Goal: Task Accomplishment & Management: Manage account settings

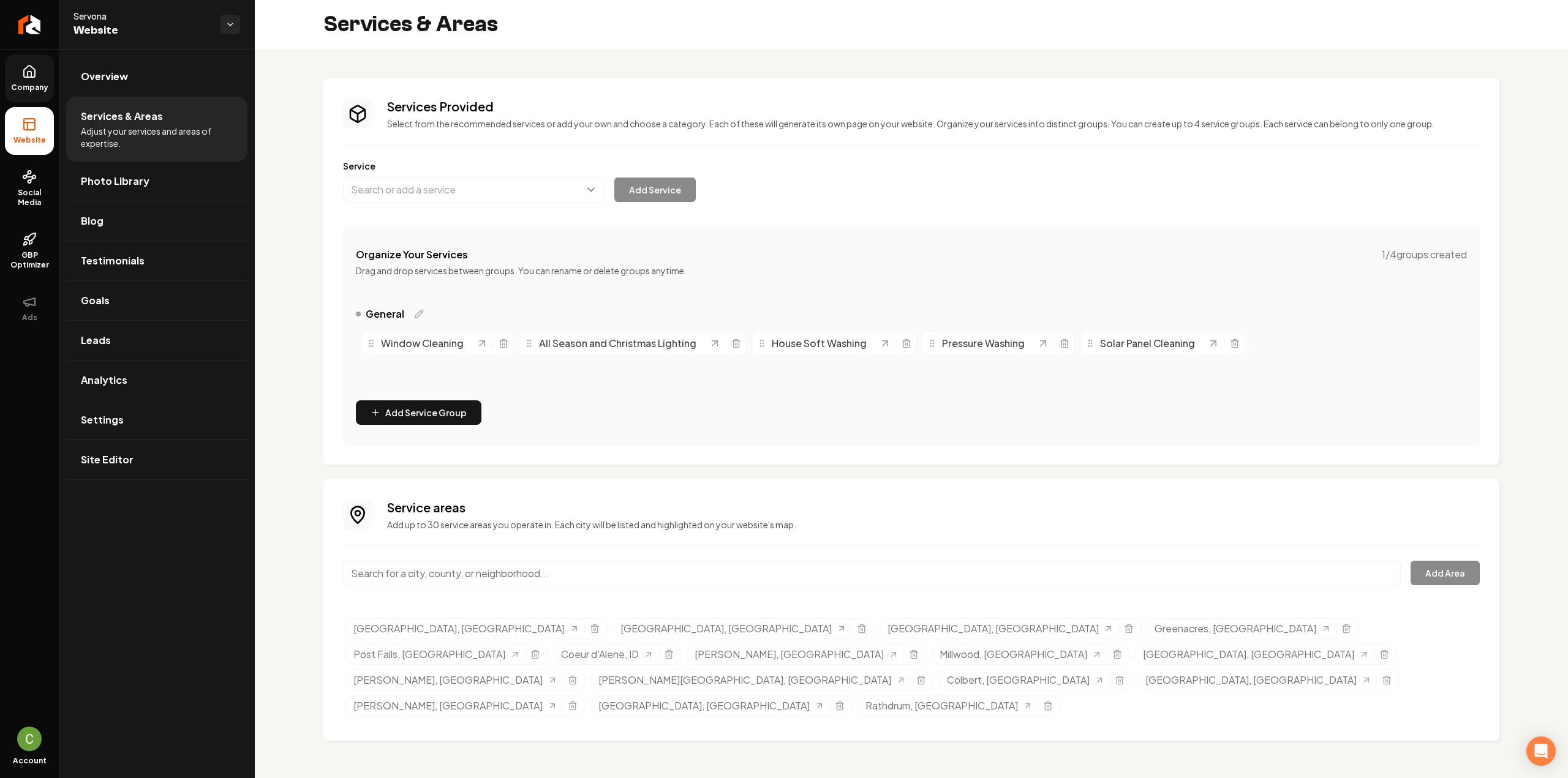
click at [26, 80] on link "Company" at bounding box center [29, 78] width 49 height 47
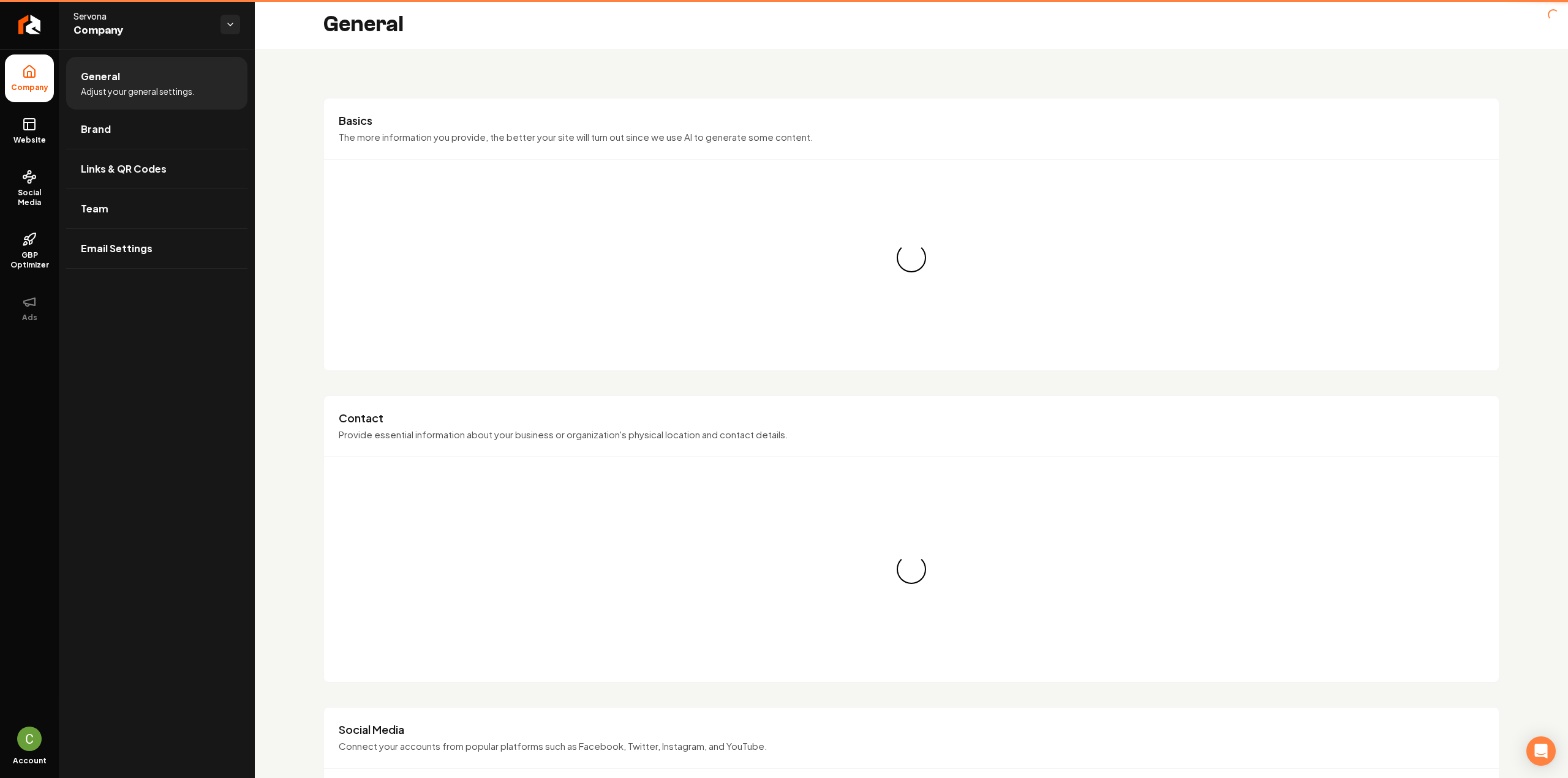
click at [28, 127] on icon at bounding box center [28, 126] width 0 height 7
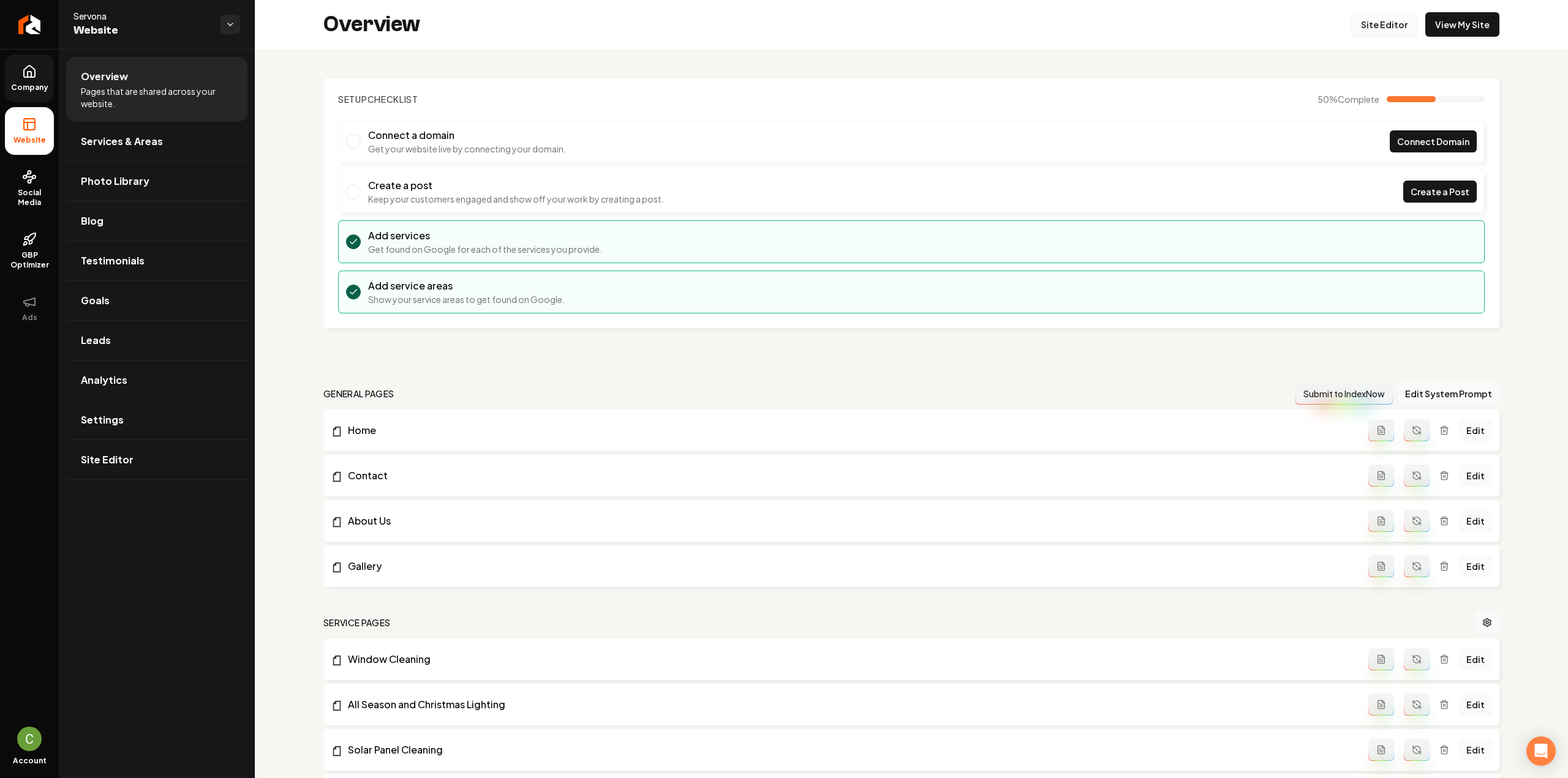
click at [1385, 22] on link "Site Editor" at bounding box center [1384, 24] width 68 height 24
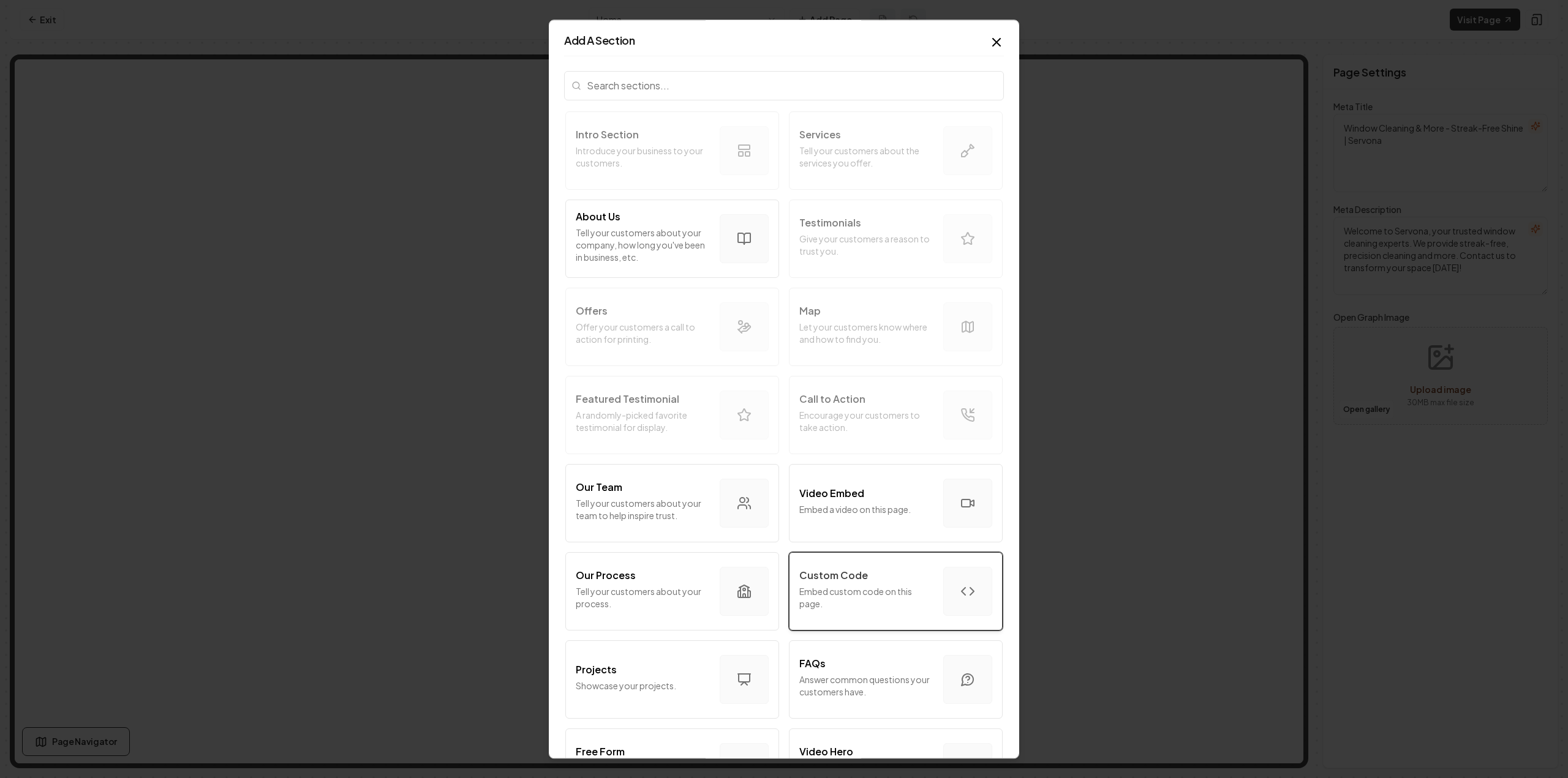
click at [923, 571] on div "Custom Code" at bounding box center [866, 576] width 135 height 15
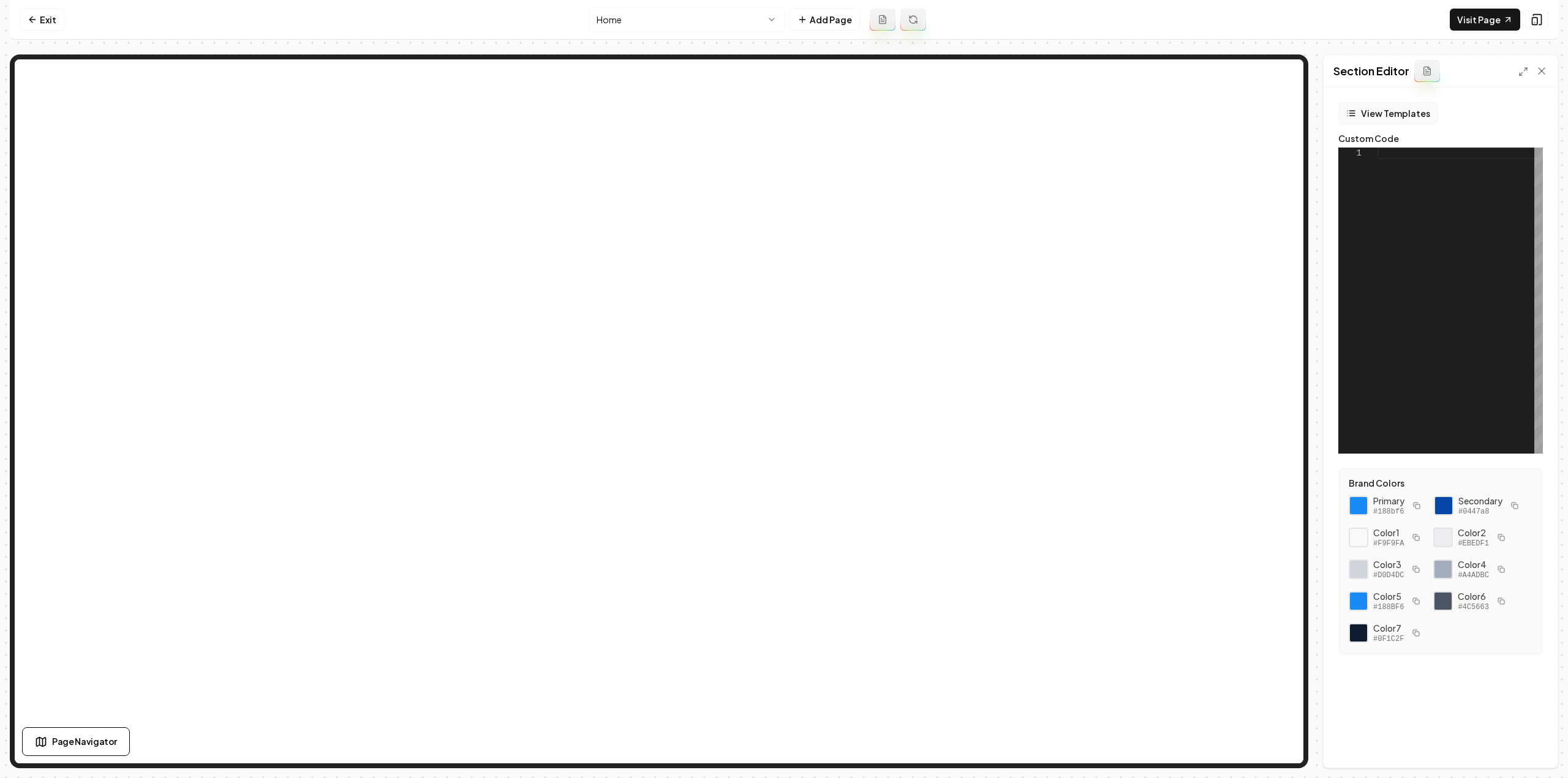
click at [1399, 121] on button "View Templates" at bounding box center [1388, 113] width 100 height 22
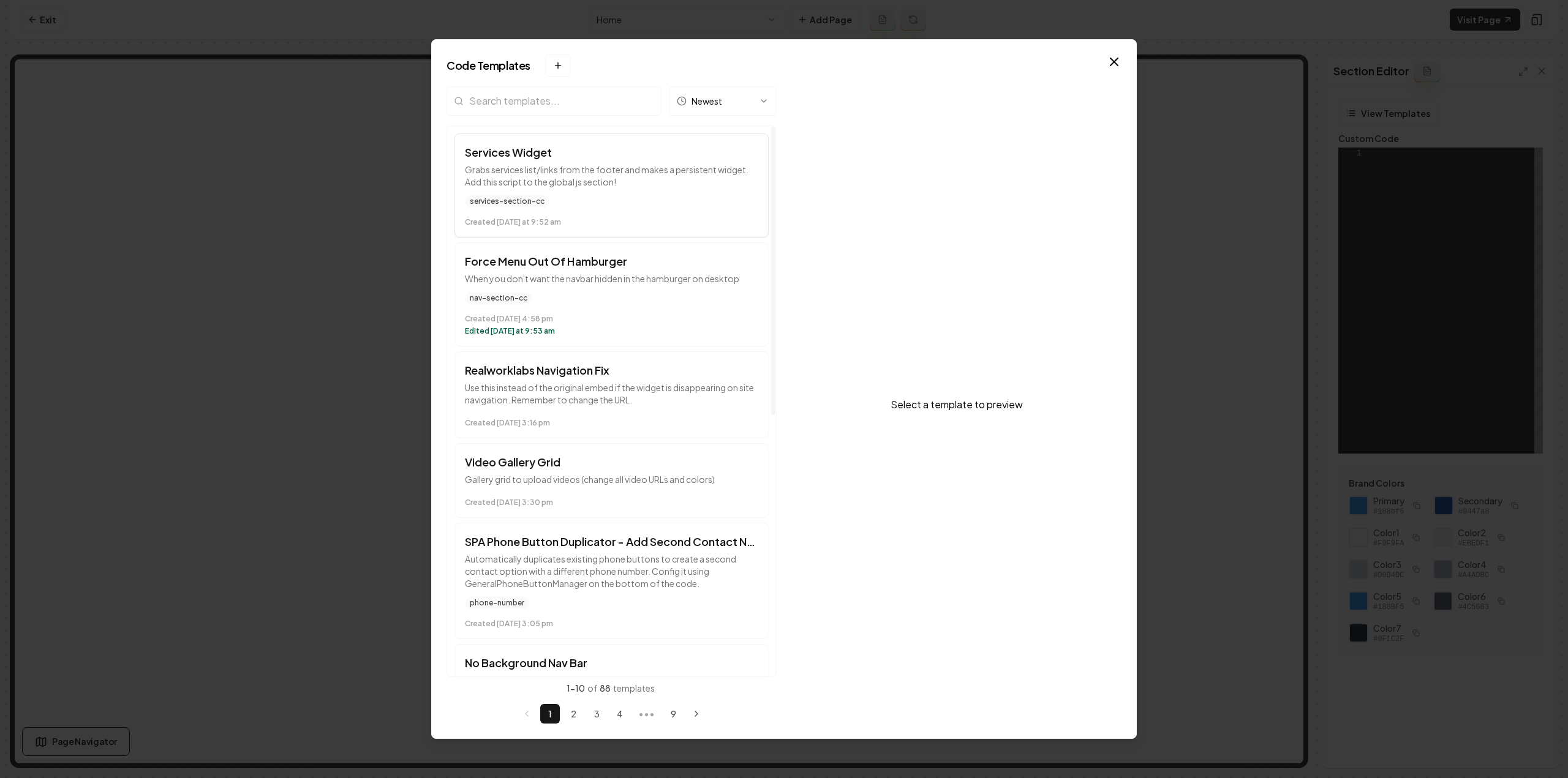
click at [566, 153] on h3 "Services Widget" at bounding box center [611, 152] width 293 height 17
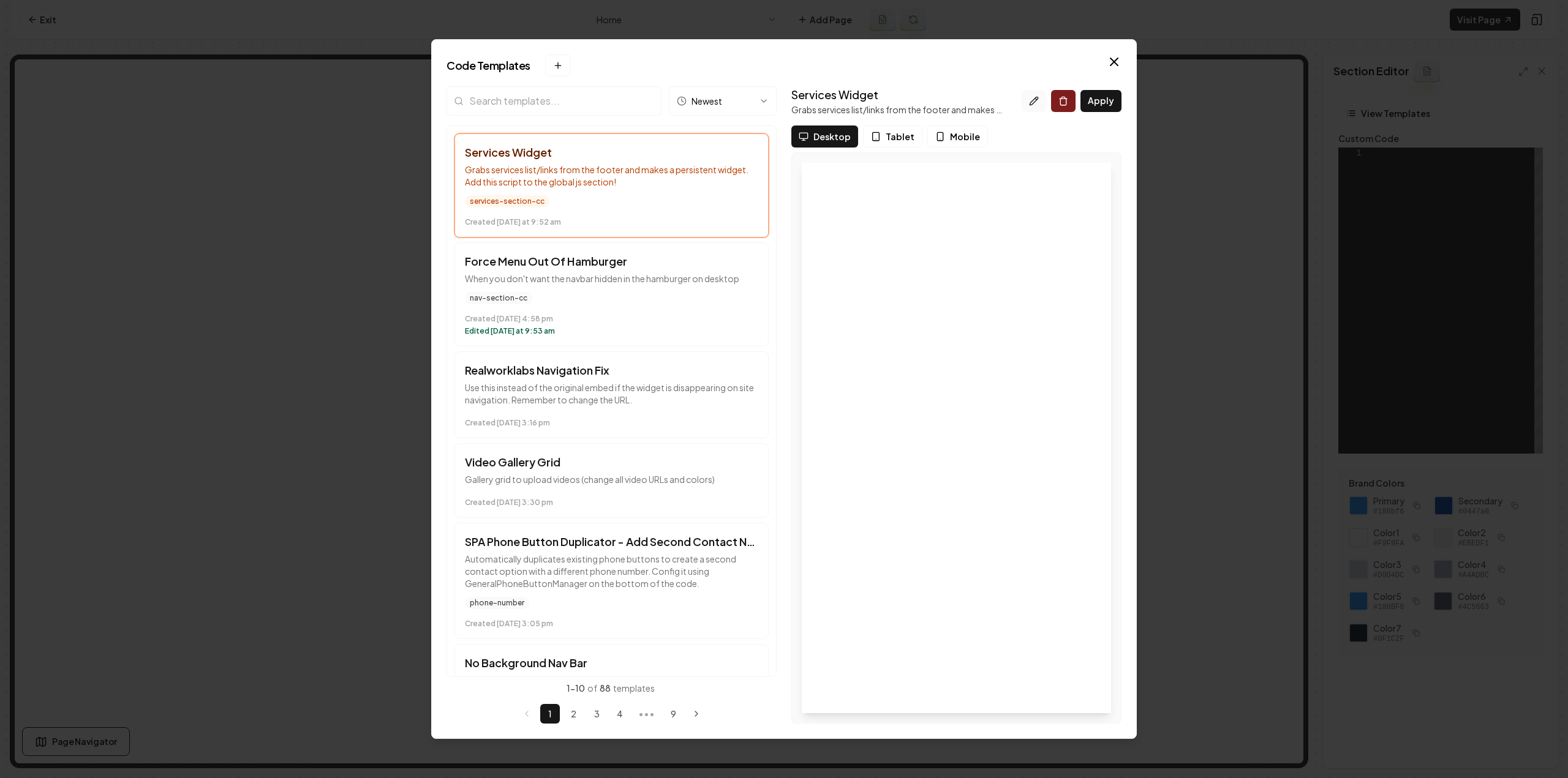
click at [1035, 95] on button at bounding box center [1034, 101] width 24 height 22
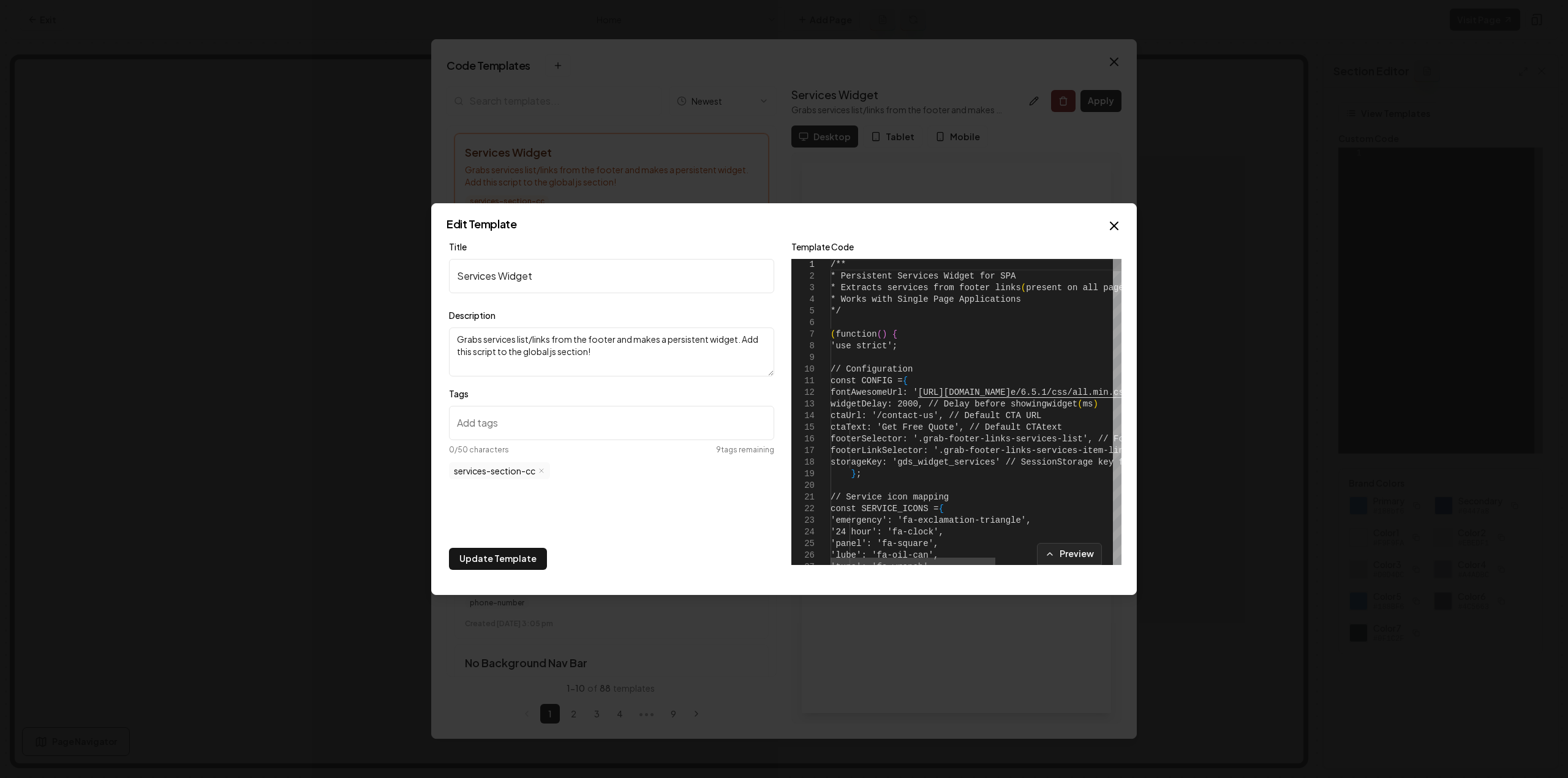
type textarea "**********"
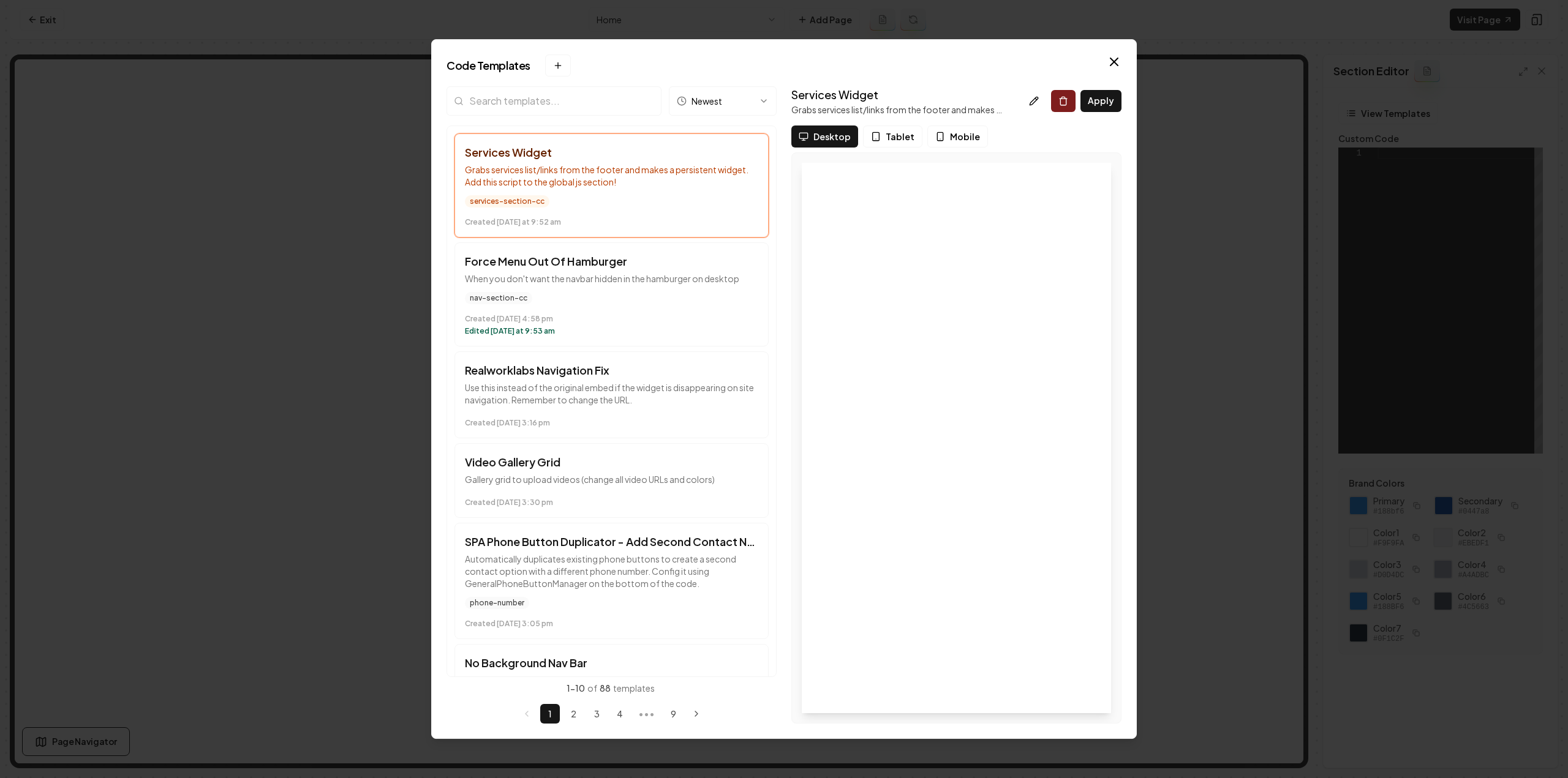
click at [1111, 69] on h2 "Code Templates New template" at bounding box center [783, 66] width 675 height 22
click at [1111, 66] on icon "button" at bounding box center [1114, 62] width 15 height 15
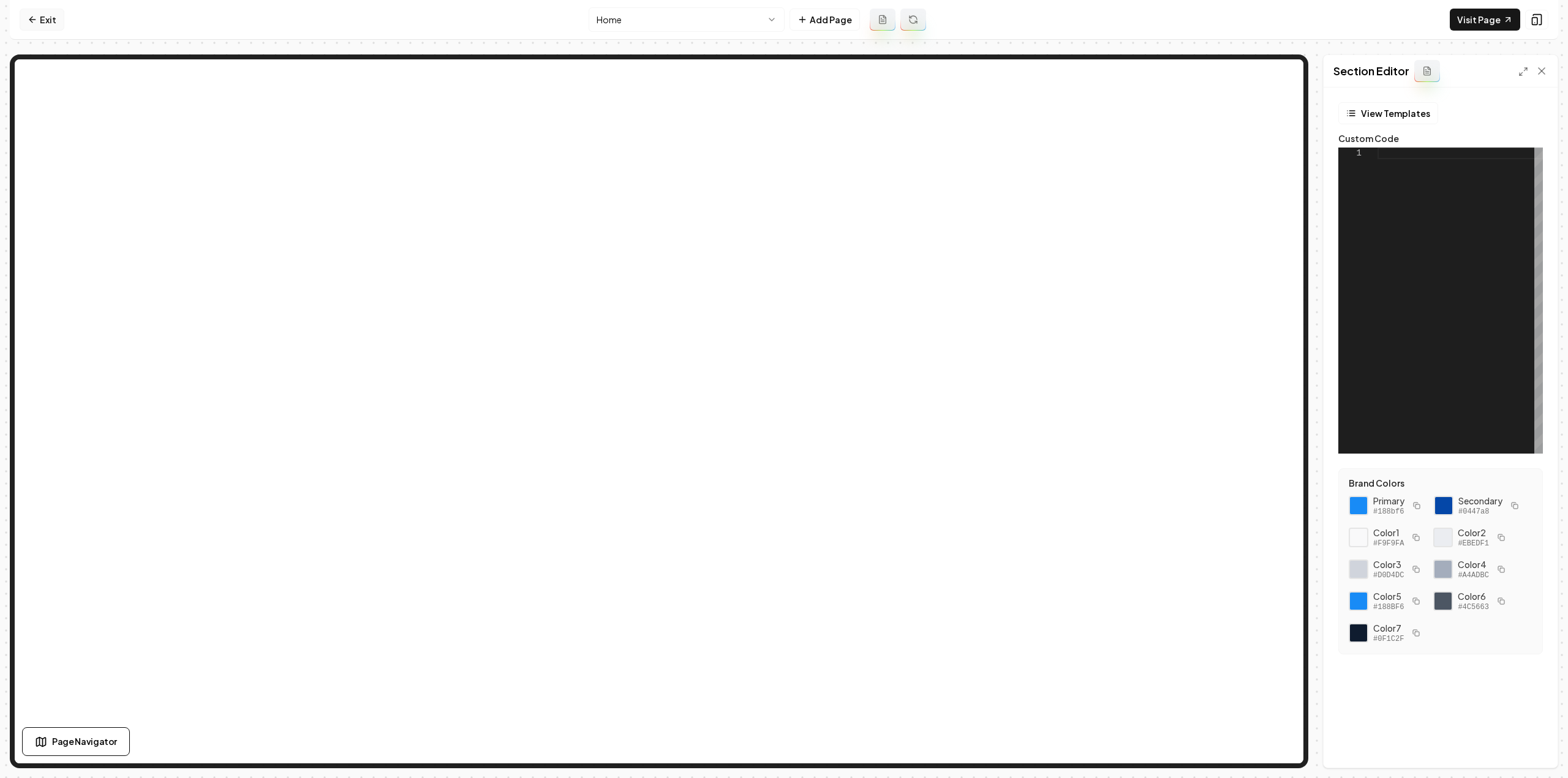
click at [32, 10] on link "Exit" at bounding box center [42, 19] width 45 height 22
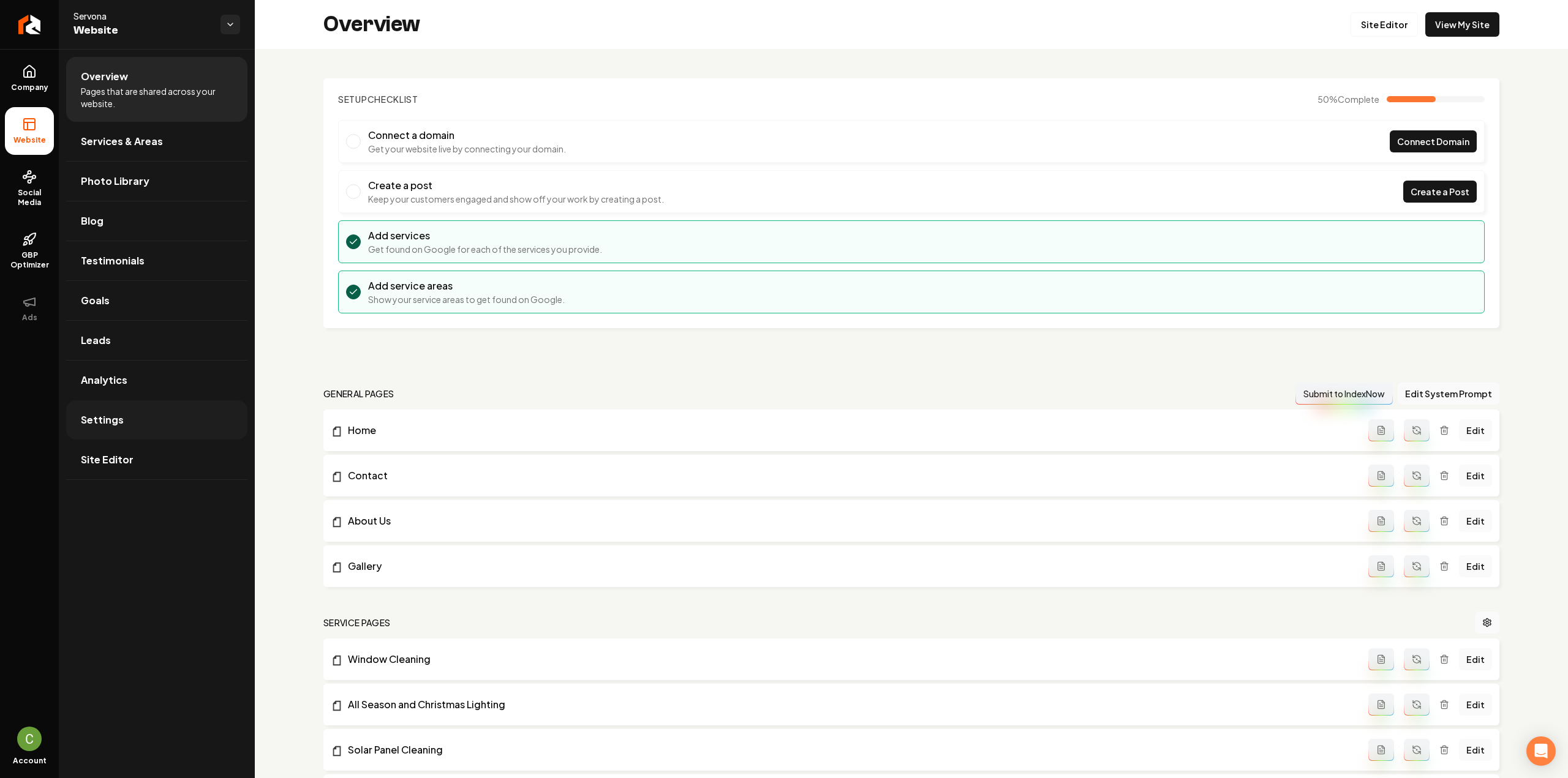
click at [122, 412] on link "Settings" at bounding box center [156, 420] width 181 height 39
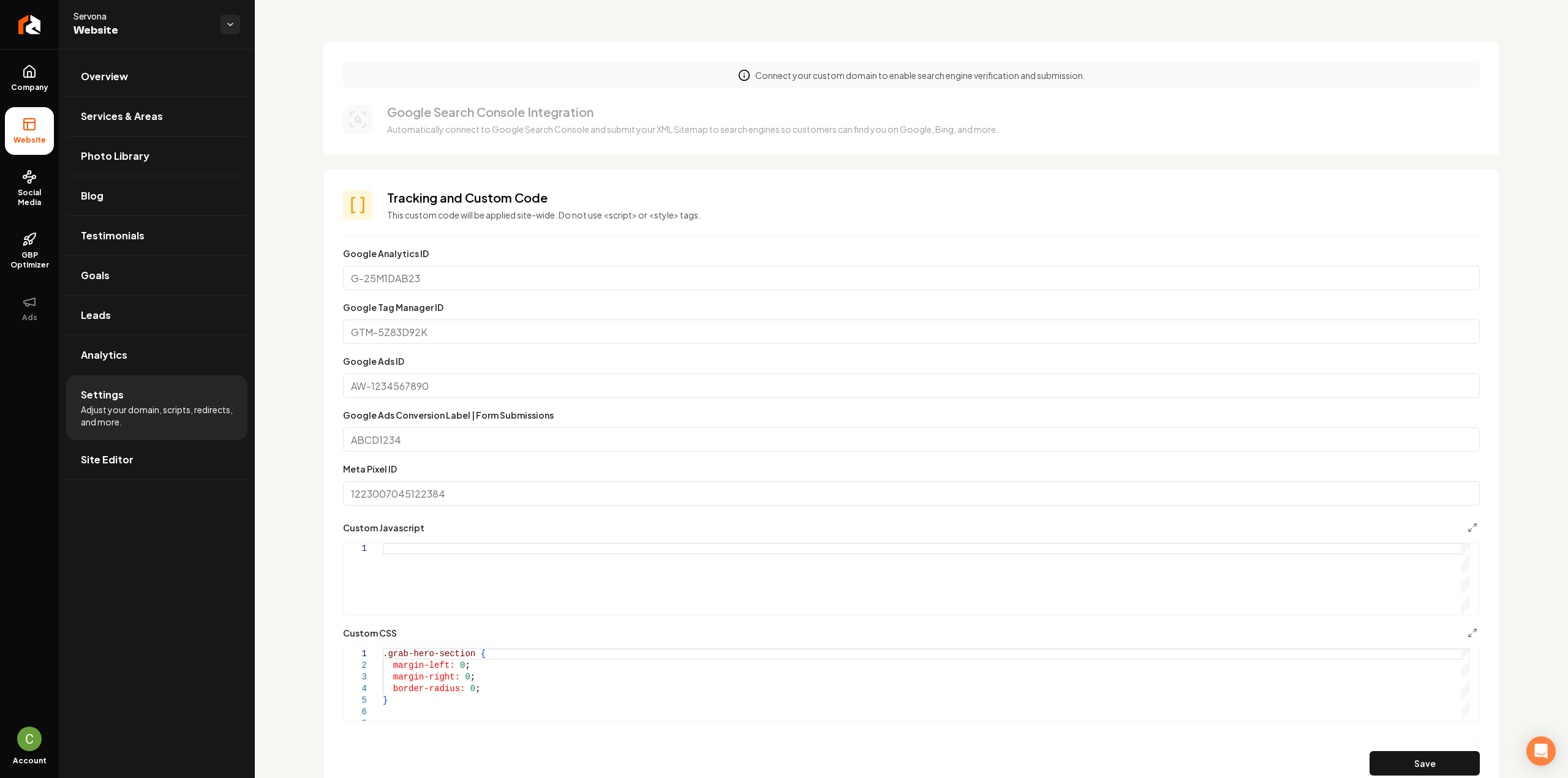
scroll to position [414, 0]
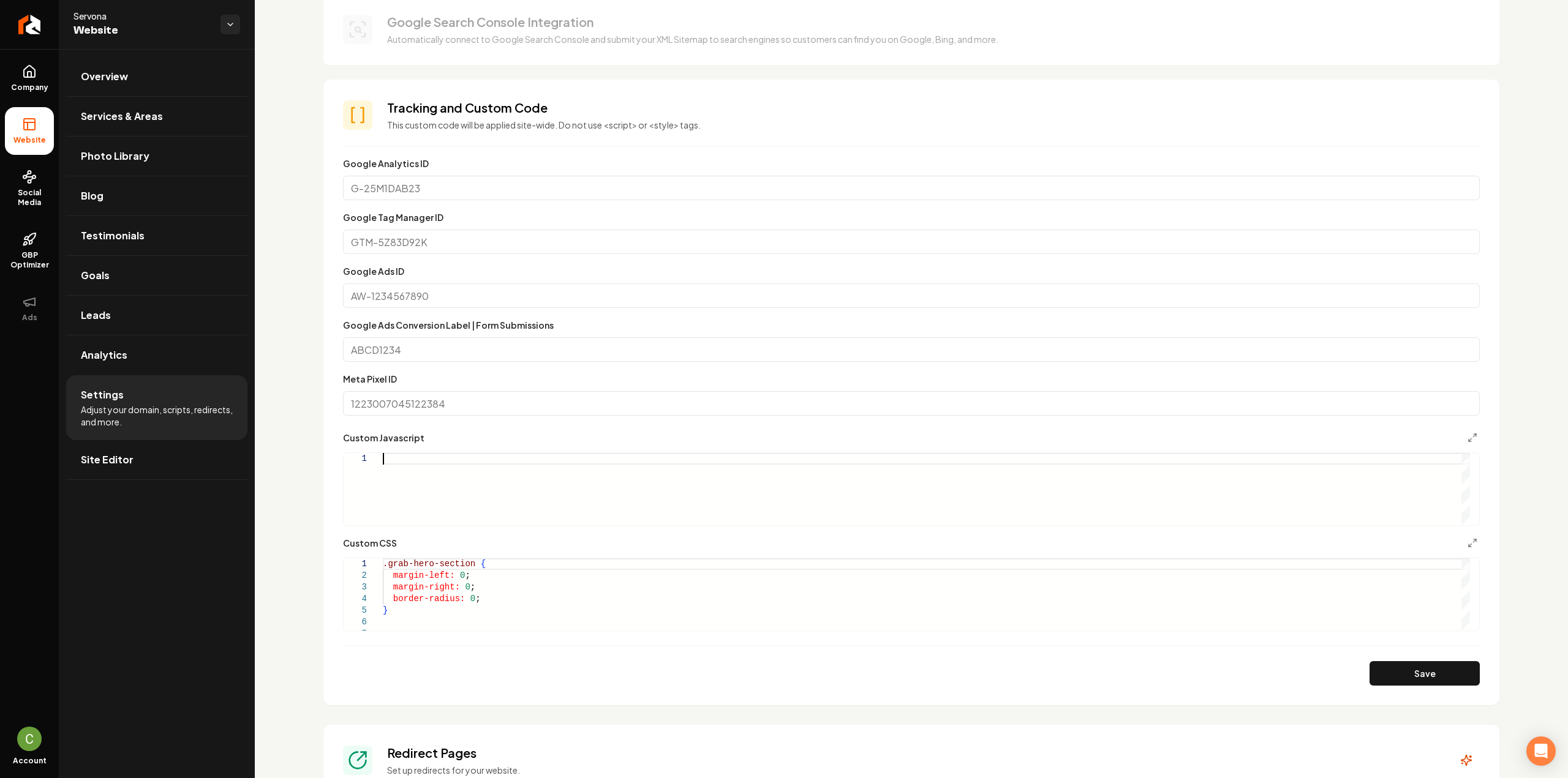
click at [472, 477] on div "Main content area" at bounding box center [927, 490] width 1087 height 72
click at [1418, 672] on button "Save" at bounding box center [1424, 673] width 110 height 24
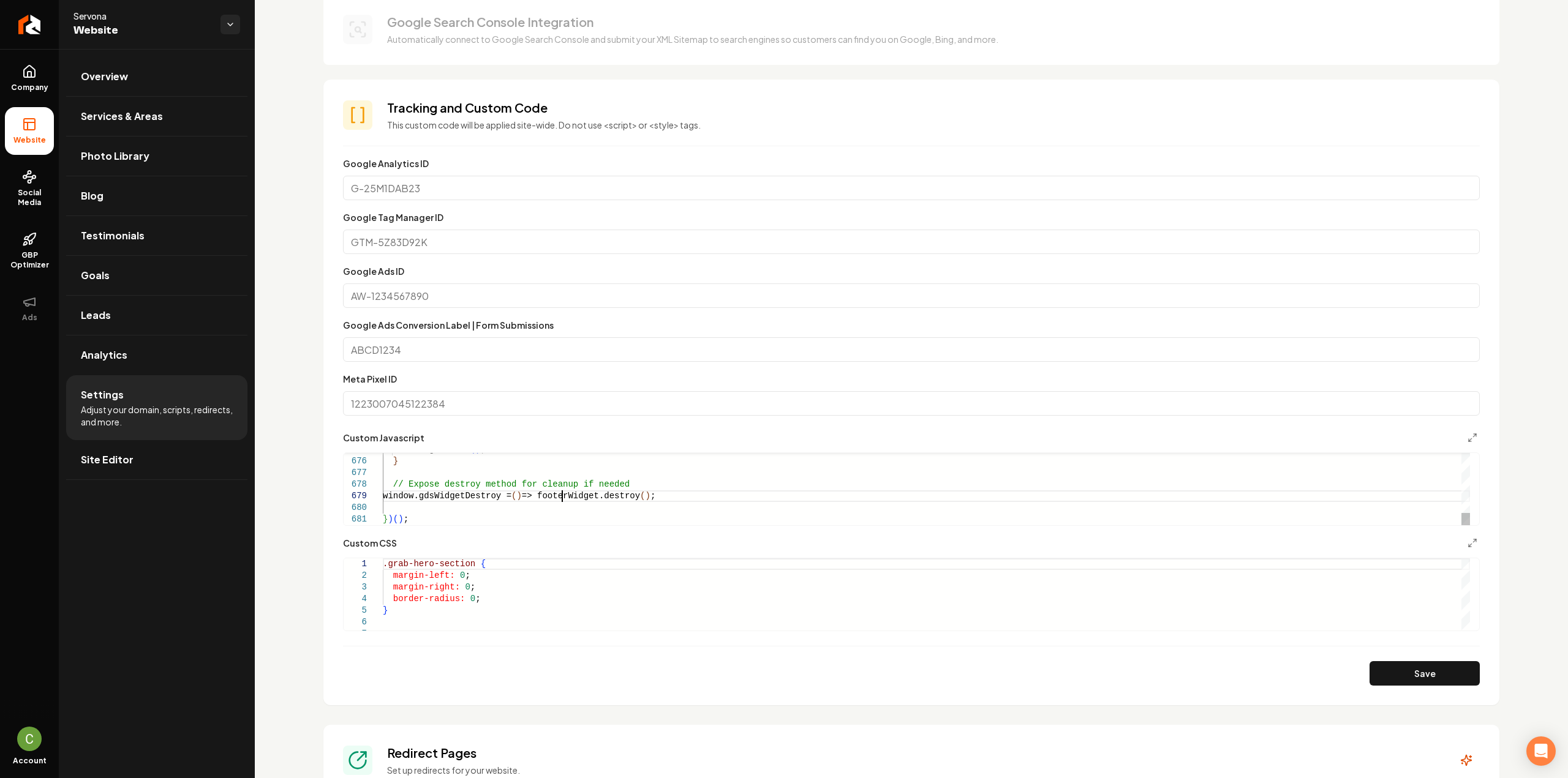
type textarea "**********"
click at [64, 63] on ul "Overview Services & Areas Photo Library Blog Testimonials Goals Leads Analytics…" at bounding box center [156, 268] width 196 height 439
click at [45, 68] on link "Company" at bounding box center [29, 78] width 49 height 47
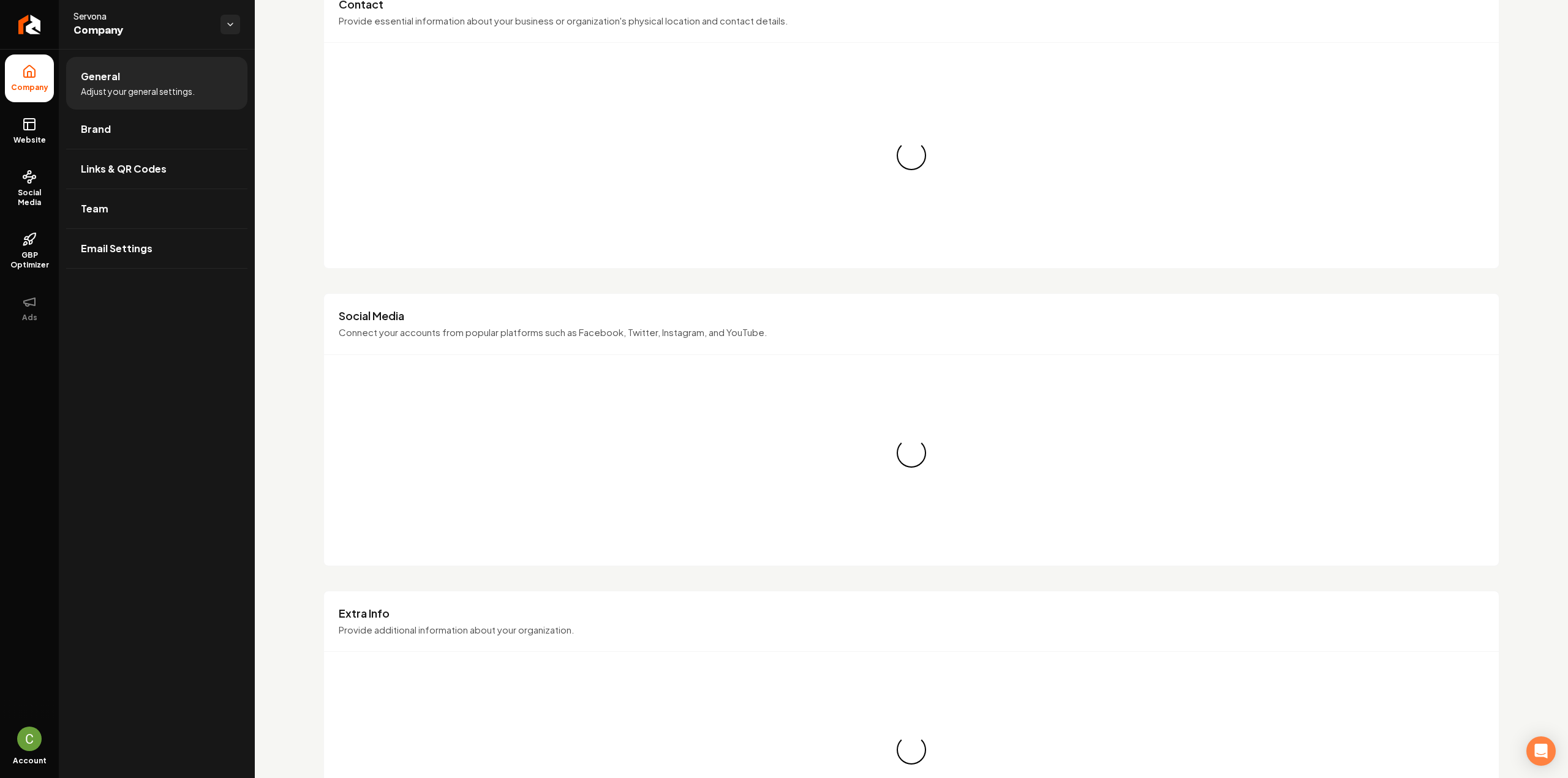
click at [123, 104] on li "General Adjust your general settings." at bounding box center [156, 83] width 181 height 53
click at [127, 127] on link "Brand" at bounding box center [156, 129] width 181 height 39
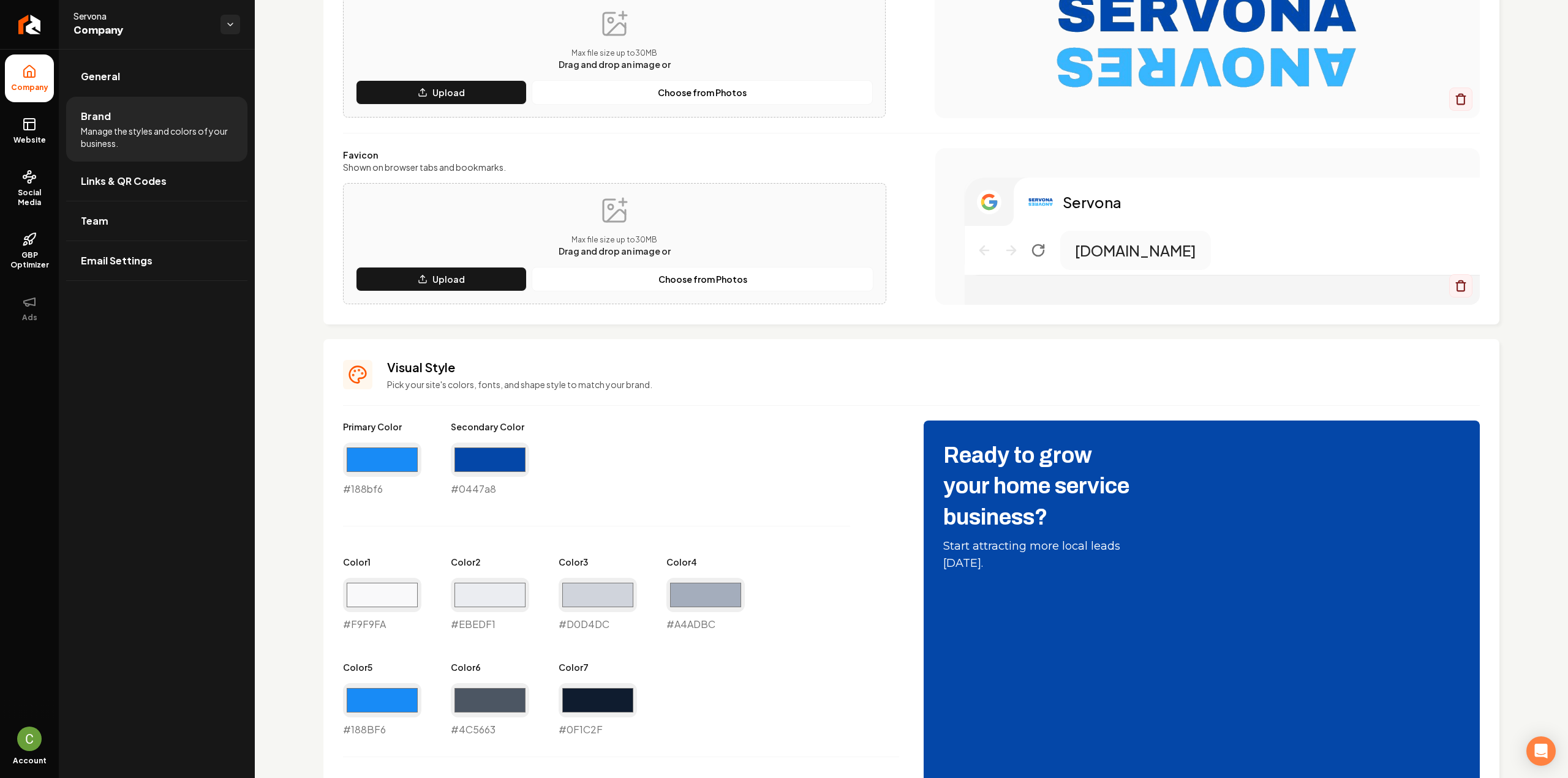
scroll to position [245, 0]
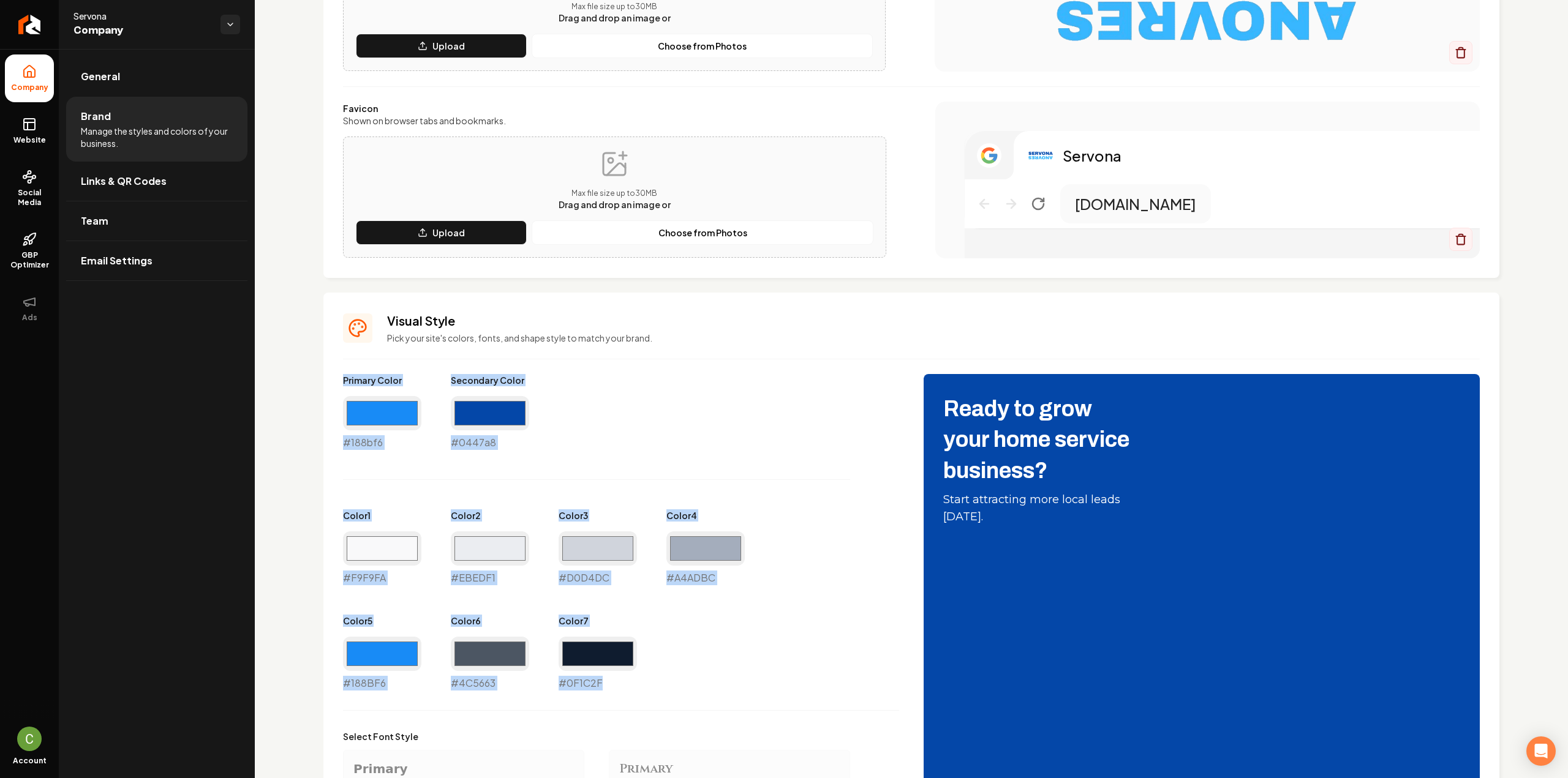
drag, startPoint x: 341, startPoint y: 381, endPoint x: 648, endPoint y: 682, distance: 429.9
click at [648, 682] on div "Visual Style Pick your site's colors, fonts, and shape style to match your bran…" at bounding box center [911, 664] width 1176 height 743
copy div "Primary Color #188bf6 Secondary Color #0447a8 Color 1 #F9F9FA Color 2 #EBEDF1 C…"
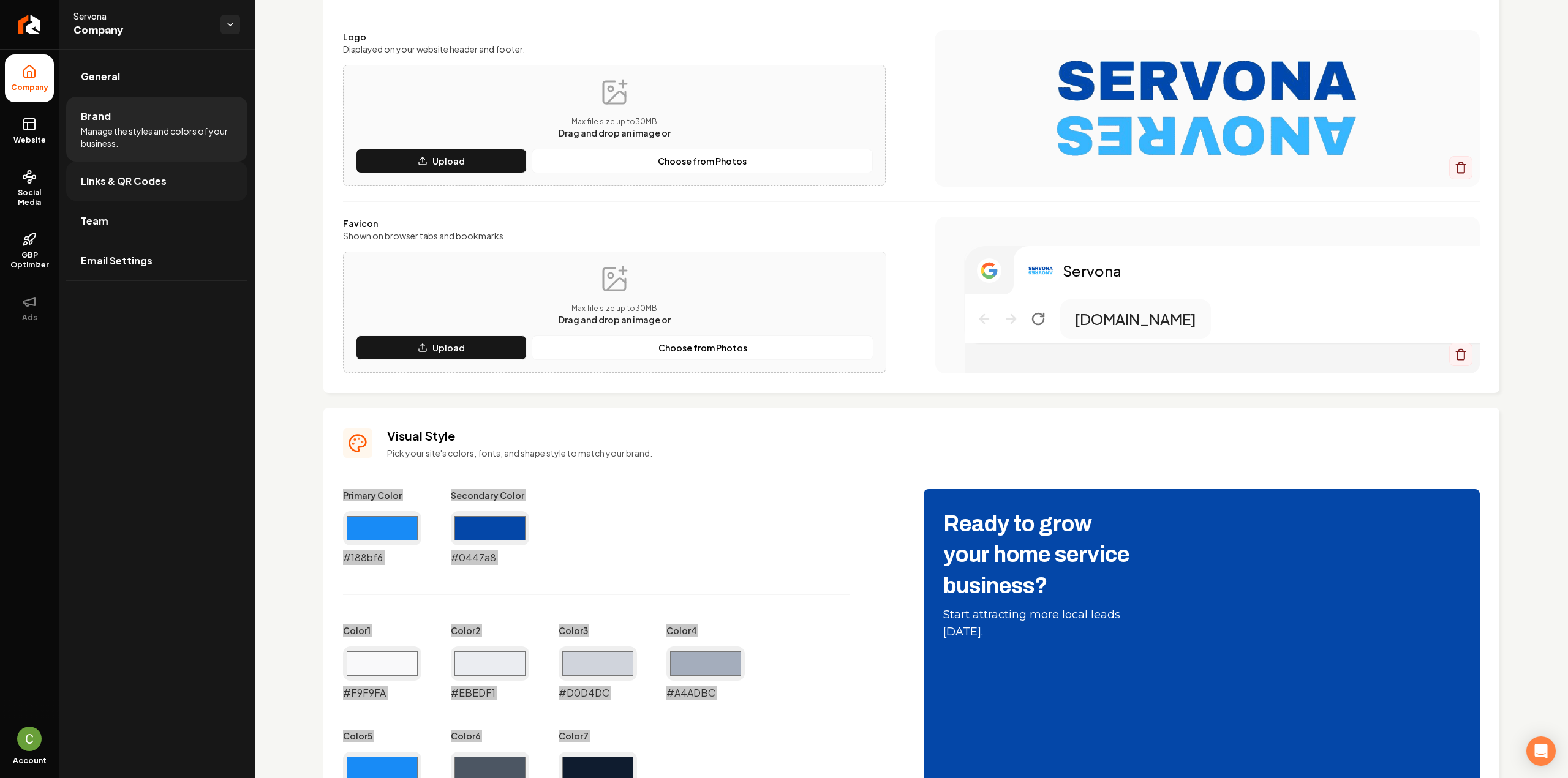
scroll to position [0, 0]
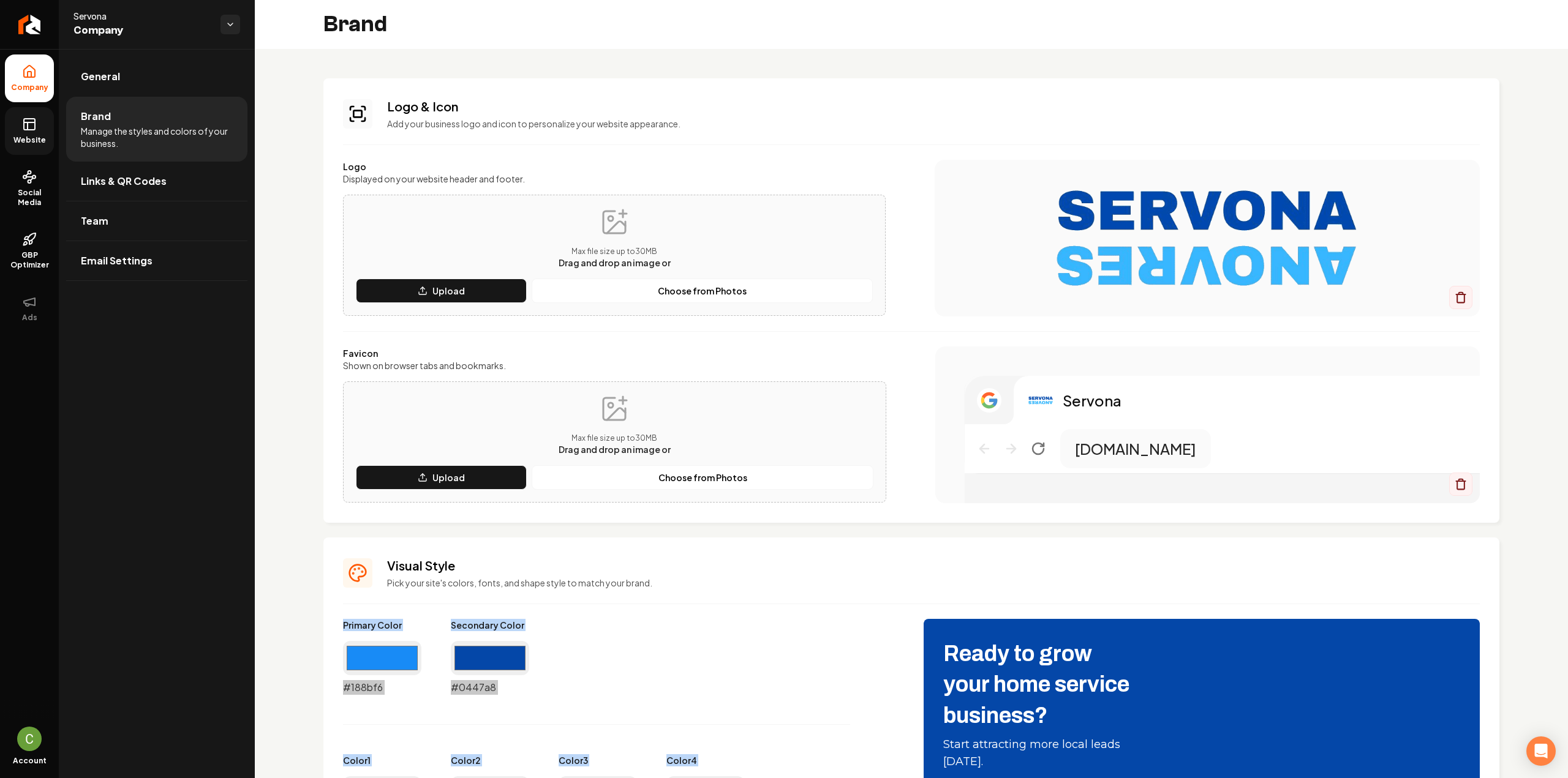
drag, startPoint x: 22, startPoint y: 121, endPoint x: 37, endPoint y: 128, distance: 16.6
click at [22, 121] on icon at bounding box center [30, 124] width 15 height 15
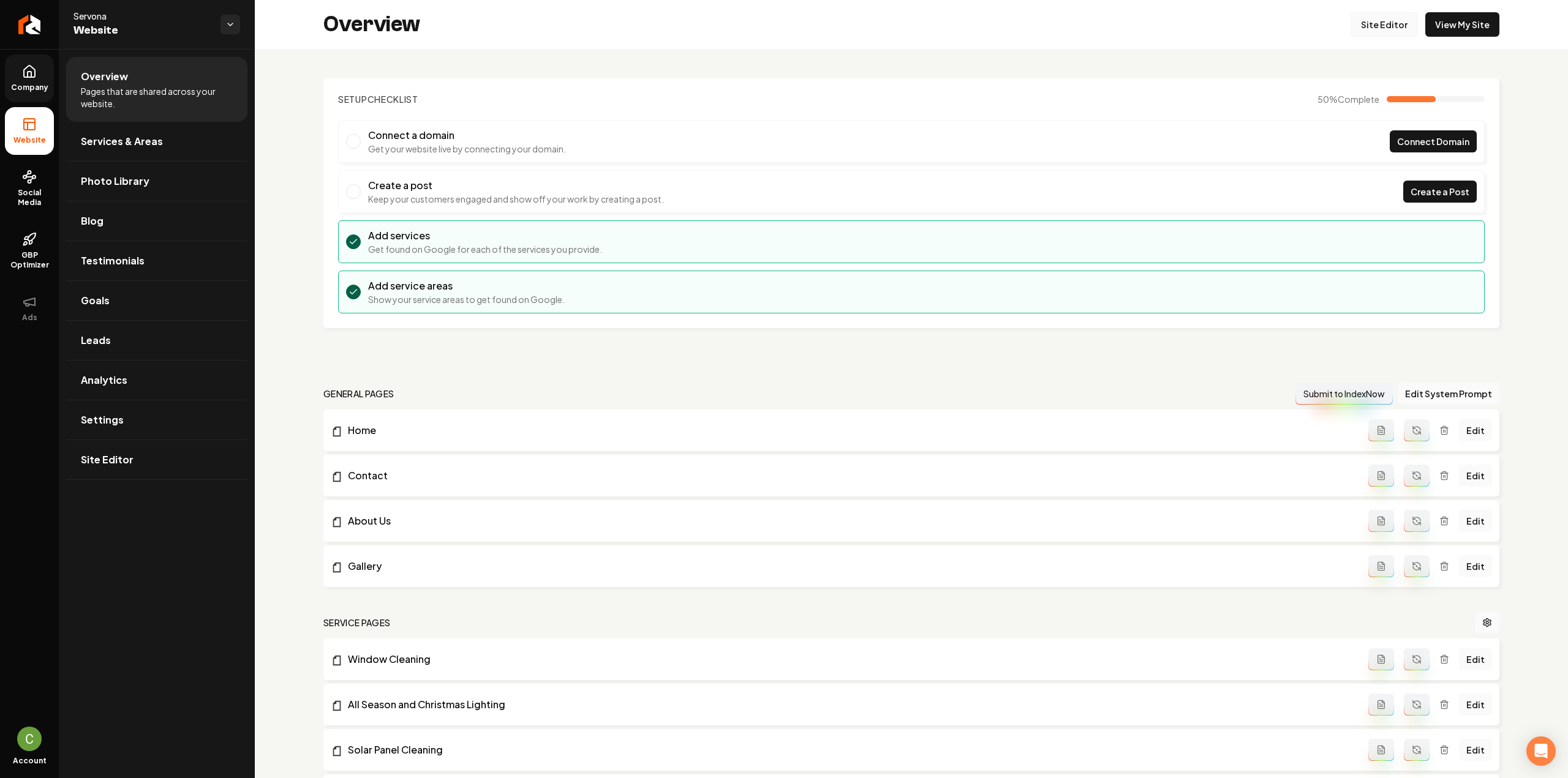
click at [1386, 19] on link "Site Editor" at bounding box center [1384, 24] width 68 height 24
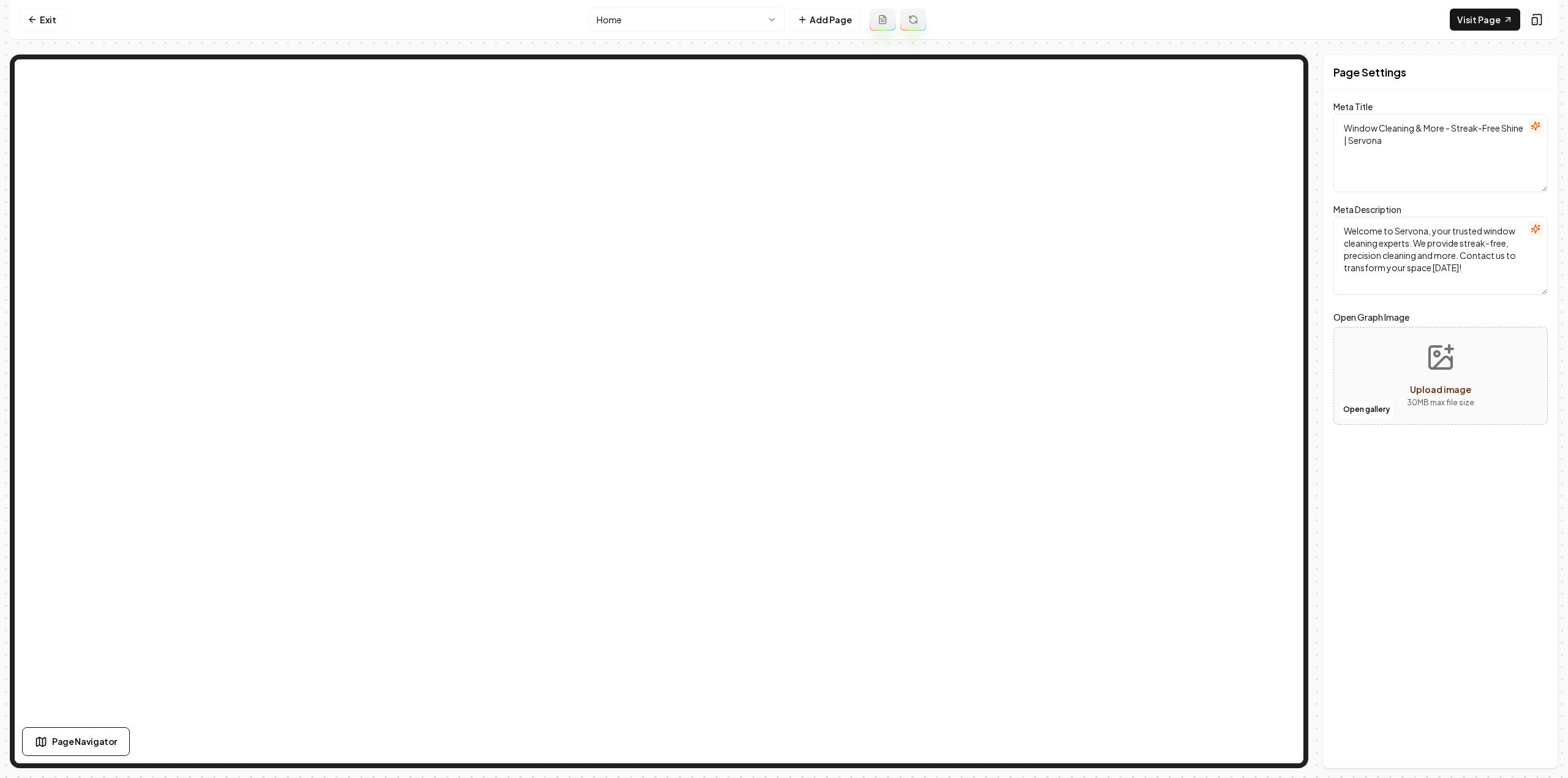
click at [642, 19] on html "Computer Required This feature is only available on a computer. Please switch t…" at bounding box center [784, 389] width 1568 height 778
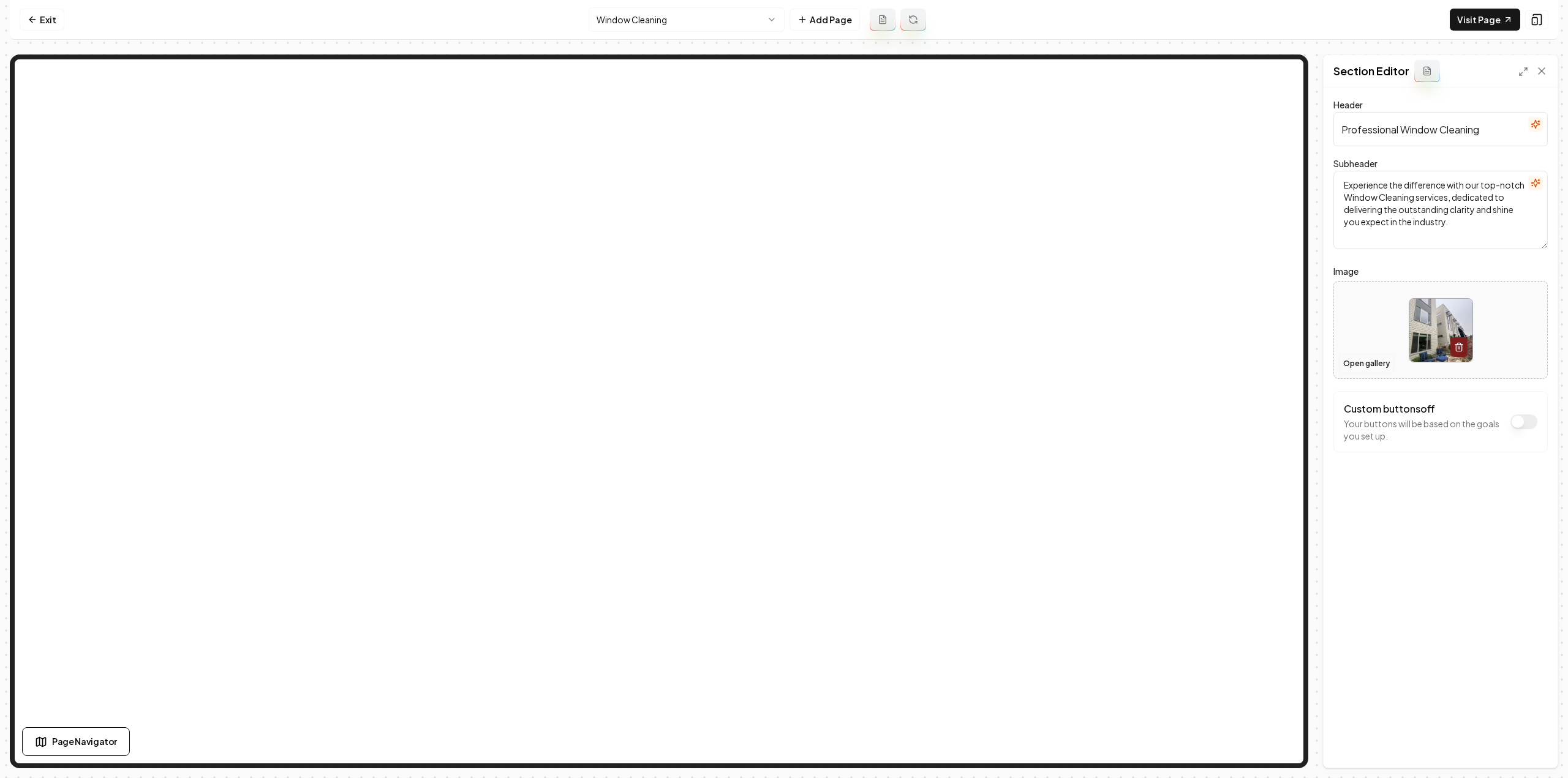
click at [1356, 367] on button "Open gallery" at bounding box center [1366, 363] width 55 height 19
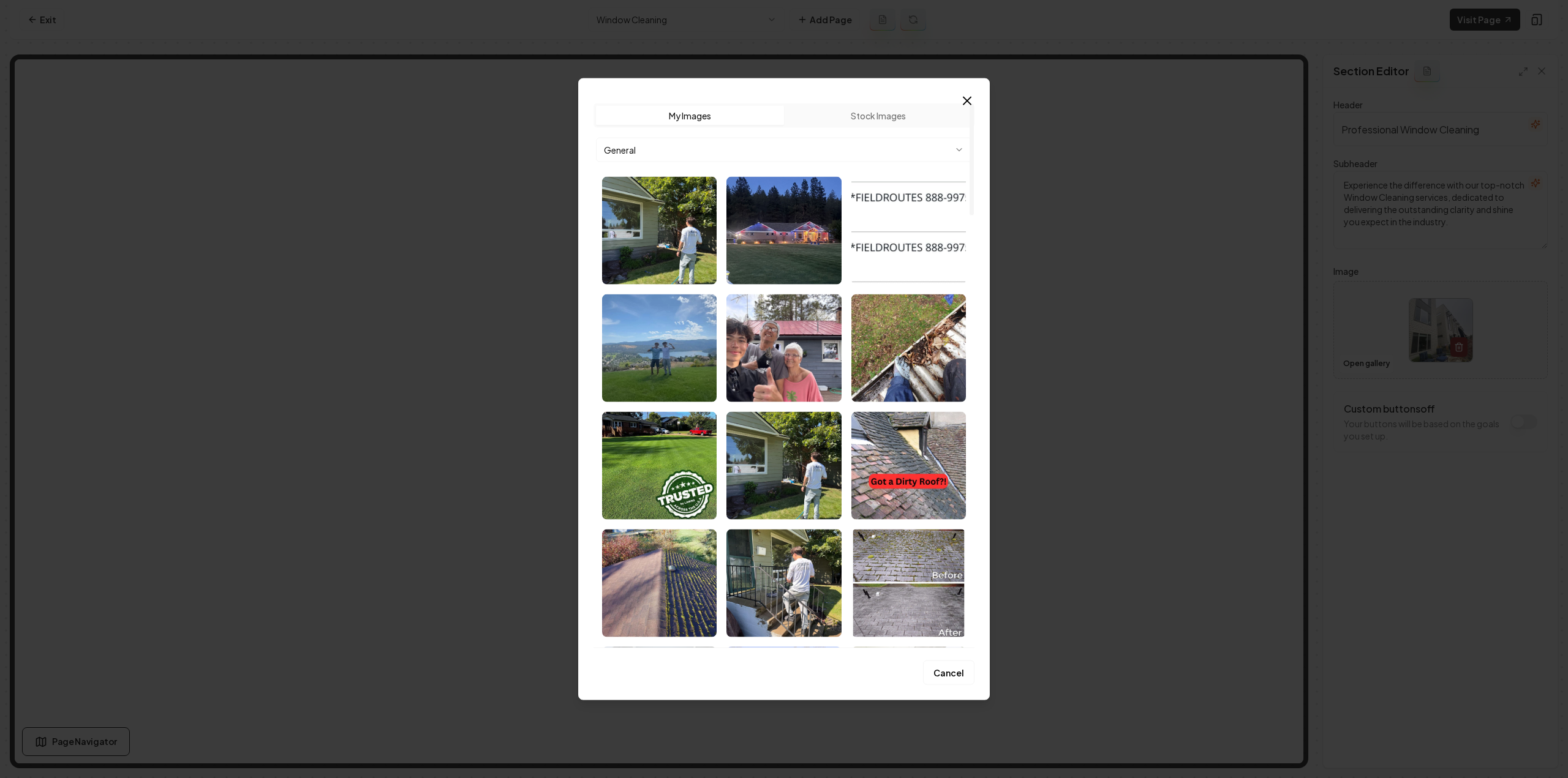
drag, startPoint x: 653, startPoint y: 249, endPoint x: 659, endPoint y: 254, distance: 7.8
click at [653, 249] on img "Select image image_68c394c35c7cd75eb8cff52e.webp" at bounding box center [659, 230] width 114 height 108
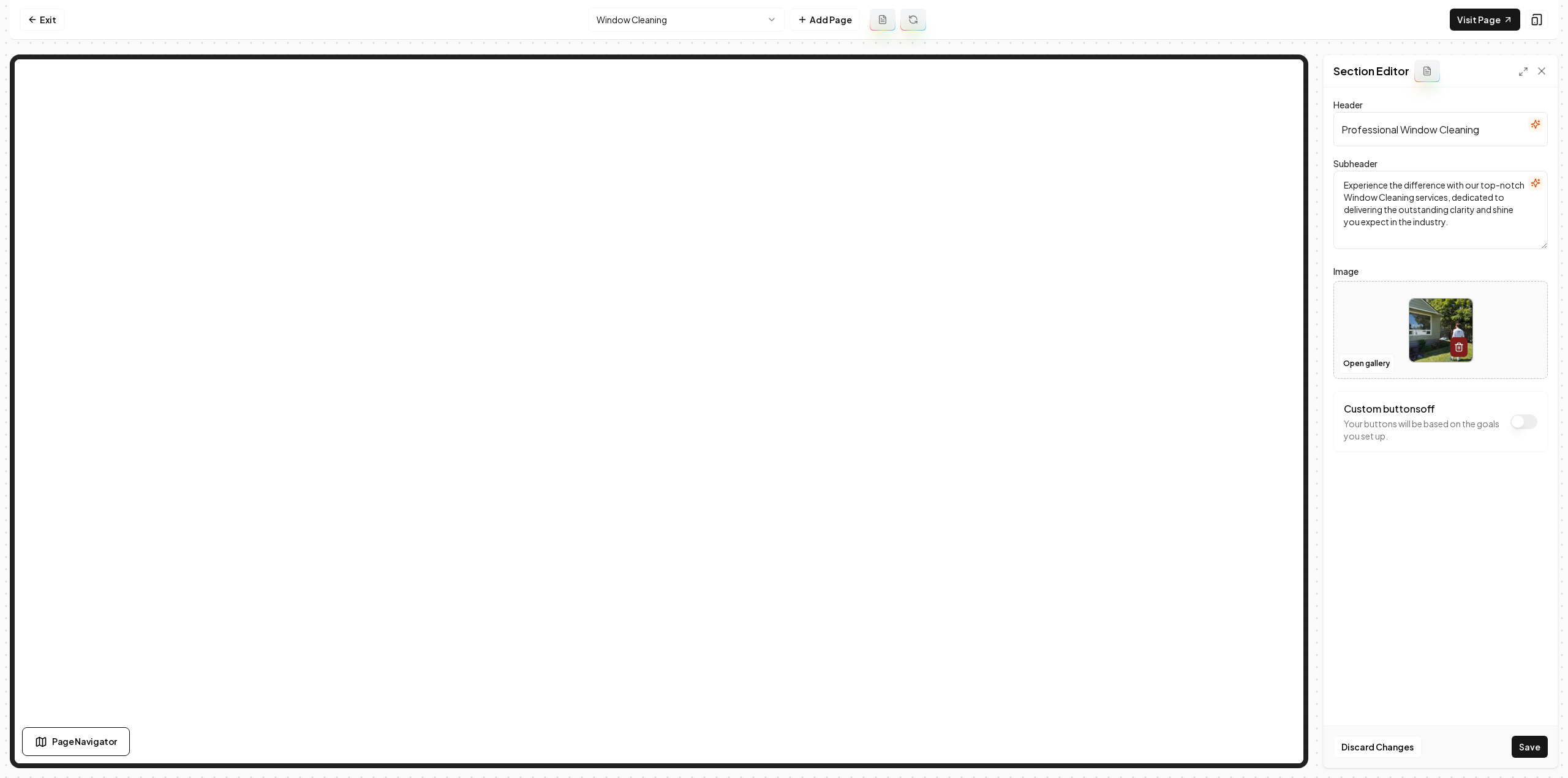
drag, startPoint x: 1531, startPoint y: 756, endPoint x: 1520, endPoint y: 745, distance: 15.6
click at [1531, 756] on button "Save" at bounding box center [1529, 746] width 36 height 22
click at [648, 30] on html "Computer Required This feature is only available on a computer. Please switch t…" at bounding box center [784, 389] width 1568 height 778
click at [1356, 363] on button "Open gallery" at bounding box center [1366, 363] width 55 height 19
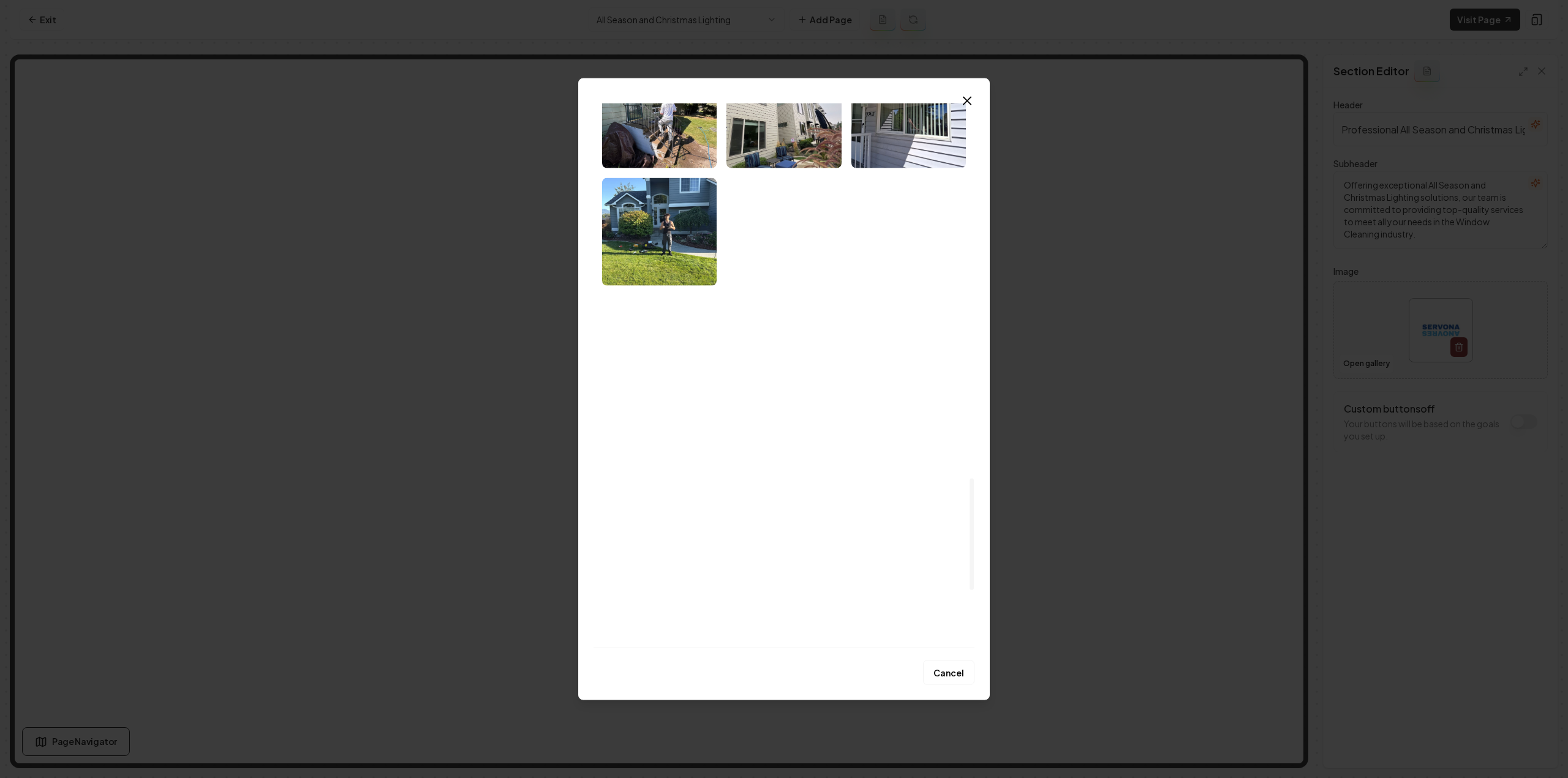
scroll to position [1741, 0]
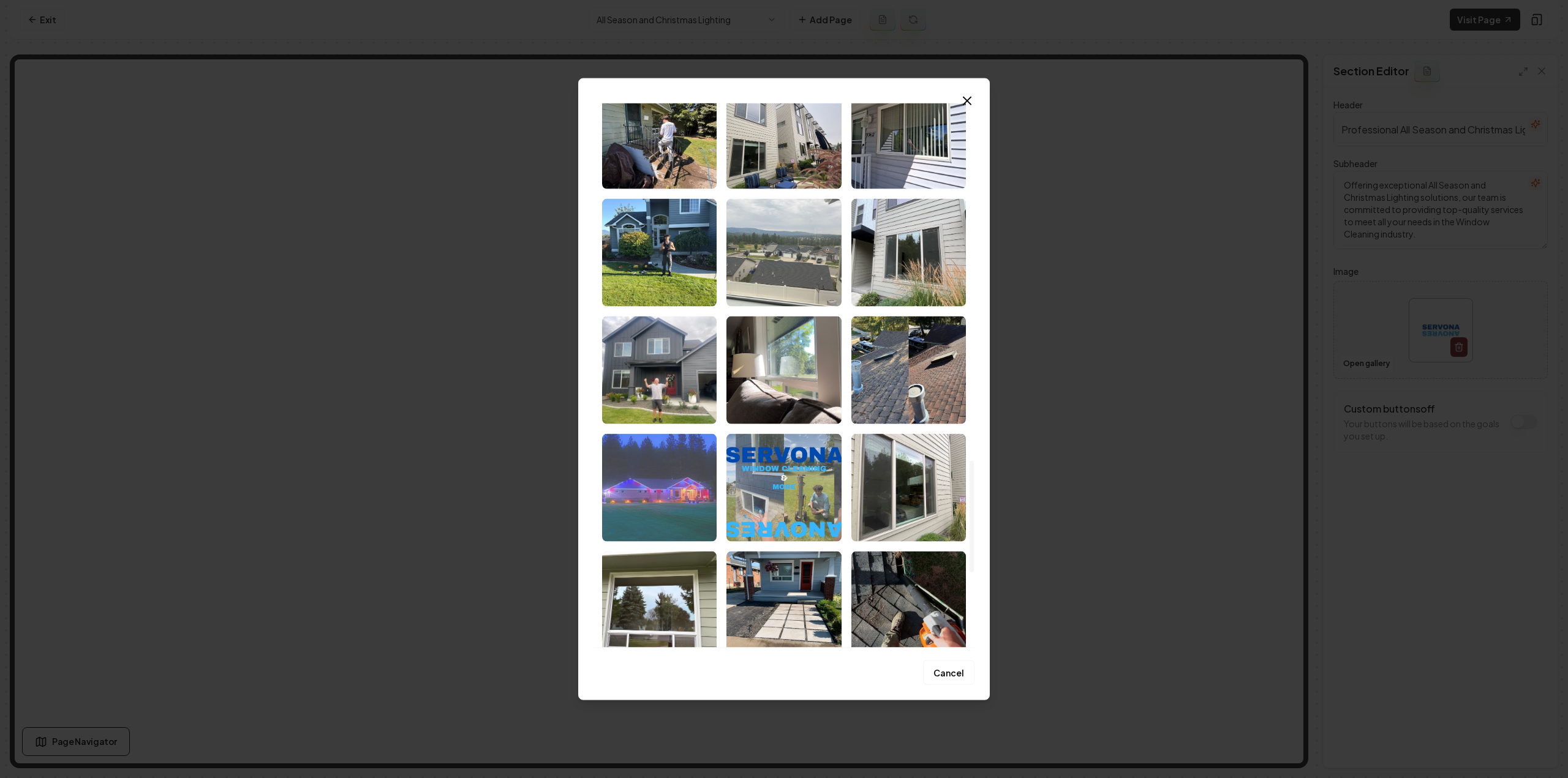
click at [662, 517] on img "Select image image_68b88ae85c7cd75eb85d9afa.jpeg" at bounding box center [659, 487] width 114 height 108
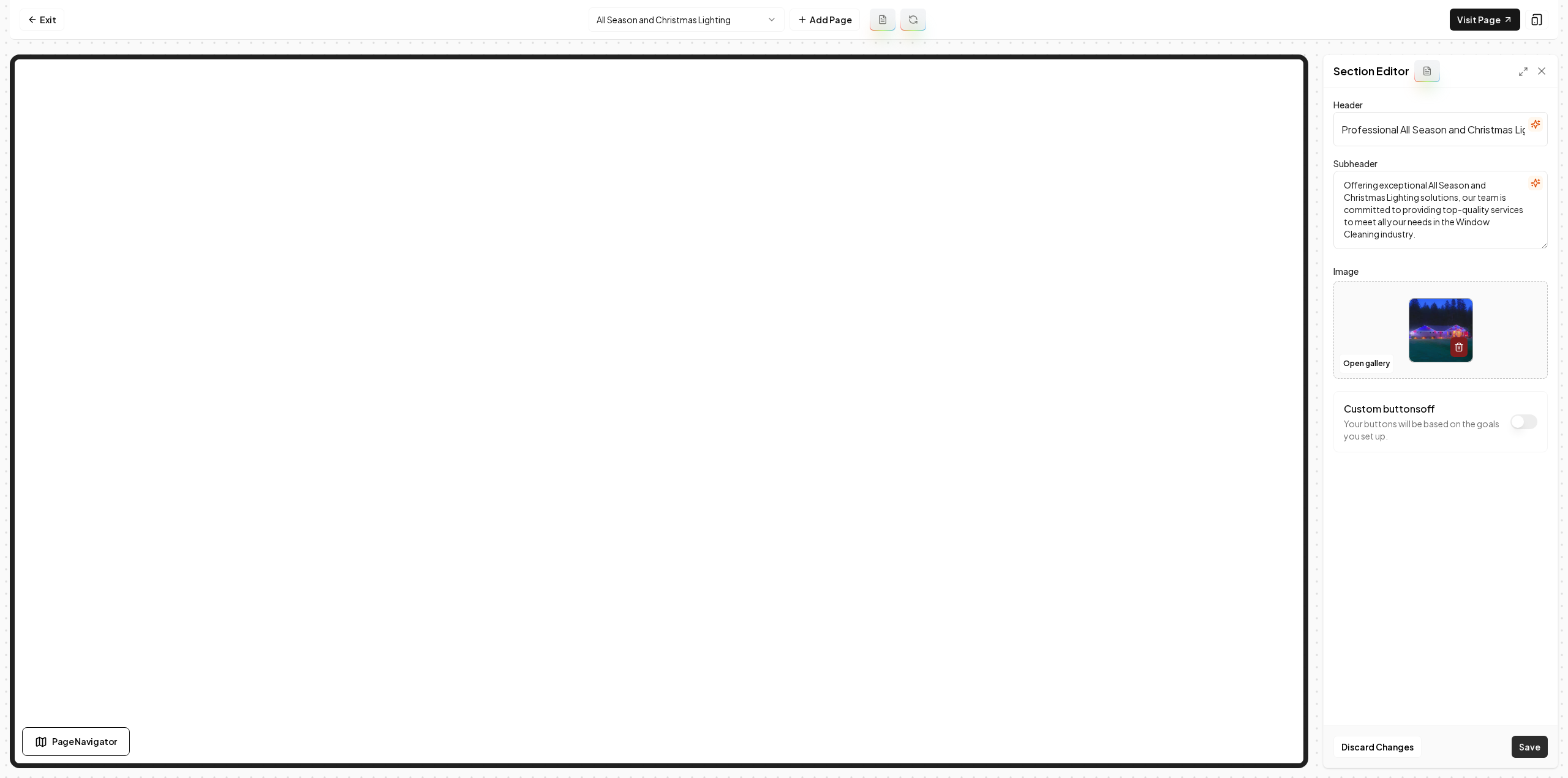
click at [1530, 756] on button "Save" at bounding box center [1529, 746] width 36 height 22
click at [664, 17] on html "Computer Required This feature is only available on a computer. Please switch t…" at bounding box center [784, 389] width 1568 height 778
click at [1372, 363] on button "Open gallery" at bounding box center [1366, 363] width 55 height 19
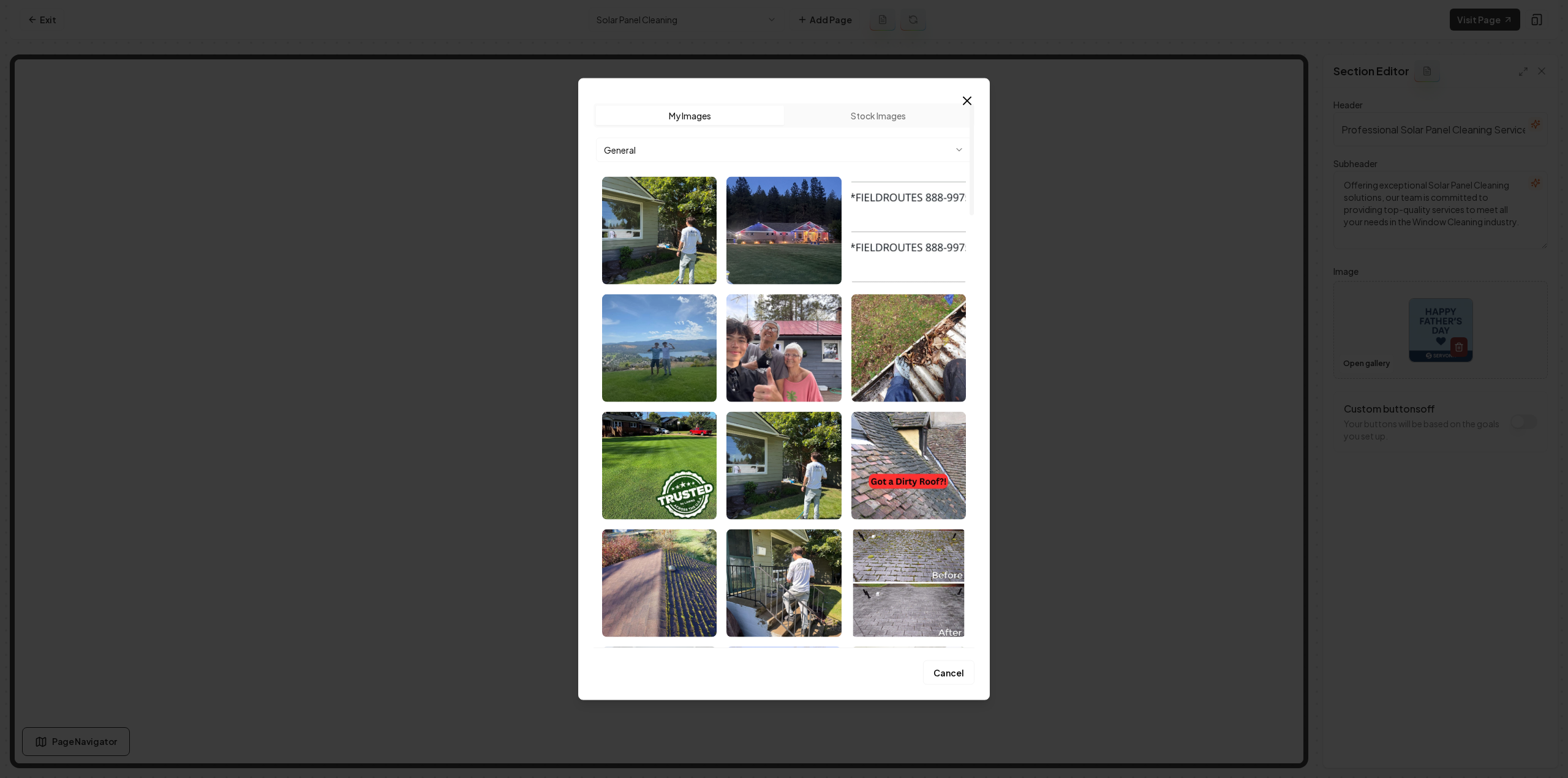
click at [846, 110] on button "Stock Images" at bounding box center [878, 115] width 188 height 19
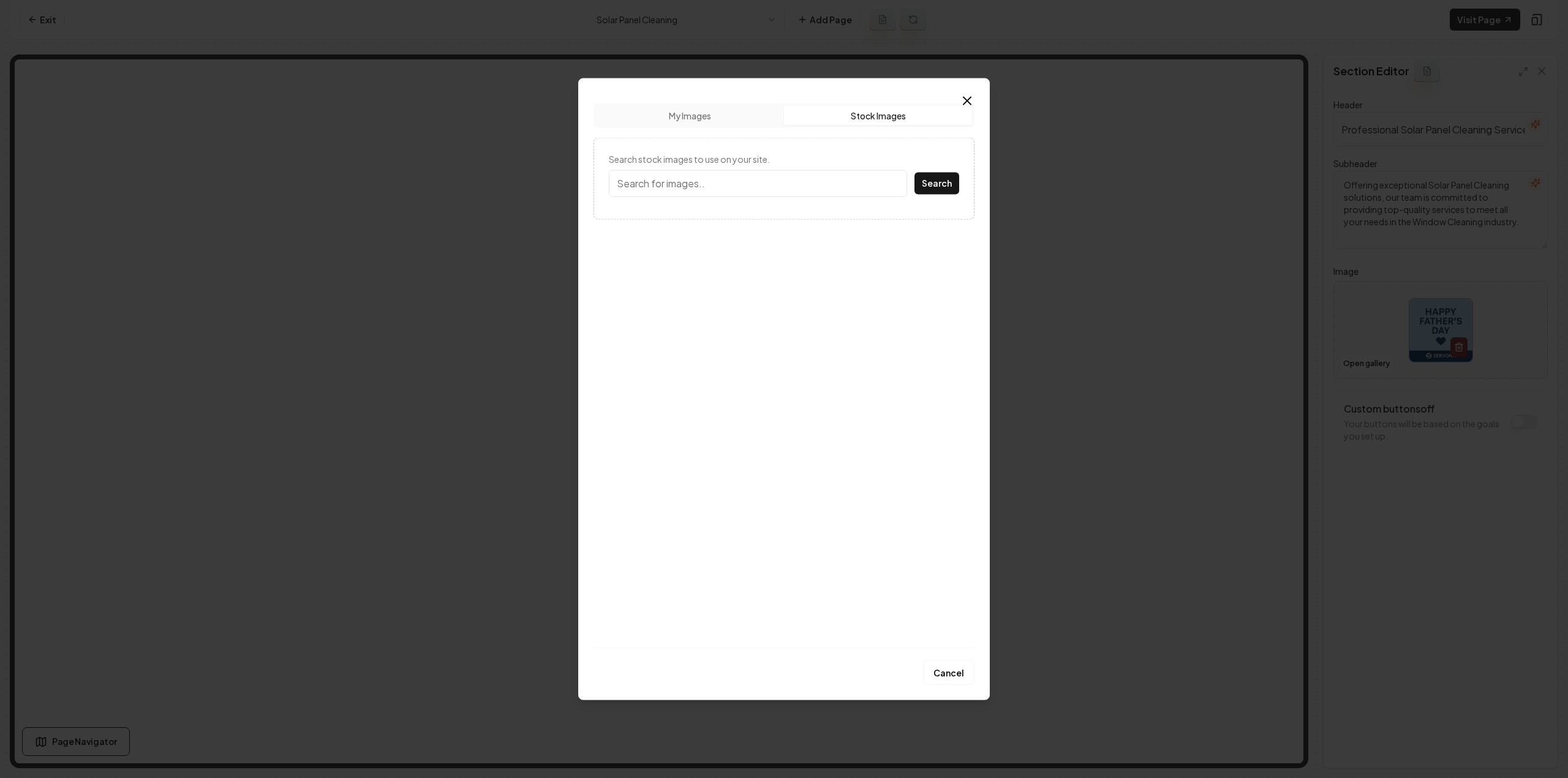
click at [747, 186] on input "Search stock images to use on your site." at bounding box center [757, 183] width 298 height 27
type input "solar panel"
click at [915, 172] on button "Search" at bounding box center [937, 183] width 45 height 22
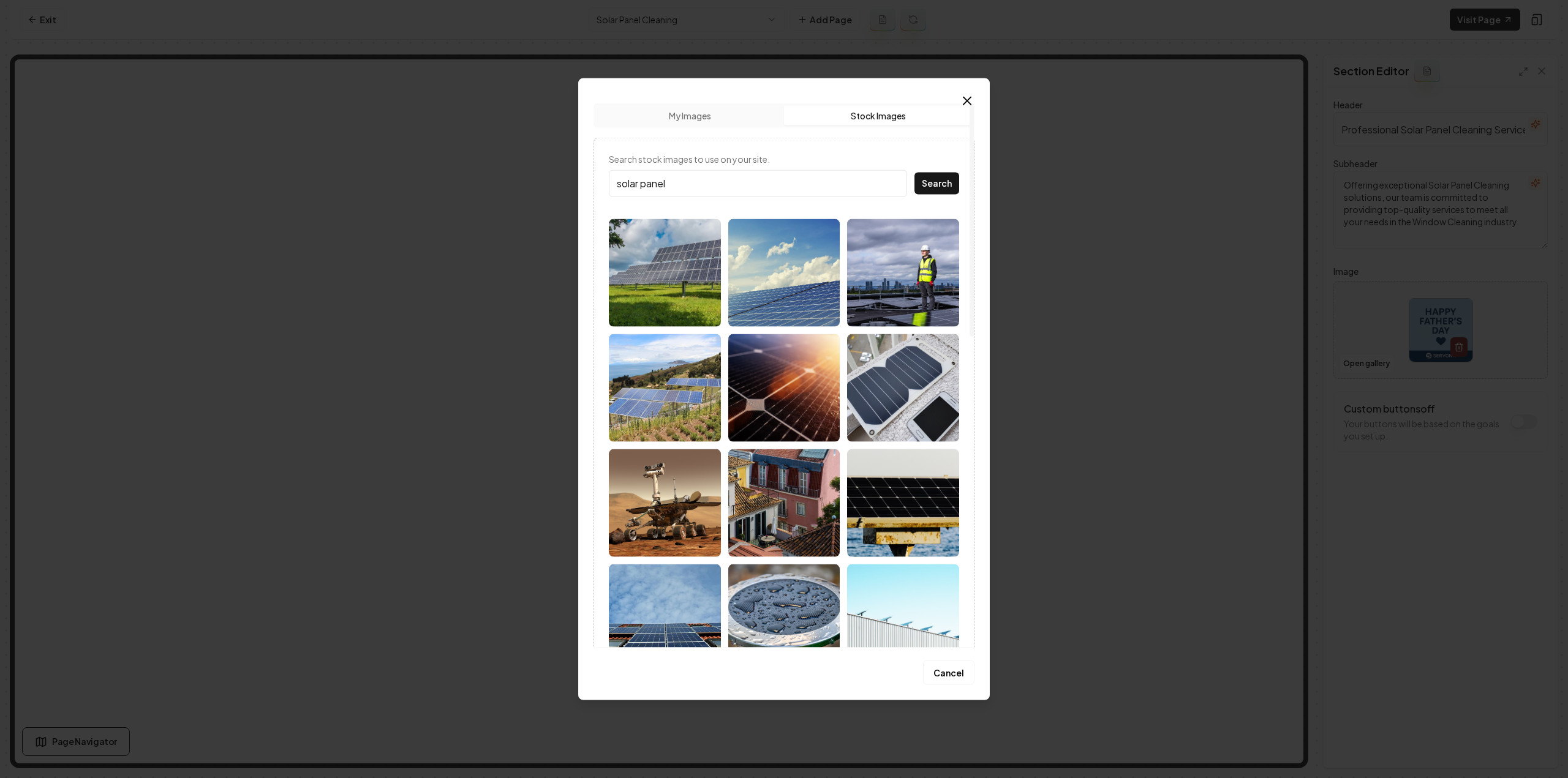
click at [651, 267] on img at bounding box center [664, 273] width 112 height 108
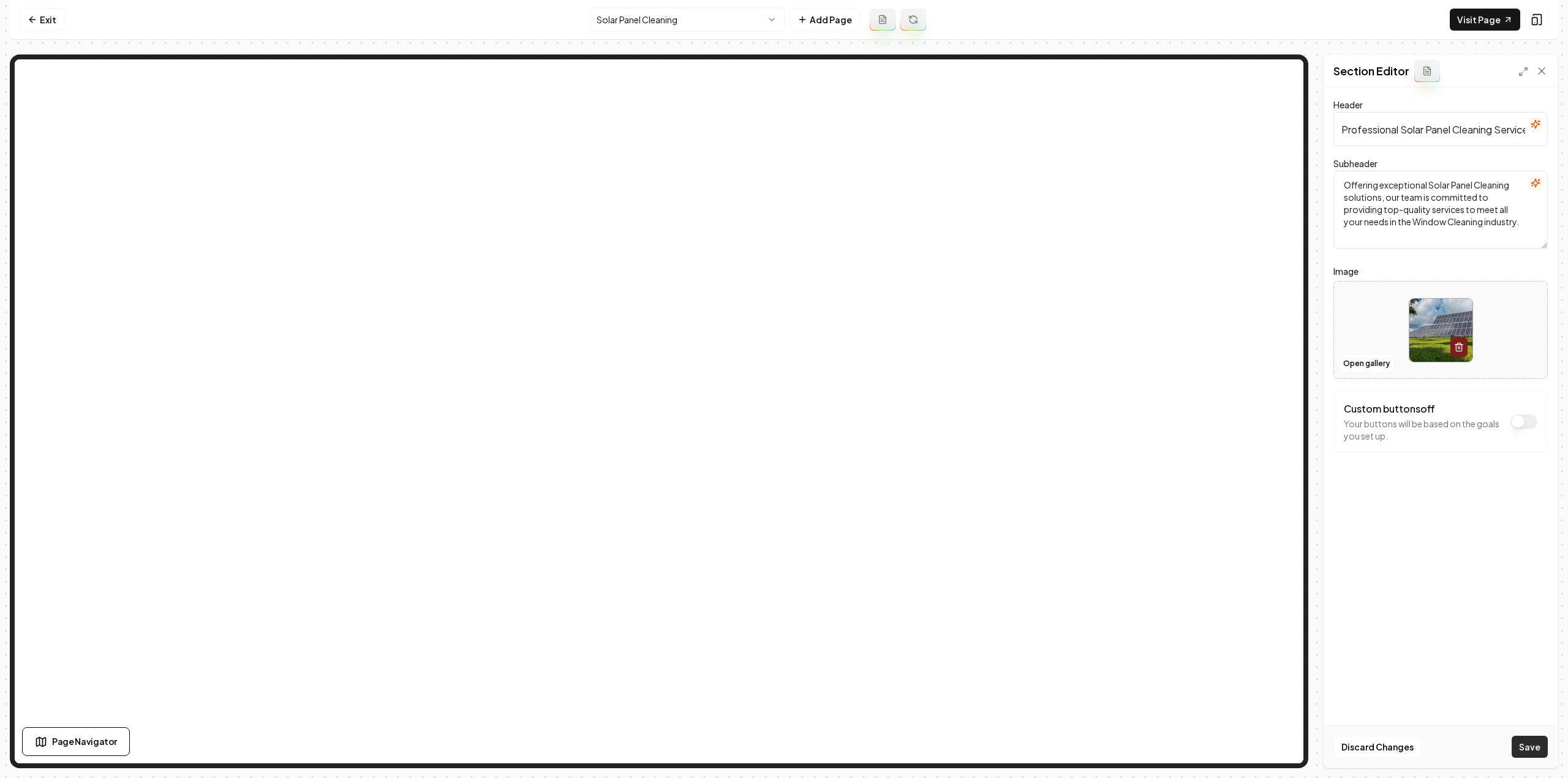
click at [1525, 745] on button "Save" at bounding box center [1529, 746] width 36 height 22
click at [679, 21] on html "Computer Required This feature is only available on a computer. Please switch t…" at bounding box center [784, 389] width 1568 height 778
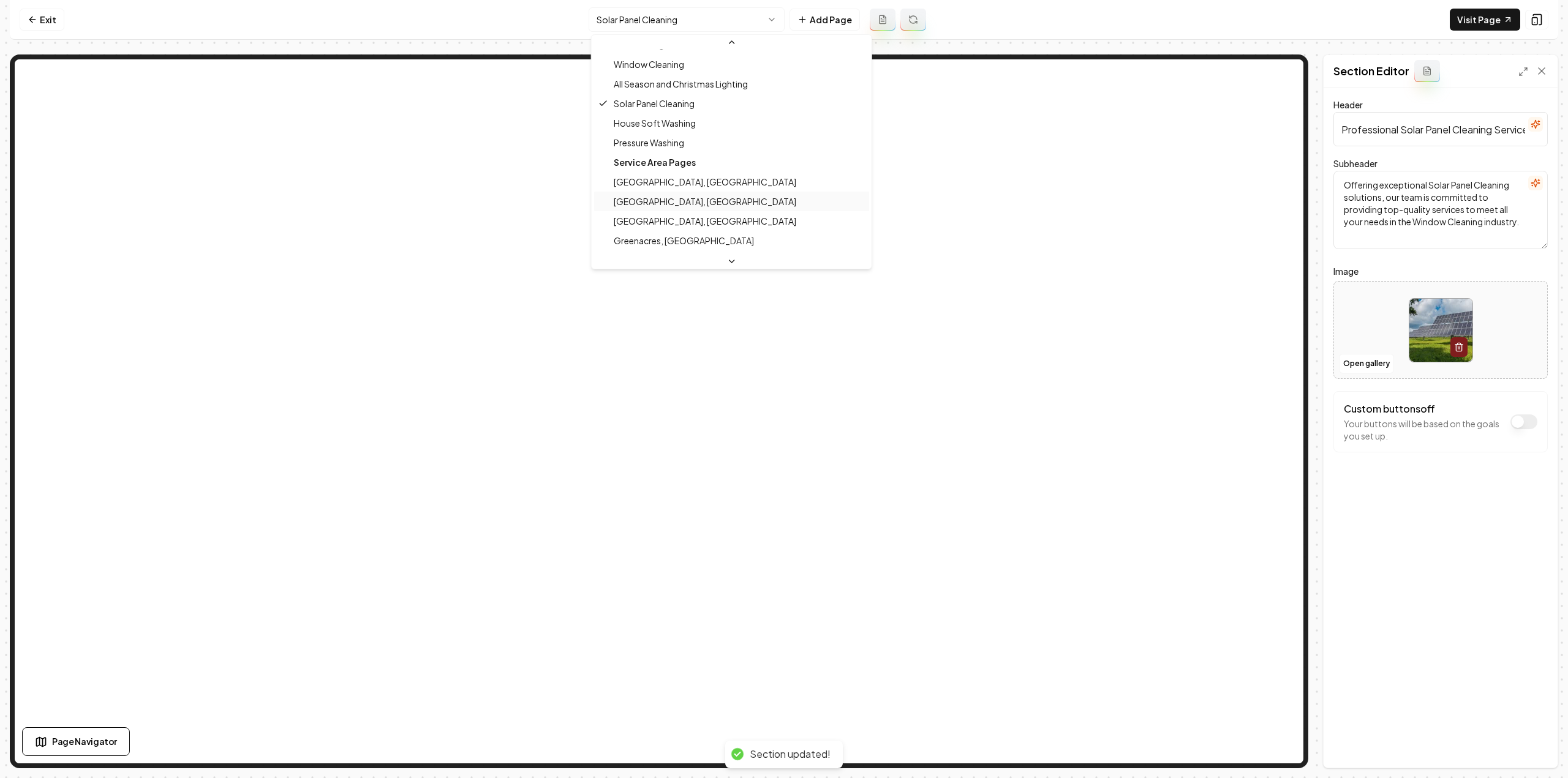
scroll to position [122, 0]
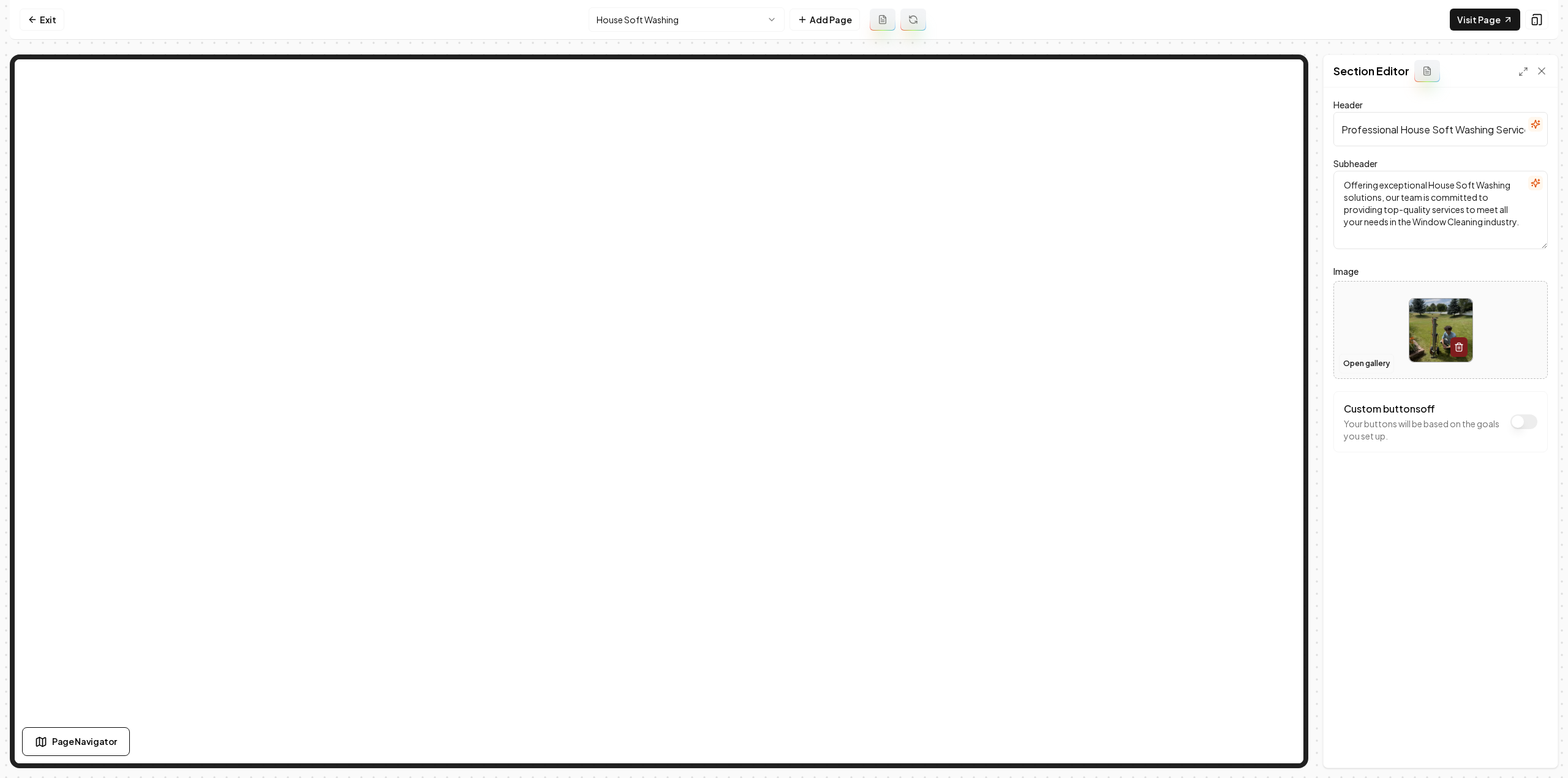
click at [1374, 364] on button "Open gallery" at bounding box center [1366, 363] width 55 height 19
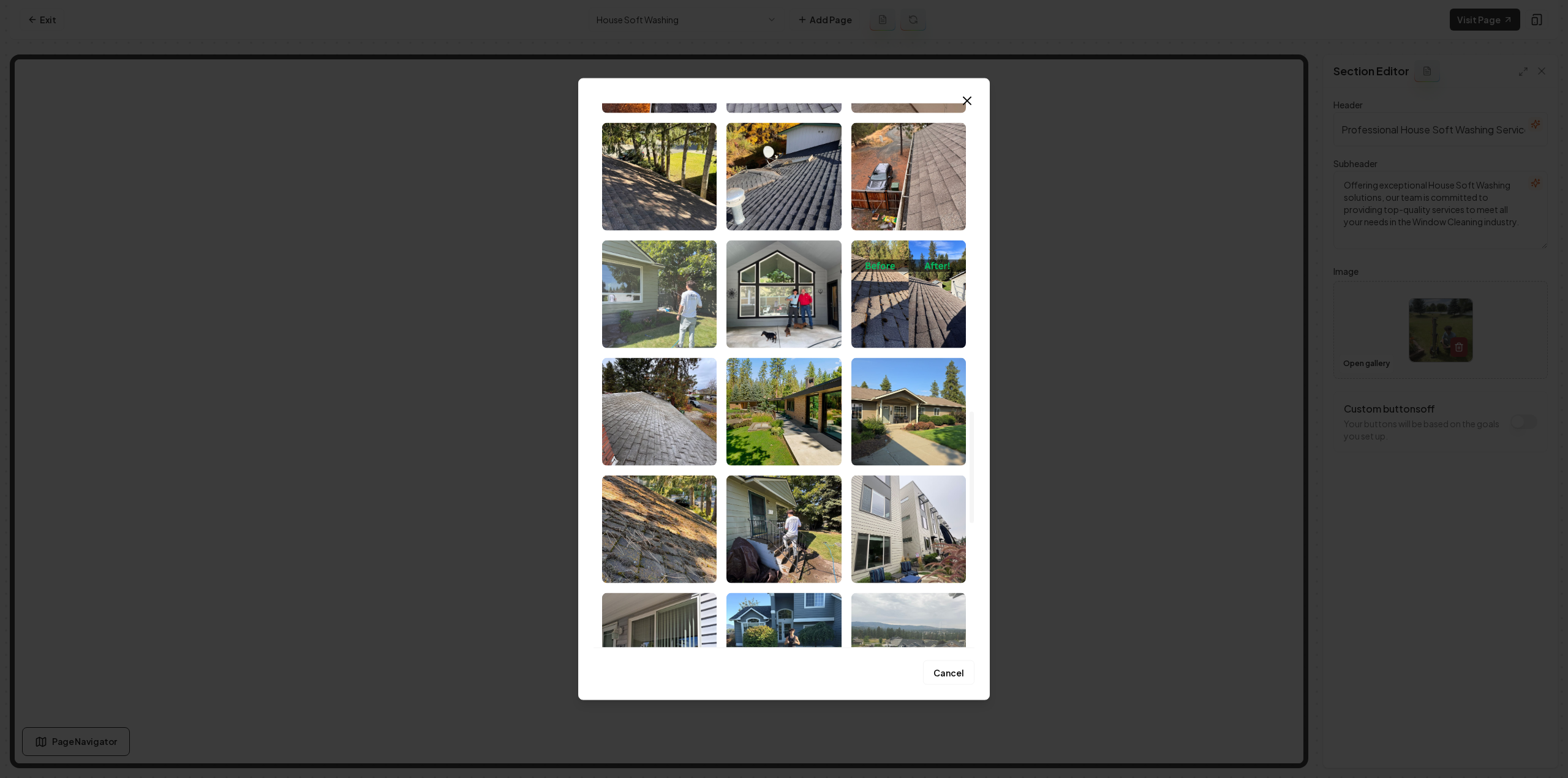
scroll to position [1652, 0]
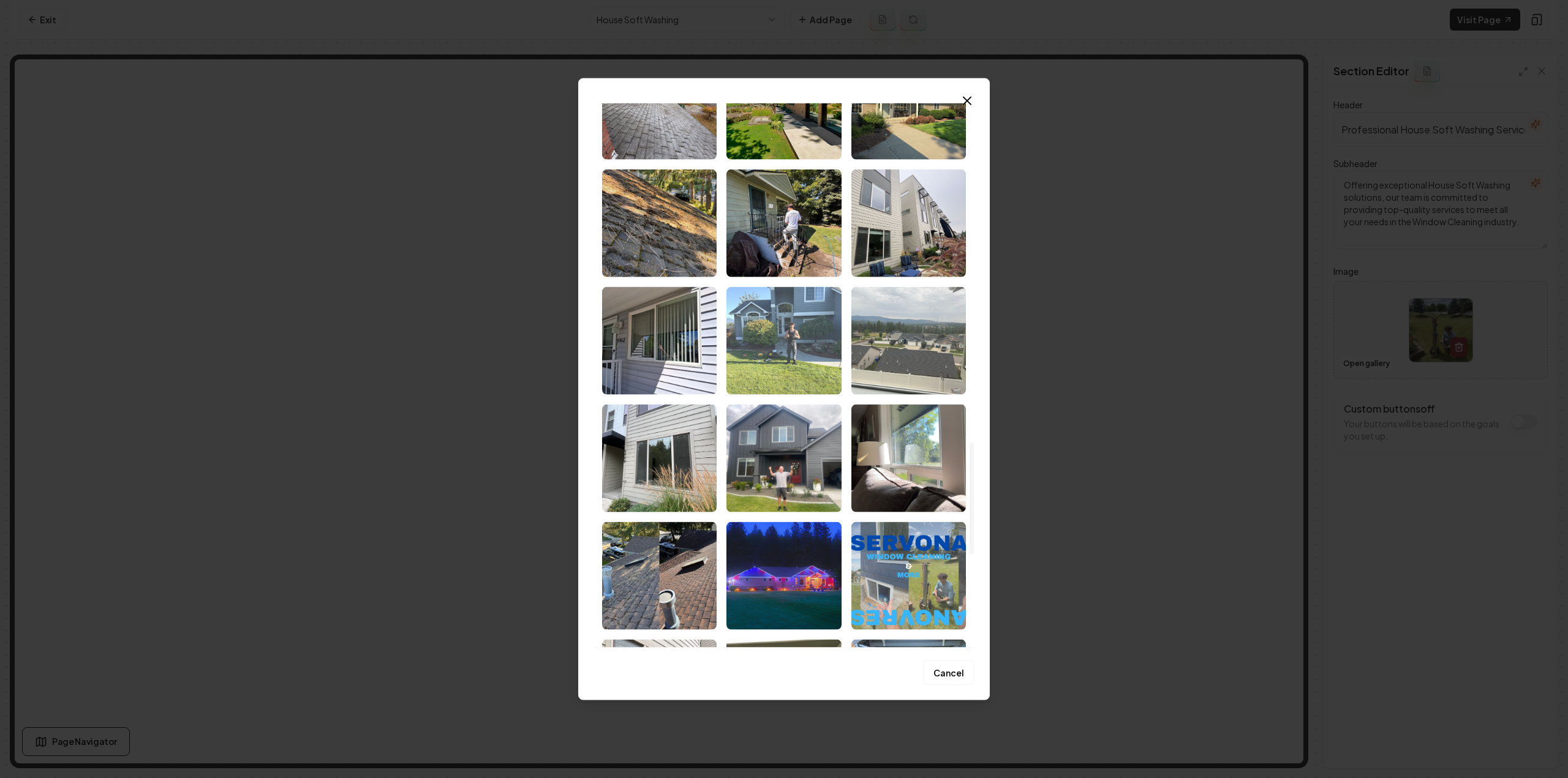
click at [790, 347] on img "Select image image_68b88ae85c7cd75eb85d9baf.jpeg" at bounding box center [783, 340] width 114 height 108
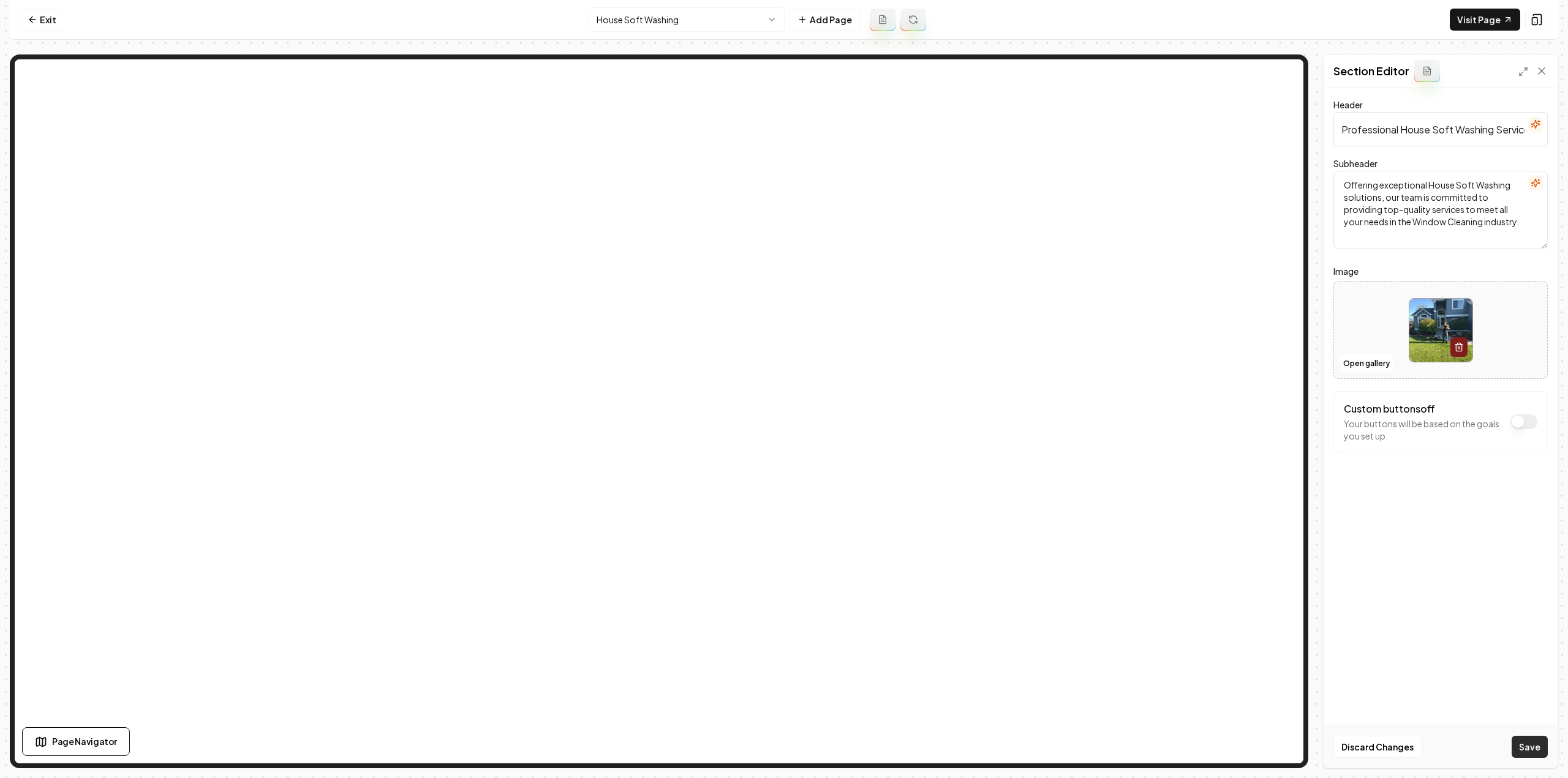
click at [1536, 744] on button "Save" at bounding box center [1529, 746] width 36 height 22
click at [692, 19] on html "Computer Required This feature is only available on a computer. Please switch t…" at bounding box center [784, 389] width 1568 height 778
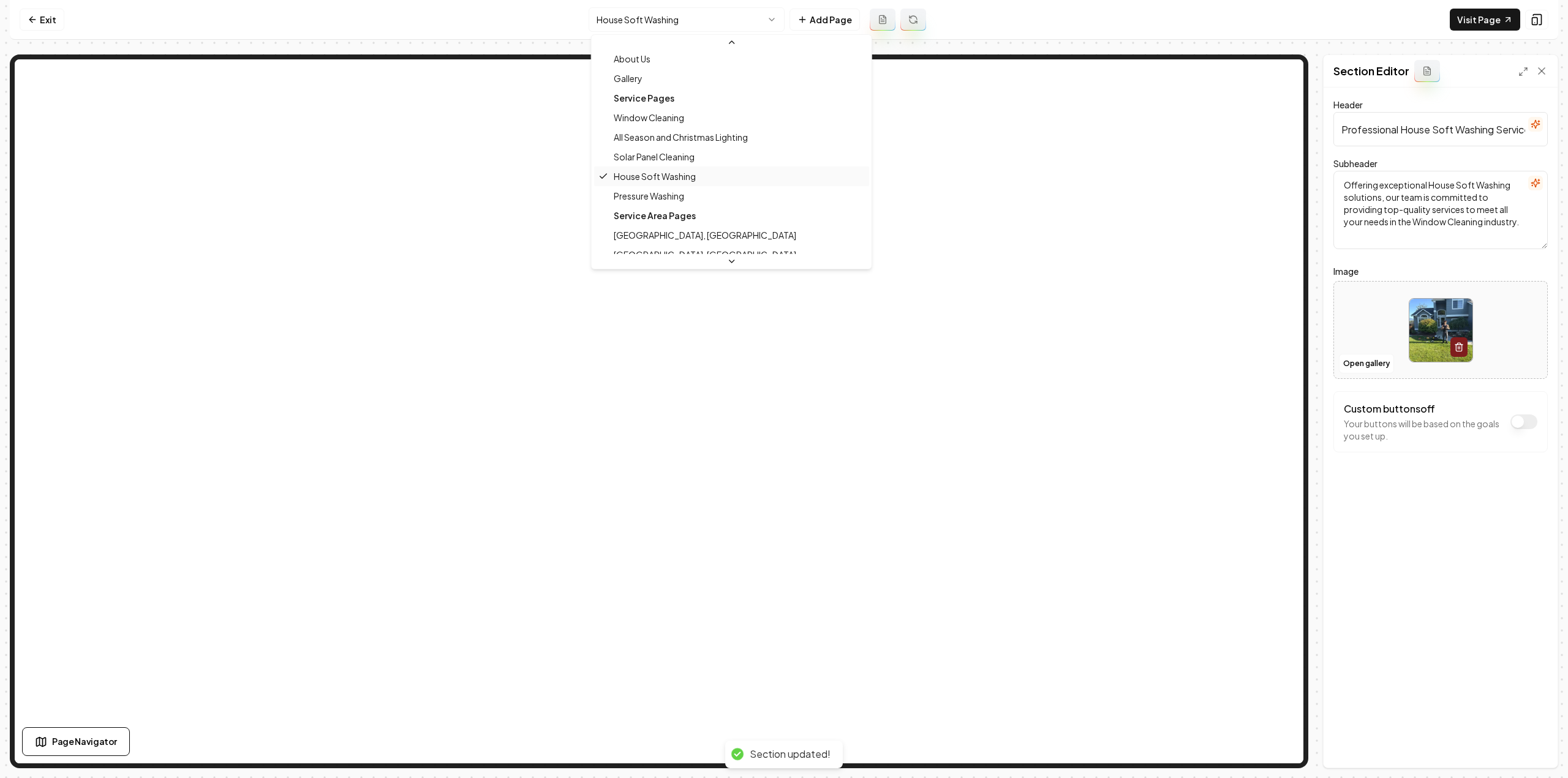
scroll to position [122, 0]
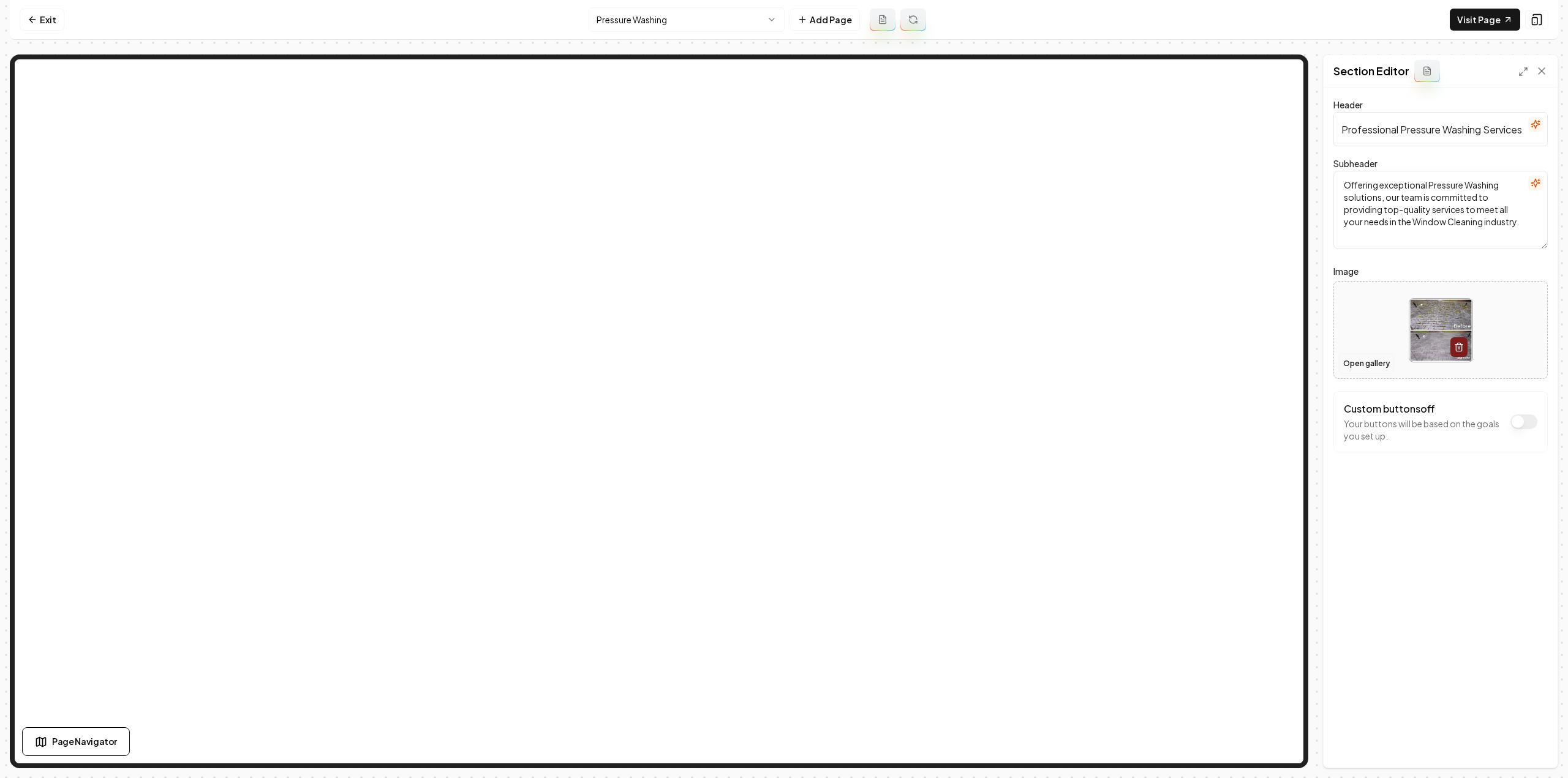
click at [1352, 362] on button "Open gallery" at bounding box center [1366, 363] width 55 height 19
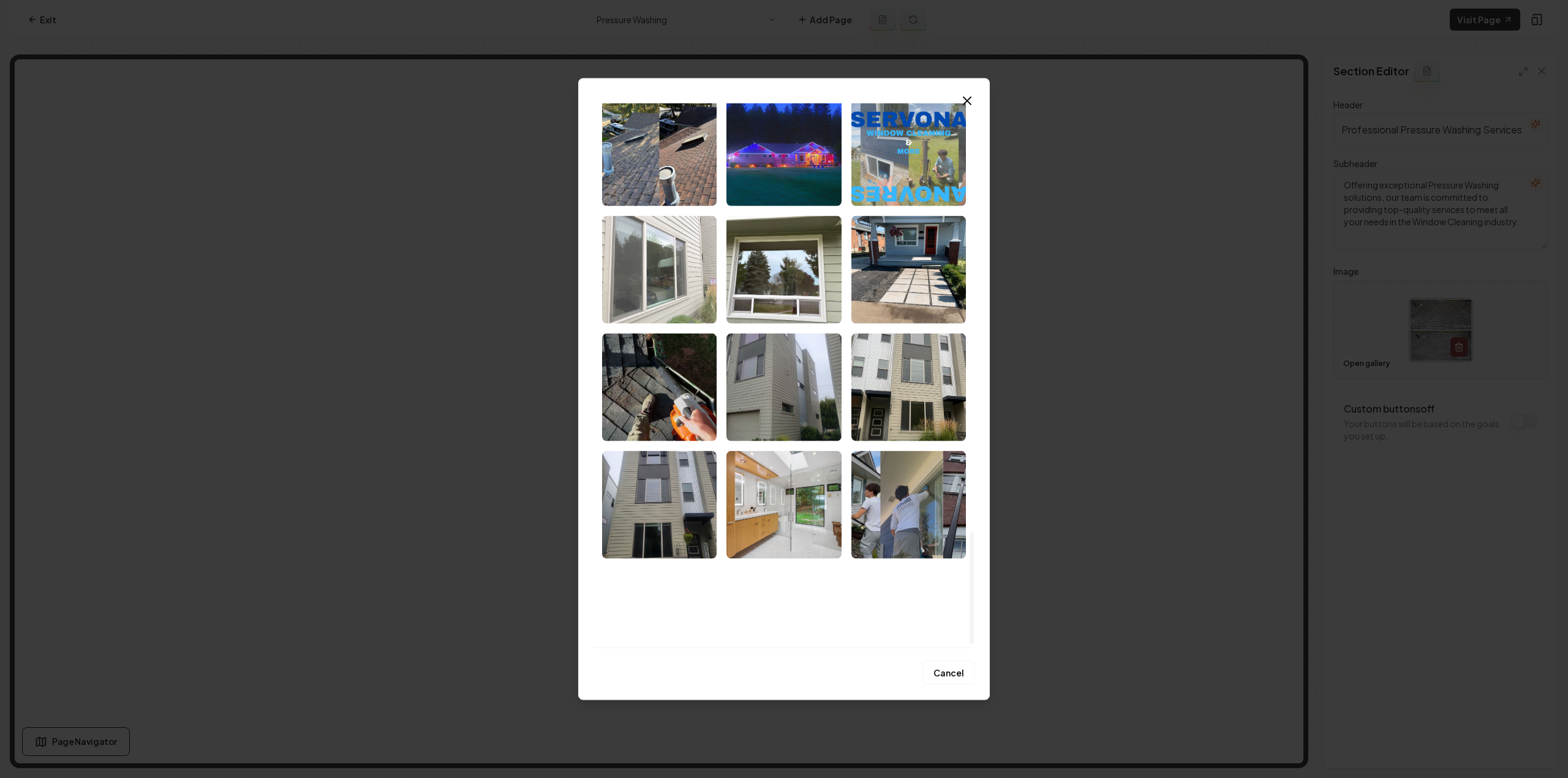
scroll to position [2109, 0]
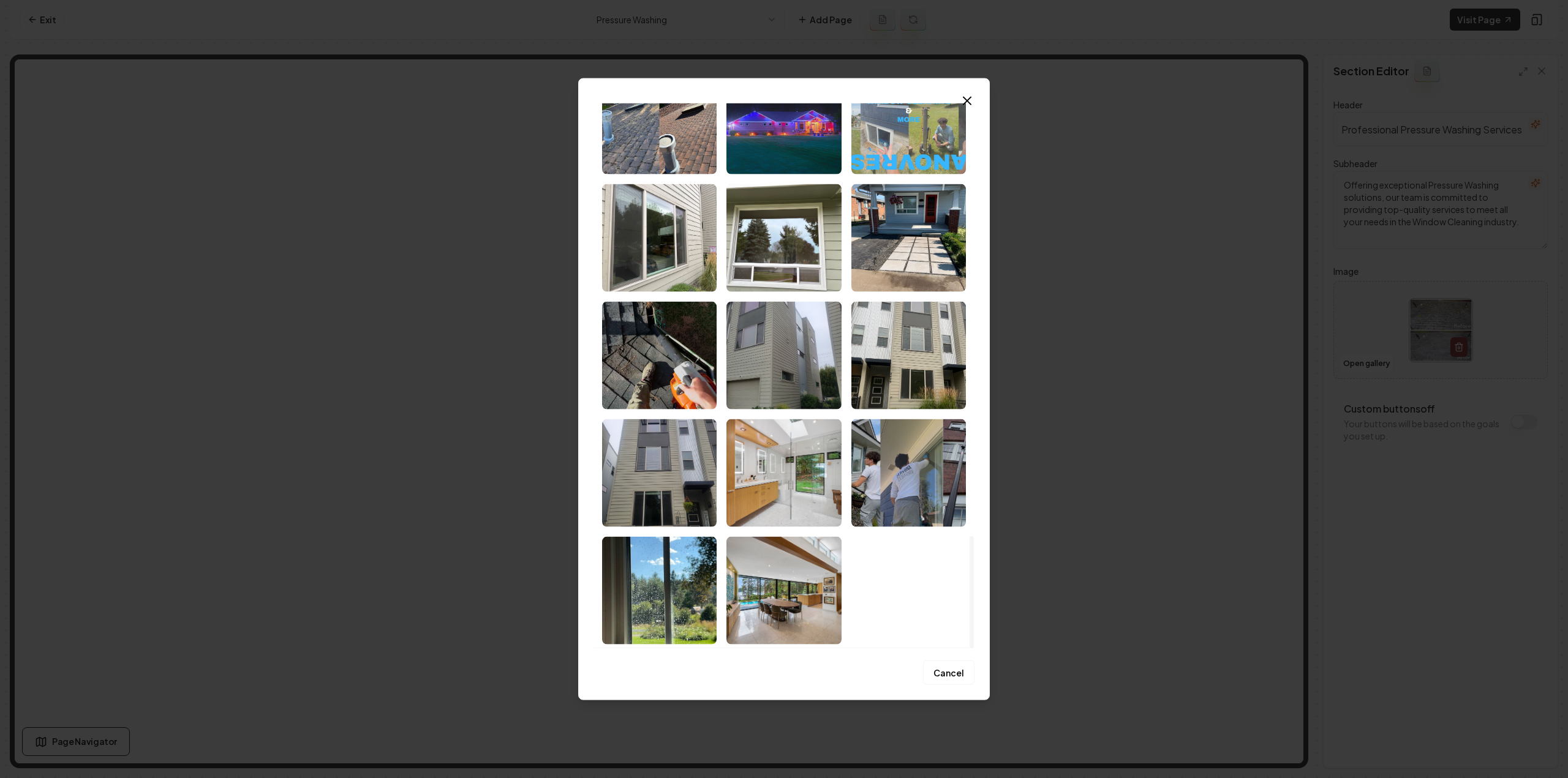
click at [780, 374] on img "Select image image_68b88ae75c7cd75eb85d984c.jpeg" at bounding box center [783, 355] width 114 height 108
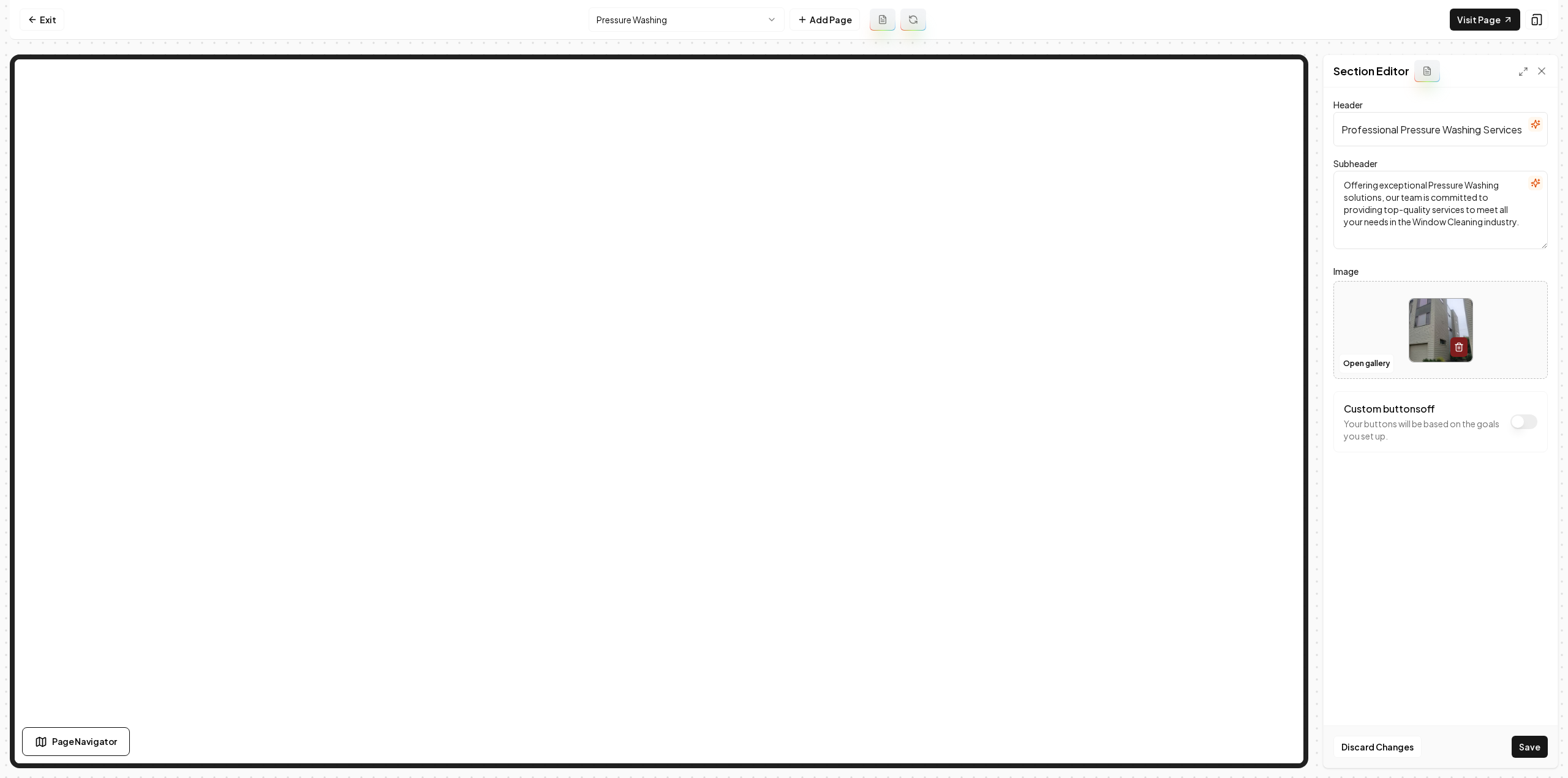
click at [1523, 745] on button "Save" at bounding box center [1529, 746] width 36 height 22
click at [657, 25] on html "Computer Required This feature is only available on a computer. Please switch t…" at bounding box center [784, 389] width 1568 height 778
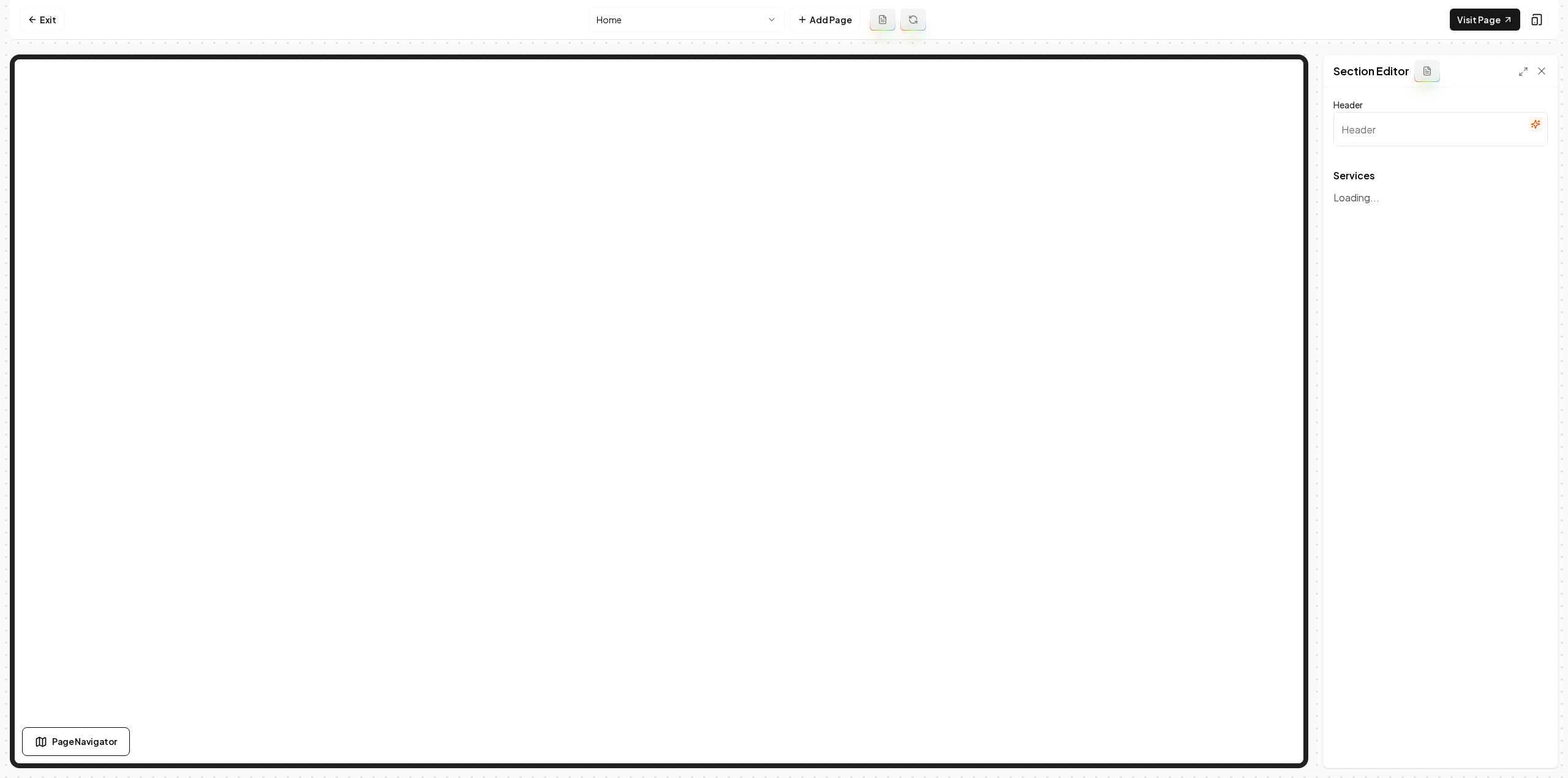
type input "Our Expert Services"
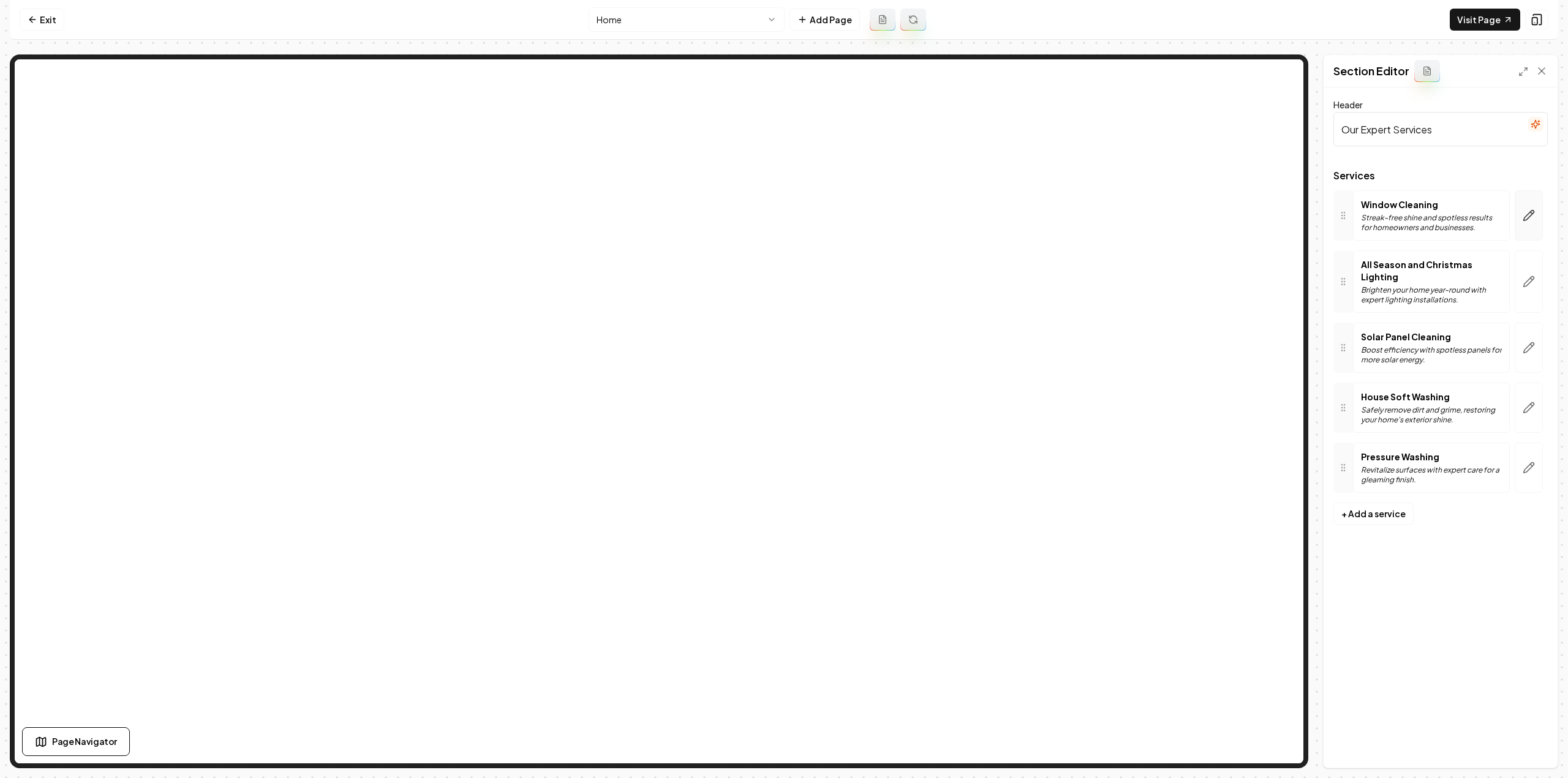
click at [1534, 219] on icon "button" at bounding box center [1528, 215] width 12 height 12
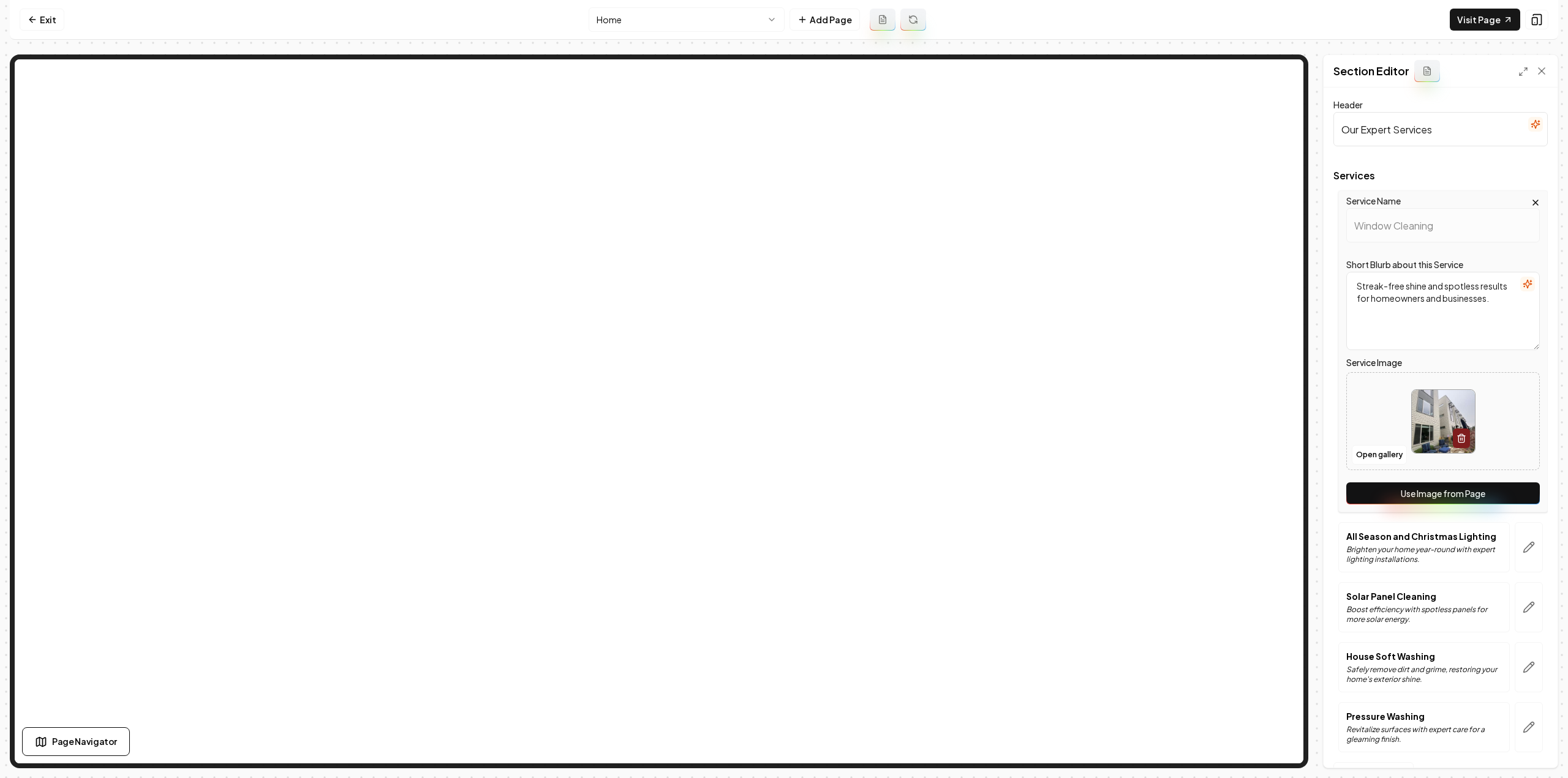
click at [1407, 504] on button "Use Image from Page" at bounding box center [1443, 493] width 194 height 22
click at [1407, 495] on button "Use Image from Page" at bounding box center [1443, 493] width 194 height 22
click at [1523, 552] on icon "button" at bounding box center [1528, 547] width 12 height 12
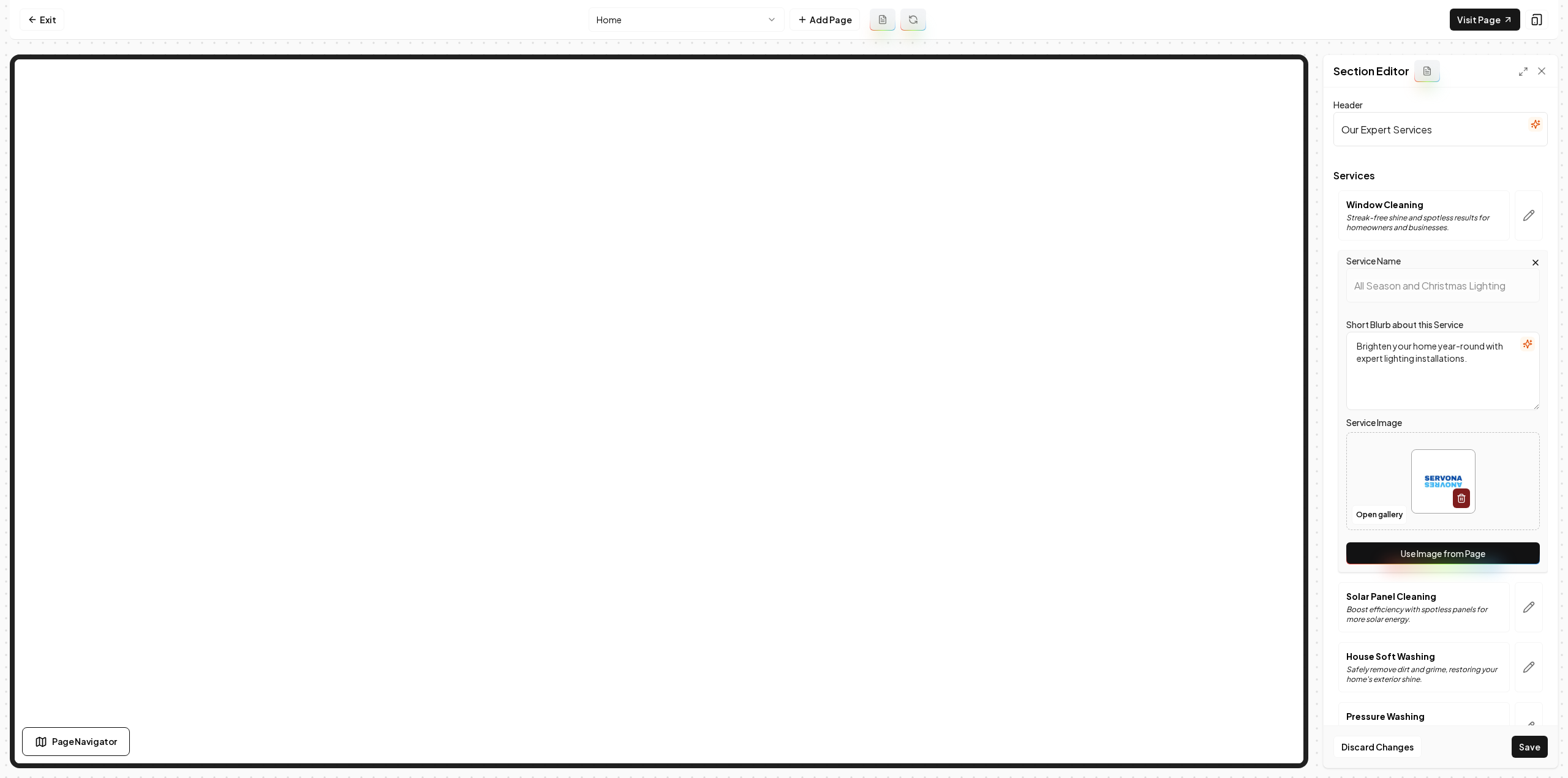
click at [1514, 553] on button "Use Image from Page" at bounding box center [1443, 554] width 194 height 22
drag, startPoint x: 1523, startPoint y: 591, endPoint x: 1521, endPoint y: 601, distance: 10.2
click at [1523, 592] on button "button" at bounding box center [1529, 607] width 28 height 50
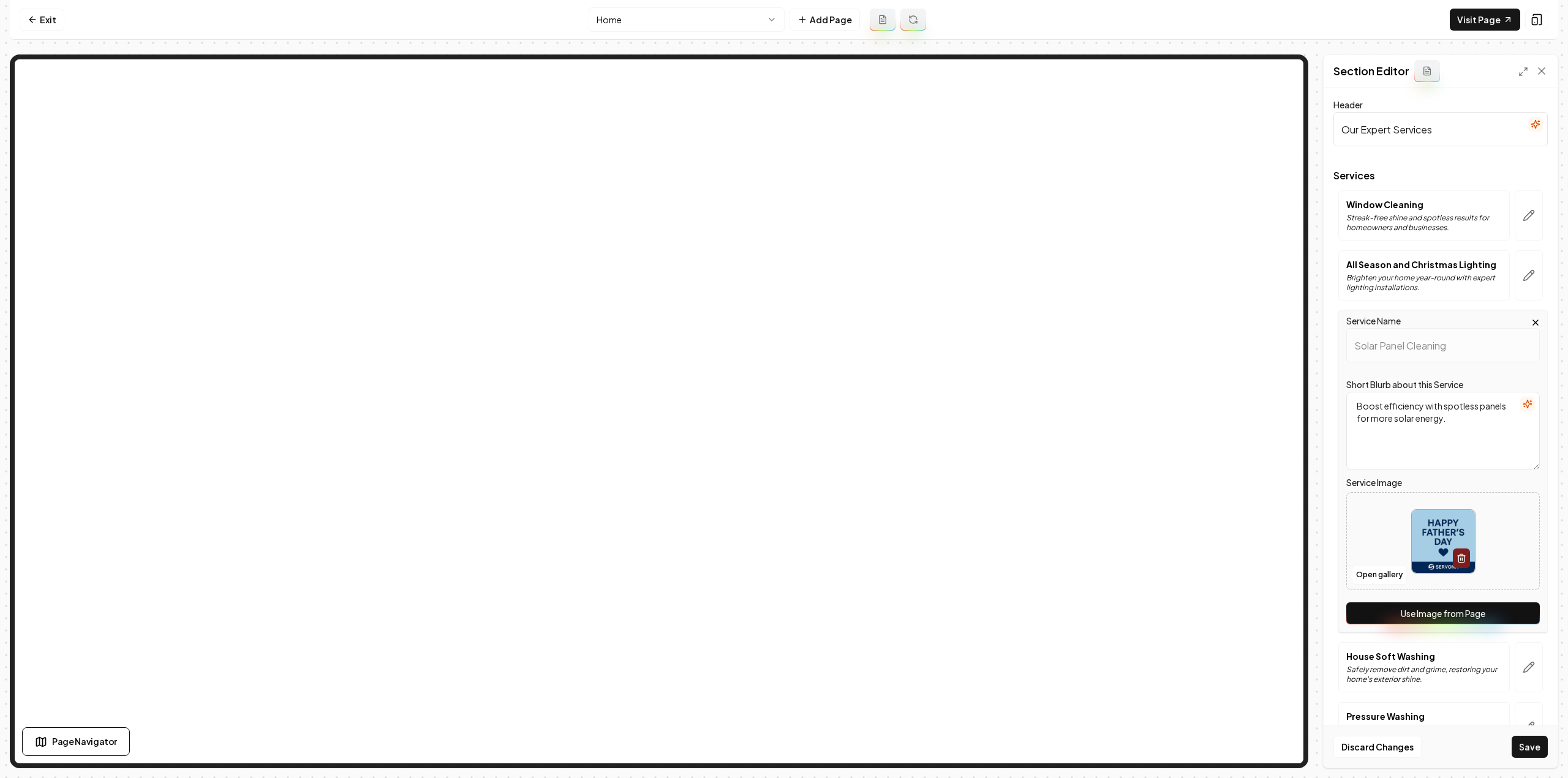
click at [1514, 616] on button "Use Image from Page" at bounding box center [1443, 614] width 194 height 22
click at [1524, 662] on icon "button" at bounding box center [1528, 667] width 10 height 10
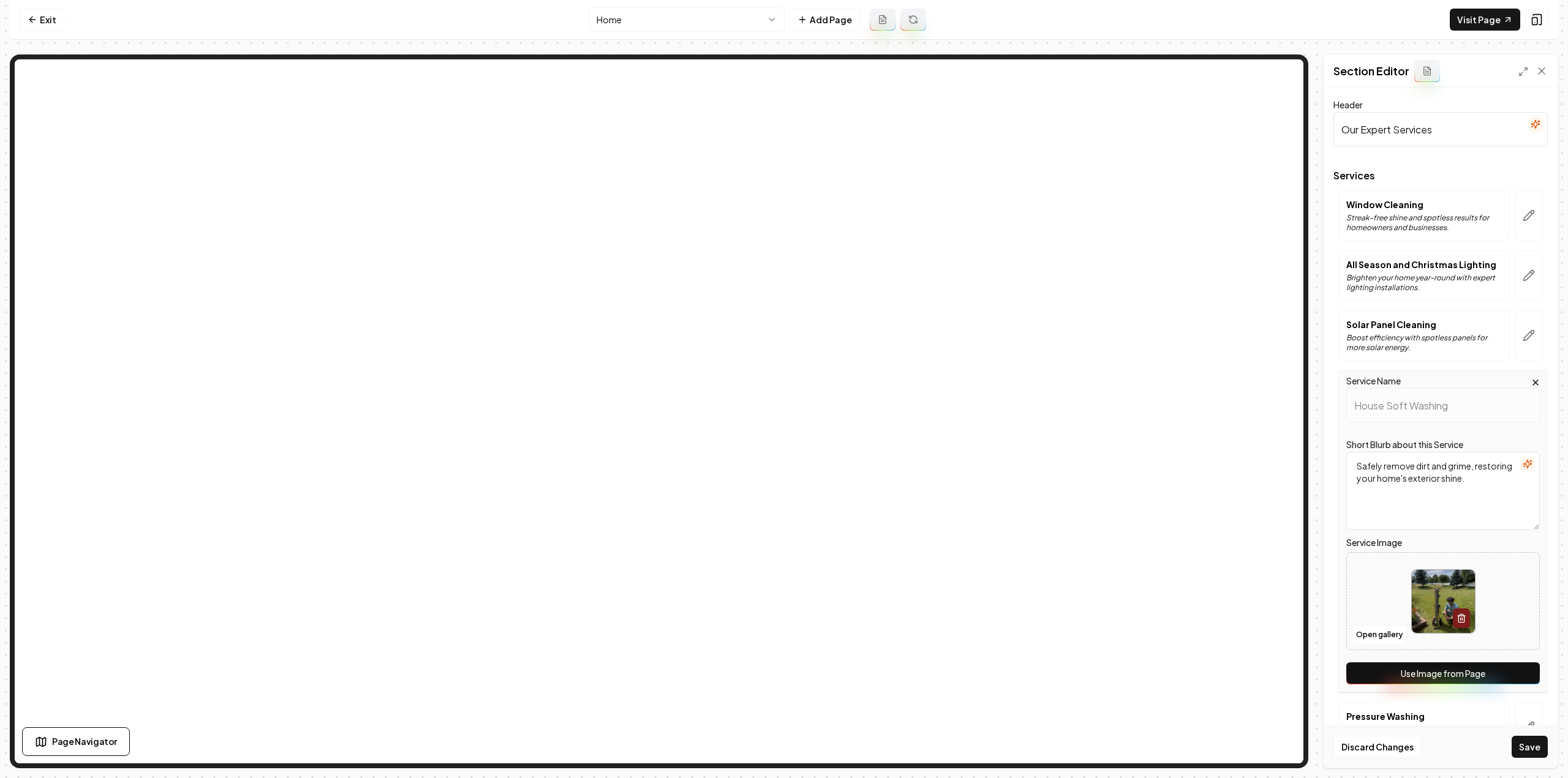
click at [1517, 671] on button "Use Image from Page" at bounding box center [1443, 673] width 194 height 22
click at [1518, 707] on button "button" at bounding box center [1529, 727] width 28 height 50
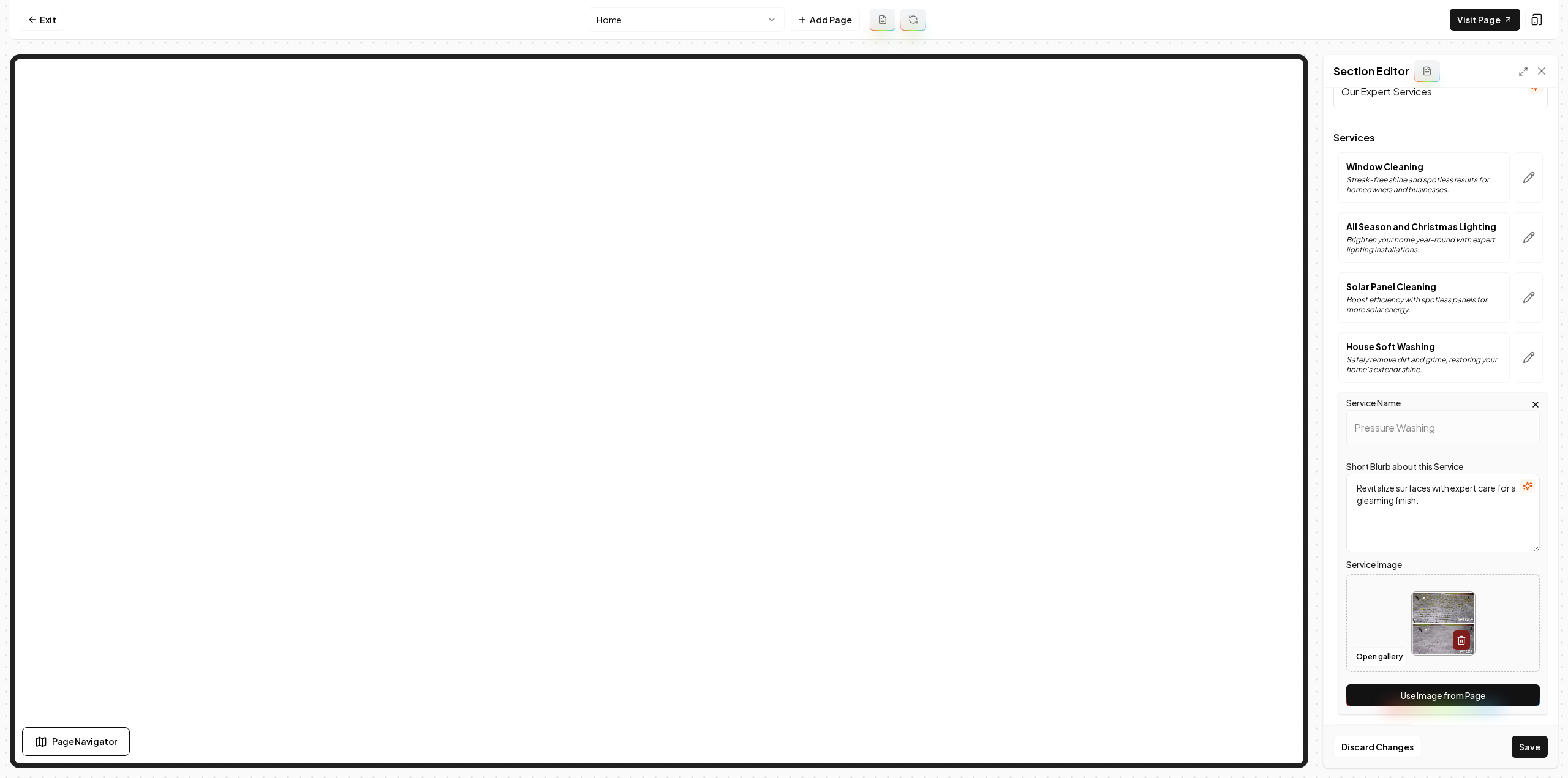
click at [1517, 696] on button "Use Image from Page" at bounding box center [1443, 695] width 194 height 22
click at [1525, 740] on button "Save" at bounding box center [1529, 746] width 36 height 22
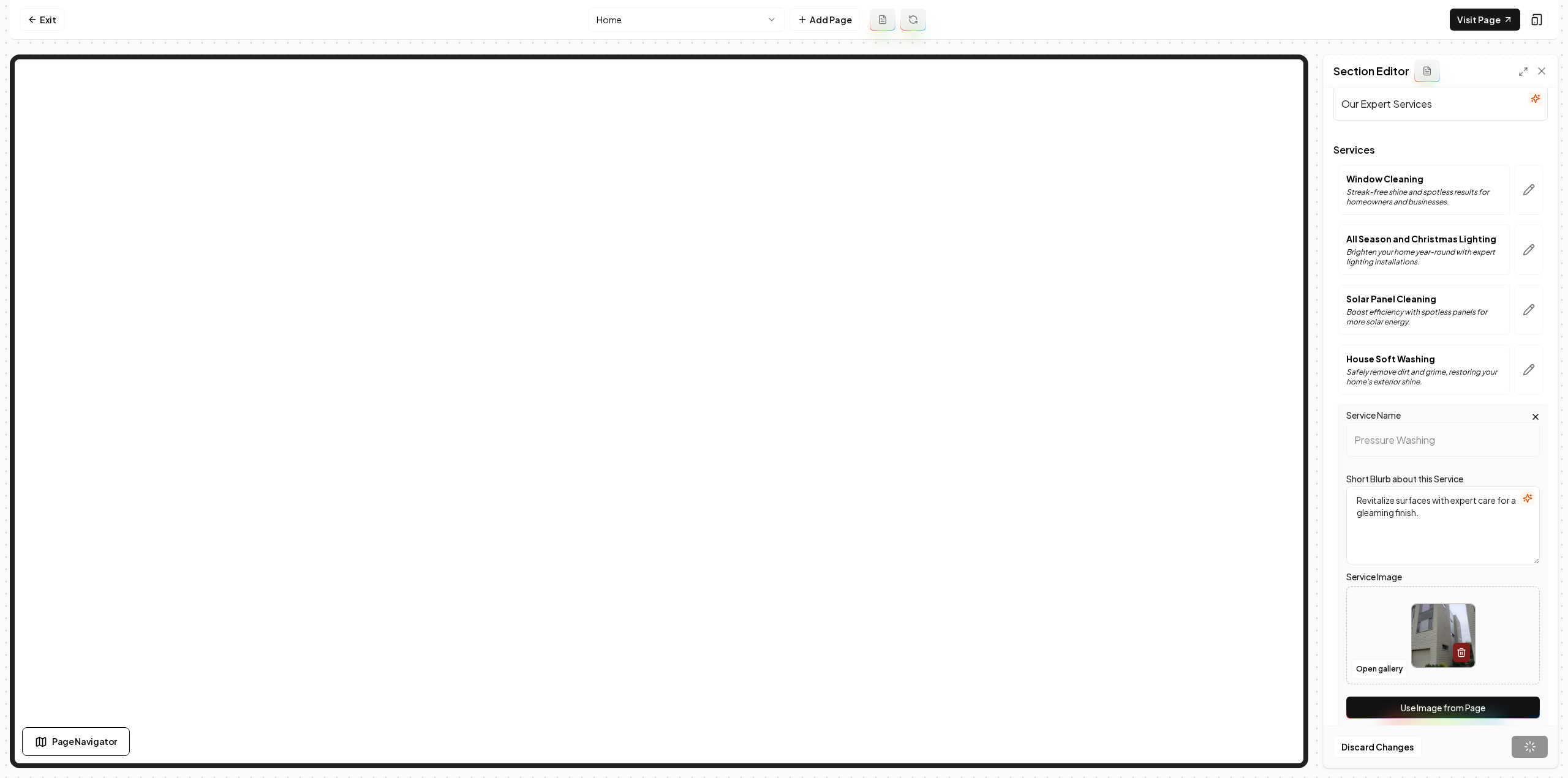
click at [1525, 740] on div "Discard Changes Save" at bounding box center [1441, 746] width 234 height 43
click at [46, 22] on link "Exit" at bounding box center [42, 19] width 45 height 22
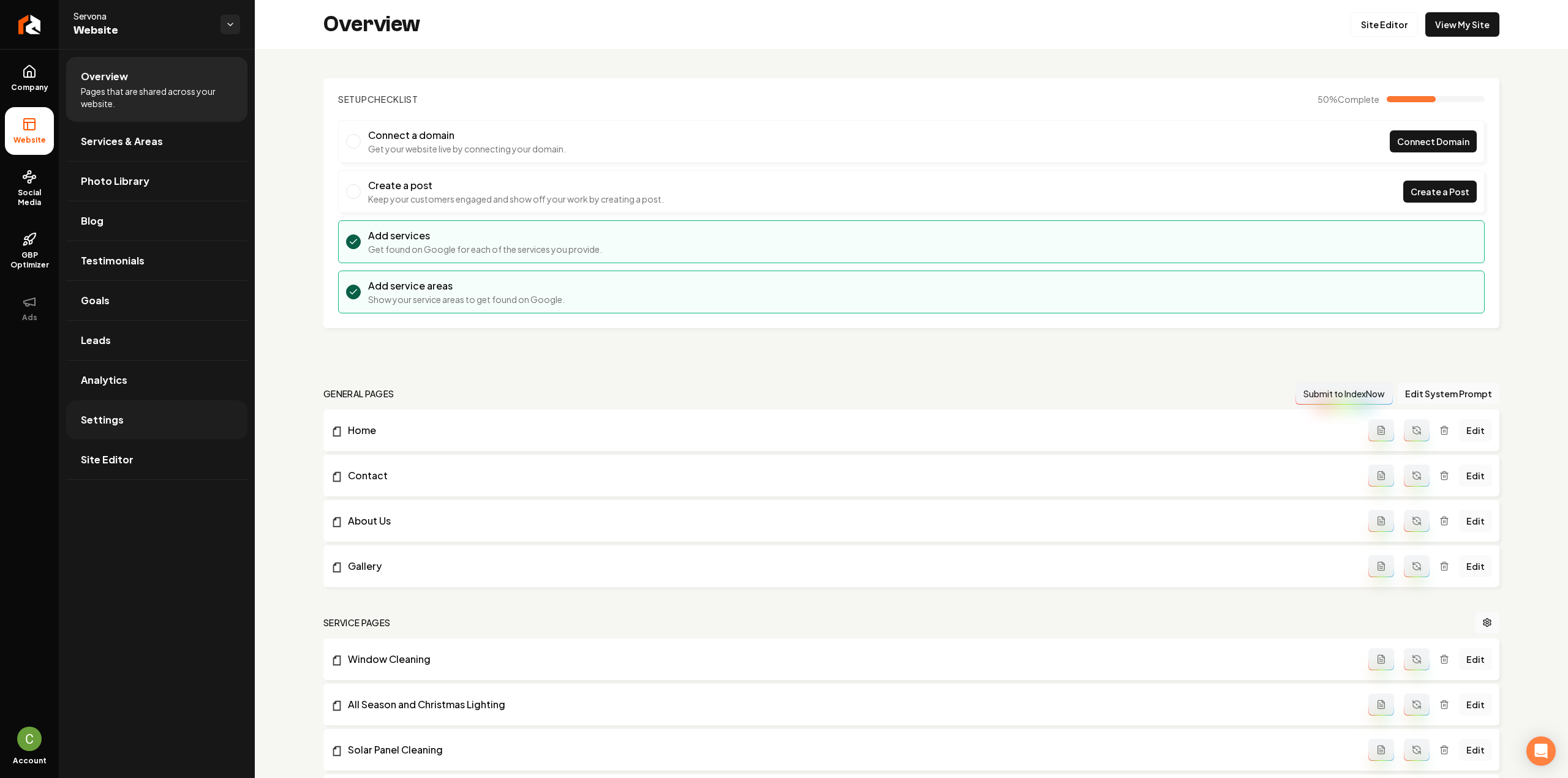
click at [159, 415] on link "Settings" at bounding box center [156, 420] width 181 height 39
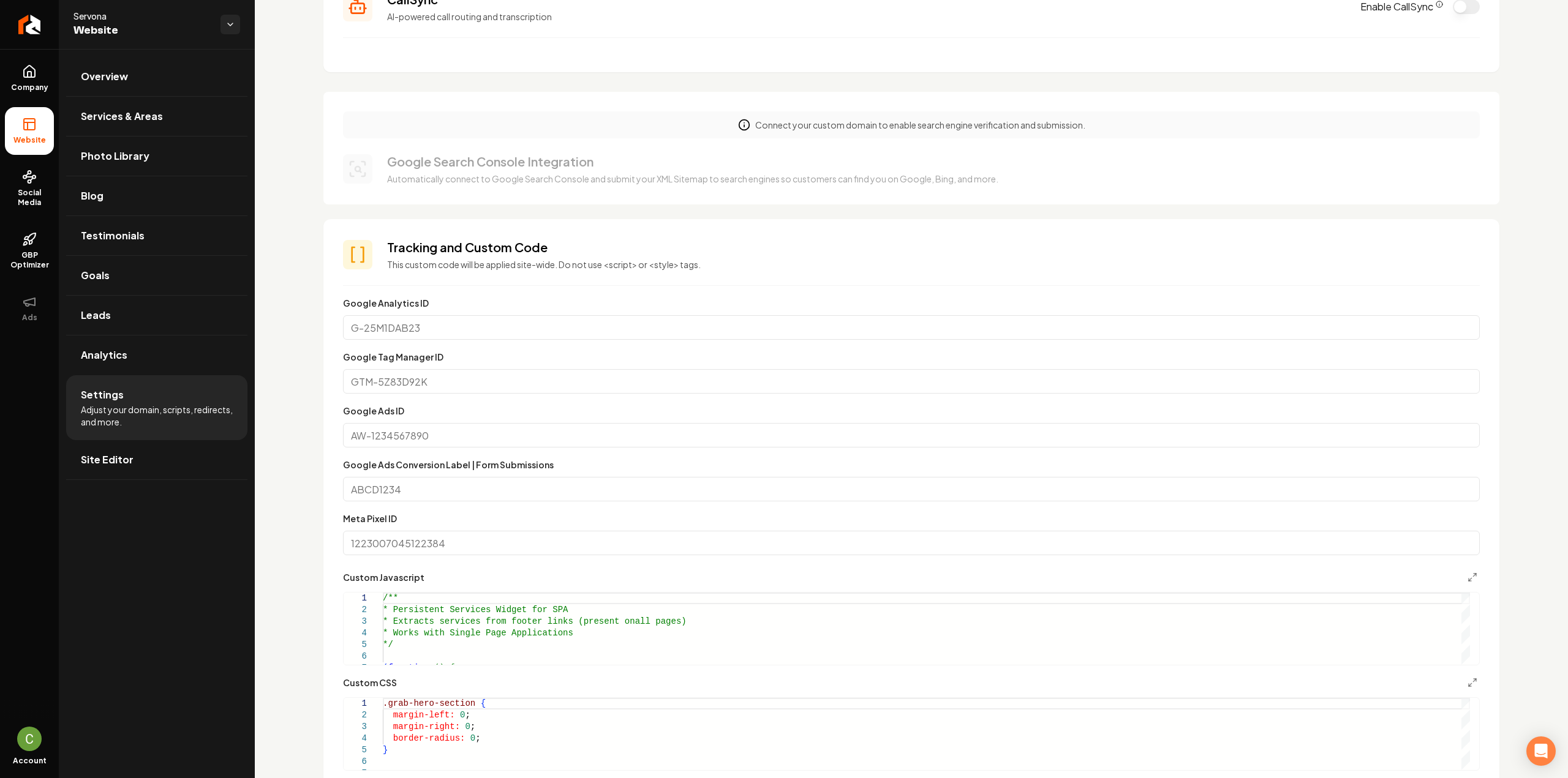
scroll to position [428, 0]
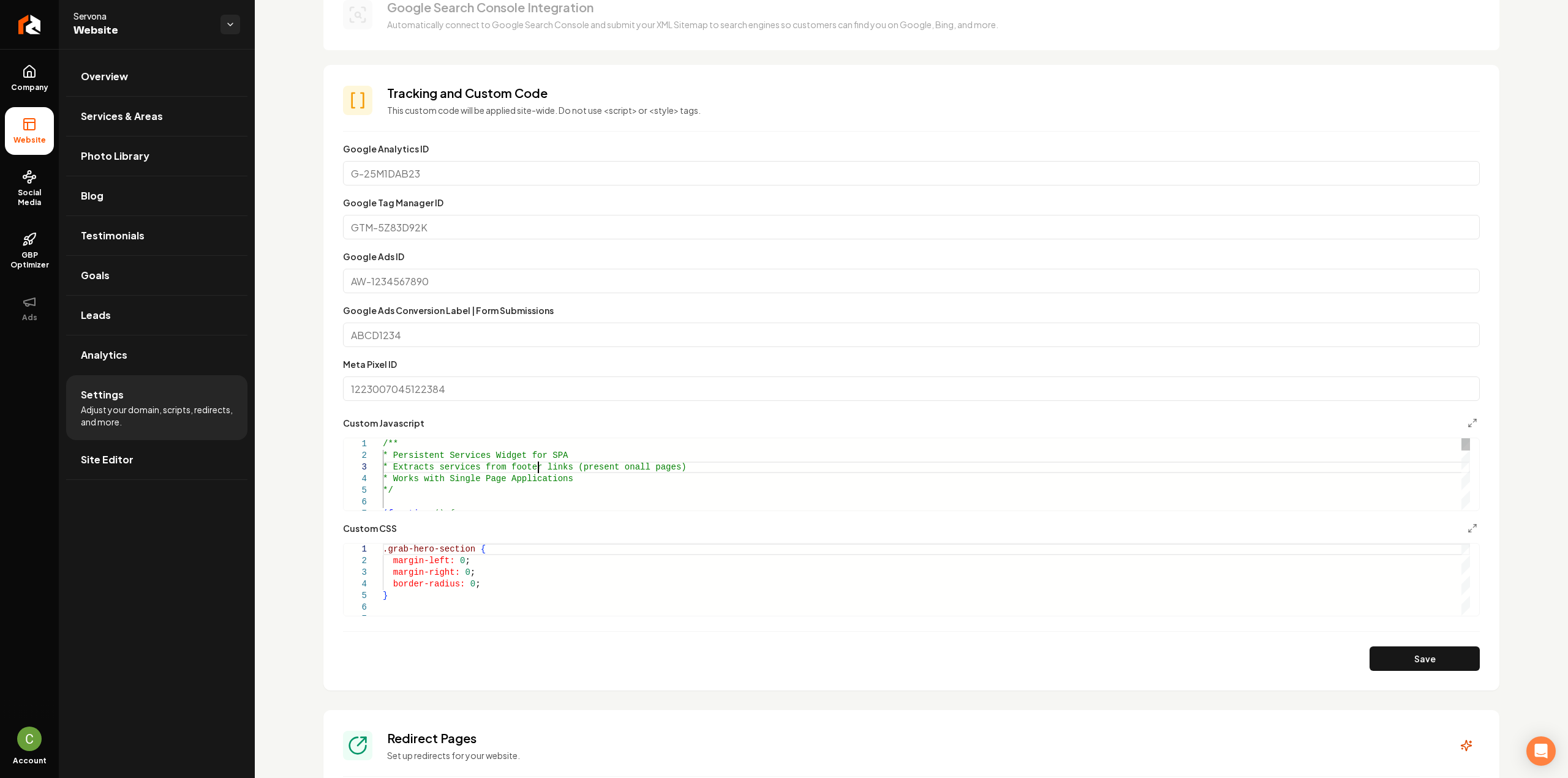
click at [1469, 440] on div "Main content area" at bounding box center [1465, 444] width 8 height 12
drag, startPoint x: 436, startPoint y: 444, endPoint x: 353, endPoint y: 442, distance: 83.0
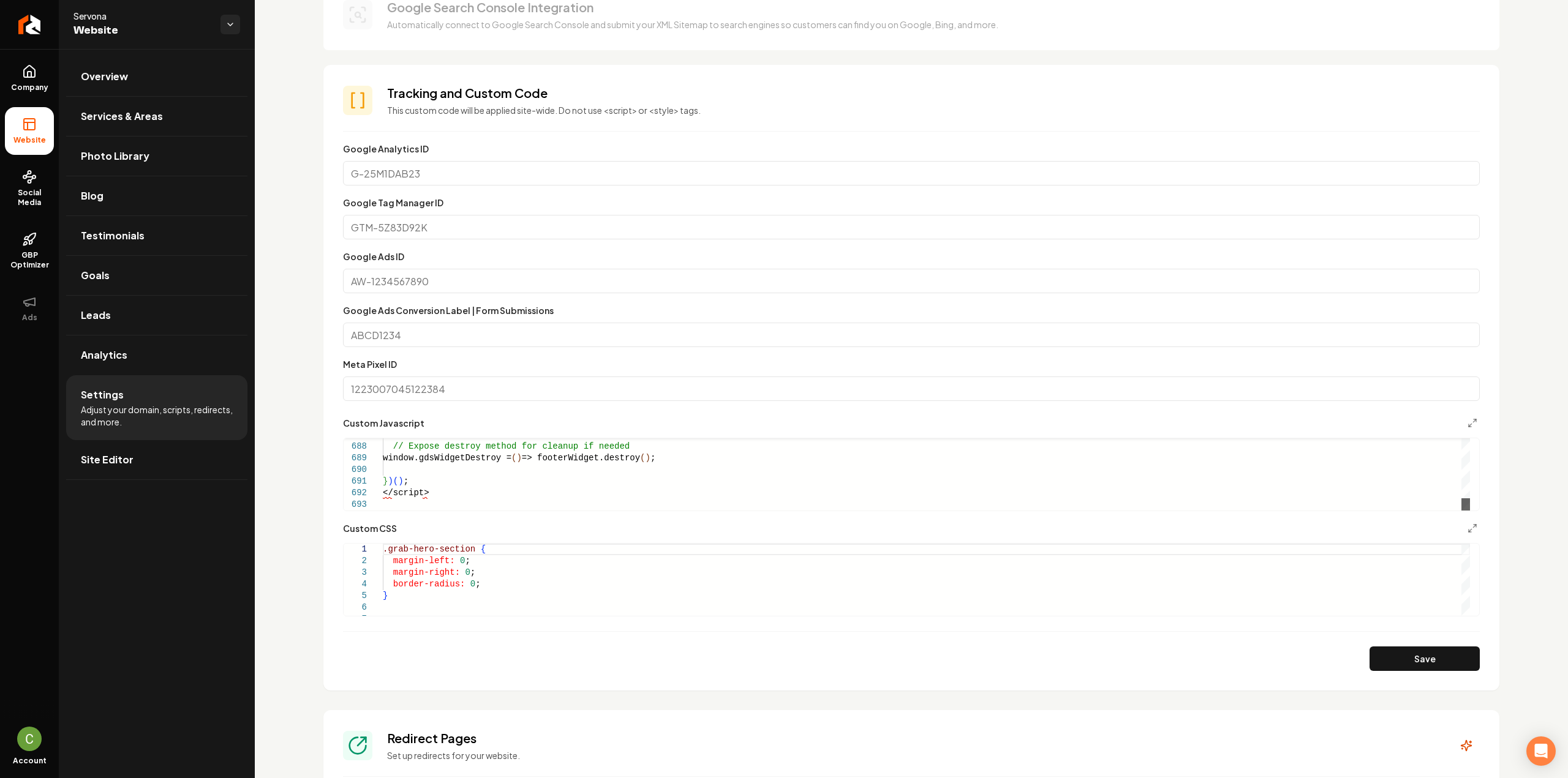
click at [1470, 511] on div "Main content area" at bounding box center [1465, 504] width 8 height 12
type textarea "*****"
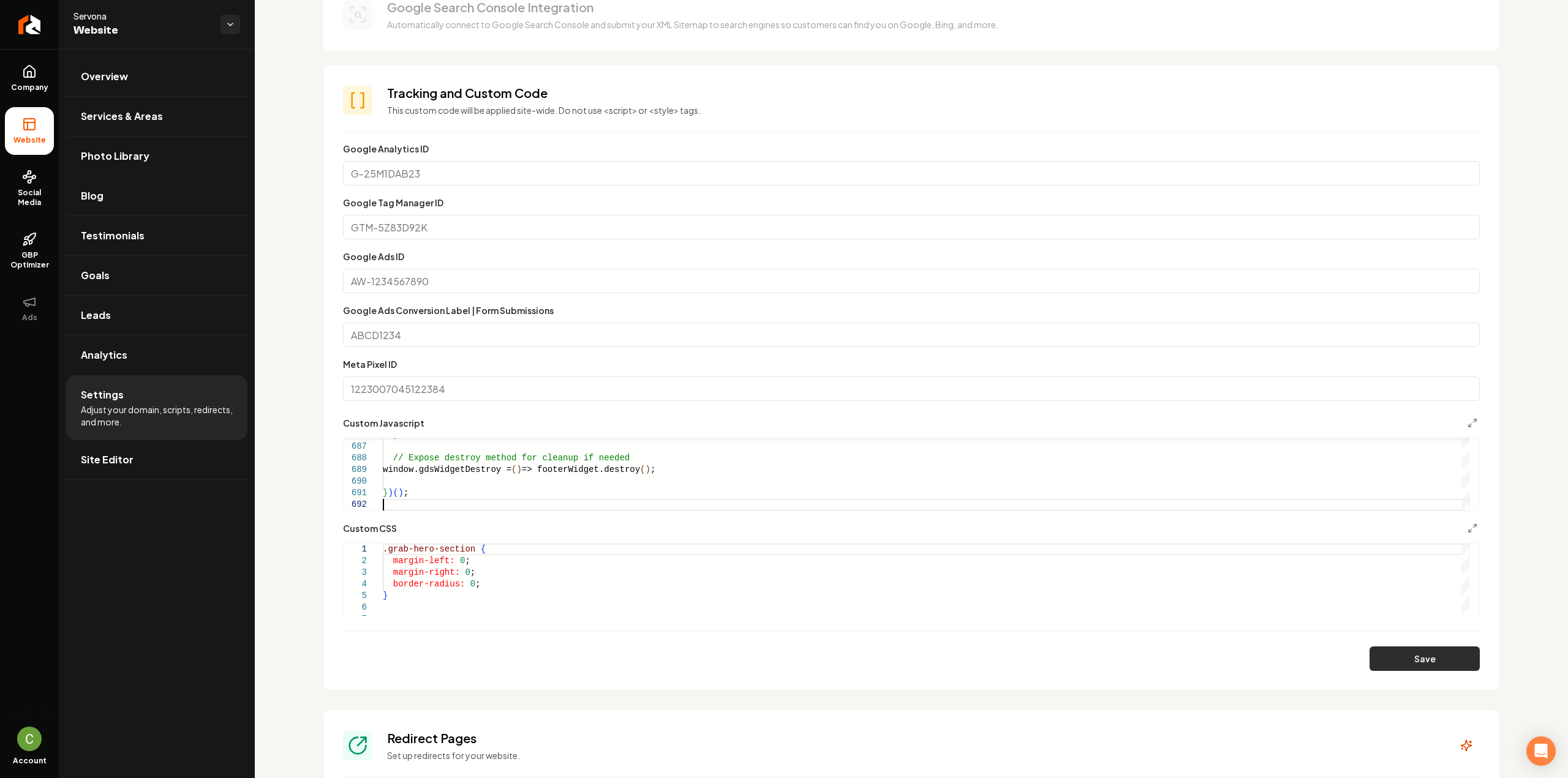
click at [1390, 667] on button "Save" at bounding box center [1424, 658] width 110 height 24
click at [23, 91] on span "Company" at bounding box center [30, 87] width 47 height 10
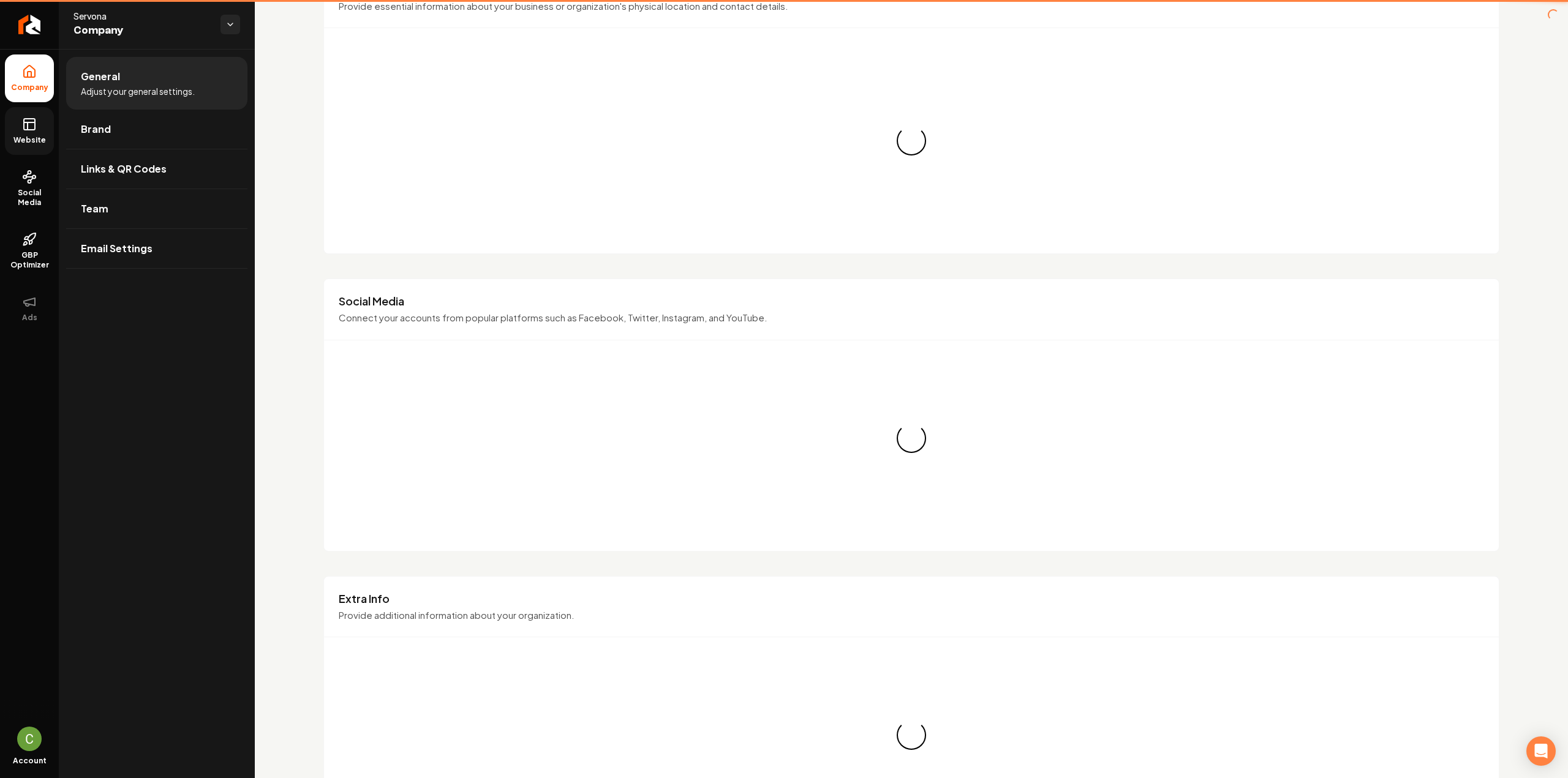
click at [23, 117] on icon at bounding box center [30, 124] width 15 height 15
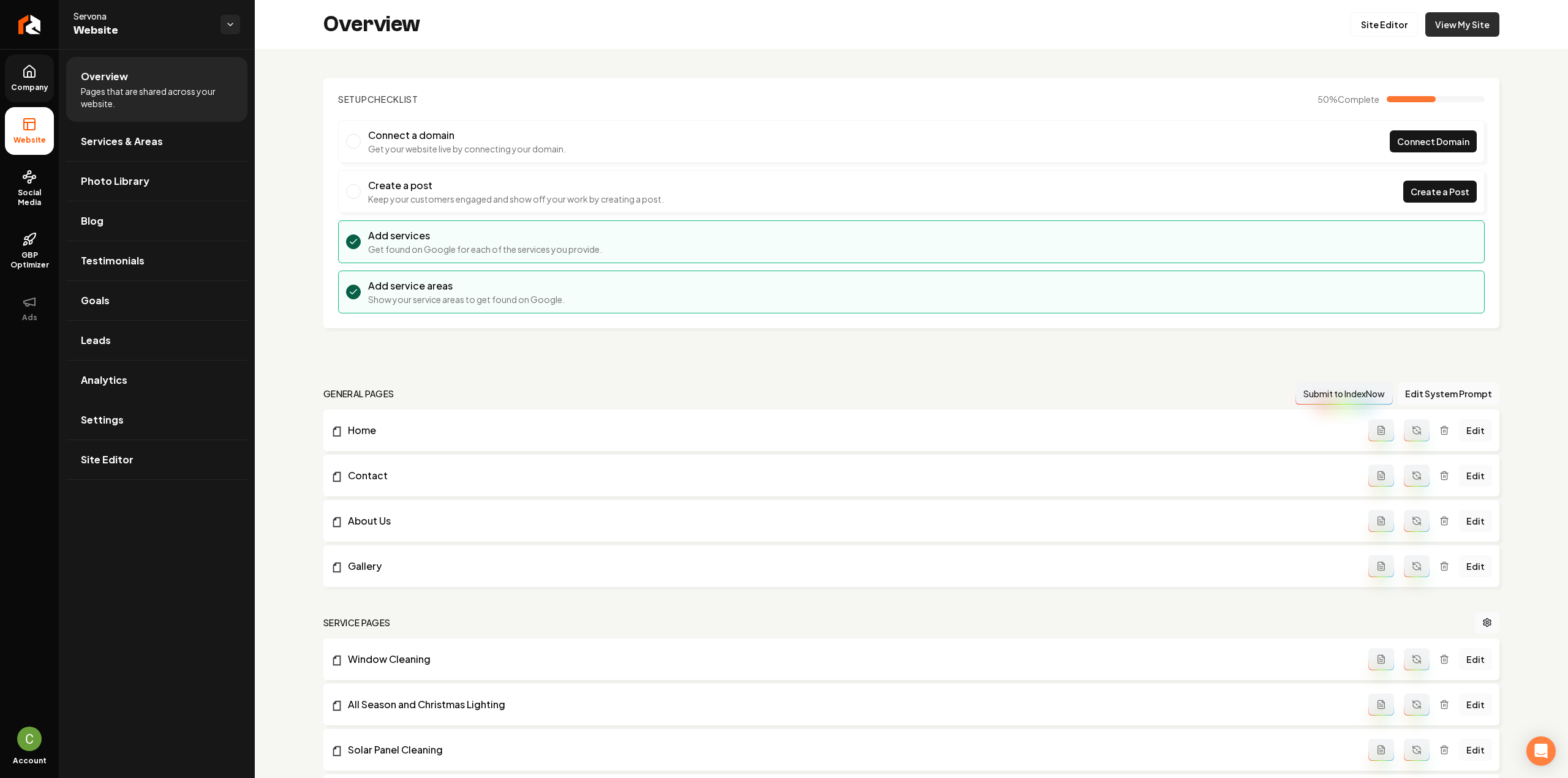
click at [1470, 24] on link "View My Site" at bounding box center [1462, 24] width 74 height 24
click at [1395, 18] on link "Site Editor" at bounding box center [1384, 24] width 68 height 24
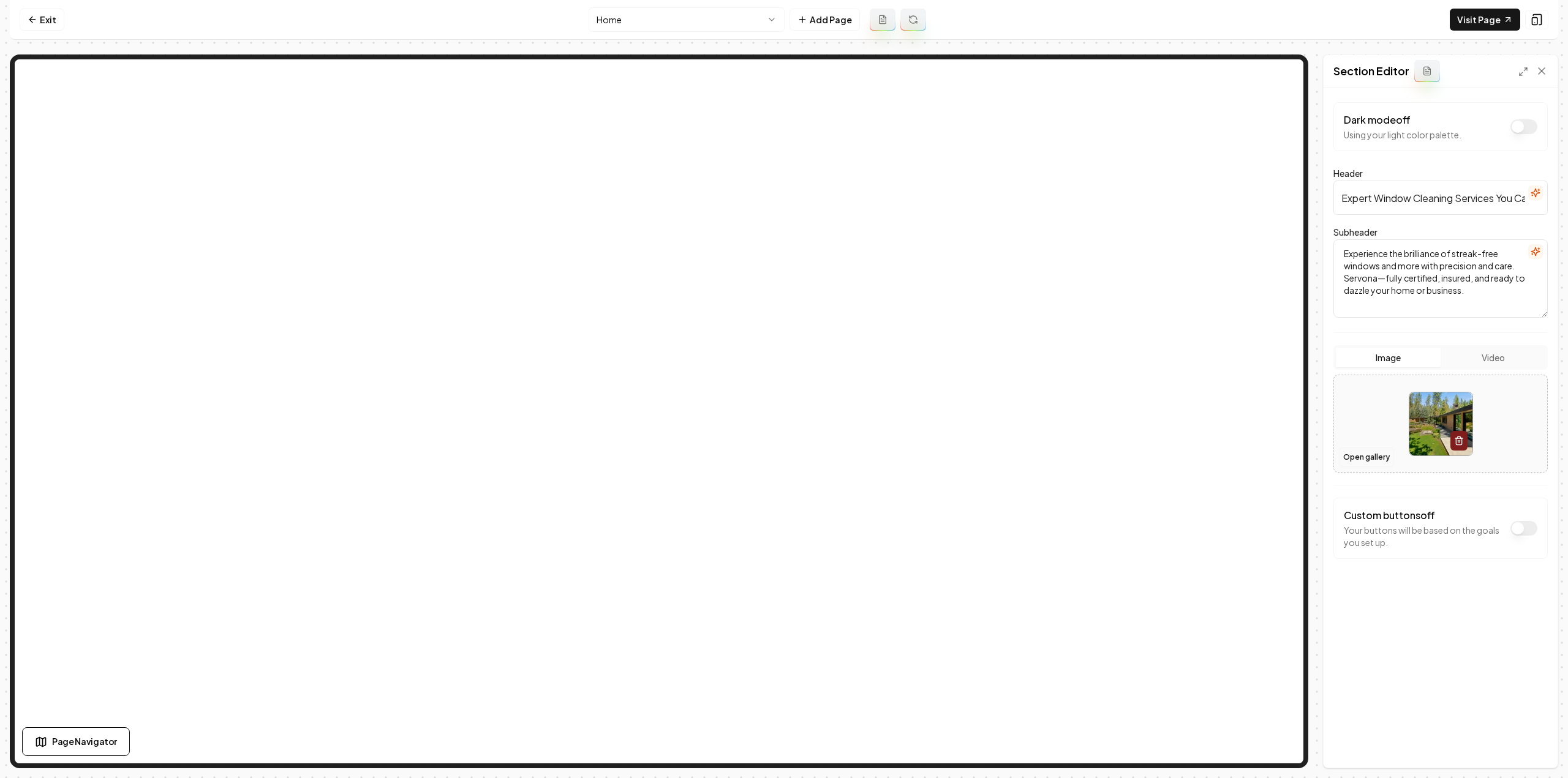
click at [1371, 453] on button "Open gallery" at bounding box center [1366, 457] width 55 height 19
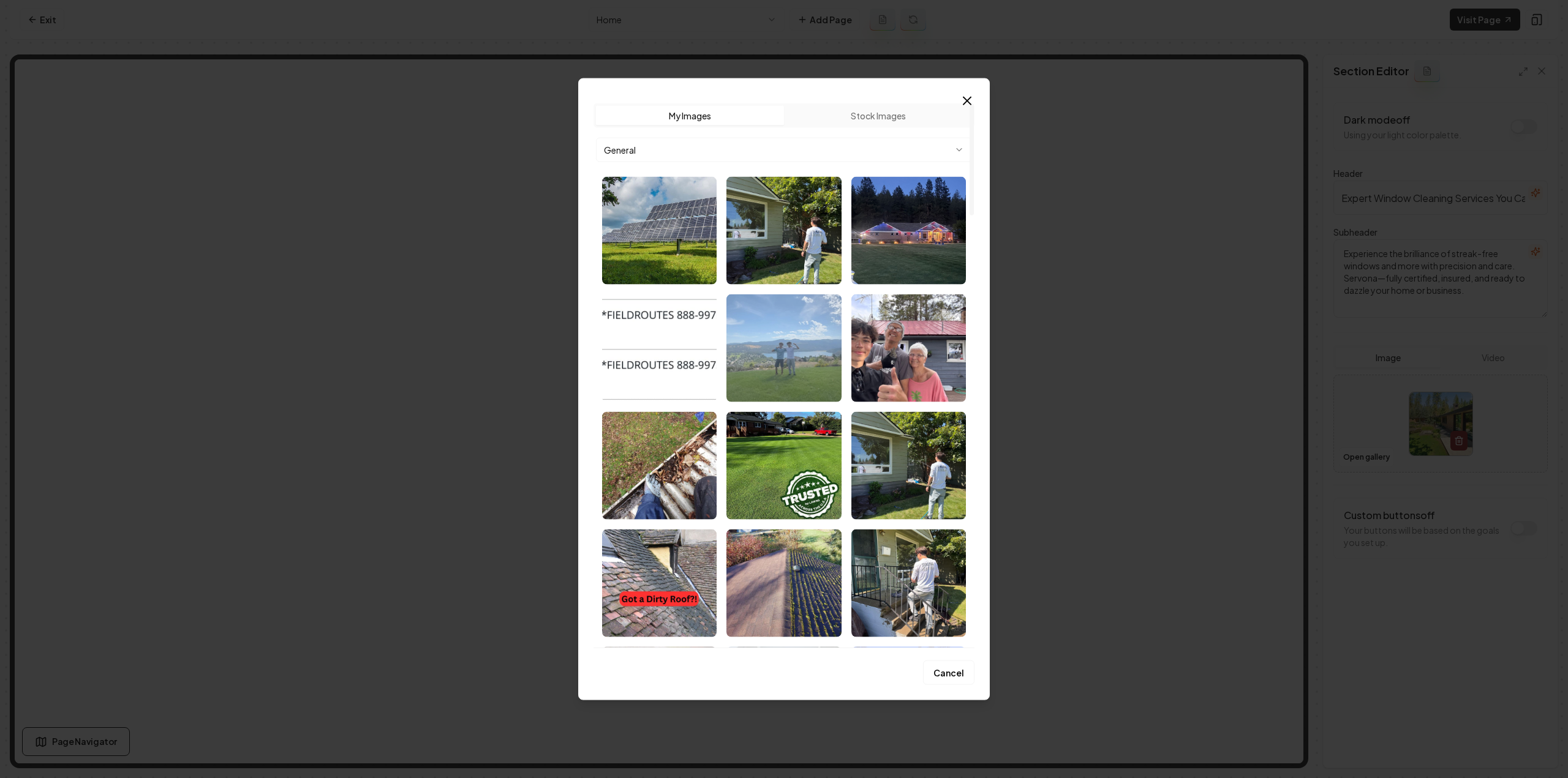
click at [788, 354] on img "Select image image_68b88c825c7cd75eb8681035.webp" at bounding box center [783, 348] width 114 height 108
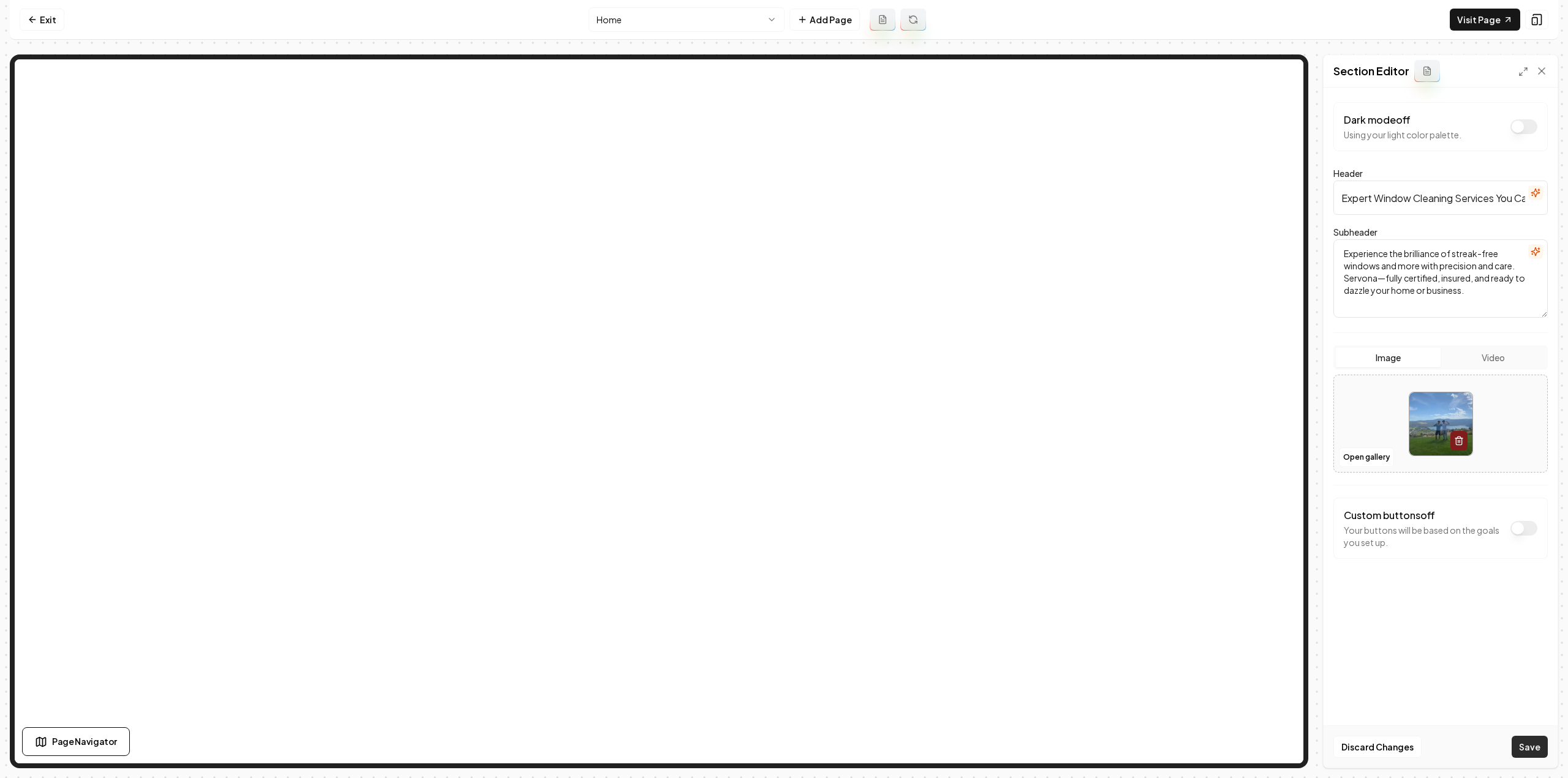
click at [1538, 744] on button "Save" at bounding box center [1529, 746] width 36 height 22
click at [1367, 456] on button "Open gallery" at bounding box center [1366, 457] width 55 height 19
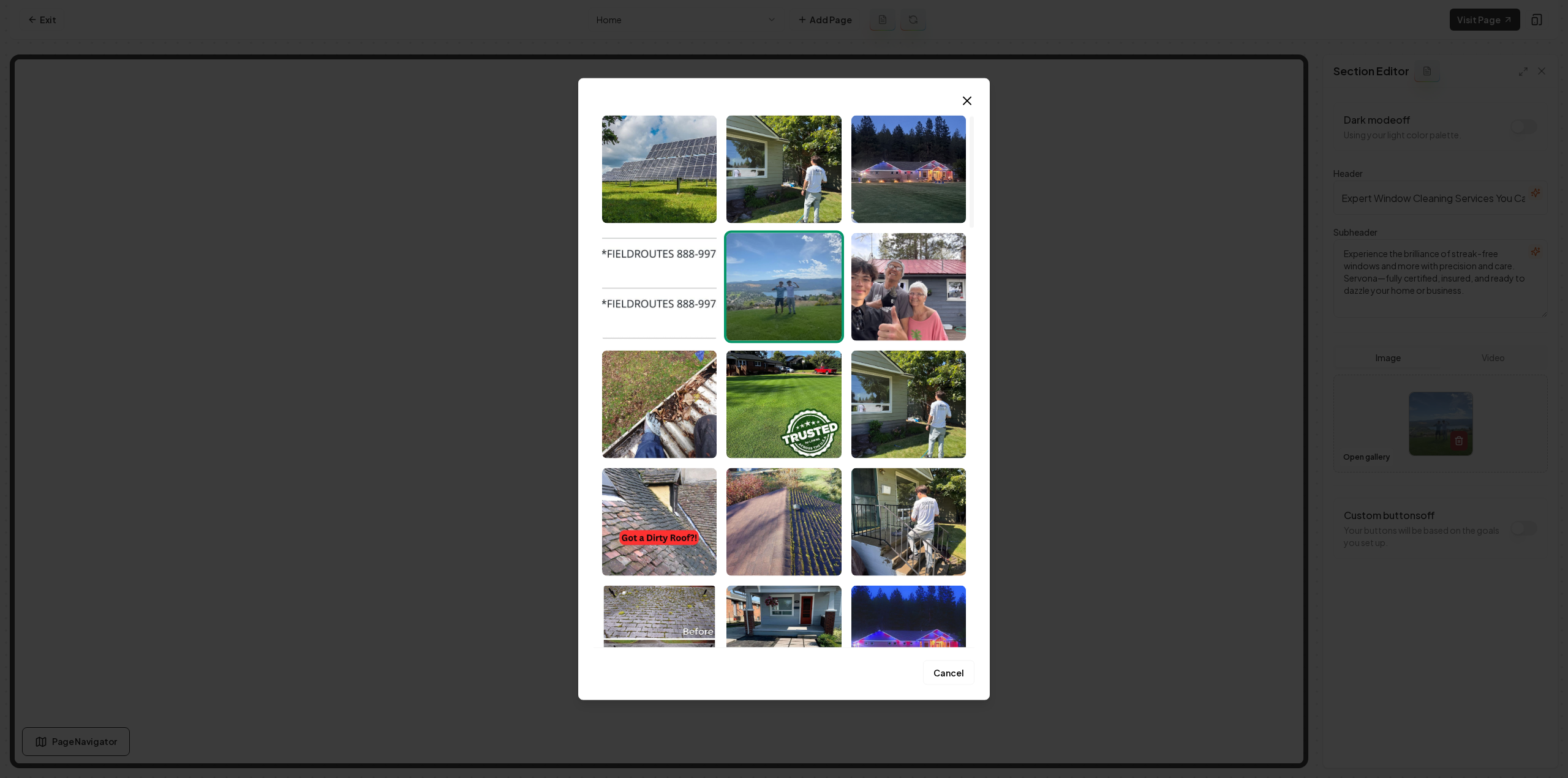
scroll to position [306, 0]
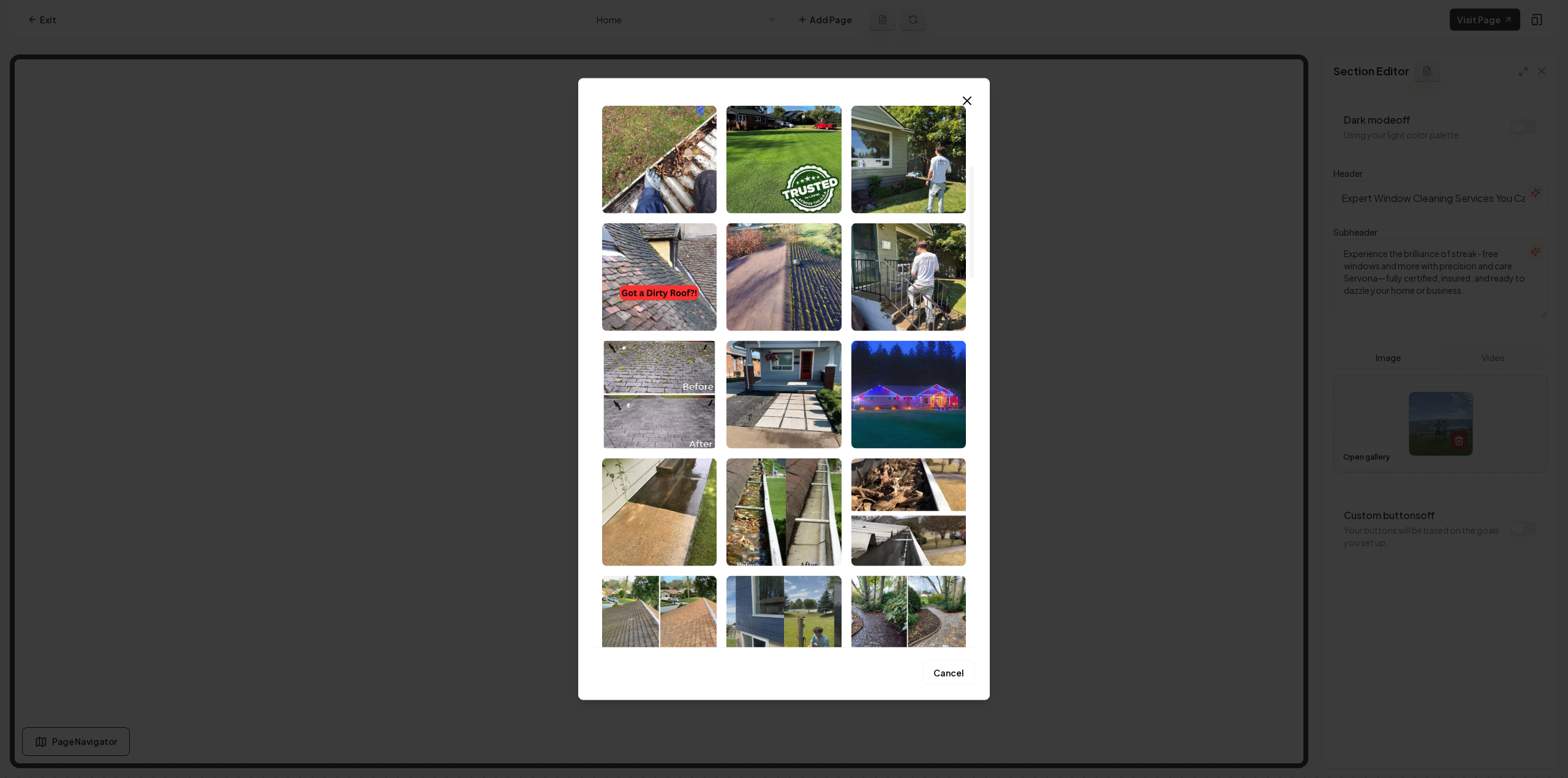
click at [790, 273] on img "Select image image_68b88bdd5c7cd75eb86392ae.jpeg" at bounding box center [783, 276] width 114 height 108
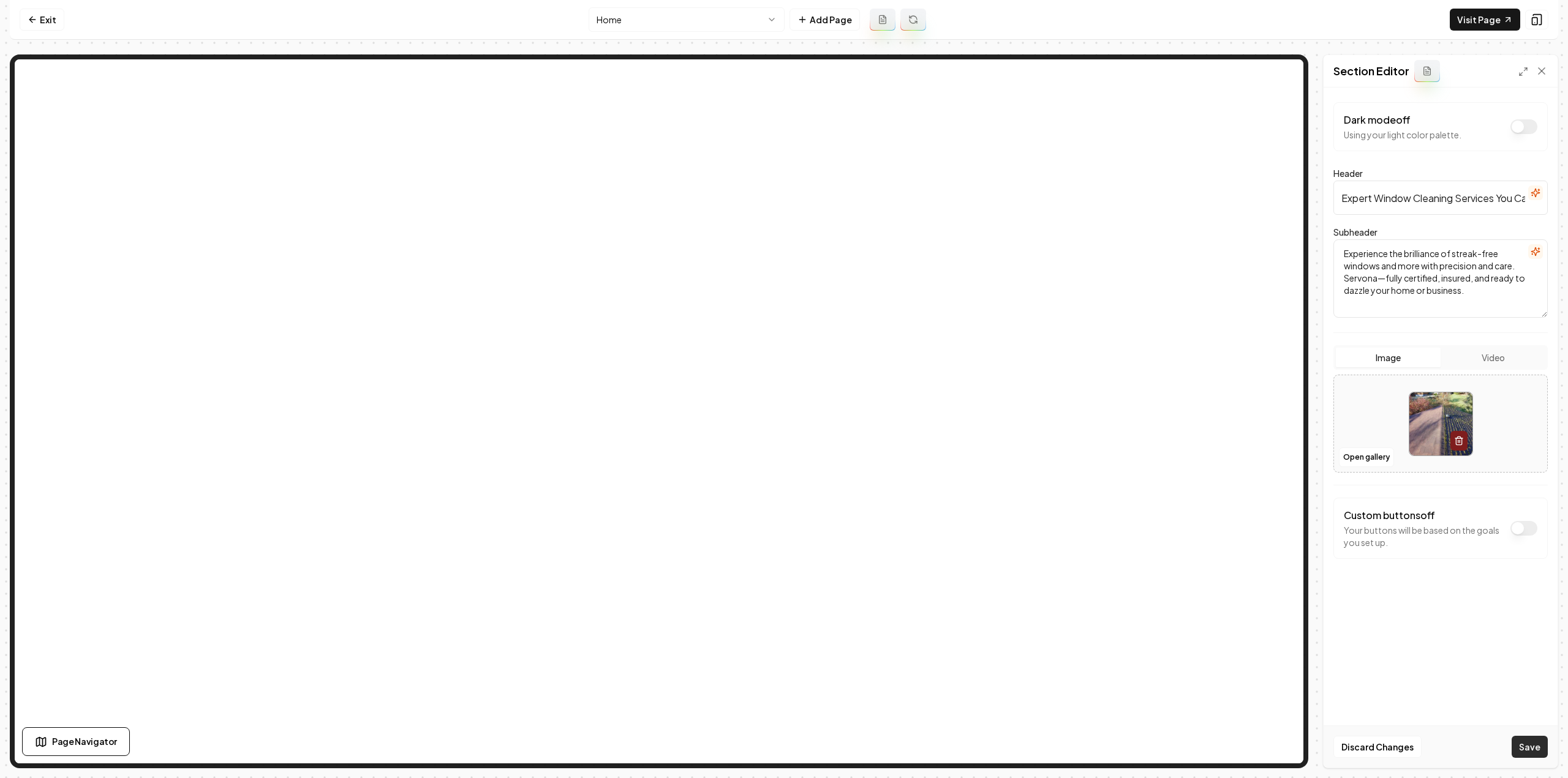
click at [1531, 746] on button "Save" at bounding box center [1529, 746] width 36 height 22
click at [637, 24] on html "Computer Required This feature is only available on a computer. Please switch t…" at bounding box center [784, 389] width 1568 height 778
click at [1378, 460] on button "Open gallery" at bounding box center [1366, 457] width 55 height 19
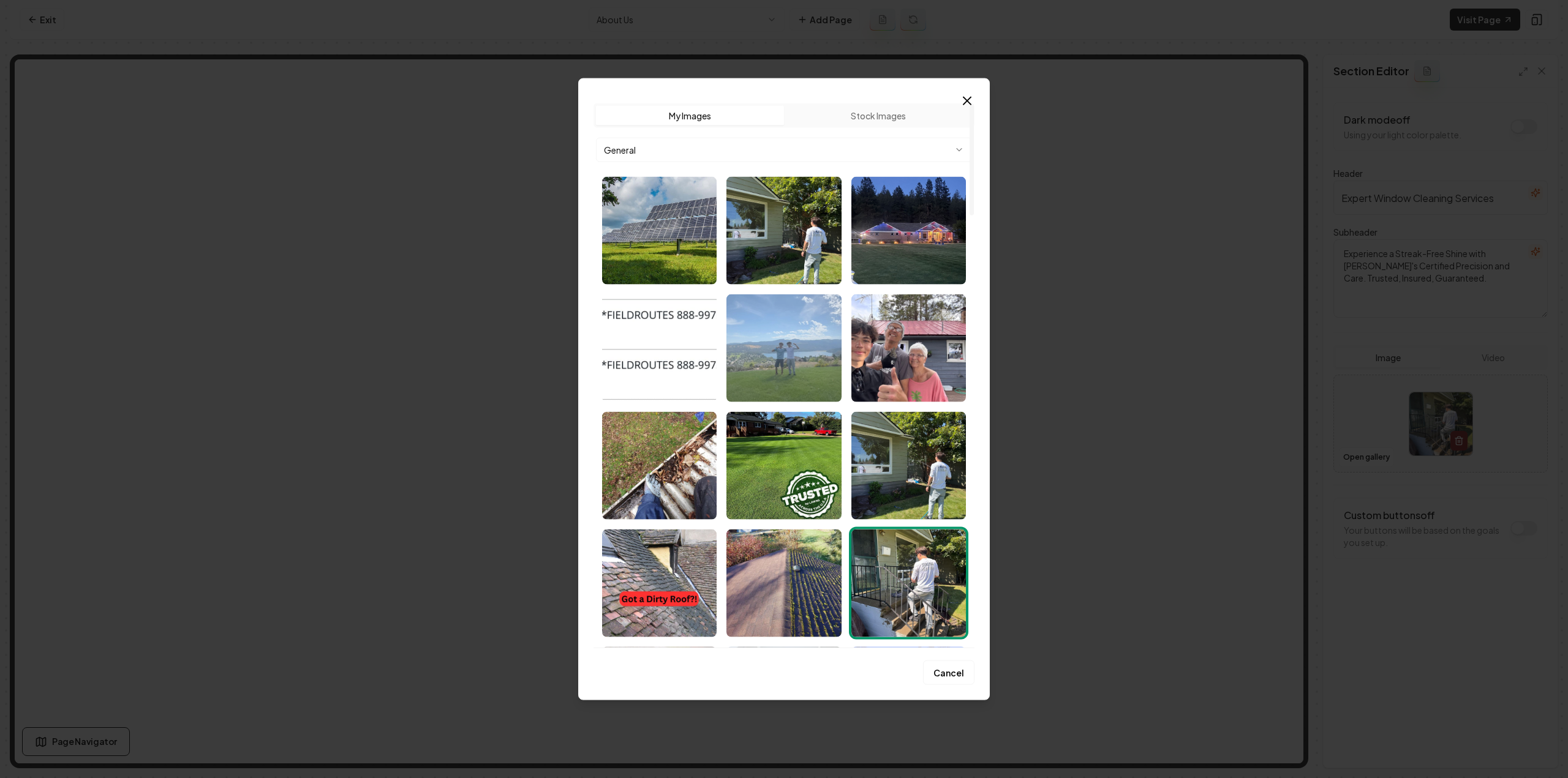
click at [812, 370] on img "Select image image_68b88c825c7cd75eb8681035.webp" at bounding box center [783, 348] width 114 height 108
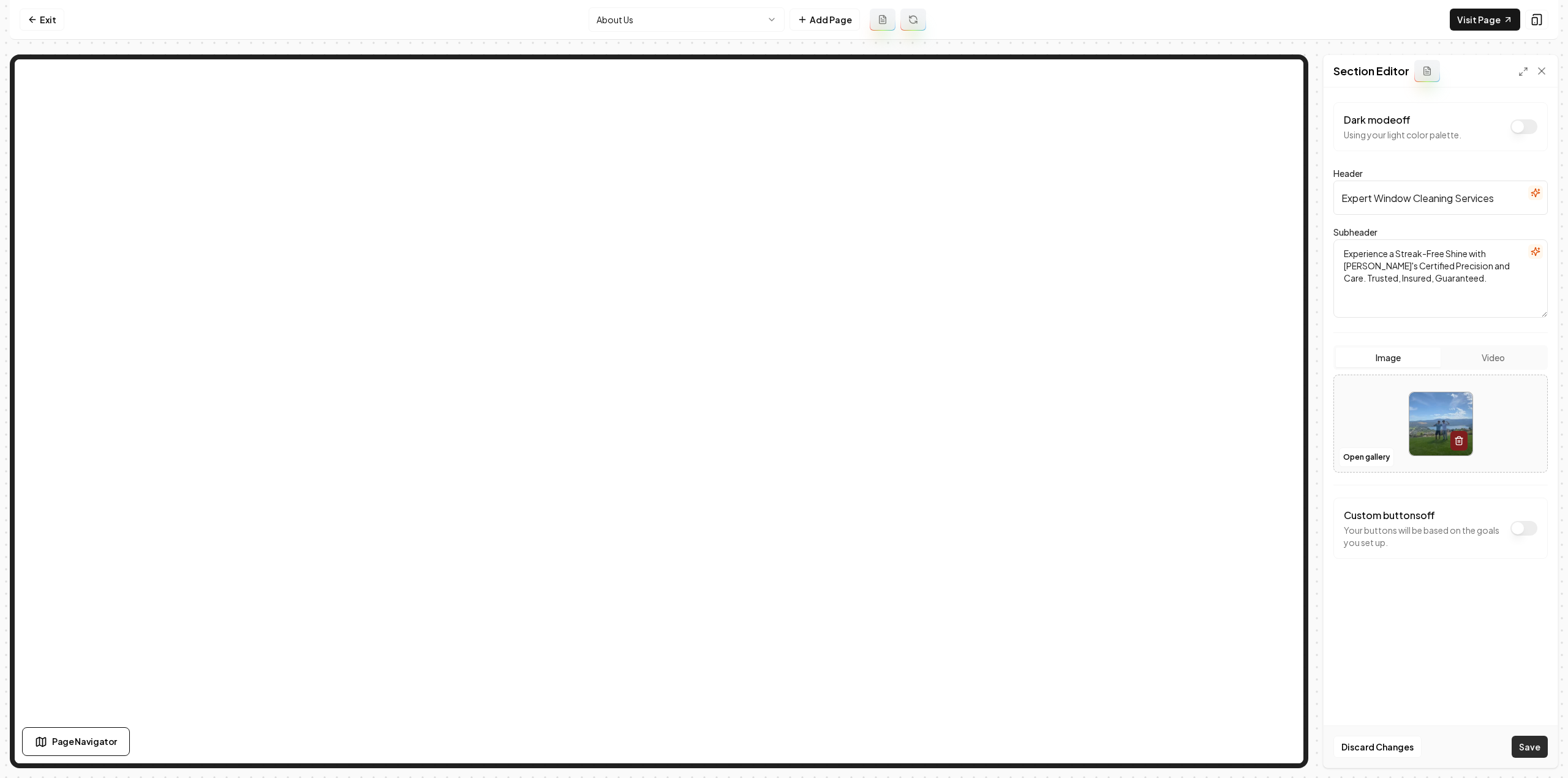
click at [1537, 737] on button "Save" at bounding box center [1529, 746] width 36 height 22
click at [627, 22] on html "Computer Required This feature is only available on a computer. Please switch t…" at bounding box center [784, 389] width 1568 height 778
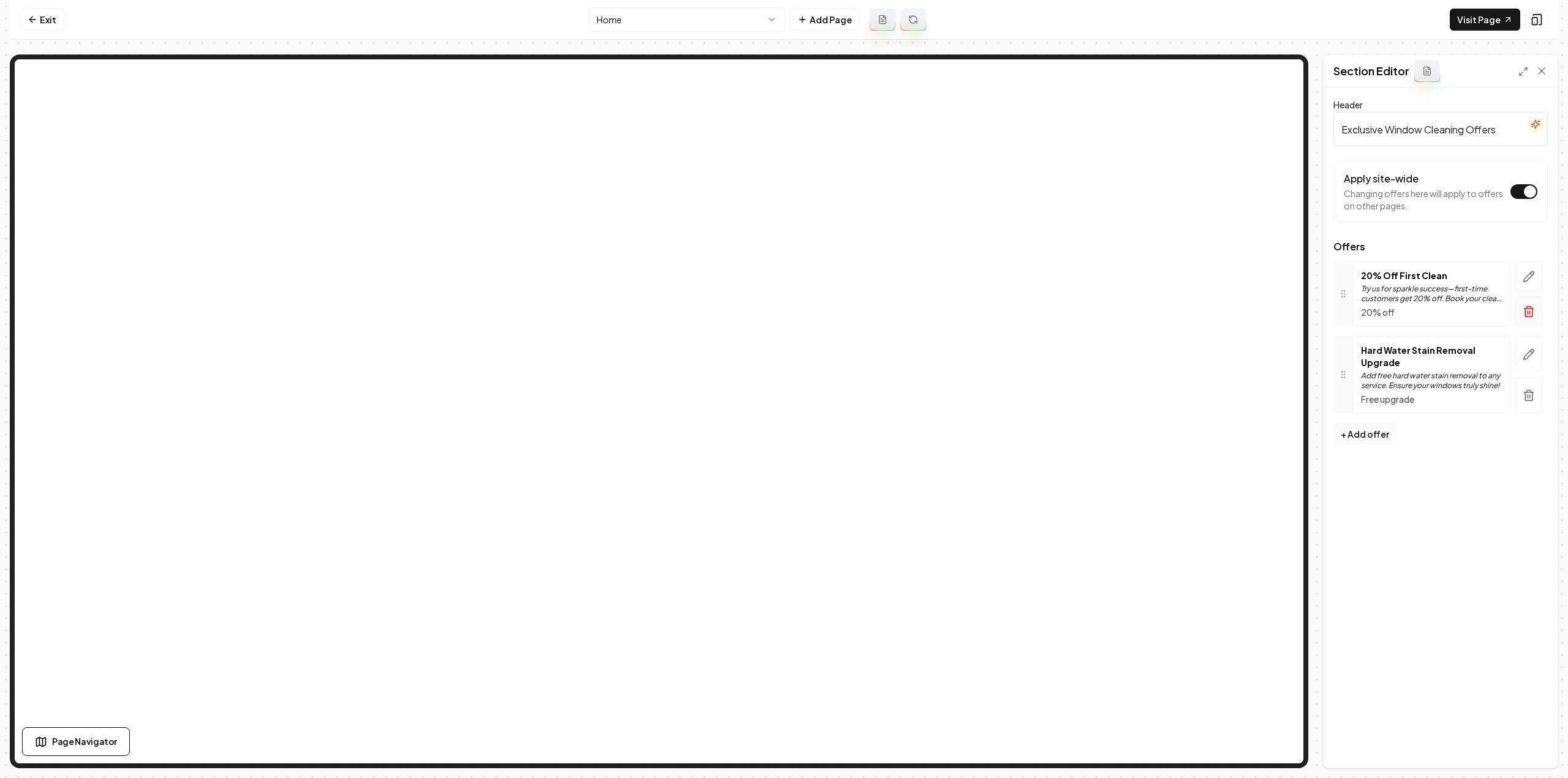
click at [1535, 312] on button "button" at bounding box center [1529, 312] width 28 height 30
drag, startPoint x: 1535, startPoint y: 310, endPoint x: 1496, endPoint y: 324, distance: 41.4
click at [1535, 309] on icon "button" at bounding box center [1528, 311] width 12 height 12
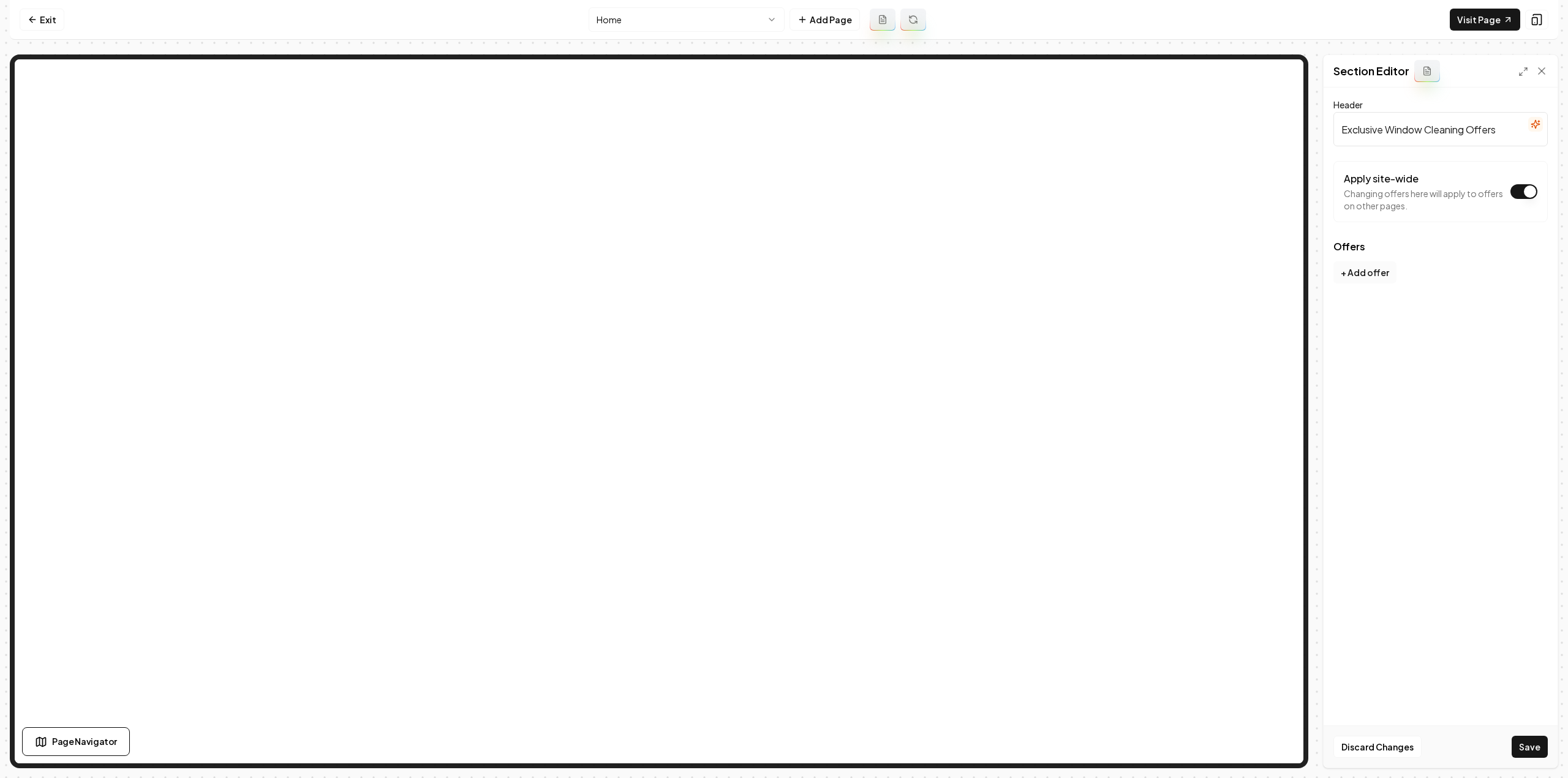
click at [1361, 267] on button "+ Add offer" at bounding box center [1365, 273] width 63 height 22
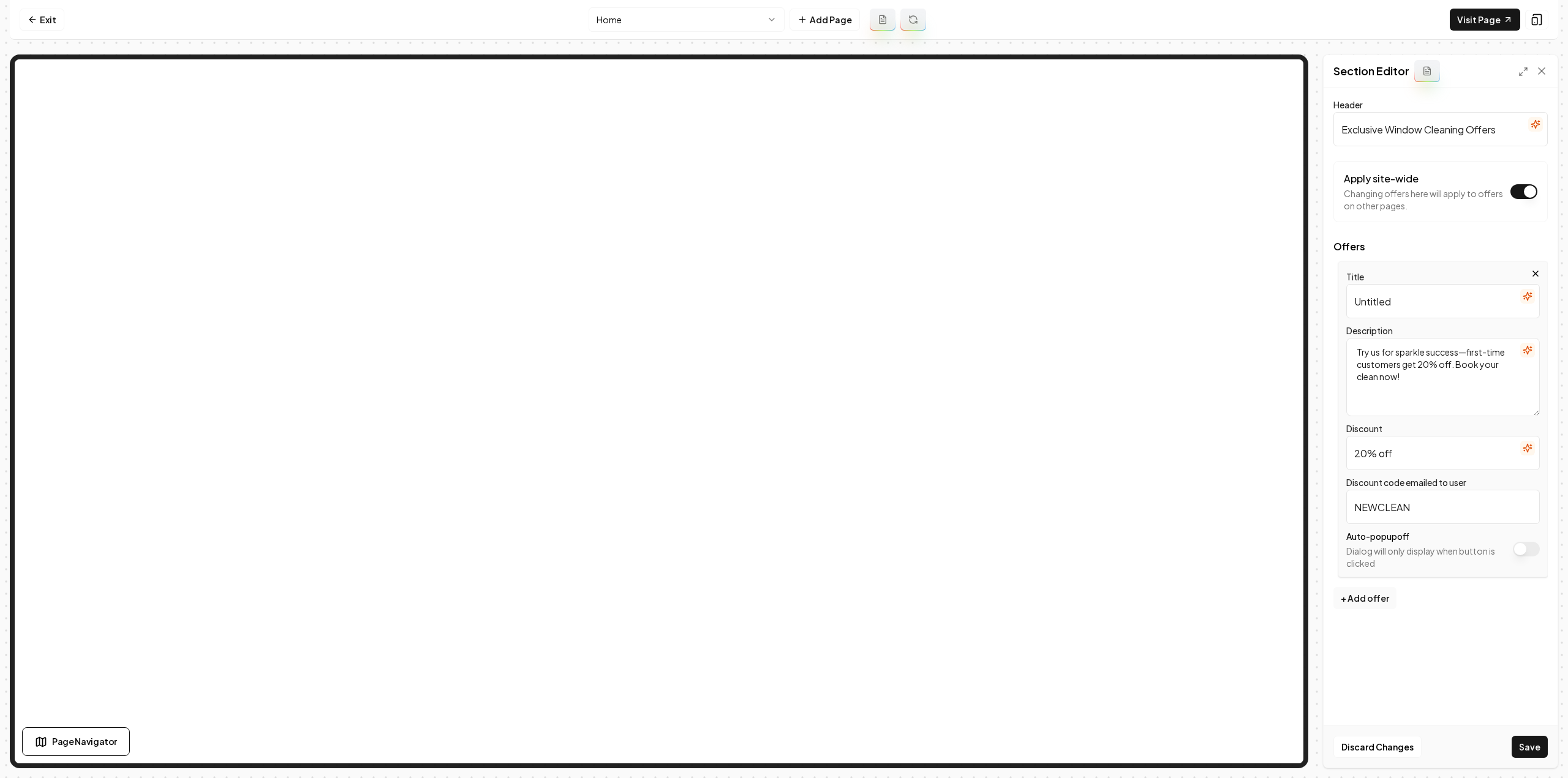
click at [1389, 297] on input "Untitled" at bounding box center [1443, 300] width 194 height 34
click at [1379, 362] on textarea "Try us for sparkle success—first-time customers get 20% off. Book your clean no…" at bounding box center [1443, 376] width 194 height 78
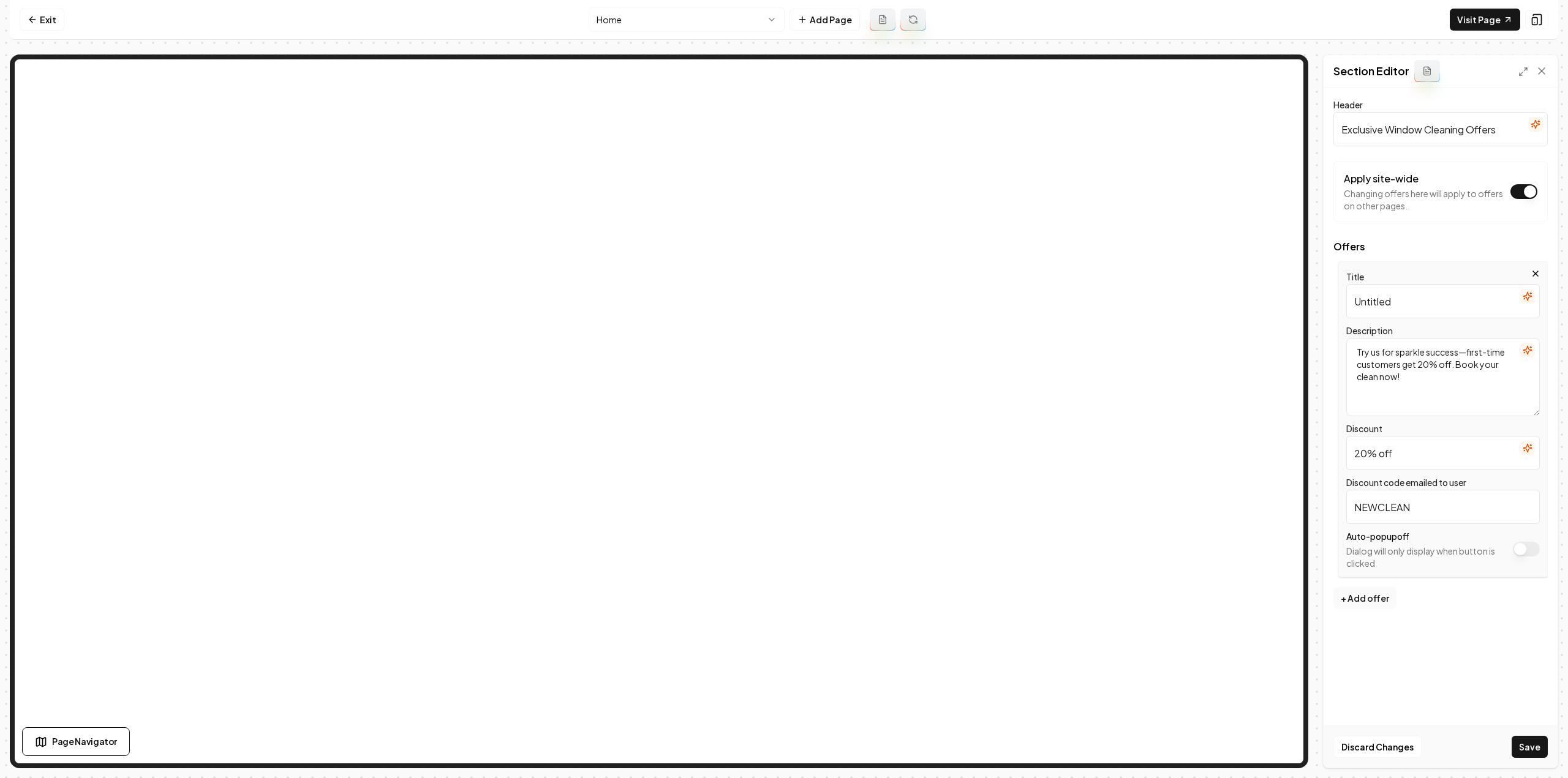
click at [1378, 361] on textarea "Try us for sparkle success—first-time customers get 20% off. Book your clean no…" at bounding box center [1443, 376] width 194 height 78
paste textarea "$100 off an inside and out window clean"
type textarea "$100 off an inside and out window clean"
click at [1394, 298] on input "Untitled" at bounding box center [1443, 300] width 194 height 34
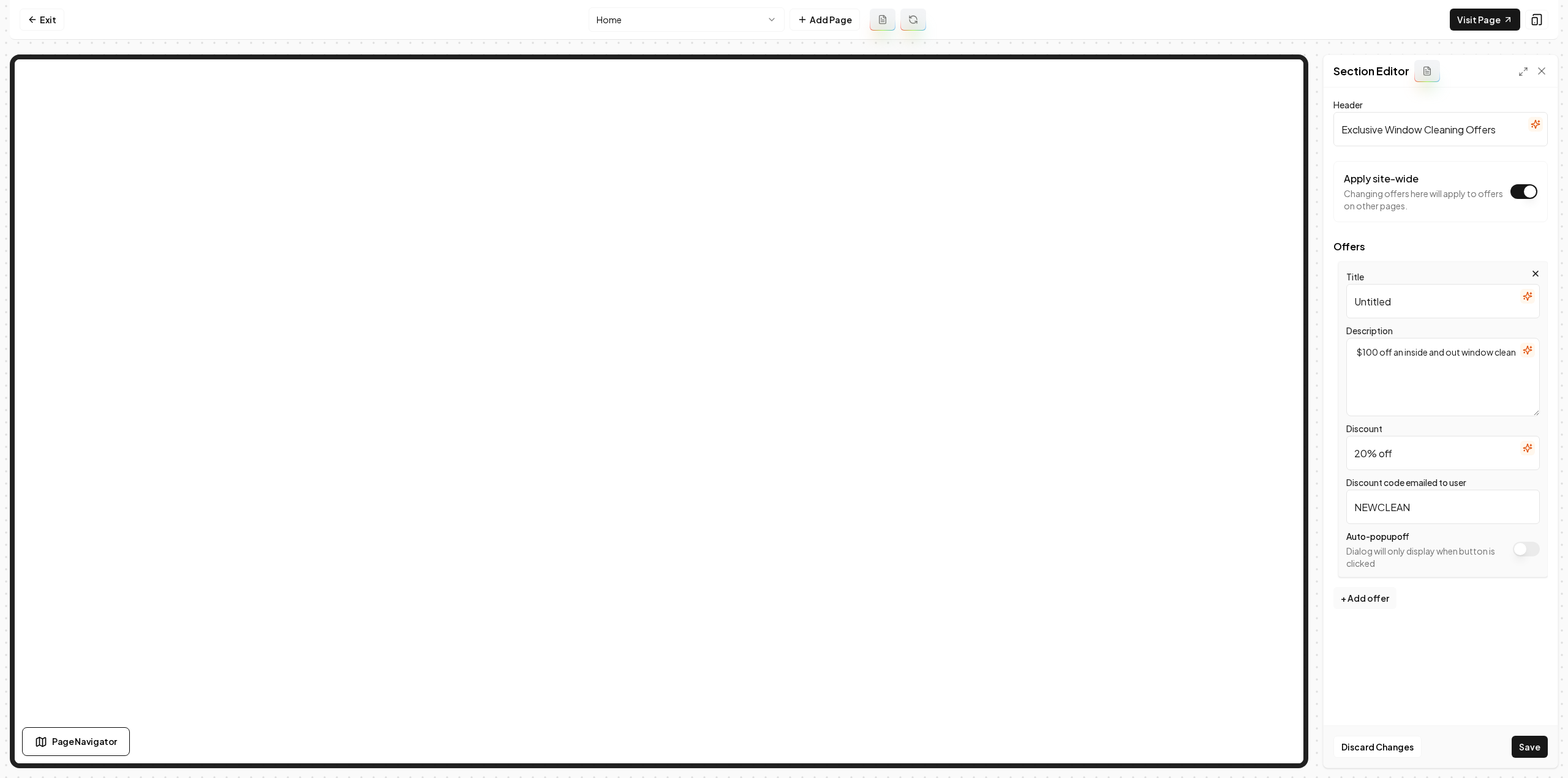
paste input "$100 off an inside and out window clean"
type input "$100 off an inside and out window clean"
click at [1374, 442] on input "20% off" at bounding box center [1443, 453] width 194 height 34
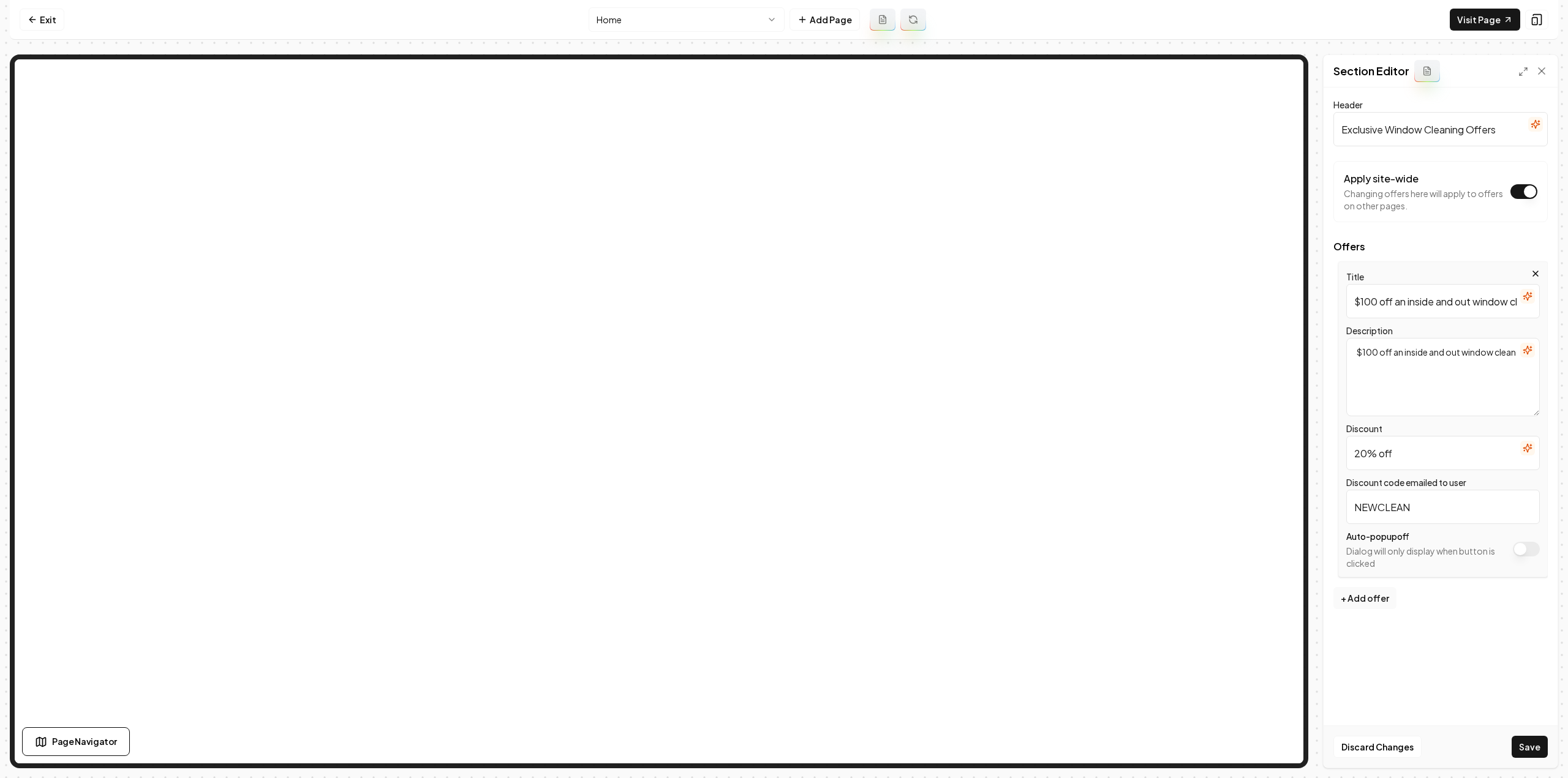
click at [1374, 442] on input "20% off" at bounding box center [1443, 453] width 194 height 34
type input "$100"
type input "100inout"
click at [1529, 746] on button "Save" at bounding box center [1529, 746] width 36 height 22
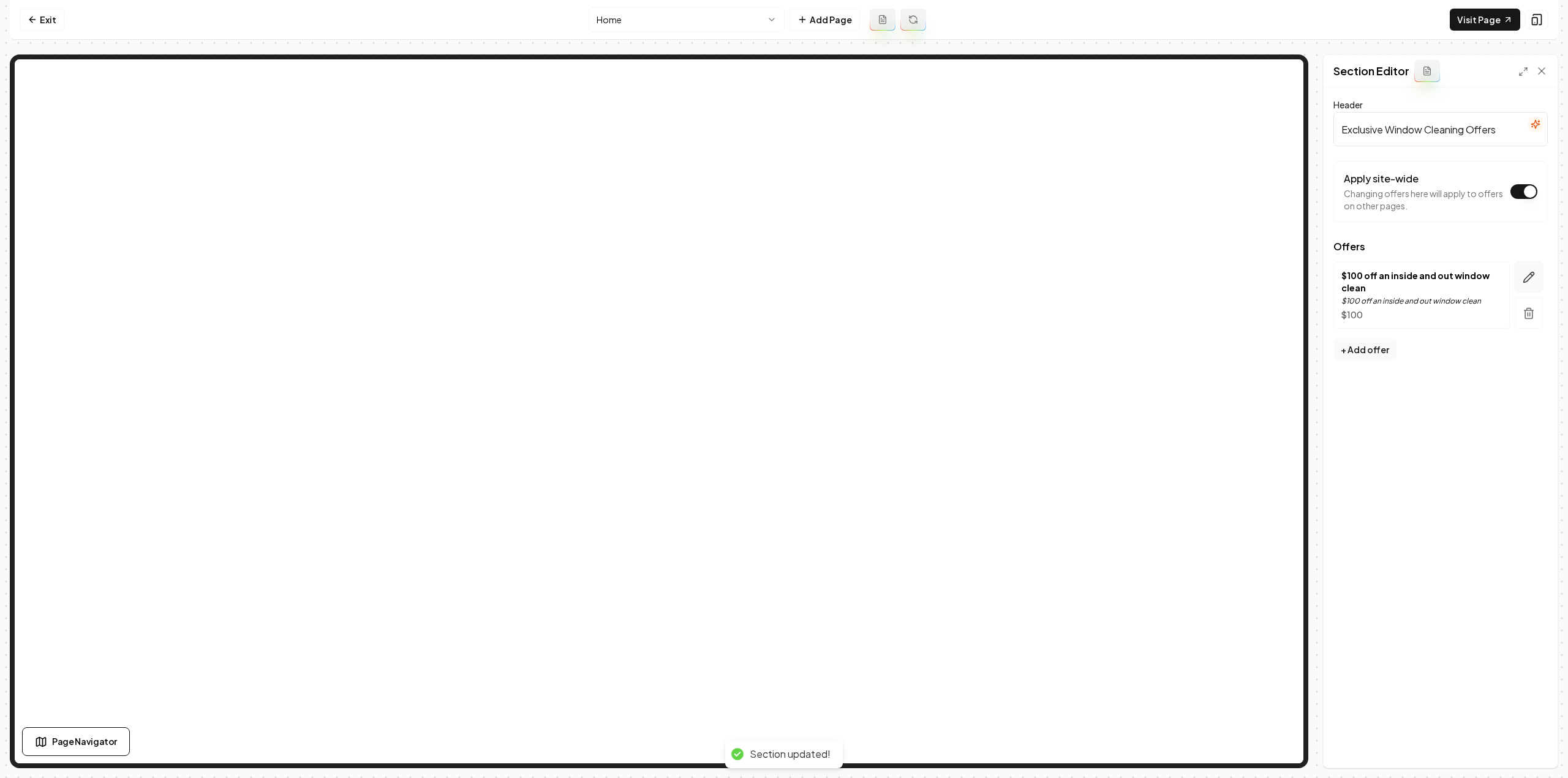
click at [1530, 280] on icon "button" at bounding box center [1528, 276] width 12 height 12
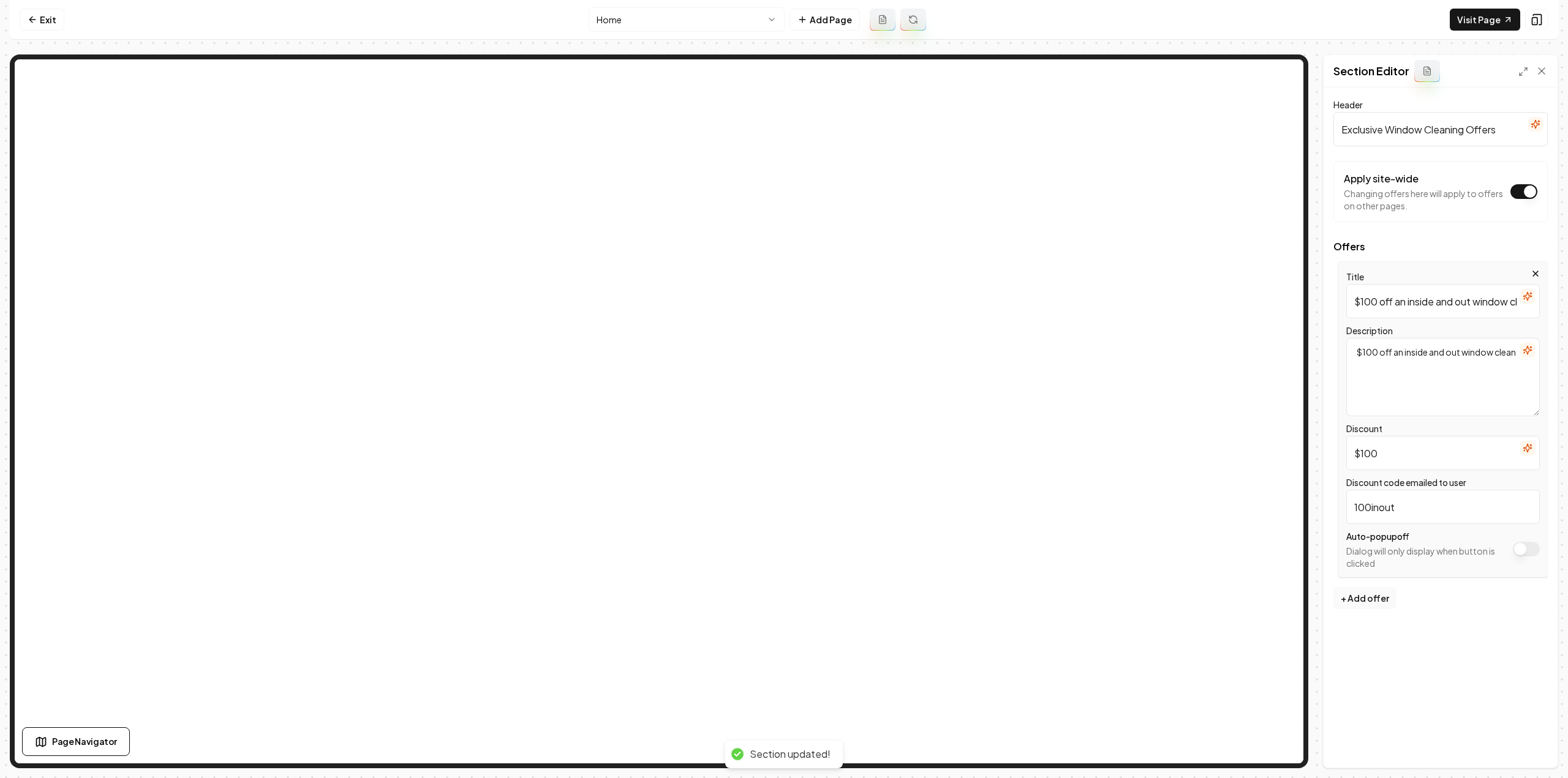
click at [1529, 343] on button "button" at bounding box center [1527, 351] width 15 height 15
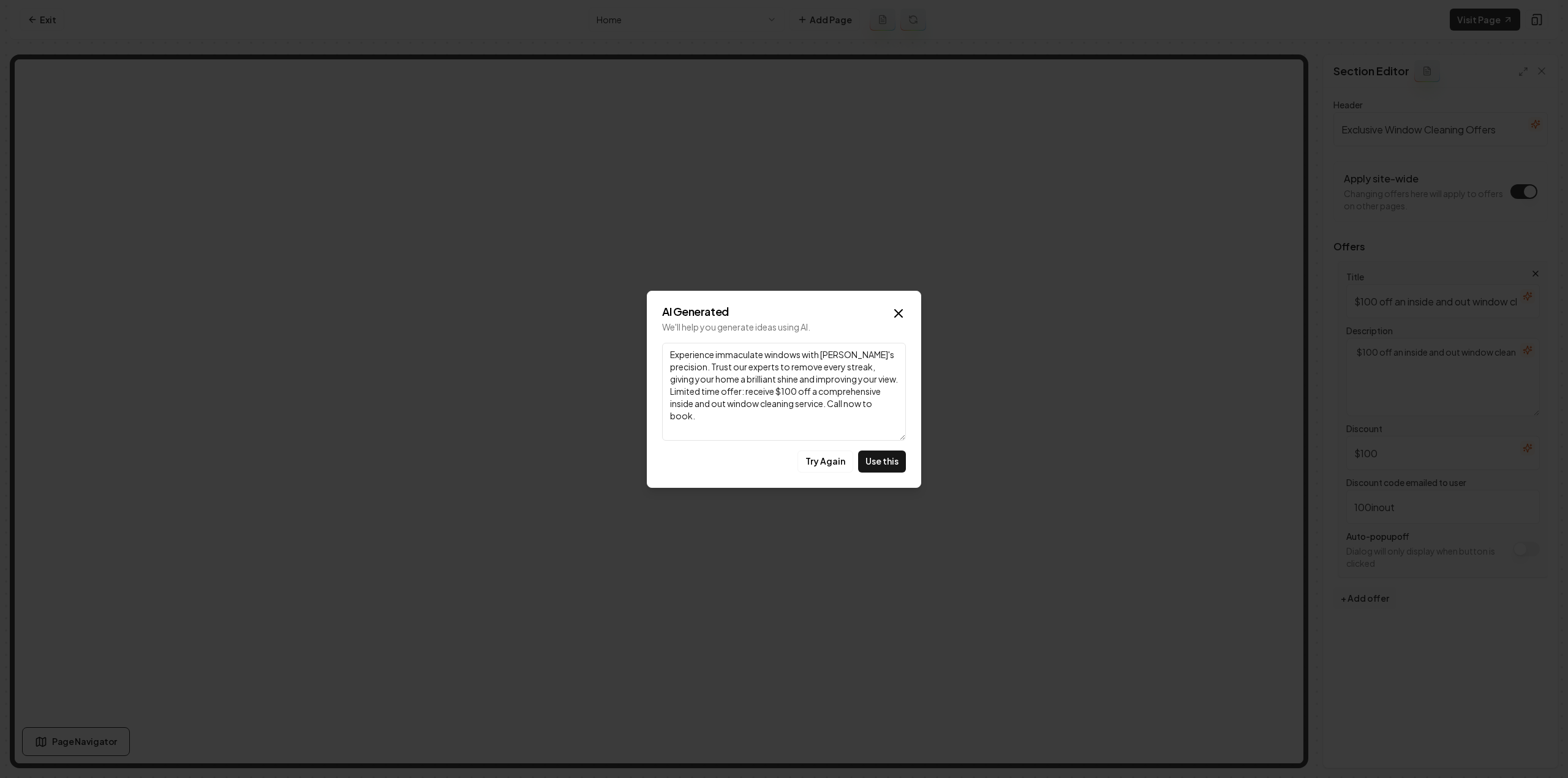
click at [867, 453] on button "Use this" at bounding box center [881, 462] width 47 height 22
type textarea "Experience immaculate windows with Servona's precision. Trust our experts to re…"
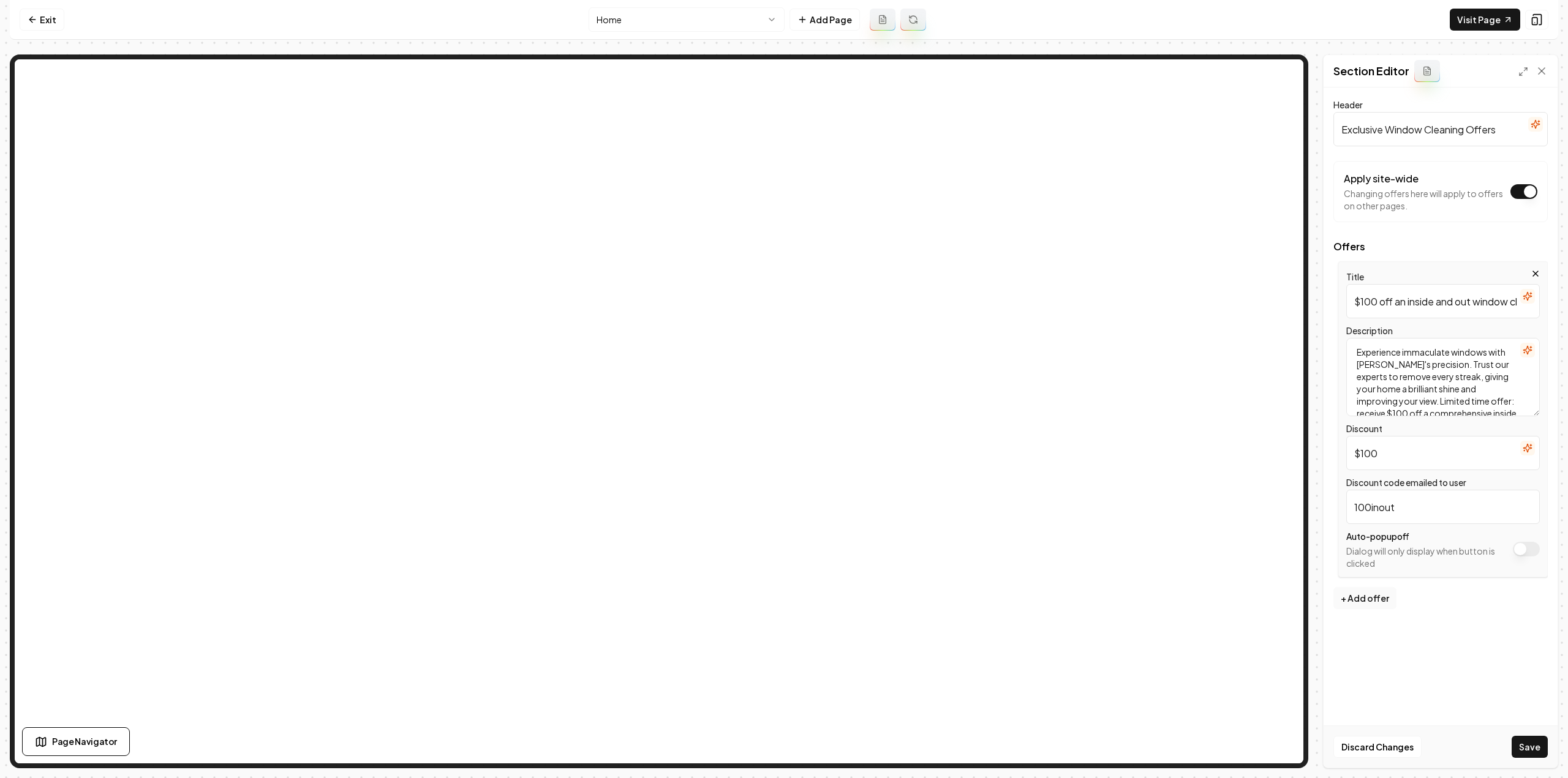
click at [1526, 291] on icon "button" at bounding box center [1527, 296] width 10 height 10
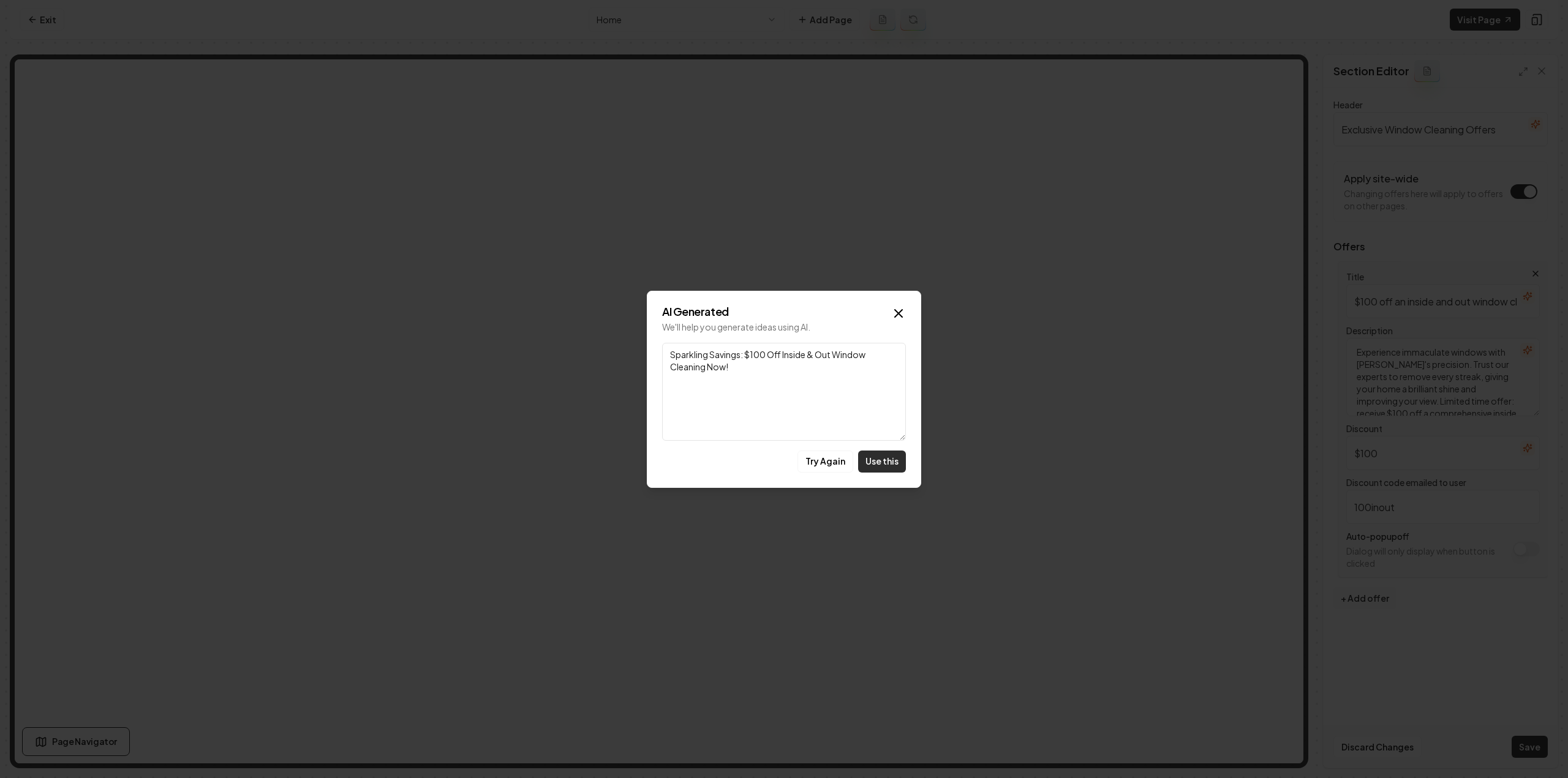
click at [878, 454] on button "Use this" at bounding box center [881, 462] width 47 height 22
type input "Sparkling Savings: $100 Off Inside & Out Window Cleaning Now!"
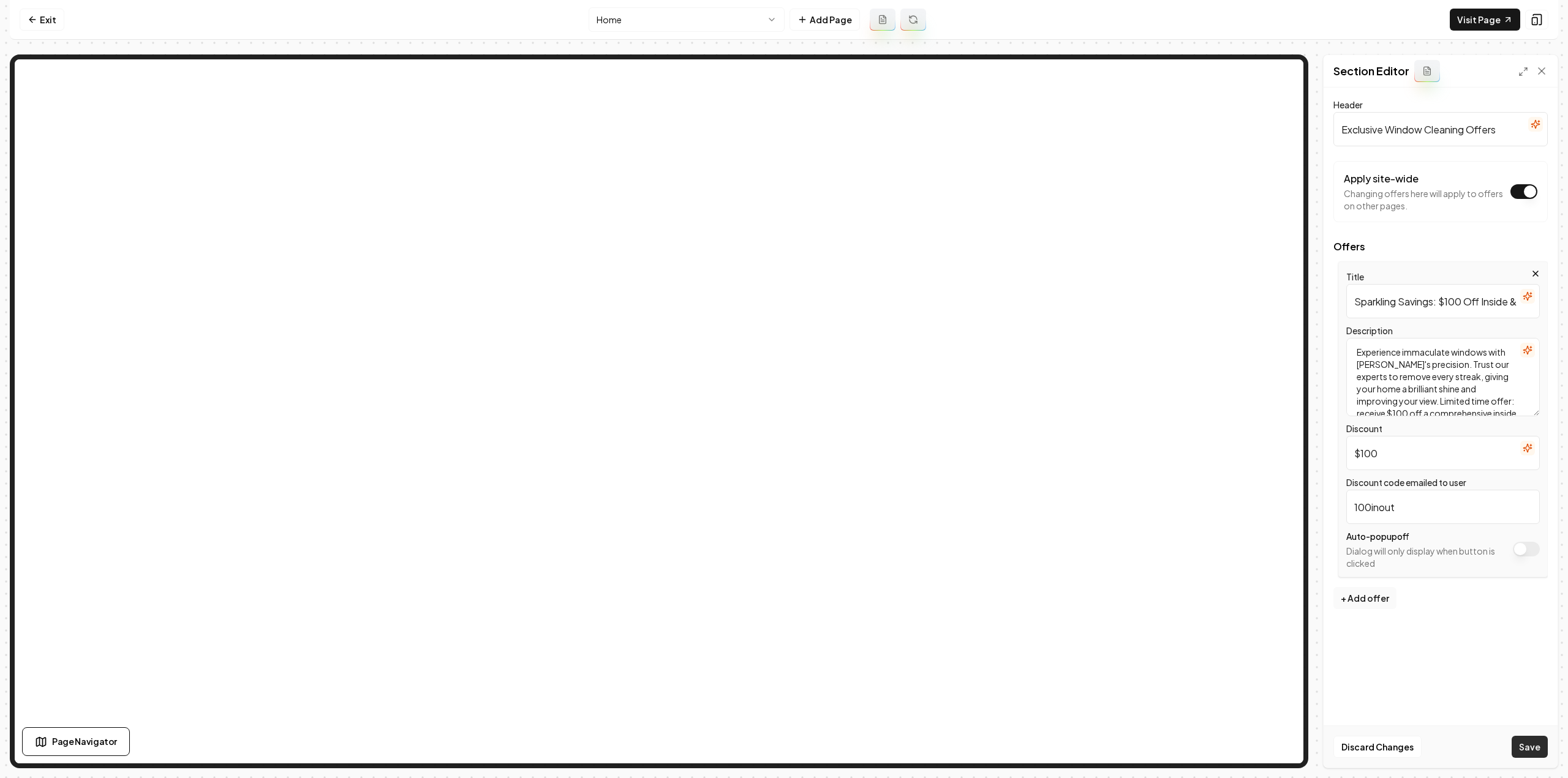
click at [1530, 741] on button "Save" at bounding box center [1529, 746] width 36 height 22
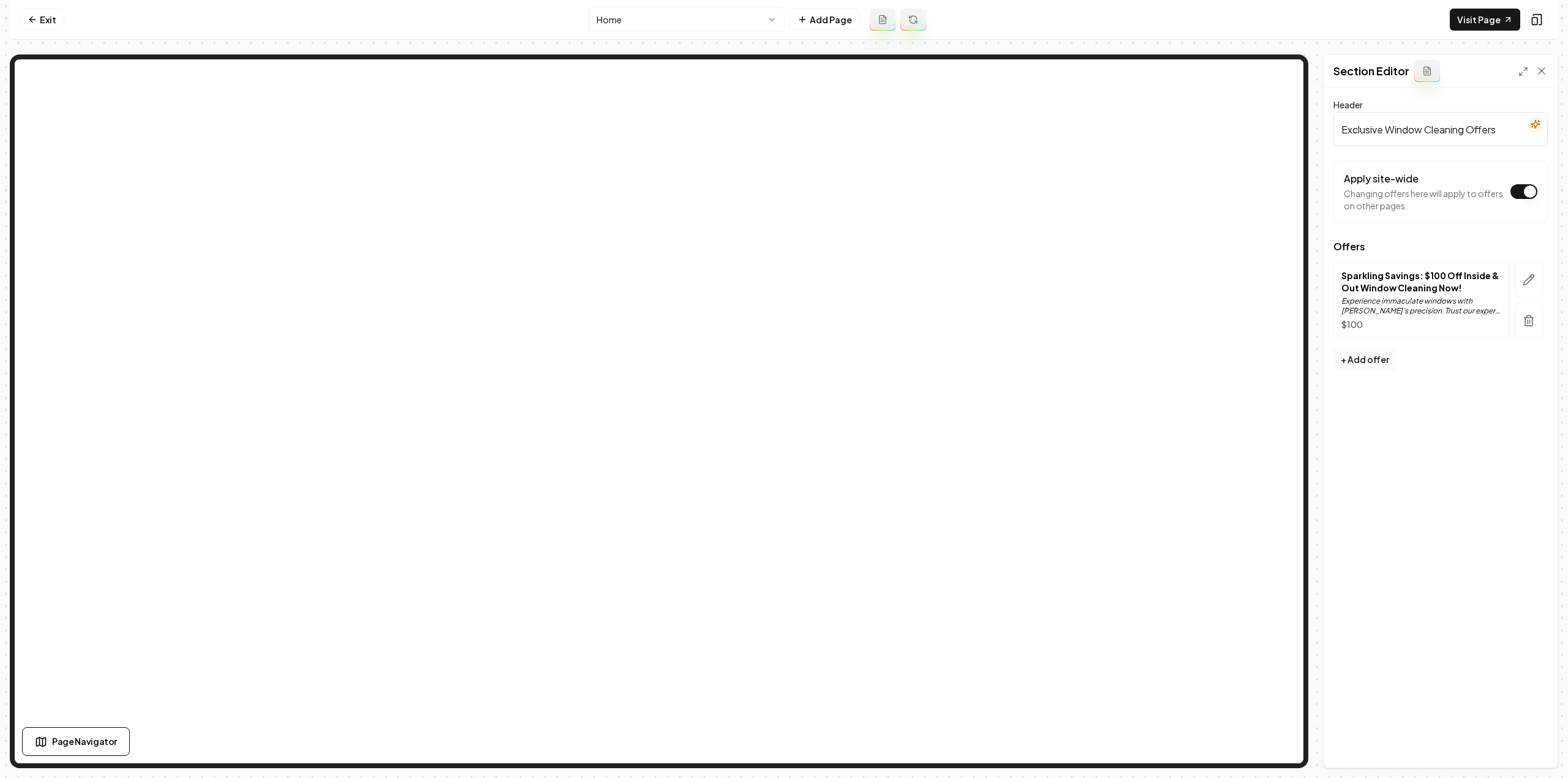
click at [1354, 351] on button "+ Add offer" at bounding box center [1365, 360] width 63 height 22
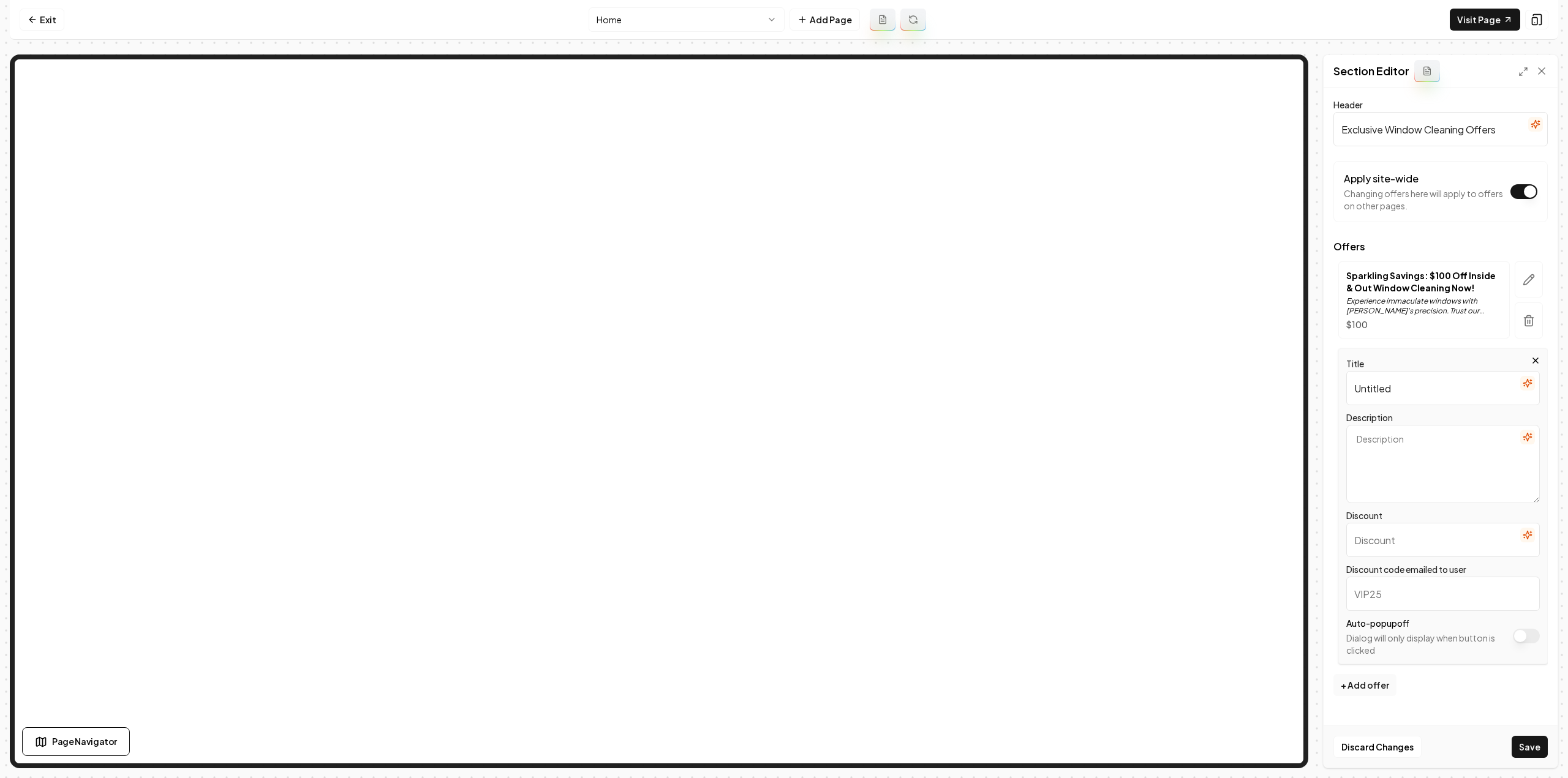
click at [1399, 385] on input "Untitled" at bounding box center [1443, 388] width 194 height 34
click at [1404, 433] on textarea "Description" at bounding box center [1443, 464] width 194 height 78
paste textarea "$50 off exterior window clean"
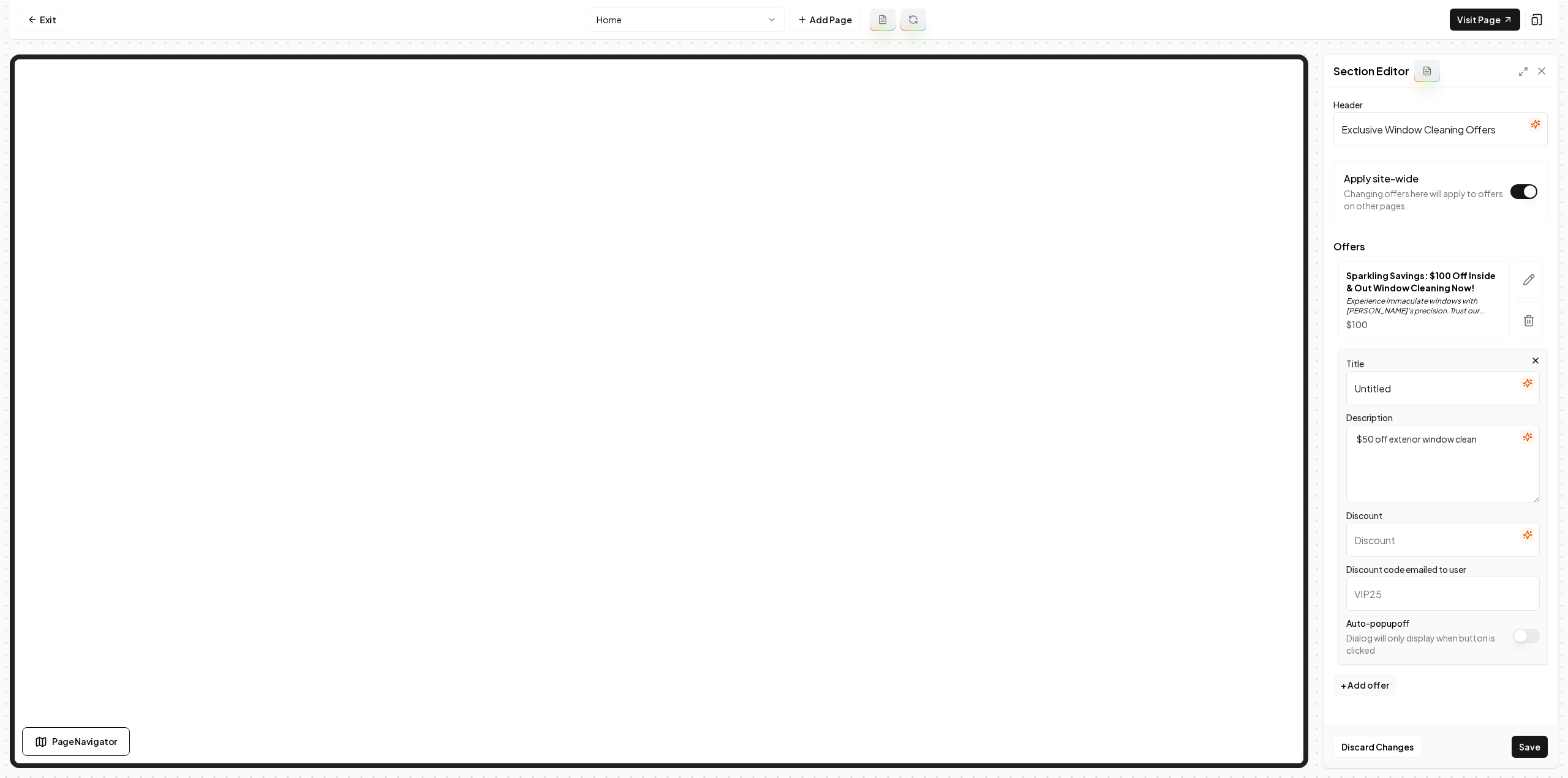
type textarea "$50 off exterior window clean"
click at [1405, 396] on input "Untitled" at bounding box center [1443, 388] width 194 height 34
click at [1406, 396] on input "Untitled" at bounding box center [1443, 388] width 194 height 34
paste input "$50 off exterior window clean"
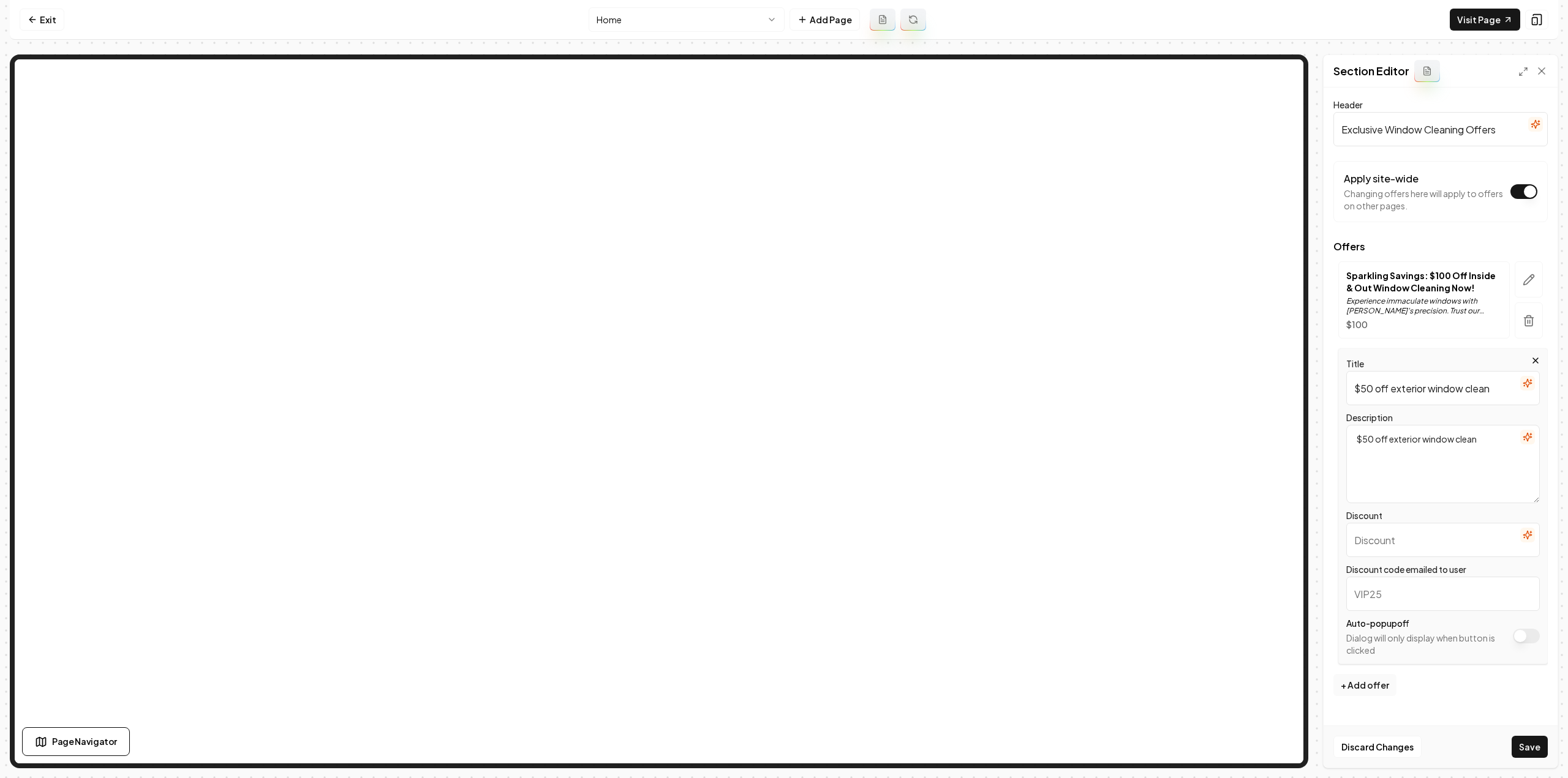
type input "$50 off exterior window clean"
click at [1396, 538] on input "Discount" at bounding box center [1443, 540] width 194 height 34
type input "%"
type input "$50"
type input "exterior50"
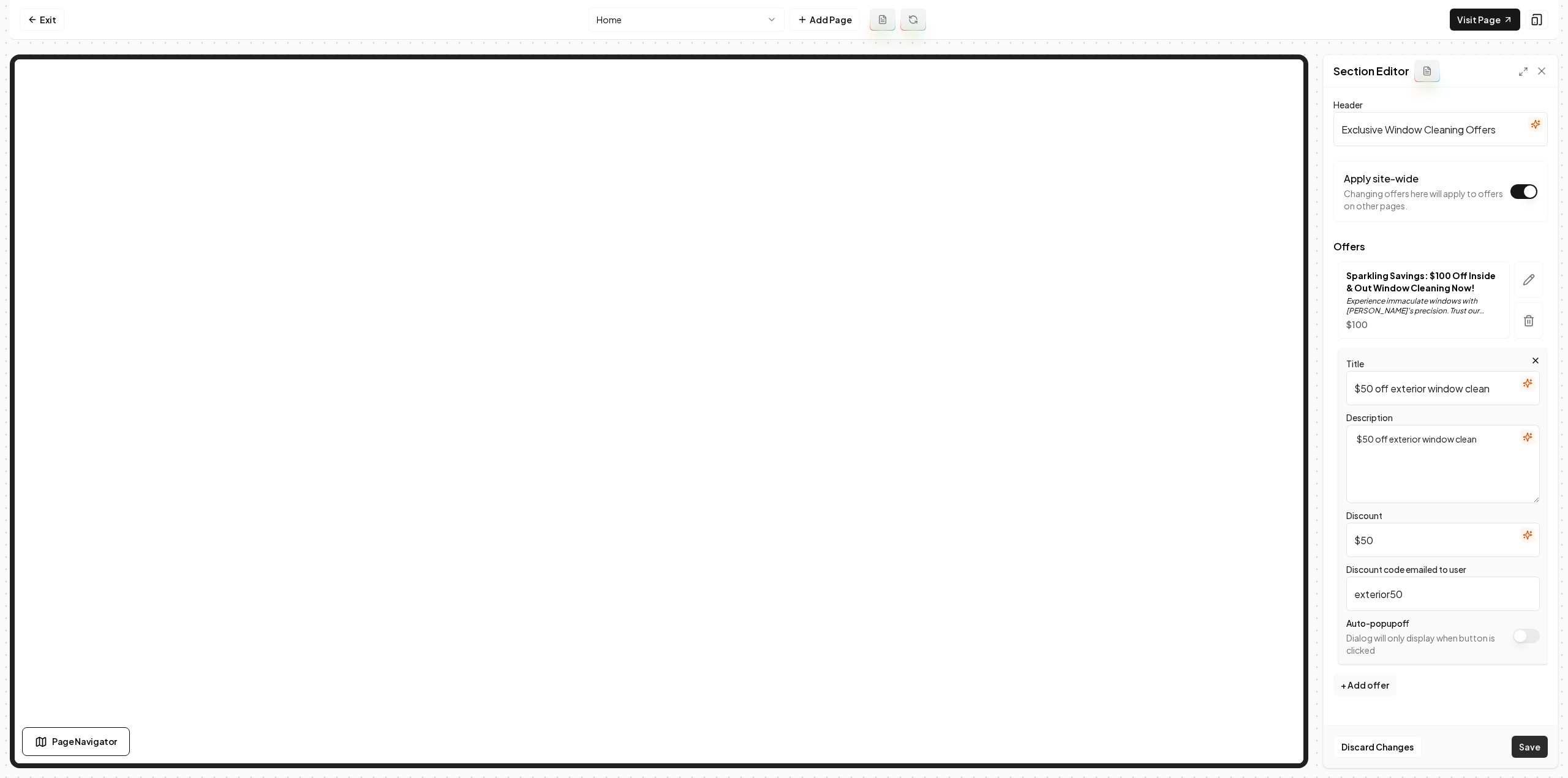
click at [1531, 746] on button "Save" at bounding box center [1529, 746] width 36 height 22
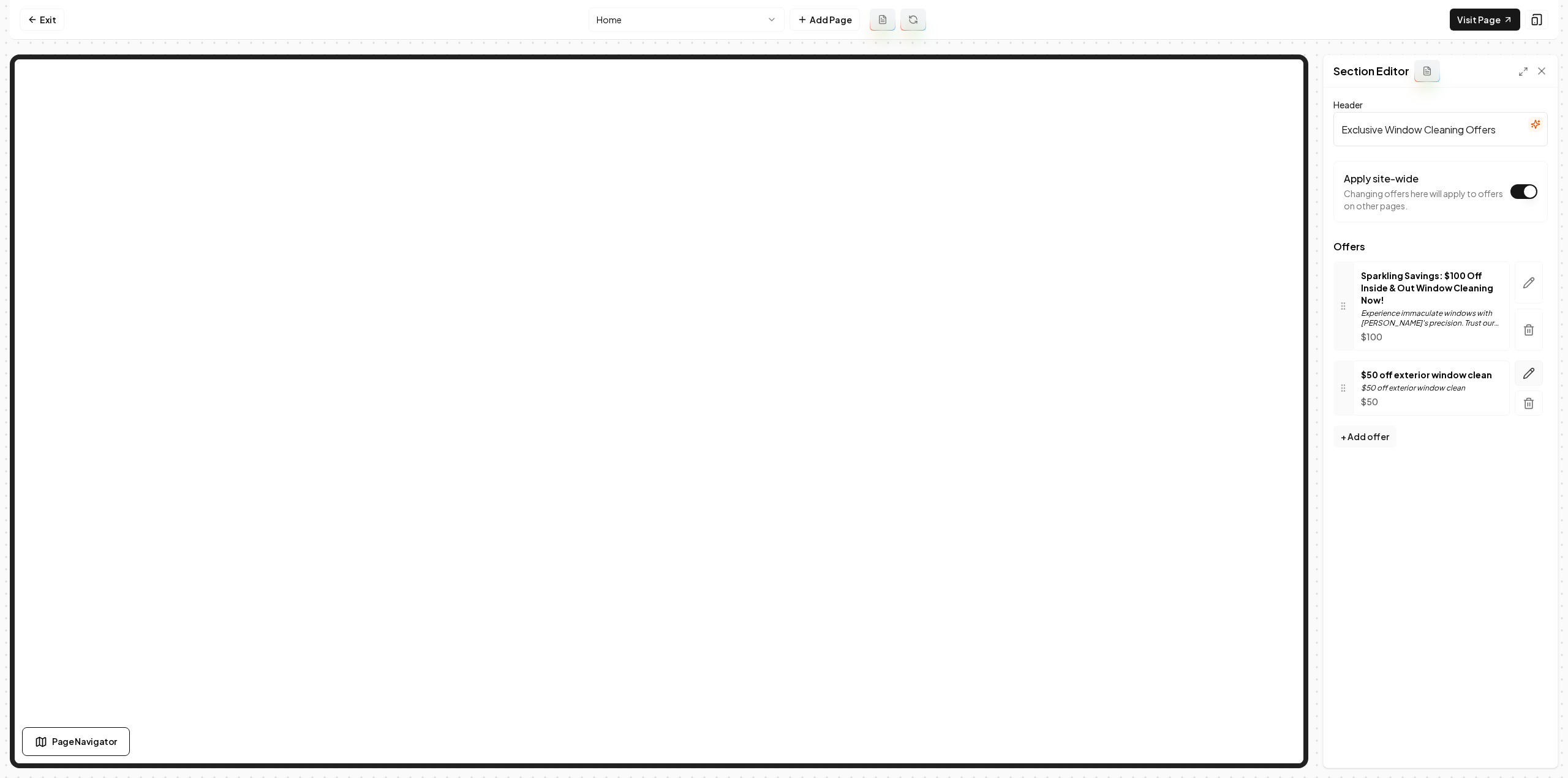
click at [1519, 361] on button "button" at bounding box center [1529, 373] width 28 height 25
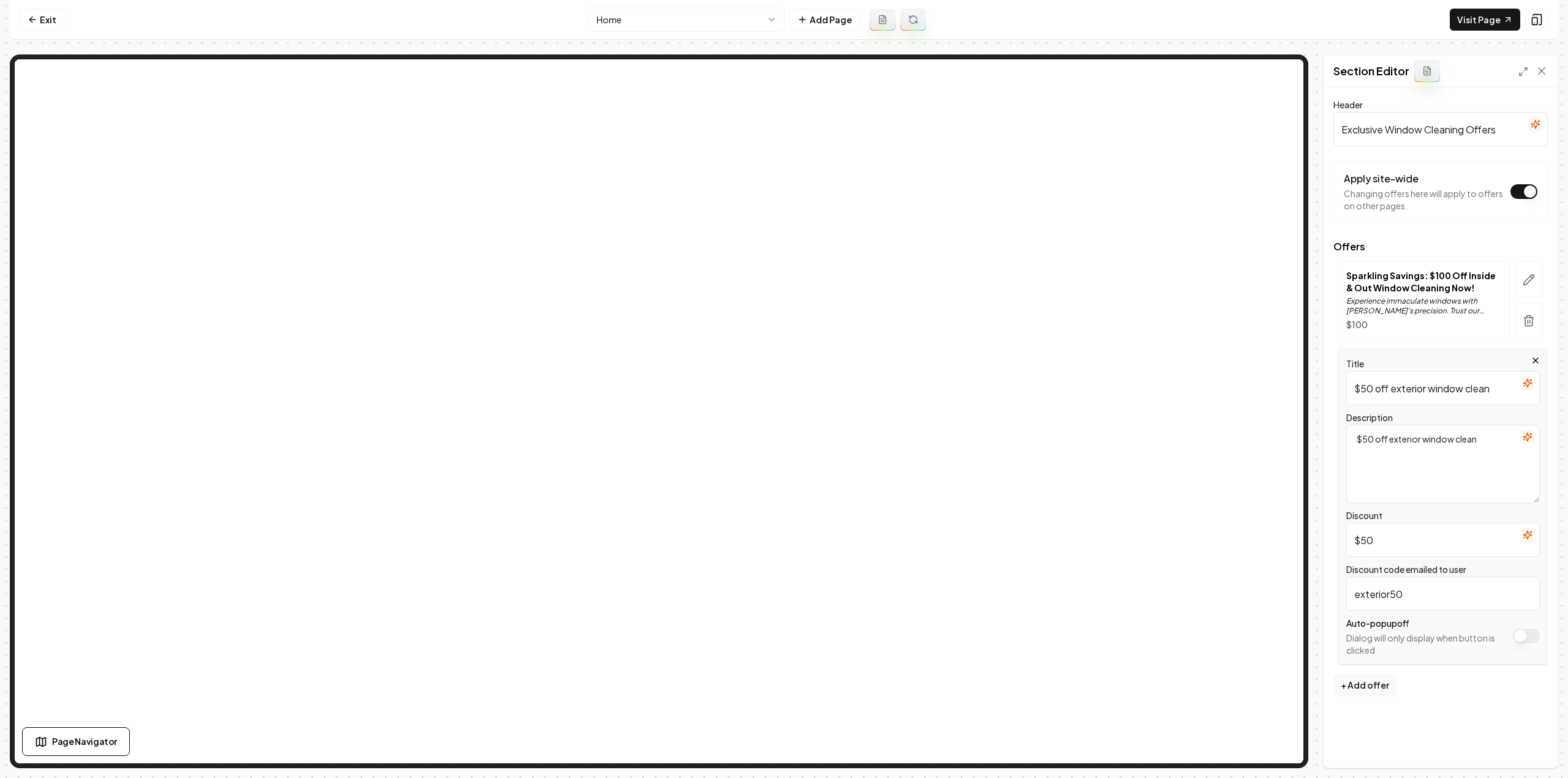
click at [1523, 438] on icon "button" at bounding box center [1527, 437] width 10 height 10
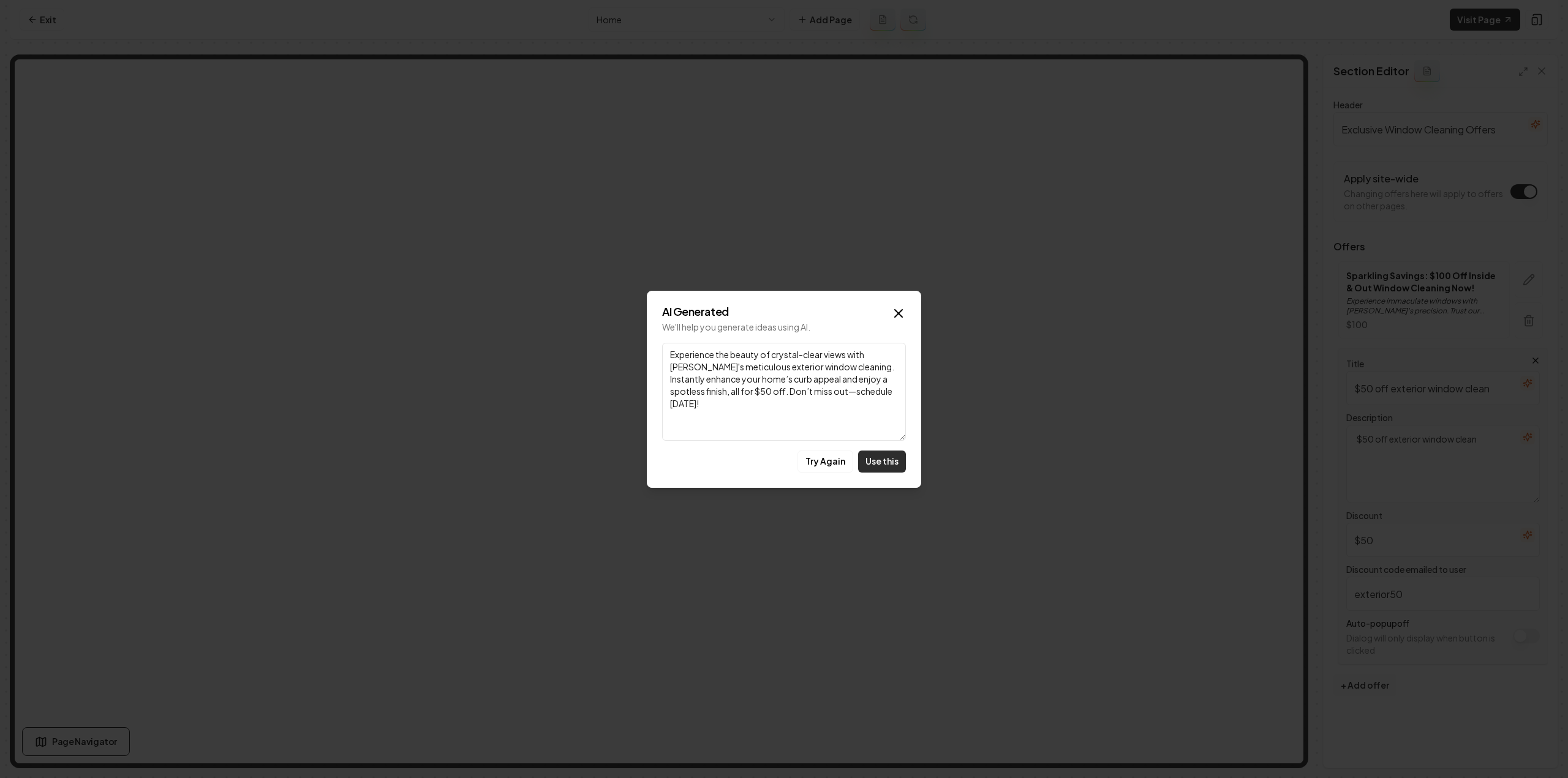
click at [876, 460] on button "Use this" at bounding box center [881, 462] width 47 height 22
type textarea "Experience the beauty of crystal-clear views with Servona's meticulous exterior…"
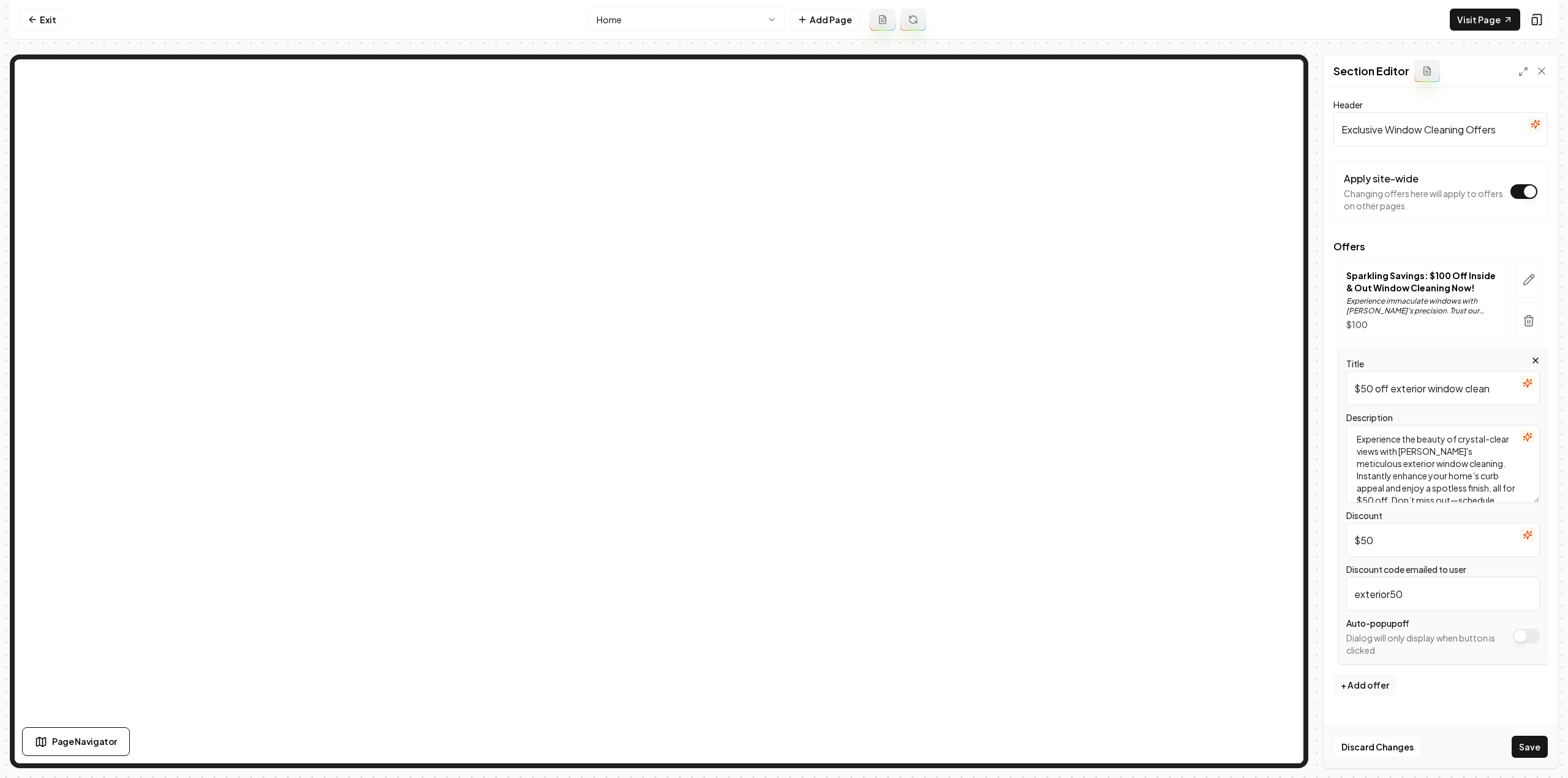
click at [1528, 383] on icon "button" at bounding box center [1527, 383] width 10 height 10
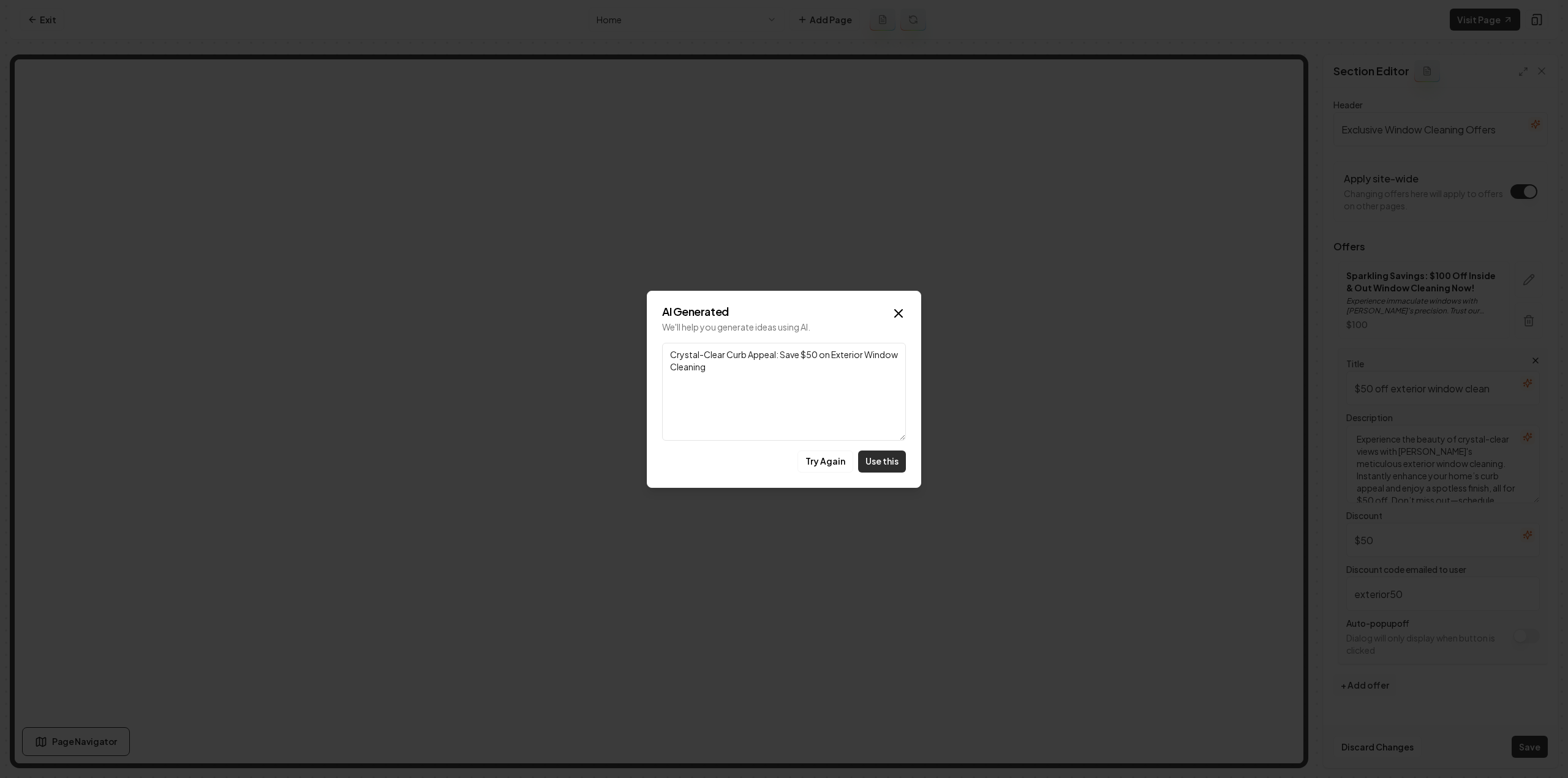
click at [884, 464] on button "Use this" at bounding box center [881, 462] width 47 height 22
type input "Crystal-Clear Curb Appeal: Save $50 on Exterior Window Cleaning"
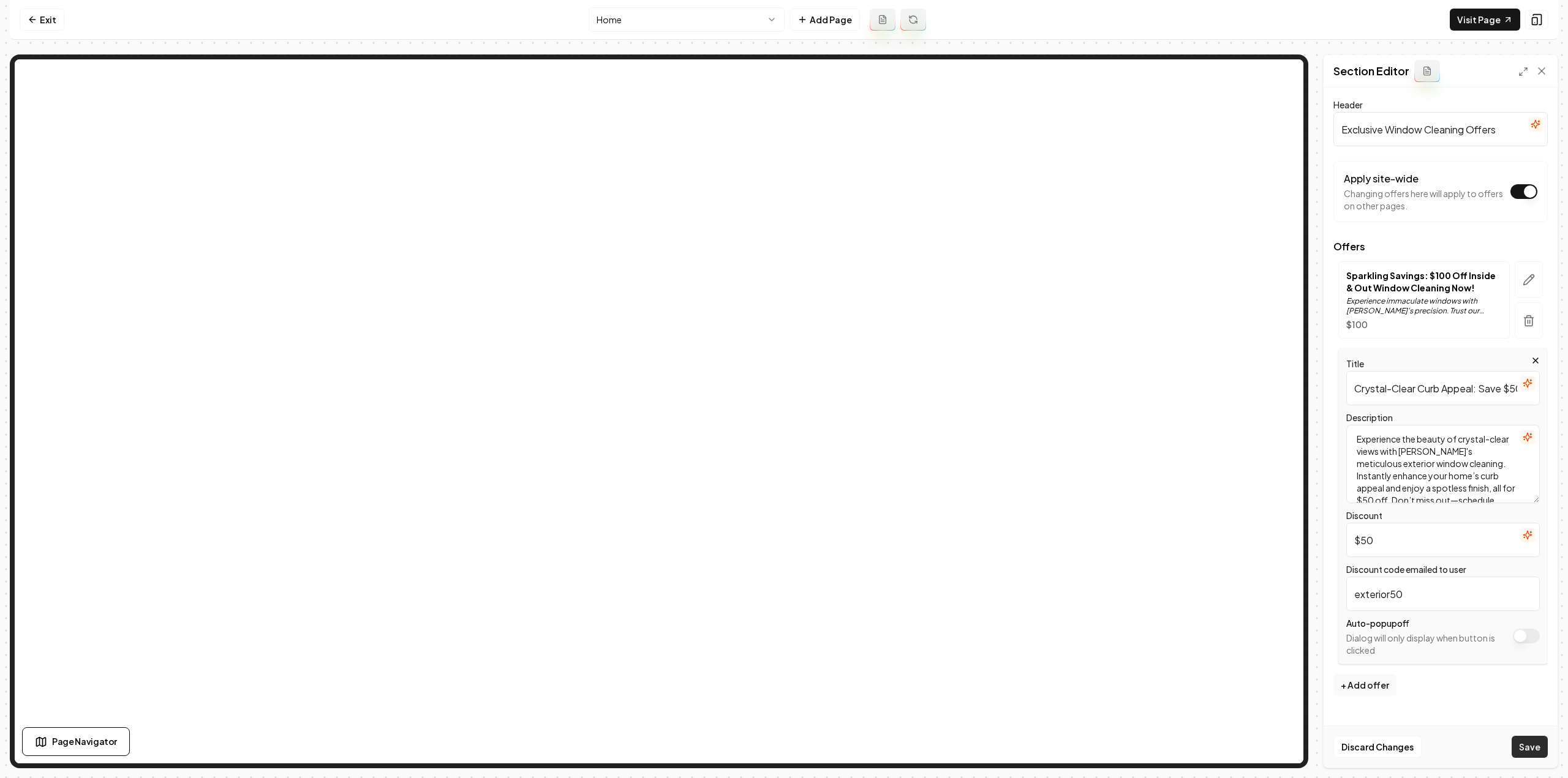
click at [1523, 737] on button "Save" at bounding box center [1529, 746] width 36 height 22
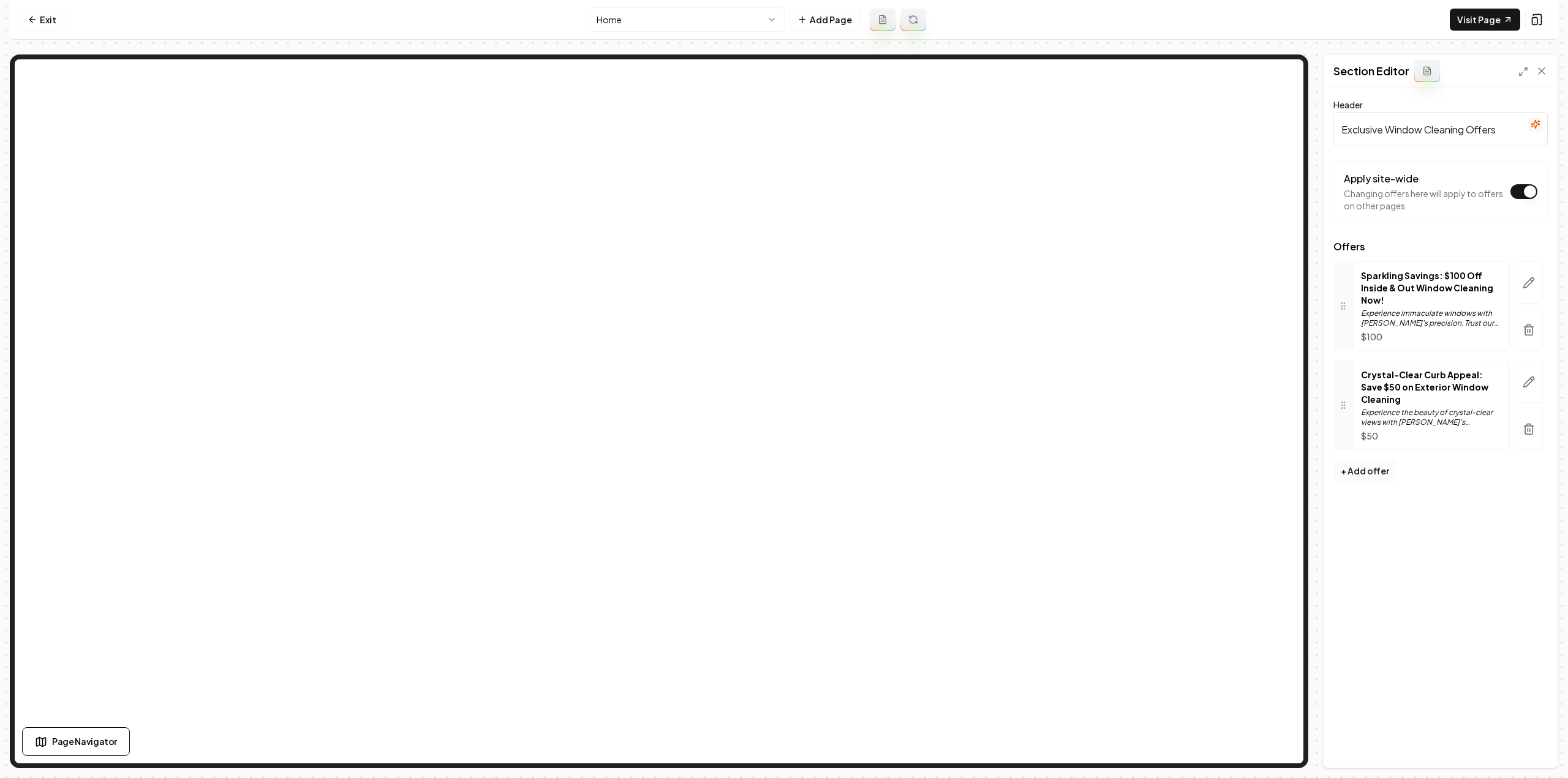
click at [1349, 460] on button "+ Add offer" at bounding box center [1365, 471] width 63 height 22
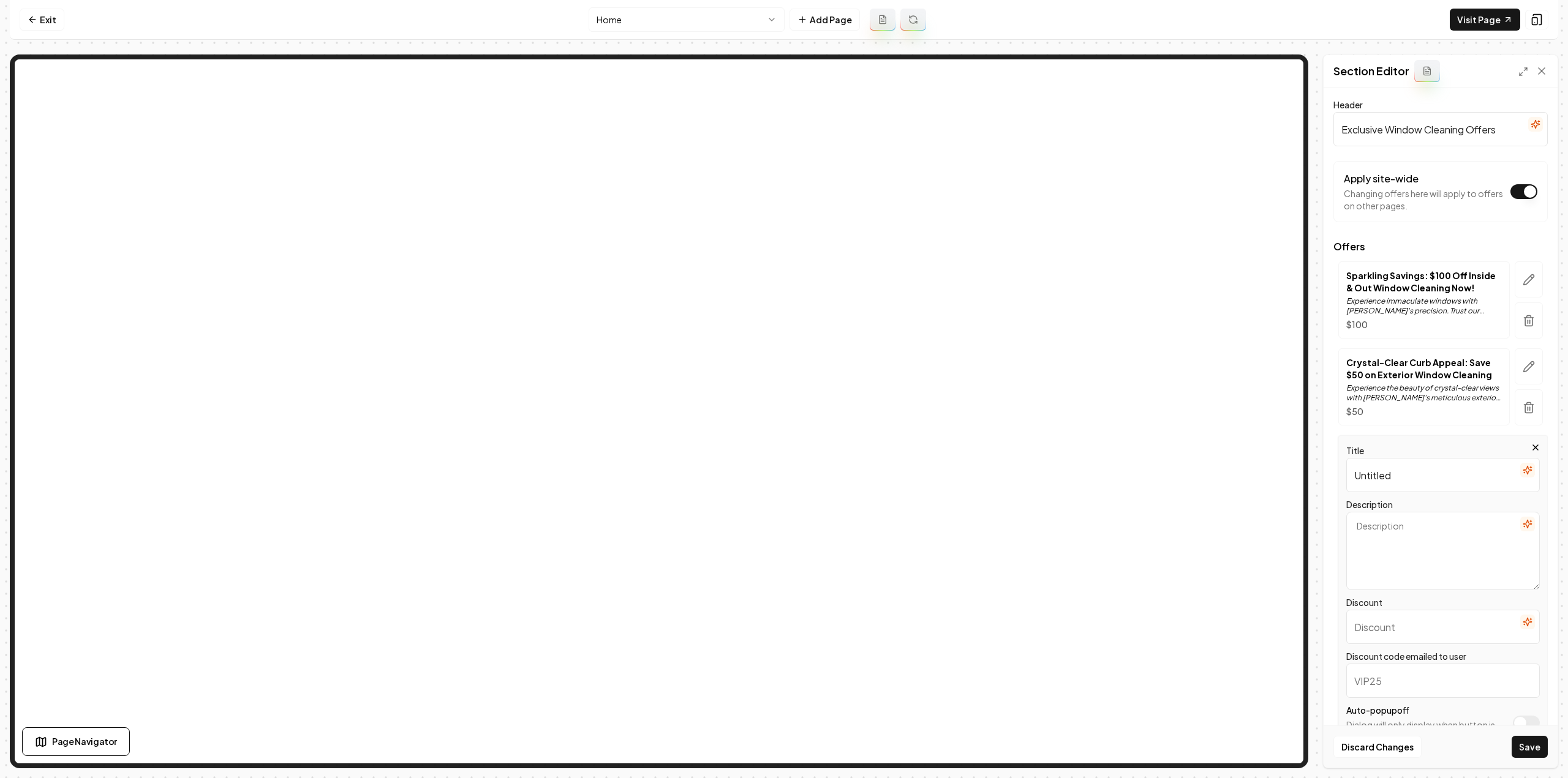
click at [1416, 472] on input "Untitled" at bounding box center [1443, 475] width 194 height 34
type input "$200 off early bird Christmas lighting"
click at [1416, 530] on textarea "Description" at bounding box center [1443, 551] width 194 height 78
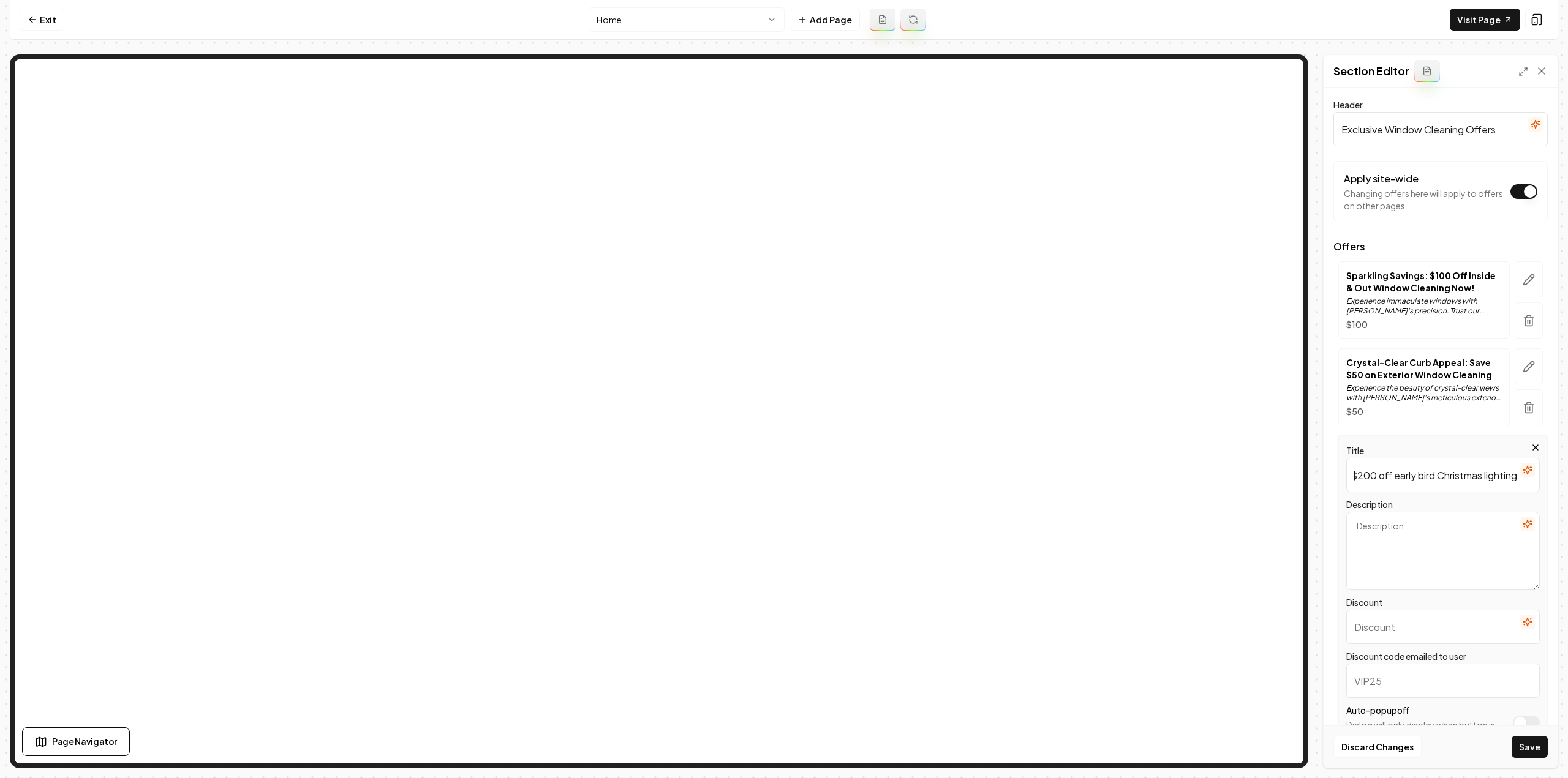
scroll to position [0, 0]
paste textarea "$200 off early bird Christmas lighting"
type textarea "$200 off early bird Christmas lighting"
click at [1389, 630] on input "Discount" at bounding box center [1443, 627] width 194 height 34
type input "2"
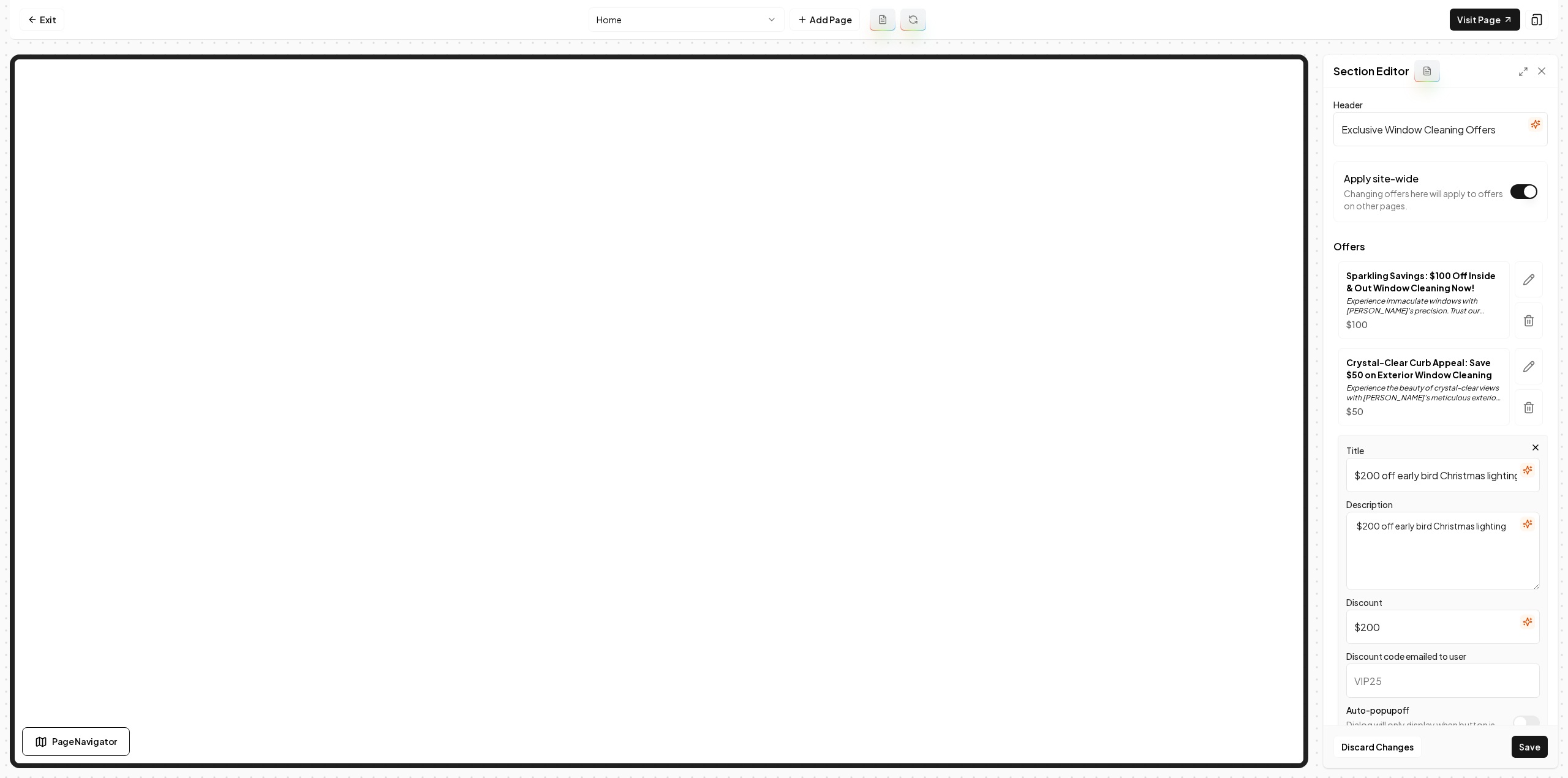
type input "$200"
type input "2"
type input "200earlybird"
click at [1516, 746] on button "Save" at bounding box center [1529, 746] width 36 height 22
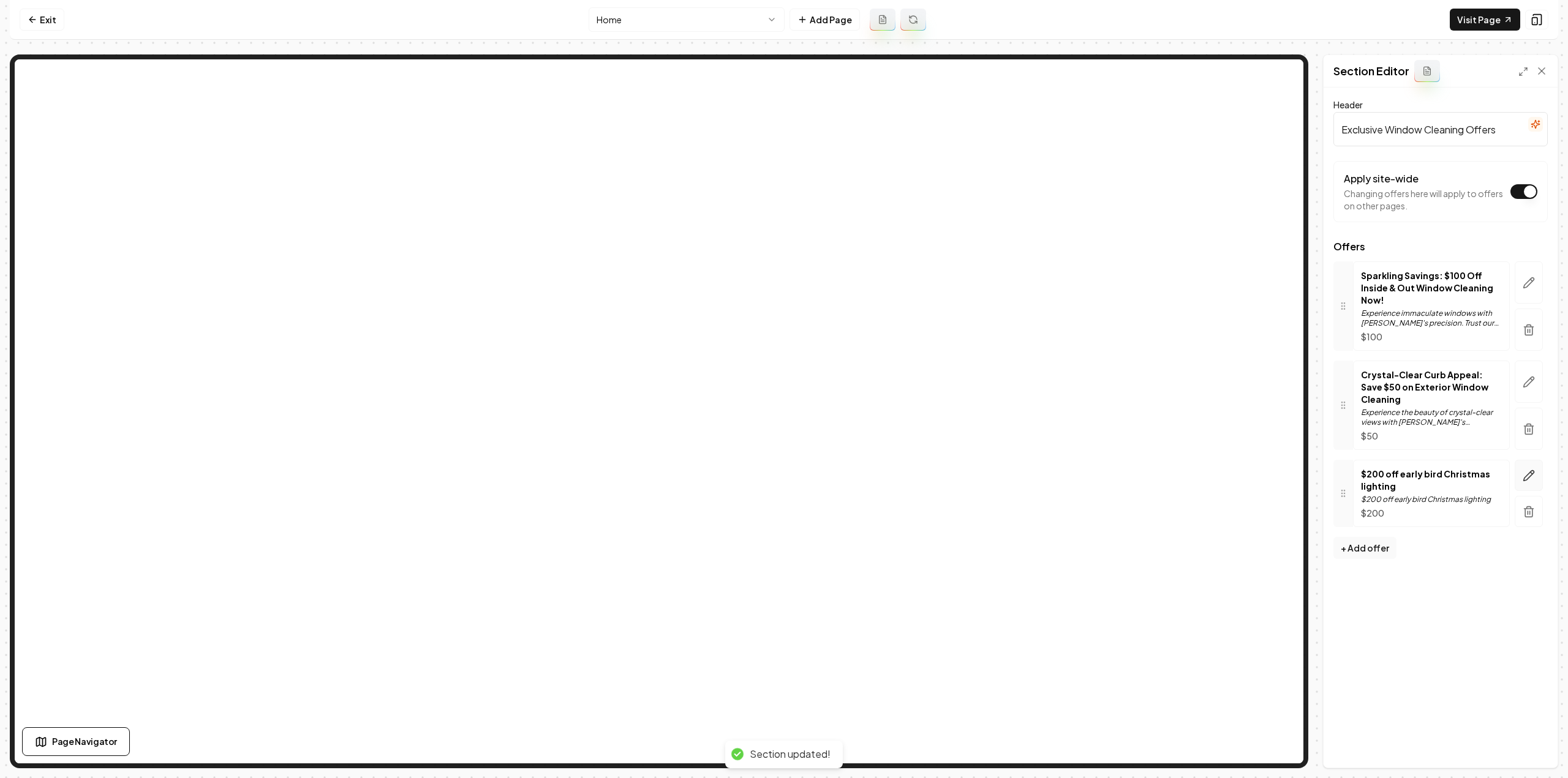
click at [1529, 469] on icon "button" at bounding box center [1528, 475] width 12 height 12
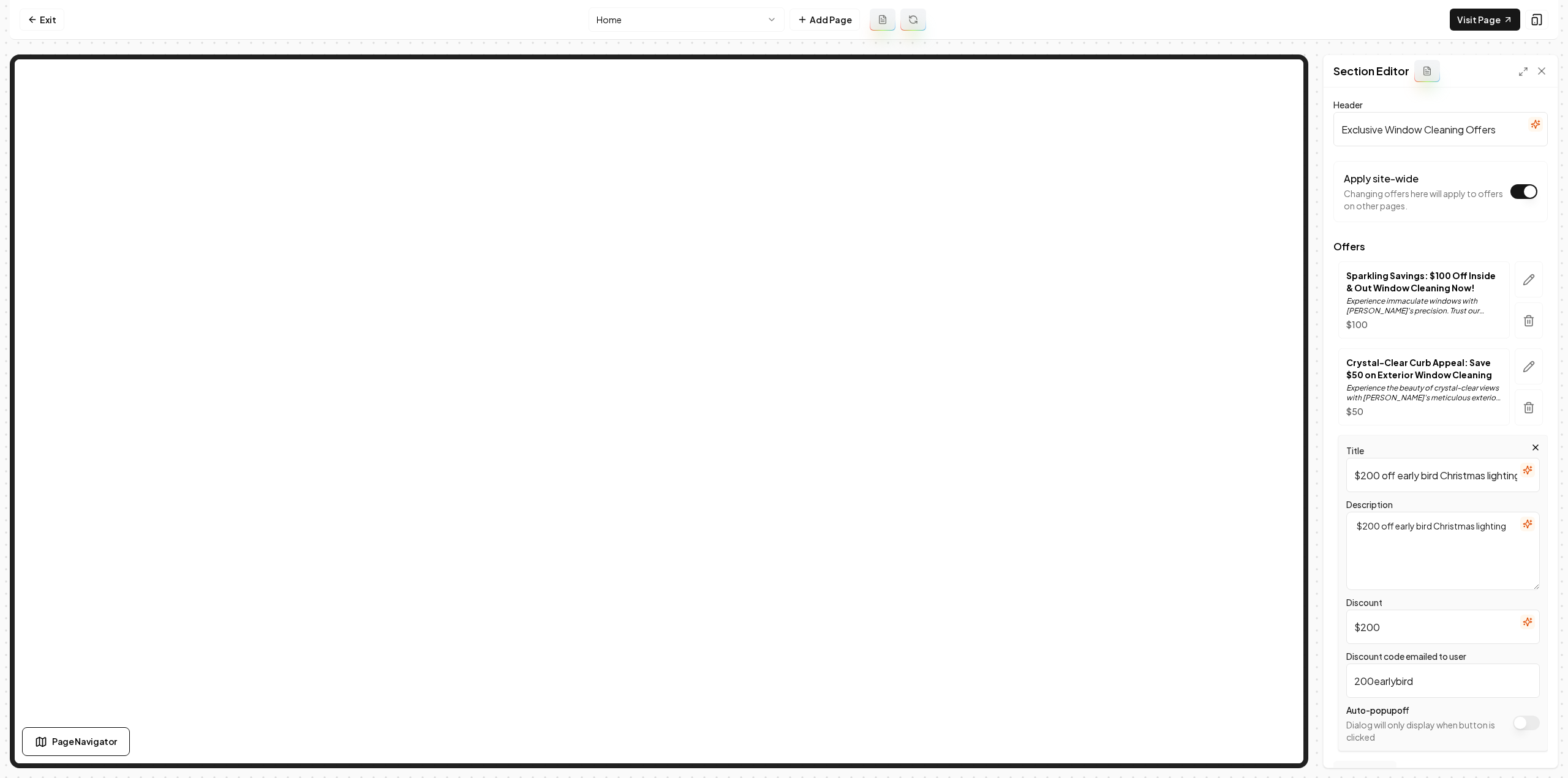
click at [1523, 473] on icon "button" at bounding box center [1523, 473] width 1 height 0
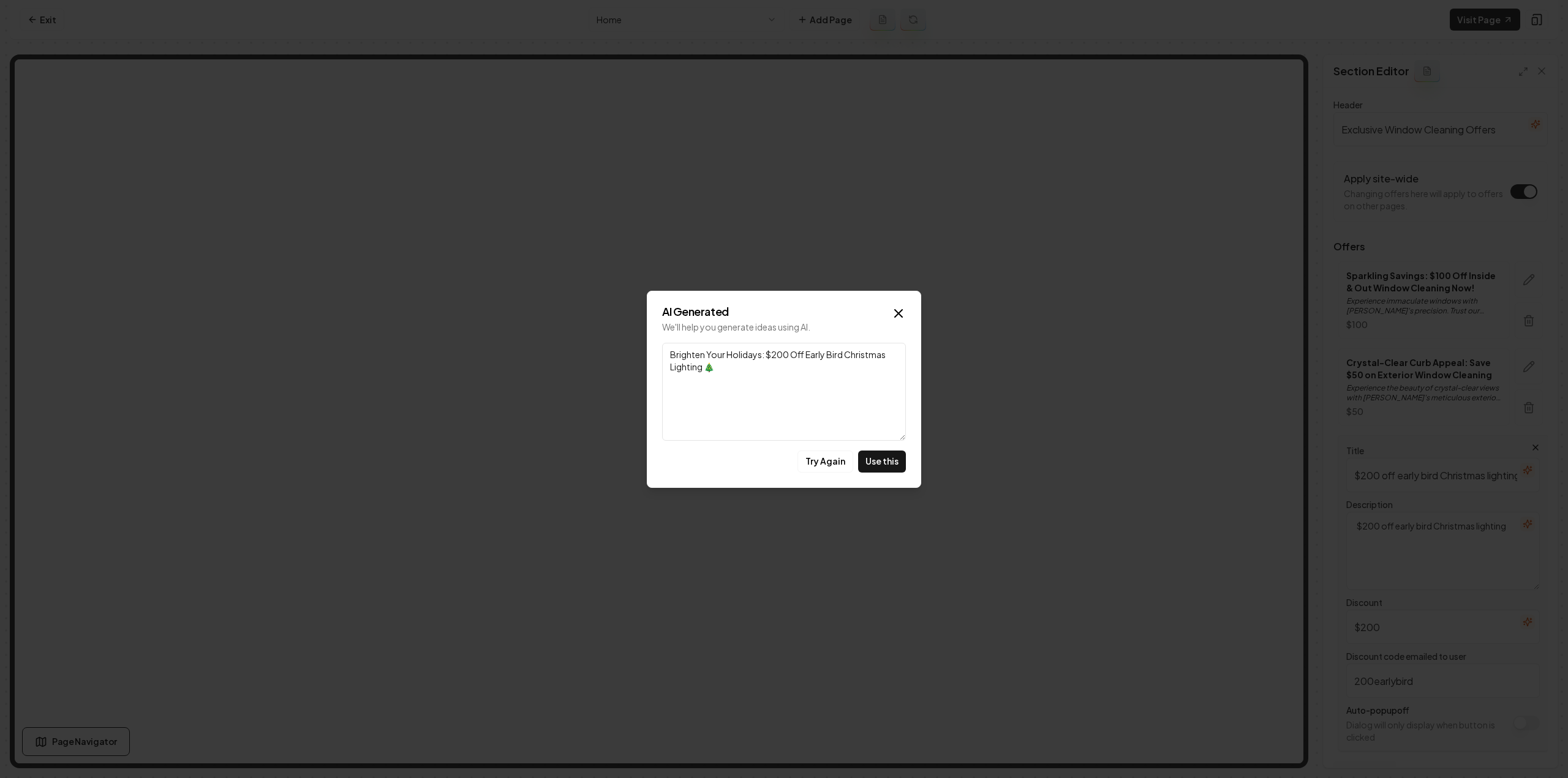
click at [879, 457] on button "Use this" at bounding box center [881, 462] width 47 height 22
type input "Brighten Your Holidays: $200 Off Early Bird Christmas Lighting 🎄"
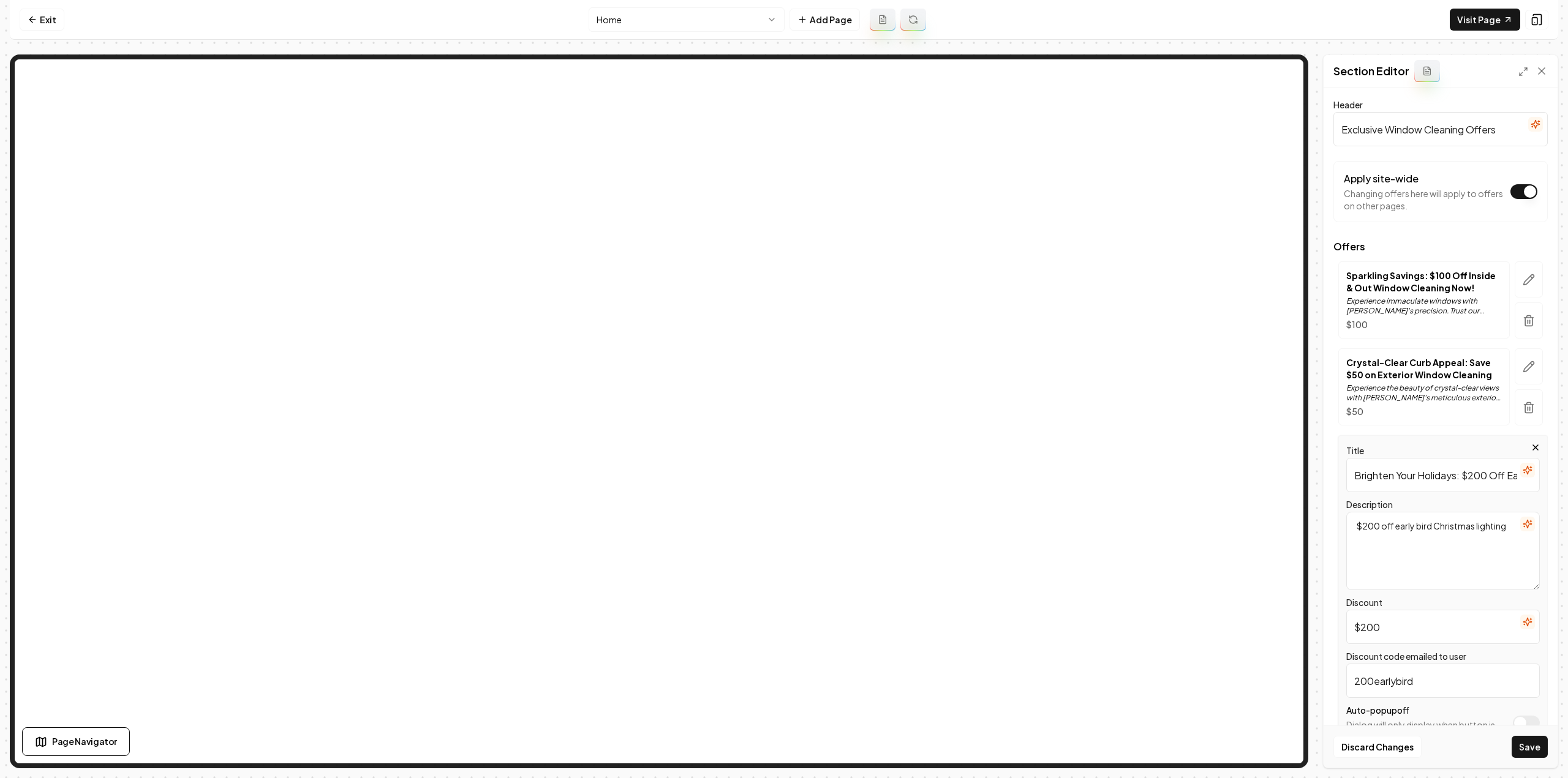
click at [1523, 521] on icon "button" at bounding box center [1527, 524] width 10 height 10
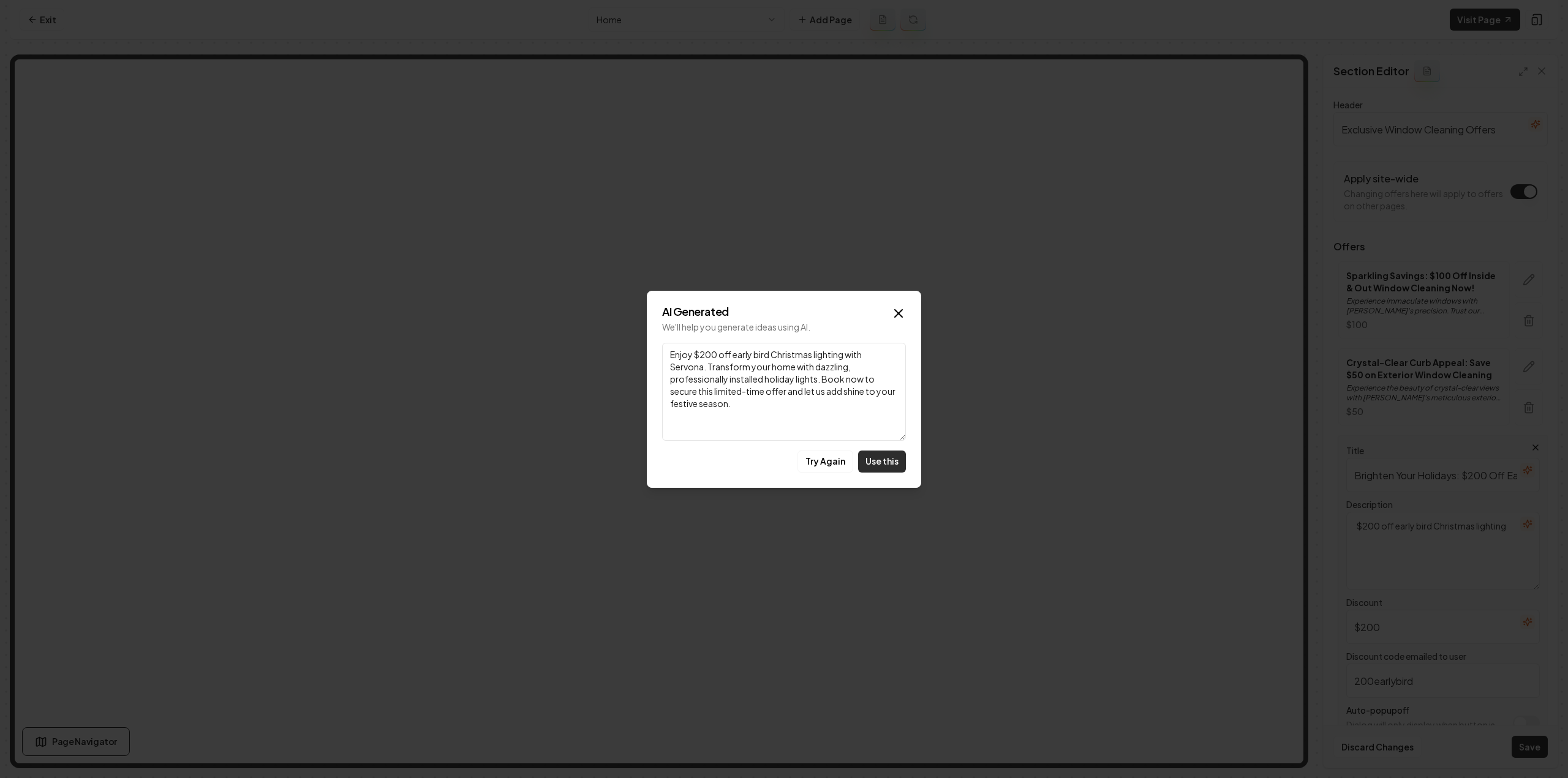
click at [877, 458] on button "Use this" at bounding box center [881, 462] width 47 height 22
type textarea "Enjoy $200 off early bird Christmas lighting with Servona. Transform your home …"
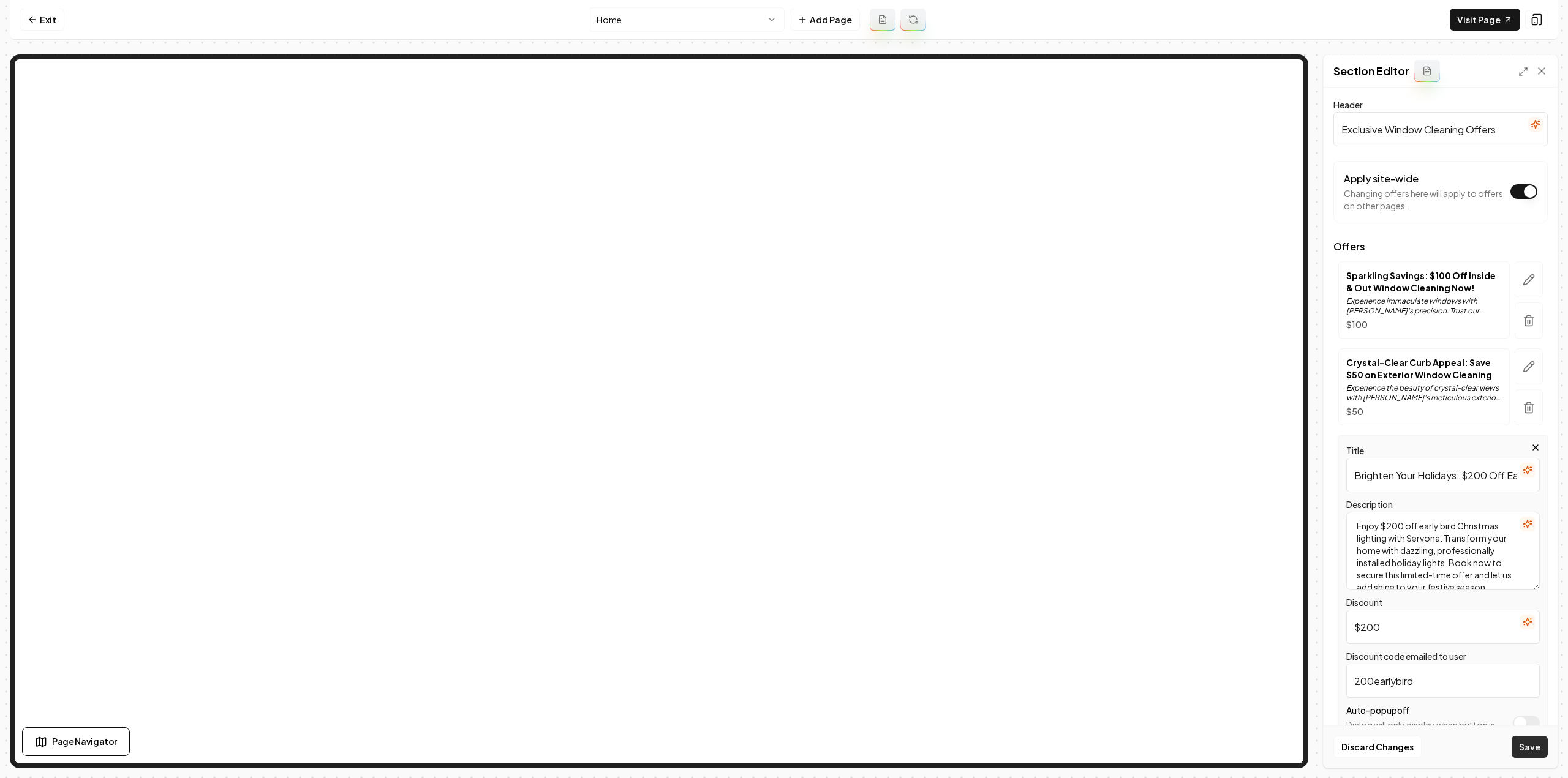
click at [1527, 748] on button "Save" at bounding box center [1529, 746] width 36 height 22
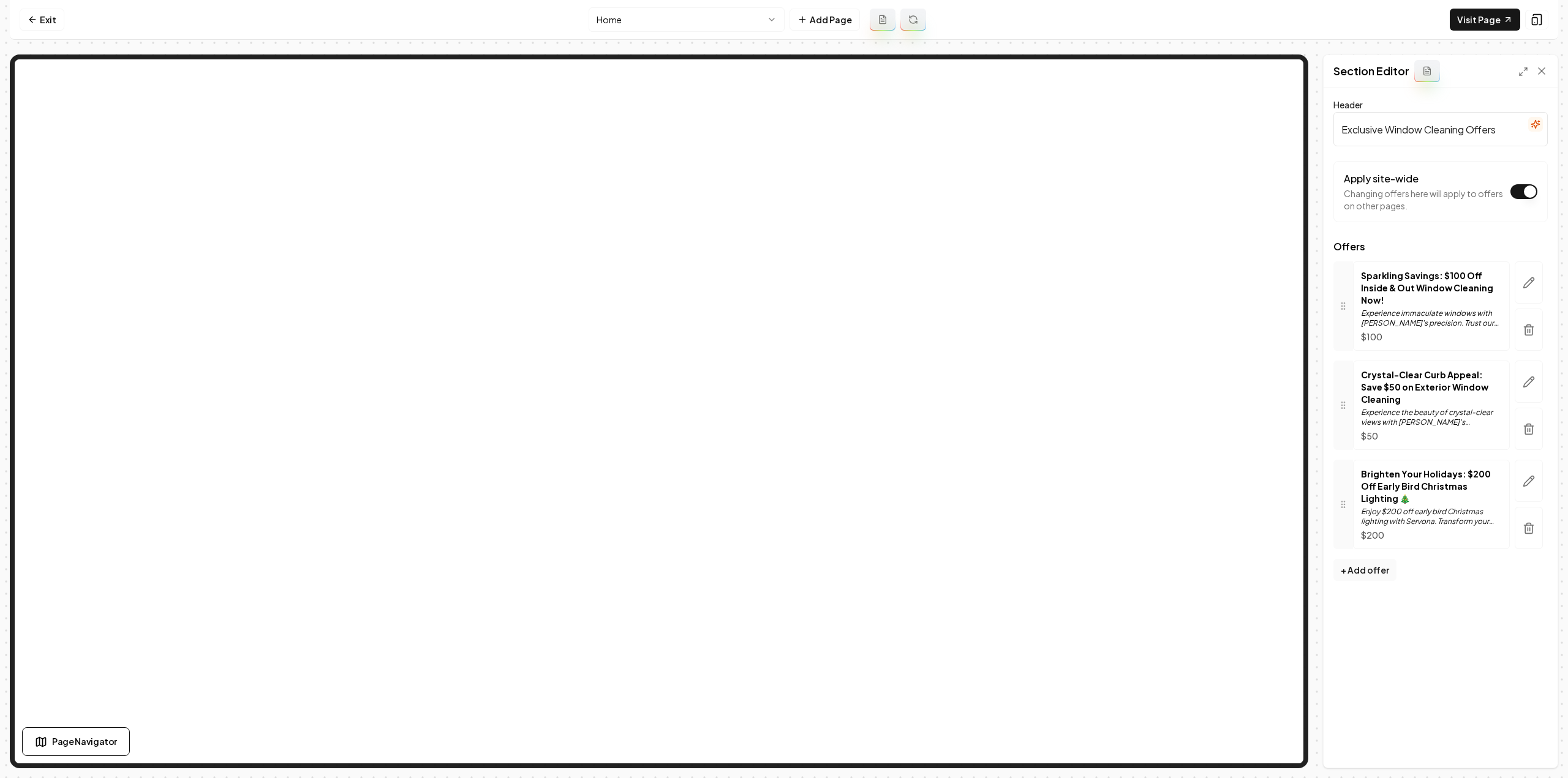
drag, startPoint x: 53, startPoint y: 17, endPoint x: 56, endPoint y: 49, distance: 32.1
click at [53, 17] on link "Exit" at bounding box center [42, 19] width 45 height 22
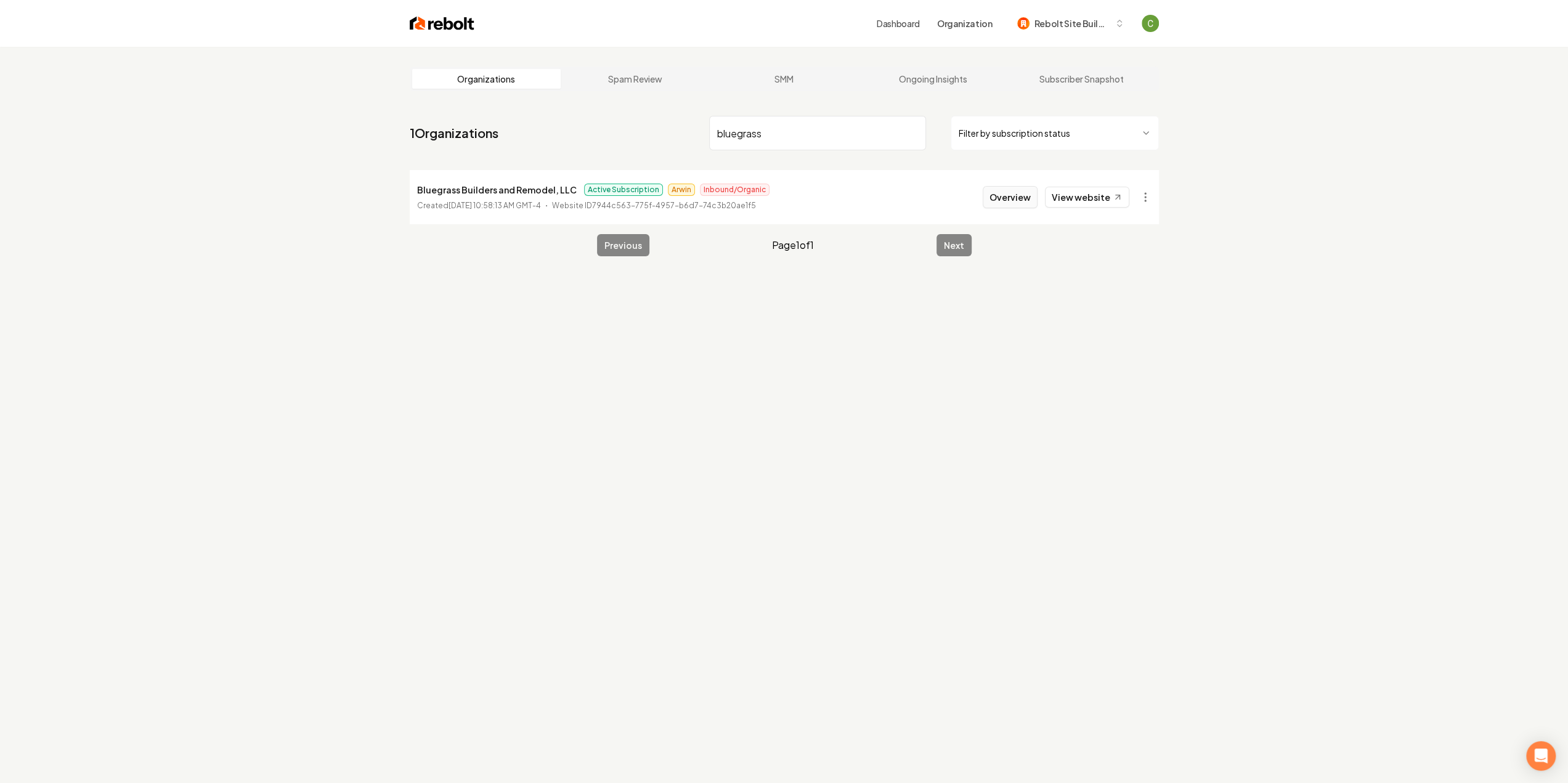
type input "bluegrass"
click at [1013, 191] on button "Overview" at bounding box center [1010, 197] width 55 height 22
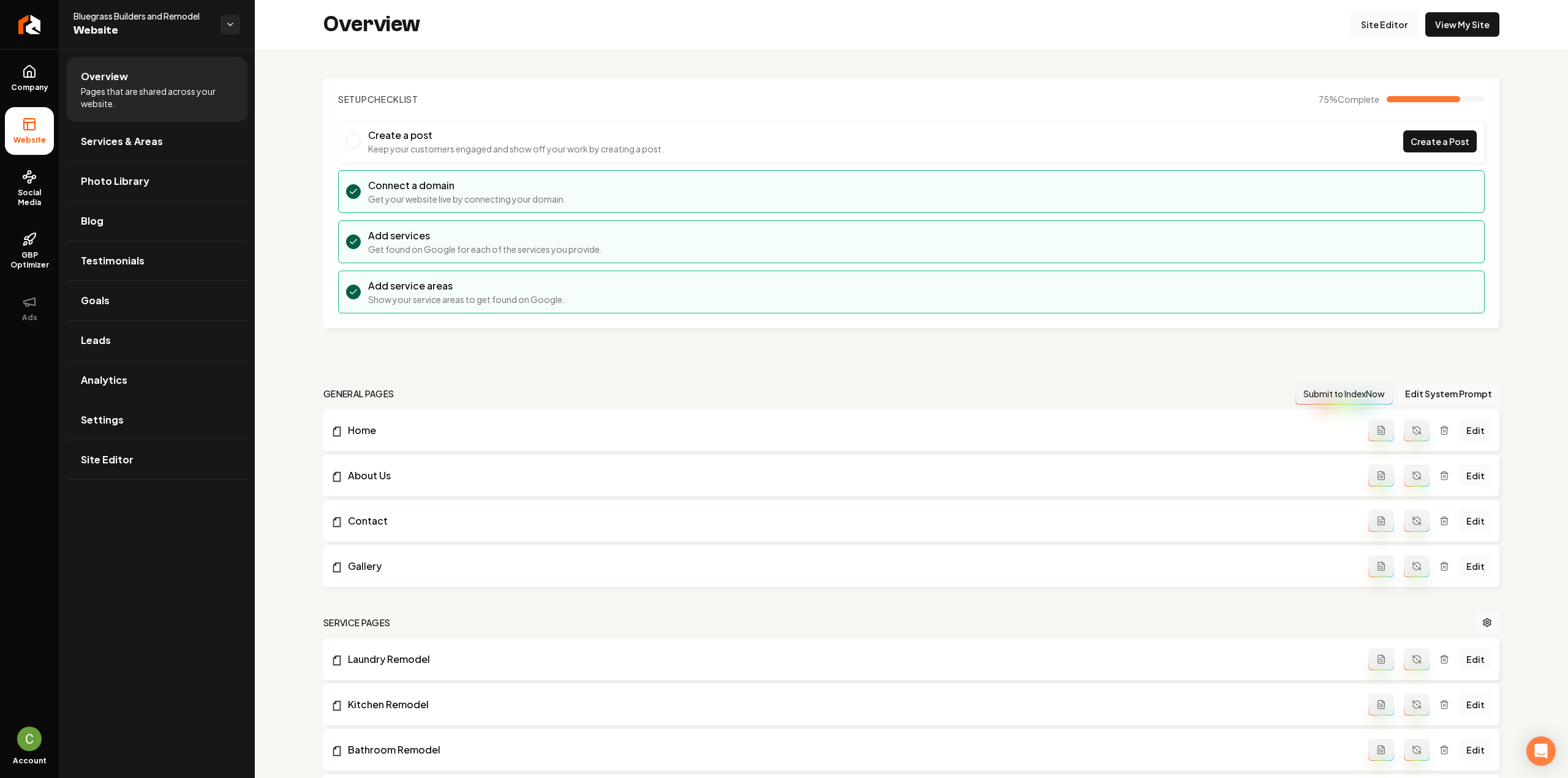
click at [1361, 19] on link "Site Editor" at bounding box center [1384, 24] width 68 height 24
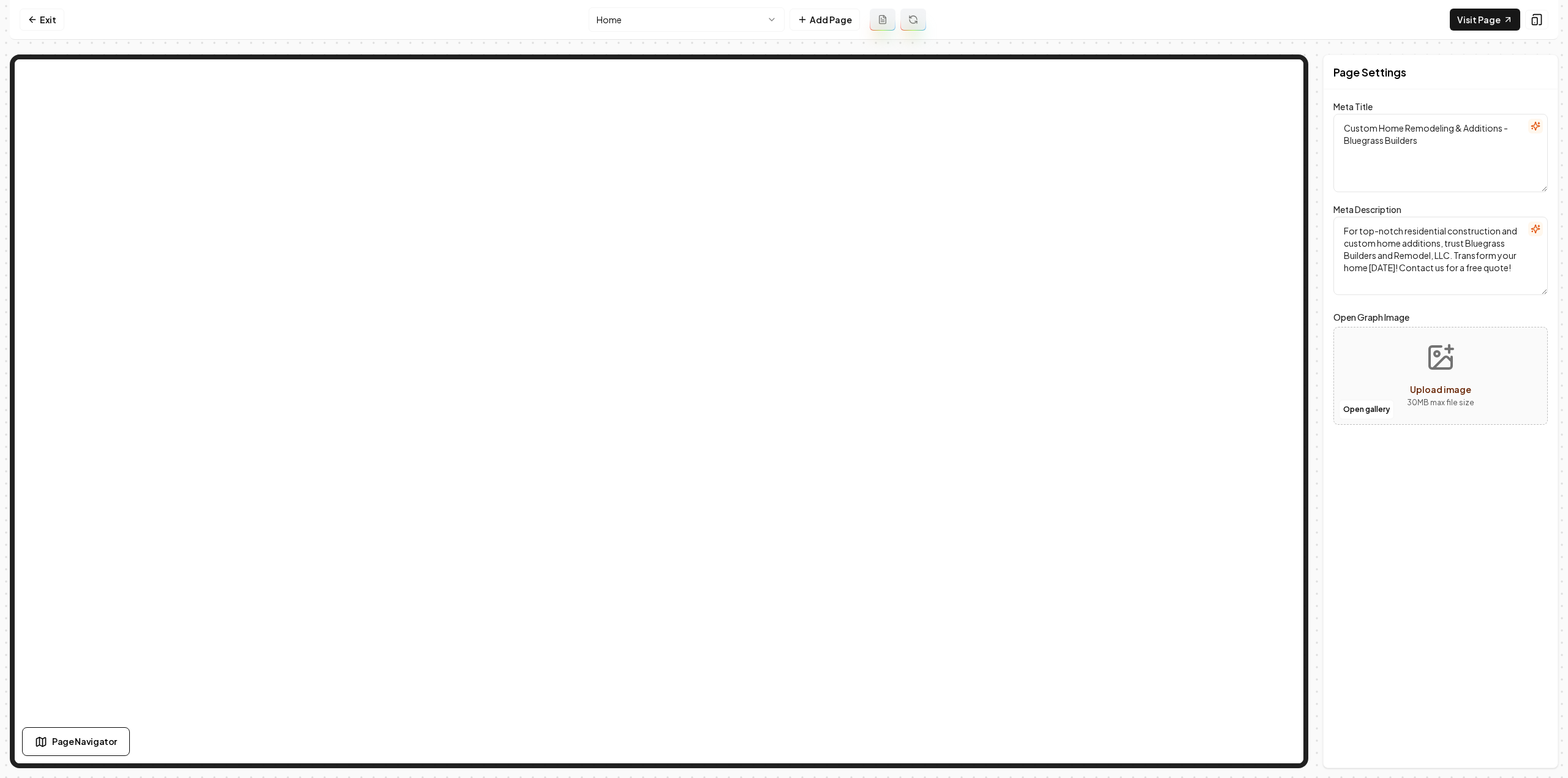
click at [665, 20] on html "Computer Required This feature is only available on a computer. Please switch t…" at bounding box center [784, 389] width 1568 height 778
click at [729, 18] on html "Computer Required This feature is only available on a computer. Please switch t…" at bounding box center [784, 389] width 1568 height 778
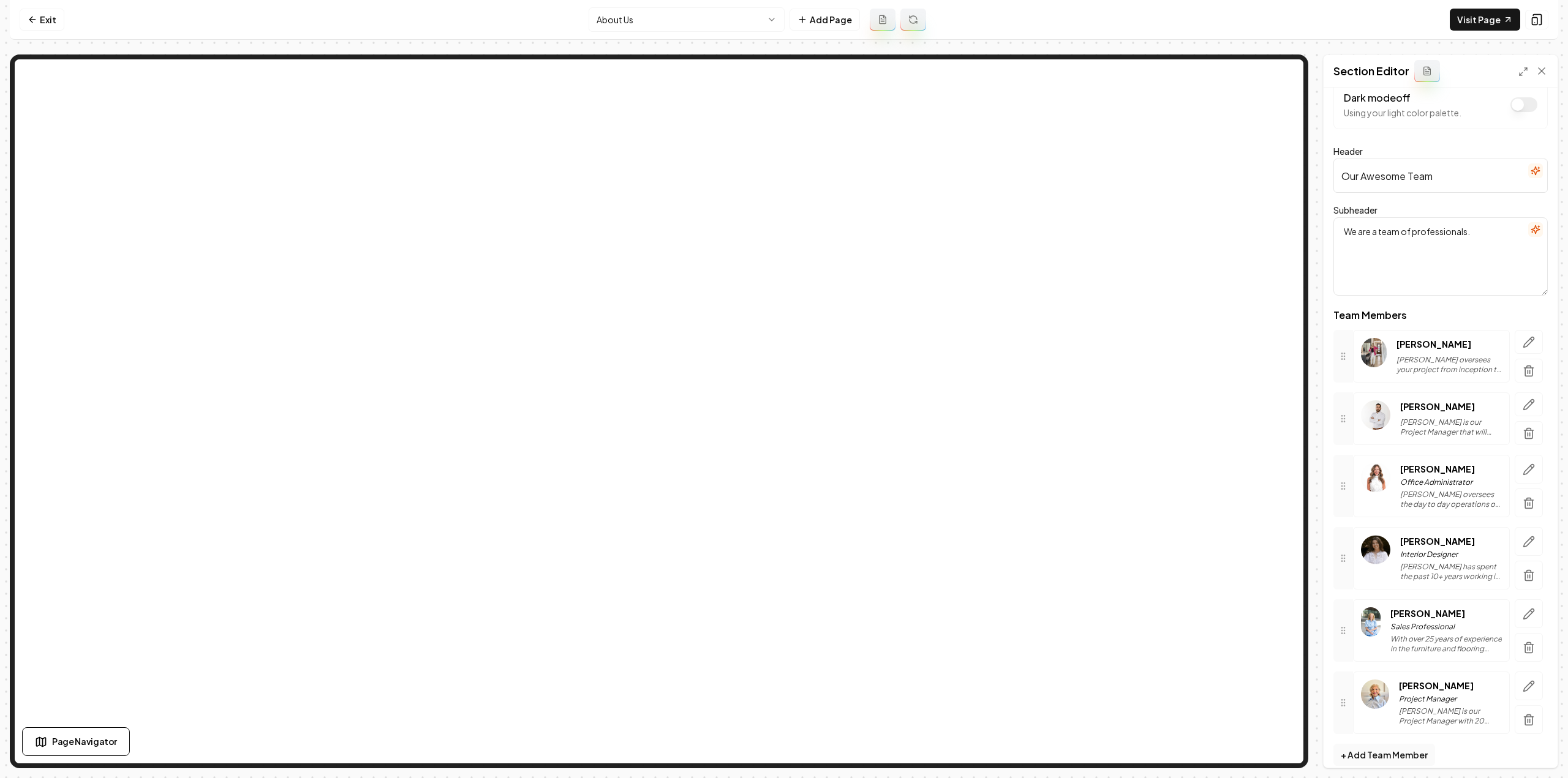
scroll to position [32, 0]
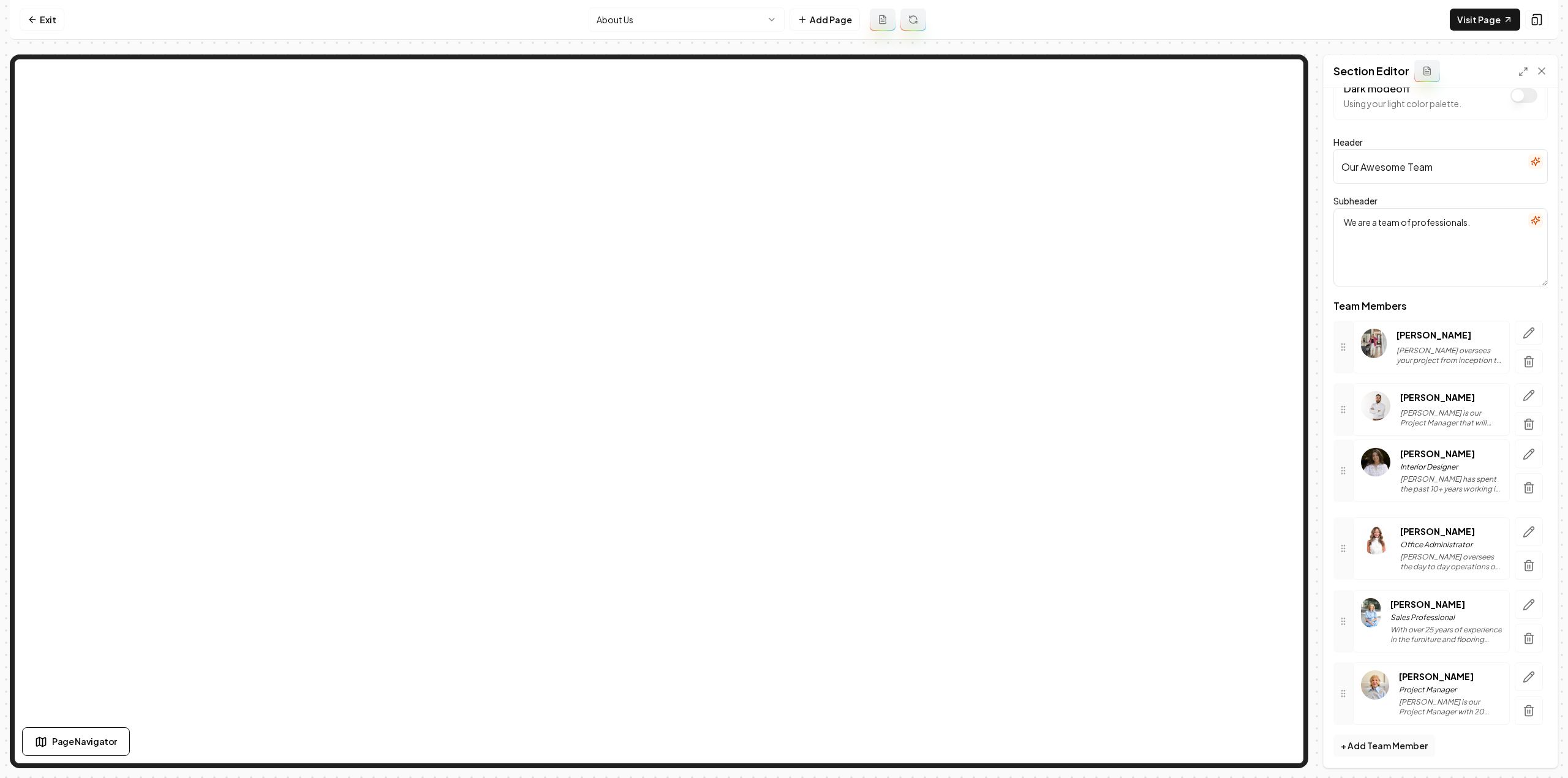
drag, startPoint x: 1348, startPoint y: 538, endPoint x: 1351, endPoint y: 467, distance: 71.1
drag, startPoint x: 1347, startPoint y: 674, endPoint x: 1353, endPoint y: 517, distance: 157.1
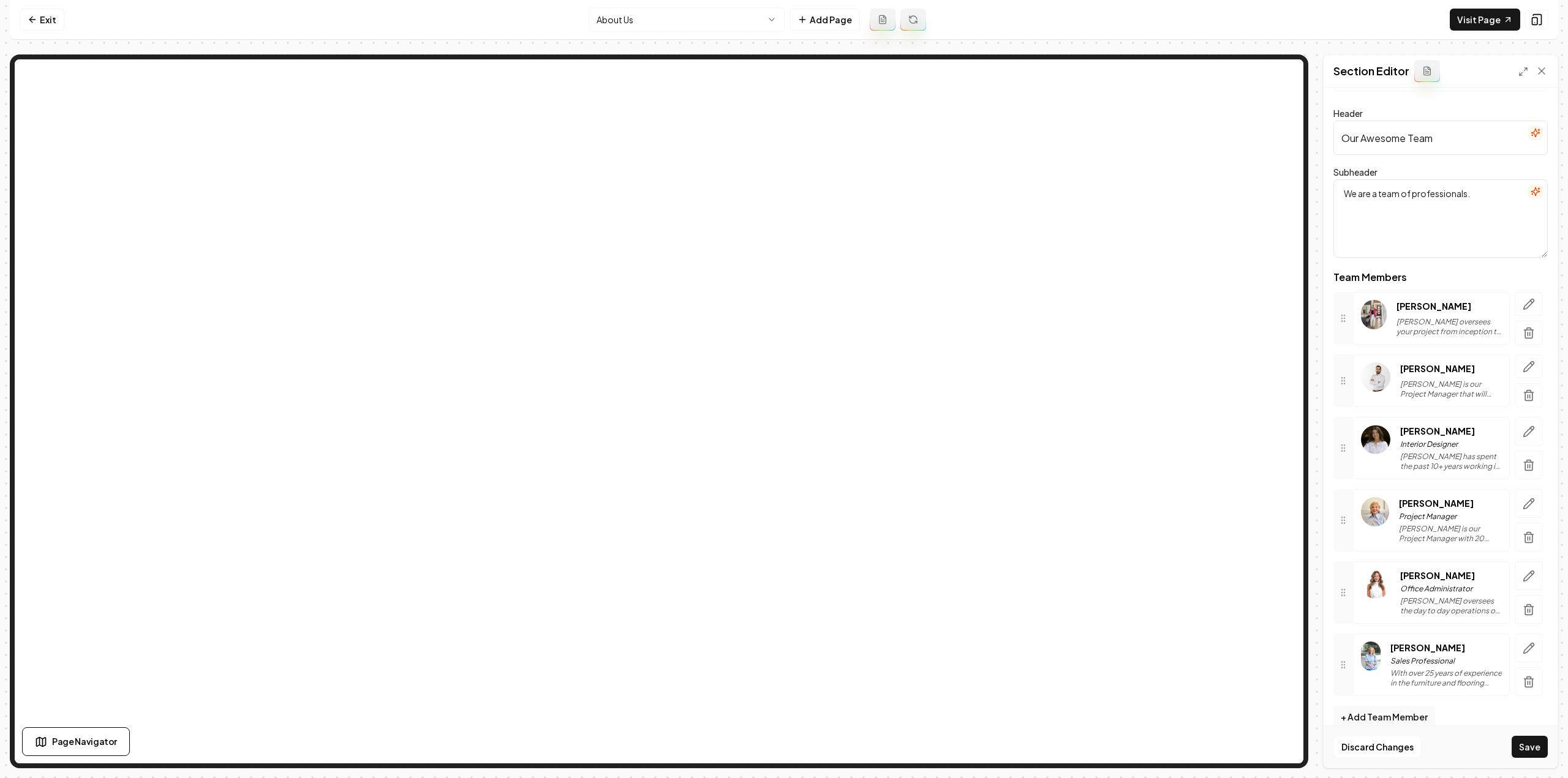
scroll to position [73, 0]
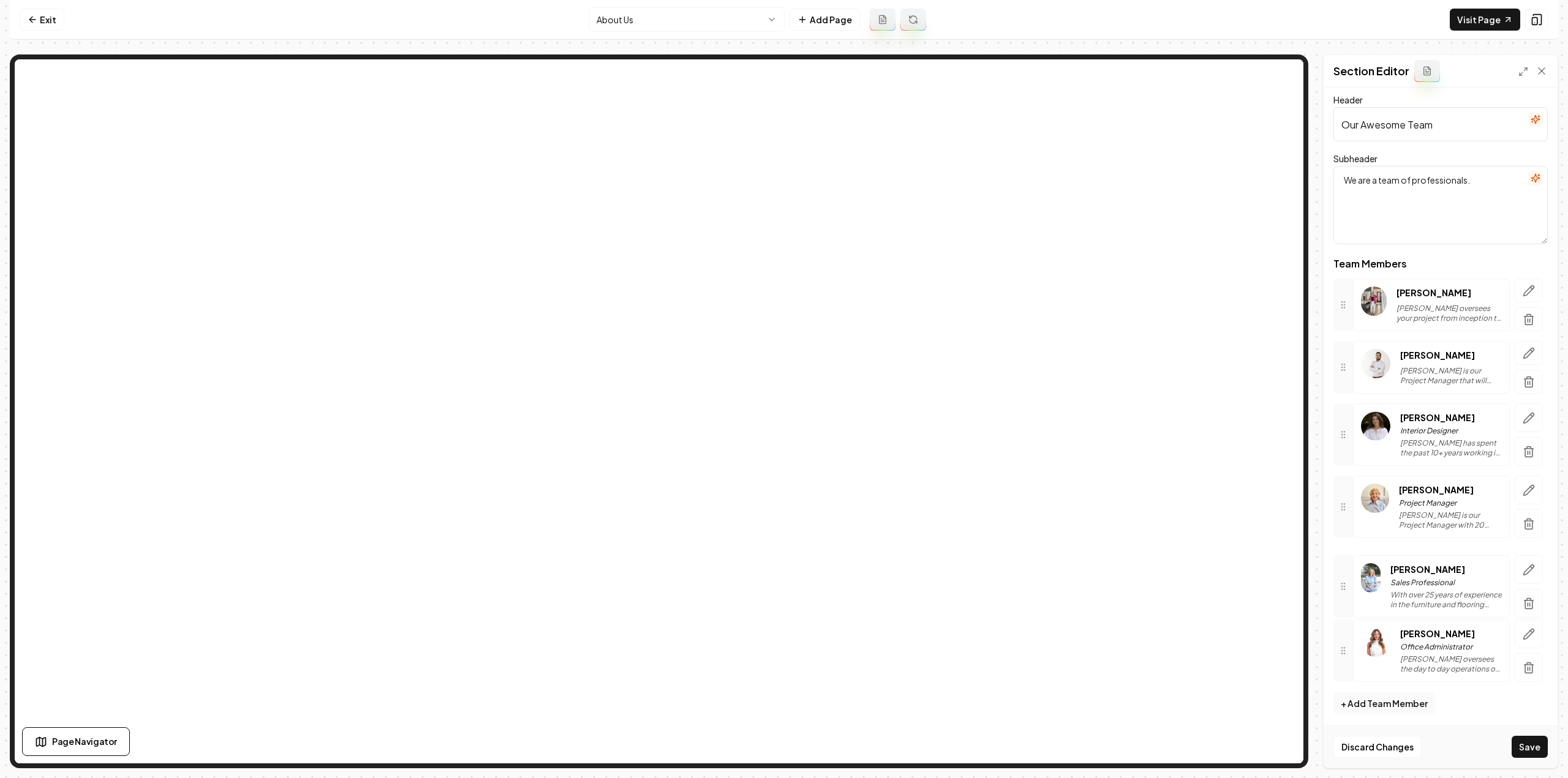
drag, startPoint x: 1349, startPoint y: 644, endPoint x: 1347, endPoint y: 578, distance: 66.0
click at [1527, 745] on button "Save" at bounding box center [1529, 746] width 36 height 22
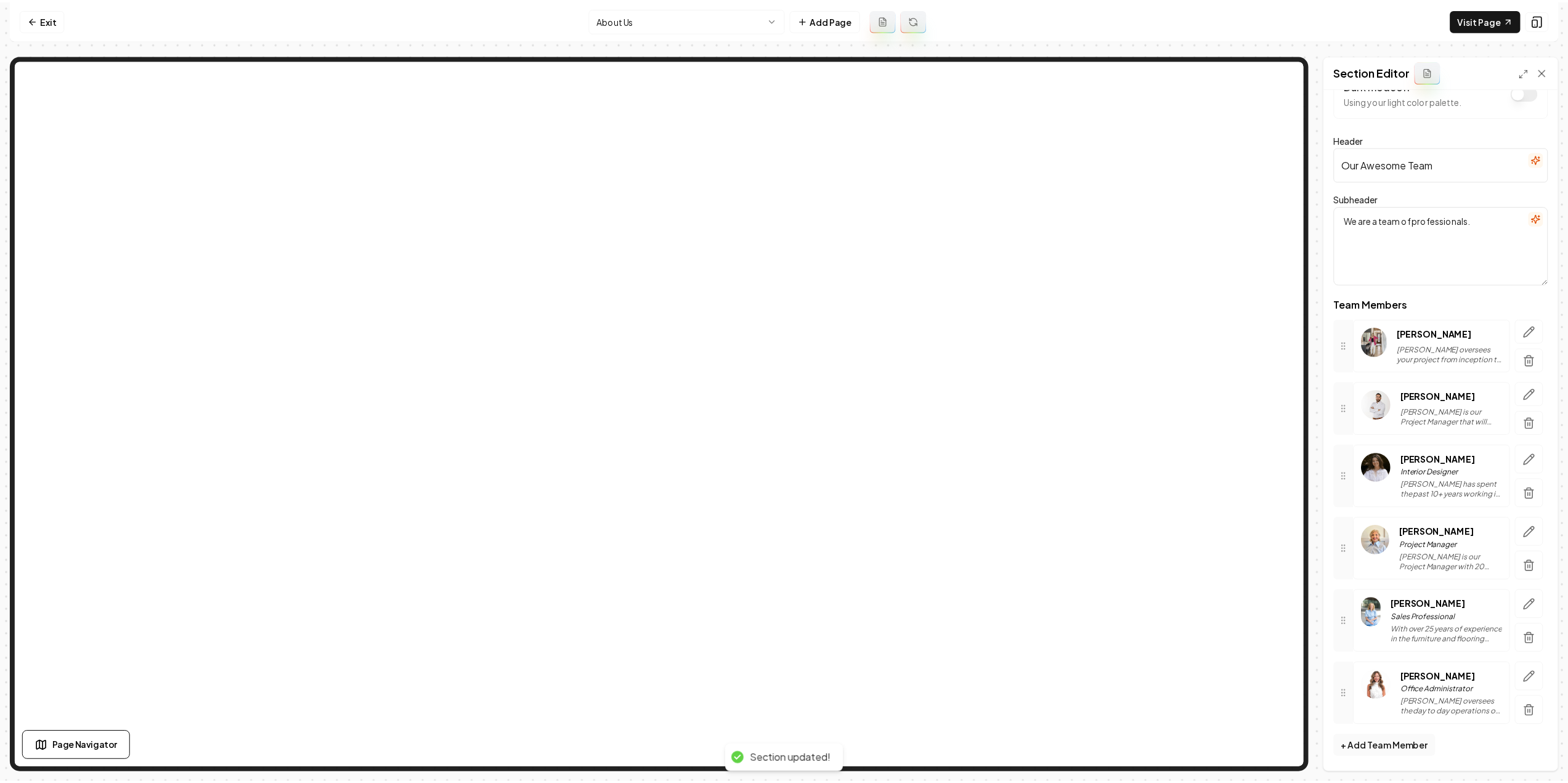
scroll to position [32, 0]
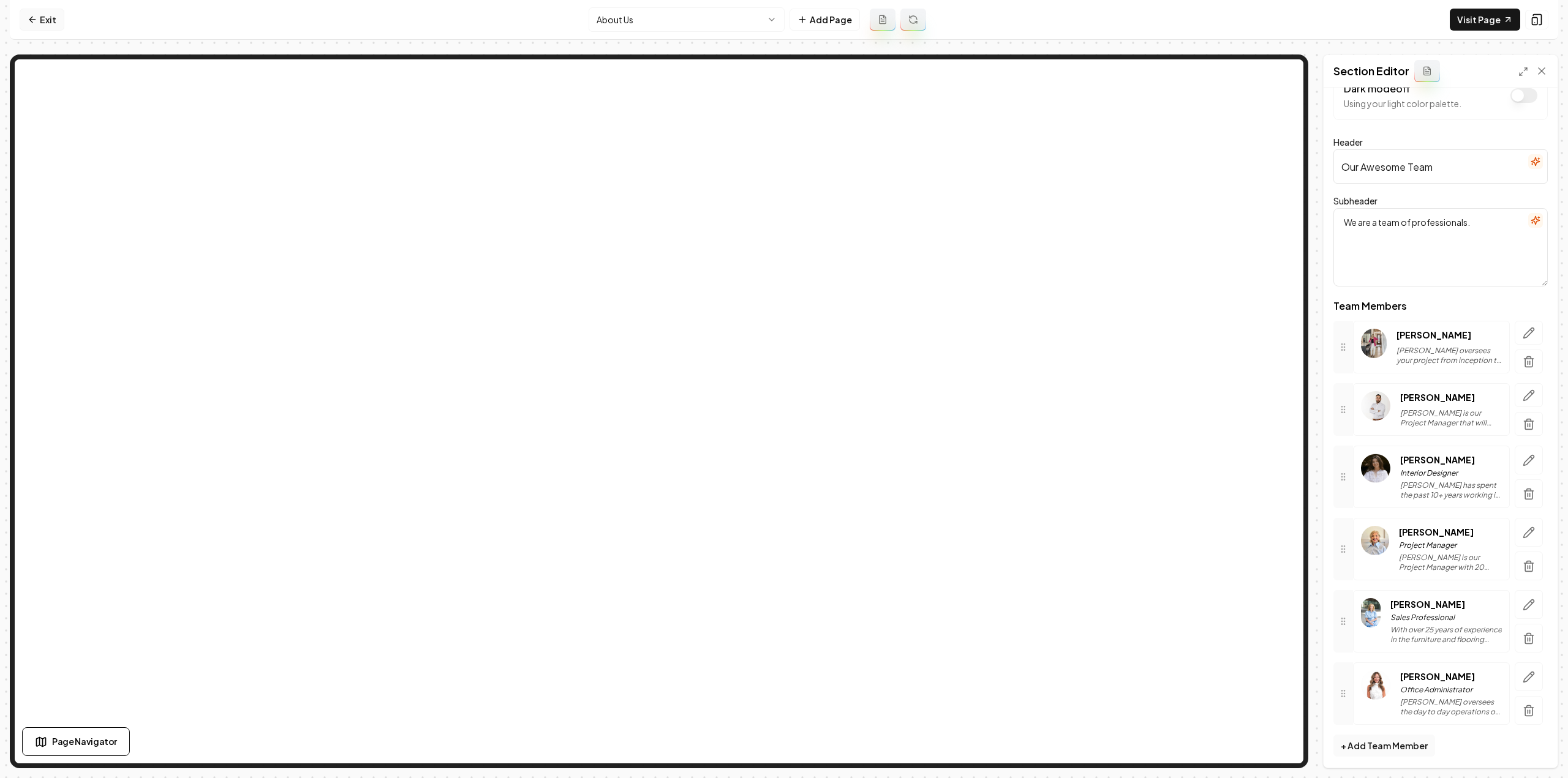
click at [37, 17] on link "Exit" at bounding box center [42, 19] width 45 height 22
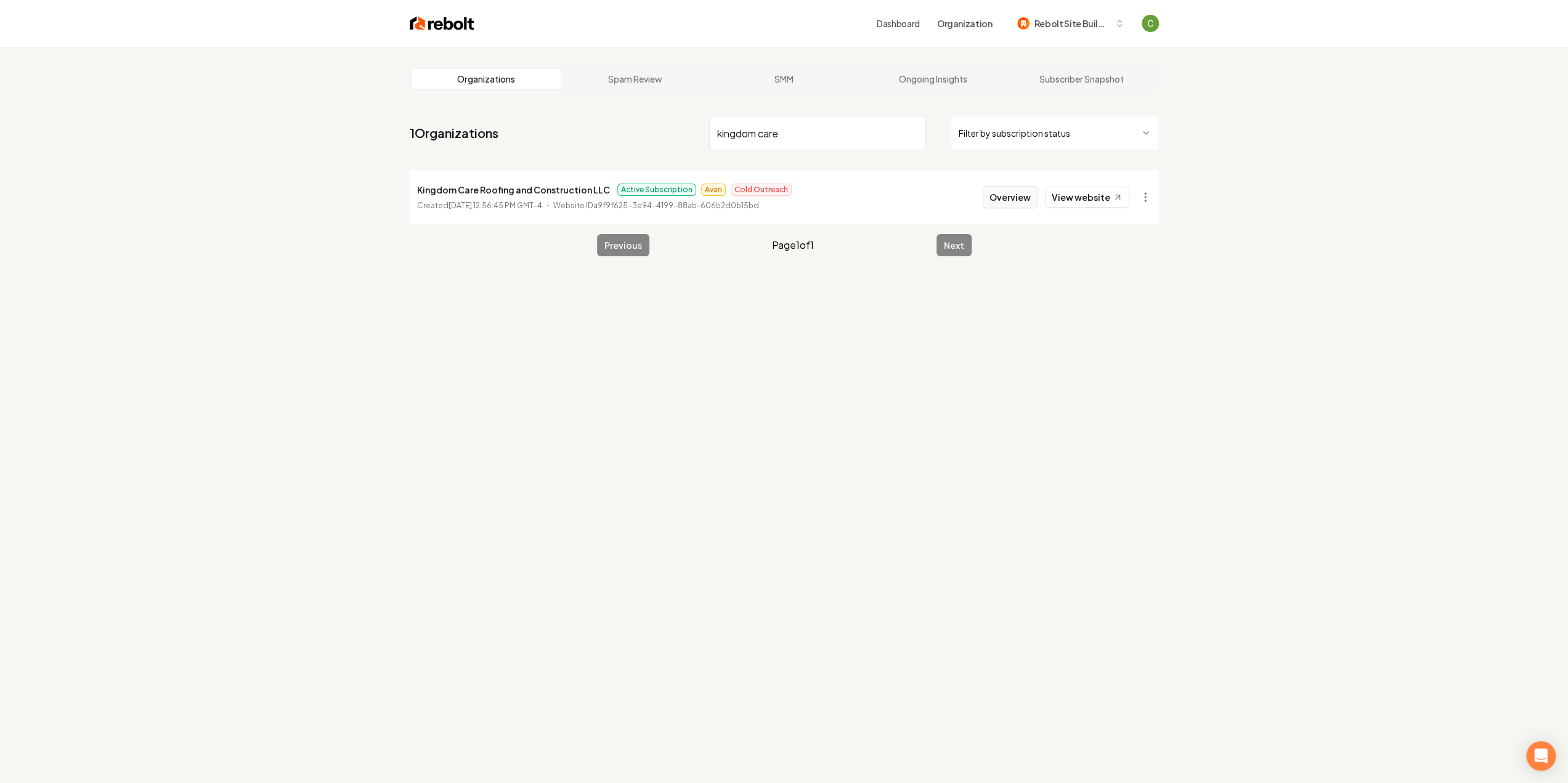
type input "kingdom care"
click at [1007, 195] on button "Overview" at bounding box center [1010, 197] width 55 height 22
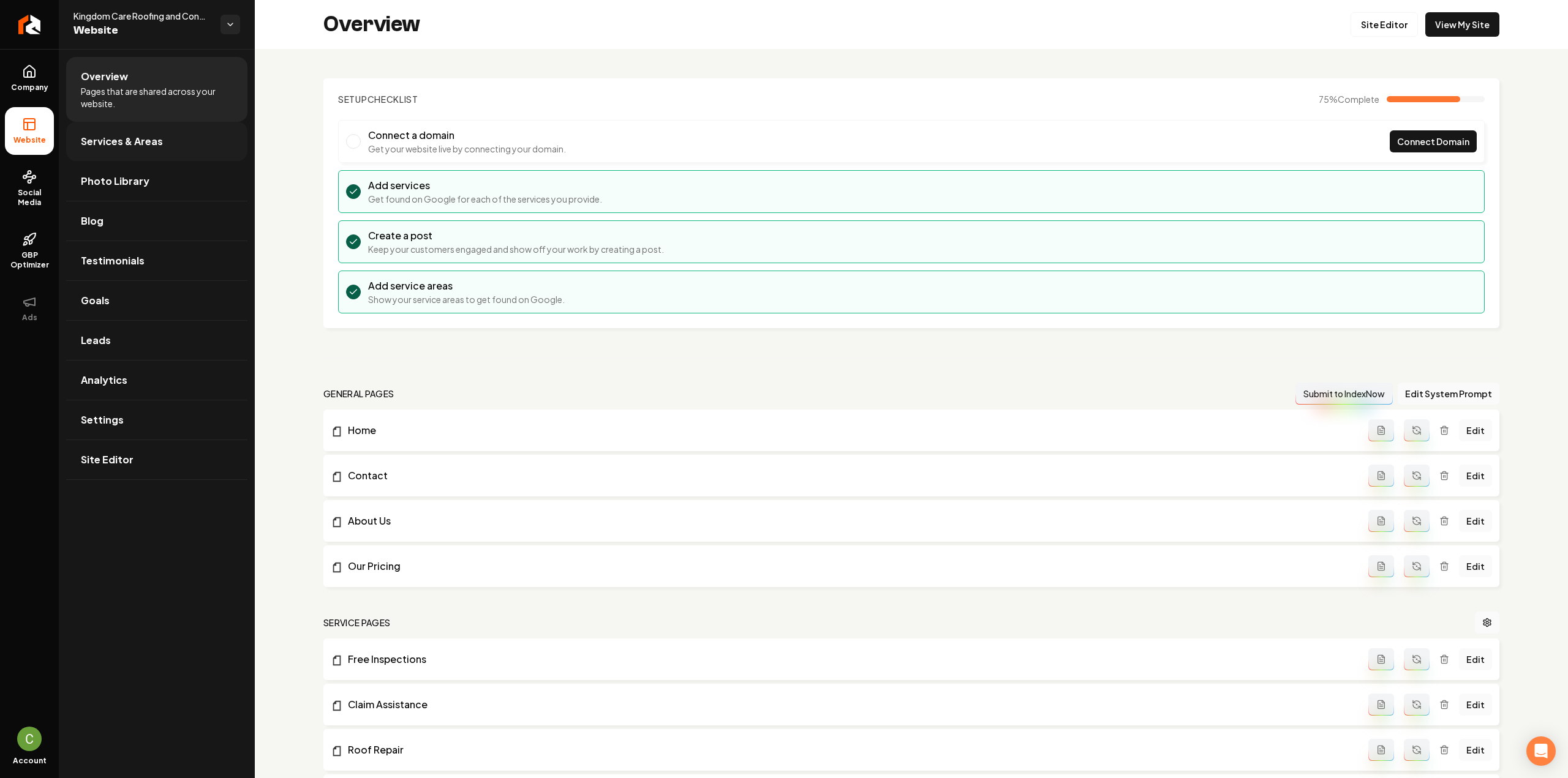
click at [123, 133] on link "Services & Areas" at bounding box center [156, 141] width 181 height 39
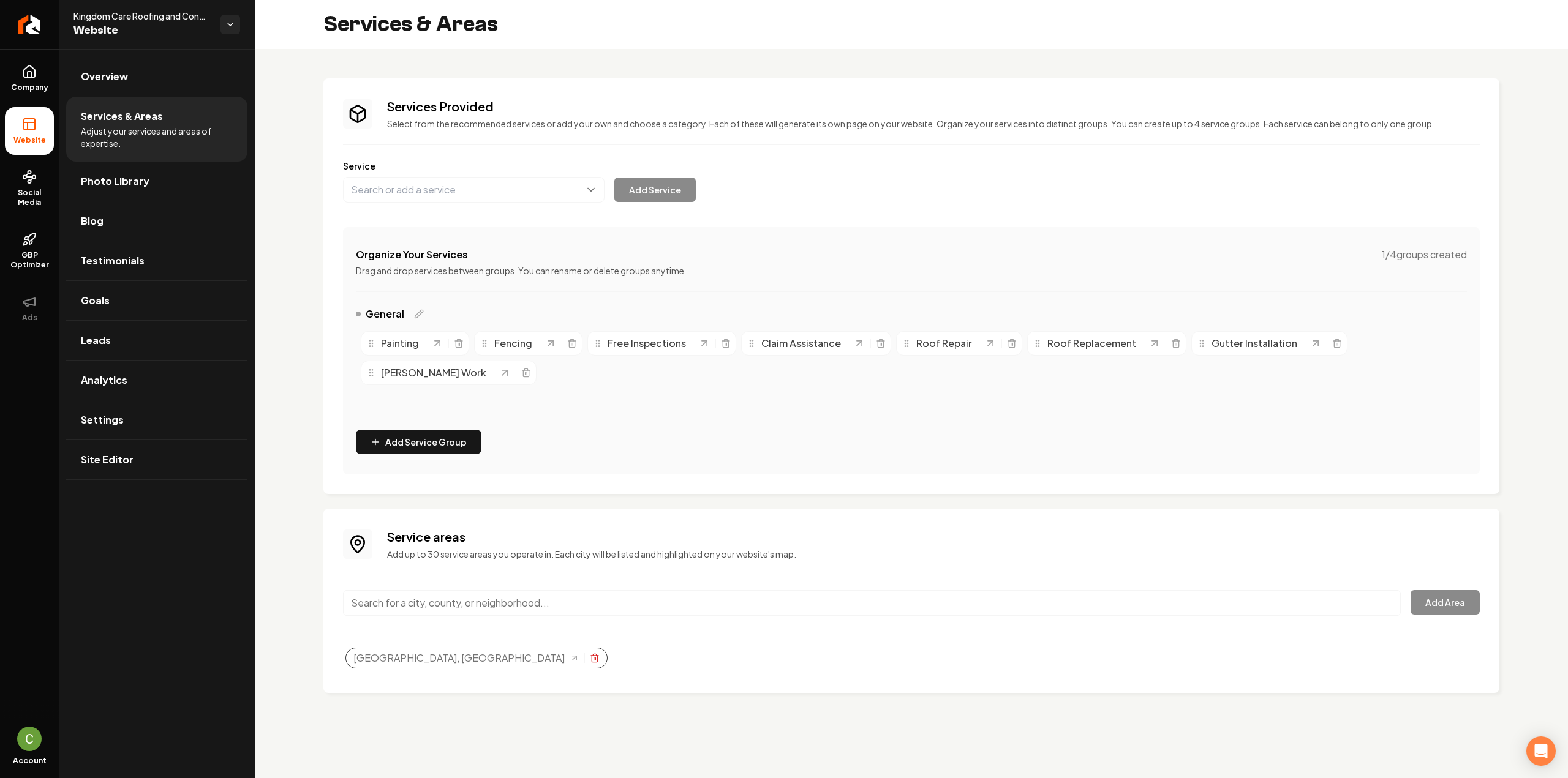
click at [590, 656] on icon "Selected tags" at bounding box center [595, 657] width 10 height 10
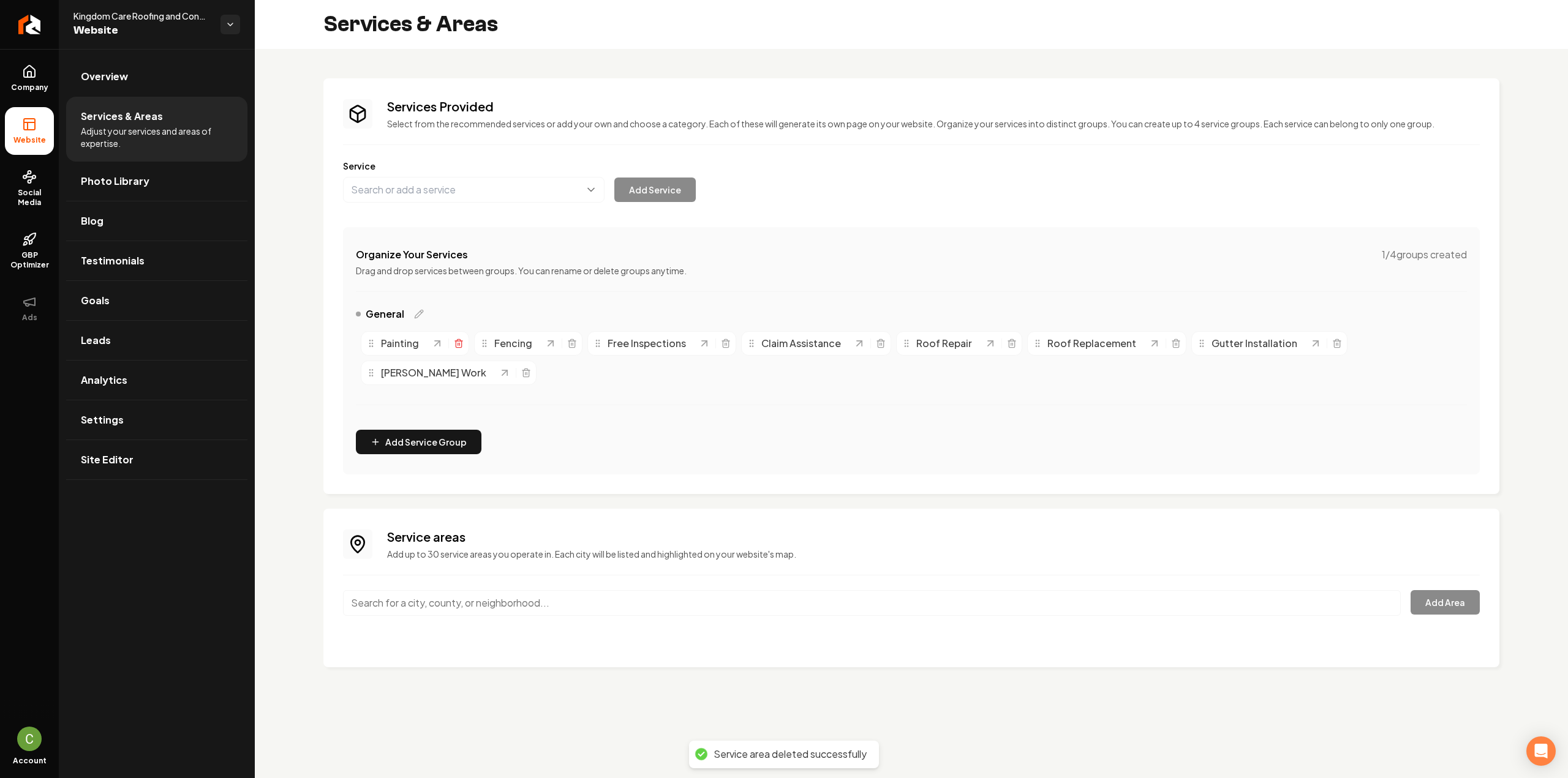
click at [455, 343] on icon "Main content area" at bounding box center [458, 343] width 10 height 10
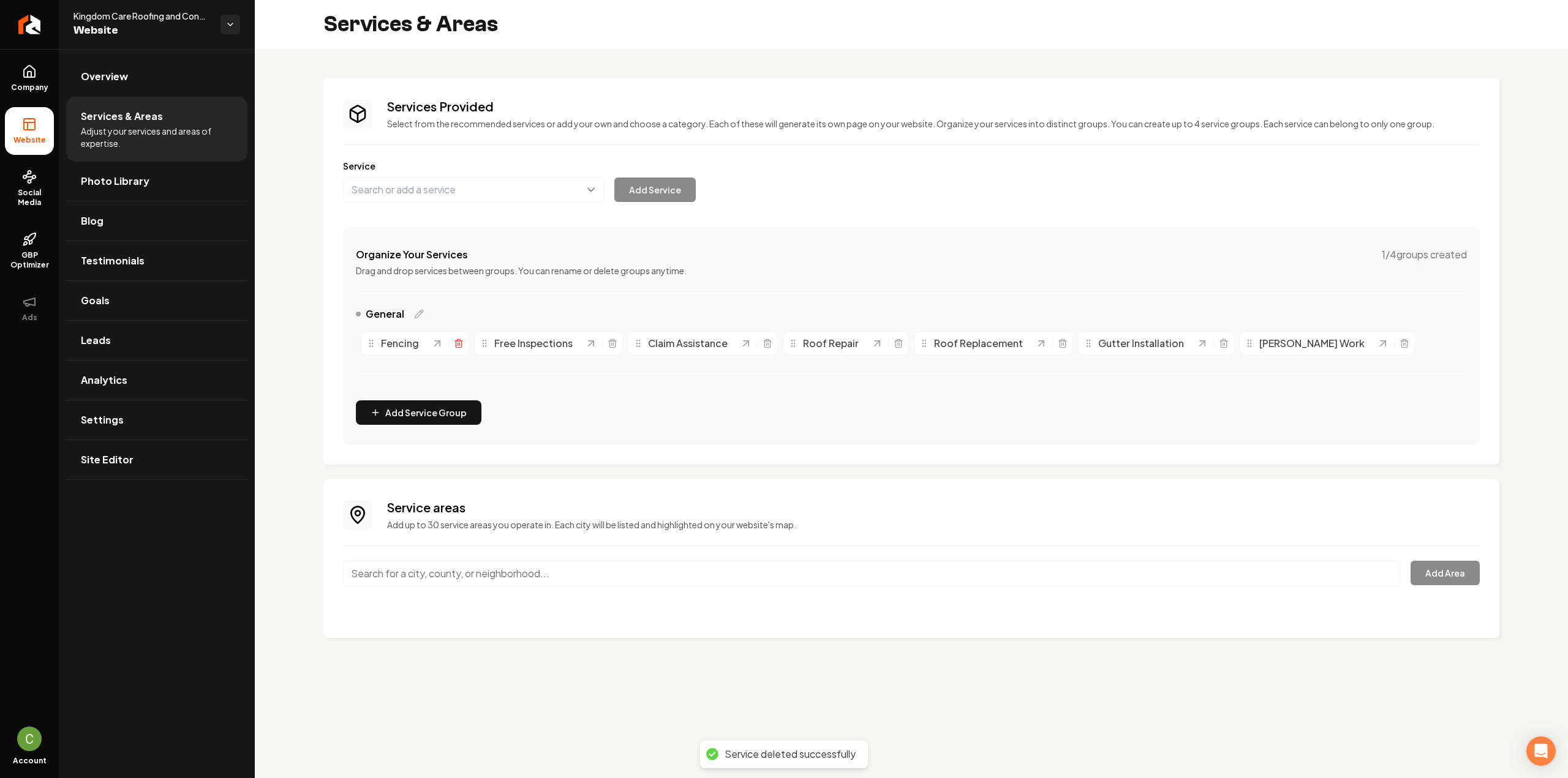
click at [456, 345] on icon "Main content area" at bounding box center [458, 343] width 10 height 10
click at [498, 343] on line "Main content area" at bounding box center [498, 344] width 0 height 3
click at [495, 338] on icon "Main content area" at bounding box center [500, 343] width 10 height 10
click at [473, 344] on icon "Main content area" at bounding box center [476, 343] width 10 height 10
click at [508, 339] on icon "Main content area" at bounding box center [508, 340] width 3 height 2
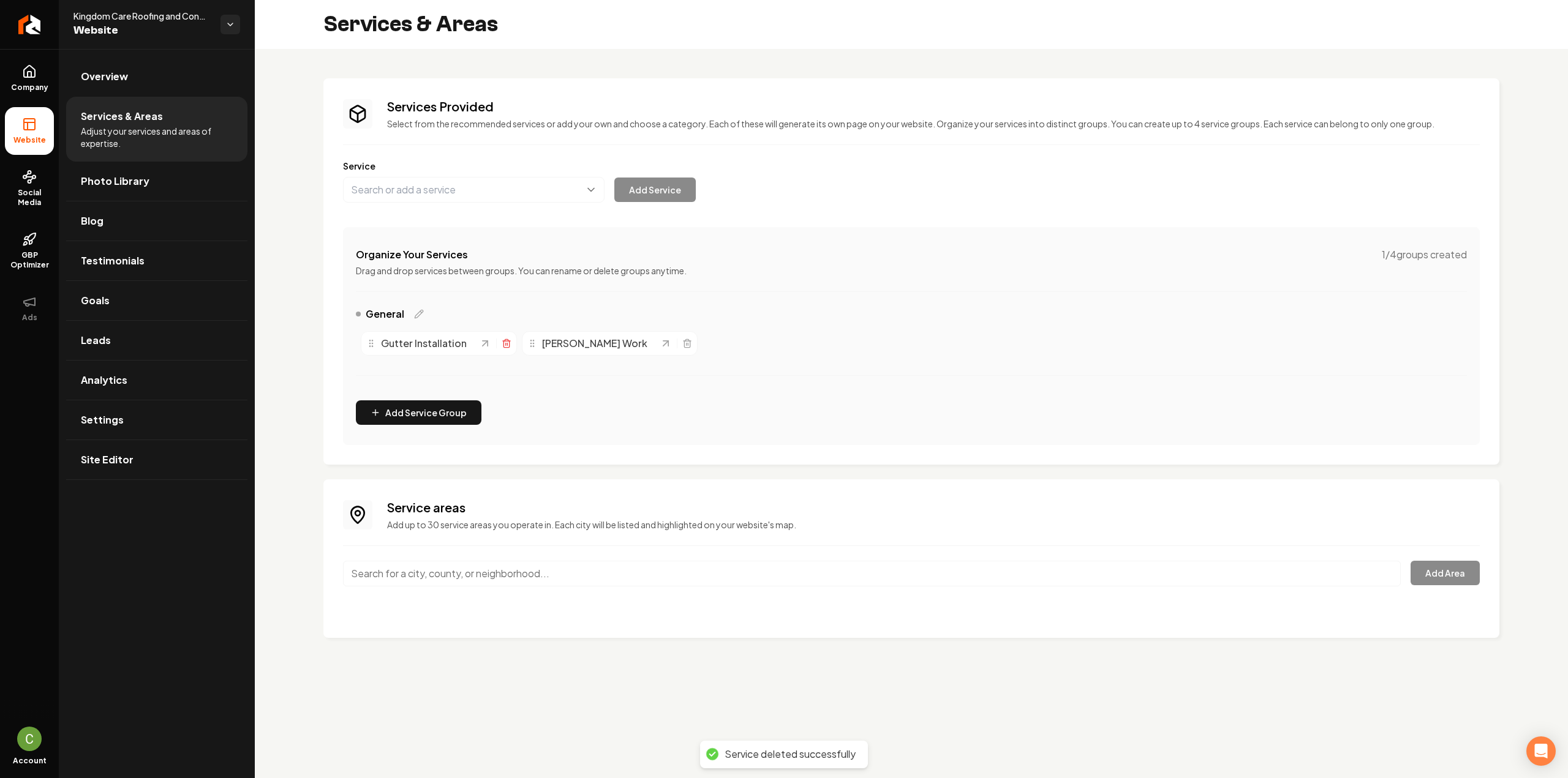
click at [507, 342] on icon "Main content area" at bounding box center [507, 344] width 6 height 6
drag, startPoint x: 386, startPoint y: 190, endPoint x: 405, endPoint y: 236, distance: 49.8
click at [387, 190] on button "Main content area" at bounding box center [474, 190] width 262 height 26
paste input "Roof Installation"
type input "Roof Installation"
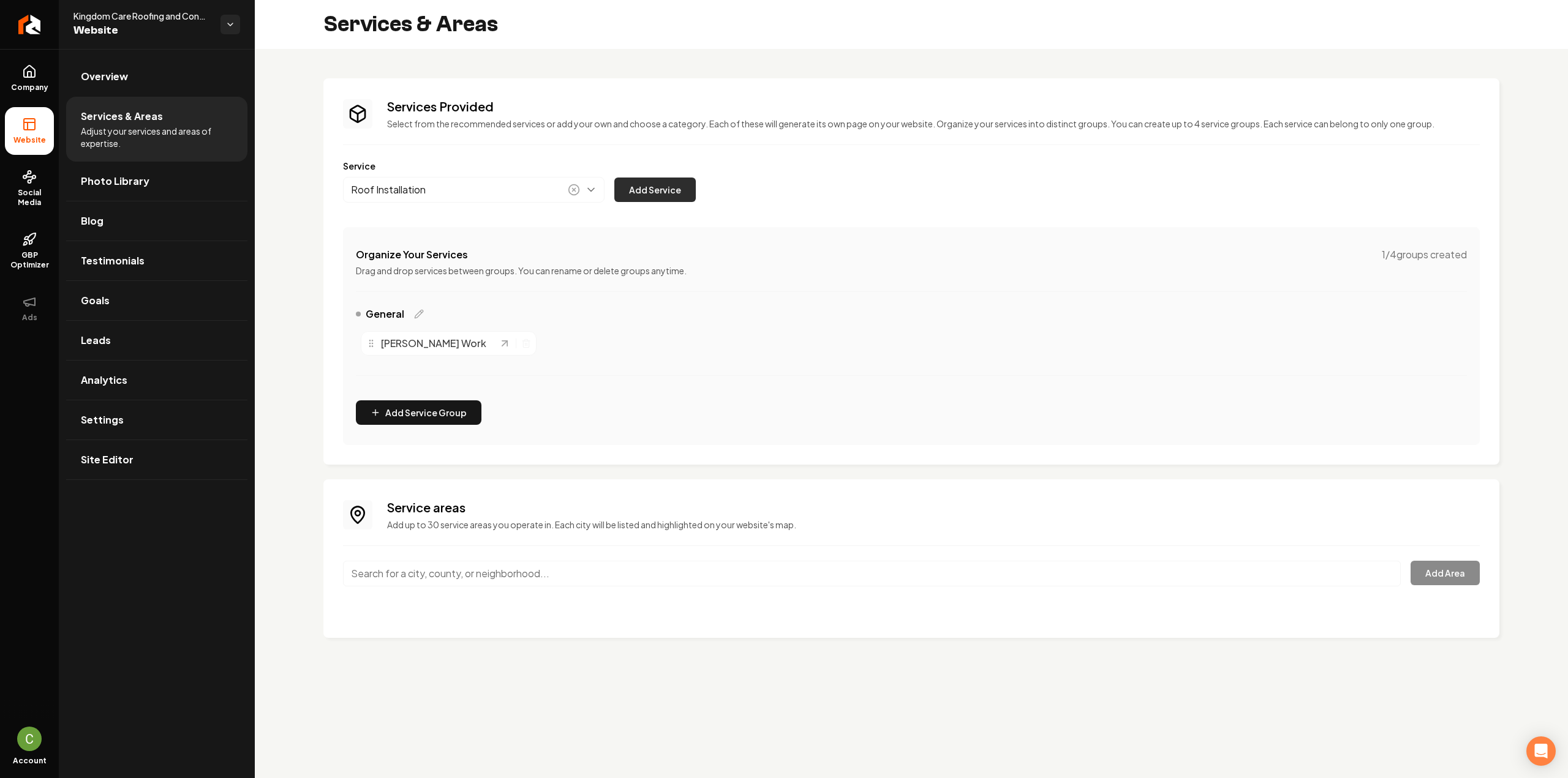
click at [661, 198] on button "Add Service" at bounding box center [655, 189] width 82 height 24
click at [525, 343] on line "Main content area" at bounding box center [525, 344] width 0 height 3
click at [493, 188] on button "Main content area" at bounding box center [474, 190] width 262 height 26
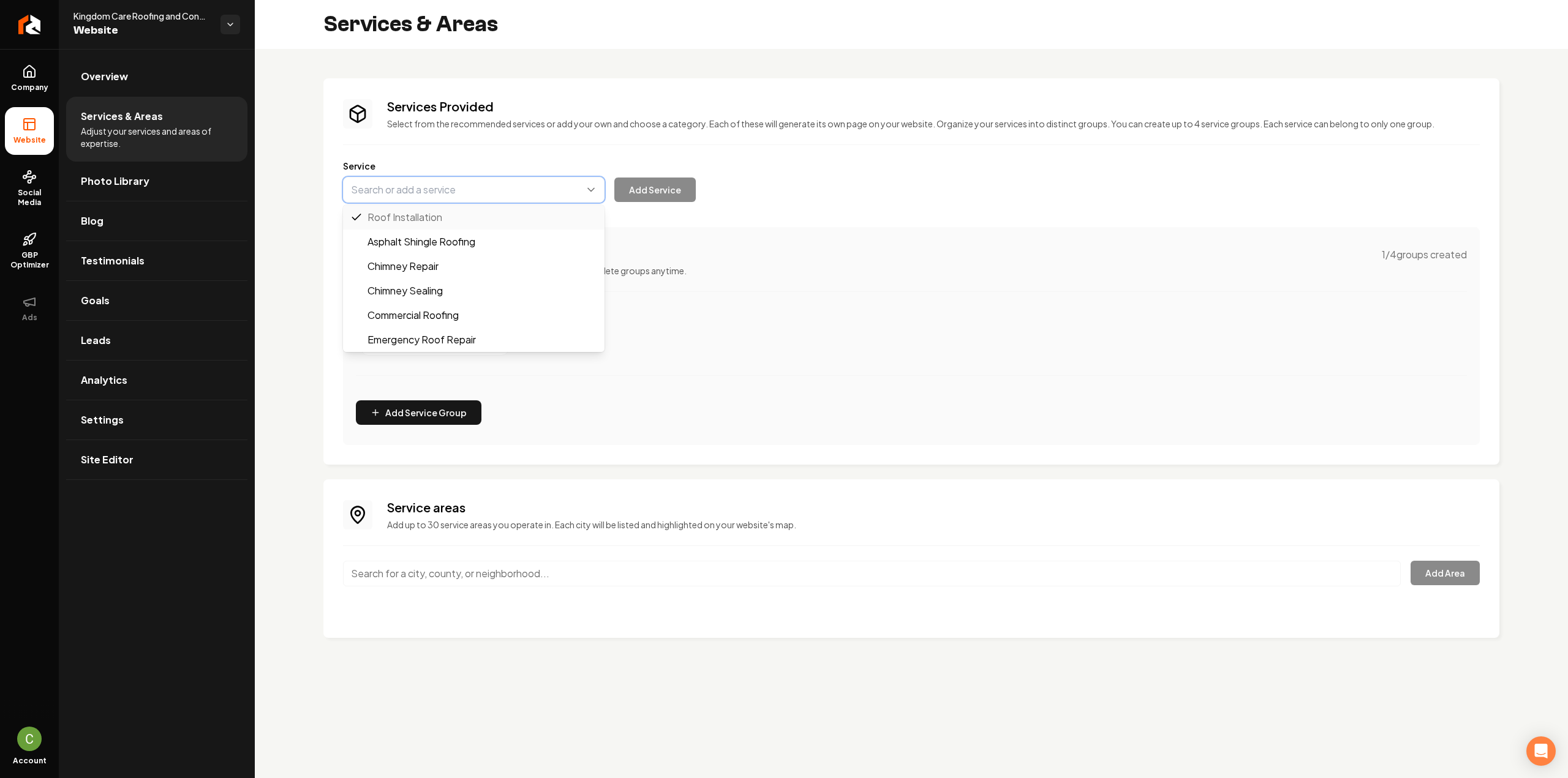
paste input "Leak Detection & Repair"
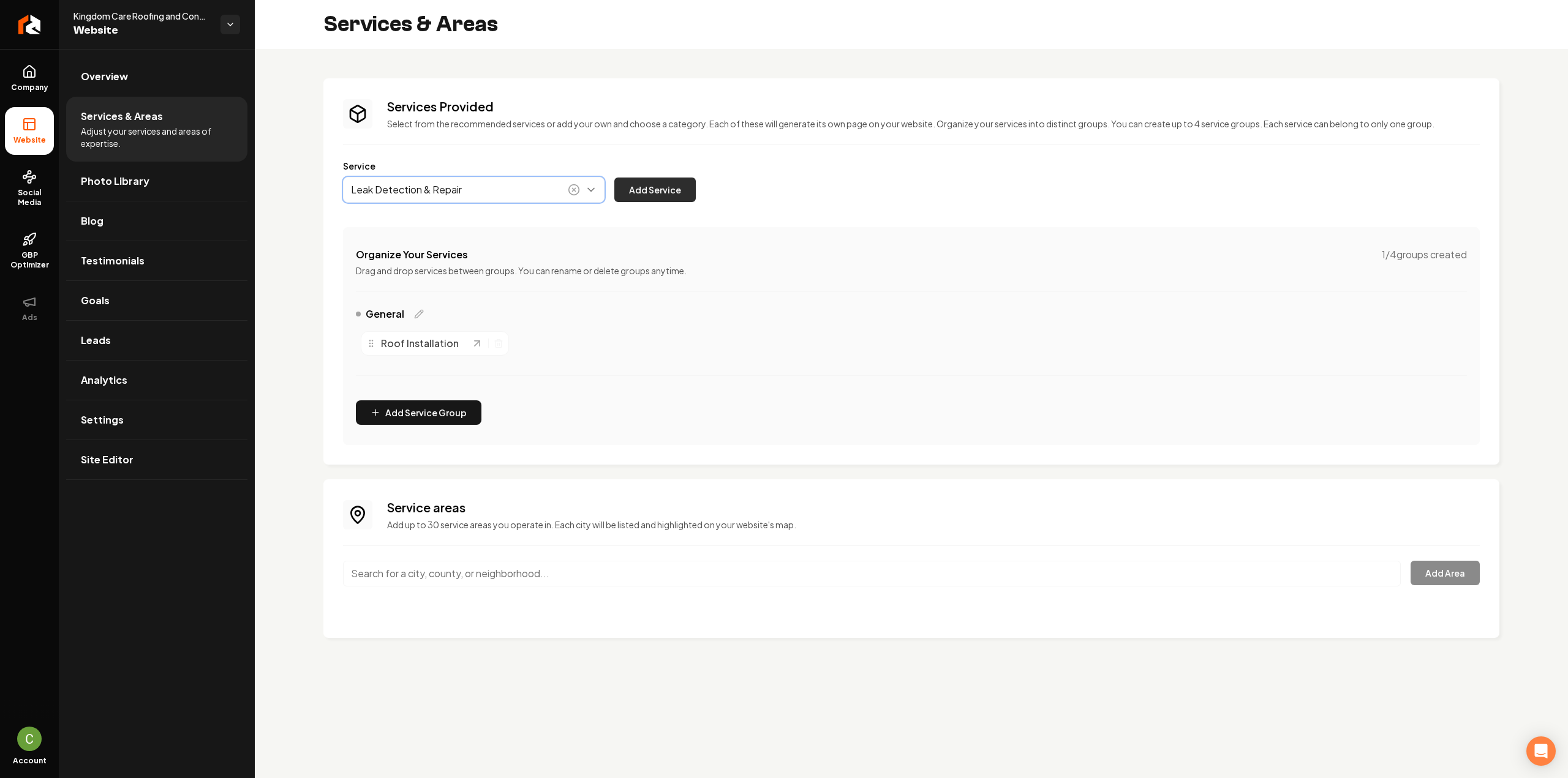
type input "Leak Detection & Repair"
drag, startPoint x: 637, startPoint y: 192, endPoint x: 552, endPoint y: 243, distance: 99.1
click at [638, 191] on button "Add Service" at bounding box center [655, 189] width 82 height 24
click at [498, 197] on button "Main content area" at bounding box center [474, 190] width 262 height 26
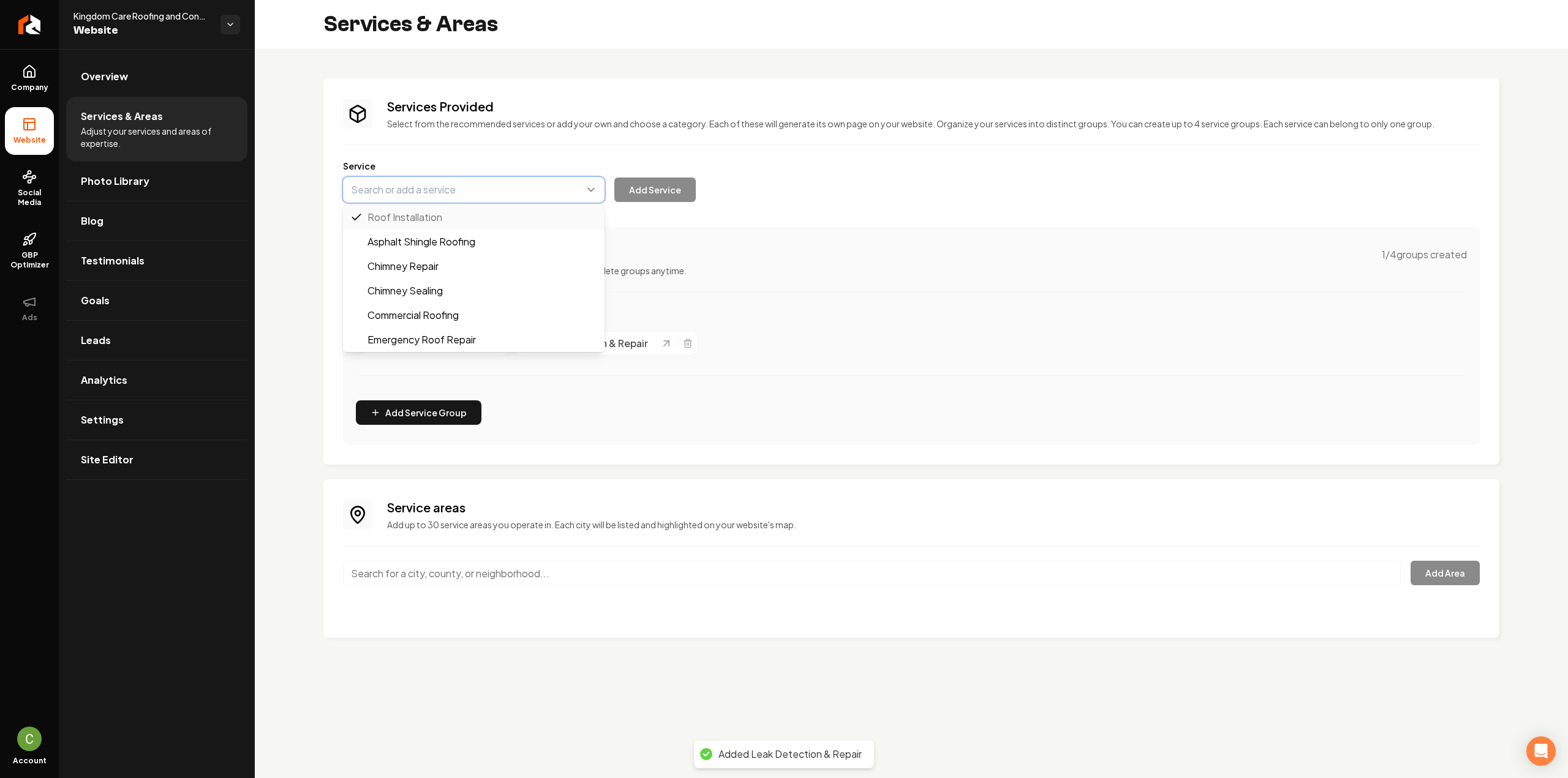
paste input "Shingle Roofing"
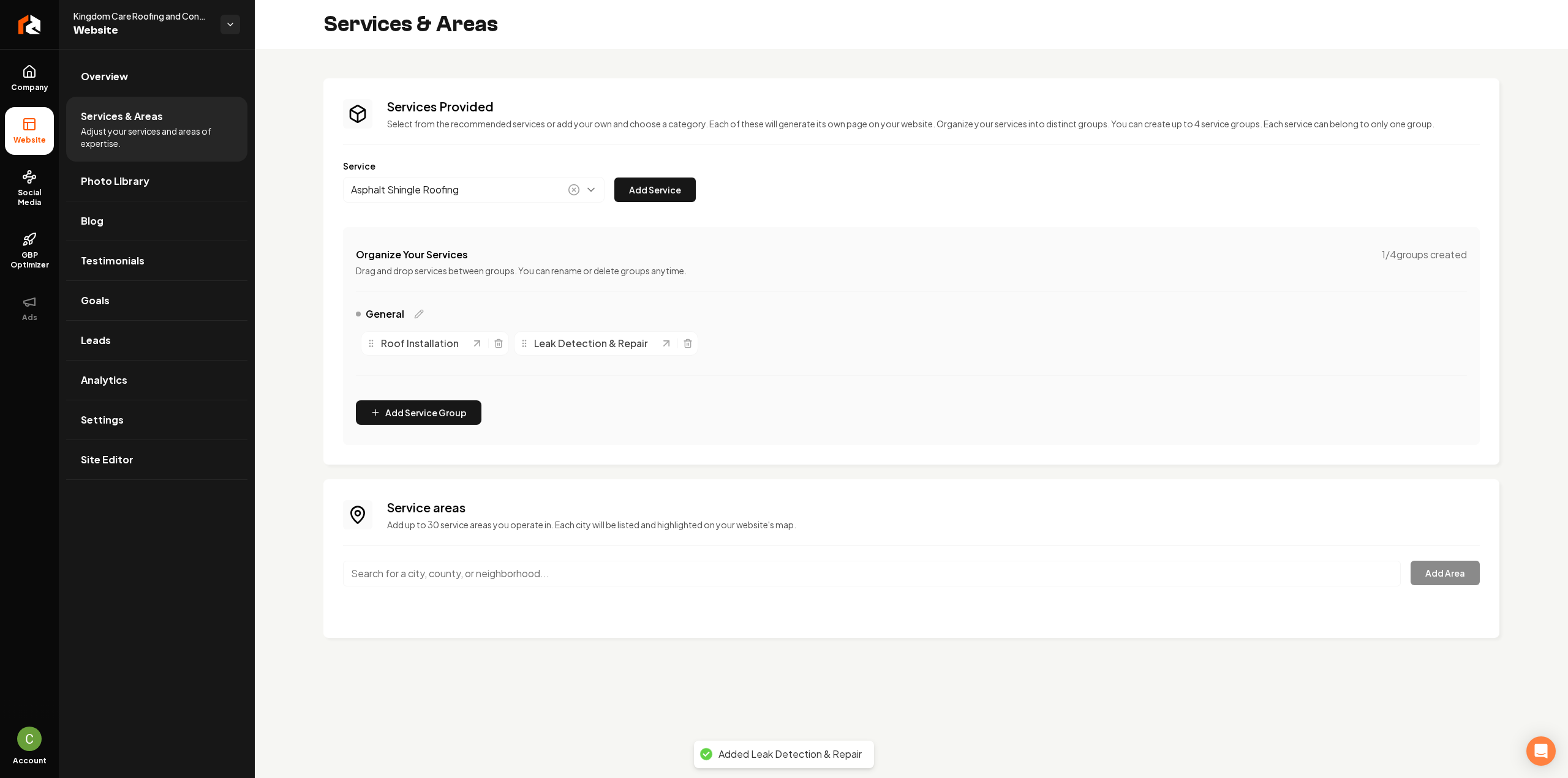
click at [664, 203] on div "Services Provided Select from the recommended services or add your own and choo…" at bounding box center [911, 272] width 1137 height 347
click at [442, 175] on div "Service Asphalt Shingle Roofing Add Service" at bounding box center [911, 181] width 1137 height 43
click at [451, 184] on button "Main content area" at bounding box center [474, 190] width 262 height 26
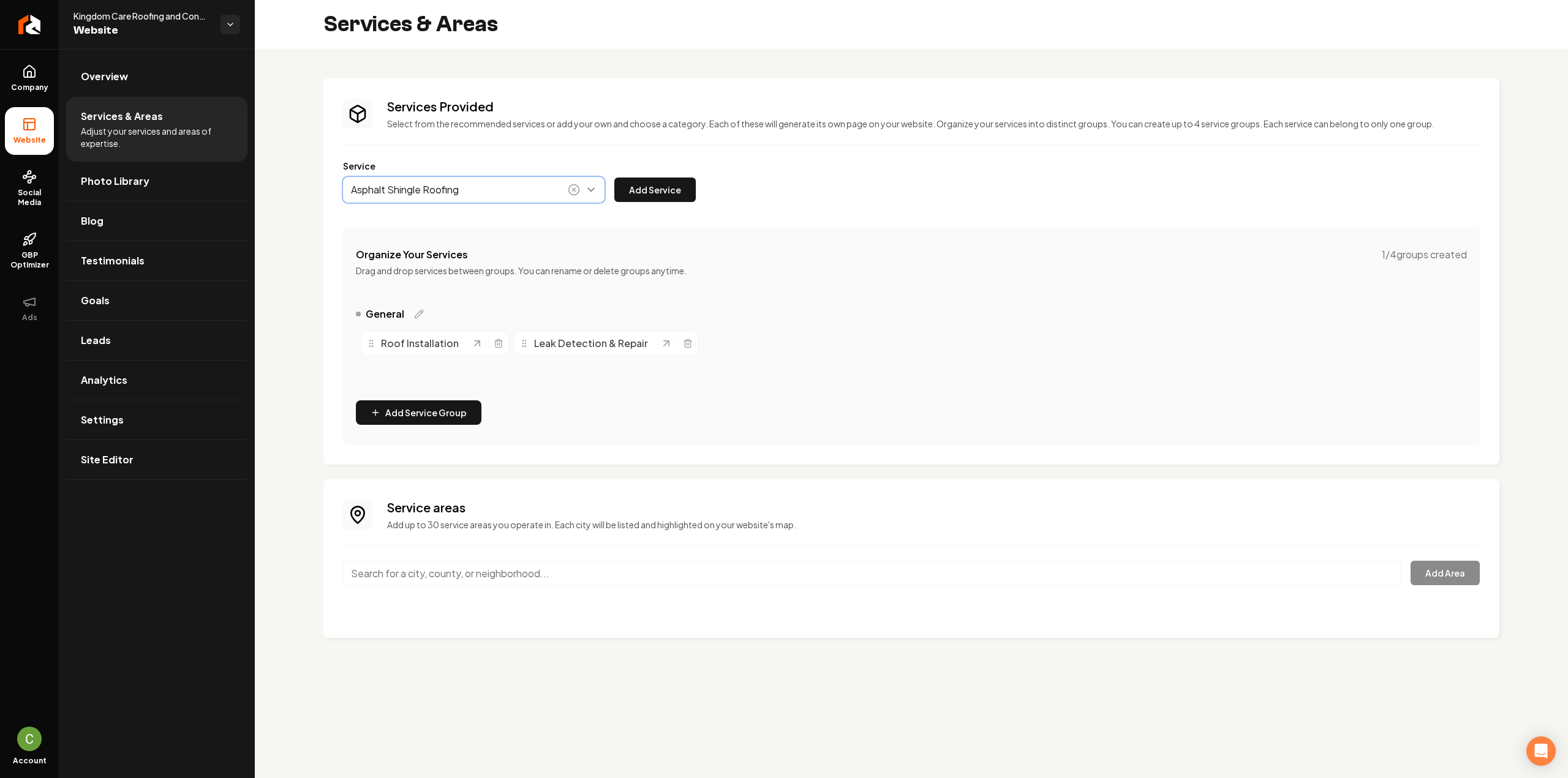
drag, startPoint x: 476, startPoint y: 194, endPoint x: 276, endPoint y: 179, distance: 200.6
click at [276, 178] on div "Services Provided Select from the recommended services or add your own and choo…" at bounding box center [911, 358] width 1313 height 619
type input "A"
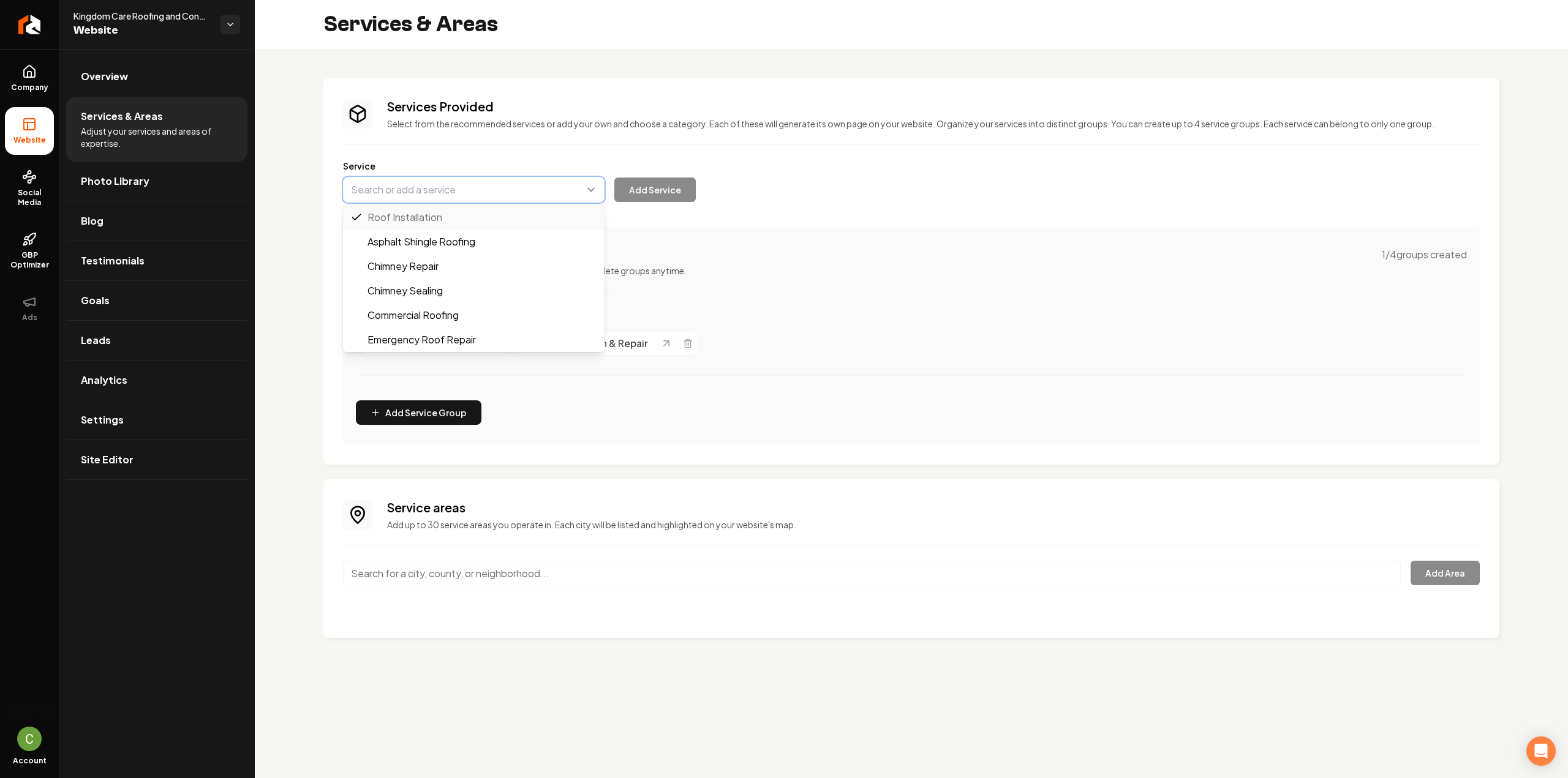
paste input "Shingle Roofing"
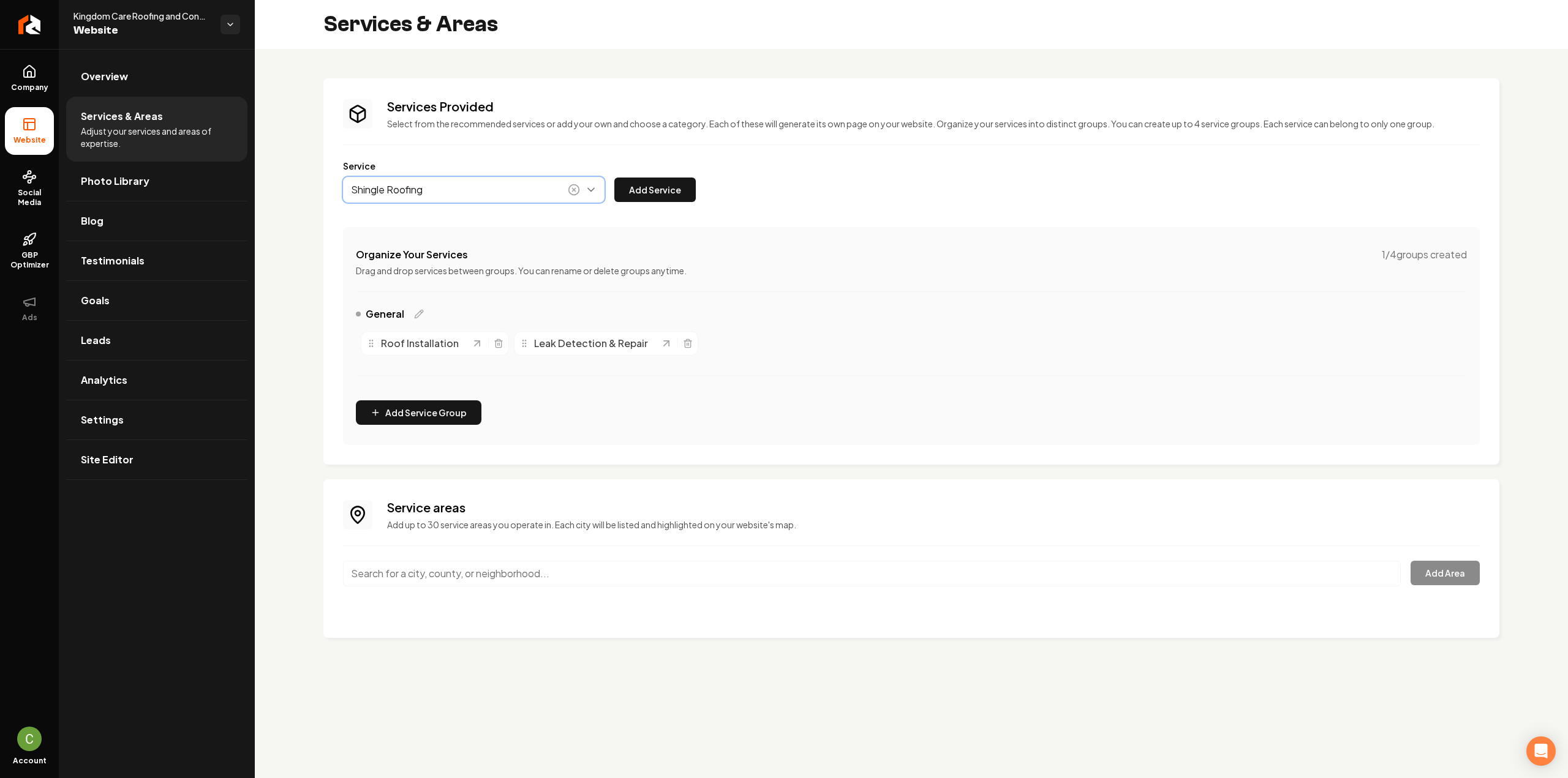
type input "Shingle Roofing"
click at [642, 192] on button "Add Service" at bounding box center [655, 189] width 82 height 24
click at [418, 198] on button "Main content area" at bounding box center [474, 190] width 262 height 26
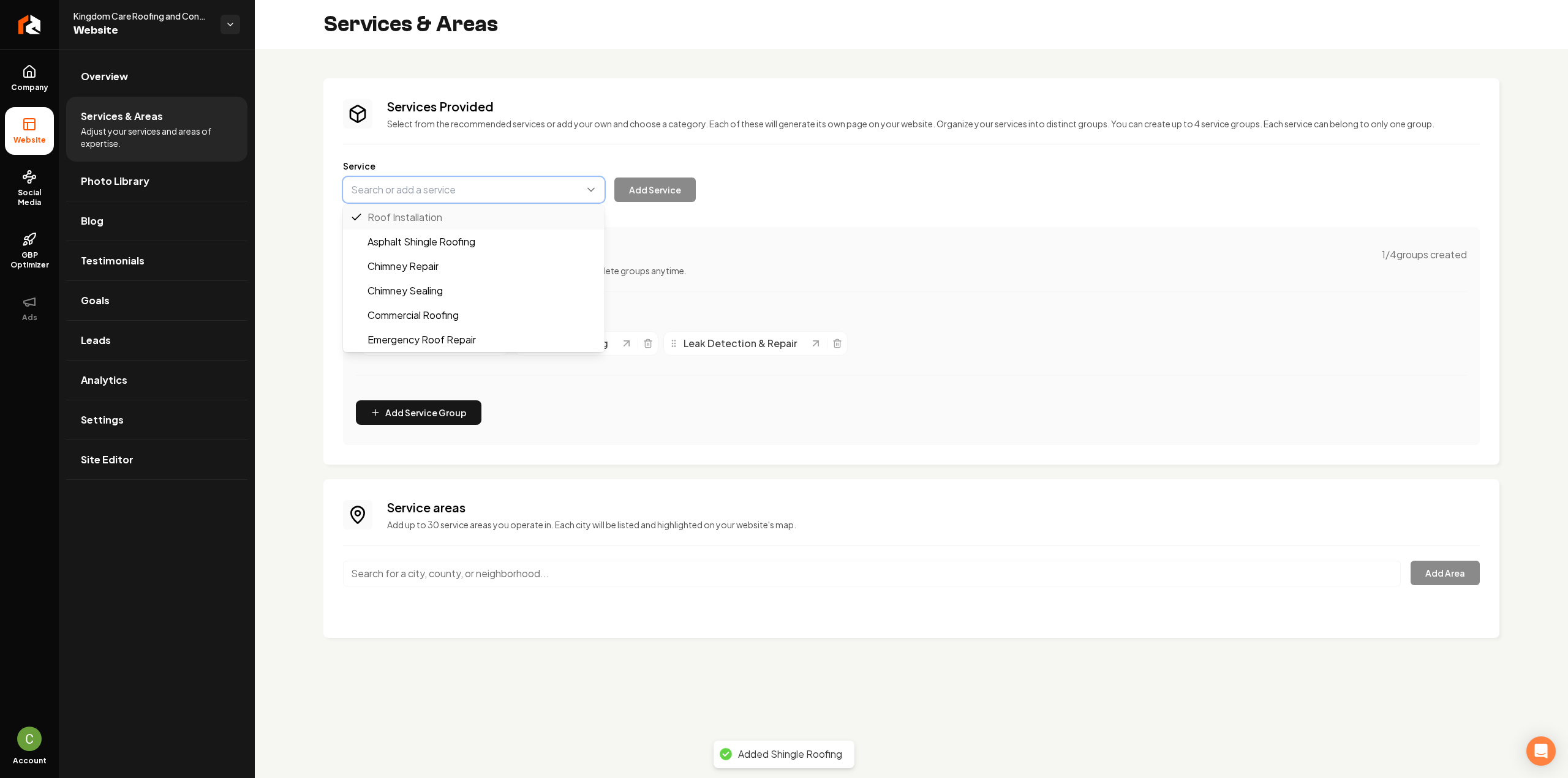
paste input "Tile Roofing"
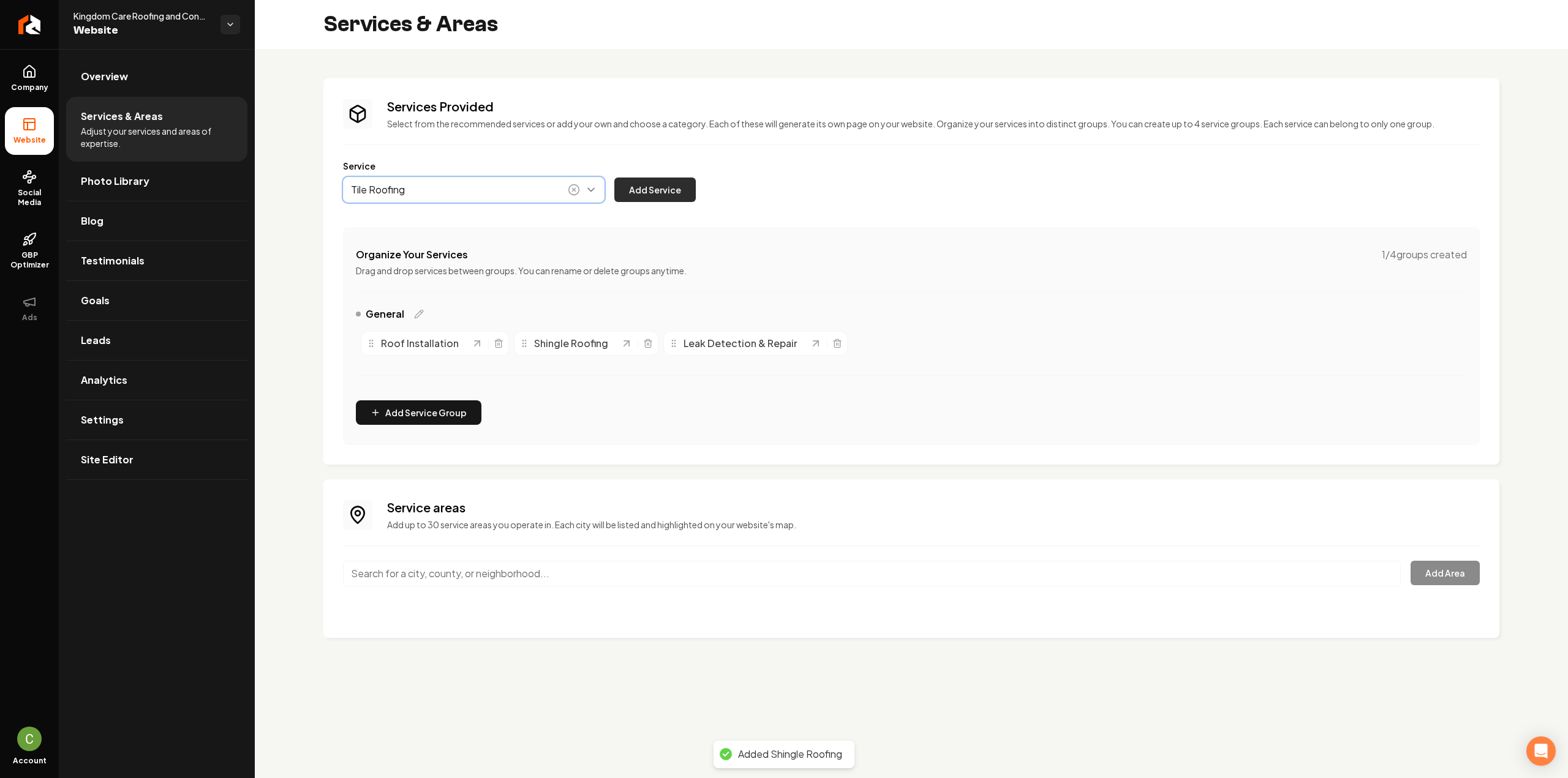
type input "Tile Roofing"
click at [664, 183] on button "Add Service" at bounding box center [655, 189] width 82 height 24
drag, startPoint x: 384, startPoint y: 190, endPoint x: 386, endPoint y: 184, distance: 6.3
click at [384, 190] on button "Main content area" at bounding box center [474, 190] width 262 height 26
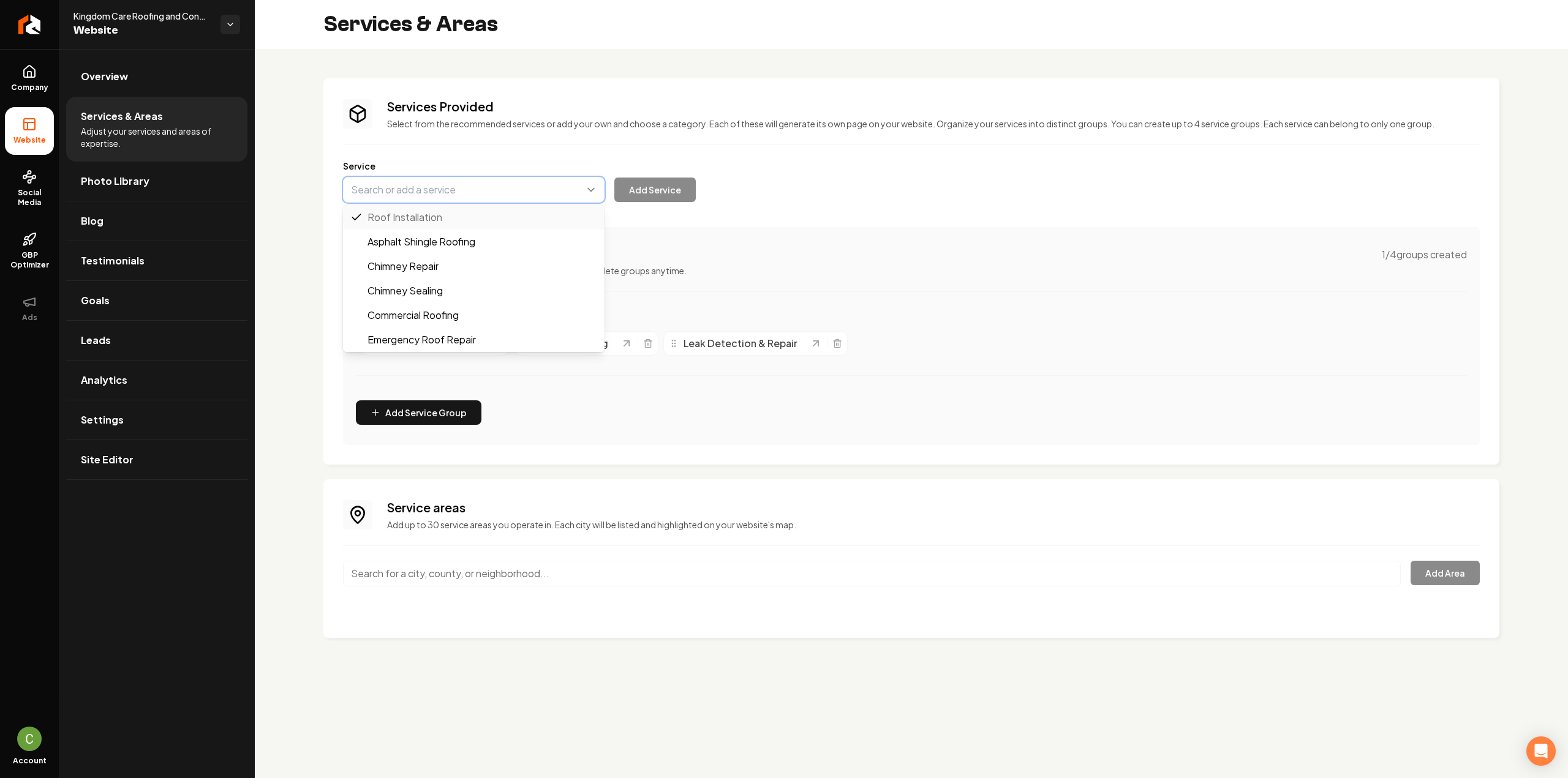
paste input "Metal Roofing"
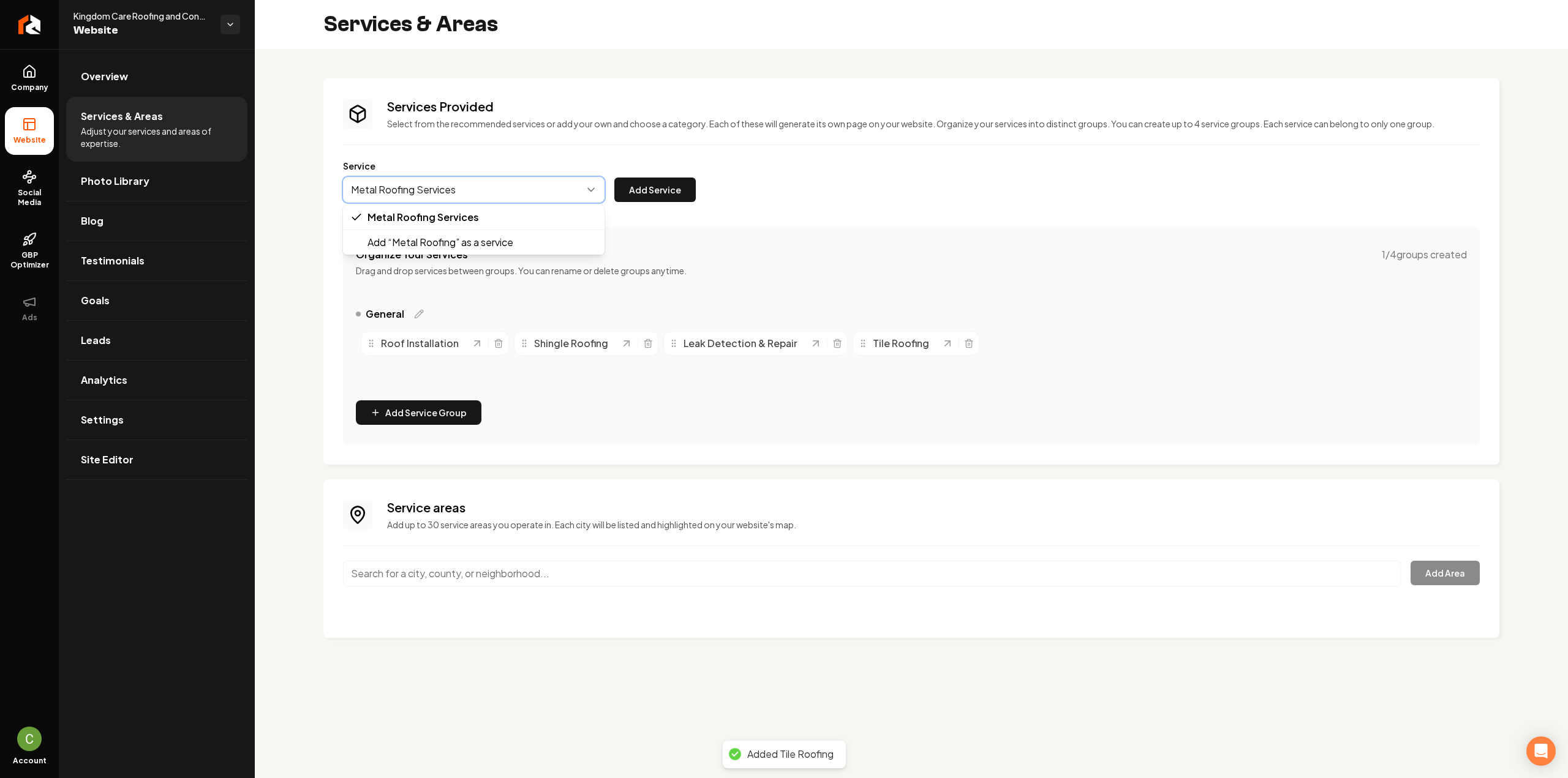
click at [498, 186] on button "Main content area" at bounding box center [474, 190] width 262 height 26
type input "Metal Roofing"
click at [661, 201] on button "Add Service" at bounding box center [655, 189] width 82 height 24
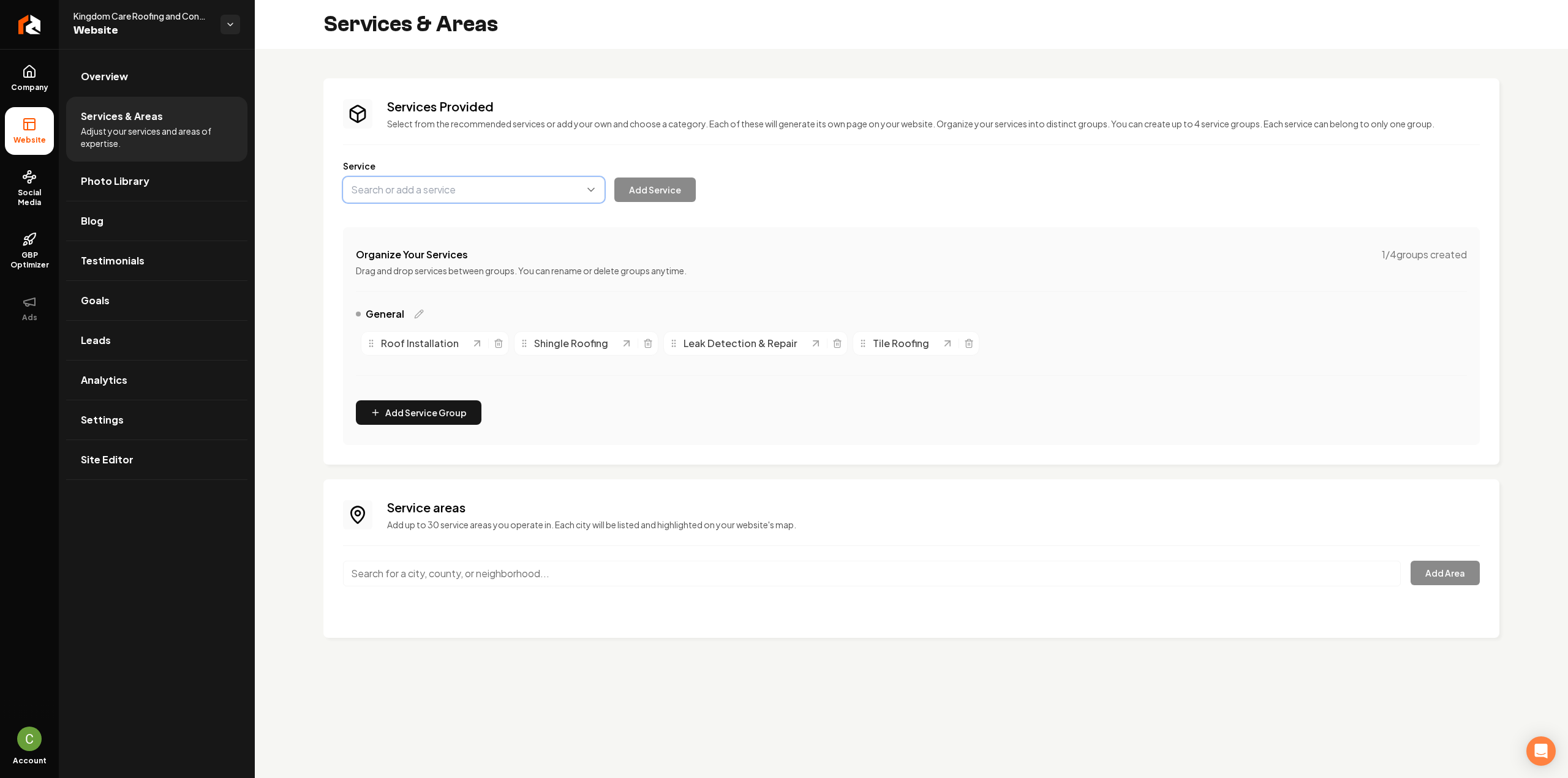
click at [474, 190] on button "Main content area" at bounding box center [474, 190] width 262 height 26
paste input "Siding installation and repair"
type input "Siding Installation and Repair"
drag, startPoint x: 664, startPoint y: 198, endPoint x: 579, endPoint y: 236, distance: 93.1
click at [664, 198] on button "Add Service" at bounding box center [655, 189] width 82 height 24
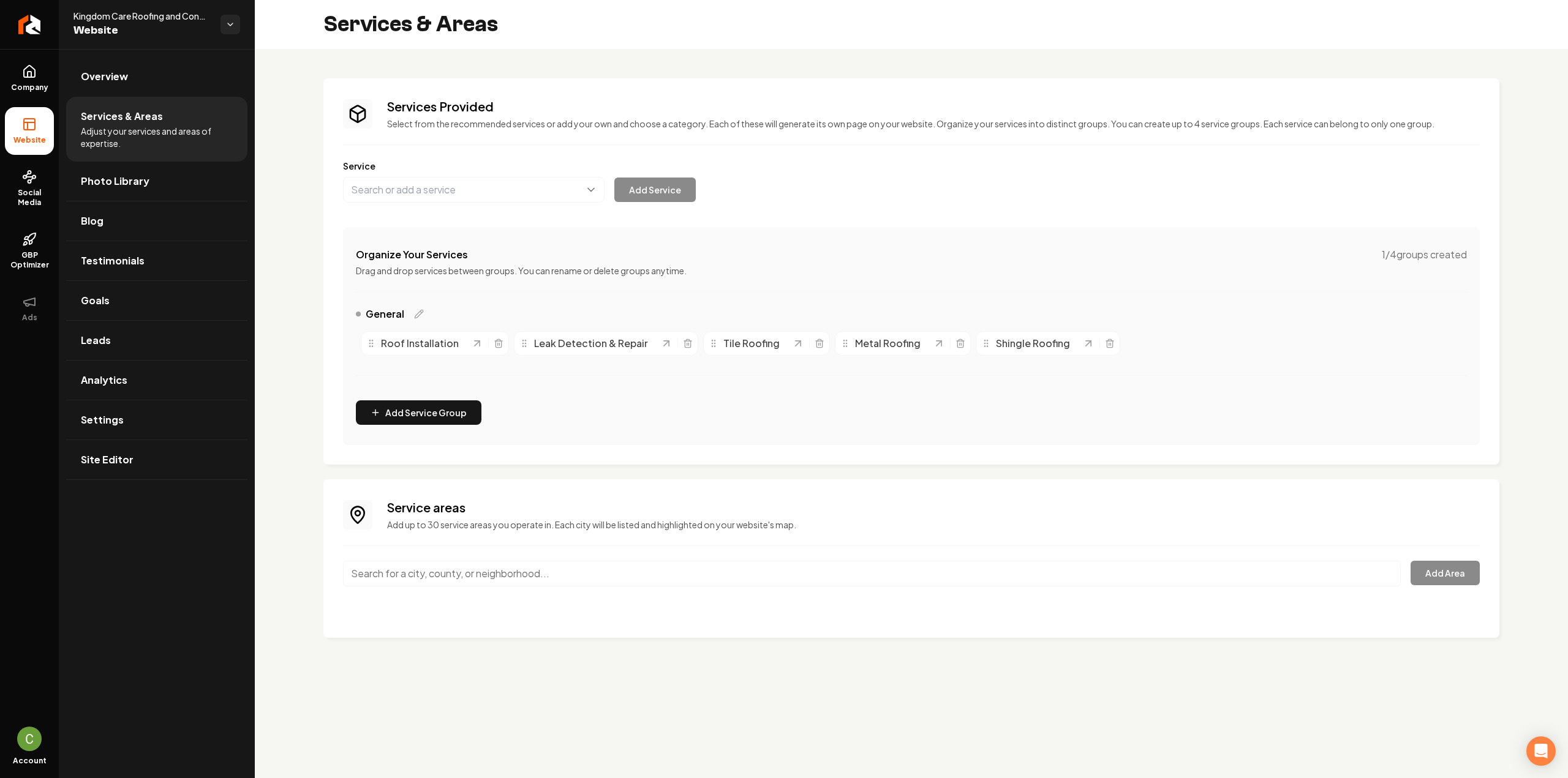
click at [521, 163] on label "Service" at bounding box center [911, 165] width 1137 height 12
click at [518, 178] on button "Main content area" at bounding box center [474, 190] width 262 height 26
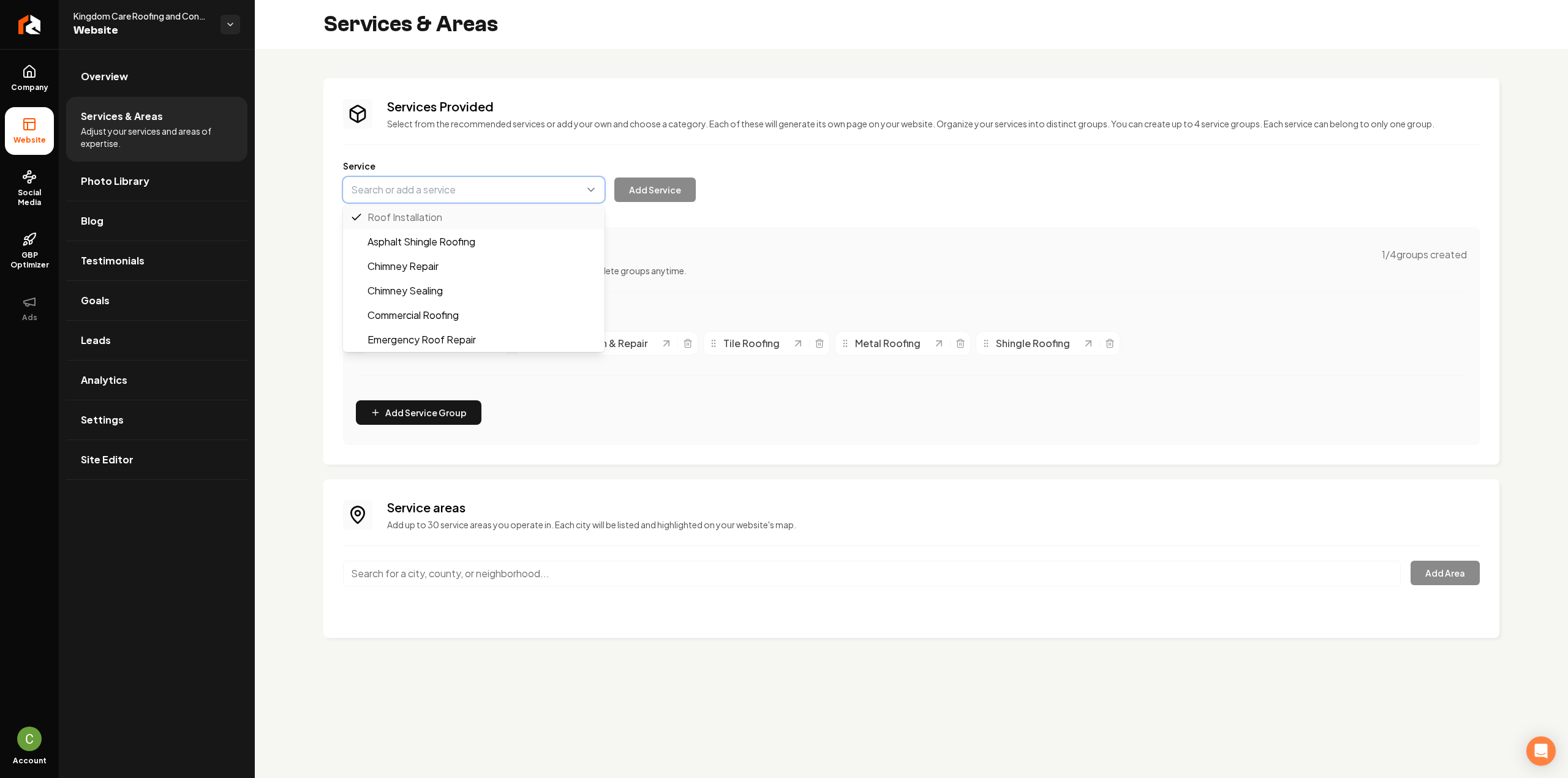
paste input "Storm Restroation"
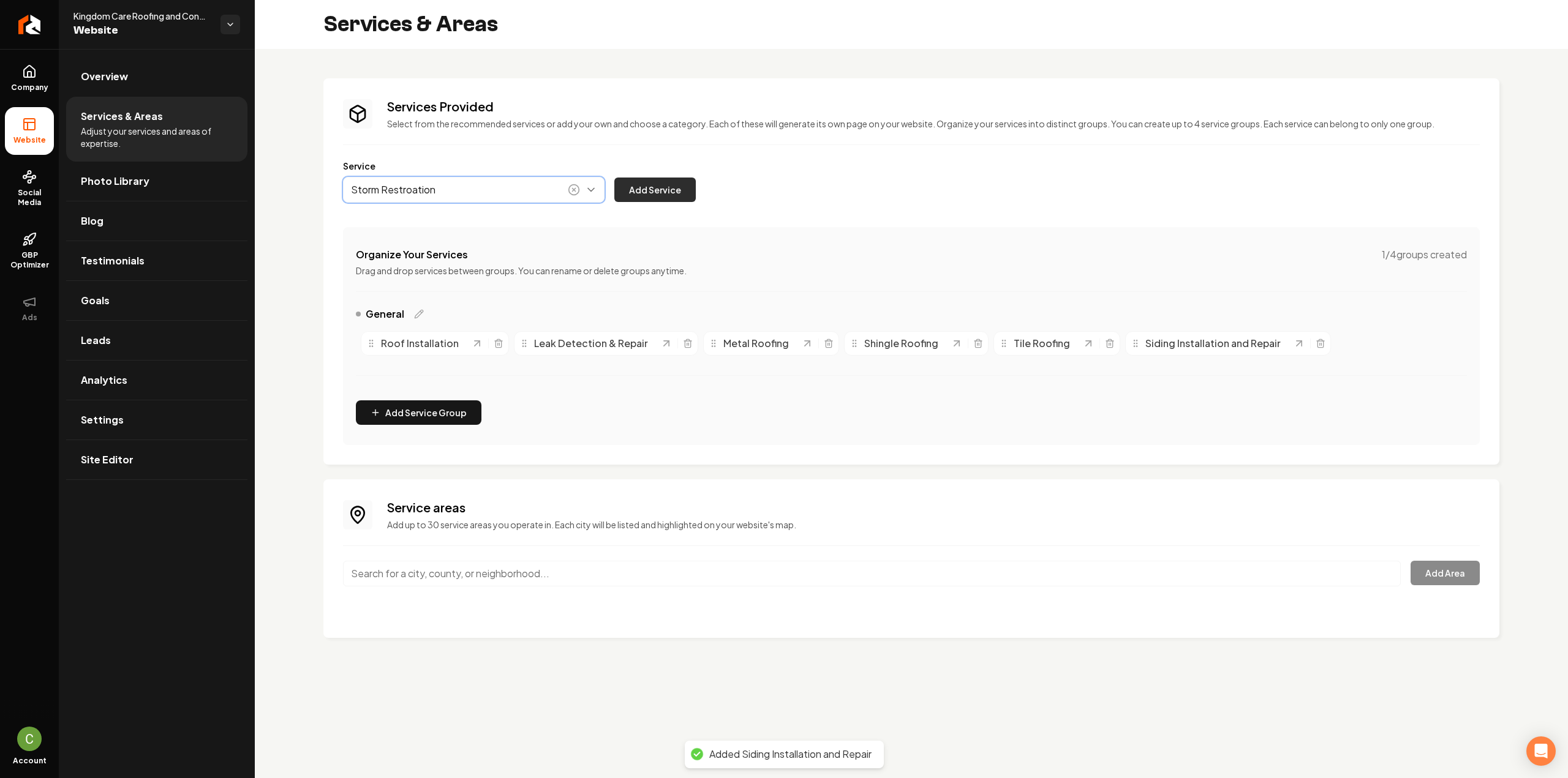
type input "Storm Restroation"
click at [680, 186] on button "Add Service" at bounding box center [655, 189] width 82 height 24
click at [542, 195] on button "Main content area" at bounding box center [474, 190] width 262 height 26
paste input "Interior and Exterior Painting"
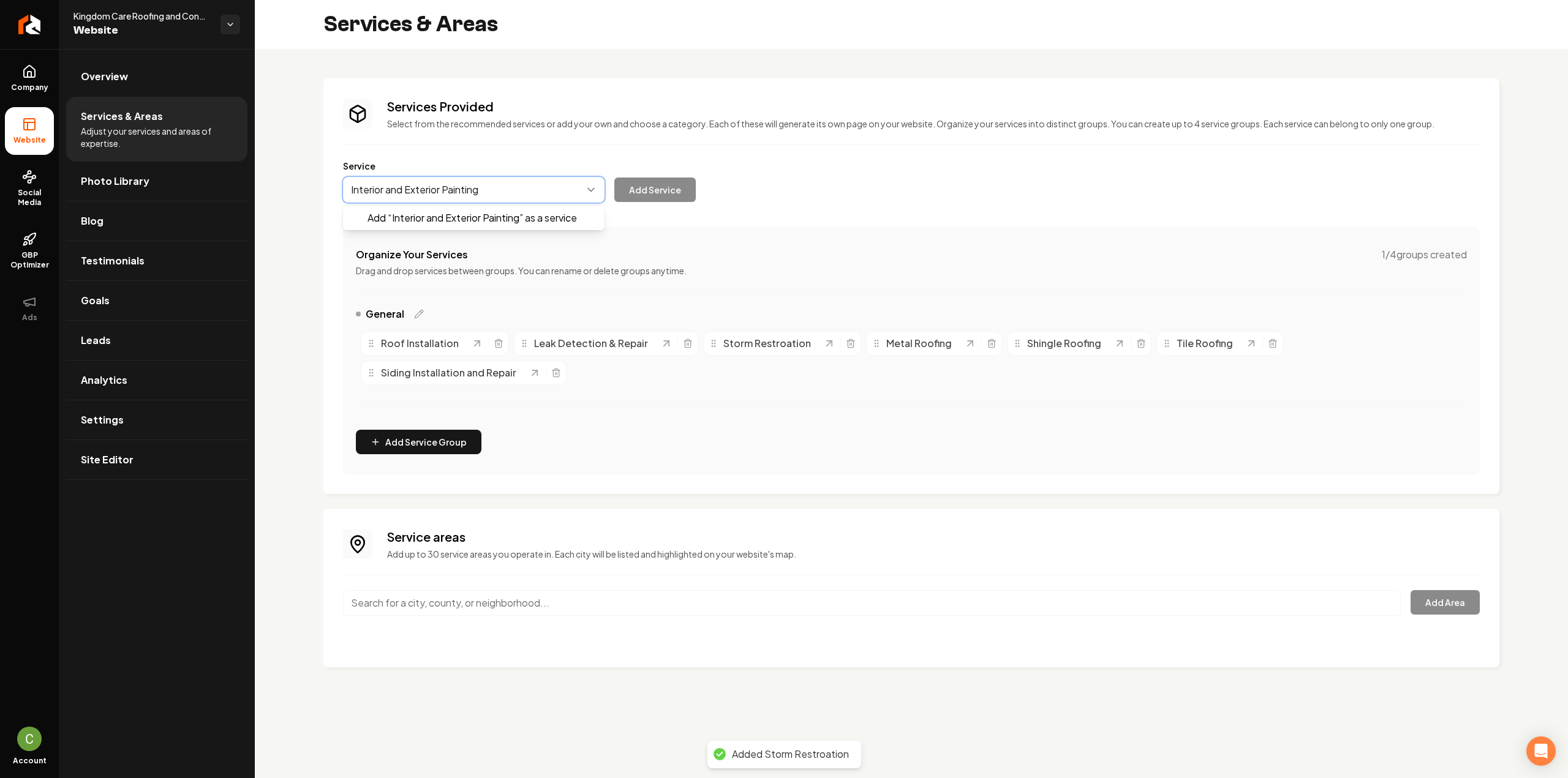
drag, startPoint x: 495, startPoint y: 212, endPoint x: 552, endPoint y: 211, distance: 57.0
type input "Interior and Exterior Painting"
click at [648, 185] on button "Add Service" at bounding box center [655, 189] width 82 height 24
drag, startPoint x: 479, startPoint y: 204, endPoint x: 471, endPoint y: 196, distance: 11.3
click at [477, 203] on div "Services Provided Select from the recommended services or add your own and choo…" at bounding box center [911, 287] width 1137 height 376
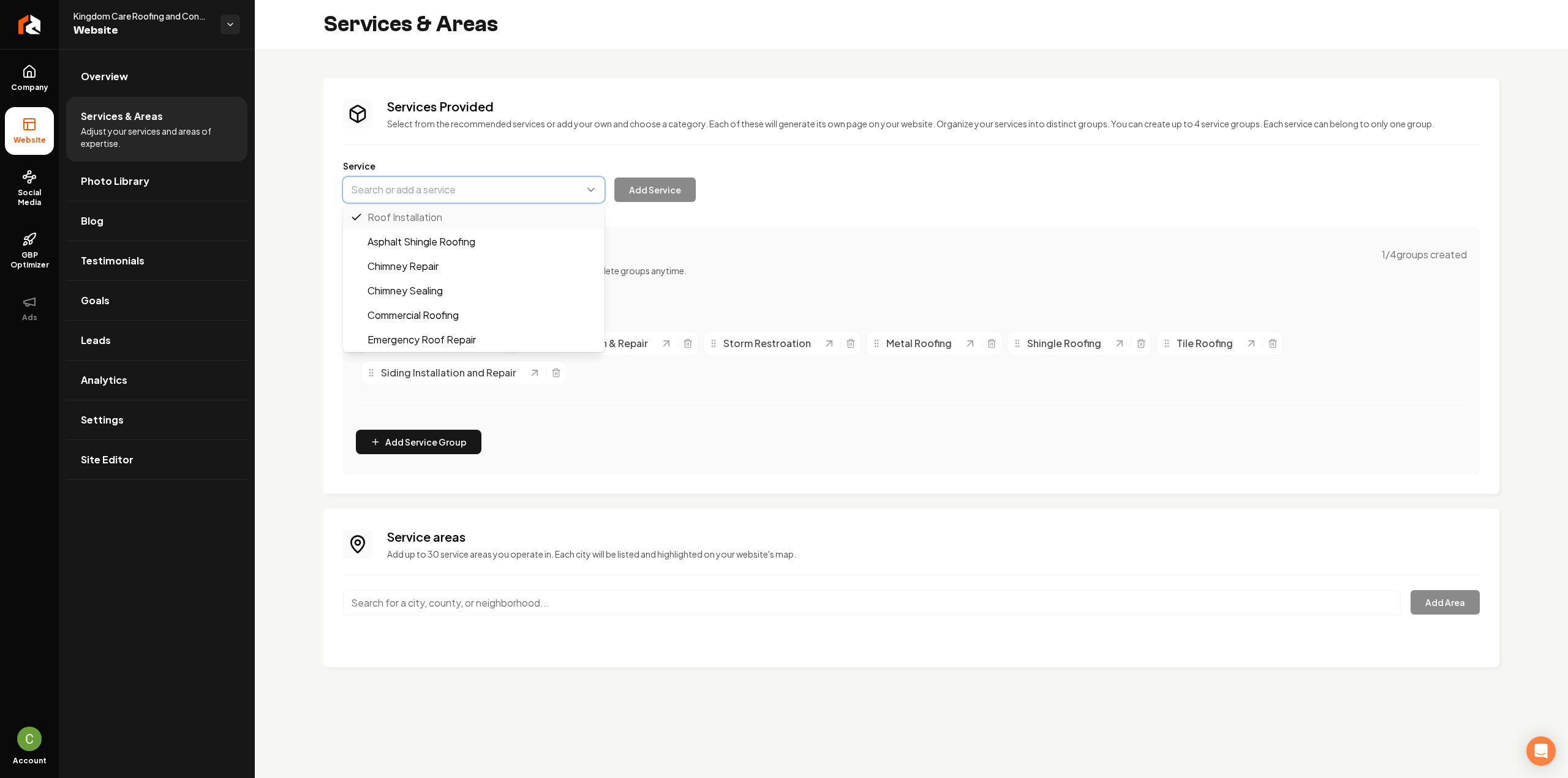
click at [469, 195] on button "Main content area" at bounding box center [474, 190] width 262 height 26
paste input "Flat Roofing"
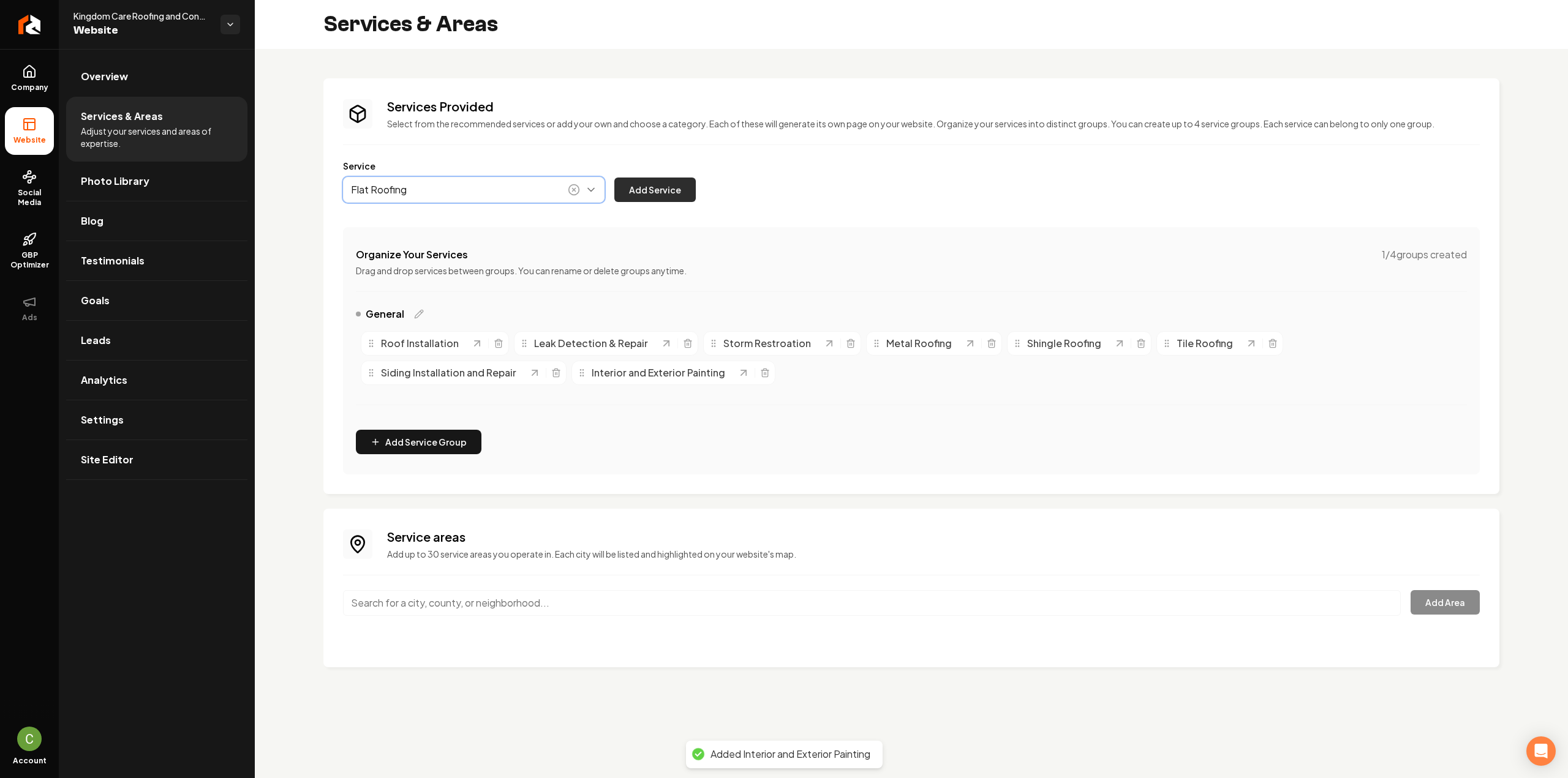
type input "Flat Roofing"
click at [637, 192] on button "Add Service" at bounding box center [655, 189] width 82 height 24
click at [511, 185] on button "Main content area" at bounding box center [474, 190] width 262 height 26
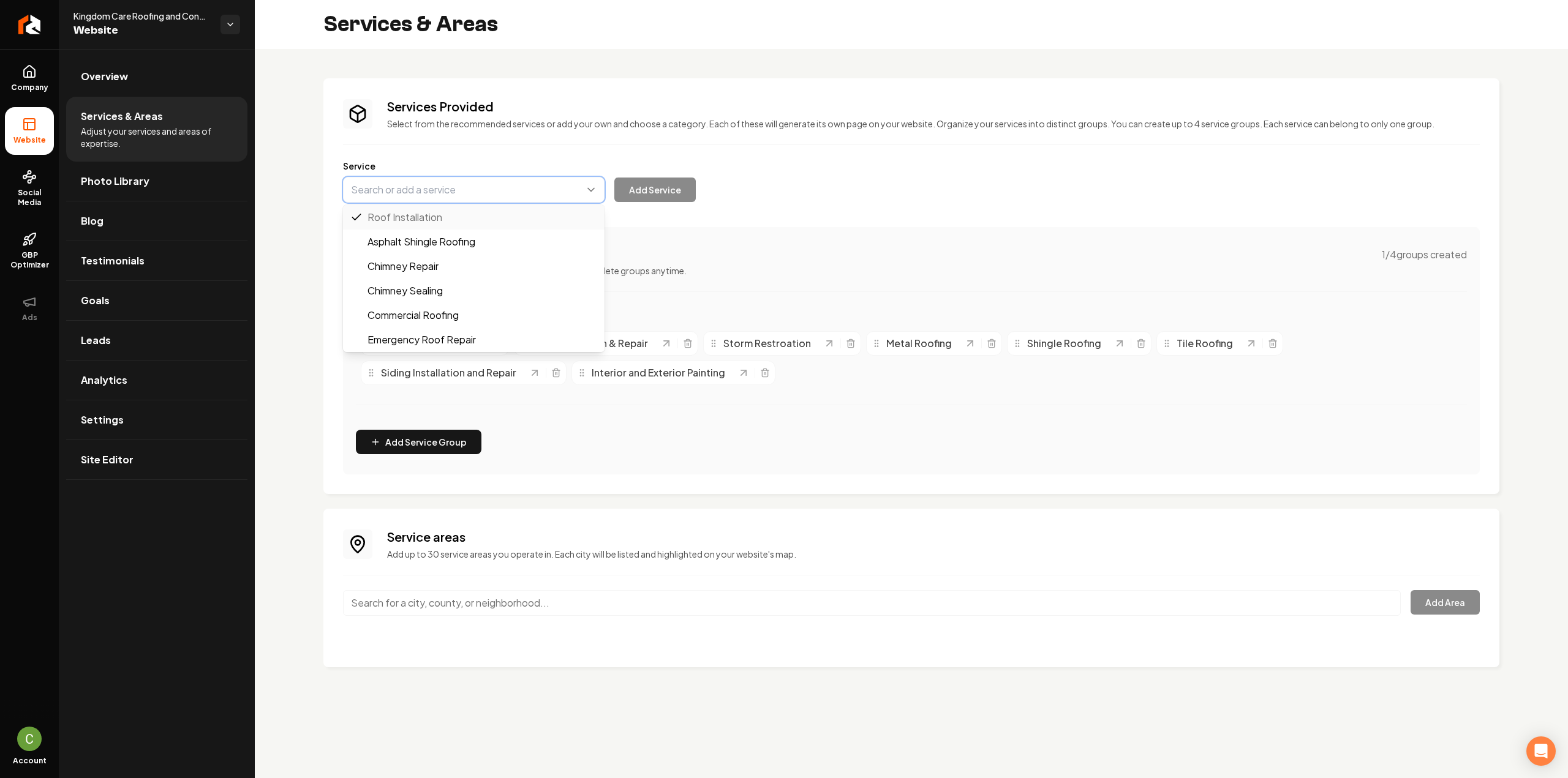
paste input "Slate Roofing"
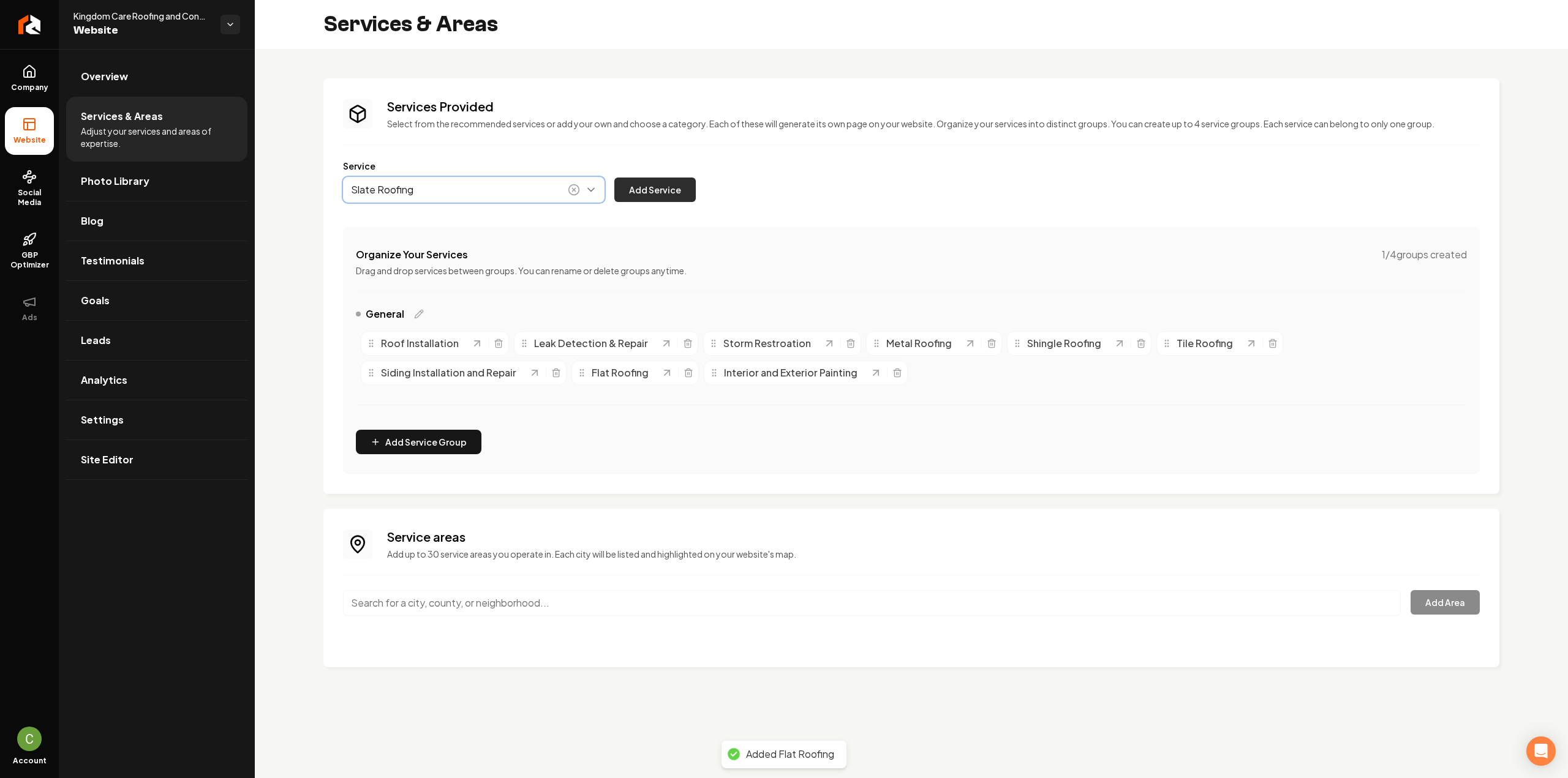
type input "Slate Roofing"
click at [636, 193] on button "Add Service" at bounding box center [655, 189] width 82 height 24
drag, startPoint x: 496, startPoint y: 182, endPoint x: 475, endPoint y: 203, distance: 29.7
click at [495, 182] on button "Main content area" at bounding box center [474, 190] width 262 height 26
paste input "Emergency Roof Repair"
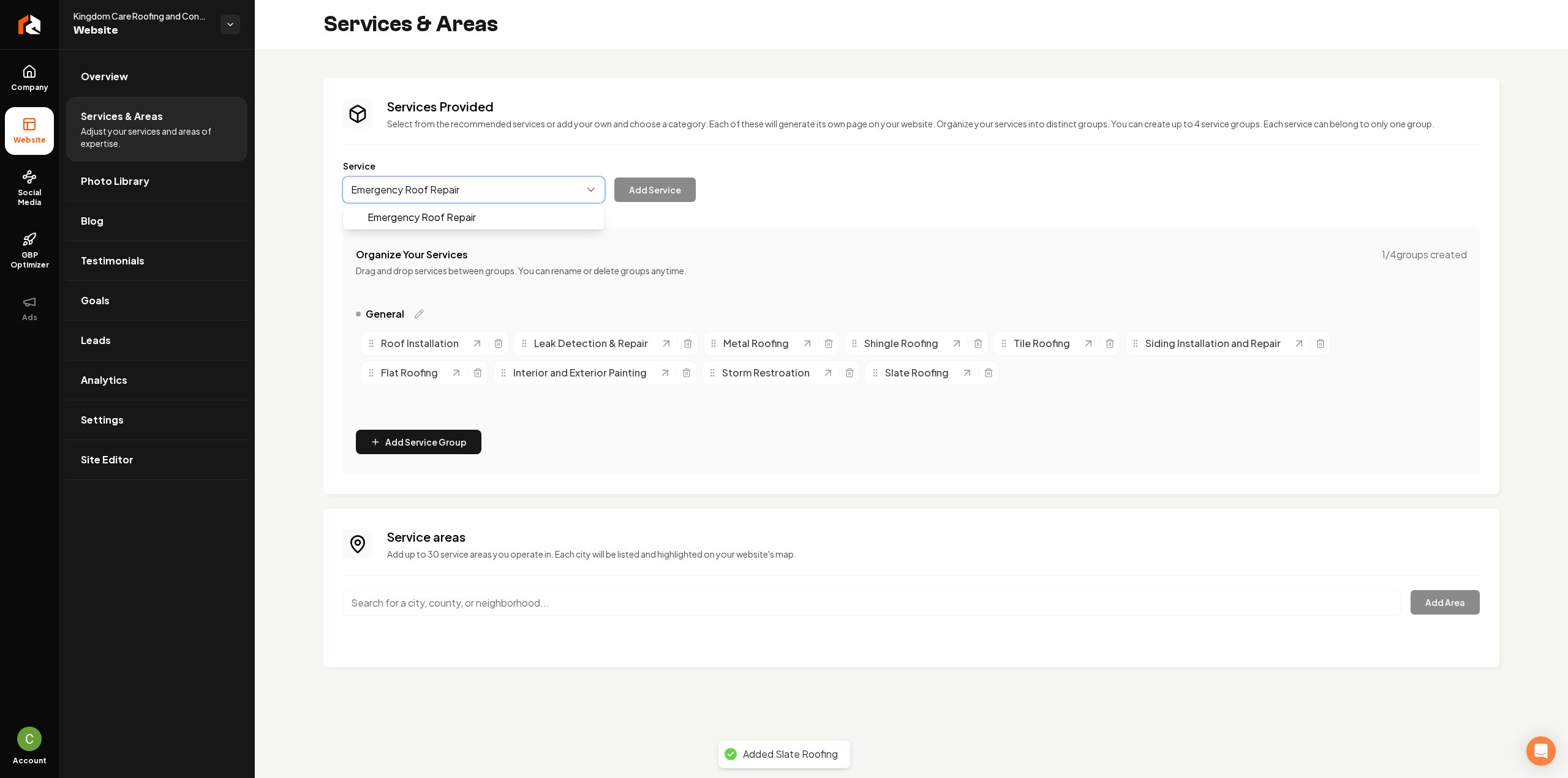
type input "Emergency Roof Repair"
drag, startPoint x: 439, startPoint y: 203, endPoint x: 490, endPoint y: 210, distance: 51.5
click at [439, 204] on div "Services Provided Select from the recommended services or add your own and choo…" at bounding box center [911, 287] width 1137 height 376
click at [513, 194] on button "Main content area" at bounding box center [474, 190] width 262 height 26
paste input "Emergency Roof Repair"
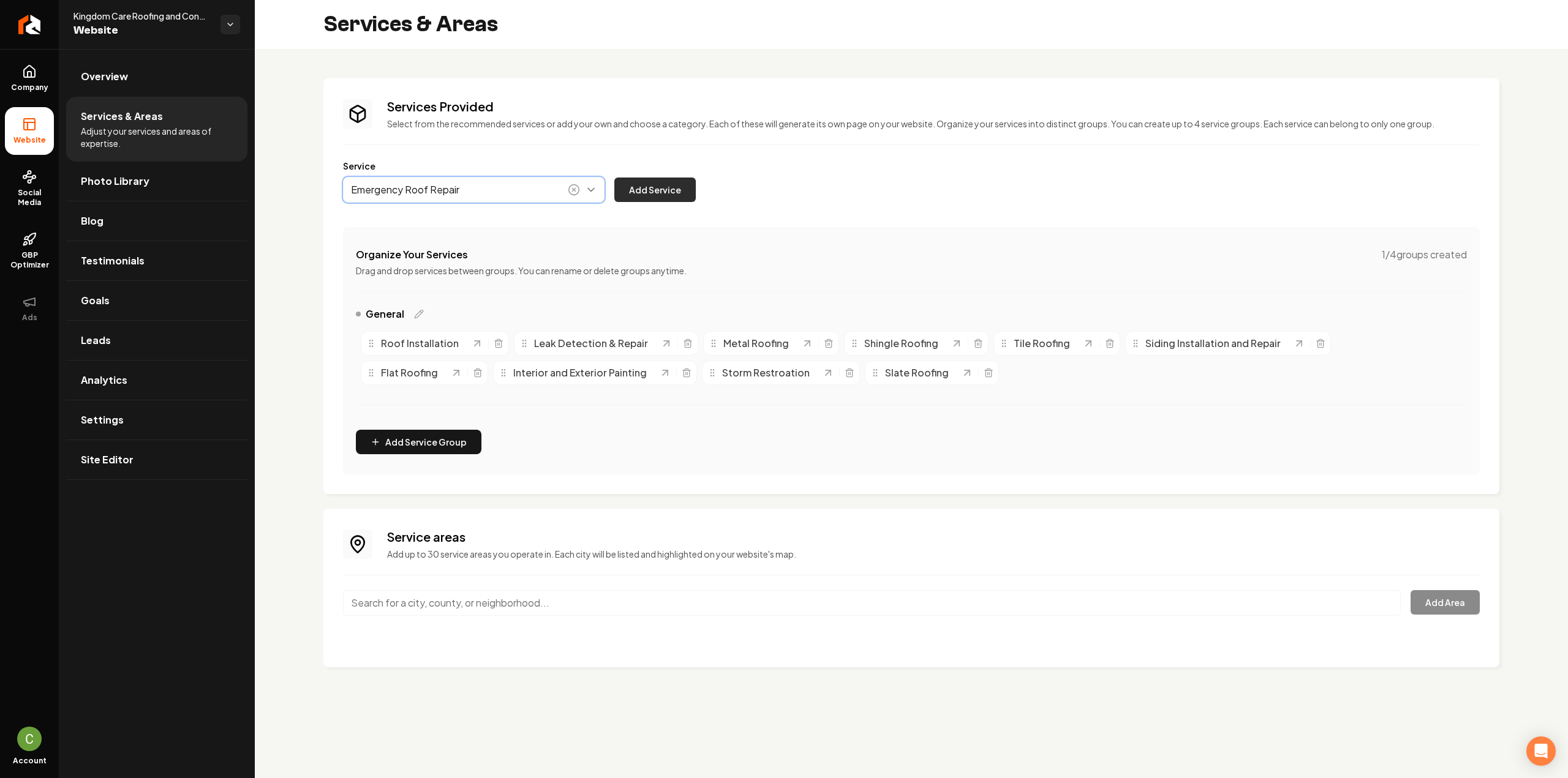
type input "Emergency Roof Repair"
click at [642, 192] on button "Add Service" at bounding box center [655, 189] width 82 height 24
click at [448, 190] on button "Main content area" at bounding box center [474, 190] width 262 height 26
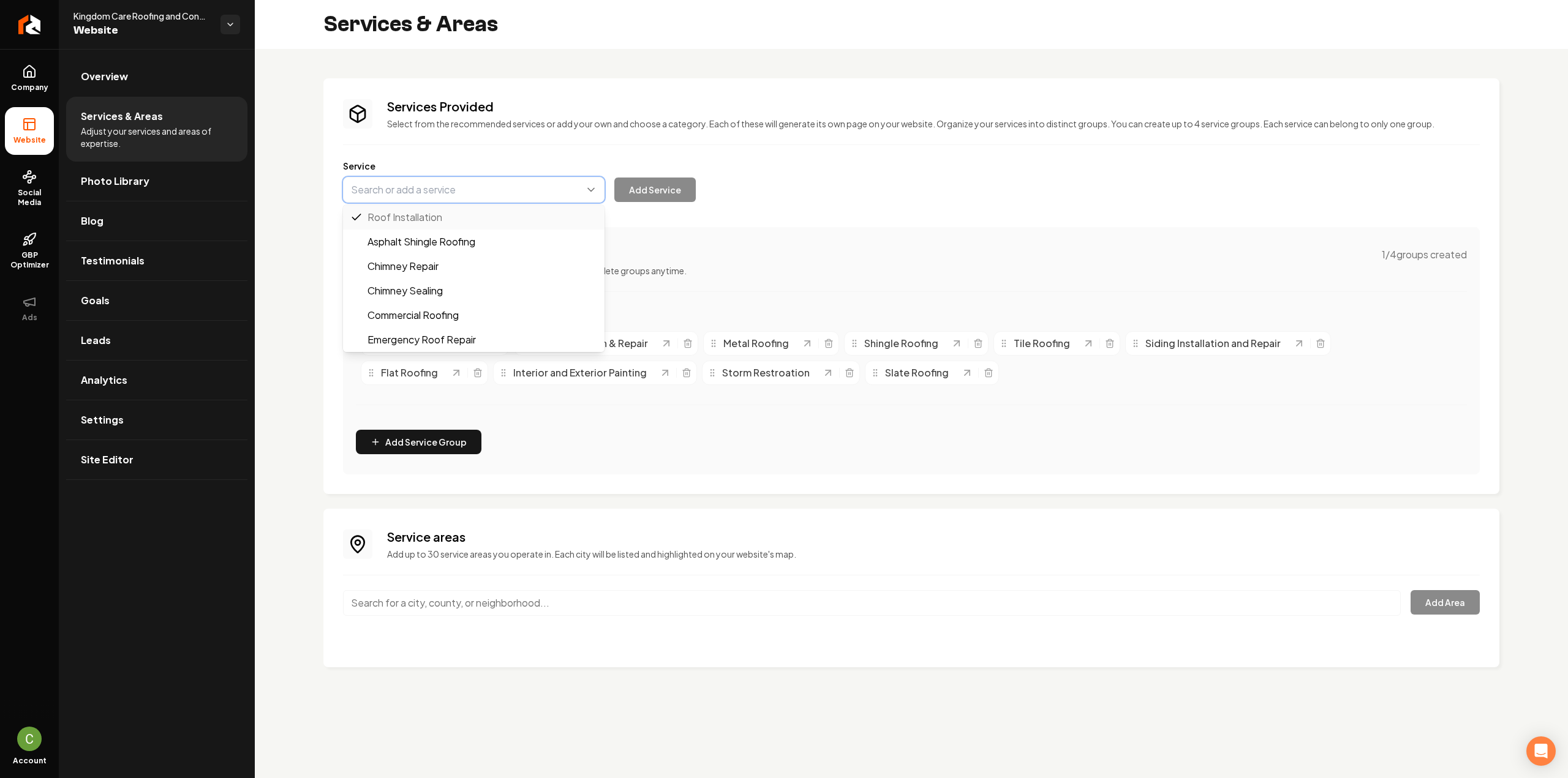
paste input "Storm Damage Repair"
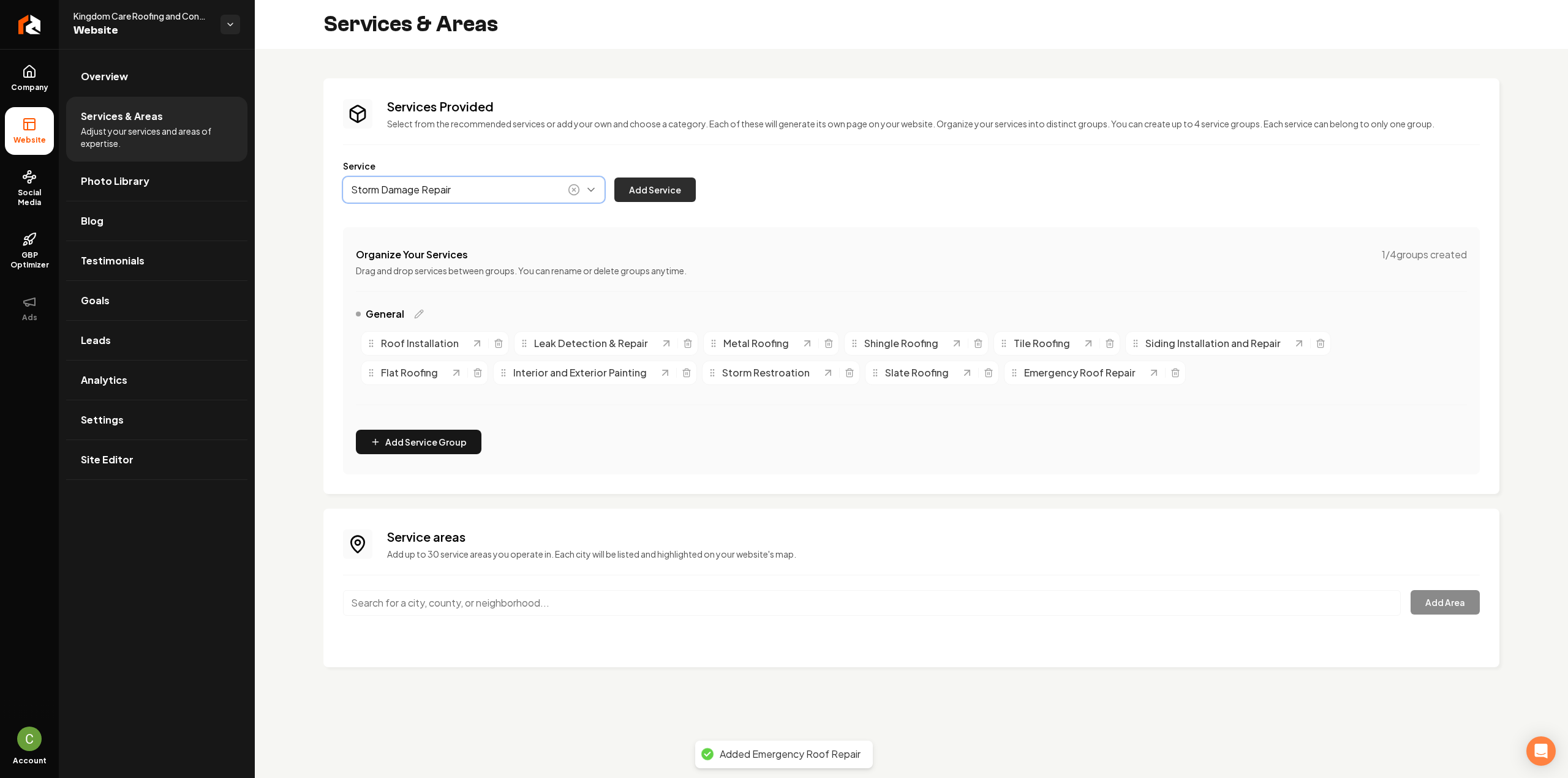
type input "Storm Damage Repair"
click at [630, 192] on button "Add Service" at bounding box center [655, 189] width 82 height 24
click at [438, 173] on div "Service Add Service" at bounding box center [911, 181] width 1137 height 43
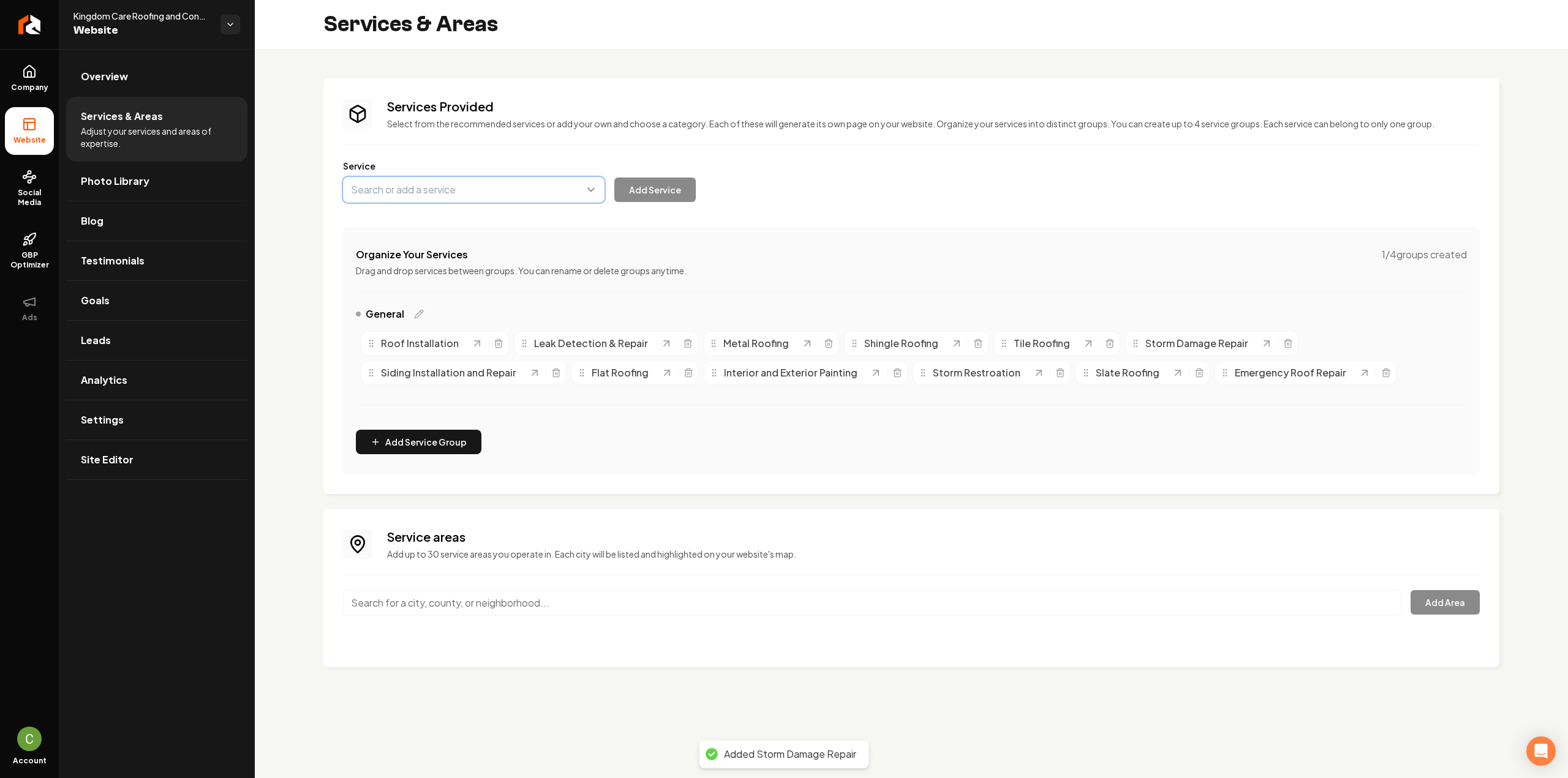
click at [437, 177] on button "Main content area" at bounding box center [474, 190] width 262 height 26
paste input "Roof Inspections"
type input "Roof Inspections"
click at [673, 193] on button "Add Service" at bounding box center [655, 189] width 82 height 24
click at [493, 196] on button "Main content area" at bounding box center [474, 190] width 262 height 26
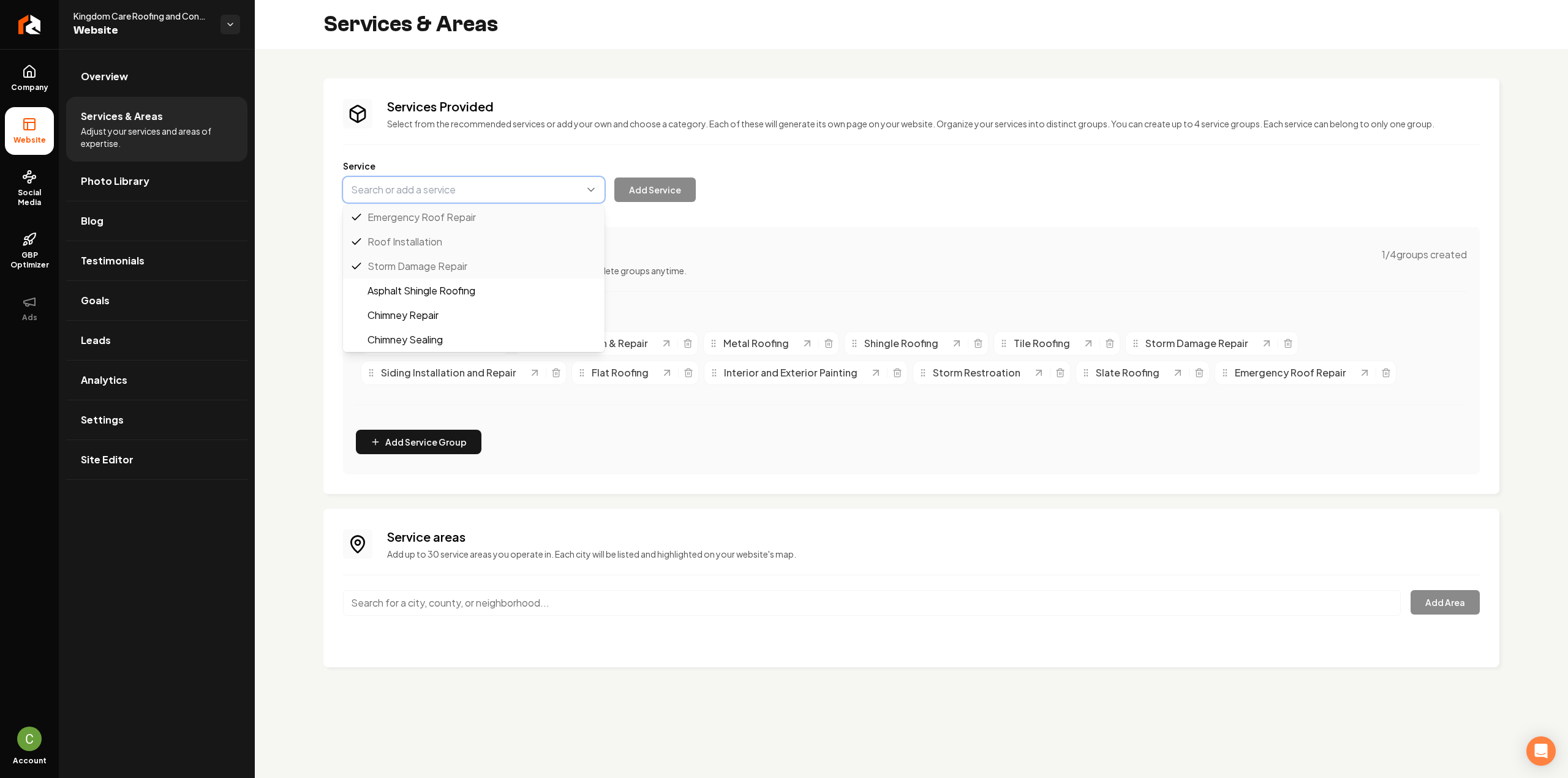
paste input "Roof Maintenance"
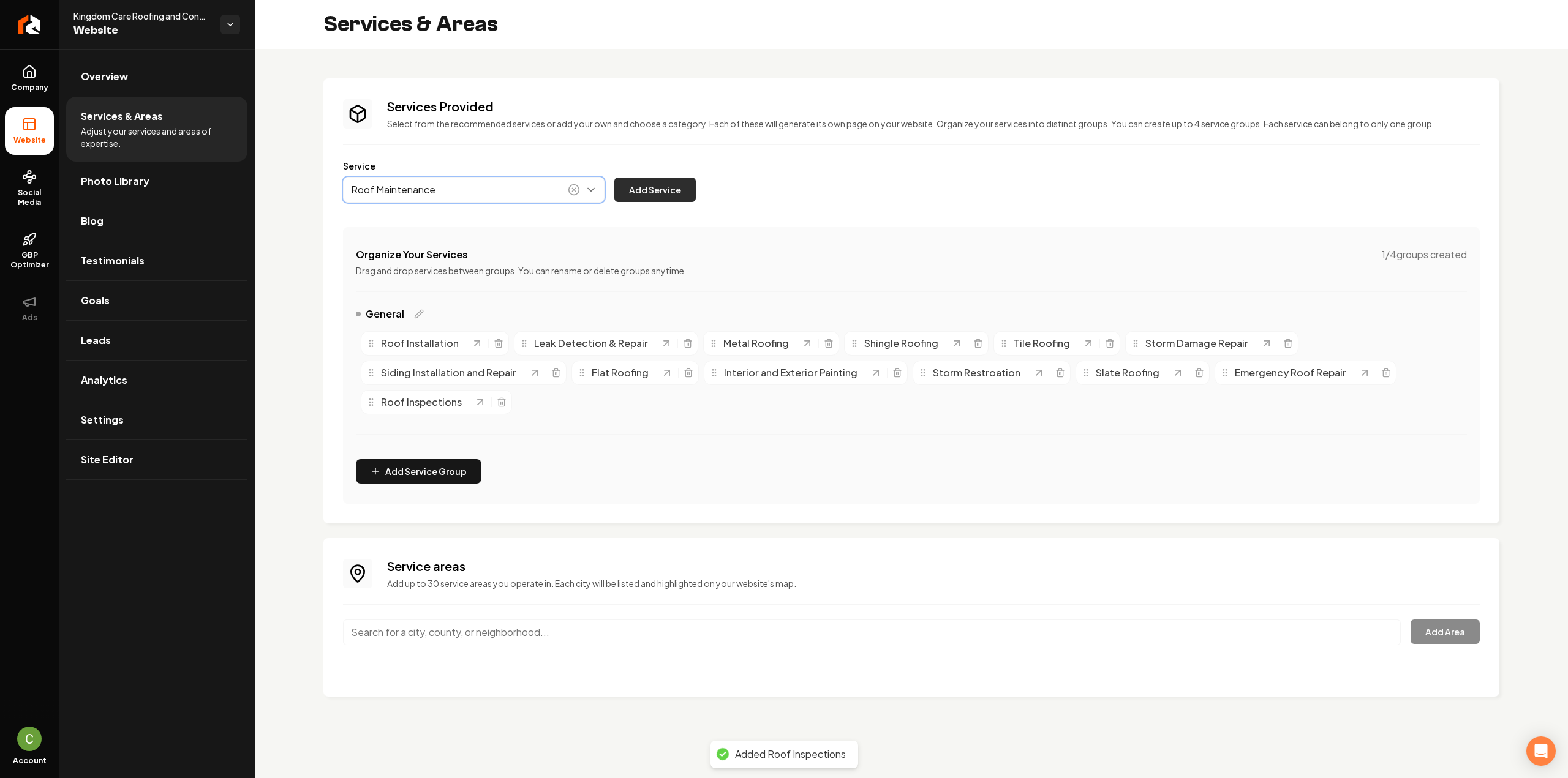
type input "Roof Maintenance"
click at [644, 198] on button "Add Service" at bounding box center [655, 189] width 82 height 24
click at [387, 183] on button "Main content area" at bounding box center [474, 190] width 262 height 26
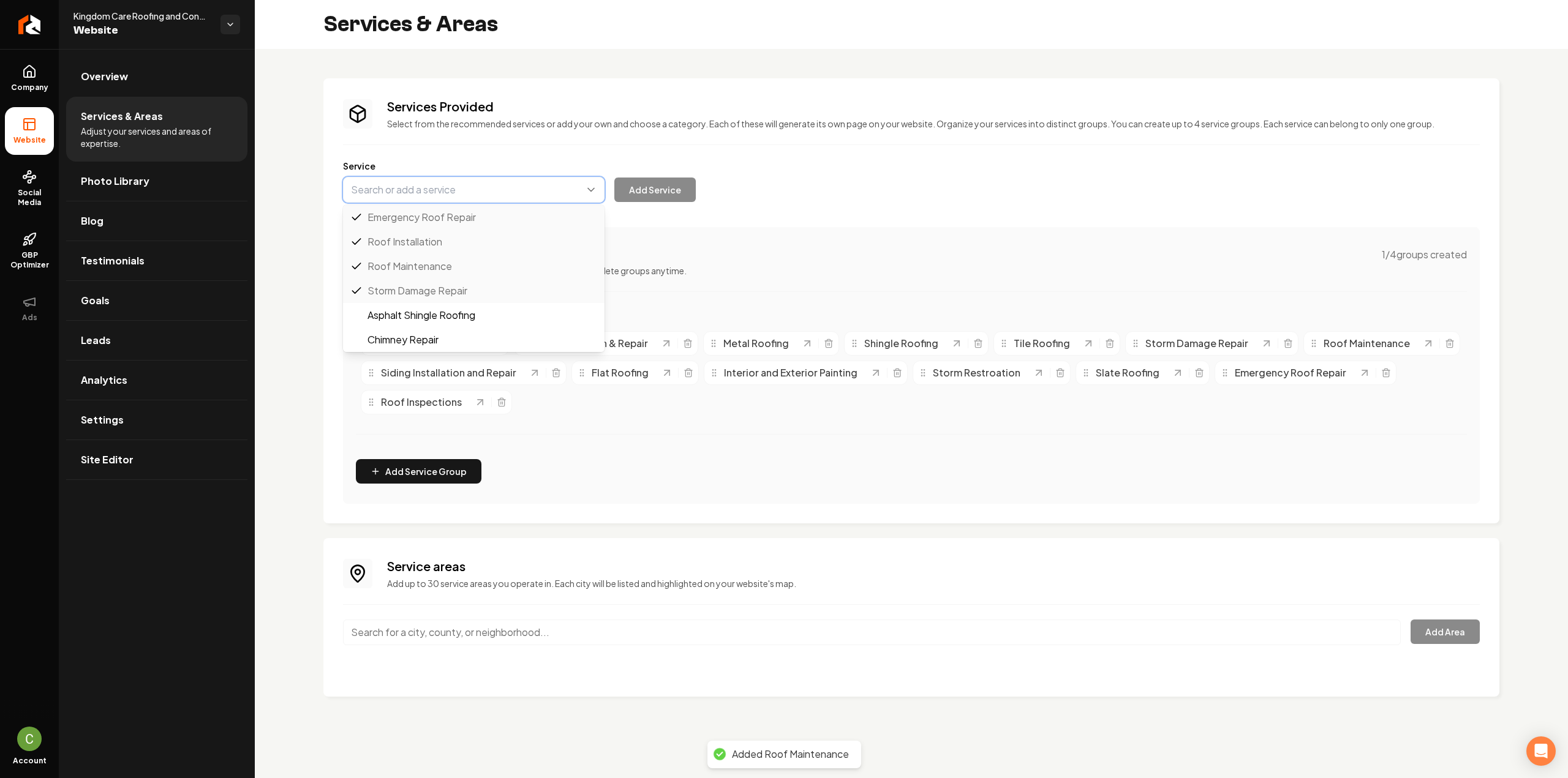
paste input "Tpo Roofing"
type input "Tpo Roofing"
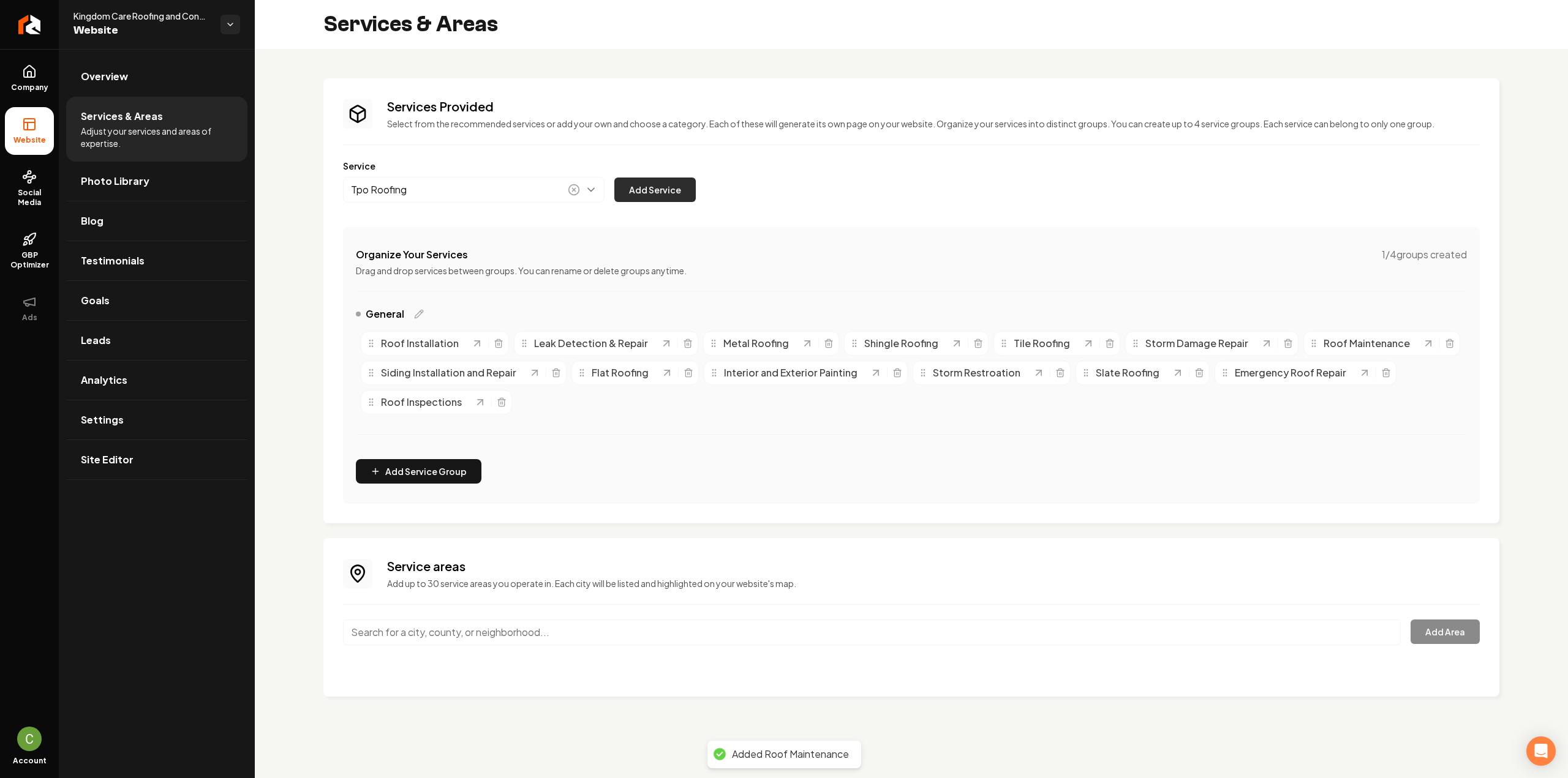
click at [675, 178] on button "Add Service" at bounding box center [655, 189] width 82 height 24
click at [405, 198] on button "Main content area" at bounding box center [474, 190] width 262 height 26
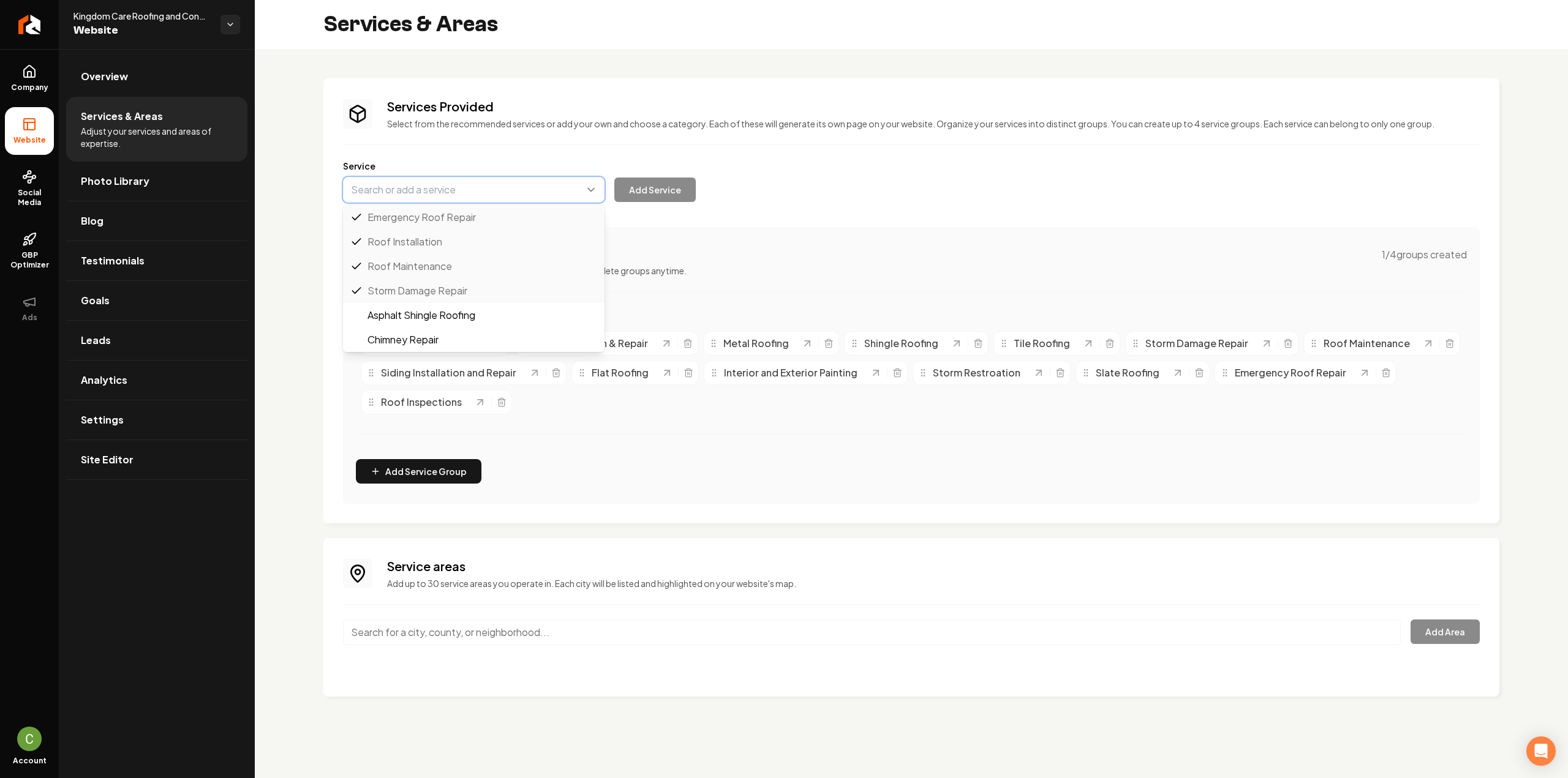
paste input "Gutter Installation & Repair"
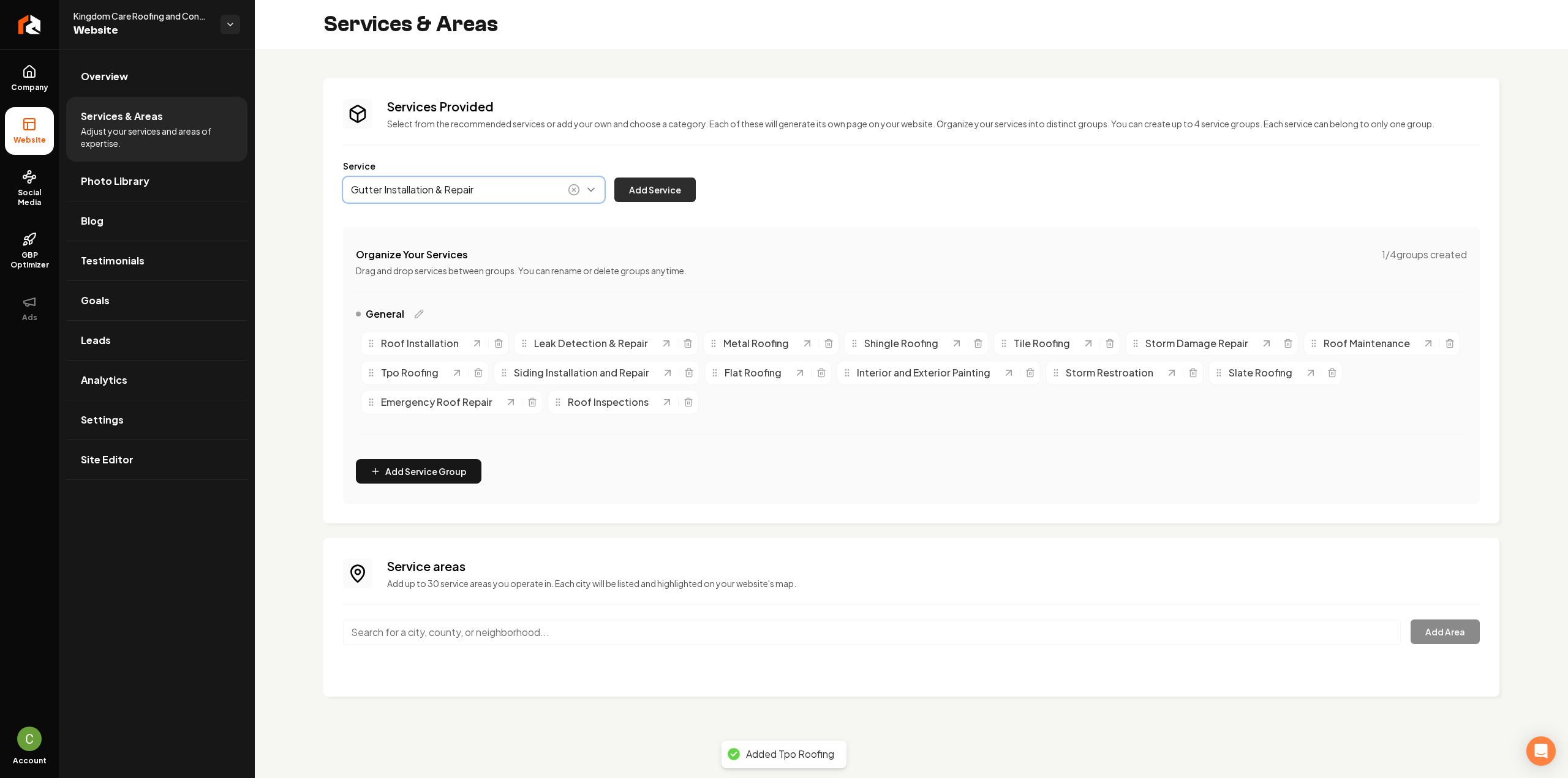
type input "Gutter Installation & Repair"
click at [637, 199] on button "Add Service" at bounding box center [655, 189] width 82 height 24
click at [471, 181] on button "Main content area" at bounding box center [474, 190] width 262 height 26
paste input "Roof Ventilation Installation"
type input "Roof Ventilation Installation"
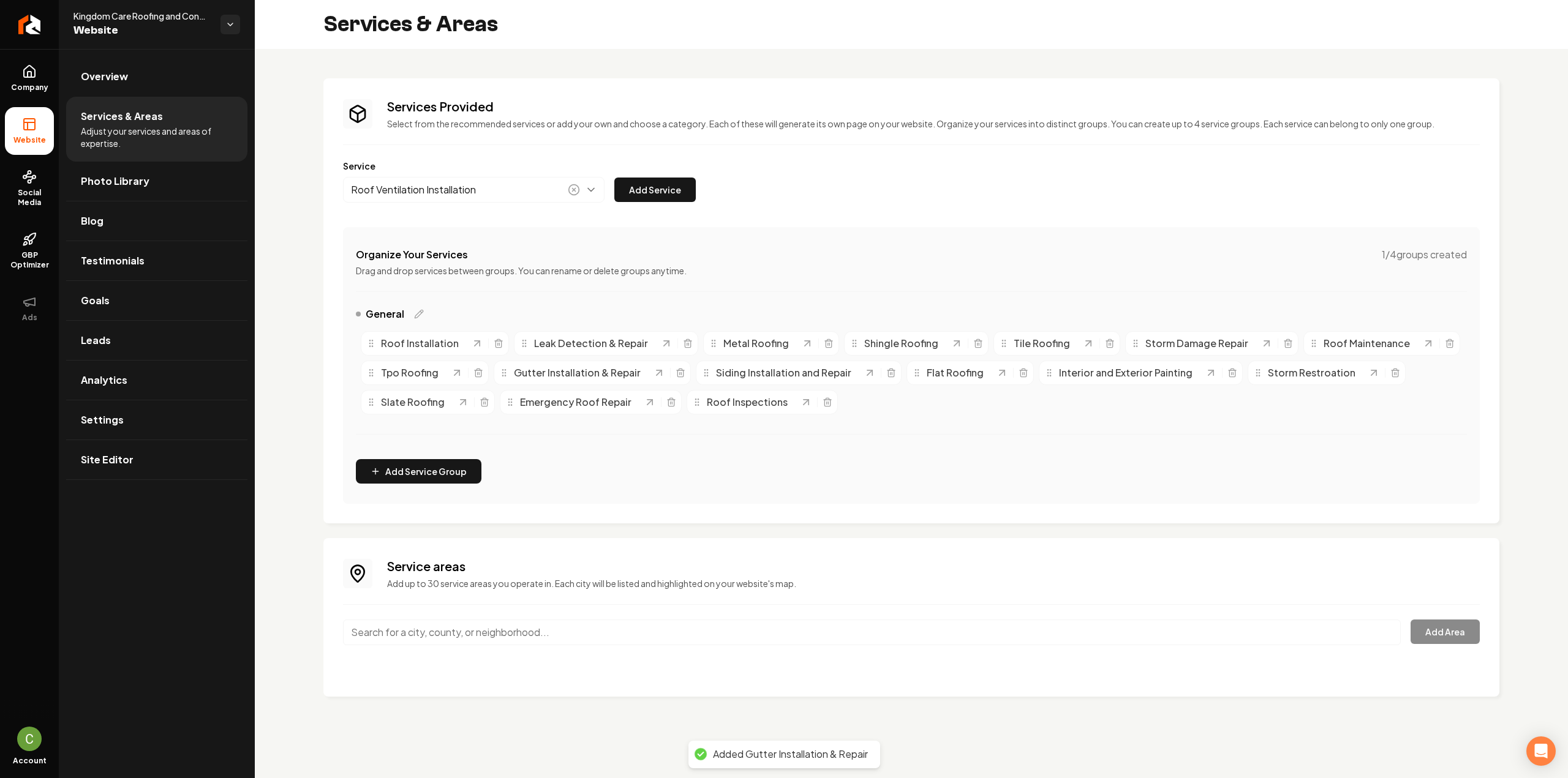
click at [648, 185] on button "Add Service" at bounding box center [655, 189] width 82 height 24
click at [447, 198] on button "Main content area" at bounding box center [474, 190] width 262 height 26
paste input "Roof Coatings & Sealants"
type input "Roof Coatings & Sealants"
click at [701, 197] on div "Service Roof Coatings & Sealants Add Service" at bounding box center [911, 181] width 1137 height 43
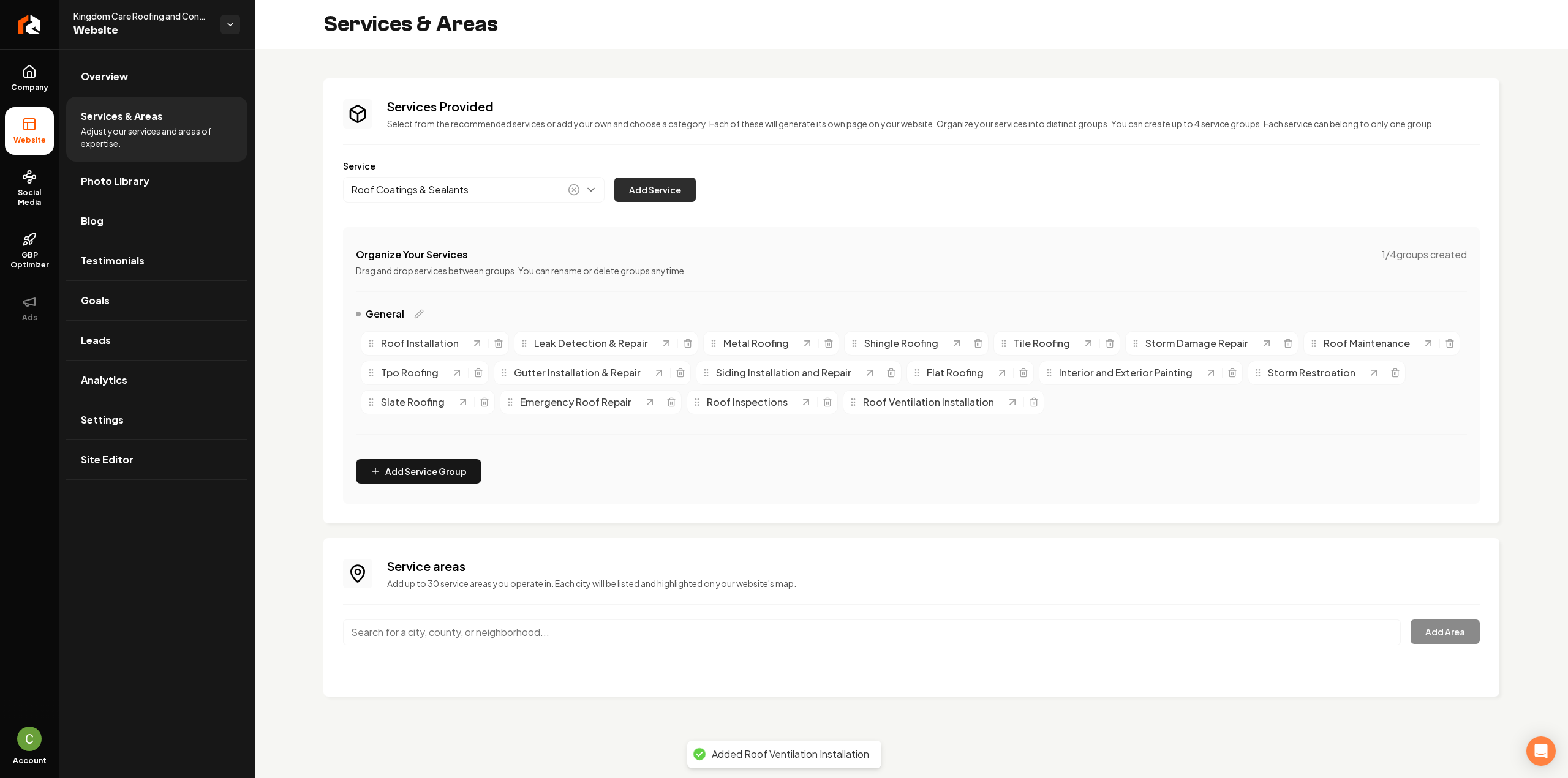
click at [689, 192] on button "Add Service" at bounding box center [655, 189] width 82 height 24
click at [392, 195] on button "Main content area" at bounding box center [474, 190] width 262 height 26
paste input "Chimney Flashing Repair"
type input "Chimney Flashing Repair"
click at [634, 193] on button "Add Service" at bounding box center [655, 189] width 82 height 24
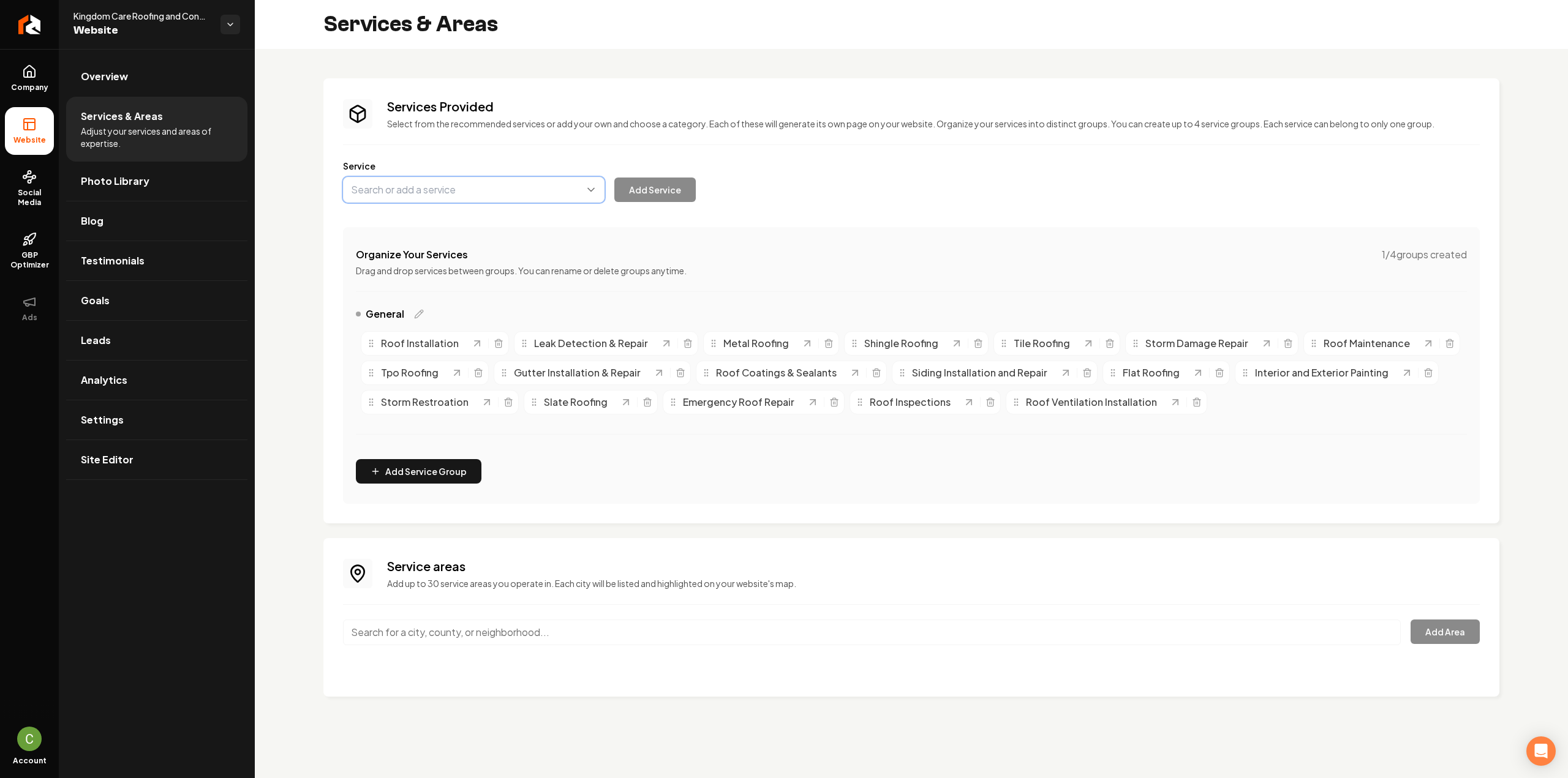
drag, startPoint x: 368, startPoint y: 180, endPoint x: 368, endPoint y: 190, distance: 10.0
click at [368, 180] on button "Main content area" at bounding box center [474, 190] width 262 height 26
paste input "Commercial roofing"
type input "Commercial roofing"
click at [416, 192] on button "Main content area" at bounding box center [474, 190] width 262 height 26
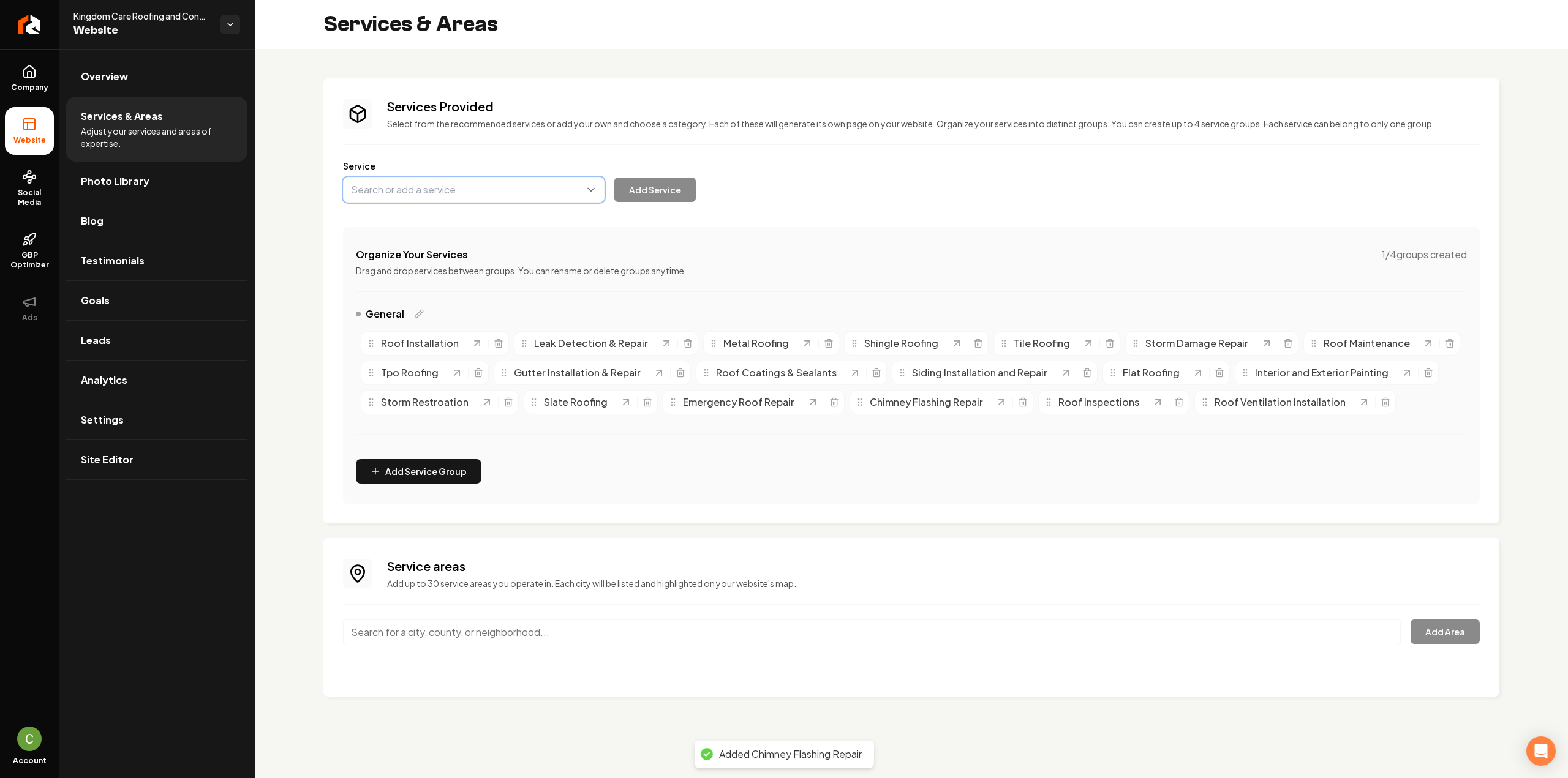
click at [416, 192] on button "Main content area" at bounding box center [474, 190] width 262 height 26
paste input "Commercial roofing"
type input "Commercial Roofing"
click at [681, 196] on button "Add Service" at bounding box center [655, 189] width 82 height 24
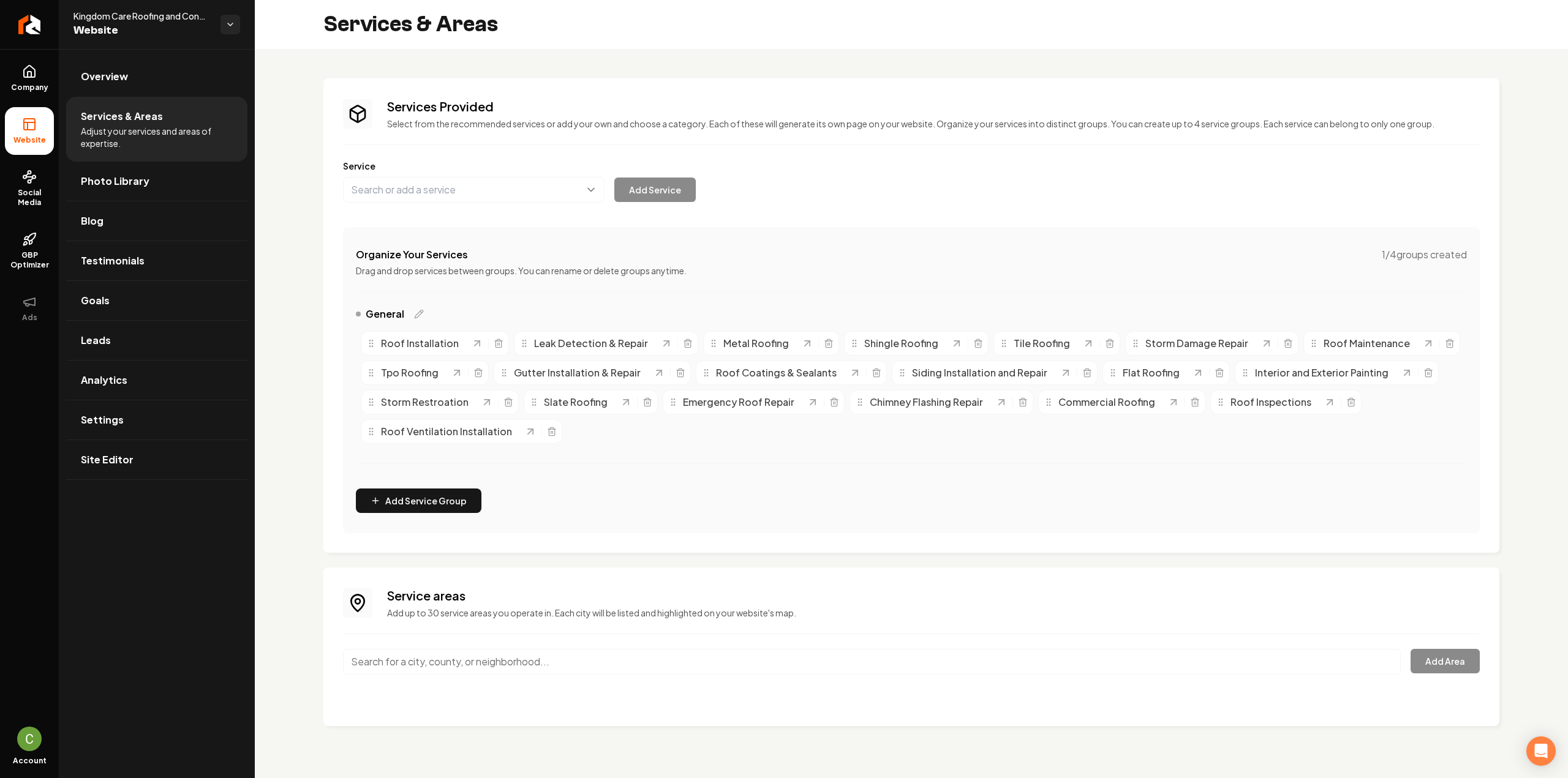
click at [428, 668] on input "Main content area" at bounding box center [872, 662] width 1058 height 26
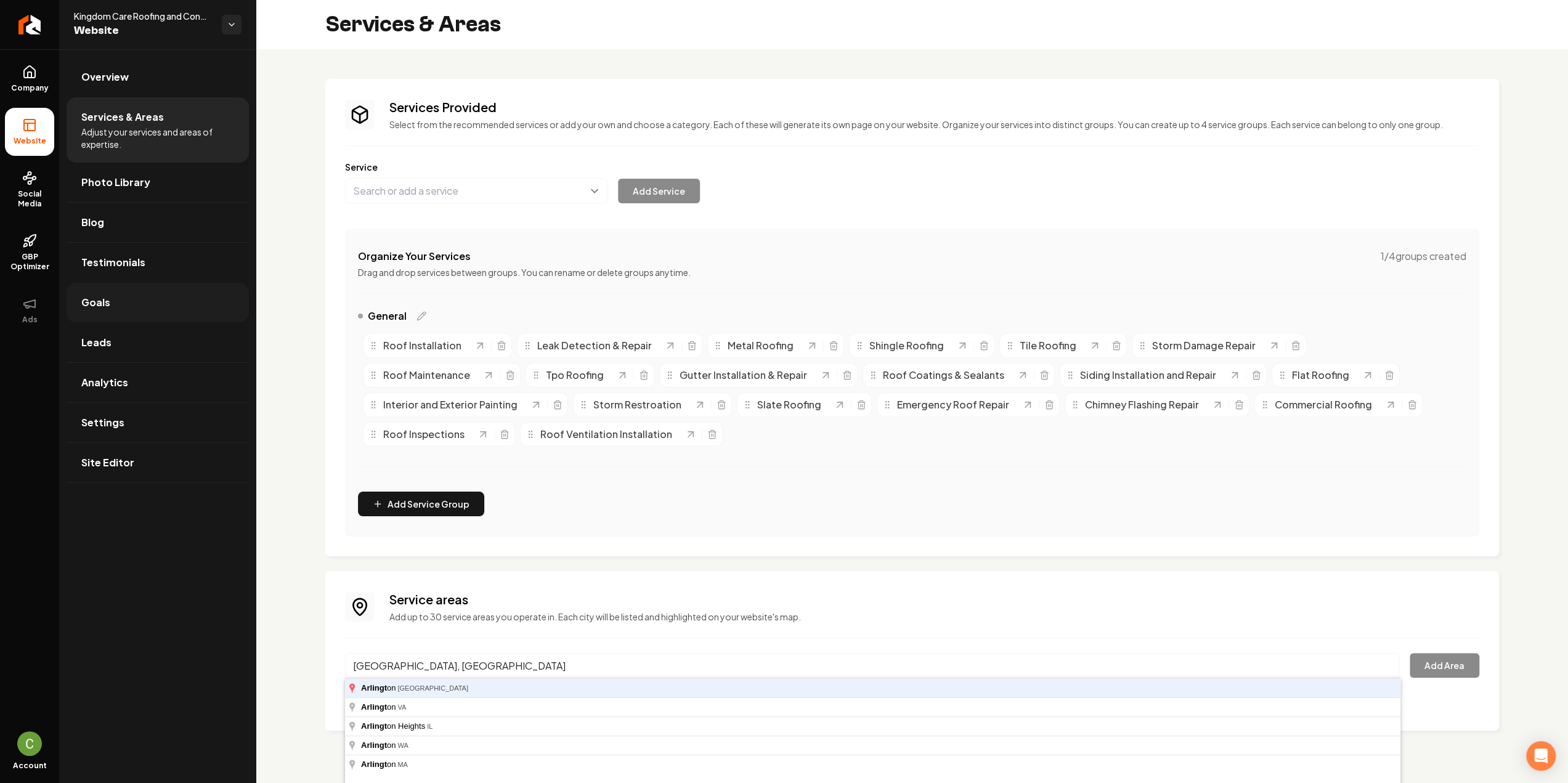
type input "Arlington, TX"
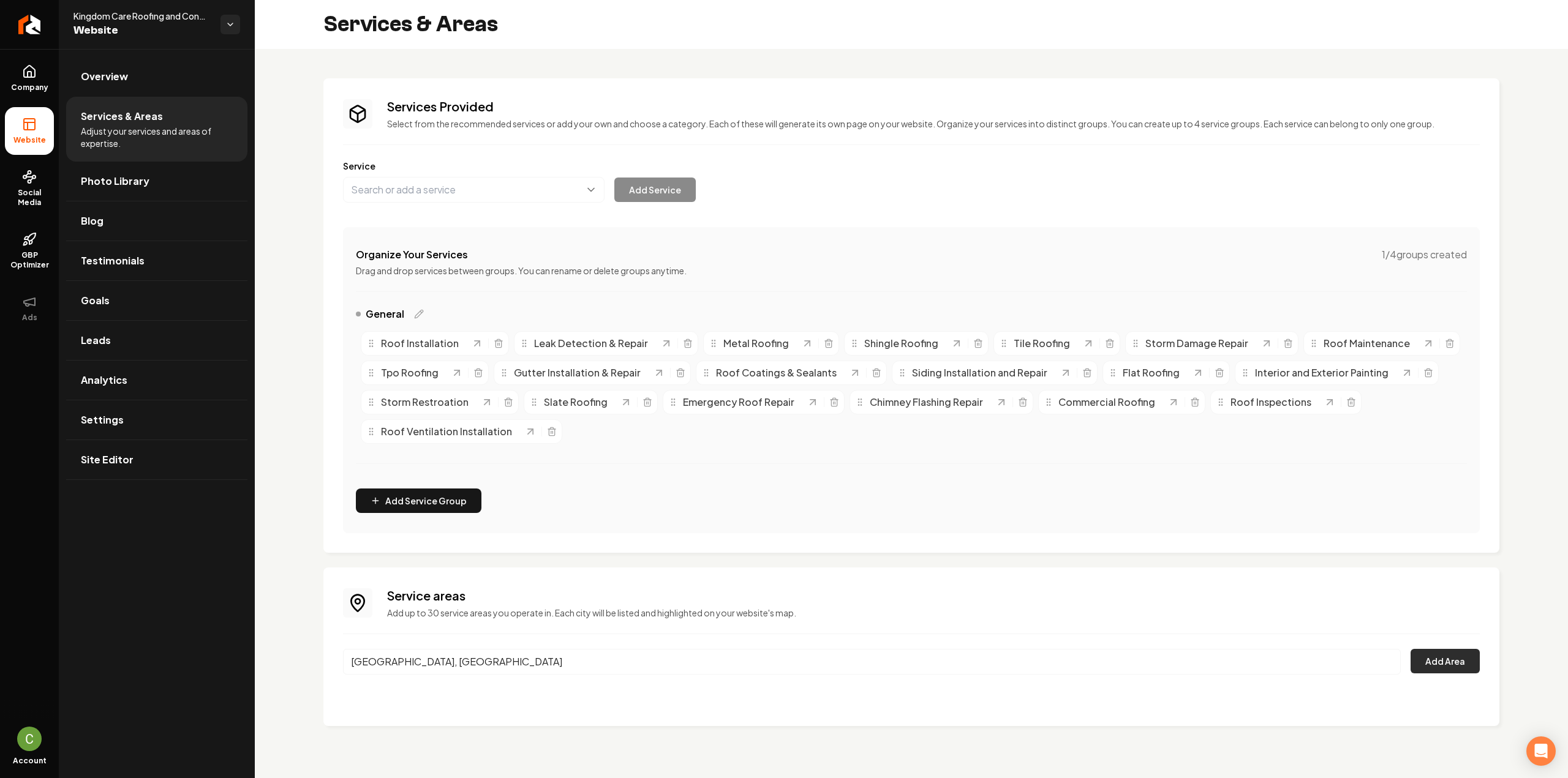
click at [1439, 663] on button "Add Area" at bounding box center [1445, 661] width 70 height 24
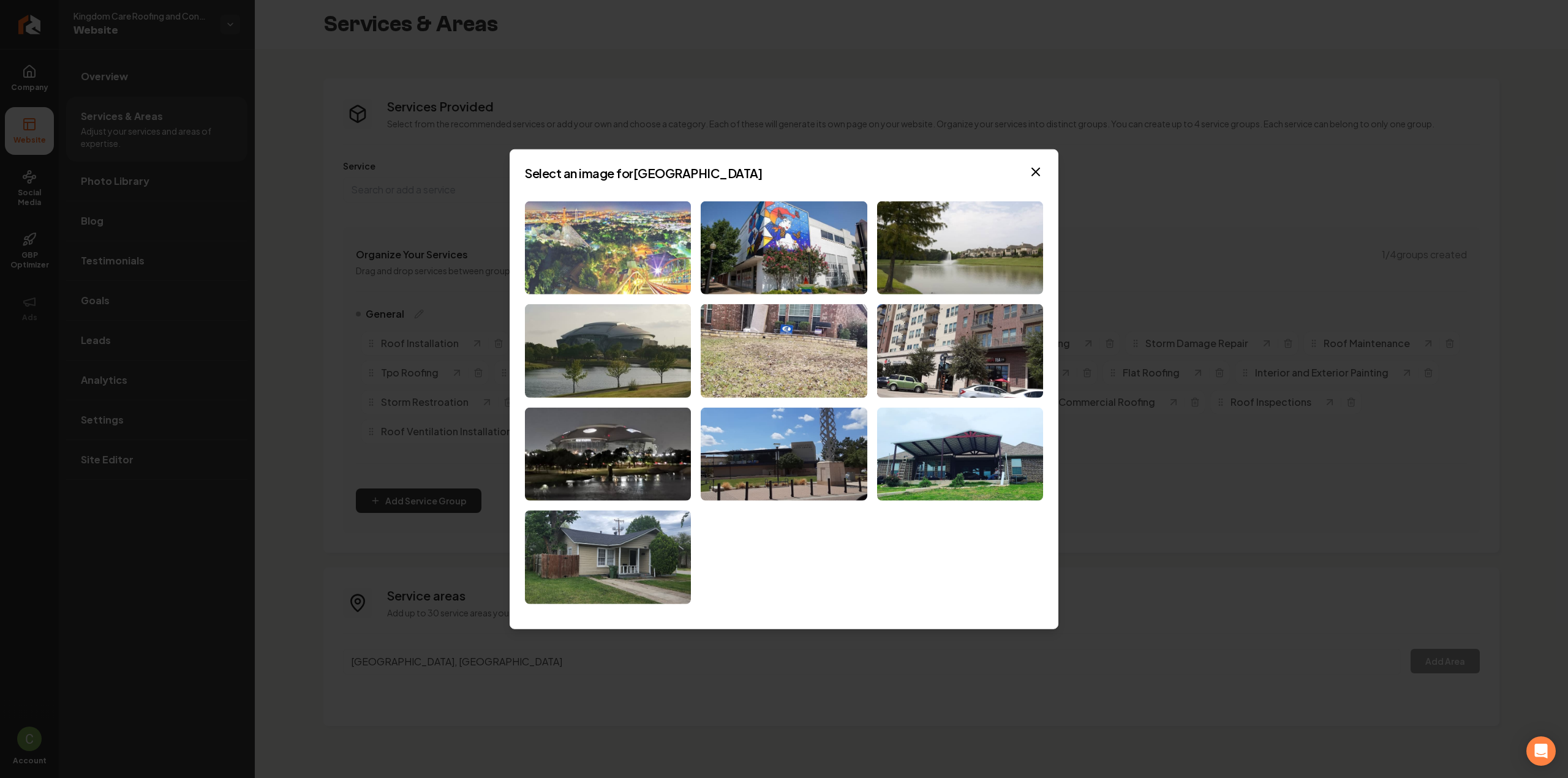
click at [643, 261] on img at bounding box center [608, 248] width 166 height 94
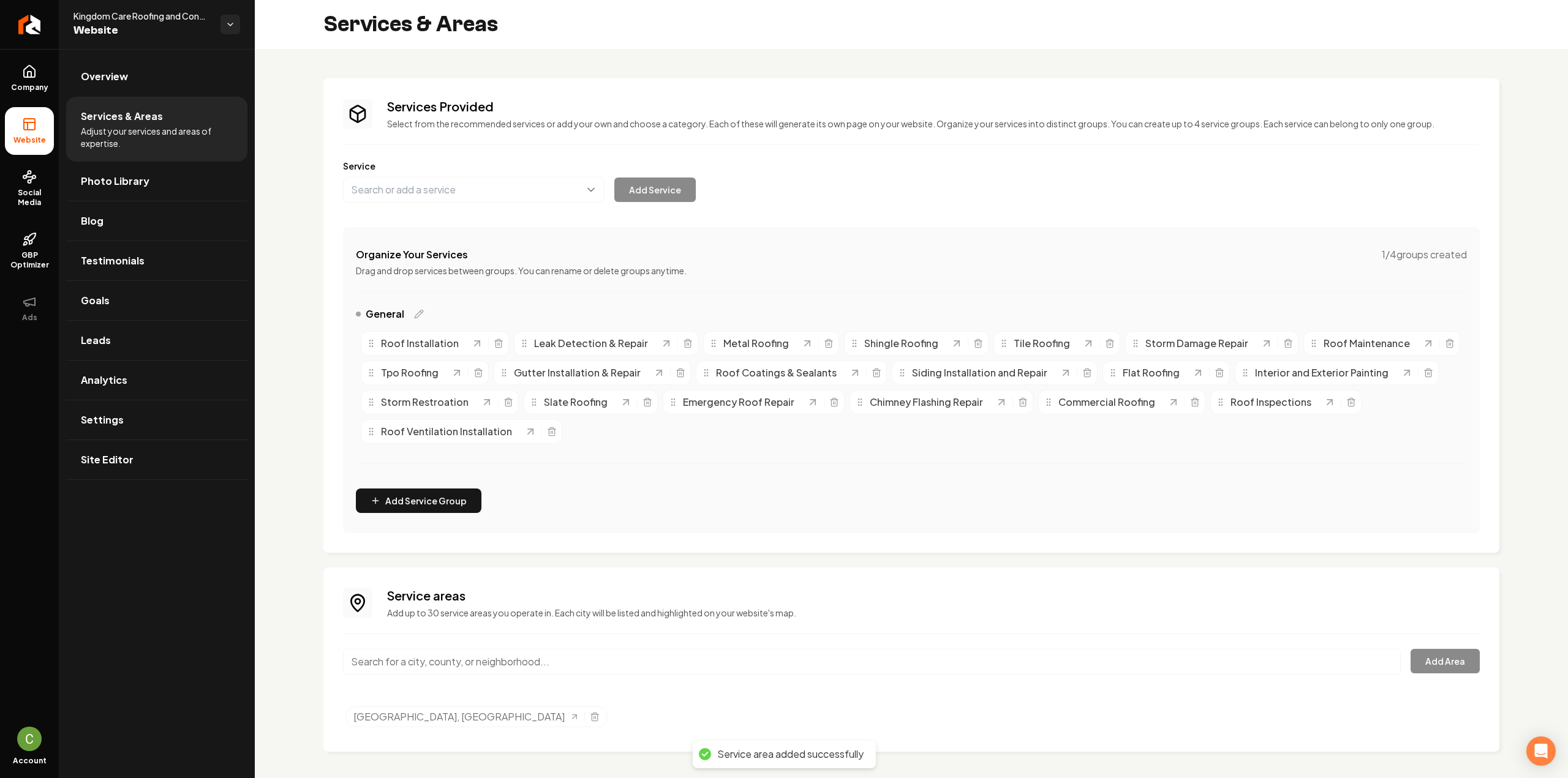
click at [491, 661] on input "Main content area" at bounding box center [872, 662] width 1058 height 26
paste input "Mansfield"
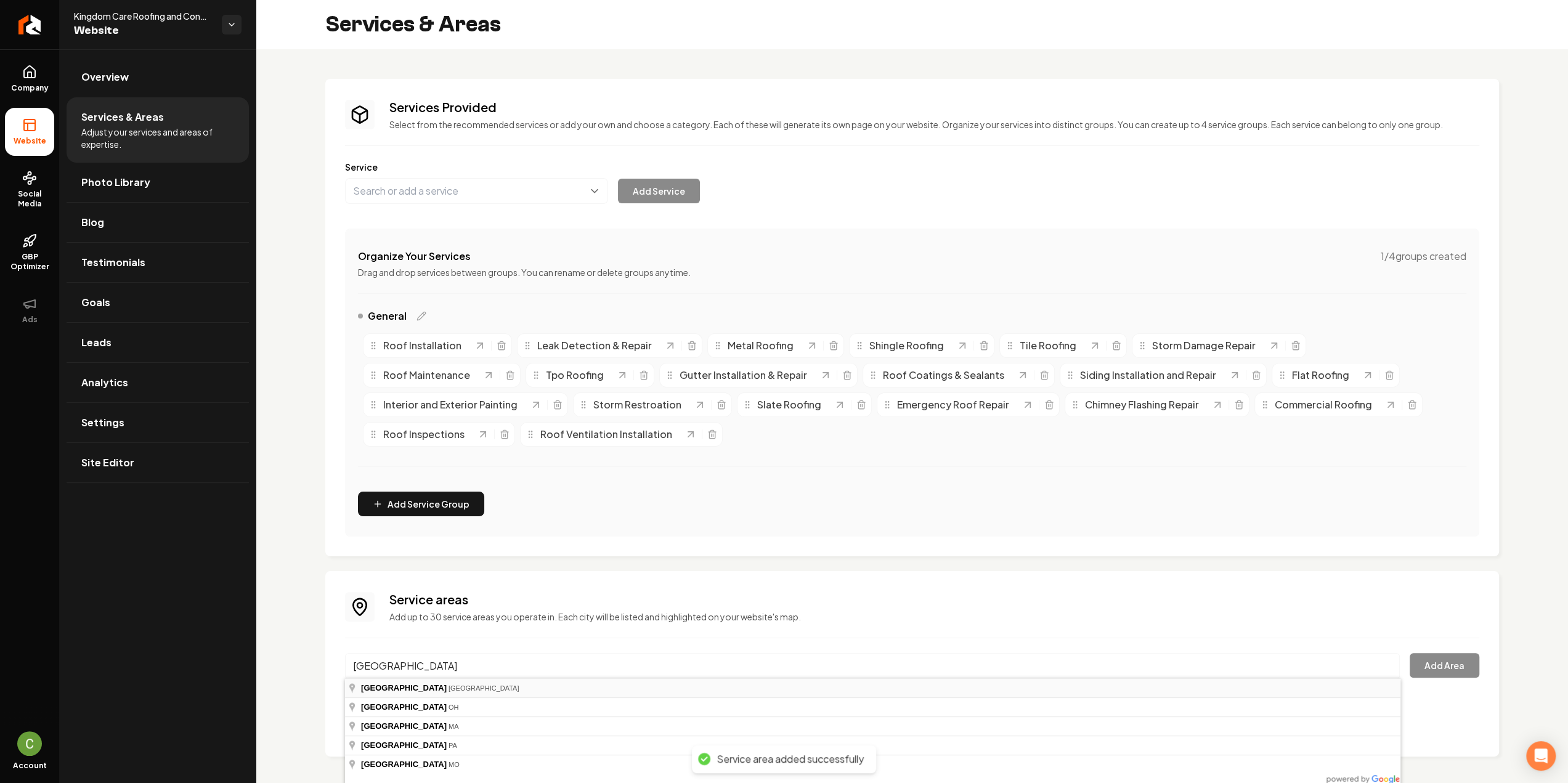
type input "Mansfield, TX"
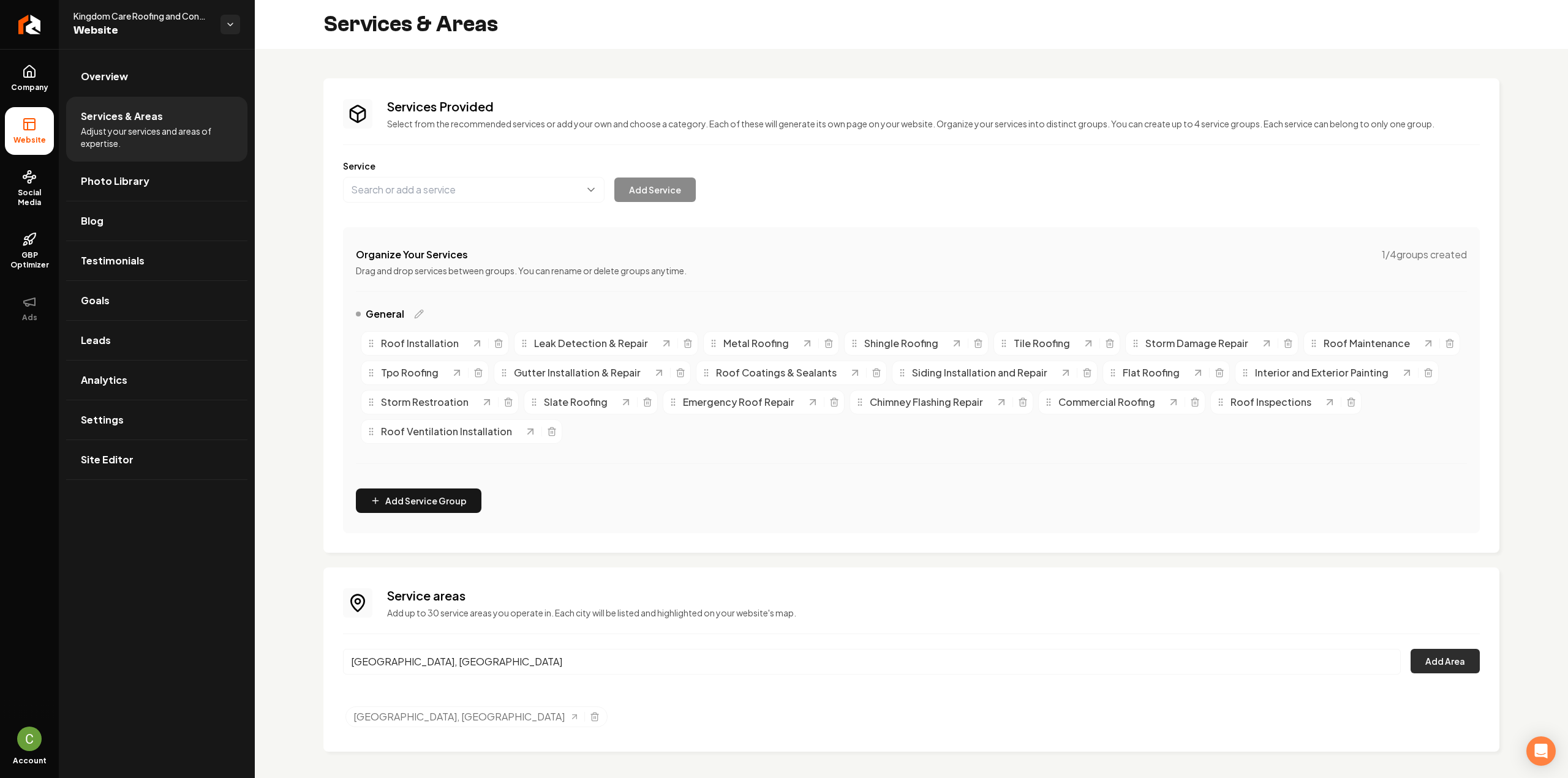
click at [1433, 667] on button "Add Area" at bounding box center [1445, 661] width 70 height 24
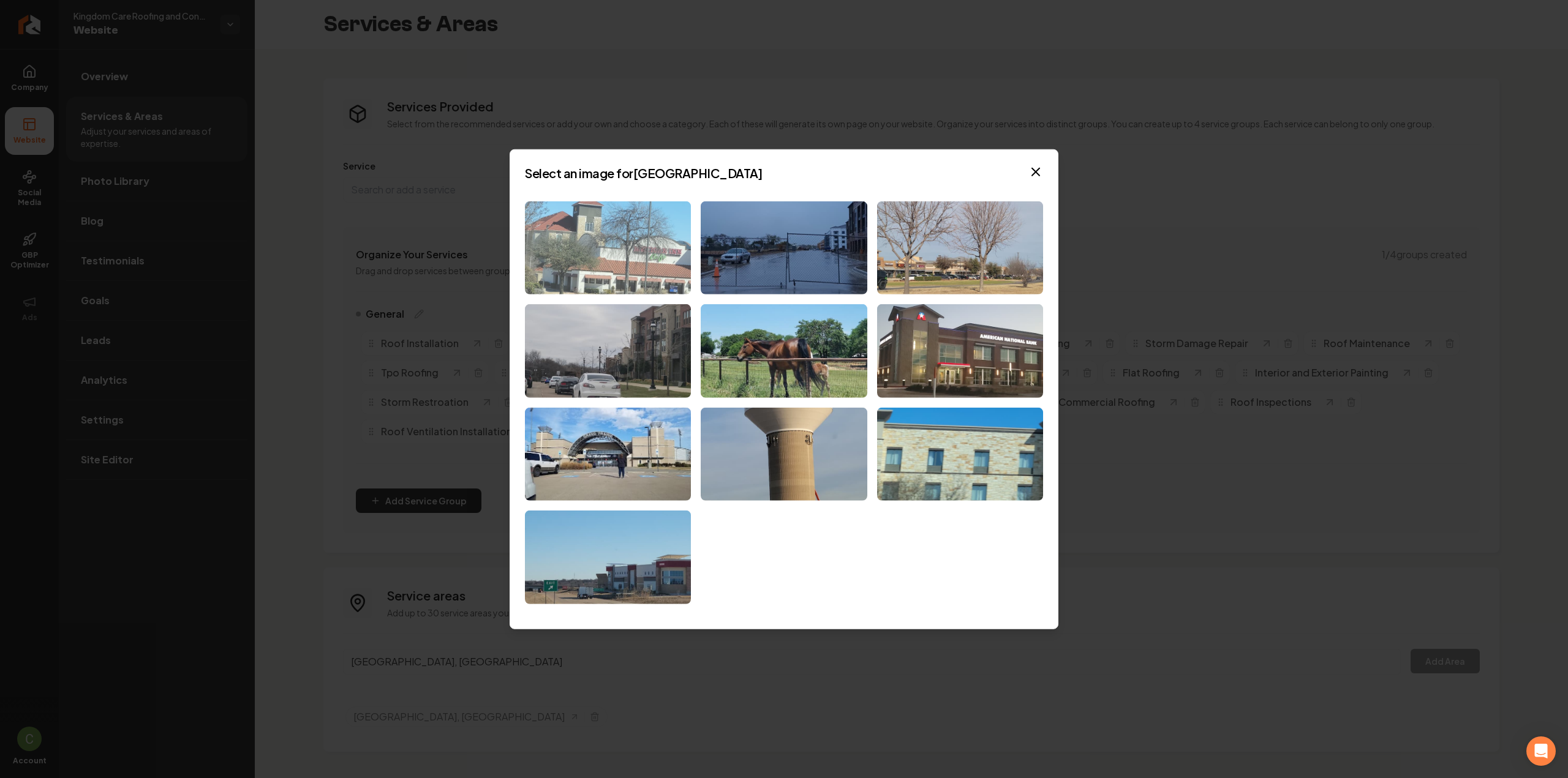
click at [637, 231] on img at bounding box center [608, 248] width 166 height 94
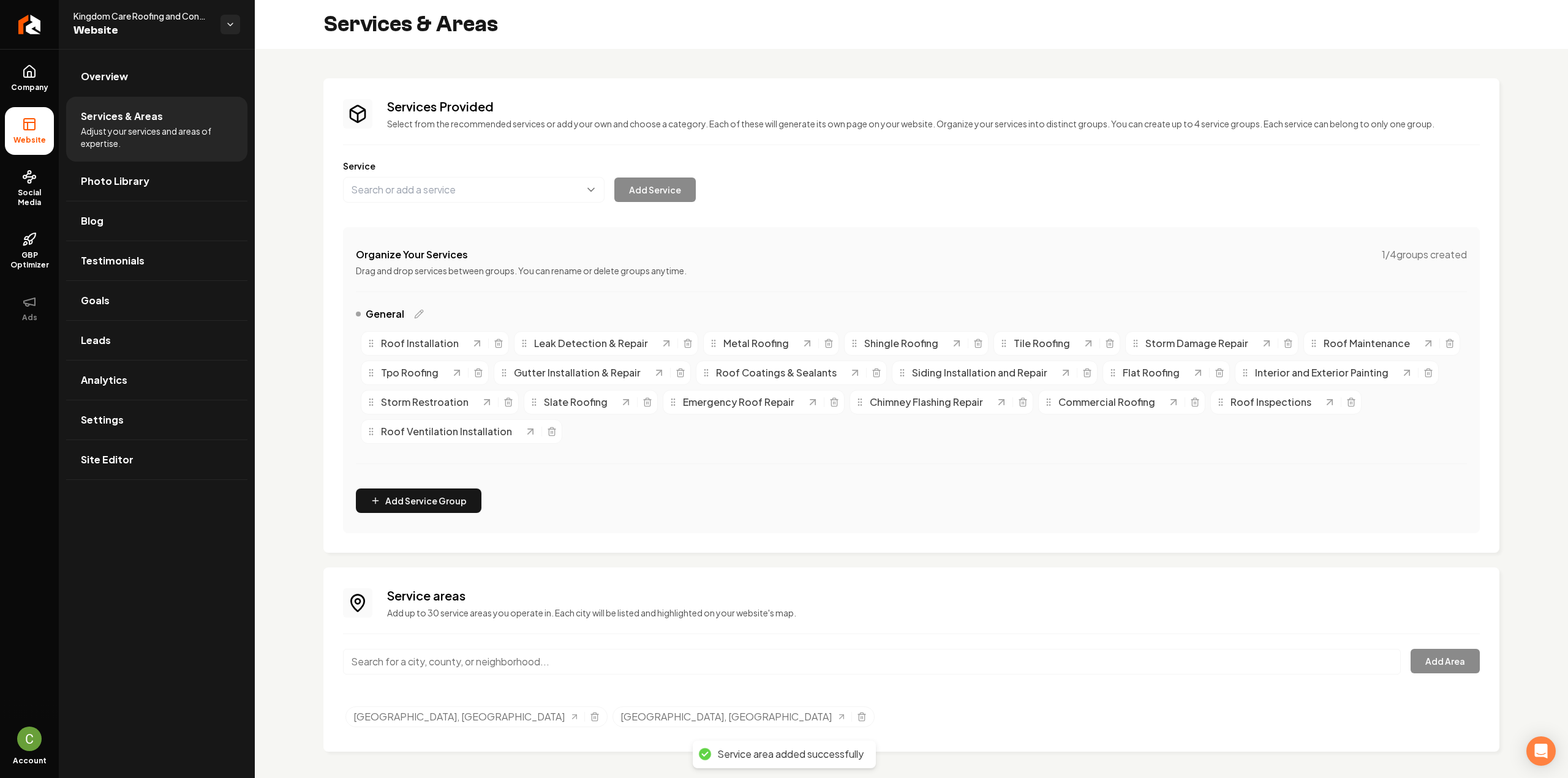
click at [559, 655] on input "Main content area" at bounding box center [872, 662] width 1058 height 26
paste input "Grand Prairie"
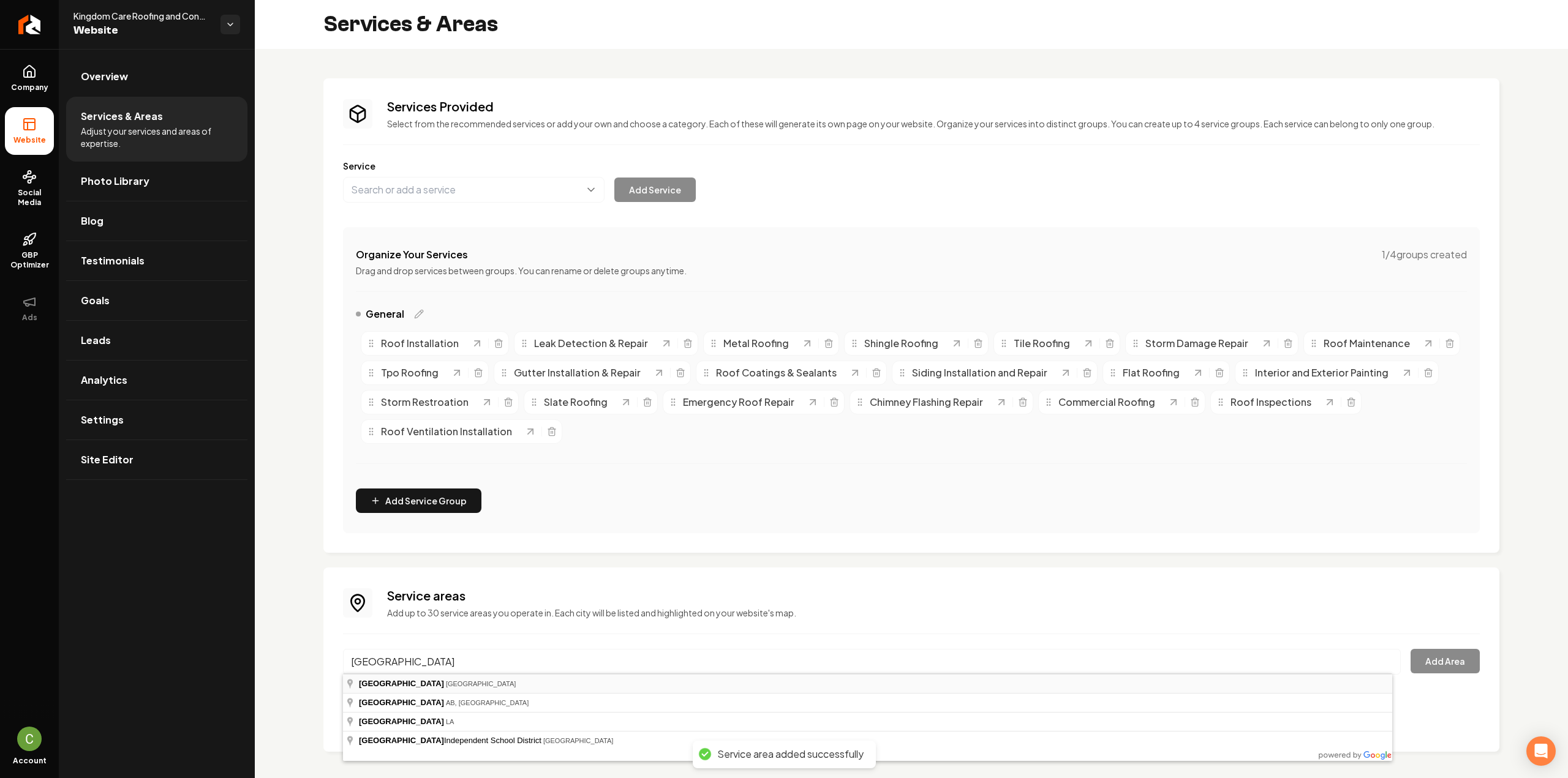
type input "Grand Prairie, TX"
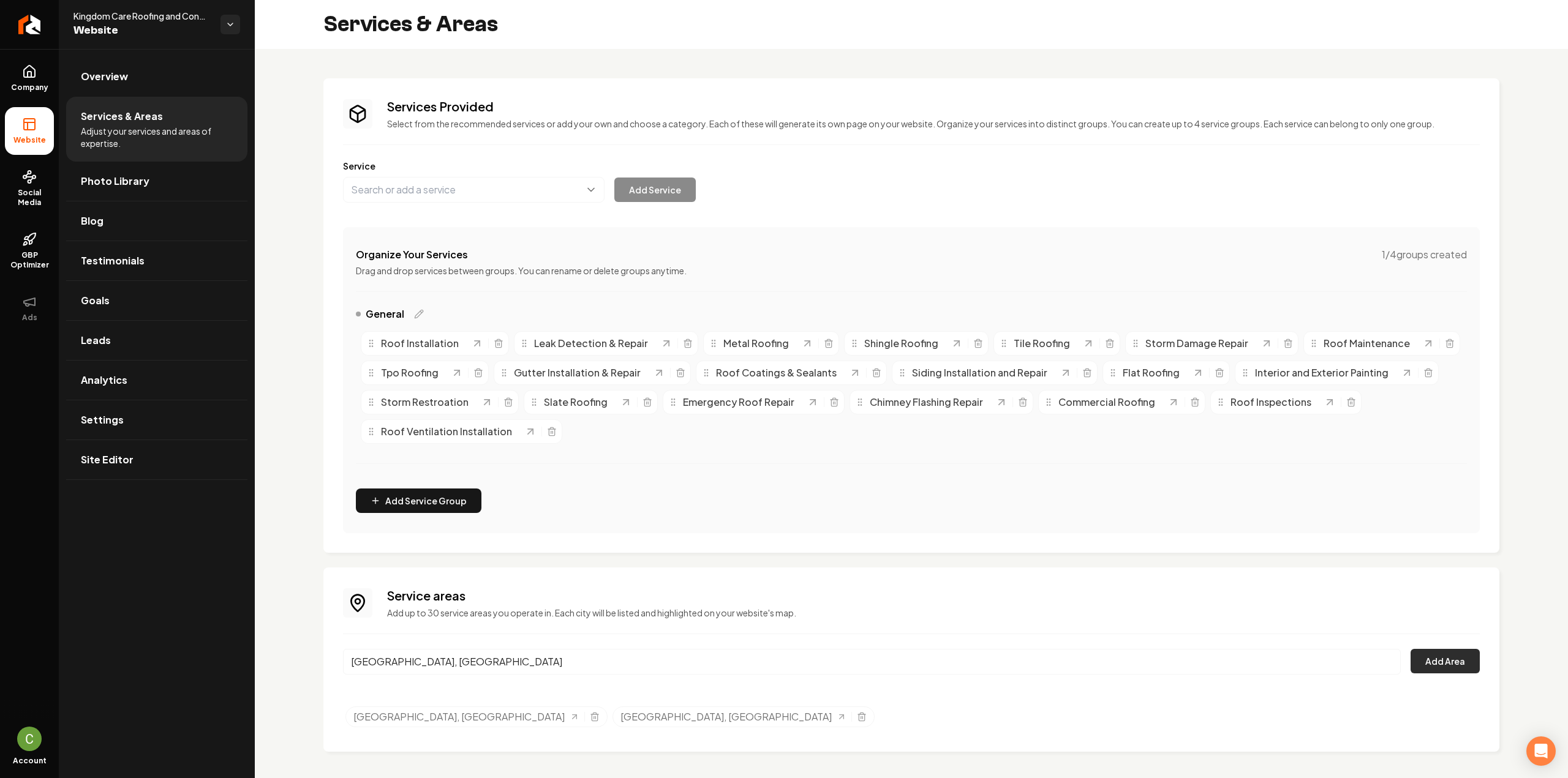
click at [1448, 659] on button "Add Area" at bounding box center [1445, 661] width 70 height 24
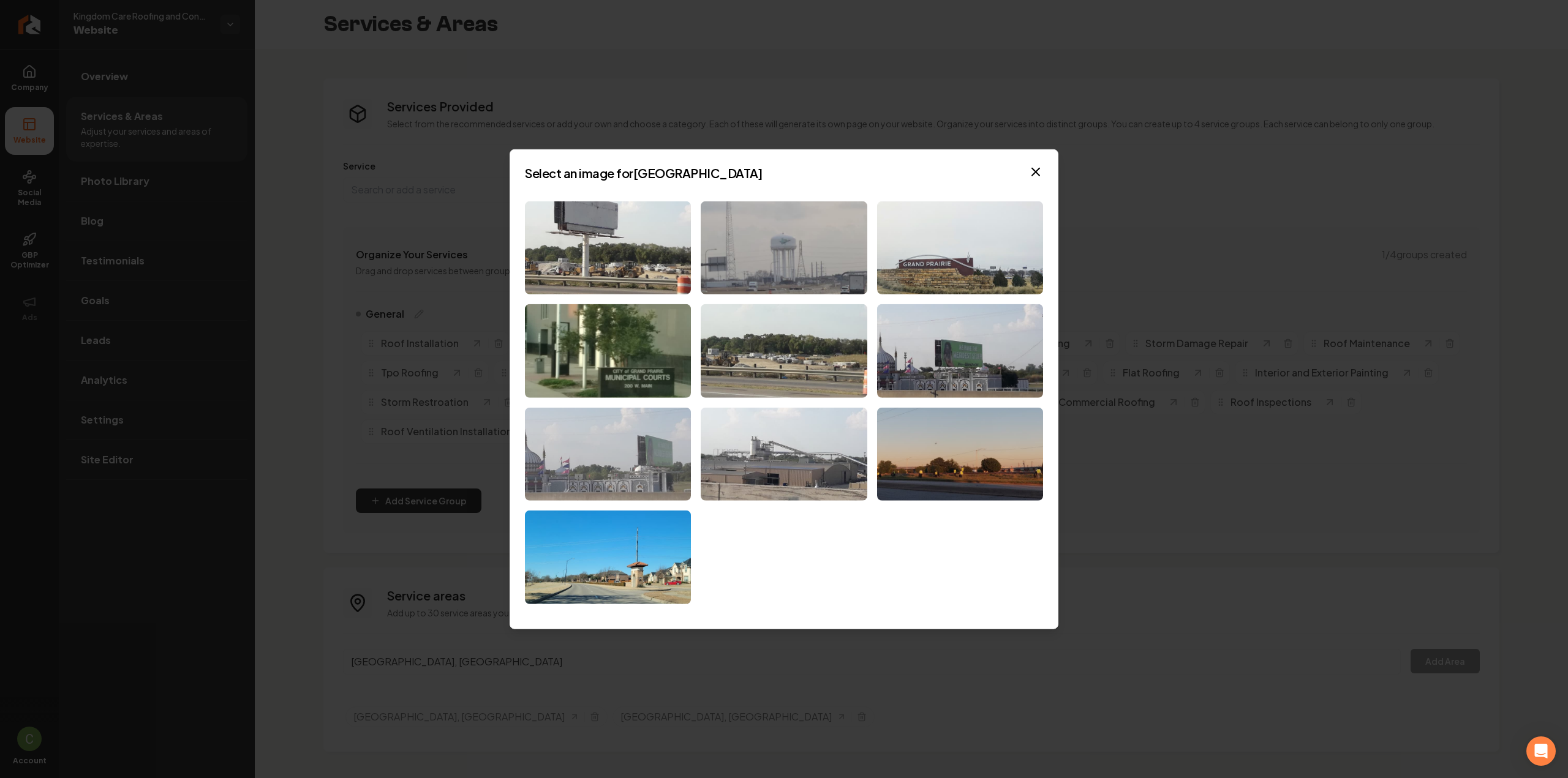
click at [639, 442] on img at bounding box center [608, 454] width 166 height 94
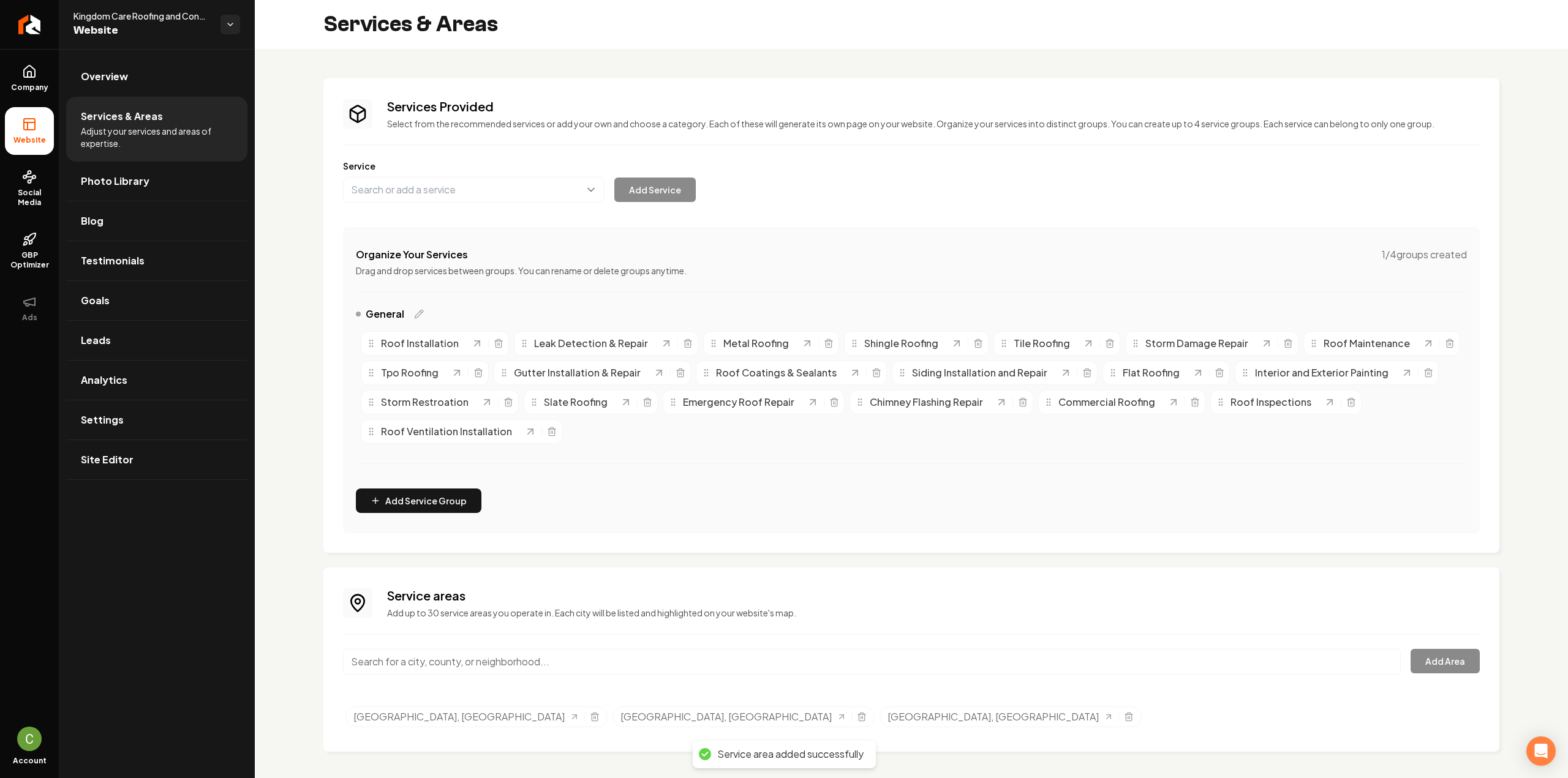
click at [489, 655] on input "Main content area" at bounding box center [872, 662] width 1058 height 26
paste input "Cedar Hill"
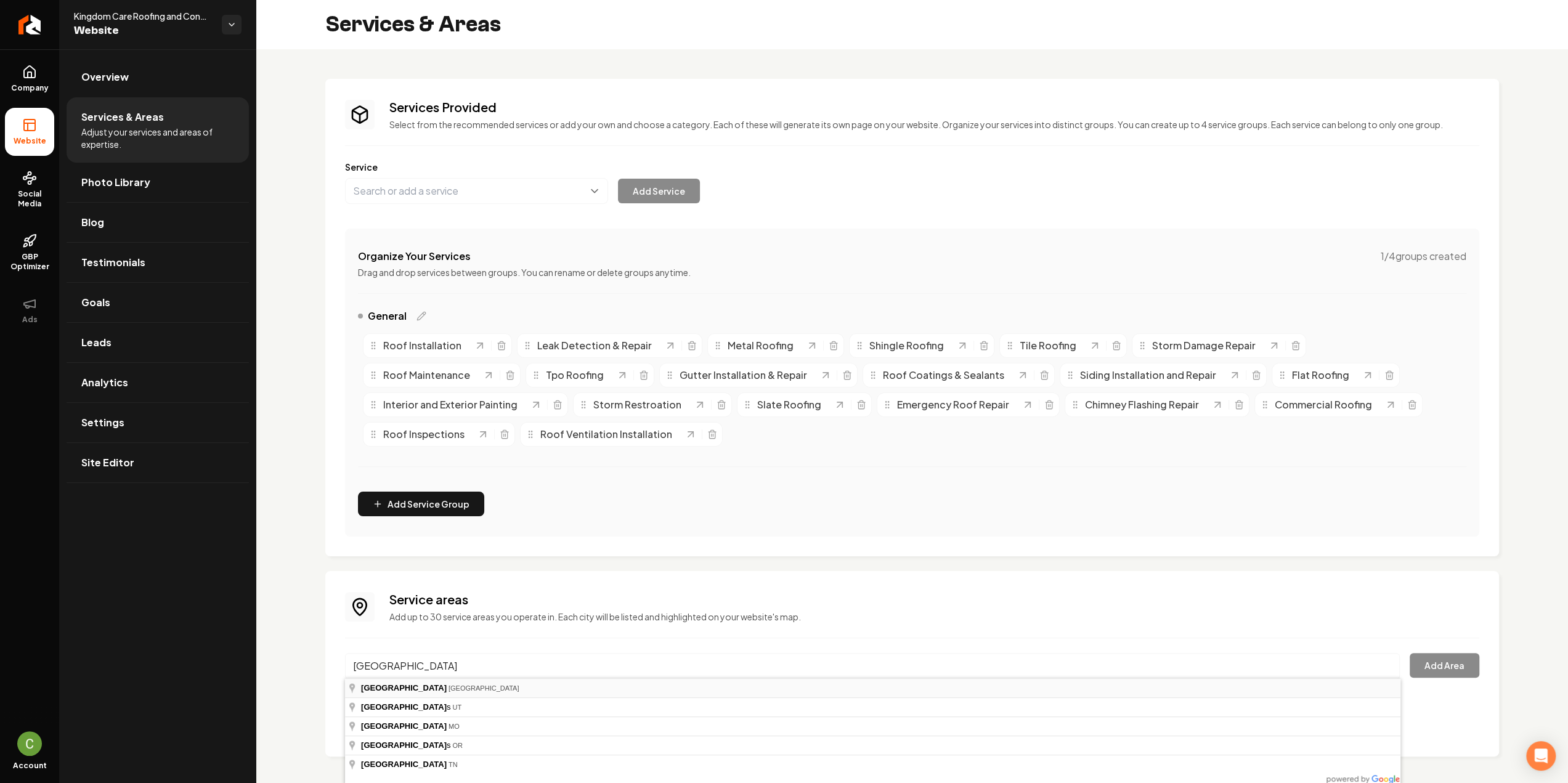
type input "Cedar Hill, TX"
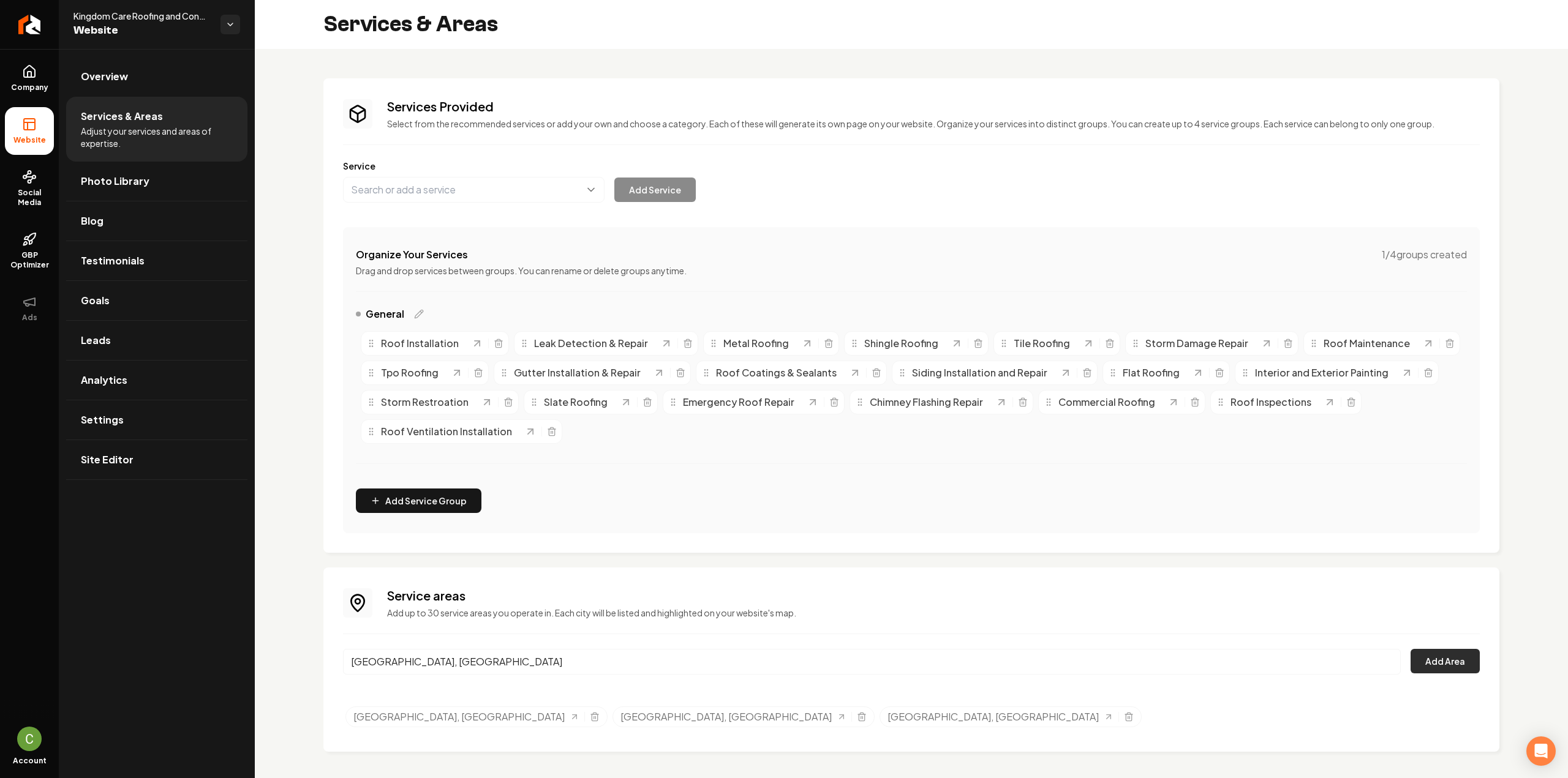
click at [1442, 671] on button "Add Area" at bounding box center [1445, 661] width 70 height 24
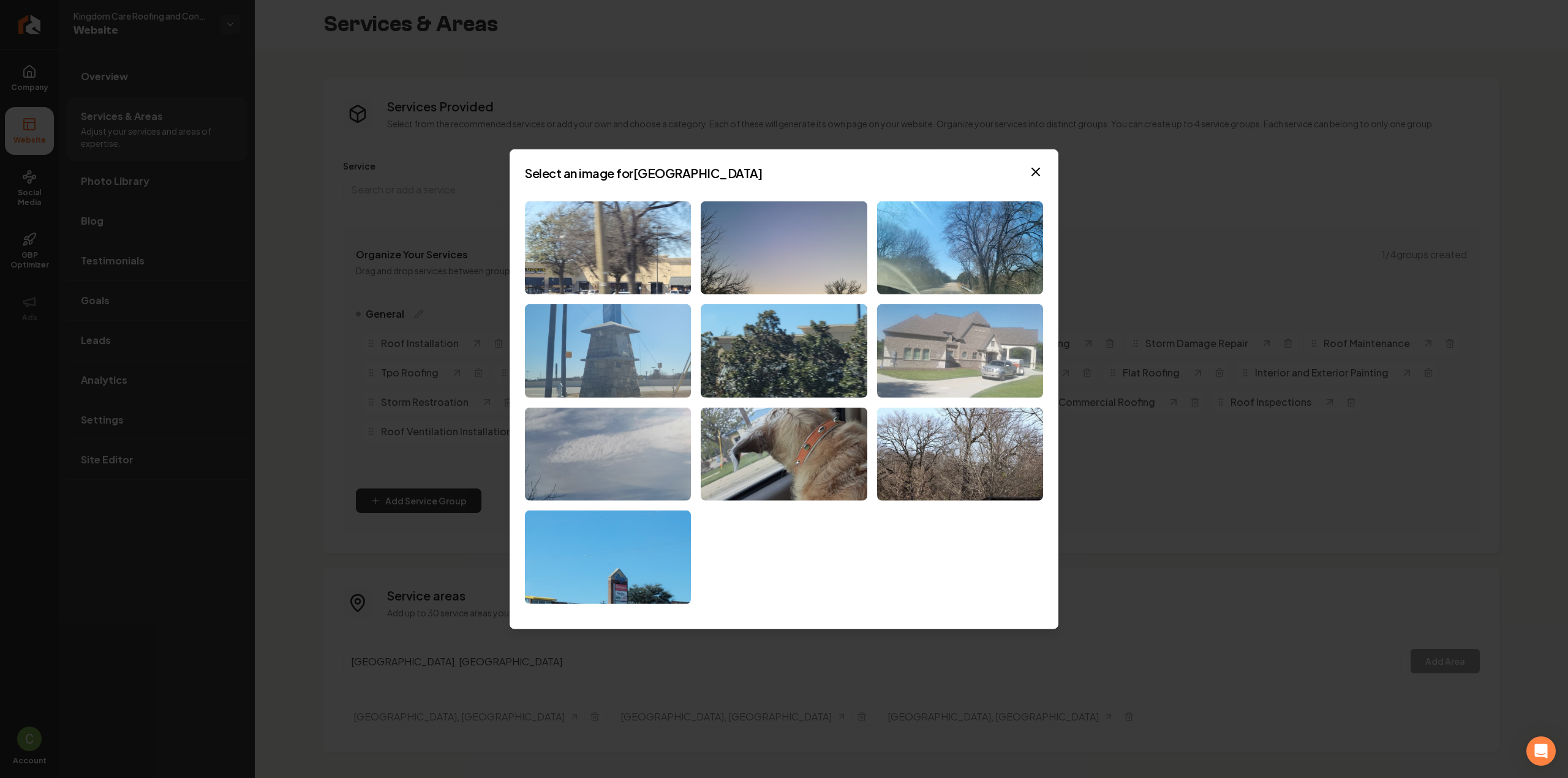
click at [1002, 370] on img at bounding box center [959, 351] width 166 height 94
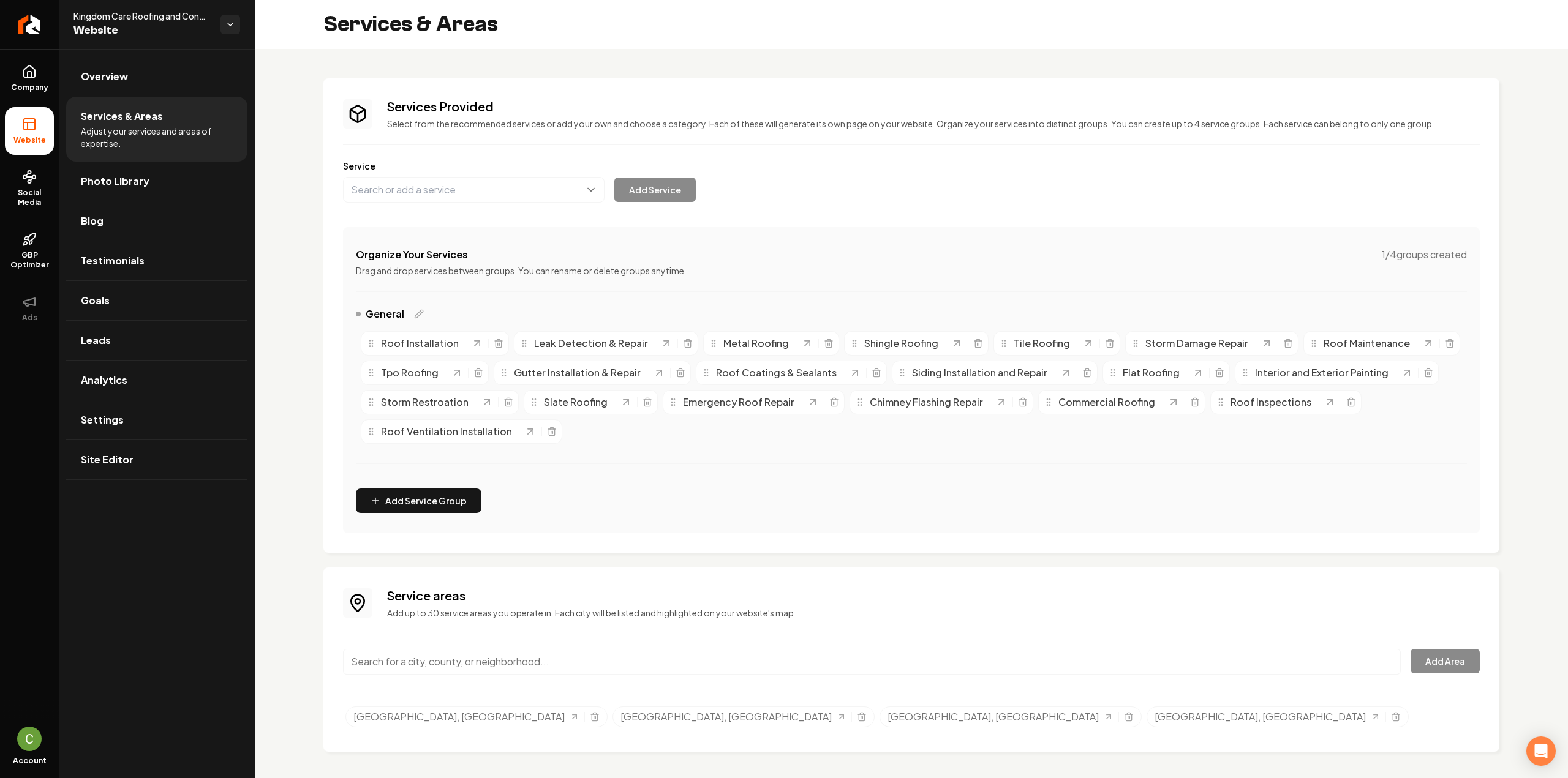
click at [559, 658] on input "Main content area" at bounding box center [872, 662] width 1058 height 26
paste input "Duncanville"
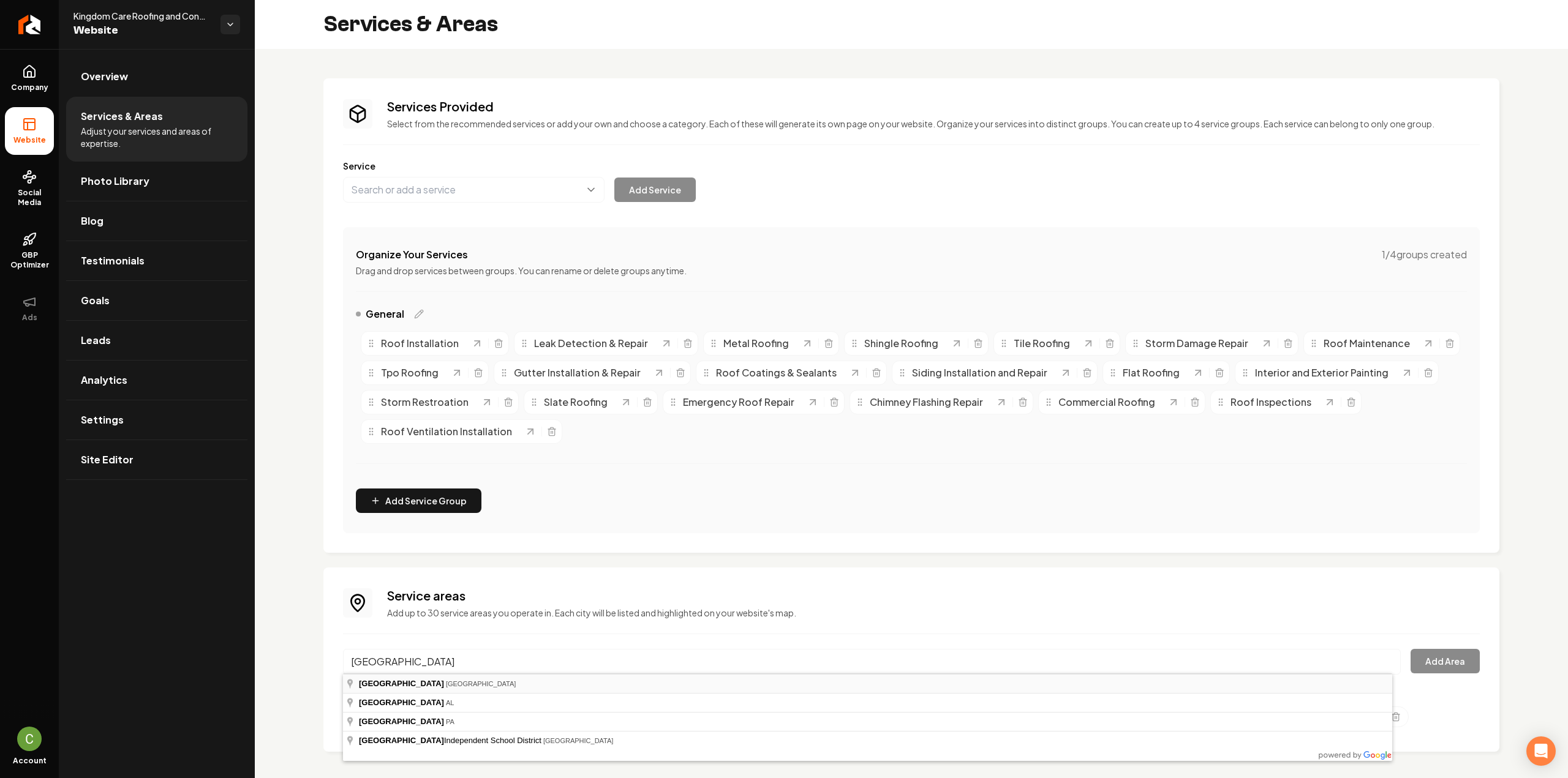
type input "Duncanville, TX"
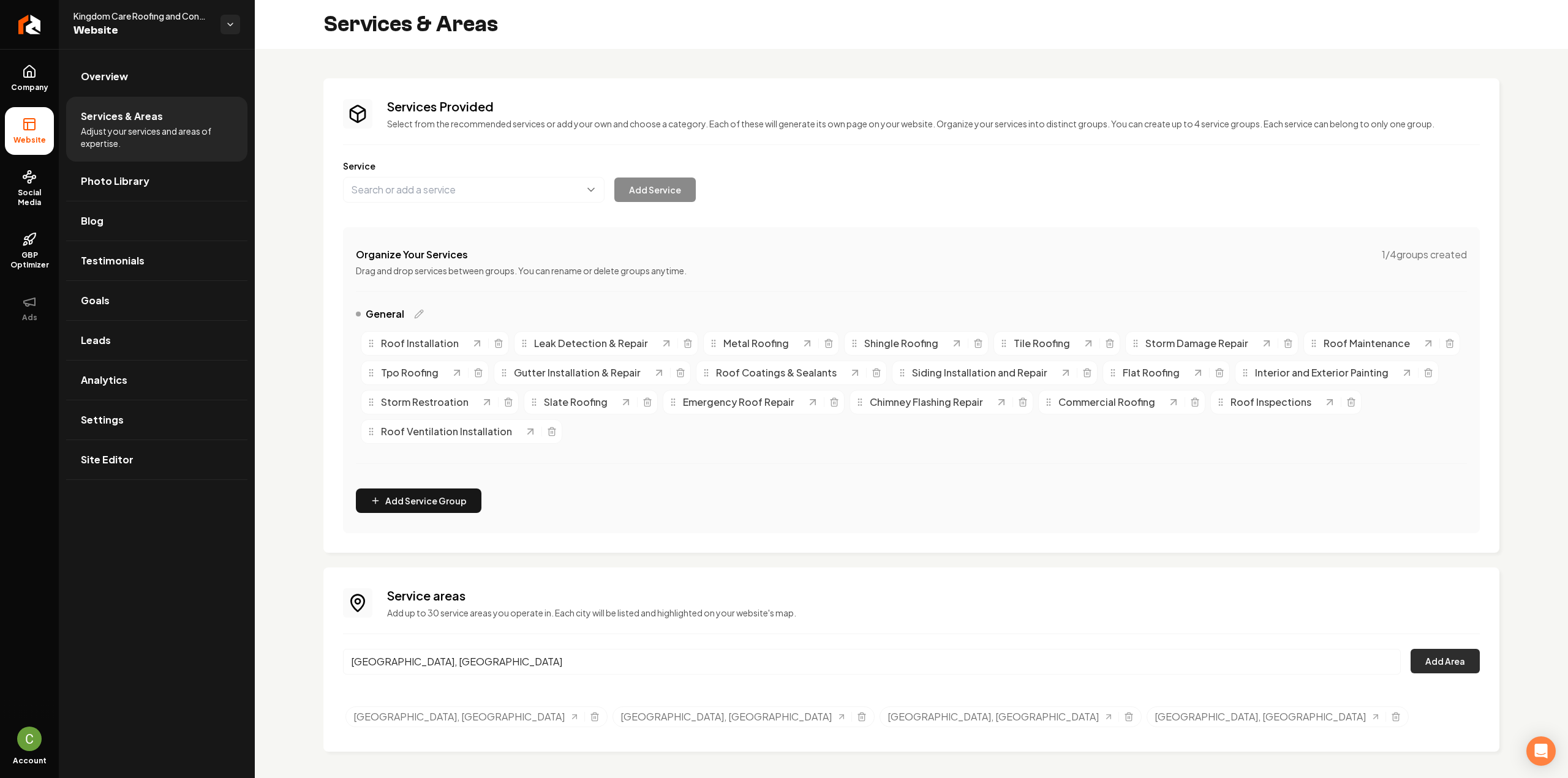
click at [1420, 670] on button "Add Area" at bounding box center [1445, 661] width 70 height 24
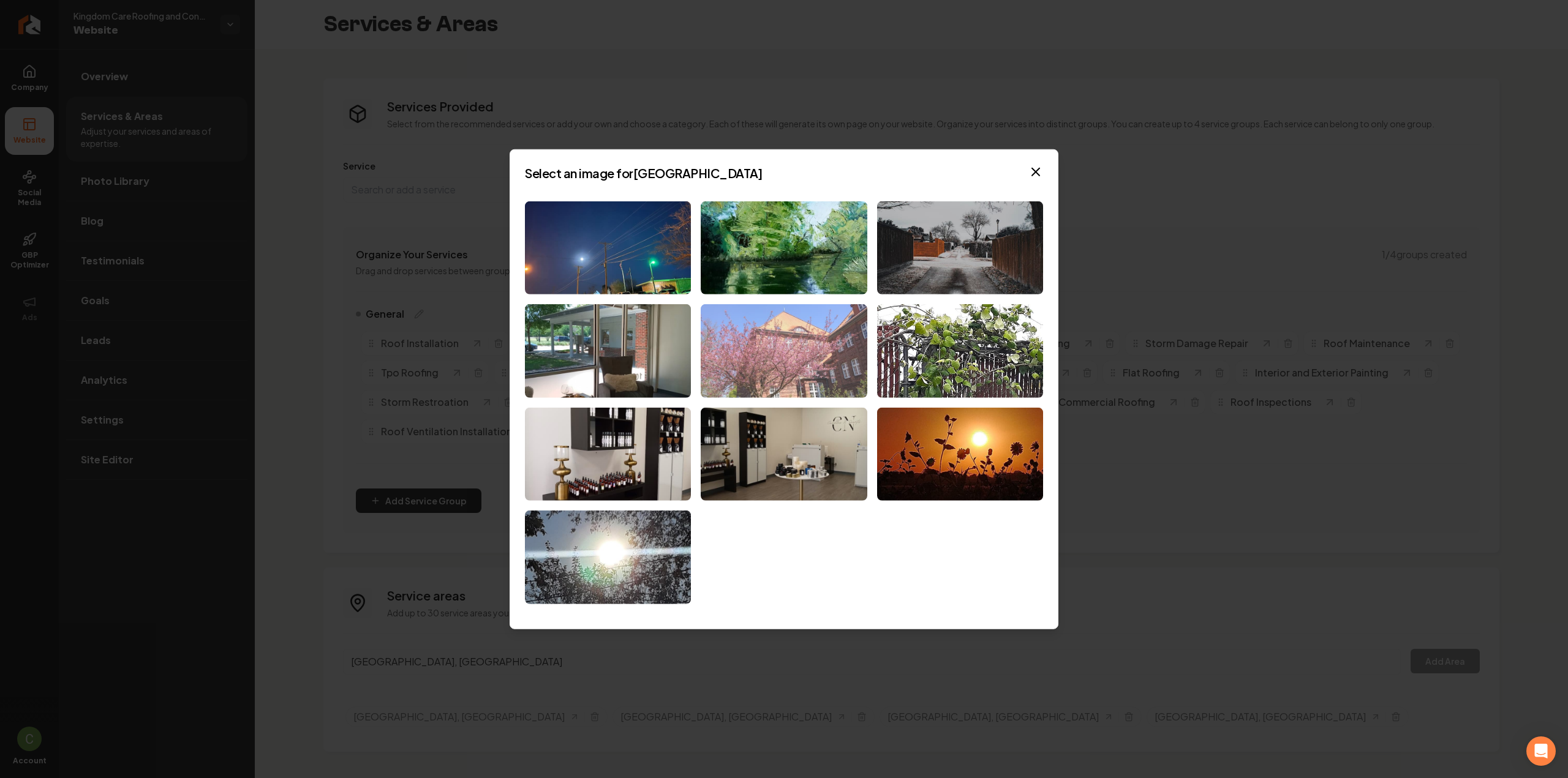
click at [833, 360] on img at bounding box center [783, 351] width 166 height 94
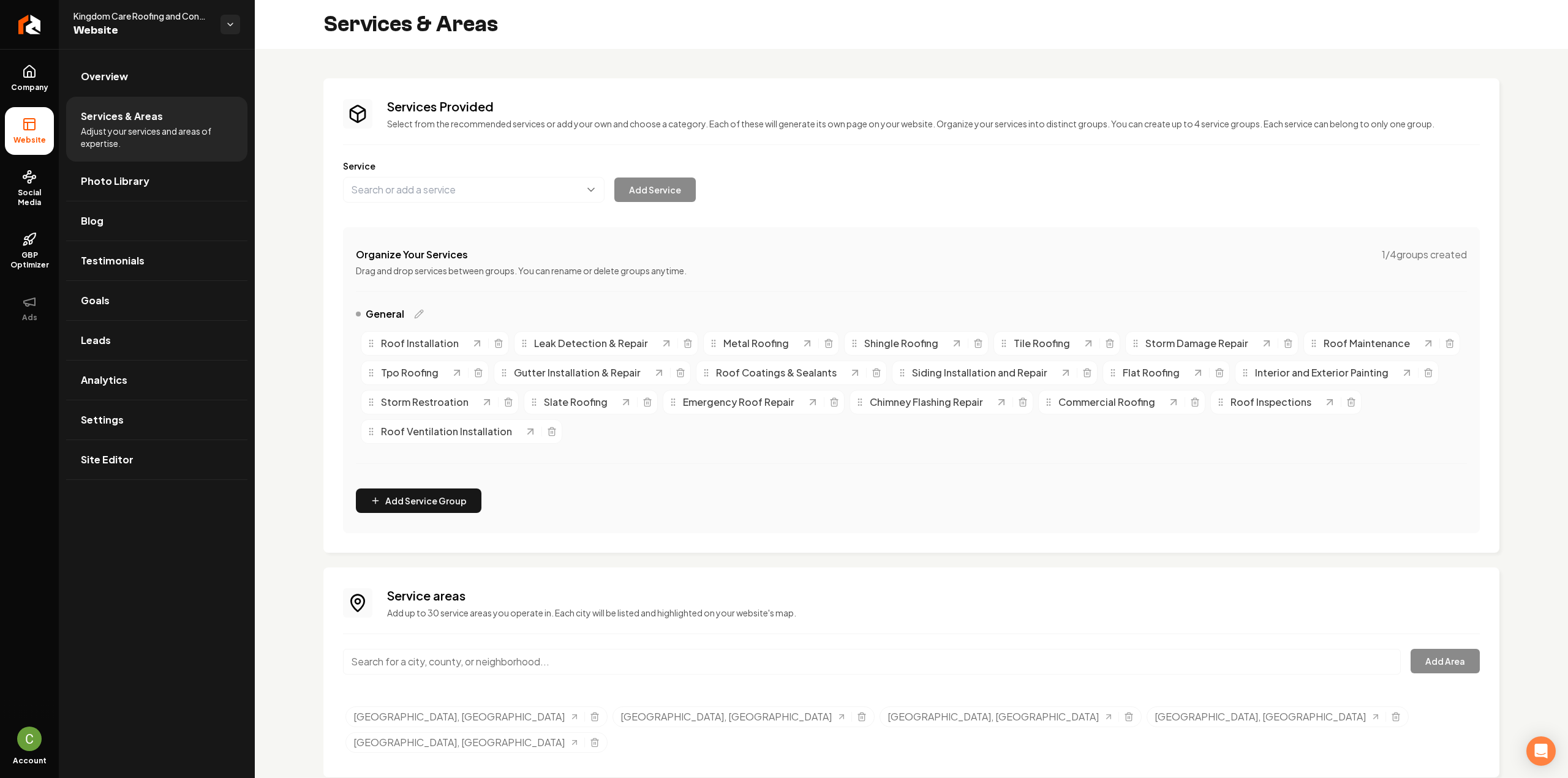
click at [465, 649] on input "Main content area" at bounding box center [872, 662] width 1058 height 26
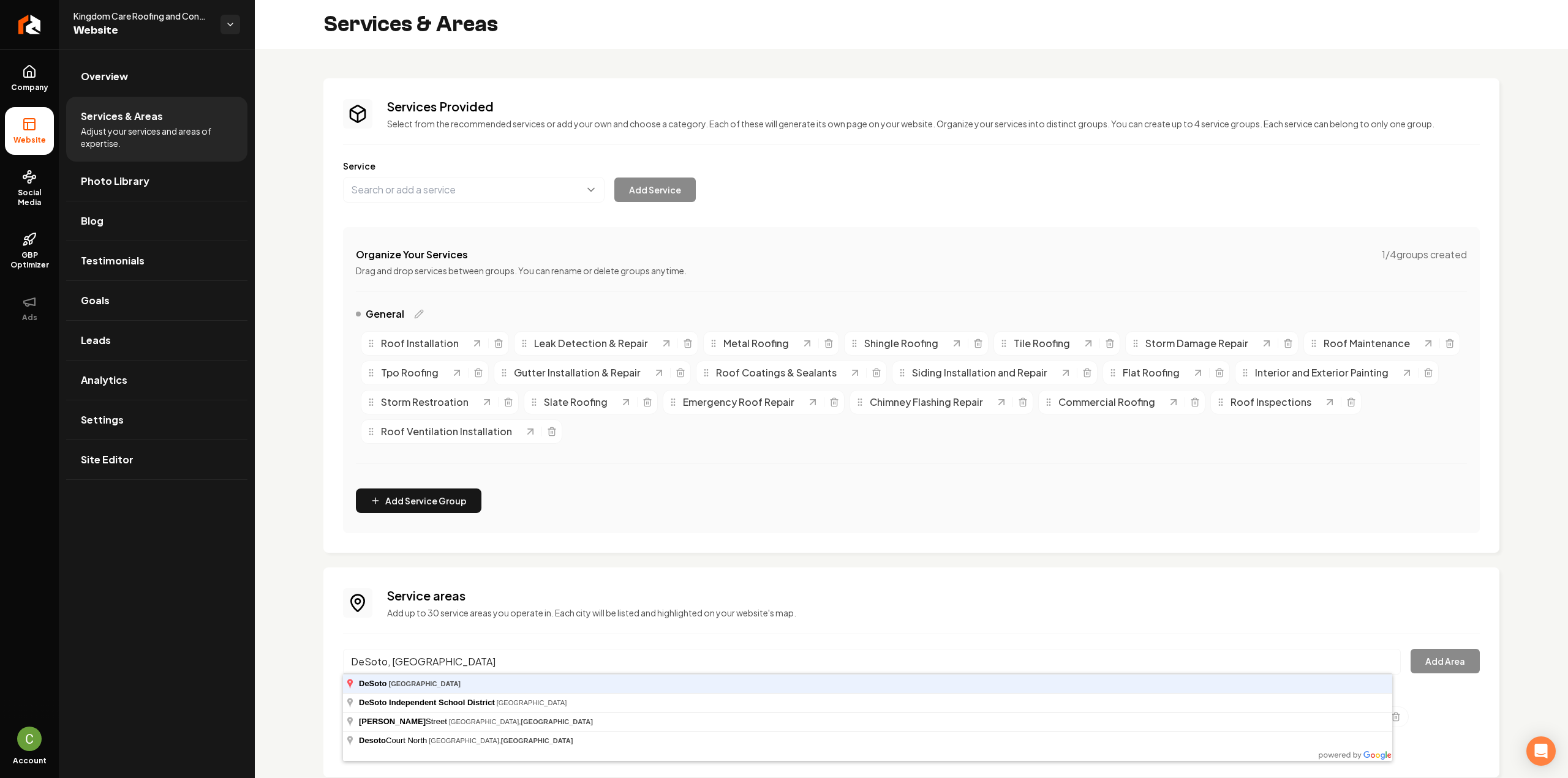
type input "DeSoto, TX"
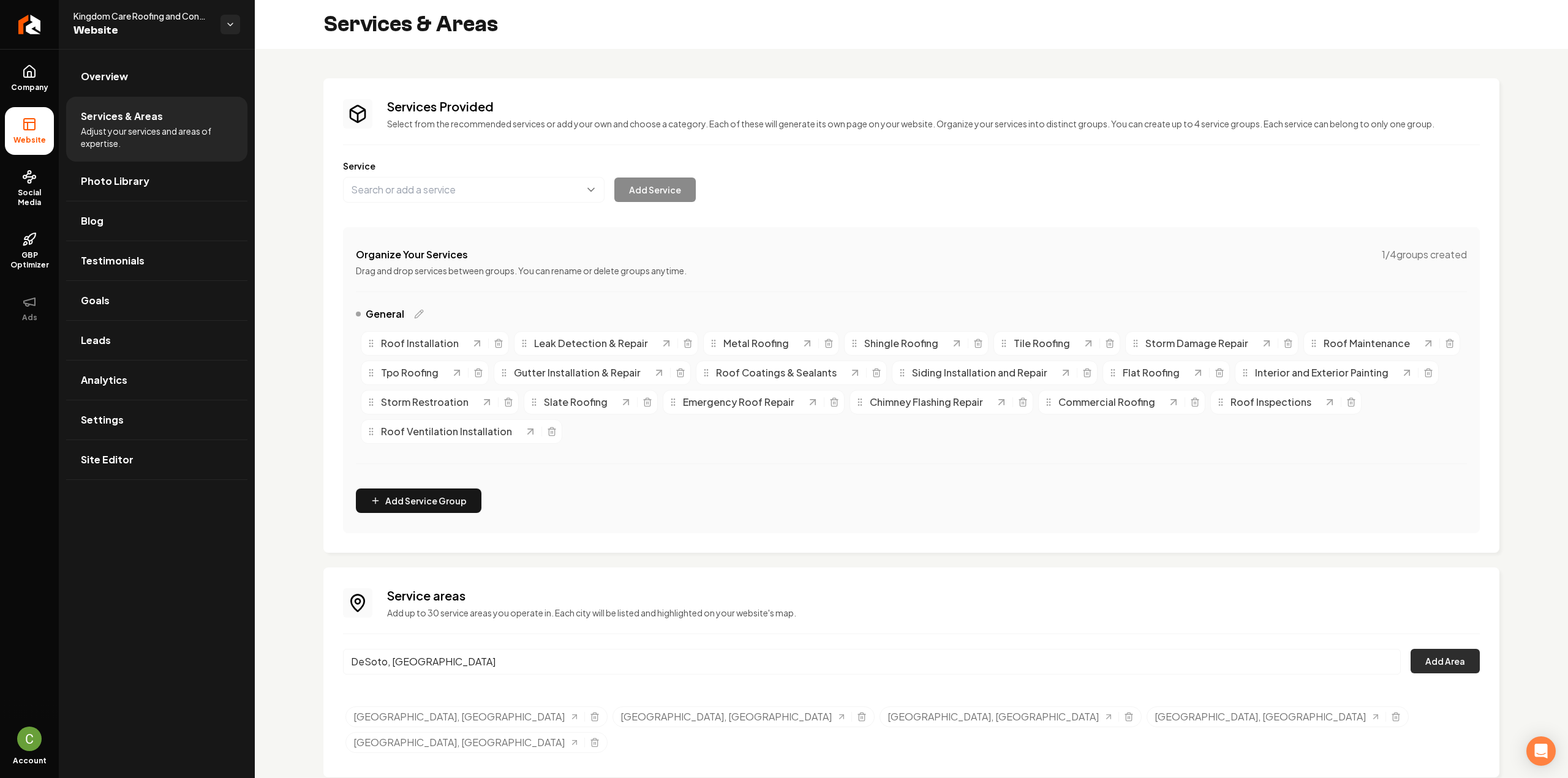
click at [1417, 652] on button "Add Area" at bounding box center [1445, 661] width 70 height 24
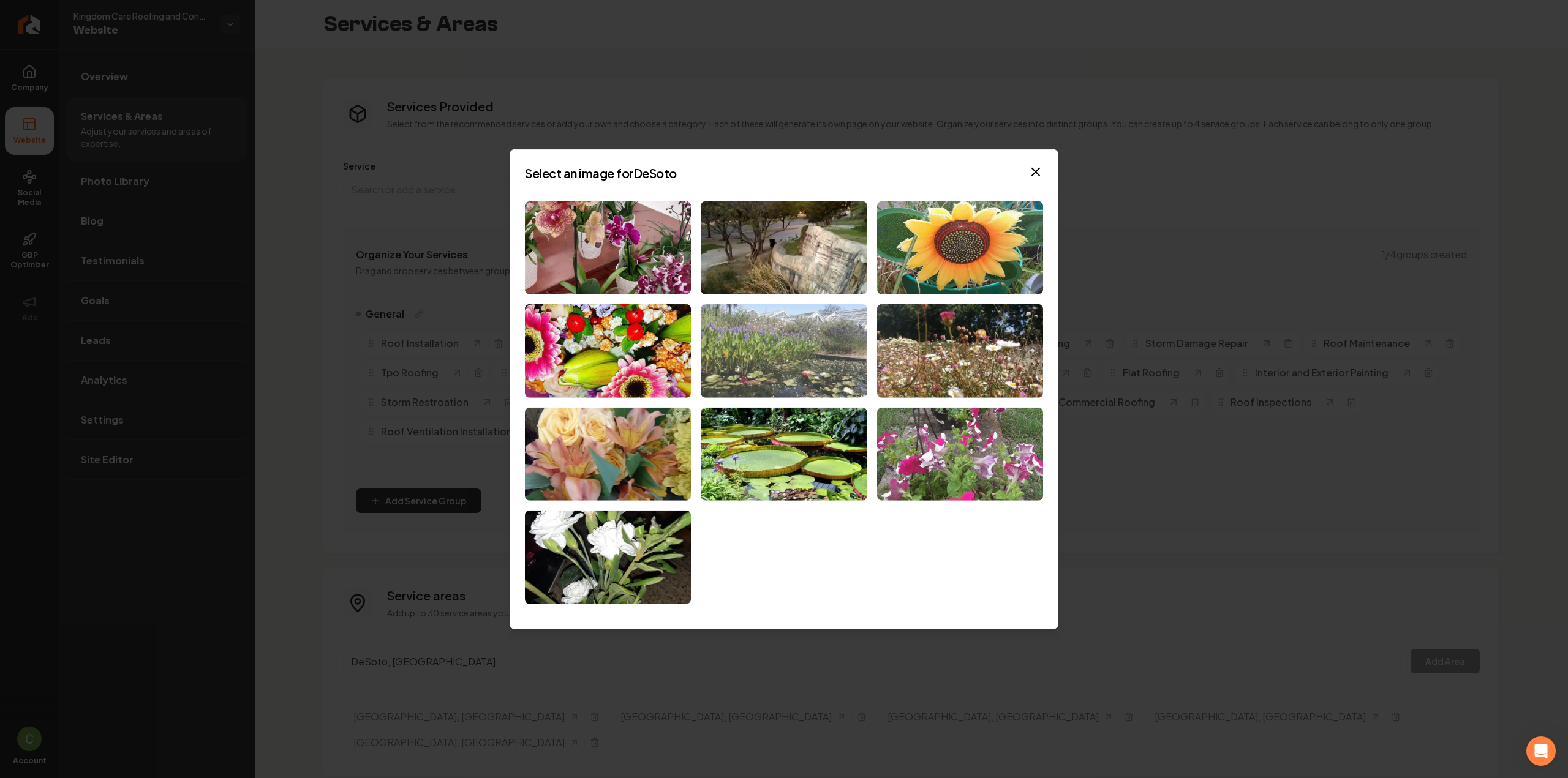
click at [749, 358] on img at bounding box center [783, 351] width 166 height 94
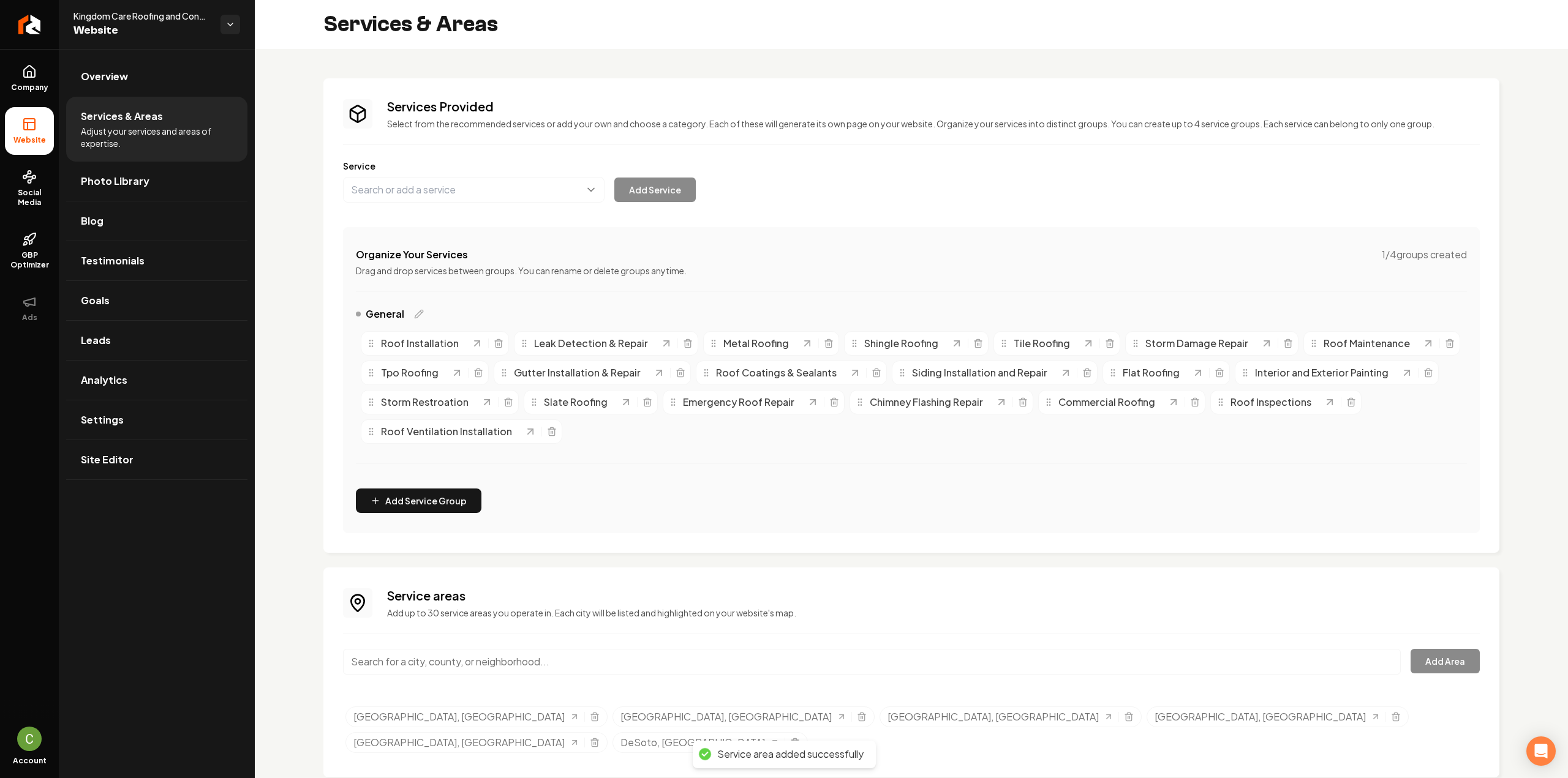
click at [416, 670] on input "Main content area" at bounding box center [872, 662] width 1058 height 26
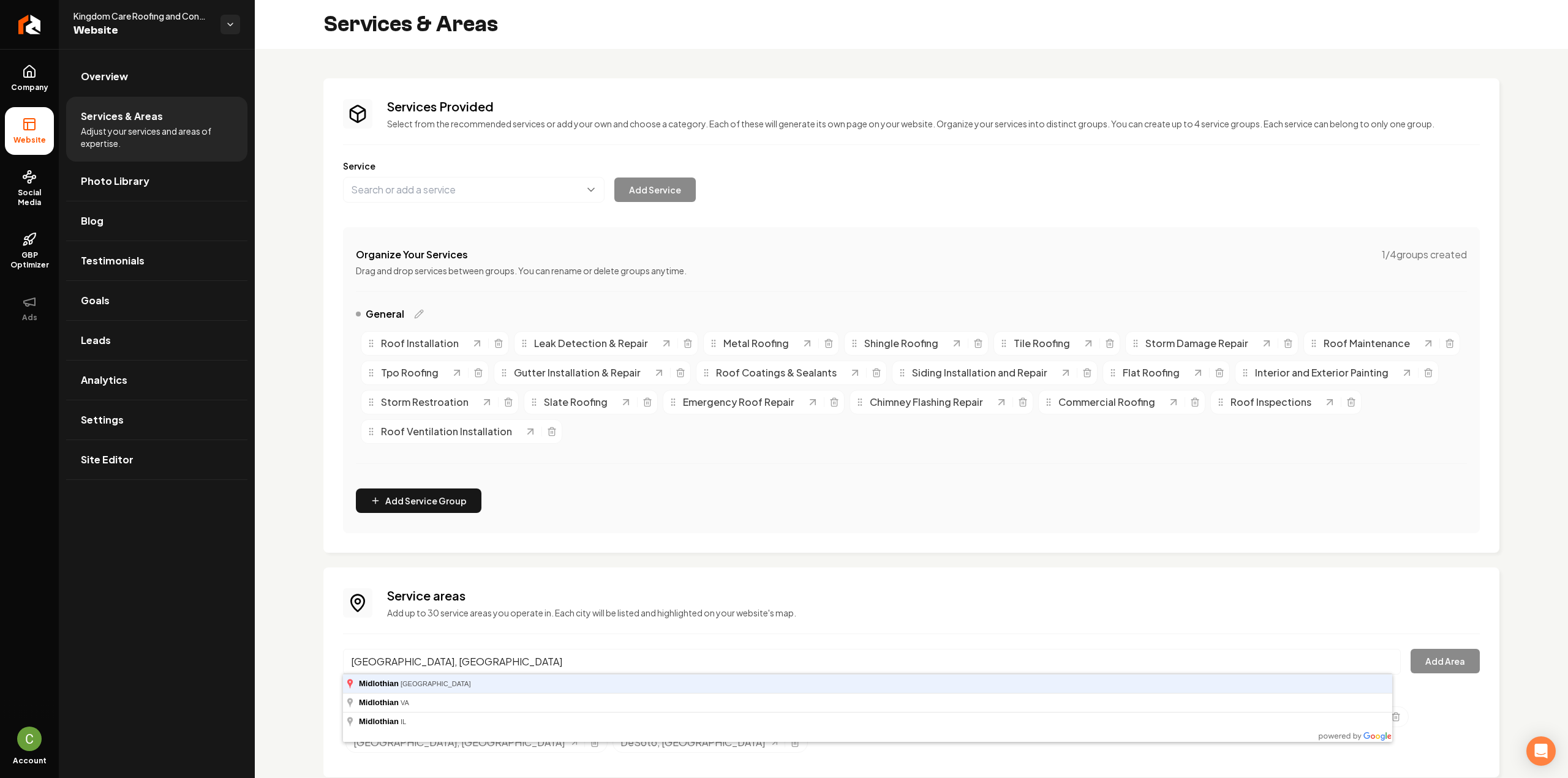
type input "Midlothian, TX"
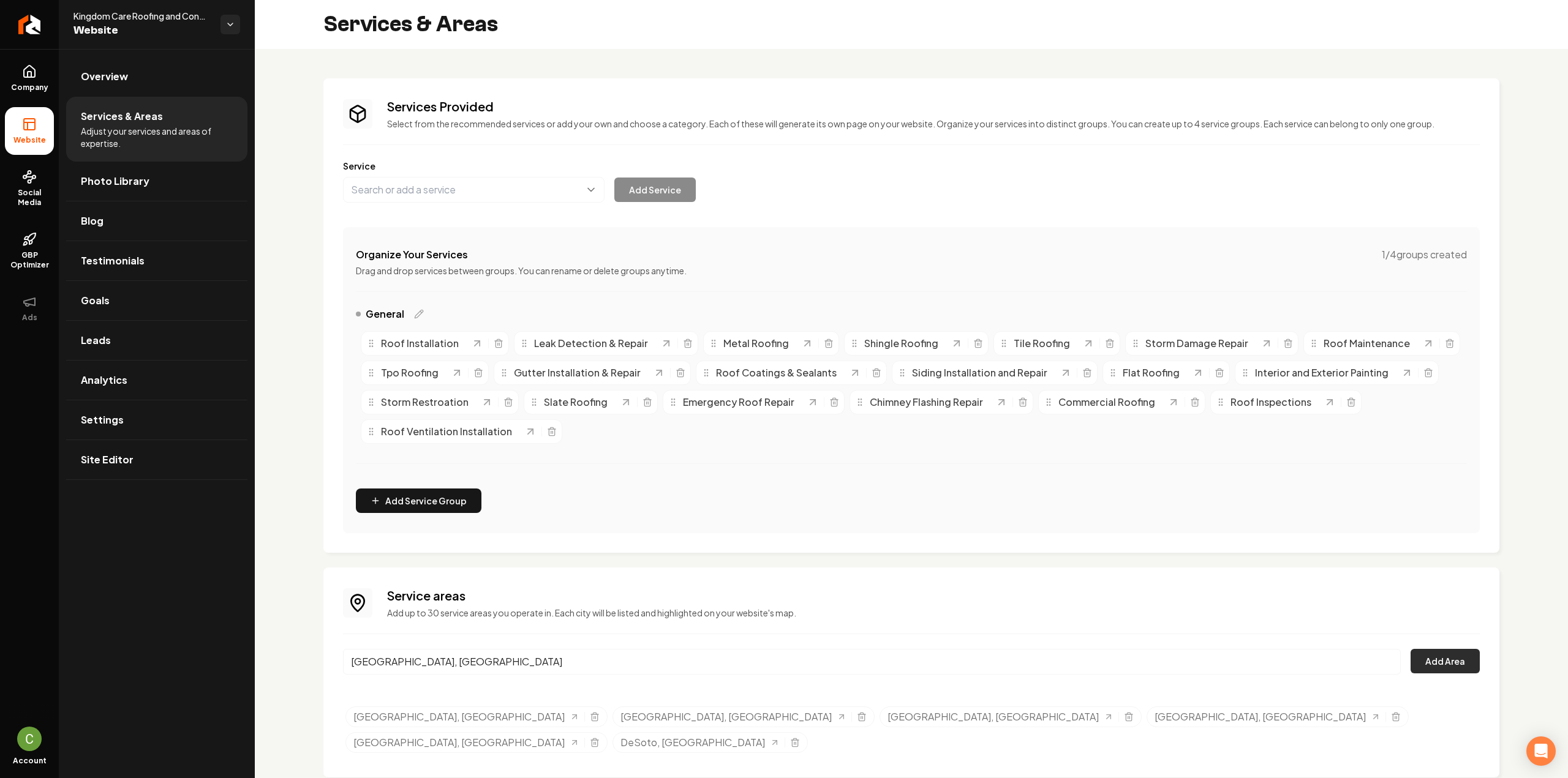
click at [1423, 663] on button "Add Area" at bounding box center [1445, 661] width 70 height 24
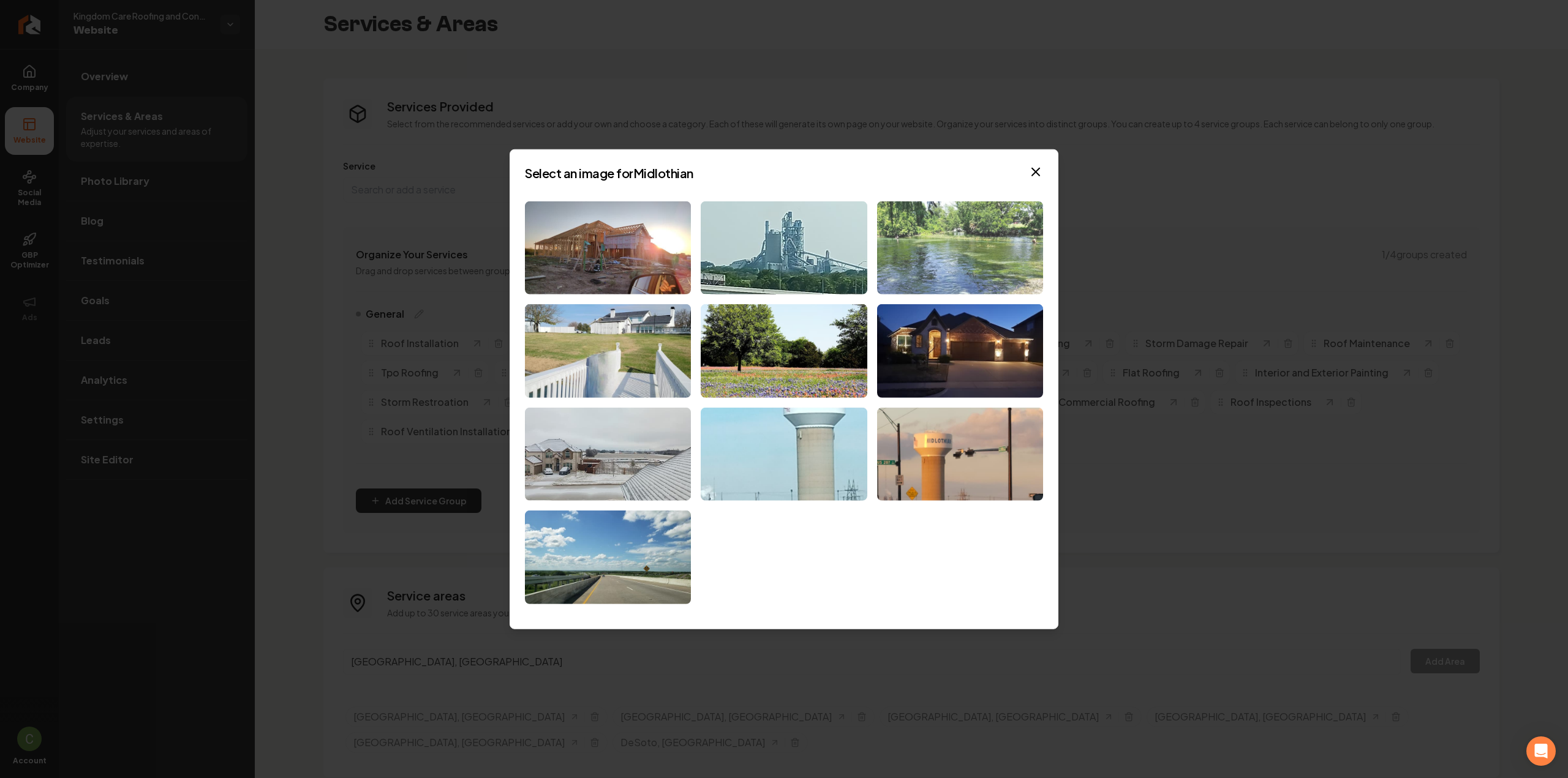
click at [966, 242] on img at bounding box center [959, 248] width 166 height 94
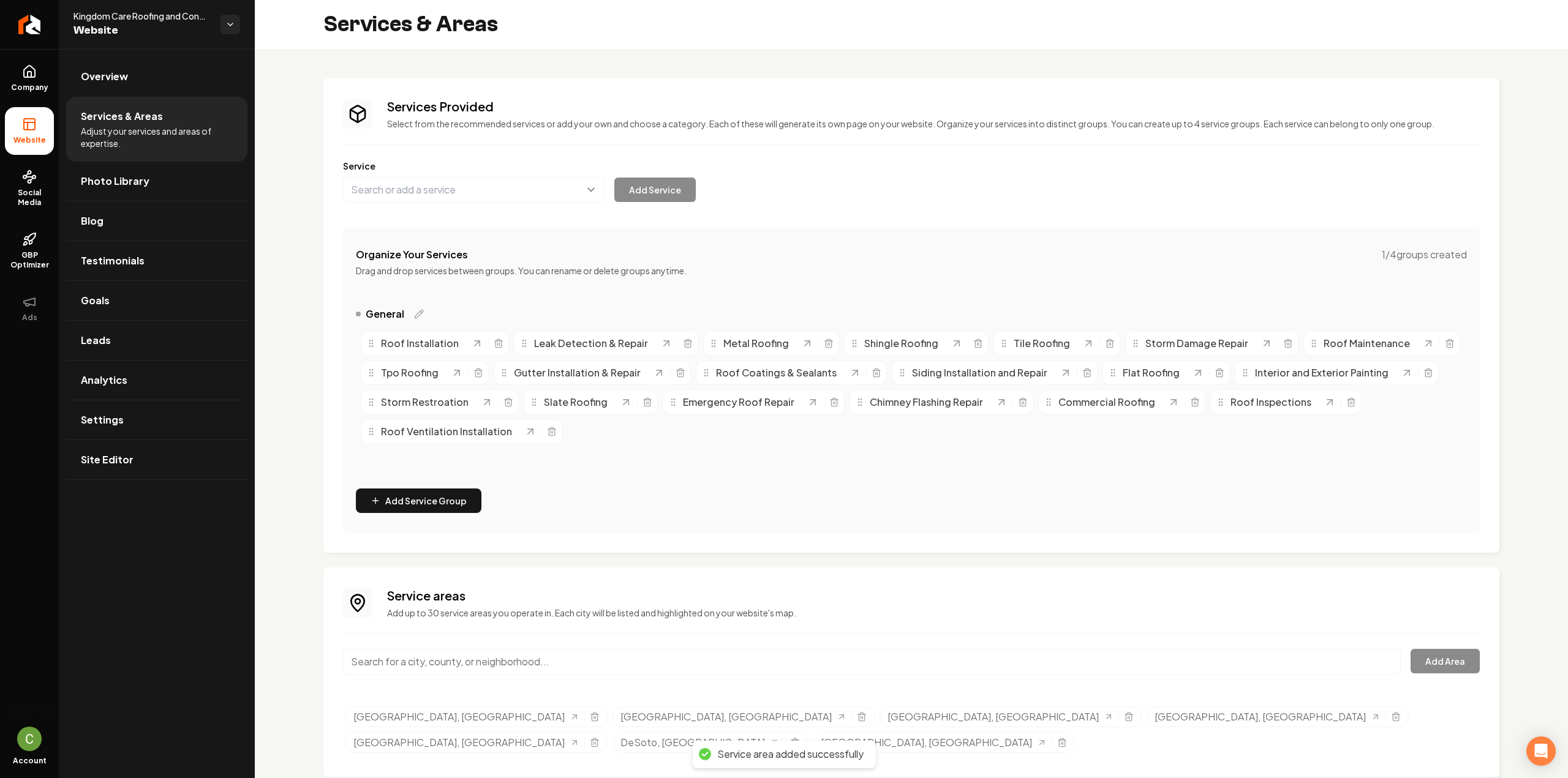
click at [384, 662] on input "Main content area" at bounding box center [872, 662] width 1058 height 26
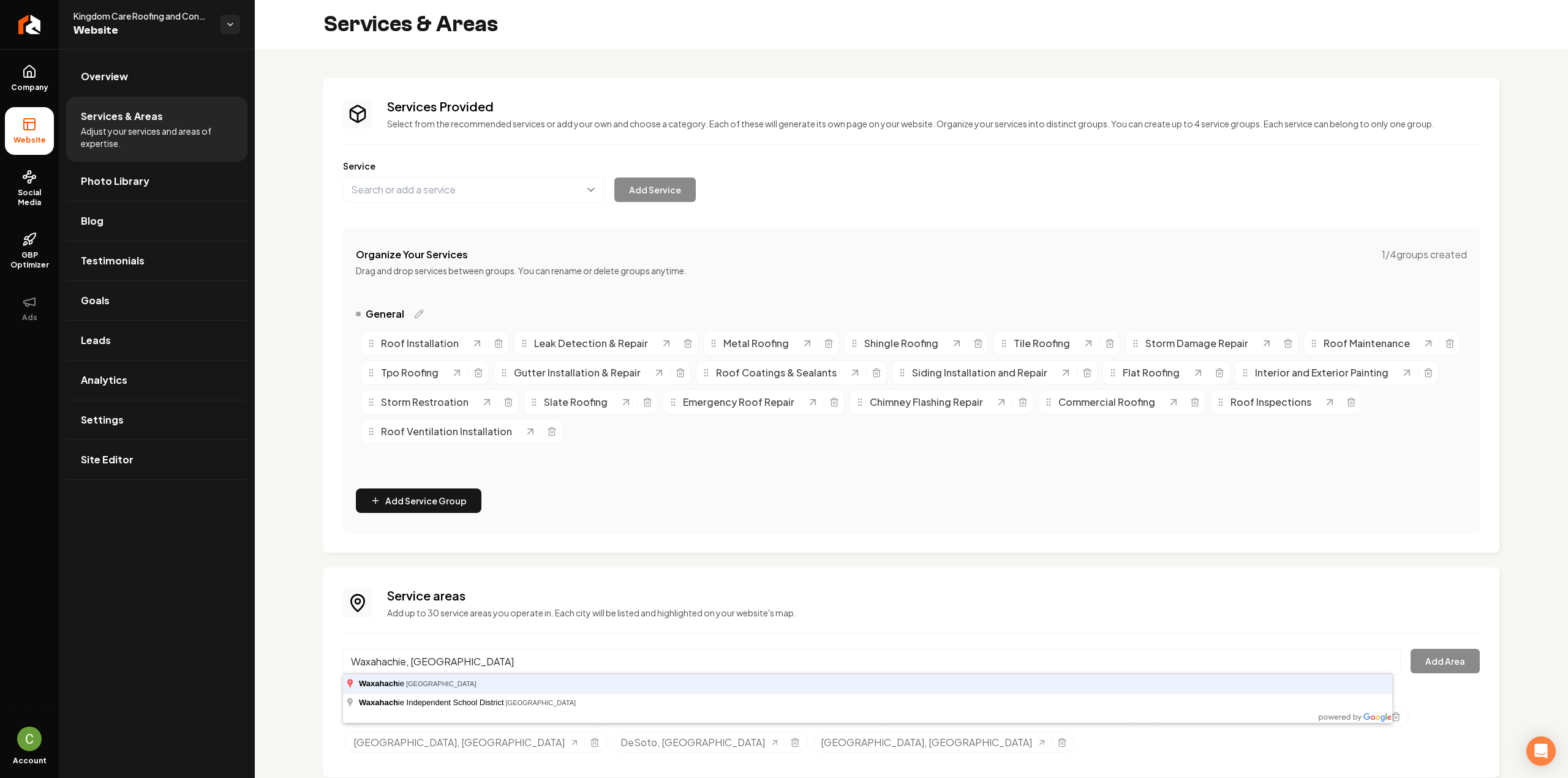
type input "Waxahachie, TX"
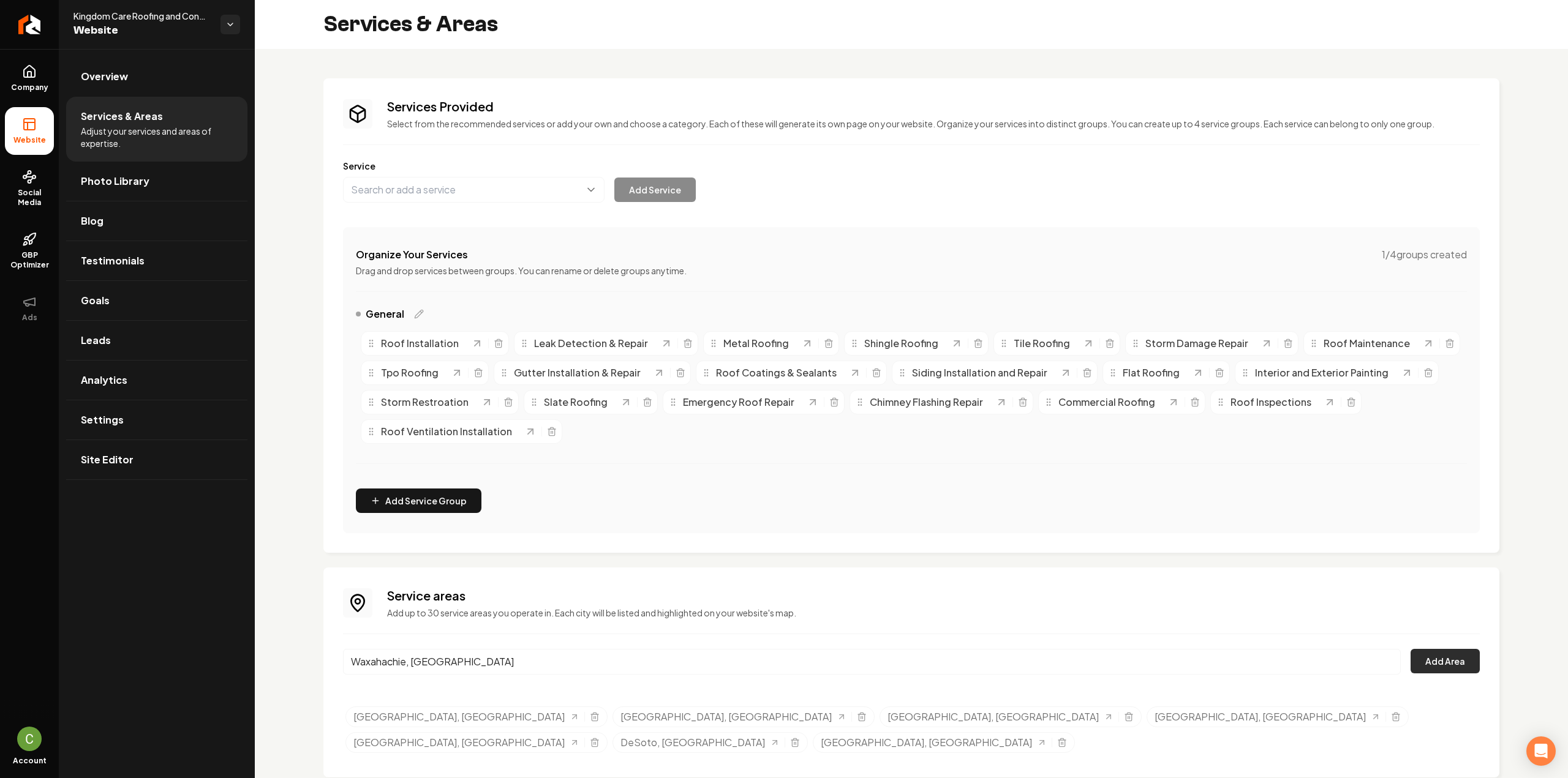
click at [1412, 668] on button "Add Area" at bounding box center [1445, 661] width 70 height 24
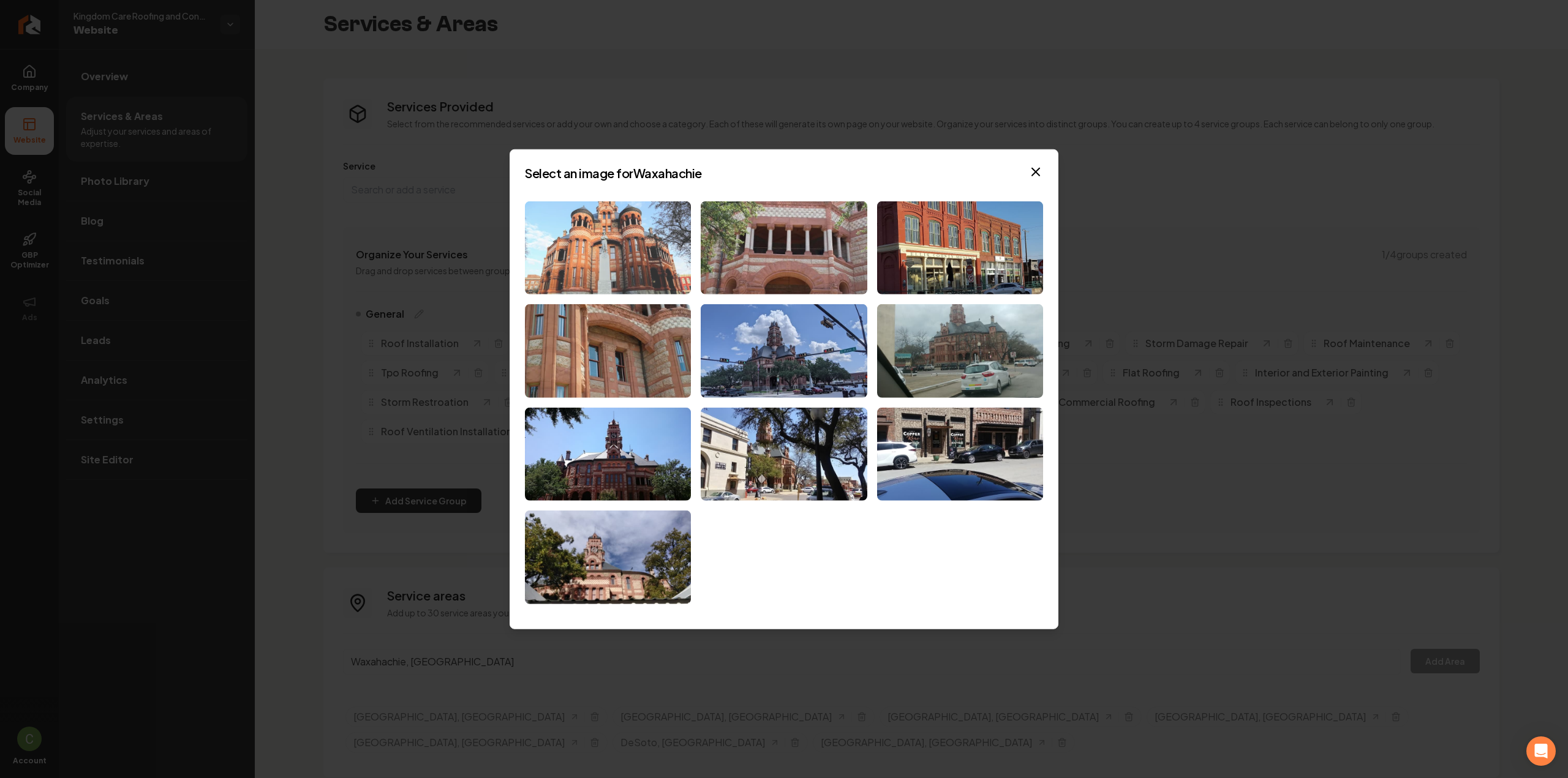
click at [610, 246] on img at bounding box center [608, 248] width 166 height 94
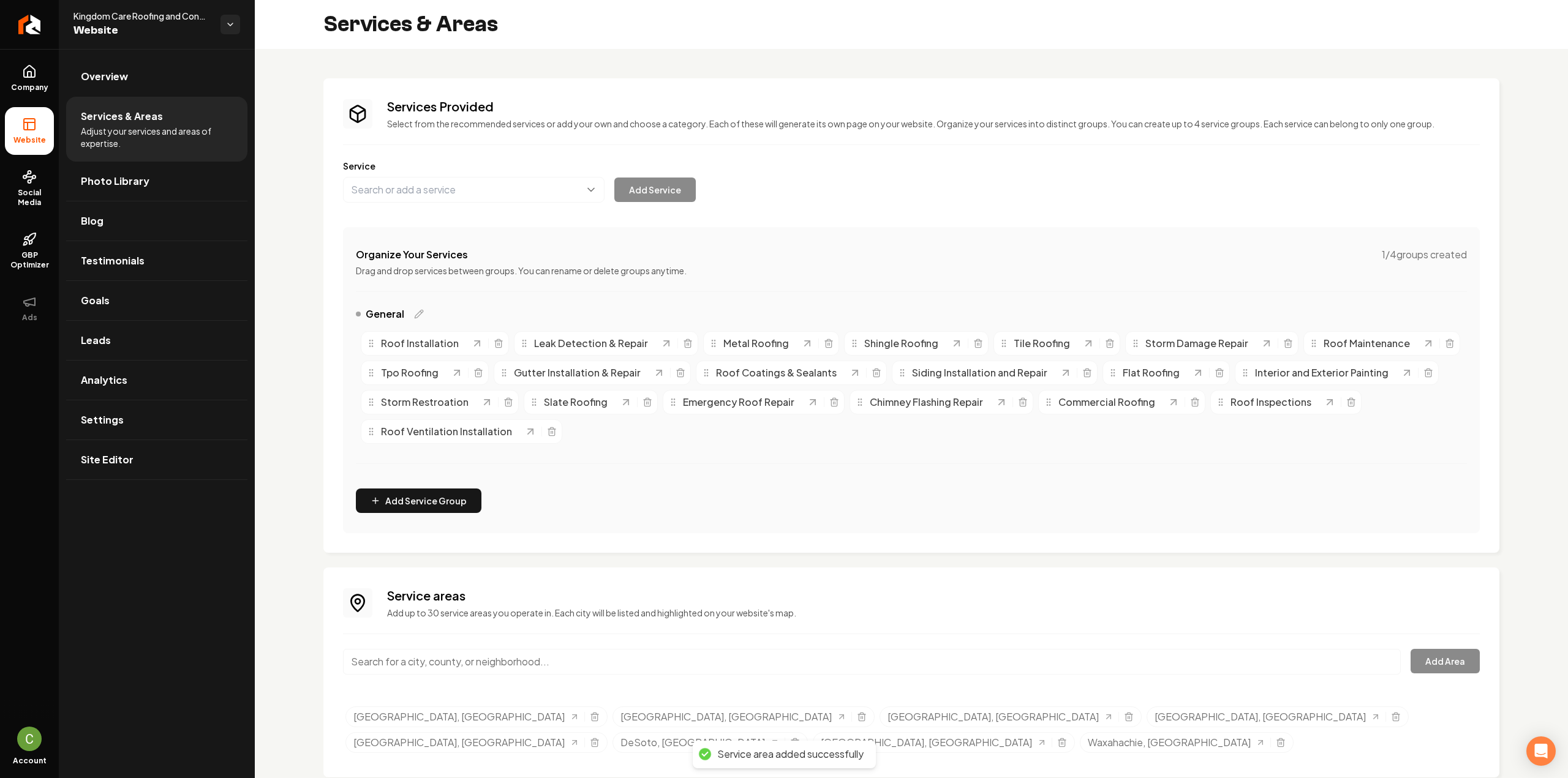
click at [446, 653] on input "Main content area" at bounding box center [872, 662] width 1058 height 26
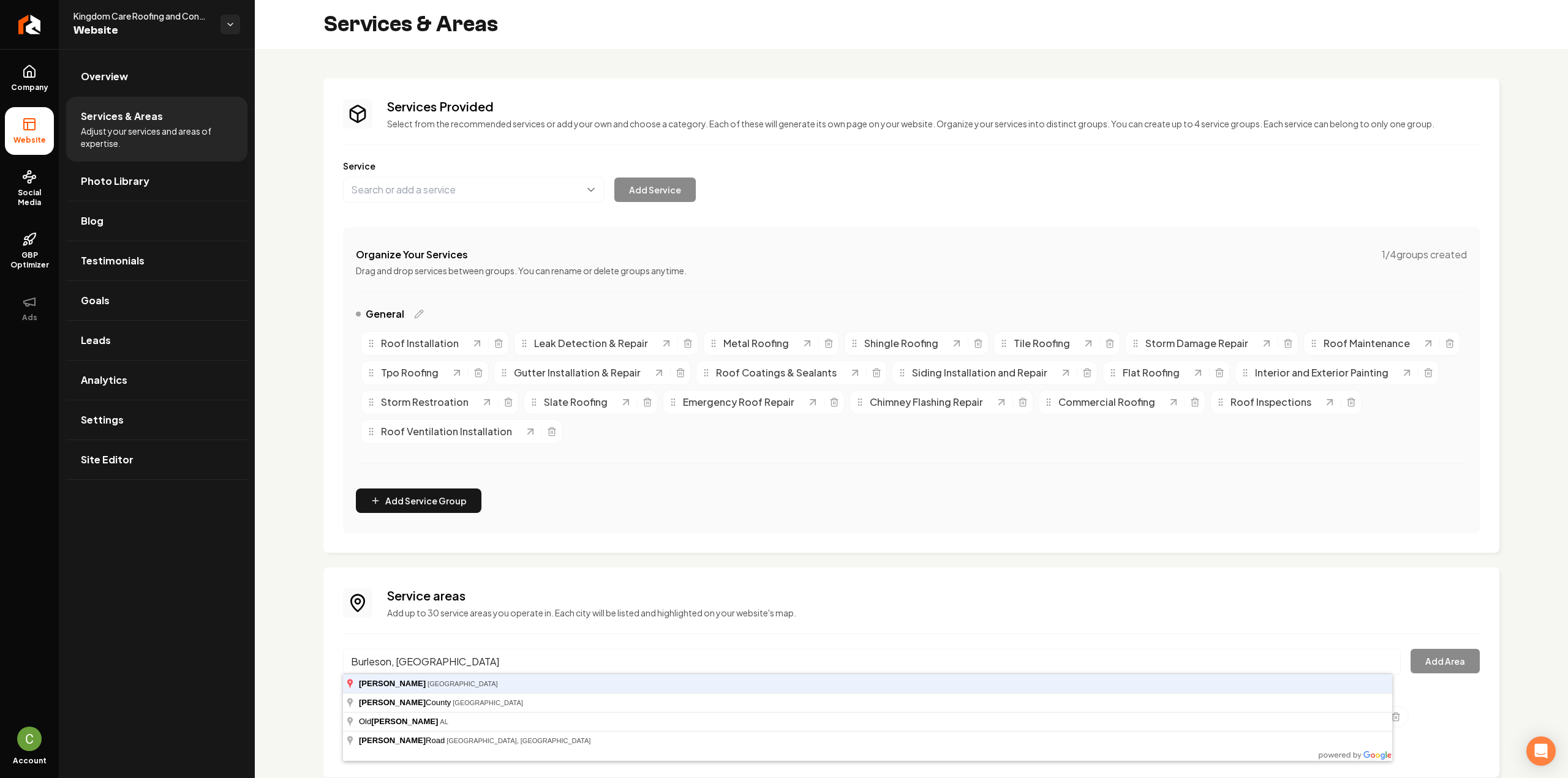
type input "Burleson, TX"
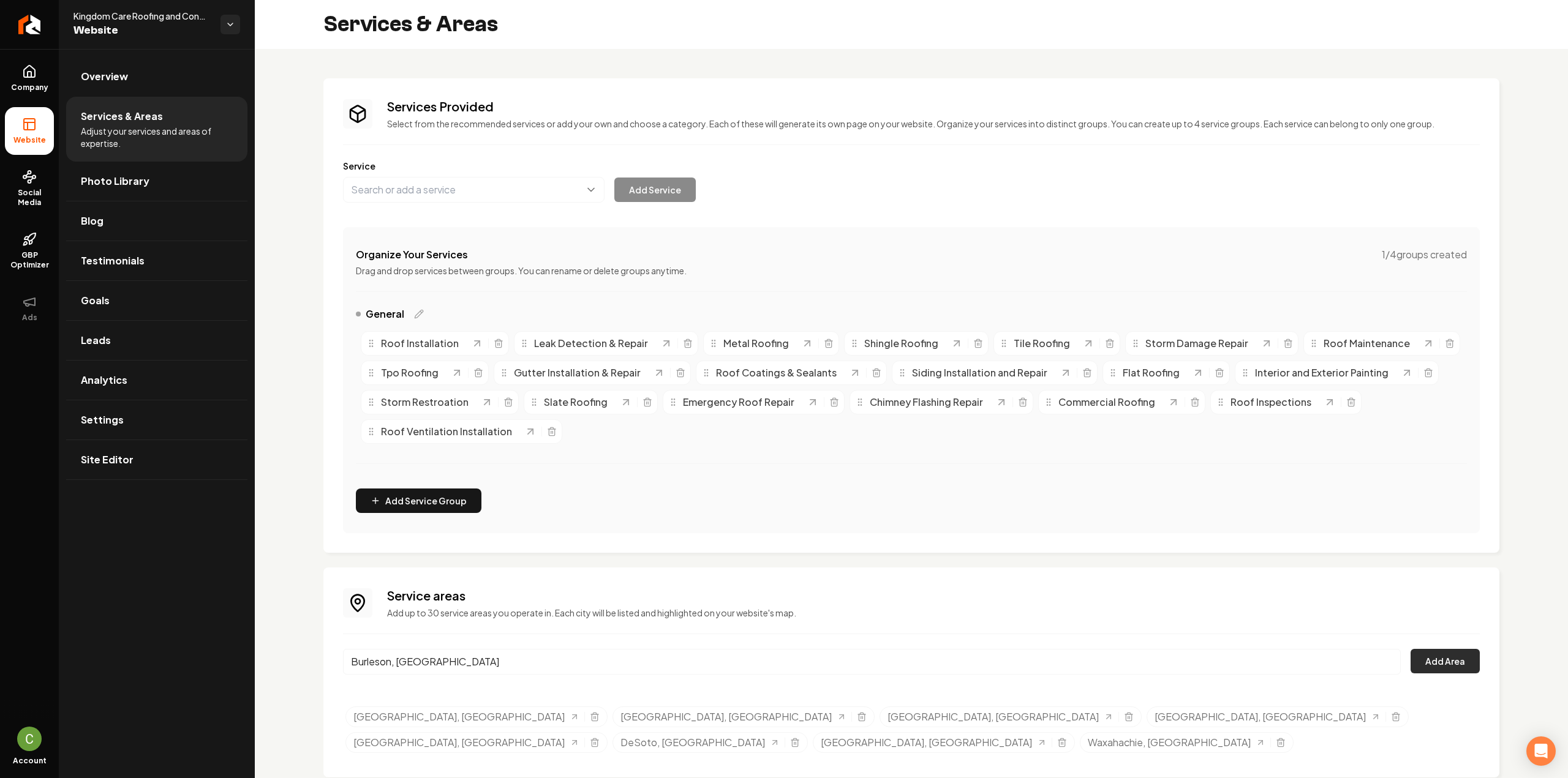
click at [1443, 670] on button "Add Area" at bounding box center [1445, 661] width 70 height 24
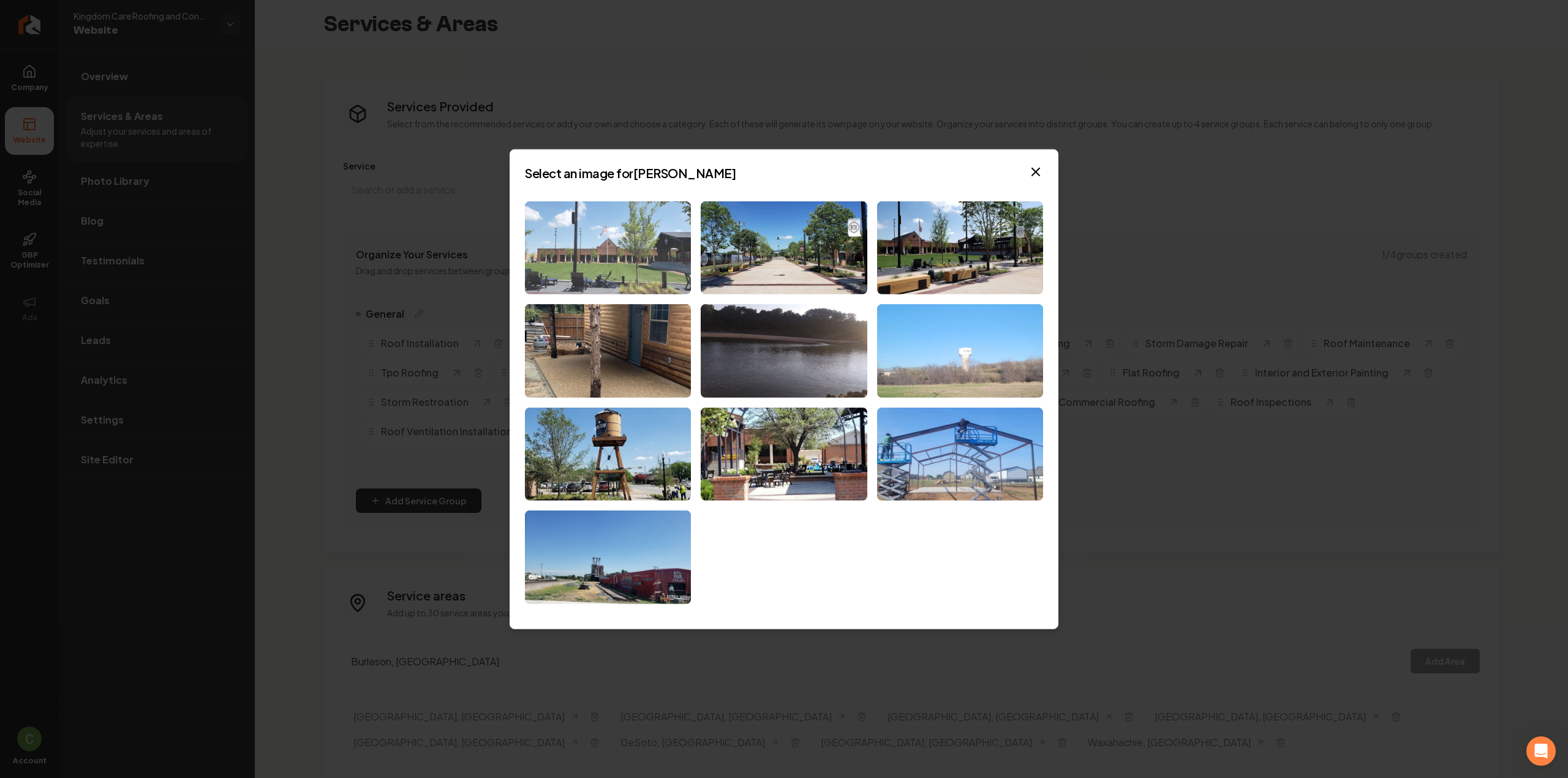
click at [635, 242] on img at bounding box center [608, 248] width 166 height 94
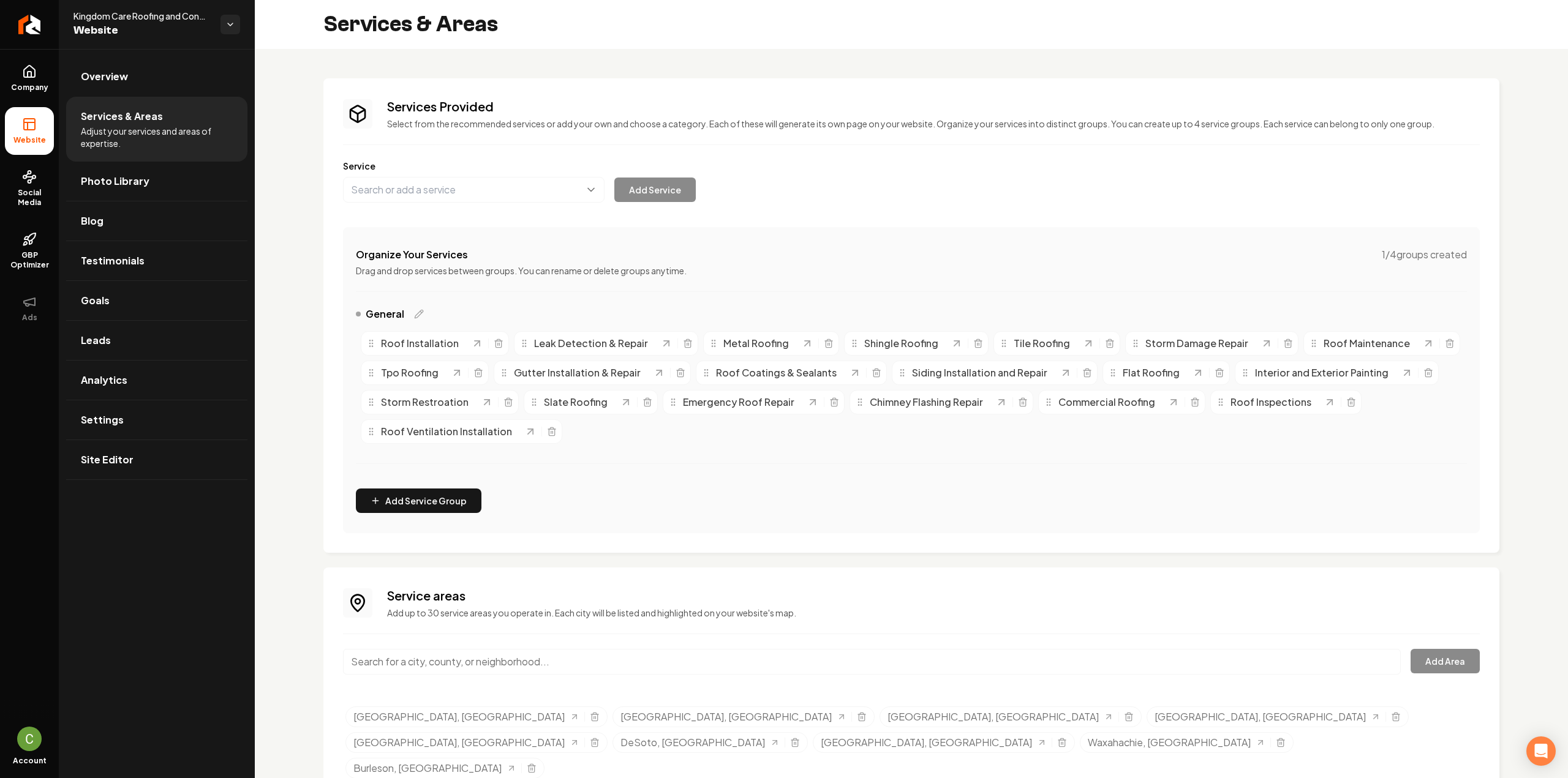
click at [681, 664] on input "Main content area" at bounding box center [872, 662] width 1058 height 26
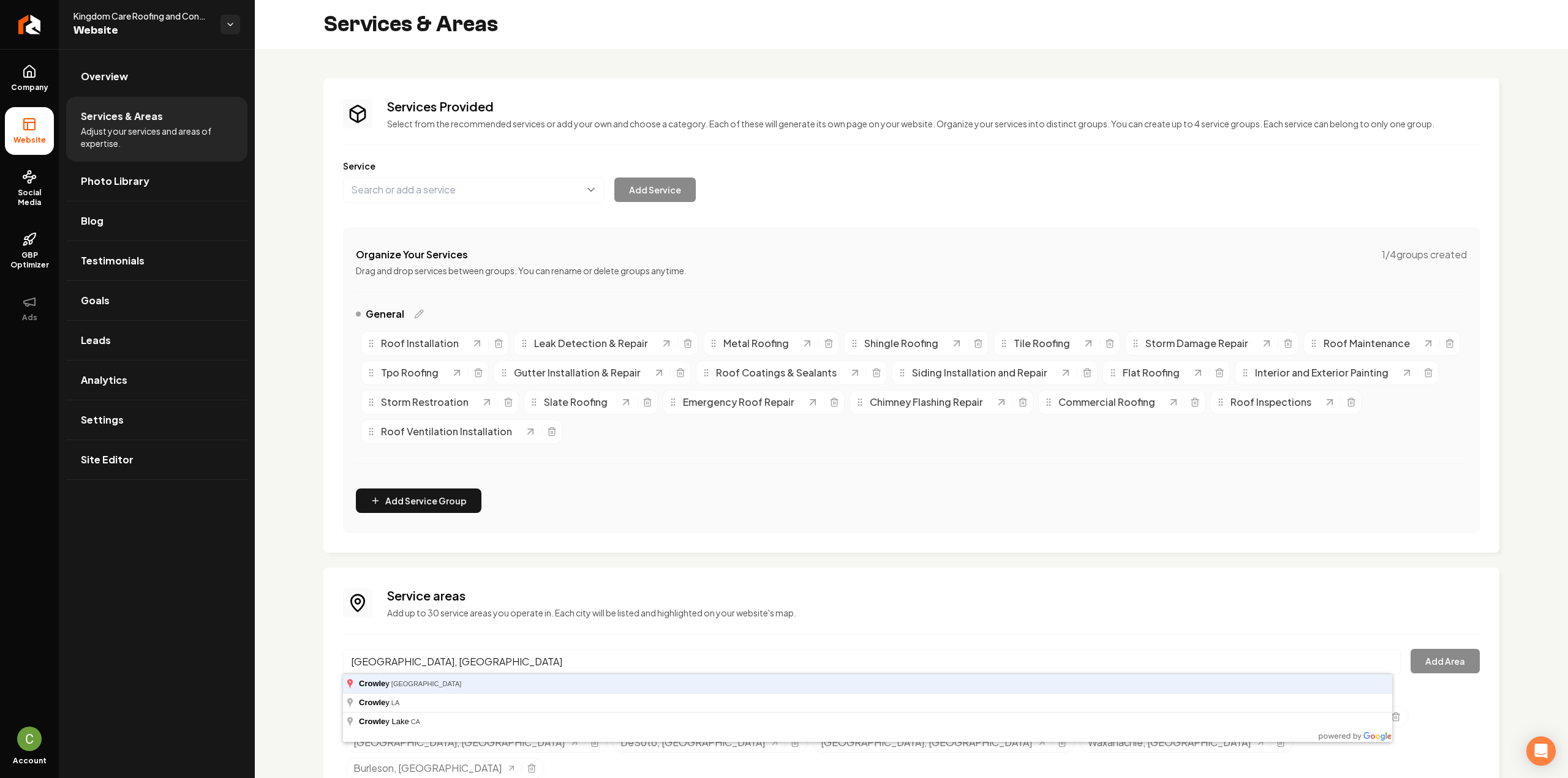
type input "Crowley, TX"
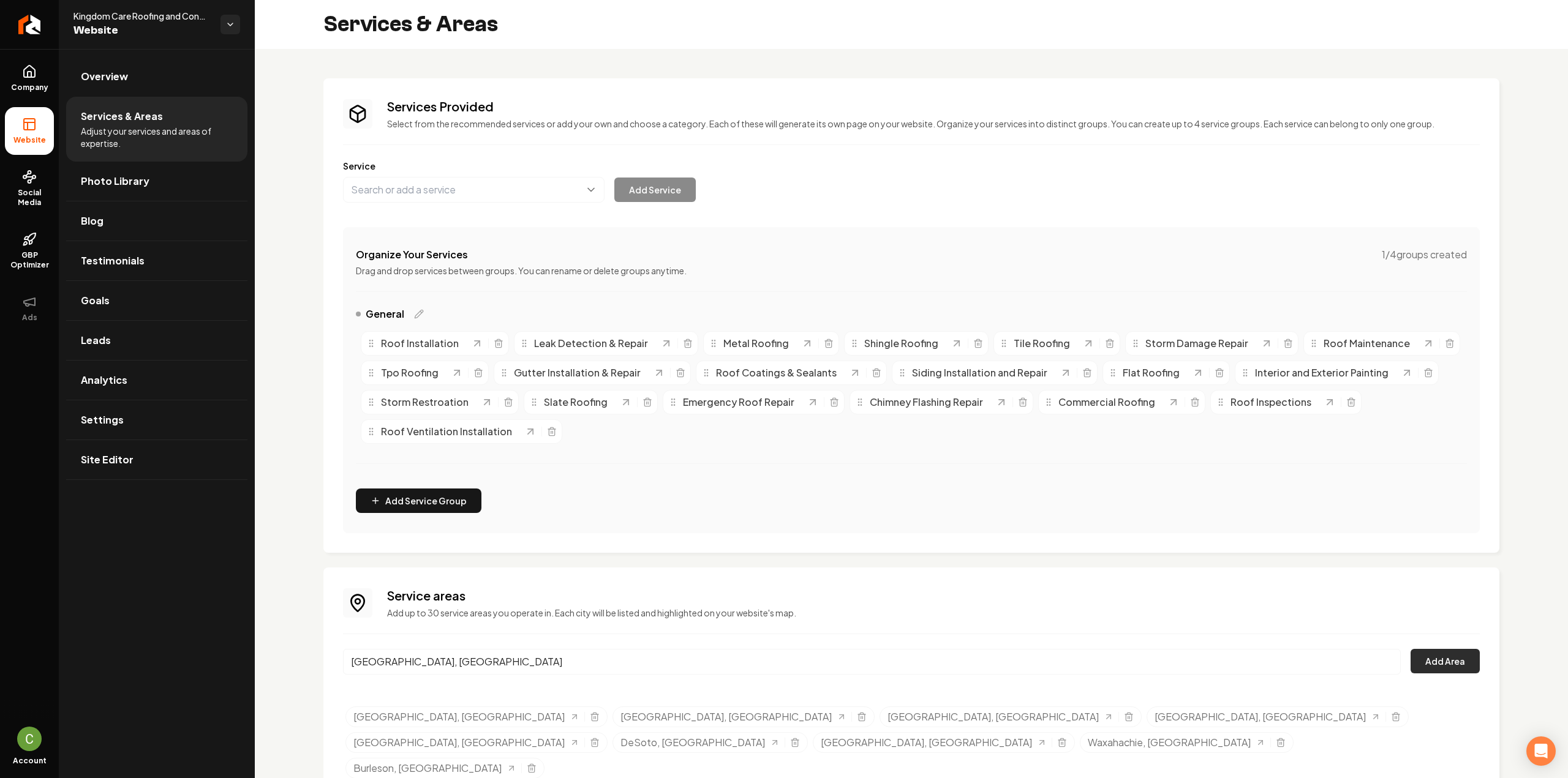
click at [1442, 652] on button "Add Area" at bounding box center [1445, 661] width 70 height 24
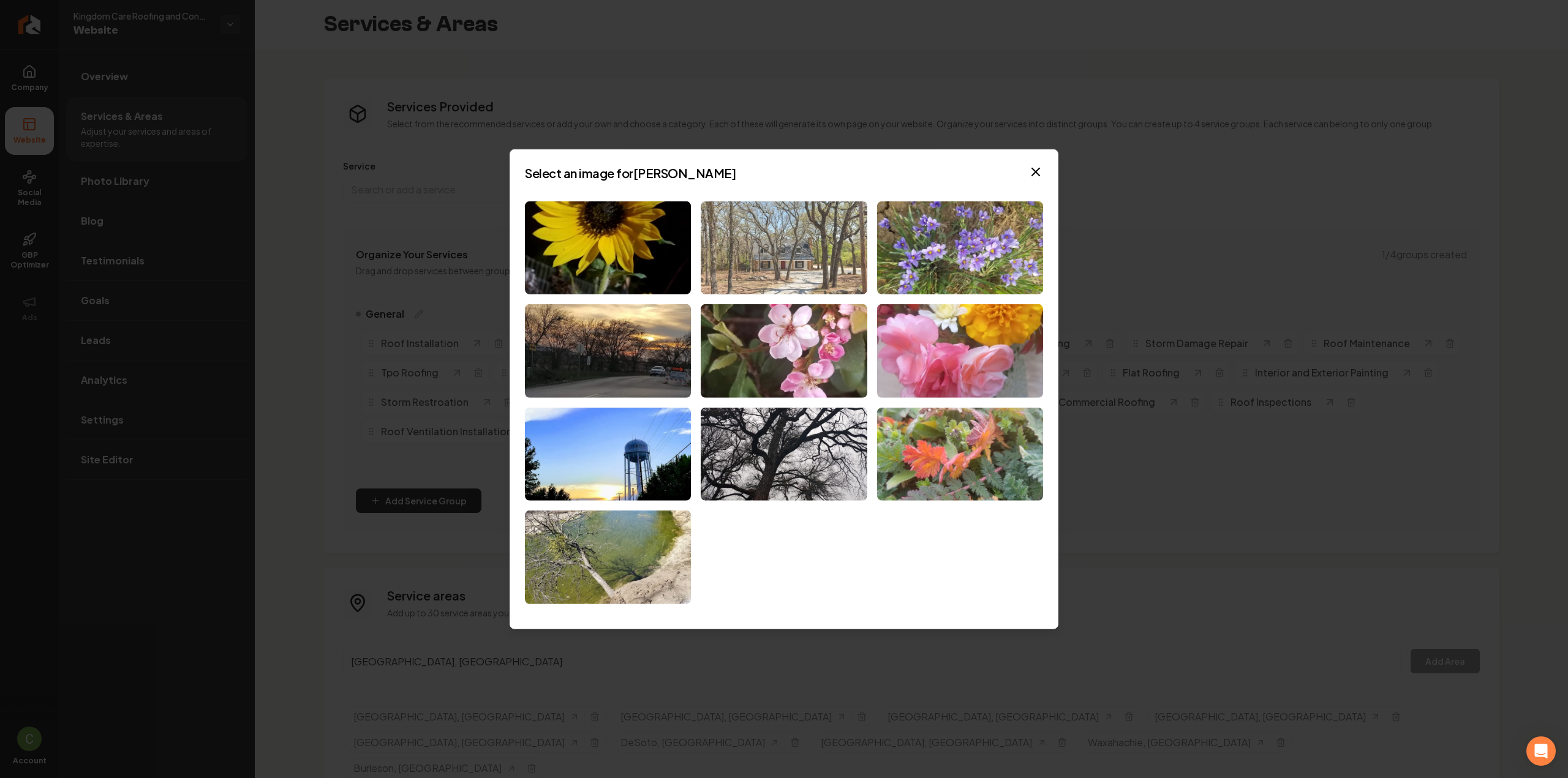
click at [774, 264] on img at bounding box center [783, 248] width 166 height 94
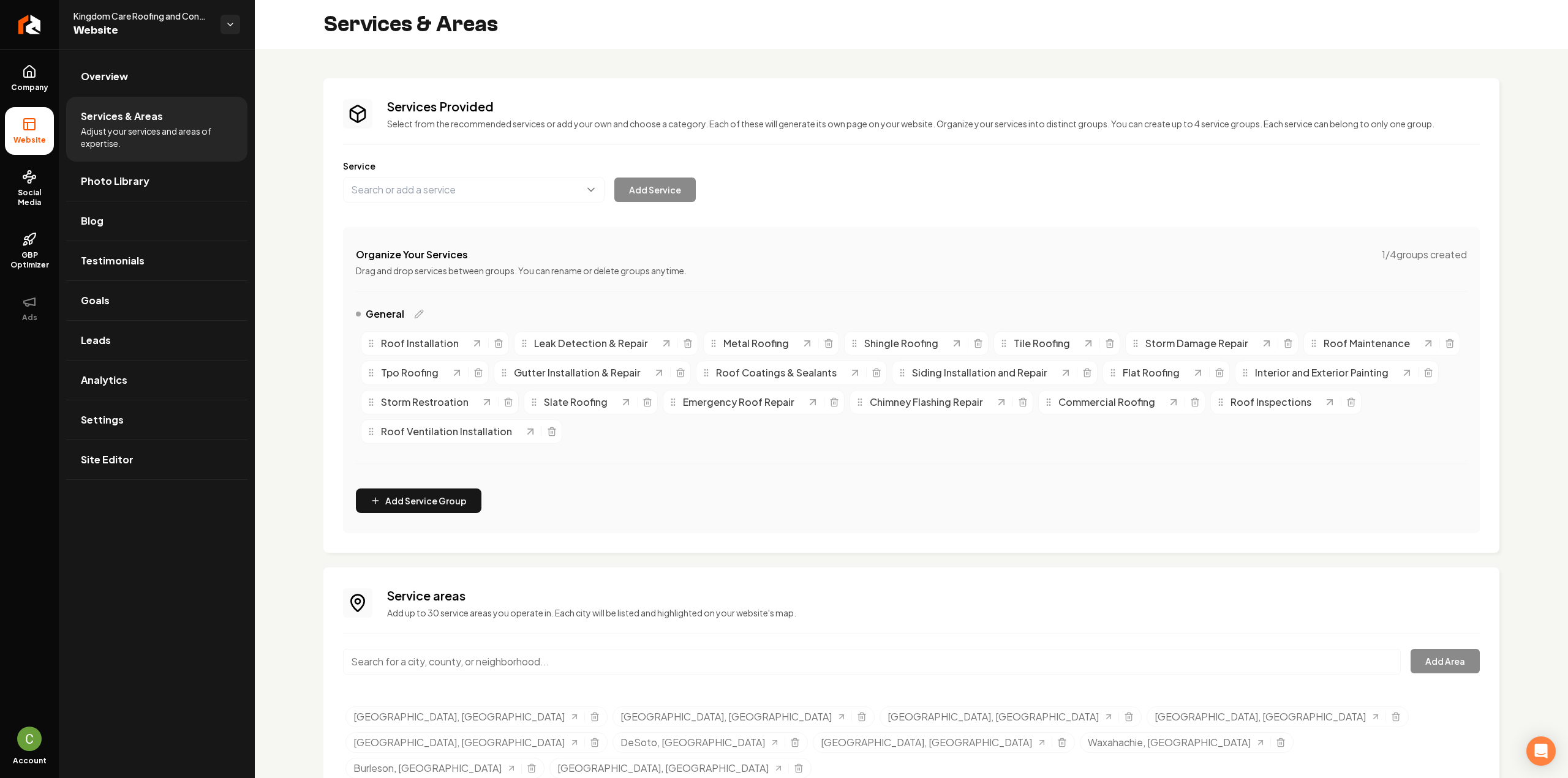
click at [498, 659] on input "Main content area" at bounding box center [872, 662] width 1058 height 26
click at [765, 654] on input "Main content area" at bounding box center [872, 662] width 1058 height 26
paste input "Everman"
type input "Everman, TX"
click at [1431, 666] on button "Add Area" at bounding box center [1445, 661] width 70 height 24
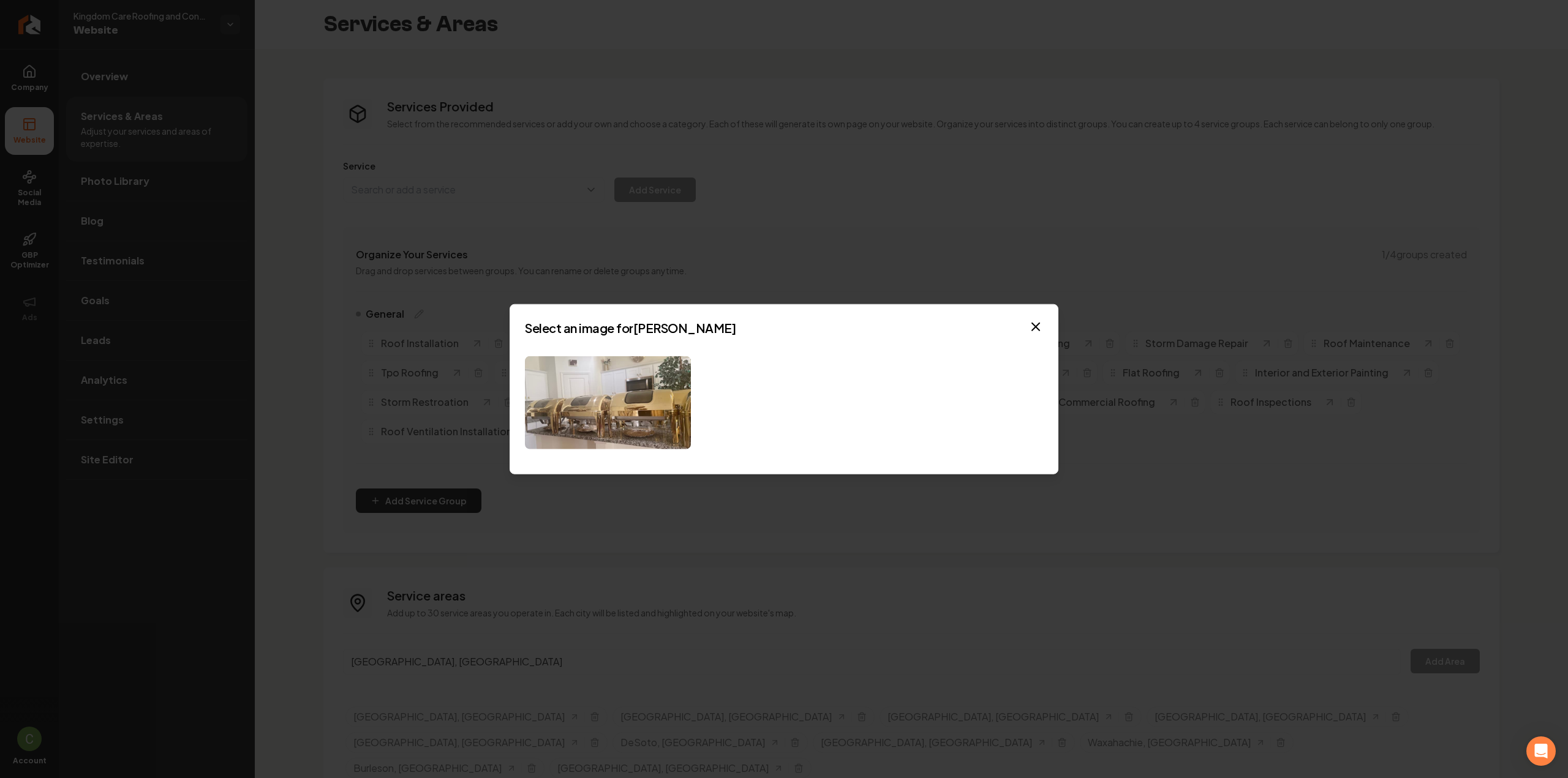
click at [602, 348] on div "Select an image for Everman Close" at bounding box center [783, 389] width 548 height 171
click at [606, 362] on img at bounding box center [608, 402] width 166 height 94
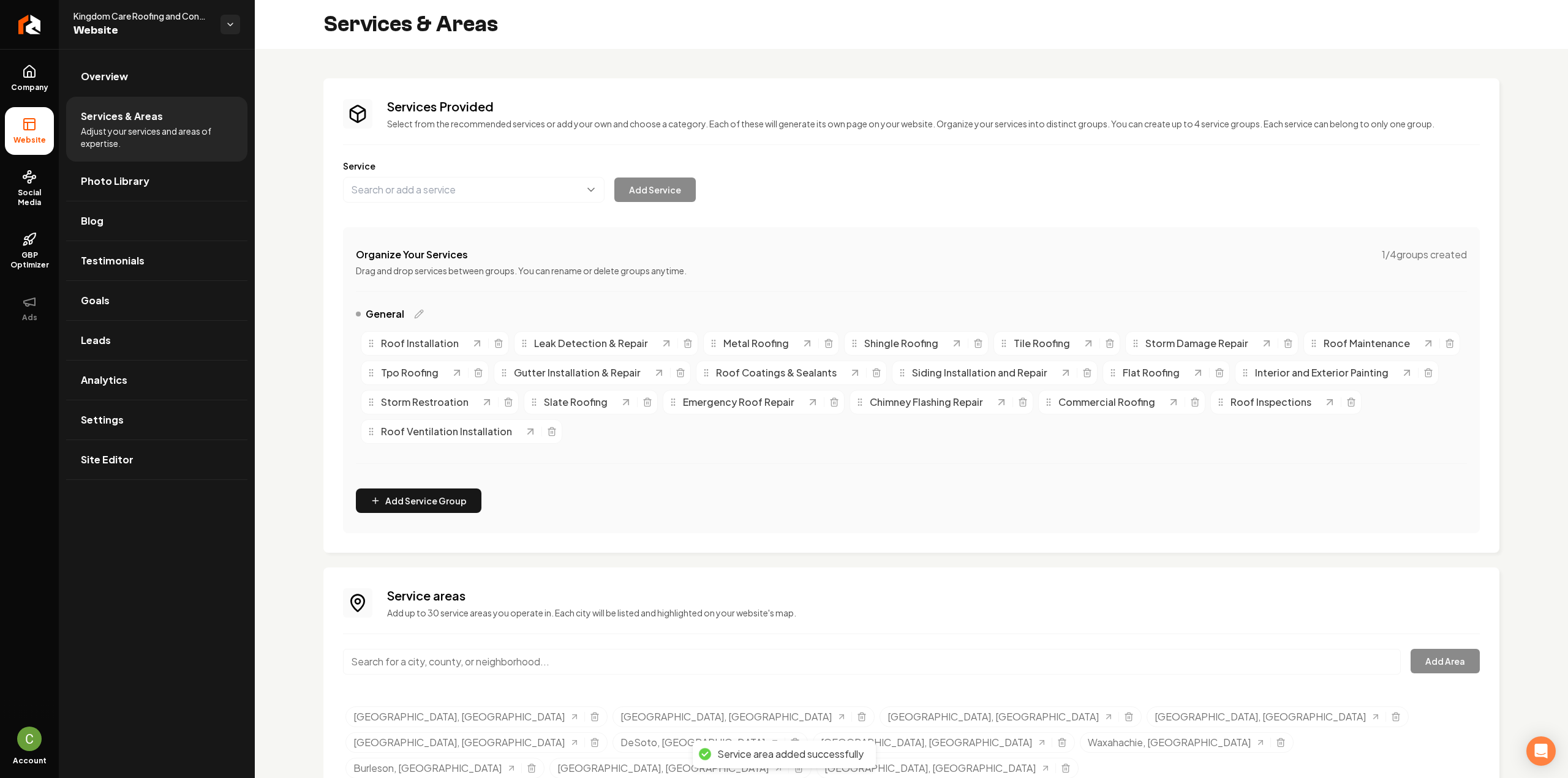
click at [405, 670] on input "Main content area" at bounding box center [872, 662] width 1058 height 26
paste input "Kennedale"
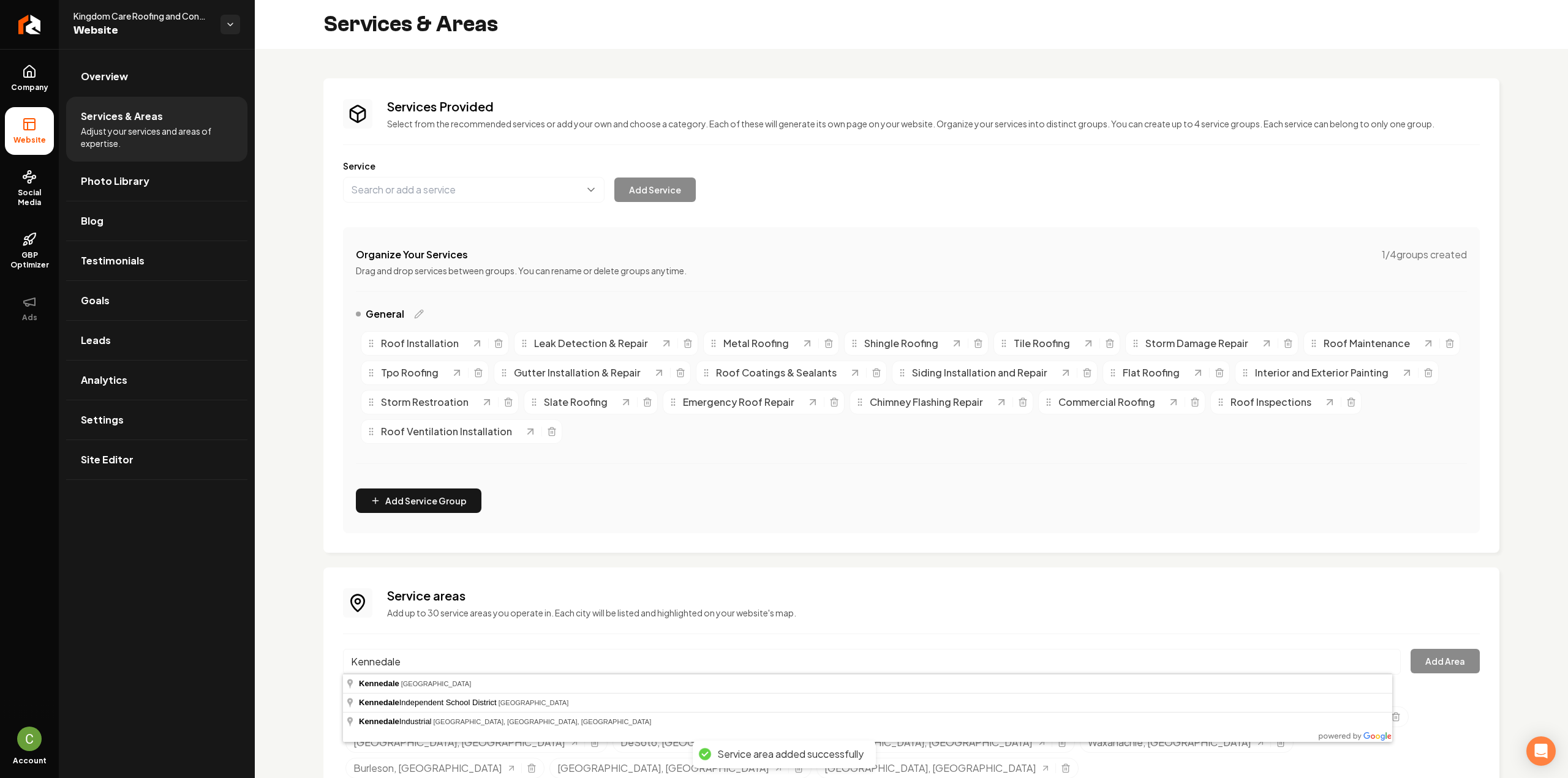
type input "Kennedale, TX"
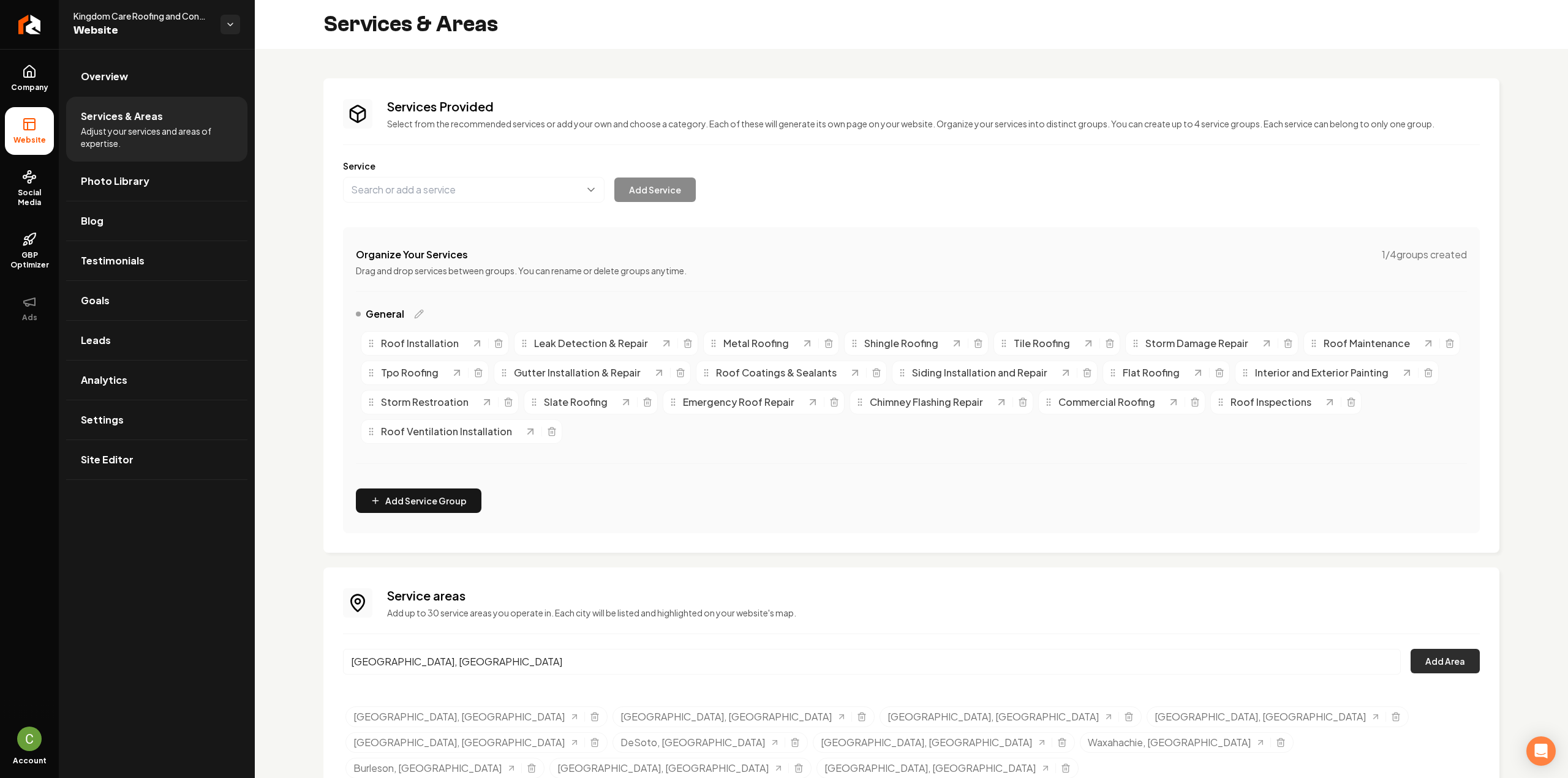
click at [1416, 661] on button "Add Area" at bounding box center [1445, 661] width 70 height 24
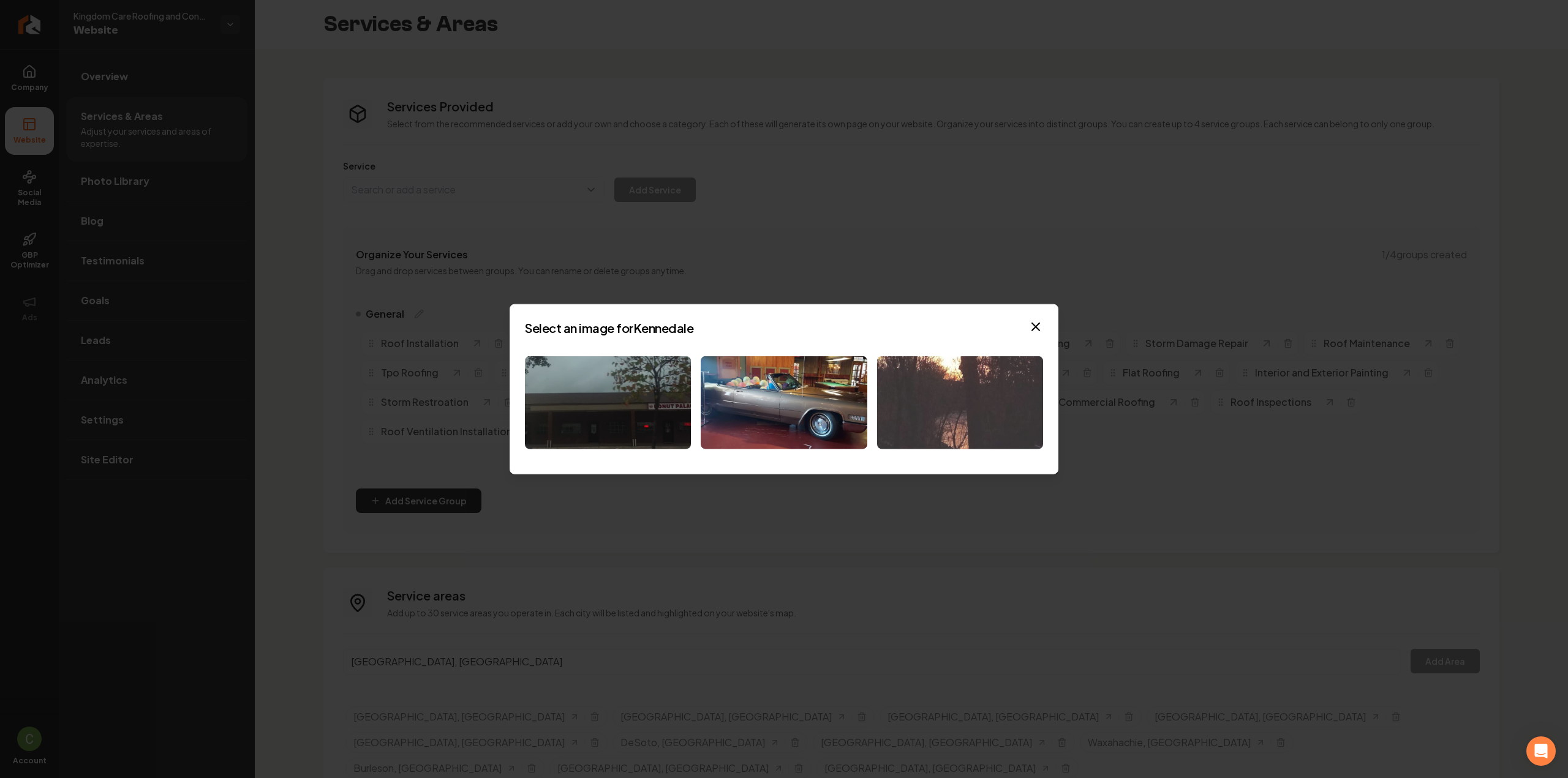
click at [959, 380] on img at bounding box center [959, 402] width 166 height 94
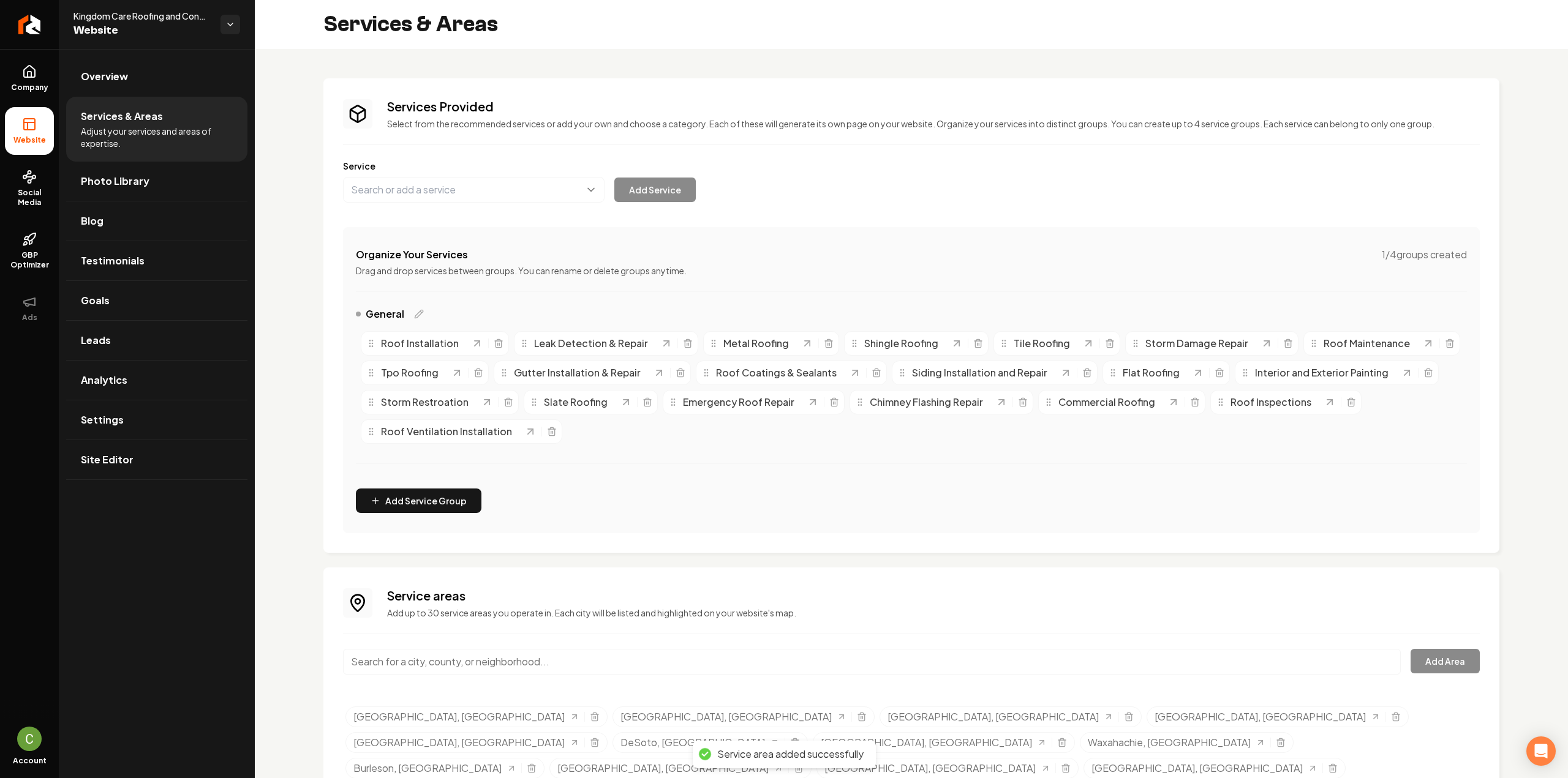
click at [441, 666] on input "Main content area" at bounding box center [872, 662] width 1058 height 26
paste input "Forest Hill"
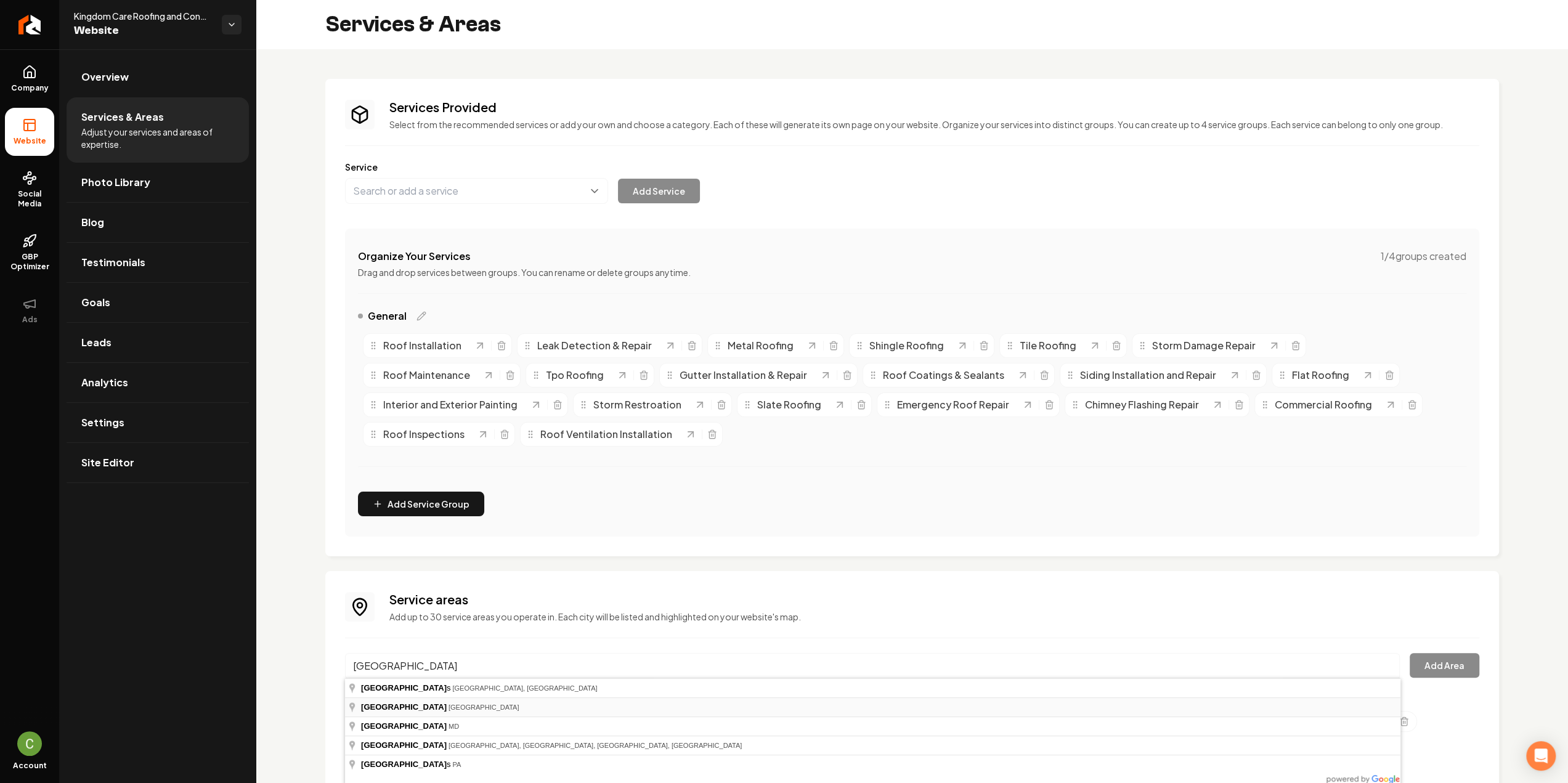
type input "Forest Hill, TX"
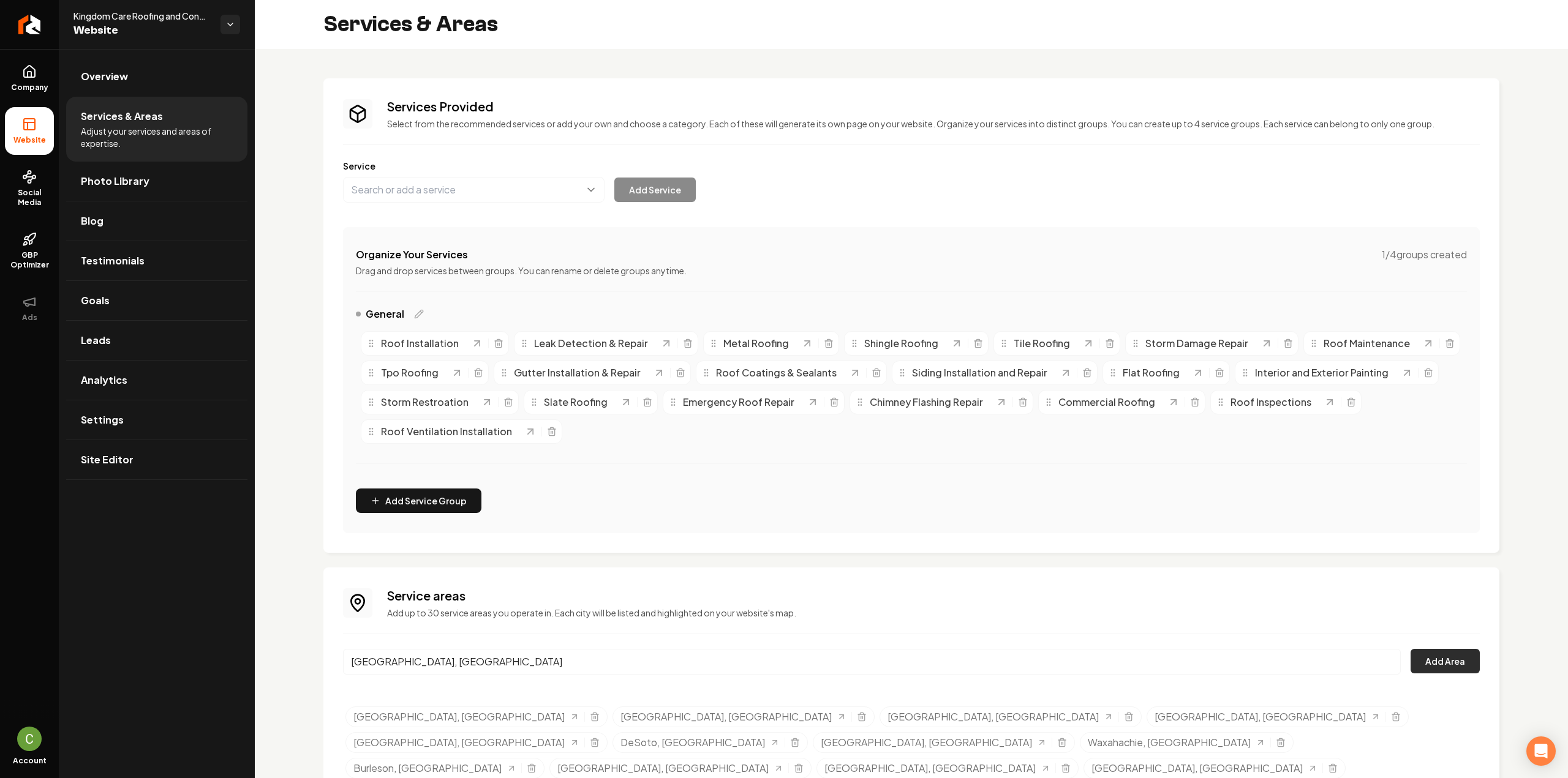
click at [1432, 668] on button "Add Area" at bounding box center [1445, 661] width 70 height 24
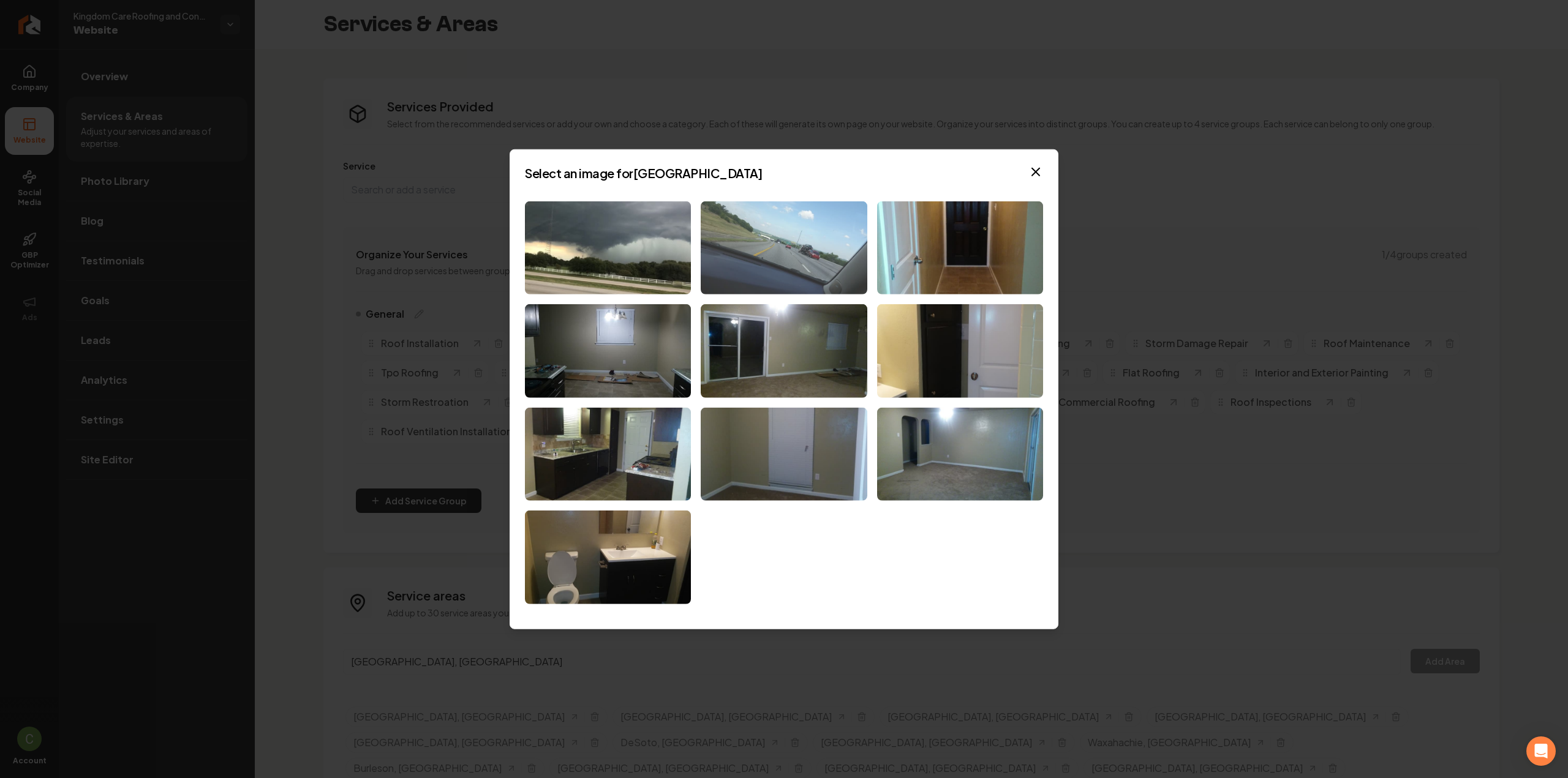
click at [762, 249] on img at bounding box center [783, 248] width 166 height 94
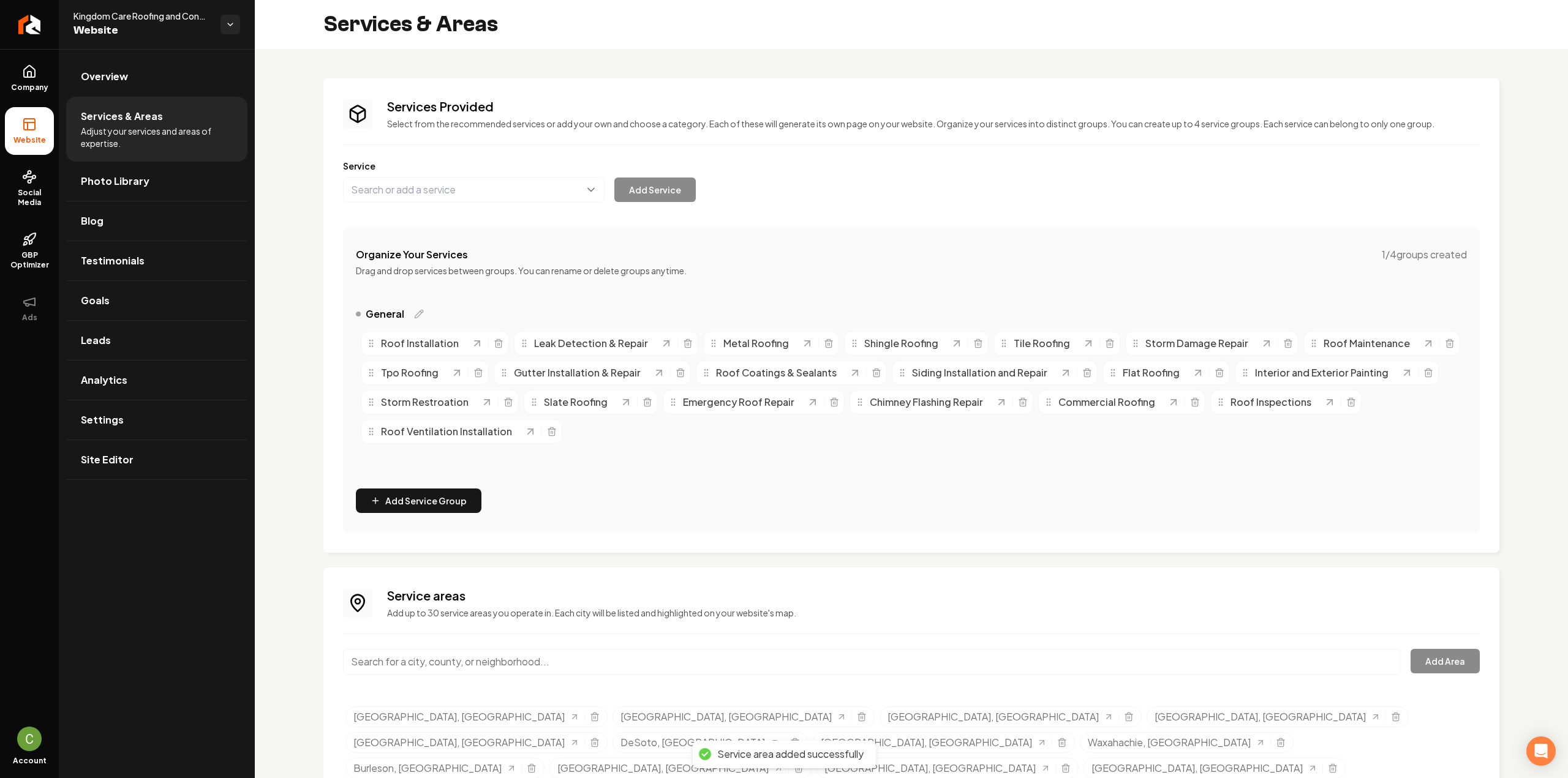
click at [426, 662] on input "Main content area" at bounding box center [872, 662] width 1058 height 26
paste input "Benbrook"
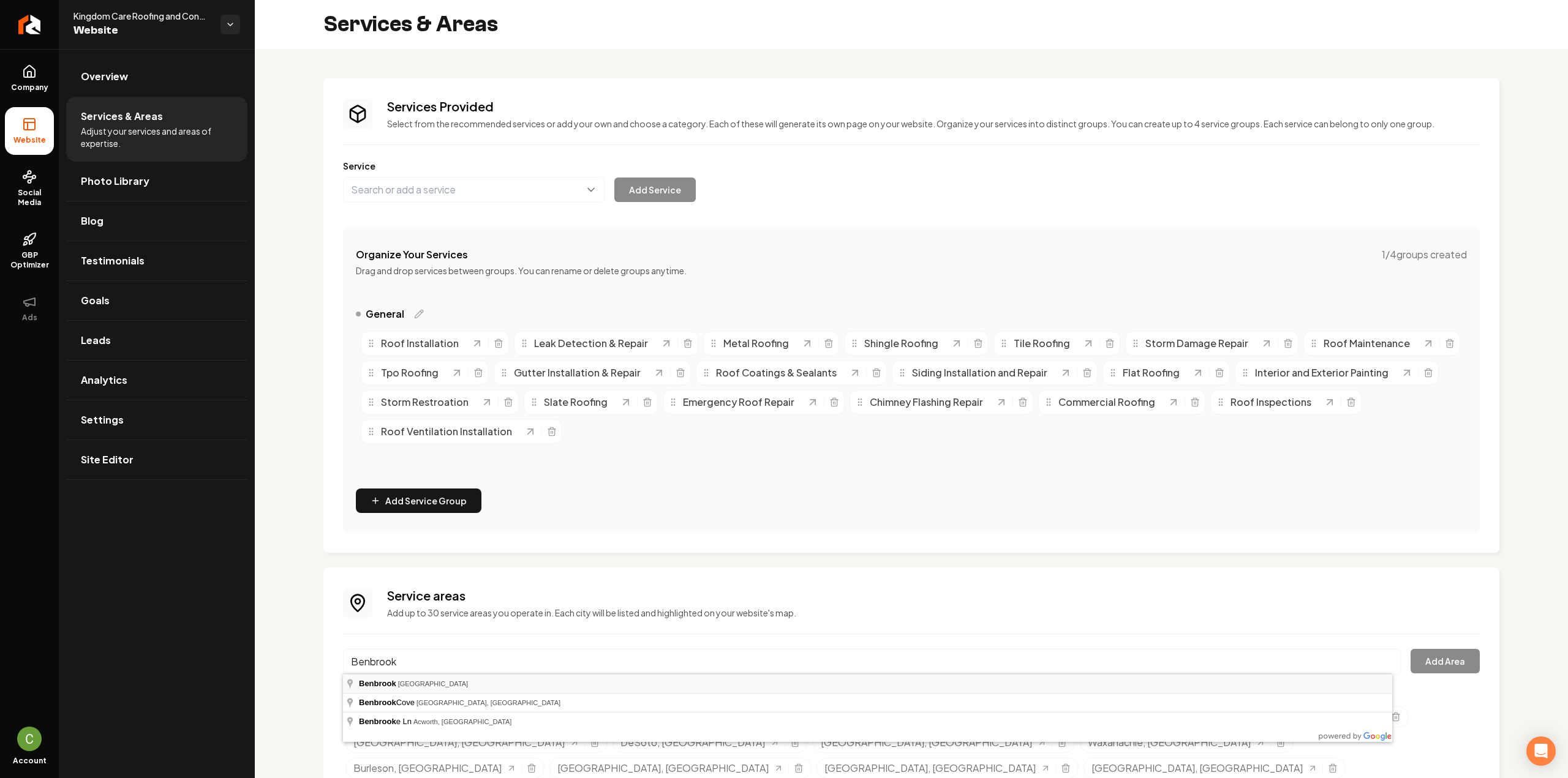
type input "Benbrook, TX"
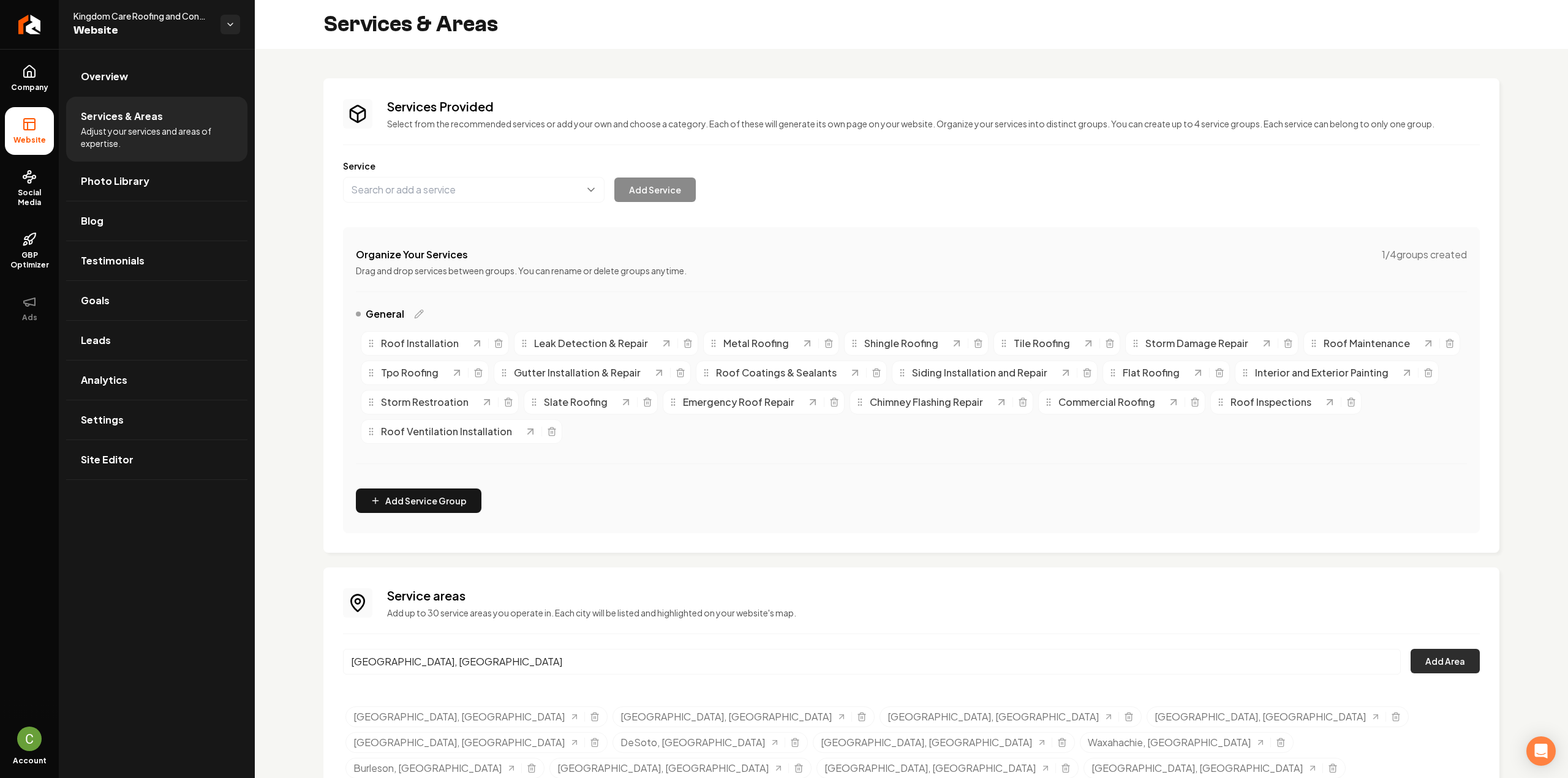
click at [1423, 657] on button "Add Area" at bounding box center [1445, 661] width 70 height 24
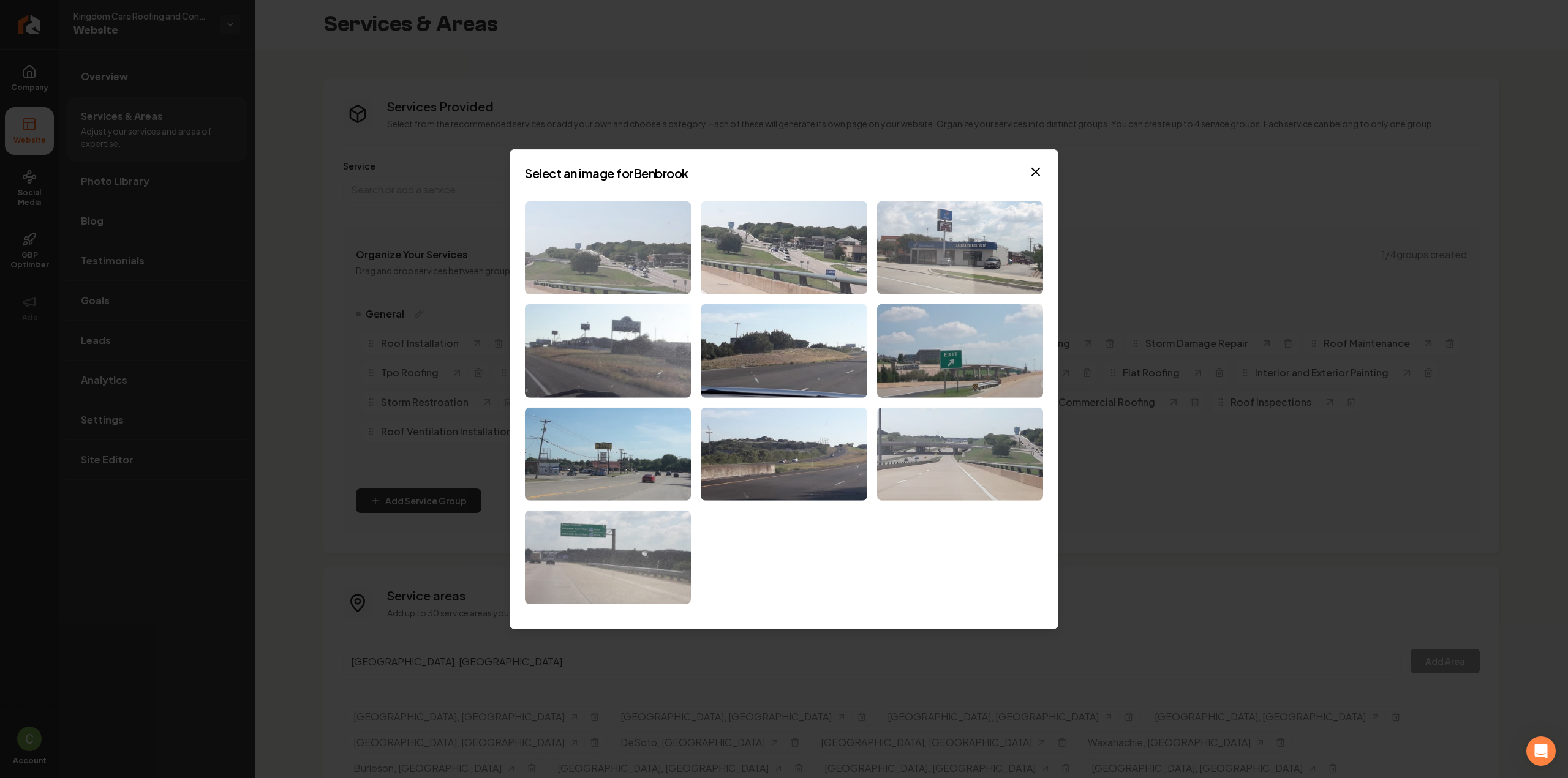
click at [657, 287] on img at bounding box center [608, 248] width 166 height 94
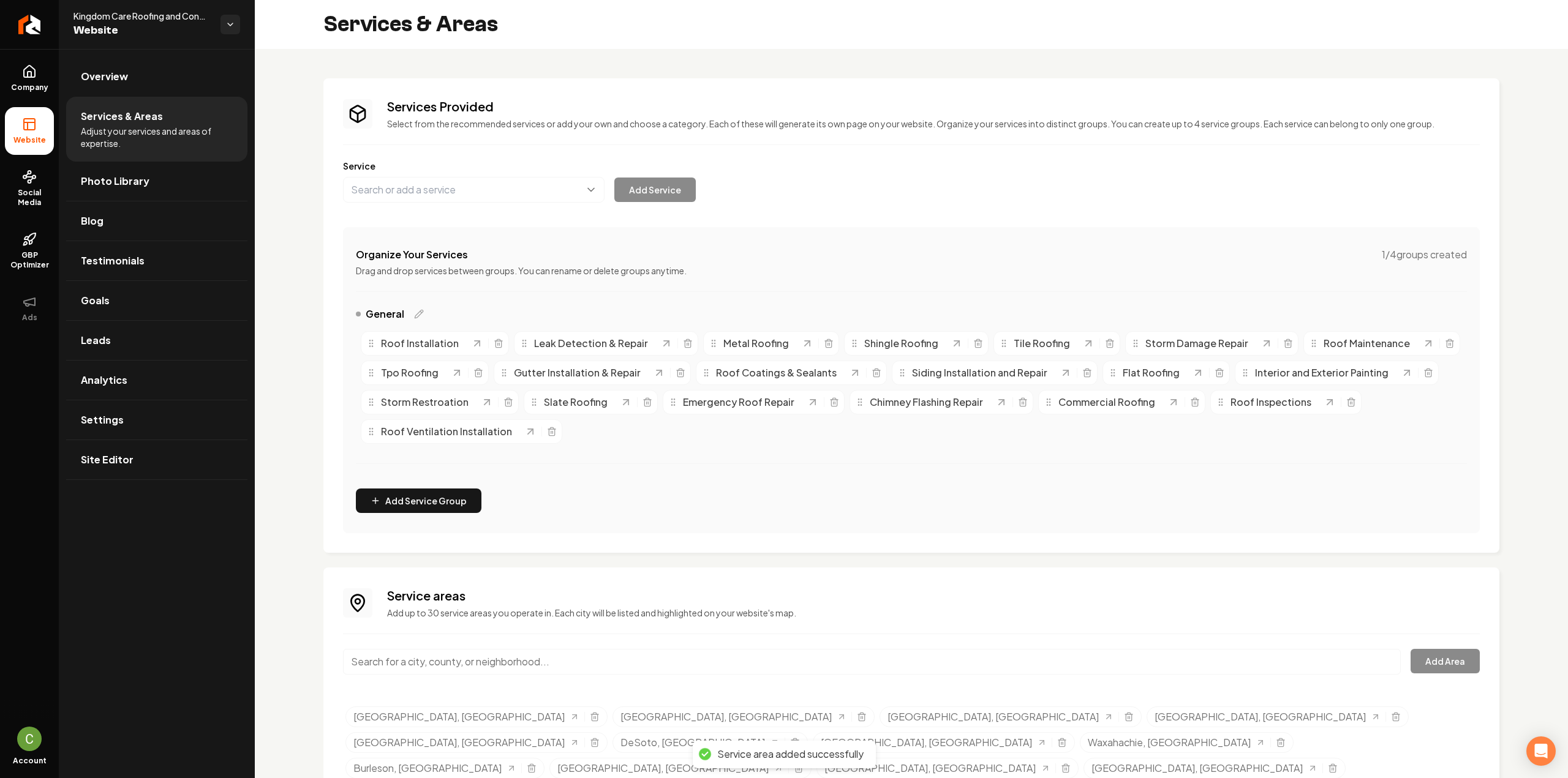
click at [392, 665] on input "Main content area" at bounding box center [872, 662] width 1058 height 26
paste input "White Settlement"
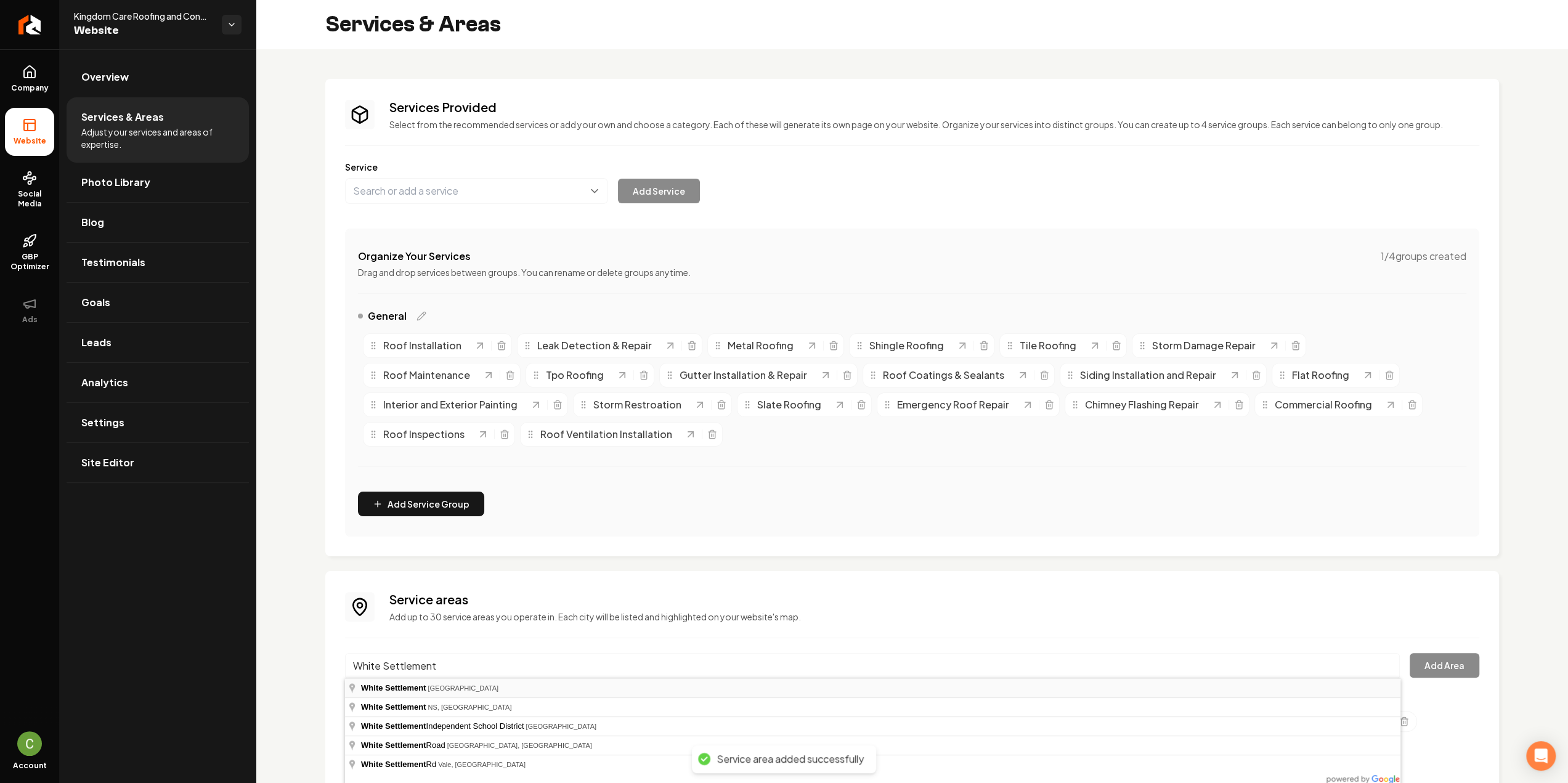
type input "White Settlement, TX"
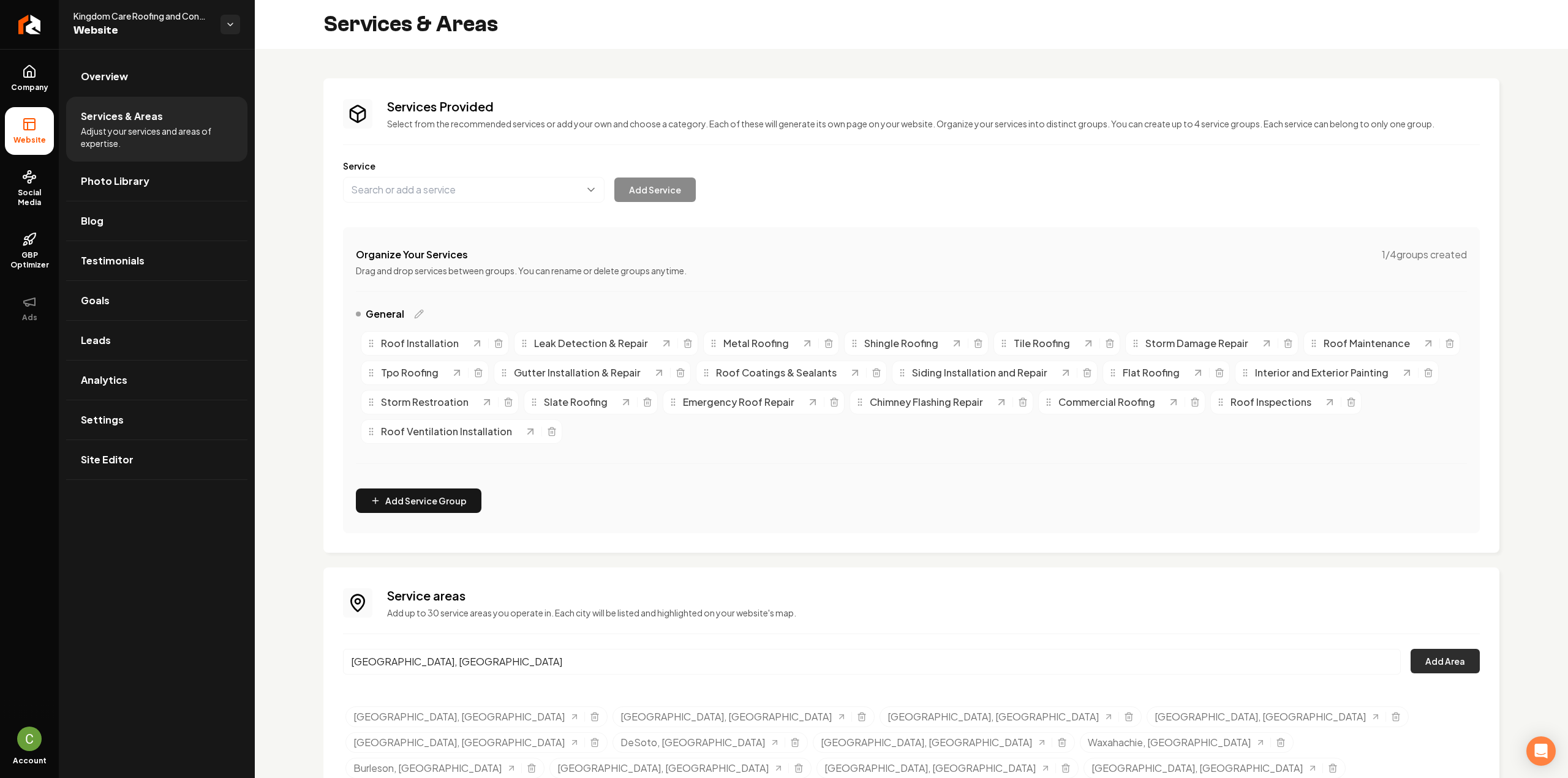
click at [1445, 665] on button "Add Area" at bounding box center [1445, 661] width 70 height 24
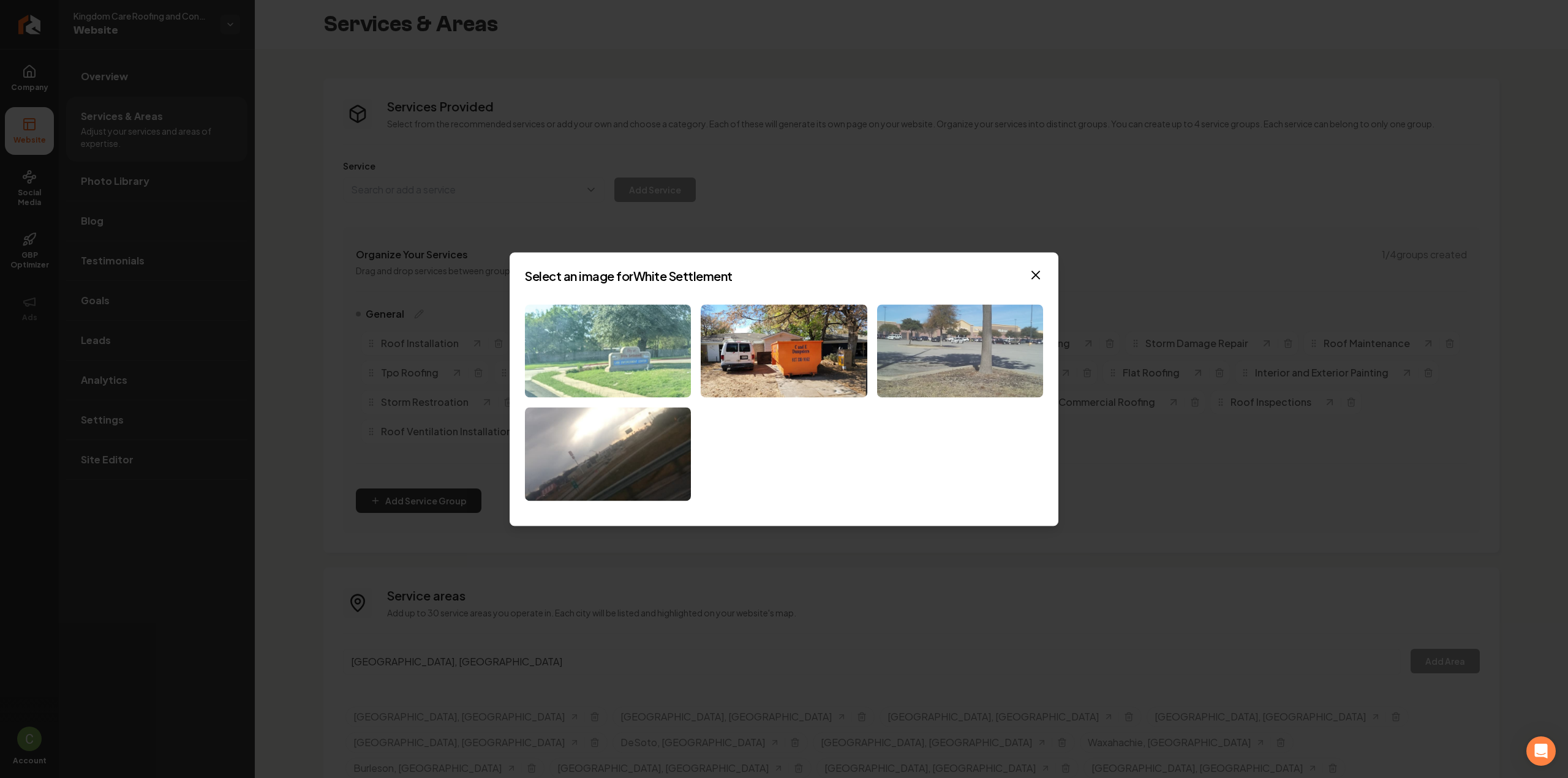
click at [969, 352] on img at bounding box center [959, 351] width 166 height 94
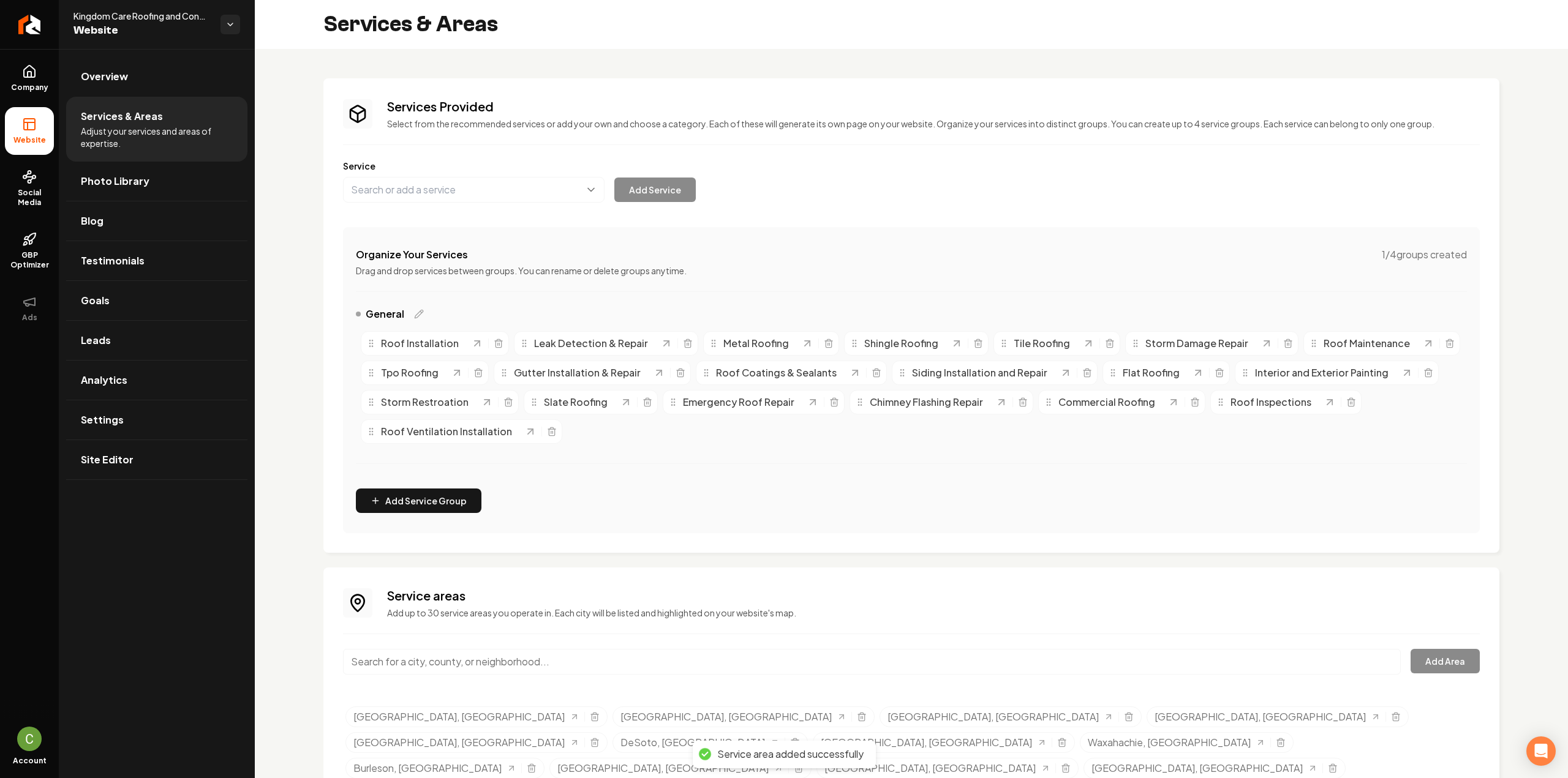
click at [397, 662] on input "Main content area" at bounding box center [872, 662] width 1058 height 26
paste input "Lake Worth"
type input "Lake Worth, TX"
click at [1448, 657] on button "Add Area" at bounding box center [1445, 661] width 70 height 24
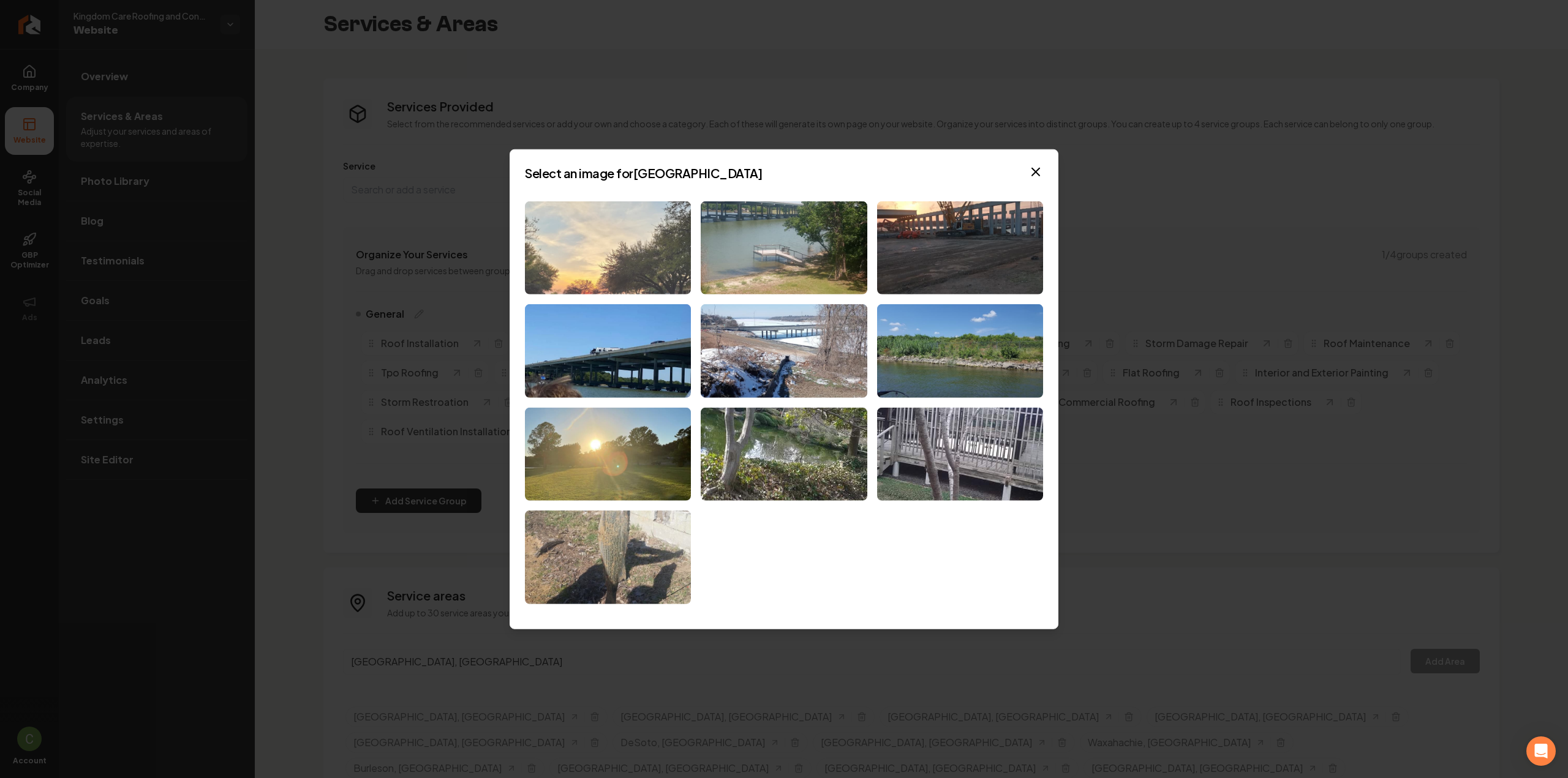
click at [601, 212] on img at bounding box center [608, 248] width 166 height 94
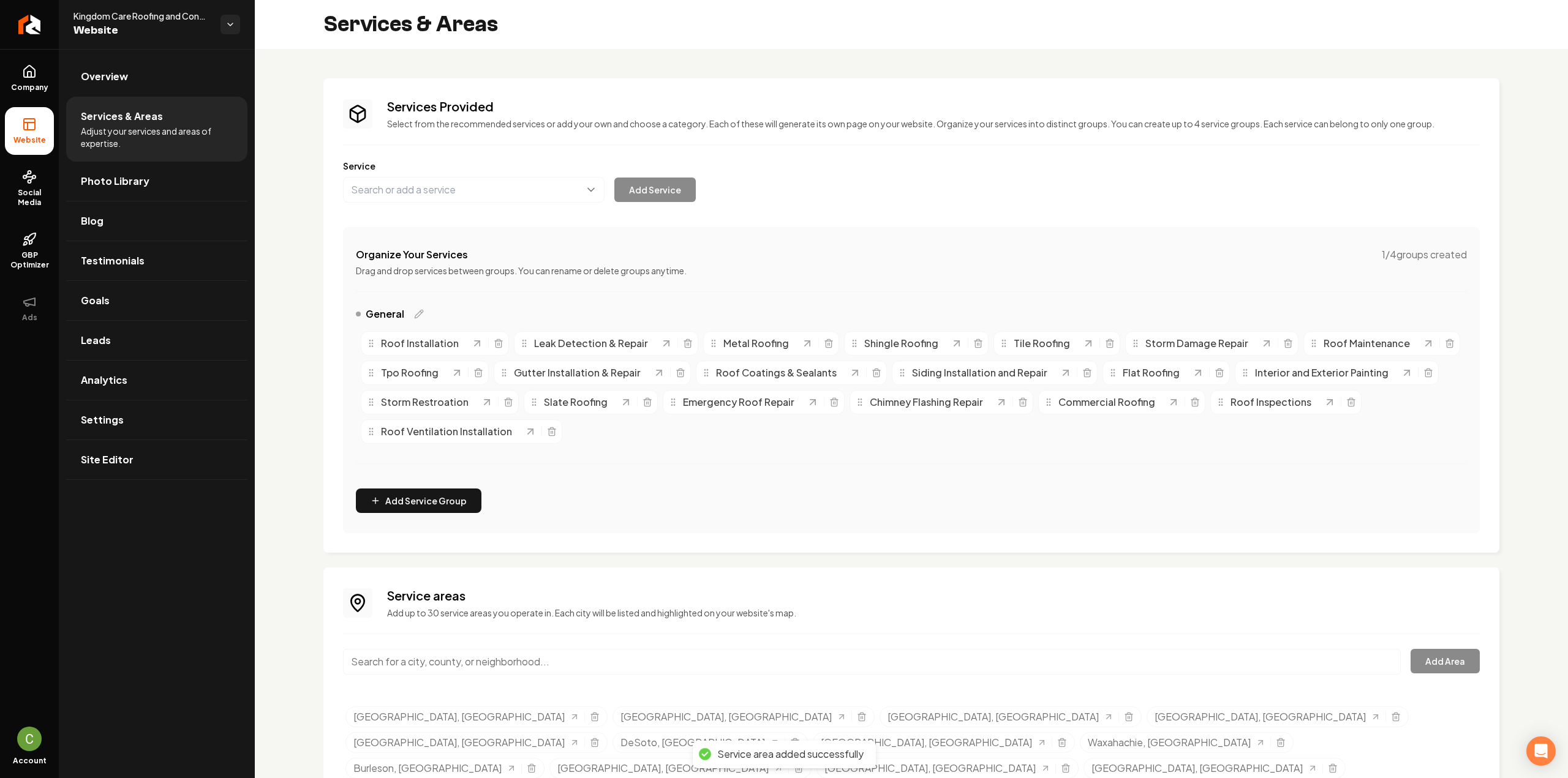
click at [402, 660] on input "Main content area" at bounding box center [872, 662] width 1058 height 26
paste input "Edgecliff Village"
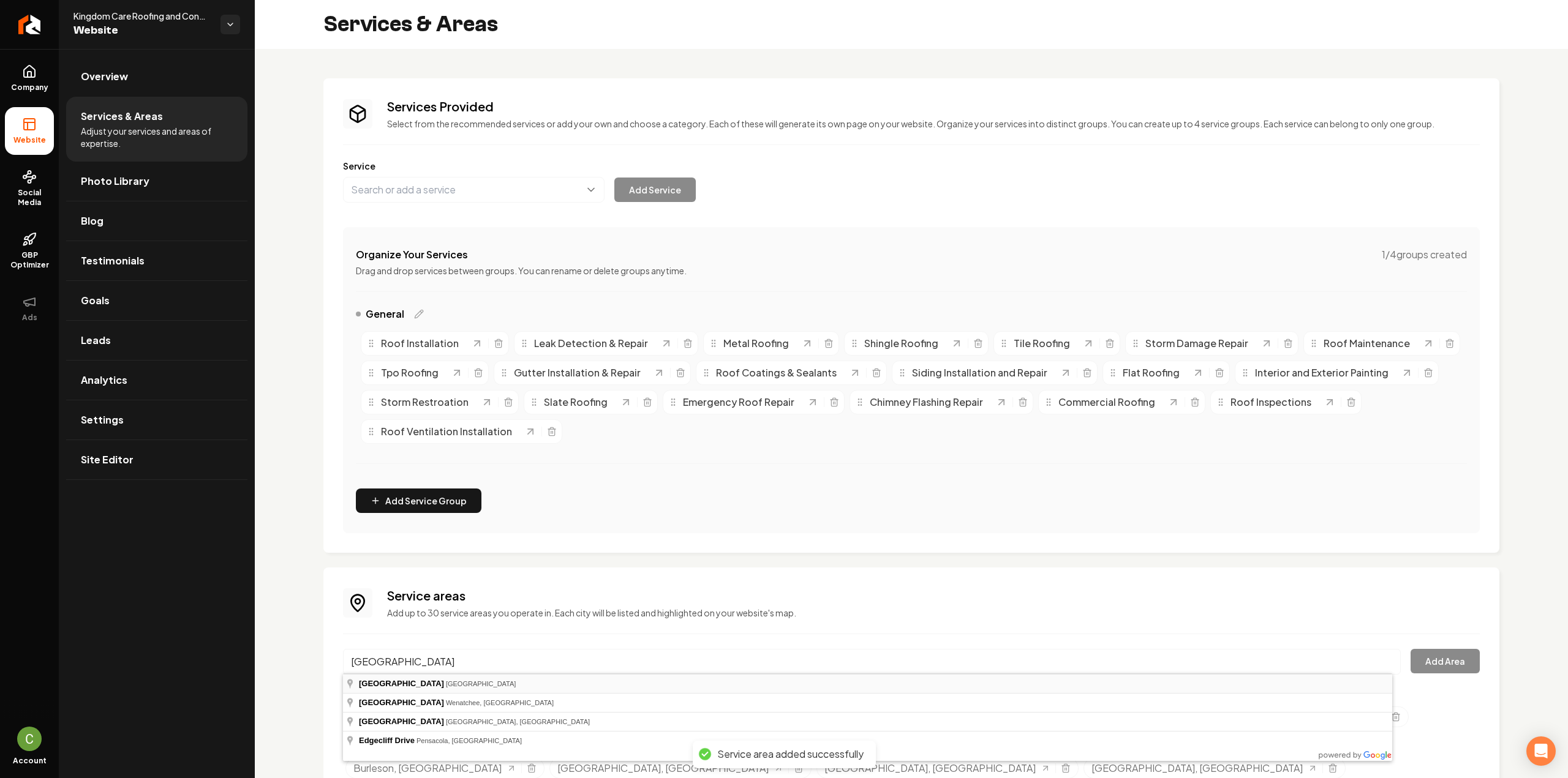
type input "Edgecliff Village, TX"
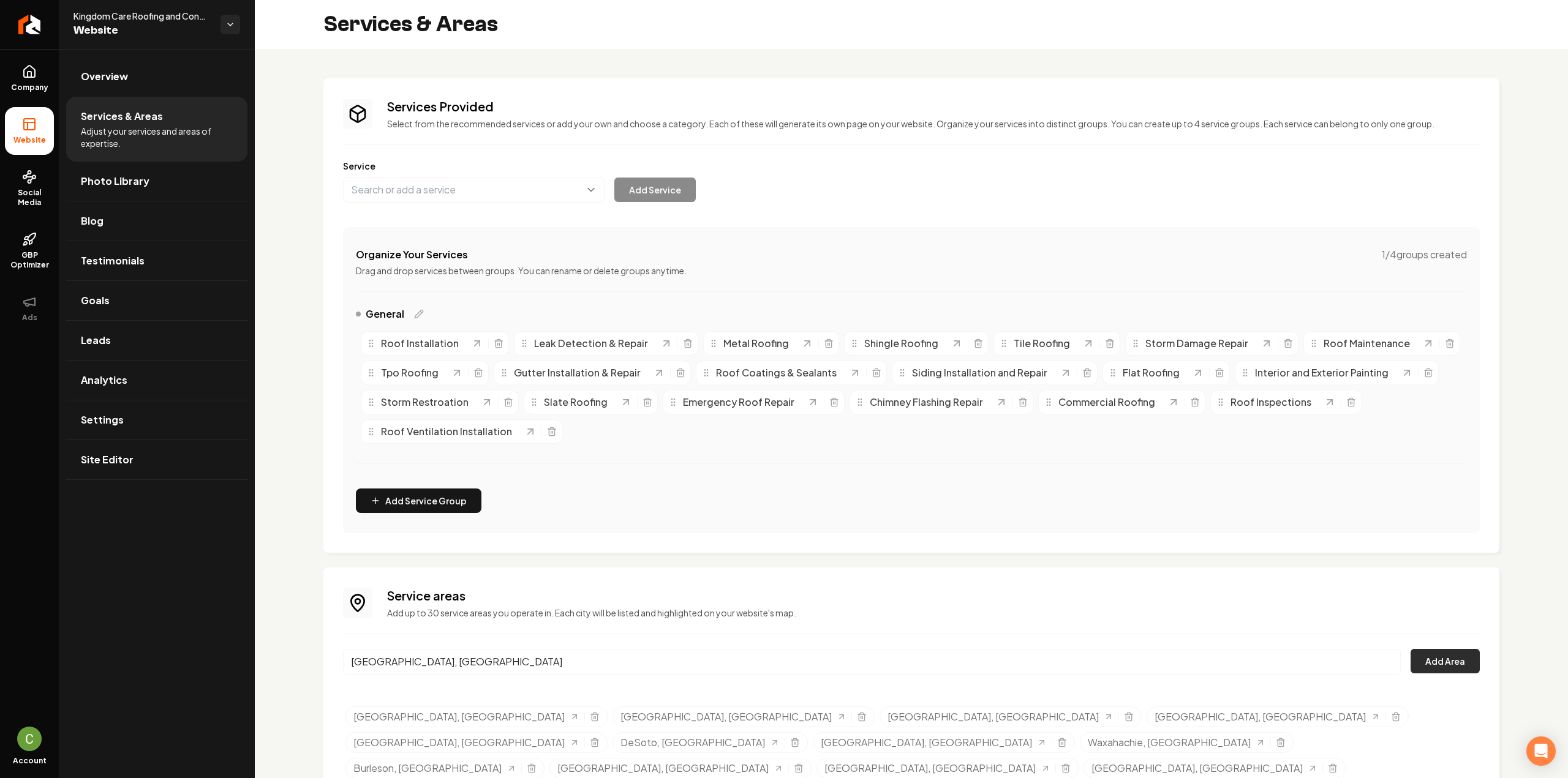
click at [1438, 662] on button "Add Area" at bounding box center [1445, 661] width 70 height 24
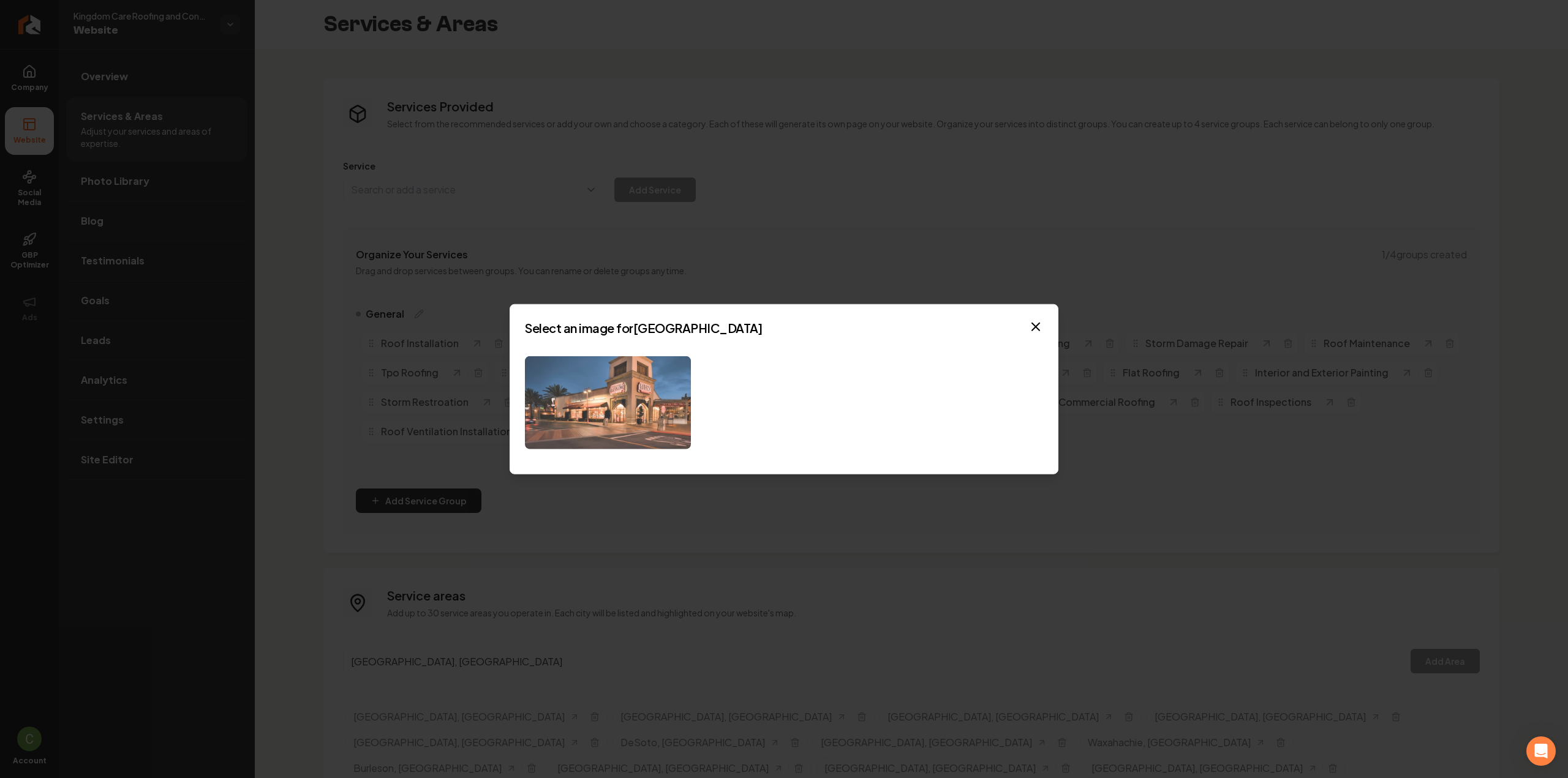
click at [610, 380] on img at bounding box center [608, 402] width 166 height 94
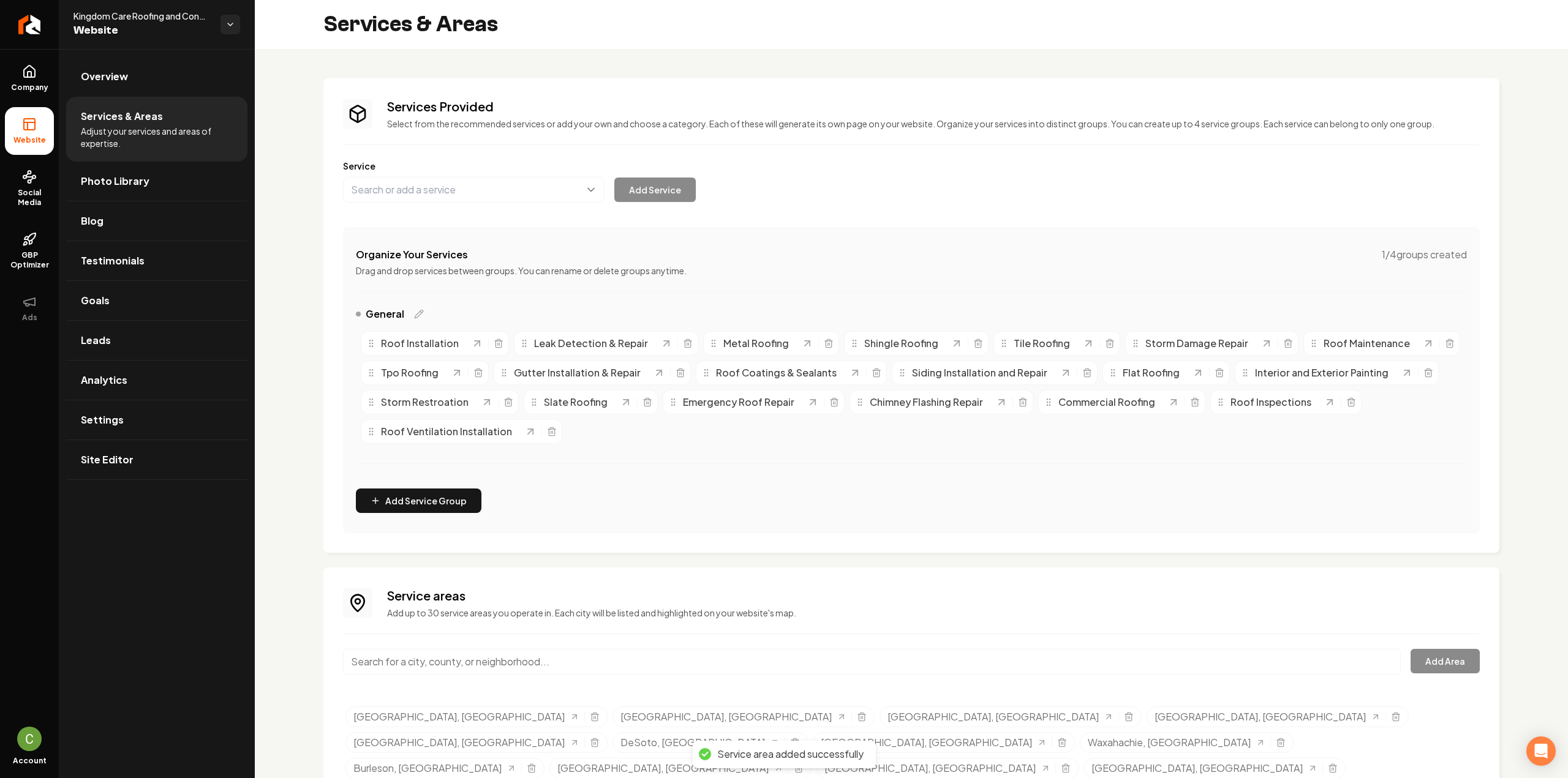
click at [379, 662] on input "Main content area" at bounding box center [872, 662] width 1058 height 26
paste input "Joshua"
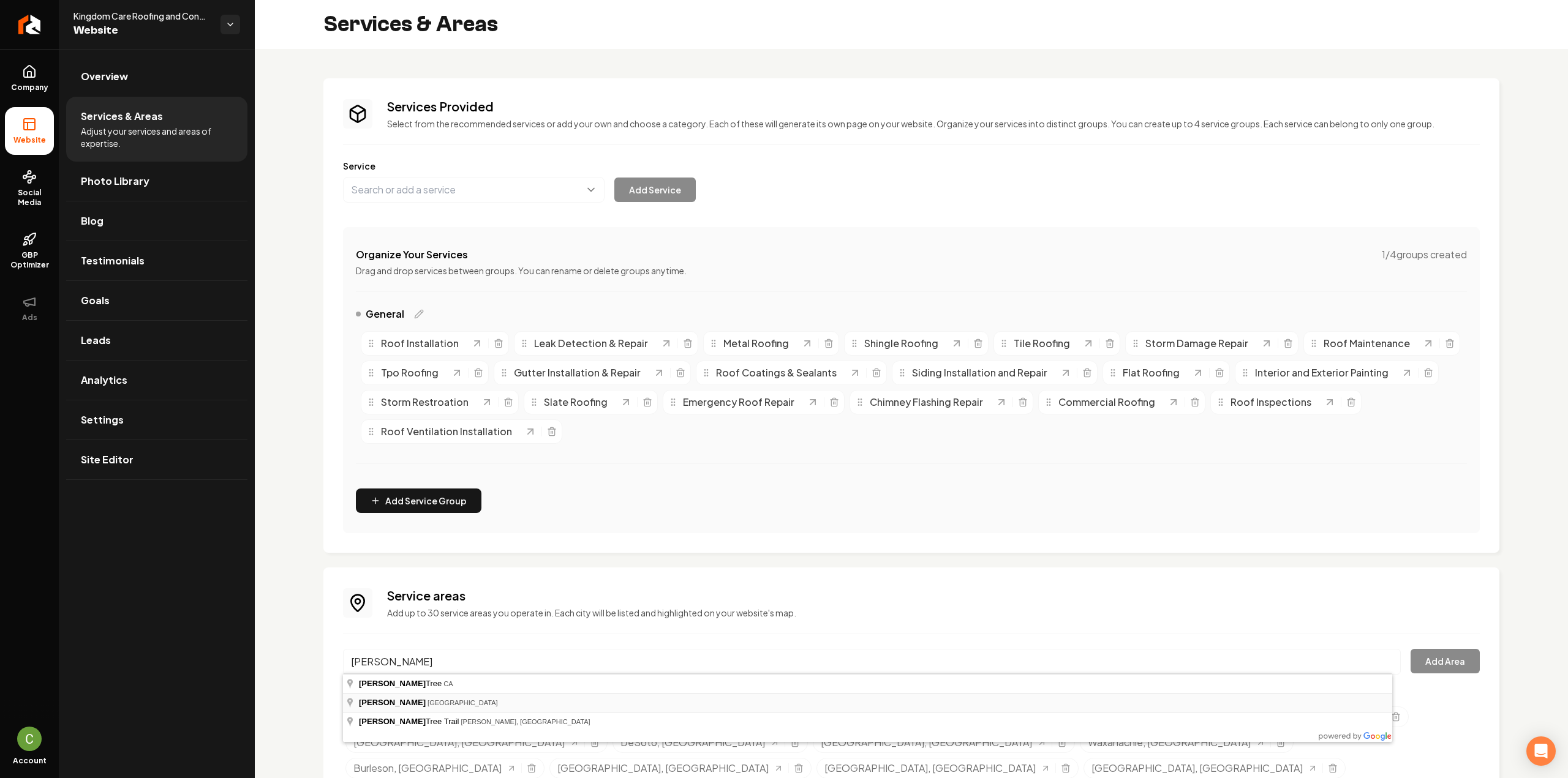
type input "Joshua, TX"
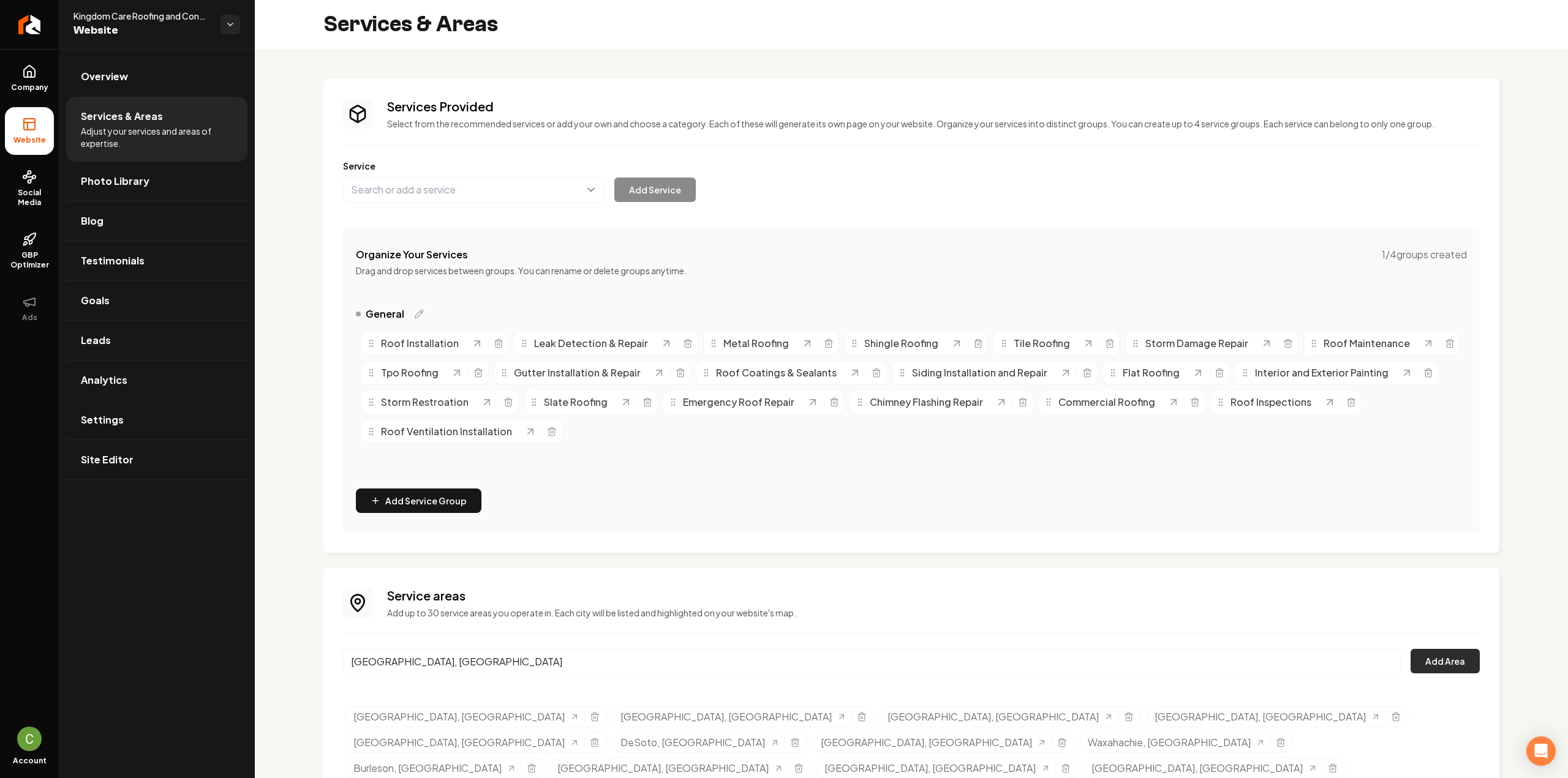
click at [1459, 661] on button "Add Area" at bounding box center [1445, 661] width 70 height 24
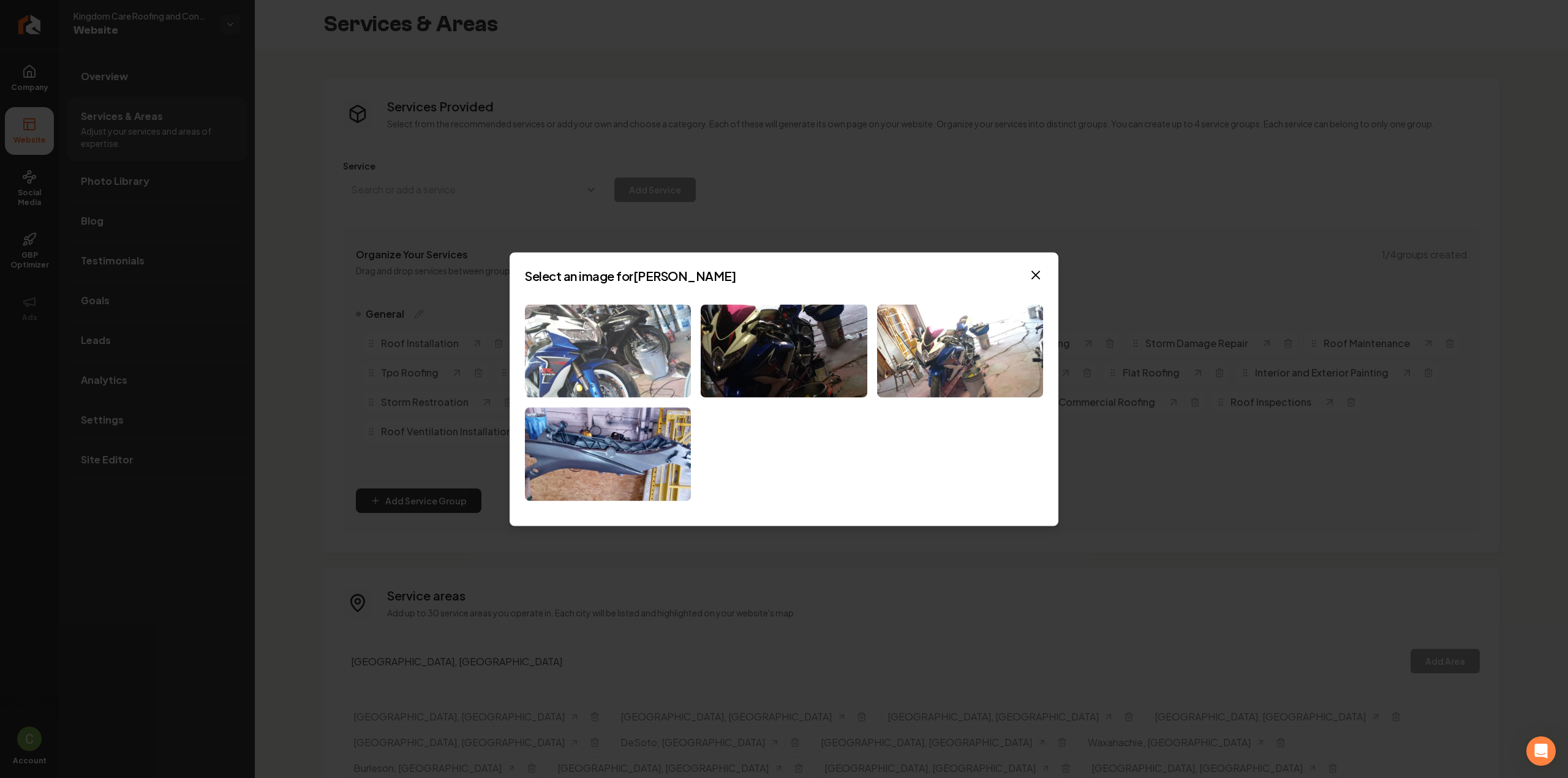
click at [581, 366] on img at bounding box center [608, 351] width 166 height 94
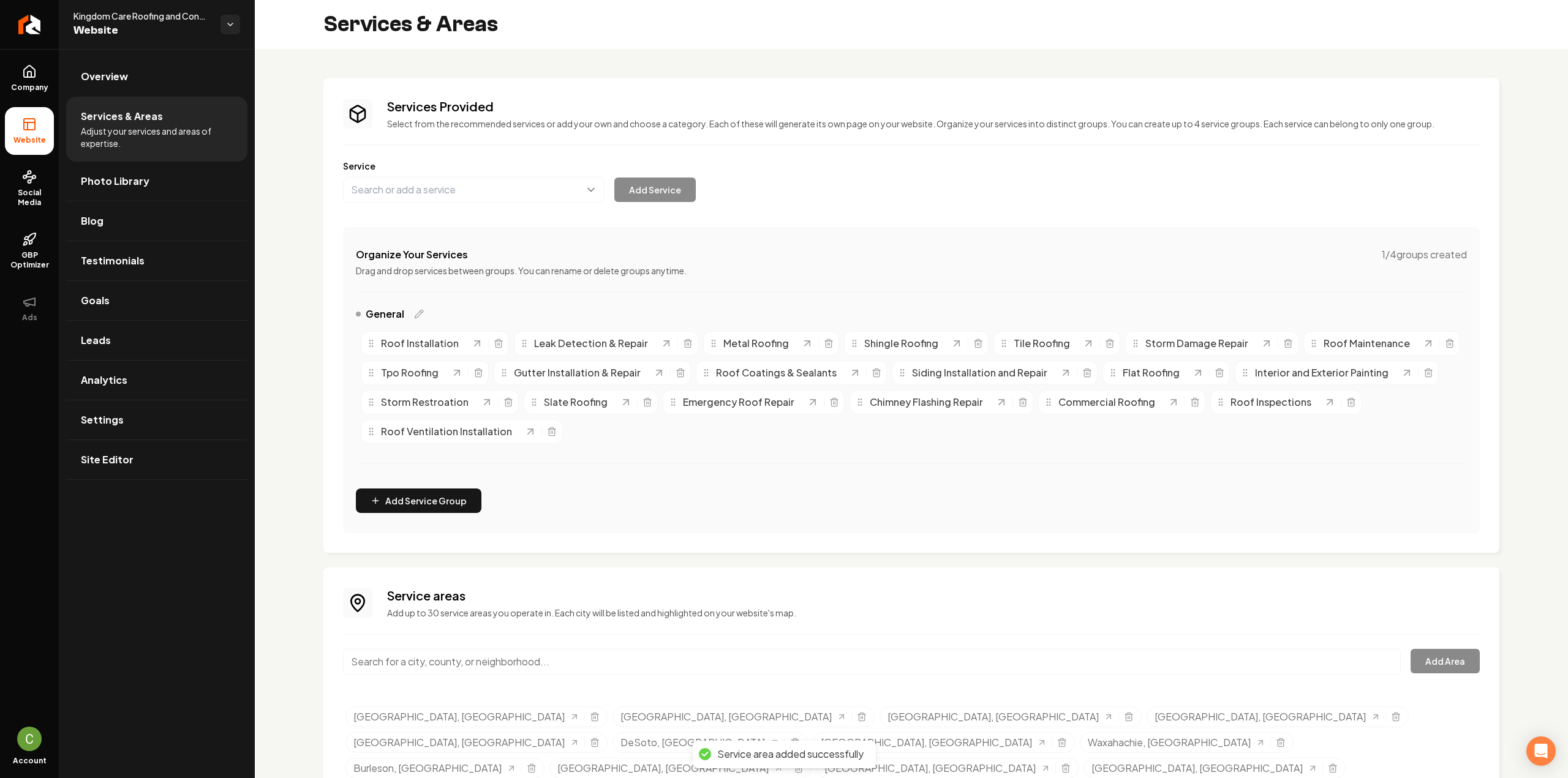
click at [440, 663] on input "Main content area" at bounding box center [872, 662] width 1058 height 26
paste input "Alvarado"
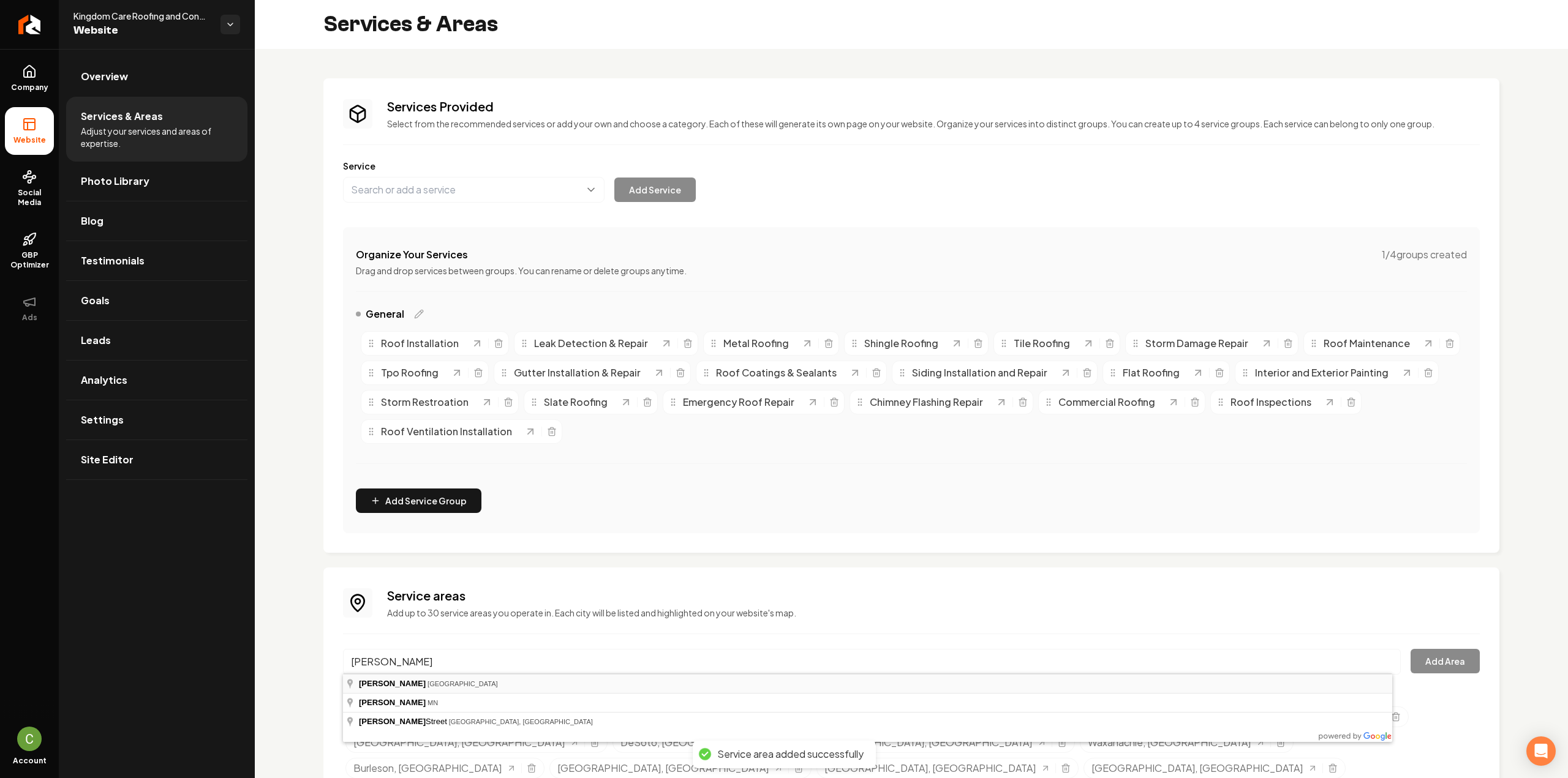
type input "Alvarado, TX"
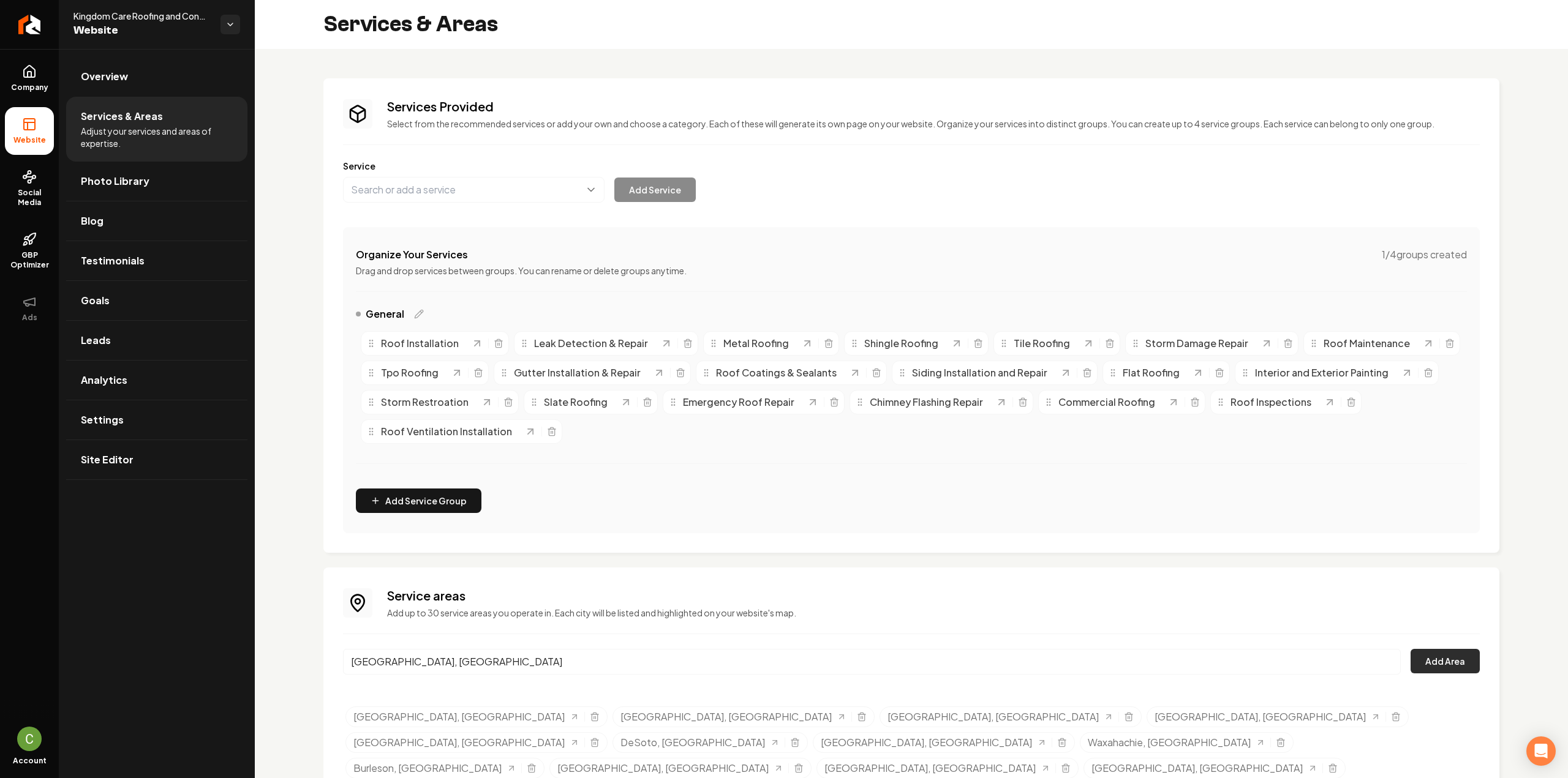
click at [1443, 658] on button "Add Area" at bounding box center [1445, 661] width 70 height 24
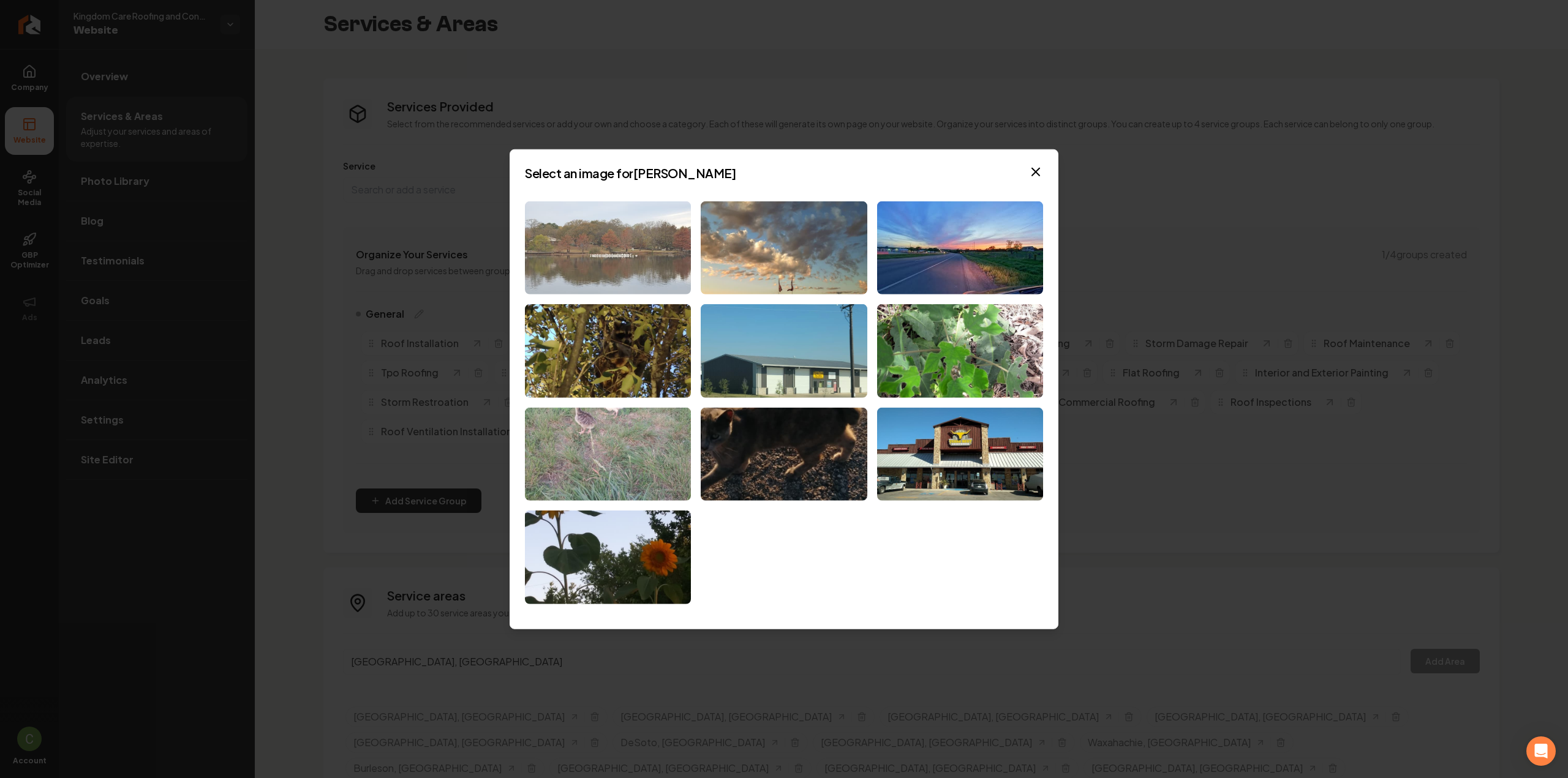
click at [604, 254] on img at bounding box center [608, 248] width 166 height 94
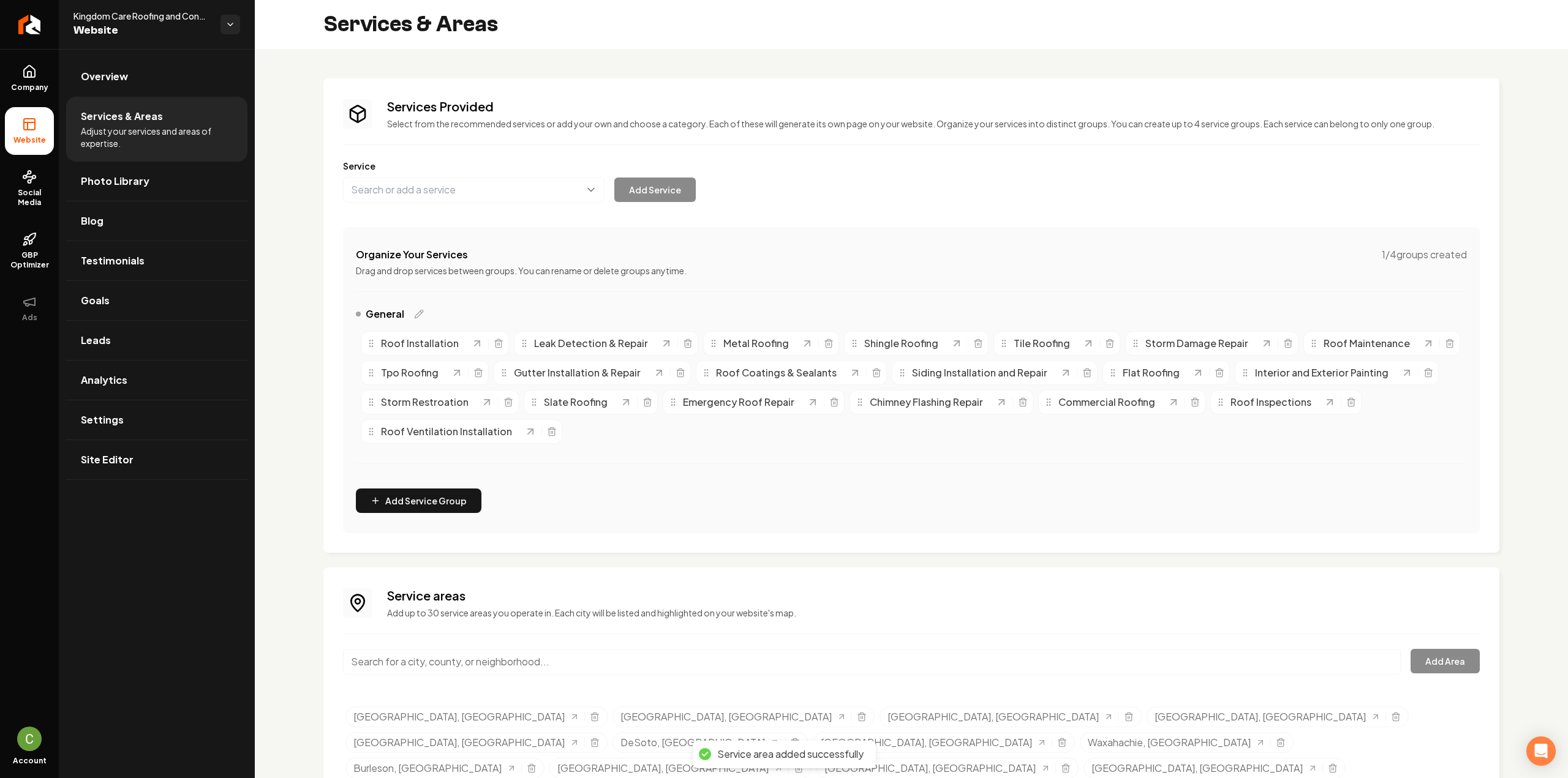
click at [392, 662] on input "Main content area" at bounding box center [872, 662] width 1058 height 26
paste input "Venus"
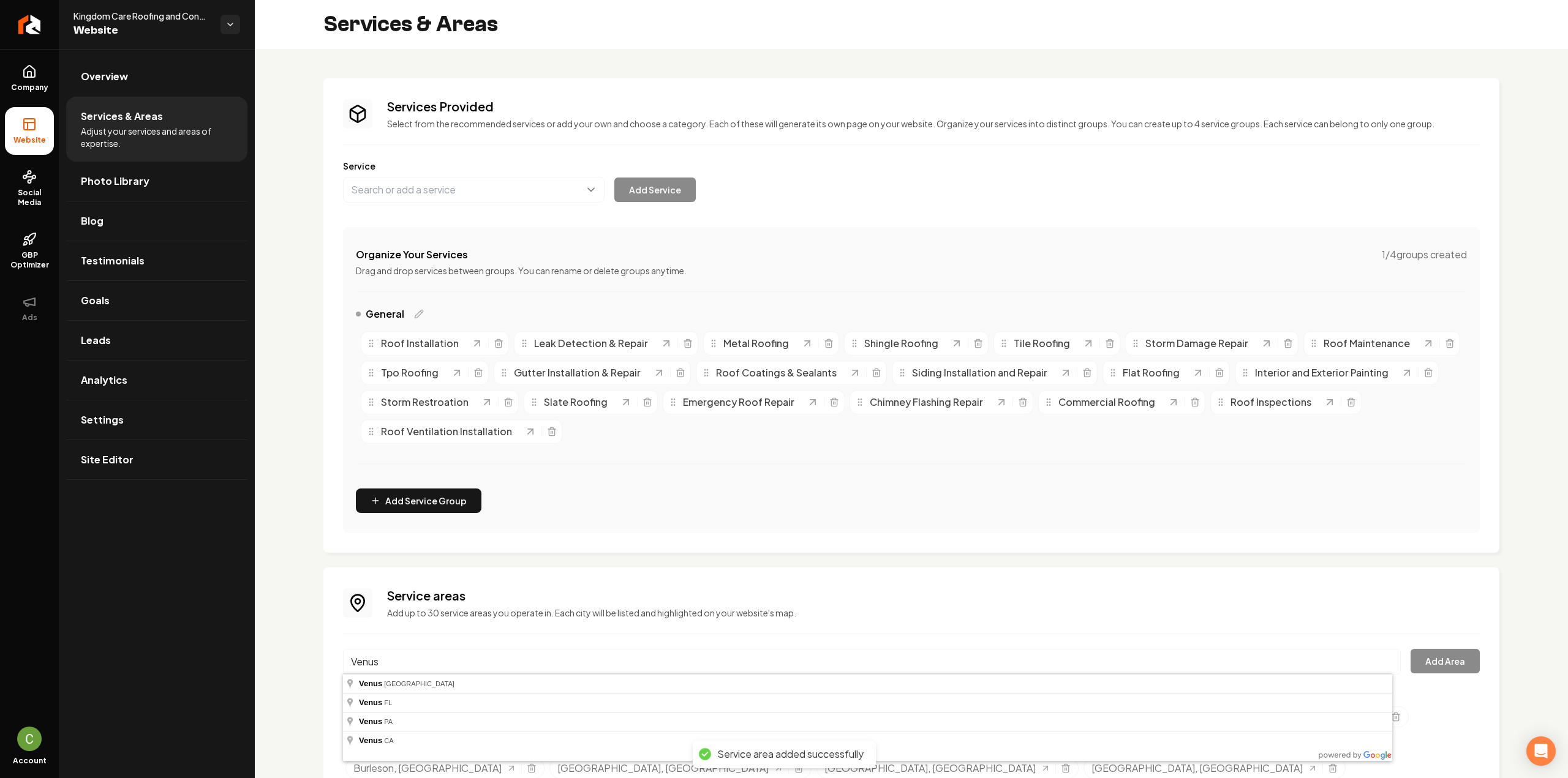
type input "Venus, TX"
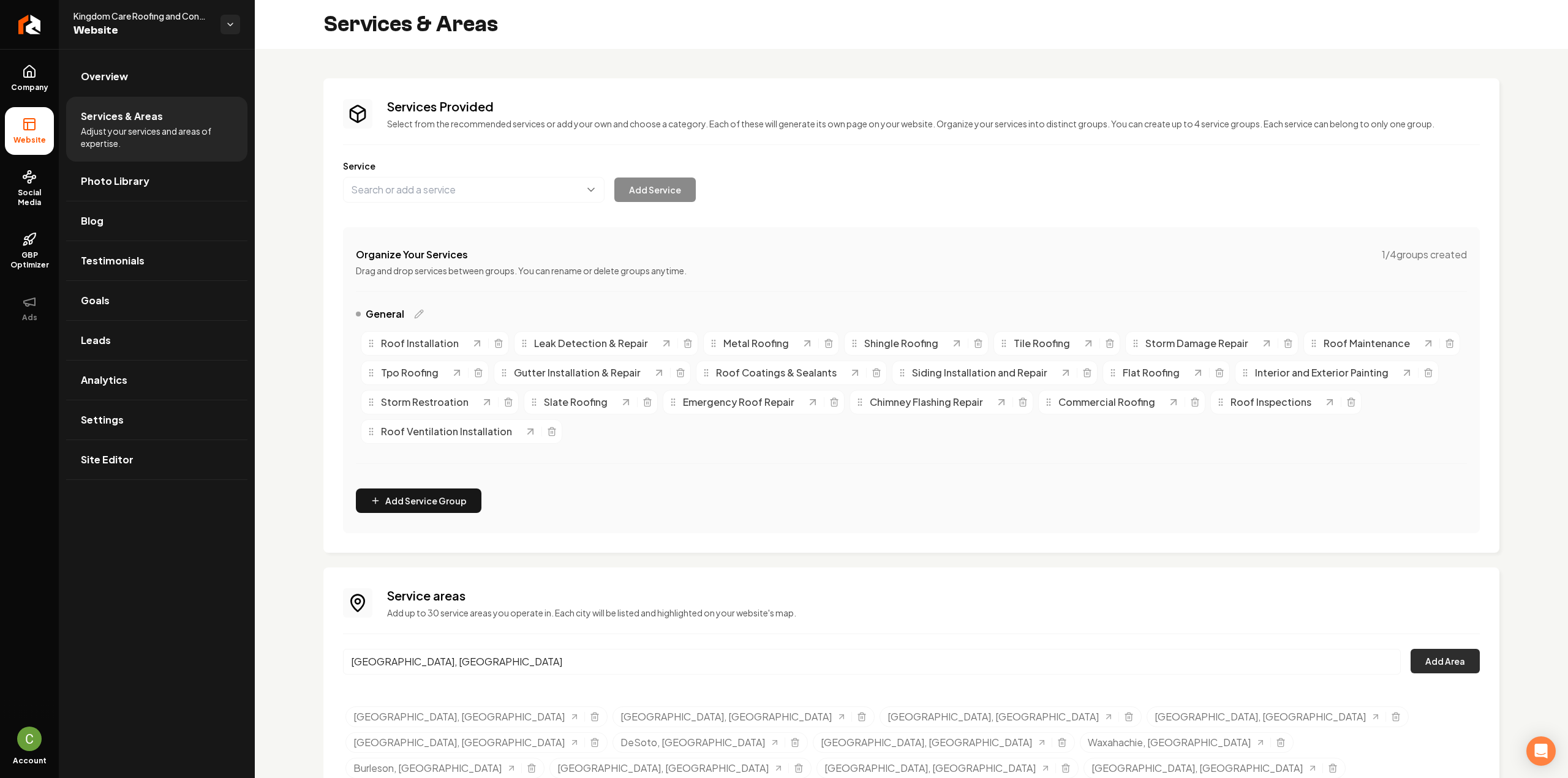
click at [1458, 657] on button "Add Area" at bounding box center [1445, 661] width 70 height 24
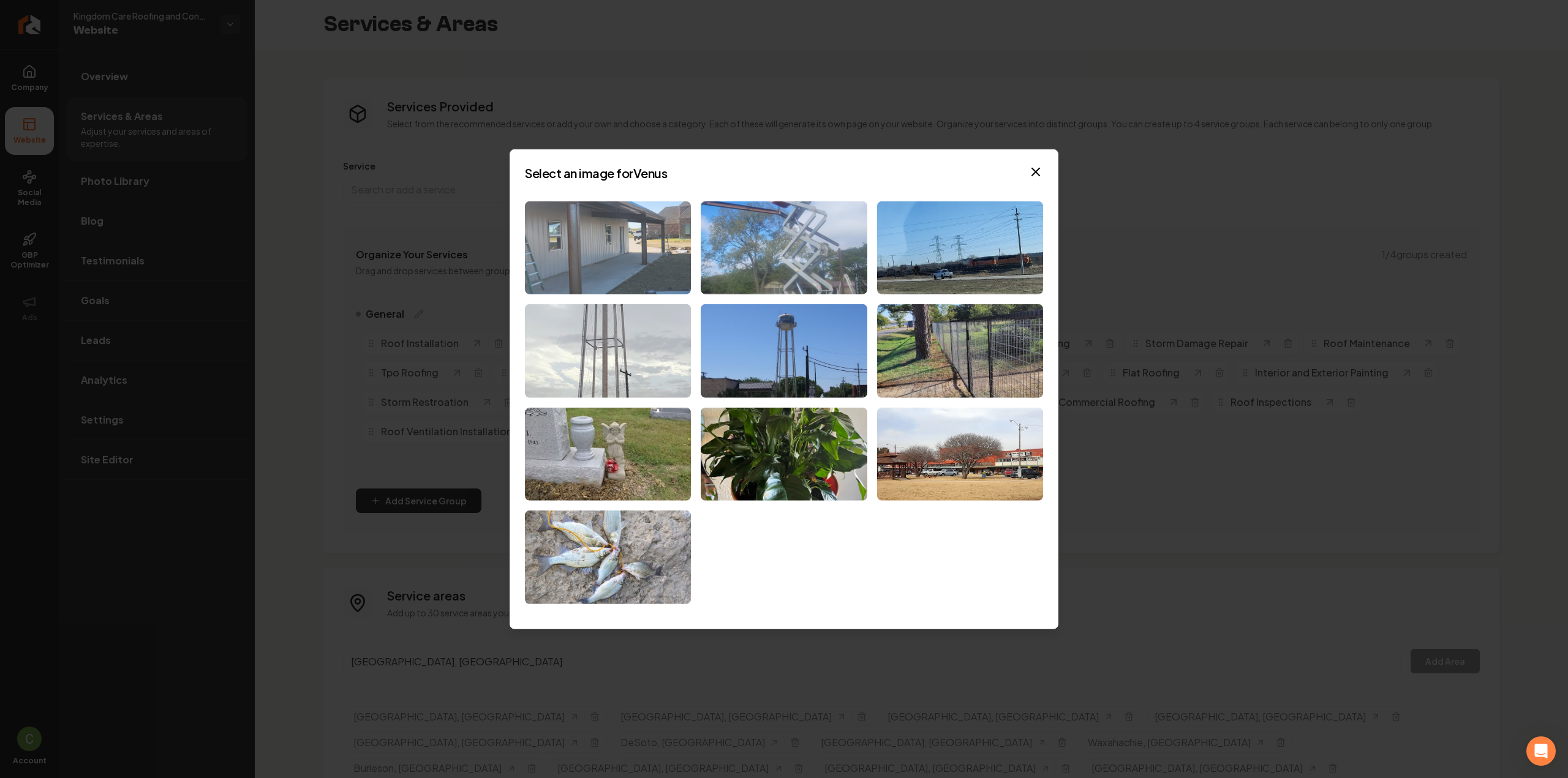
click at [597, 237] on img at bounding box center [608, 248] width 166 height 94
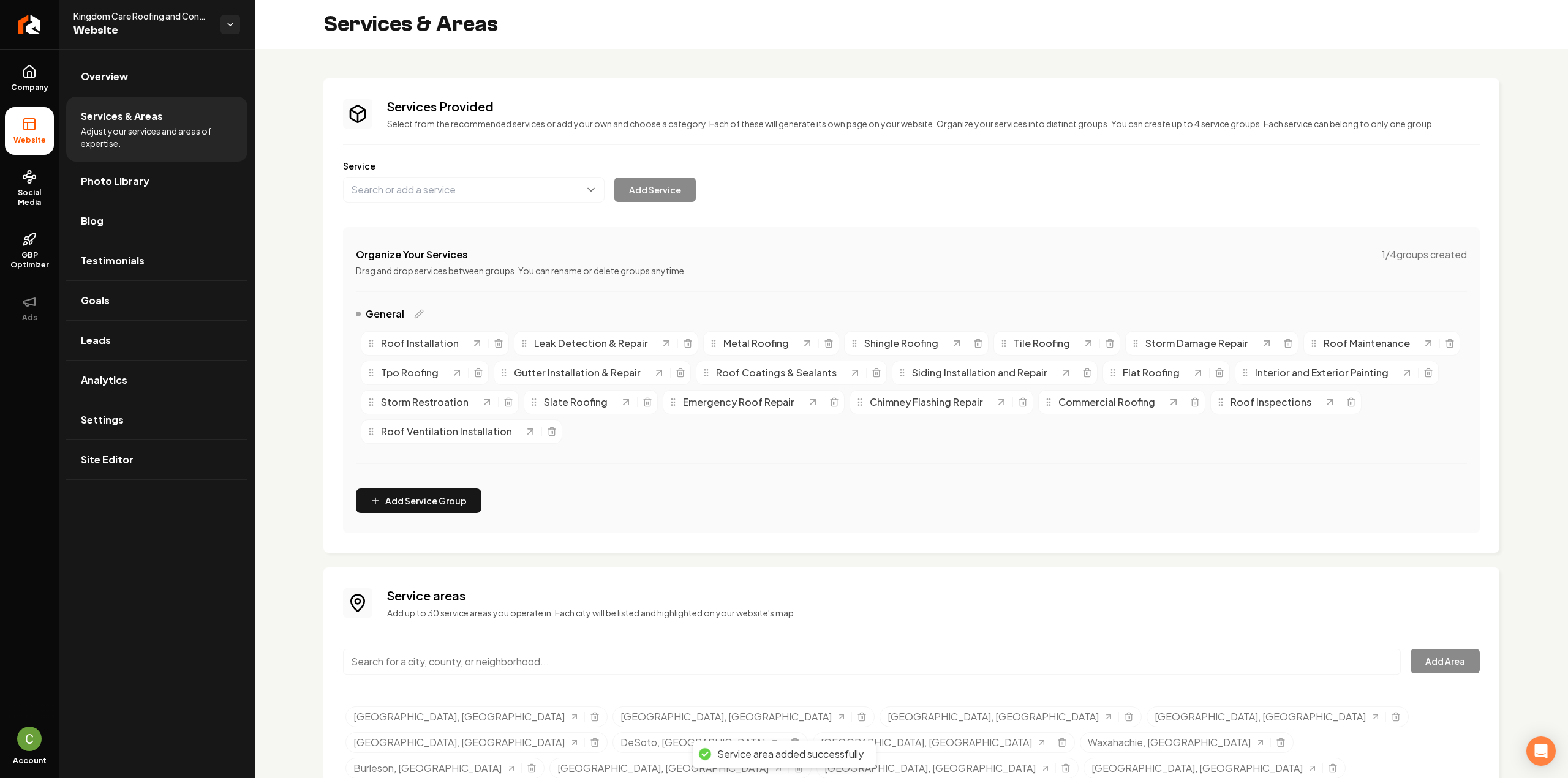
click at [511, 659] on input "Main content area" at bounding box center [872, 662] width 1058 height 26
paste input "Rendon"
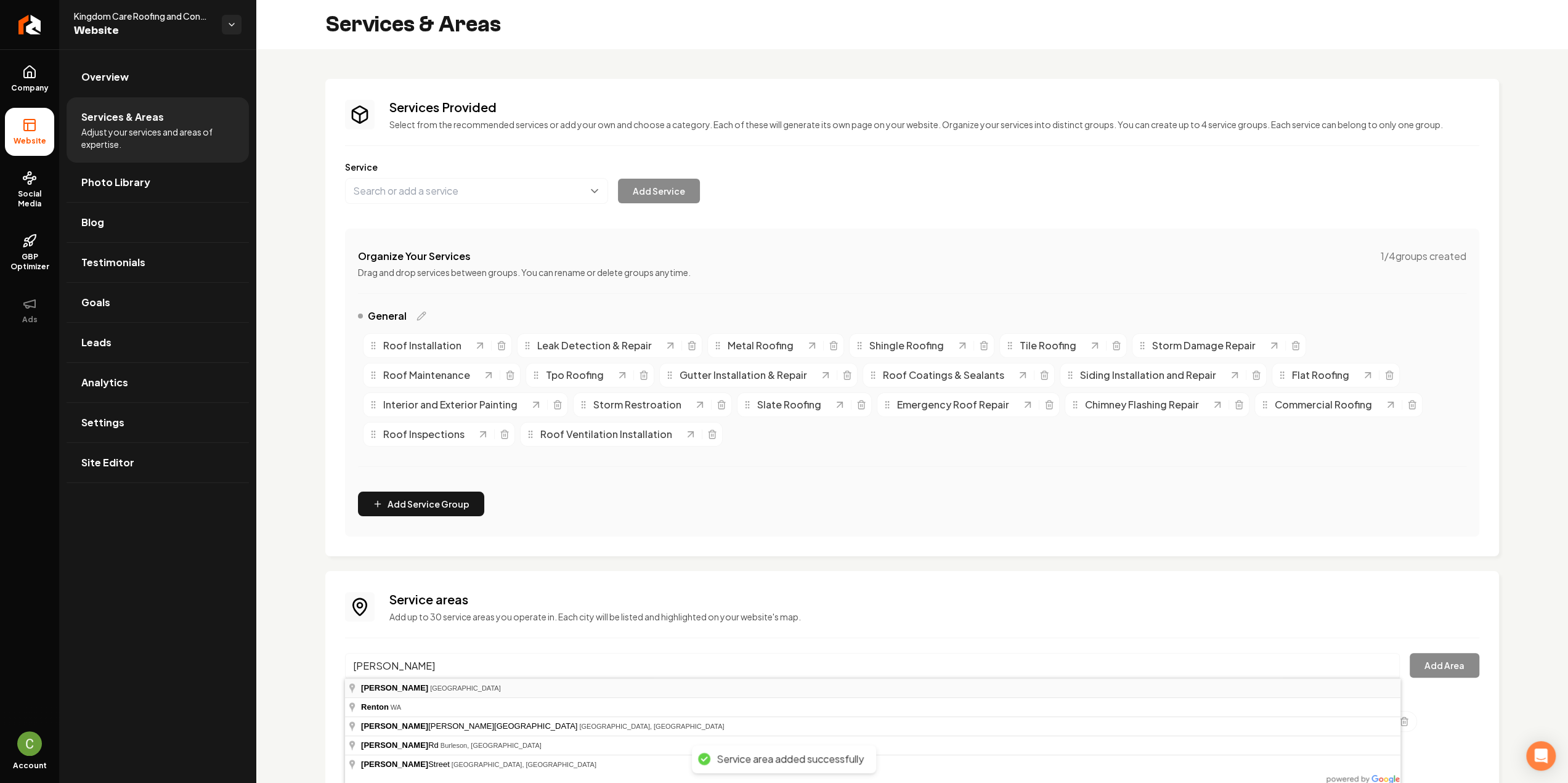
type input "Rendon, TX"
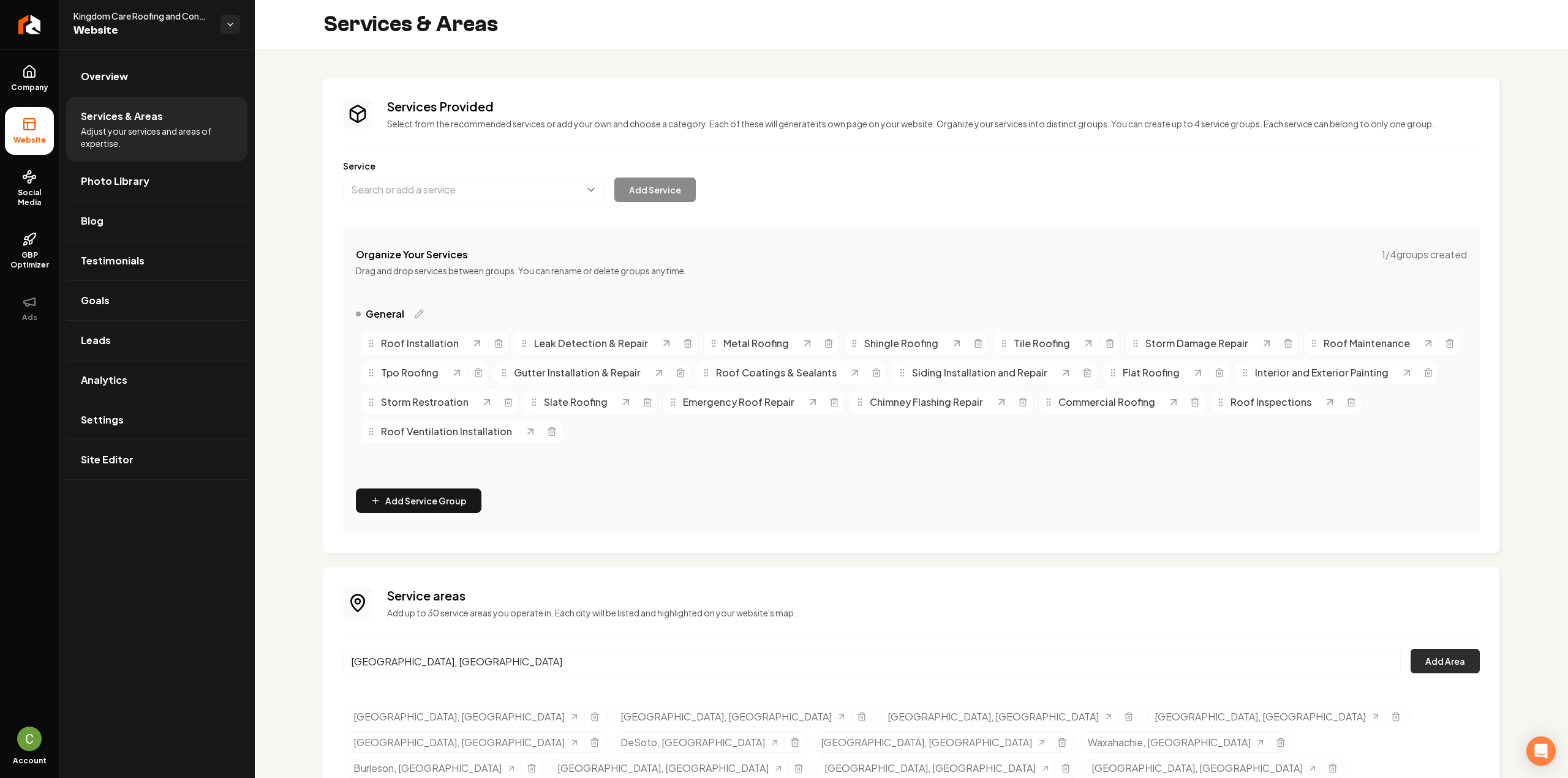
click at [1450, 658] on button "Add Area" at bounding box center [1445, 661] width 70 height 24
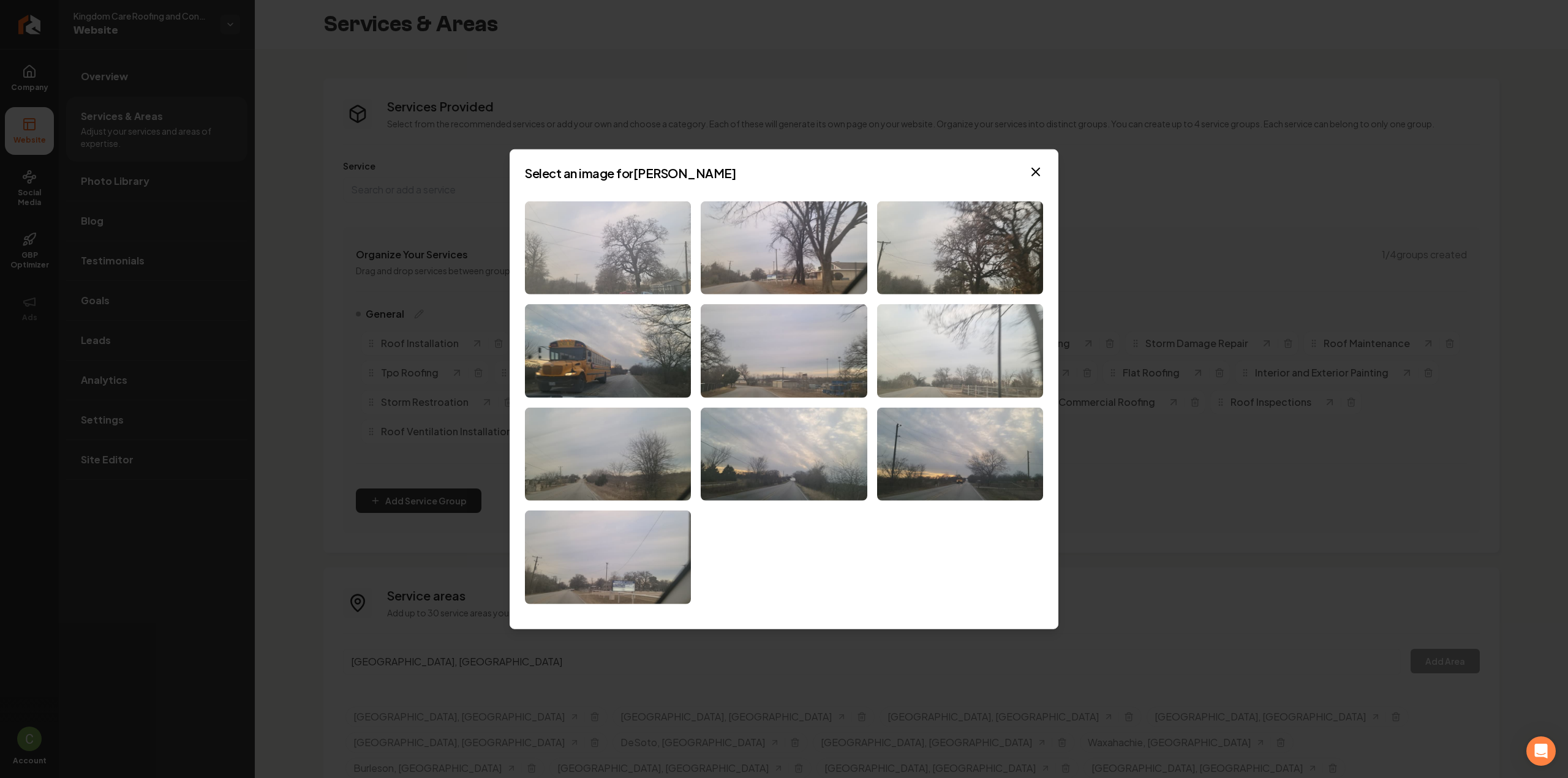
click at [600, 266] on img at bounding box center [608, 248] width 166 height 94
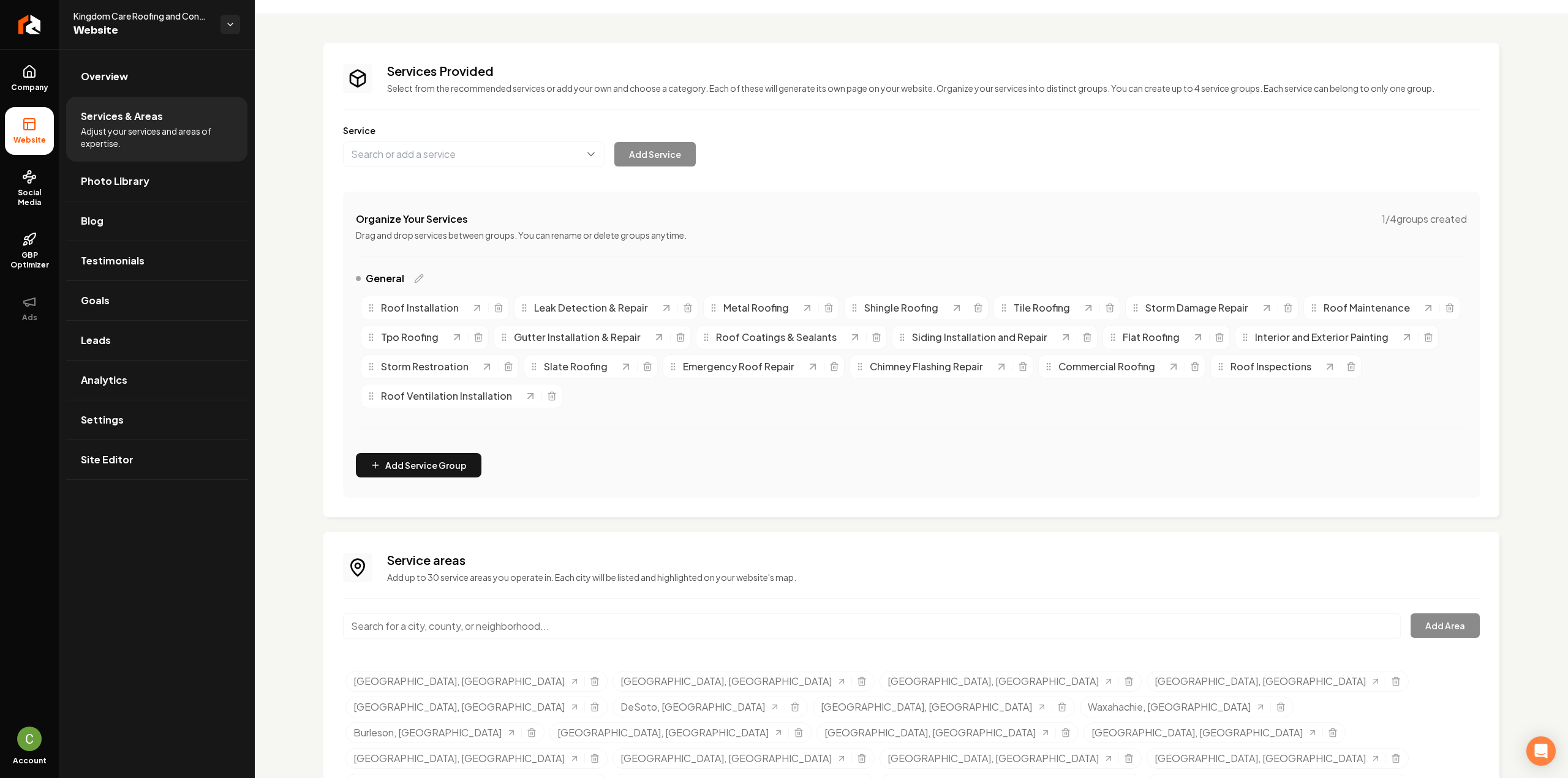
scroll to position [51, 0]
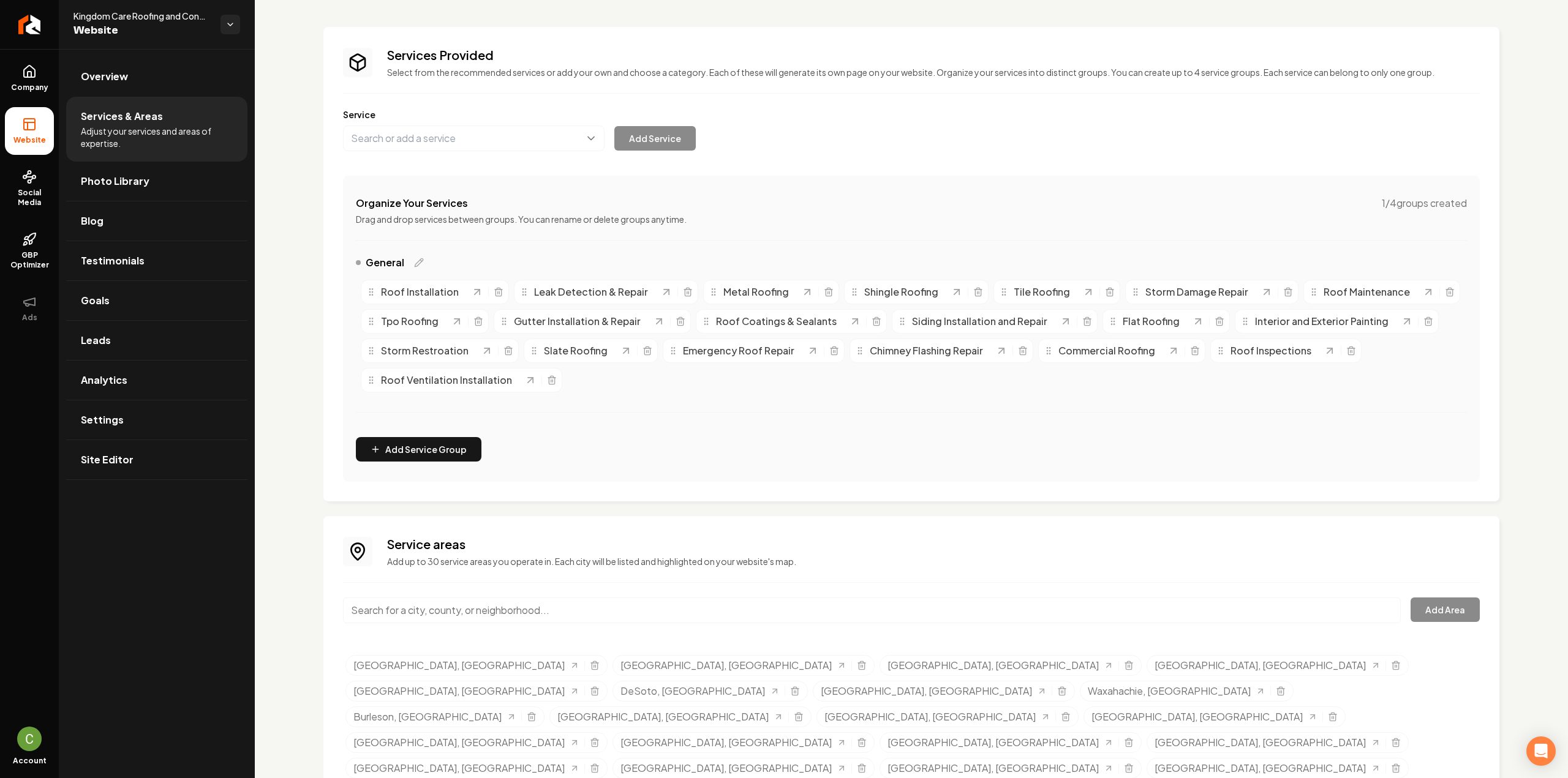
click at [581, 588] on div "Service areas Add up to 30 service areas you operate in. Each city will be list…" at bounding box center [911, 672] width 1137 height 274
click at [579, 594] on div "Service areas Add up to 30 service areas you operate in. Each city will be list…" at bounding box center [911, 672] width 1137 height 274
click at [586, 605] on input "Main content area" at bounding box center [872, 610] width 1058 height 26
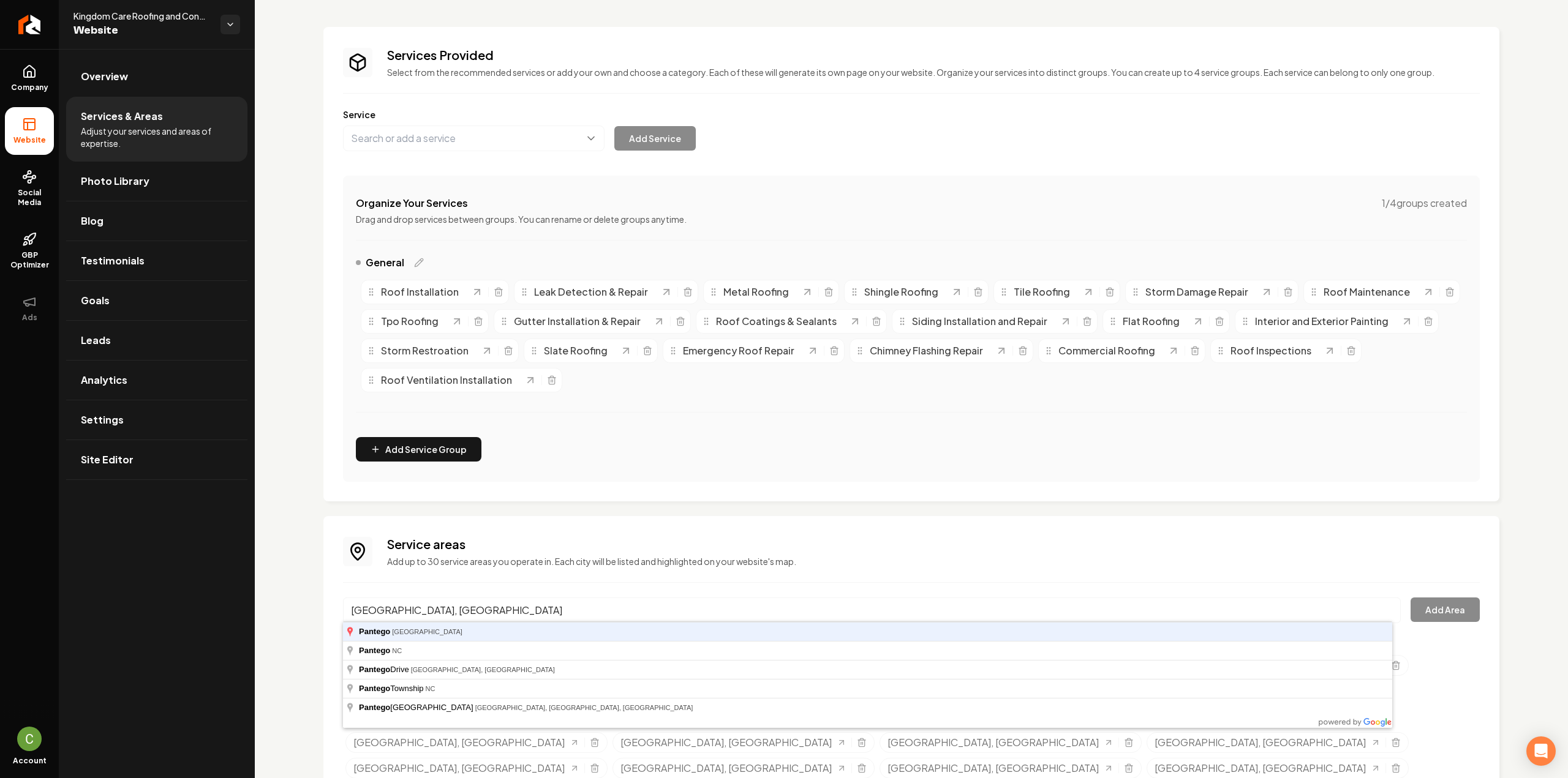
type input "Pantego, TX"
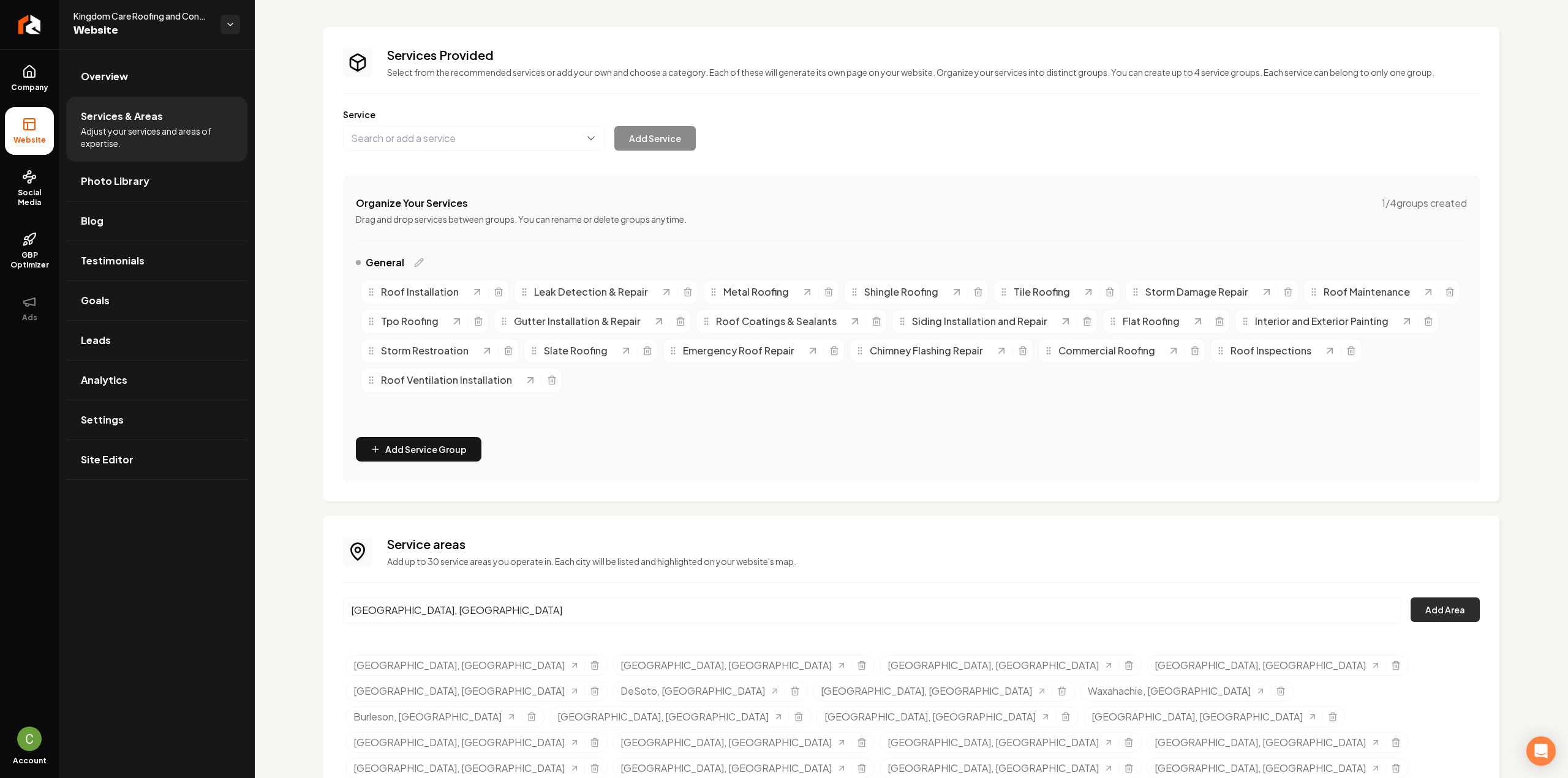
click at [1418, 608] on button "Add Area" at bounding box center [1445, 609] width 70 height 24
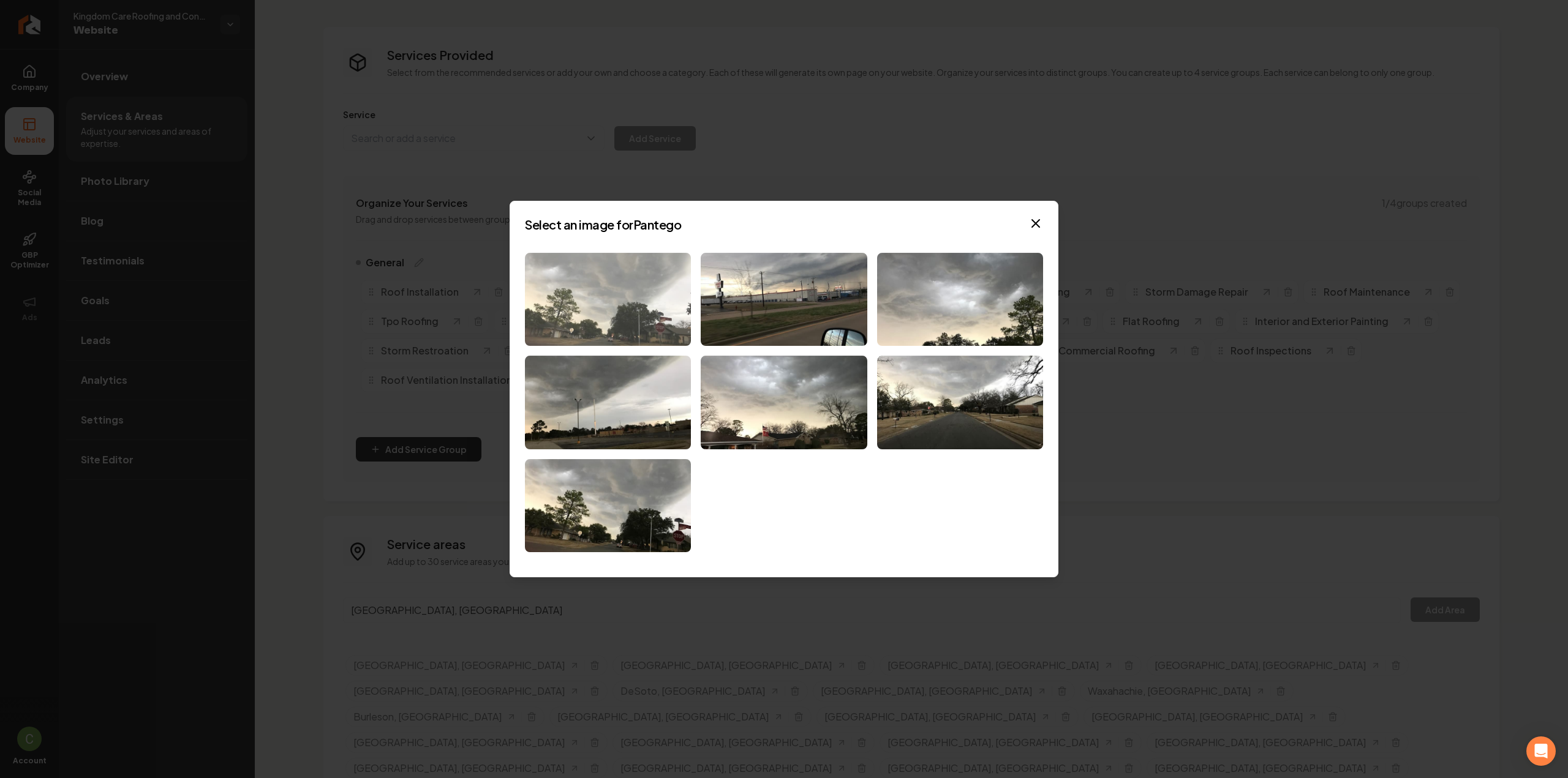
click at [598, 320] on img at bounding box center [608, 300] width 166 height 94
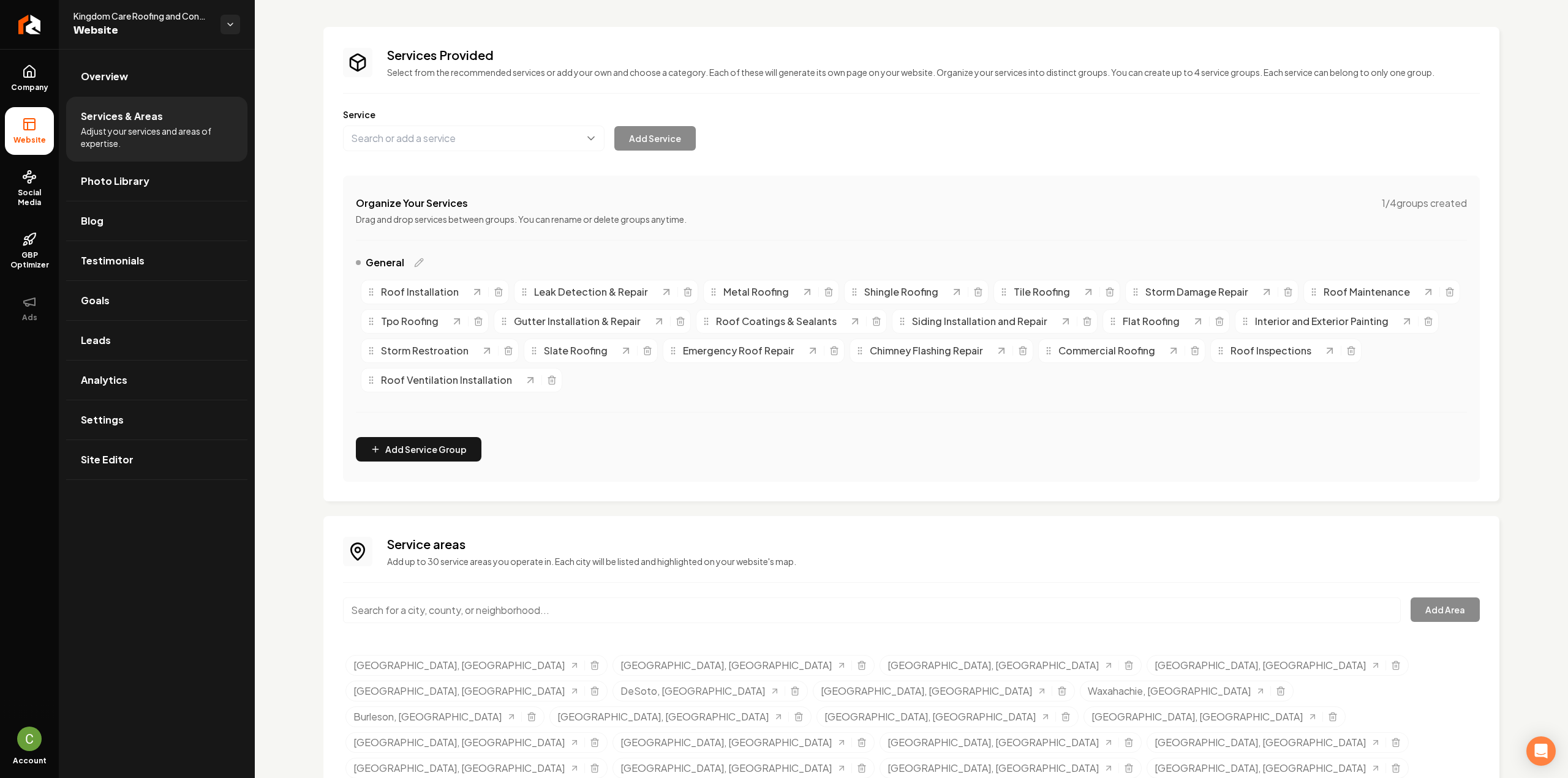
click at [545, 611] on input "Main content area" at bounding box center [872, 610] width 1058 height 26
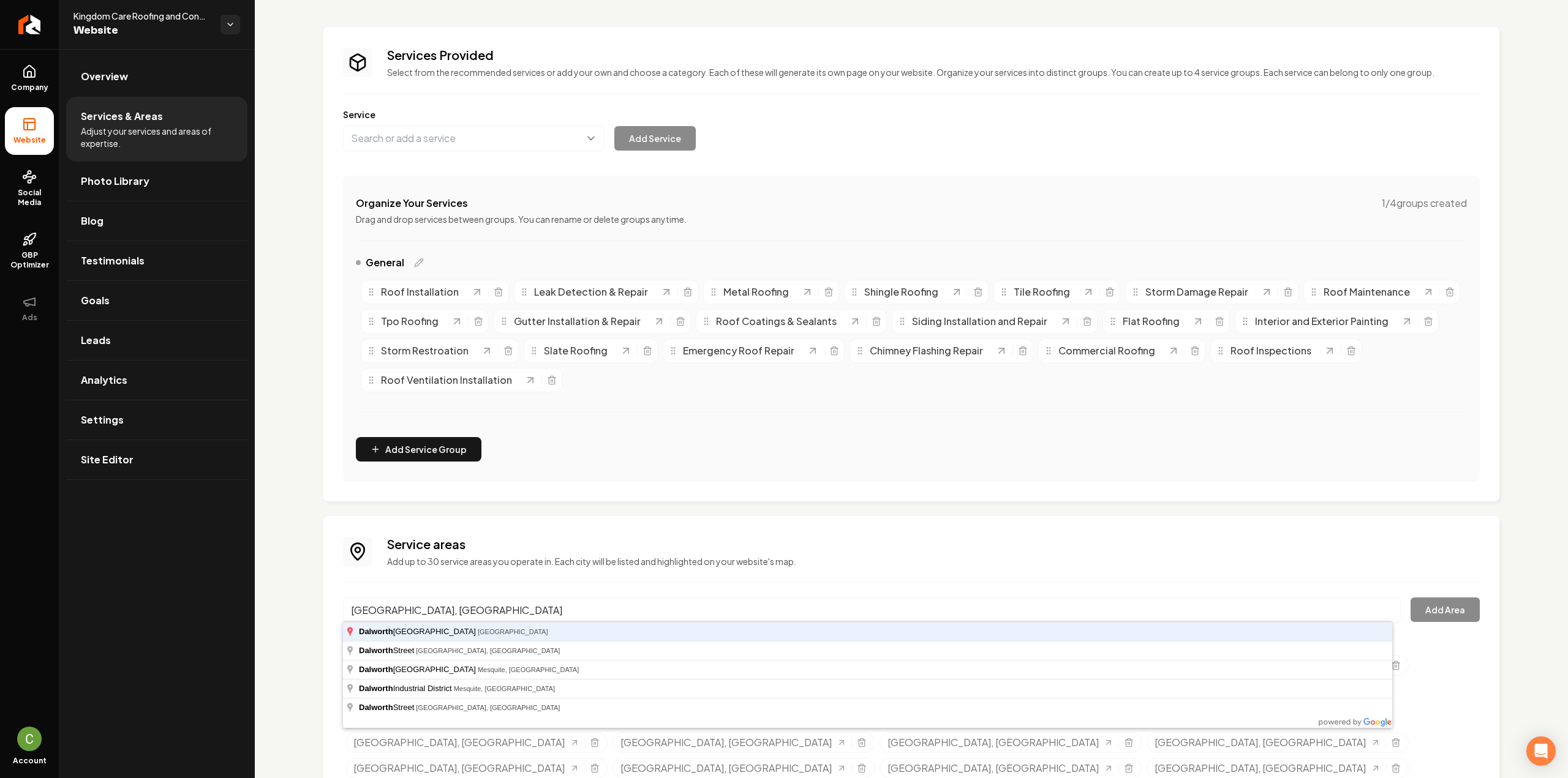
type input "Dalworthington Gardens, TX"
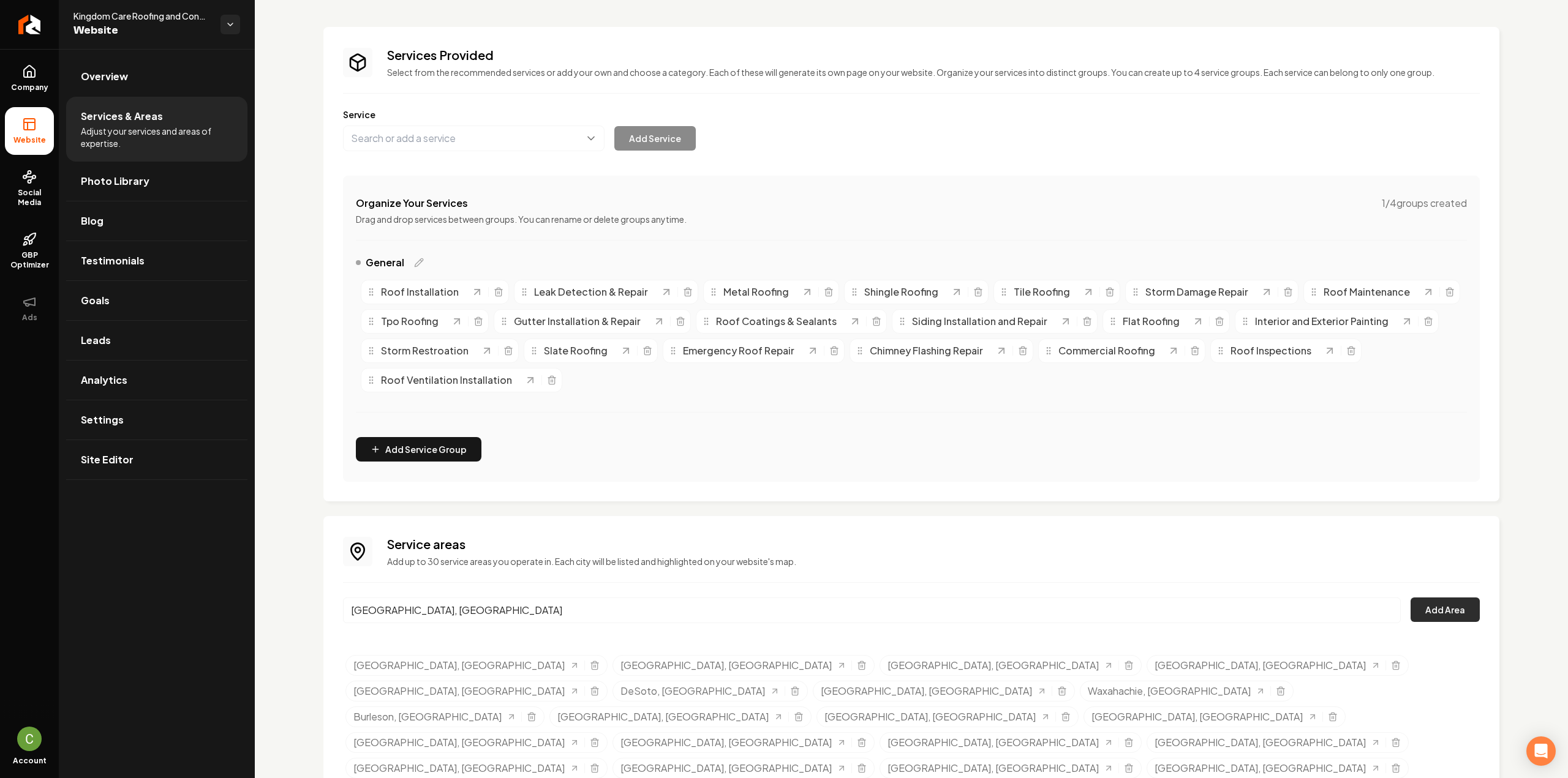
click at [1457, 606] on button "Add Area" at bounding box center [1445, 609] width 70 height 24
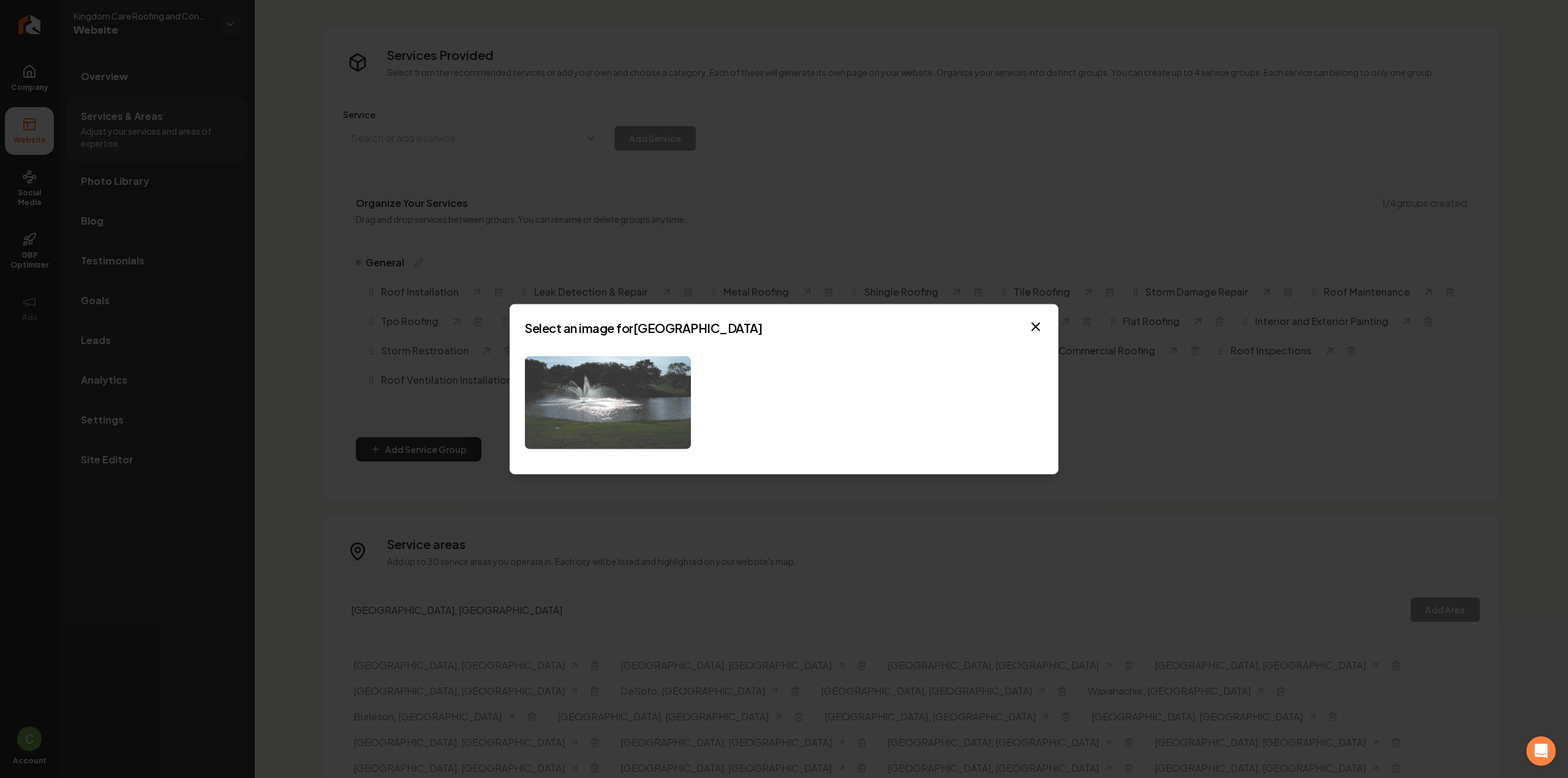
click at [613, 407] on img at bounding box center [608, 402] width 166 height 94
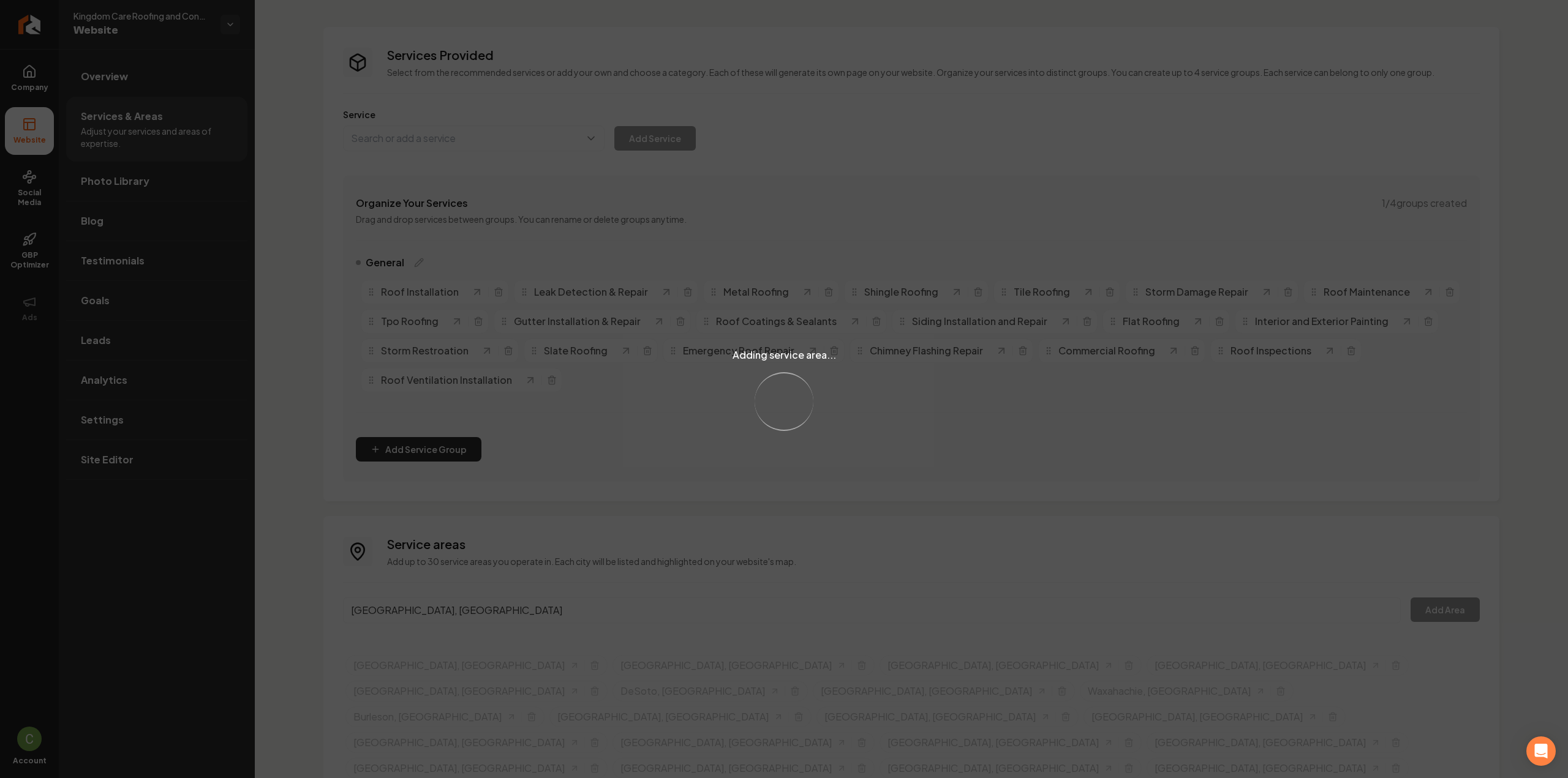
click at [400, 611] on div "Adding service area... Loading..." at bounding box center [784, 389] width 1568 height 778
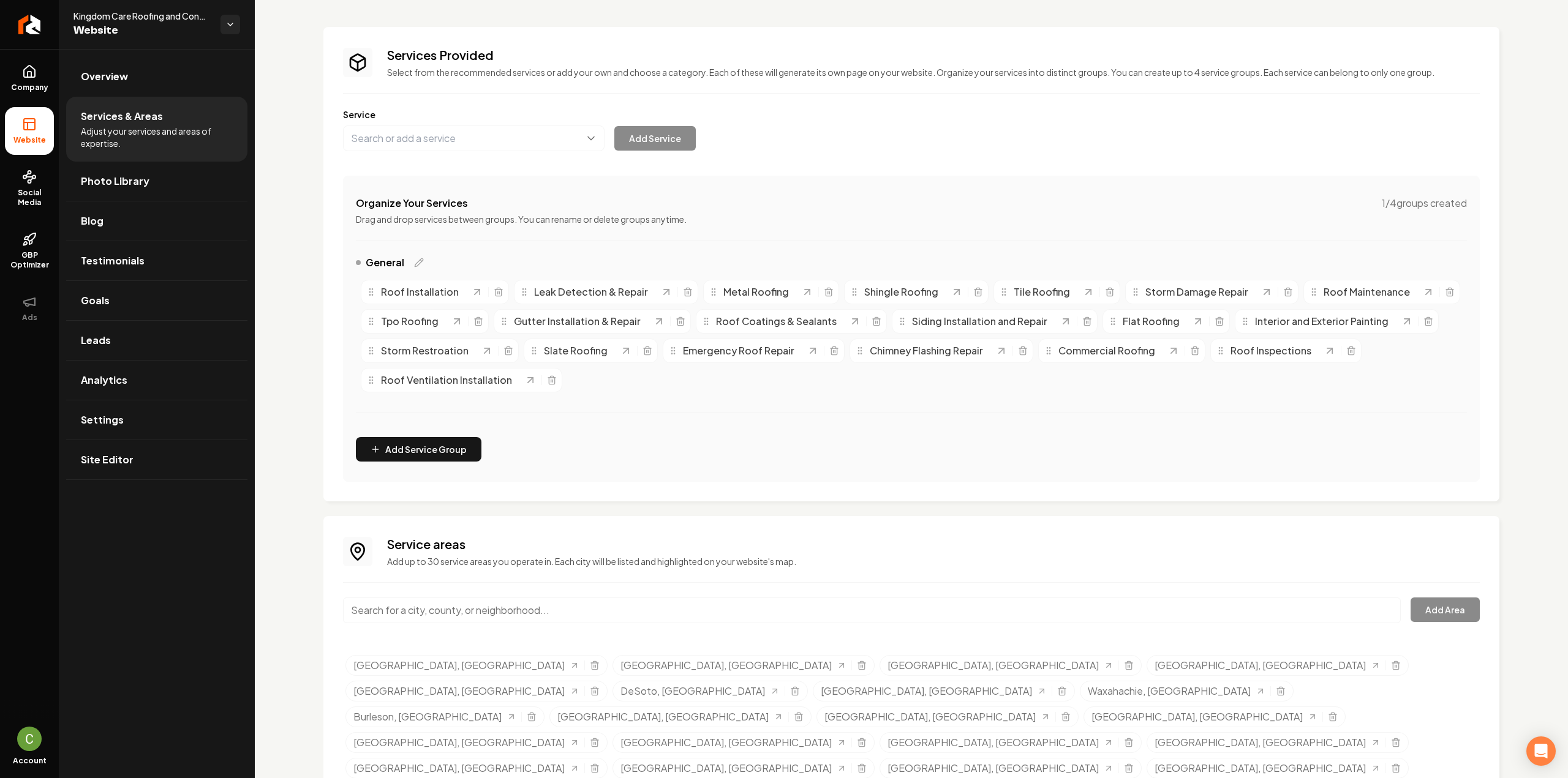
click at [400, 611] on input "Main content area" at bounding box center [872, 610] width 1058 height 26
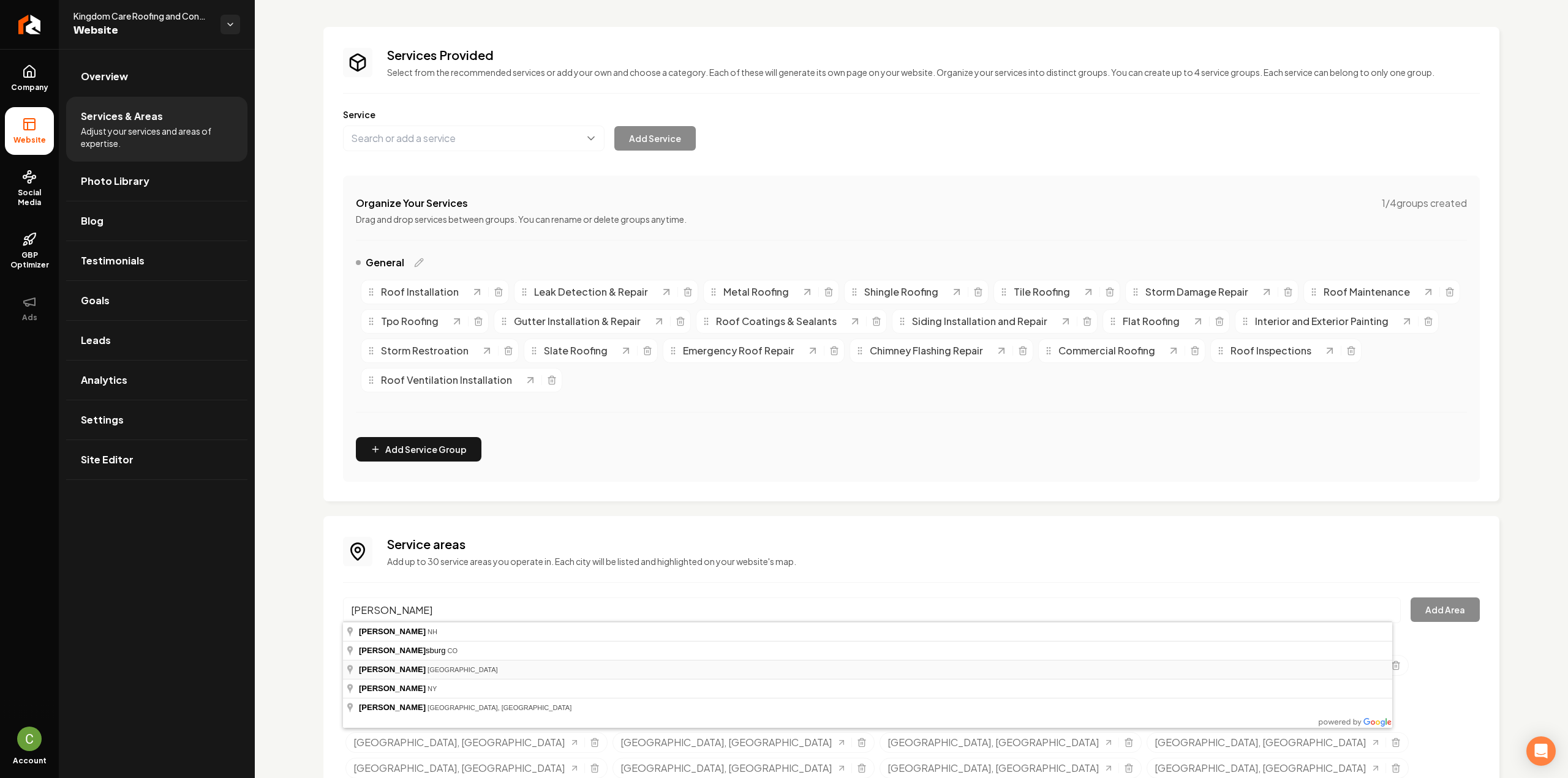
type input "Keene, TX"
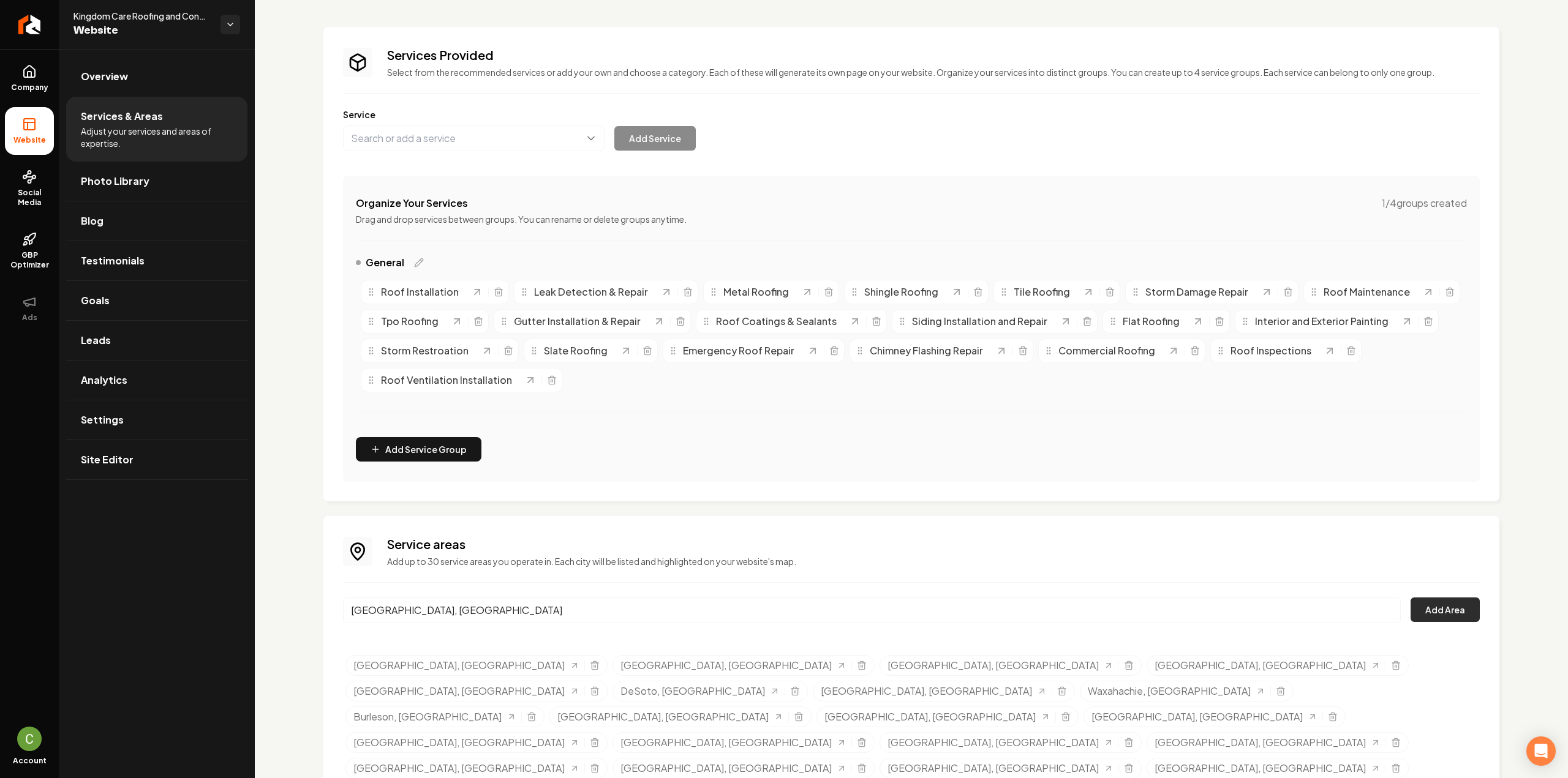
click at [1446, 608] on button "Add Area" at bounding box center [1445, 609] width 70 height 24
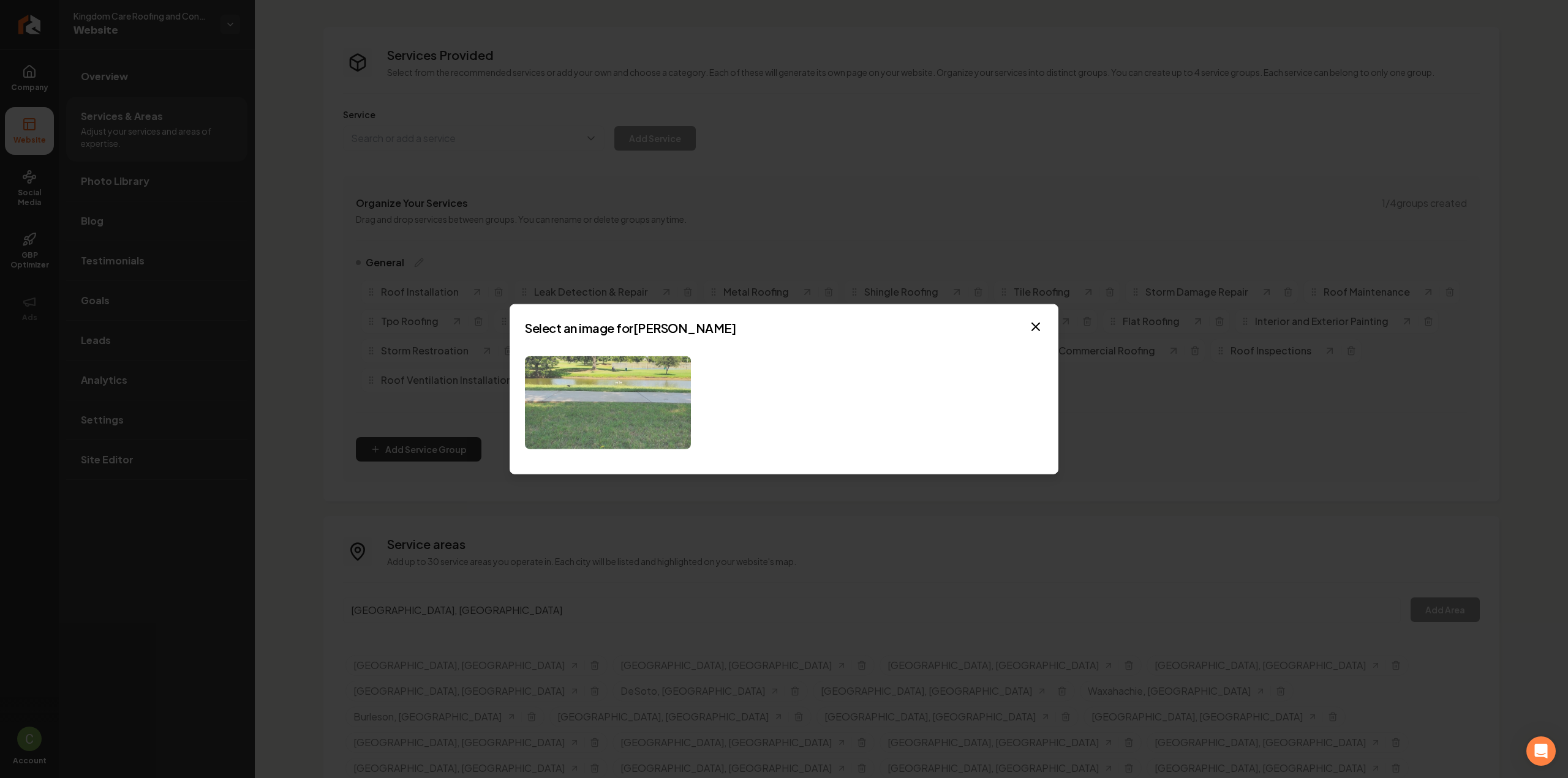
click at [666, 418] on img at bounding box center [608, 402] width 166 height 94
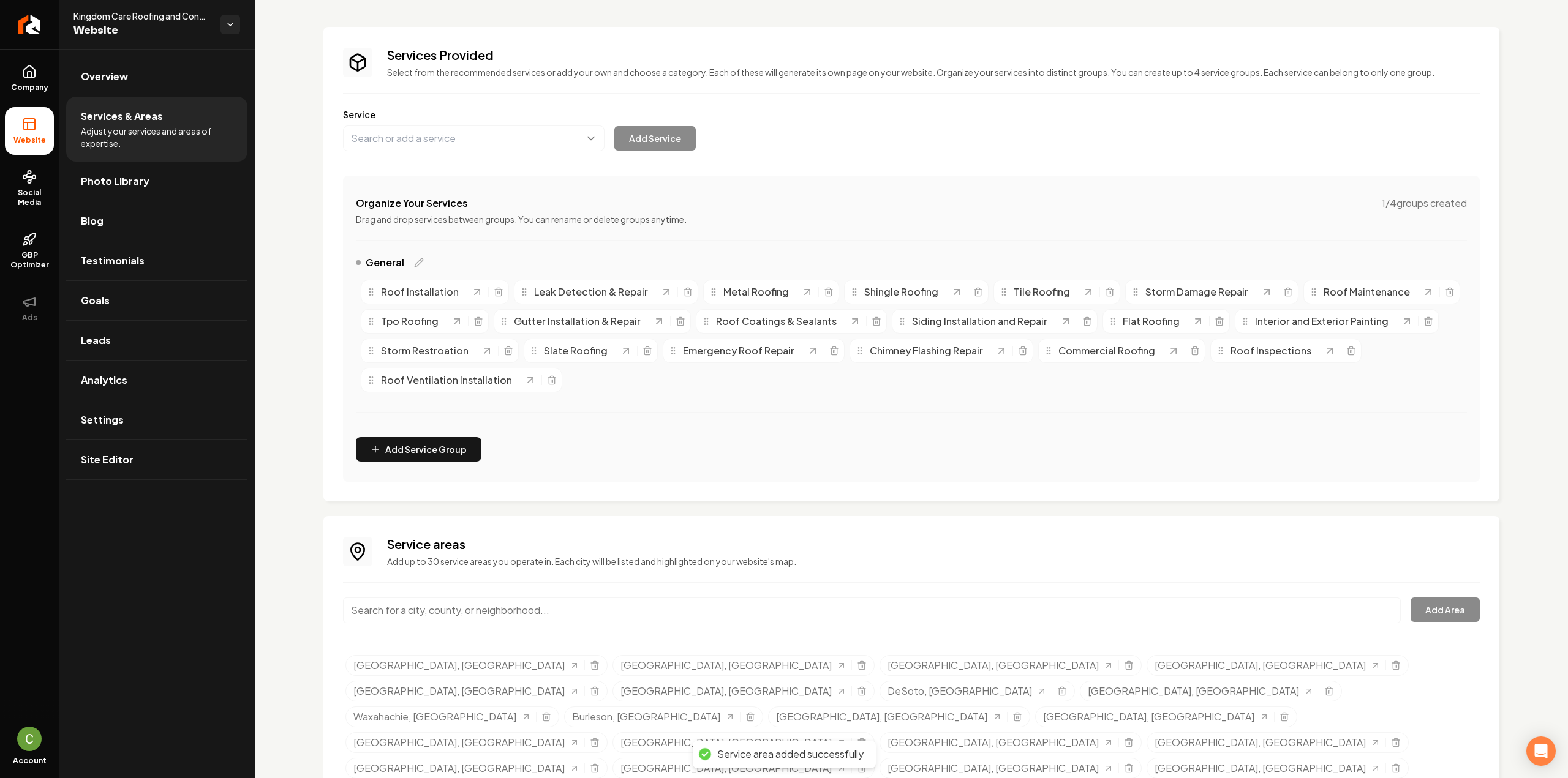
click at [387, 615] on input "Main content area" at bounding box center [872, 610] width 1058 height 26
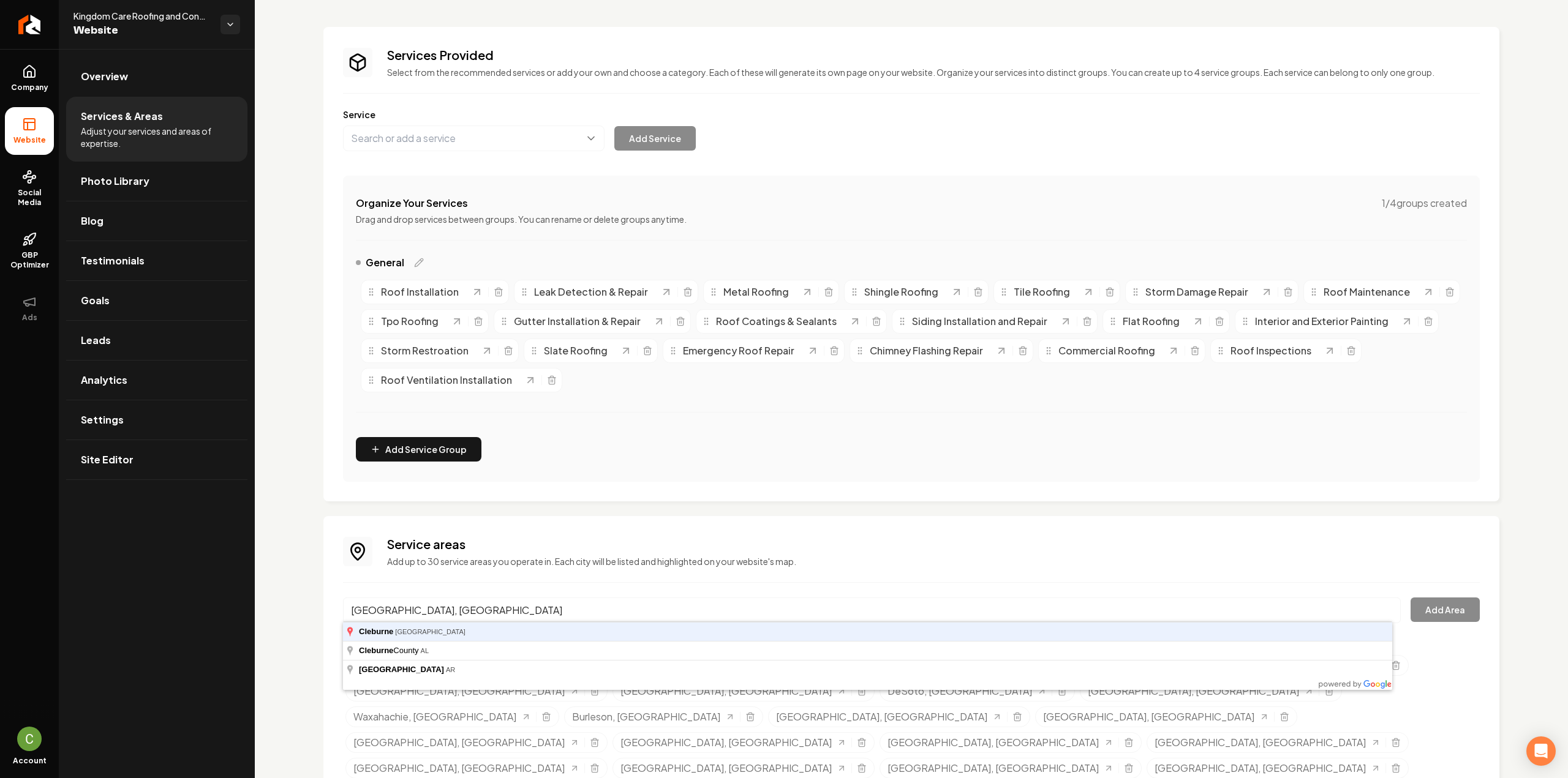
type input "Cleburne, TX"
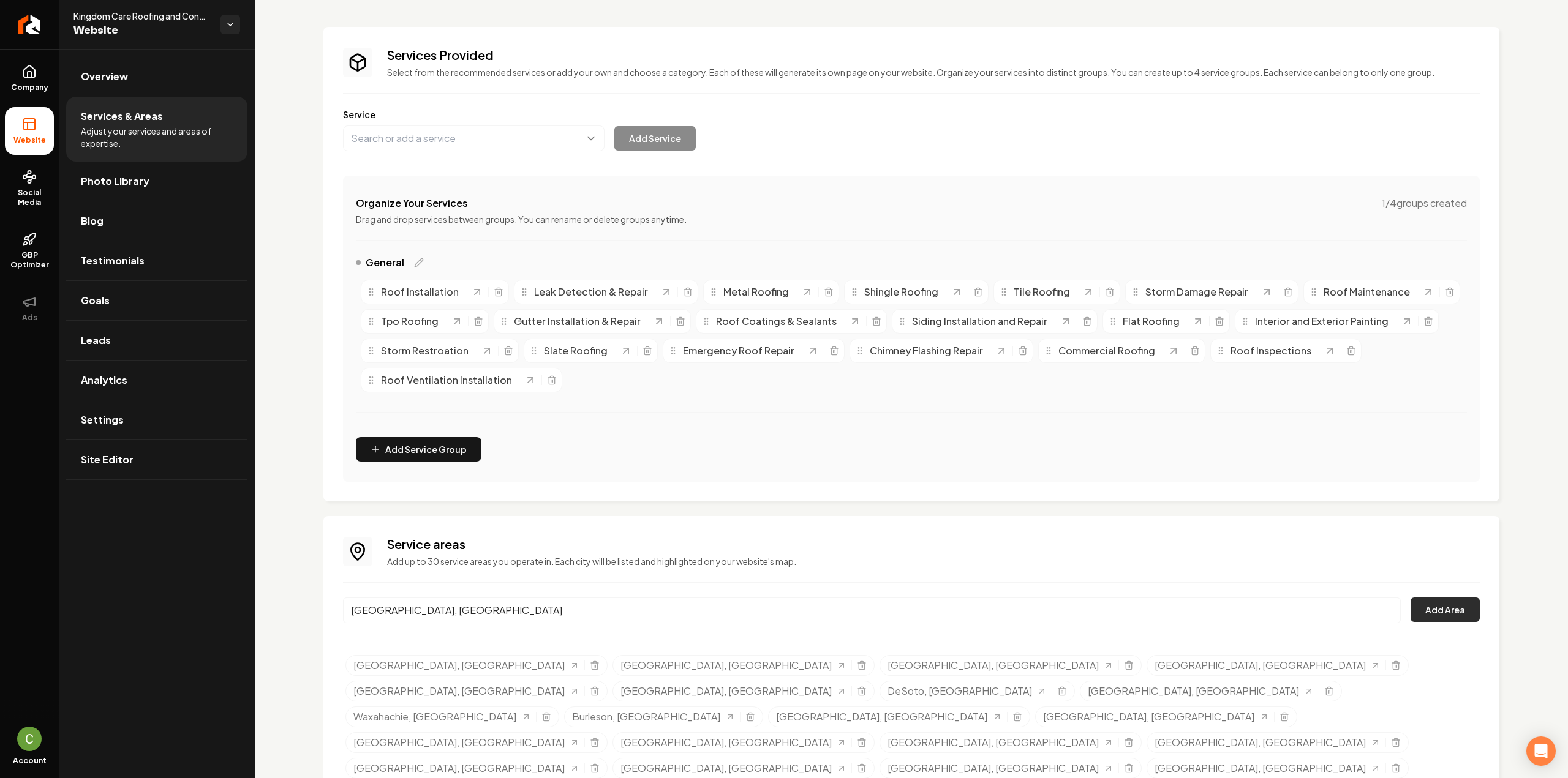
click at [1411, 599] on button "Add Area" at bounding box center [1445, 609] width 70 height 24
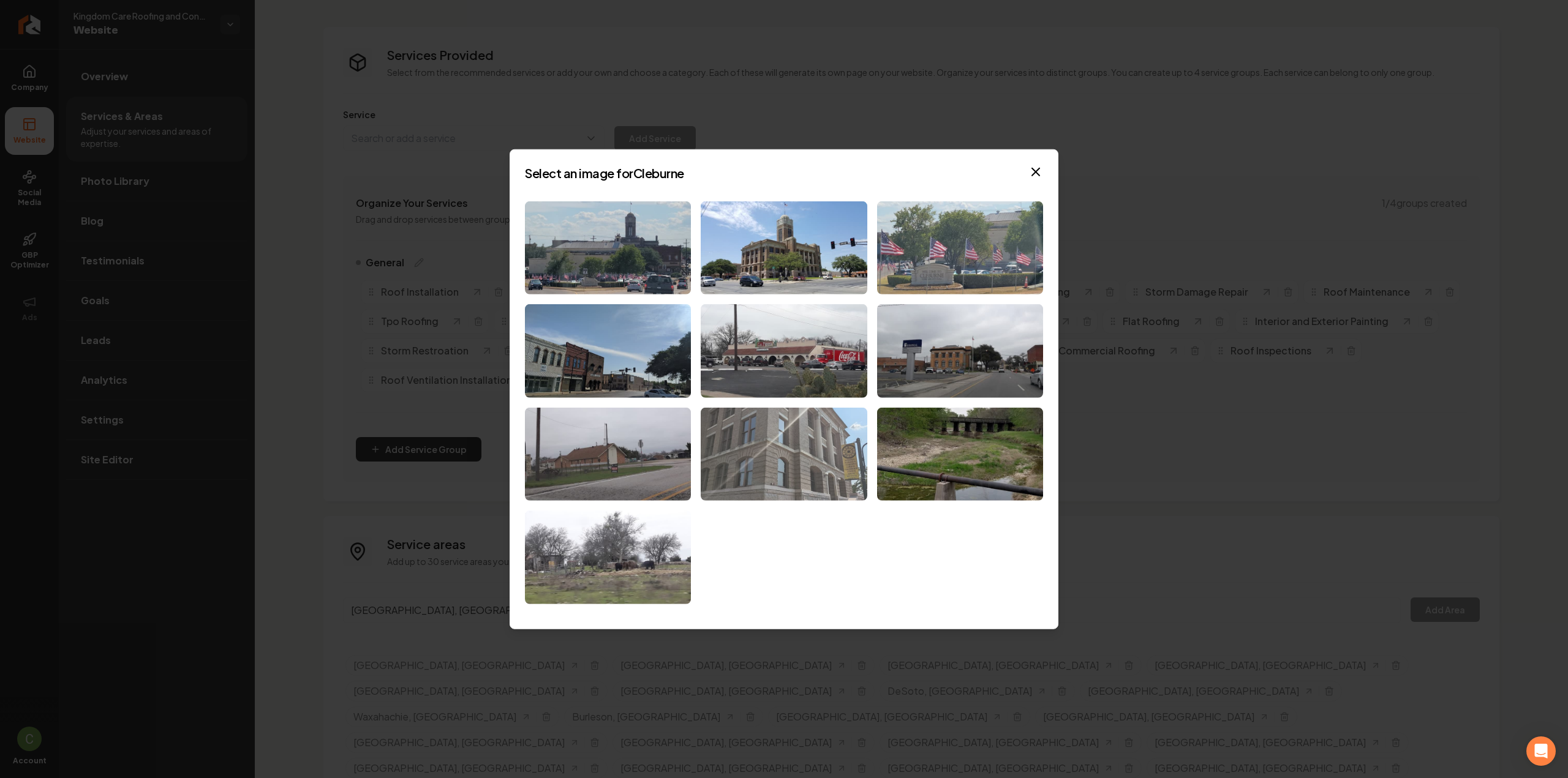
click at [764, 478] on img at bounding box center [783, 454] width 166 height 94
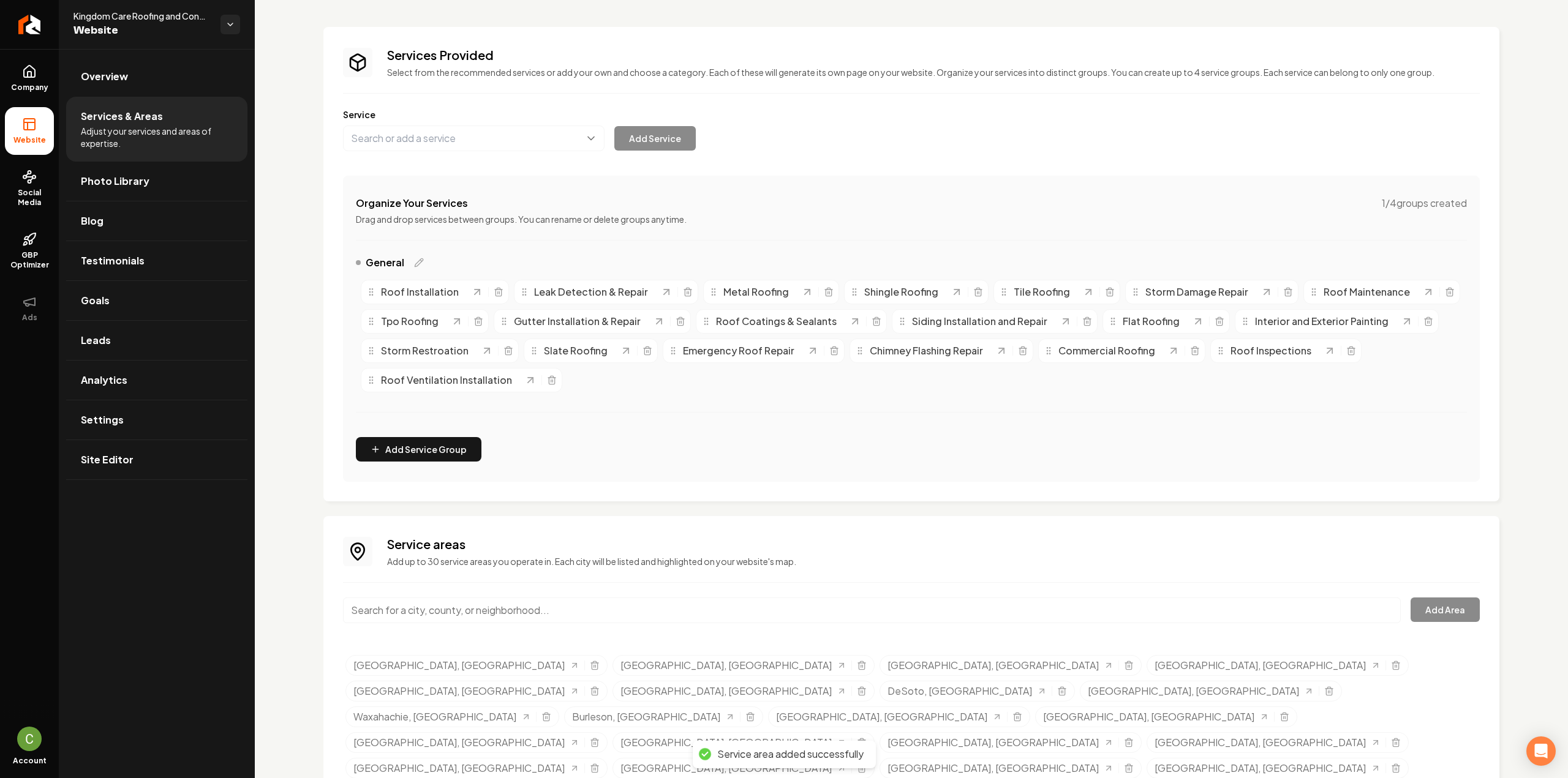
click at [484, 615] on input "Main content area" at bounding box center [872, 610] width 1058 height 26
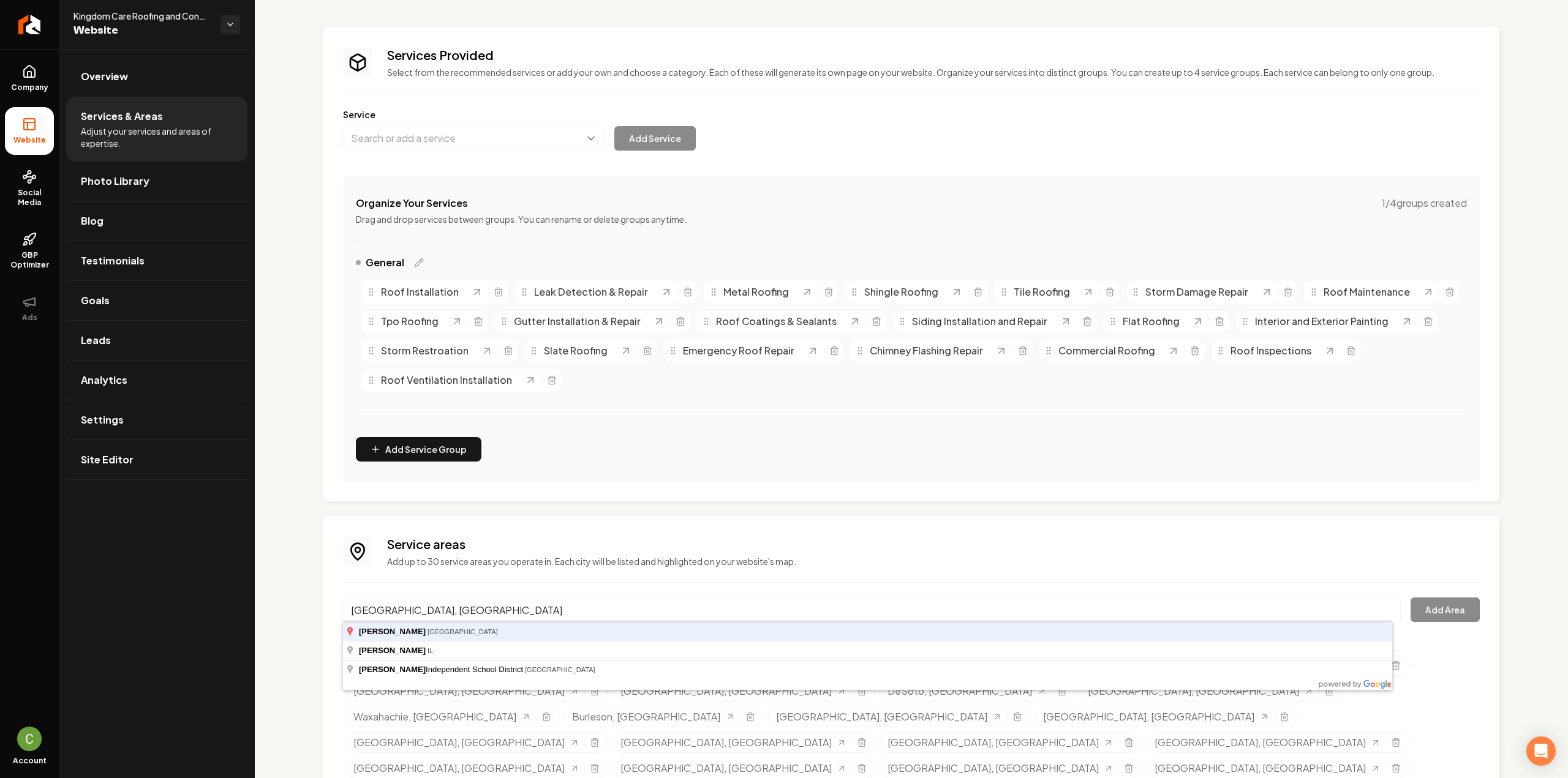
type input "Godley, TX"
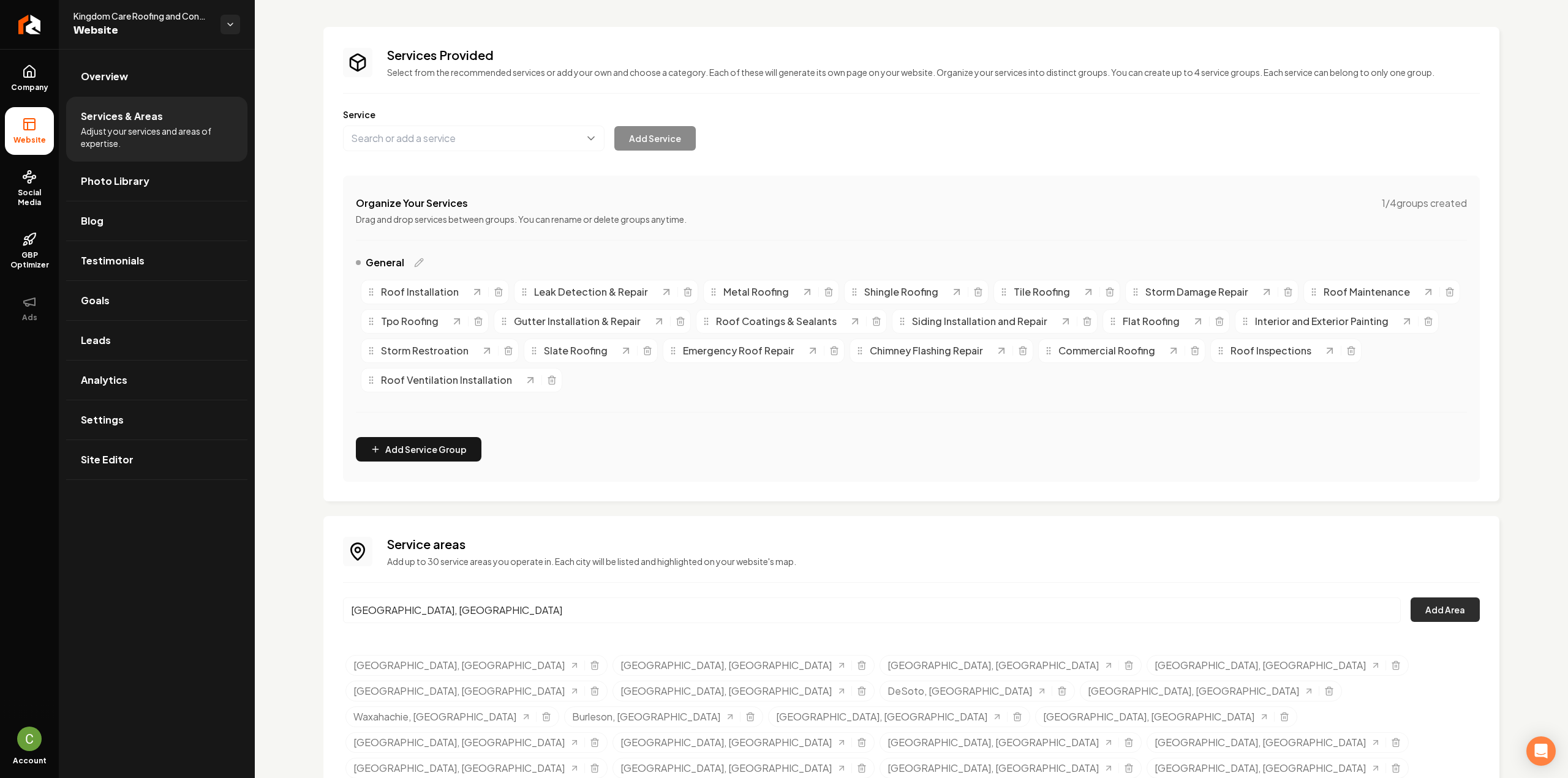
click at [1416, 601] on button "Add Area" at bounding box center [1445, 609] width 70 height 24
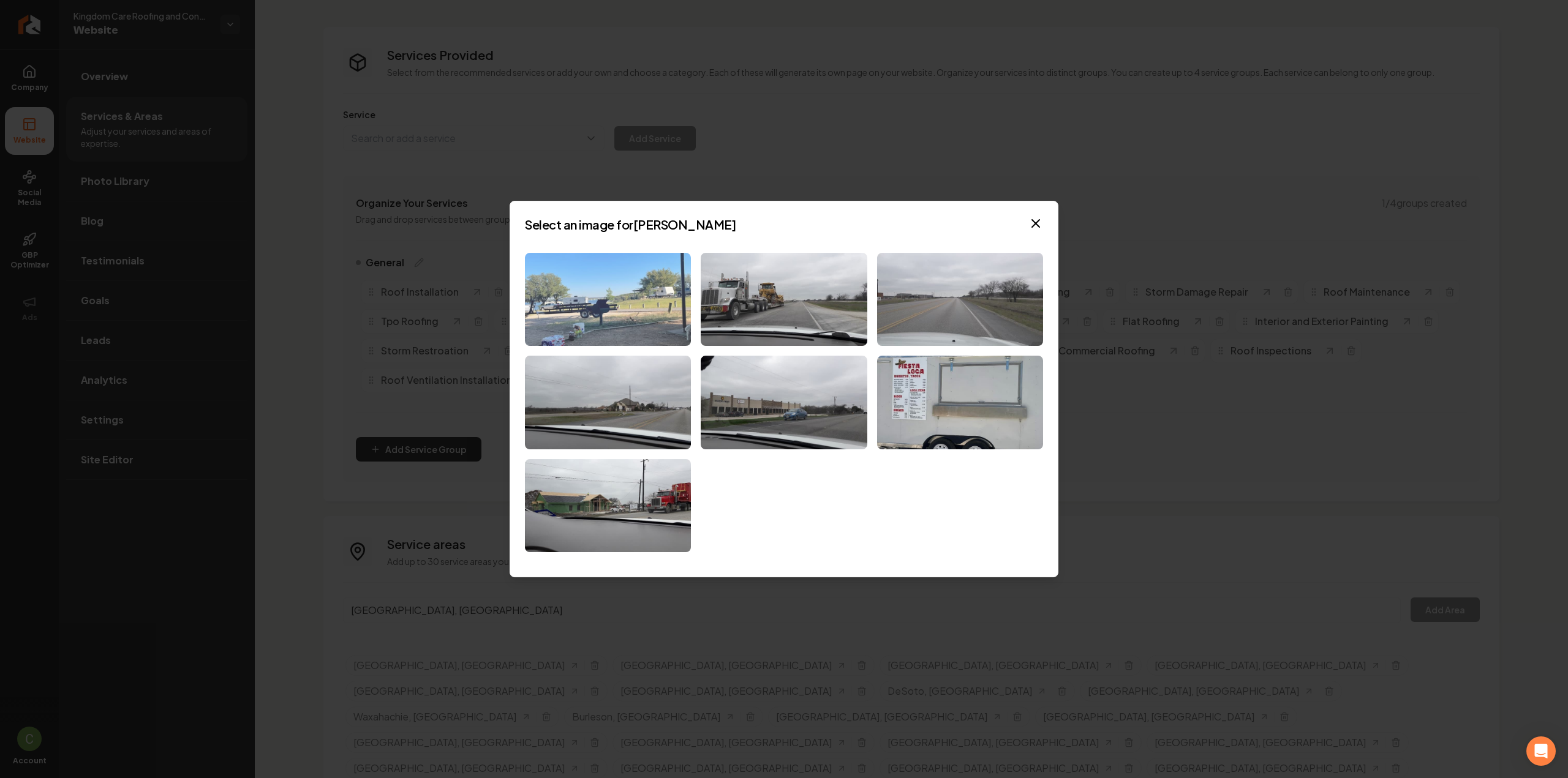
click at [632, 301] on img at bounding box center [608, 300] width 166 height 94
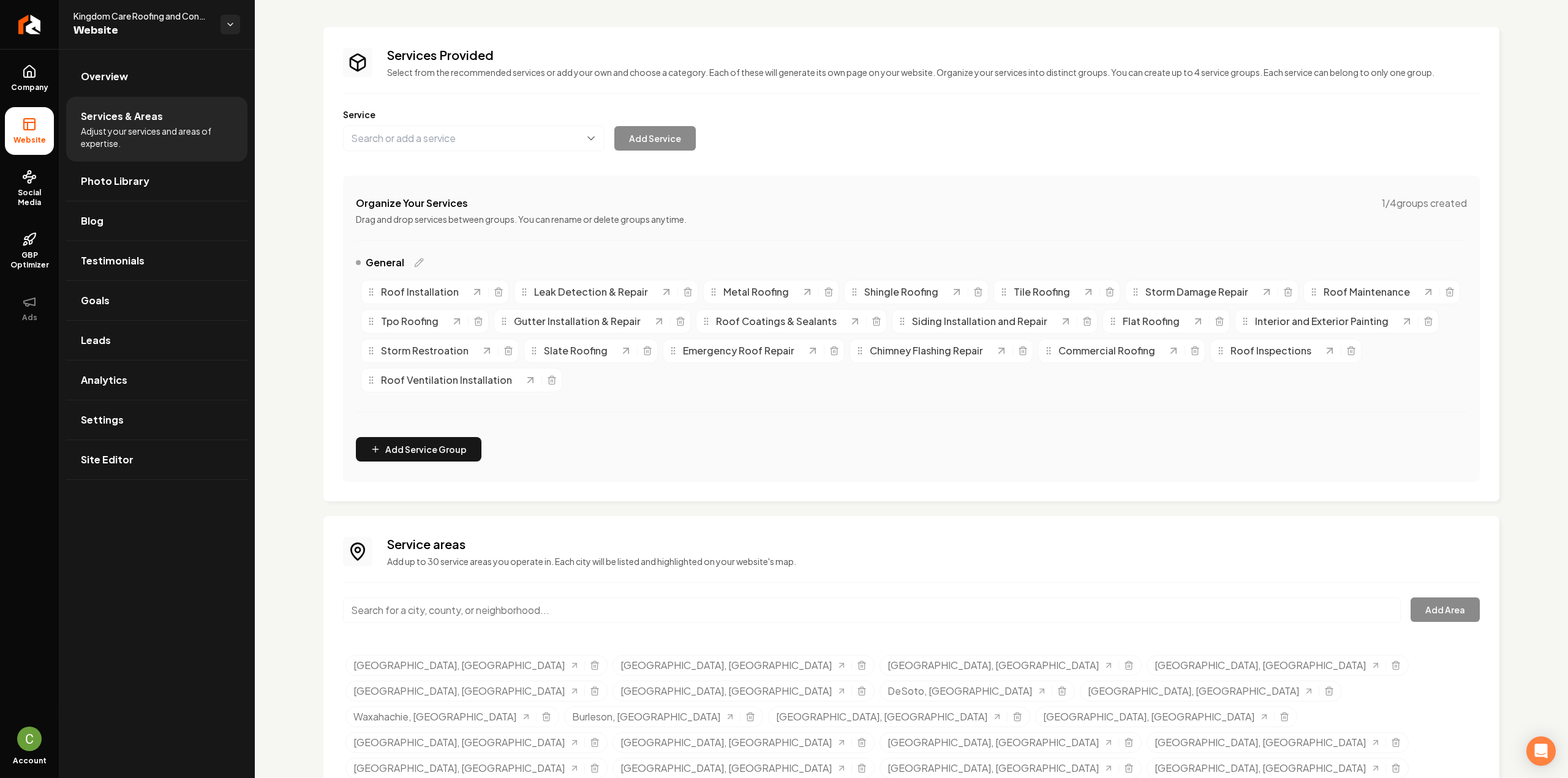
click at [565, 603] on input "Main content area" at bounding box center [872, 610] width 1058 height 26
click at [1426, 607] on button "Add Area" at bounding box center [1445, 609] width 70 height 24
click at [433, 609] on input "Godley, TX" at bounding box center [872, 610] width 1058 height 26
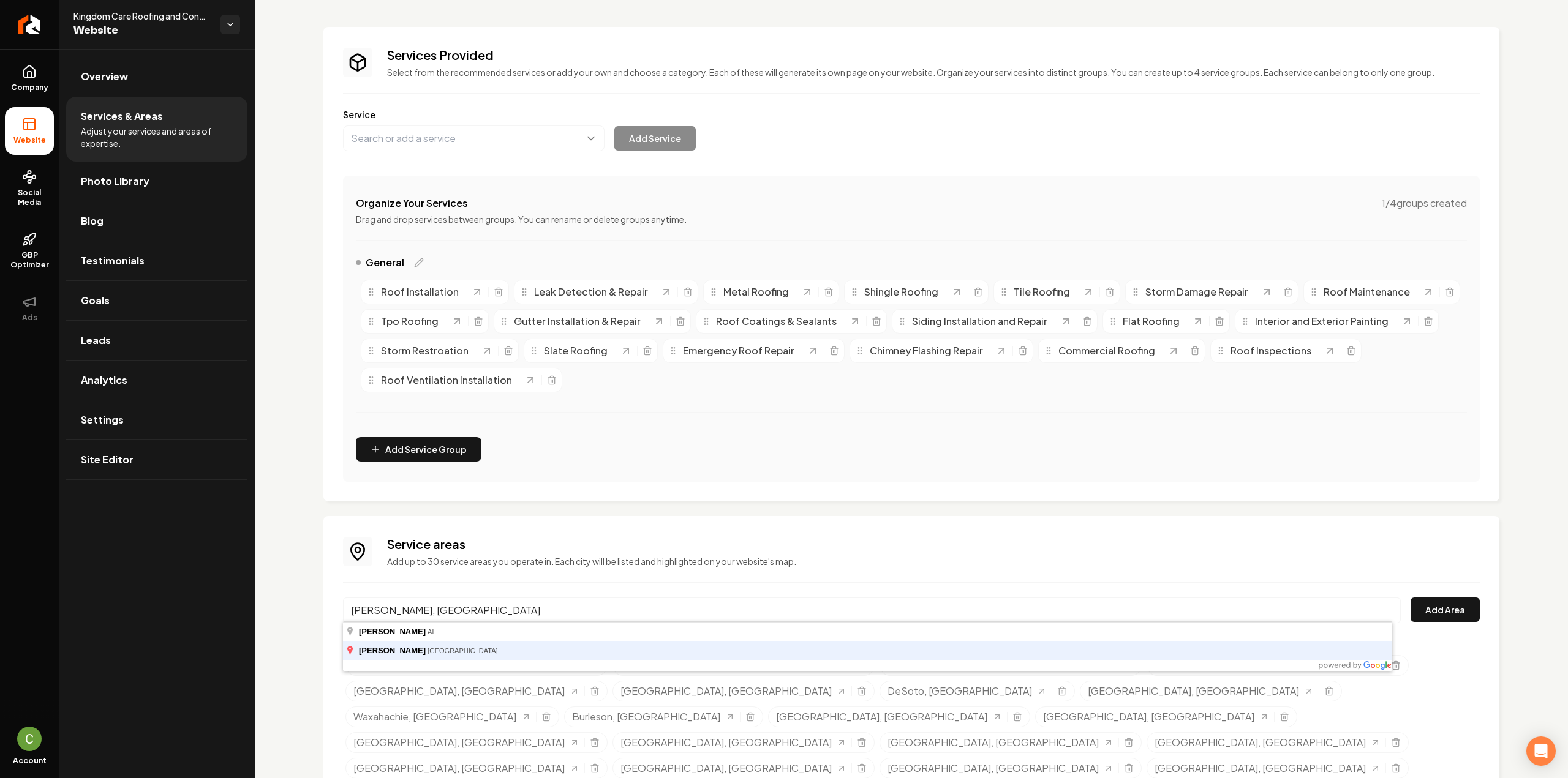
type input "Lillian, TX"
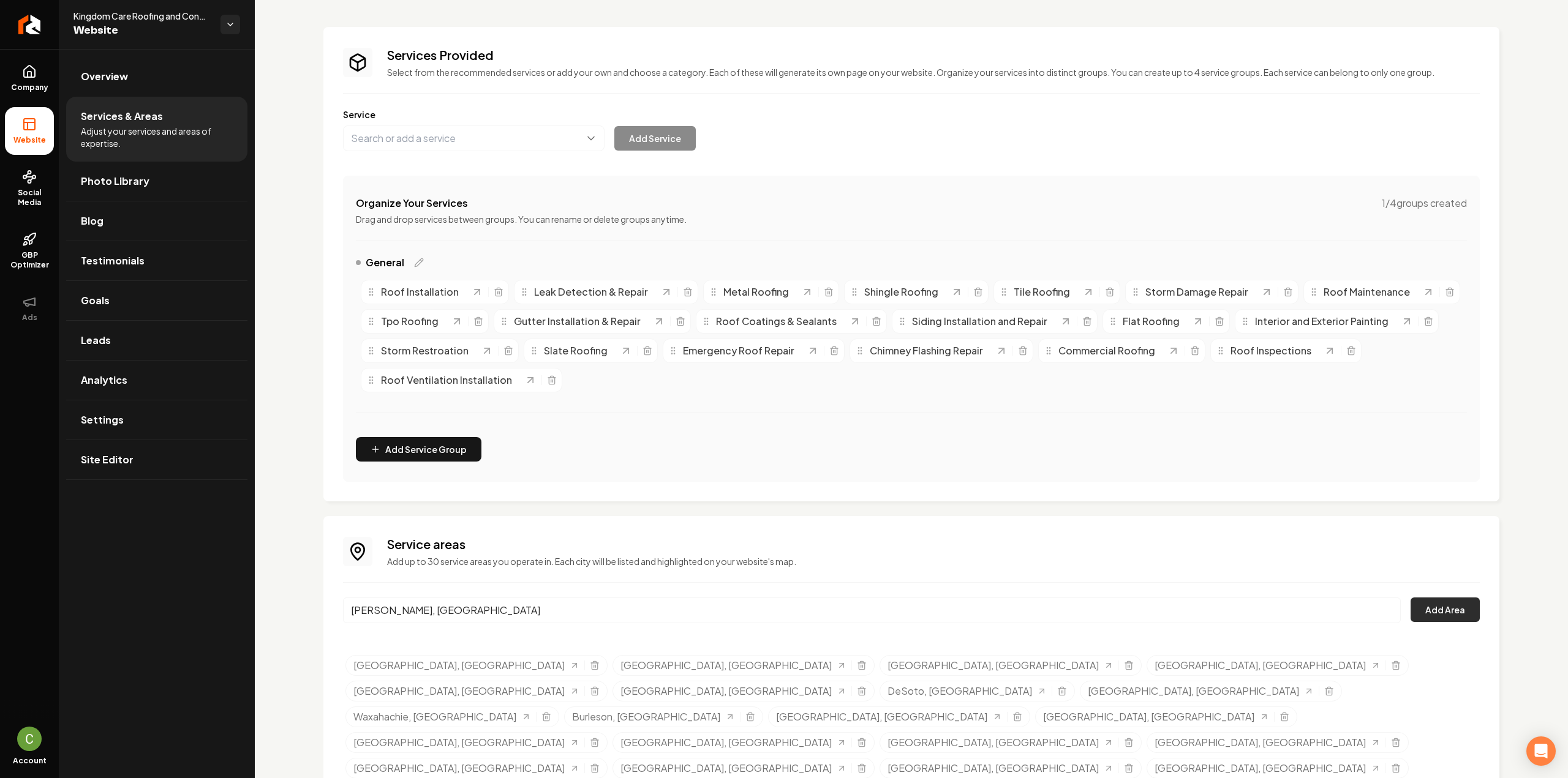
click at [1436, 598] on button "Add Area" at bounding box center [1445, 609] width 70 height 24
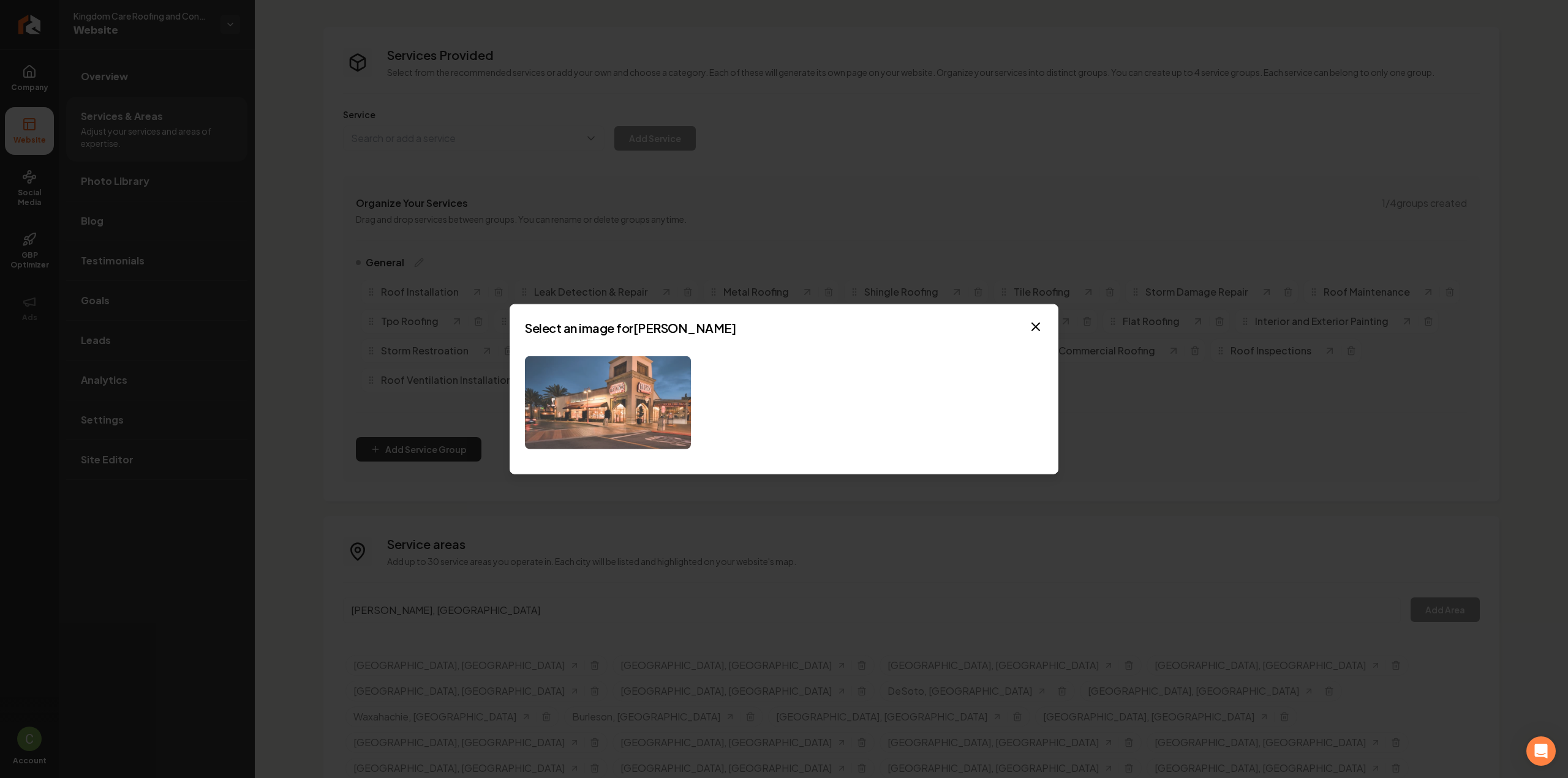
click at [631, 389] on img at bounding box center [608, 402] width 166 height 94
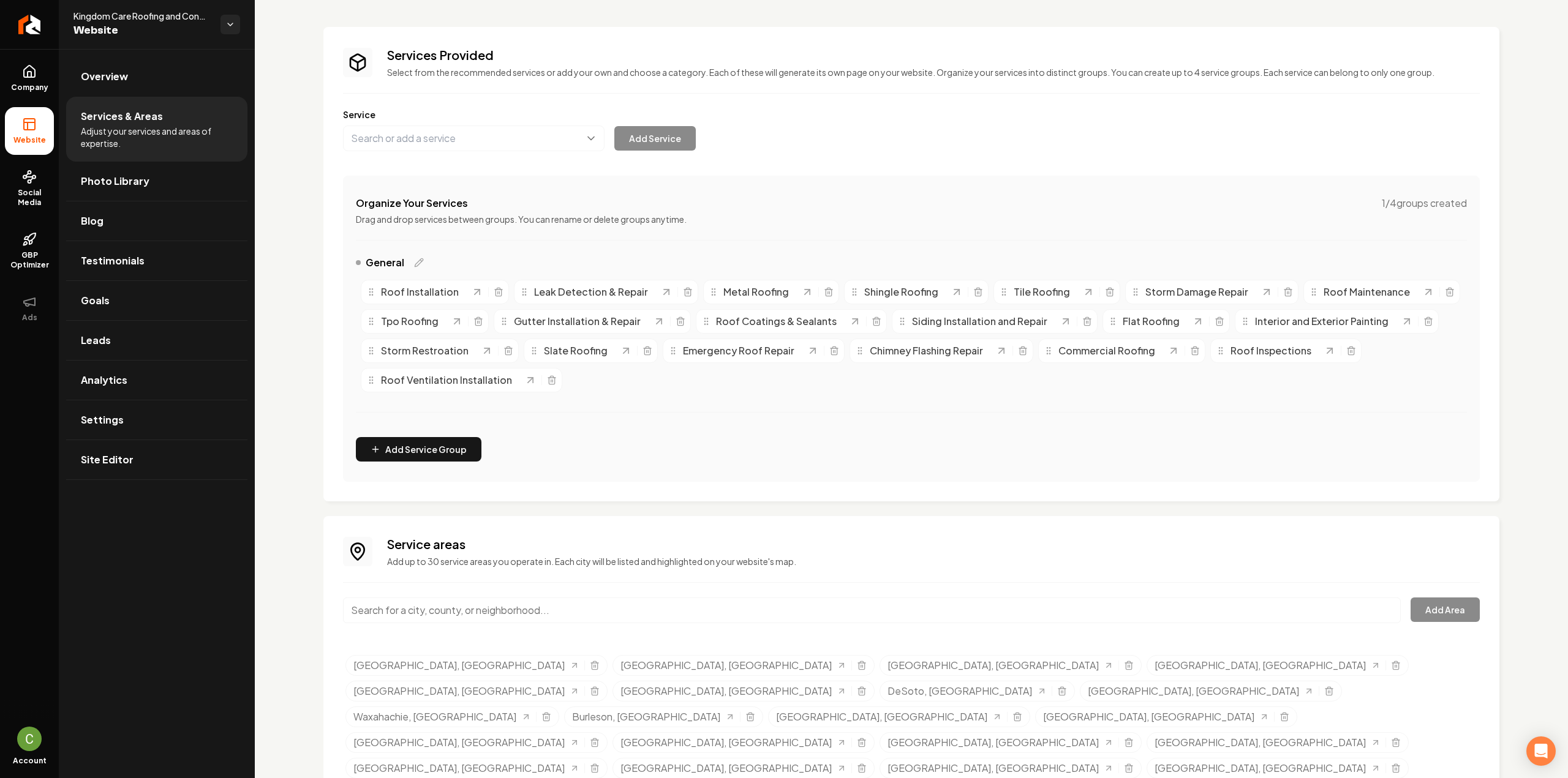
click at [417, 614] on input "Main content area" at bounding box center [872, 610] width 1058 height 26
click at [490, 608] on input "Main content area" at bounding box center [872, 610] width 1058 height 26
paste input "Briaroaks"
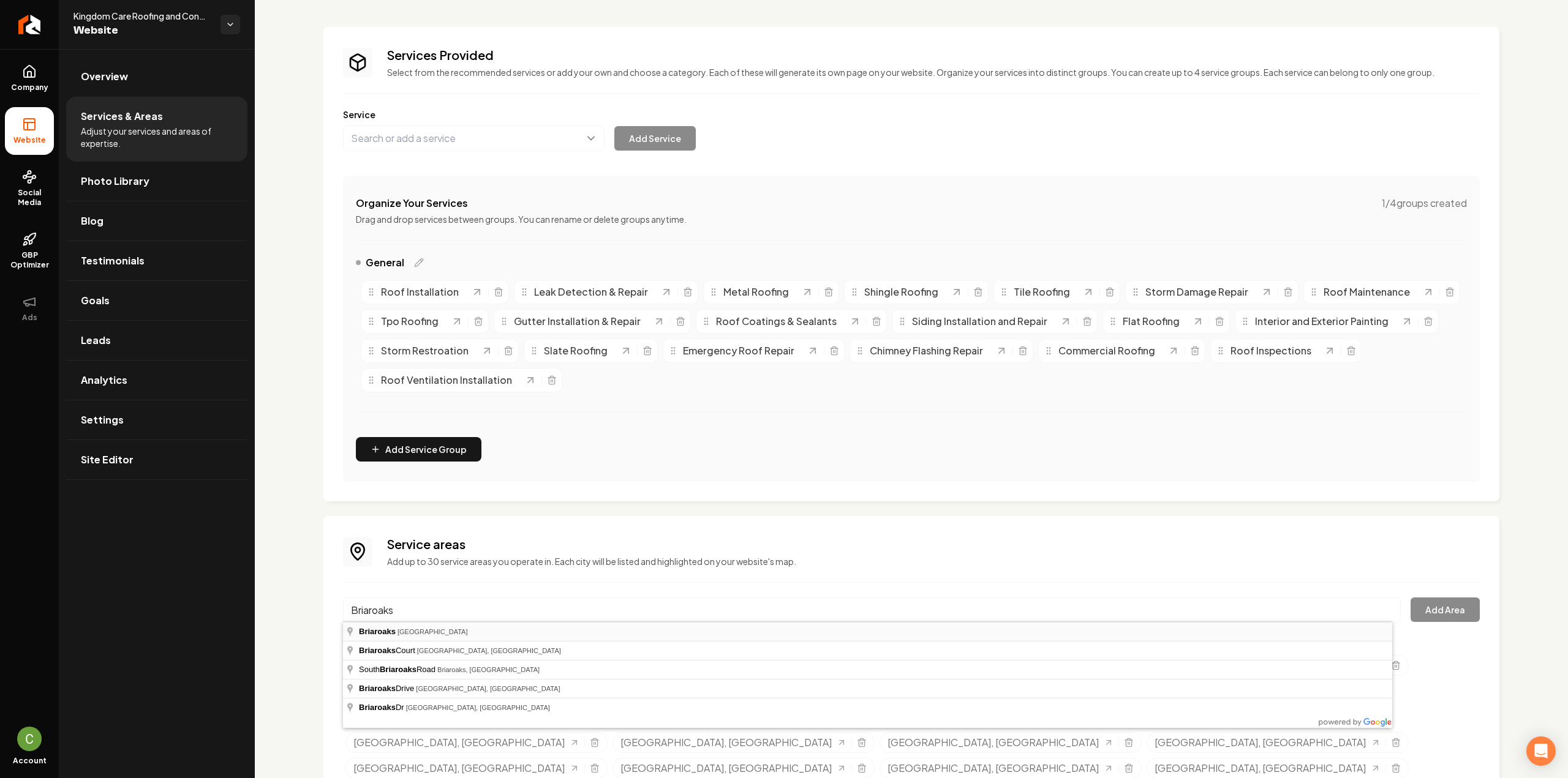
type input "Briaroaks, TX"
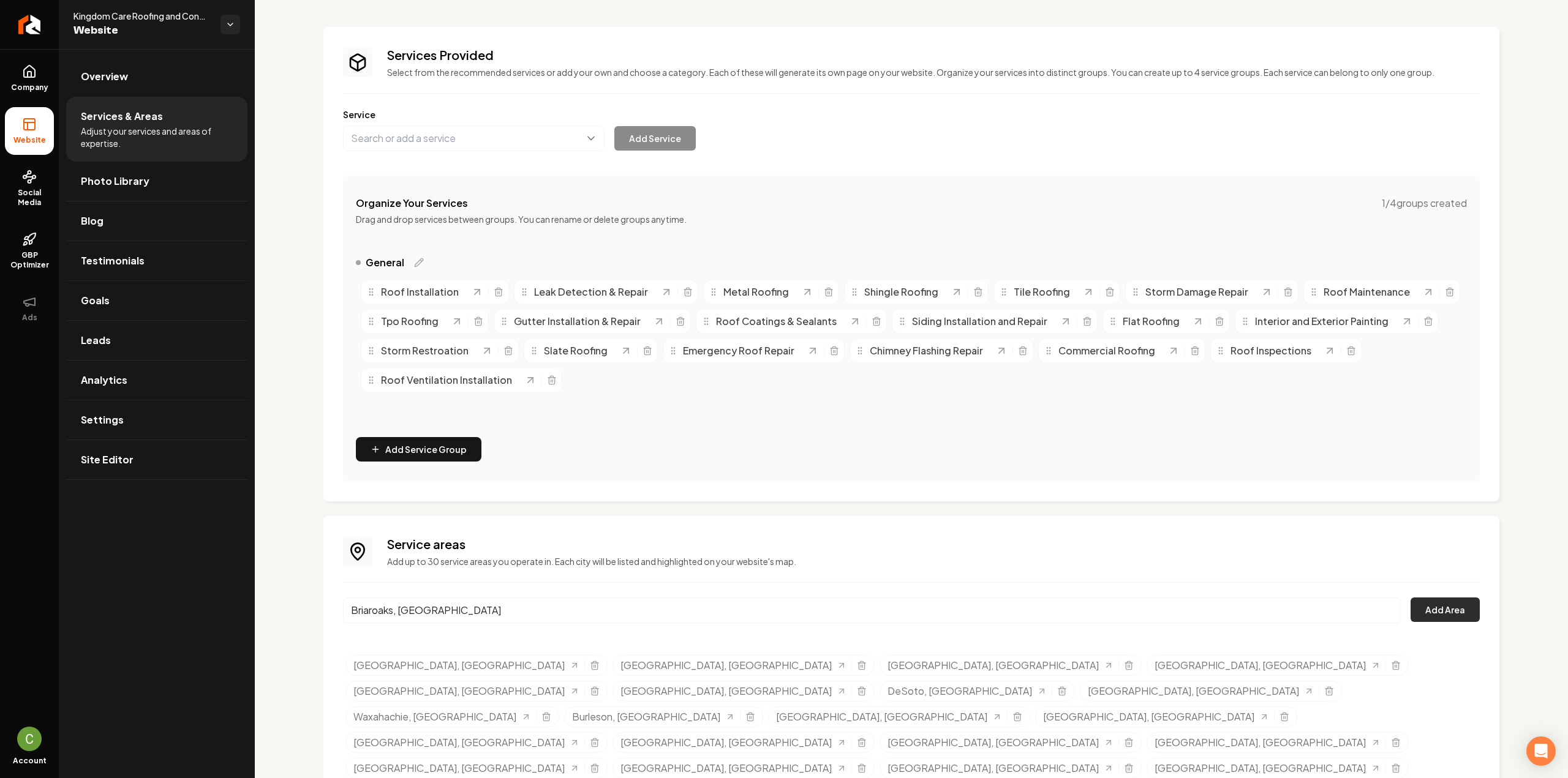
click at [1452, 614] on button "Add Area" at bounding box center [1445, 609] width 70 height 24
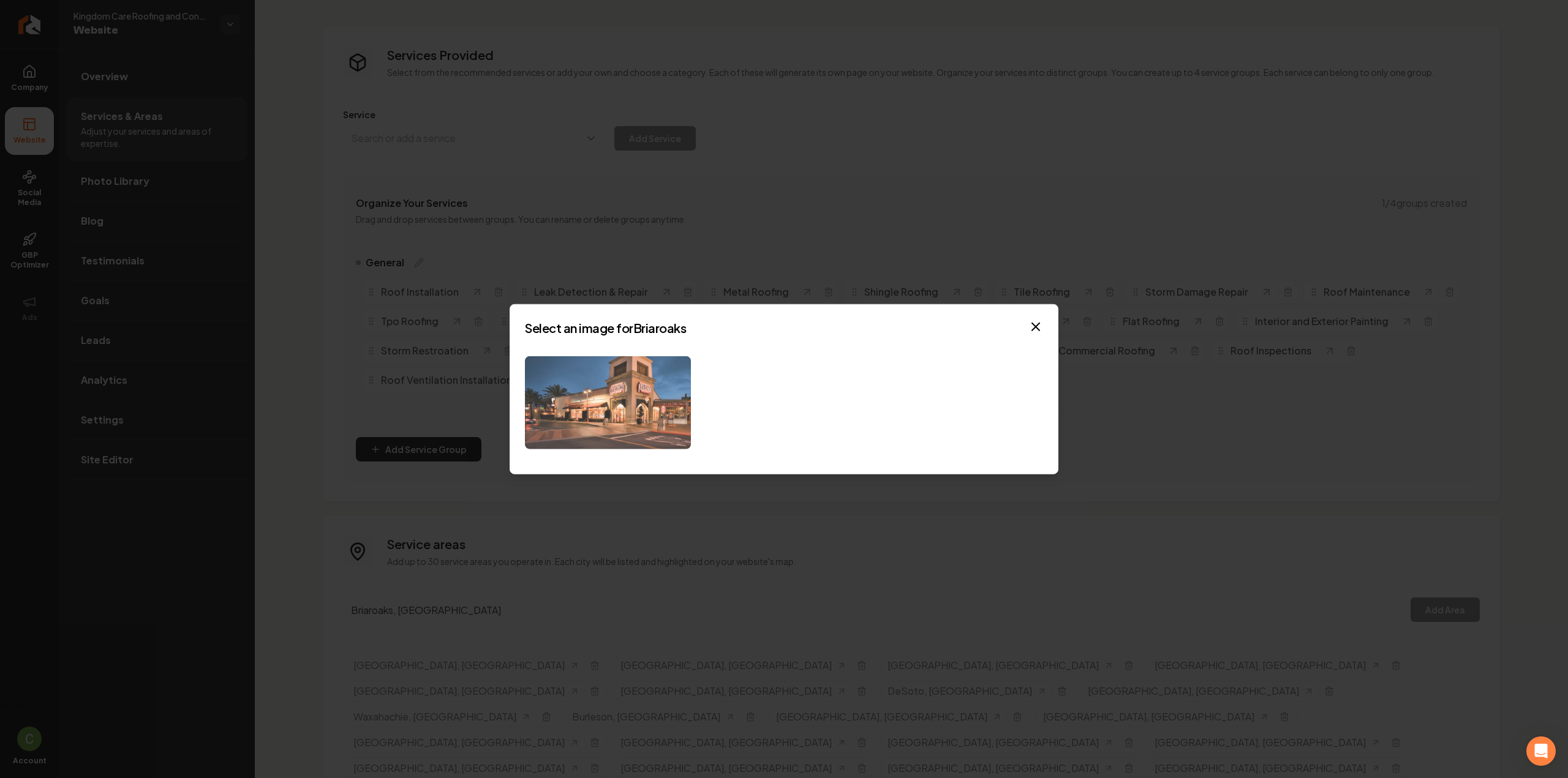
click at [595, 415] on img at bounding box center [608, 402] width 166 height 94
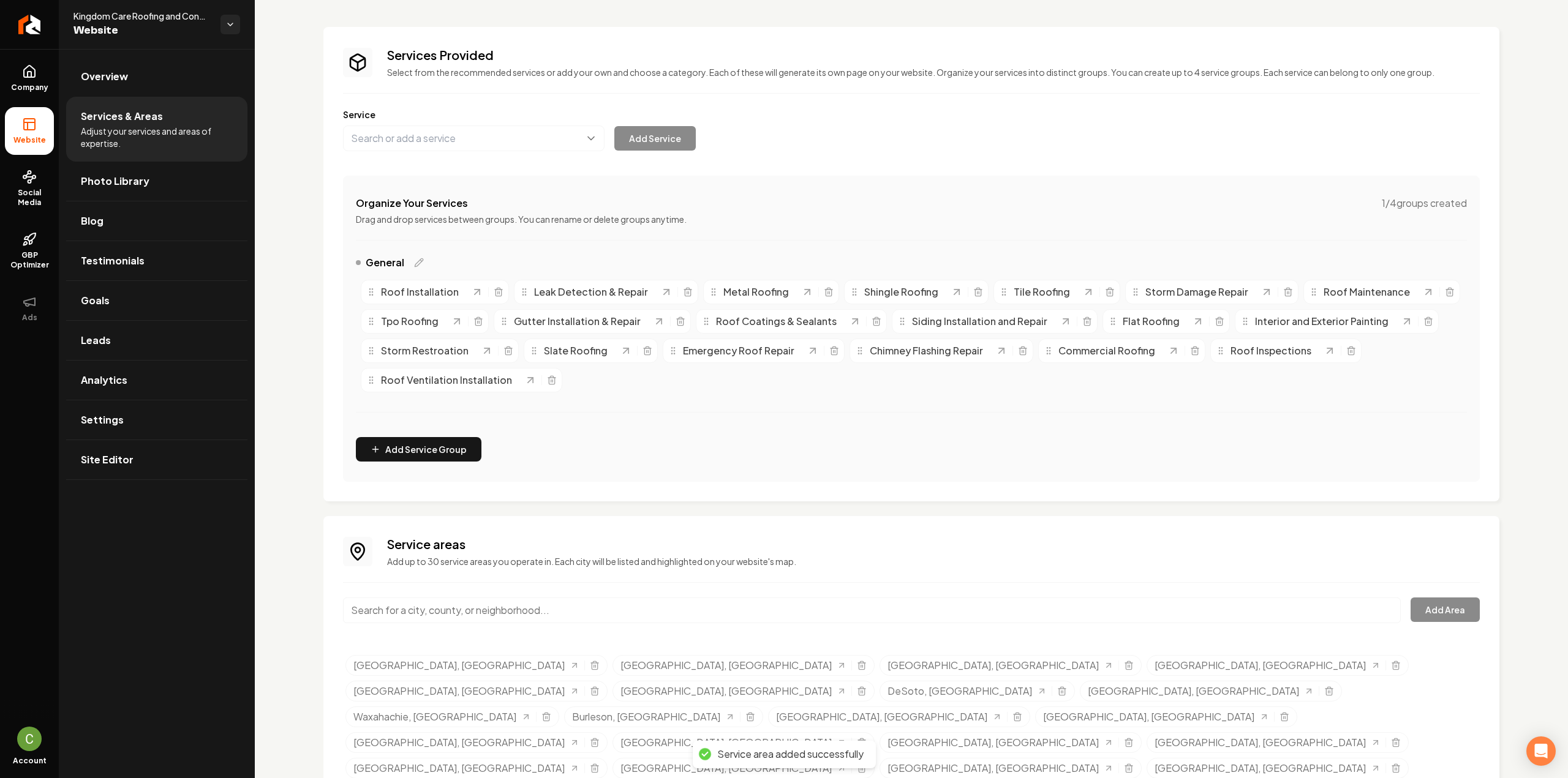
click at [397, 611] on input "Main content area" at bounding box center [872, 610] width 1058 height 26
paste input "Covington"
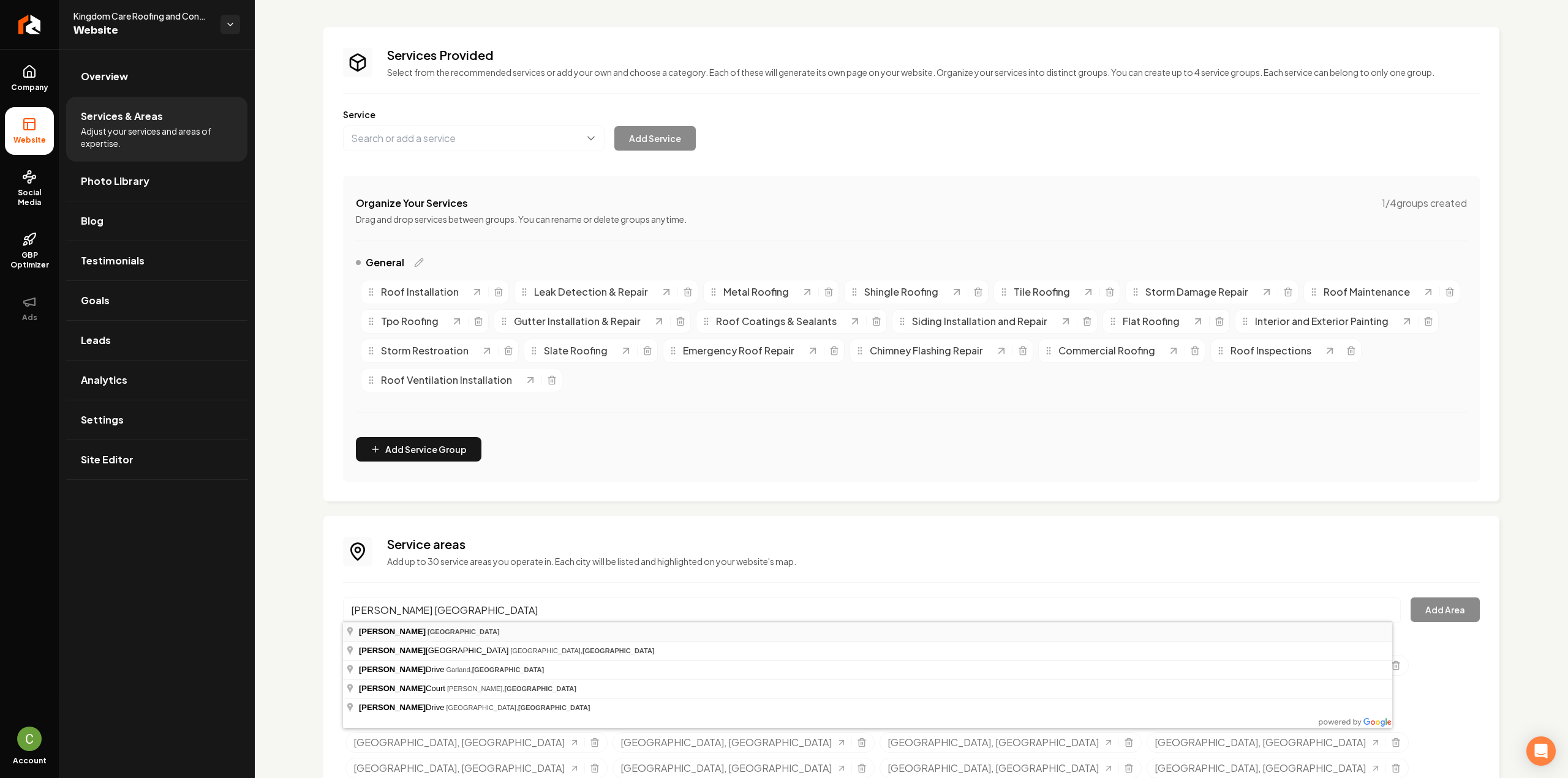
type input "Covington, TX"
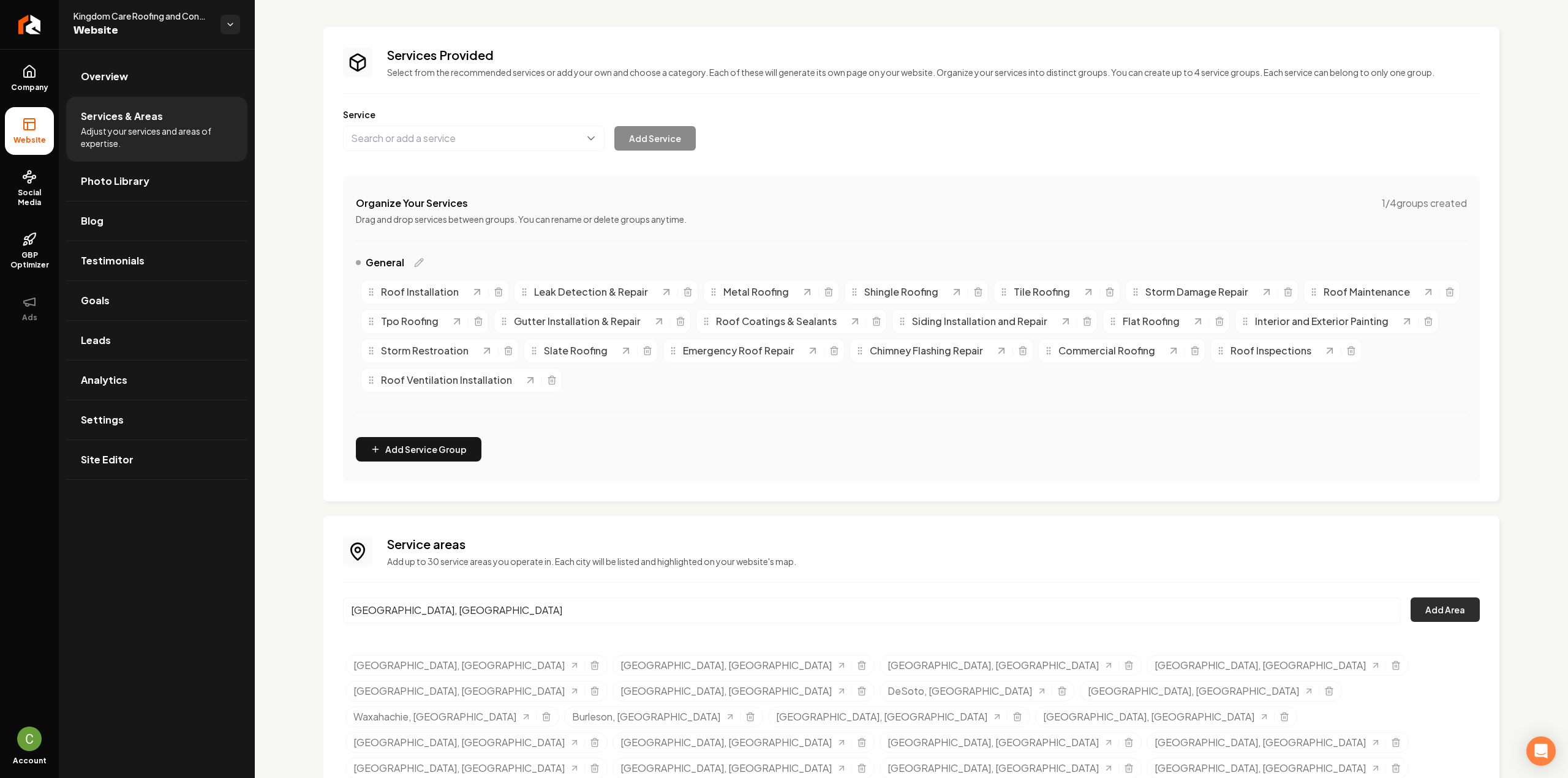
click at [1454, 611] on button "Add Area" at bounding box center [1445, 609] width 70 height 24
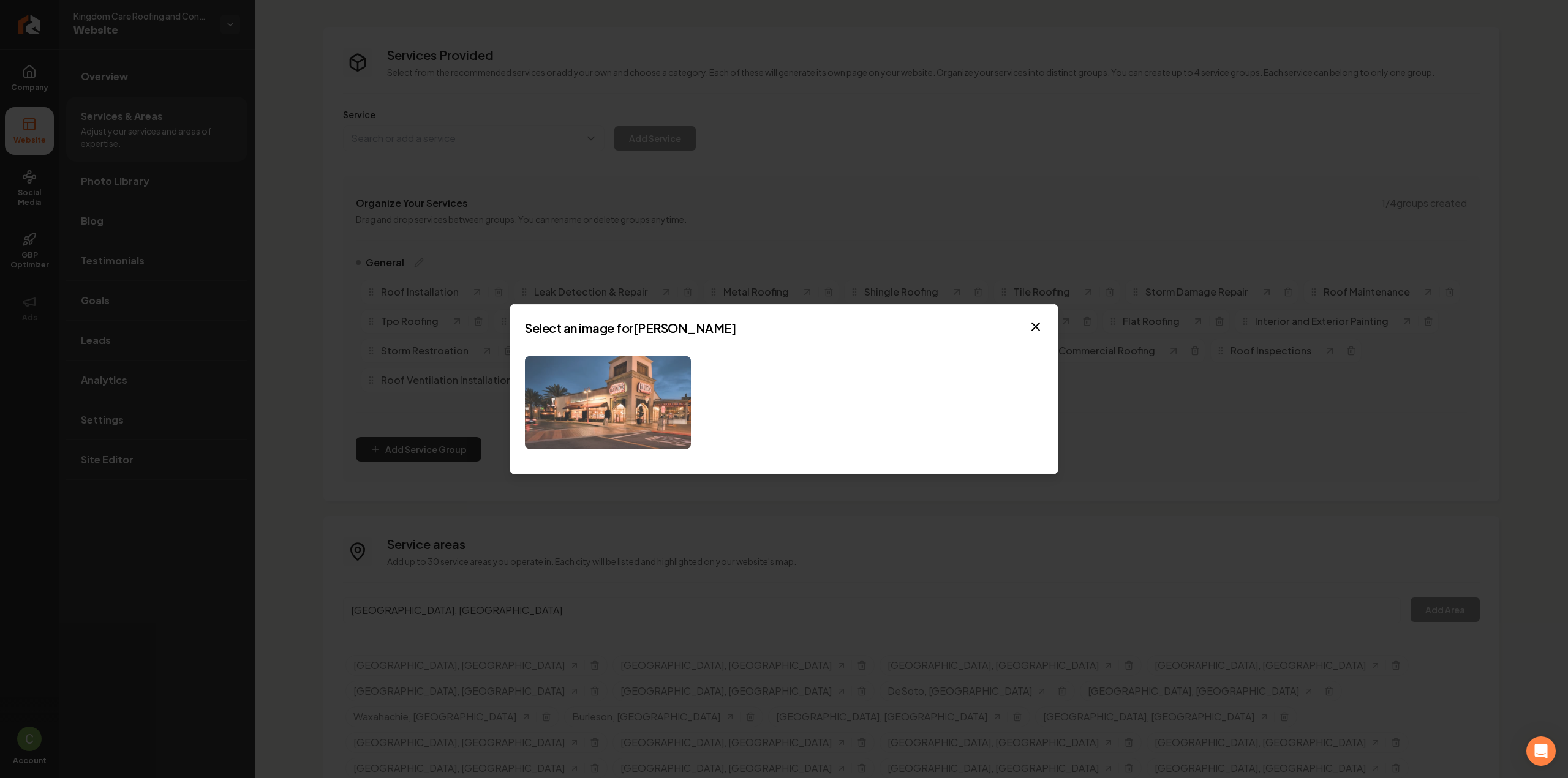
click at [641, 410] on img at bounding box center [608, 402] width 166 height 94
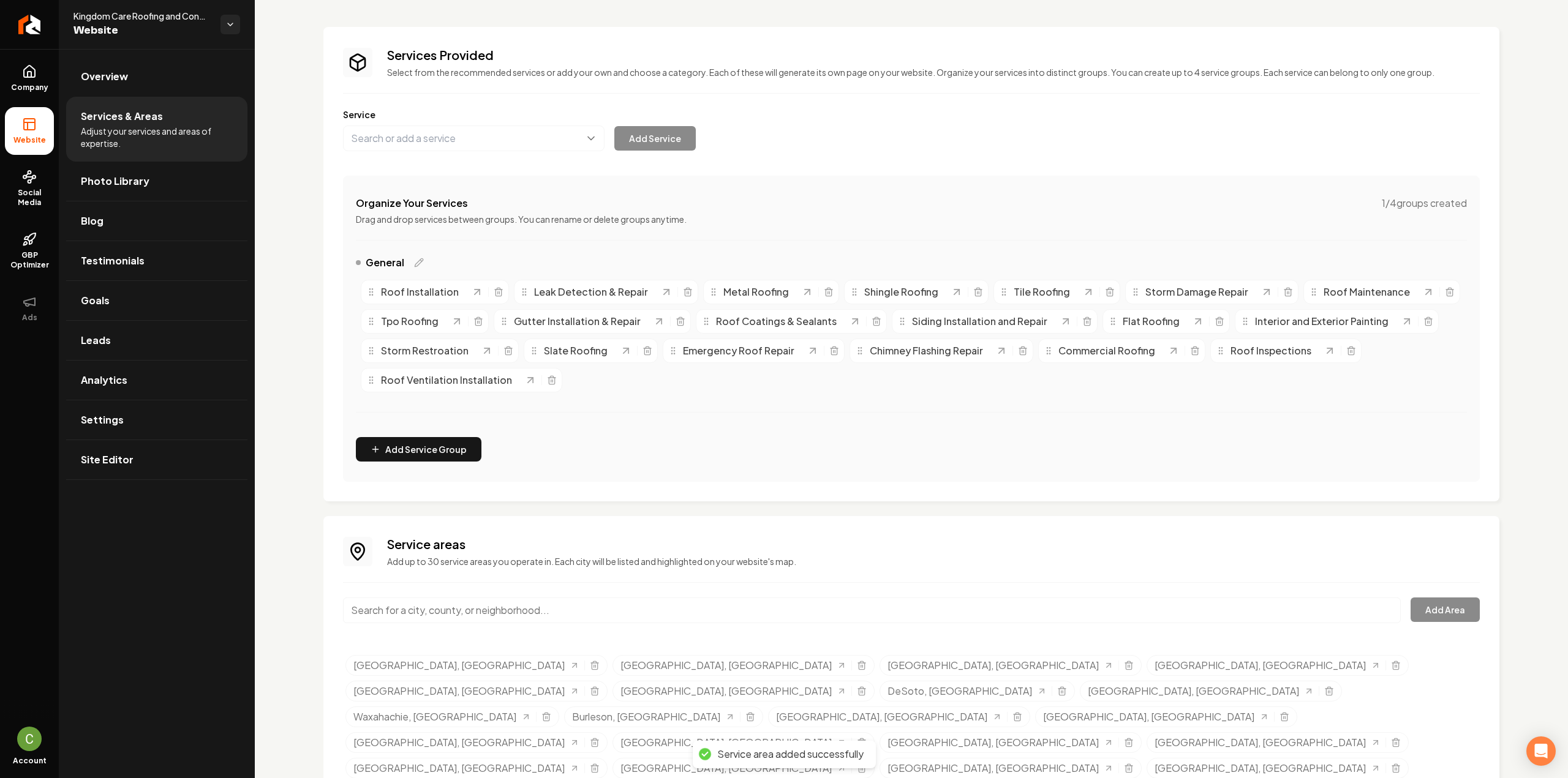
click at [520, 616] on input "Main content area" at bounding box center [872, 610] width 1058 height 26
paste input "Maypearl"
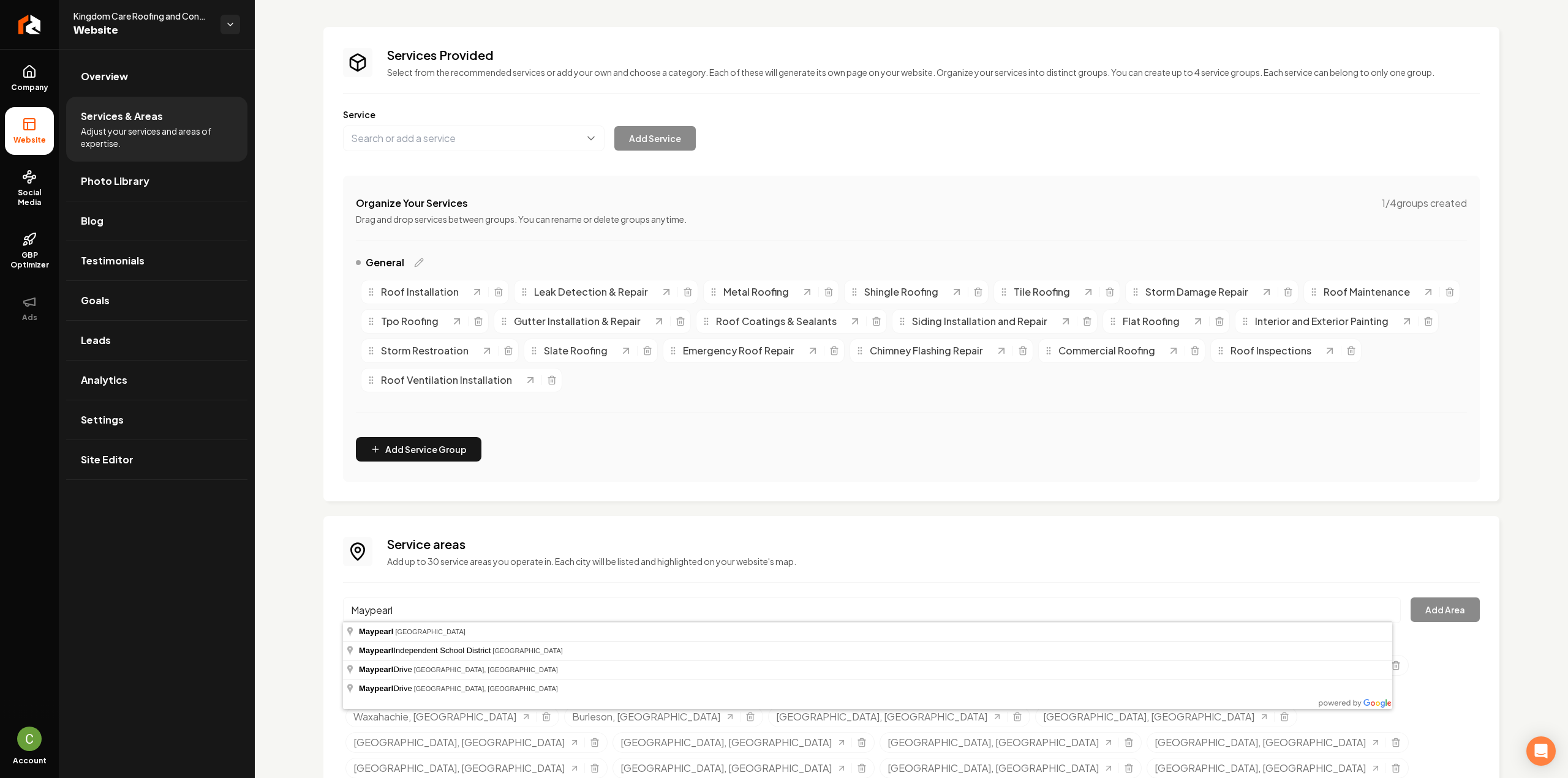
click at [516, 620] on input "Maypearl" at bounding box center [872, 610] width 1058 height 26
type input "Maypearl, TX"
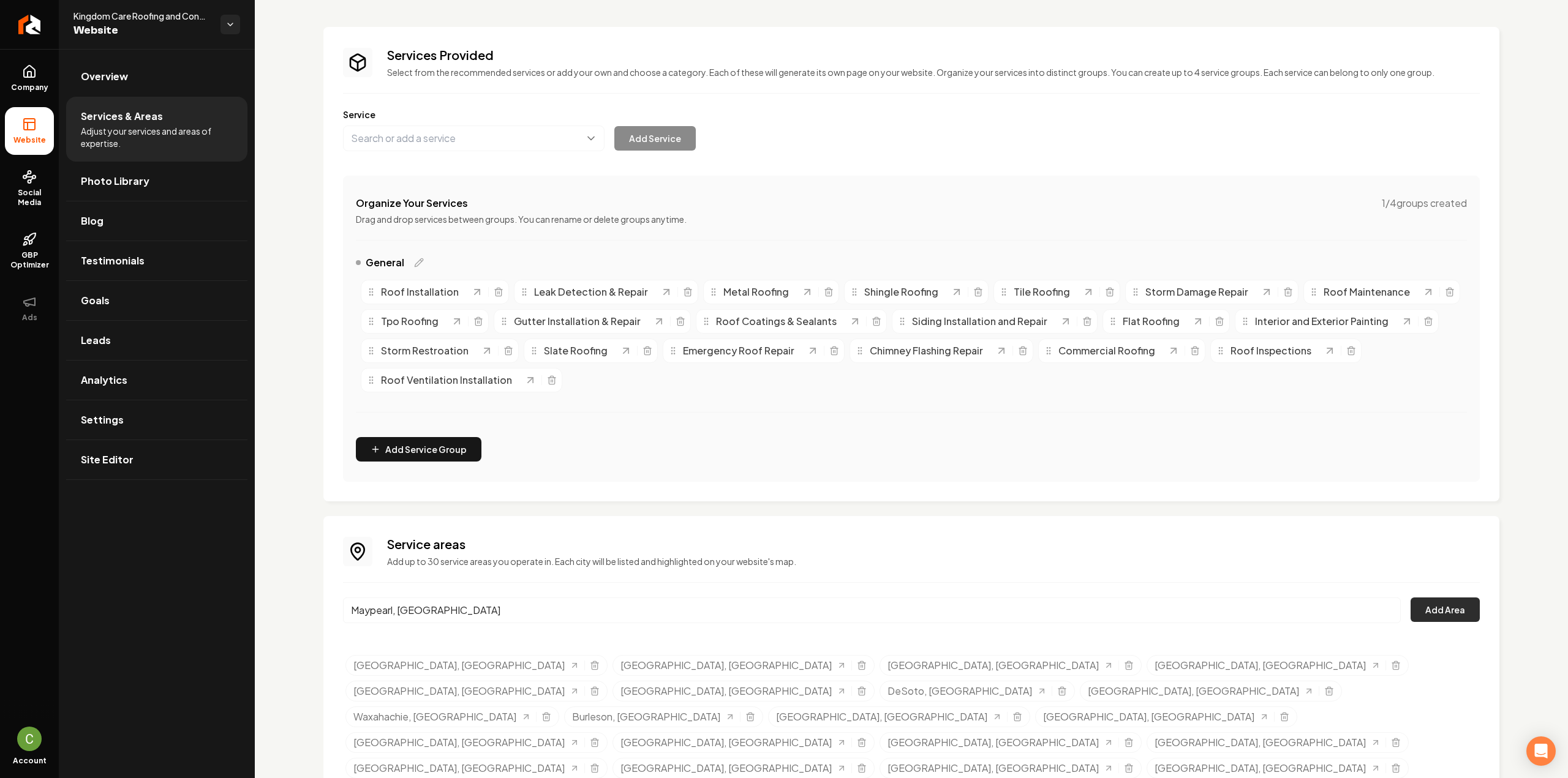
click at [1466, 610] on button "Add Area" at bounding box center [1445, 609] width 70 height 24
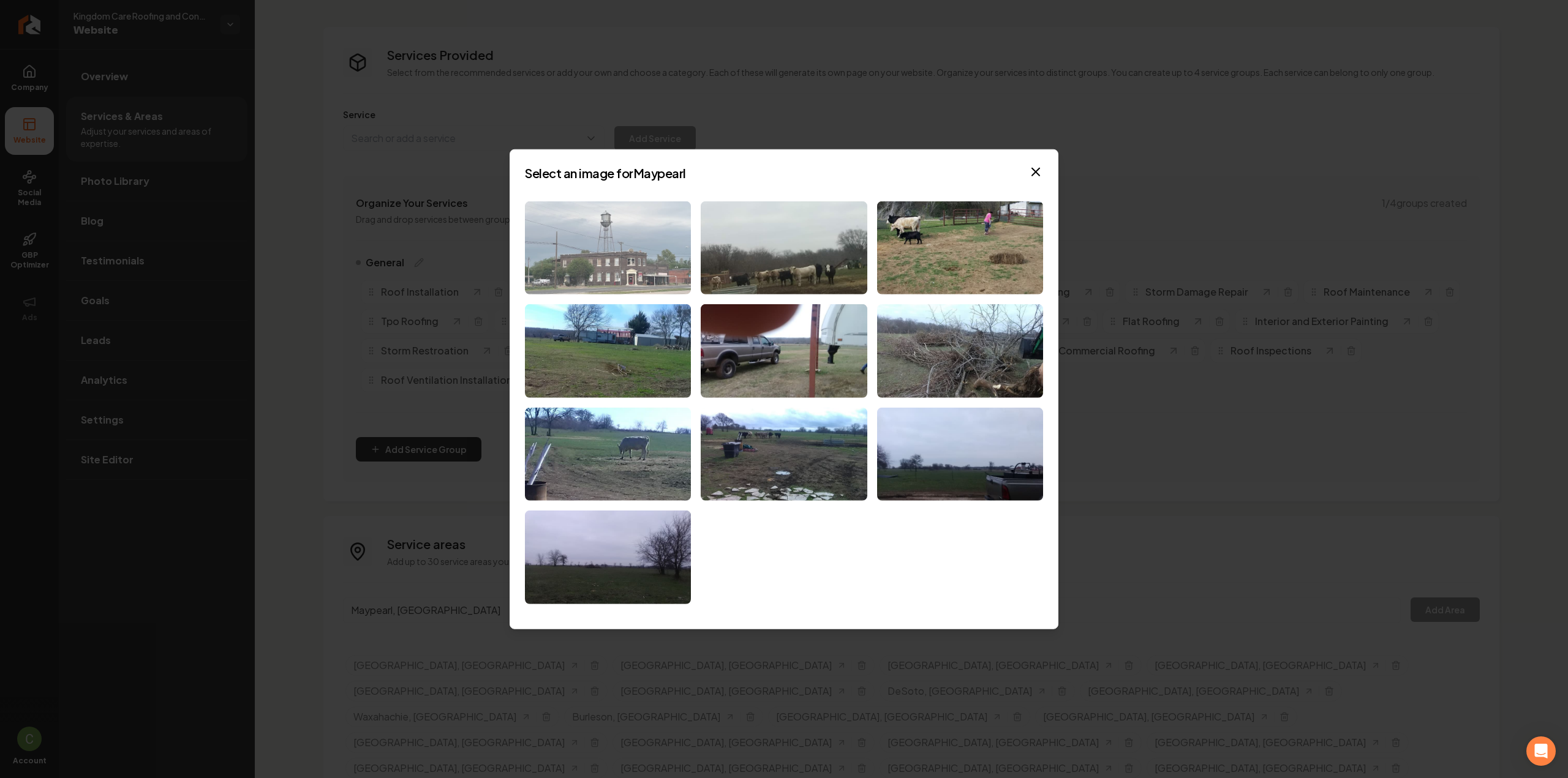
click at [634, 278] on img at bounding box center [608, 248] width 166 height 94
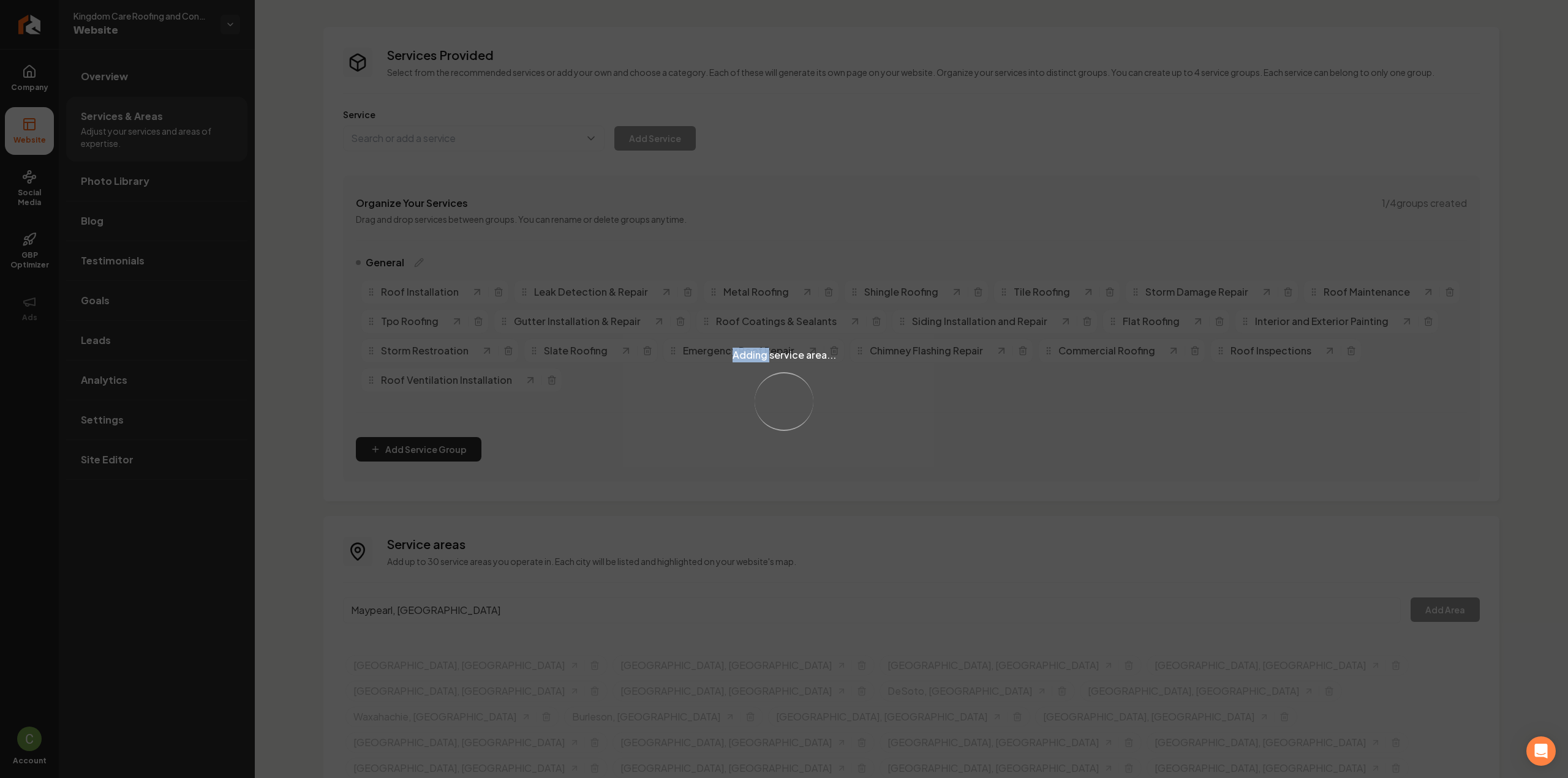
click at [634, 278] on div "Adding service area... Loading..." at bounding box center [784, 389] width 1568 height 778
click at [642, 261] on div "Adding service area... Loading..." at bounding box center [784, 389] width 1568 height 778
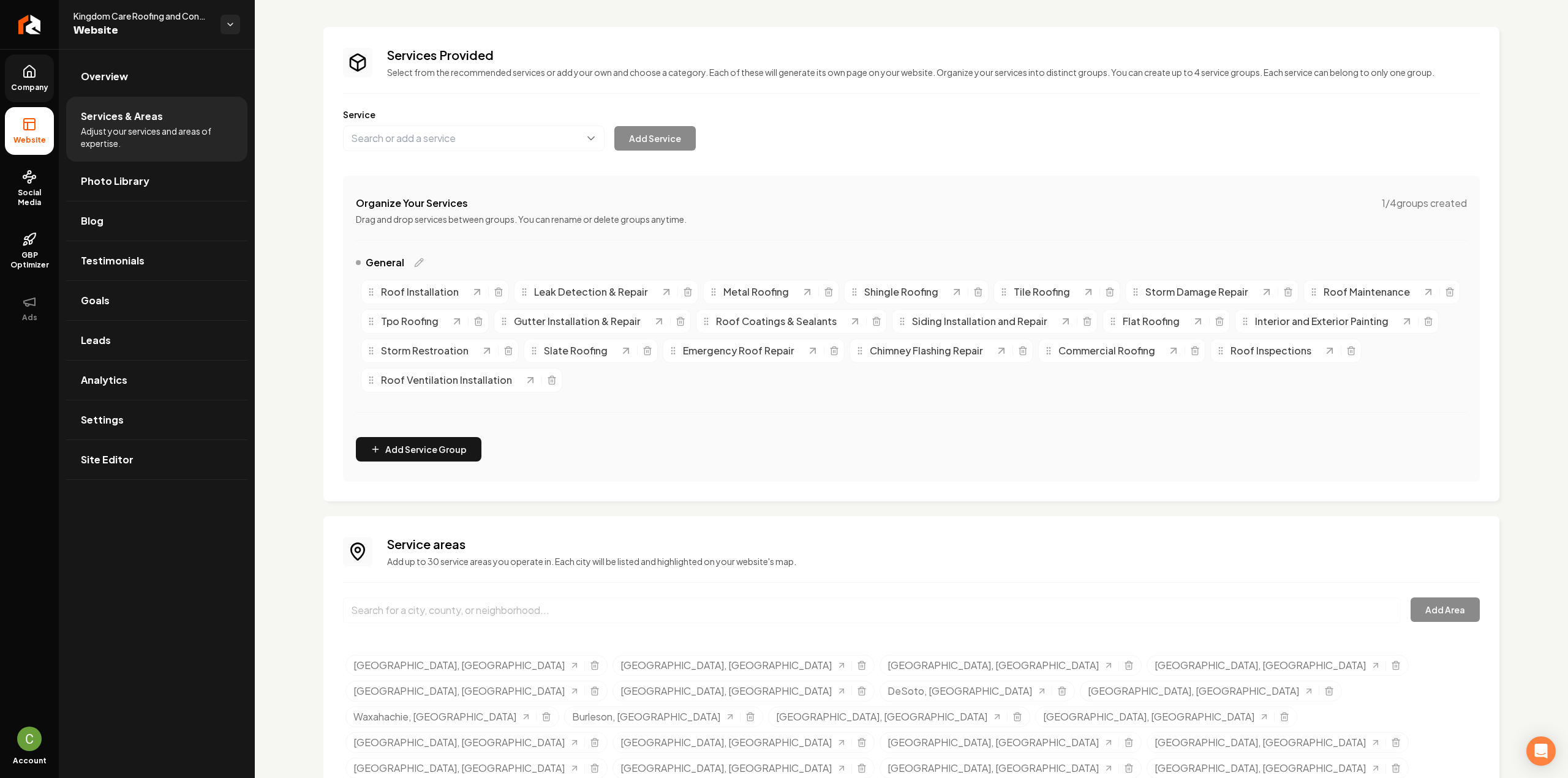
click at [24, 80] on link "Company" at bounding box center [29, 78] width 49 height 47
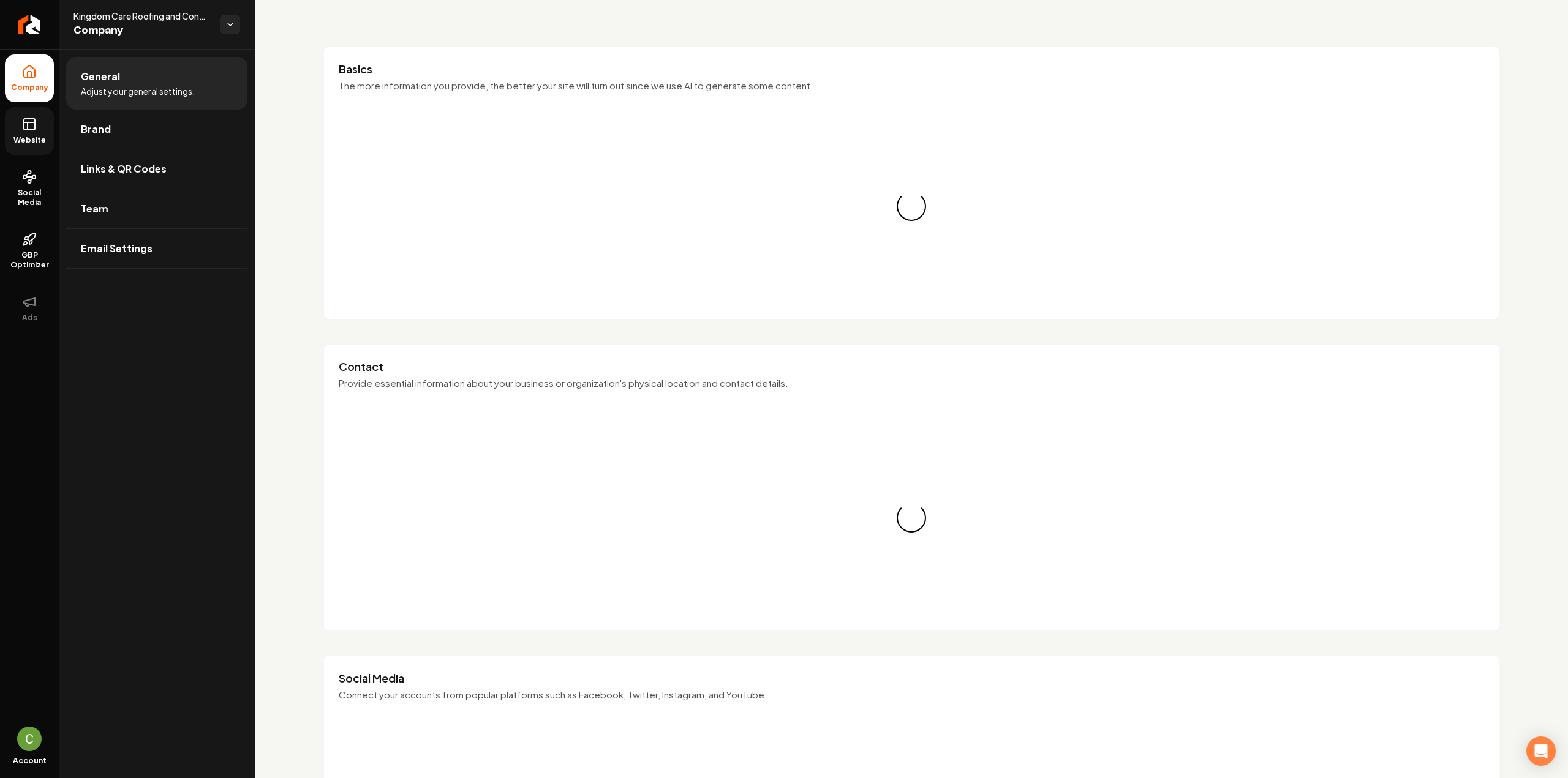
click at [42, 130] on link "Website" at bounding box center [29, 131] width 49 height 47
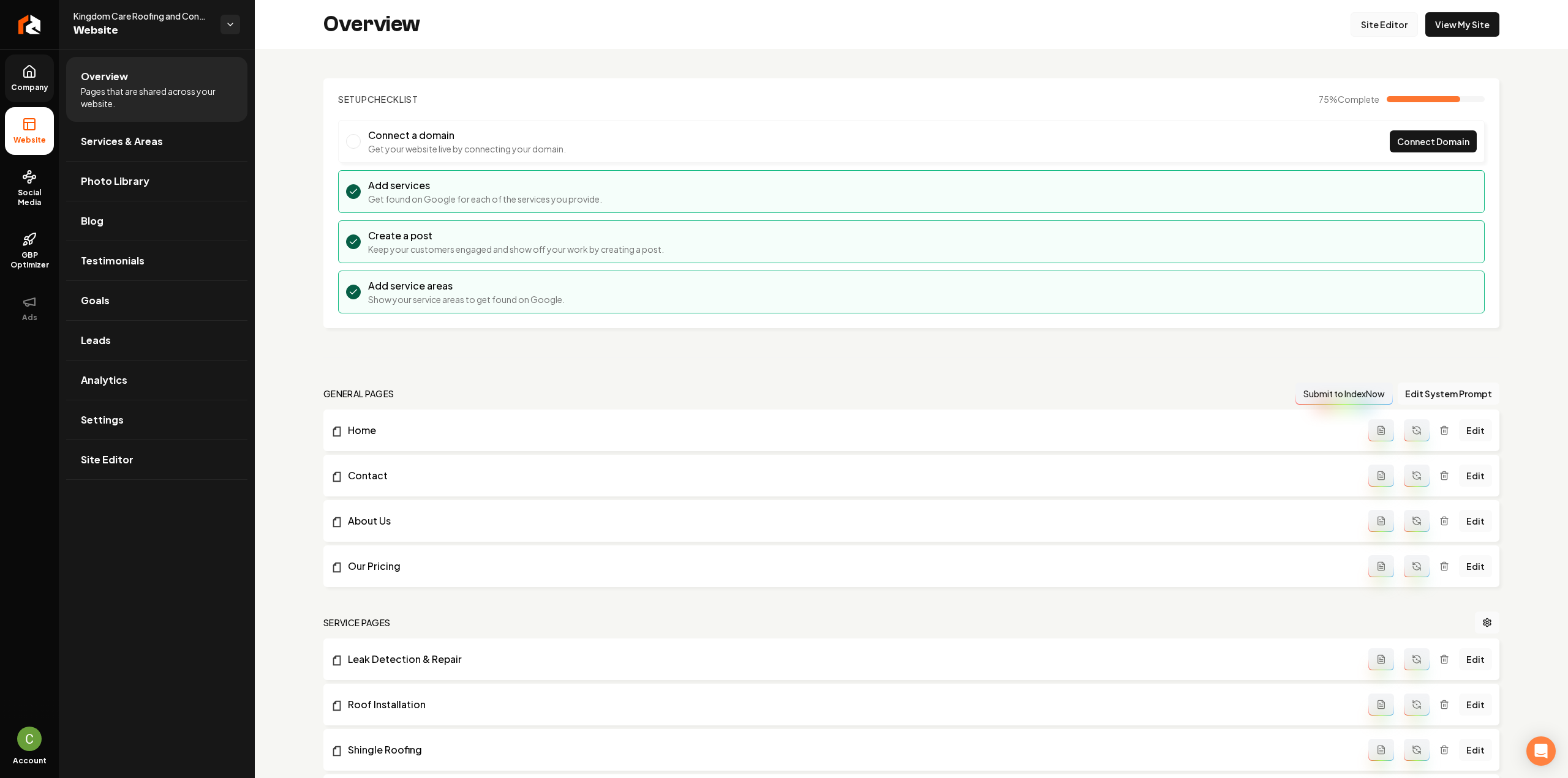
click at [1367, 20] on link "Site Editor" at bounding box center [1384, 24] width 68 height 24
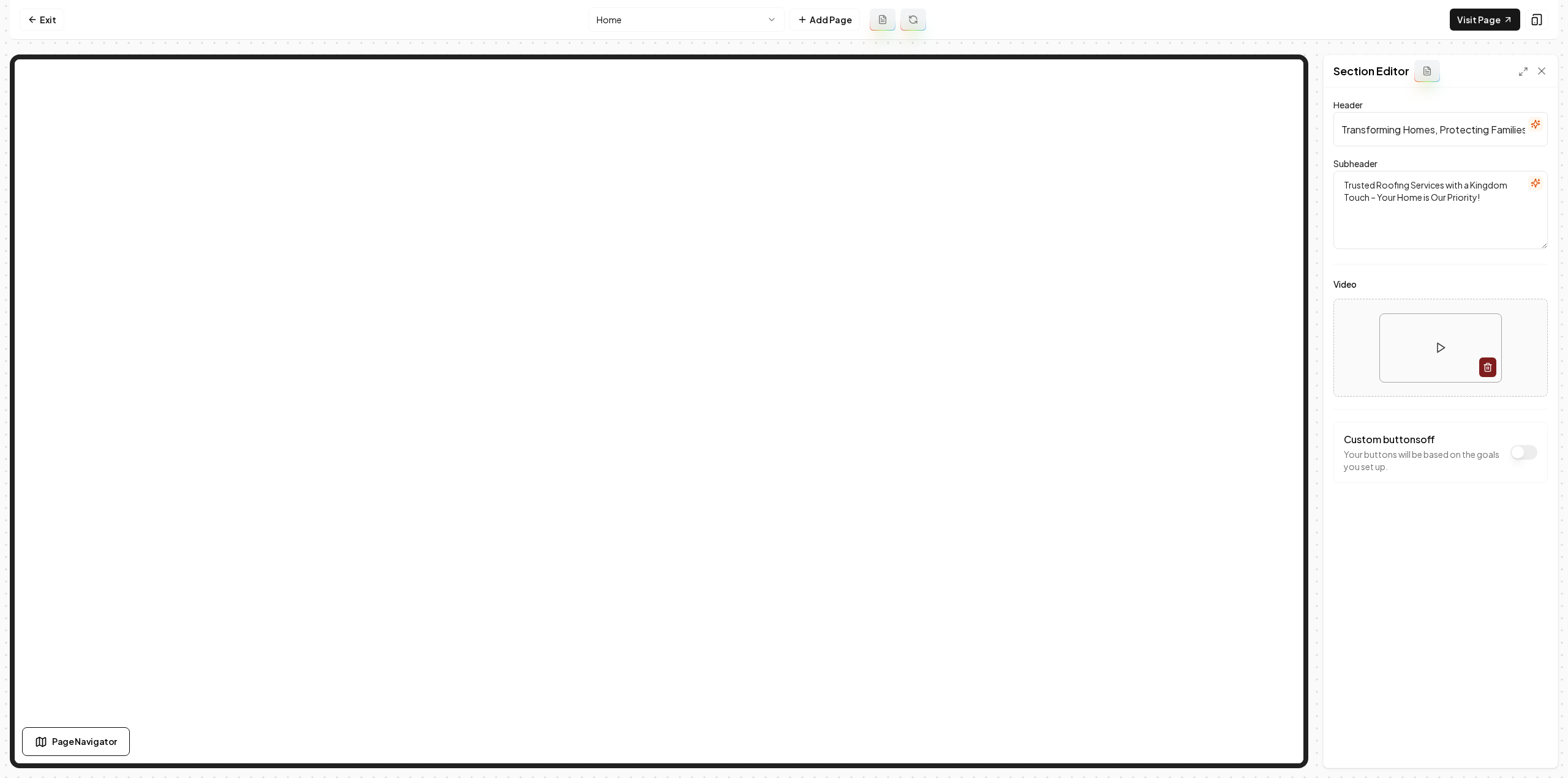
click at [659, 22] on html "Computer Required This feature is only available on a computer. Please switch t…" at bounding box center [784, 389] width 1568 height 778
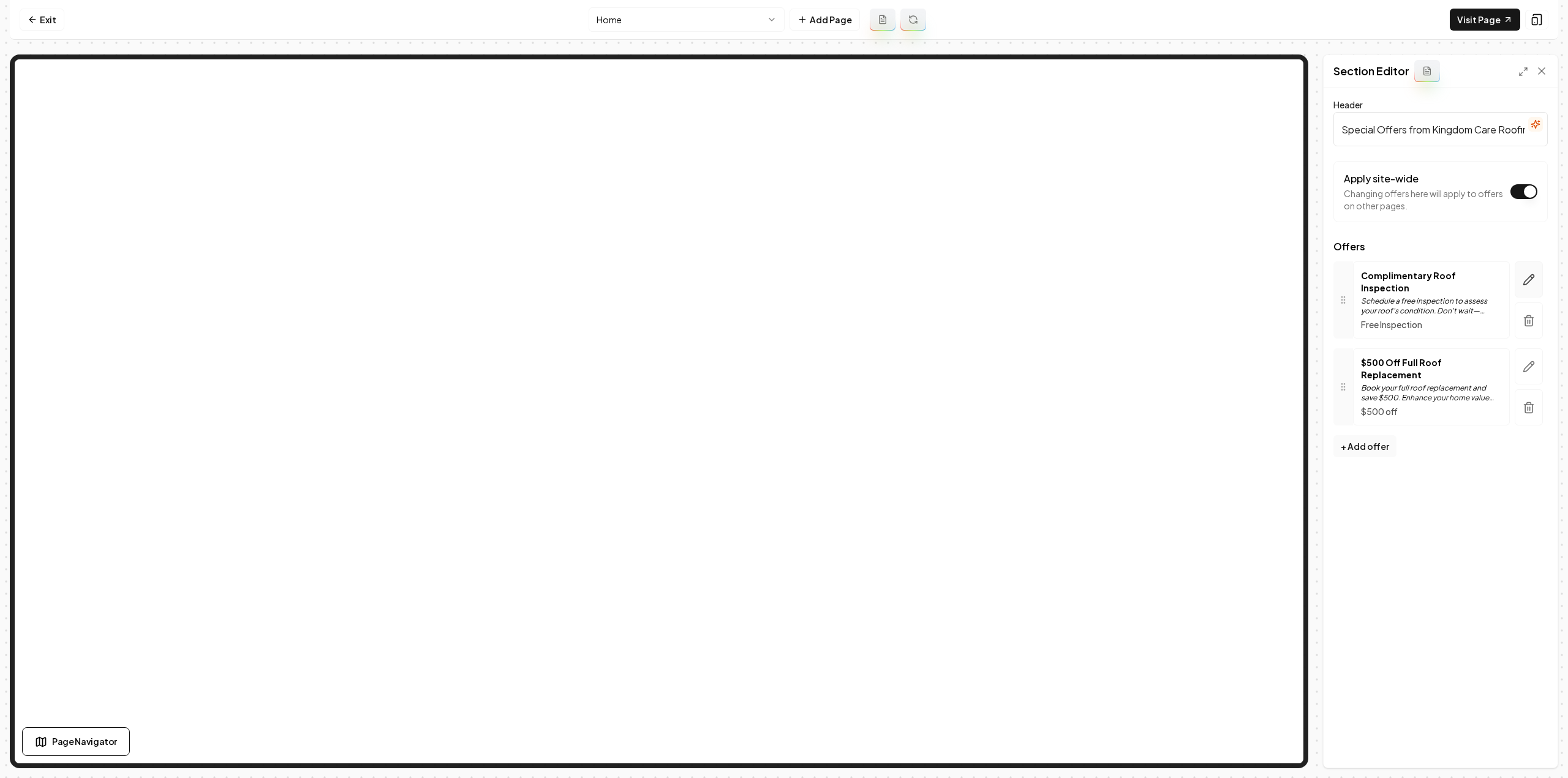
click at [1531, 274] on icon "button" at bounding box center [1528, 279] width 12 height 12
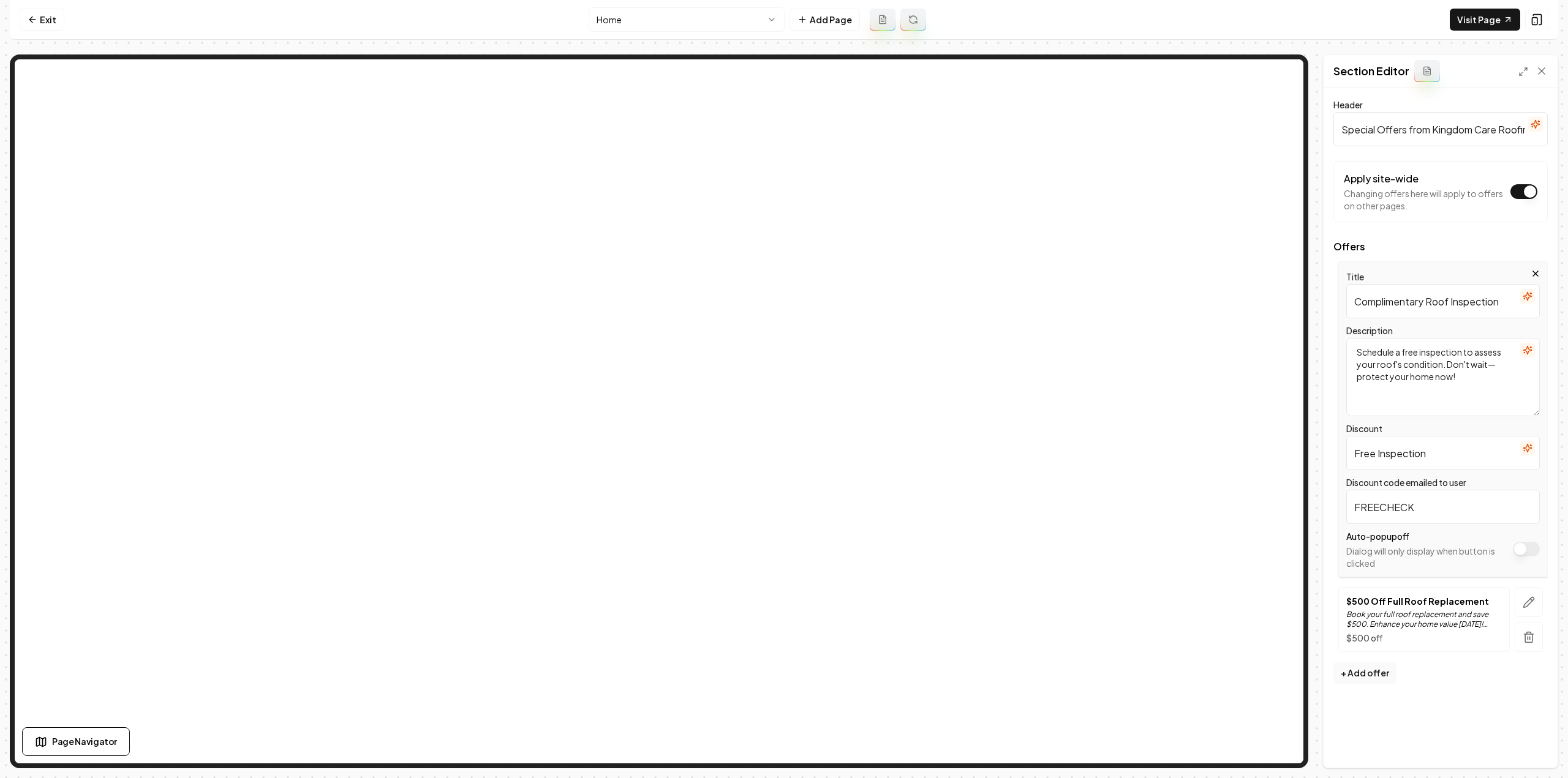
drag, startPoint x: 1502, startPoint y: 303, endPoint x: 1332, endPoint y: 305, distance: 170.0
click at [1336, 305] on div "Title Complimentary Roof Inspection Description Schedule a free inspection to a…" at bounding box center [1440, 419] width 214 height 316
type input "f"
type input "FREE QUOTE"
click at [1487, 363] on textarea "Schedule a free inspection to assess your roof's condition. Don't wait—protect …" at bounding box center [1443, 376] width 194 height 78
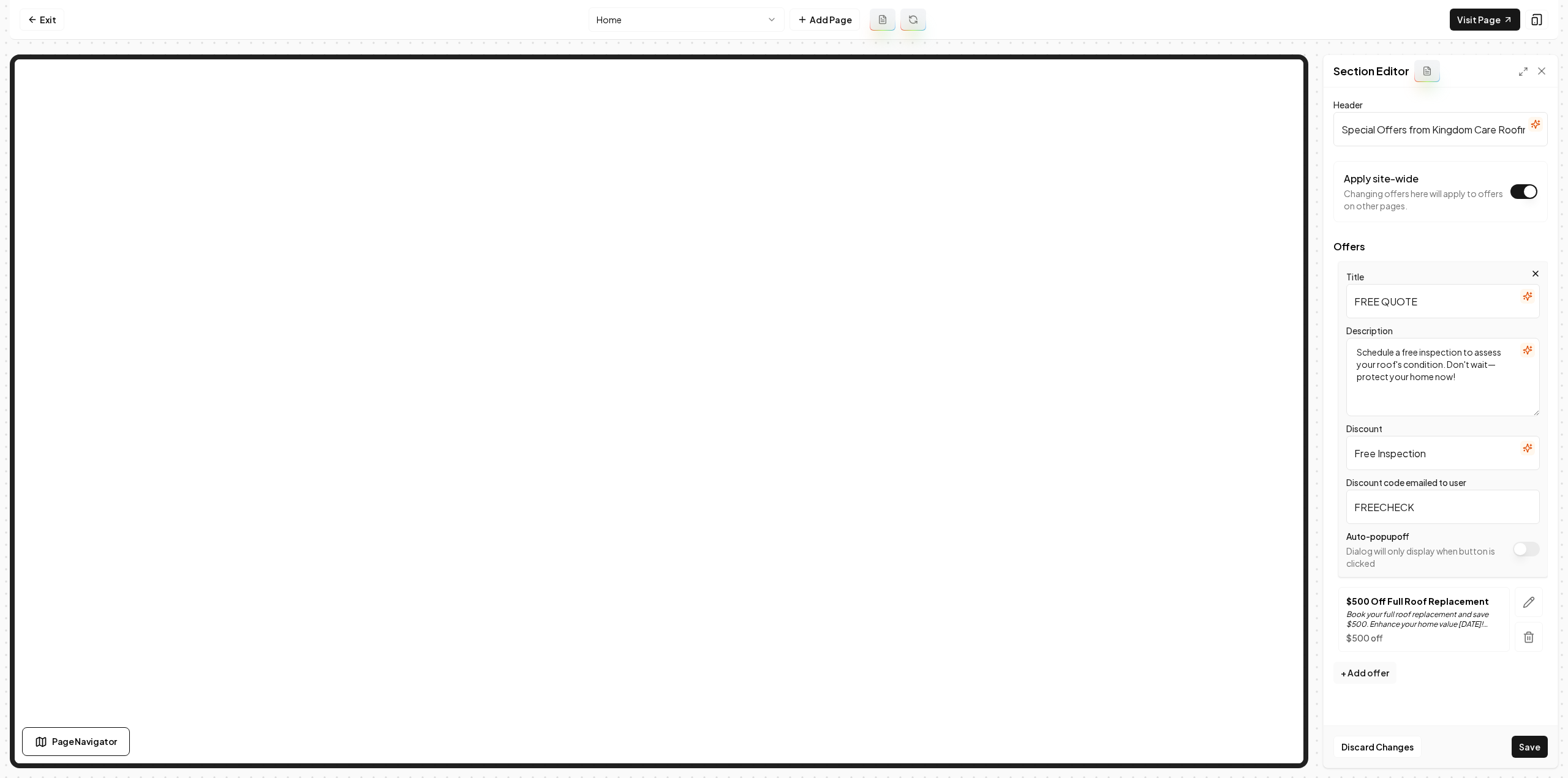
click at [1487, 363] on textarea "Schedule a free inspection to assess your roof's condition. Don't wait—protect …" at bounding box center [1443, 376] width 194 height 78
type textarea "FREE QUOTE"
click at [1453, 456] on input "Free Inspection" at bounding box center [1443, 453] width 194 height 34
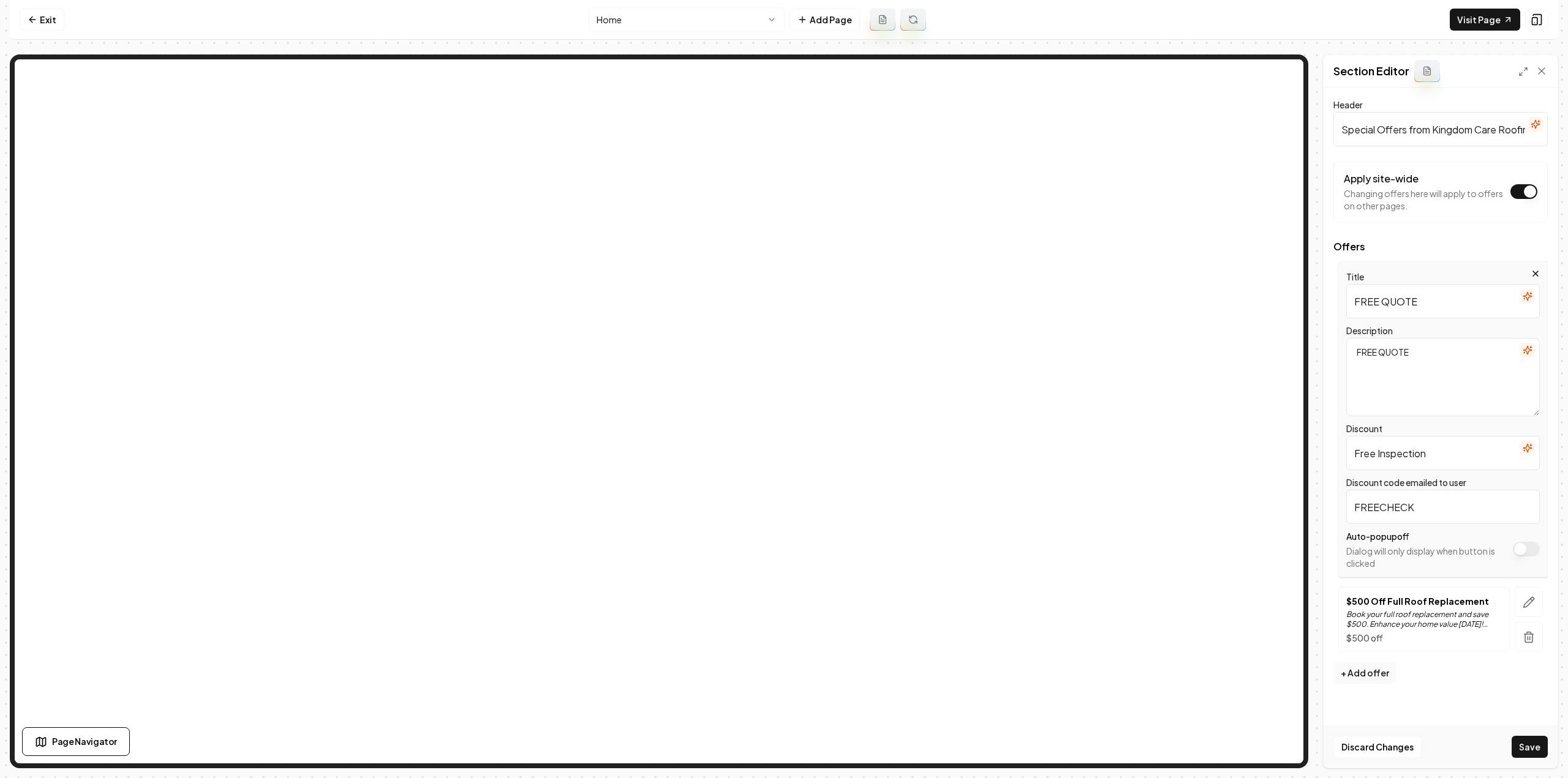
click at [1453, 456] on input "Free Inspection" at bounding box center [1443, 453] width 194 height 34
type input "FREE QUOTE"
click at [1410, 511] on input "FREECHECK" at bounding box center [1443, 506] width 194 height 34
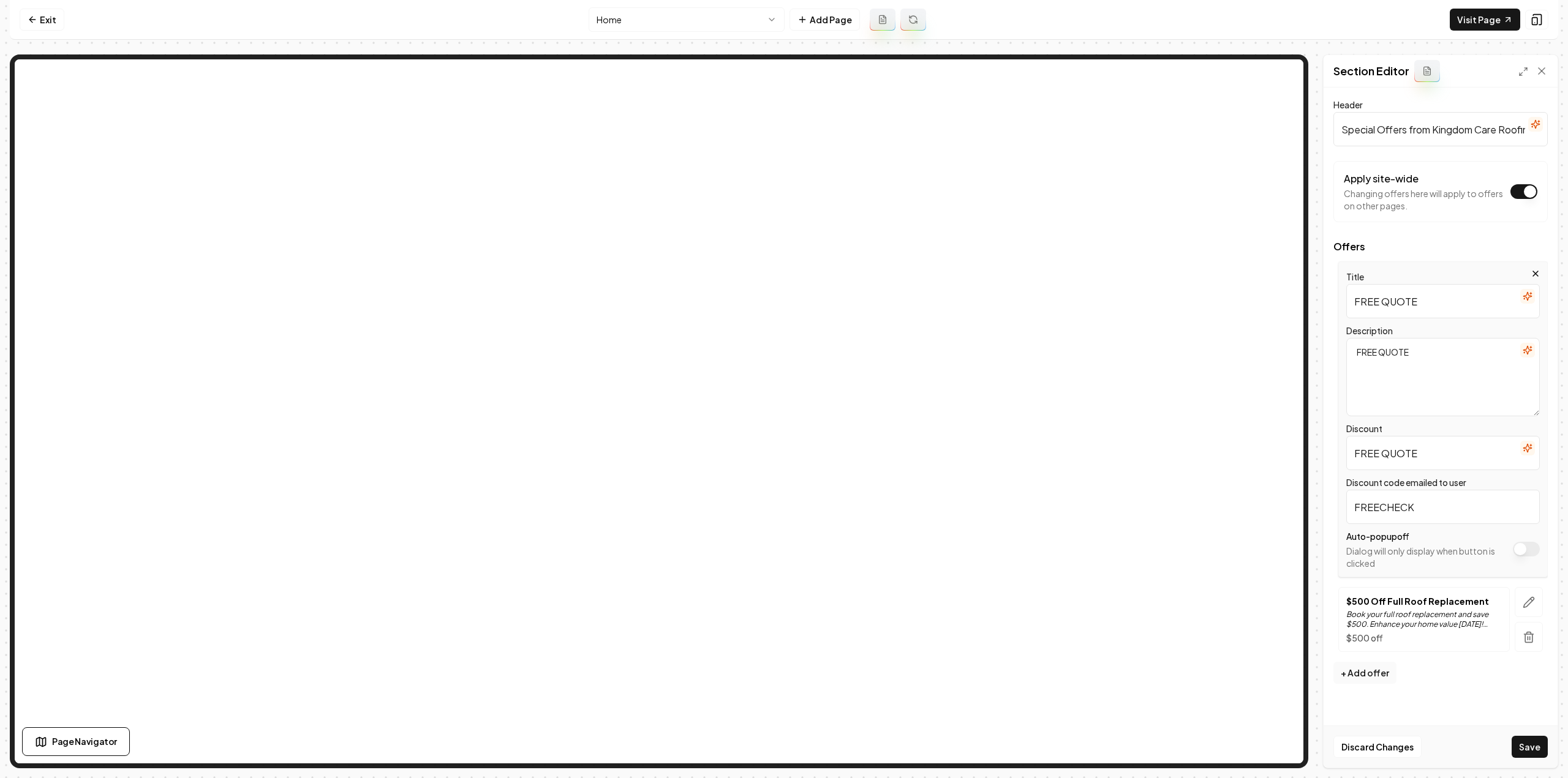
click at [1410, 511] on input "FREECHECK" at bounding box center [1443, 506] width 194 height 34
type input "FREEQUOTE"
click at [1533, 744] on button "Save" at bounding box center [1529, 746] width 36 height 22
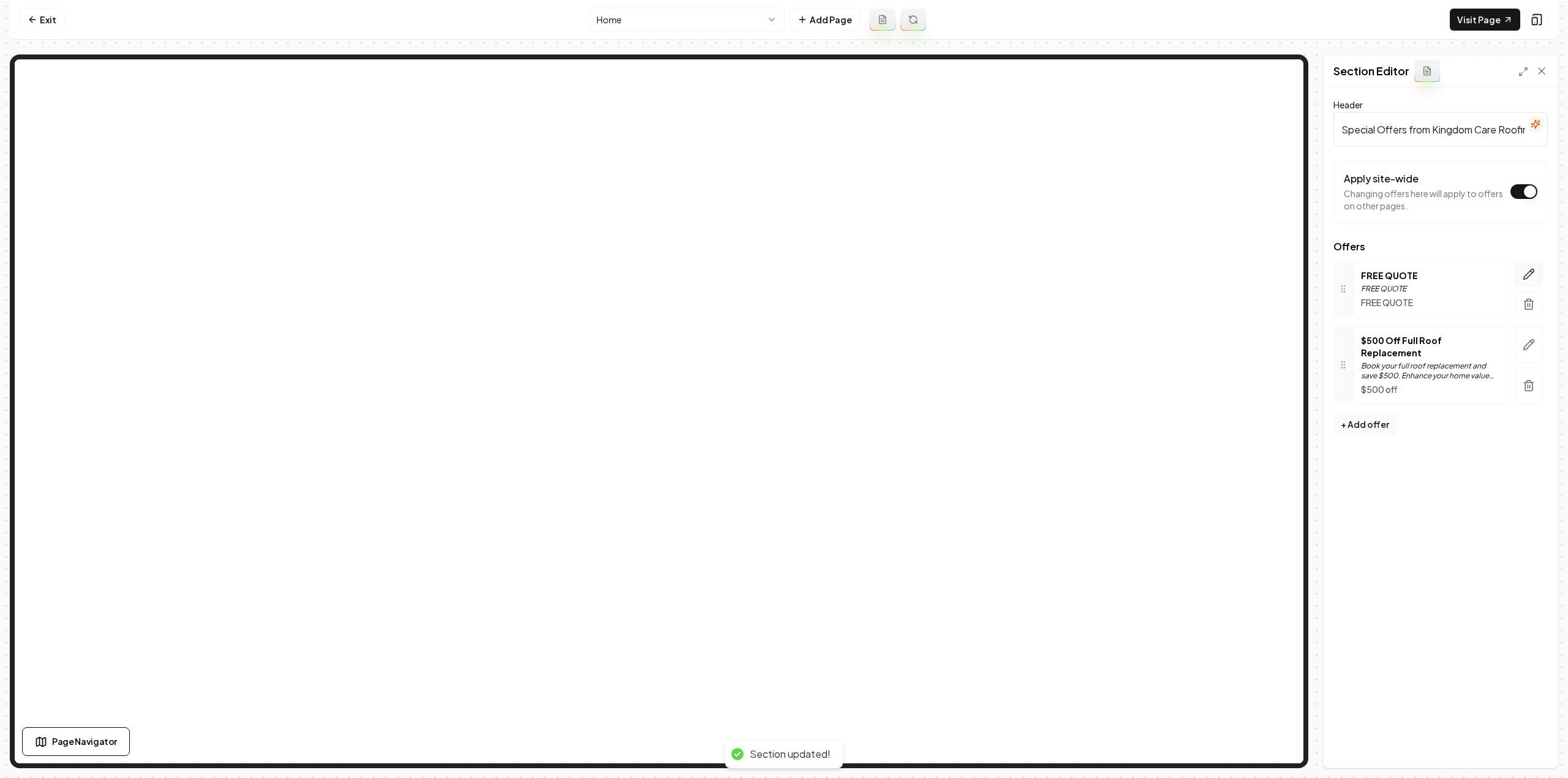
click at [1523, 274] on icon "button" at bounding box center [1528, 274] width 12 height 12
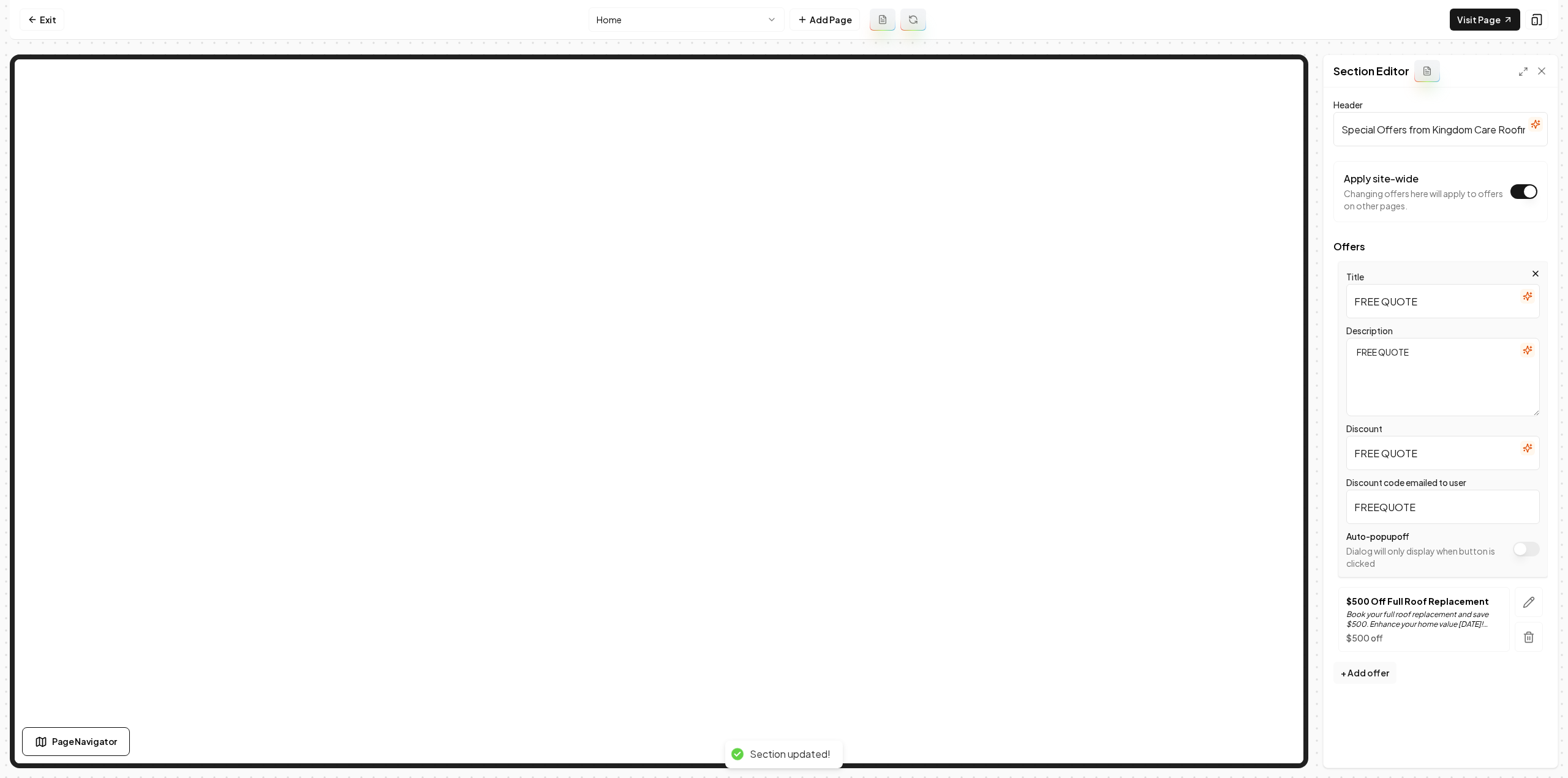
click at [1529, 352] on icon "button" at bounding box center [1527, 350] width 10 height 10
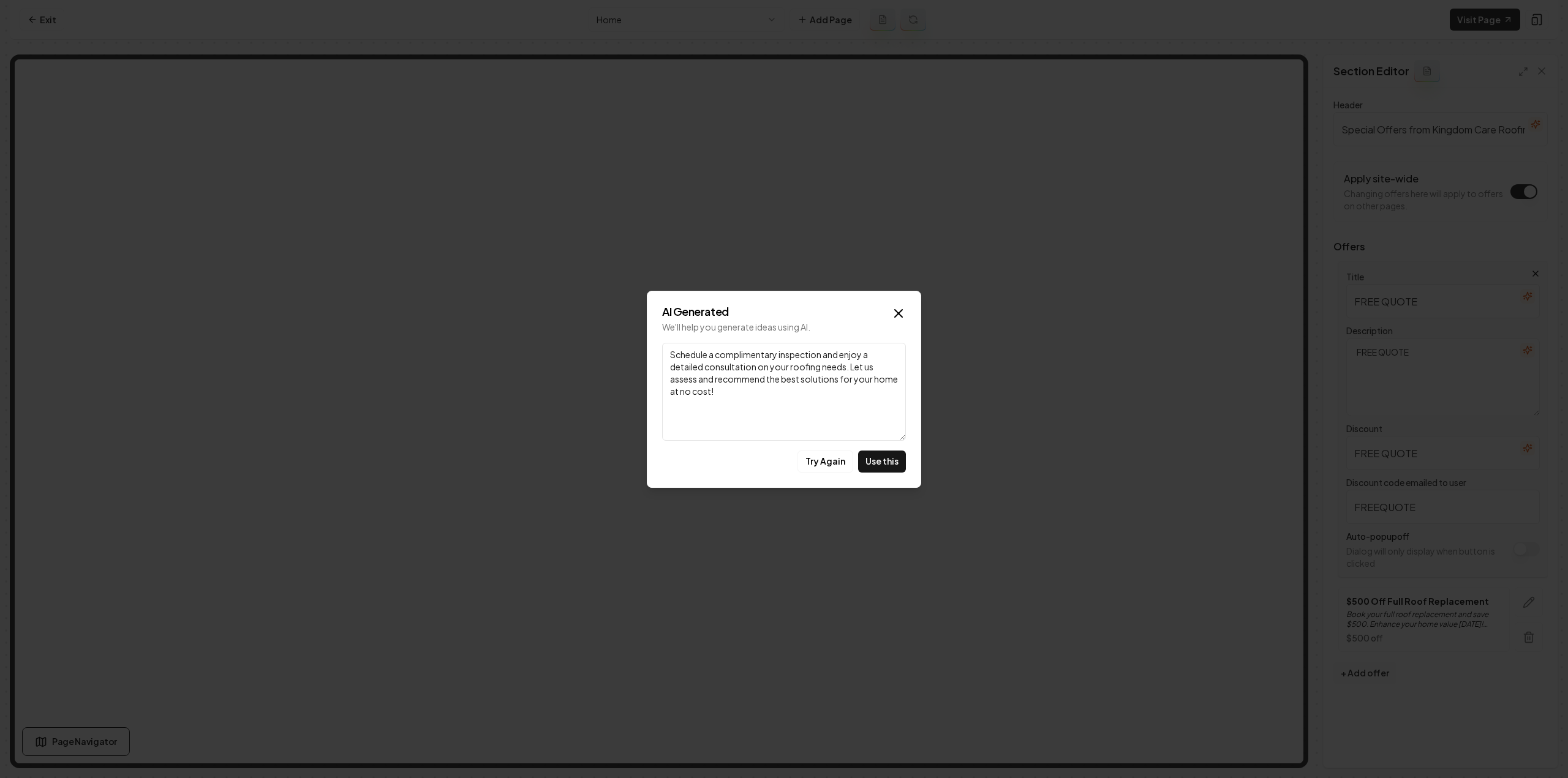
click at [884, 459] on button "Use this" at bounding box center [881, 462] width 47 height 22
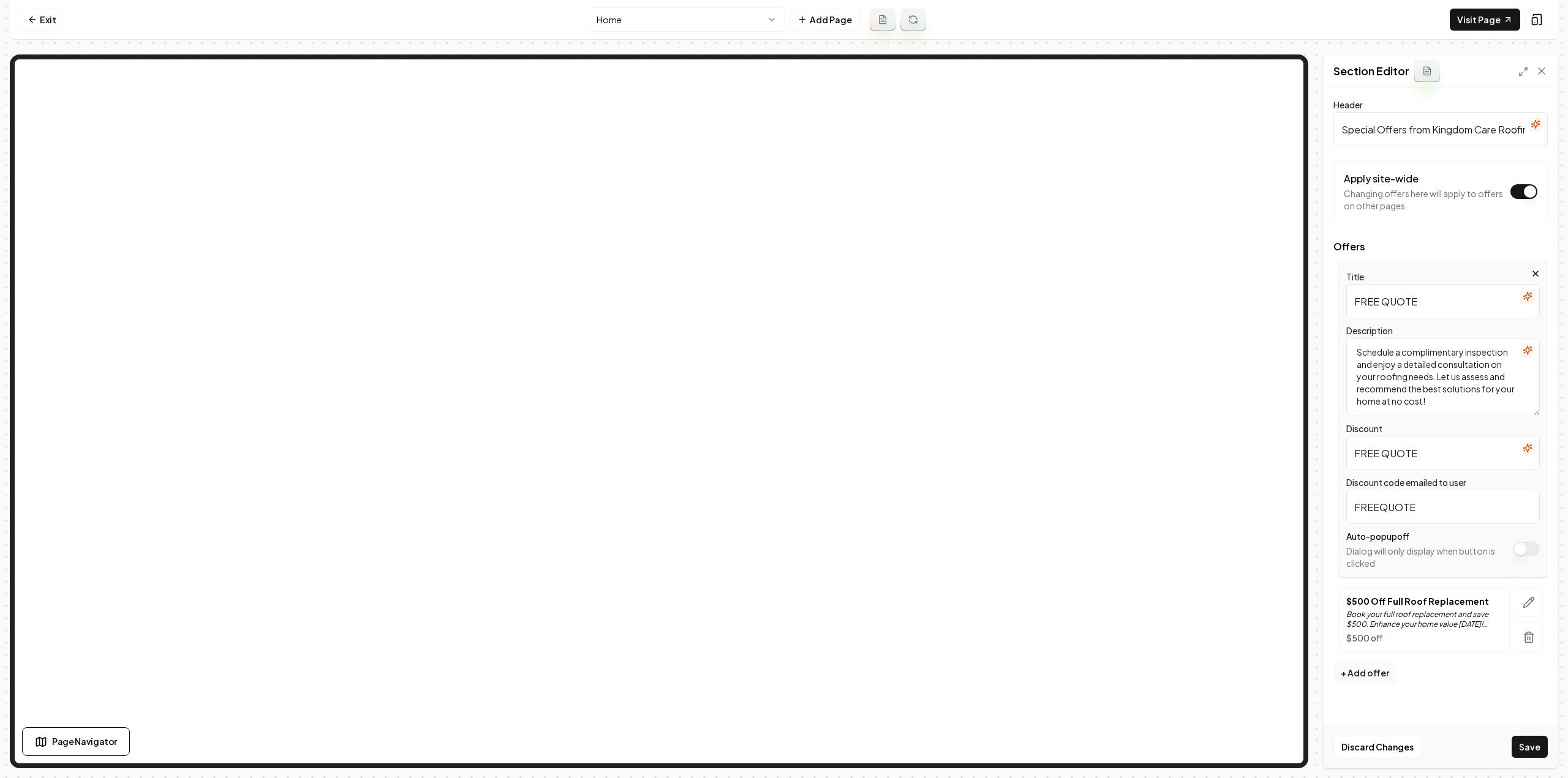
click at [1525, 297] on icon "button" at bounding box center [1527, 296] width 10 height 10
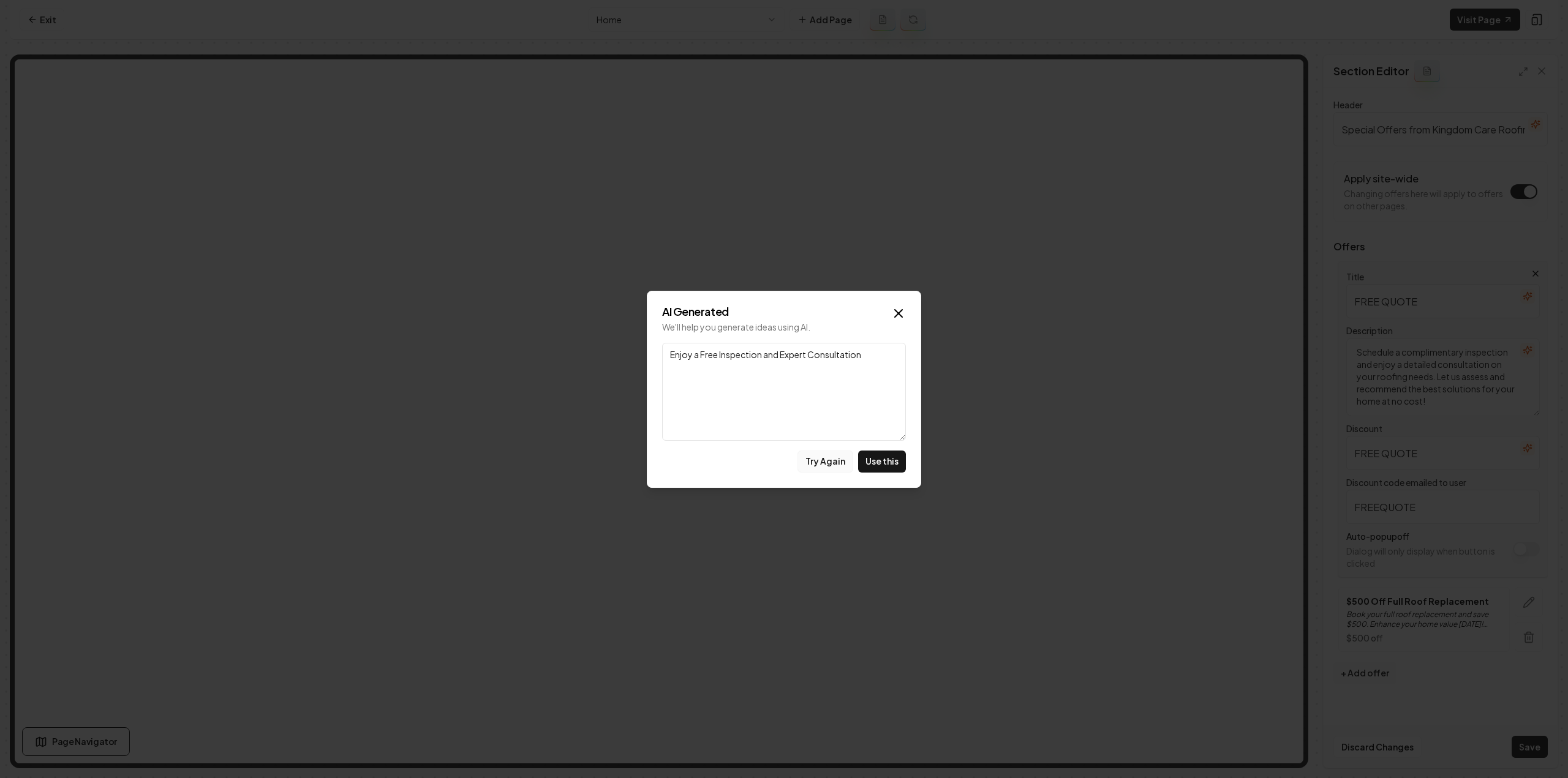
click at [831, 461] on button "Try Again" at bounding box center [826, 462] width 56 height 22
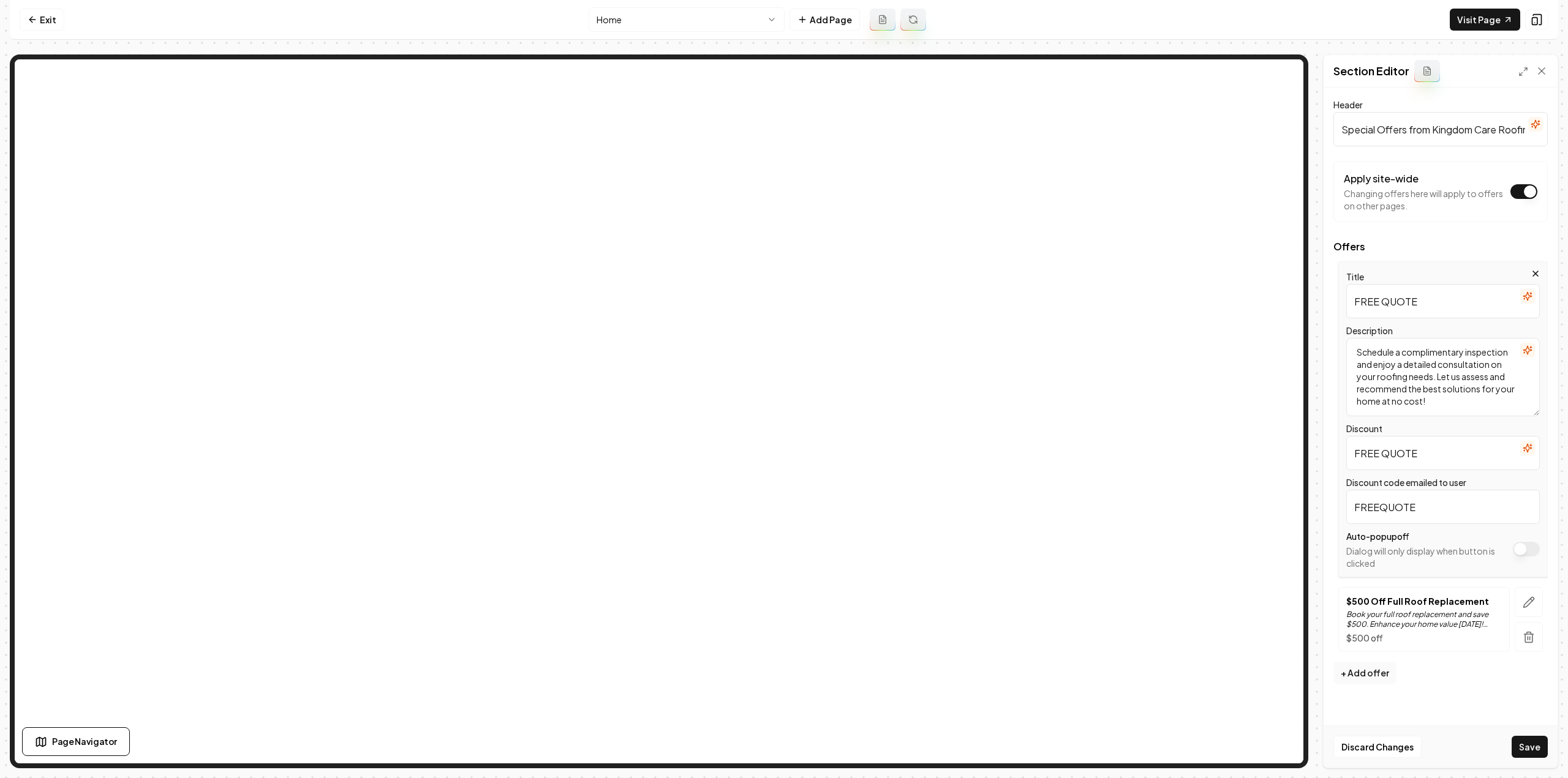
click at [1484, 376] on textarea "Schedule a complimentary inspection and enjoy a detailed consultation on your r…" at bounding box center [1443, 376] width 194 height 78
type textarea "FREE QUOTE"
click at [1526, 301] on button "button" at bounding box center [1527, 297] width 15 height 15
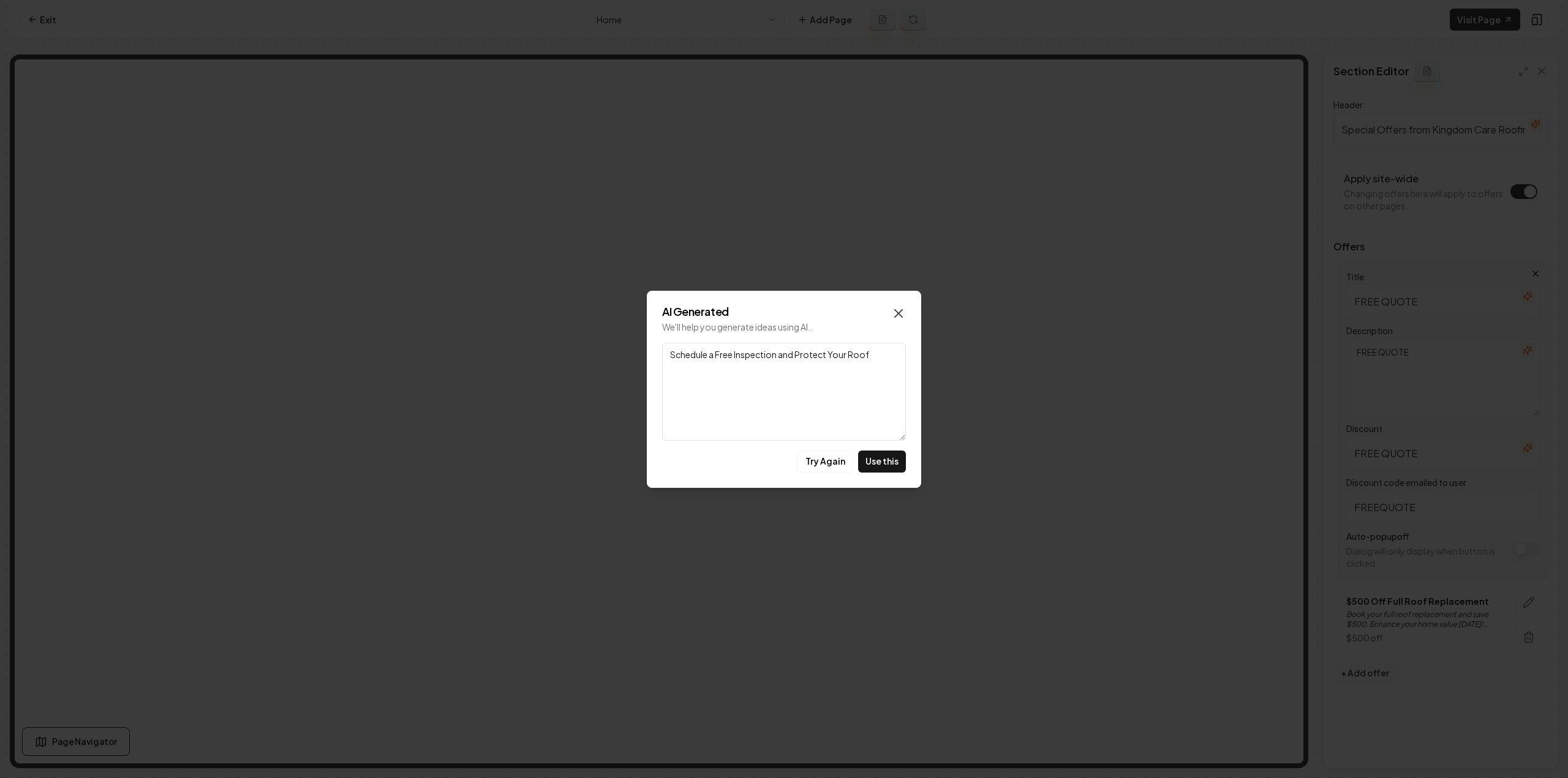
click at [902, 312] on icon "button" at bounding box center [899, 313] width 15 height 15
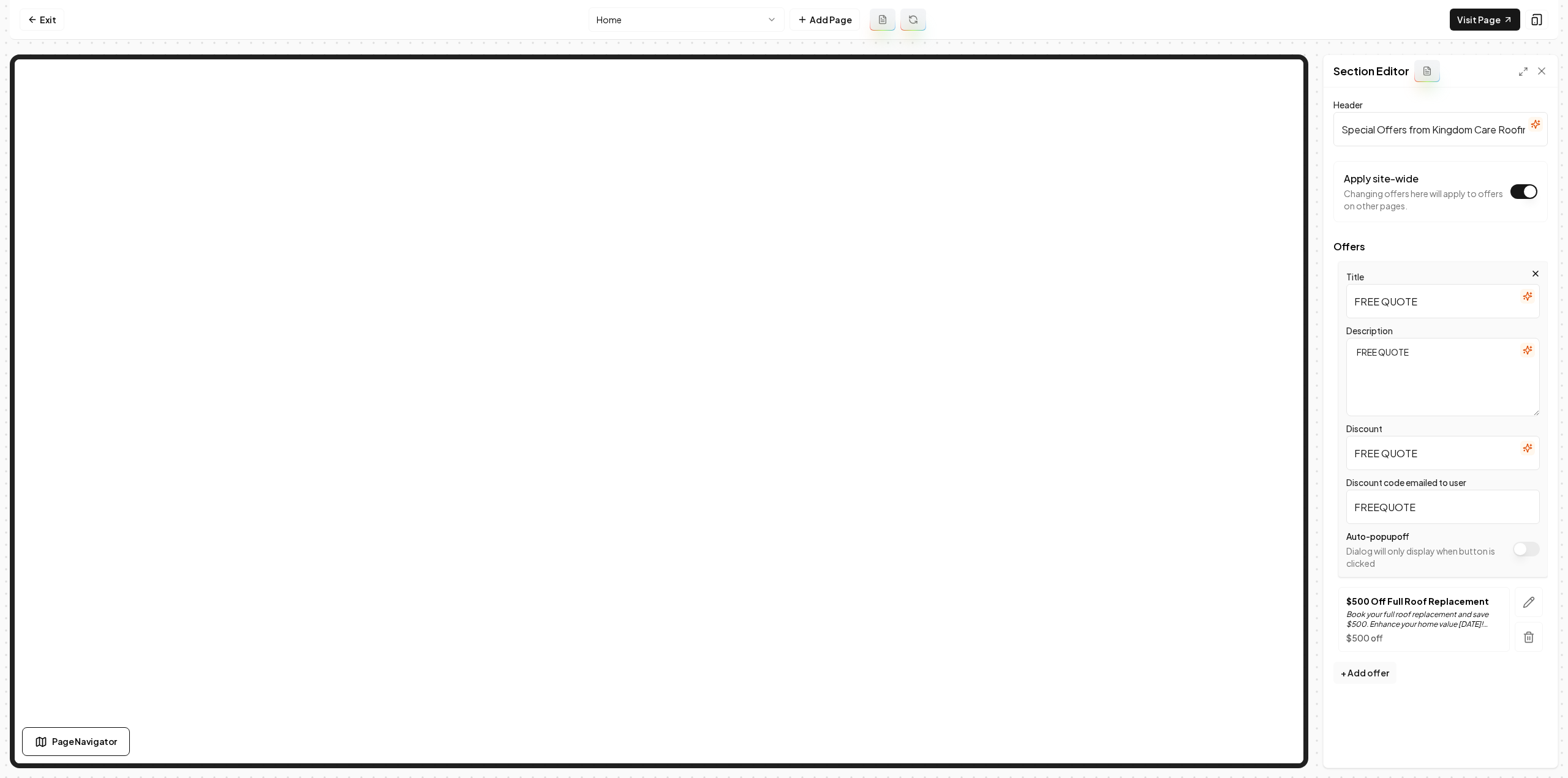
click at [1411, 333] on div "Description FREE QUOTE" at bounding box center [1443, 370] width 194 height 93
click at [1422, 346] on textarea "FREE QUOTE" at bounding box center [1443, 376] width 194 height 78
click at [1429, 349] on textarea "FREE QUOTE" at bounding box center [1443, 376] width 194 height 78
click at [1428, 349] on textarea "FREE QUOTE" at bounding box center [1443, 376] width 194 height 78
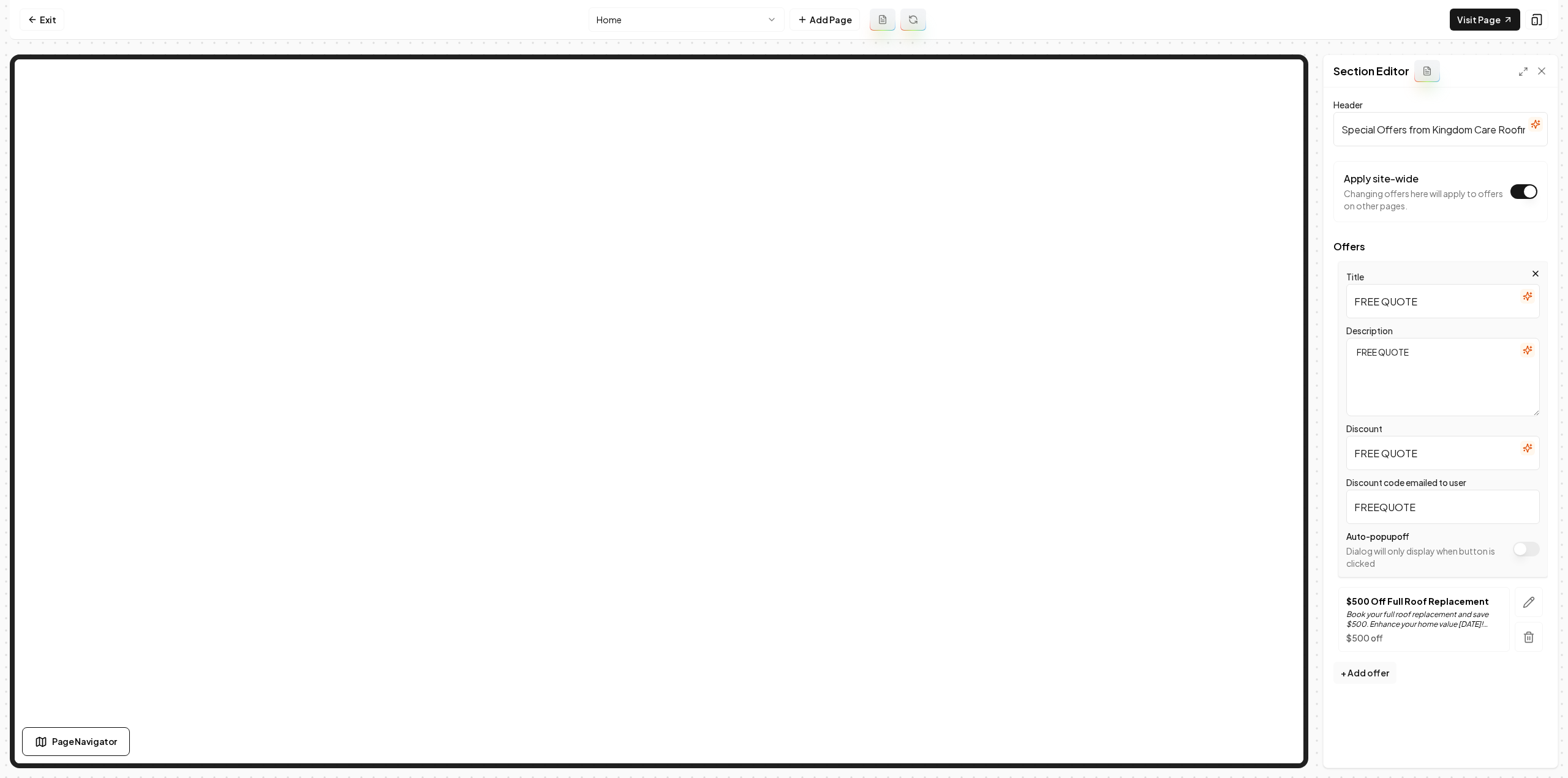
click at [1424, 343] on textarea "FREE QUOTE" at bounding box center [1443, 376] width 194 height 78
click at [1480, 300] on input "FREE QUOTE" at bounding box center [1443, 300] width 194 height 34
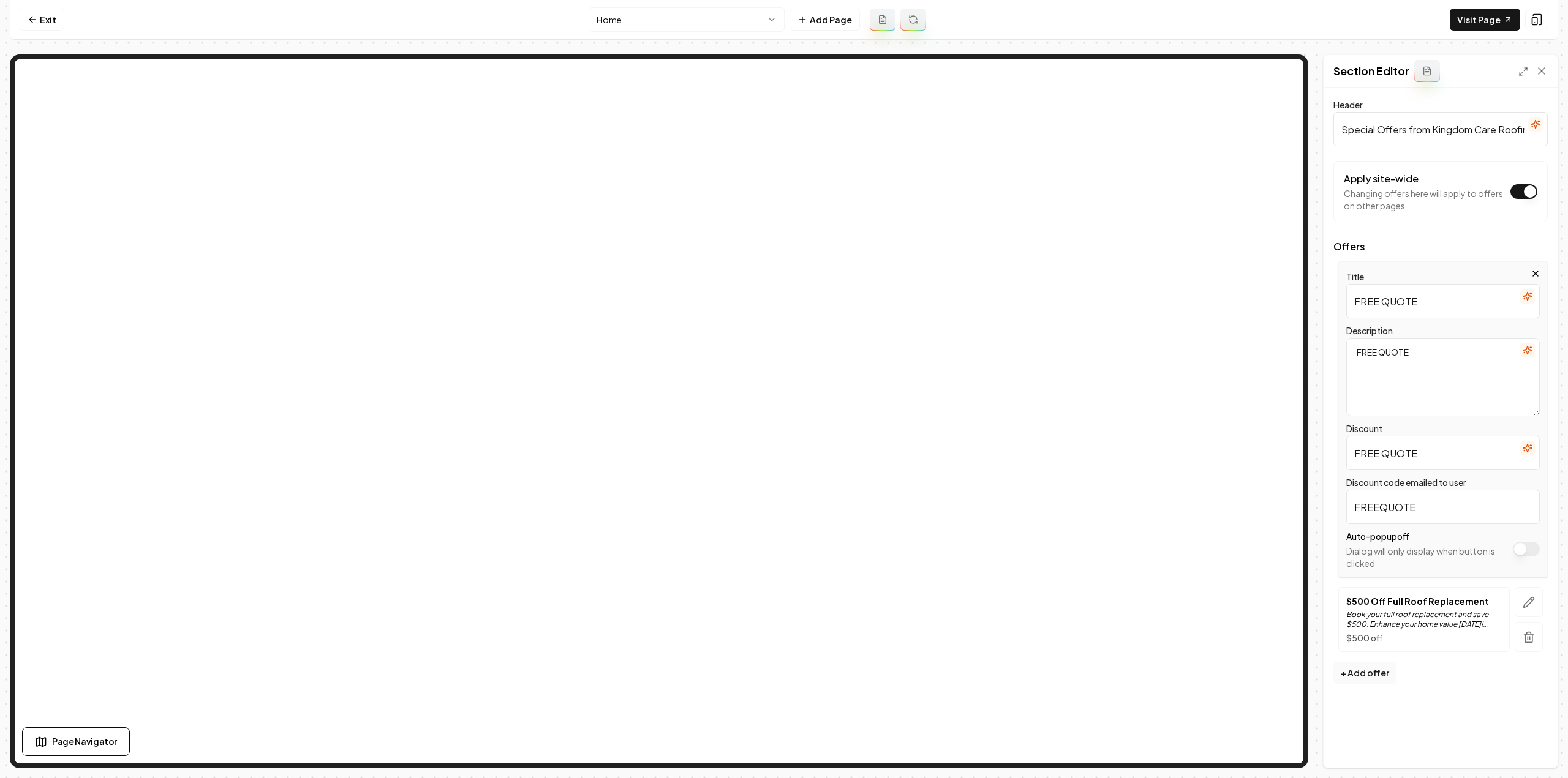
click at [1480, 300] on input "FREE QUOTE" at bounding box center [1443, 300] width 194 height 34
paste input "ree Roof Quote"
type input "Free Roof Quote"
click at [1400, 373] on textarea "FREE QUOTE" at bounding box center [1443, 376] width 194 height 78
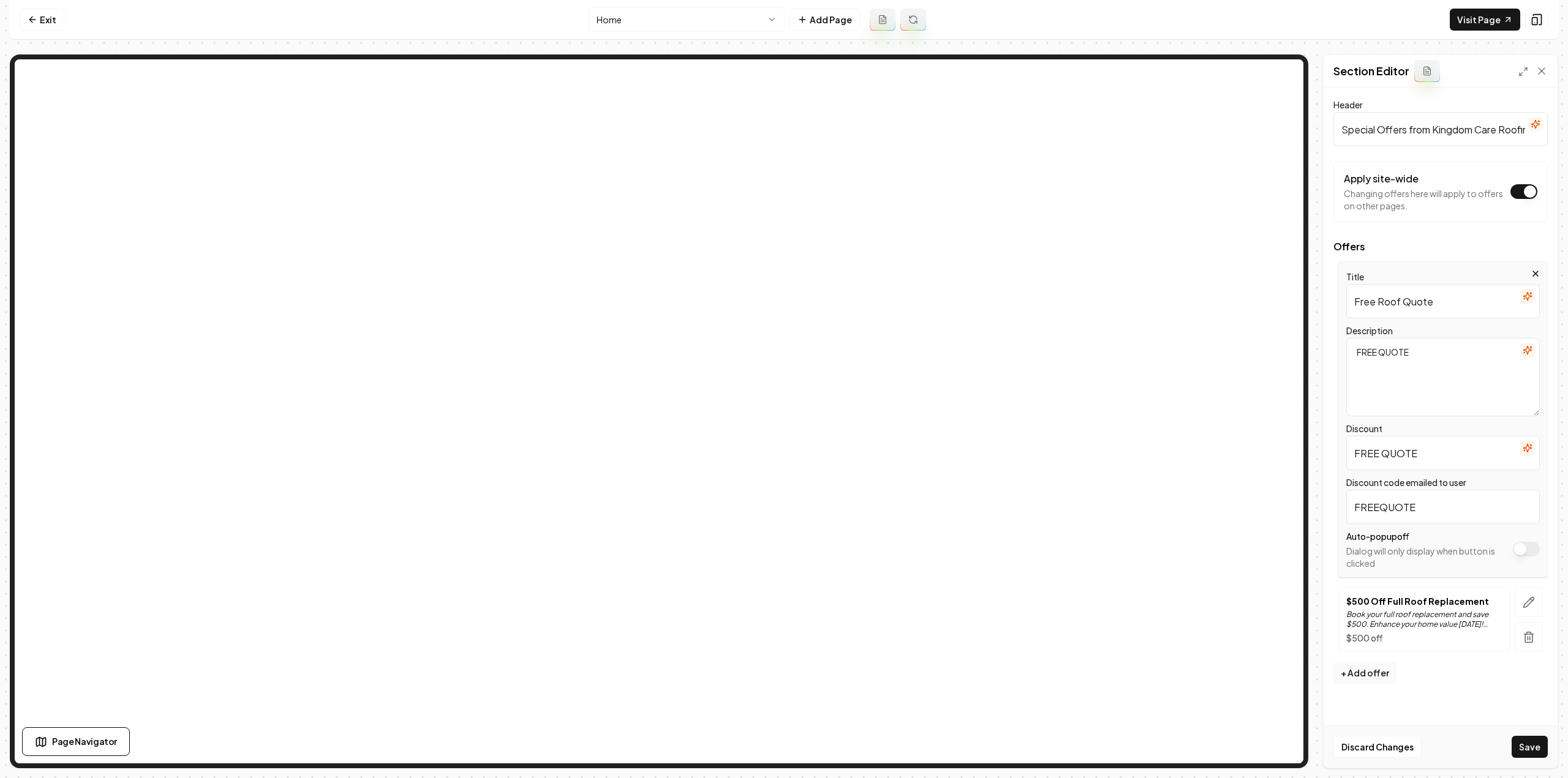
click at [1400, 373] on textarea "FREE QUOTE" at bounding box center [1443, 376] width 194 height 78
paste textarea "No obligation. Fast, honest pricing from local pros."
type textarea "No obligation. Fast, honest pricing from local pros."
click at [1537, 743] on button "Save" at bounding box center [1529, 746] width 36 height 22
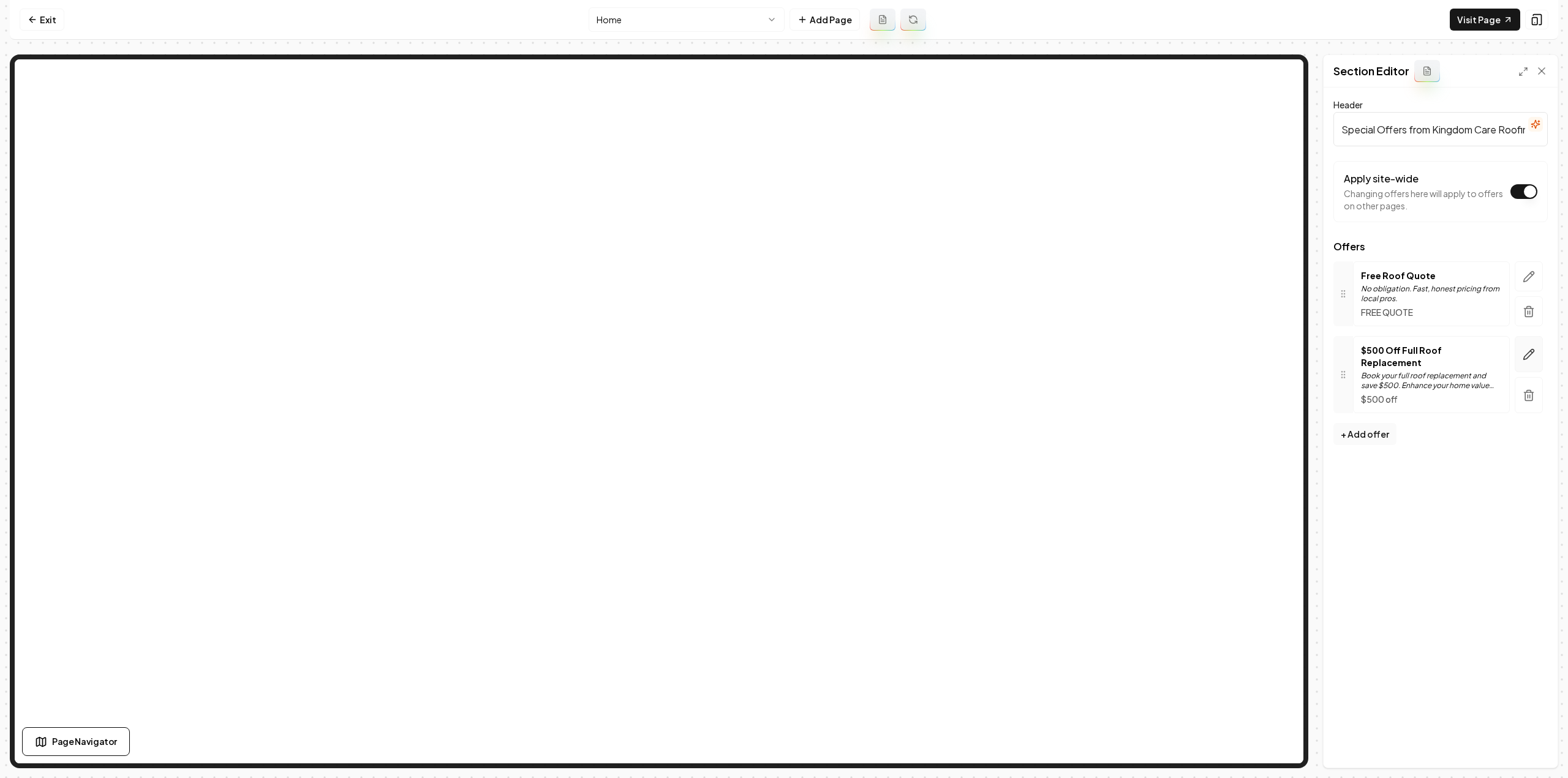
click at [1537, 351] on button "button" at bounding box center [1529, 353] width 28 height 36
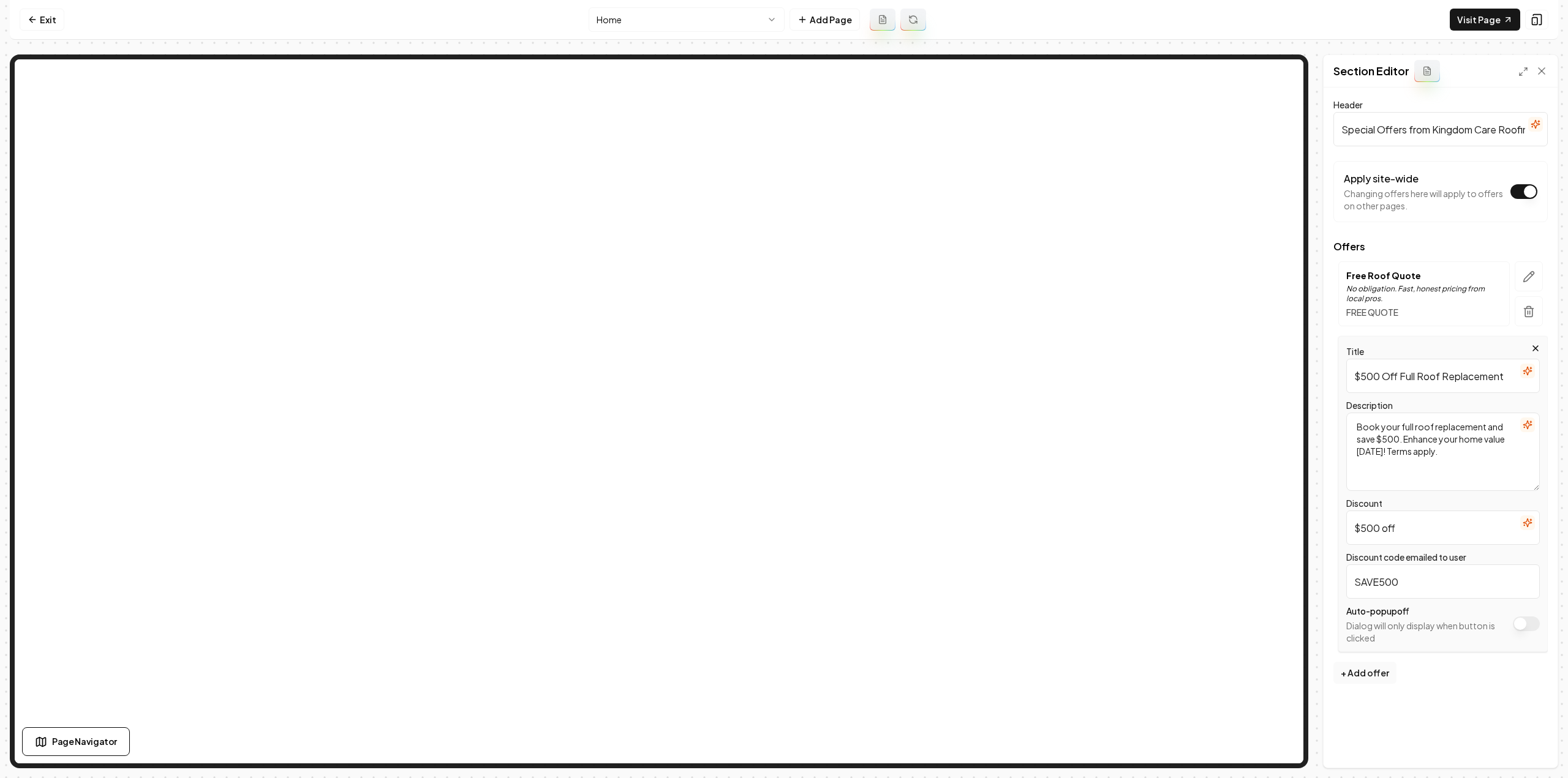
click at [1454, 390] on input "$500 Off Full Roof Replacement" at bounding box center [1443, 376] width 194 height 34
click at [1455, 373] on input "$500 Off Full Roof Replacement" at bounding box center [1443, 376] width 194 height 34
paste input "Referral Fee"
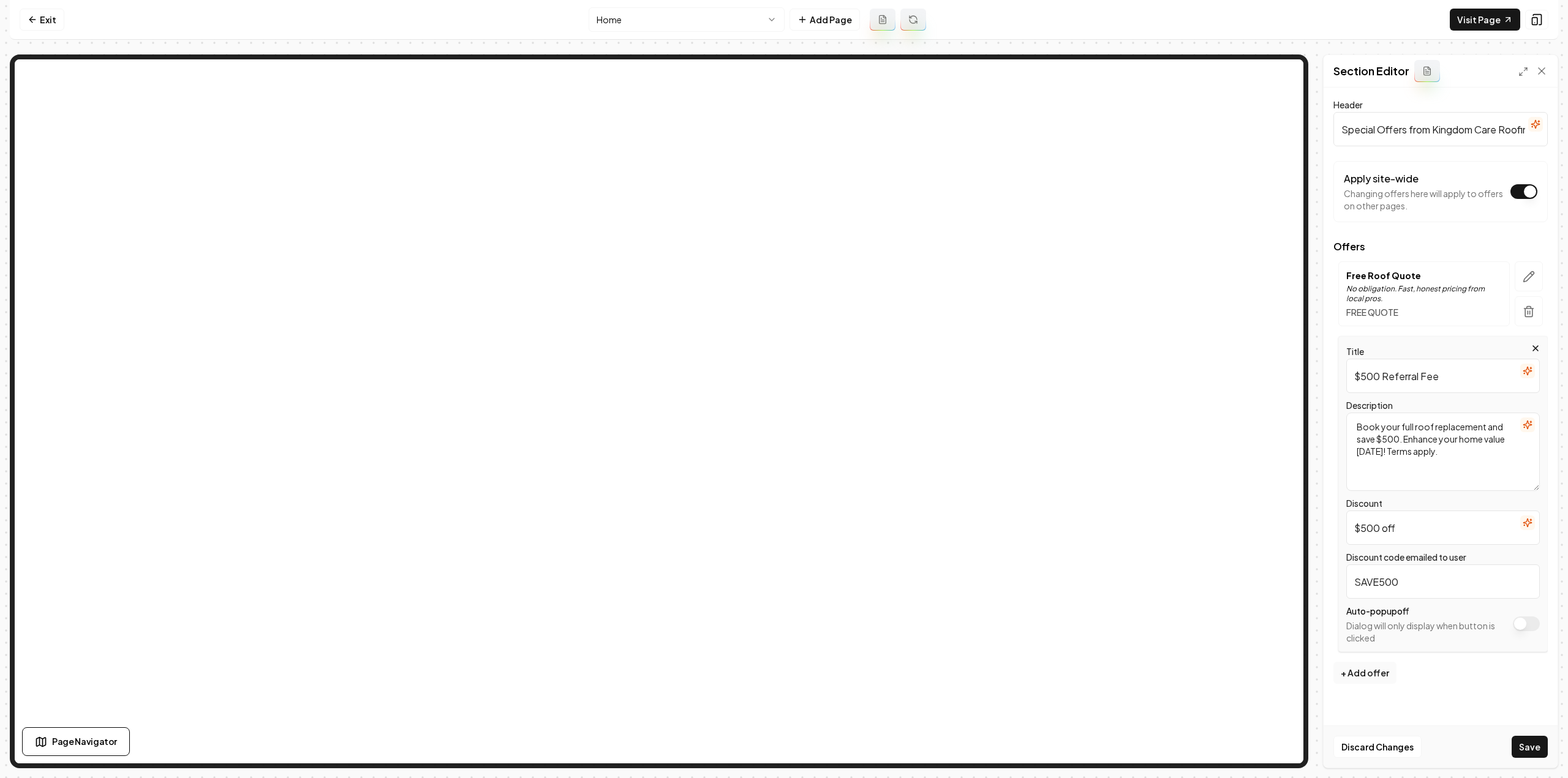
type input "$500 Referral Fee"
click at [1464, 464] on textarea "Book your full roof replacement and save $500. Enhance your home value today! T…" at bounding box center [1443, 452] width 194 height 78
paste textarea "Get $500 when your referral’s roof is installed"
type textarea "Get $500 when your referral’s roof is installed."
click at [1522, 740] on button "Save" at bounding box center [1529, 746] width 36 height 22
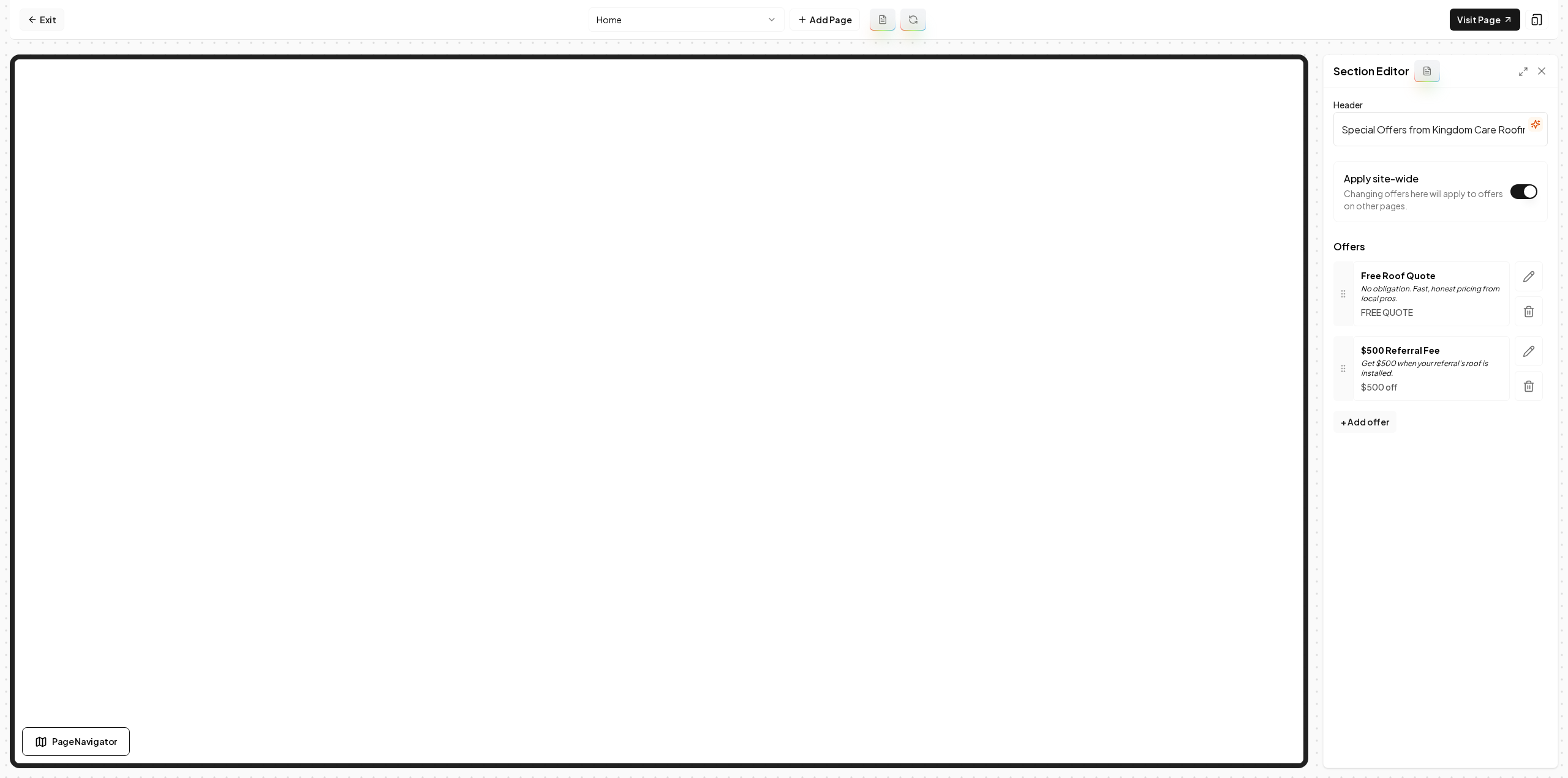
click at [25, 21] on link "Exit" at bounding box center [42, 19] width 45 height 22
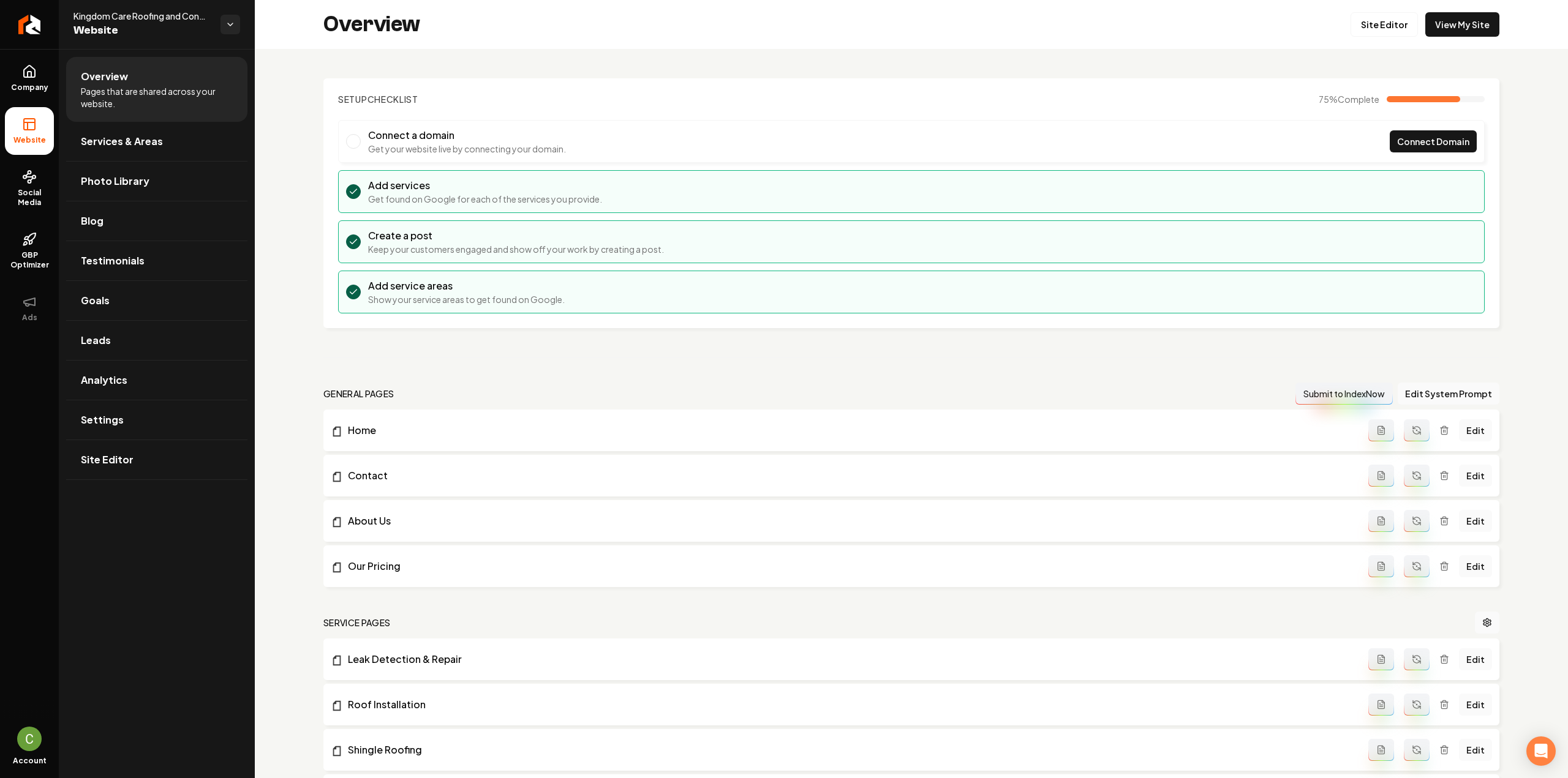
scroll to position [490, 0]
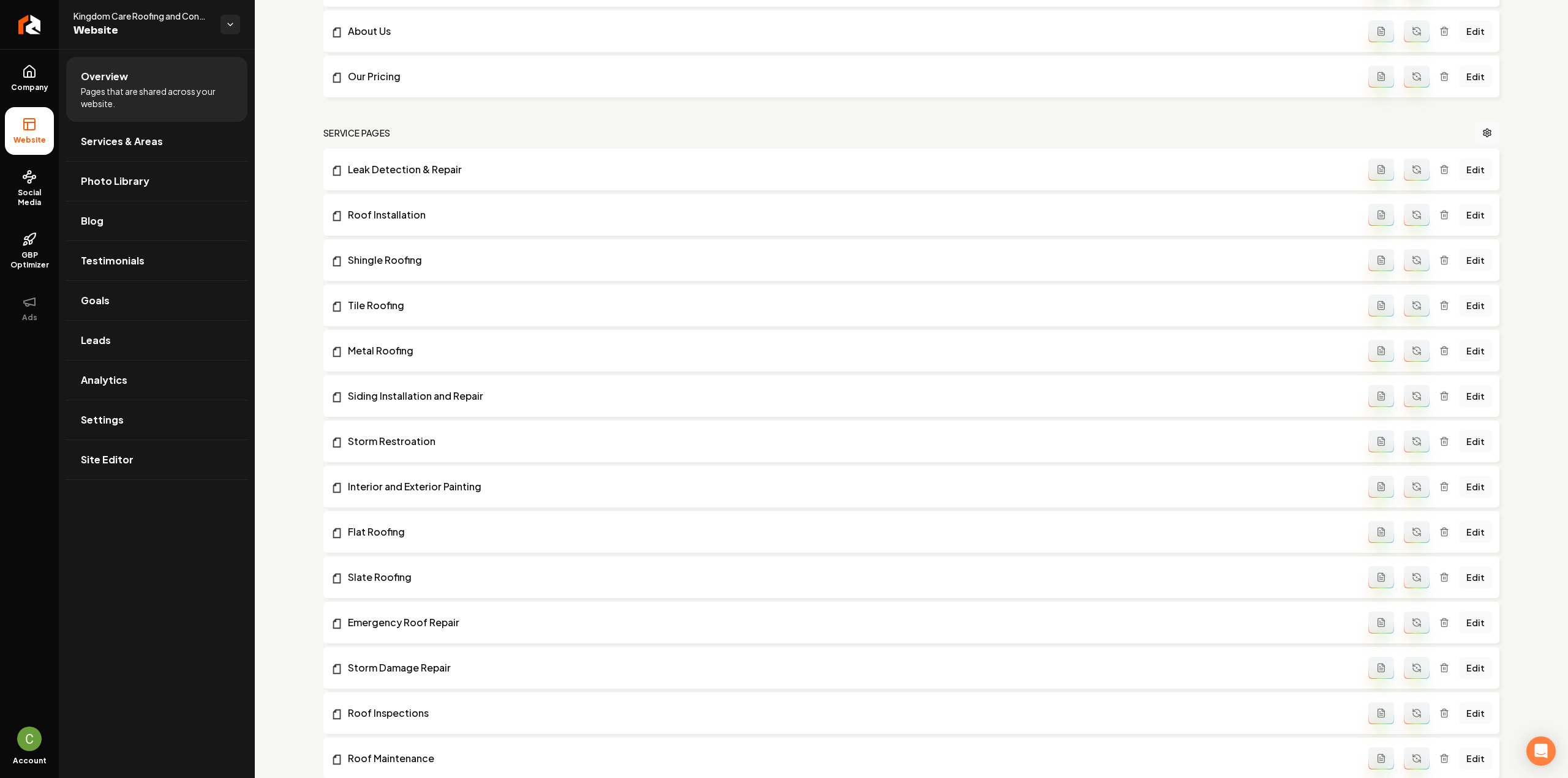
click at [60, 83] on ul "Overview Pages that are shared across your website. Services & Areas Photo Libr…" at bounding box center [156, 268] width 196 height 439
click at [47, 82] on link "Company" at bounding box center [29, 78] width 49 height 47
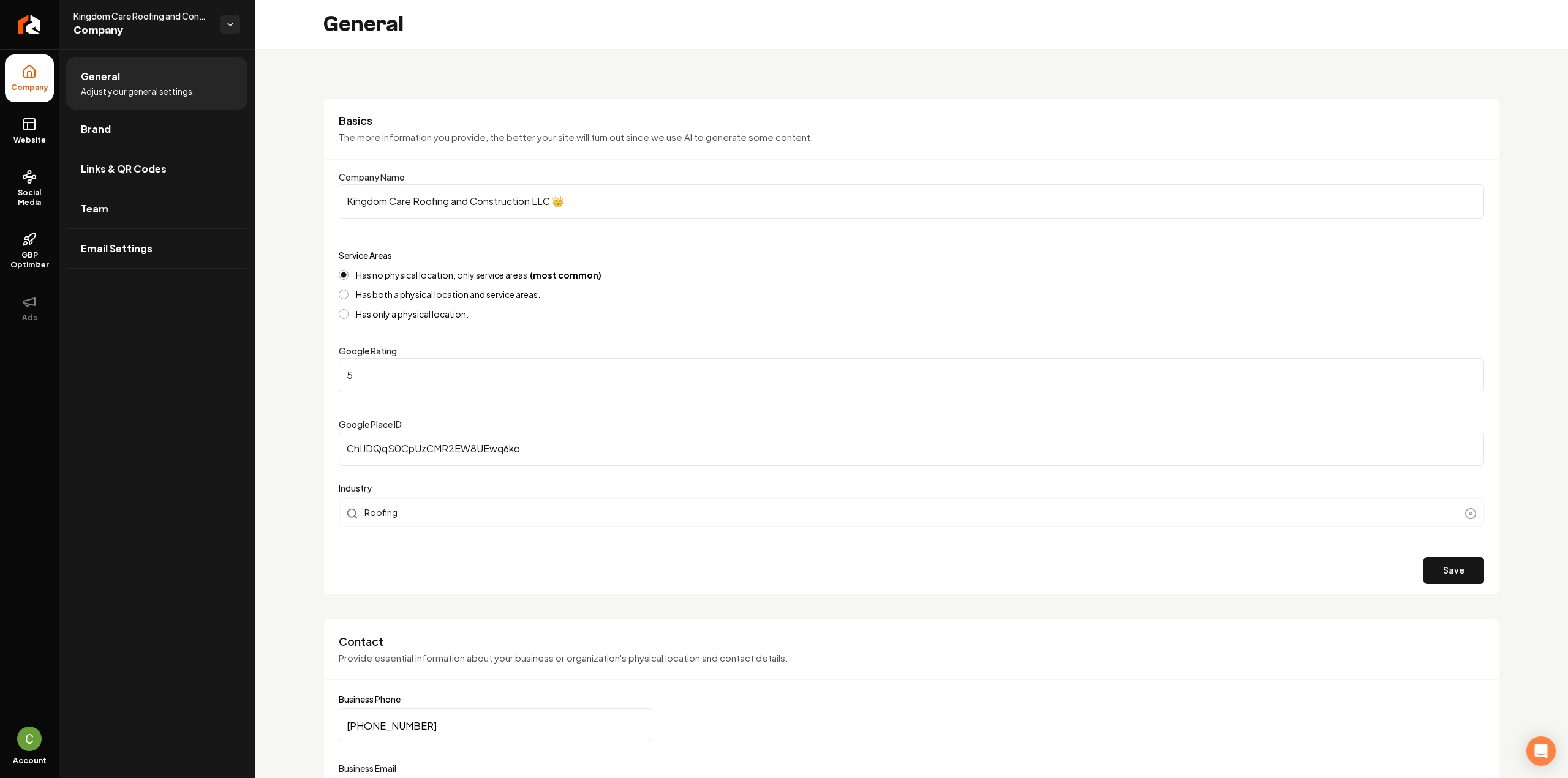
scroll to position [184, 0]
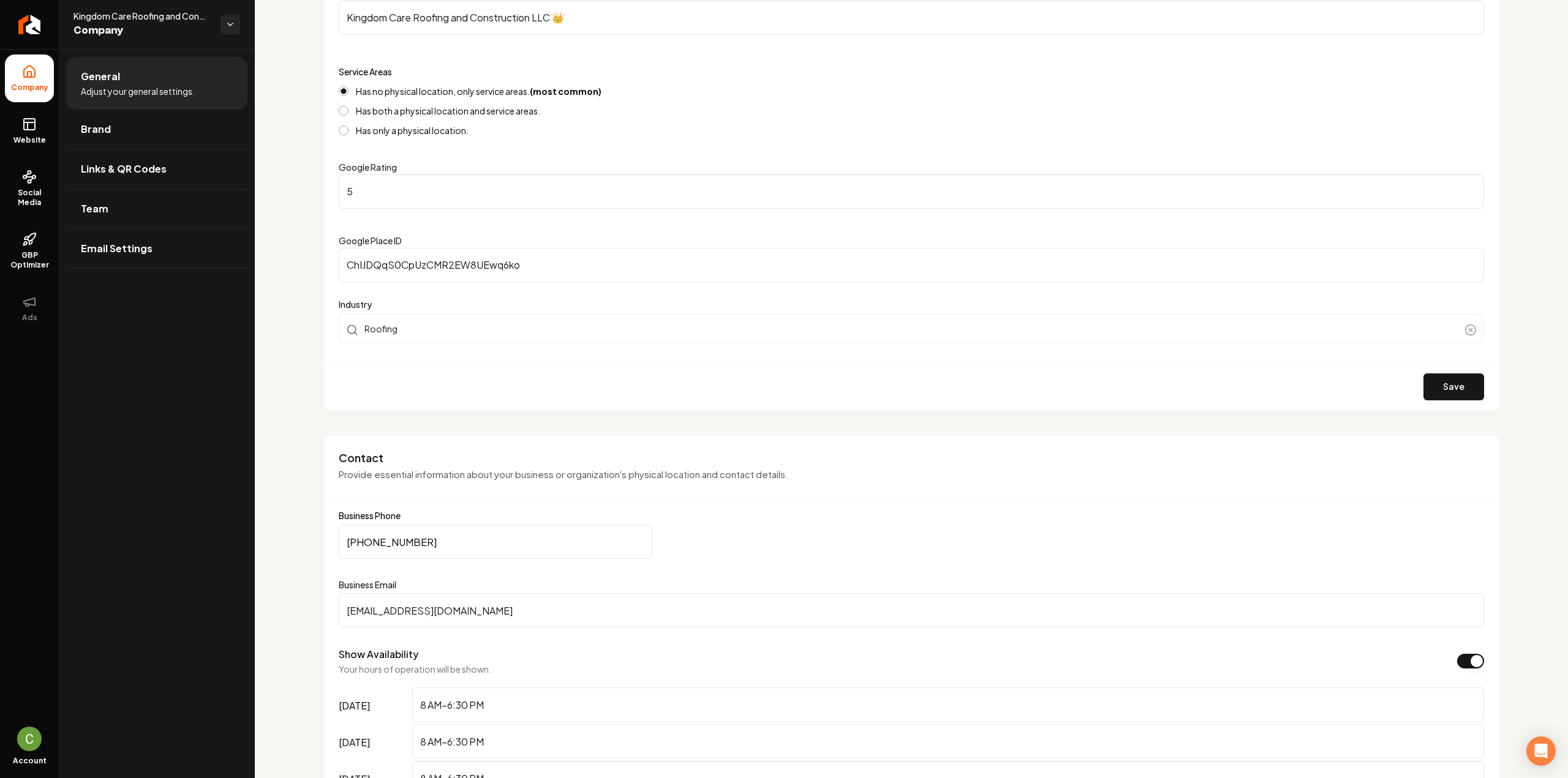
click at [383, 598] on input "ben@kingdomstormgroup.com" at bounding box center [911, 610] width 1145 height 34
paste input "mykingdomroof@gmail"
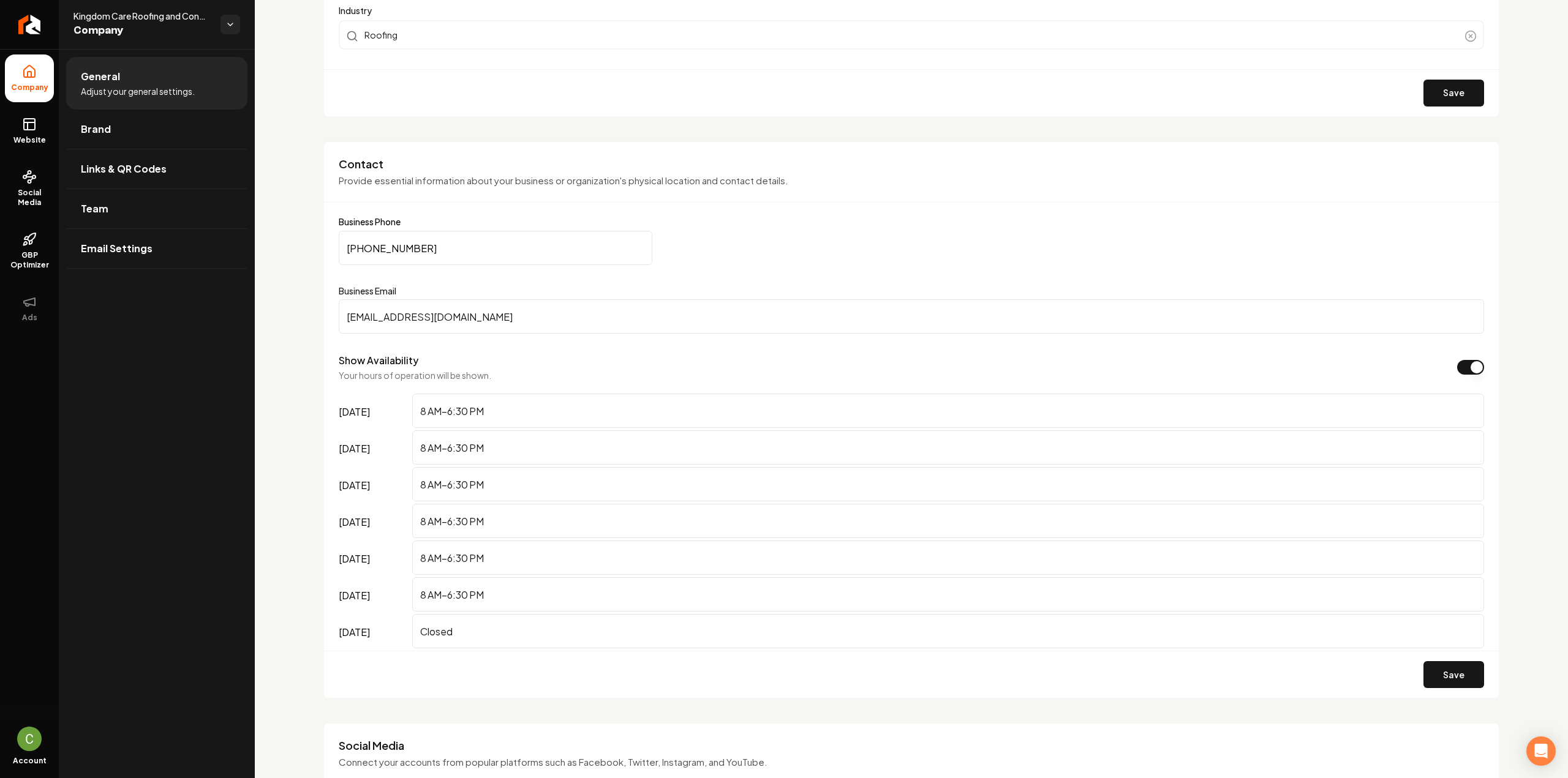
scroll to position [612, 0]
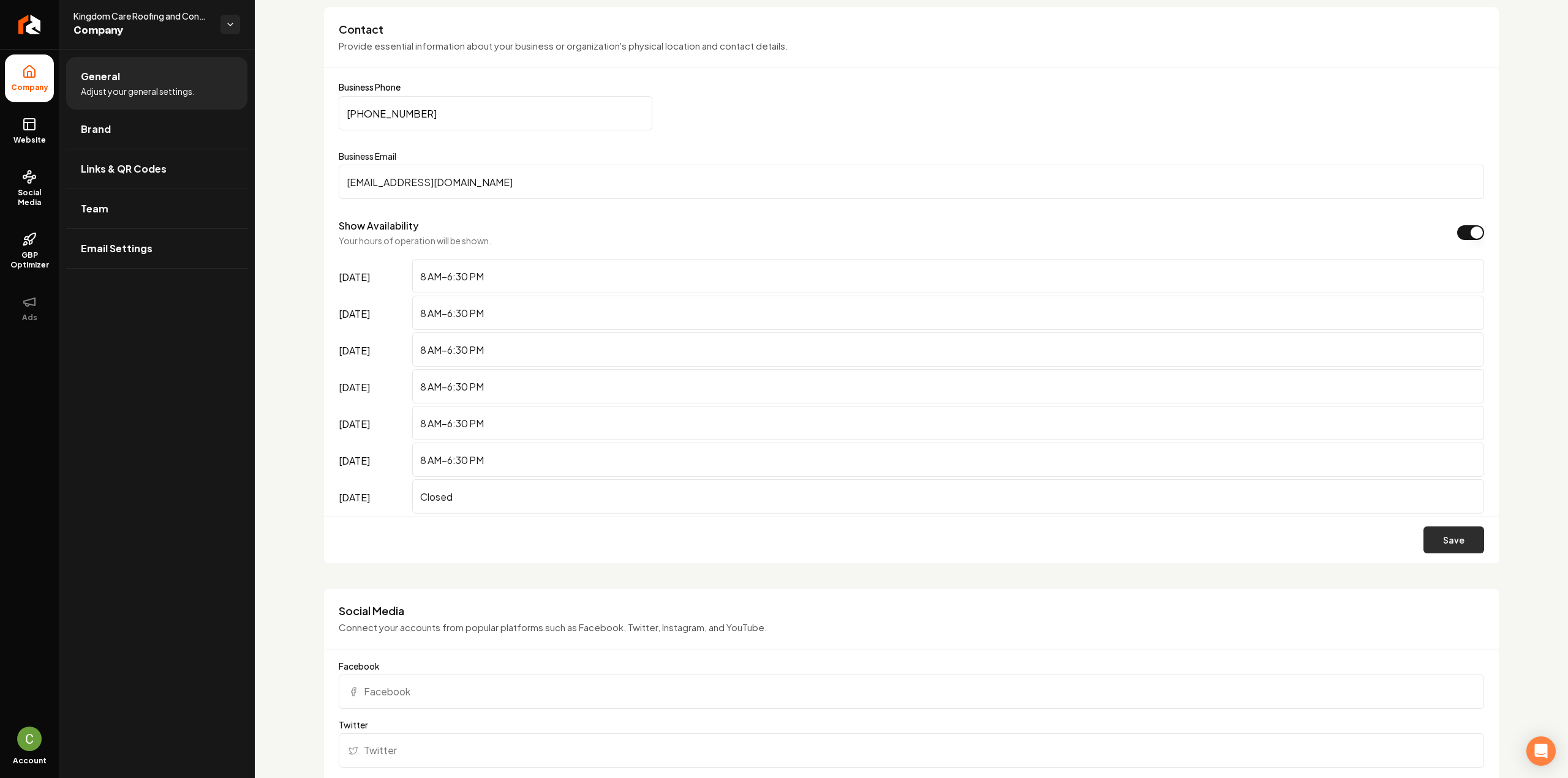
type input "mykingdomroof@gmail.com"
click at [1460, 533] on button "Save" at bounding box center [1453, 540] width 60 height 27
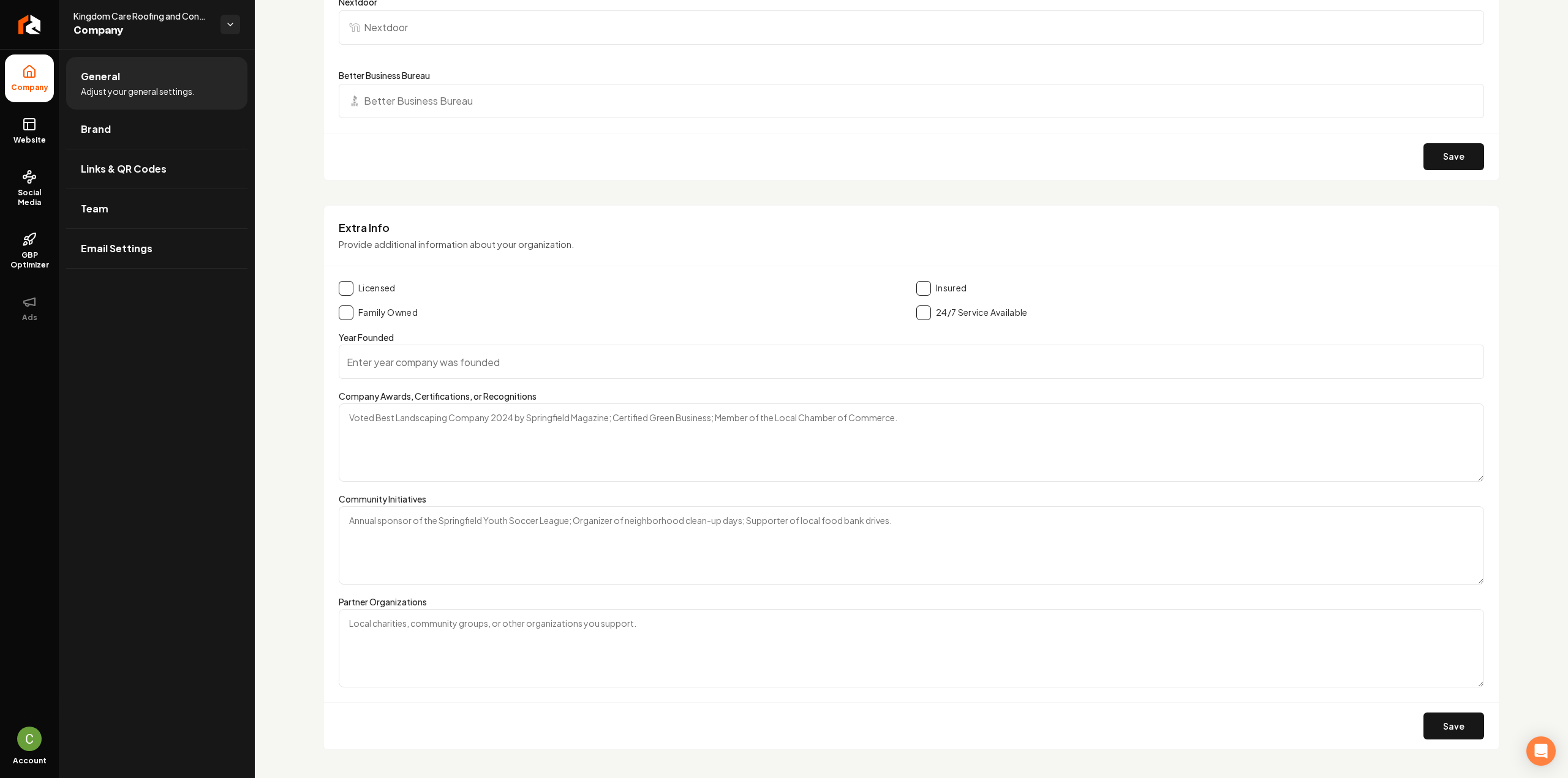
scroll to position [1764, 0]
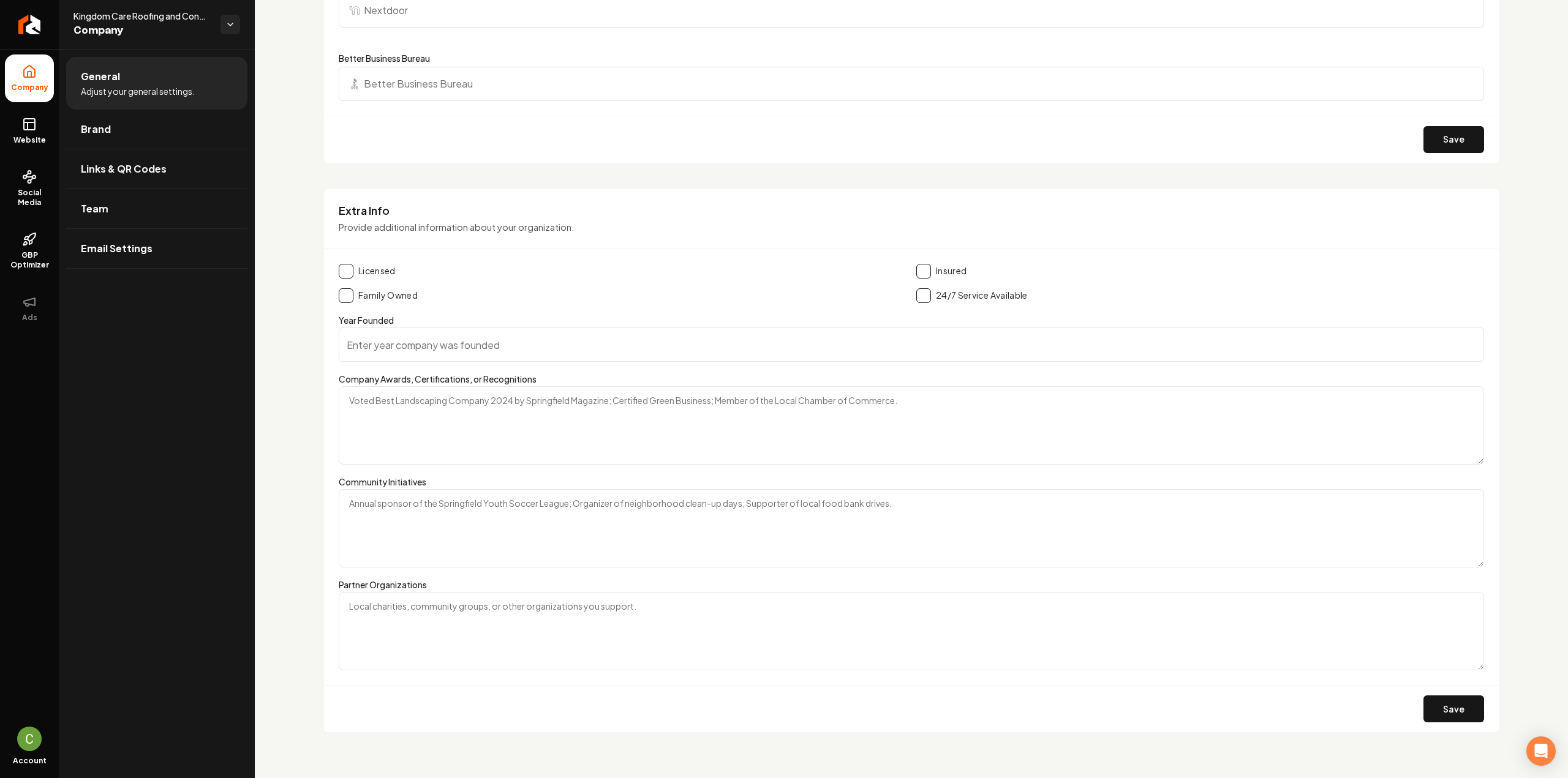
click at [345, 289] on button "Main content area" at bounding box center [346, 296] width 15 height 15
click at [925, 264] on button "Main content area" at bounding box center [924, 272] width 15 height 15
click at [921, 289] on button "Main content area" at bounding box center [924, 296] width 15 height 15
click at [460, 347] on input "Year Founded" at bounding box center [911, 344] width 1145 height 34
type input "2022"
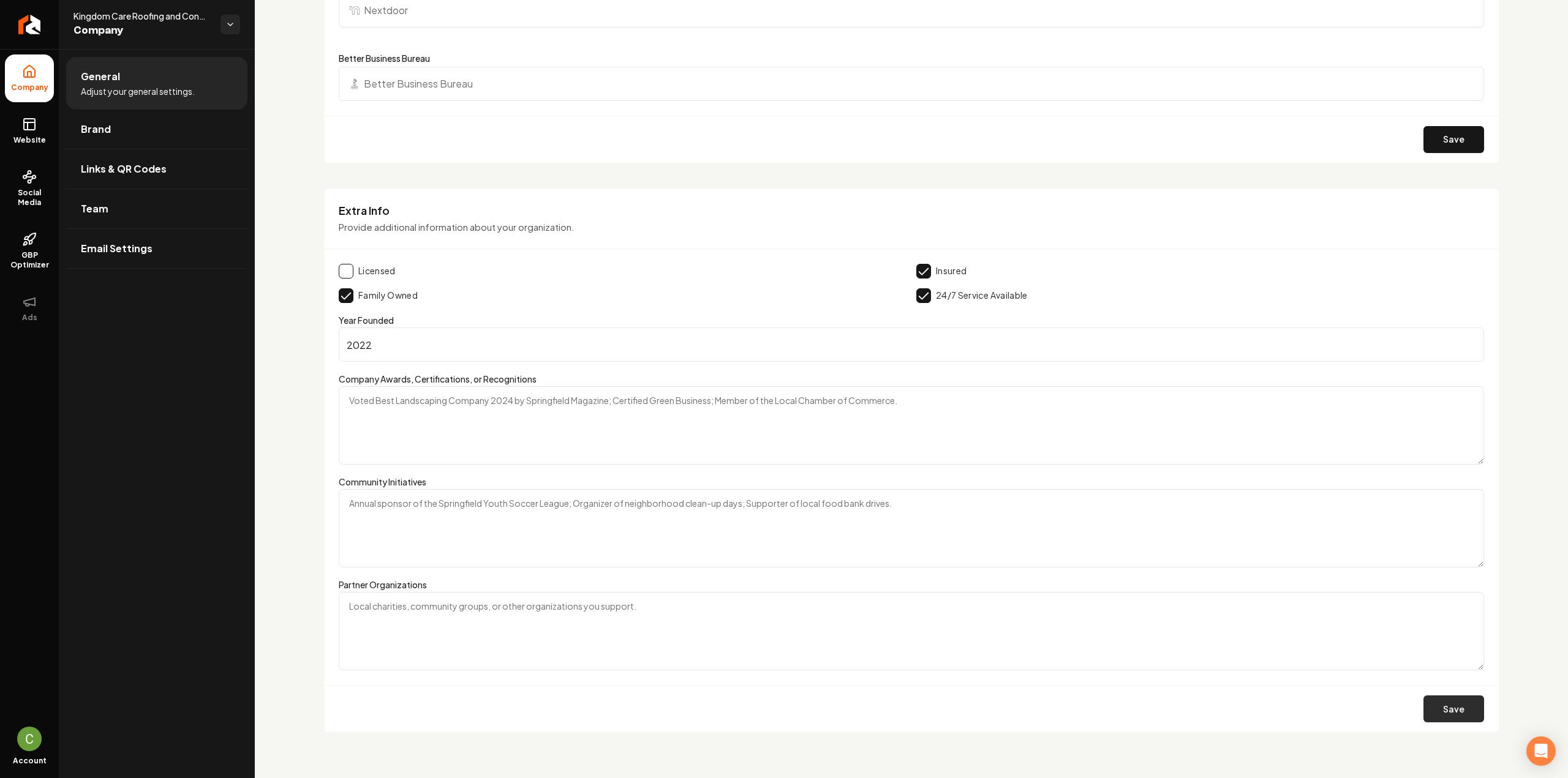
click at [1435, 702] on button "Save" at bounding box center [1453, 708] width 60 height 27
click at [30, 129] on icon at bounding box center [30, 124] width 15 height 15
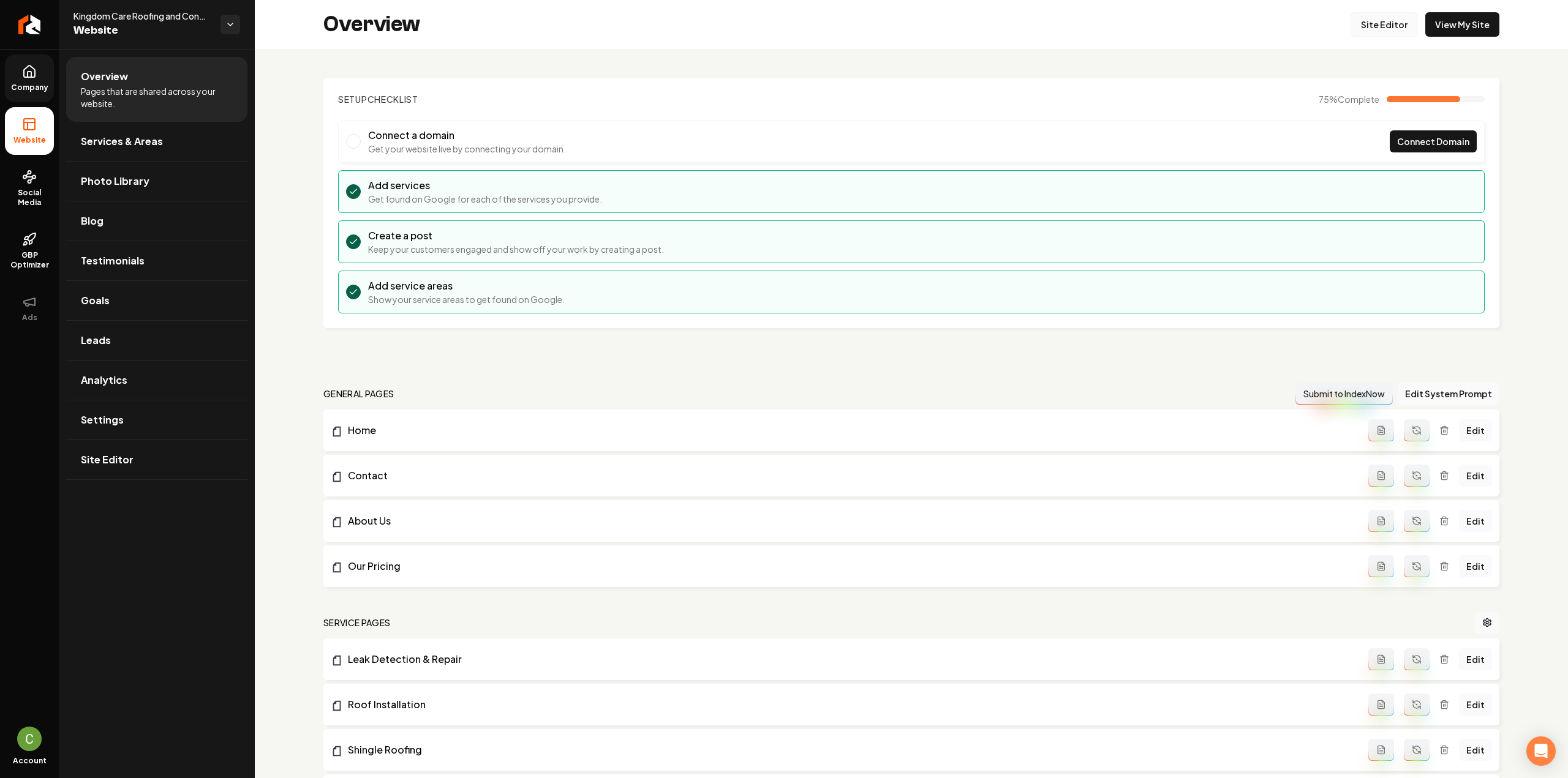
click at [1386, 14] on link "Site Editor" at bounding box center [1384, 24] width 68 height 24
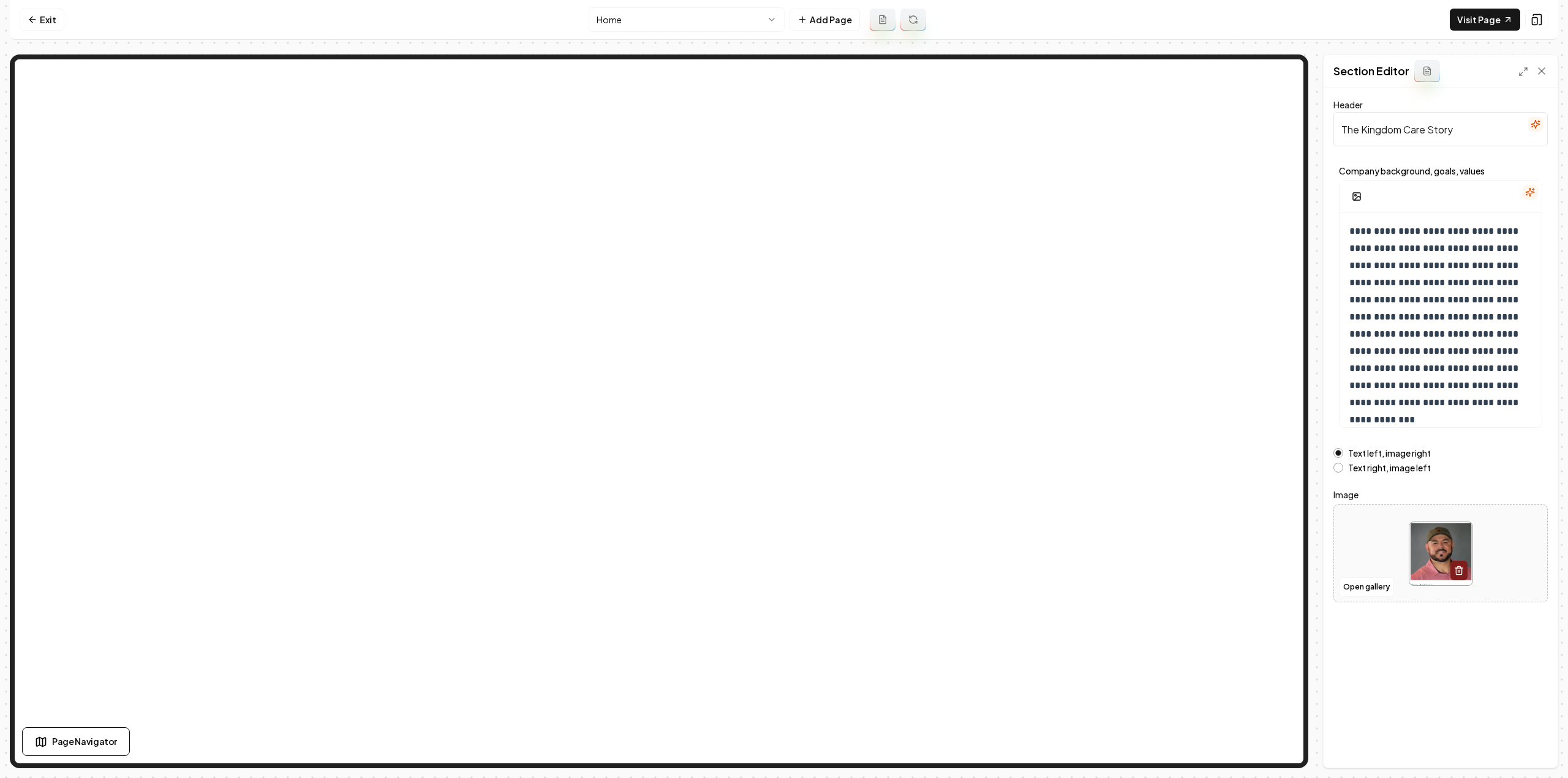
click at [1525, 186] on button "button" at bounding box center [1530, 192] width 15 height 15
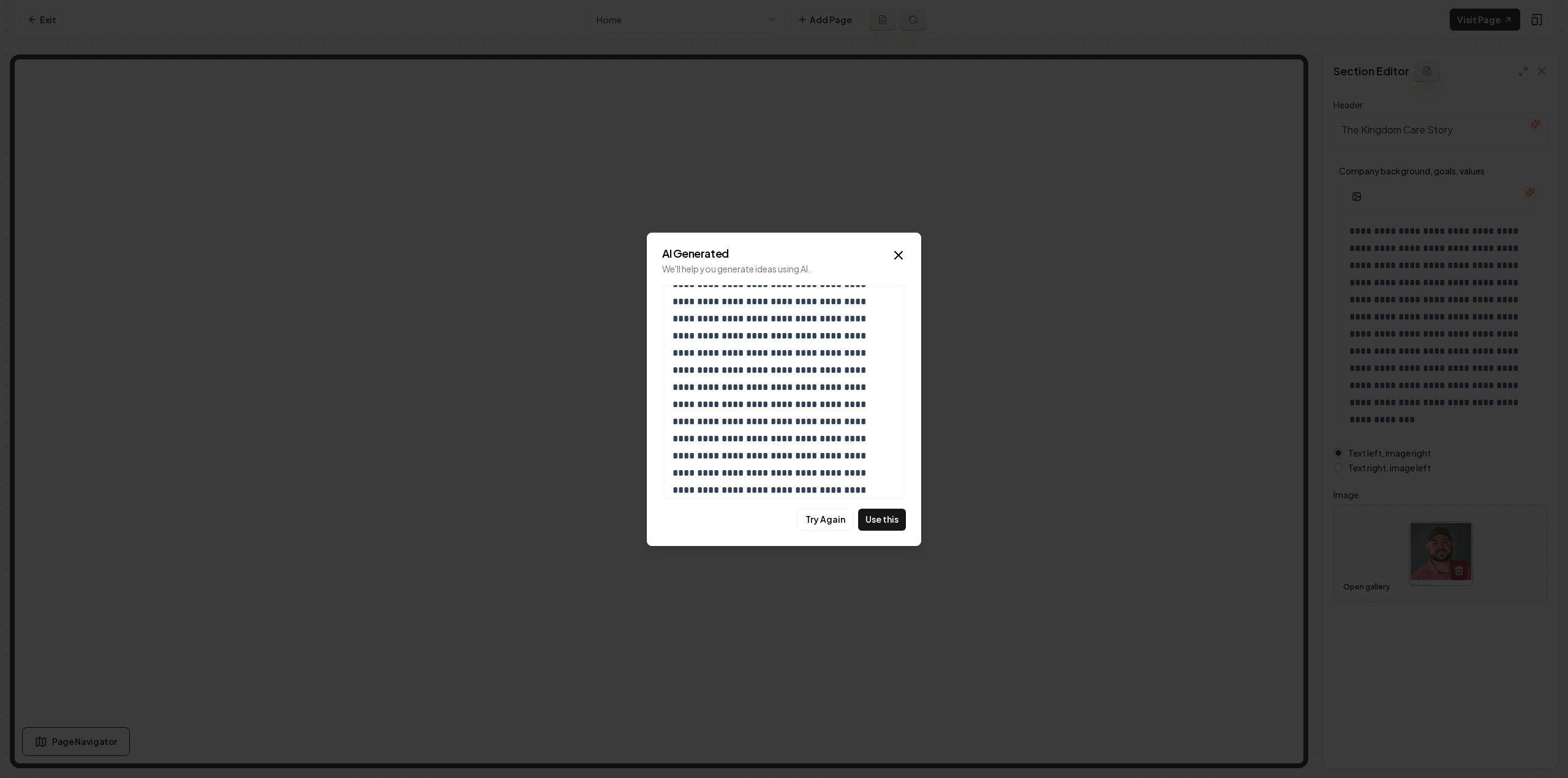
scroll to position [215, 0]
click at [882, 517] on button "Use this" at bounding box center [881, 520] width 47 height 22
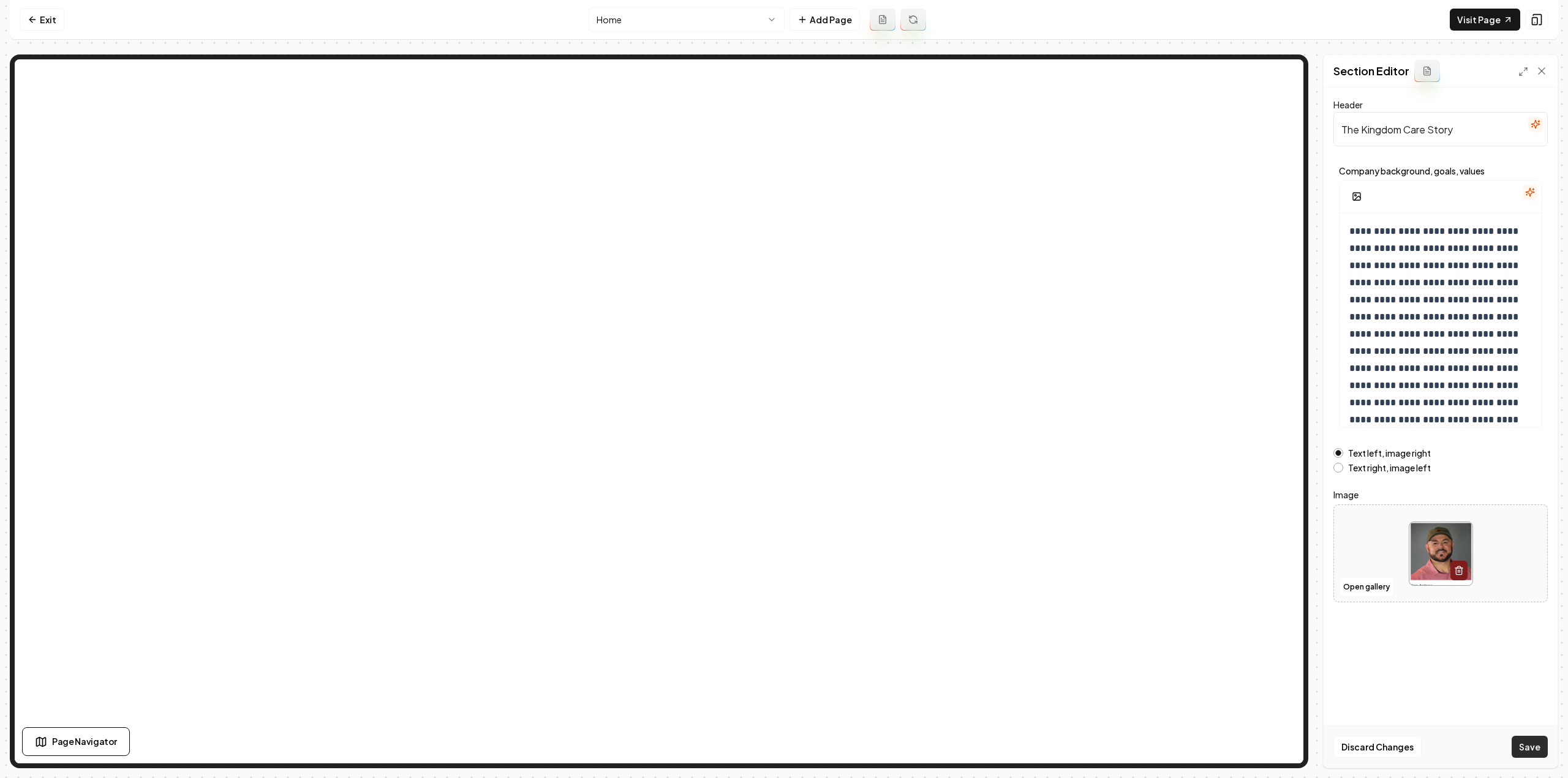
click at [1544, 756] on button "Save" at bounding box center [1529, 746] width 36 height 22
click at [636, 13] on html "Computer Required This feature is only available on a computer. Please switch t…" at bounding box center [784, 389] width 1568 height 778
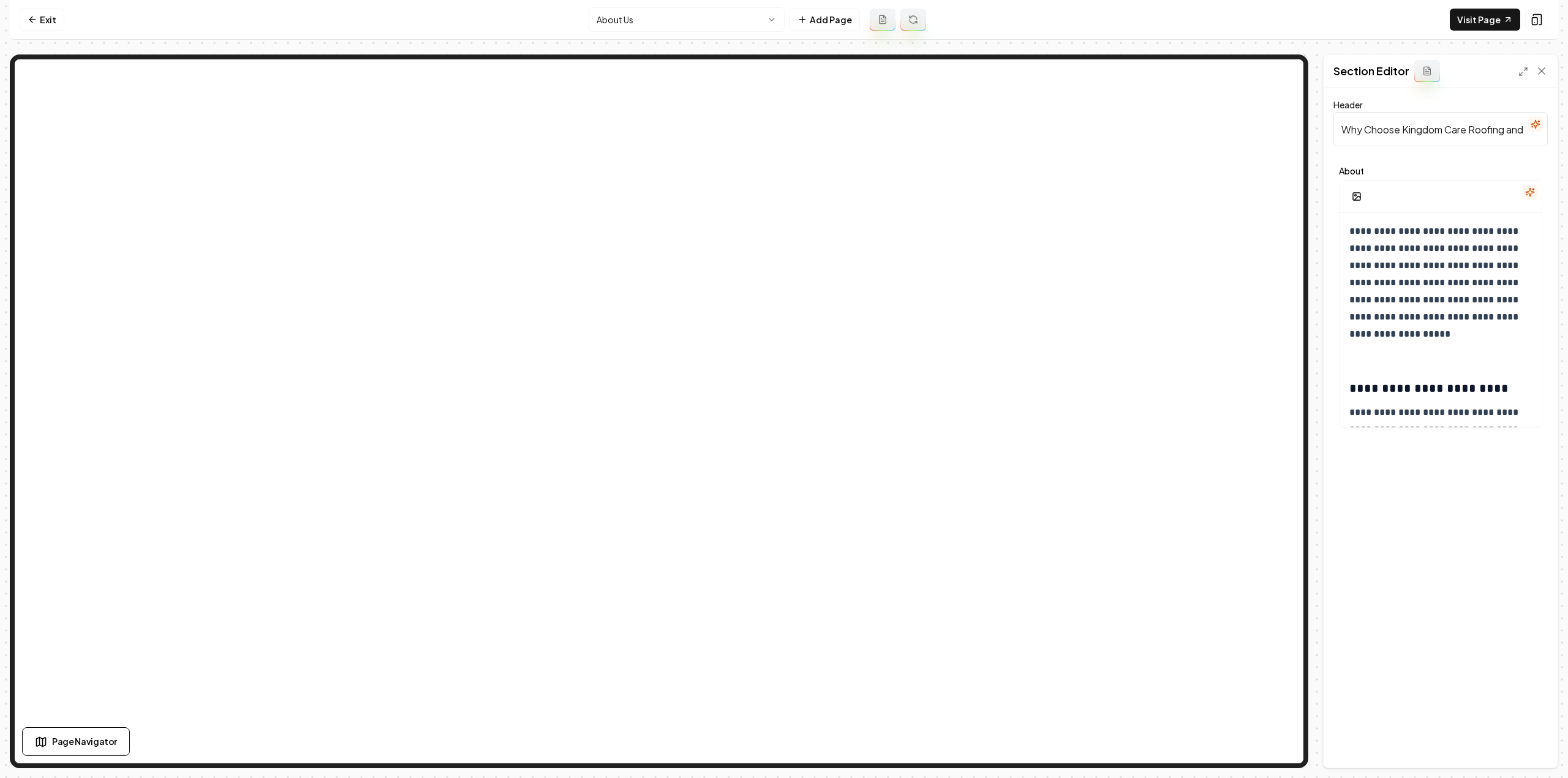
click at [1536, 198] on button "button" at bounding box center [1530, 192] width 15 height 15
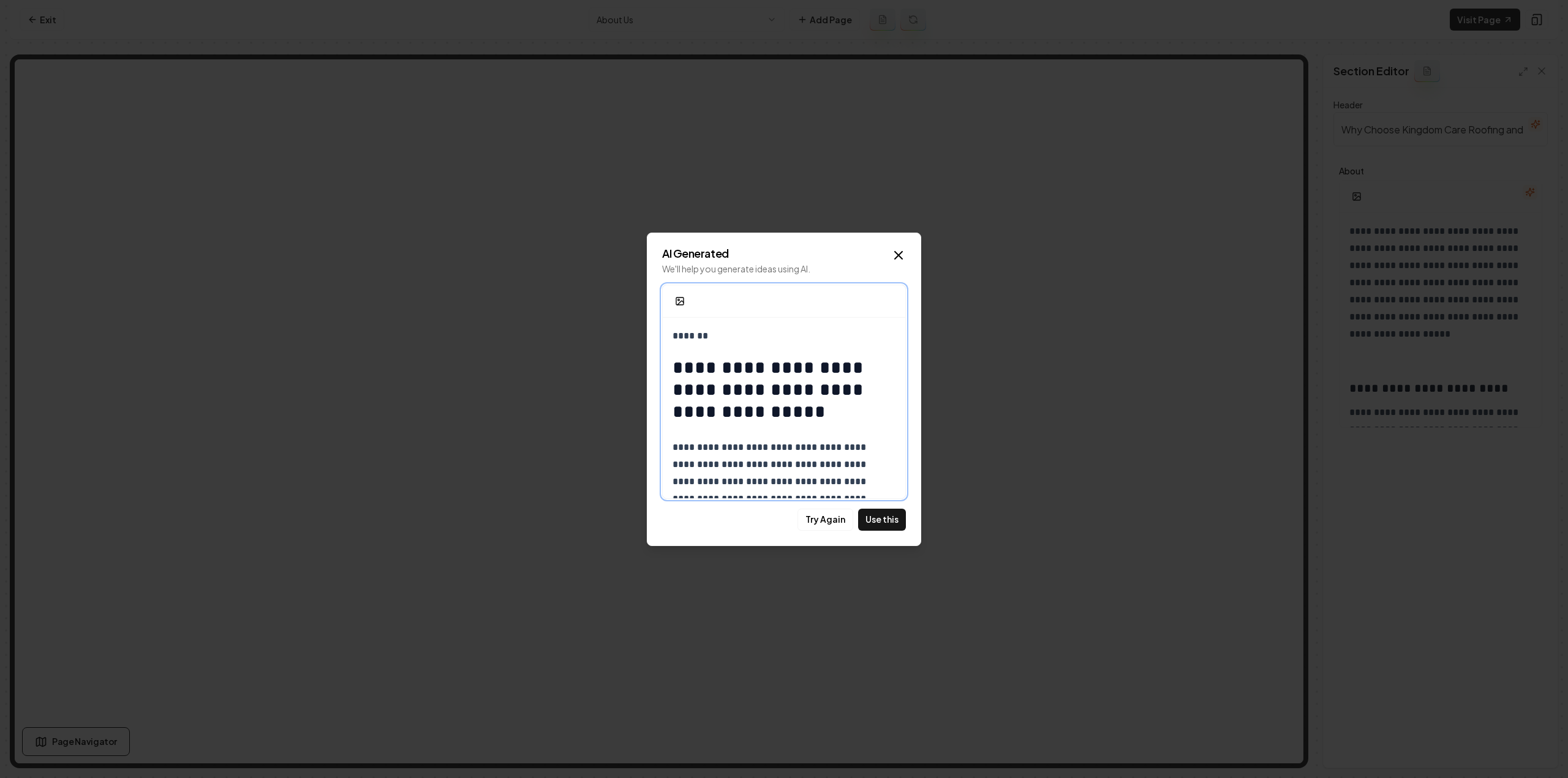
click at [674, 368] on h1 "**********" at bounding box center [779, 389] width 214 height 66
click at [733, 360] on h1 "**********" at bounding box center [779, 389] width 214 height 66
click at [724, 343] on p "*******" at bounding box center [779, 336] width 214 height 17
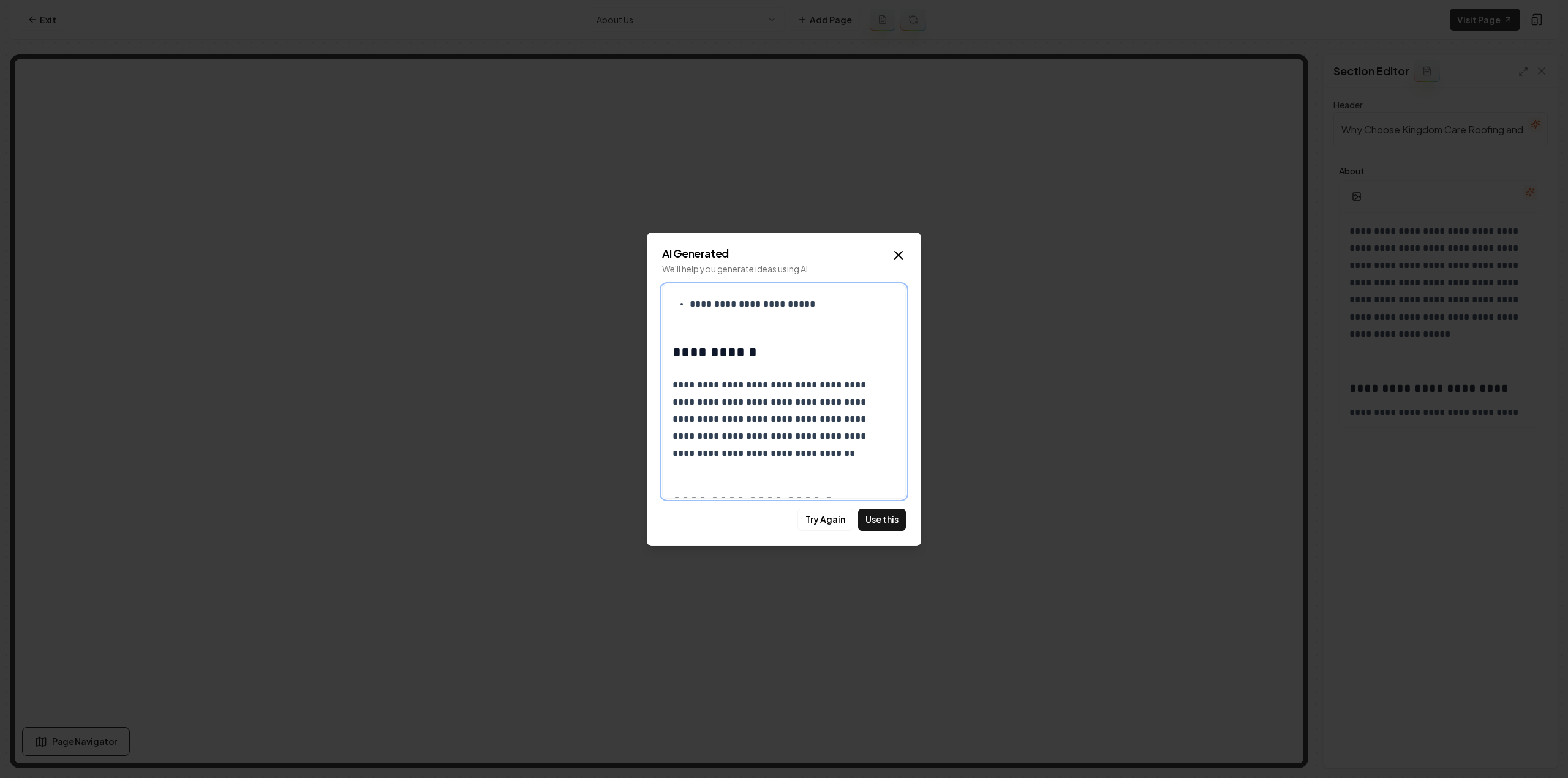
scroll to position [995, 0]
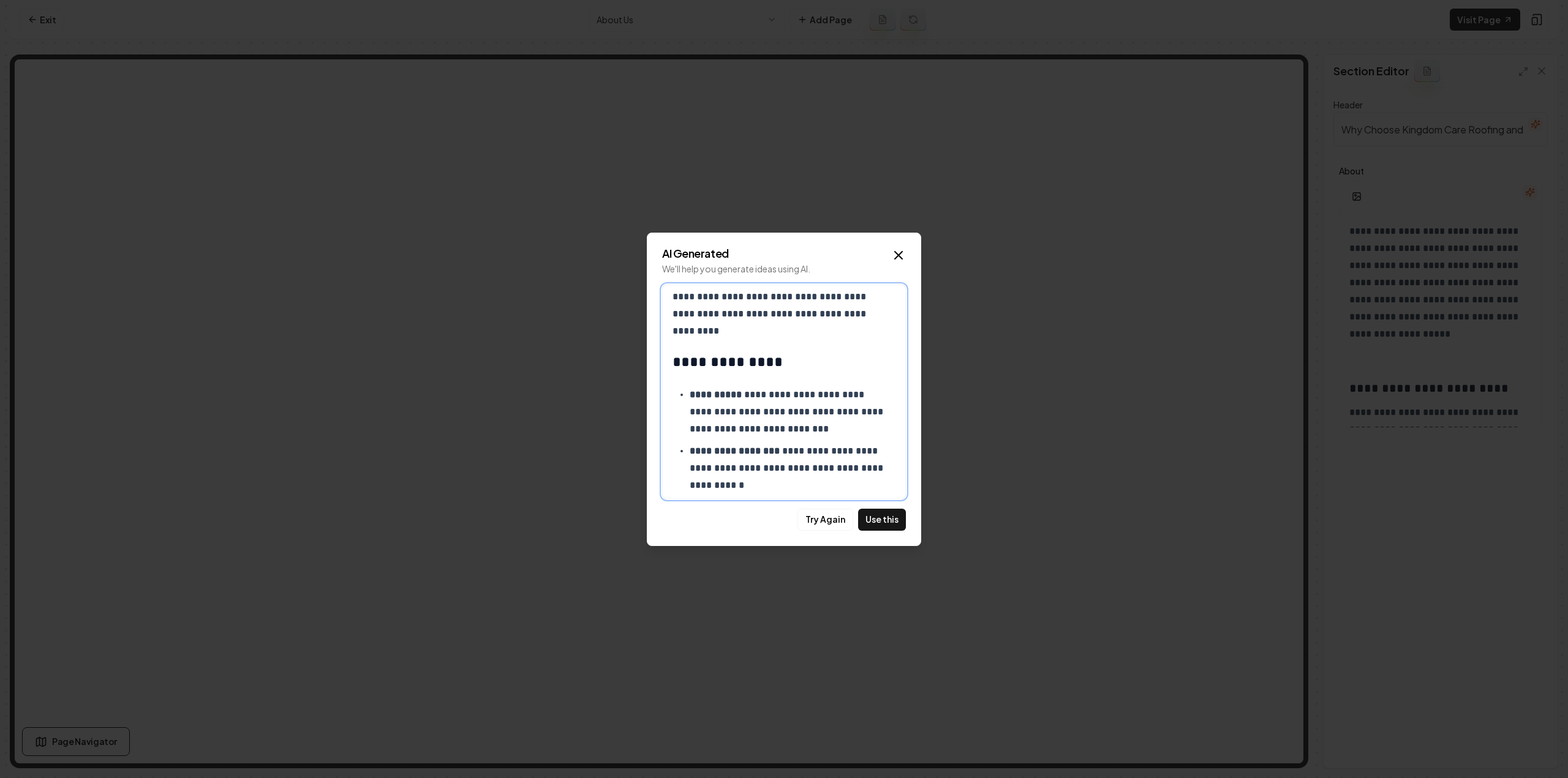
scroll to position [109, 0]
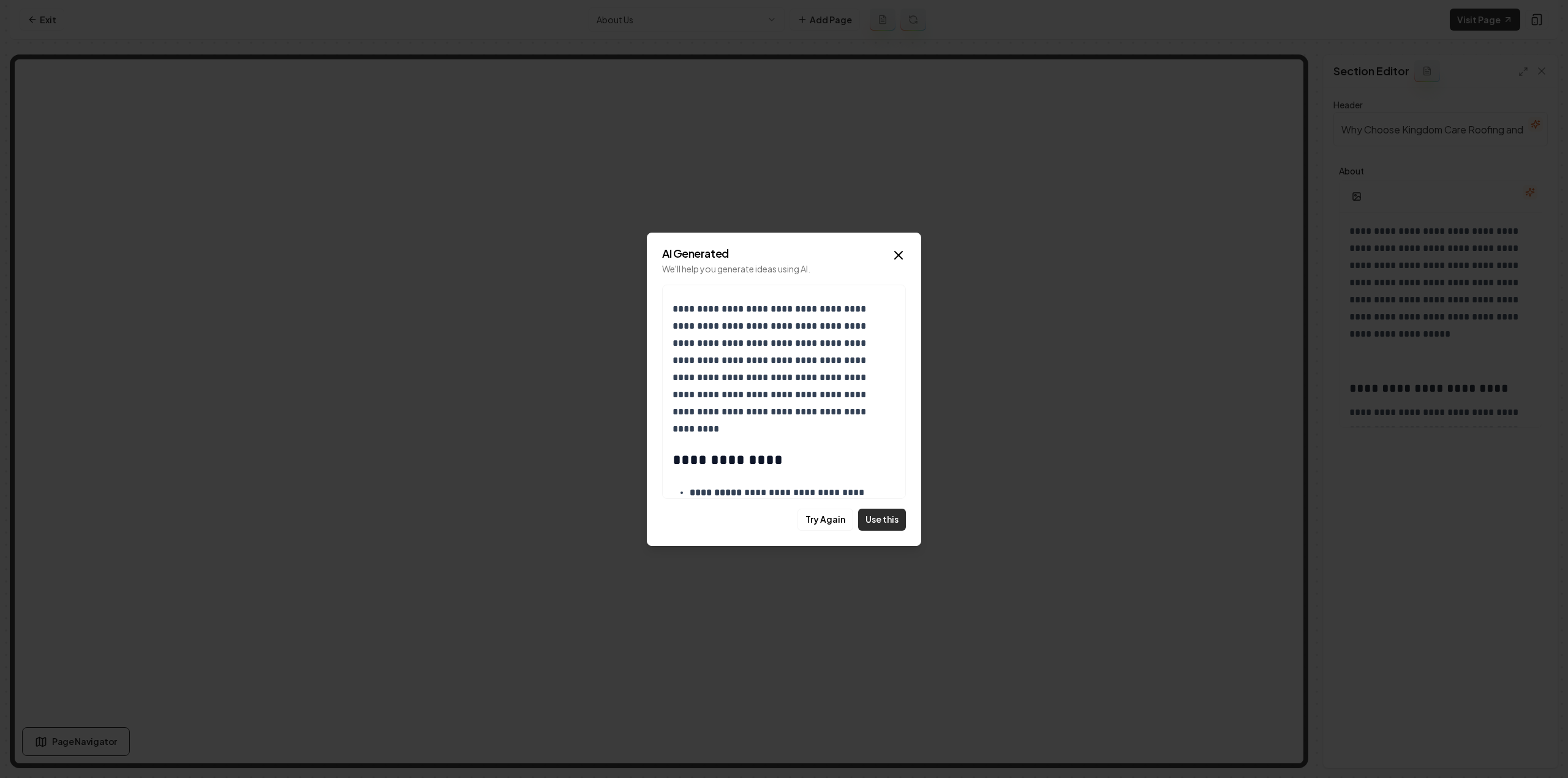
click at [893, 528] on button "Use this" at bounding box center [881, 520] width 47 height 22
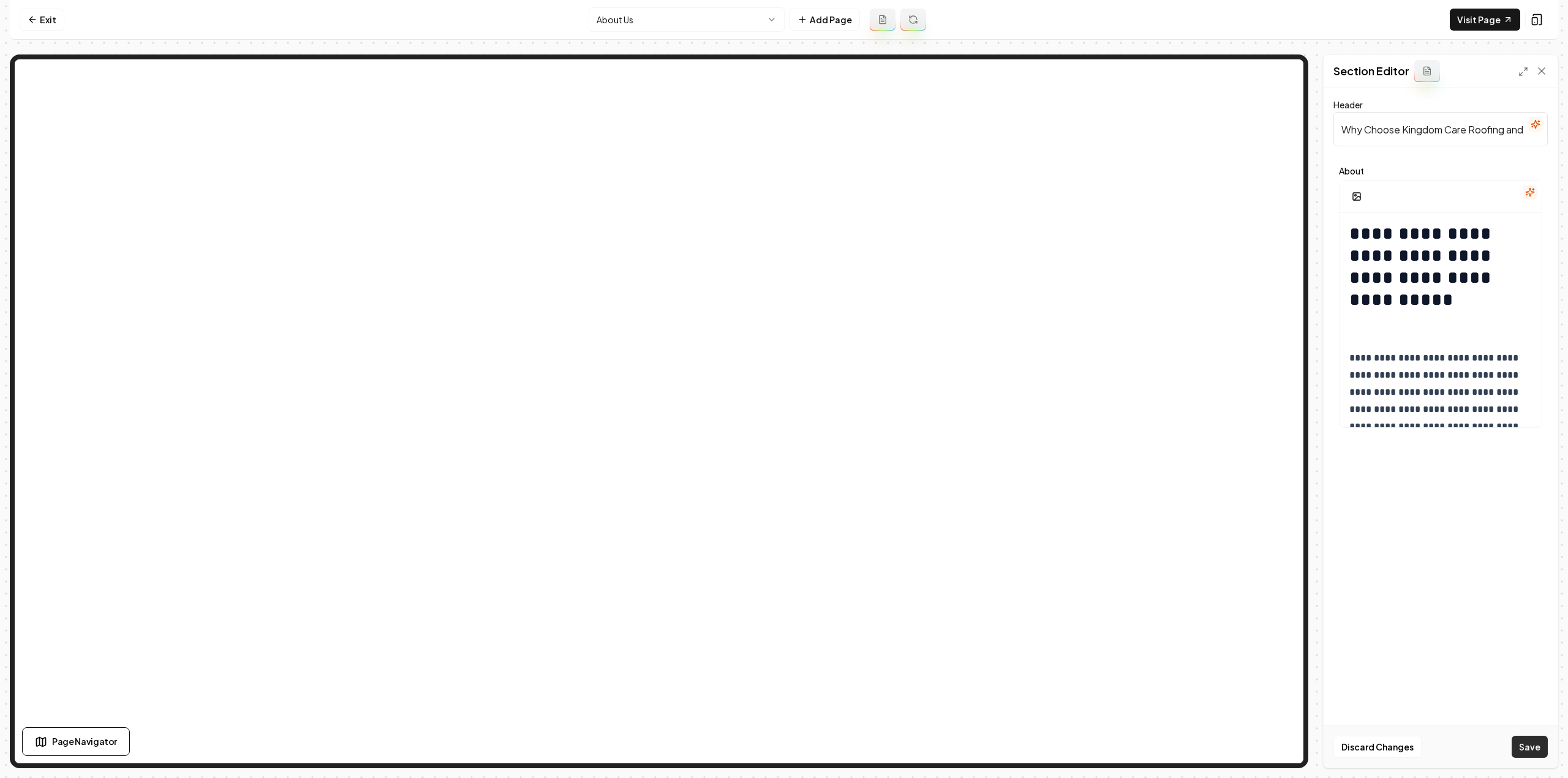
click at [1528, 752] on button "Save" at bounding box center [1529, 746] width 36 height 22
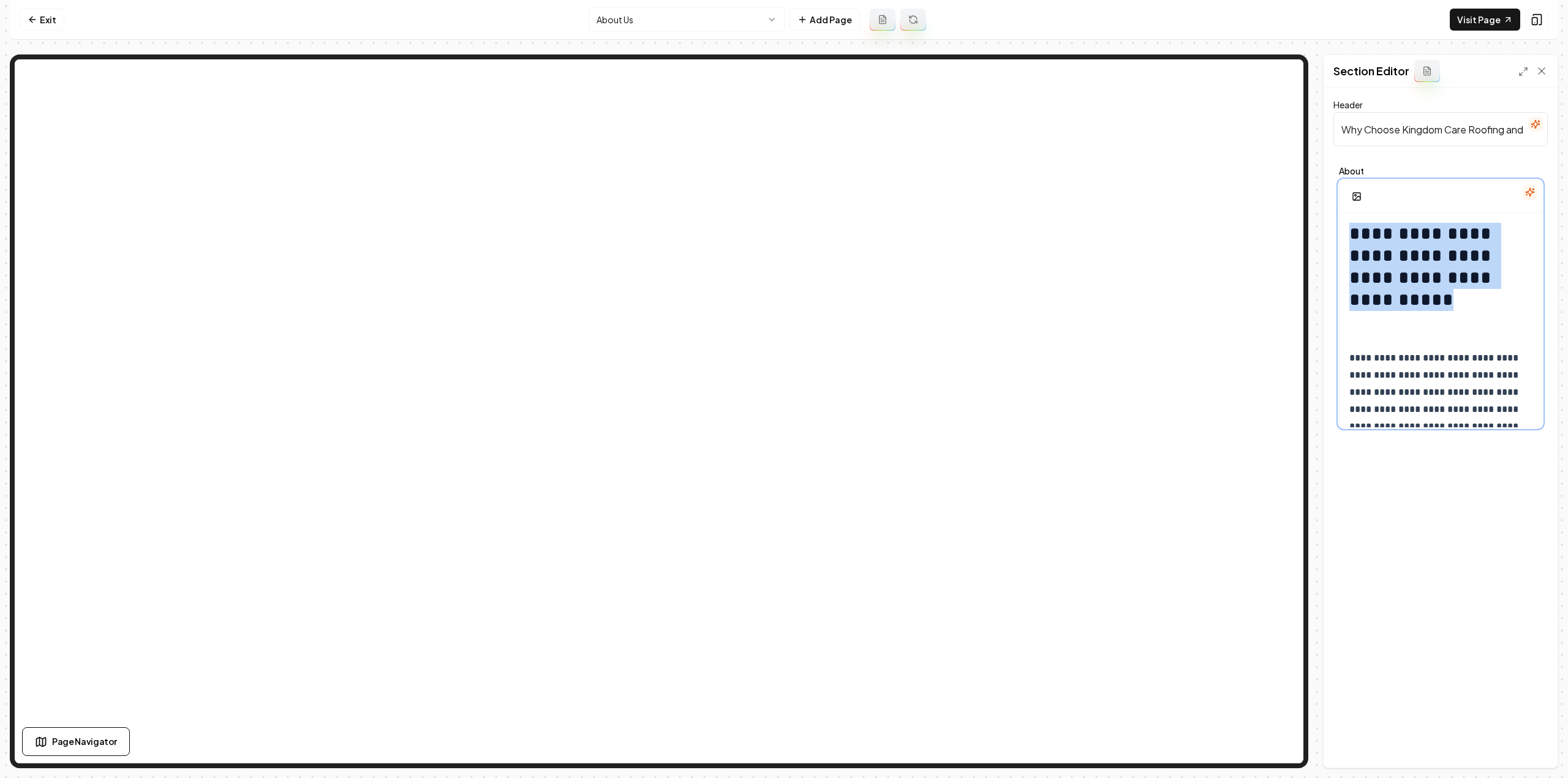
drag, startPoint x: 1384, startPoint y: 322, endPoint x: 1330, endPoint y: 234, distance: 103.2
click at [1330, 234] on div "**********" at bounding box center [1441, 427] width 234 height 680
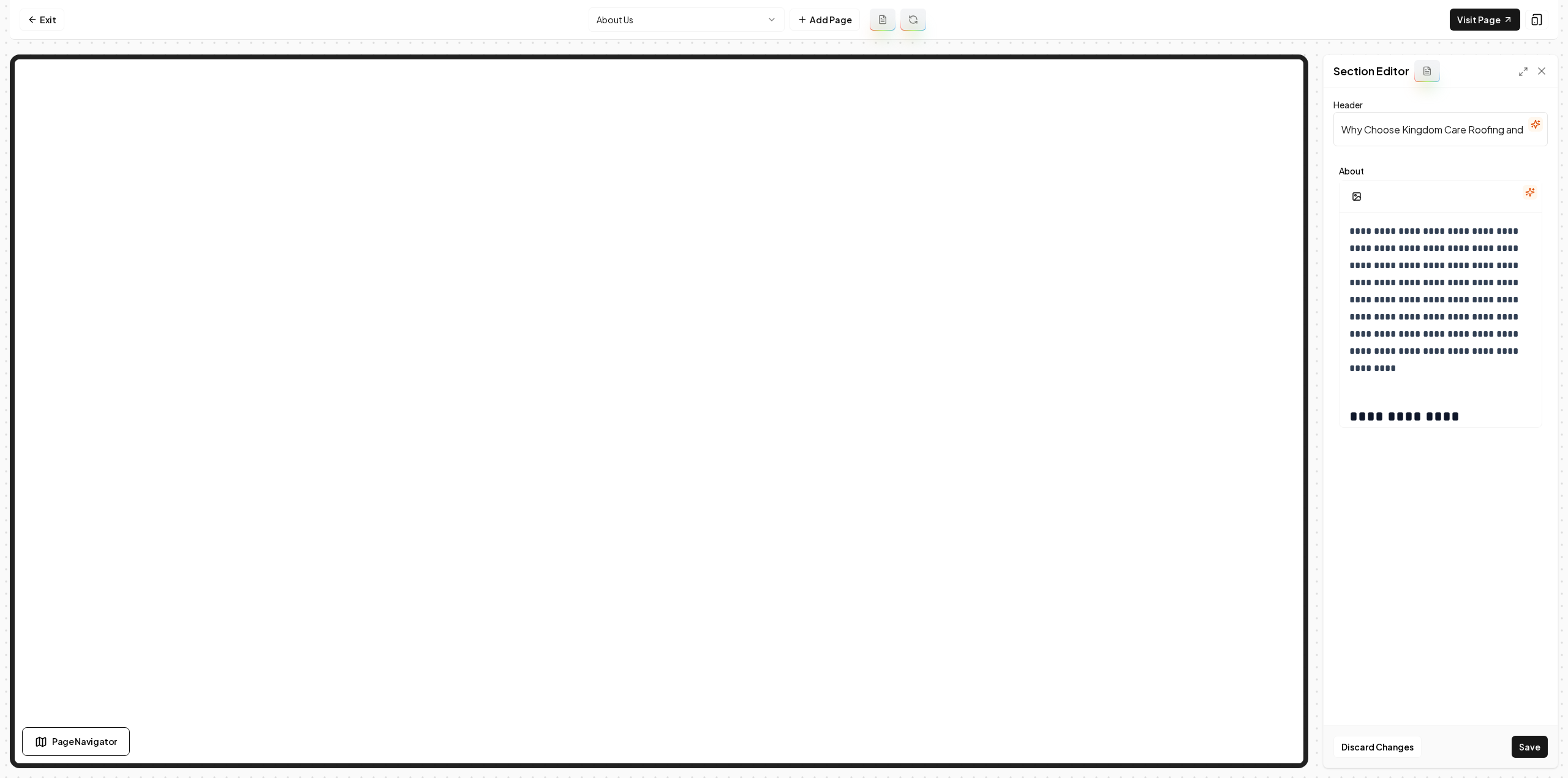
click at [1372, 123] on input "Why Choose Kingdom Care Roofing and Construction LLC?" at bounding box center [1440, 129] width 214 height 34
paste input "elcome to Kingdom Care Roofing and Construction LLC 👑"
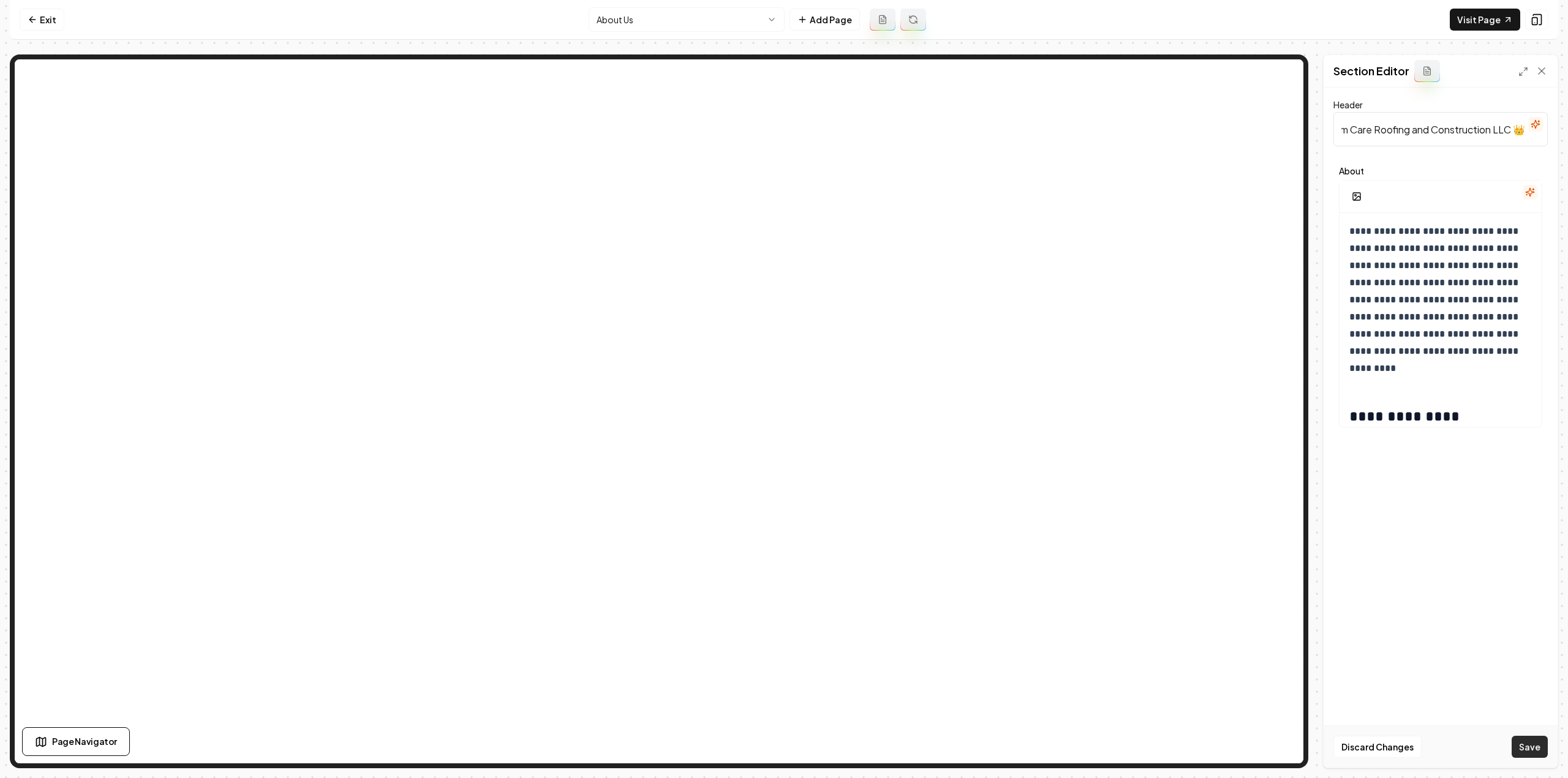
type input "Welcome to Kingdom Care Roofing and Construction LLC 👑"
click at [1529, 753] on button "Save" at bounding box center [1529, 746] width 36 height 22
click at [611, 12] on html "**********" at bounding box center [784, 389] width 1568 height 778
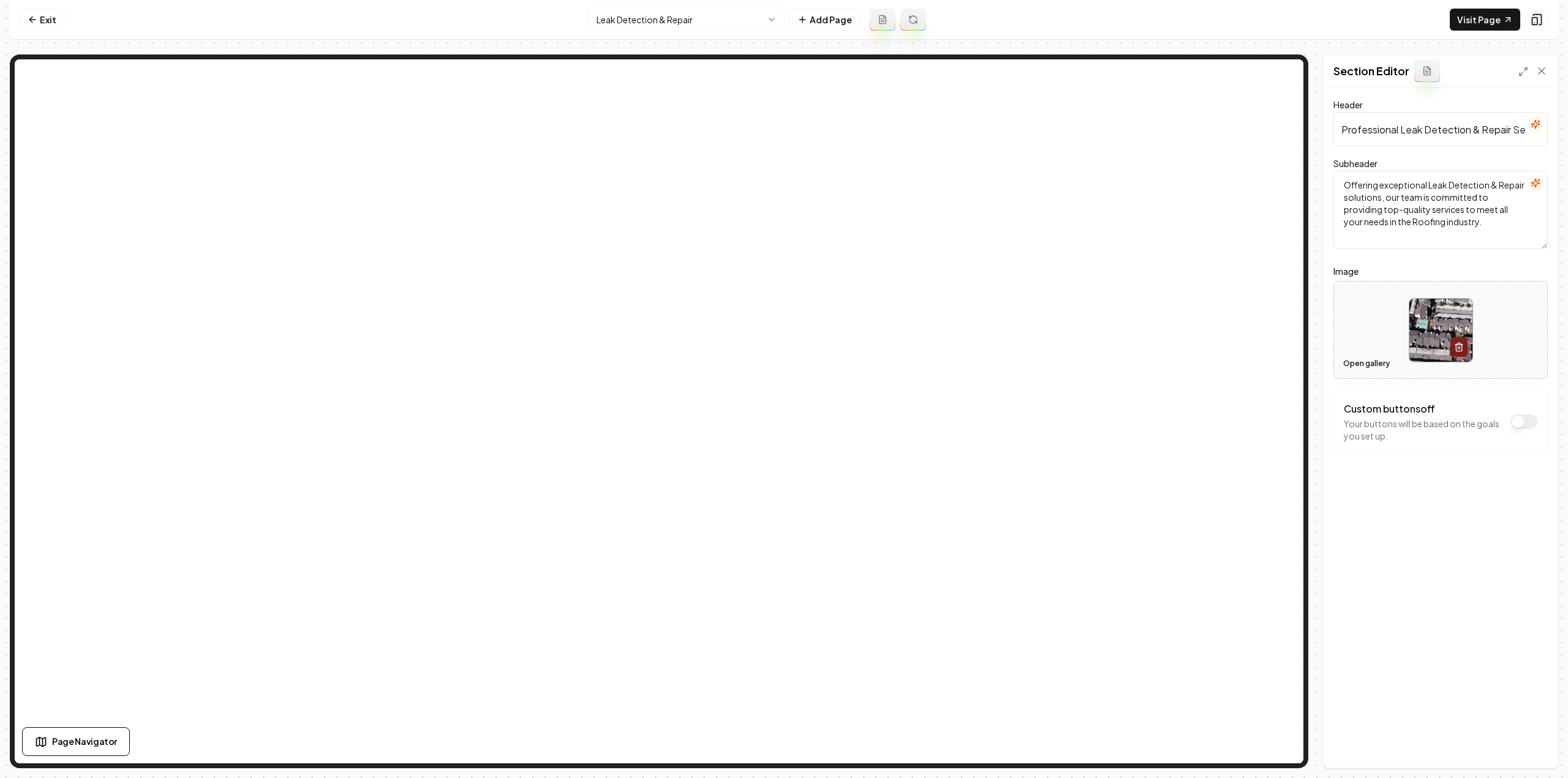
click at [1354, 360] on button "Open gallery" at bounding box center [1366, 363] width 55 height 19
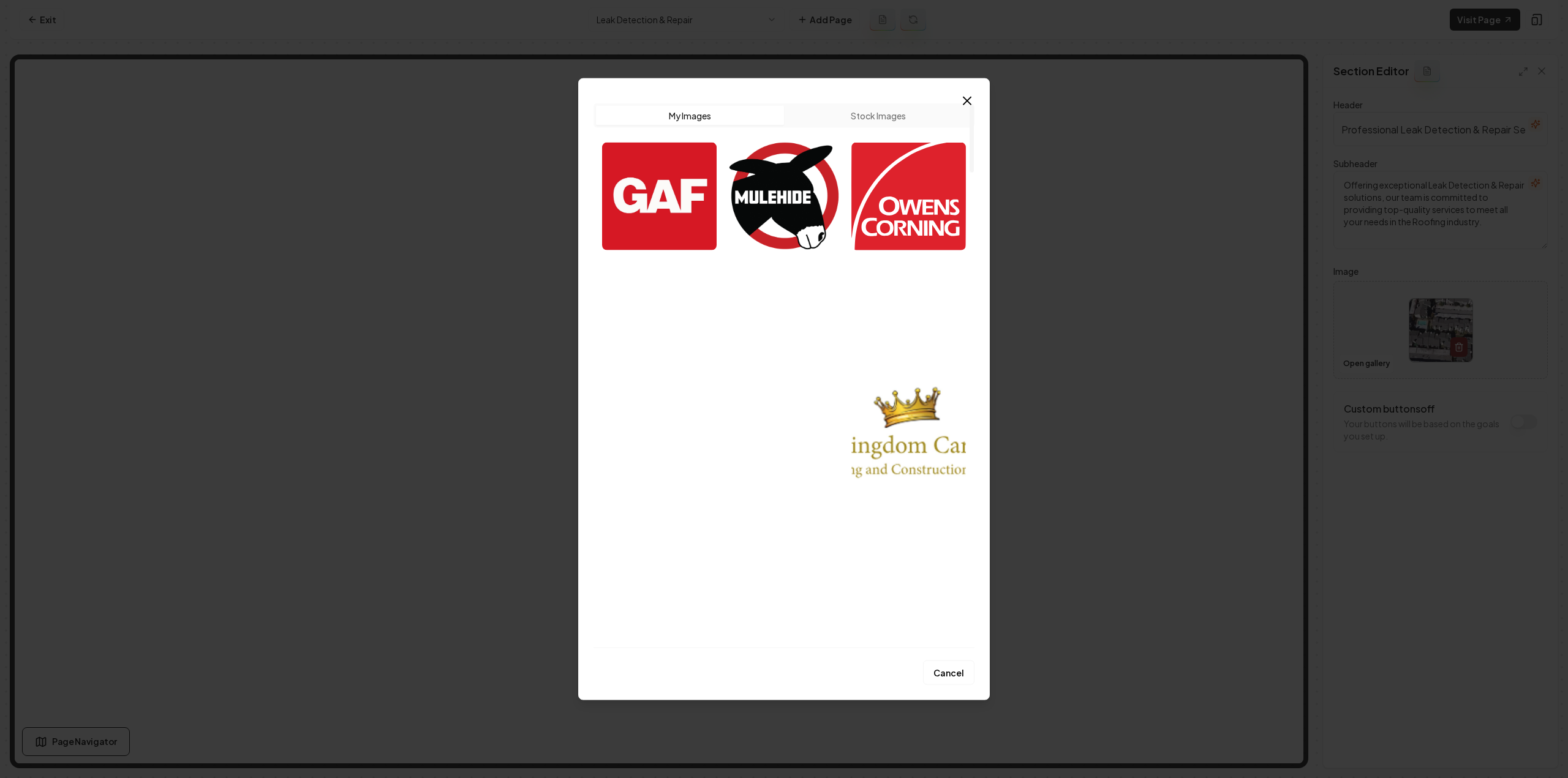
scroll to position [61, 0]
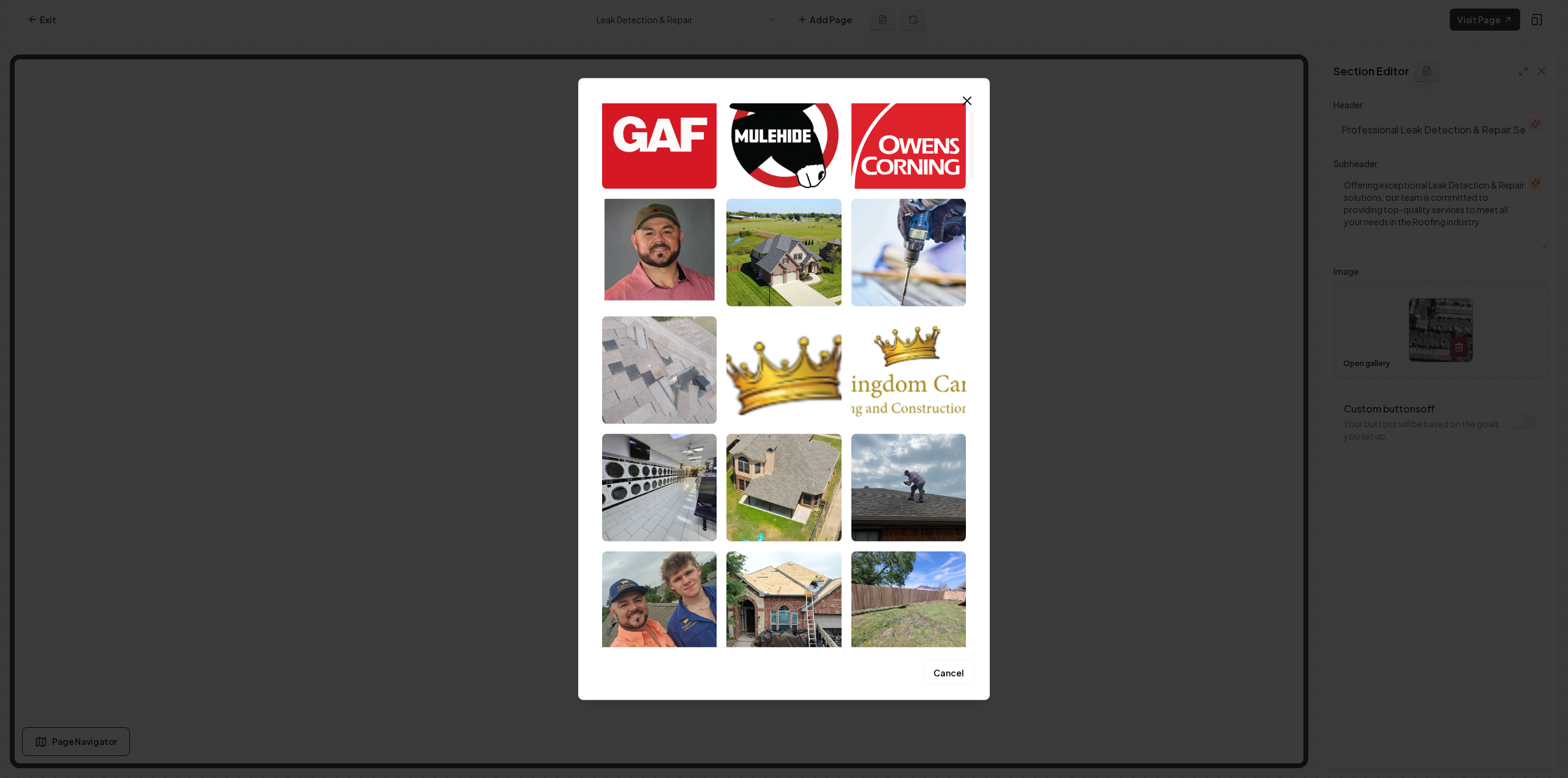
click at [673, 366] on img "Select image image_681a40d5432c476416eff27b.jpeg" at bounding box center [659, 370] width 114 height 108
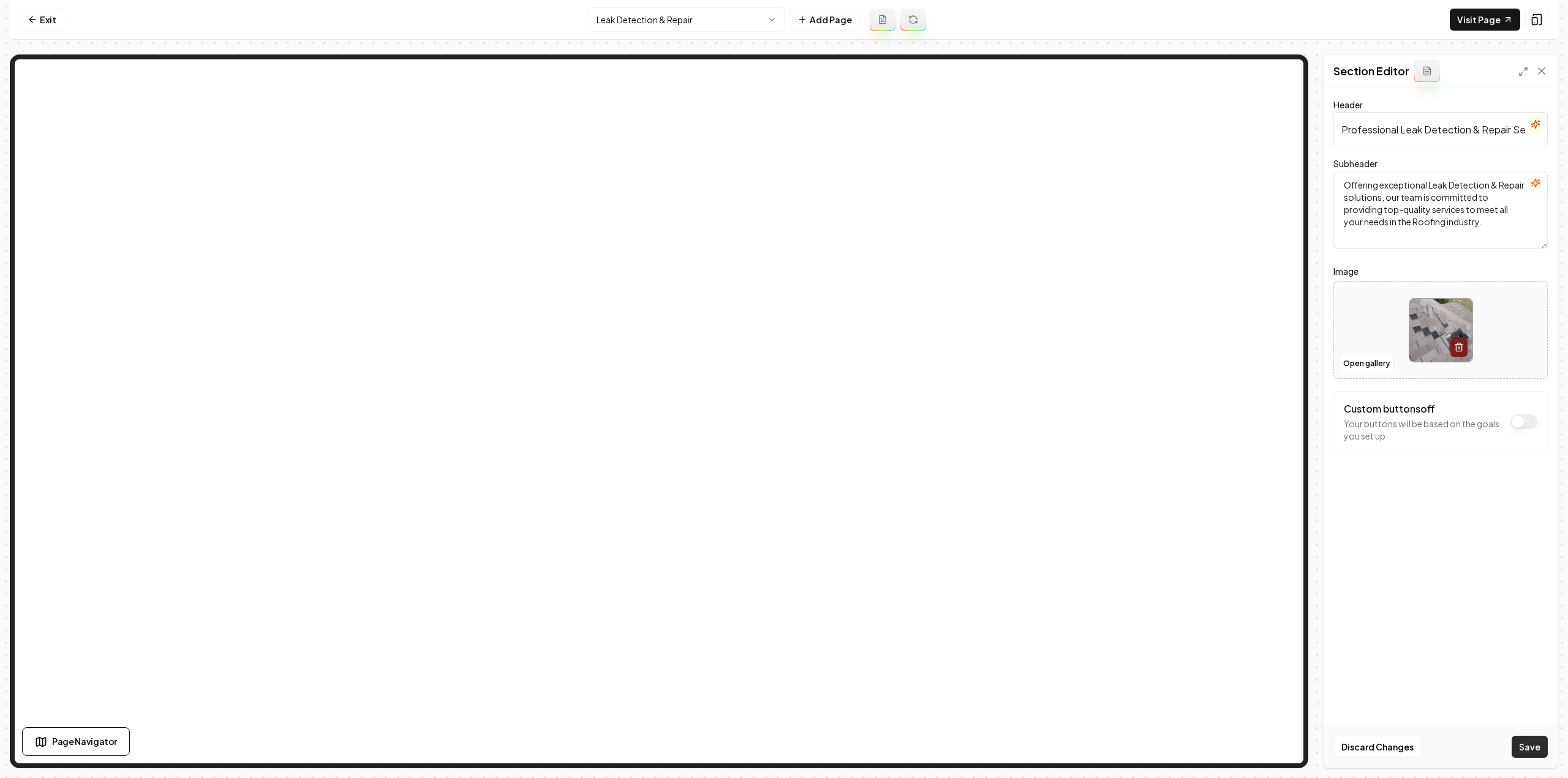
click at [1535, 746] on button "Save" at bounding box center [1529, 746] width 36 height 22
click at [606, 24] on html "Computer Required This feature is only available on a computer. Please switch t…" at bounding box center [784, 389] width 1568 height 778
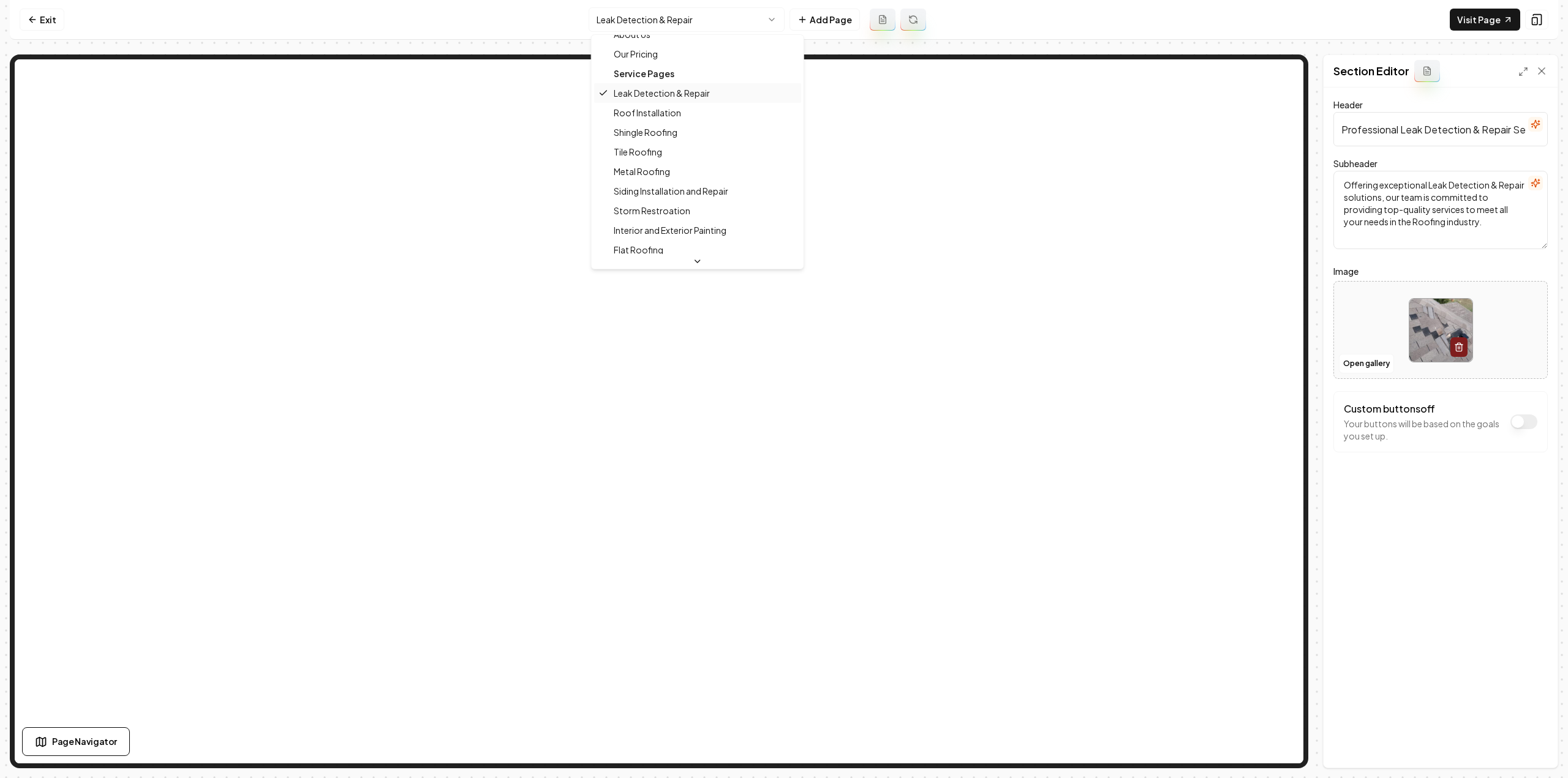
scroll to position [122, 0]
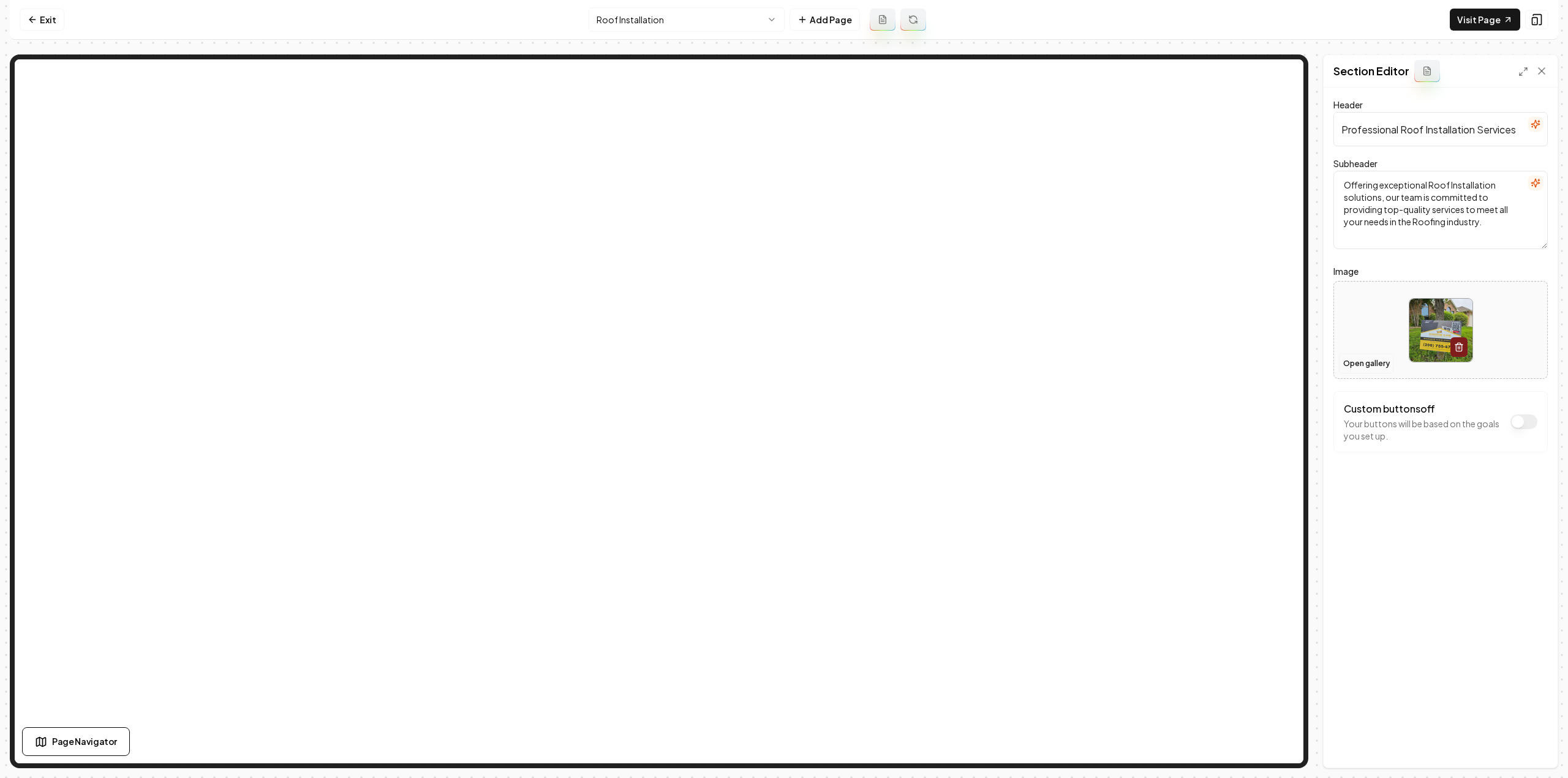
click at [1369, 366] on button "Open gallery" at bounding box center [1366, 363] width 55 height 19
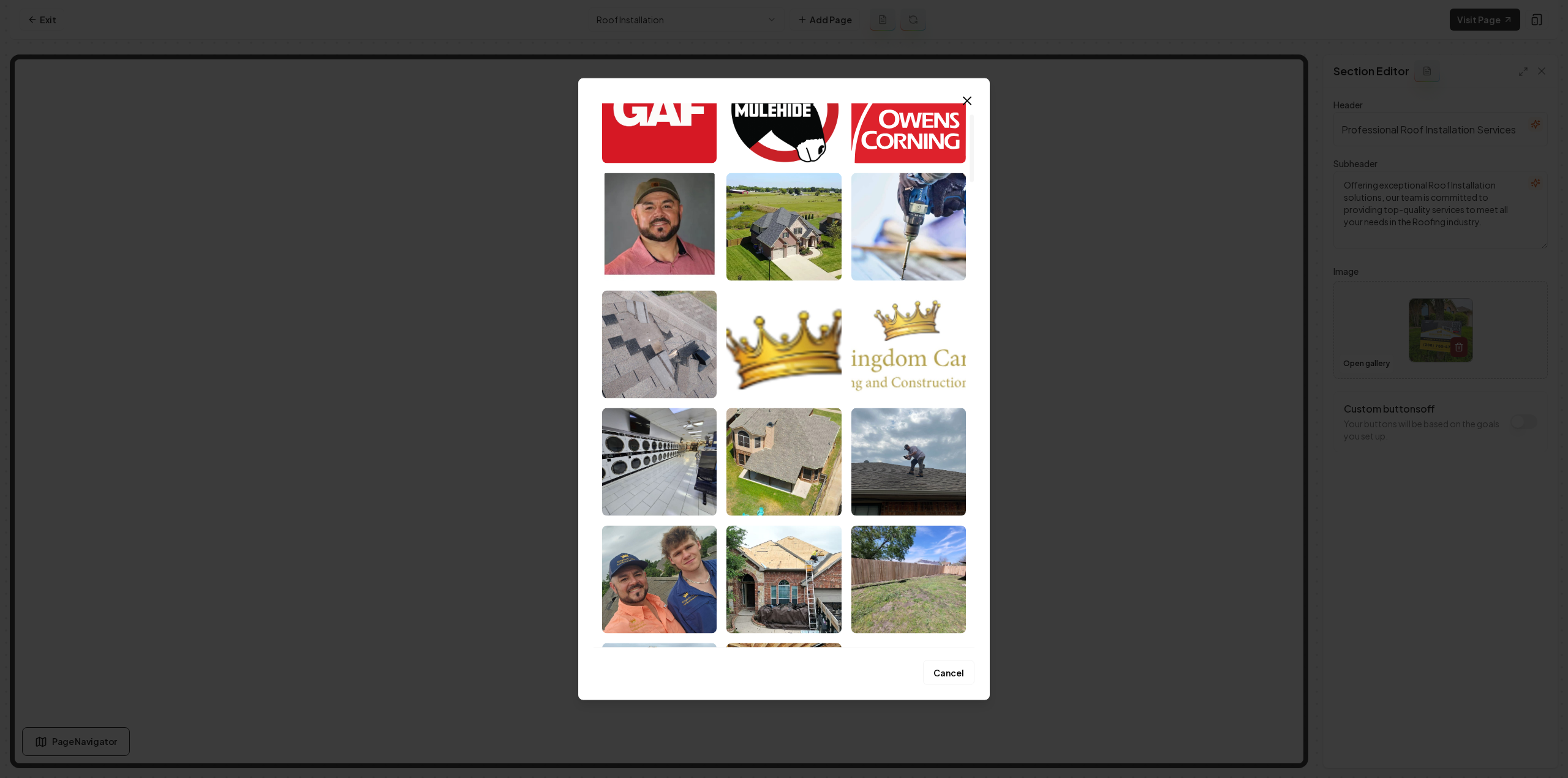
scroll to position [122, 0]
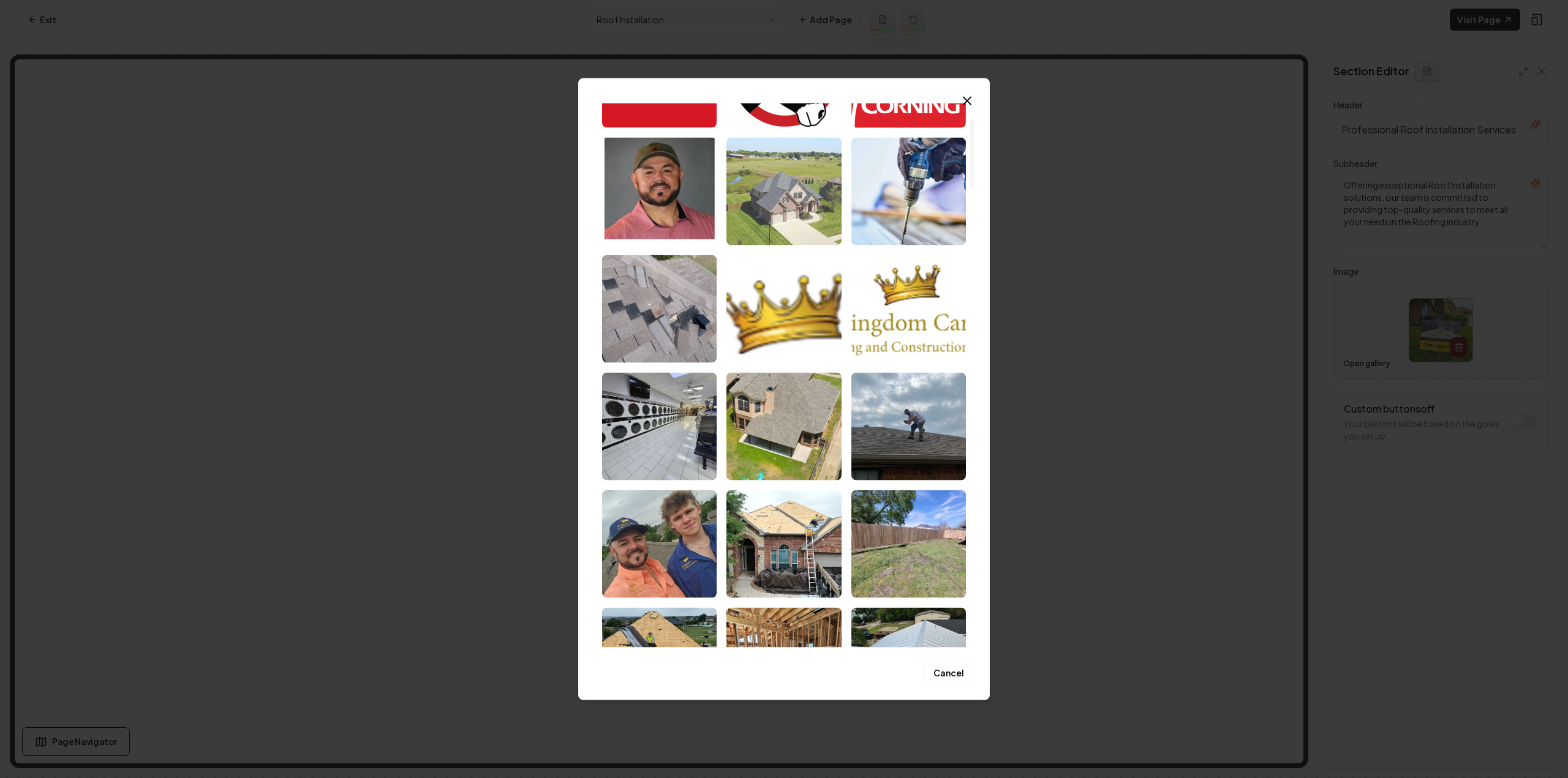
click at [799, 192] on img "Select image image_681a40f5432c476416f05809.webp" at bounding box center [783, 191] width 114 height 108
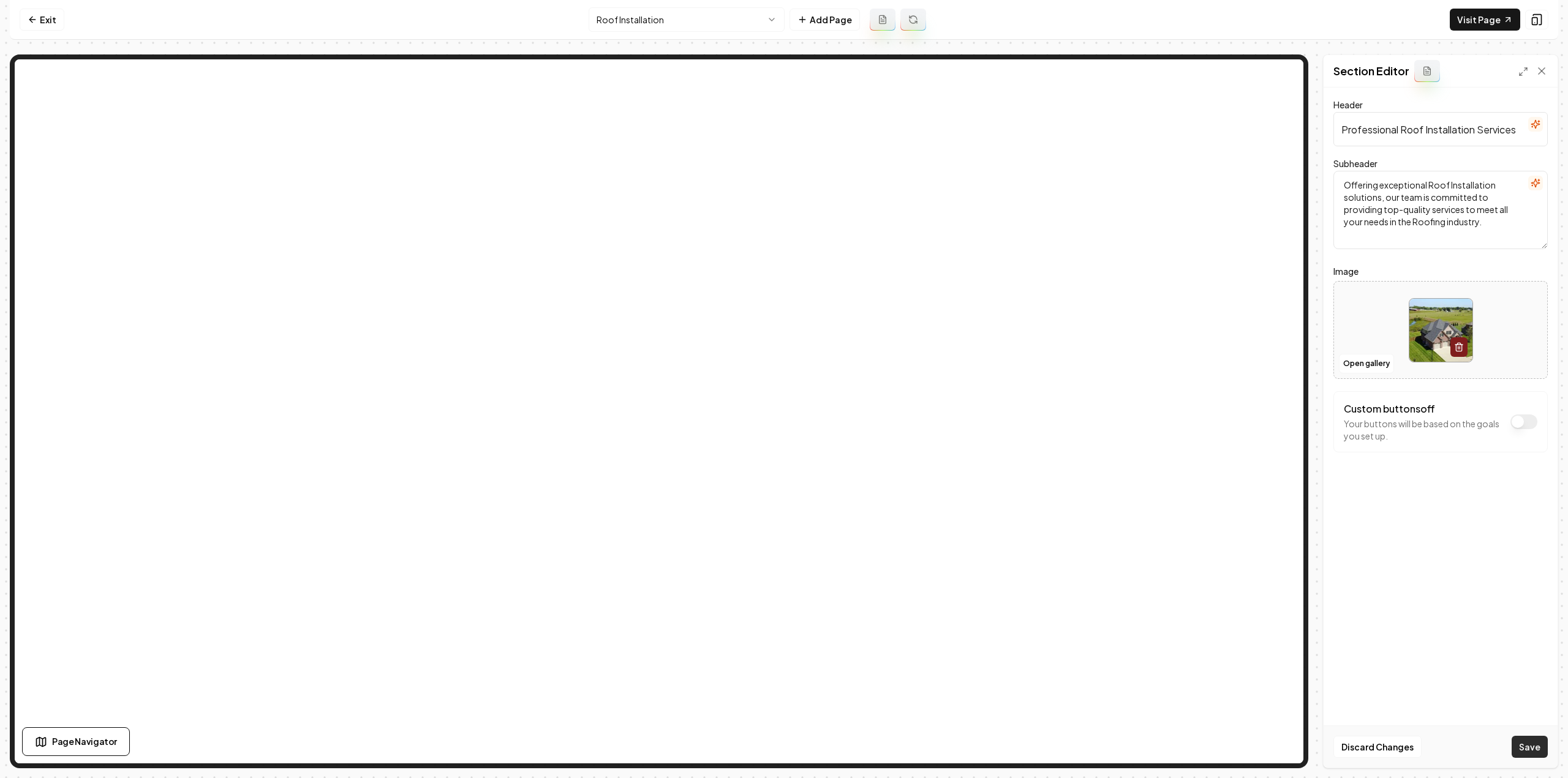
click at [1522, 745] on button "Save" at bounding box center [1529, 746] width 36 height 22
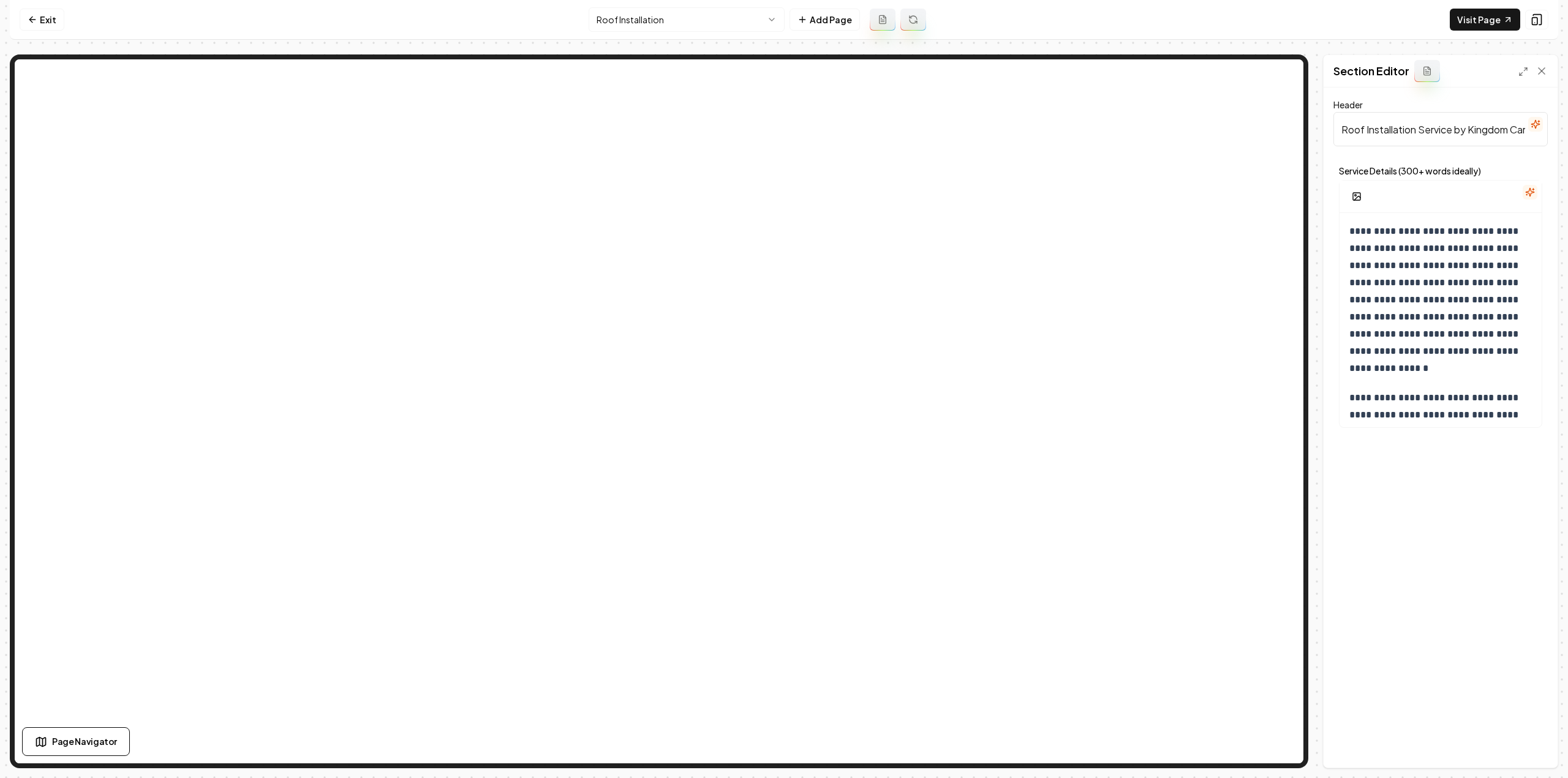
click at [625, 32] on nav "Exit Roof Installation Add Page Visit Page" at bounding box center [784, 19] width 1549 height 40
click at [634, 20] on html "**********" at bounding box center [784, 389] width 1568 height 778
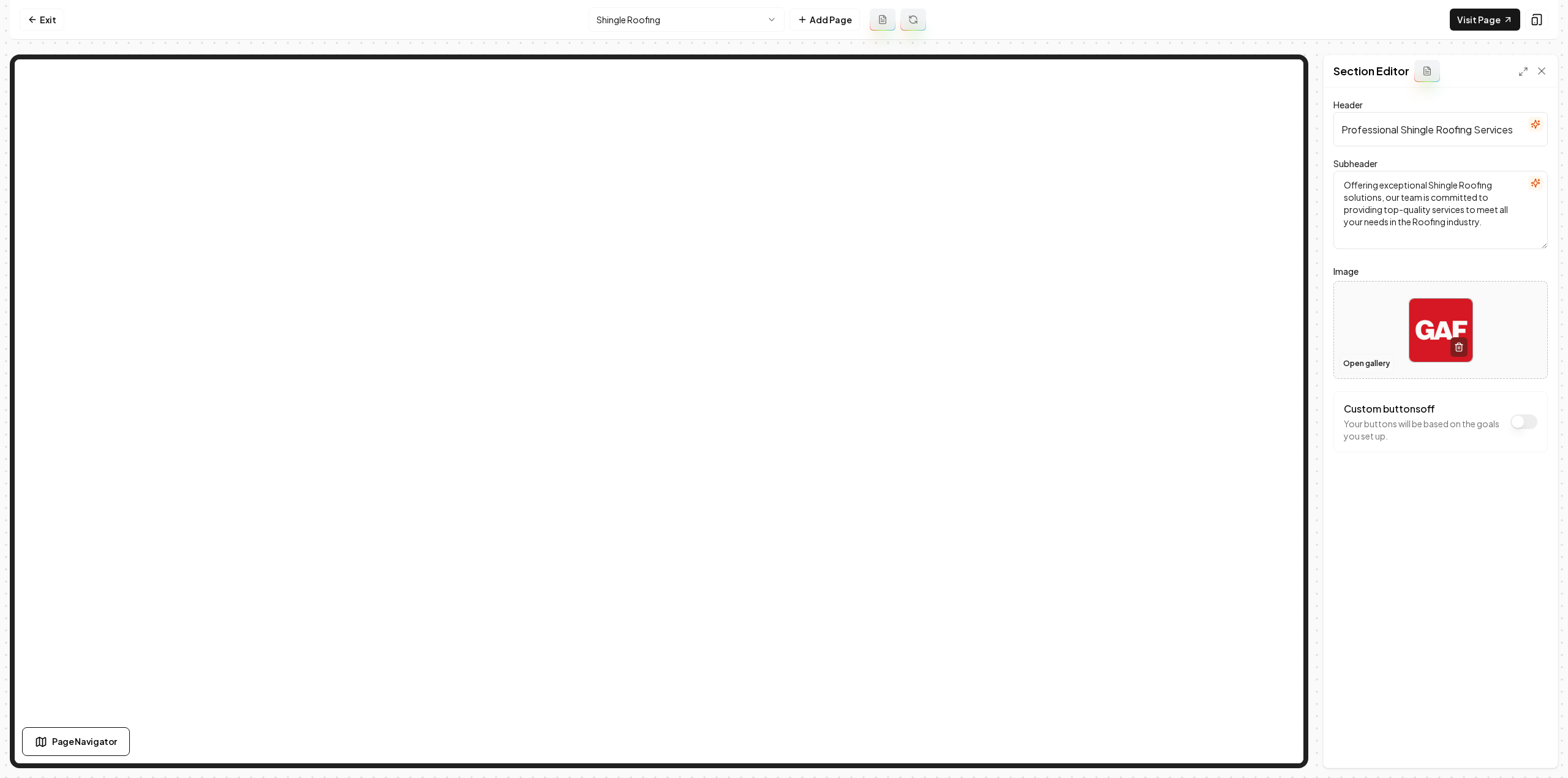
click at [1365, 363] on button "Open gallery" at bounding box center [1366, 363] width 55 height 19
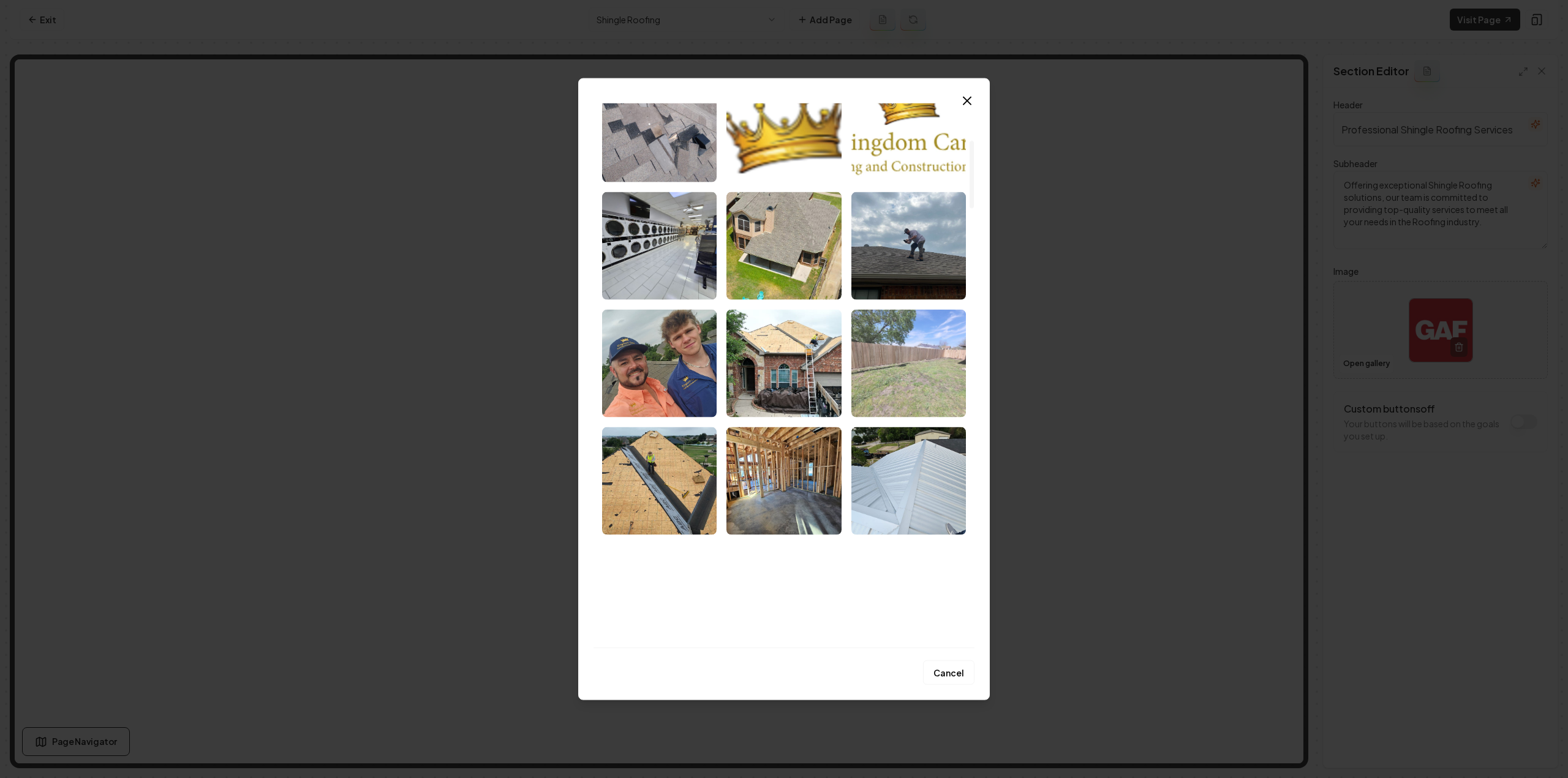
scroll to position [306, 0]
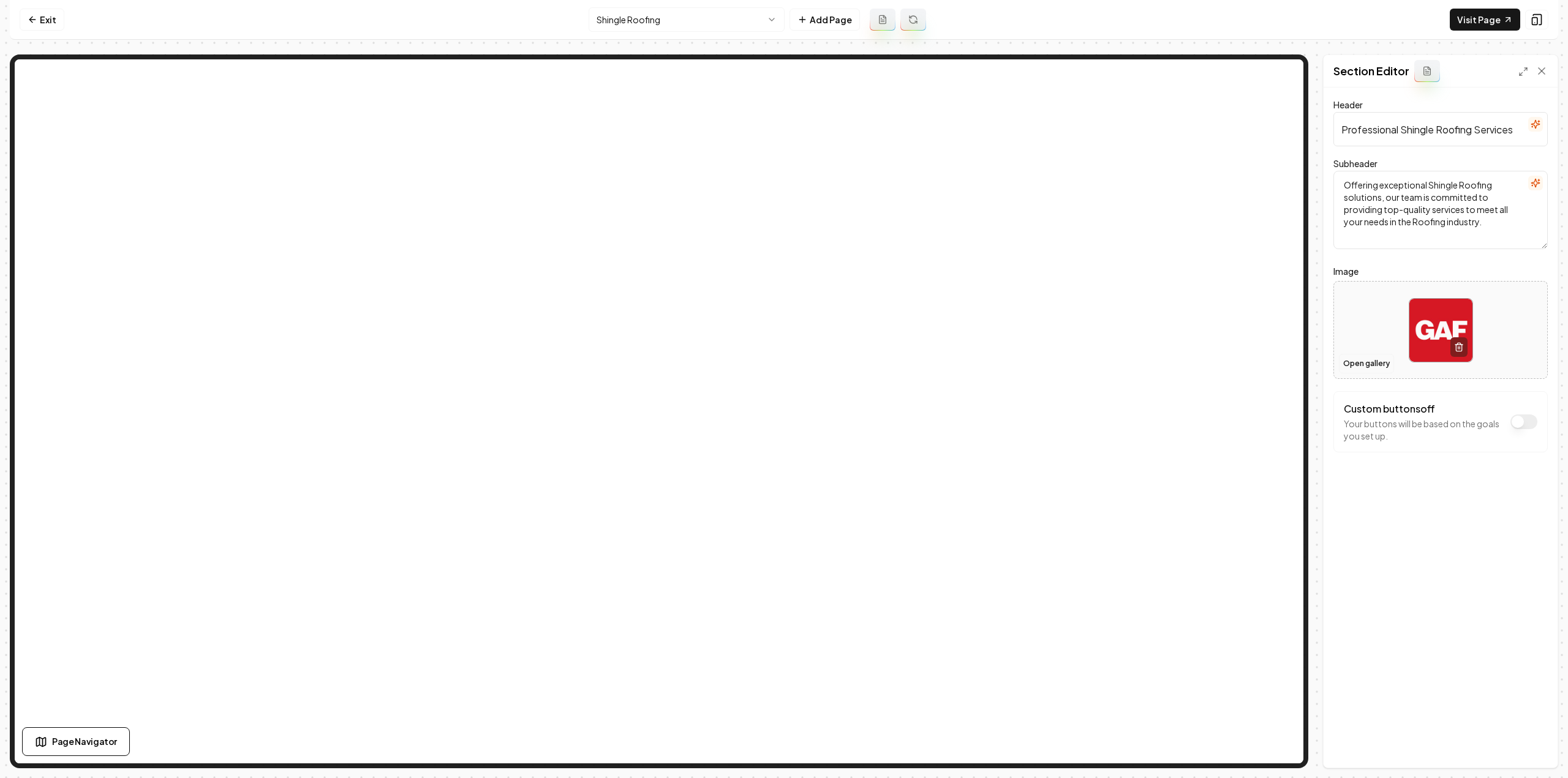
click at [1363, 363] on button "Open gallery" at bounding box center [1366, 363] width 55 height 19
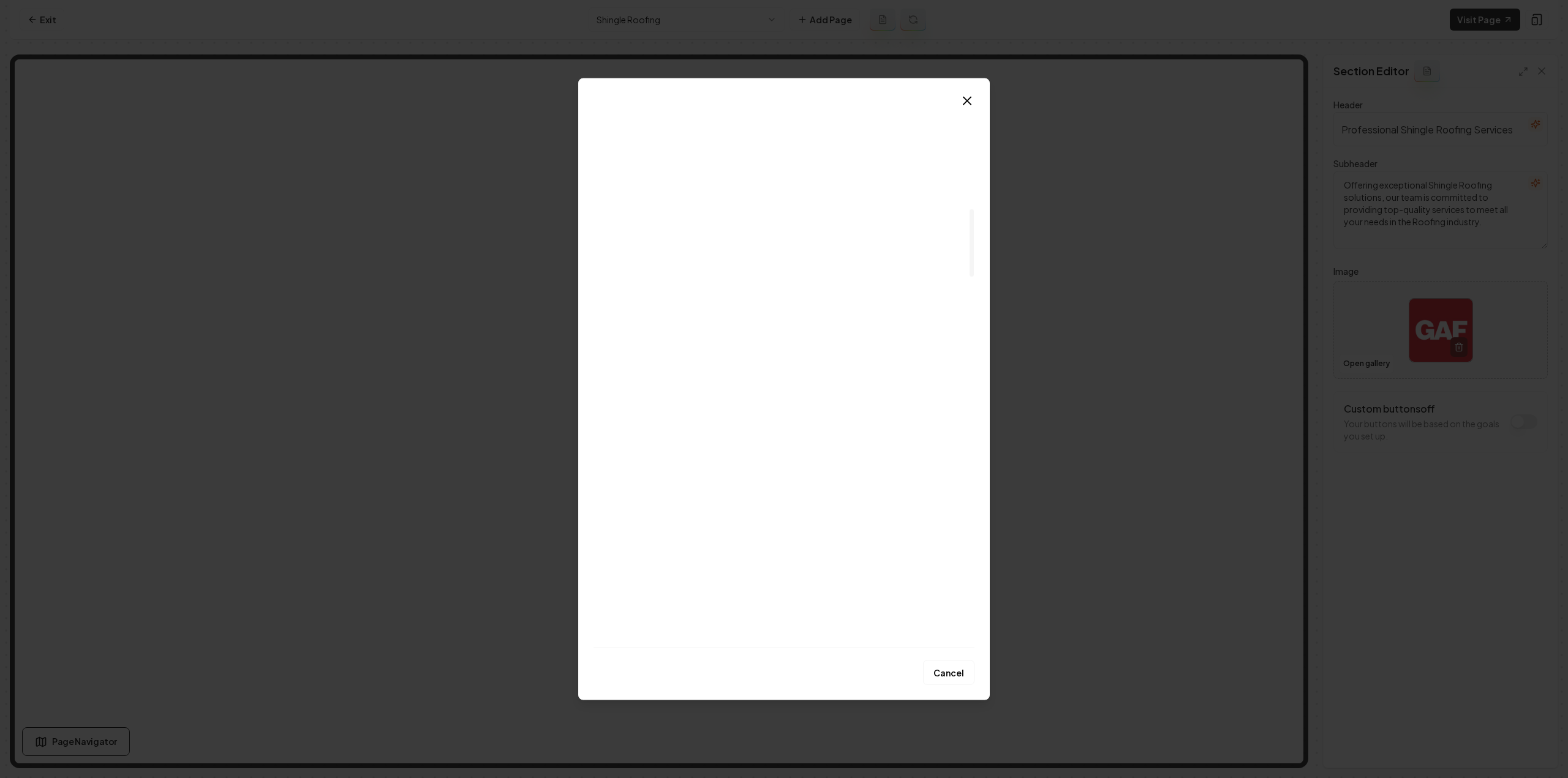
scroll to position [1040, 0]
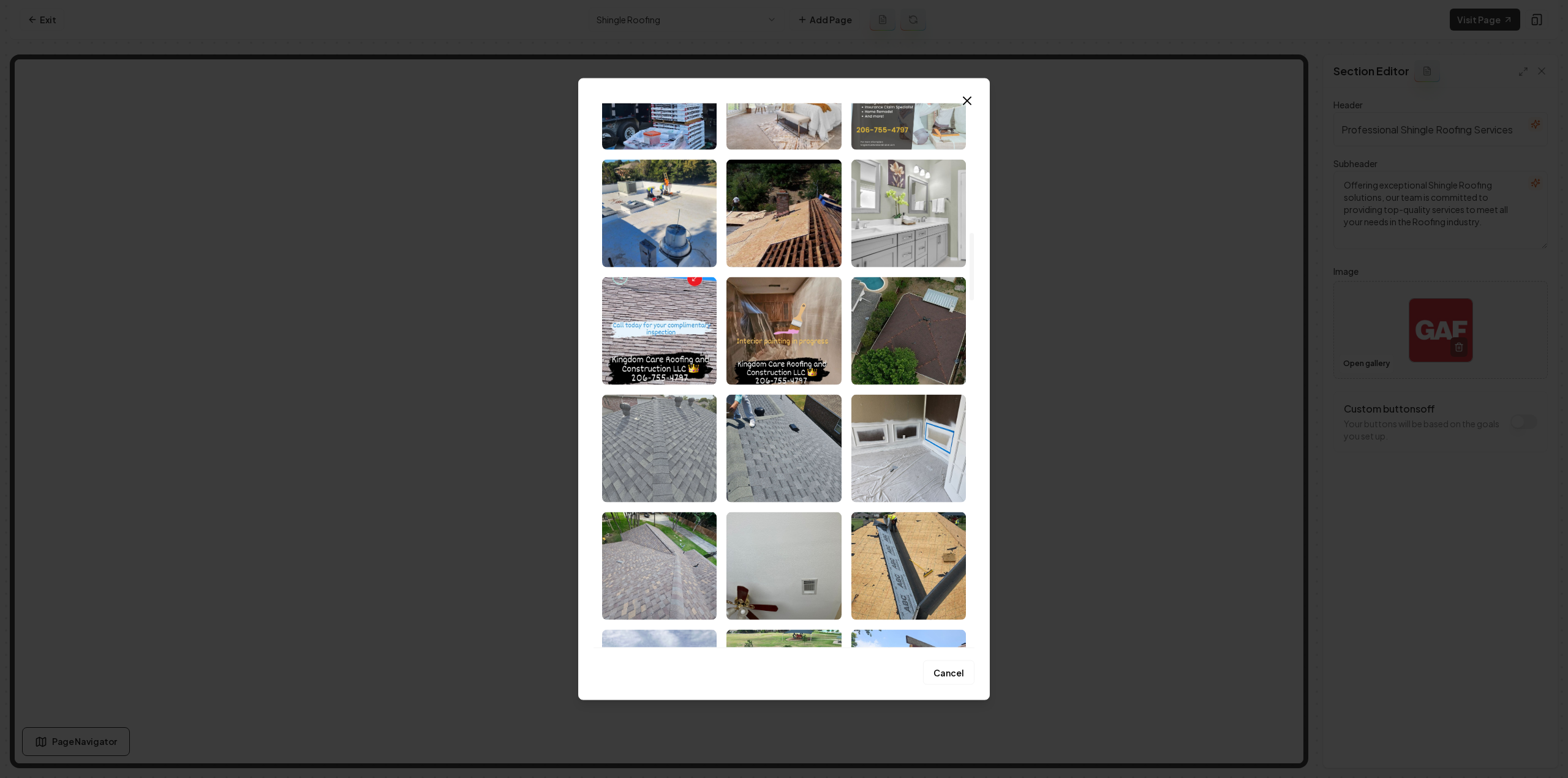
click at [674, 468] on img "Select image image_681a3e9b432c476416e215e6.jpeg" at bounding box center [659, 448] width 114 height 108
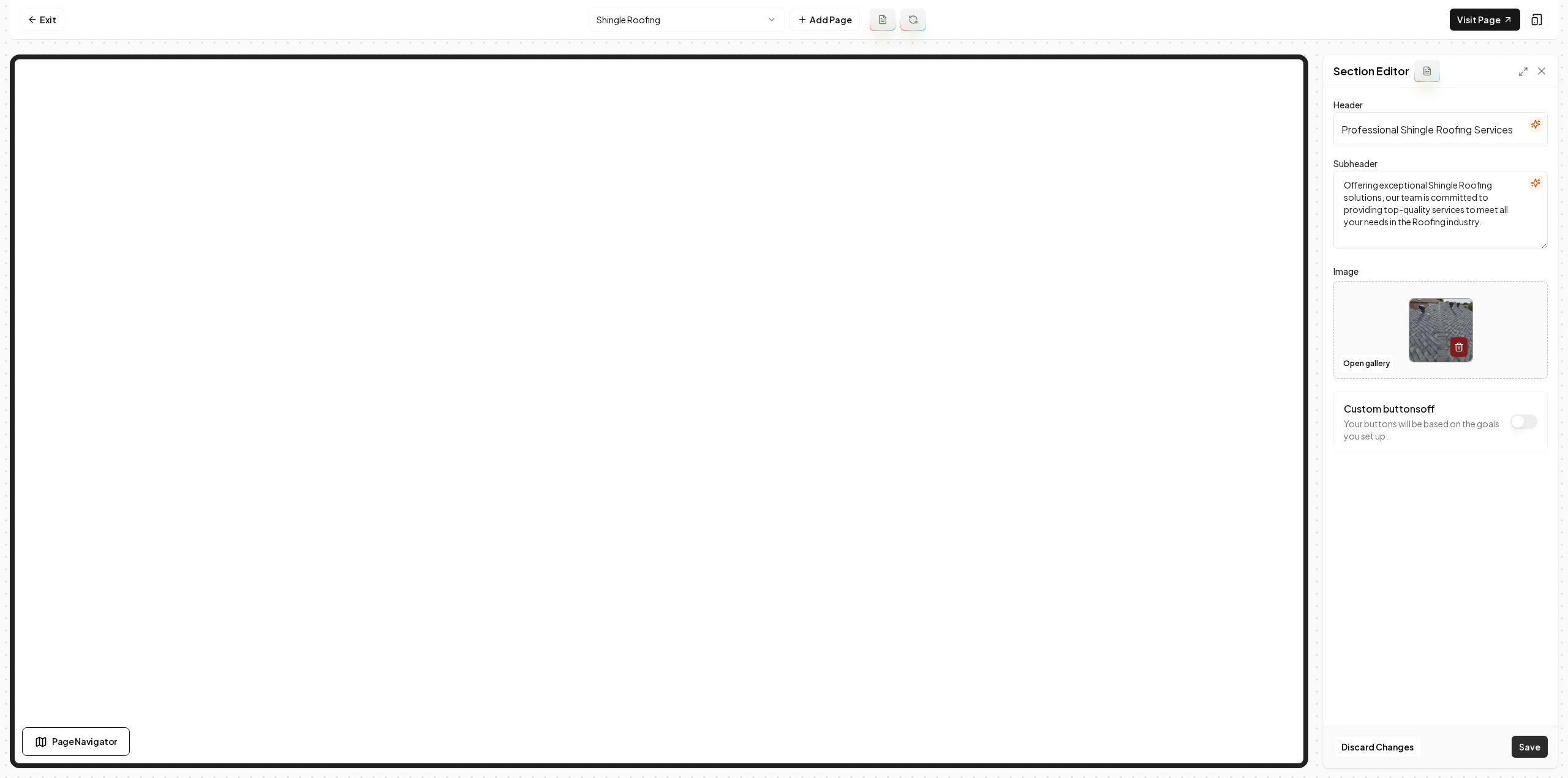
click at [1520, 741] on button "Save" at bounding box center [1529, 746] width 36 height 22
click at [665, 25] on html "Computer Required This feature is only available on a computer. Please switch t…" at bounding box center [784, 389] width 1568 height 778
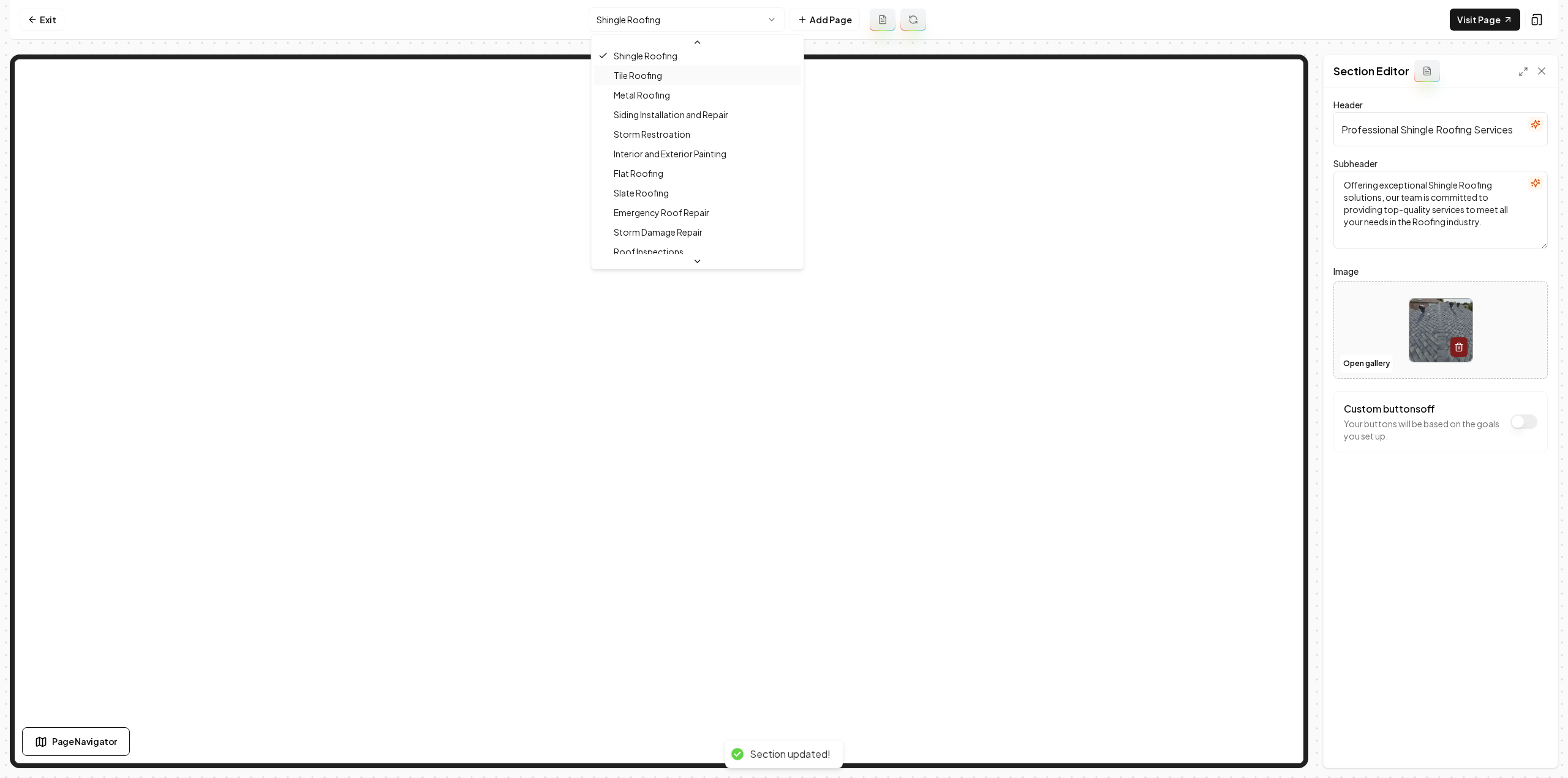
scroll to position [122, 0]
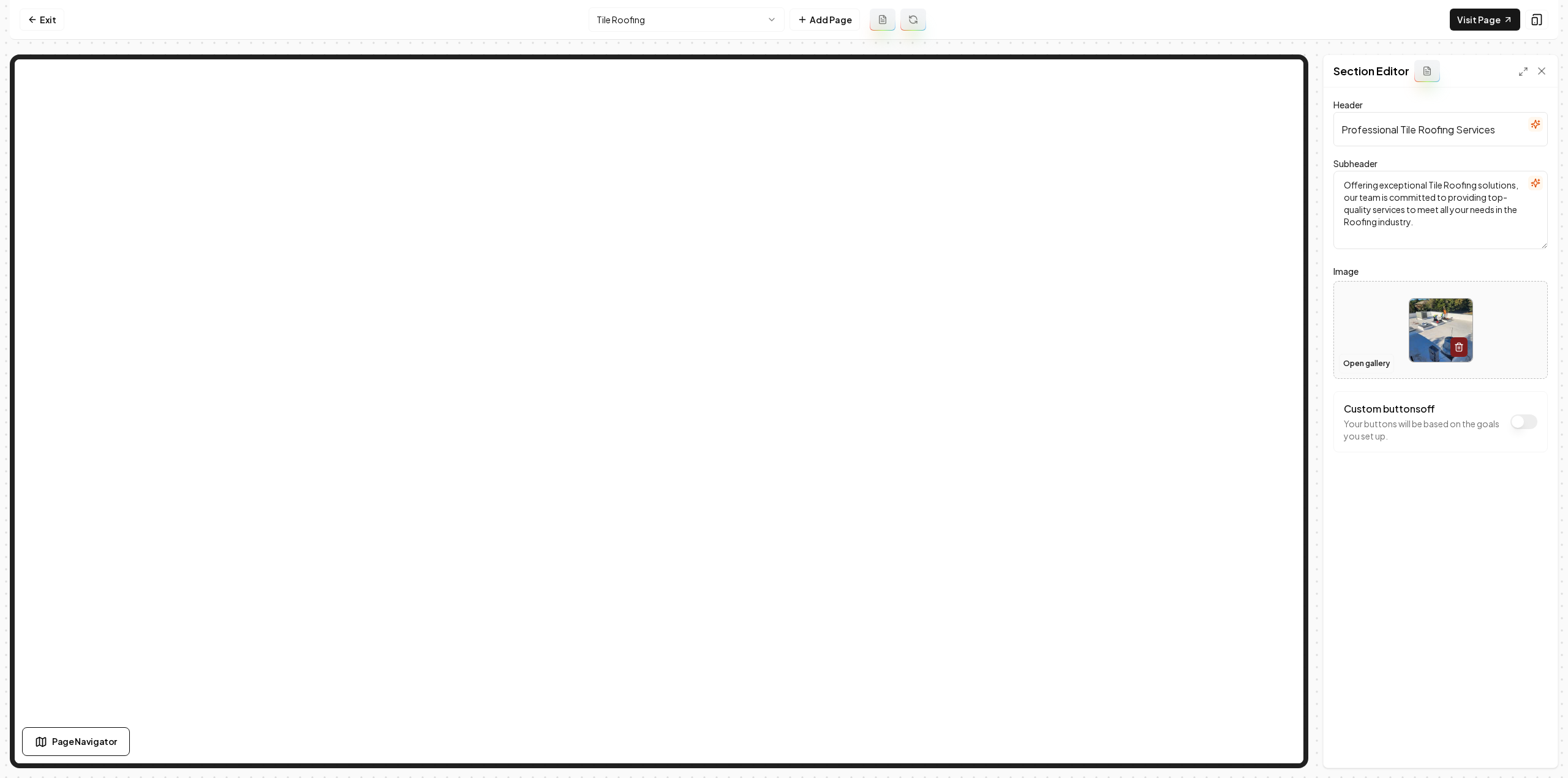
click at [1355, 369] on button "Open gallery" at bounding box center [1366, 363] width 55 height 19
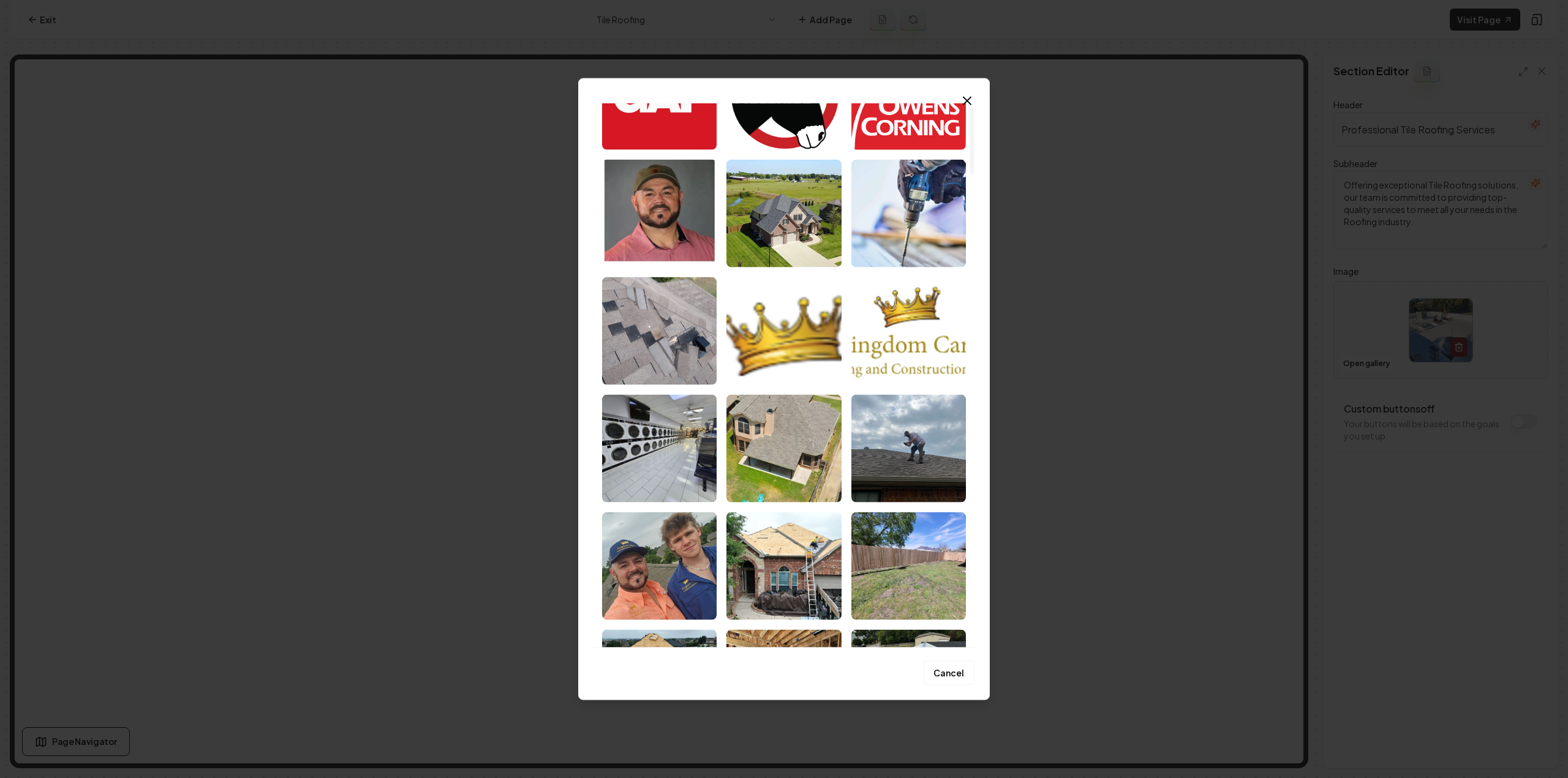
scroll to position [184, 0]
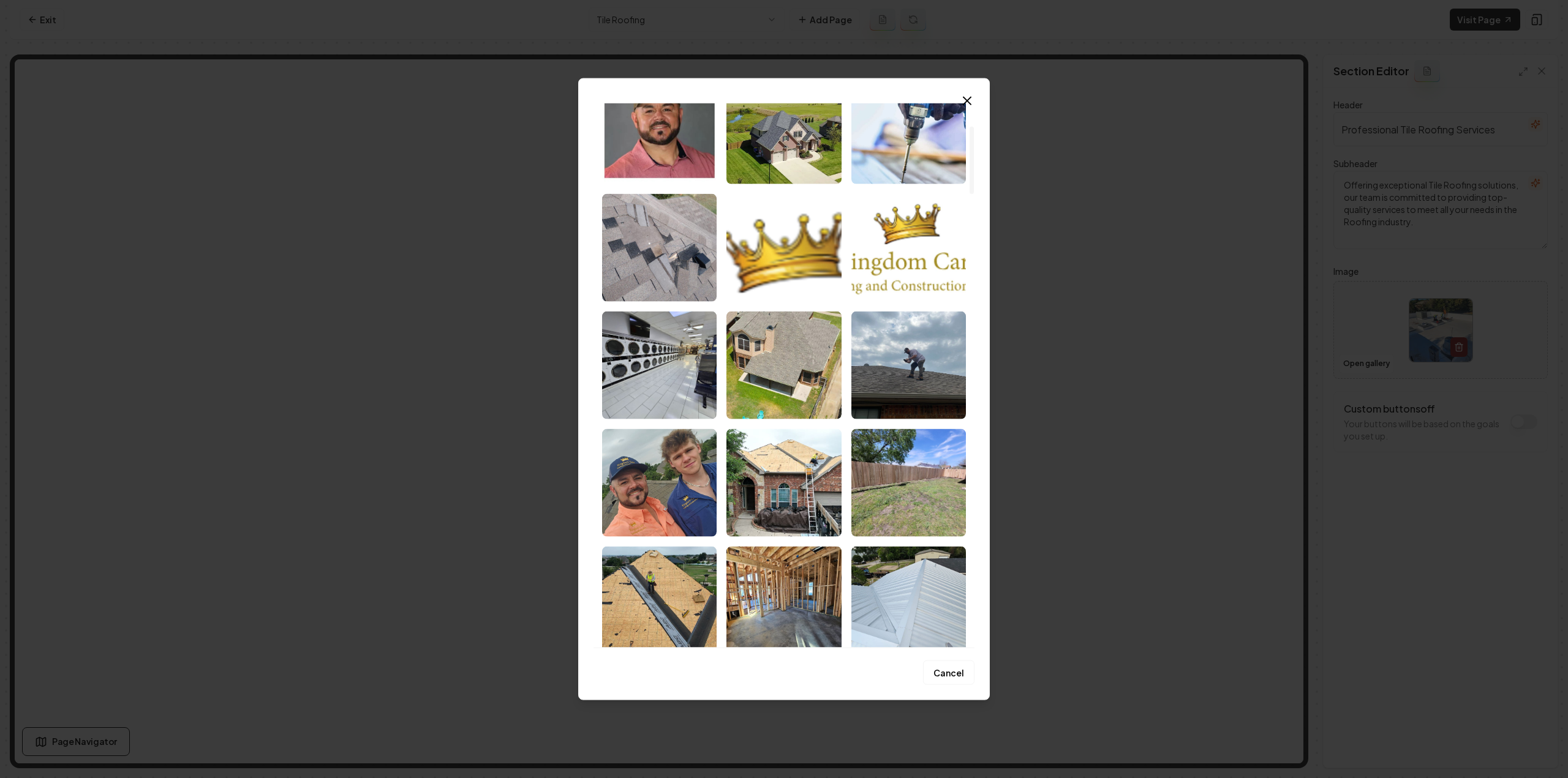
click at [796, 367] on img "Select image image_681a3e99432c476416e2084c.jpeg" at bounding box center [783, 364] width 114 height 108
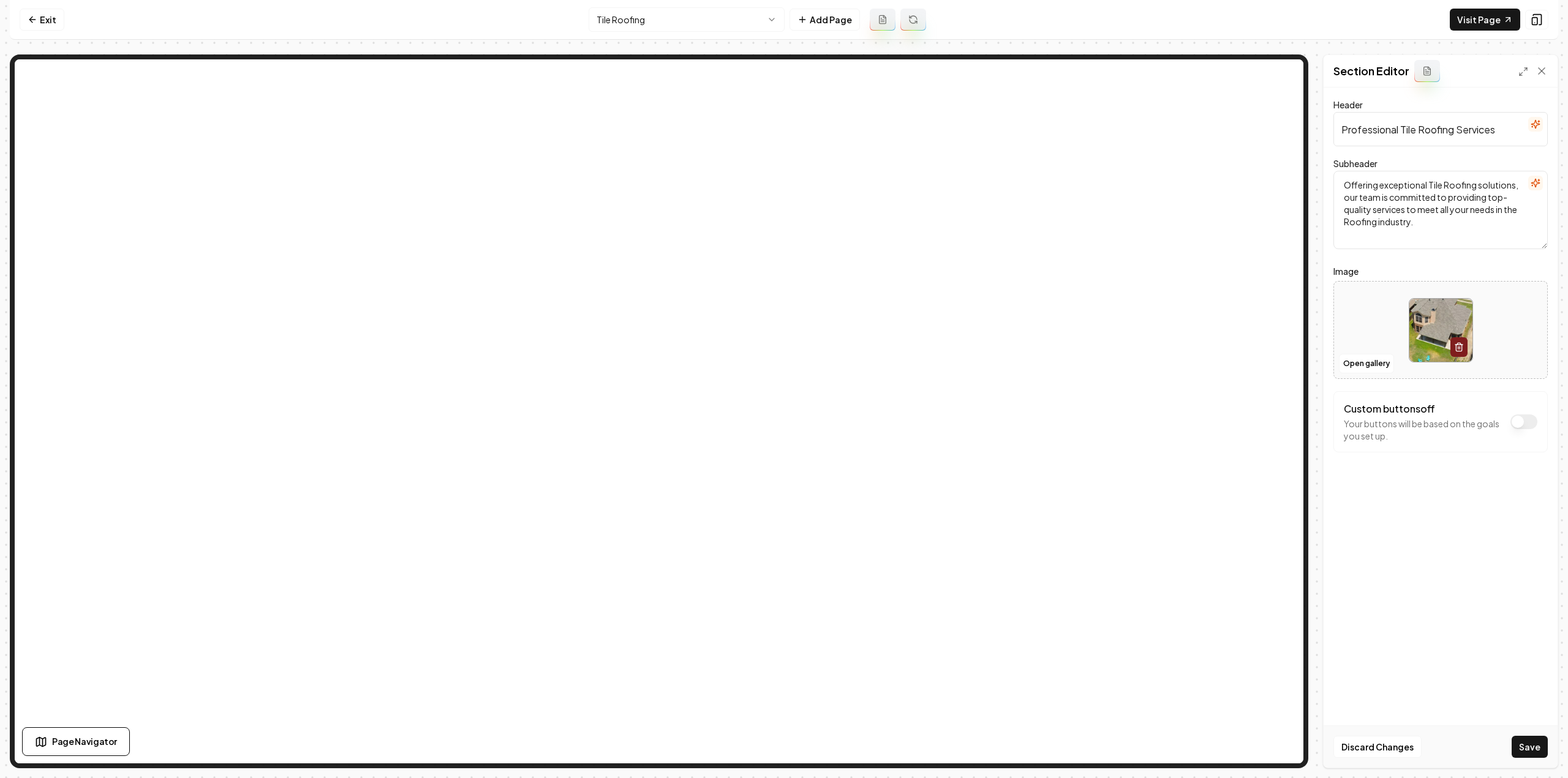
click at [1527, 744] on button "Save" at bounding box center [1529, 746] width 36 height 22
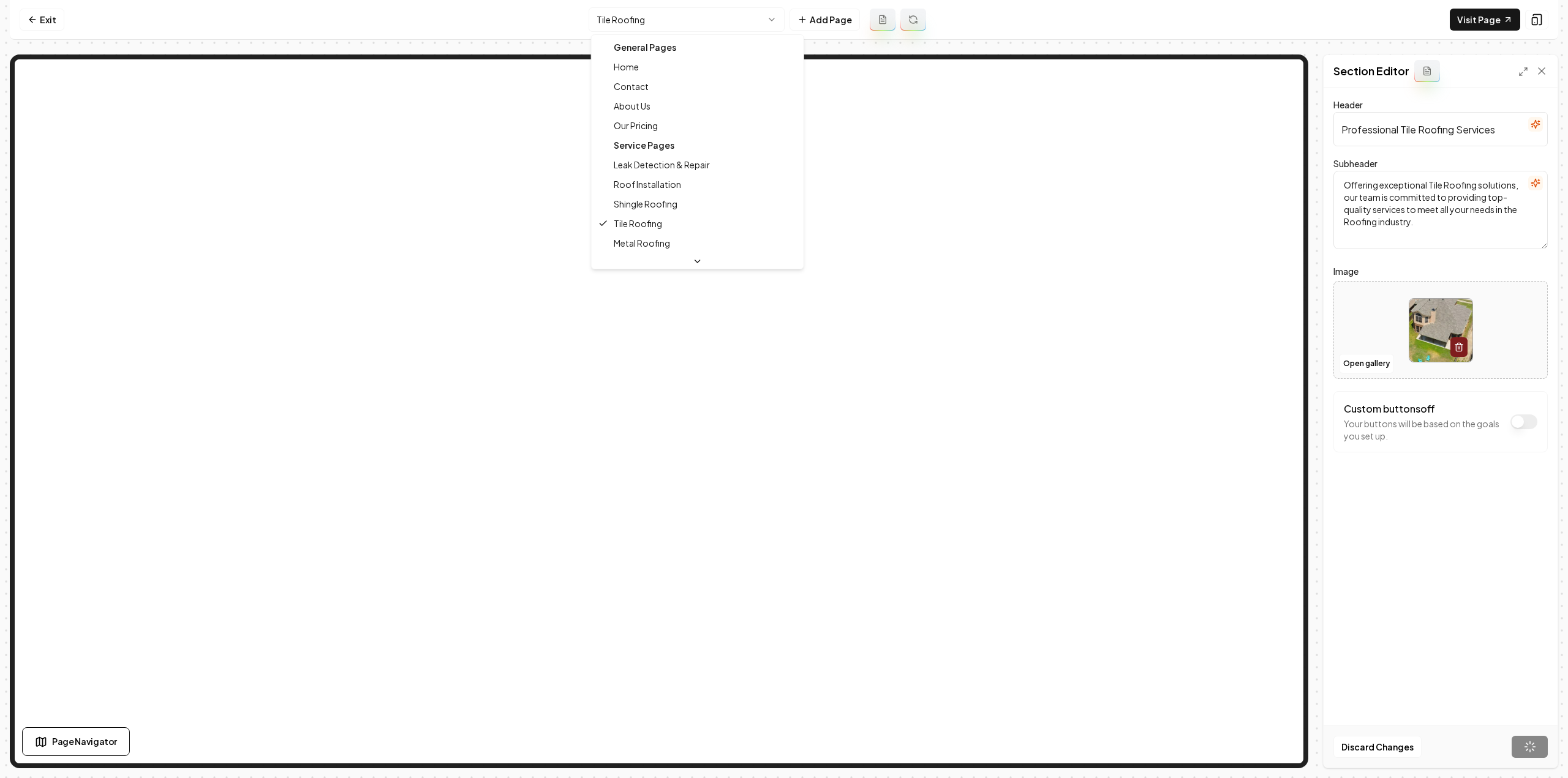
click at [713, 13] on html "Computer Required This feature is only available on a computer. Please switch t…" at bounding box center [784, 389] width 1568 height 778
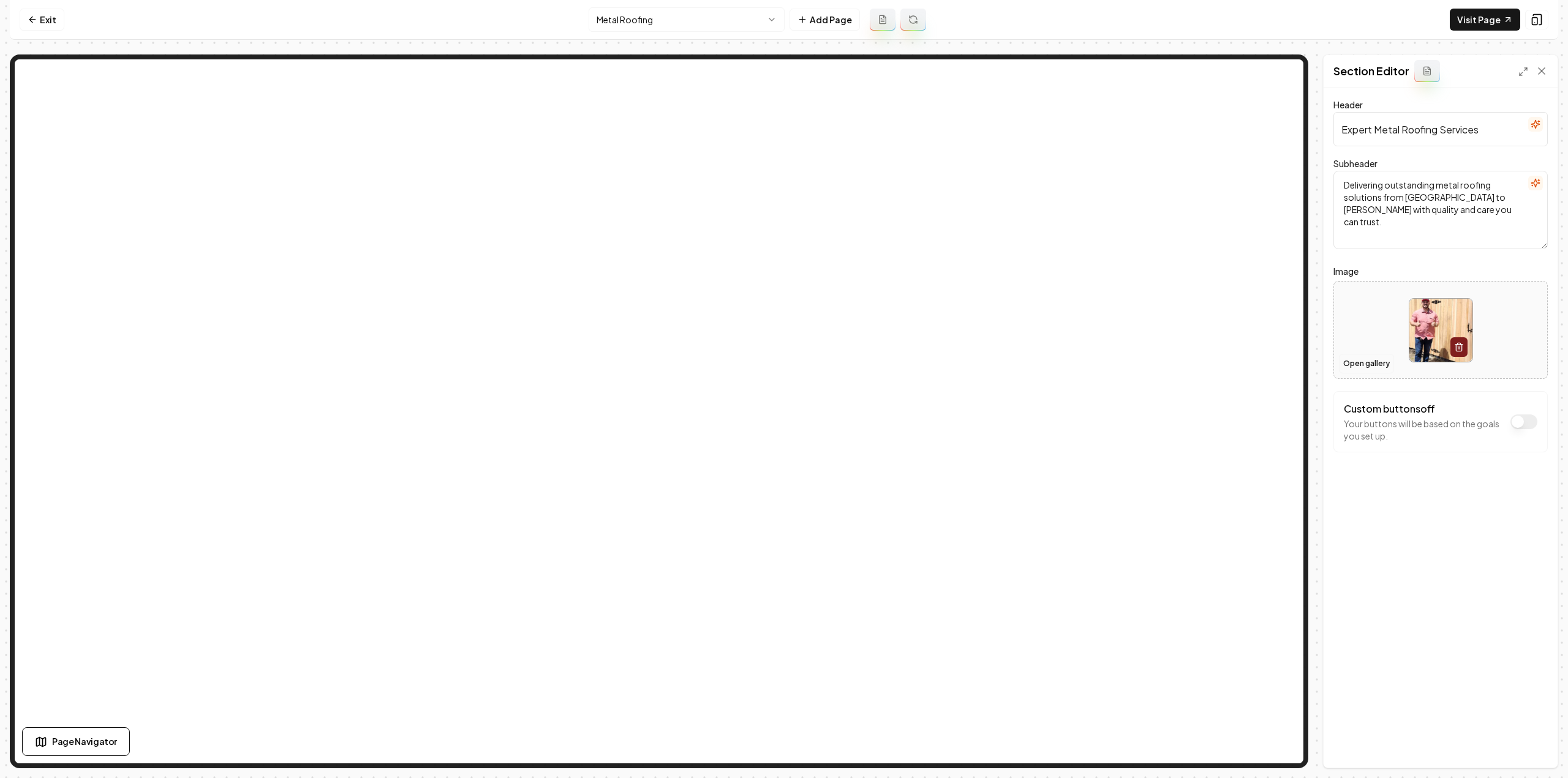
click at [1361, 366] on button "Open gallery" at bounding box center [1366, 363] width 55 height 19
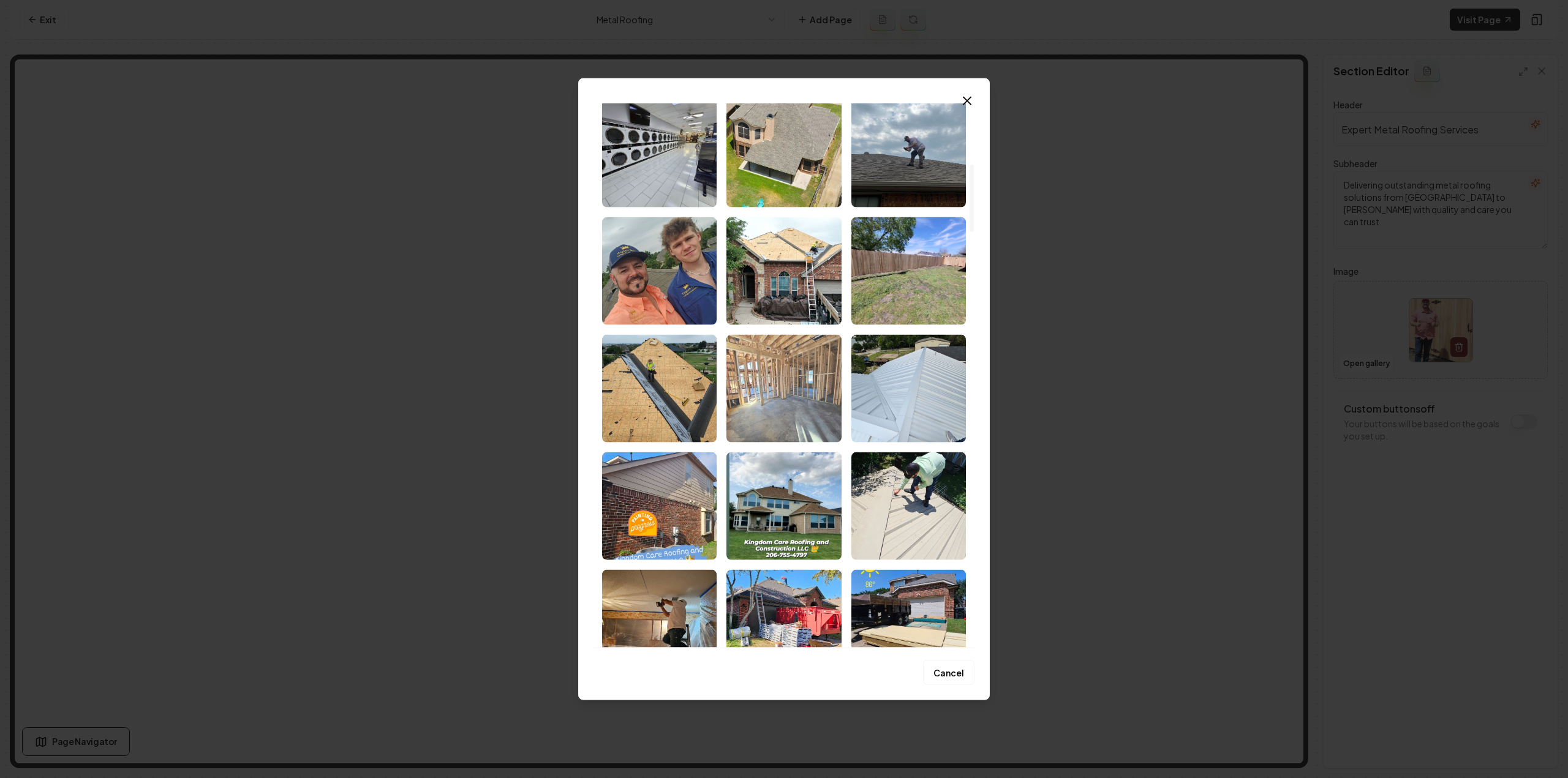
scroll to position [490, 0]
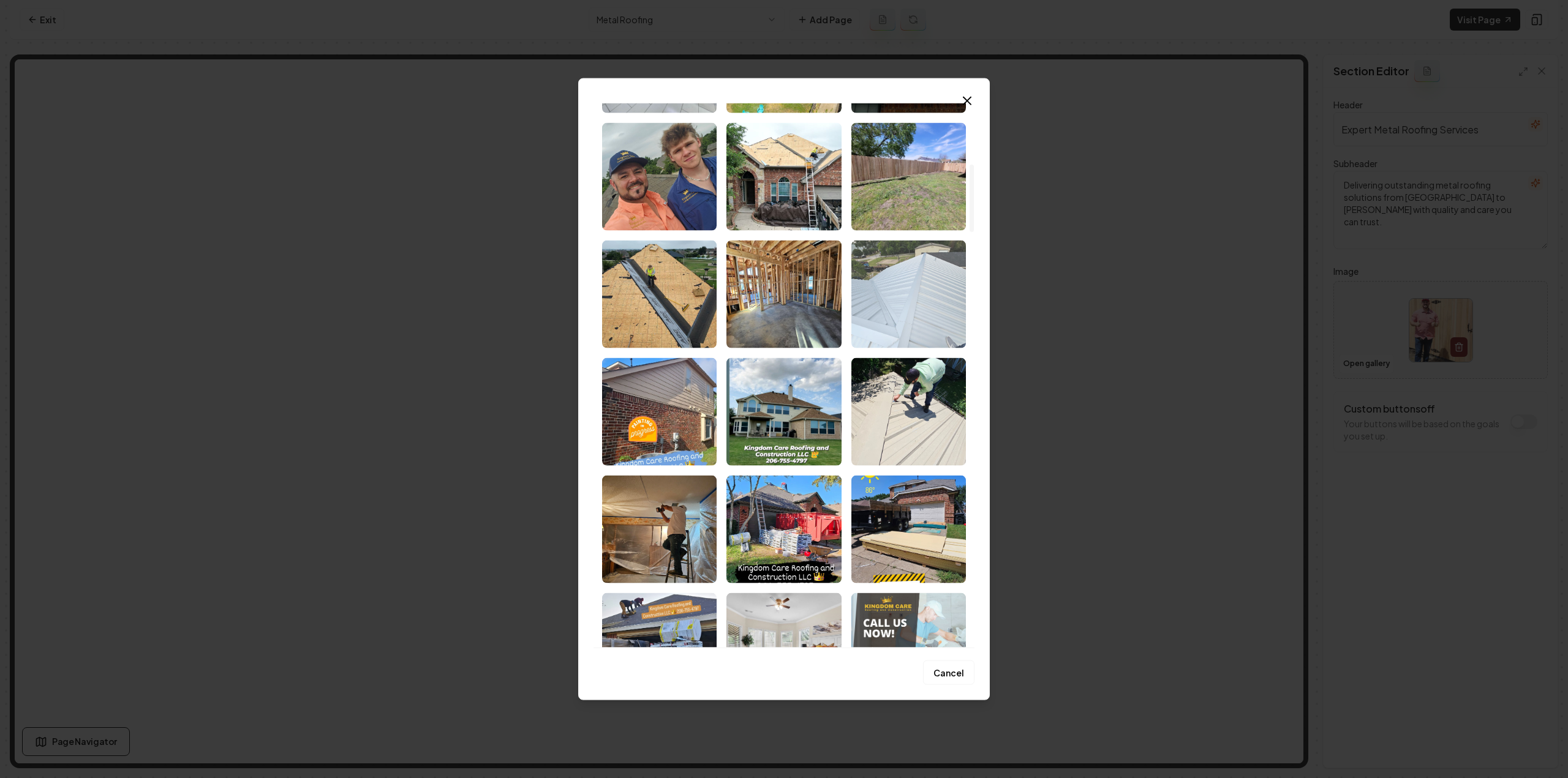
click at [913, 298] on img "Select image image_681a3e9a432c476416e20a80.jpeg" at bounding box center [908, 294] width 114 height 108
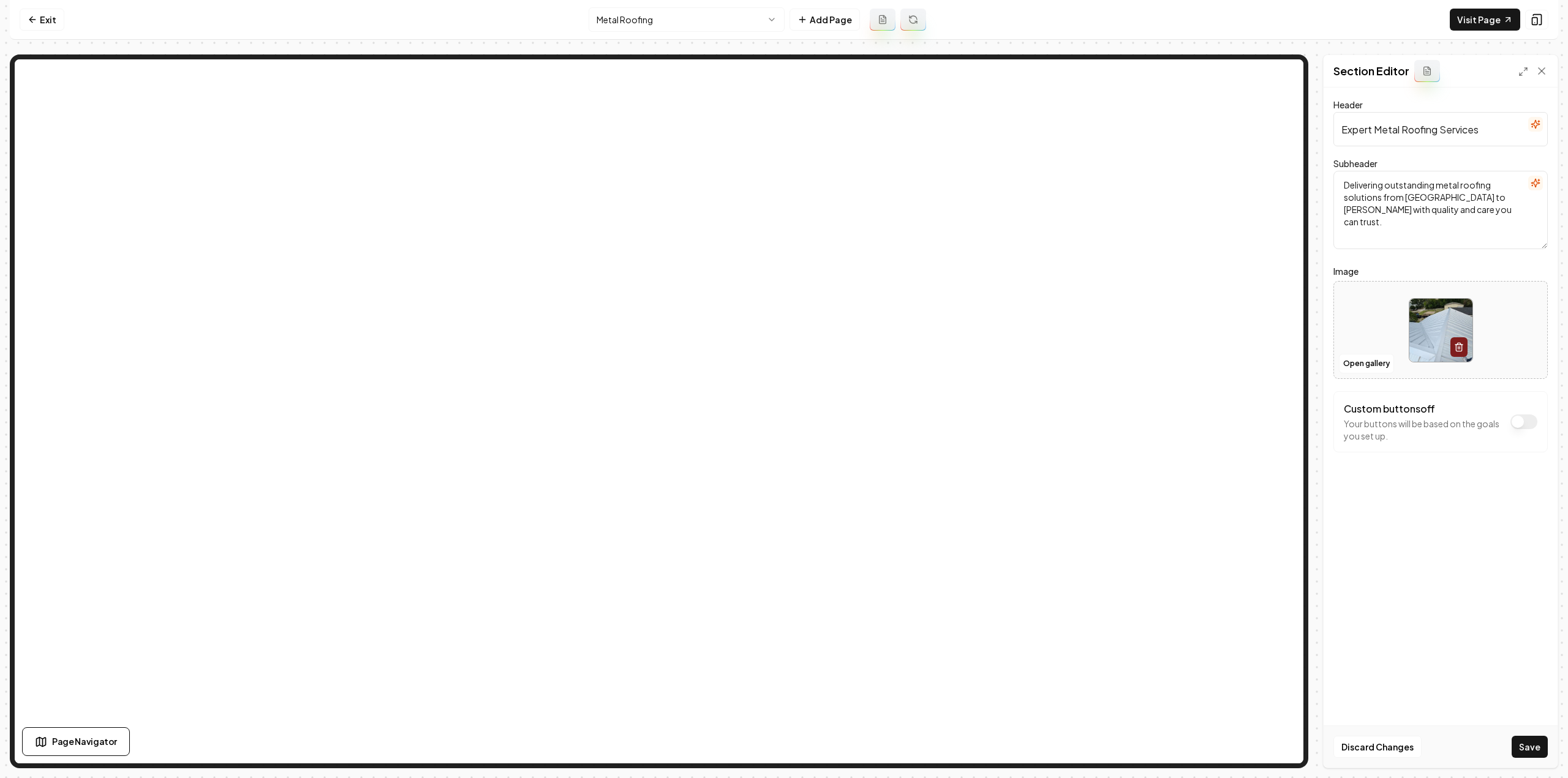
click at [1526, 745] on button "Save" at bounding box center [1529, 746] width 36 height 22
click at [722, 22] on html "Computer Required This feature is only available on a computer. Please switch t…" at bounding box center [784, 389] width 1568 height 778
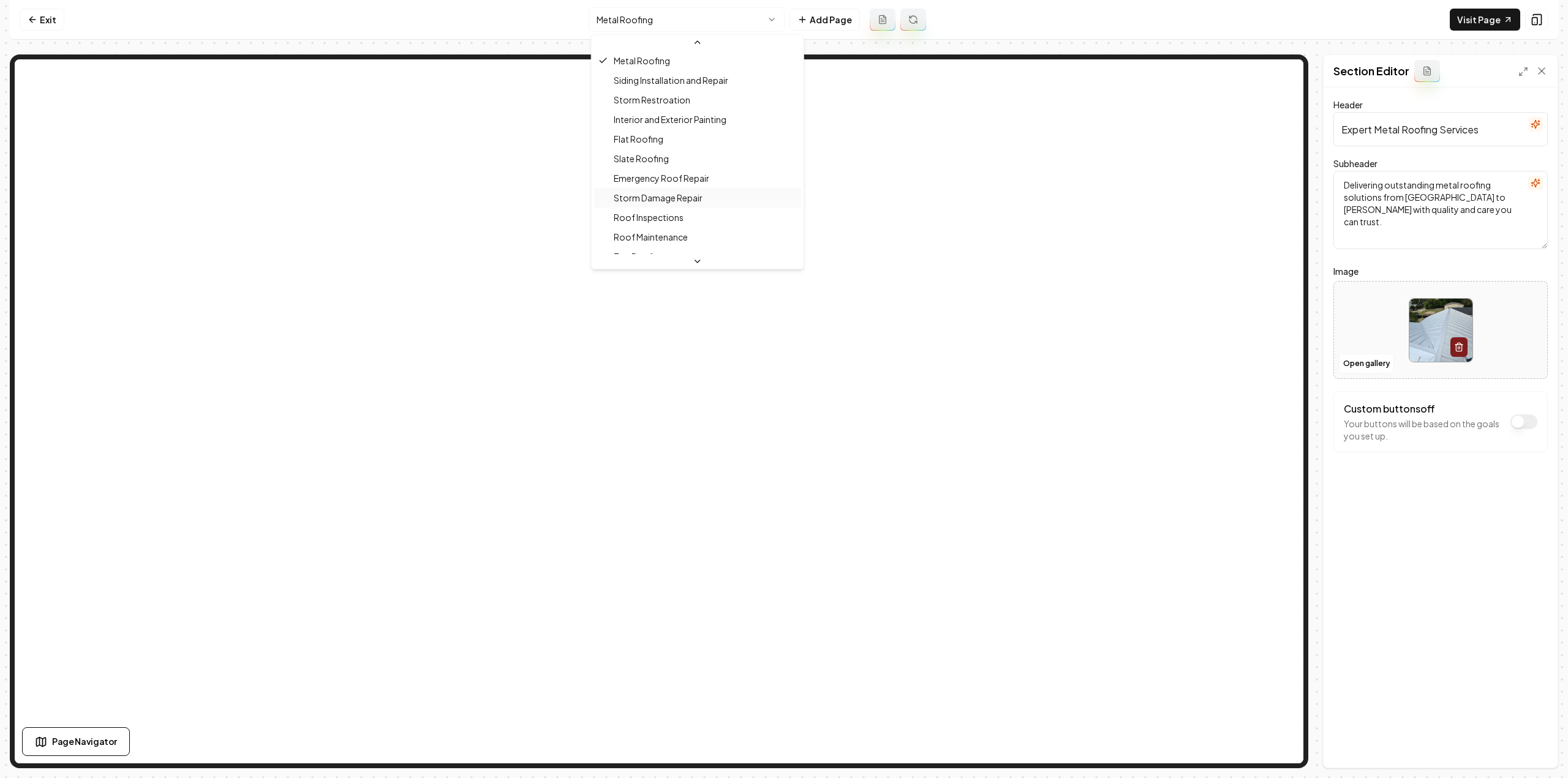
scroll to position [184, 0]
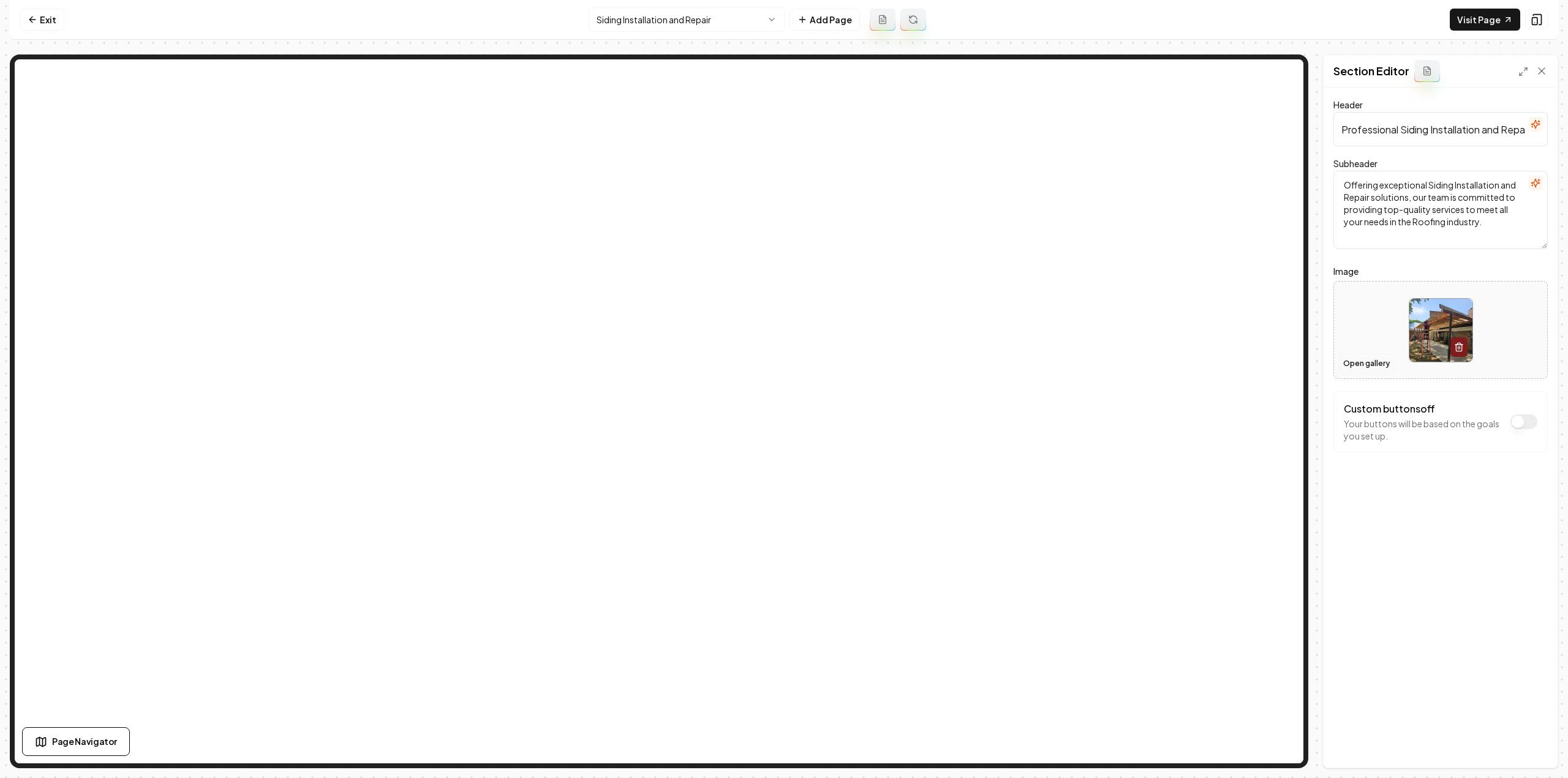
click at [1364, 366] on button "Open gallery" at bounding box center [1366, 363] width 55 height 19
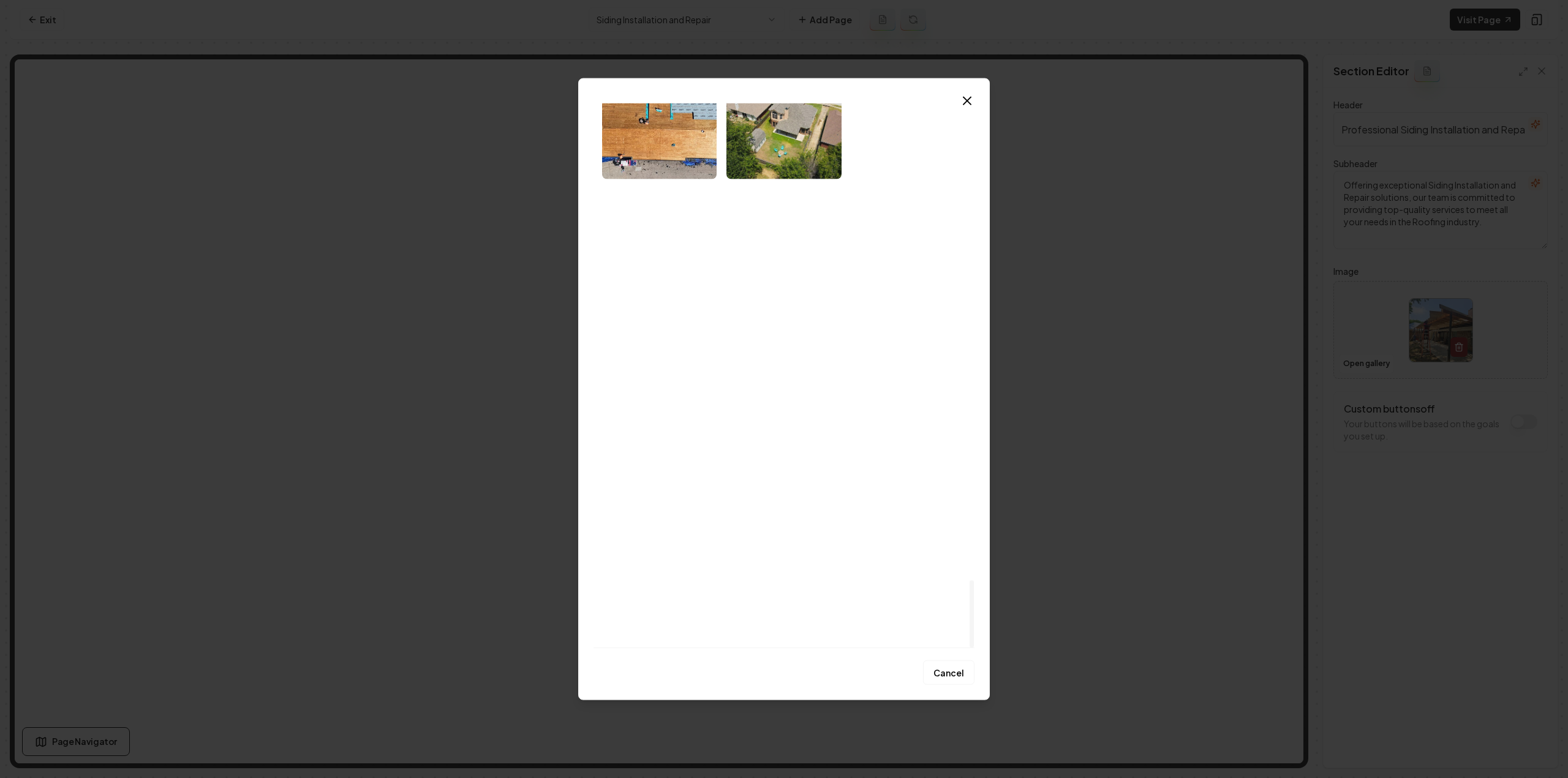
scroll to position [3837, 0]
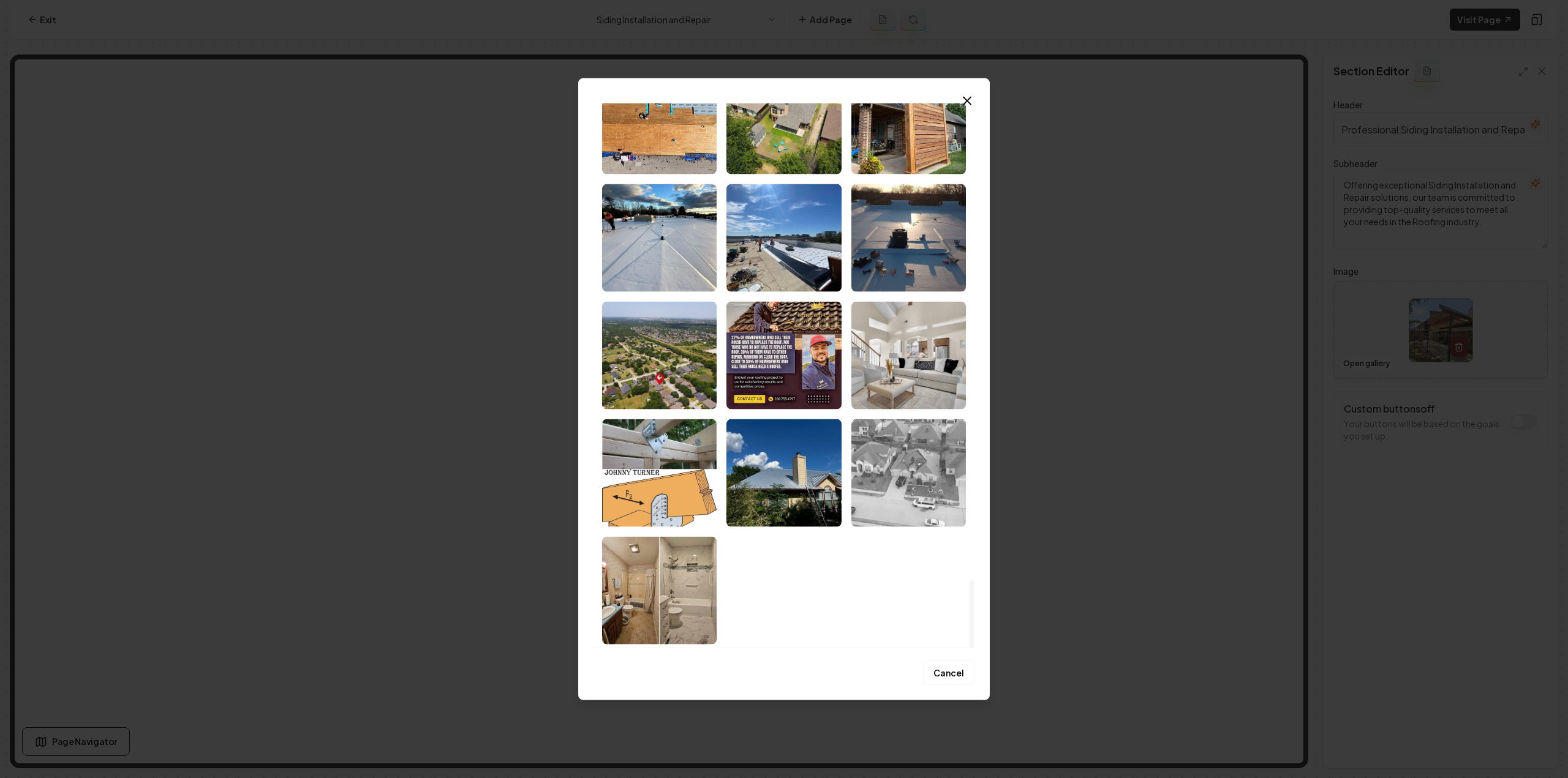
click at [903, 478] on img "Select image image_681a3e97432c476416e1fa30.jpeg" at bounding box center [908, 473] width 114 height 108
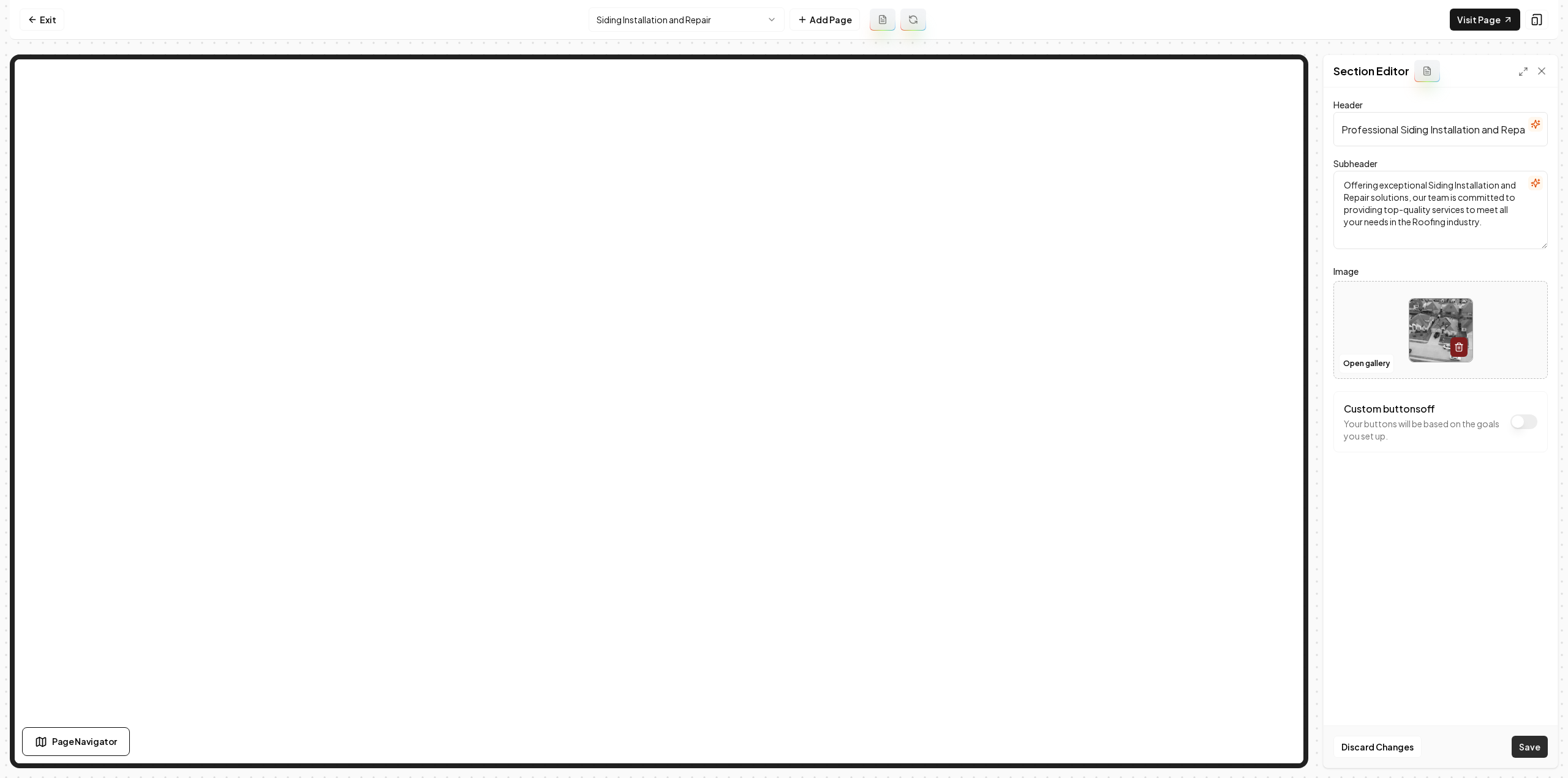
click at [1520, 747] on button "Save" at bounding box center [1529, 746] width 36 height 22
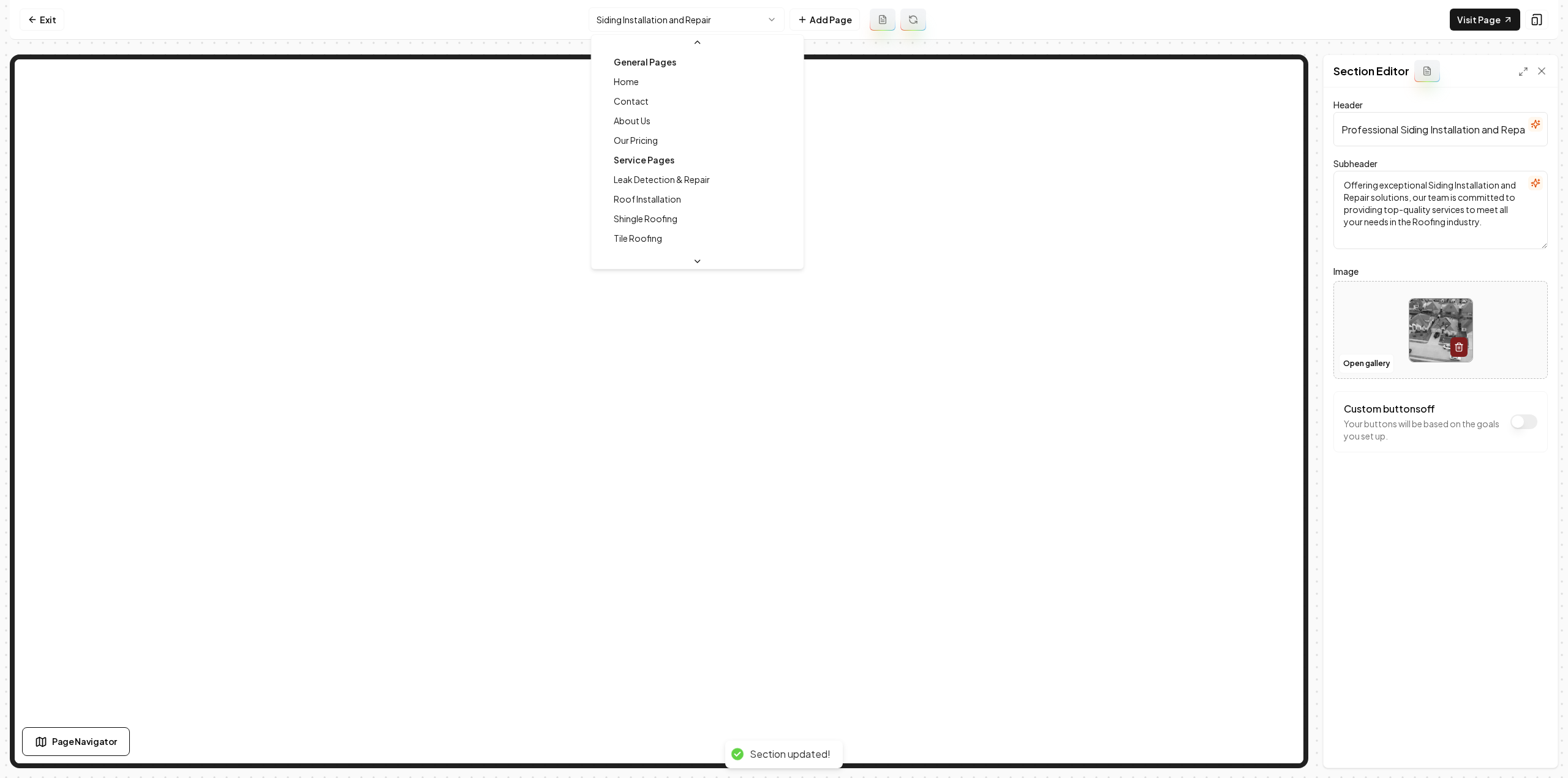
click at [655, 26] on html "Computer Required This feature is only available on a computer. Please switch t…" at bounding box center [784, 389] width 1568 height 778
click at [1513, 614] on html "Computer Required This feature is only available on a computer. Please switch t…" at bounding box center [784, 389] width 1568 height 778
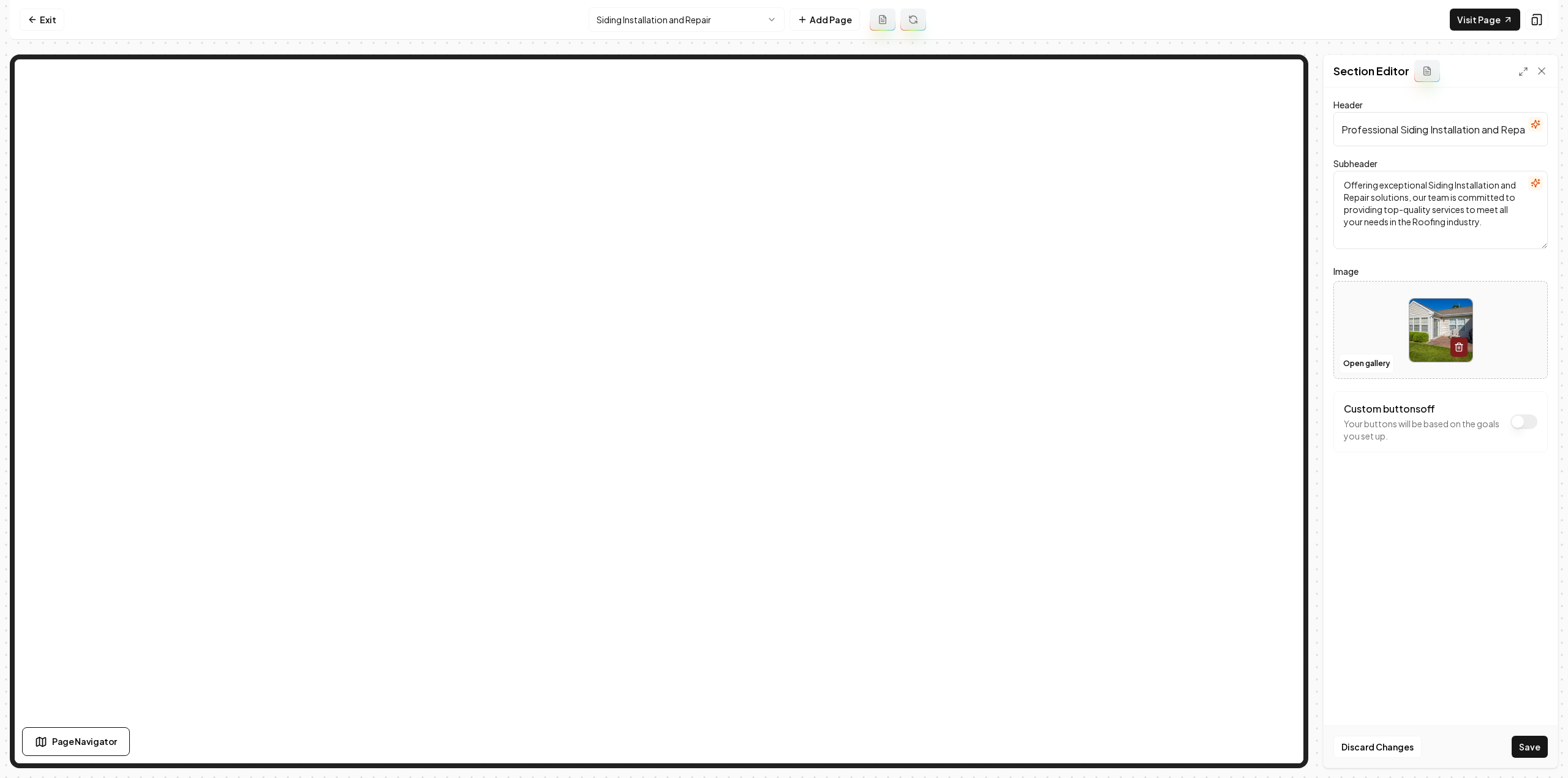
click at [1537, 744] on button "Save" at bounding box center [1529, 746] width 36 height 22
click at [714, 22] on html "Computer Required This feature is only available on a computer. Please switch t…" at bounding box center [784, 389] width 1568 height 778
click at [1365, 360] on button "Open gallery" at bounding box center [1366, 363] width 55 height 19
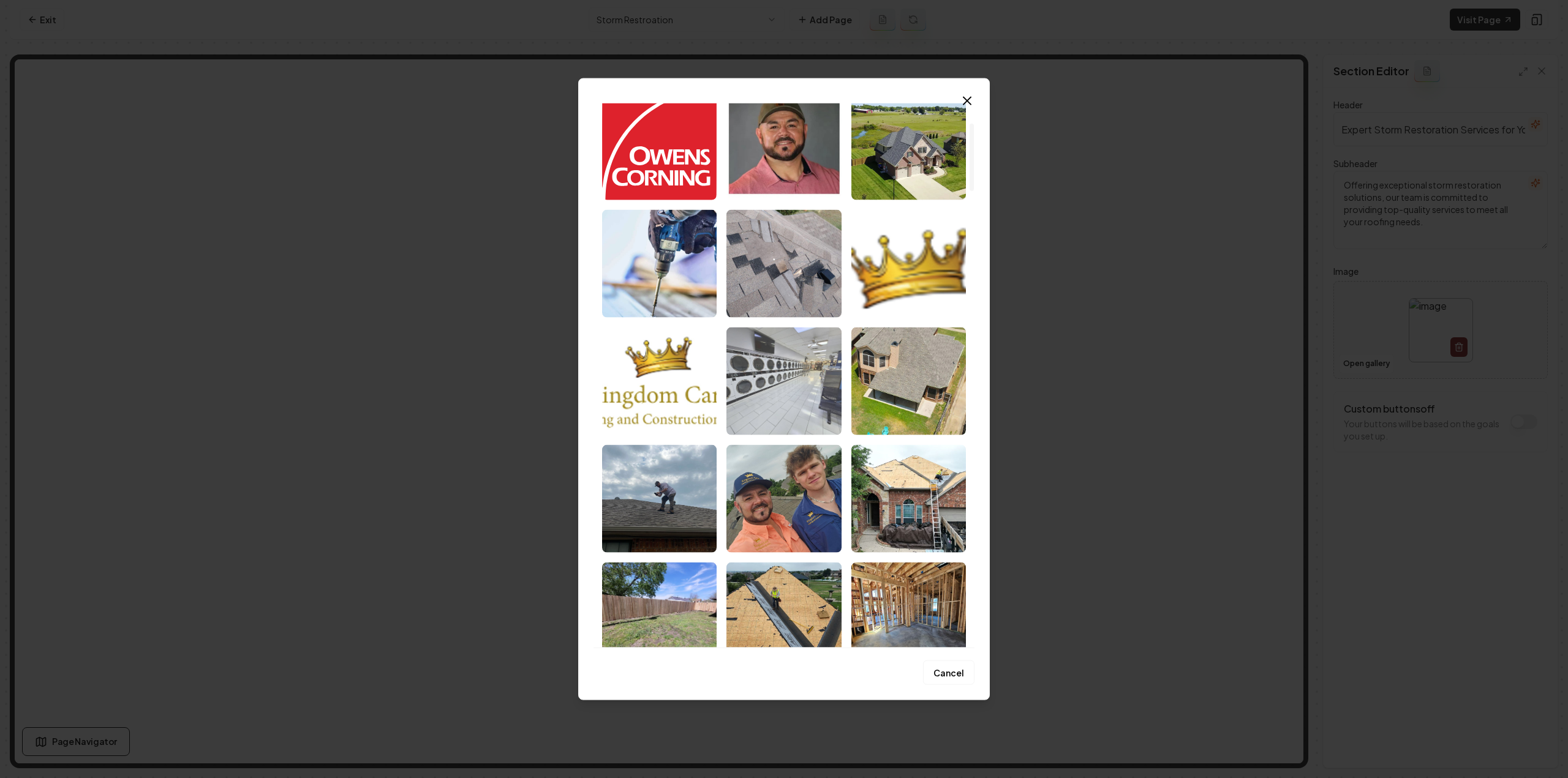
scroll to position [245, 0]
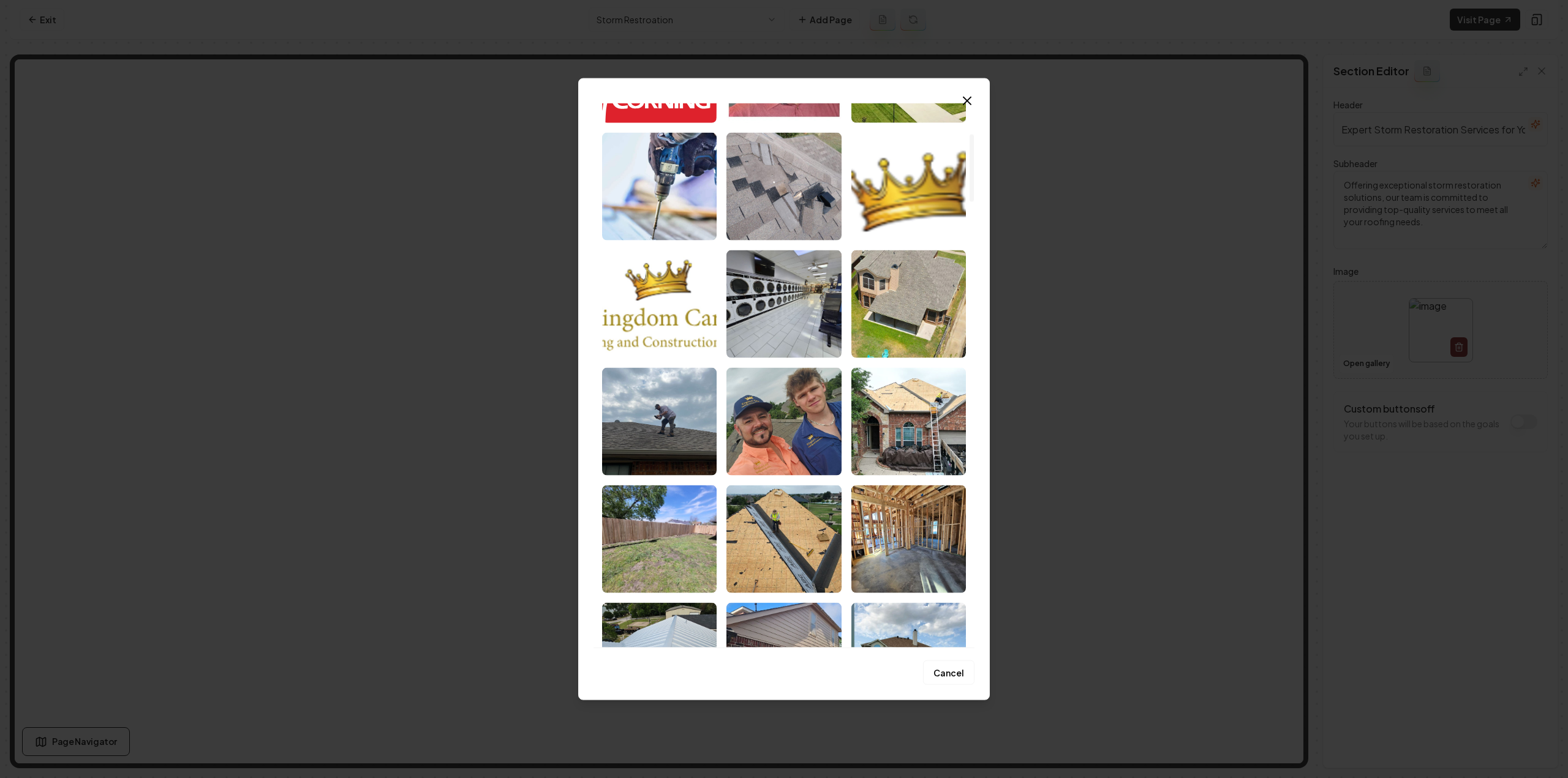
click at [876, 441] on img "Select image image_681a3e9a432c476416e20b35.jpeg" at bounding box center [908, 421] width 114 height 108
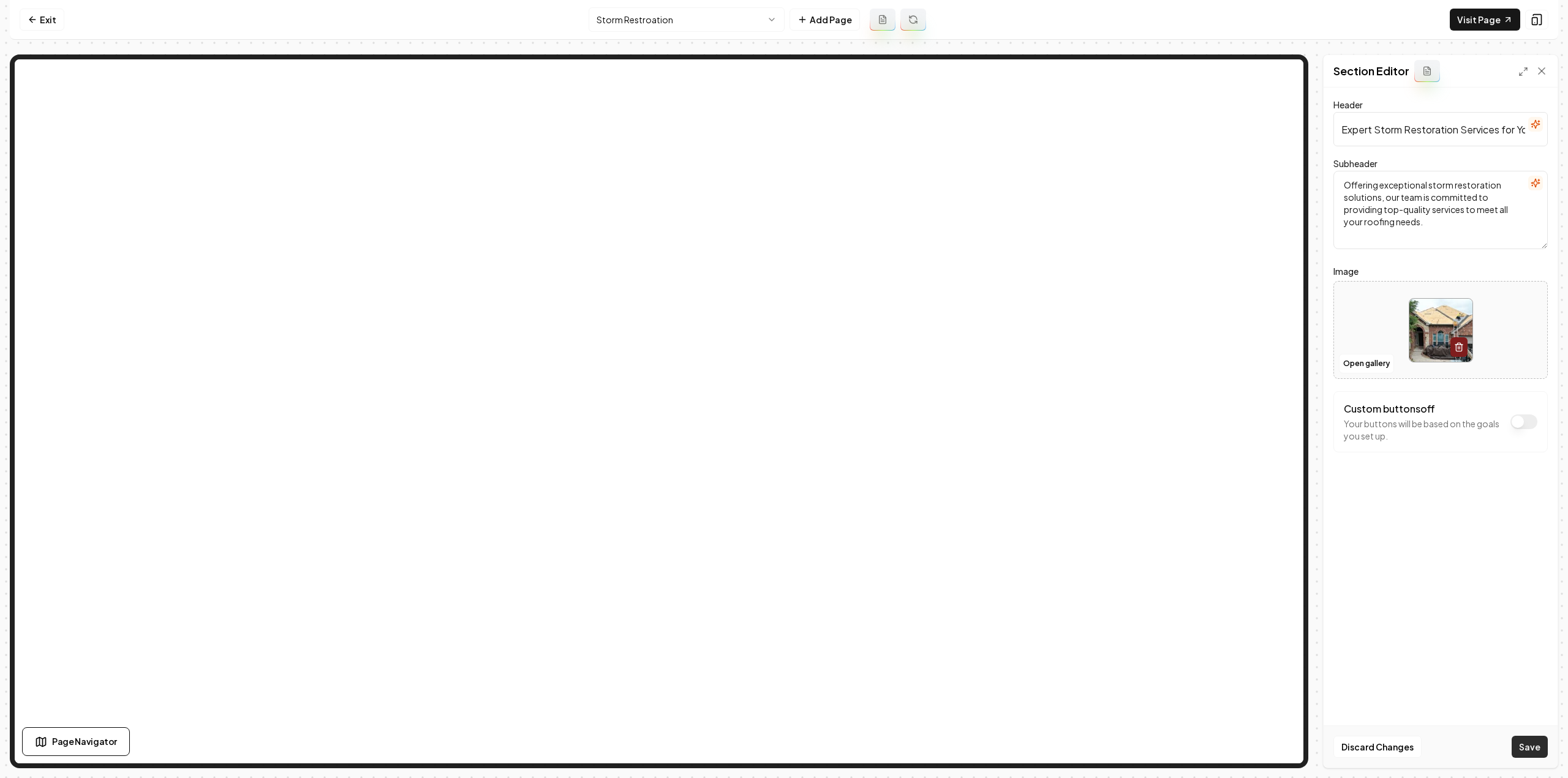
click at [1537, 736] on button "Save" at bounding box center [1529, 746] width 36 height 22
click at [662, 25] on html "Computer Required This feature is only available on a computer. Please switch t…" at bounding box center [784, 389] width 1568 height 778
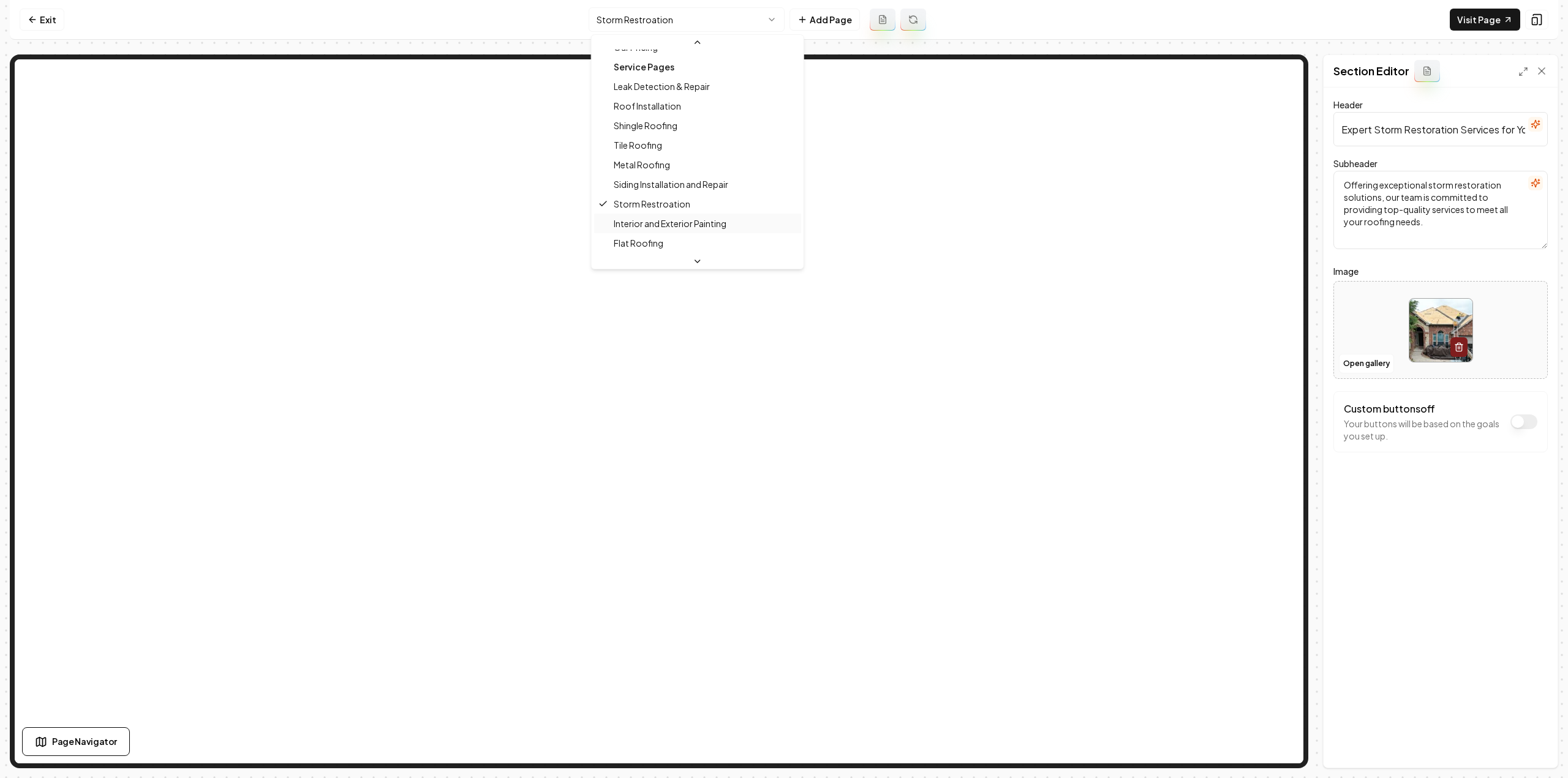
scroll to position [113, 0]
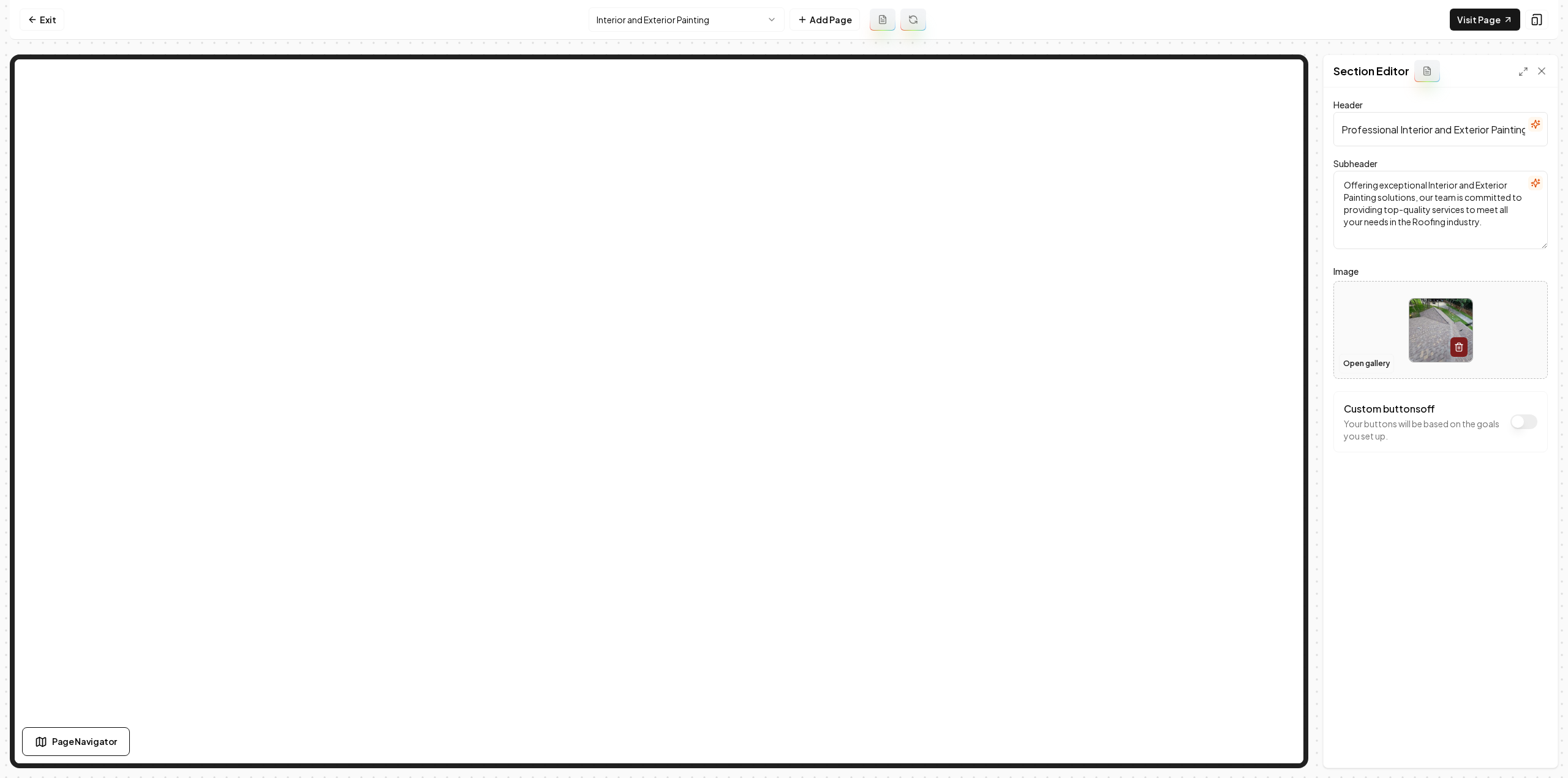
click at [1381, 367] on button "Open gallery" at bounding box center [1366, 363] width 55 height 19
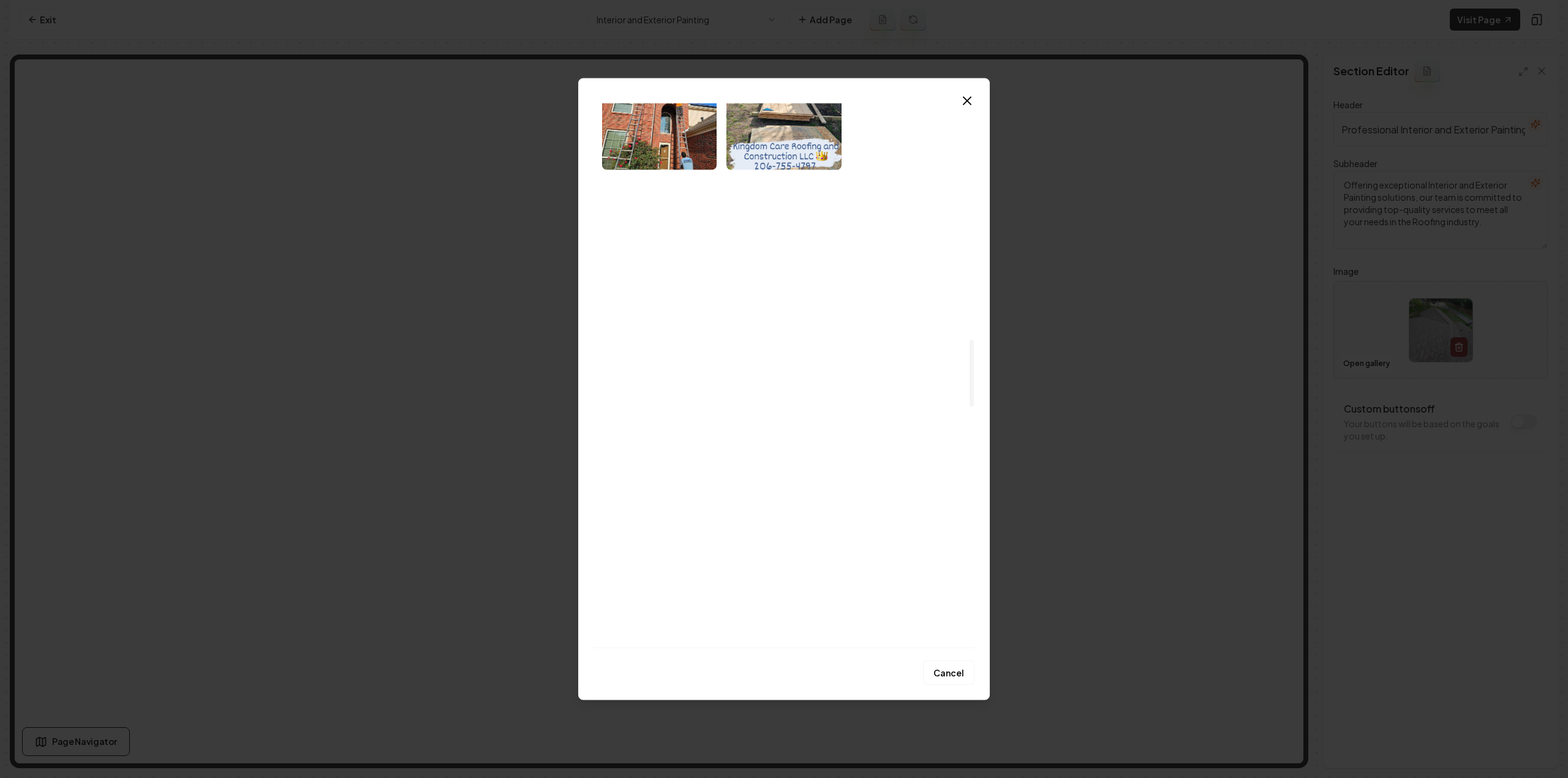
scroll to position [2081, 0]
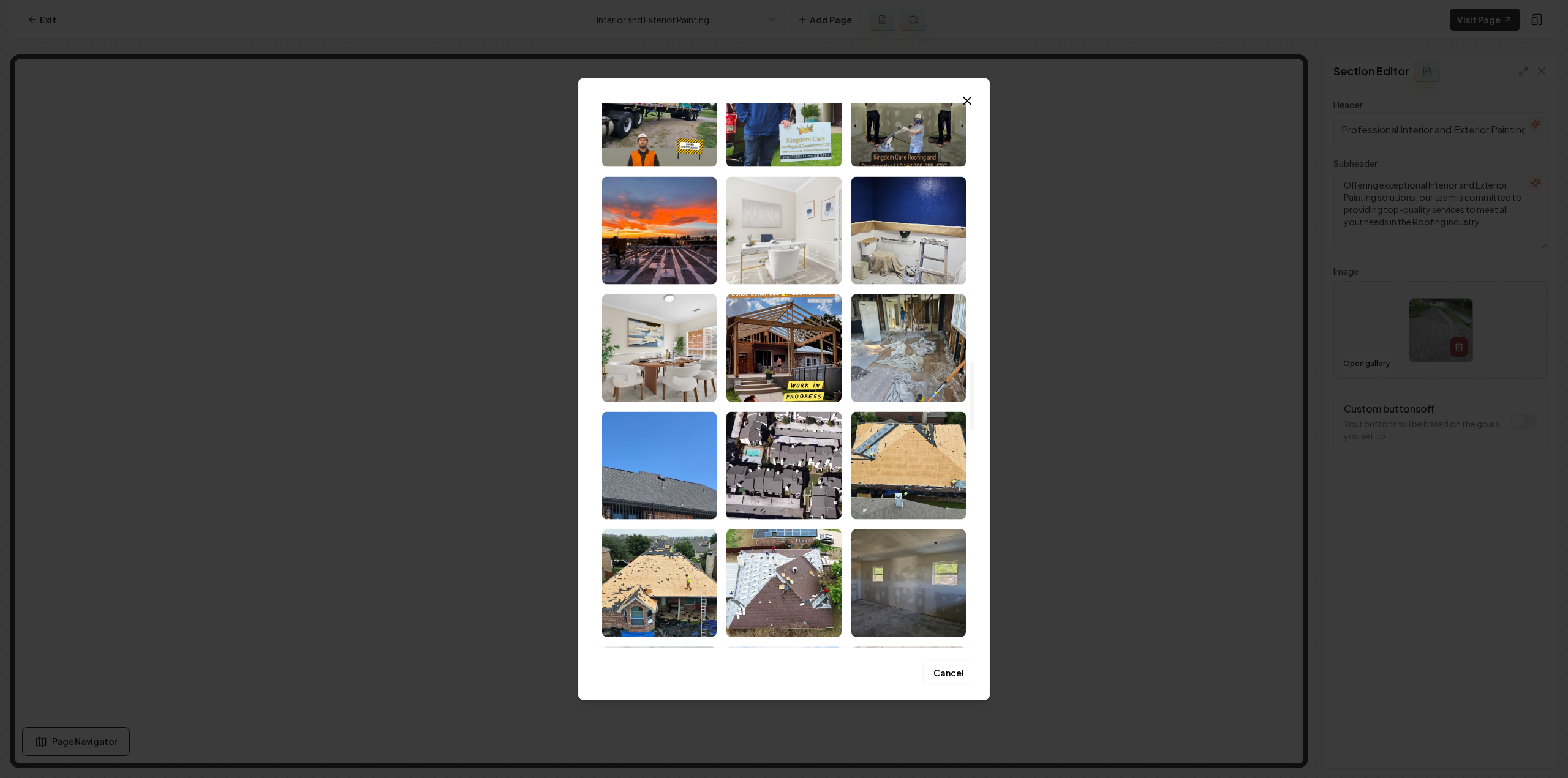
click at [757, 248] on img "Select image image_681a3e98432c476416e20251.jpeg" at bounding box center [783, 230] width 114 height 108
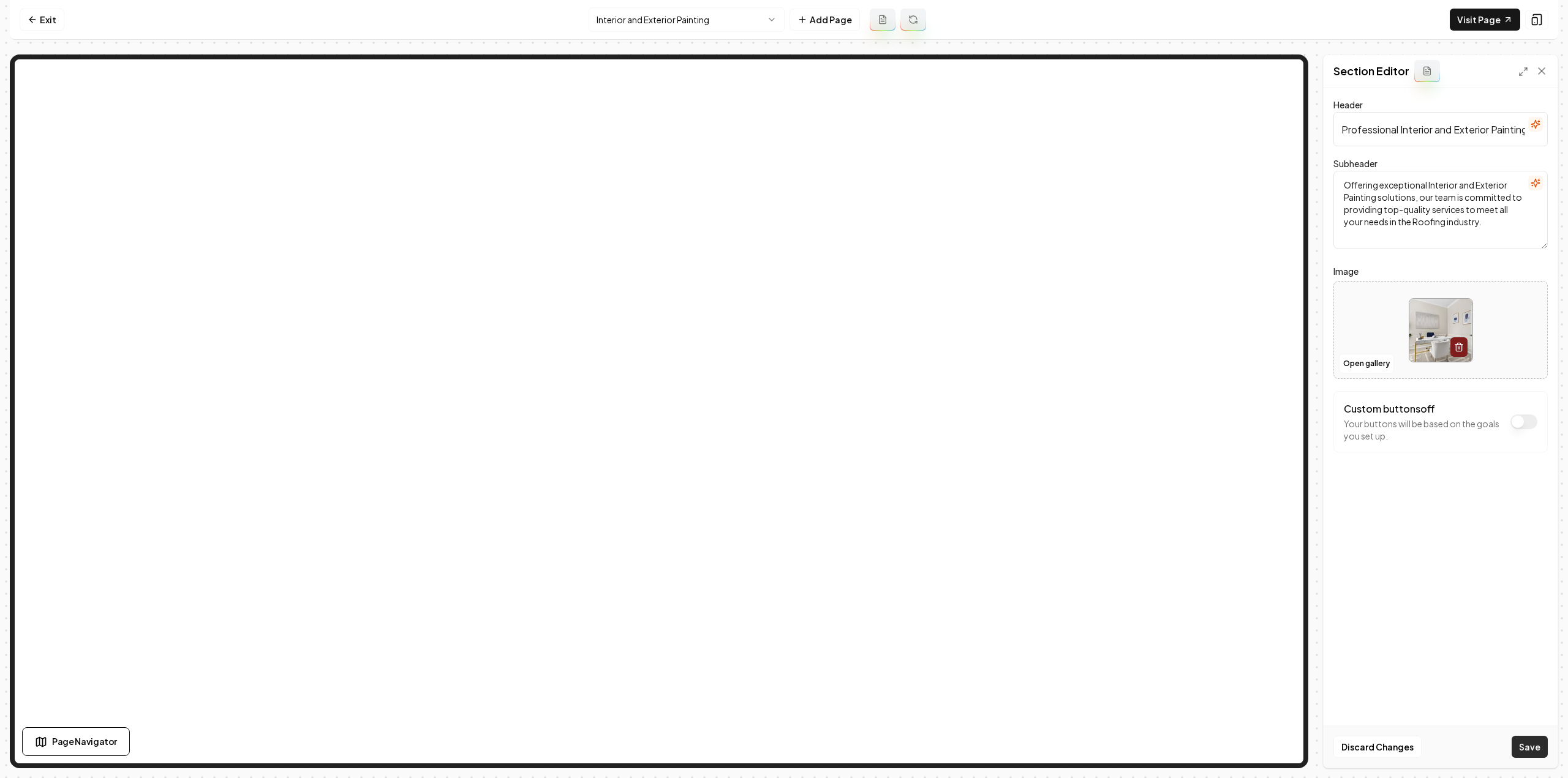
click at [1531, 739] on button "Save" at bounding box center [1529, 746] width 36 height 22
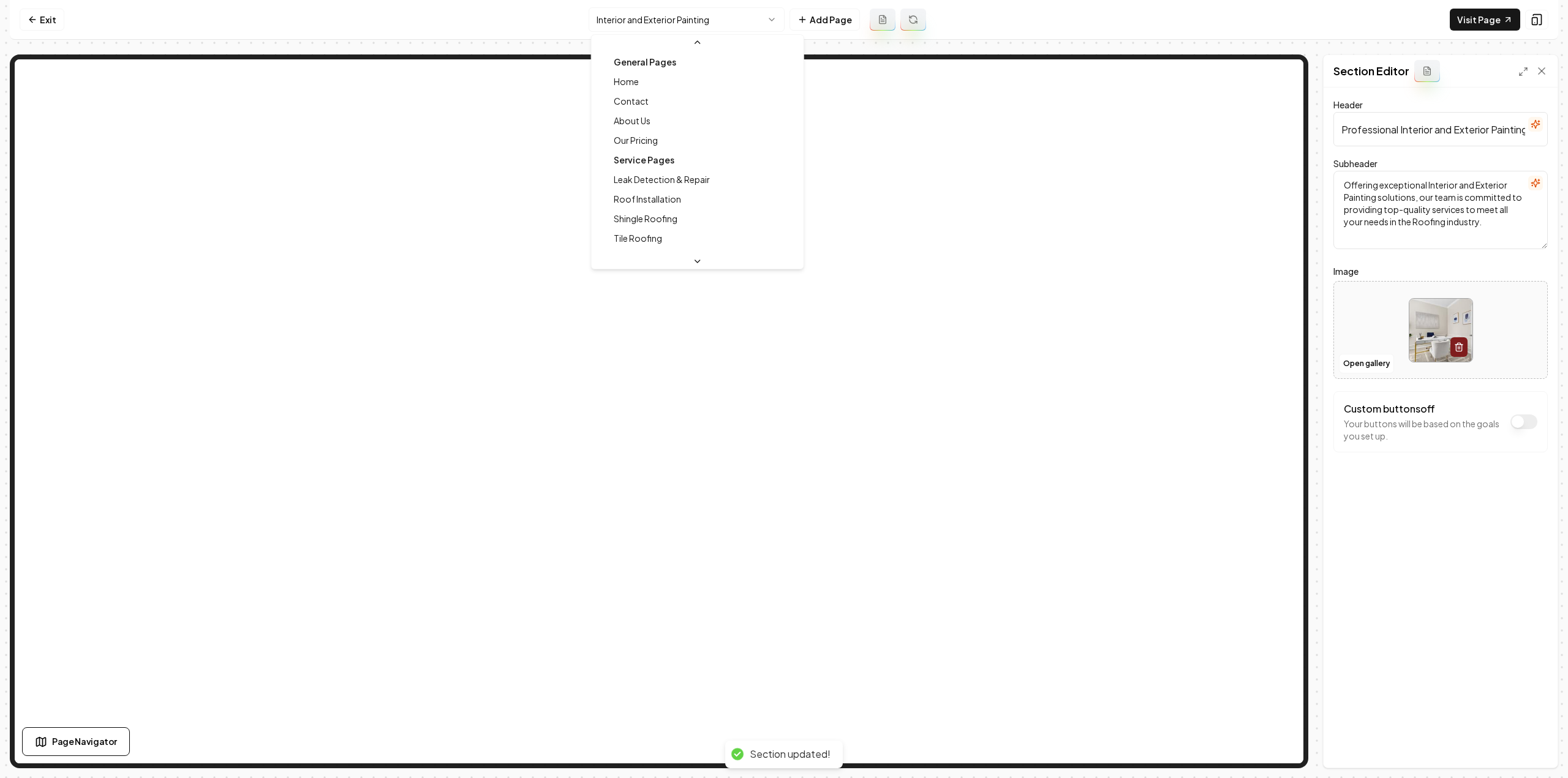
click at [726, 7] on html "Computer Required This feature is only available on a computer. Please switch t…" at bounding box center [784, 389] width 1568 height 778
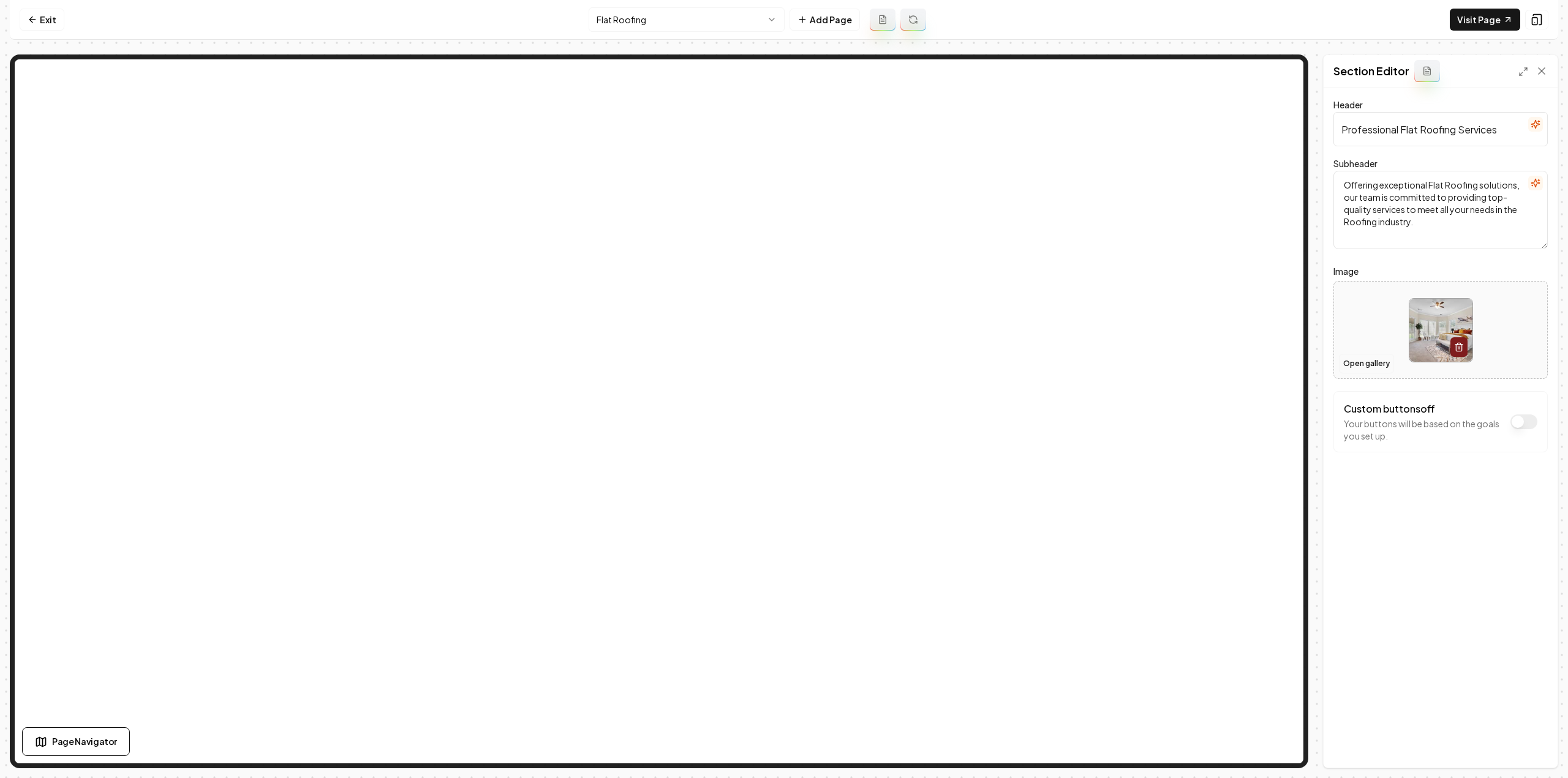
click at [1359, 359] on button "Open gallery" at bounding box center [1366, 363] width 55 height 19
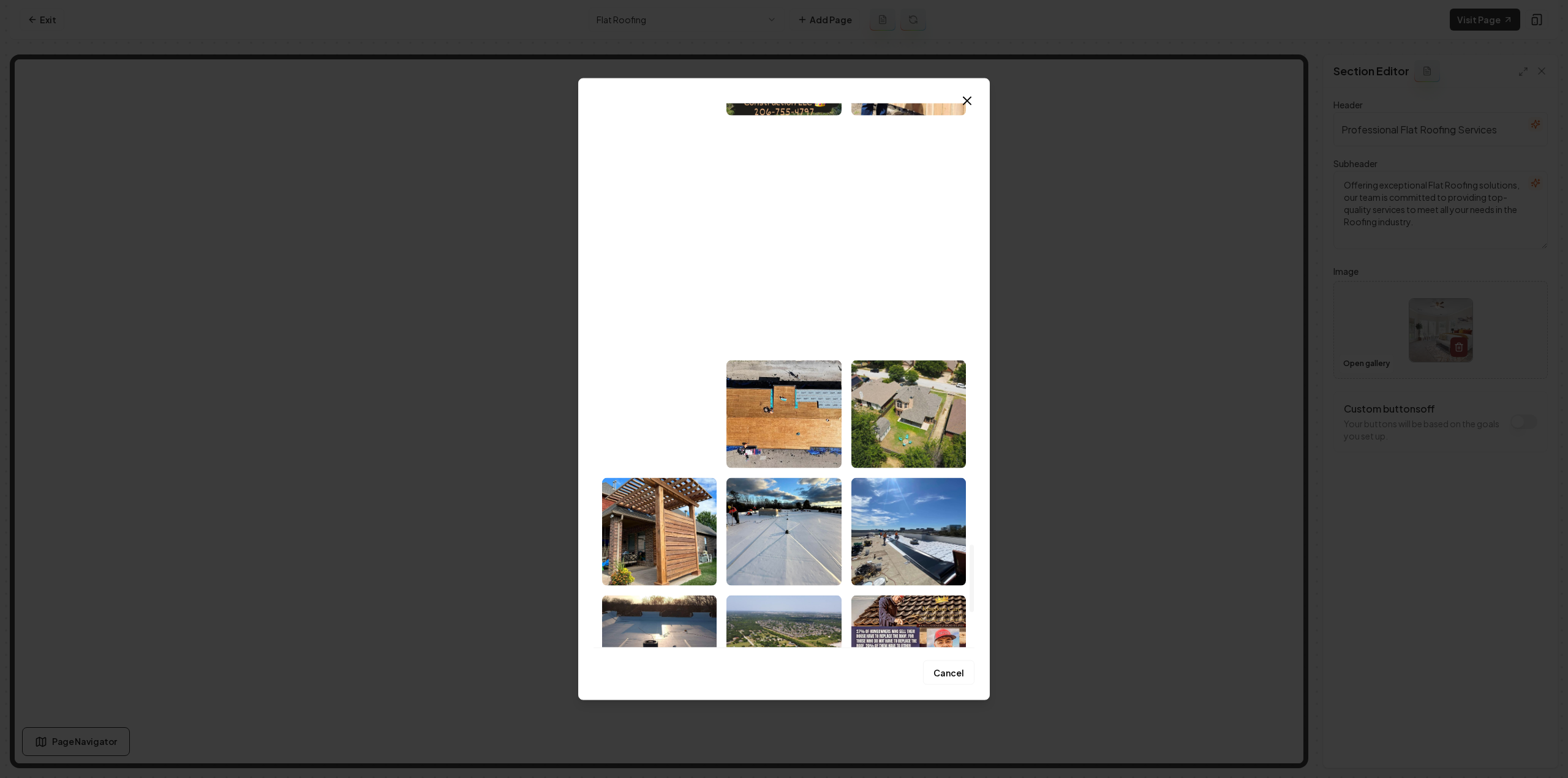
scroll to position [3551, 0]
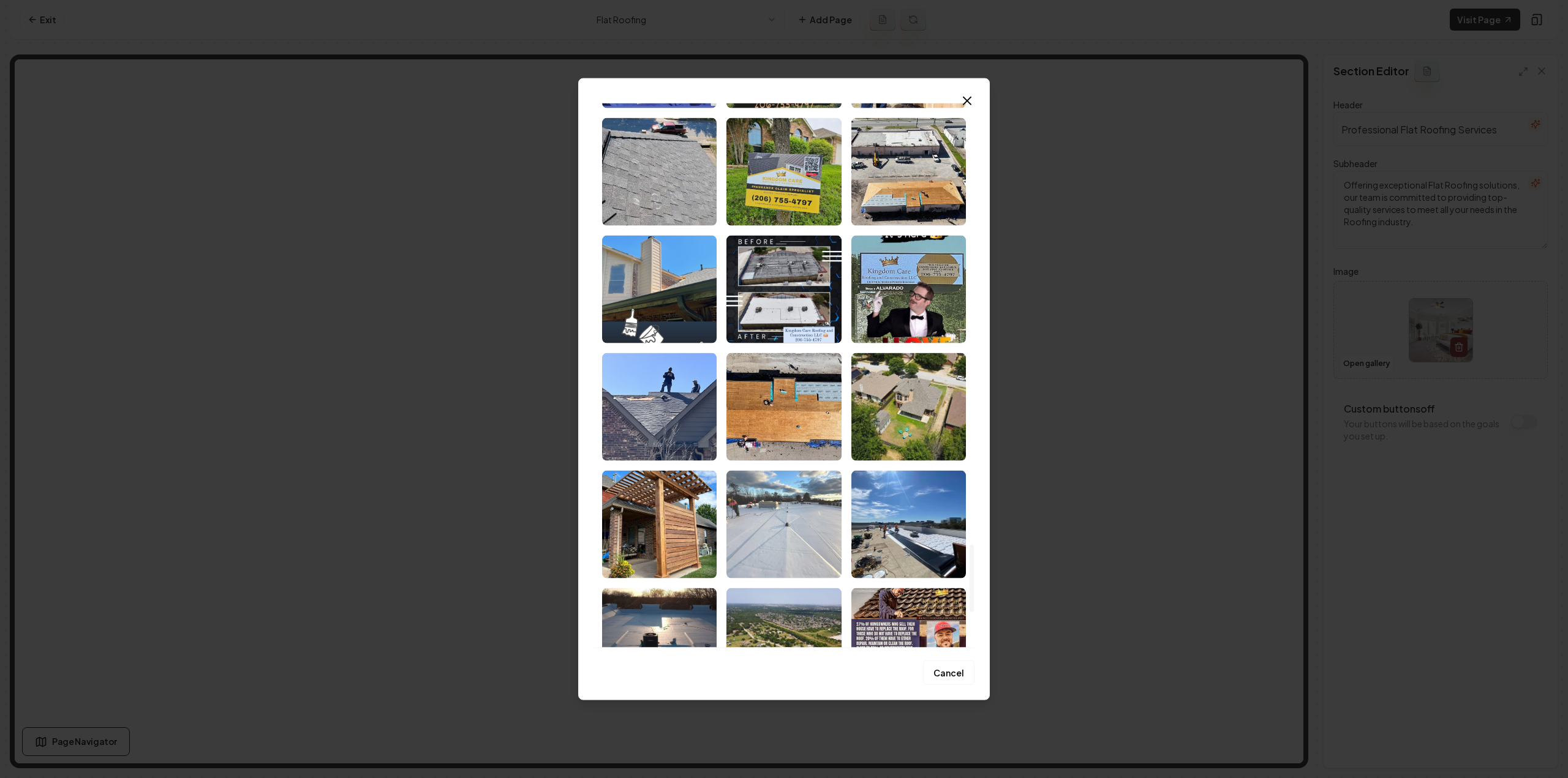
click at [761, 551] on img "Select image image_681a3e99432c476416e205c7.jpeg" at bounding box center [783, 524] width 114 height 108
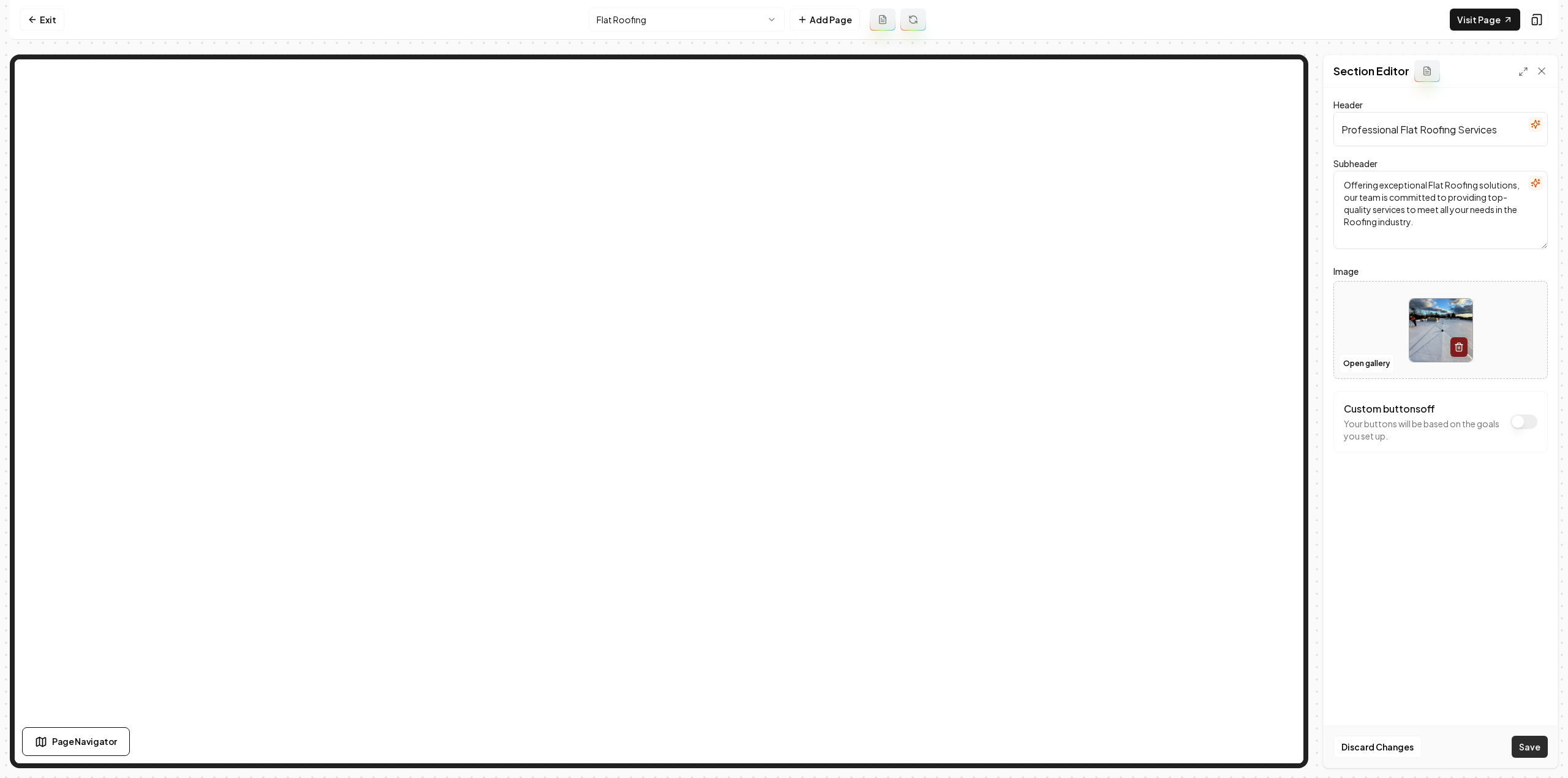
click at [1531, 751] on button "Save" at bounding box center [1529, 746] width 36 height 22
click at [681, 14] on html "Computer Required This feature is only available on a computer. Please switch t…" at bounding box center [784, 389] width 1568 height 778
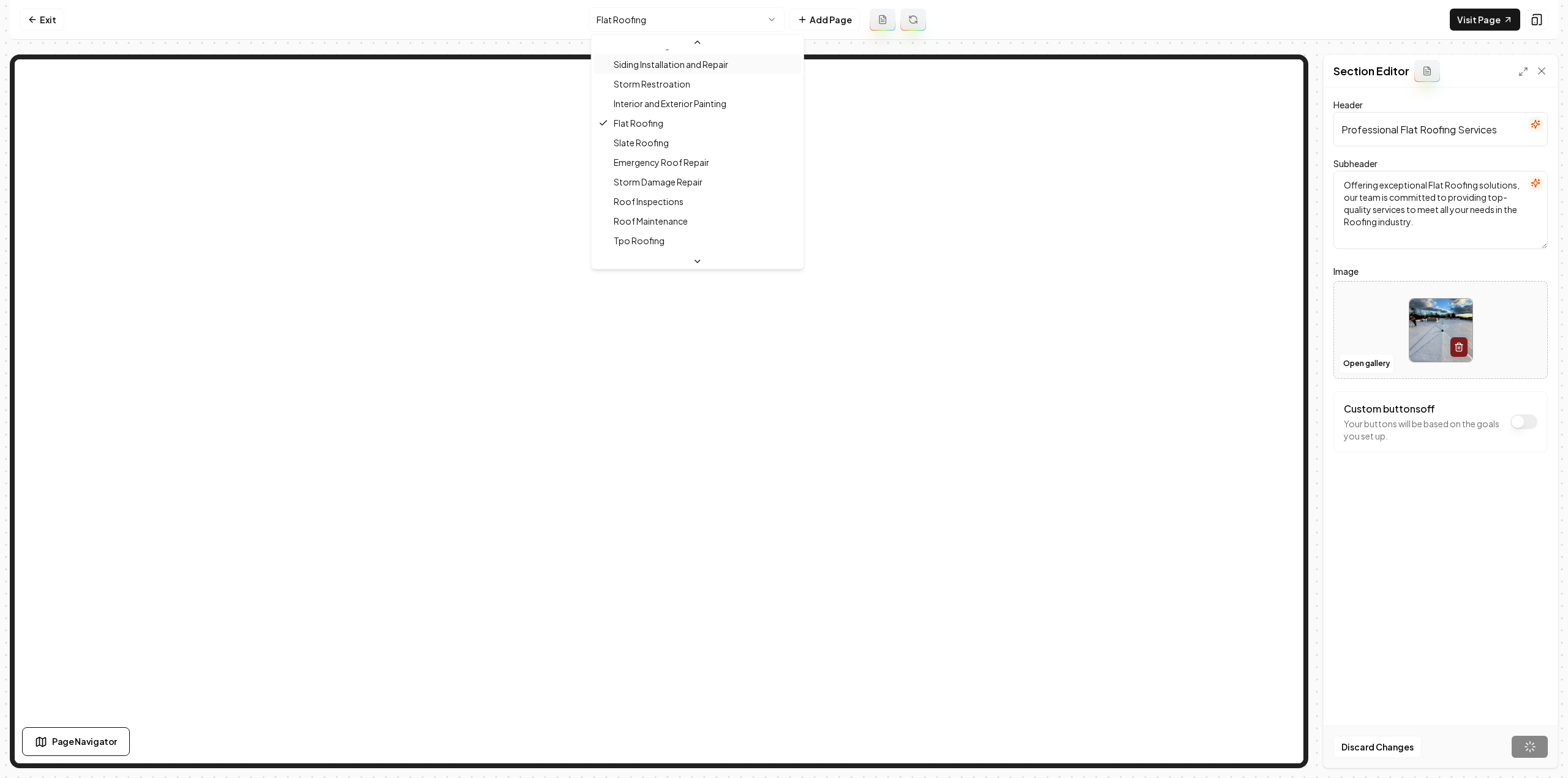
scroll to position [213, 0]
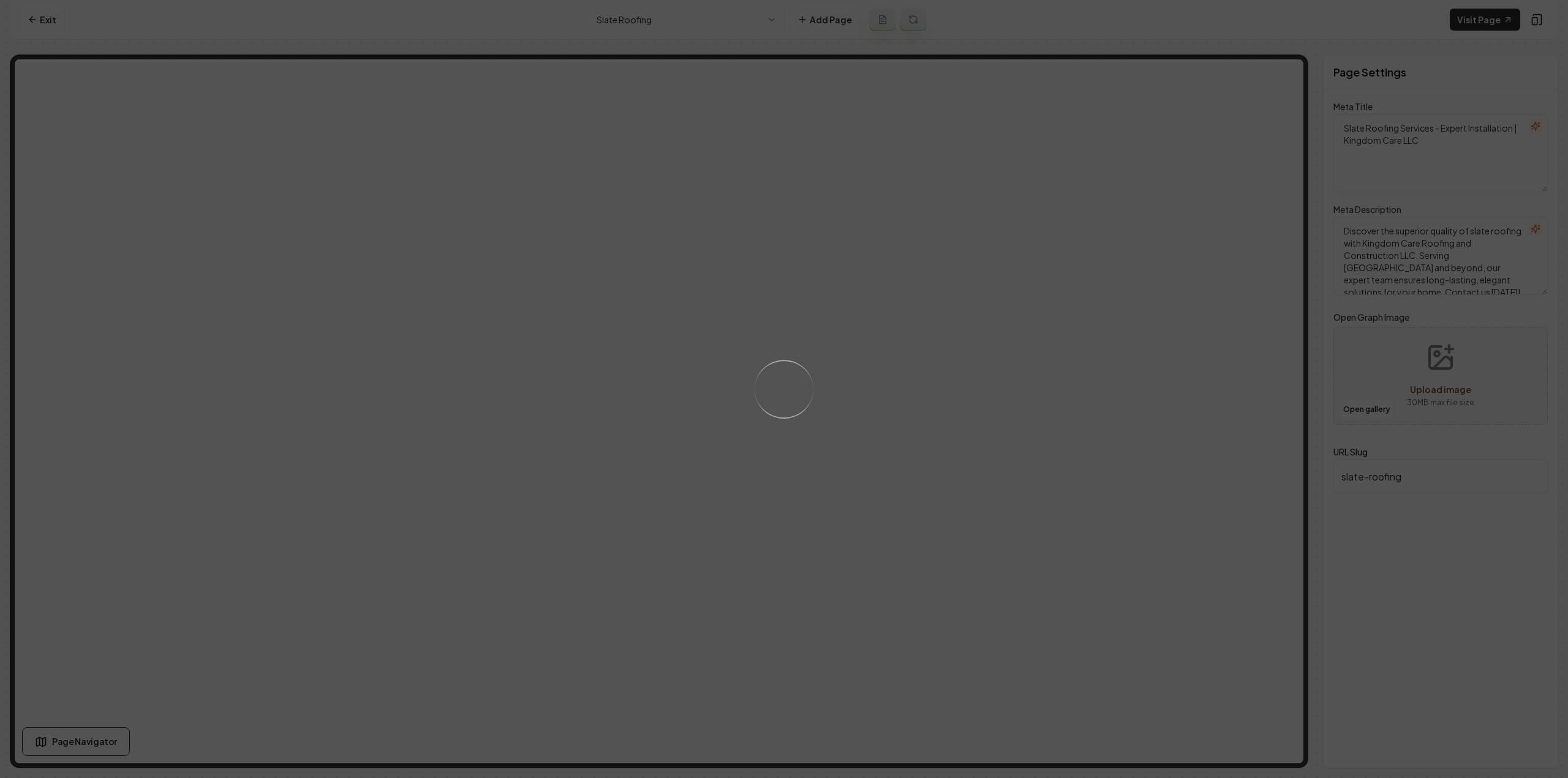
click at [1056, 347] on div "Loading..." at bounding box center [784, 389] width 1568 height 778
drag, startPoint x: 1056, startPoint y: 347, endPoint x: 996, endPoint y: 335, distance: 61.2
click at [1047, 361] on div "Loading..." at bounding box center [784, 389] width 1568 height 778
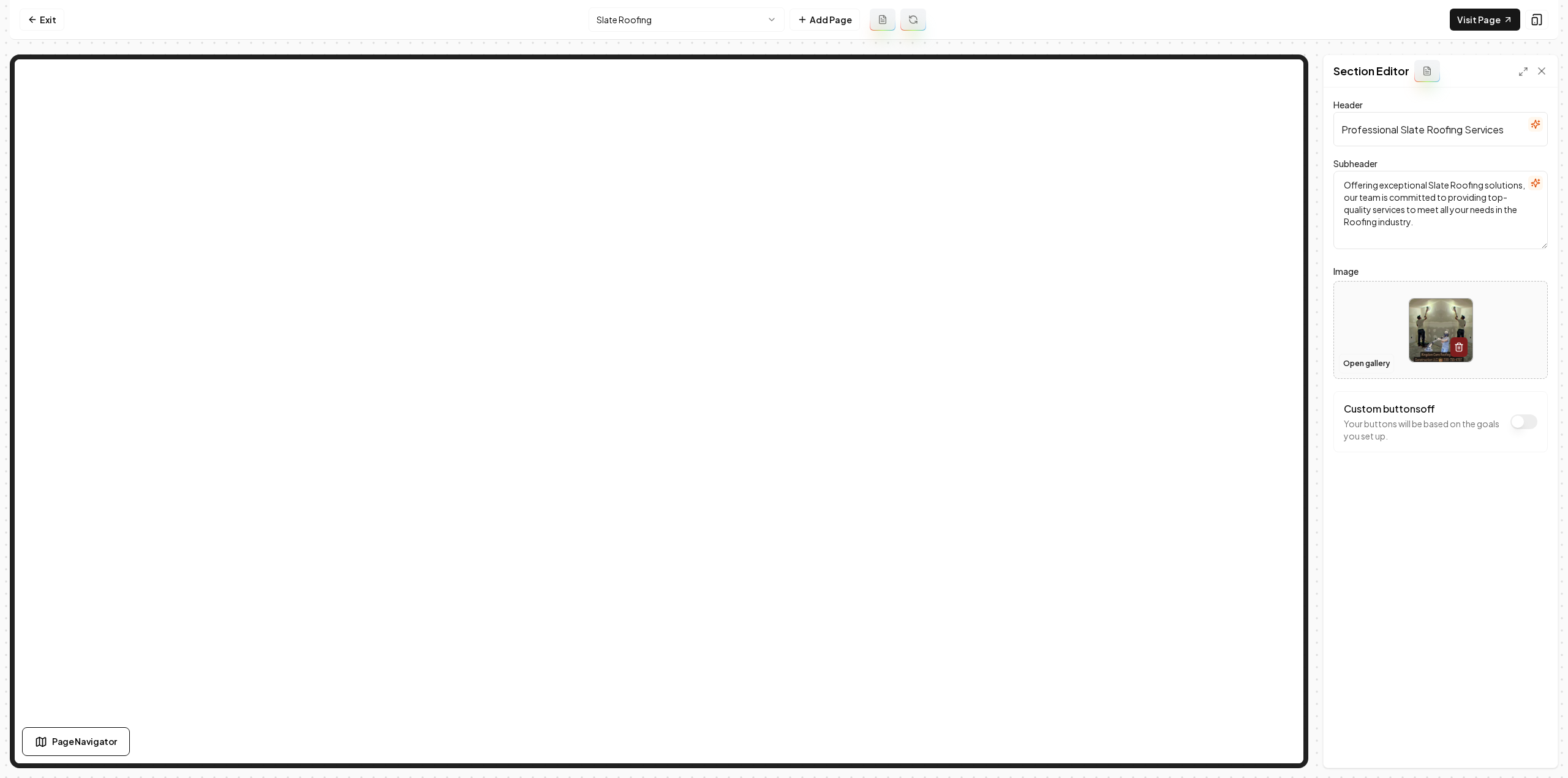
click at [1379, 364] on button "Open gallery" at bounding box center [1366, 363] width 55 height 19
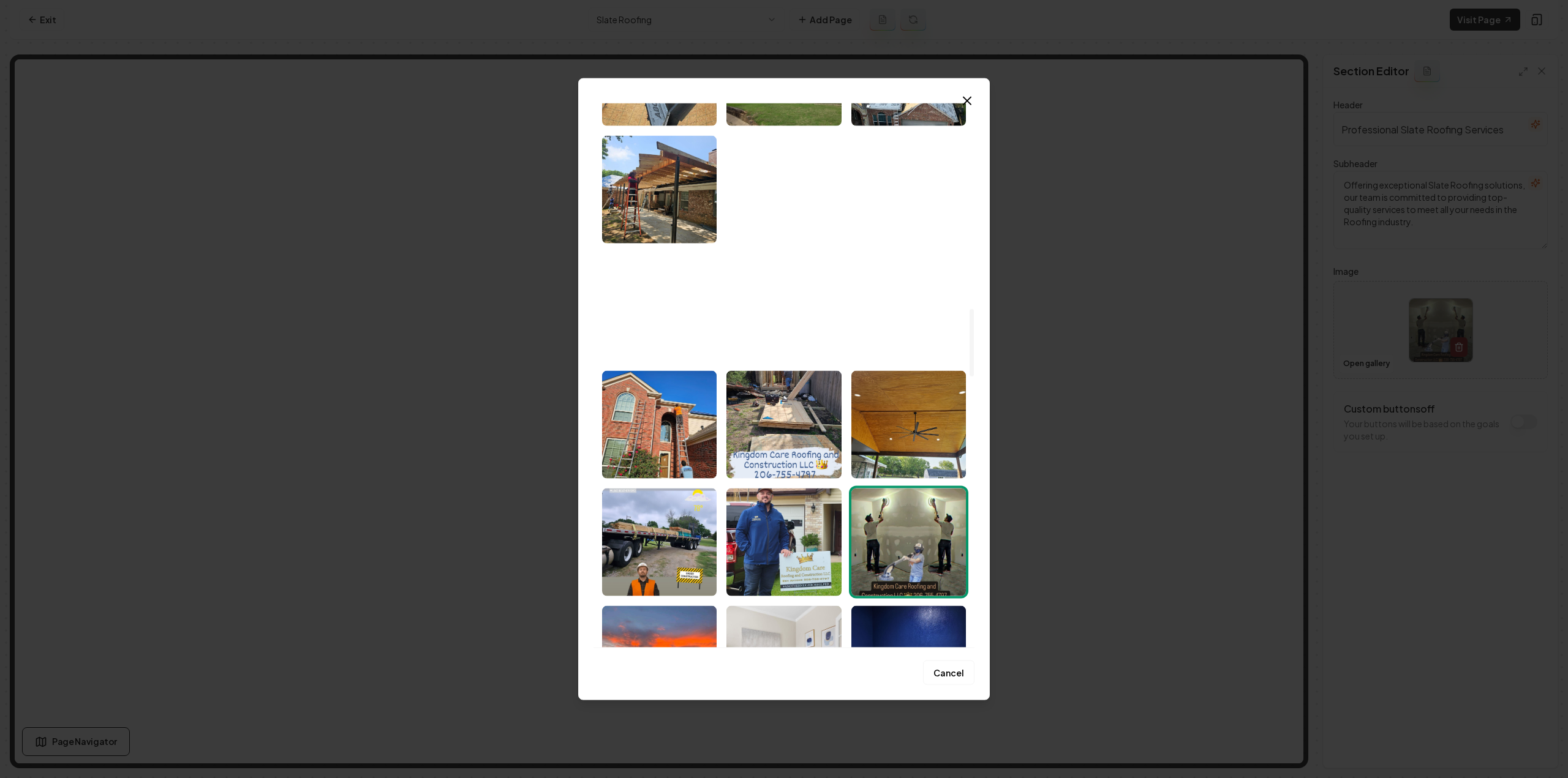
scroll to position [1652, 0]
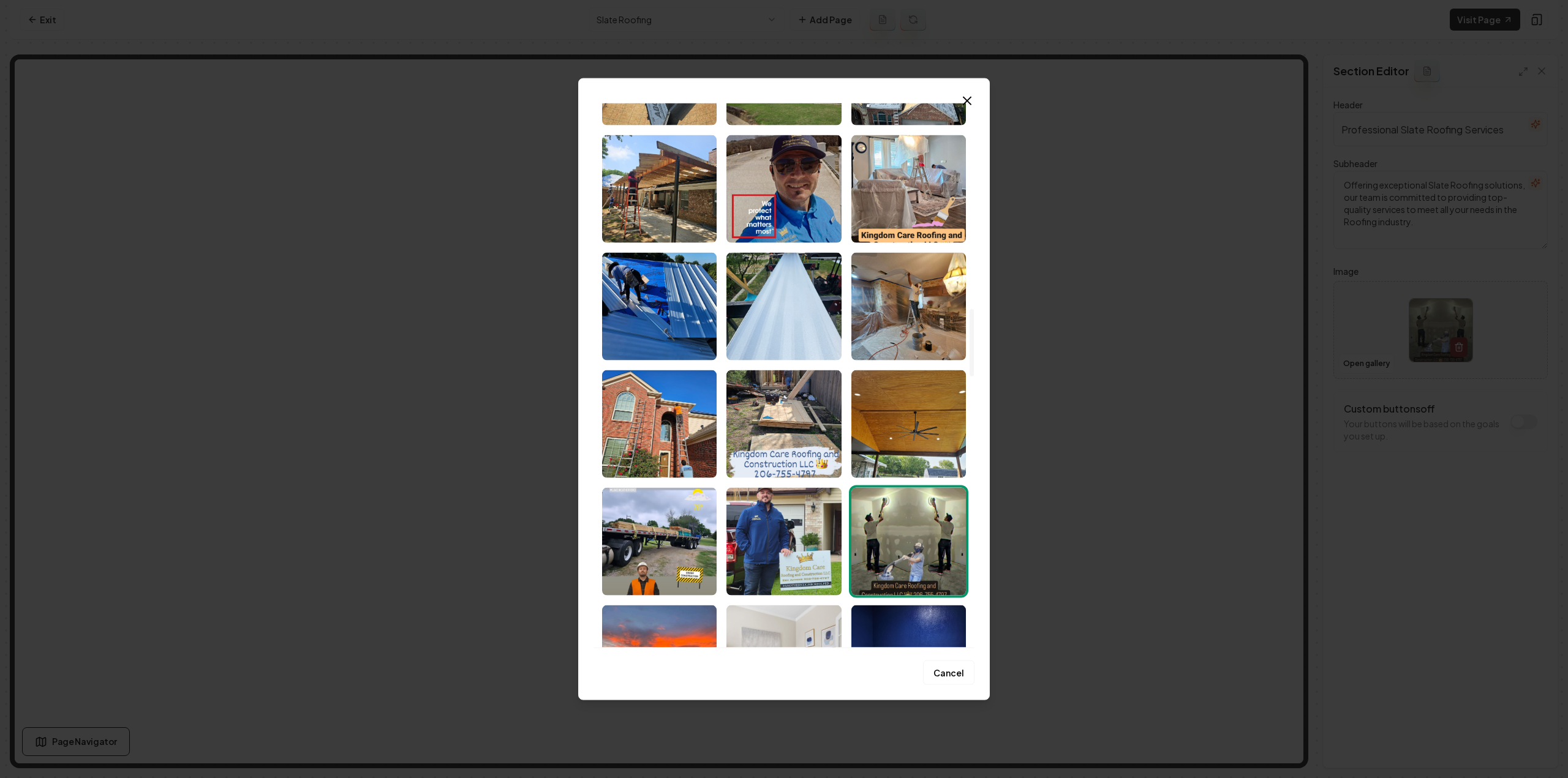
click at [673, 340] on img "Select image image_681a3e9a432c476416e20b1d.jpeg" at bounding box center [659, 306] width 114 height 108
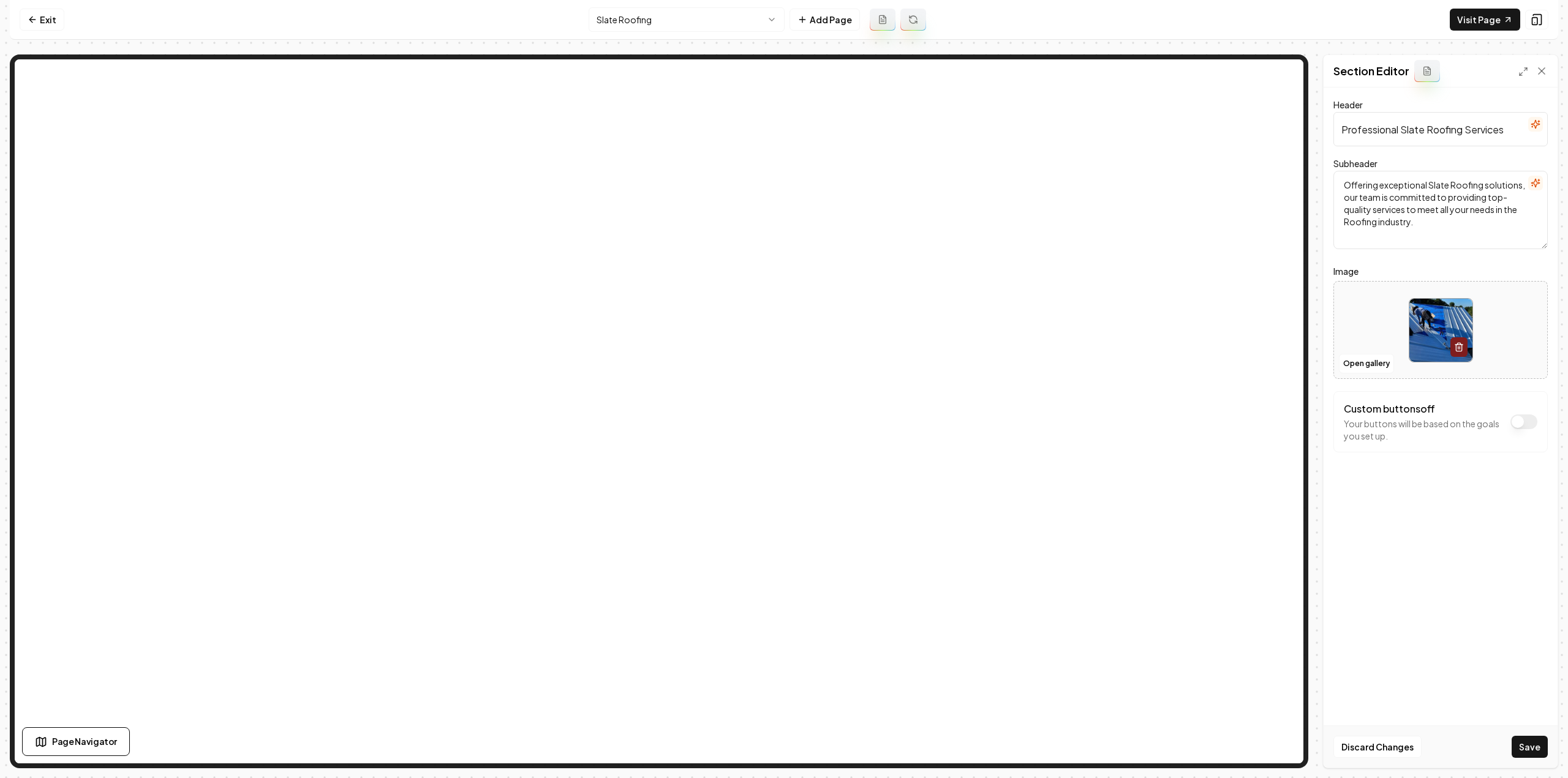
click at [1519, 751] on button "Save" at bounding box center [1529, 746] width 36 height 22
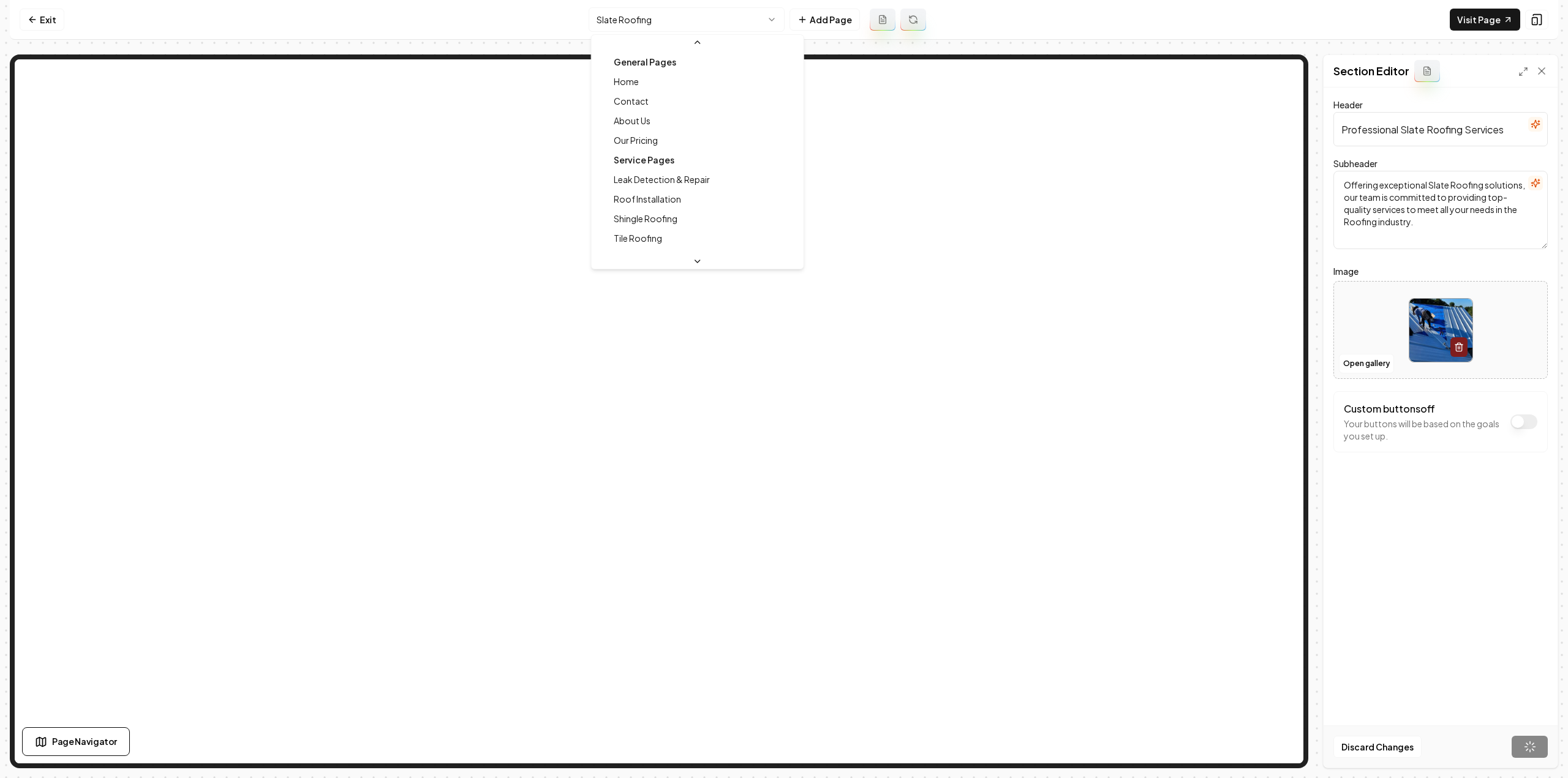
click at [688, 25] on html "Computer Required This feature is only available on a computer. Please switch t…" at bounding box center [784, 389] width 1568 height 778
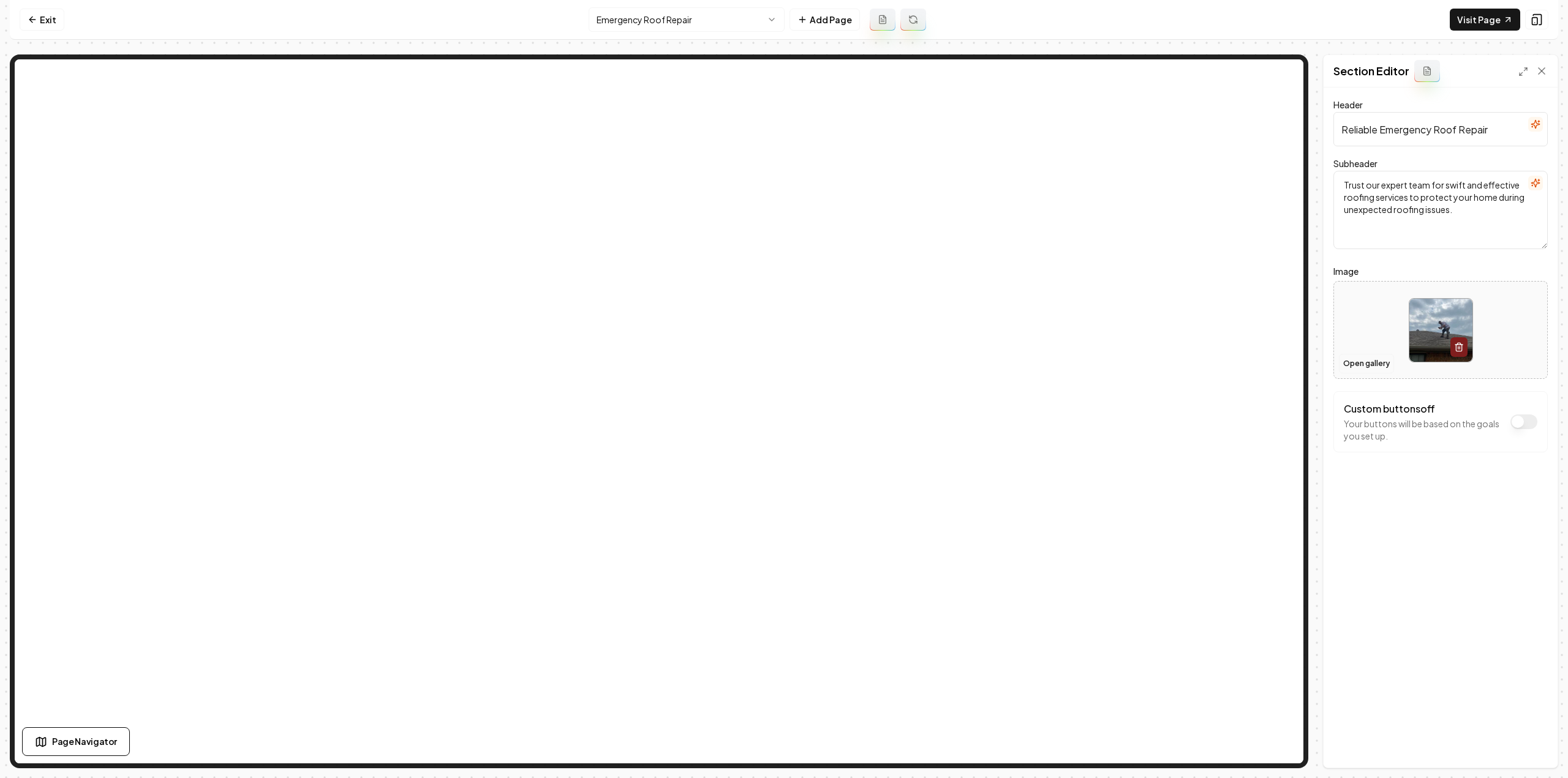
click at [1374, 356] on button "Open gallery" at bounding box center [1366, 363] width 55 height 19
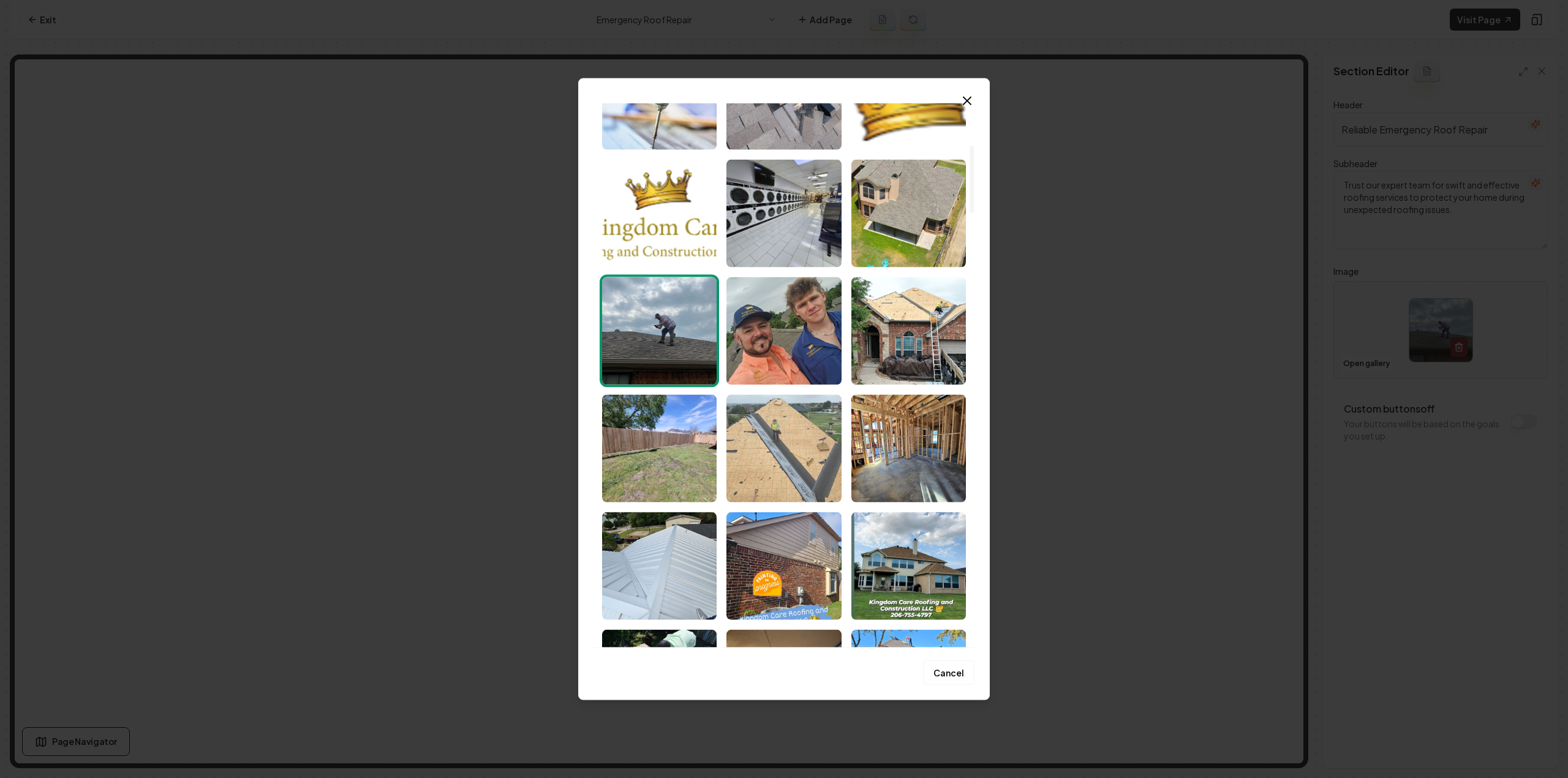
scroll to position [367, 0]
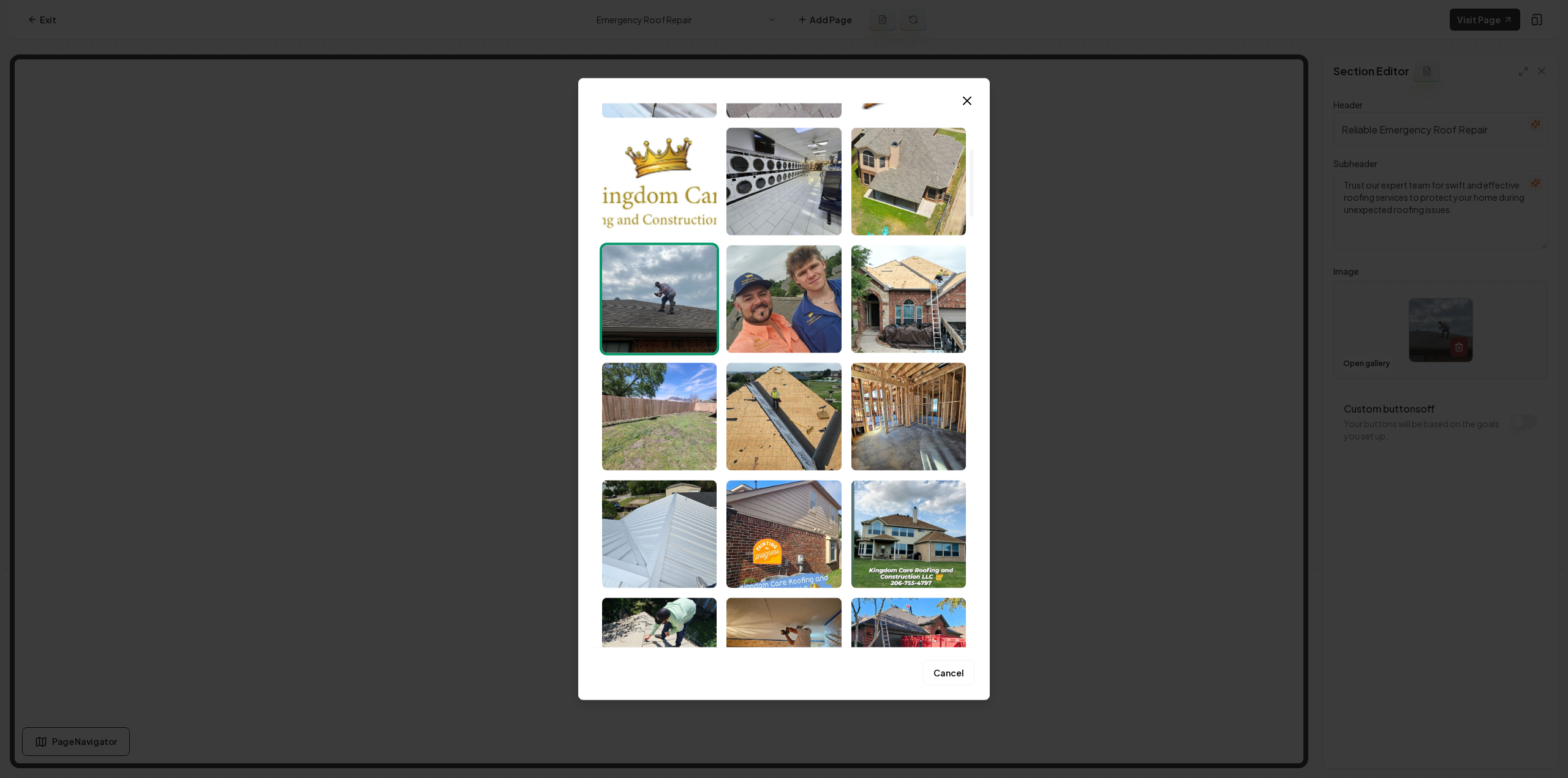
click at [792, 452] on img "Select image image_681a3e9a432c476416e20a91.jpeg" at bounding box center [783, 416] width 114 height 108
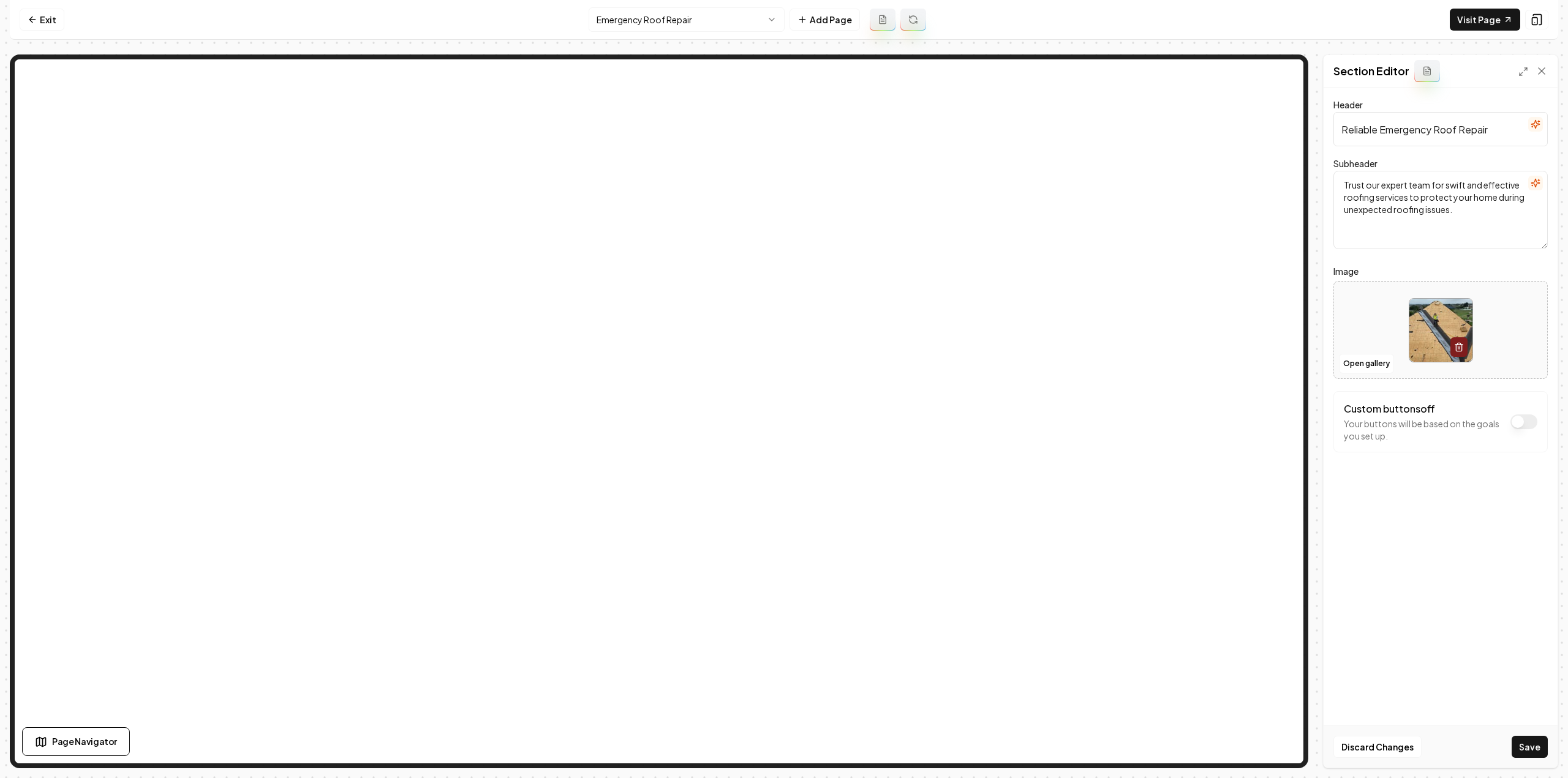
click at [1526, 761] on div "Discard Changes Save" at bounding box center [1441, 746] width 234 height 43
click at [1529, 756] on button "Save" at bounding box center [1529, 746] width 36 height 22
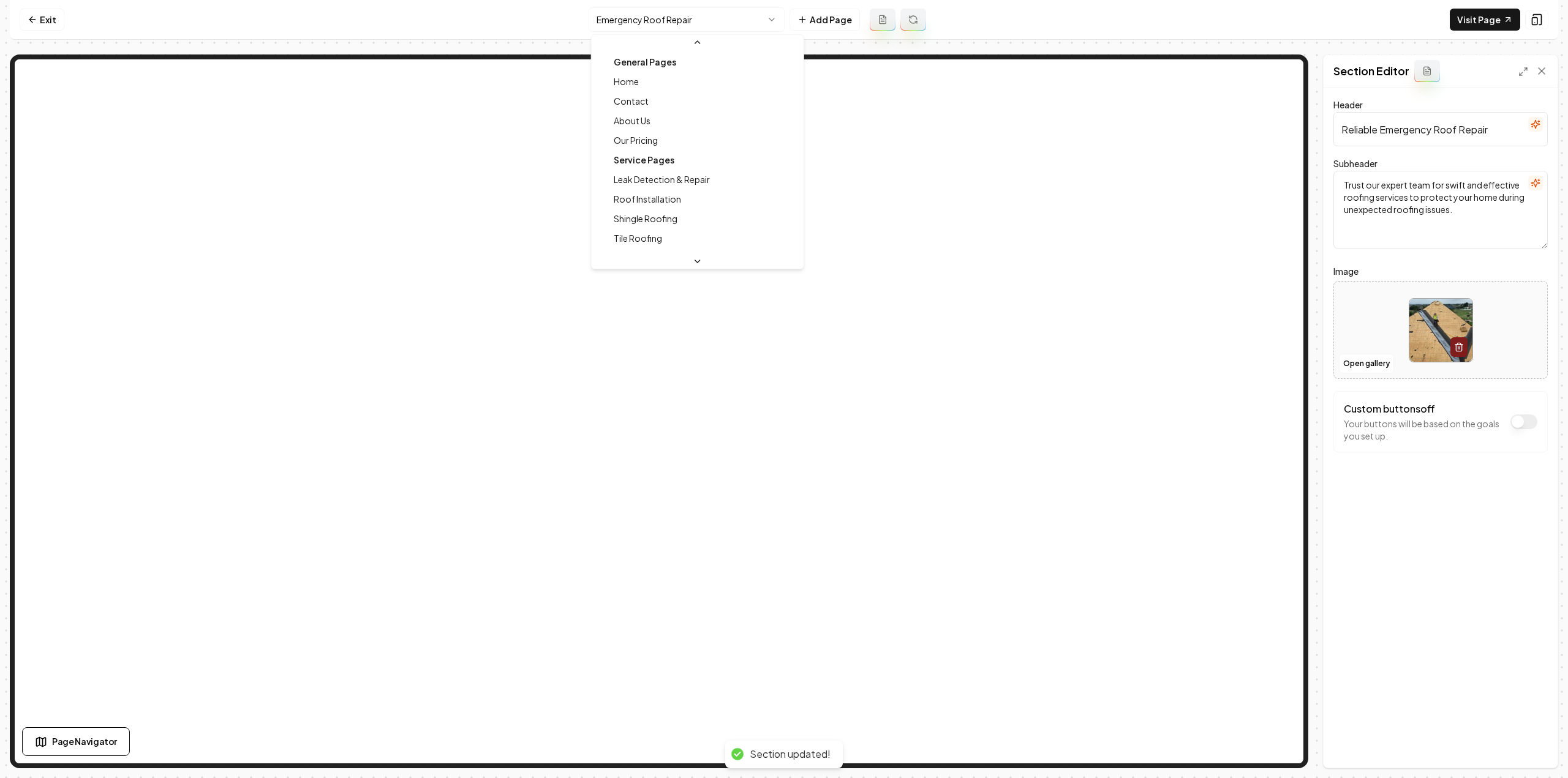
click at [696, 19] on html "Computer Required This feature is only available on a computer. Please switch t…" at bounding box center [784, 389] width 1568 height 778
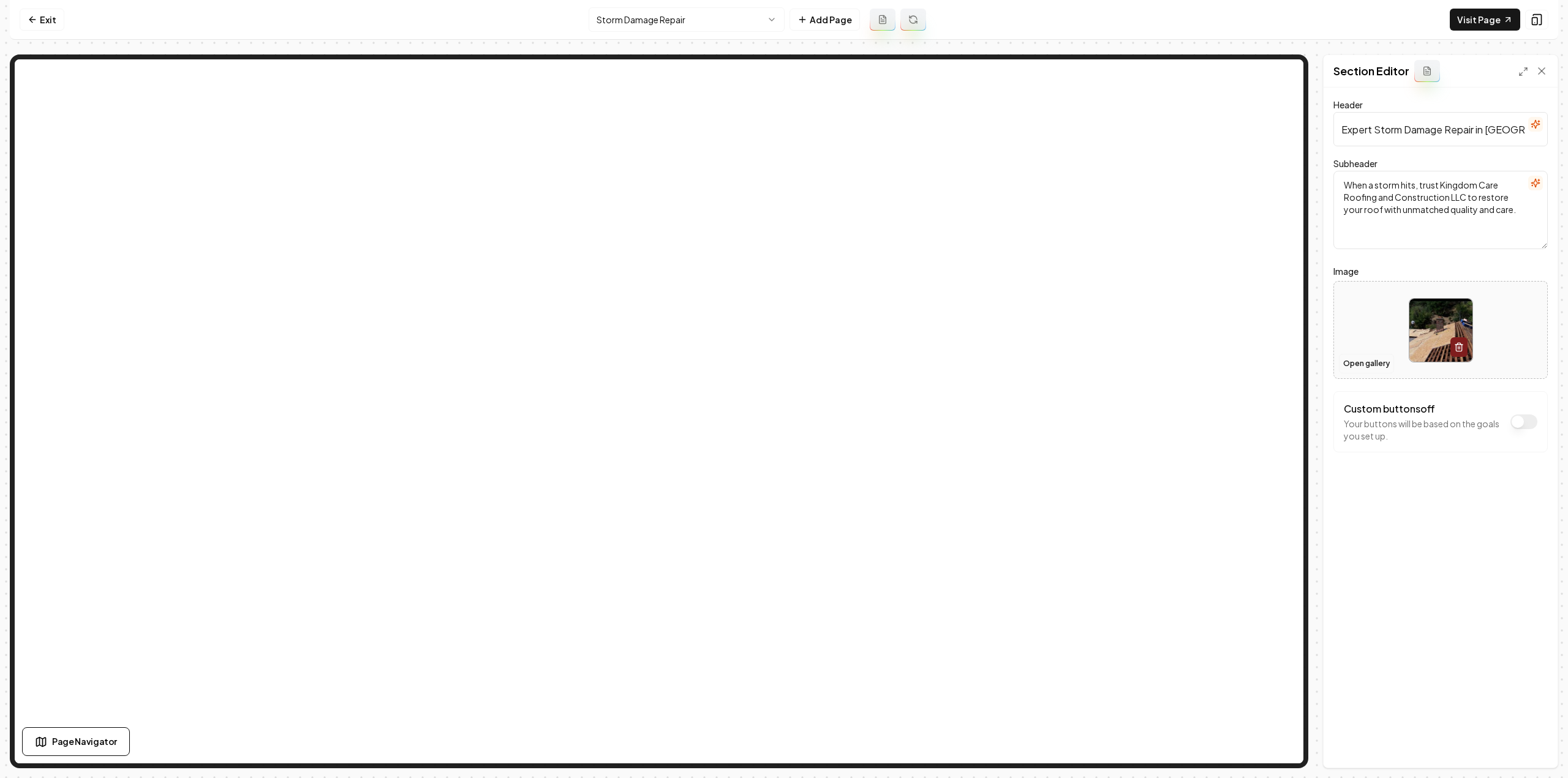
click at [1371, 358] on button "Open gallery" at bounding box center [1366, 363] width 55 height 19
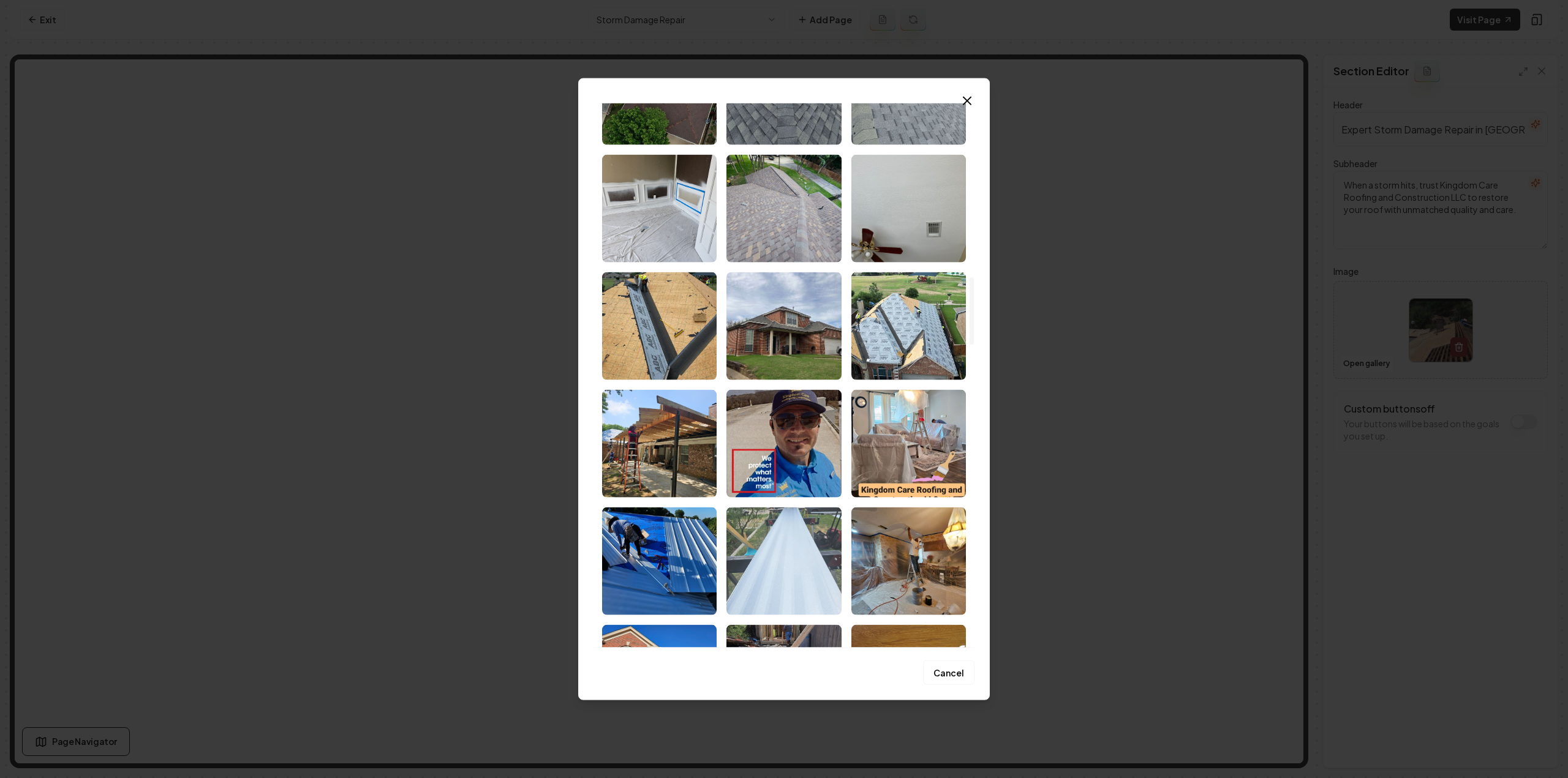
scroll to position [1408, 0]
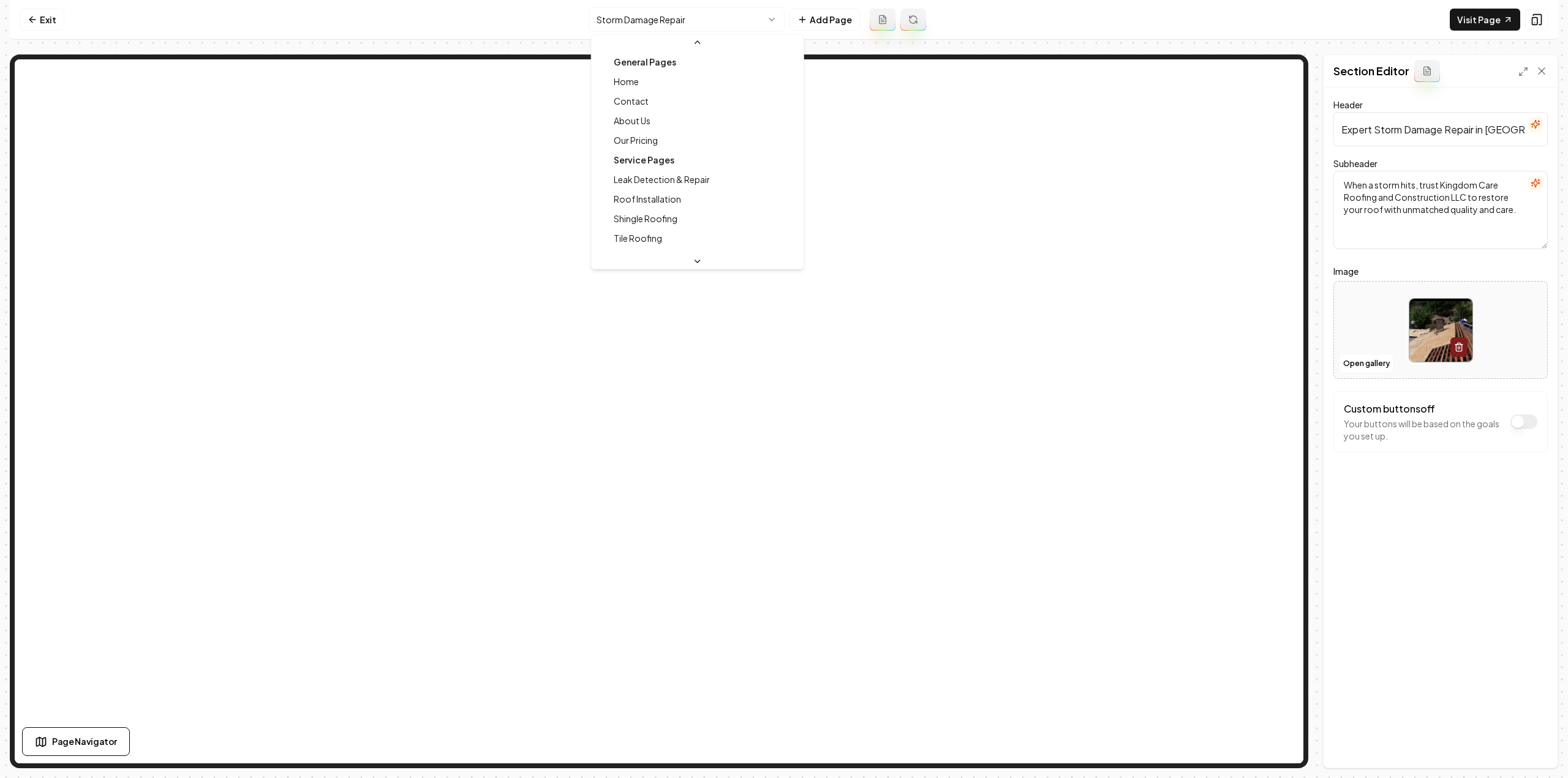
click at [715, 22] on html "Computer Required This feature is only available on a computer. Please switch t…" at bounding box center [784, 389] width 1568 height 778
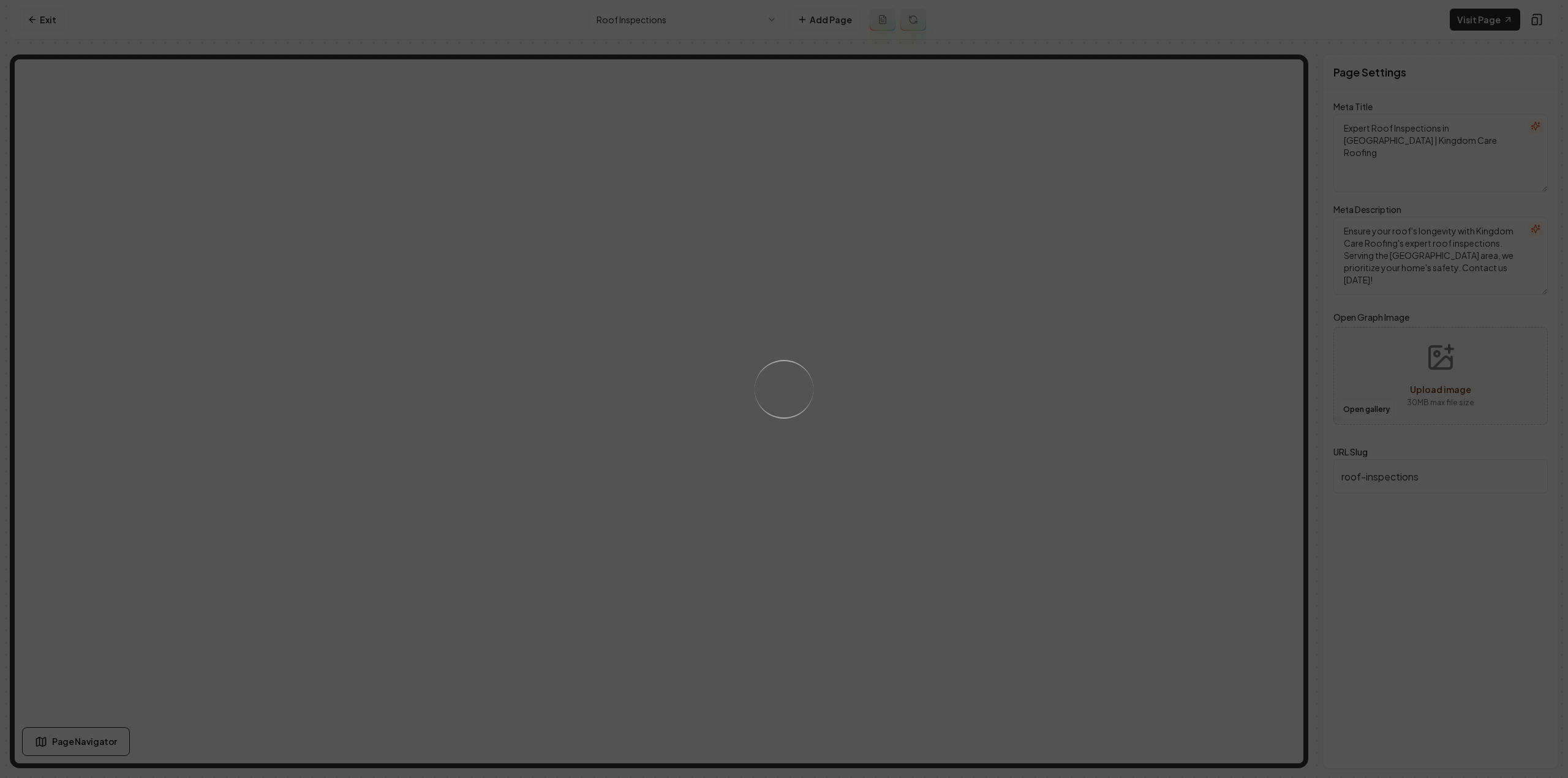
click at [1206, 269] on div "Loading..." at bounding box center [784, 389] width 1568 height 778
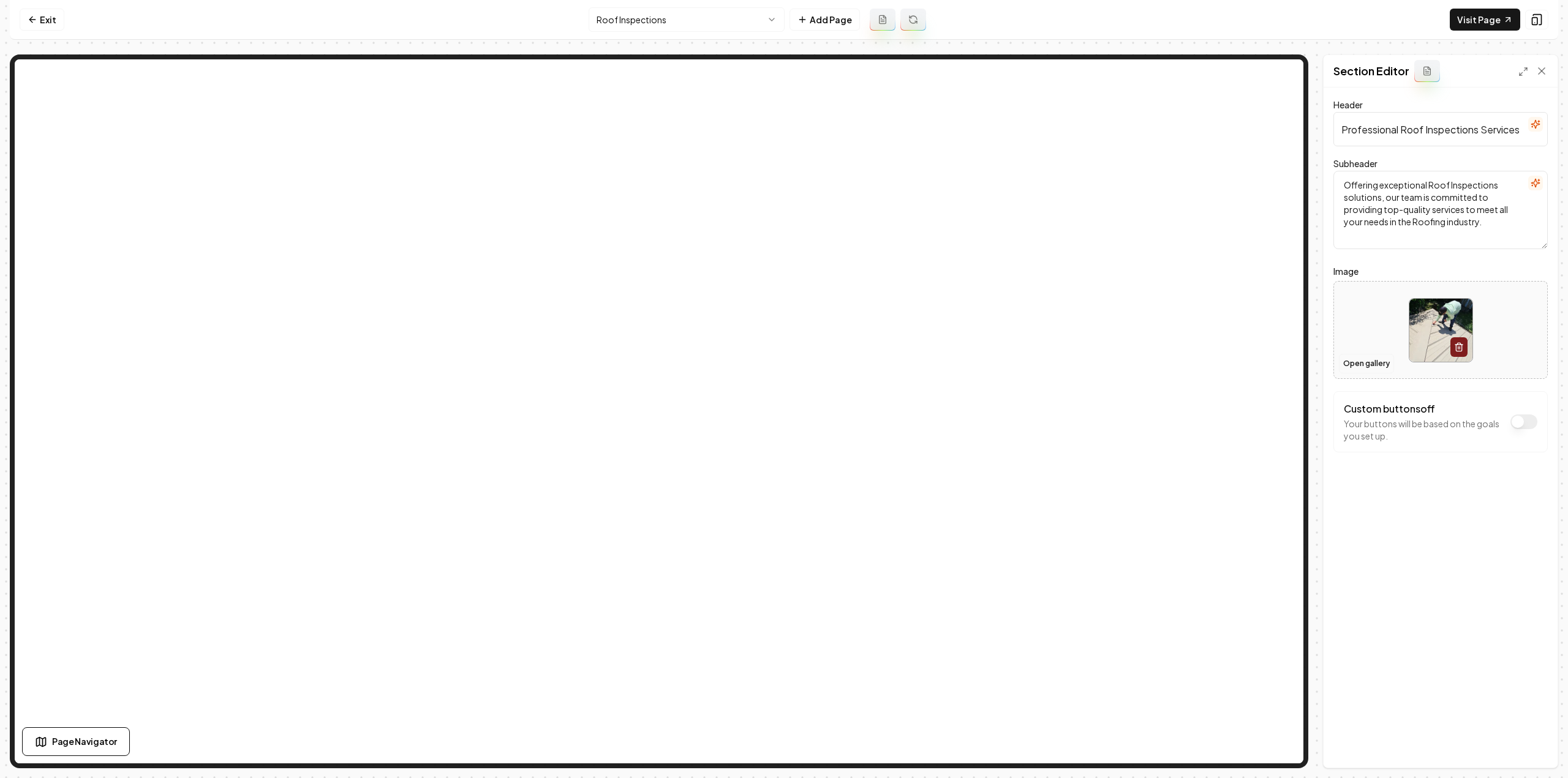
click at [1368, 358] on button "Open gallery" at bounding box center [1366, 363] width 55 height 19
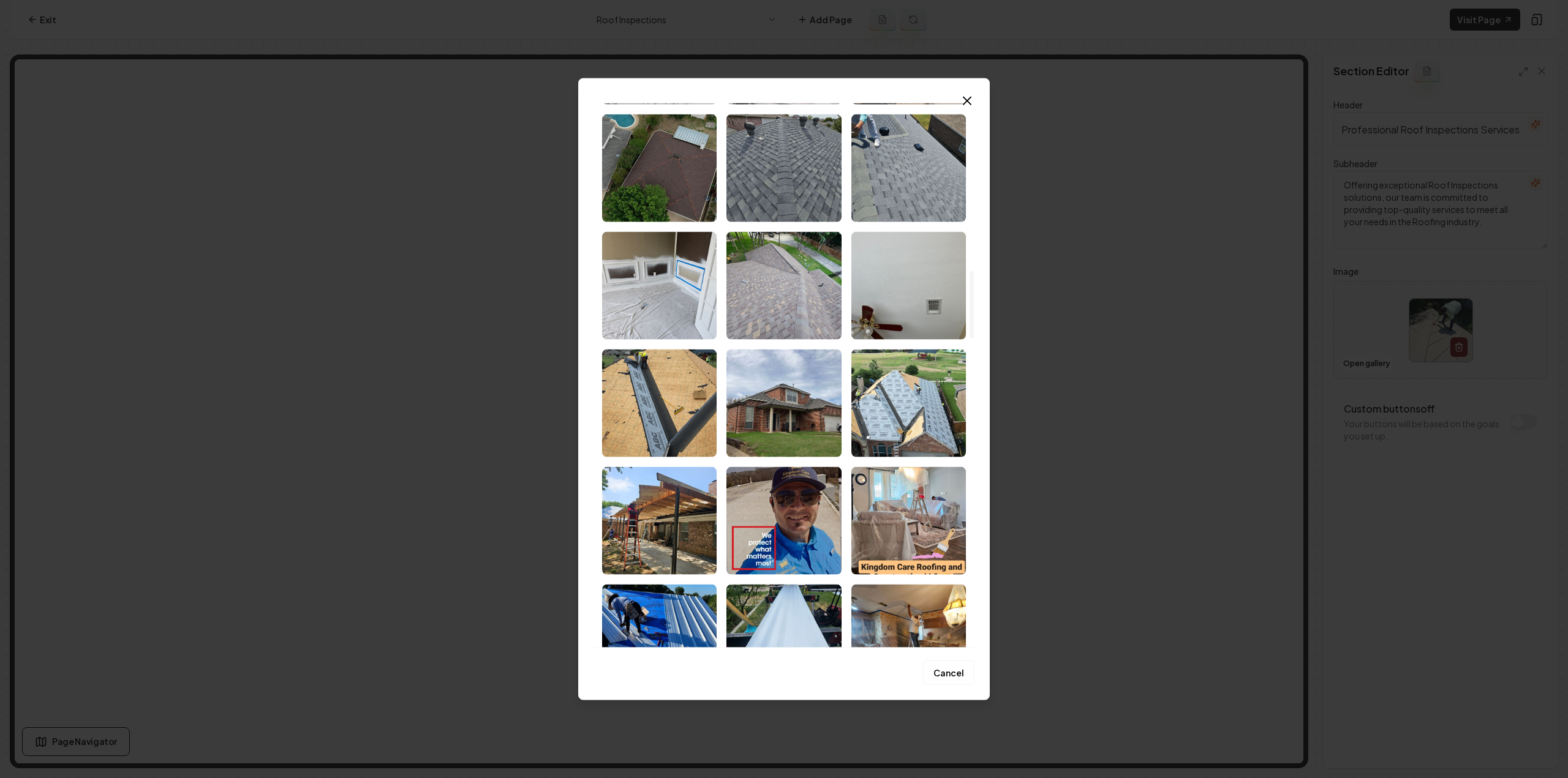
scroll to position [1346, 0]
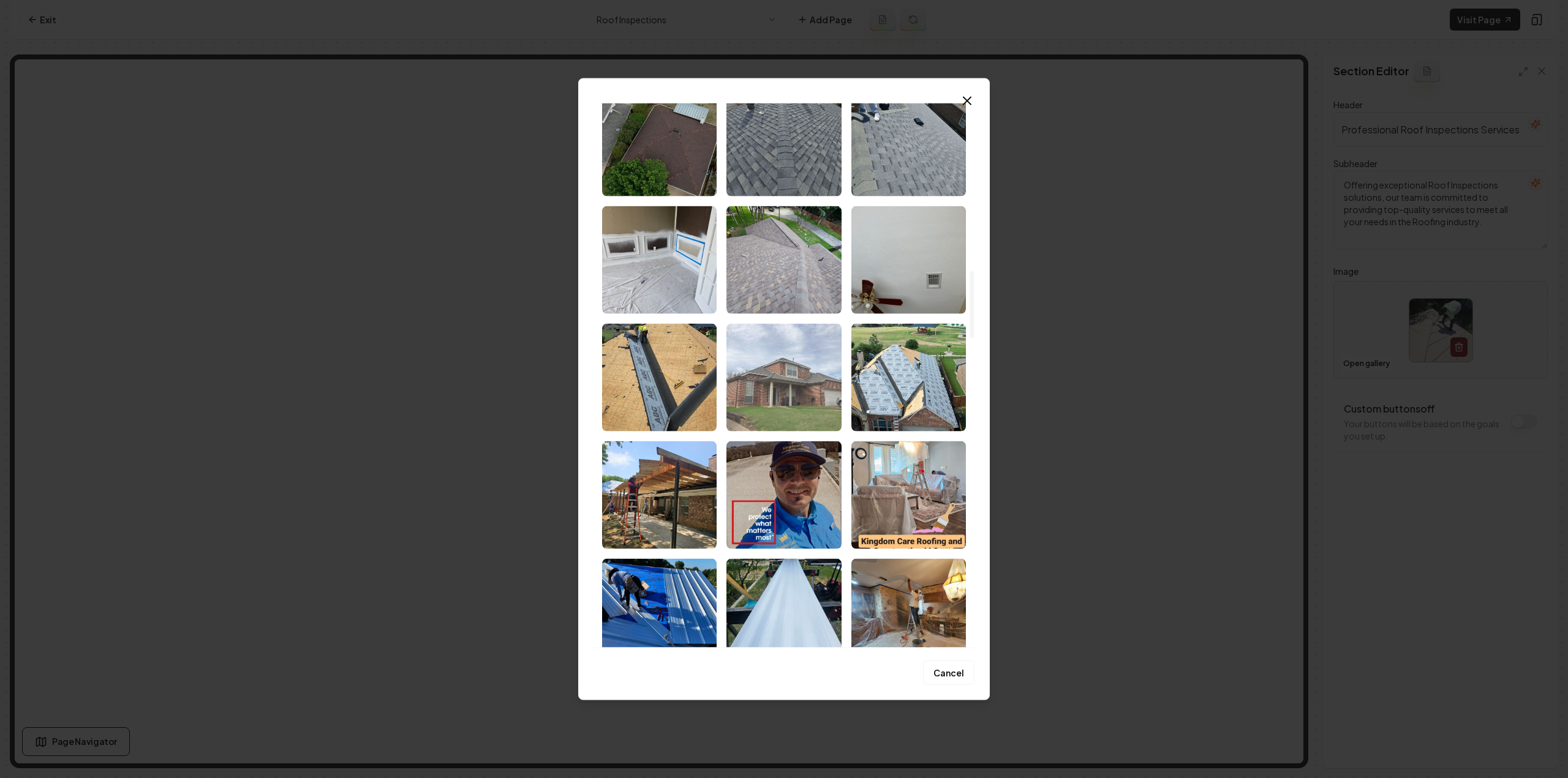
click at [747, 402] on img "Select image image_681a3e9a432c476416e20c24.jpeg" at bounding box center [783, 377] width 114 height 108
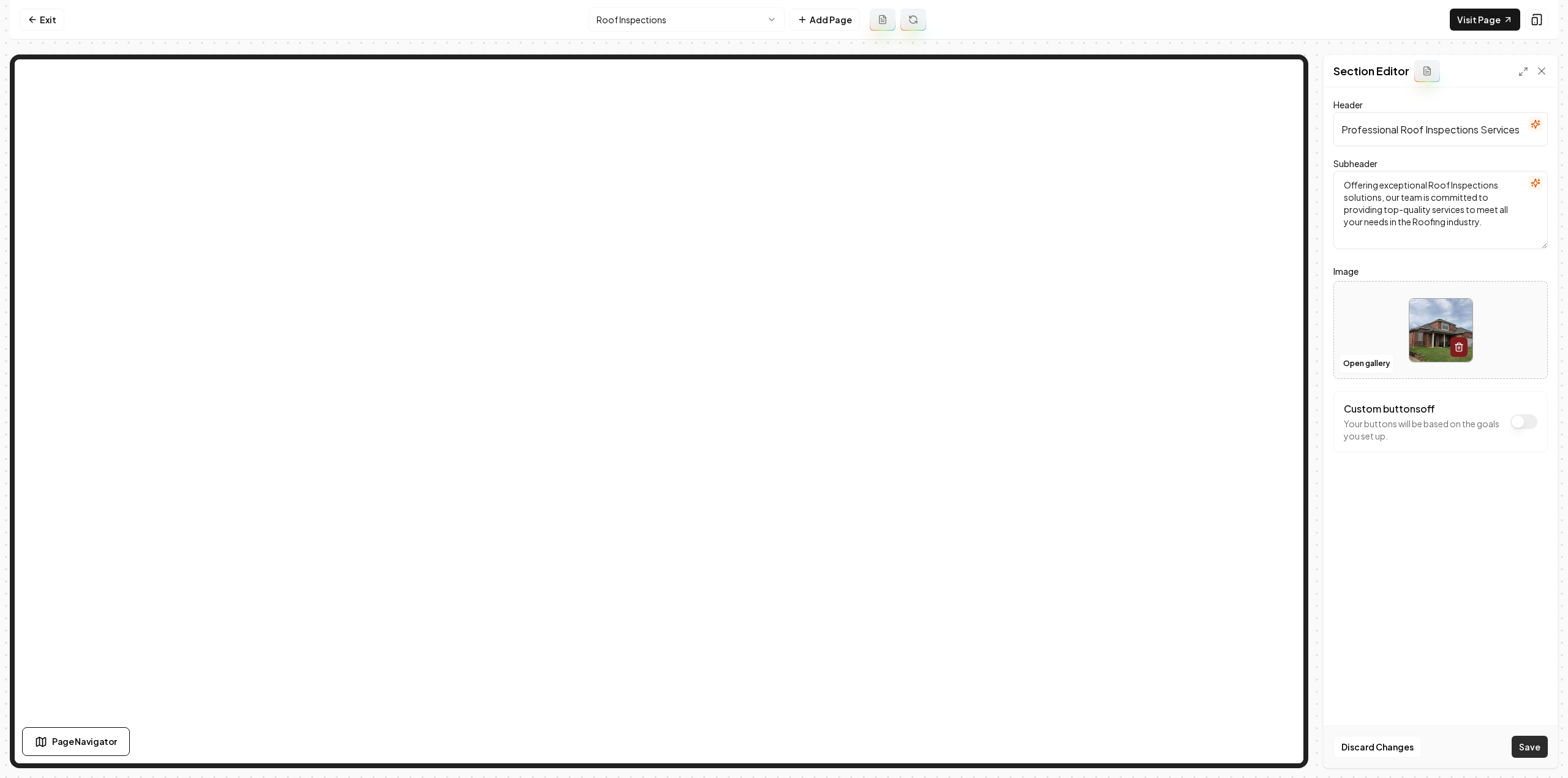
click at [1534, 742] on button "Save" at bounding box center [1529, 746] width 36 height 22
click at [732, 14] on html "Computer Required This feature is only available on a computer. Please switch t…" at bounding box center [784, 389] width 1568 height 778
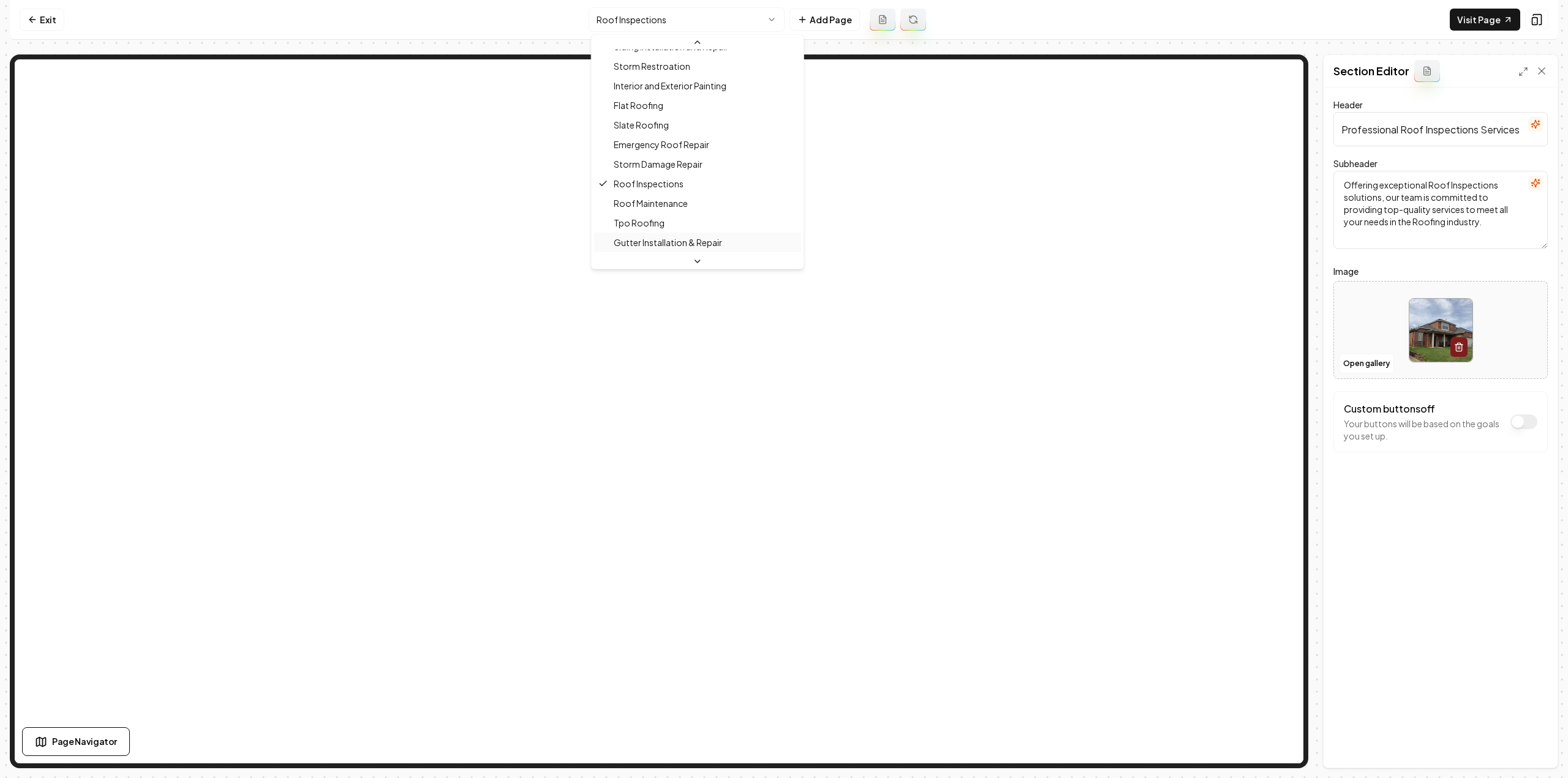
scroll to position [292, 0]
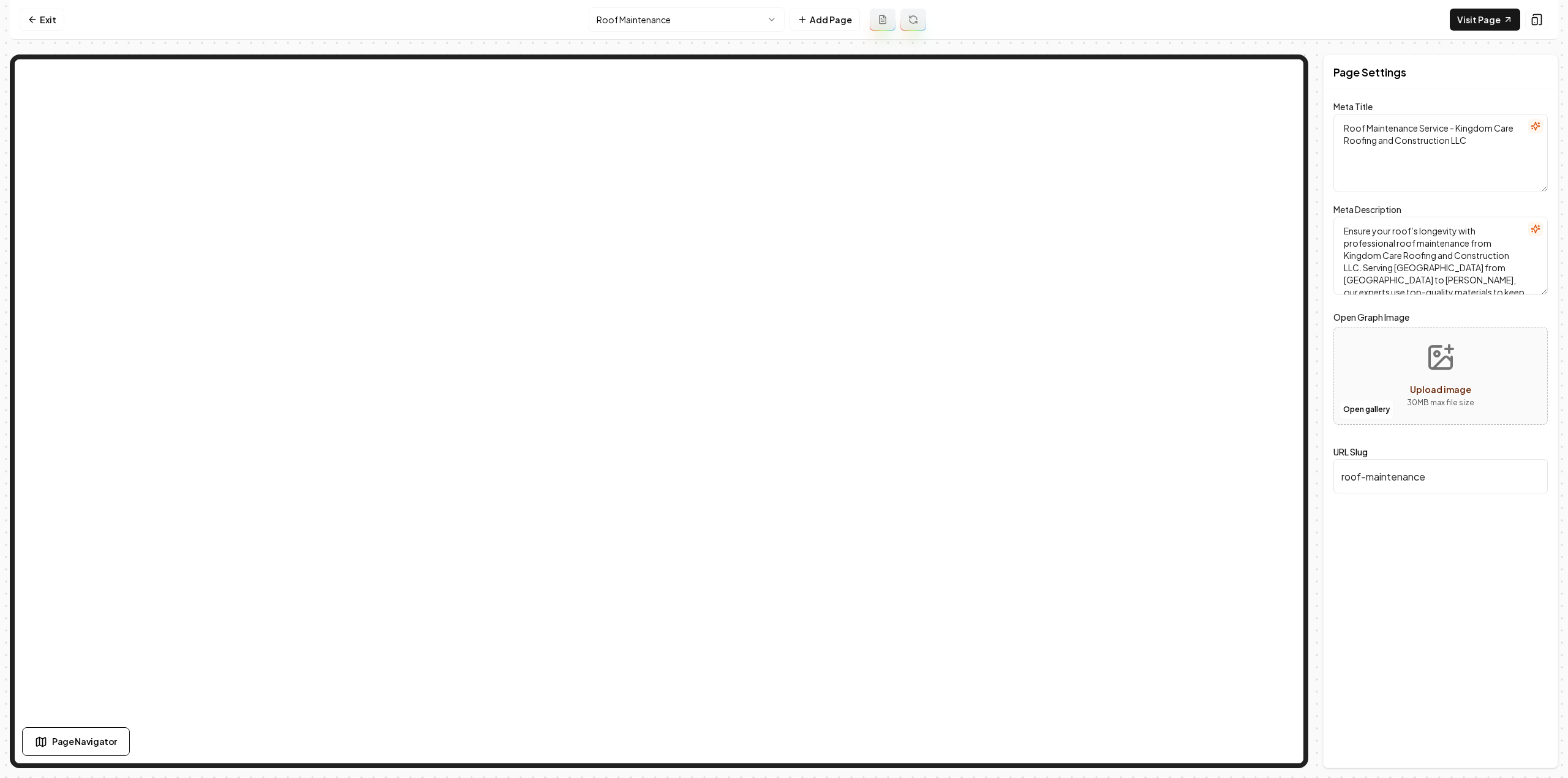
click at [919, 16] on button at bounding box center [913, 19] width 26 height 22
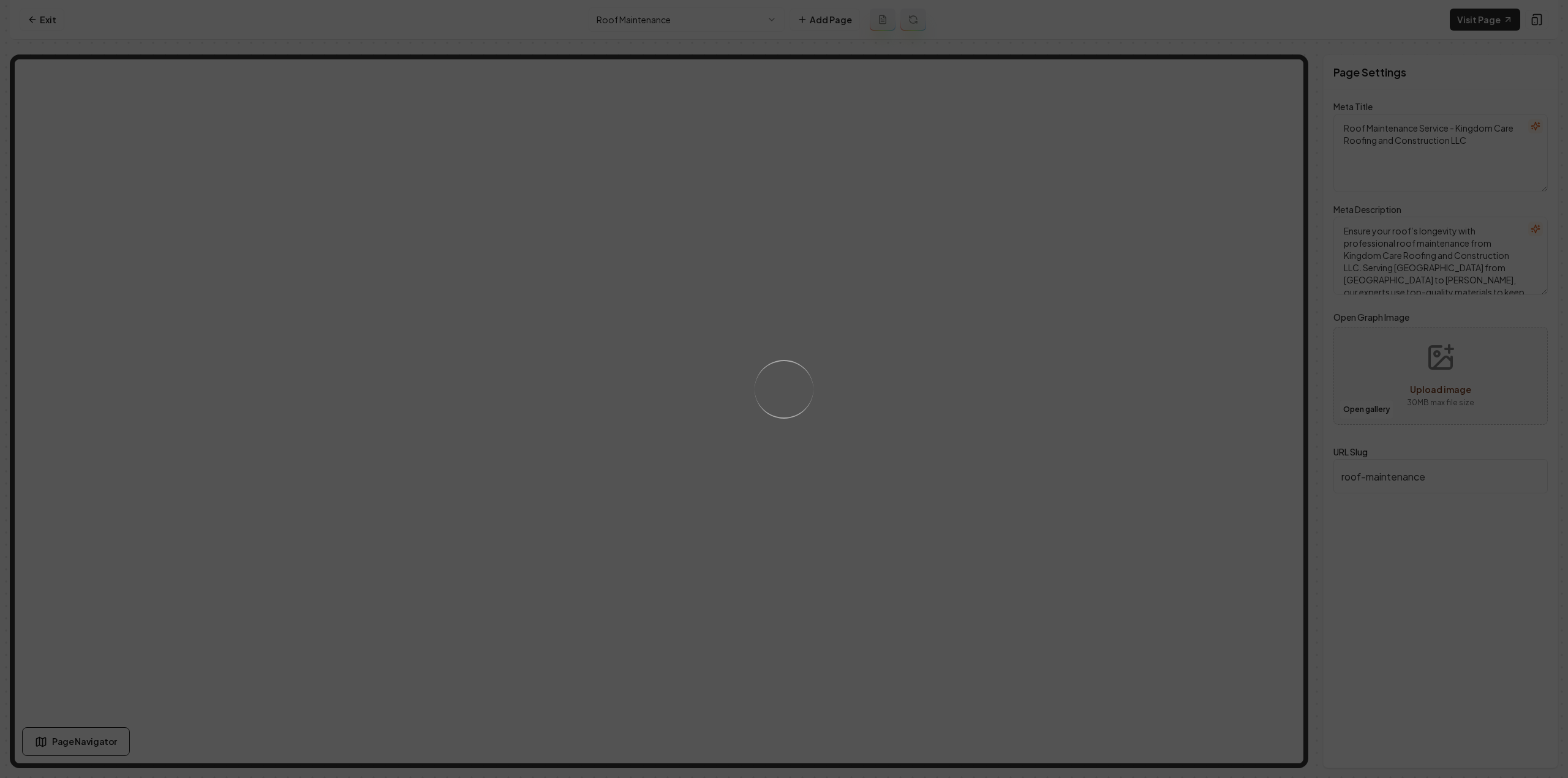
type textarea "Expert Roof Maintenance Services - Kingdom Care Roofing LLC"
type textarea "Extend your roof’s life with professional roof maintenance services from Kingdo…"
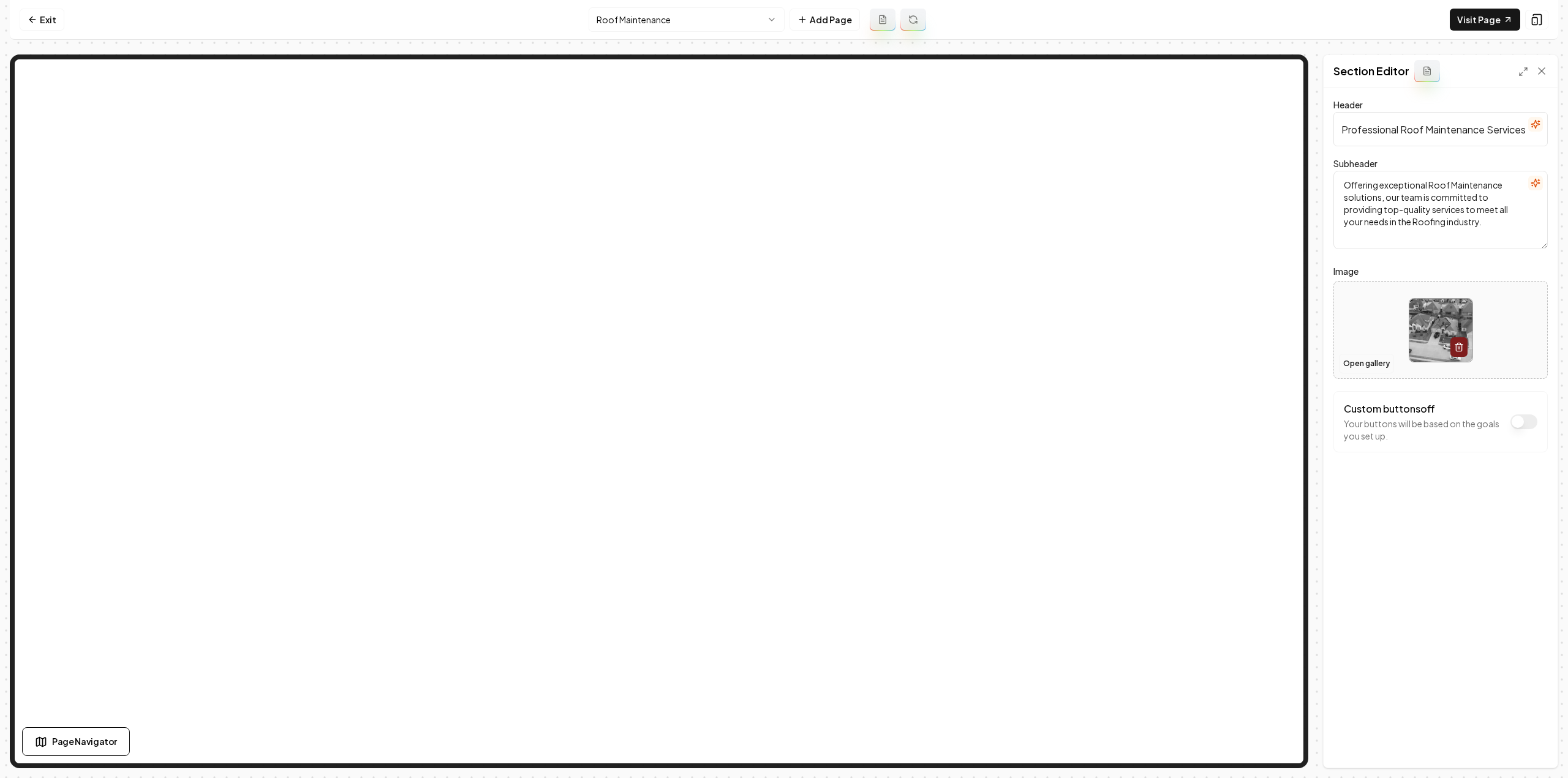
click at [1382, 363] on button "Open gallery" at bounding box center [1366, 363] width 55 height 19
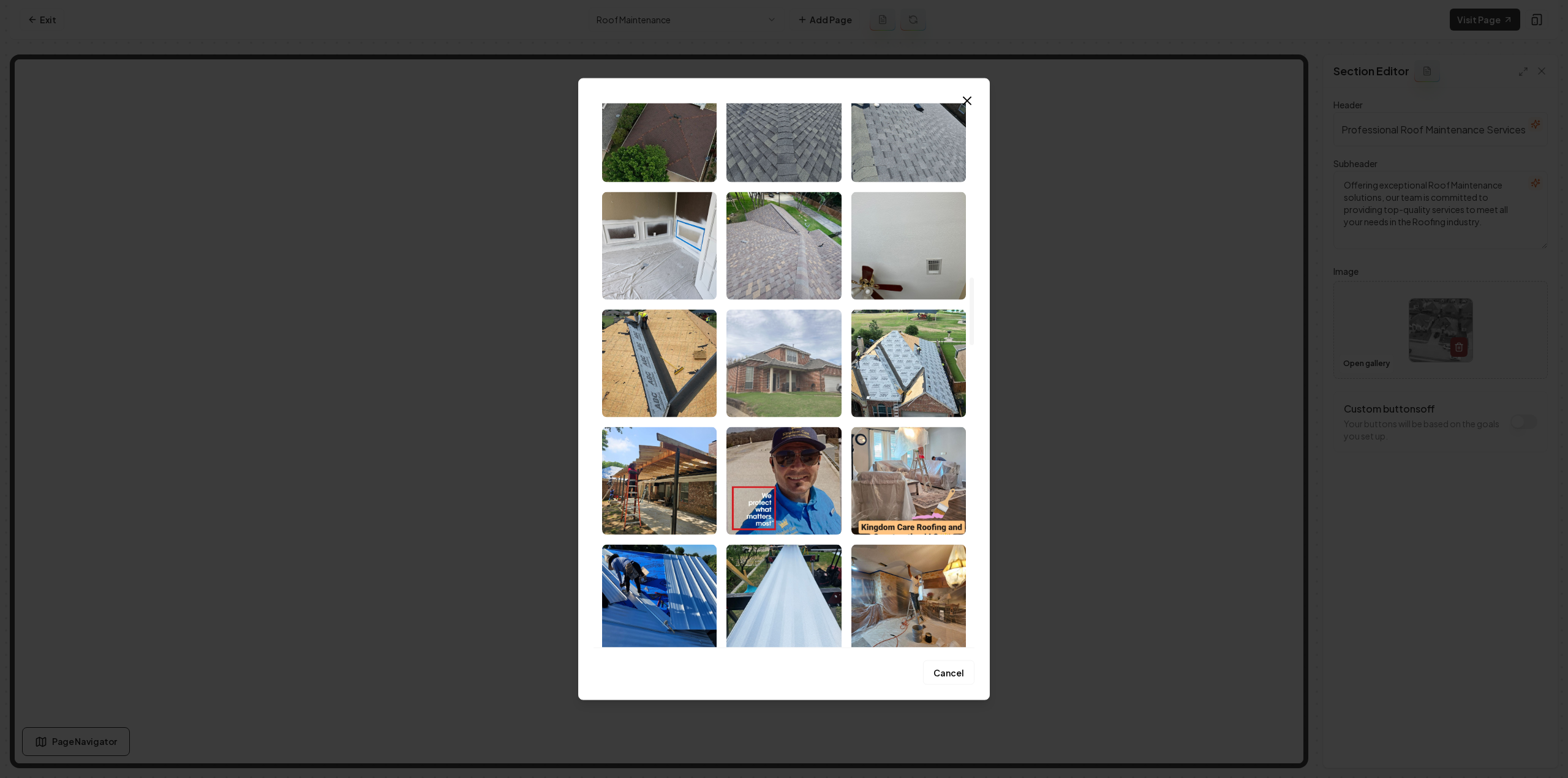
scroll to position [1408, 0]
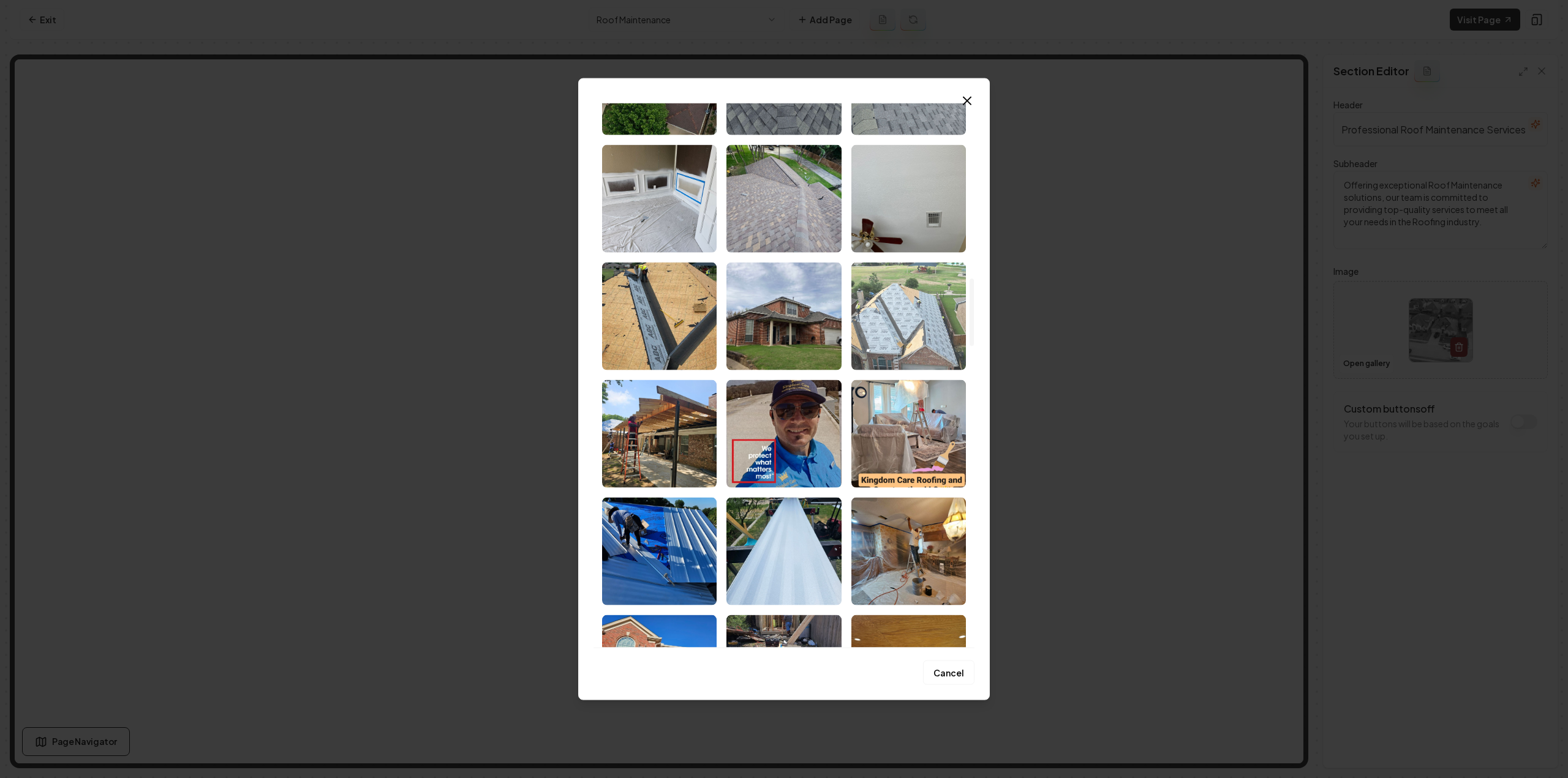
click at [898, 328] on img "Select image image_681a3e9a432c476416e20b14.jpeg" at bounding box center [908, 316] width 114 height 108
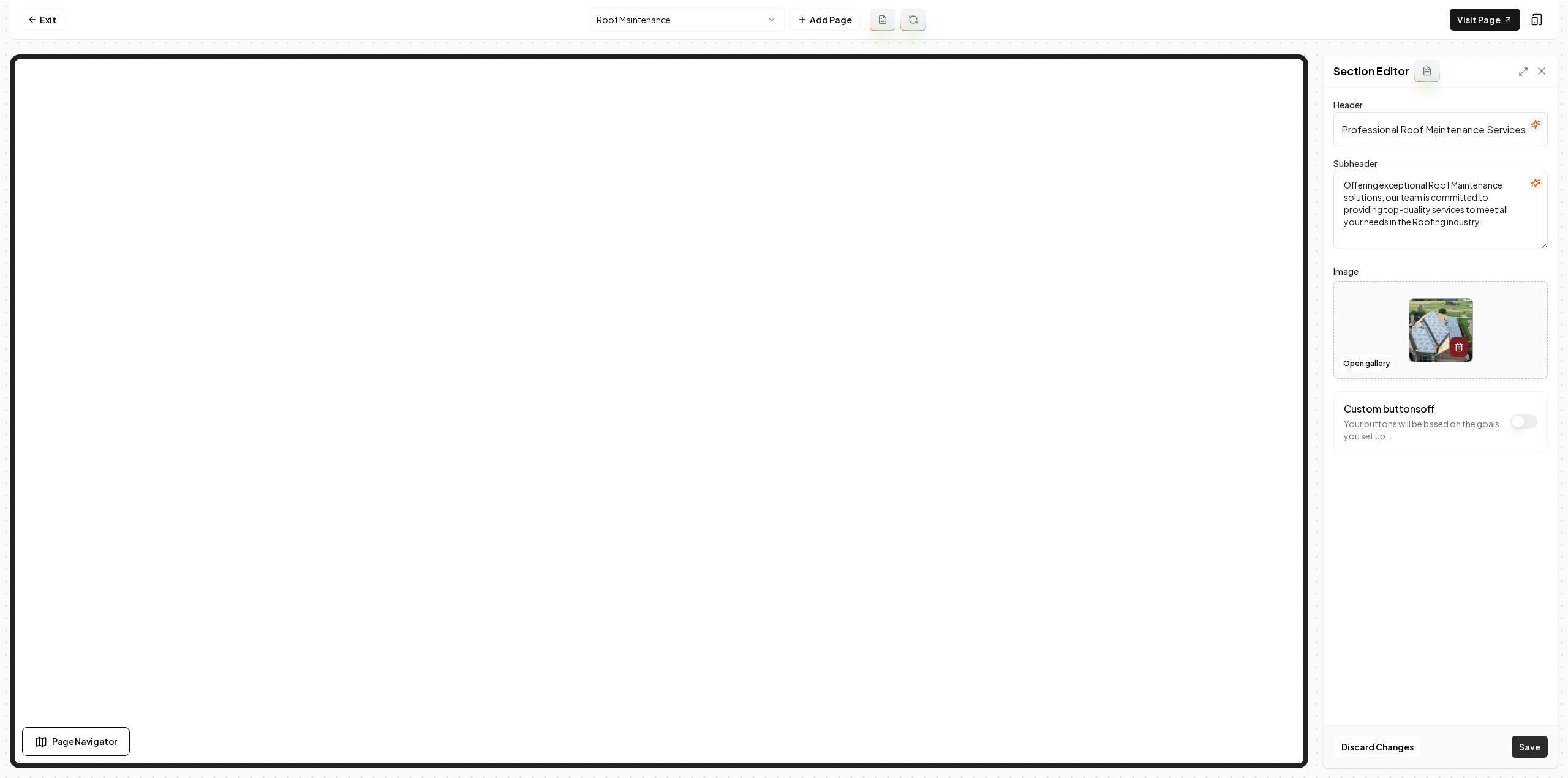
click at [1536, 747] on button "Save" at bounding box center [1529, 746] width 36 height 22
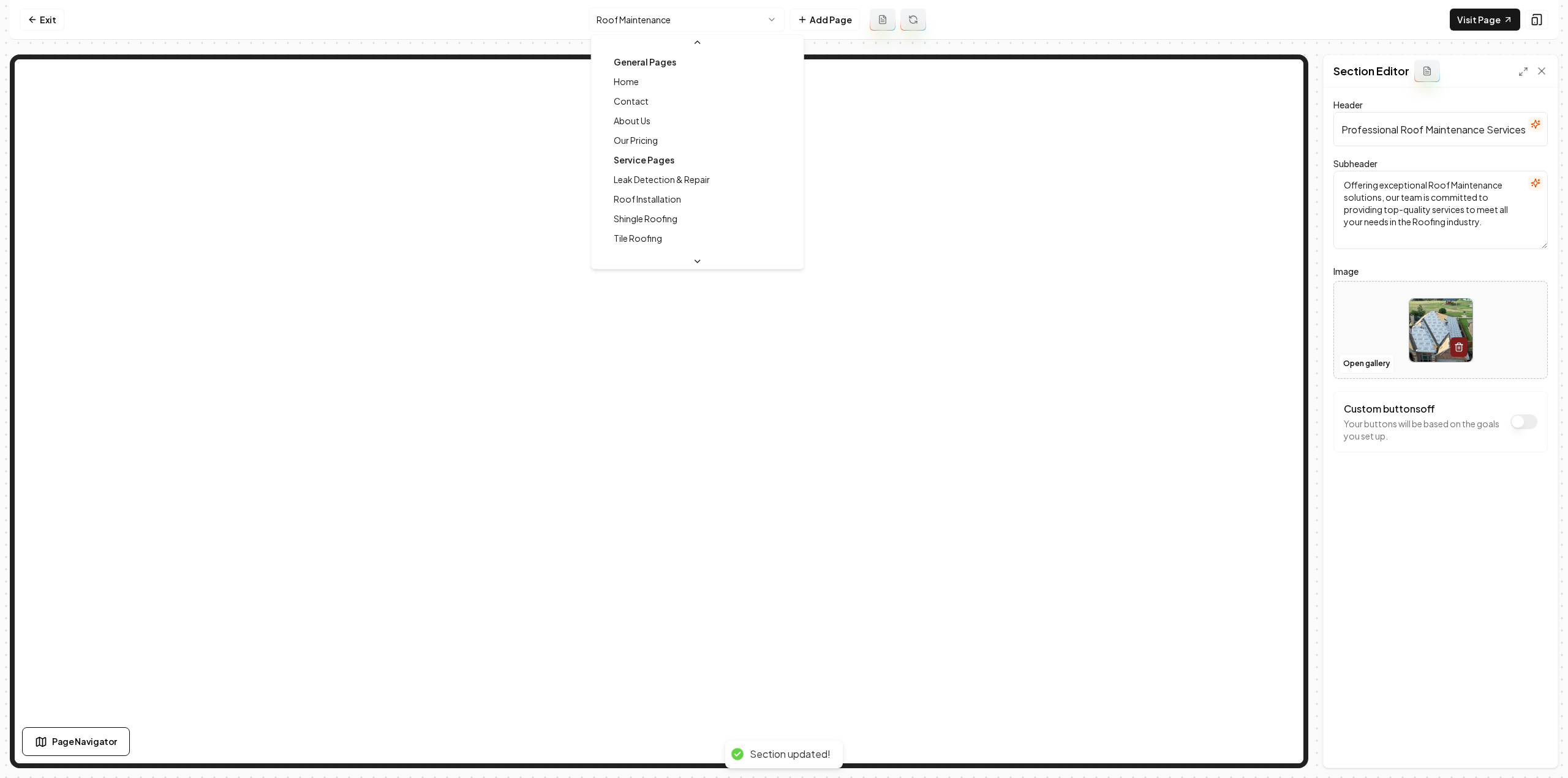
click at [716, 28] on html "Computer Required This feature is only available on a computer. Please switch t…" at bounding box center [784, 389] width 1568 height 778
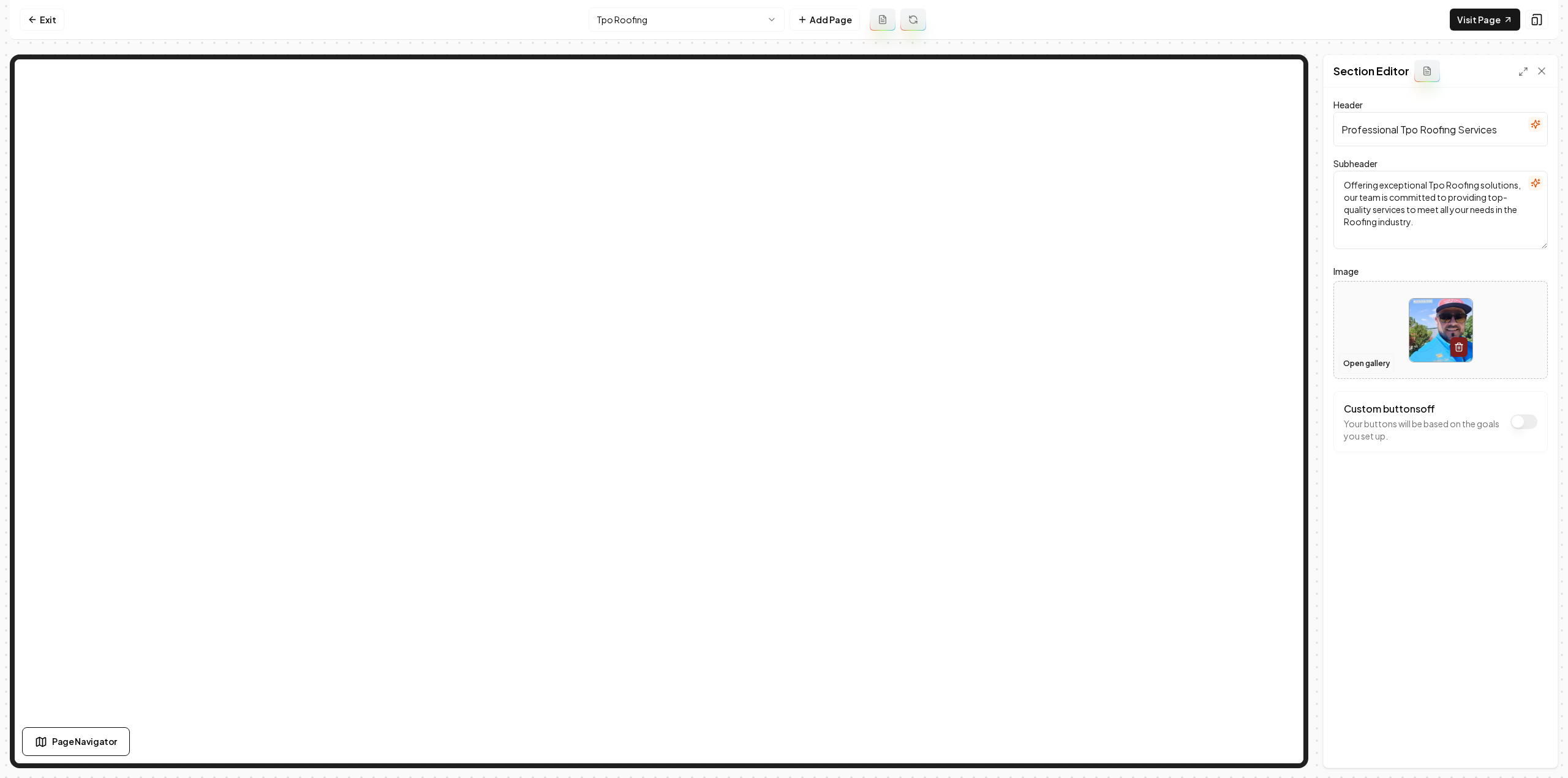
click at [1383, 365] on button "Open gallery" at bounding box center [1366, 363] width 55 height 19
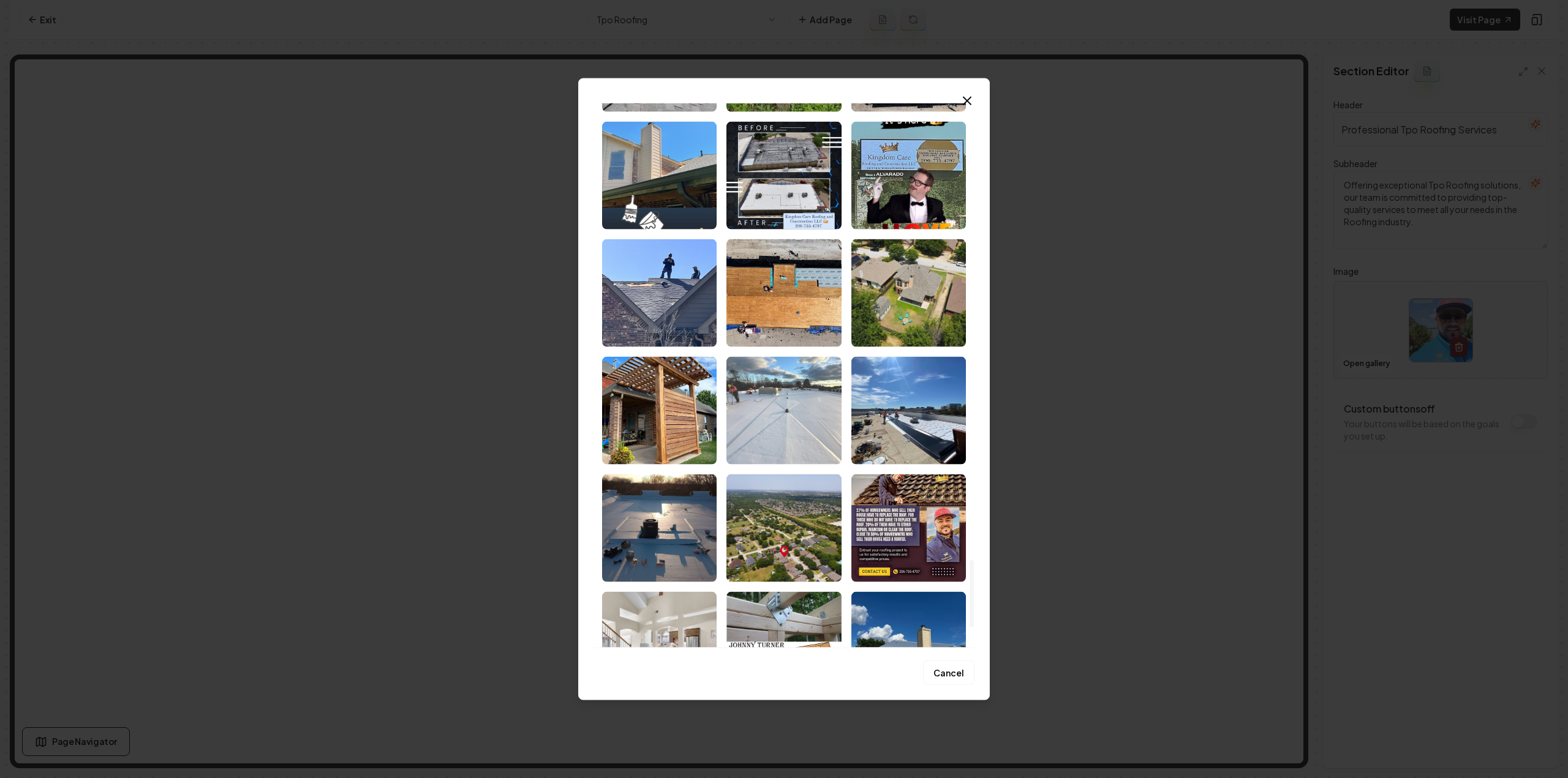
scroll to position [3673, 0]
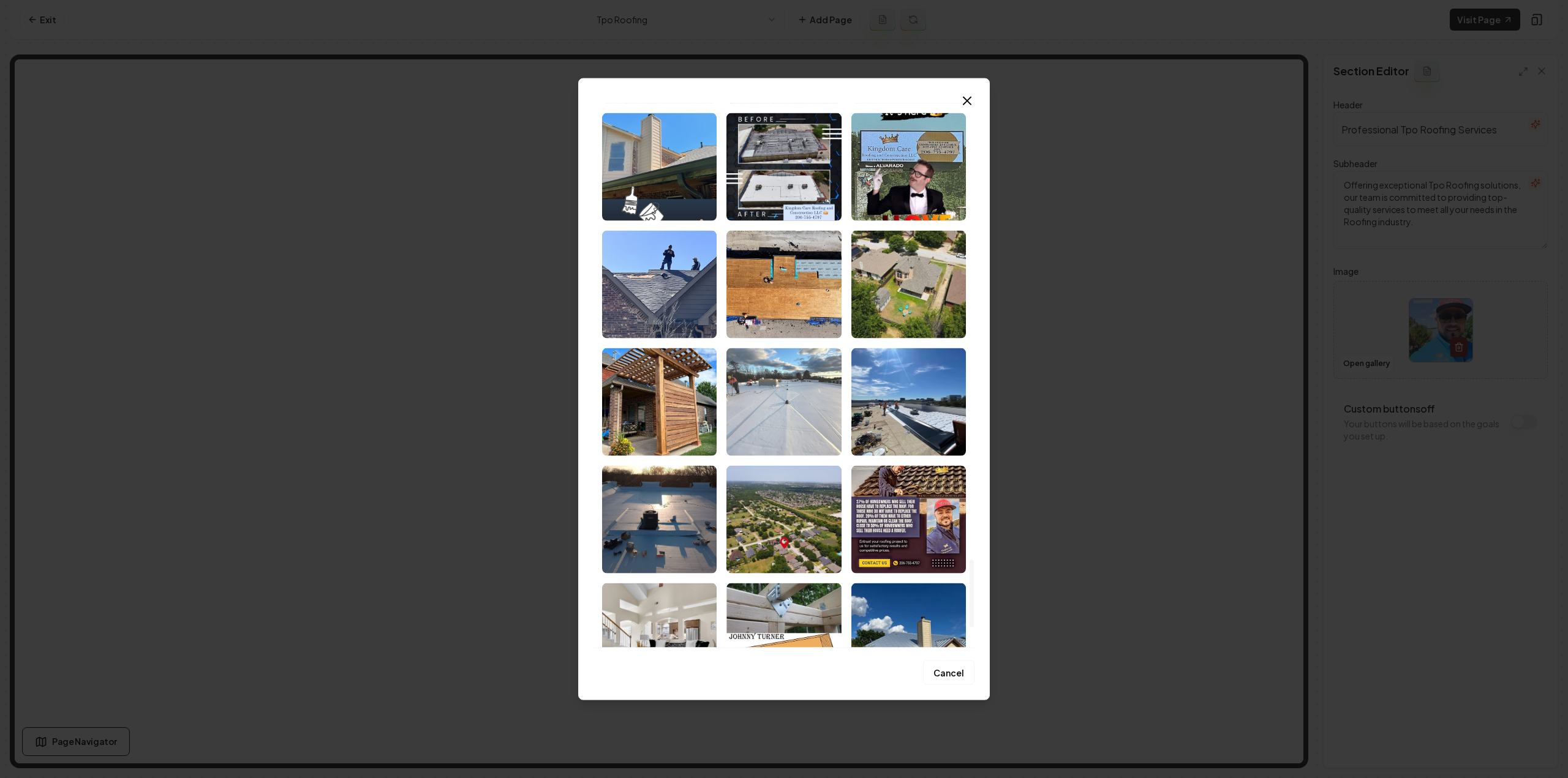
click at [792, 395] on img "Select image image_681a3e99432c476416e205c7.jpeg" at bounding box center [783, 402] width 114 height 108
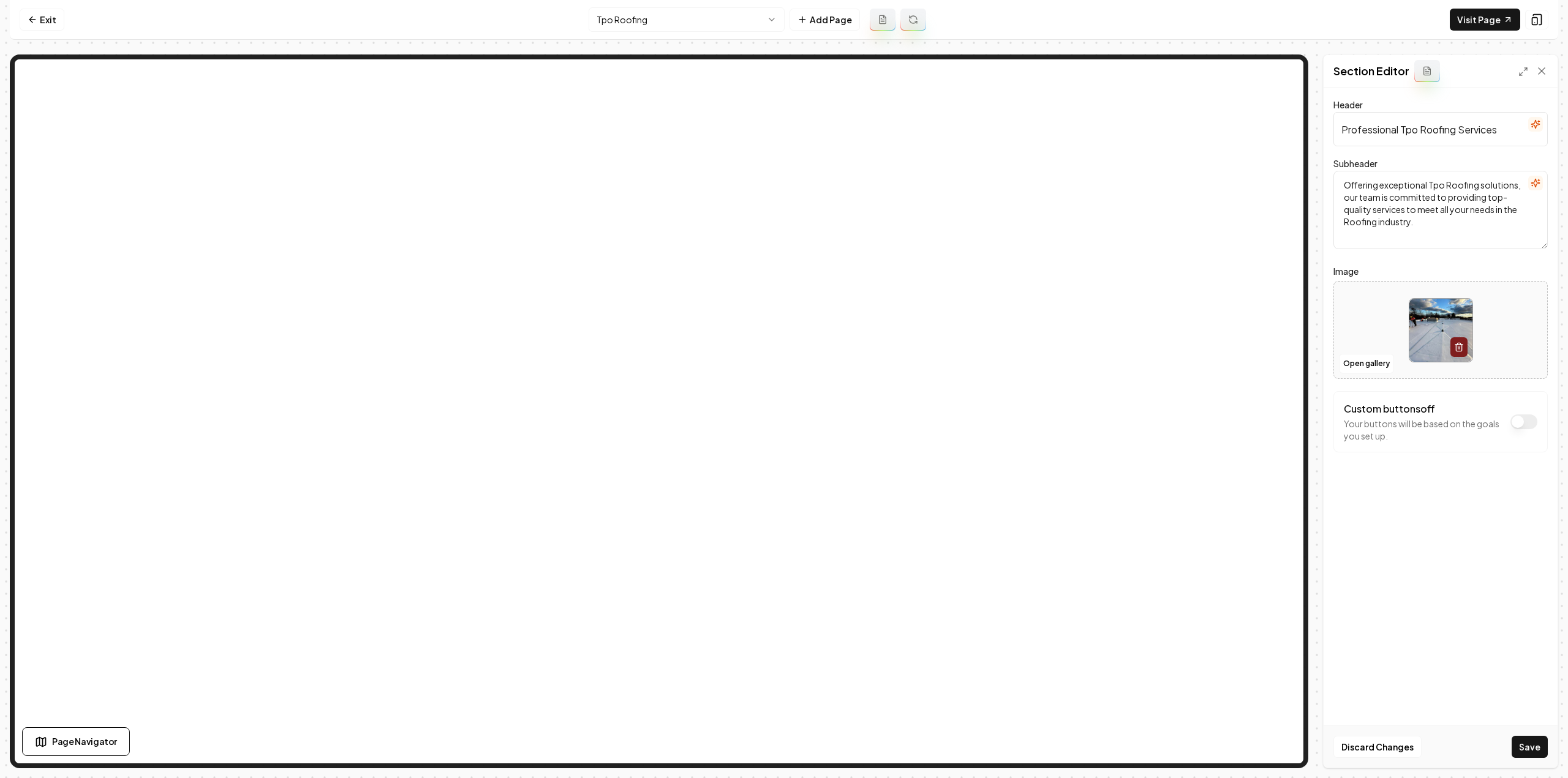
click at [1523, 746] on button "Save" at bounding box center [1529, 746] width 36 height 22
click at [662, 10] on html "Computer Required This feature is only available on a computer. Please switch t…" at bounding box center [784, 389] width 1568 height 778
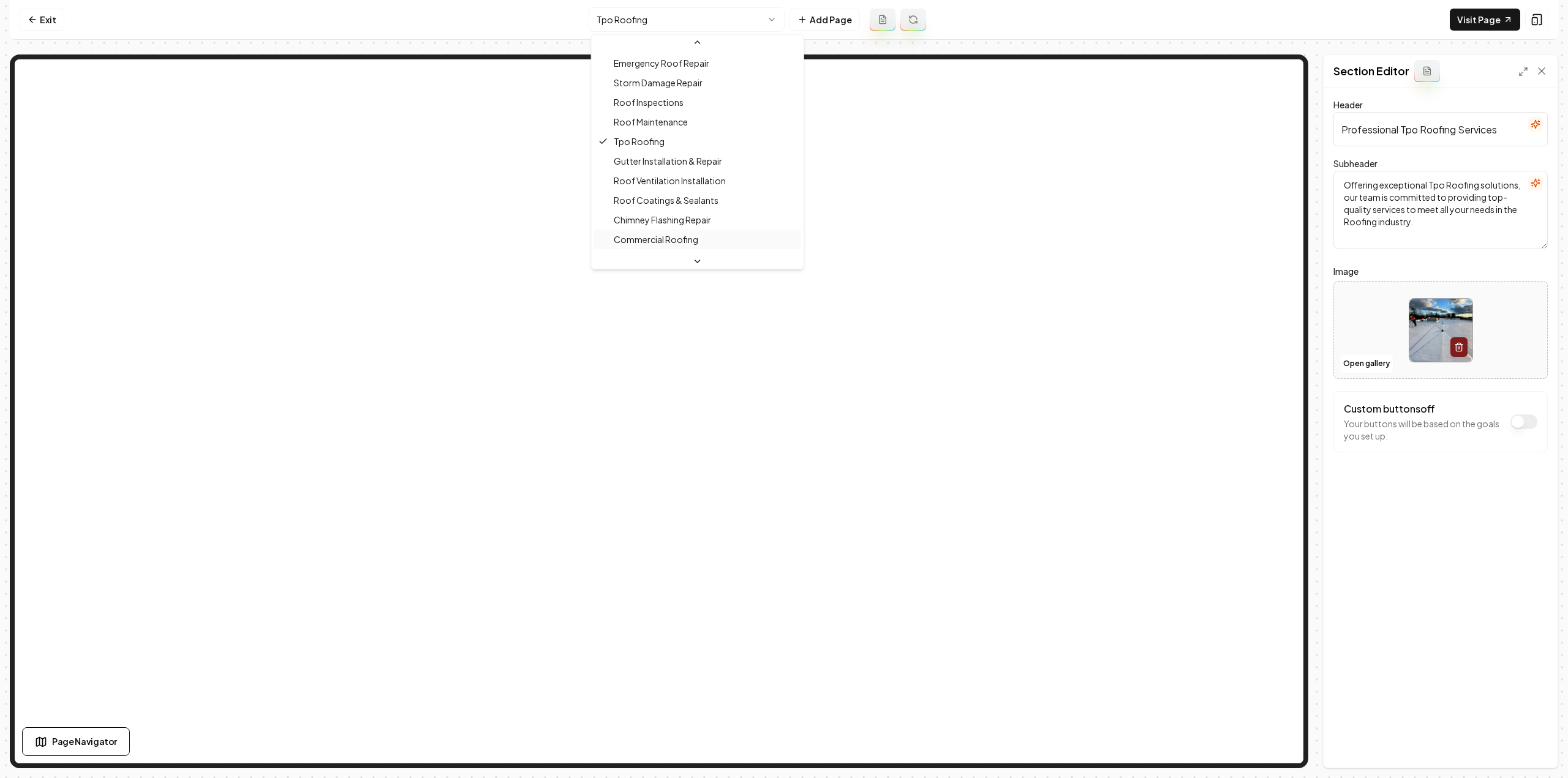
scroll to position [331, 0]
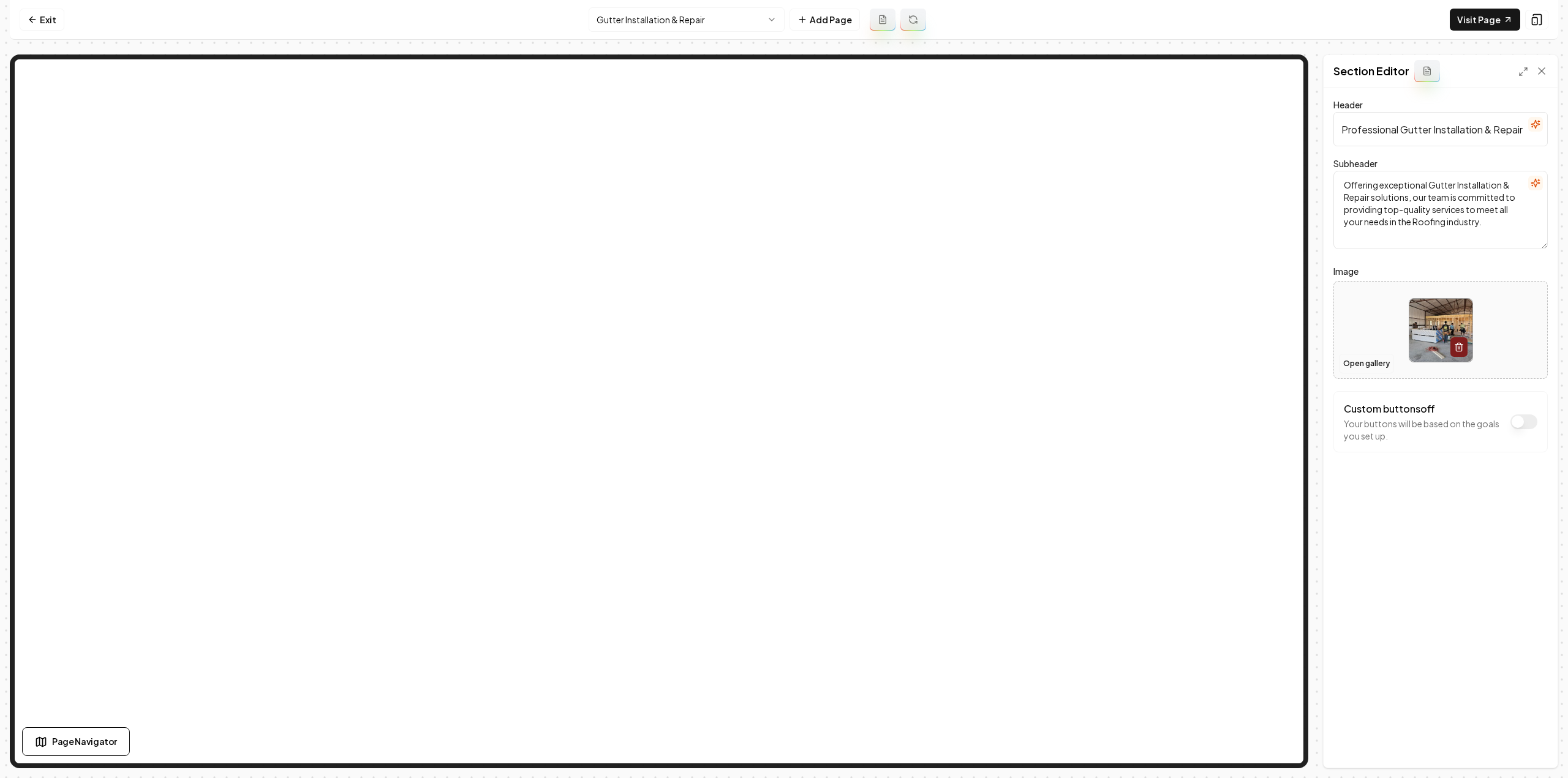
click at [1360, 361] on button "Open gallery" at bounding box center [1366, 363] width 55 height 19
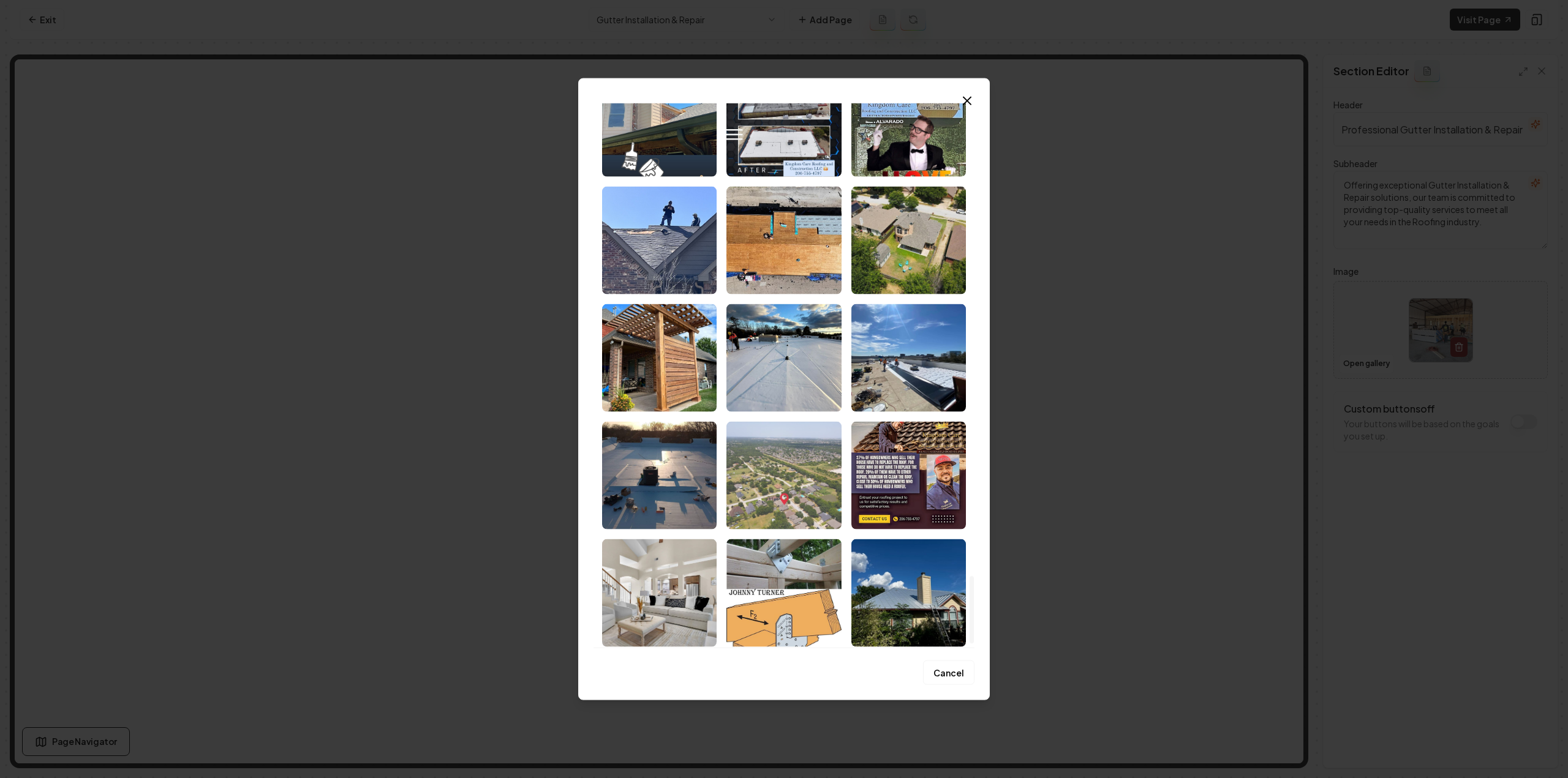
scroll to position [3715, 0]
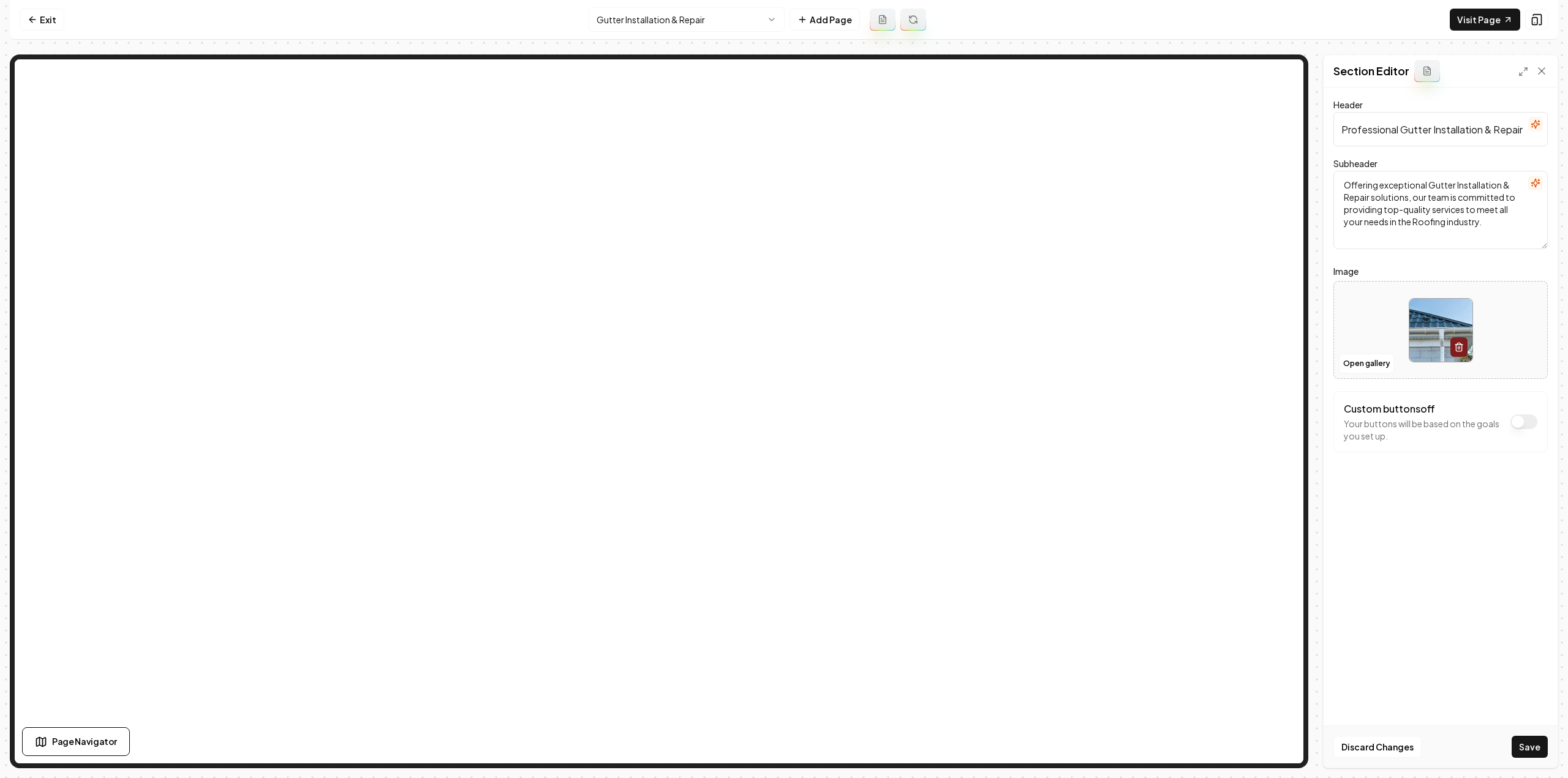
click at [745, 9] on html "Computer Required This feature is only available on a computer. Please switch t…" at bounding box center [784, 389] width 1568 height 778
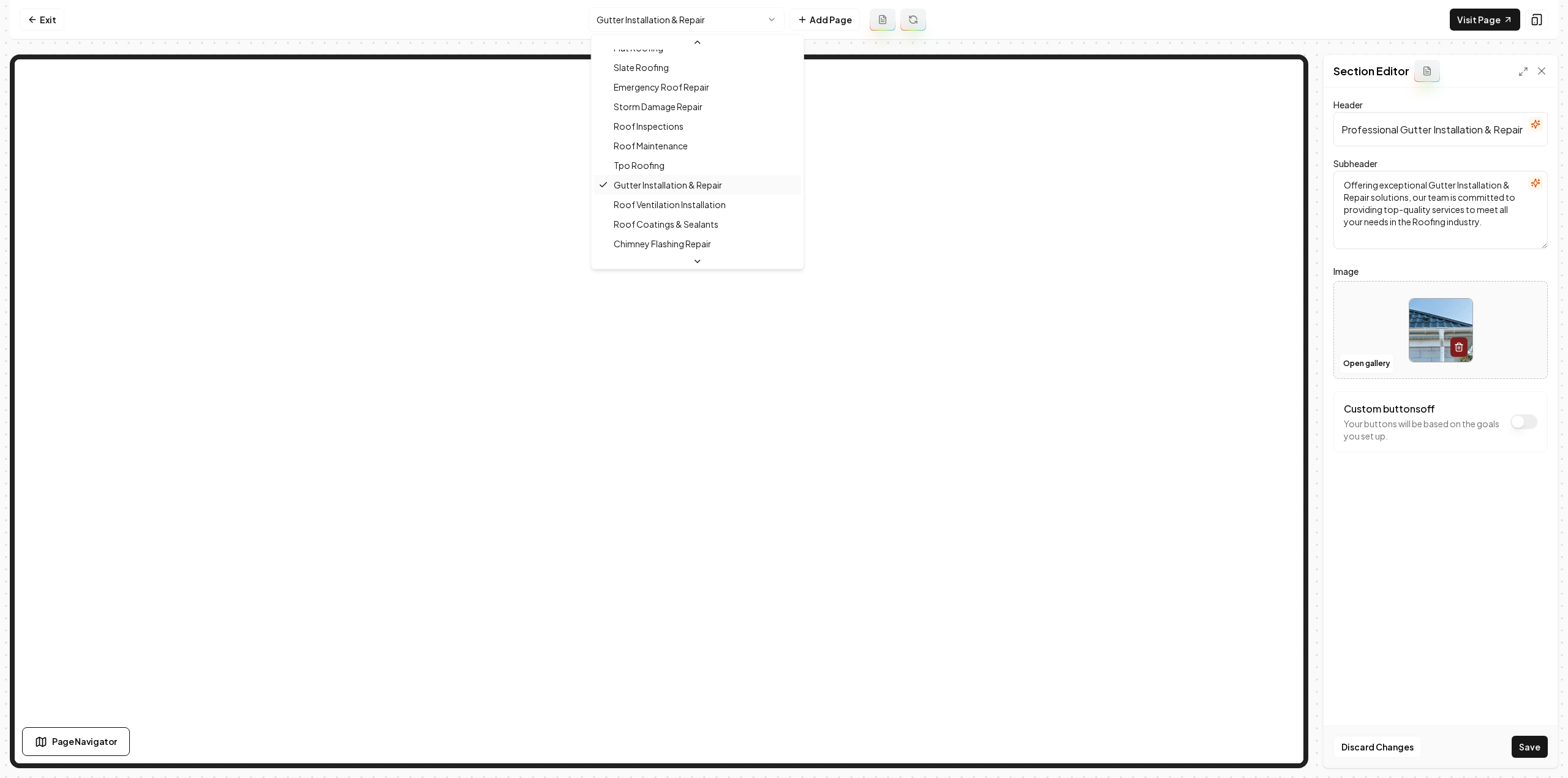
scroll to position [351, 0]
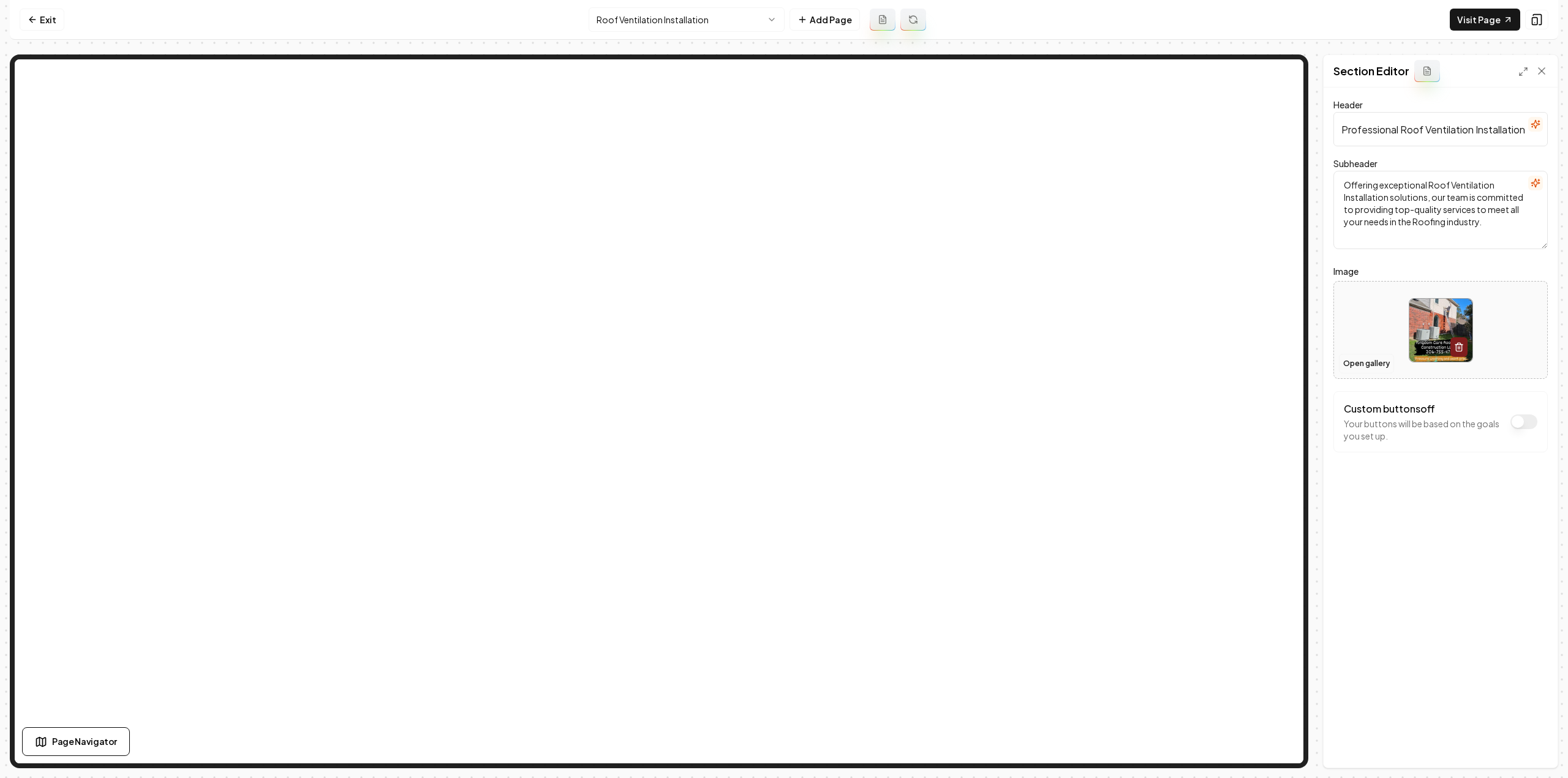
click at [1361, 366] on button "Open gallery" at bounding box center [1366, 363] width 55 height 19
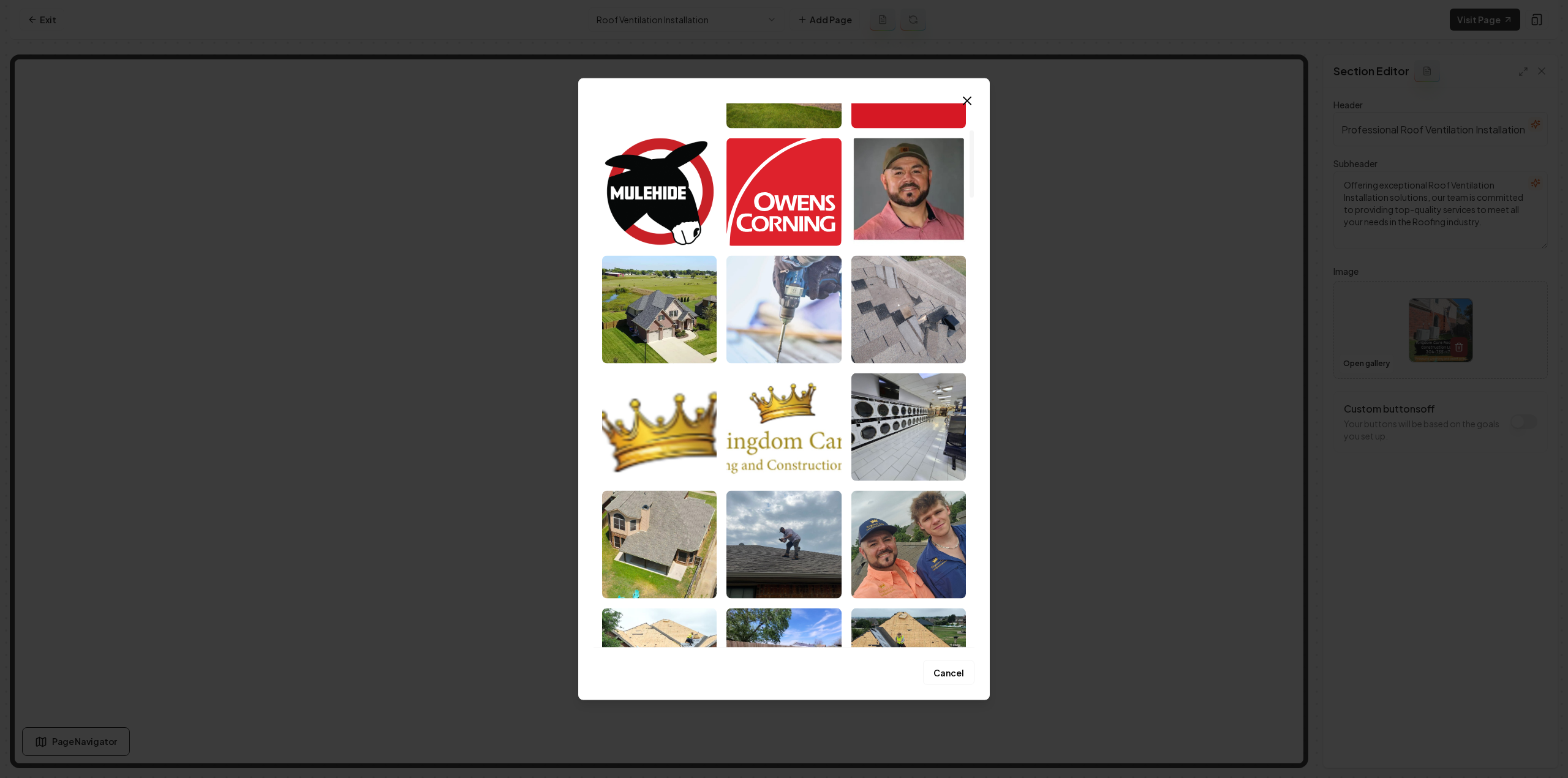
scroll to position [245, 0]
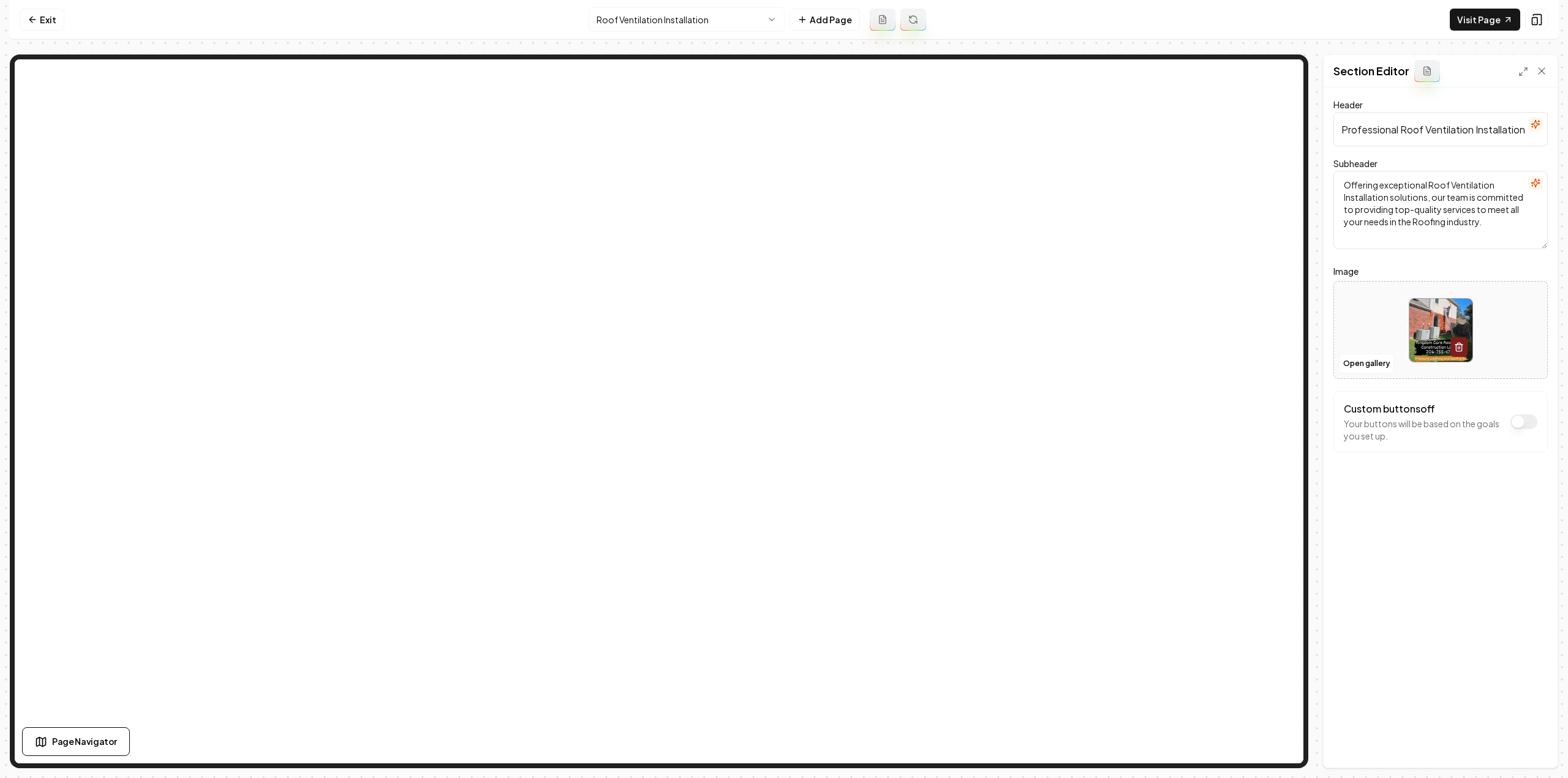
click at [705, 27] on html "Computer Required This feature is only available on a computer. Please switch t…" at bounding box center [784, 389] width 1568 height 778
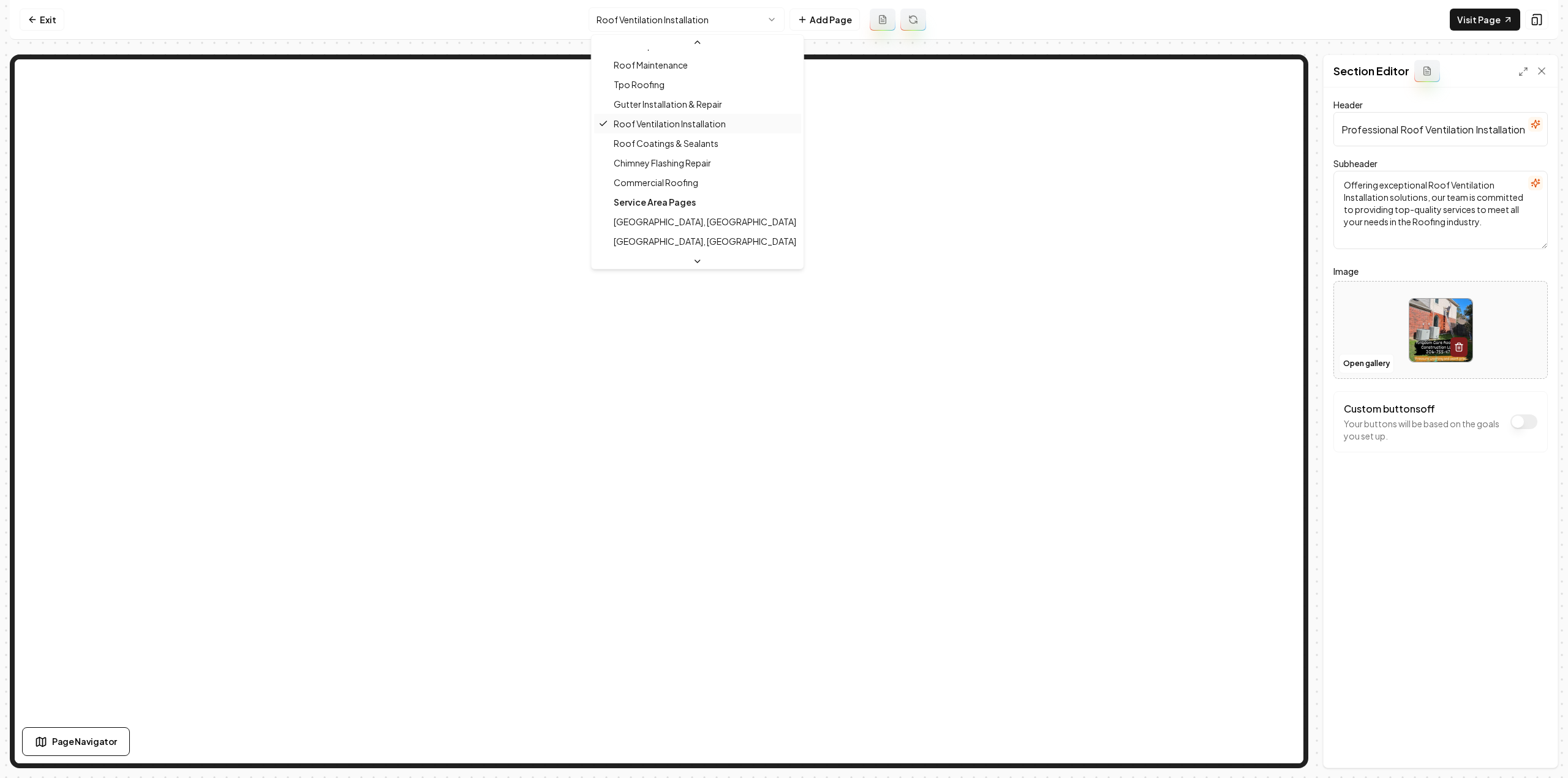
scroll to position [370, 0]
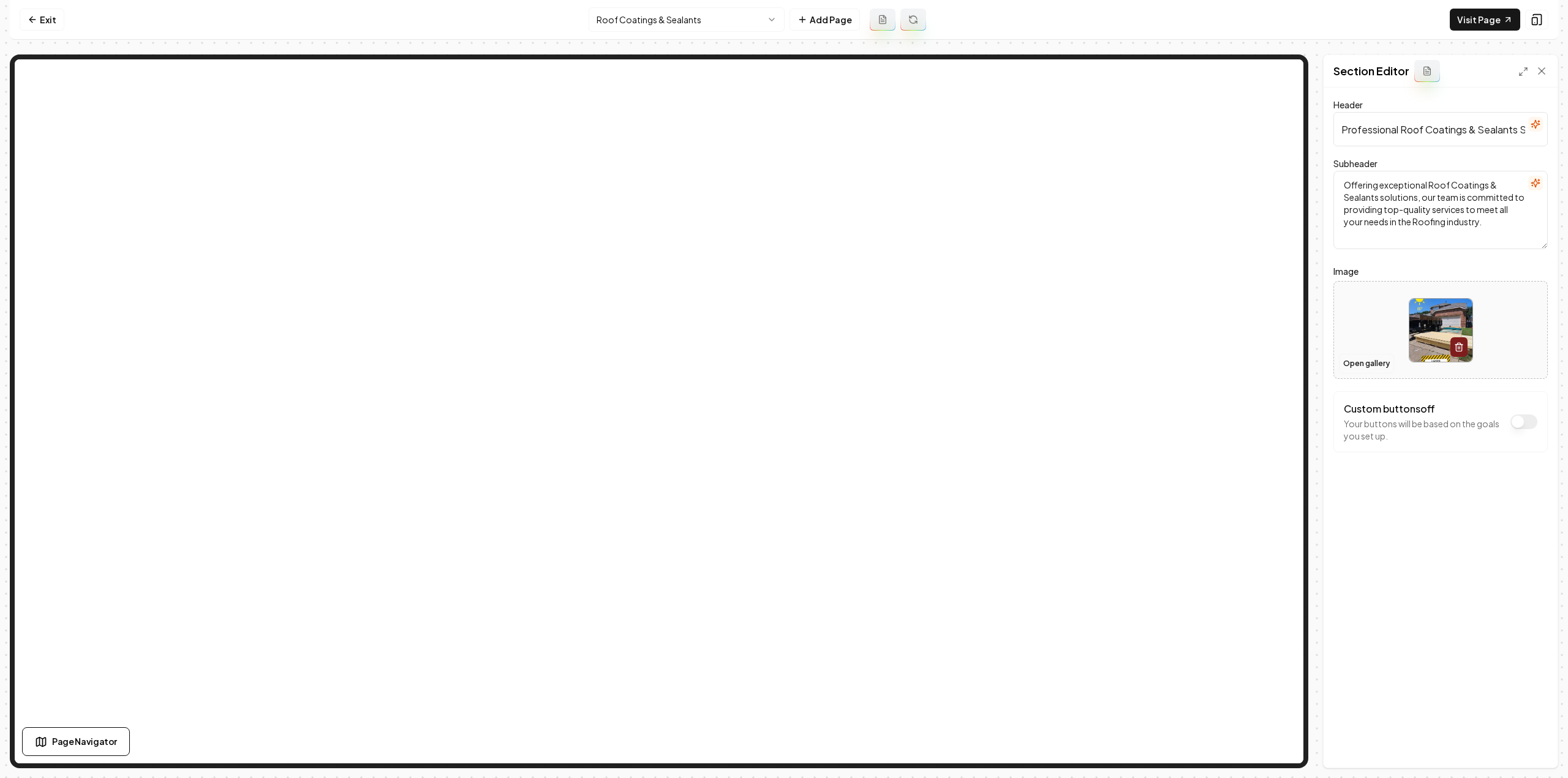
click at [1374, 363] on button "Open gallery" at bounding box center [1366, 363] width 55 height 19
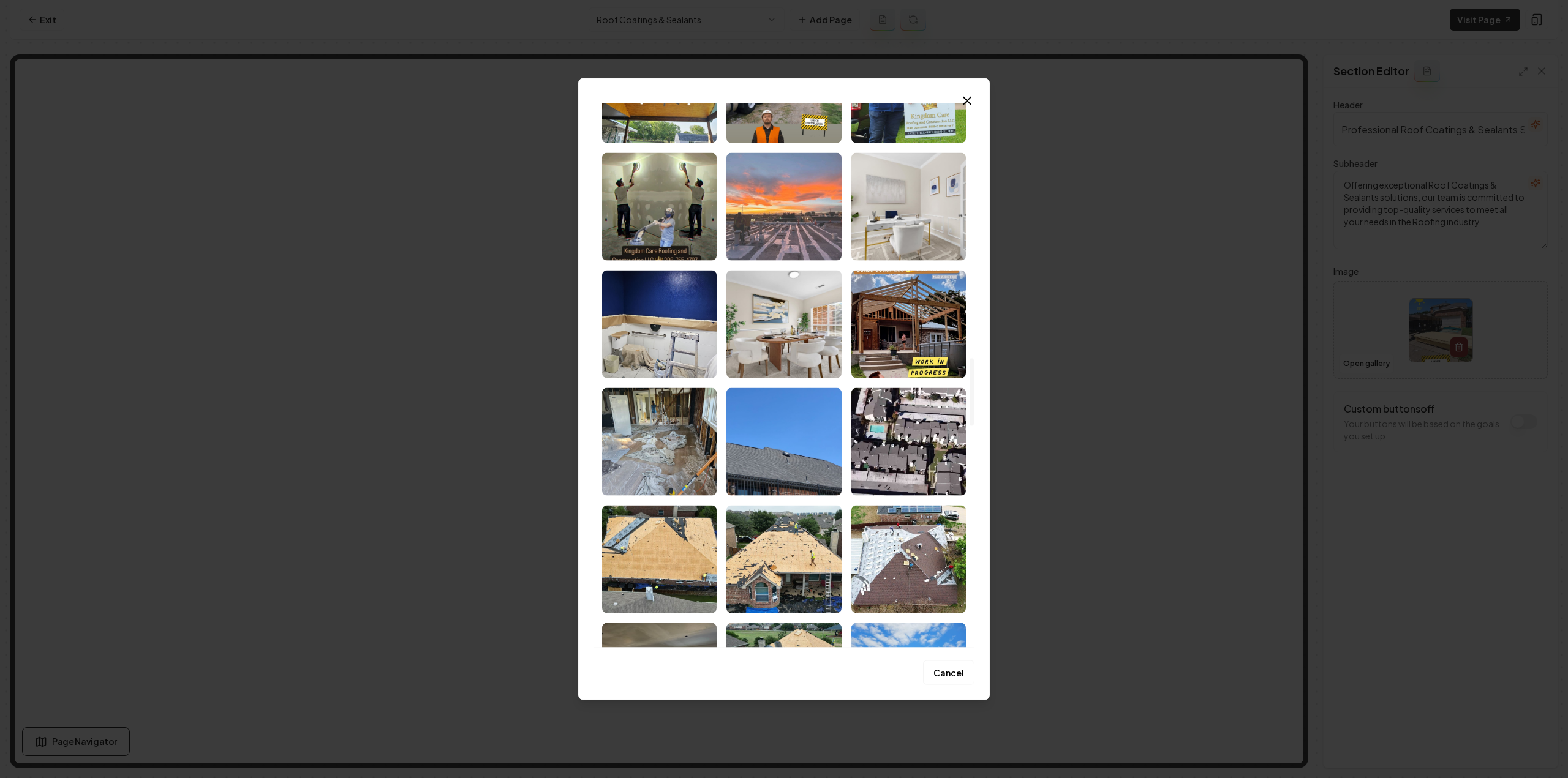
scroll to position [2142, 0]
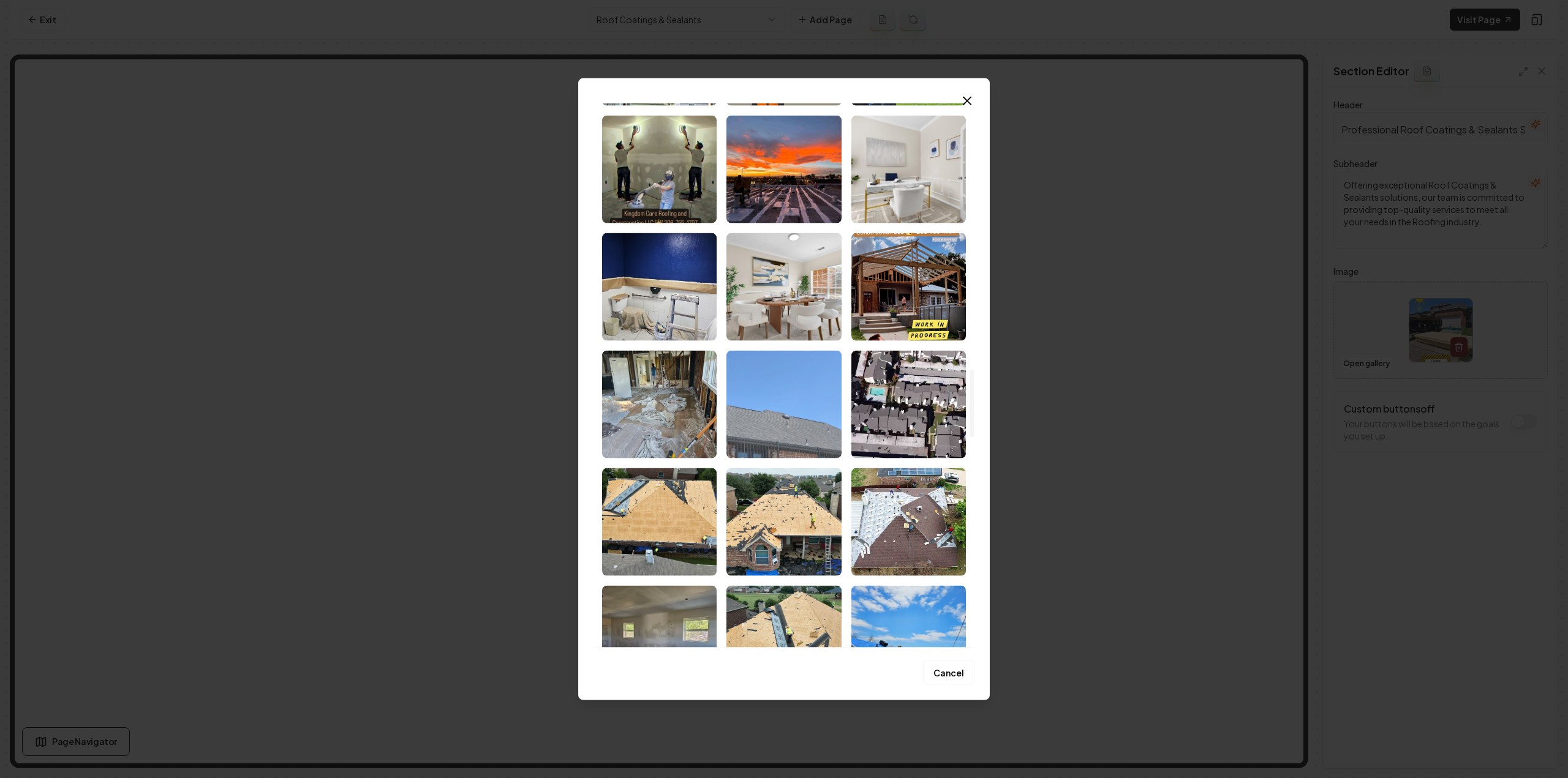
click at [780, 433] on img "Select image image_681a3e99432c476416e208f8.jpeg" at bounding box center [783, 404] width 114 height 108
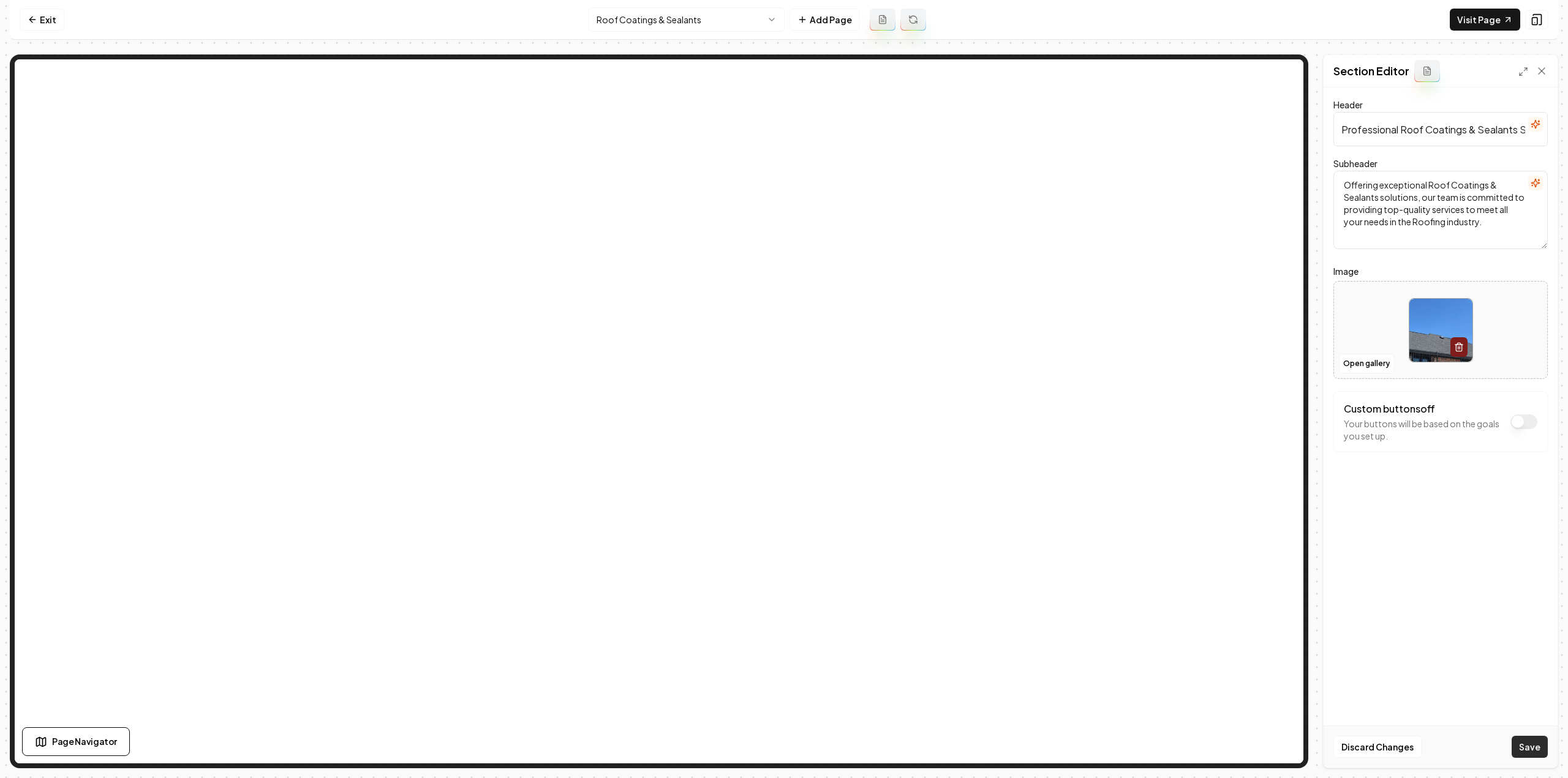
click at [1517, 741] on button "Save" at bounding box center [1529, 746] width 36 height 22
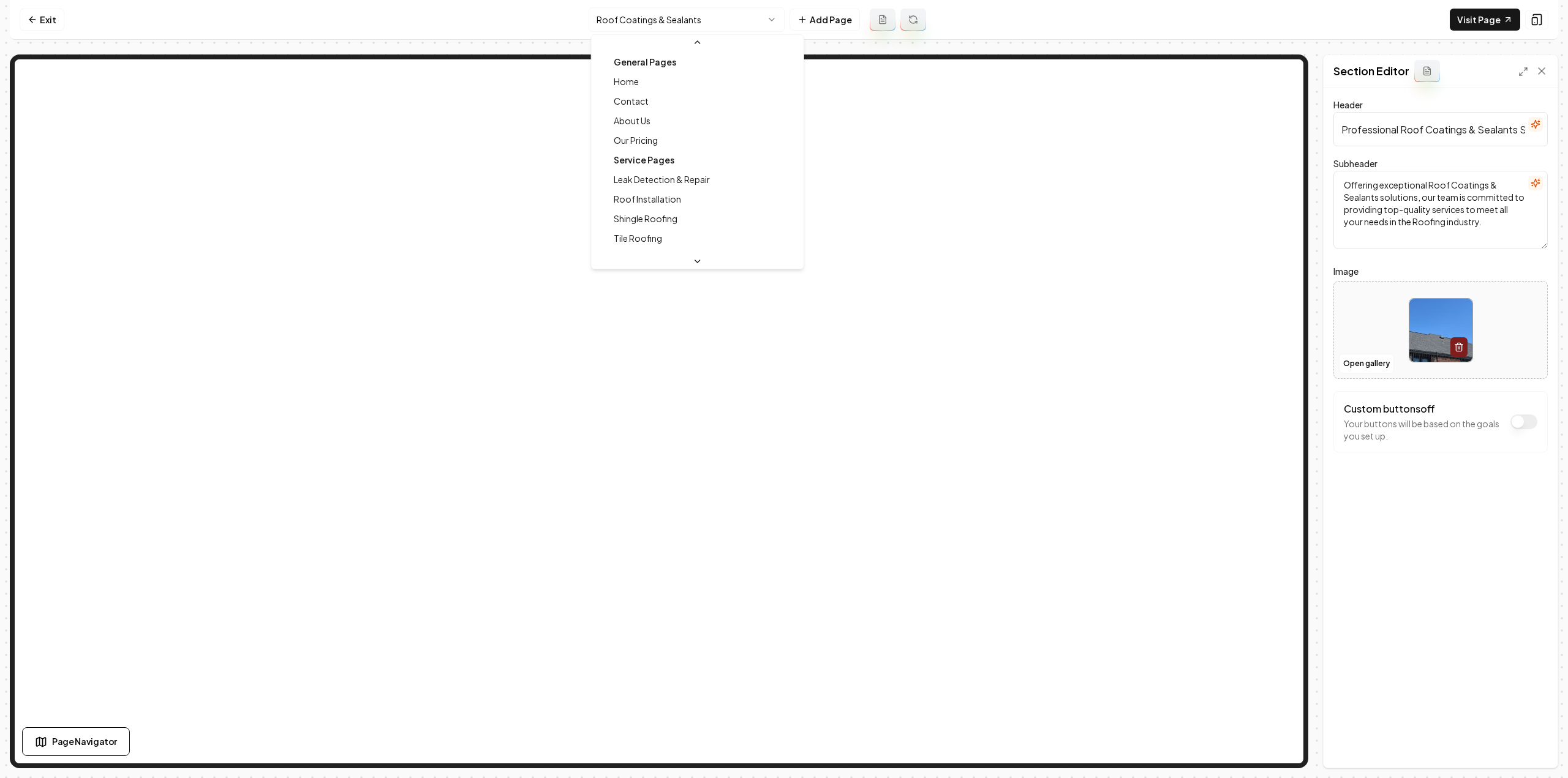
click at [717, 29] on html "Computer Required This feature is only available on a computer. Please switch t…" at bounding box center [784, 389] width 1568 height 778
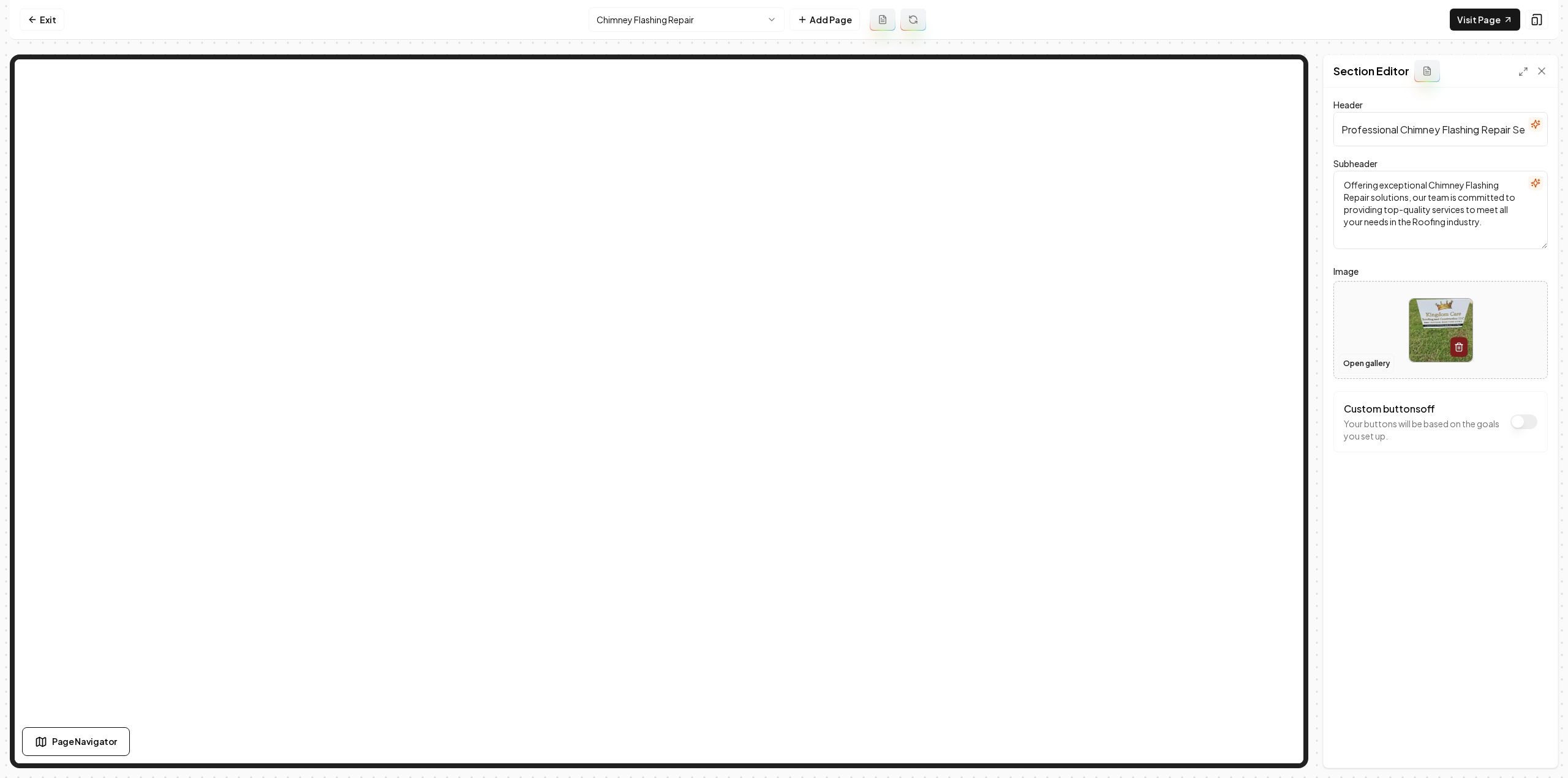
click at [1358, 365] on button "Open gallery" at bounding box center [1366, 363] width 55 height 19
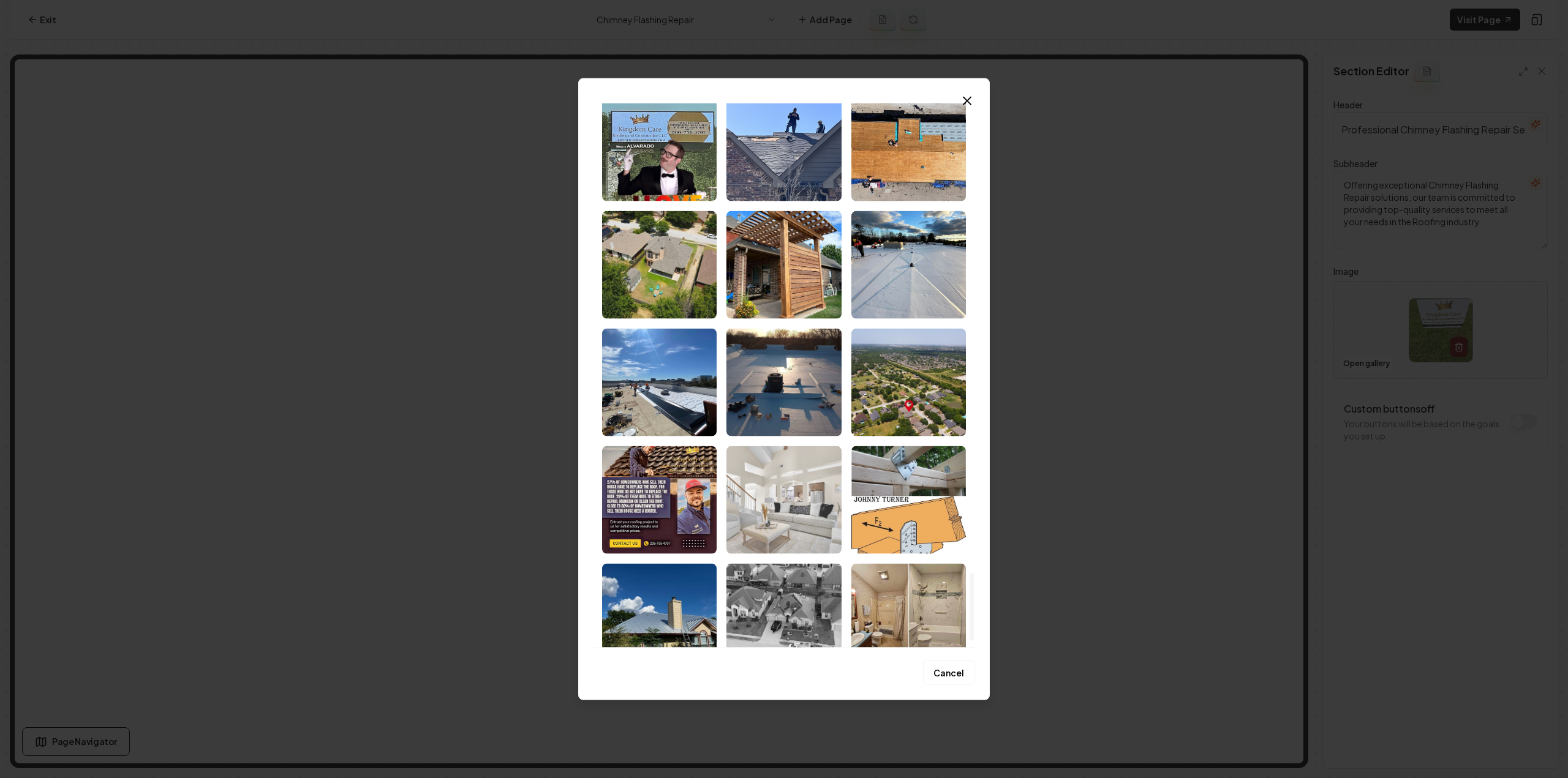
scroll to position [3837, 0]
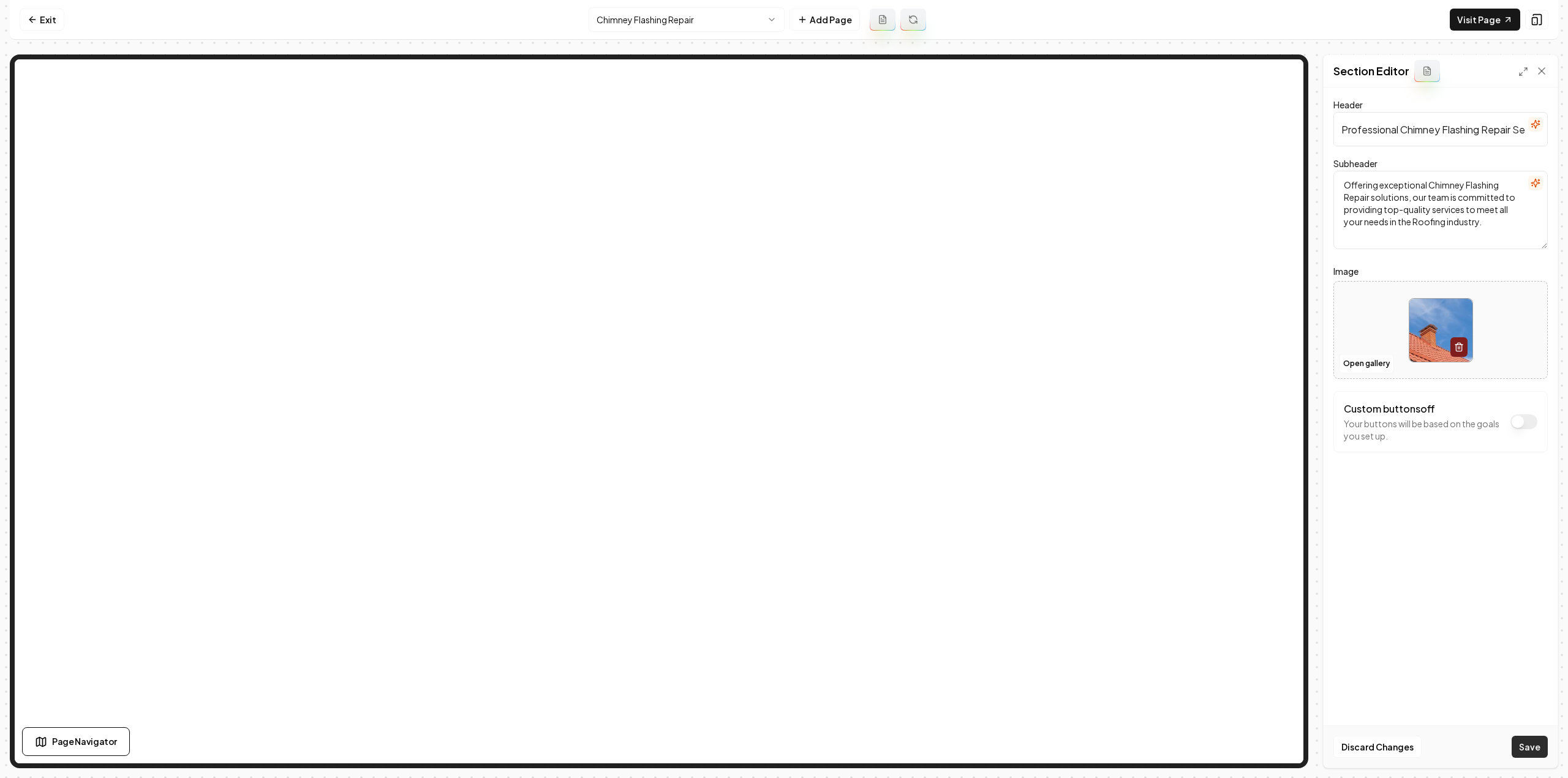
click at [1530, 744] on button "Save" at bounding box center [1529, 746] width 36 height 22
click at [613, 17] on html "Computer Required This feature is only available on a computer. Please switch t…" at bounding box center [784, 389] width 1568 height 778
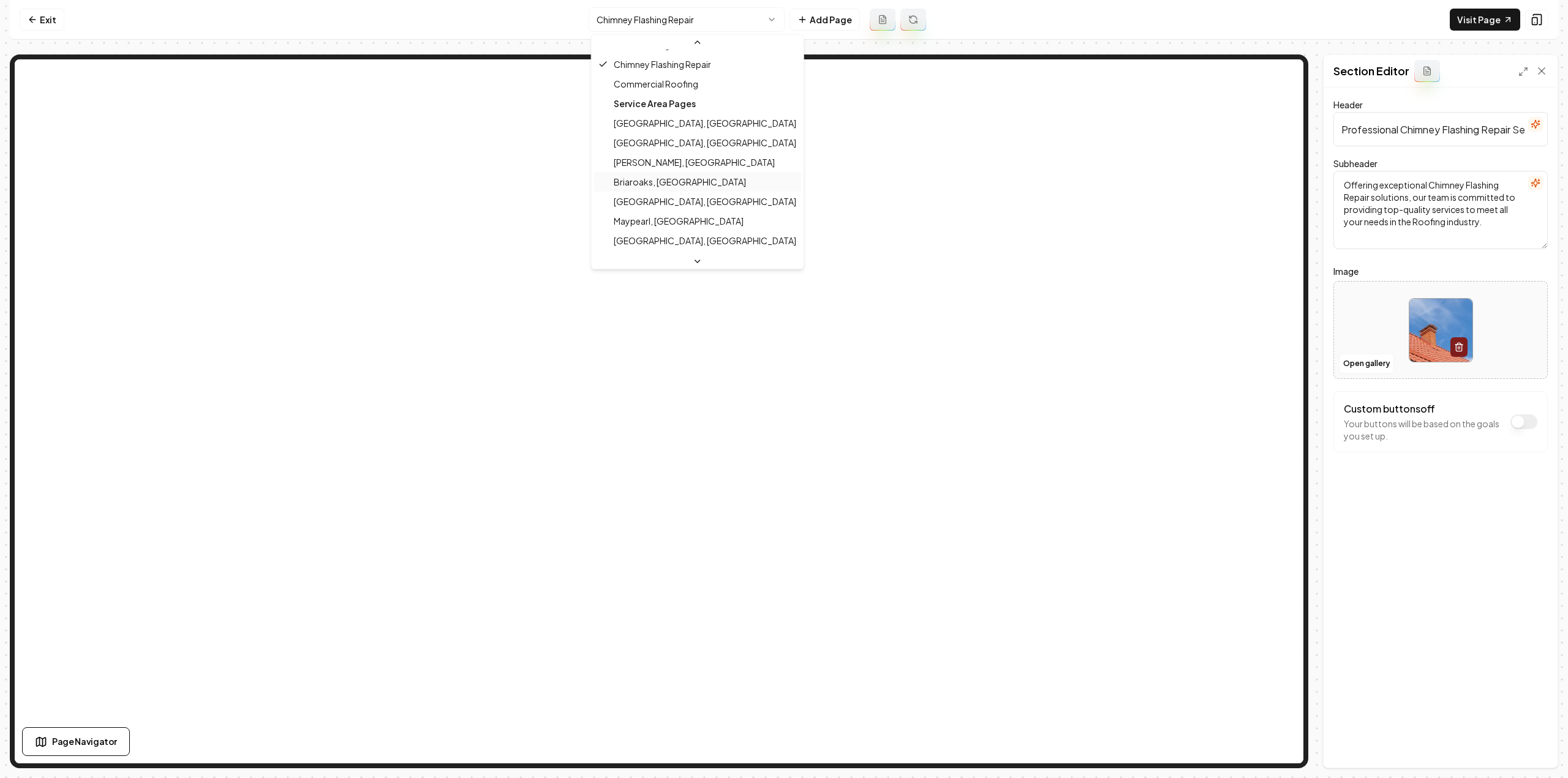
scroll to position [471, 0]
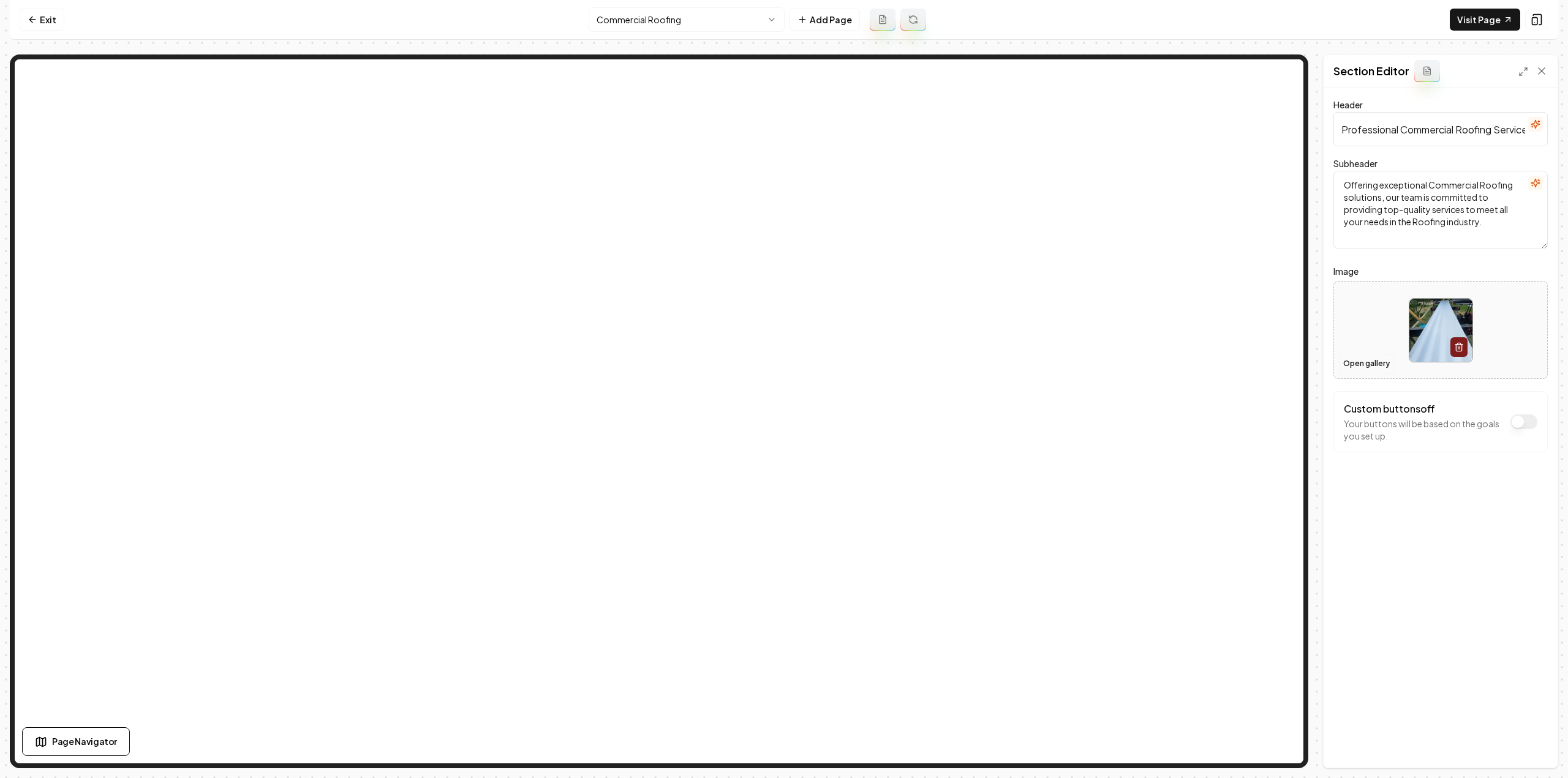
click at [1355, 366] on button "Open gallery" at bounding box center [1366, 363] width 55 height 19
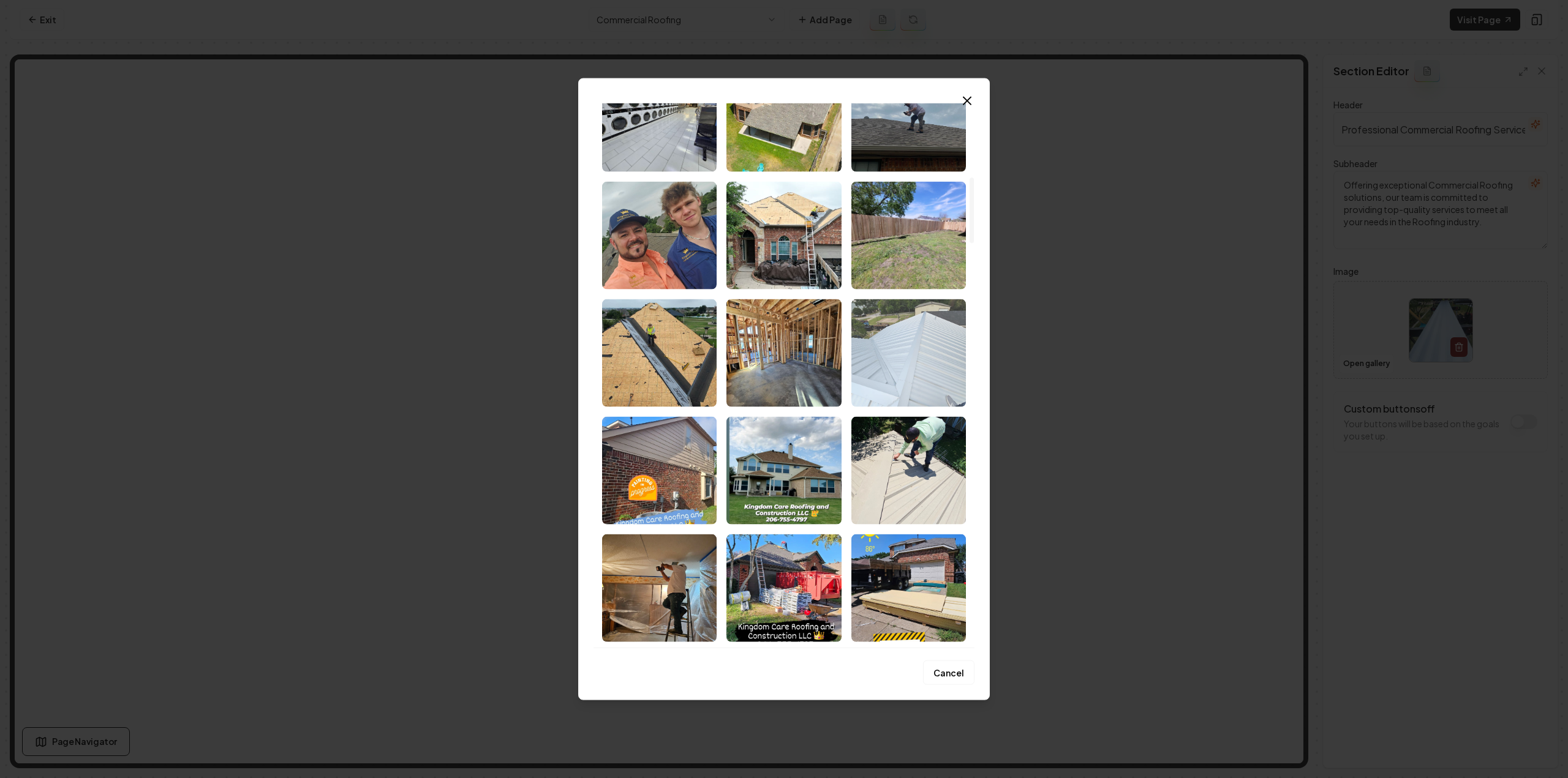
scroll to position [612, 0]
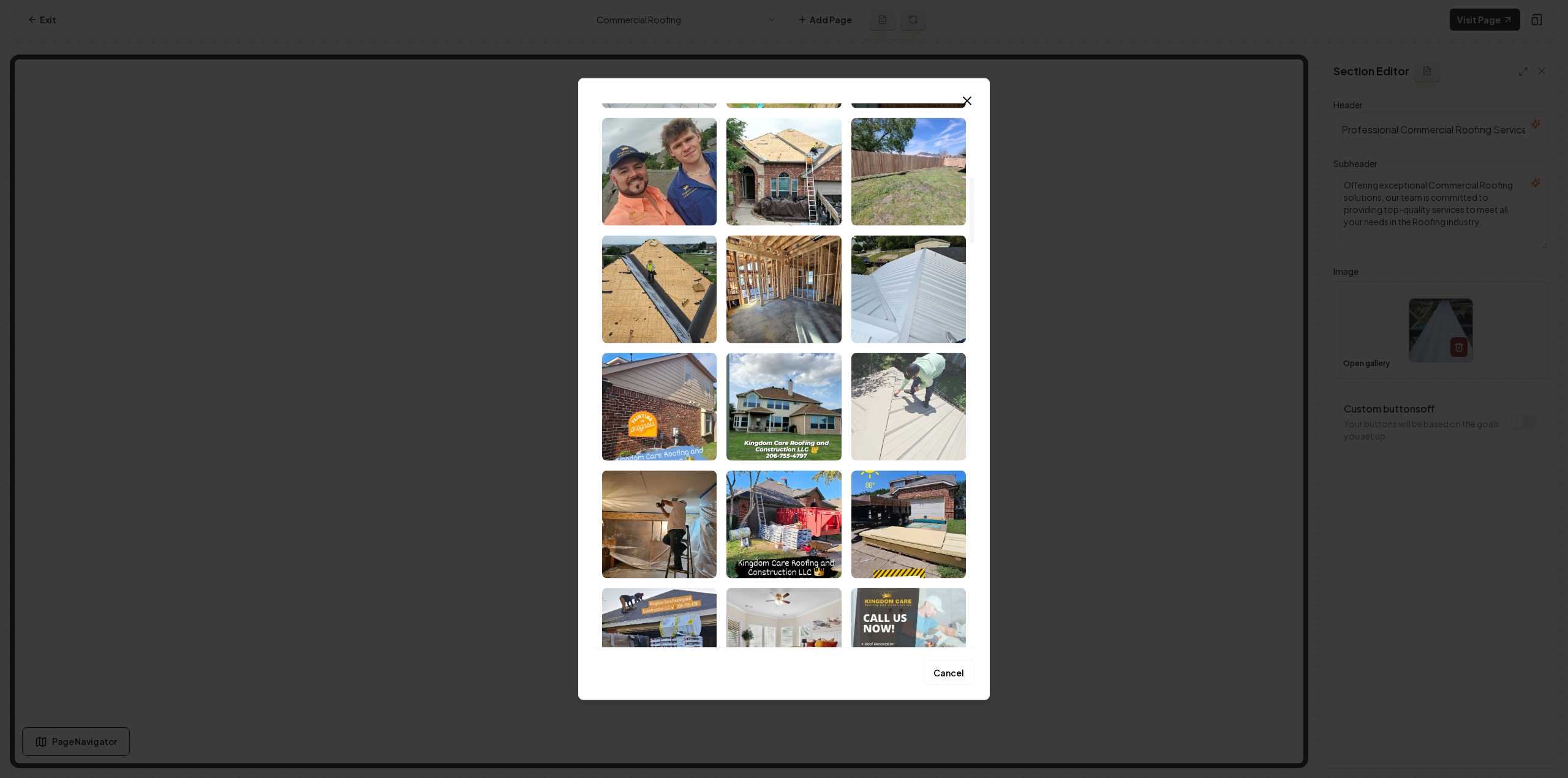
click at [901, 401] on img "Select image image_681a3e9a432c476416e20a32.jpeg" at bounding box center [908, 406] width 114 height 108
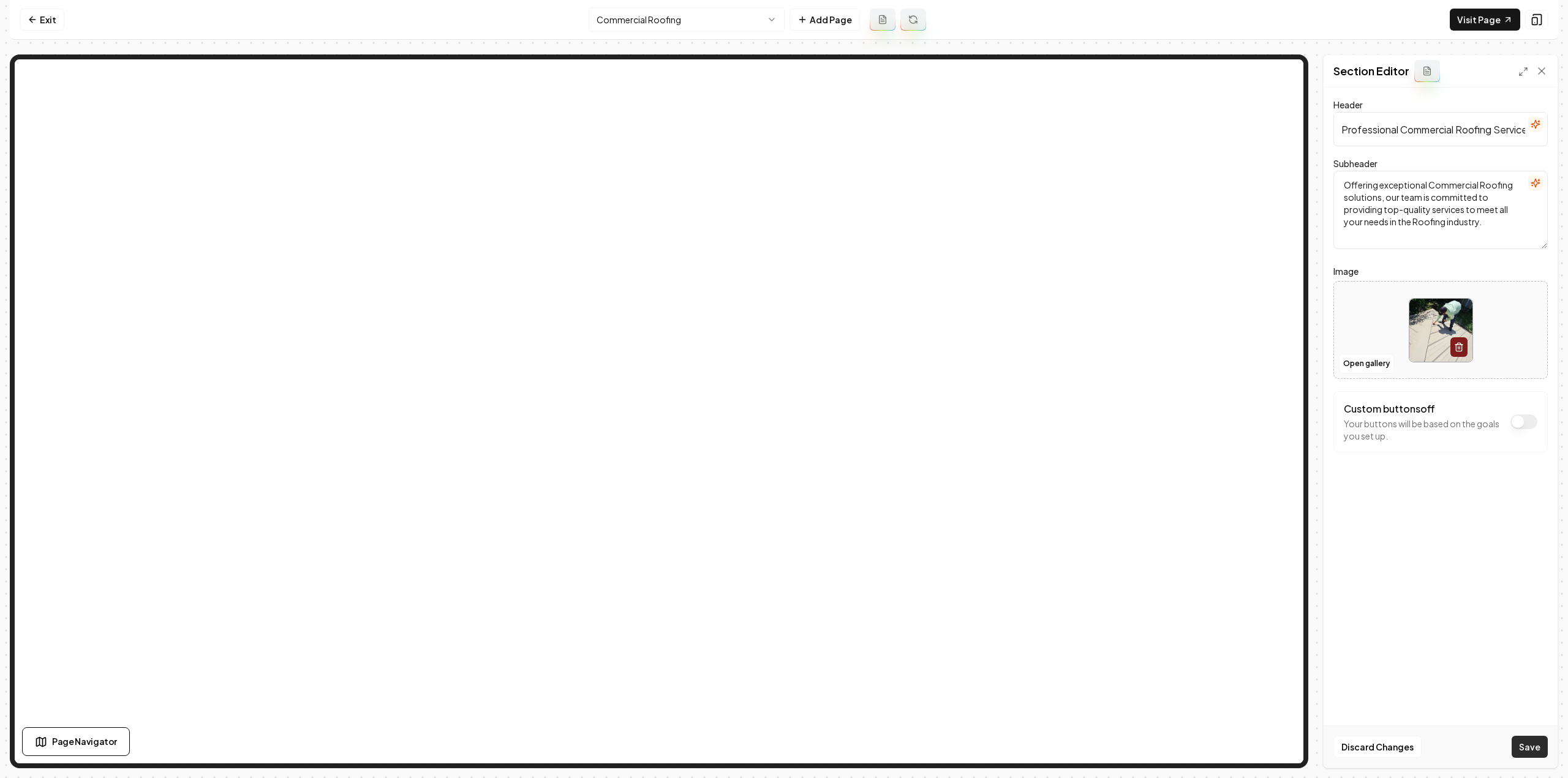
click at [1534, 750] on button "Save" at bounding box center [1529, 746] width 36 height 22
click at [703, 8] on html "Computer Required This feature is only available on a computer. Please switch t…" at bounding box center [784, 389] width 1568 height 778
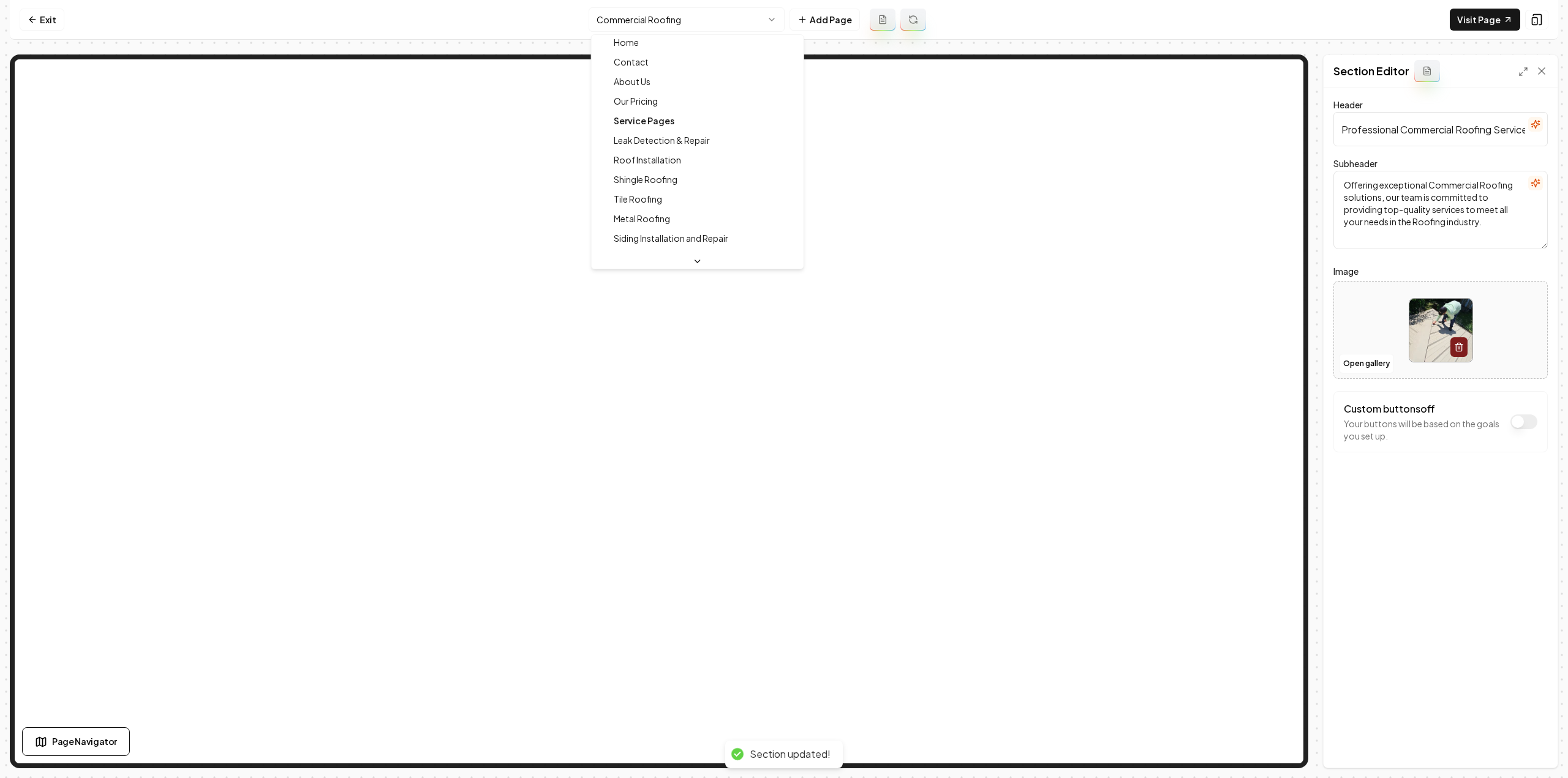
scroll to position [0, 0]
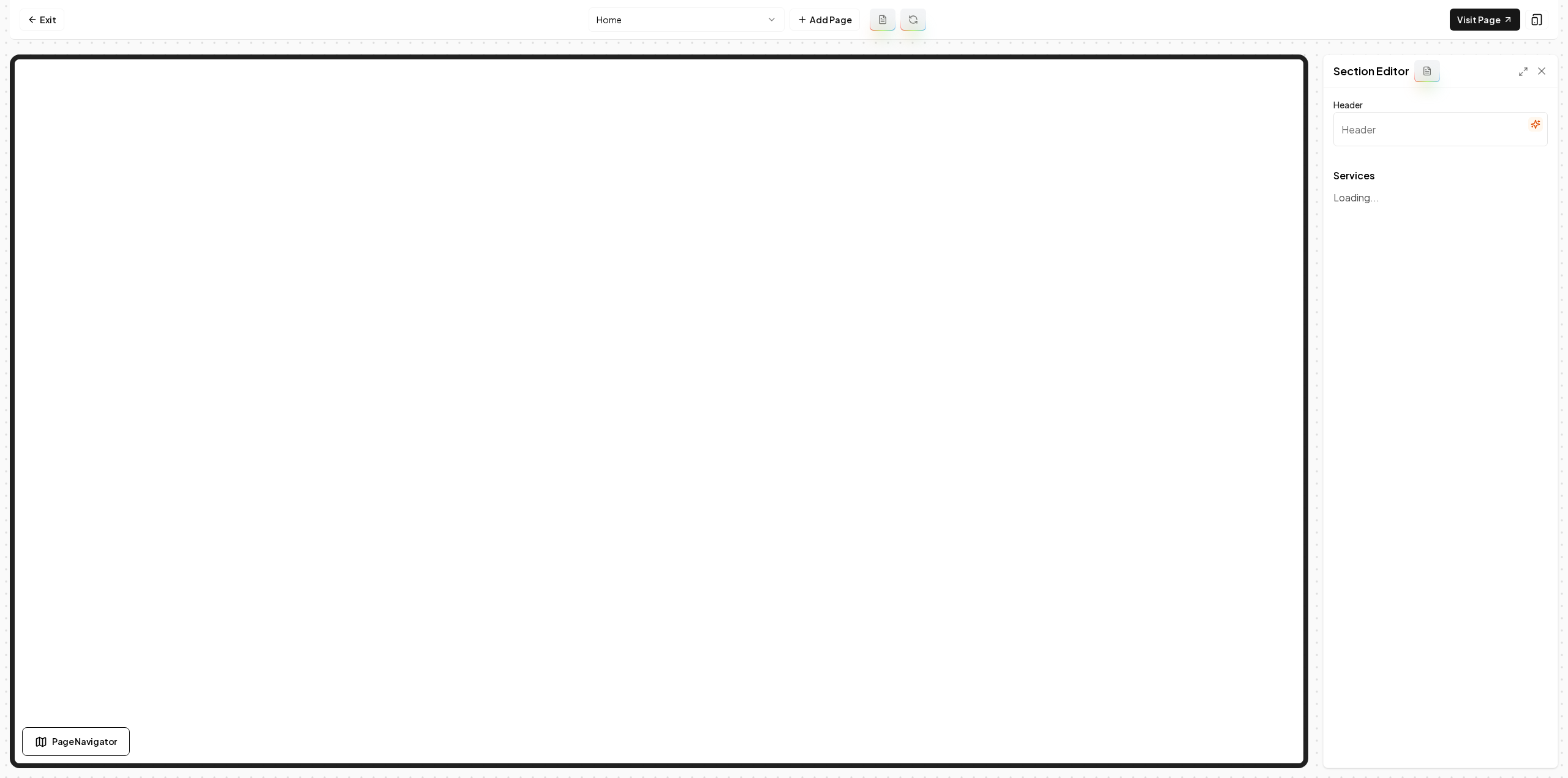
type input "Expert Roofing Solutions"
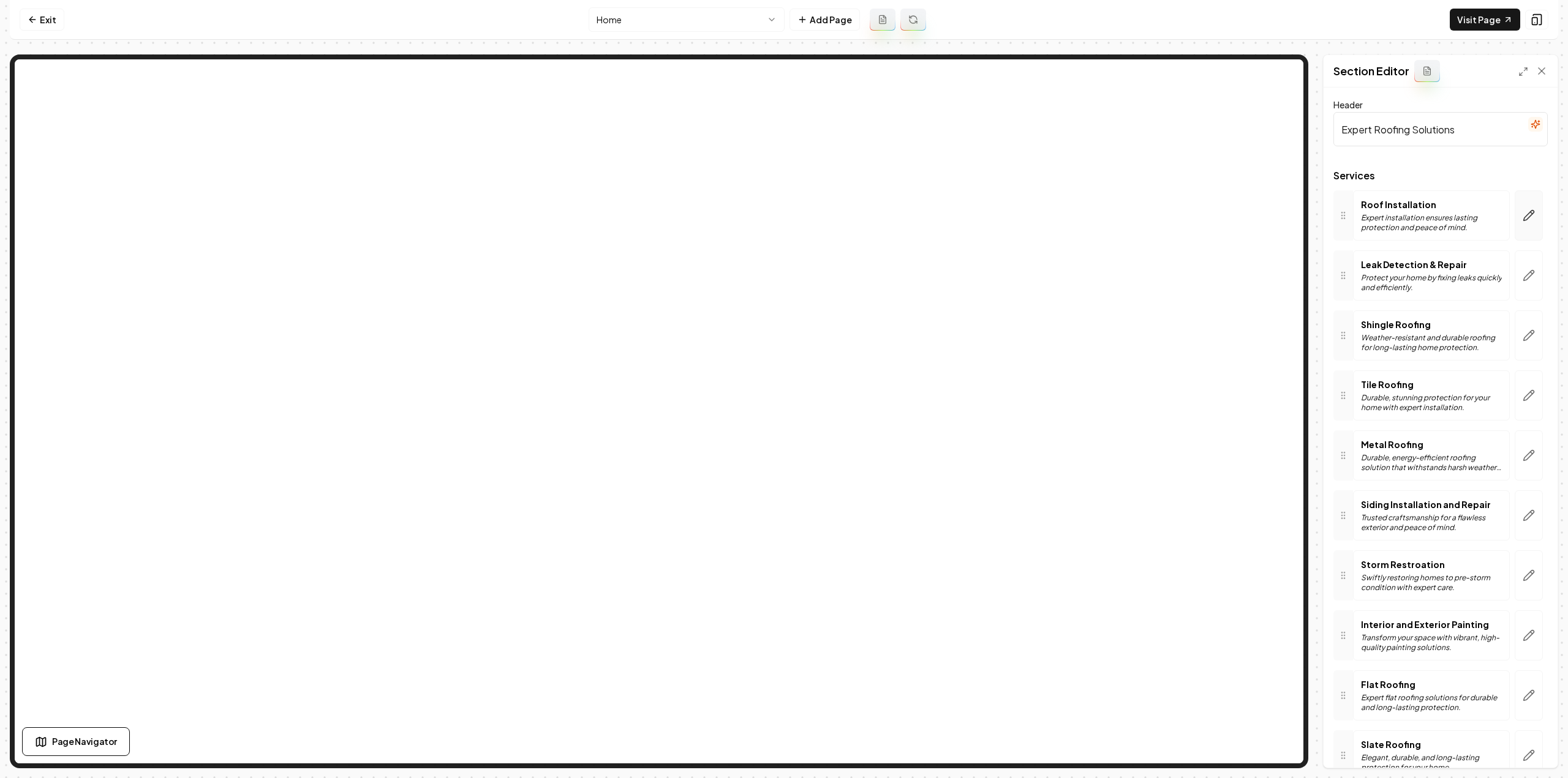
click at [1523, 211] on icon "button" at bounding box center [1528, 215] width 12 height 12
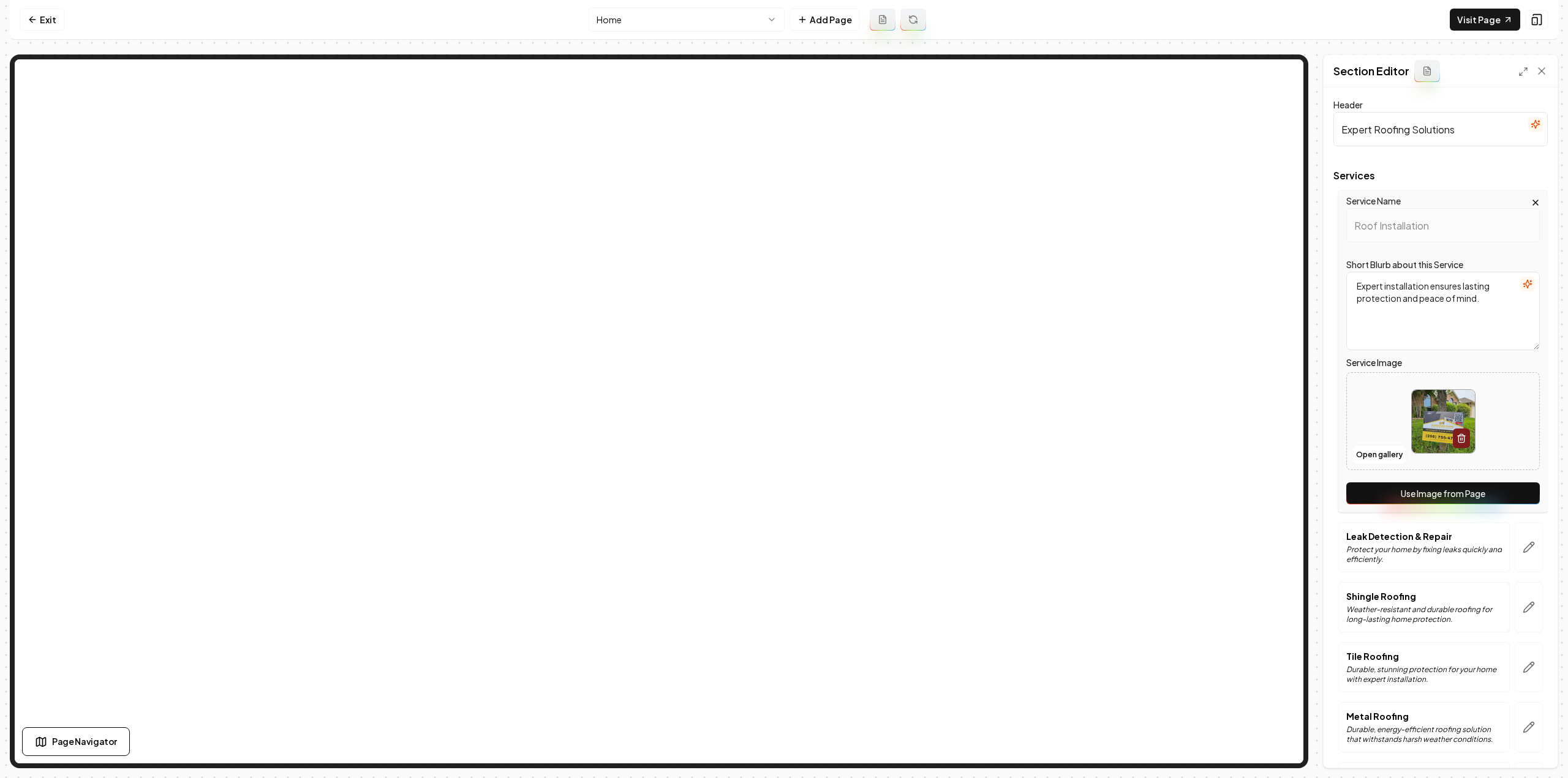
click at [1397, 494] on button "Use Image from Page" at bounding box center [1443, 493] width 194 height 22
click at [1523, 547] on icon "button" at bounding box center [1528, 547] width 12 height 12
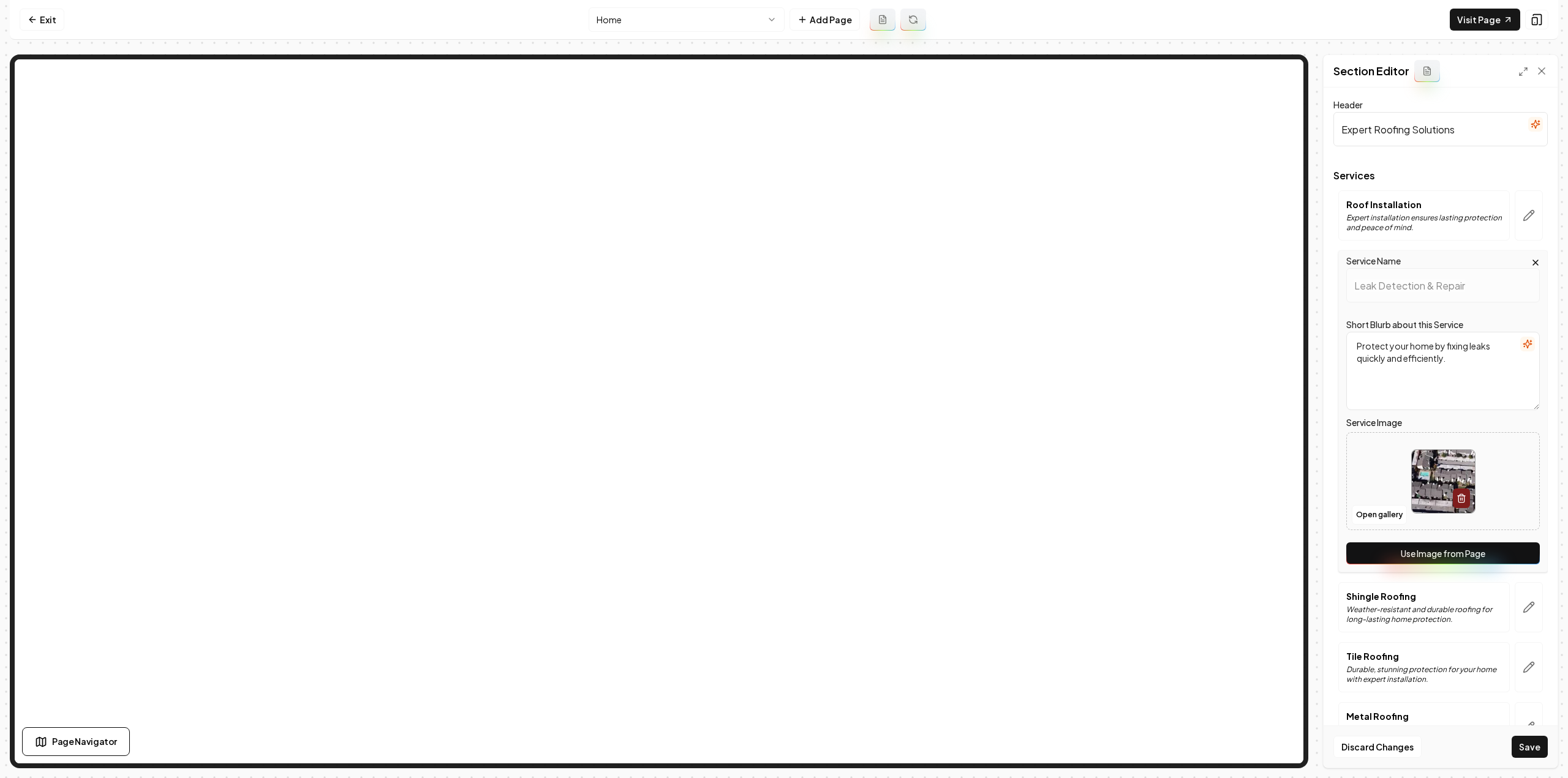
click at [1503, 555] on button "Use Image from Page" at bounding box center [1443, 554] width 194 height 22
click at [1523, 609] on icon "button" at bounding box center [1528, 606] width 12 height 12
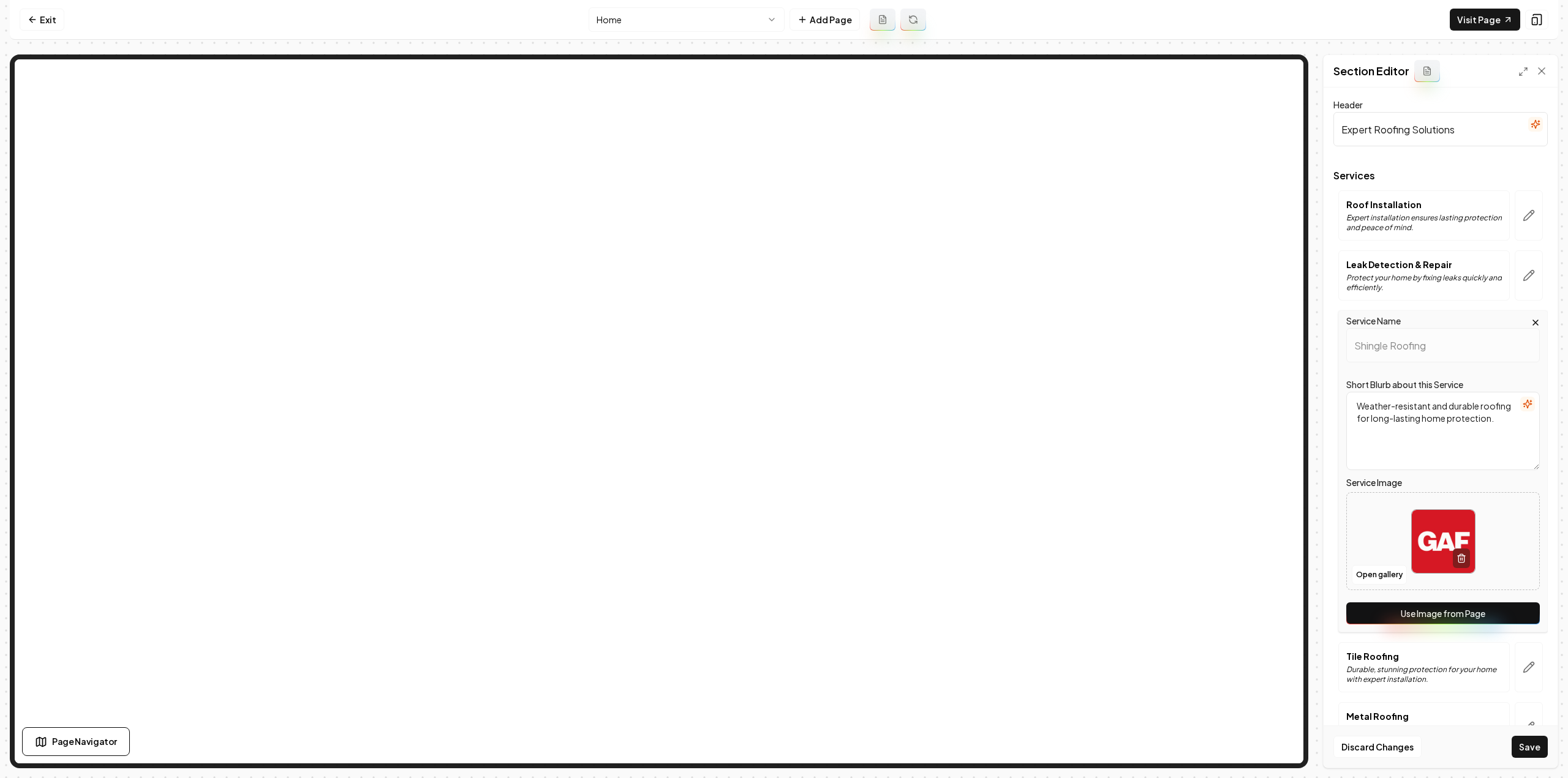
drag, startPoint x: 1498, startPoint y: 619, endPoint x: 1501, endPoint y: 656, distance: 37.1
click at [1498, 619] on button "Use Image from Page" at bounding box center [1443, 614] width 194 height 22
click at [1523, 670] on icon "button" at bounding box center [1528, 667] width 12 height 12
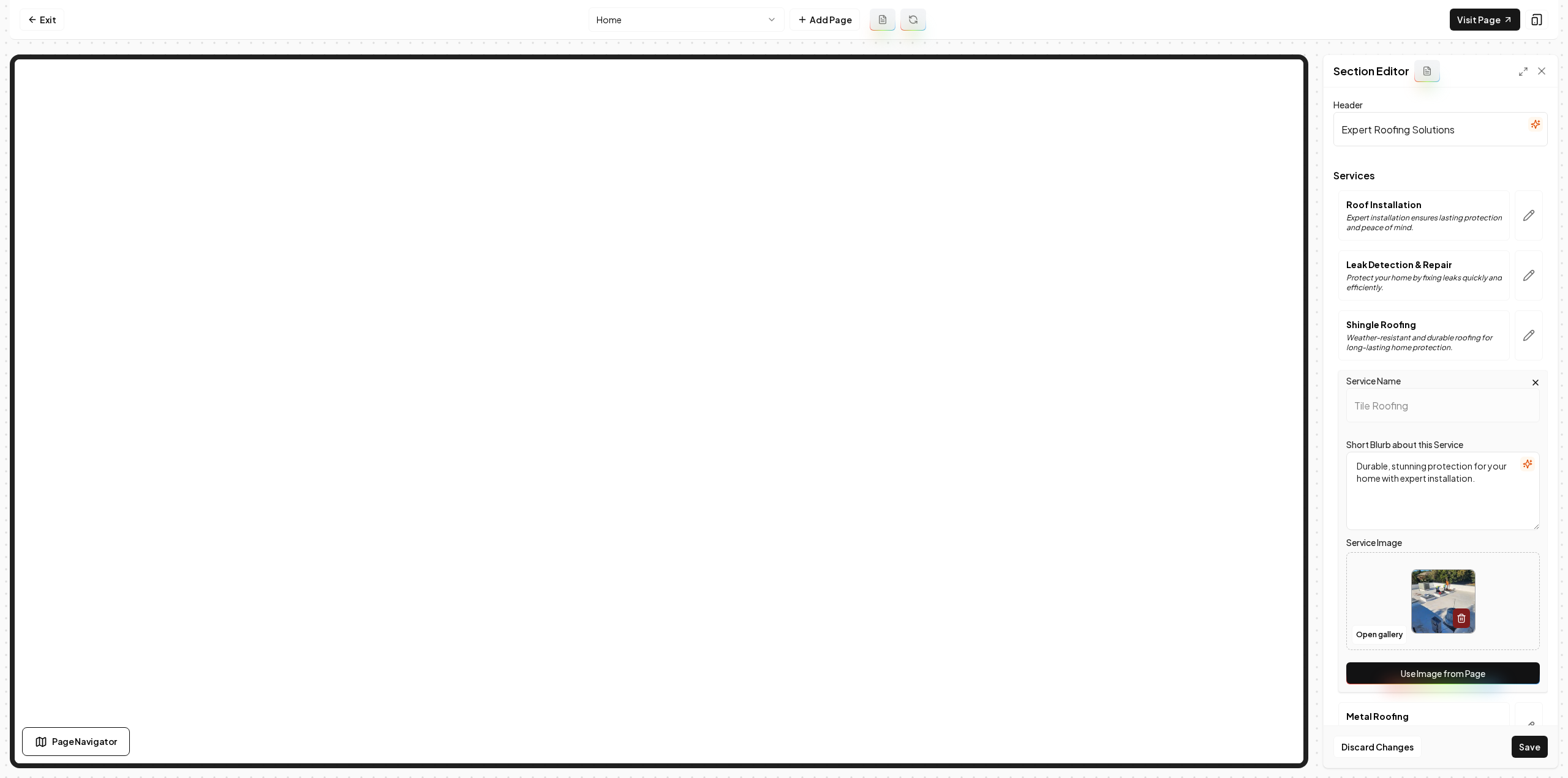
click at [1510, 670] on button "Use Image from Page" at bounding box center [1443, 673] width 194 height 22
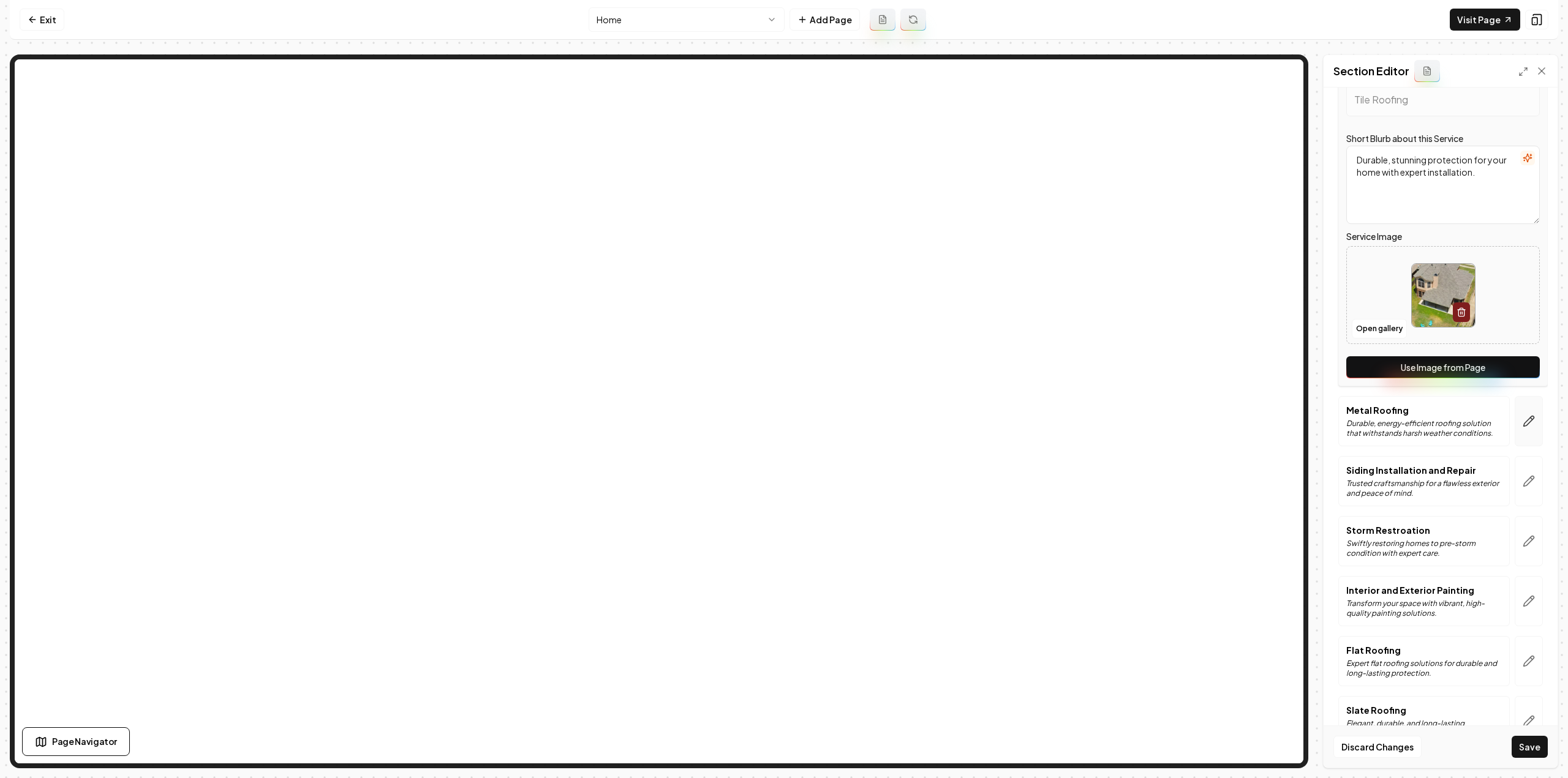
click at [1523, 431] on button "button" at bounding box center [1529, 421] width 28 height 50
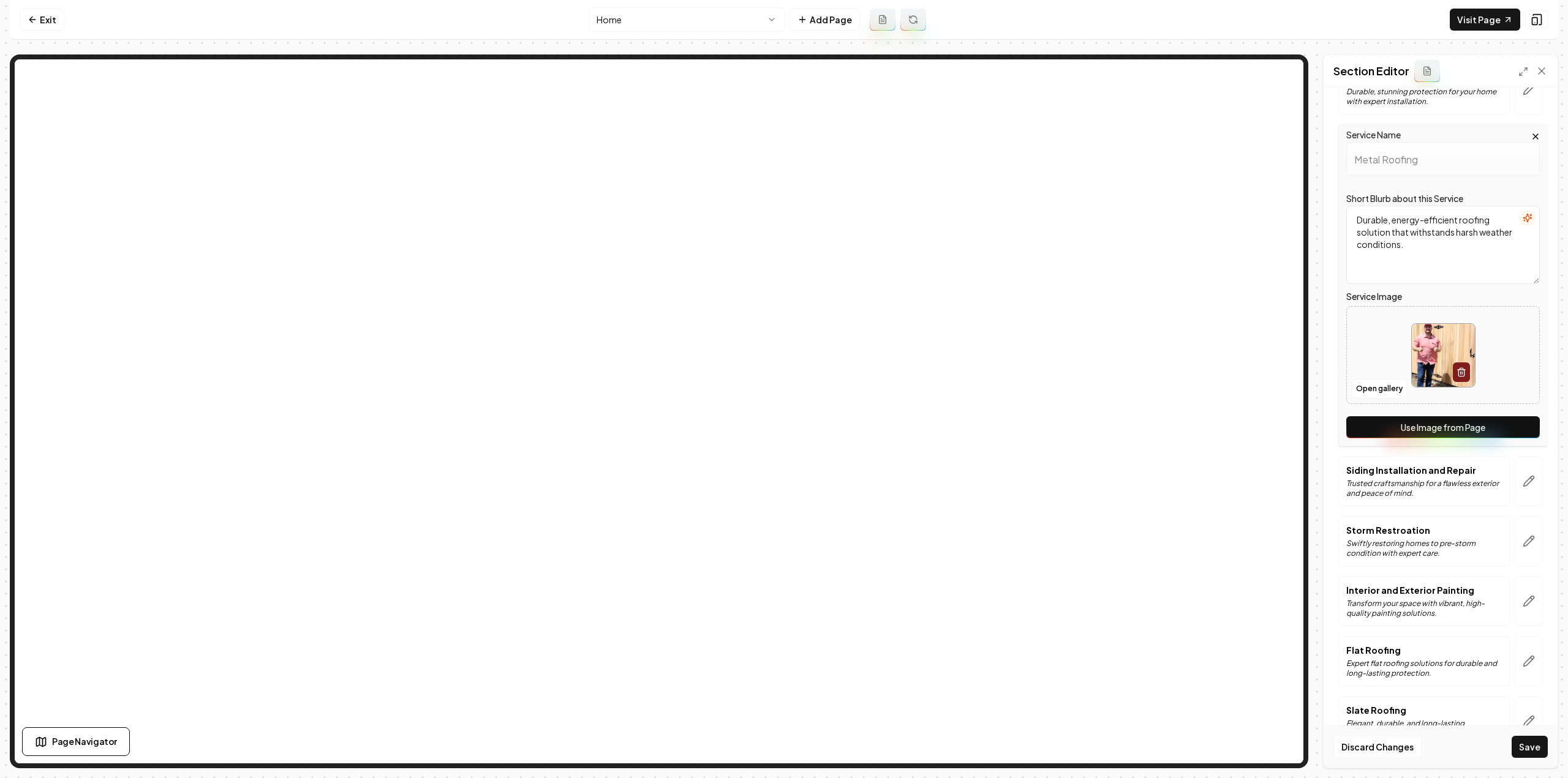
click at [1507, 424] on button "Use Image from Page" at bounding box center [1443, 427] width 194 height 22
click at [1523, 490] on button "button" at bounding box center [1529, 481] width 28 height 50
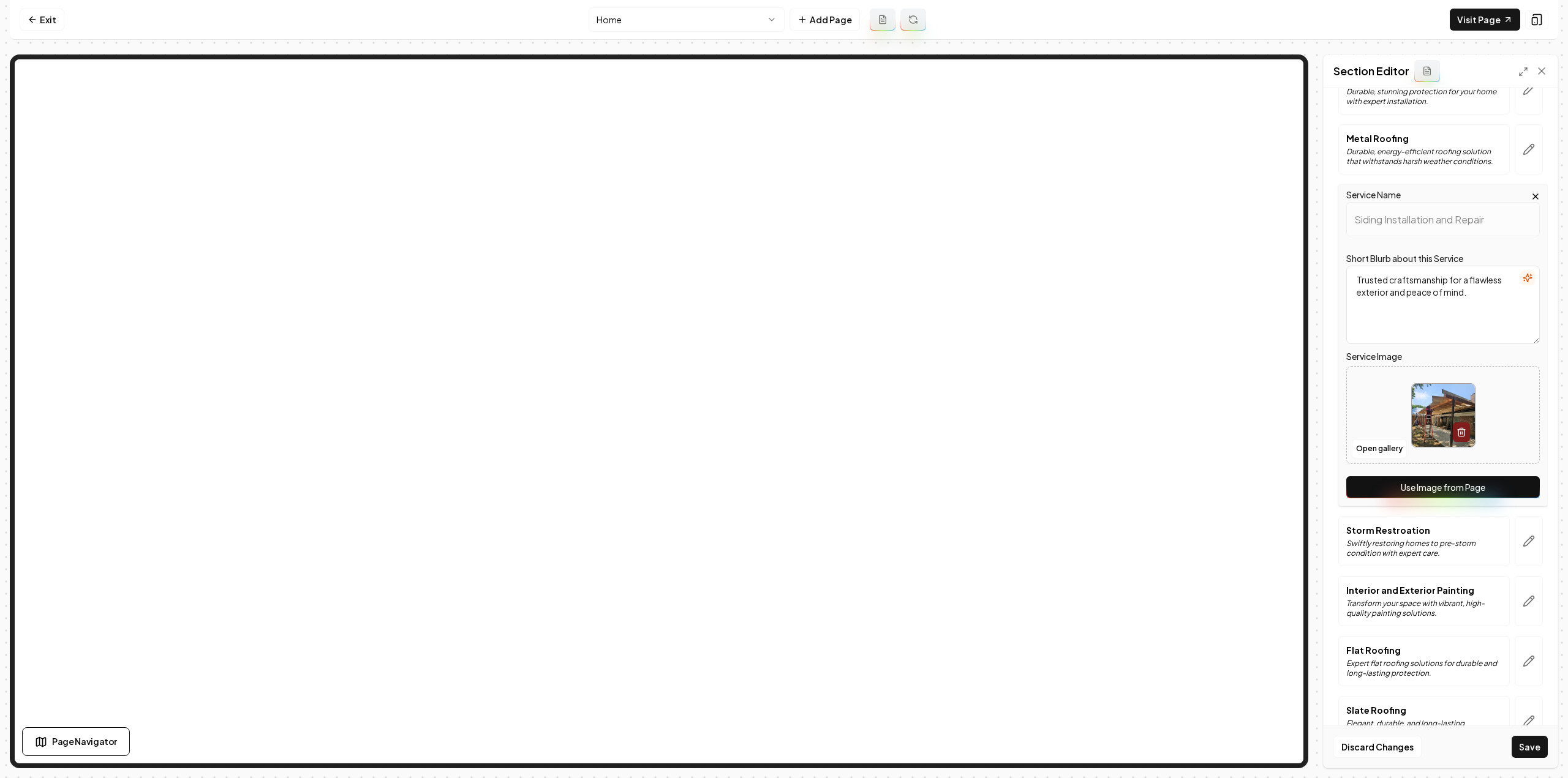
click at [1515, 491] on button "Use Image from Page" at bounding box center [1443, 488] width 194 height 22
click at [1519, 550] on button "button" at bounding box center [1529, 541] width 28 height 50
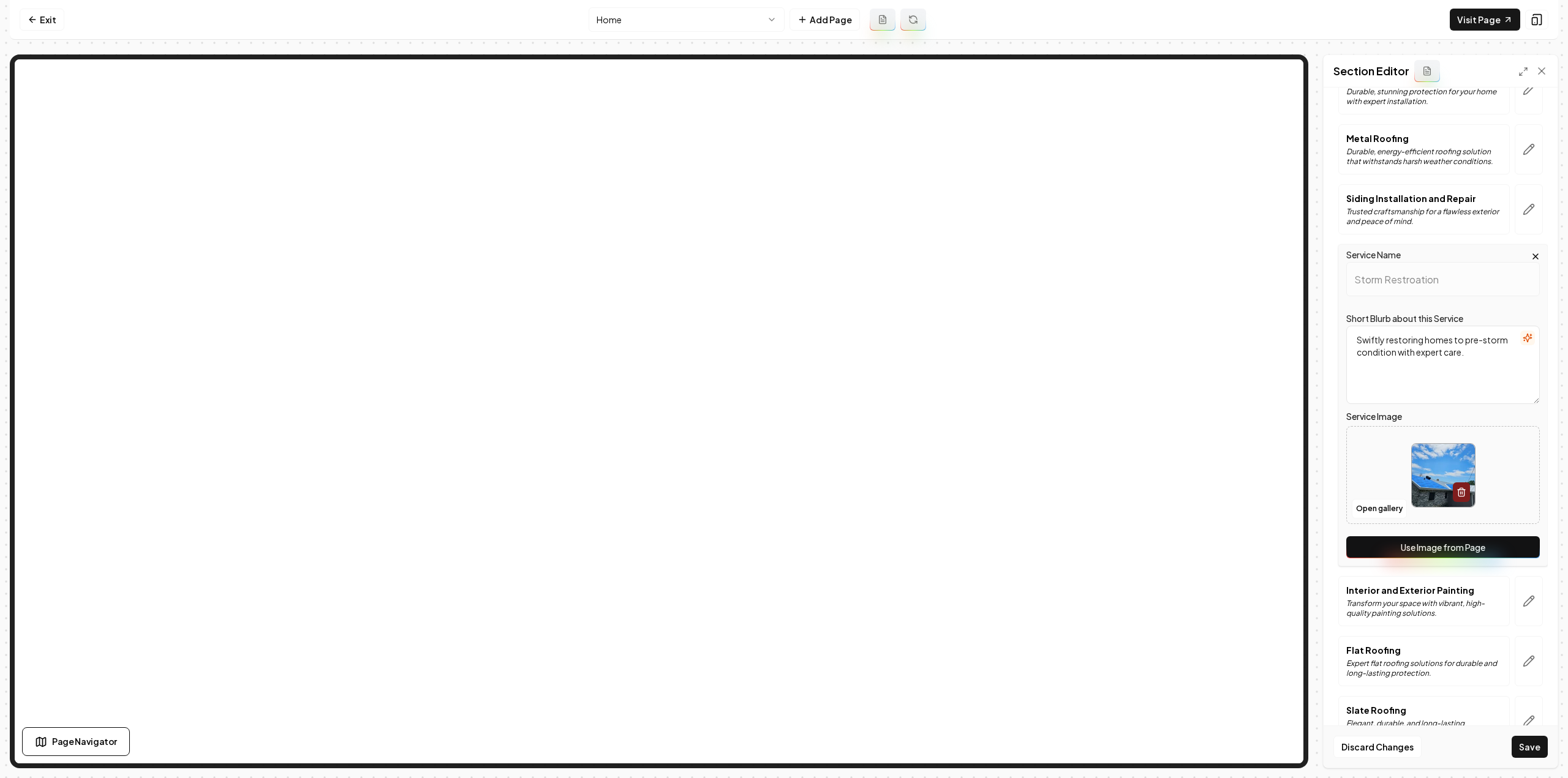
click at [1517, 567] on div "Services Roof Installation Expert installation ensures lasting protection and p…" at bounding box center [1440, 610] width 214 height 1491
click at [1517, 555] on div "Service Name Storm Restroation Short Blurb about this Service Swiftly restoring…" at bounding box center [1443, 404] width 210 height 322
click at [1510, 547] on button "Use Image from Page" at bounding box center [1443, 547] width 194 height 22
click at [1523, 595] on icon "button" at bounding box center [1528, 601] width 12 height 12
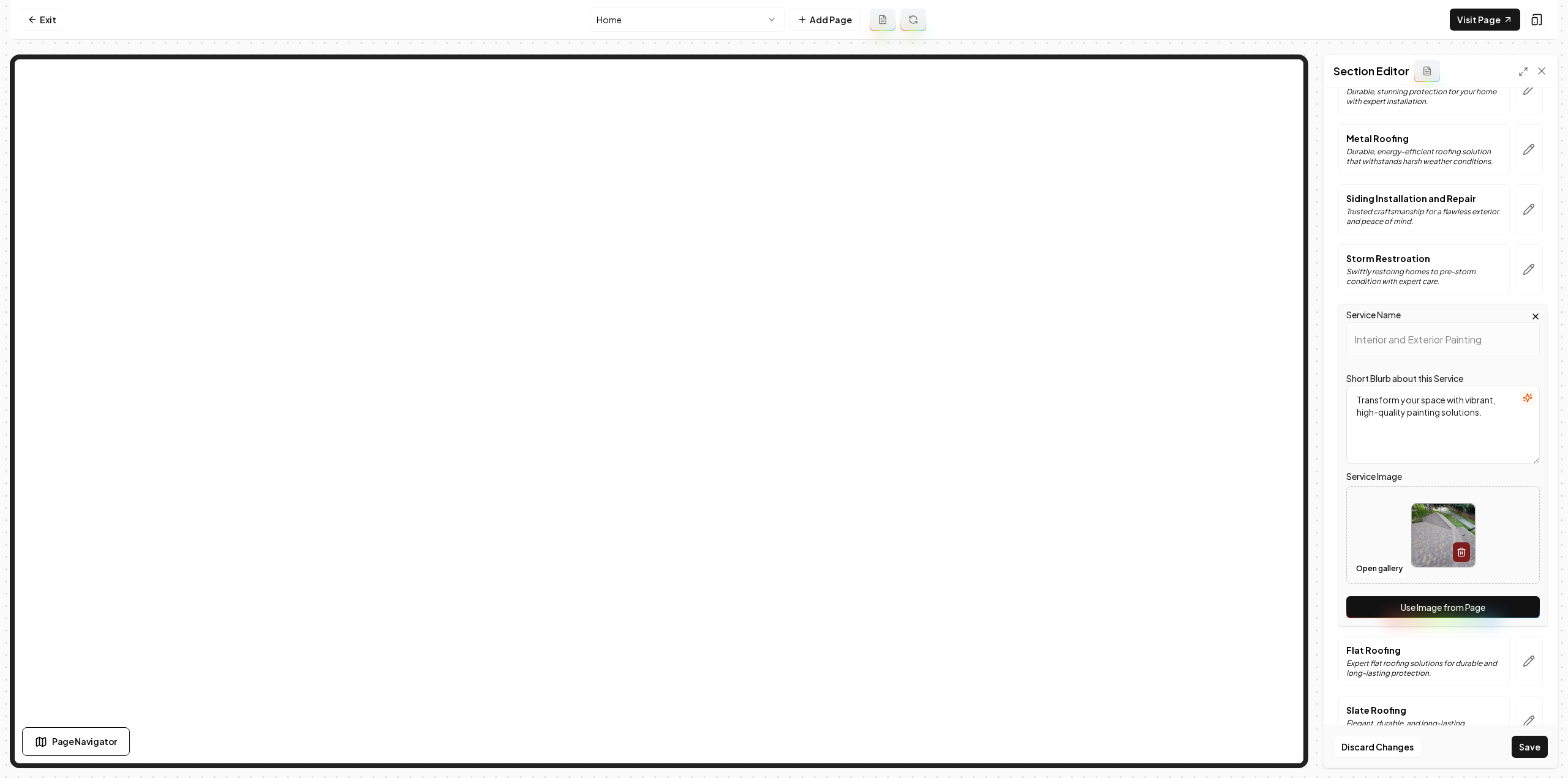
click at [1517, 605] on button "Use Image from Page" at bounding box center [1443, 607] width 194 height 22
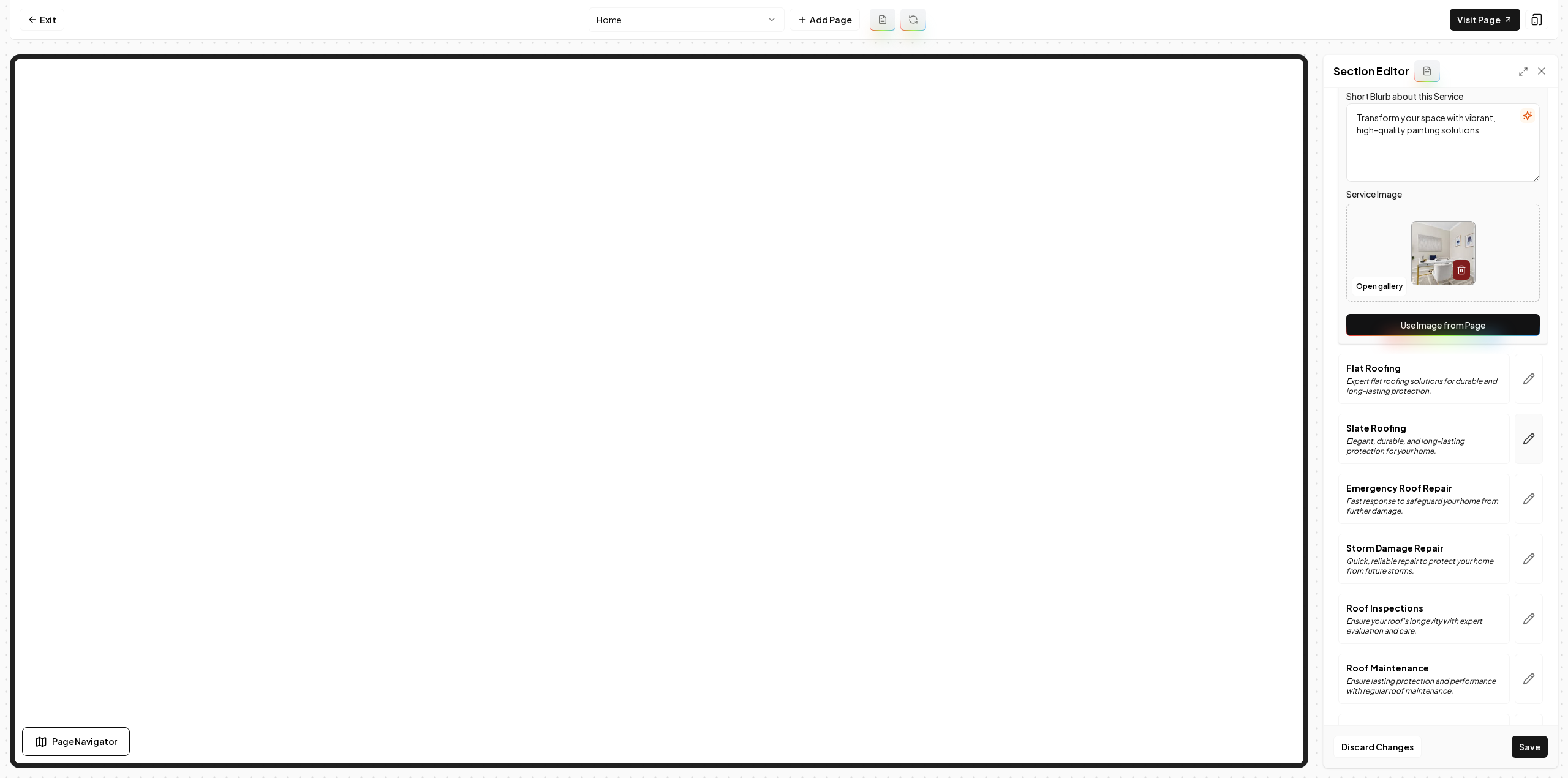
scroll to position [612, 0]
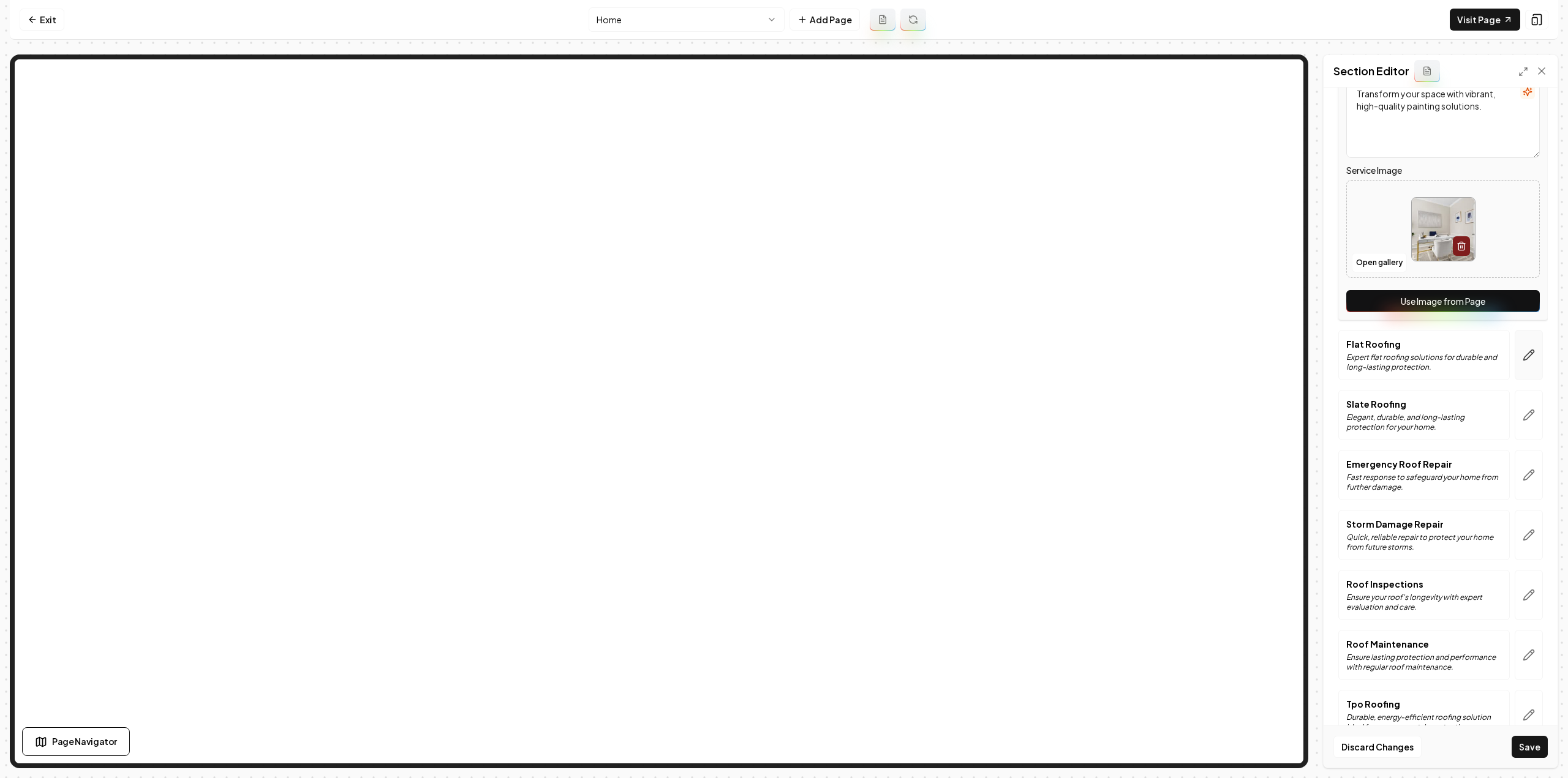
click at [1523, 349] on icon "button" at bounding box center [1528, 354] width 12 height 12
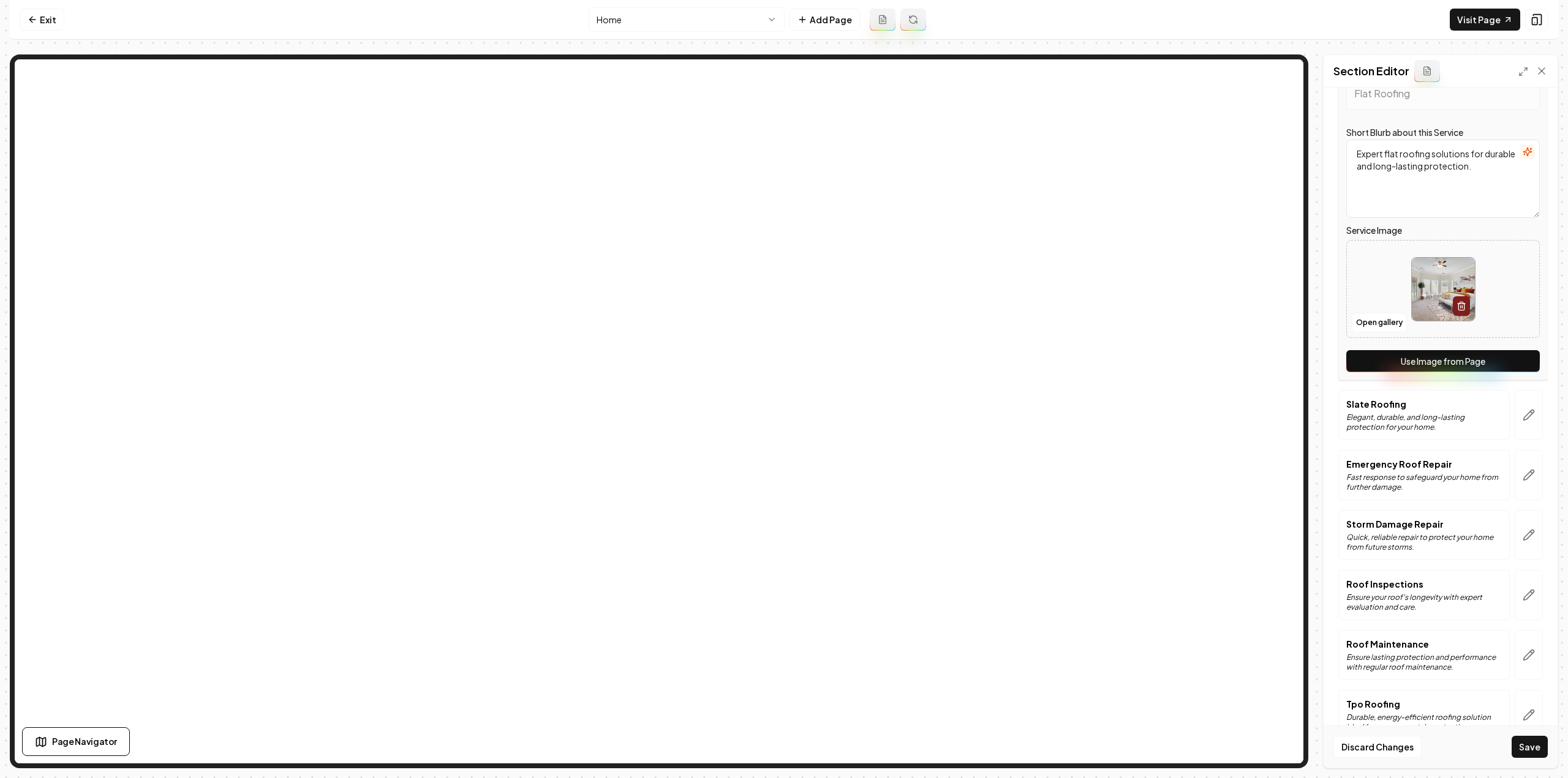
click at [1491, 363] on button "Use Image from Page" at bounding box center [1443, 362] width 194 height 22
click at [1519, 417] on button "button" at bounding box center [1529, 415] width 28 height 50
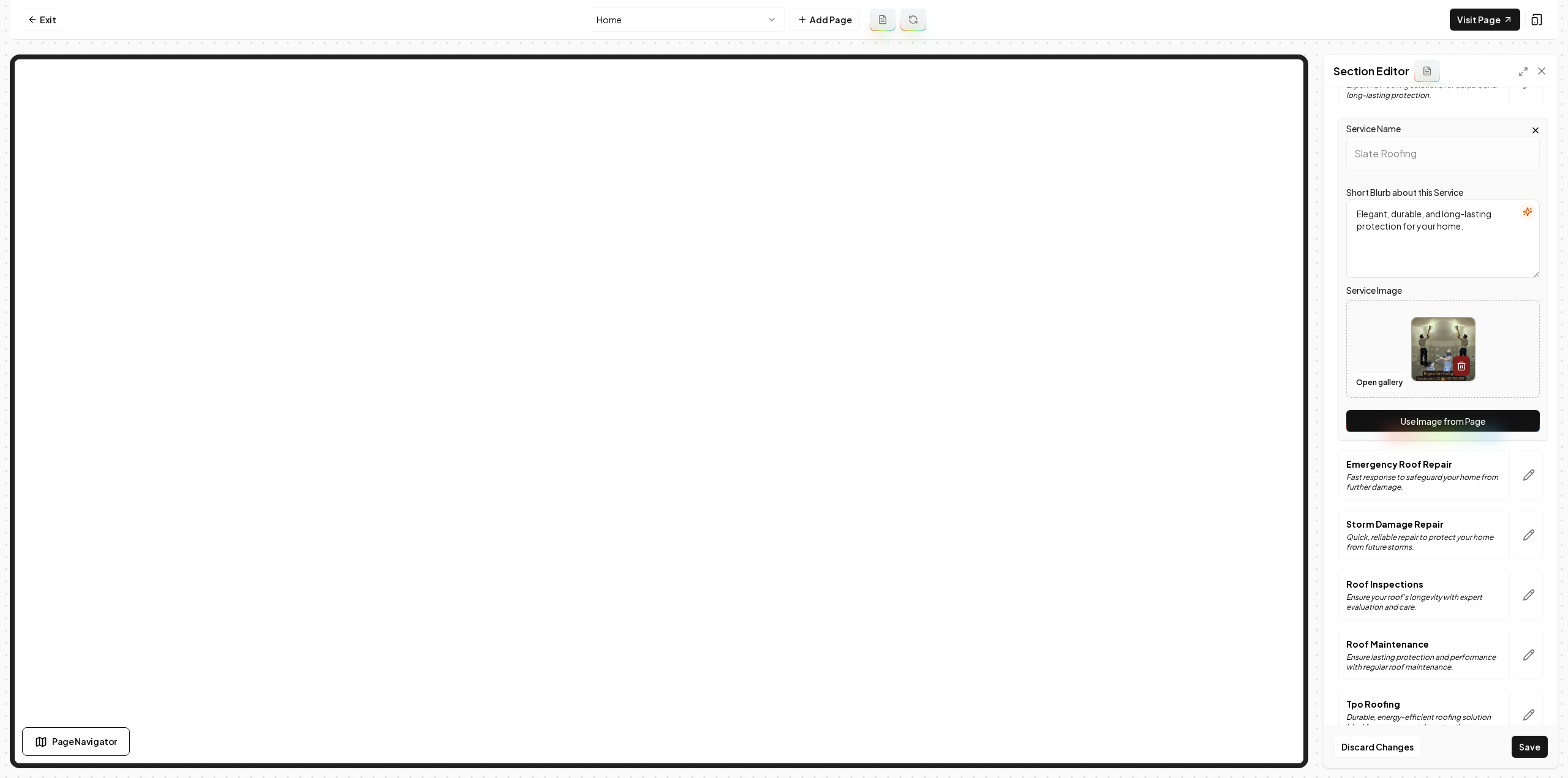
click at [1510, 418] on button "Use Image from Page" at bounding box center [1443, 421] width 194 height 22
click at [1518, 478] on button "button" at bounding box center [1529, 475] width 28 height 50
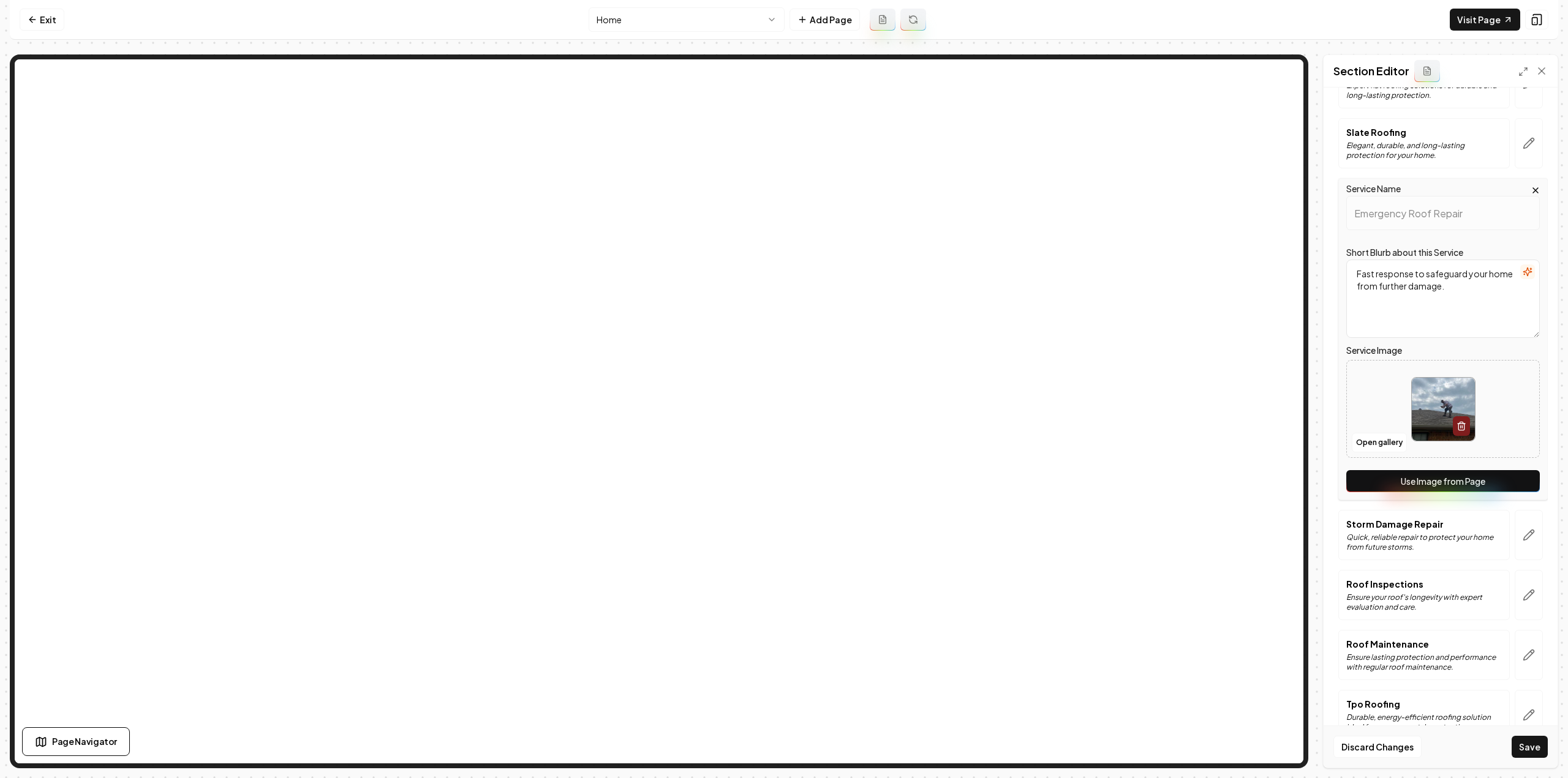
click at [1512, 479] on button "Use Image from Page" at bounding box center [1443, 481] width 194 height 22
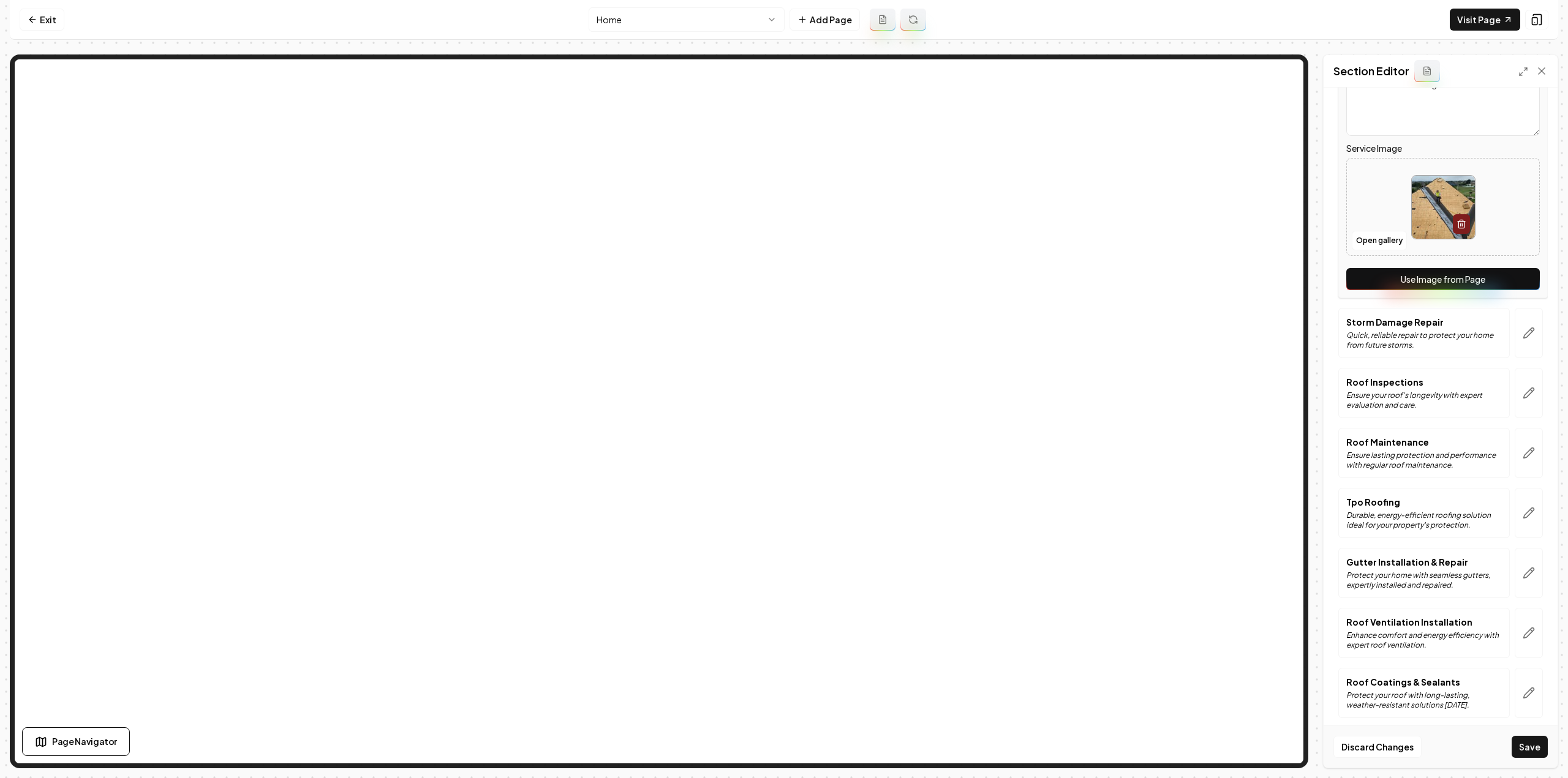
scroll to position [857, 0]
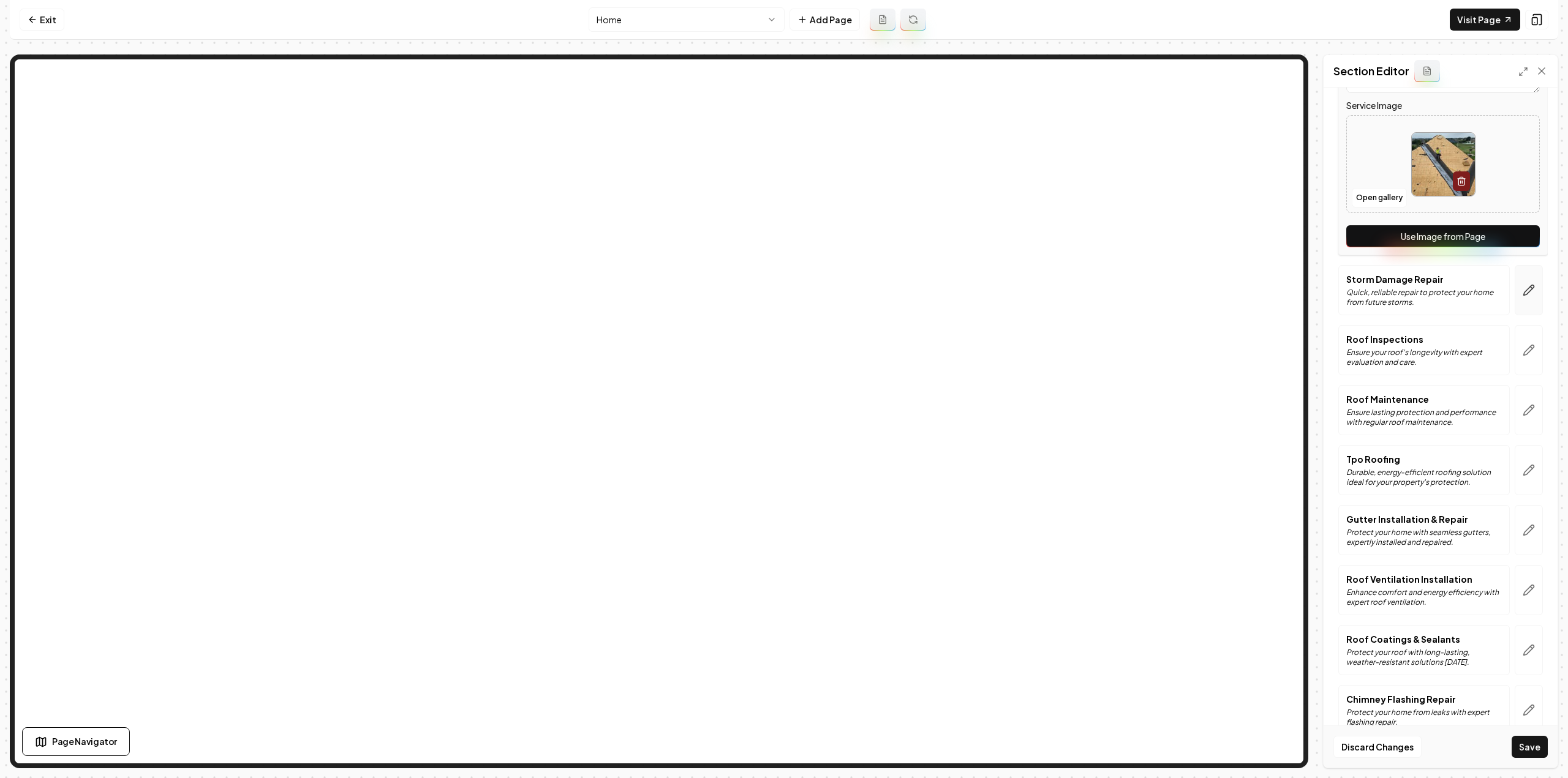
click at [1523, 284] on icon "button" at bounding box center [1528, 289] width 12 height 12
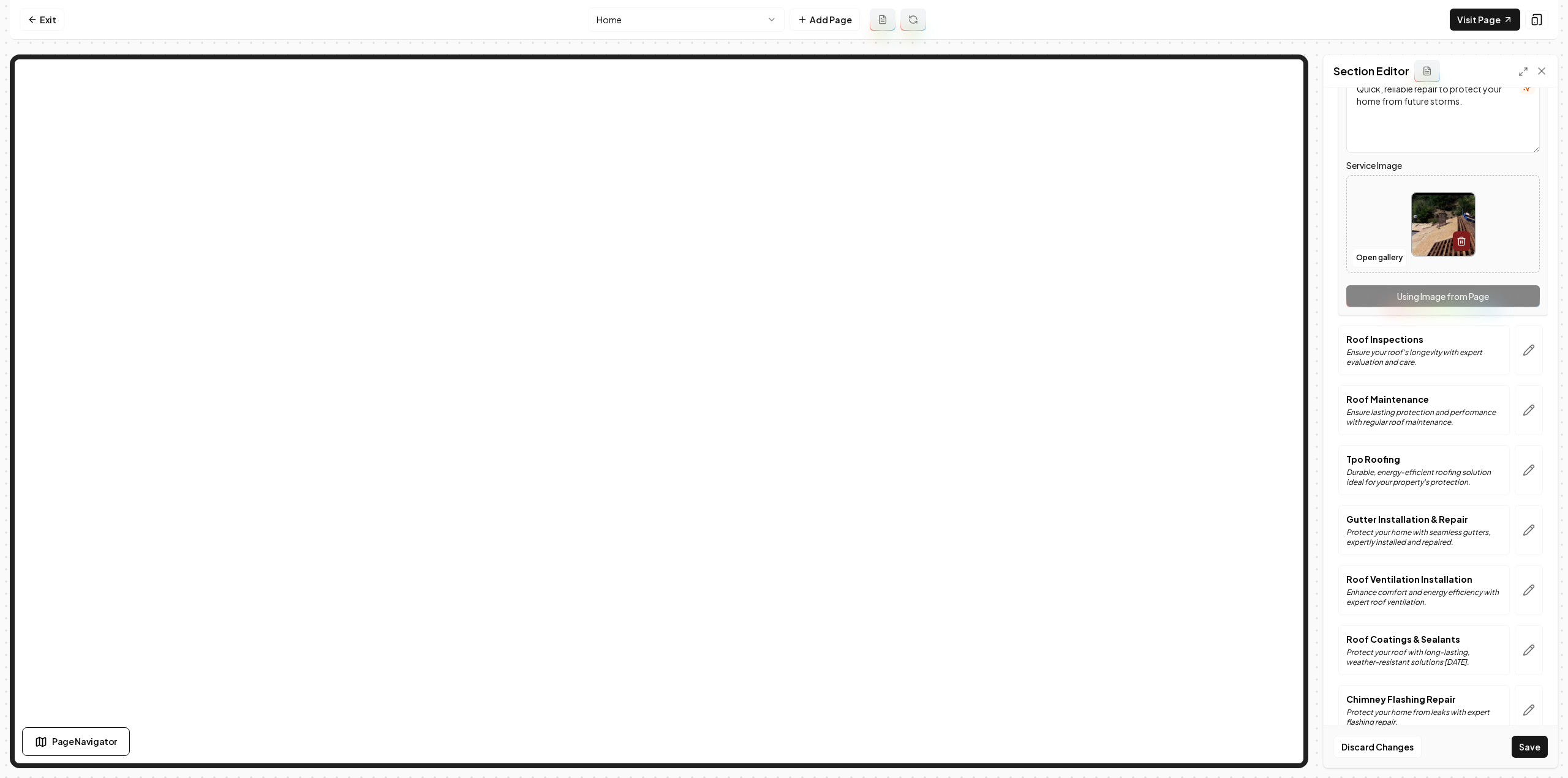
click at [1497, 297] on div "Service Name Storm Damage Repair Short Blurb about this Service Quick, reliable…" at bounding box center [1443, 154] width 210 height 322
click at [1517, 352] on button "button" at bounding box center [1529, 351] width 28 height 50
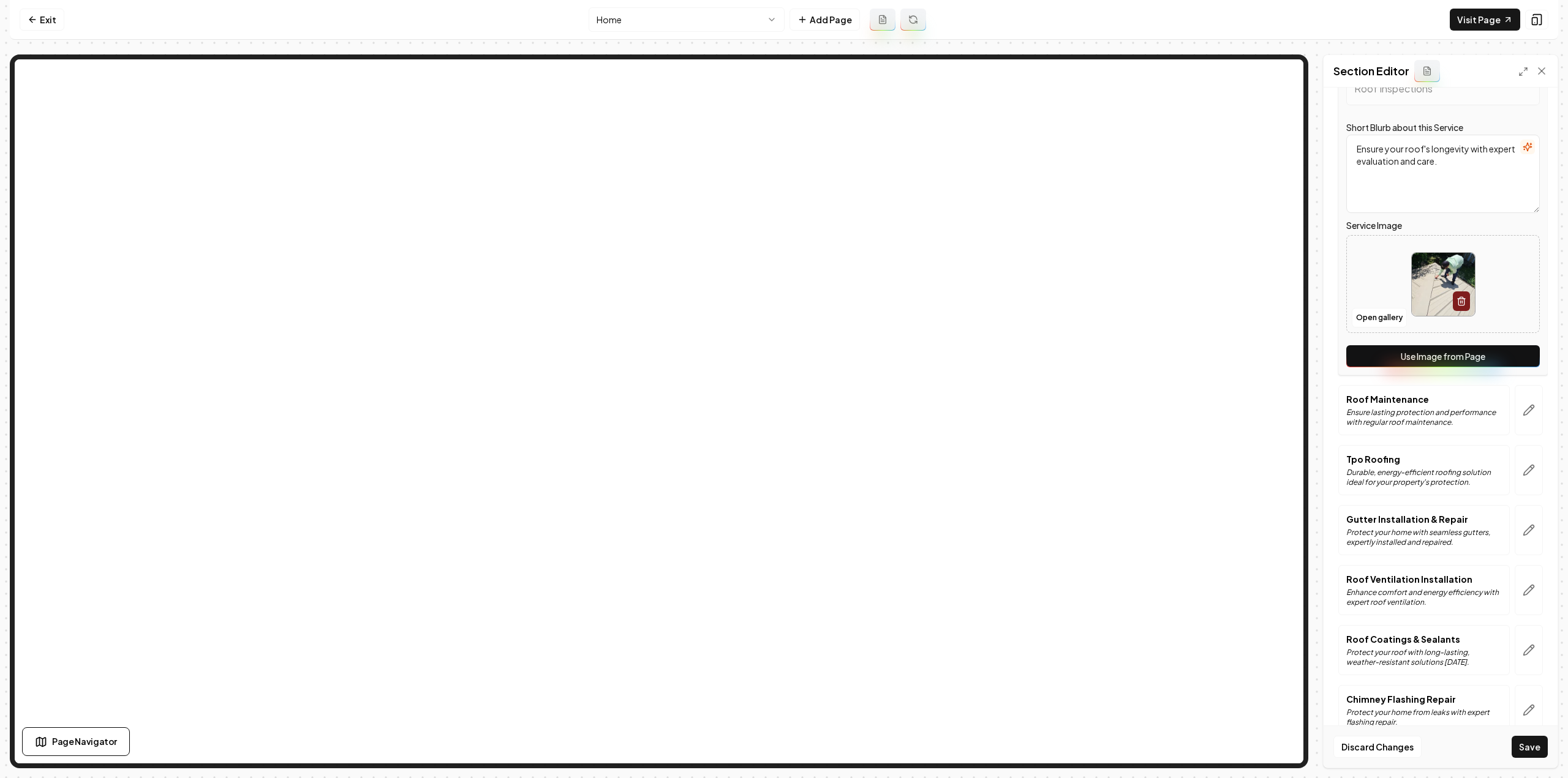
click at [1509, 357] on button "Use Image from Page" at bounding box center [1443, 356] width 194 height 22
click at [1523, 404] on icon "button" at bounding box center [1528, 410] width 12 height 12
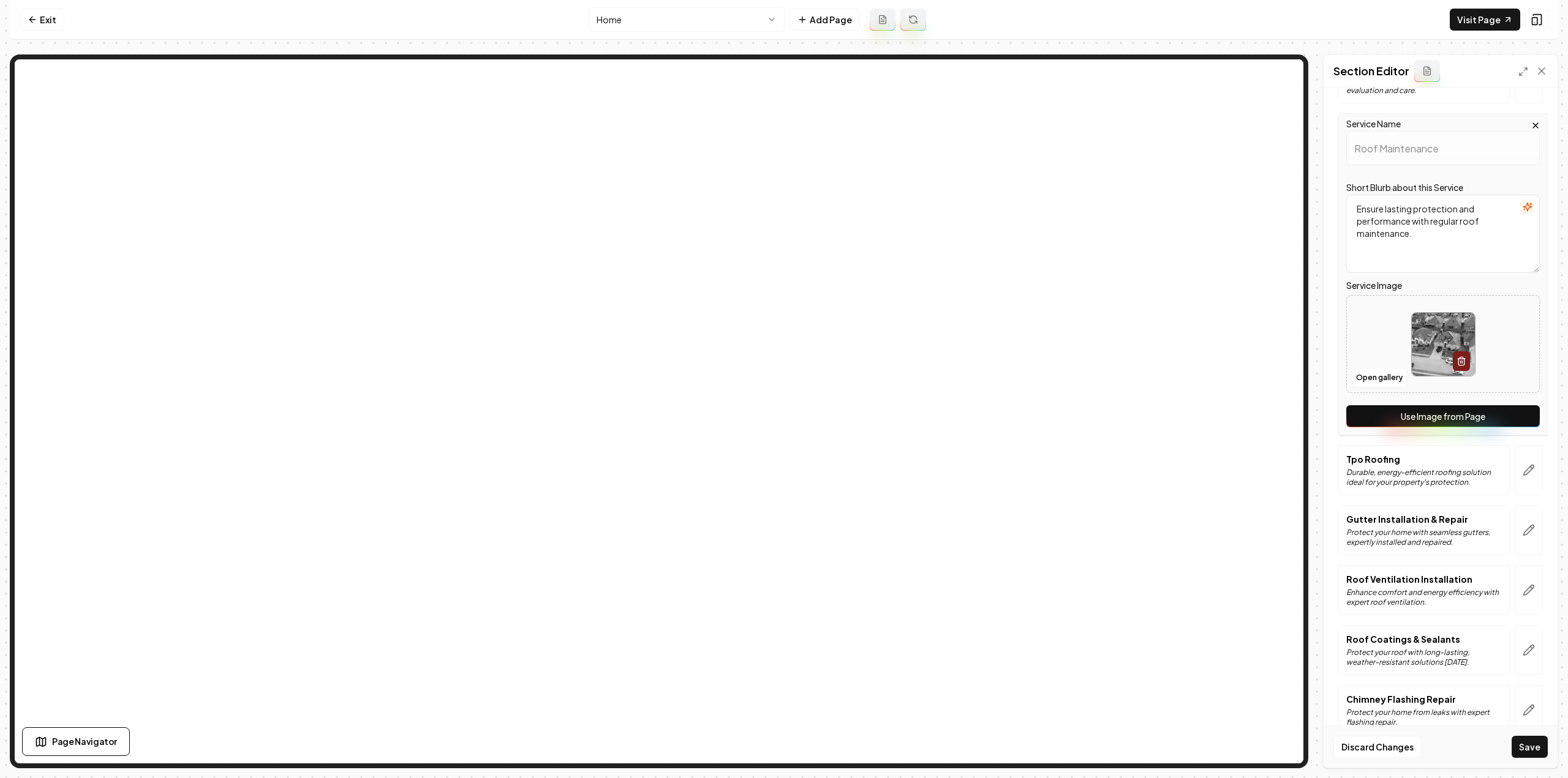
click at [1510, 414] on button "Use Image from Page" at bounding box center [1443, 416] width 194 height 22
click at [1530, 475] on button "button" at bounding box center [1529, 470] width 28 height 50
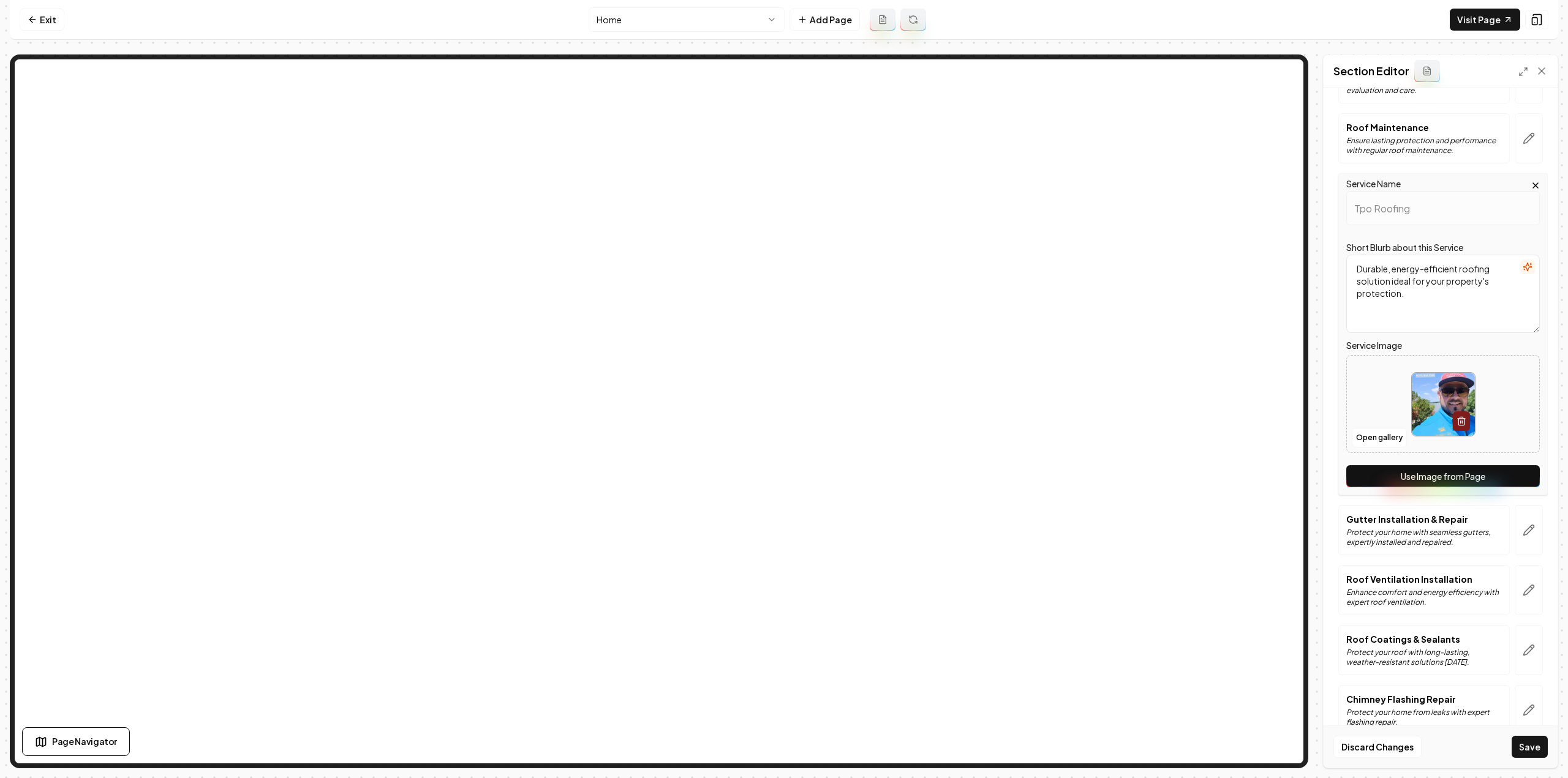
click at [1511, 471] on button "Use Image from Page" at bounding box center [1443, 477] width 194 height 22
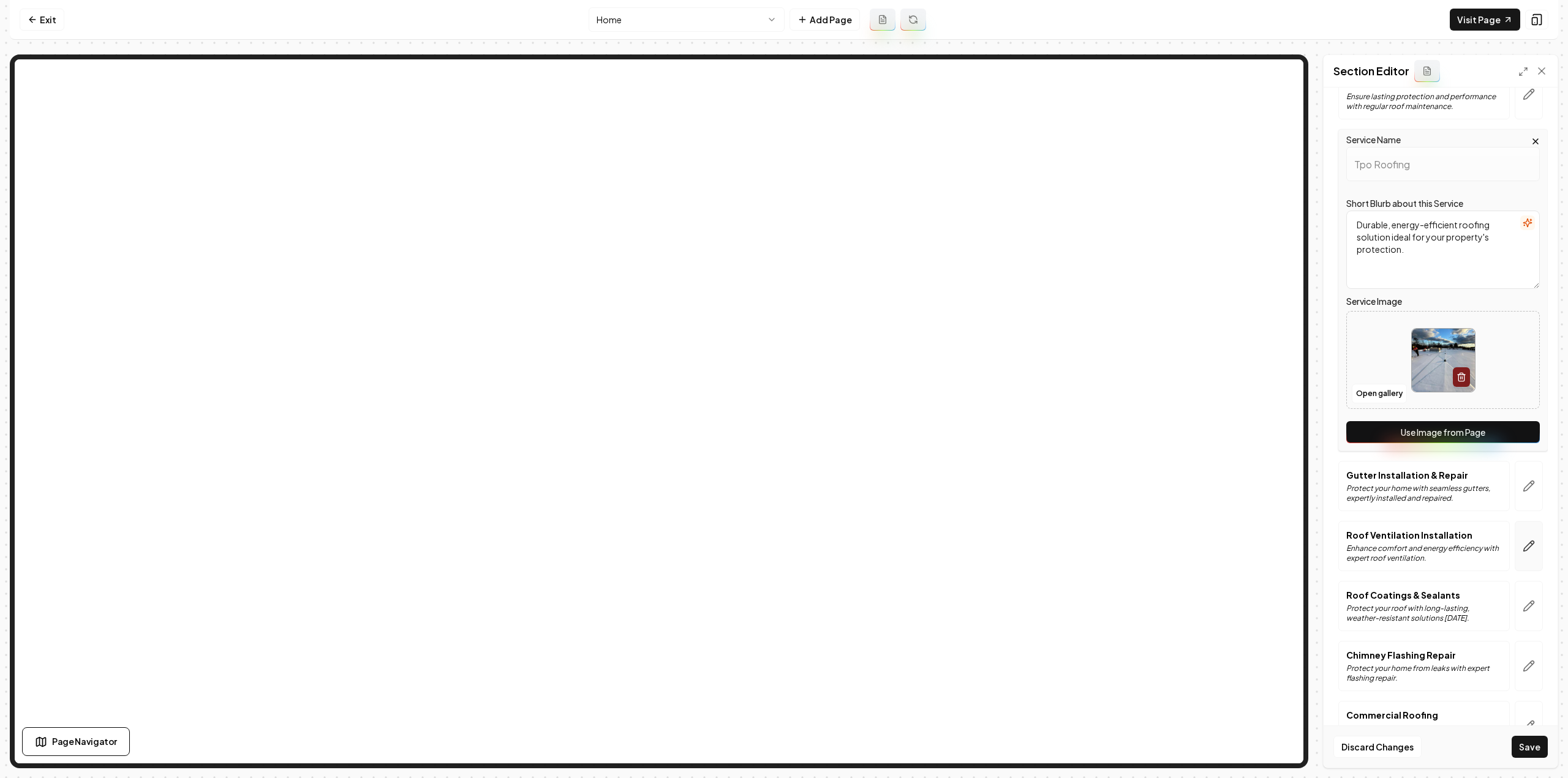
scroll to position [932, 0]
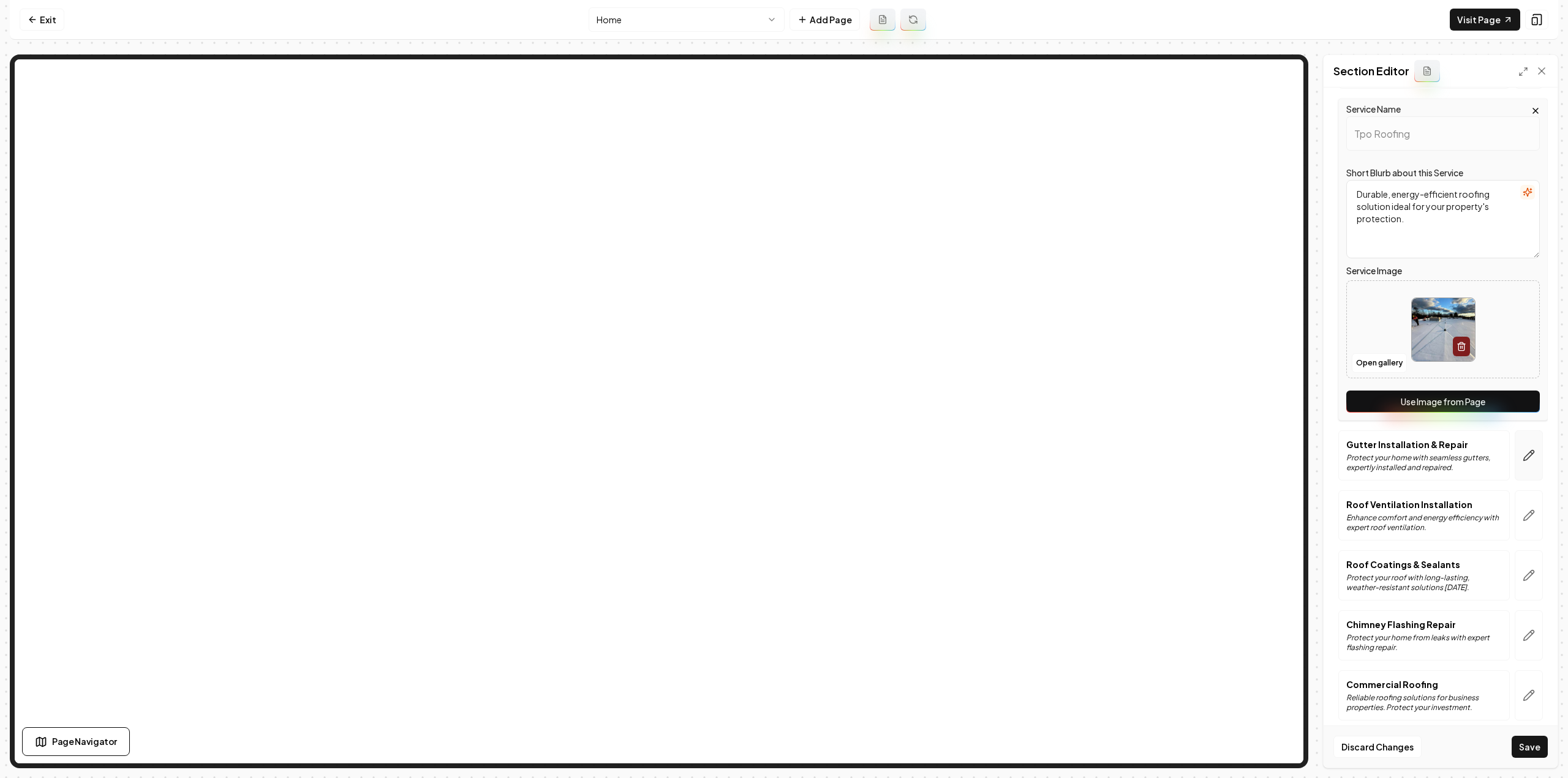
click at [1526, 450] on button "button" at bounding box center [1529, 455] width 28 height 50
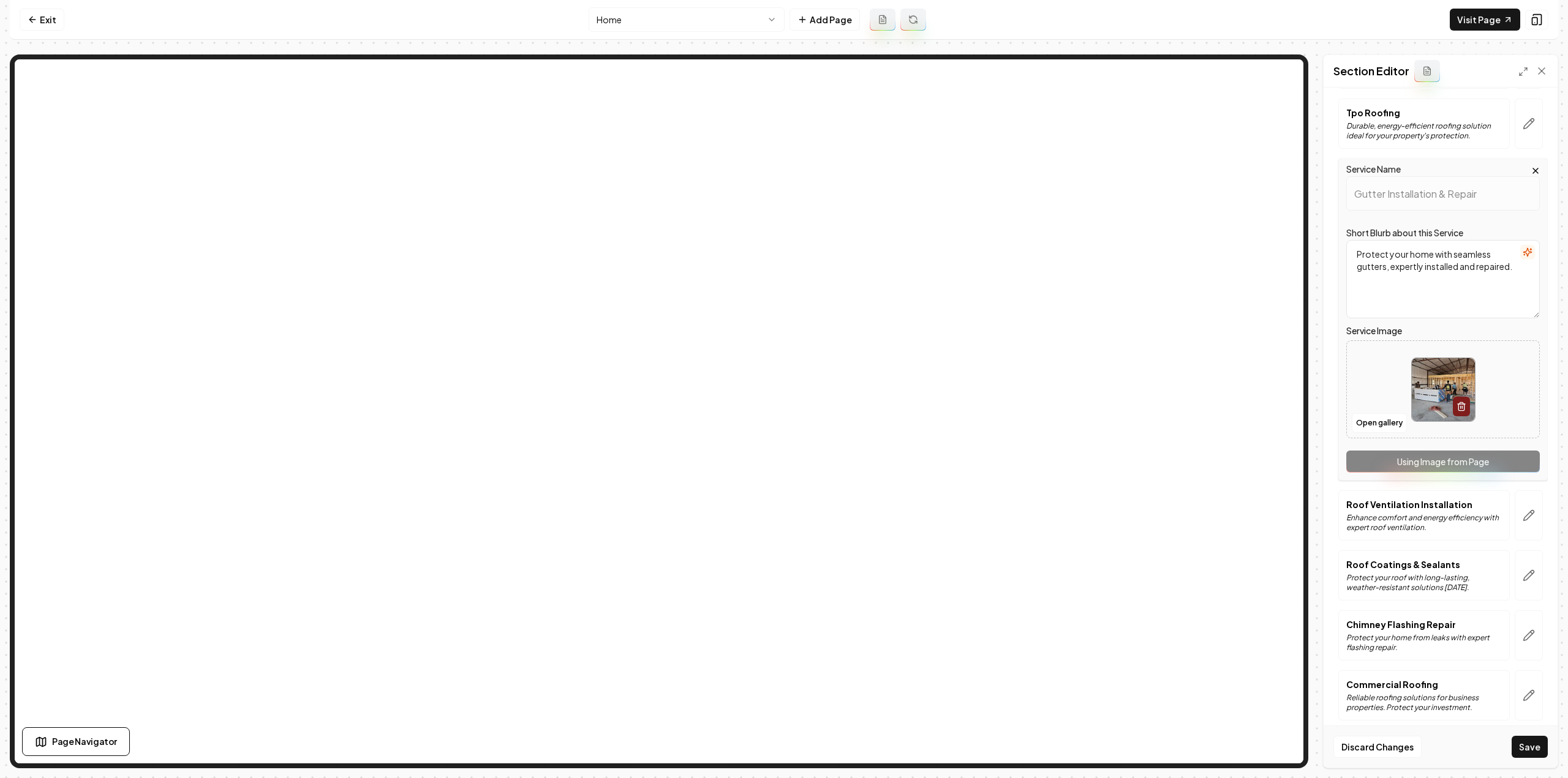
click at [1513, 462] on div "Service Name Gutter Installation & Repair Short Blurb about this Service Protec…" at bounding box center [1443, 319] width 210 height 322
click at [1523, 509] on icon "button" at bounding box center [1528, 515] width 12 height 12
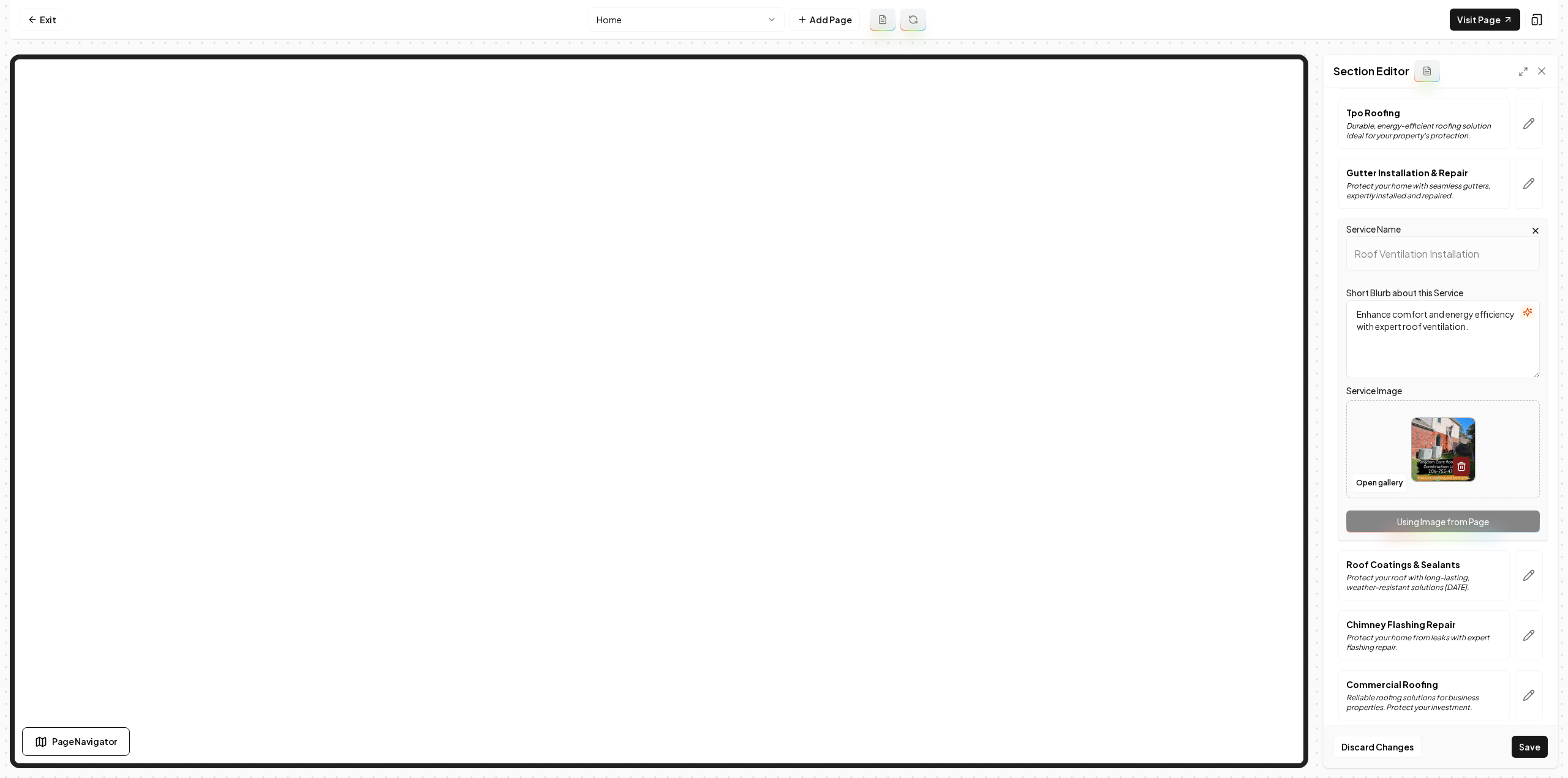
click at [1516, 516] on div "Service Name Roof Ventilation Installation Short Blurb about this Service Enhan…" at bounding box center [1443, 379] width 210 height 322
click at [1515, 568] on button "button" at bounding box center [1529, 575] width 28 height 50
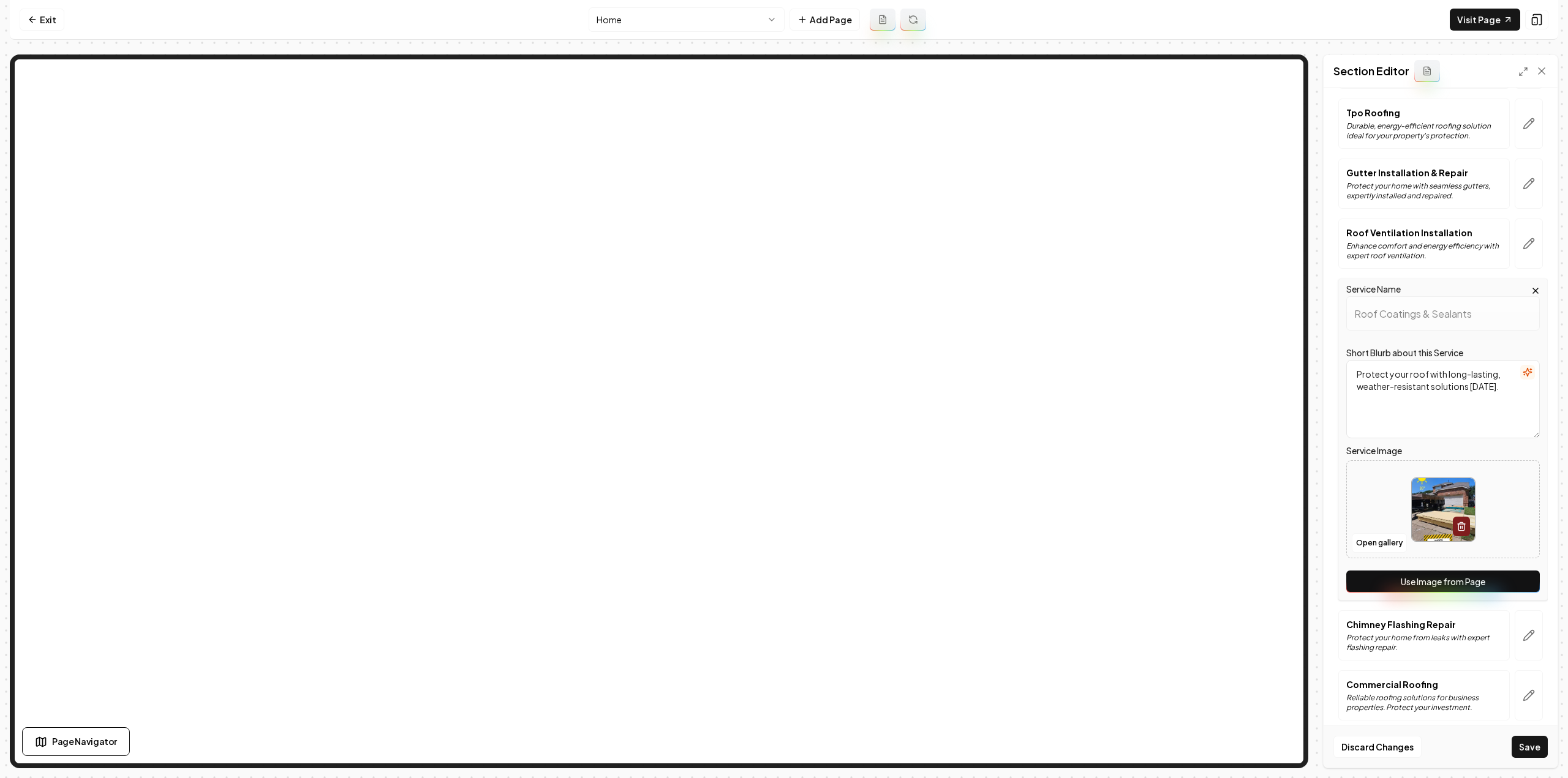
click at [1496, 585] on div "Service Name Roof Coatings & Sealants Short Blurb about this Service Protect yo…" at bounding box center [1443, 439] width 210 height 322
click at [1492, 559] on div "Service Name Roof Coatings & Sealants Short Blurb about this Service Protect yo…" at bounding box center [1443, 439] width 210 height 322
click at [1486, 570] on button "Use Image from Page" at bounding box center [1443, 581] width 194 height 22
click at [1518, 242] on button "button" at bounding box center [1529, 244] width 28 height 50
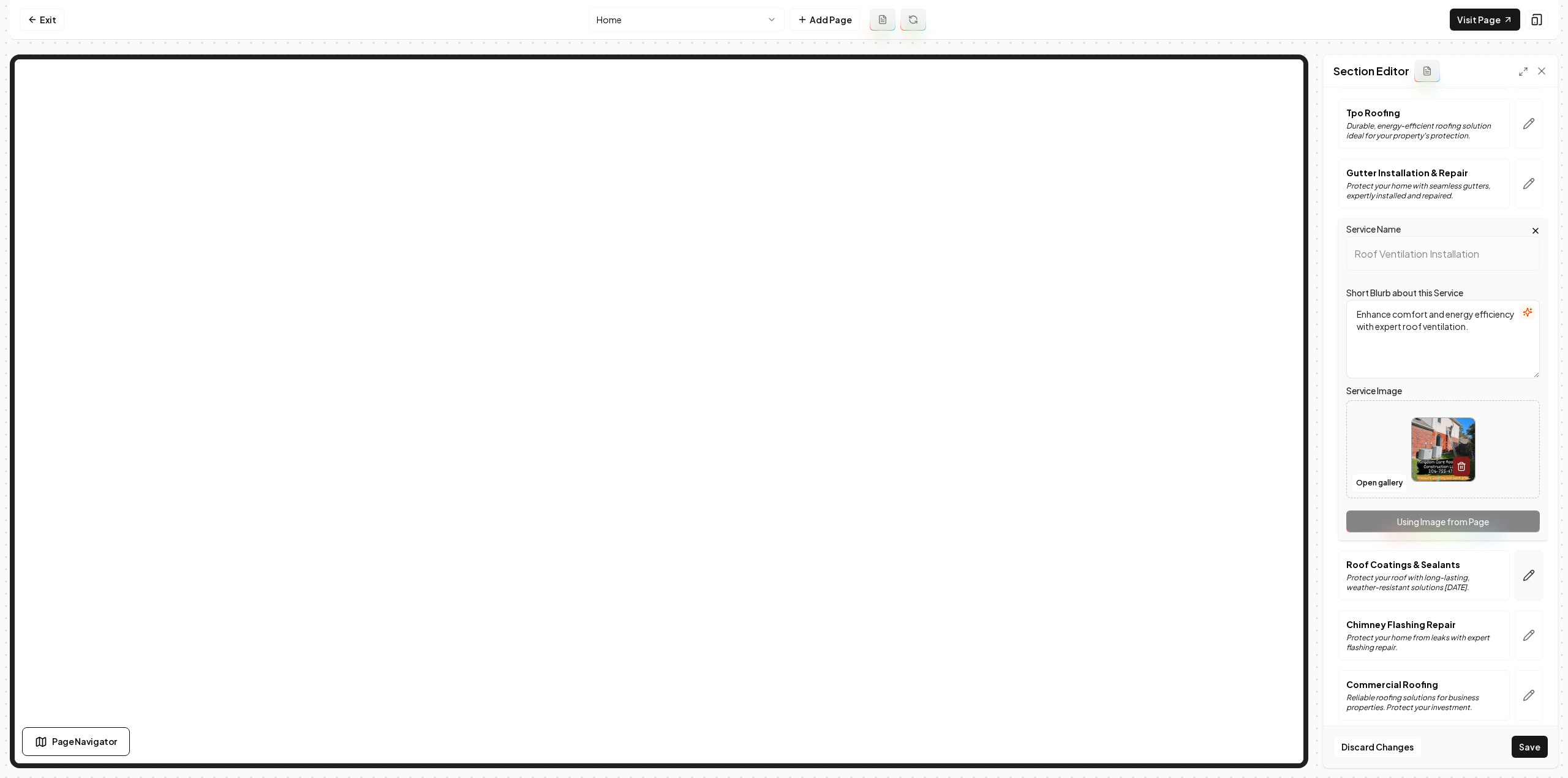
click at [1523, 574] on icon "button" at bounding box center [1528, 575] width 12 height 12
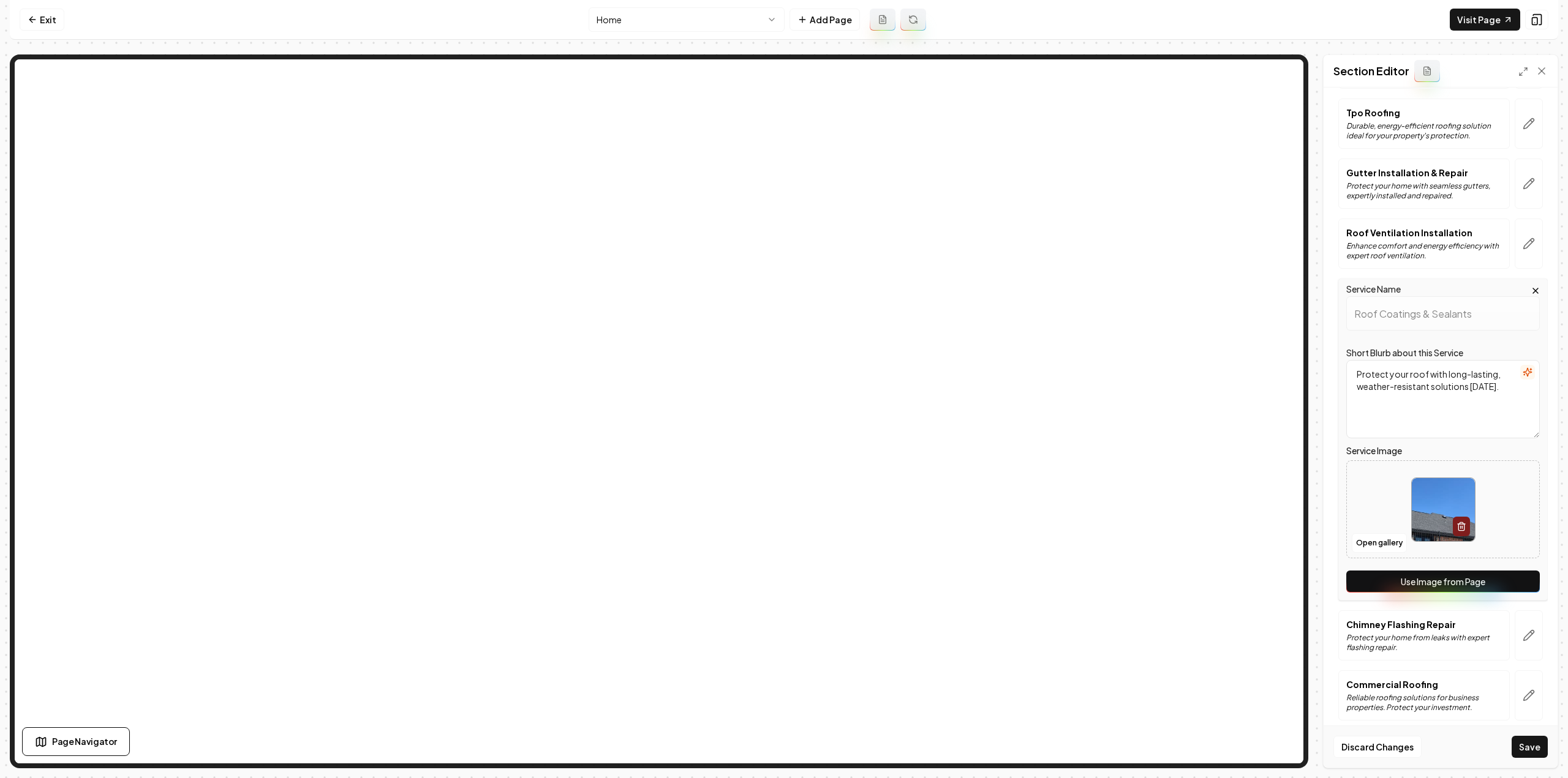
drag, startPoint x: 1504, startPoint y: 587, endPoint x: 1504, endPoint y: 580, distance: 7.0
click at [1504, 587] on div "Service Name Roof Coatings & Sealants Short Blurb about this Service Protect yo…" at bounding box center [1443, 439] width 210 height 322
click at [1504, 576] on button "Use Image from Page" at bounding box center [1443, 581] width 194 height 22
click at [1518, 617] on button "button" at bounding box center [1529, 635] width 28 height 50
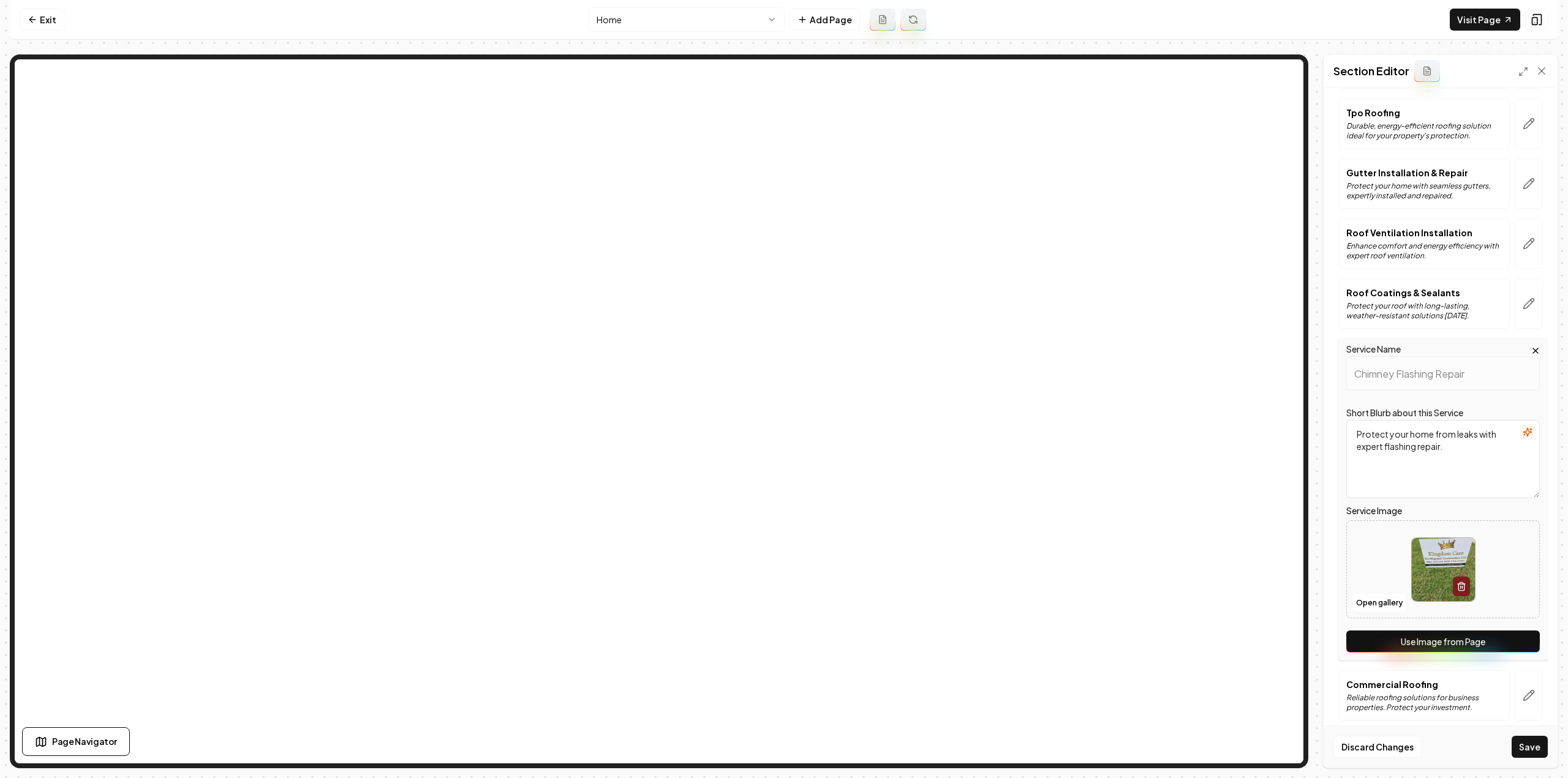
click at [1489, 631] on button "Use Image from Page" at bounding box center [1443, 642] width 194 height 22
click at [1523, 299] on icon "button" at bounding box center [1528, 303] width 12 height 12
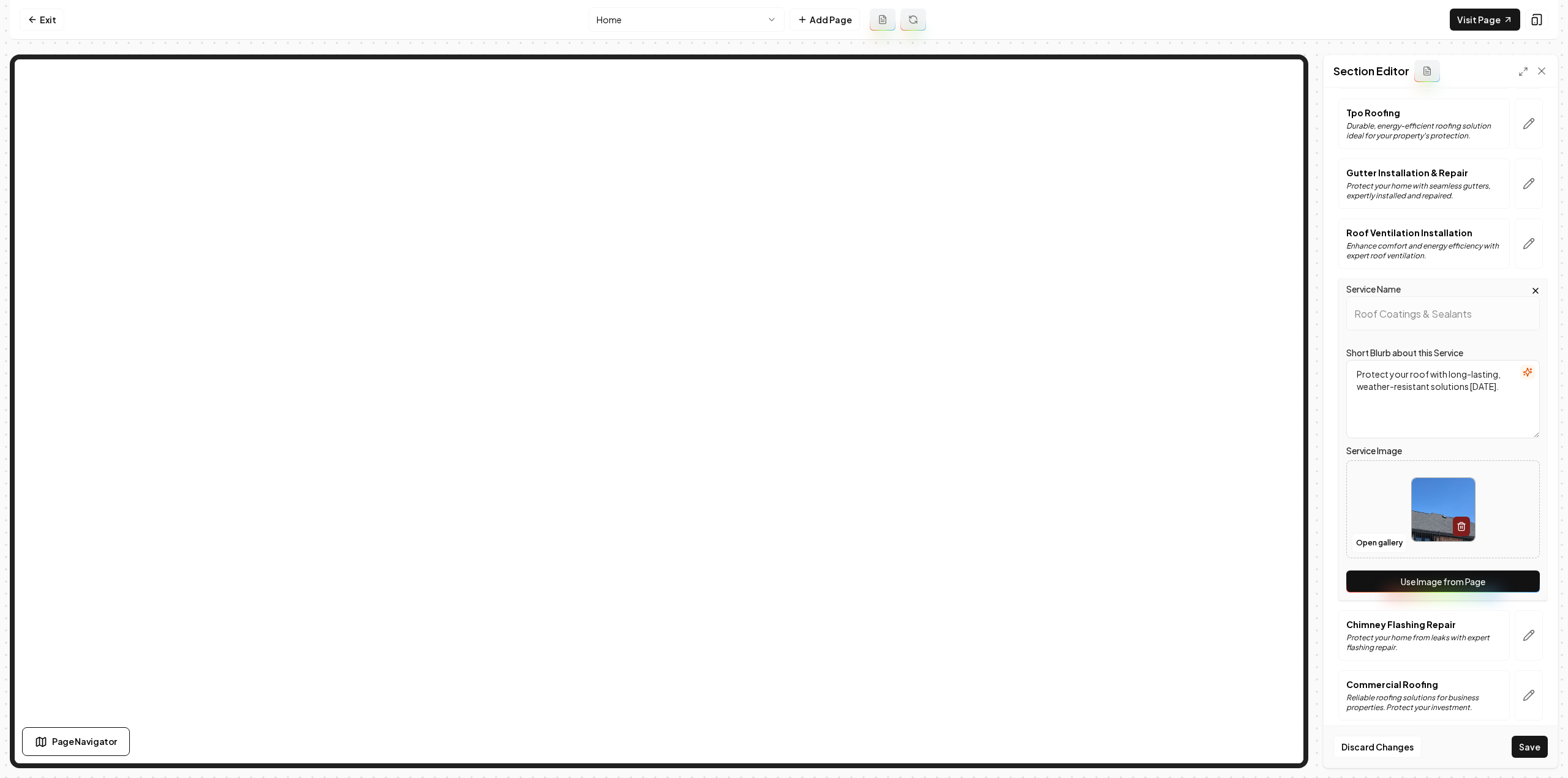
click at [1458, 572] on button "Use Image from Page" at bounding box center [1443, 581] width 194 height 22
click at [1480, 570] on button "Use Image from Page" at bounding box center [1443, 581] width 194 height 22
click at [1481, 570] on button "Use Image from Page" at bounding box center [1443, 581] width 194 height 22
click at [1523, 631] on icon "button" at bounding box center [1528, 635] width 10 height 10
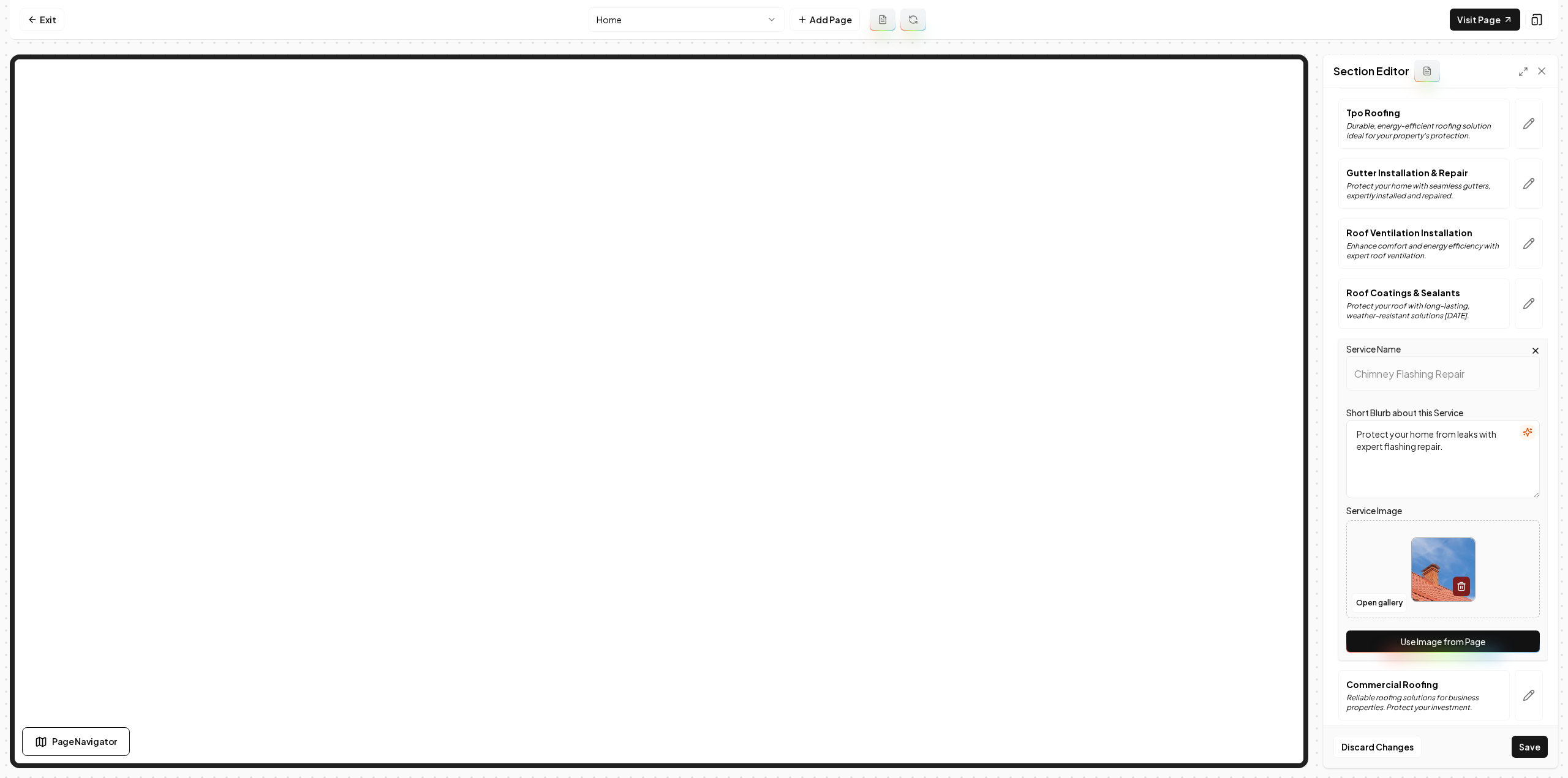
click at [1520, 640] on button "Use Image from Page" at bounding box center [1443, 642] width 194 height 22
click at [1523, 689] on icon "button" at bounding box center [1528, 695] width 12 height 12
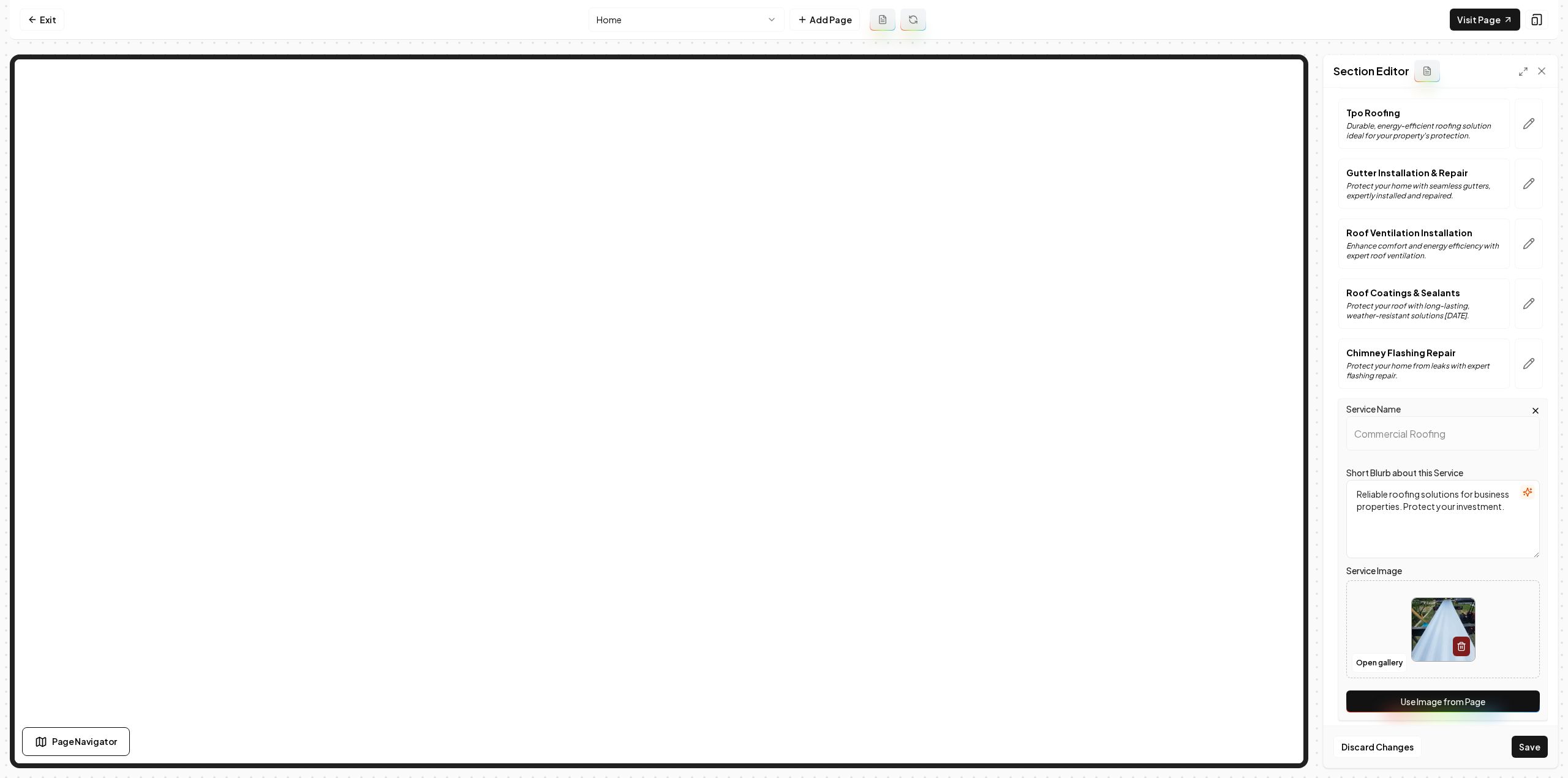
click at [1513, 691] on button "Use Image from Page" at bounding box center [1443, 702] width 194 height 22
click at [1523, 750] on button "Save" at bounding box center [1529, 746] width 36 height 22
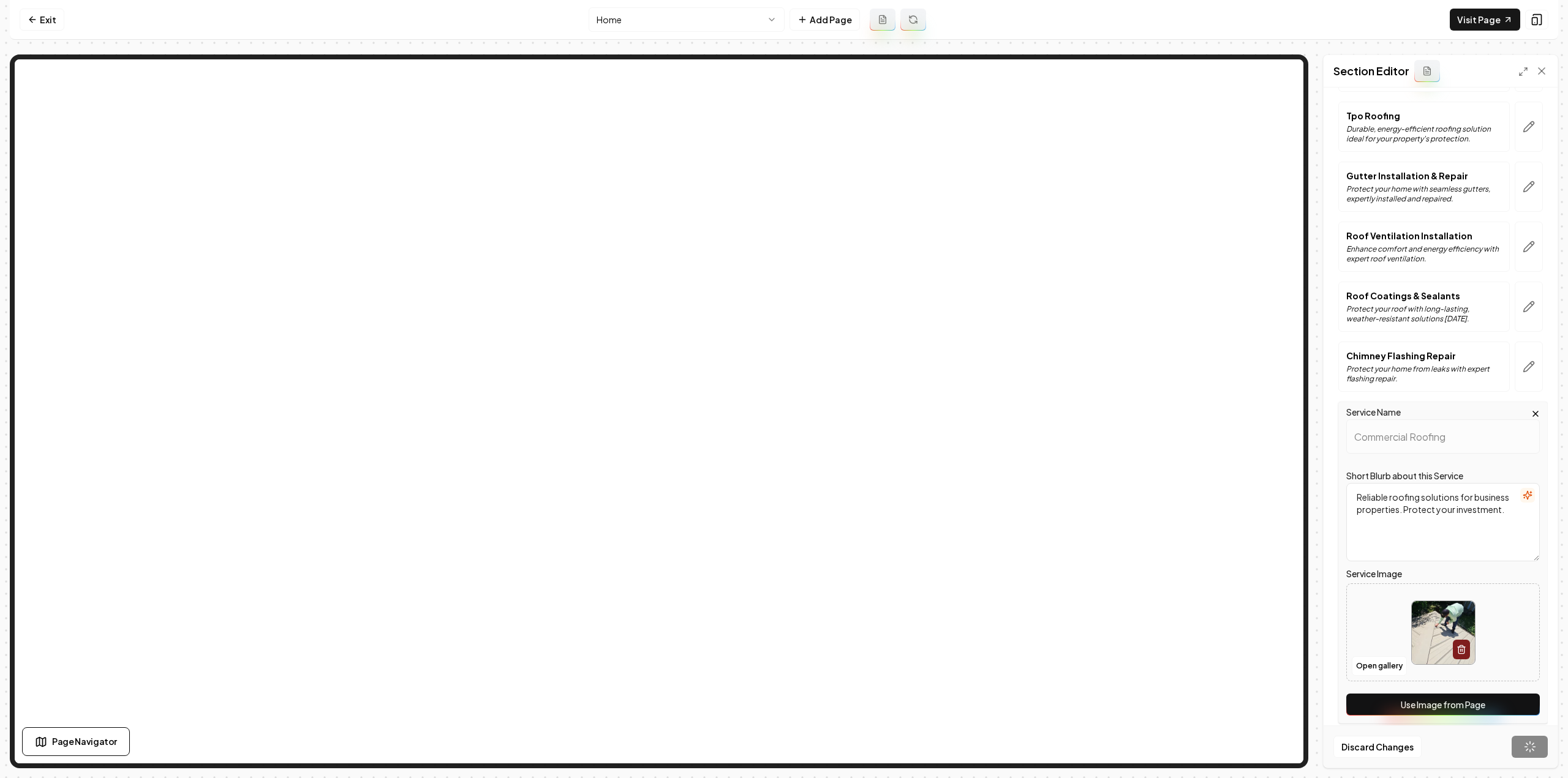
scroll to position [920, 0]
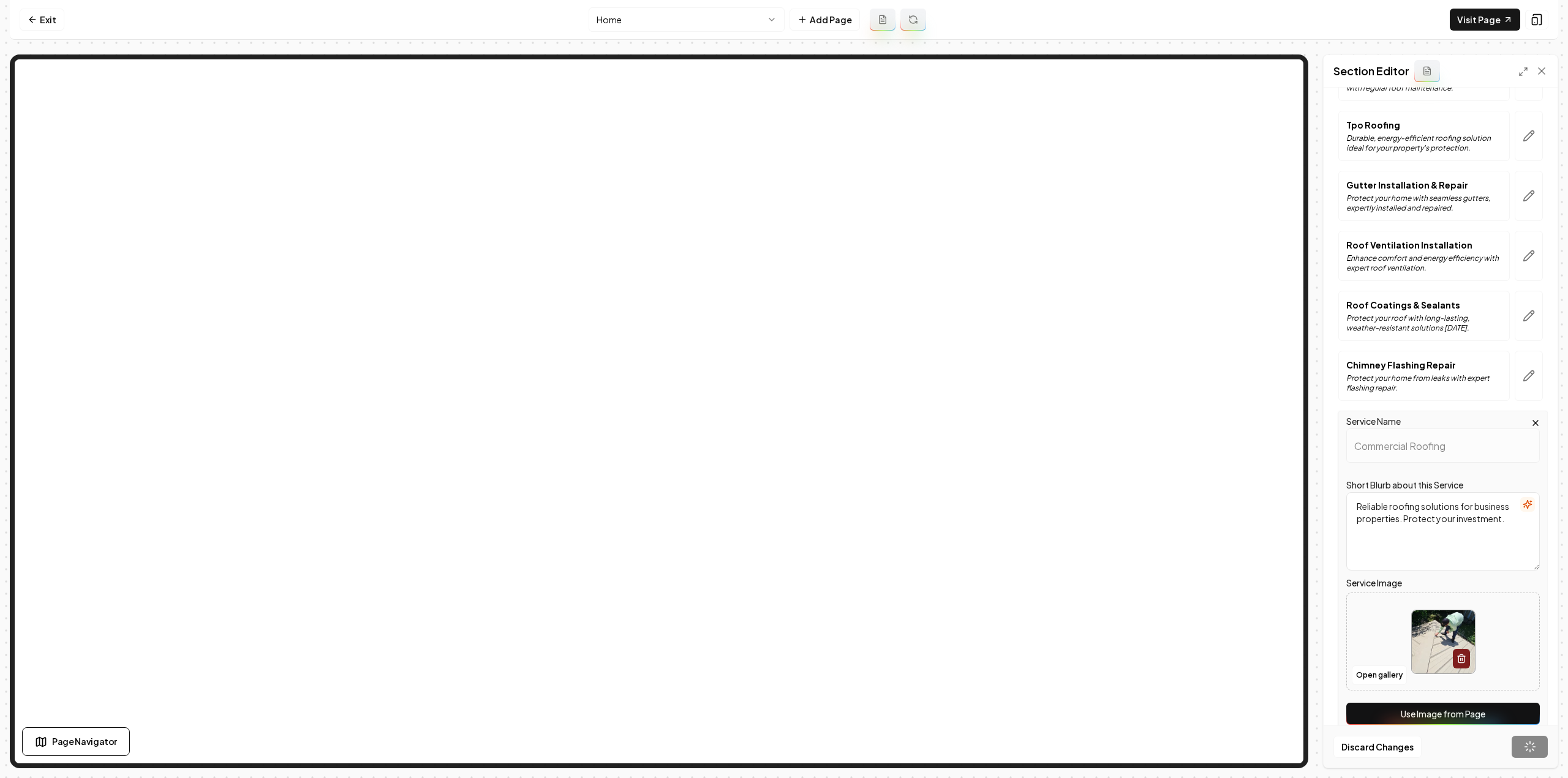
click at [676, 6] on html "Computer Required This feature is only available on a computer. Please switch t…" at bounding box center [784, 389] width 1568 height 778
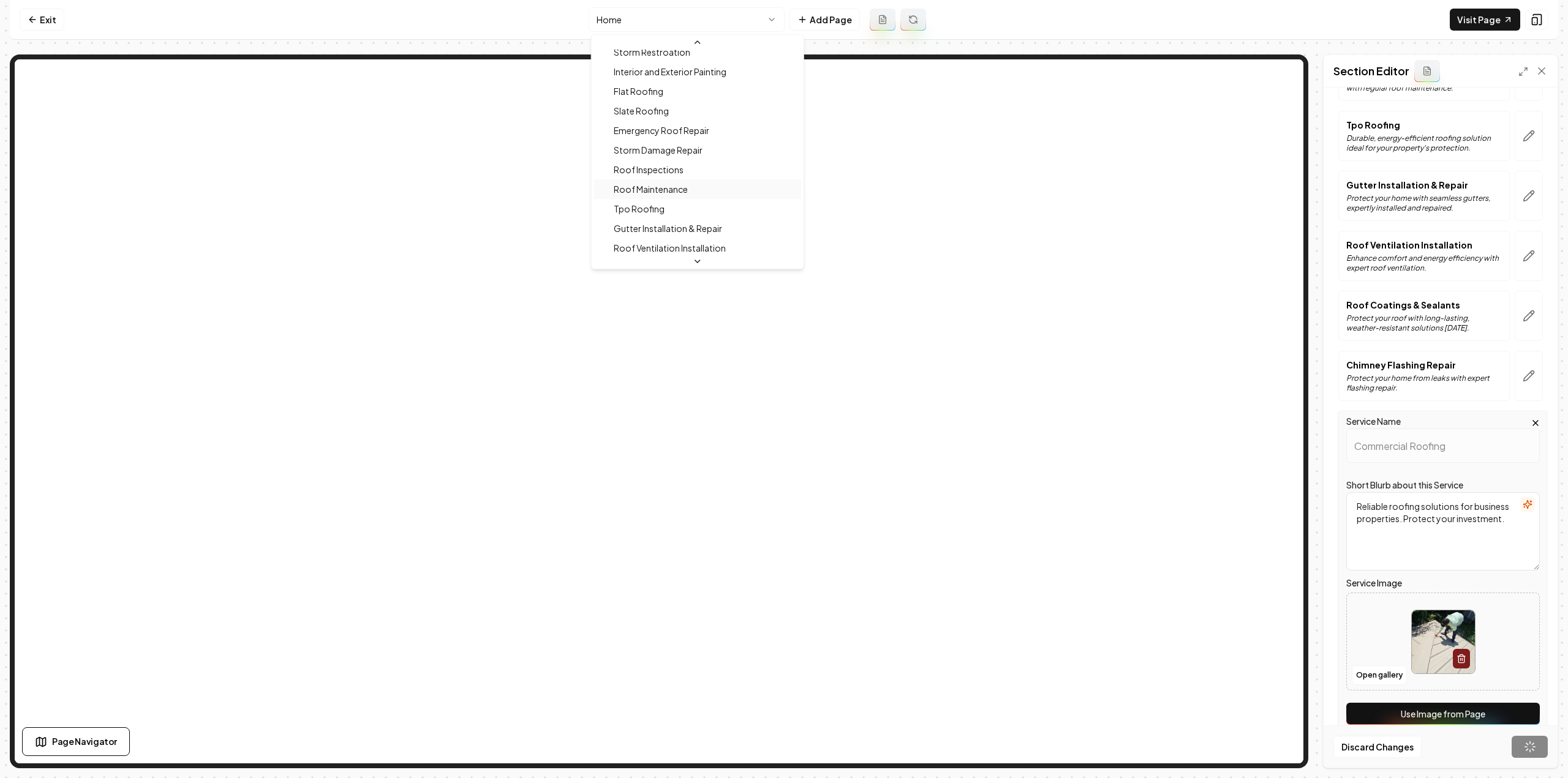
scroll to position [306, 0]
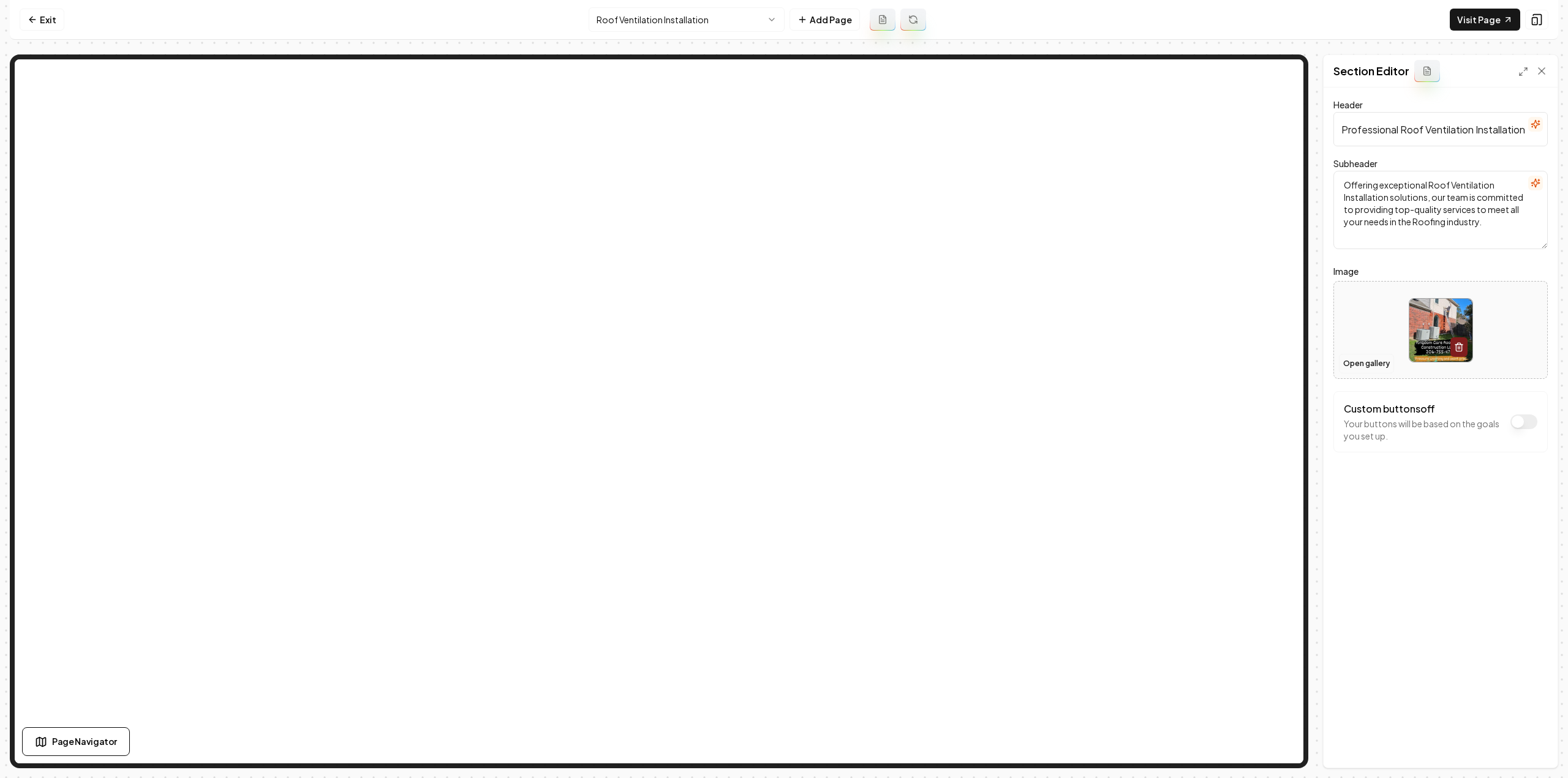
click at [1388, 361] on button "Open gallery" at bounding box center [1366, 363] width 55 height 19
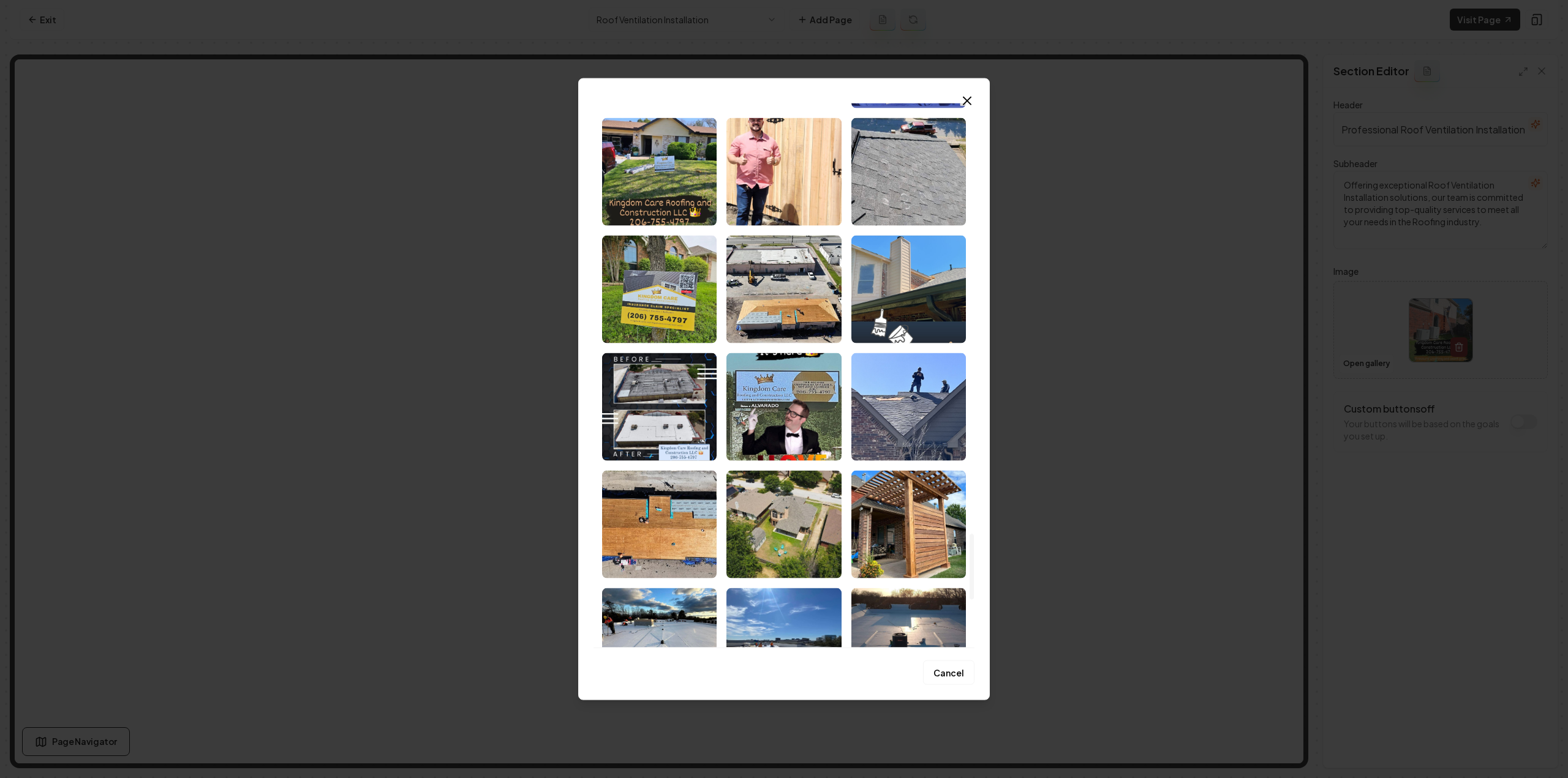
scroll to position [3673, 0]
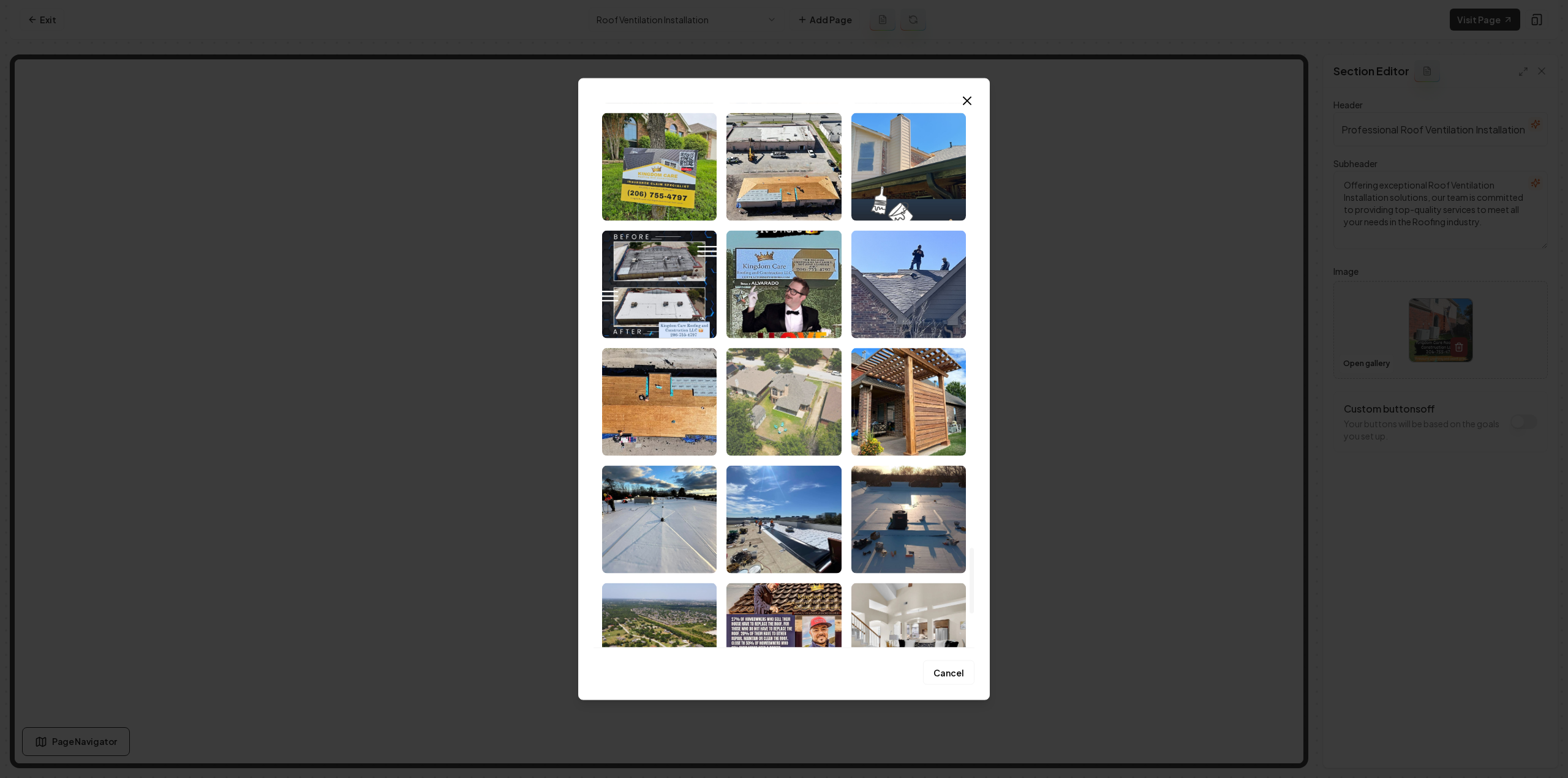
click at [818, 395] on img "Select image image_681a3e98432c476416e1feba.jpeg" at bounding box center [783, 402] width 114 height 108
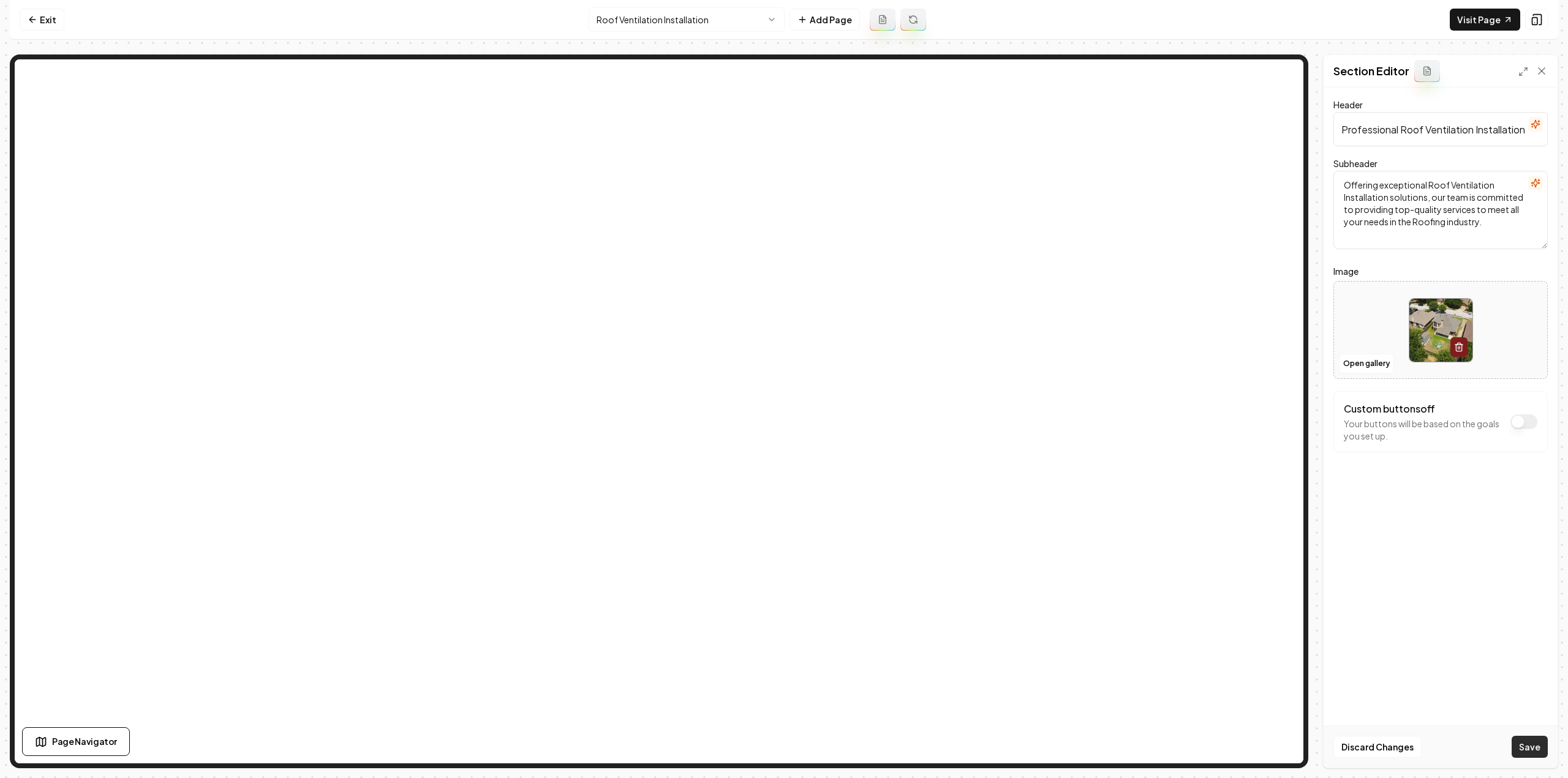
click at [1538, 757] on button "Save" at bounding box center [1529, 746] width 36 height 22
click at [750, 17] on html "Computer Required This feature is only available on a computer. Please switch t…" at bounding box center [784, 389] width 1568 height 778
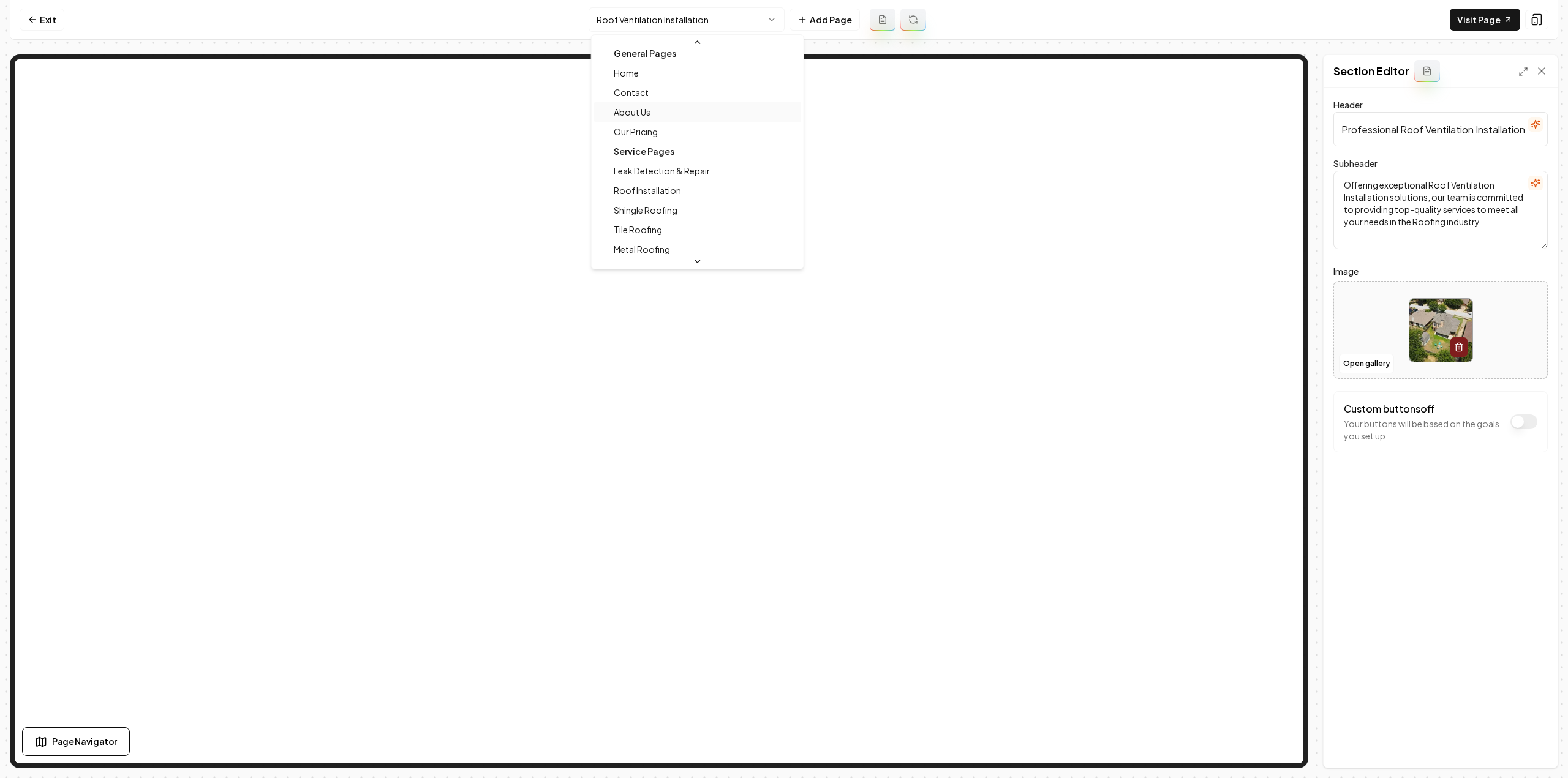
scroll to position [0, 0]
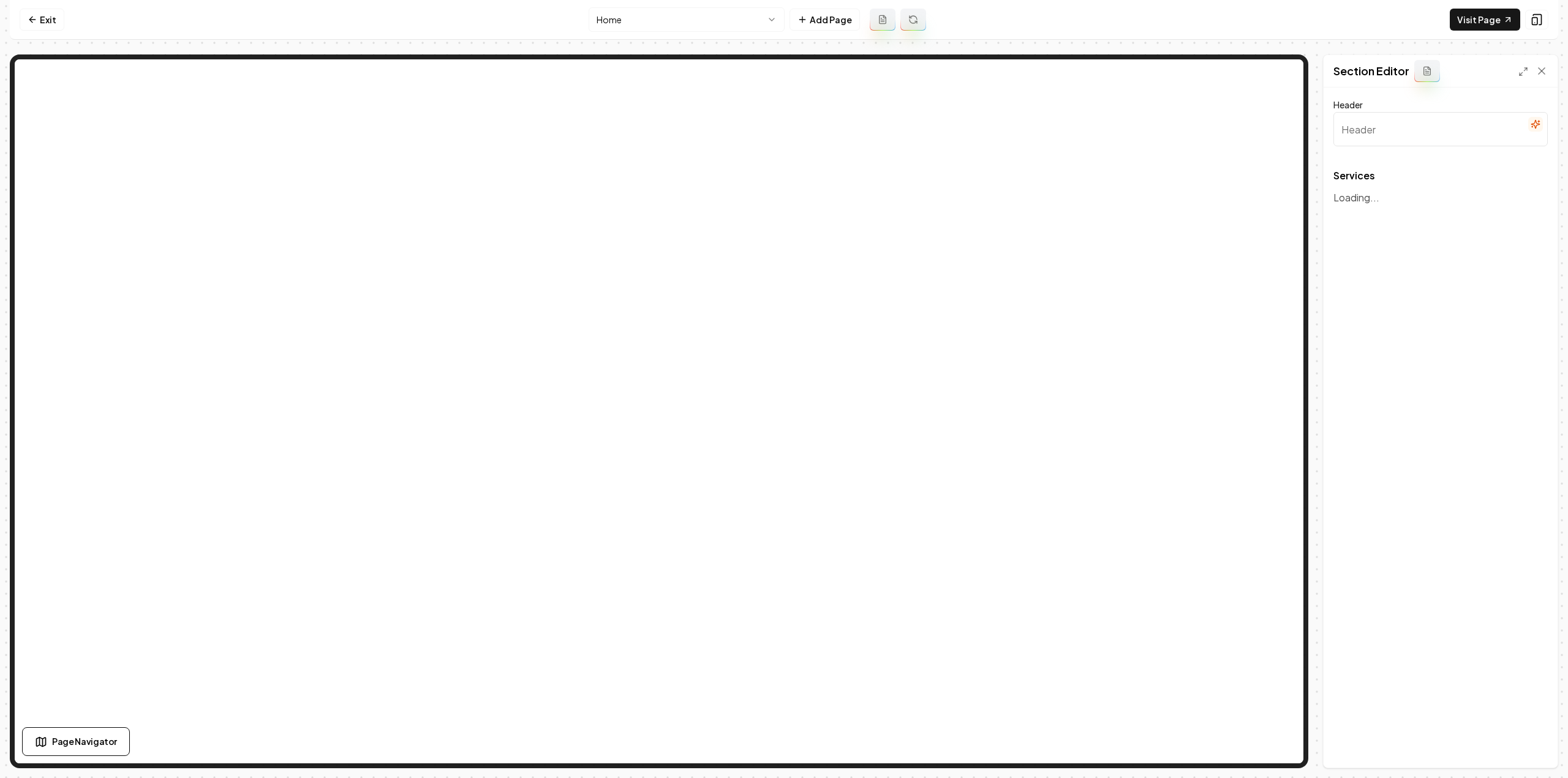
type input "Expert Roofing Solutions"
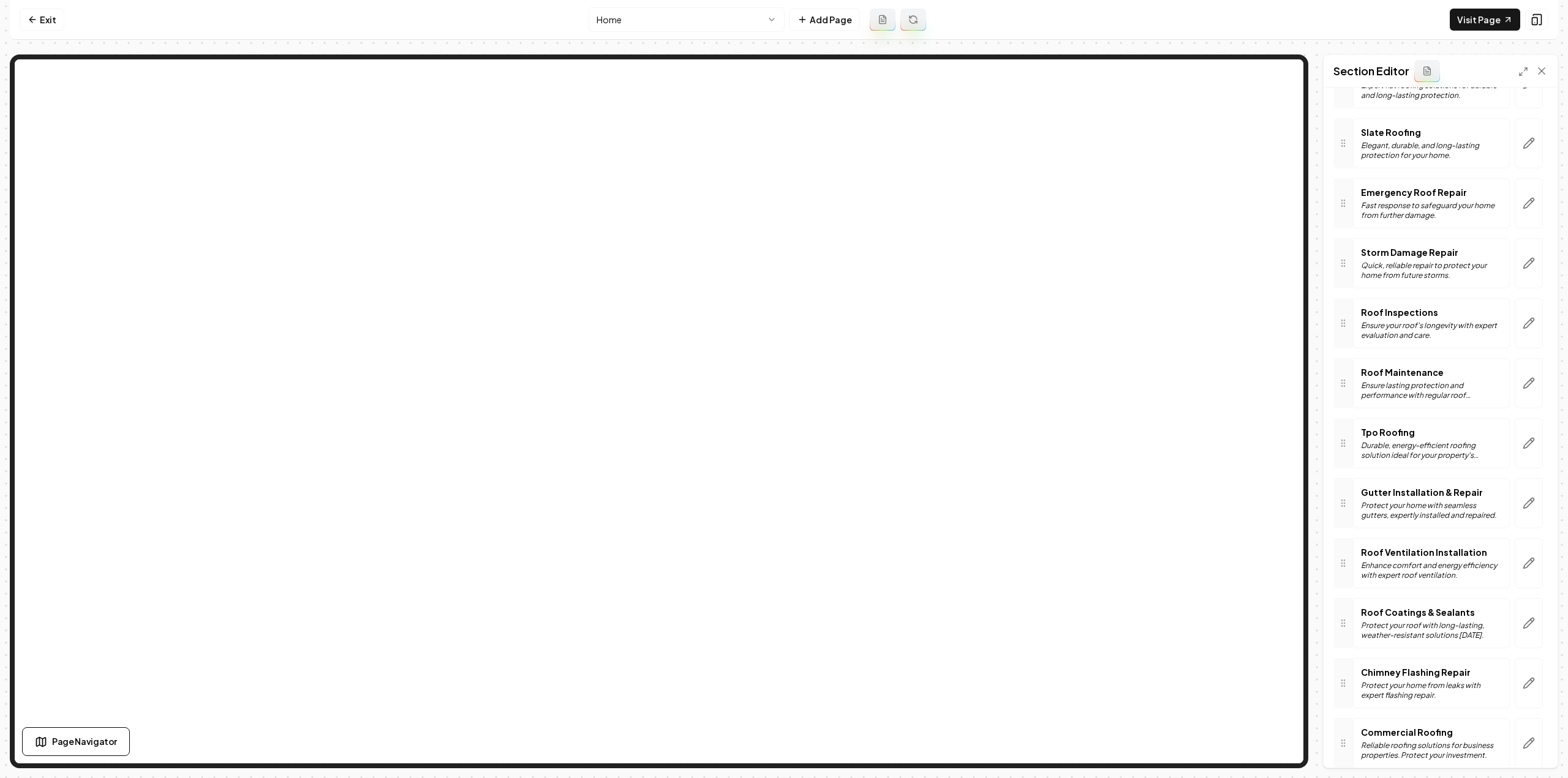
scroll to position [660, 0]
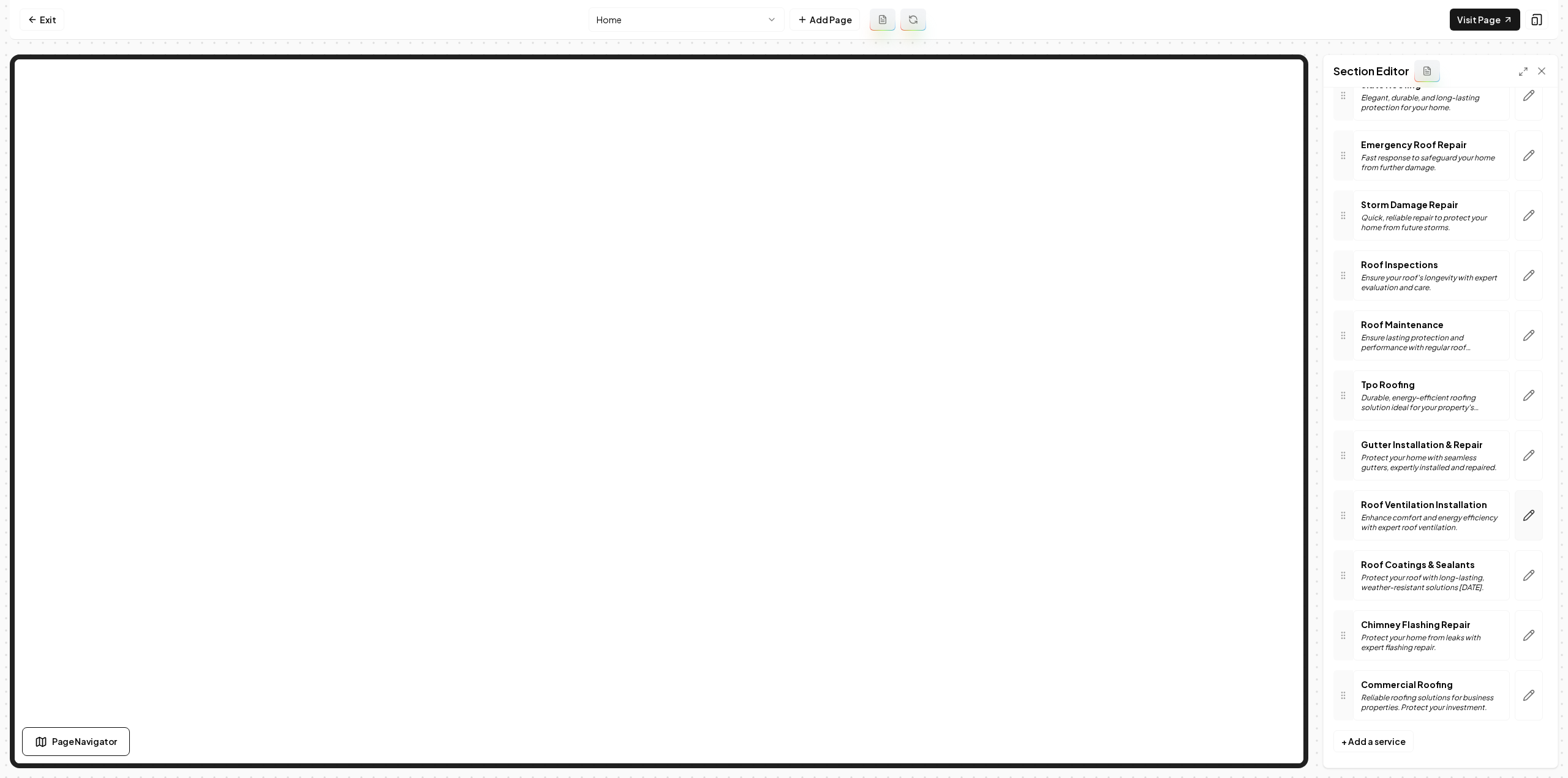
click at [1523, 512] on icon "button" at bounding box center [1528, 516] width 10 height 10
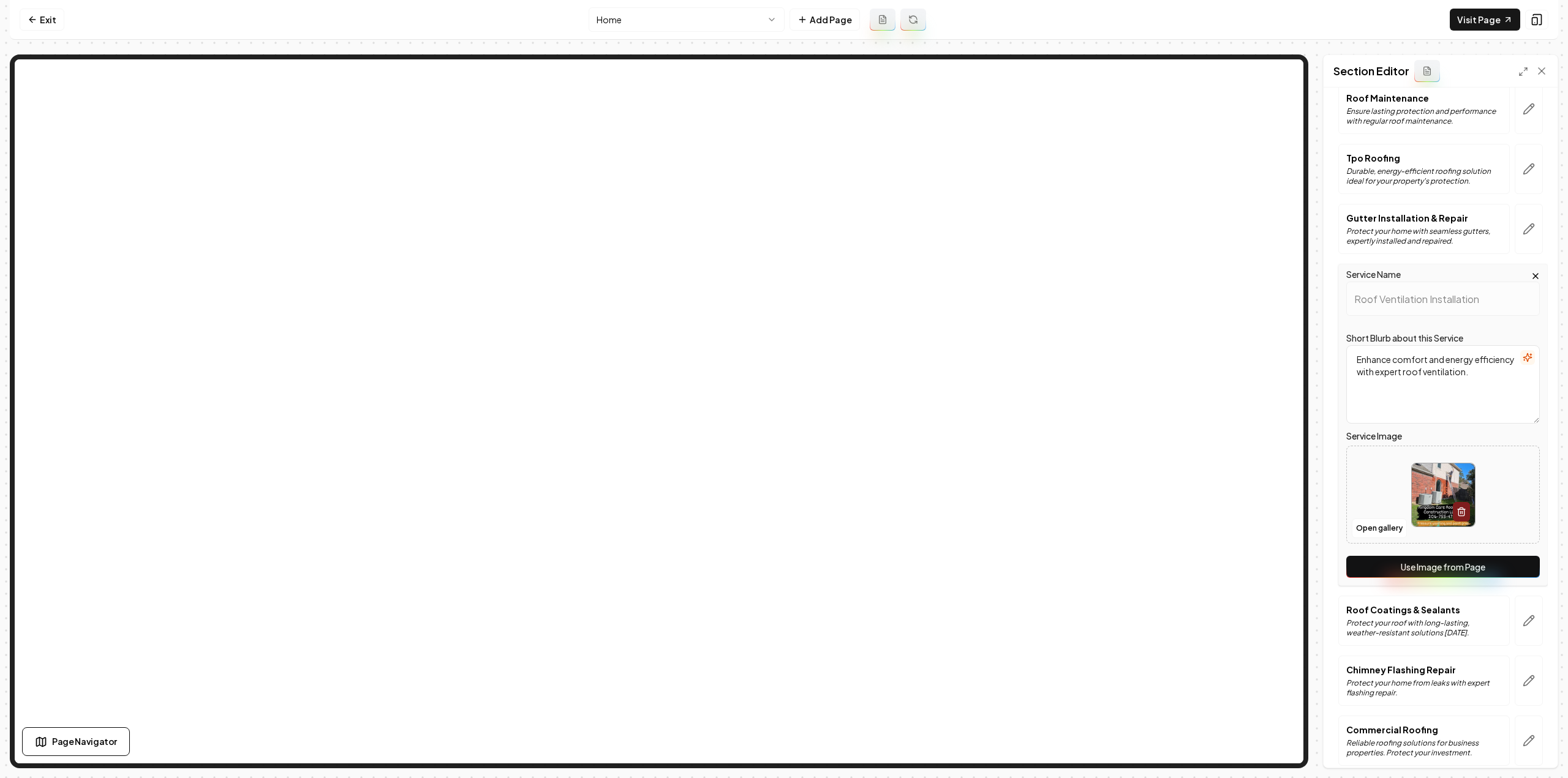
scroll to position [932, 0]
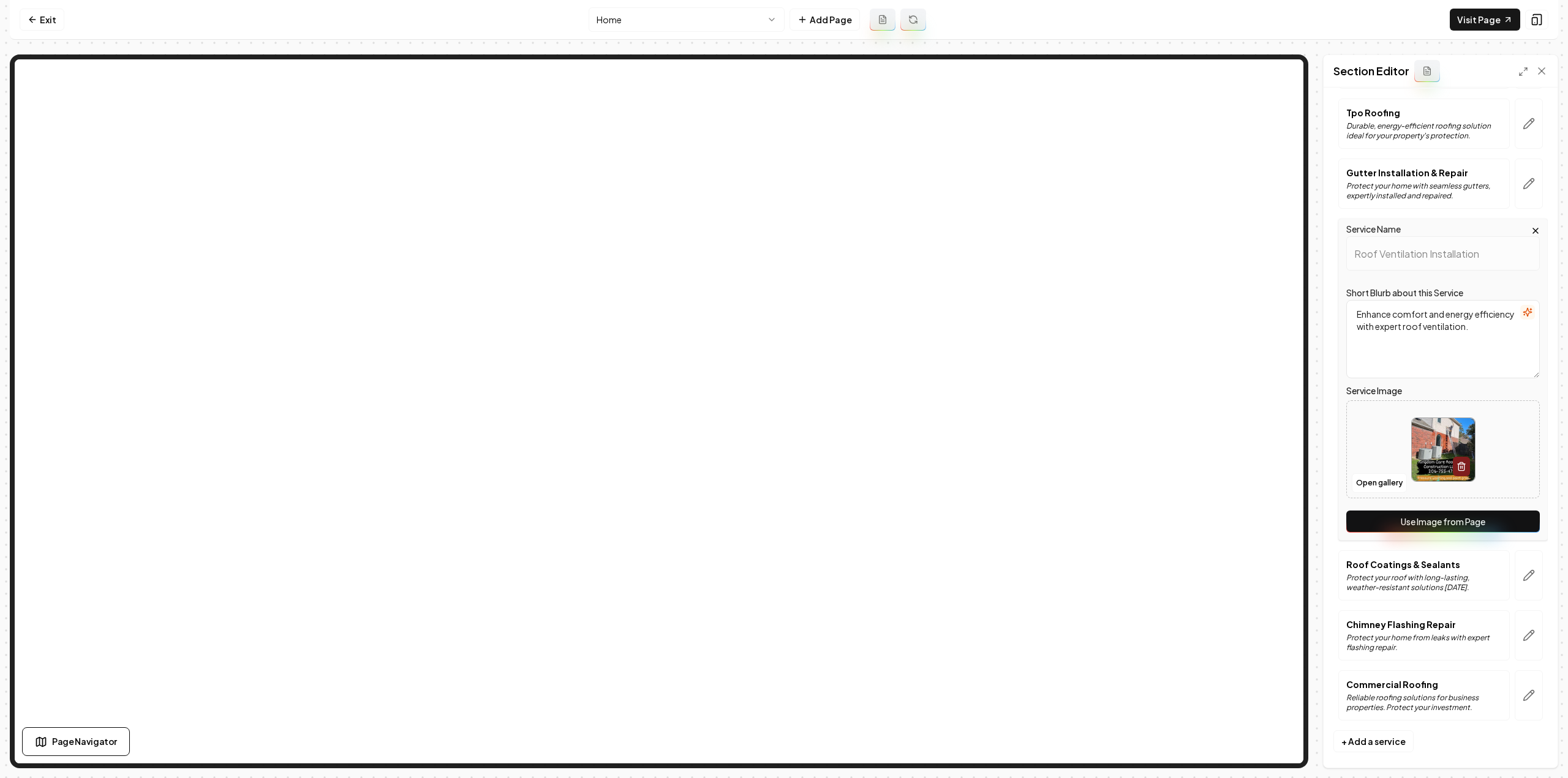
click at [1400, 519] on button "Use Image from Page" at bounding box center [1443, 522] width 194 height 22
click at [1511, 743] on div "Discard Changes Save" at bounding box center [1441, 746] width 234 height 43
click at [1522, 745] on button "Save" at bounding box center [1529, 746] width 36 height 22
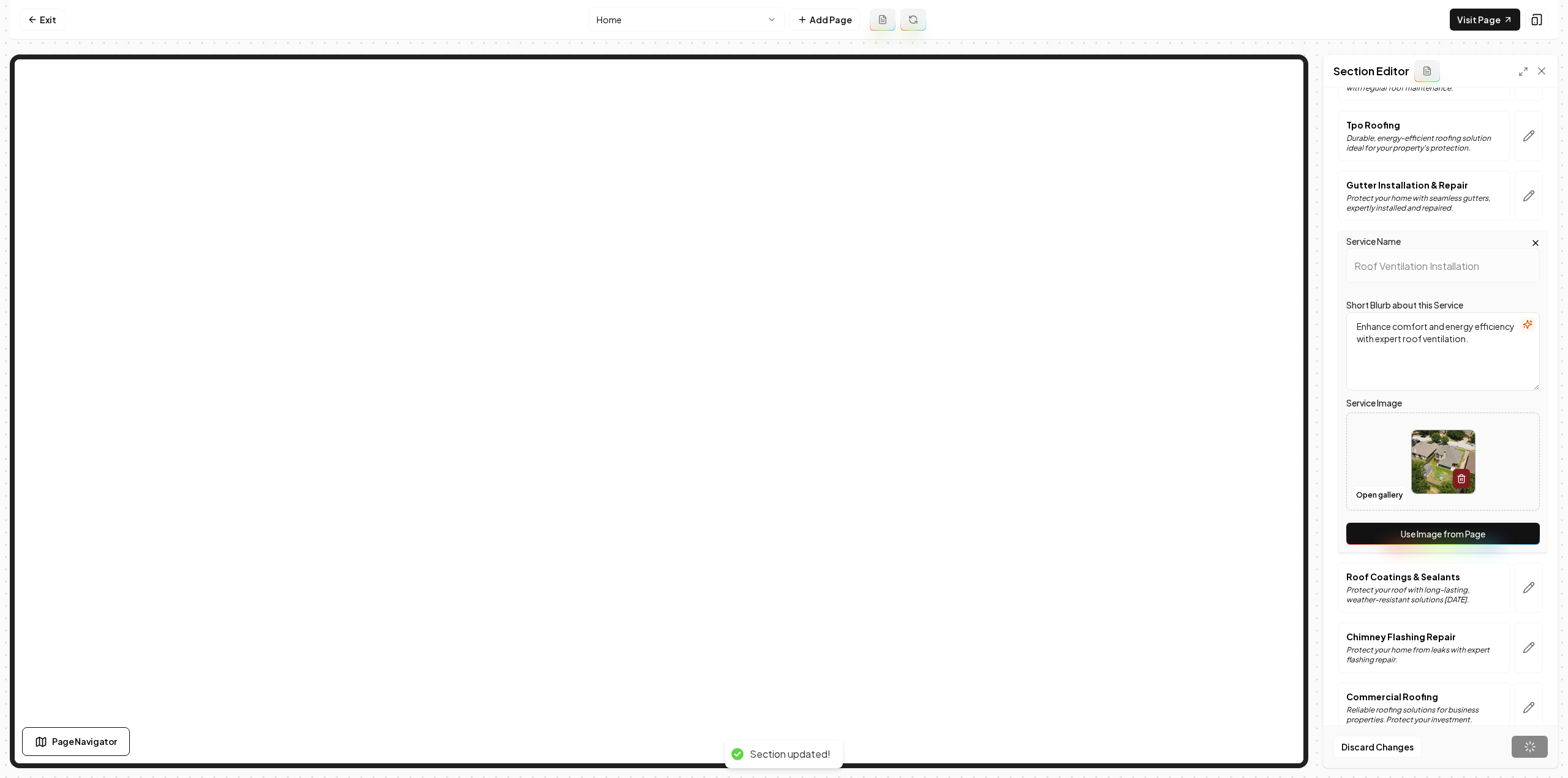
scroll to position [660, 0]
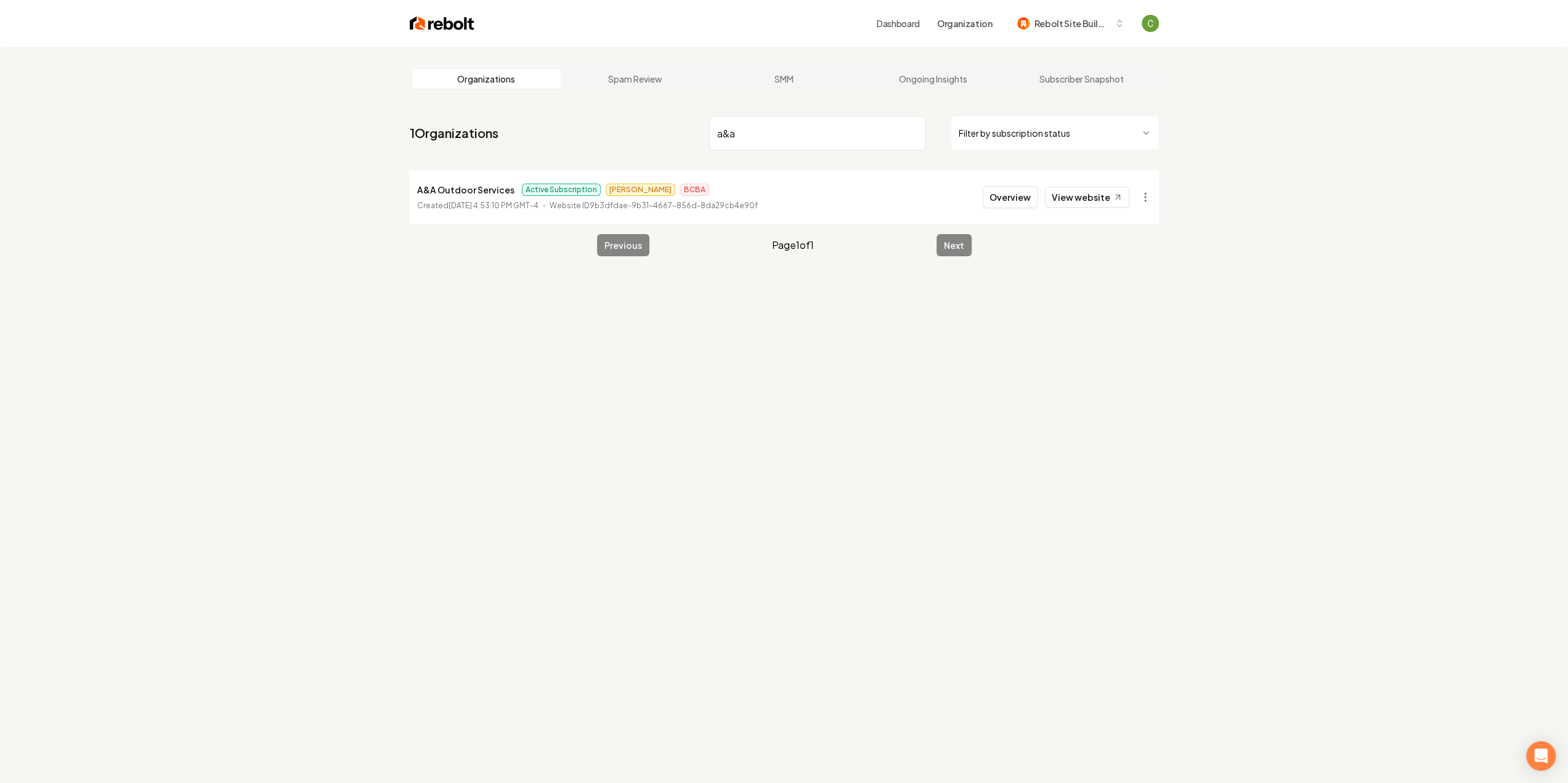
type input "a&a"
click at [1017, 192] on button "Overview" at bounding box center [1010, 197] width 55 height 22
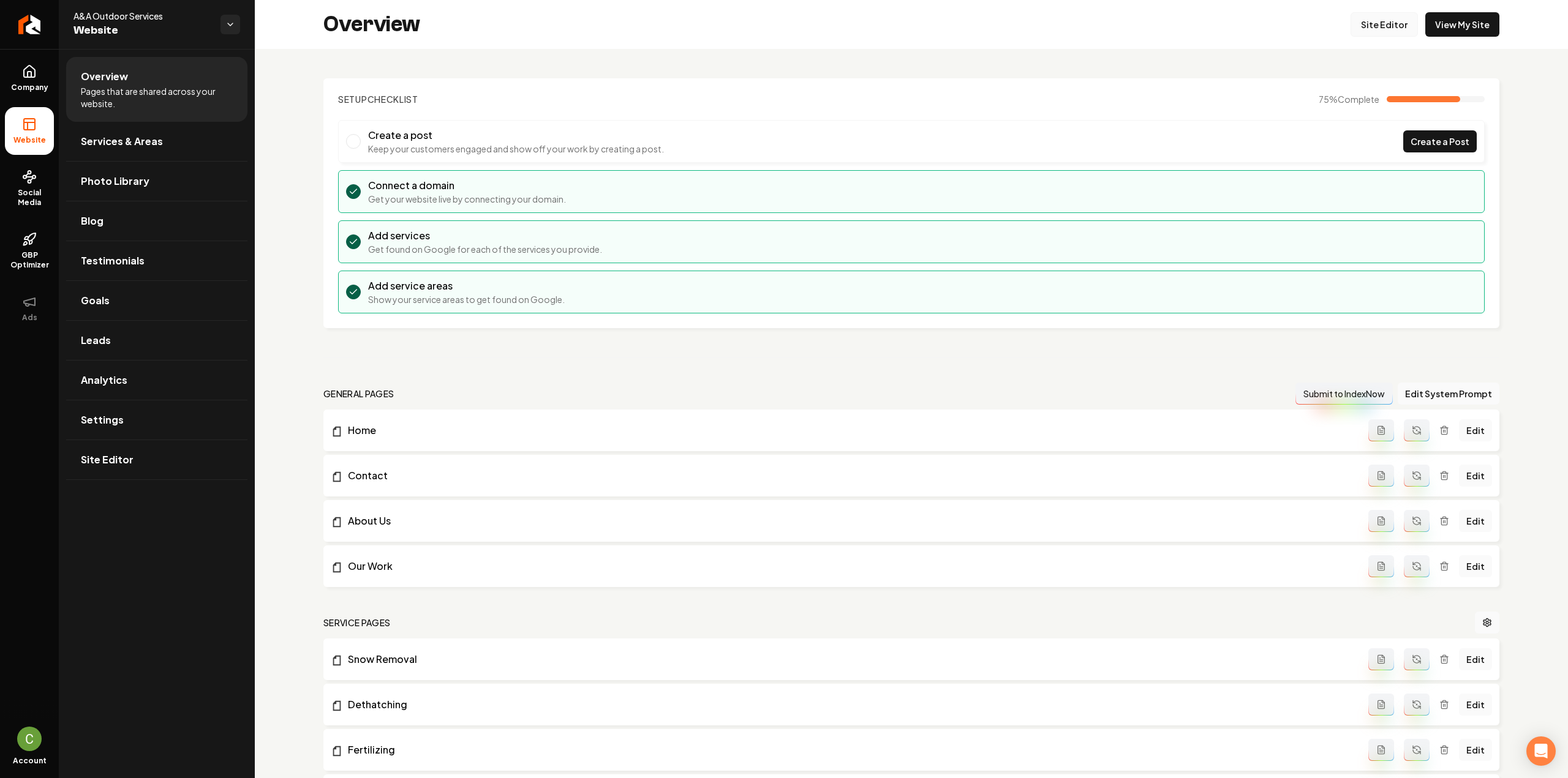
click at [1387, 18] on link "Site Editor" at bounding box center [1384, 24] width 68 height 24
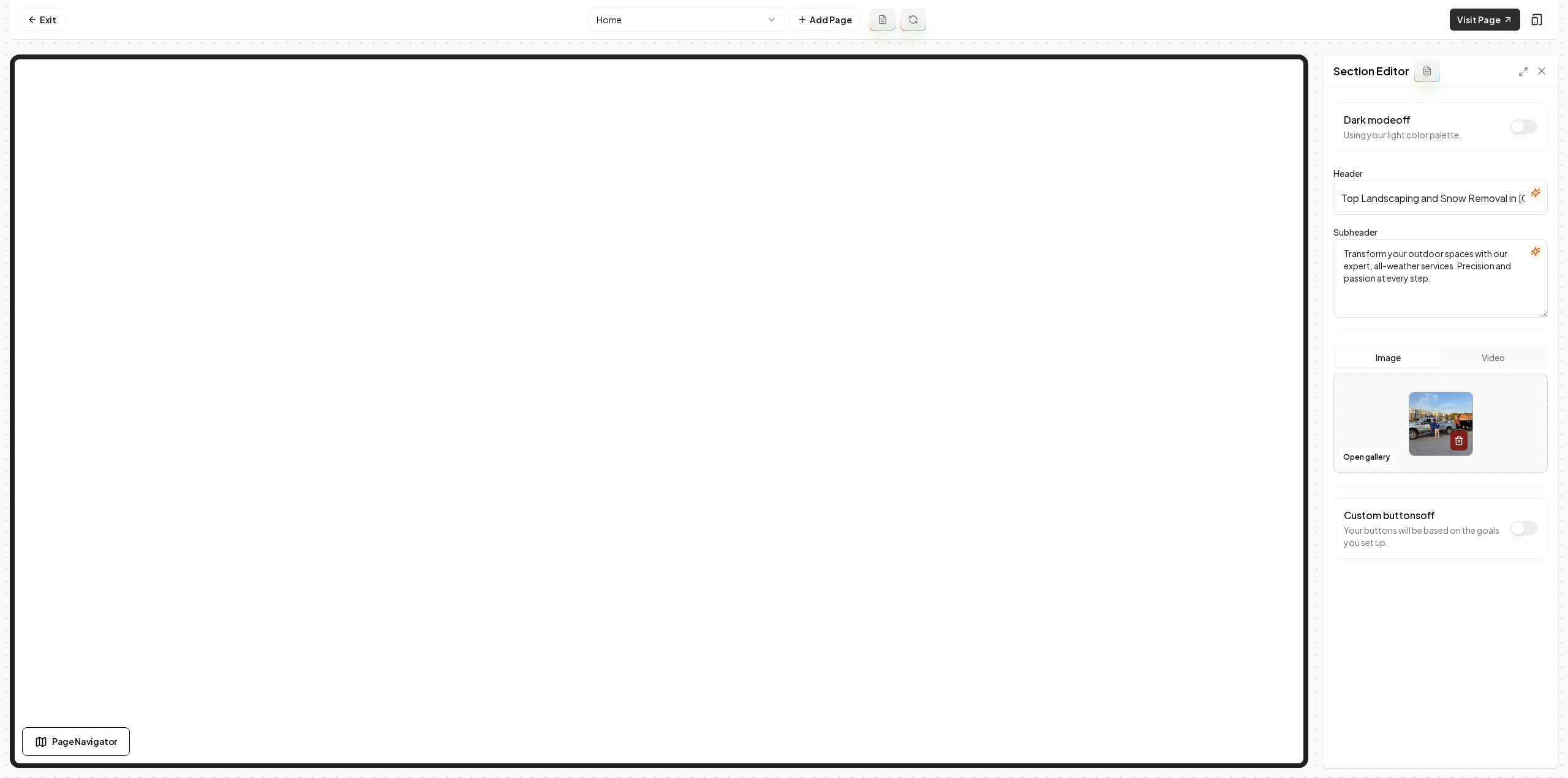
click at [1472, 12] on link "Visit Page" at bounding box center [1485, 19] width 71 height 22
click at [35, 12] on link "Exit" at bounding box center [42, 19] width 45 height 22
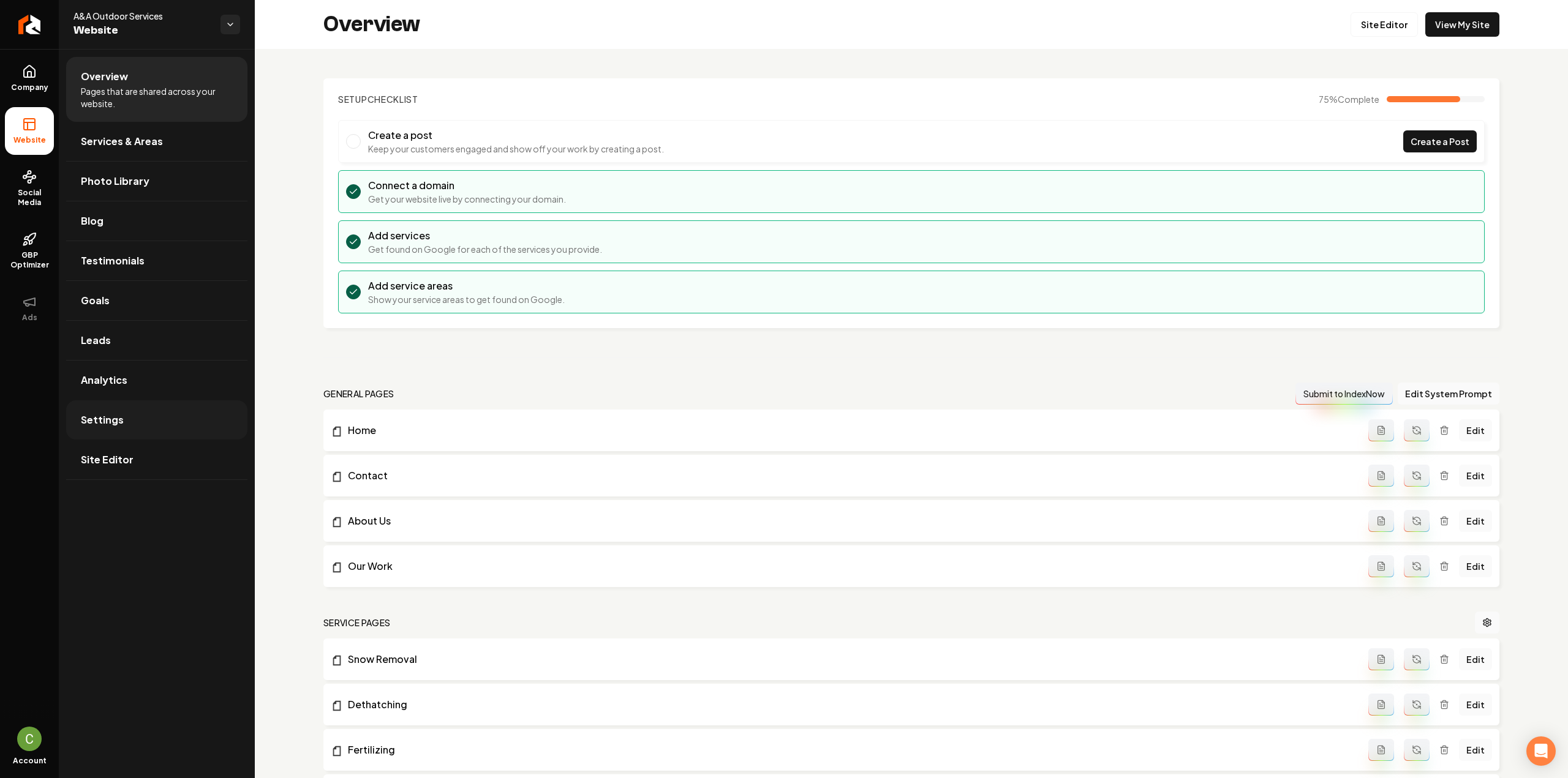
click at [95, 406] on link "Settings" at bounding box center [156, 420] width 181 height 39
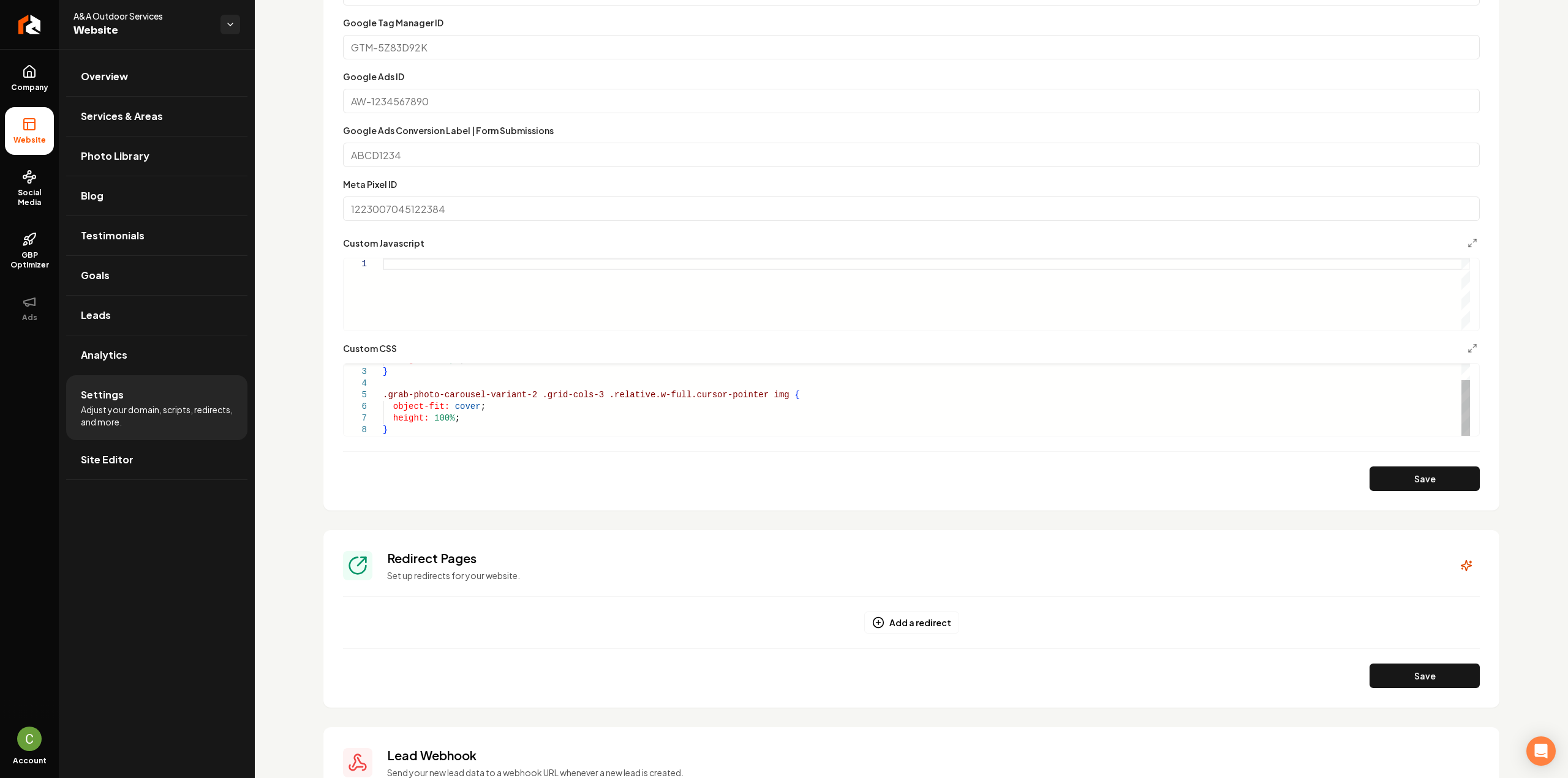
scroll to position [789, 0]
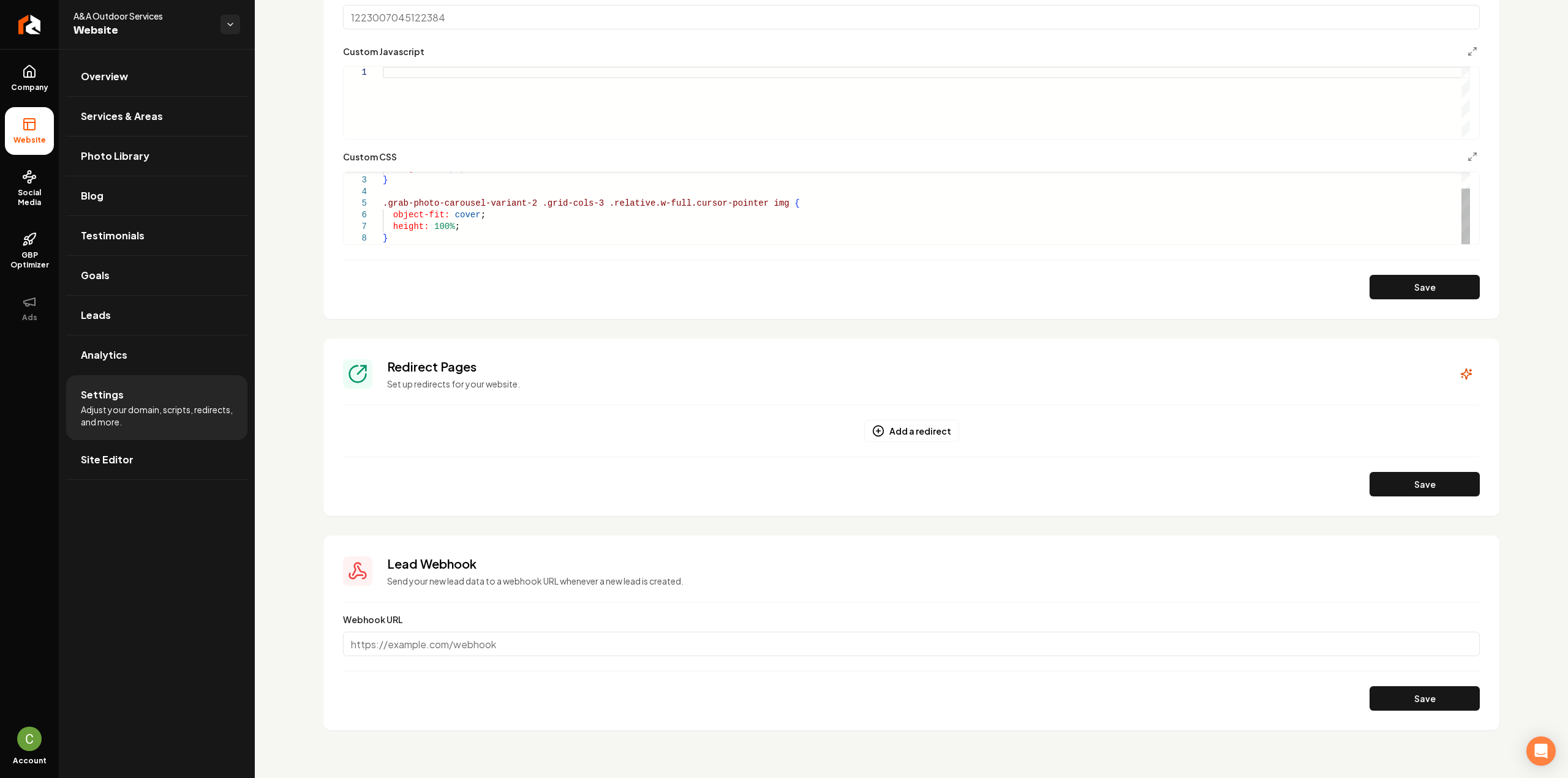
click at [469, 235] on div "height: 500px ; } .grab-photo-carousel-variant-2 .grid-cols-3 .relative.w-full.…" at bounding box center [927, 198] width 1087 height 93
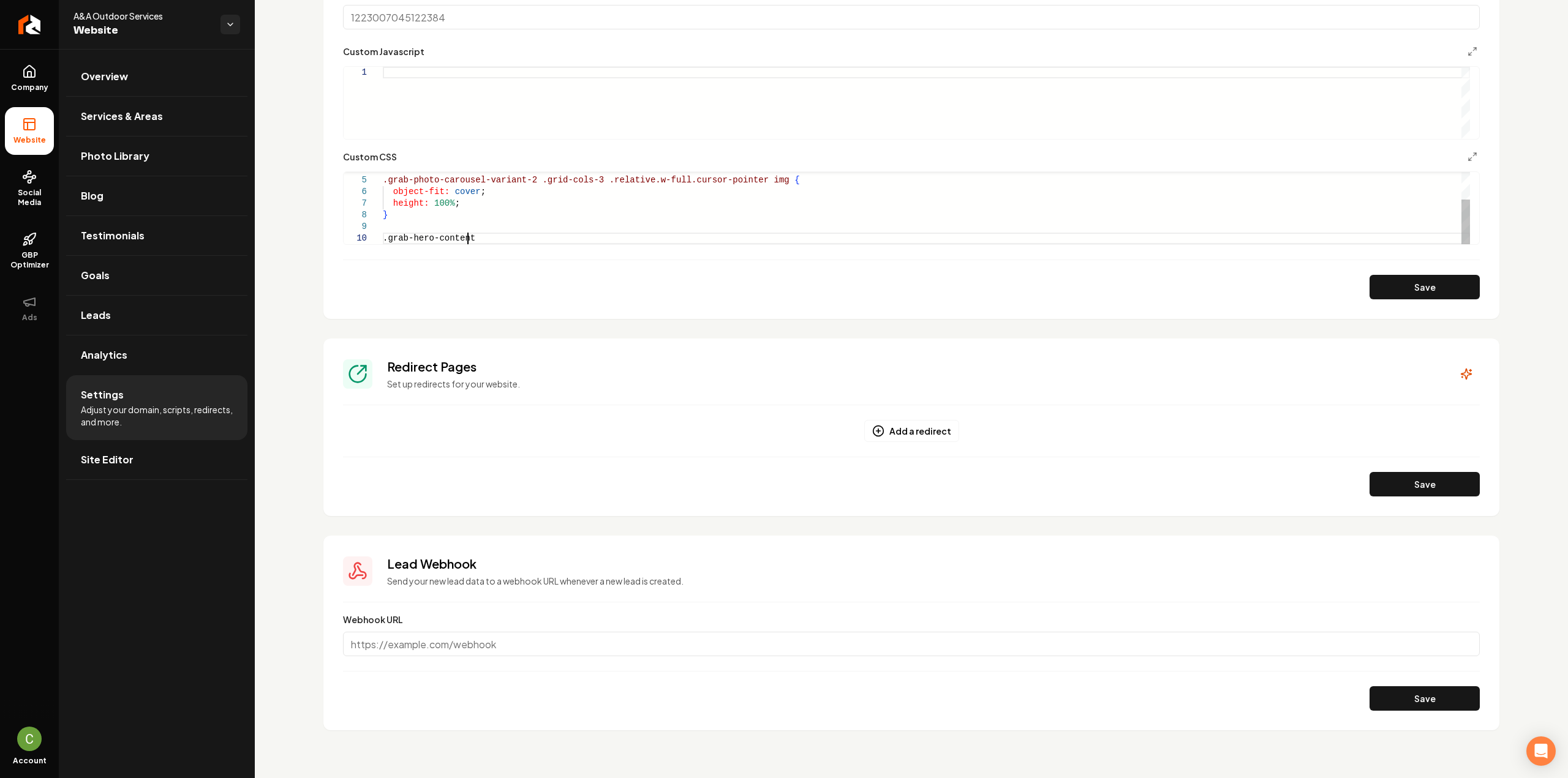
scroll to position [106, 88]
click at [383, 238] on div ".grab-photo-carousel-variant-2 .grid-cols-3 .relative.w-full.cursor-pointer img…" at bounding box center [927, 185] width 1087 height 116
click at [572, 238] on div ".grab-photo-carousel-variant-2 .grid-cols-3 .relative.w-full.cursor-pointer img…" at bounding box center [927, 185] width 1087 height 116
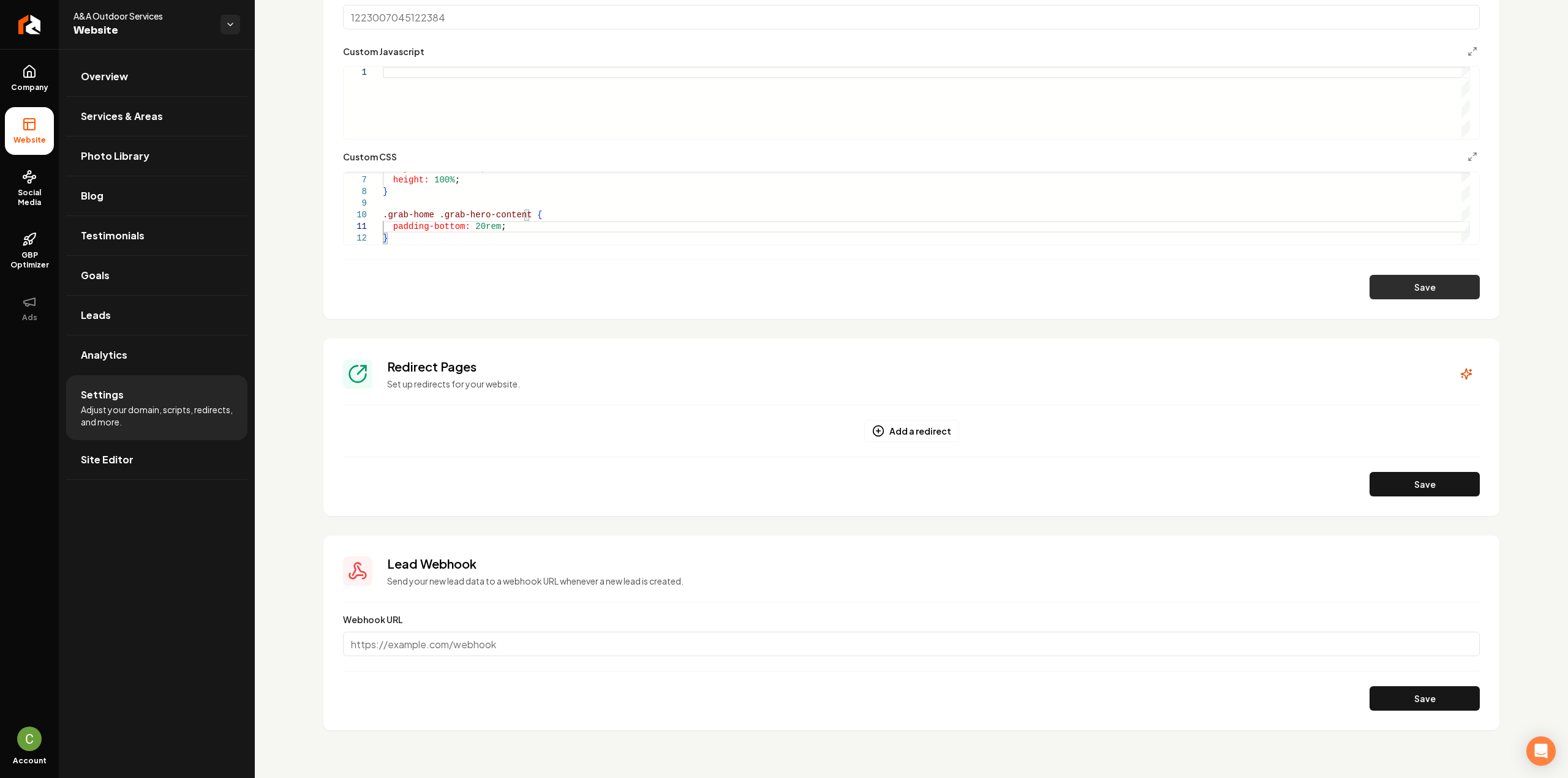
click at [1382, 297] on button "Save" at bounding box center [1424, 287] width 110 height 24
click at [474, 224] on div "object-fit: cover ; height: 100% ; } .grab-home .grab-hero-content { padding-bo…" at bounding box center [927, 174] width 1087 height 140
click at [1401, 291] on button "Save" at bounding box center [1424, 287] width 110 height 24
drag, startPoint x: 479, startPoint y: 228, endPoint x: 469, endPoint y: 226, distance: 10.2
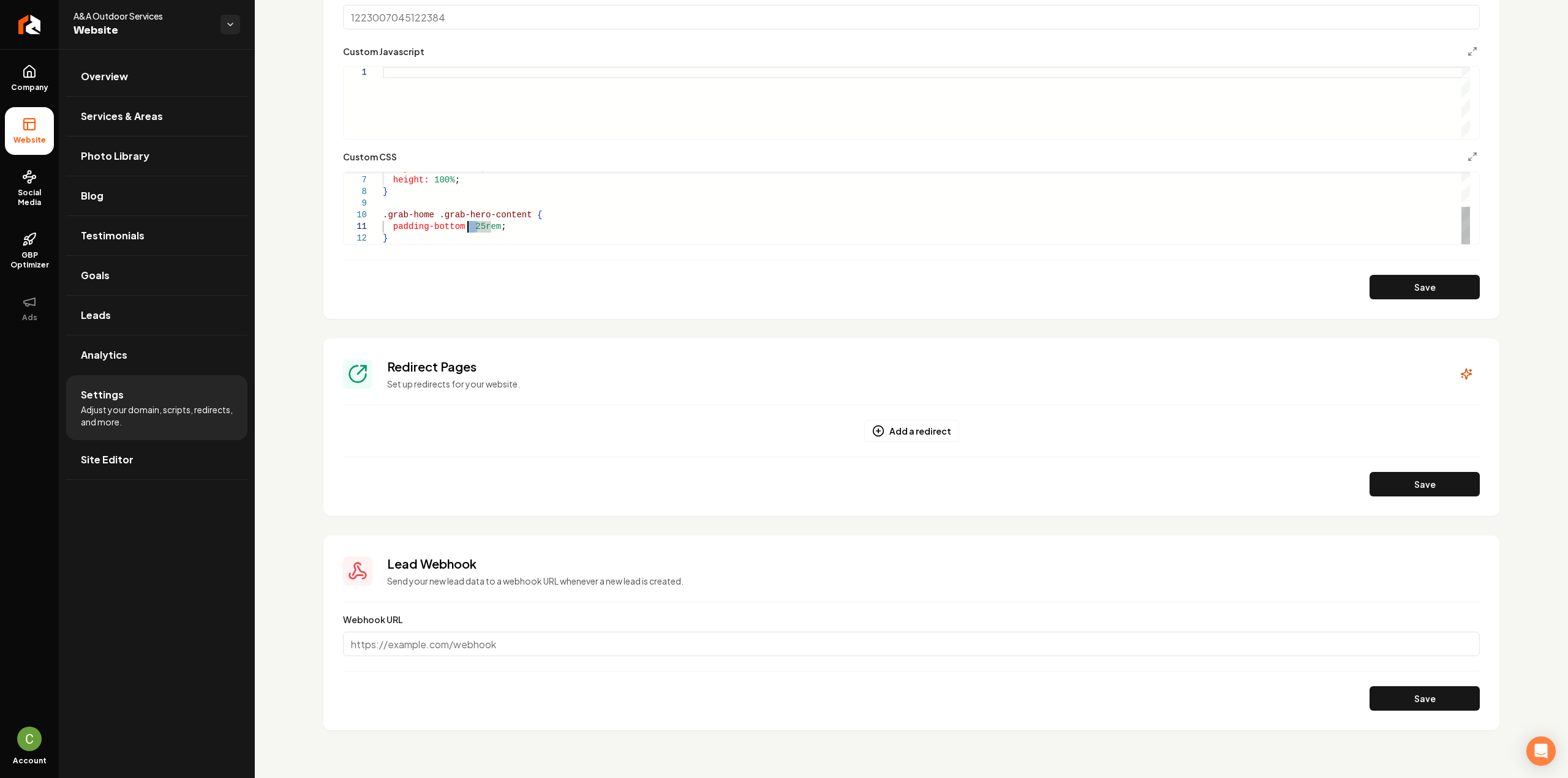
click at [469, 226] on div "object-fit: cover ; height: 100% ; } .grab-home .grab-hero-content { padding-bo…" at bounding box center [927, 174] width 1087 height 140
click at [1369, 280] on button "Save" at bounding box center [1424, 287] width 110 height 24
drag, startPoint x: 478, startPoint y: 223, endPoint x: 468, endPoint y: 229, distance: 11.7
click at [468, 225] on div "object-fit: cover ; height: 100% ; } .grab-home .grab-hero-content { padding-bo…" at bounding box center [927, 174] width 1087 height 140
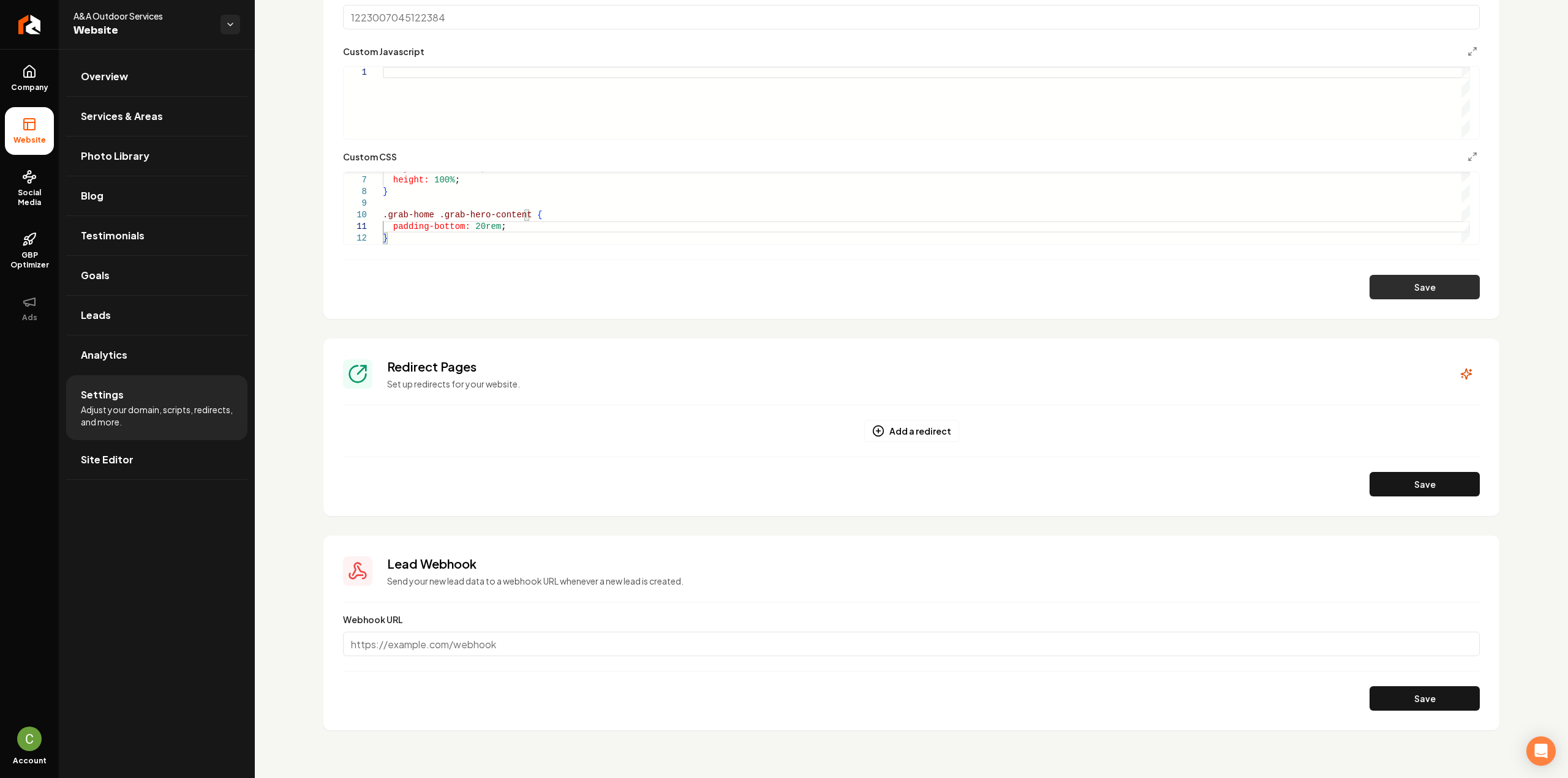
type textarea "**********"
click at [1433, 288] on button "Save" at bounding box center [1424, 287] width 110 height 24
click at [22, 63] on link "Company" at bounding box center [29, 78] width 49 height 47
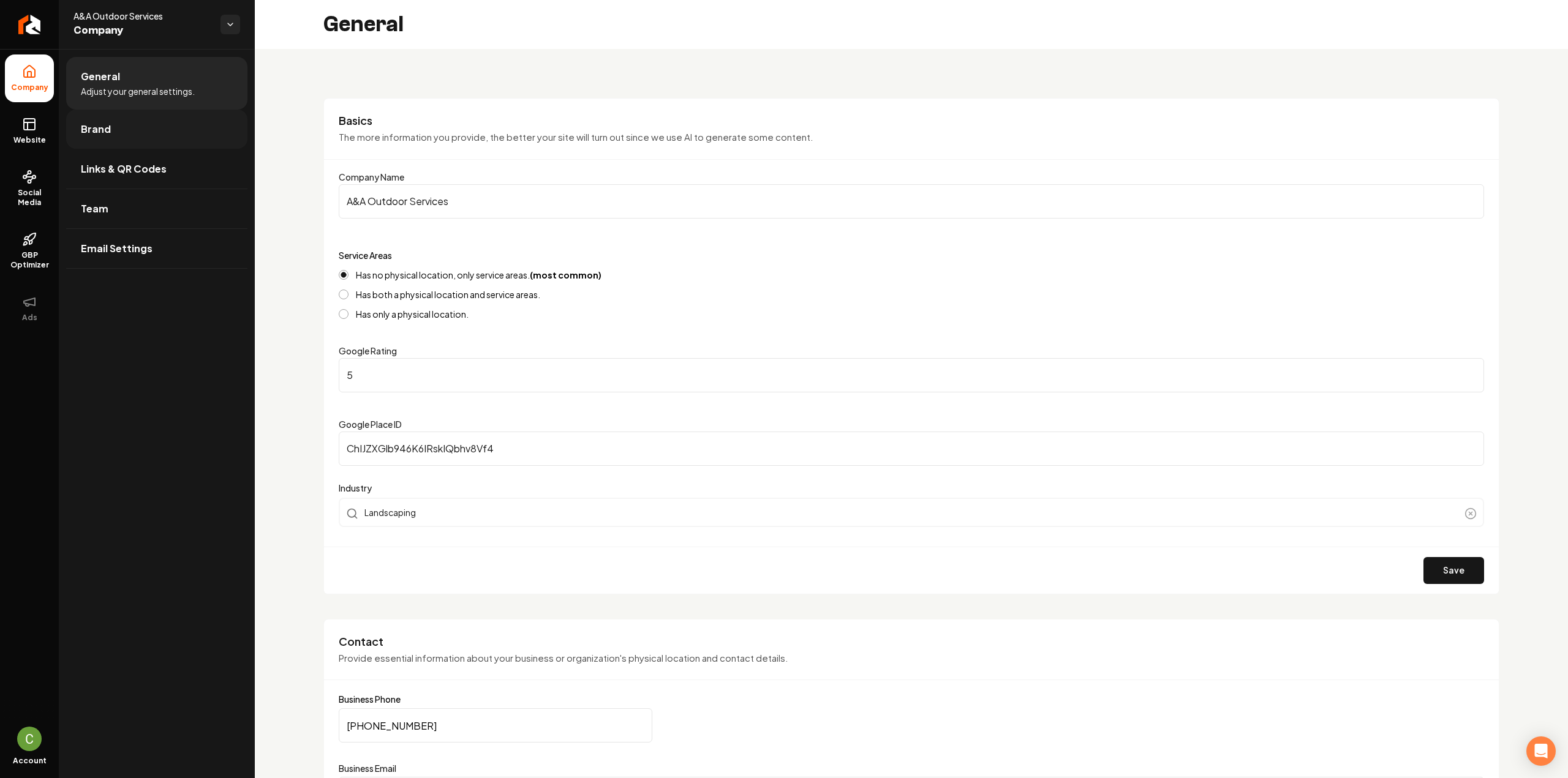
drag, startPoint x: 27, startPoint y: 125, endPoint x: 77, endPoint y: 131, distance: 50.4
click at [28, 127] on icon at bounding box center [28, 126] width 0 height 7
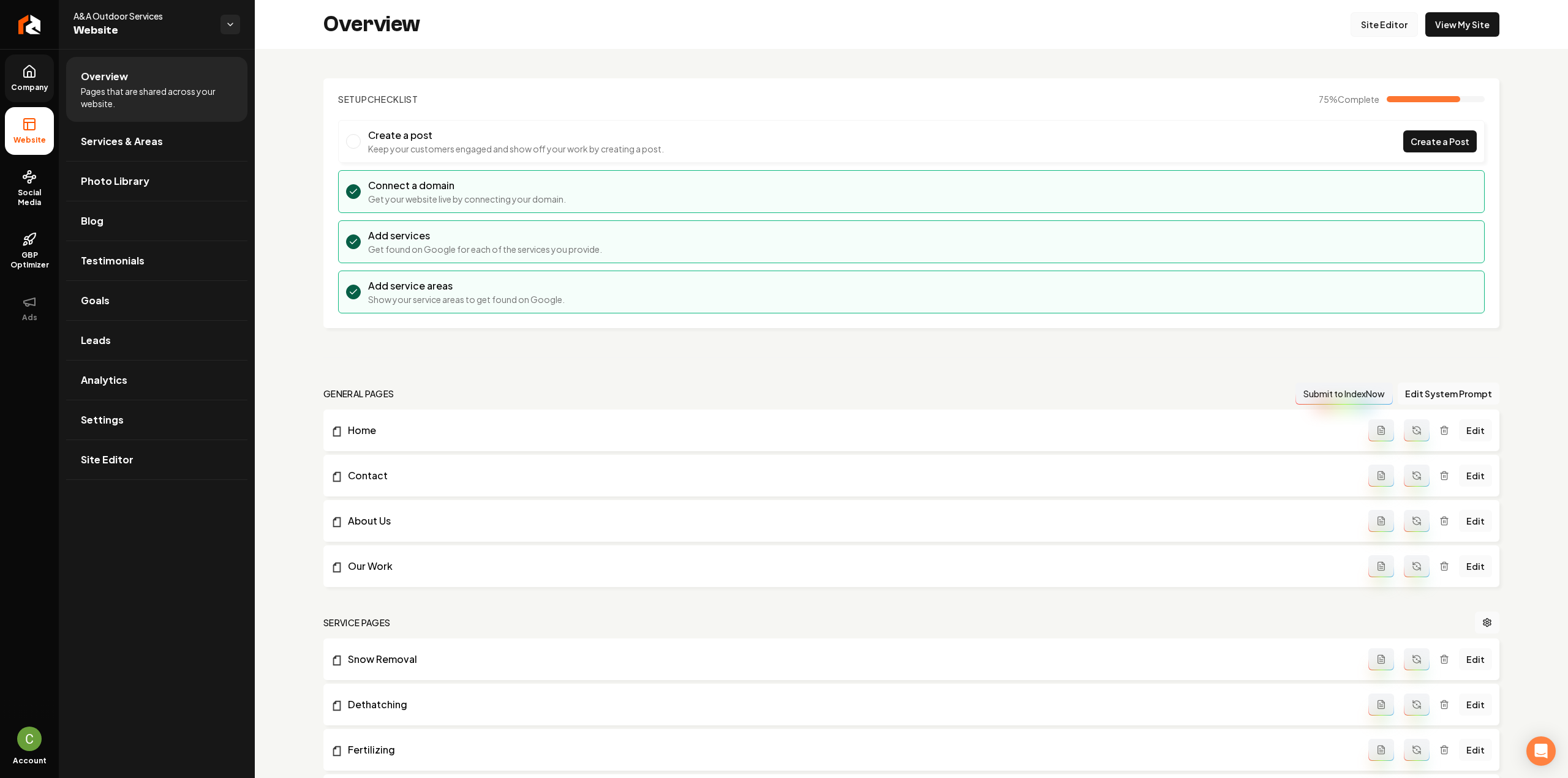
click at [1352, 19] on link "Site Editor" at bounding box center [1384, 24] width 68 height 24
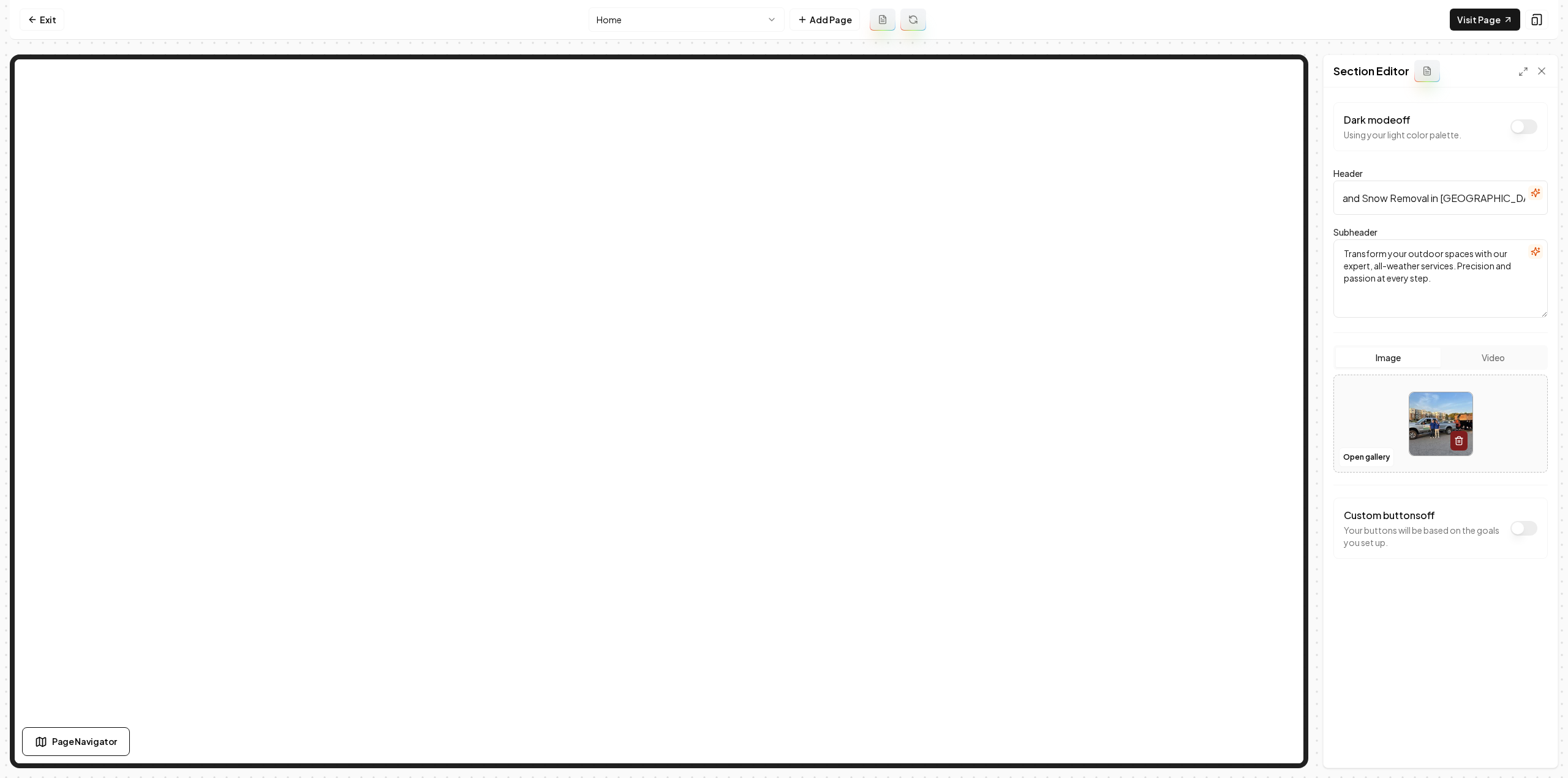
drag, startPoint x: 1345, startPoint y: 198, endPoint x: 1567, endPoint y: 191, distance: 222.1
click at [1558, 191] on div "Computer Required This feature is only available on a computer. Please switch t…" at bounding box center [784, 389] width 1568 height 778
paste input "-Rated Outdoor Services"
type input "Top-Rated Outdoor Services in Central Minnesota"
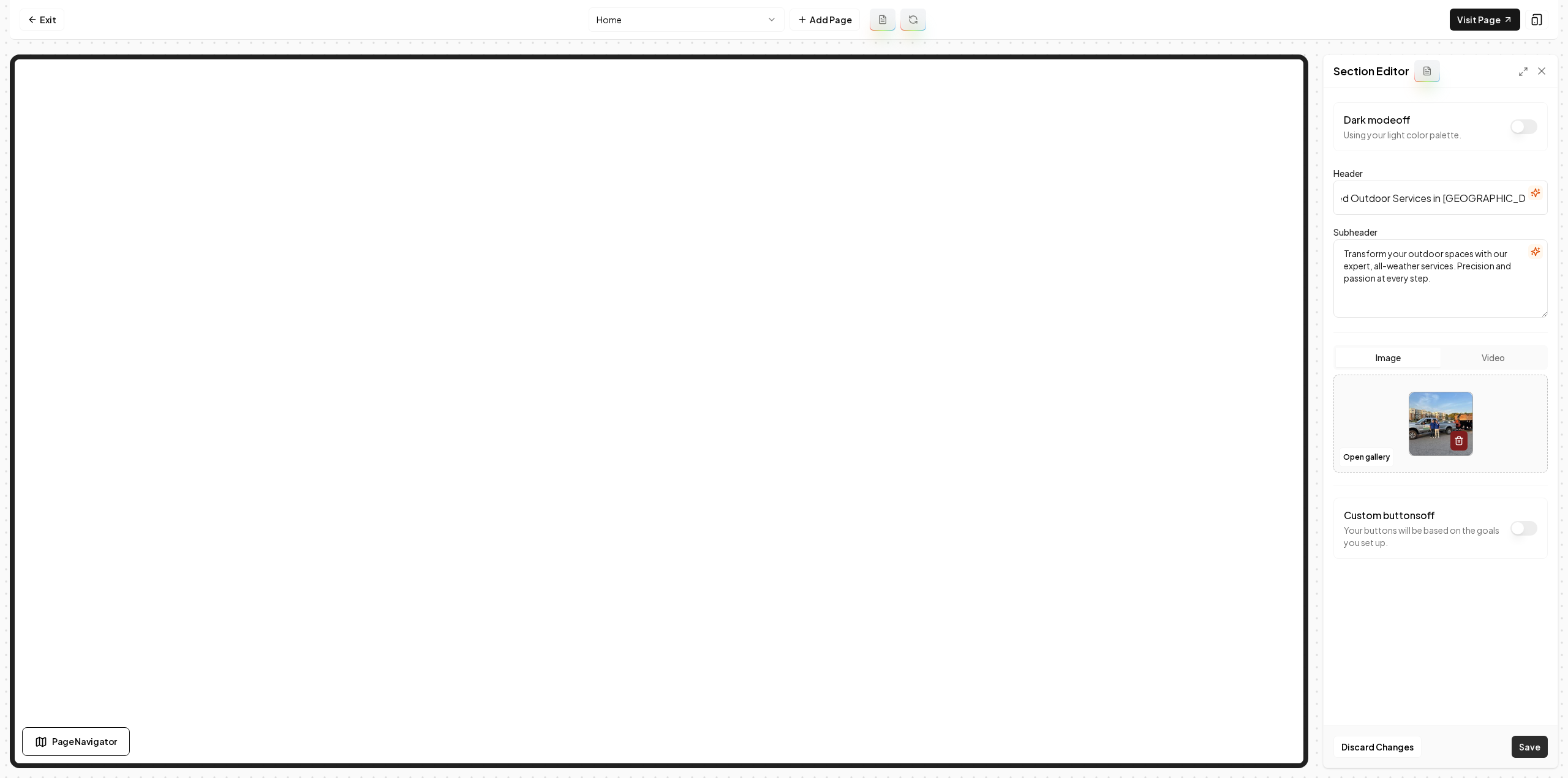
click at [1523, 752] on button "Save" at bounding box center [1529, 746] width 36 height 22
click at [677, 13] on html "Computer Required This feature is only available on a computer. Please switch t…" at bounding box center [784, 389] width 1568 height 778
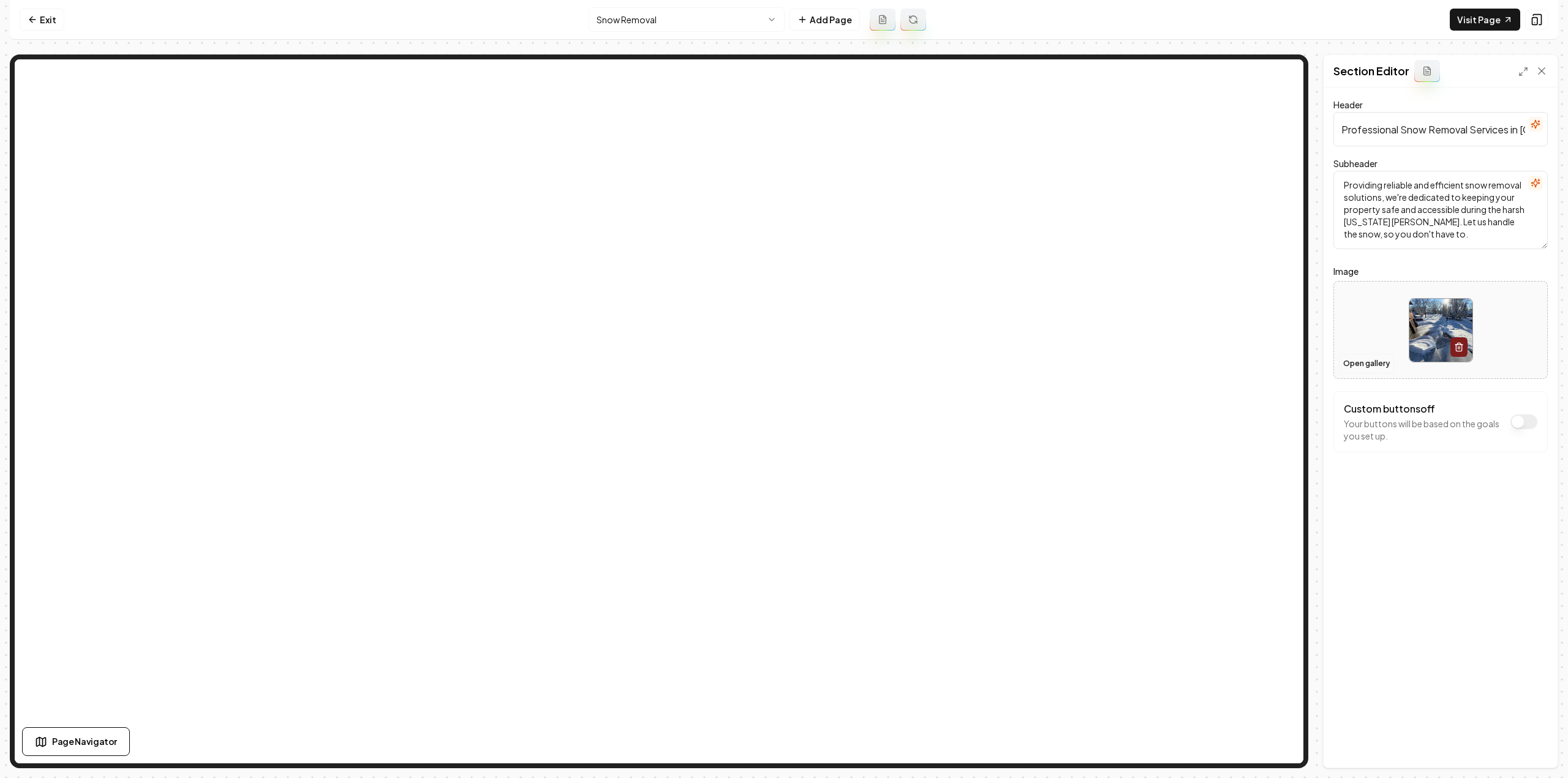
click at [1362, 365] on button "Open gallery" at bounding box center [1366, 363] width 55 height 19
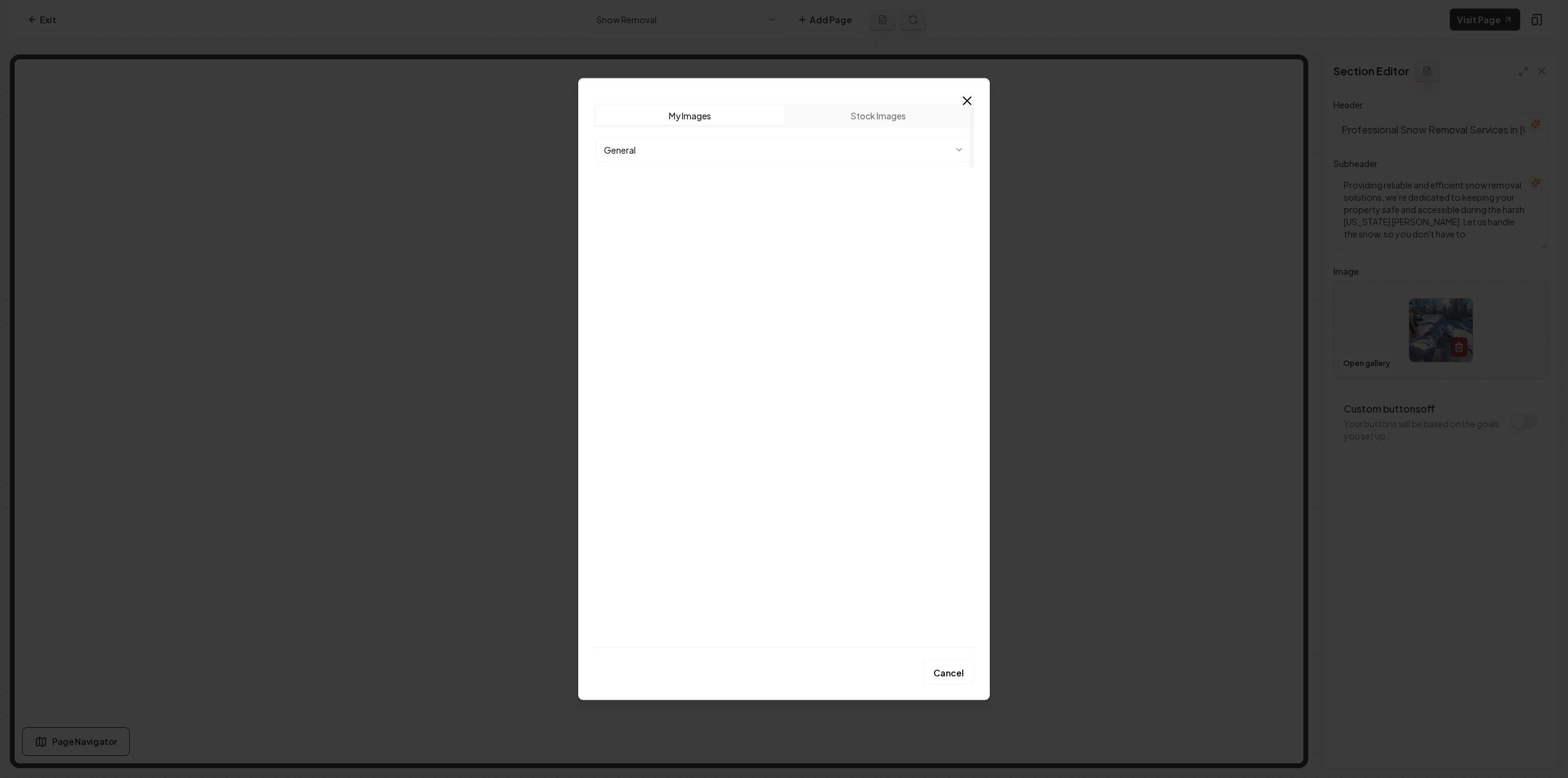
click at [747, 140] on body "Computer Required This feature is only available on a computer. Please switch t…" at bounding box center [784, 389] width 1568 height 778
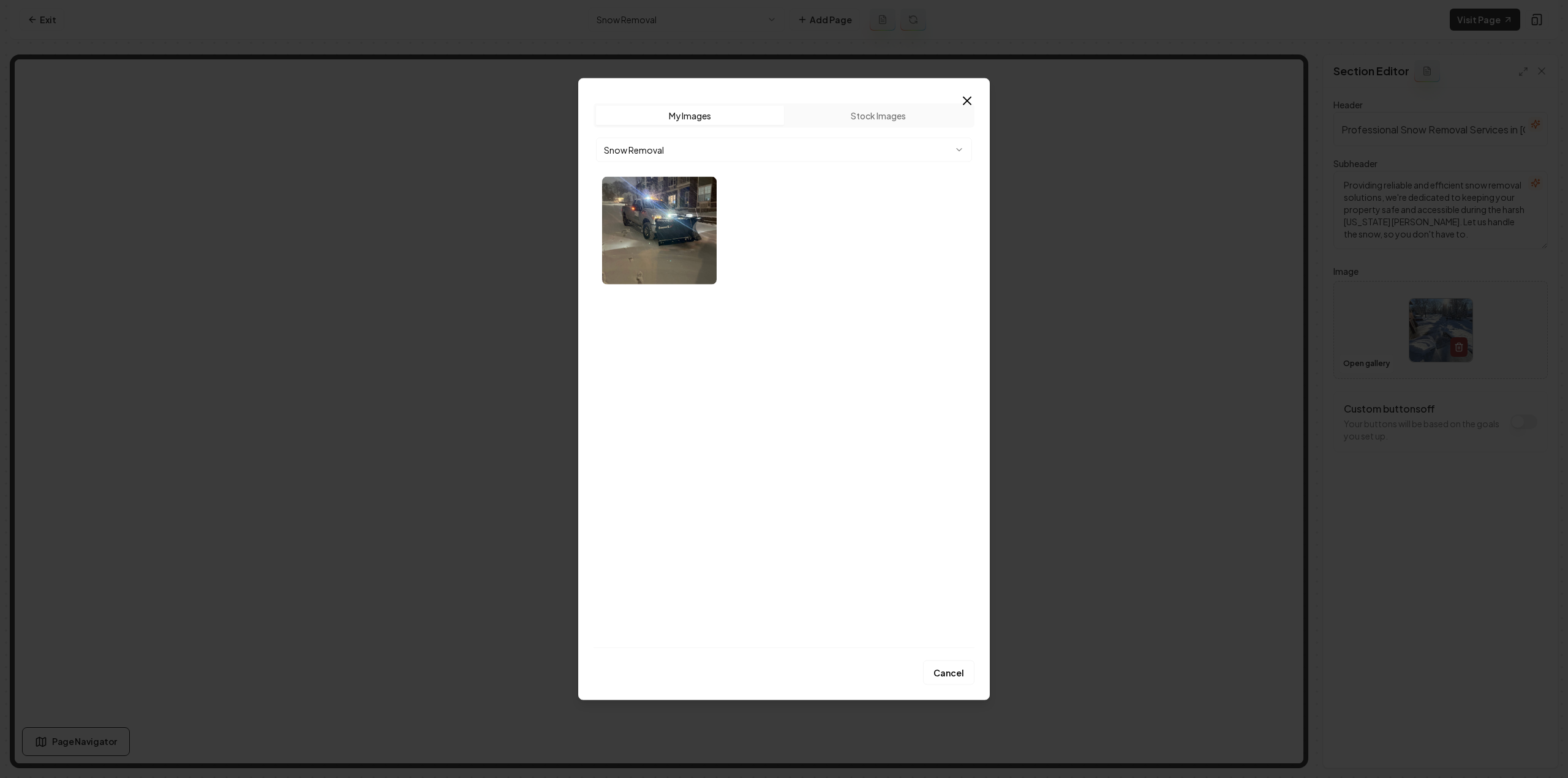
click at [659, 226] on img "Select image image_68bb5a4a5c7cd75eb8797b8d.webp" at bounding box center [659, 230] width 114 height 108
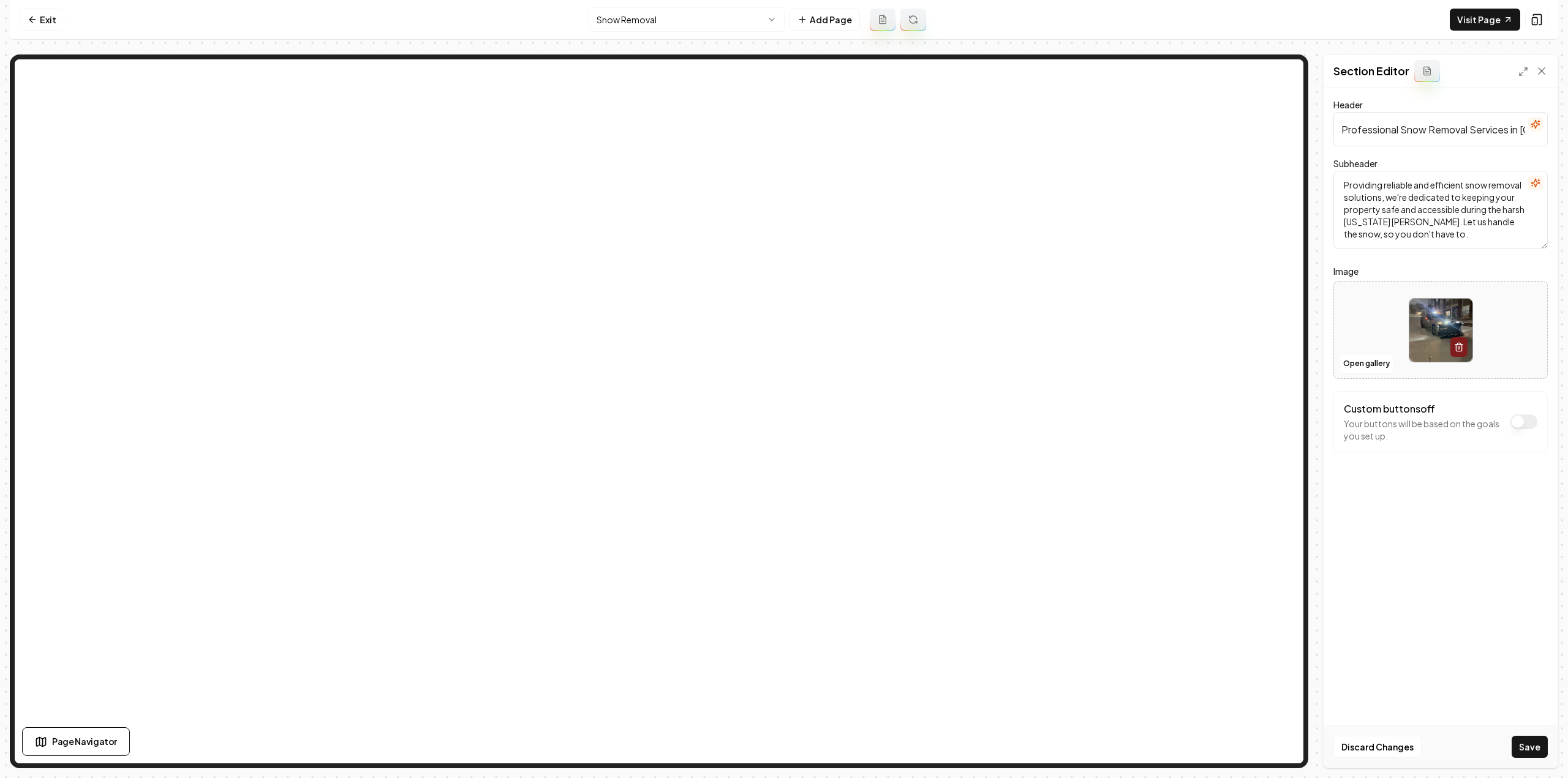
click at [1538, 754] on button "Save" at bounding box center [1529, 746] width 36 height 22
click at [658, 20] on html "Computer Required This feature is only available on a computer. Please switch t…" at bounding box center [784, 389] width 1568 height 778
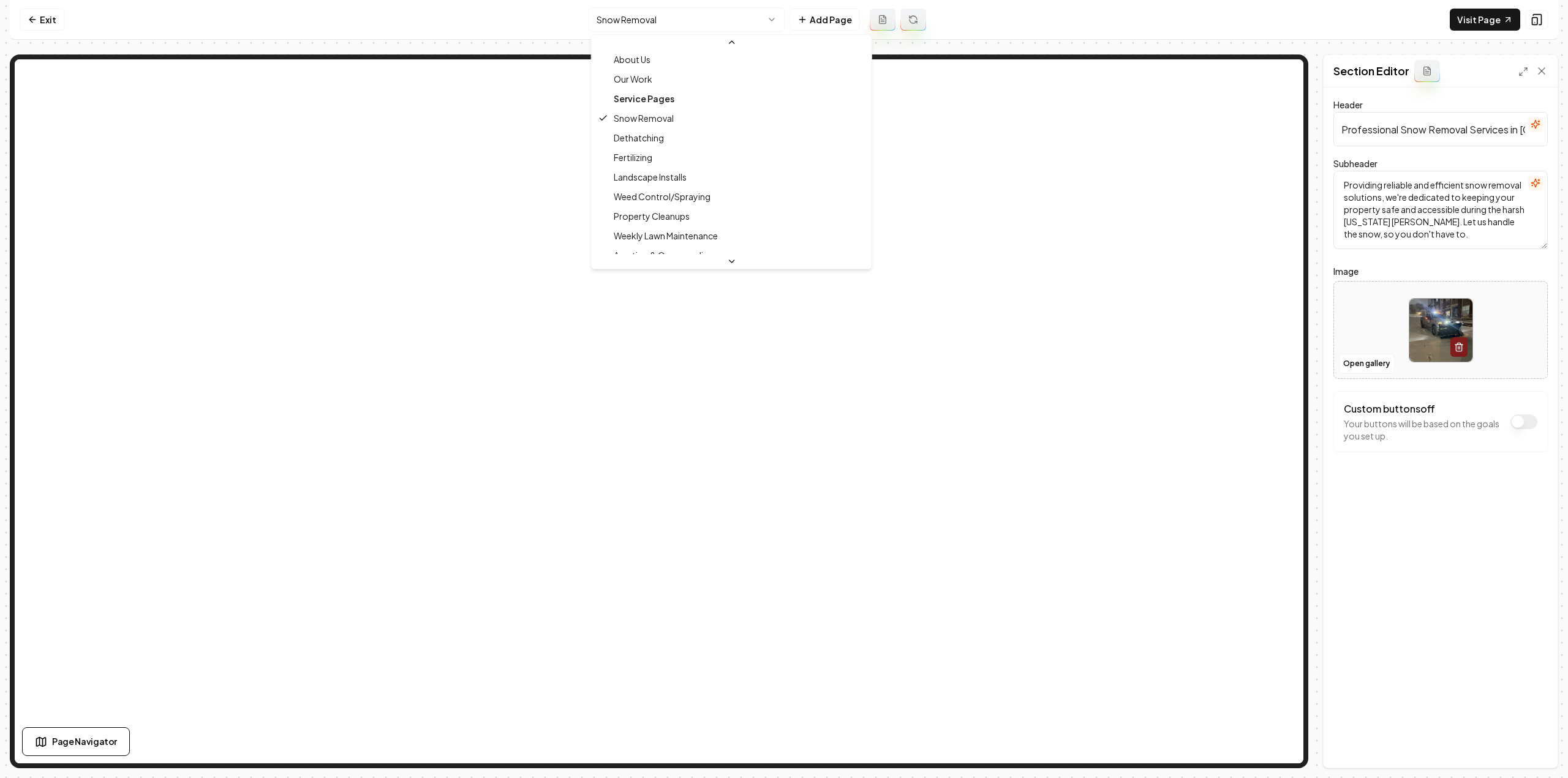
scroll to position [122, 0]
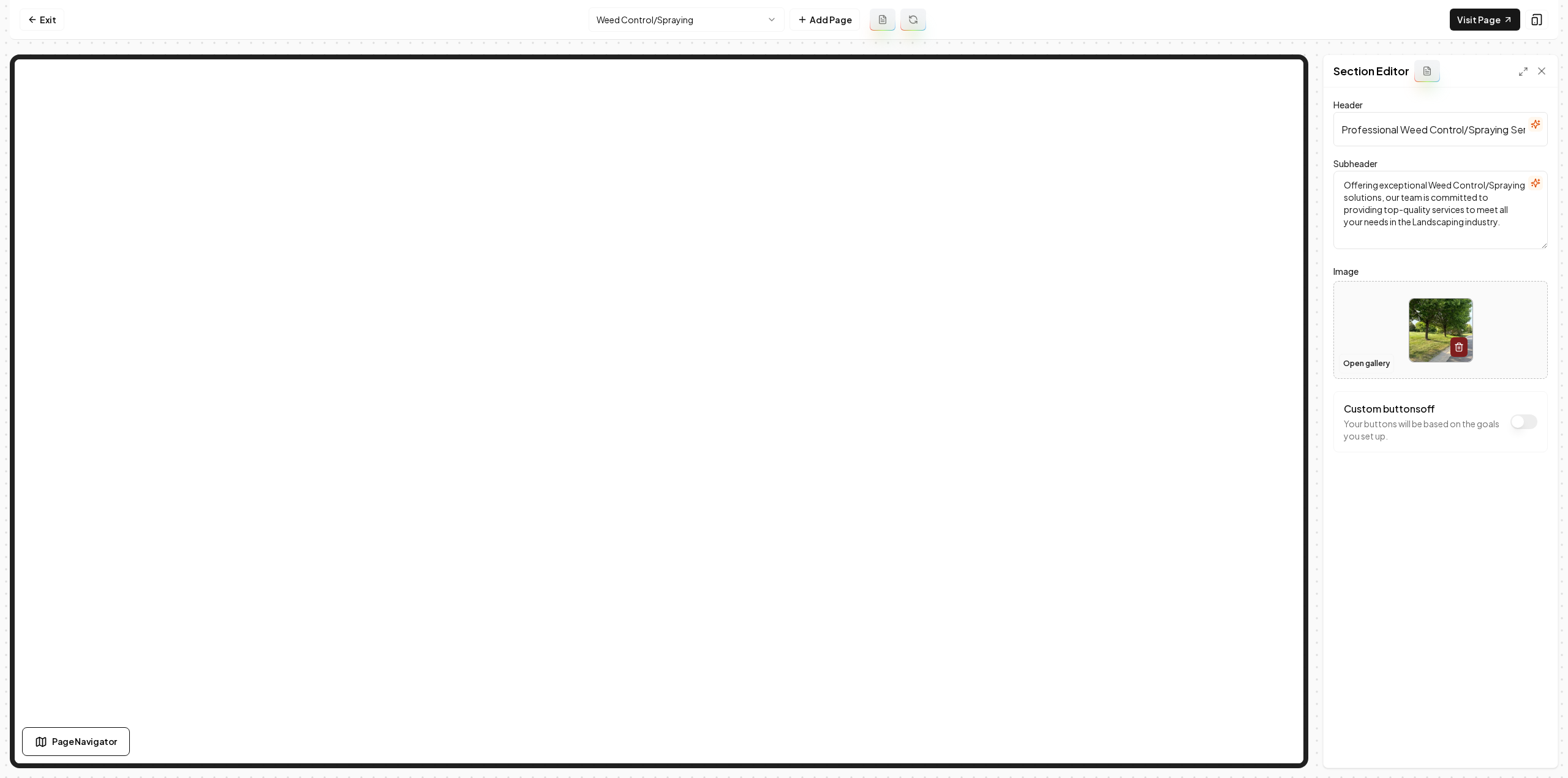
click at [1376, 361] on button "Open gallery" at bounding box center [1366, 363] width 55 height 19
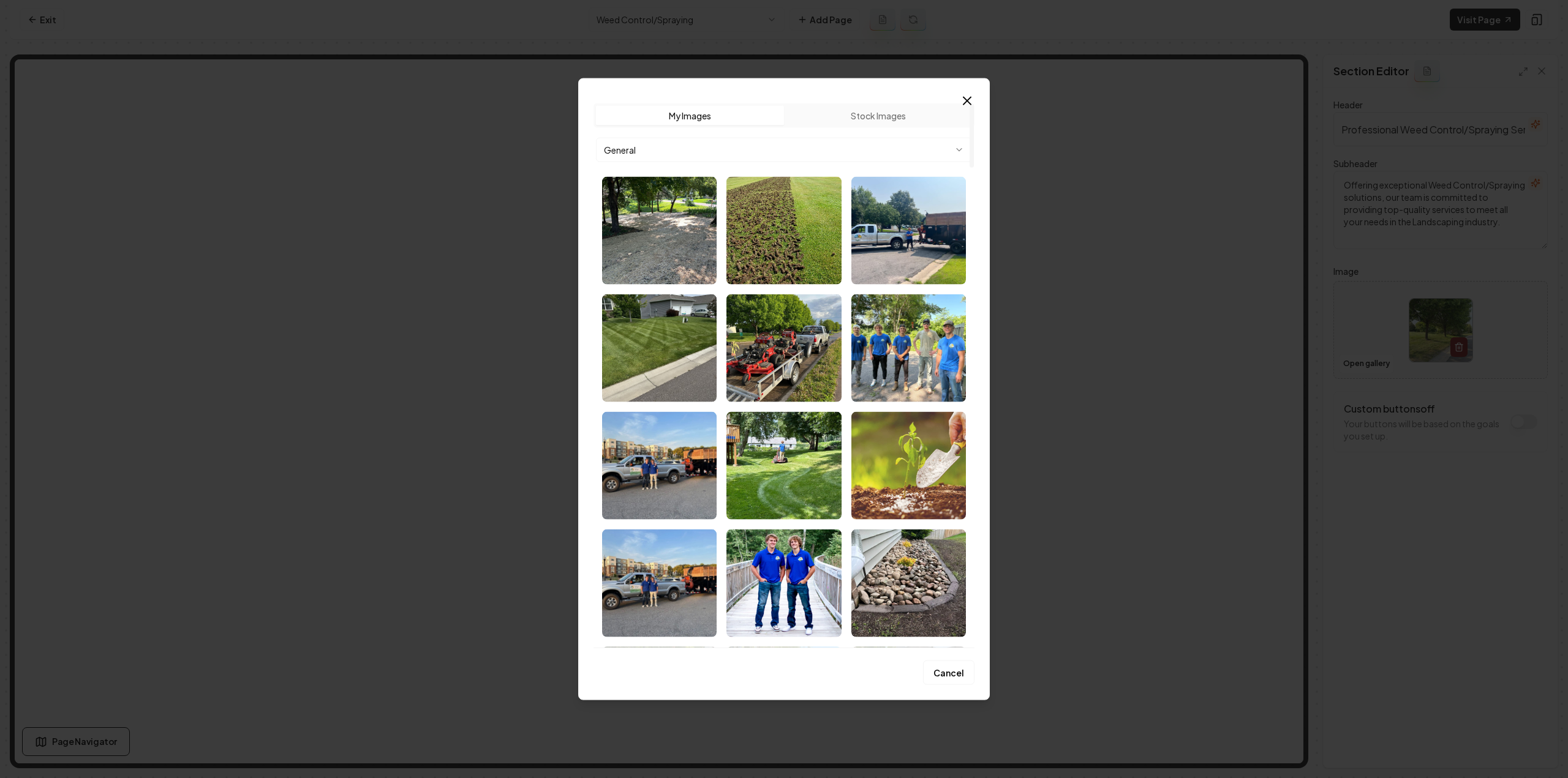
click at [785, 140] on body "Computer Required This feature is only available on a computer. Please switch t…" at bounding box center [784, 389] width 1568 height 778
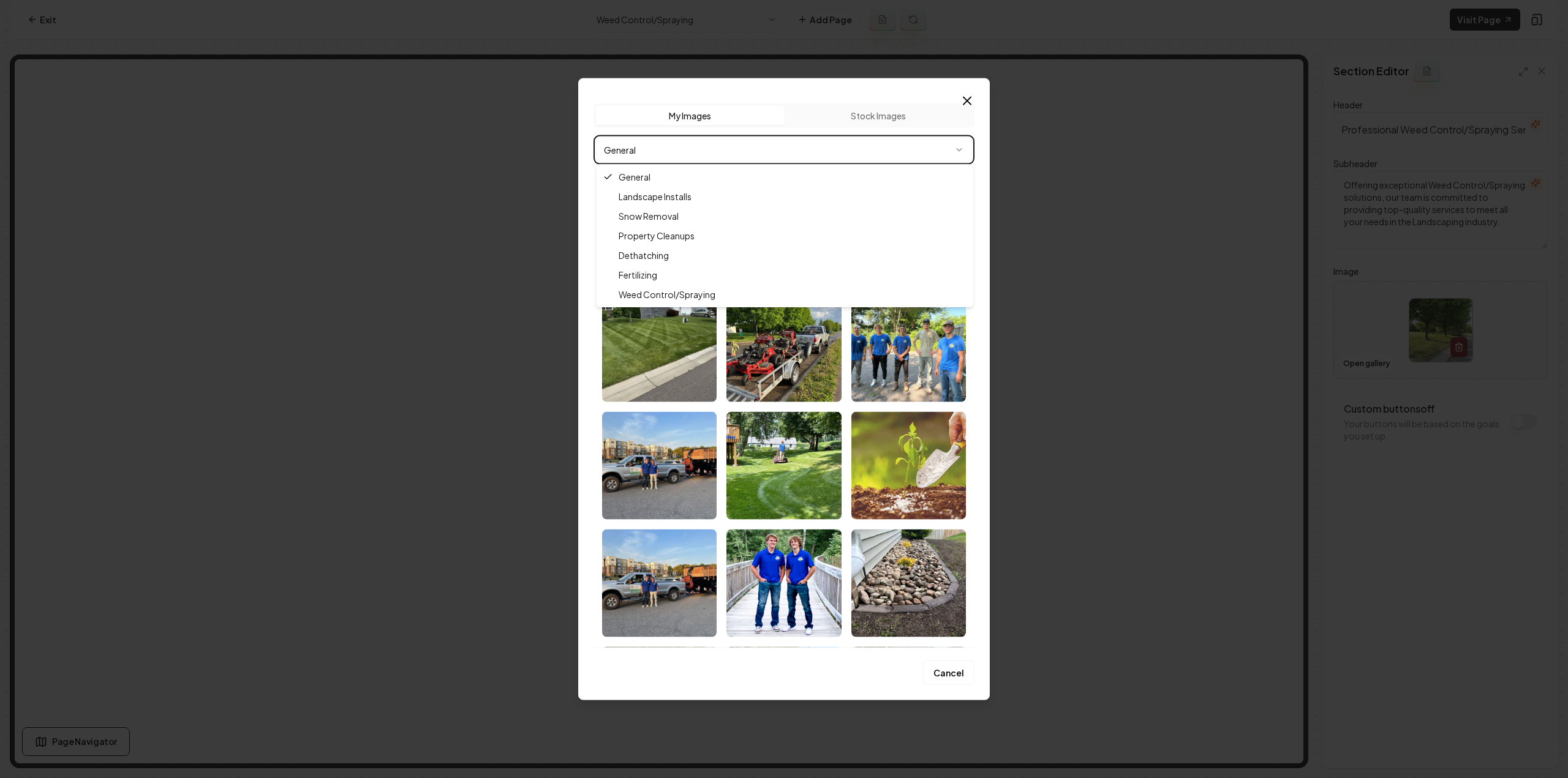
click at [525, 372] on div at bounding box center [784, 389] width 1568 height 778
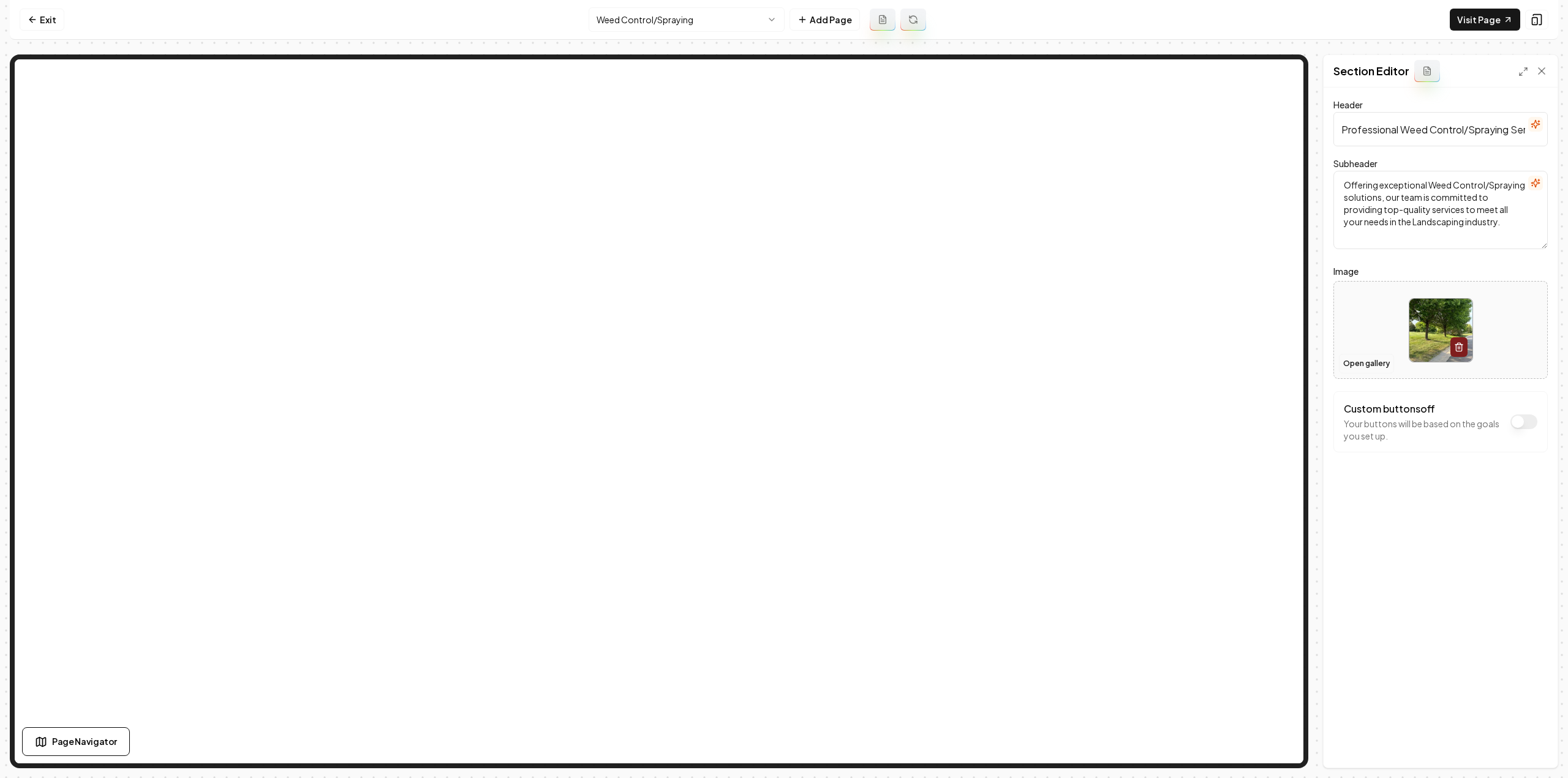
click at [1385, 361] on button "Open gallery" at bounding box center [1366, 363] width 55 height 19
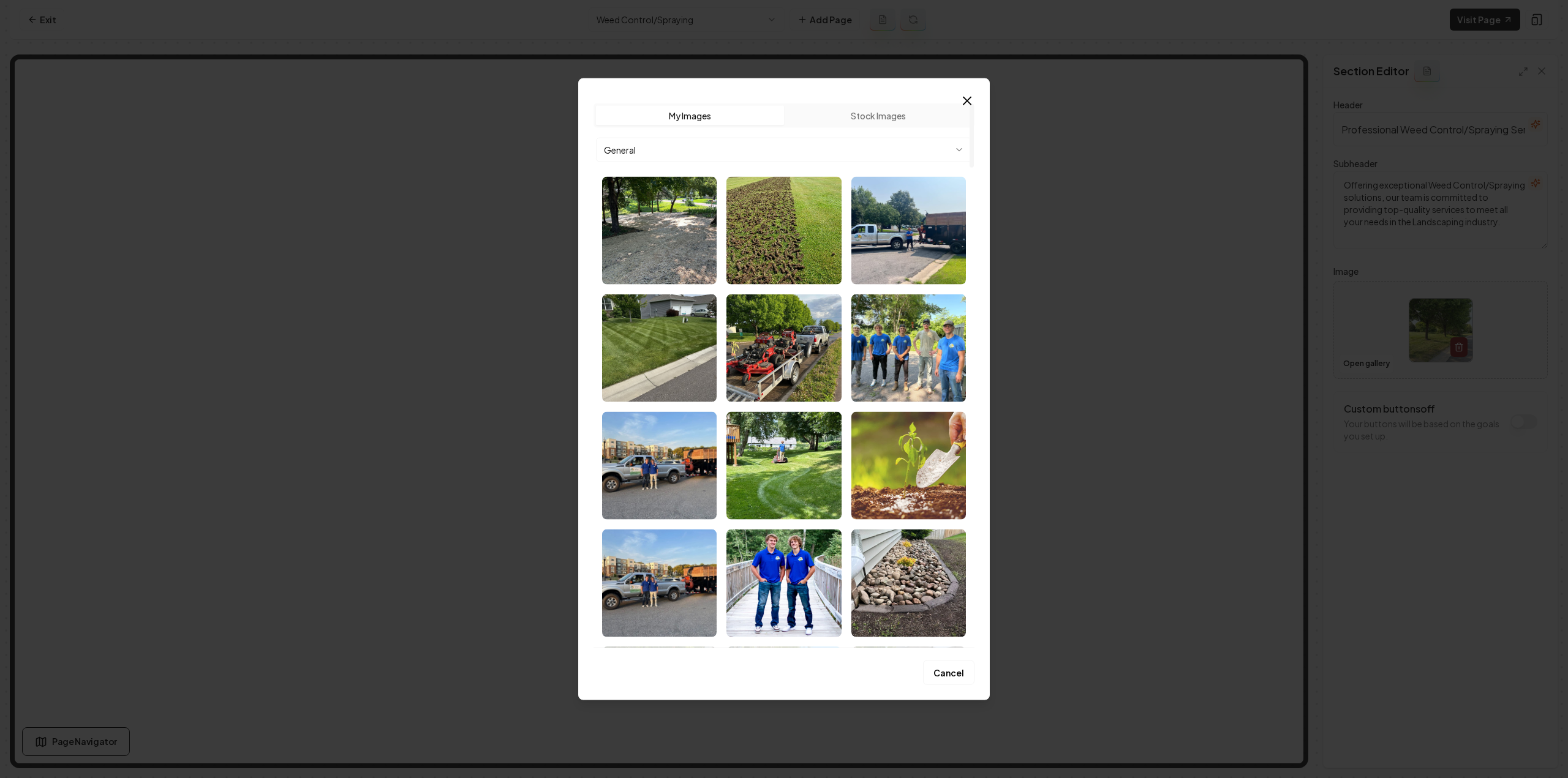
click at [692, 143] on body "Computer Required This feature is only available on a computer. Please switch t…" at bounding box center [784, 389] width 1568 height 778
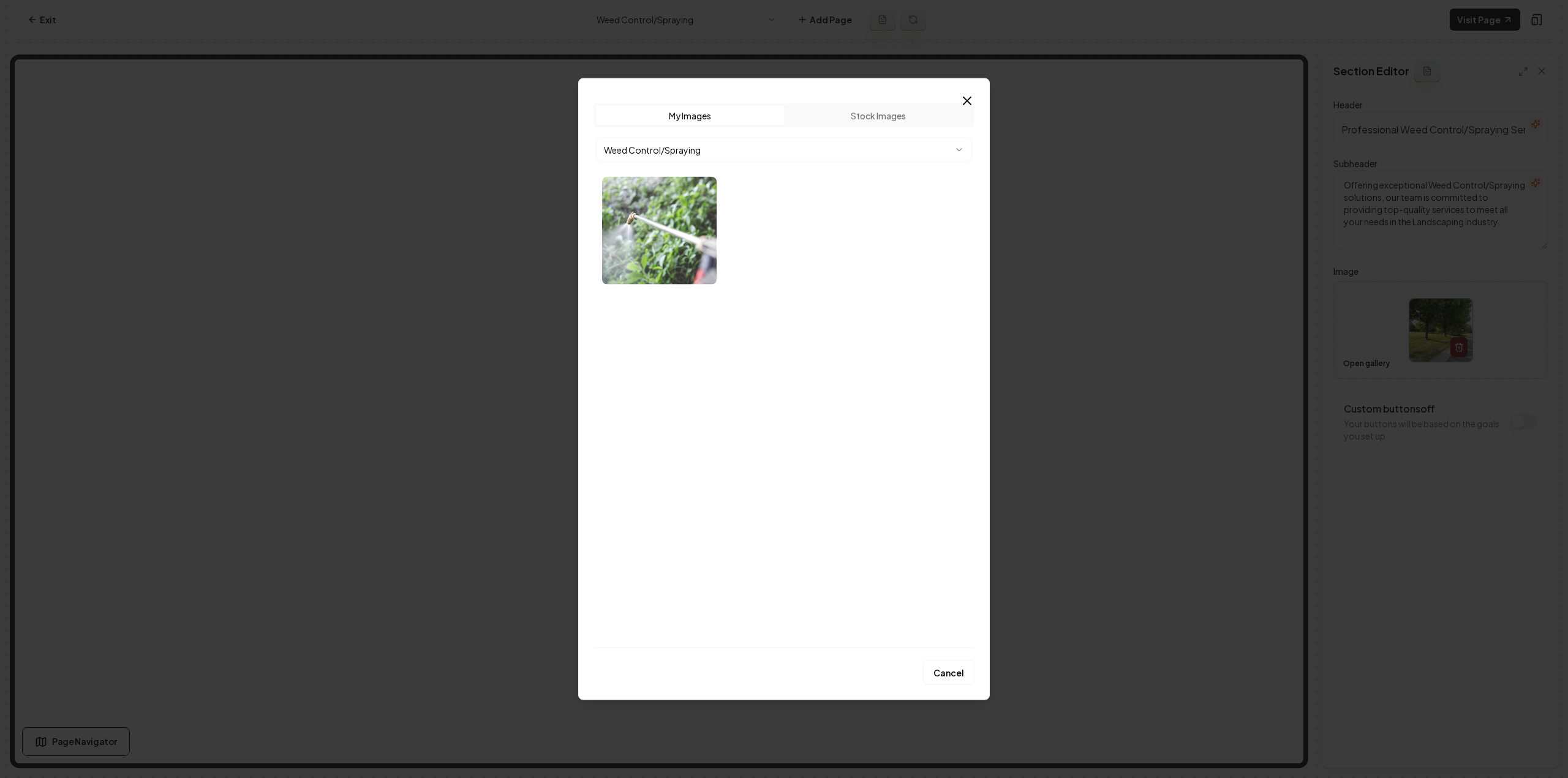
click at [689, 210] on img "Select image image_68bb5bd95c7cd75eb8812351.webp" at bounding box center [659, 230] width 114 height 108
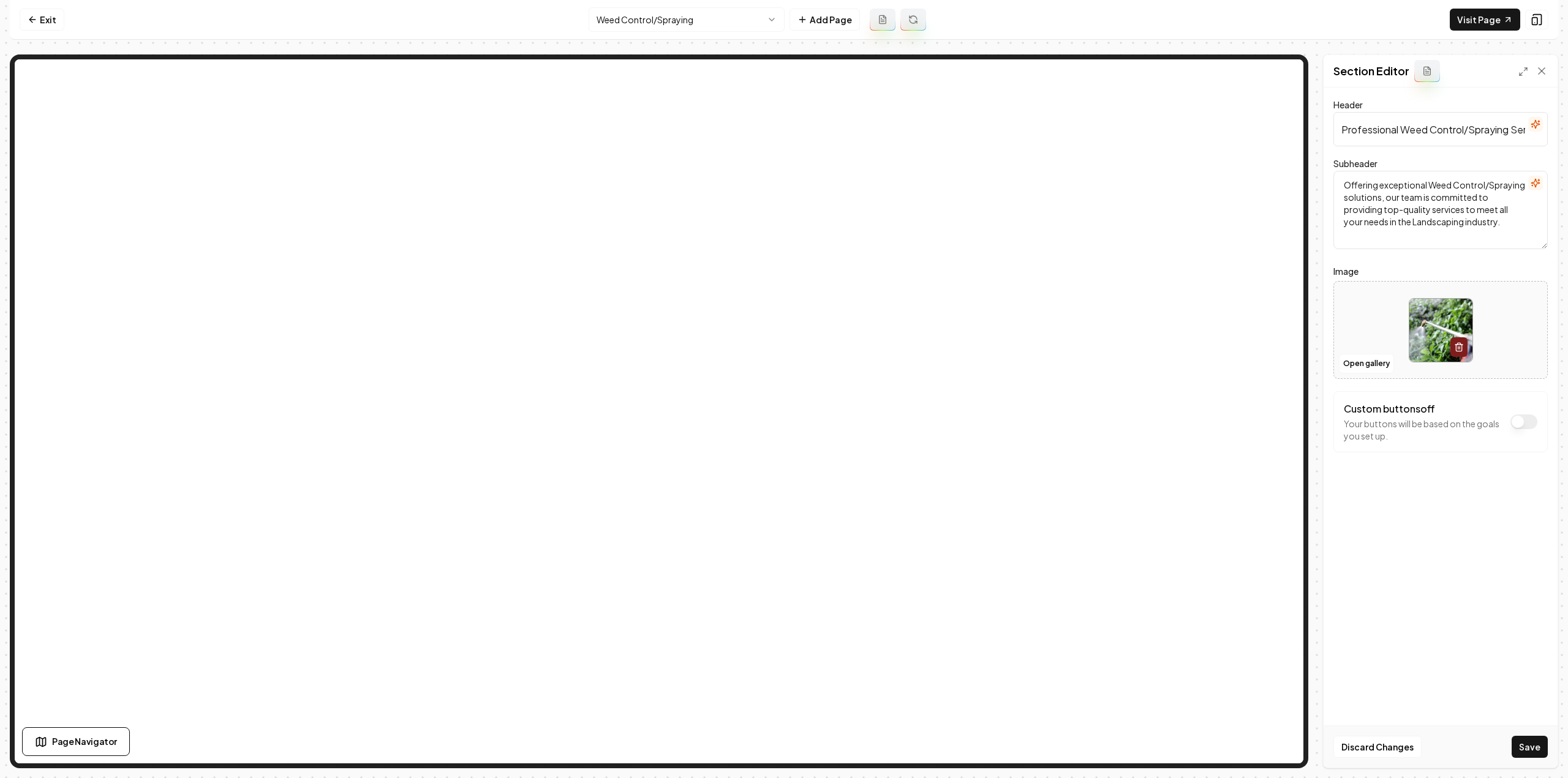
click at [1534, 751] on button "Save" at bounding box center [1529, 746] width 36 height 22
click at [637, 30] on html "Computer Required This feature is only available on a computer. Please switch t…" at bounding box center [784, 389] width 1568 height 778
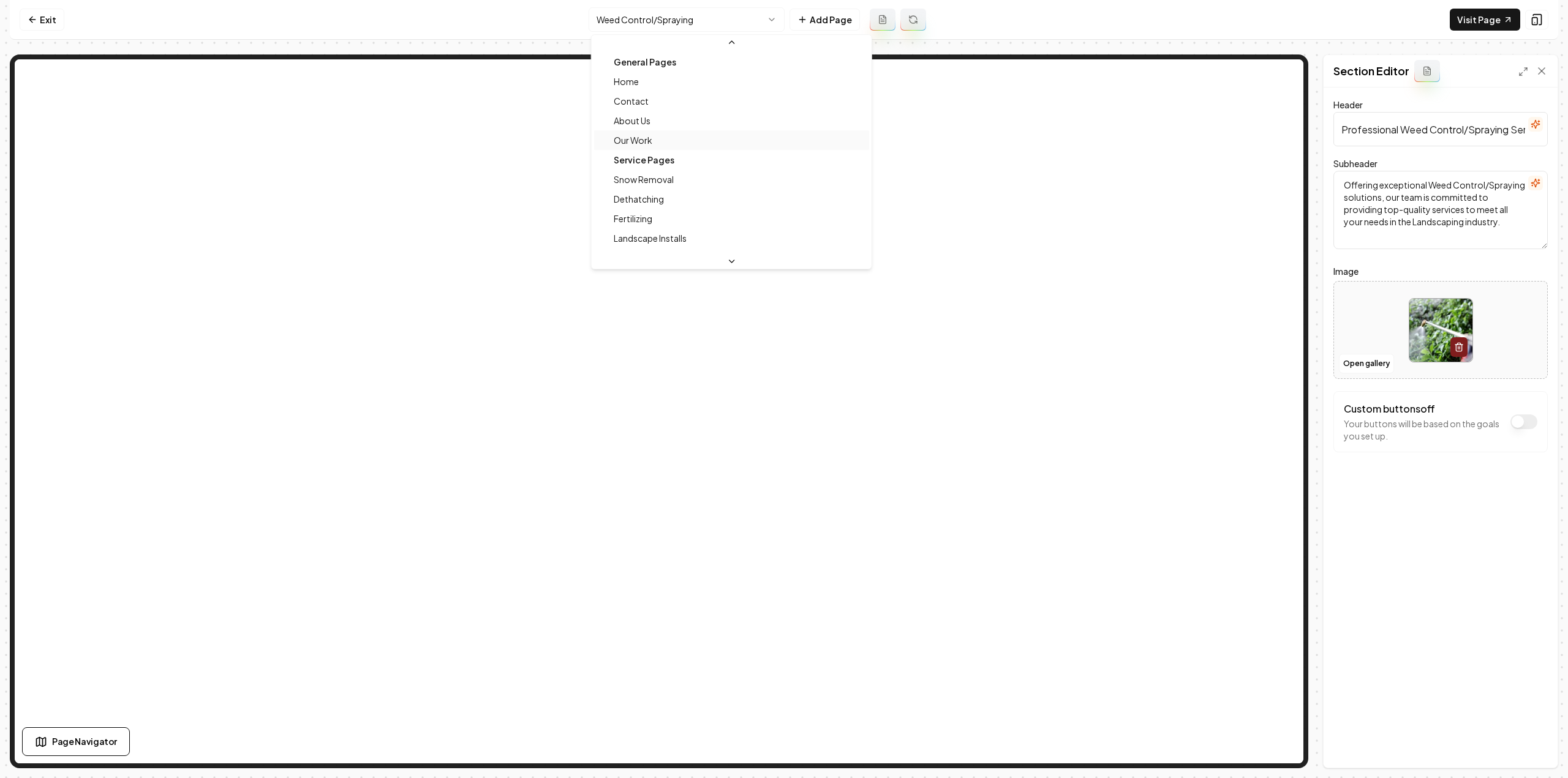
scroll to position [61, 0]
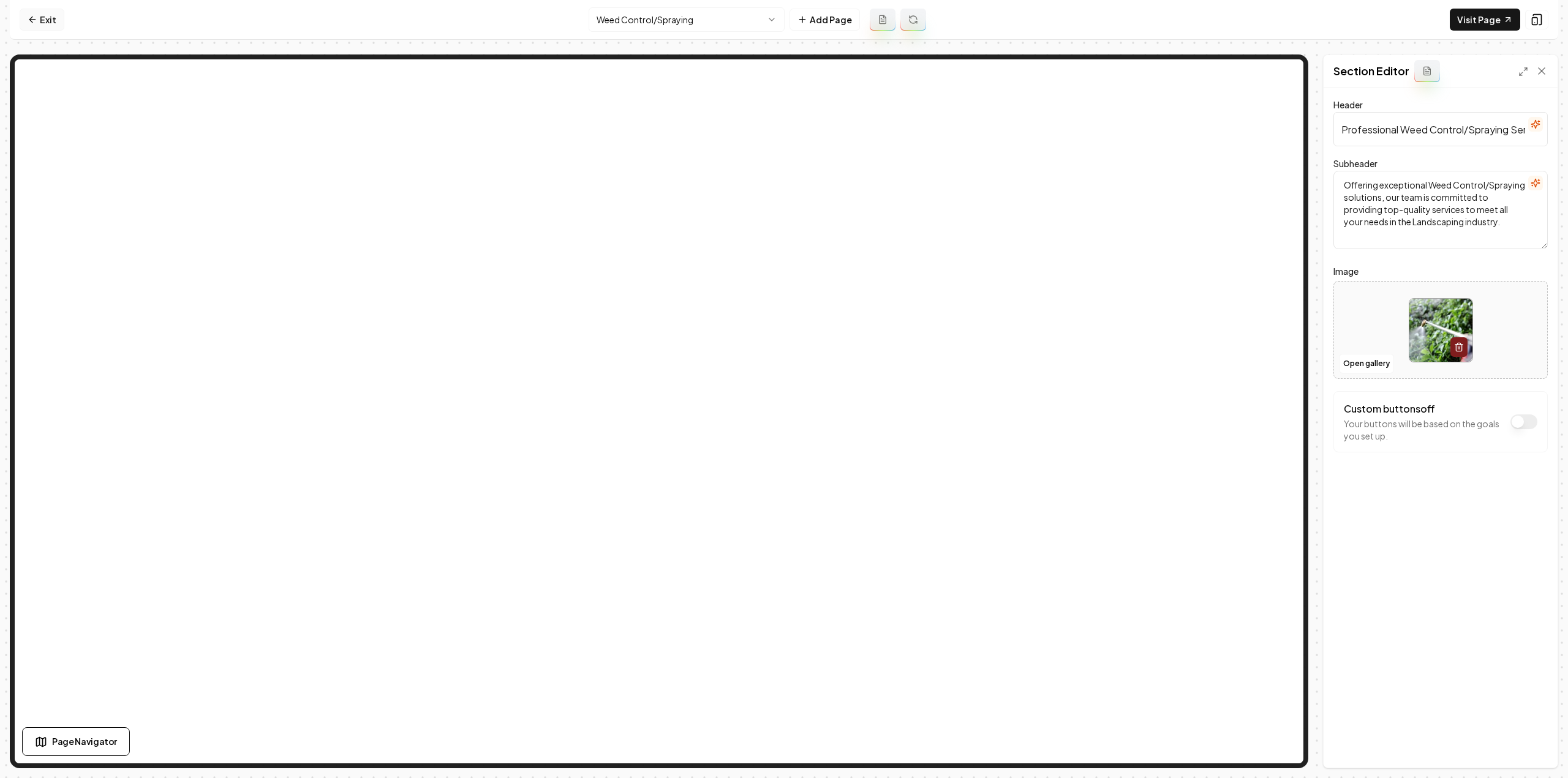
click at [46, 20] on link "Exit" at bounding box center [42, 19] width 45 height 22
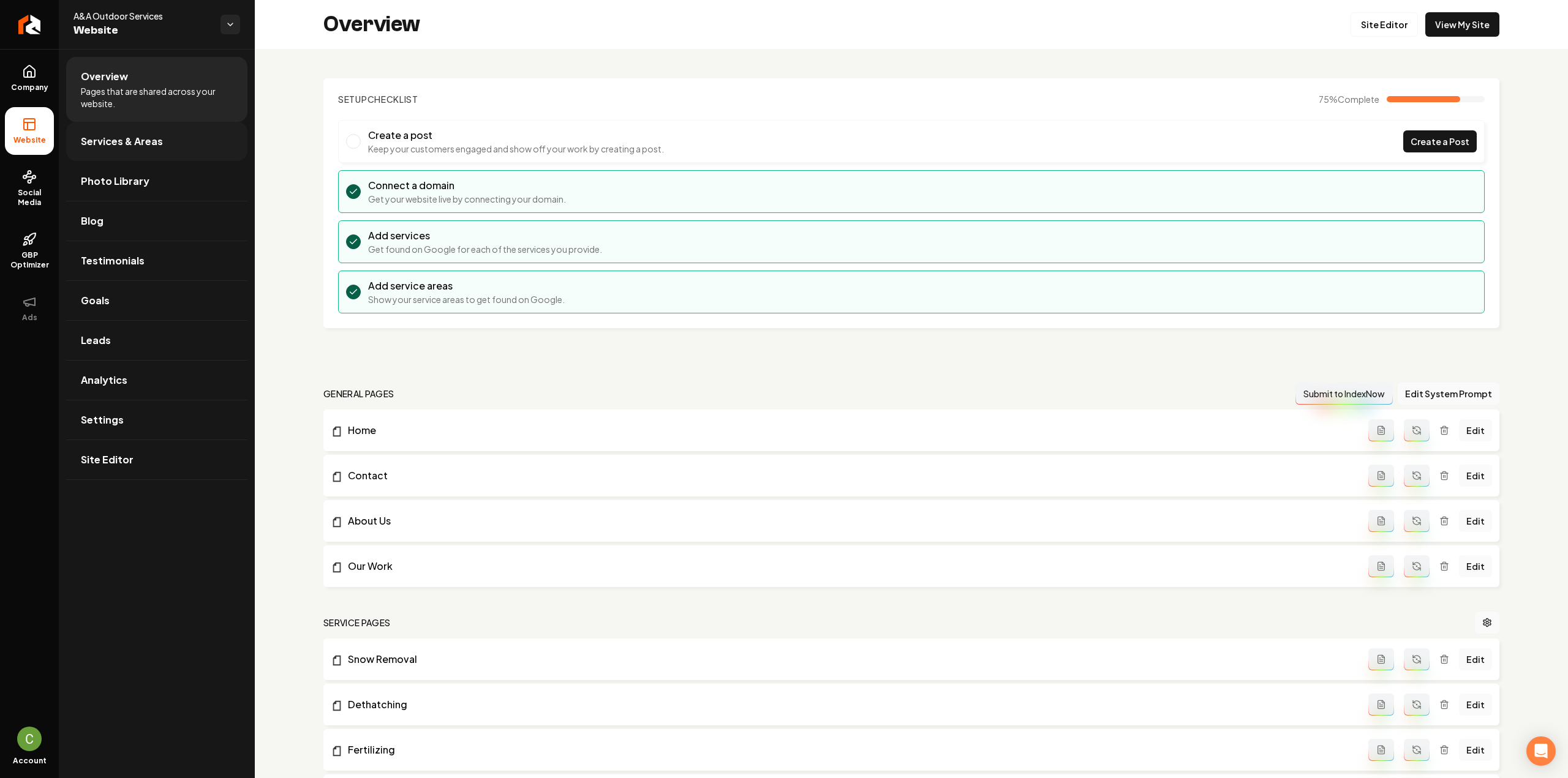
click at [103, 140] on span "Services & Areas" at bounding box center [122, 142] width 82 height 15
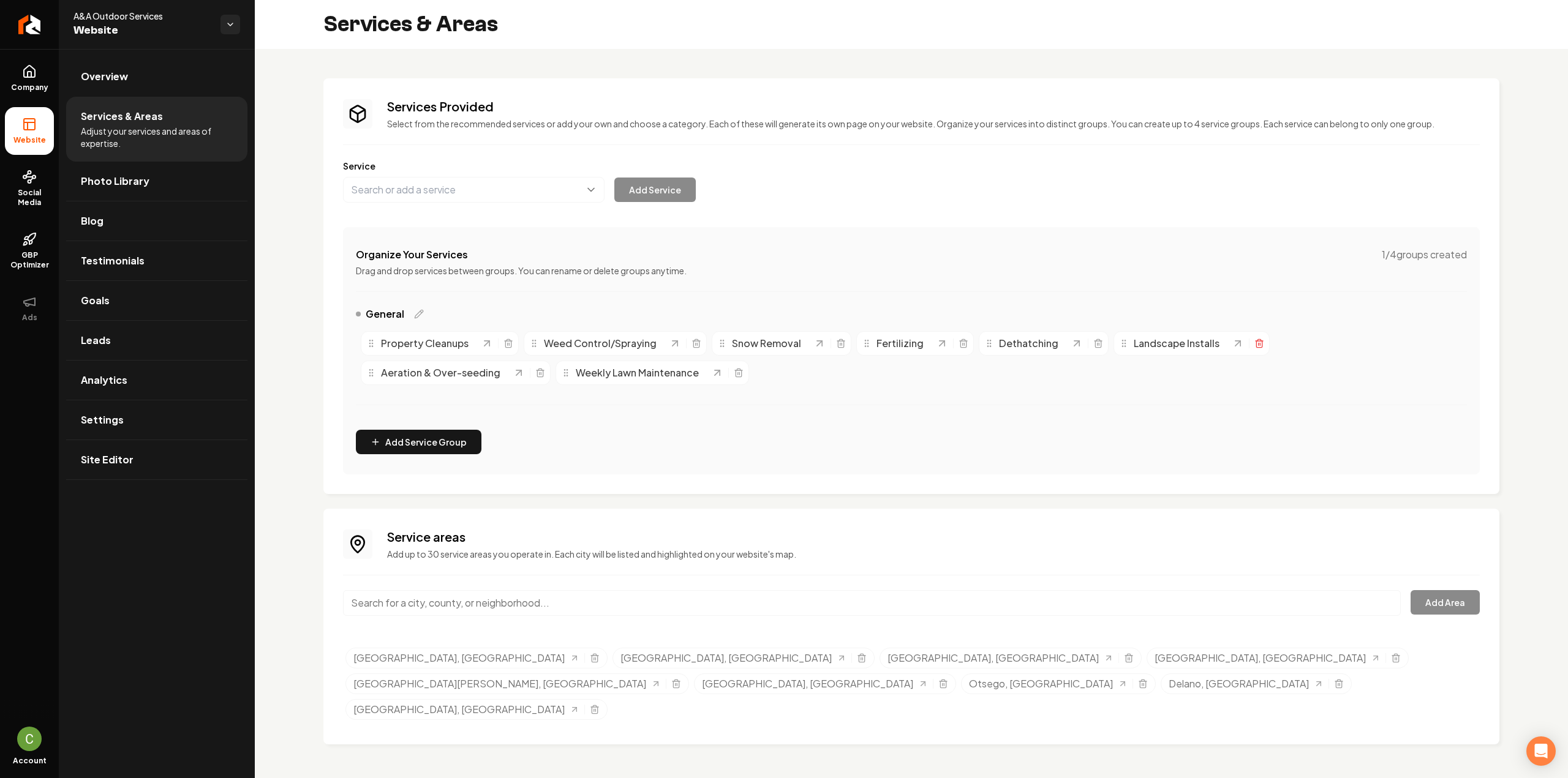
click at [1254, 342] on icon "Main content area" at bounding box center [1259, 343] width 10 height 10
click at [441, 172] on div "Service Add Service" at bounding box center [911, 181] width 1137 height 43
click at [450, 187] on button "Main content area" at bounding box center [474, 190] width 262 height 26
type input "Landscaping"
click at [659, 198] on button "Add Service" at bounding box center [655, 189] width 82 height 24
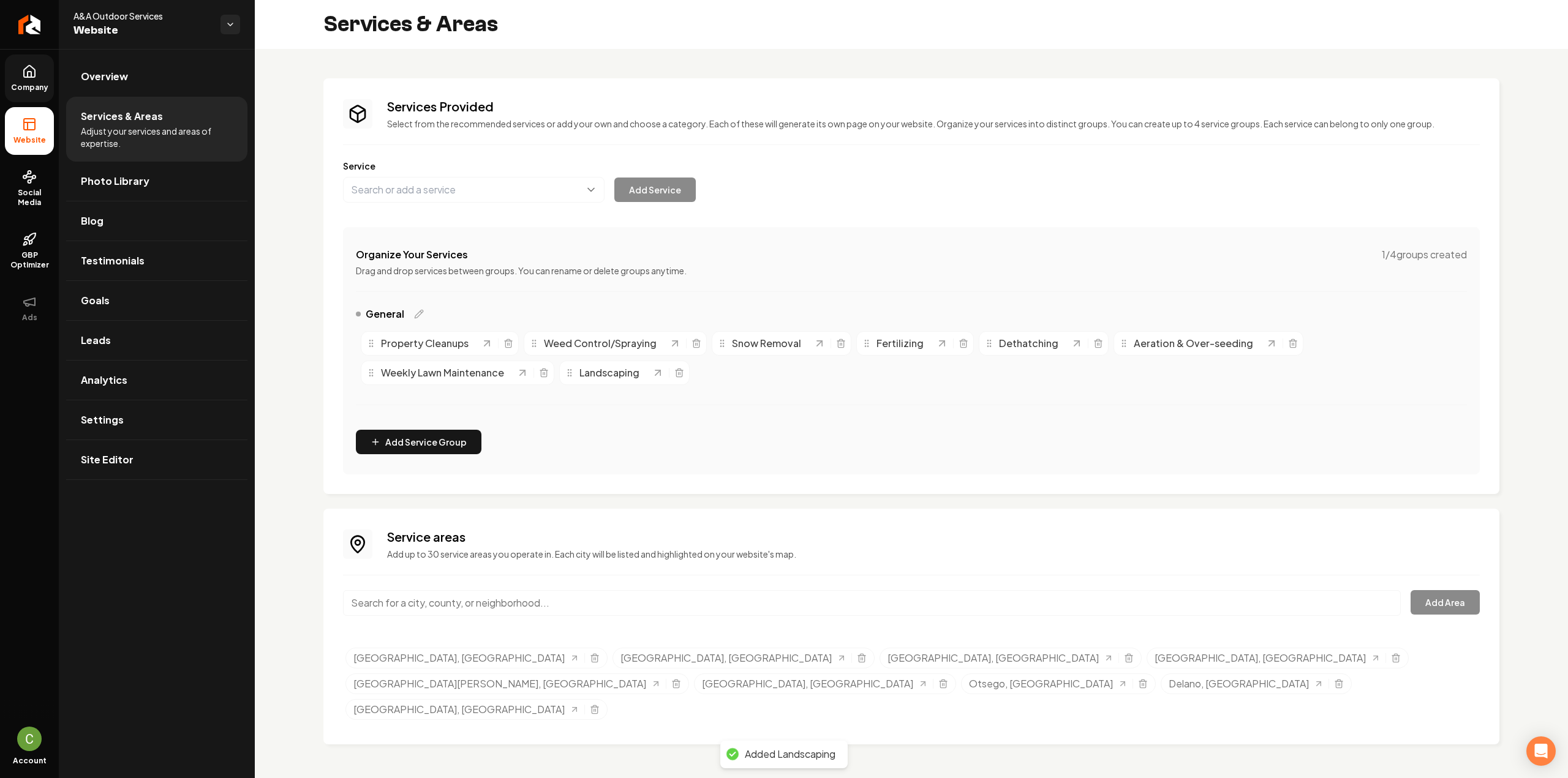
click at [23, 93] on link "Company" at bounding box center [29, 78] width 49 height 47
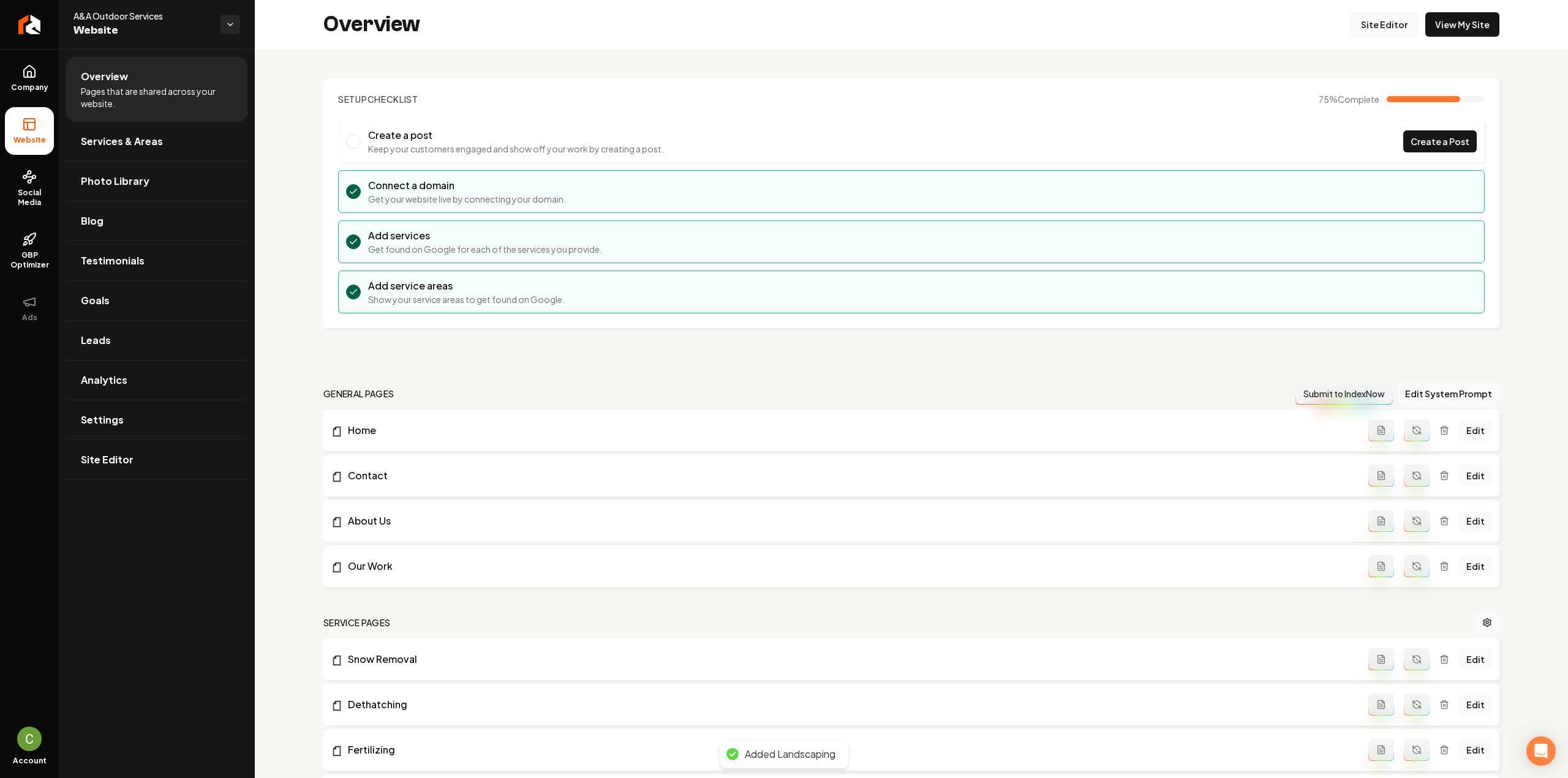
click at [1359, 19] on link "Site Editor" at bounding box center [1384, 24] width 68 height 24
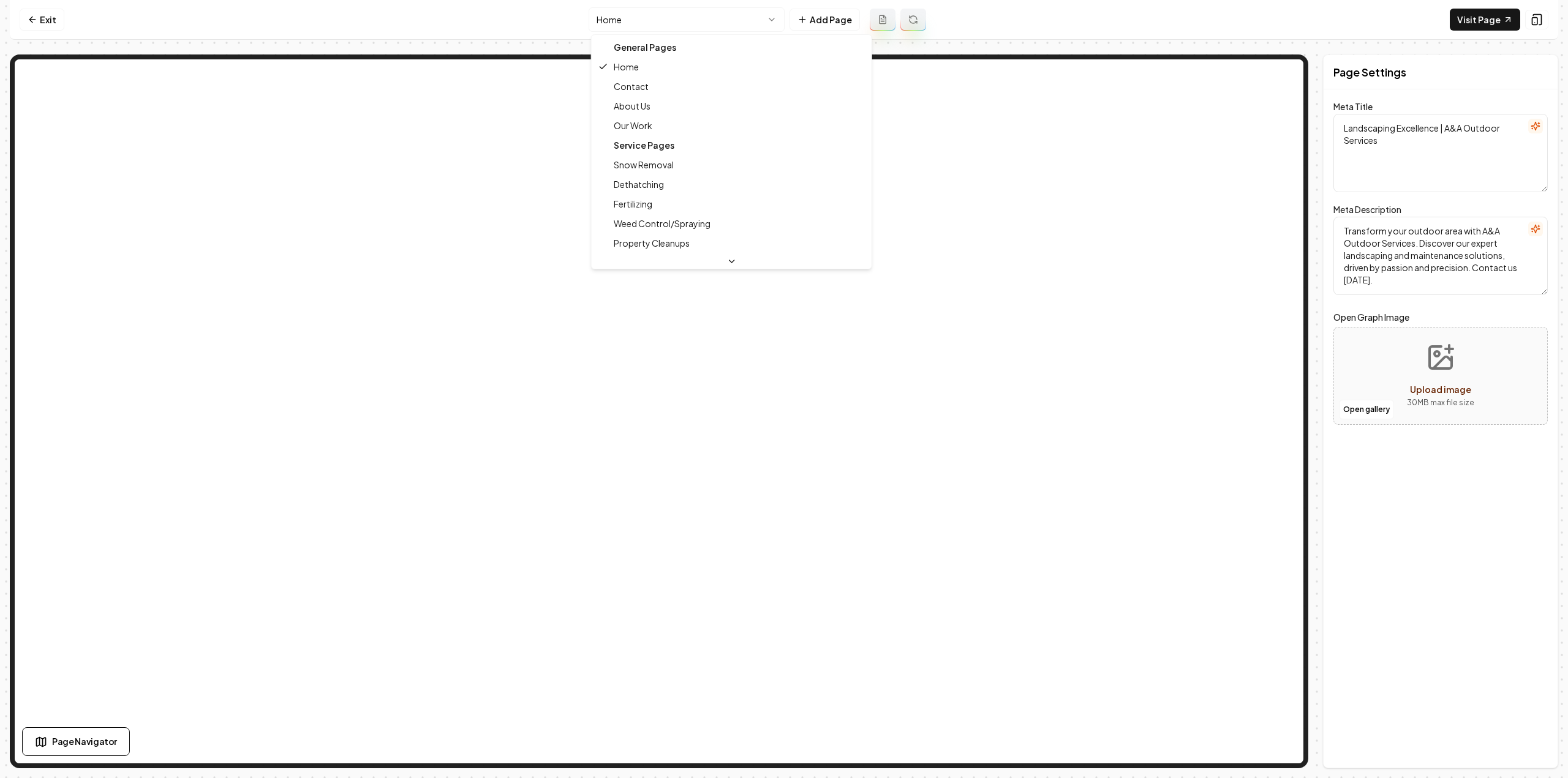
click at [651, 14] on html "Computer Required This feature is only available on a computer. Please switch t…" at bounding box center [784, 389] width 1568 height 778
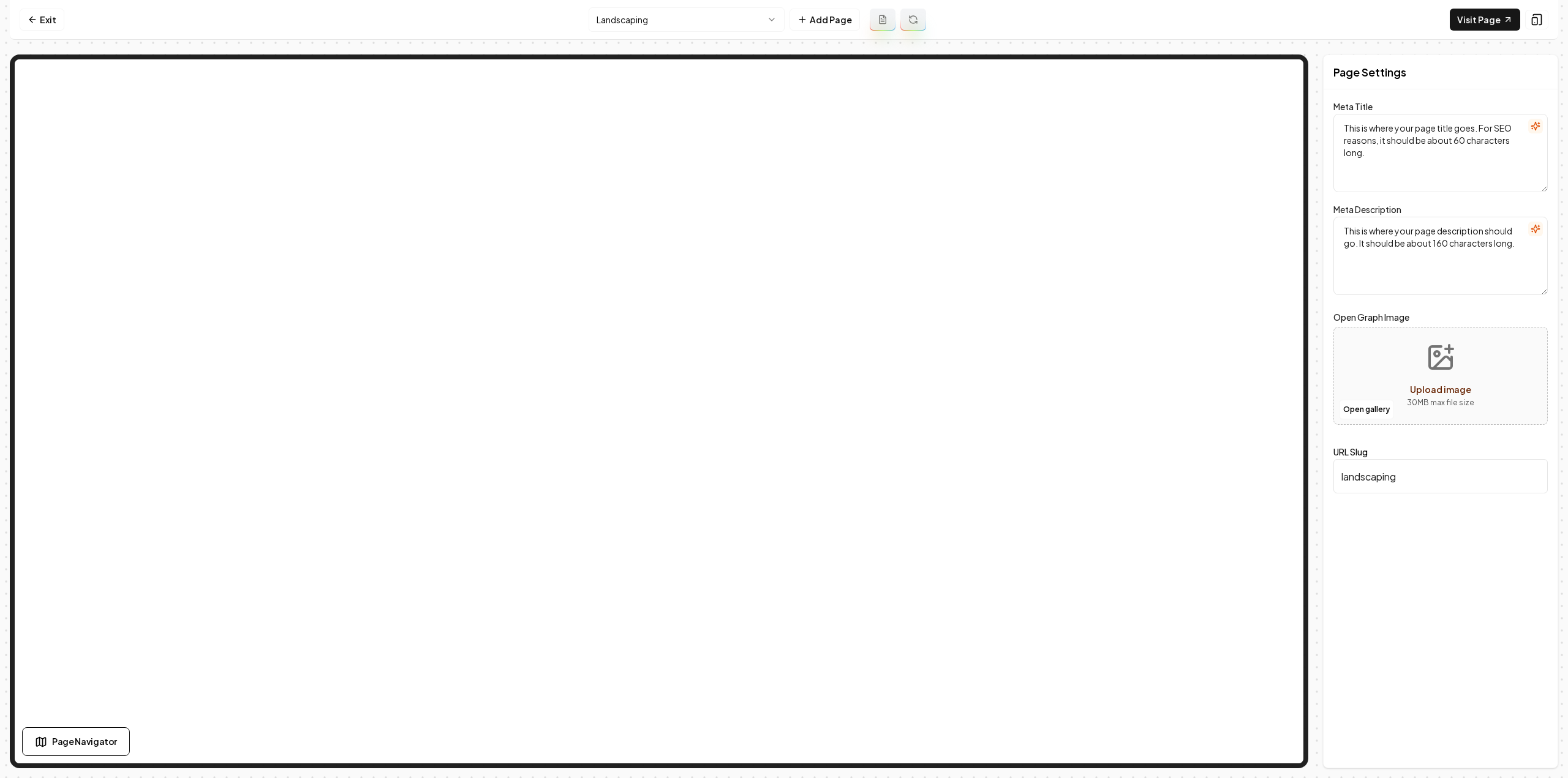
click at [910, 22] on icon at bounding box center [913, 21] width 7 height 4
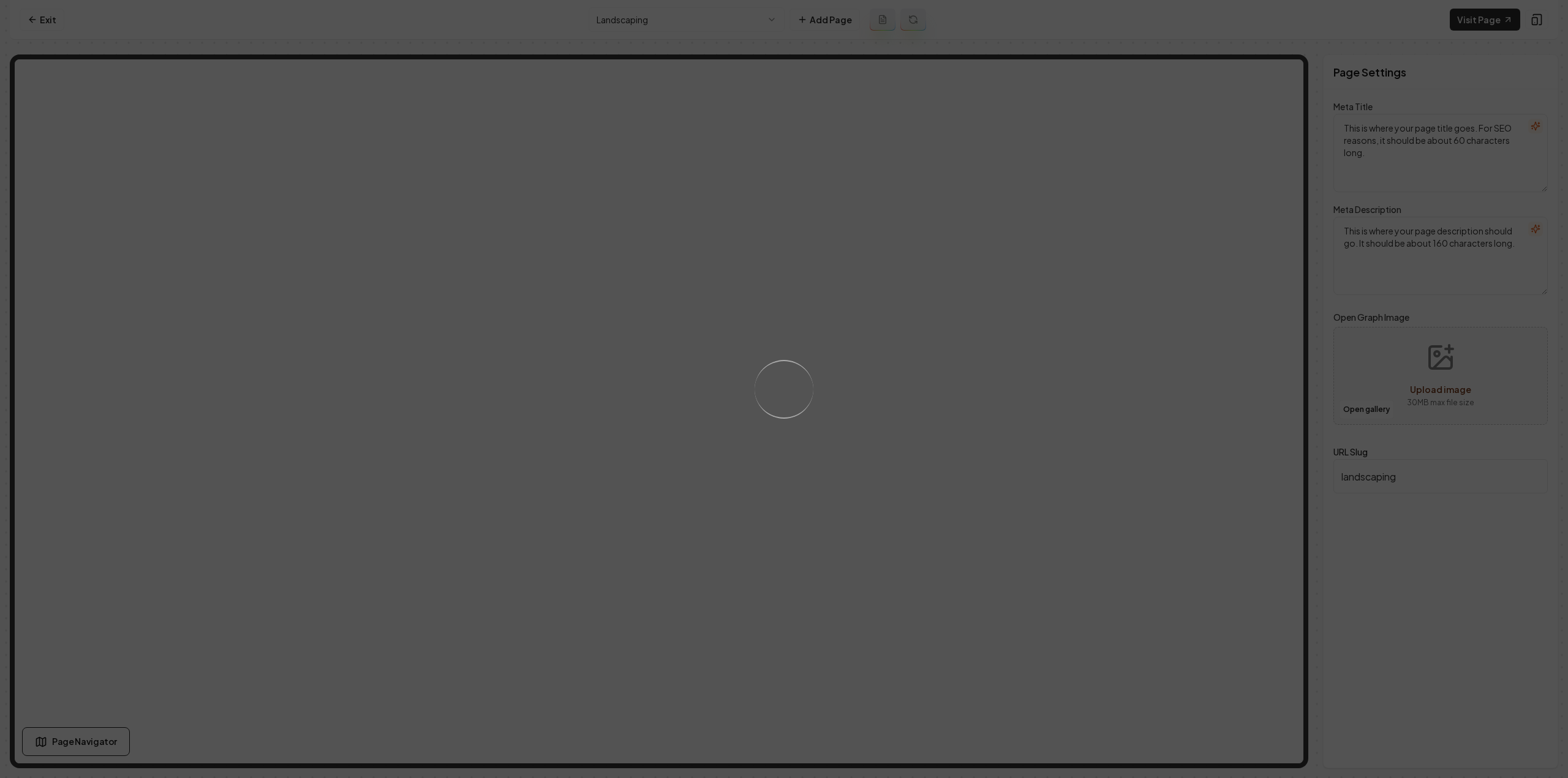
type textarea "Landscaping Services in Minnesota - A&A Outdoor Services"
type textarea "Transform your yard into a masterpiece with A&A Outdoor Services' expert landsc…"
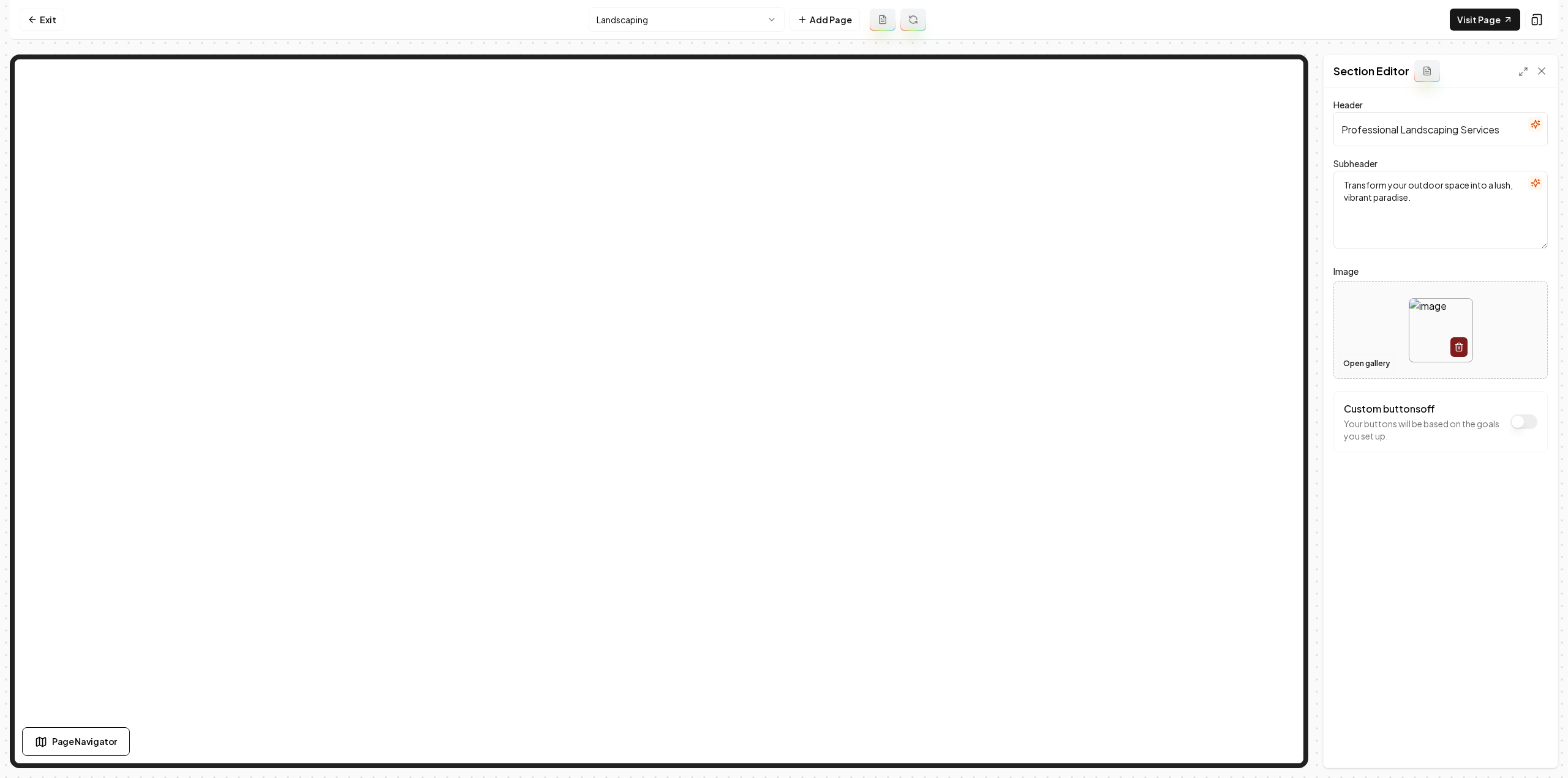
click at [1351, 363] on button "Open gallery" at bounding box center [1366, 363] width 55 height 19
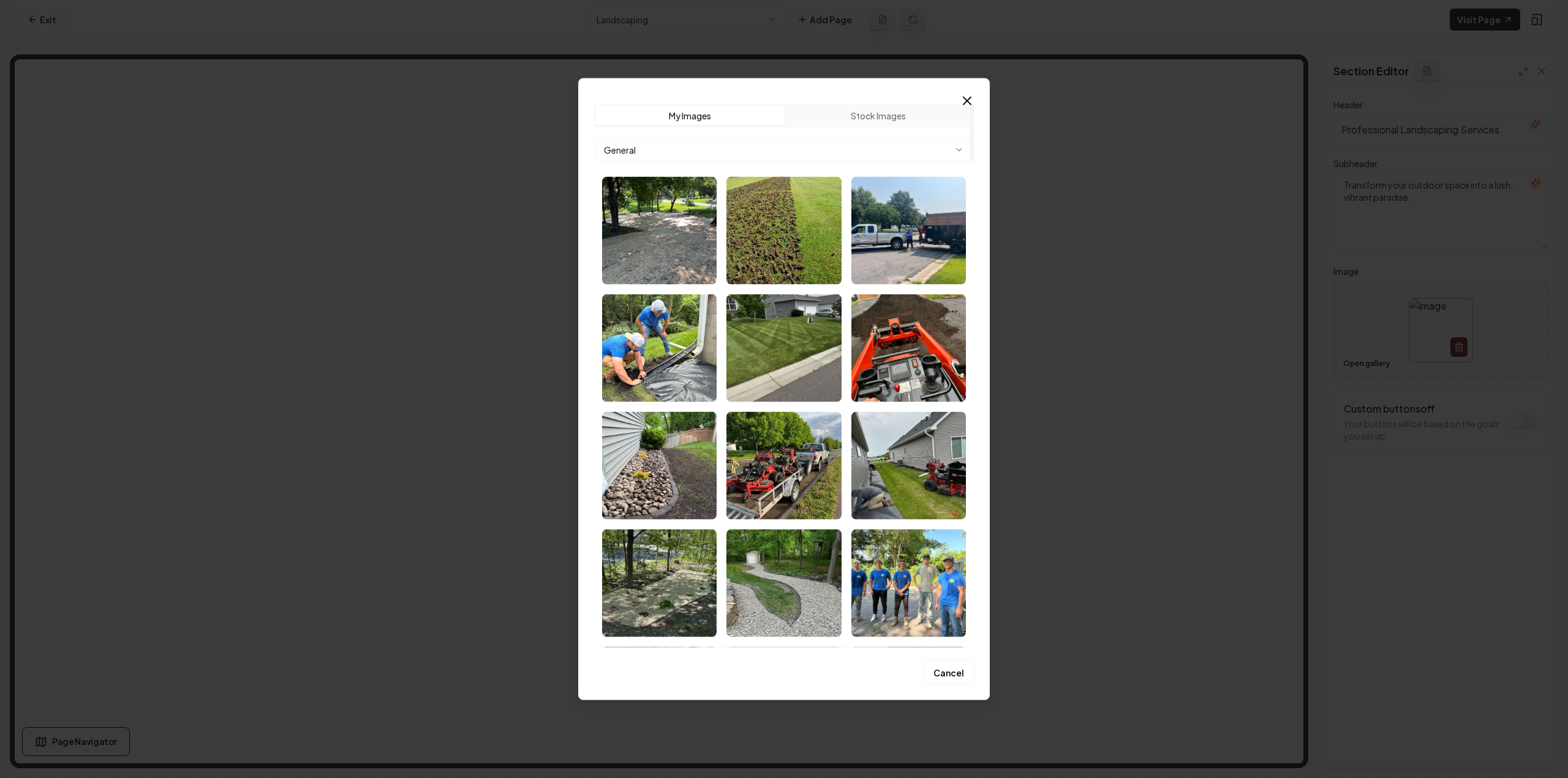
click at [743, 141] on body "Computer Required This feature is only available on a computer. Please switch t…" at bounding box center [784, 389] width 1568 height 778
click at [726, 147] on body "Computer Required This feature is only available on a computer. Please switch t…" at bounding box center [784, 389] width 1568 height 778
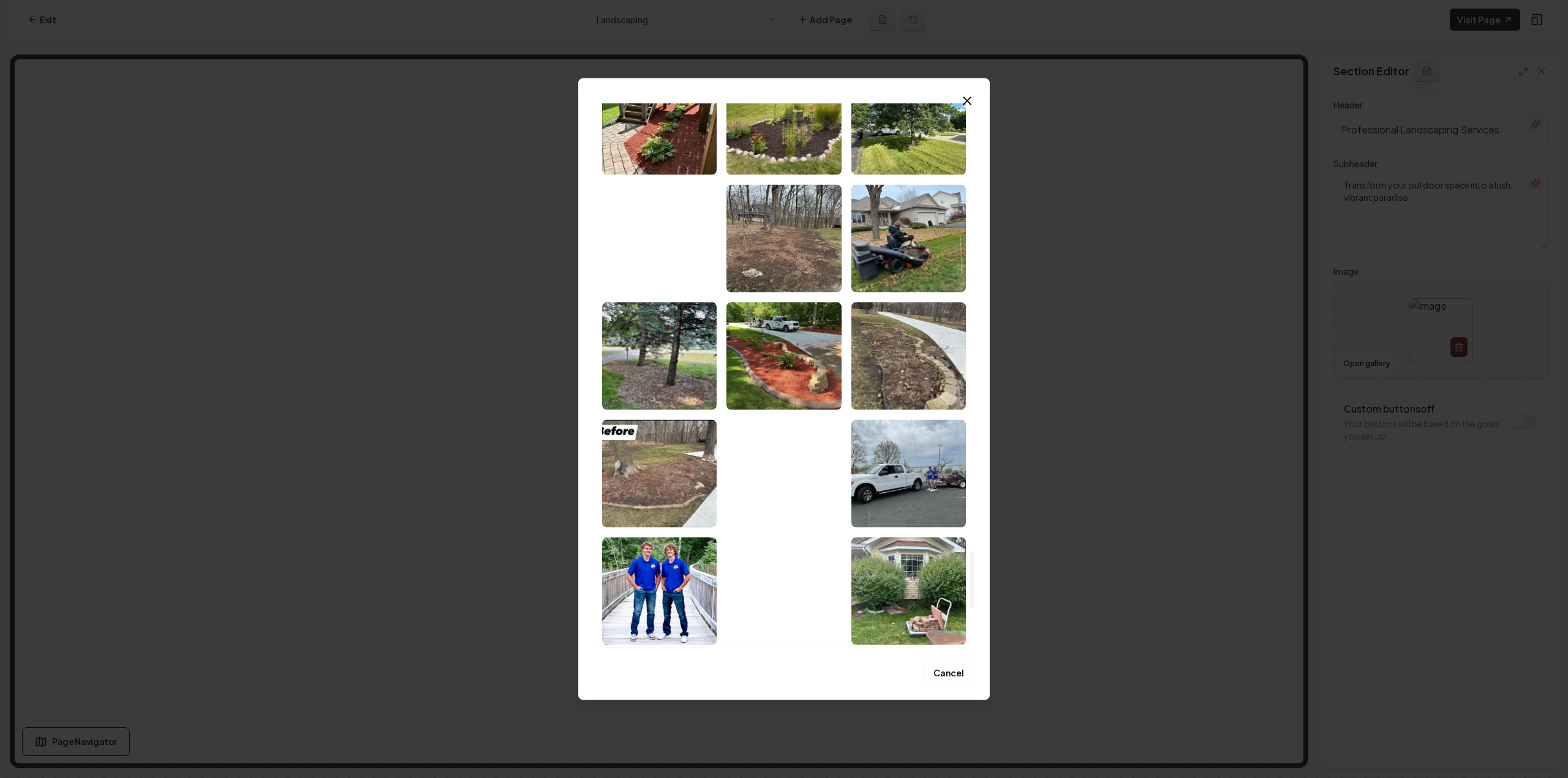
scroll to position [4209, 0]
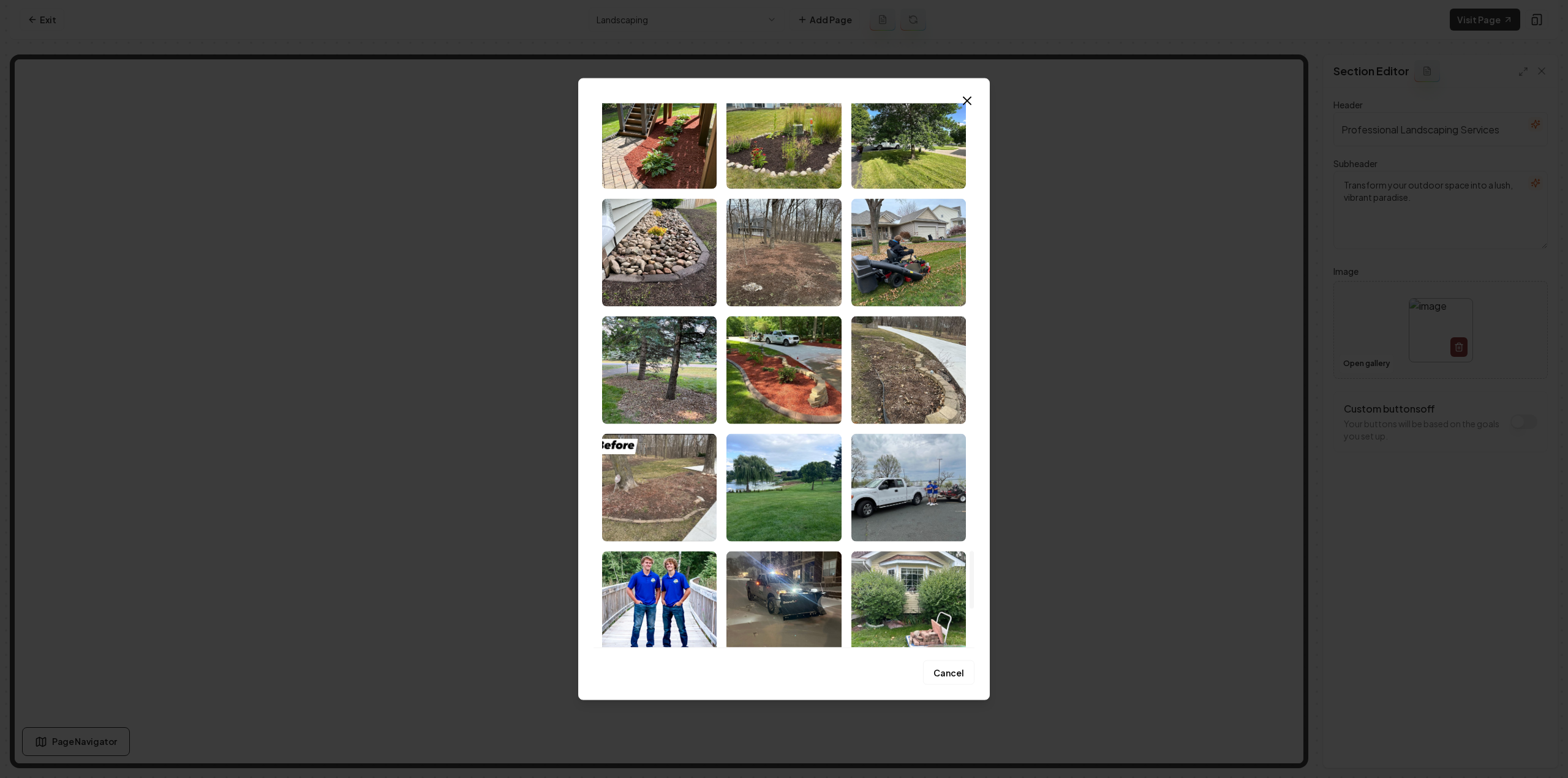
drag, startPoint x: 798, startPoint y: 484, endPoint x: 808, endPoint y: 485, distance: 10.0
click at [798, 484] on img "Select image image_68b9ec5d5c7cd75eb813e11b.jpeg" at bounding box center [783, 487] width 114 height 108
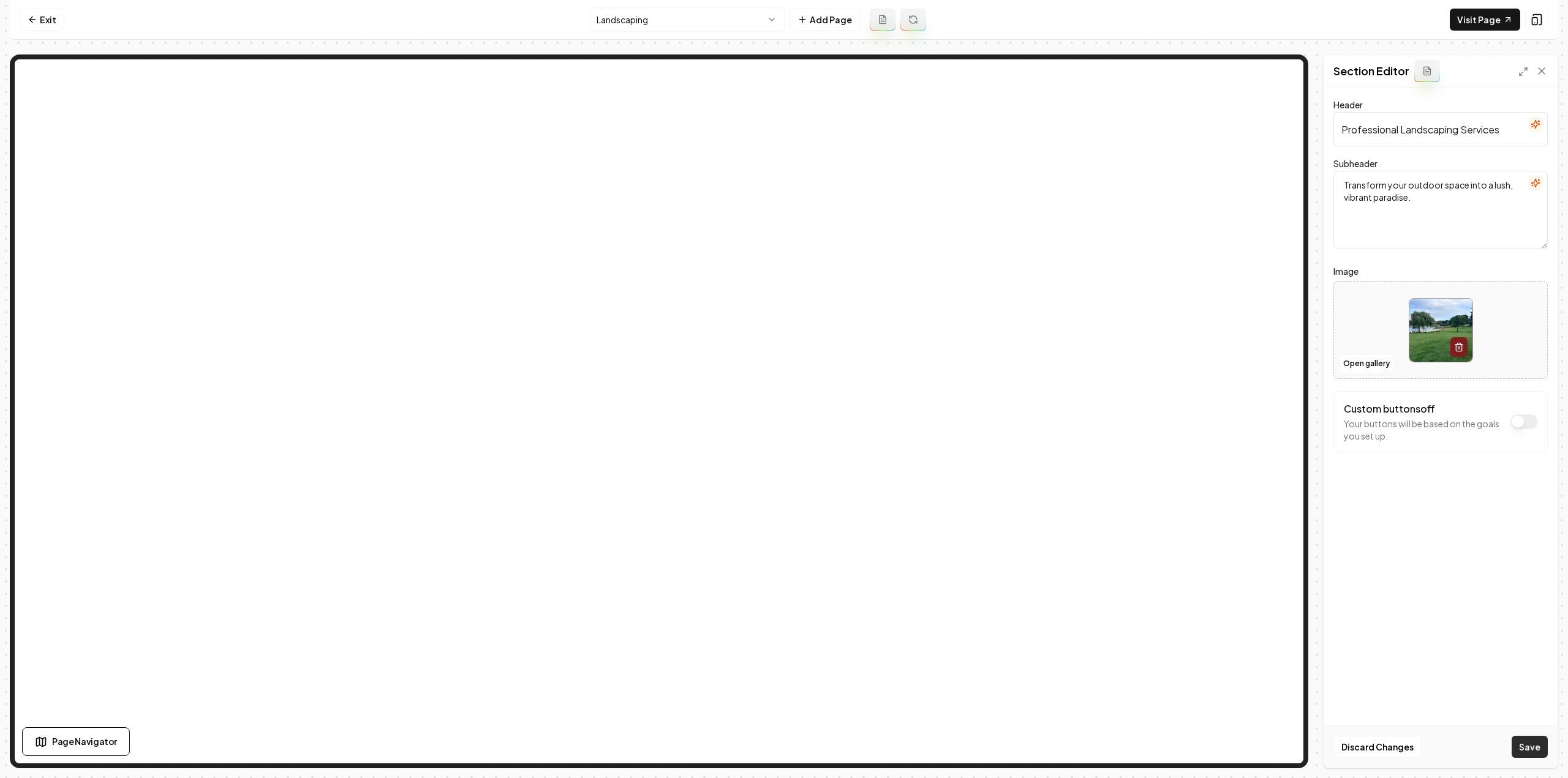
click at [1546, 748] on button "Save" at bounding box center [1529, 746] width 36 height 22
click at [617, 30] on html "Computer Required This feature is only available on a computer. Please switch t…" at bounding box center [784, 389] width 1568 height 778
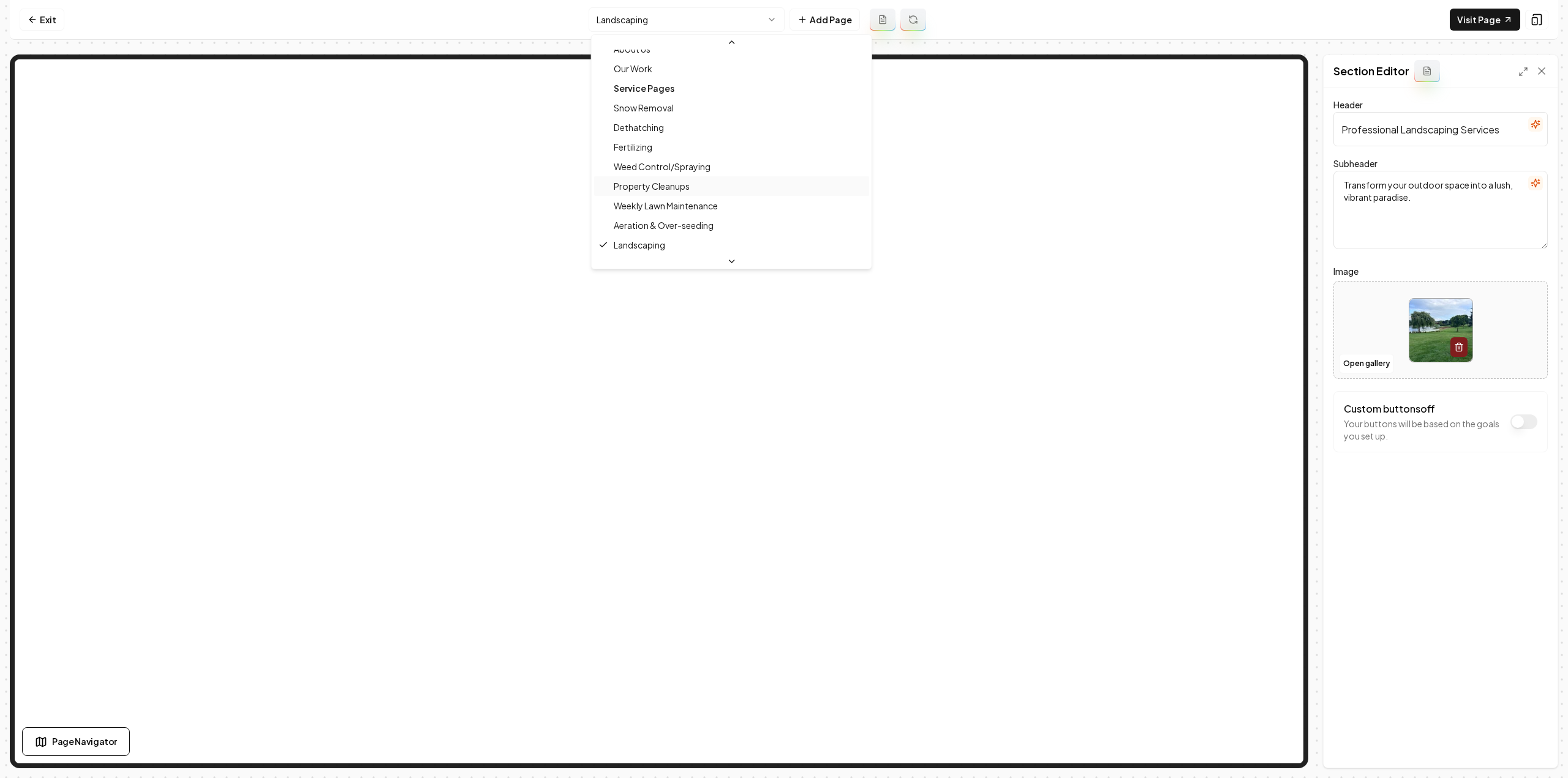
scroll to position [194, 0]
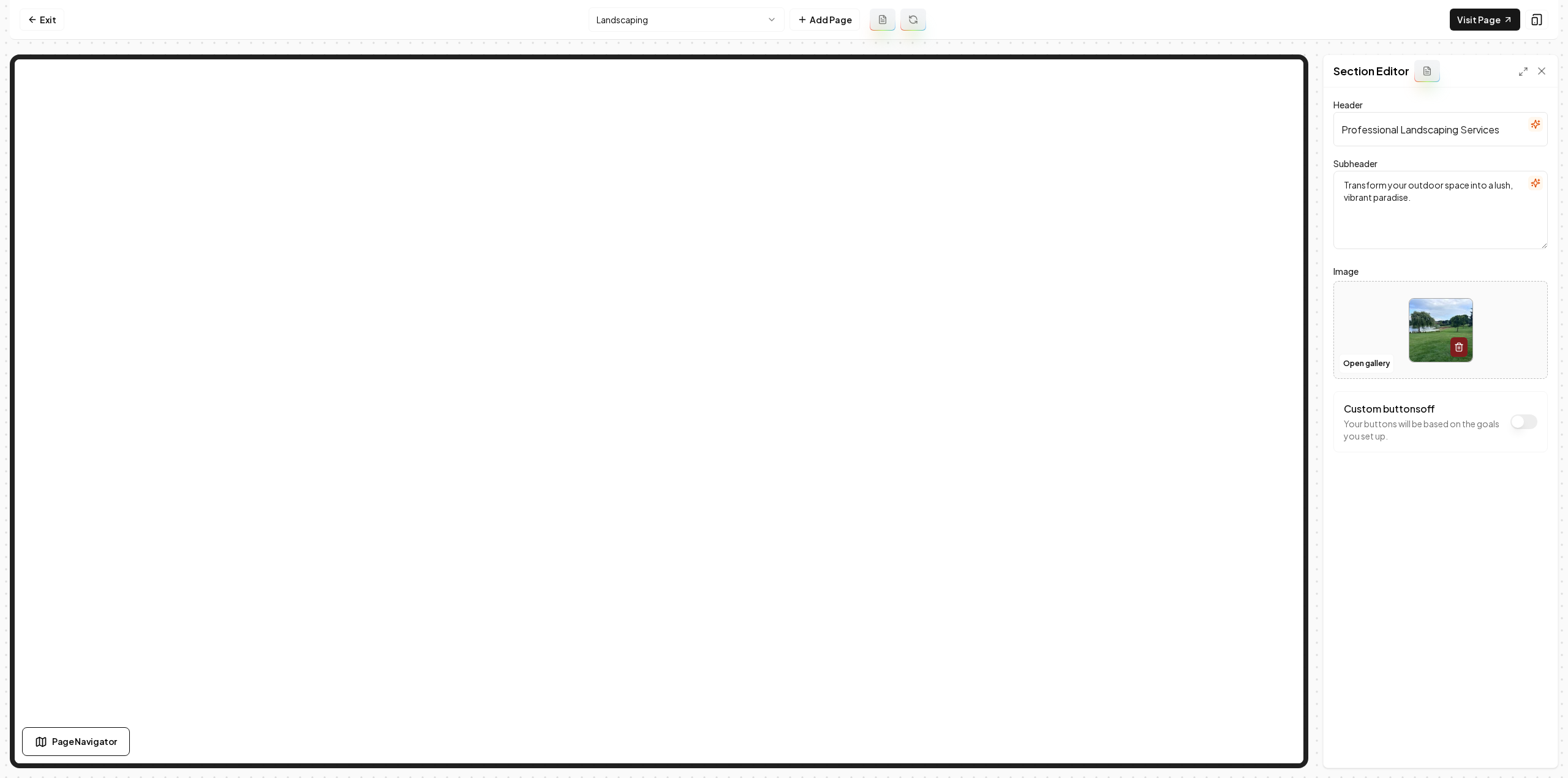
click at [654, 15] on html "Computer Required This feature is only available on a computer. Please switch t…" at bounding box center [784, 389] width 1568 height 778
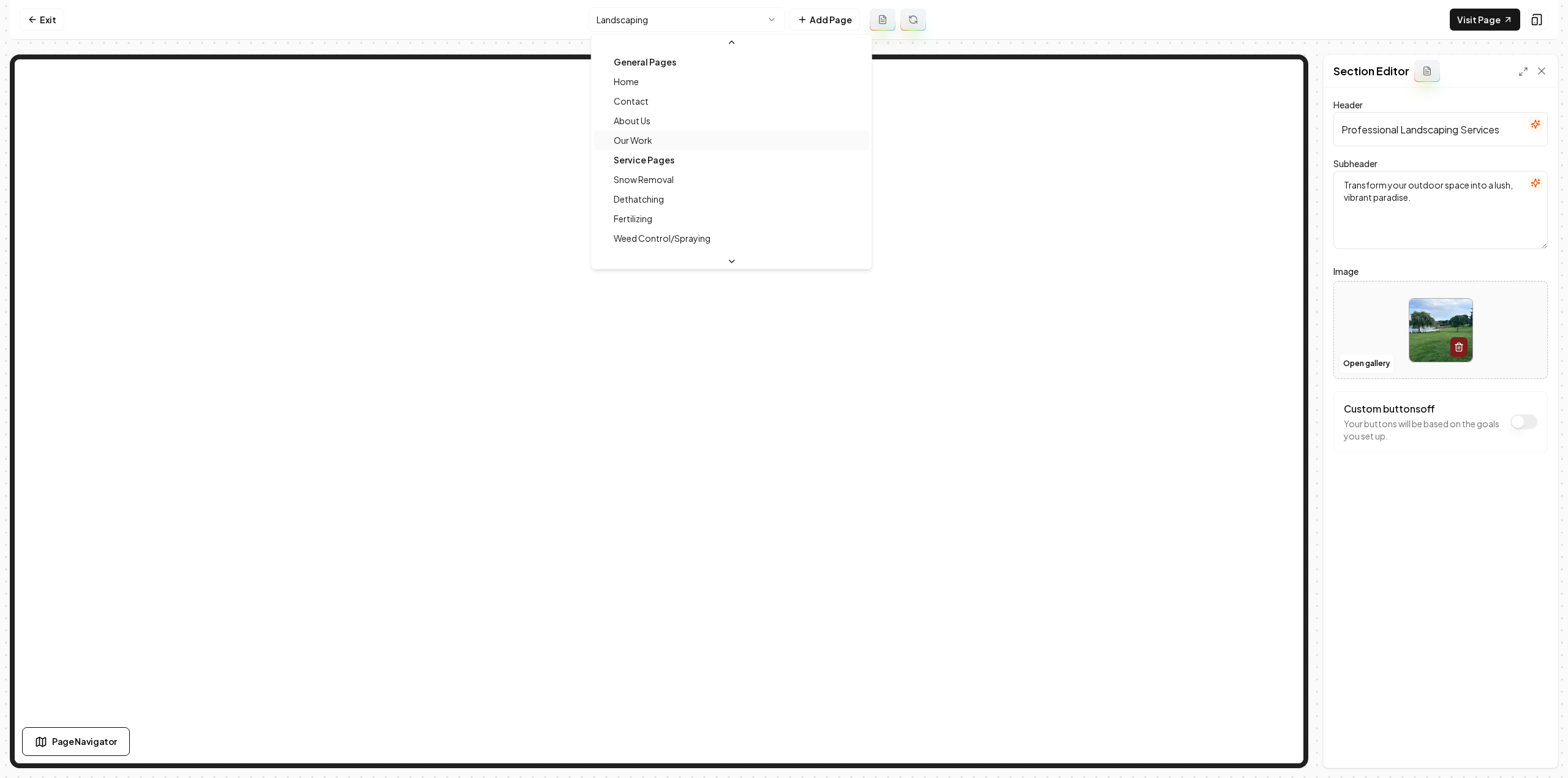
scroll to position [71, 0]
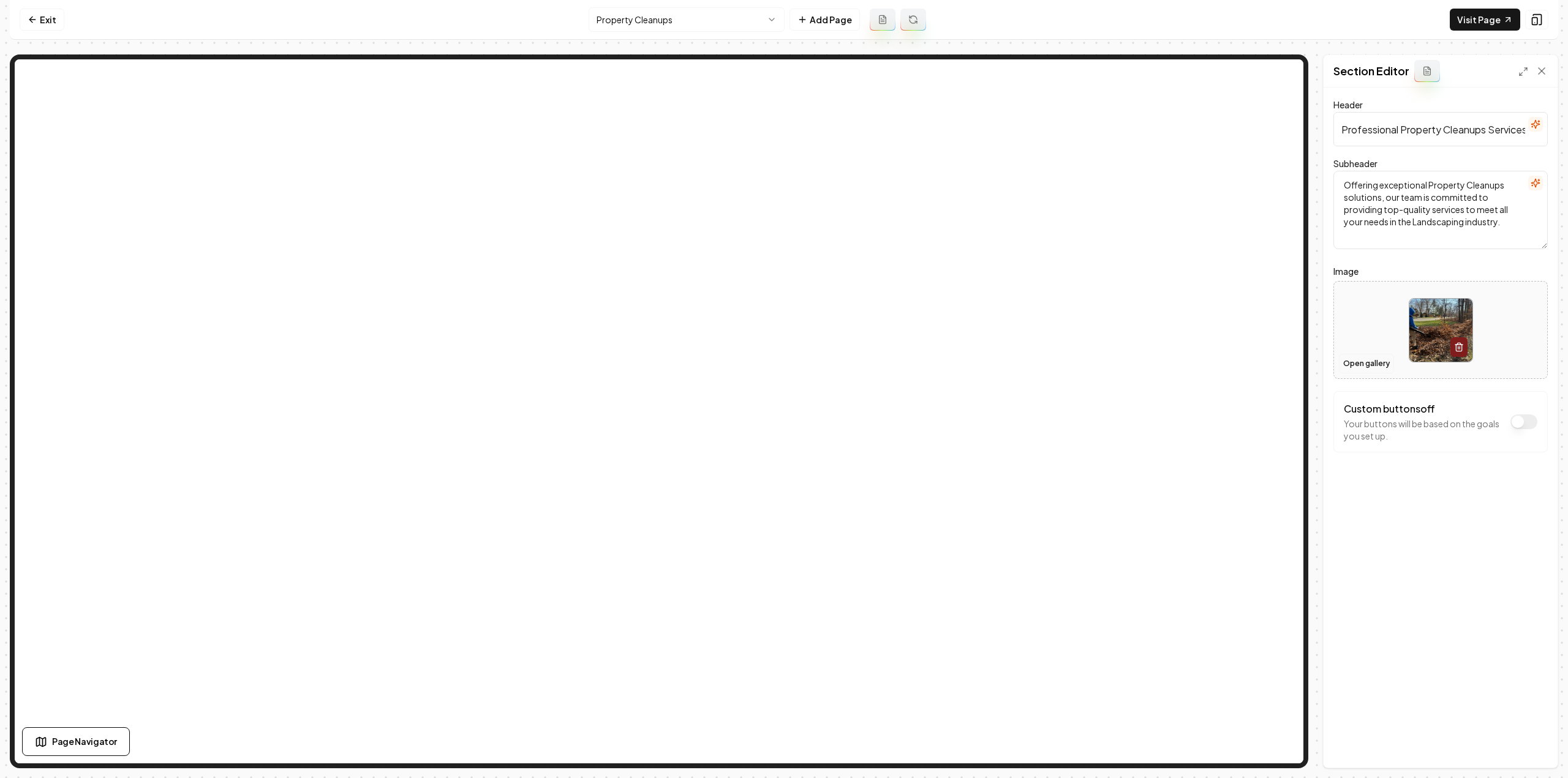
click at [1361, 362] on button "Open gallery" at bounding box center [1366, 363] width 55 height 19
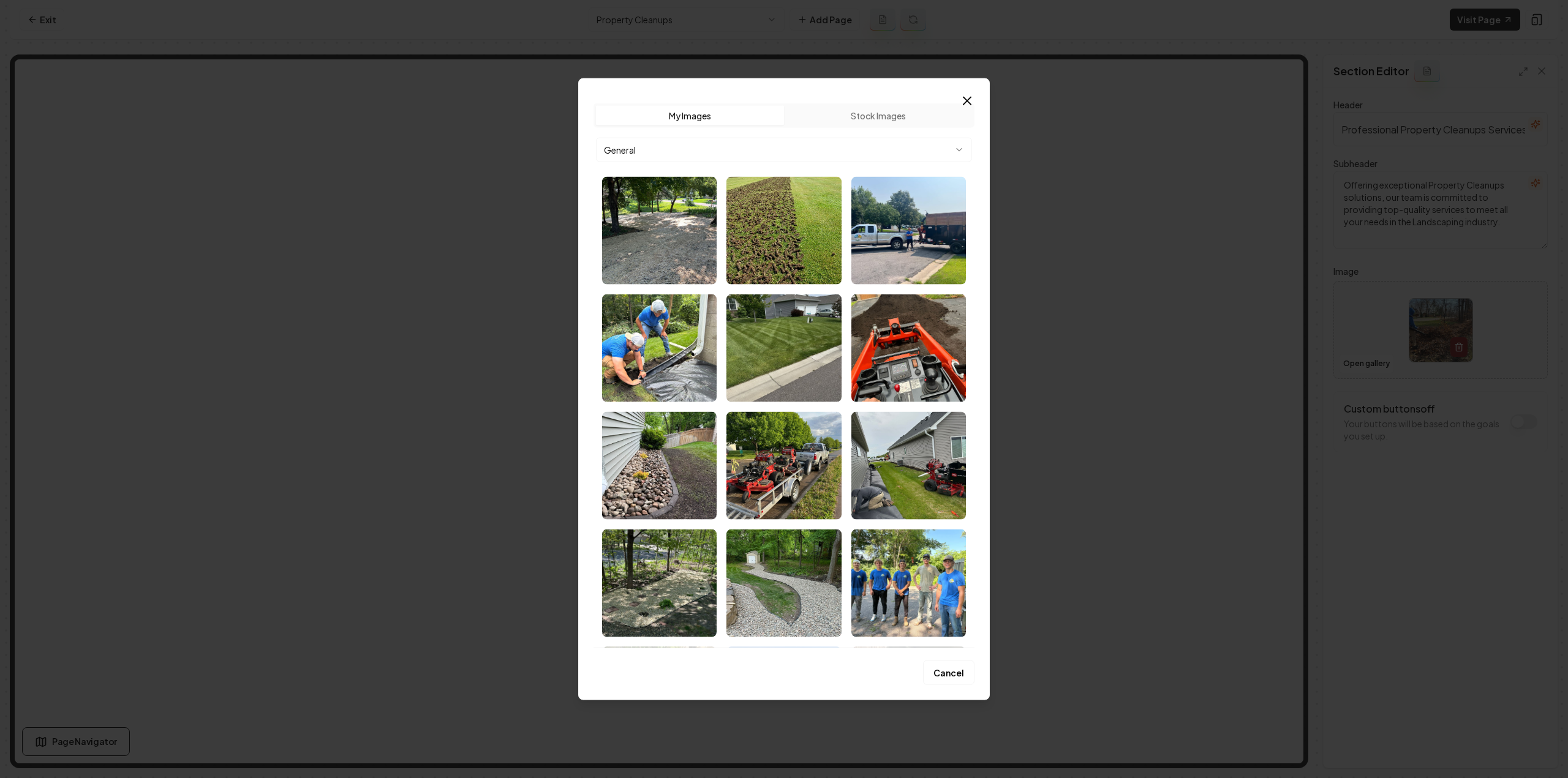
click at [758, 146] on body "Computer Required This feature is only available on a computer. Please switch t…" at bounding box center [784, 389] width 1568 height 778
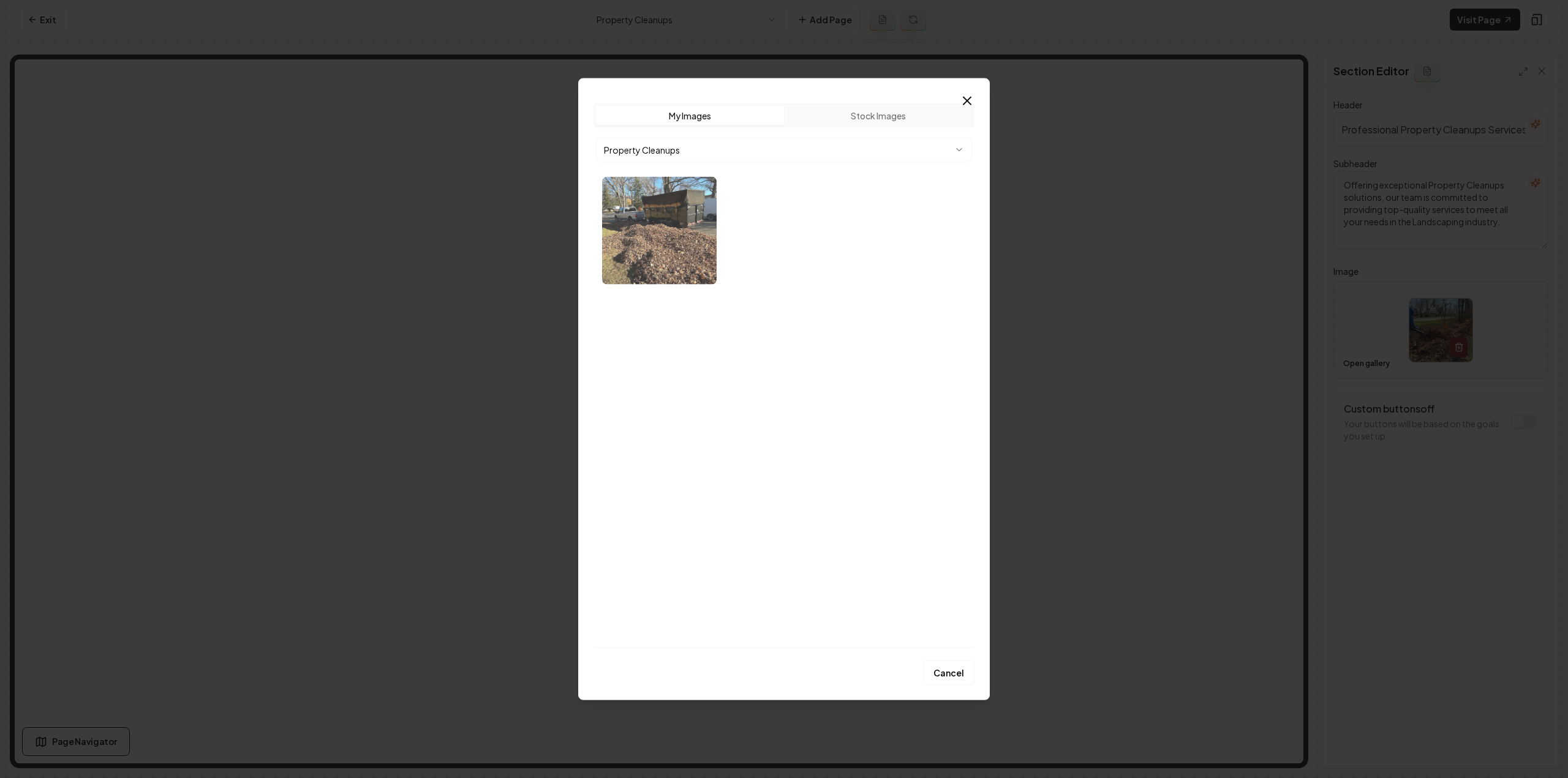
click at [697, 271] on img "Select image image_68bb5a5d5c7cd75eb879ca14.webp" at bounding box center [659, 230] width 114 height 108
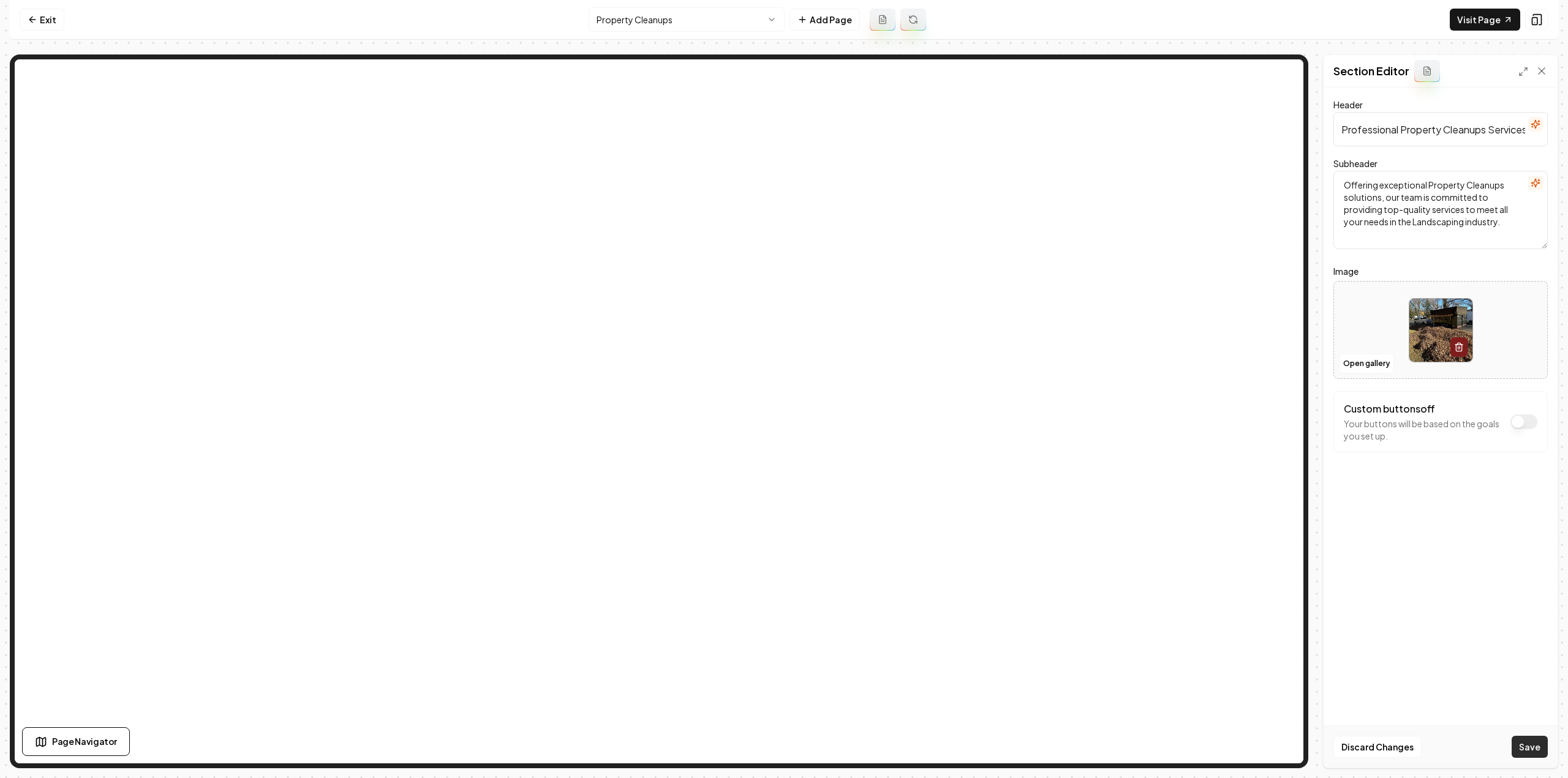
click at [1525, 737] on button "Save" at bounding box center [1529, 746] width 36 height 22
click at [624, 21] on html "Computer Required This feature is only available on a computer. Please switch t…" at bounding box center [784, 389] width 1568 height 778
click at [641, 19] on html "Computer Required This feature is only available on a computer. Please switch t…" at bounding box center [784, 389] width 1568 height 778
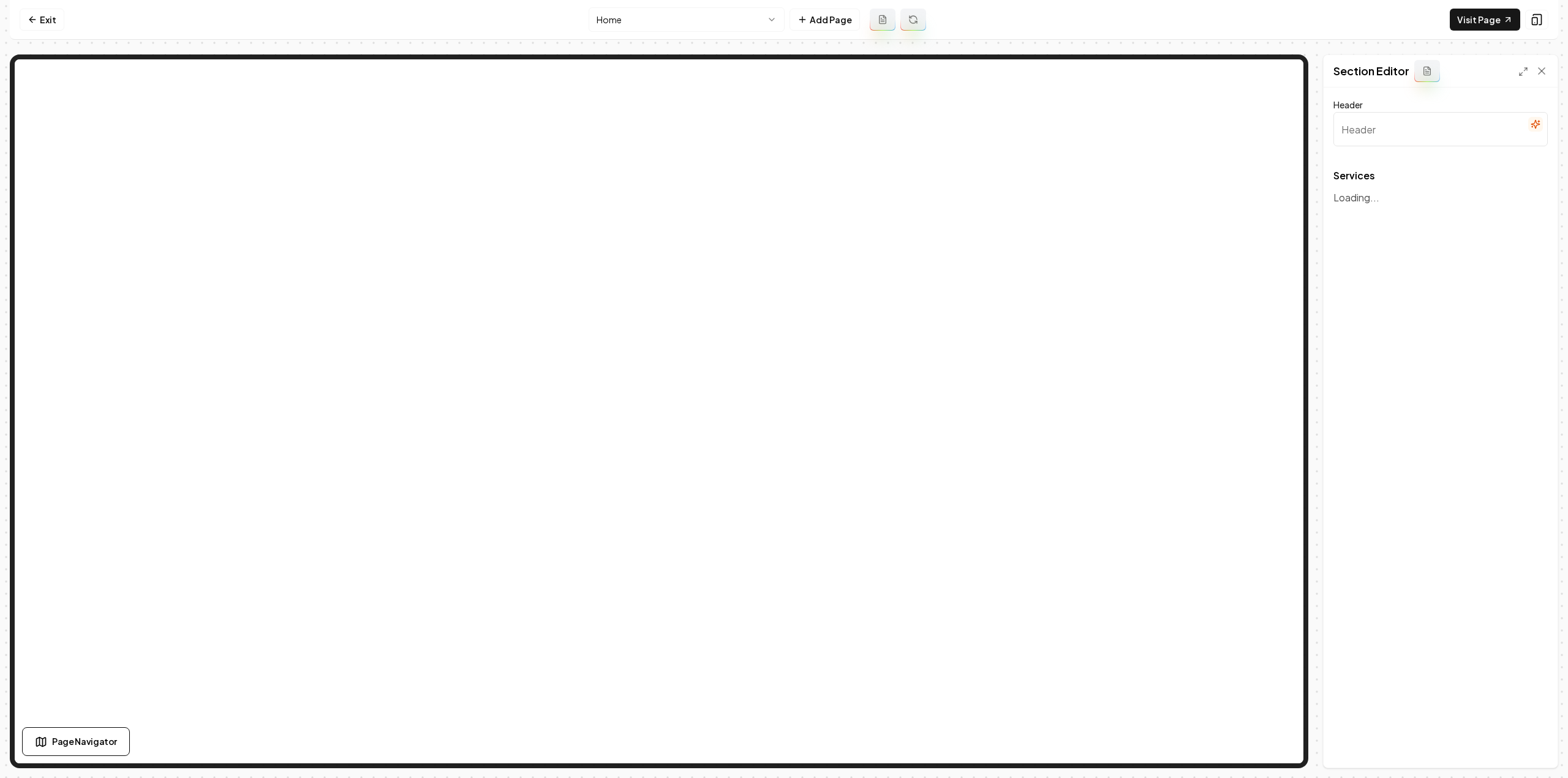
type input "Our Comprehensive Landscaping Services"
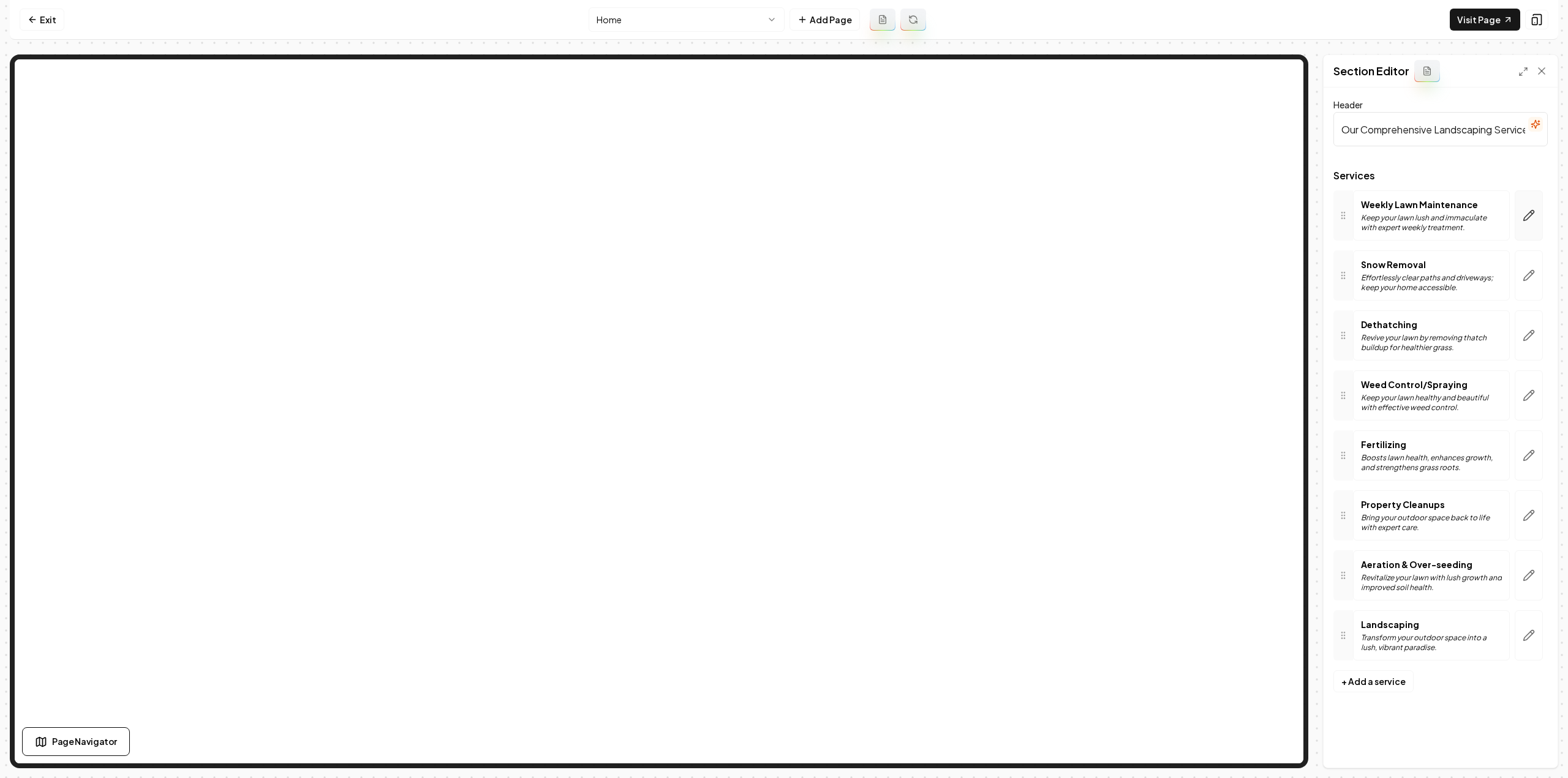
click at [1522, 215] on button "button" at bounding box center [1529, 215] width 28 height 50
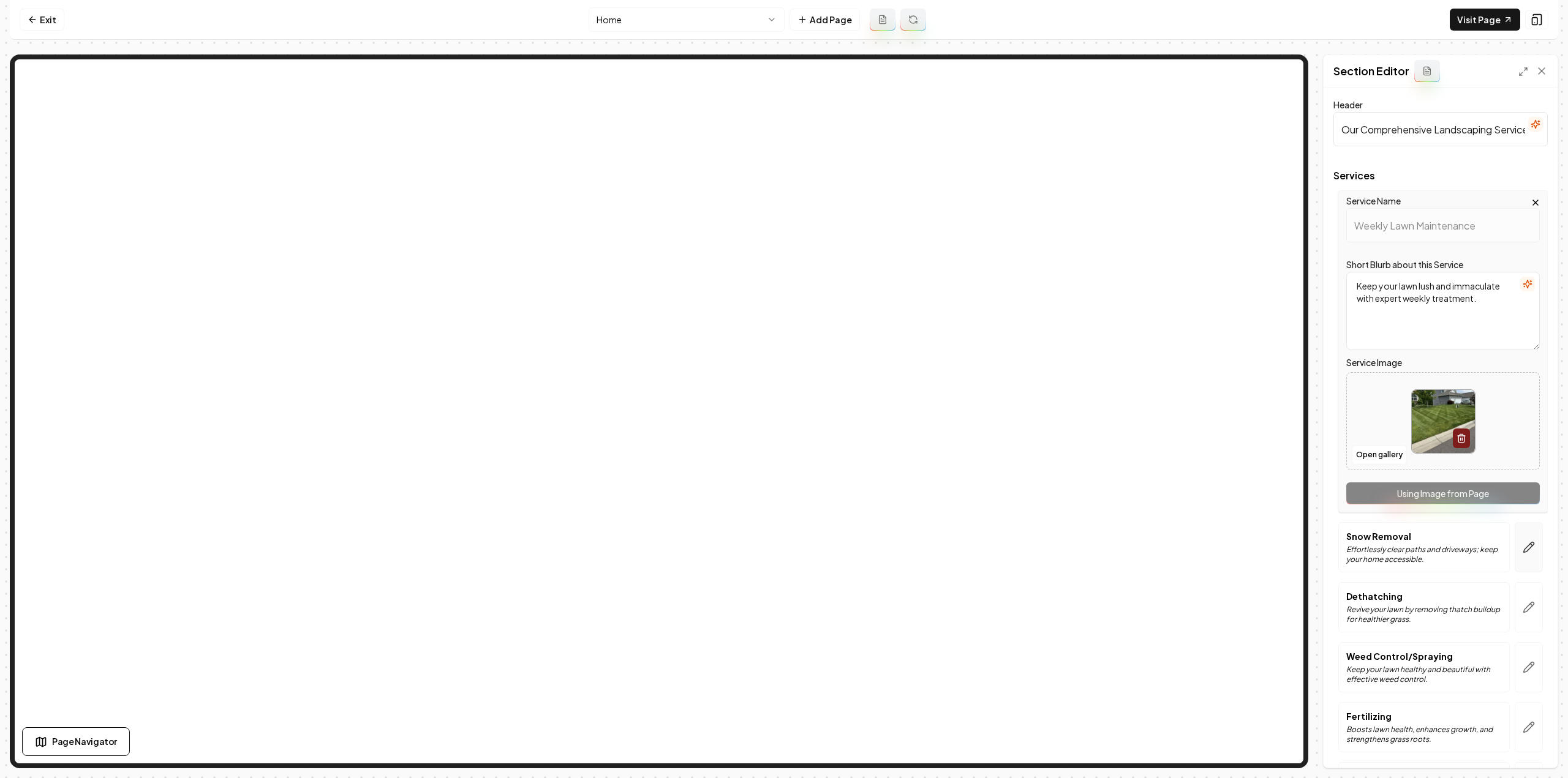
click at [1524, 545] on icon "button" at bounding box center [1528, 547] width 12 height 12
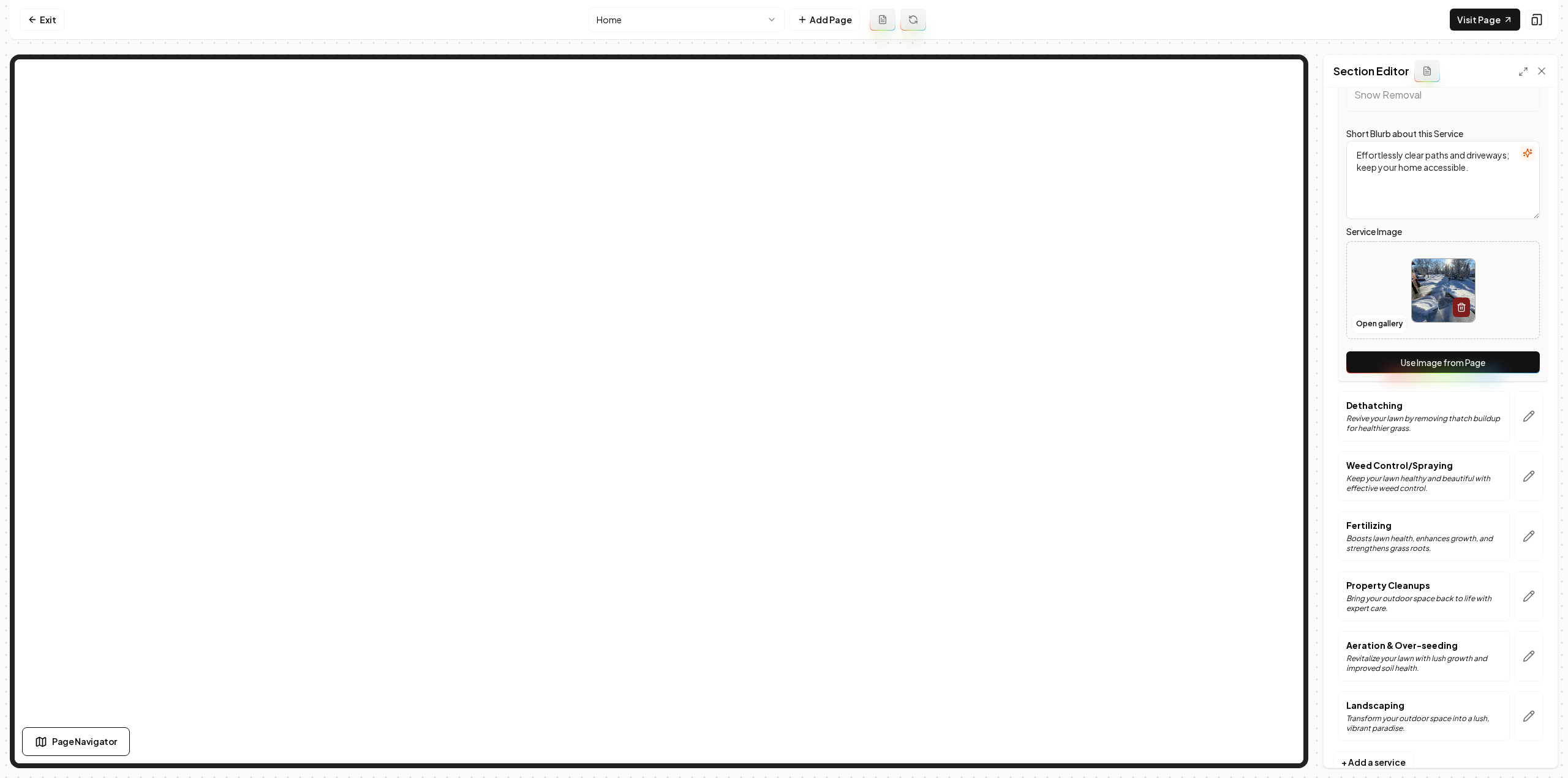
scroll to position [217, 0]
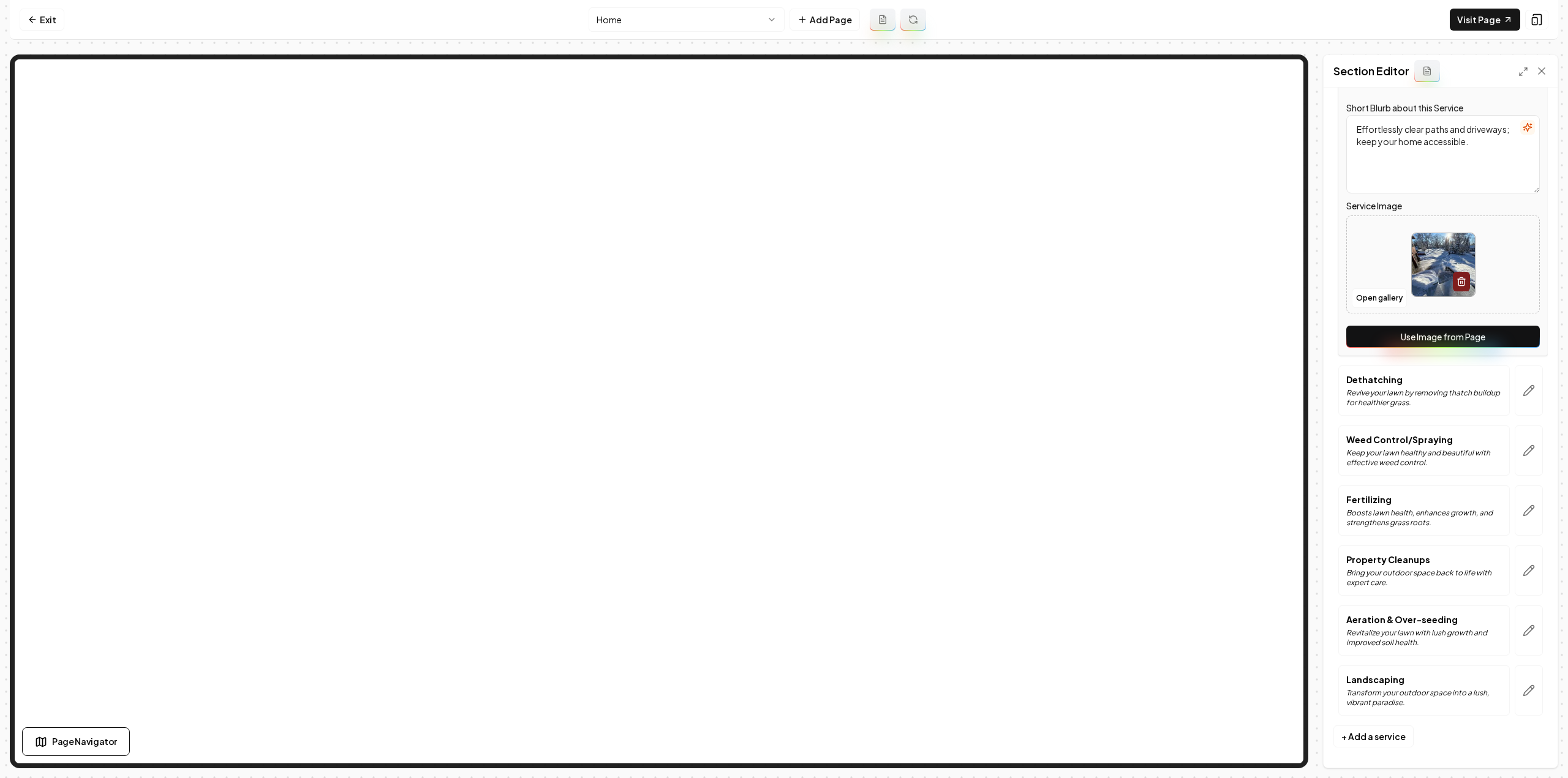
click at [1454, 332] on button "Use Image from Page" at bounding box center [1443, 337] width 194 height 22
click at [1522, 402] on button "button" at bounding box center [1529, 390] width 28 height 50
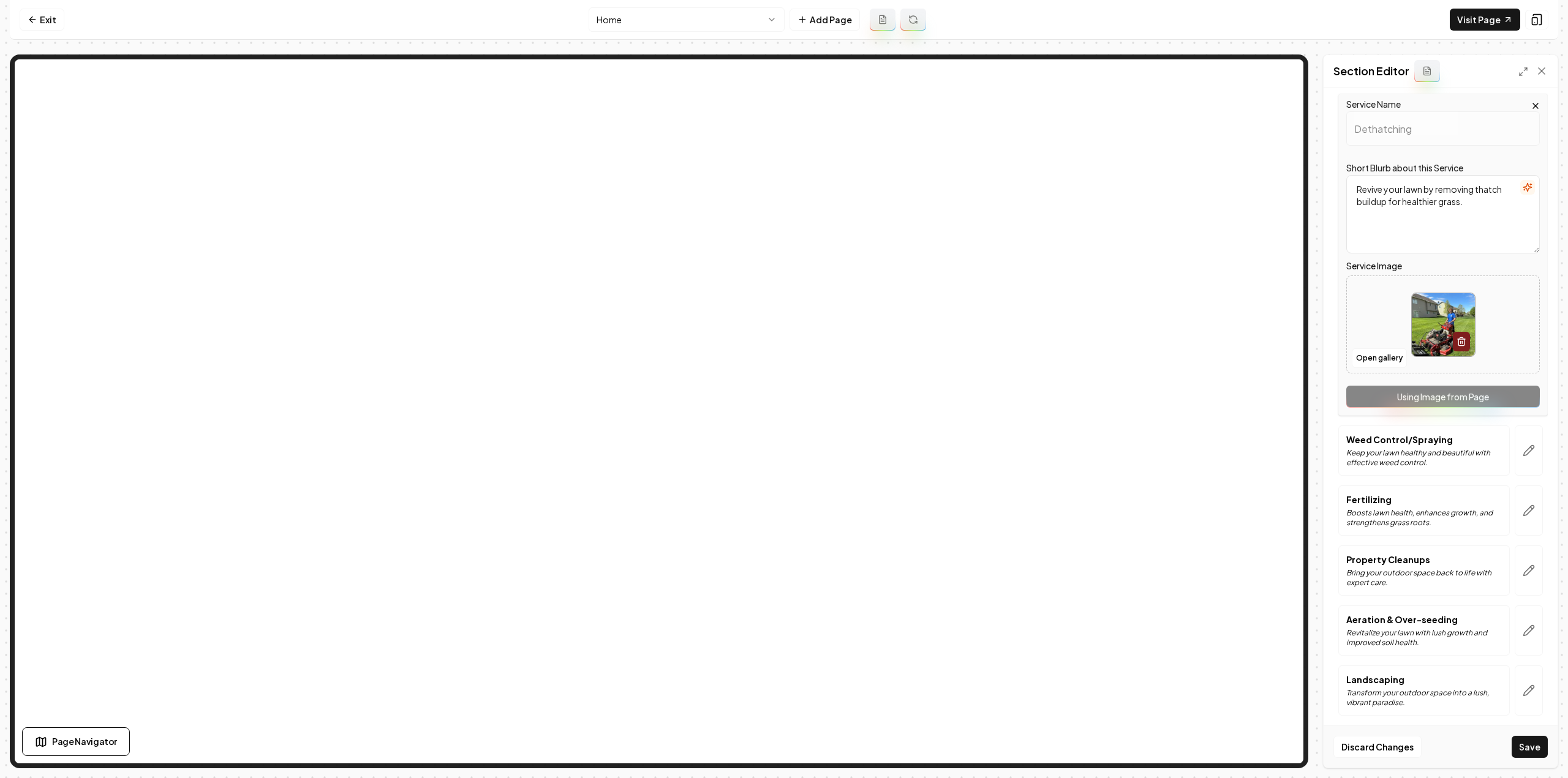
scroll to position [0, 0]
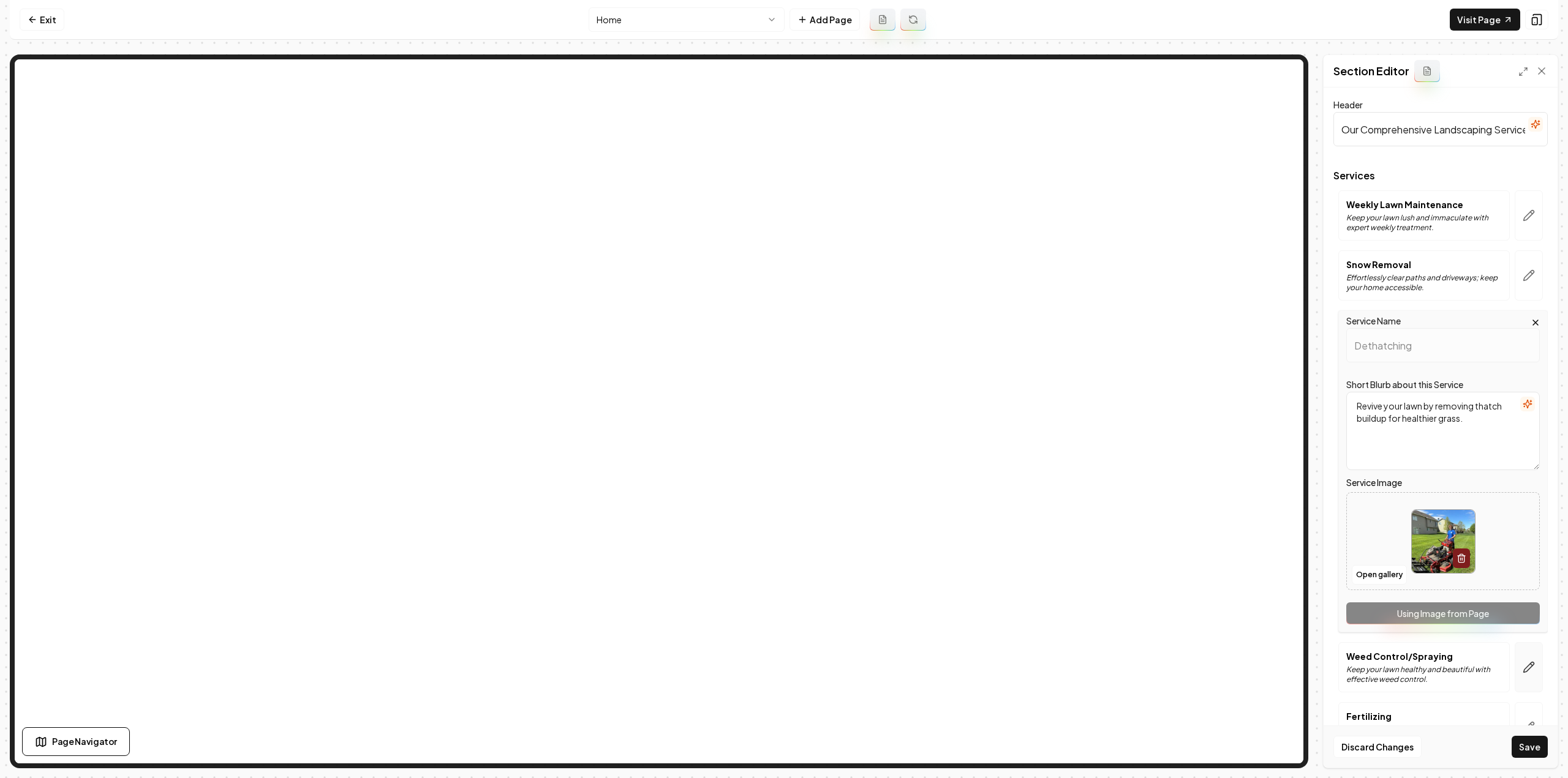
click at [1523, 667] on icon "button" at bounding box center [1528, 667] width 12 height 12
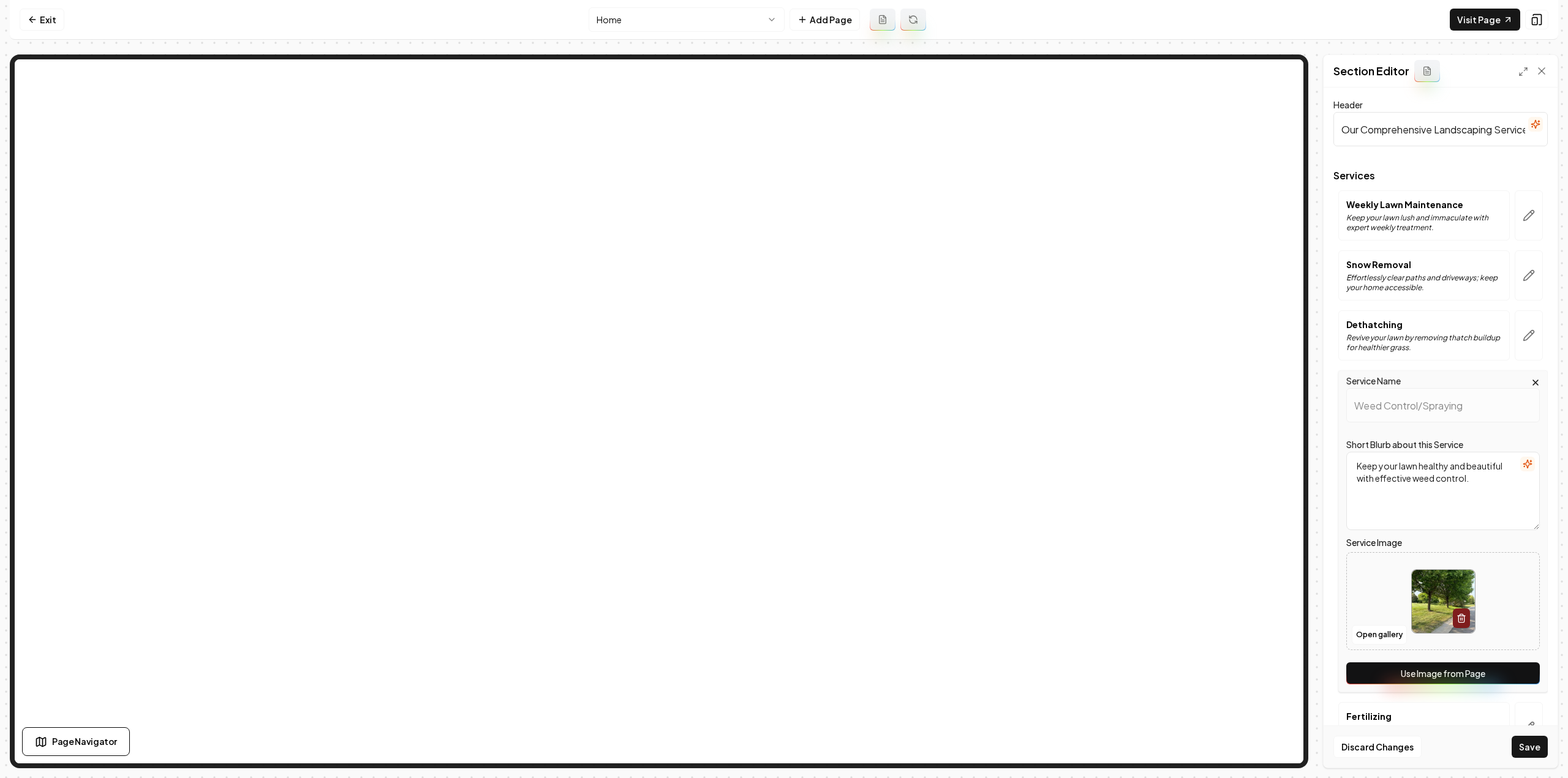
click at [1513, 666] on button "Use Image from Page" at bounding box center [1443, 673] width 194 height 22
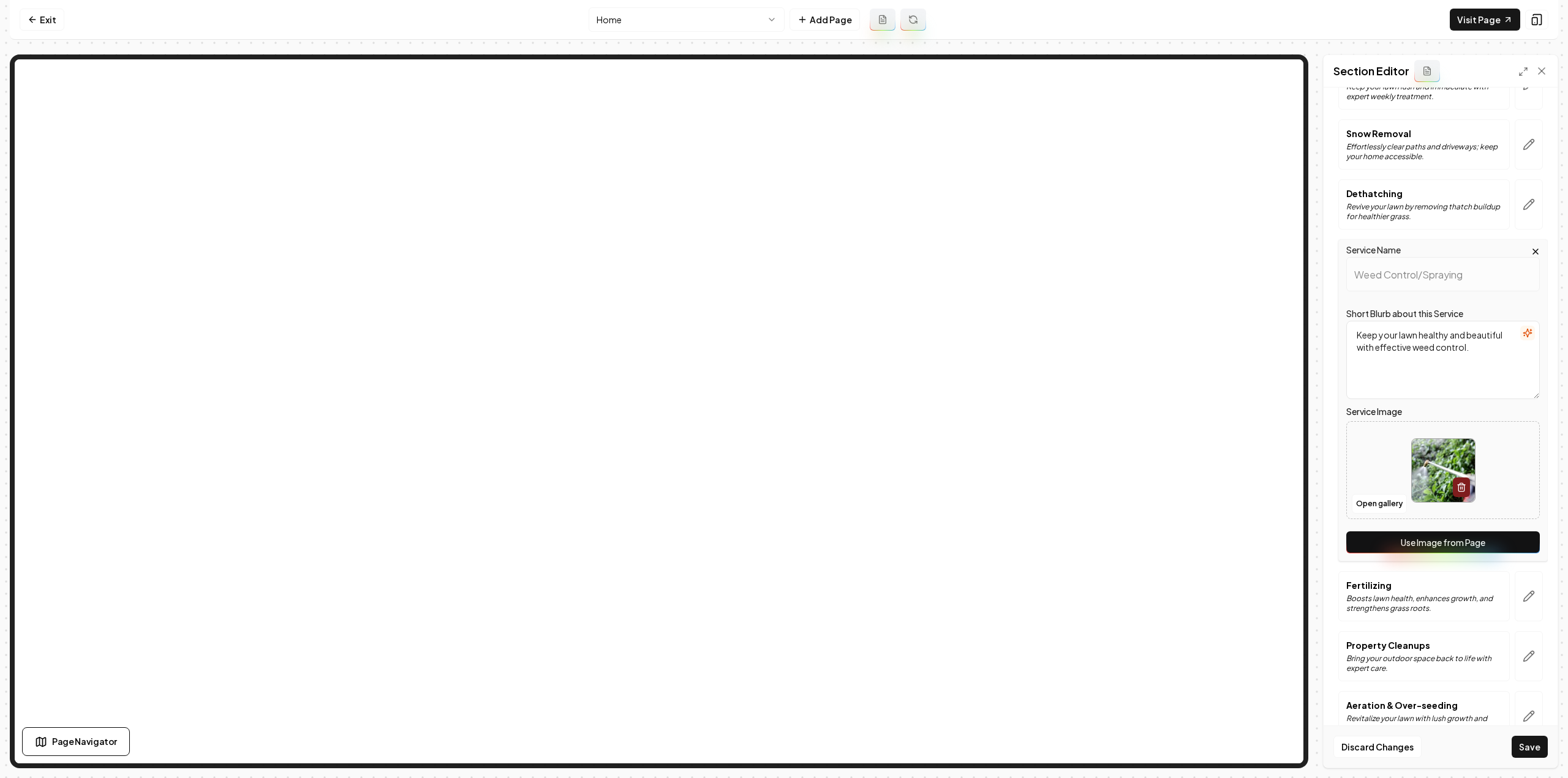
scroll to position [184, 0]
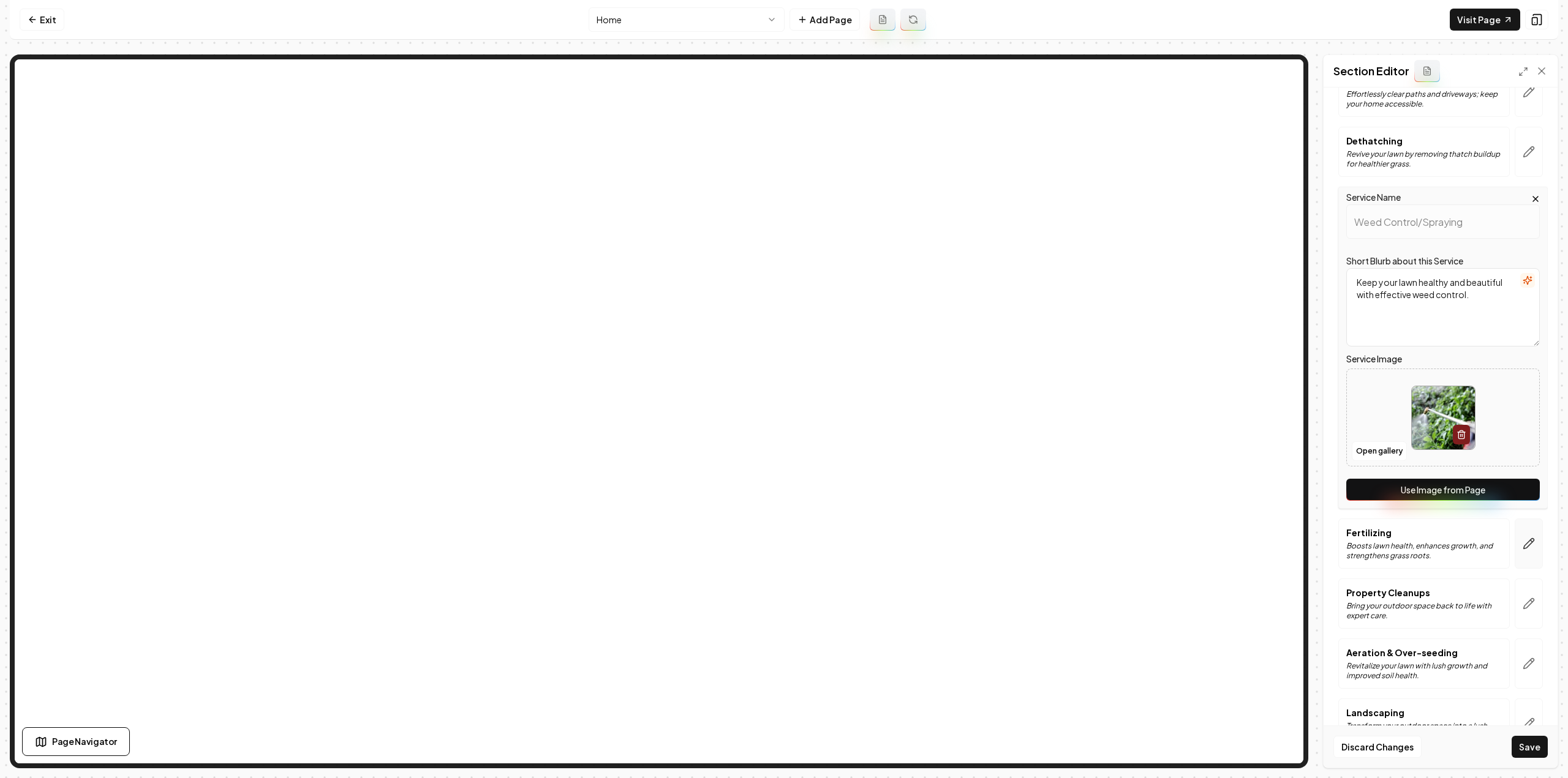
click at [1516, 534] on button "button" at bounding box center [1529, 543] width 28 height 50
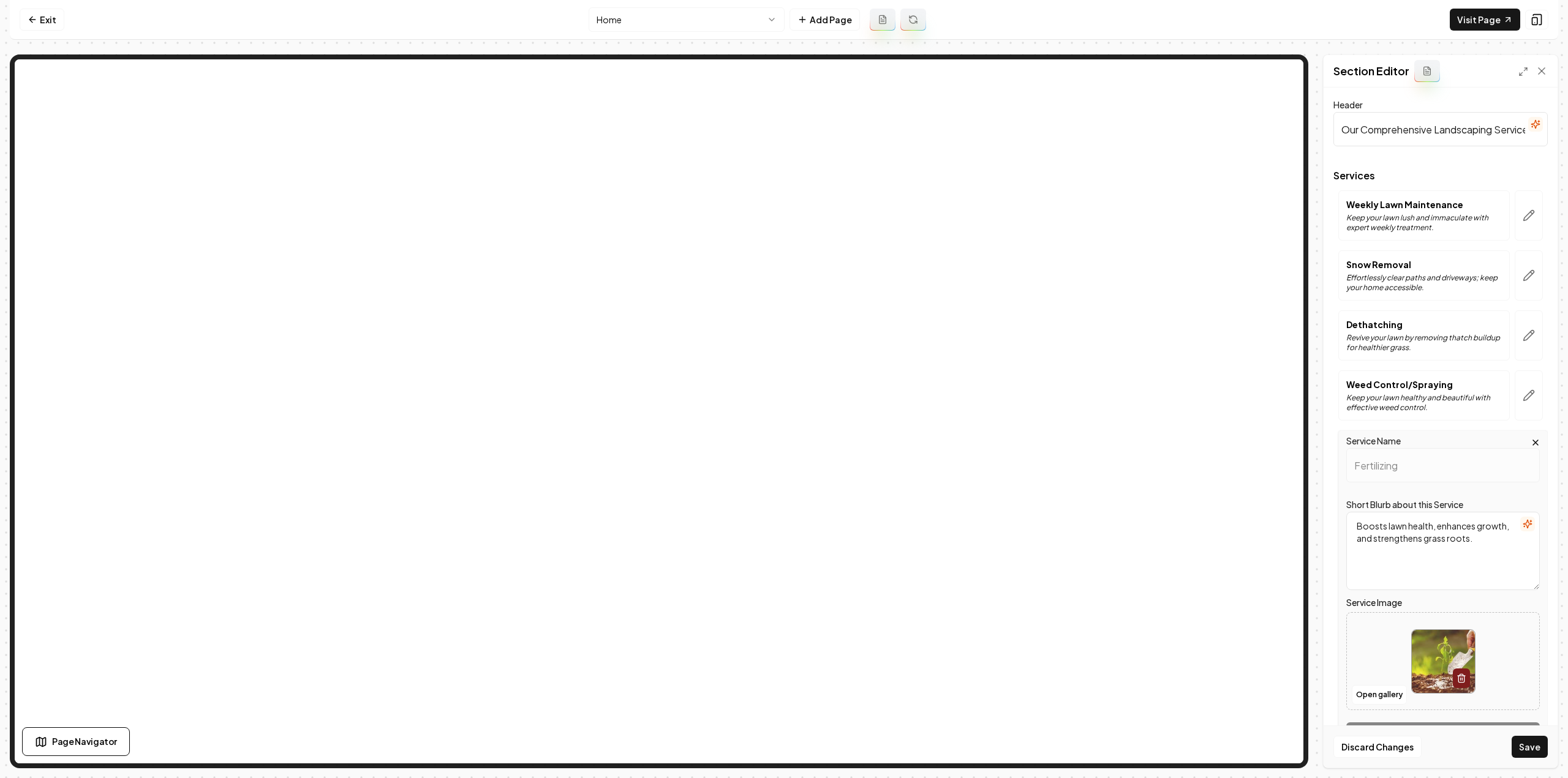
scroll to position [217, 0]
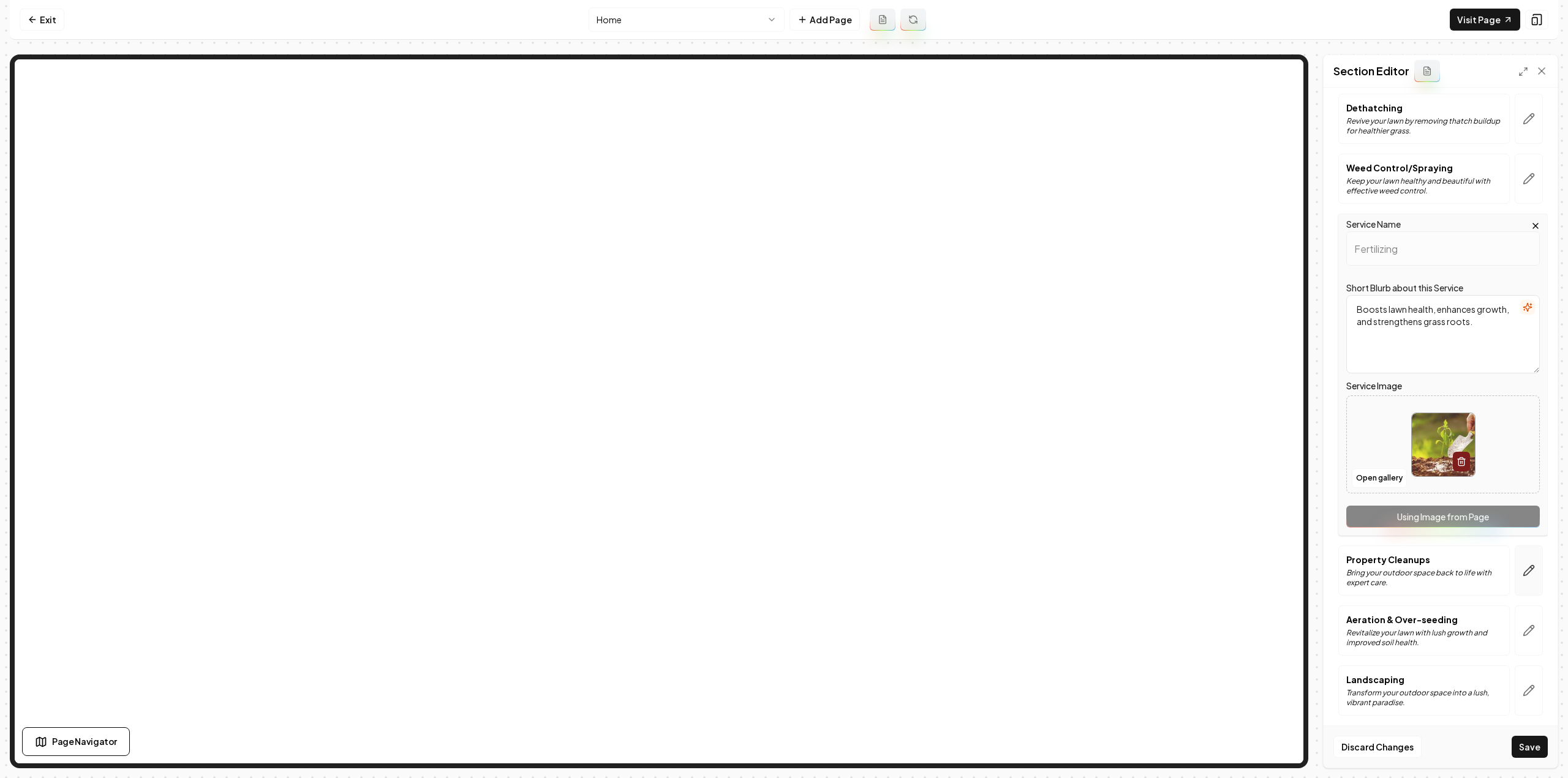
click at [1518, 555] on button "button" at bounding box center [1529, 570] width 28 height 50
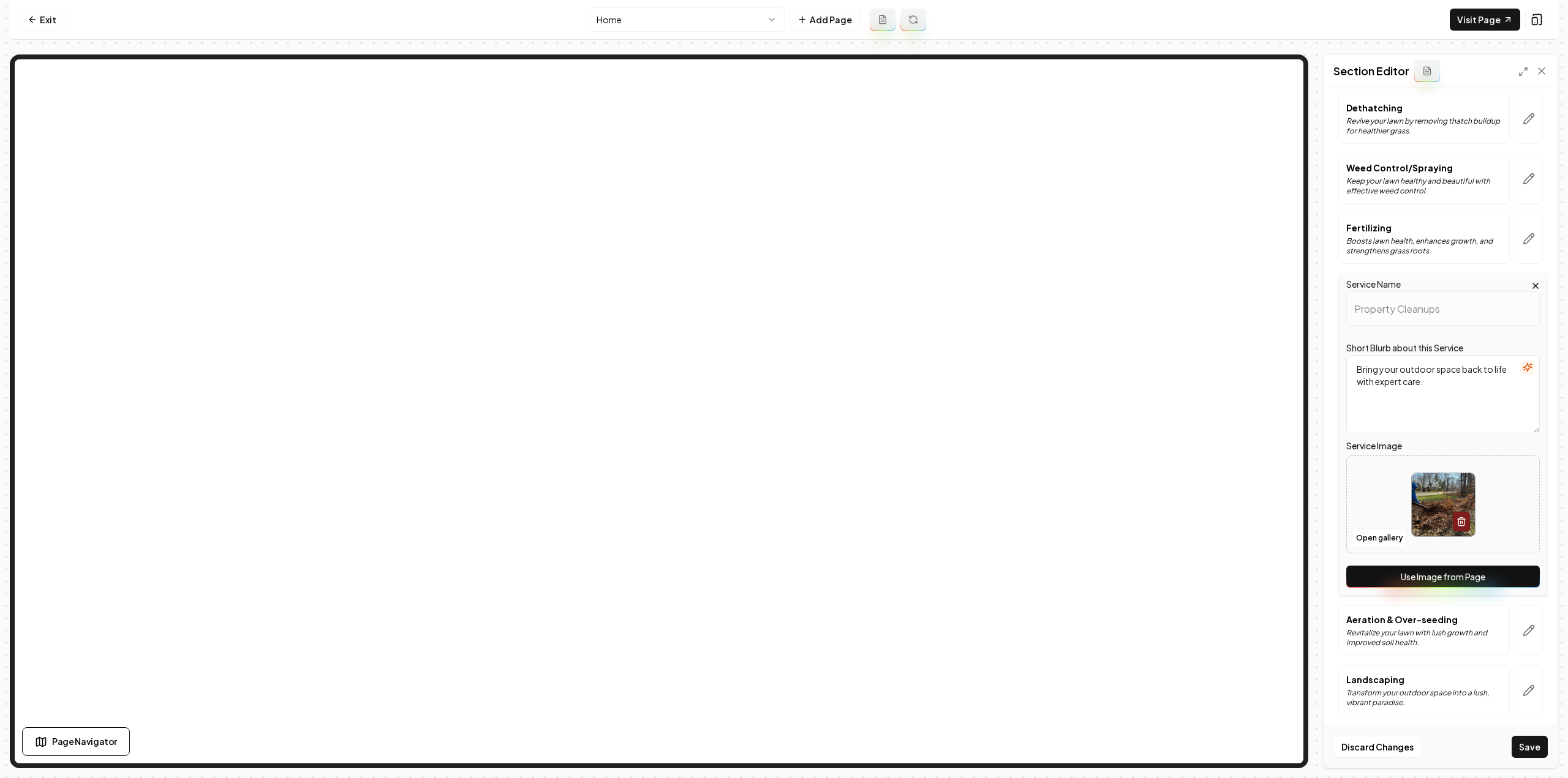
click at [1517, 570] on button "Use Image from Page" at bounding box center [1443, 577] width 194 height 22
click at [1523, 624] on icon "button" at bounding box center [1528, 630] width 12 height 12
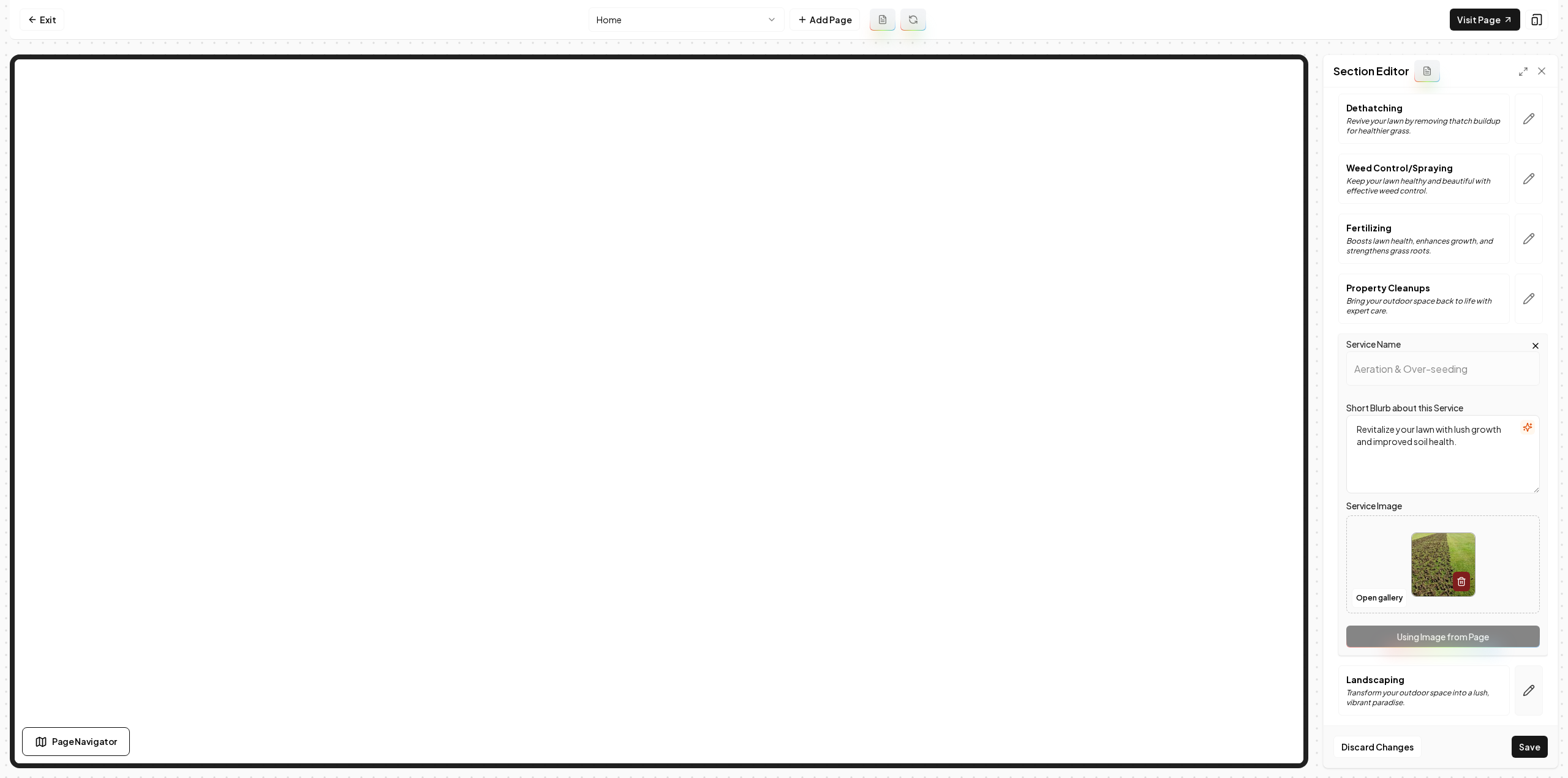
click at [1517, 680] on button "button" at bounding box center [1529, 691] width 28 height 50
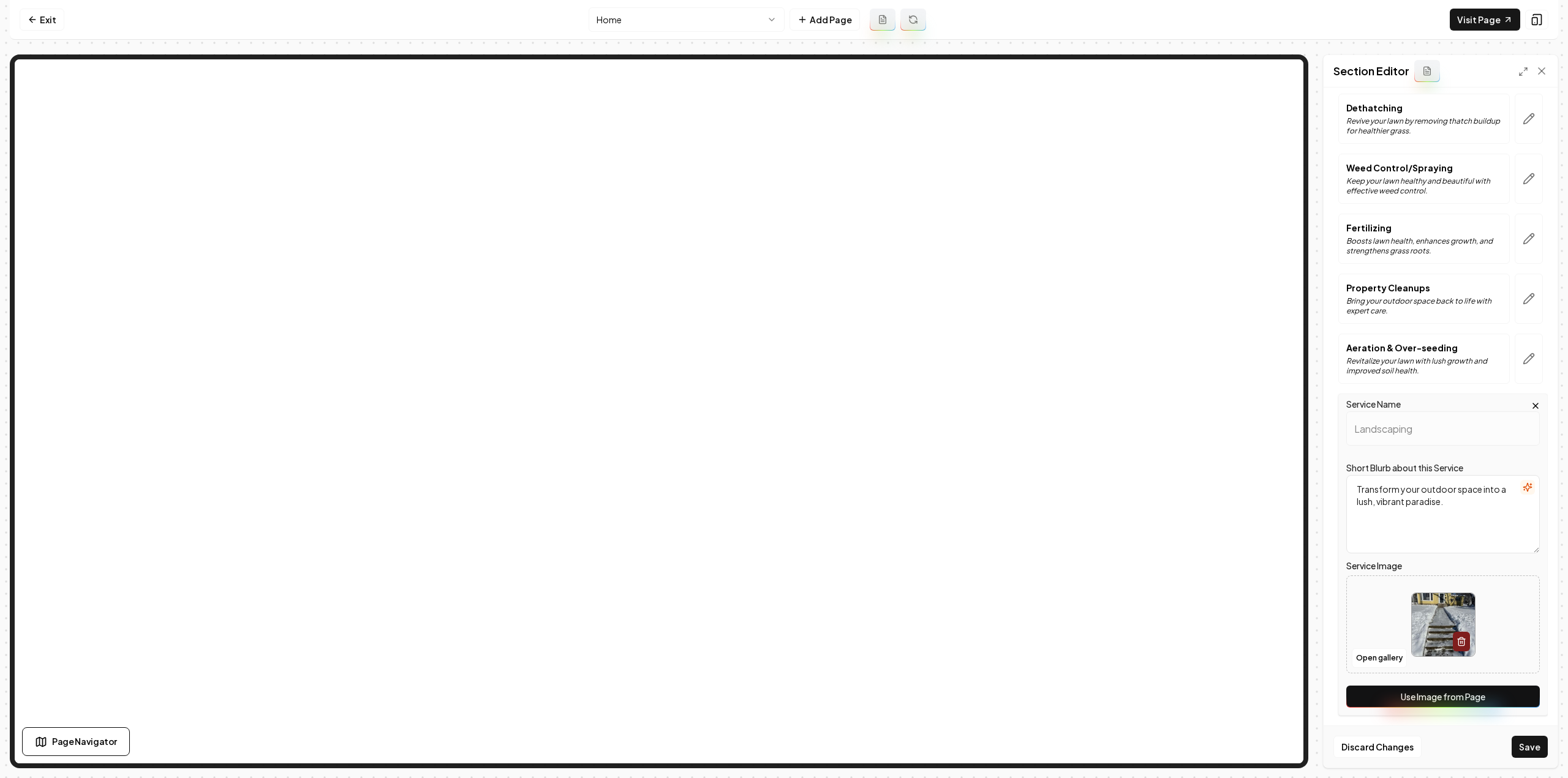
click at [1506, 690] on button "Use Image from Page" at bounding box center [1443, 696] width 194 height 22
click at [1518, 727] on div "Discard Changes Save" at bounding box center [1441, 746] width 234 height 43
click at [1522, 738] on button "Save" at bounding box center [1529, 746] width 36 height 22
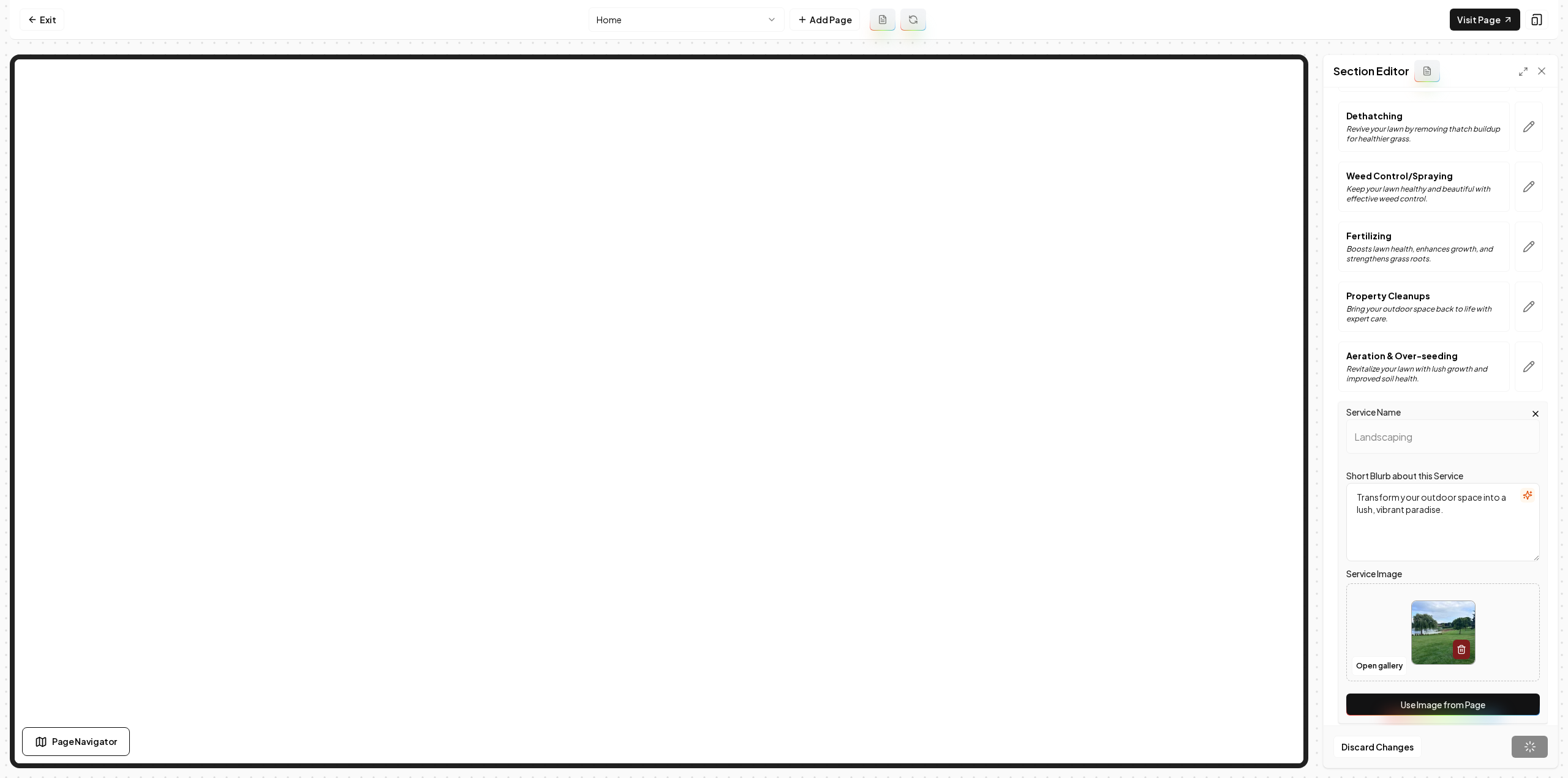
click at [1522, 738] on div "Discard Changes Save" at bounding box center [1441, 746] width 234 height 43
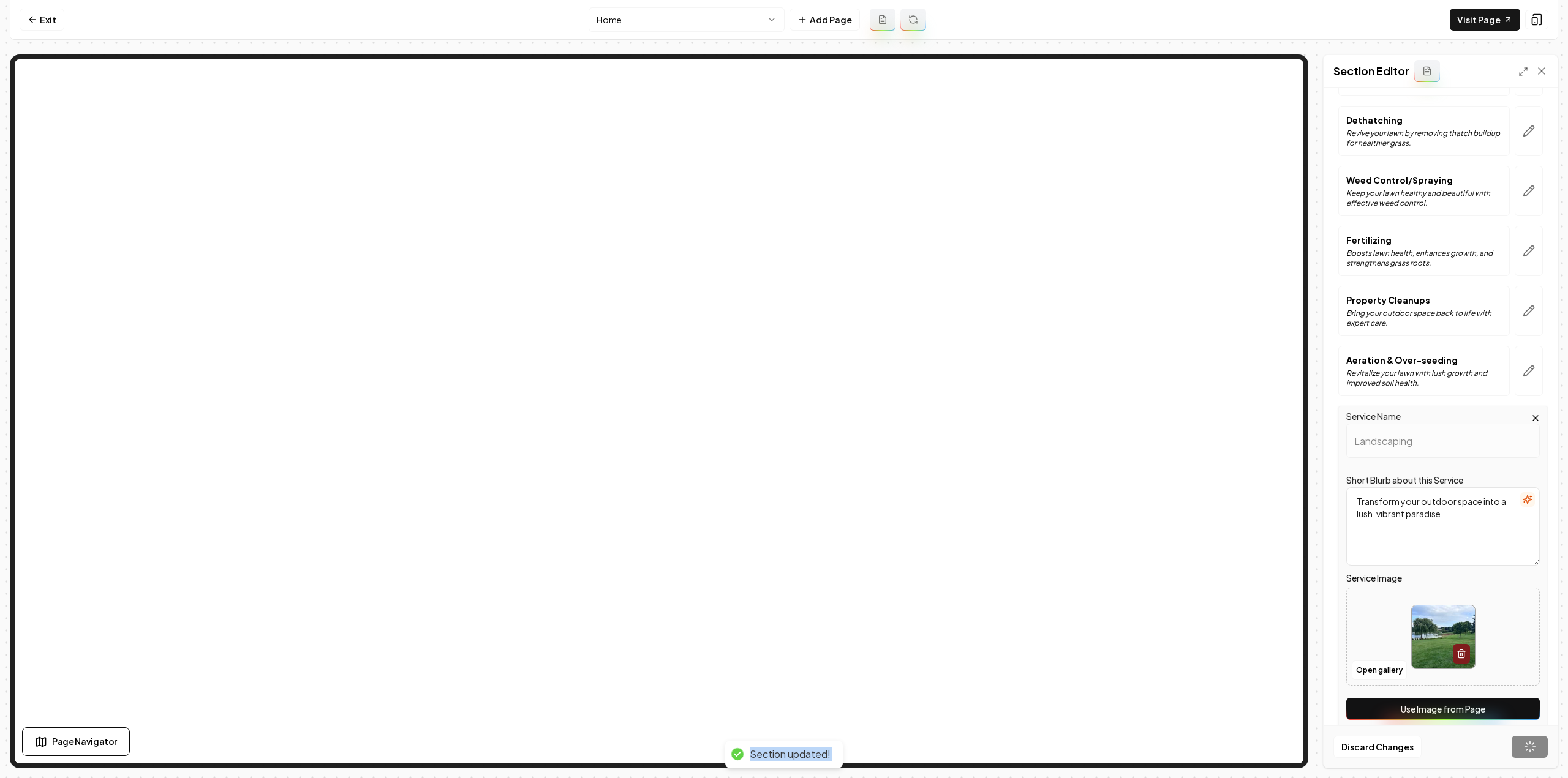
scroll to position [0, 0]
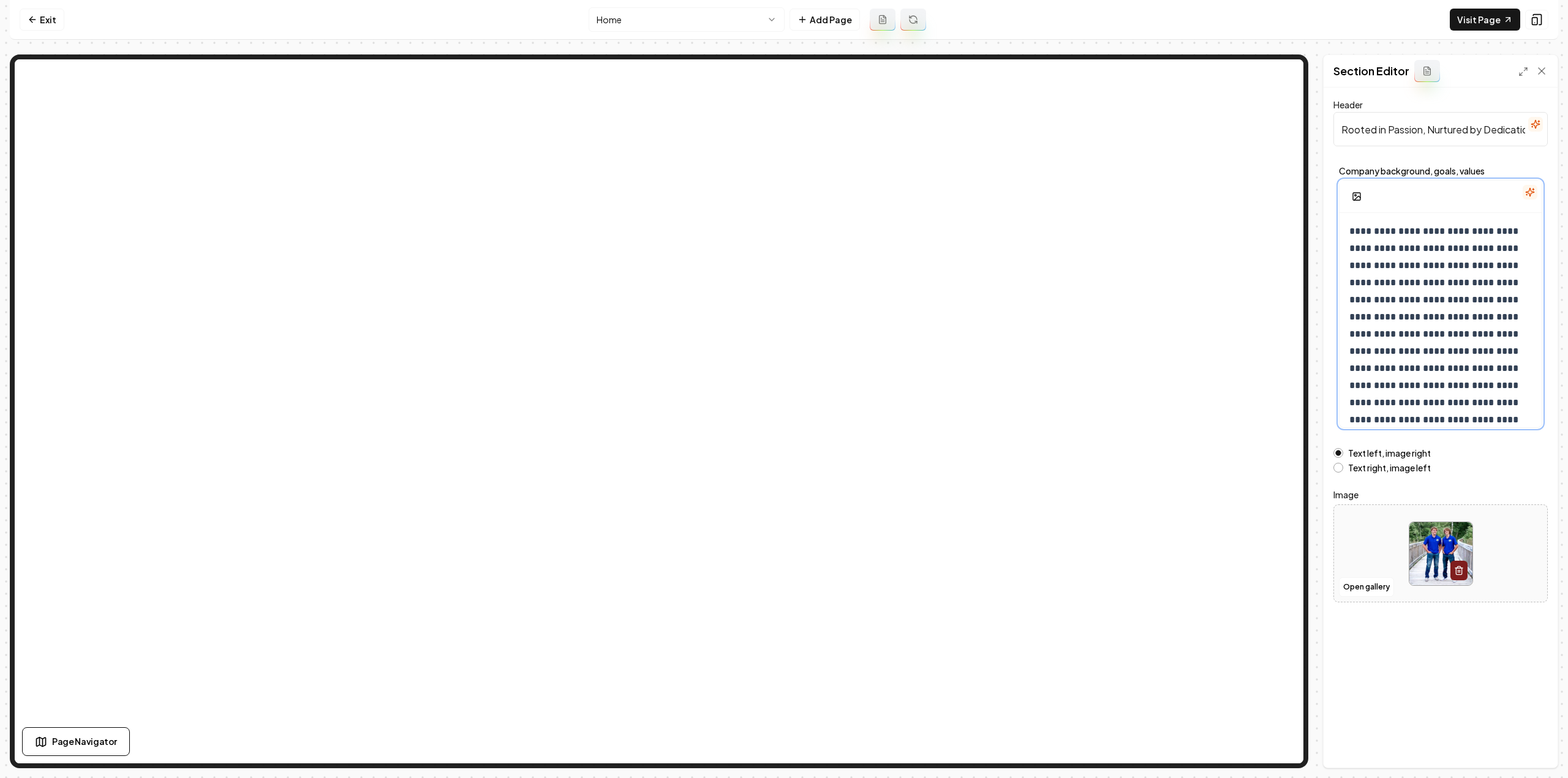
click at [1477, 328] on p "**********" at bounding box center [1436, 360] width 174 height 274
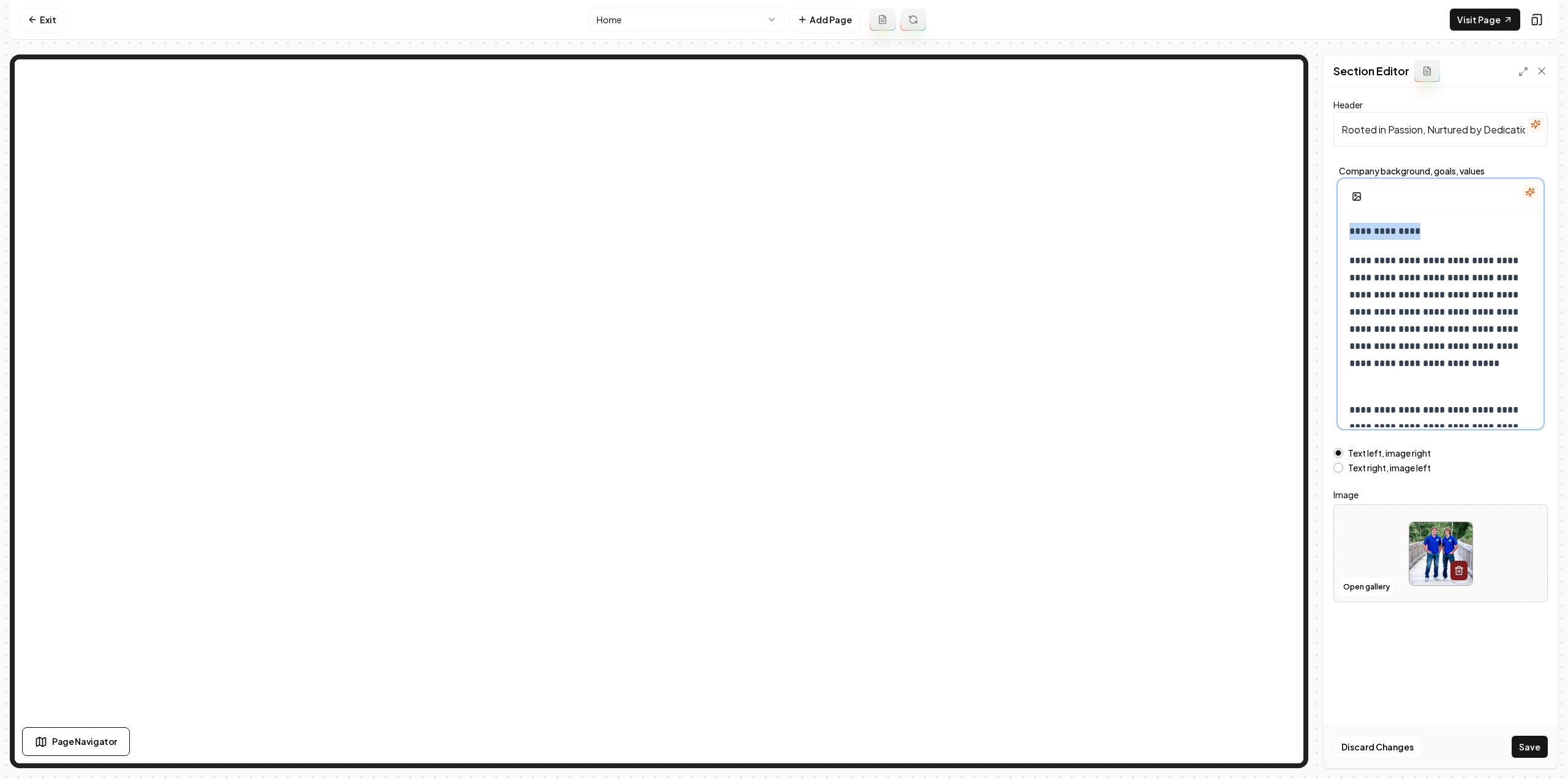
drag, startPoint x: 1435, startPoint y: 229, endPoint x: 1337, endPoint y: 226, distance: 98.0
click at [1337, 226] on div "**********" at bounding box center [1440, 298] width 214 height 273
click at [1403, 134] on input "Rooted in Passion, Nurtured by Dedication" at bounding box center [1440, 129] width 214 height 34
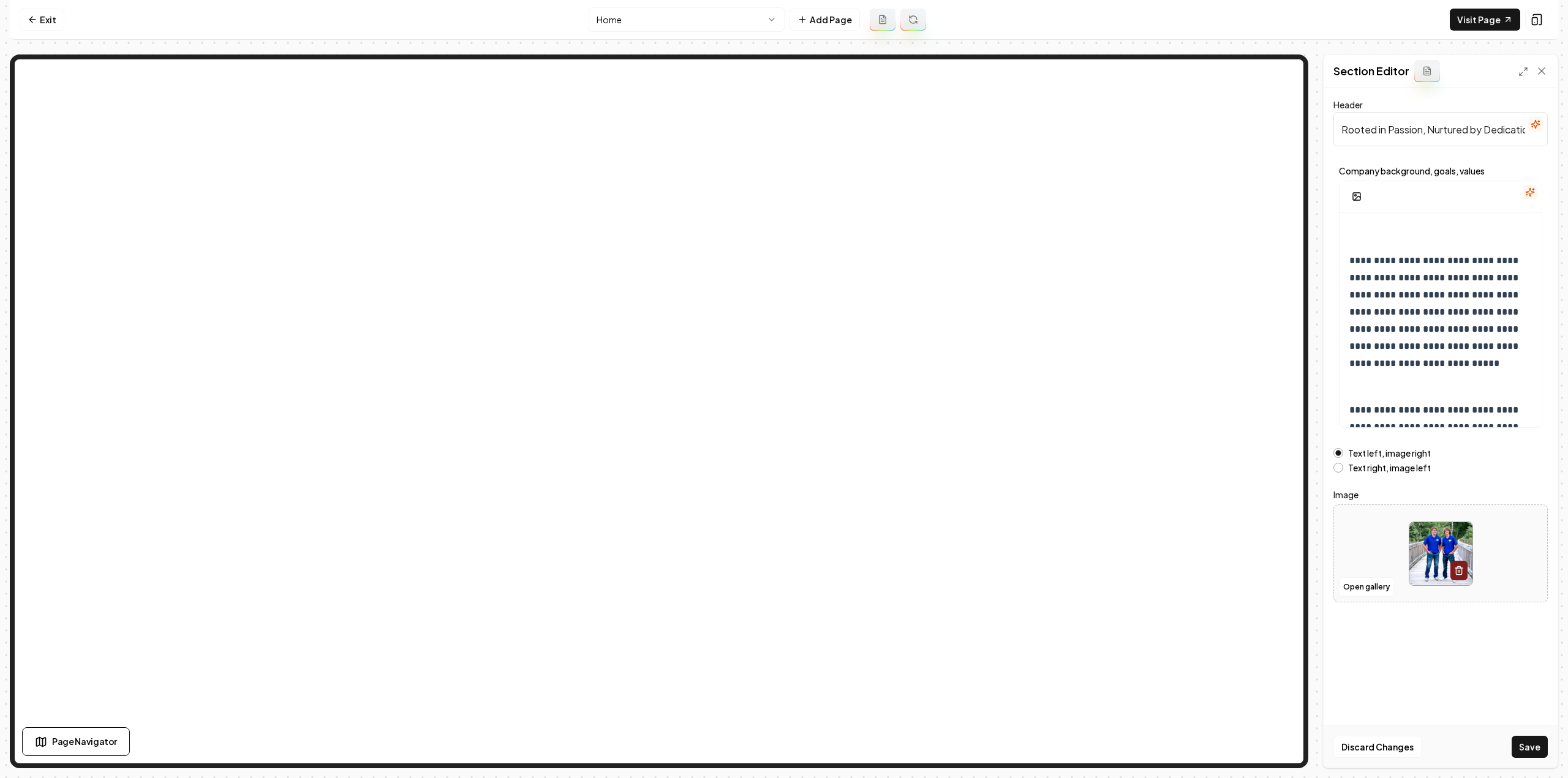
paste input "Hey Minnesota!"
type input "Hey Minnesota!"
click at [1349, 265] on p "**********" at bounding box center [1436, 321] width 174 height 137
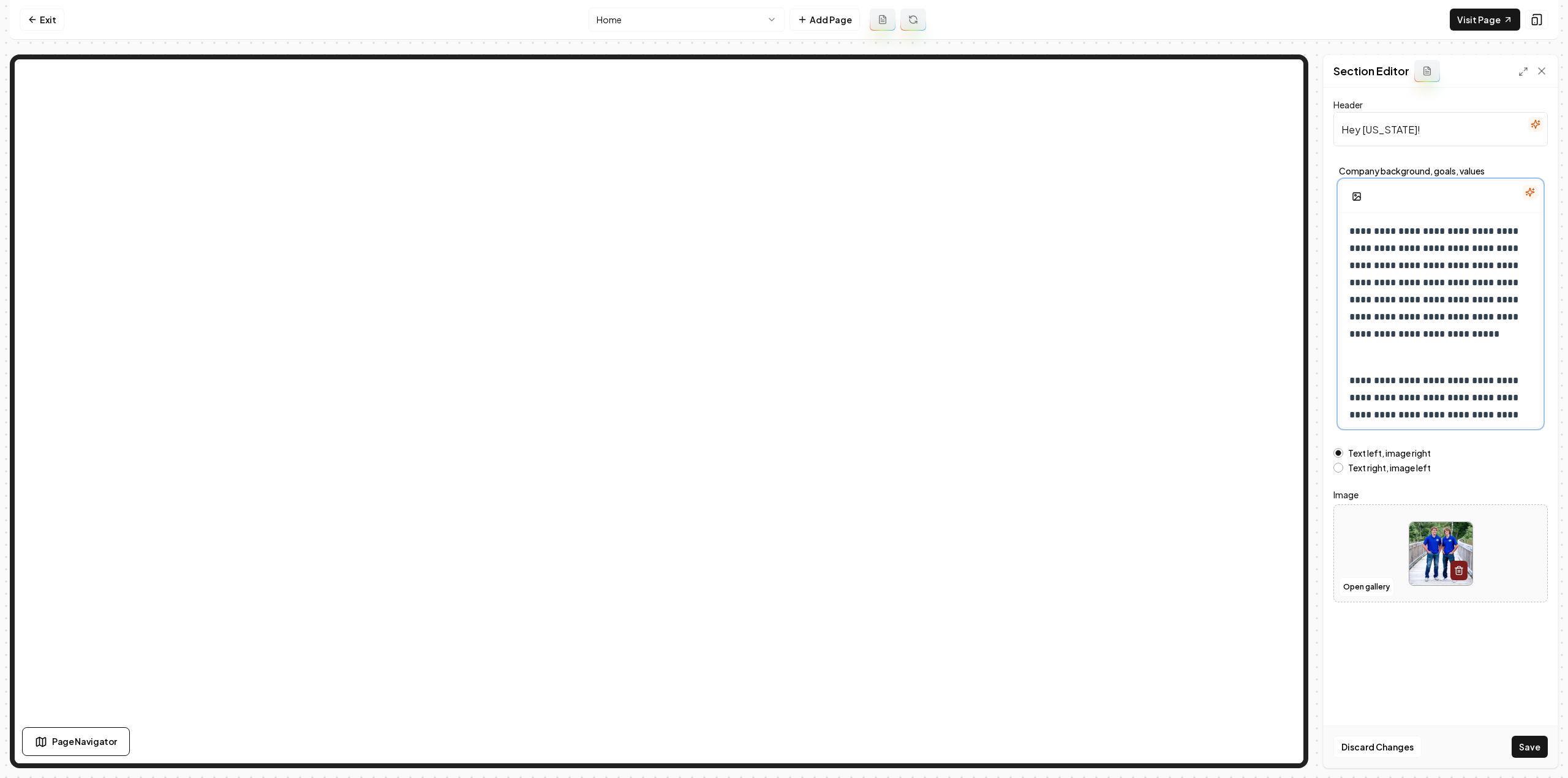
click at [1477, 230] on p "**********" at bounding box center [1436, 291] width 174 height 137
drag, startPoint x: 1398, startPoint y: 334, endPoint x: 1408, endPoint y: 350, distance: 18.9
click at [1408, 350] on p "**********" at bounding box center [1436, 291] width 174 height 137
click at [1354, 284] on icon "button" at bounding box center [1356, 283] width 6 height 6
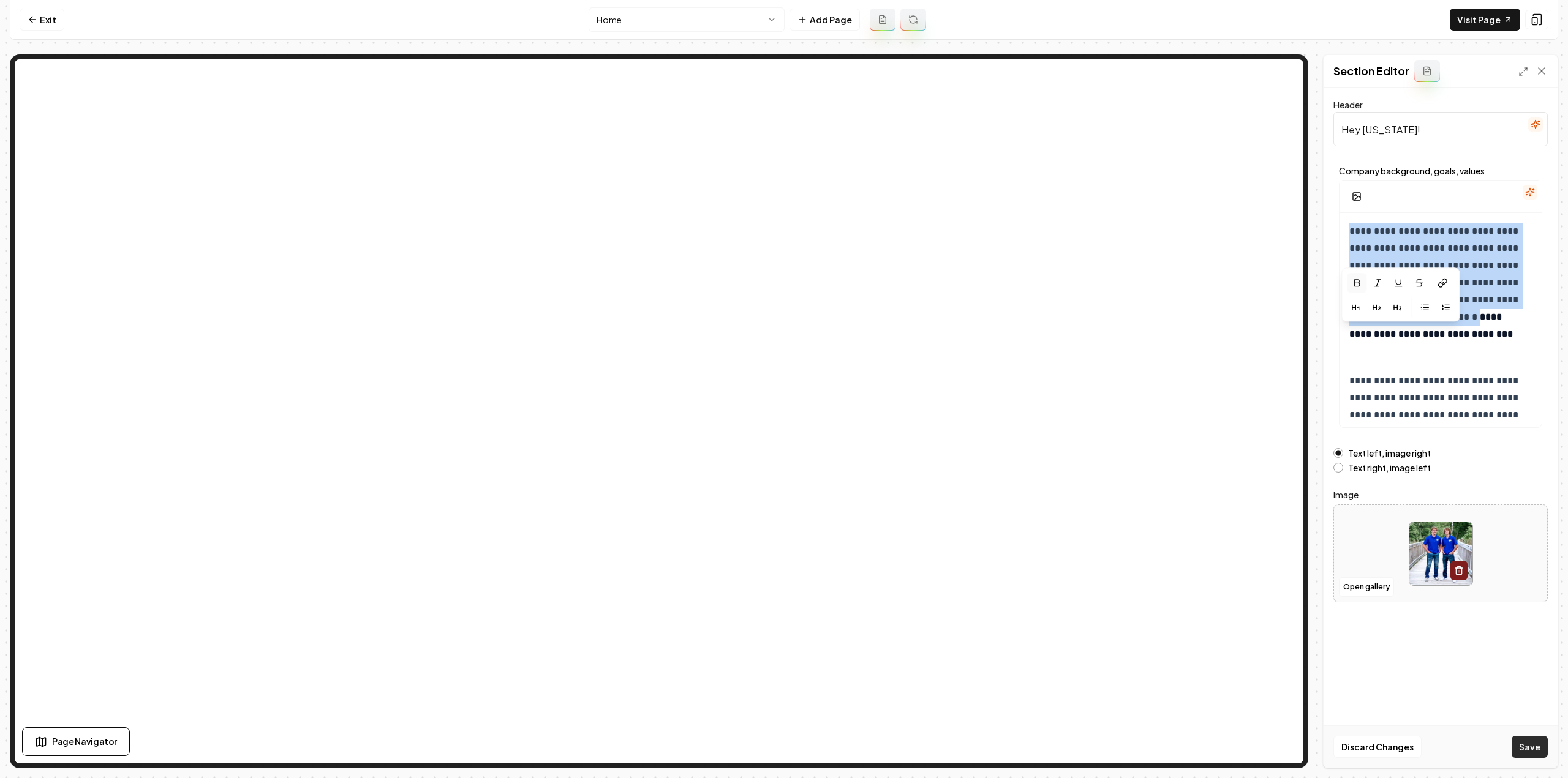
click at [1519, 739] on button "Save" at bounding box center [1529, 746] width 36 height 22
click at [1414, 341] on p "**********" at bounding box center [1436, 291] width 174 height 137
click at [1414, 354] on p "**********" at bounding box center [1436, 291] width 174 height 137
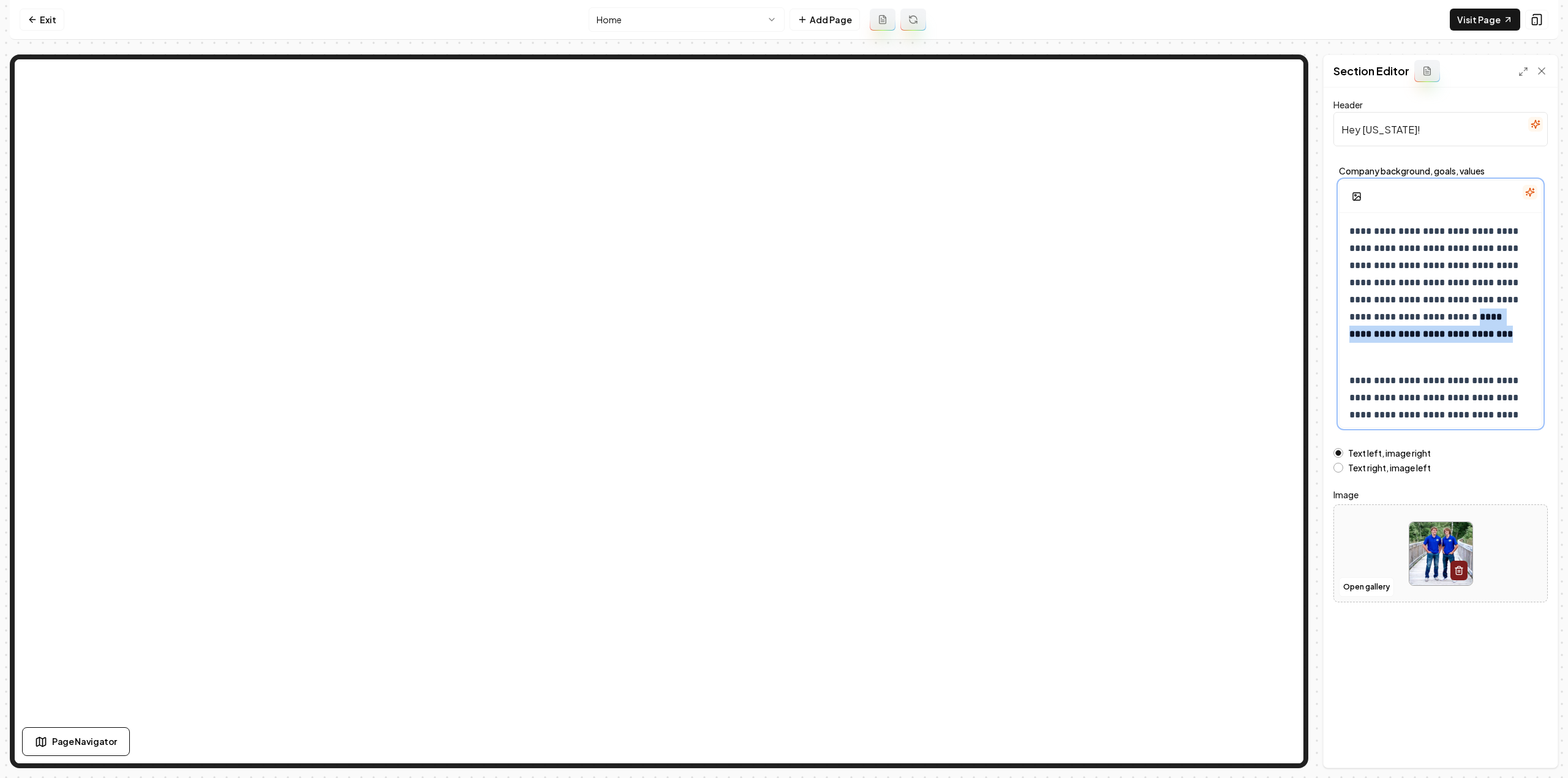
drag, startPoint x: 1411, startPoint y: 351, endPoint x: 1400, endPoint y: 334, distance: 20.2
click at [1400, 334] on p "**********" at bounding box center [1436, 291] width 174 height 137
click at [1351, 287] on button "button" at bounding box center [1356, 283] width 19 height 19
click at [1520, 740] on button "Save" at bounding box center [1529, 746] width 36 height 22
click at [610, 10] on html "**********" at bounding box center [784, 389] width 1568 height 778
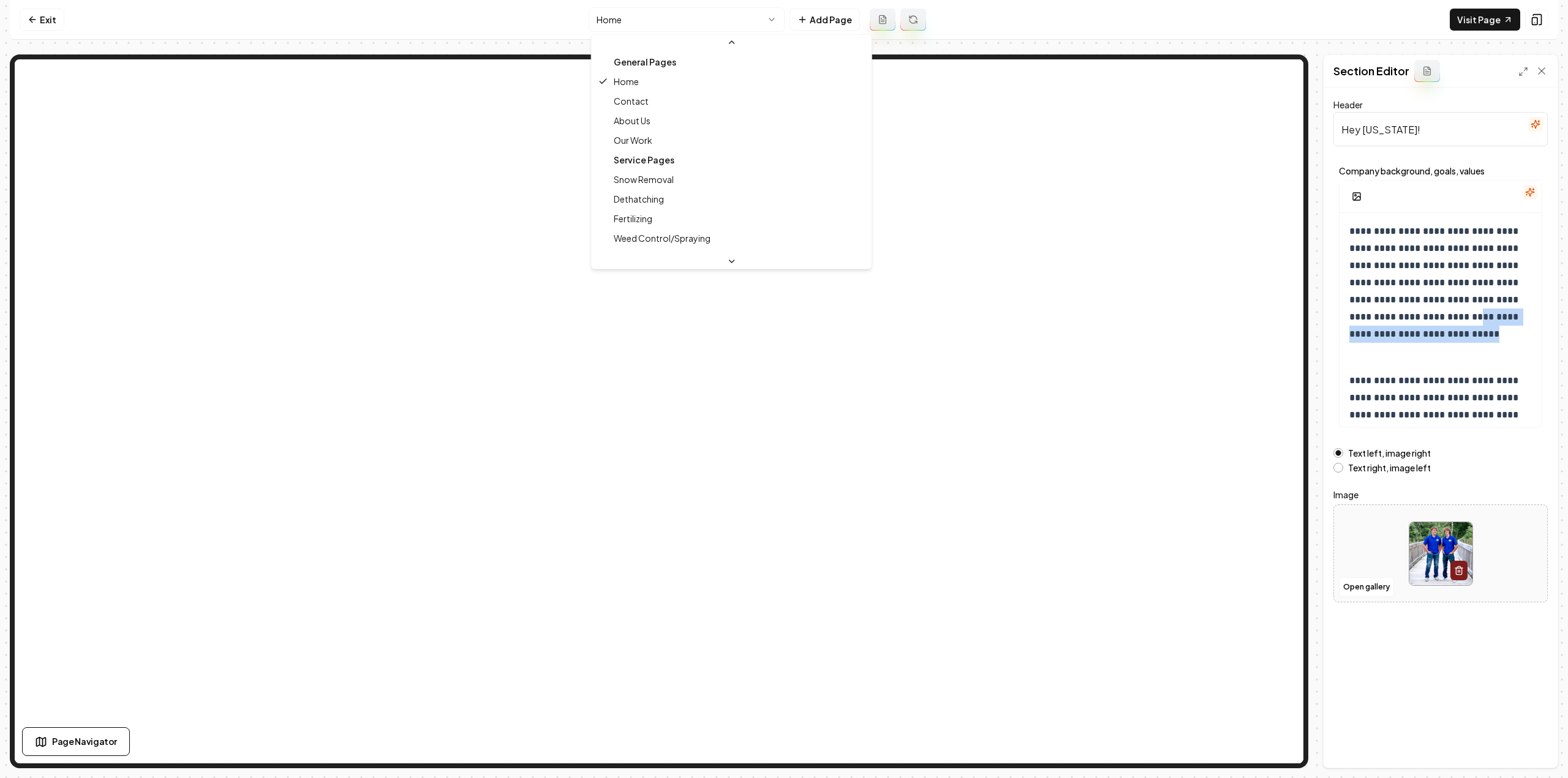
scroll to position [122, 0]
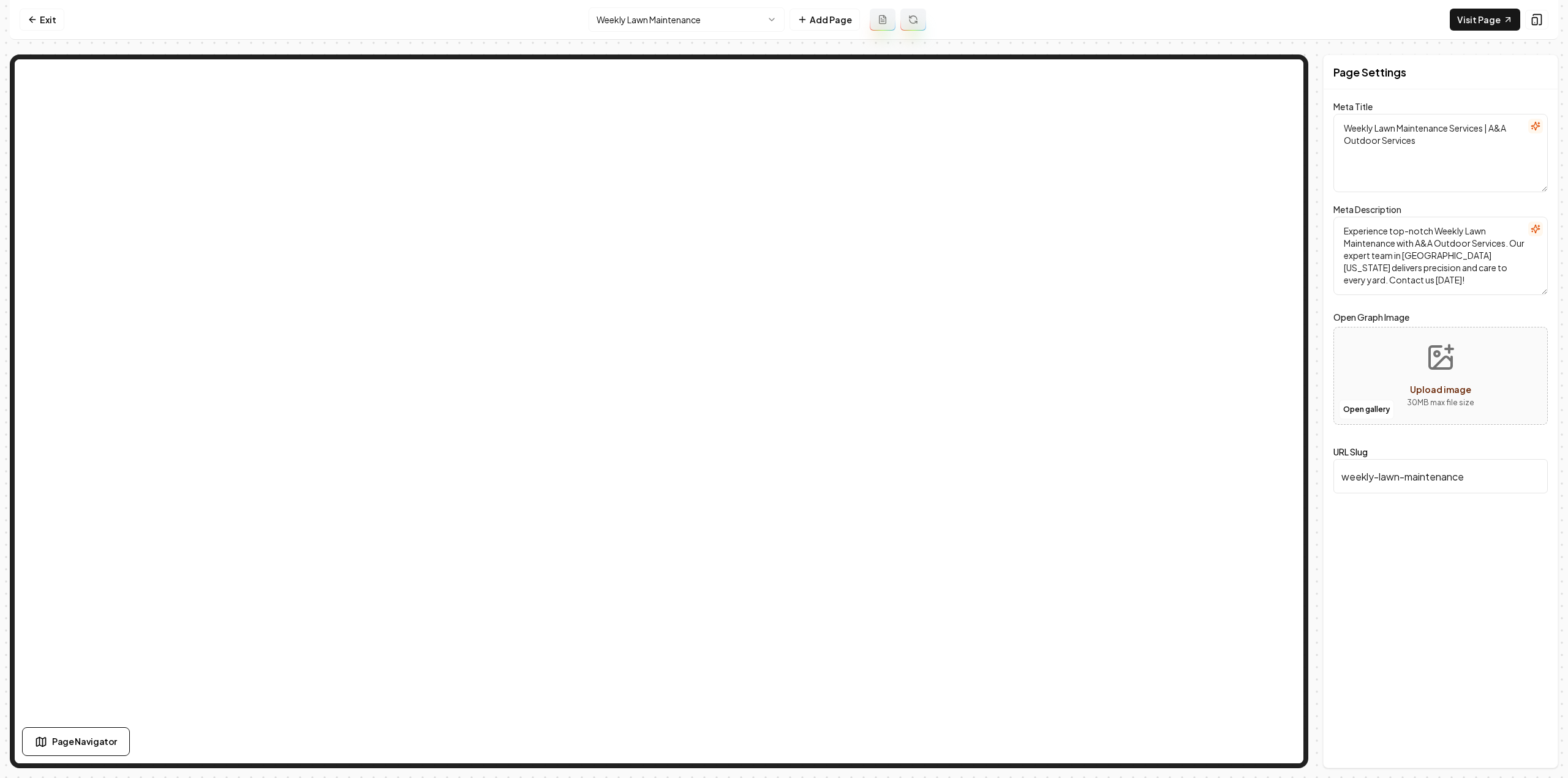
click at [912, 22] on icon at bounding box center [913, 21] width 7 height 4
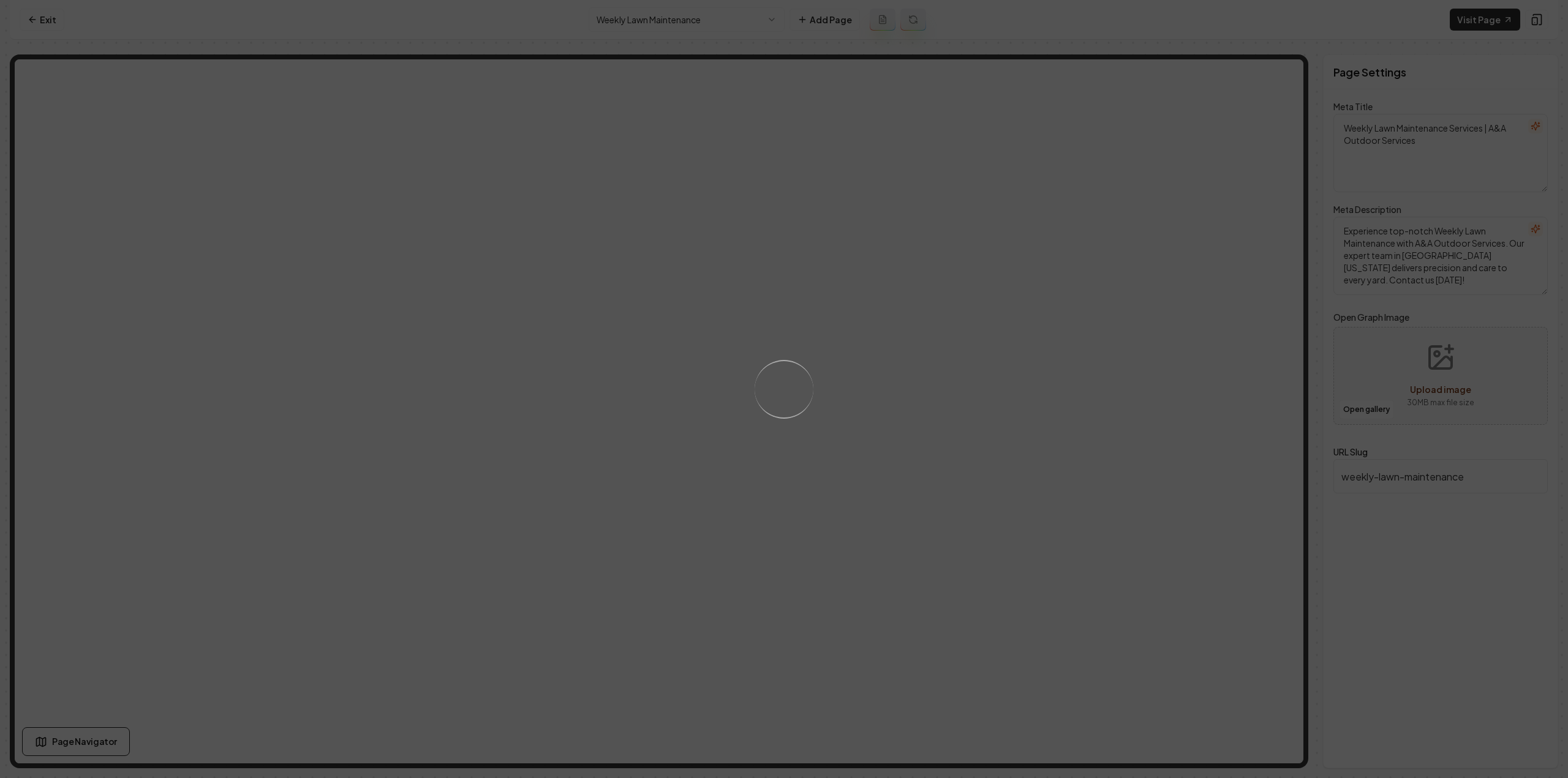
type textarea "Discover A&A Outdoor Services' Weekly Lawn Maintenance for a lush, pristine law…"
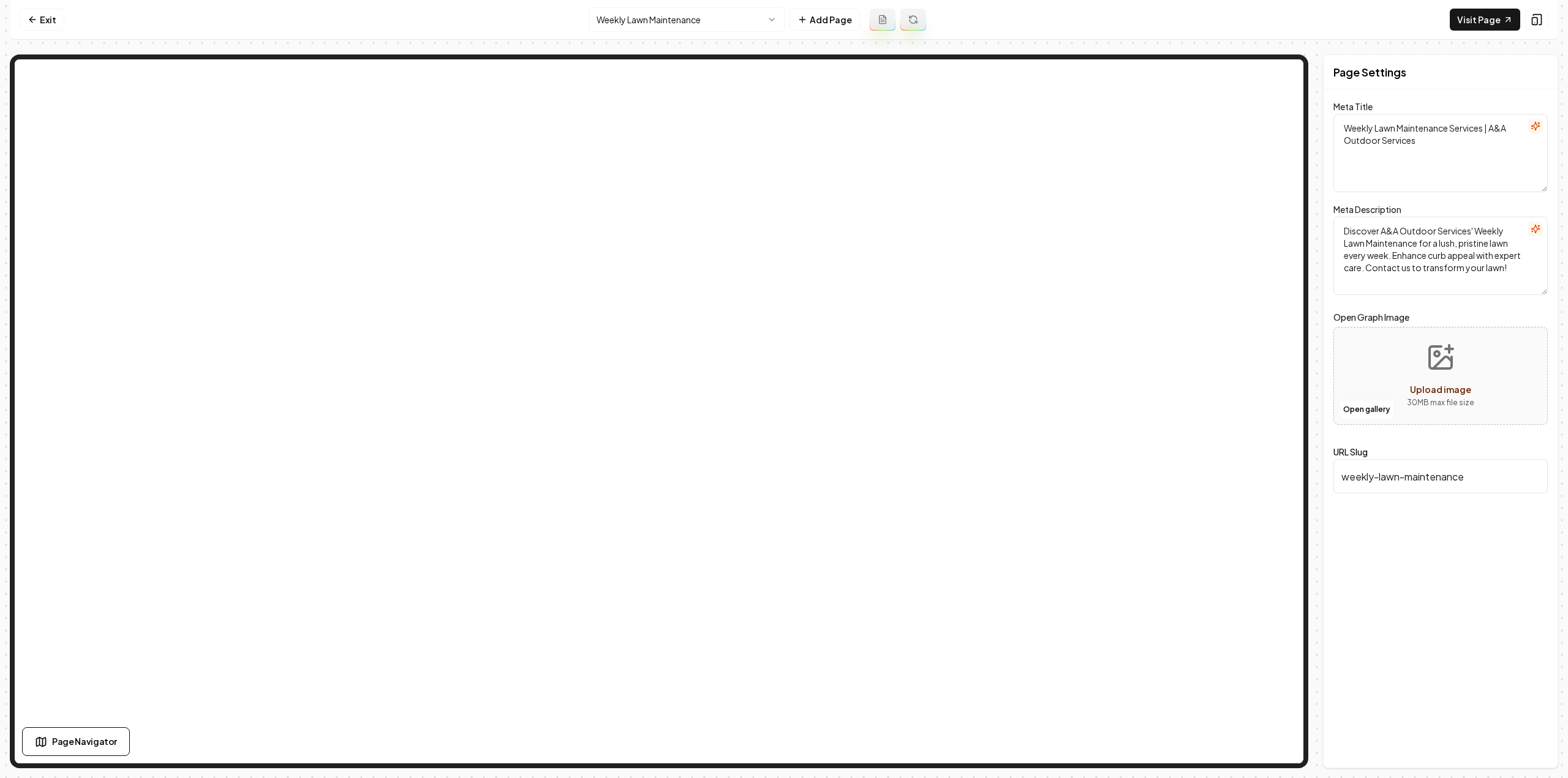
click at [661, 25] on html "Computer Required This feature is only available on a computer. Please switch t…" at bounding box center [784, 389] width 1568 height 778
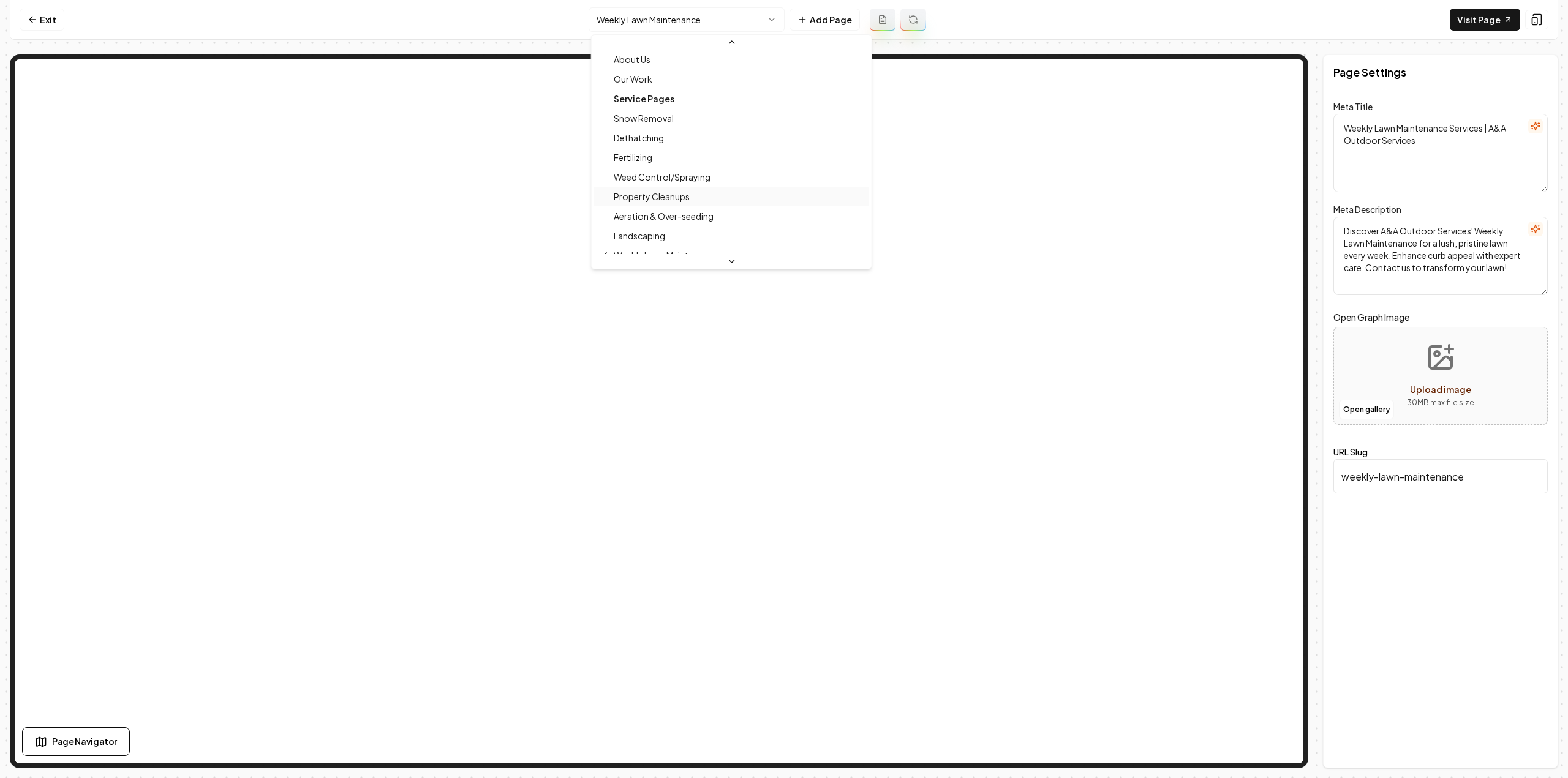
scroll to position [122, 0]
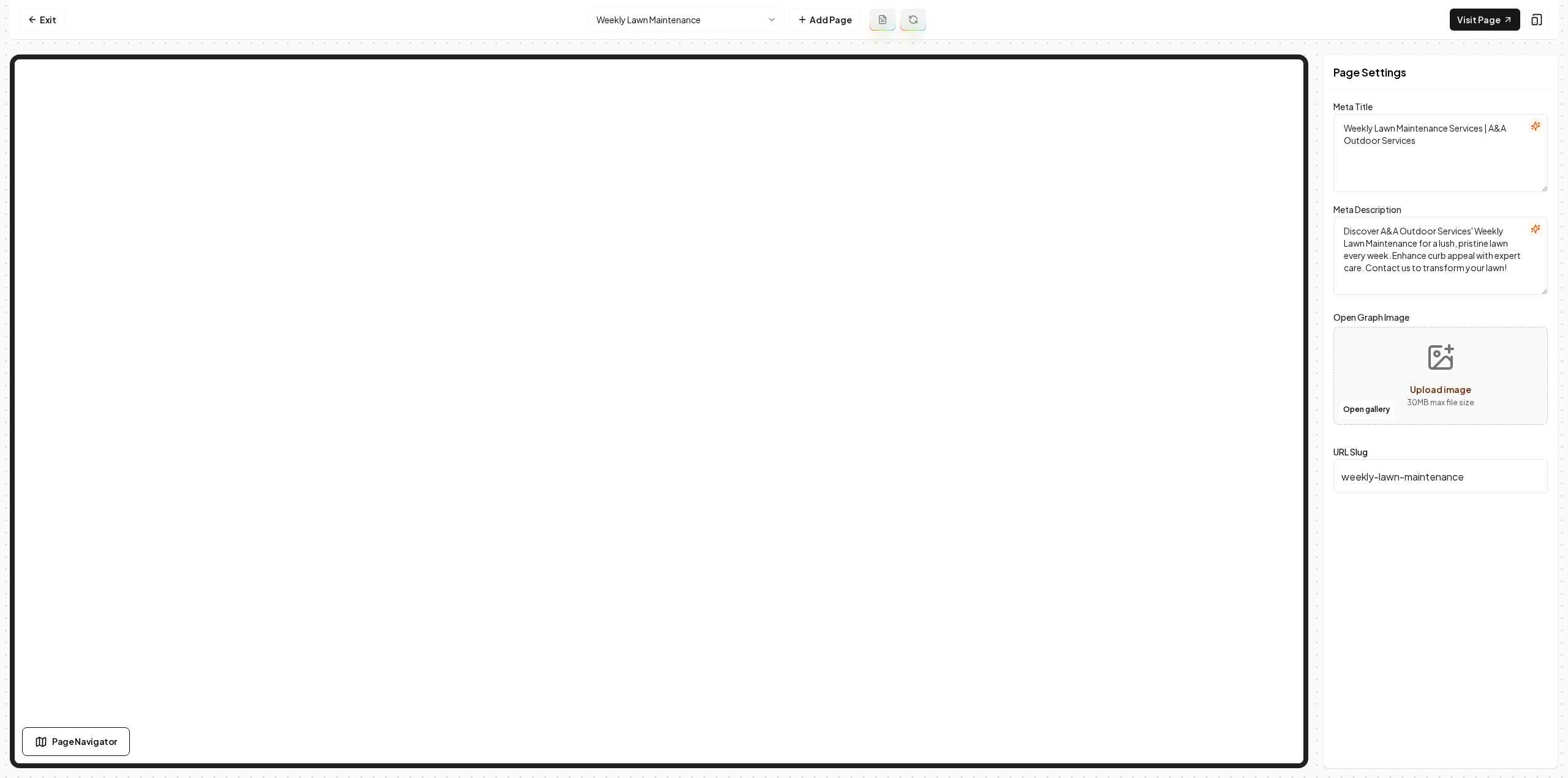
click at [643, 26] on html "Computer Required This feature is only available on a computer. Please switch t…" at bounding box center [784, 389] width 1568 height 778
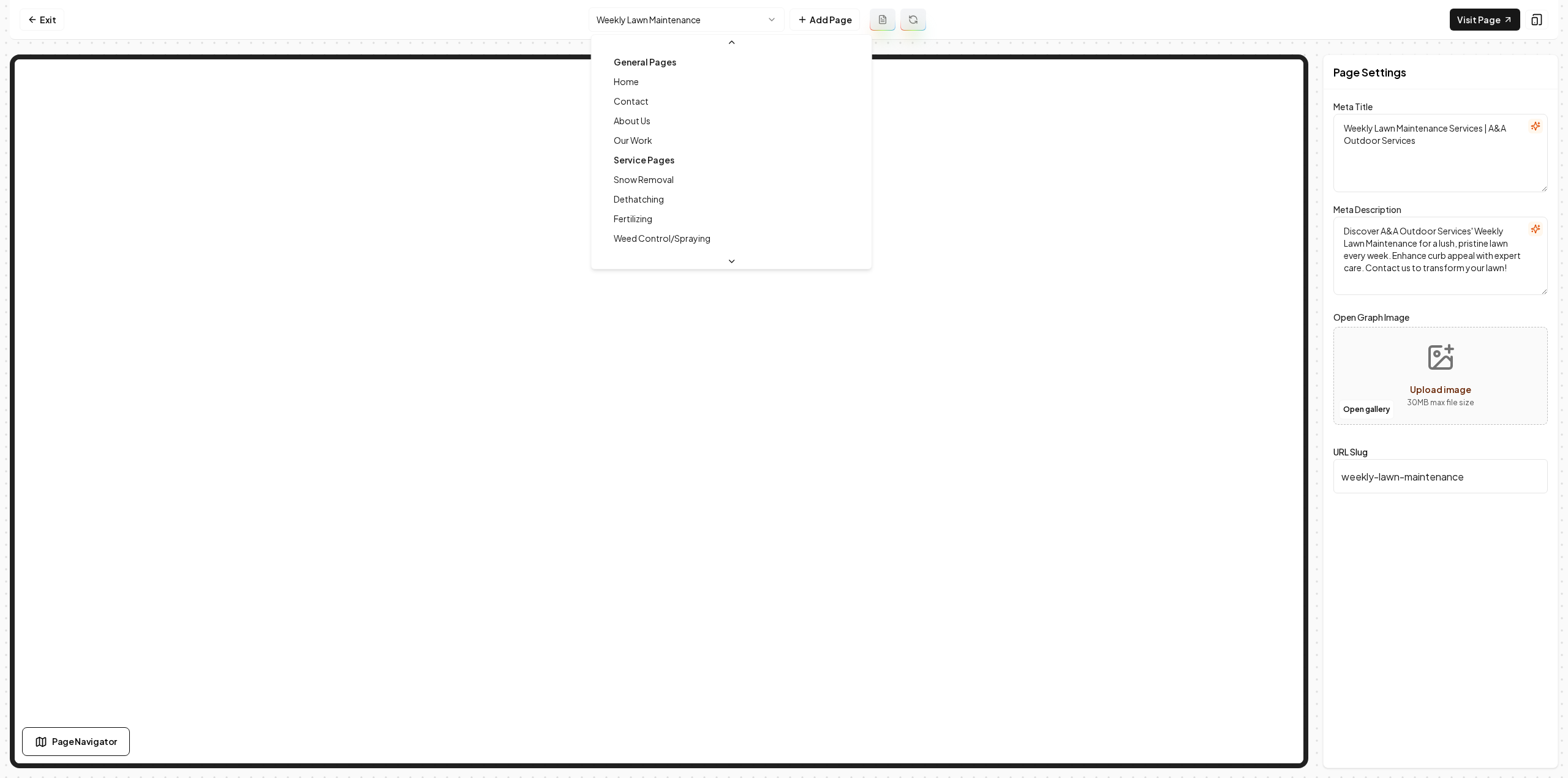
scroll to position [71, 0]
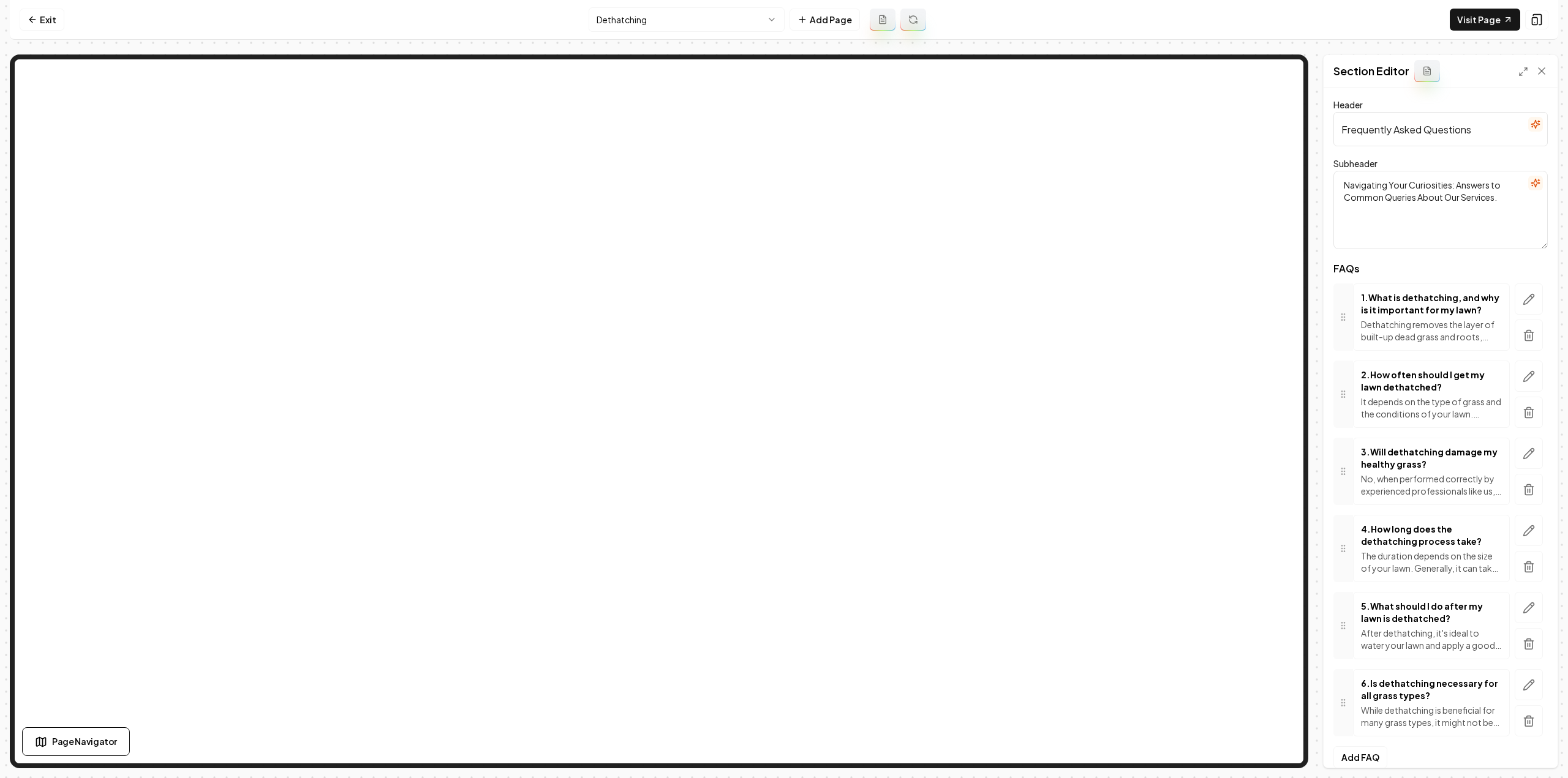
scroll to position [12, 0]
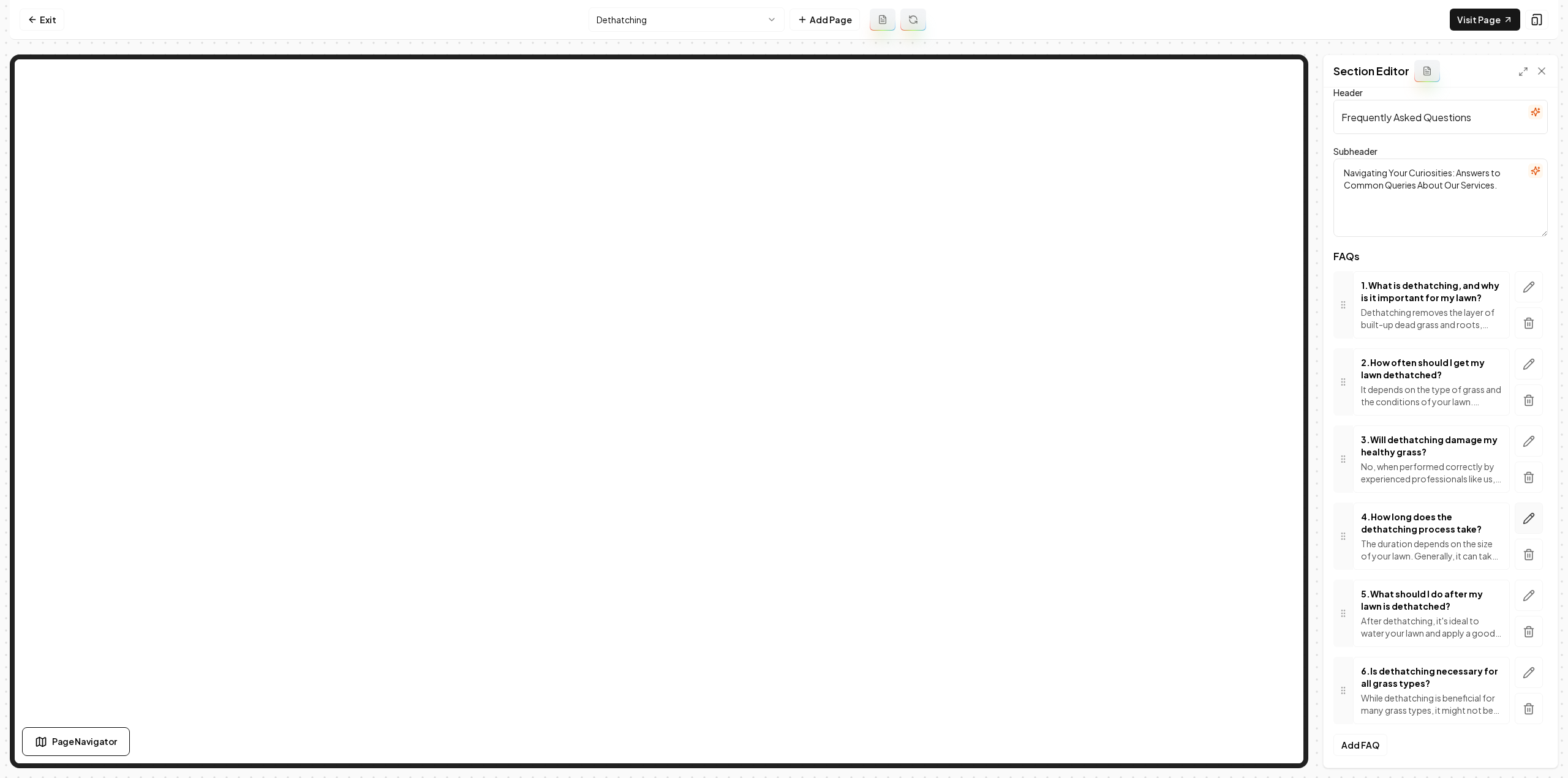
click at [1523, 521] on icon "button" at bounding box center [1528, 518] width 12 height 12
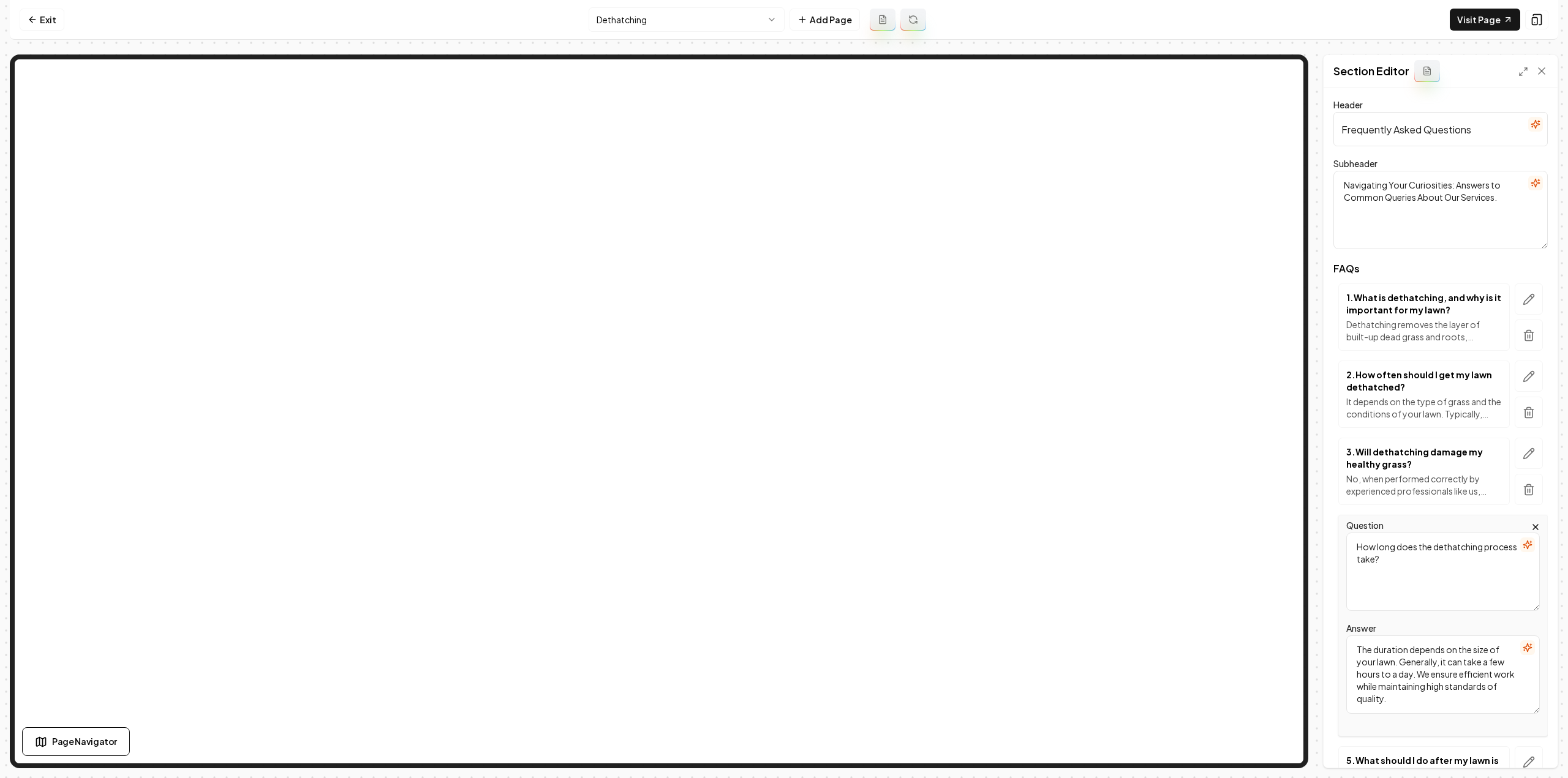
scroll to position [167, 0]
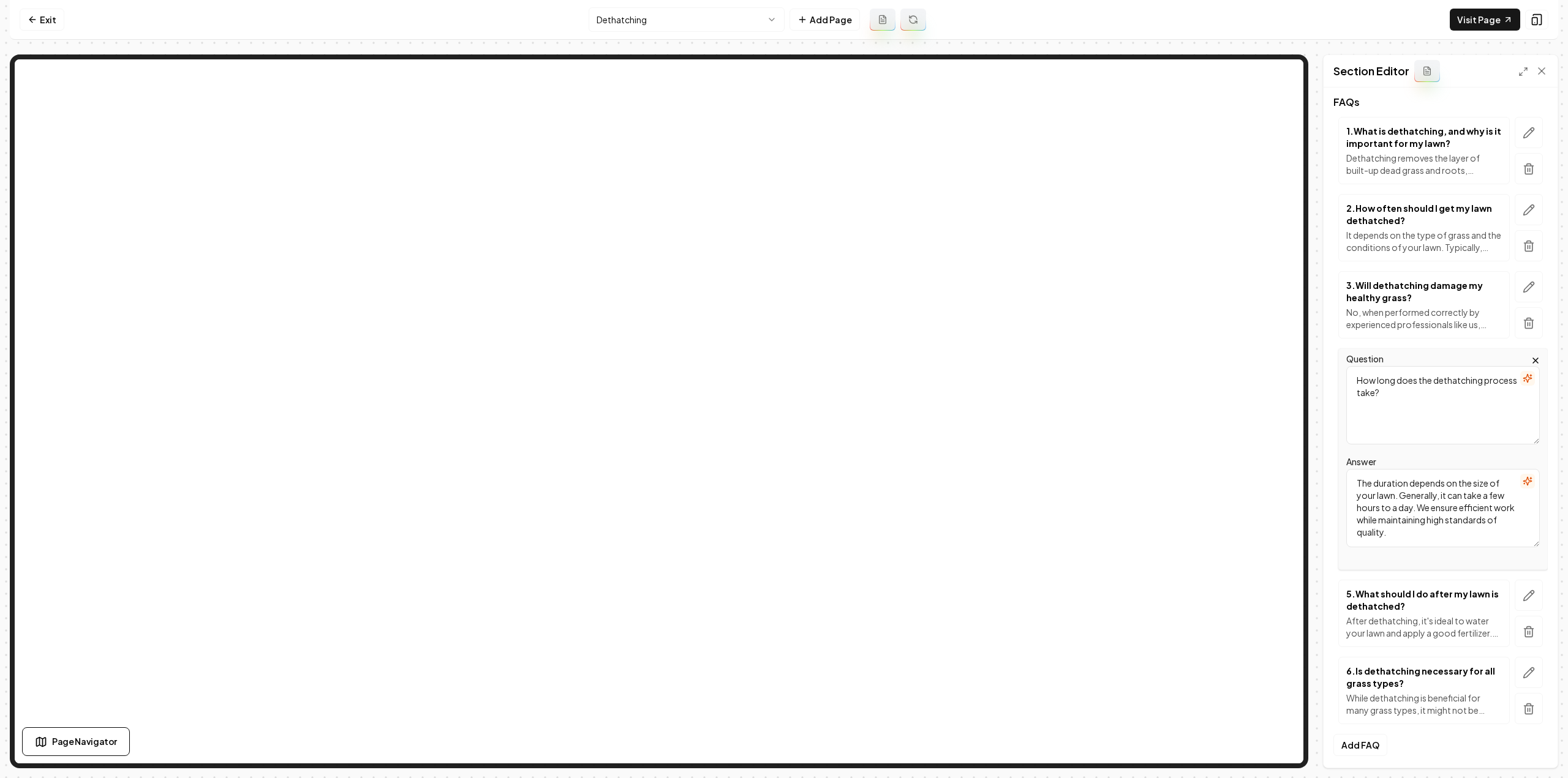
drag, startPoint x: 1411, startPoint y: 507, endPoint x: 1400, endPoint y: 494, distance: 17.0
click at [1400, 494] on textarea "The duration depends on the size of your lawn. Generally, it can take a few hou…" at bounding box center [1443, 508] width 194 height 78
paste textarea "The process typically takes less than an hour or a little more."
drag, startPoint x: 1453, startPoint y: 492, endPoint x: 1397, endPoint y: 492, distance: 56.0
click at [1397, 492] on textarea "The duration depends on the size of your lawn. The process typically takes less…" at bounding box center [1443, 508] width 194 height 78
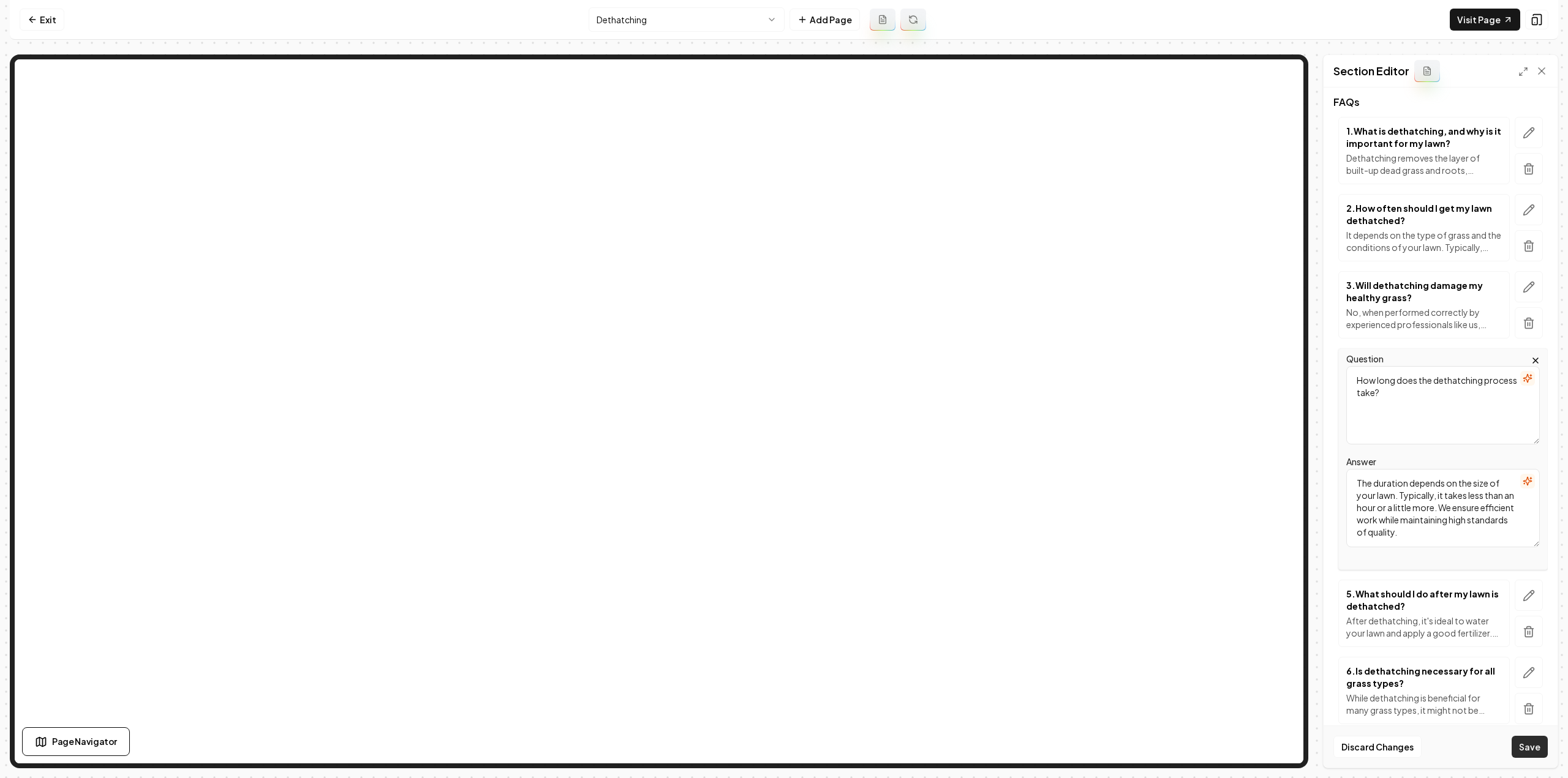
type textarea "The duration depends on the size of your lawn. Typically, it takes less than an…"
click at [1532, 750] on button "Save" at bounding box center [1529, 746] width 36 height 22
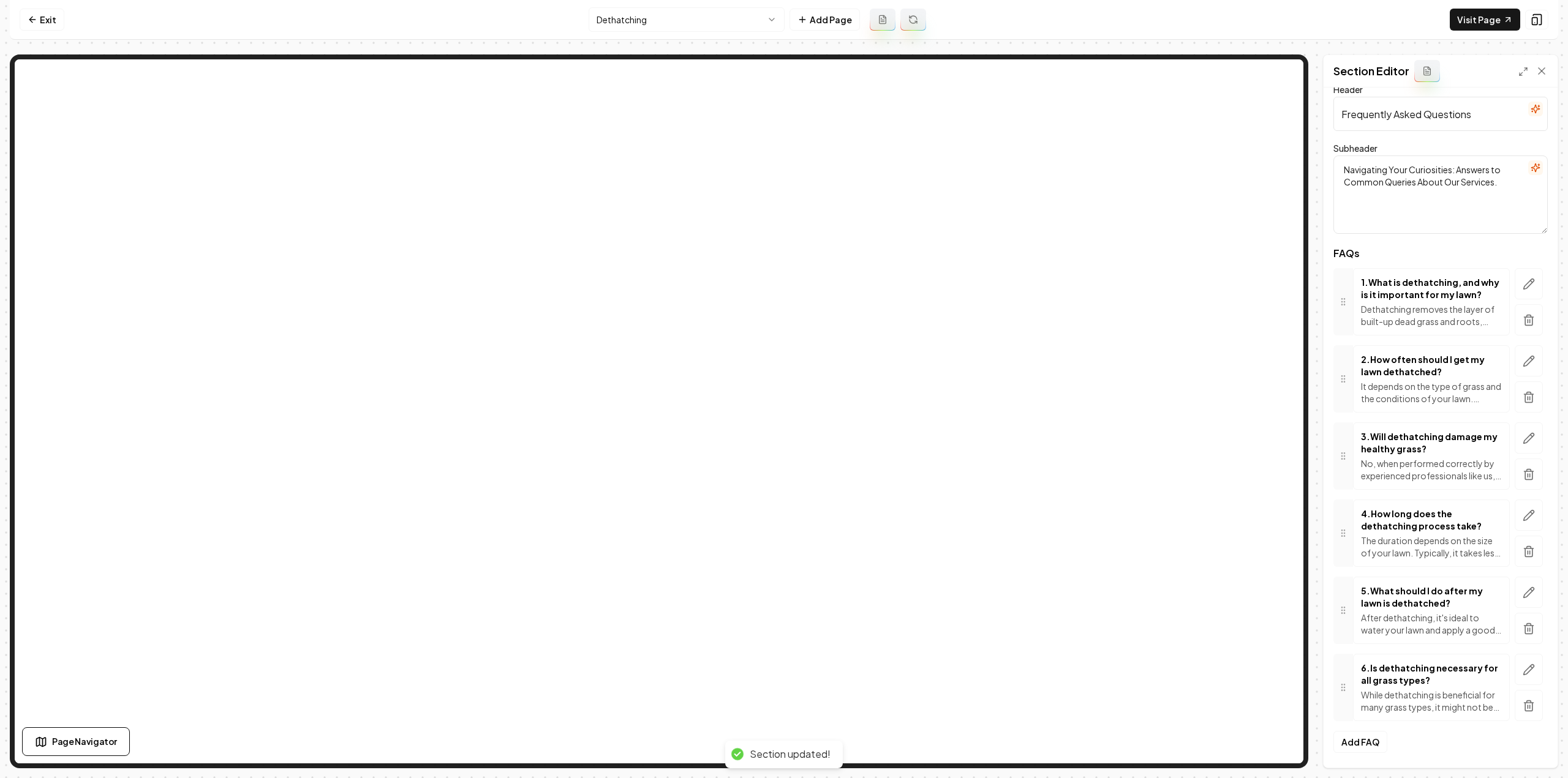
scroll to position [12, 0]
click at [664, 32] on html "Computer Required This feature is only available on a computer. Please switch t…" at bounding box center [784, 389] width 1568 height 778
click at [665, 22] on html "Computer Required This feature is only available on a computer. Please switch t…" at bounding box center [784, 389] width 1568 height 778
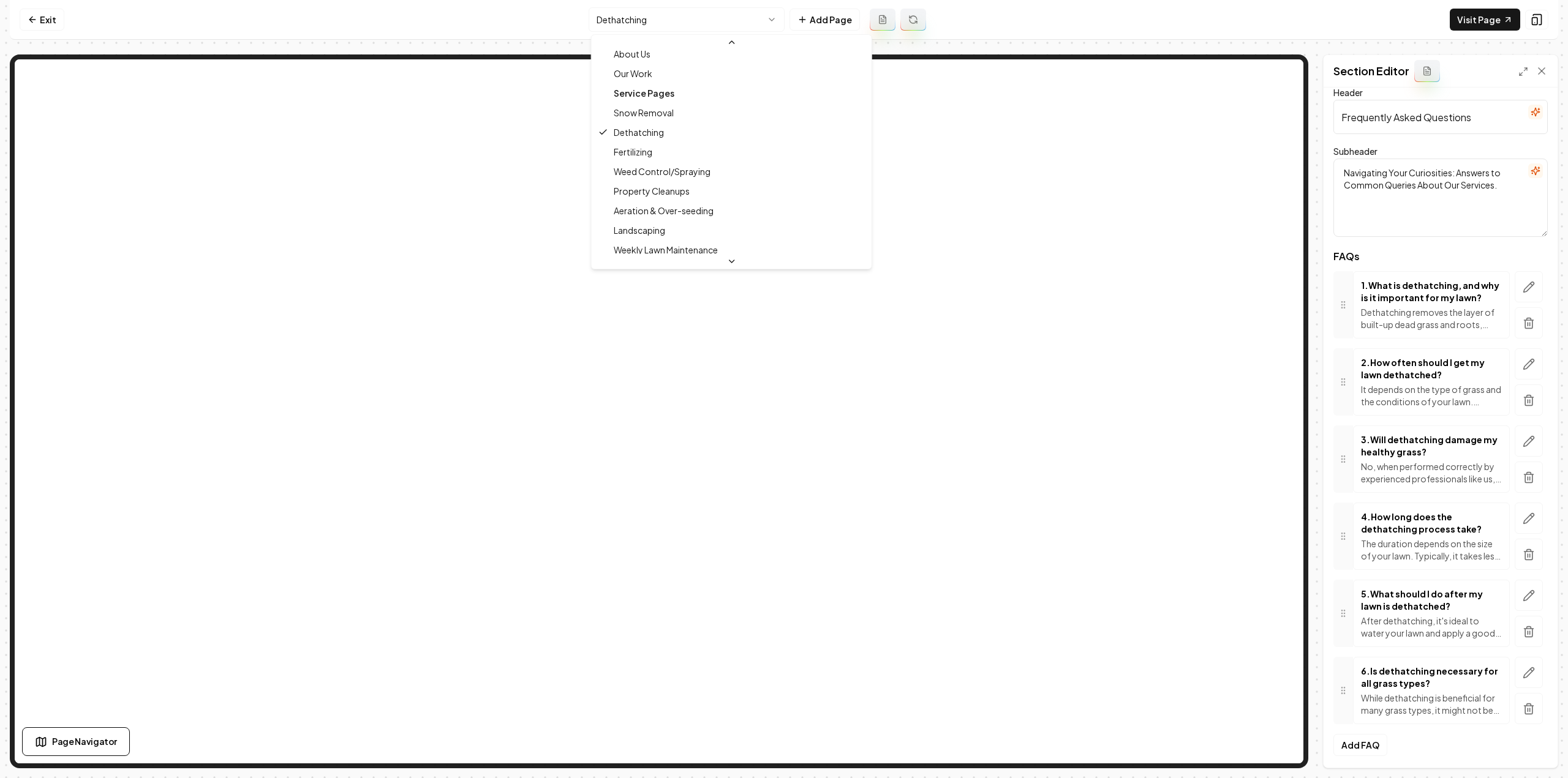
scroll to position [122, 0]
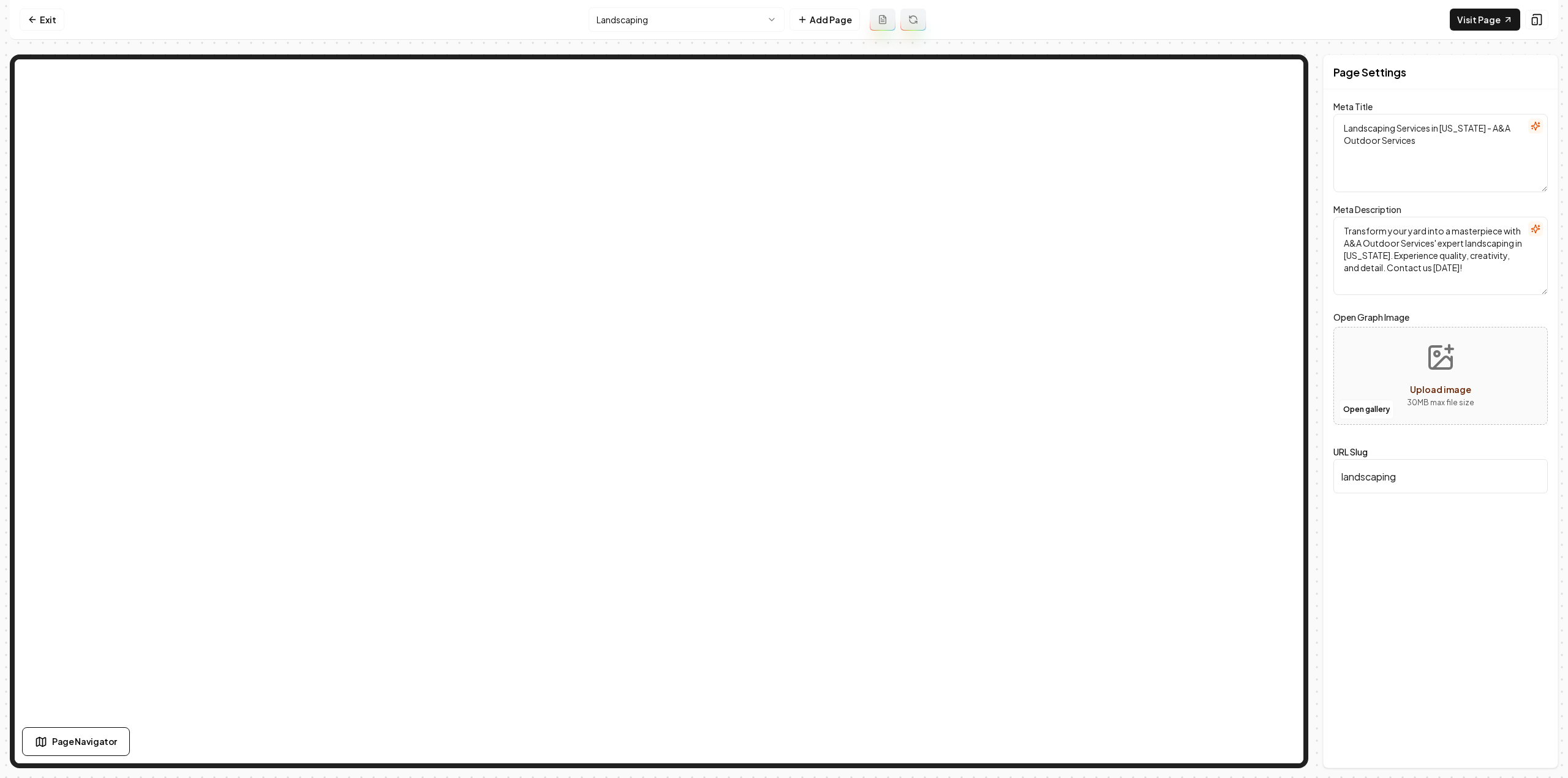
click at [884, 19] on icon at bounding box center [882, 19] width 10 height 10
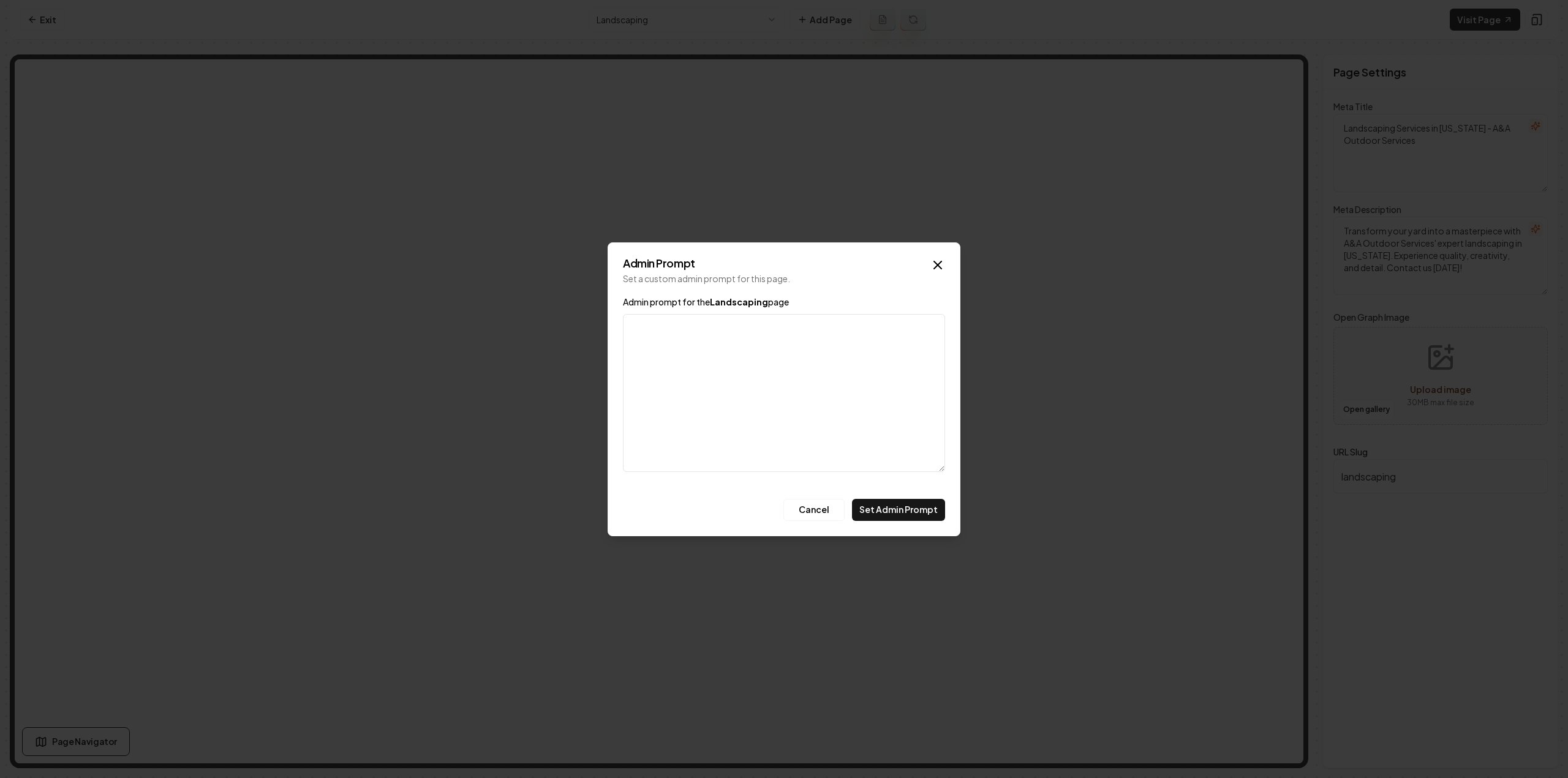
click at [674, 354] on textarea "Admin prompt for the Landscaping page" at bounding box center [783, 393] width 322 height 158
drag, startPoint x: 644, startPoint y: 325, endPoint x: 596, endPoint y: 323, distance: 48.0
click at [596, 323] on body "Computer Required This feature is only available on a computer. Please switch t…" at bounding box center [784, 389] width 1568 height 778
type textarea "Tailored to softscapes only: mulch projects, rock projects, edging (pavers, nat…"
click at [882, 508] on button "Set Admin Prompt" at bounding box center [898, 510] width 93 height 22
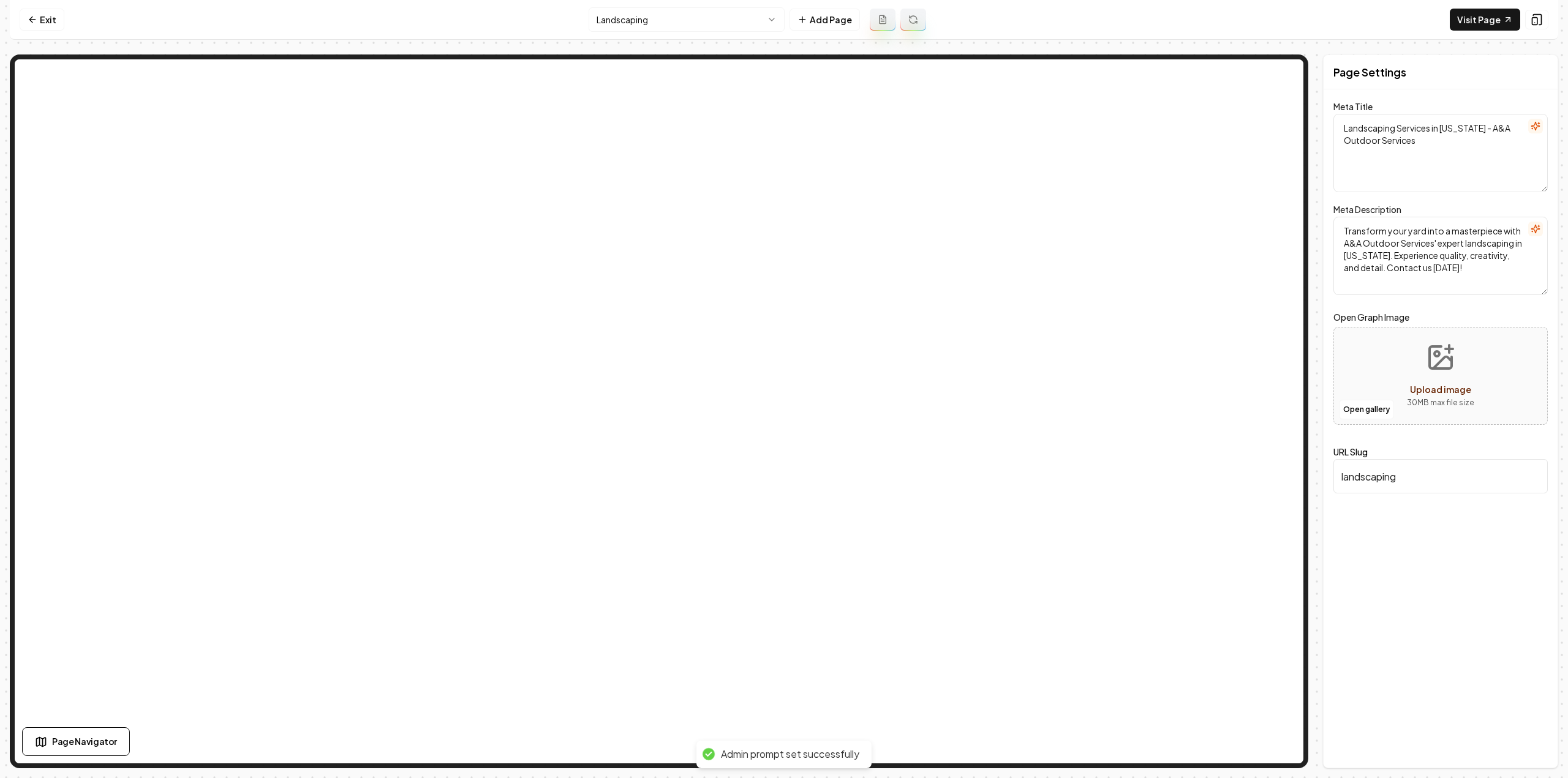
click at [918, 17] on button at bounding box center [913, 19] width 26 height 22
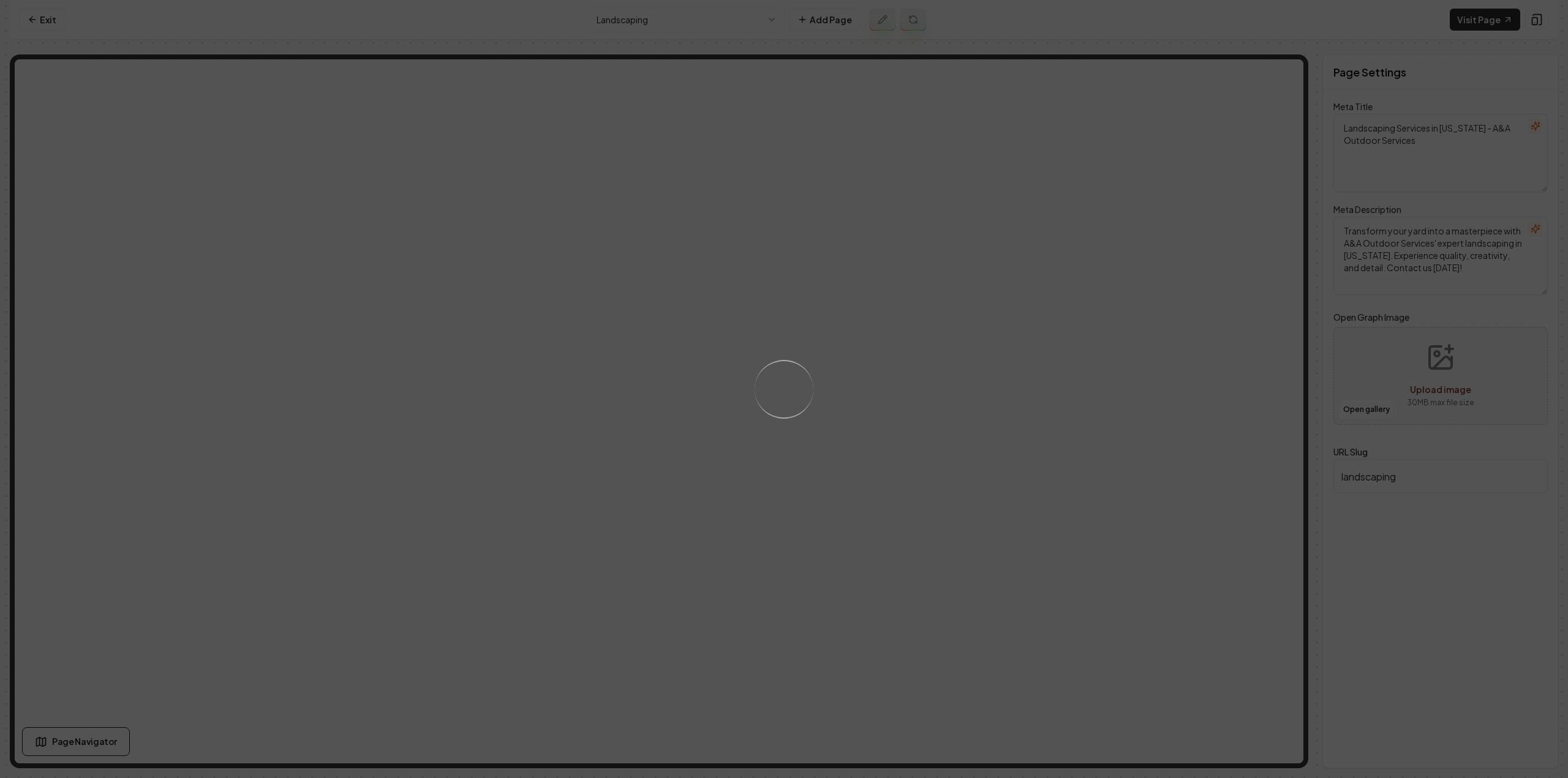
type textarea "Expert Landscaping Services in Central Minnesota - A&A Outdoor Services"
type textarea "Transform your outdoor space with A&A Outdoor Services. Our expert landscaping …"
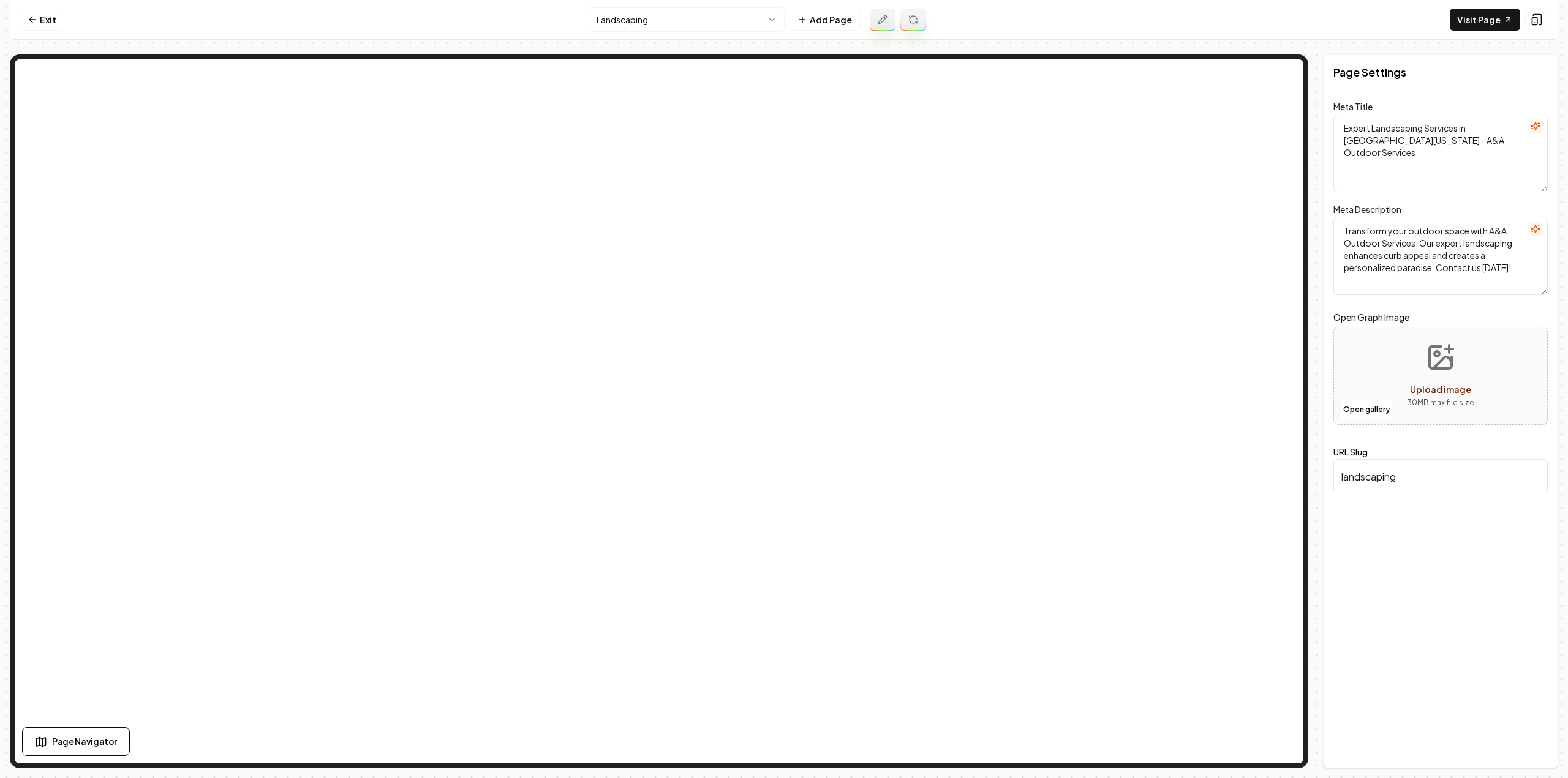
click at [877, 25] on button at bounding box center [882, 19] width 26 height 22
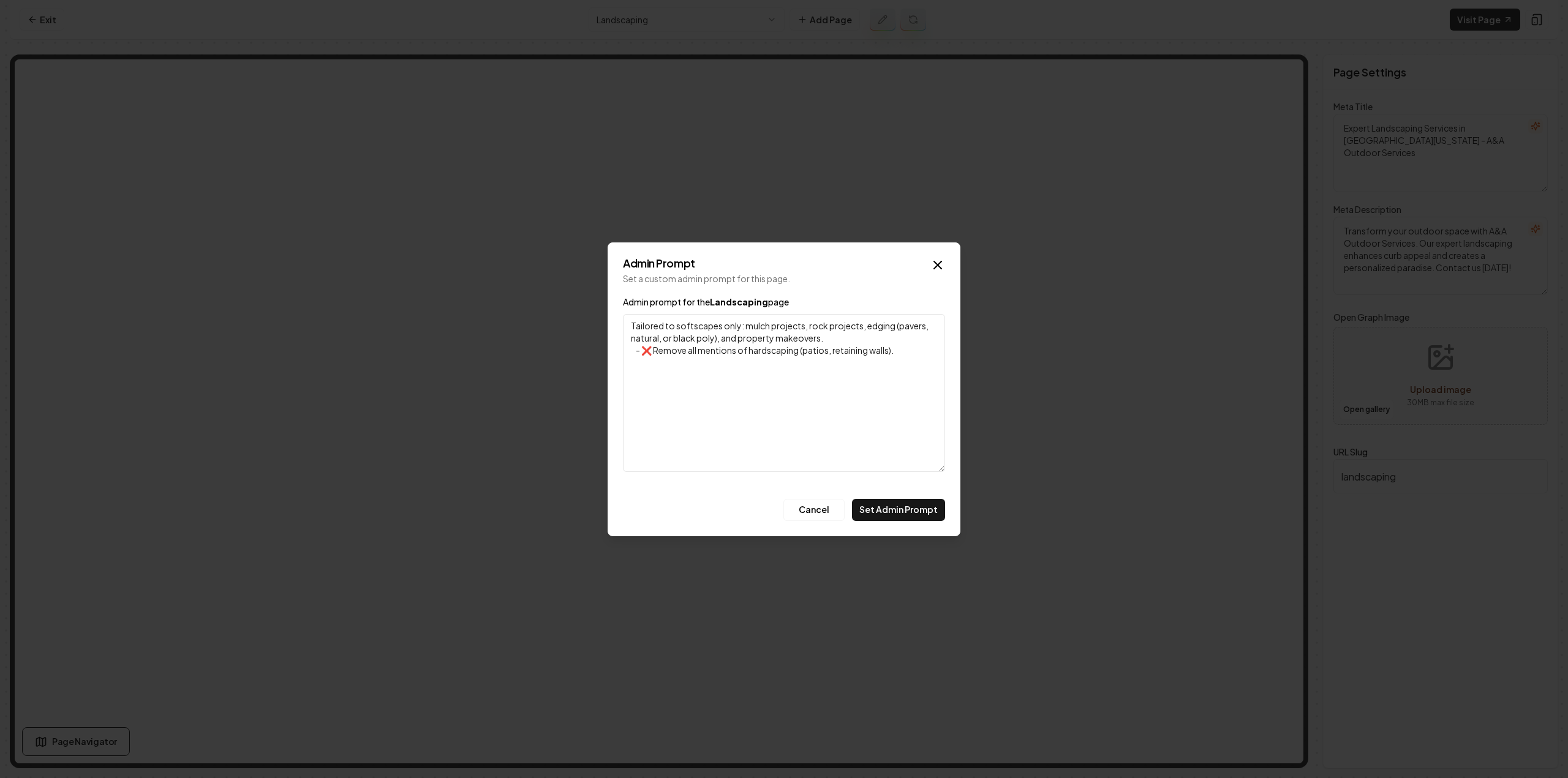
click at [765, 387] on textarea "Tailored to softscapes only: mulch projects, rock projects, edging (pavers, nat…" at bounding box center [783, 393] width 322 height 158
click at [915, 361] on textarea "Tailored to softscapes only: mulch projects, rock projects, edging (pavers, nat…" at bounding box center [783, 393] width 322 height 158
click at [712, 379] on textarea "Tailored to softscapes only: mulch projects, rock projects, edging (pavers, nat…" at bounding box center [783, 393] width 322 height 158
paste textarea "Warranty → Clearly note: We do not offer warranties, since we don’t provide har…"
type textarea "Tailored to softscapes only: mulch projects, rock projects, edging (pavers, nat…"
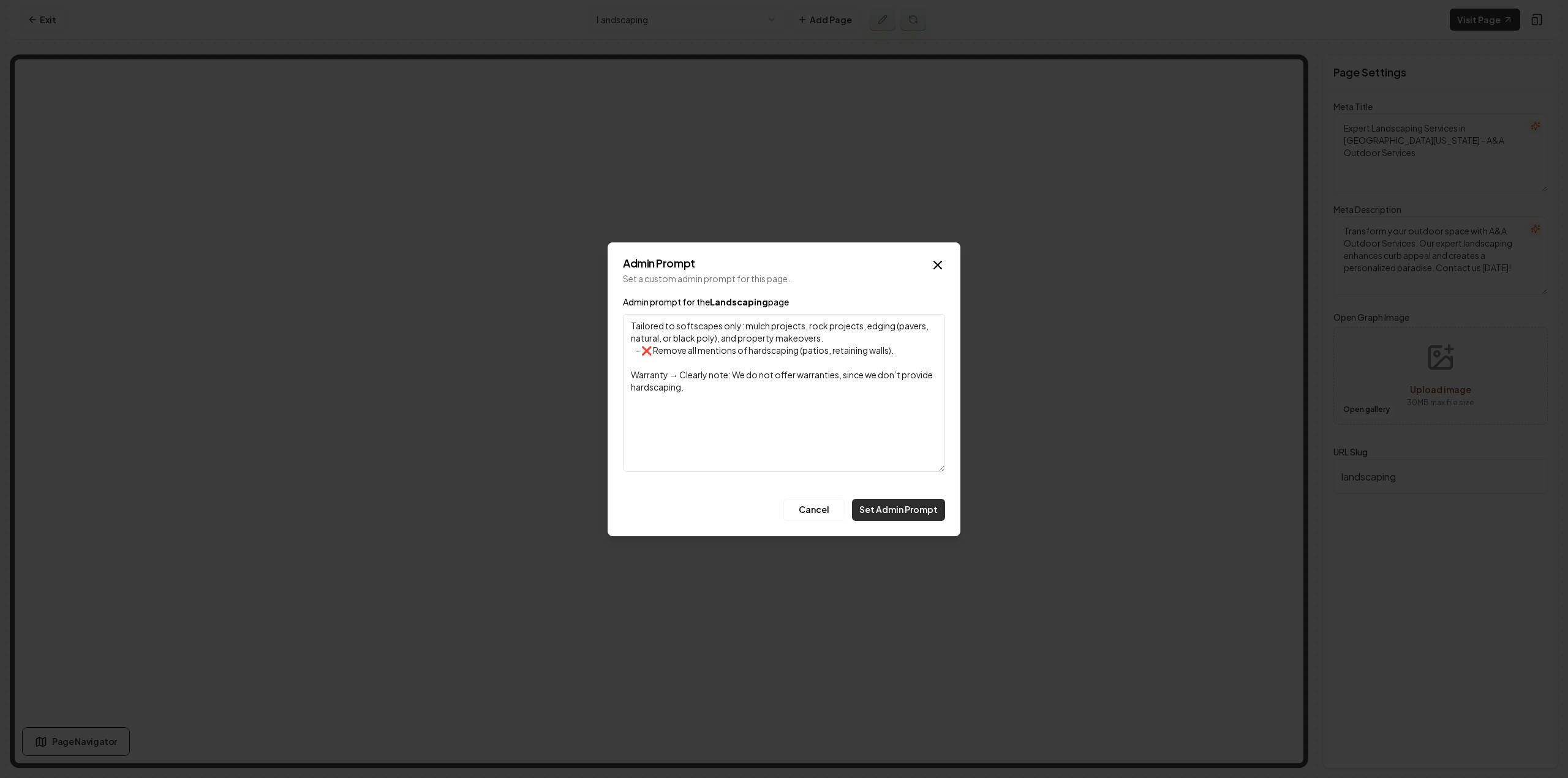
click at [907, 511] on button "Set Admin Prompt" at bounding box center [898, 510] width 93 height 22
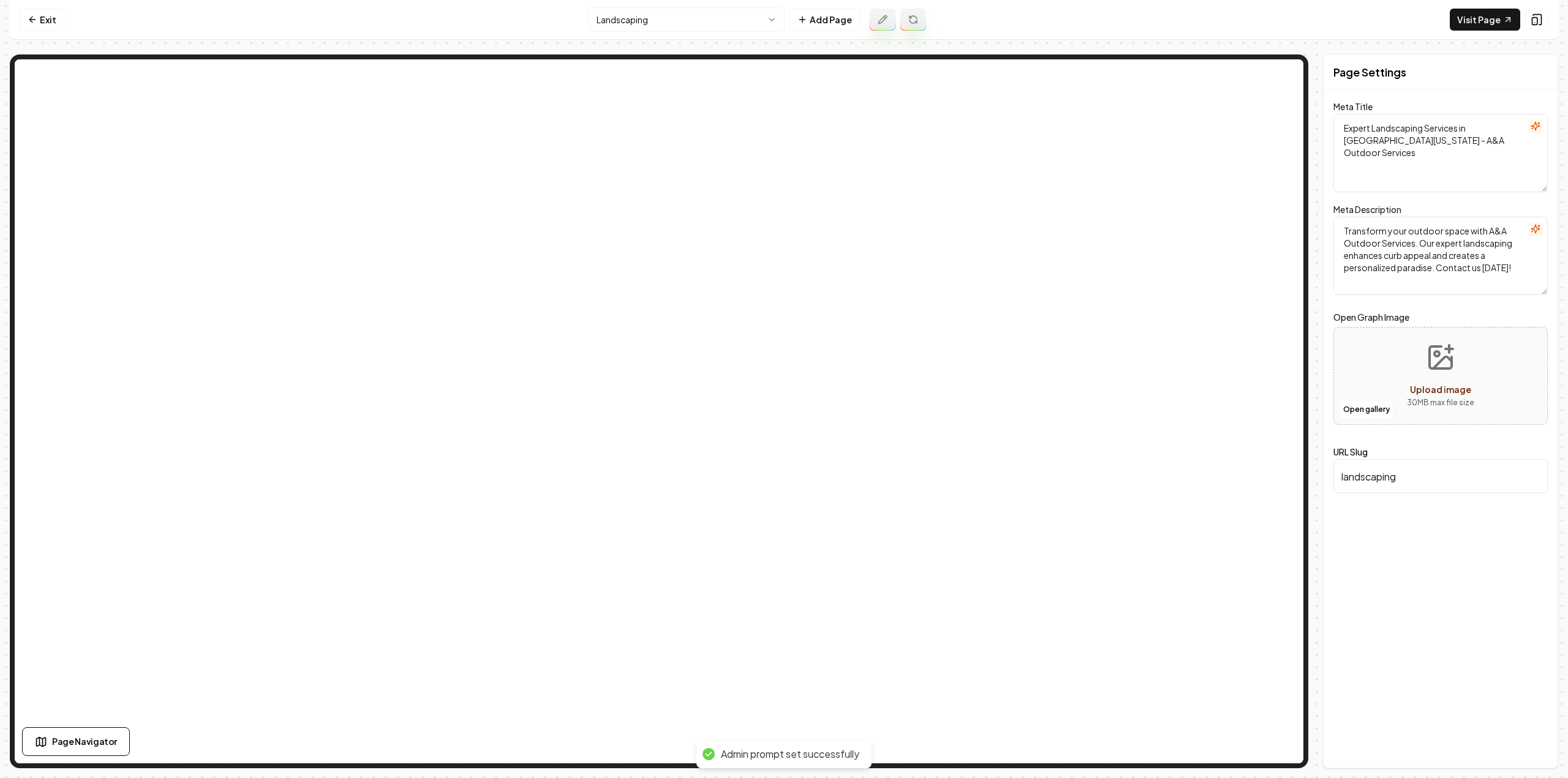
click at [913, 22] on icon at bounding box center [913, 19] width 10 height 10
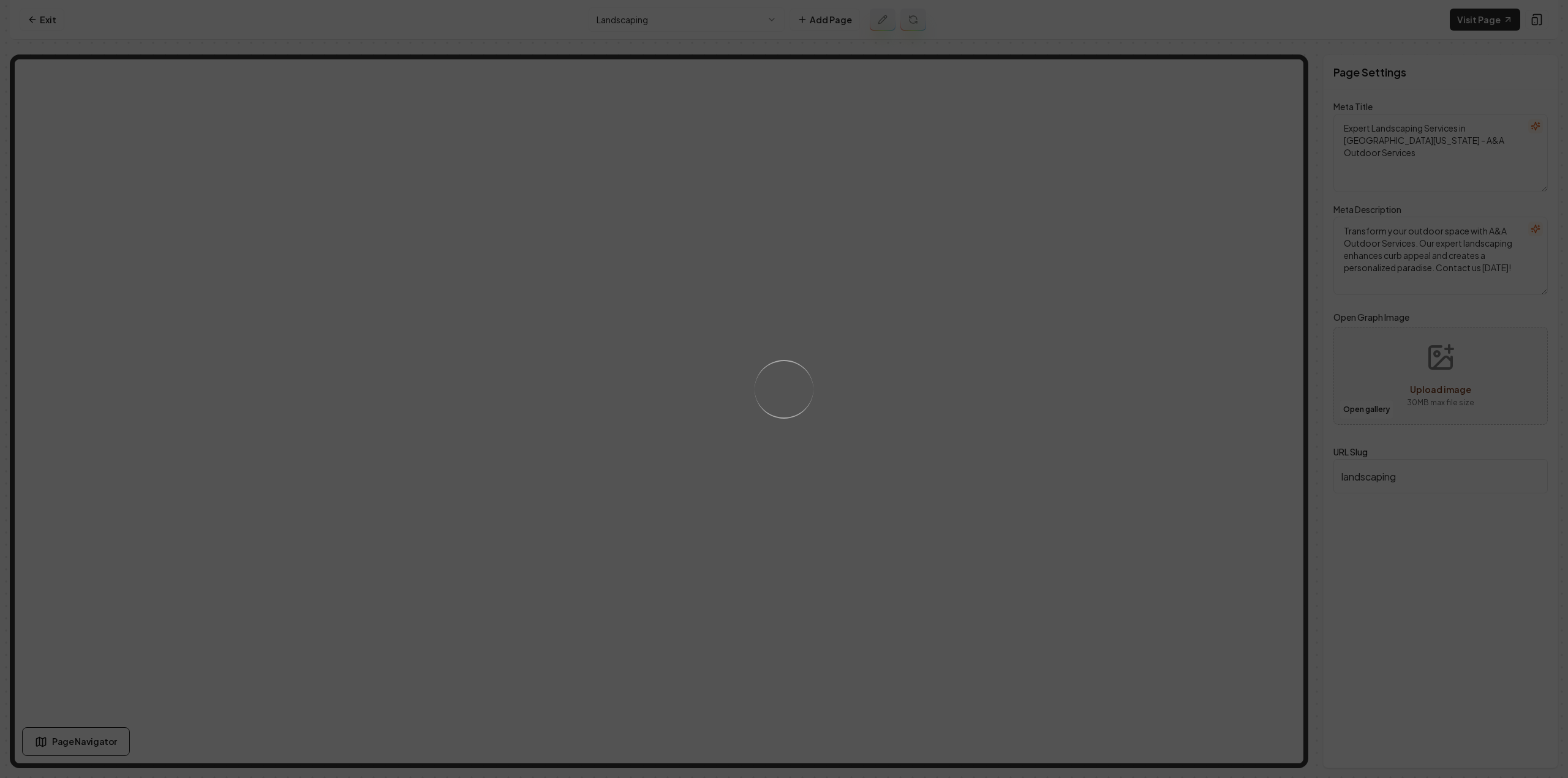
type textarea "Landscaping Services in Minnesota | A&A Outdoor Services"
type textarea "Transform your outdoor space into a paradise with A&A Outdoor Services. Our lan…"
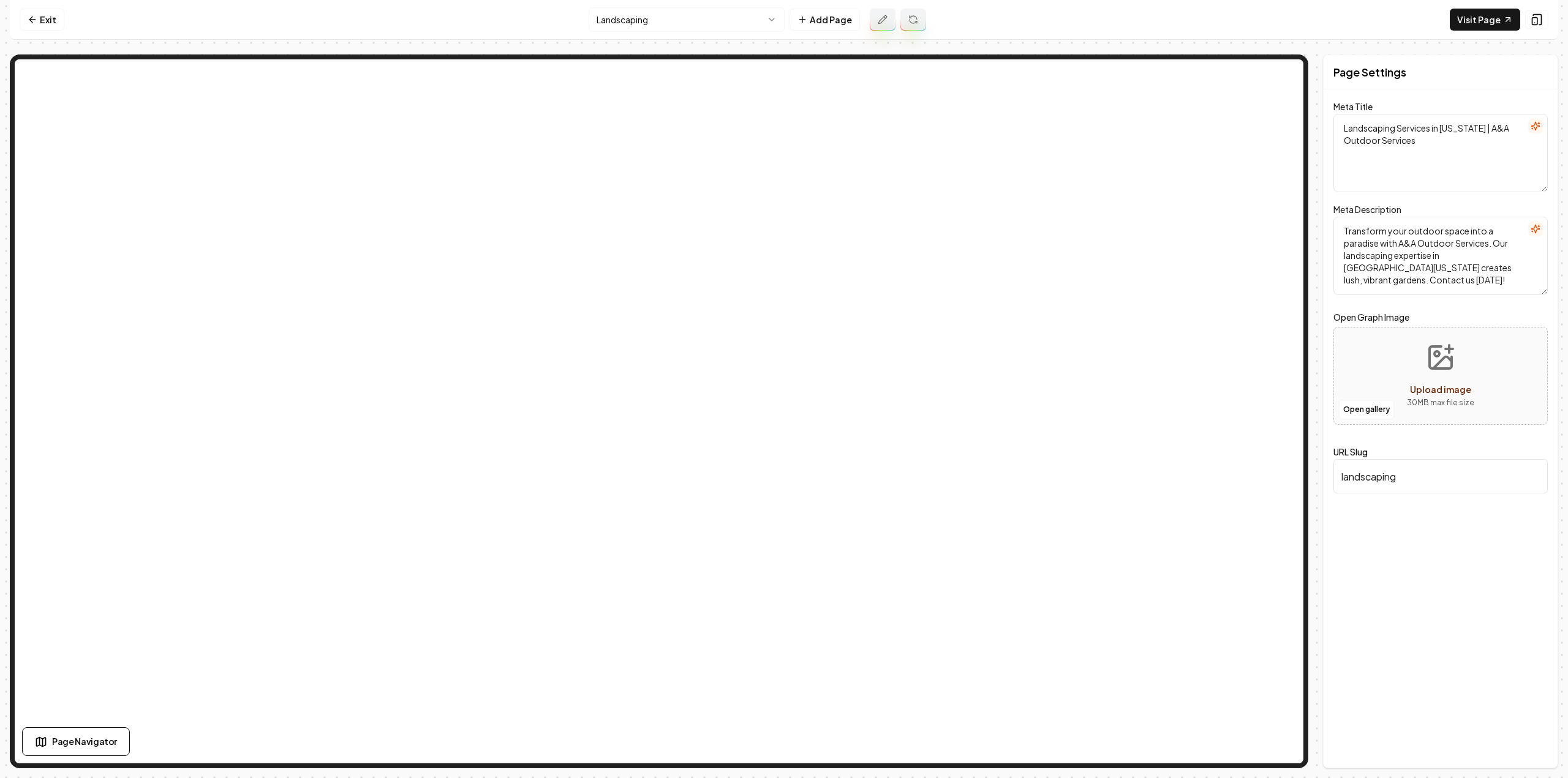
click at [888, 14] on button at bounding box center [882, 19] width 26 height 22
click at [669, 23] on html "Computer Required This feature is only available on a computer. Please switch t…" at bounding box center [784, 389] width 1568 height 778
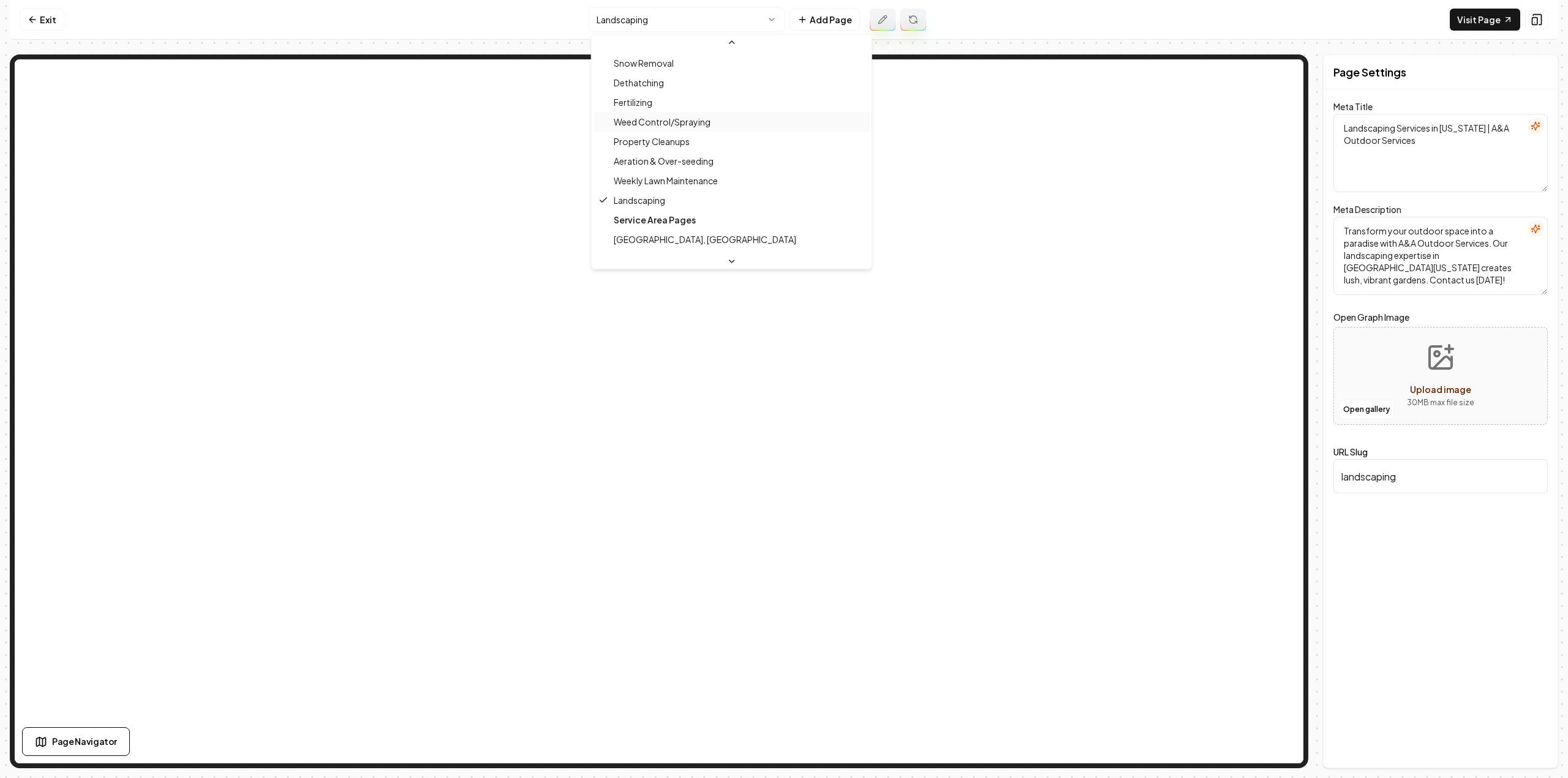
scroll to position [133, 0]
type textarea "Property Cleanups by A&A Outdoor Services - Expert Care"
type textarea "Revitalize your outdoor space with A&A Outdoor Services' expert property cleanu…"
type input "property-cleanups"
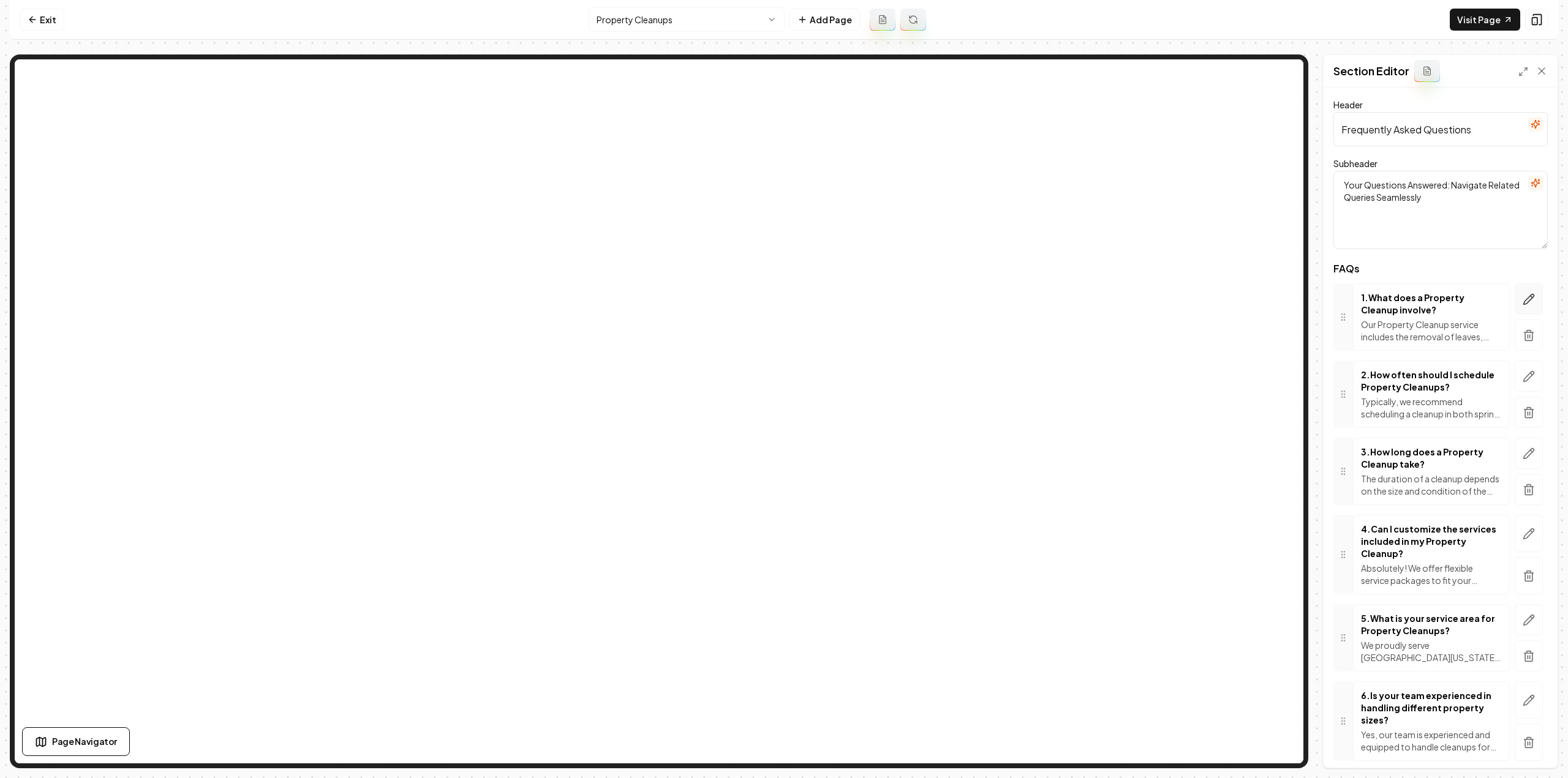
click at [1523, 293] on icon "button" at bounding box center [1528, 299] width 12 height 12
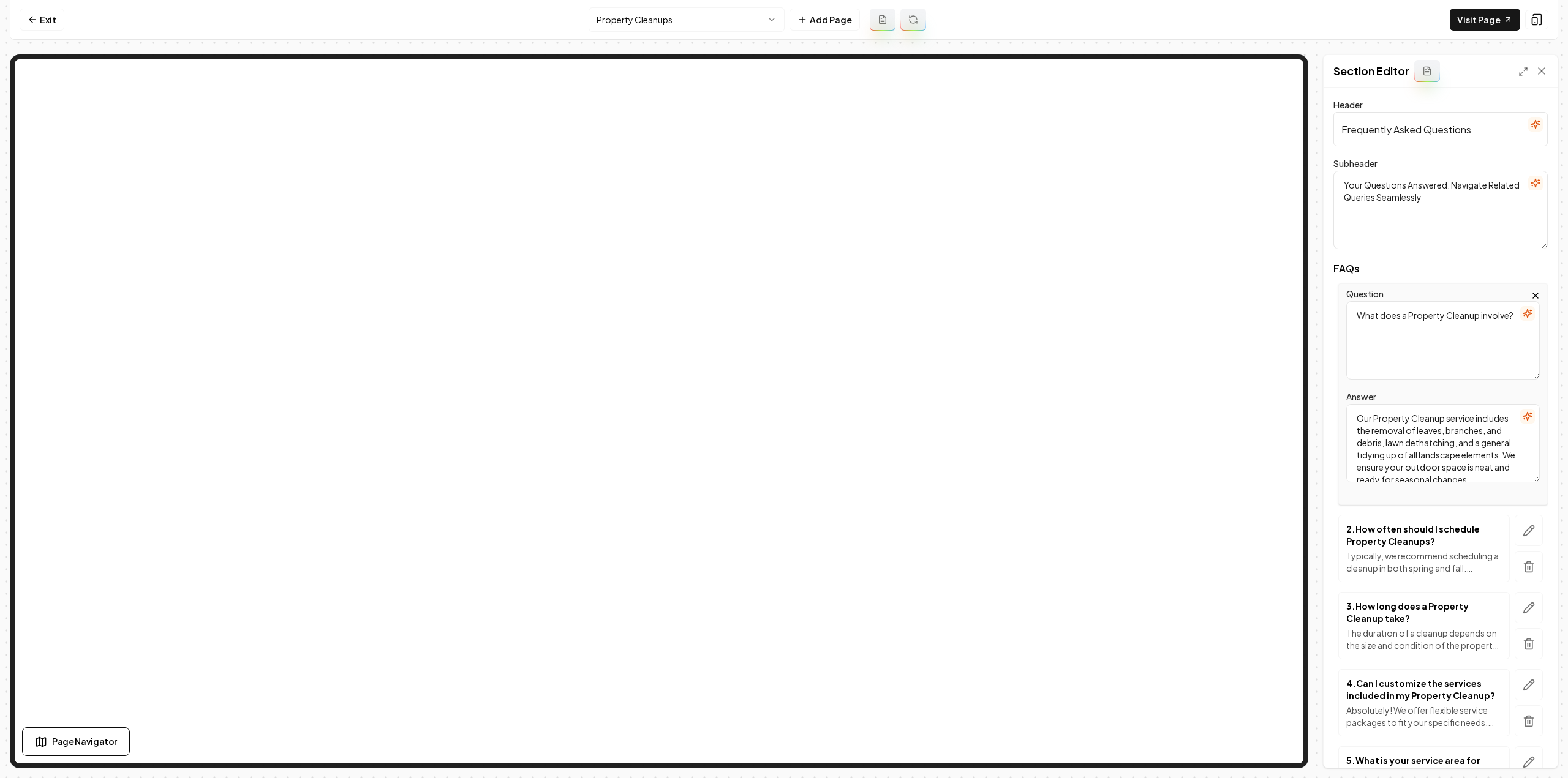
drag, startPoint x: 1439, startPoint y: 440, endPoint x: 1406, endPoint y: 454, distance: 35.8
click at [1406, 454] on textarea "Our Property Cleanup service includes the removal of leaves, branches, and debr…" at bounding box center [1443, 443] width 194 height 78
type textarea "Our Property Cleanup service includes the removal of leaves, branches, and debr…"
click at [1520, 747] on button "Save" at bounding box center [1529, 746] width 36 height 22
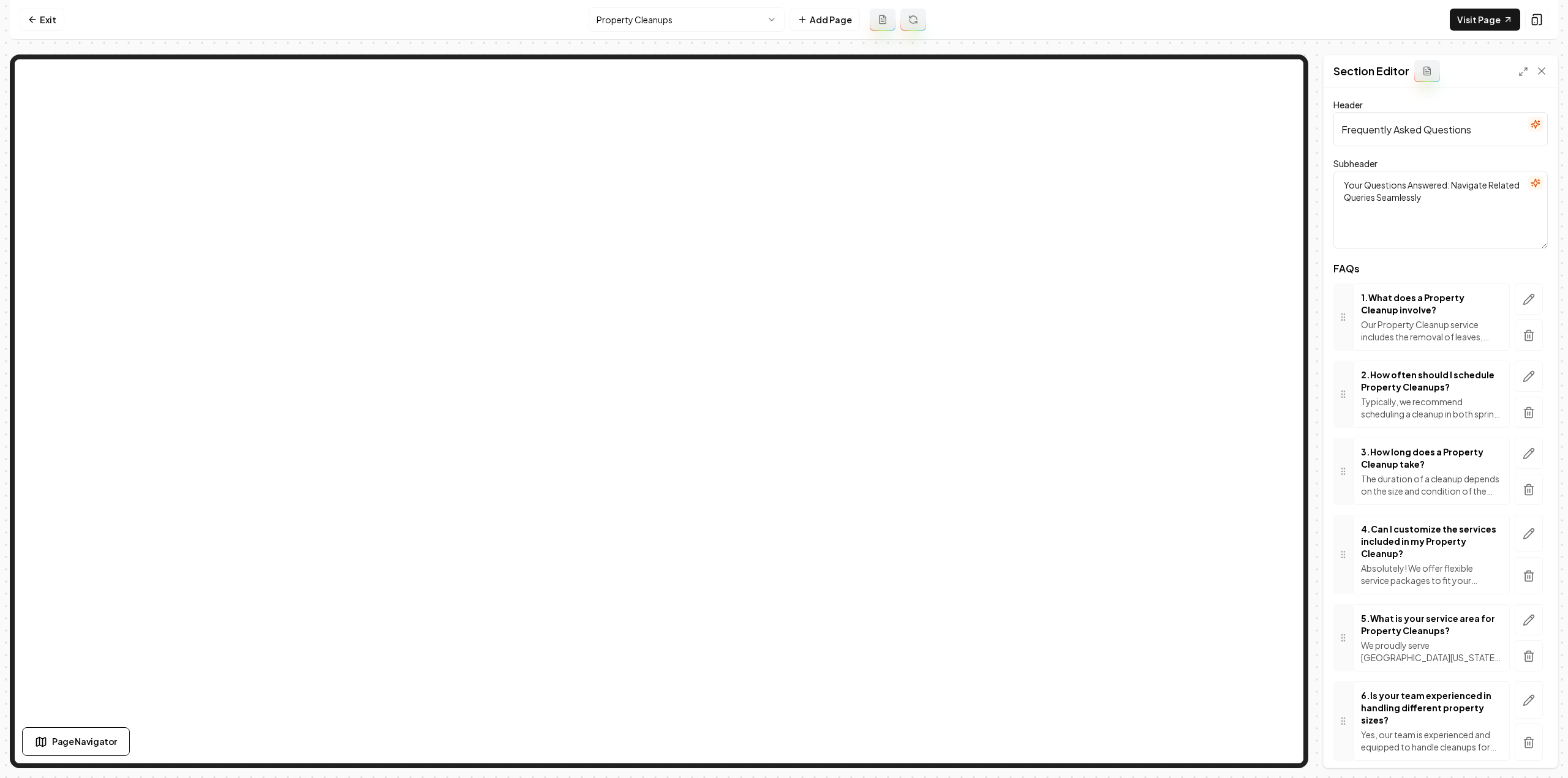
click at [678, 20] on html "Computer Required This feature is only available on a computer. Please switch t…" at bounding box center [784, 389] width 1568 height 778
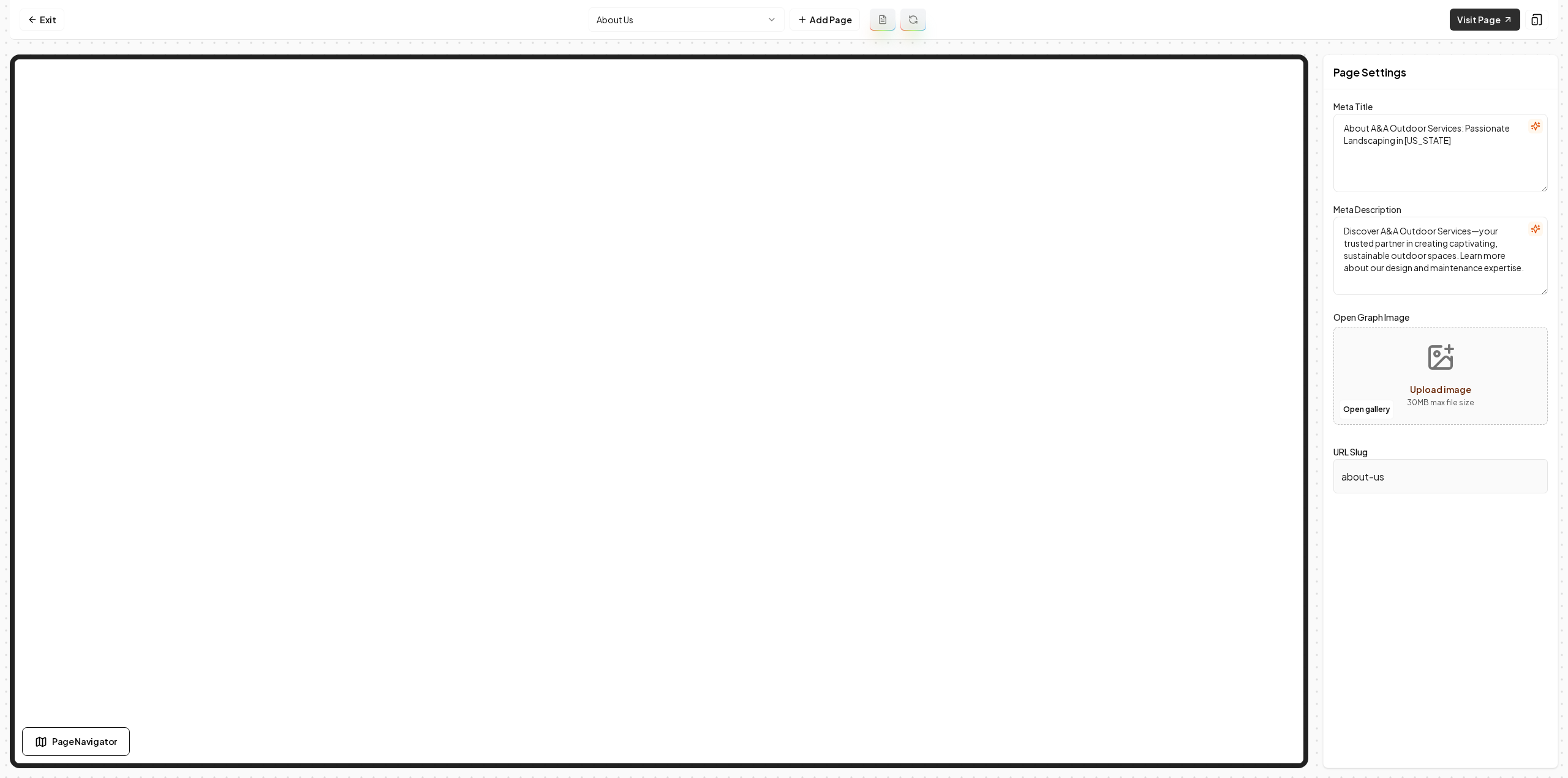
click at [1473, 18] on link "Visit Page" at bounding box center [1485, 19] width 71 height 22
click at [41, 19] on link "Exit" at bounding box center [42, 19] width 45 height 22
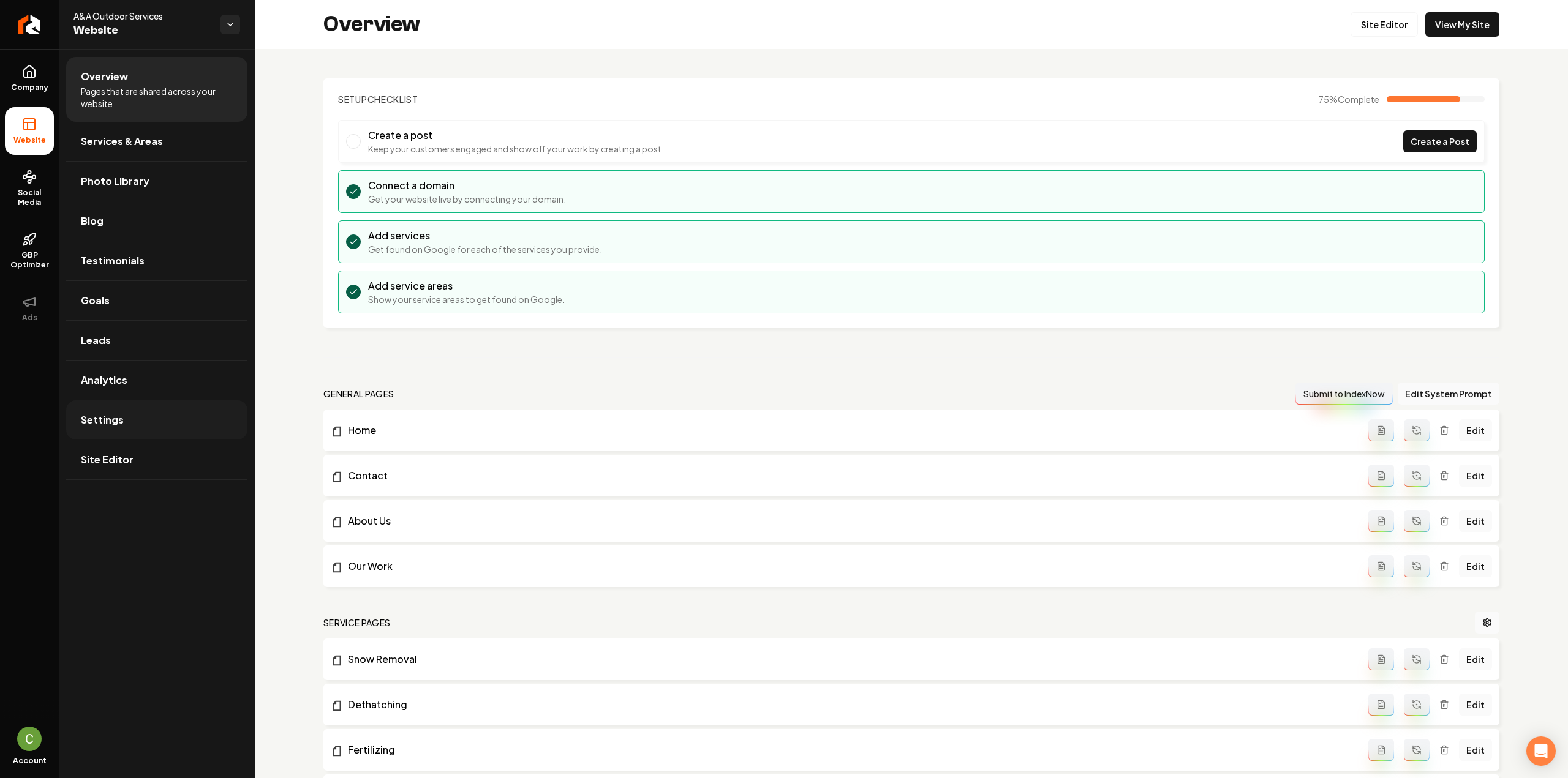
click at [140, 437] on link "Settings" at bounding box center [156, 420] width 181 height 39
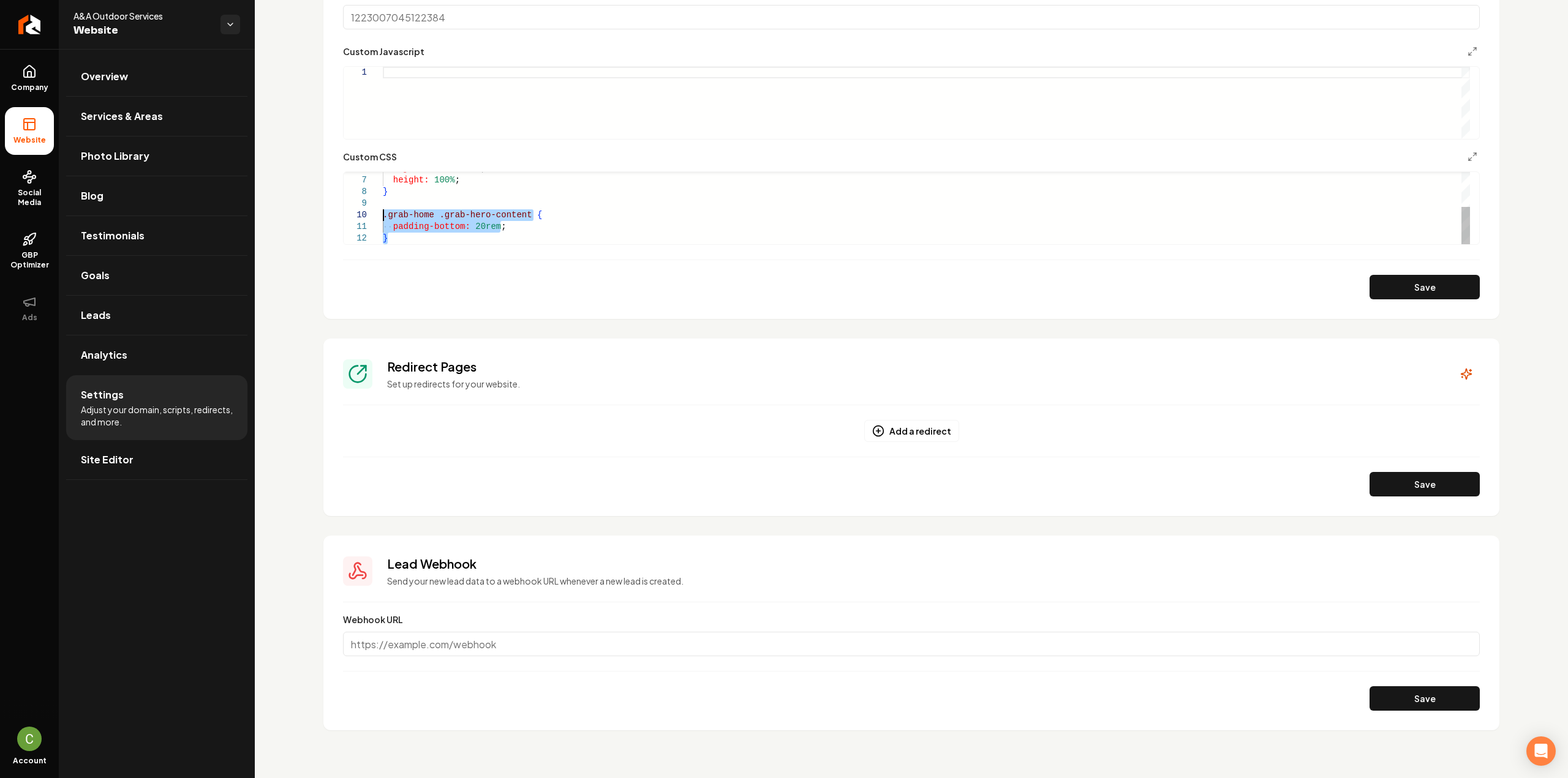
drag, startPoint x: 413, startPoint y: 234, endPoint x: 379, endPoint y: 217, distance: 38.0
click at [383, 217] on div "object-fit: cover ; height: 100% ; } .grab-home .grab-hero-content { padding-bo…" at bounding box center [927, 174] width 1087 height 140
click at [484, 242] on div "object-fit: cover ; height: 100% ; } .grab-home .grab-hero-content { padding-bo…" at bounding box center [927, 174] width 1087 height 140
click at [418, 209] on div ".grab-home .grab-hero-content { padding-bottom: 20rem ; } .grab-home .grab-hero…" at bounding box center [927, 151] width 1087 height 186
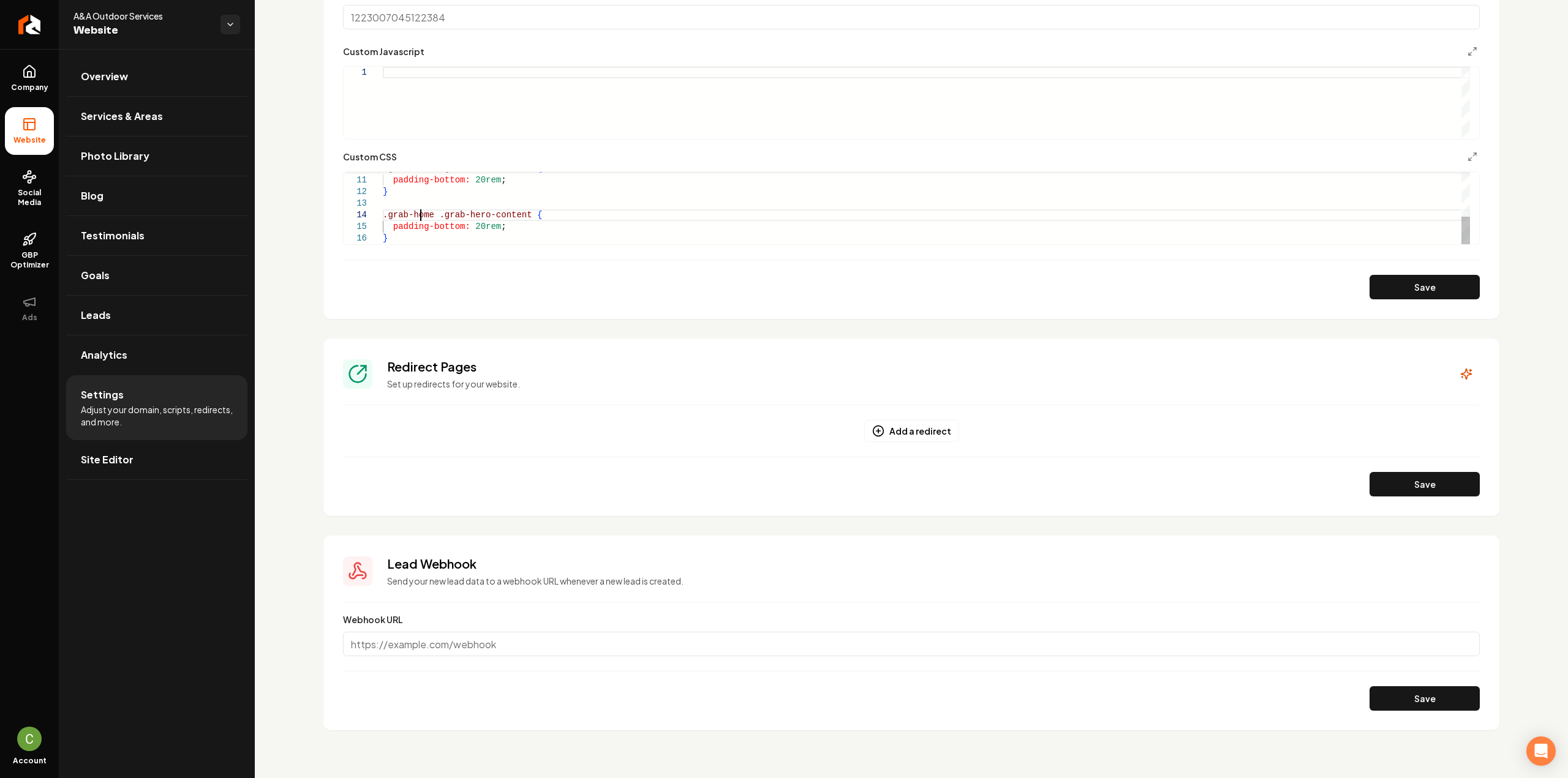
click at [418, 209] on div ".grab-home .grab-hero-content { padding-bottom: 20rem ; } .grab-home .grab-hero…" at bounding box center [927, 151] width 1087 height 186
click at [471, 230] on div ".grab-home .grab-hero-content { padding-bottom: 20rem ; } .grab-about-us .grab-…" at bounding box center [927, 151] width 1087 height 186
drag, startPoint x: 478, startPoint y: 224, endPoint x: 468, endPoint y: 226, distance: 10.2
click at [468, 226] on div ".grab-home .grab-hero-content { padding-bottom: 20rem ; } .grab-about-us .grab-…" at bounding box center [927, 151] width 1087 height 186
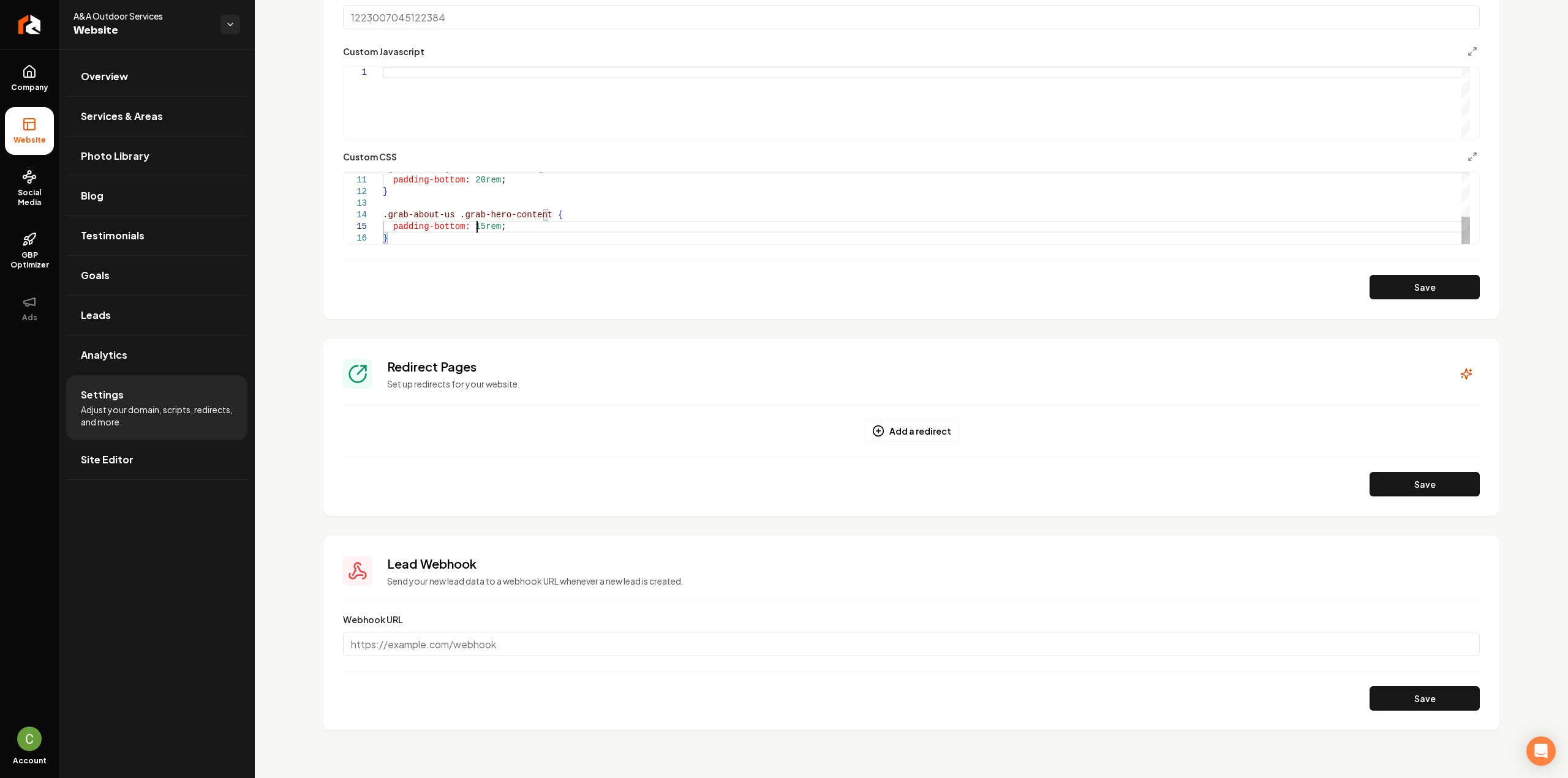
scroll to position [47, 94]
click at [521, 232] on div ".grab-home .grab-hero-content { padding-bottom: 20rem ; } .grab-about-us .grab-…" at bounding box center [927, 151] width 1087 height 186
click at [521, 225] on div ".grab-home .grab-hero-content { padding-bottom: 20rem ; } .grab-about-us .grab-…" at bounding box center [927, 151] width 1087 height 186
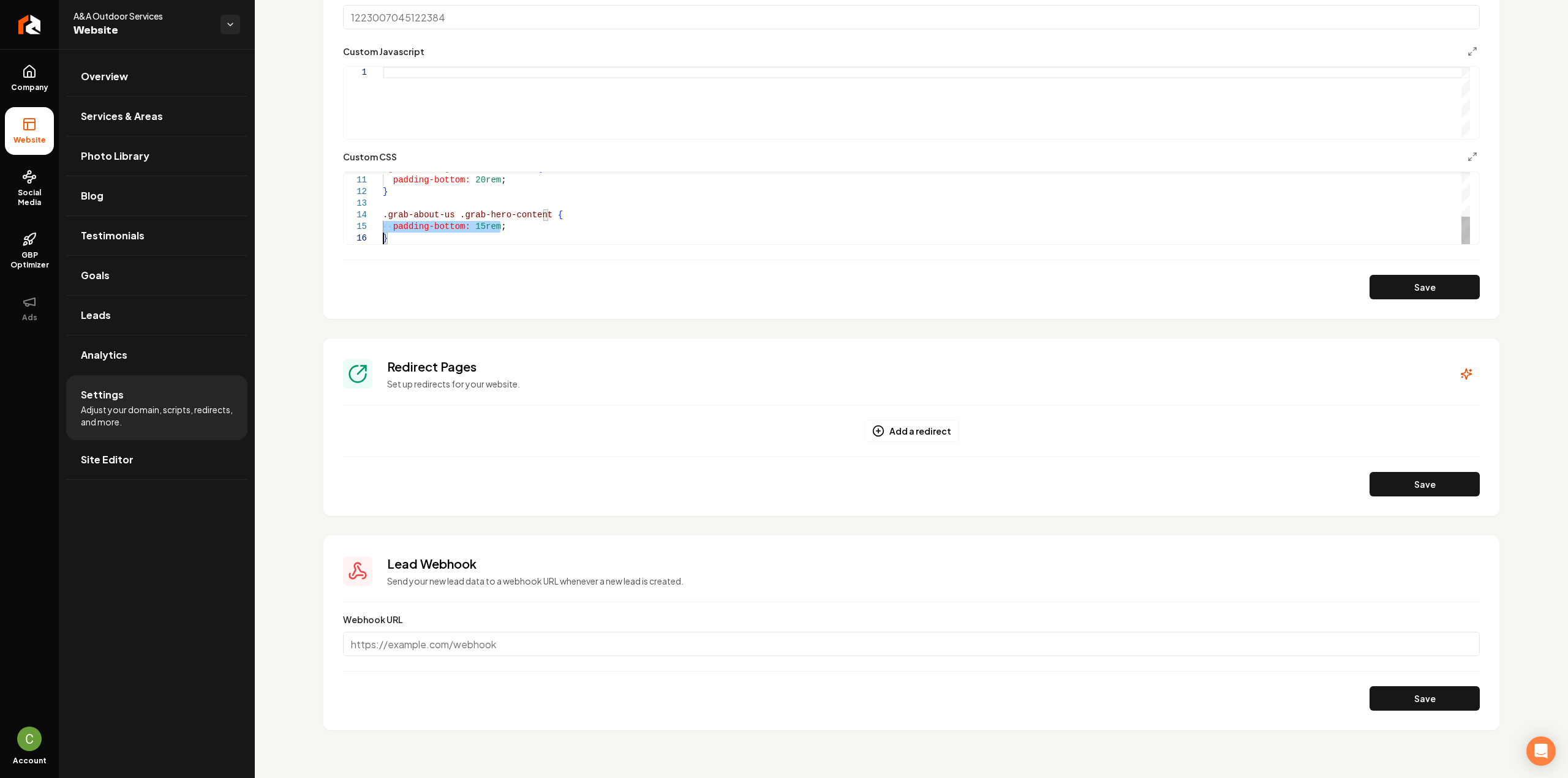
click at [521, 225] on div ".grab-home .grab-hero-content { padding-bottom: 20rem ; } .grab-about-us .grab-…" at bounding box center [927, 151] width 1087 height 186
click at [594, 212] on div ".grab-home .grab-hero-content { padding-bottom: 20rem ; } .grab-about-us .grab-…" at bounding box center [927, 151] width 1087 height 186
click at [452, 208] on div "padding-bottom: 20rem ; } .grab-about-us .grab-hero-content { padding-bottom: 1…" at bounding box center [927, 145] width 1087 height 198
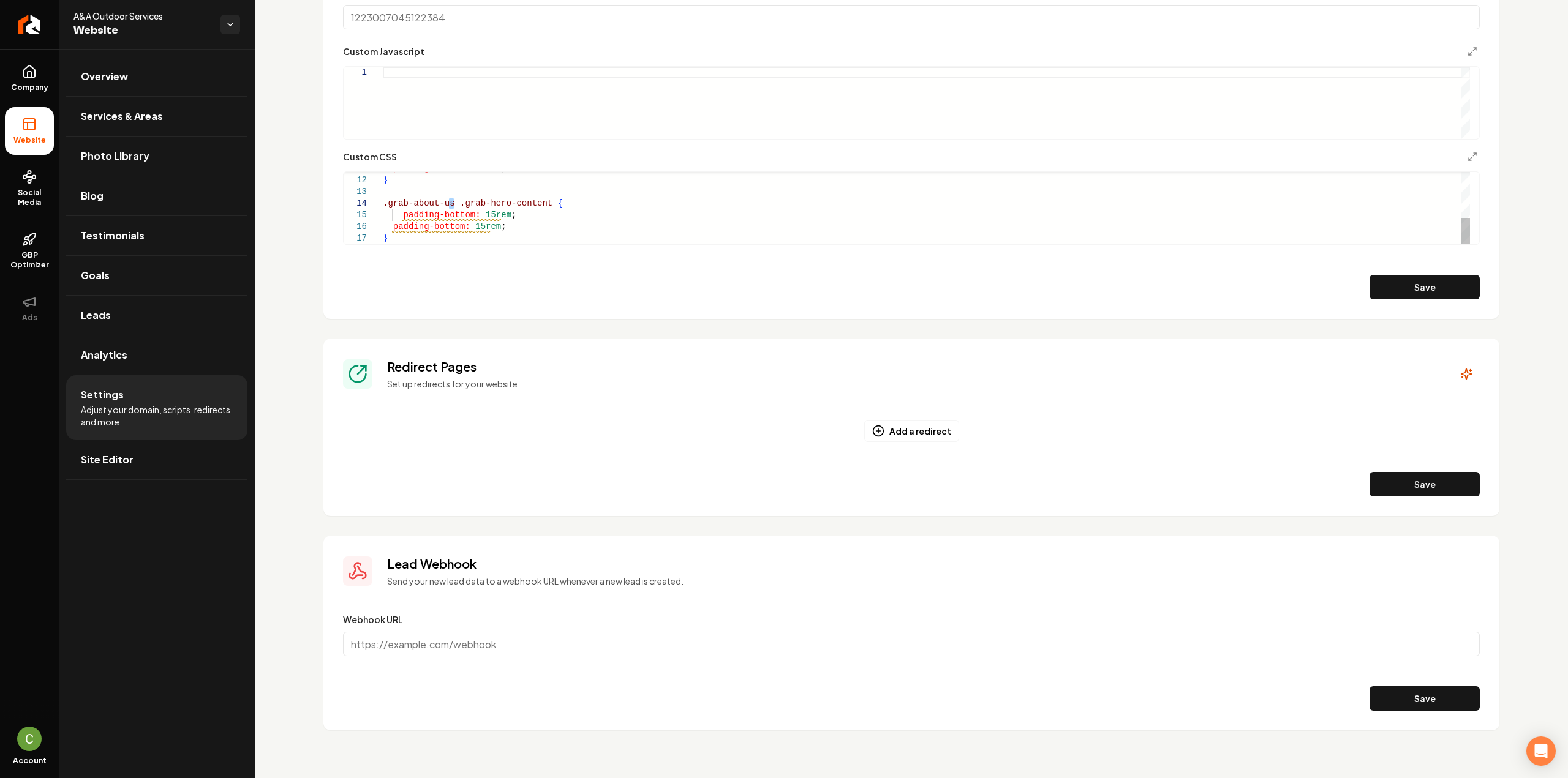
click at [452, 215] on div "padding-bottom: 20rem ; } .grab-about-us .grab-hero-content { padding-bottom: 1…" at bounding box center [927, 145] width 1087 height 198
click at [464, 215] on div "padding-bottom: 20rem ; } .grab-about-us .grab-hero-content { padding-top: 15re…" at bounding box center [927, 145] width 1087 height 198
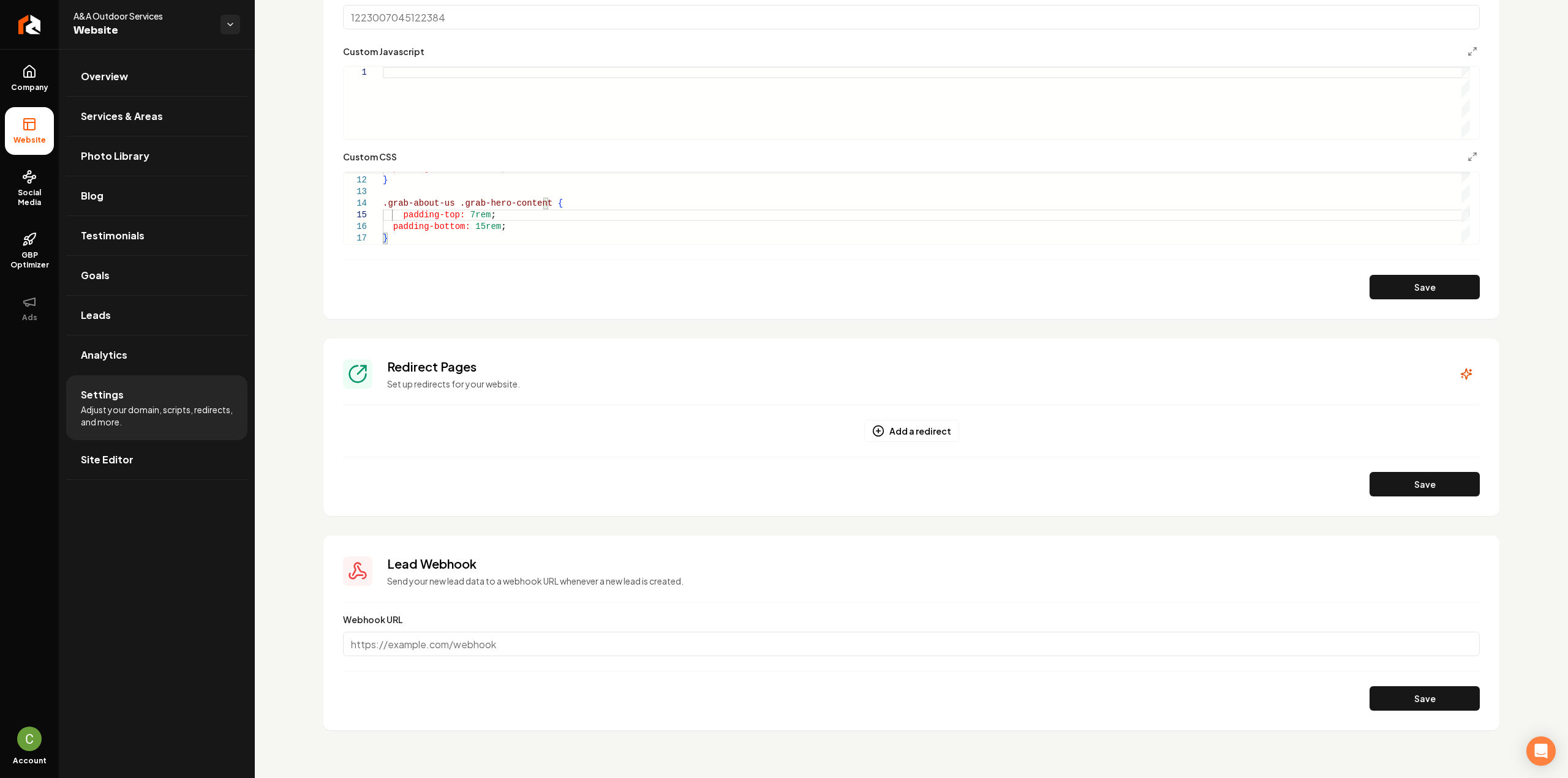
click at [1379, 298] on button "Save" at bounding box center [1424, 287] width 110 height 24
click at [1377, 296] on div "Save" at bounding box center [911, 287] width 1137 height 24
click at [455, 213] on div "padding-bottom: 20rem ; } .grab-about-us .grab-hero-content { padding-top: 7rem…" at bounding box center [927, 145] width 1087 height 198
click at [1403, 282] on button "Save" at bounding box center [1424, 287] width 110 height 24
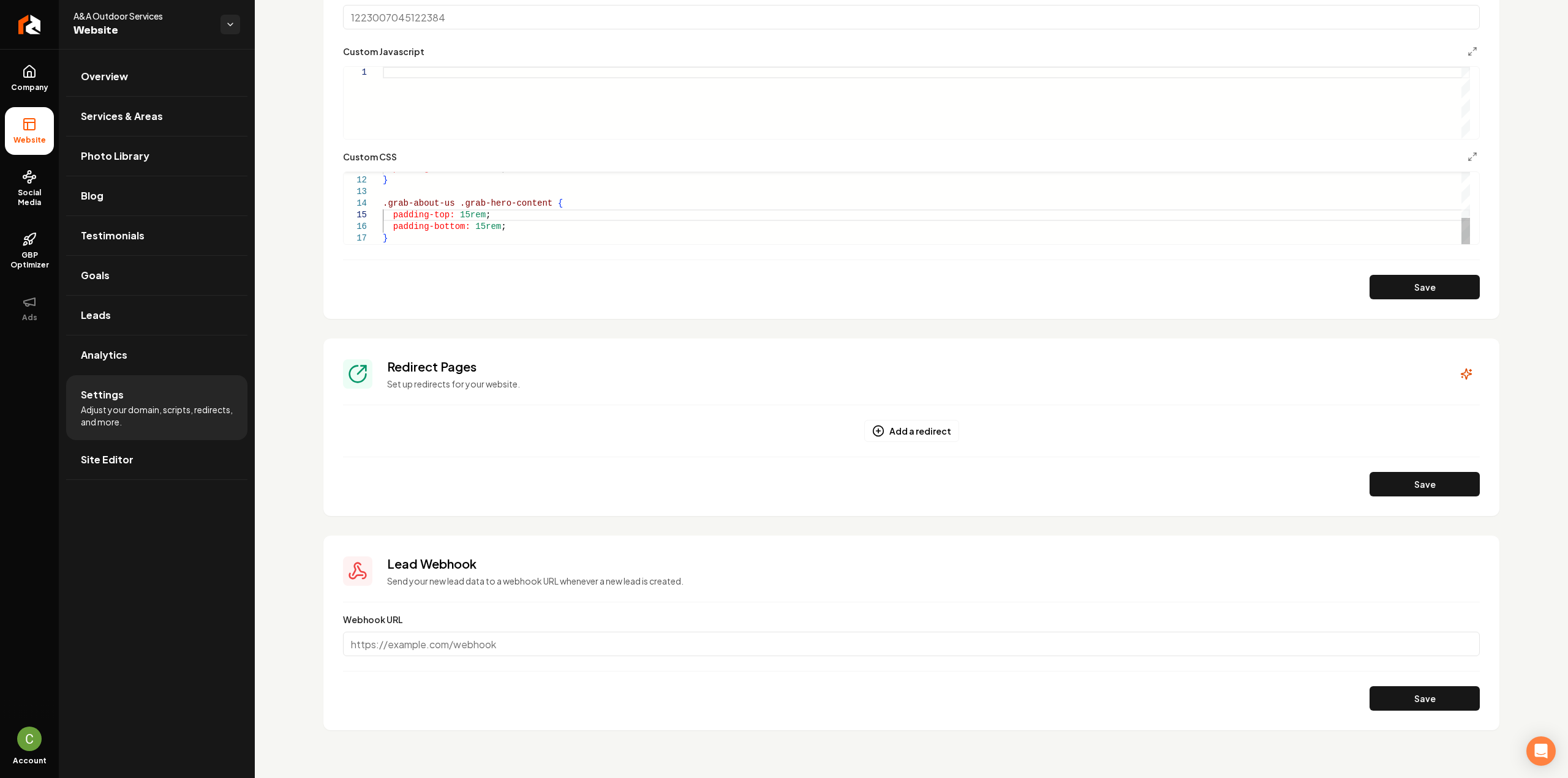
click at [474, 224] on div "padding-bottom: 20rem ; } .grab-about-us .grab-hero-content { padding-top: 15re…" at bounding box center [927, 145] width 1087 height 198
type textarea "**********"
click at [1427, 286] on button "Save" at bounding box center [1424, 287] width 110 height 24
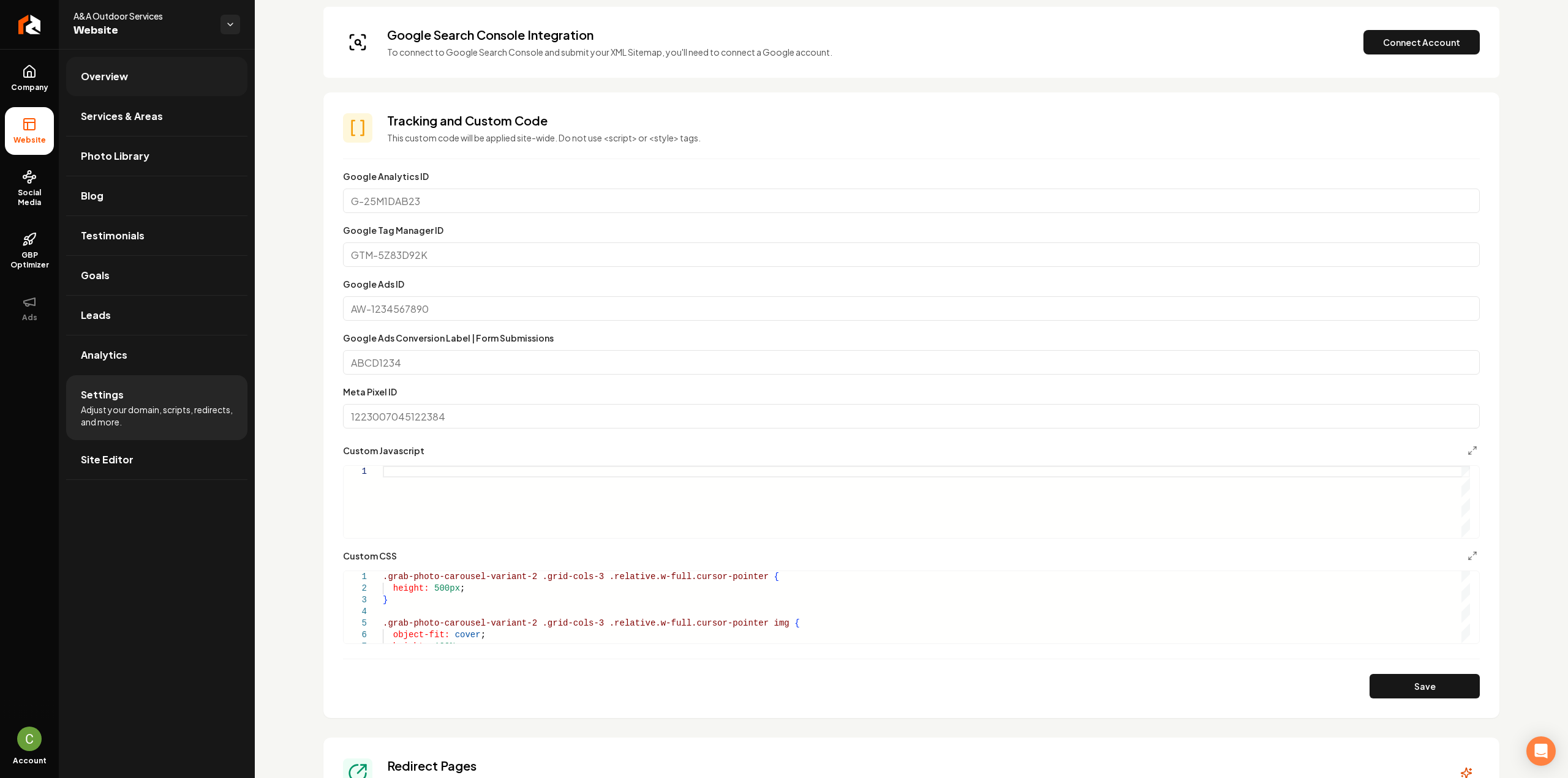
scroll to position [300, 0]
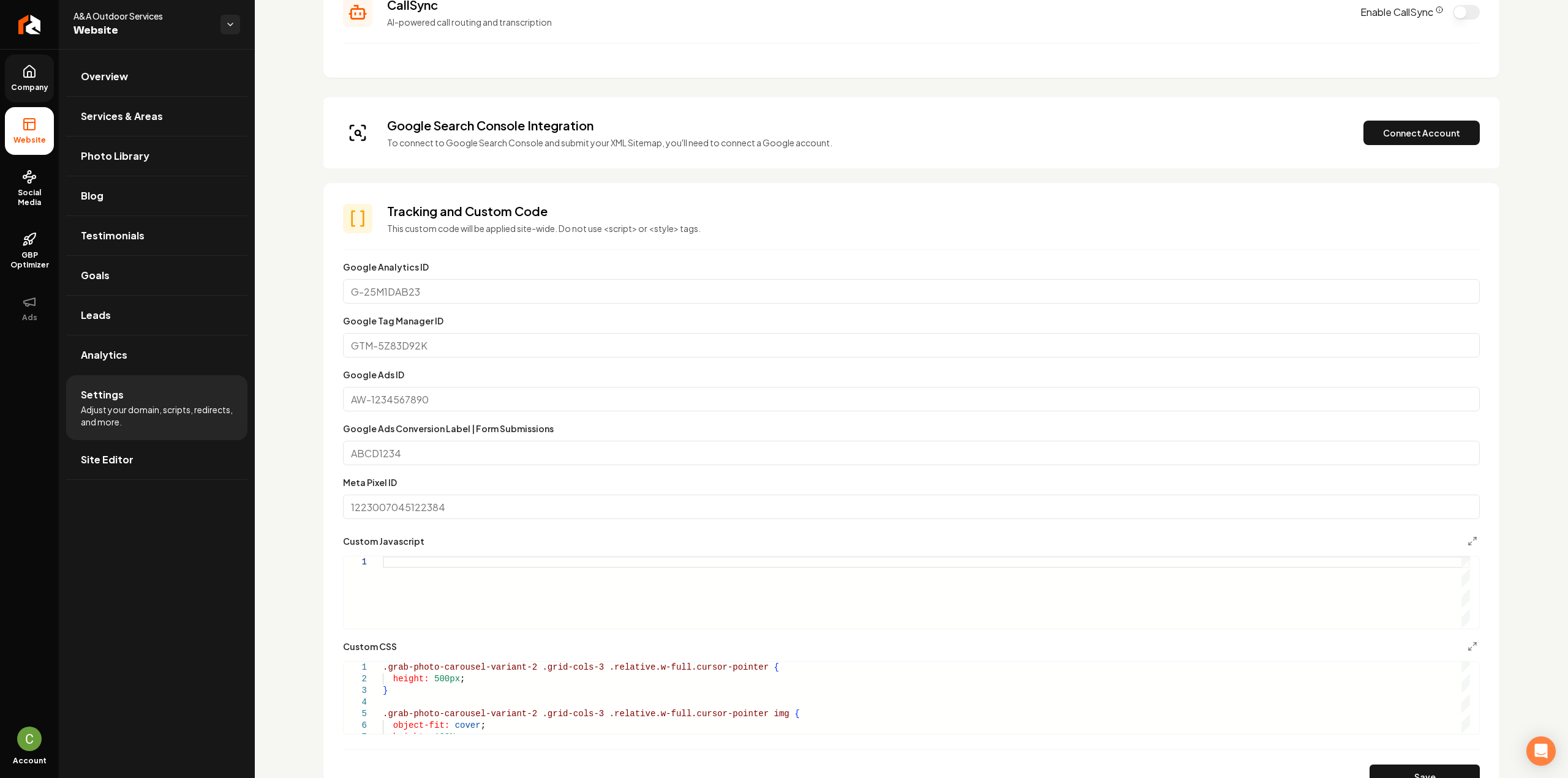
click at [39, 93] on link "Company" at bounding box center [29, 78] width 49 height 47
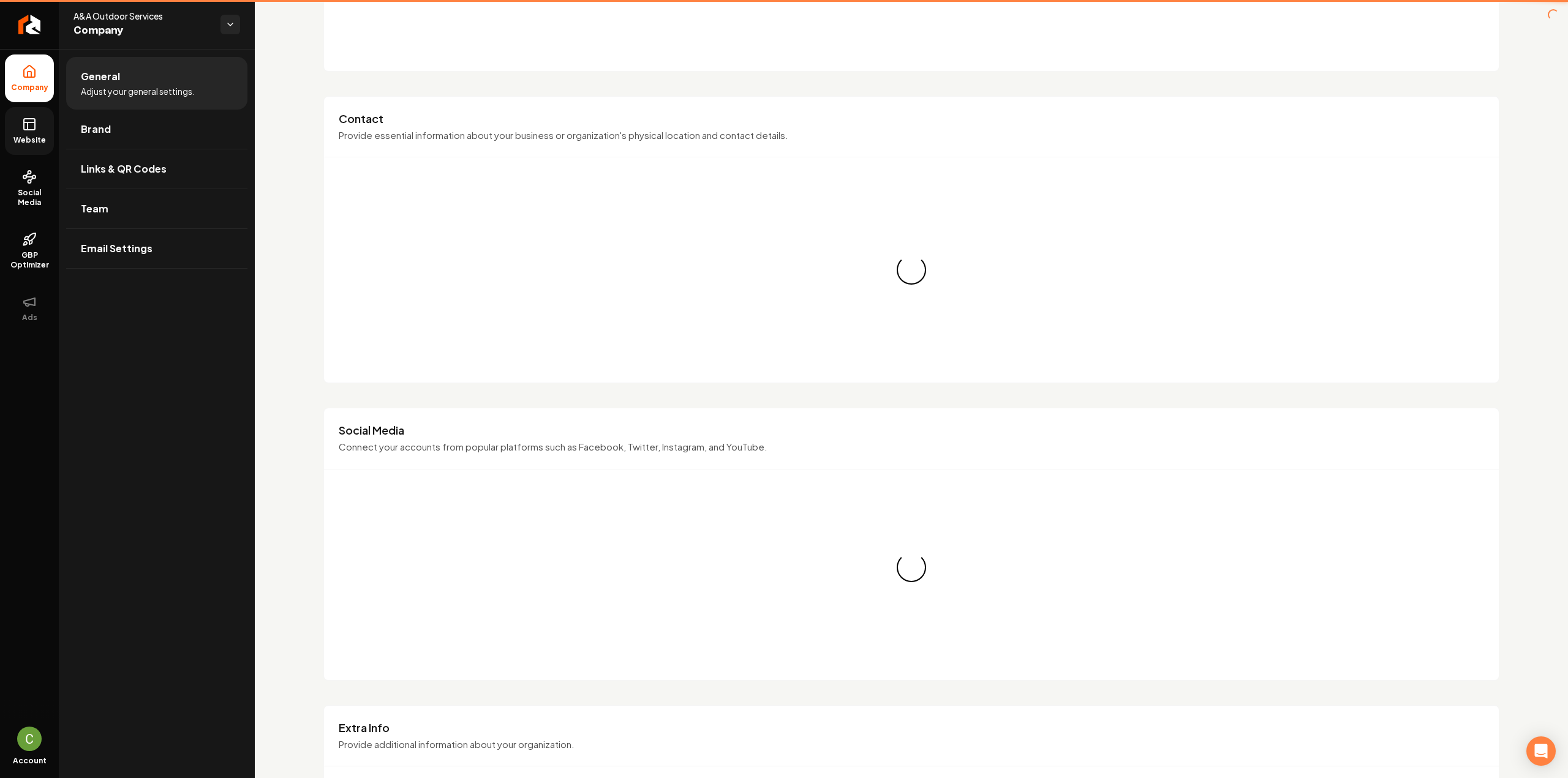
click at [36, 138] on span "Website" at bounding box center [30, 140] width 43 height 10
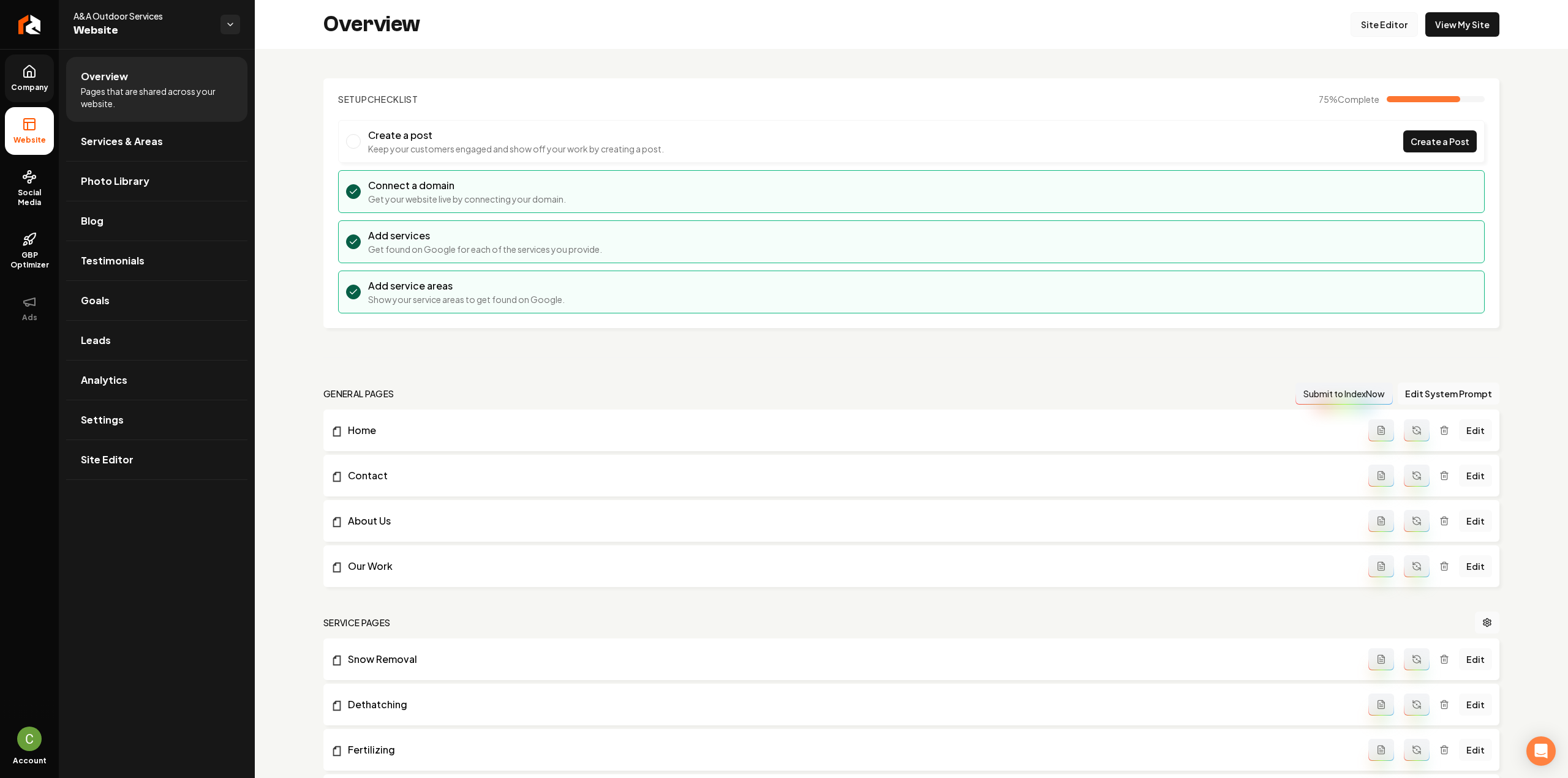
click at [1385, 19] on link "Site Editor" at bounding box center [1384, 24] width 68 height 24
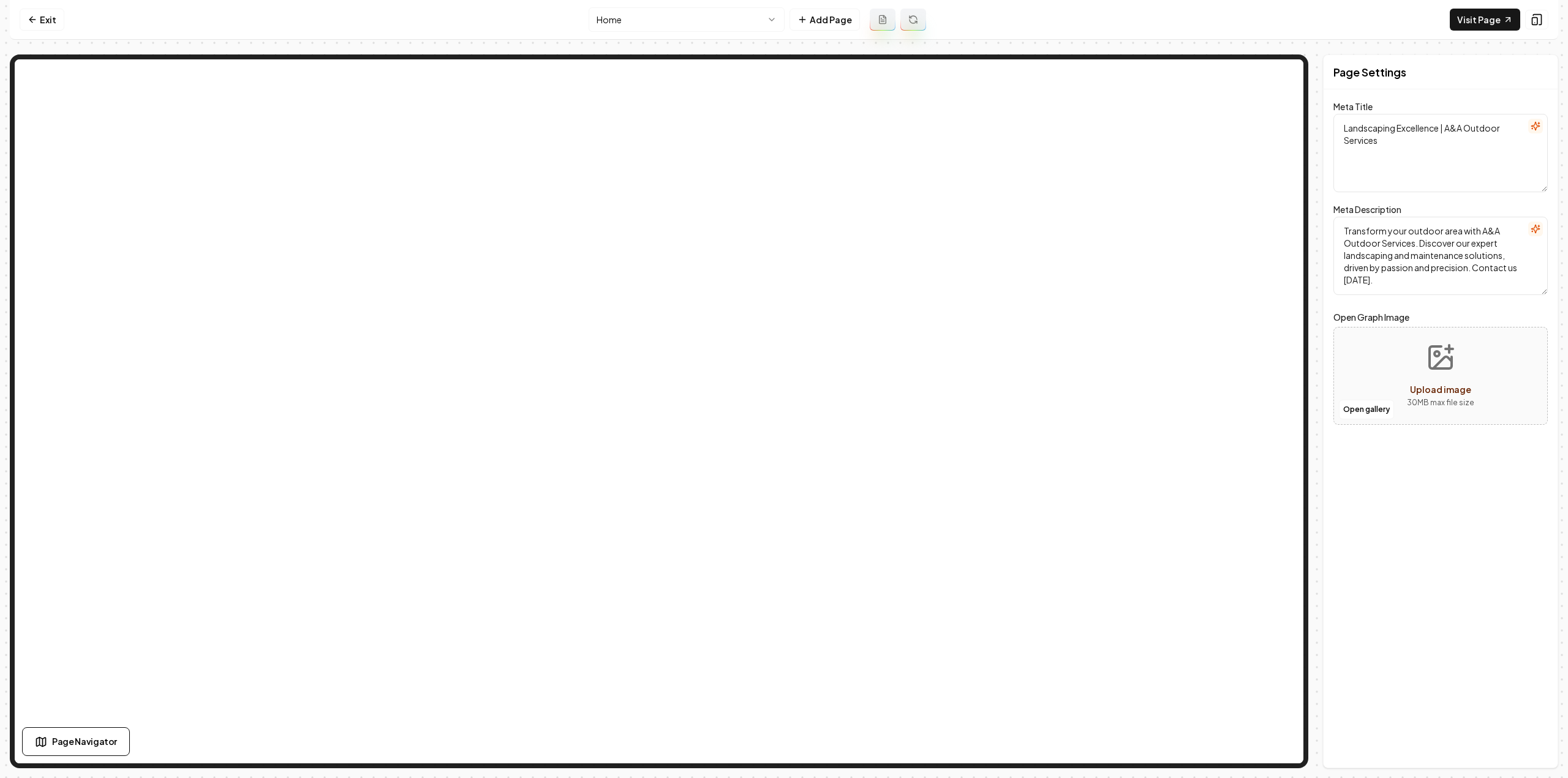
click at [741, 17] on html "Computer Required This feature is only available on a computer. Please switch t…" at bounding box center [784, 389] width 1568 height 778
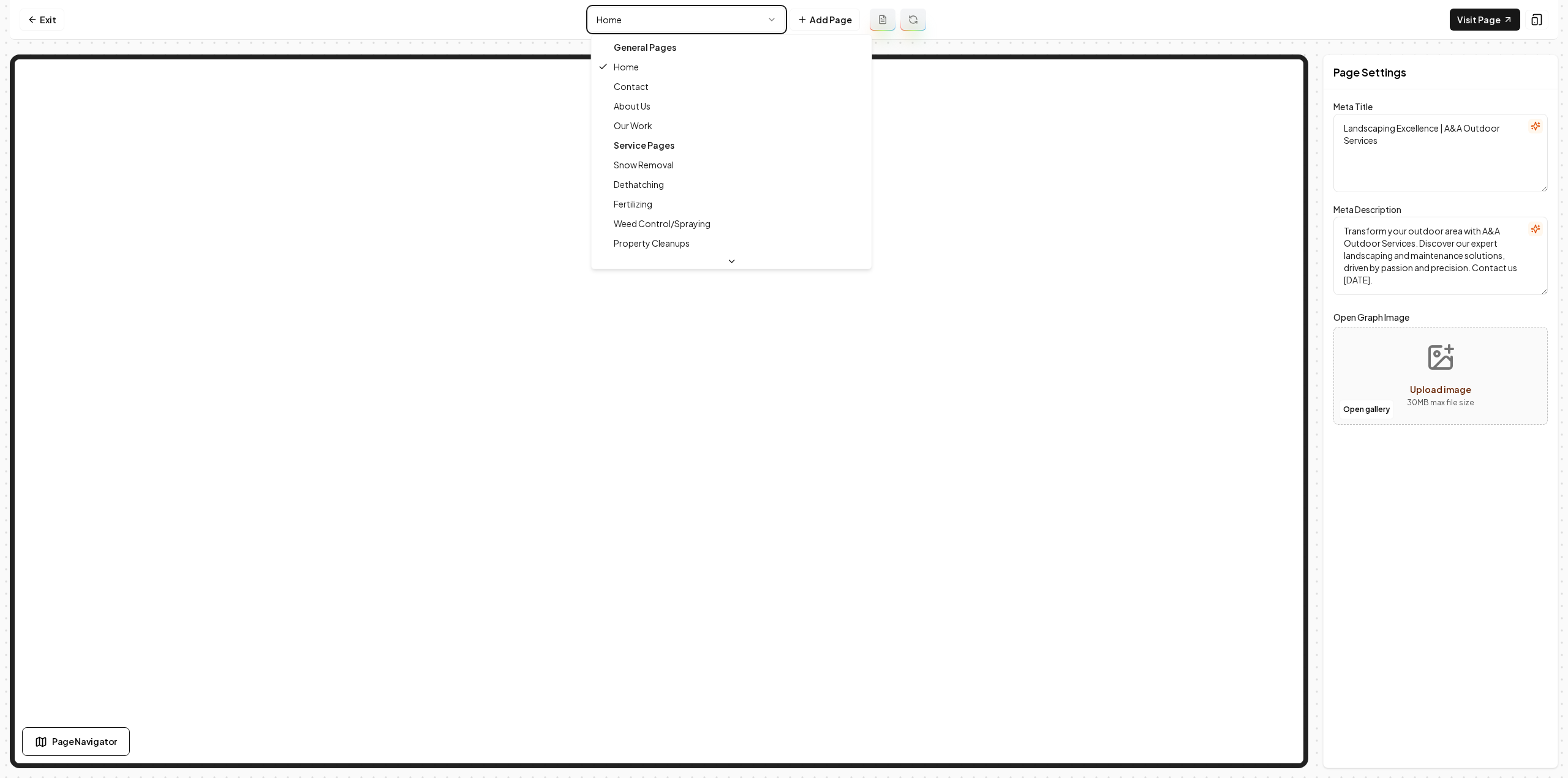
type textarea "About A&A Outdoor Services: Passionate Landscaping in Minnesota"
type textarea "Discover A&A Outdoor Services—your trusted partner in creating captivating, sus…"
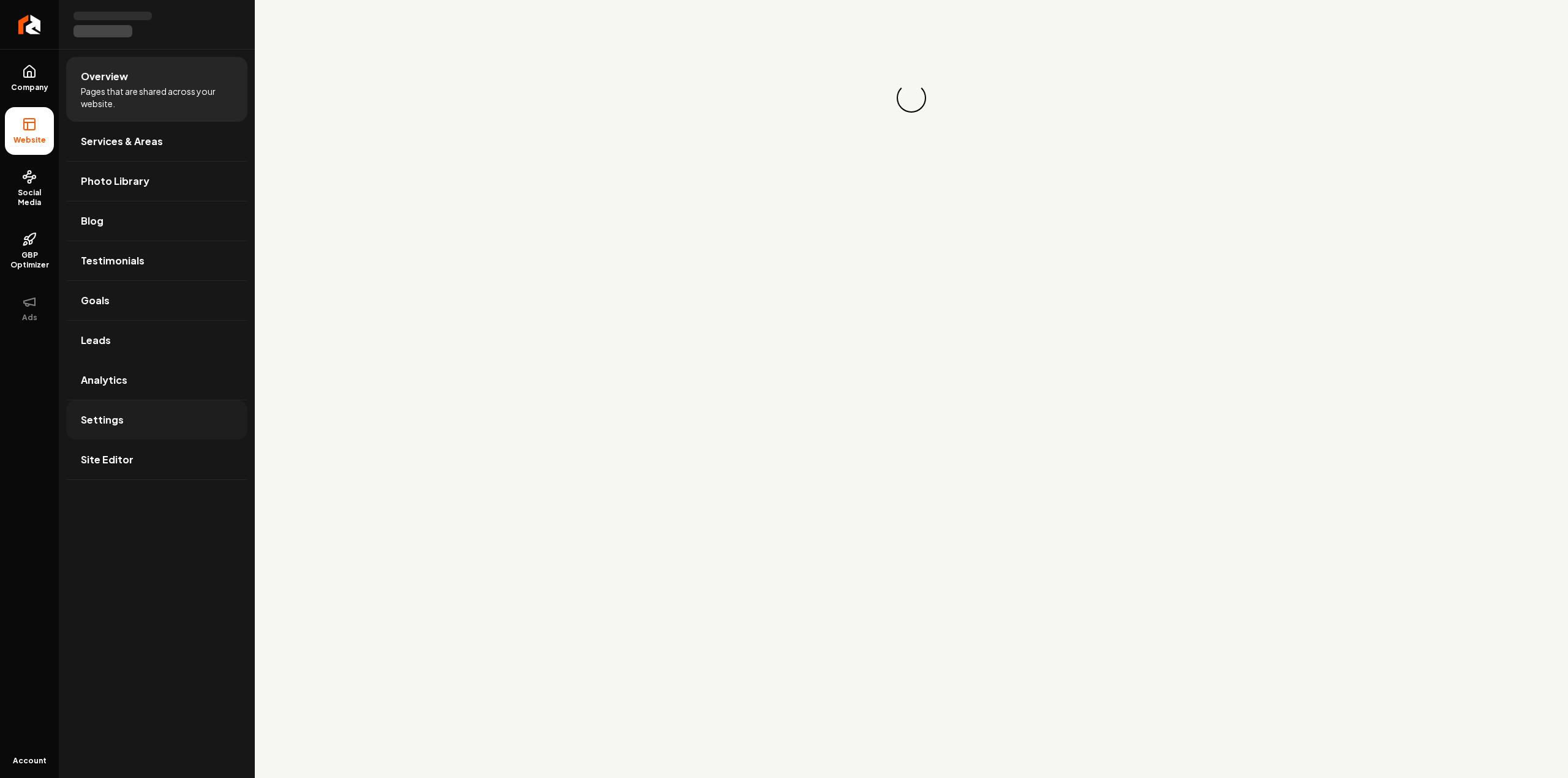
click at [96, 413] on span "Settings" at bounding box center [102, 420] width 43 height 15
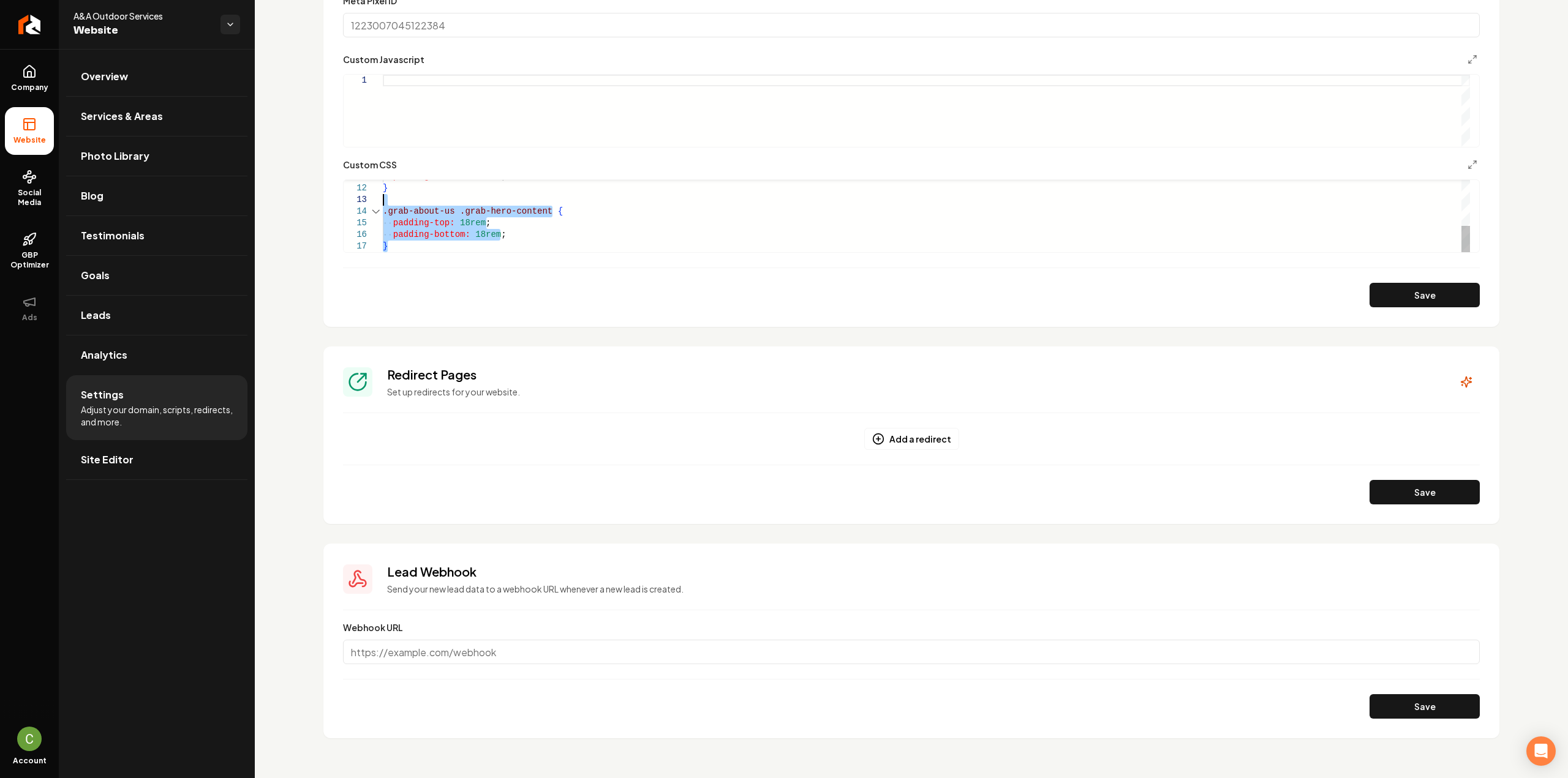
drag, startPoint x: 401, startPoint y: 246, endPoint x: 356, endPoint y: 199, distance: 65.1
click at [383, 199] on div "padding-bottom: 20rem ; } .grab-about-us .grab-hero-content { padding-top: 18re…" at bounding box center [927, 153] width 1087 height 198
type textarea "**********"
click at [1396, 297] on button "Save" at bounding box center [1424, 295] width 110 height 24
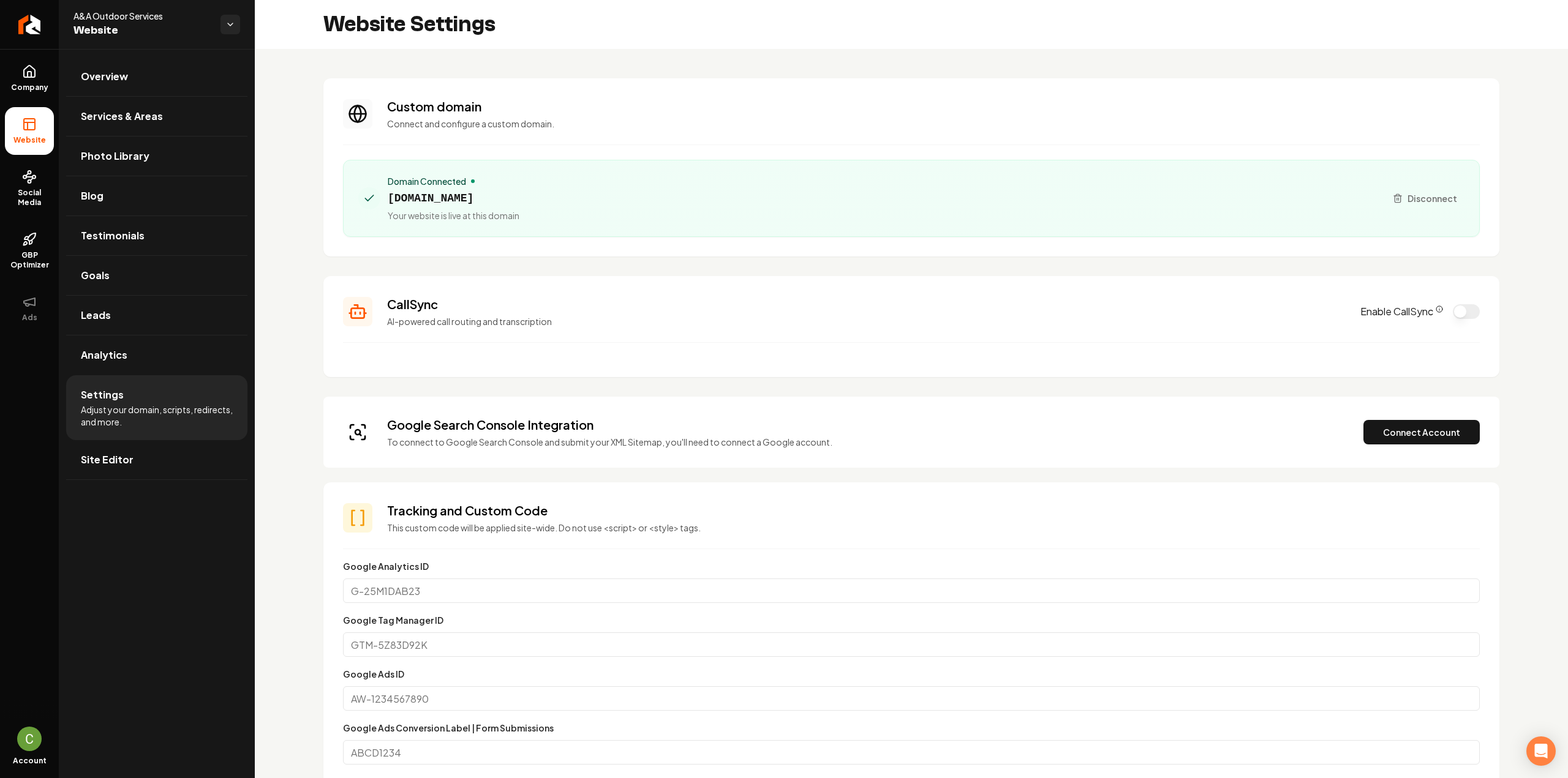
drag, startPoint x: 45, startPoint y: 89, endPoint x: 36, endPoint y: 129, distance: 41.0
click at [45, 89] on span "Company" at bounding box center [30, 87] width 47 height 10
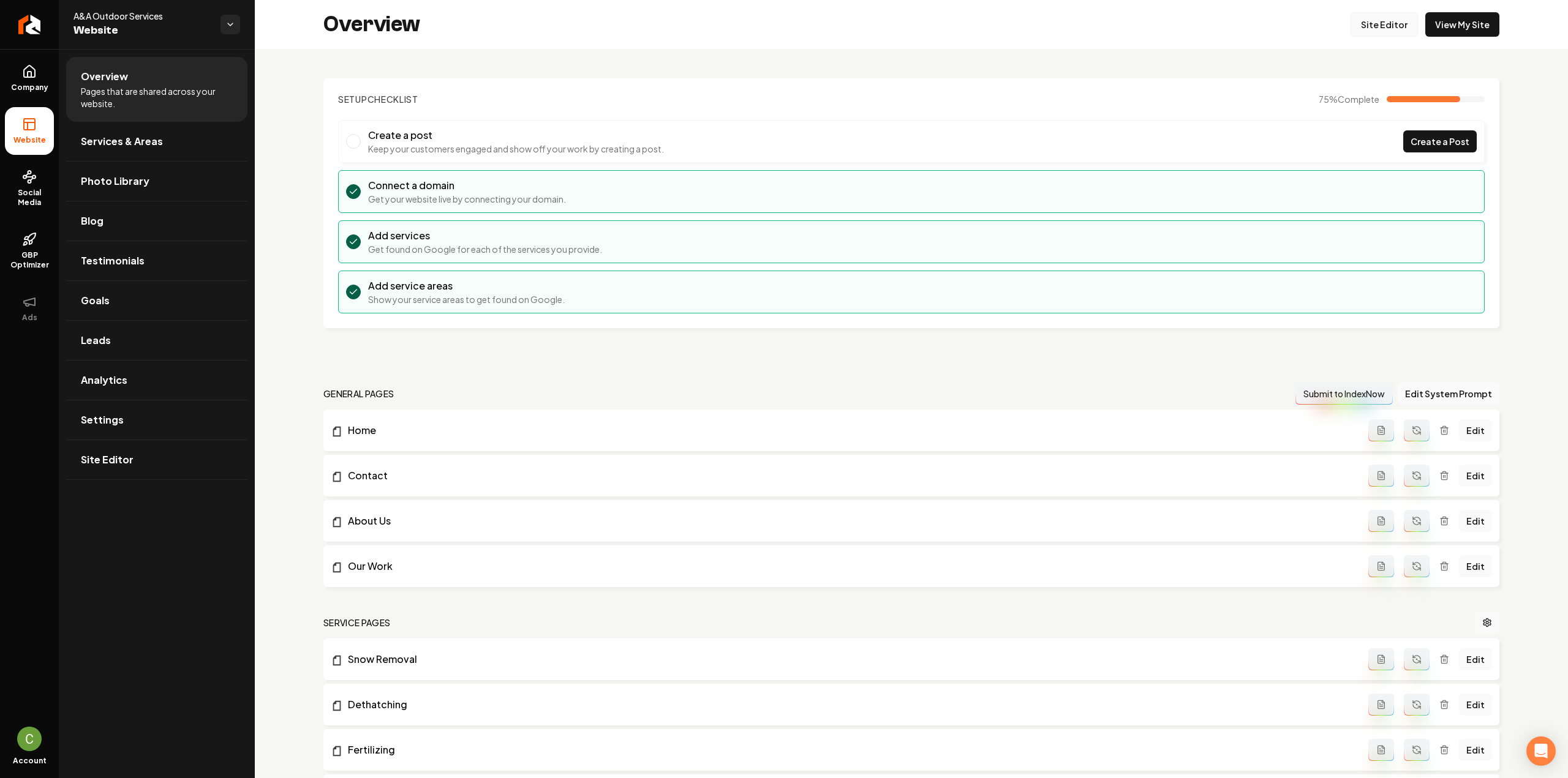
click at [1370, 22] on link "Site Editor" at bounding box center [1384, 24] width 68 height 24
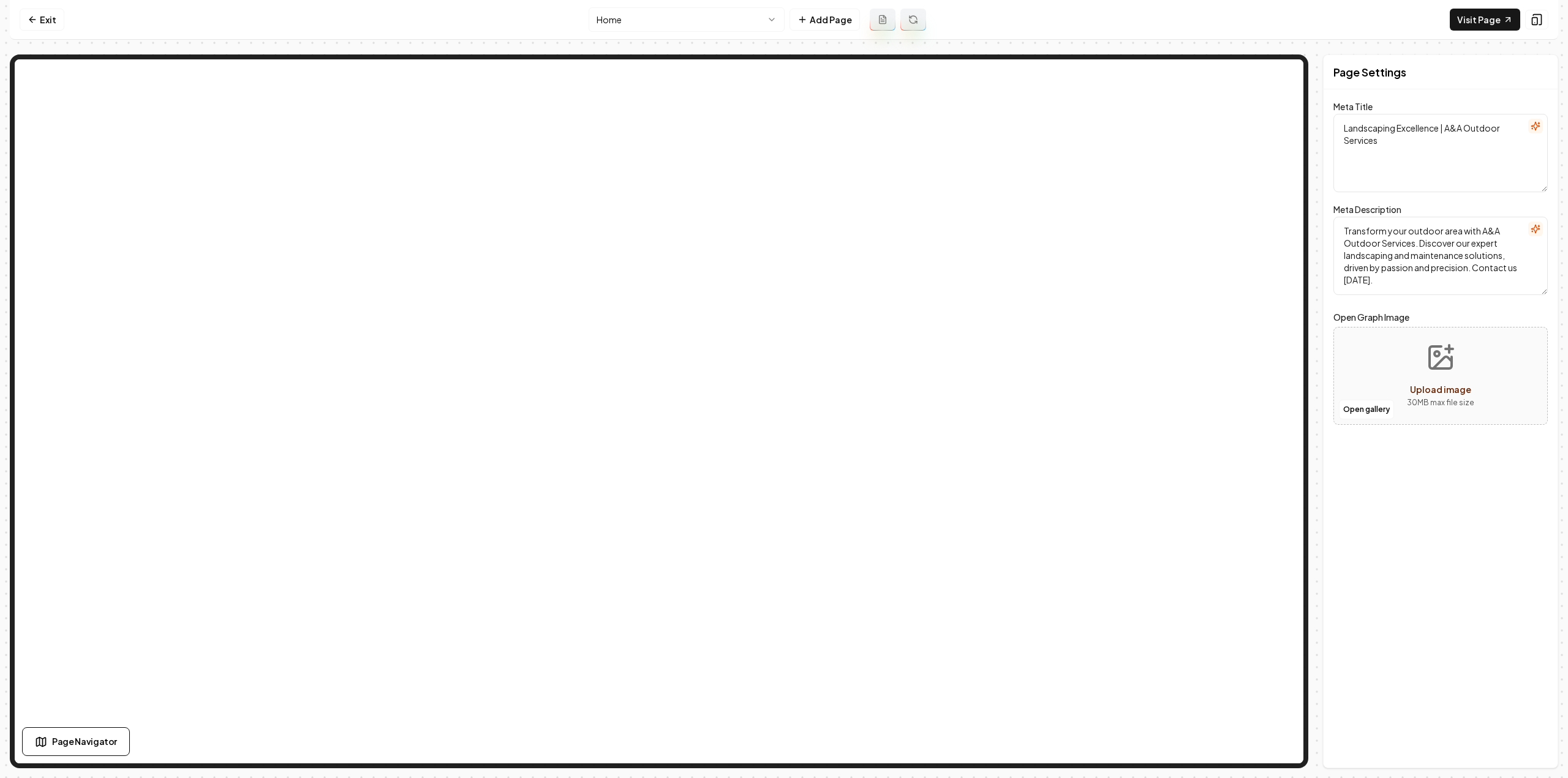
click at [641, 28] on html "Computer Required This feature is only available on a computer. Please switch t…" at bounding box center [784, 389] width 1568 height 778
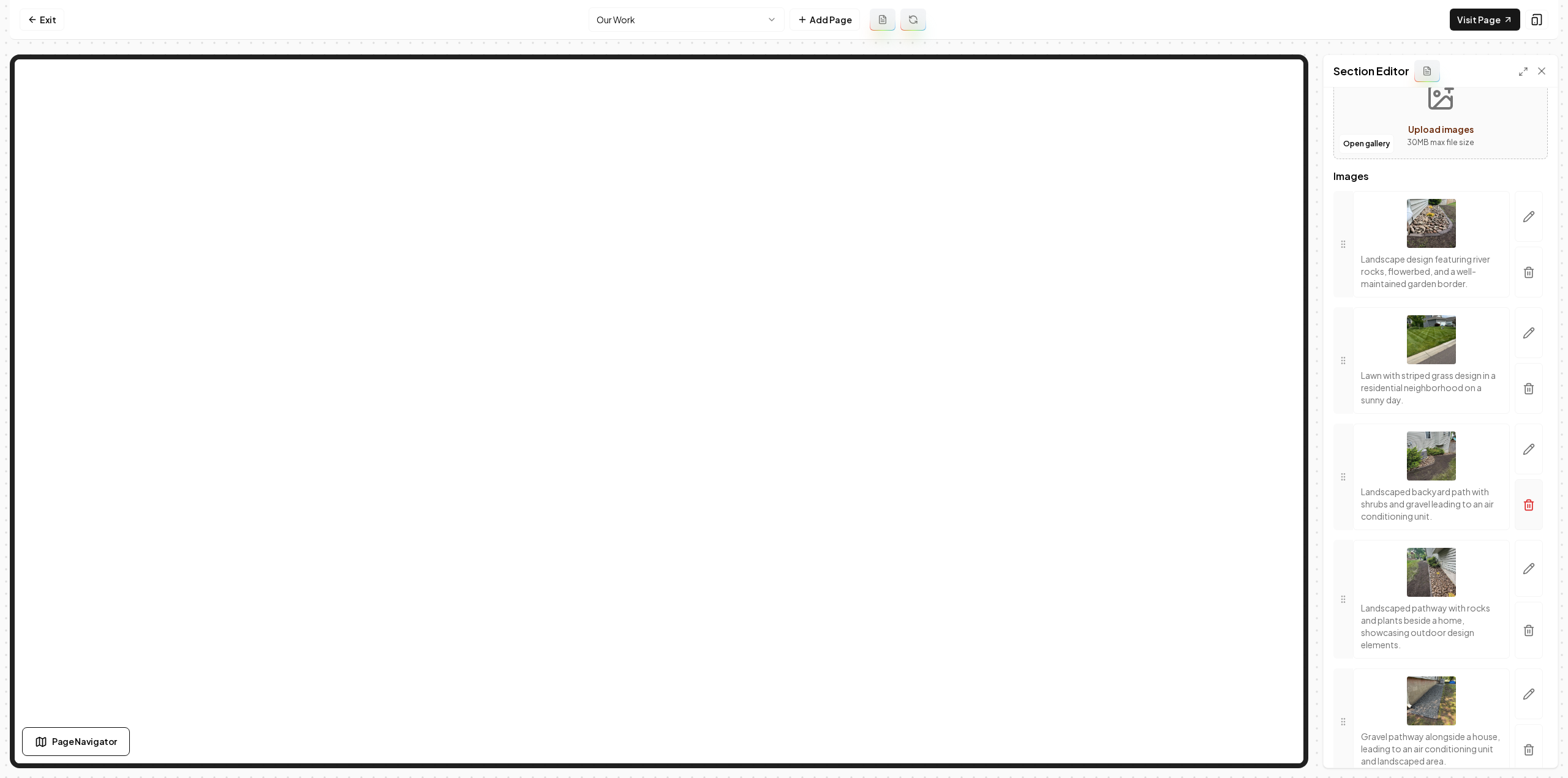
scroll to position [122, 0]
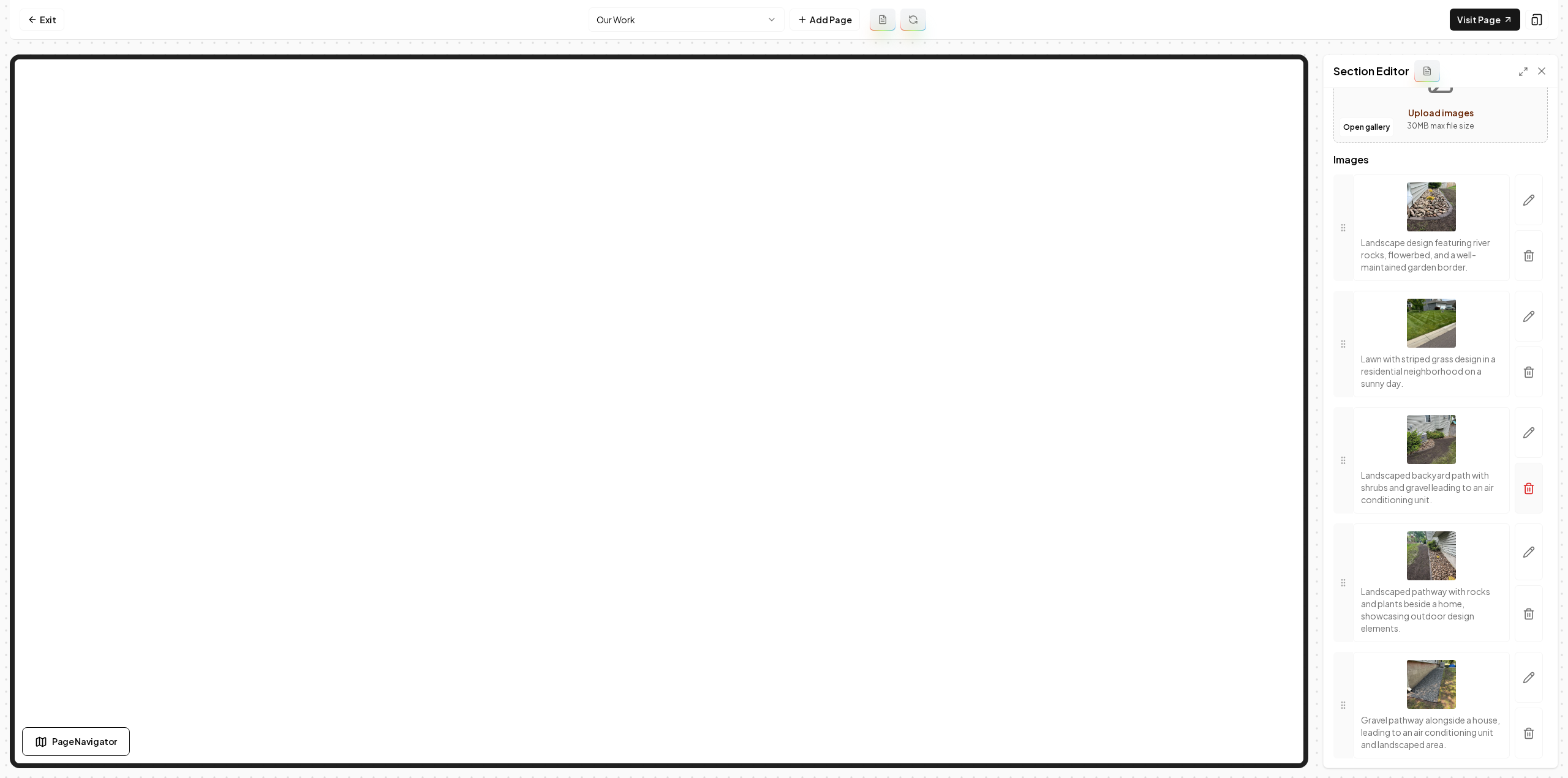
click at [1515, 487] on button "button" at bounding box center [1529, 488] width 28 height 51
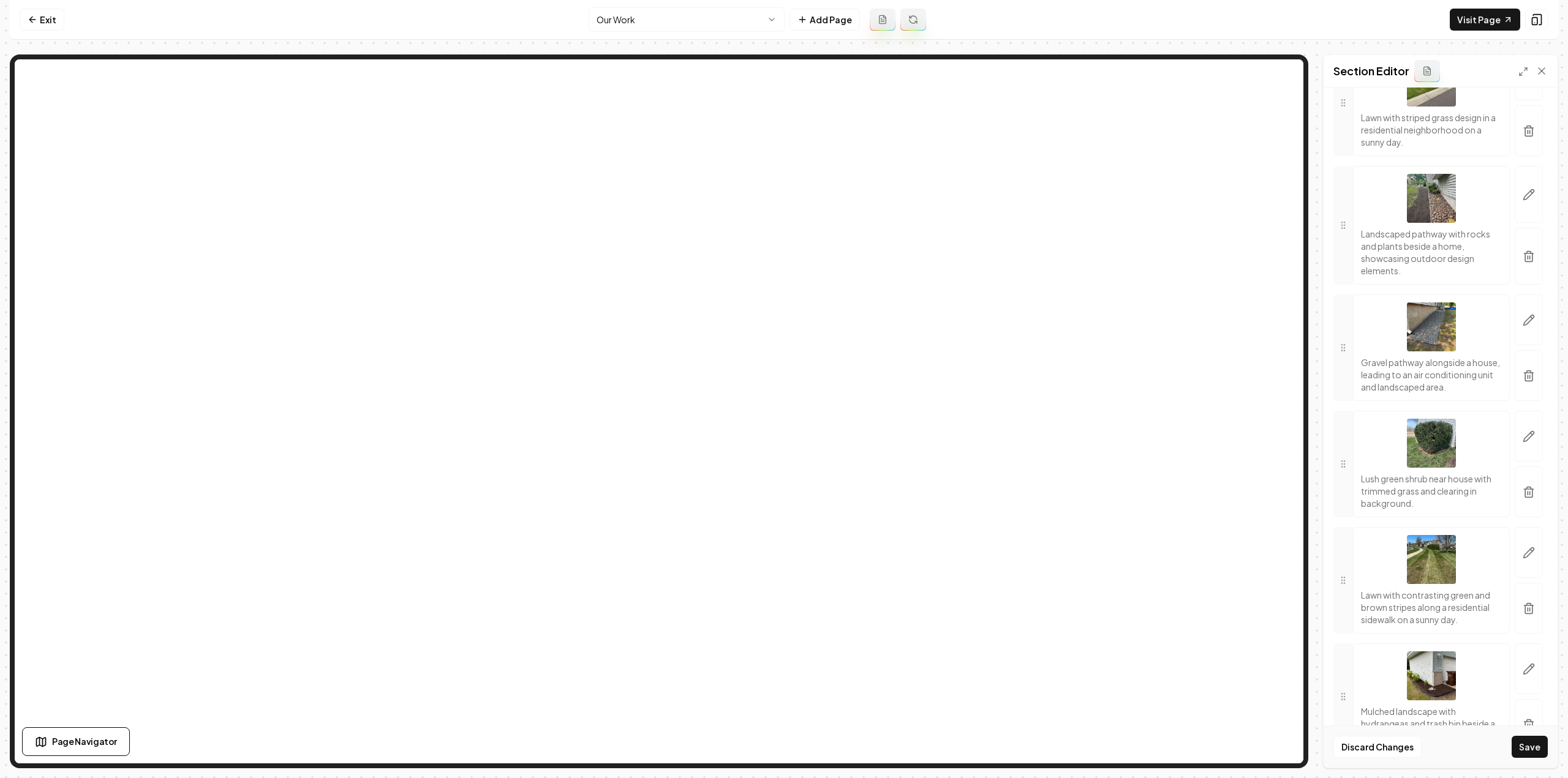
scroll to position [367, 0]
click at [1529, 610] on button "button" at bounding box center [1529, 604] width 28 height 51
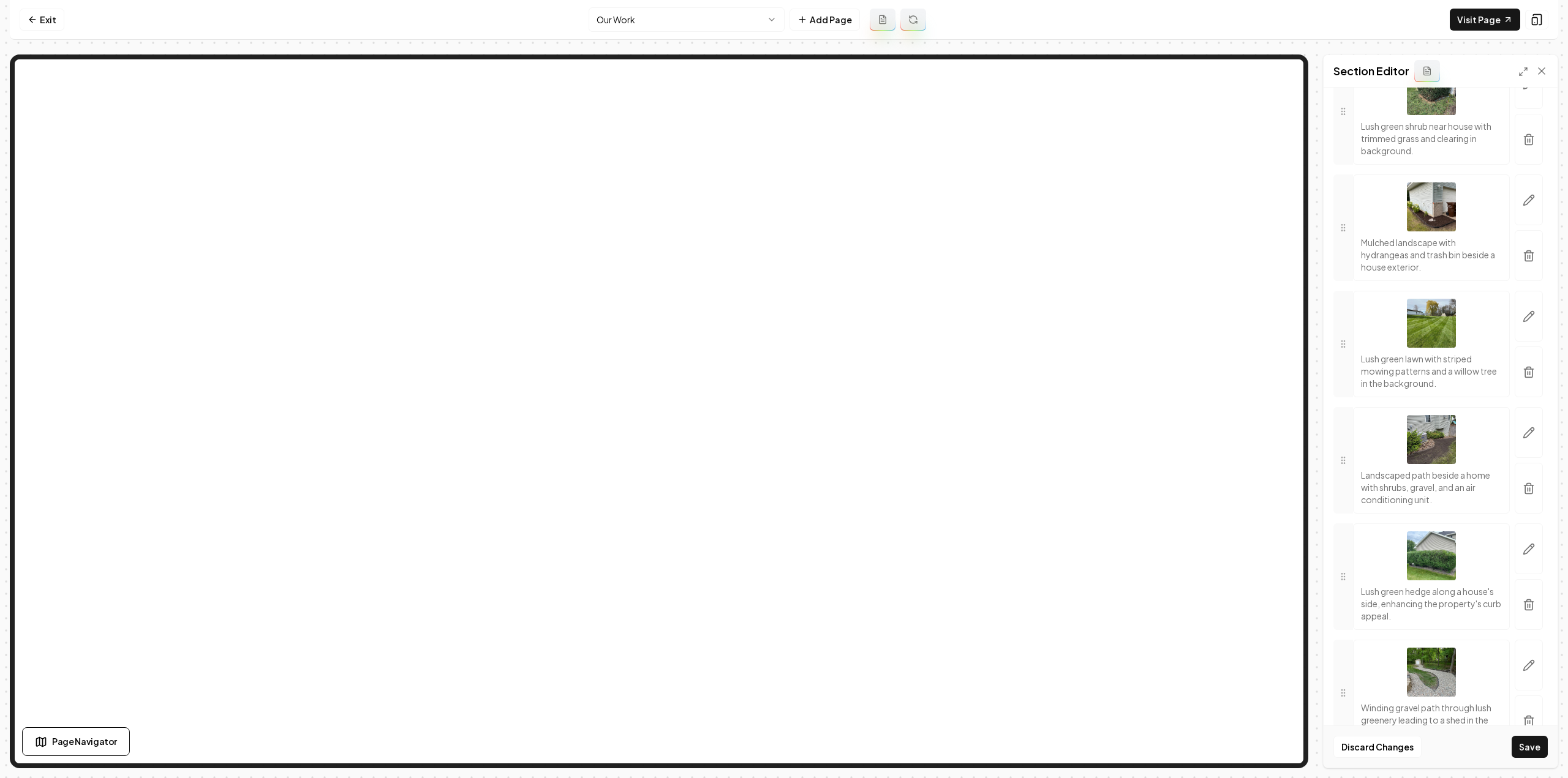
scroll to position [734, 0]
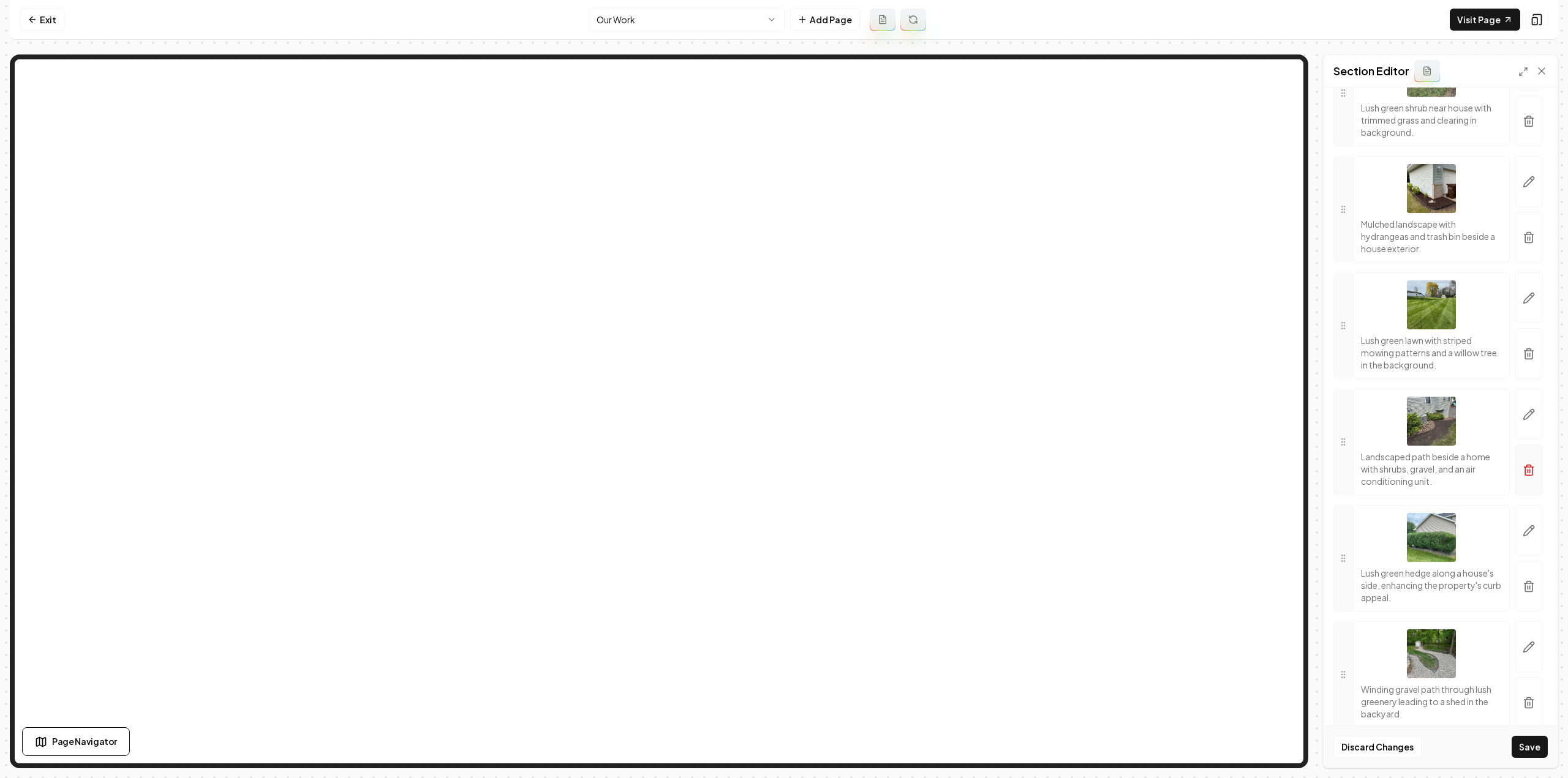
click at [1523, 477] on icon "button" at bounding box center [1528, 469] width 12 height 12
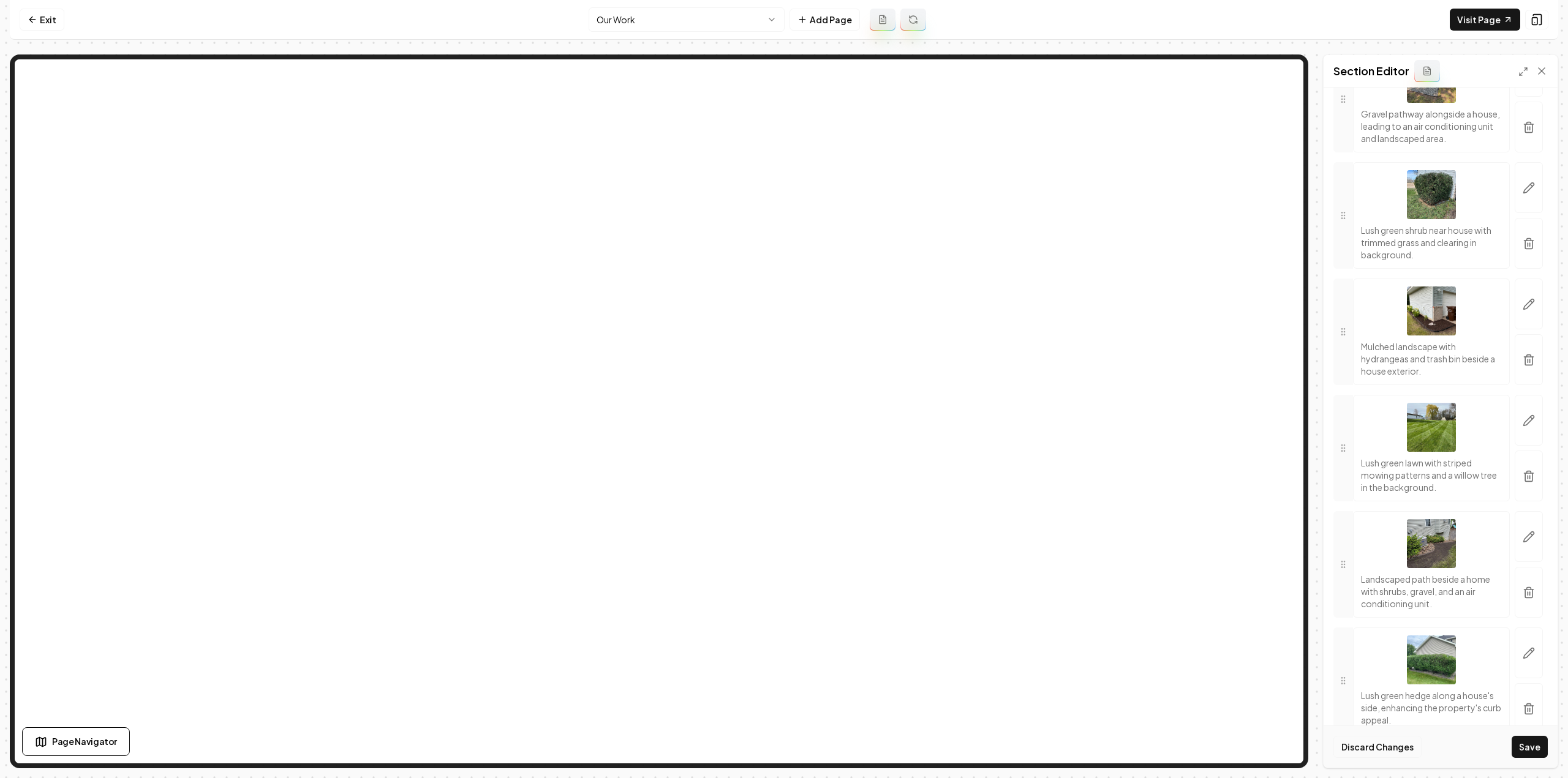
click at [1391, 750] on button "Discard Changes" at bounding box center [1377, 746] width 88 height 22
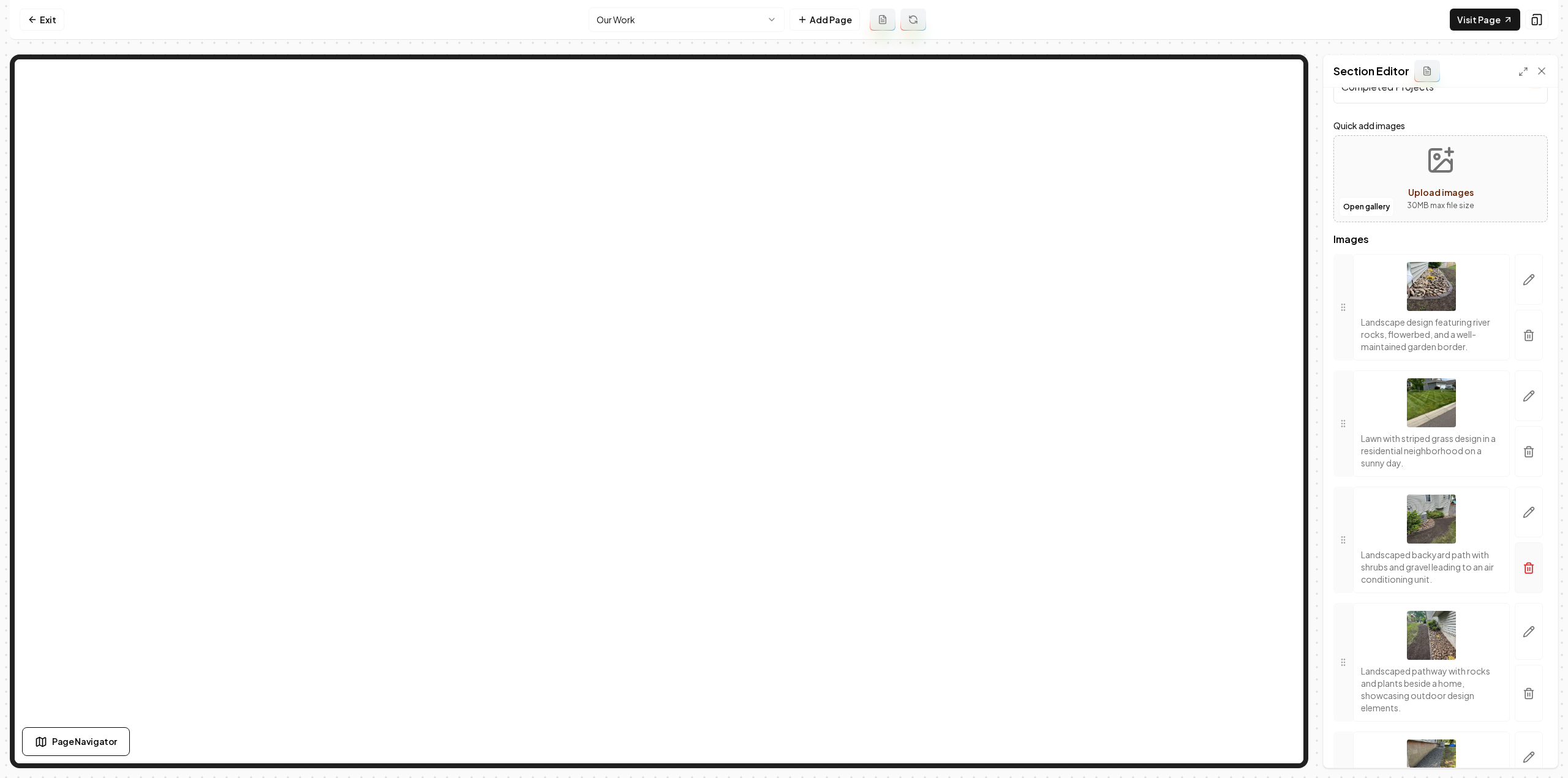
scroll to position [61, 0]
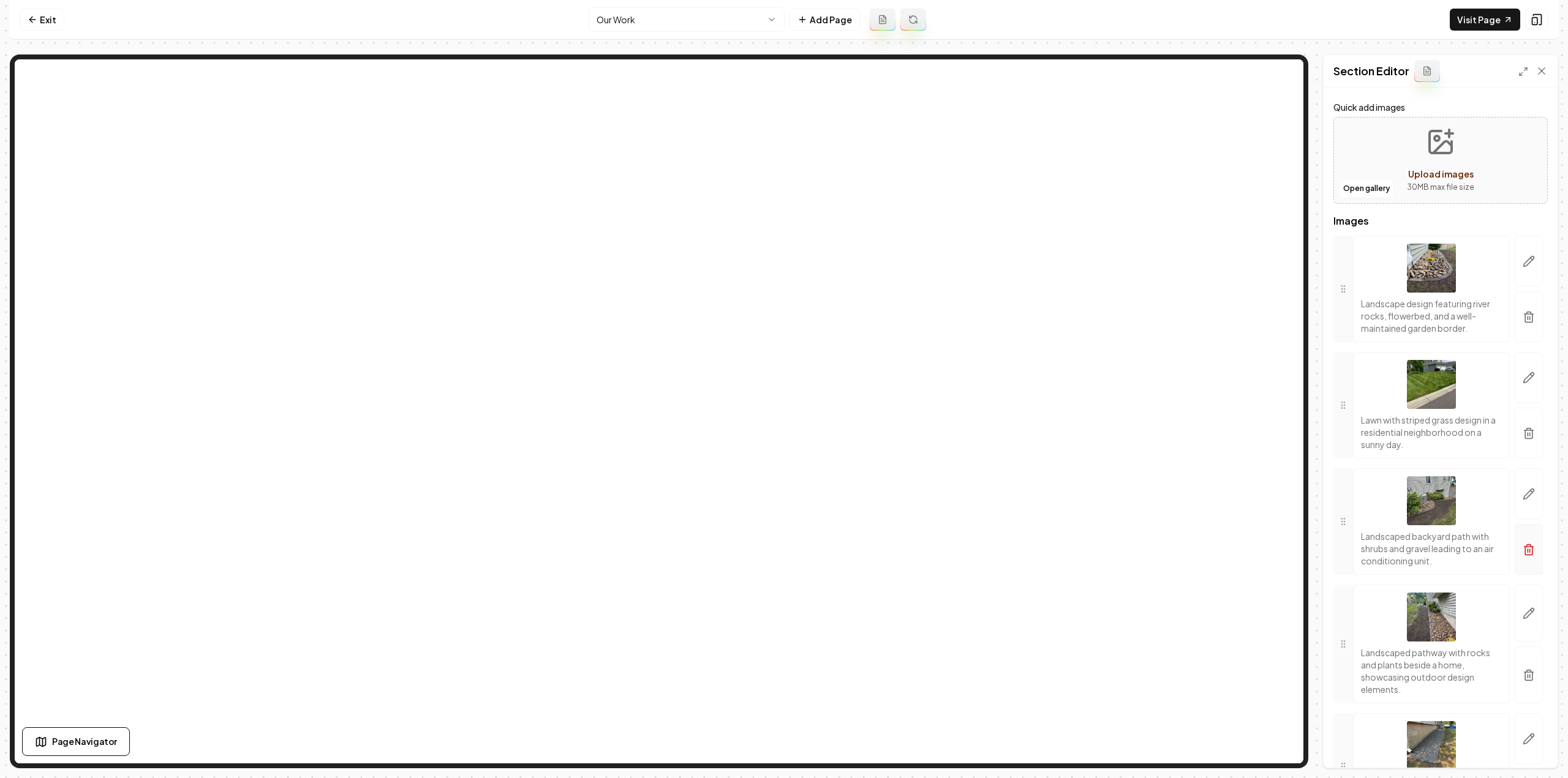
click at [1523, 548] on icon "button" at bounding box center [1528, 549] width 12 height 12
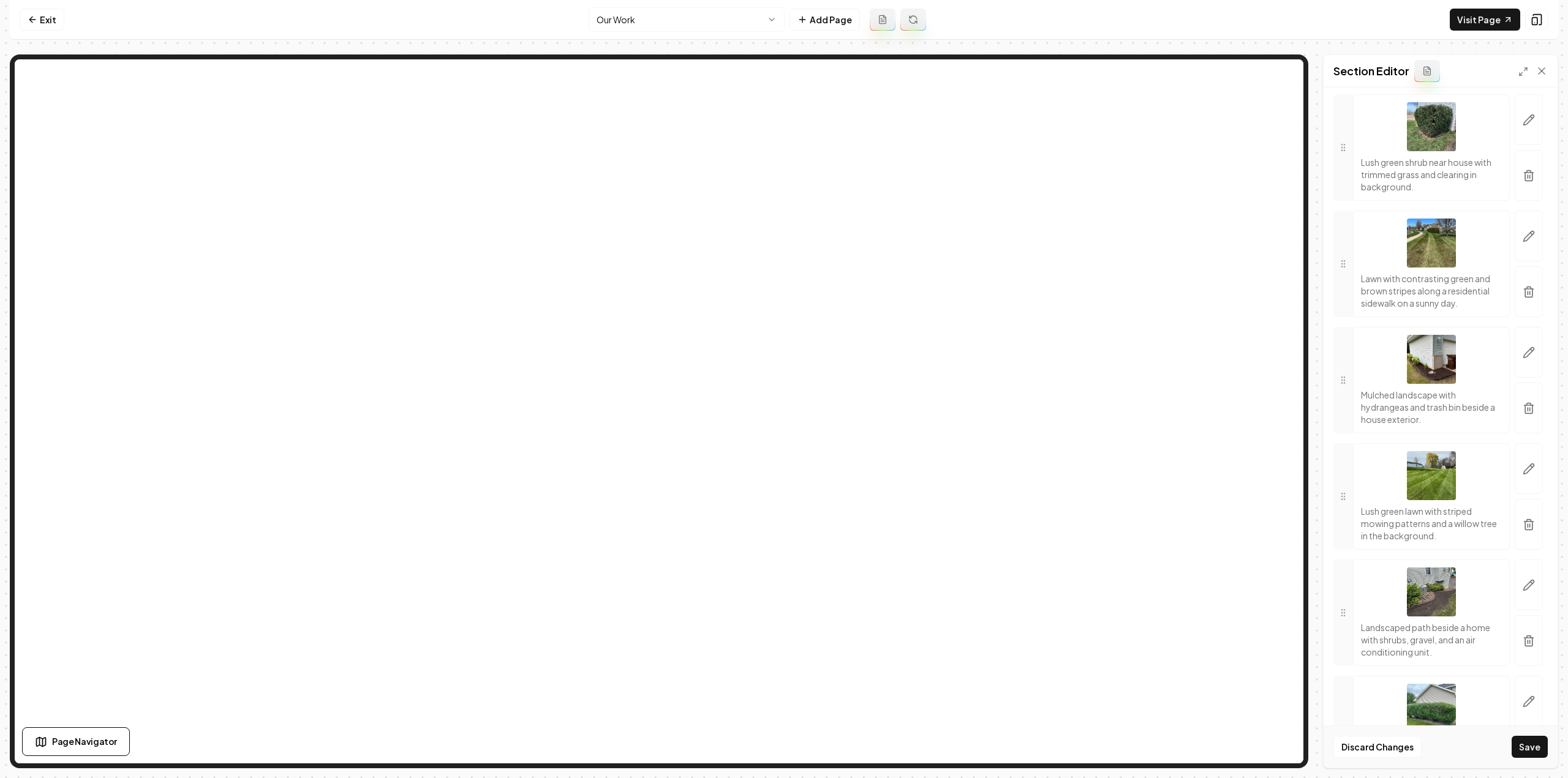
scroll to position [734, 0]
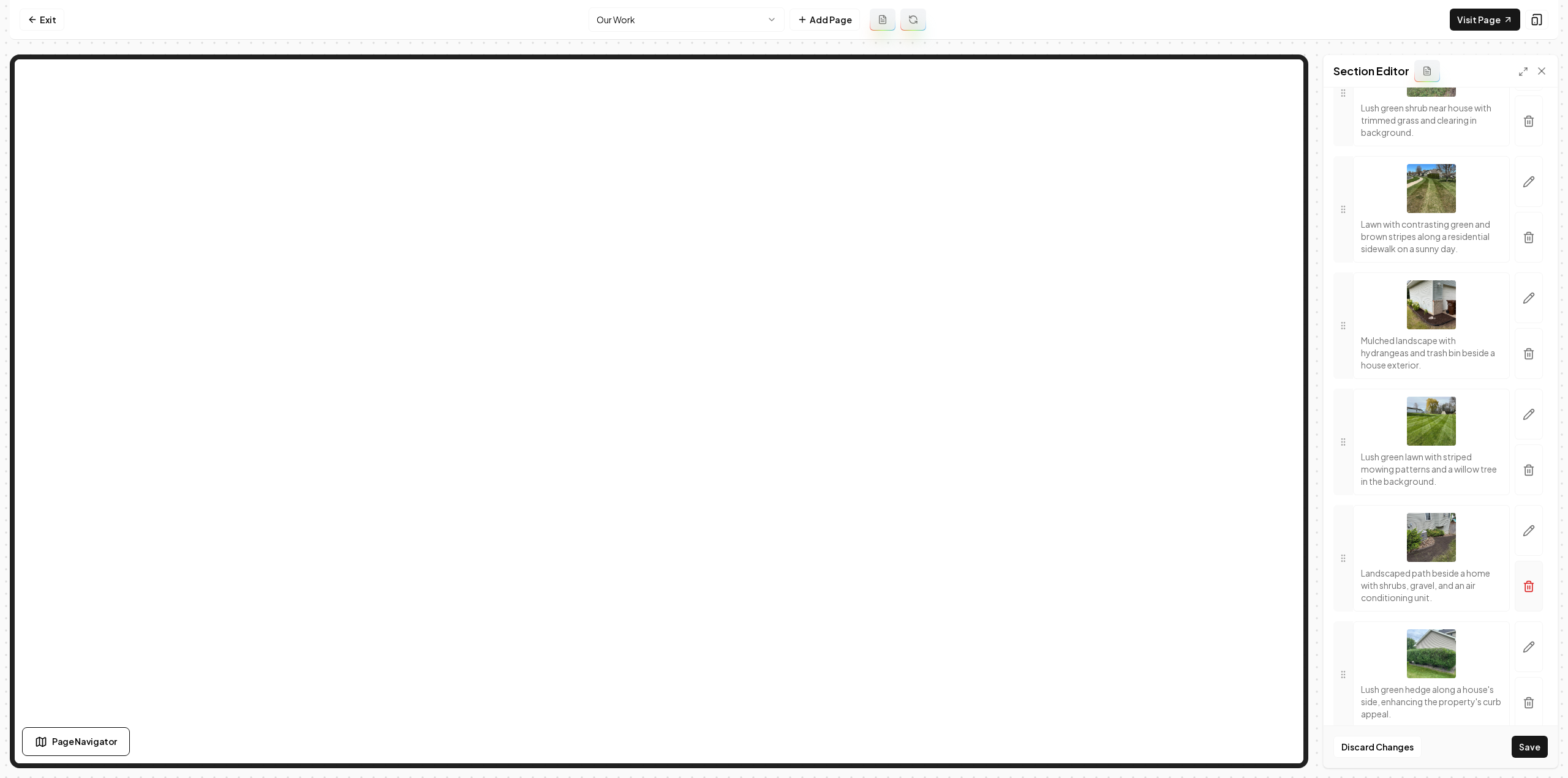
click at [1525, 592] on icon "button" at bounding box center [1529, 587] width 7 height 8
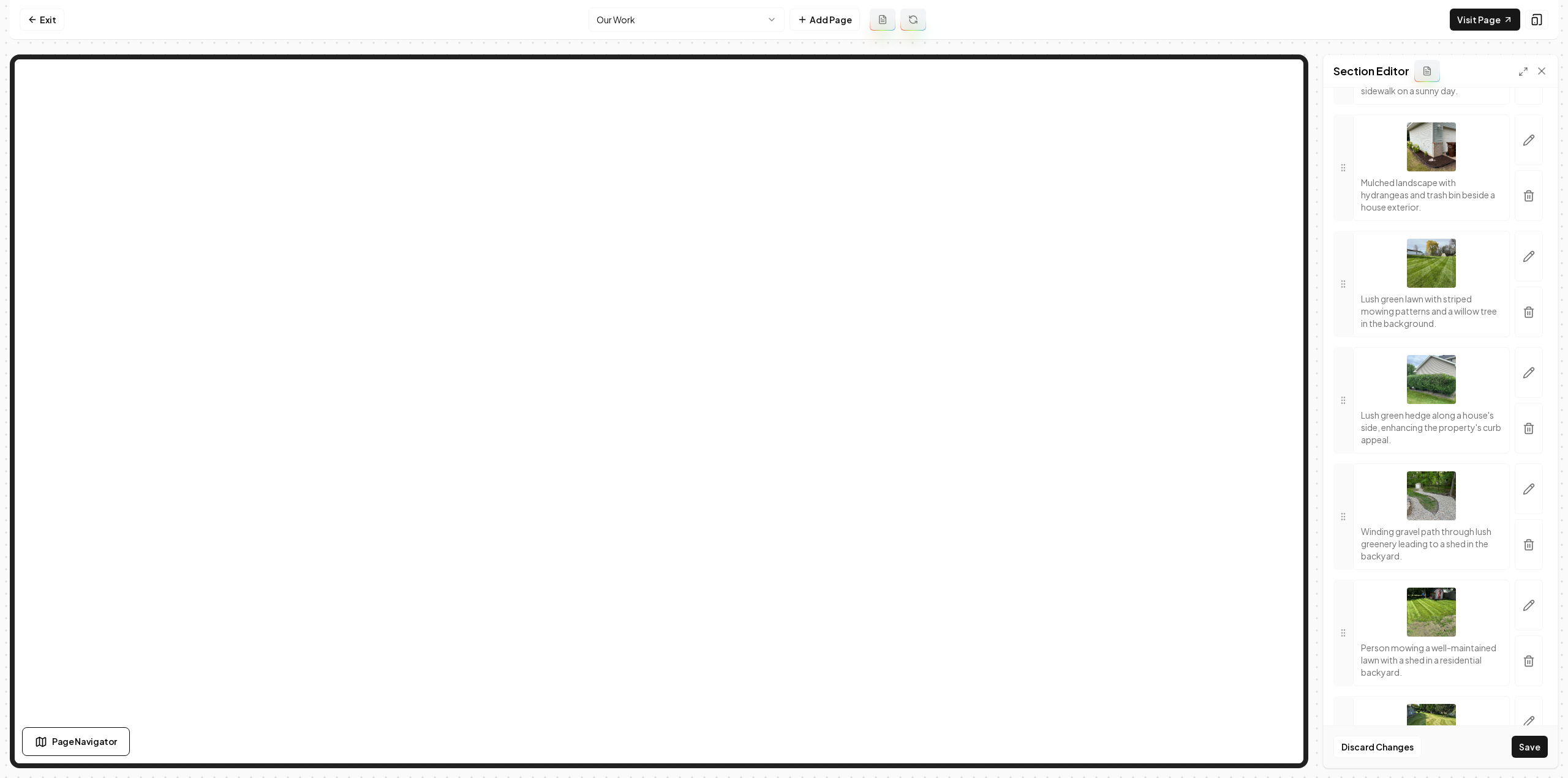
scroll to position [918, 0]
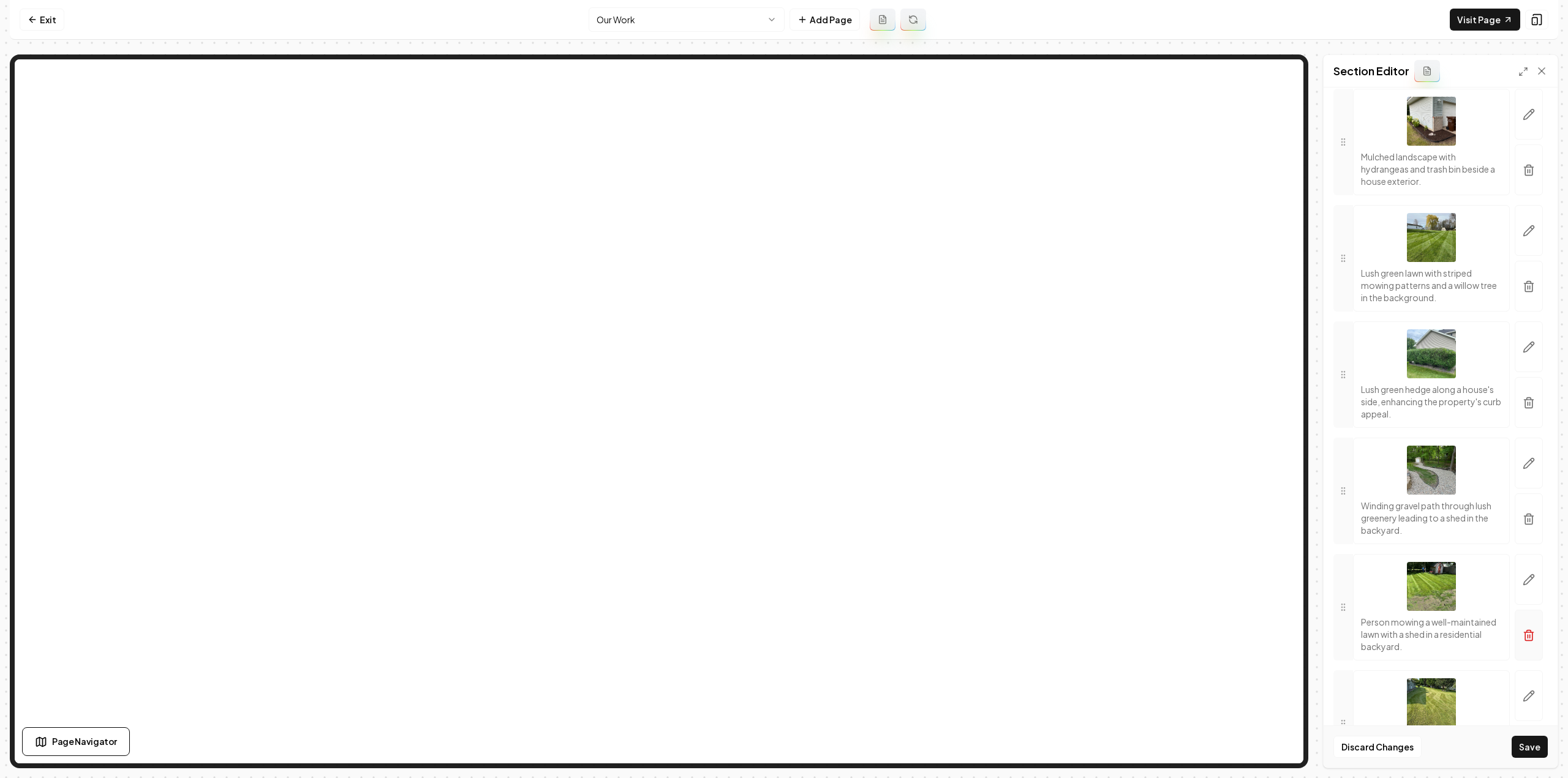
click at [1523, 639] on icon "button" at bounding box center [1528, 635] width 12 height 12
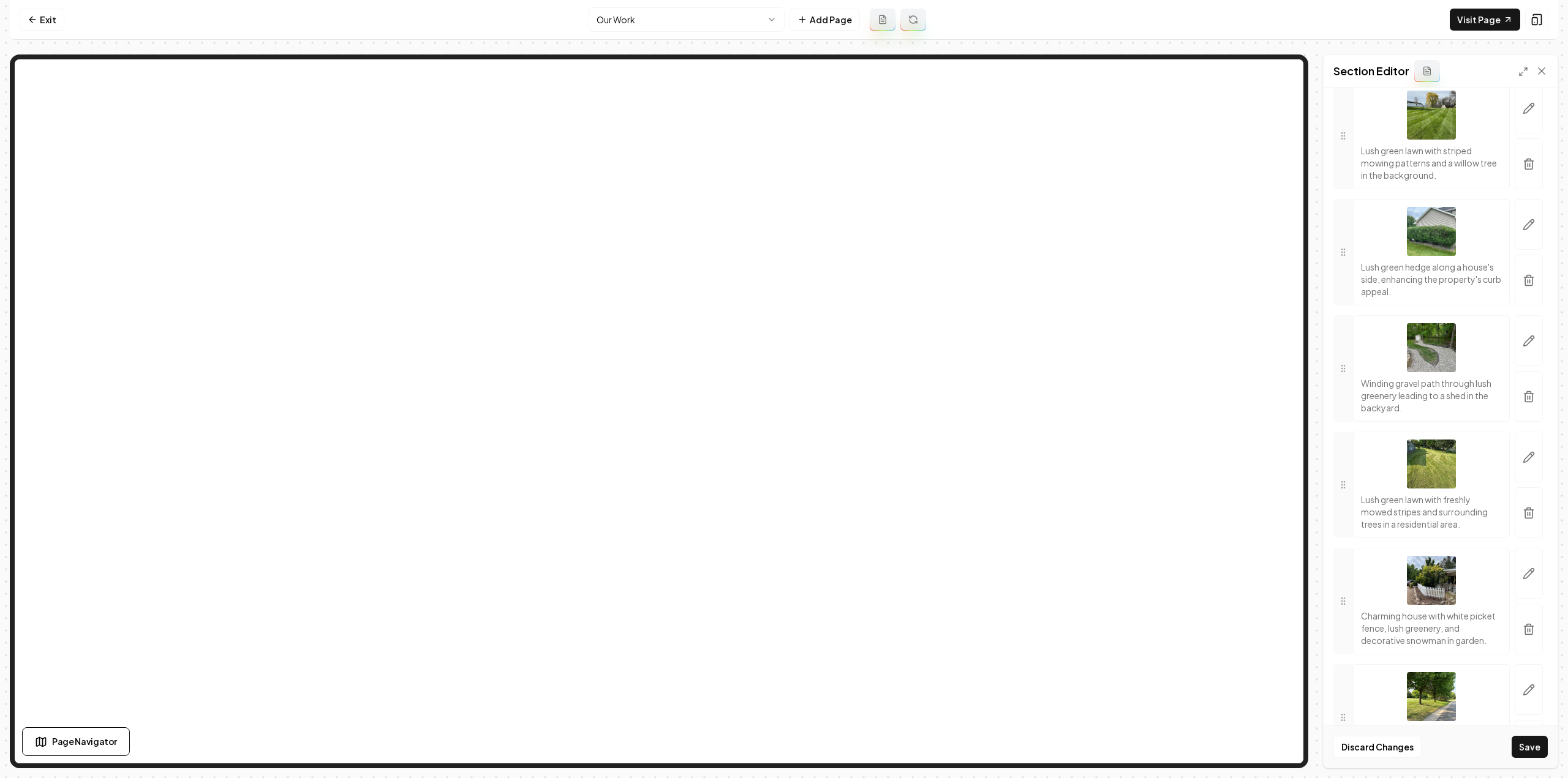
scroll to position [1102, 0]
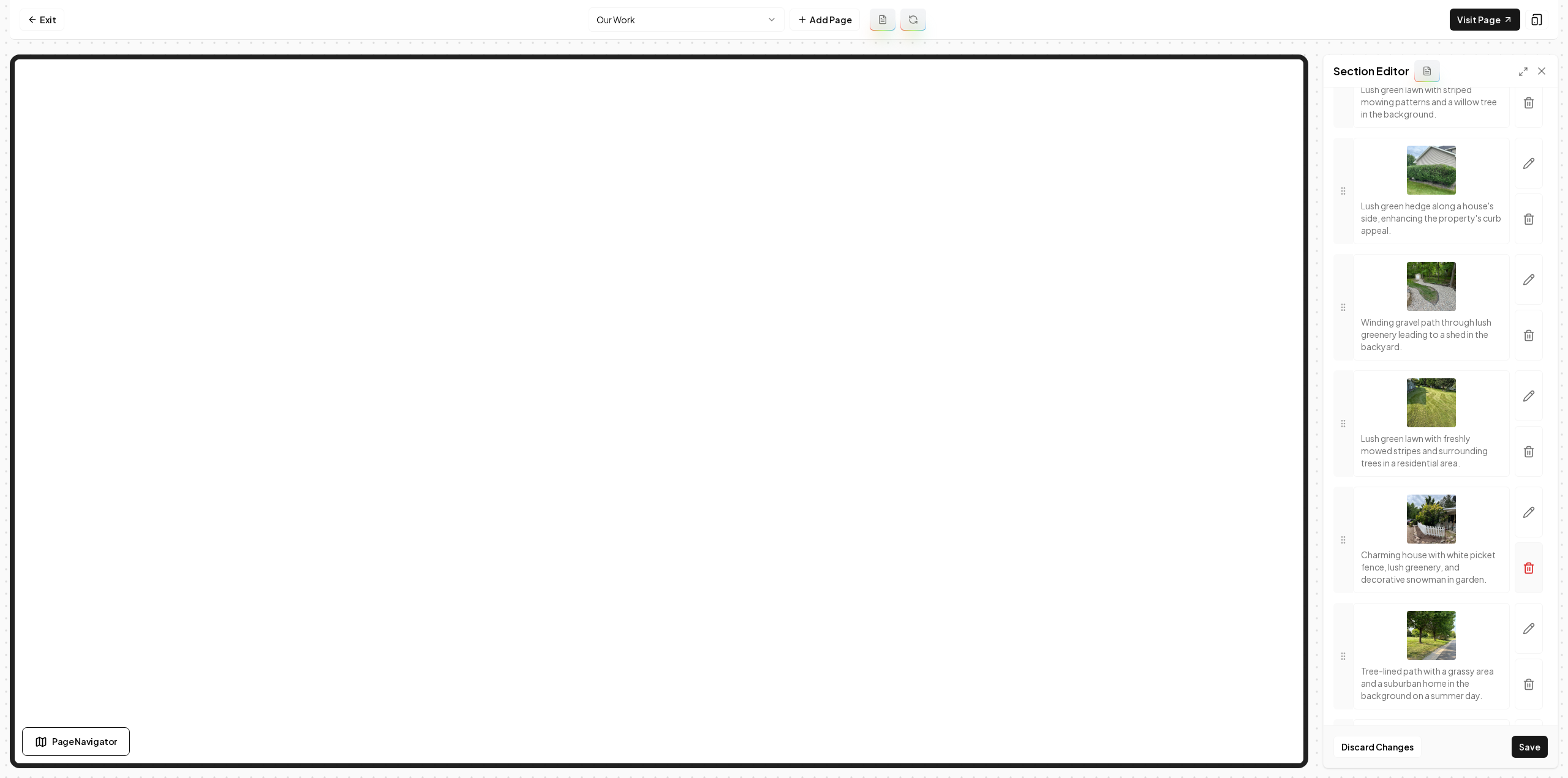
click at [1515, 574] on button "button" at bounding box center [1529, 568] width 28 height 51
click at [1523, 573] on icon "button" at bounding box center [1528, 568] width 12 height 12
click at [1523, 572] on icon "button" at bounding box center [1528, 568] width 12 height 12
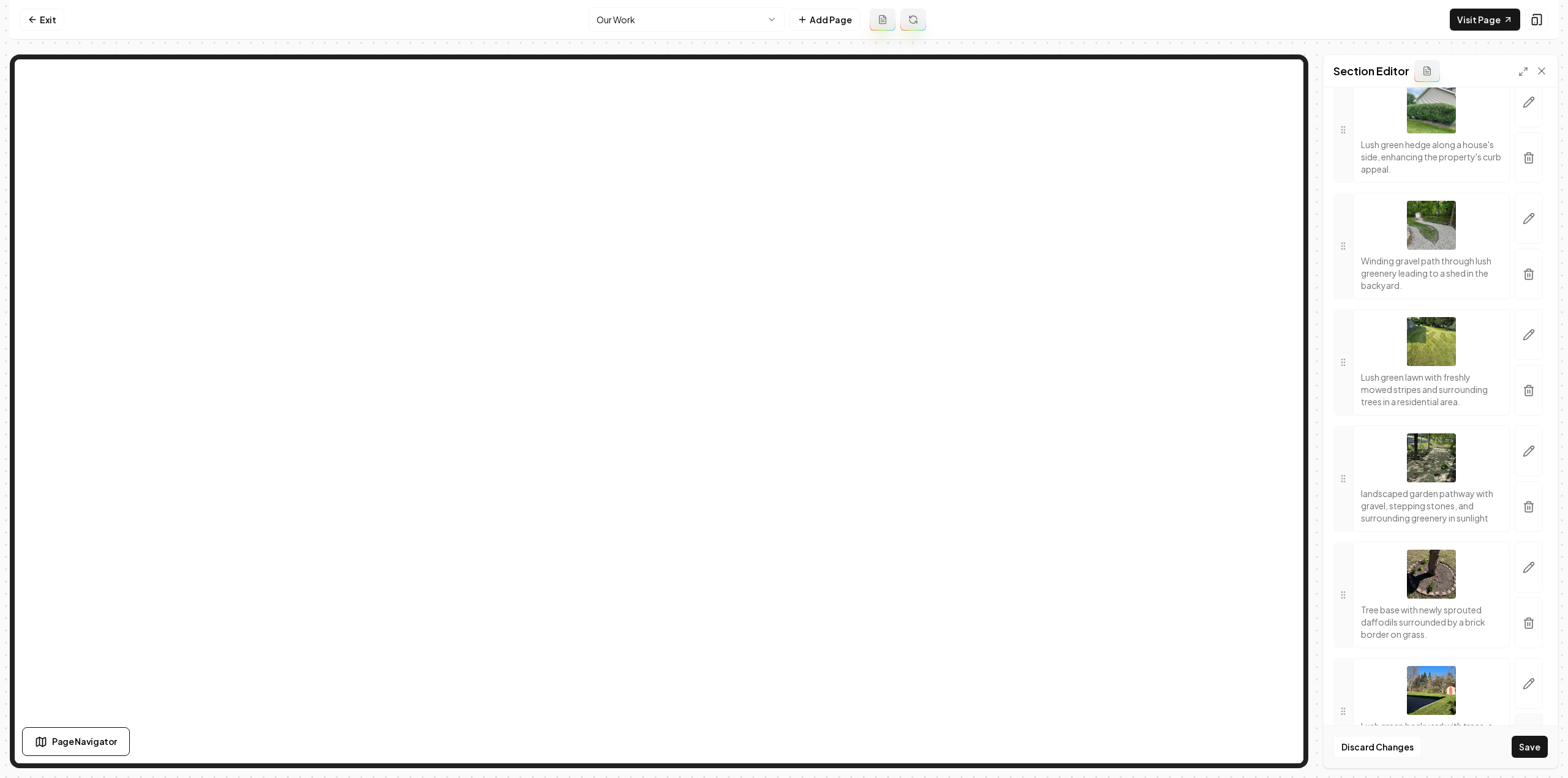
click at [1525, 626] on icon "button" at bounding box center [1529, 624] width 7 height 8
click at [1530, 626] on line "button" at bounding box center [1530, 623] width 0 height 3
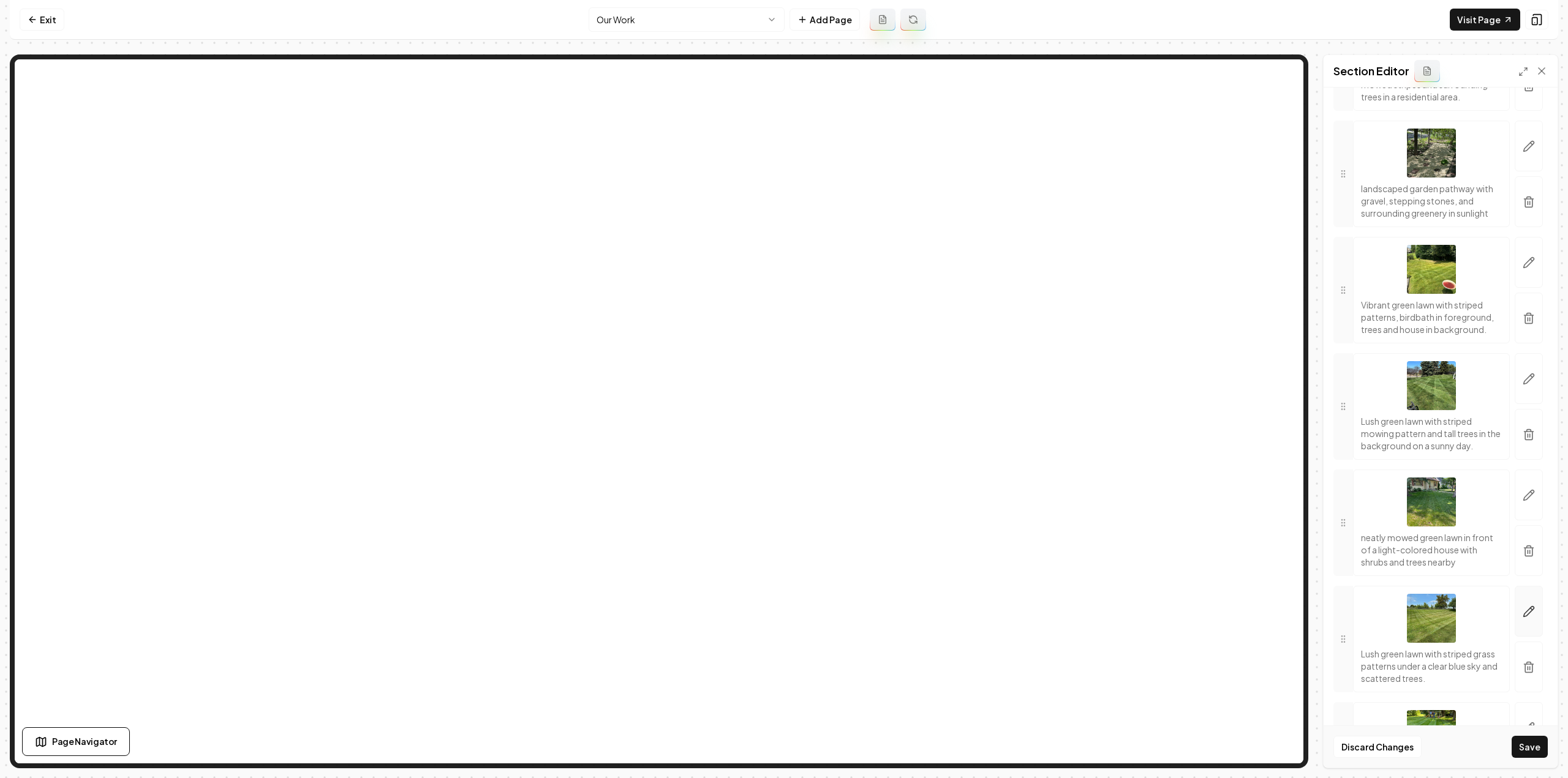
scroll to position [1469, 0]
click at [1517, 562] on button "button" at bounding box center [1529, 549] width 28 height 51
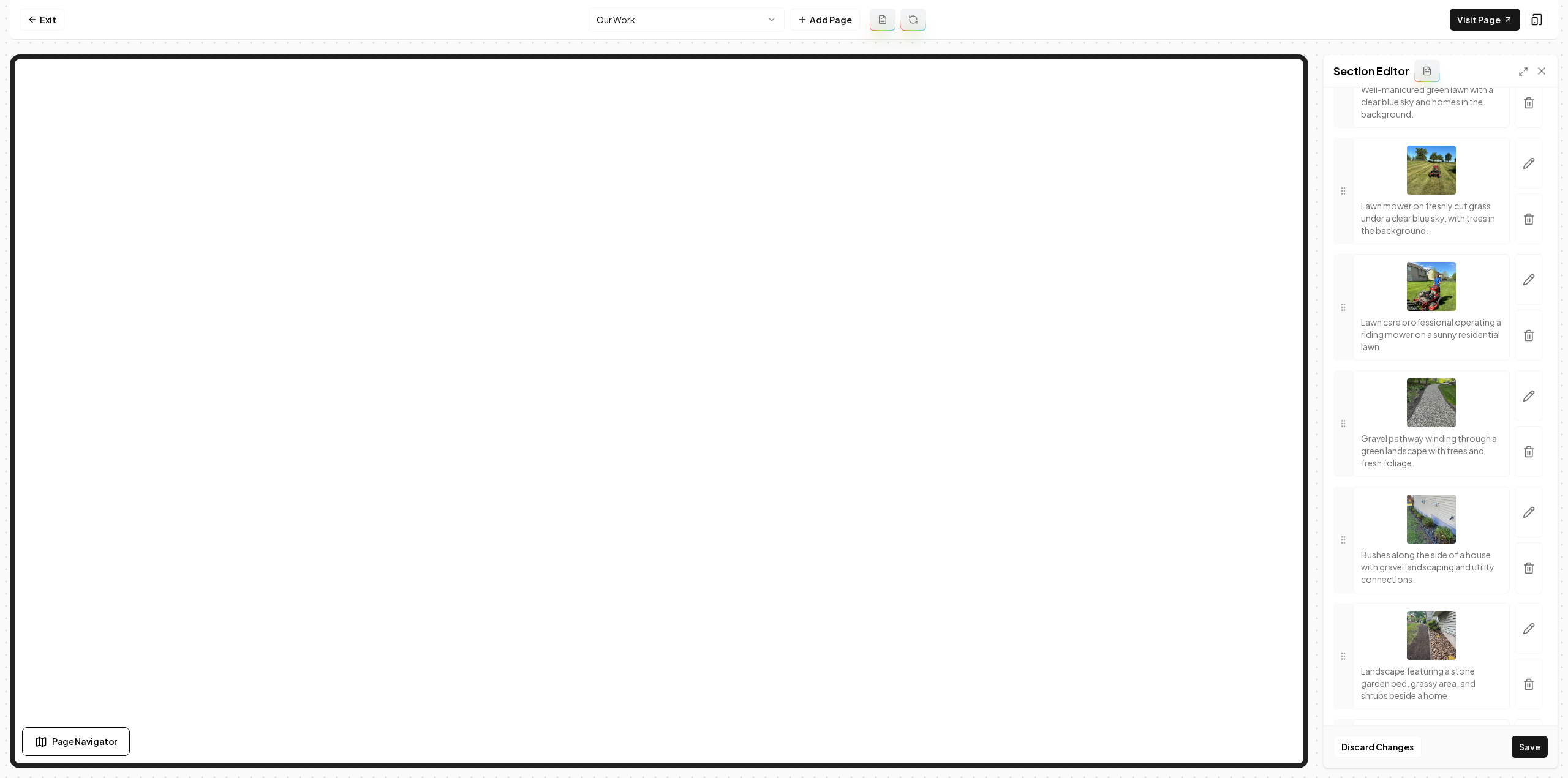
scroll to position [2327, 0]
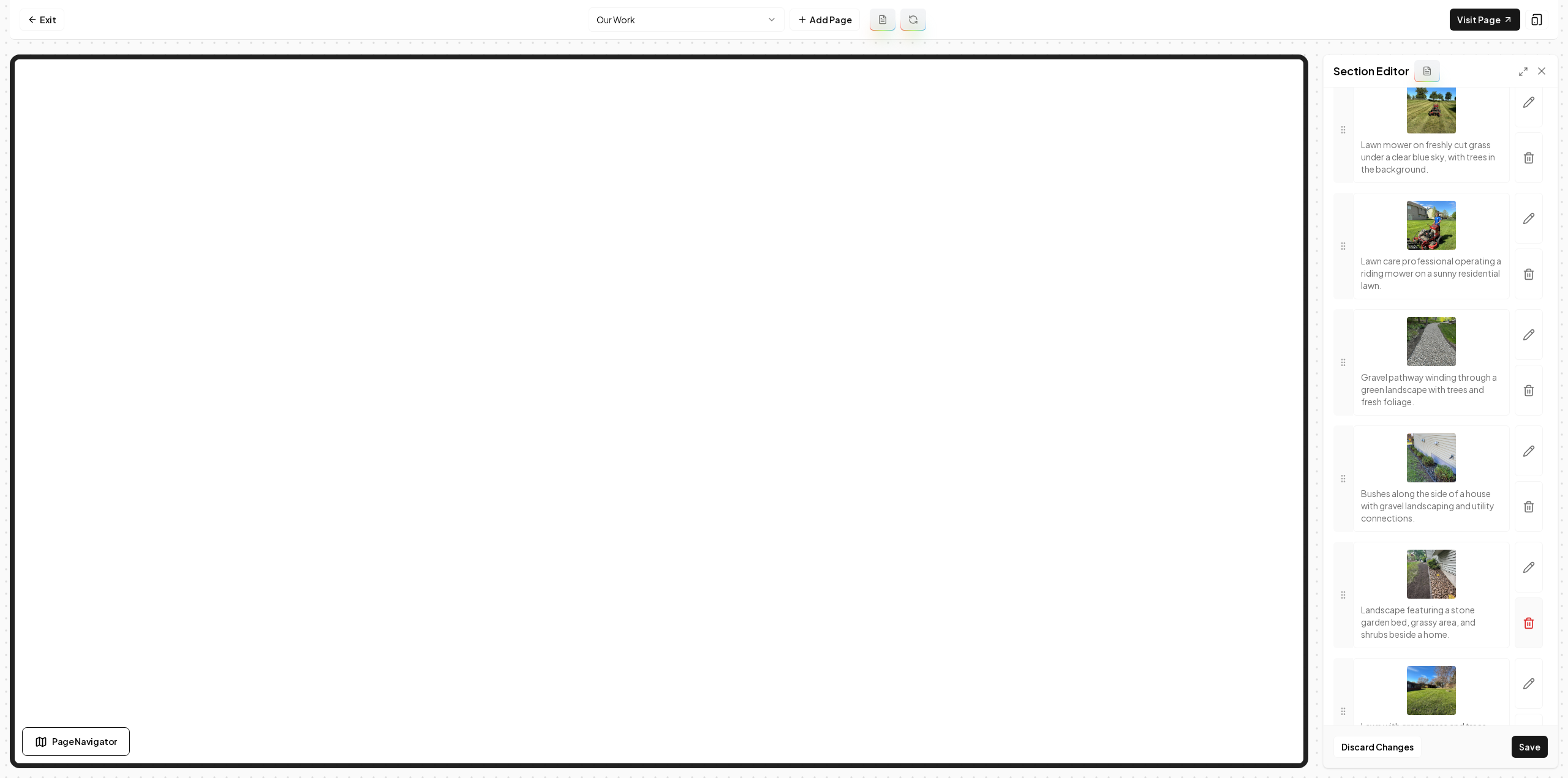
click at [1515, 622] on button "button" at bounding box center [1529, 622] width 28 height 51
click at [1523, 622] on icon "button" at bounding box center [1528, 622] width 12 height 12
click at [1523, 623] on icon "button" at bounding box center [1528, 622] width 12 height 12
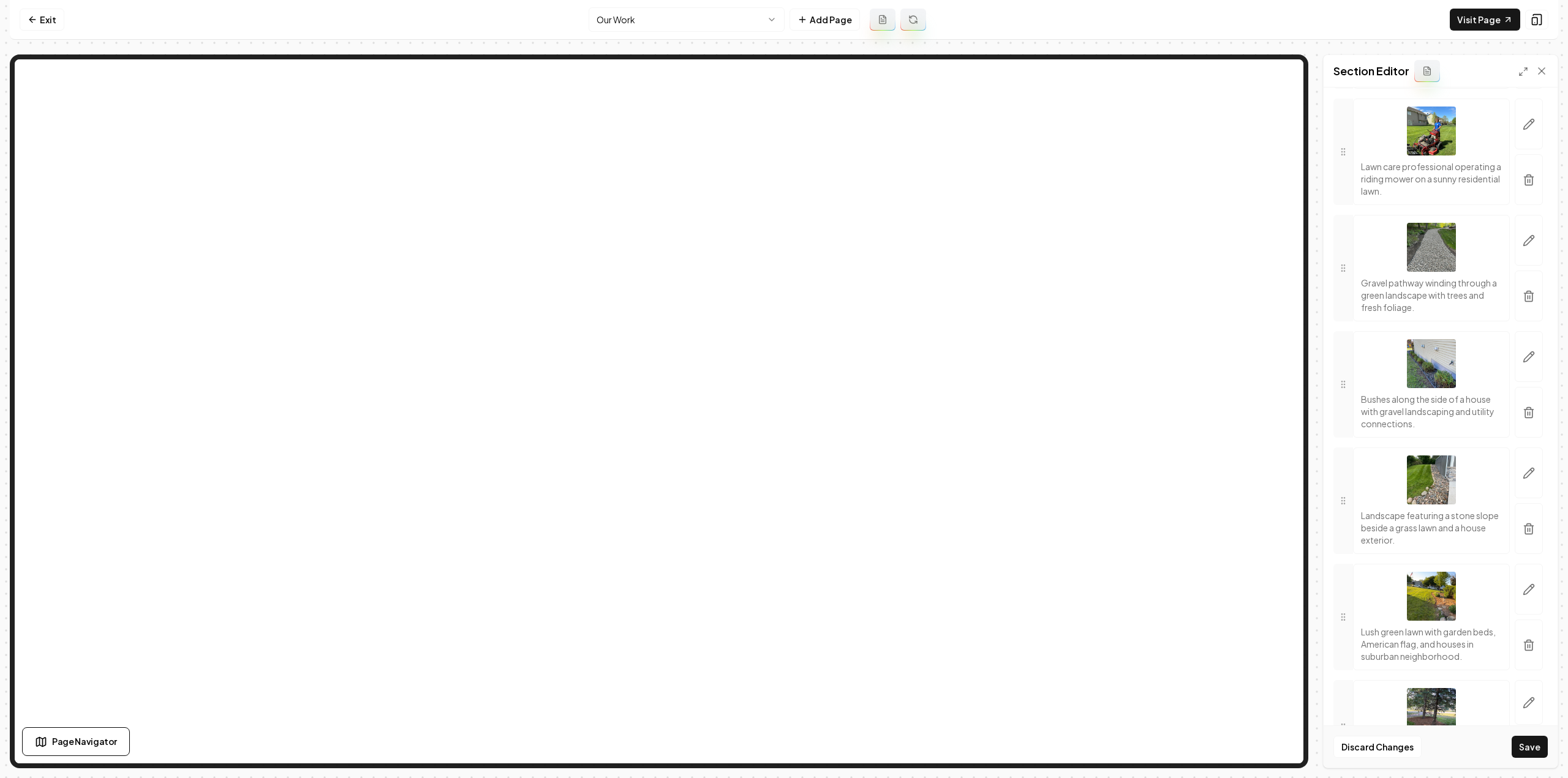
scroll to position [2449, 0]
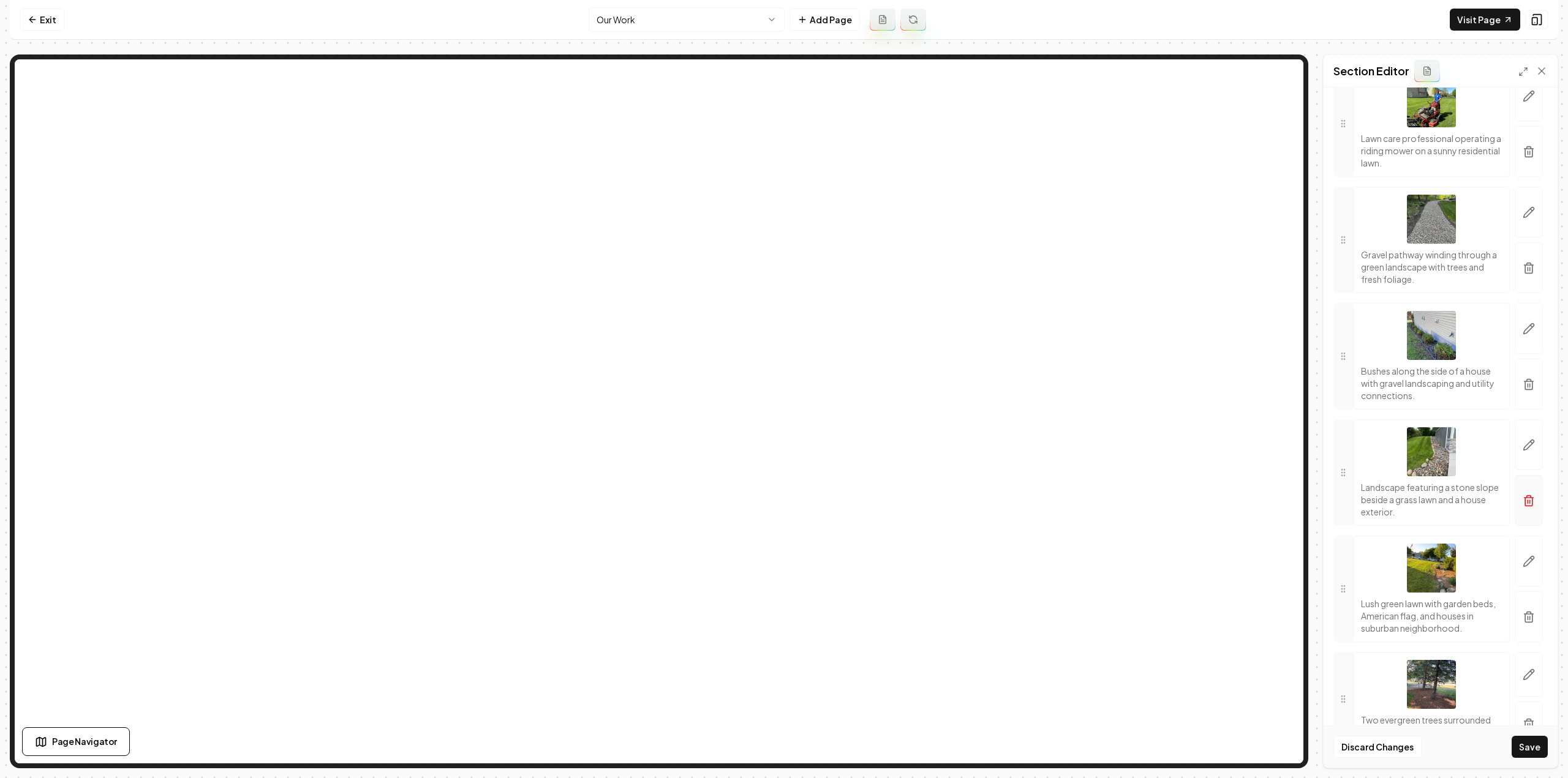
click at [1525, 504] on icon "button" at bounding box center [1529, 502] width 7 height 8
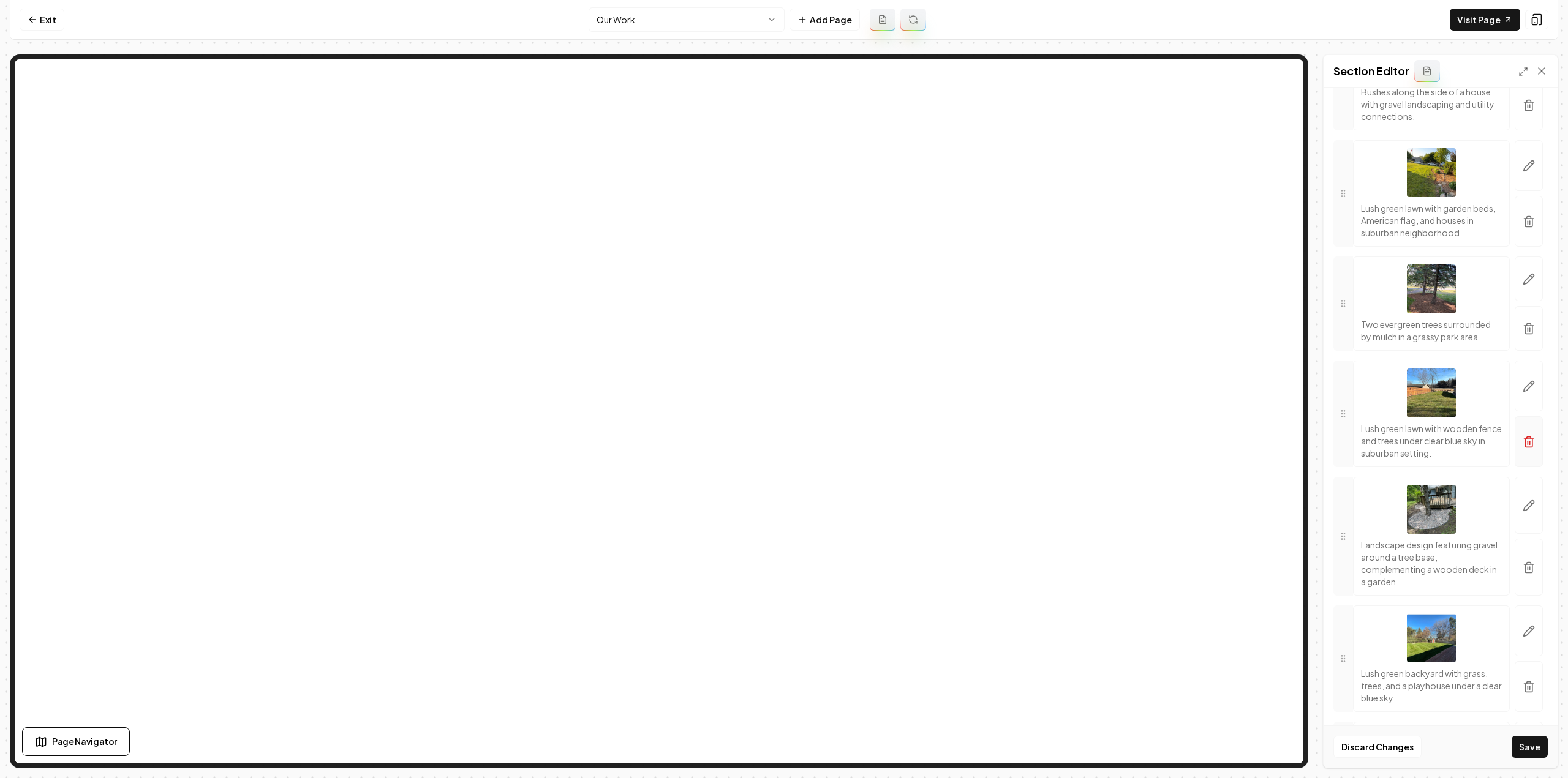
scroll to position [2816, 0]
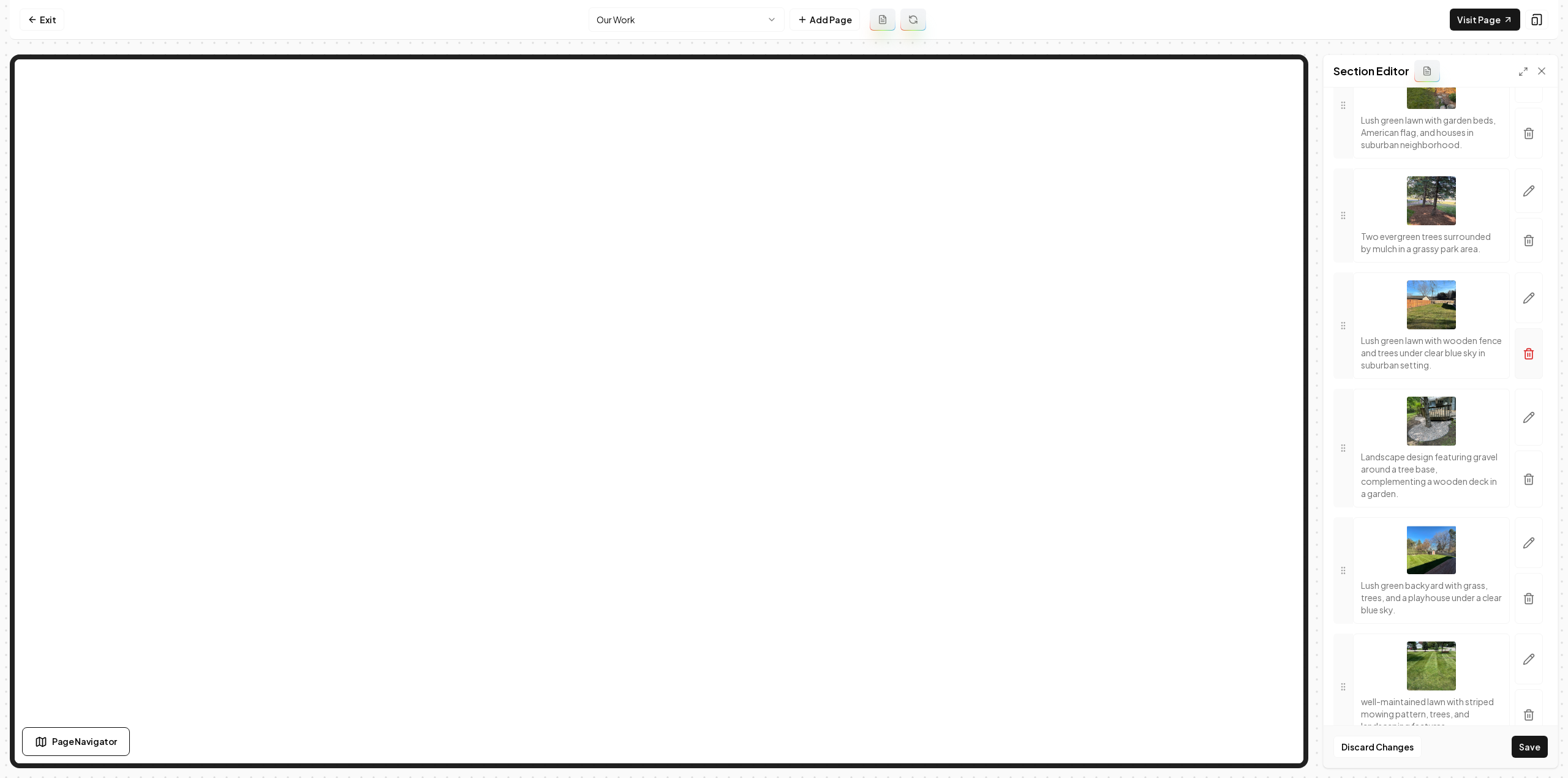
click at [1524, 351] on icon "button" at bounding box center [1529, 351] width 9 height 0
click at [1524, 479] on icon "button" at bounding box center [1529, 479] width 9 height 0
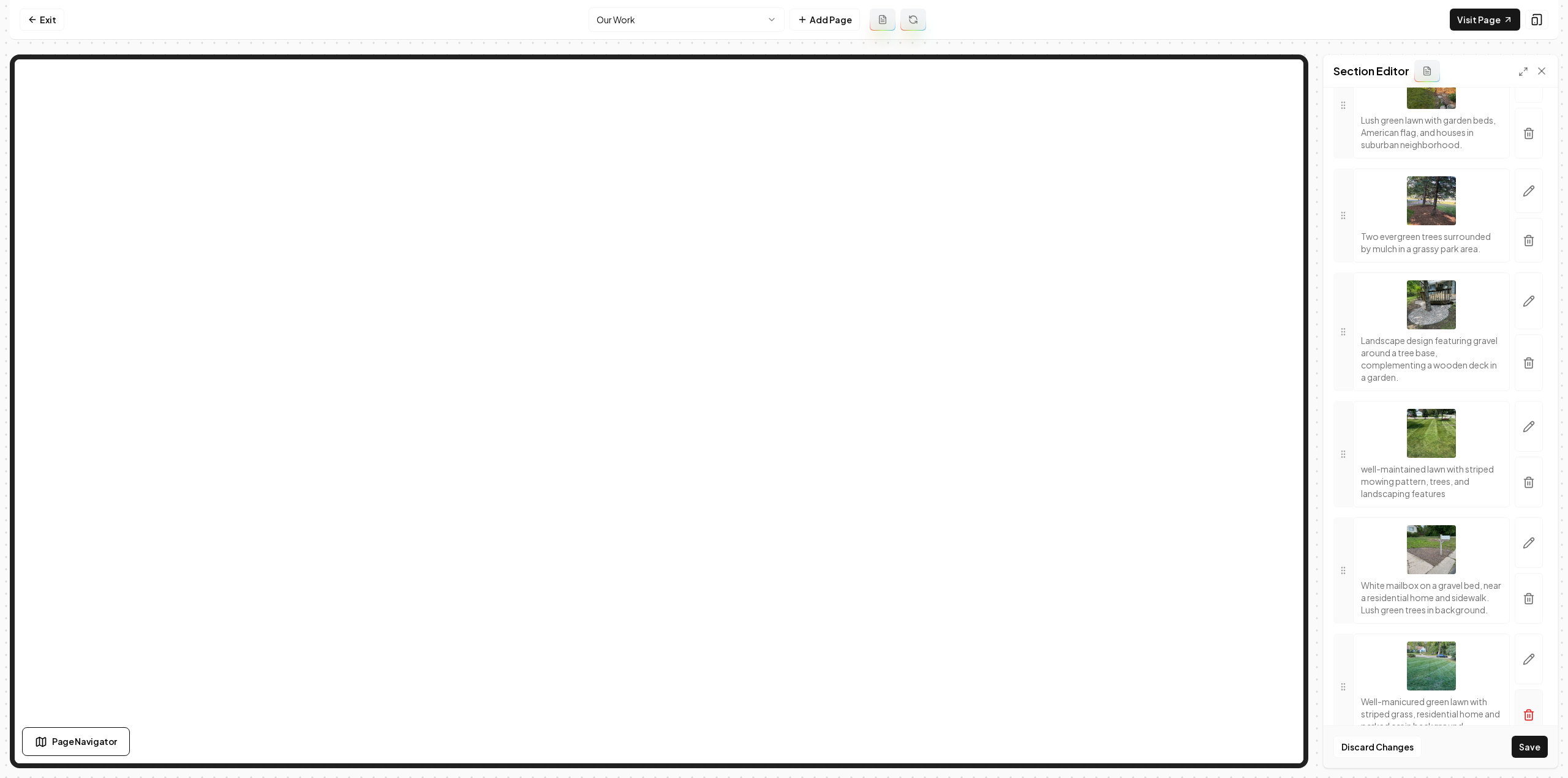
click at [1523, 605] on icon "button" at bounding box center [1528, 598] width 12 height 12
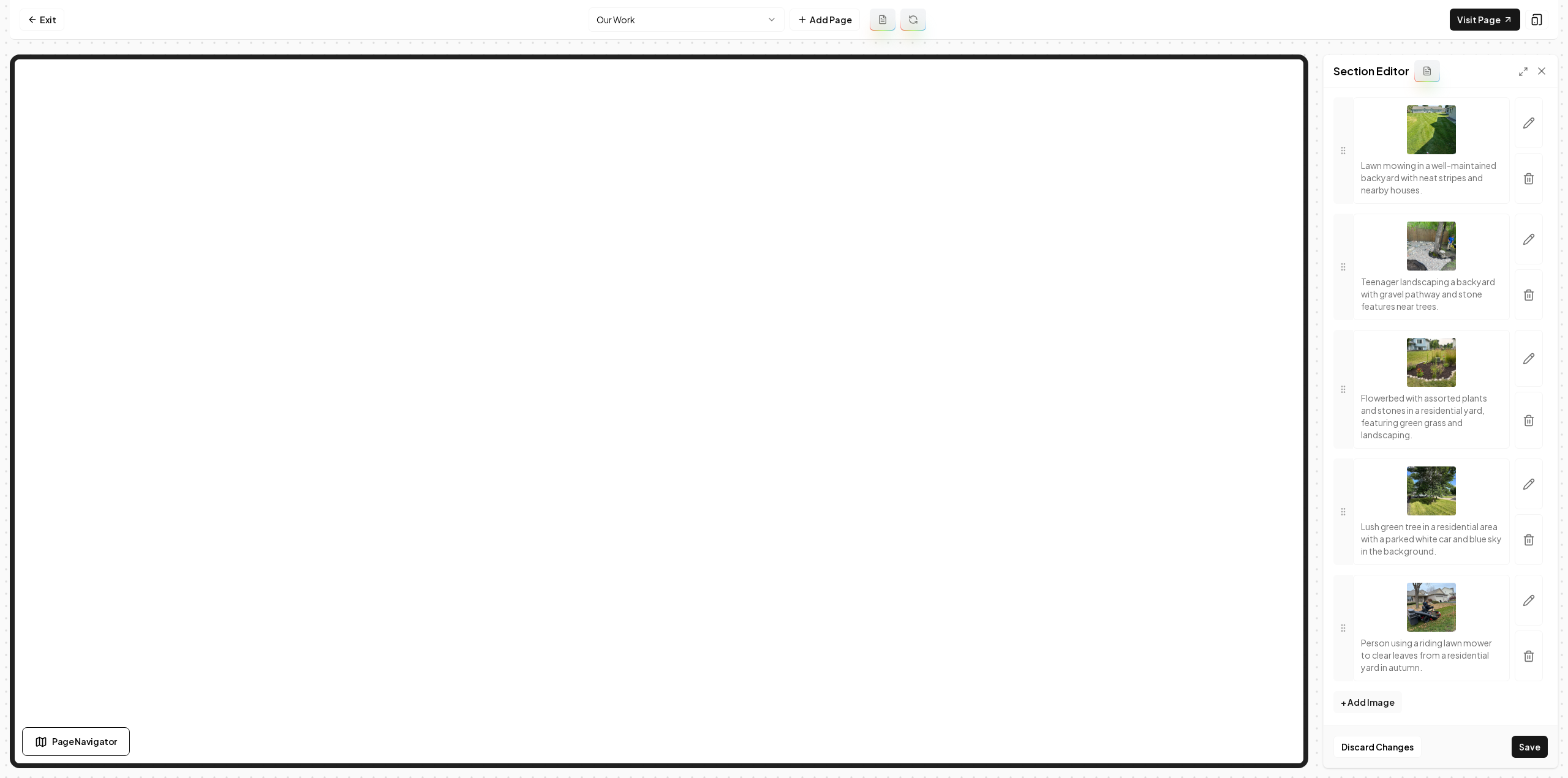
scroll to position [3353, 0]
drag, startPoint x: 1514, startPoint y: 540, endPoint x: 1514, endPoint y: 593, distance: 53.0
click at [1523, 539] on icon "button" at bounding box center [1528, 539] width 12 height 12
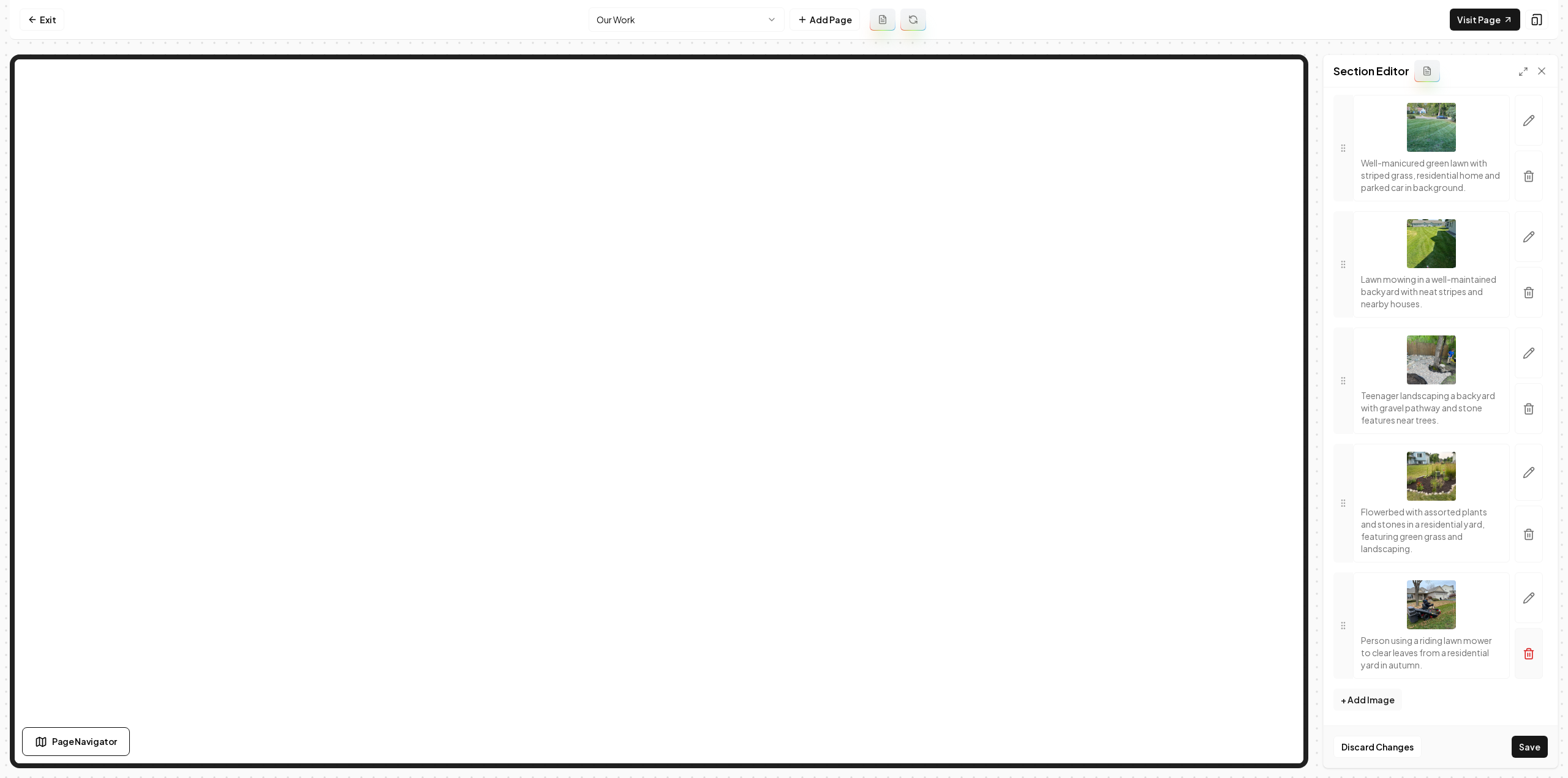
scroll to position [3237, 0]
click at [1540, 750] on button "Save" at bounding box center [1529, 746] width 36 height 22
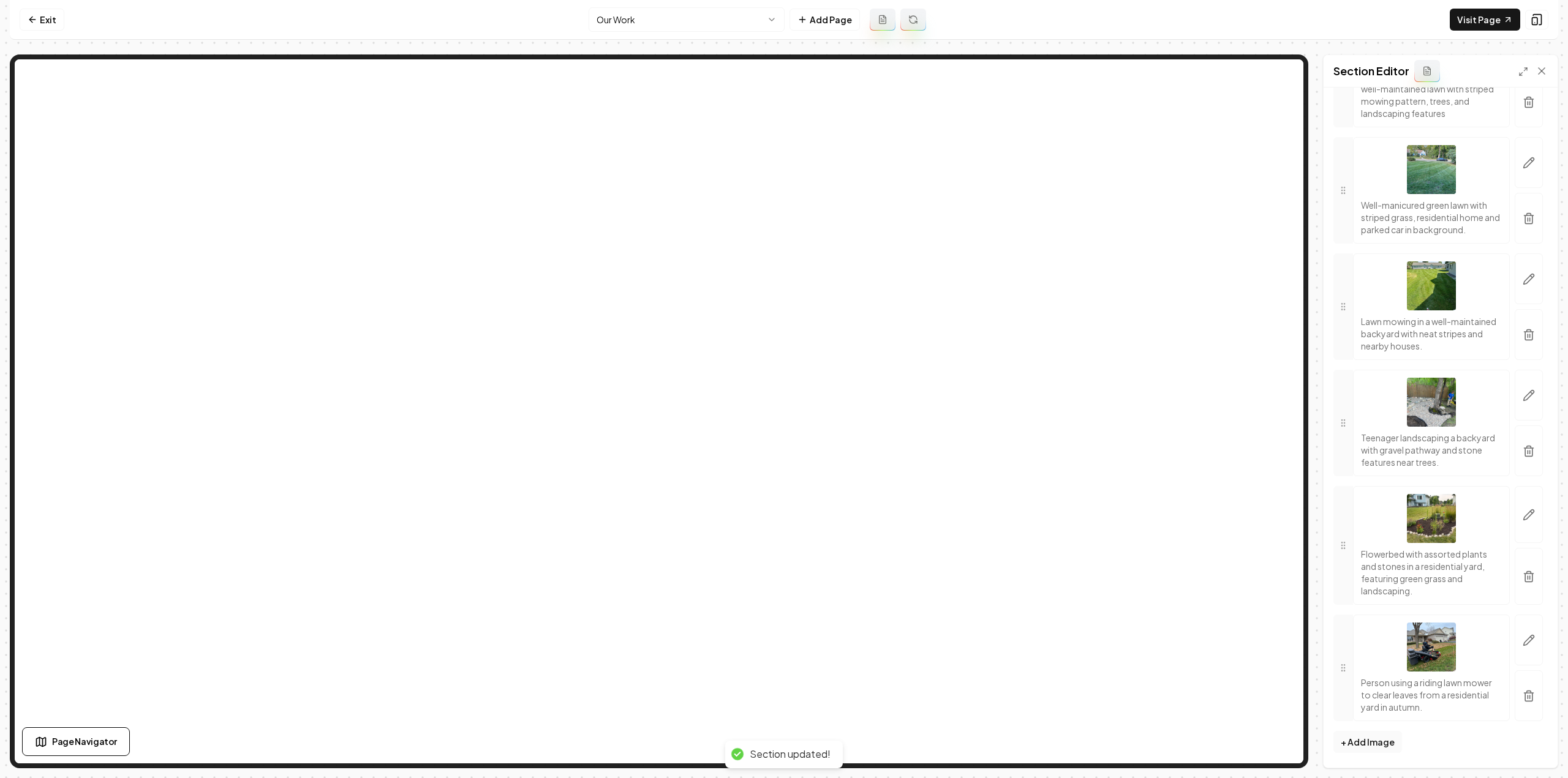
scroll to position [3195, 0]
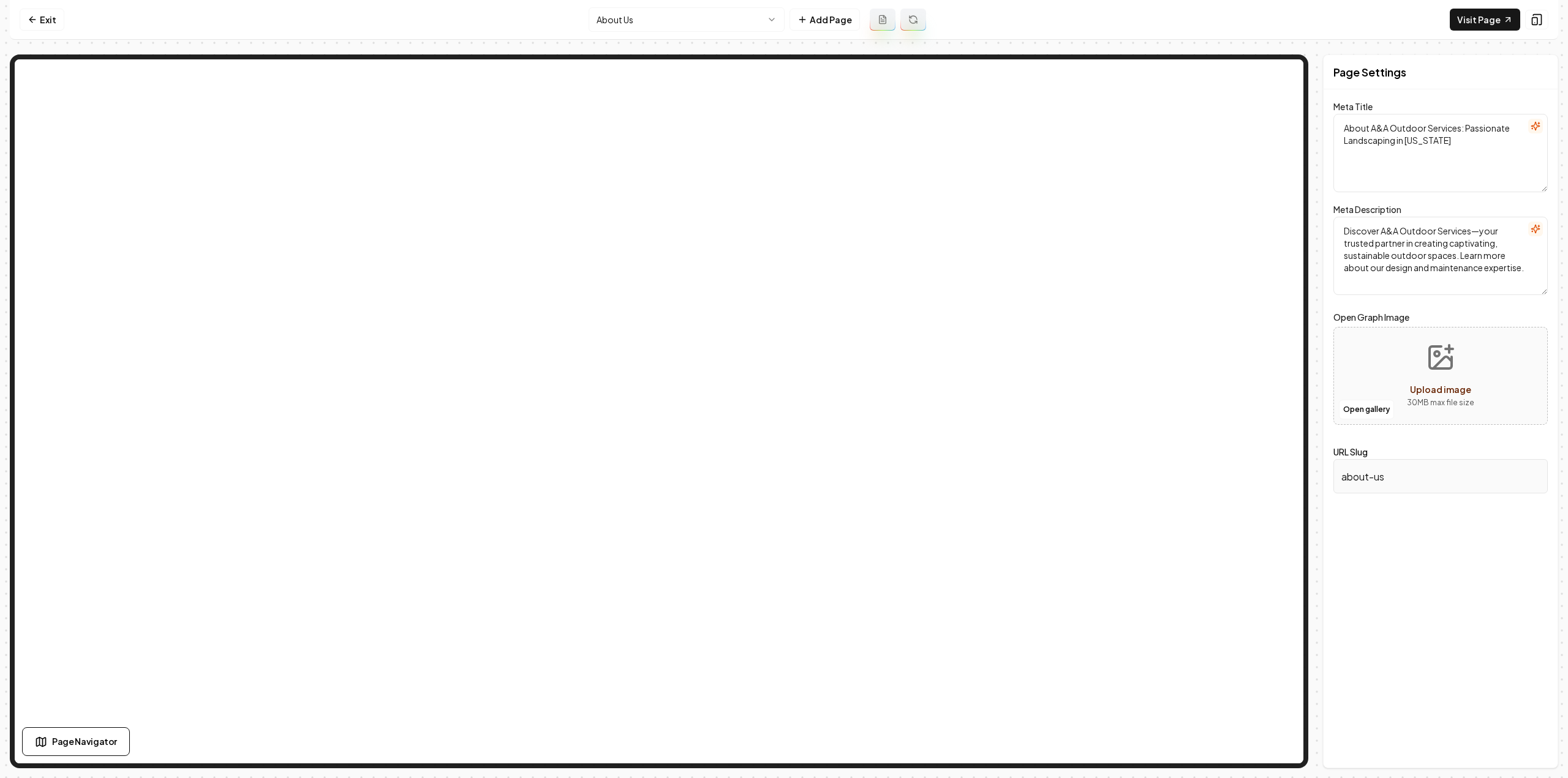
click at [684, 31] on html "Computer Required This feature is only available on a computer. Please switch t…" at bounding box center [784, 389] width 1568 height 778
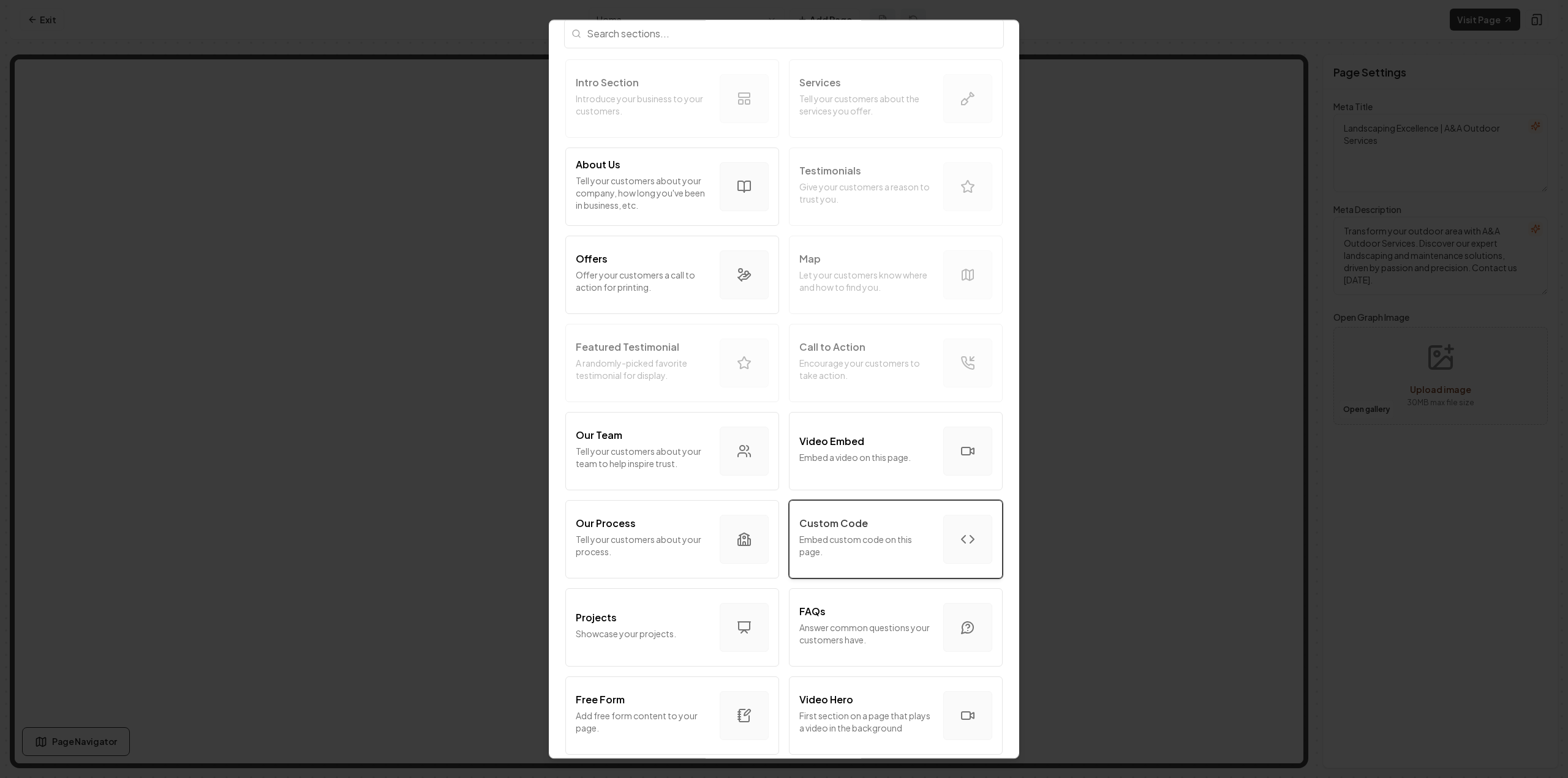
scroll to position [61, 0]
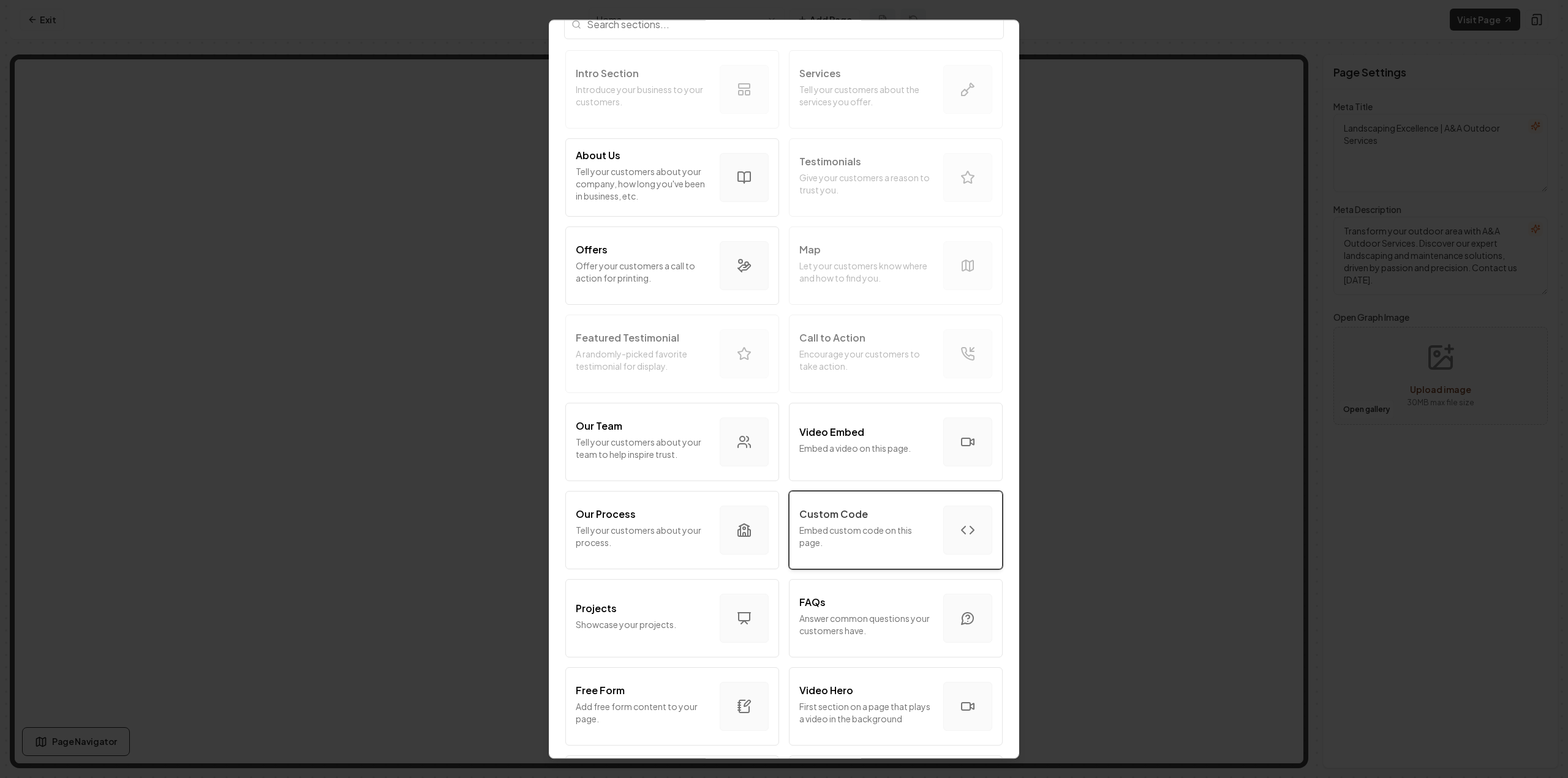
click at [888, 524] on p "Embed custom code on this page." at bounding box center [866, 536] width 135 height 24
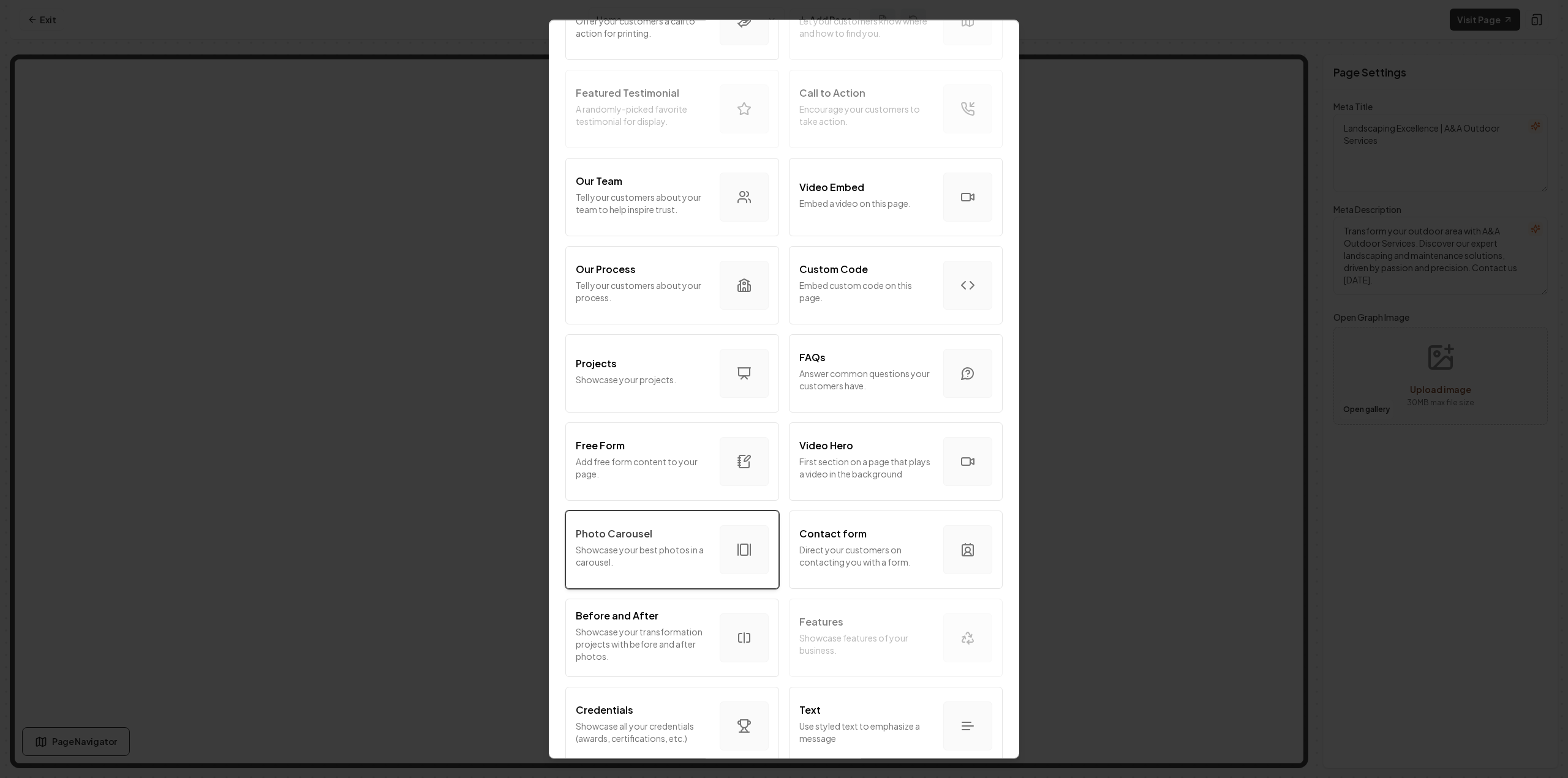
scroll to position [415, 0]
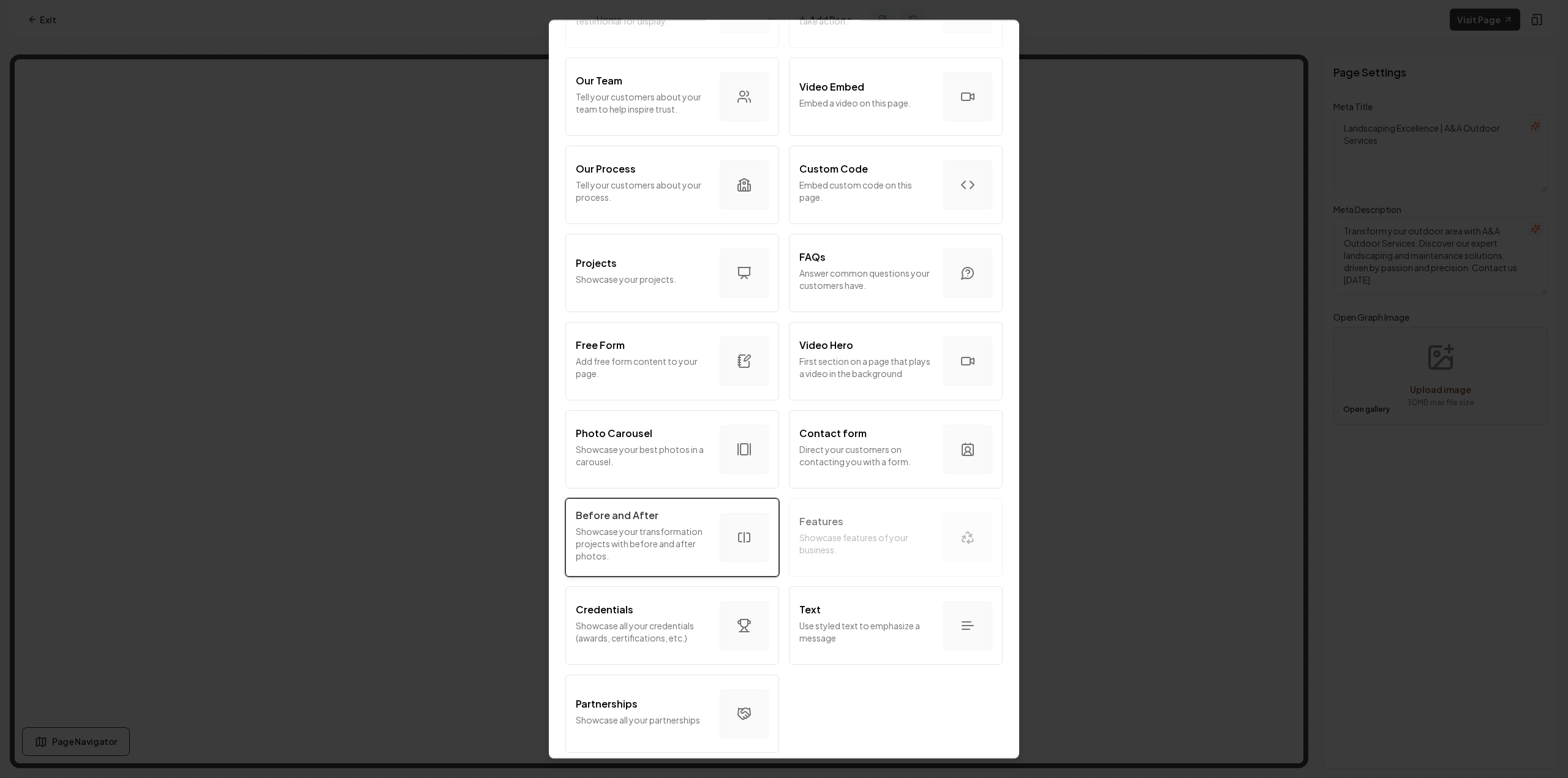
click at [721, 532] on div "button" at bounding box center [744, 537] width 49 height 49
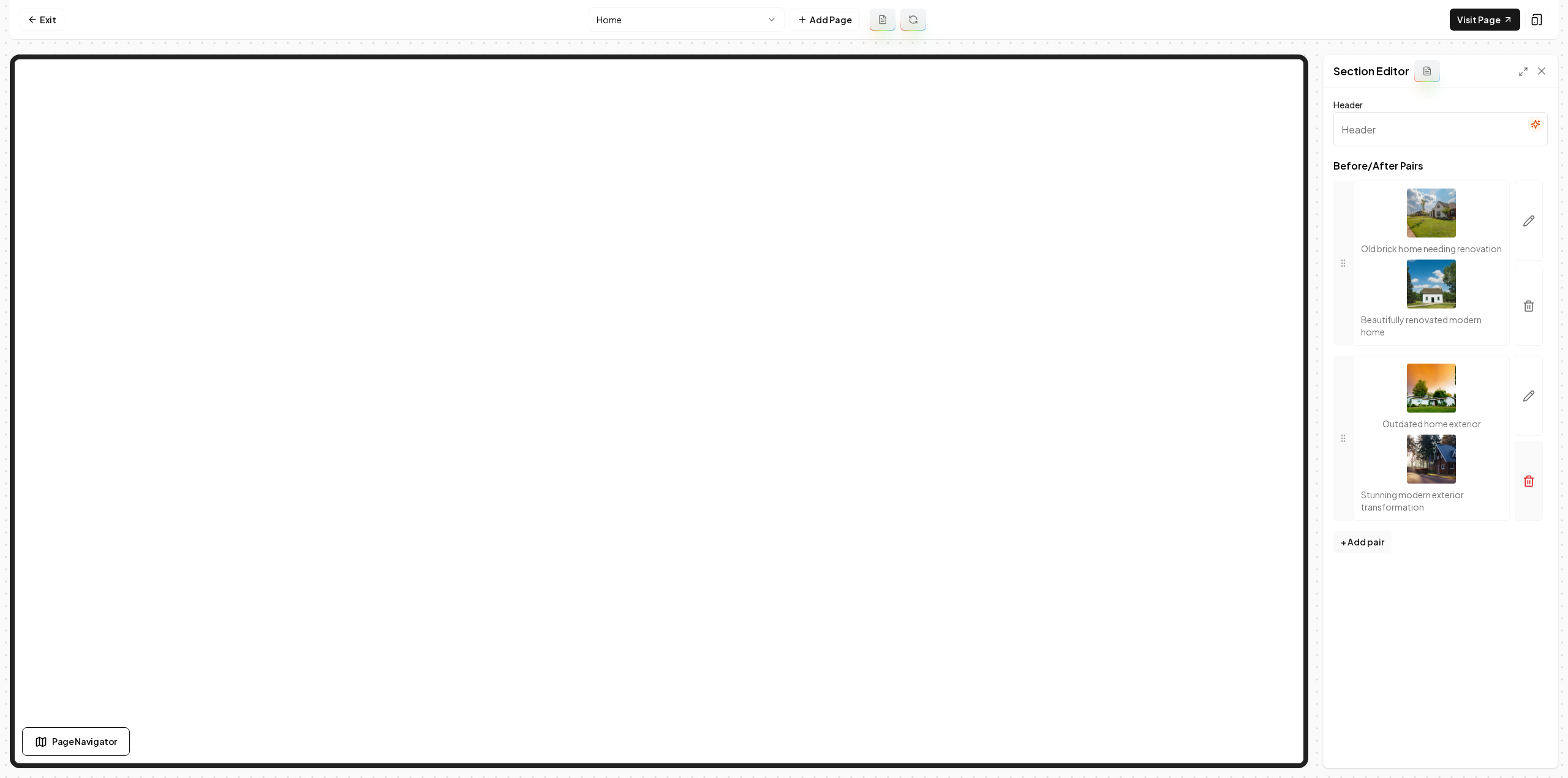
click at [1527, 478] on icon "button" at bounding box center [1529, 478] width 5 height 2
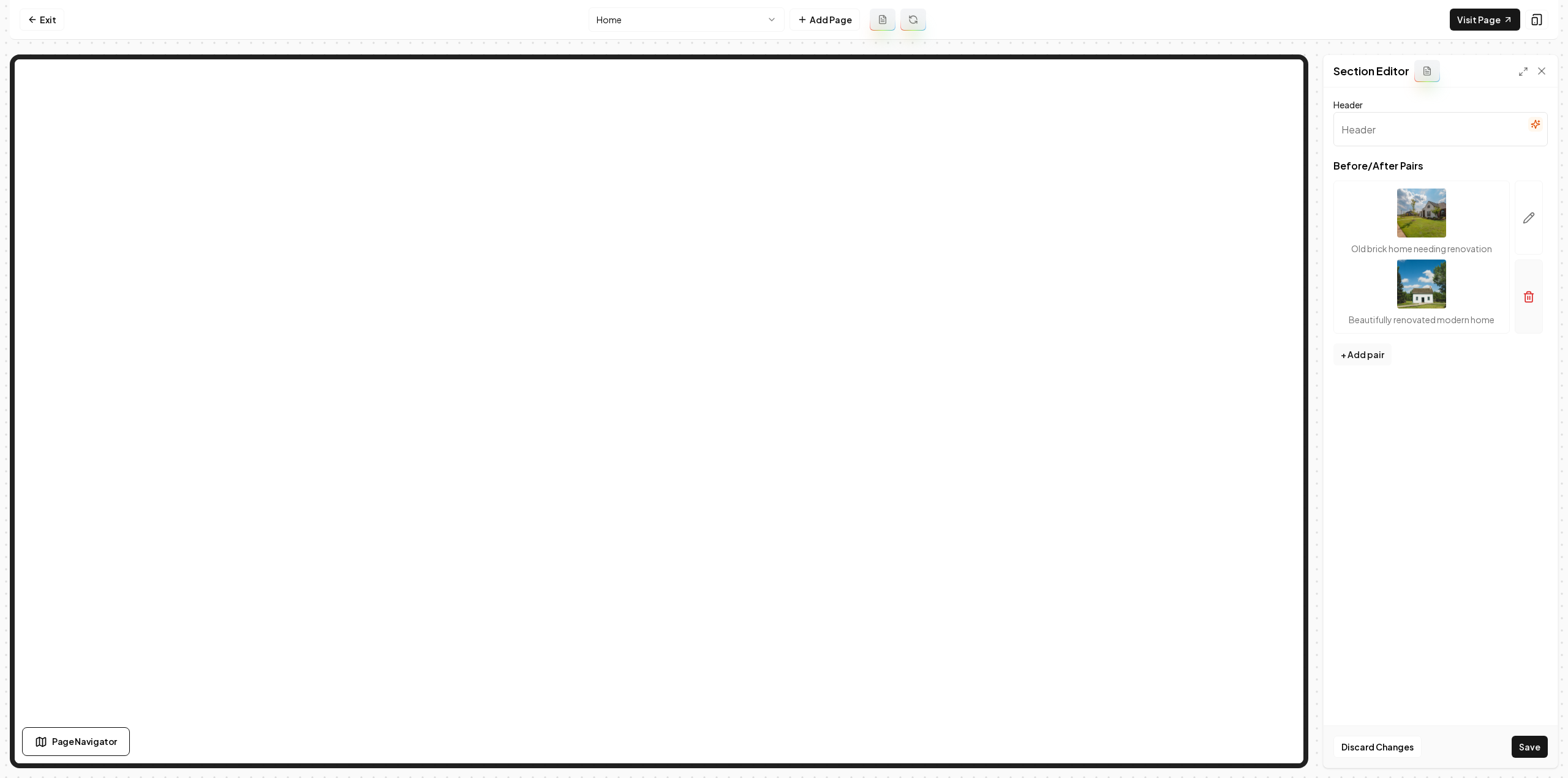
click at [1524, 304] on button "button" at bounding box center [1529, 297] width 28 height 74
click at [1380, 194] on button "+ Add pair" at bounding box center [1362, 192] width 58 height 22
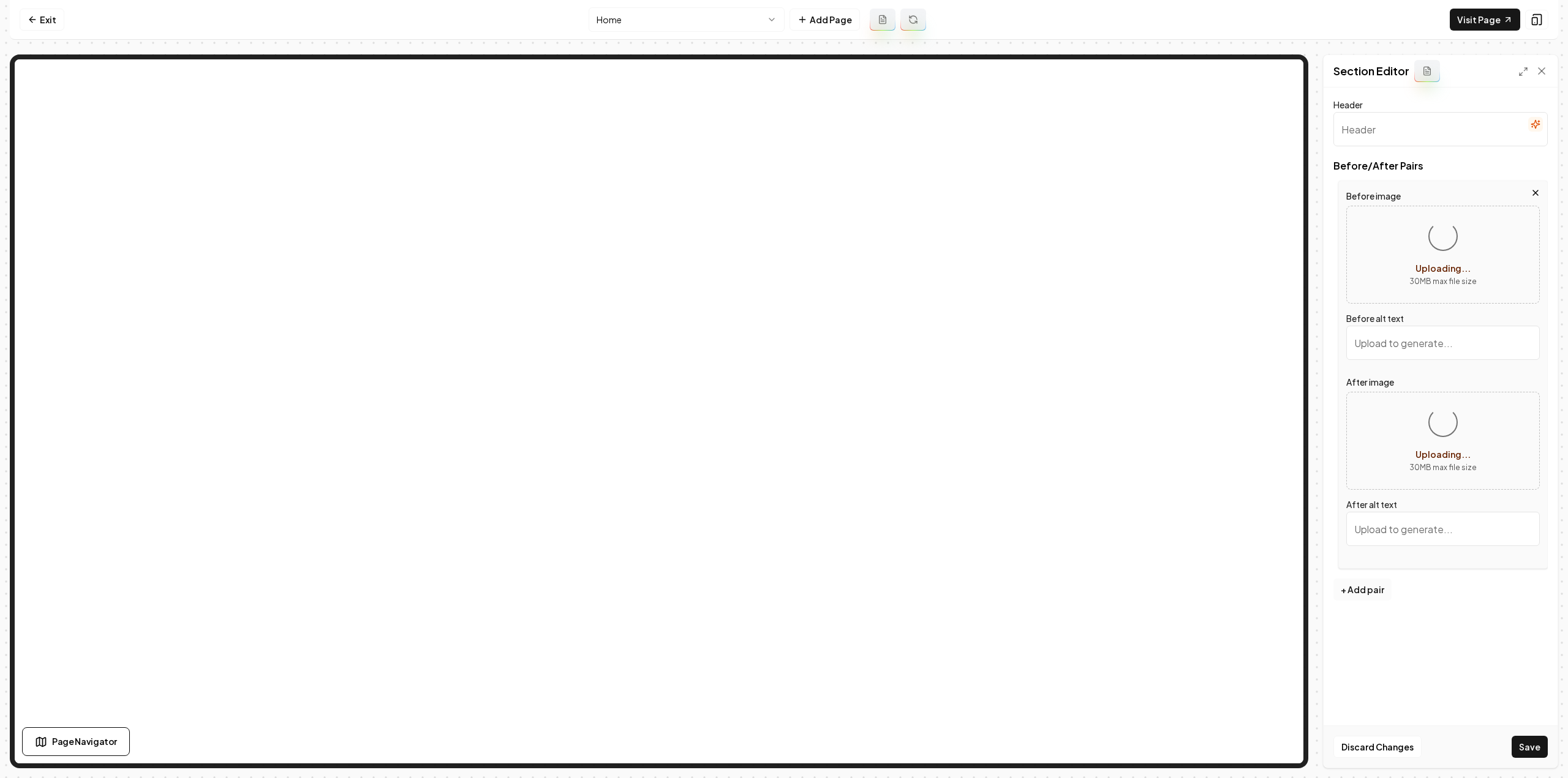
click at [1363, 582] on button "+ Add pair" at bounding box center [1362, 590] width 58 height 22
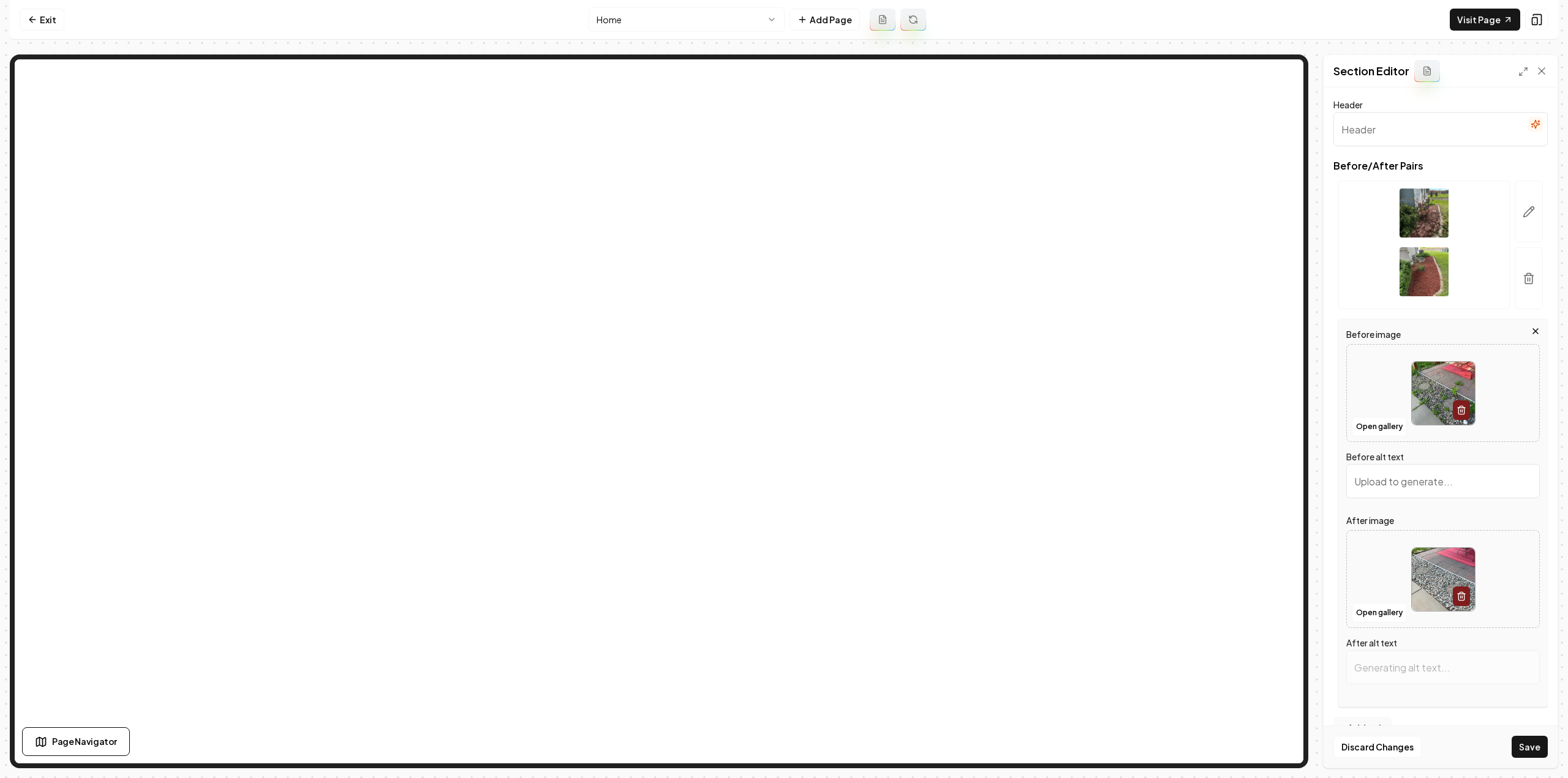
type input "Patio area with stone borders, gravel, green plants, and a red outdoor rug besi…"
type input "Patio area with pebbled landscaping and circular stepping stones next to a red …"
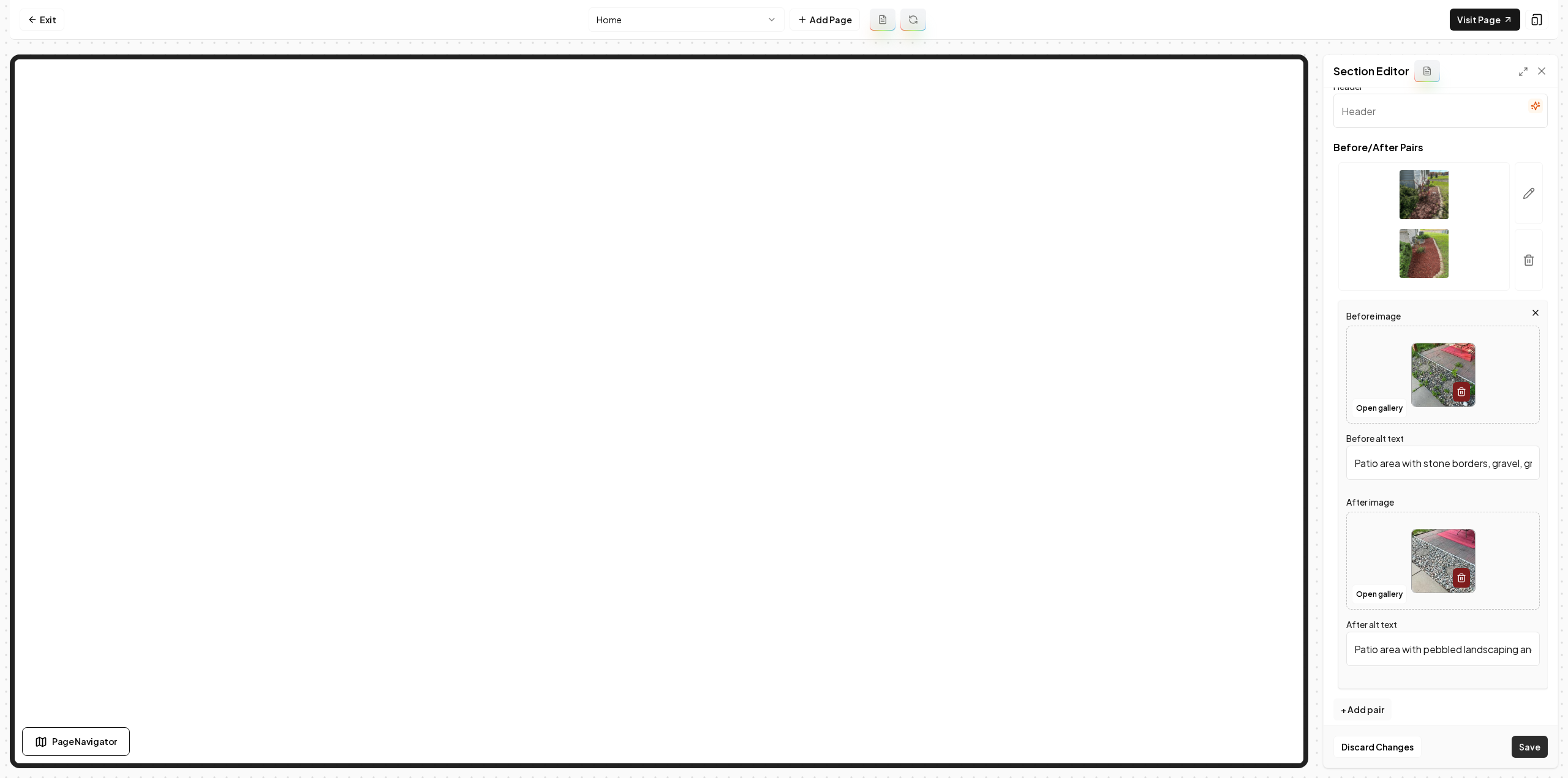
scroll to position [27, 0]
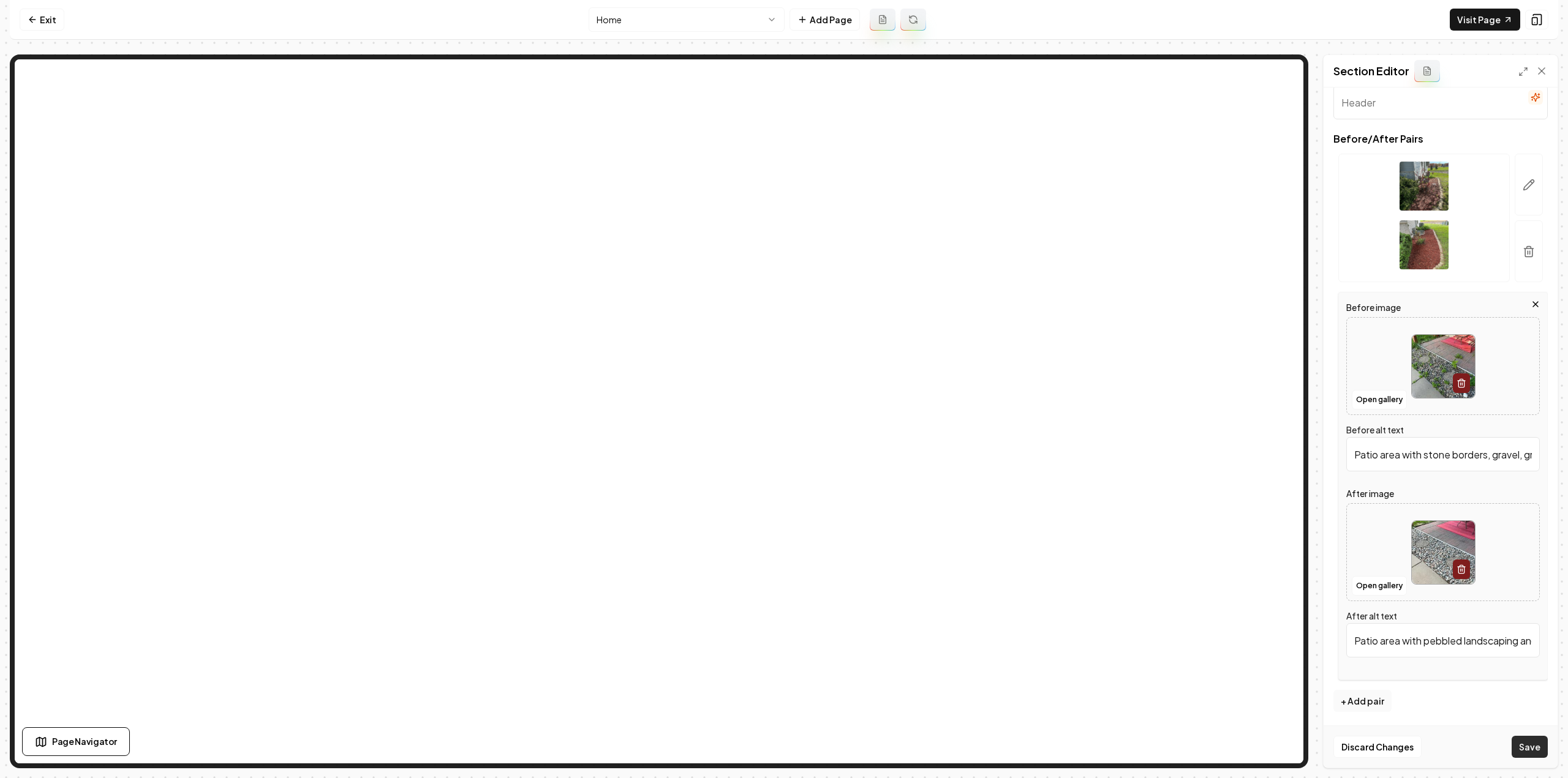
click at [1523, 748] on button "Save" at bounding box center [1529, 746] width 36 height 22
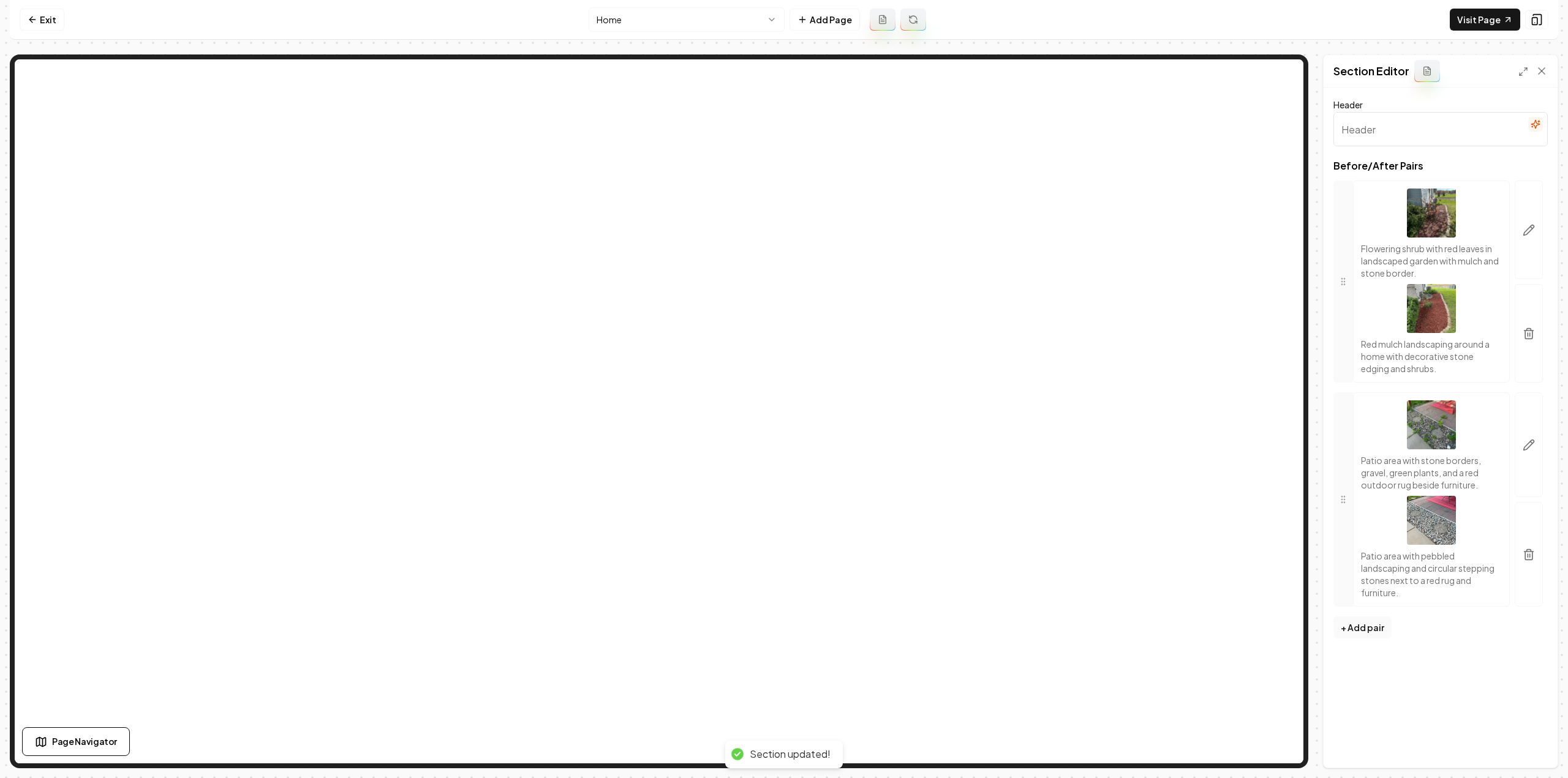
scroll to position [0, 0]
click at [614, 16] on html "Computer Required This feature is only available on a computer. Please switch t…" at bounding box center [784, 389] width 1568 height 778
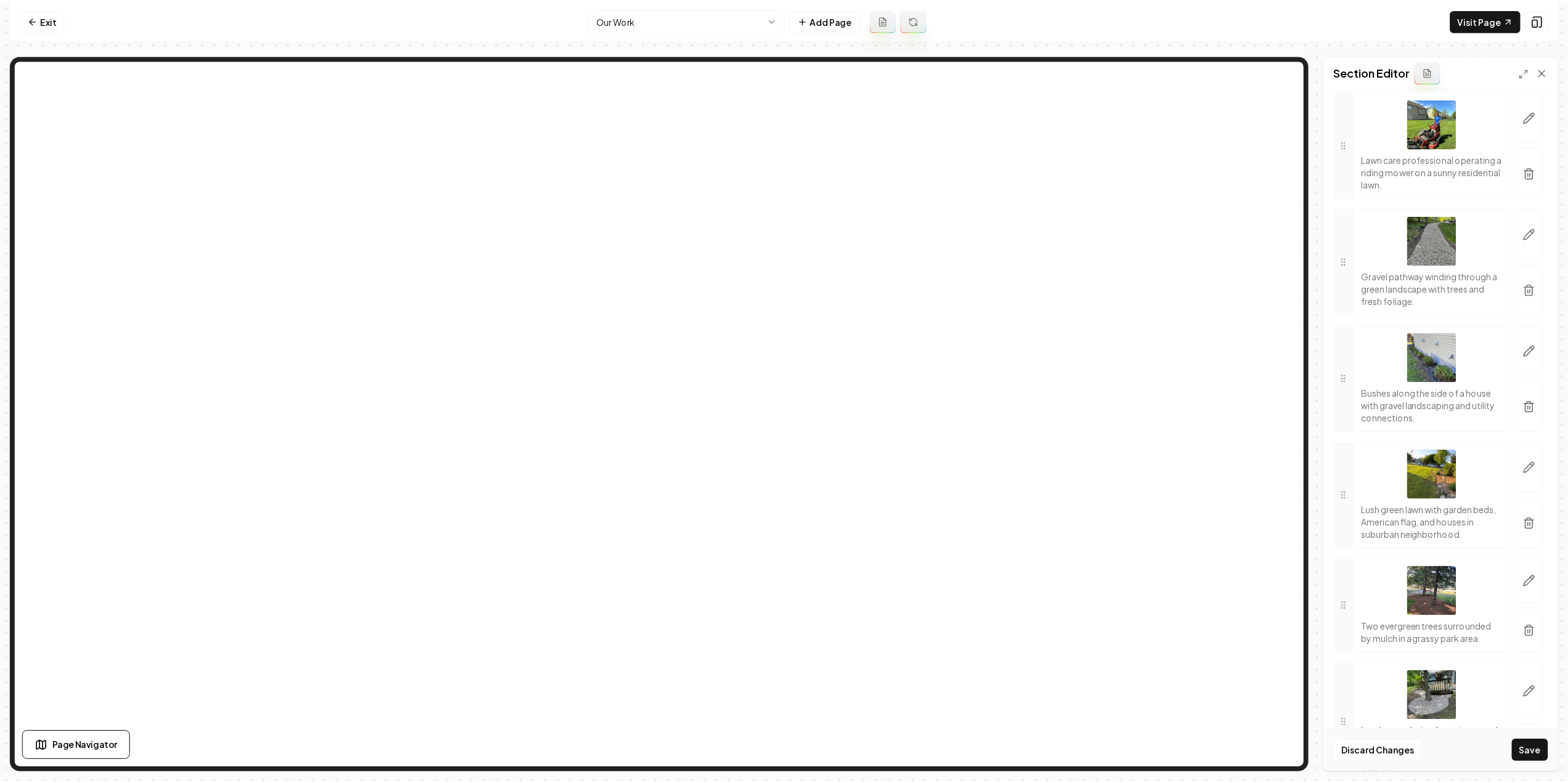
scroll to position [2526, 0]
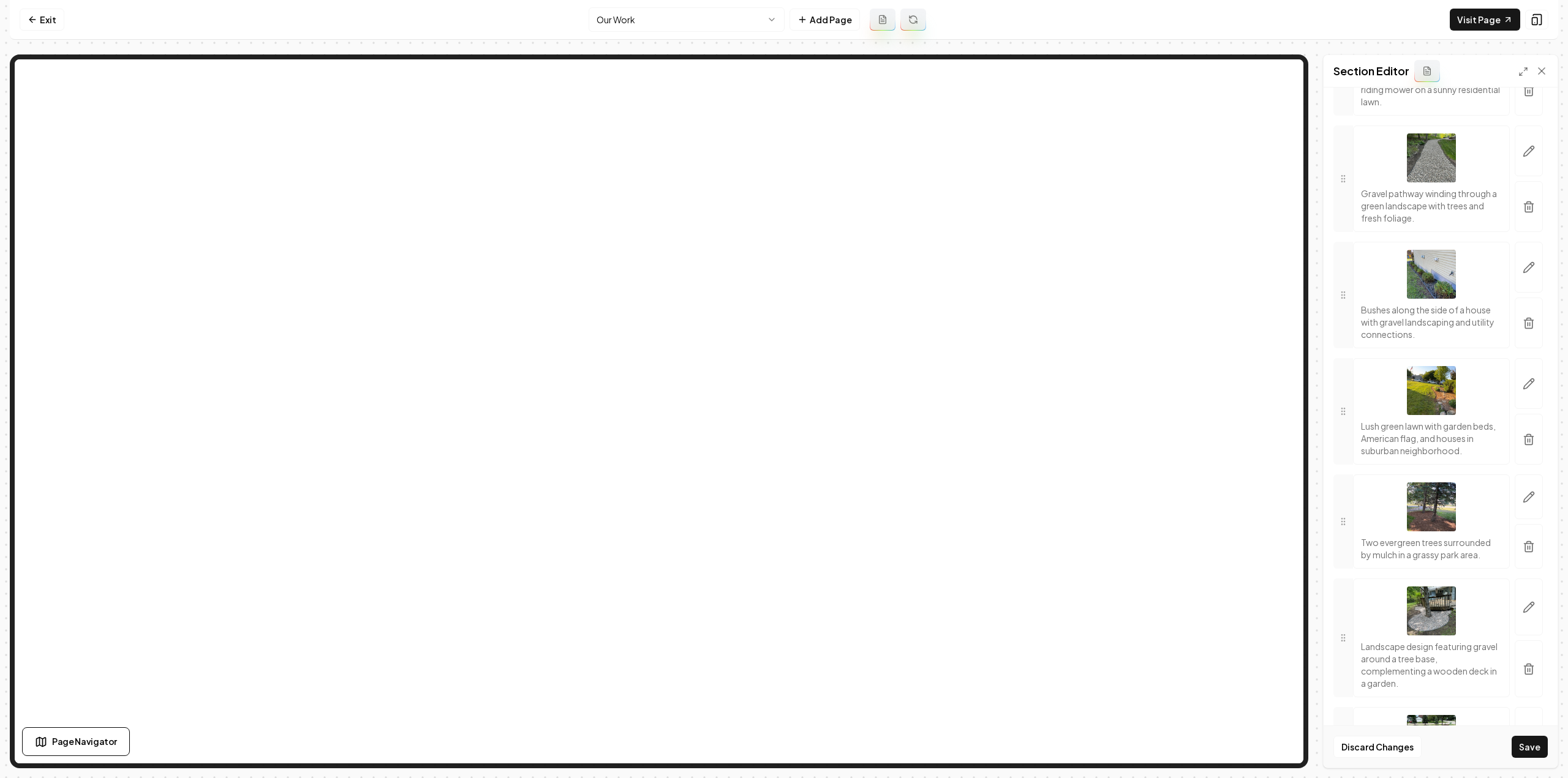
click at [1535, 754] on button "Save" at bounding box center [1529, 746] width 36 height 22
click at [43, 21] on link "Exit" at bounding box center [42, 19] width 45 height 22
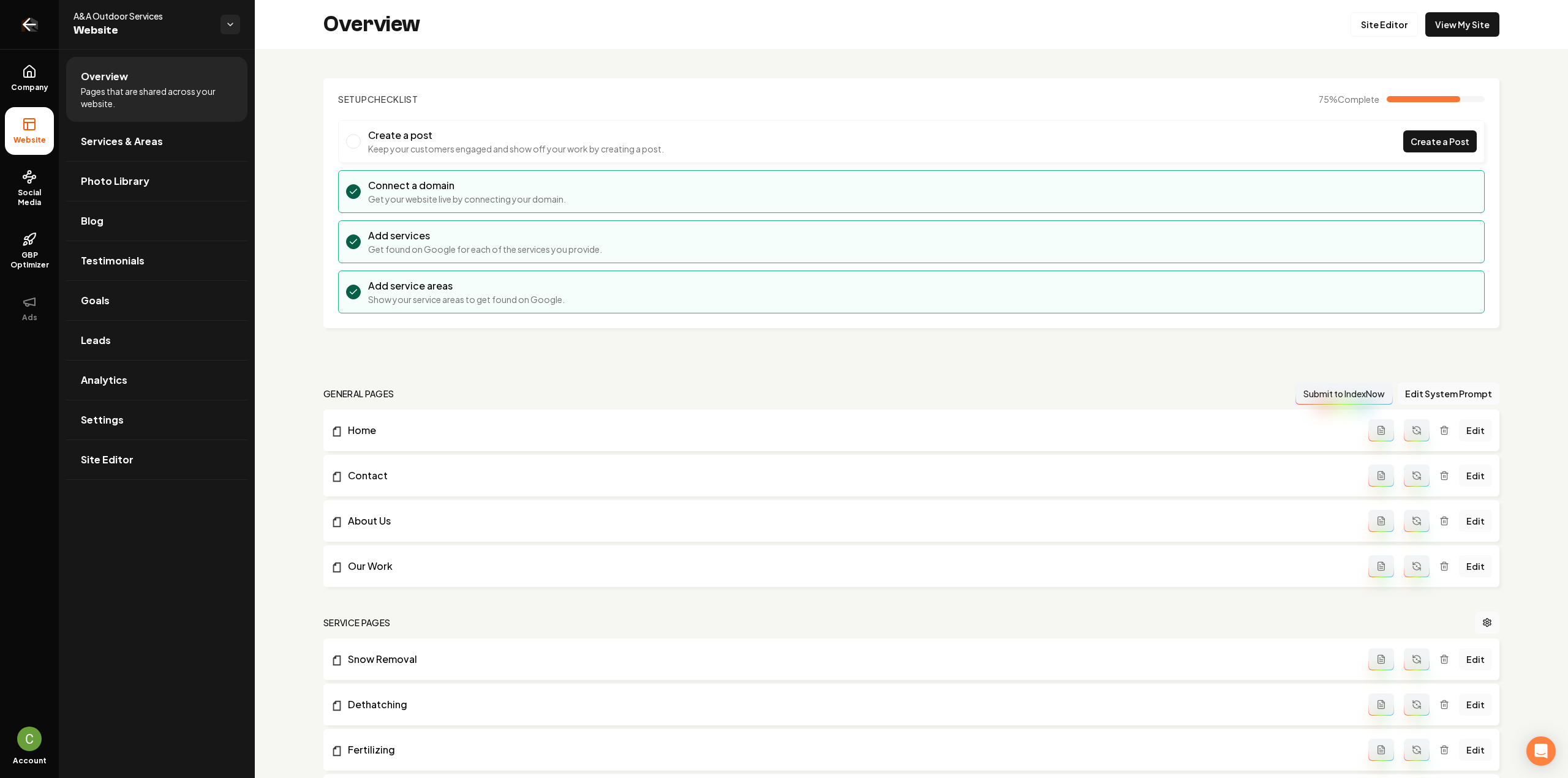
click at [49, 17] on link "Return to dashboard" at bounding box center [29, 24] width 58 height 49
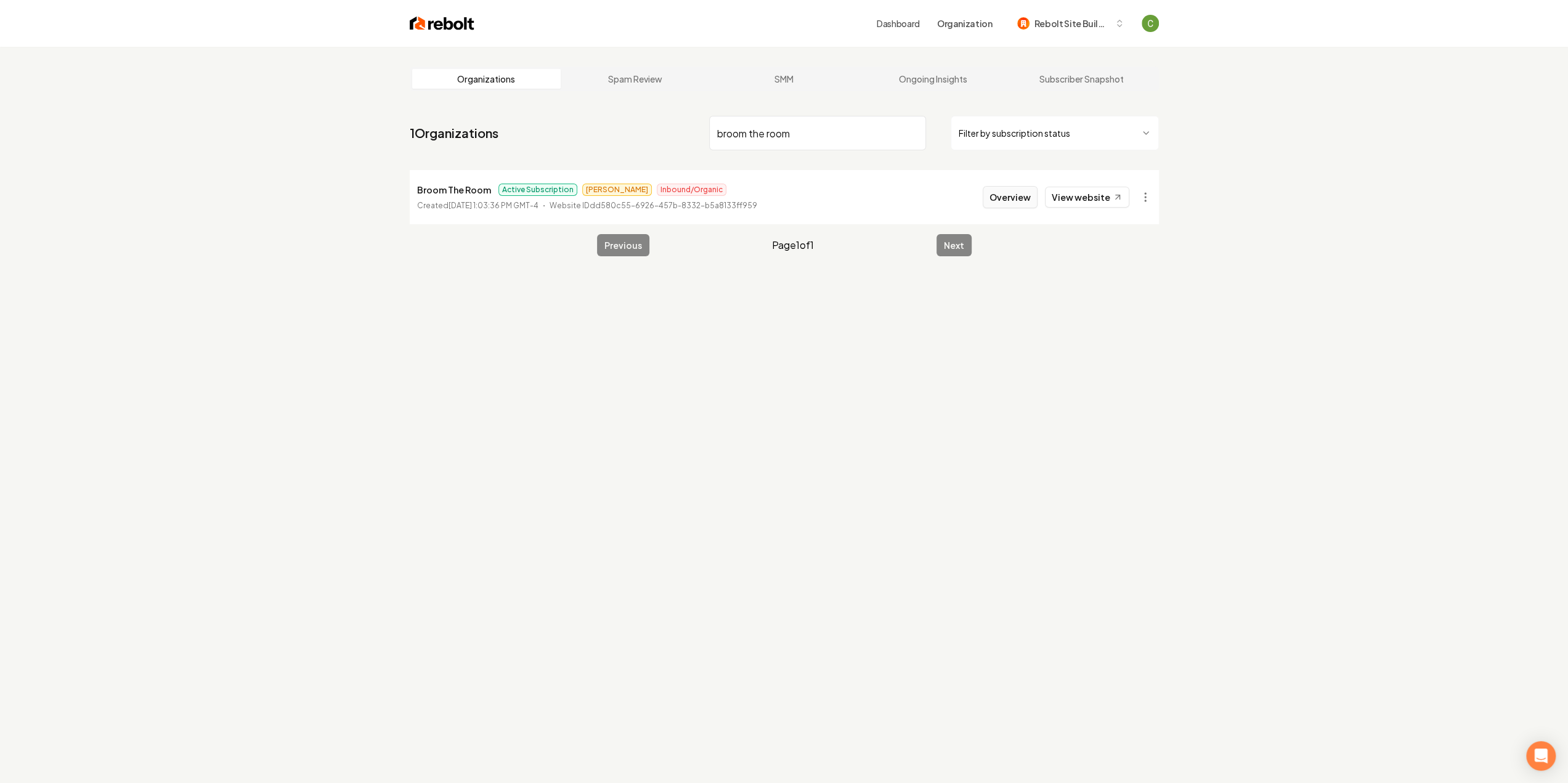
type input "broom the room"
click at [1013, 194] on button "Overview" at bounding box center [1010, 197] width 55 height 22
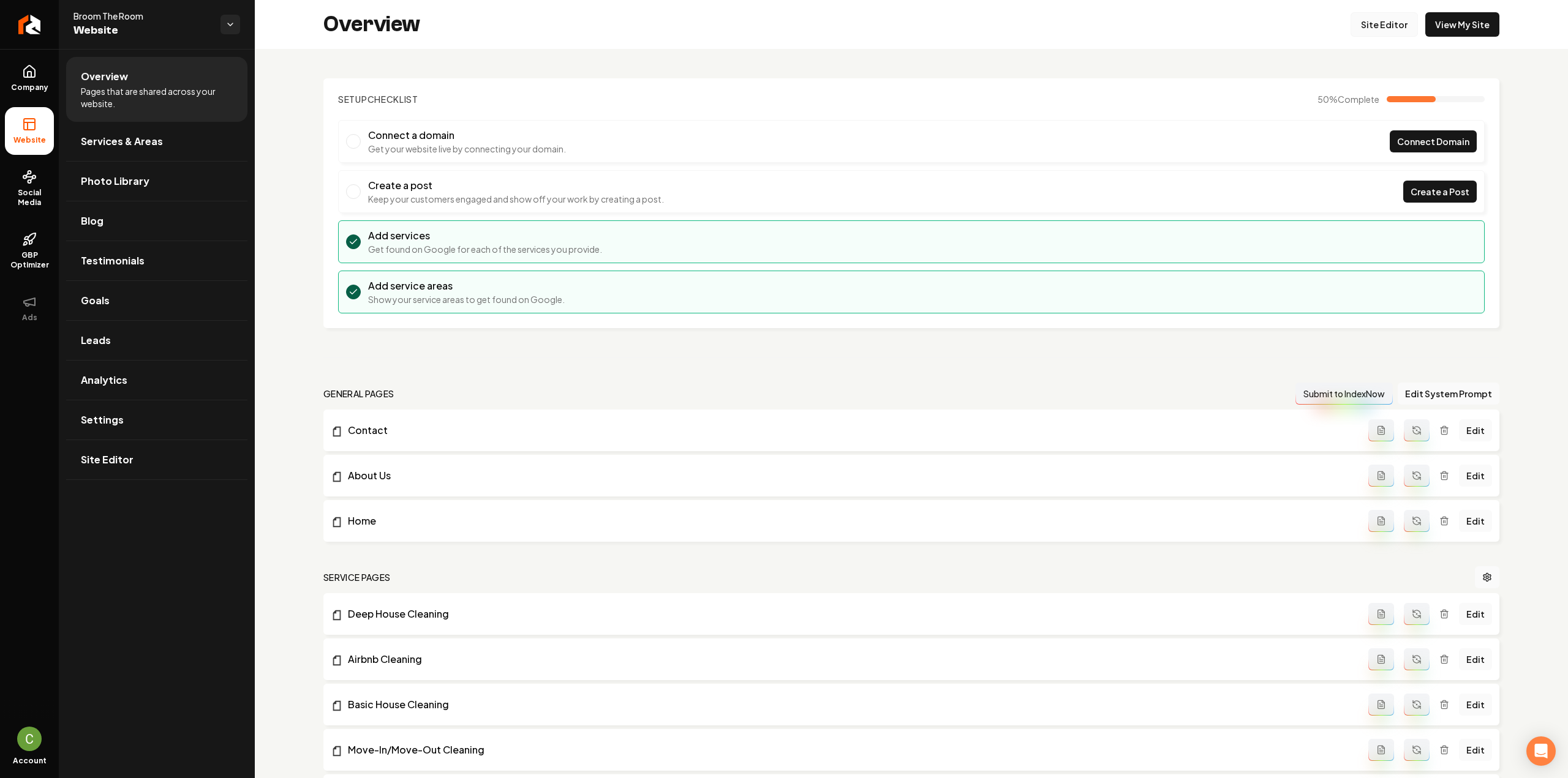
click at [1367, 30] on link "Site Editor" at bounding box center [1384, 24] width 68 height 24
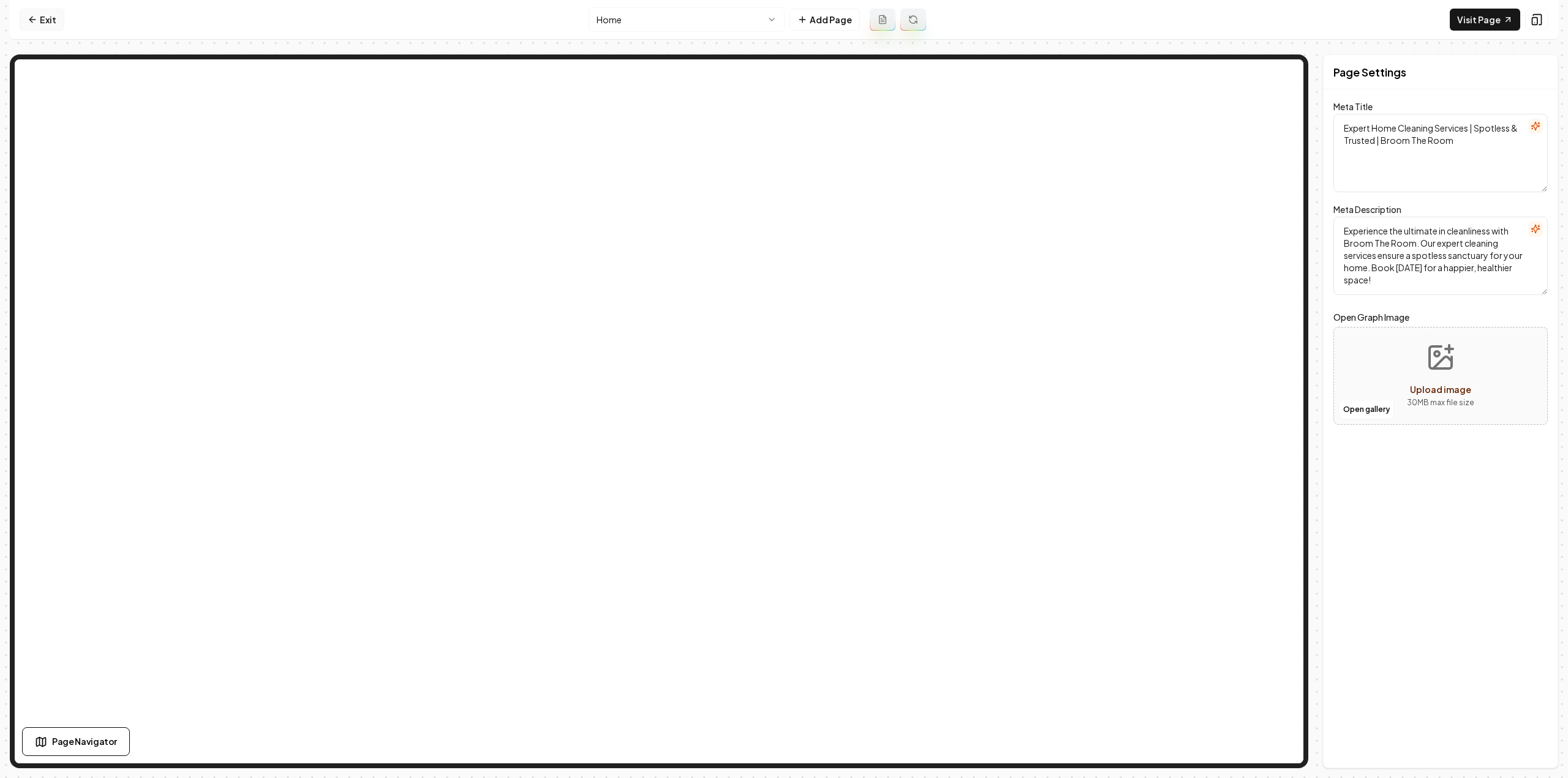
click at [48, 19] on link "Exit" at bounding box center [42, 19] width 45 height 22
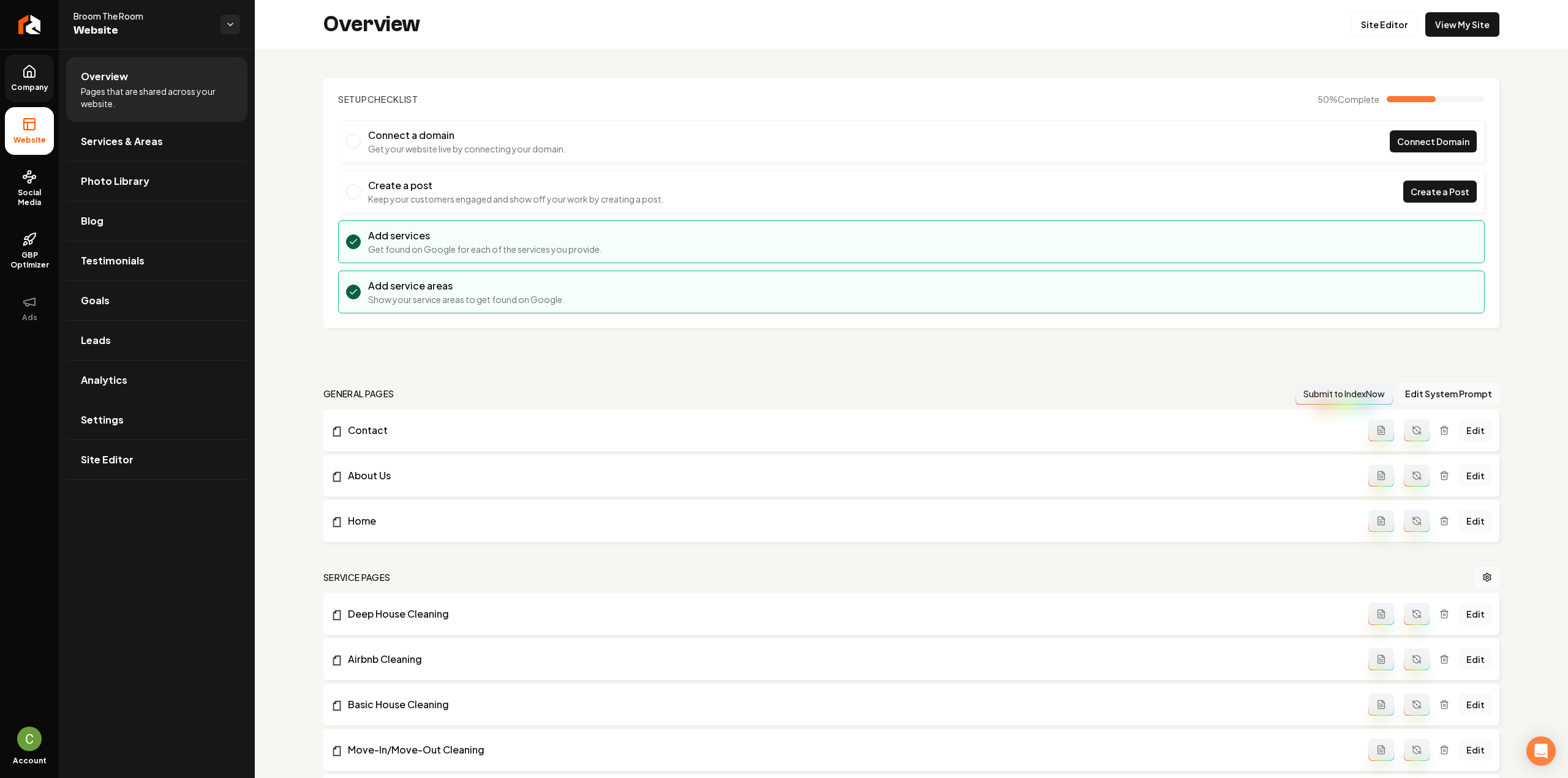
click at [44, 75] on link "Company" at bounding box center [29, 78] width 49 height 47
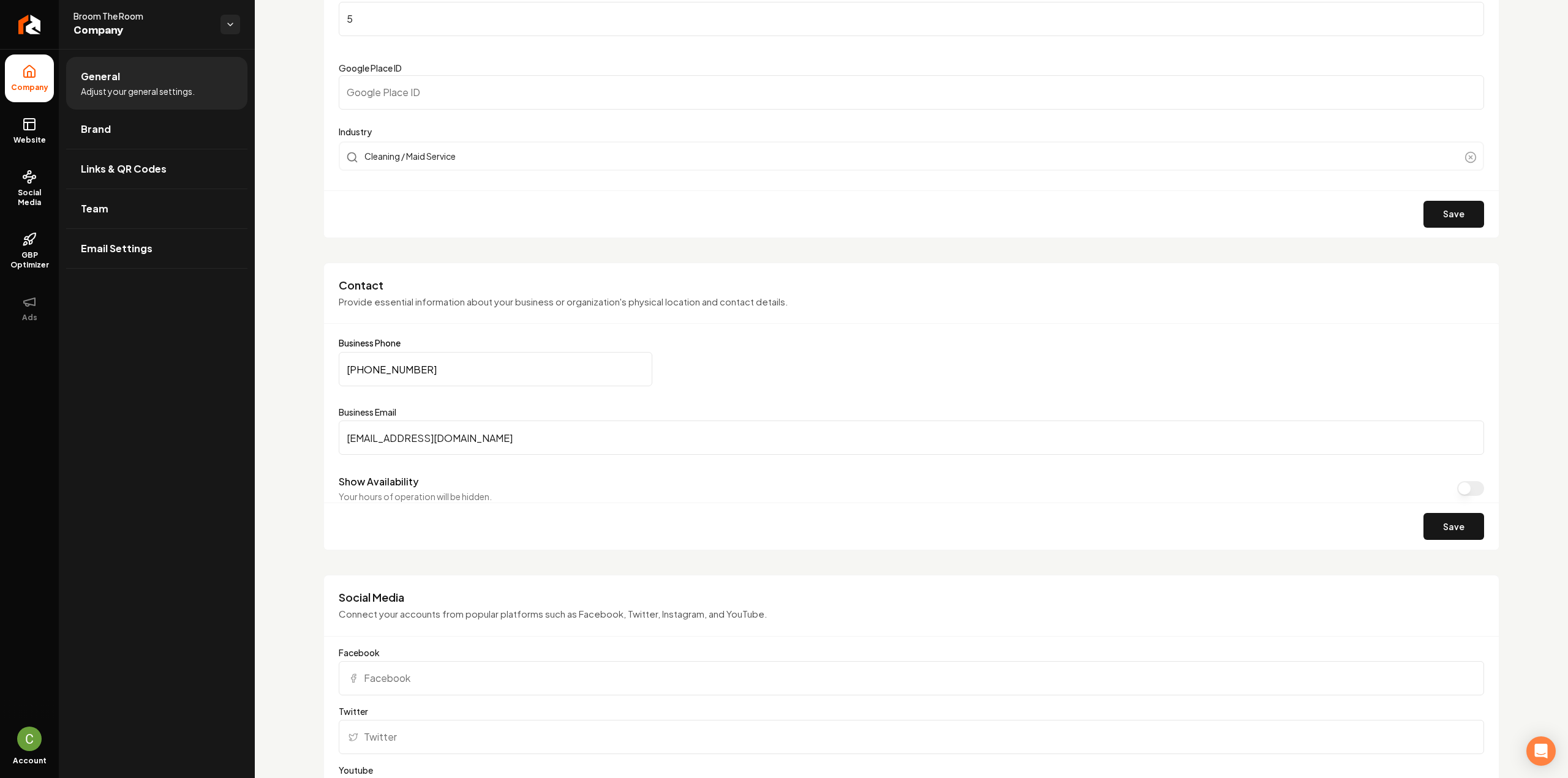
scroll to position [367, 0]
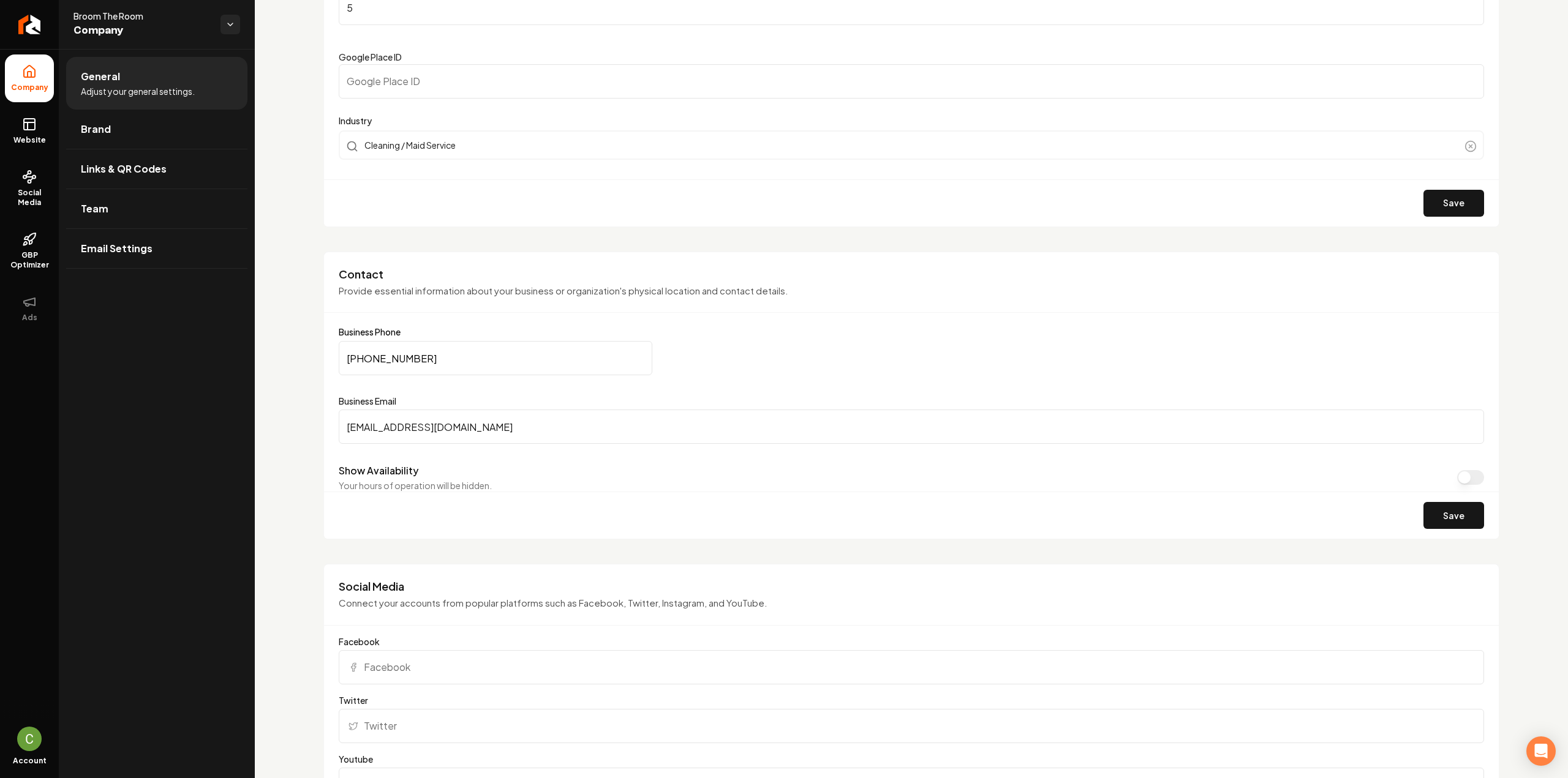
click at [391, 411] on input "jreynolds@broomtheroom.com" at bounding box center [911, 427] width 1145 height 34
paste input "hello"
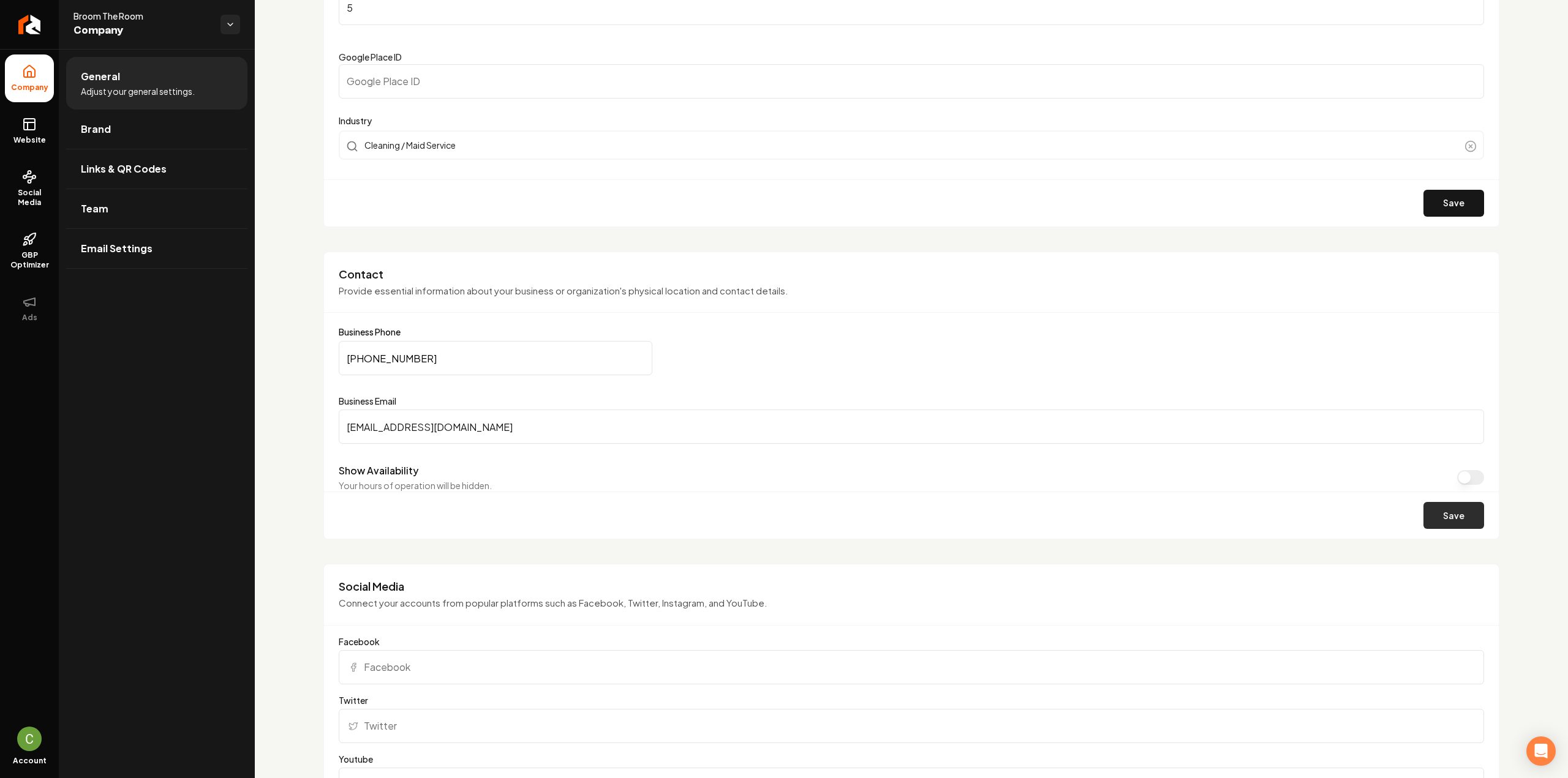
type input "hello@broomtheroom.com"
click at [1455, 514] on button "Save" at bounding box center [1453, 515] width 60 height 27
click at [1450, 513] on button "Save" at bounding box center [1453, 515] width 60 height 27
click at [1444, 519] on button "Save" at bounding box center [1453, 515] width 60 height 27
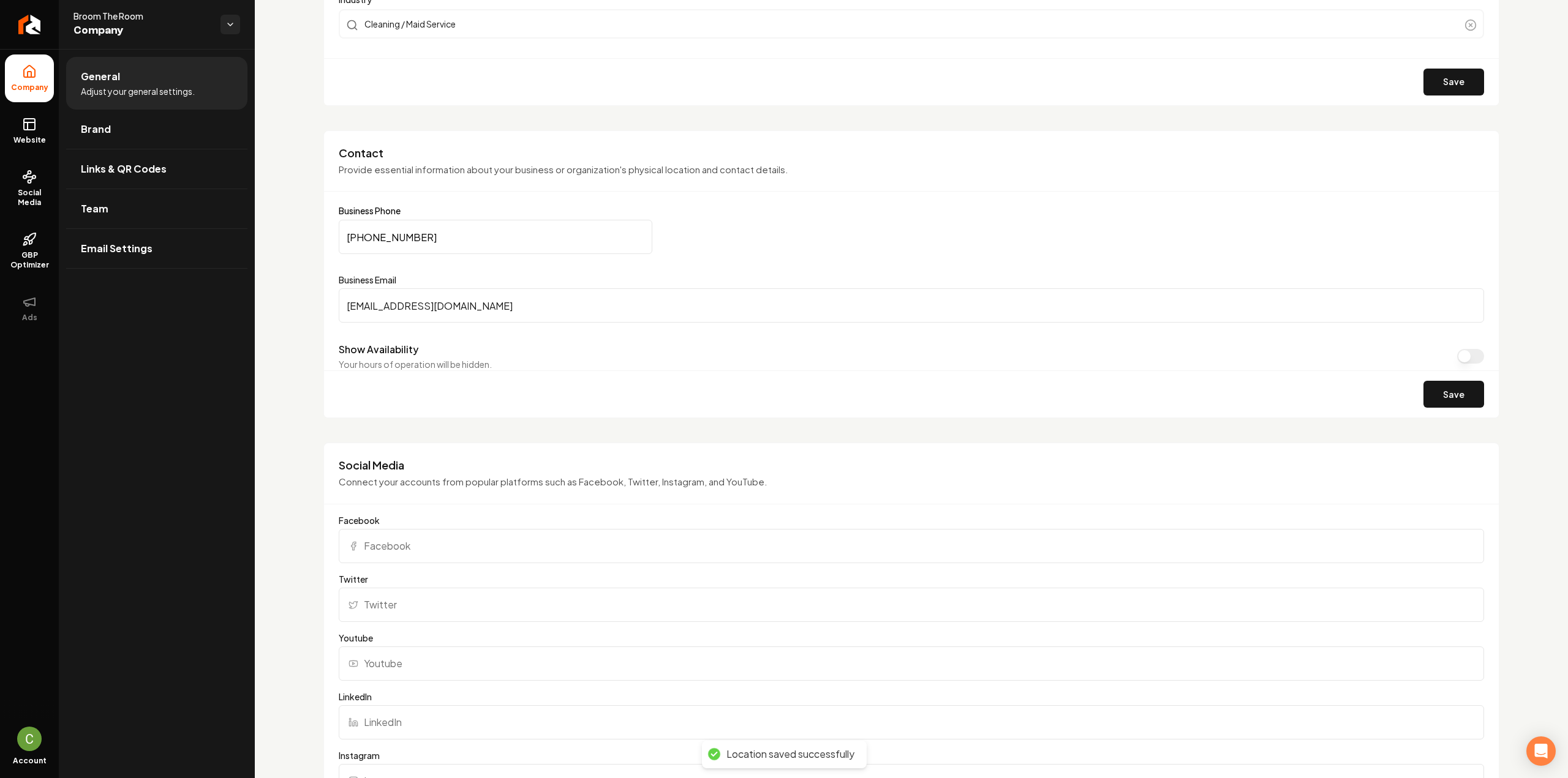
scroll to position [490, 0]
click at [35, 129] on icon at bounding box center [30, 124] width 15 height 15
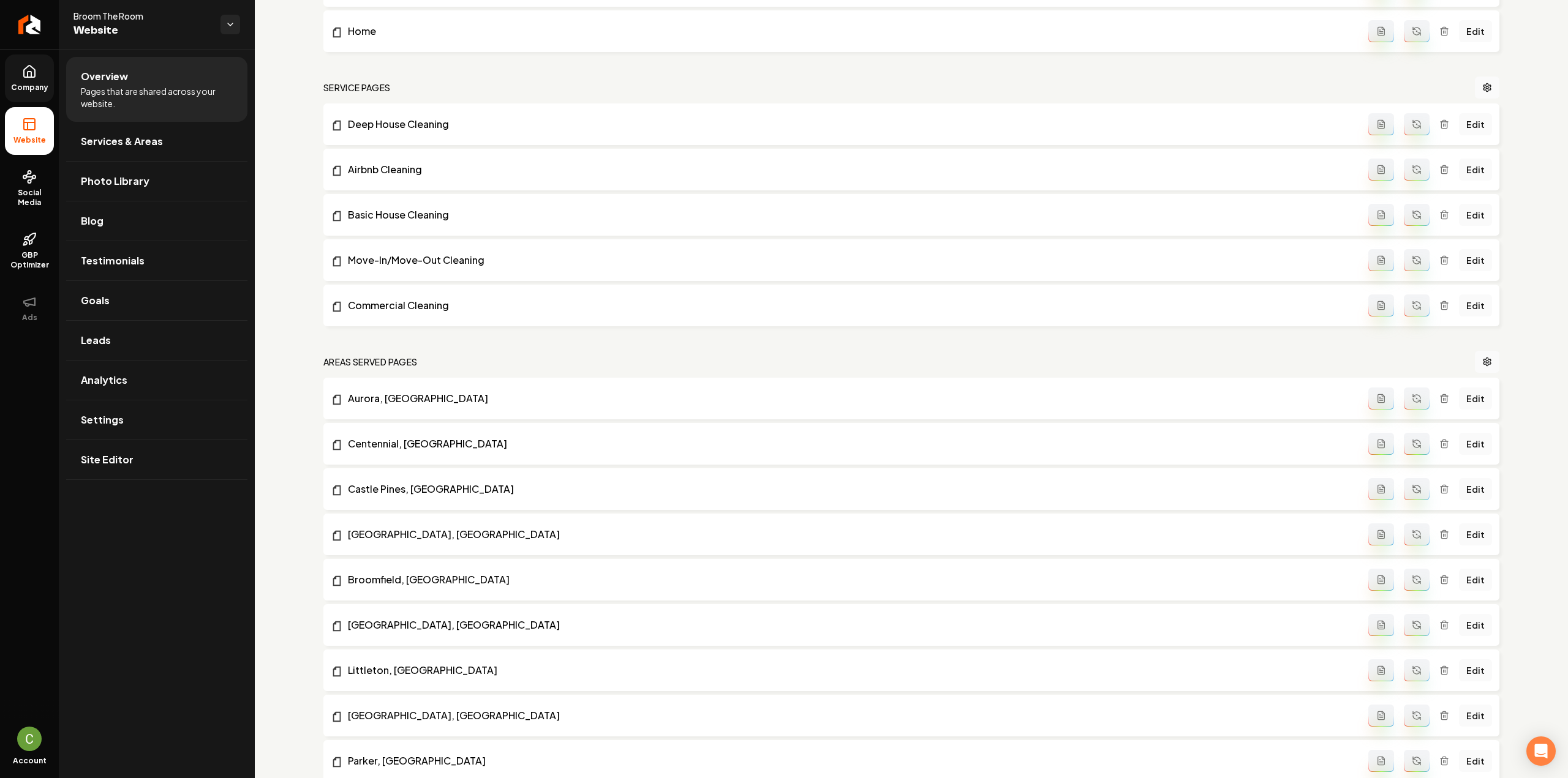
click at [34, 73] on icon at bounding box center [30, 71] width 11 height 12
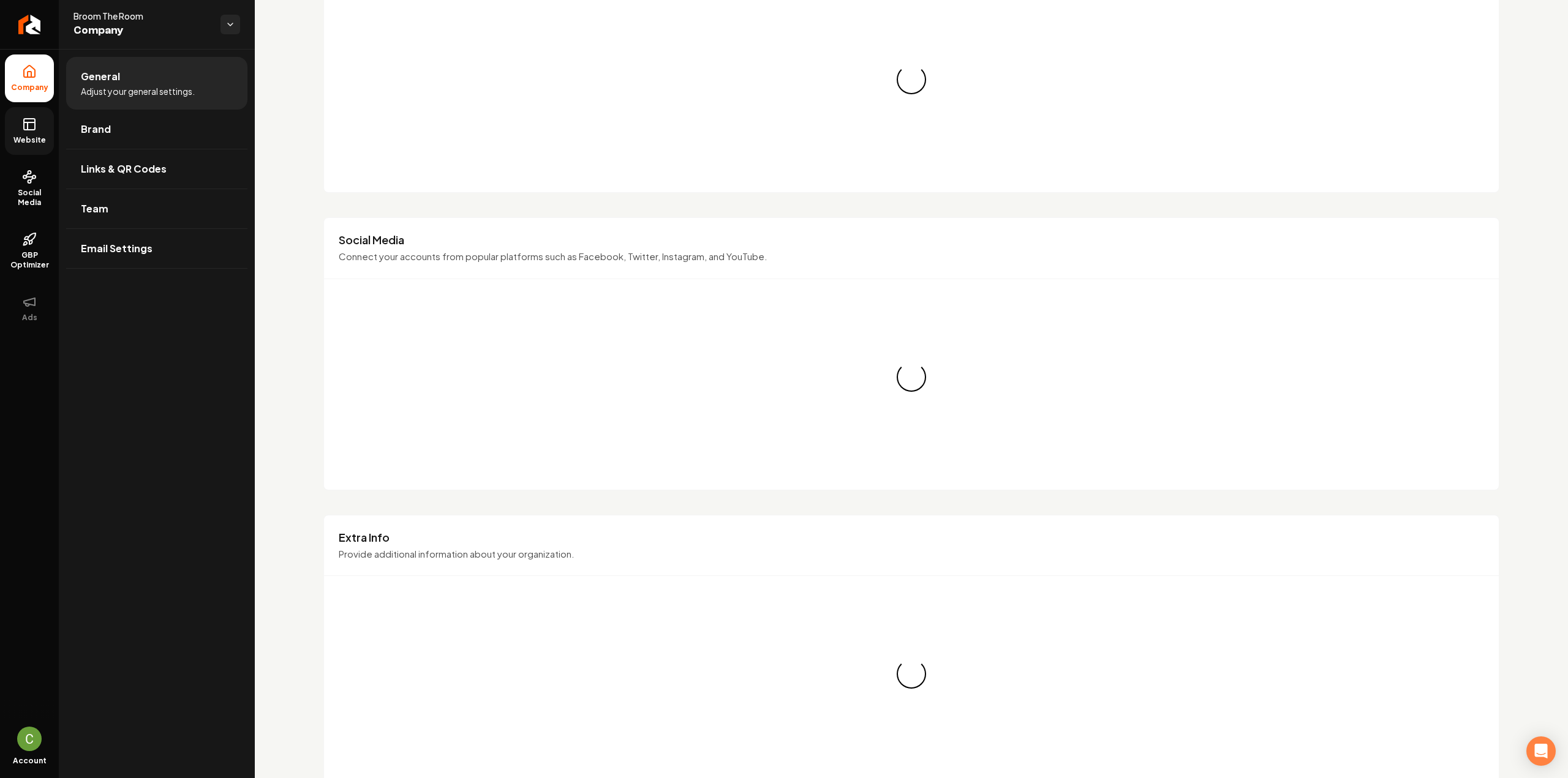
click at [27, 110] on link "Website" at bounding box center [29, 131] width 49 height 47
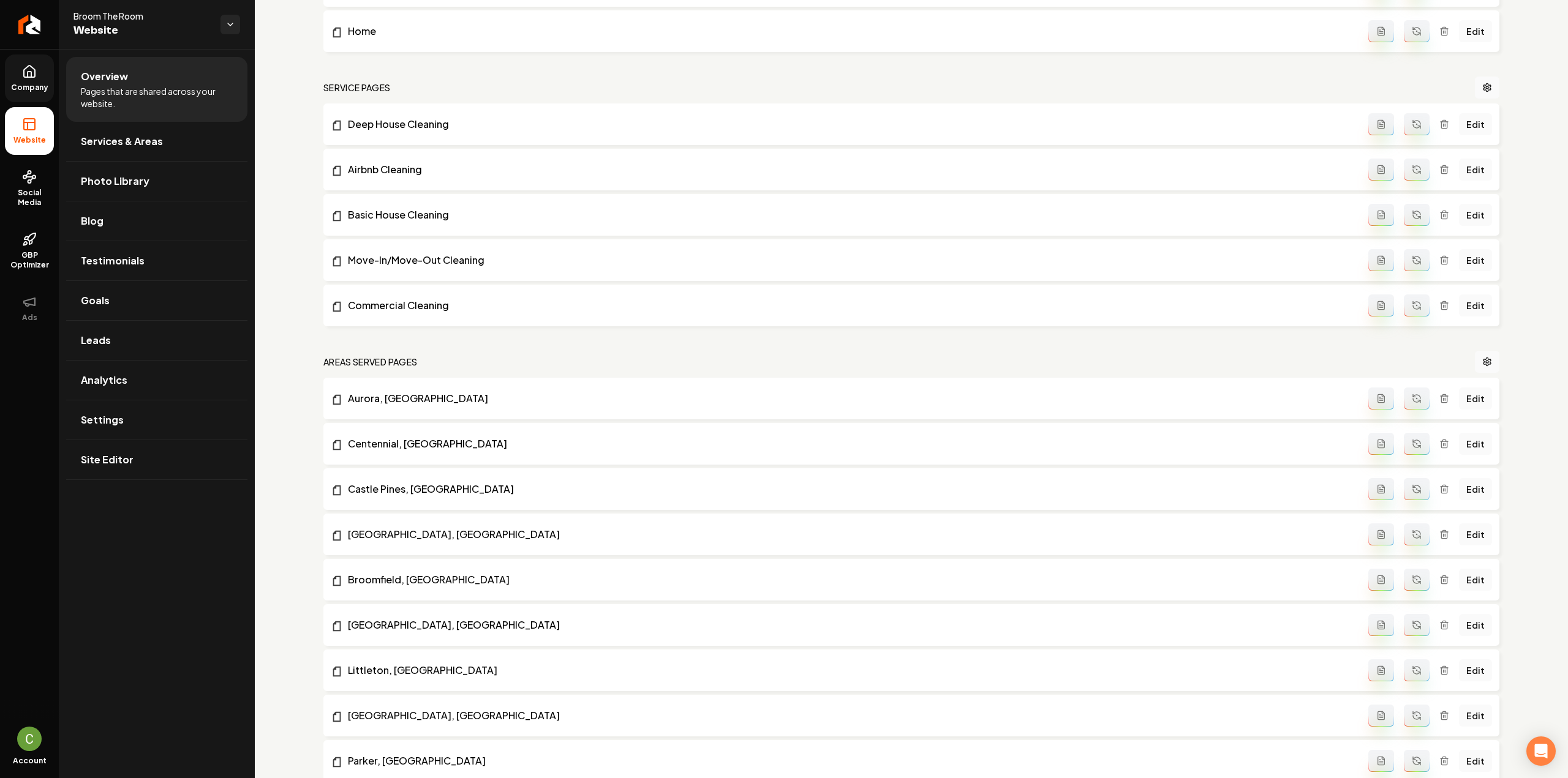
click at [35, 128] on rect at bounding box center [30, 124] width 11 height 11
click at [158, 429] on link "Settings" at bounding box center [156, 420] width 181 height 39
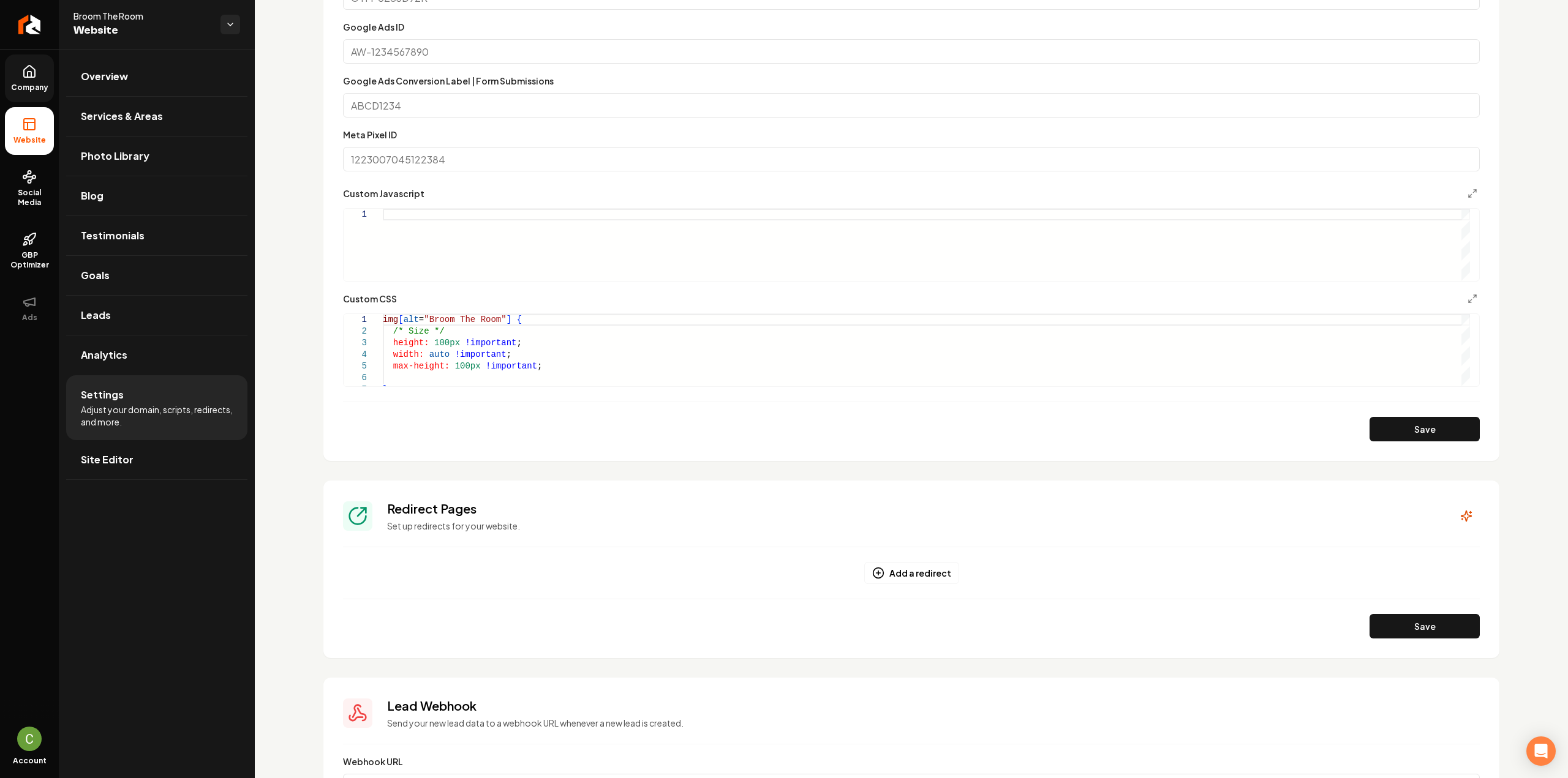
scroll to position [658, 0]
click at [1468, 300] on icon "Main content area" at bounding box center [1472, 298] width 10 height 10
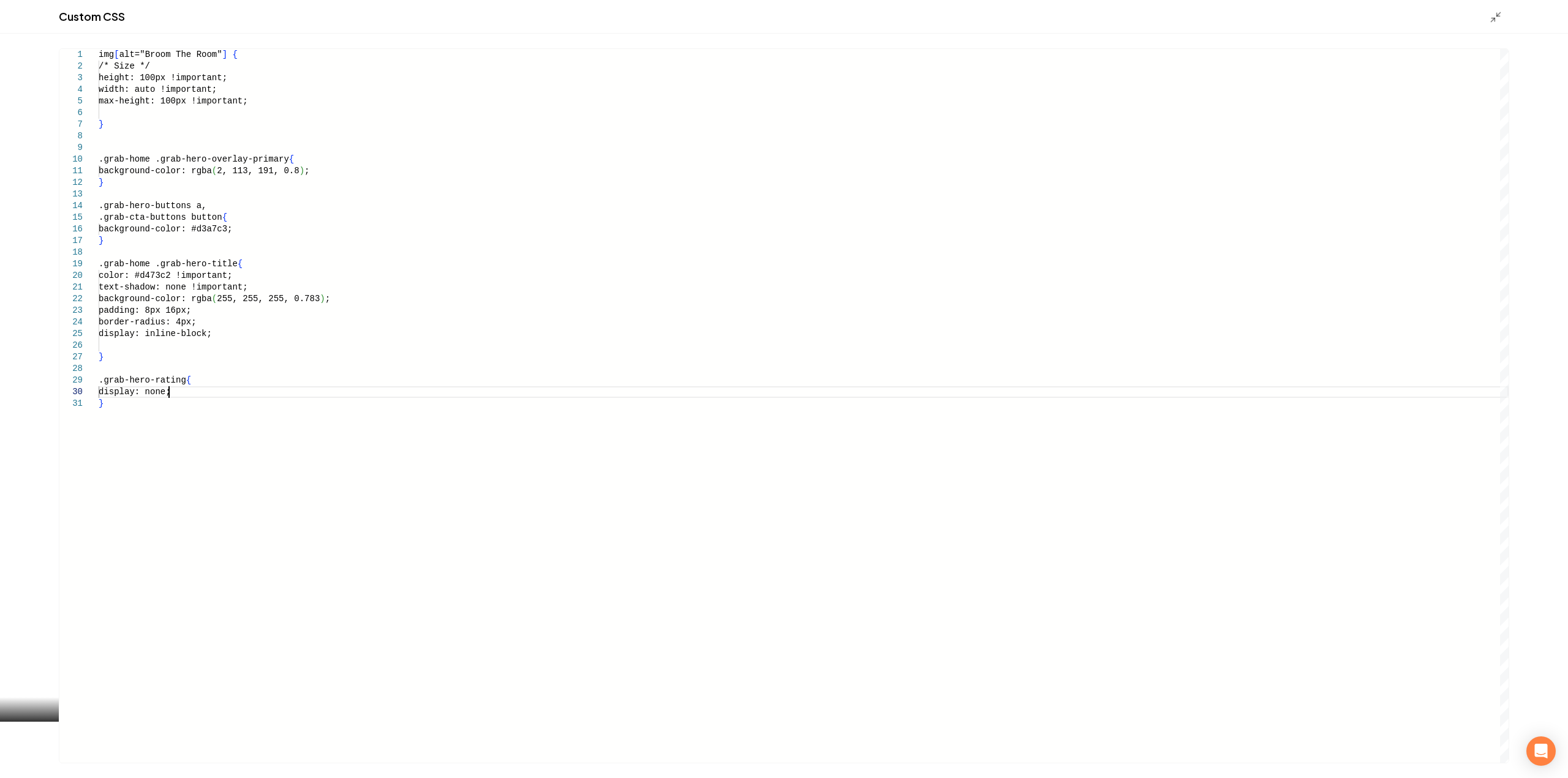
click at [168, 395] on div "img [ alt="Broom The Room" ] { /* Size */ height: 100px !important; width: auto…" at bounding box center [803, 406] width 1410 height 714
click at [529, 351] on div "img [ alt="Broom The Room" ] { /* Size */ height: 100px !important; width: auto…" at bounding box center [803, 406] width 1410 height 714
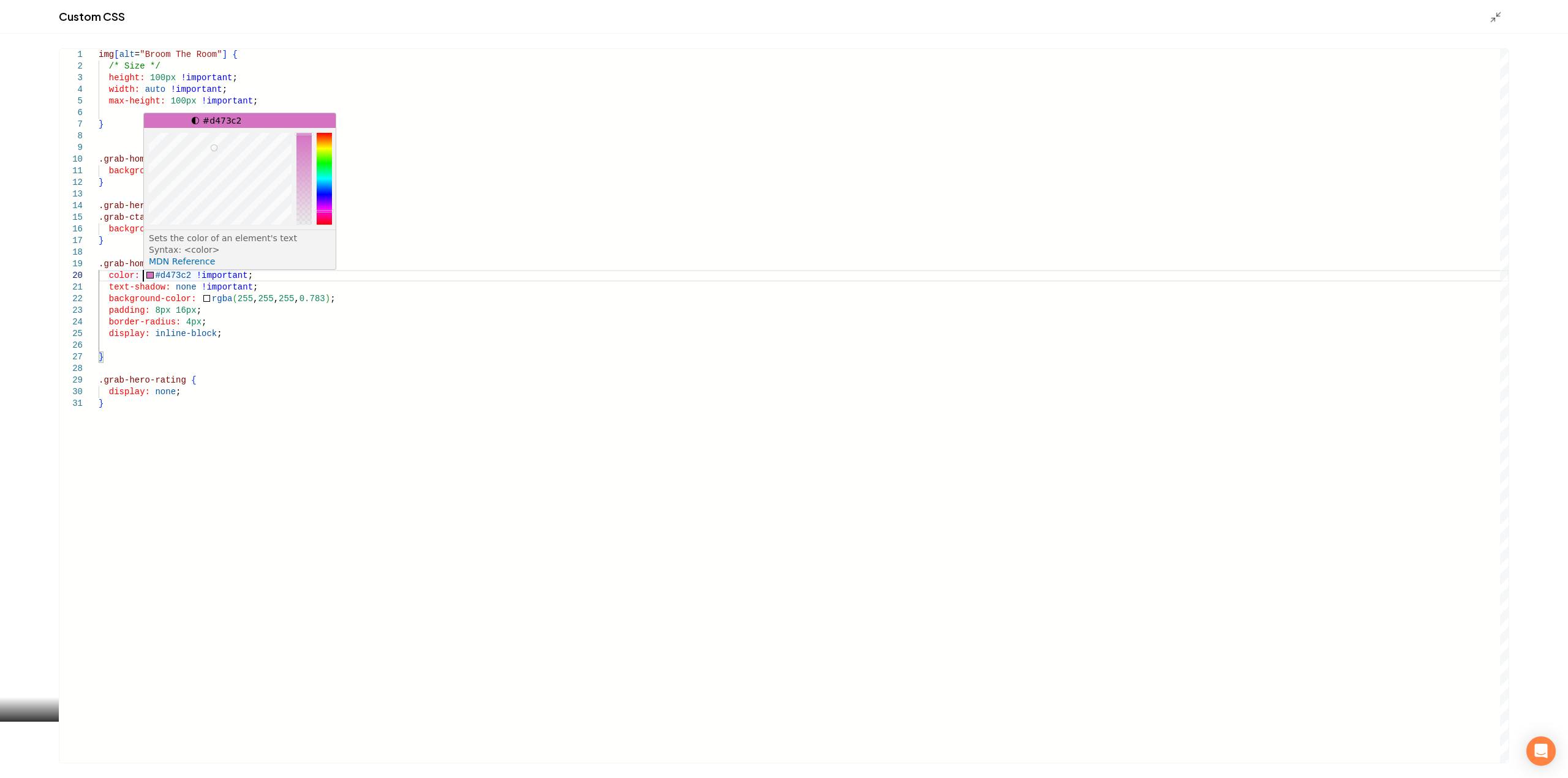
click at [147, 273] on div "img [ alt = "Broom The Room" ] { /* Size */ height: 100px !important ; width: a…" at bounding box center [803, 406] width 1410 height 714
drag, startPoint x: 326, startPoint y: 207, endPoint x: 325, endPoint y: 193, distance: 14.0
click at [325, 193] on div "Main content area" at bounding box center [324, 193] width 18 height 3
click at [185, 369] on div "img [ alt = "Broom The Room" ] { /* Size */ height: 100px !important ; width: a…" at bounding box center [803, 406] width 1410 height 714
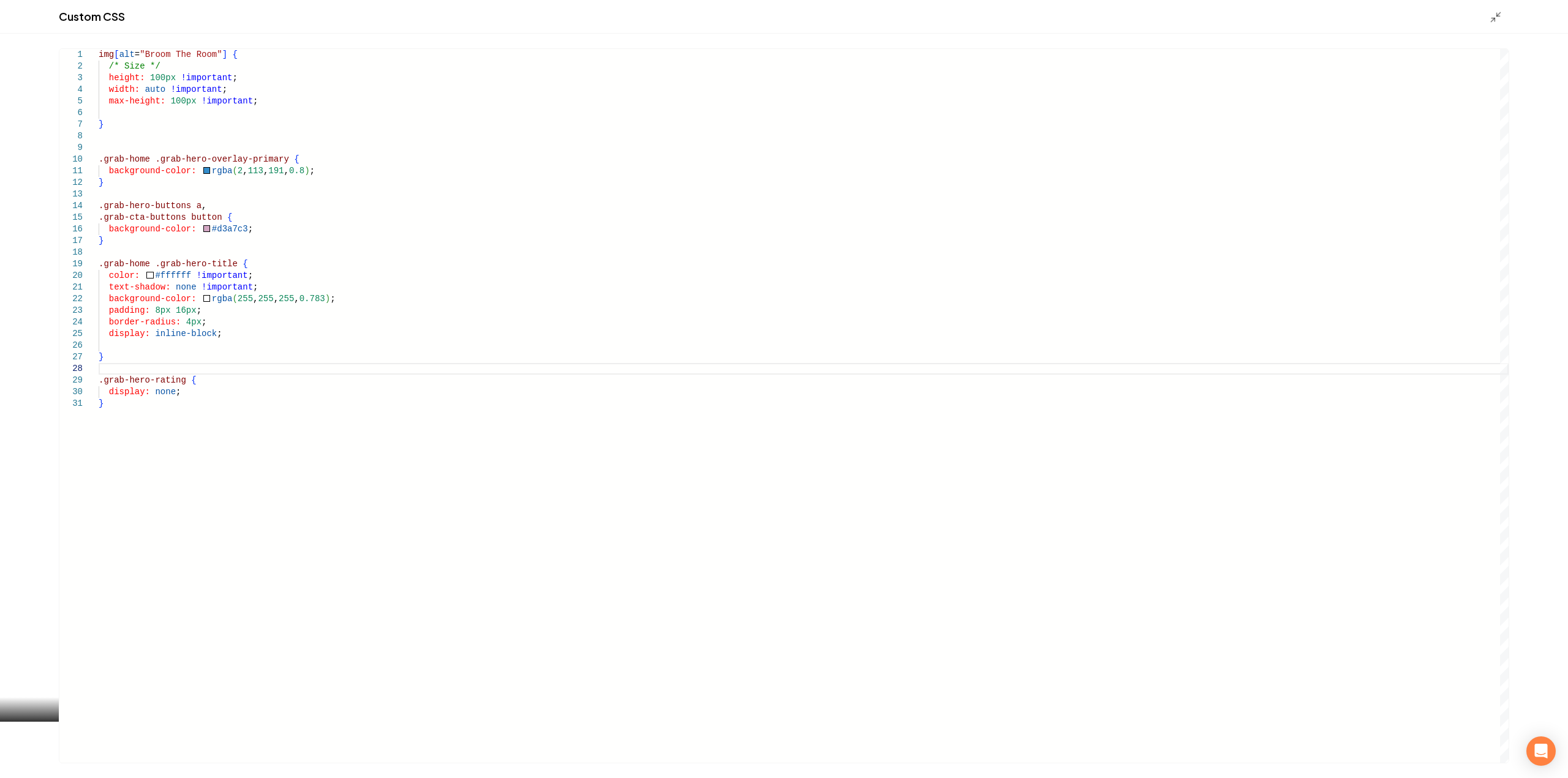
click at [199, 300] on div "img [ alt = "Broom The Room" ] { /* Size */ height: 100px !important ; width: a…" at bounding box center [803, 406] width 1410 height 714
click at [198, 300] on div "img [ alt = "Broom The Room" ] { /* Size */ height: 100px !important ; width: a…" at bounding box center [803, 406] width 1410 height 714
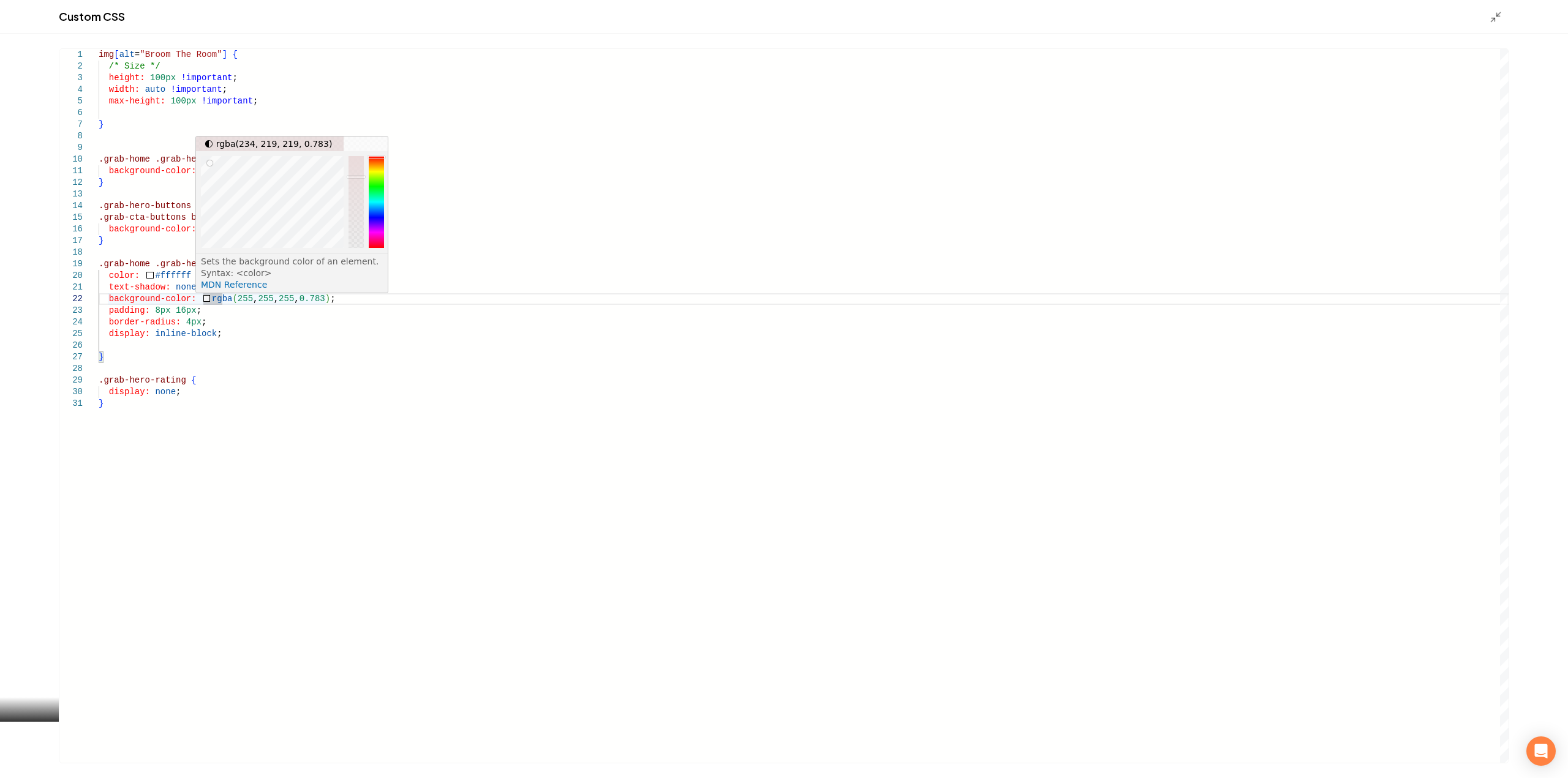
type textarea "**********"
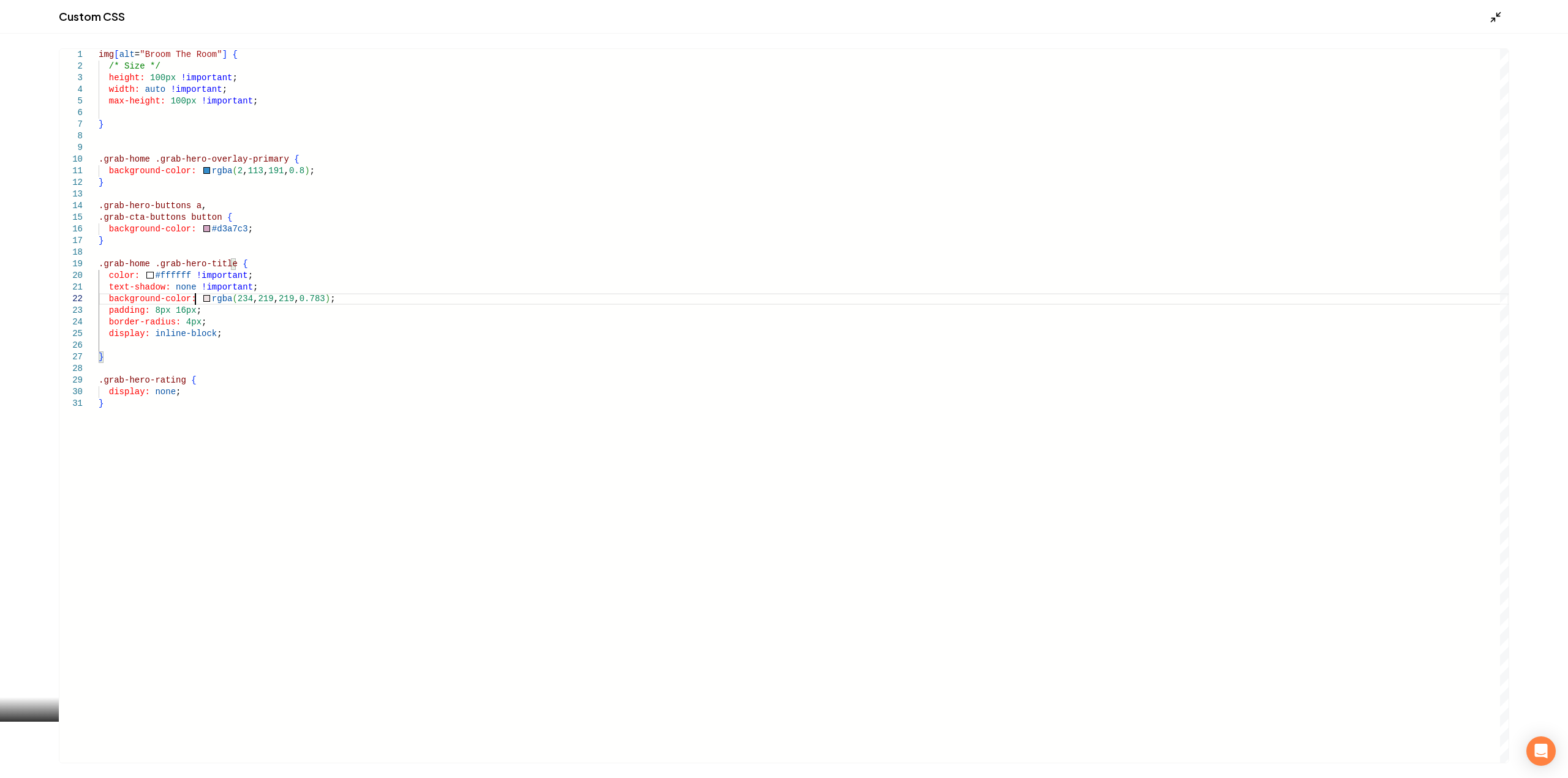
click at [1498, 21] on icon "Main content area" at bounding box center [1495, 17] width 12 height 12
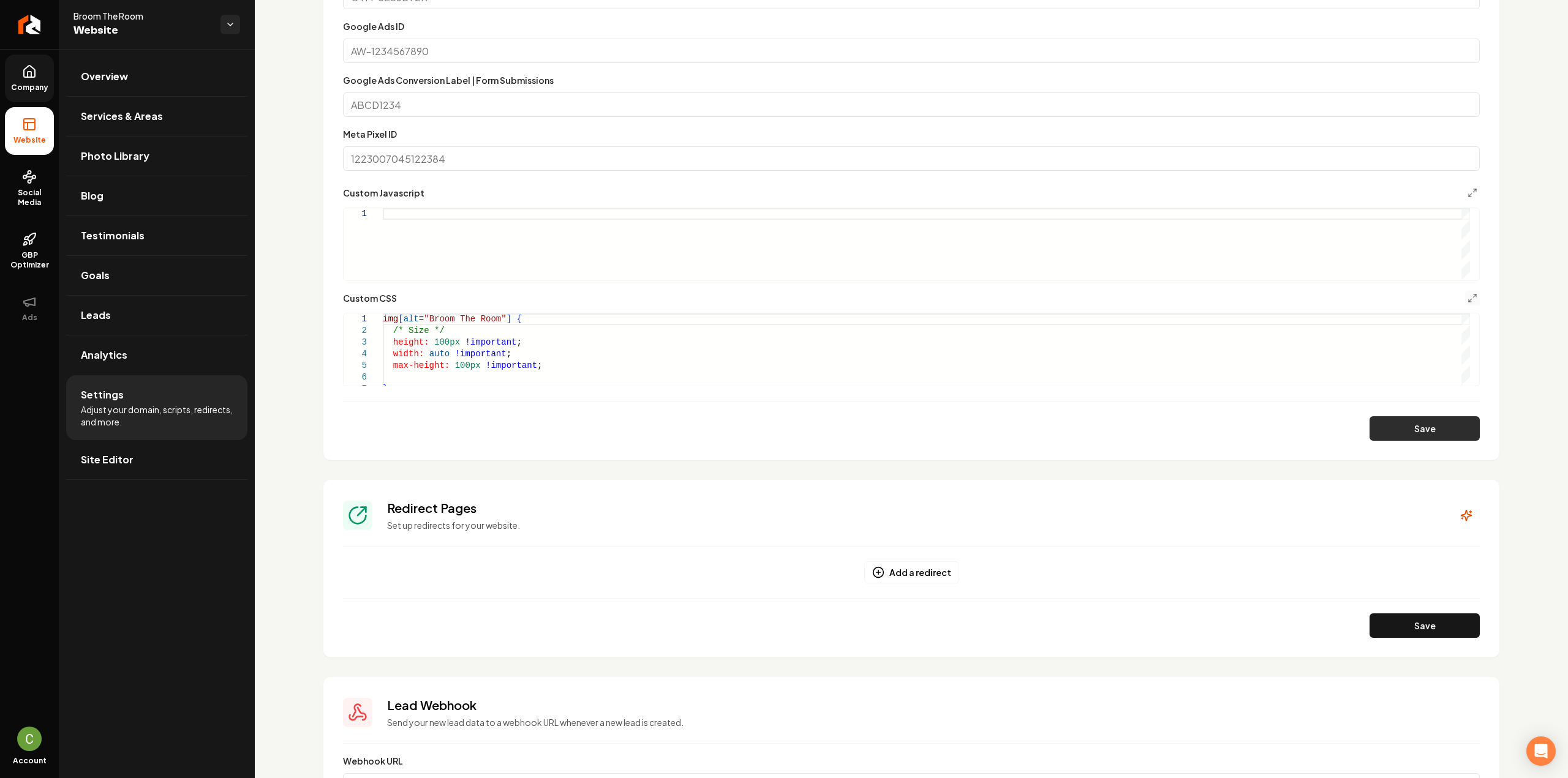
click at [1393, 424] on button "Save" at bounding box center [1424, 428] width 110 height 24
click at [482, 343] on div ".grab-hero-buttons a , .grab-cta-buttons button { background-color: #d3a7c3 ; }…" at bounding box center [927, 340] width 1087 height 361
click at [430, 349] on div ".grab-hero-buttons a , .grab-cta-buttons button { background-color: #d3a7c3 ; }…" at bounding box center [927, 340] width 1087 height 361
drag, startPoint x: 389, startPoint y: 347, endPoint x: 366, endPoint y: 320, distance: 35.5
click at [383, 320] on div ".grab-hero-buttons a , .grab-cta-buttons button { background-color: #d3a7c3 ; }…" at bounding box center [927, 342] width 1087 height 361
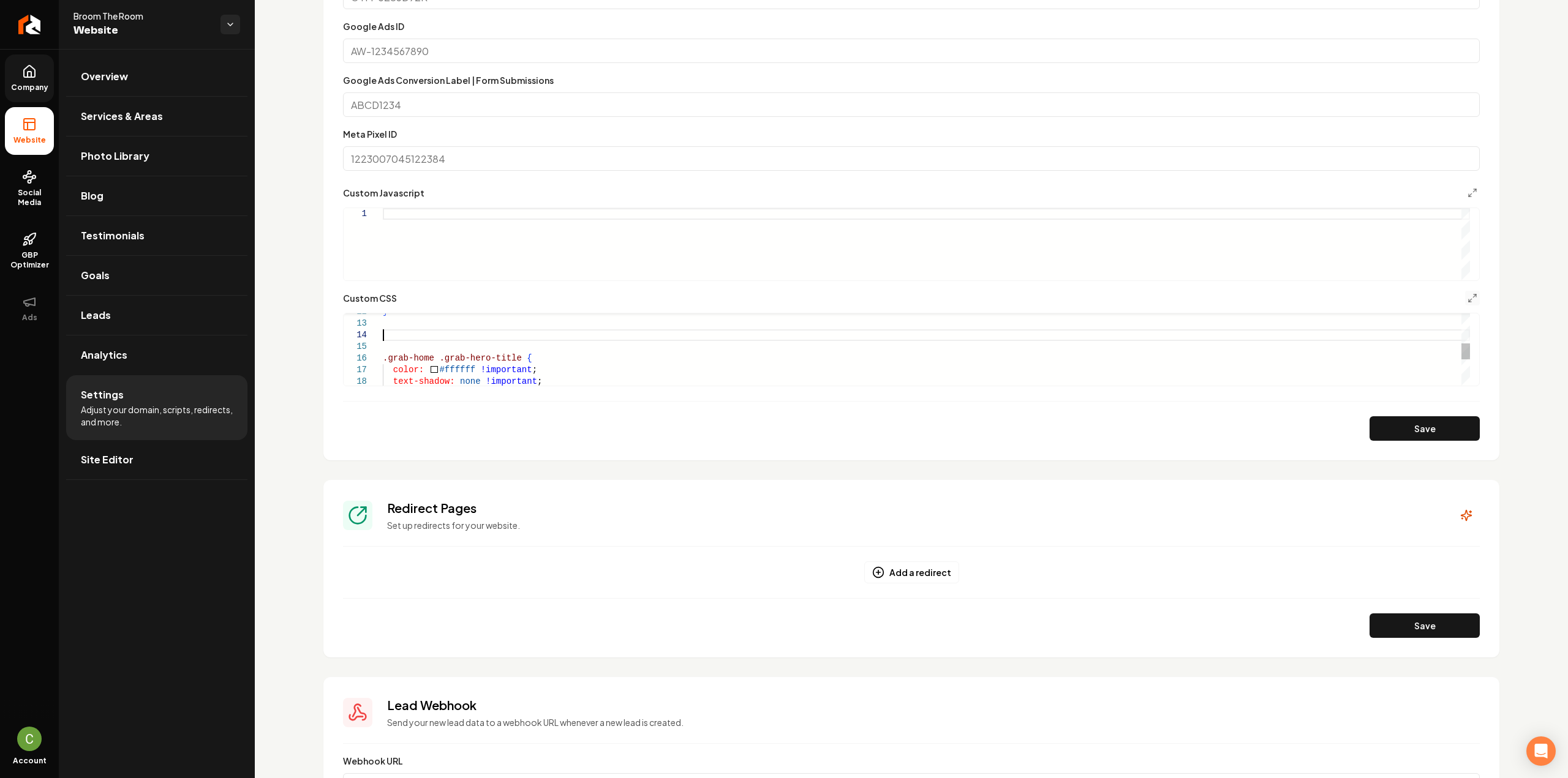
type textarea "**********"
click at [1389, 435] on button "Save" at bounding box center [1424, 428] width 110 height 24
click at [45, 71] on link "Company" at bounding box center [29, 78] width 49 height 47
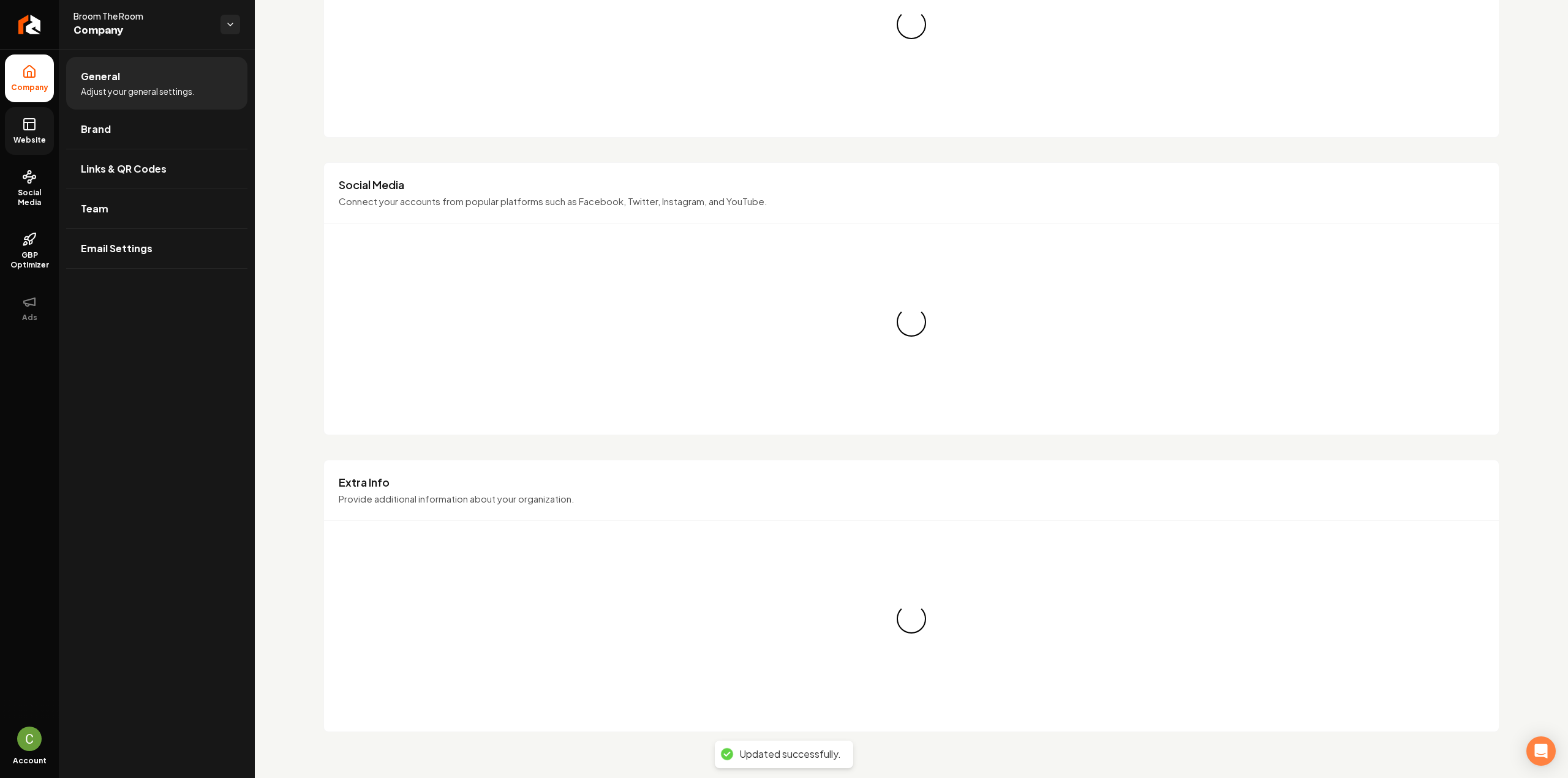
click at [49, 122] on link "Website" at bounding box center [29, 131] width 49 height 47
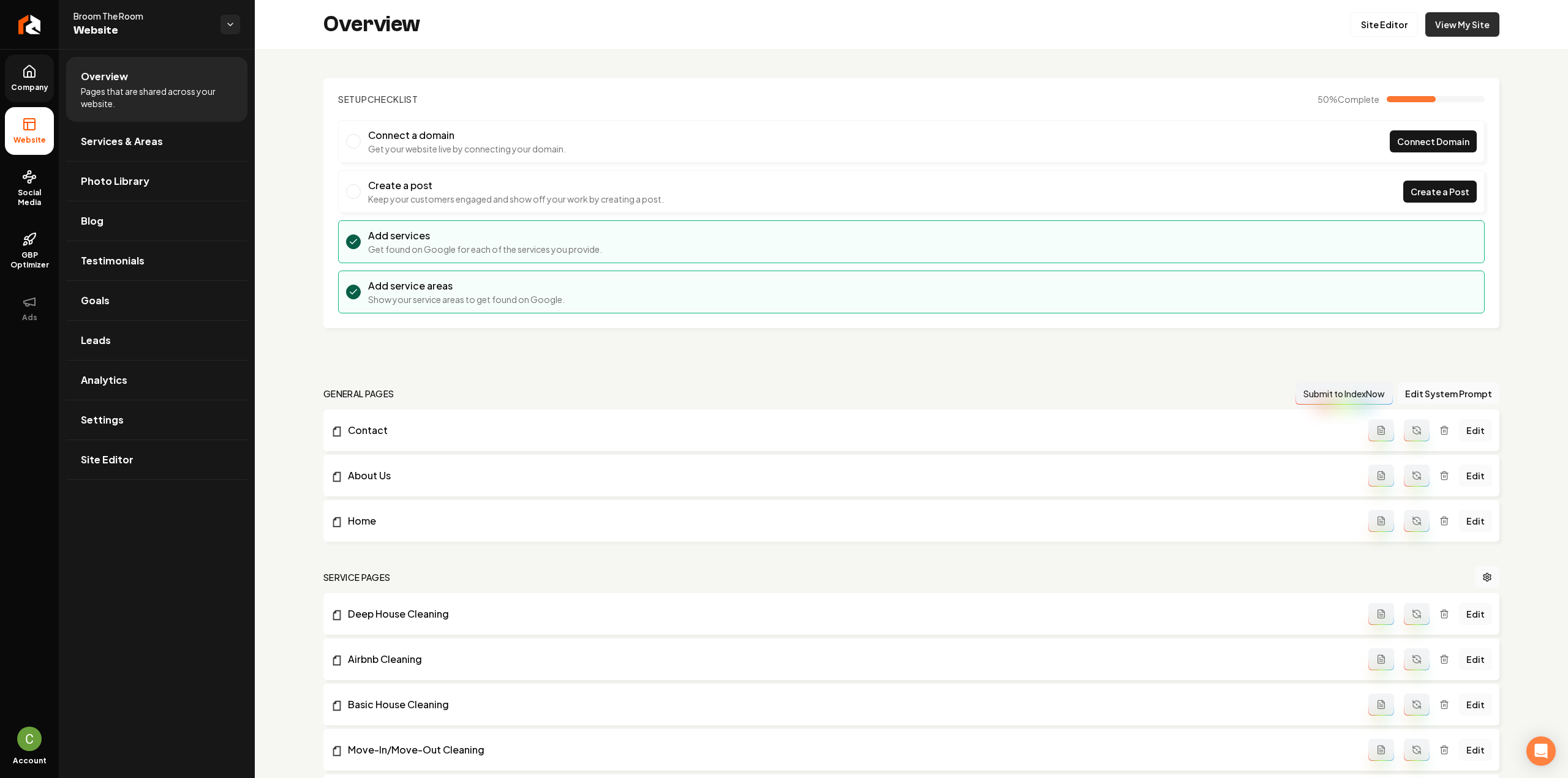
click at [1450, 30] on link "View My Site" at bounding box center [1462, 24] width 74 height 24
click at [30, 80] on link "Company" at bounding box center [29, 78] width 49 height 47
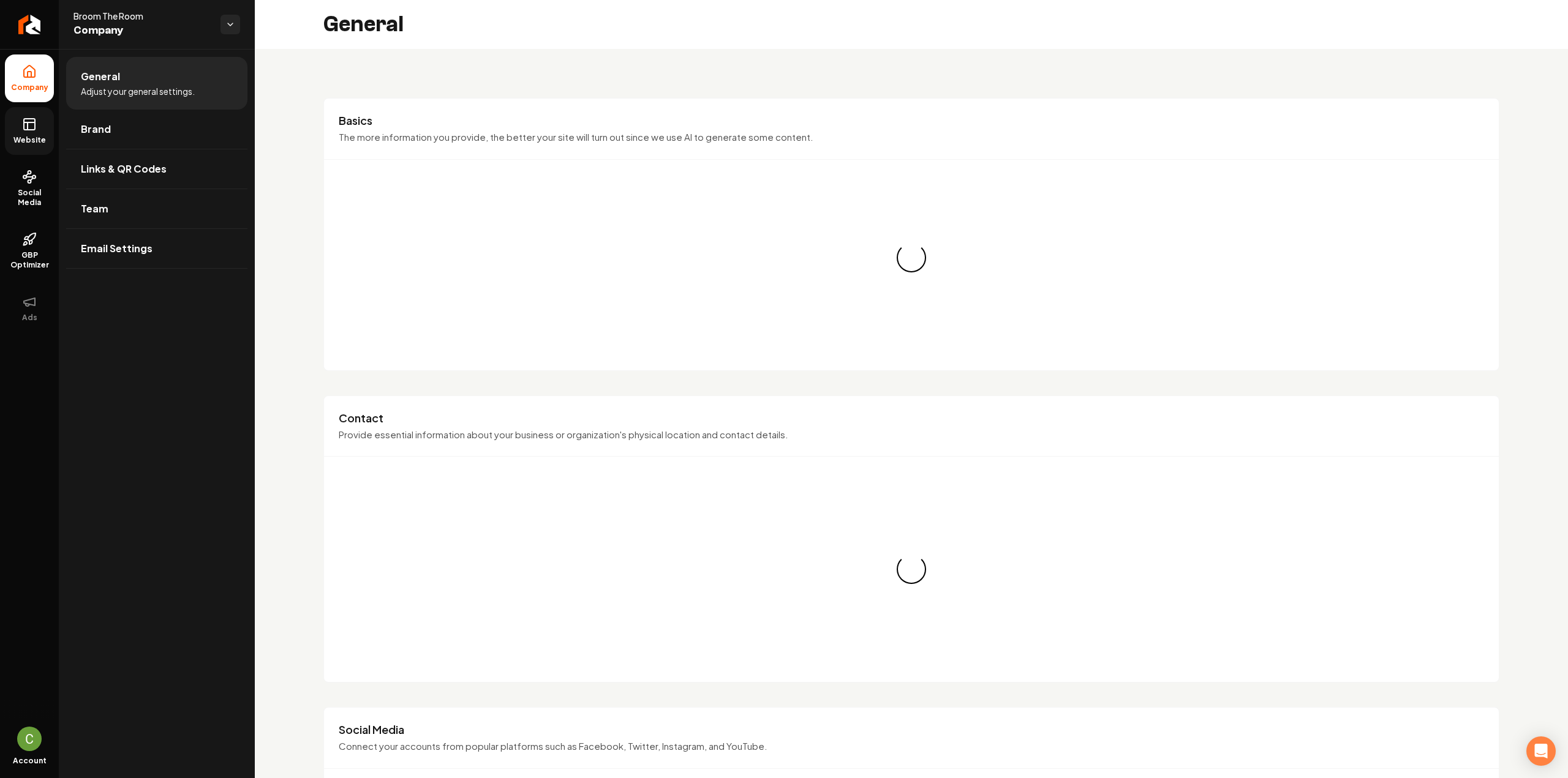
click at [33, 121] on icon at bounding box center [30, 124] width 15 height 15
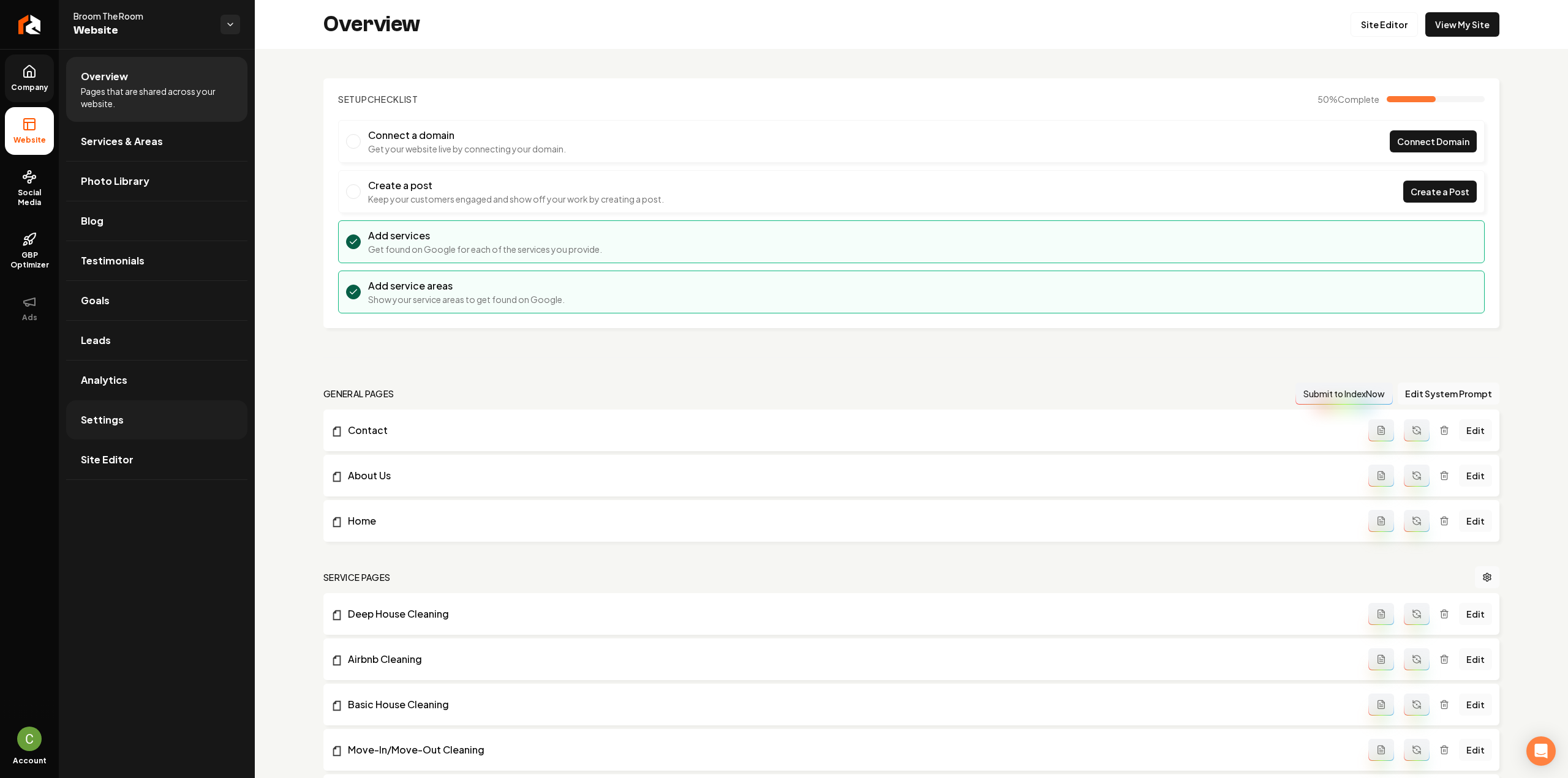
click at [122, 416] on link "Settings" at bounding box center [156, 420] width 181 height 39
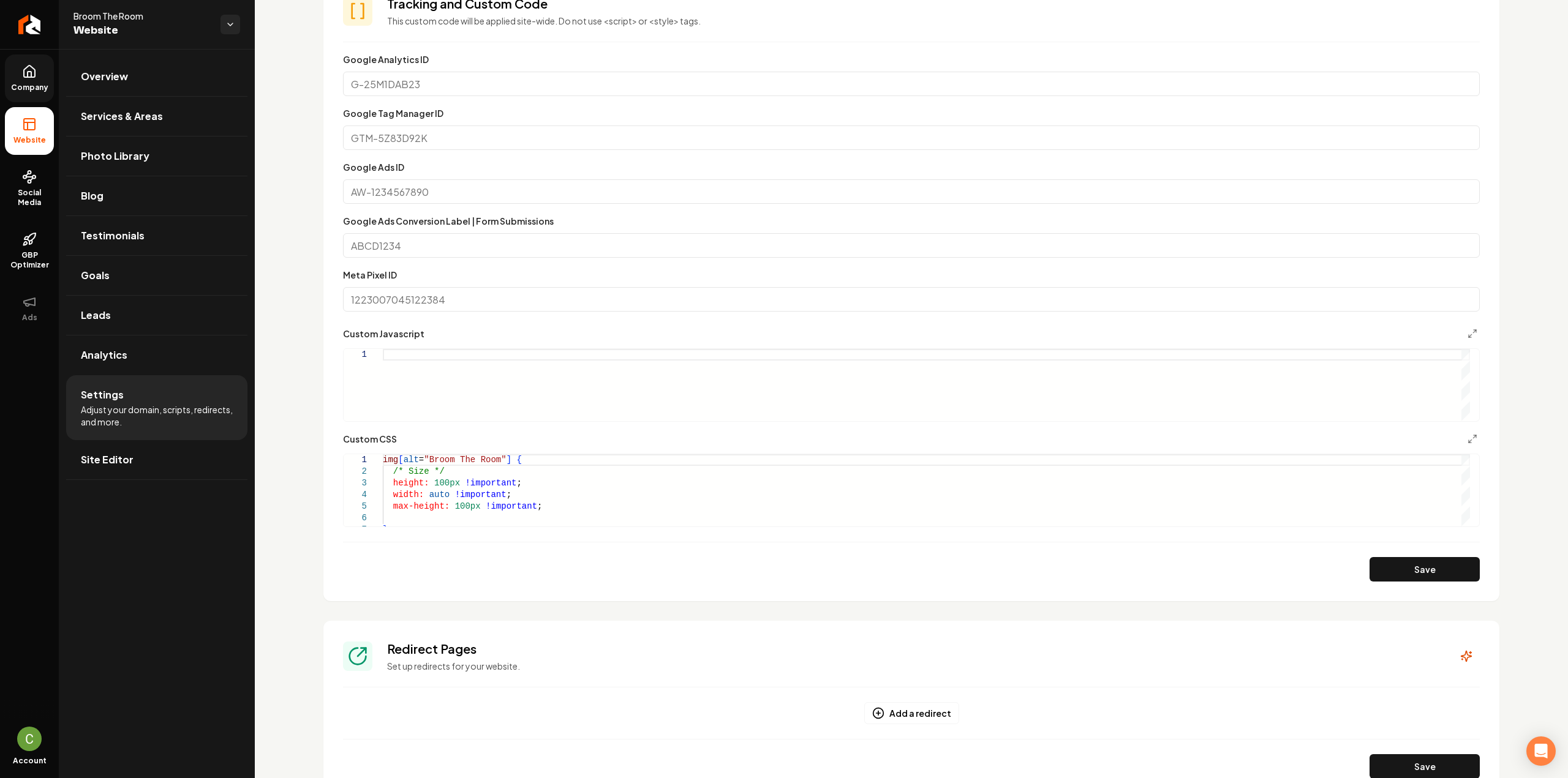
scroll to position [551, 0]
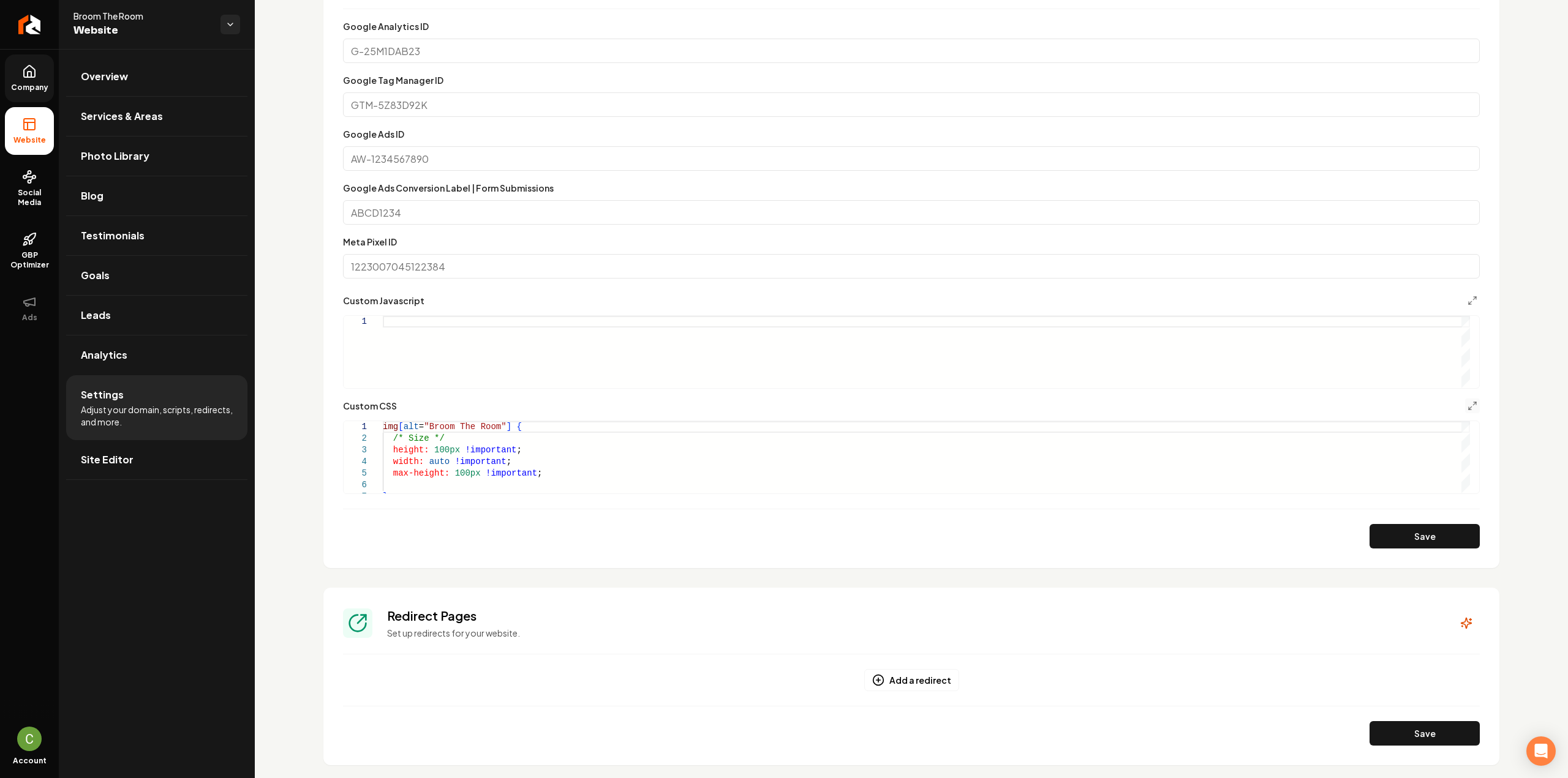
click at [1465, 400] on button "Main content area" at bounding box center [1472, 406] width 15 height 15
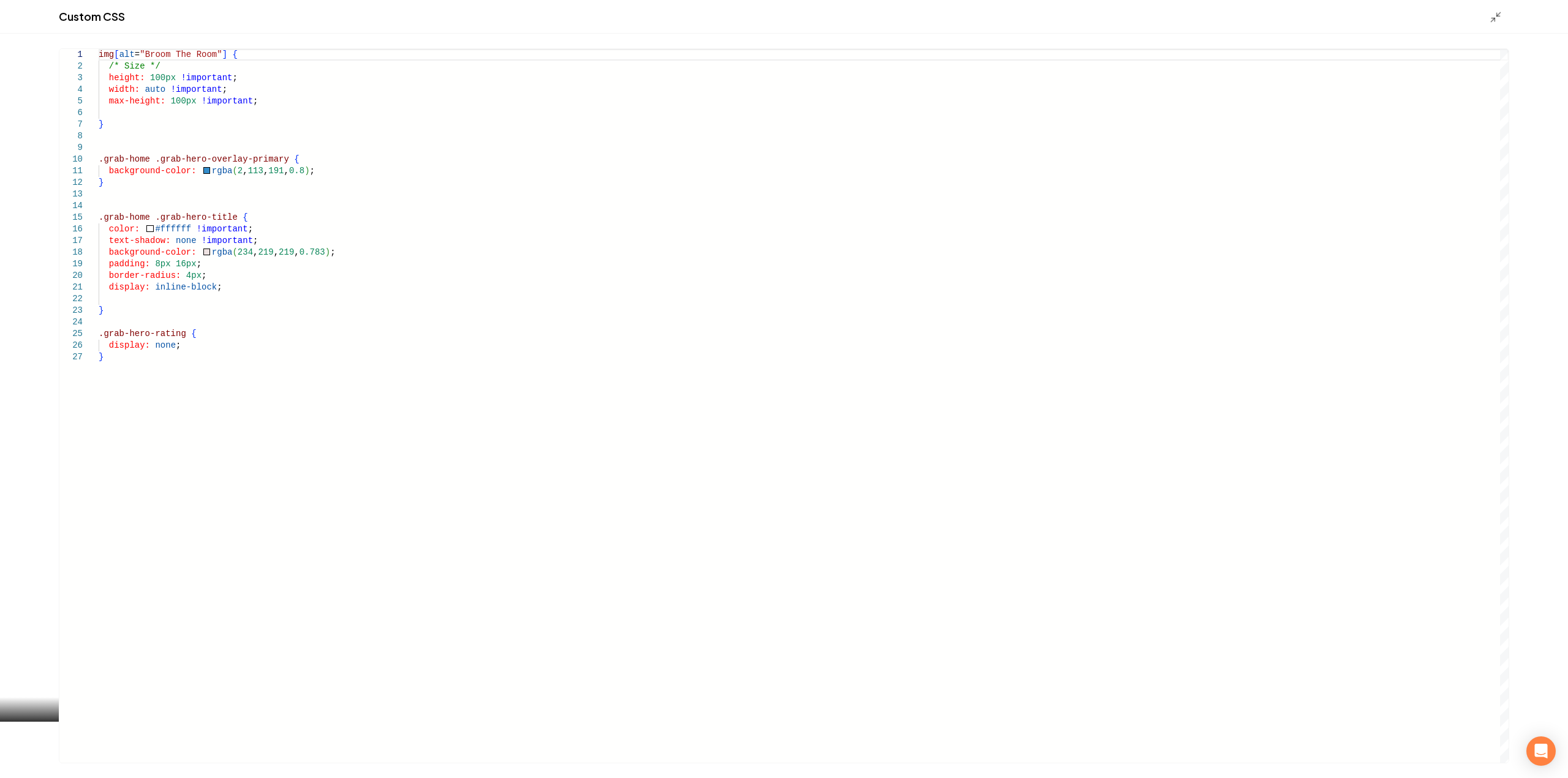
click at [198, 253] on div "img [ alt = "Broom The Room" ] { /* Size */ height: 100px !important ; width: a…" at bounding box center [803, 406] width 1410 height 714
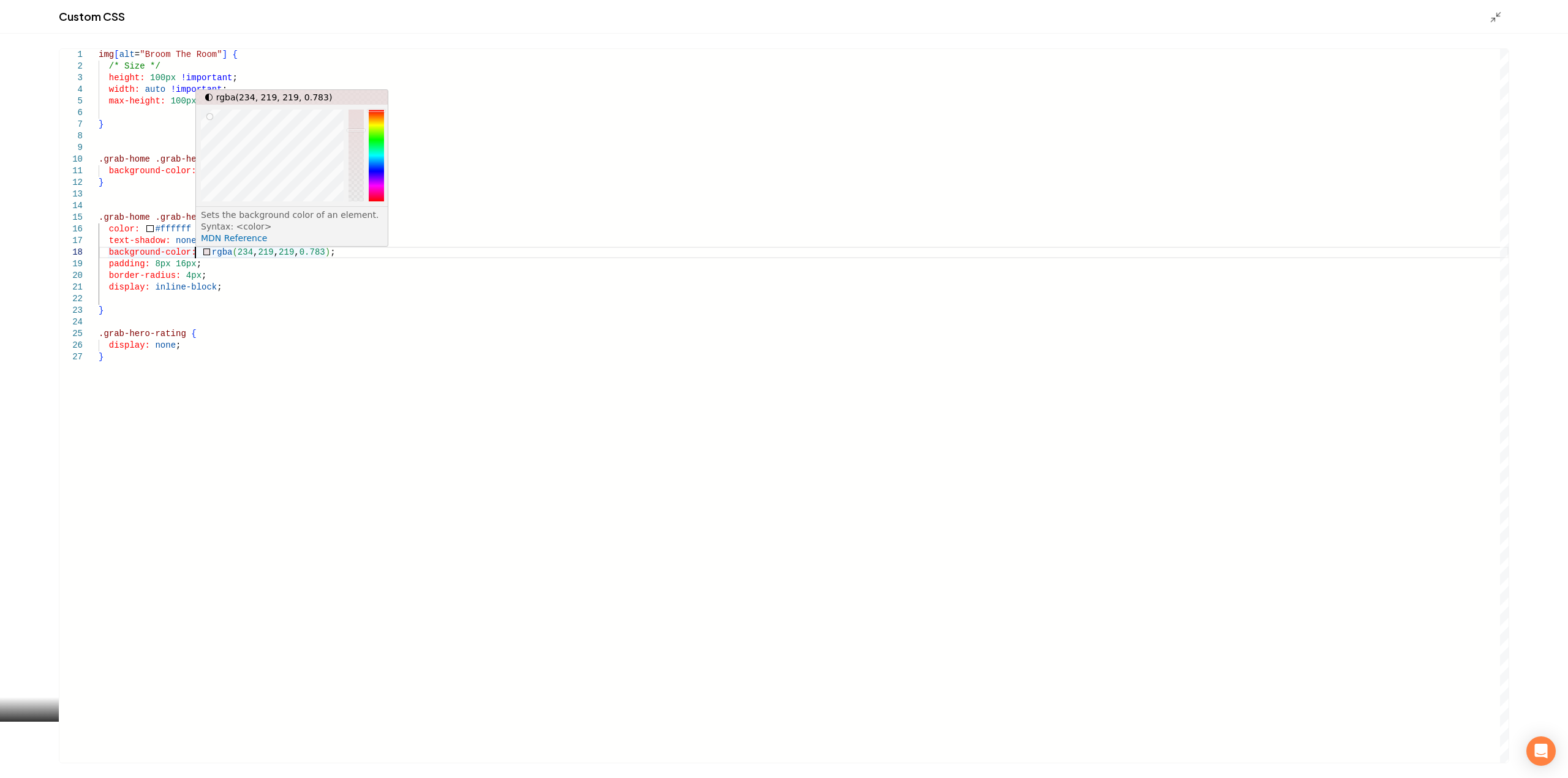
scroll to position [0, 0]
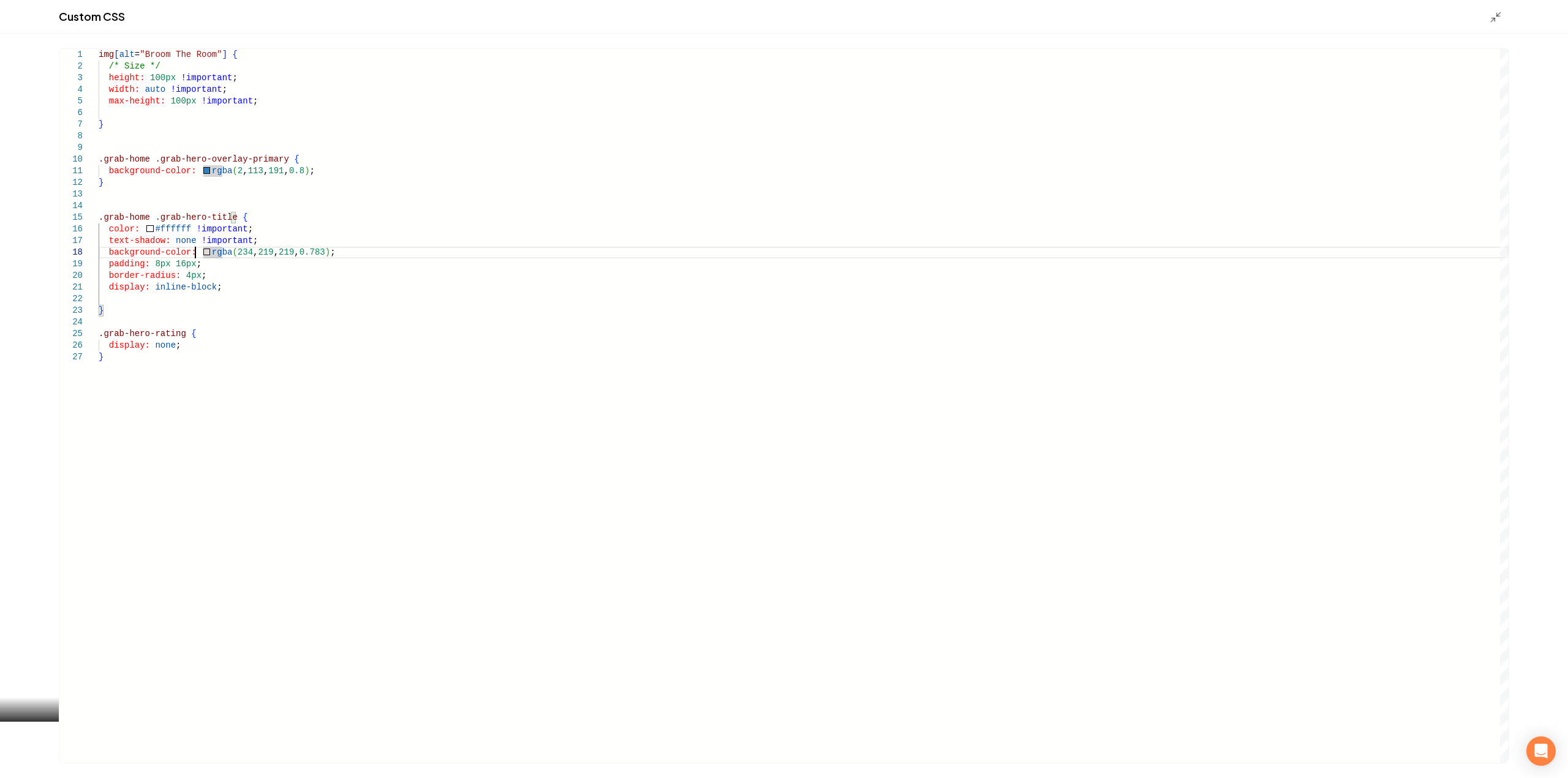
click at [199, 251] on div "img [ alt = "Broom The Room" ] { /* Size */ height: 100px !important ; width: a…" at bounding box center [803, 406] width 1410 height 714
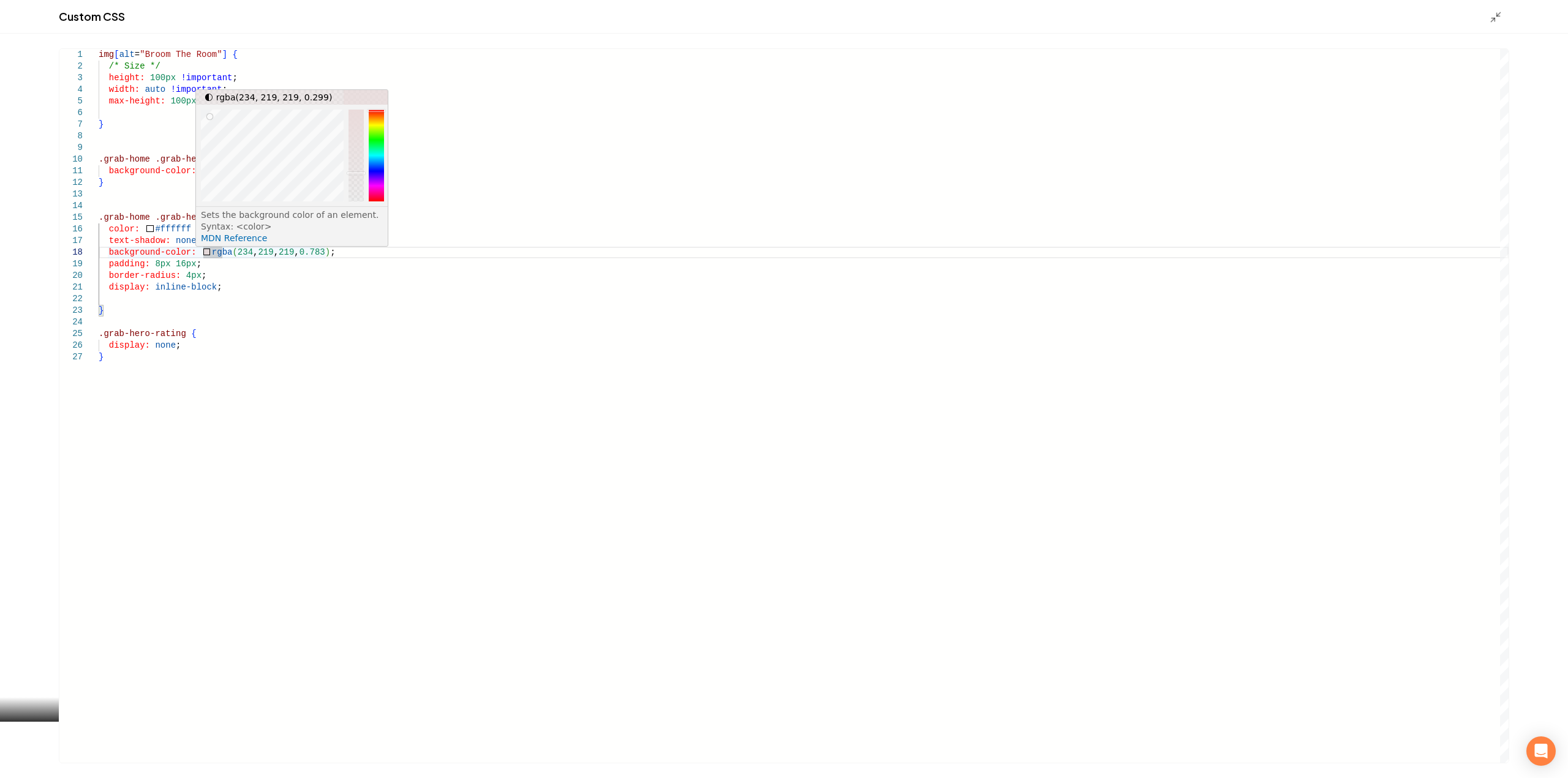
click at [355, 172] on div "Main content area" at bounding box center [356, 155] width 16 height 92
type textarea "**********"
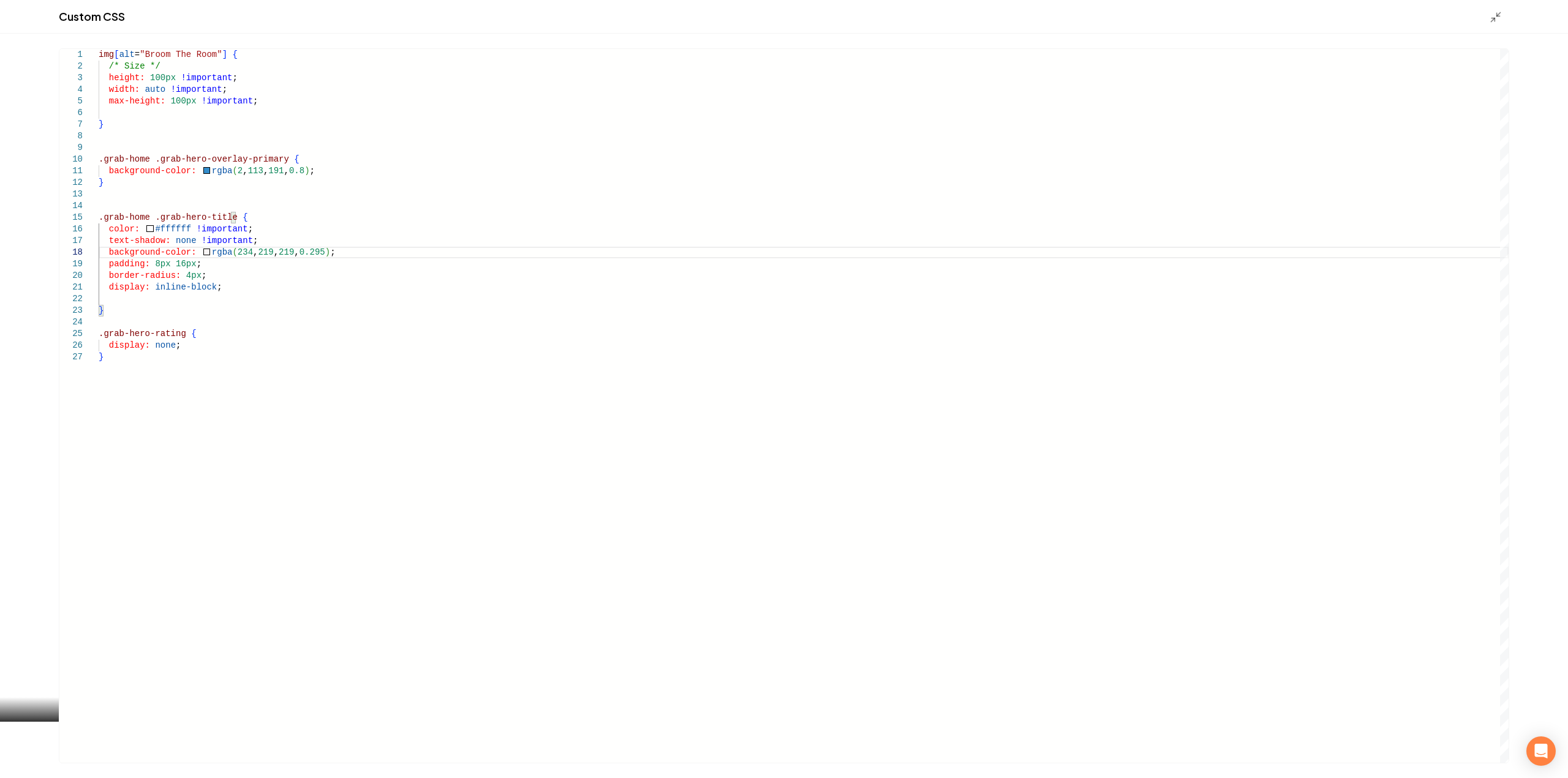
click at [1489, 17] on icon "Main content area" at bounding box center [1495, 17] width 12 height 12
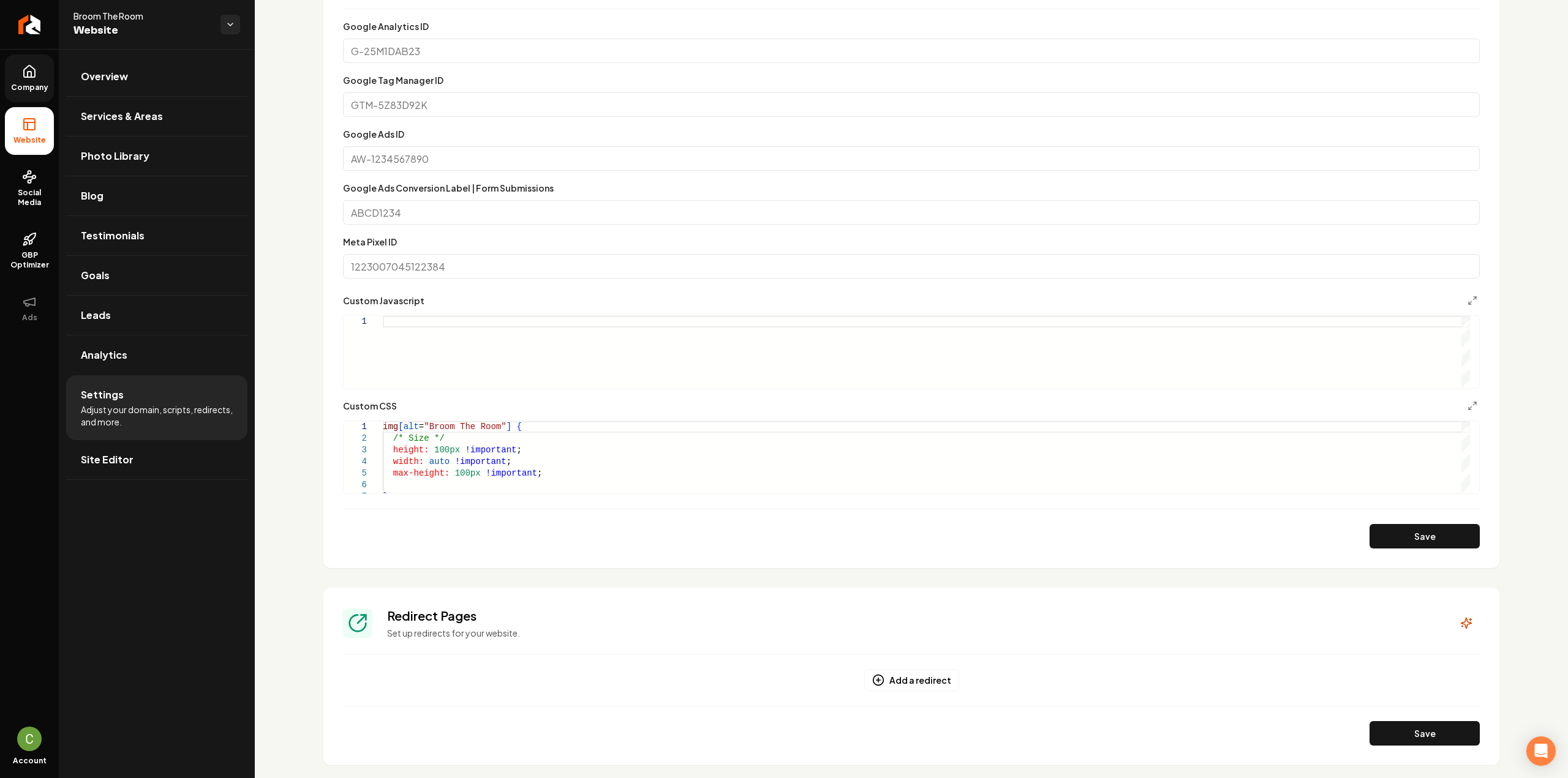
click at [1439, 529] on button "Save" at bounding box center [1424, 536] width 110 height 24
drag, startPoint x: 50, startPoint y: 70, endPoint x: 56, endPoint y: 85, distance: 16.2
click at [49, 70] on link "Company" at bounding box center [29, 78] width 49 height 47
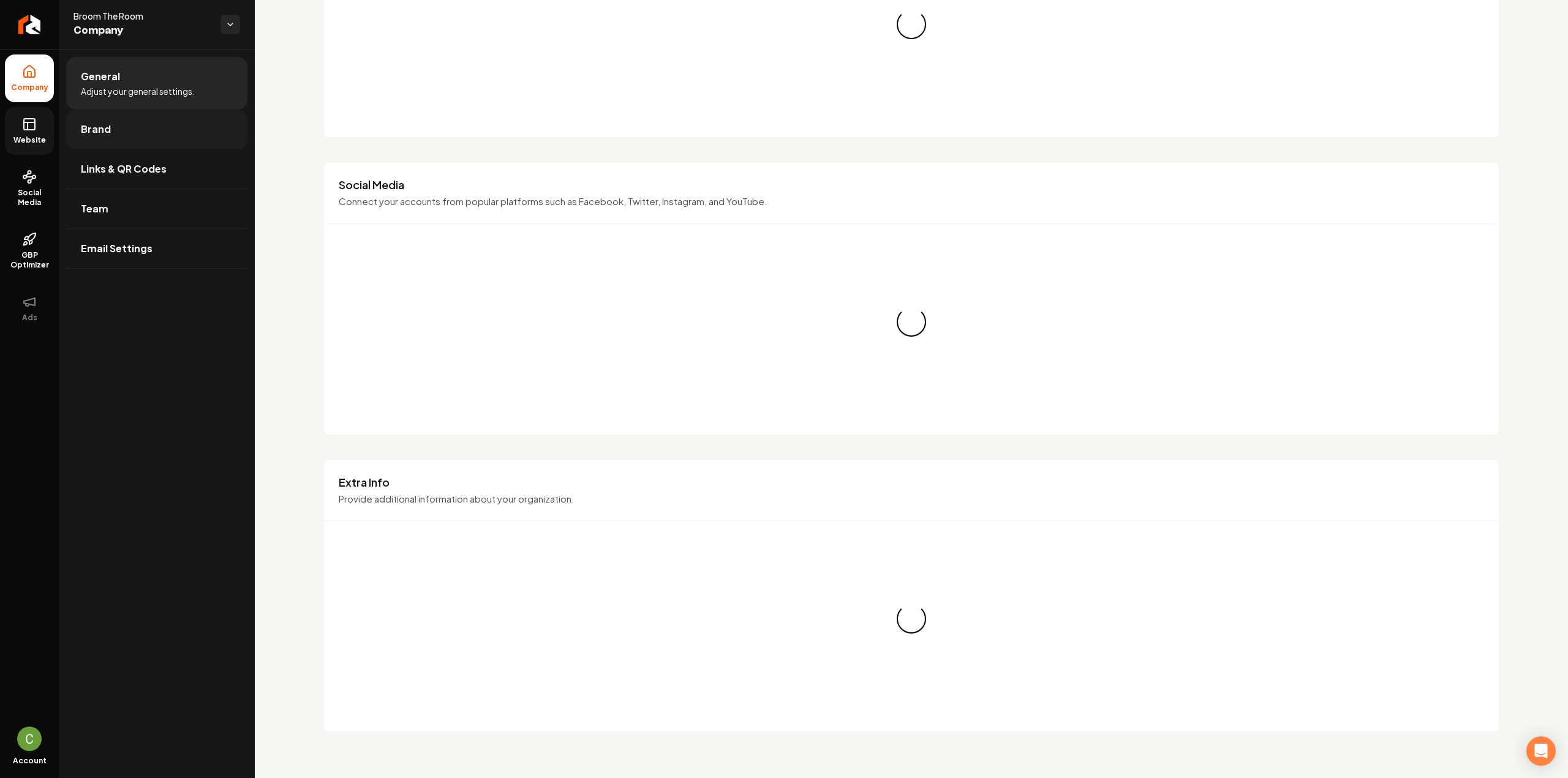
scroll to position [551, 0]
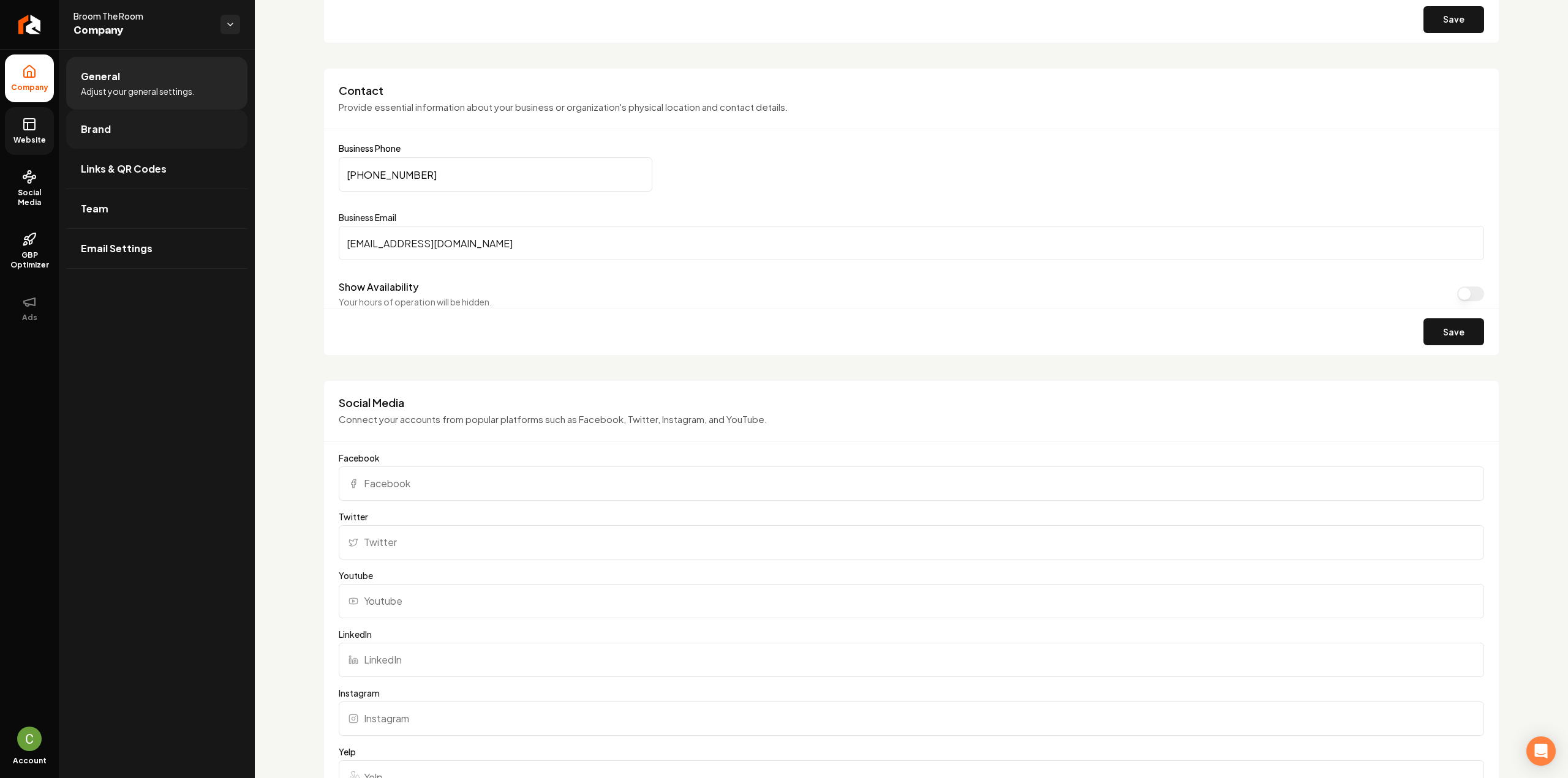
click at [96, 128] on span "Brand" at bounding box center [96, 129] width 30 height 15
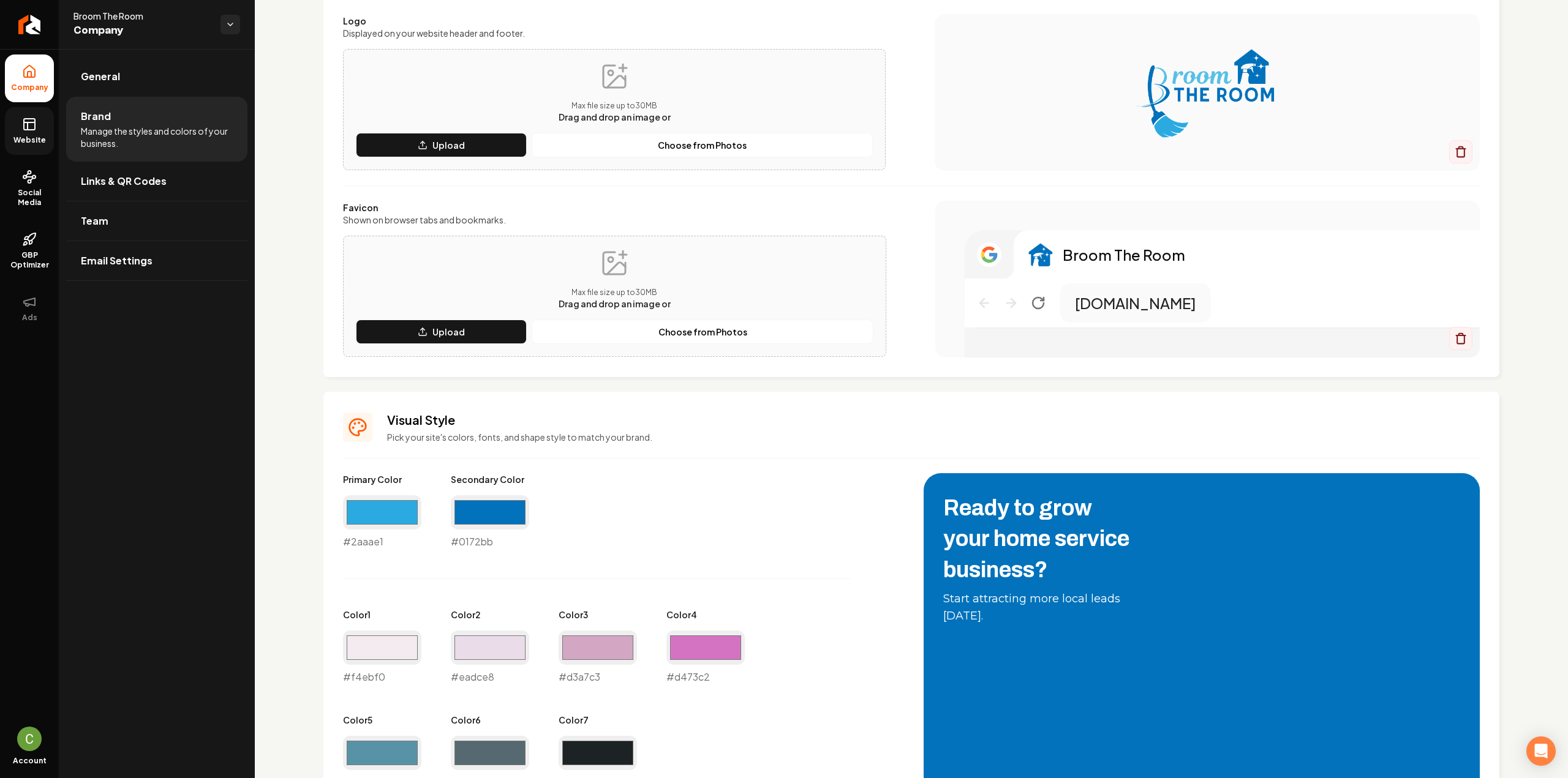
scroll to position [367, 0]
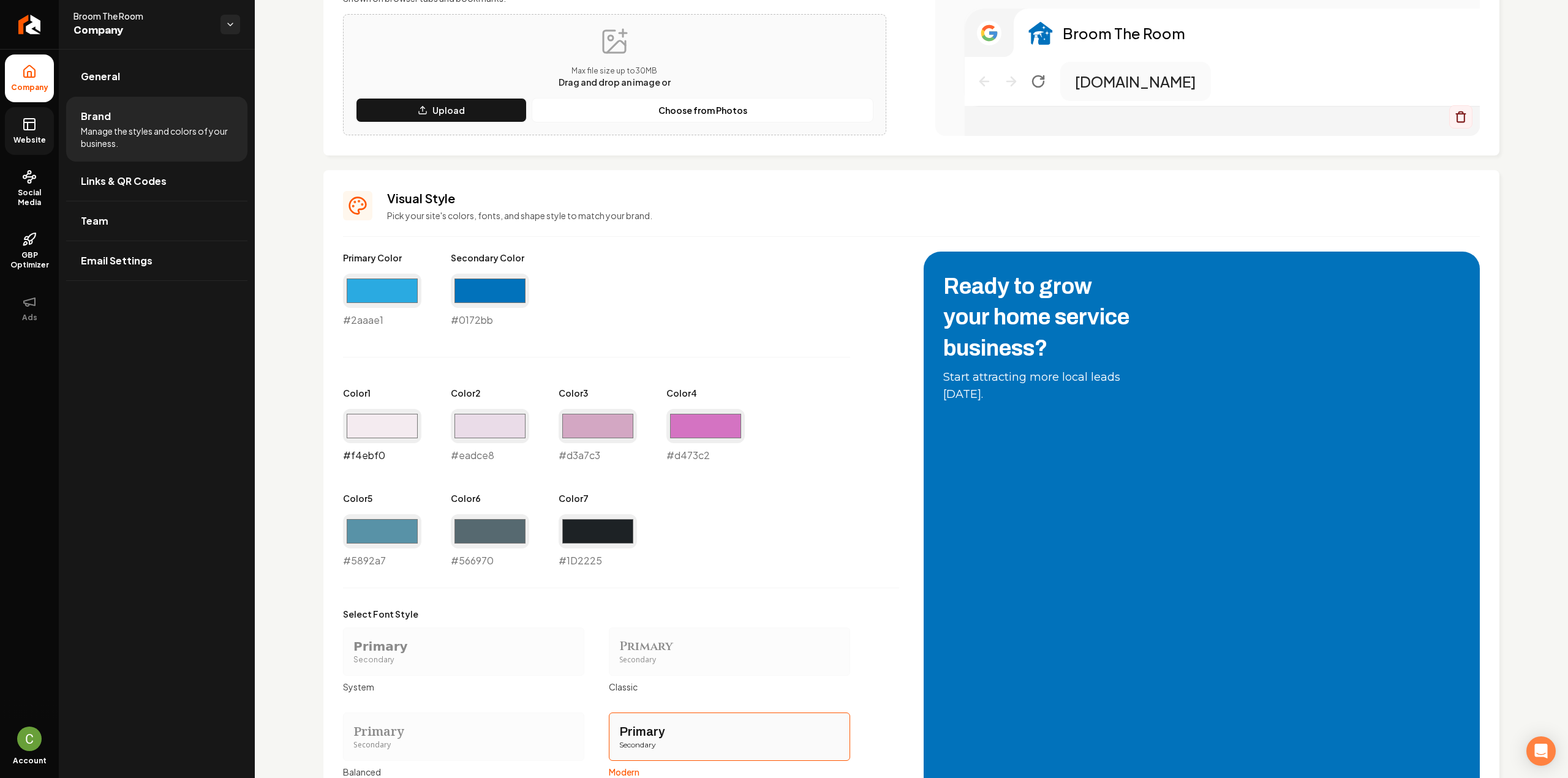
click at [370, 426] on input "#f4ebf0" at bounding box center [382, 426] width 78 height 34
click at [477, 427] on input "#eadce8" at bounding box center [490, 426] width 78 height 34
type input "#f0ebef"
click at [389, 431] on input "#f4ebf0" at bounding box center [382, 426] width 78 height 34
type input "#fdfcfd"
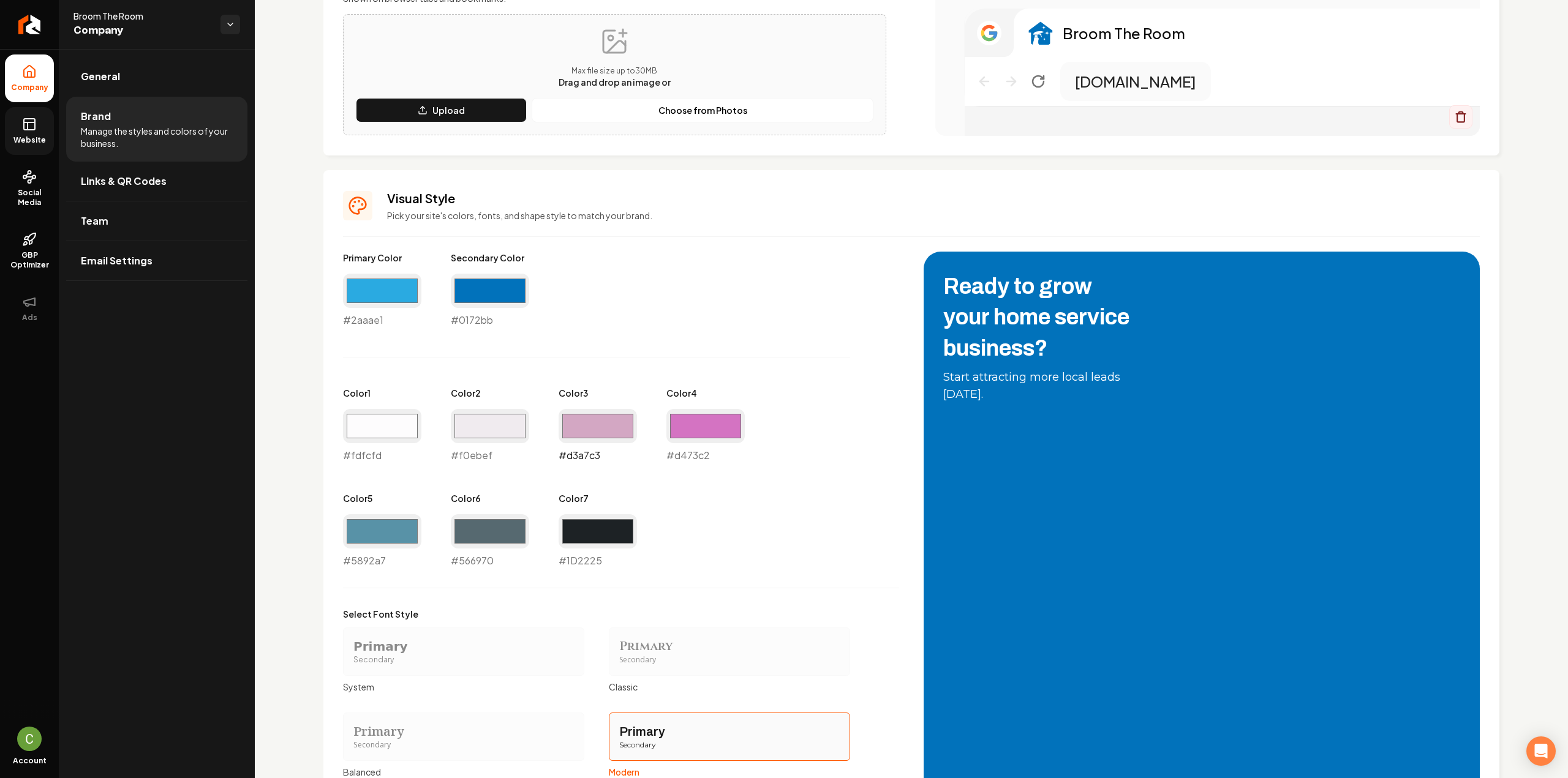
click at [592, 427] on input "#d3a7c3" at bounding box center [598, 426] width 78 height 34
type input "#dcbcd0"
click at [734, 435] on input "#d473c2" at bounding box center [705, 426] width 78 height 34
type input "#c294b9"
click at [722, 343] on div "Primary Color #2aaae1 #2aaae1 Secondary Color #0172bb #0172bb Color 1 #fdfcfd #…" at bounding box center [621, 409] width 556 height 316
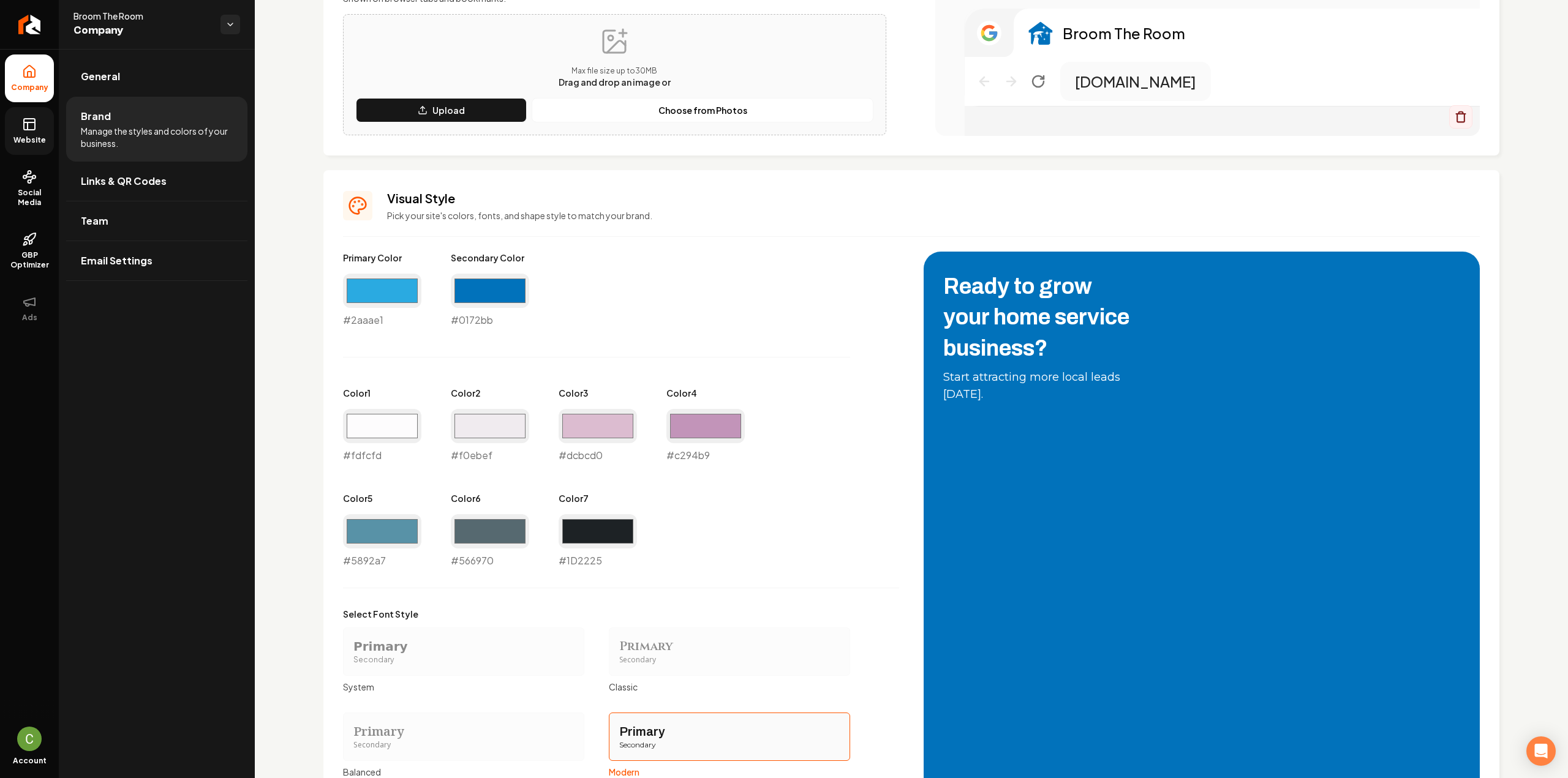
scroll to position [577, 0]
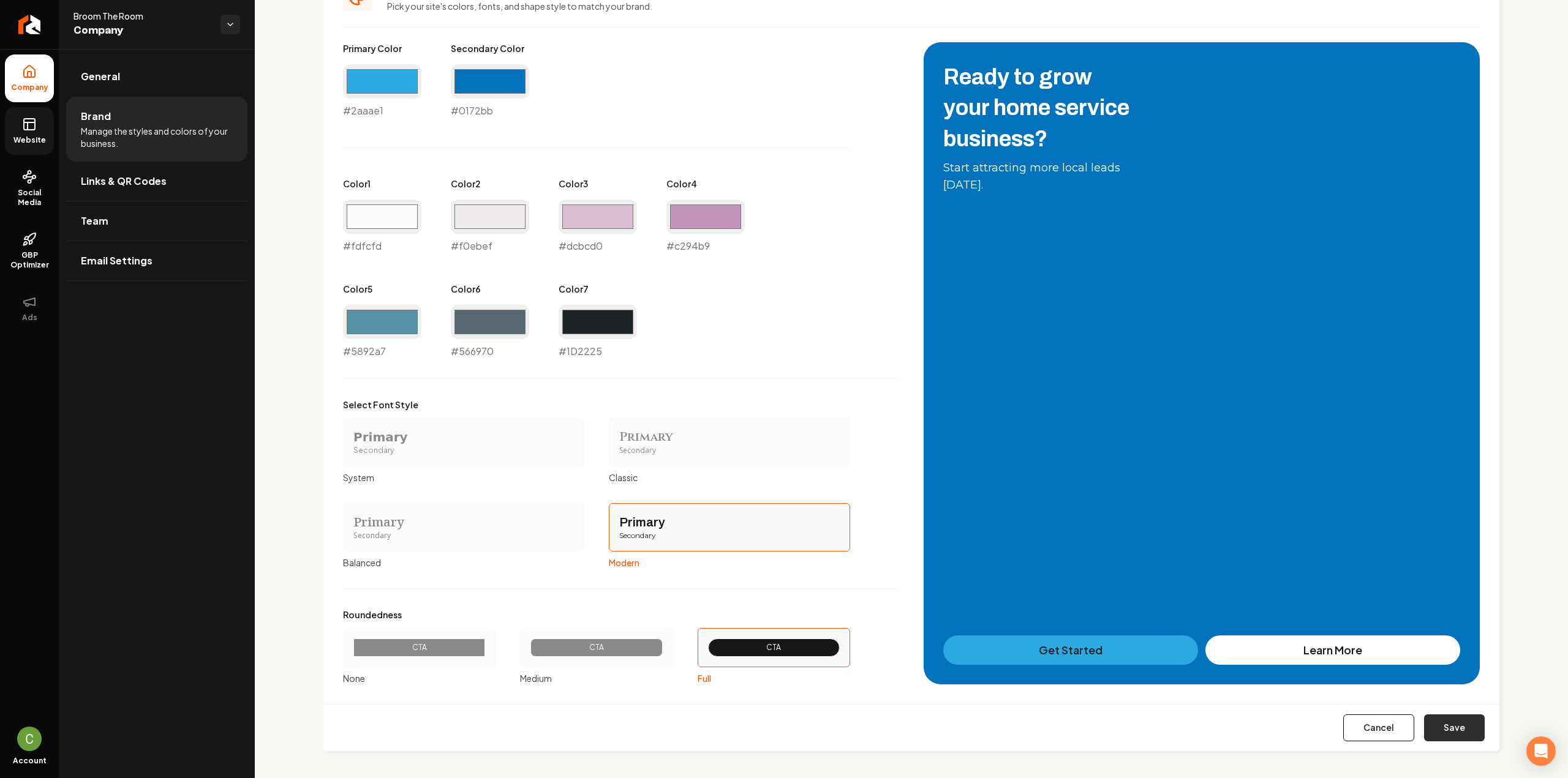
drag, startPoint x: 1462, startPoint y: 725, endPoint x: 1253, endPoint y: 518, distance: 294.2
click at [1462, 725] on button "Save" at bounding box center [1454, 727] width 60 height 27
type input "#1d2225"
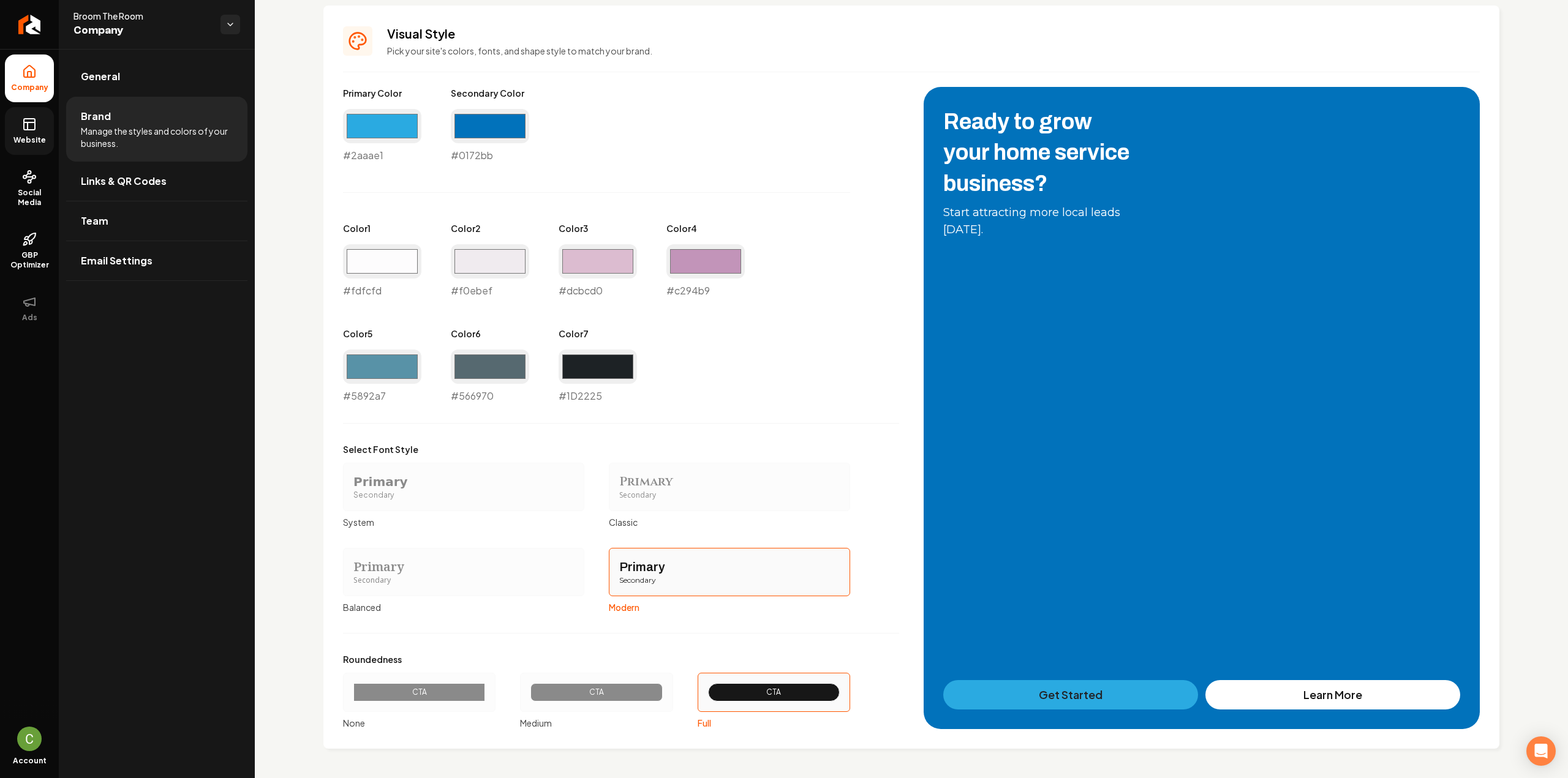
scroll to position [529, 0]
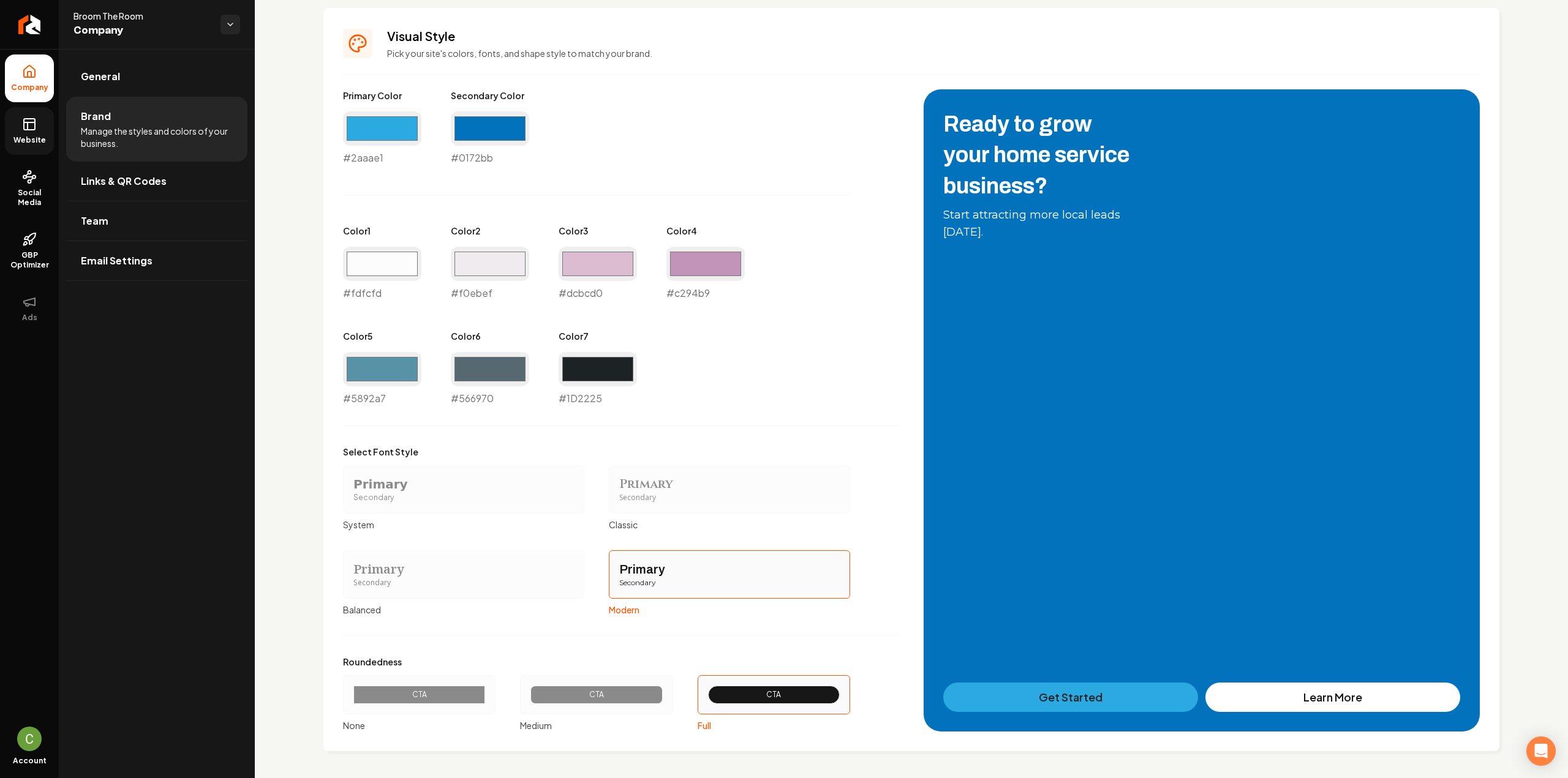
click at [30, 136] on span "Website" at bounding box center [30, 140] width 43 height 10
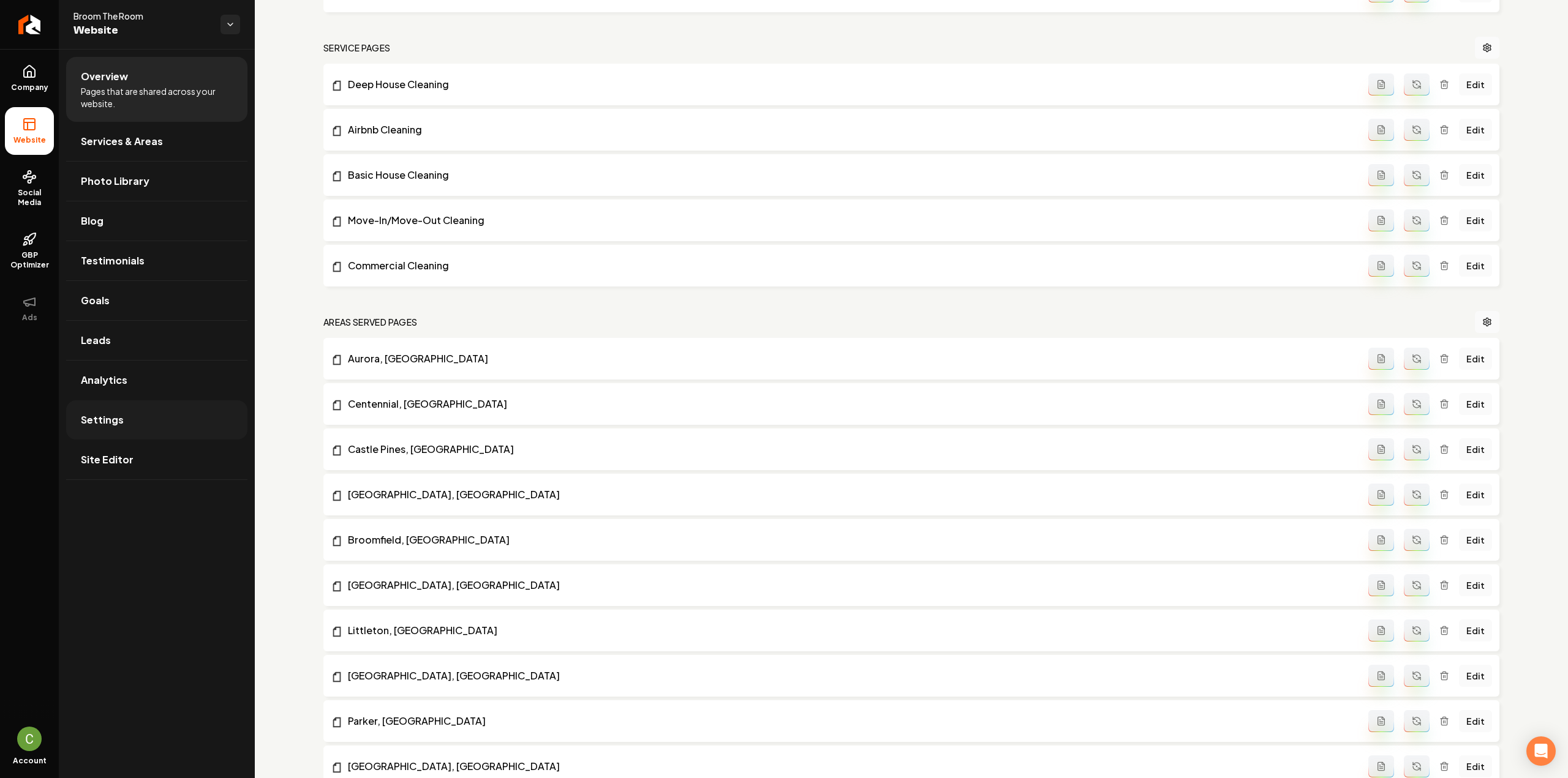
click at [147, 414] on link "Settings" at bounding box center [156, 420] width 181 height 39
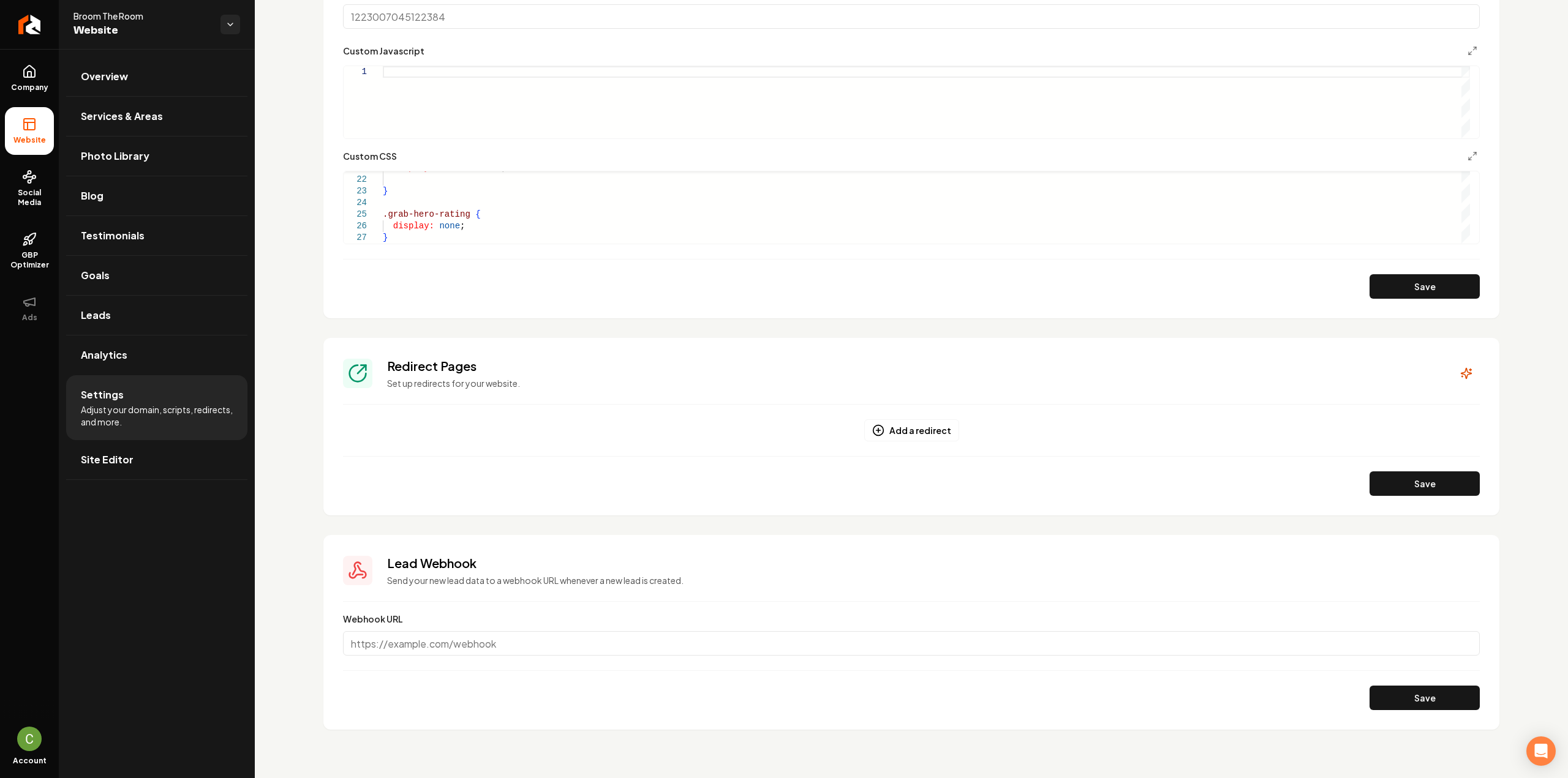
click at [429, 238] on div "display: inline-block ; } .grab-hero-rating { display: none ; }" at bounding box center [927, 86] width 1087 height 314
type textarea "**********"
click at [1377, 285] on button "Save" at bounding box center [1424, 287] width 110 height 24
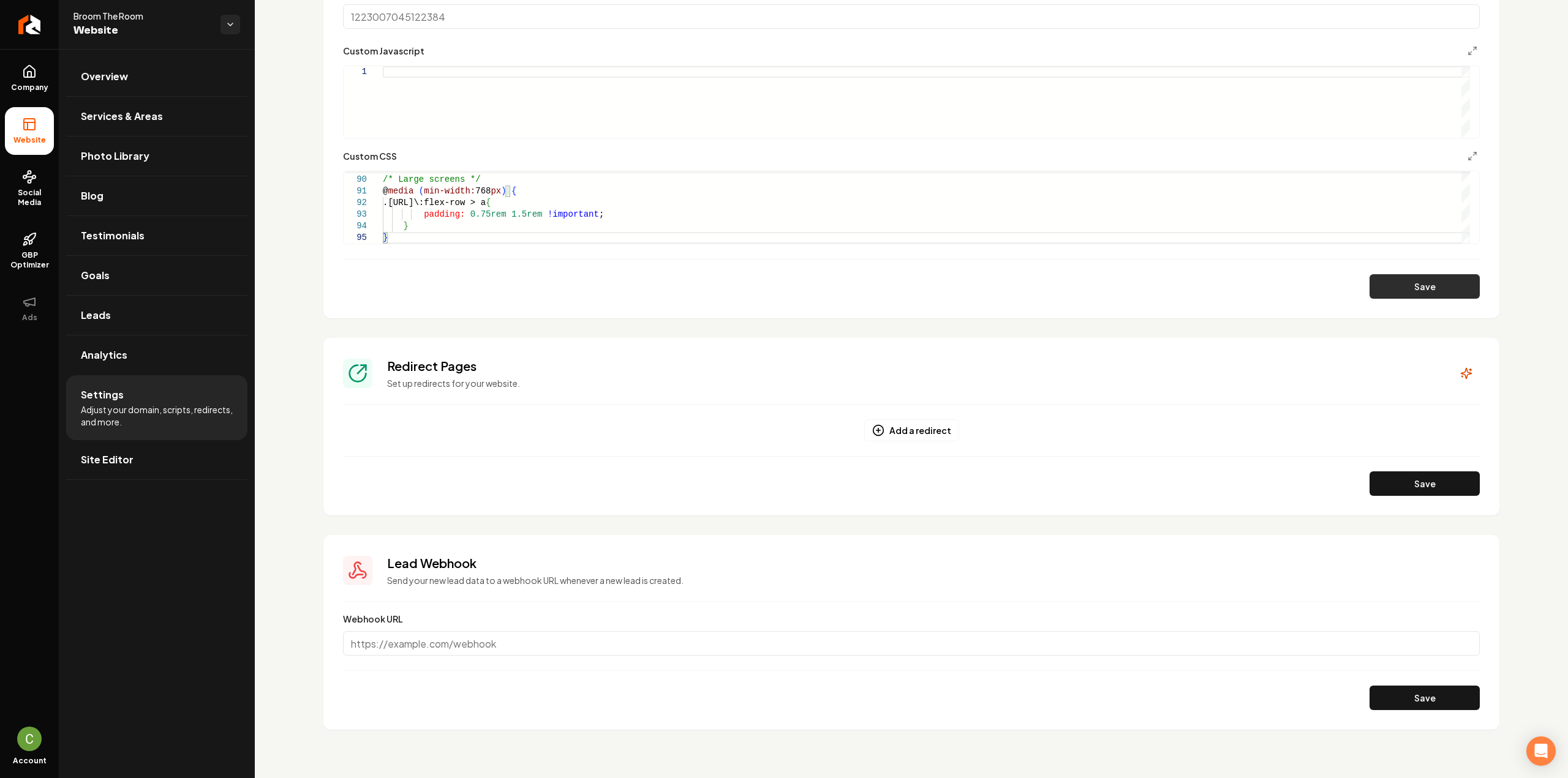
type textarea "**********"
click at [1468, 156] on icon "Main content area" at bounding box center [1472, 156] width 10 height 10
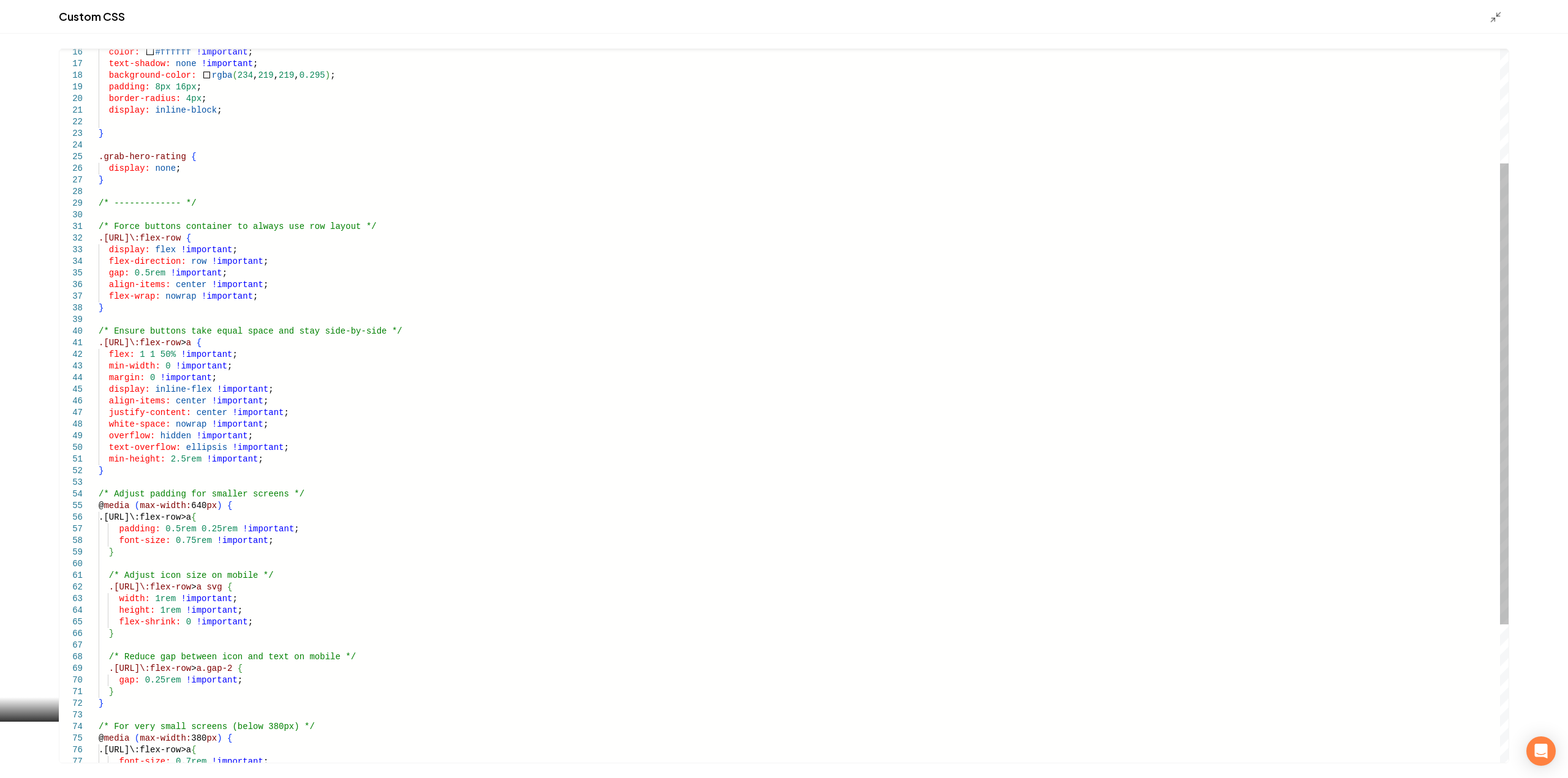
scroll to position [0, 0]
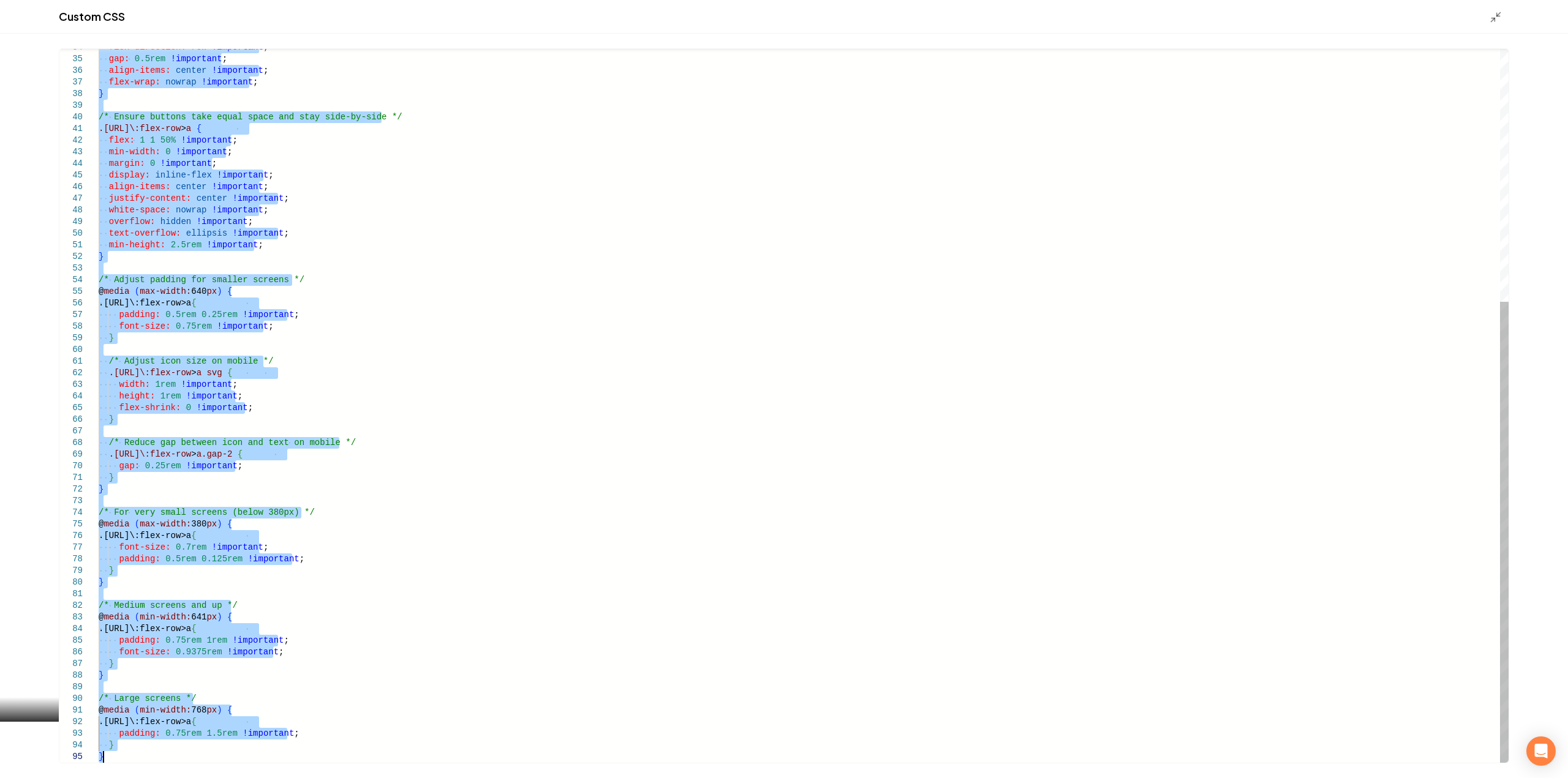
drag, startPoint x: 100, startPoint y: 226, endPoint x: 359, endPoint y: 807, distance: 636.1
type textarea "**********"
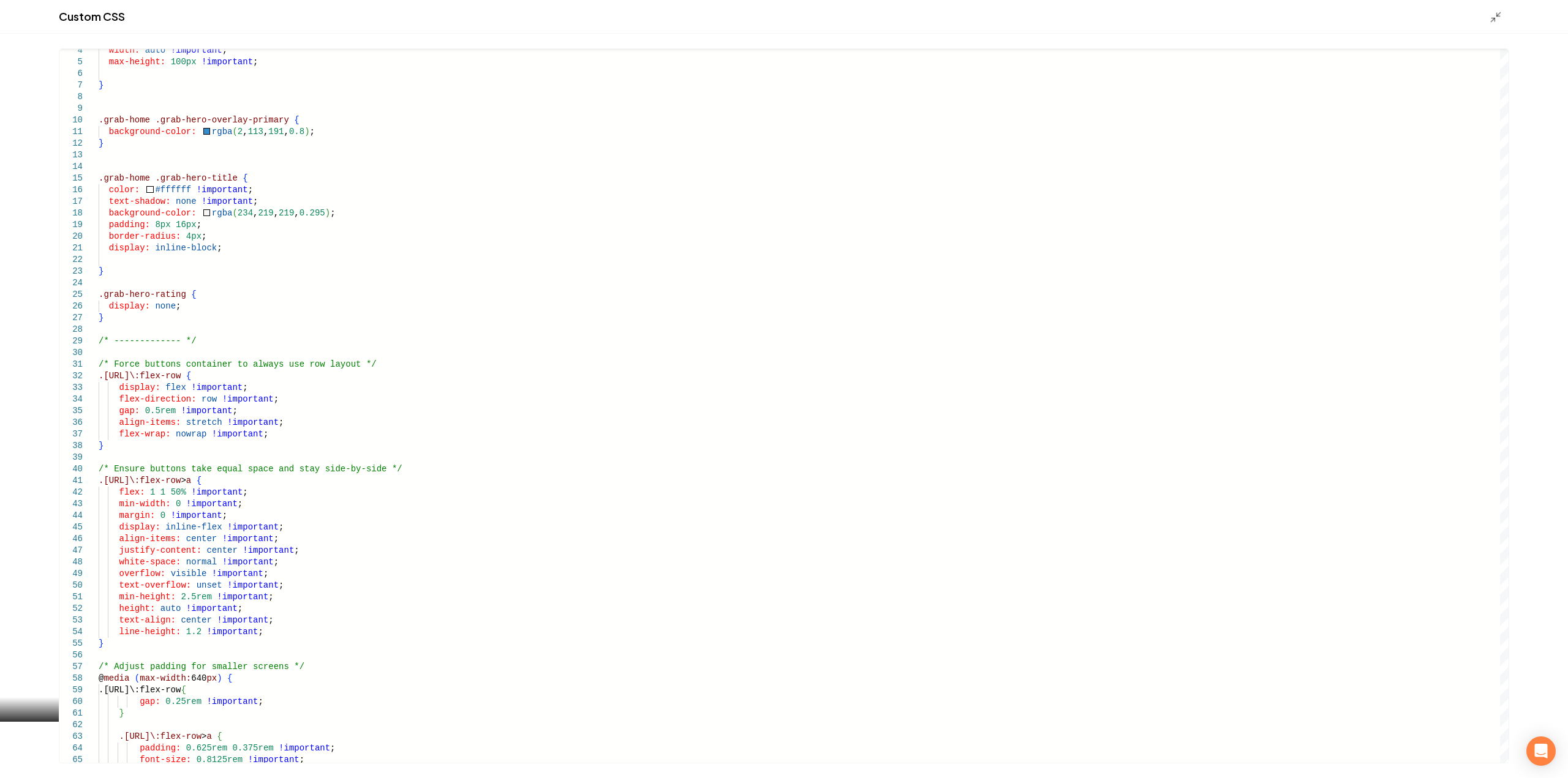
click at [1507, 5] on div "Custom CSS" at bounding box center [784, 17] width 1568 height 33
click at [1497, 12] on icon "Main content area" at bounding box center [1495, 17] width 12 height 12
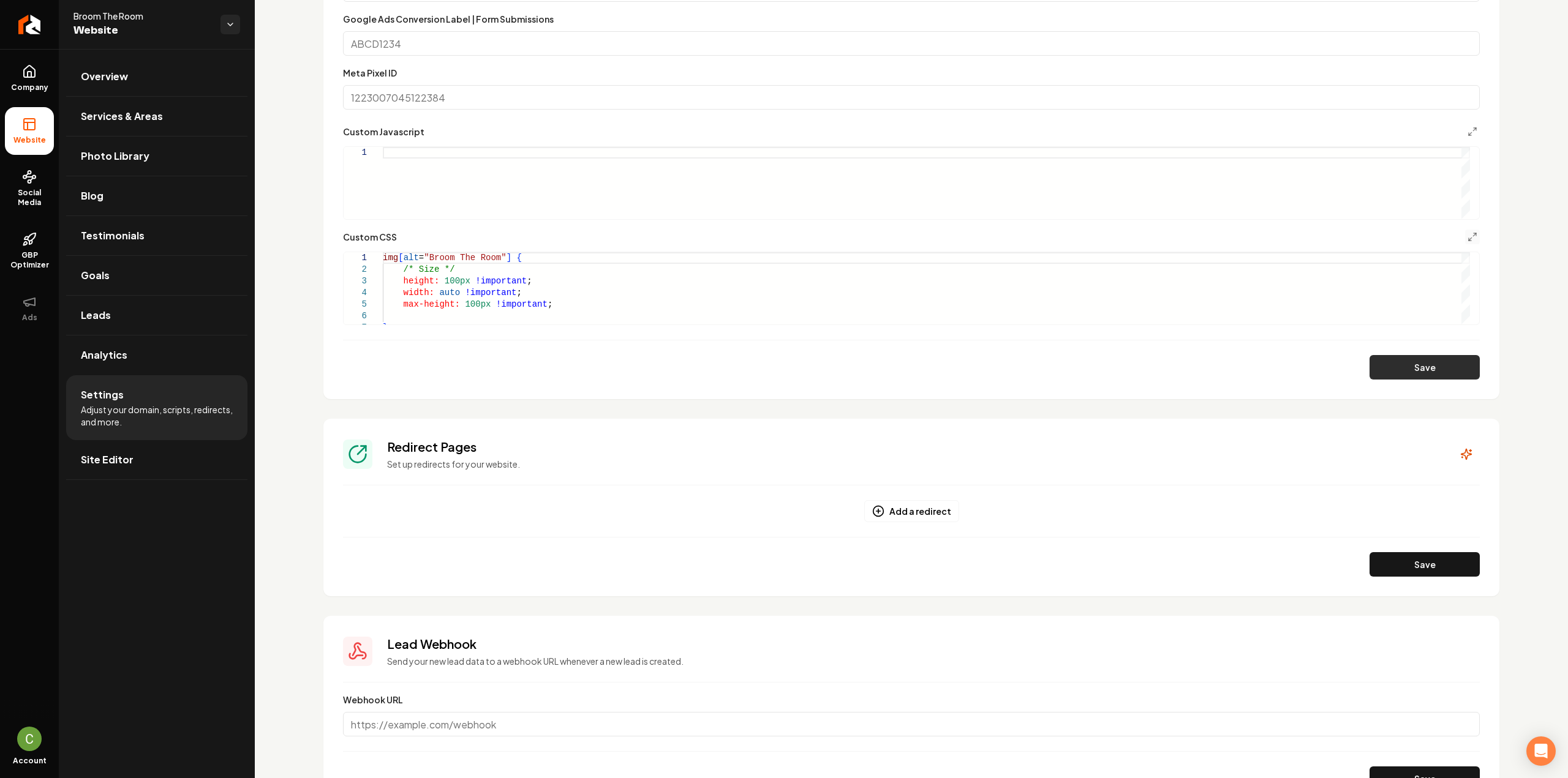
click at [1376, 377] on button "Save" at bounding box center [1424, 367] width 110 height 24
click at [1465, 230] on button "Main content area" at bounding box center [1472, 237] width 15 height 15
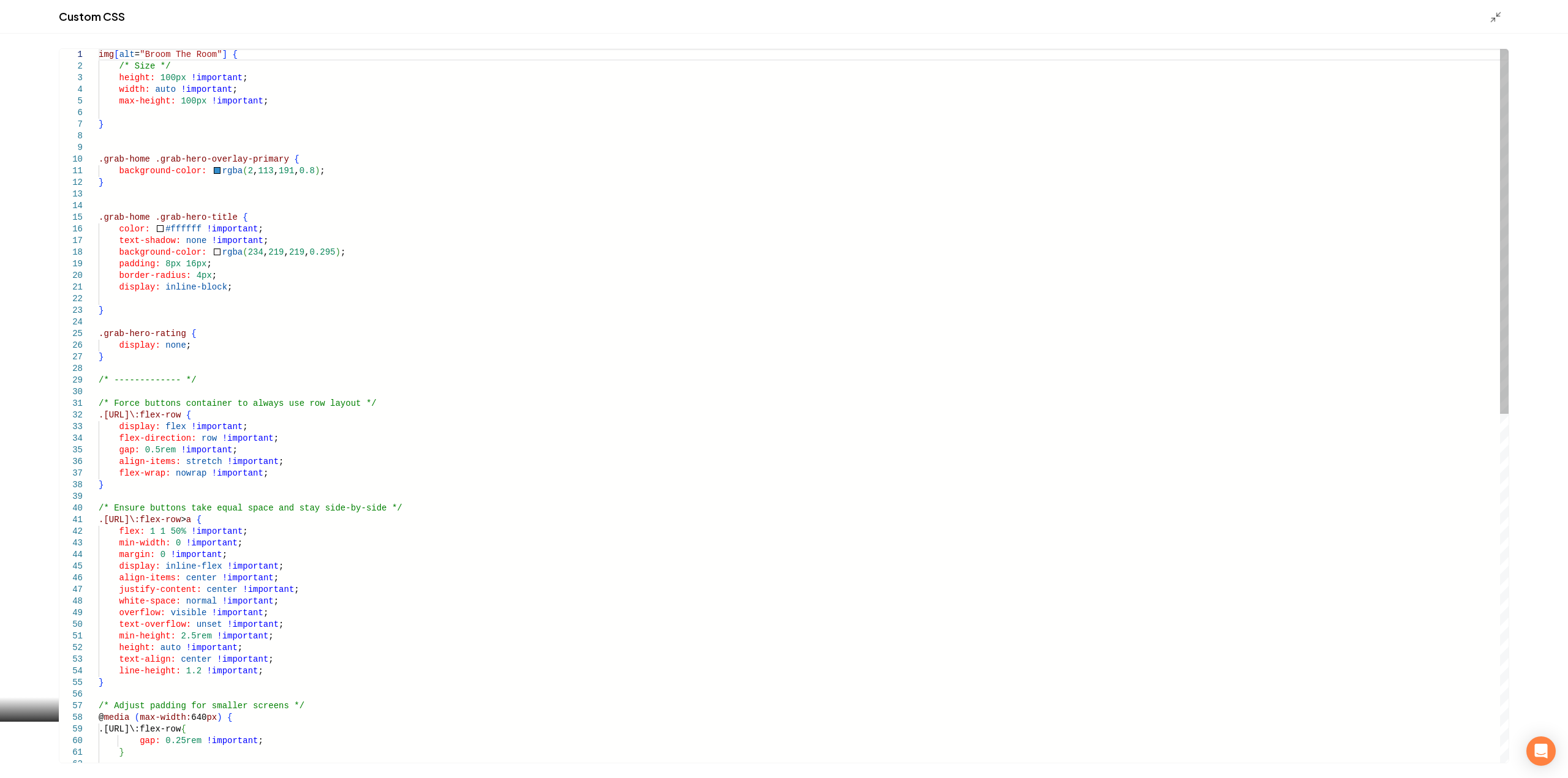
drag, startPoint x: 97, startPoint y: 404, endPoint x: 118, endPoint y: 436, distance: 38.3
click at [118, 436] on div "1 2 3 4 5 6 7 8 9 10 11 12 13 14 15 16 17 18 19 20 21 22 23 24 25 26 27 28 29 3…" at bounding box center [784, 406] width 1449 height 714
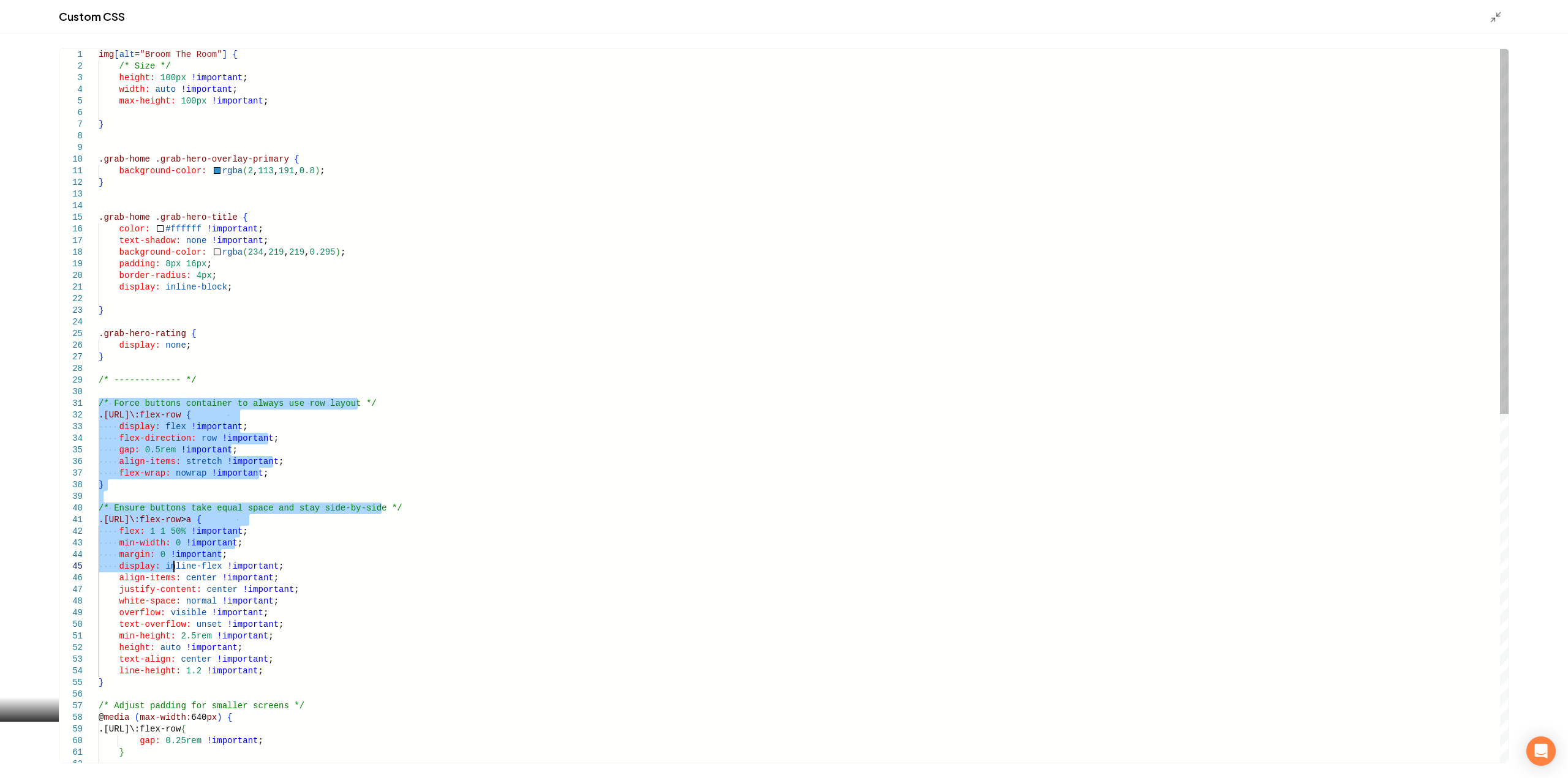
type textarea "**********"
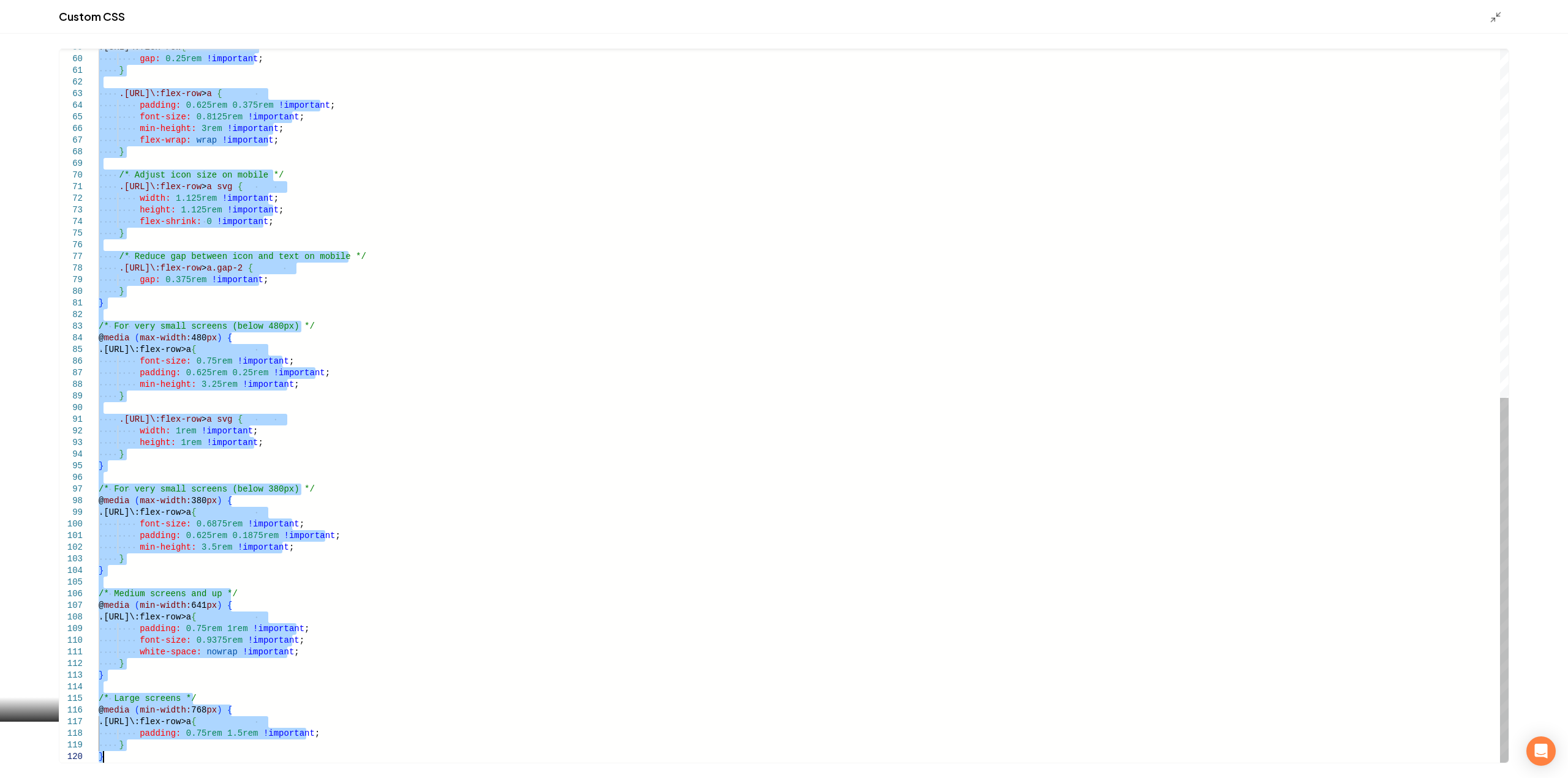
drag, startPoint x: 99, startPoint y: 405, endPoint x: 340, endPoint y: 807, distance: 468.7
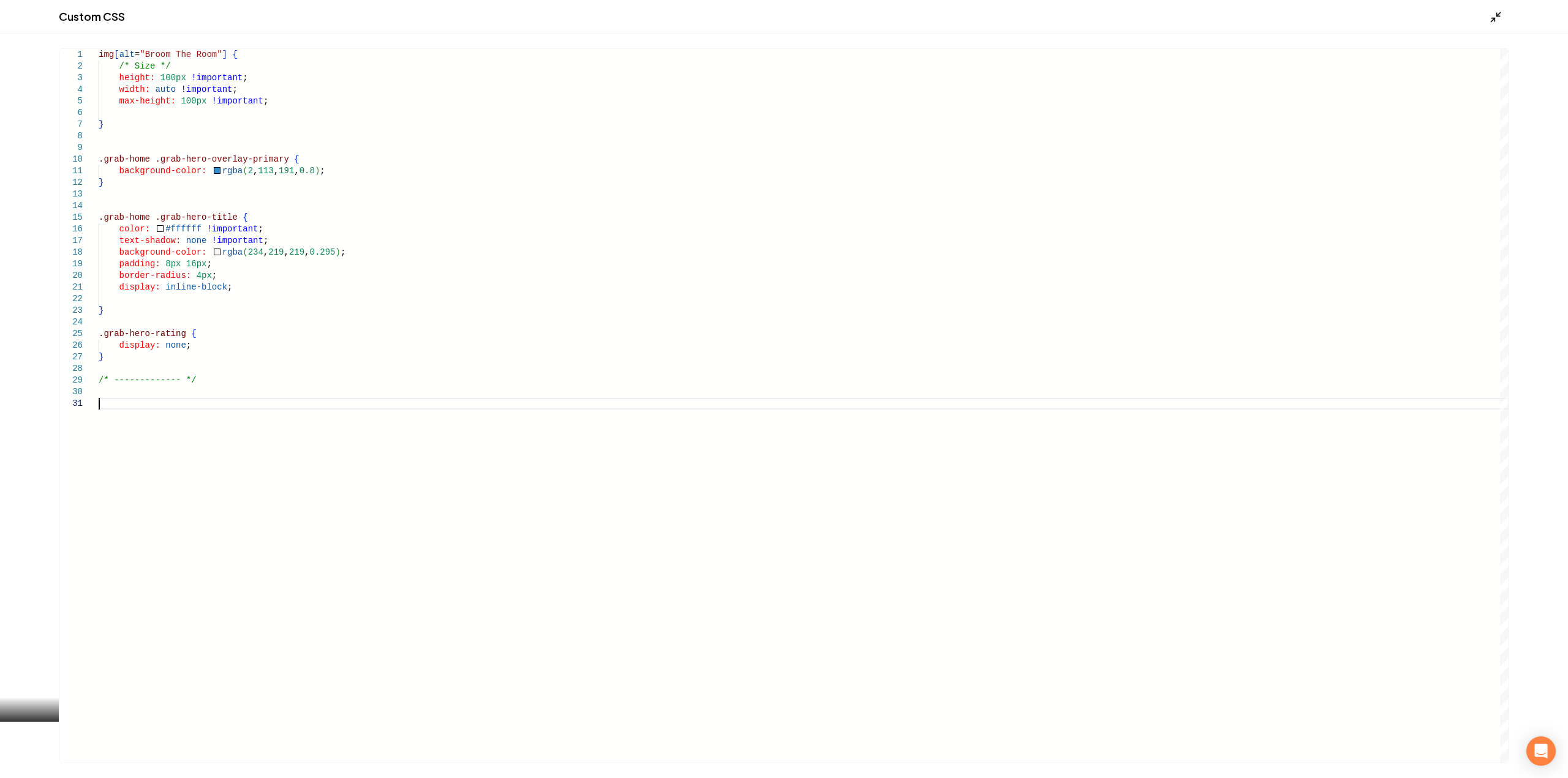
click at [1498, 16] on polyline "Main content area" at bounding box center [1497, 14] width 3 height 3
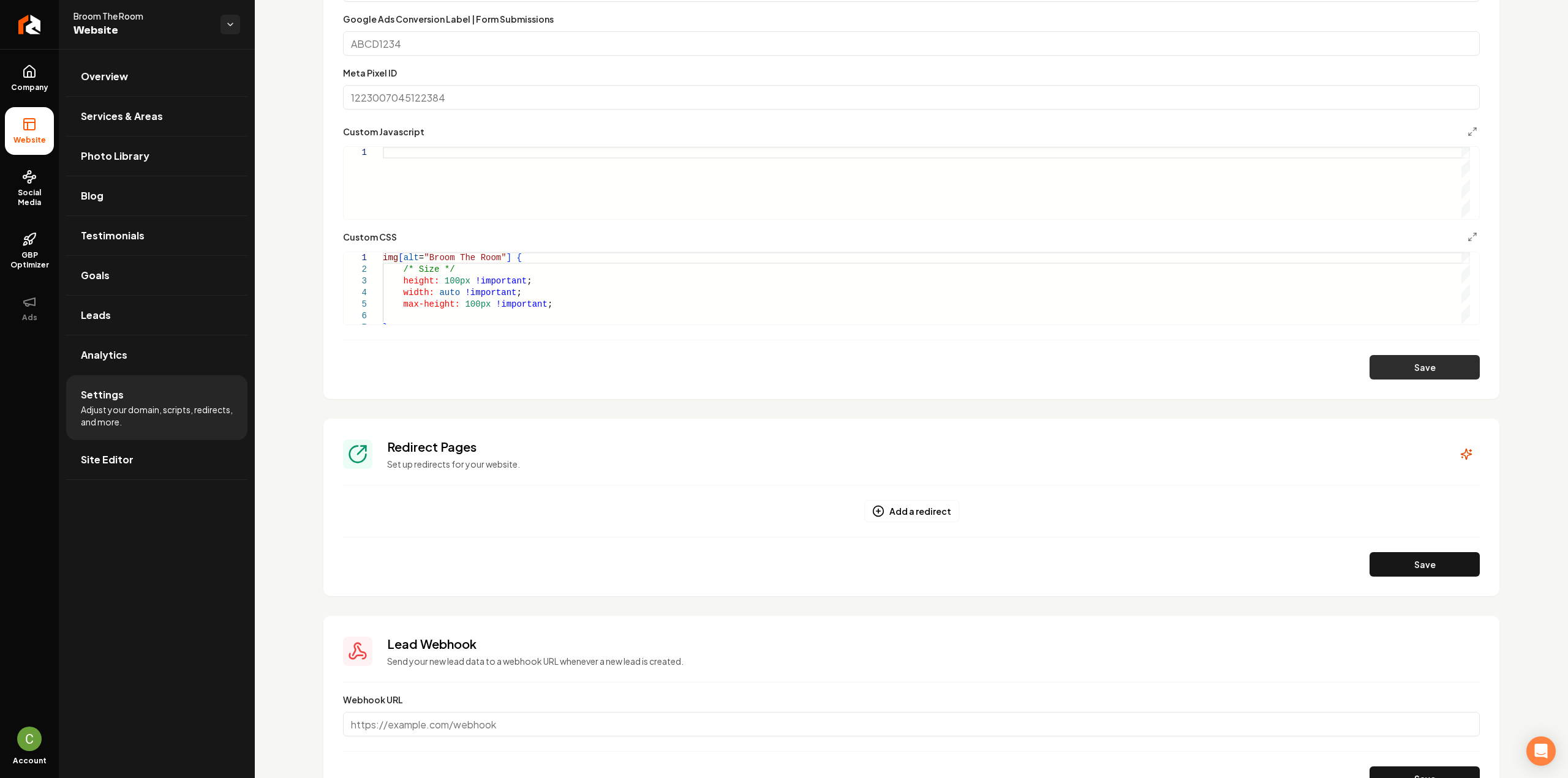
click at [1405, 363] on button "Save" at bounding box center [1424, 367] width 110 height 24
click at [1467, 231] on button "Main content area" at bounding box center [1472, 237] width 15 height 15
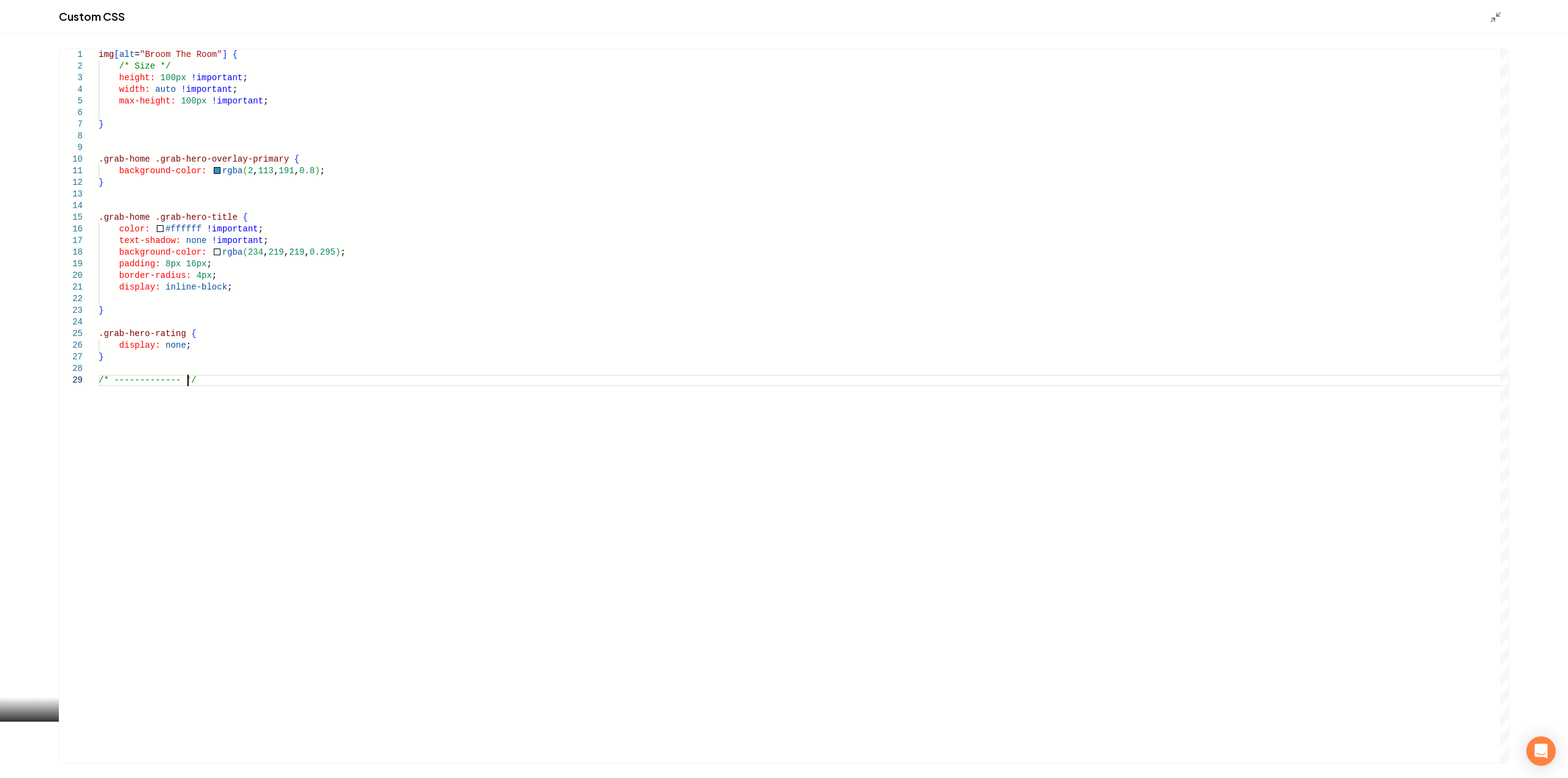
click at [407, 441] on div "img [ alt = "Broom The Room" ] { /* Size */ height: 100px !important ; width: a…" at bounding box center [803, 406] width 1410 height 714
type textarea "**********"
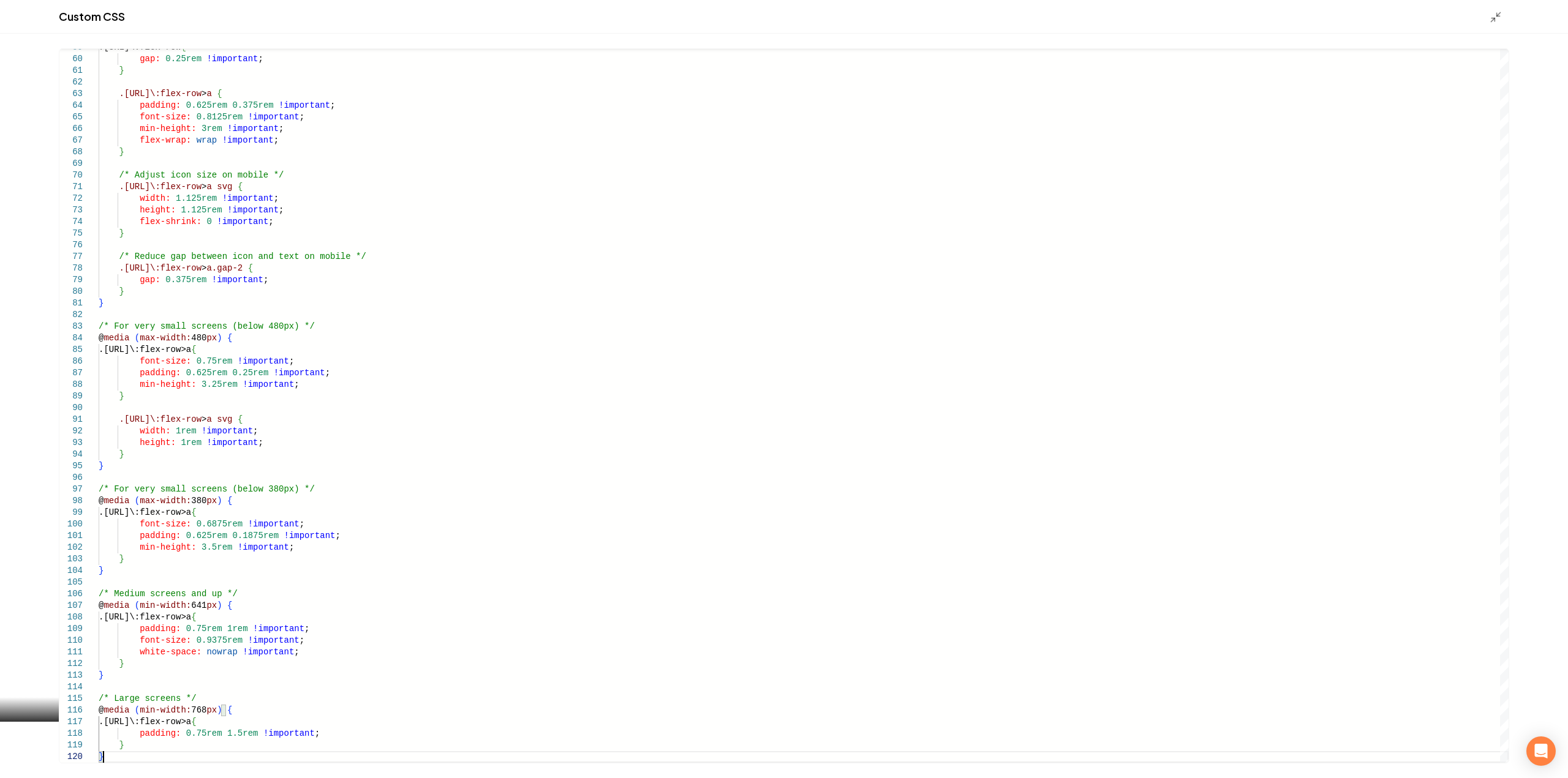
type textarea "**********"
click at [1491, 17] on icon "Main content area" at bounding box center [1495, 17] width 12 height 12
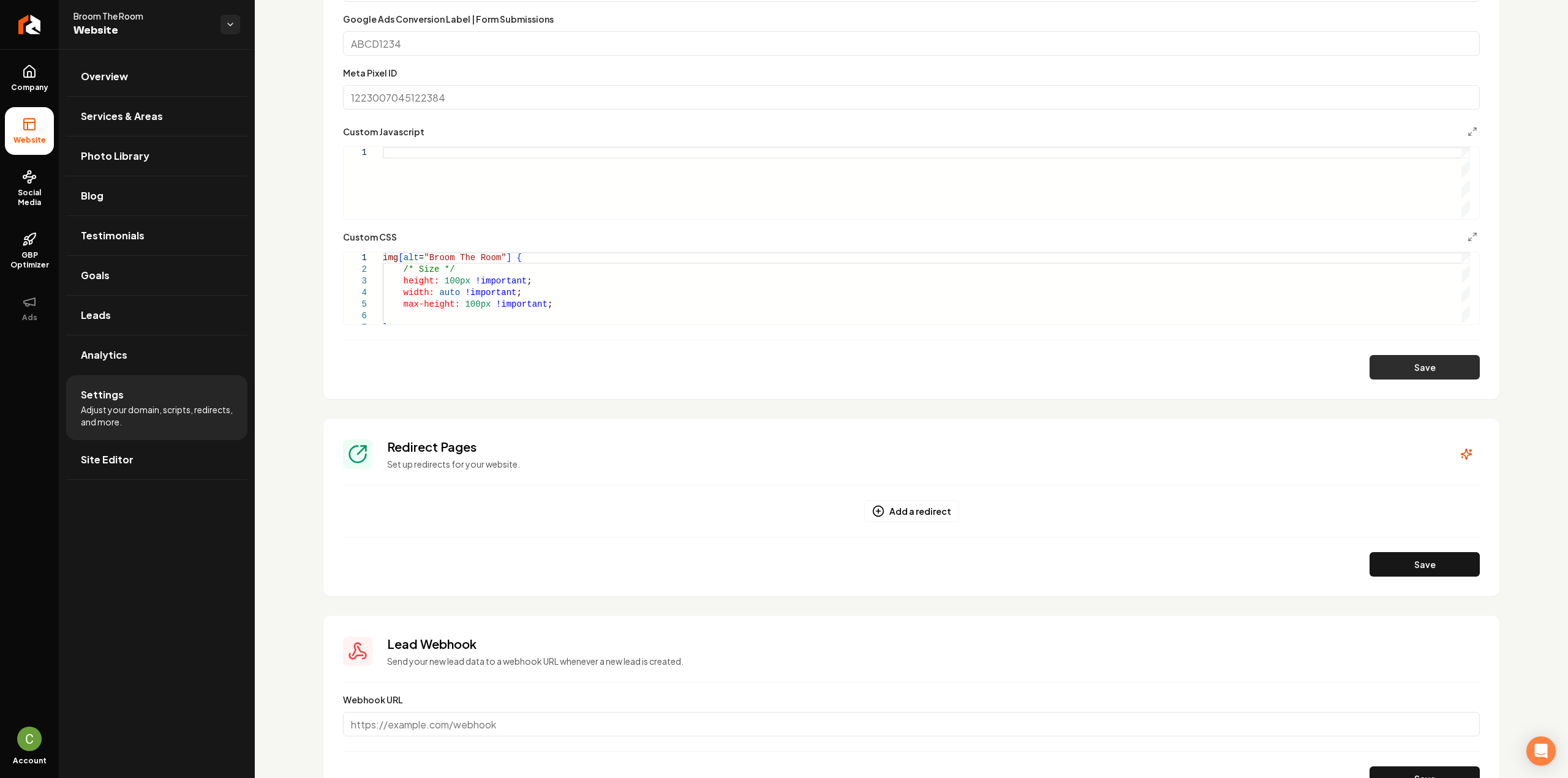
click at [1428, 363] on button "Save" at bounding box center [1424, 367] width 110 height 24
click at [1468, 232] on icon "Main content area" at bounding box center [1472, 236] width 10 height 10
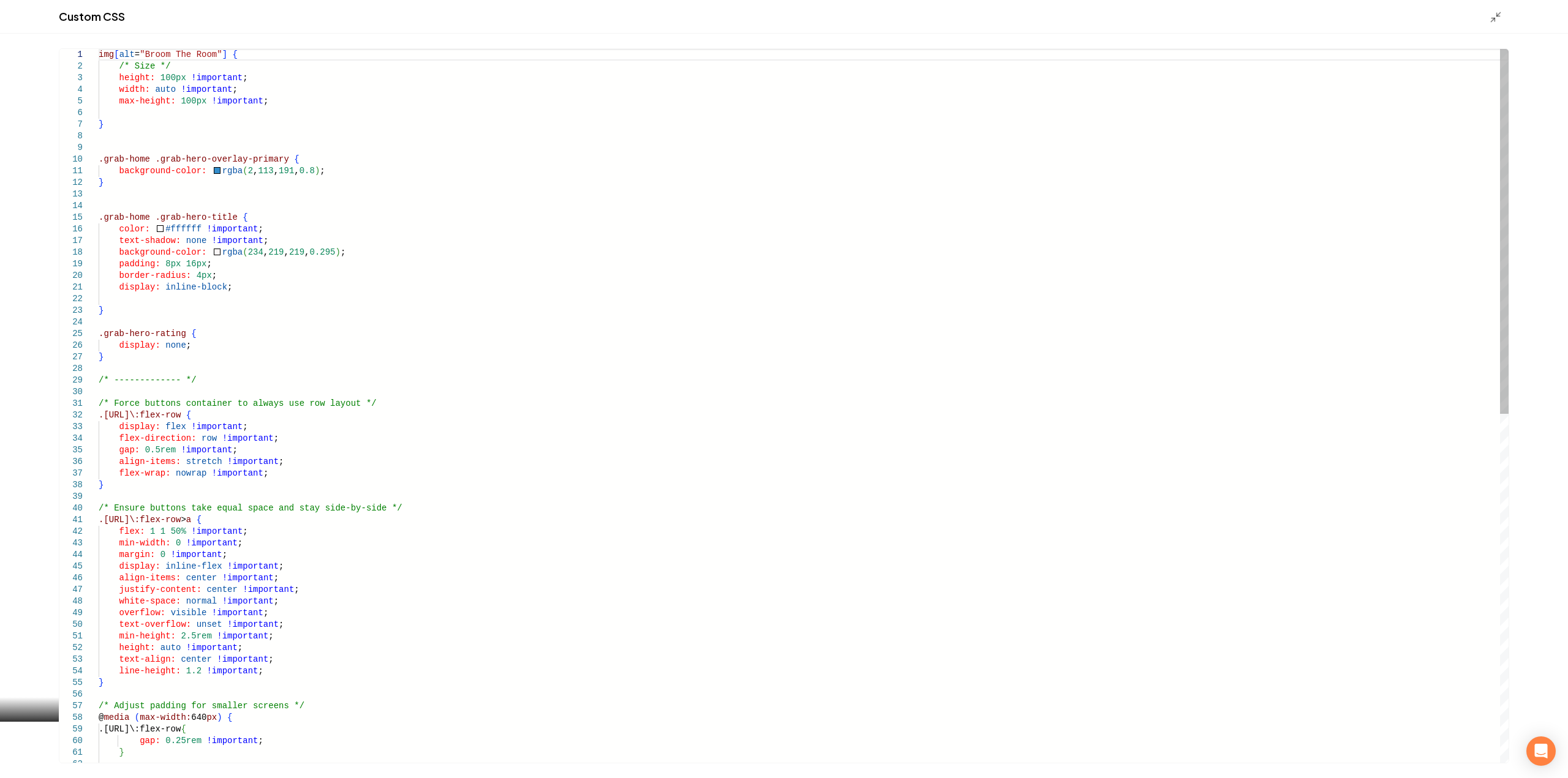
scroll to position [0, 0]
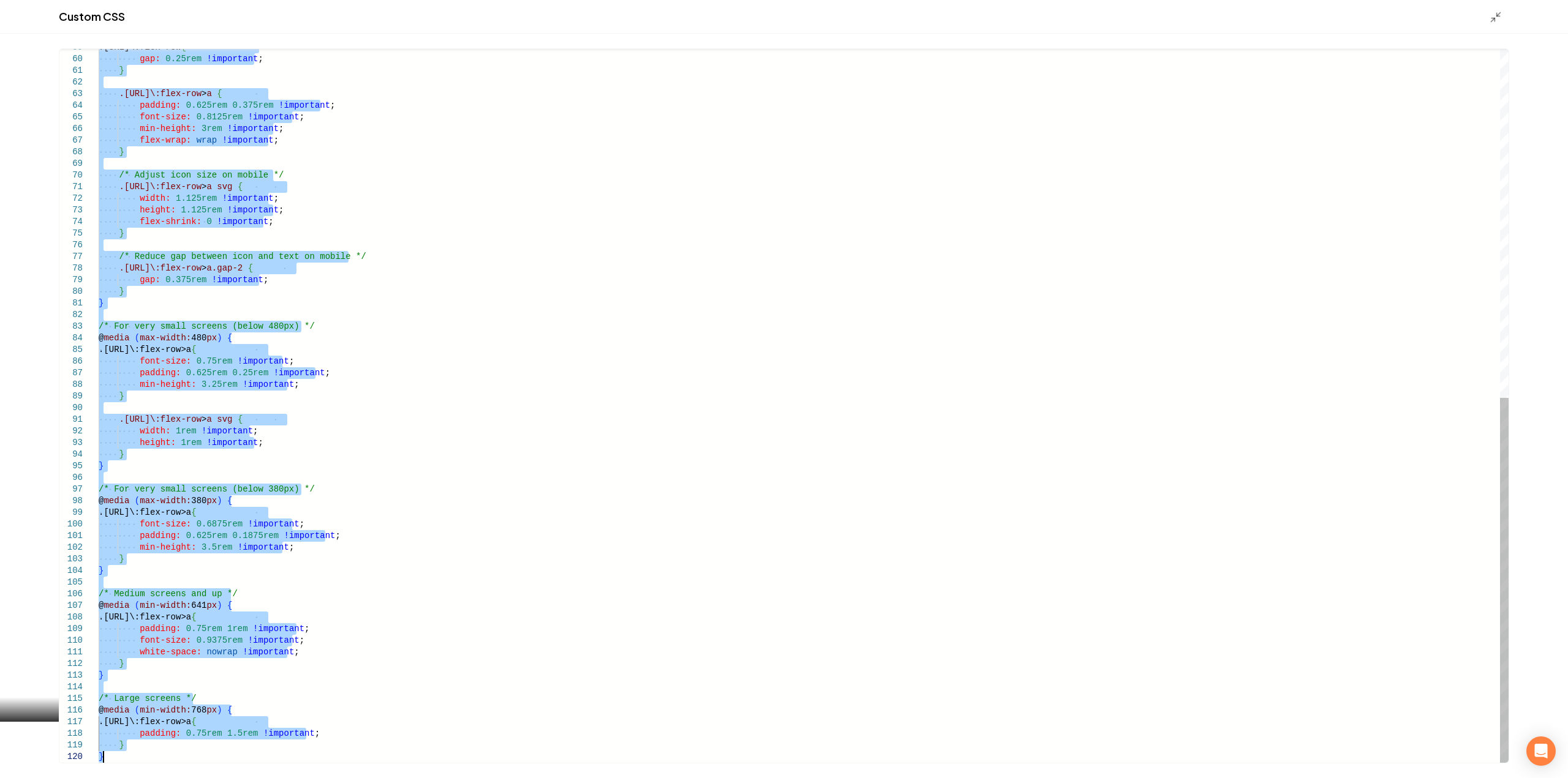
drag, startPoint x: 100, startPoint y: 401, endPoint x: 273, endPoint y: 807, distance: 441.3
type textarea "**********"
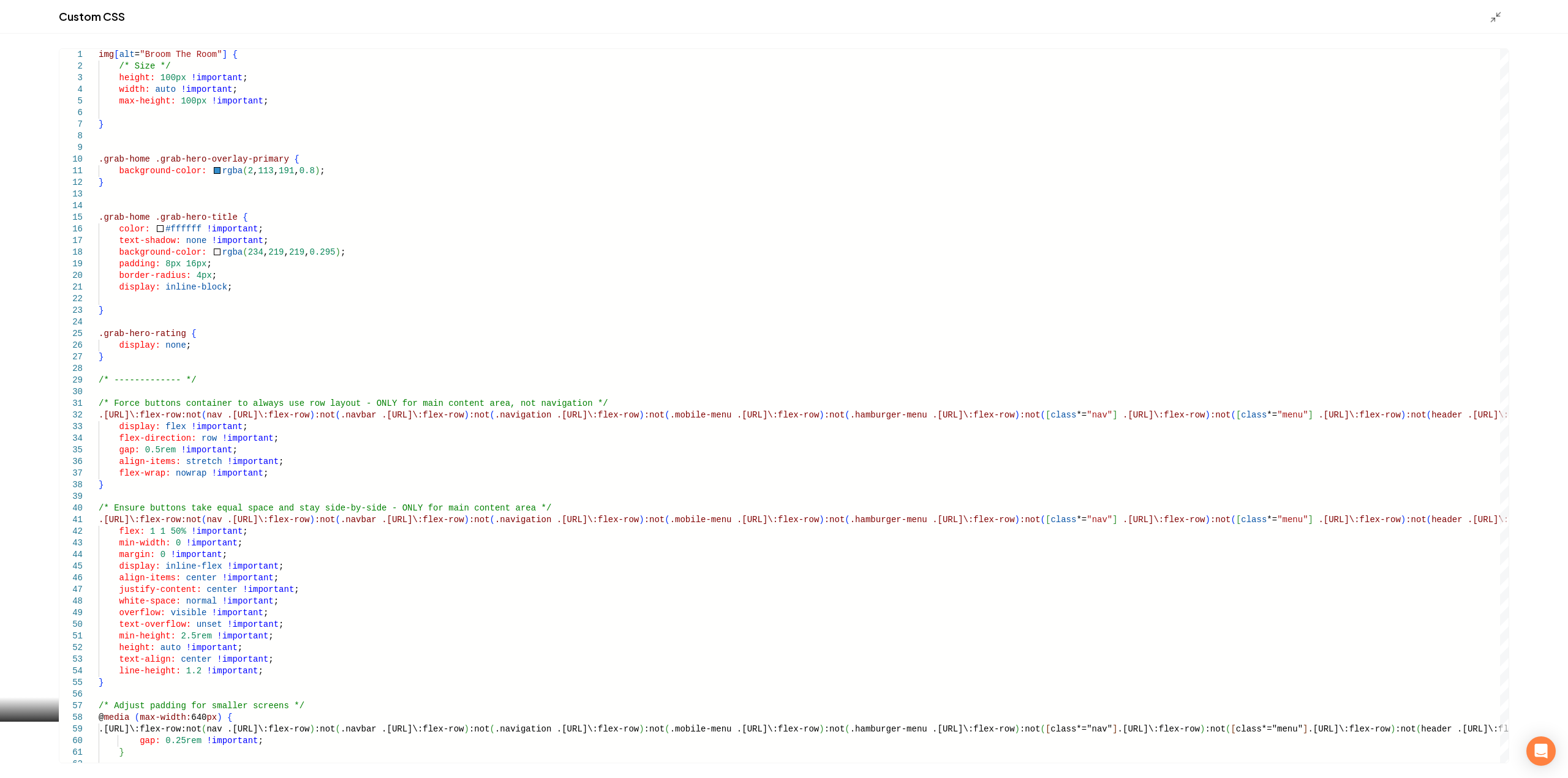
click at [1487, 19] on div "Custom CSS" at bounding box center [784, 17] width 1568 height 33
click at [1492, 19] on polyline "Main content area" at bounding box center [1492, 19] width 3 height 3
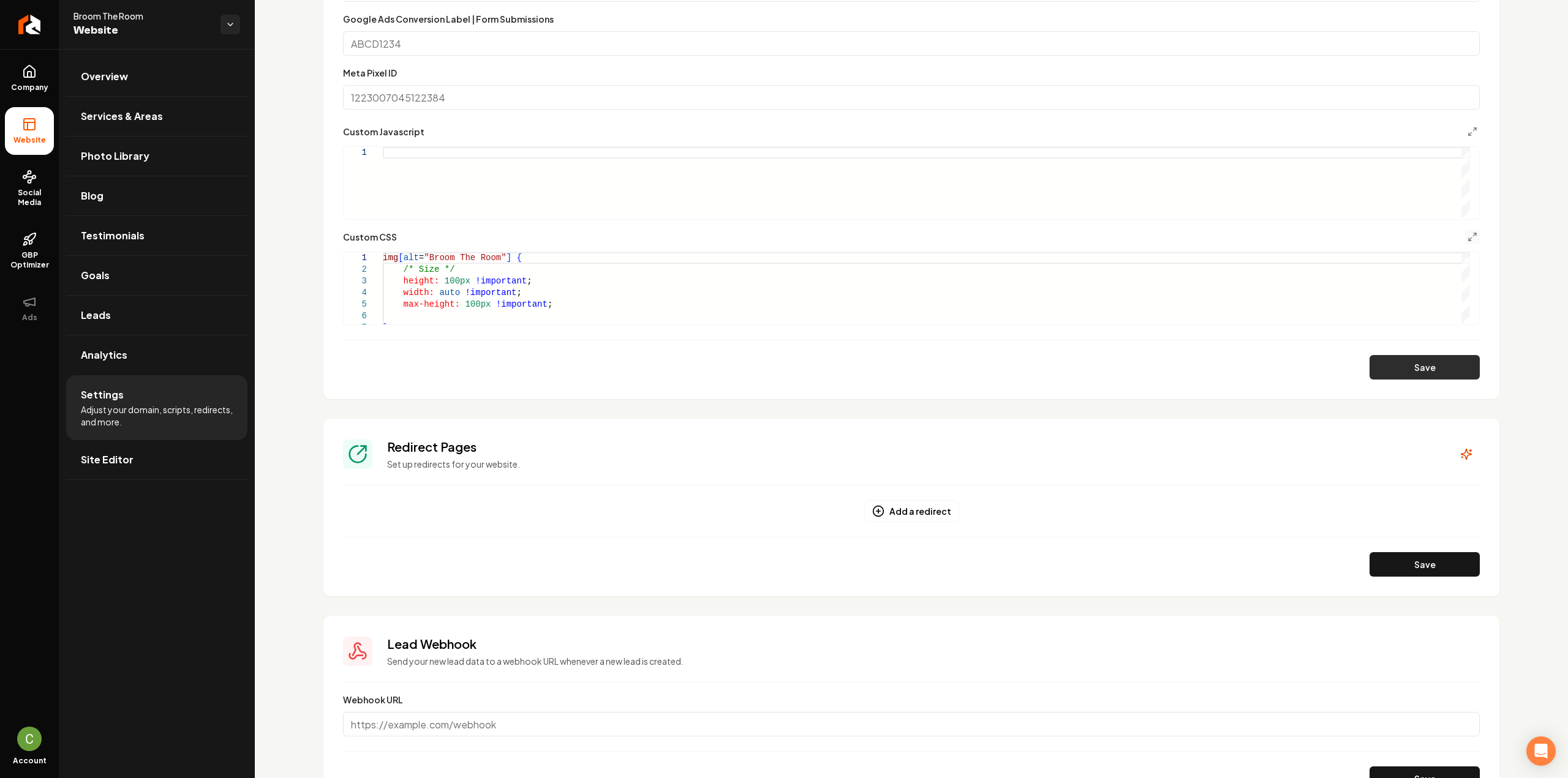
click at [1389, 365] on button "Save" at bounding box center [1424, 367] width 110 height 24
click at [1468, 236] on icon "Main content area" at bounding box center [1472, 236] width 10 height 10
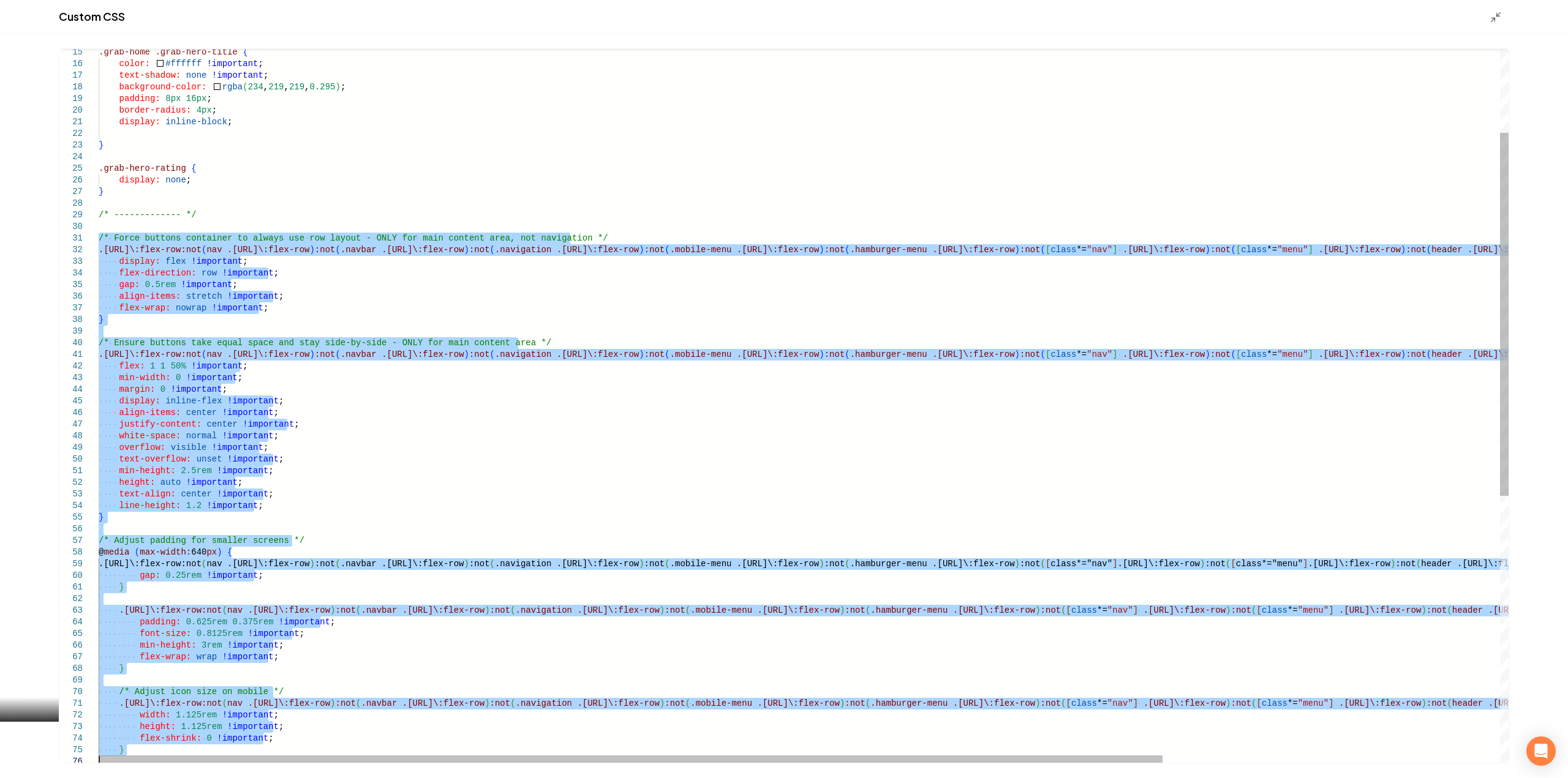
type textarea "**********"
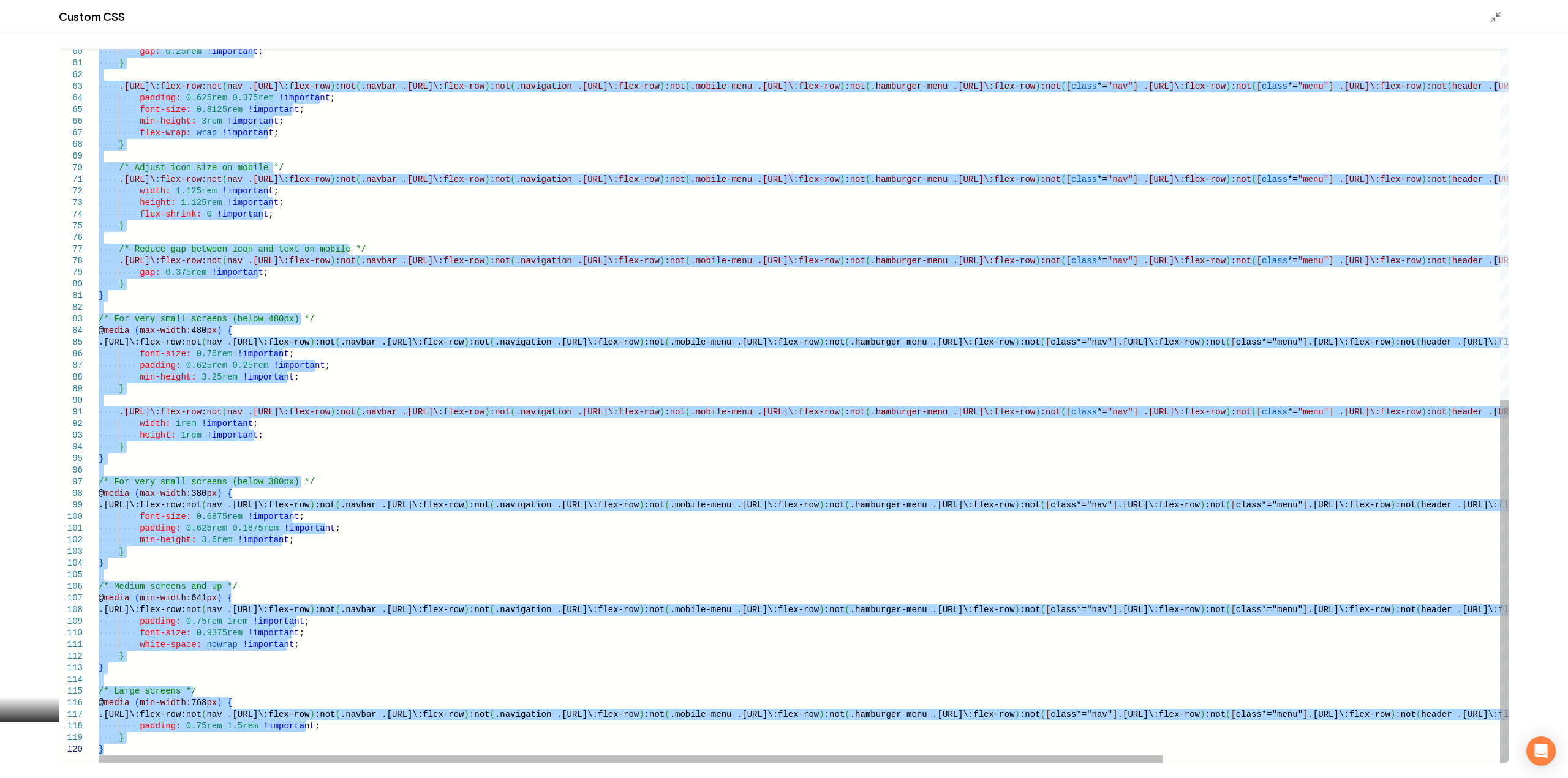
drag, startPoint x: 100, startPoint y: 402, endPoint x: 496, endPoint y: 806, distance: 565.7
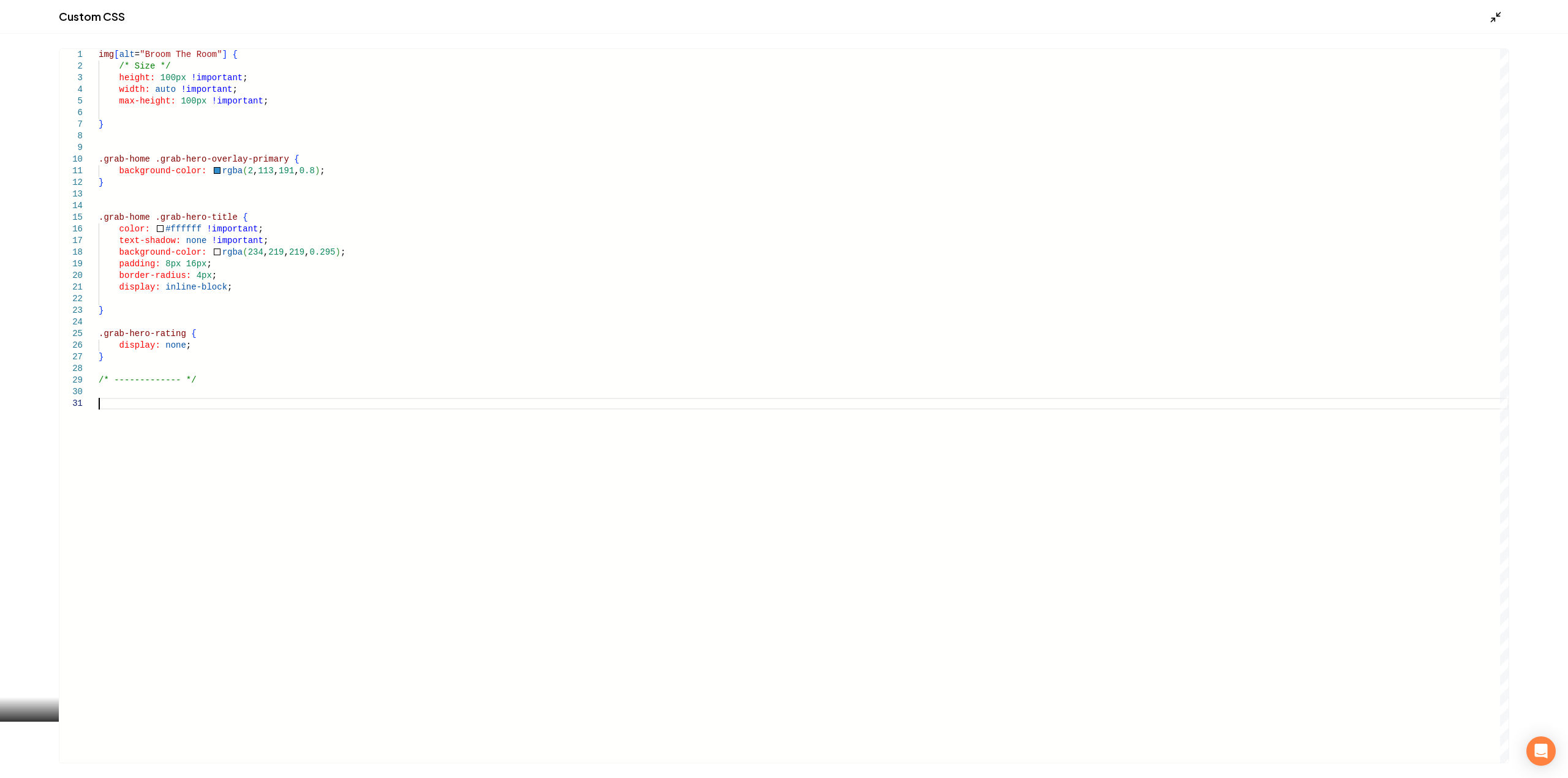
click at [1498, 19] on icon "Main content area" at bounding box center [1495, 17] width 12 height 12
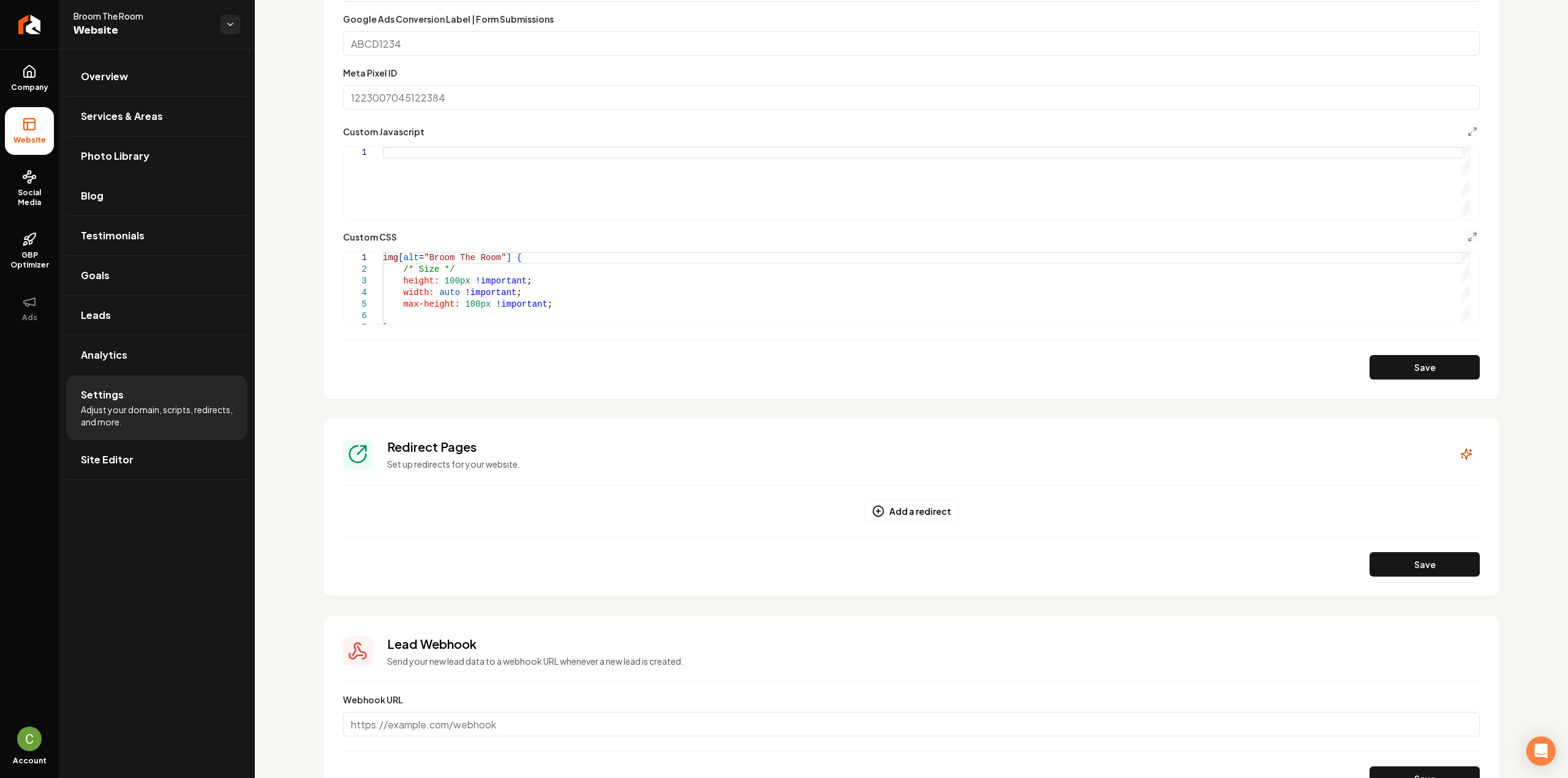
click at [1433, 377] on button "Save" at bounding box center [1424, 367] width 110 height 24
click at [451, 327] on form "**********" at bounding box center [911, 114] width 1137 height 529
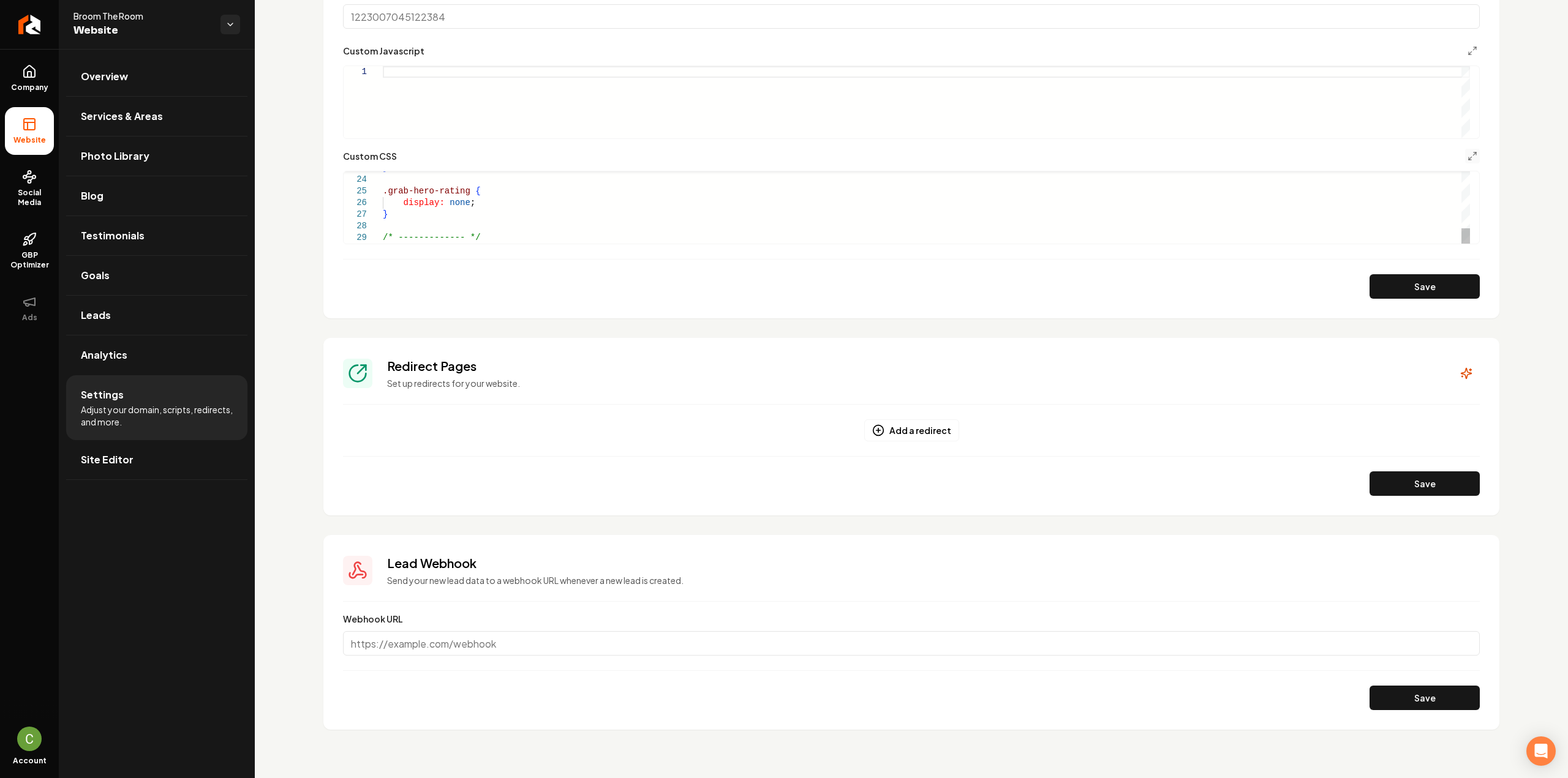
click at [538, 236] on div "} .grab-hero-rating { display: none ; } /* ------------- */" at bounding box center [927, 75] width 1087 height 338
type textarea "**********"
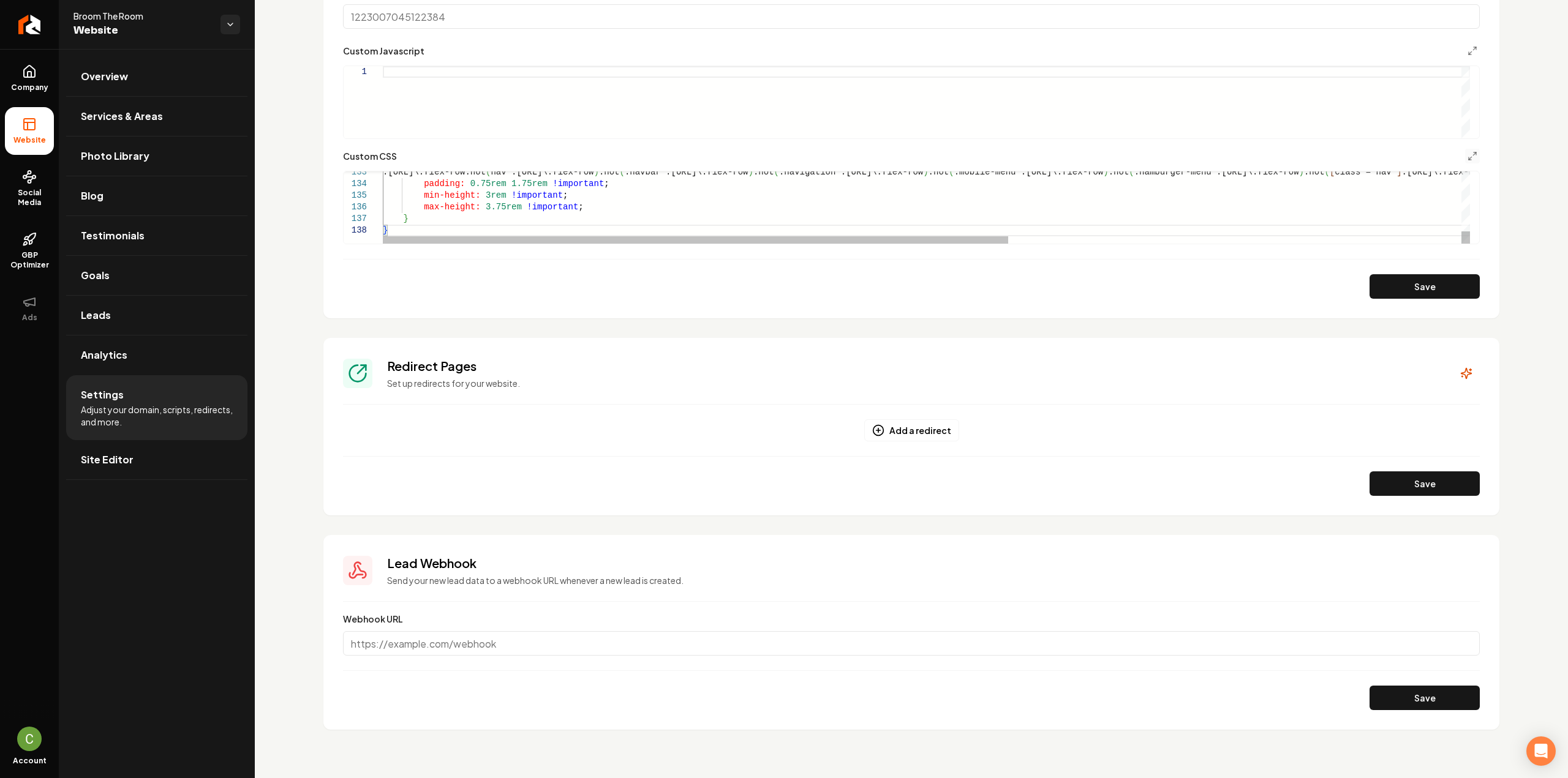
click at [1419, 289] on button "Save" at bounding box center [1424, 287] width 110 height 24
type textarea "**********"
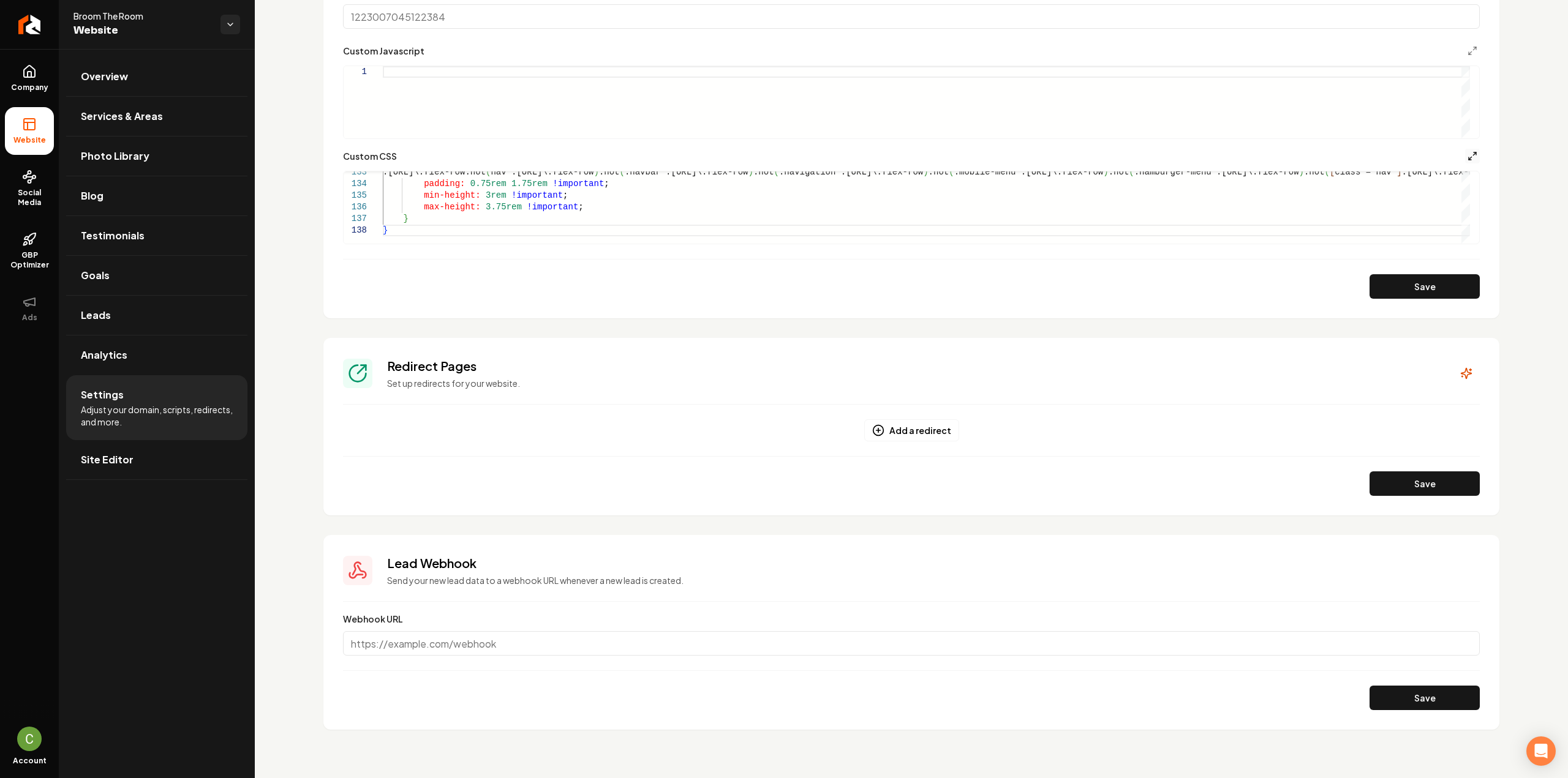
click at [1468, 154] on icon "Main content area" at bounding box center [1472, 156] width 10 height 10
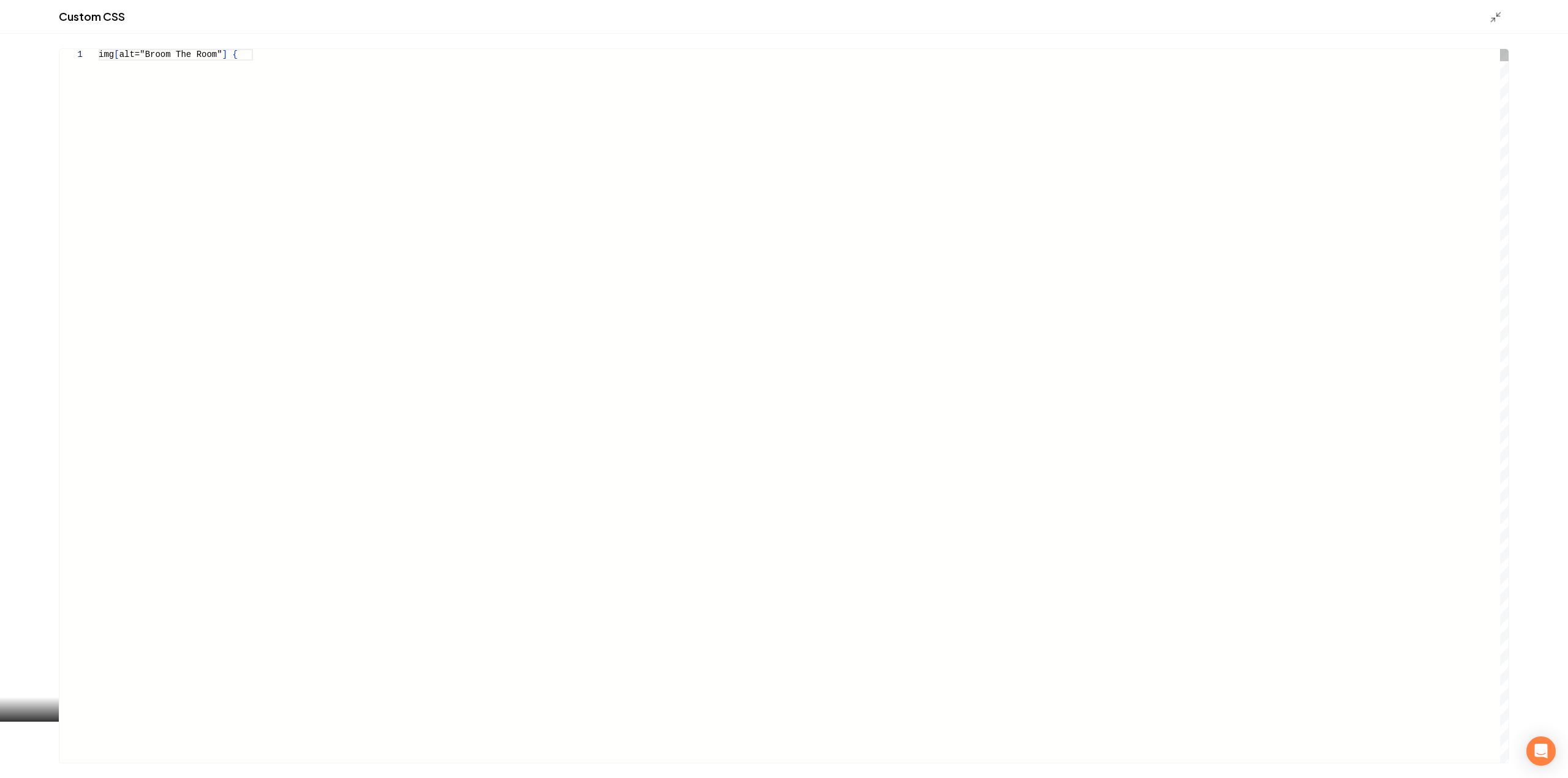
scroll to position [720, 0]
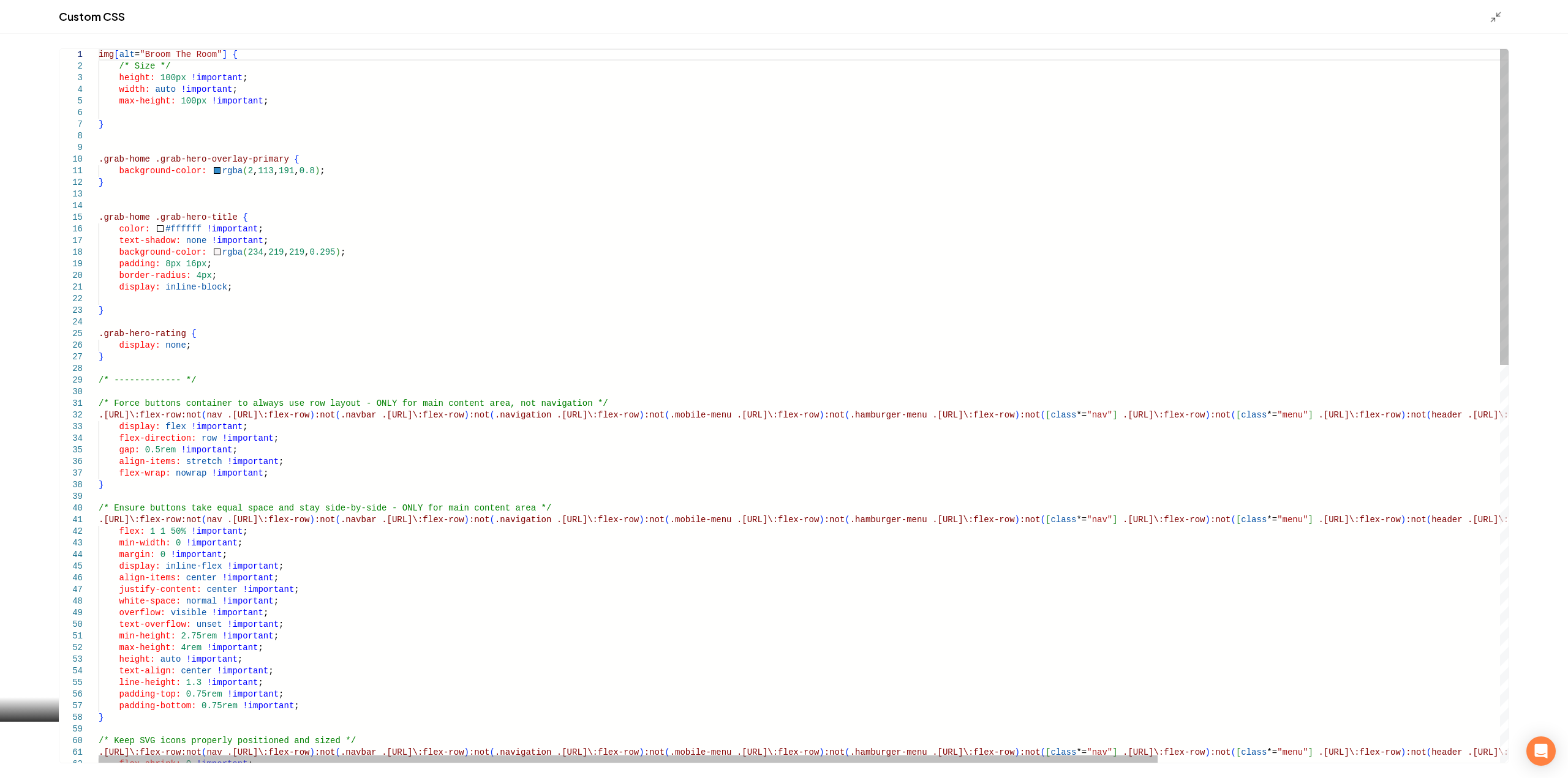
drag, startPoint x: 97, startPoint y: 404, endPoint x: 157, endPoint y: 498, distance: 111.5
click at [167, 519] on div "1 2 3 4 5 6 7 8 9 10 11 12 13 14 15 16 17 18 19 20 21 22 23 24 25 26 27 28 29 3…" at bounding box center [784, 406] width 1449 height 714
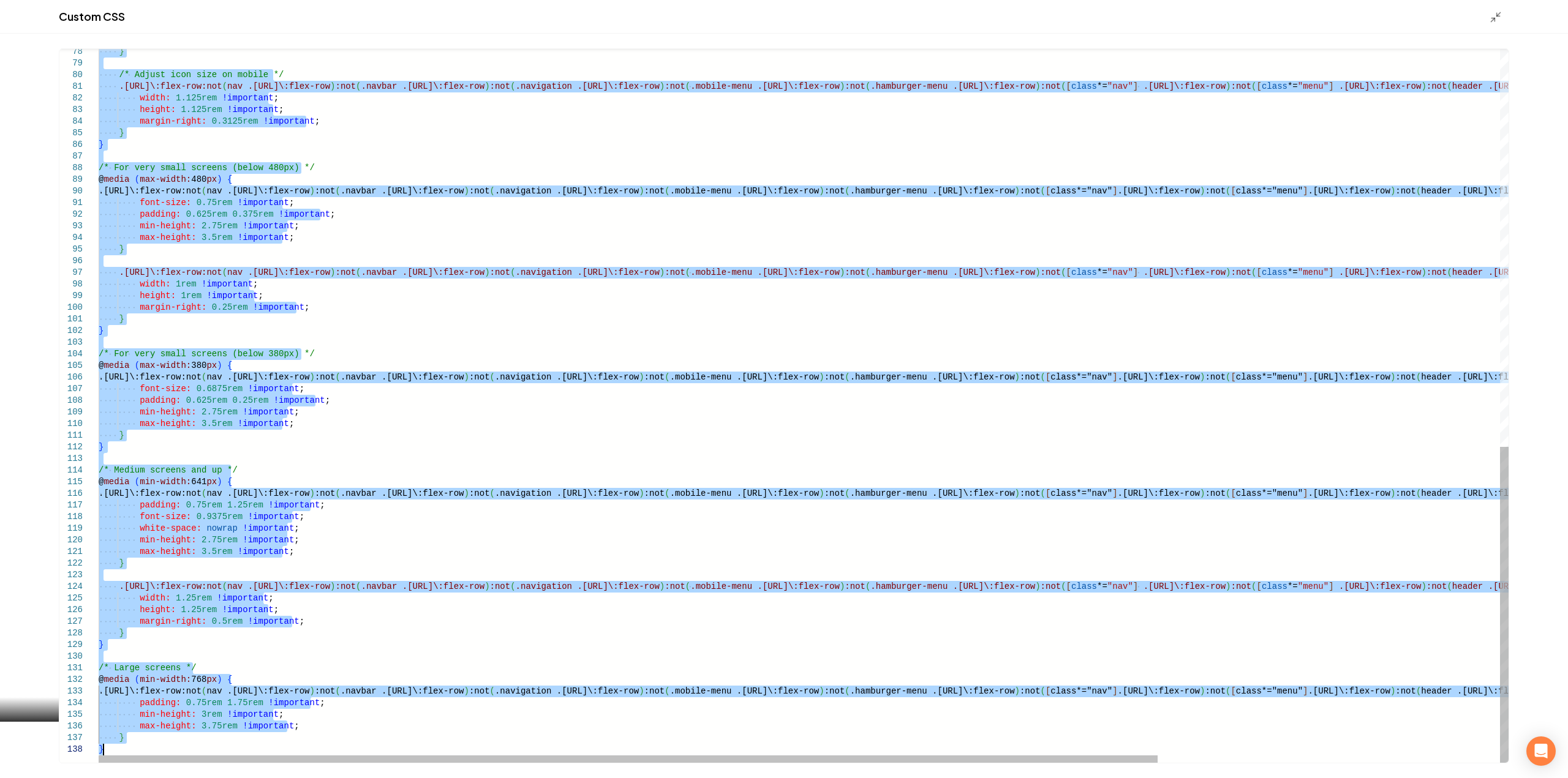
drag, startPoint x: 99, startPoint y: 401, endPoint x: 715, endPoint y: 807, distance: 737.8
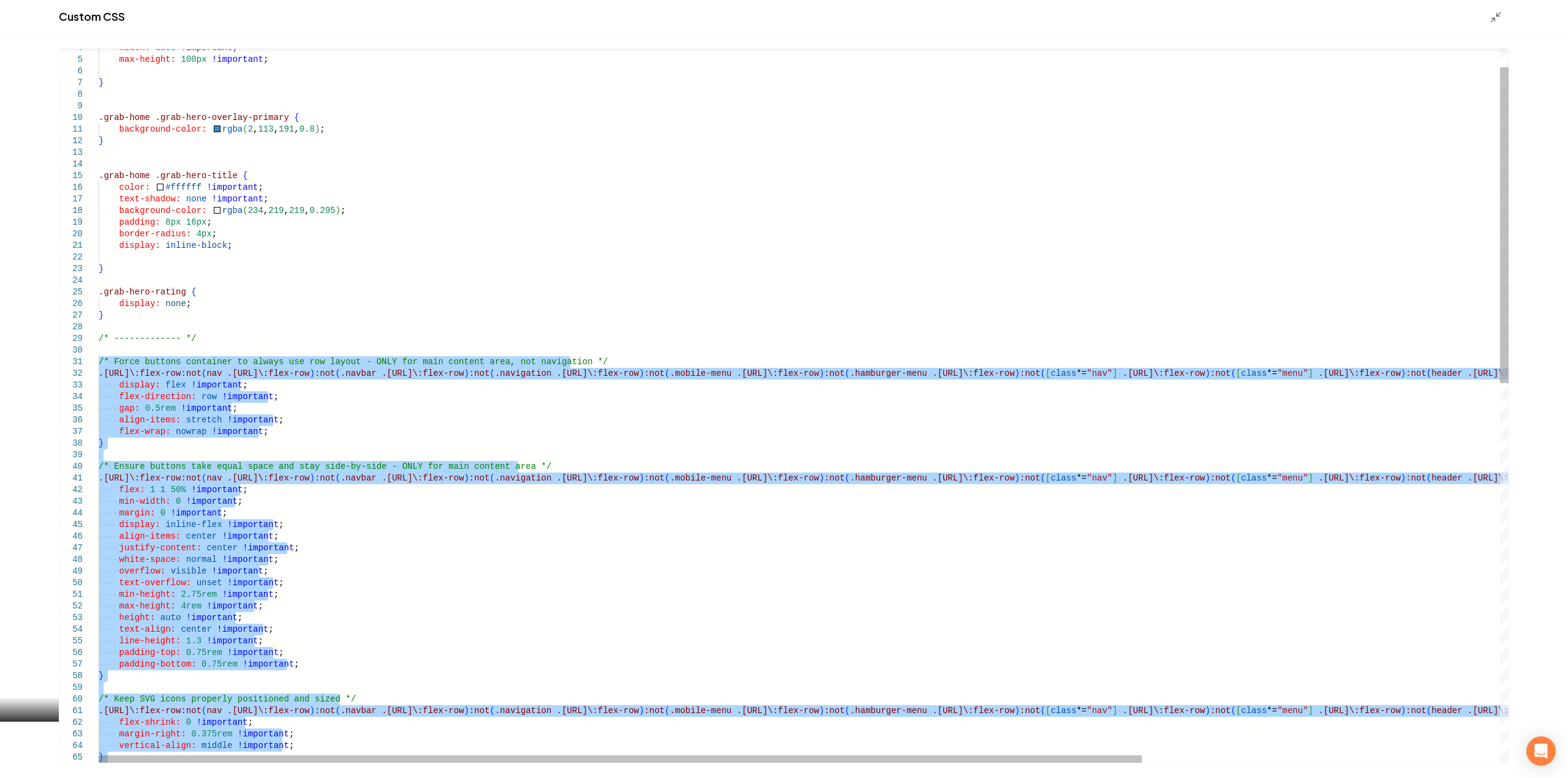
type textarea "**********"
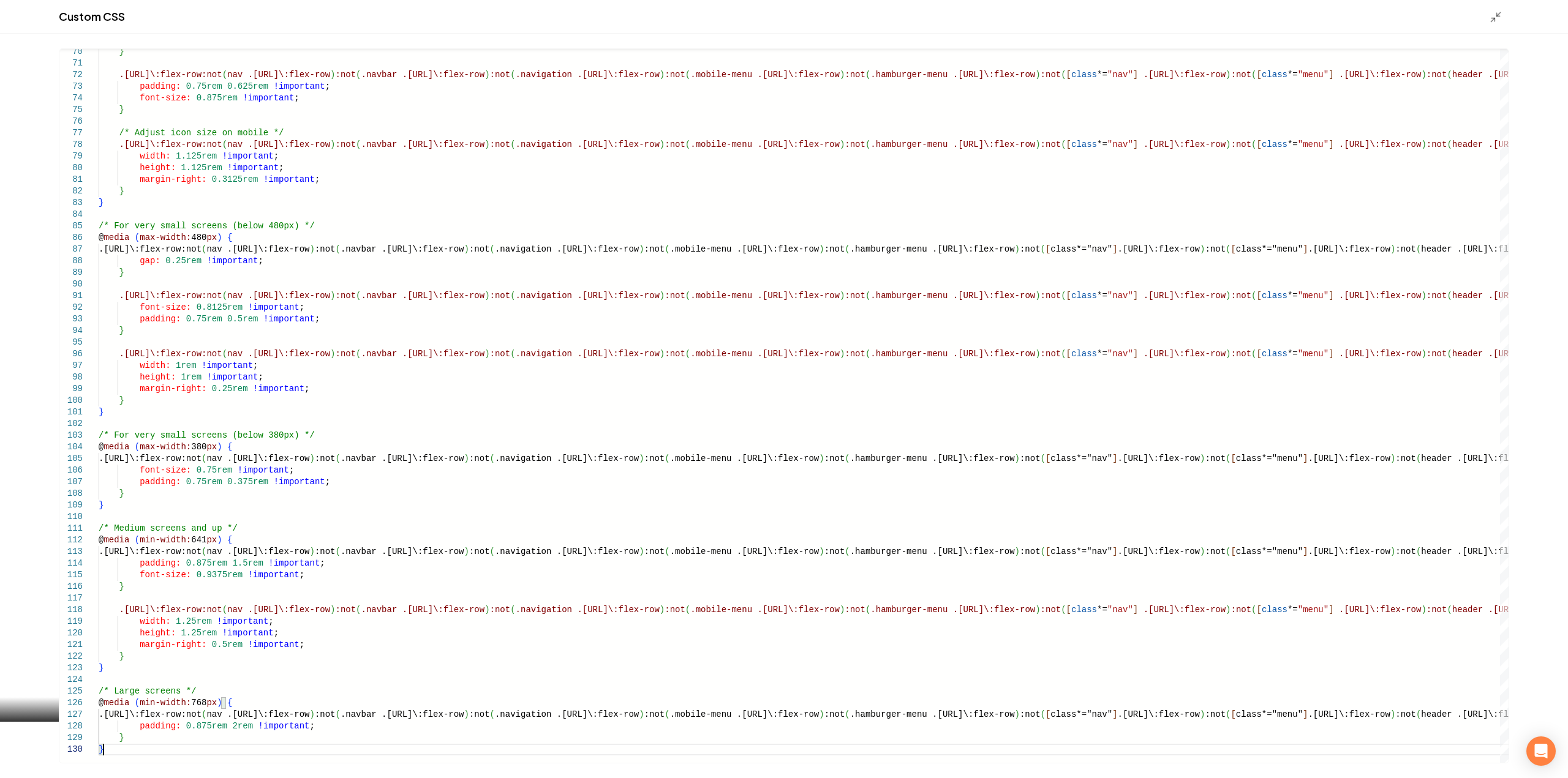
click at [1490, 24] on div "Custom CSS" at bounding box center [784, 17] width 1568 height 33
click at [1490, 21] on icon "Main content area" at bounding box center [1495, 17] width 12 height 12
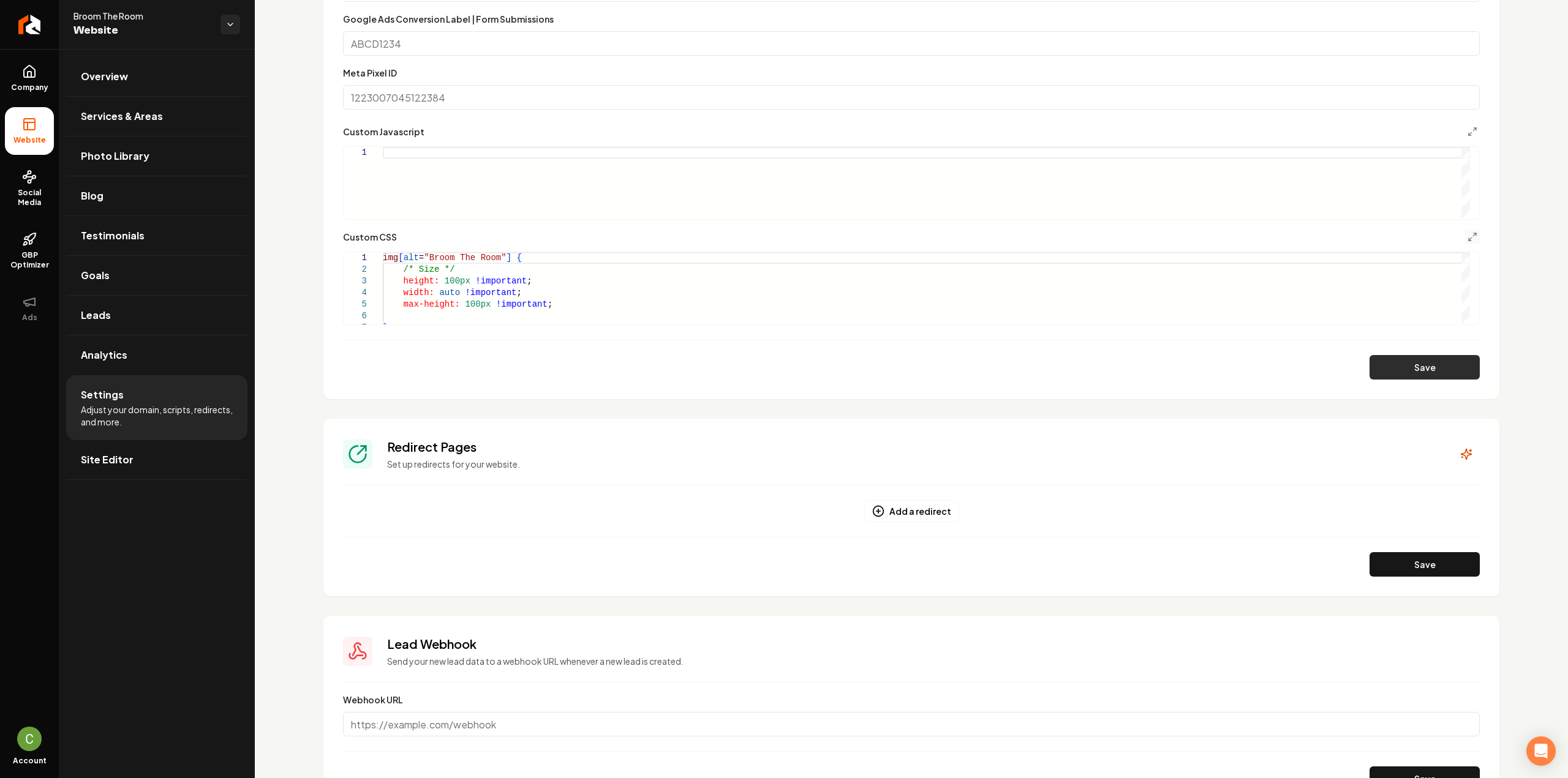
click at [1396, 375] on button "Save" at bounding box center [1424, 367] width 110 height 24
click at [1468, 234] on button "Main content area" at bounding box center [1472, 237] width 15 height 15
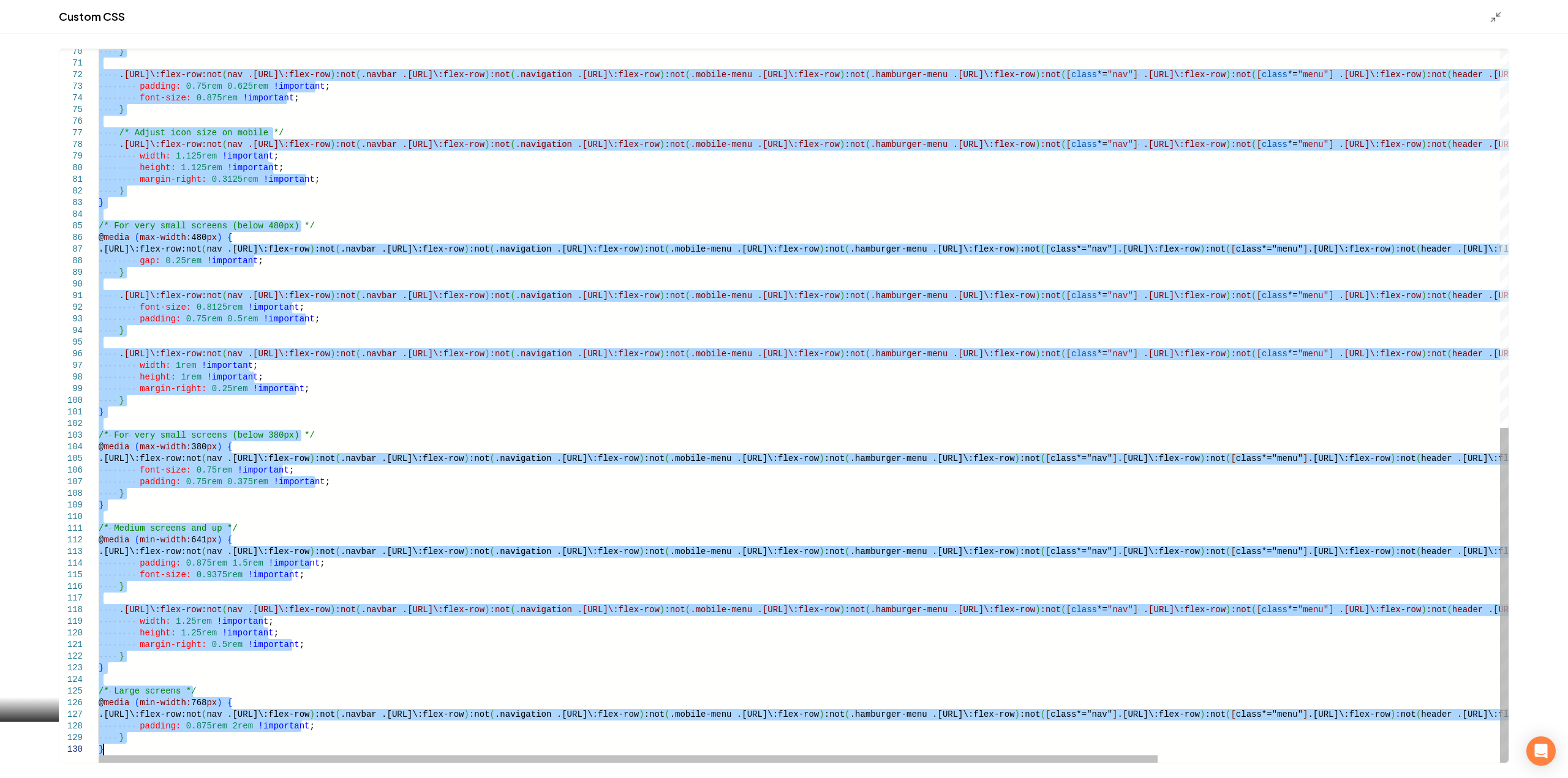
drag, startPoint x: 100, startPoint y: 404, endPoint x: 315, endPoint y: 807, distance: 456.8
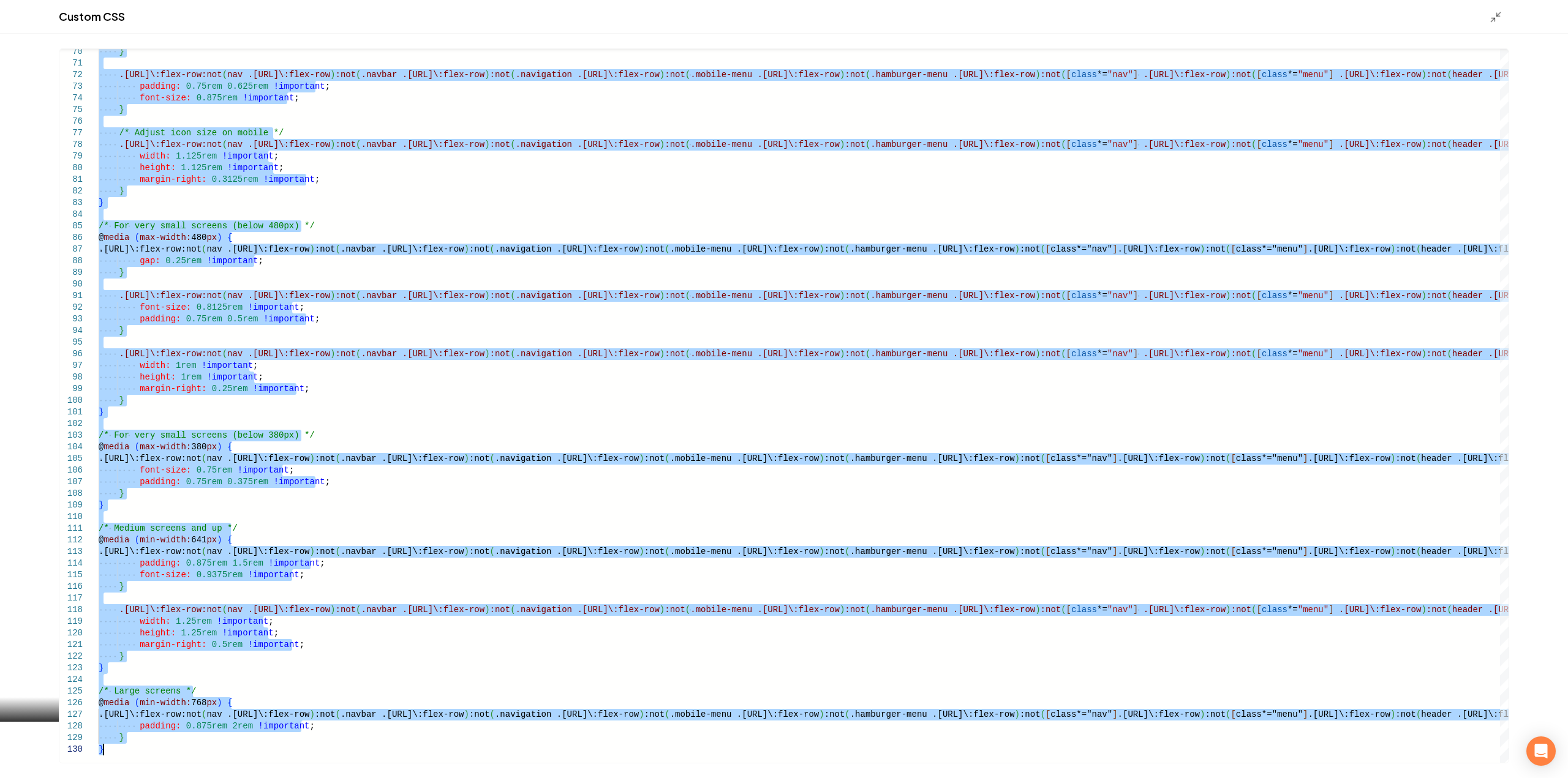
type textarea "* *"
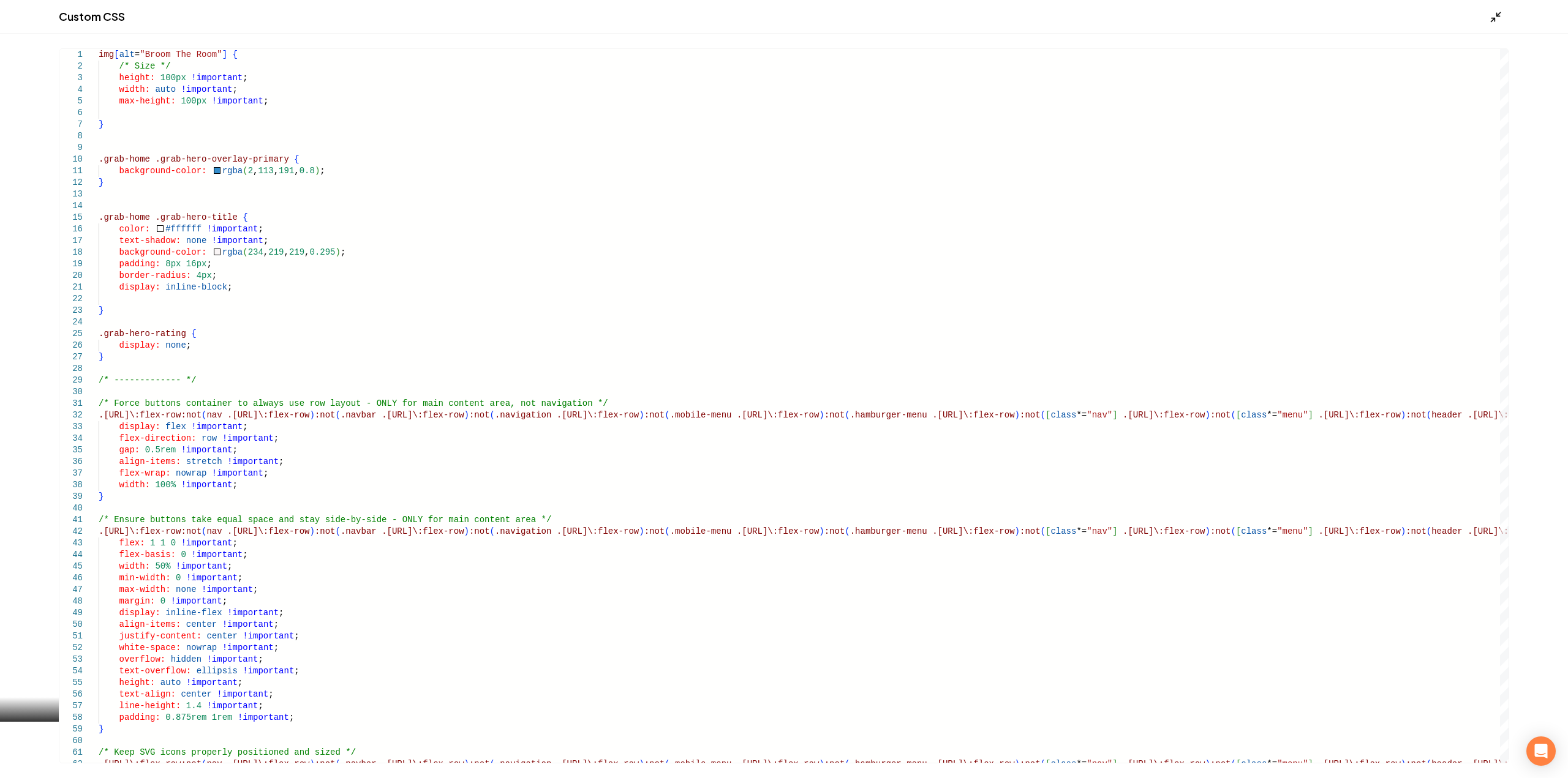
click at [1495, 16] on icon "Main content area" at bounding box center [1495, 17] width 12 height 12
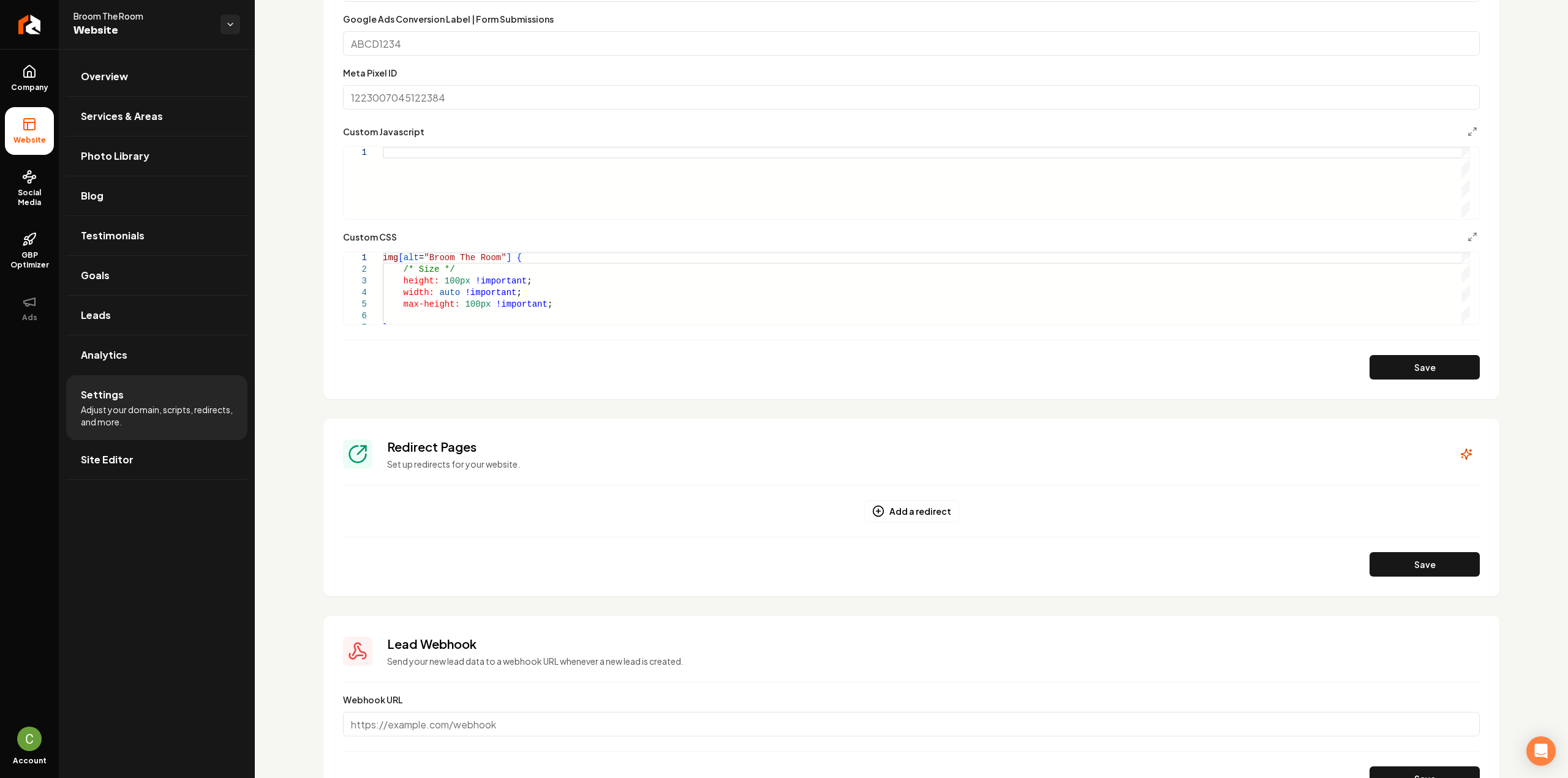
click at [1381, 370] on button "Save" at bounding box center [1424, 367] width 110 height 24
click at [1468, 236] on icon "Main content area" at bounding box center [1472, 236] width 10 height 10
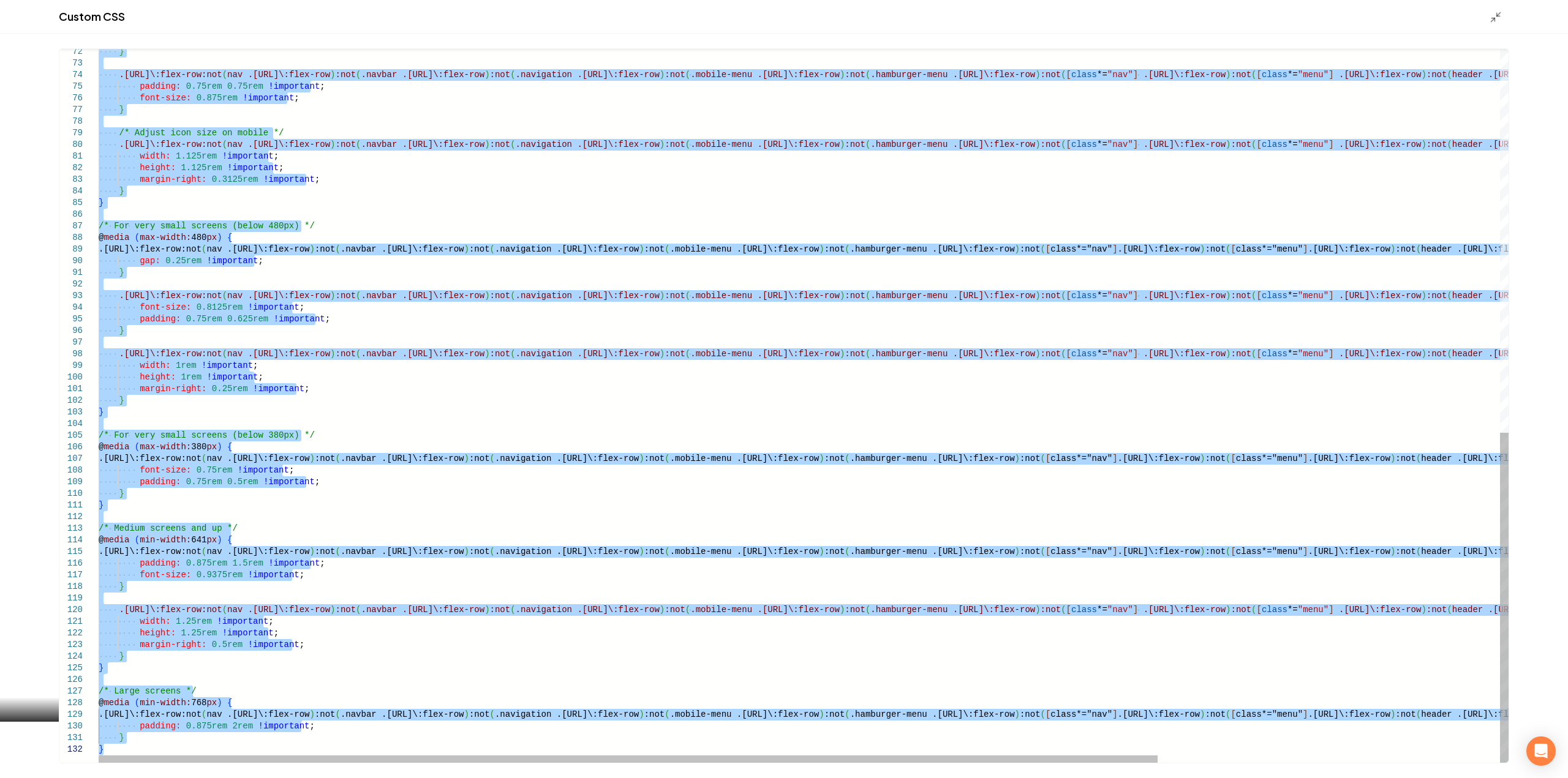
drag, startPoint x: 99, startPoint y: 401, endPoint x: 450, endPoint y: 807, distance: 536.7
type textarea "**********"
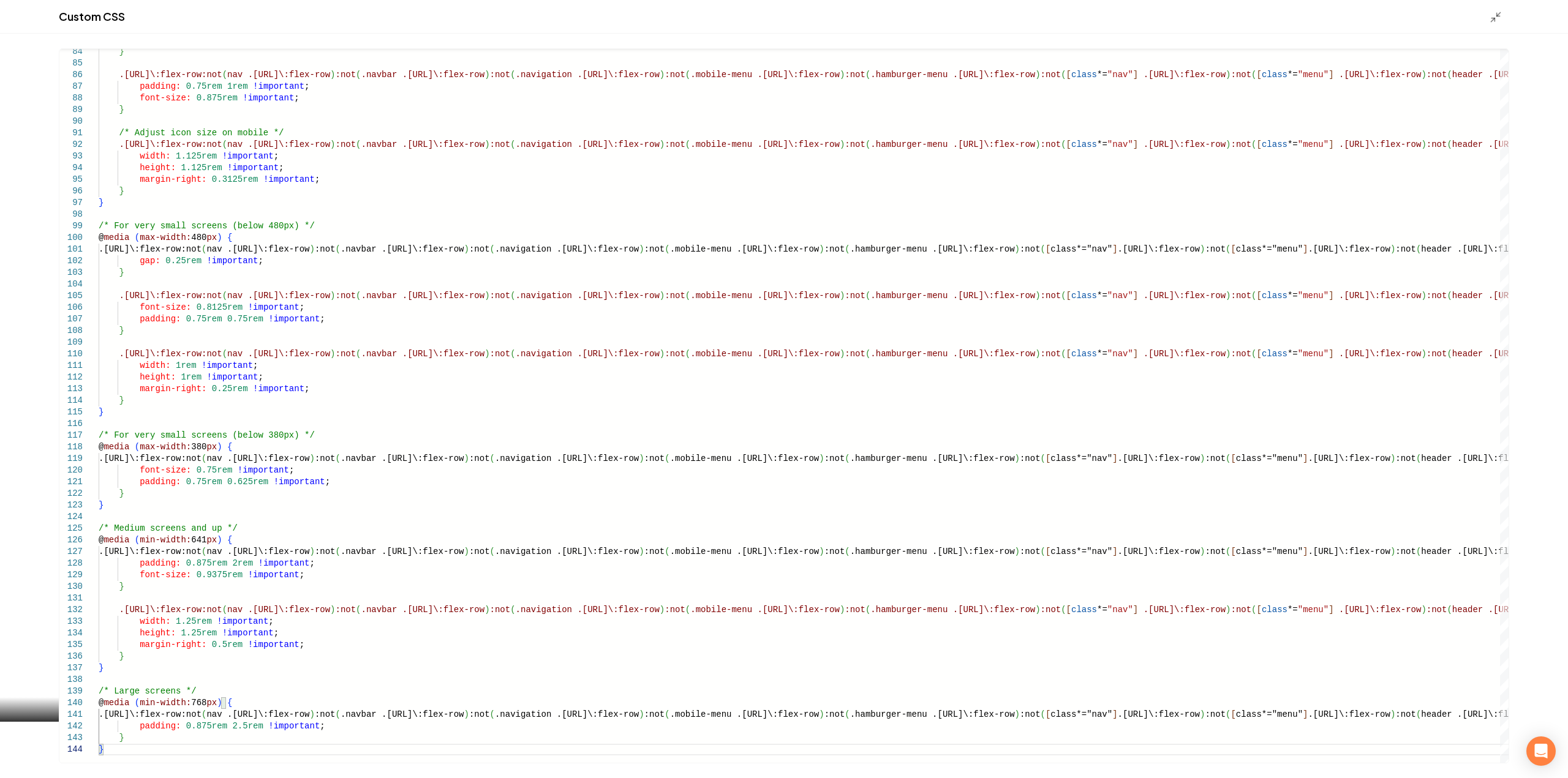
click at [1494, 19] on line "Main content area" at bounding box center [1493, 20] width 4 height 4
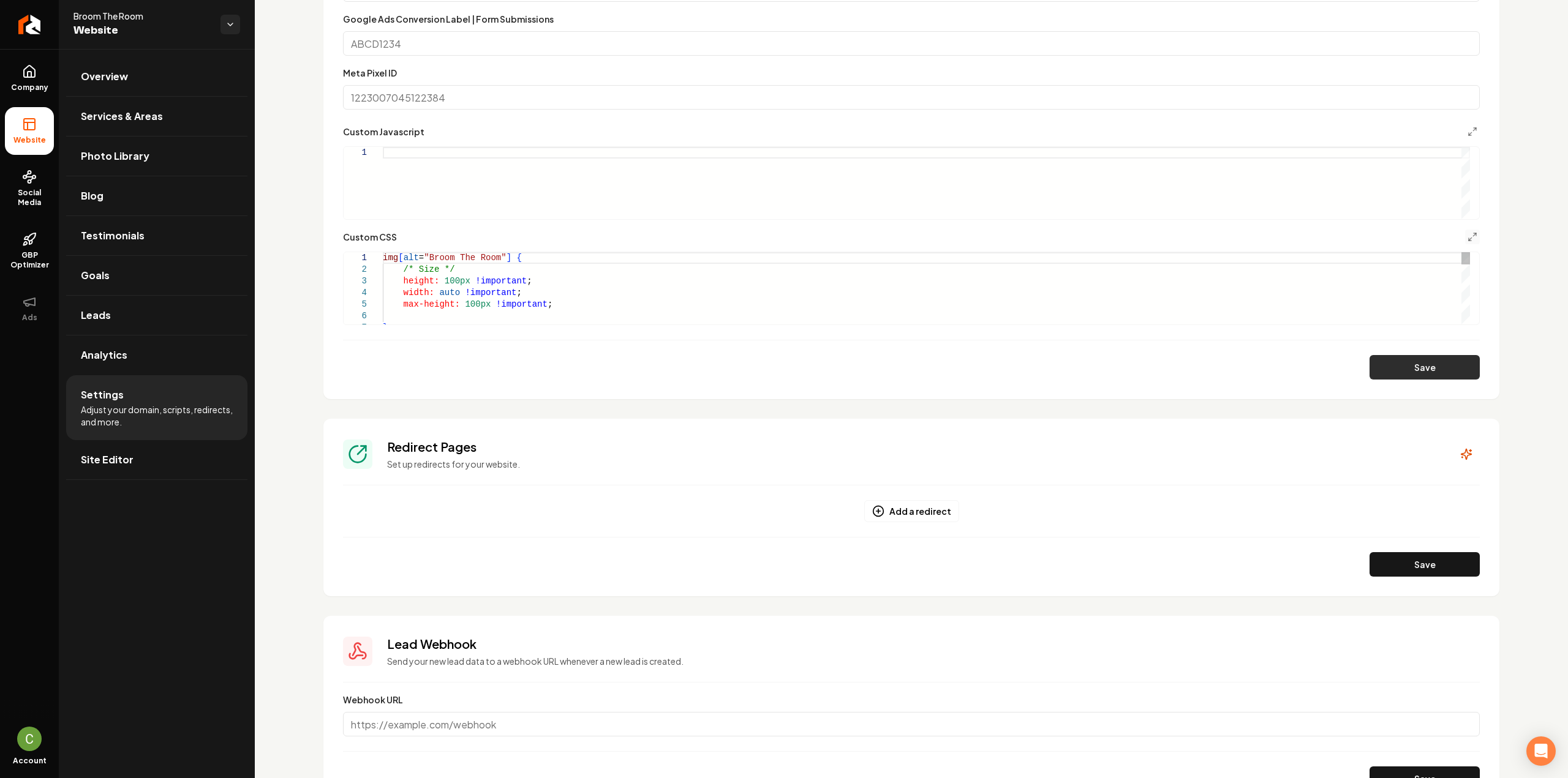
click at [1434, 375] on button "Save" at bounding box center [1424, 367] width 110 height 24
click at [1468, 234] on icon "Main content area" at bounding box center [1472, 236] width 10 height 10
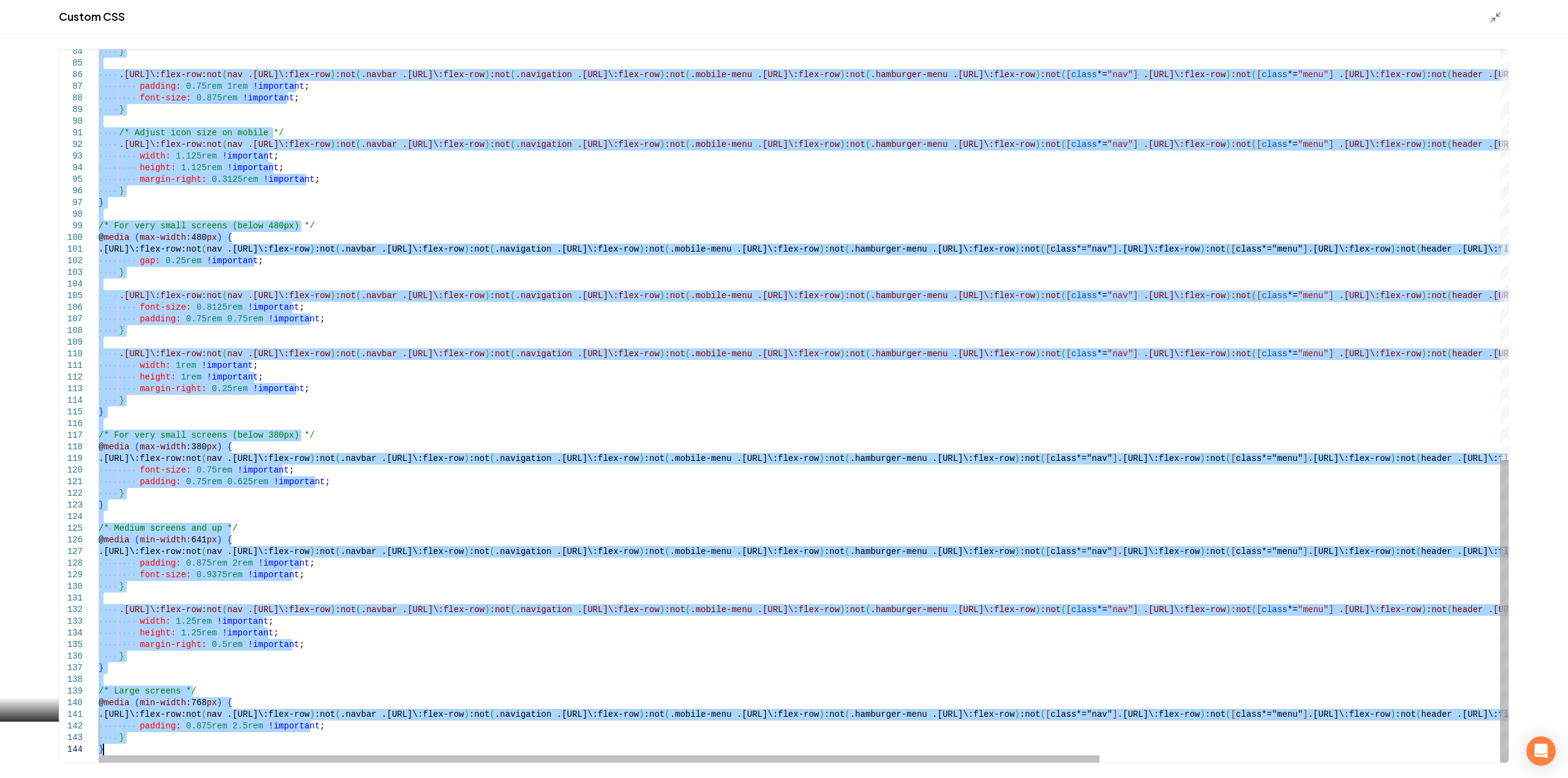
drag, startPoint x: 99, startPoint y: 278, endPoint x: 428, endPoint y: 807, distance: 623.0
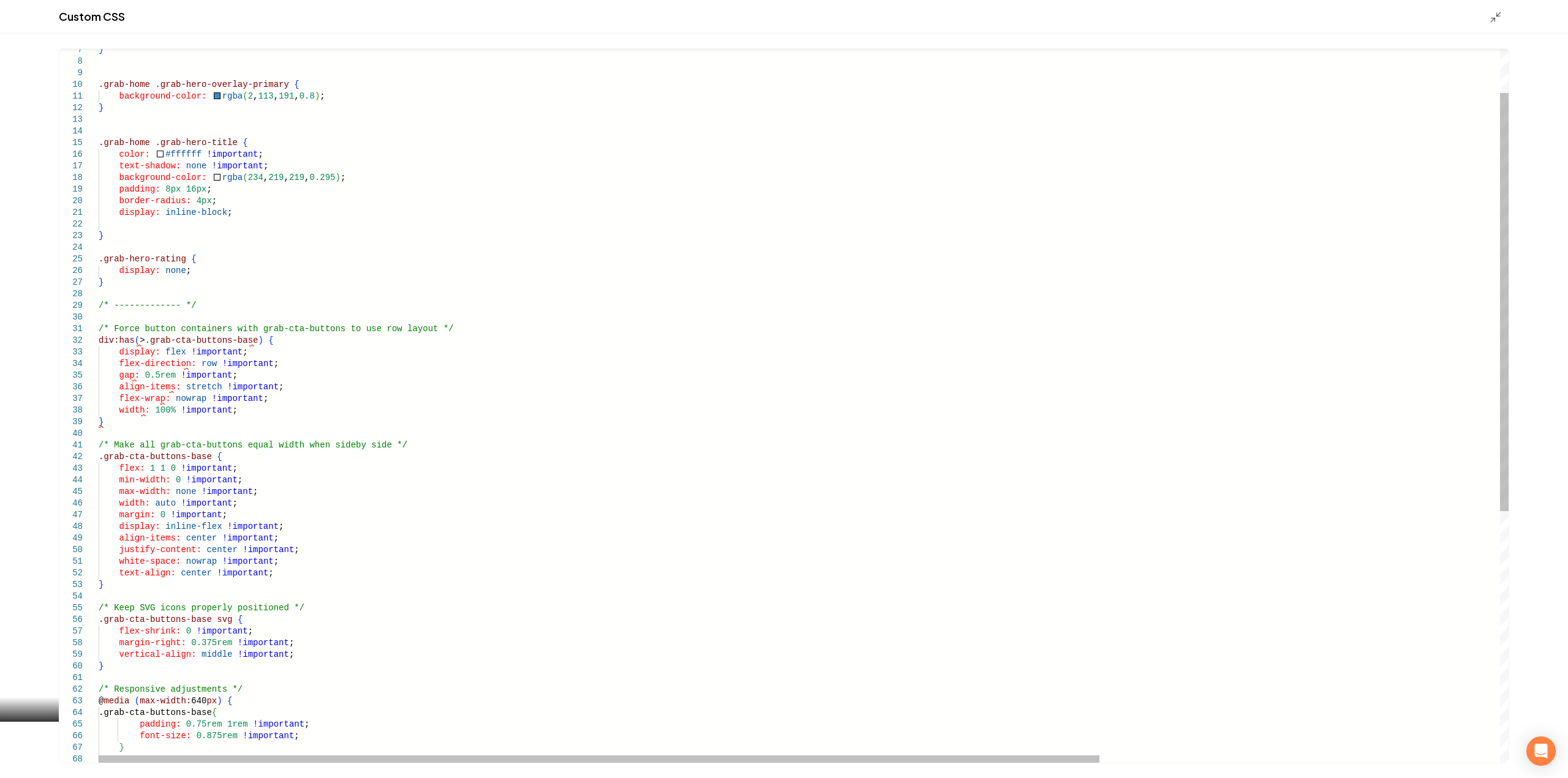
click at [109, 415] on div "min-width: 0 !important ; max-width: none !important ; width: auto !important ;…" at bounding box center [1086, 582] width 1974 height 1217
drag, startPoint x: 110, startPoint y: 424, endPoint x: 65, endPoint y: 339, distance: 96.2
click at [98, 339] on div "min-width: 0 !important ; max-width: none !important ; width: auto !important ;…" at bounding box center [1086, 582] width 1974 height 1217
click at [98, 328] on span "/* Force button containers with grab-cta-buttons t" at bounding box center [226, 328] width 257 height 10
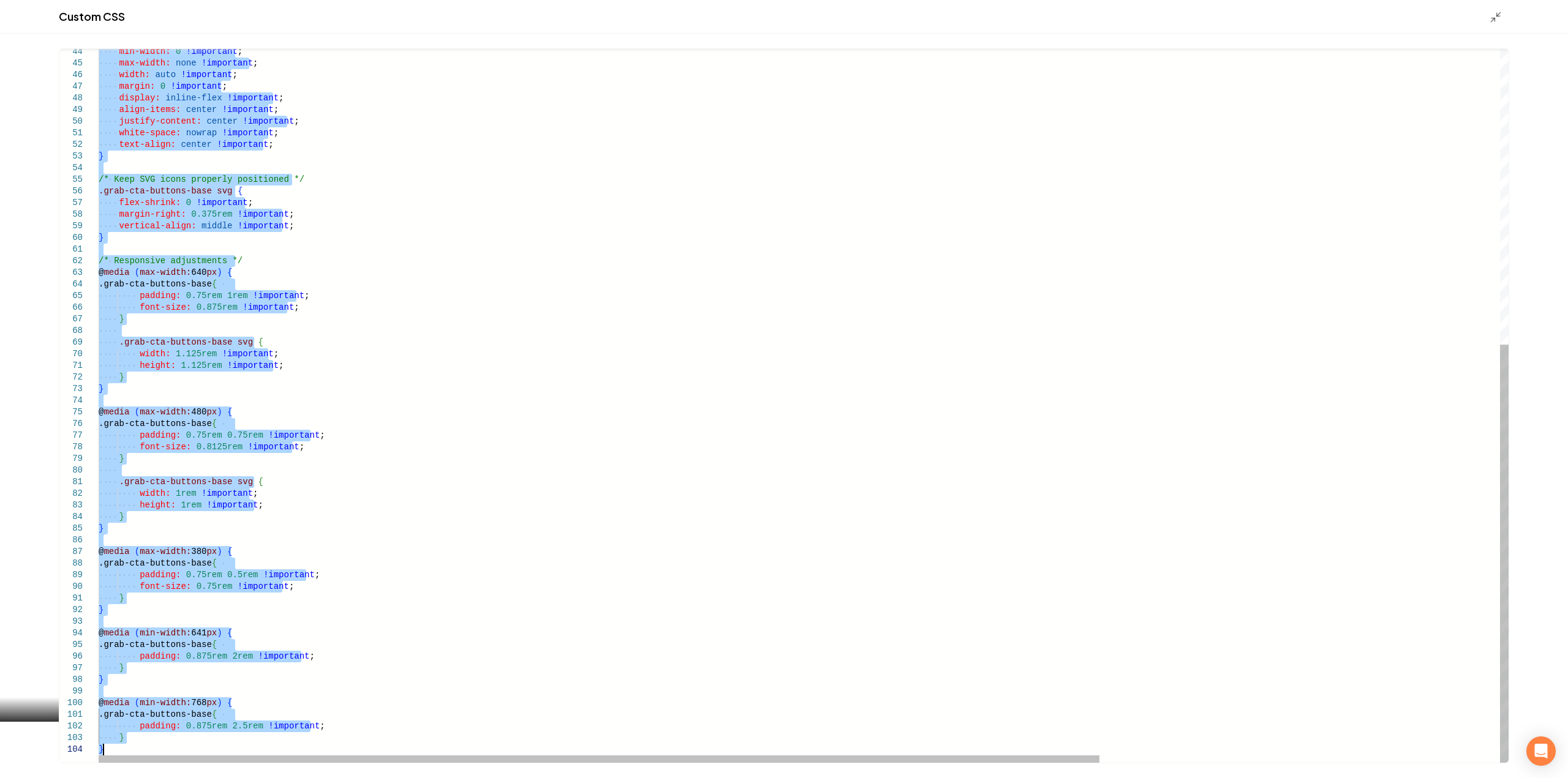
drag, startPoint x: 100, startPoint y: 328, endPoint x: 328, endPoint y: 807, distance: 530.5
type textarea "**********"
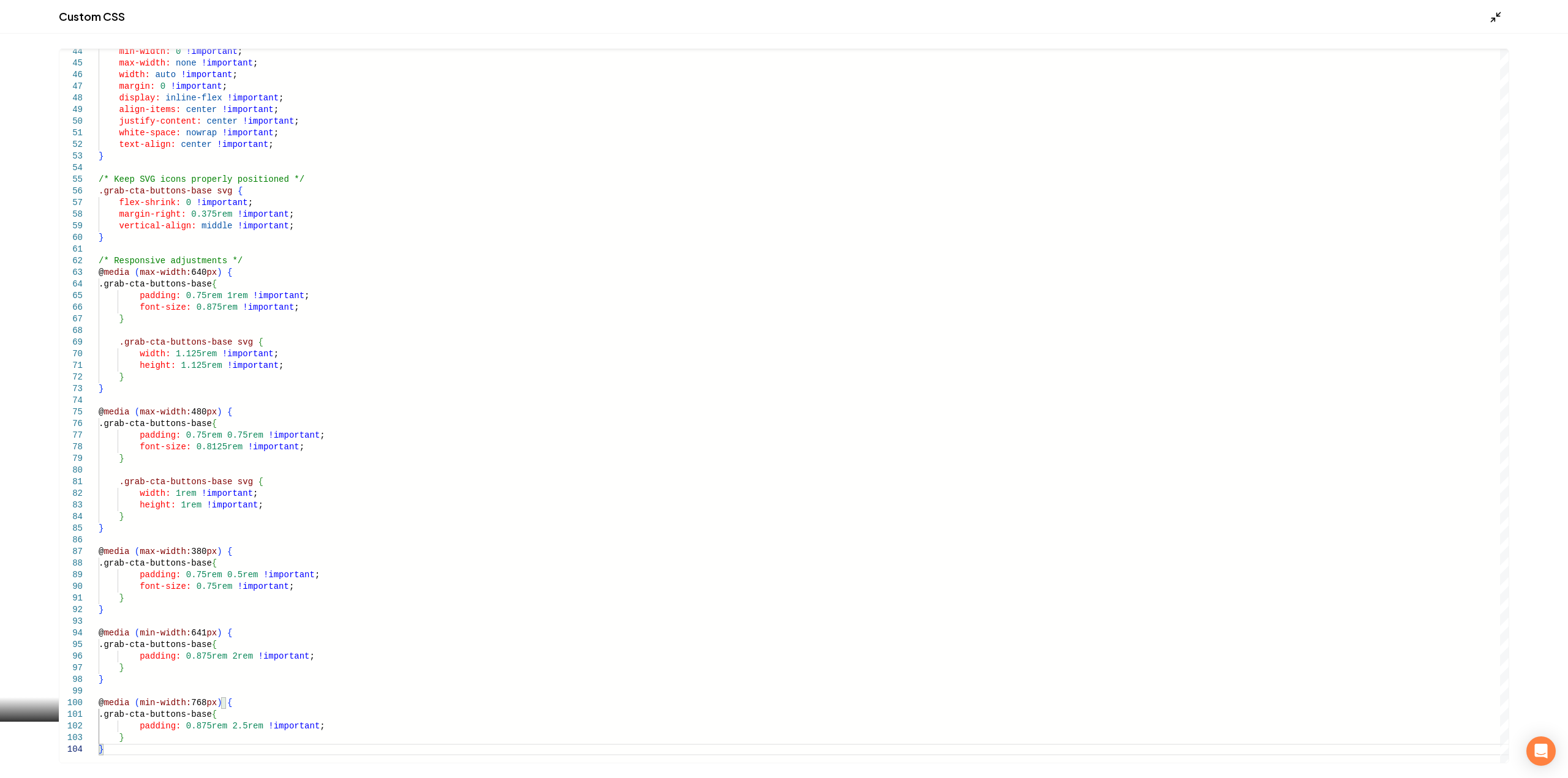
click at [1493, 12] on icon "Main content area" at bounding box center [1495, 17] width 12 height 12
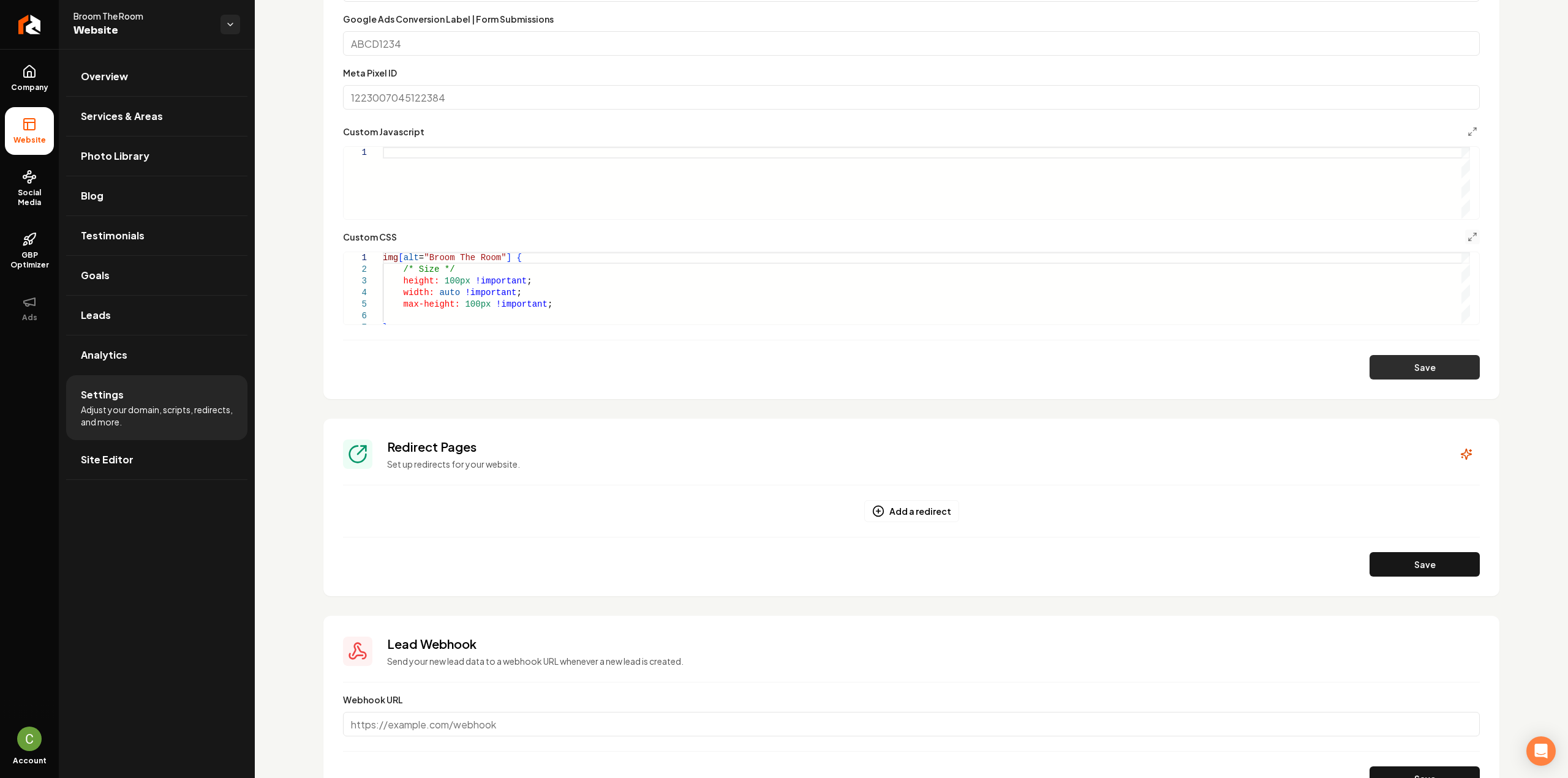
click at [1385, 363] on button "Save" at bounding box center [1424, 367] width 110 height 24
click at [1468, 238] on button "Main content area" at bounding box center [1472, 237] width 15 height 15
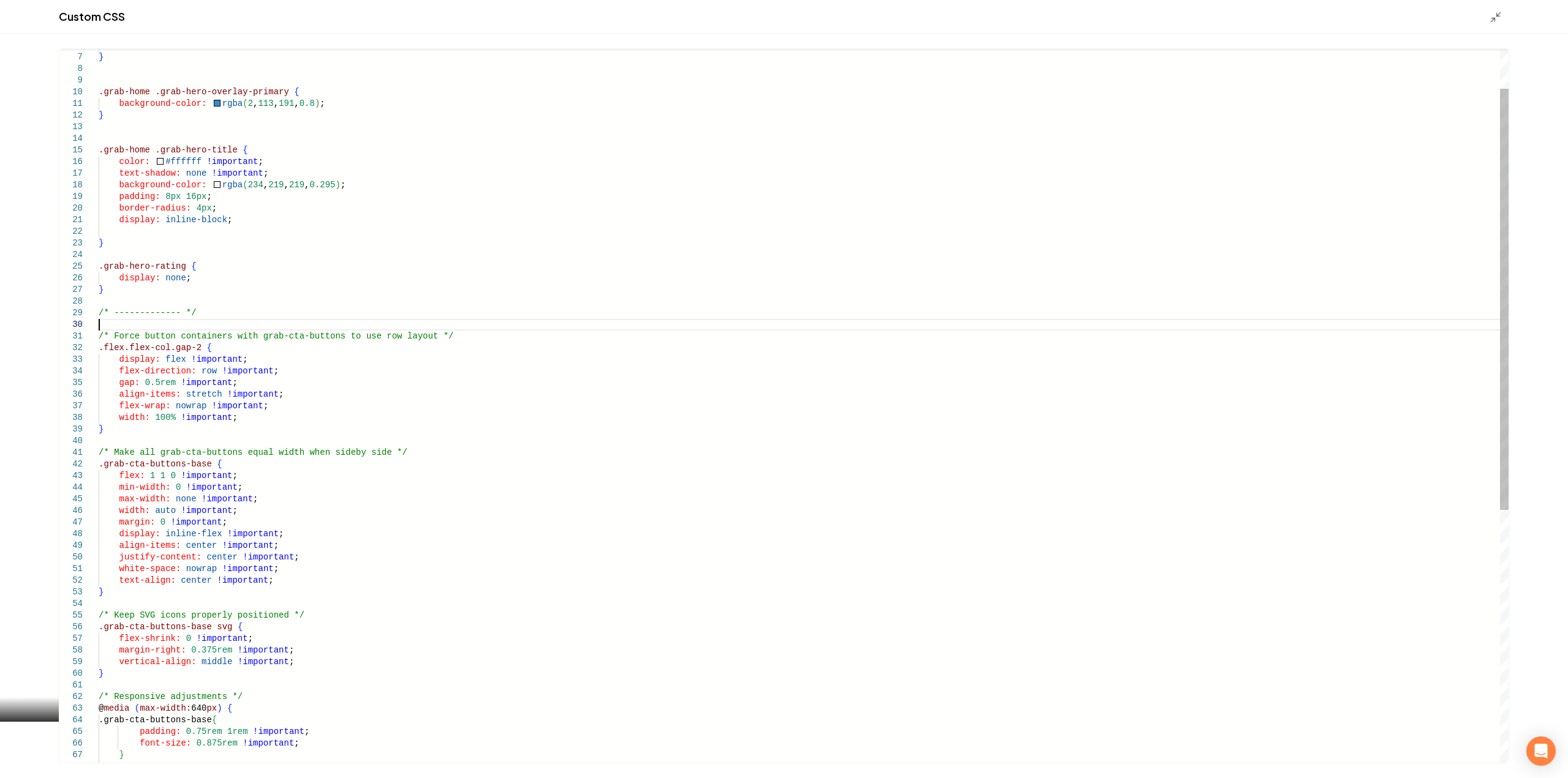
click at [215, 322] on div "flex: 1 1 0 !important ; min-width: 0 !important ; max-width: none !important ;…" at bounding box center [803, 586] width 1410 height 1209
drag, startPoint x: 125, startPoint y: 326, endPoint x: 133, endPoint y: 327, distance: 8.1
click at [133, 327] on div "flex: 1 1 0 !important ; min-width: 0 !important ; max-width: none !important ;…" at bounding box center [803, 586] width 1410 height 1209
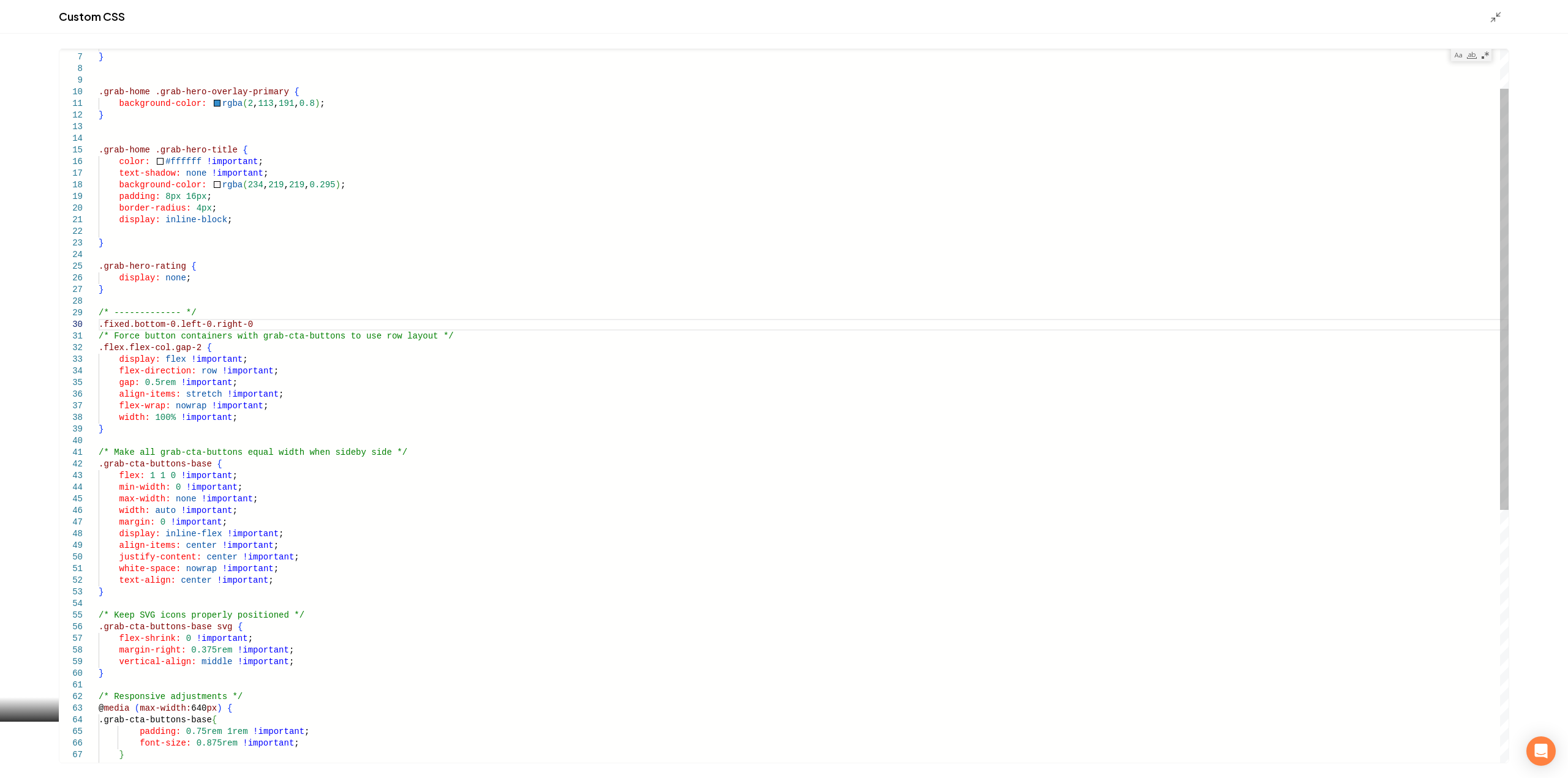
click at [253, 325] on div "flex: 1 1 0 !important ; min-width: 0 !important ; max-width: none !important ;…" at bounding box center [803, 586] width 1410 height 1209
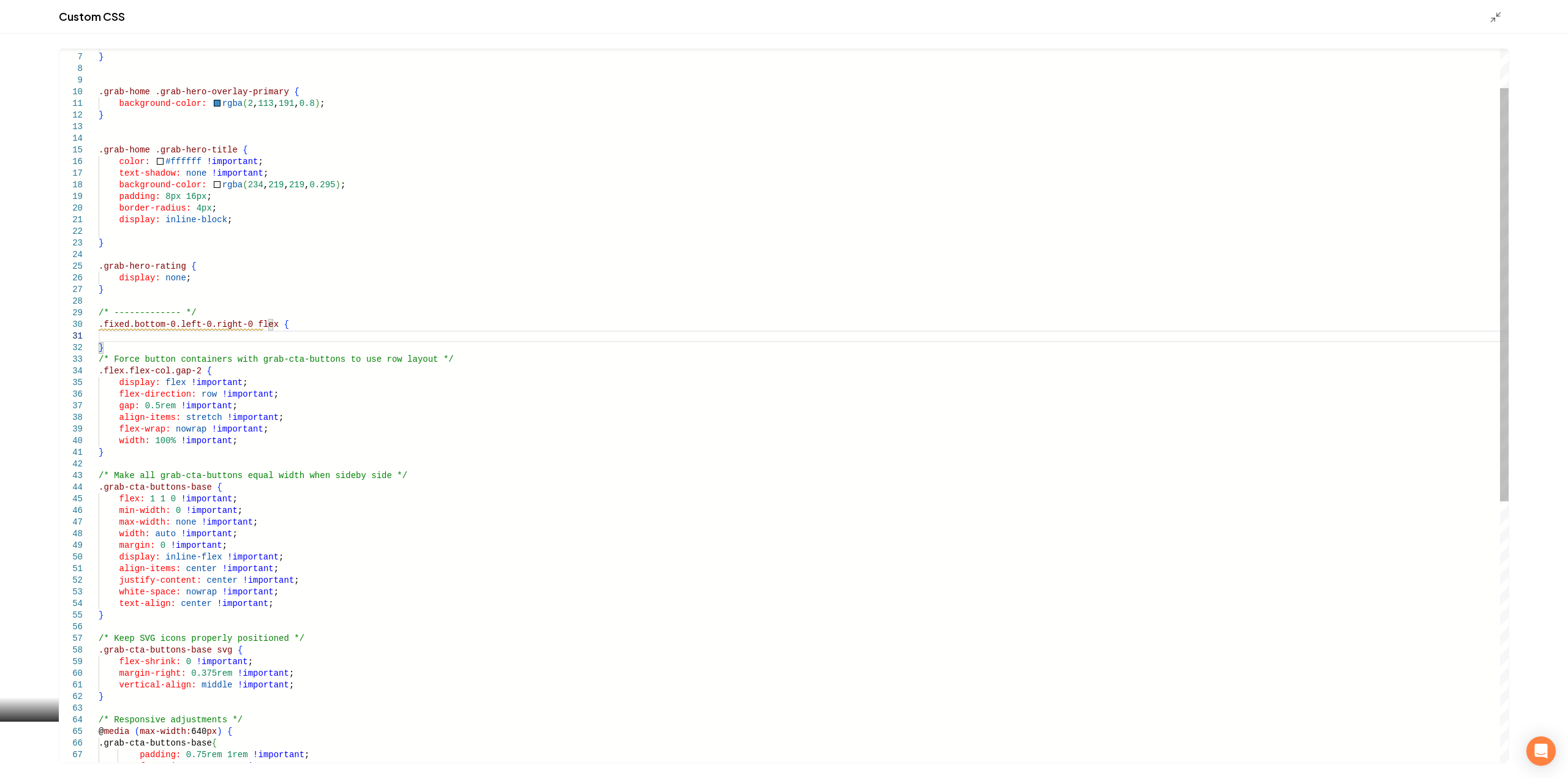
drag, startPoint x: 246, startPoint y: 327, endPoint x: 253, endPoint y: 328, distance: 7.1
click at [247, 327] on div "flex: 1 1 0 !important ; min-width: 0 !important ; max-width: none !important ;…" at bounding box center [803, 598] width 1410 height 1233
type textarea "**********"
click at [1493, 19] on polyline "Main content area" at bounding box center [1492, 19] width 3 height 3
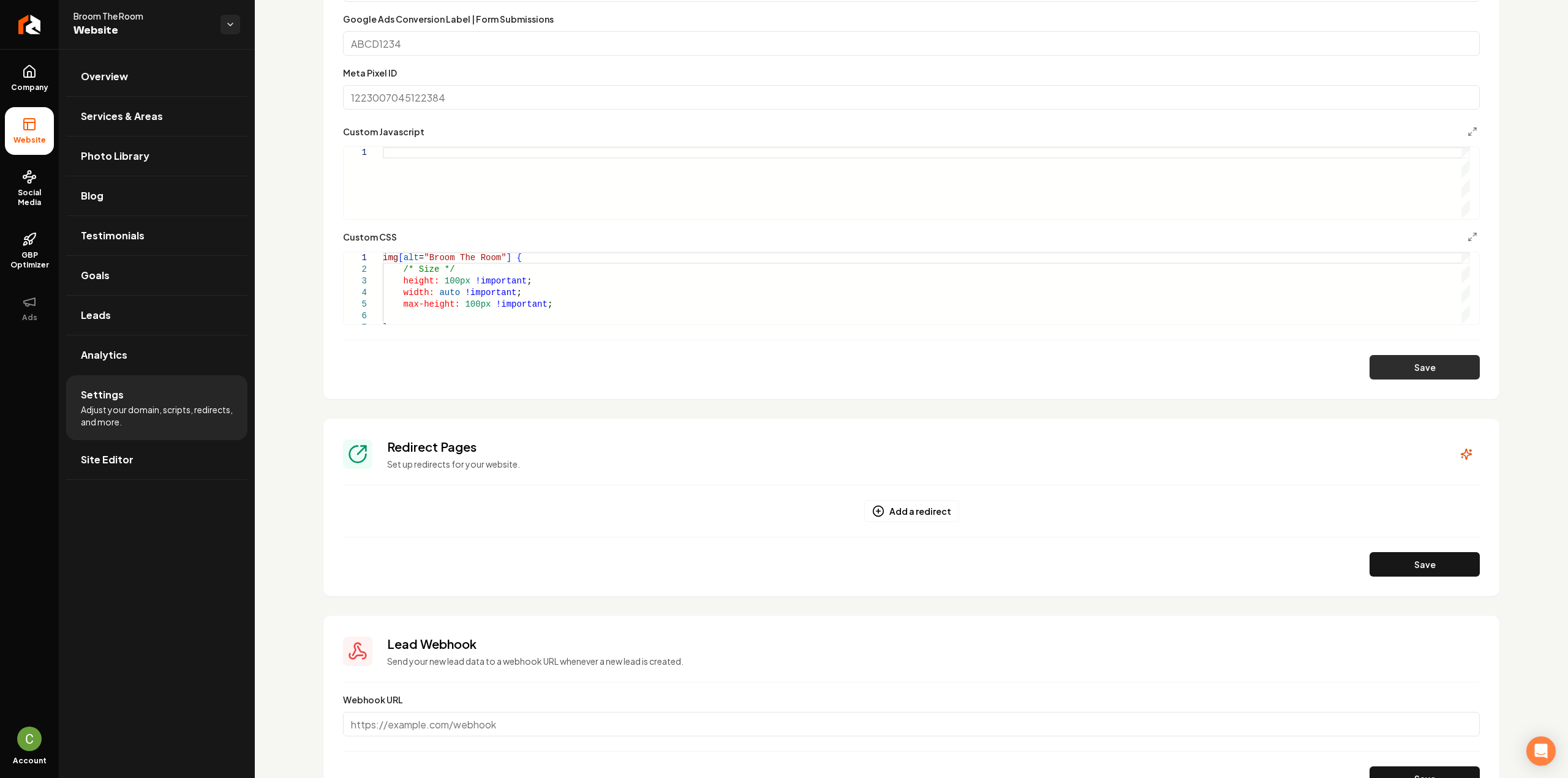
click at [1427, 359] on button "Save" at bounding box center [1424, 367] width 110 height 24
click at [1454, 237] on div "Custom CSS" at bounding box center [911, 237] width 1137 height 15
click at [1469, 239] on polyline "Main content area" at bounding box center [1470, 239] width 3 height 3
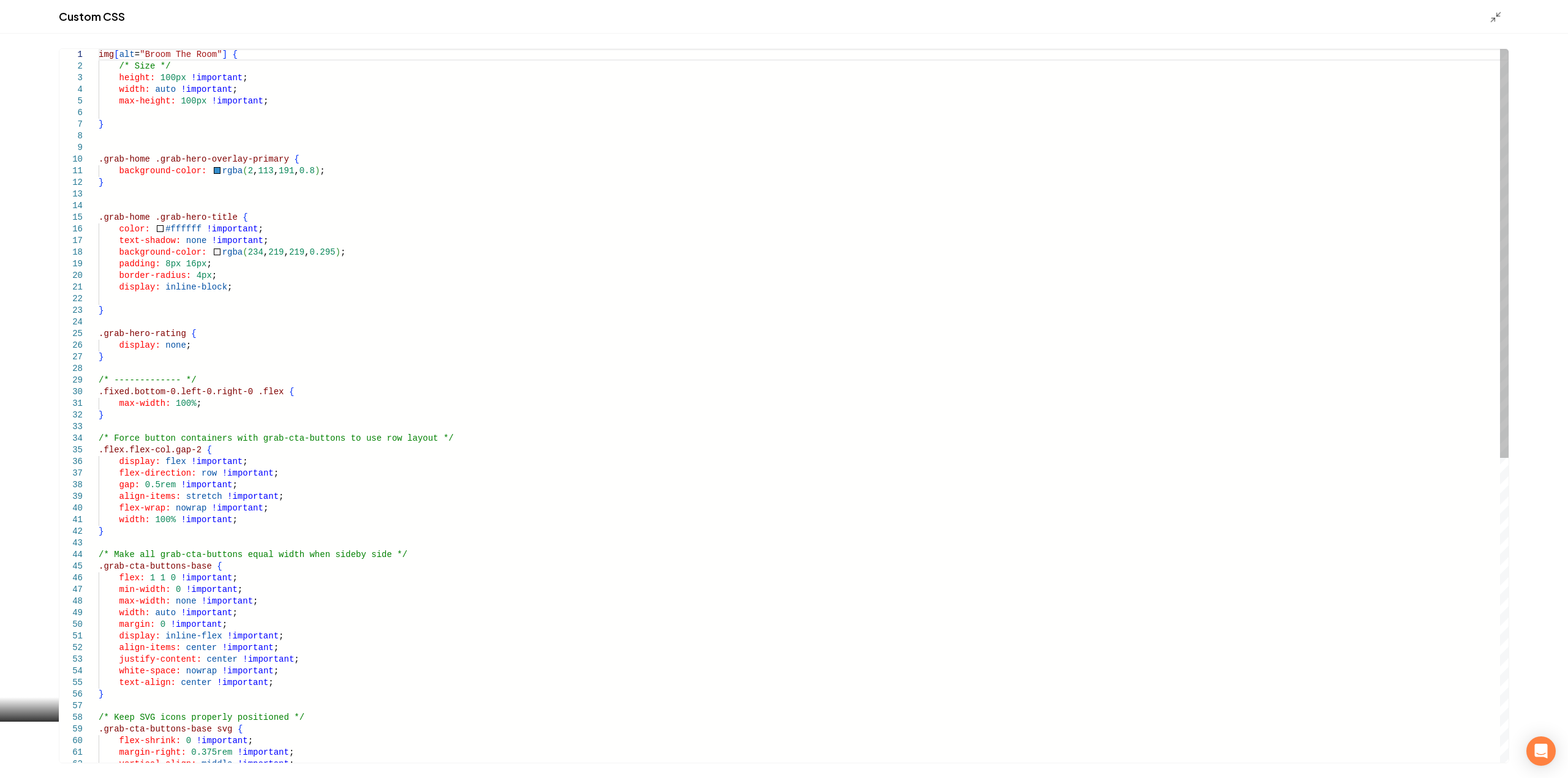
scroll to position [0, 0]
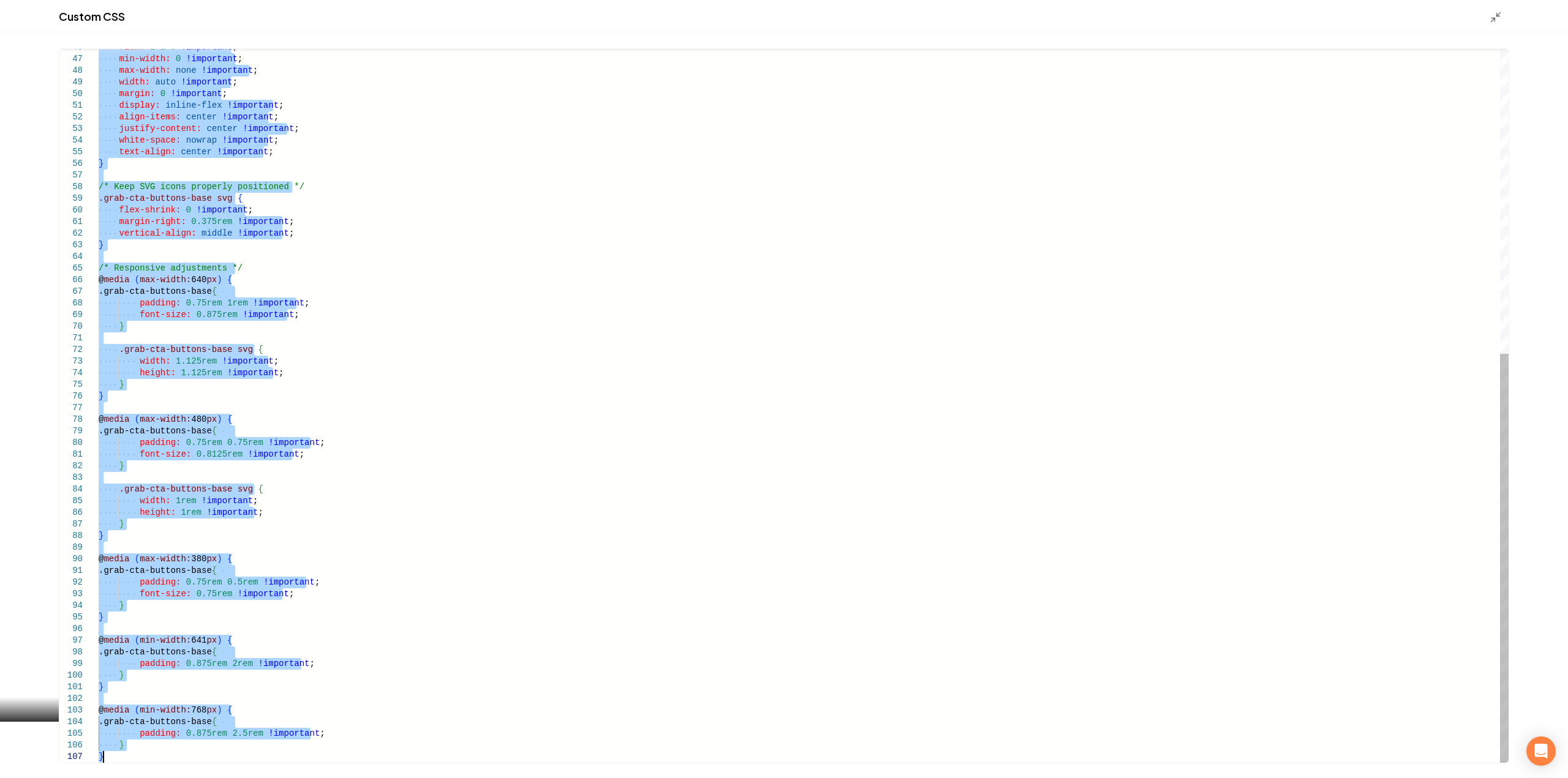
drag, startPoint x: 100, startPoint y: 393, endPoint x: 465, endPoint y: 807, distance: 551.9
type textarea "**********"
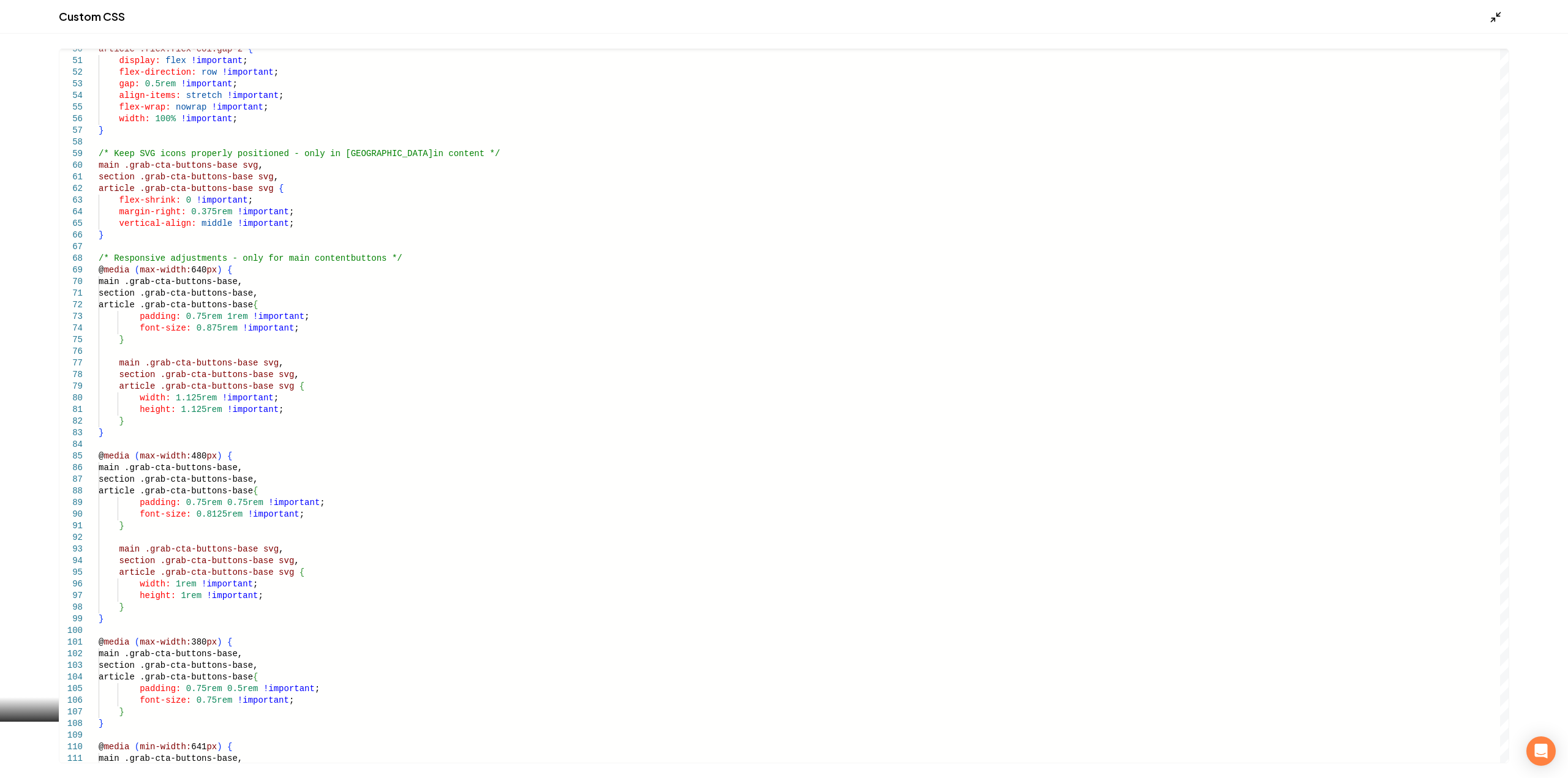
click at [1491, 18] on icon "Main content area" at bounding box center [1495, 17] width 12 height 12
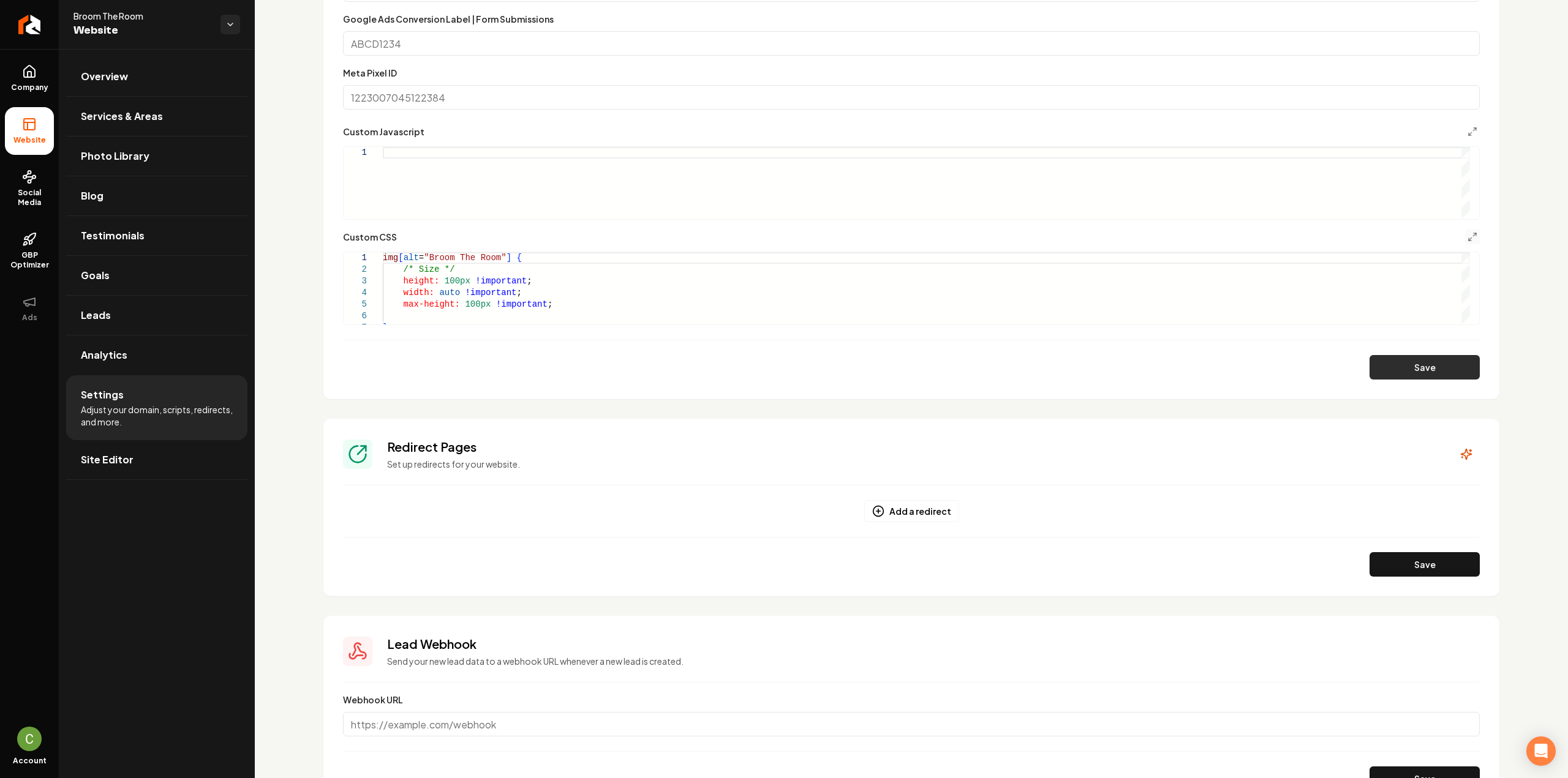
click at [1384, 369] on button "Save" at bounding box center [1424, 367] width 110 height 24
click at [1473, 236] on line "Main content area" at bounding box center [1474, 235] width 3 height 3
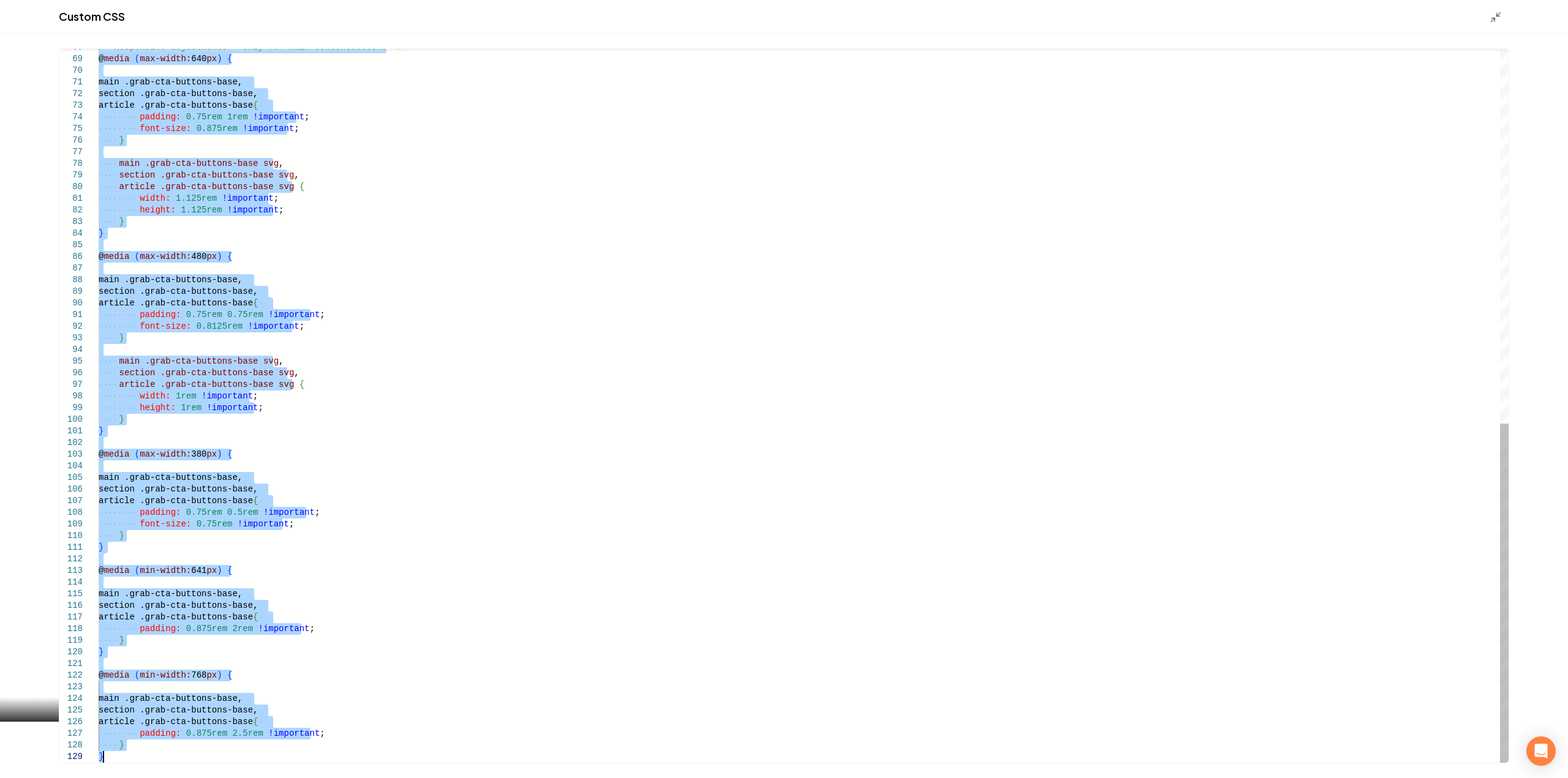
drag, startPoint x: 99, startPoint y: 392, endPoint x: 572, endPoint y: 807, distance: 629.2
type textarea "**********"
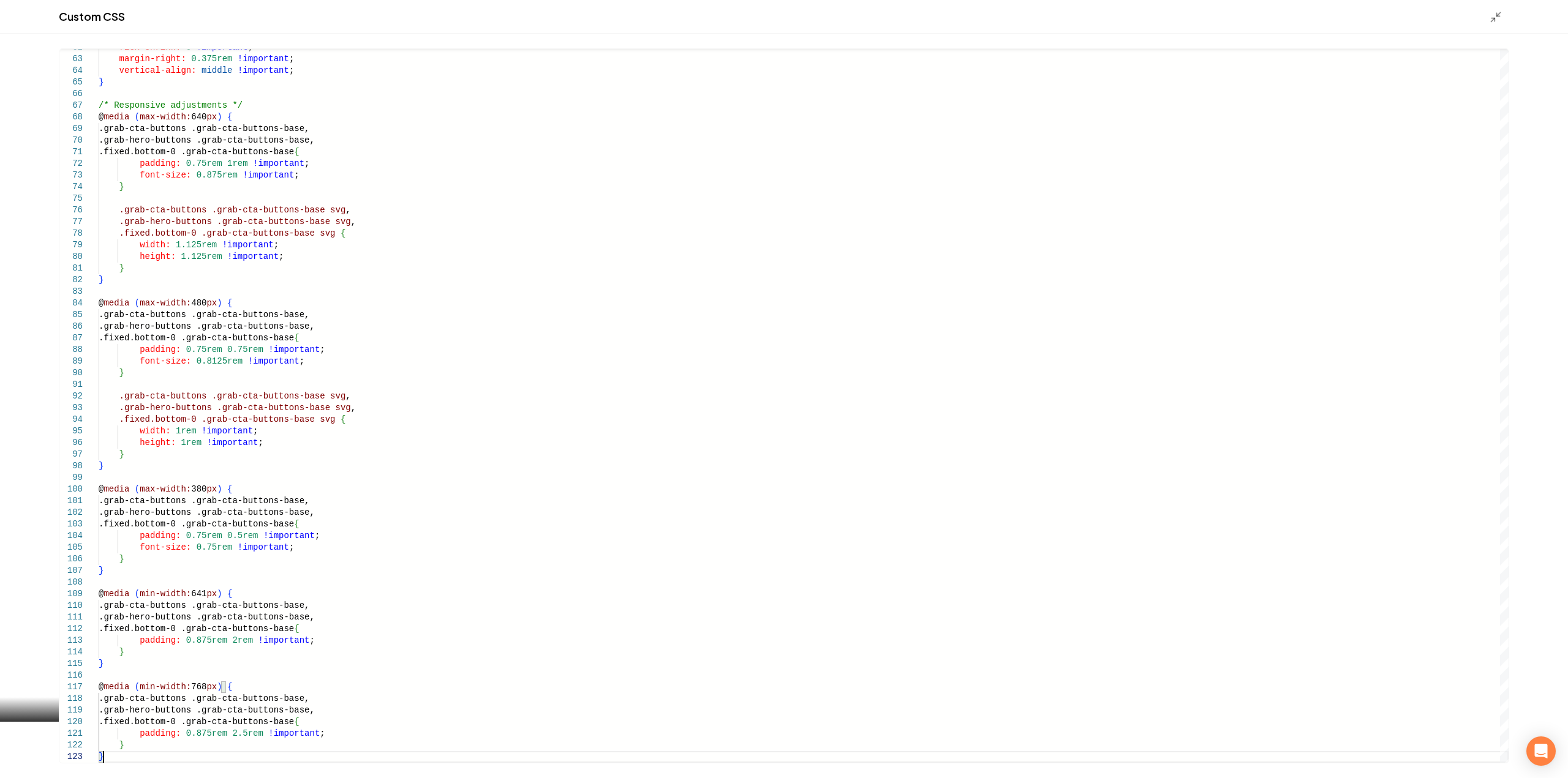
click at [1510, 16] on div "Custom CSS" at bounding box center [784, 17] width 1568 height 33
click at [1500, 16] on icon "Main content area" at bounding box center [1495, 17] width 12 height 12
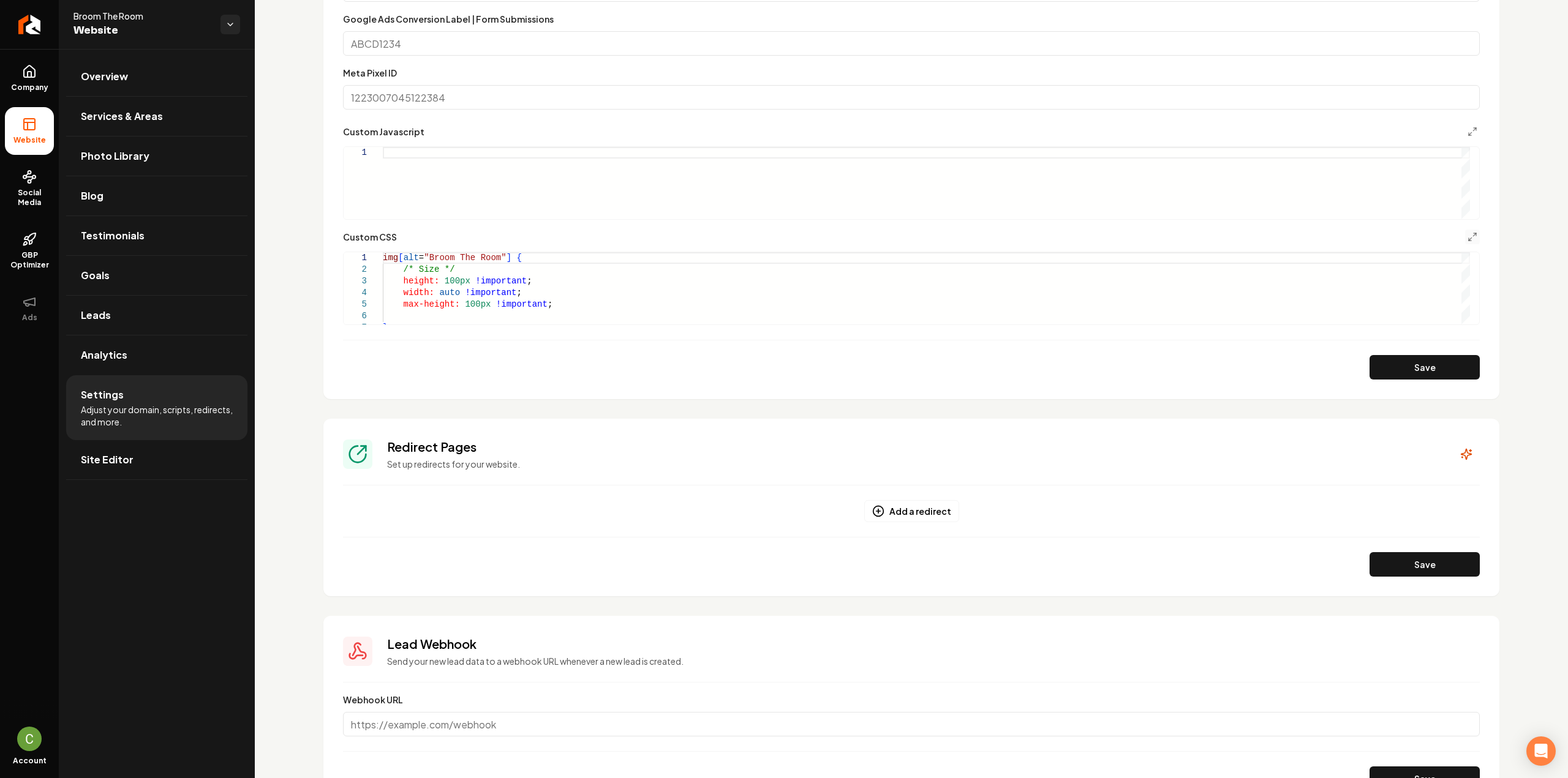
click at [1420, 362] on button "Save" at bounding box center [1424, 367] width 110 height 24
click at [1468, 240] on icon "Main content area" at bounding box center [1472, 236] width 10 height 10
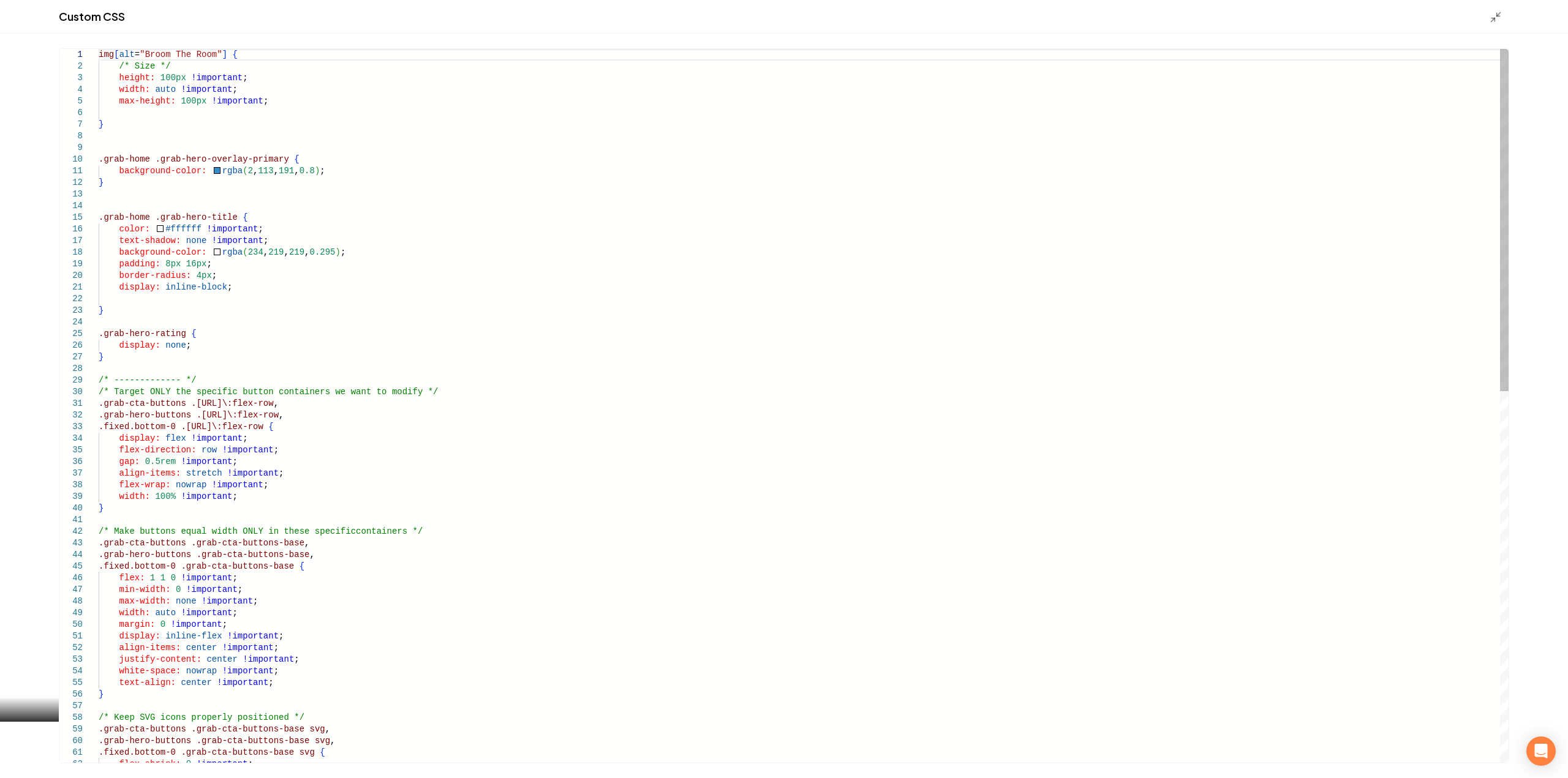
drag, startPoint x: 98, startPoint y: 161, endPoint x: 102, endPoint y: 167, distance: 7.2
click at [102, 167] on div "1 2 3 4 5 6 7 8 9 10 11 12 13 14 15 16 17 18 19 20 21 22 23 24 25 26 27 28 29 3…" at bounding box center [784, 406] width 1449 height 714
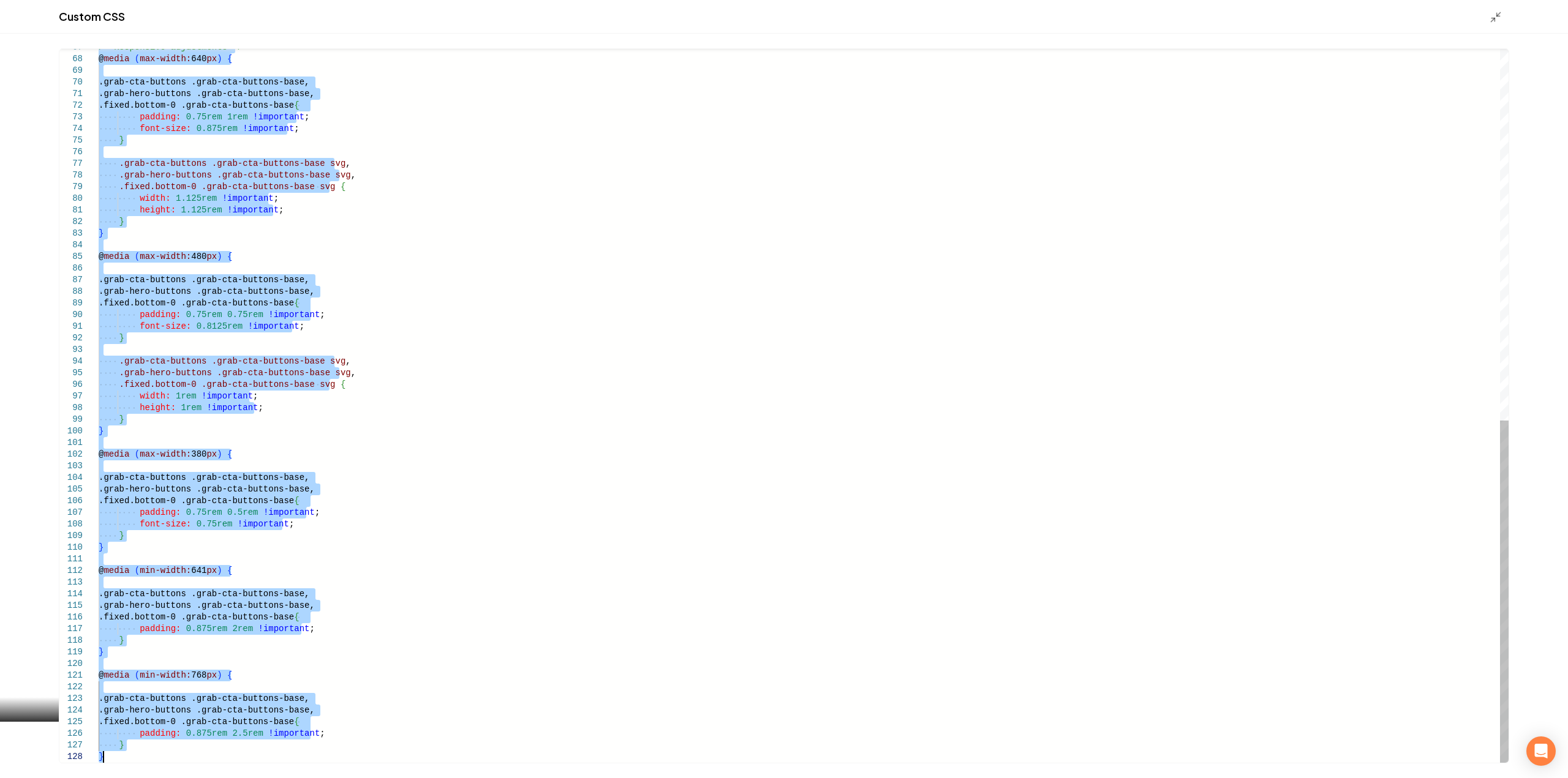
drag, startPoint x: 100, startPoint y: 208, endPoint x: 295, endPoint y: 807, distance: 629.9
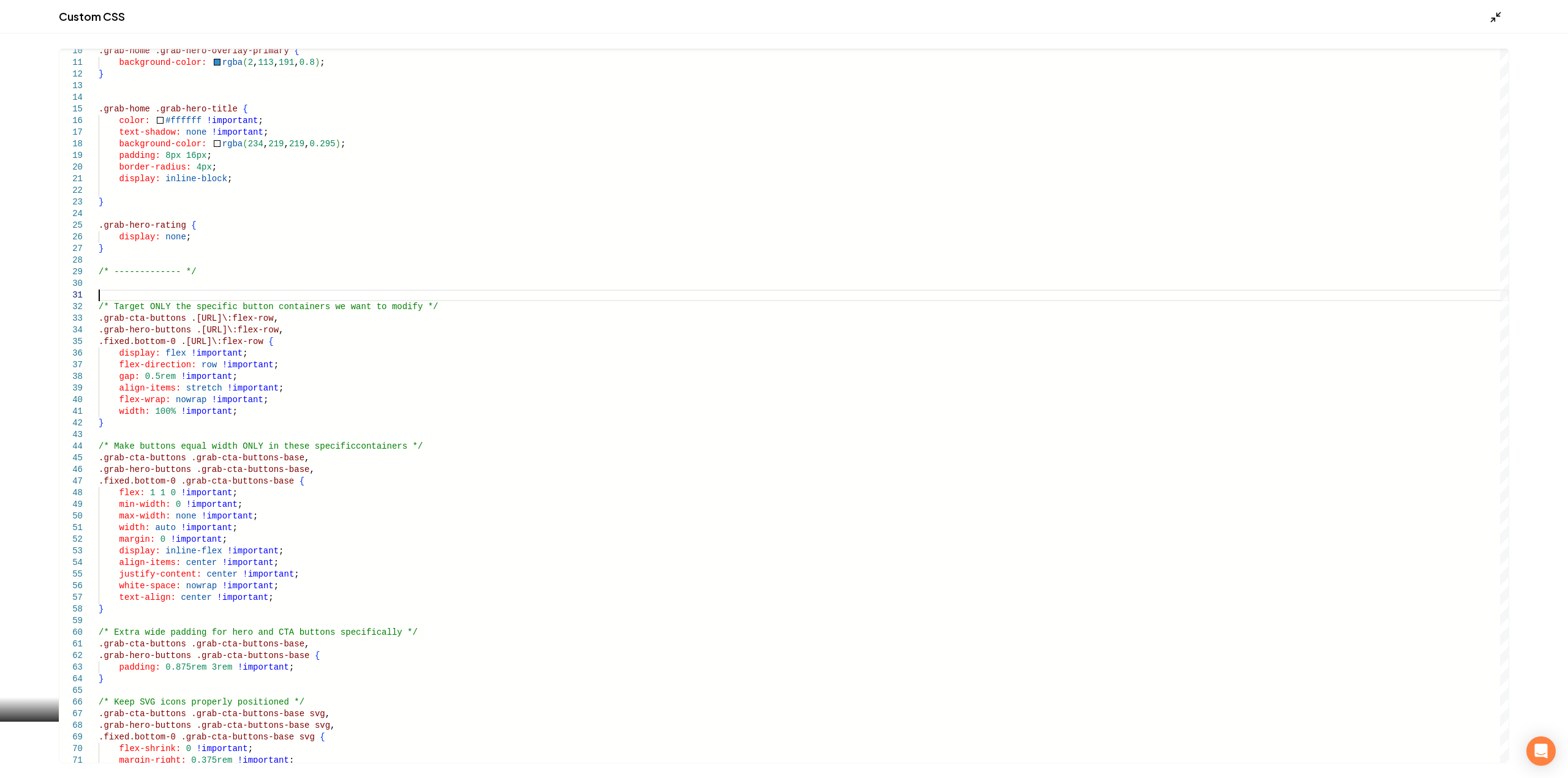
type textarea "**********"
click at [1500, 18] on icon "Main content area" at bounding box center [1495, 17] width 12 height 12
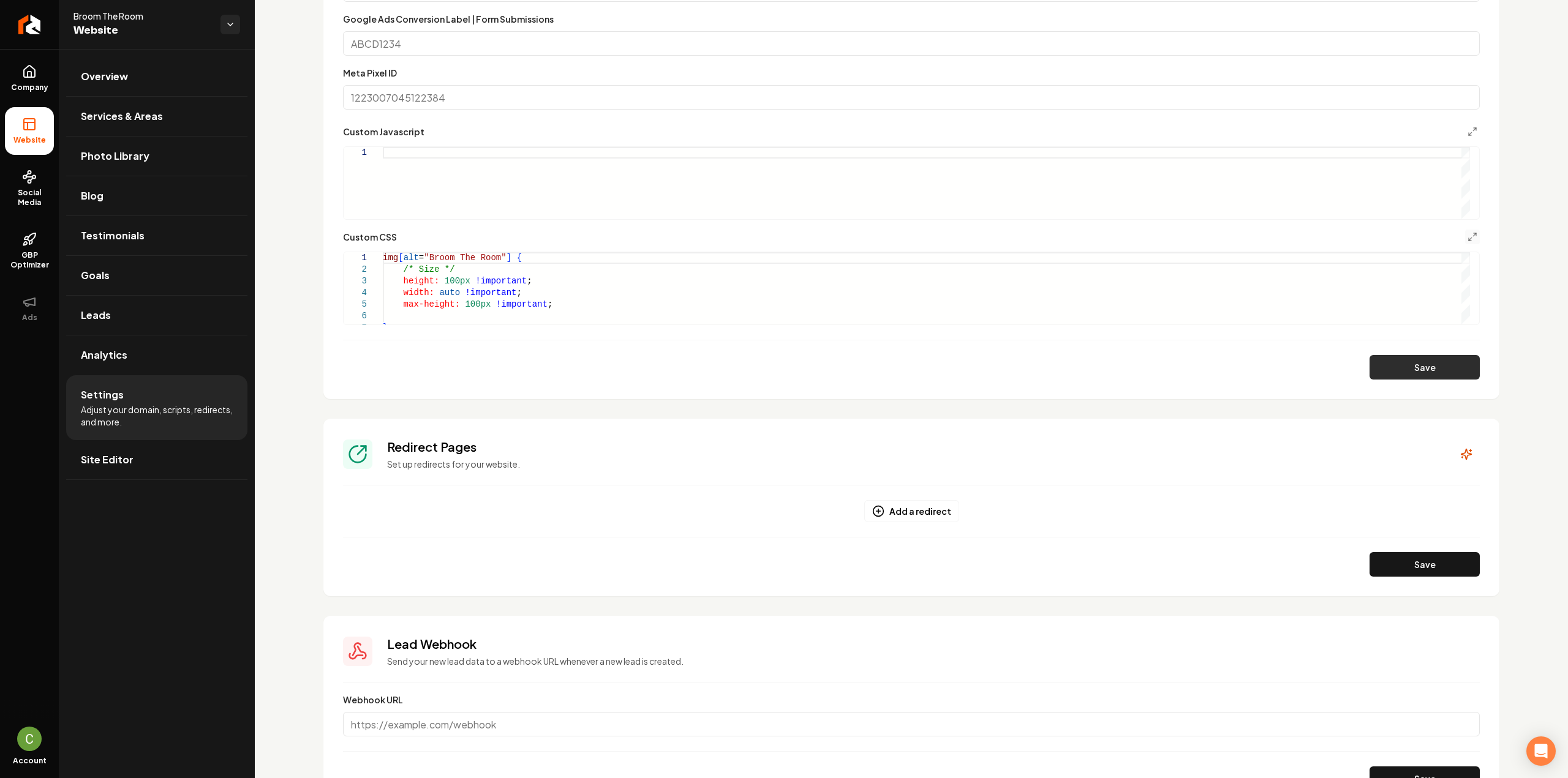
click at [1448, 358] on button "Save" at bounding box center [1424, 367] width 110 height 24
click at [37, 64] on link "Company" at bounding box center [29, 78] width 49 height 47
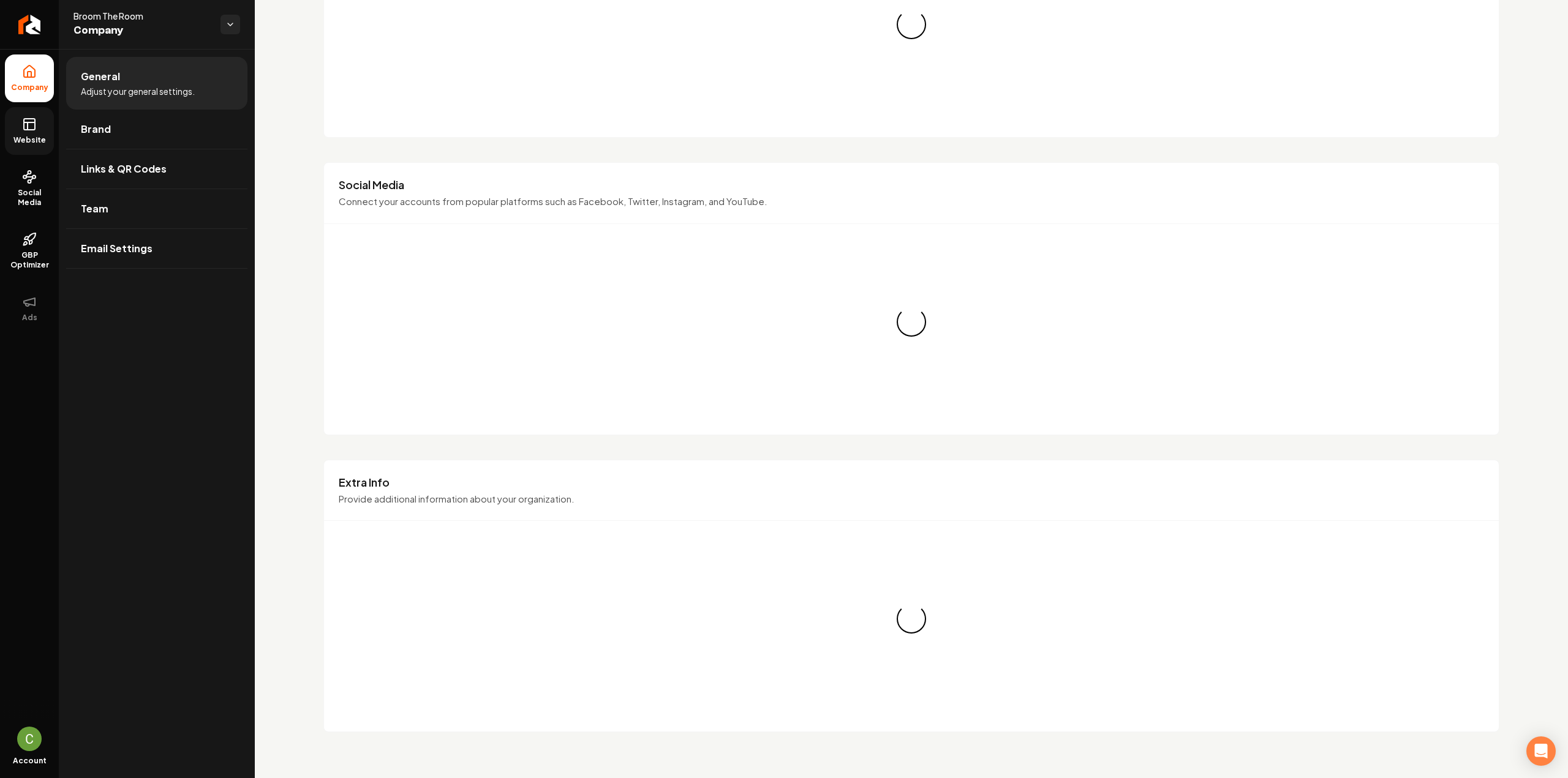
scroll to position [720, 0]
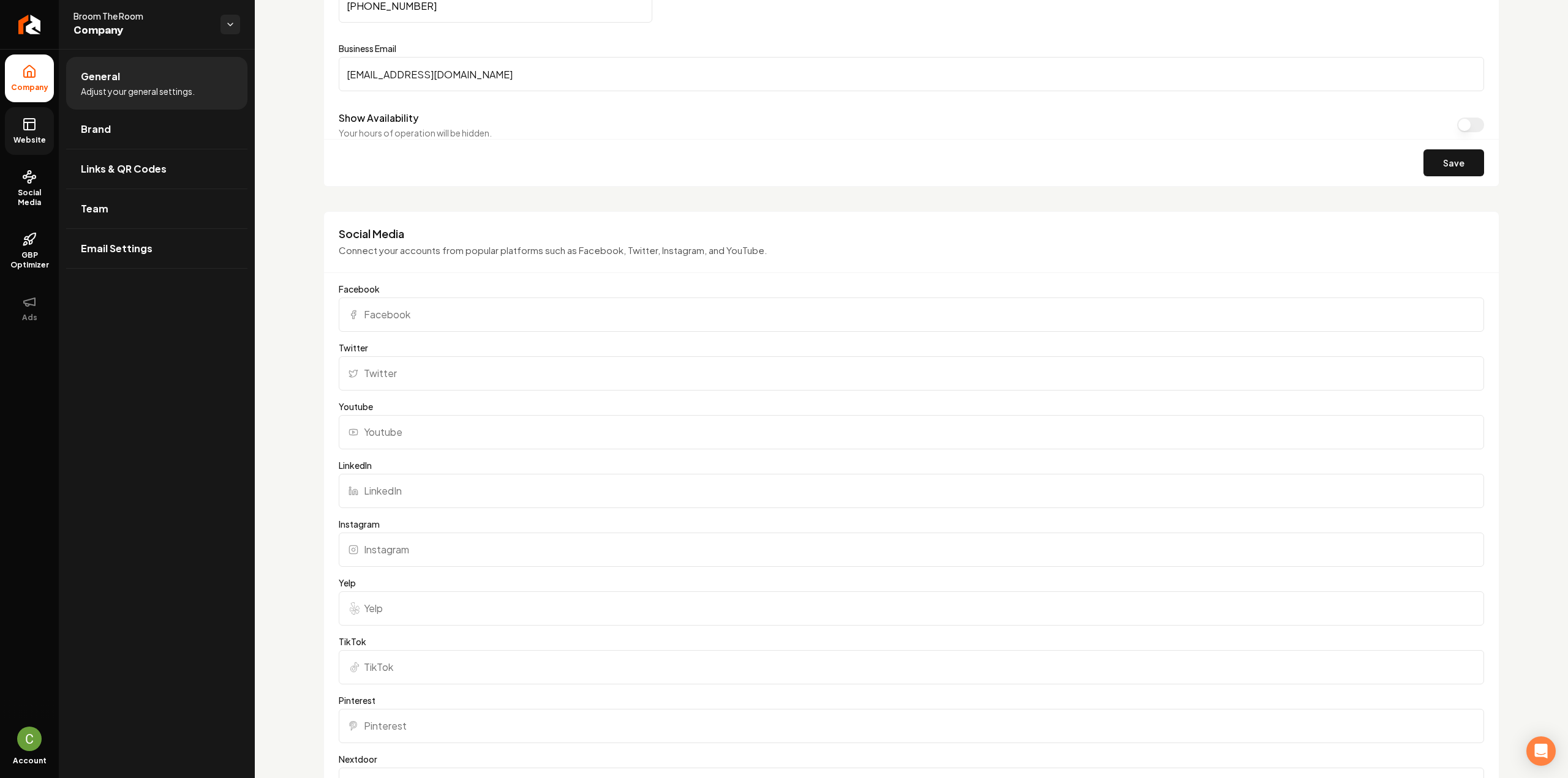
click at [378, 545] on input "Instagram" at bounding box center [911, 549] width 1145 height 34
paste input "https://www.instagram.com/broom_the_room/"
type input "https://www.instagram.com/broom_the_room/"
click at [462, 322] on input "Facebook" at bounding box center [911, 314] width 1145 height 34
paste input "https://www.facebook.com/broomtheroom"
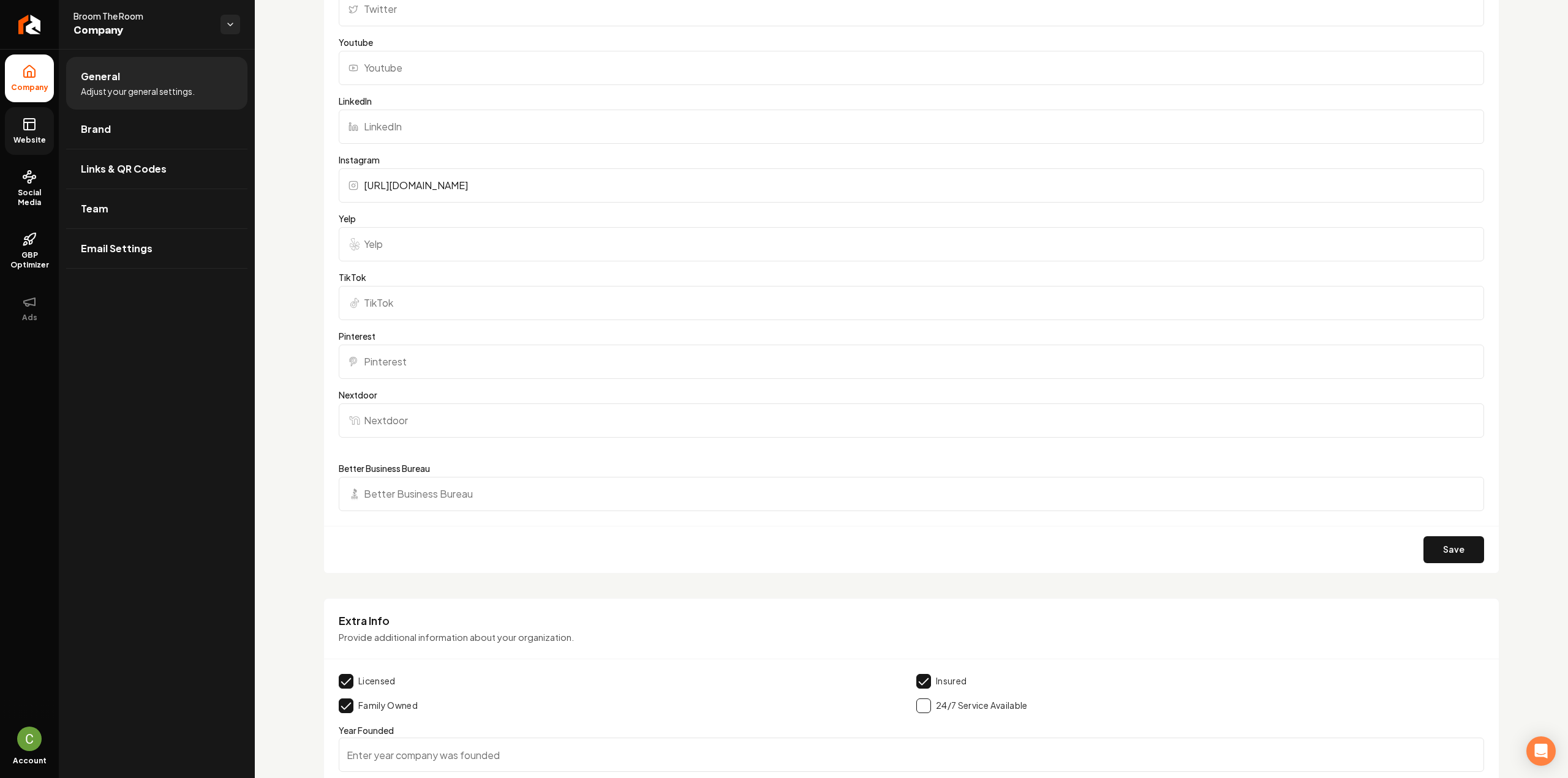
scroll to position [1148, 0]
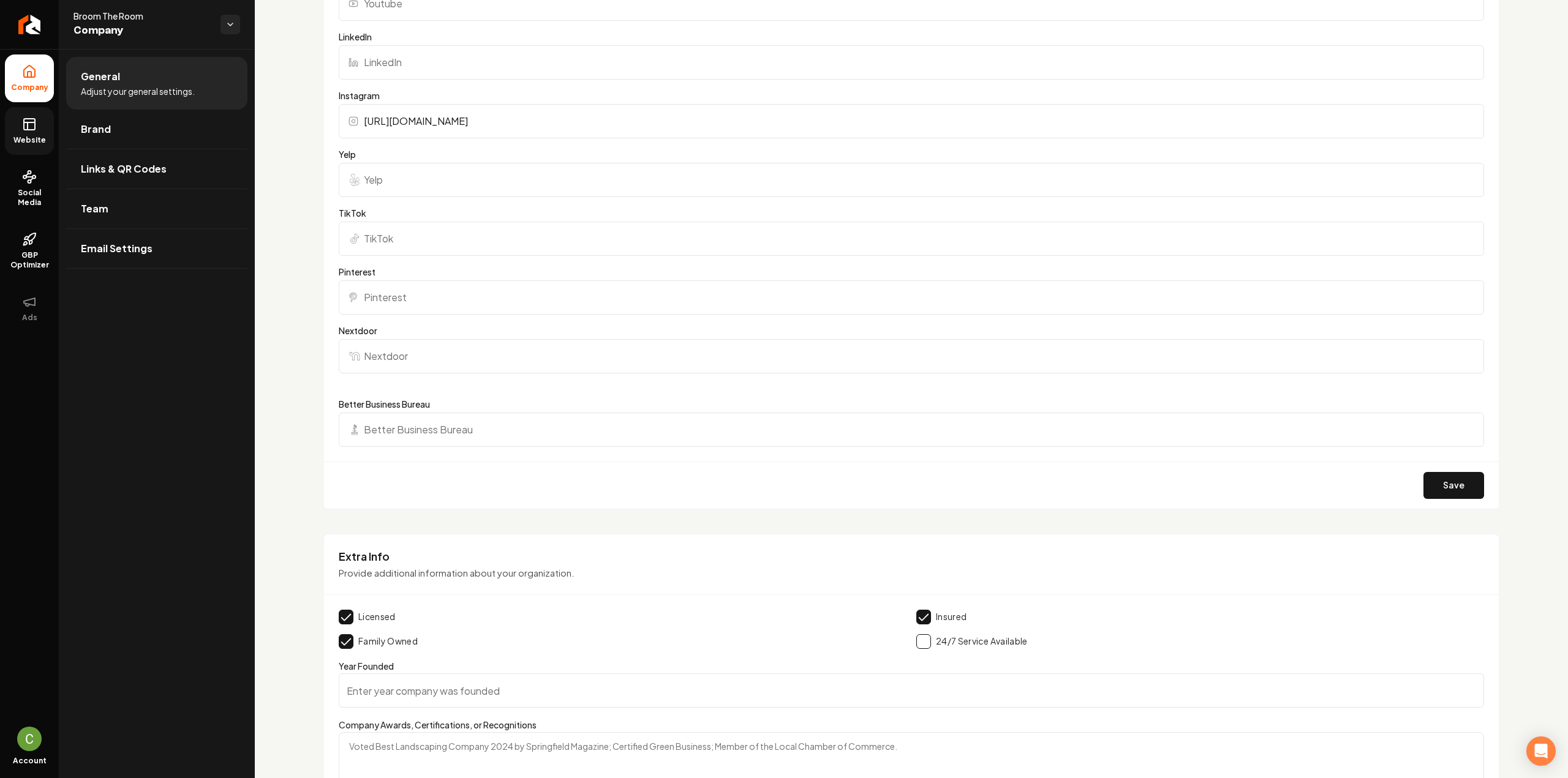
type input "https://www.facebook.com/broomtheroom"
click at [1424, 482] on button "Save" at bounding box center [1453, 485] width 60 height 27
click at [27, 134] on link "Website" at bounding box center [29, 131] width 49 height 47
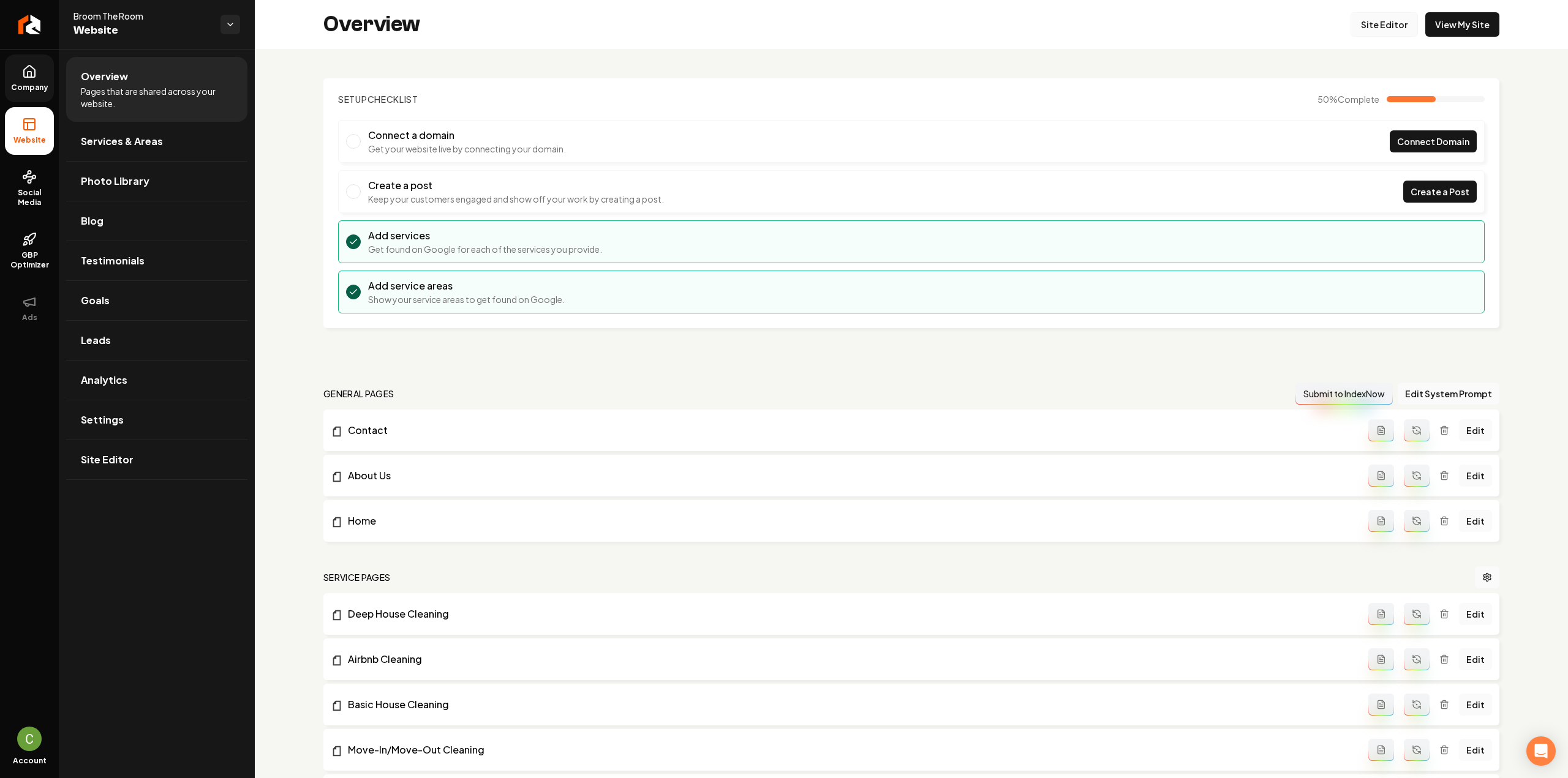
click at [1393, 18] on link "Site Editor" at bounding box center [1384, 24] width 68 height 24
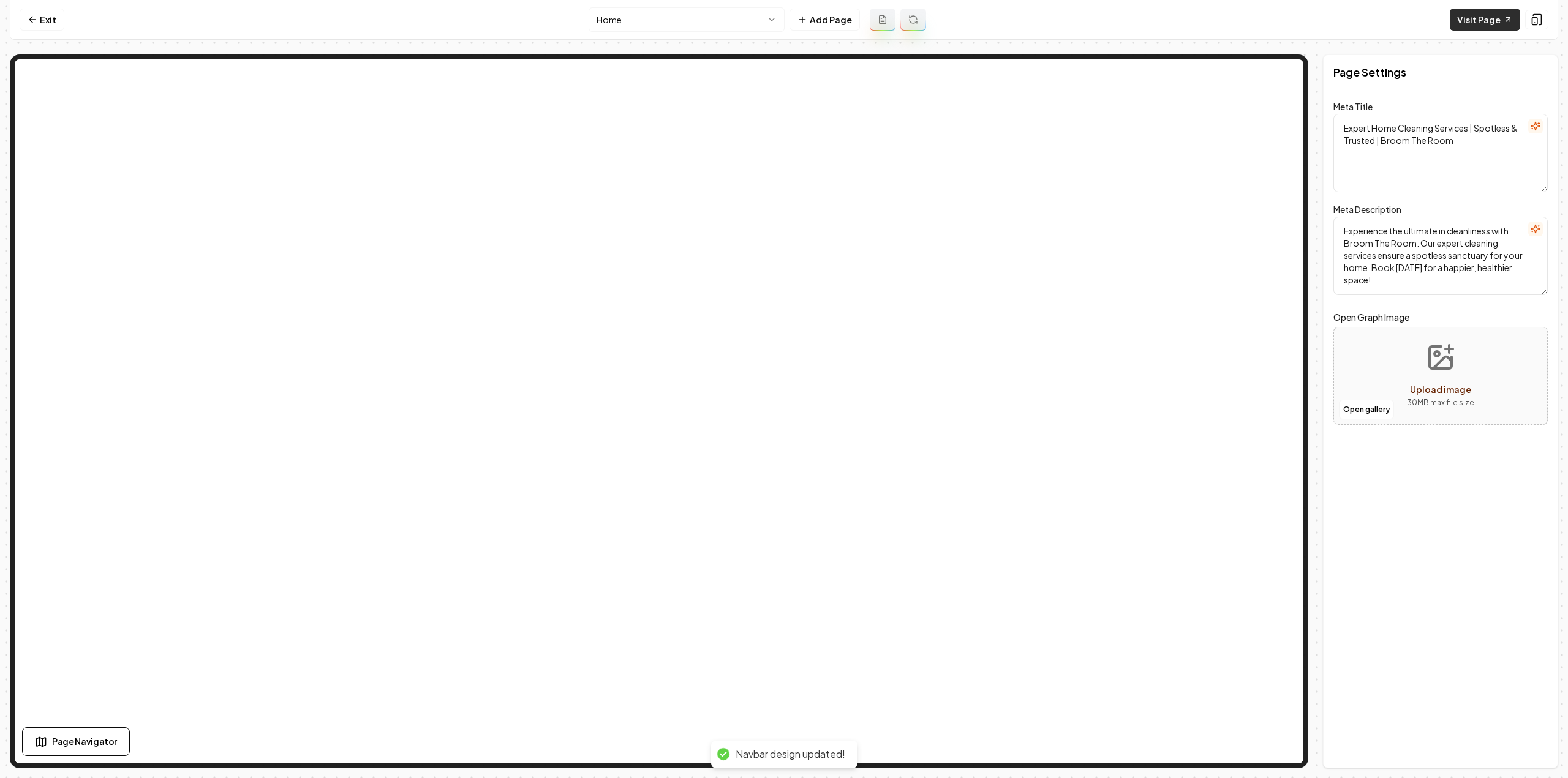
click at [1492, 22] on link "Visit Page" at bounding box center [1485, 19] width 71 height 22
click at [41, 22] on link "Exit" at bounding box center [42, 19] width 45 height 22
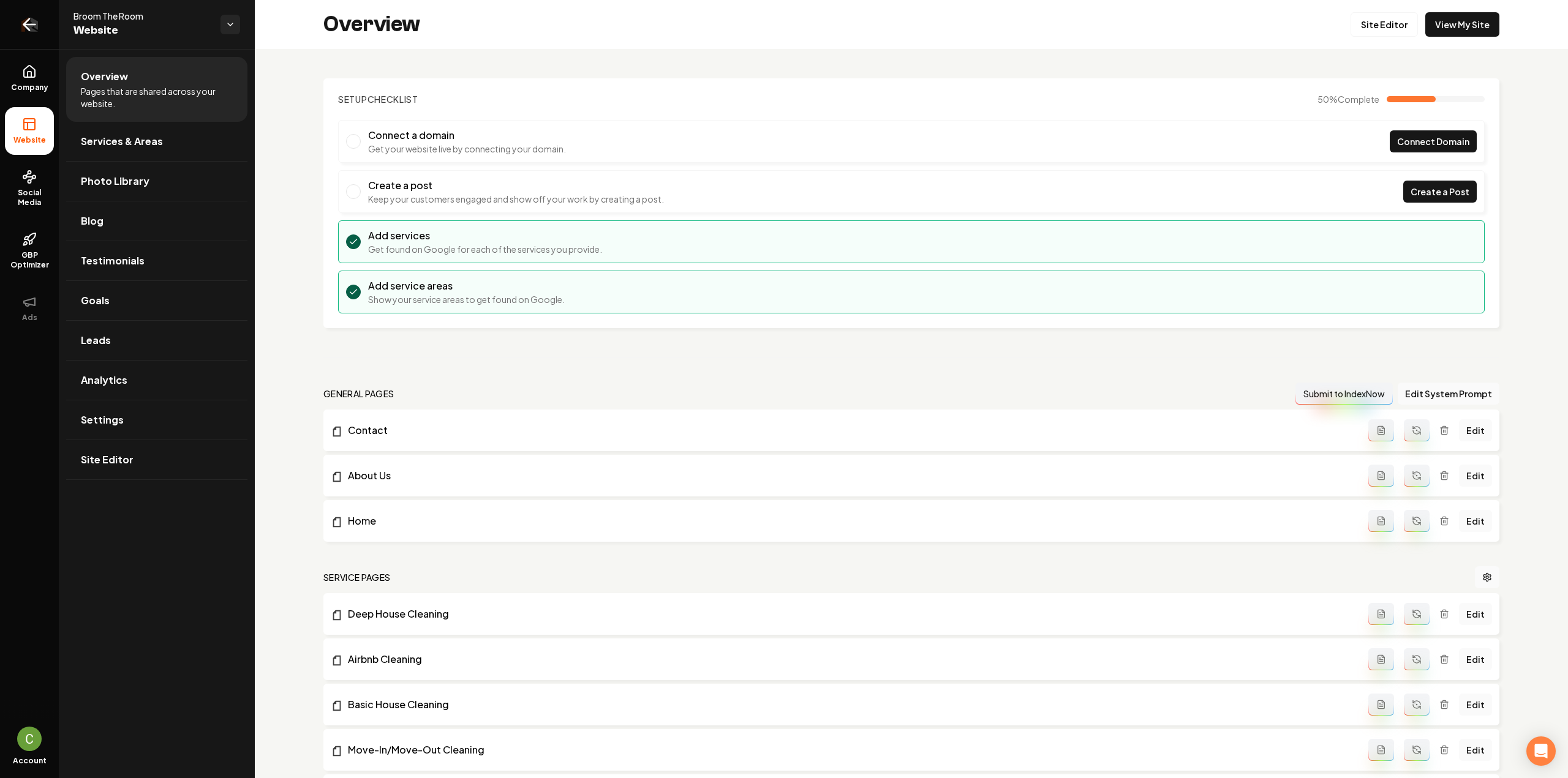
click at [39, 26] on link "Return to dashboard" at bounding box center [29, 24] width 58 height 49
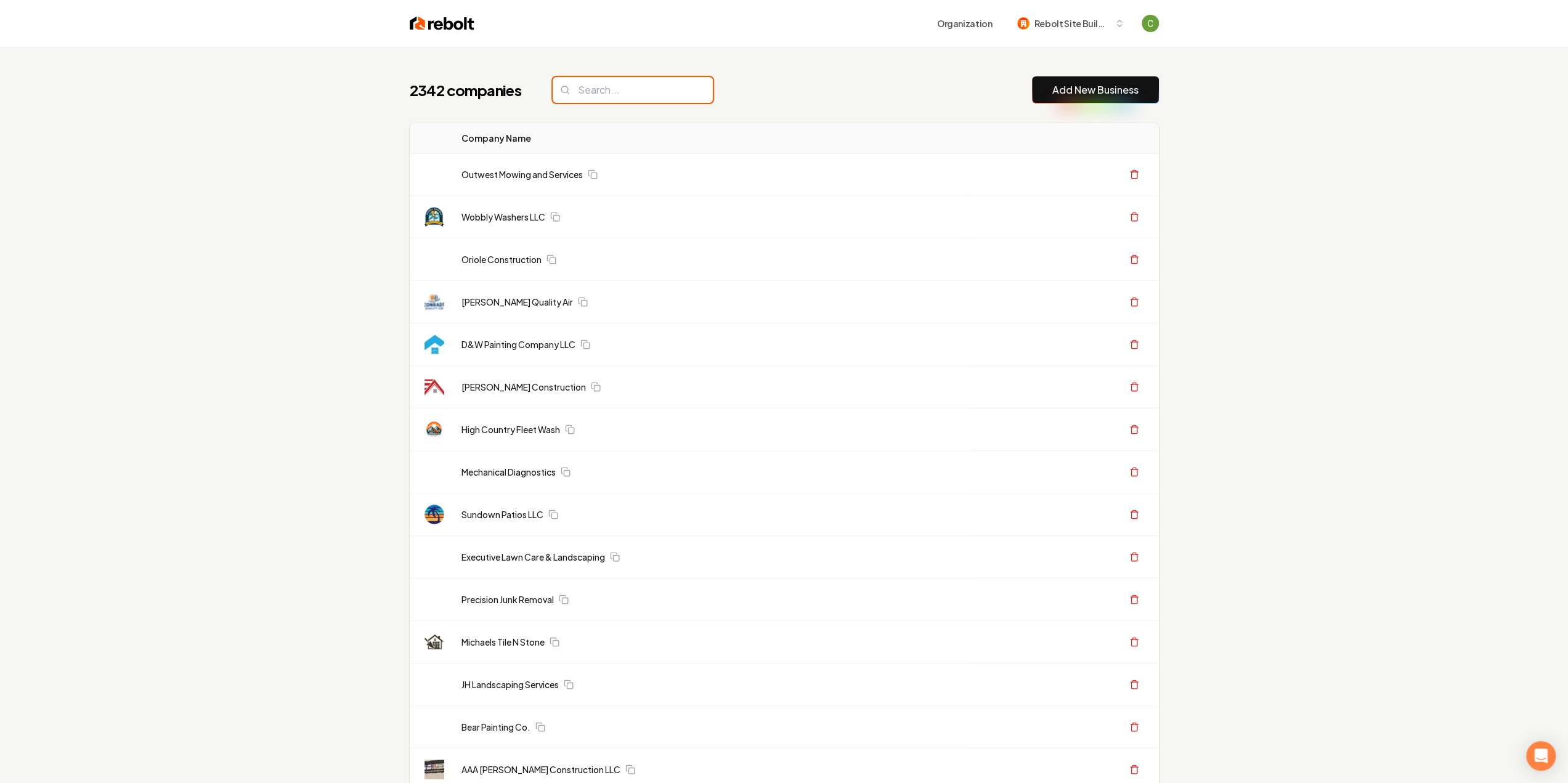
click at [595, 100] on input "search" at bounding box center [633, 91] width 161 height 26
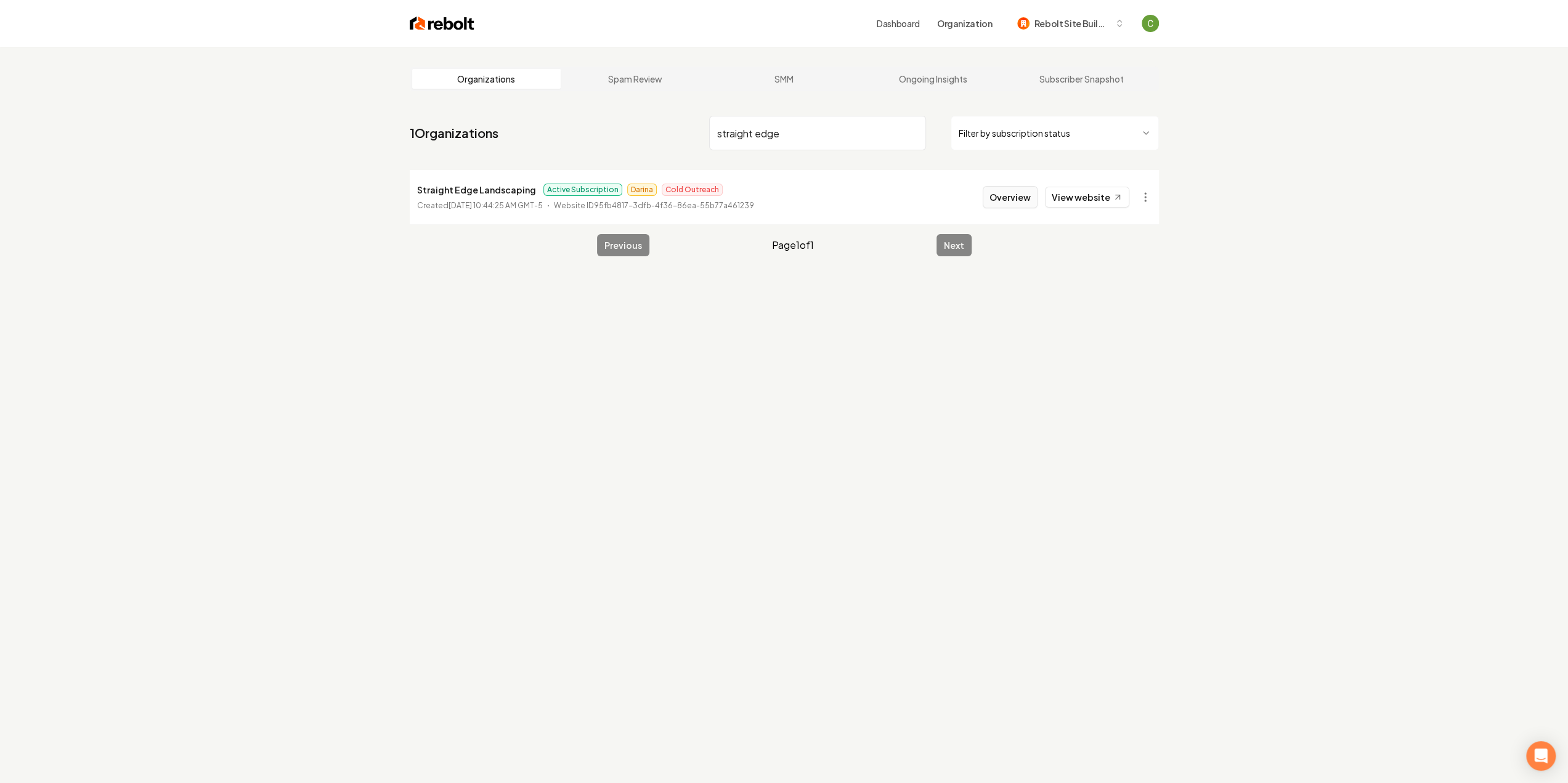
type input "straight edge"
click at [1001, 195] on button "Overview" at bounding box center [1010, 197] width 55 height 22
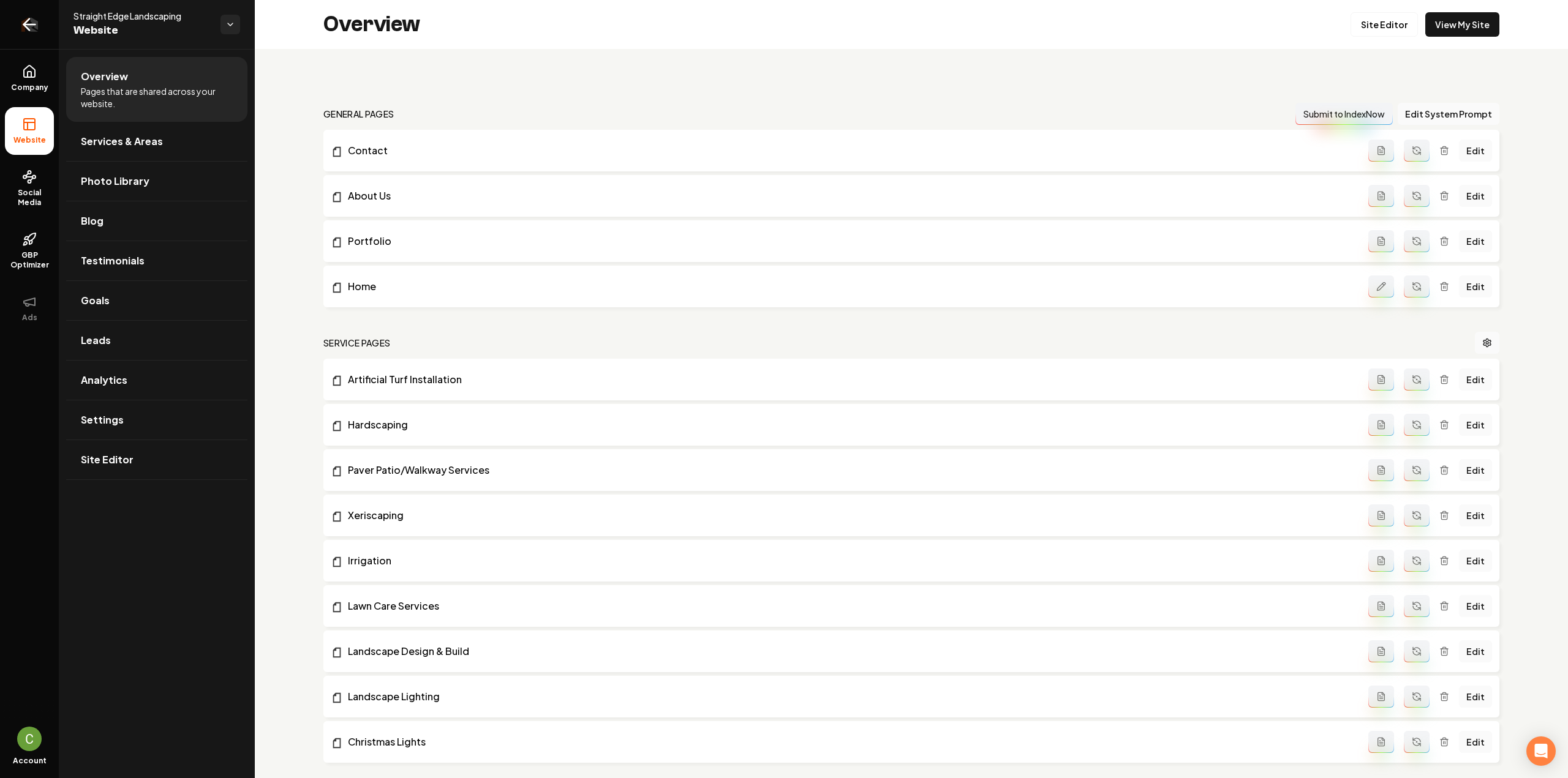
click at [41, 17] on link "Return to dashboard" at bounding box center [29, 24] width 58 height 49
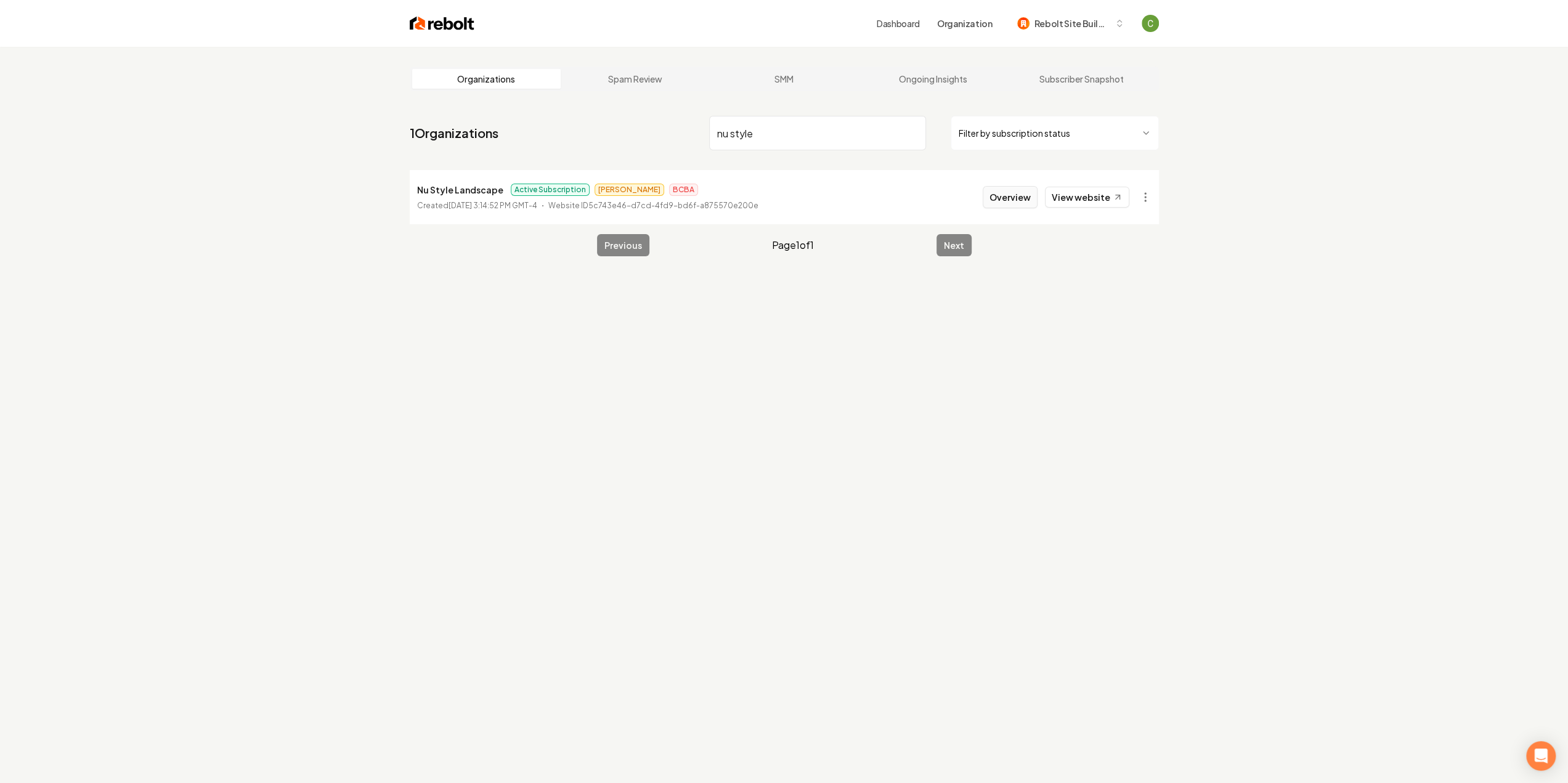
type input "nu style"
click at [1012, 189] on button "Overview" at bounding box center [1010, 197] width 55 height 22
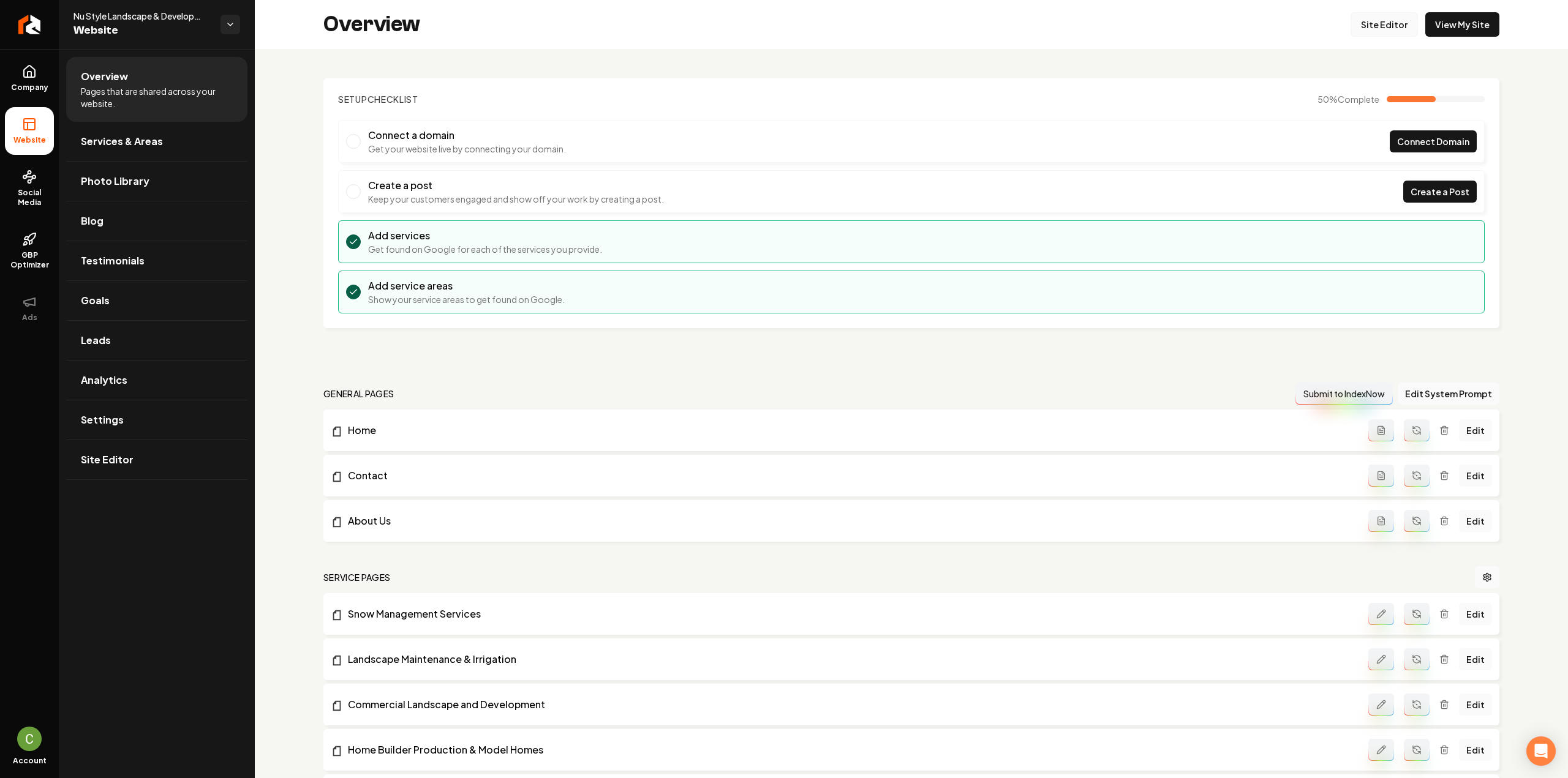
click at [1399, 22] on link "Site Editor" at bounding box center [1384, 24] width 68 height 24
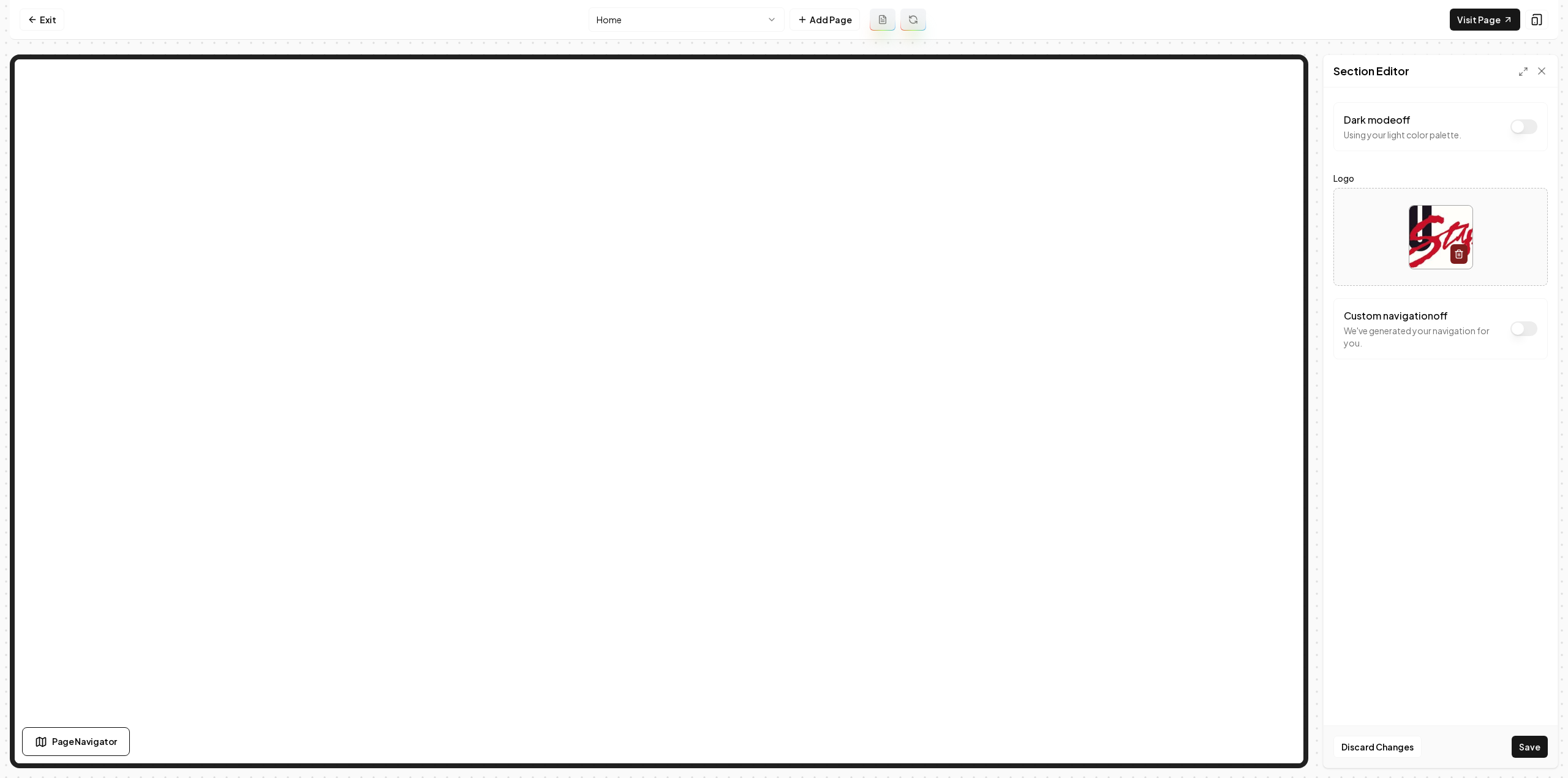
click at [1530, 743] on button "Save" at bounding box center [1529, 746] width 36 height 22
click at [34, 19] on icon at bounding box center [32, 19] width 10 height 10
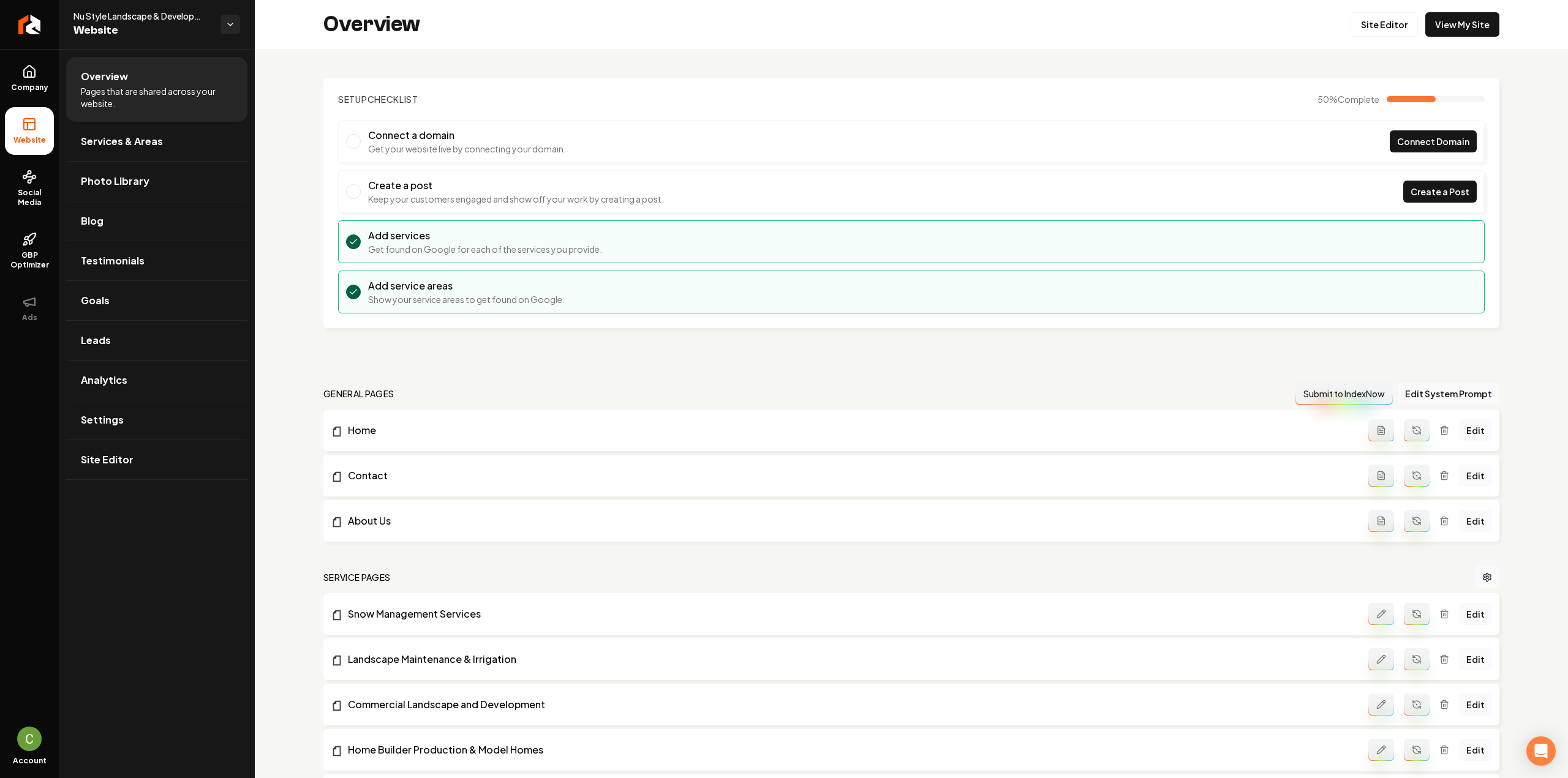
click at [36, 83] on span "Company" at bounding box center [30, 87] width 47 height 10
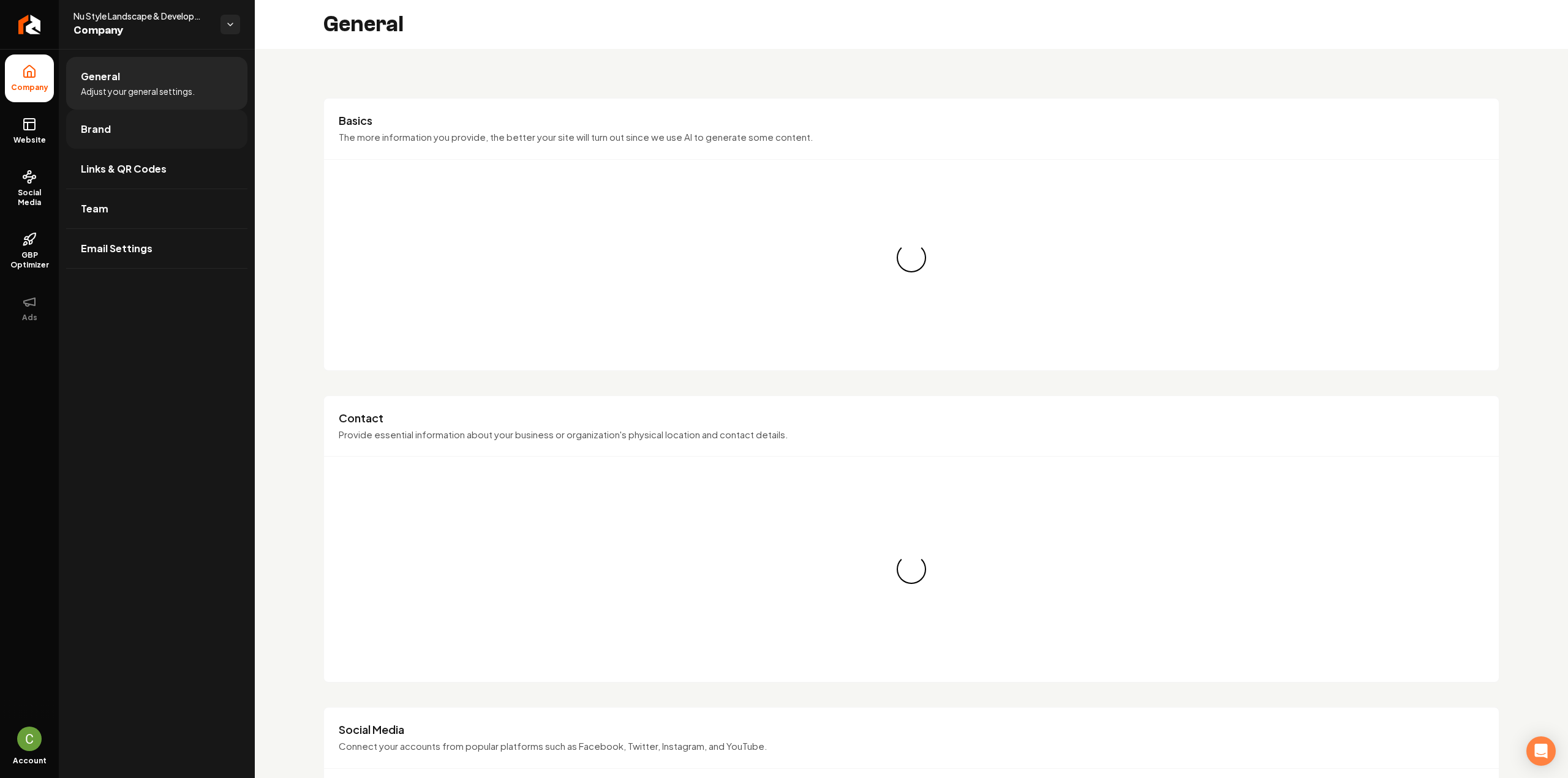
click at [143, 141] on link "Brand" at bounding box center [156, 129] width 181 height 39
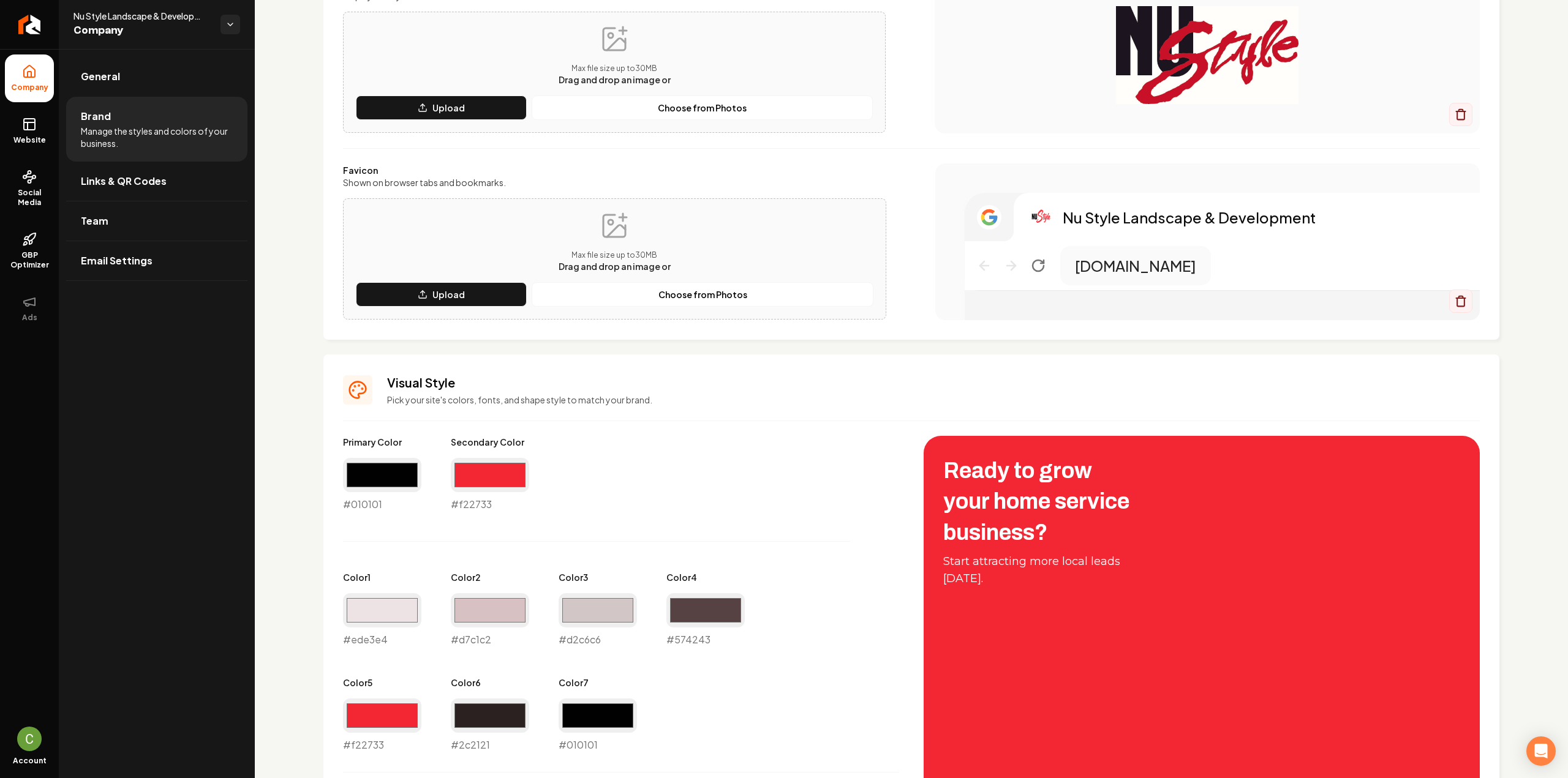
scroll to position [184, 0]
click at [511, 483] on input "#f22733" at bounding box center [490, 474] width 78 height 34
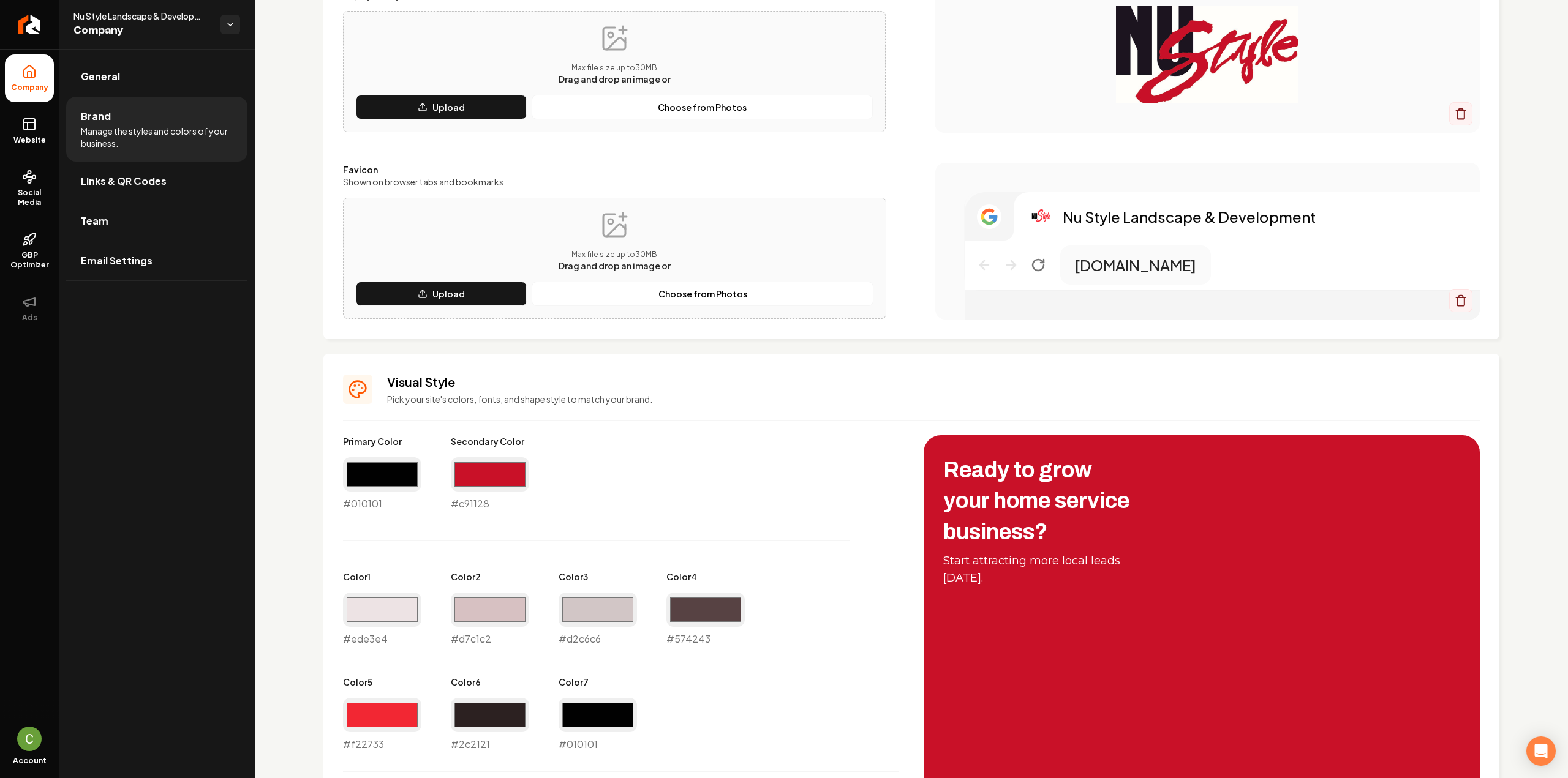
type input "#c91128"
drag, startPoint x: 1388, startPoint y: 266, endPoint x: 1391, endPoint y: 278, distance: 12.4
click at [1196, 267] on p "[DOMAIN_NAME]" at bounding box center [1136, 264] width 122 height 19
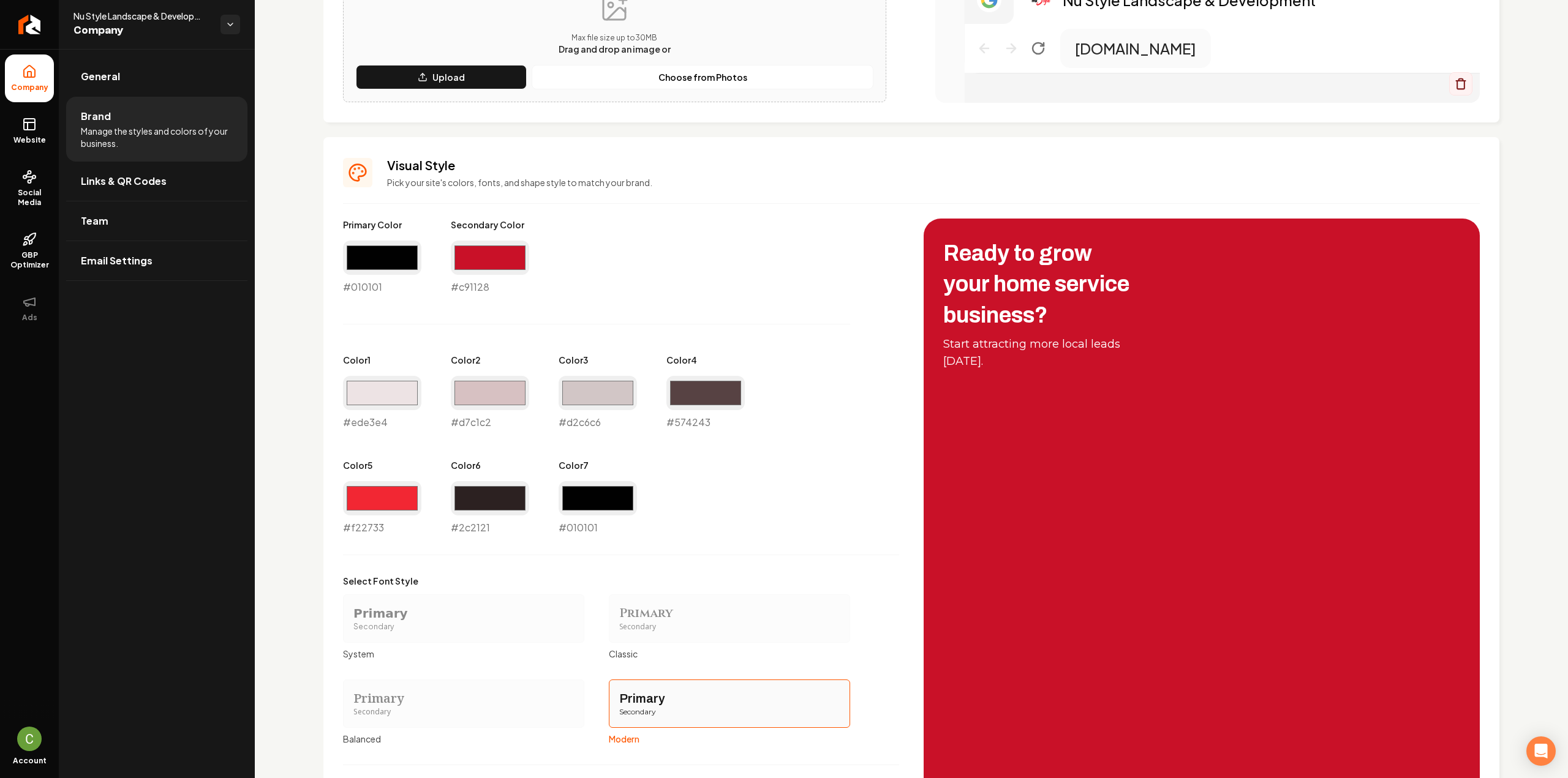
scroll to position [551, 0]
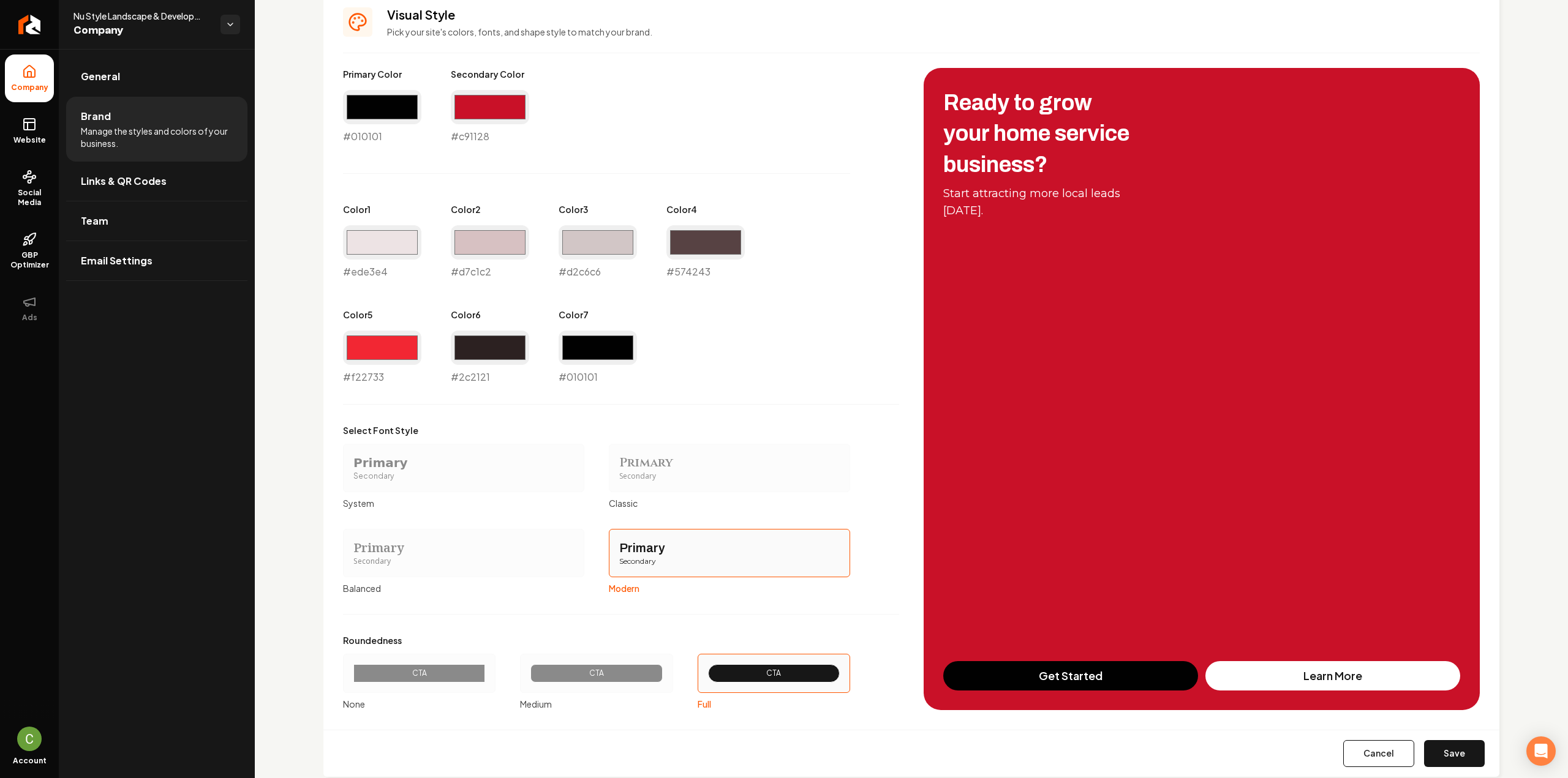
click at [1439, 755] on button "Save" at bounding box center [1454, 753] width 60 height 27
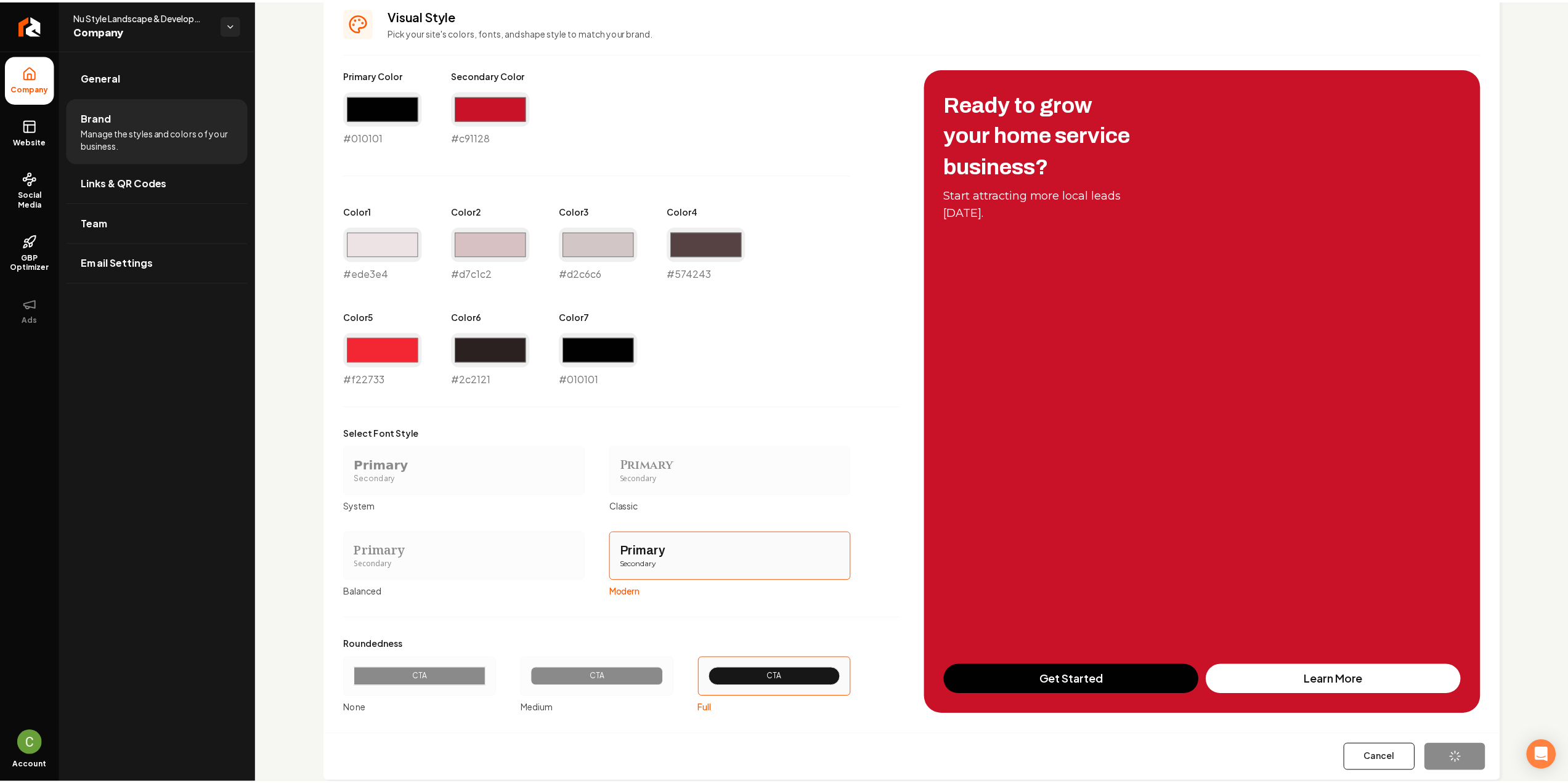
scroll to position [533, 0]
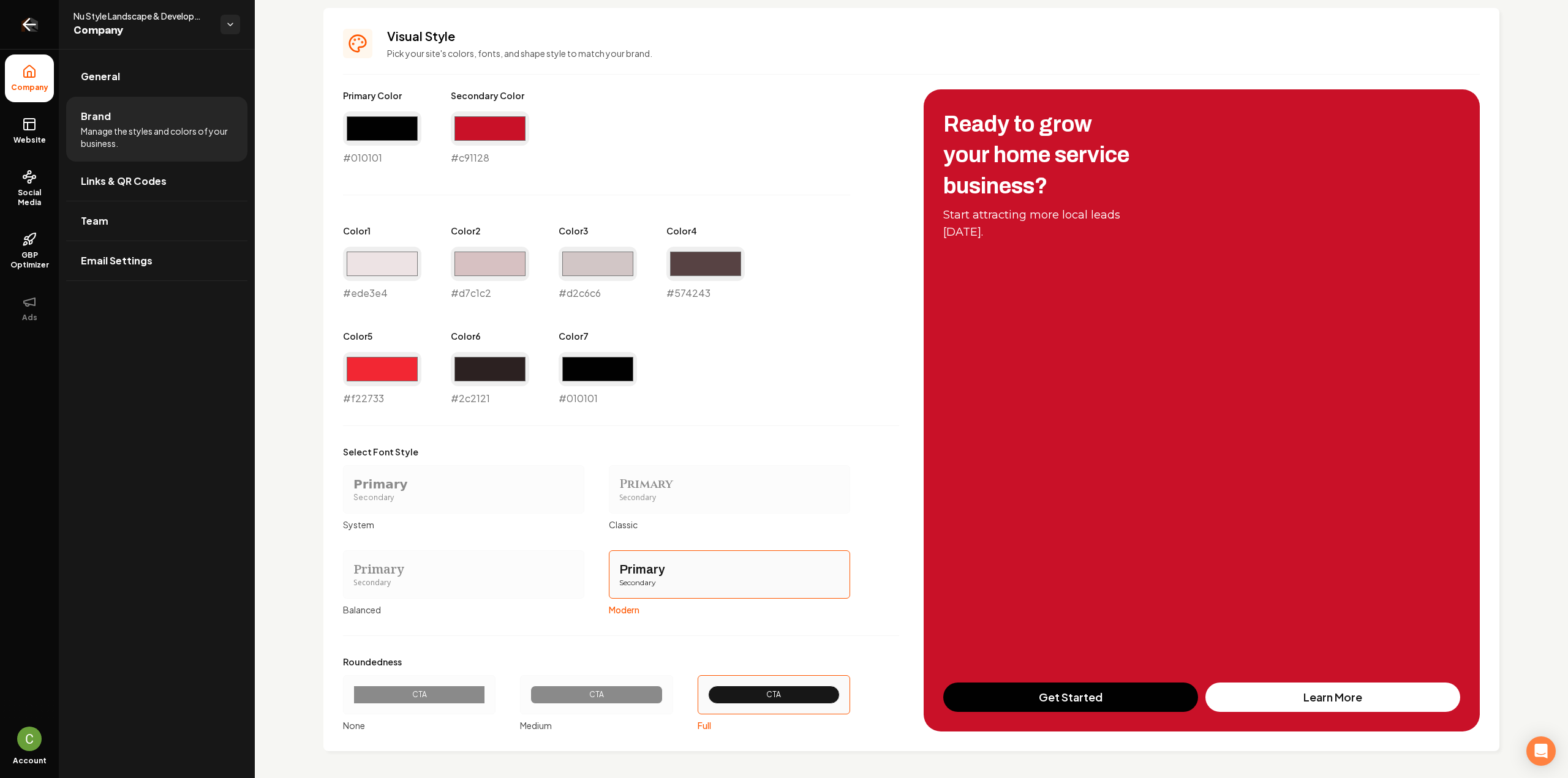
click at [49, 26] on link "Return to dashboard" at bounding box center [29, 24] width 58 height 49
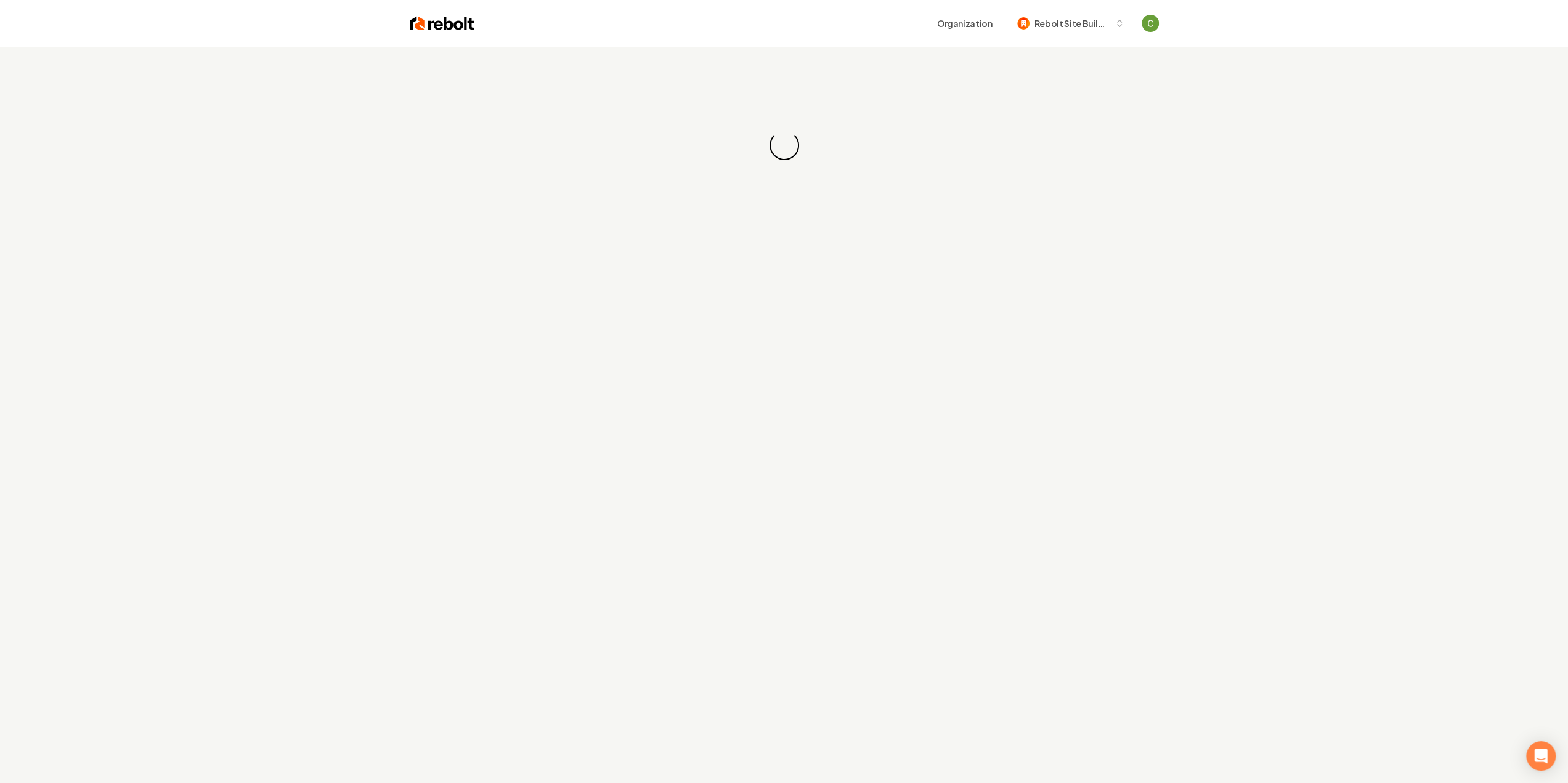
click at [41, 28] on header "Organization Rebolt Site Builder" at bounding box center [784, 23] width 1568 height 47
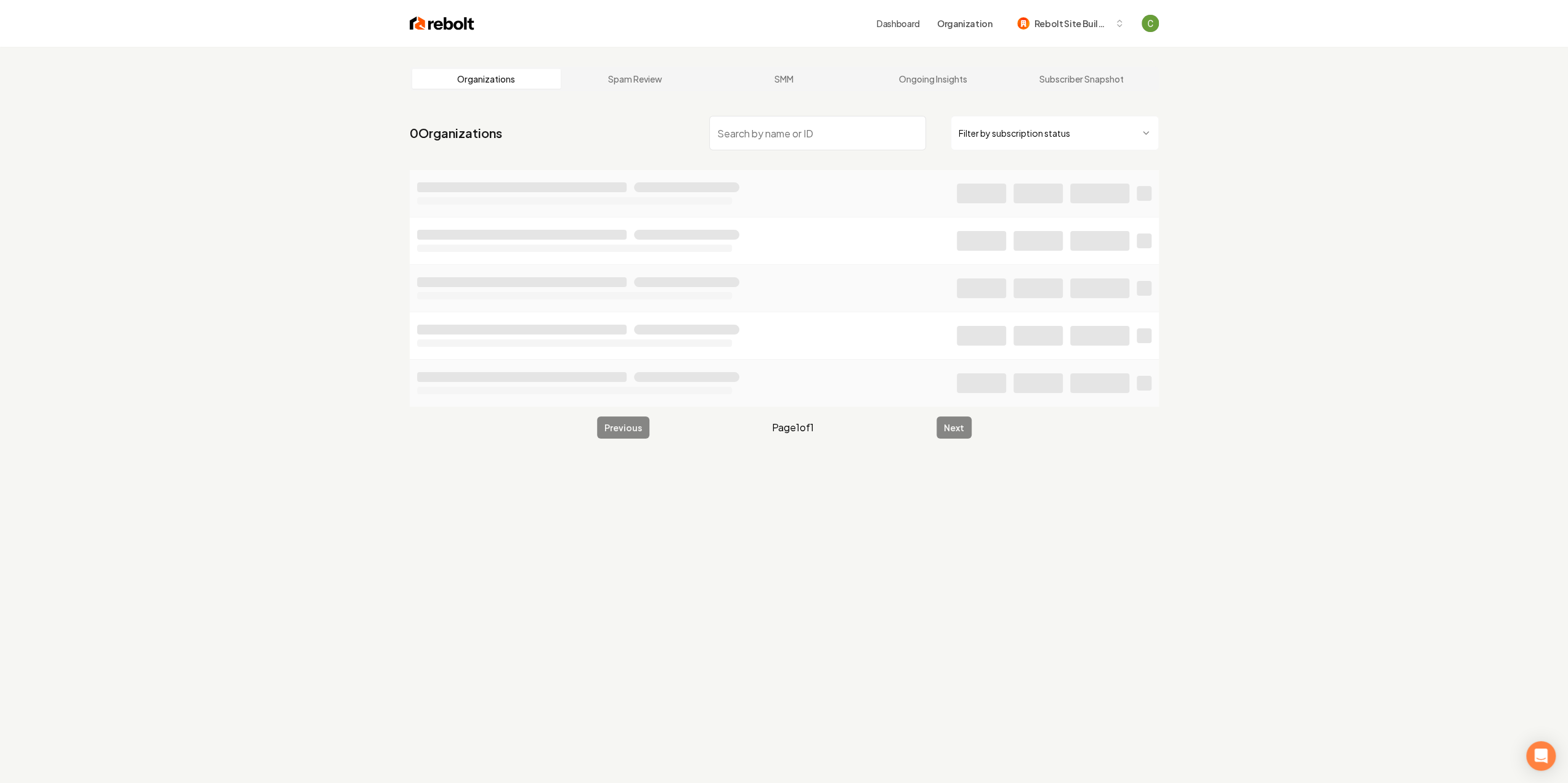
click at [751, 122] on input "search" at bounding box center [818, 133] width 217 height 35
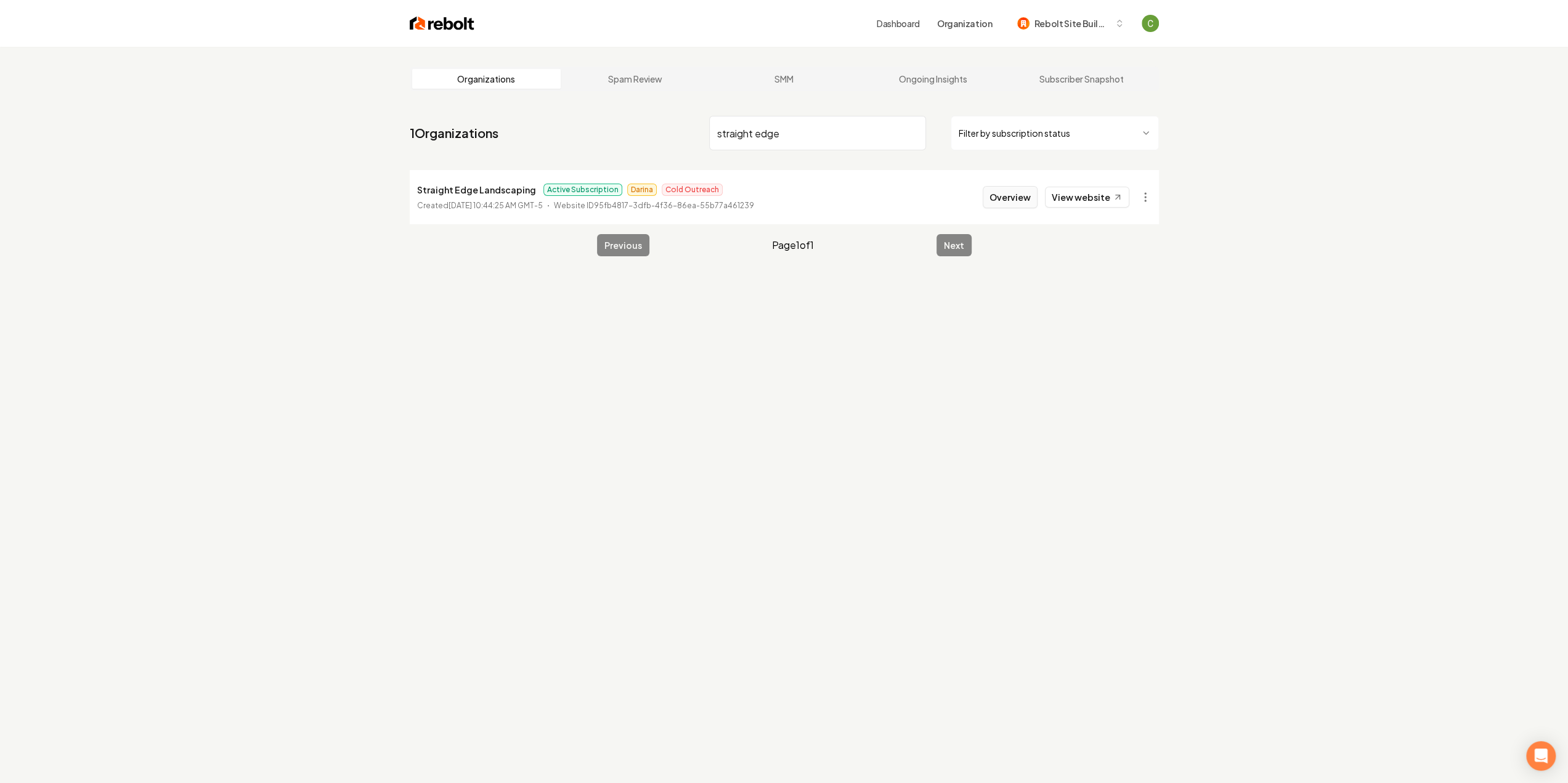
type input "straight edge"
click at [1008, 202] on button "Overview" at bounding box center [1010, 197] width 55 height 22
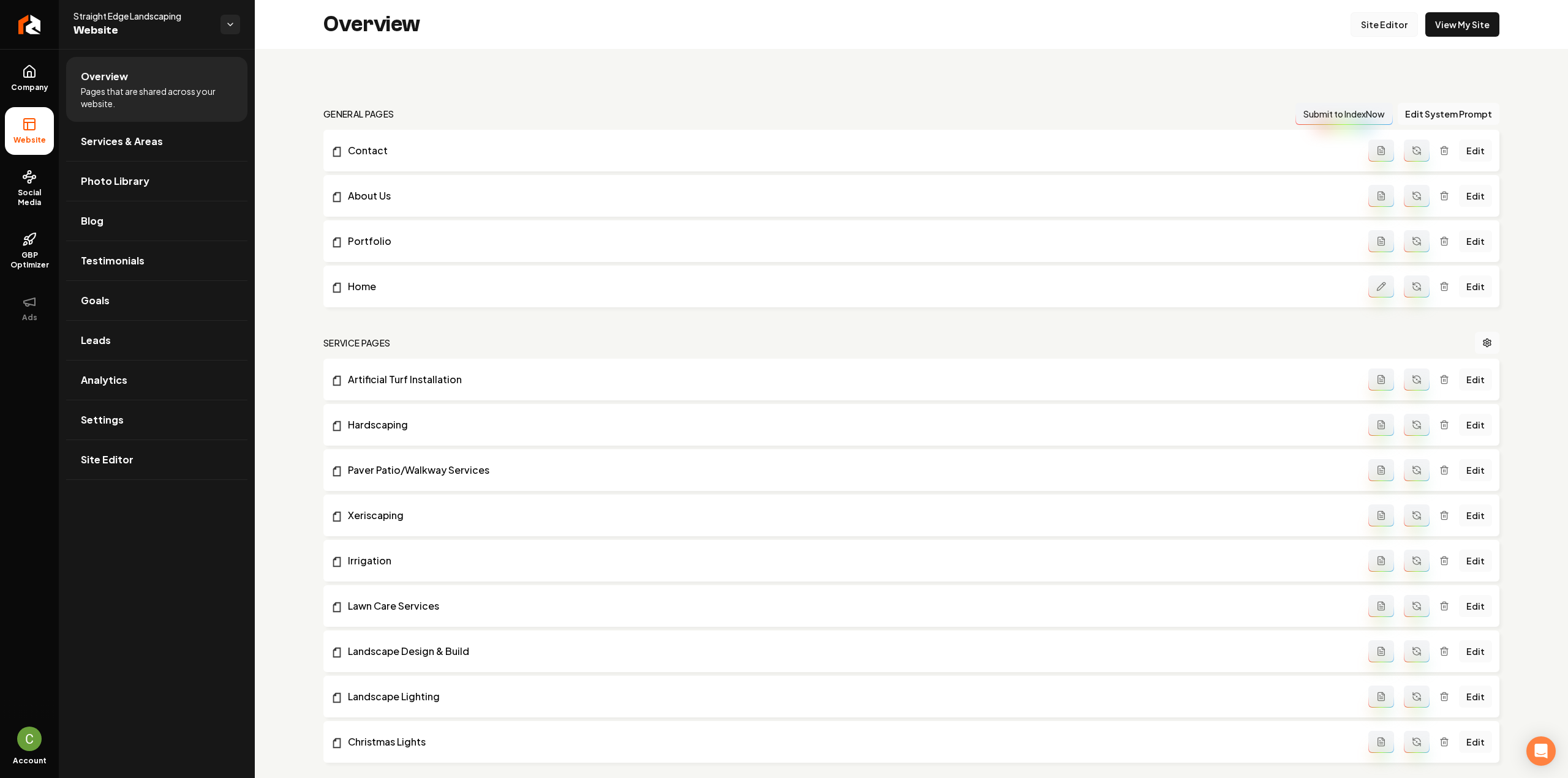
click at [1370, 25] on link "Site Editor" at bounding box center [1384, 24] width 68 height 24
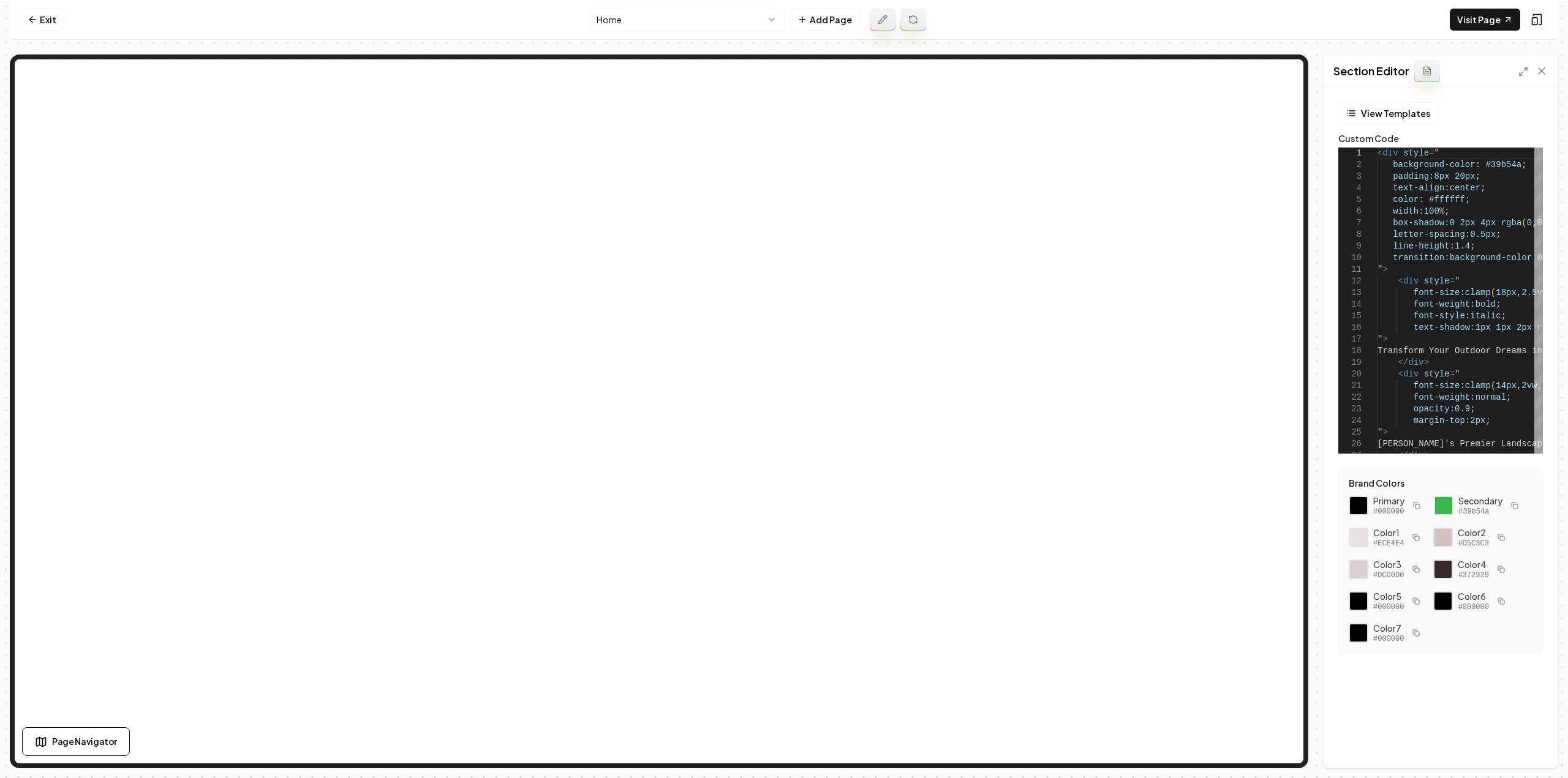
click at [1427, 75] on icon at bounding box center [1427, 70] width 10 height 10
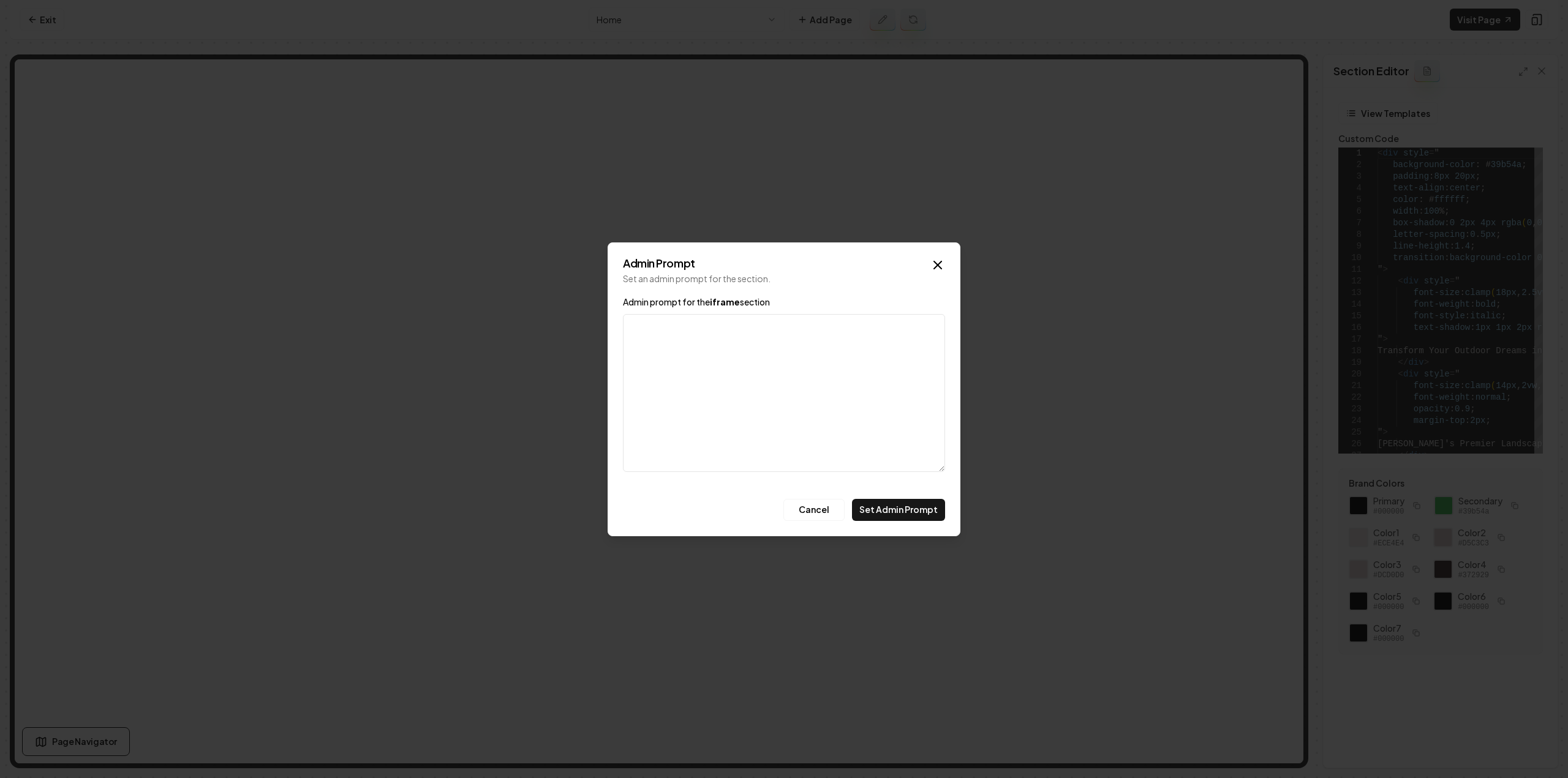
click at [936, 265] on icon "button" at bounding box center [938, 265] width 15 height 15
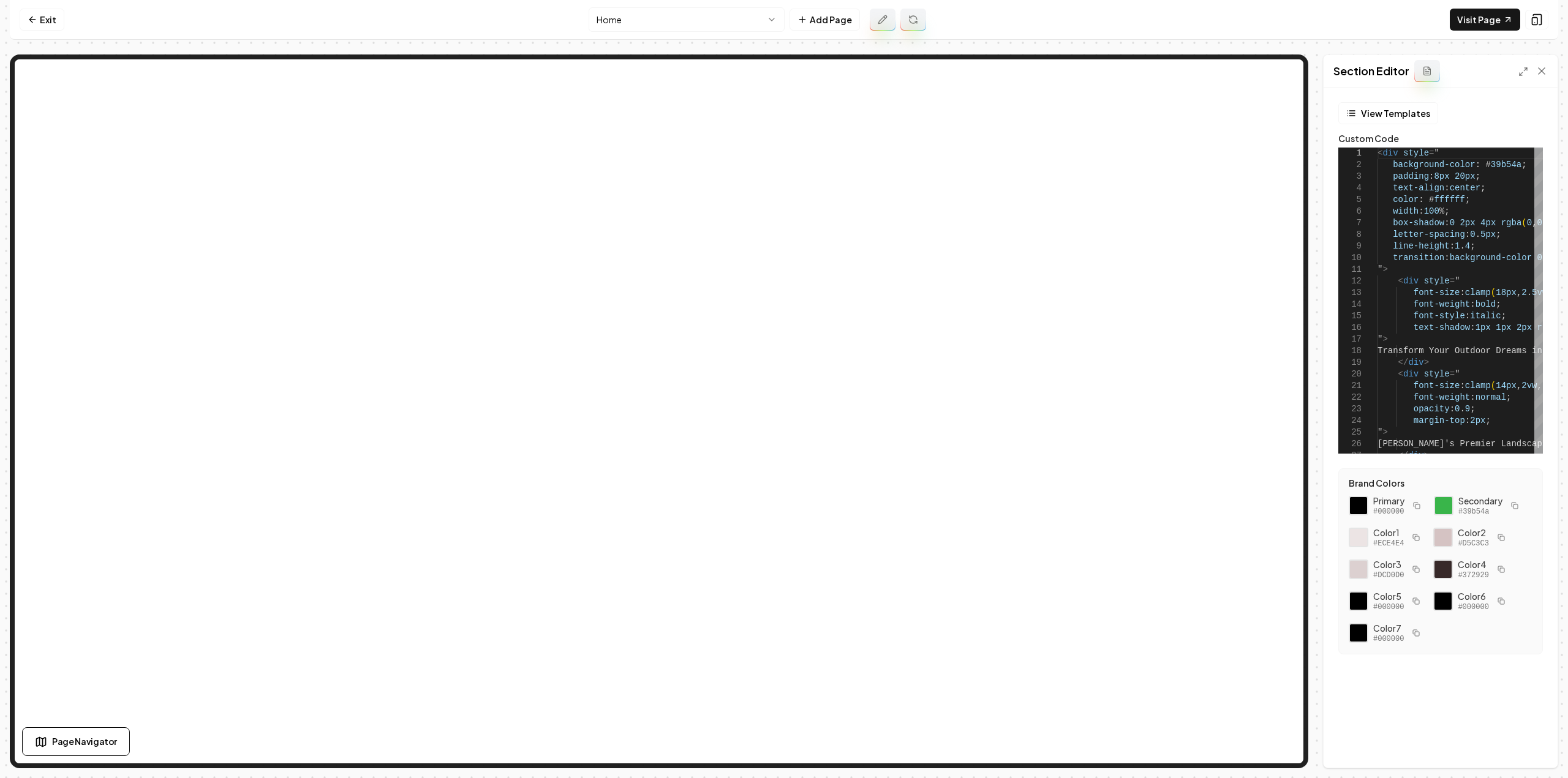
click at [1429, 79] on button at bounding box center [1427, 71] width 26 height 22
click at [1369, 113] on button "View Templates" at bounding box center [1388, 113] width 100 height 22
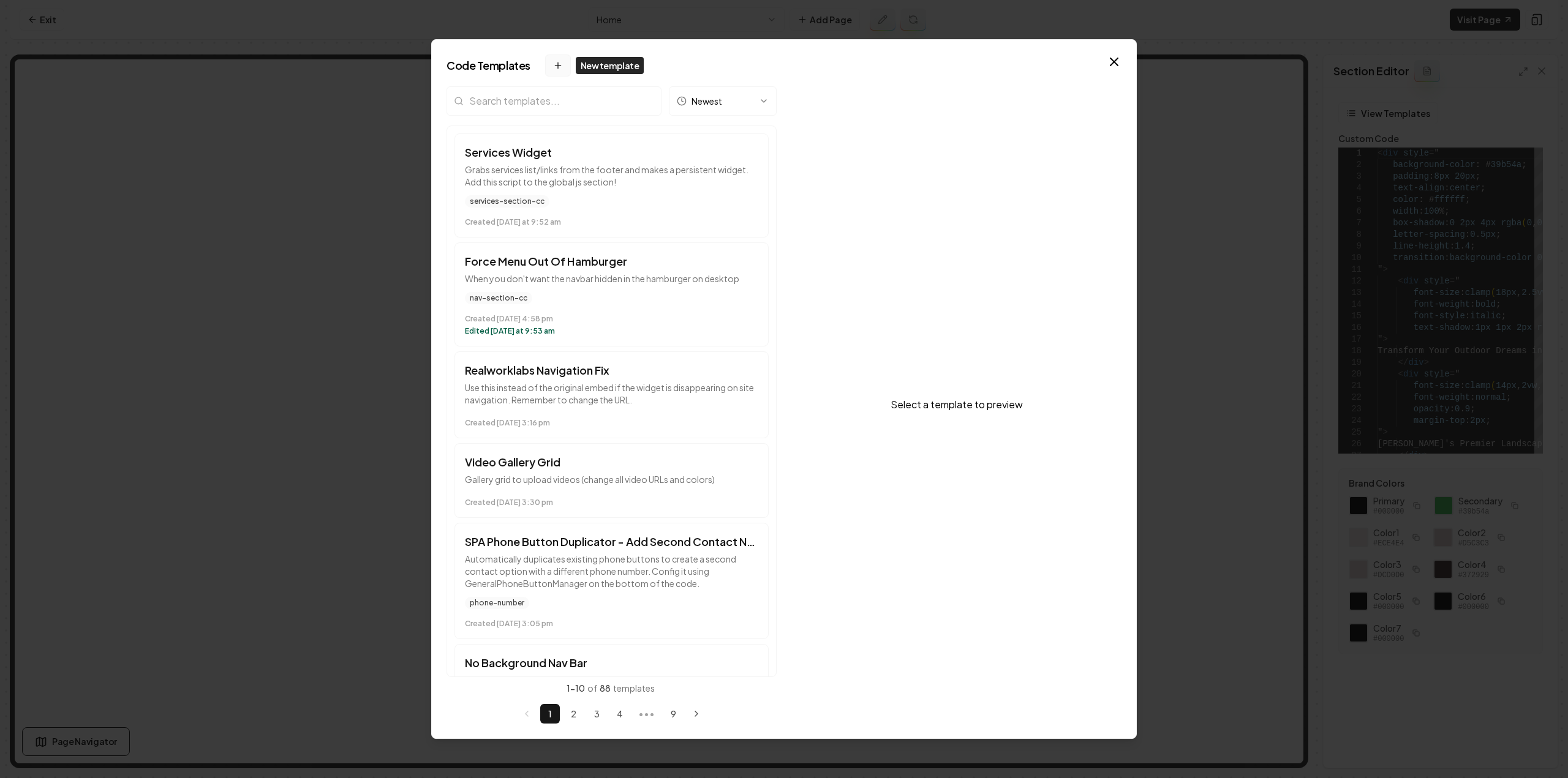
click at [553, 60] on icon at bounding box center [558, 65] width 10 height 10
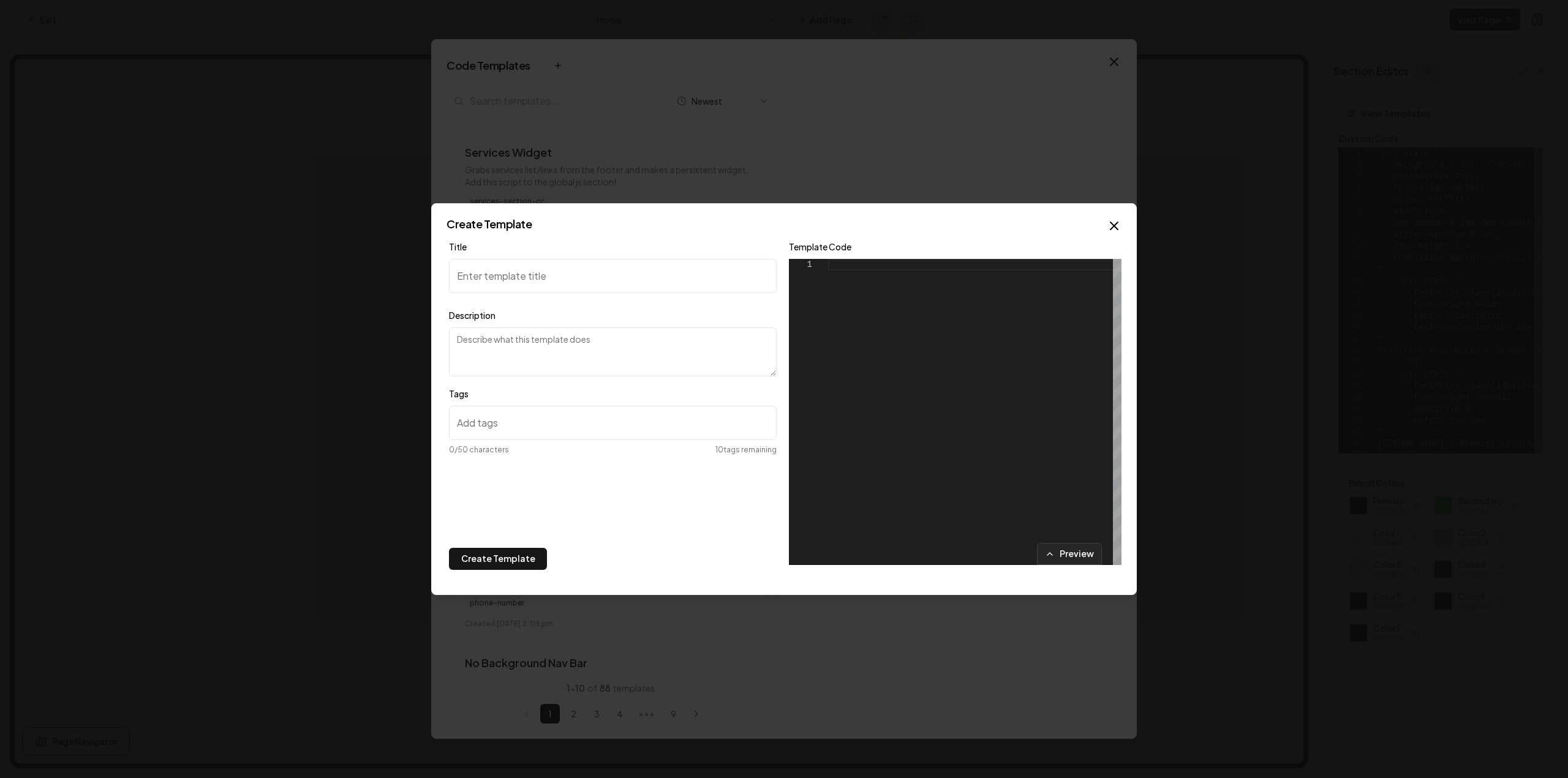
click at [738, 278] on input "Title" at bounding box center [612, 275] width 328 height 34
type input "Promo Widget"
type textarea "W"
type textarea "Video (can be edited to display something else) widget for special promos (this…"
click at [945, 275] on div at bounding box center [975, 412] width 293 height 306
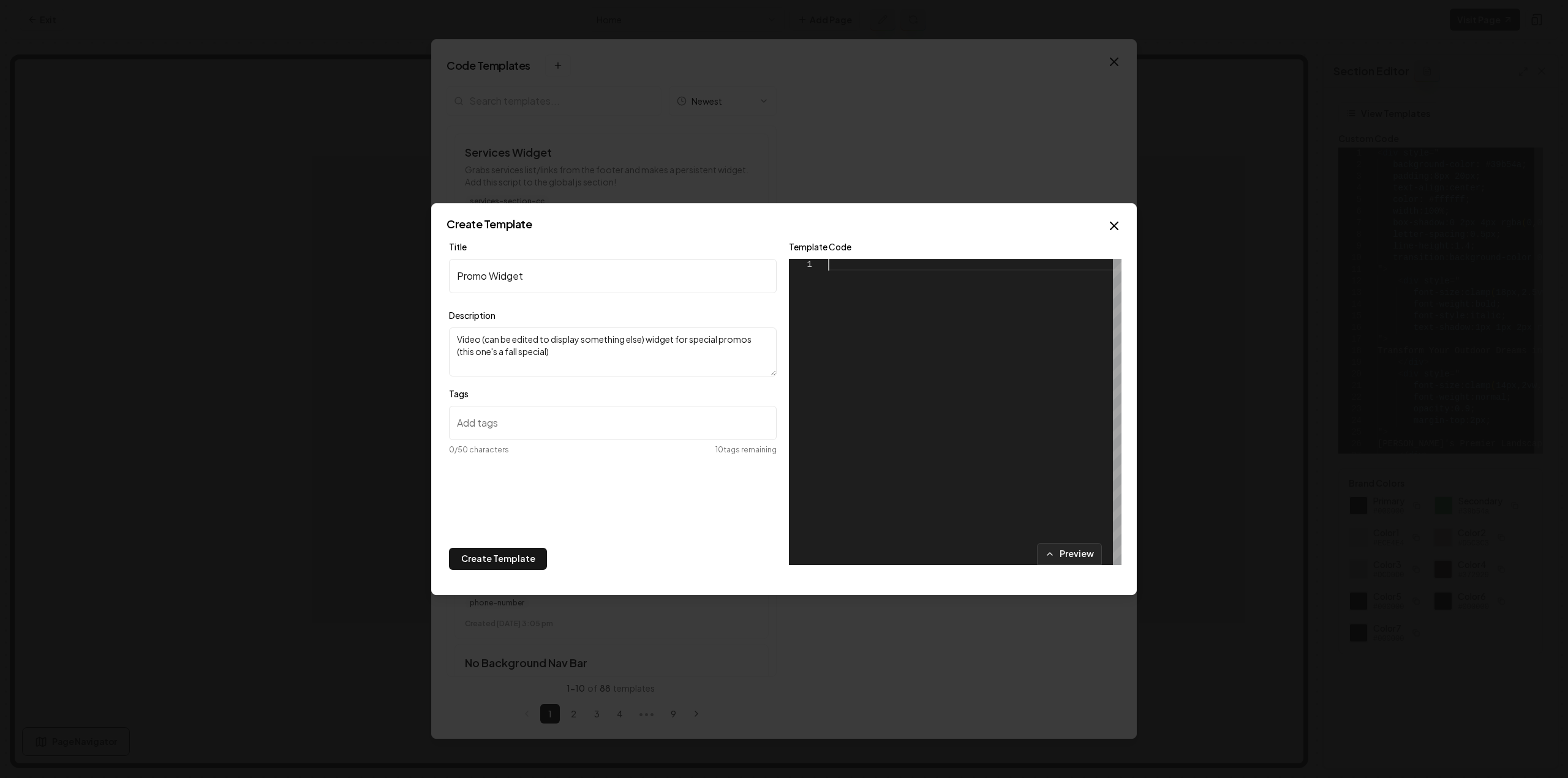
type textarea "**********"
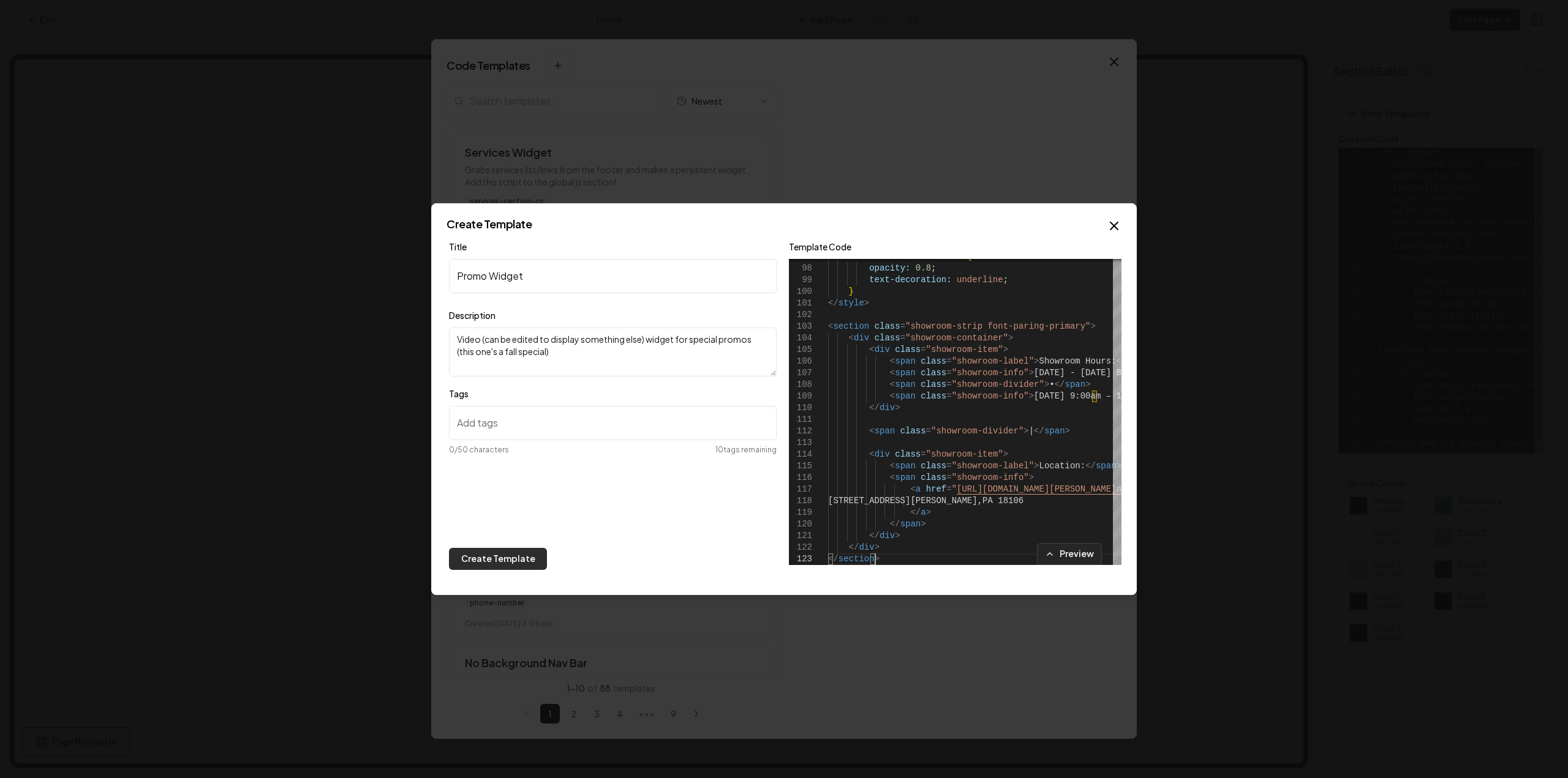
click at [515, 562] on button "Create Template" at bounding box center [498, 559] width 98 height 22
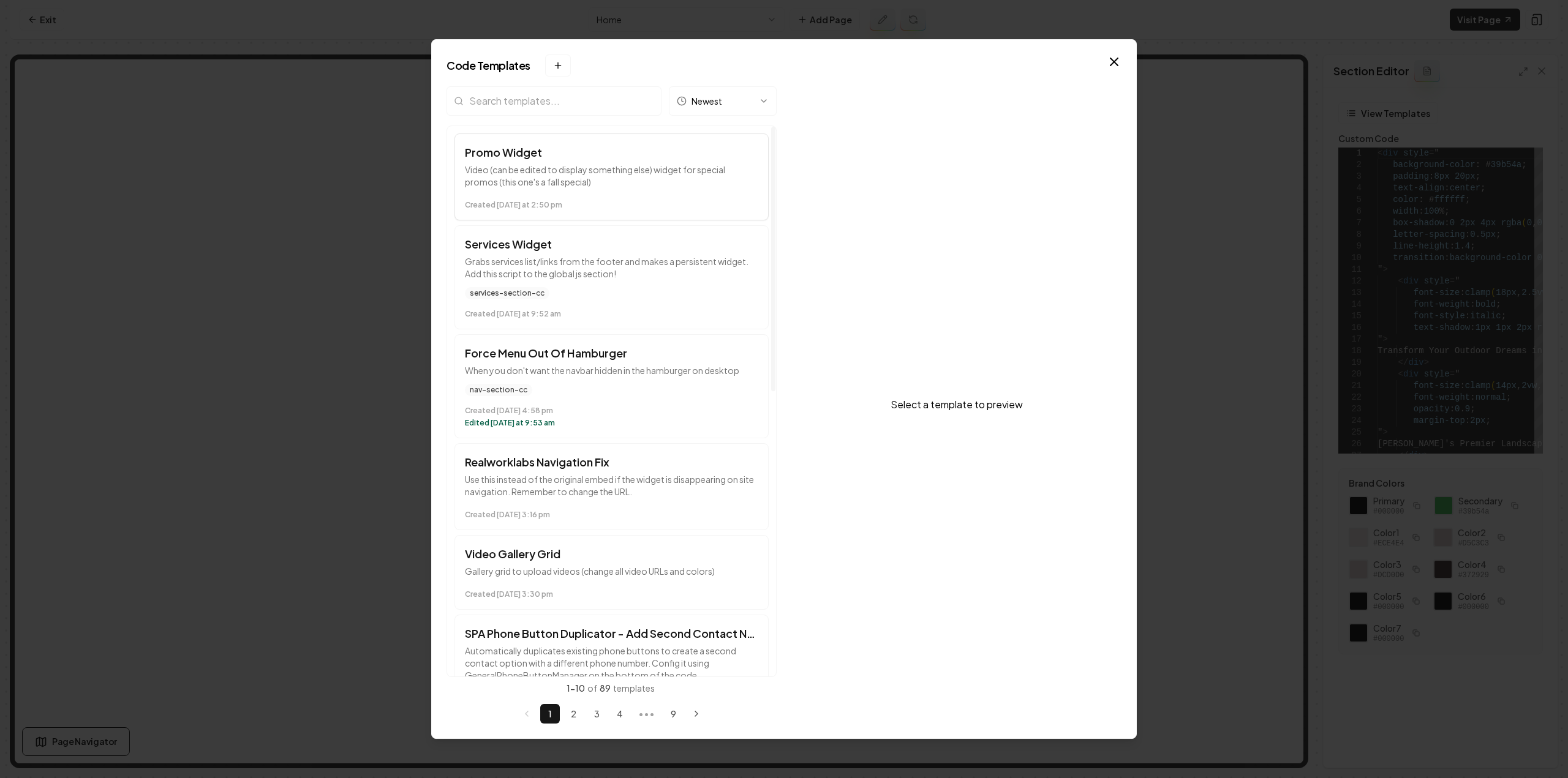
click at [647, 191] on button "Promo Widget Video (can be edited to display something else) widget for special…" at bounding box center [611, 177] width 315 height 87
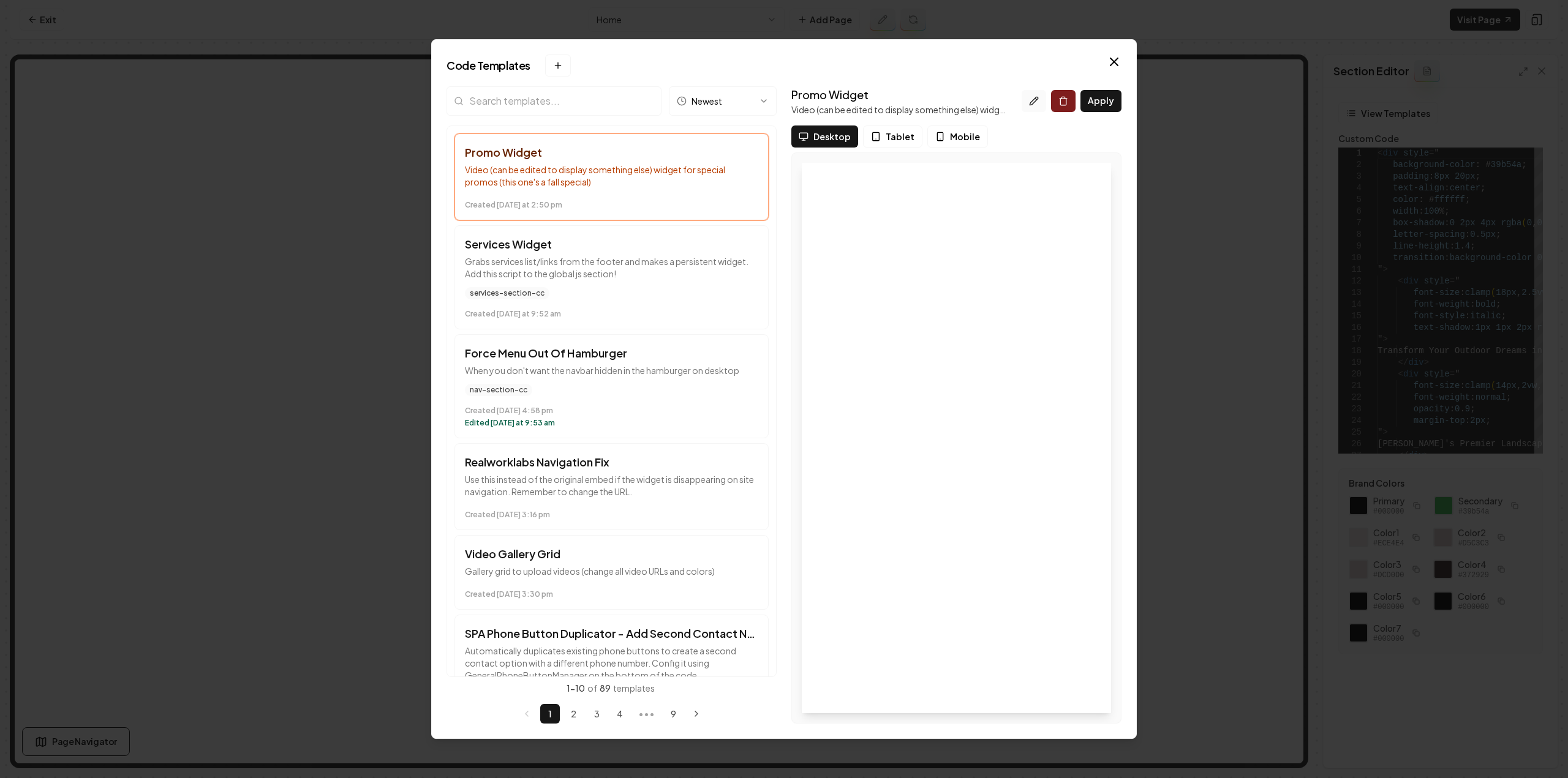
click at [1036, 102] on icon at bounding box center [1034, 101] width 10 height 10
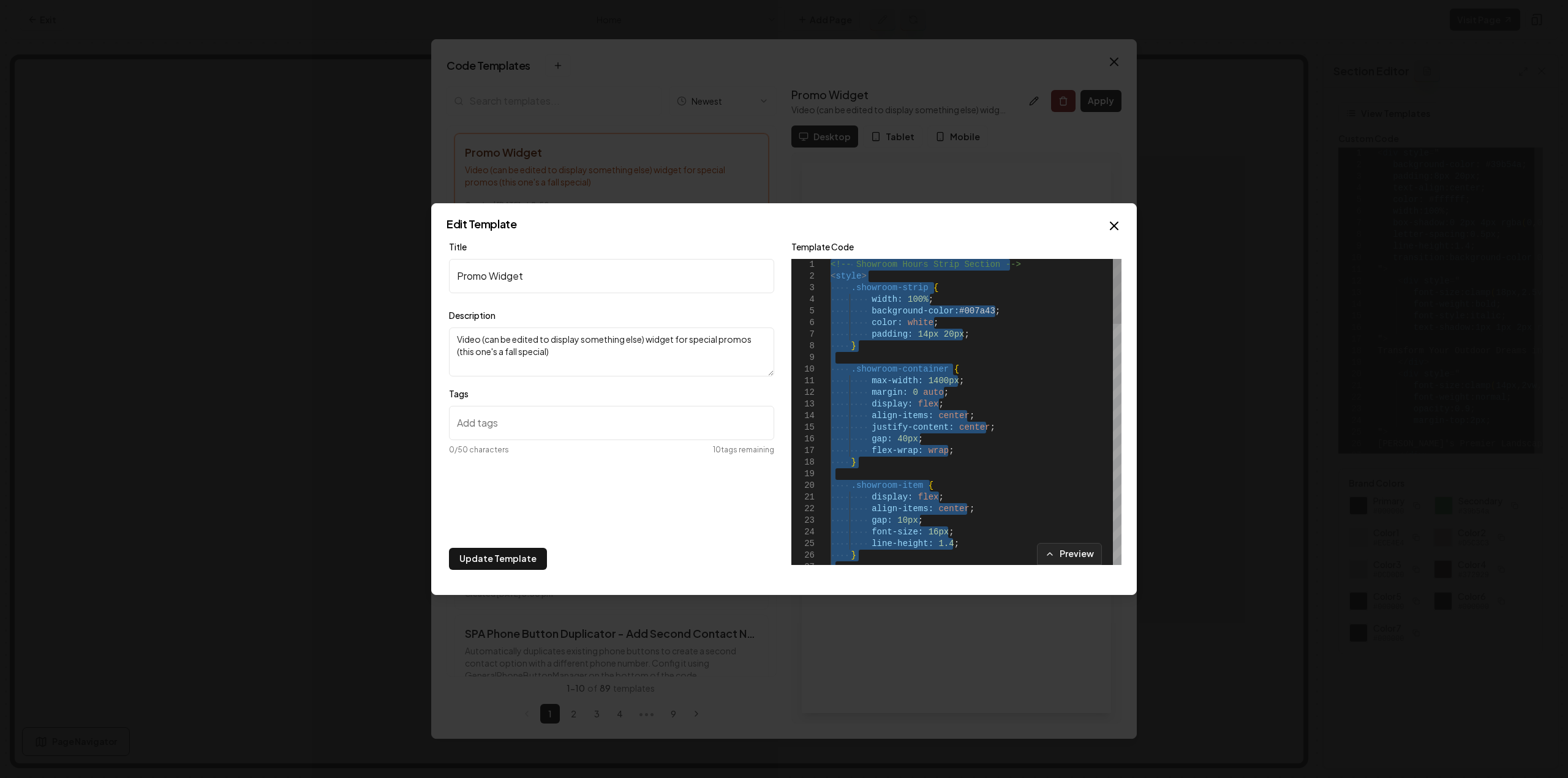
type textarea "**********"
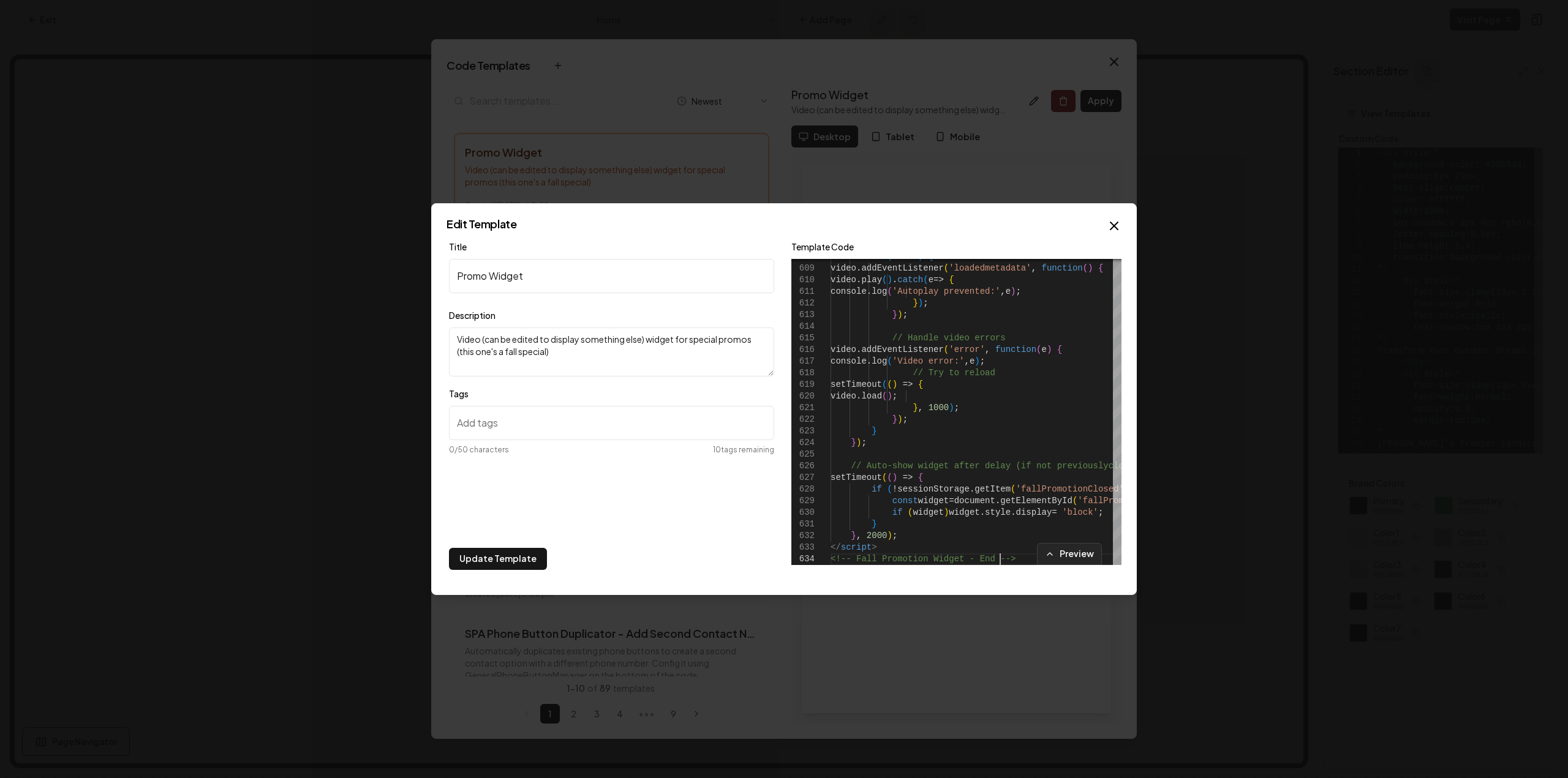
click at [520, 561] on button "Update Template" at bounding box center [498, 559] width 98 height 22
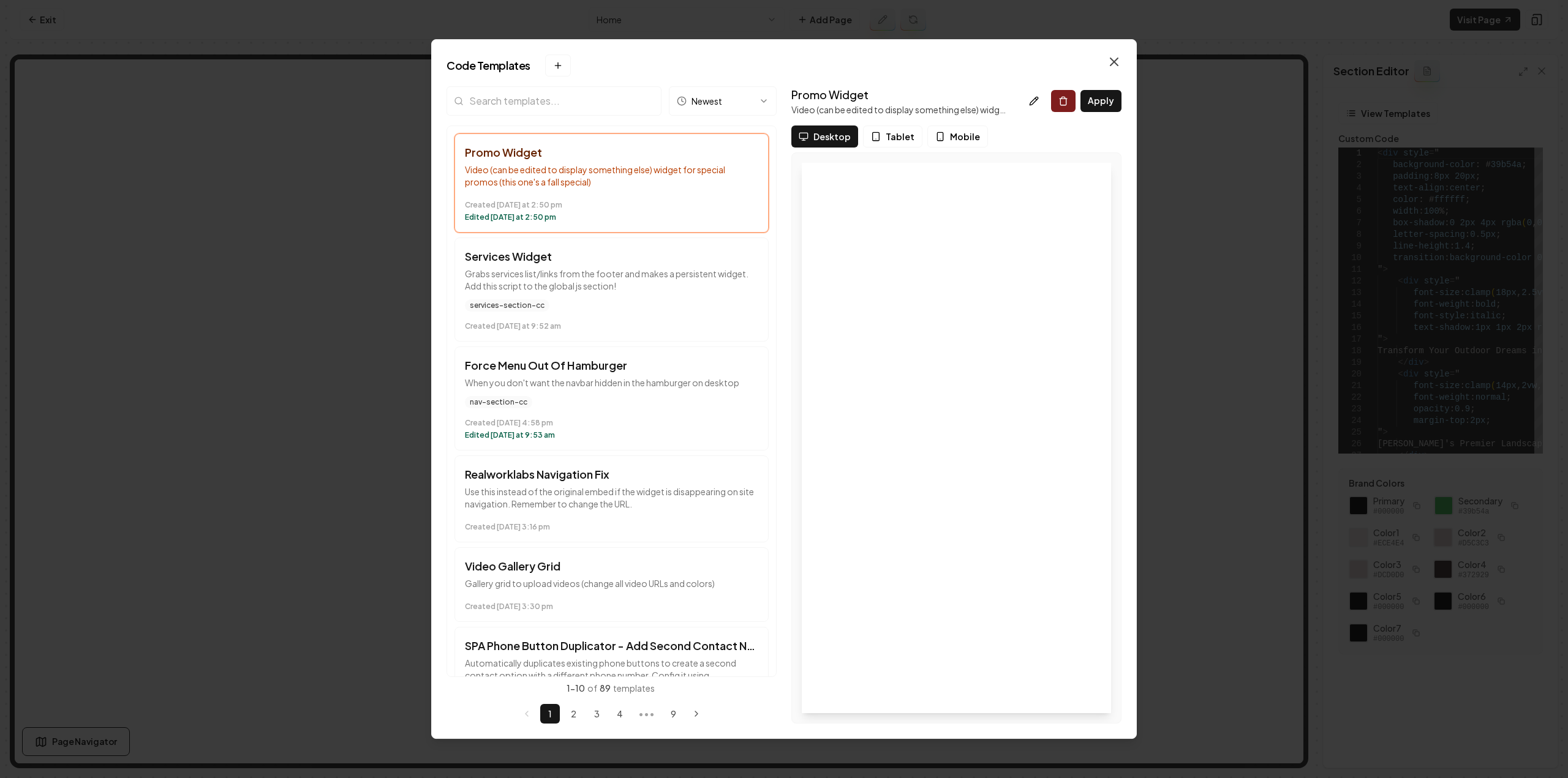
click at [1111, 63] on icon "button" at bounding box center [1114, 62] width 7 height 7
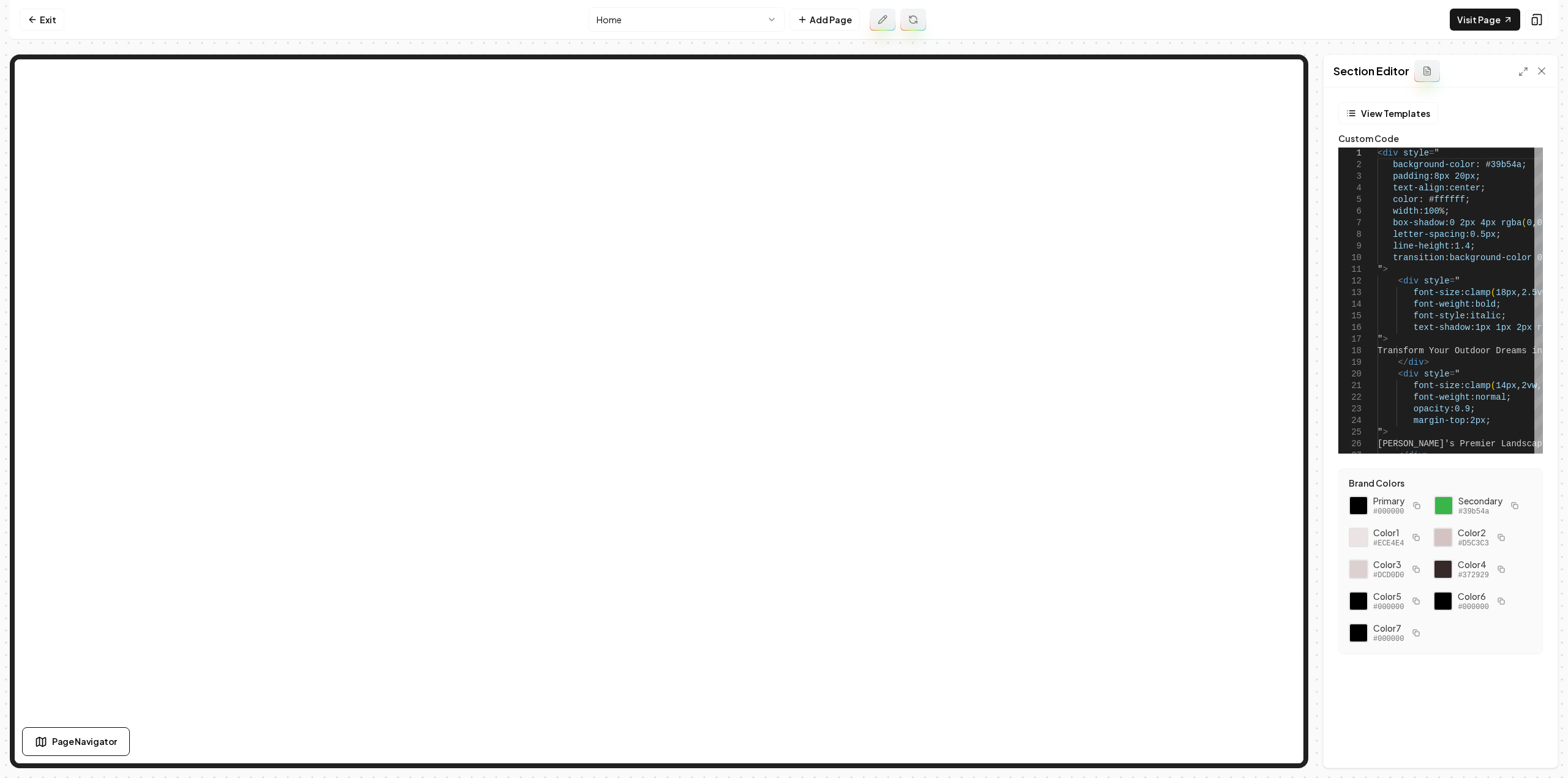
click at [1422, 70] on icon at bounding box center [1427, 70] width 10 height 10
click at [1407, 102] on button "View Templates" at bounding box center [1388, 113] width 100 height 22
click at [1405, 112] on button "View Templates" at bounding box center [1388, 113] width 100 height 22
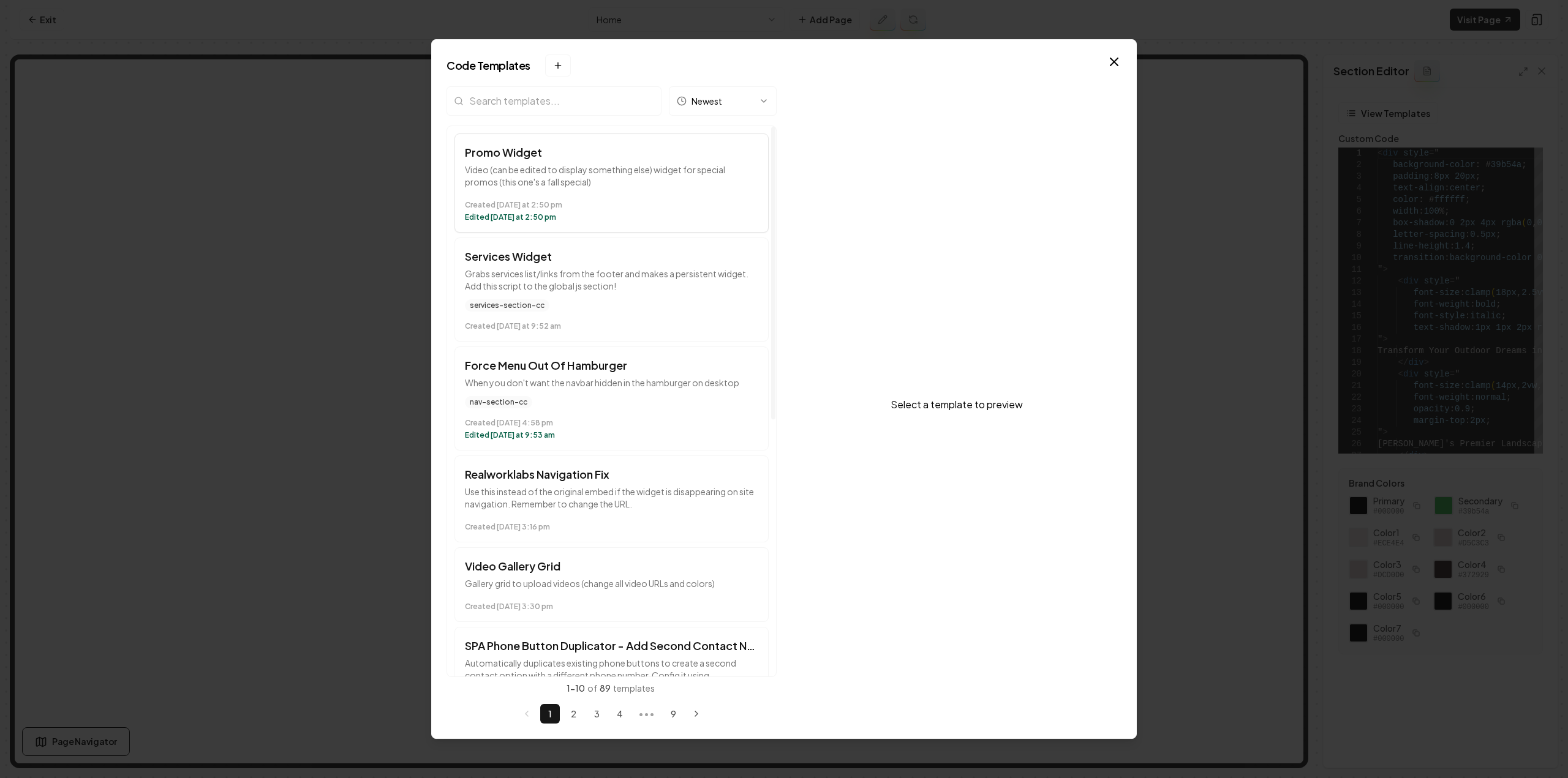
click at [561, 196] on div "Created today at 2:50 pm Edited today at 2:50 pm" at bounding box center [611, 209] width 293 height 27
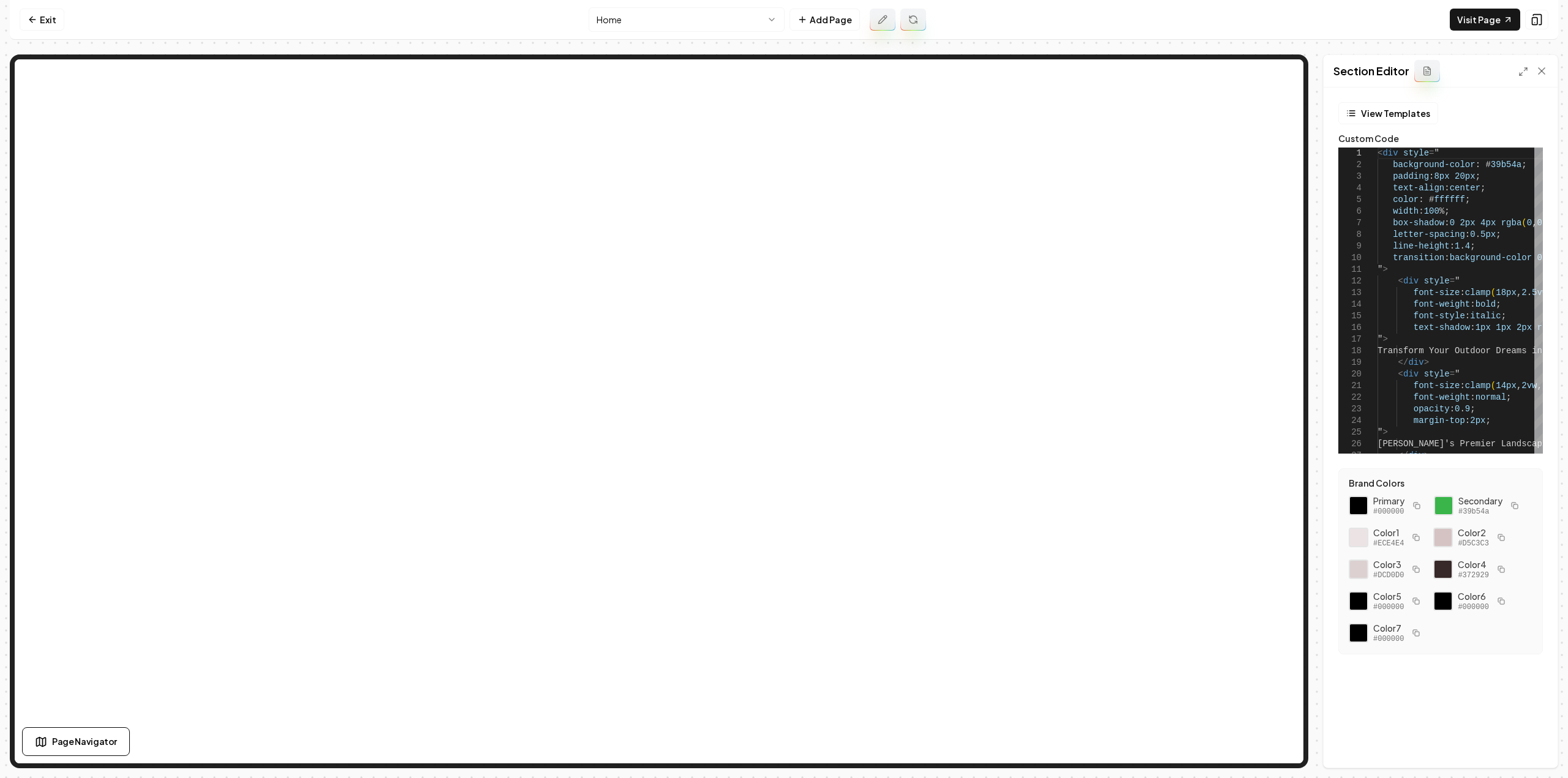
click at [688, 19] on html "Computer Required This feature is only available on a computer. Please switch t…" at bounding box center [784, 389] width 1568 height 778
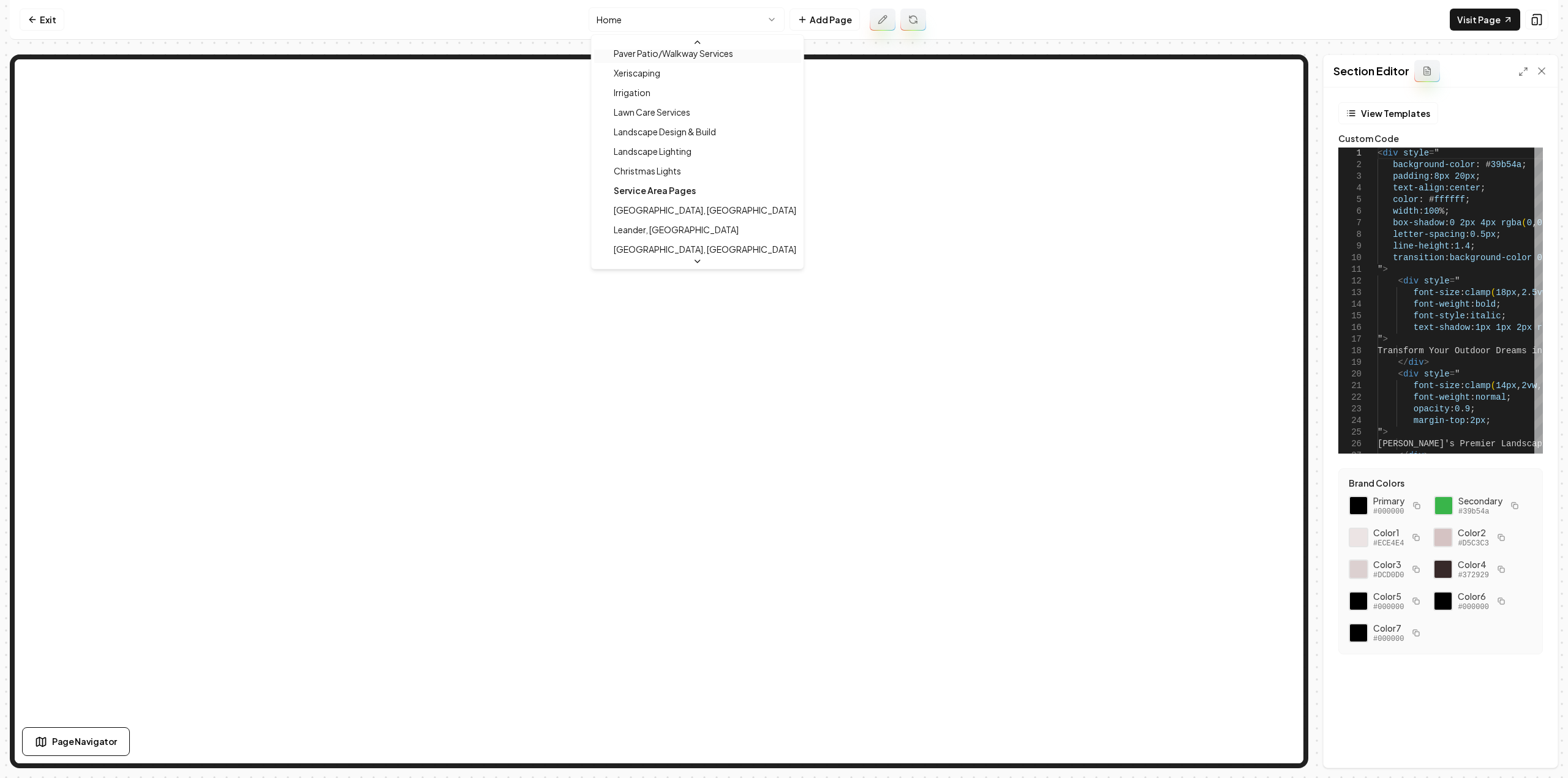
scroll to position [184, 0]
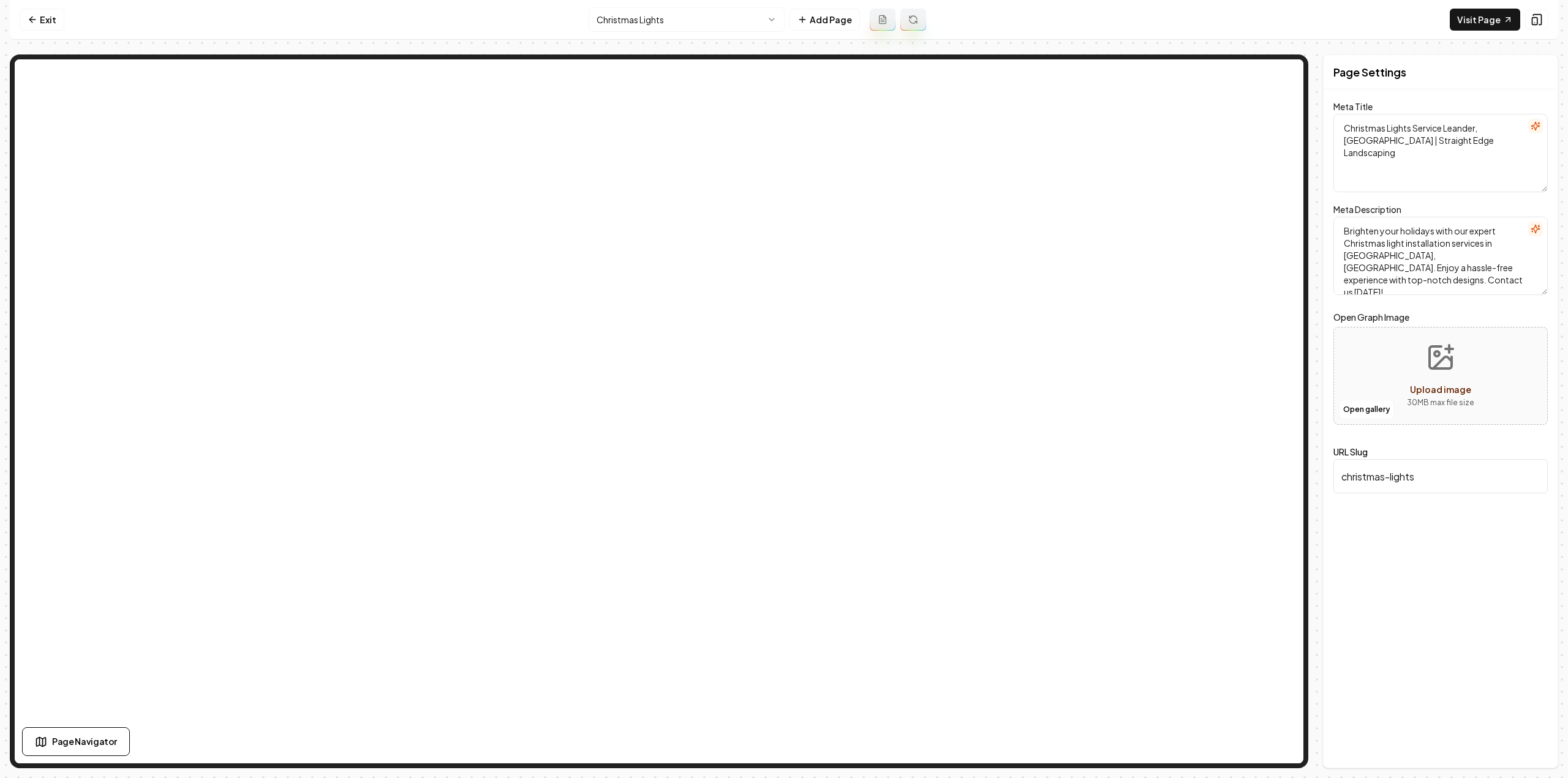
click at [878, 15] on icon at bounding box center [882, 19] width 10 height 10
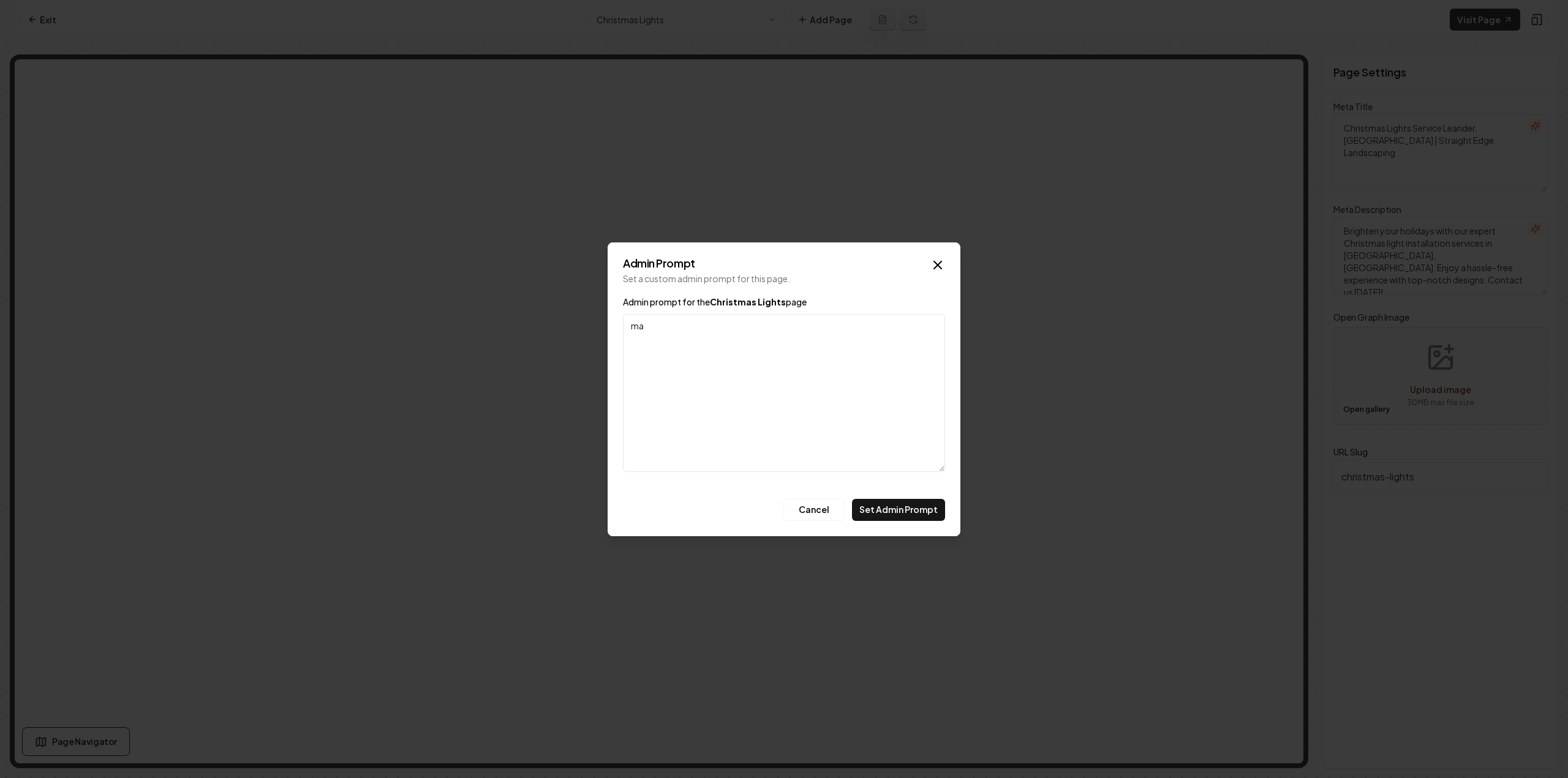
type textarea "m"
type textarea "this page should have key words like "christmas light installation" and related…"
click at [907, 499] on button "Set Admin Prompt" at bounding box center [898, 510] width 93 height 22
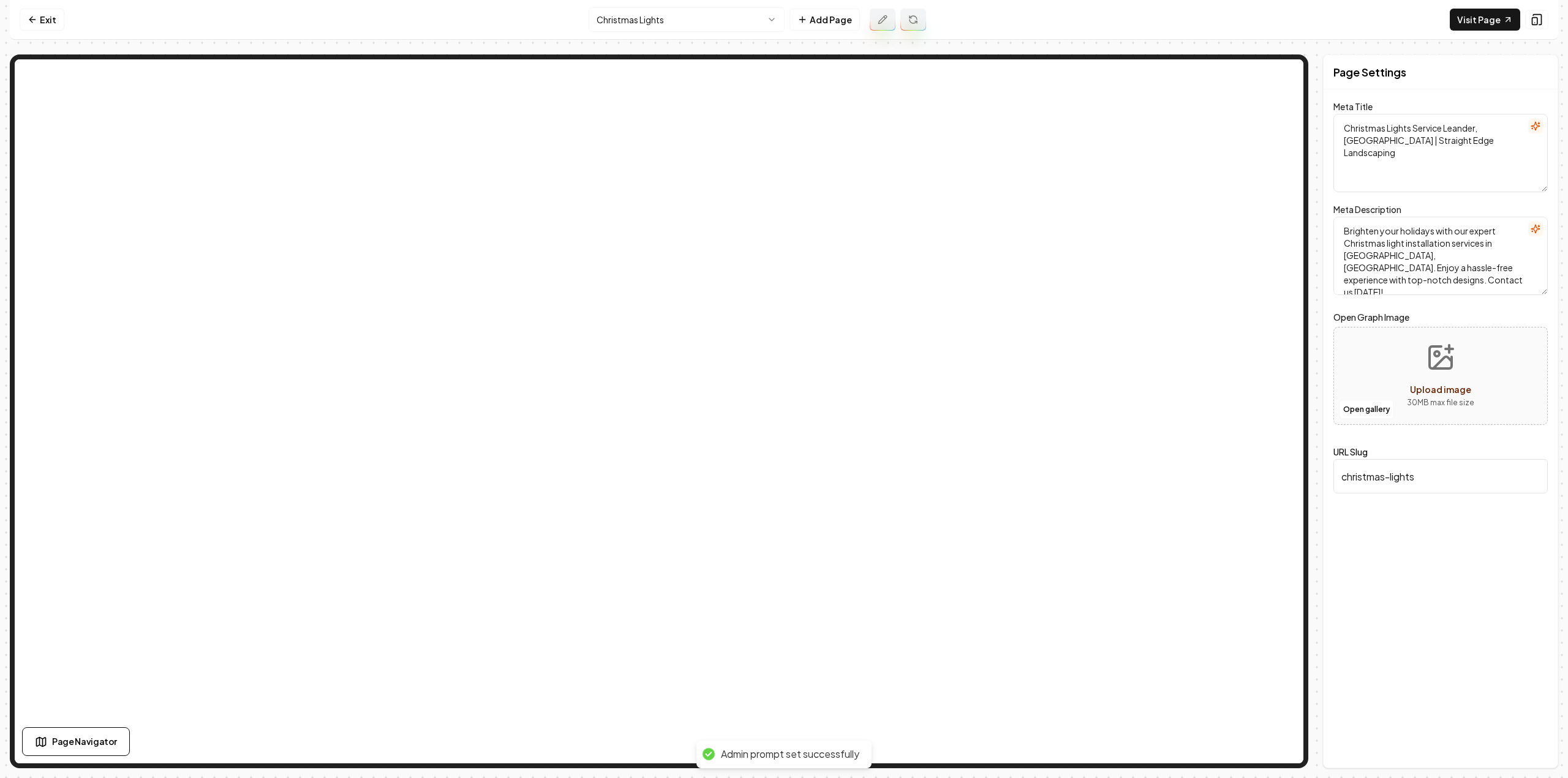
click at [913, 17] on icon at bounding box center [913, 18] width 7 height 4
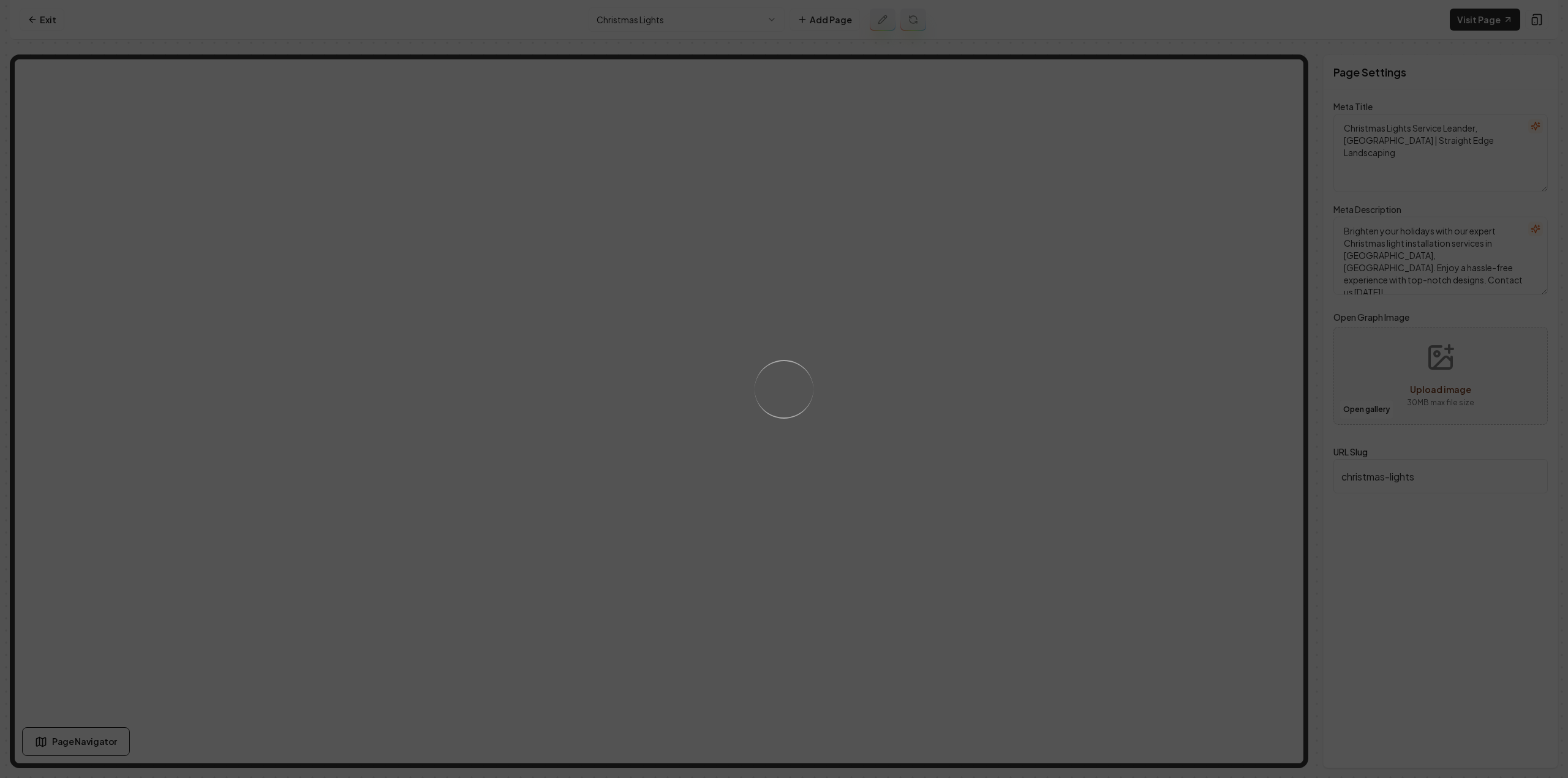
type textarea "Christmas Light Installation in Leander | Straight Edge Landscaping"
type textarea "Illuminate your season with custom Christmas light installation by Straight Edg…"
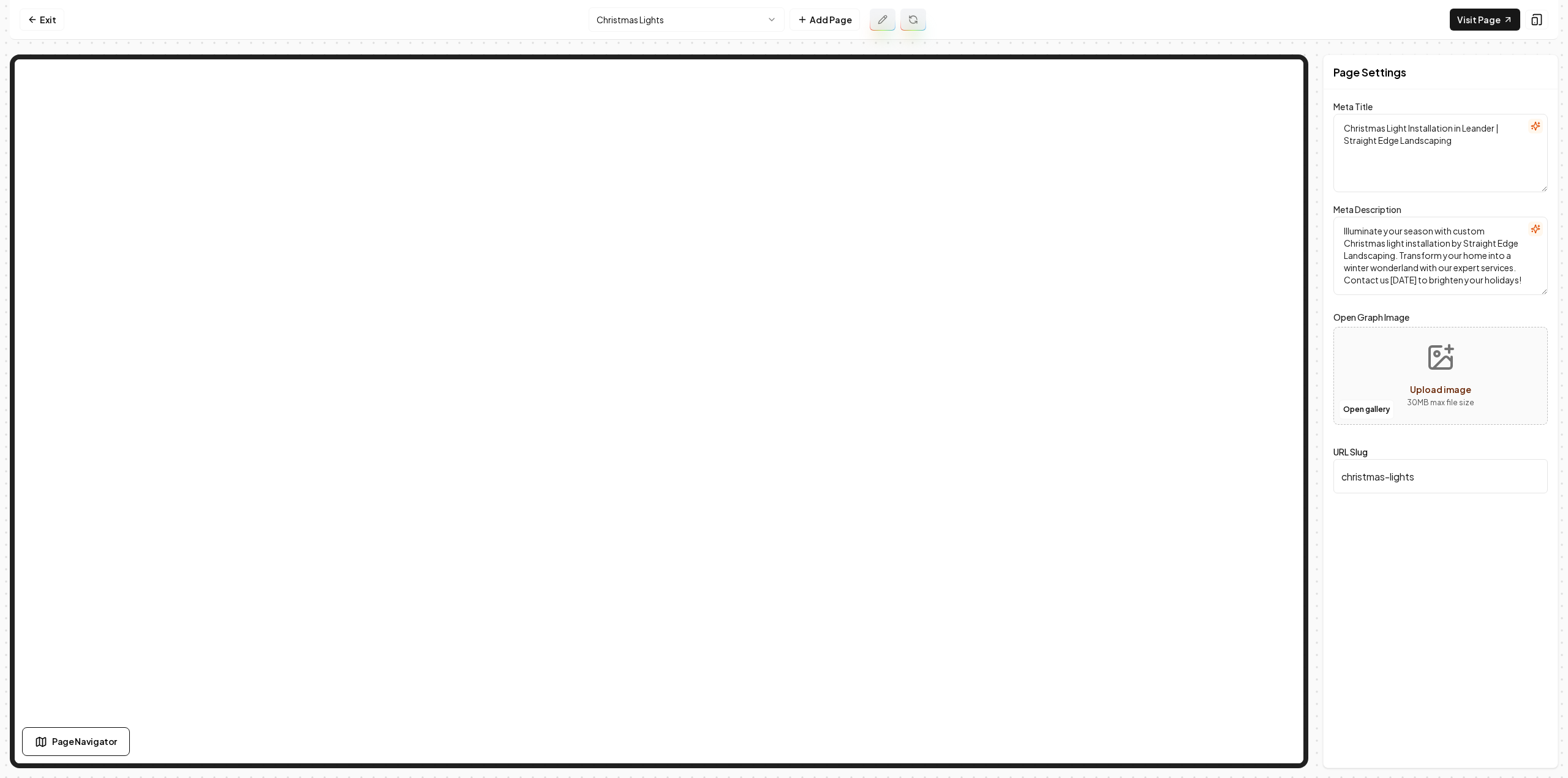
click at [910, 20] on icon at bounding box center [913, 19] width 10 height 10
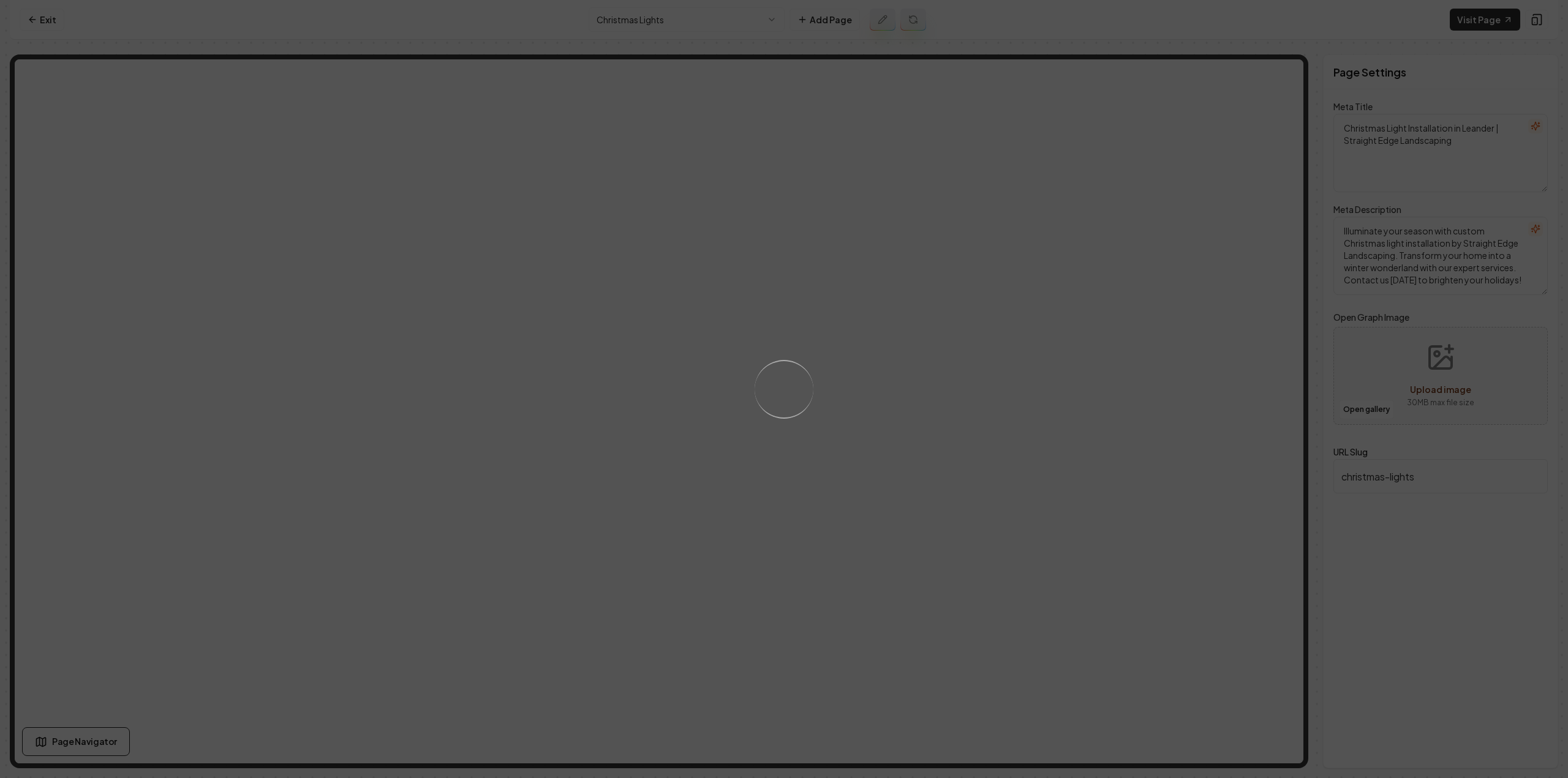
type textarea "Christmas Light Installation Service | Straight Edge Landscaping"
type textarea "Brighten your holidays with Straight Edge Landscaping's expert Christmas light …"
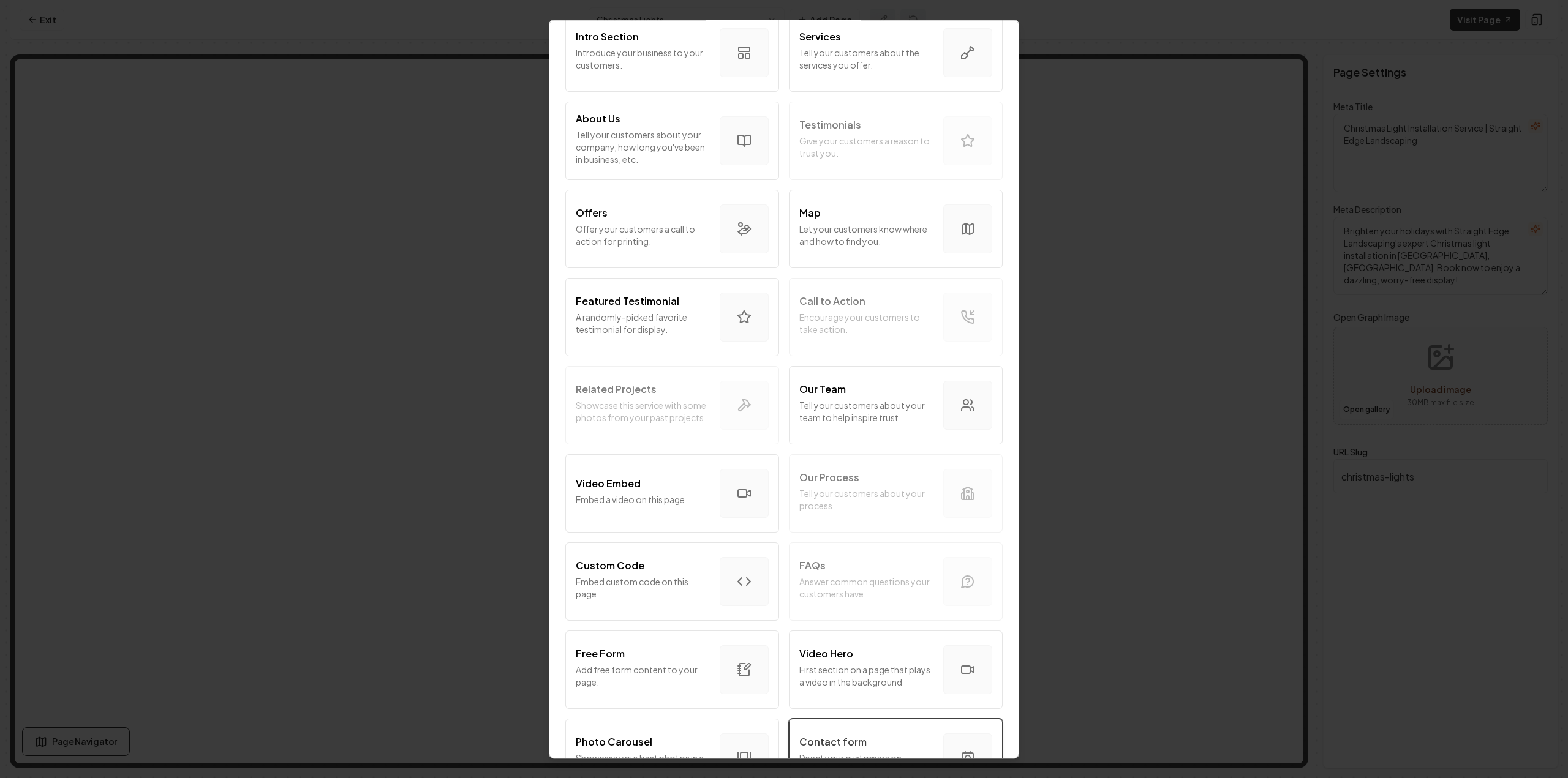
scroll to position [184, 0]
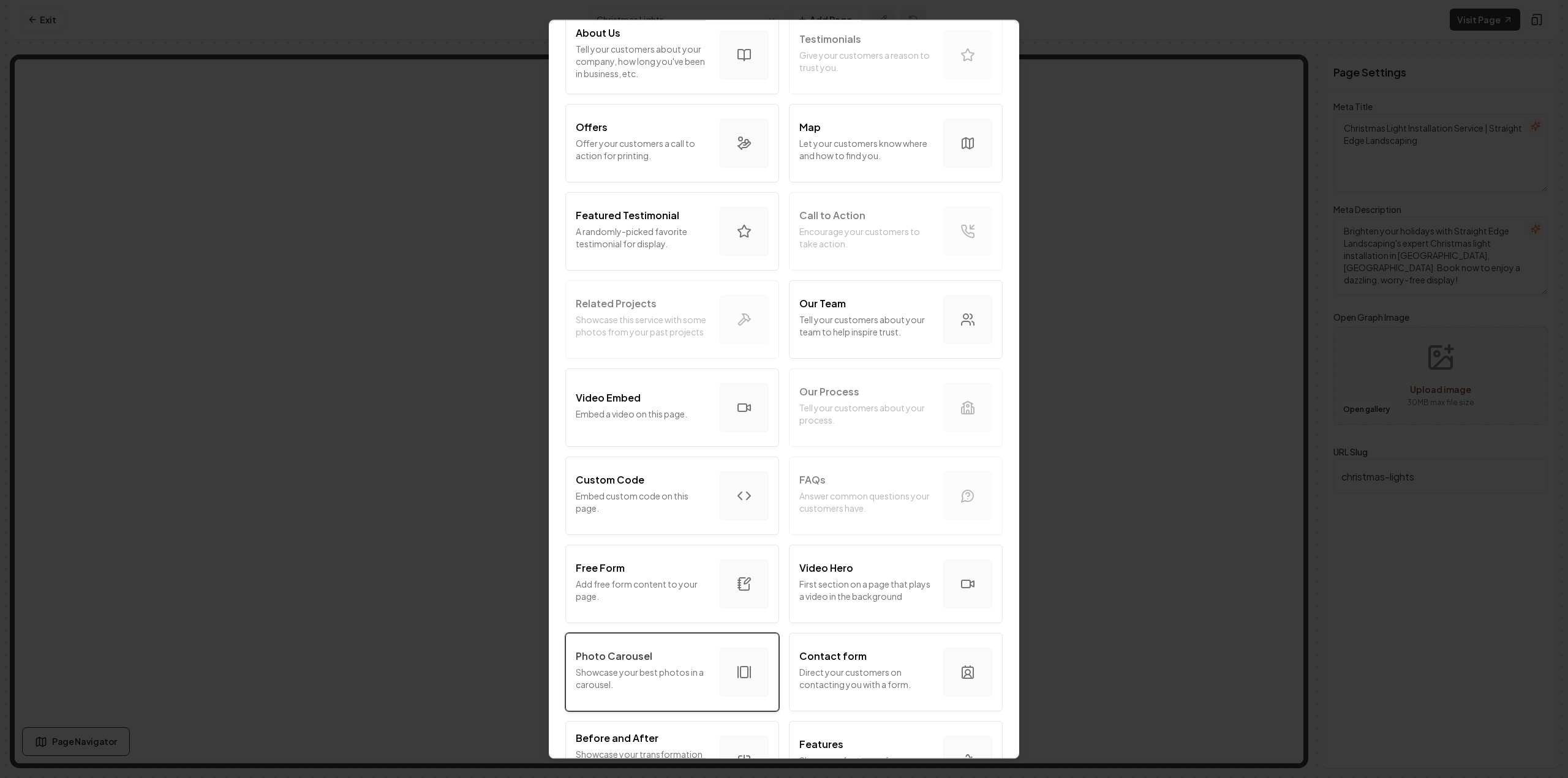
click at [664, 662] on div "Photo Carousel" at bounding box center [643, 657] width 135 height 15
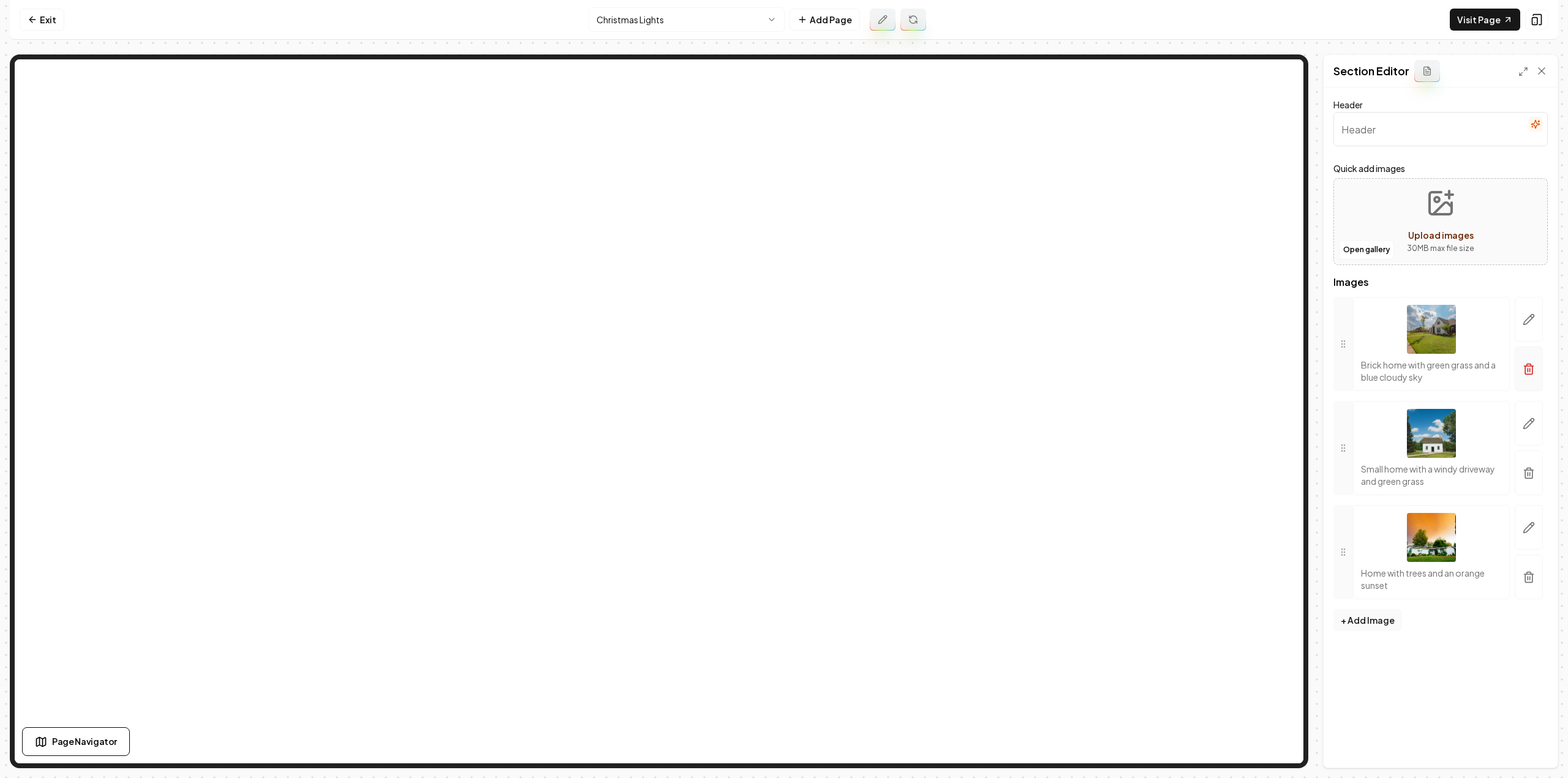
click at [1536, 368] on button "button" at bounding box center [1529, 369] width 28 height 45
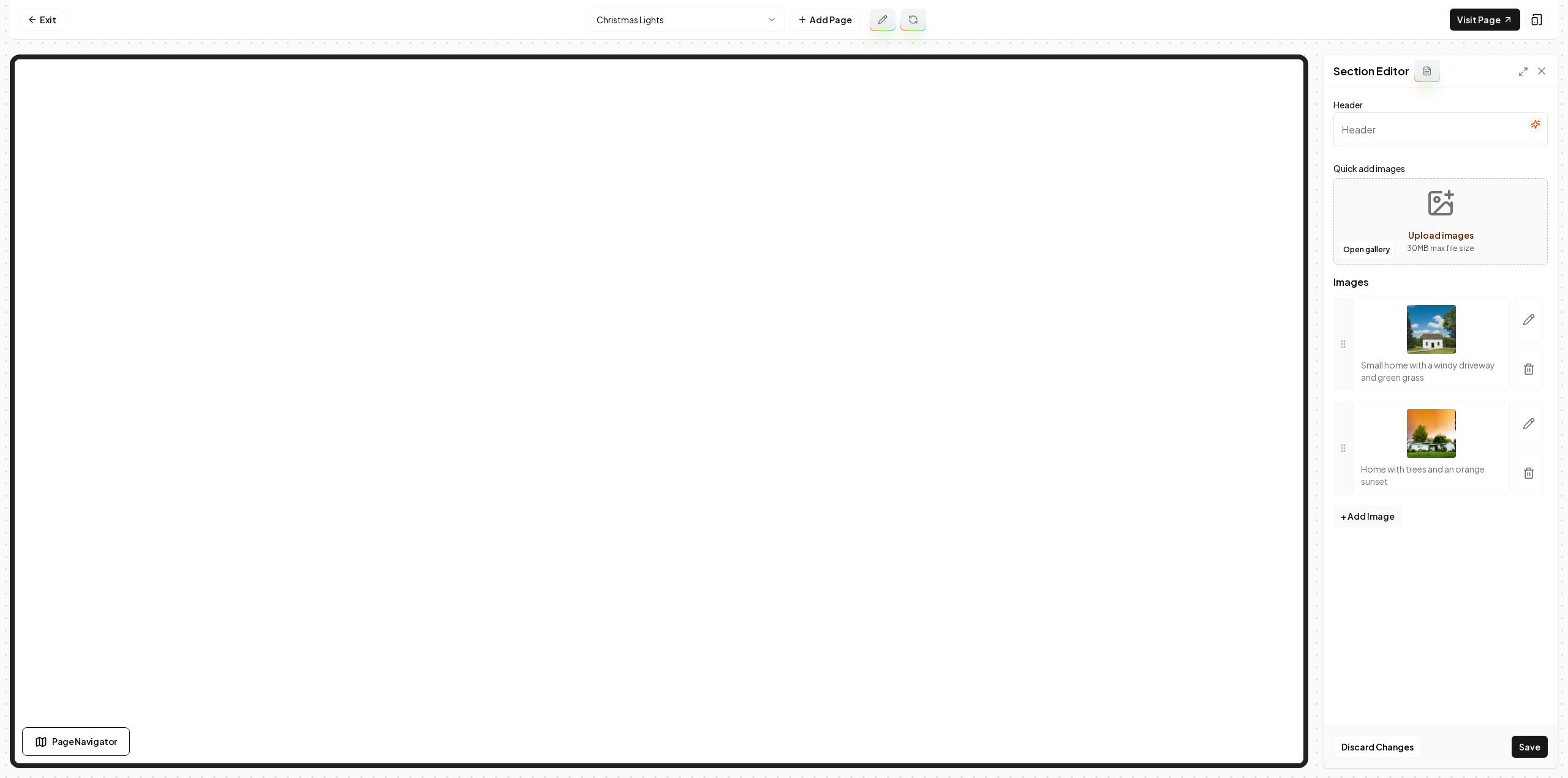
click at [1536, 368] on button "button" at bounding box center [1529, 369] width 28 height 45
click at [1535, 368] on button "button" at bounding box center [1529, 360] width 28 height 39
click at [1518, 754] on button "Save" at bounding box center [1529, 746] width 36 height 22
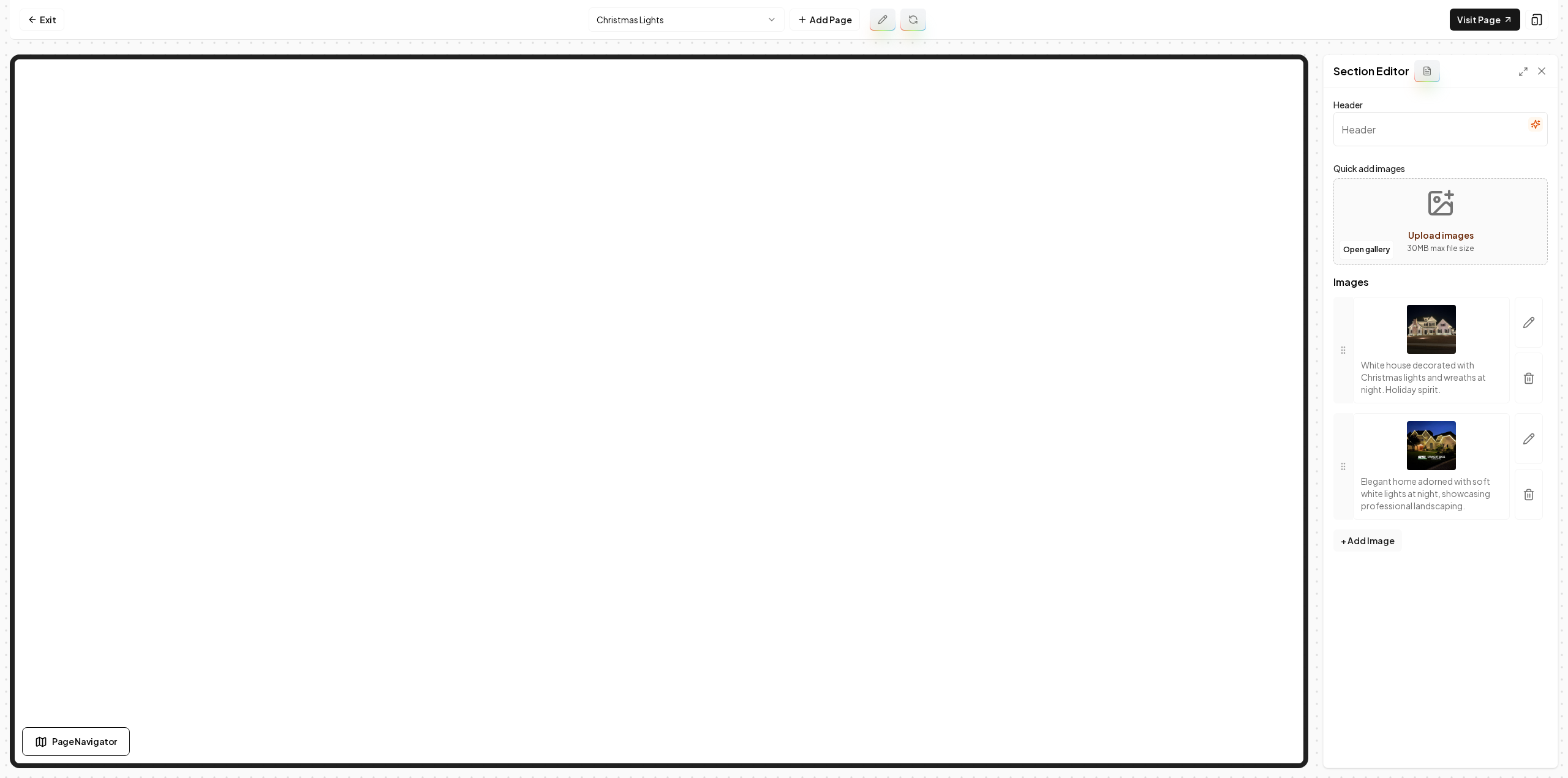
click at [695, 26] on html "Computer Required This feature is only available on a computer. Please switch t…" at bounding box center [784, 389] width 1568 height 778
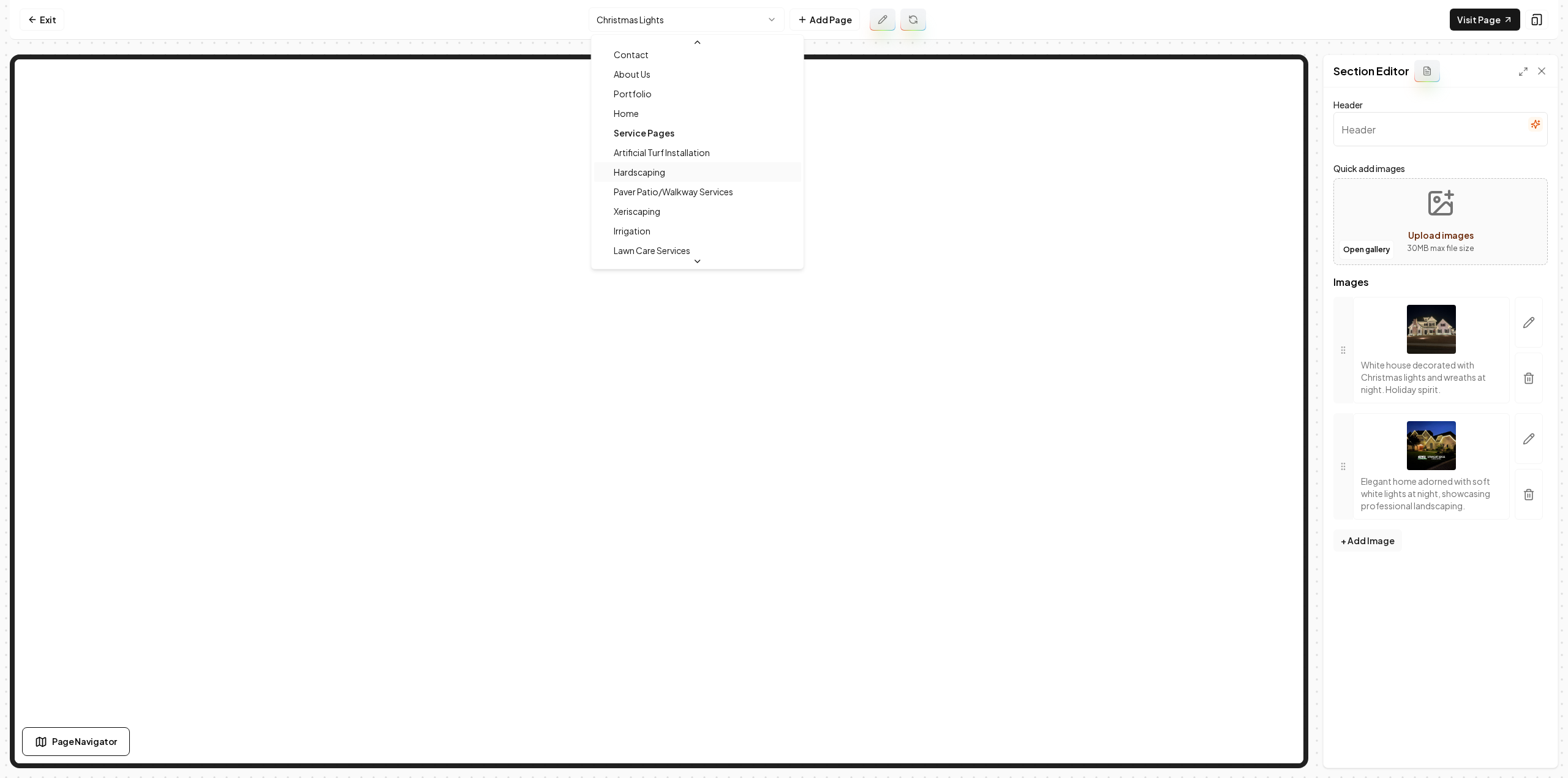
scroll to position [0, 0]
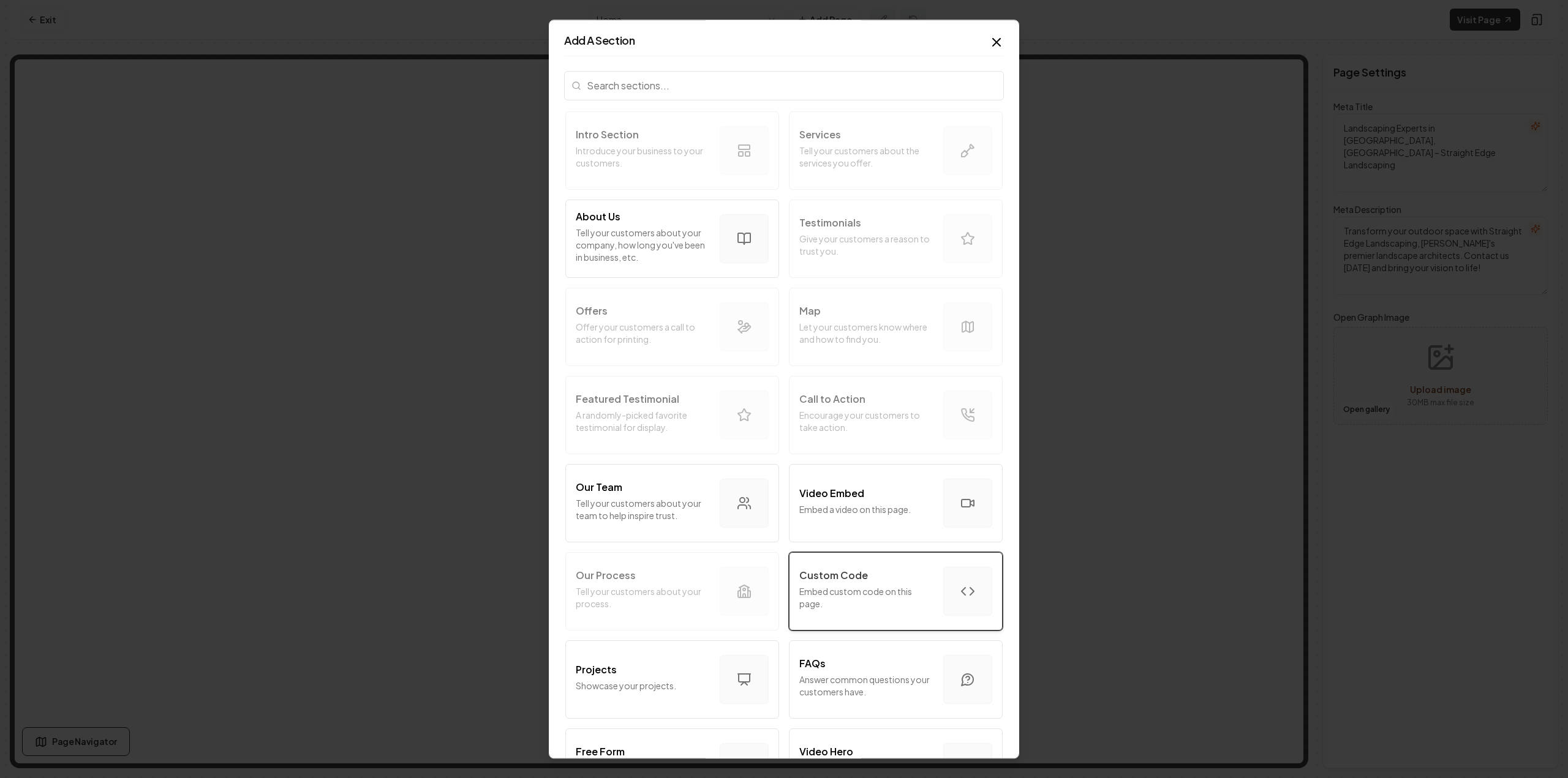
click at [855, 585] on p "Embed custom code on this page." at bounding box center [866, 597] width 135 height 24
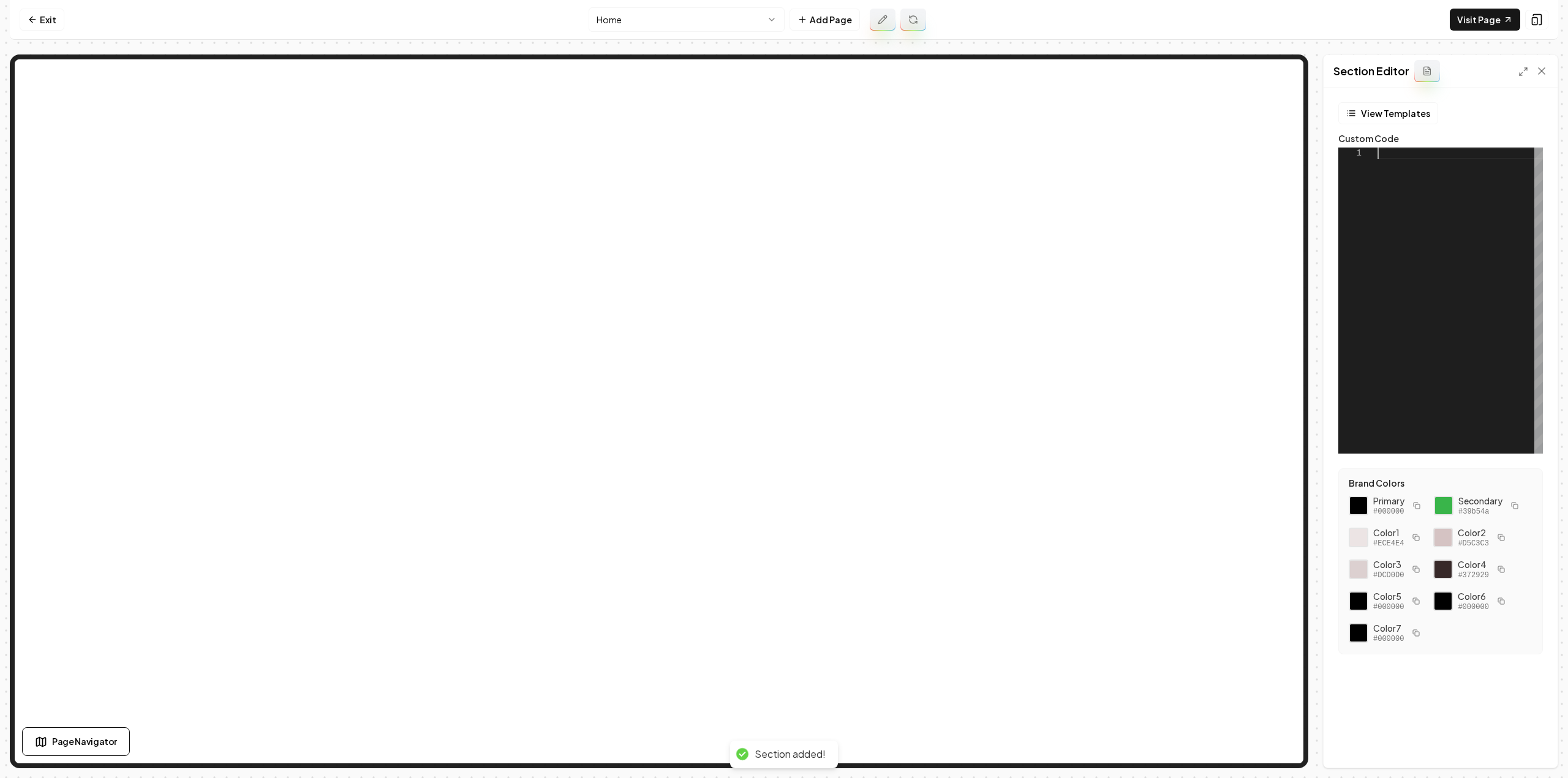
click at [1468, 326] on div at bounding box center [1460, 300] width 165 height 306
type textarea "**********"
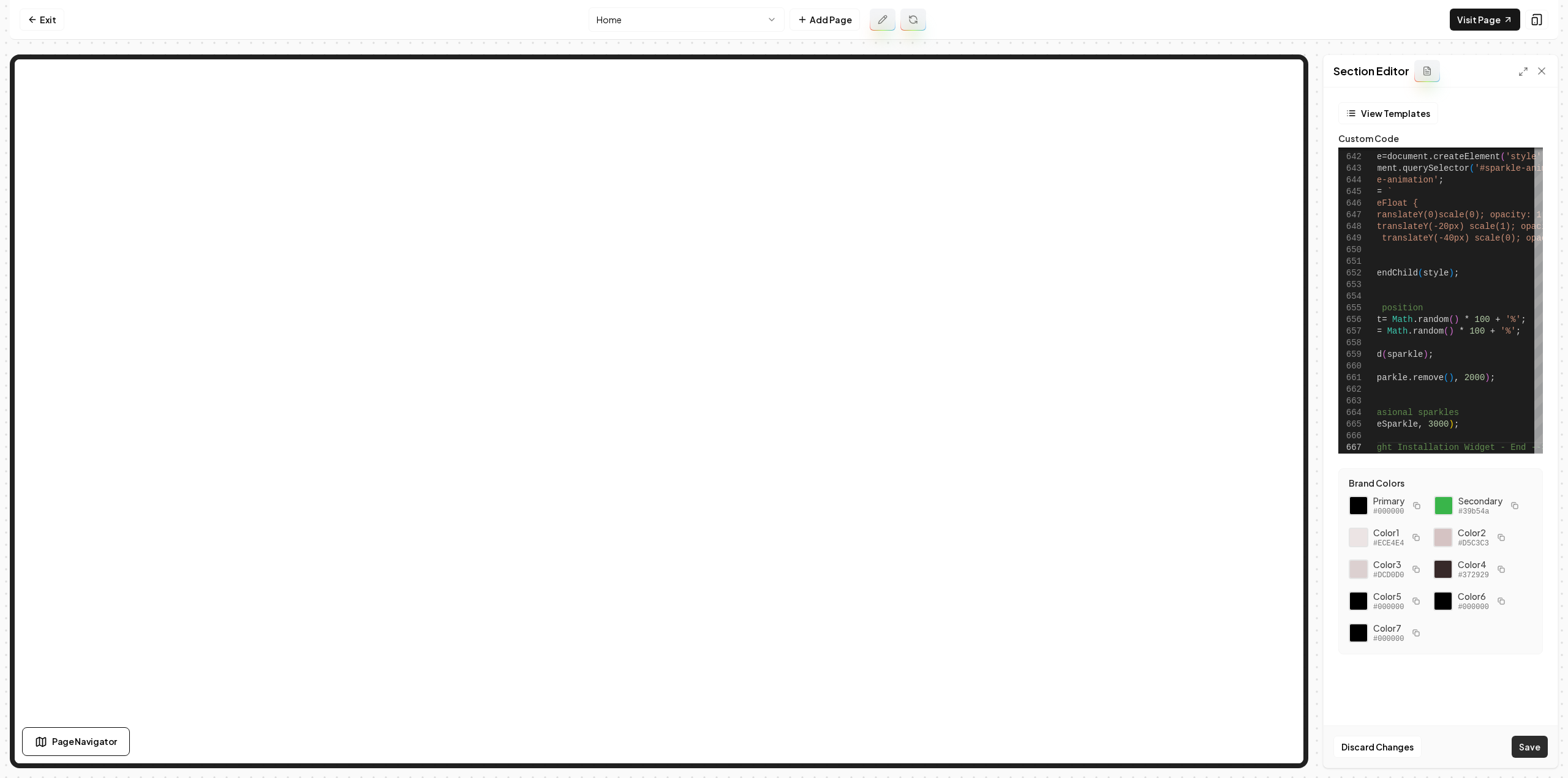
click at [1529, 746] on button "Save" at bounding box center [1529, 746] width 36 height 22
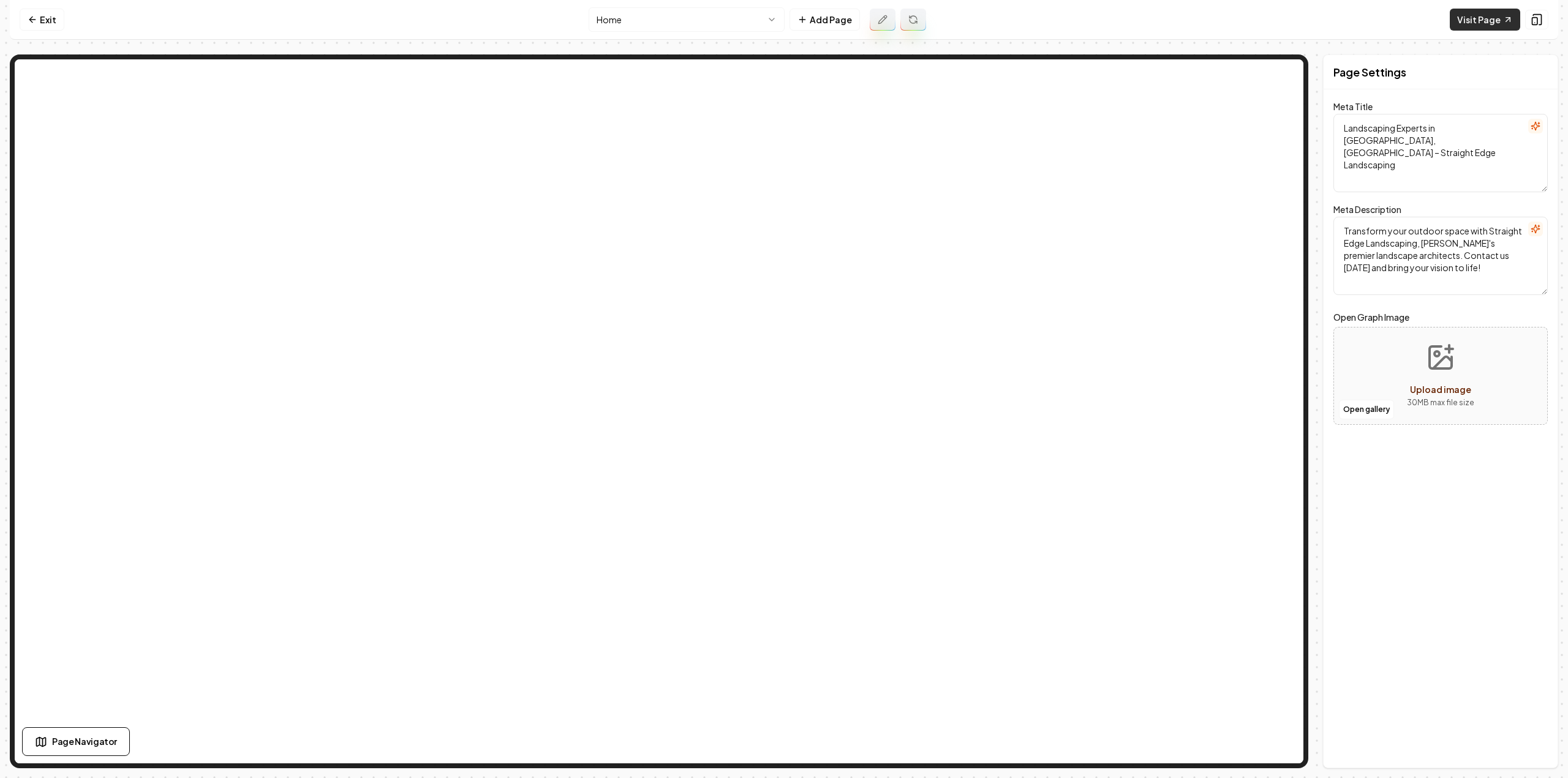
click at [1478, 20] on link "Visit Page" at bounding box center [1485, 19] width 71 height 22
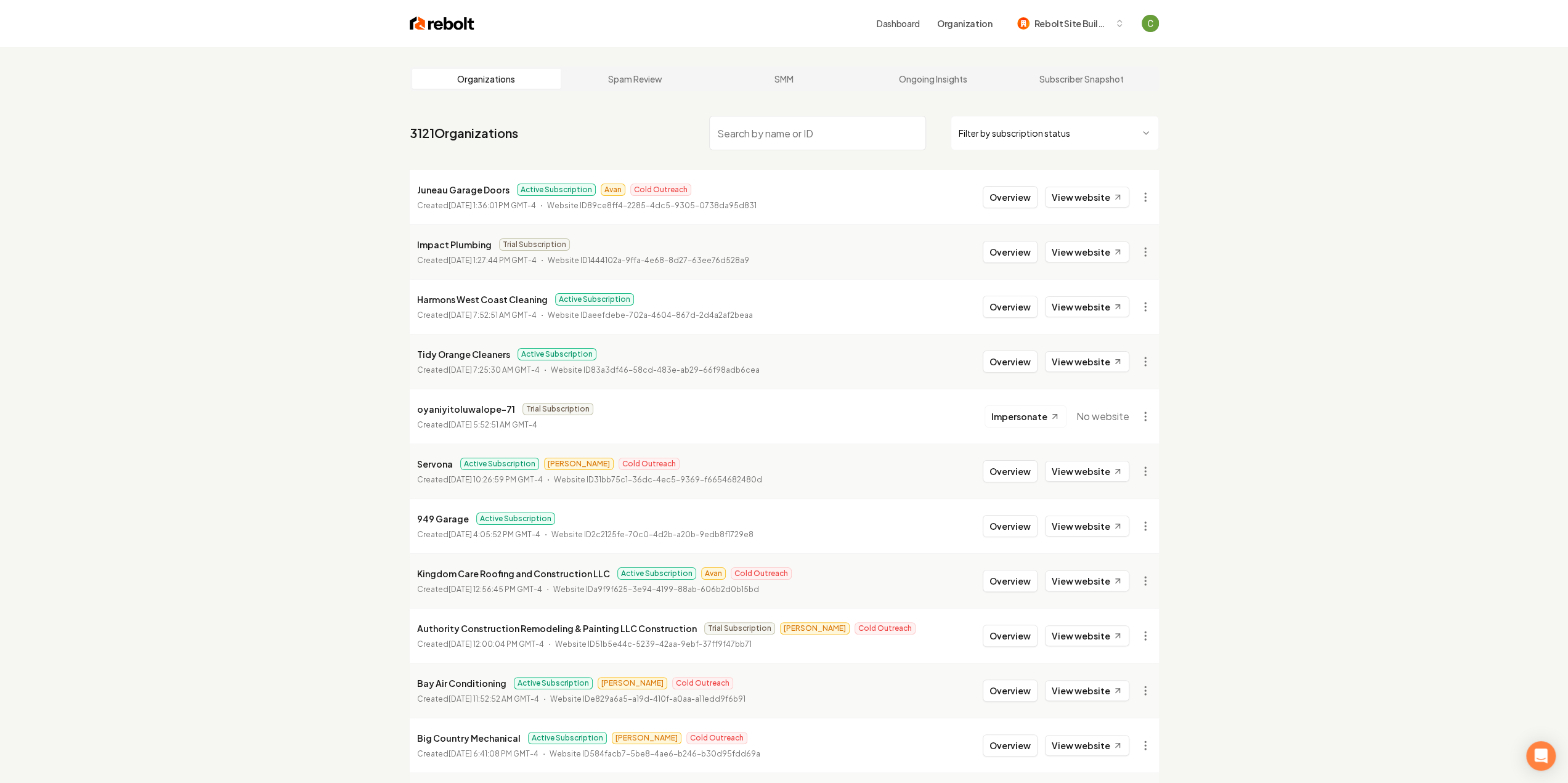
click at [750, 133] on input "search" at bounding box center [818, 133] width 217 height 35
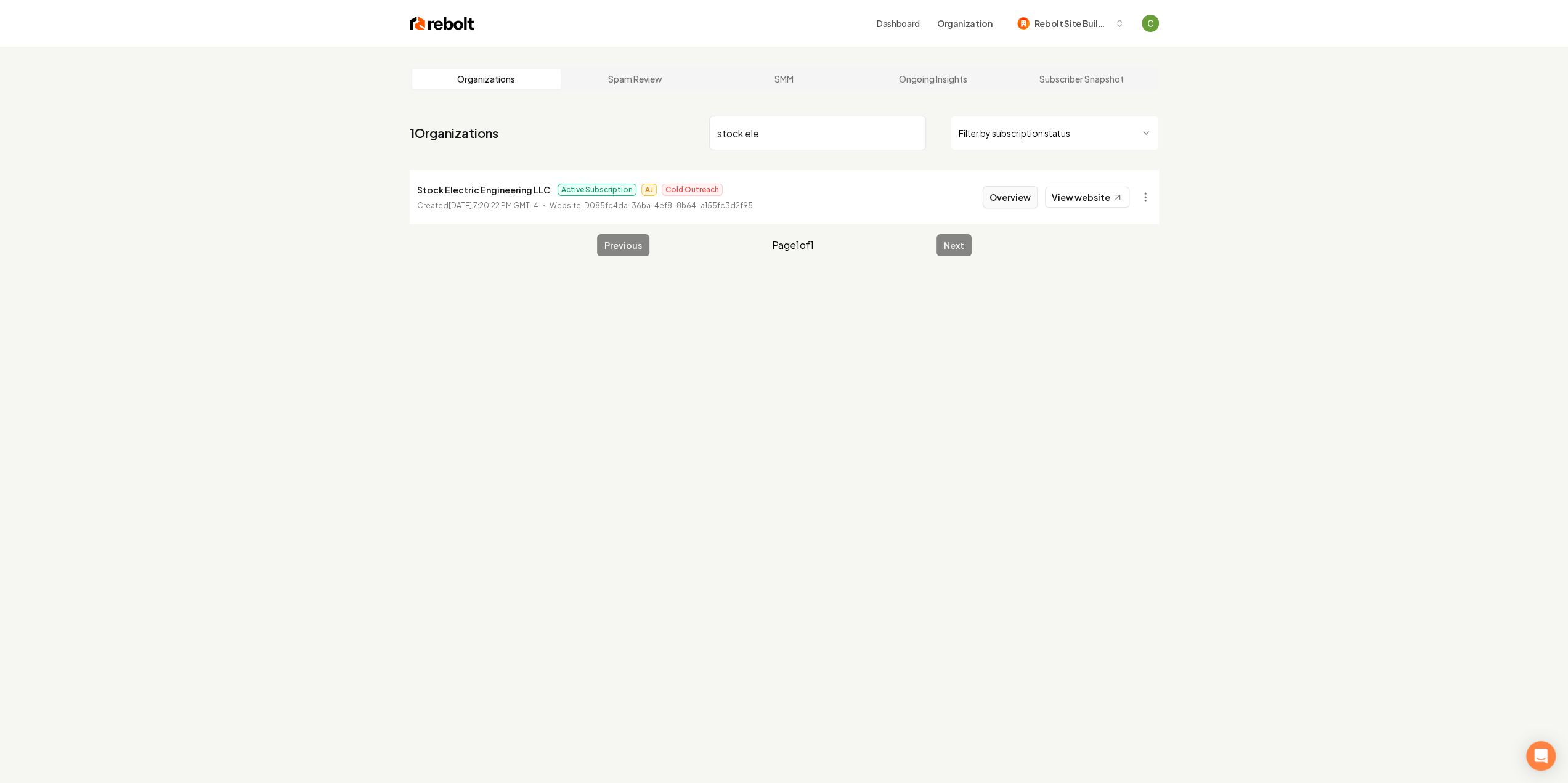
type input "stock ele"
click at [1009, 189] on button "Overview" at bounding box center [1010, 197] width 55 height 22
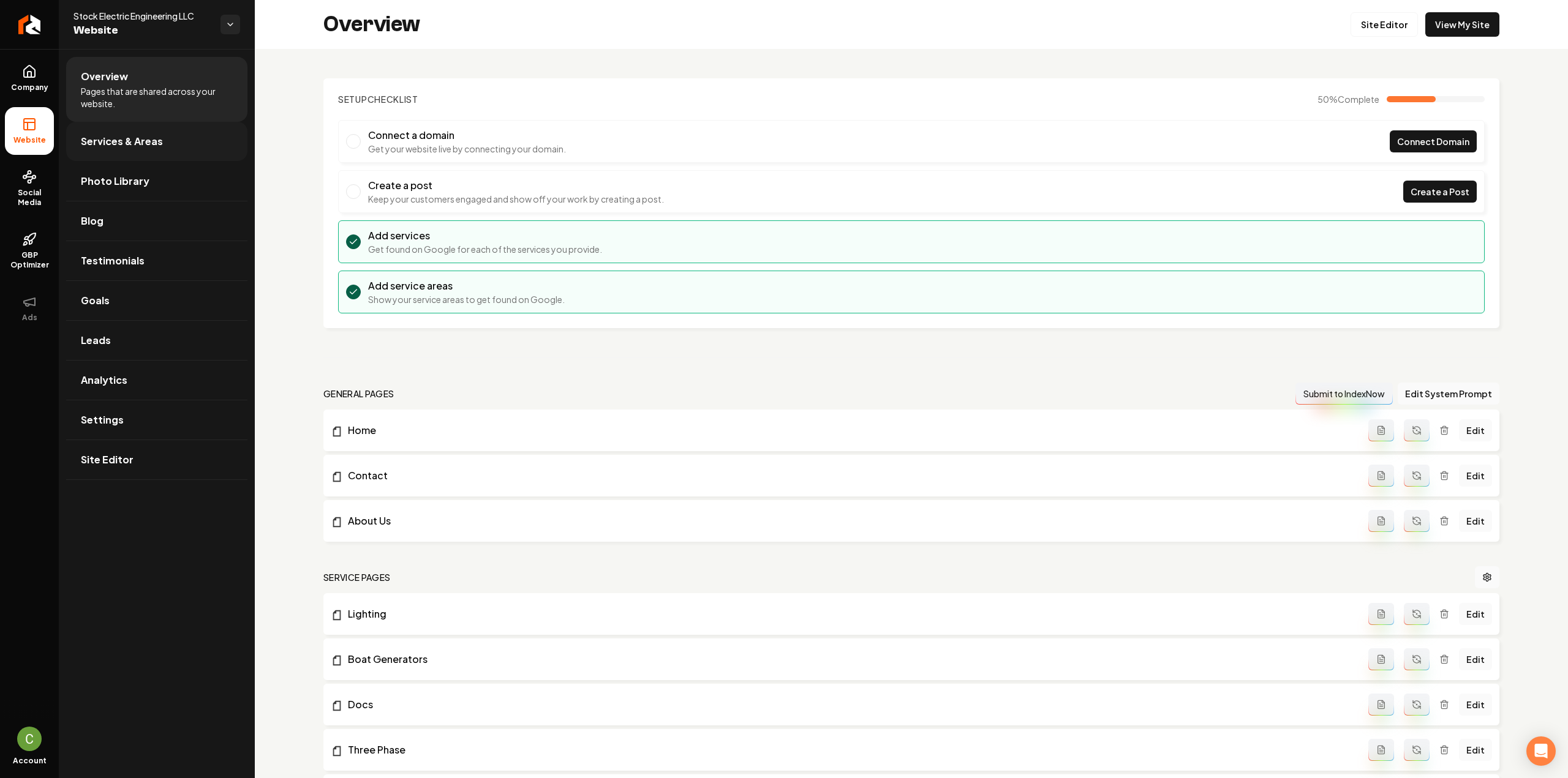
click at [103, 145] on span "Services & Areas" at bounding box center [122, 142] width 82 height 15
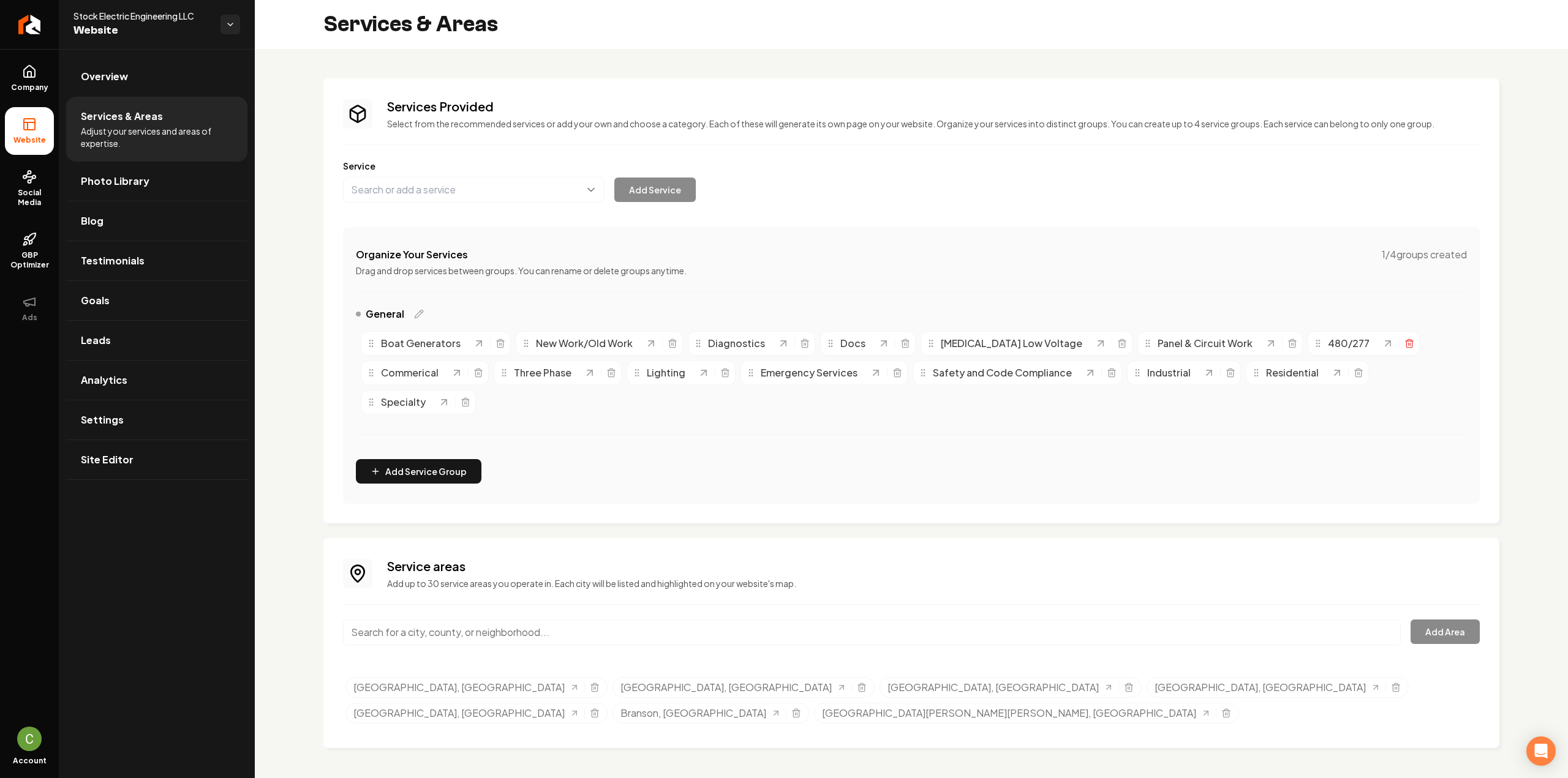
click at [1408, 343] on line "Main content area" at bounding box center [1408, 344] width 0 height 3
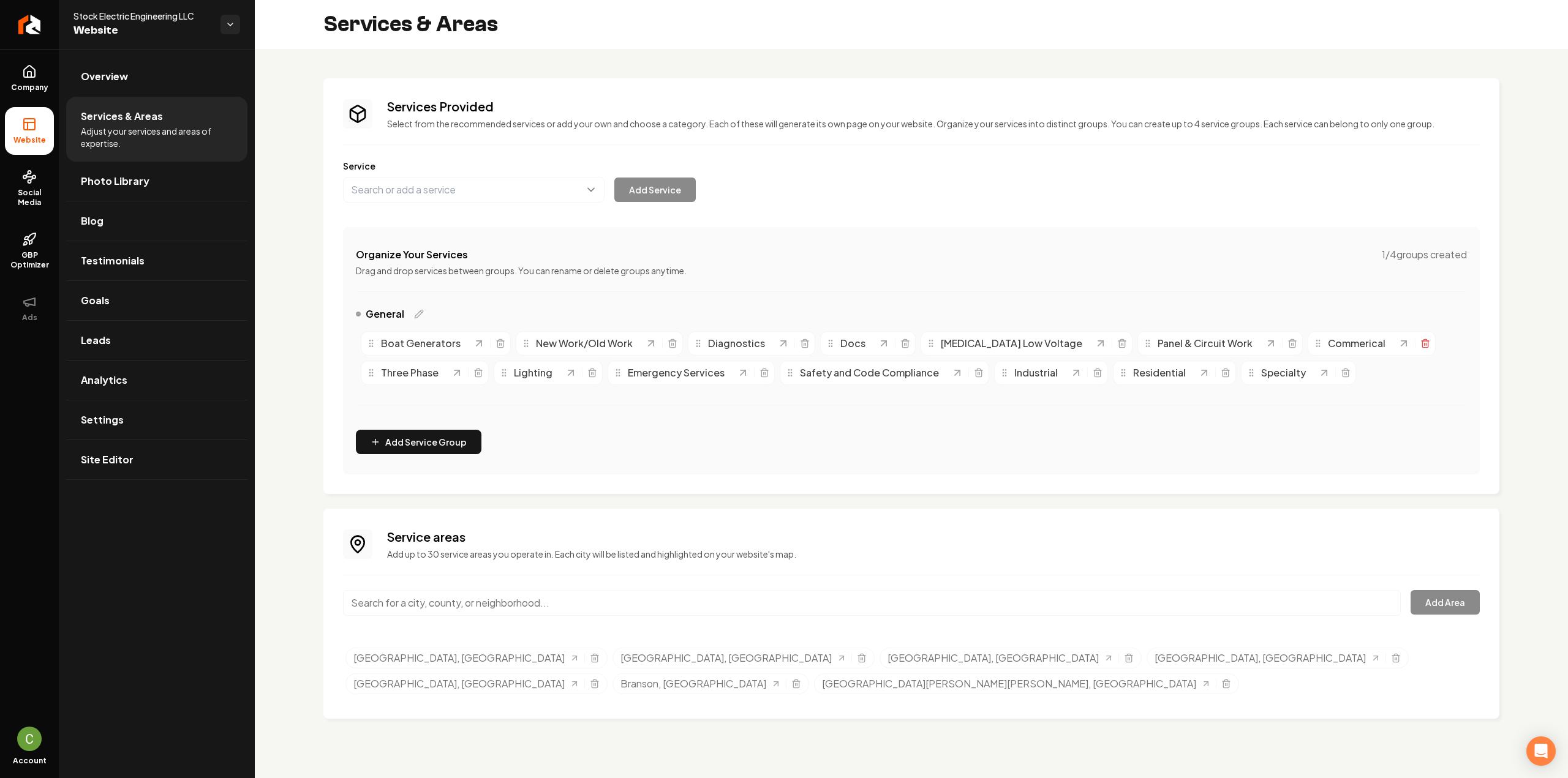
click at [1420, 343] on icon "Main content area" at bounding box center [1425, 343] width 10 height 10
click at [1420, 346] on icon "Main content area" at bounding box center [1425, 343] width 10 height 10
click at [504, 183] on button "Main content area" at bounding box center [474, 190] width 262 height 26
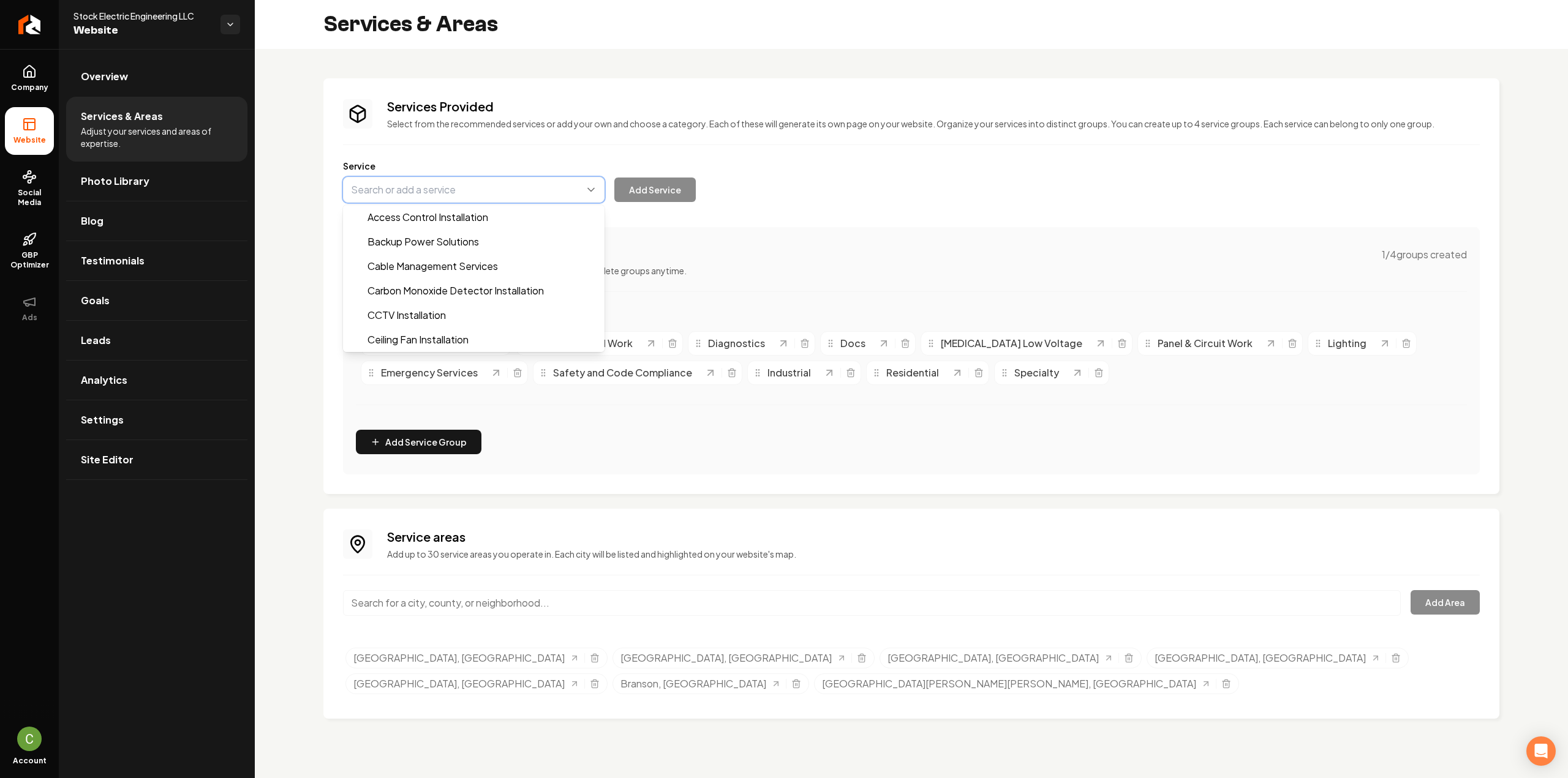
paste input "Commercial/Industrial Services"
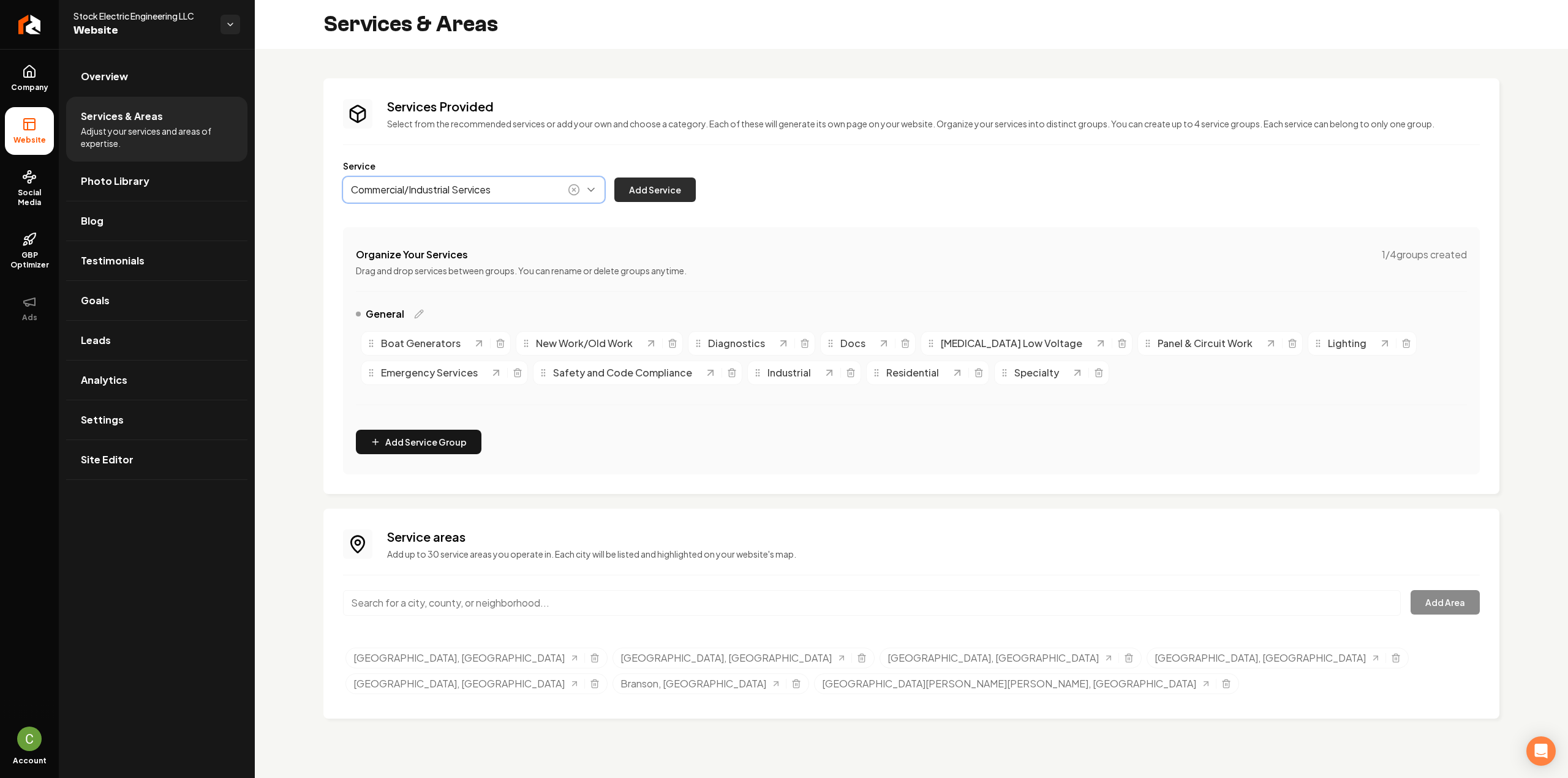
type input "Commercial/Industrial Services"
click at [677, 198] on button "Add Service" at bounding box center [655, 189] width 82 height 24
click at [104, 83] on span "Overview" at bounding box center [104, 77] width 47 height 15
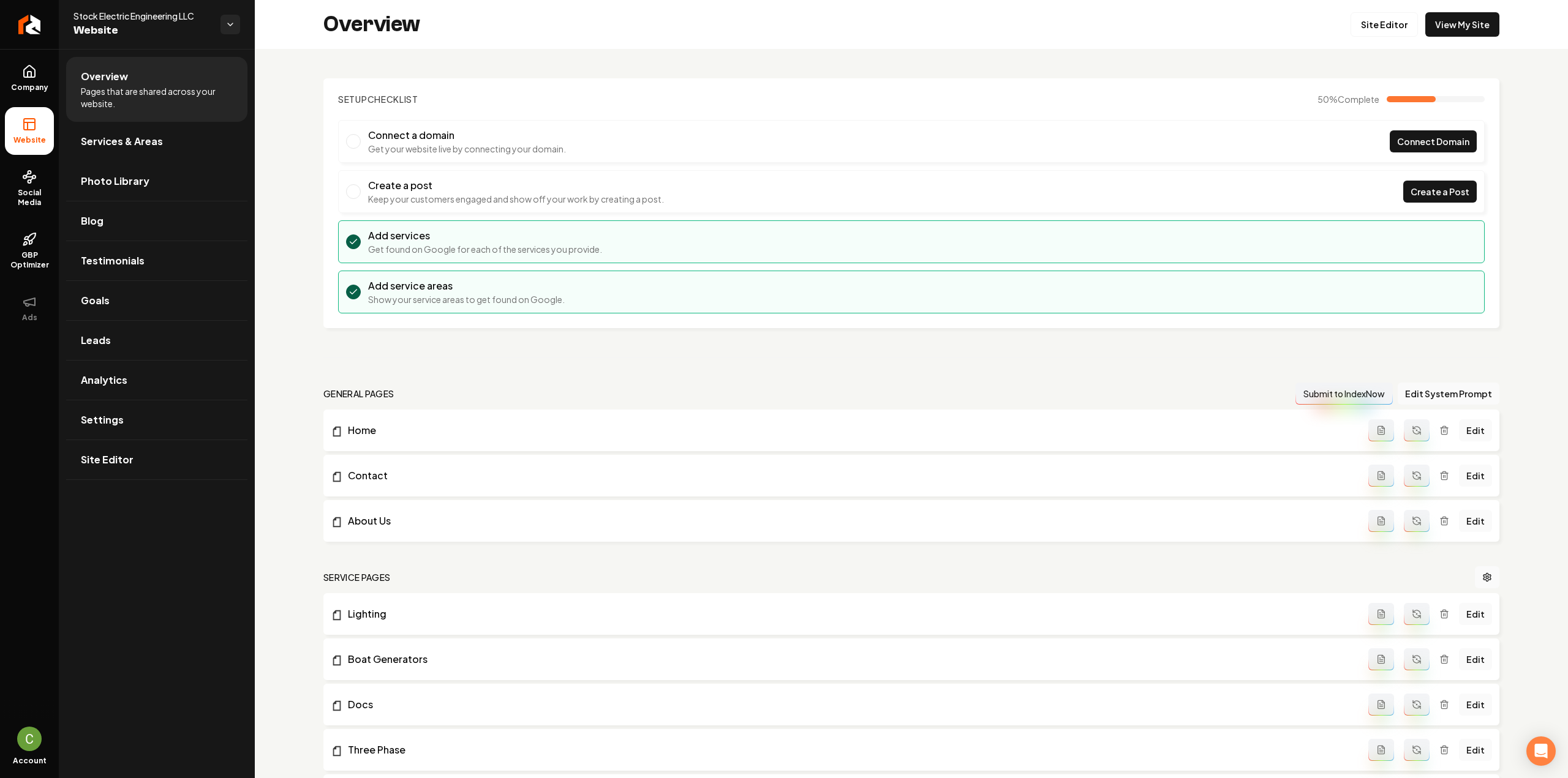
click at [39, 135] on span "Website" at bounding box center [30, 140] width 43 height 10
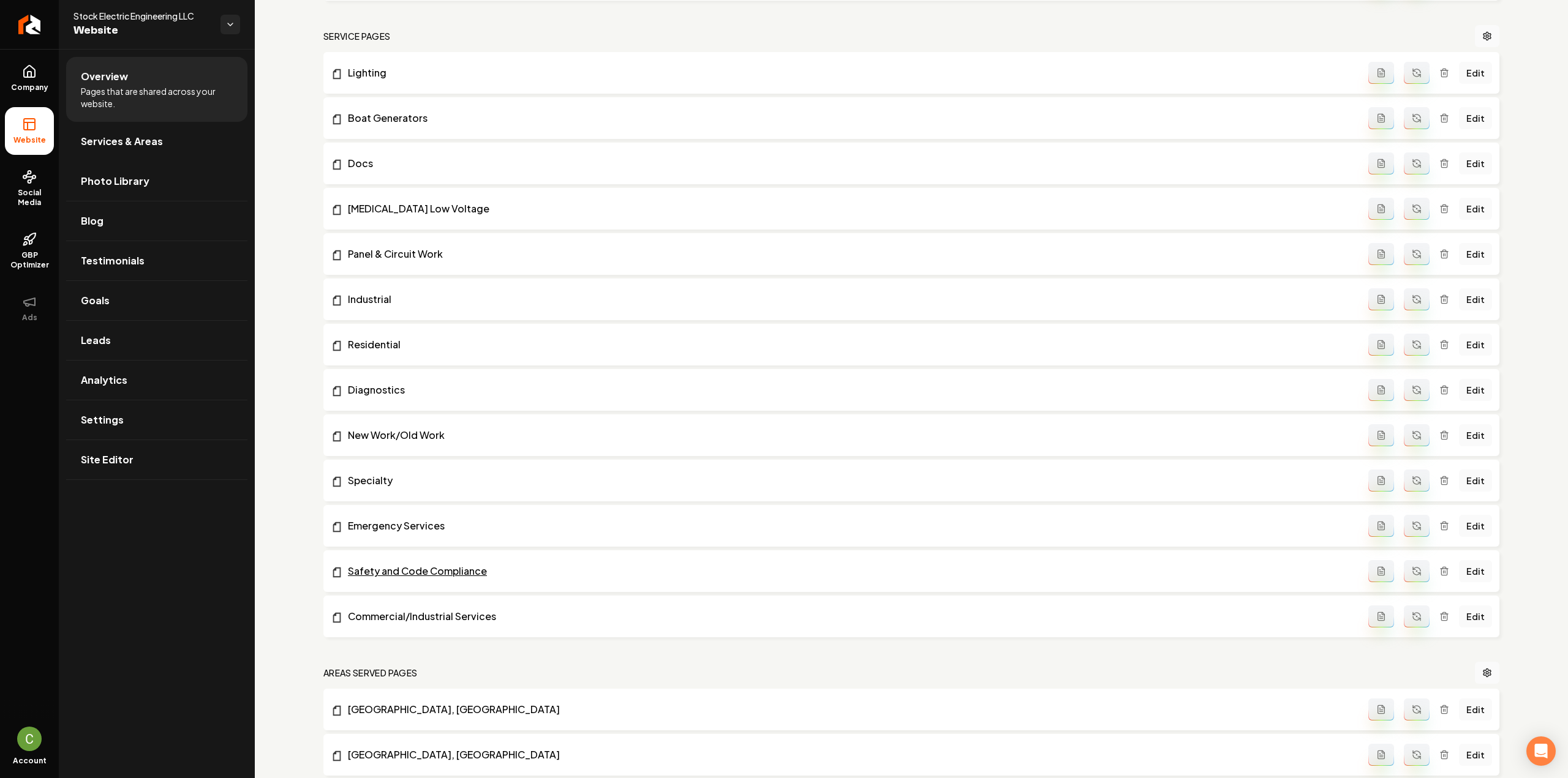
scroll to position [551, 0]
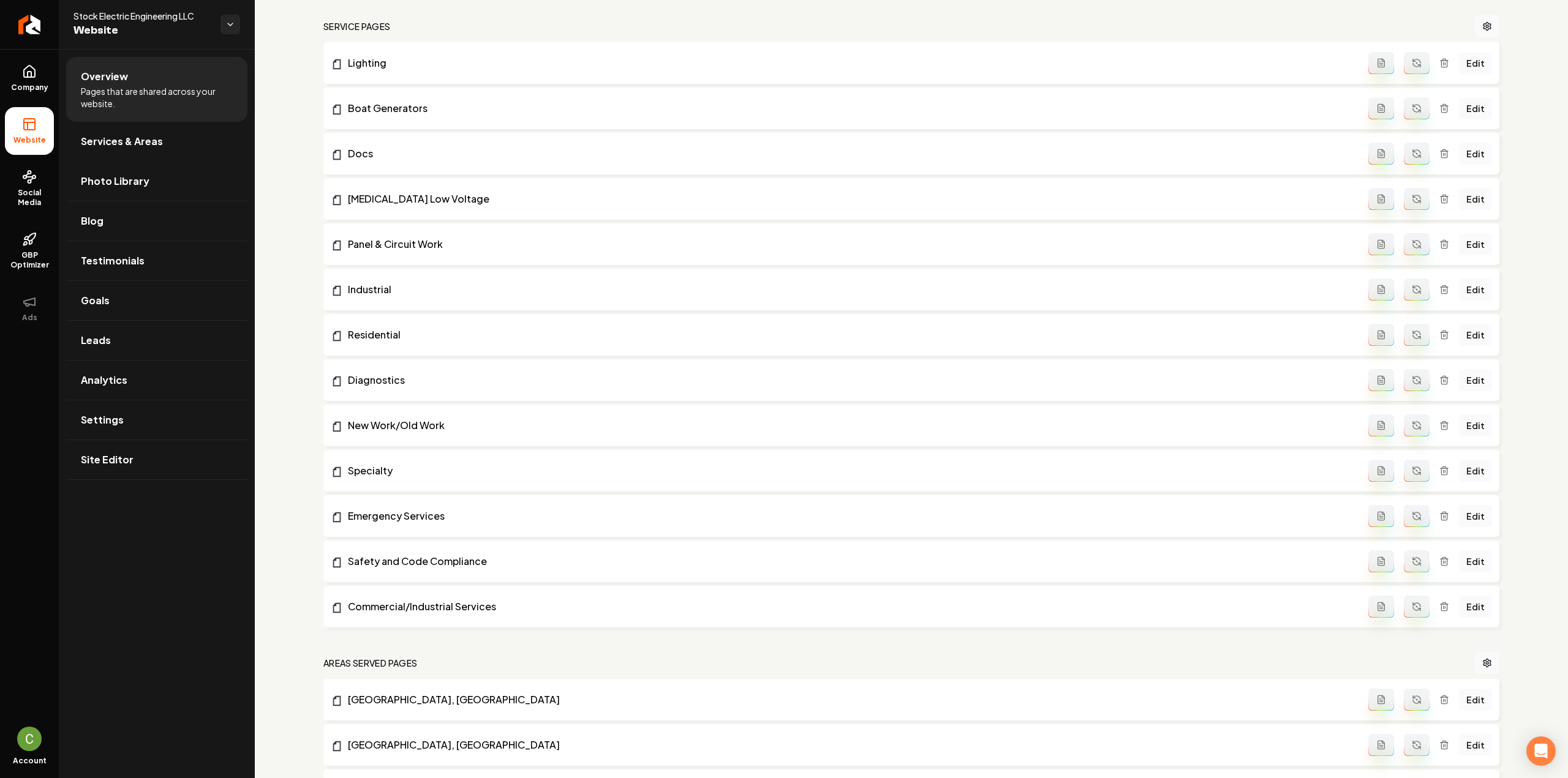
click at [1379, 603] on icon "Main content area" at bounding box center [1381, 606] width 10 height 10
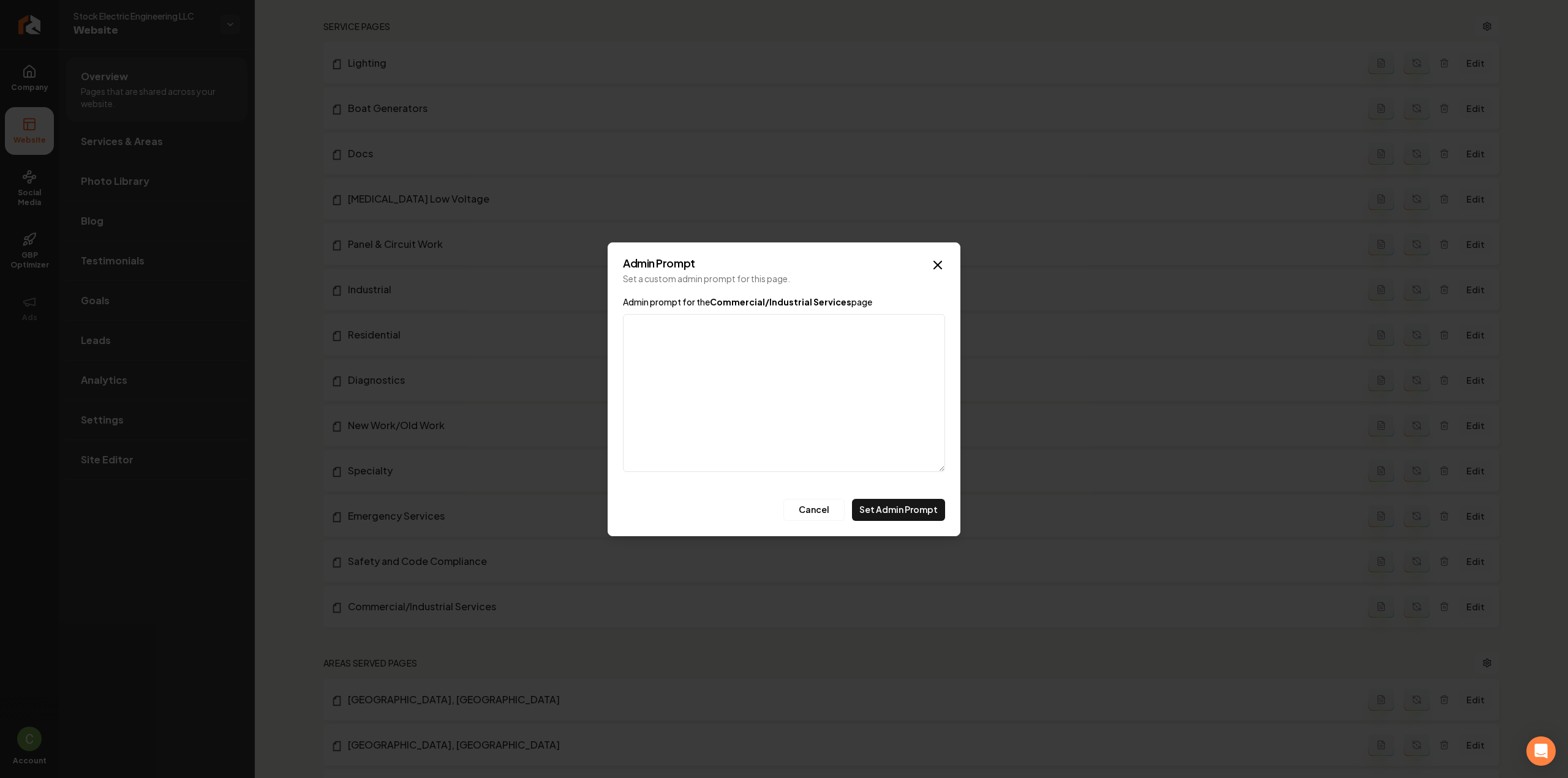
click at [705, 368] on textarea "Admin prompt for the Commercial/Industrial Services page" at bounding box center [783, 393] width 322 height 158
type textarea "t"
type textarea "m"
paste textarea "- three phase - 480/177"
click at [742, 327] on textarea "this page must also include - three phase - 480/177" at bounding box center [783, 393] width 322 height 158
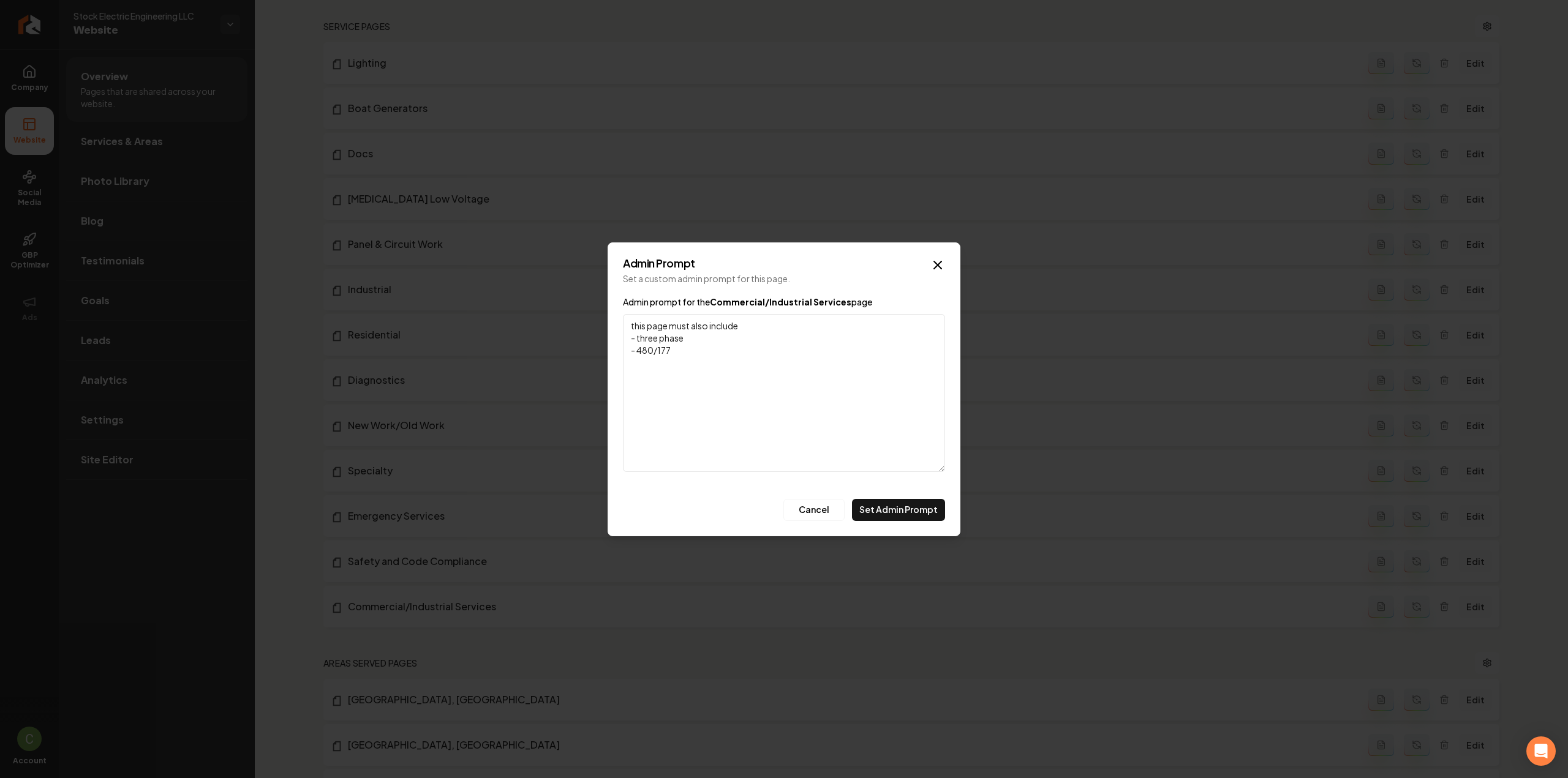
type textarea "this page must also include - three phase - 480/177"
click at [915, 510] on button "Set Admin Prompt" at bounding box center [898, 510] width 93 height 22
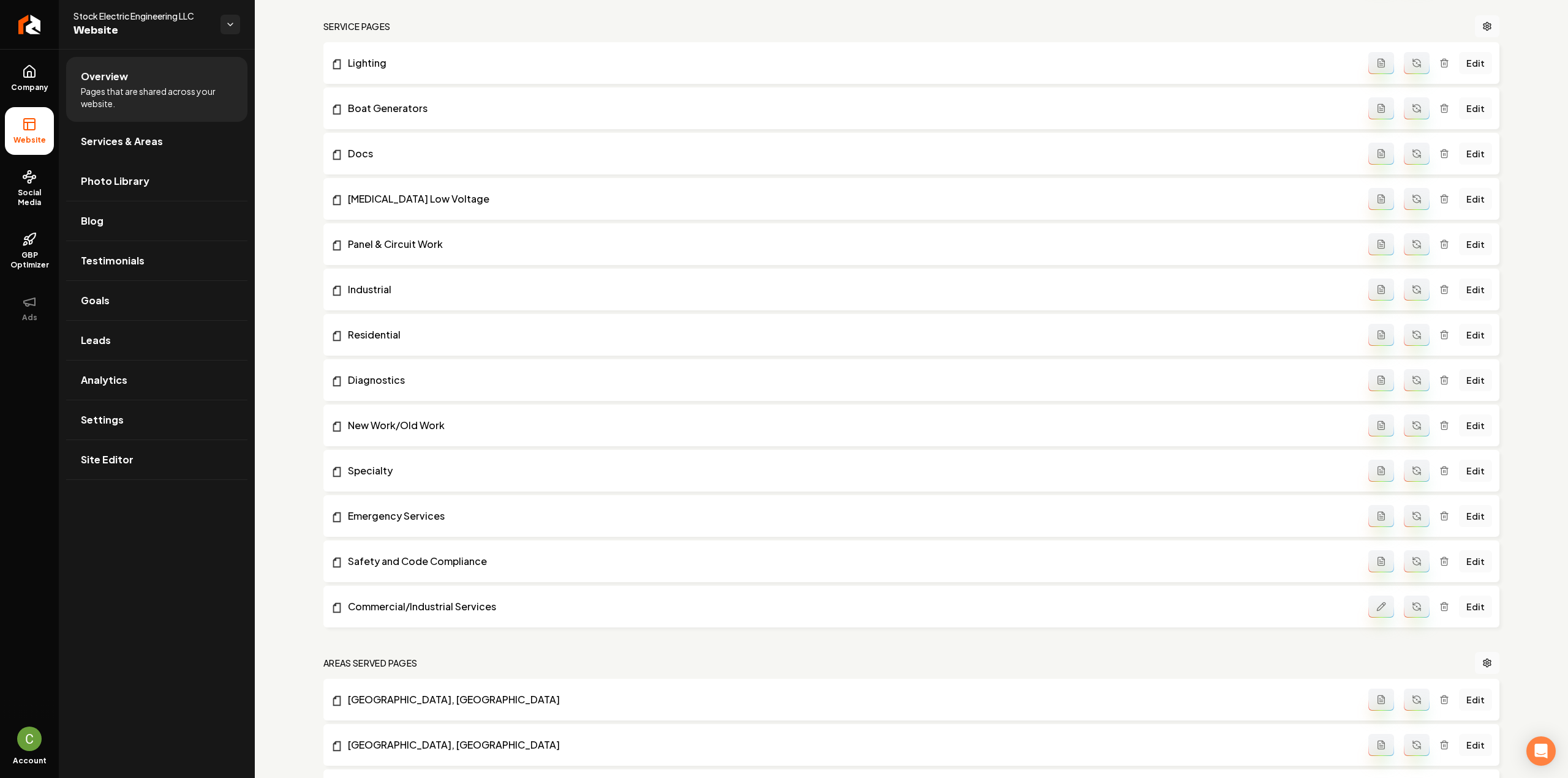
click at [1413, 603] on icon "Main content area" at bounding box center [1417, 605] width 7 height 4
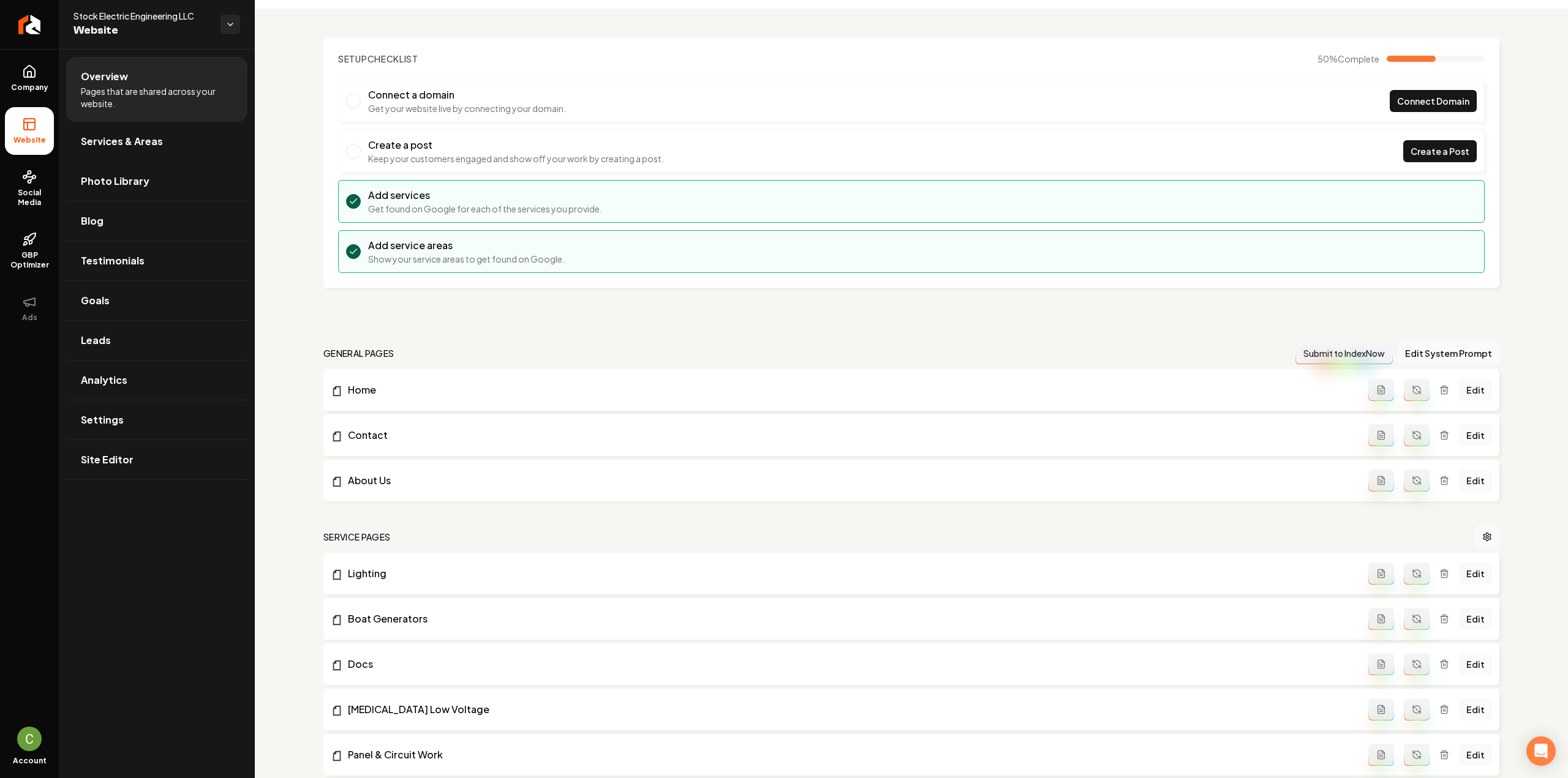
scroll to position [0, 0]
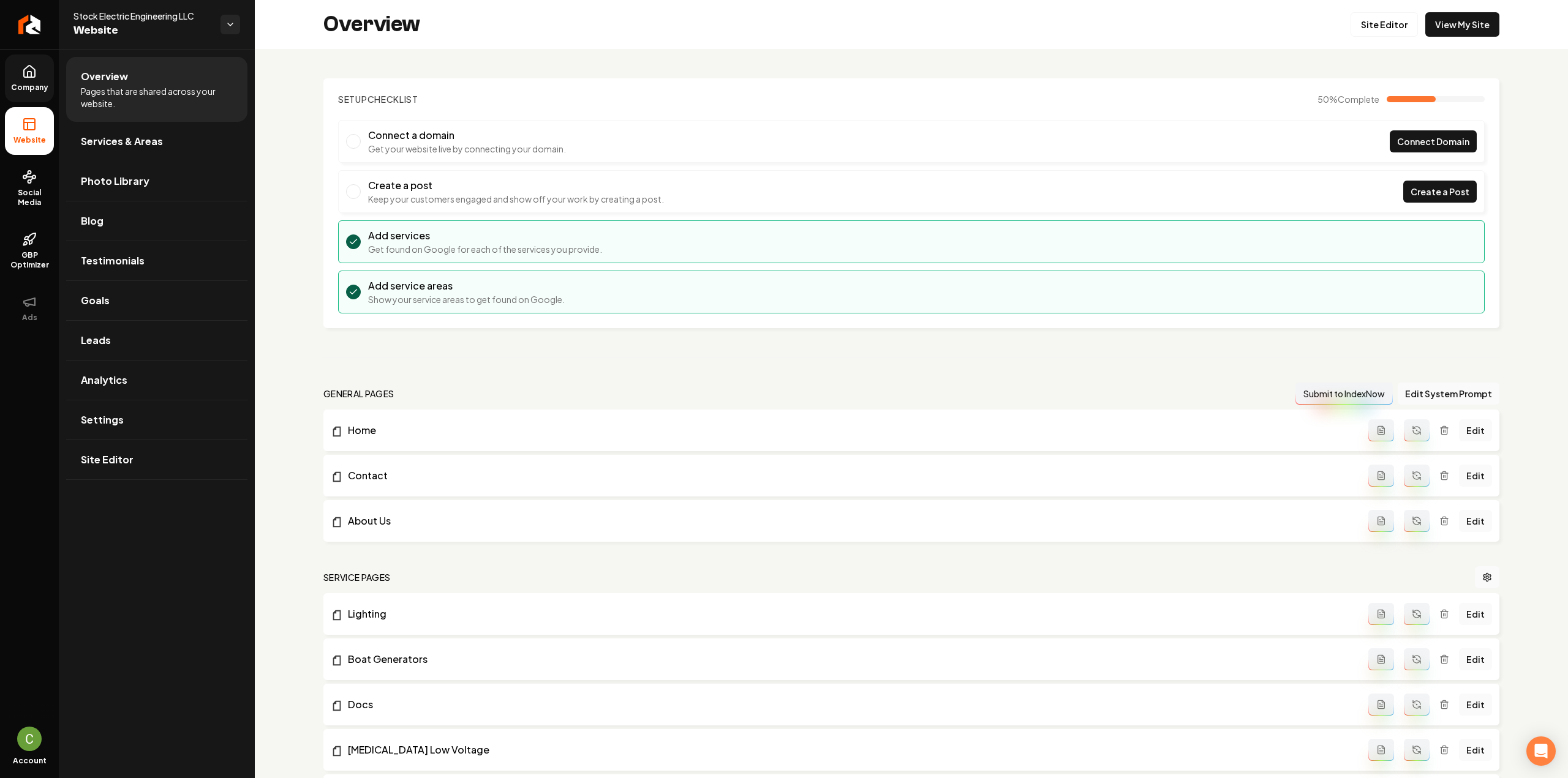
click at [45, 83] on span "Company" at bounding box center [30, 87] width 47 height 10
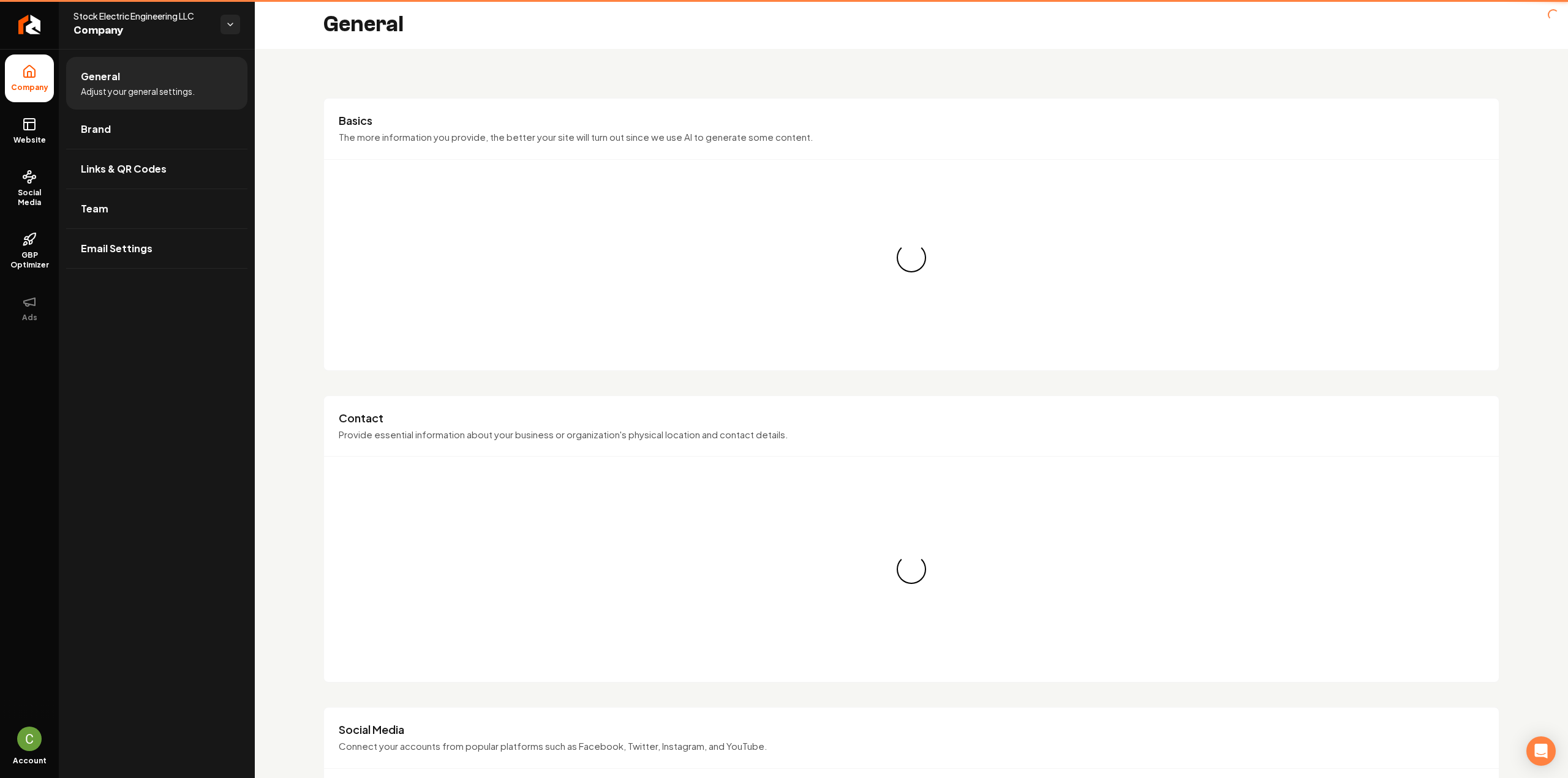
click at [43, 128] on link "Website" at bounding box center [29, 131] width 49 height 47
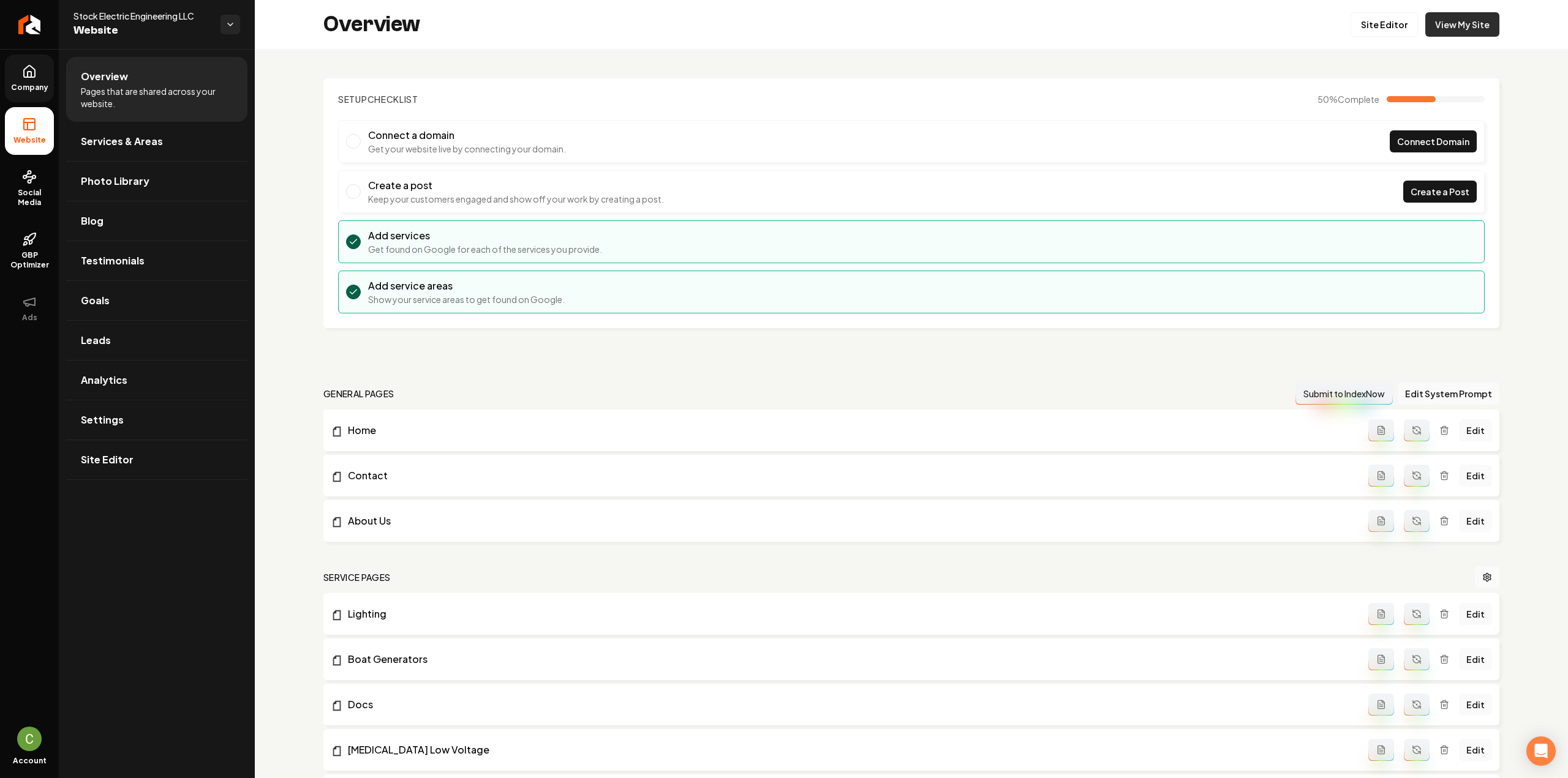
click at [1445, 35] on link "View My Site" at bounding box center [1462, 24] width 74 height 24
click at [1377, 22] on link "Site Editor" at bounding box center [1384, 24] width 68 height 24
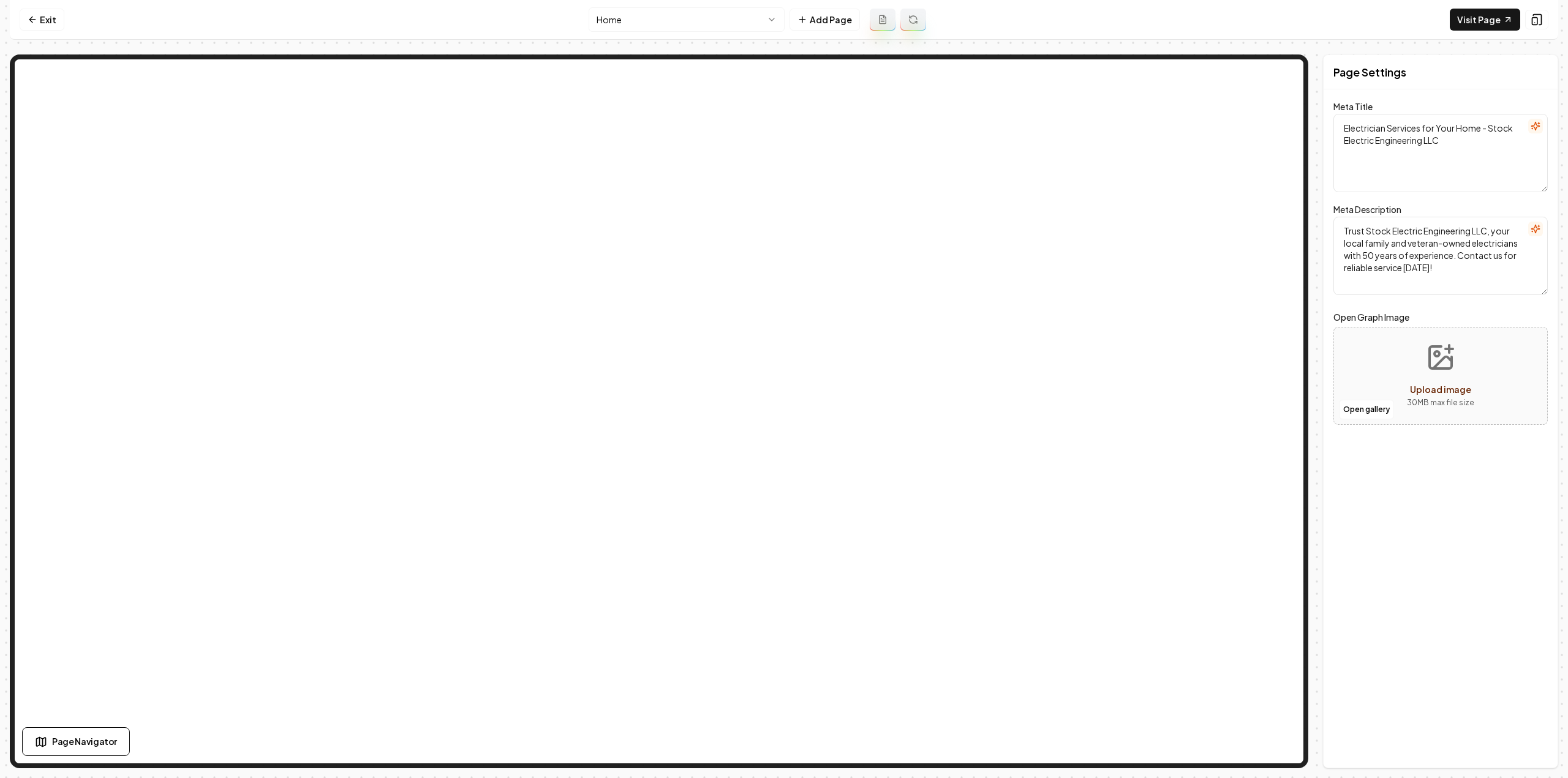
click at [675, 16] on html "Computer Required This feature is only available on a computer. Please switch t…" at bounding box center [784, 389] width 1568 height 778
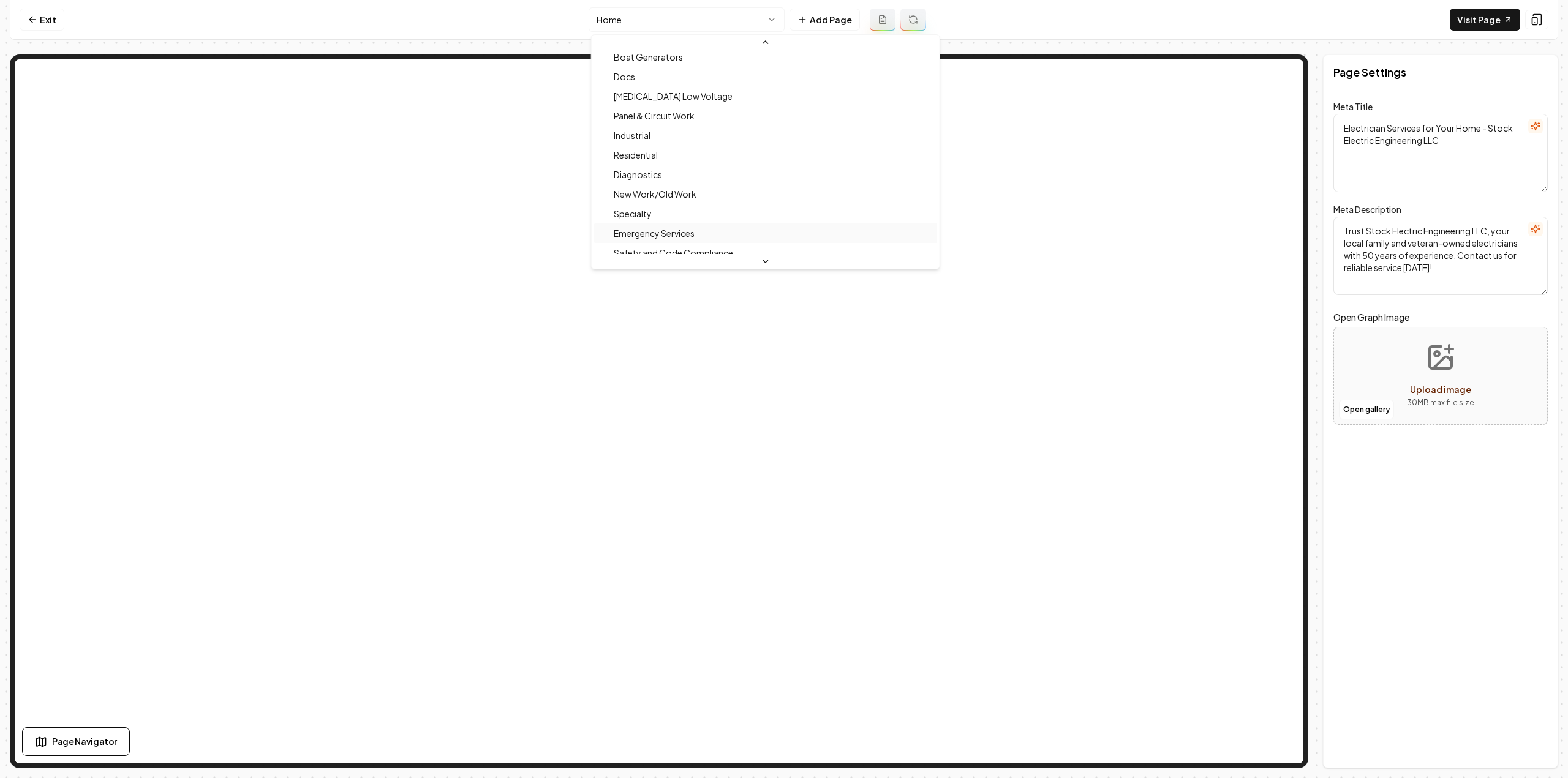
scroll to position [245, 0]
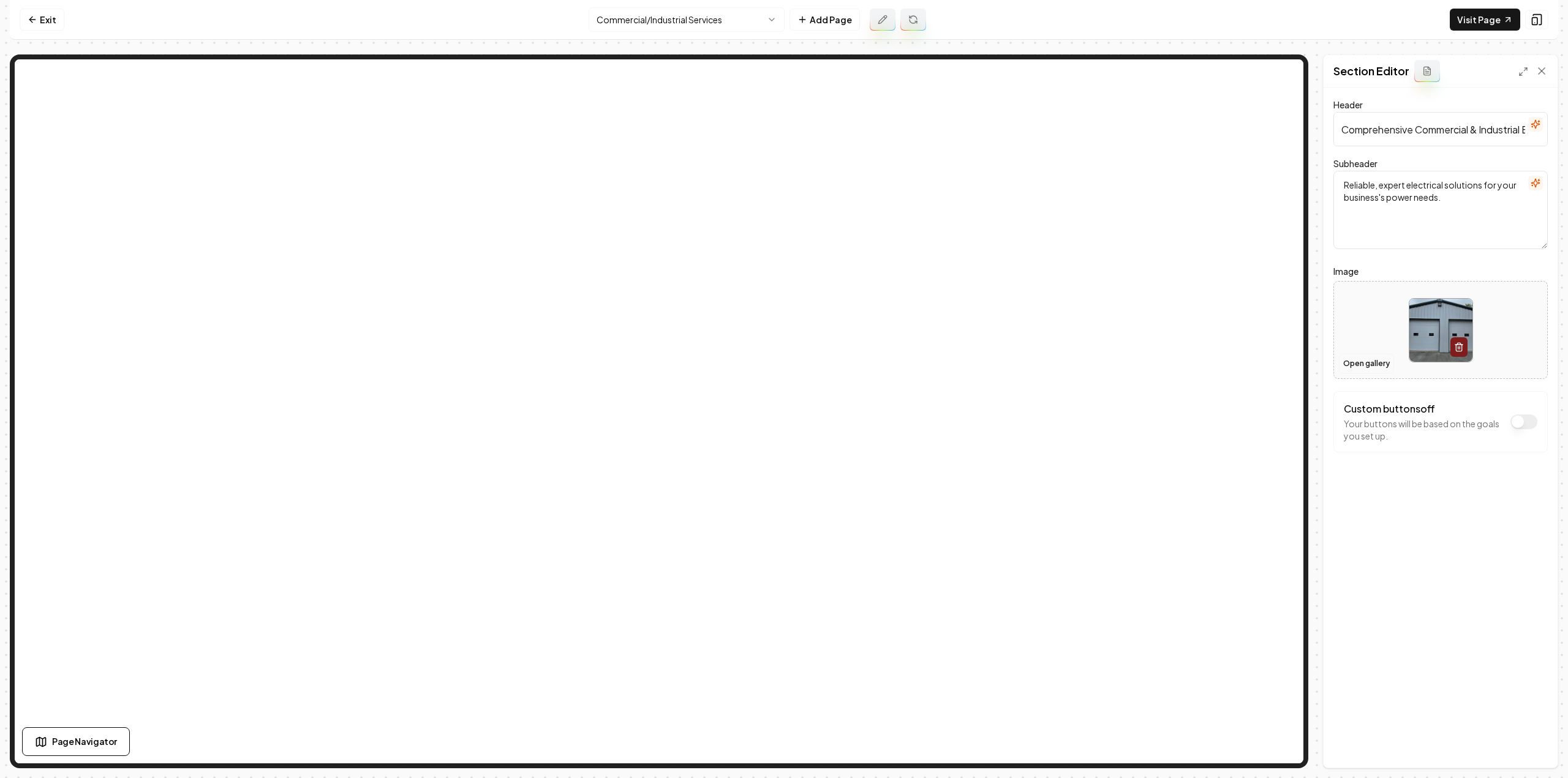
click at [1363, 361] on button "Open gallery" at bounding box center [1366, 363] width 55 height 19
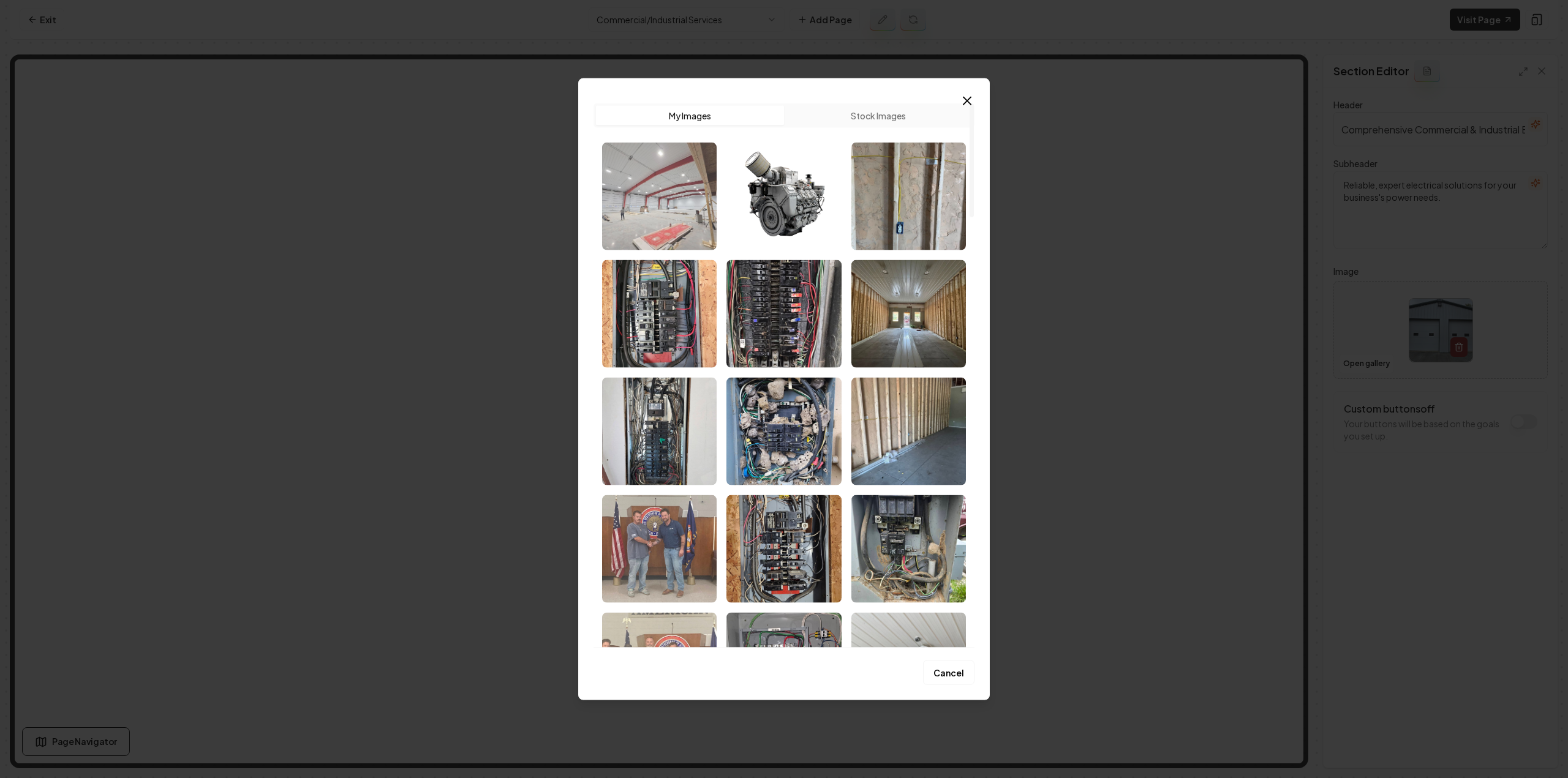
click at [630, 214] on img "Select image image_68c1f9315c7cd75eb8af1071.jpg" at bounding box center [659, 196] width 114 height 108
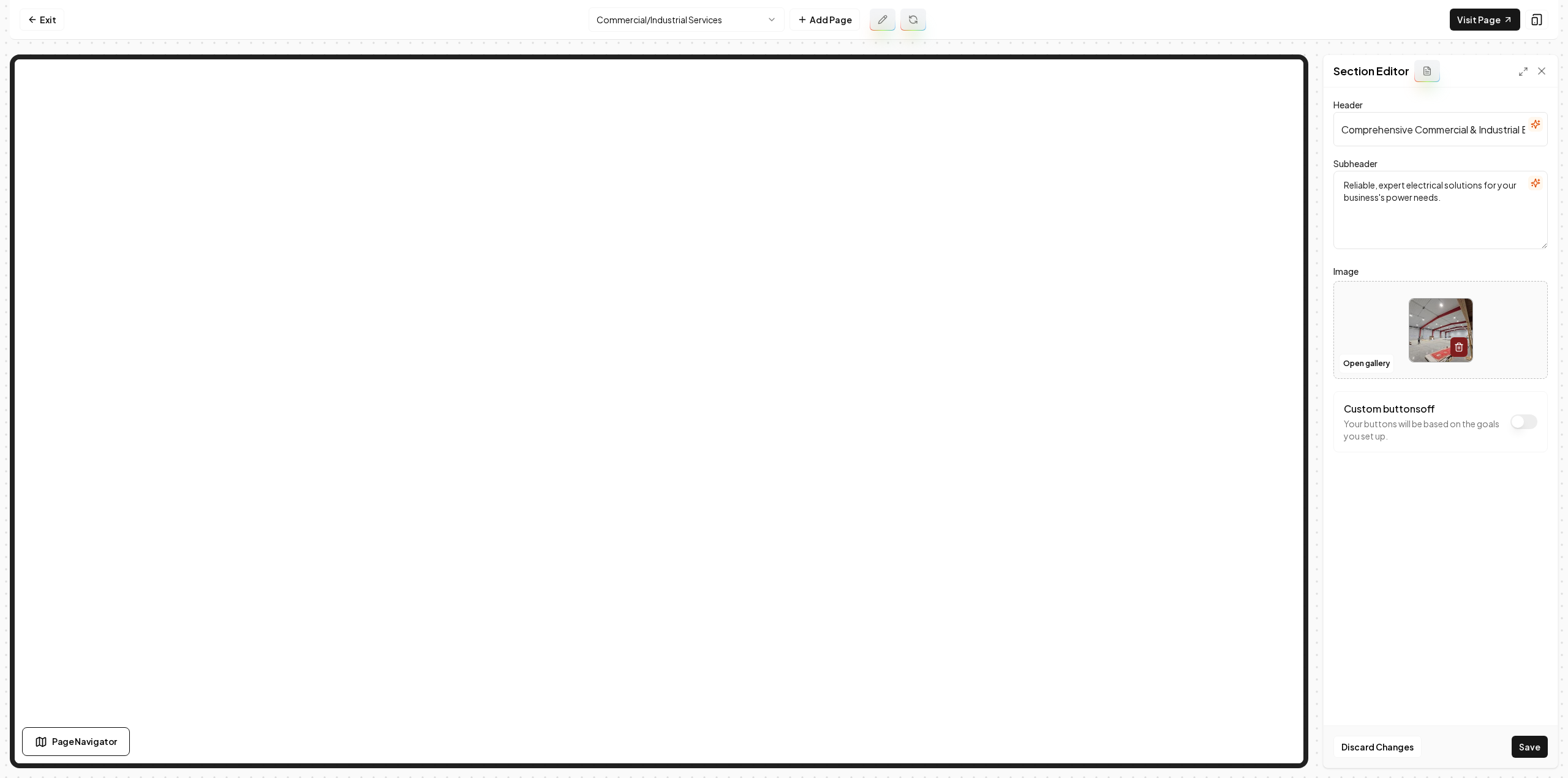
click at [1528, 747] on button "Save" at bounding box center [1529, 746] width 36 height 22
click at [58, 10] on link "Exit" at bounding box center [42, 19] width 45 height 22
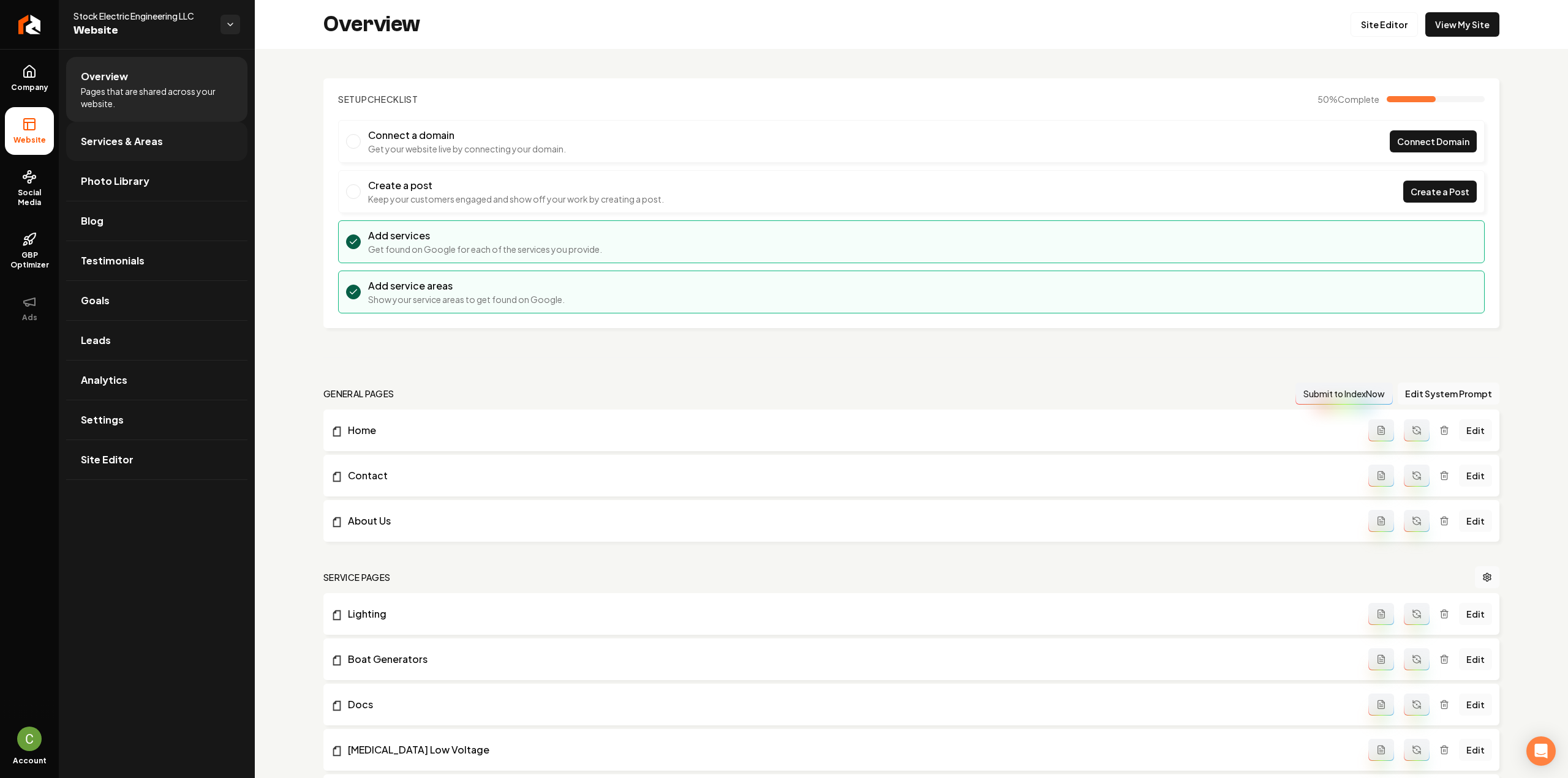
click at [141, 145] on span "Services & Areas" at bounding box center [122, 142] width 82 height 15
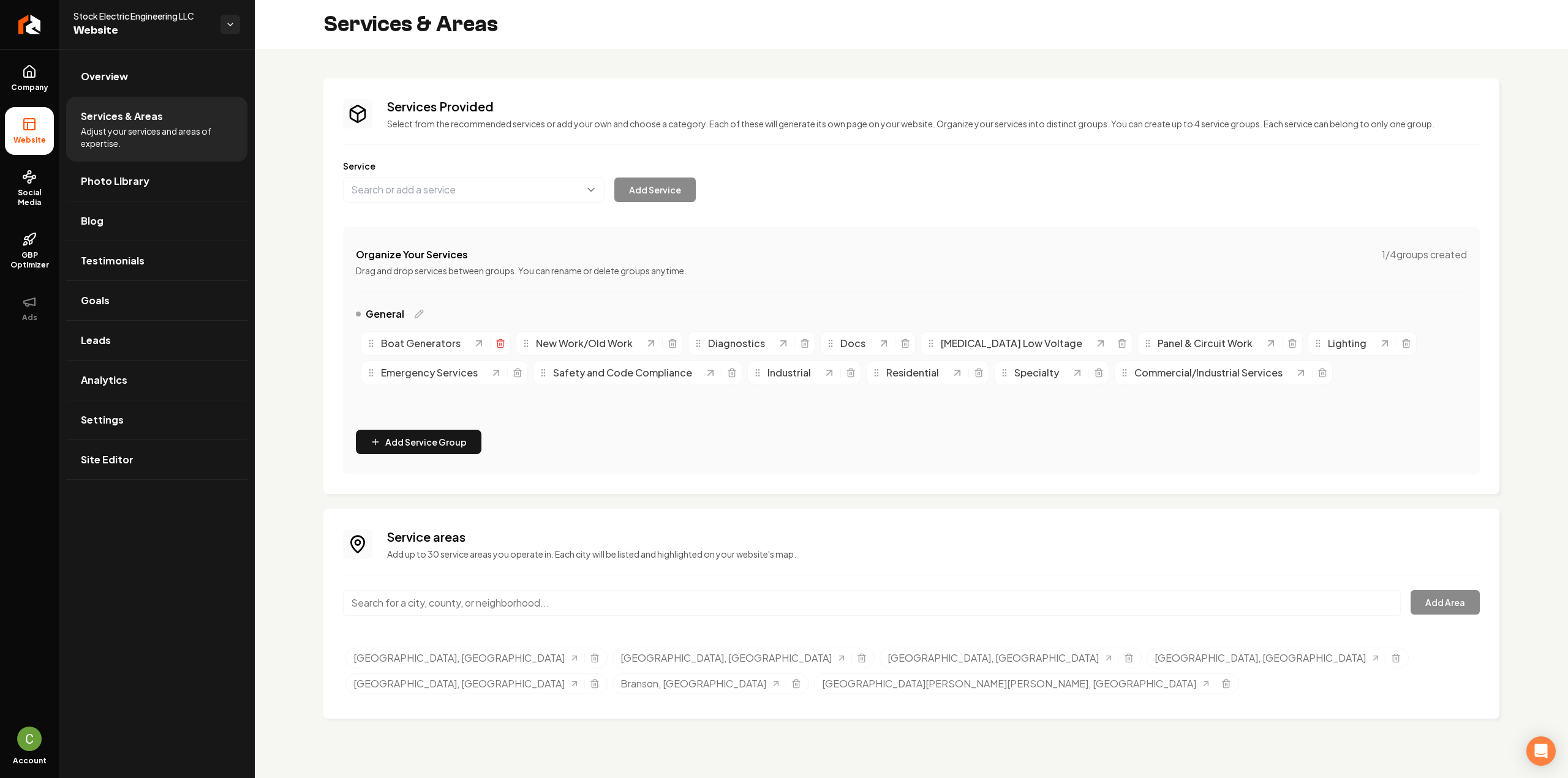
click at [497, 341] on icon "Main content area" at bounding box center [500, 343] width 10 height 10
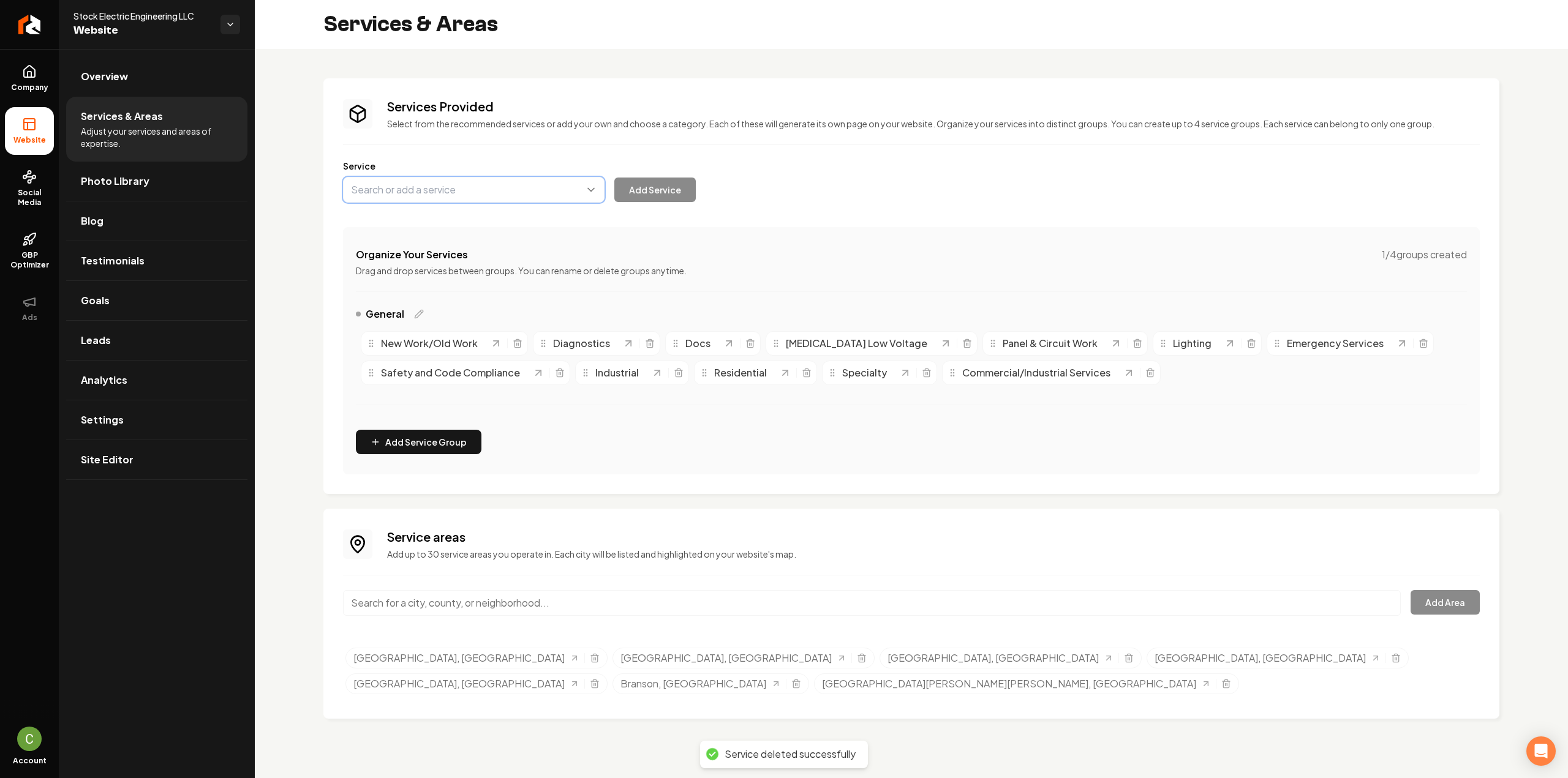
click at [439, 198] on button "Main content area" at bounding box center [474, 190] width 262 height 26
paste input "Generators"
type input "Generators"
click at [669, 192] on button "Add Service" at bounding box center [655, 189] width 82 height 24
click at [37, 77] on link "Company" at bounding box center [29, 78] width 49 height 47
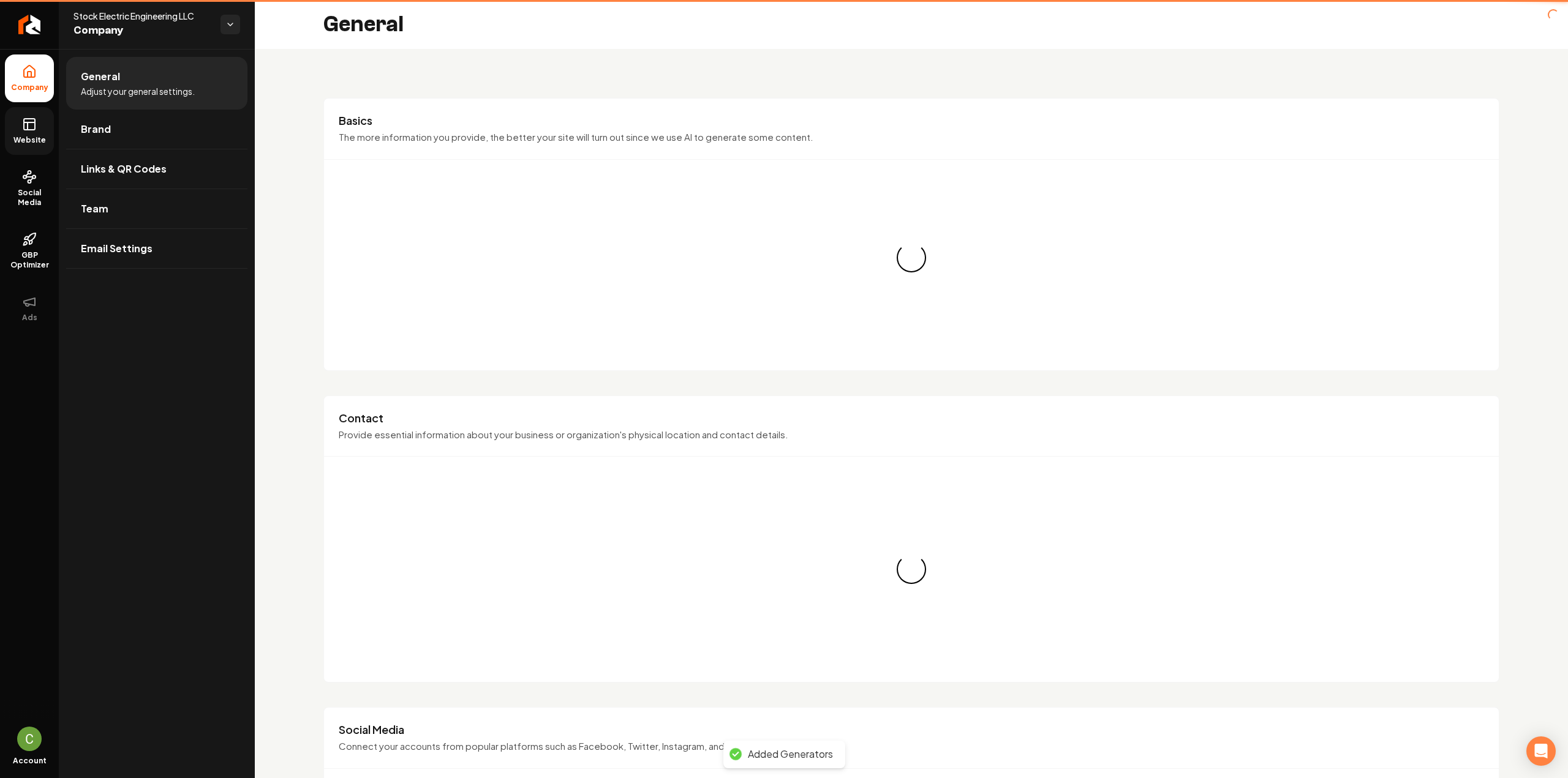
click at [29, 150] on link "Website" at bounding box center [29, 131] width 49 height 47
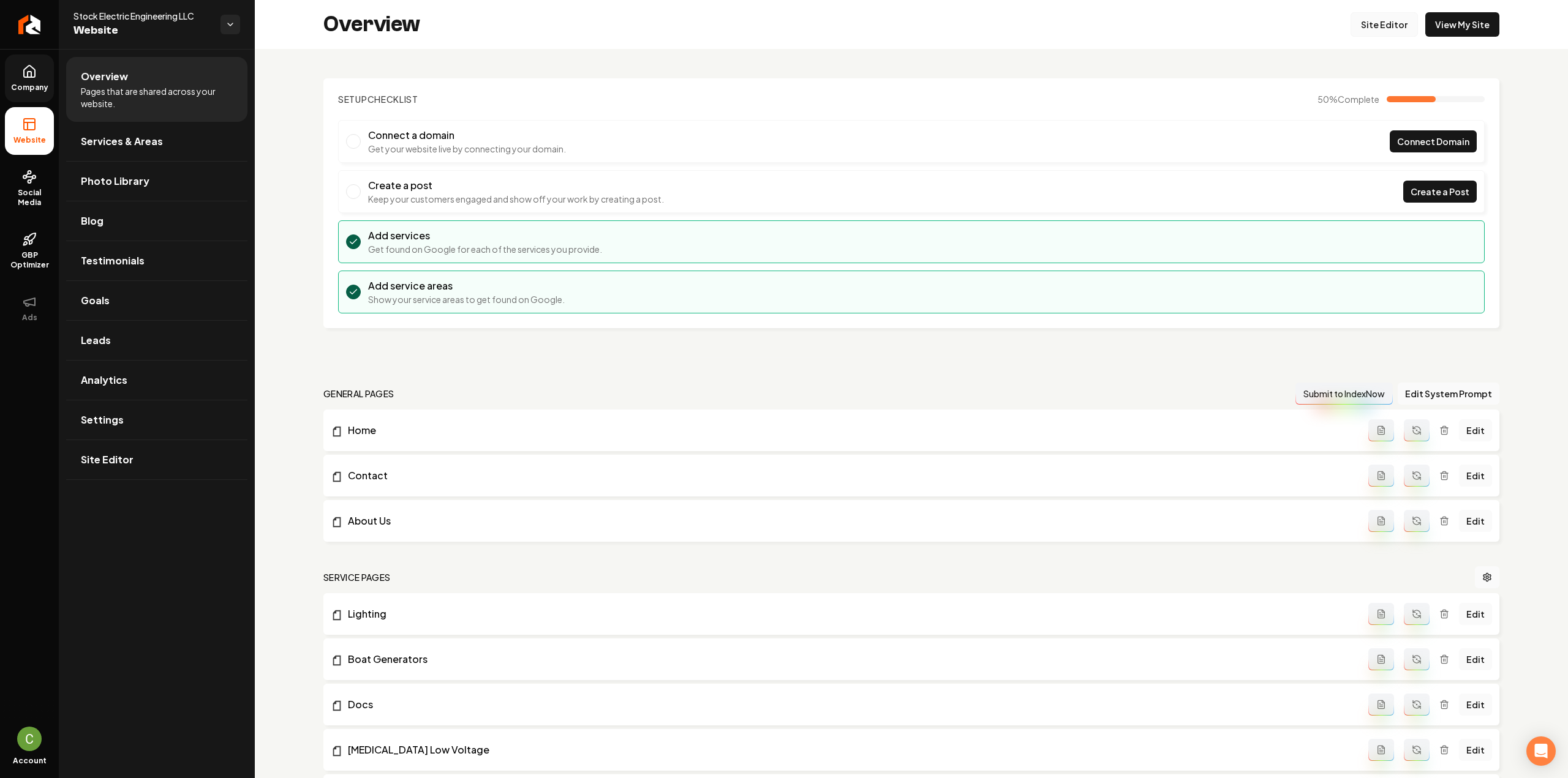
click at [1384, 24] on link "Site Editor" at bounding box center [1384, 24] width 68 height 24
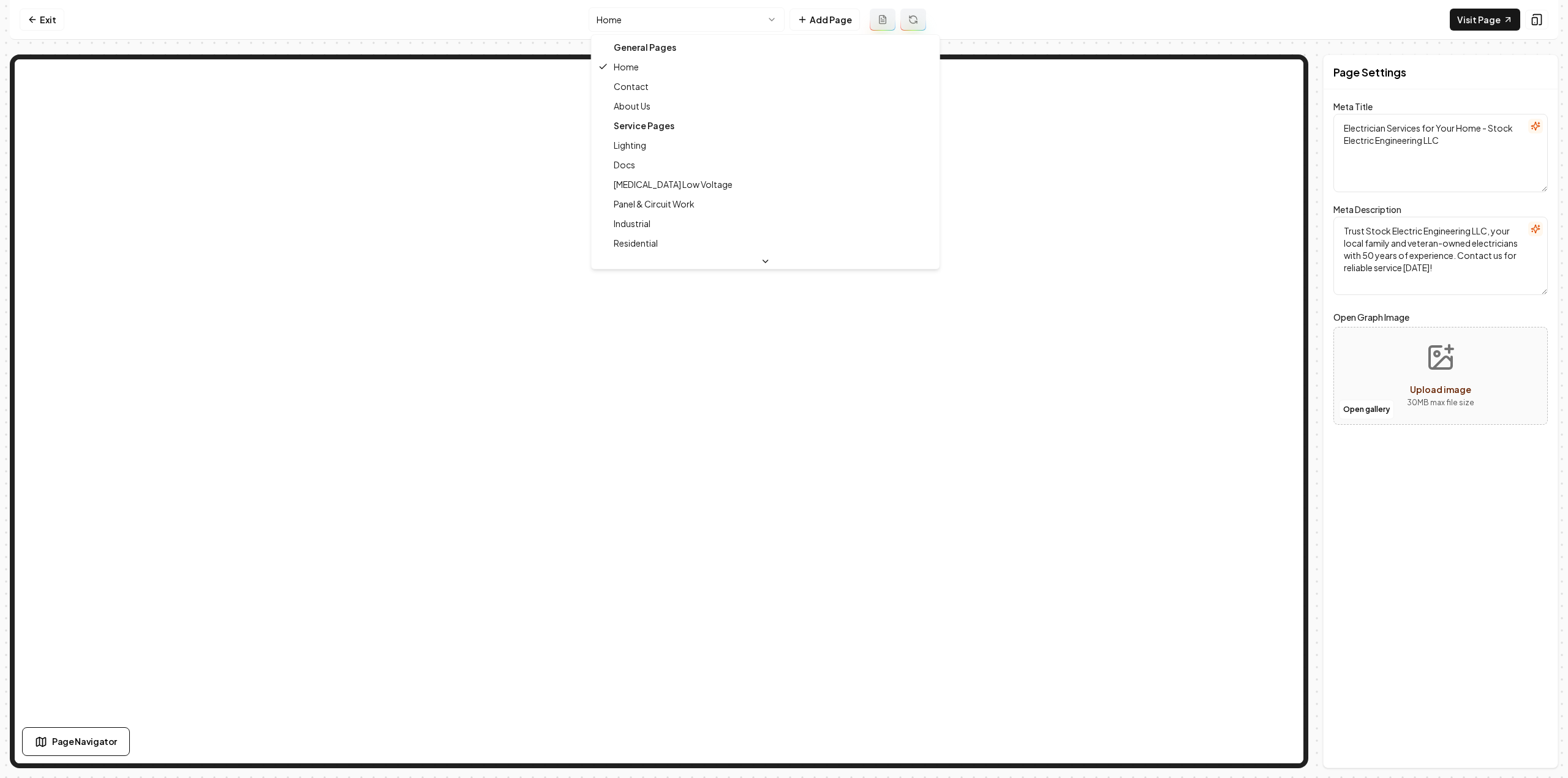
click at [713, 19] on html "Computer Required This feature is only available on a computer. Please switch t…" at bounding box center [784, 389] width 1568 height 778
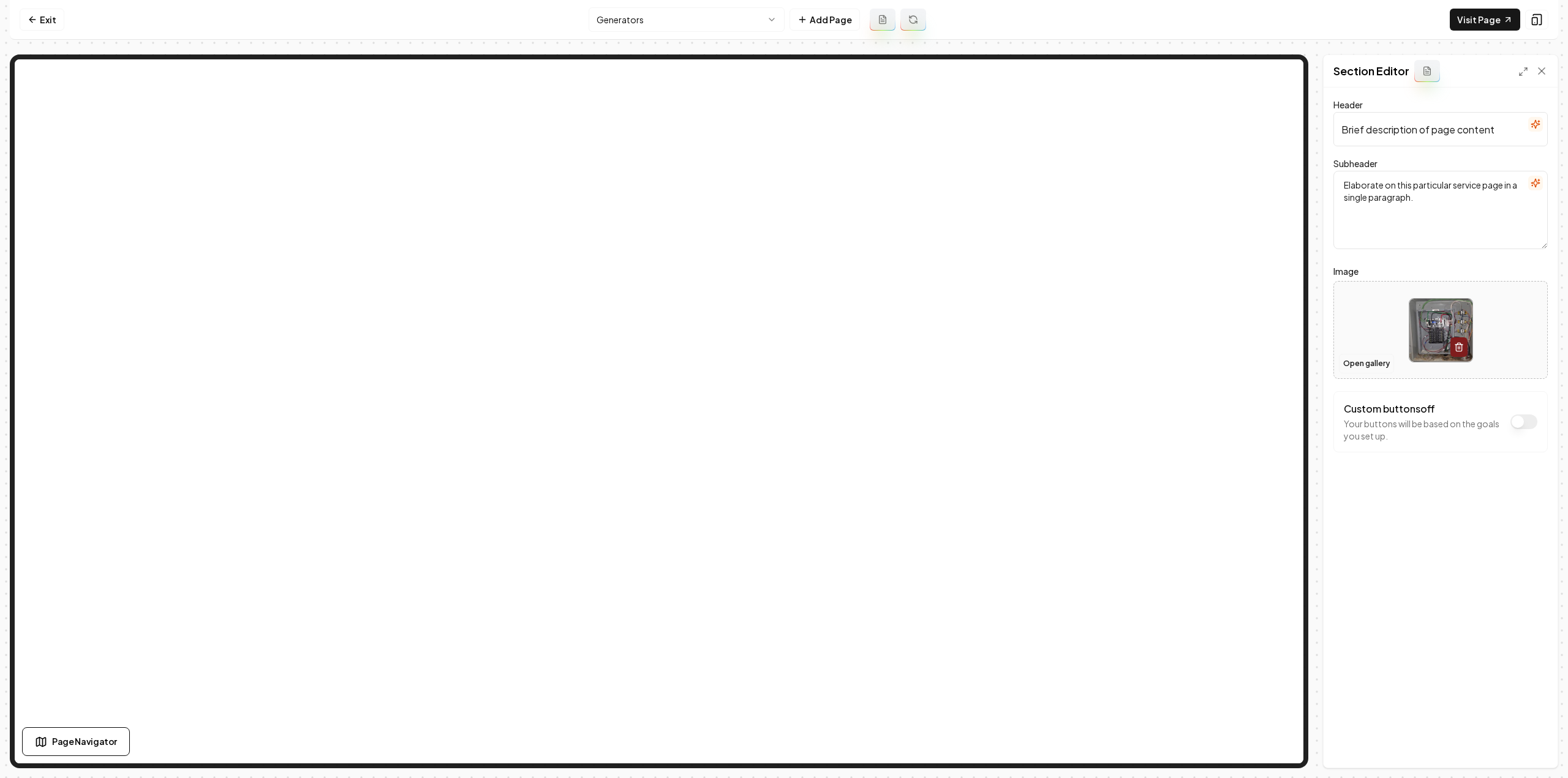
click at [1358, 357] on button "Open gallery" at bounding box center [1366, 363] width 55 height 19
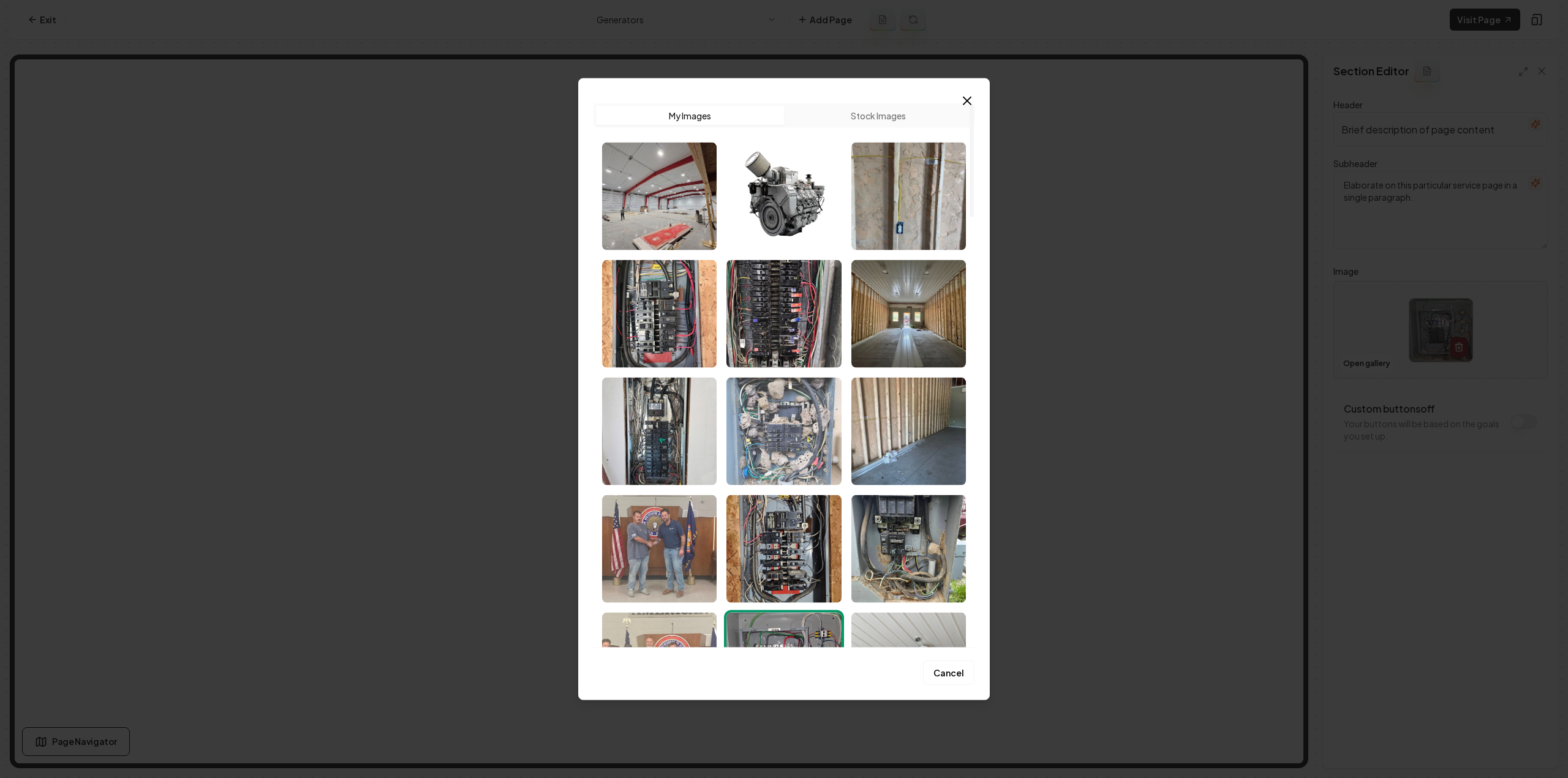
scroll to position [61, 0]
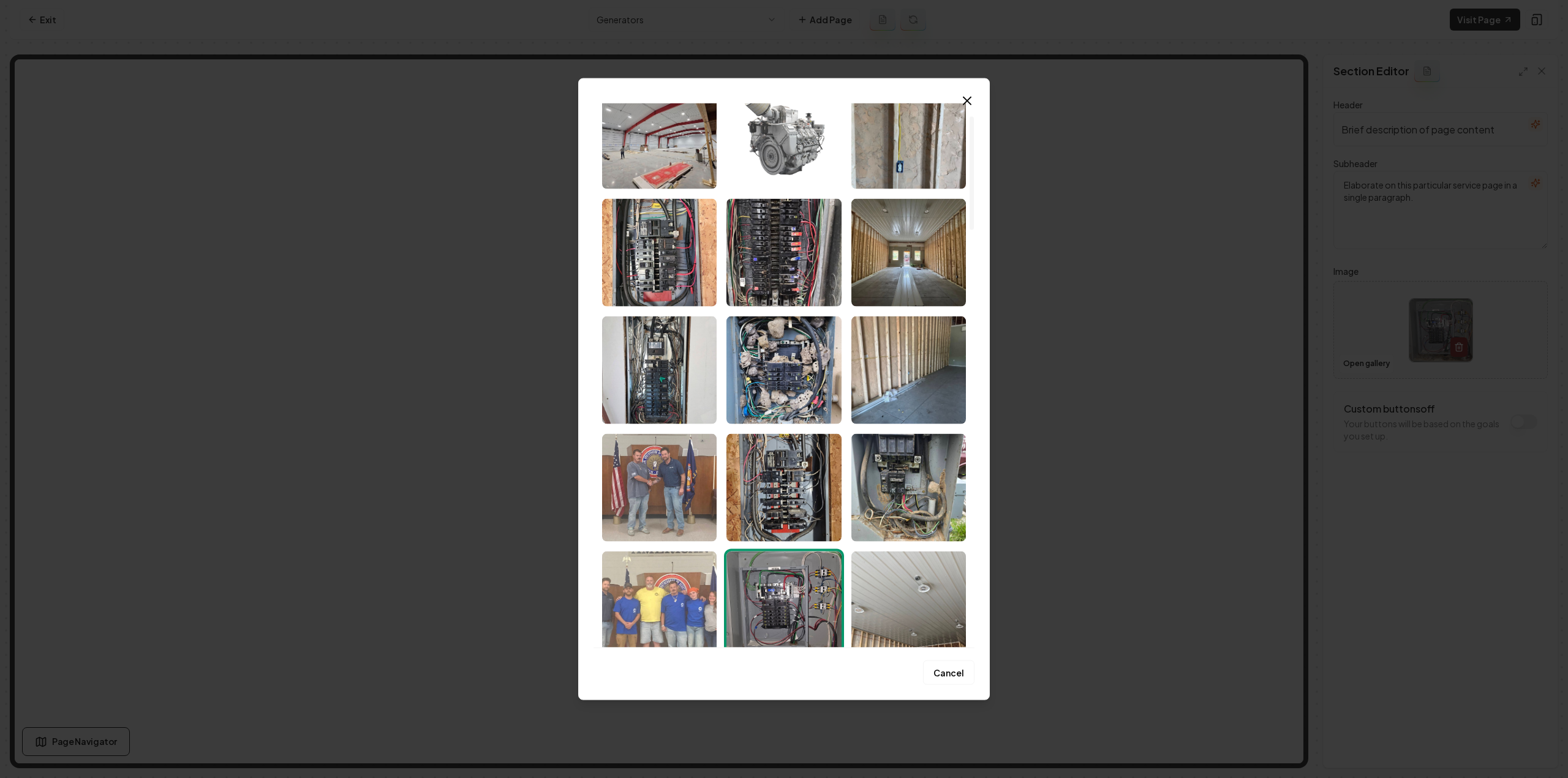
click at [782, 129] on img "Select image image_68c040b85c7cd75eb8e0df8d.jpeg" at bounding box center [783, 134] width 114 height 108
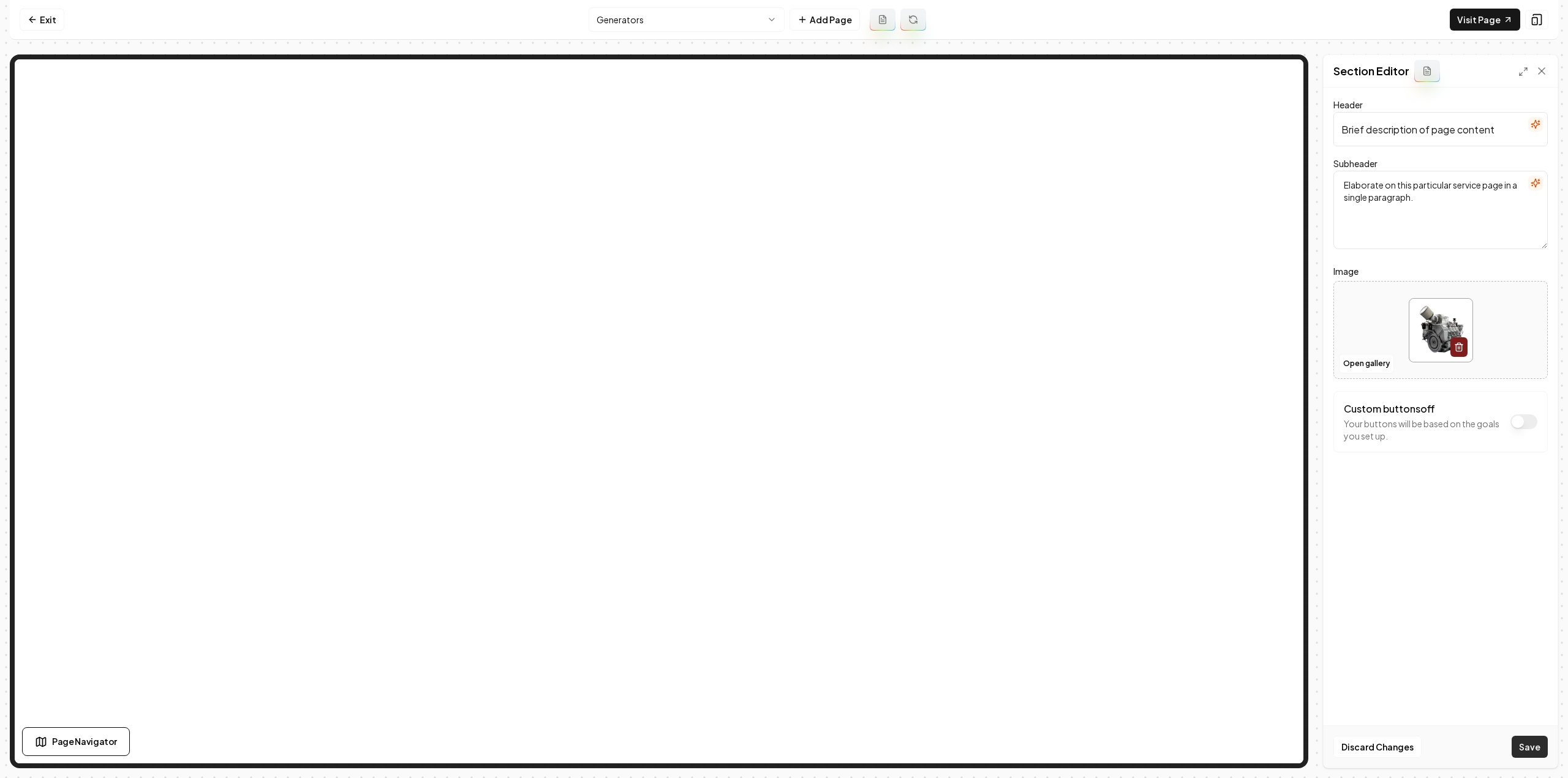
click at [1535, 756] on button "Save" at bounding box center [1529, 746] width 36 height 22
click at [884, 23] on icon at bounding box center [881, 19] width 6 height 8
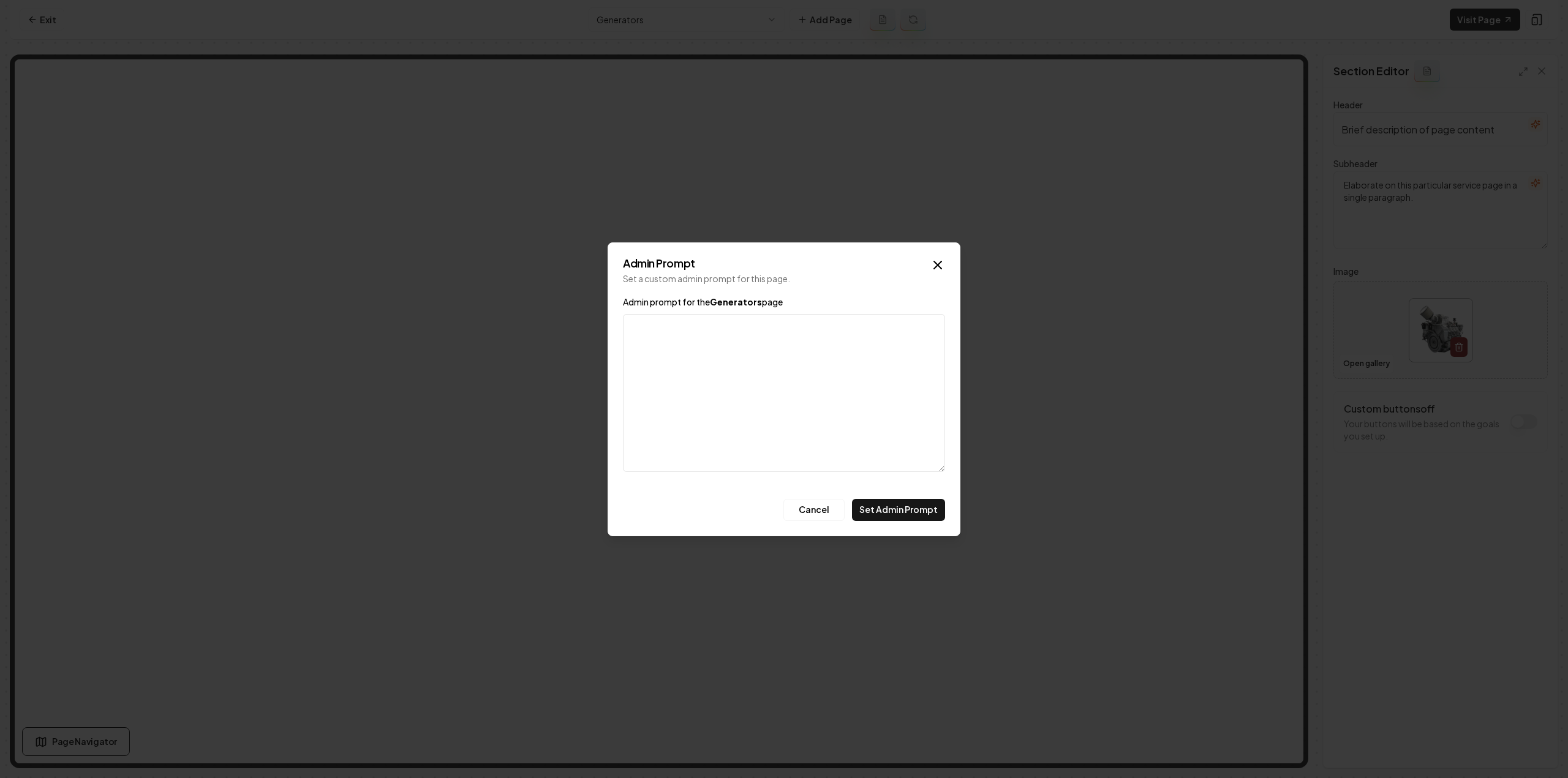
click at [744, 328] on textarea "Admin prompt for the Generators page" at bounding box center [783, 393] width 322 height 158
paste textarea "nstallation, repair, maintenance, diagnostic"
click at [633, 327] on textarea "nstallation, repair, maintenance, diagnostic" at bounding box center [783, 393] width 322 height 158
type textarea "Mention installation, repair, maintenance, diagnostic"
click at [905, 517] on button "Set Admin Prompt" at bounding box center [898, 510] width 93 height 22
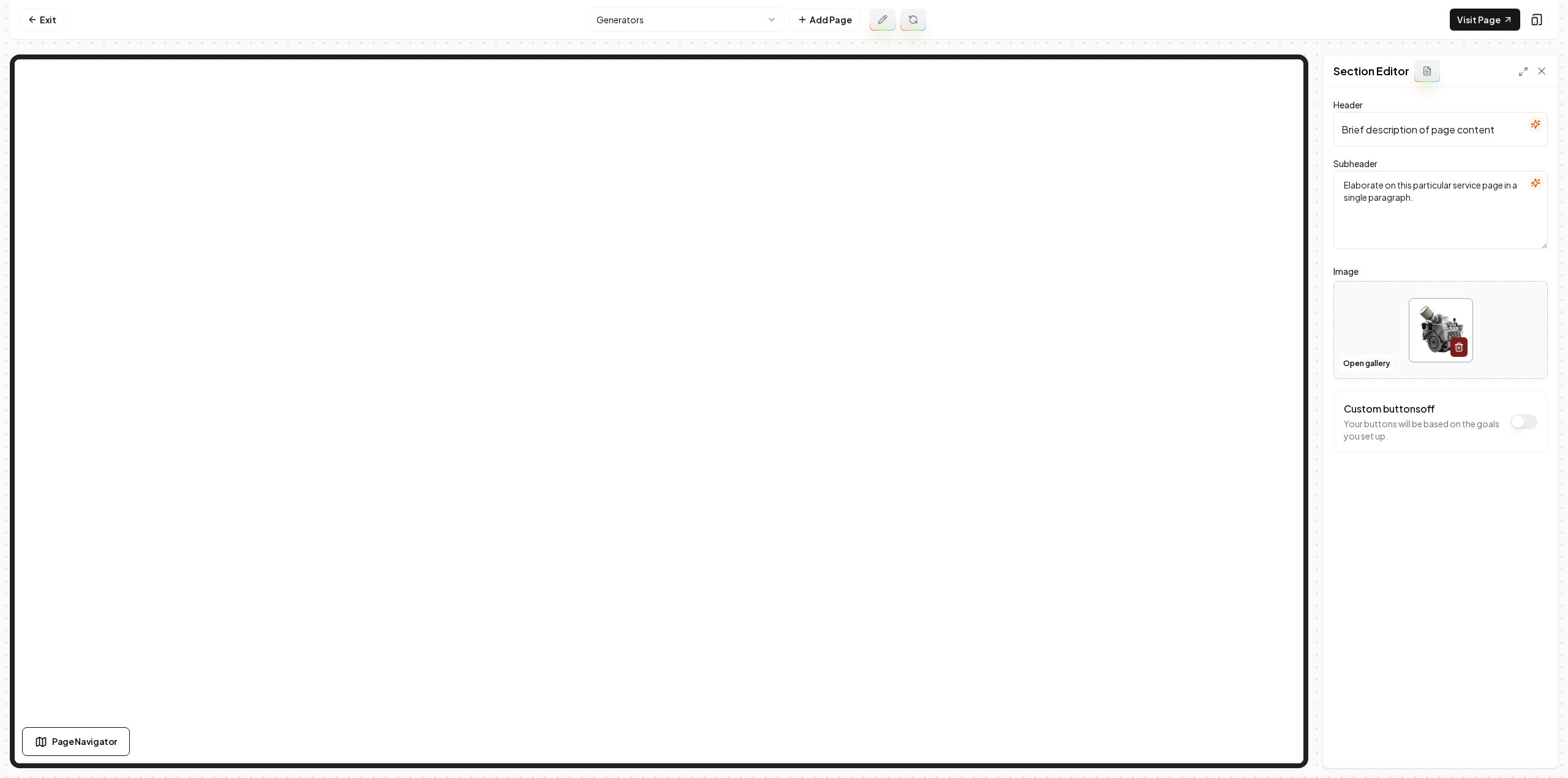
click at [916, 19] on icon at bounding box center [913, 19] width 10 height 10
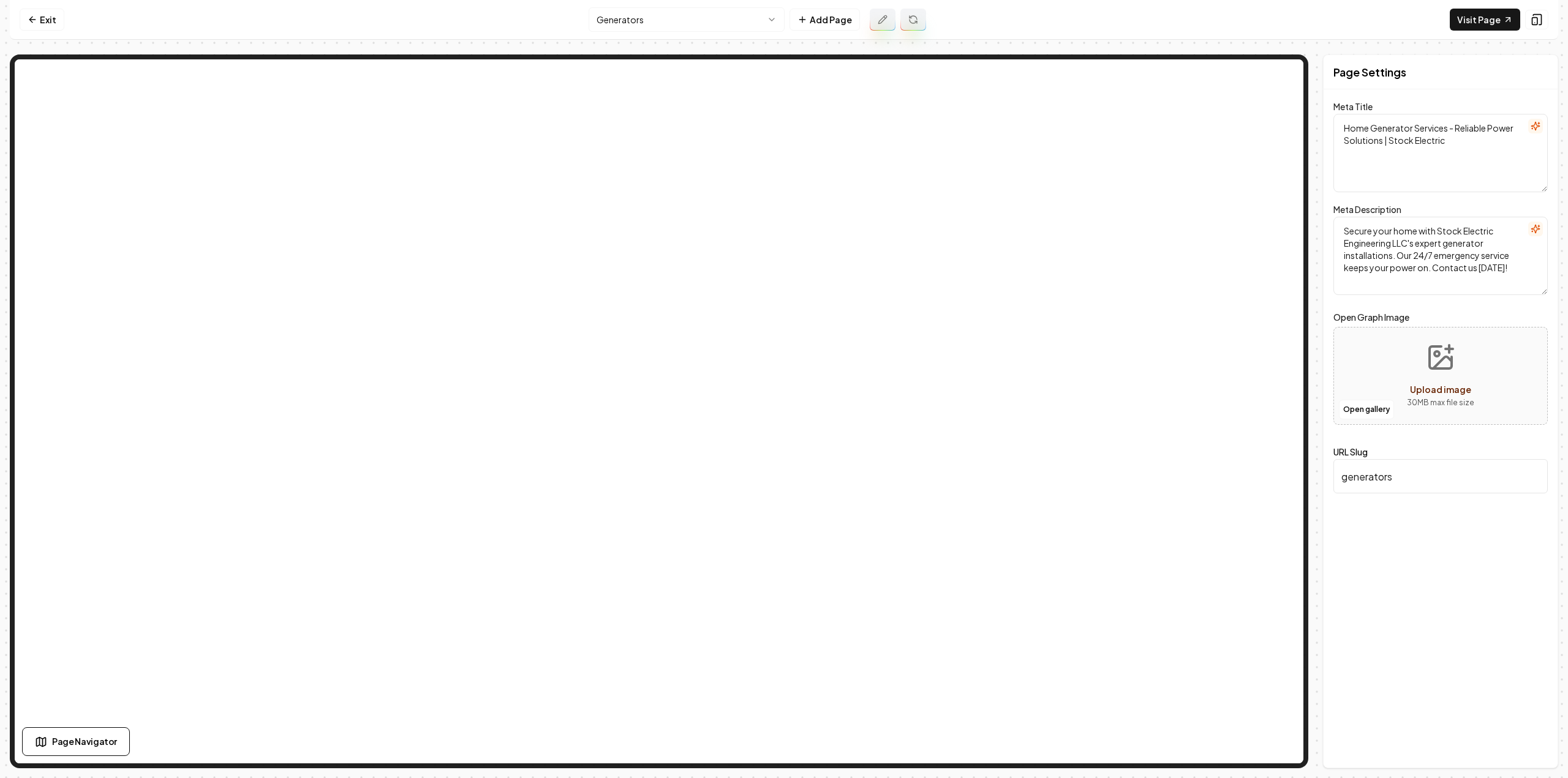
click at [916, 17] on icon at bounding box center [913, 19] width 10 height 10
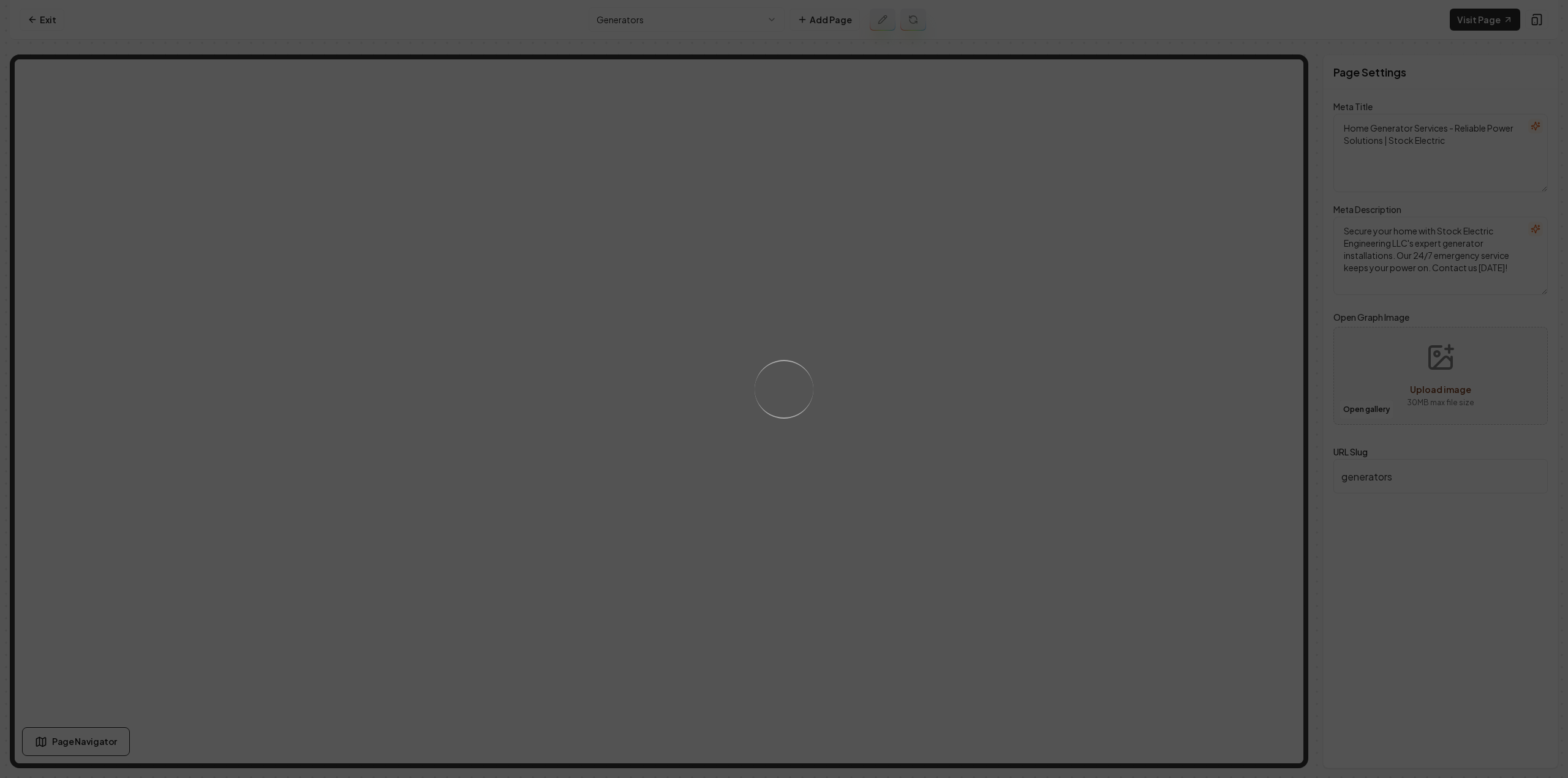
type textarea "Generator Installation & Repair Services | Stock Electric Engineering LLC"
type textarea "Ensure your home's power with Stock Electric Engineering LLC's expert generator…"
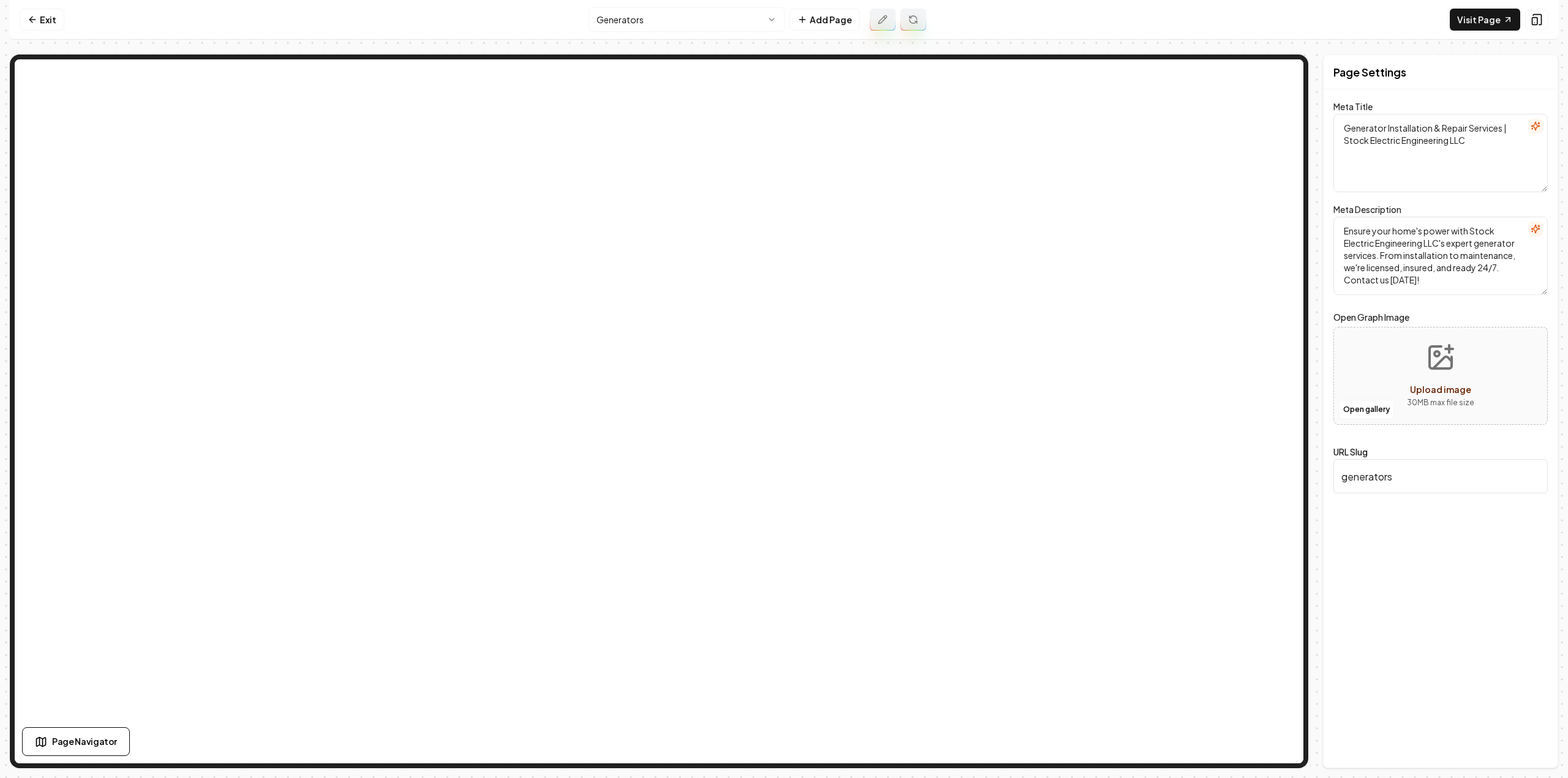
click at [667, 12] on html "Computer Required This feature is only available on a computer. Please switch t…" at bounding box center [784, 389] width 1568 height 778
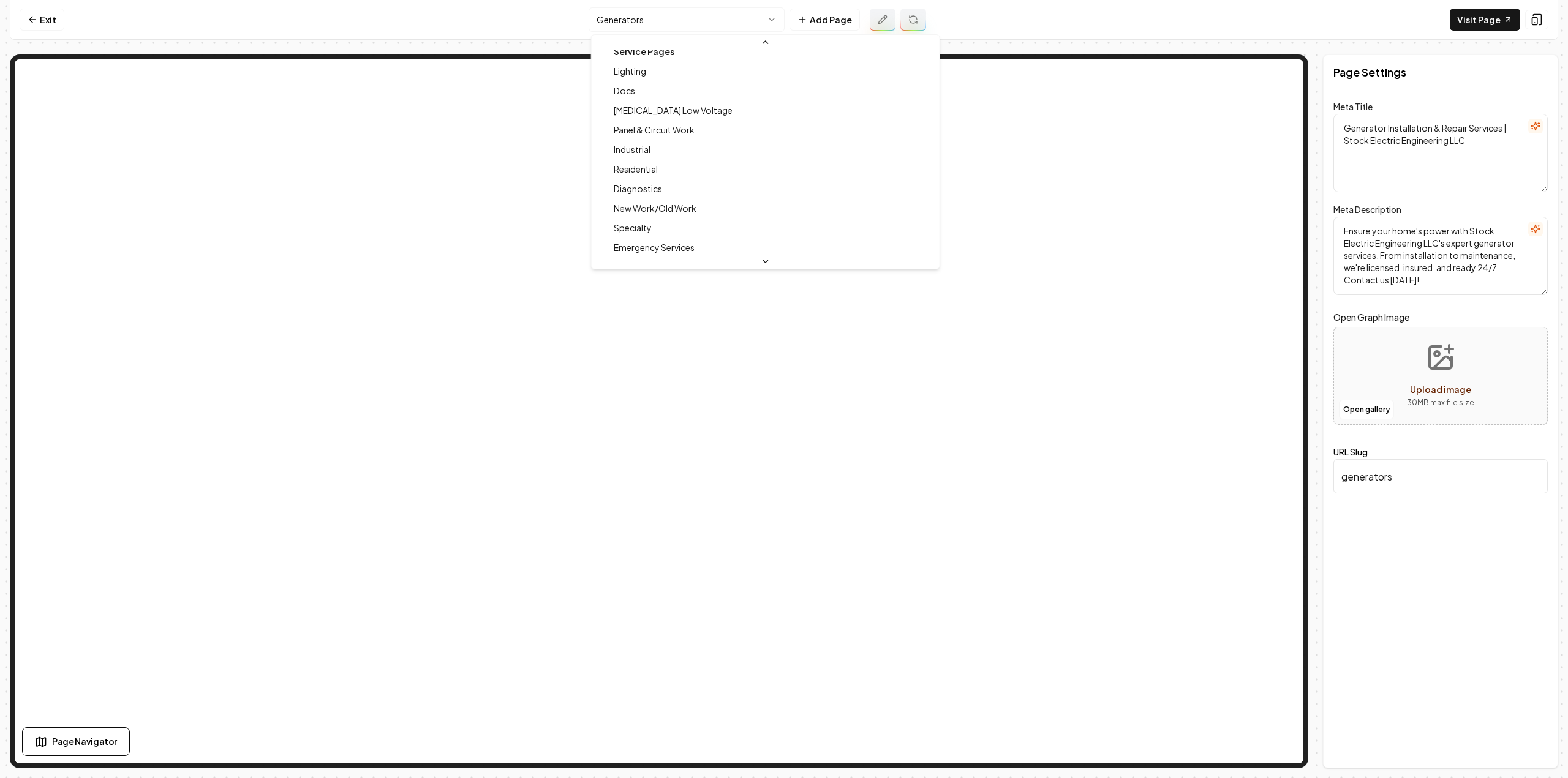
scroll to position [28, 0]
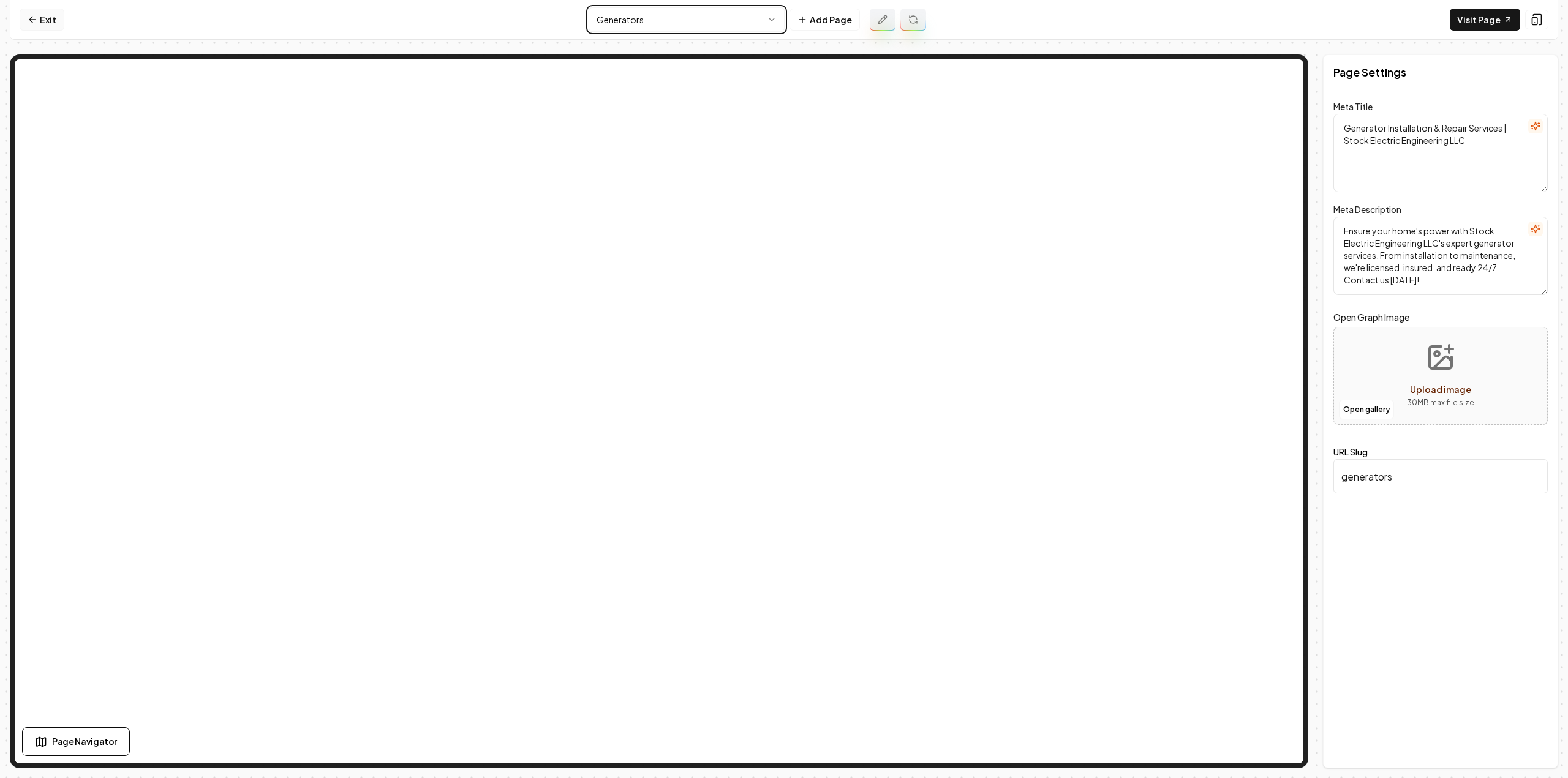
click at [36, 14] on html "Computer Required This feature is only available on a computer. Please switch t…" at bounding box center [784, 389] width 1568 height 778
click at [45, 9] on link "Exit" at bounding box center [42, 19] width 45 height 22
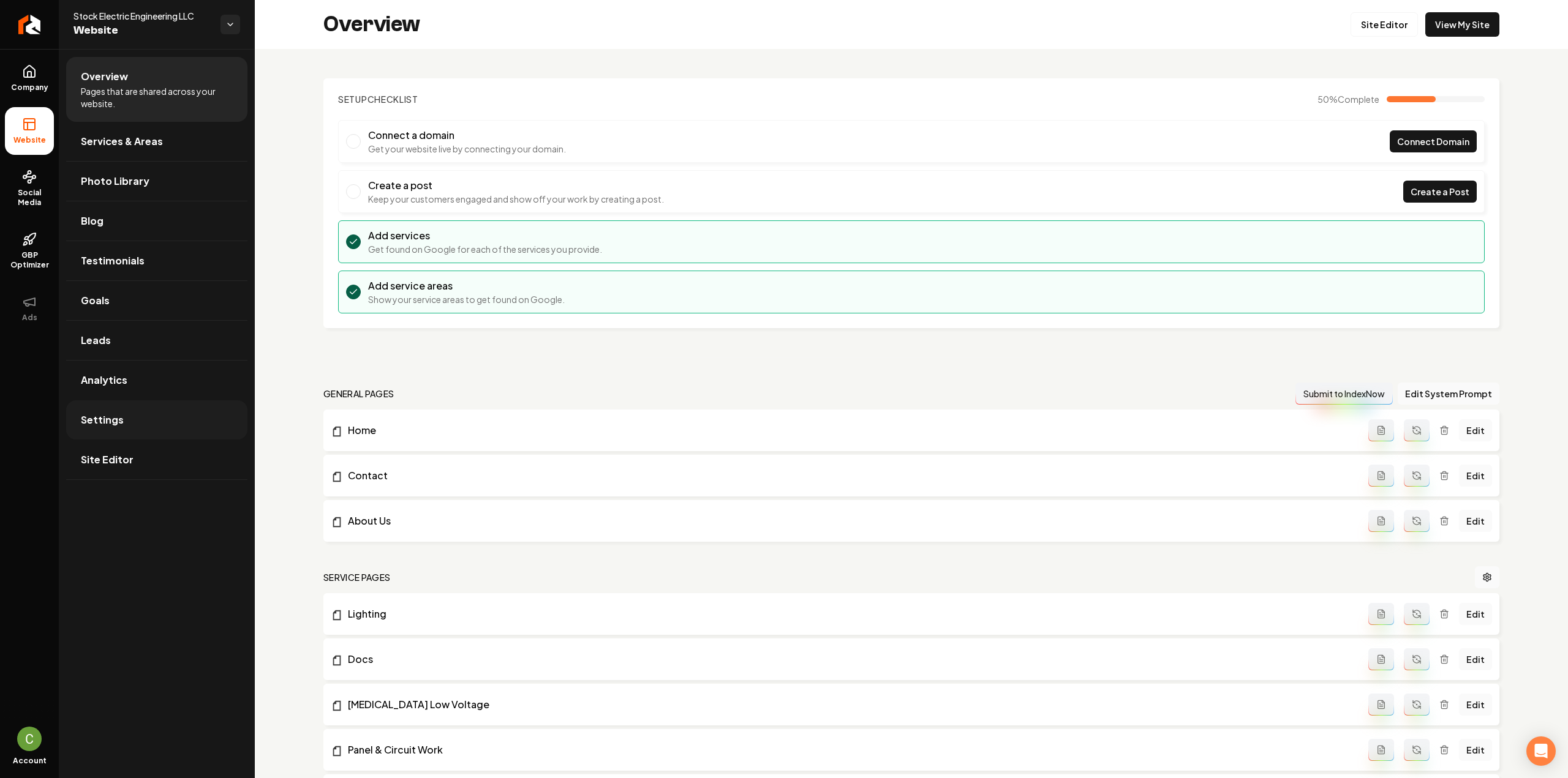
click at [155, 410] on link "Settings" at bounding box center [156, 420] width 181 height 39
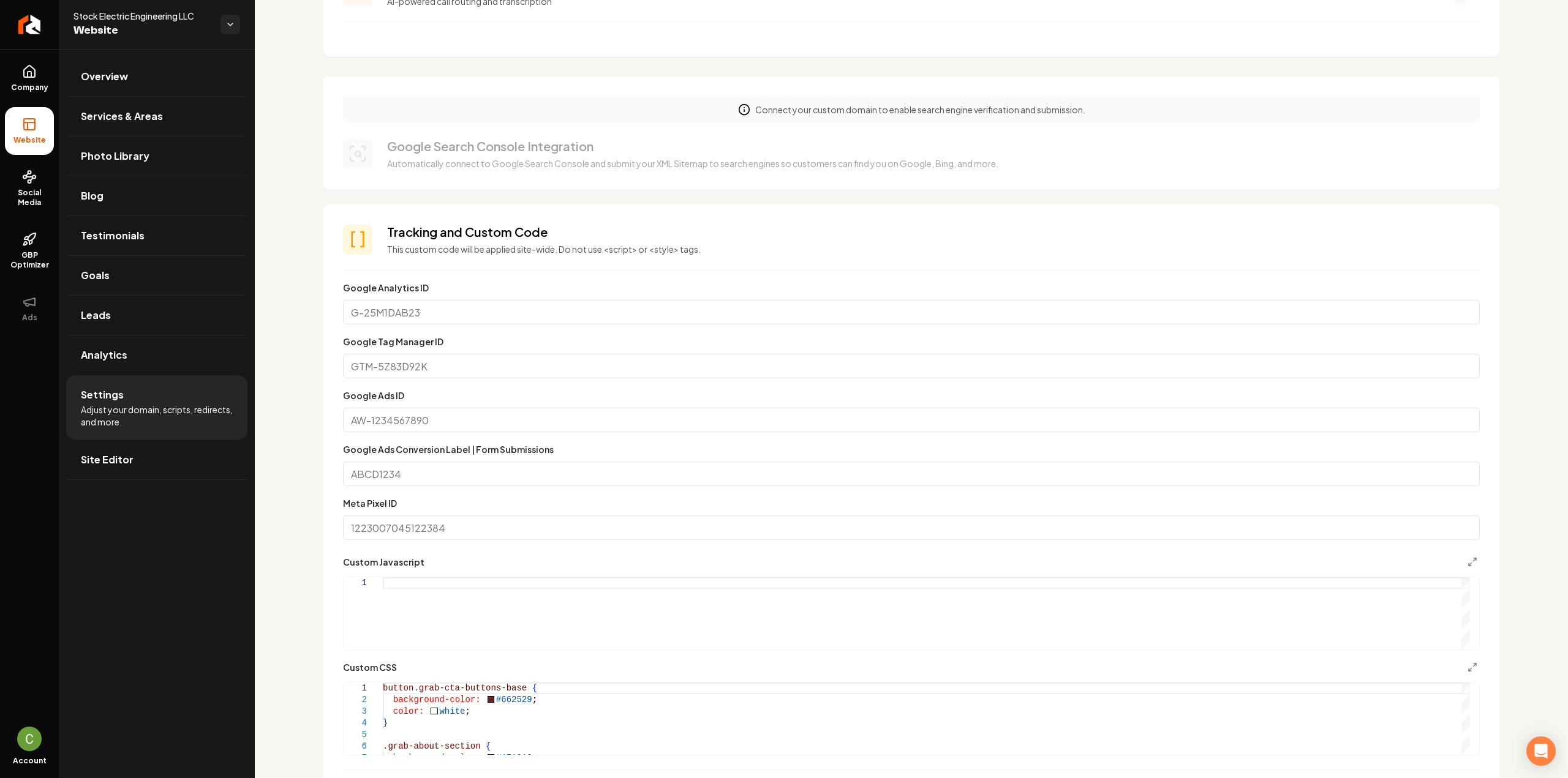
scroll to position [490, 0]
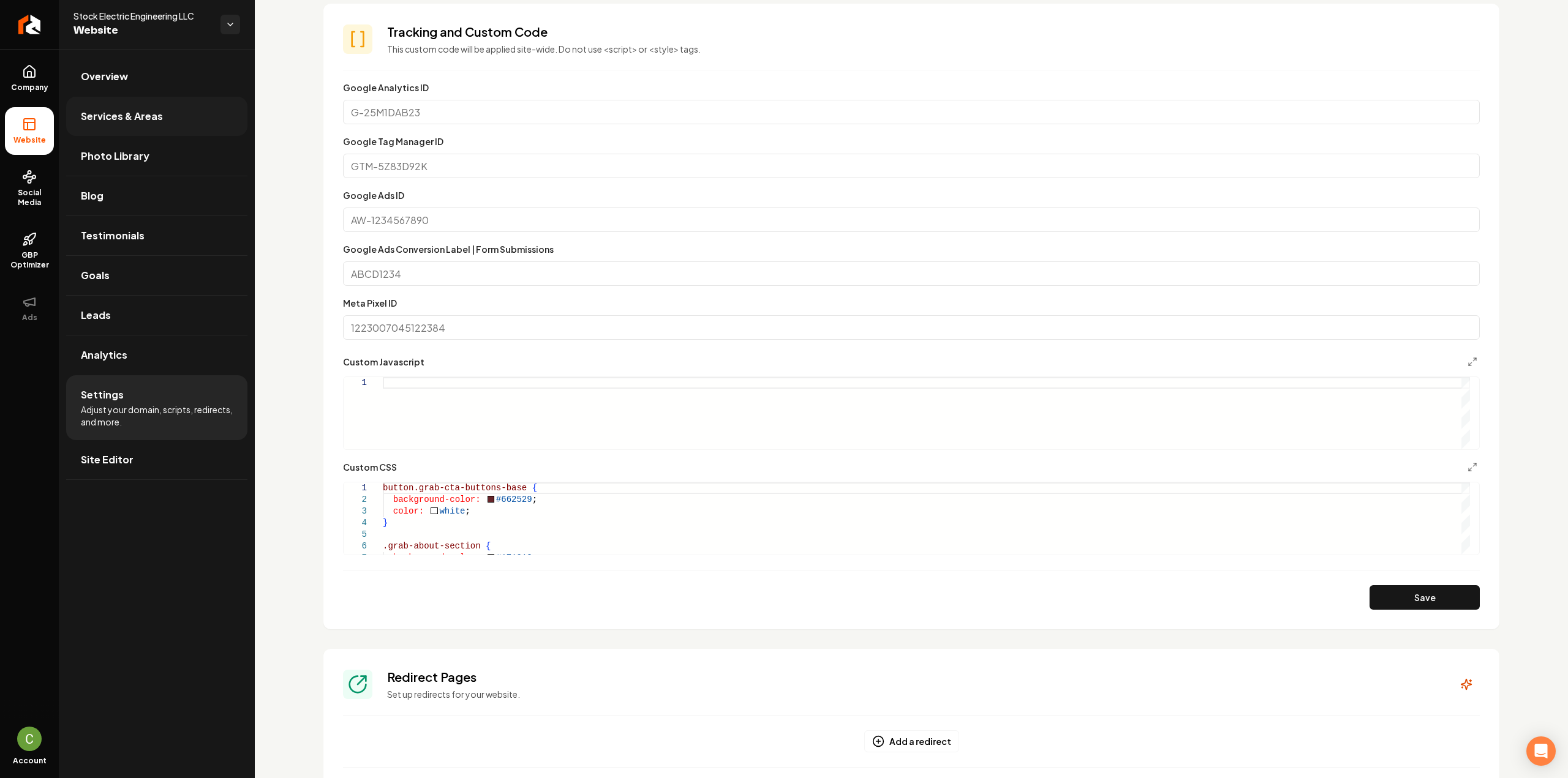
click at [125, 113] on span "Services & Areas" at bounding box center [122, 117] width 82 height 15
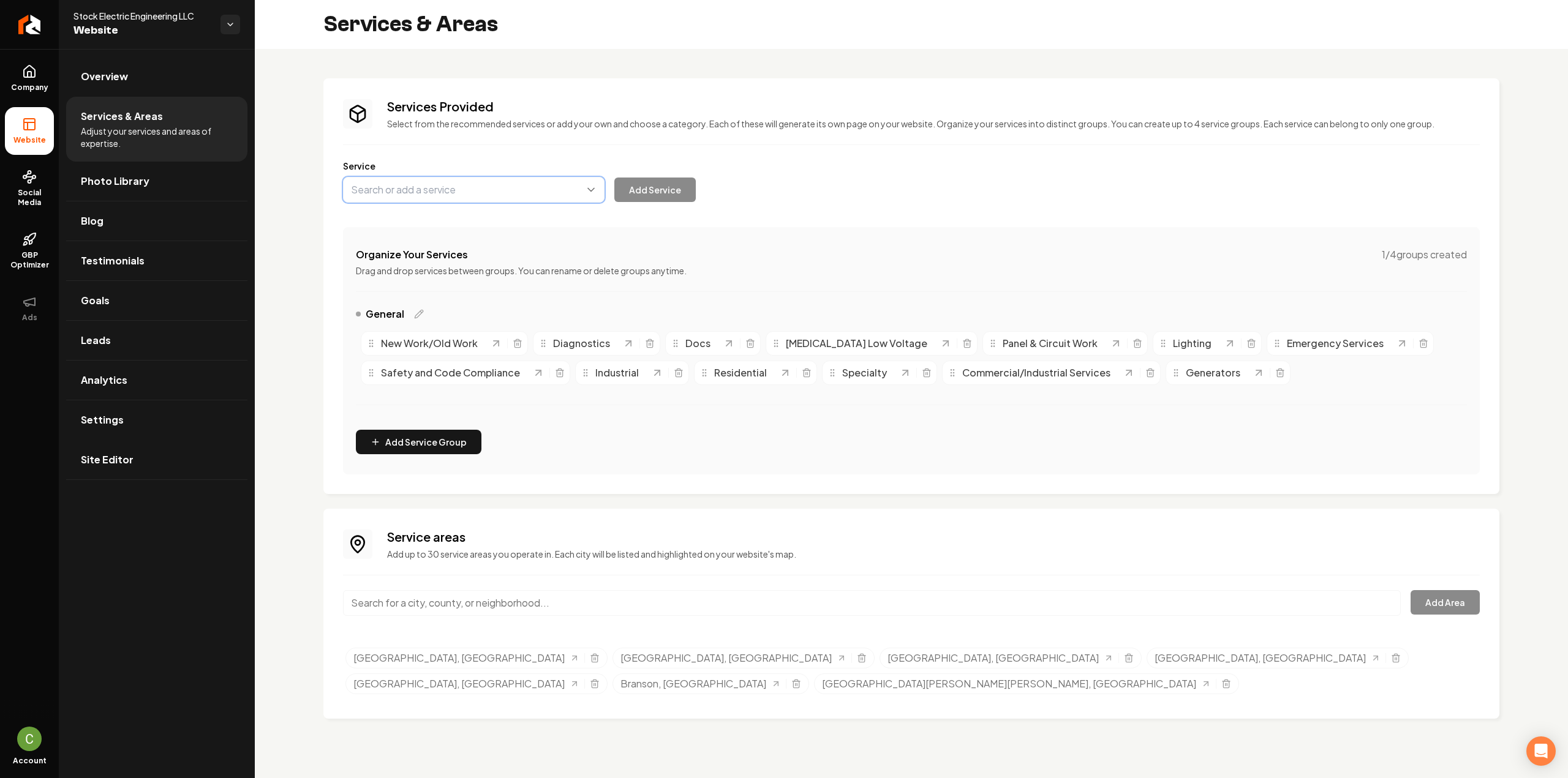
click at [464, 194] on button "Main content area" at bounding box center [474, 190] width 262 height 26
paste input "Renewable Energy Services"
type input "Renewable Energy Services"
click at [653, 186] on button "Add Service" at bounding box center [655, 189] width 82 height 24
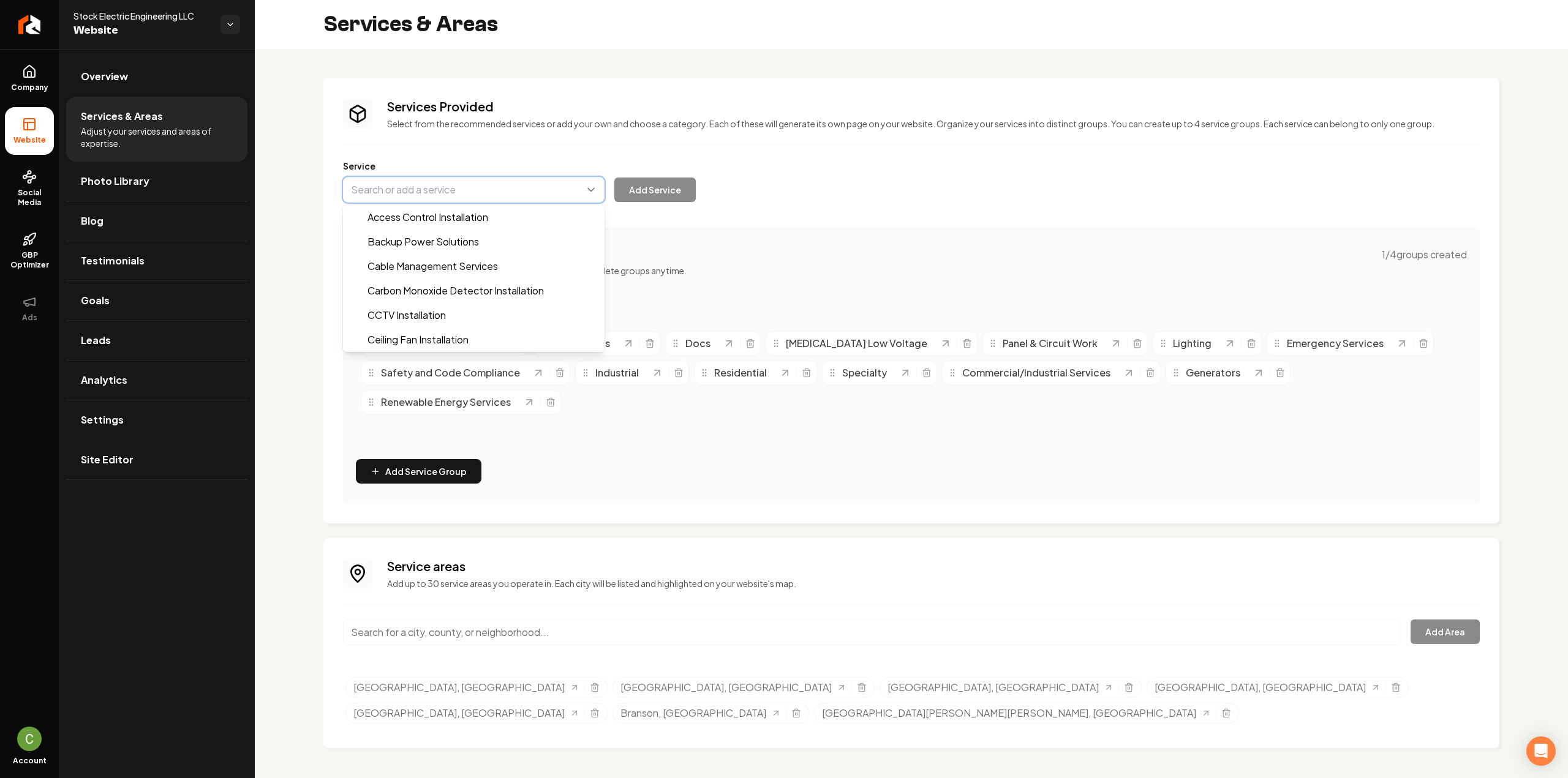
click at [408, 197] on button "Main content area" at bounding box center [474, 190] width 262 height 26
paste input "Service Calls & Emergency 24/7 Services"
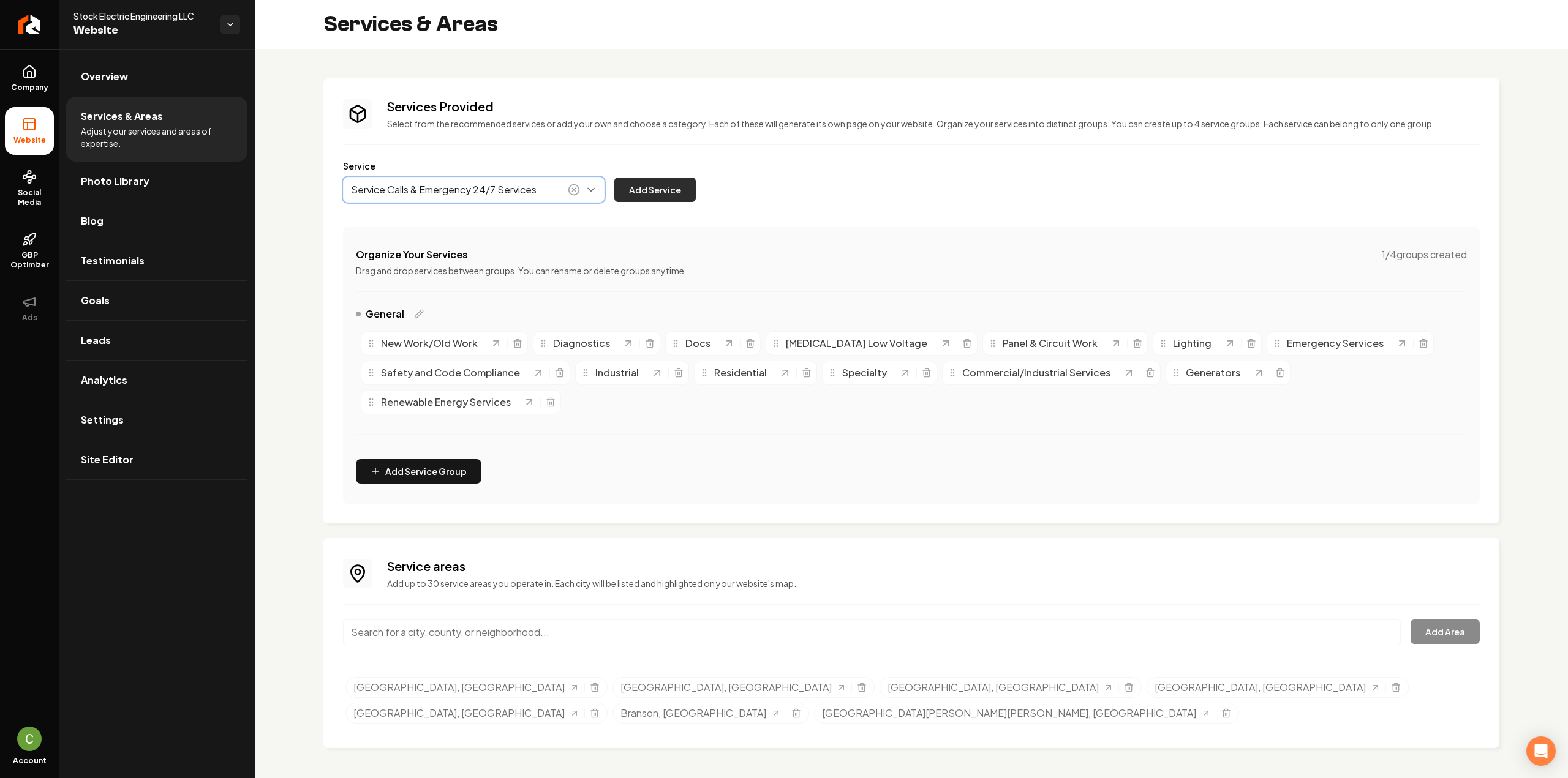
type input "Service Calls & Emergency 24/7 Services"
click at [672, 192] on button "Add Service" at bounding box center [655, 189] width 82 height 24
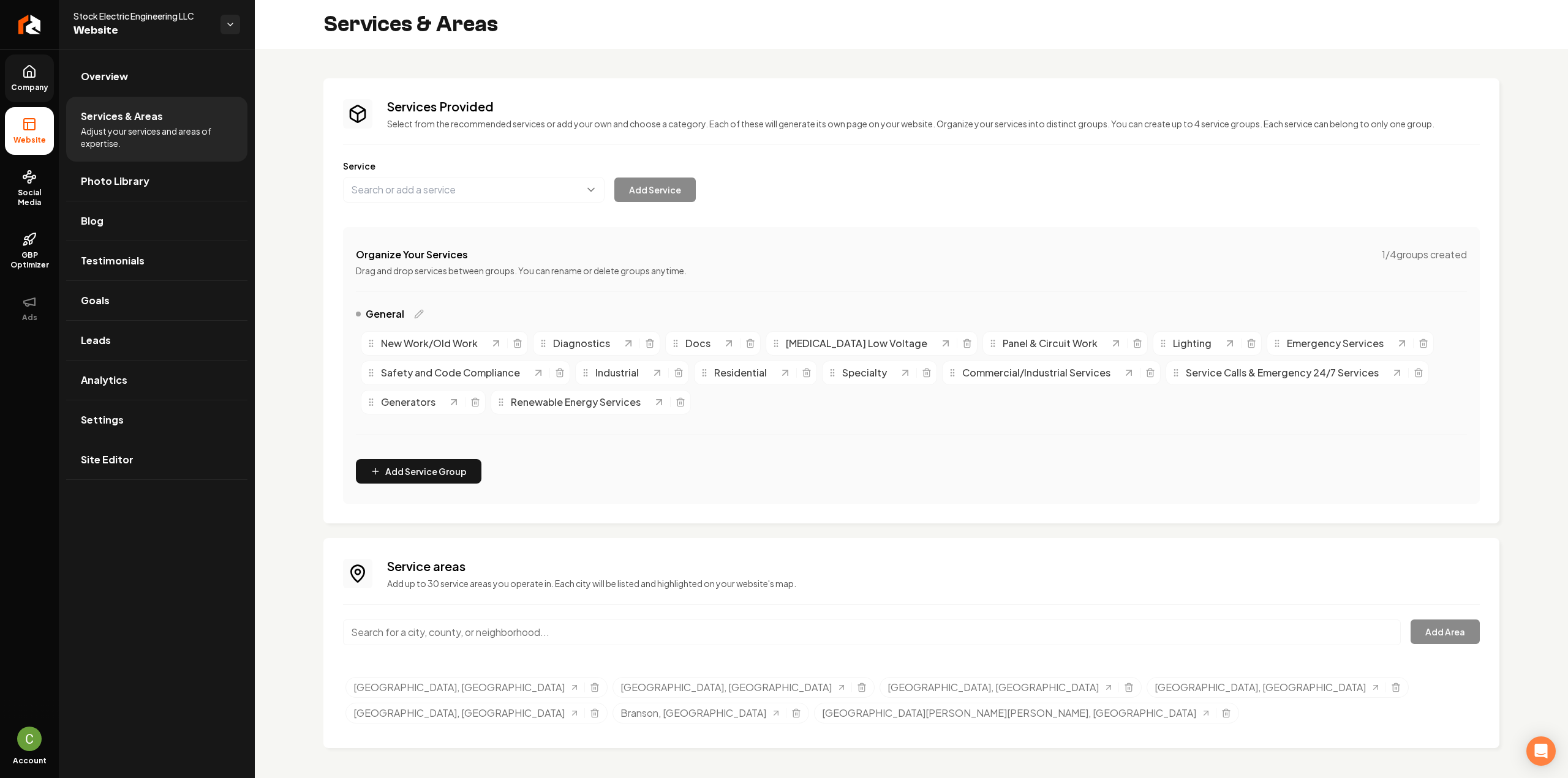
click at [27, 64] on icon at bounding box center [30, 71] width 15 height 15
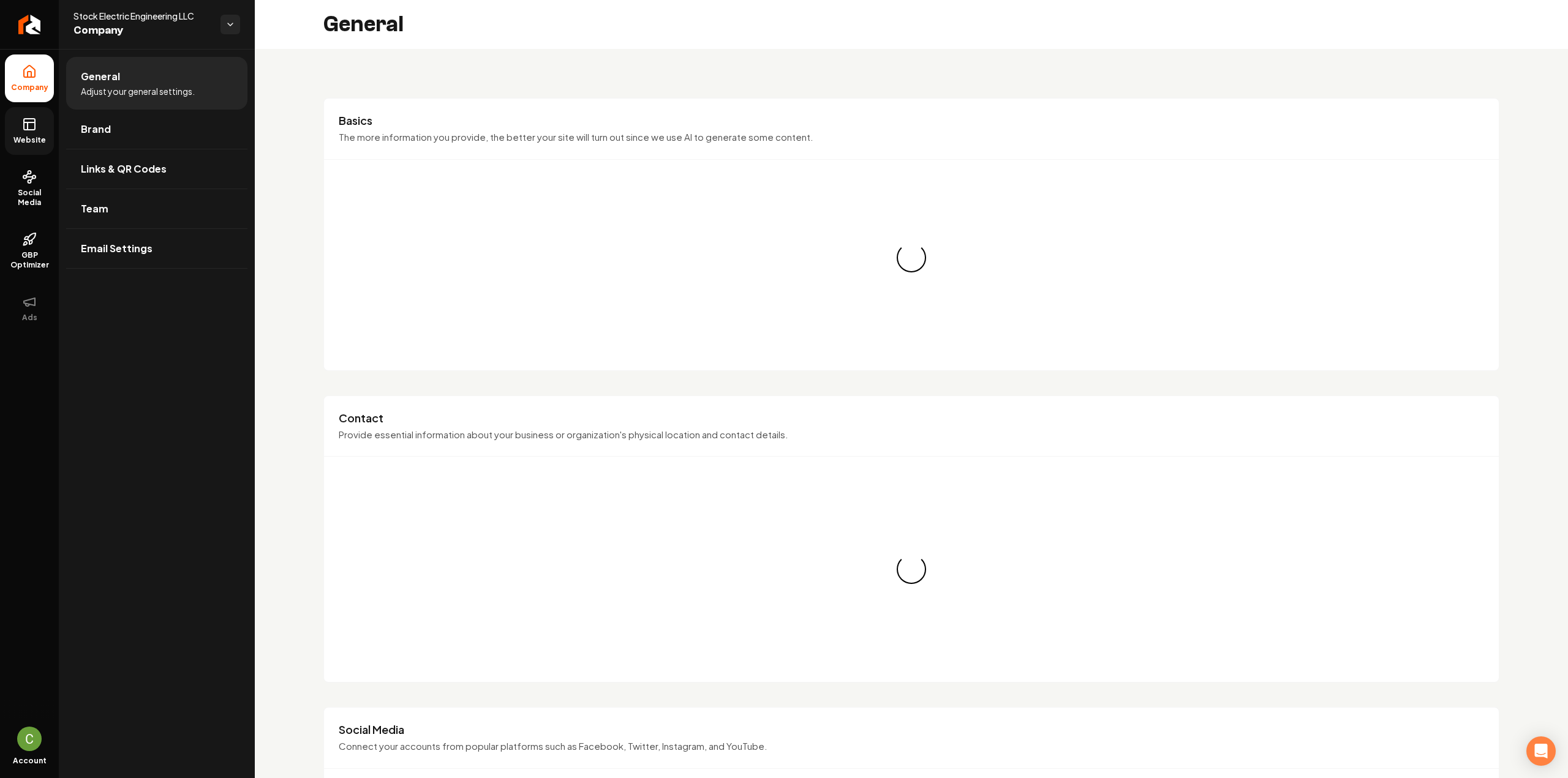
click at [17, 141] on span "Website" at bounding box center [30, 140] width 43 height 10
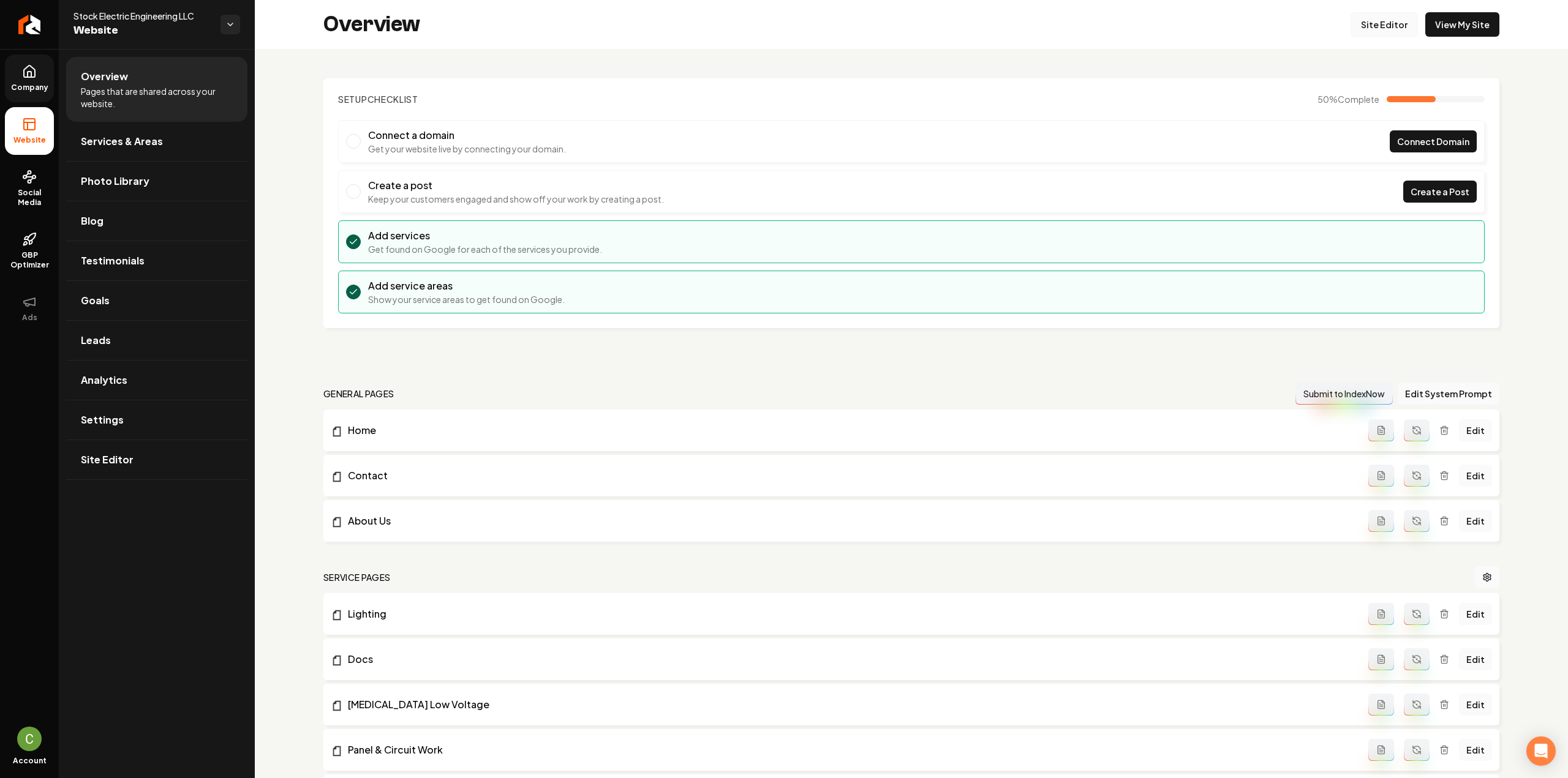
drag, startPoint x: 1366, startPoint y: 38, endPoint x: 1374, endPoint y: 30, distance: 11.3
click at [1369, 35] on div "Overview Site Editor View My Site" at bounding box center [911, 24] width 1313 height 49
click at [1375, 28] on link "Site Editor" at bounding box center [1384, 24] width 68 height 24
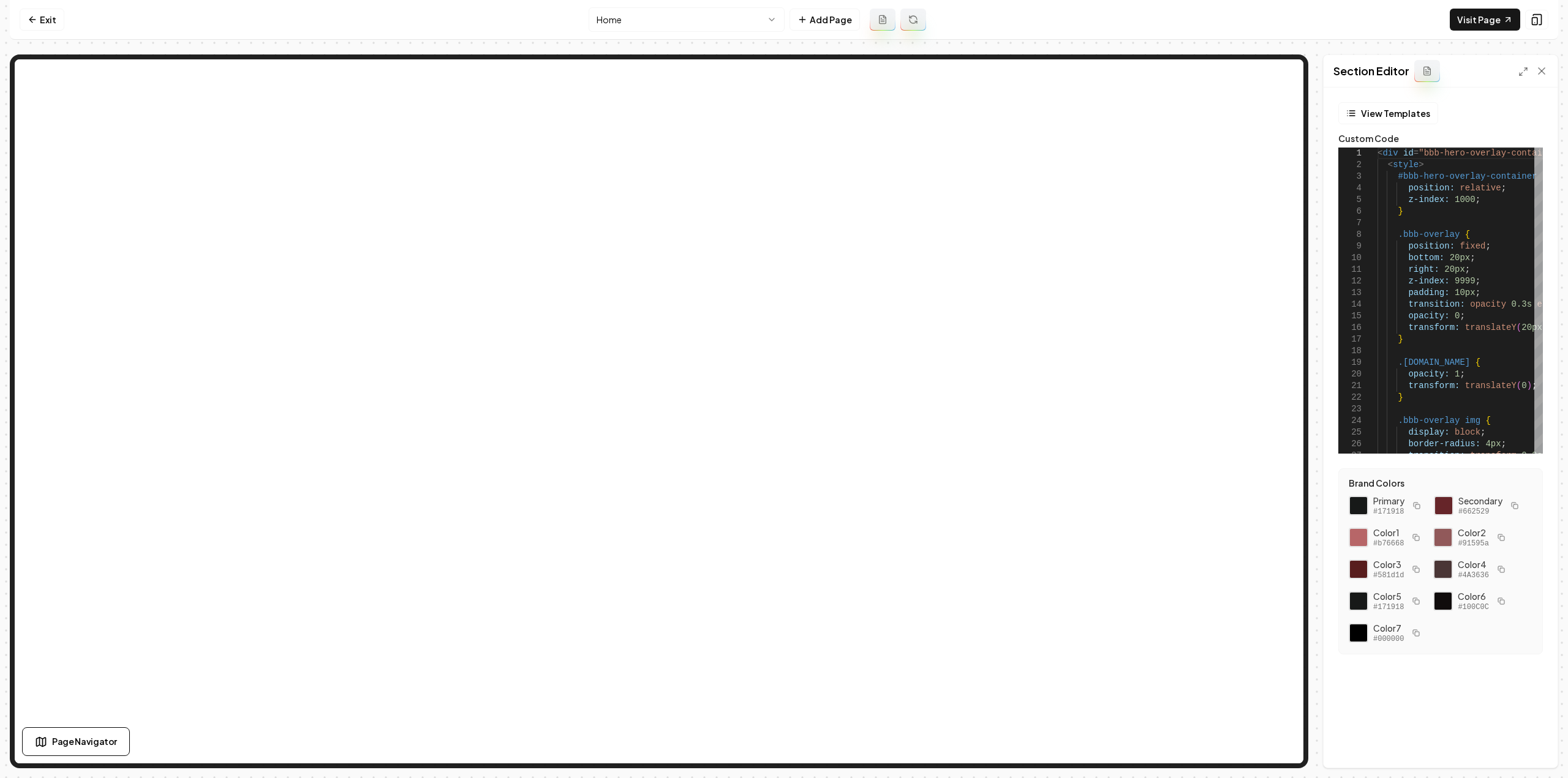
click at [682, 20] on html "Computer Required This feature is only available on a computer. Please switch t…" at bounding box center [784, 389] width 1568 height 778
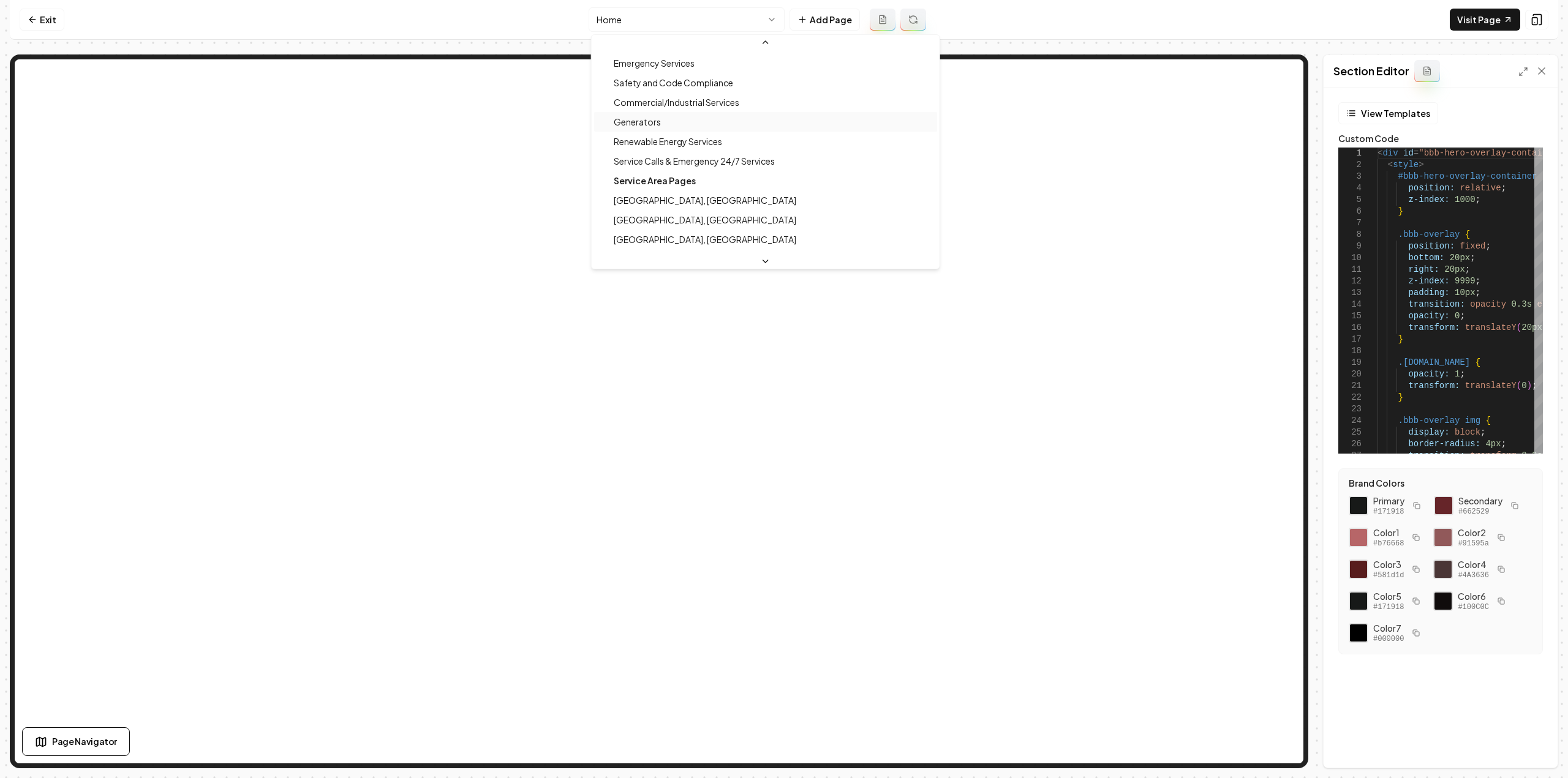
scroll to position [306, 0]
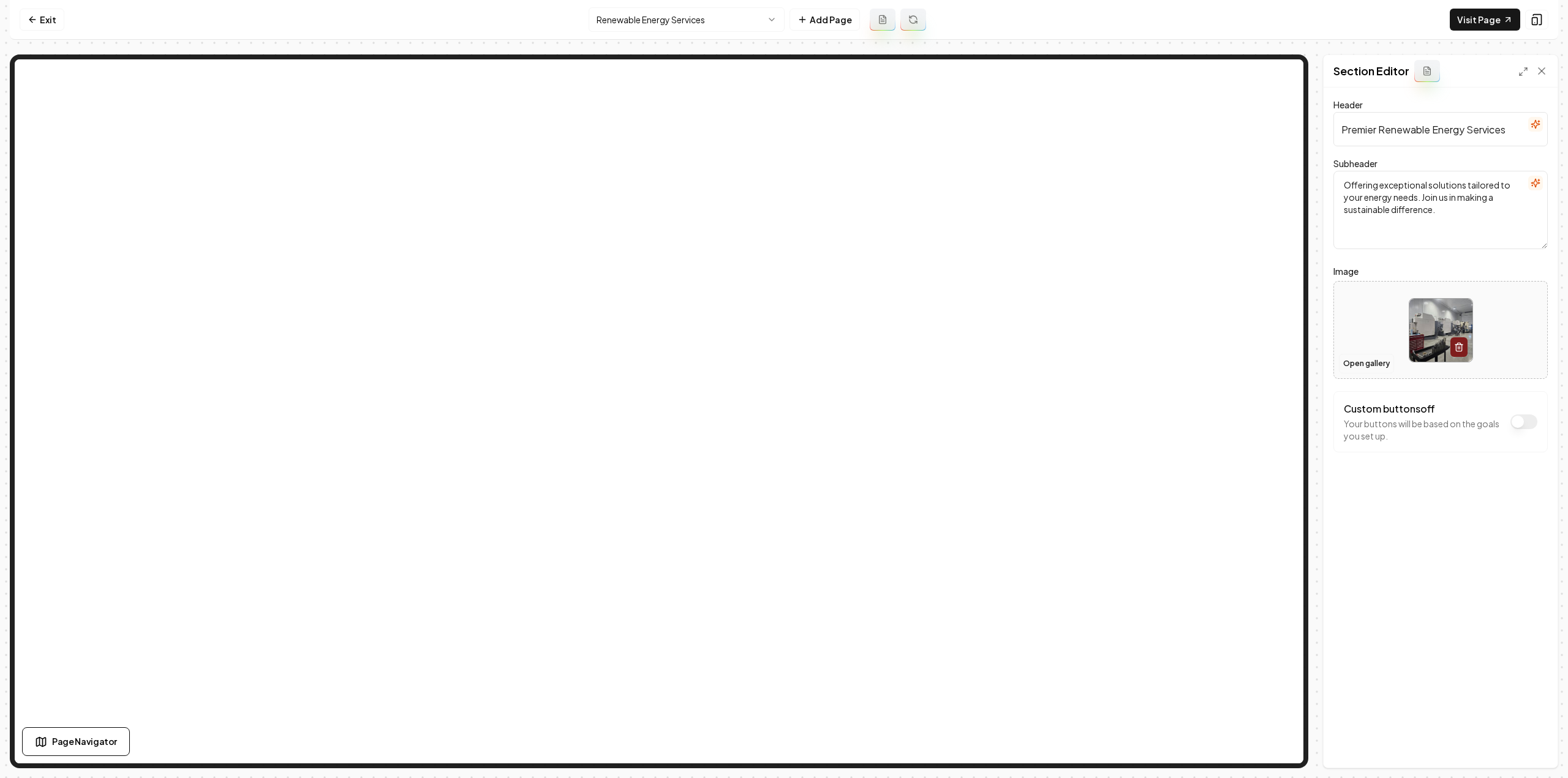
click at [1360, 363] on button "Open gallery" at bounding box center [1366, 363] width 55 height 19
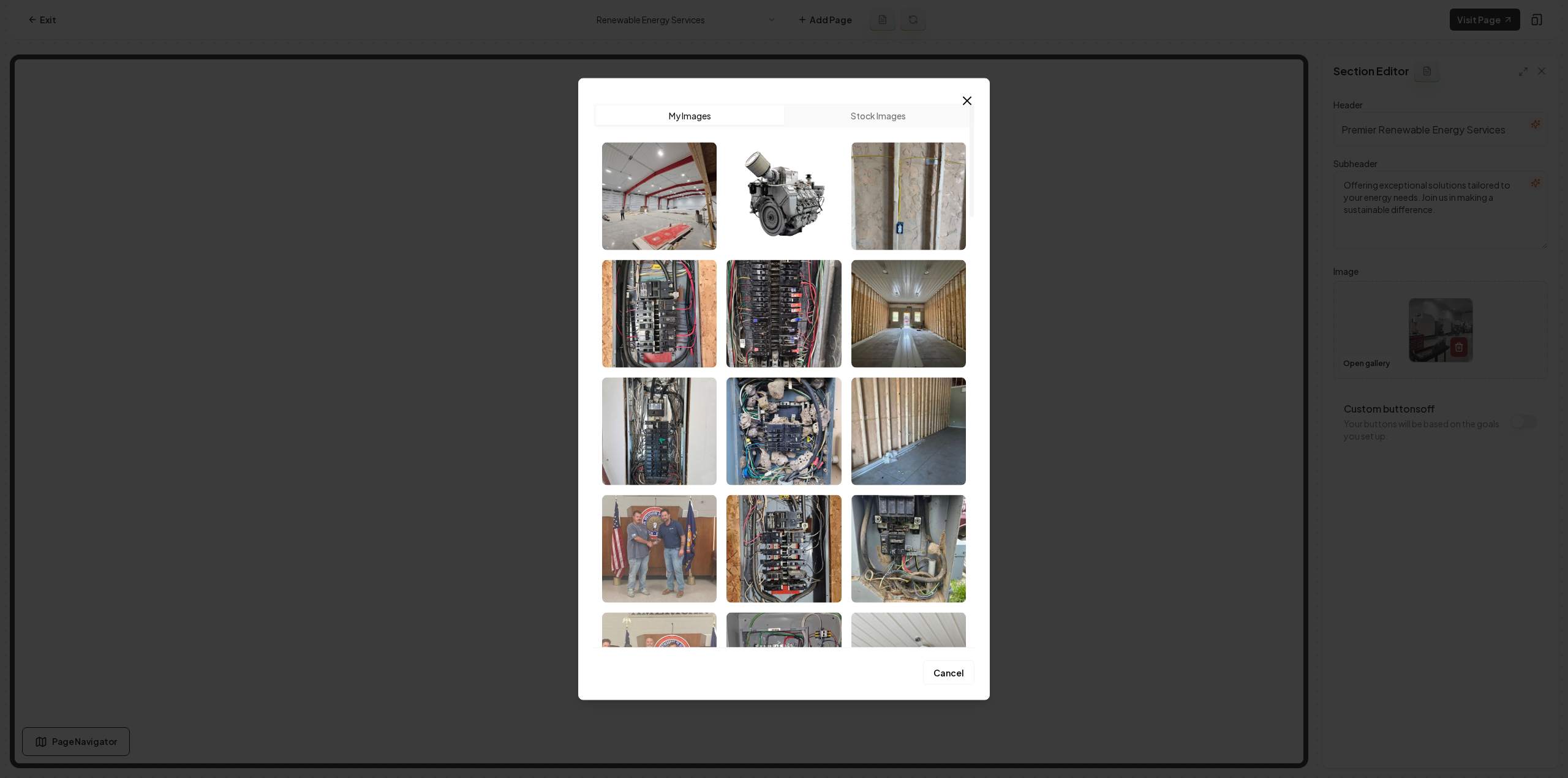
click at [862, 109] on button "Stock Images" at bounding box center [878, 115] width 188 height 19
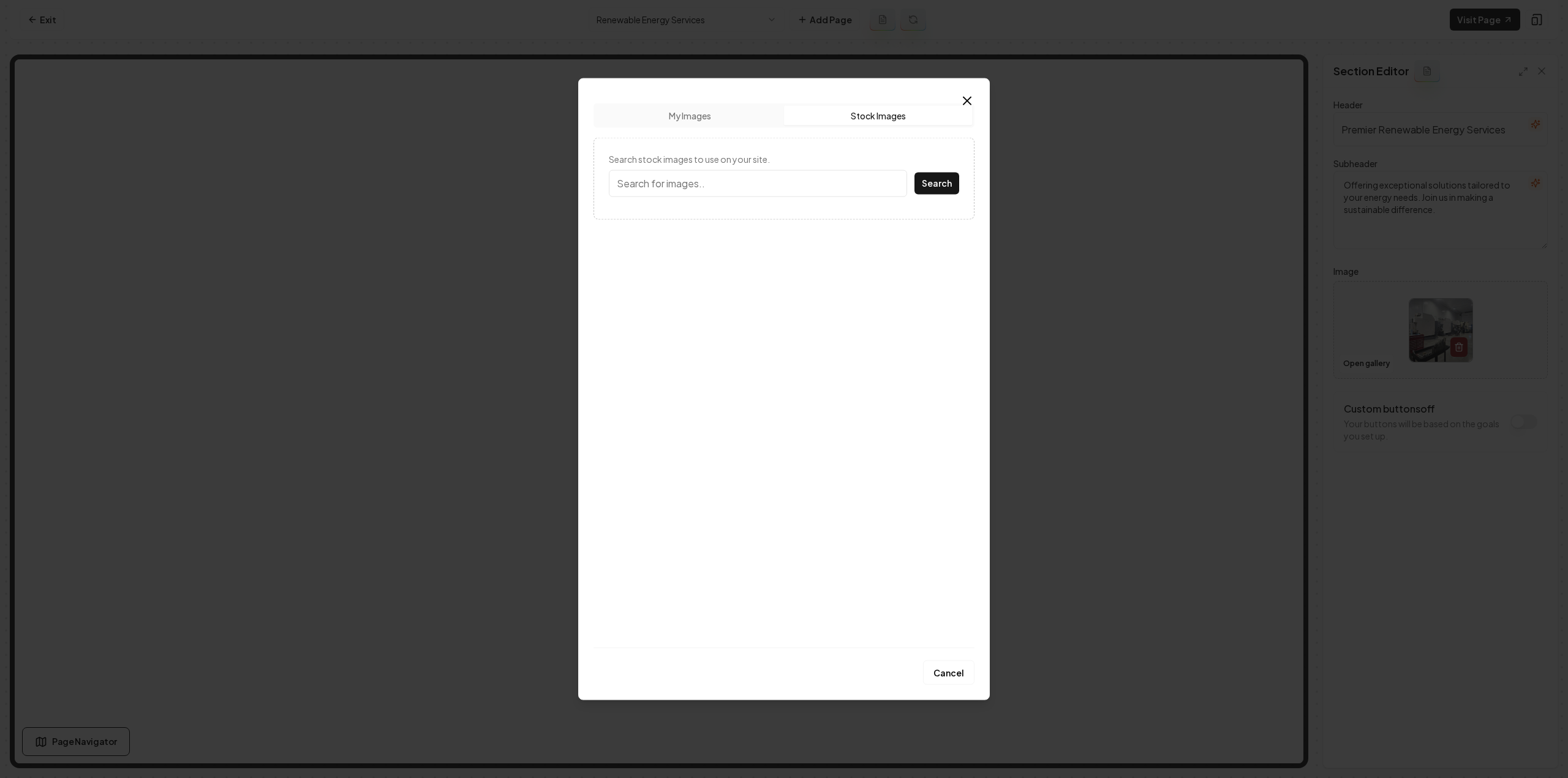
click at [784, 188] on input "Search stock images to use on your site." at bounding box center [757, 183] width 298 height 27
type input "s"
type input "solar panel"
click at [915, 172] on button "Search" at bounding box center [937, 183] width 45 height 22
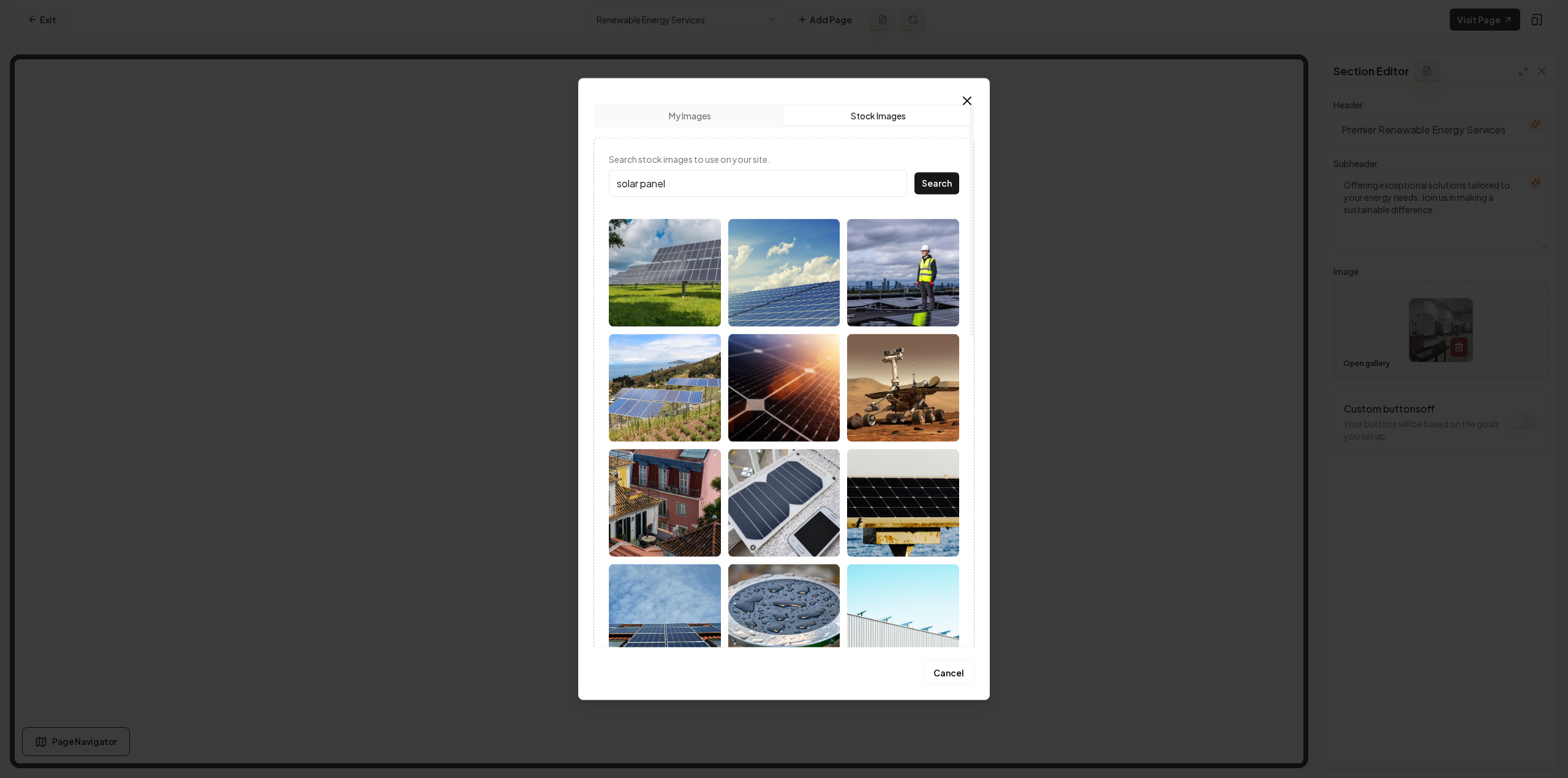
click at [677, 397] on img at bounding box center [664, 388] width 112 height 108
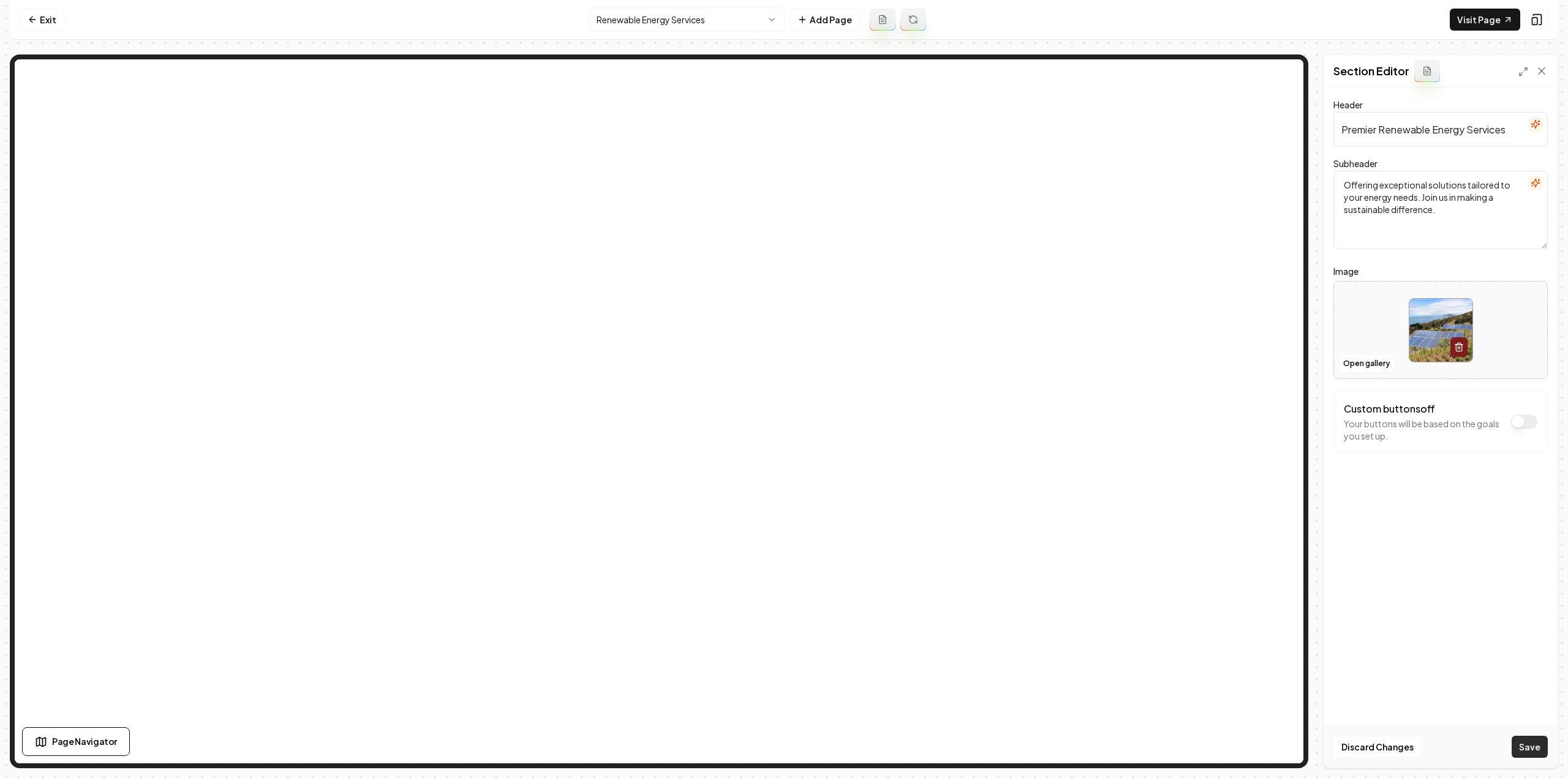
click at [1540, 745] on button "Save" at bounding box center [1529, 746] width 36 height 22
click at [880, 21] on icon at bounding box center [881, 21] width 3 height 0
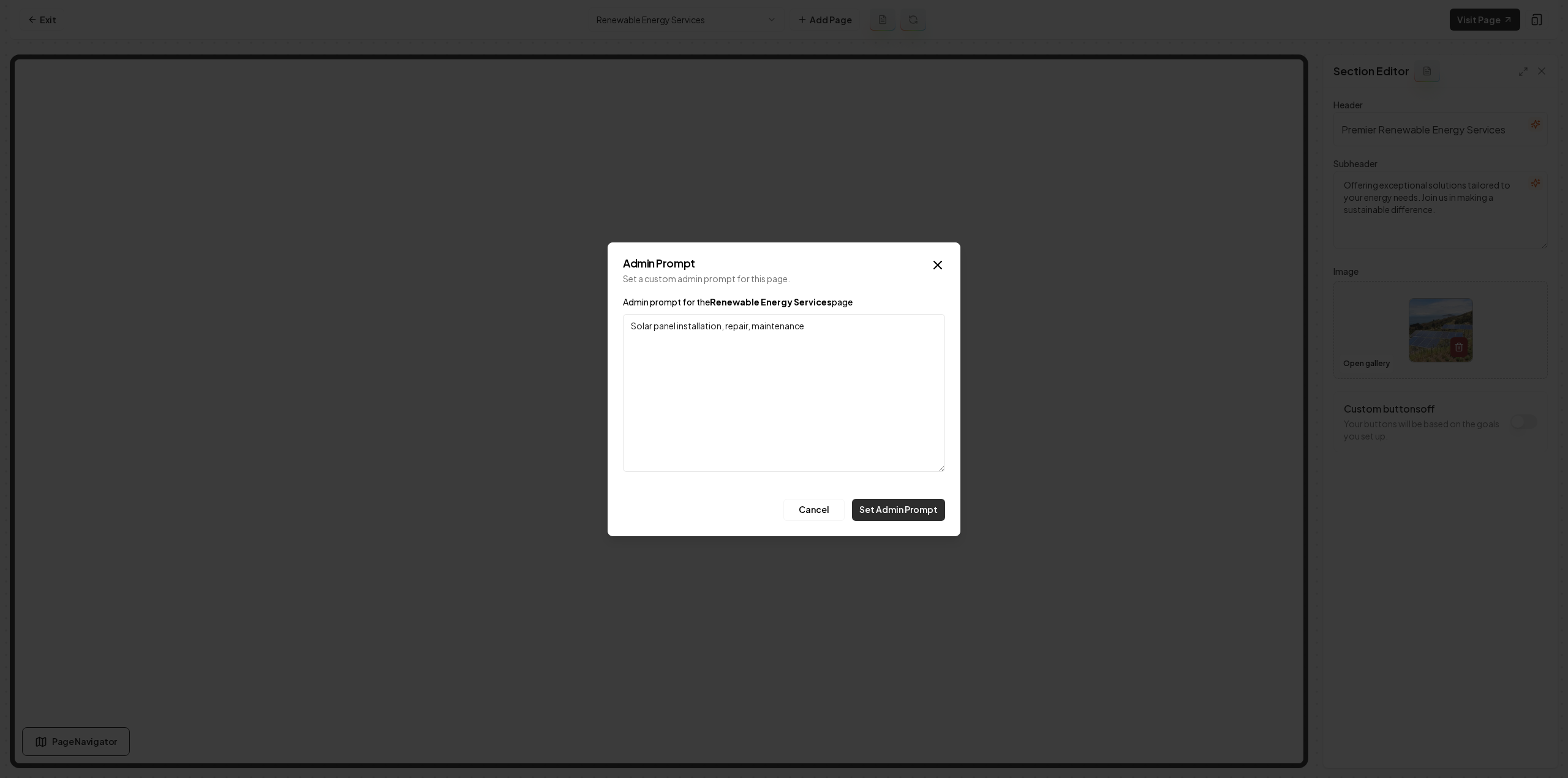
type textarea "Solar panel installation, repair, maintenance"
click at [895, 502] on button "Set Admin Prompt" at bounding box center [898, 510] width 93 height 22
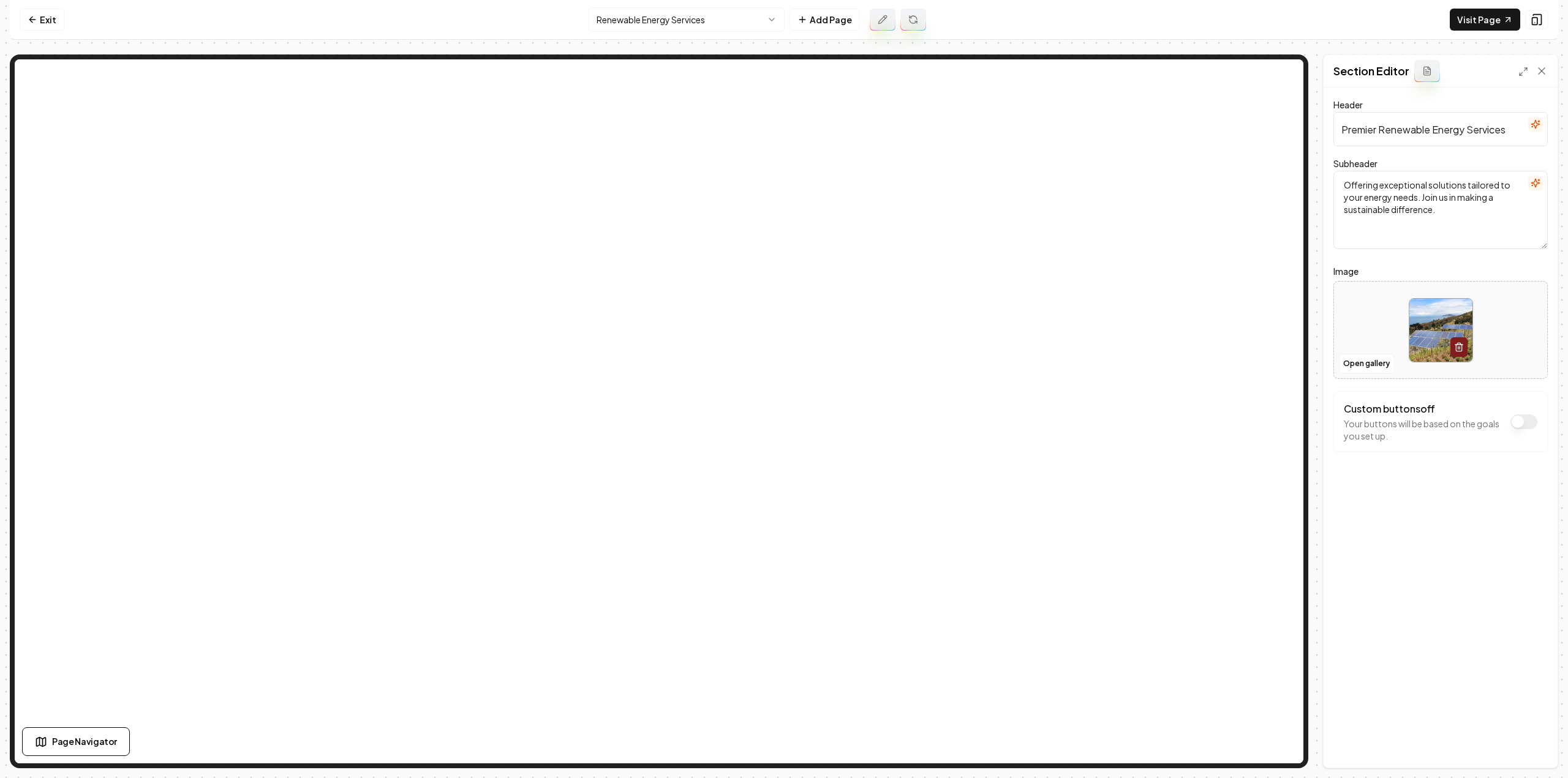
click at [908, 16] on icon at bounding box center [913, 19] width 10 height 10
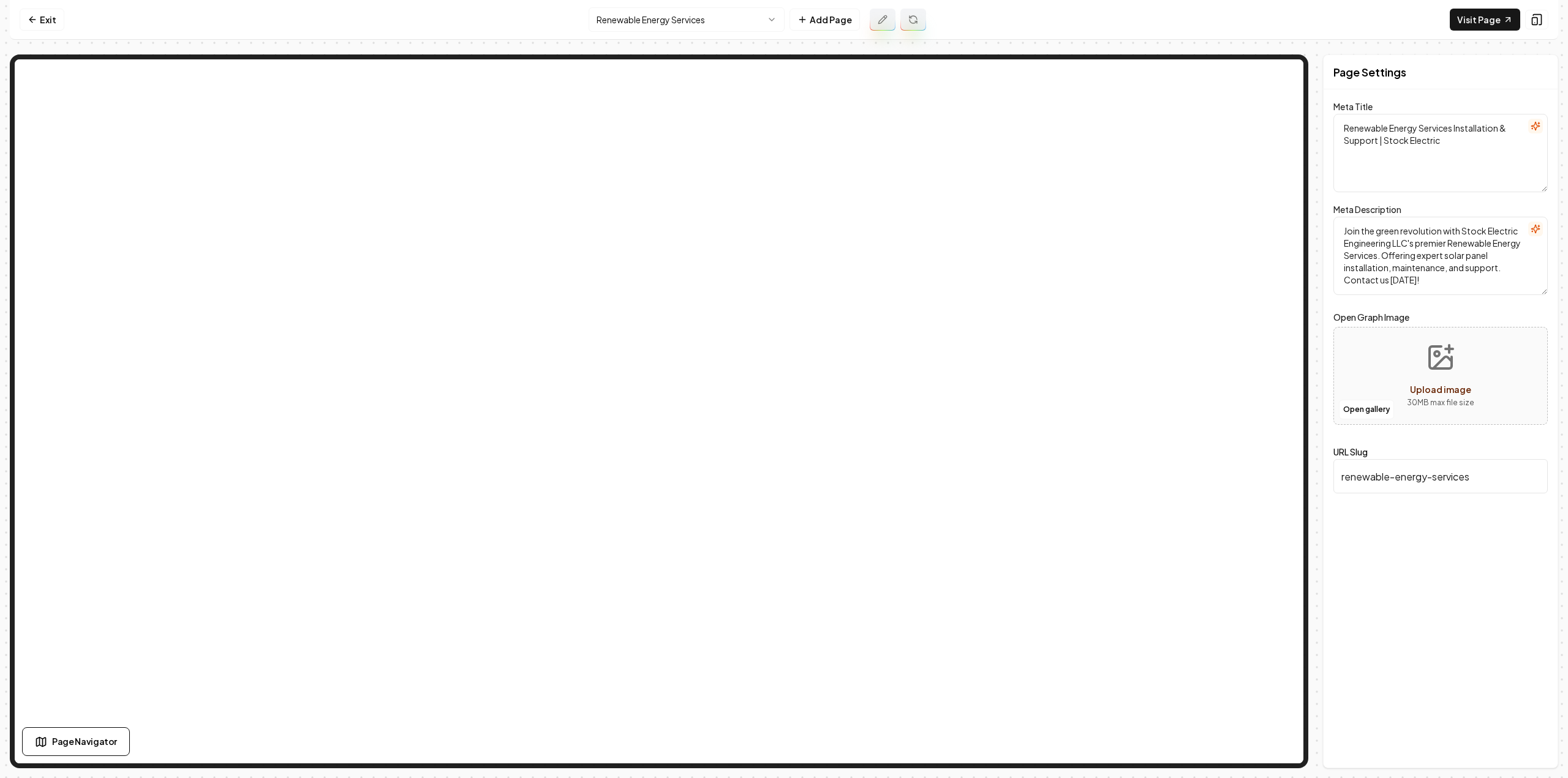
click at [695, 18] on html "Computer Required This feature is only available on a computer. Please switch t…" at bounding box center [784, 389] width 1568 height 778
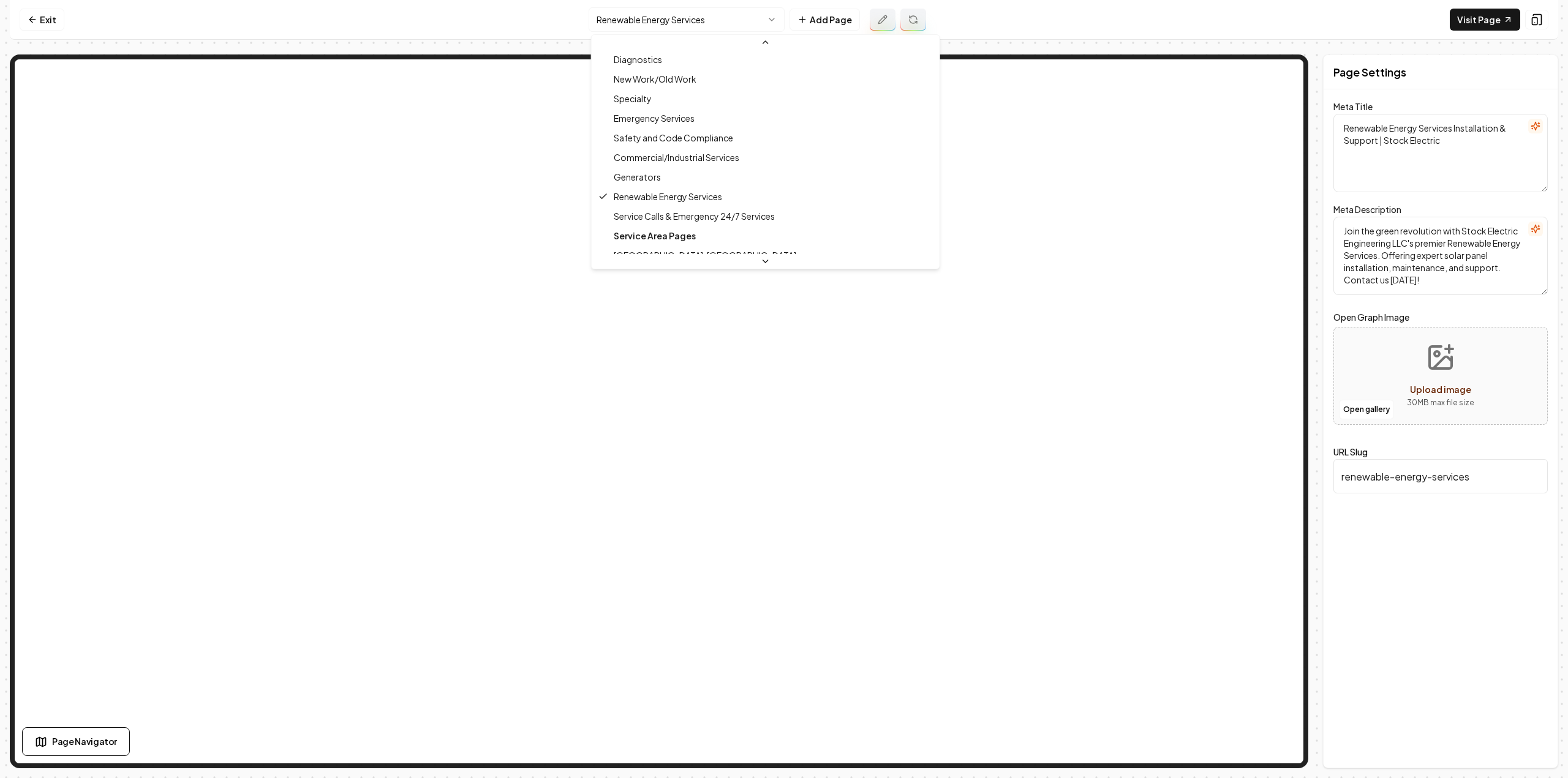
scroll to position [231, 0]
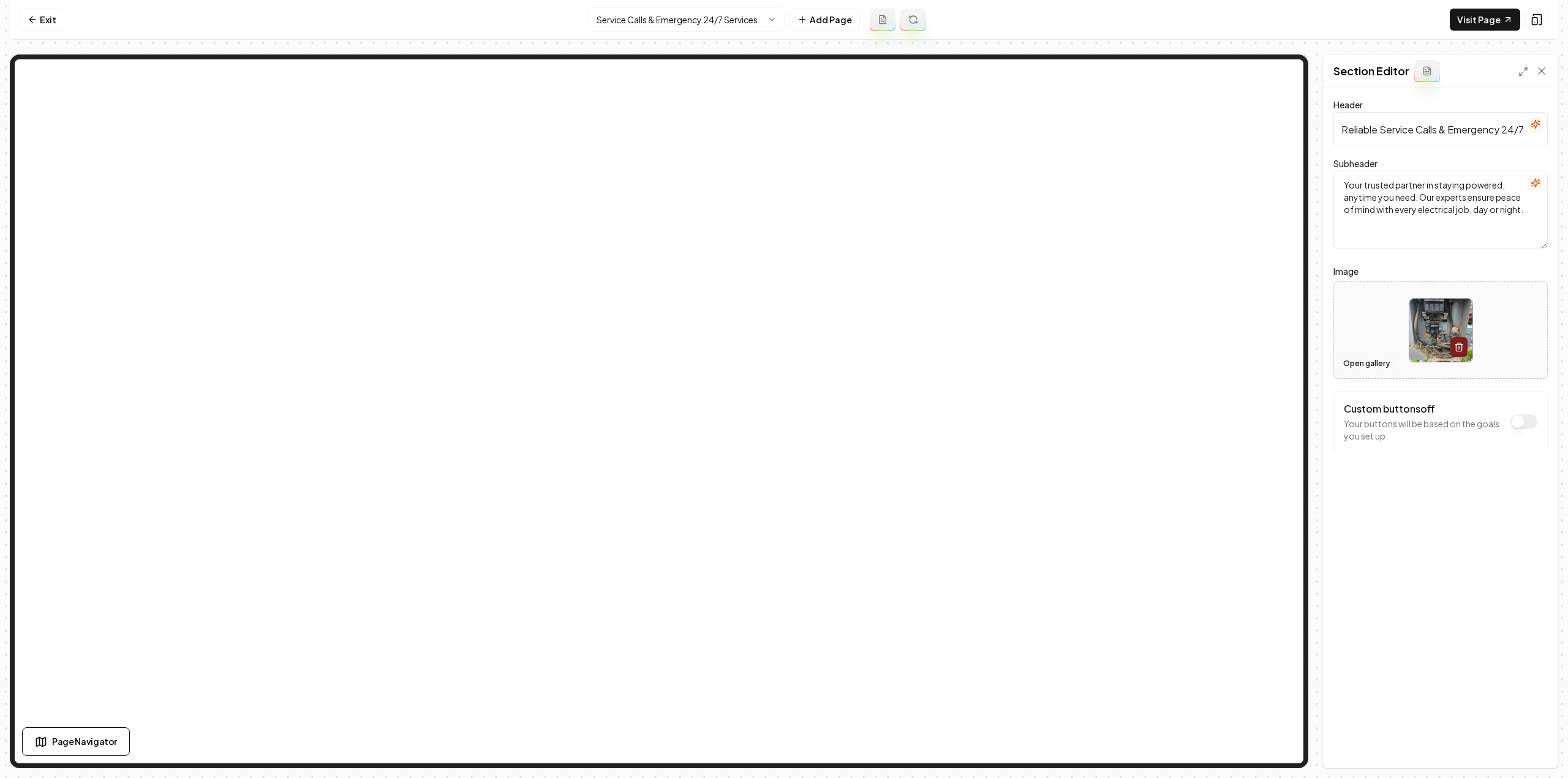
click at [1368, 358] on button "Open gallery" at bounding box center [1366, 363] width 55 height 19
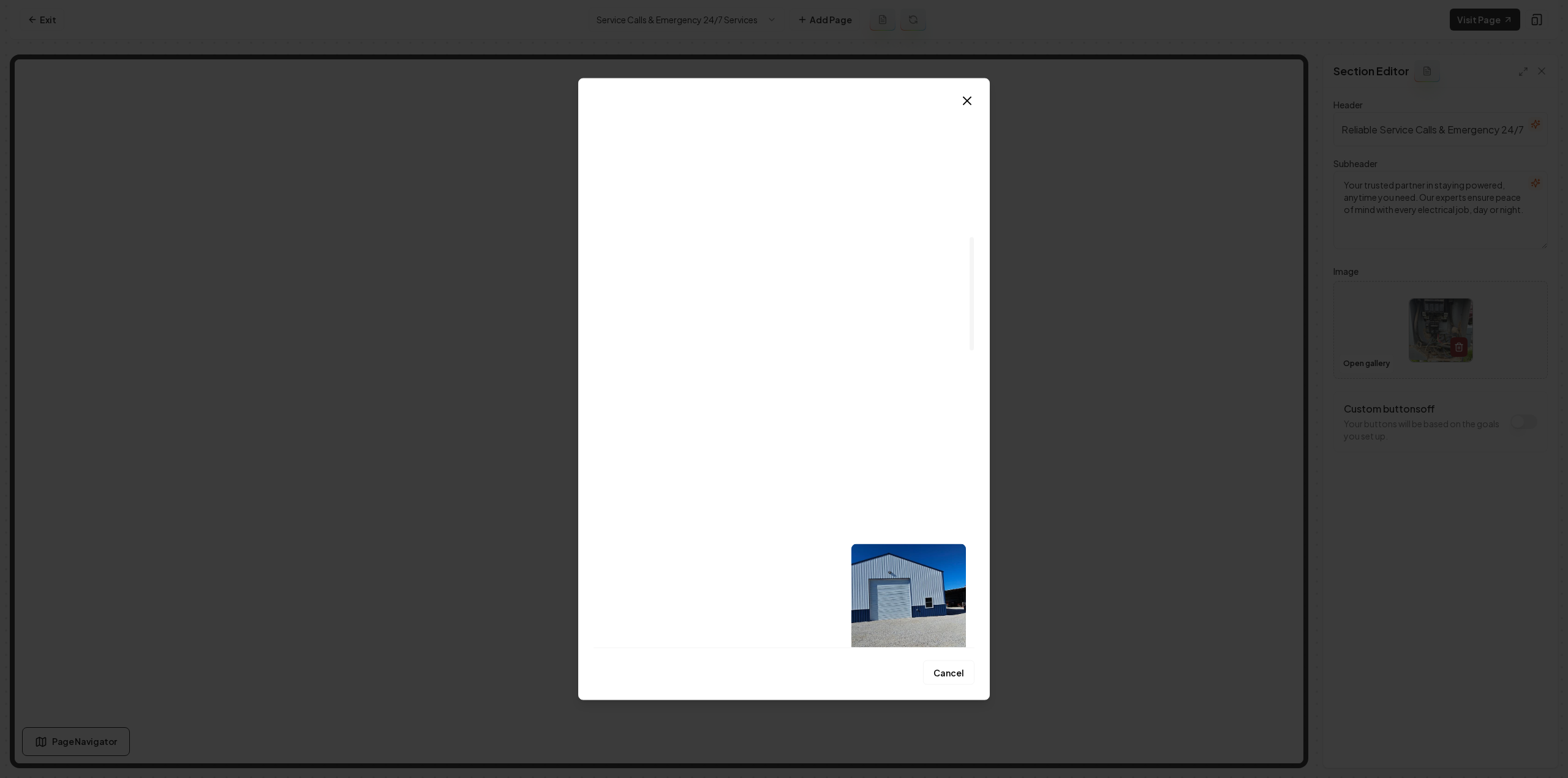
scroll to position [796, 0]
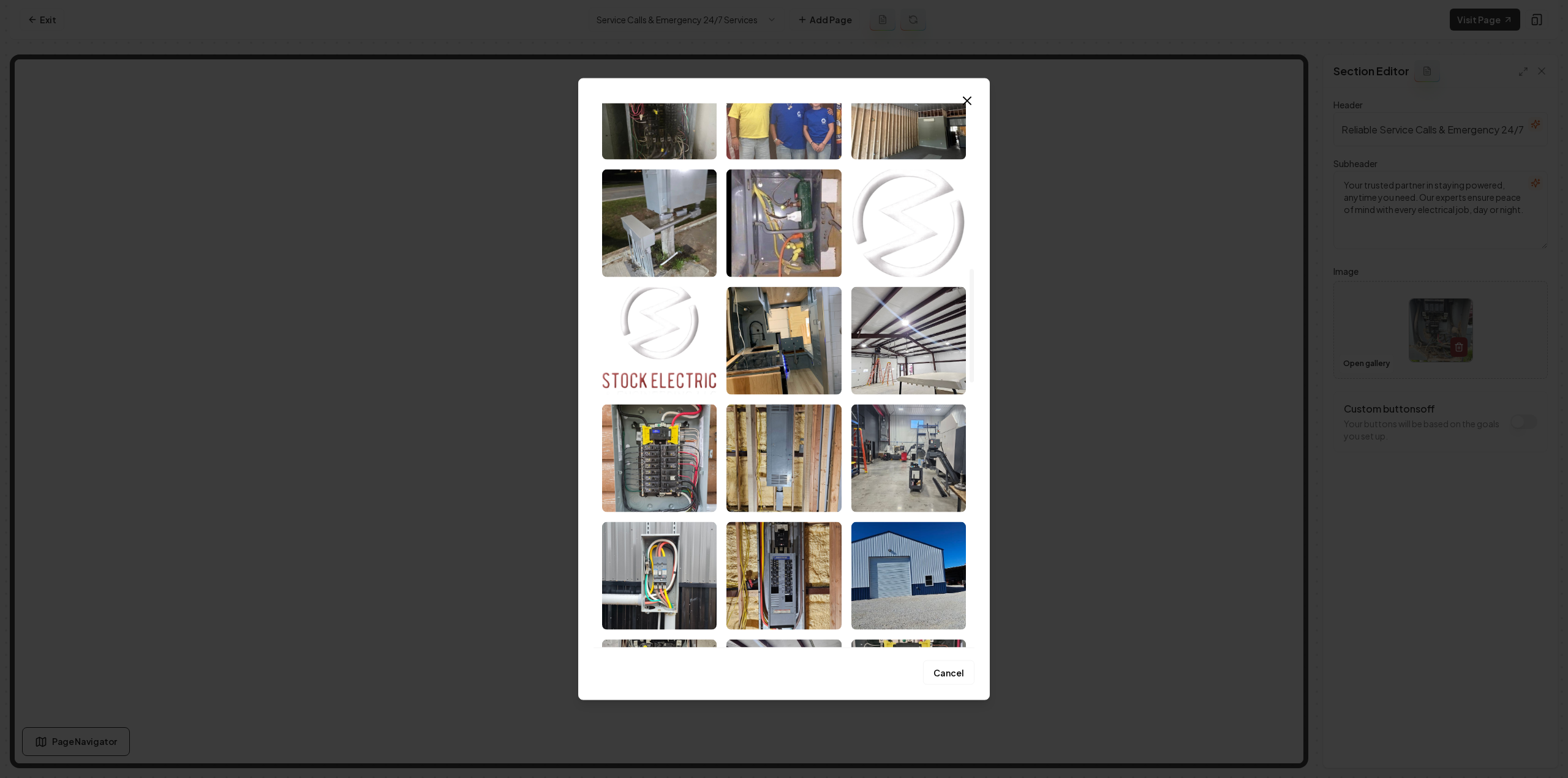
click at [696, 464] on img "Select image image_68bf52fb5c7cd75eb87007f8.jpeg" at bounding box center [659, 458] width 114 height 108
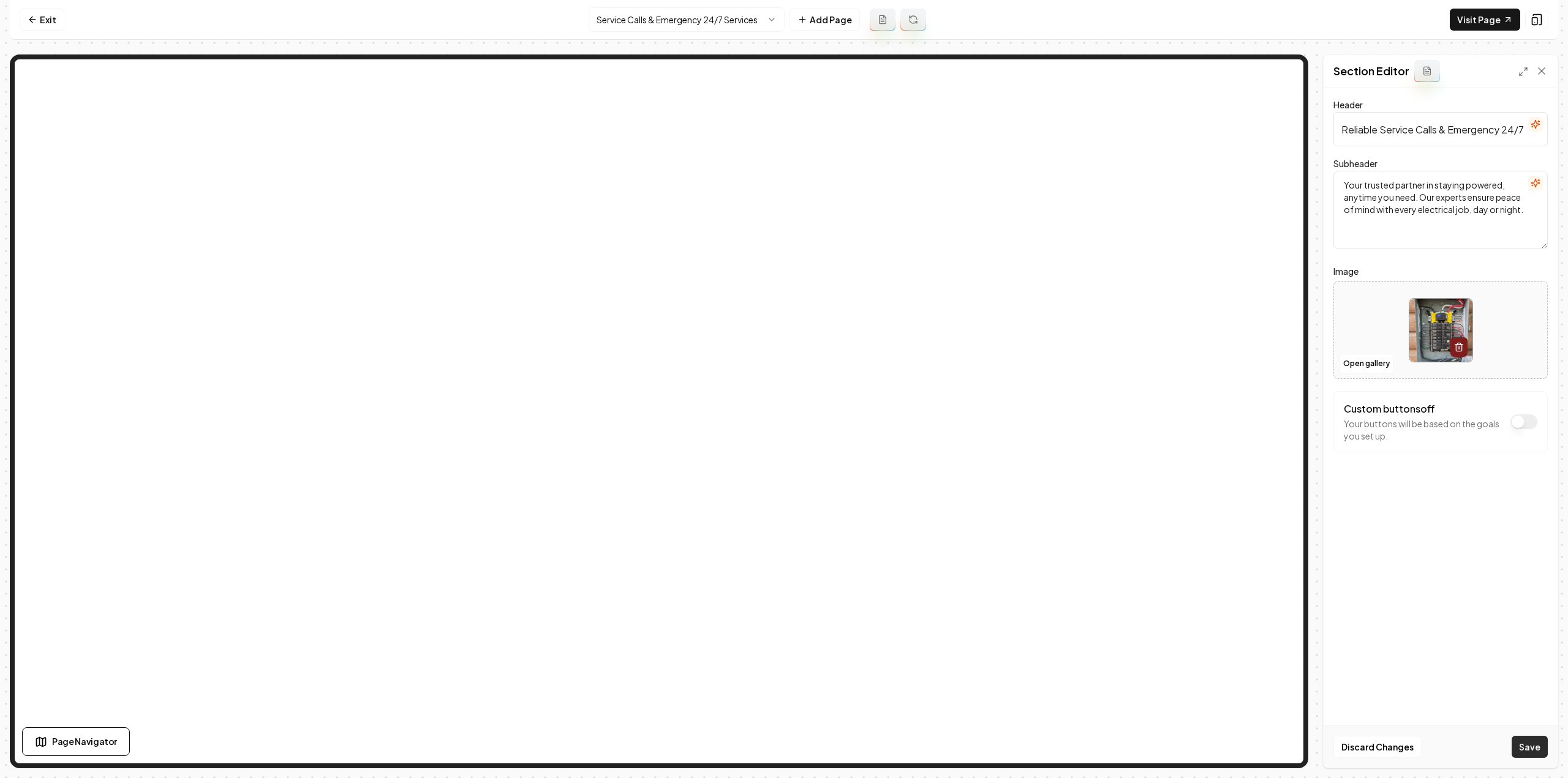
click at [1529, 754] on button "Save" at bounding box center [1529, 746] width 36 height 22
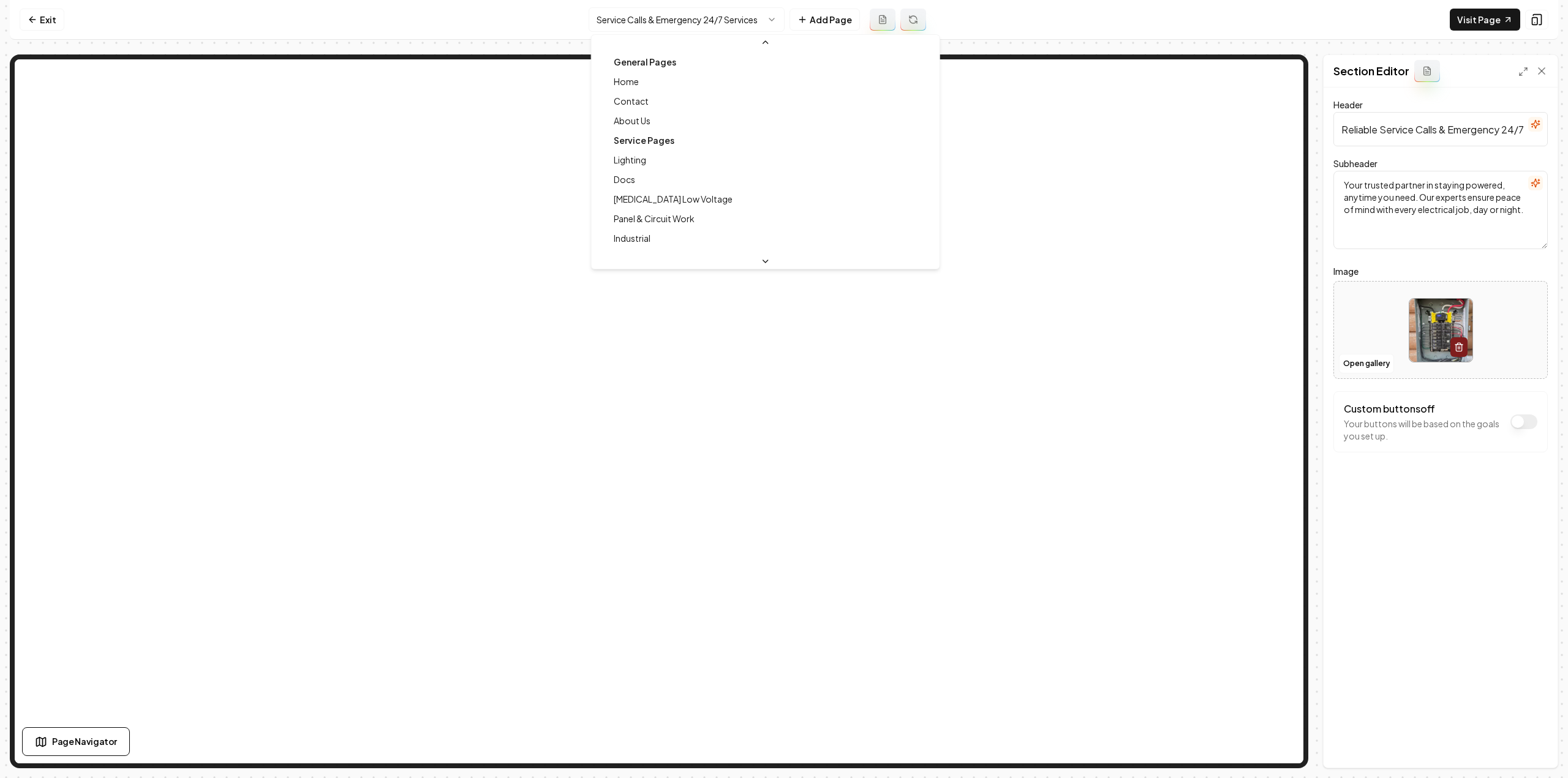
click at [700, 32] on html "Computer Required This feature is only available on a computer. Please switch t…" at bounding box center [784, 389] width 1568 height 778
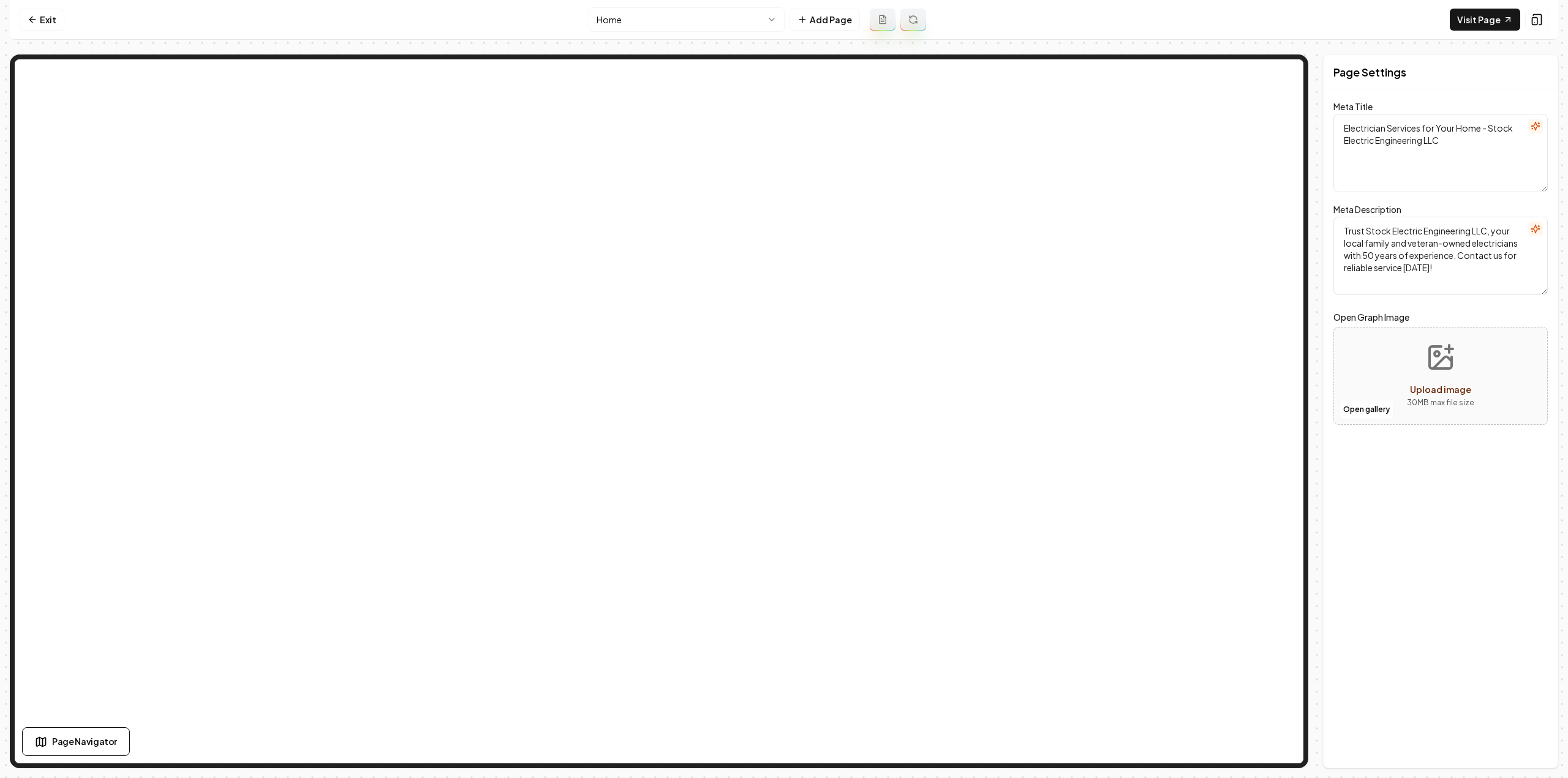
click at [649, 14] on html "Computer Required This feature is only available on a computer. Please switch t…" at bounding box center [784, 389] width 1568 height 778
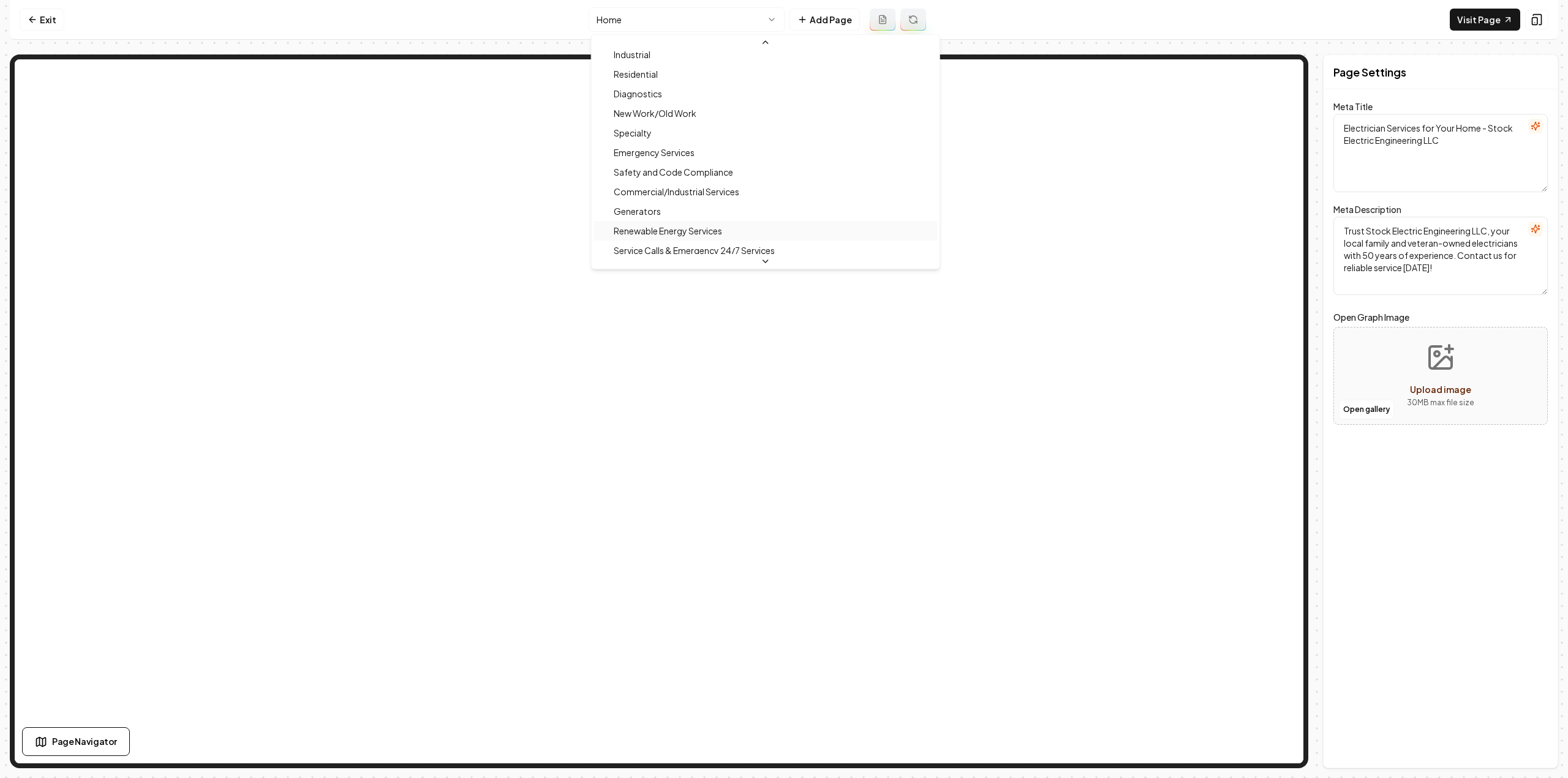
scroll to position [306, 0]
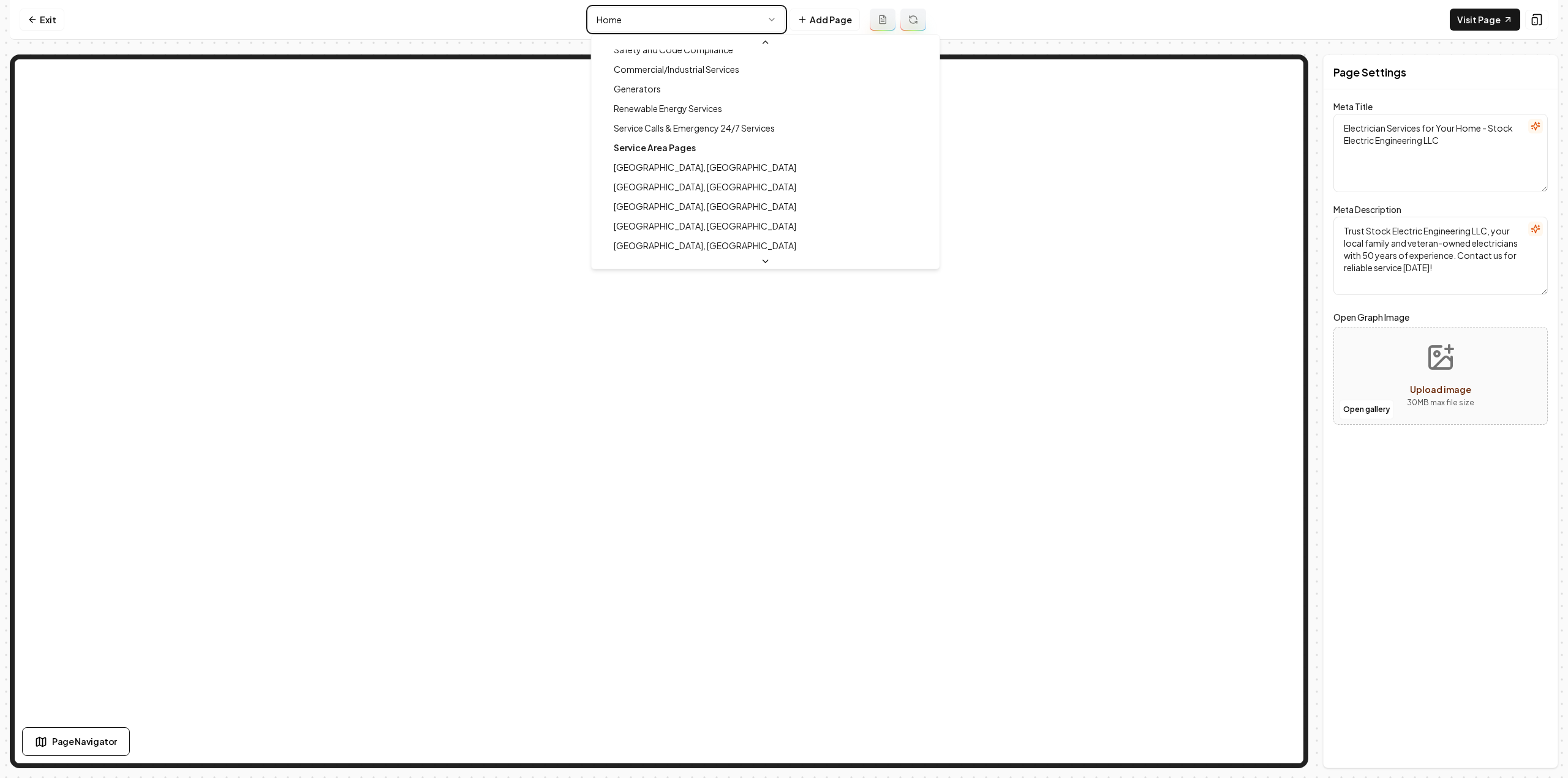
type textarea "24/7 Emergency Electrical Services | Stock Electric Engineering LLC"
type textarea "Need urgent electrical help? Stock Electric Engineering LLC, a trusted family-o…"
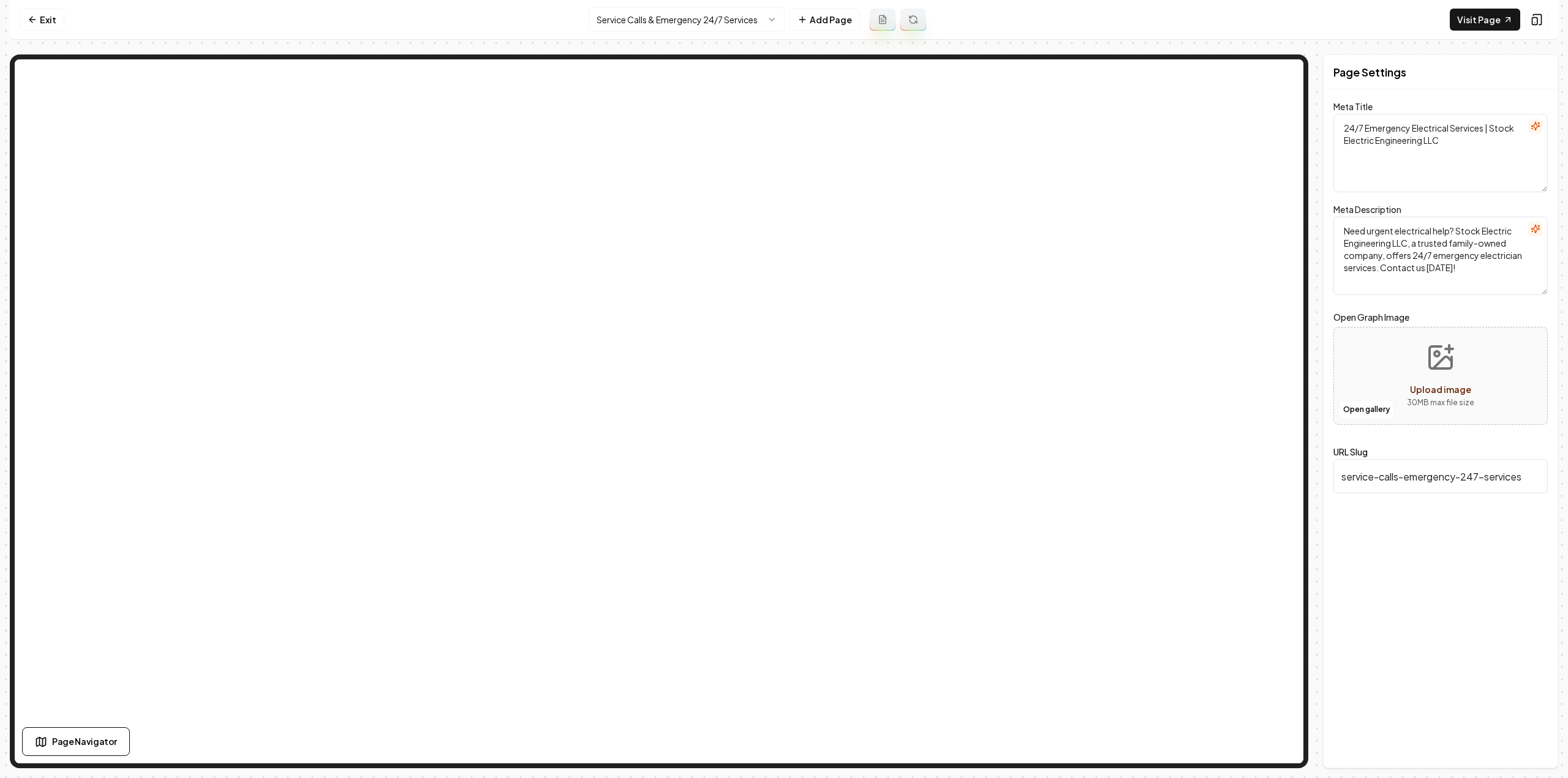
click at [662, 32] on nav "Exit Service Calls & Emergency 24/7 Services Add Page Visit Page" at bounding box center [784, 19] width 1549 height 40
click at [662, 28] on html "Computer Required This feature is only available on a computer. Please switch t…" at bounding box center [784, 389] width 1568 height 778
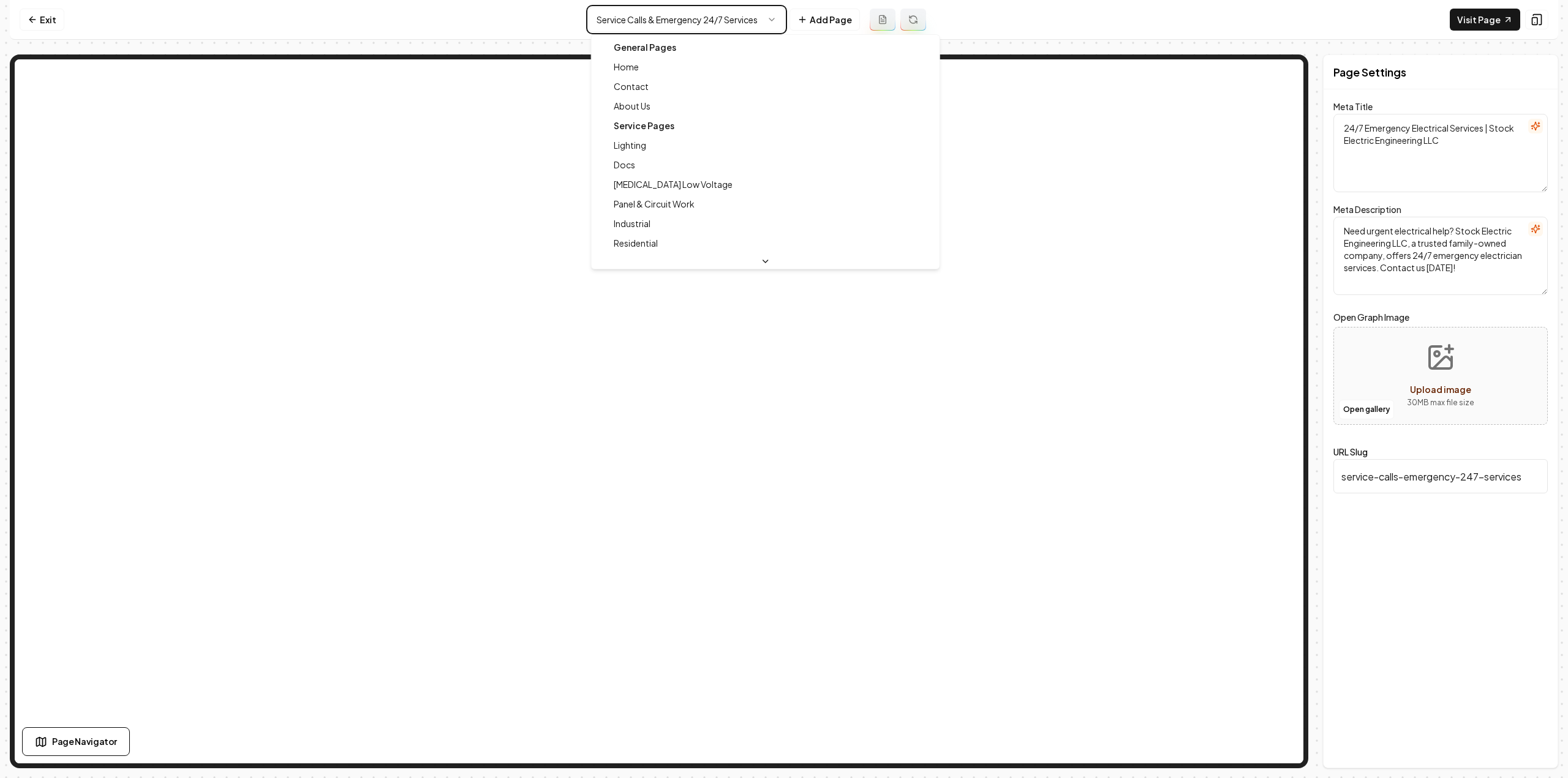
type textarea "Electrician Services for Your Home - Stock Electric Engineering LLC"
type textarea "Trust Stock Electric Engineering LLC, your local family and veteran-owned elect…"
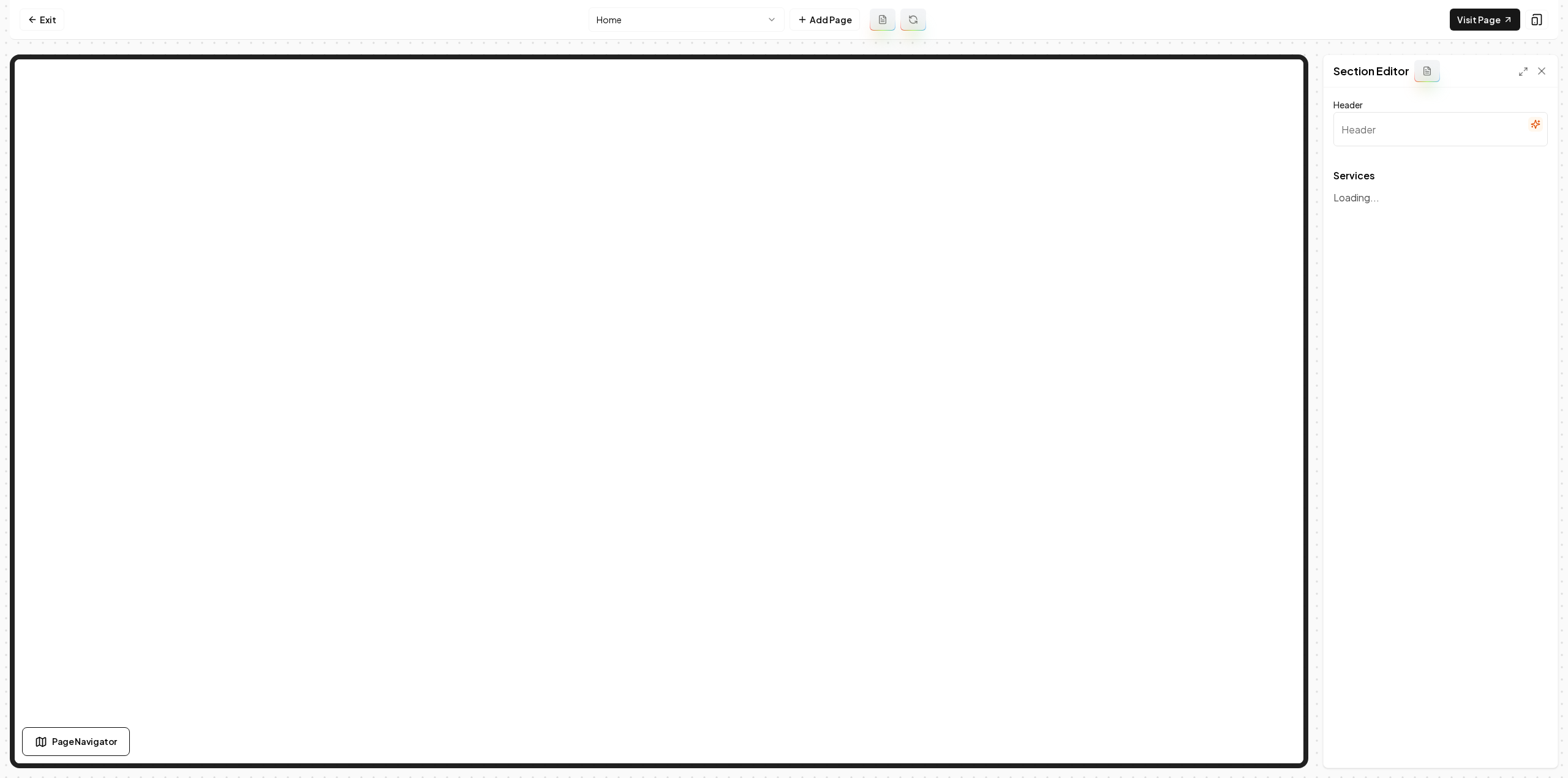
type input "Expert Electrical Services You Can Trust"
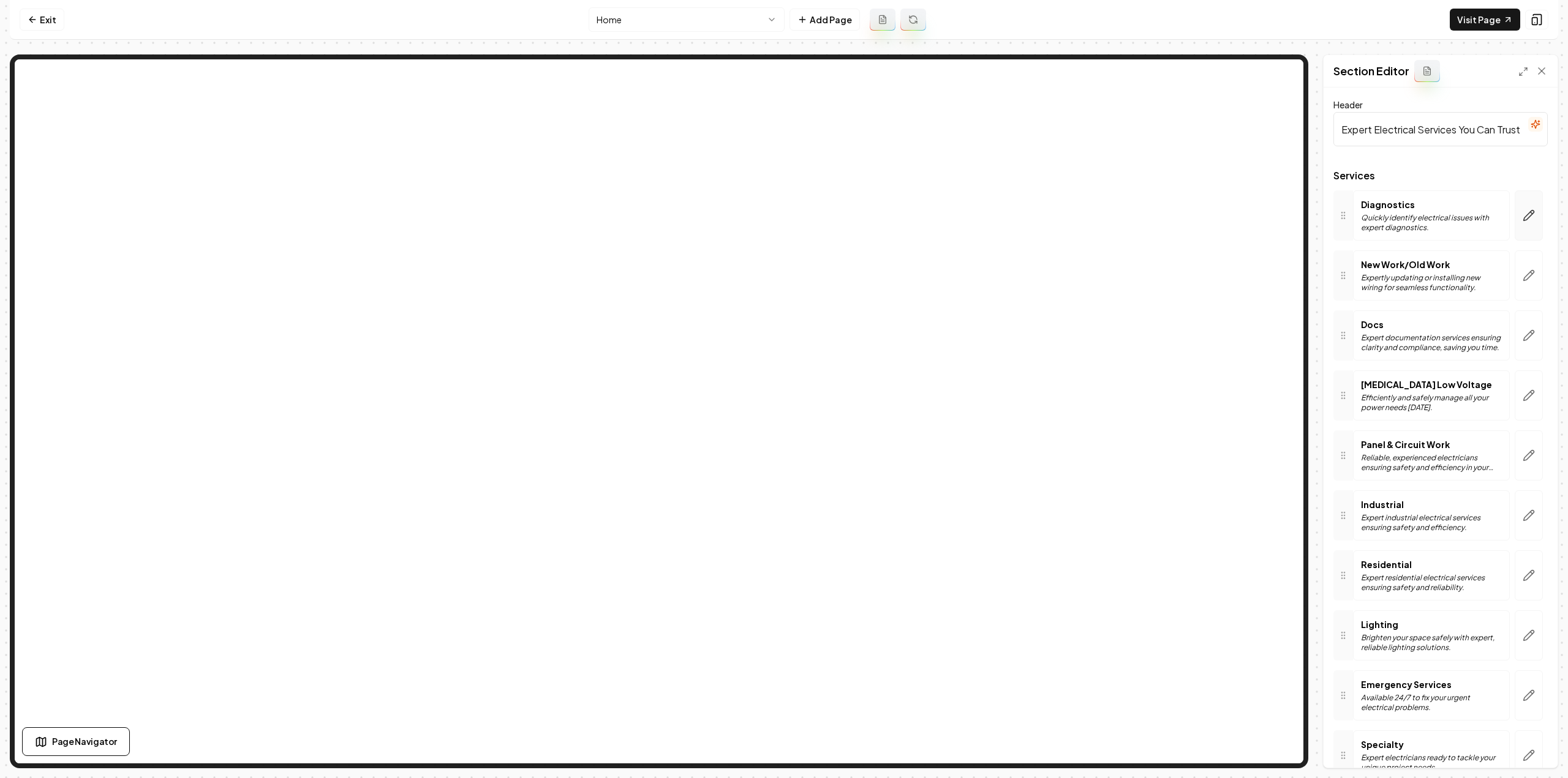
click at [1523, 210] on icon "button" at bounding box center [1528, 215] width 12 height 12
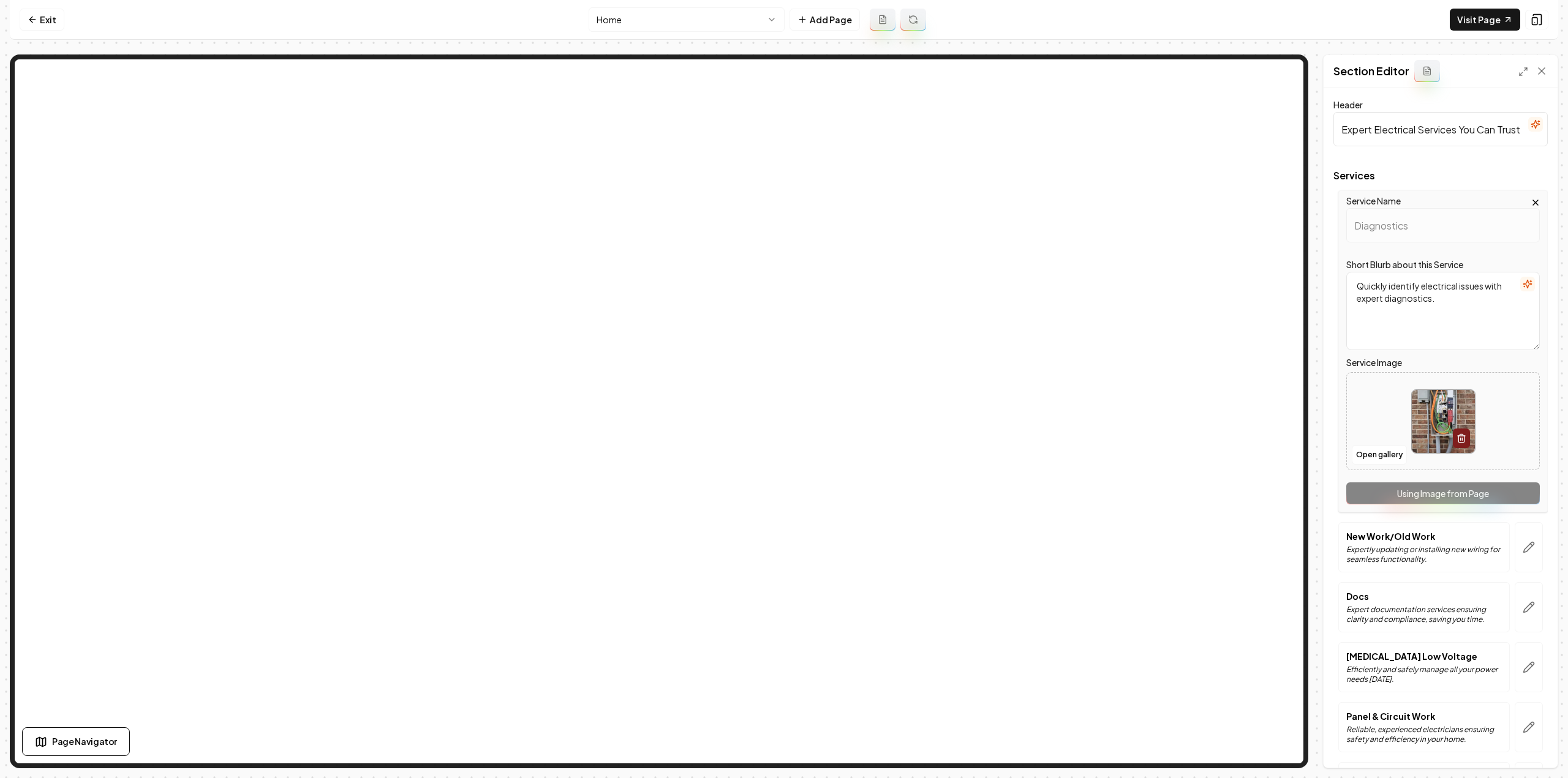
click at [1523, 532] on button "button" at bounding box center [1529, 547] width 28 height 50
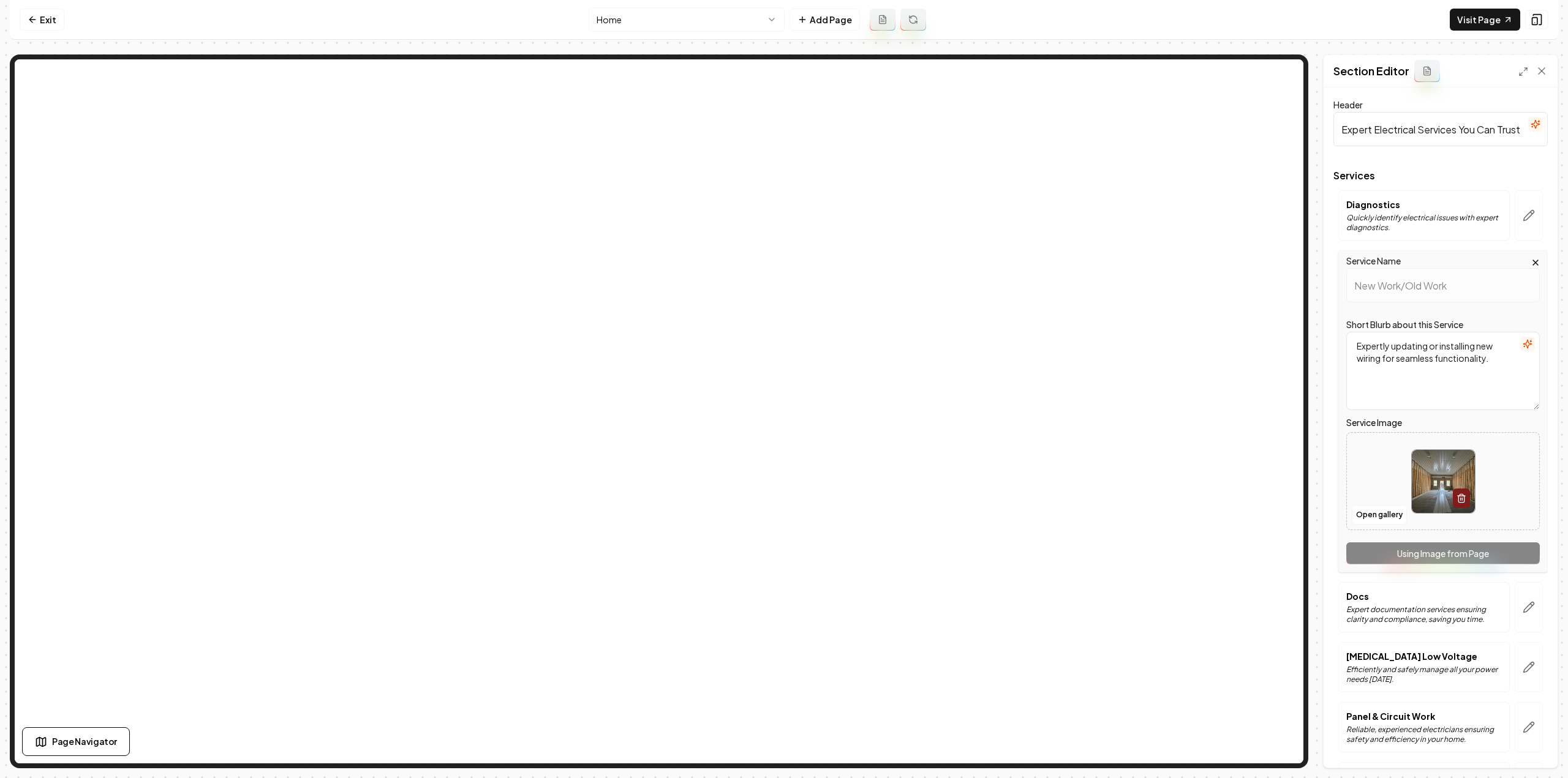
click at [1513, 559] on div "Service Name New Work/Old Work Short Blurb about this Service Expertly updating…" at bounding box center [1443, 411] width 210 height 322
click at [1523, 606] on icon "button" at bounding box center [1528, 607] width 10 height 10
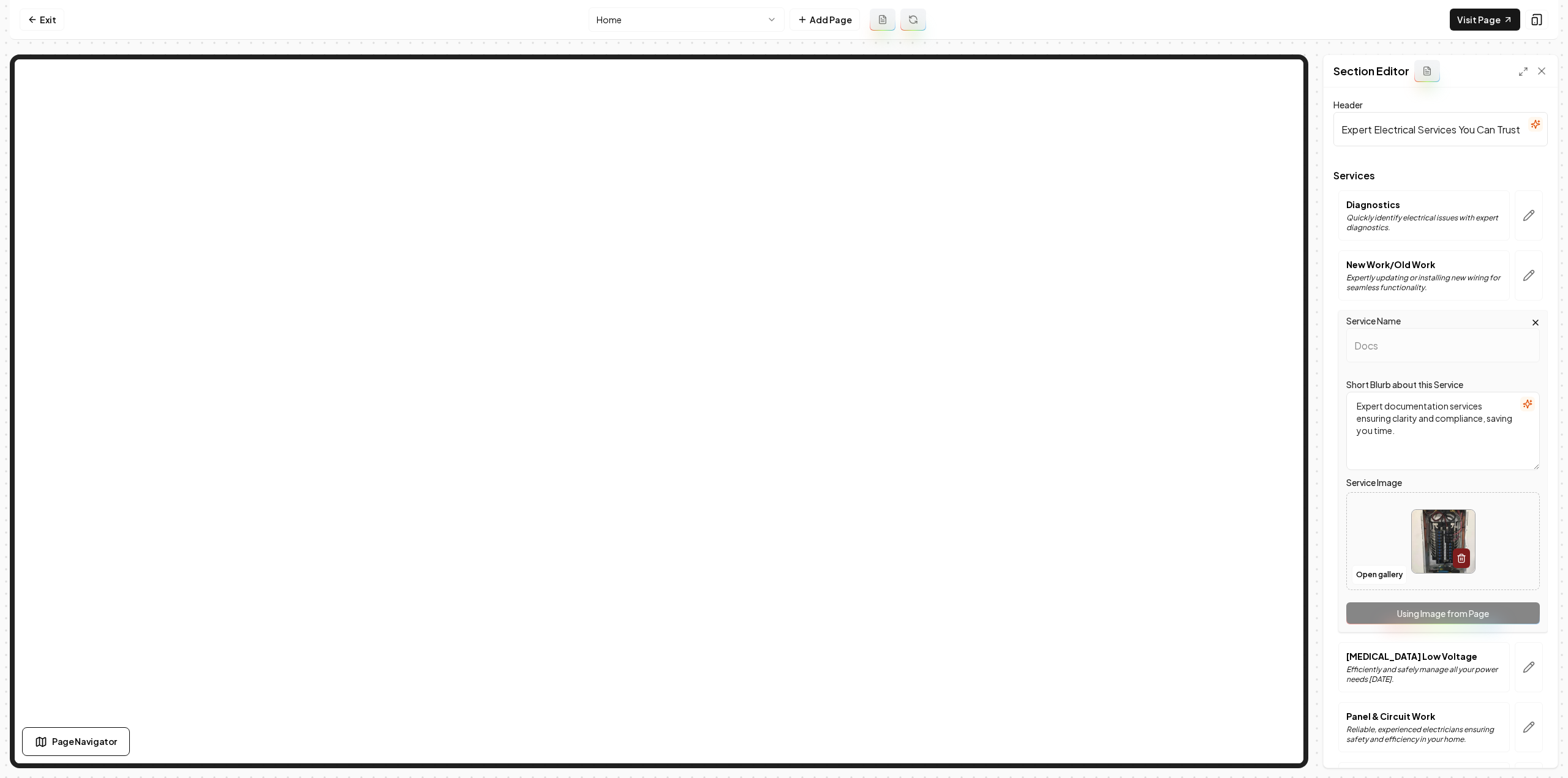
click at [1513, 615] on div "Service Name Docs Short Blurb about this Service Expert documentation services …" at bounding box center [1443, 471] width 210 height 322
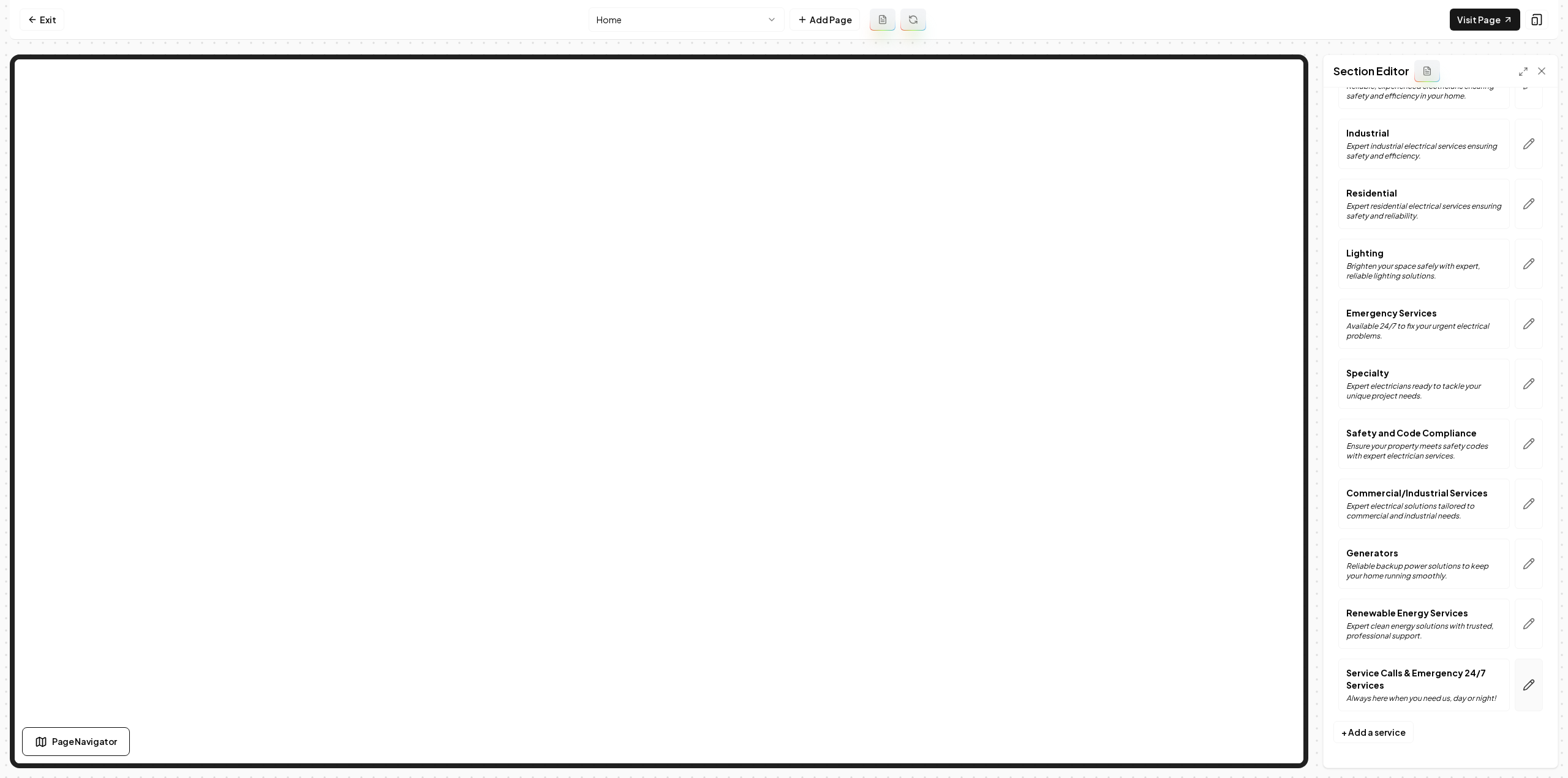
click at [1523, 685] on icon "button" at bounding box center [1528, 684] width 12 height 12
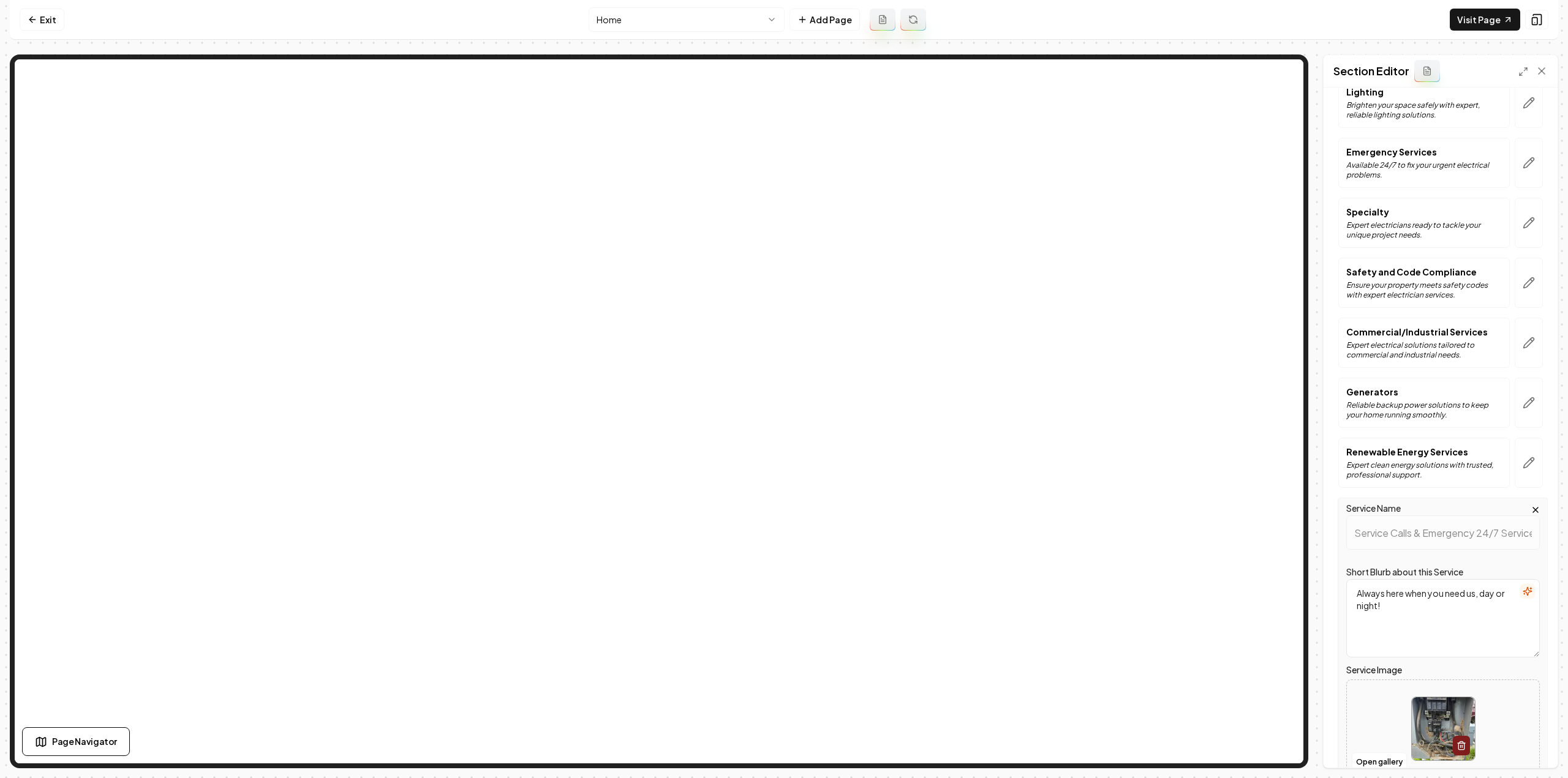
scroll to position [634, 0]
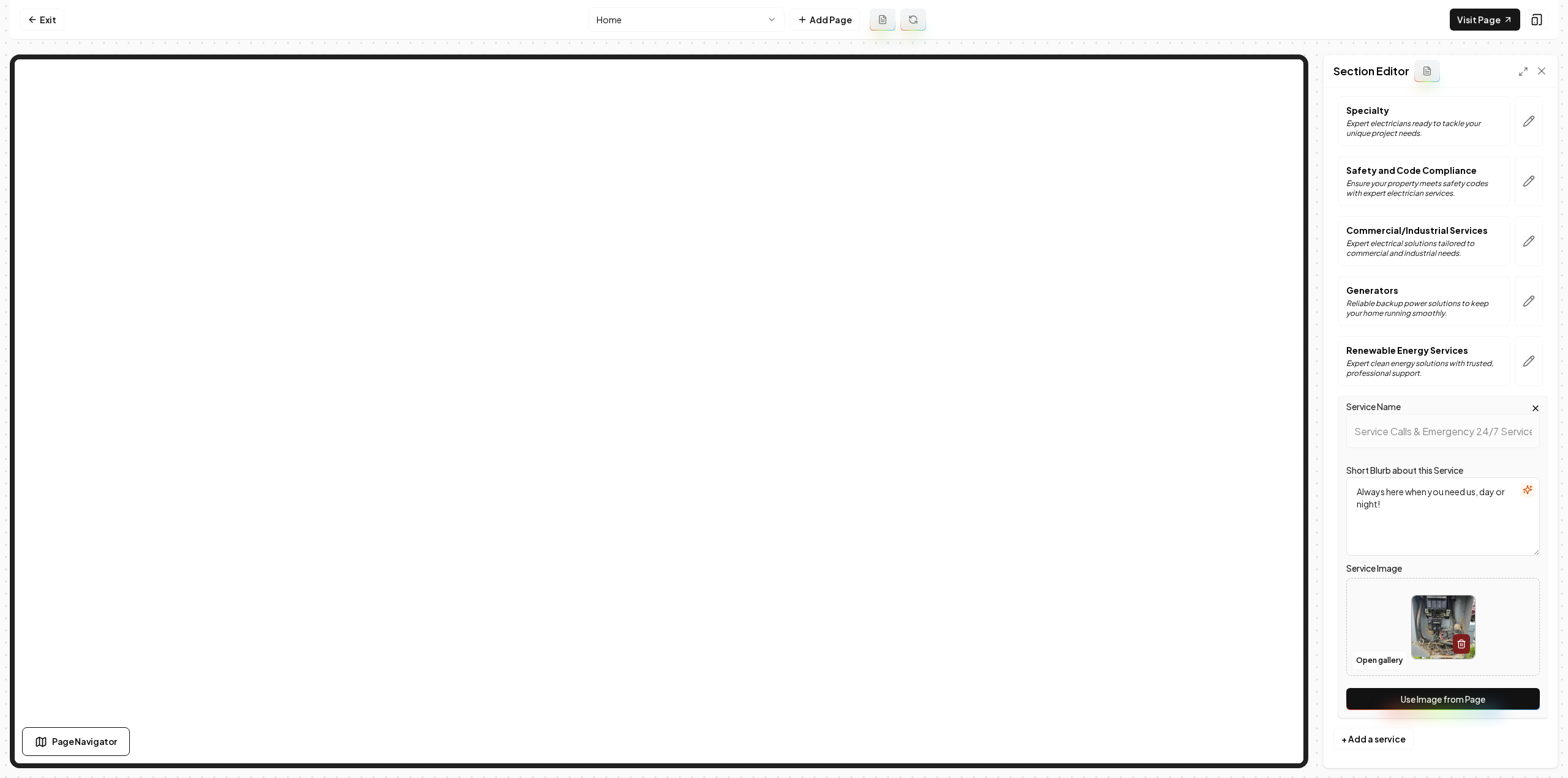
click at [1491, 693] on button "Use Image from Page" at bounding box center [1443, 699] width 194 height 22
click at [1523, 360] on icon "button" at bounding box center [1528, 361] width 12 height 12
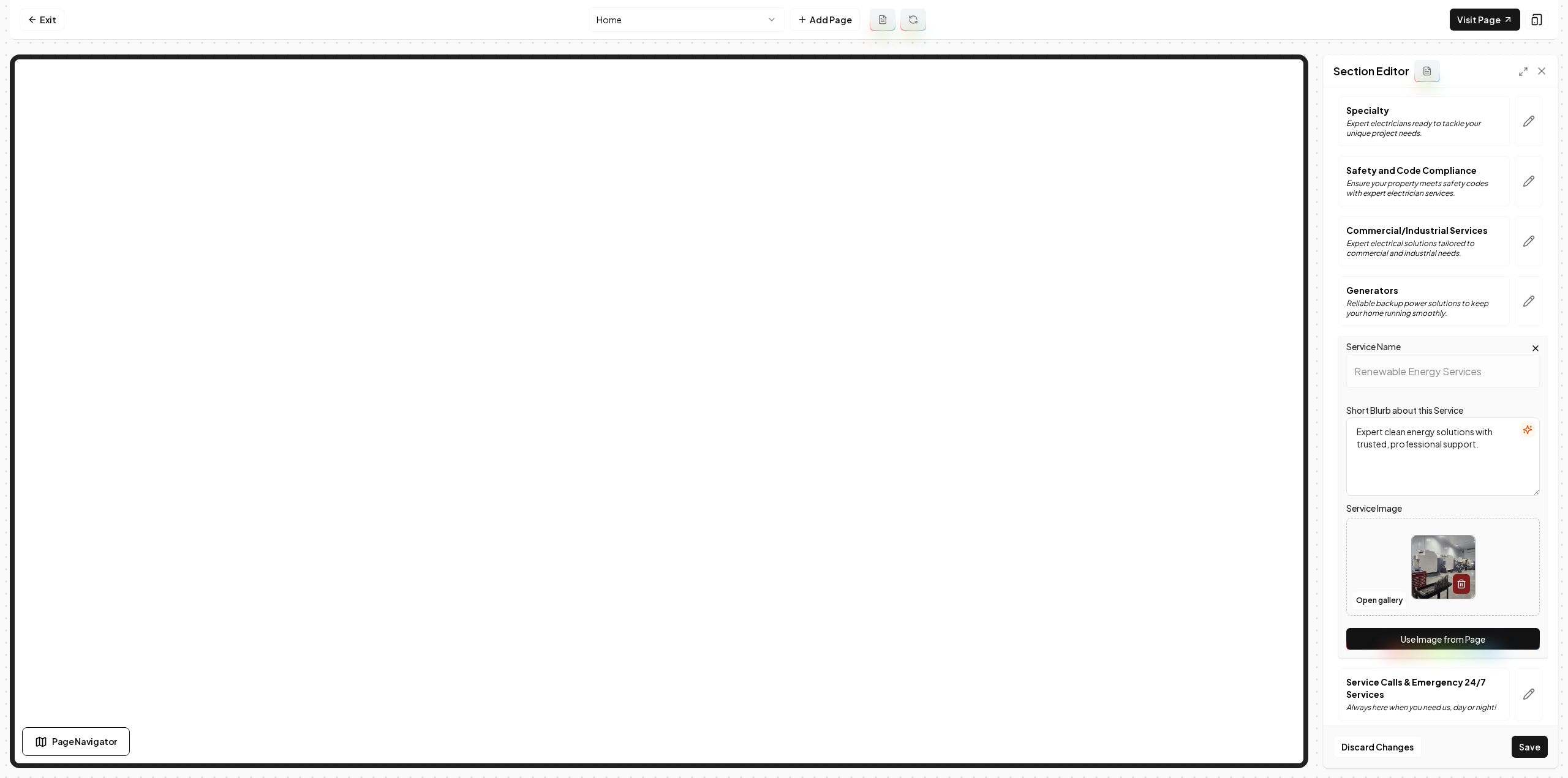
click at [1405, 640] on button "Use Image from Page" at bounding box center [1443, 639] width 194 height 22
click at [1525, 295] on icon "button" at bounding box center [1528, 300] width 12 height 12
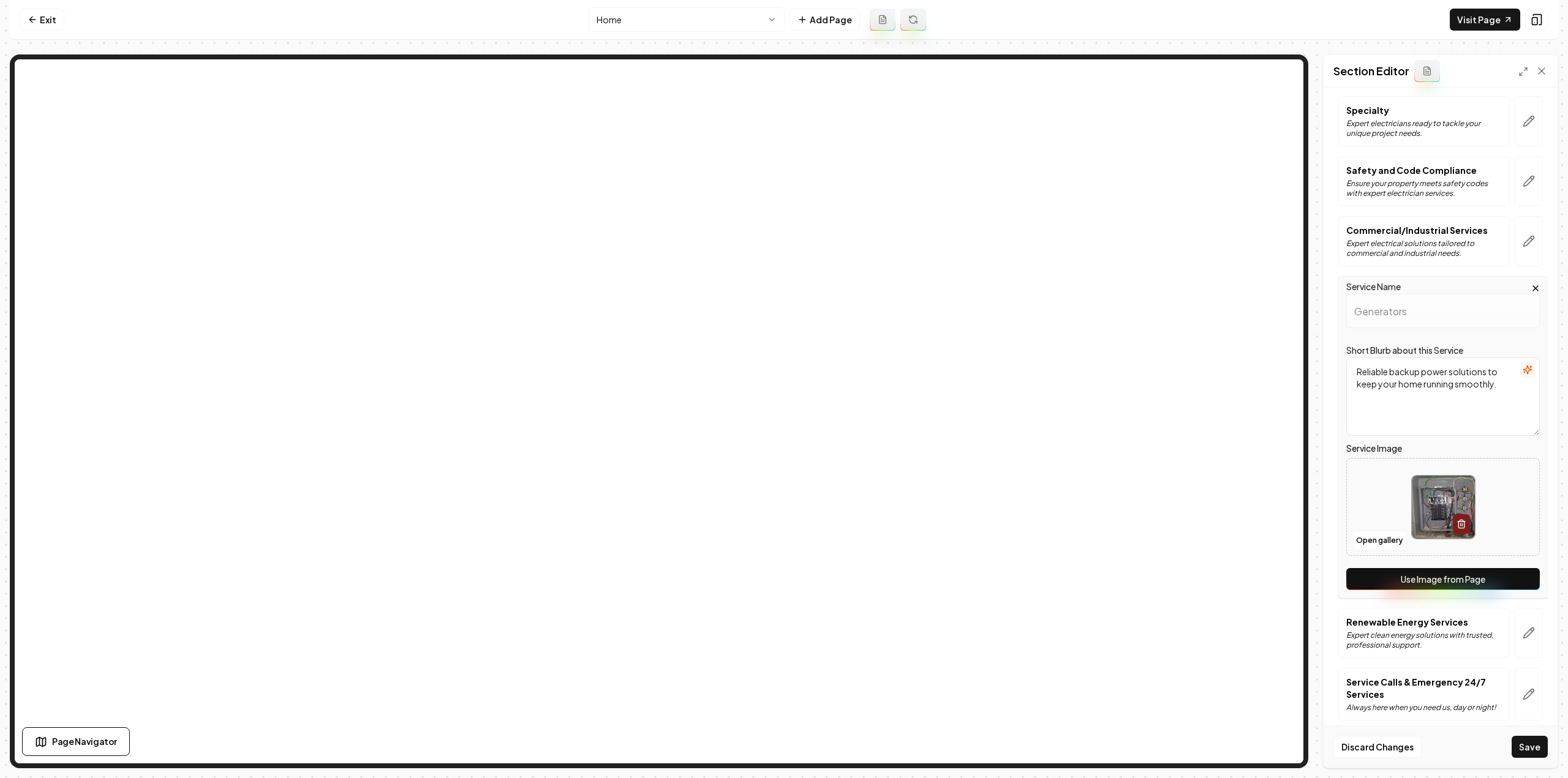
click at [1434, 568] on button "Use Image from Page" at bounding box center [1443, 580] width 194 height 22
click at [1523, 235] on icon "button" at bounding box center [1528, 240] width 12 height 12
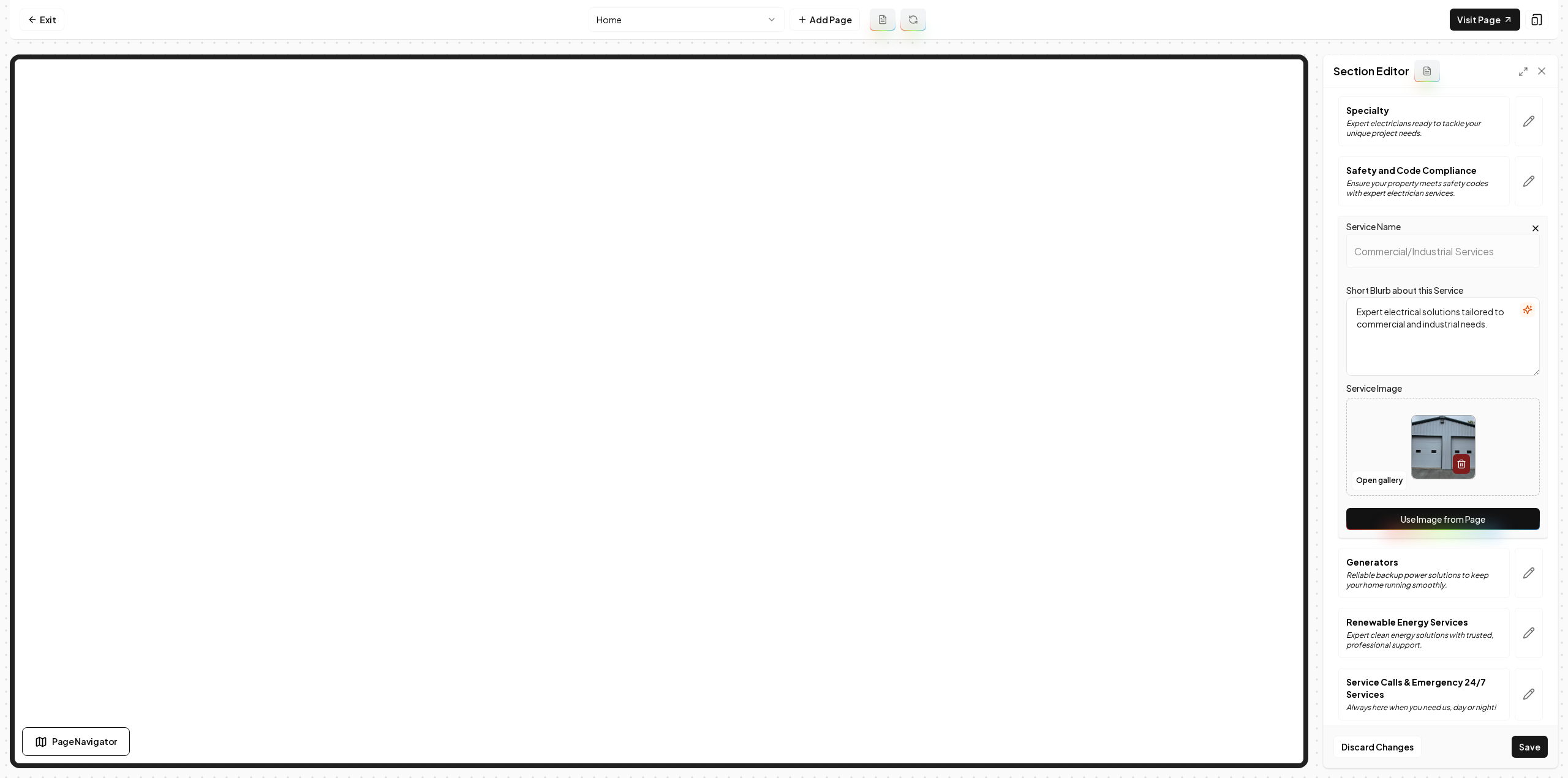
click at [1450, 518] on button "Use Image from Page" at bounding box center [1443, 519] width 194 height 22
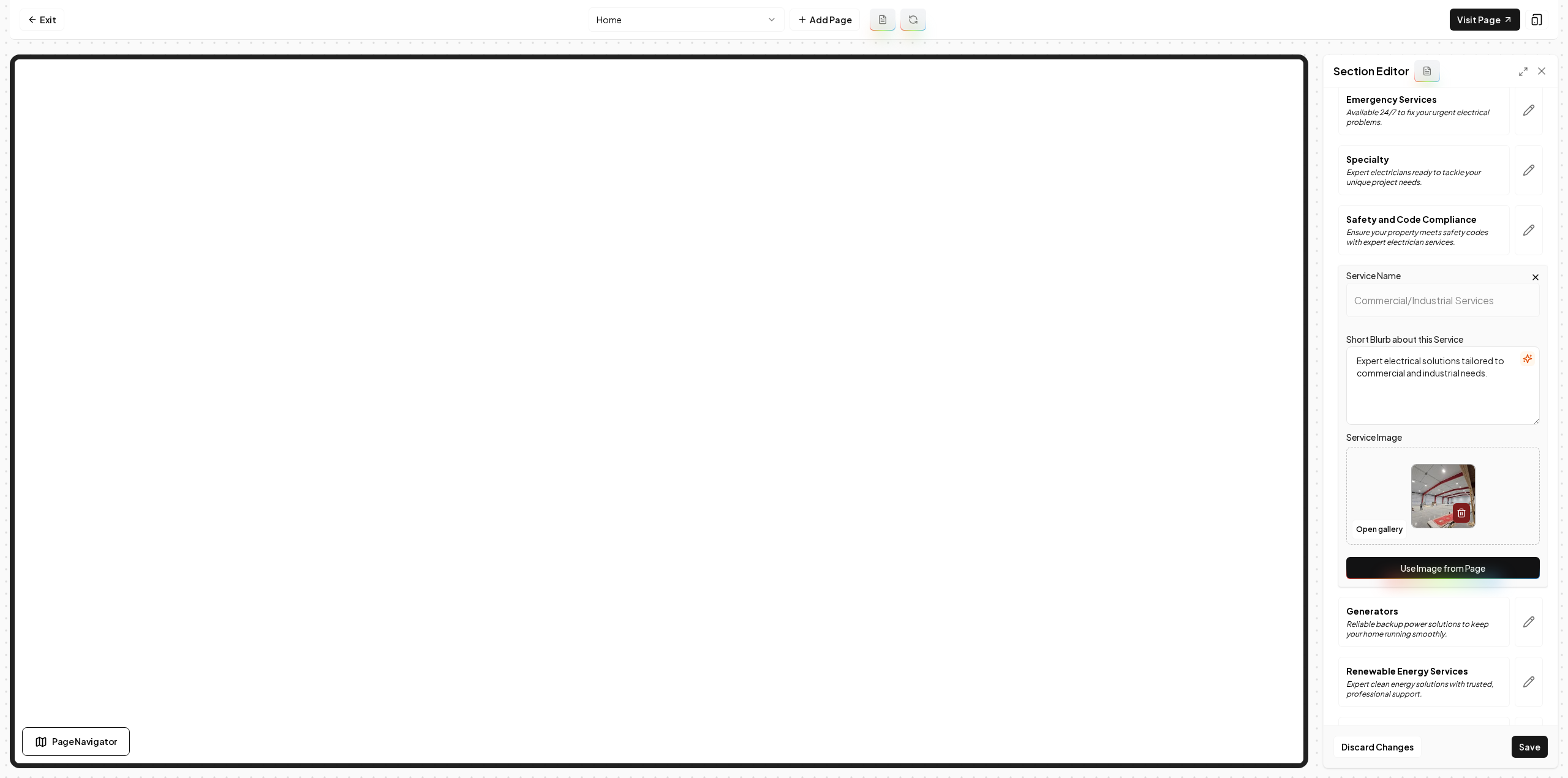
scroll to position [512, 0]
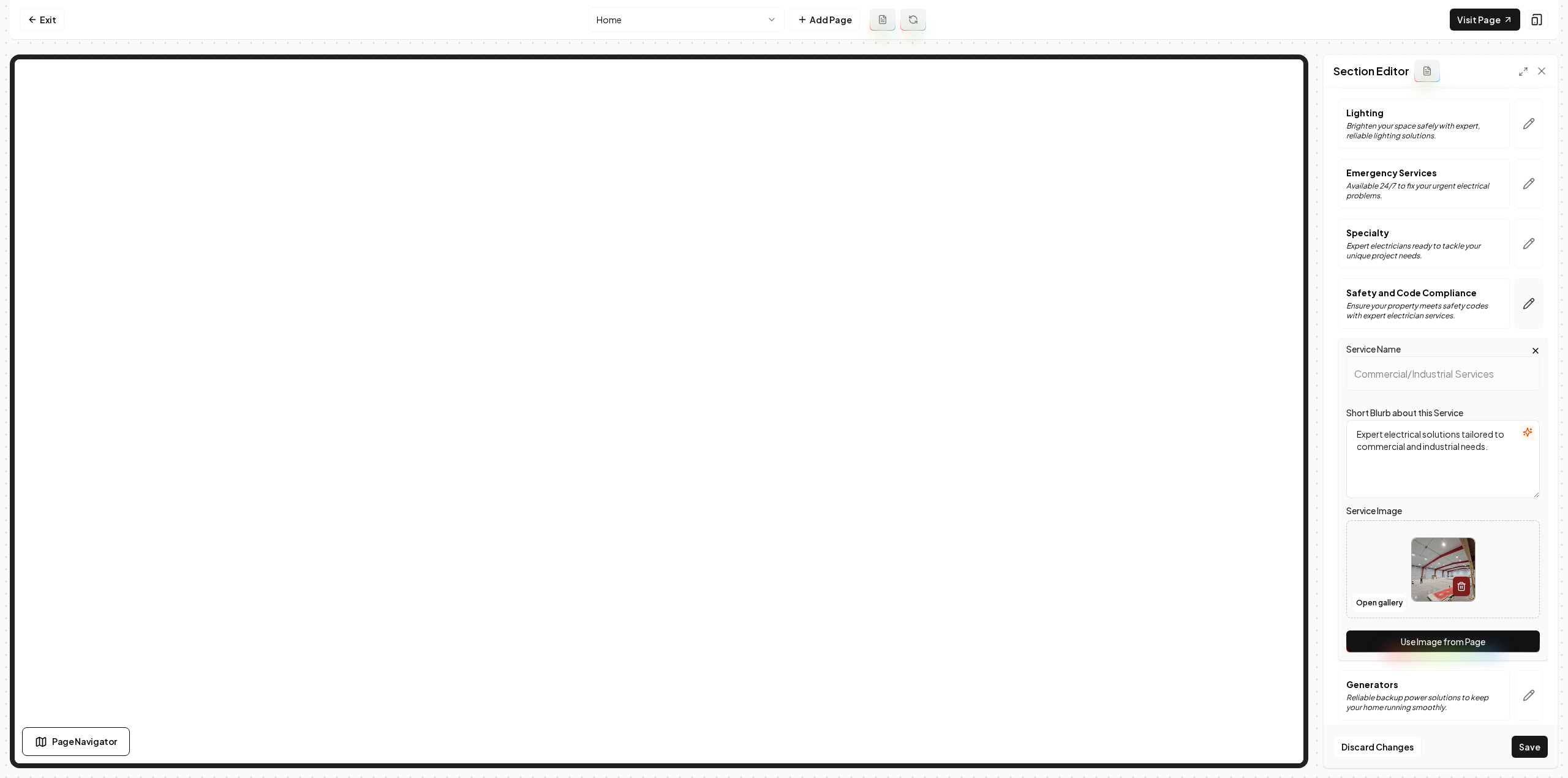
click at [1523, 306] on button "button" at bounding box center [1529, 303] width 28 height 50
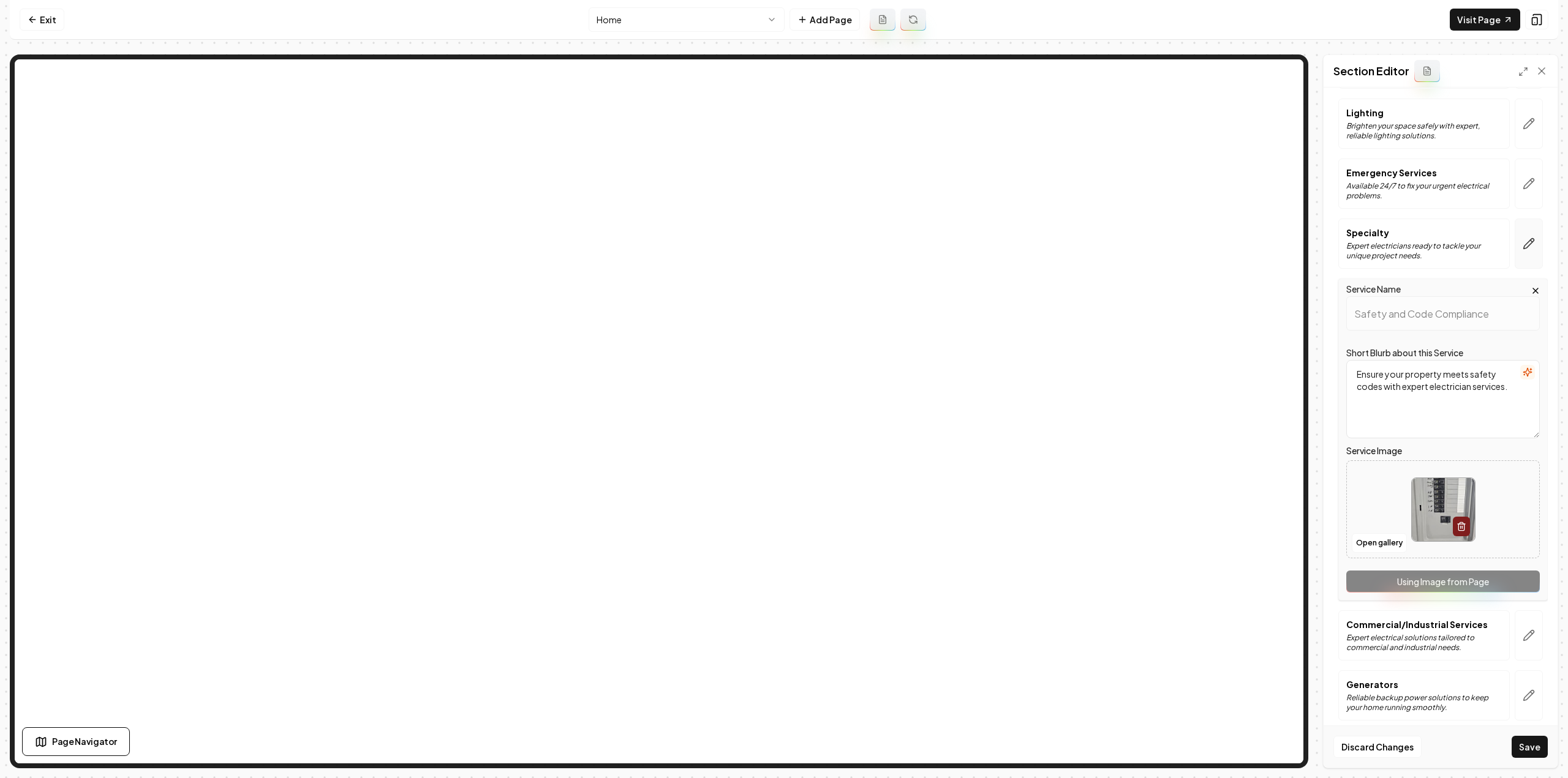
click at [1529, 236] on button "button" at bounding box center [1529, 244] width 28 height 50
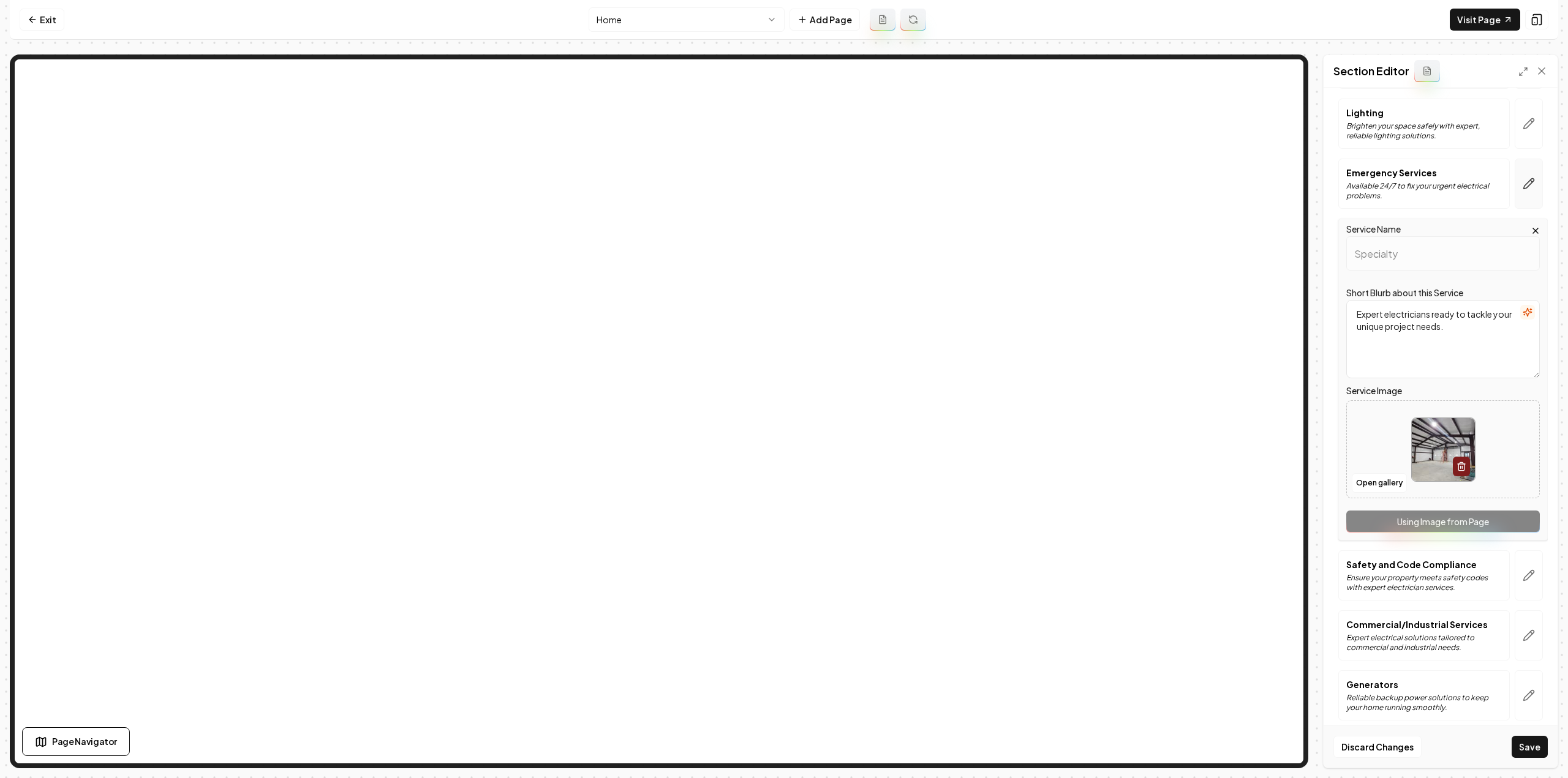
click at [1525, 188] on button "button" at bounding box center [1529, 184] width 28 height 50
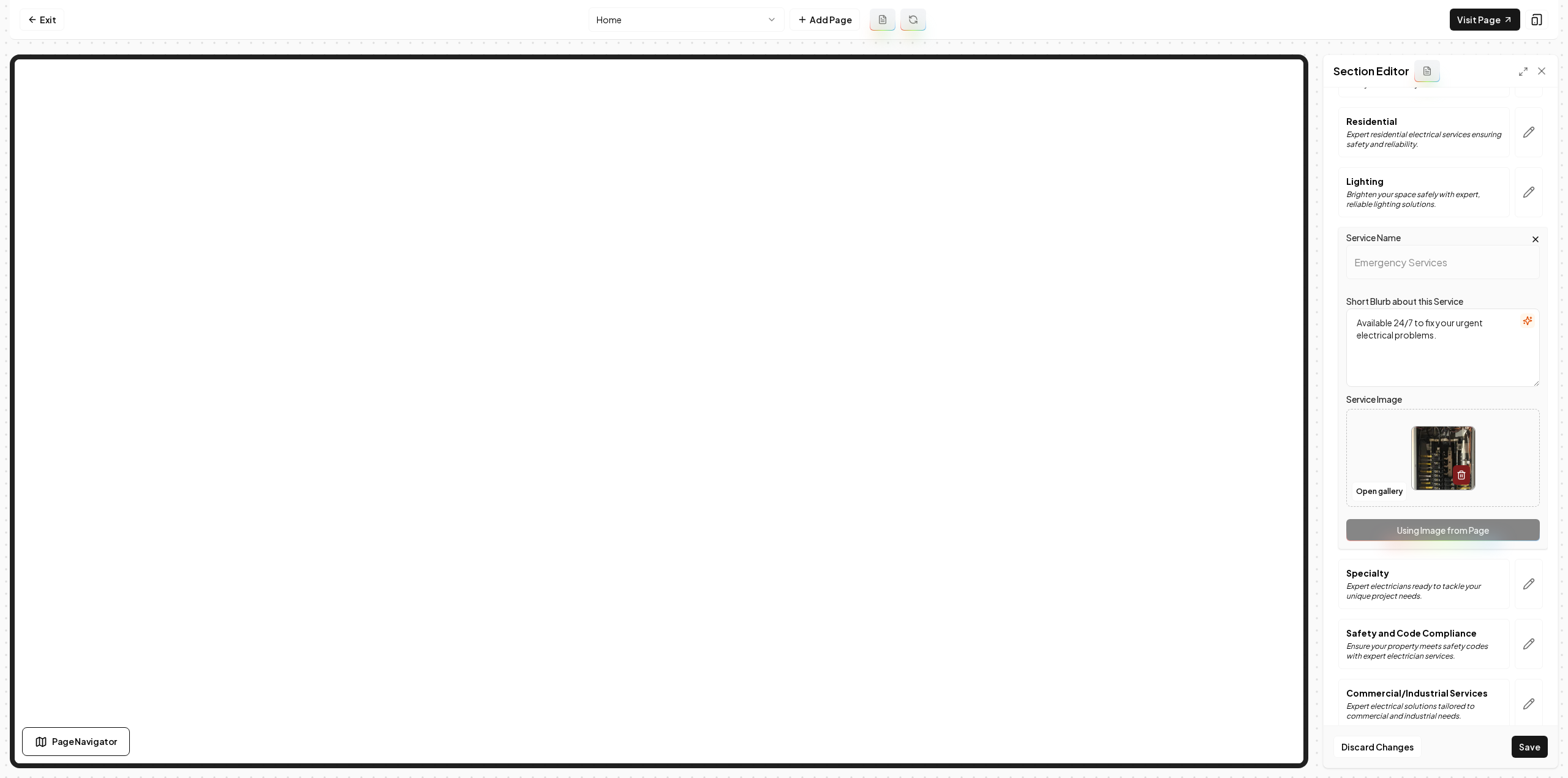
scroll to position [389, 0]
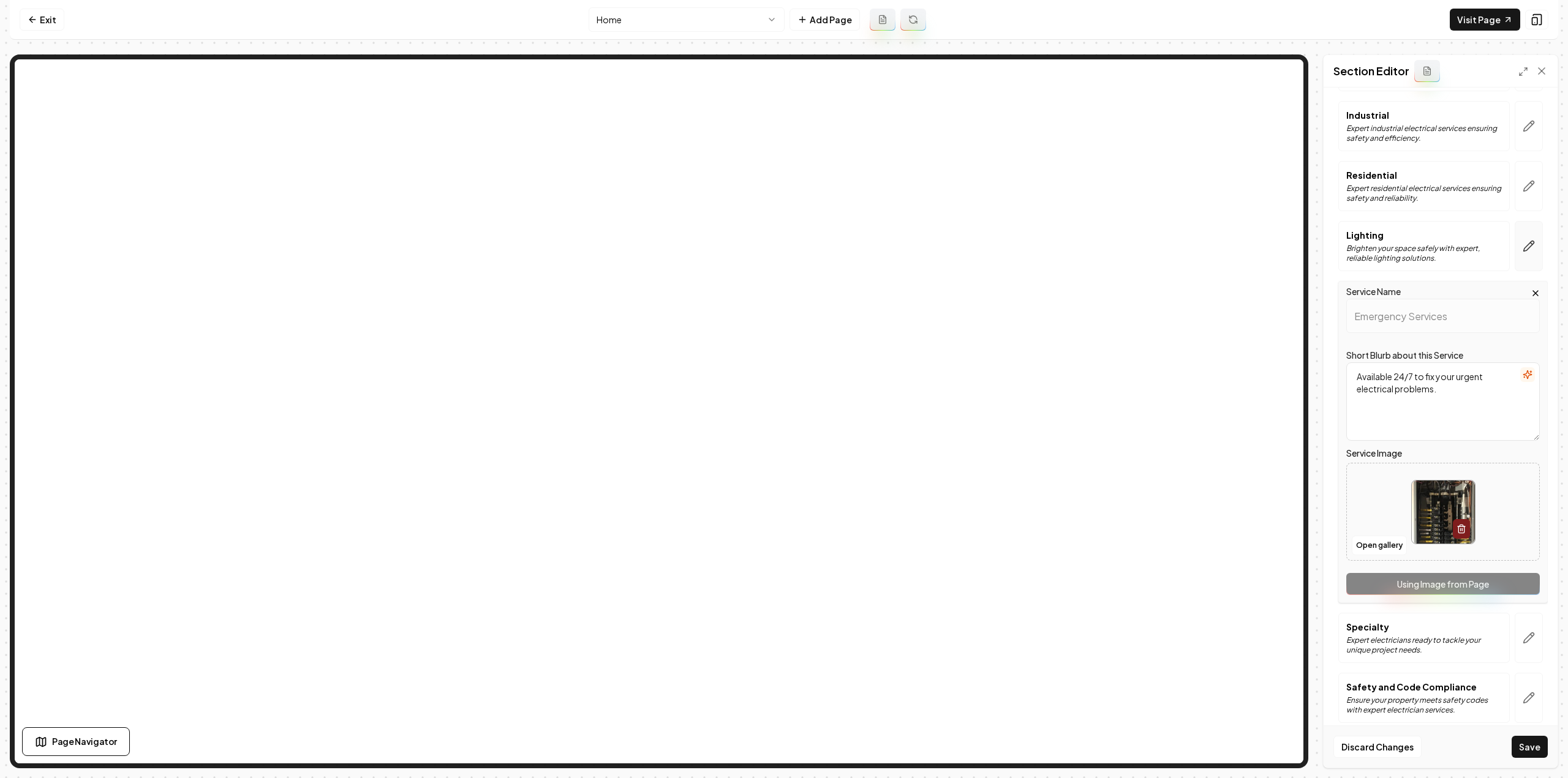
click at [1520, 252] on button "button" at bounding box center [1529, 246] width 28 height 50
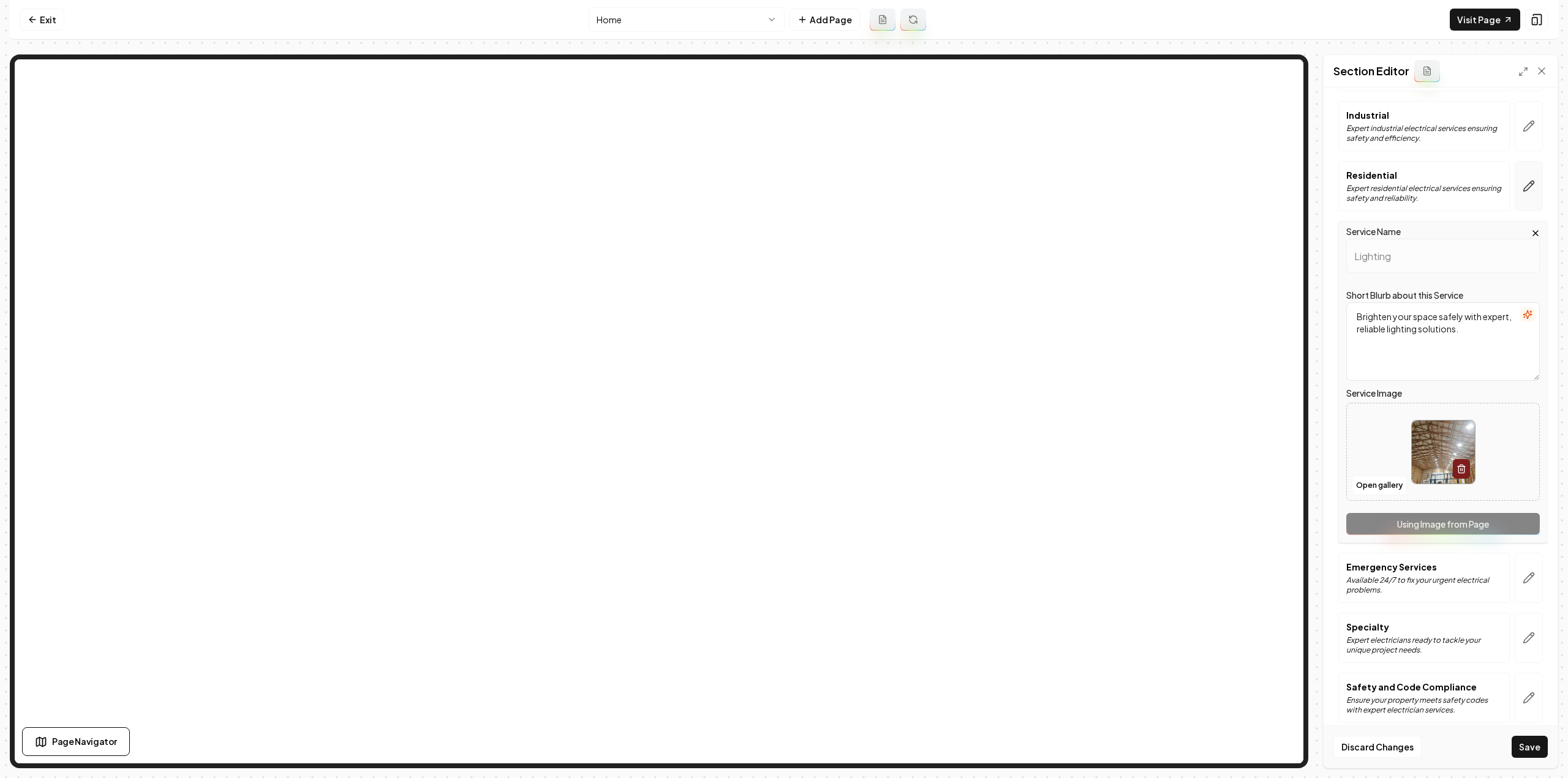
click at [1523, 186] on icon "button" at bounding box center [1528, 185] width 10 height 10
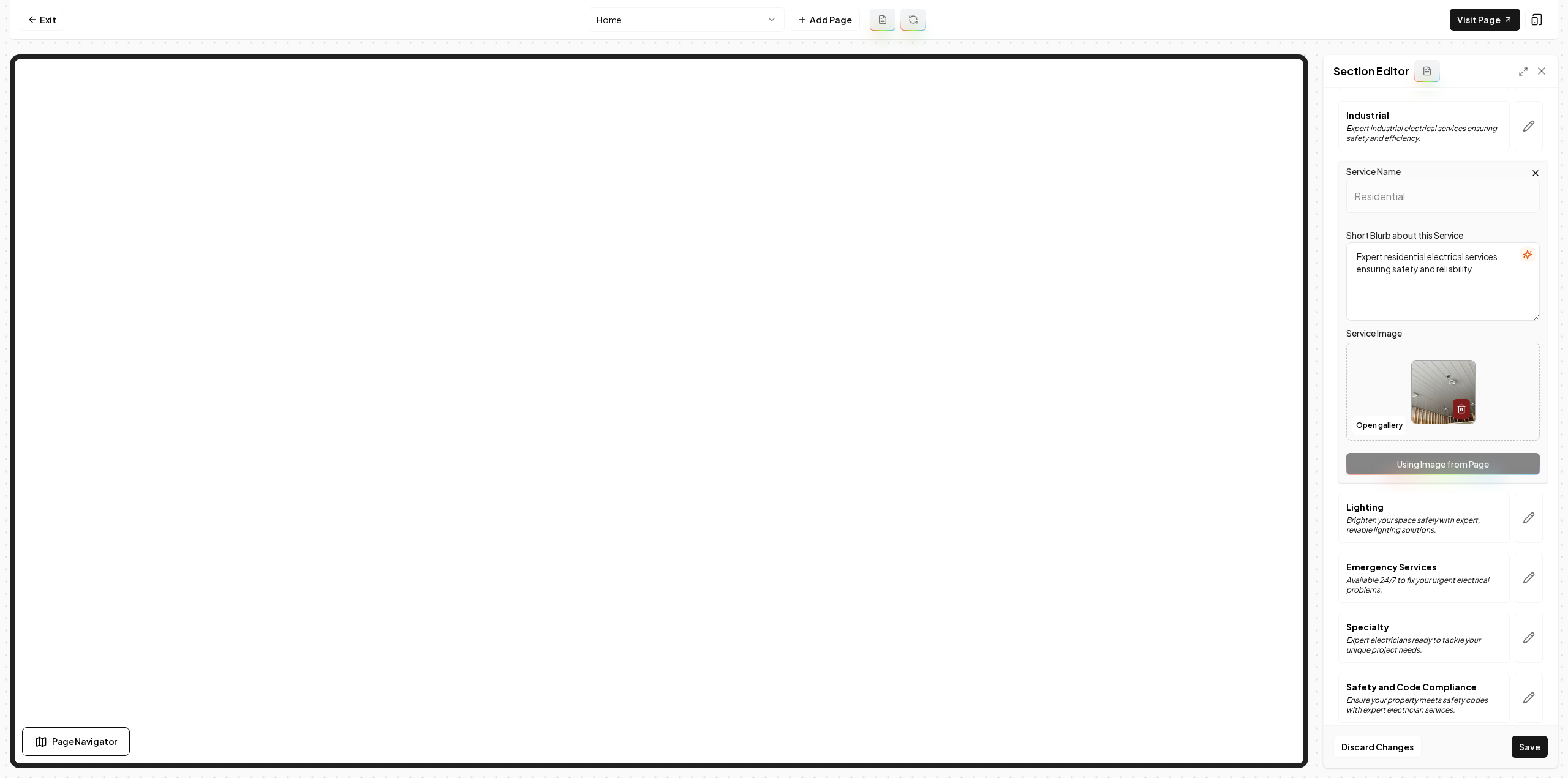
click at [1530, 752] on button "Save" at bounding box center [1529, 746] width 36 height 22
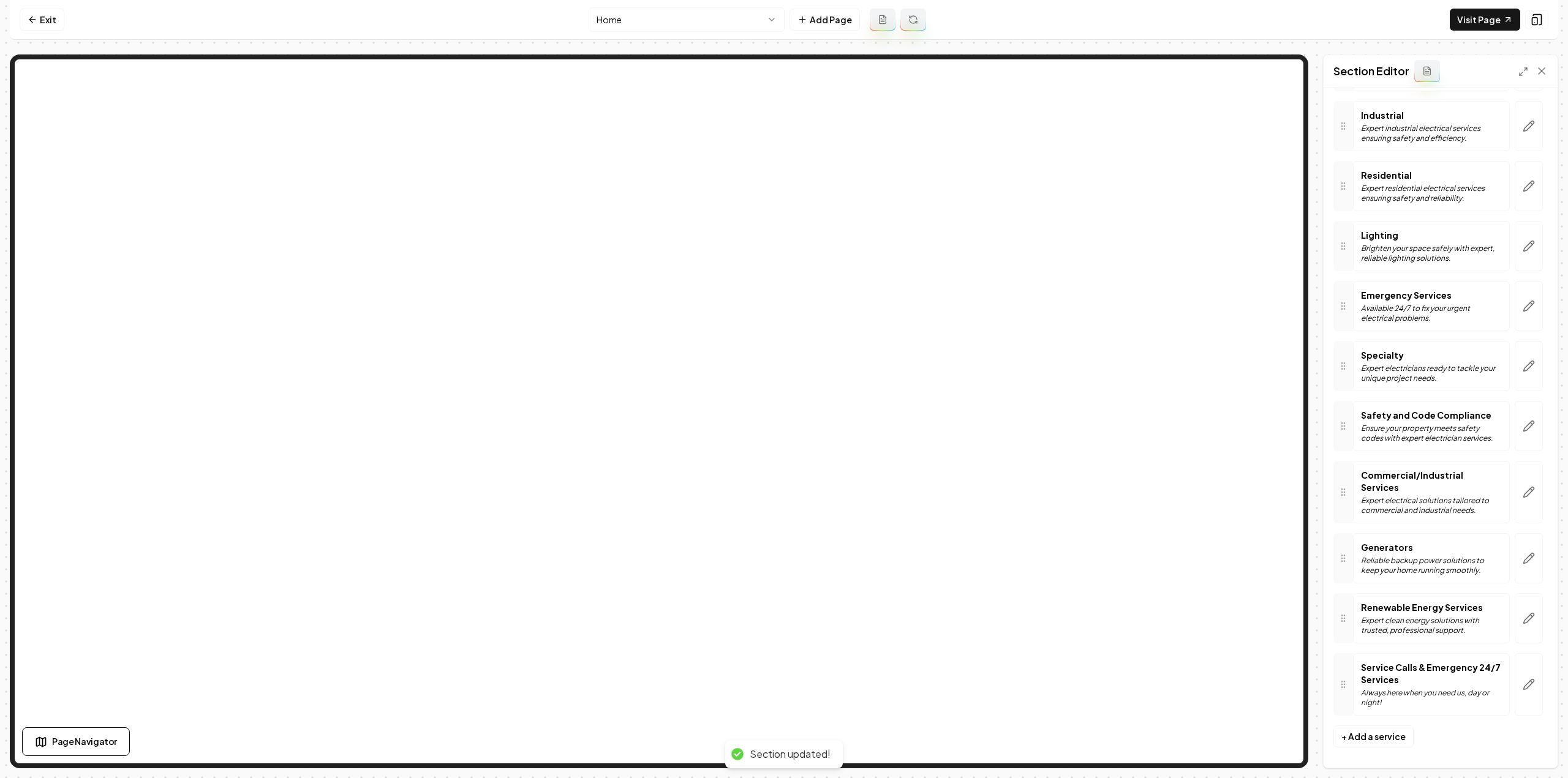
scroll to position [375, 0]
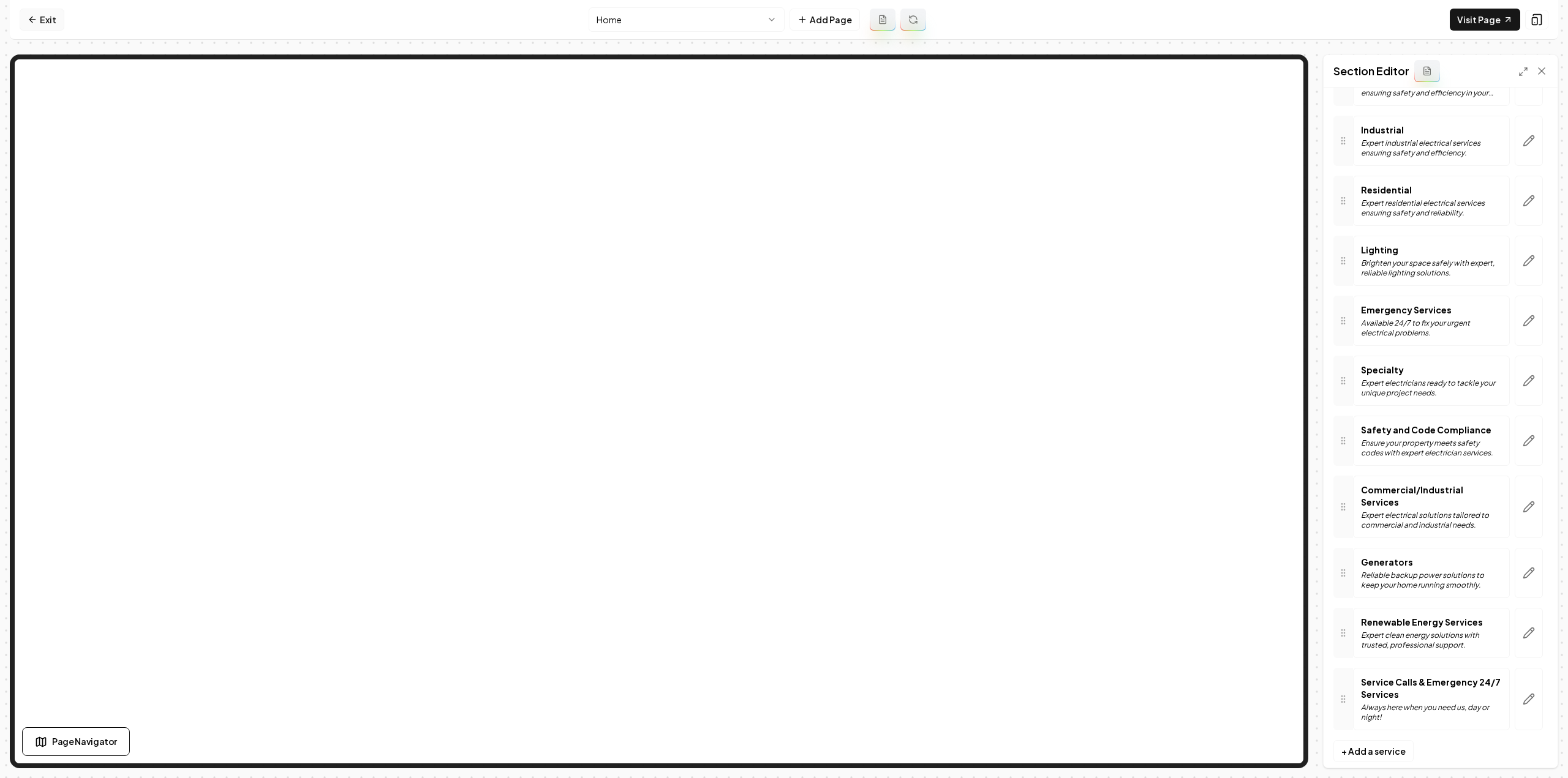
click at [45, 8] on link "Exit" at bounding box center [42, 19] width 45 height 22
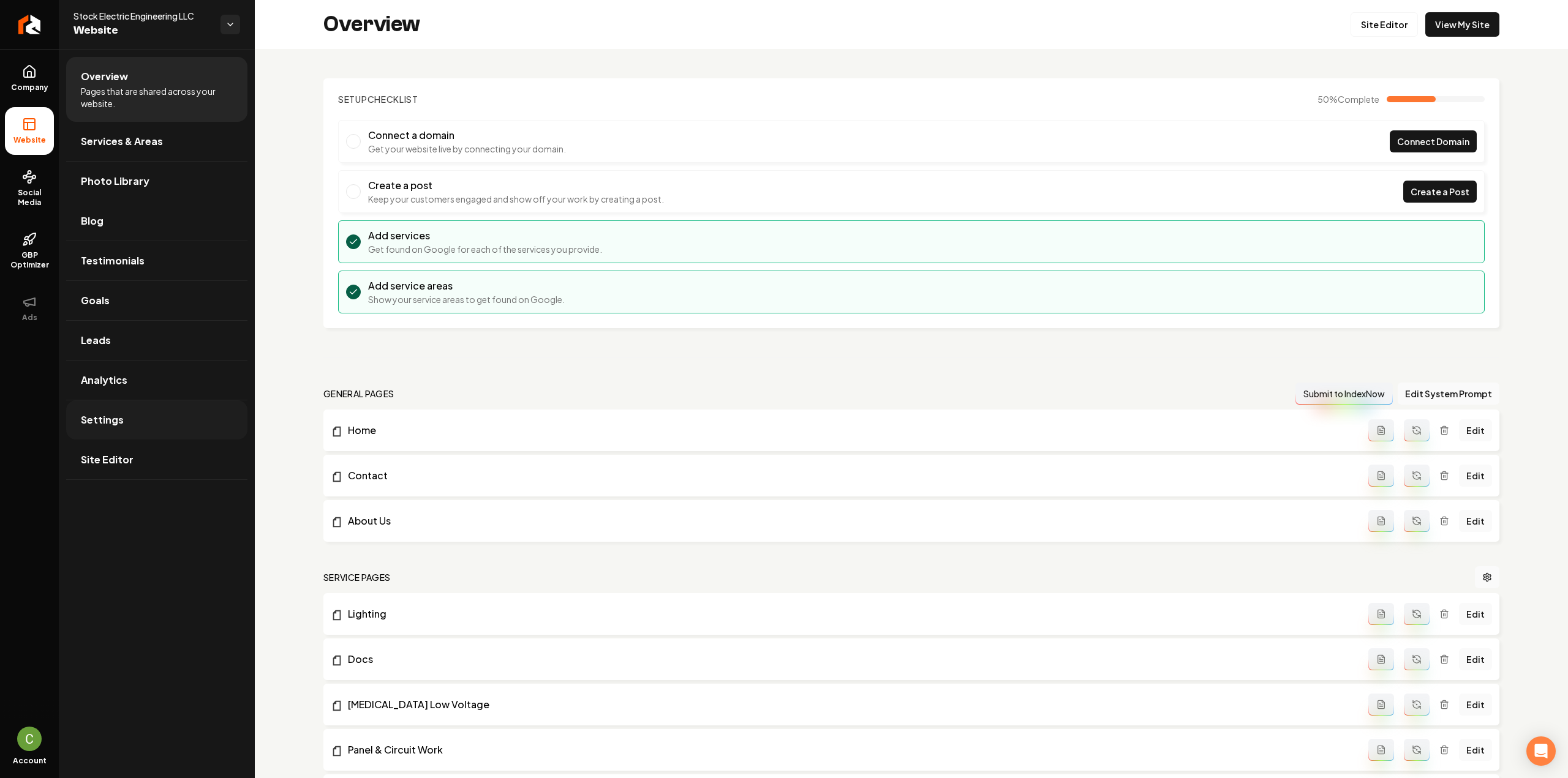
drag, startPoint x: 184, startPoint y: 332, endPoint x: 238, endPoint y: 434, distance: 115.4
drag, startPoint x: 238, startPoint y: 434, endPoint x: 160, endPoint y: 129, distance: 314.8
click at [160, 127] on link "Services & Areas" at bounding box center [156, 141] width 181 height 39
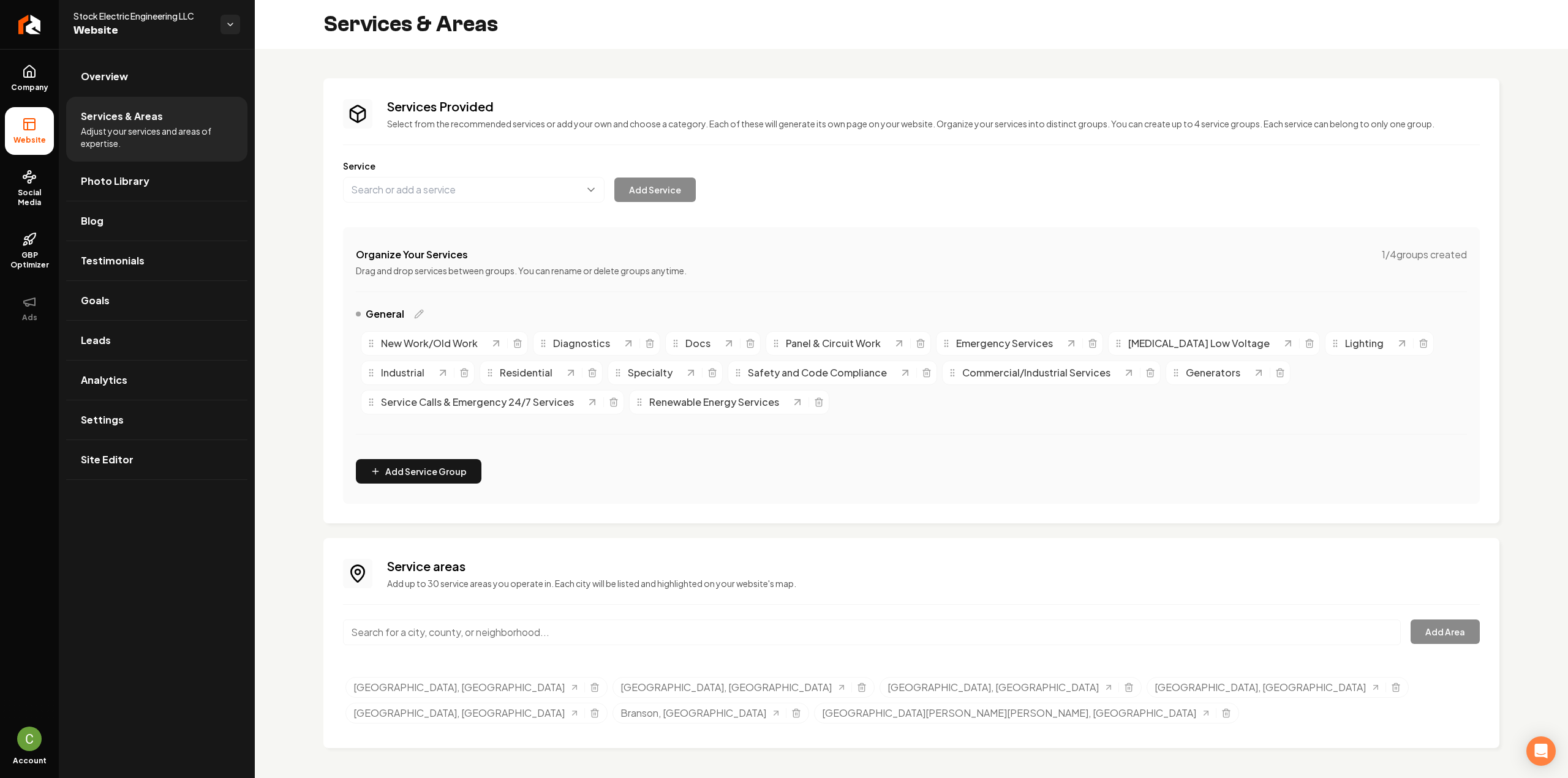
click at [936, 641] on input "Main content area" at bounding box center [872, 632] width 1058 height 26
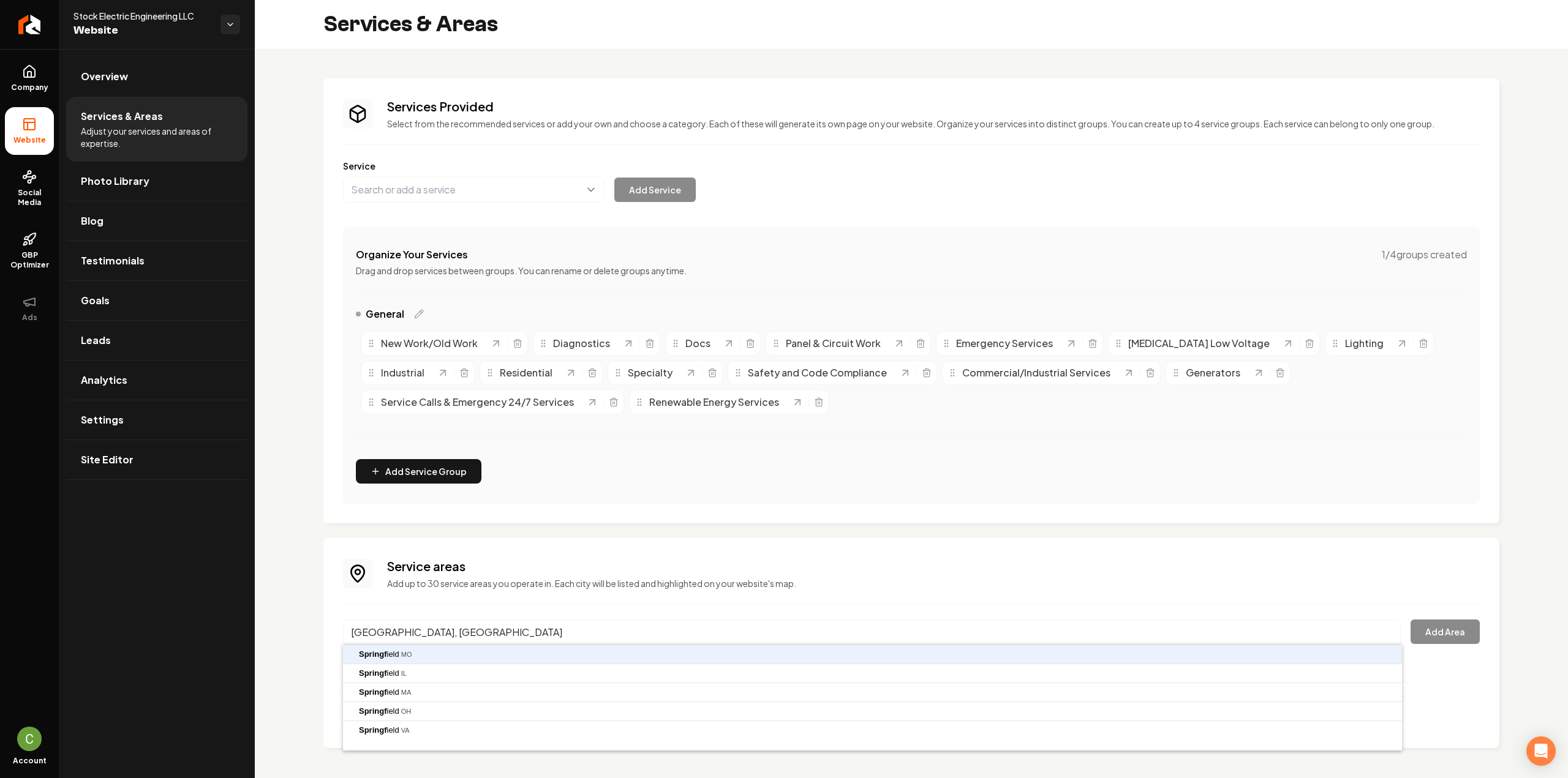
type input "Springfield, MO"
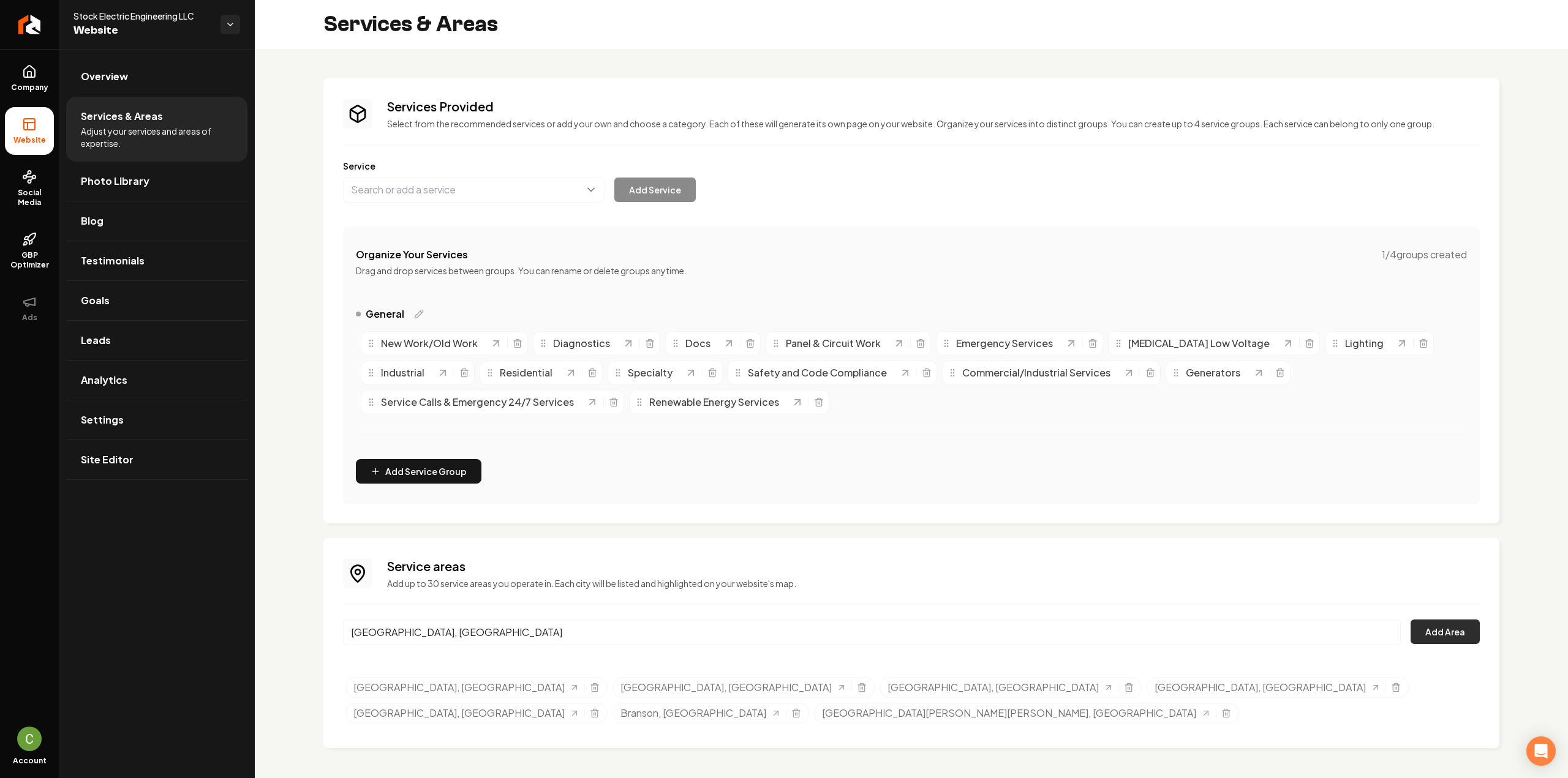
click at [1449, 635] on button "Add Area" at bounding box center [1445, 631] width 70 height 24
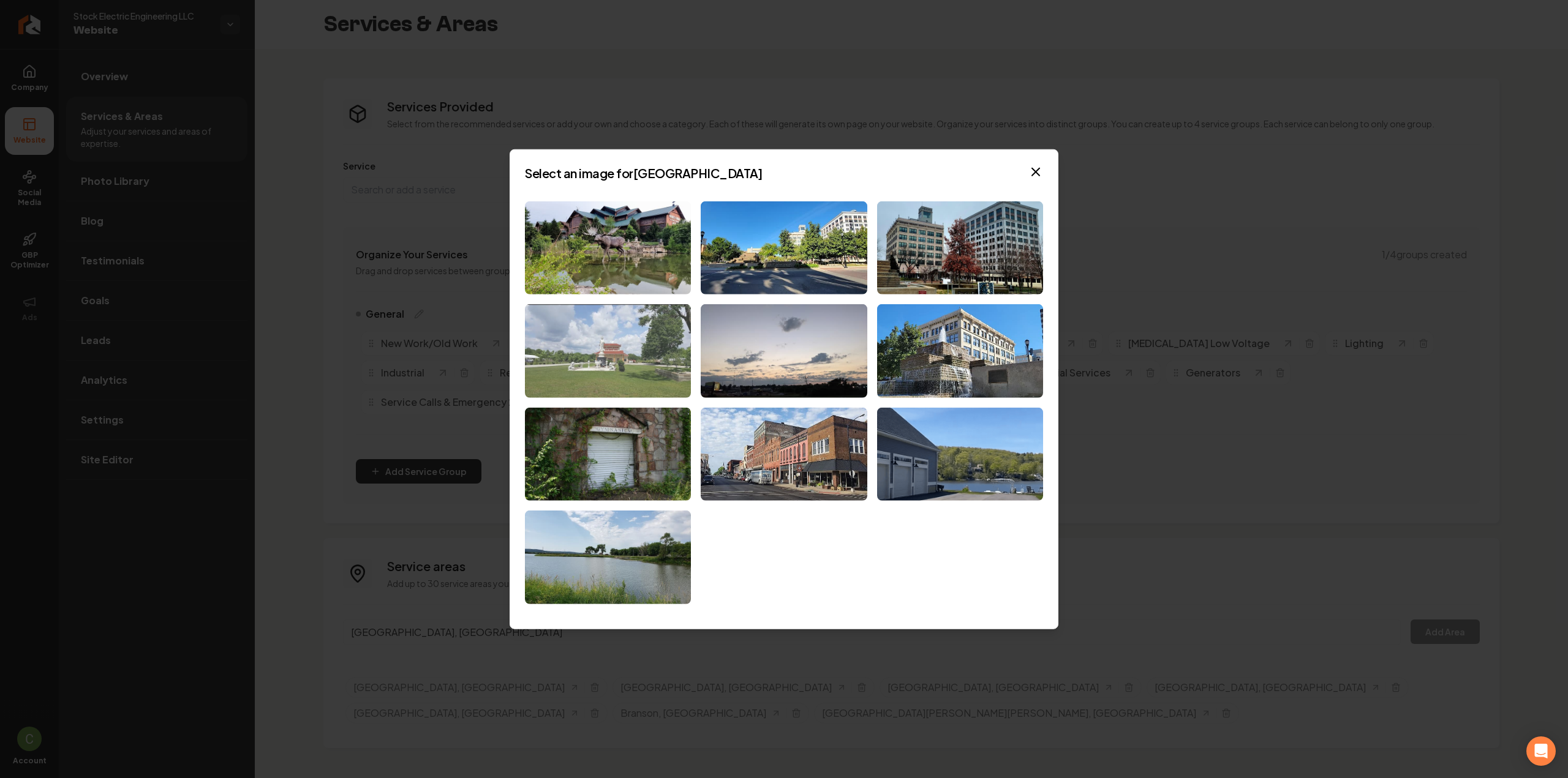
click at [598, 339] on img at bounding box center [608, 351] width 166 height 94
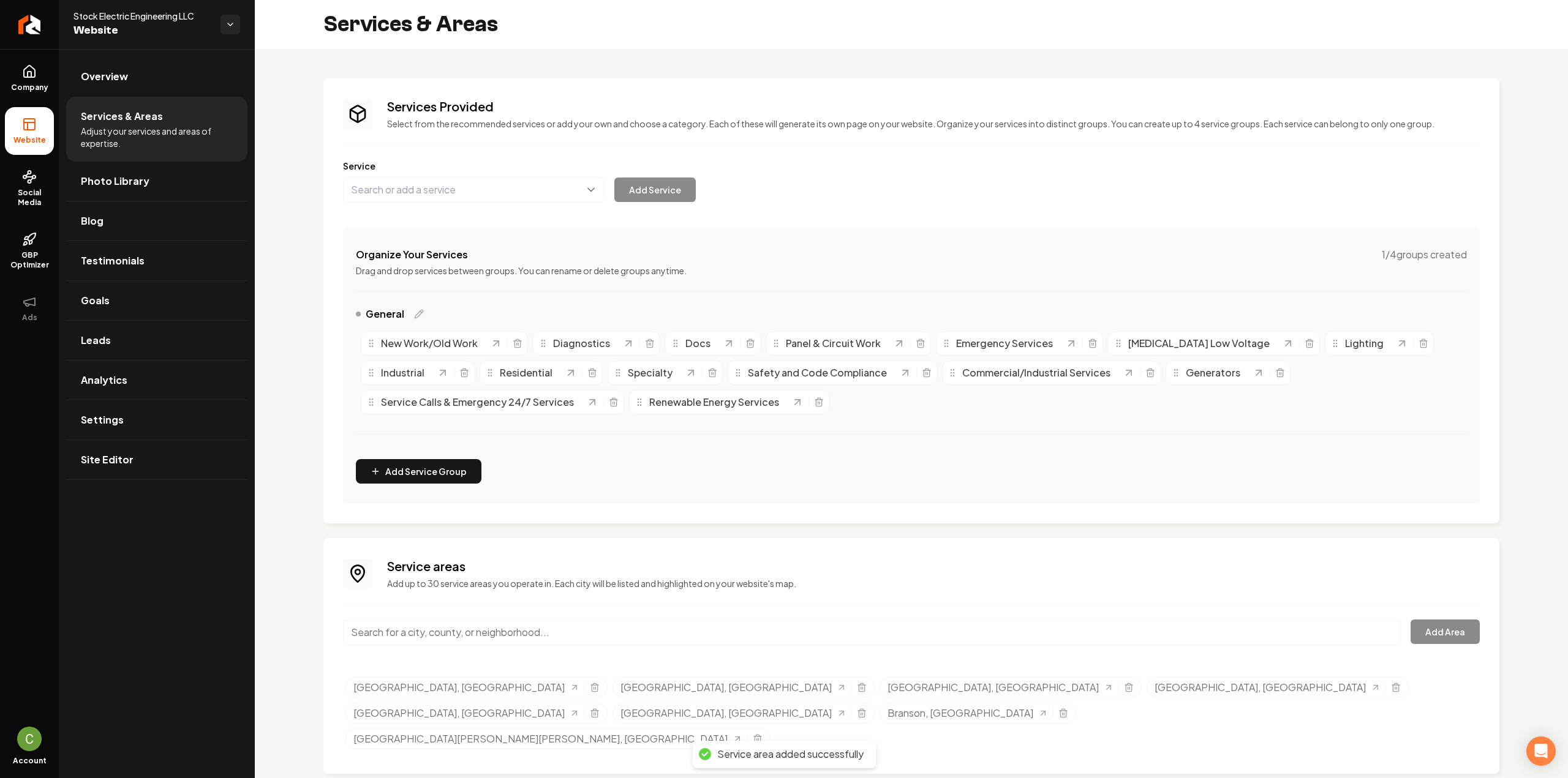
click at [47, 121] on li "Website" at bounding box center [29, 131] width 49 height 47
click at [131, 74] on link "Overview" at bounding box center [156, 76] width 181 height 39
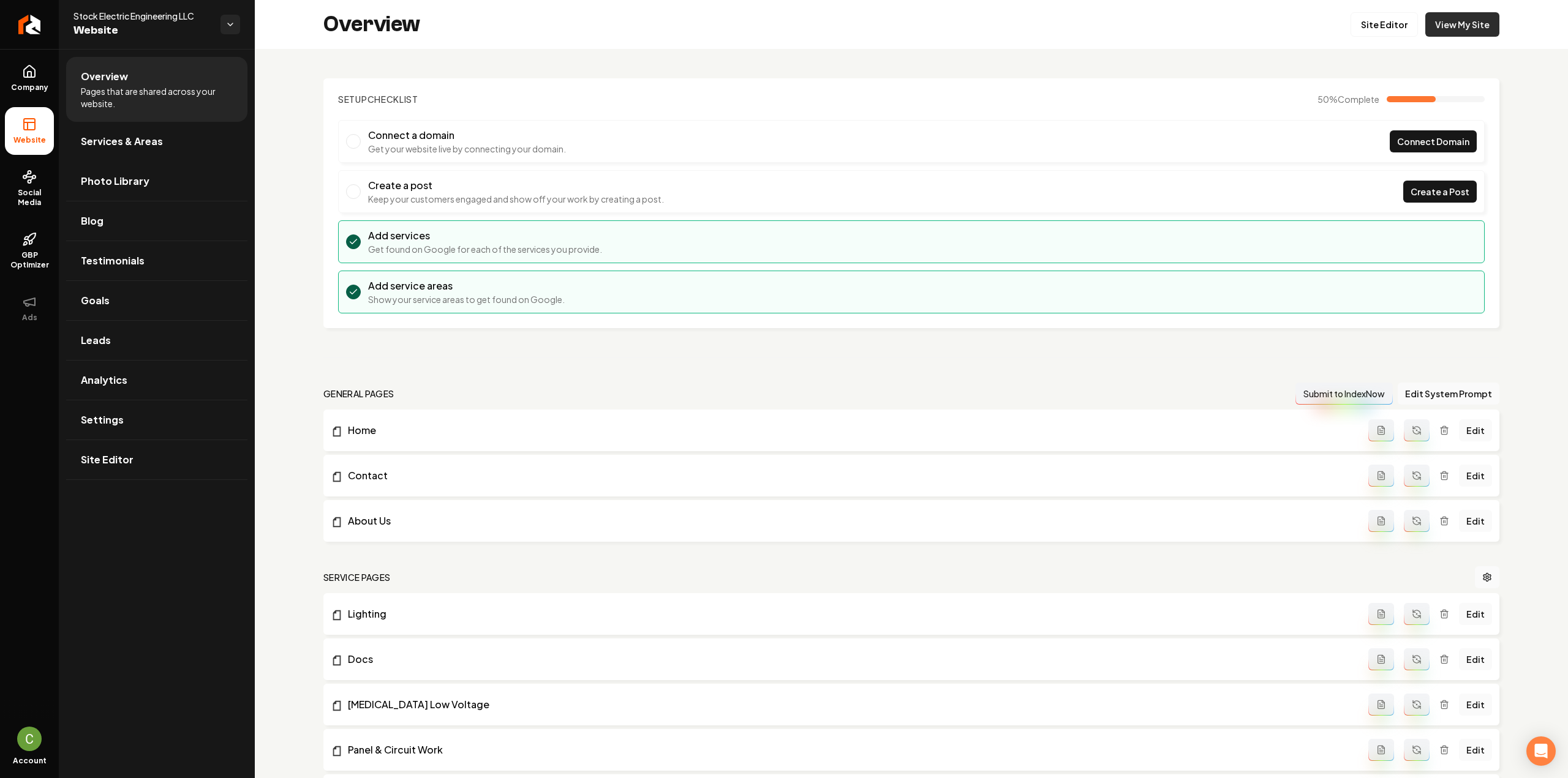
click at [1470, 19] on link "View My Site" at bounding box center [1462, 24] width 74 height 24
click at [118, 150] on link "Services & Areas" at bounding box center [156, 141] width 181 height 39
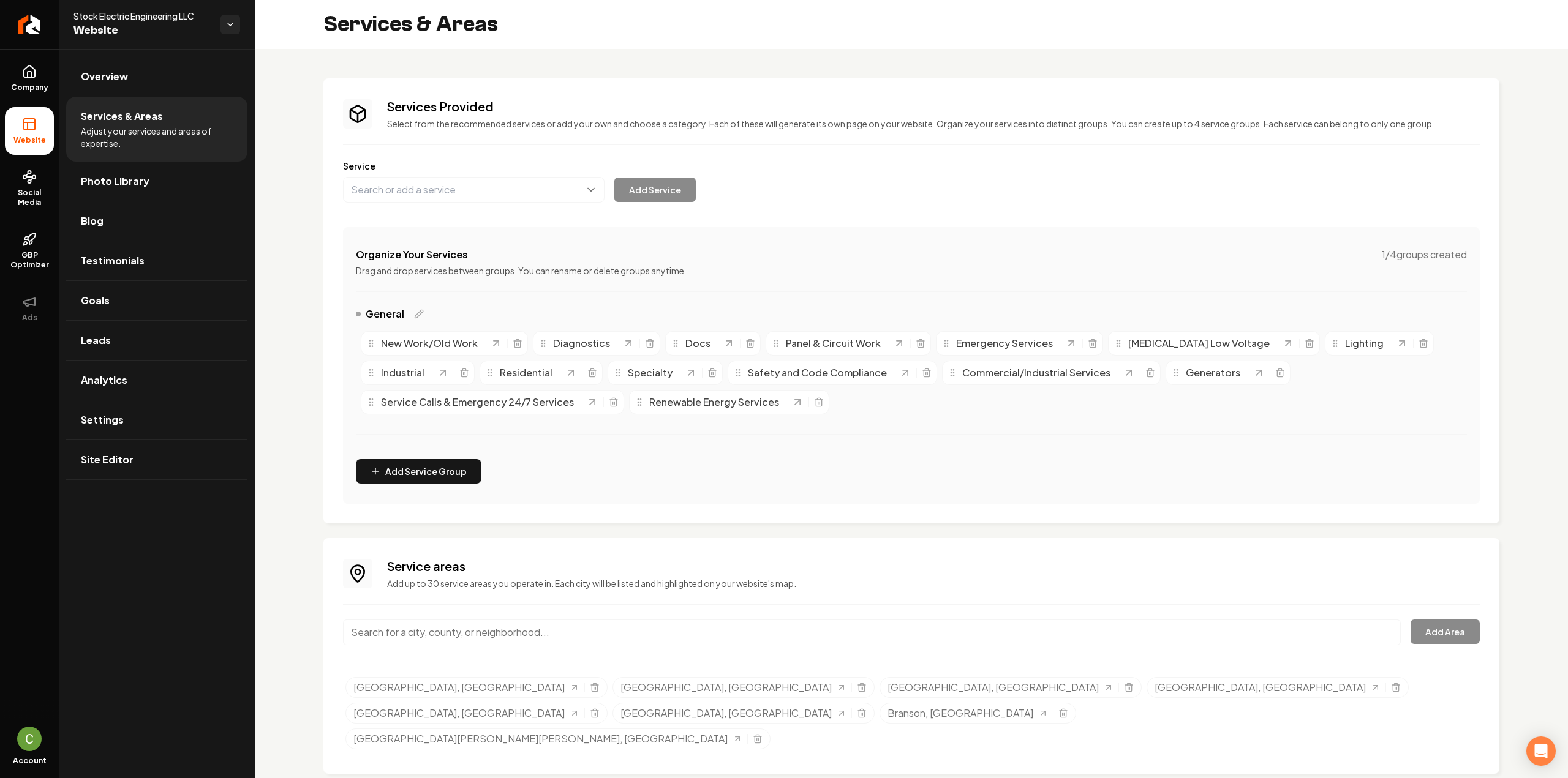
click at [569, 639] on input "Main content area" at bounding box center [872, 632] width 1058 height 26
paste input "Sedalia"
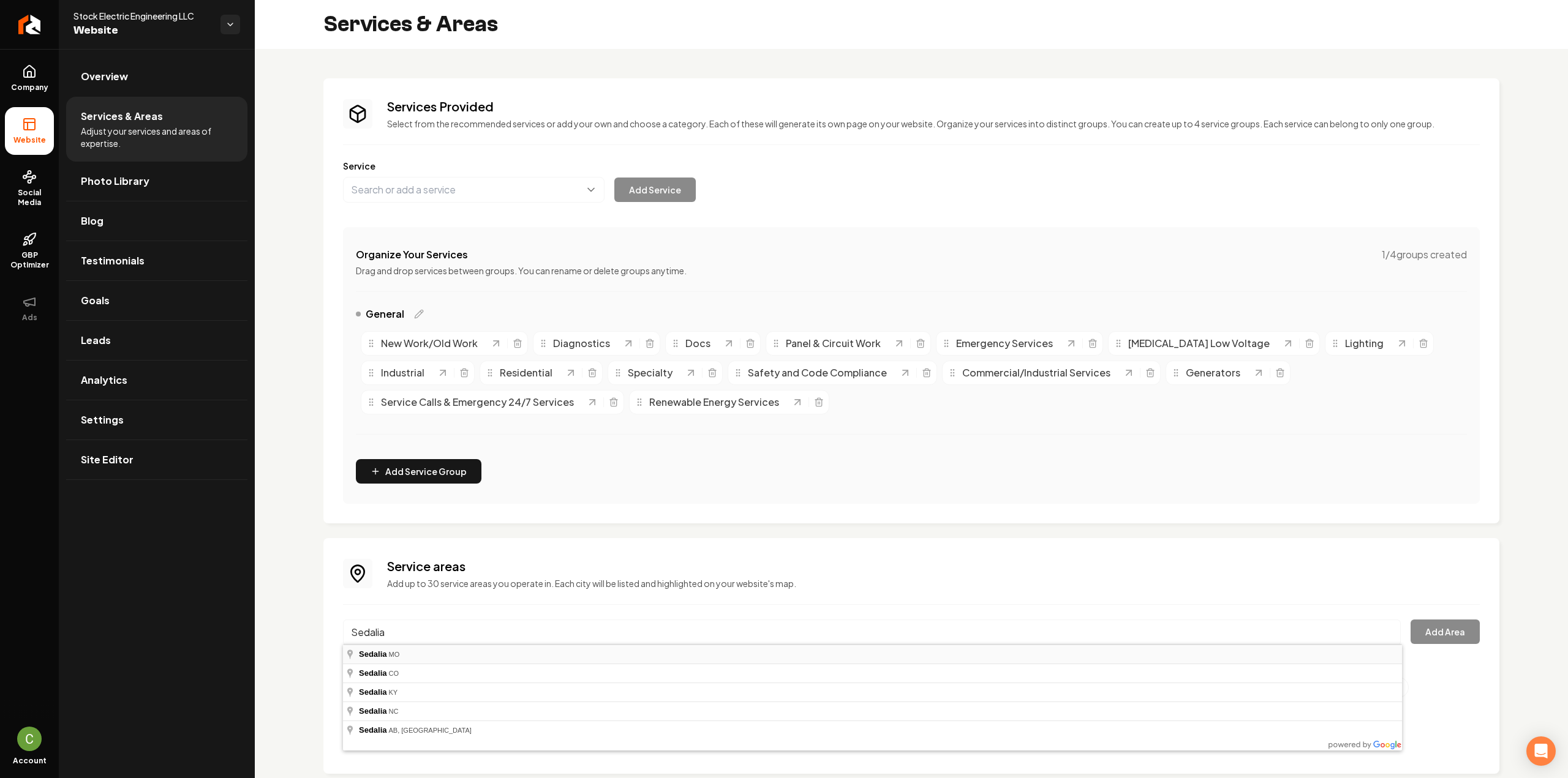
type input "Sedalia, MO"
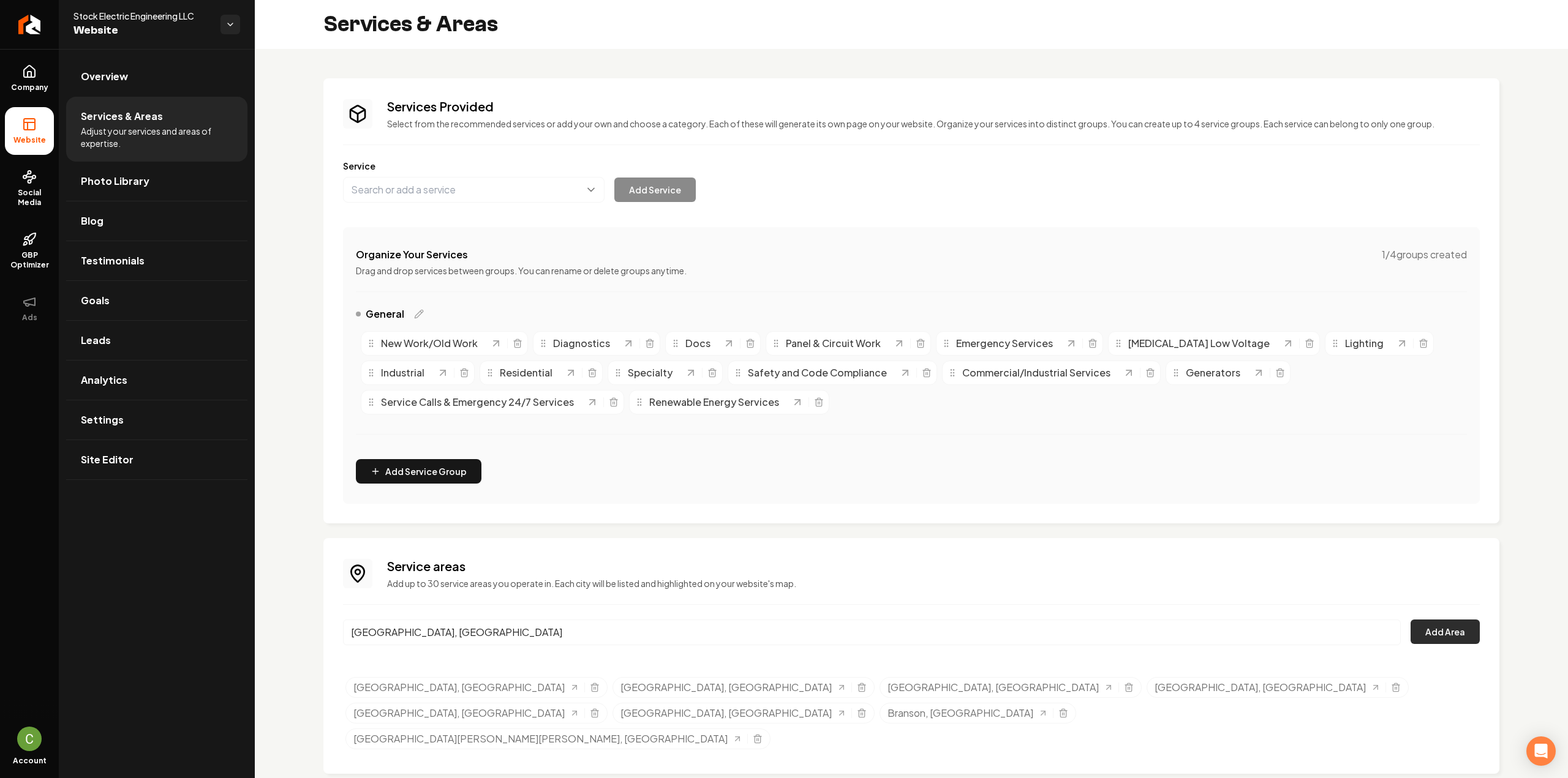
click at [1446, 640] on button "Add Area" at bounding box center [1445, 631] width 70 height 24
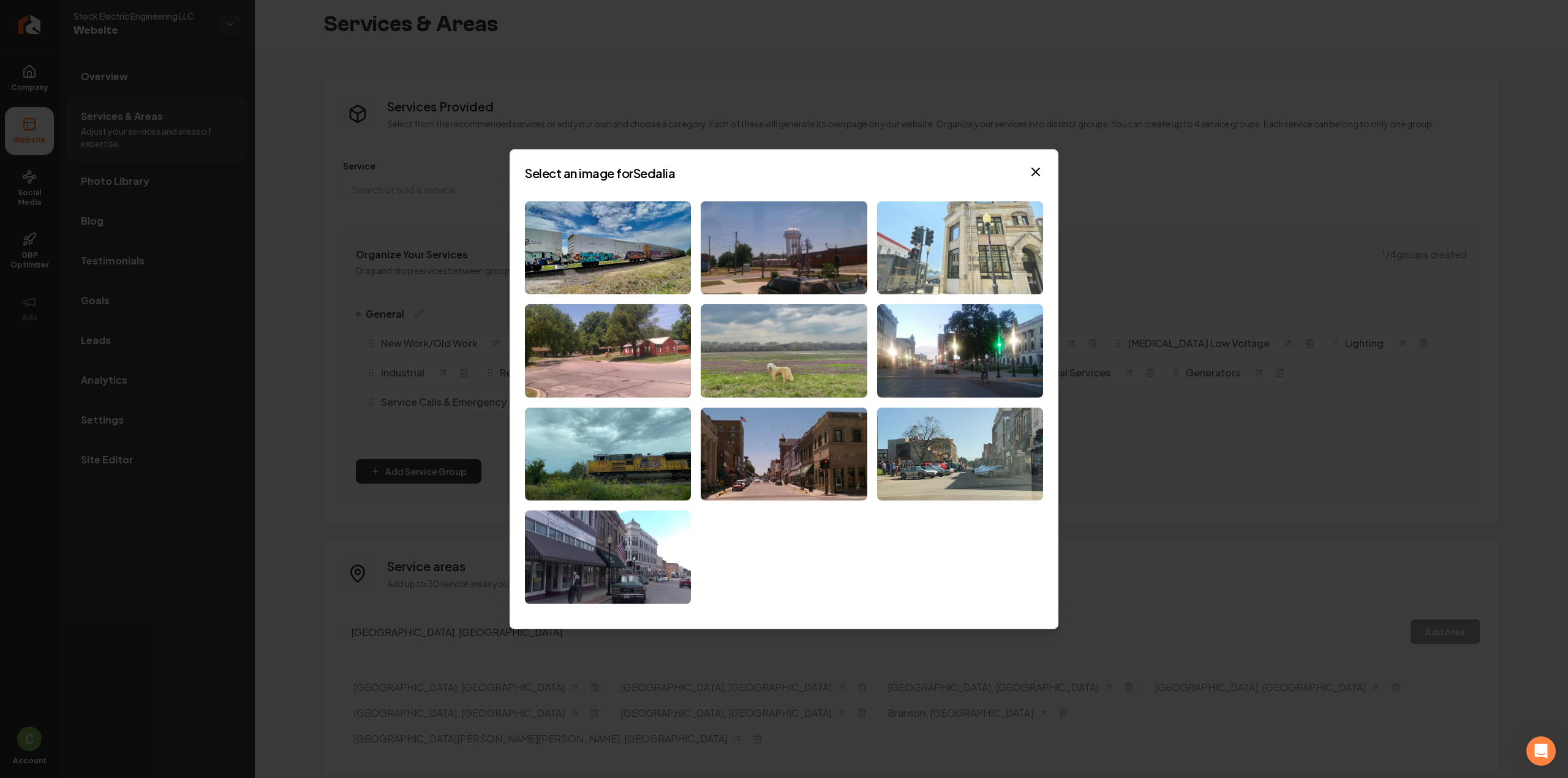
click at [1016, 264] on img at bounding box center [959, 248] width 166 height 94
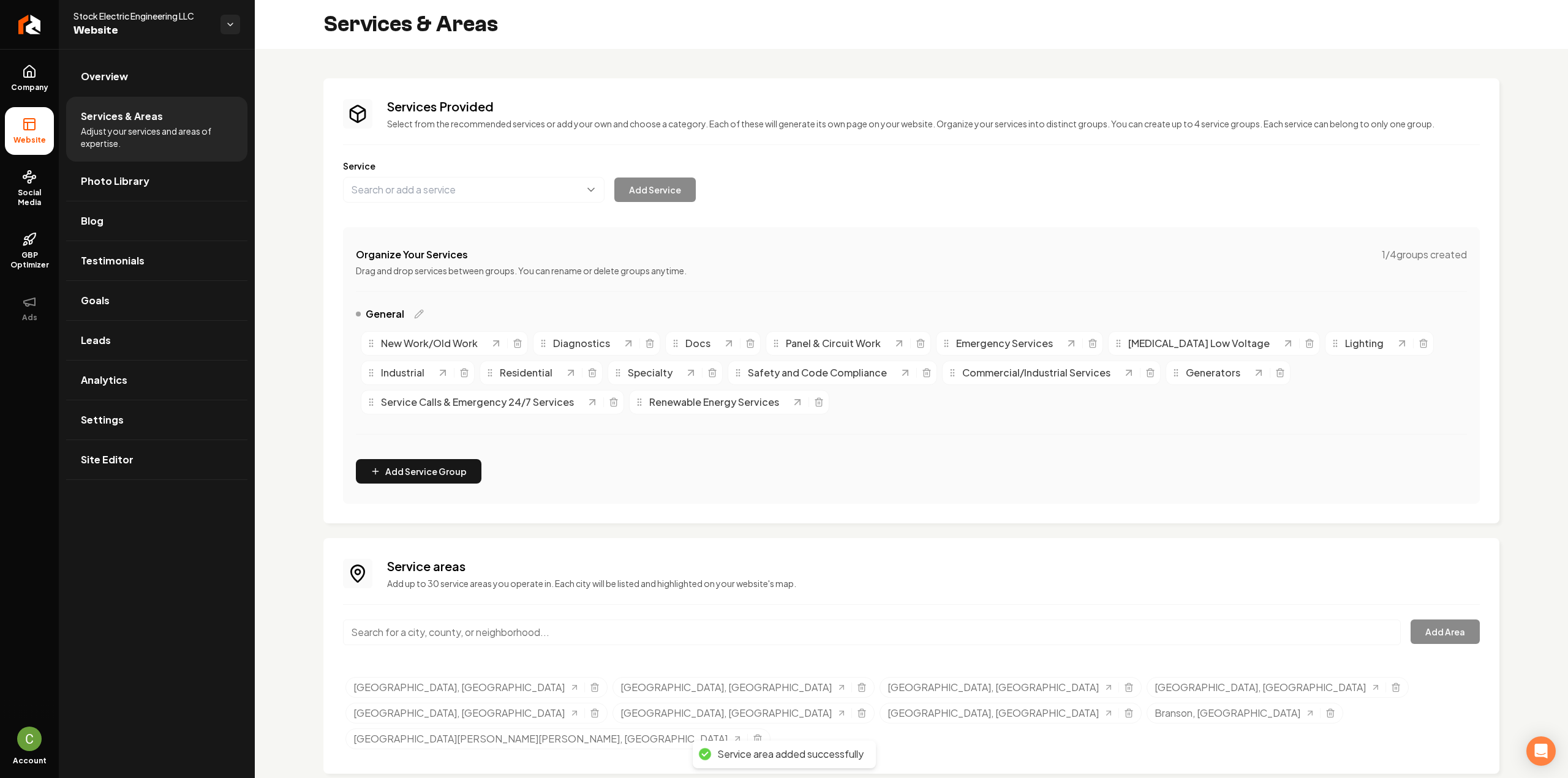
click at [439, 623] on input "Main content area" at bounding box center [872, 632] width 1058 height 26
paste input "Poplar Bluff"
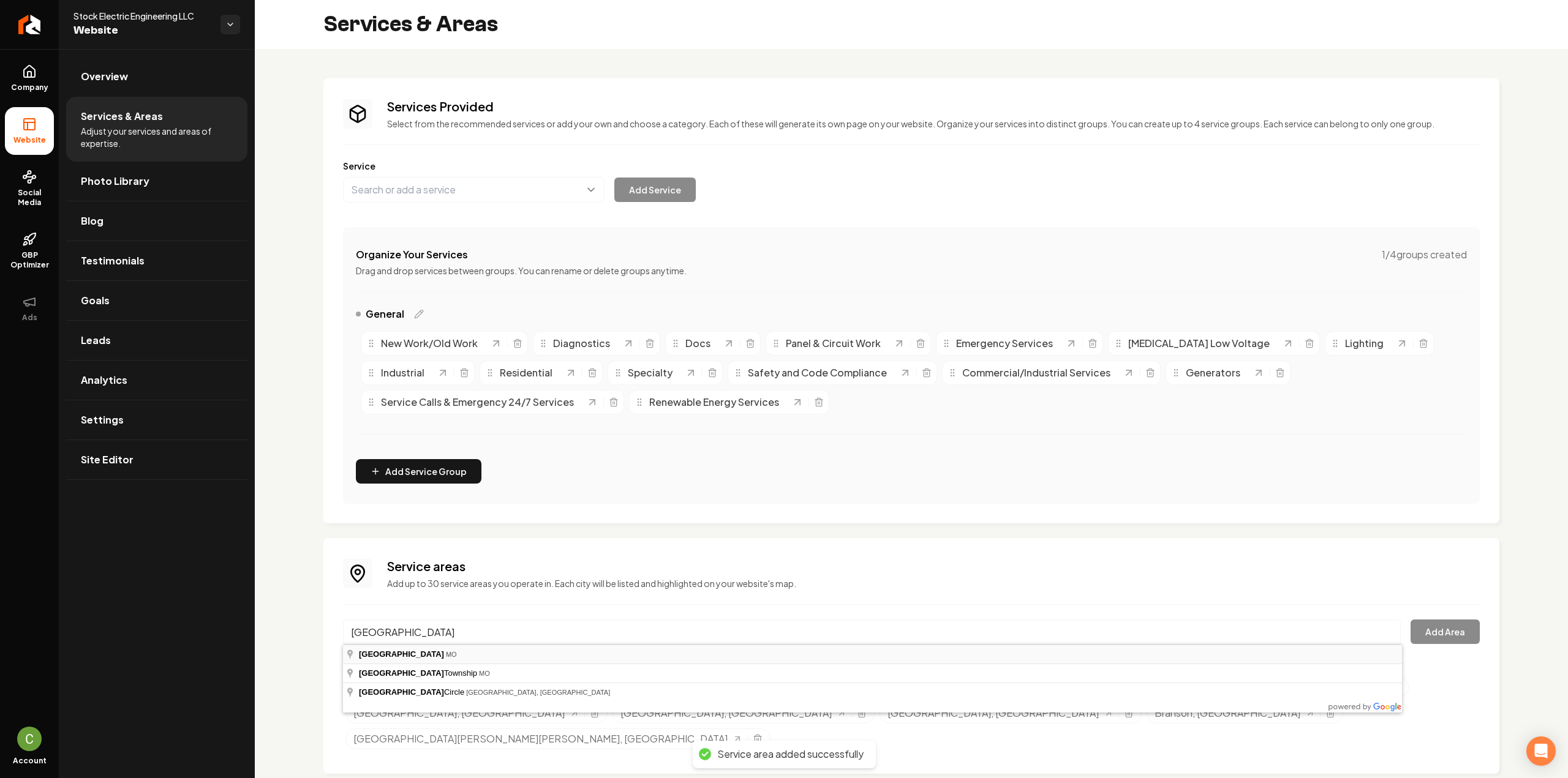
type input "Poplar Bluff, MO"
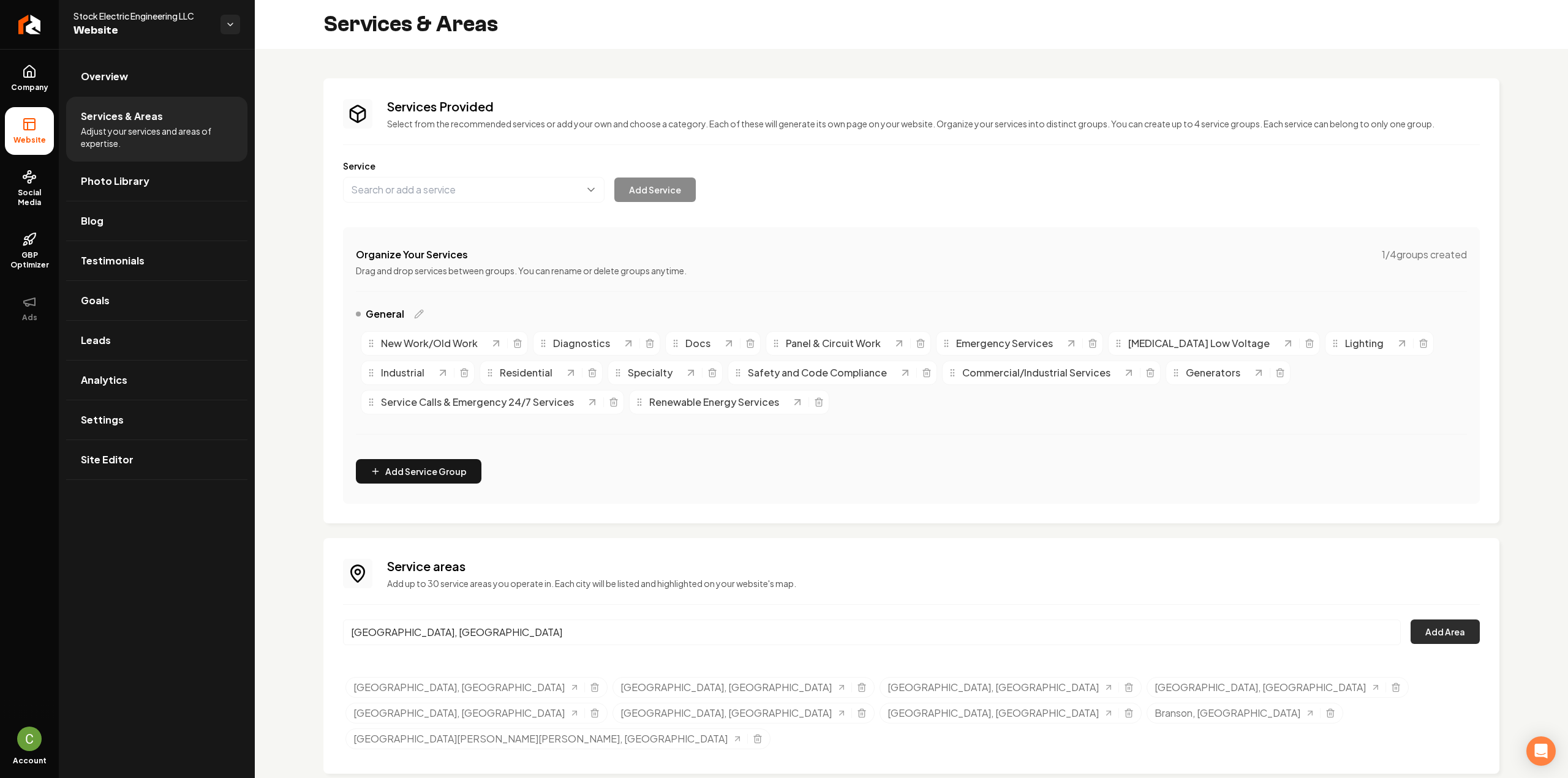
click at [1475, 624] on button "Add Area" at bounding box center [1445, 631] width 70 height 24
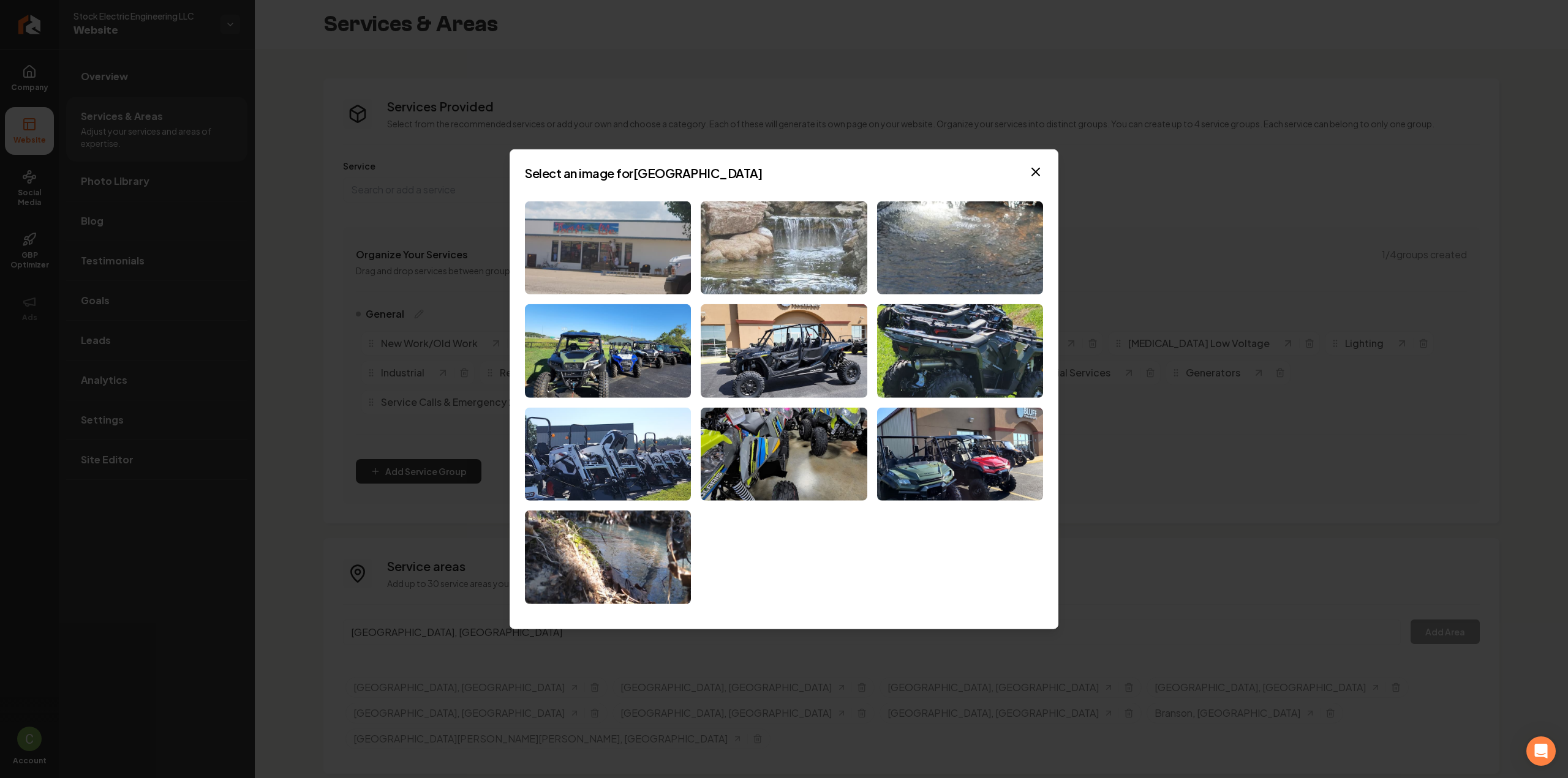
click at [794, 237] on img at bounding box center [783, 248] width 166 height 94
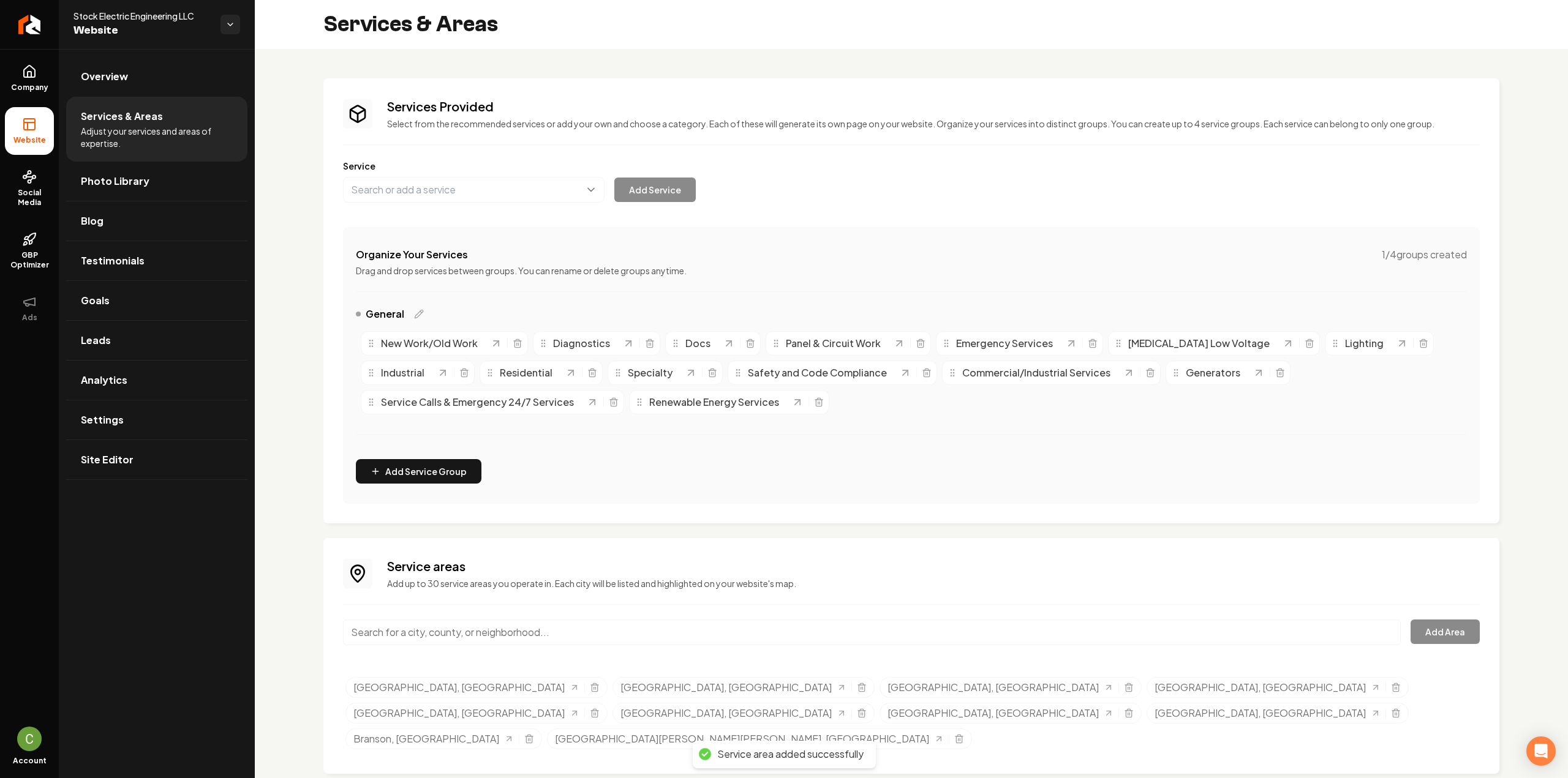
click at [479, 617] on div "Service areas Add up to 30 service areas you operate in. Each city will be list…" at bounding box center [911, 656] width 1137 height 197
click at [473, 631] on input "Main content area" at bounding box center [872, 632] width 1058 height 26
paste input "Rolla"
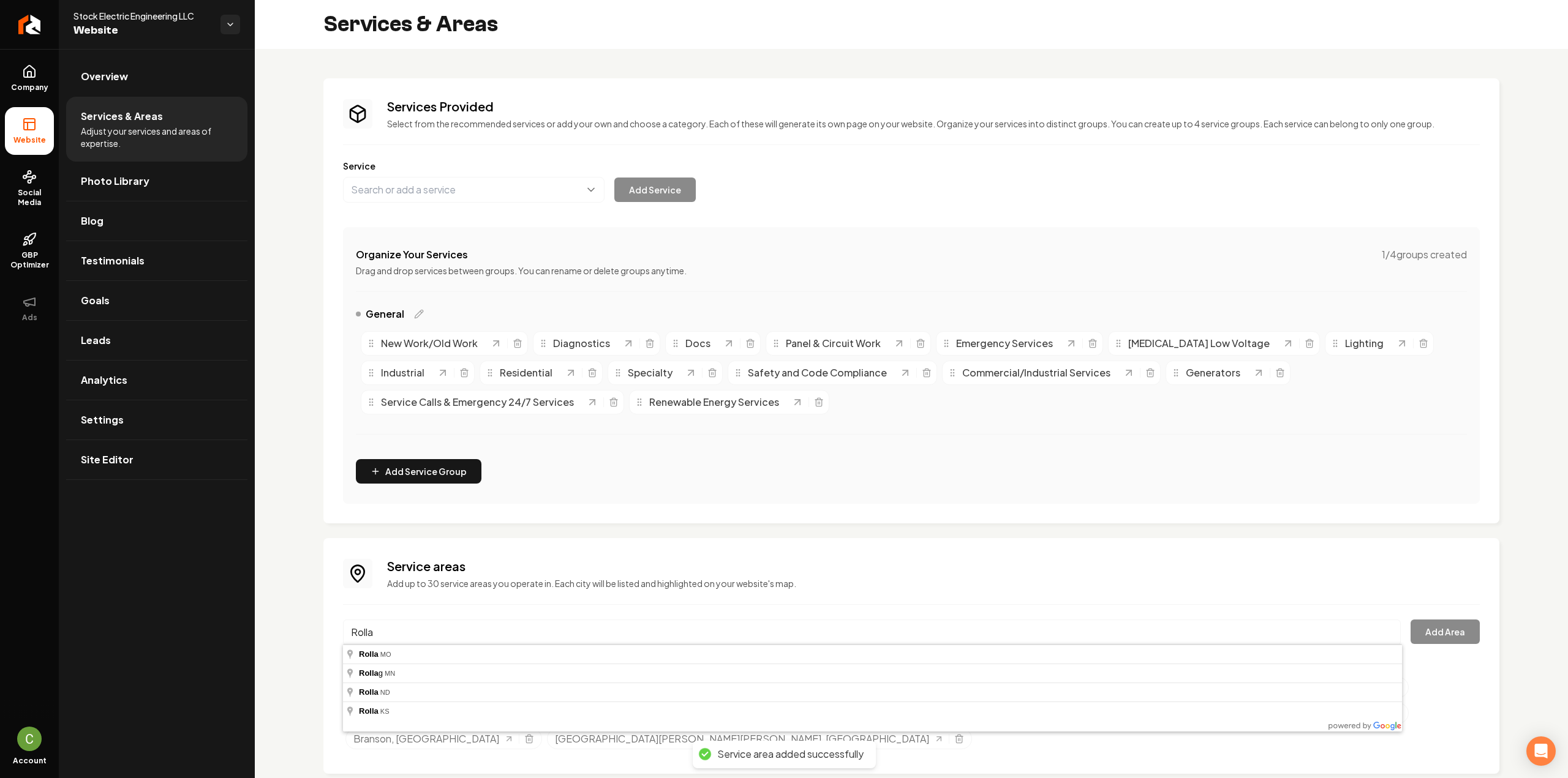
type input "Rolla, MO"
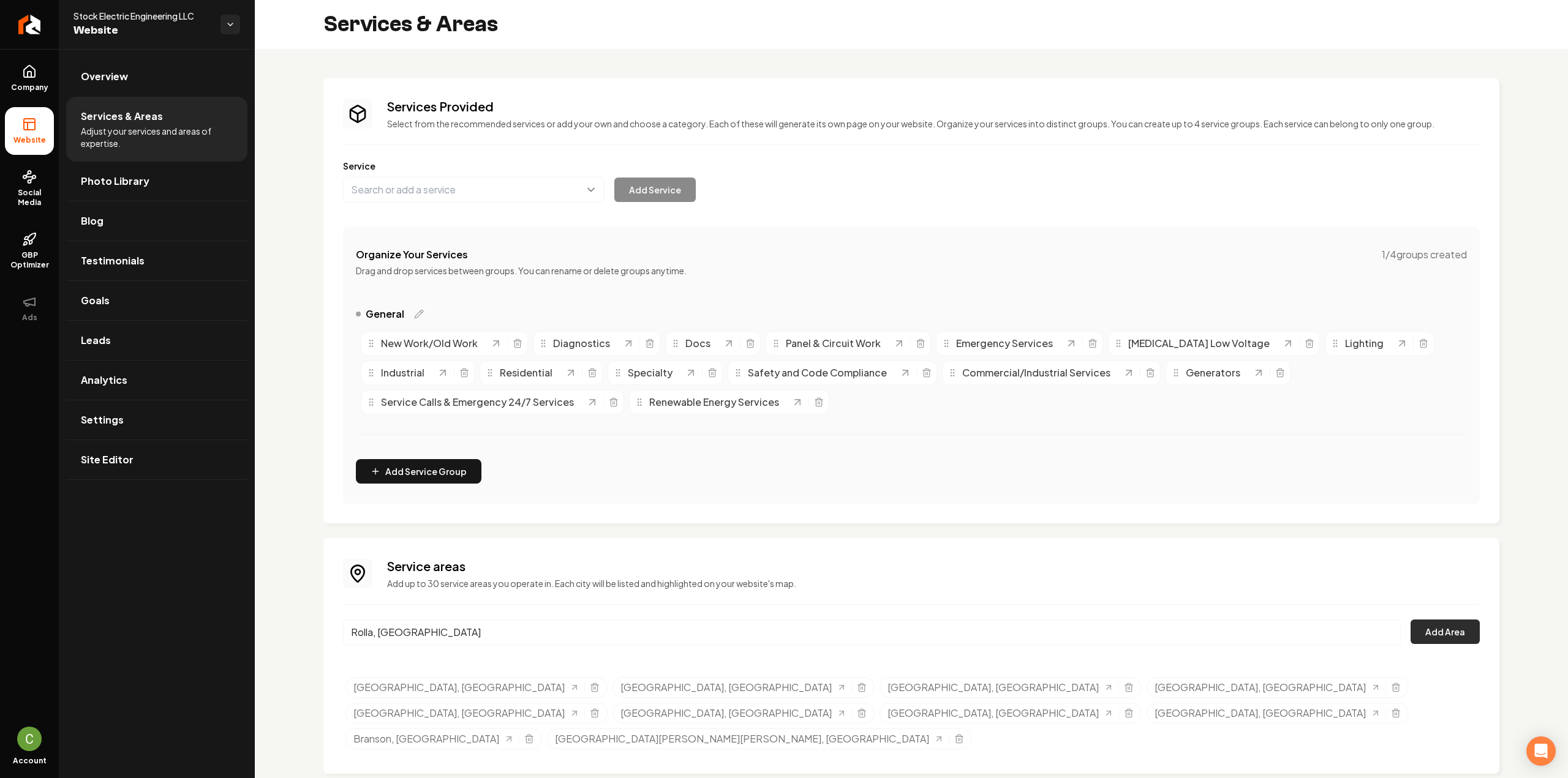
click at [1471, 639] on button "Add Area" at bounding box center [1445, 631] width 70 height 24
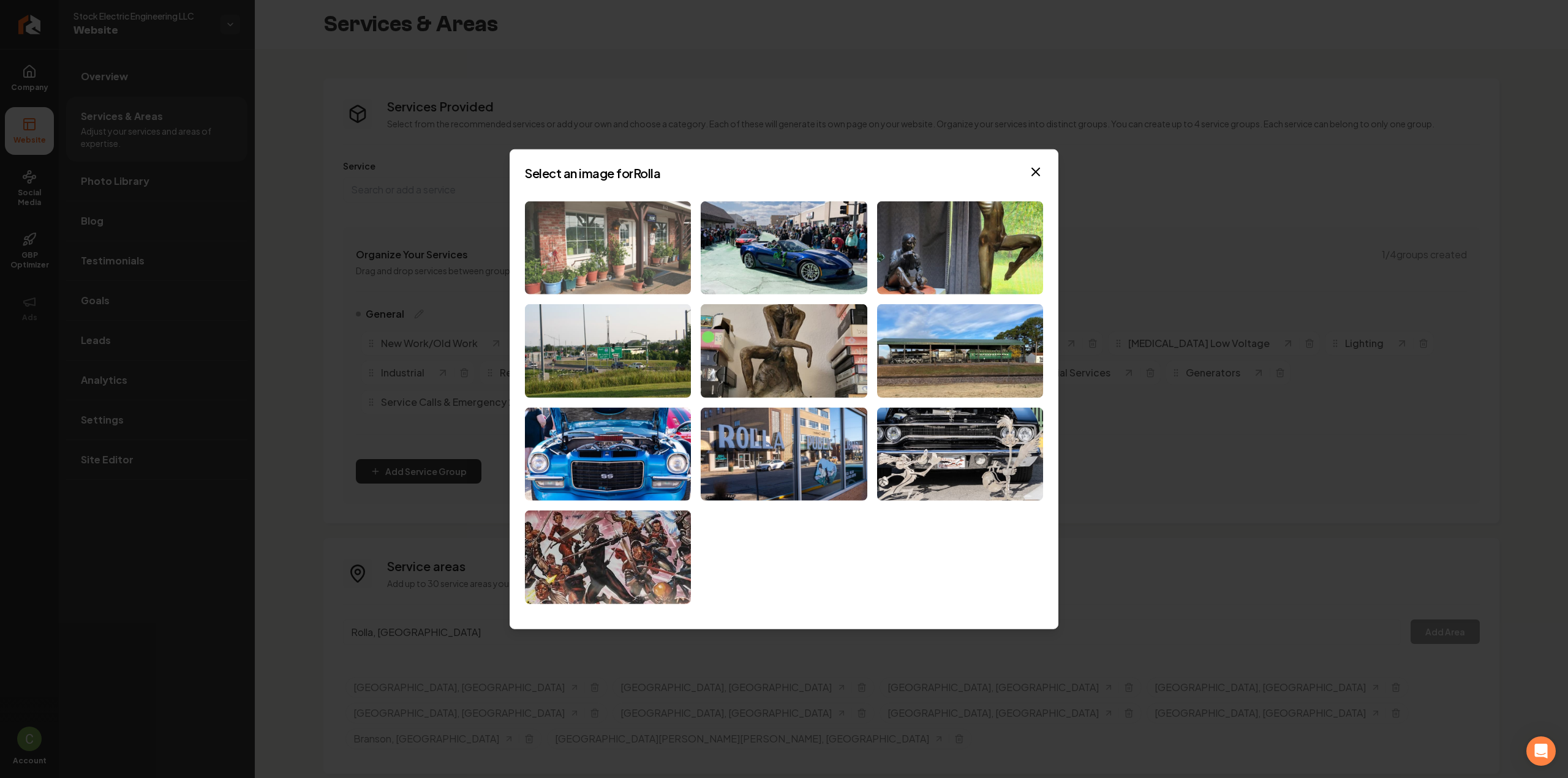
click at [610, 249] on img at bounding box center [608, 248] width 166 height 94
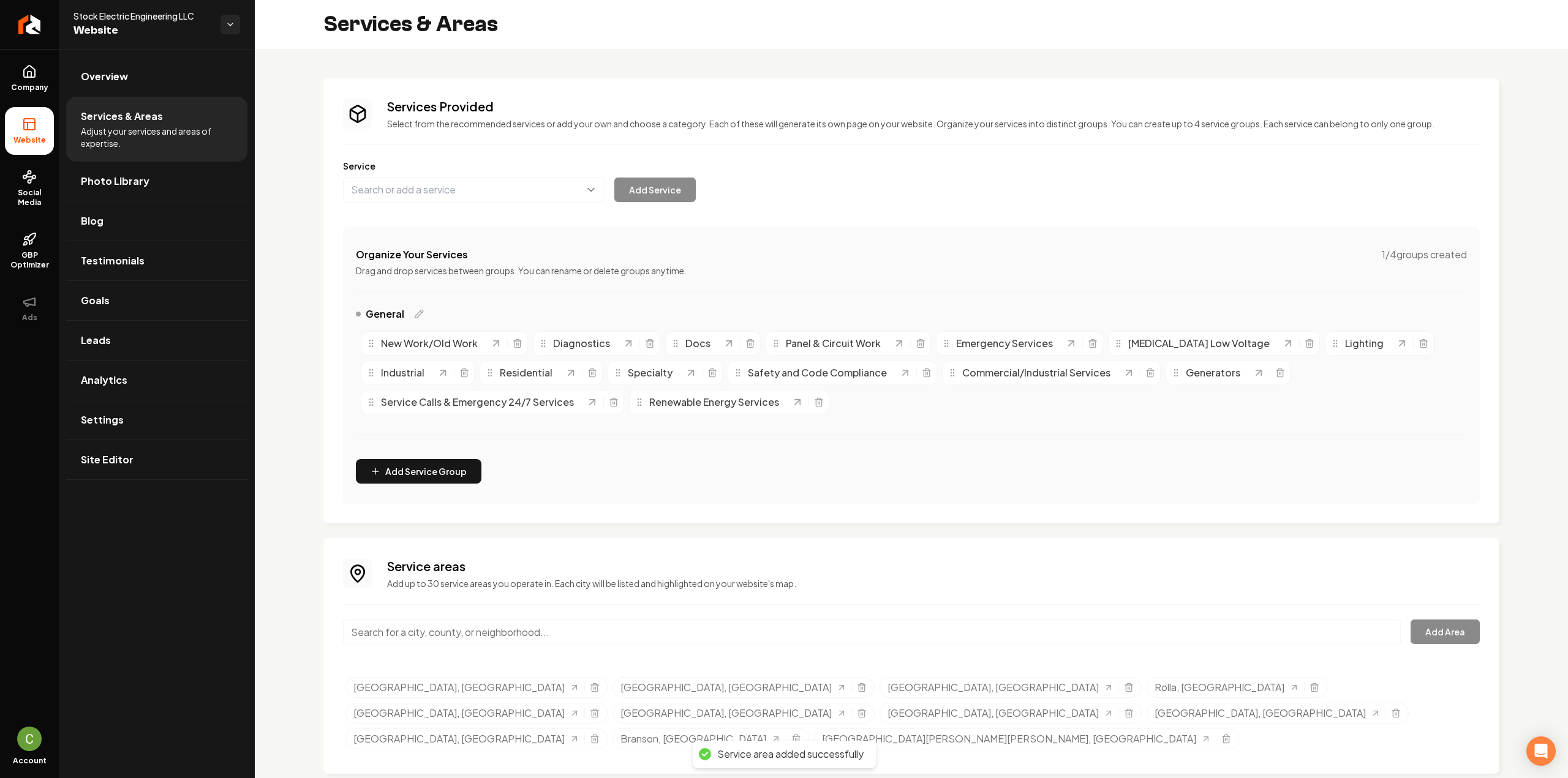
click at [443, 628] on input "Main content area" at bounding box center [872, 632] width 1058 height 26
paste input "Mexico"
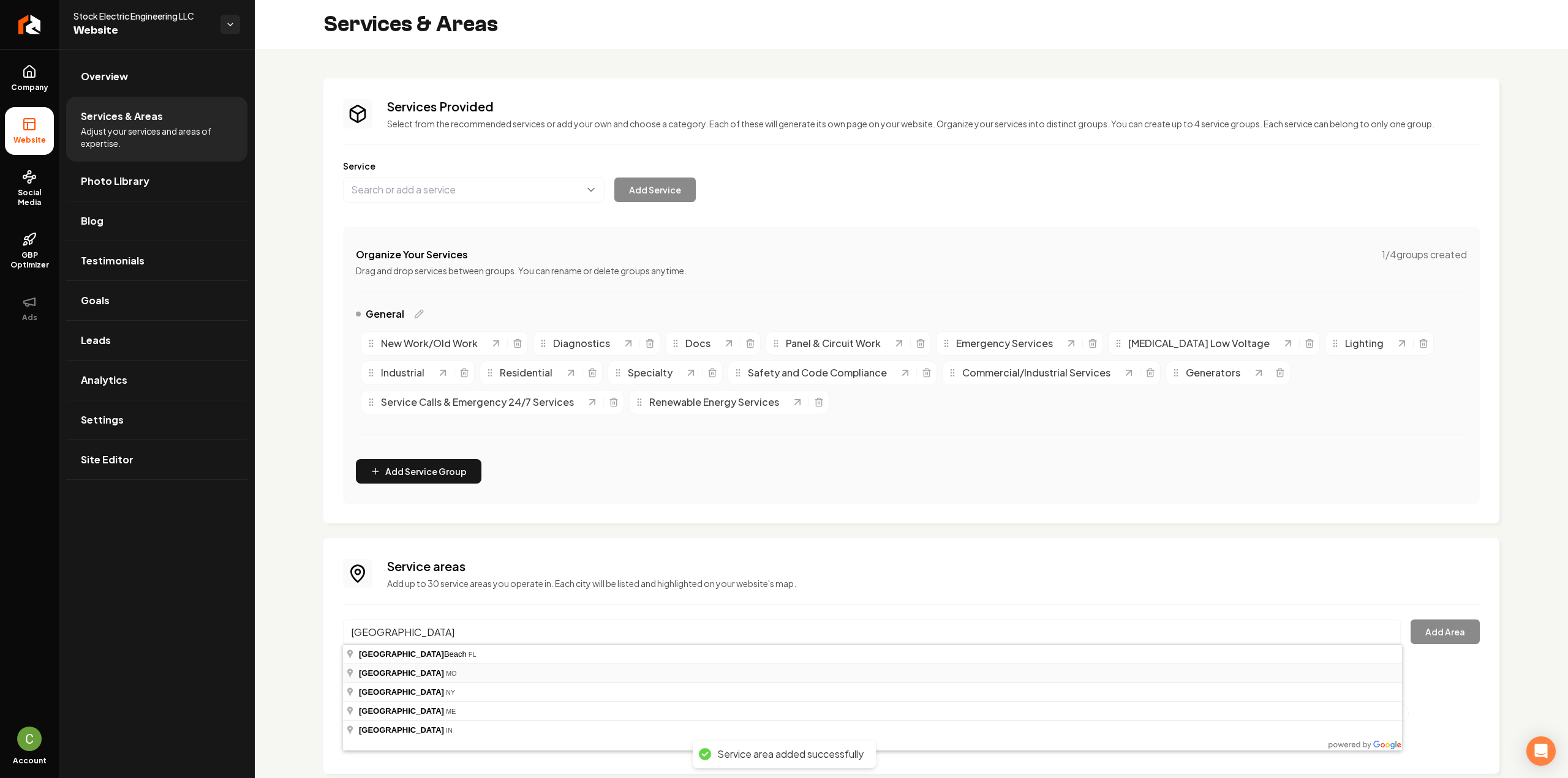
type input "Mexico, MO"
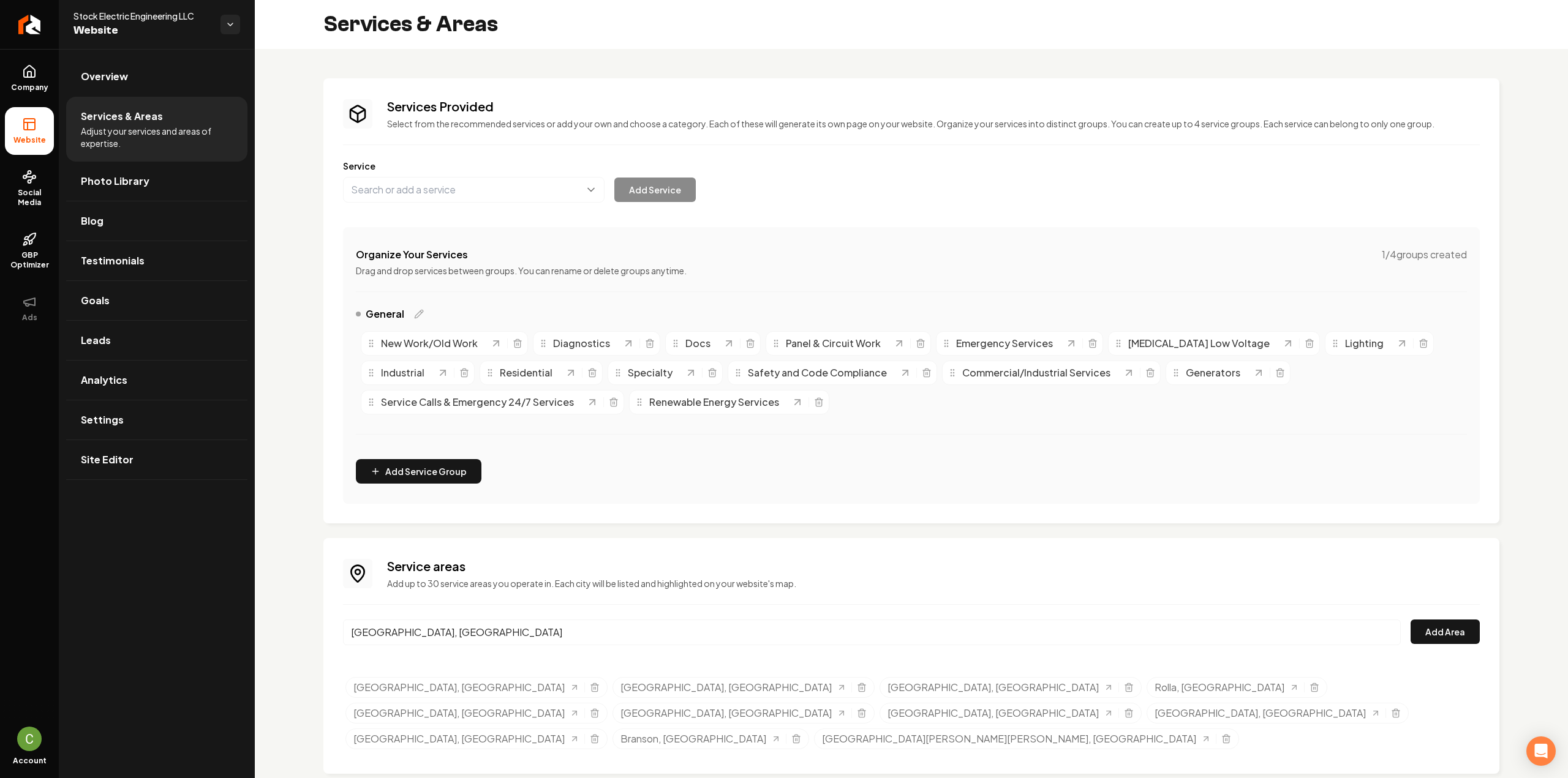
click at [1482, 631] on div "Service areas Add up to 30 service areas you operate in. Each city will be list…" at bounding box center [911, 656] width 1176 height 236
click at [1477, 632] on button "Add Area" at bounding box center [1445, 631] width 70 height 24
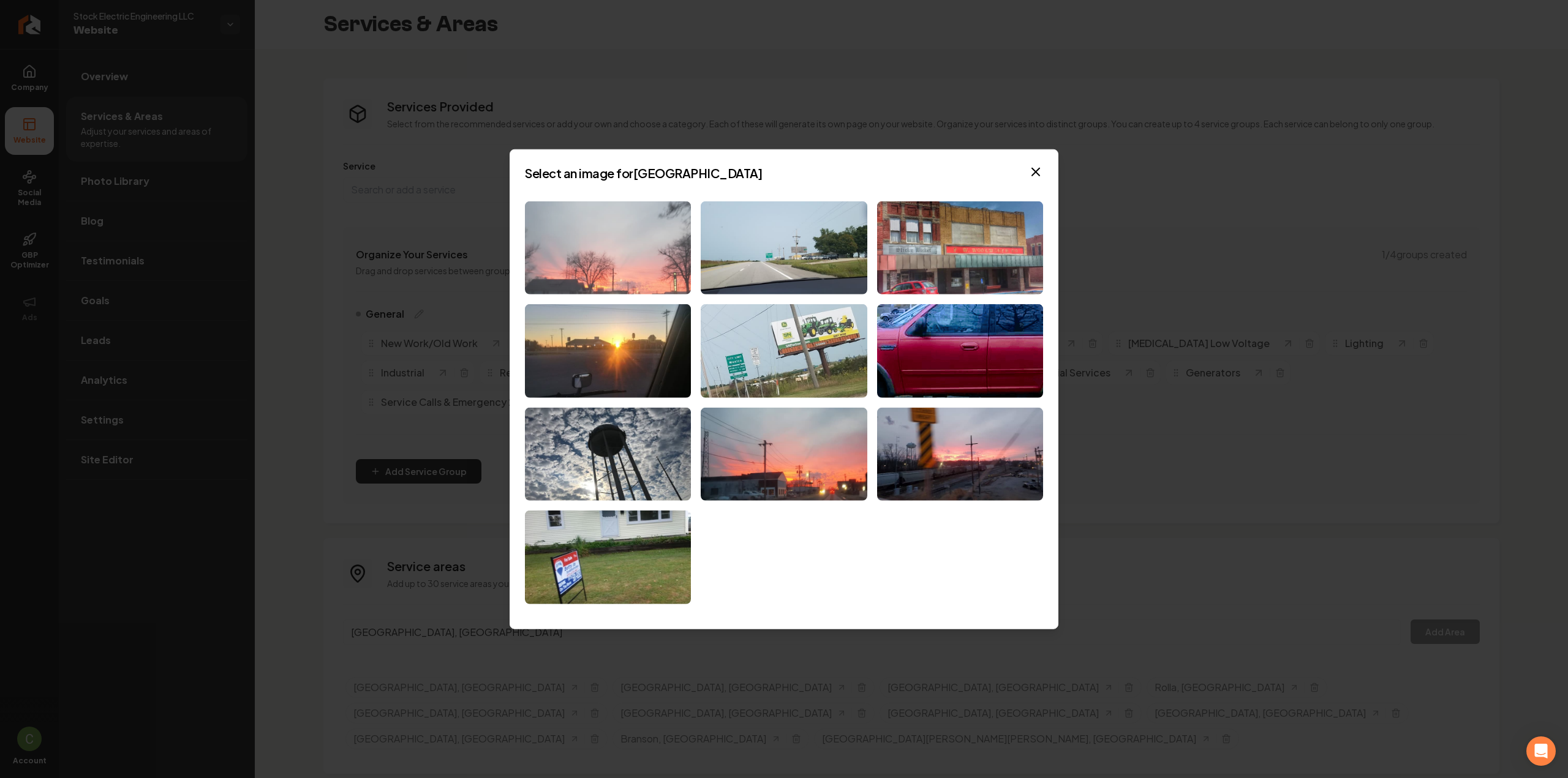
click at [649, 248] on img at bounding box center [608, 248] width 166 height 94
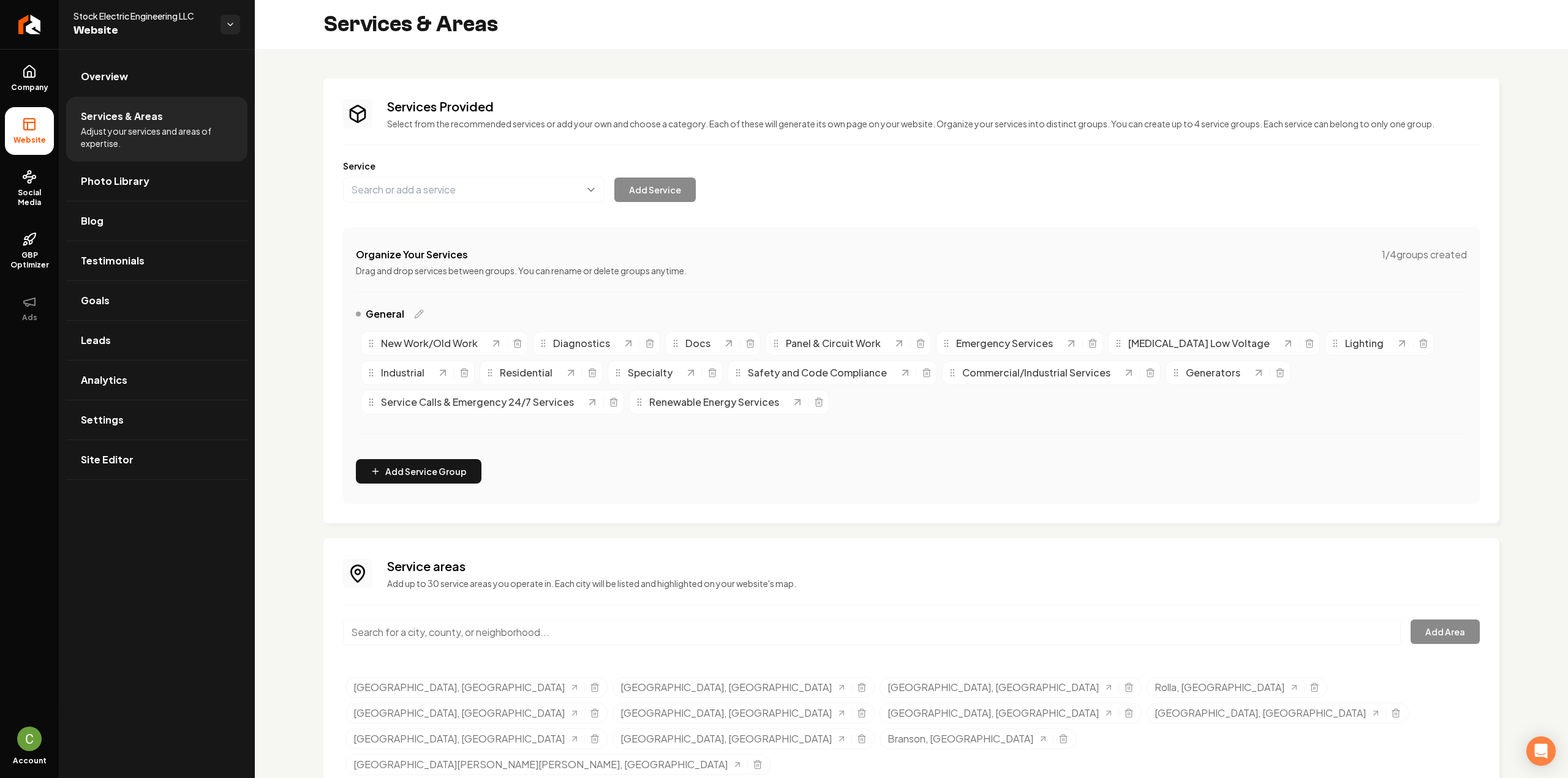
click at [468, 630] on input "Main content area" at bounding box center [872, 632] width 1058 height 26
paste input "Lebanon"
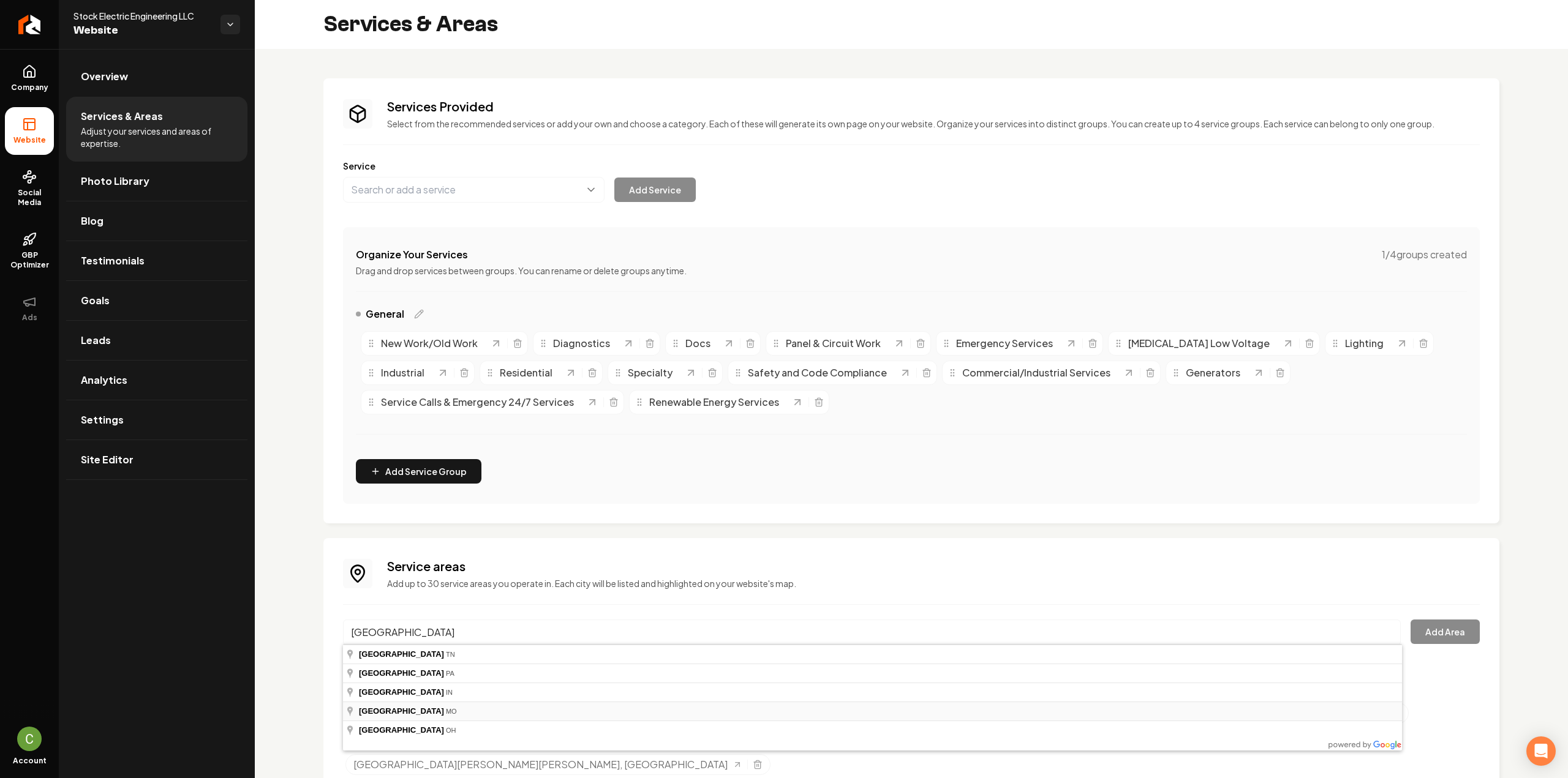
type input "Lebanon, MO"
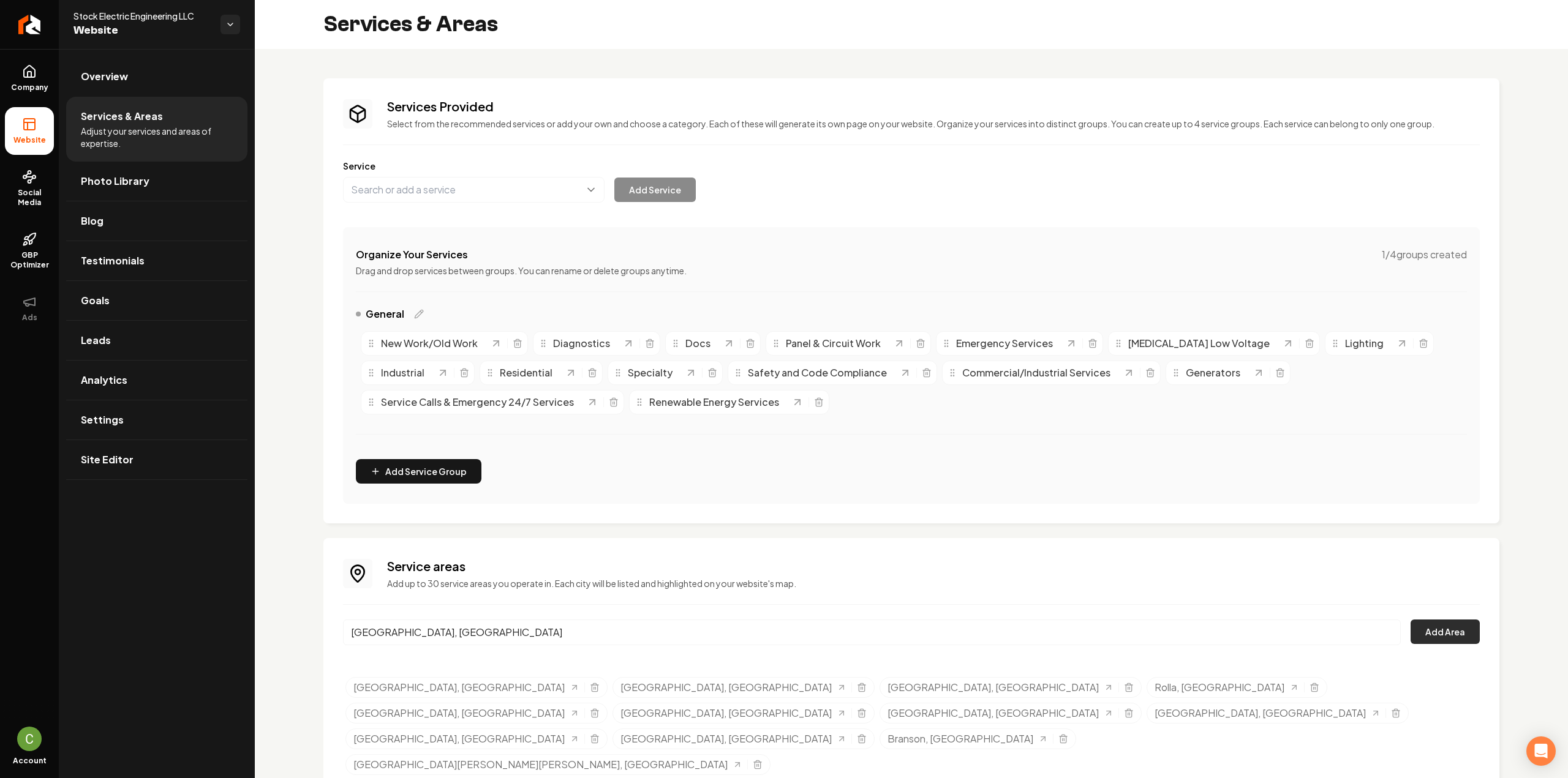
click at [1453, 632] on button "Add Area" at bounding box center [1445, 631] width 70 height 24
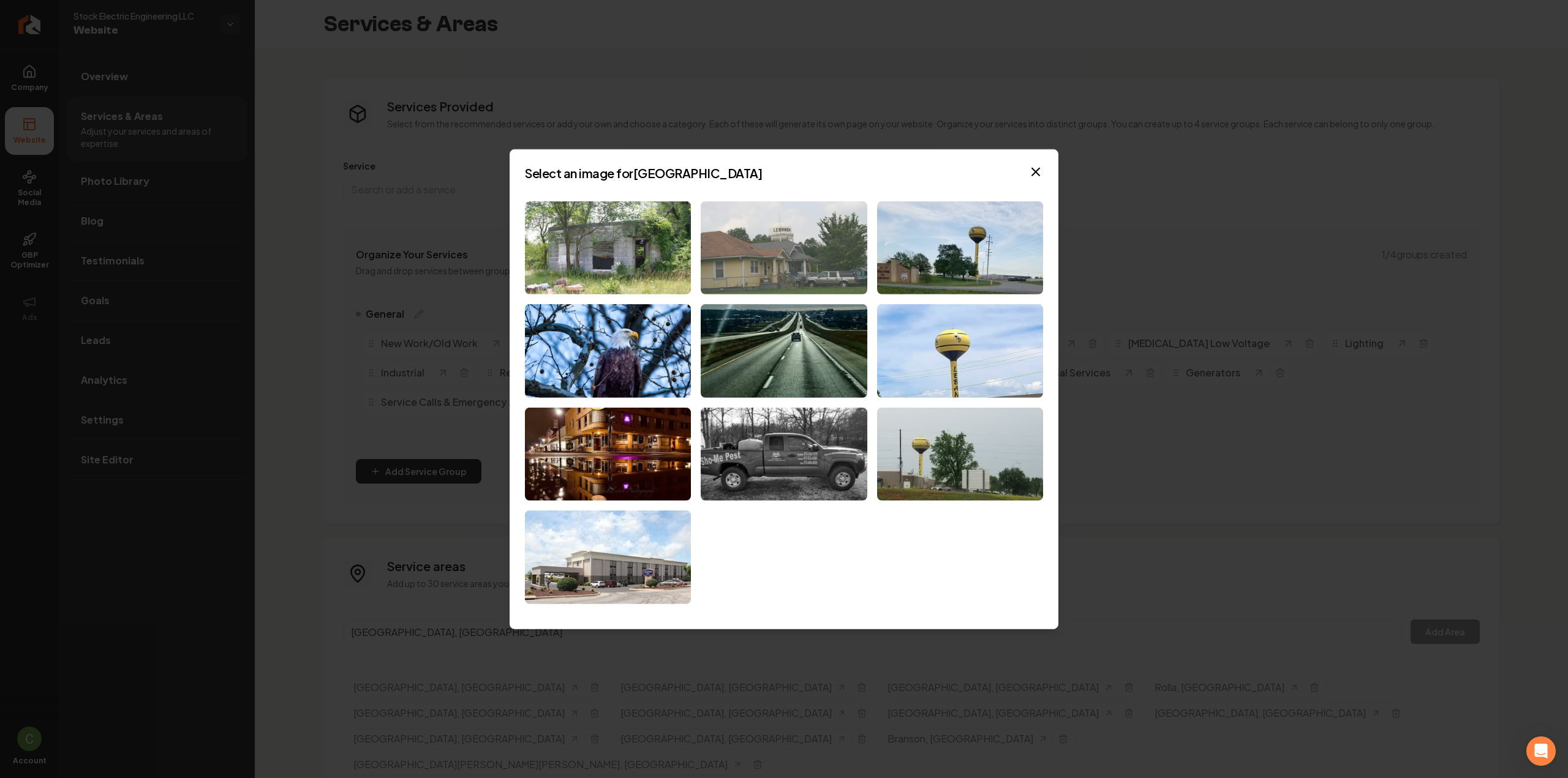
click at [758, 257] on img at bounding box center [783, 248] width 166 height 94
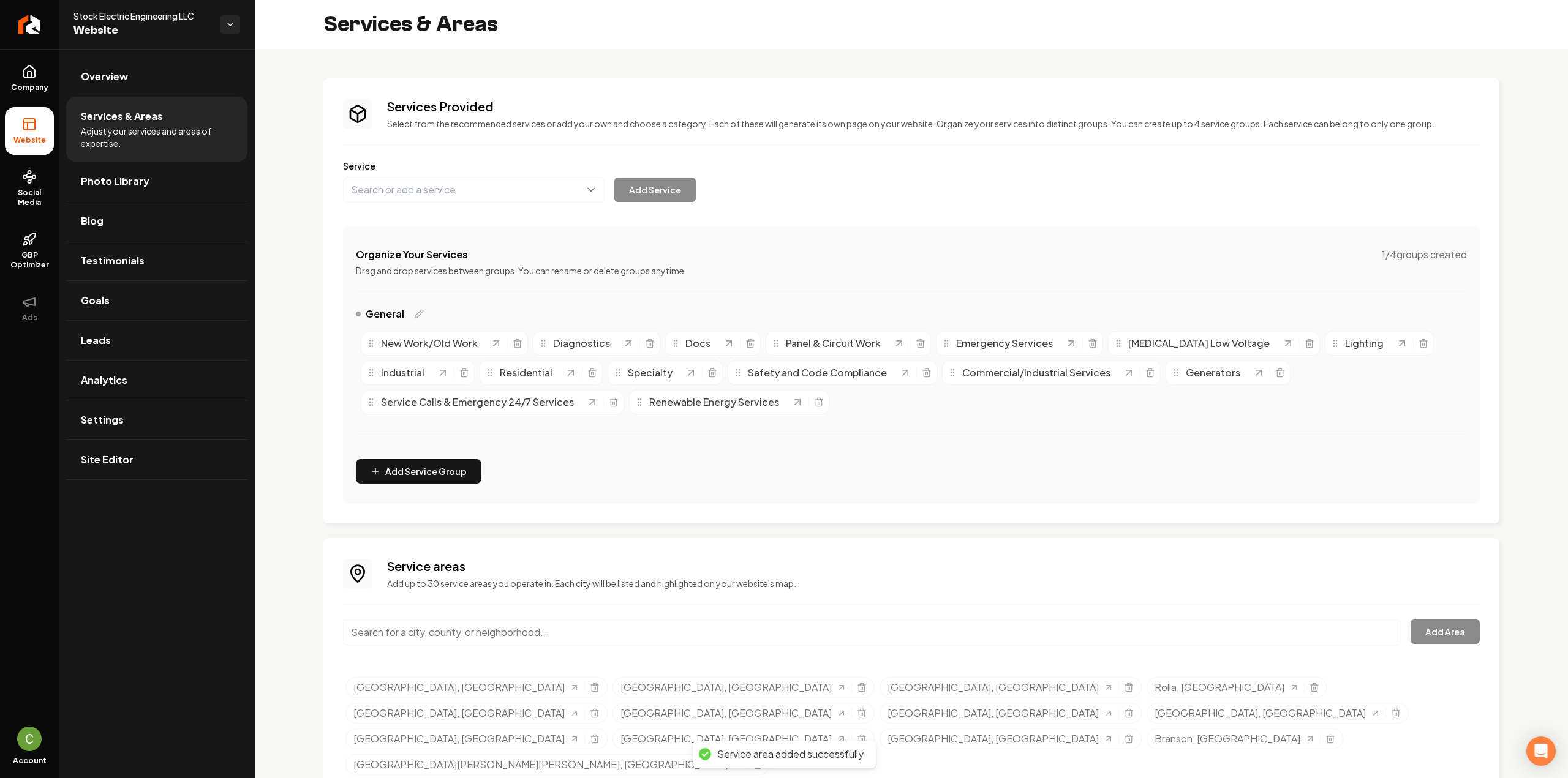
click at [464, 632] on input "Main content area" at bounding box center [872, 632] width 1058 height 26
paste input "Sikeston"
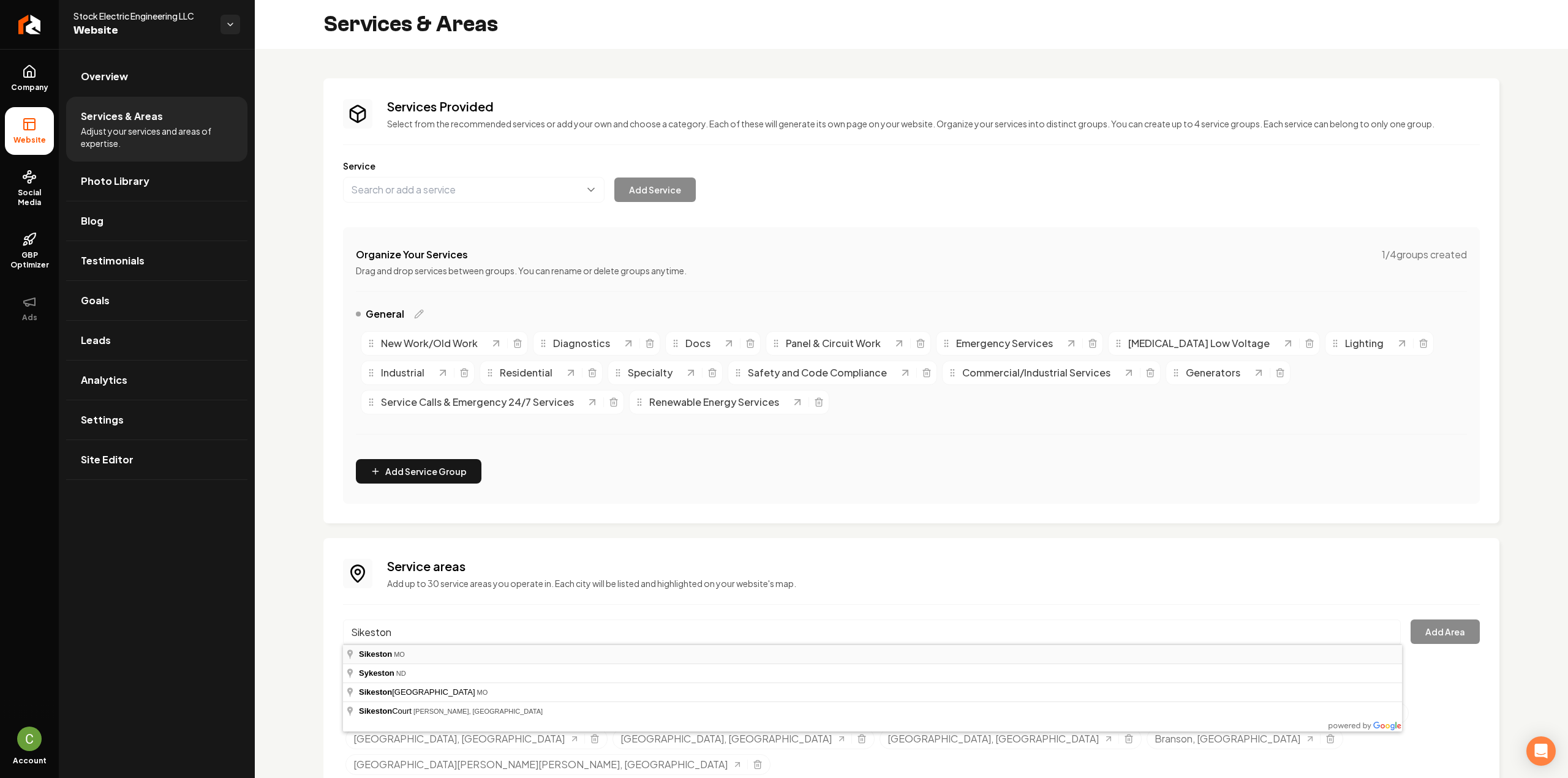
type input "Sikeston, MO"
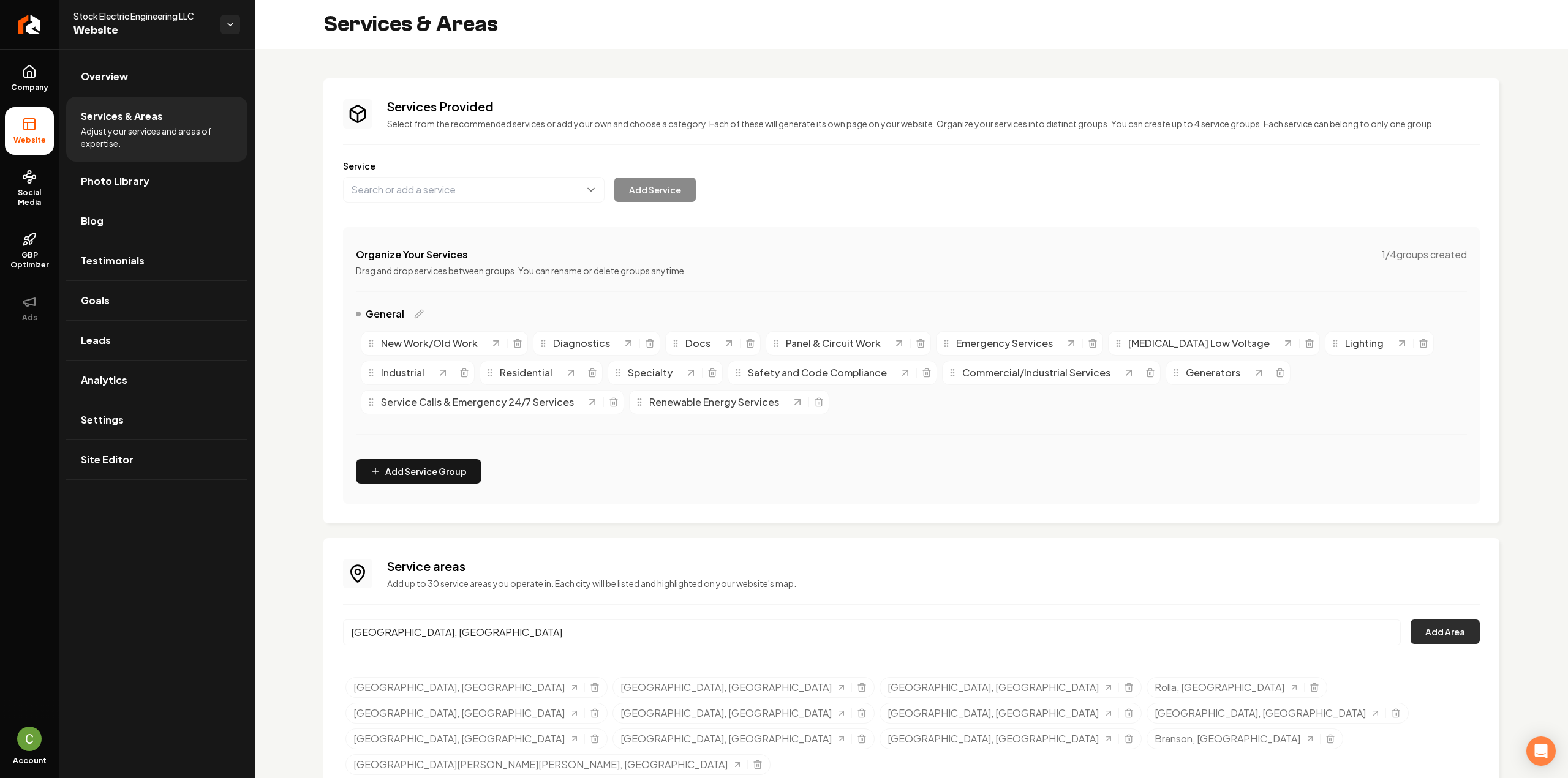
click at [1466, 631] on button "Add Area" at bounding box center [1445, 631] width 70 height 24
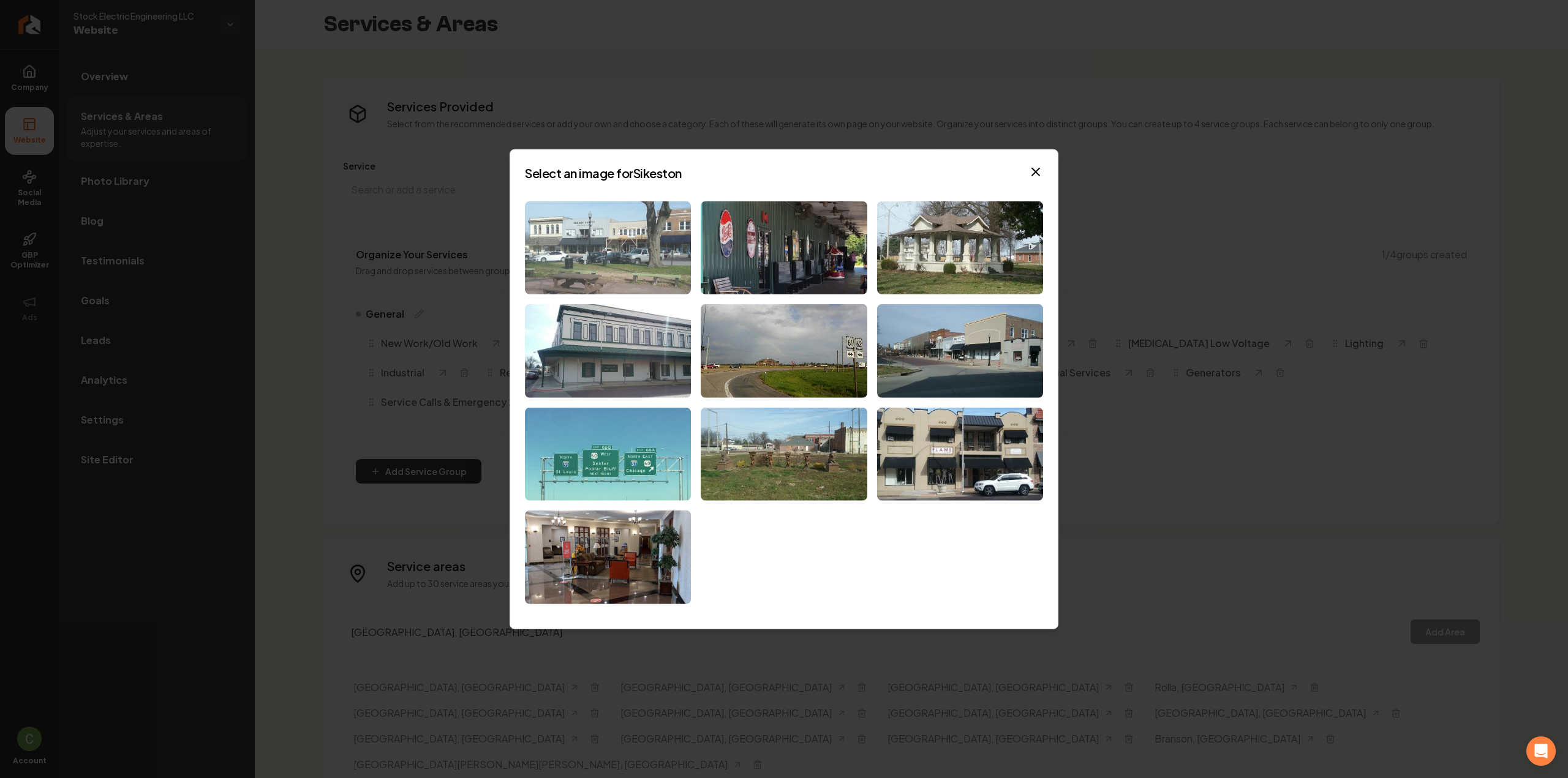
click at [634, 243] on img at bounding box center [608, 248] width 166 height 94
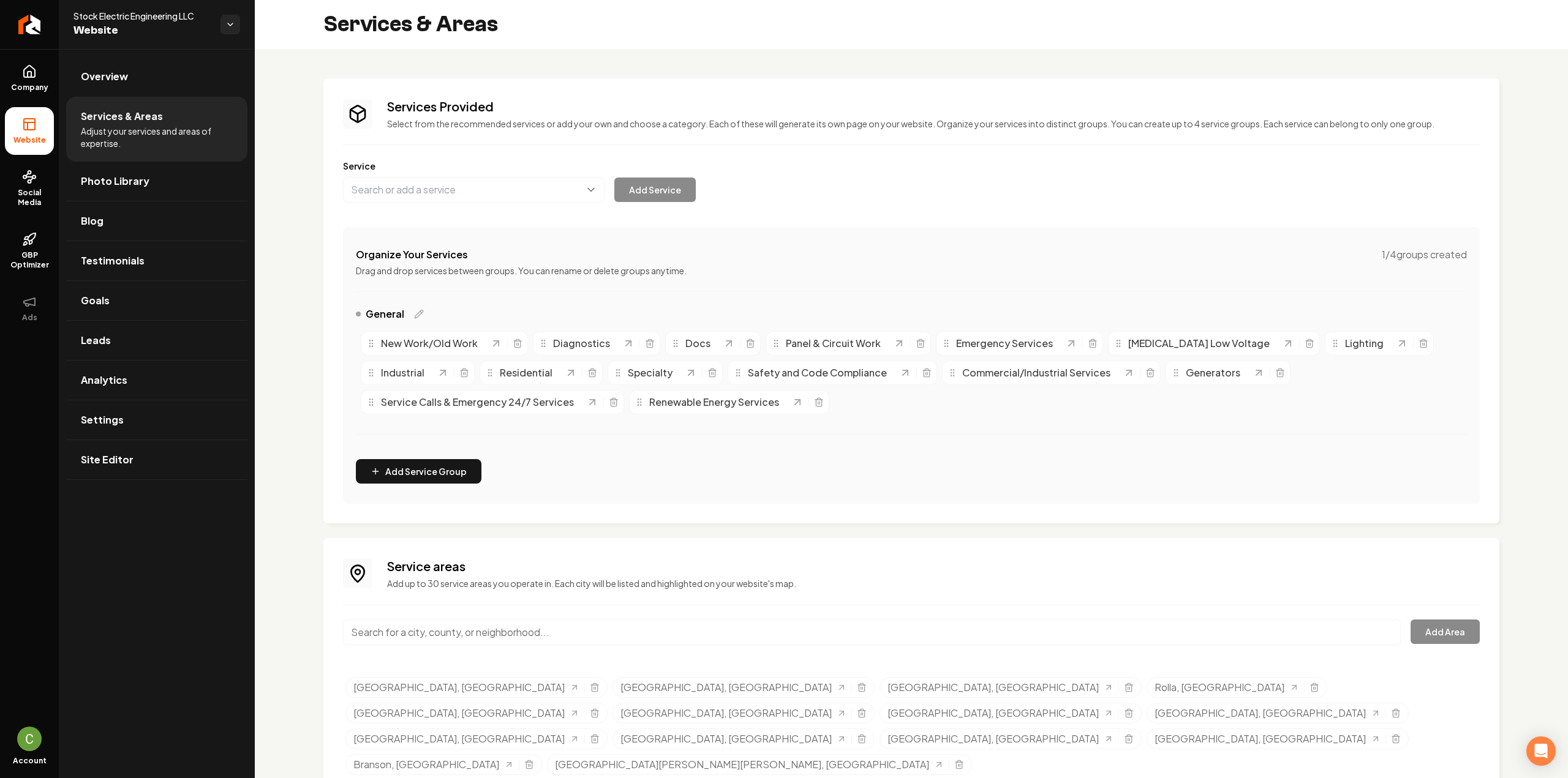
click at [464, 640] on input "Main content area" at bounding box center [872, 632] width 1058 height 26
paste input "Sikeston"
click at [1457, 642] on button "Add Area" at bounding box center [1445, 631] width 70 height 24
click at [455, 641] on input "Sikeston, MO" at bounding box center [872, 632] width 1058 height 26
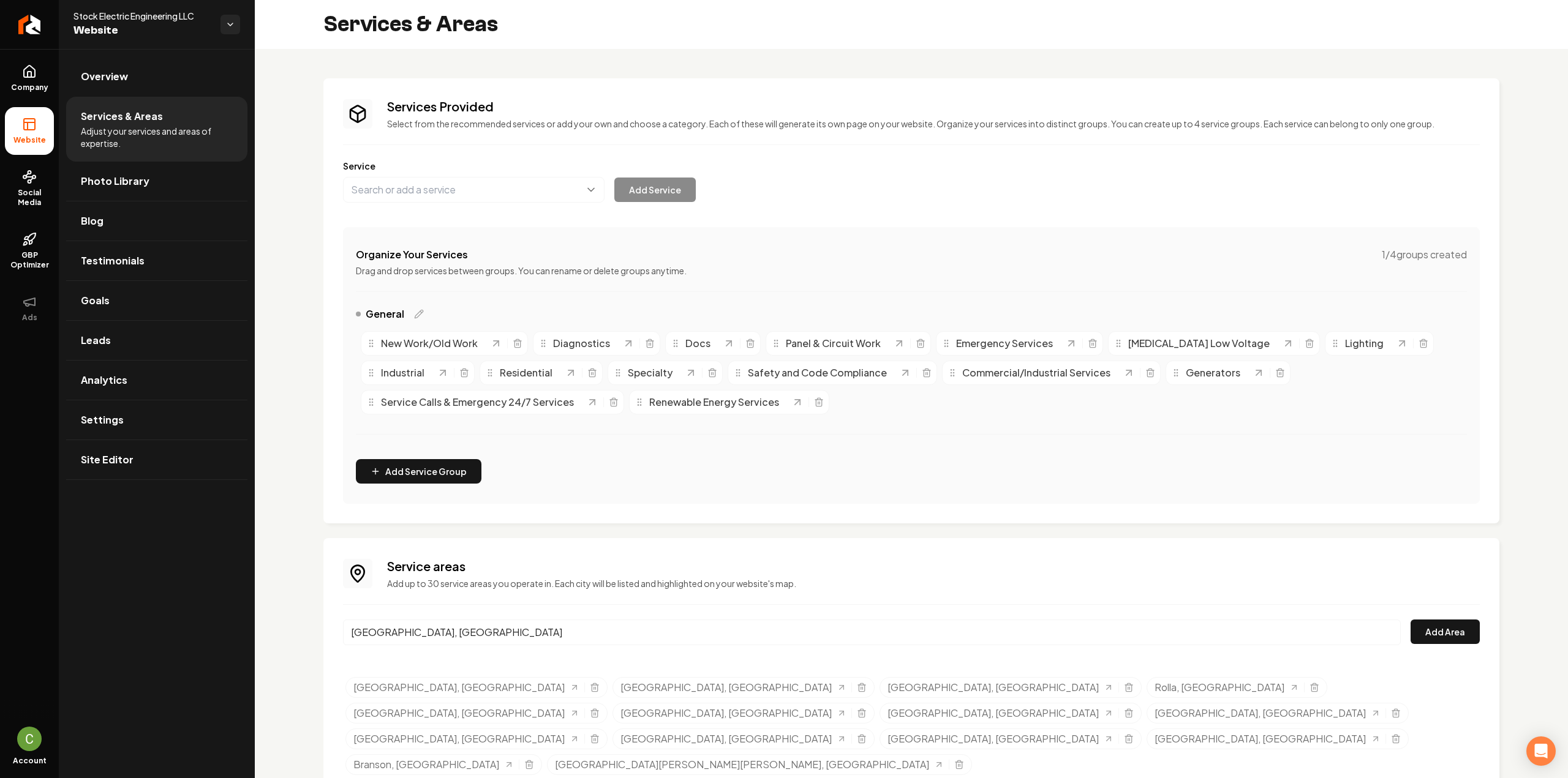
click at [455, 641] on input "Sikeston, MO" at bounding box center [872, 632] width 1058 height 26
paste input "West Plains"
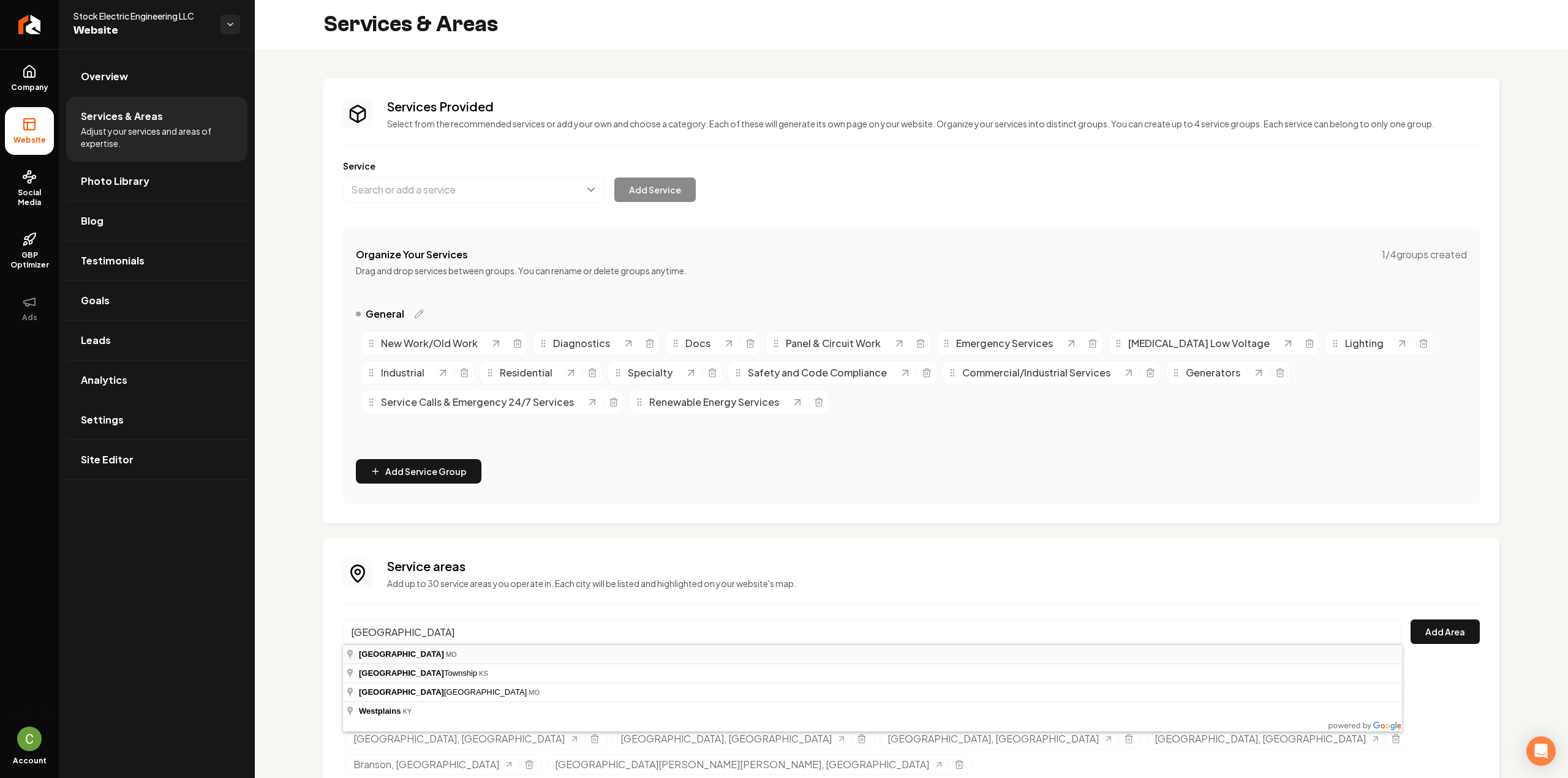
type input "West Plains, MO"
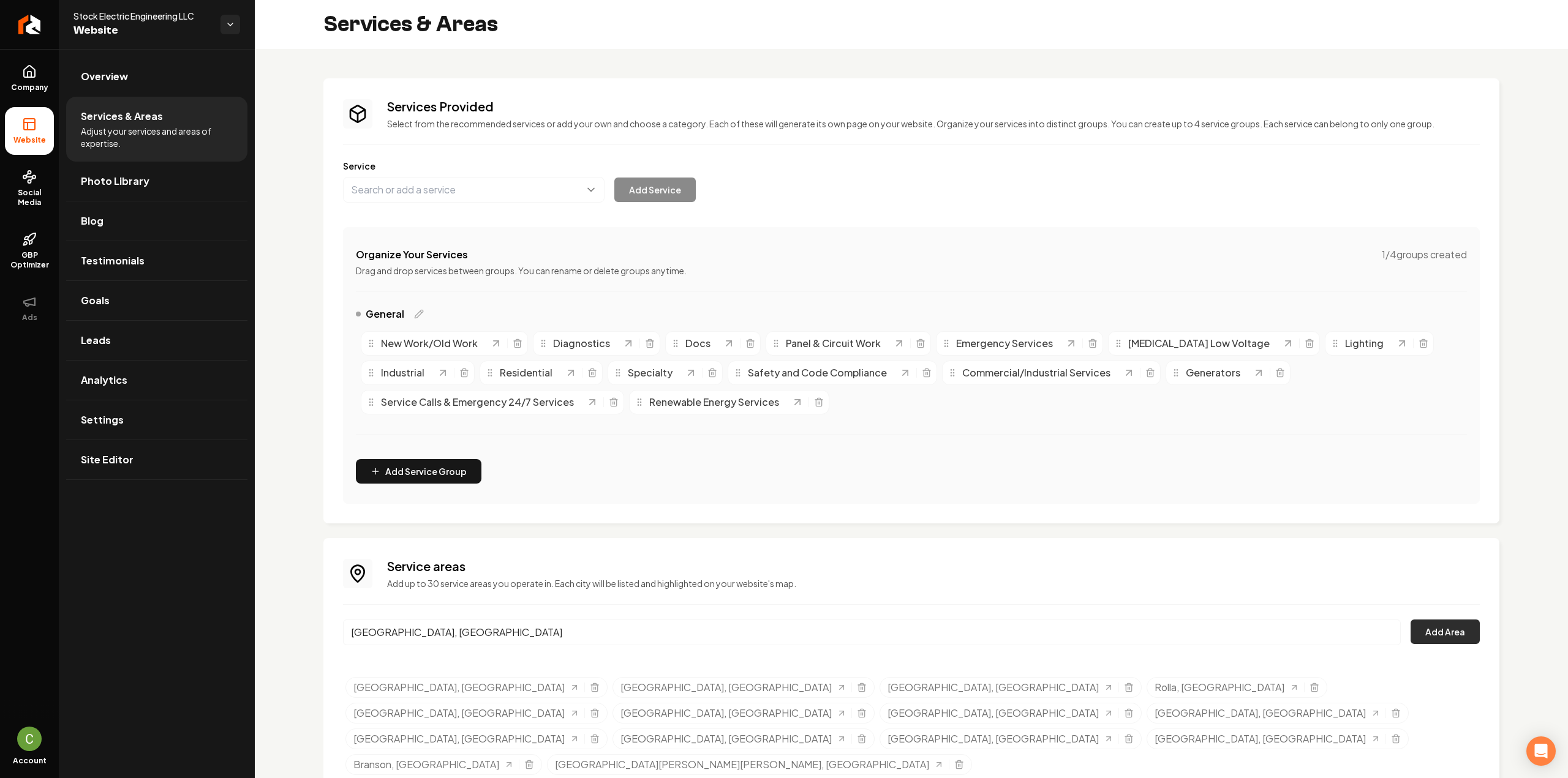
click at [1446, 630] on button "Add Area" at bounding box center [1445, 631] width 70 height 24
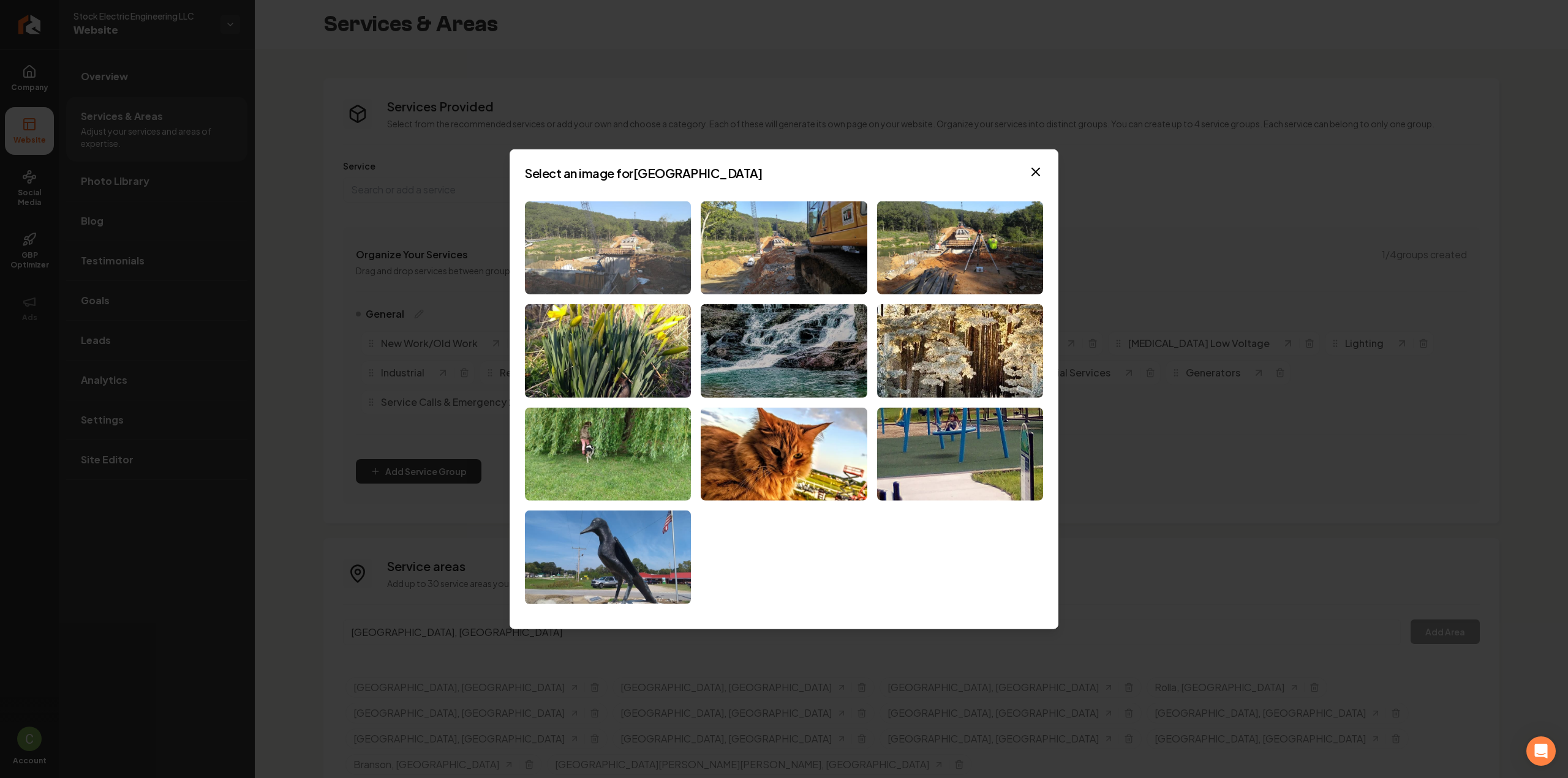
click at [626, 276] on img at bounding box center [608, 248] width 166 height 94
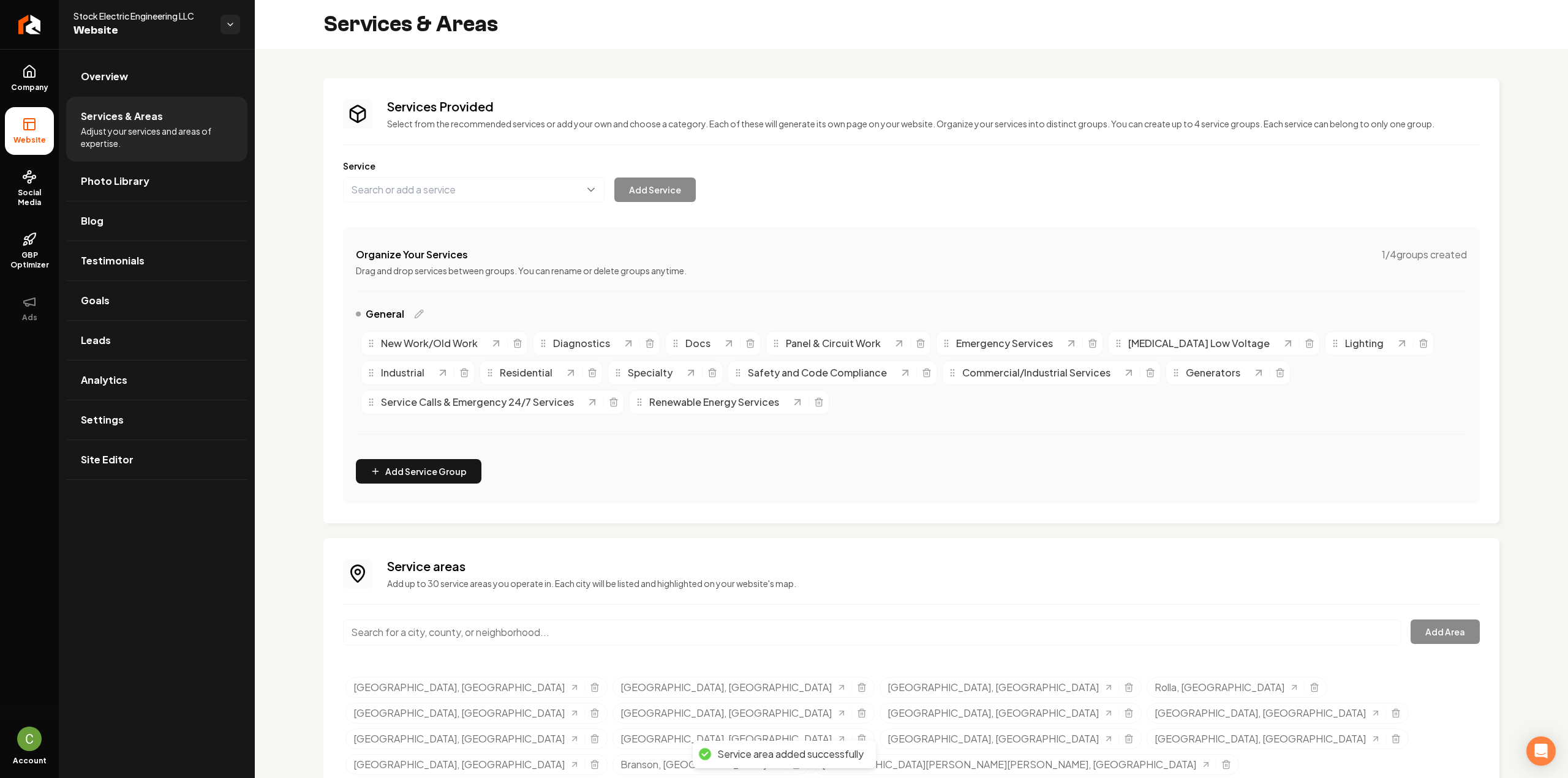
click at [414, 638] on input "Main content area" at bounding box center [872, 632] width 1058 height 26
paste input "Hannibal"
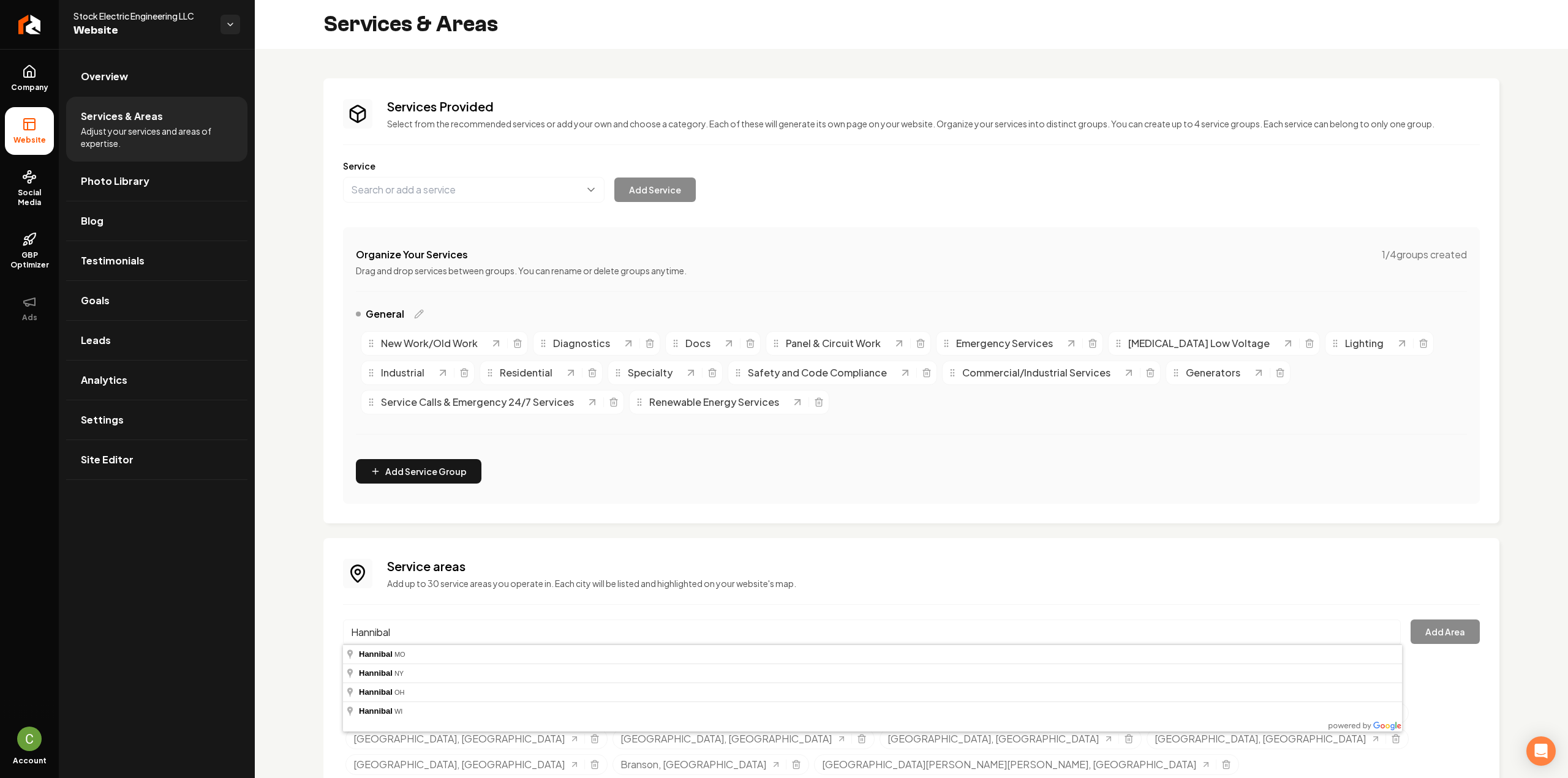
type input "Hannibal, MO"
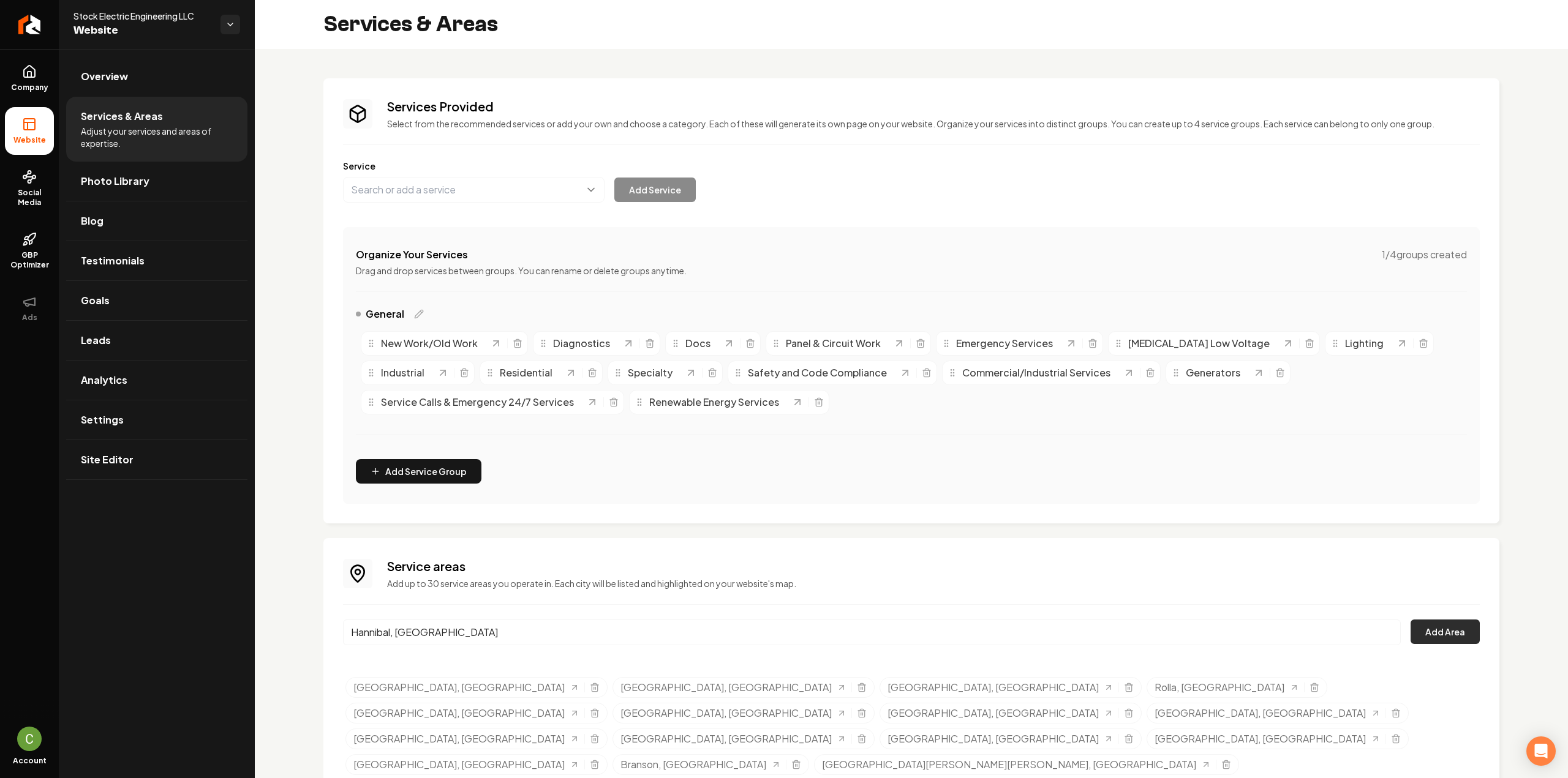
click at [1429, 637] on button "Add Area" at bounding box center [1445, 631] width 70 height 24
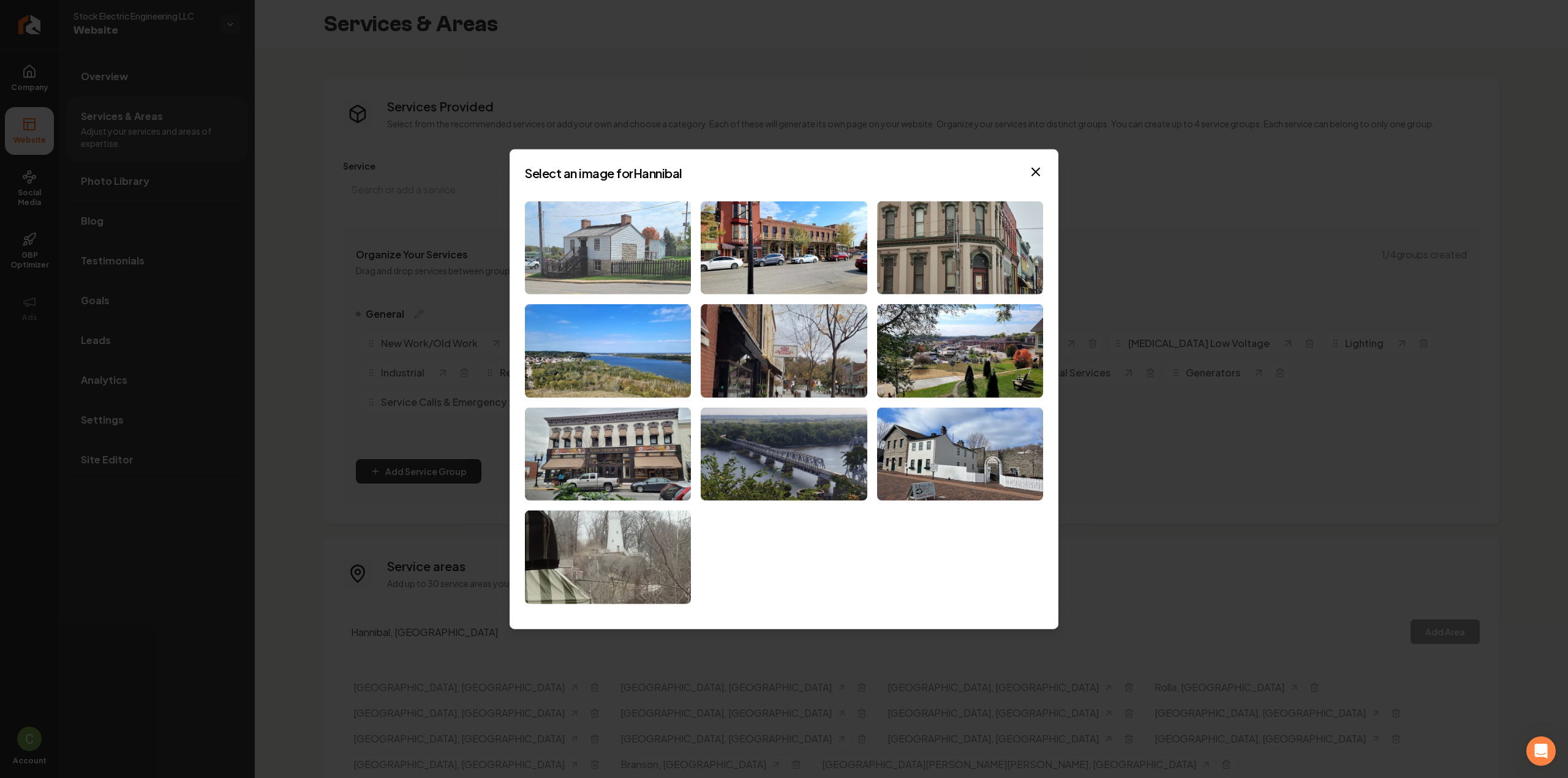
click at [658, 263] on img at bounding box center [608, 248] width 166 height 94
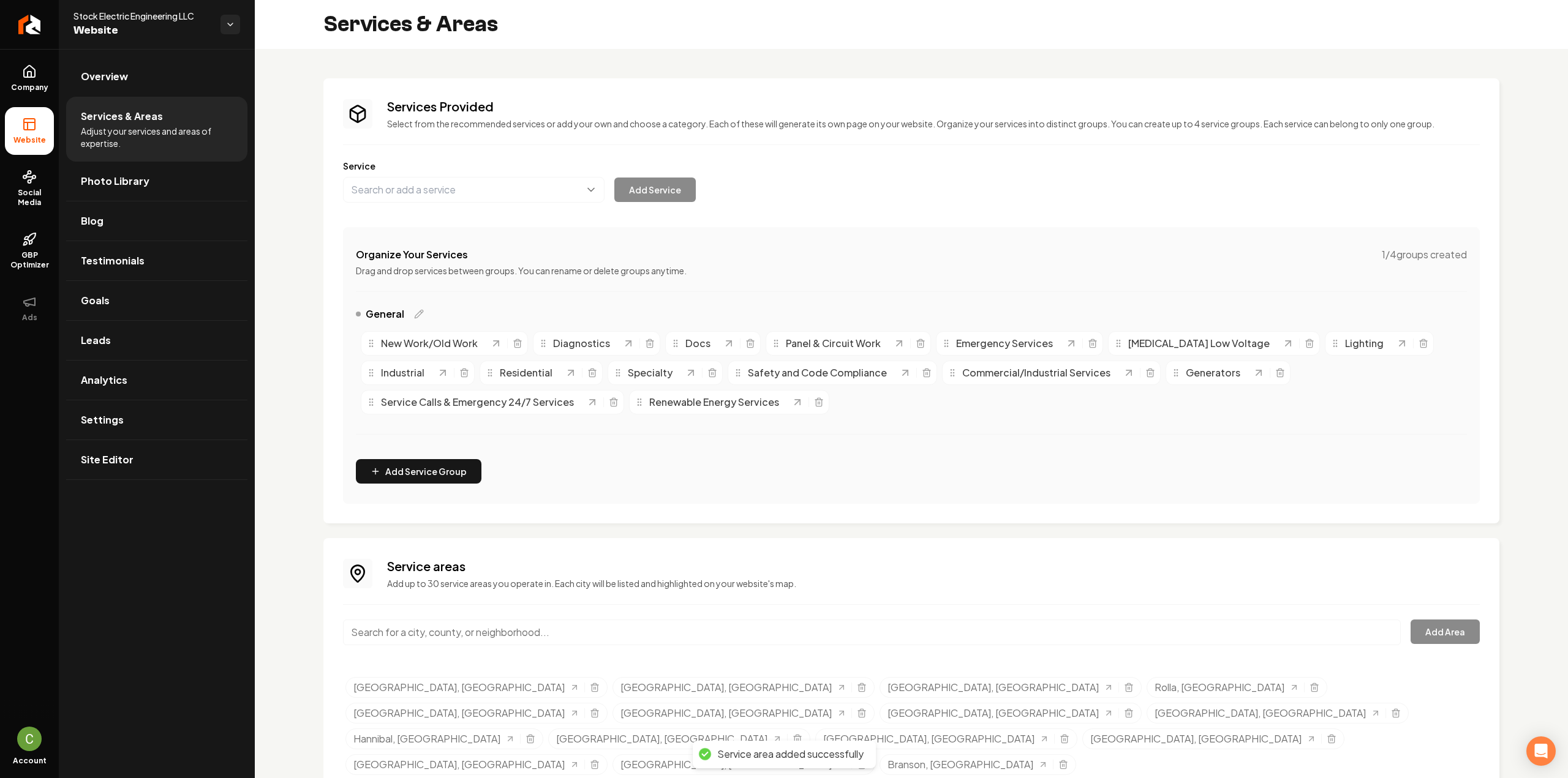
click at [518, 630] on input "Main content area" at bounding box center [872, 632] width 1058 height 26
click at [1437, 628] on button "Add Area" at bounding box center [1445, 631] width 70 height 24
click at [489, 636] on input "Fort Leonard Wood, MO" at bounding box center [872, 632] width 1058 height 26
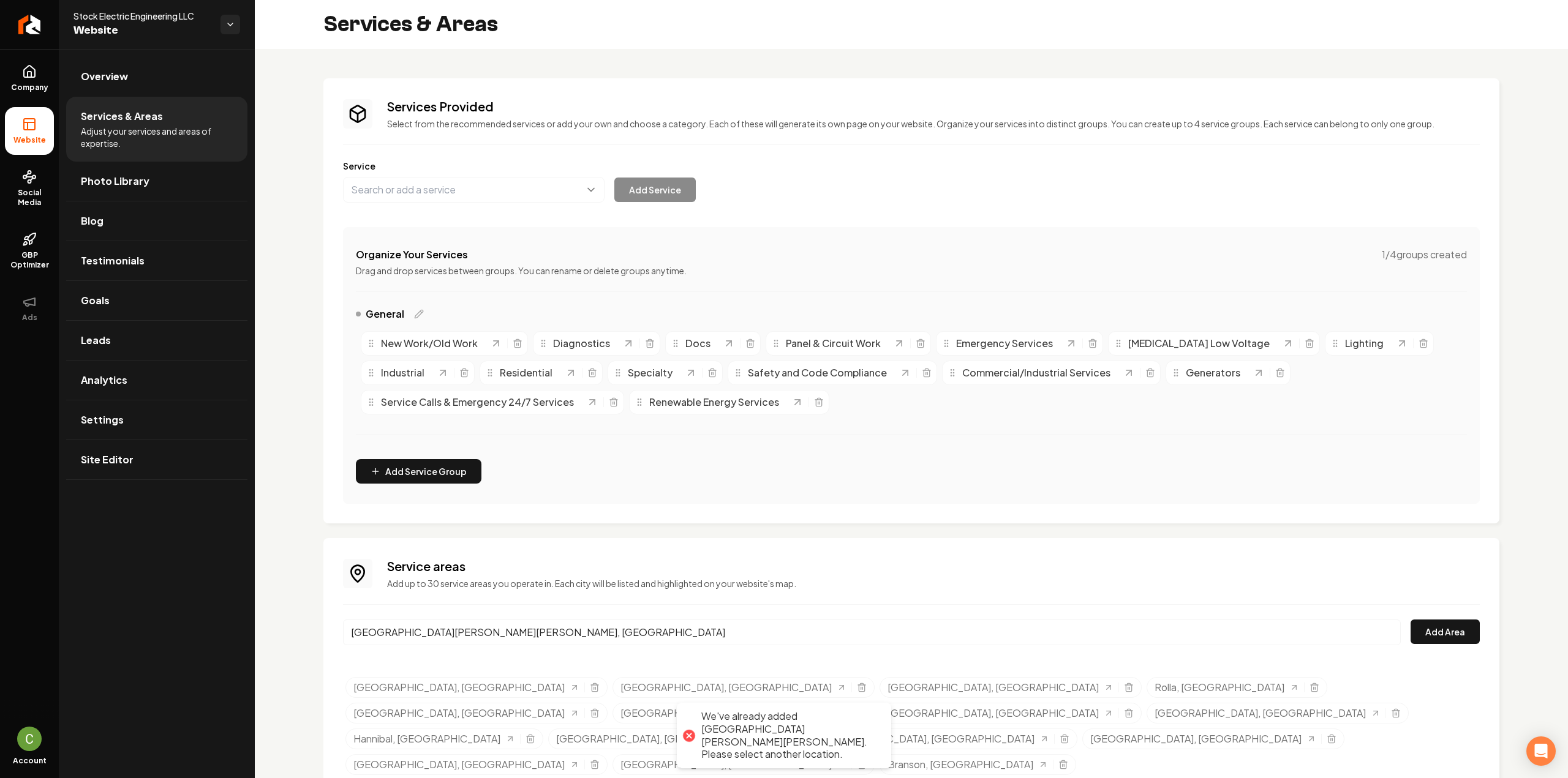
click at [489, 636] on input "Fort Leonard Wood, MO" at bounding box center [872, 632] width 1058 height 26
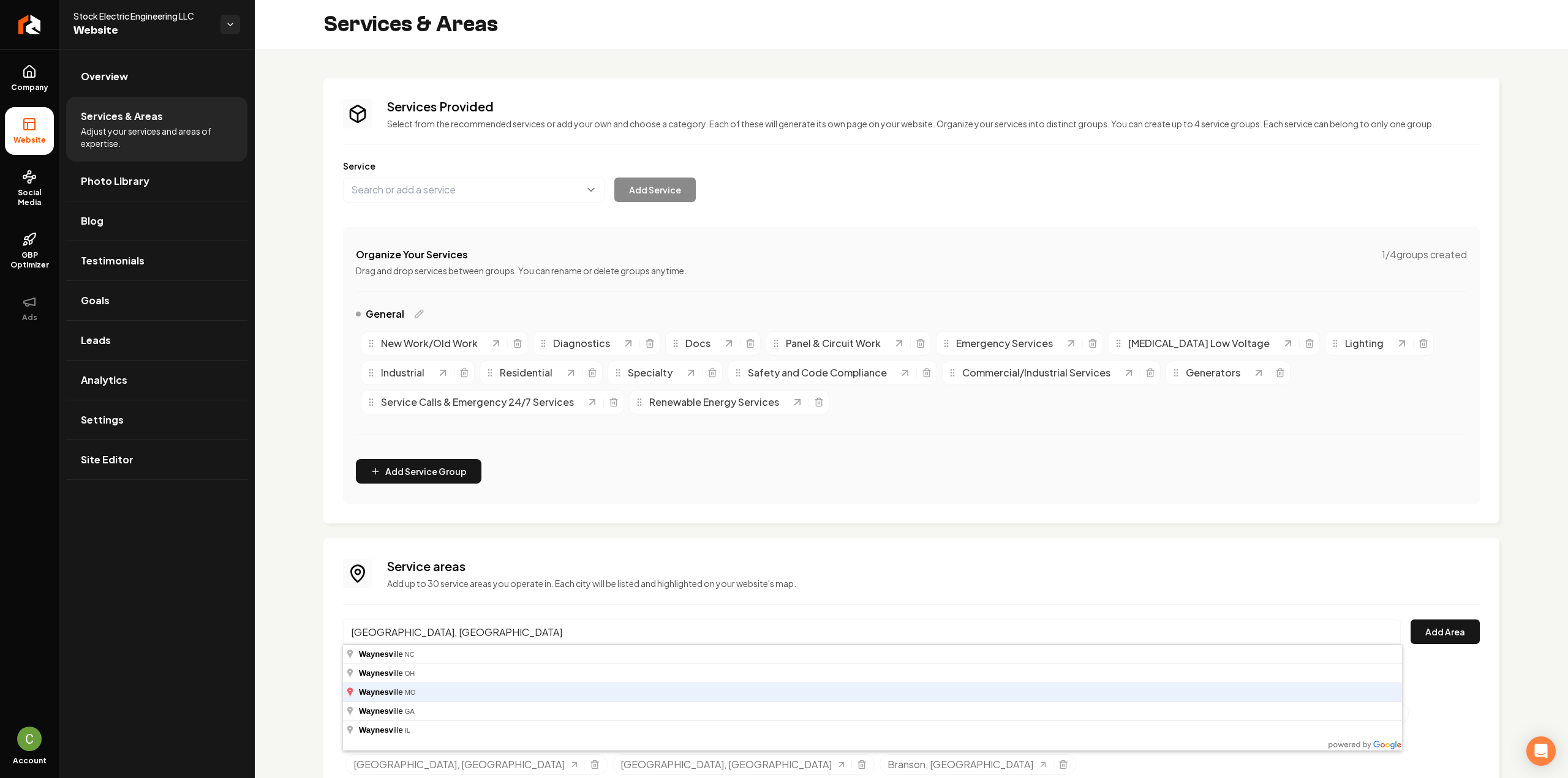
type input "Waynesville, MO"
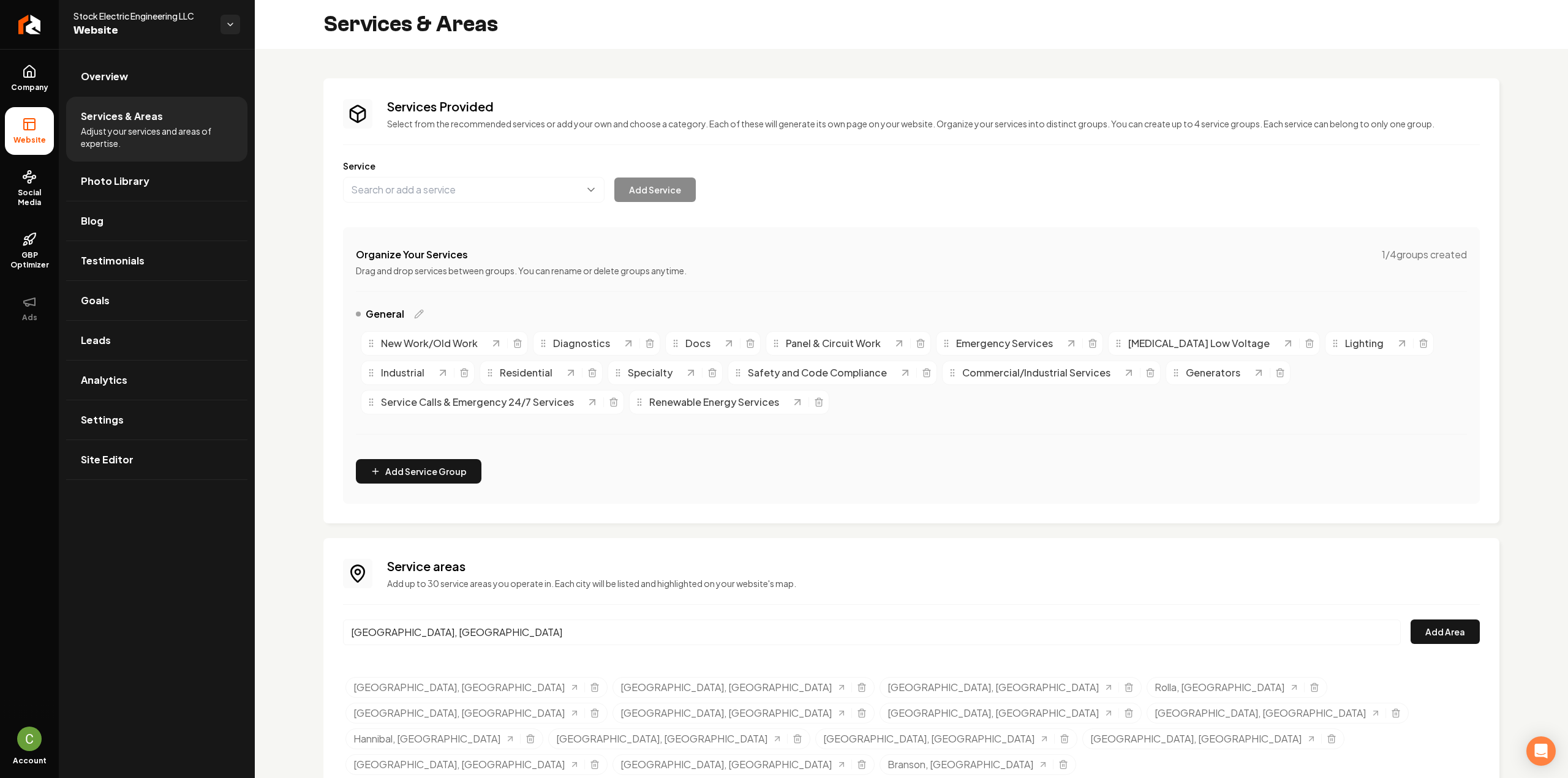
click at [1409, 642] on div "Waynesville, MO Add Area" at bounding box center [911, 640] width 1137 height 41
click at [1437, 630] on button "Add Area" at bounding box center [1445, 631] width 70 height 24
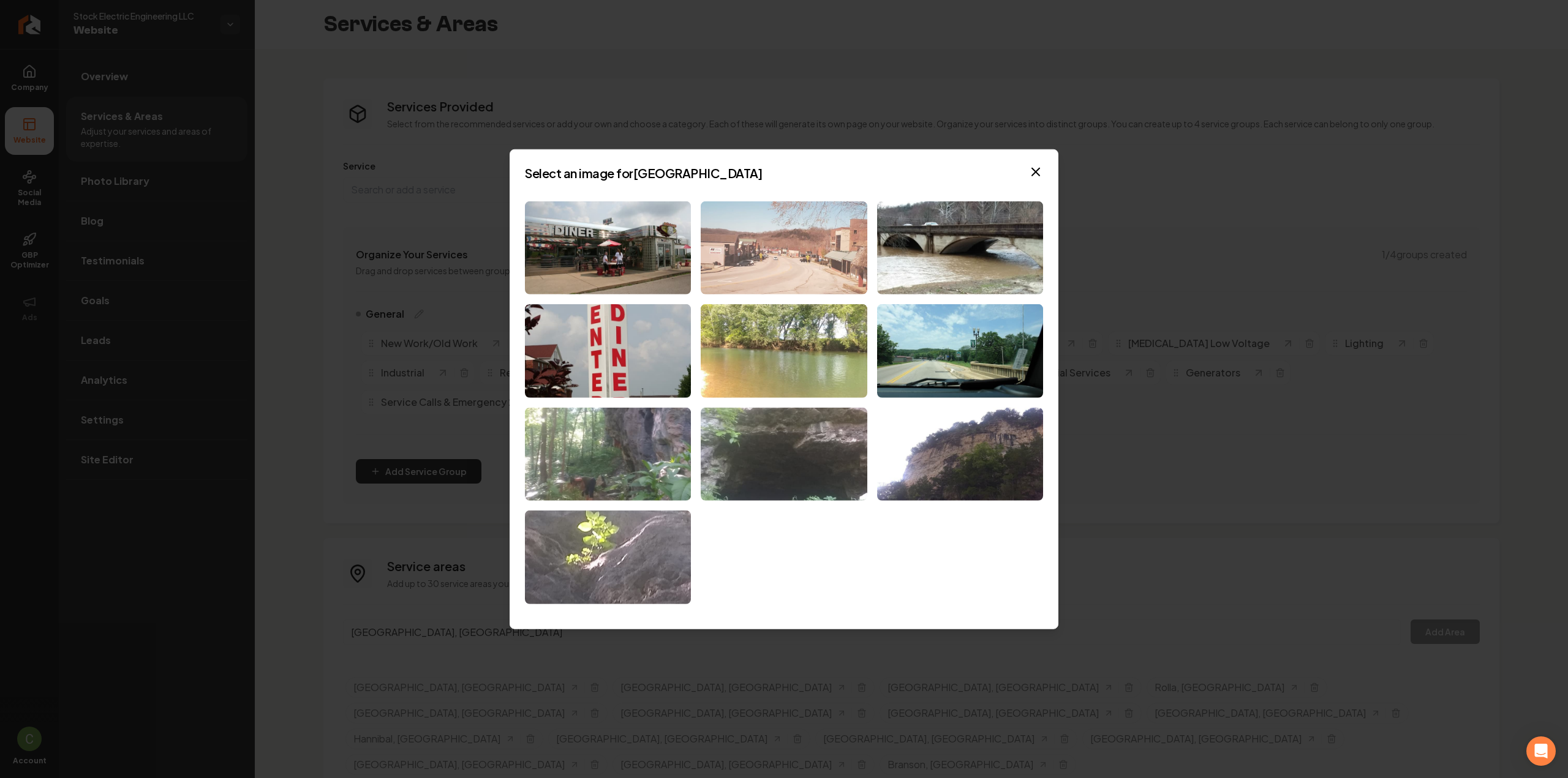
click at [763, 255] on img at bounding box center [783, 248] width 166 height 94
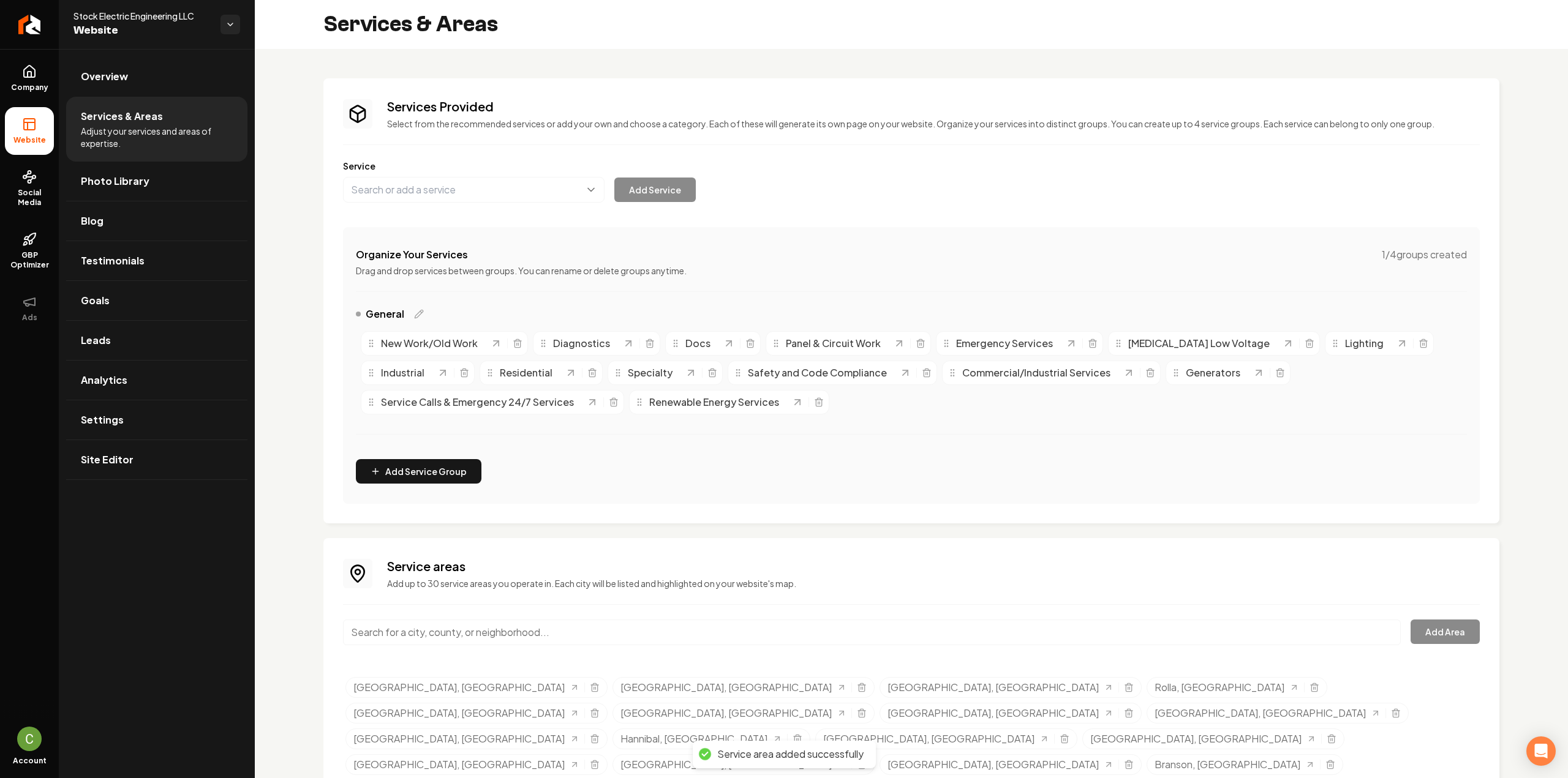
click at [539, 626] on input "Main content area" at bounding box center [872, 632] width 1058 height 26
click at [1483, 632] on div "Service areas Add up to 30 service areas you operate in. Each city will be list…" at bounding box center [911, 682] width 1176 height 287
click at [1467, 629] on button "Add Area" at bounding box center [1445, 631] width 70 height 24
click at [509, 641] on input "Lake Ozark, MO" at bounding box center [872, 632] width 1058 height 26
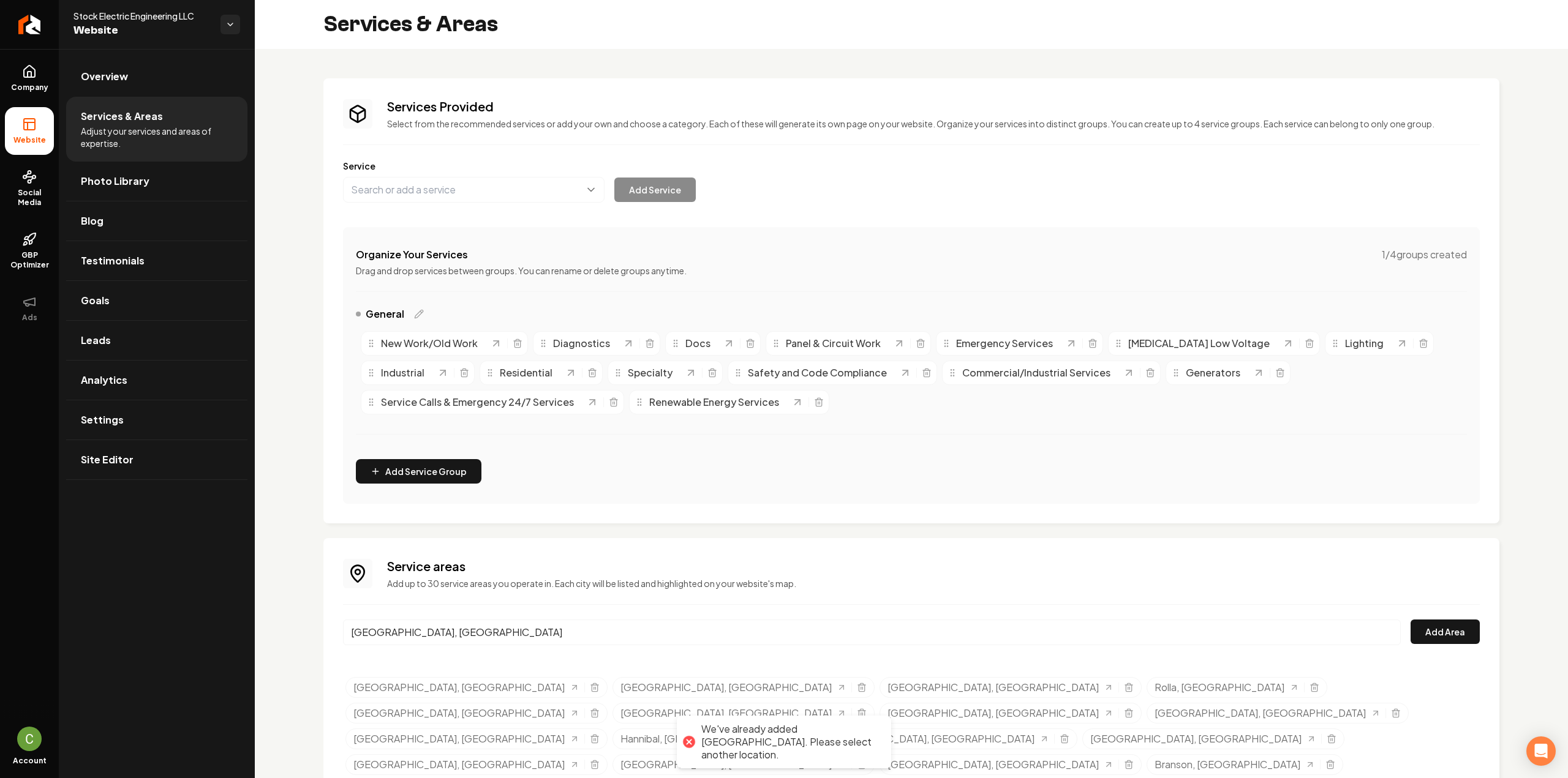
click at [509, 641] on input "Lake Ozark, MO" at bounding box center [872, 632] width 1058 height 26
type input "l"
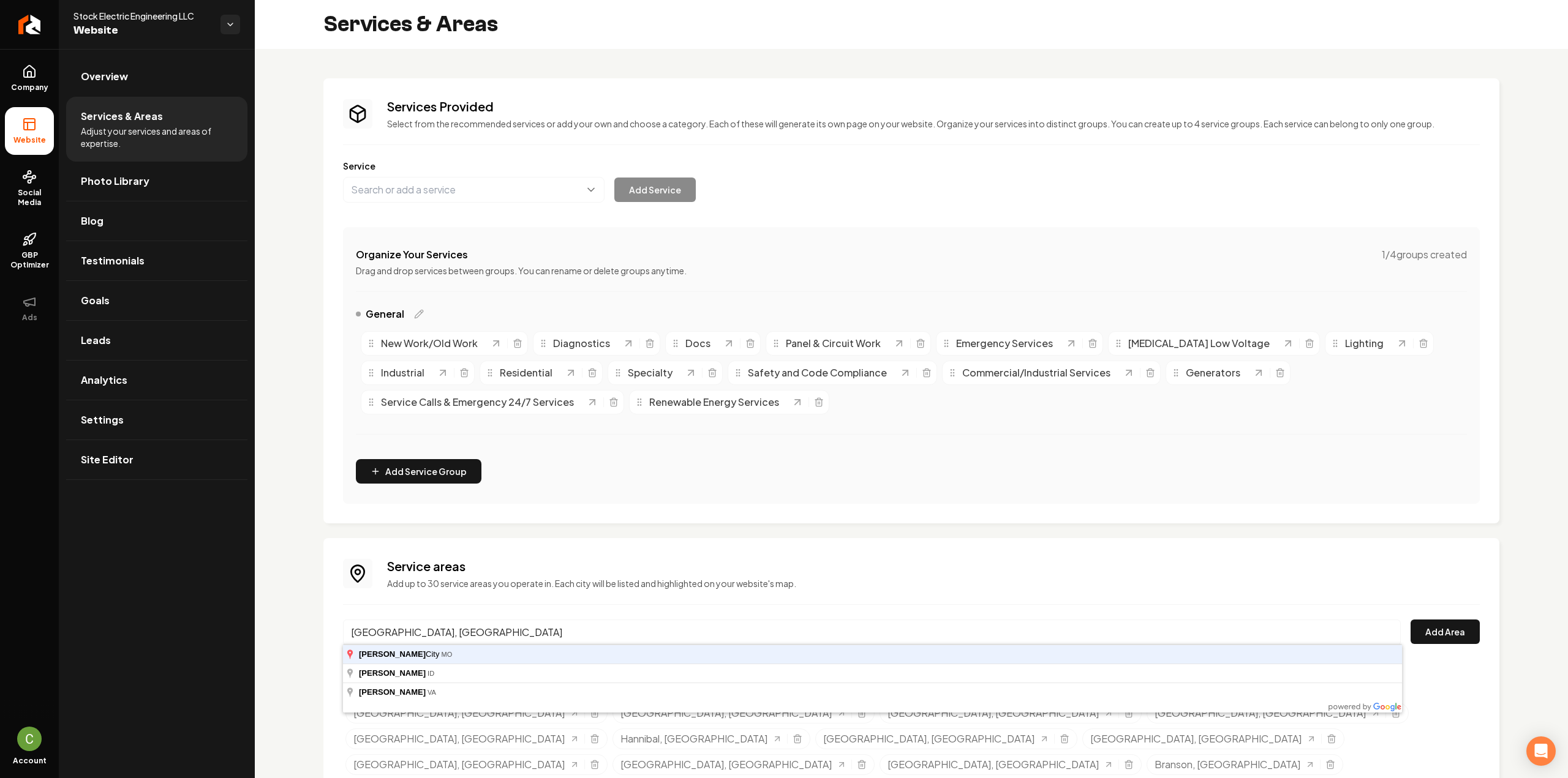
type input "Kimberling City, MO"
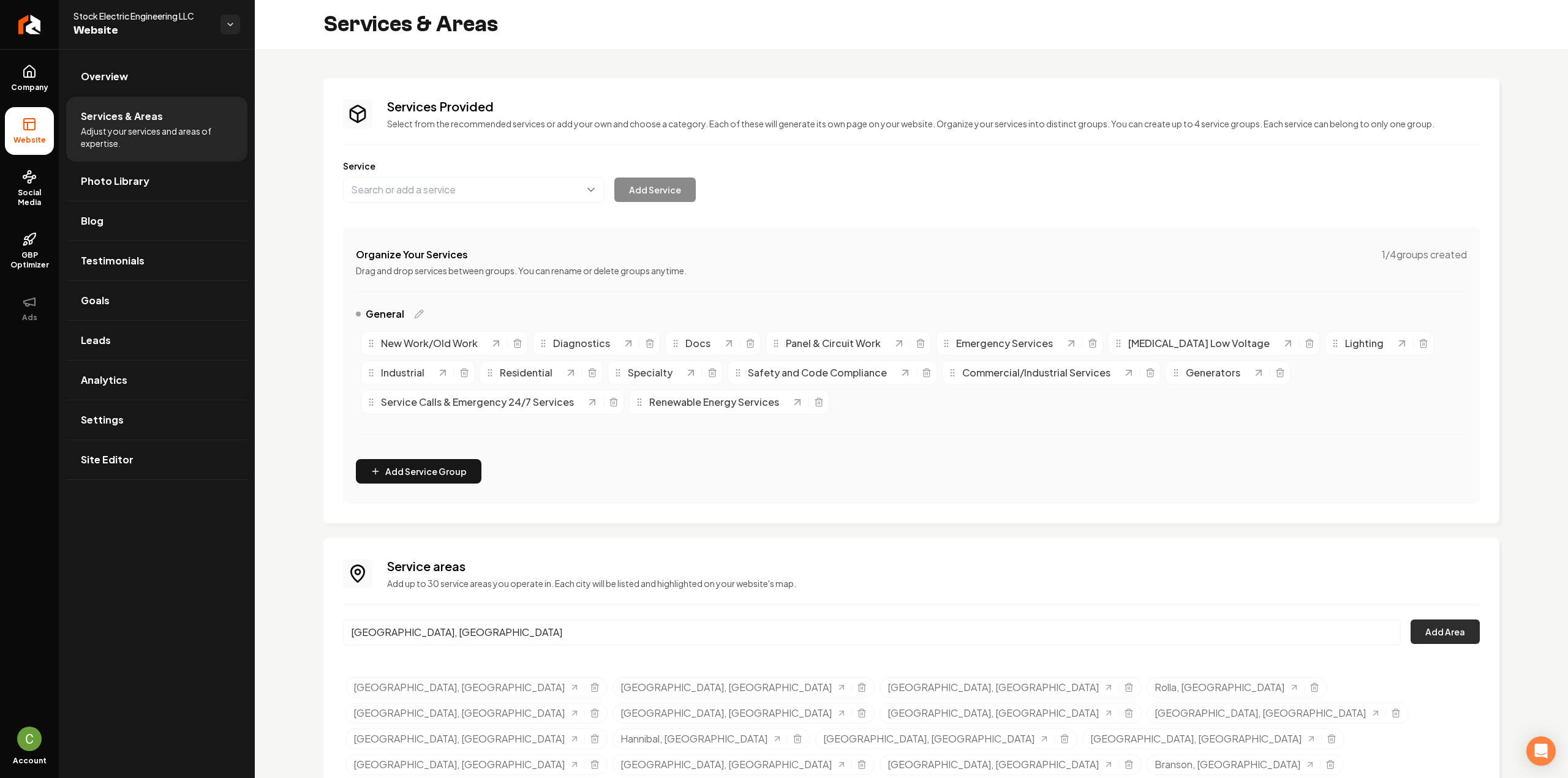
click at [1430, 627] on button "Add Area" at bounding box center [1445, 631] width 70 height 24
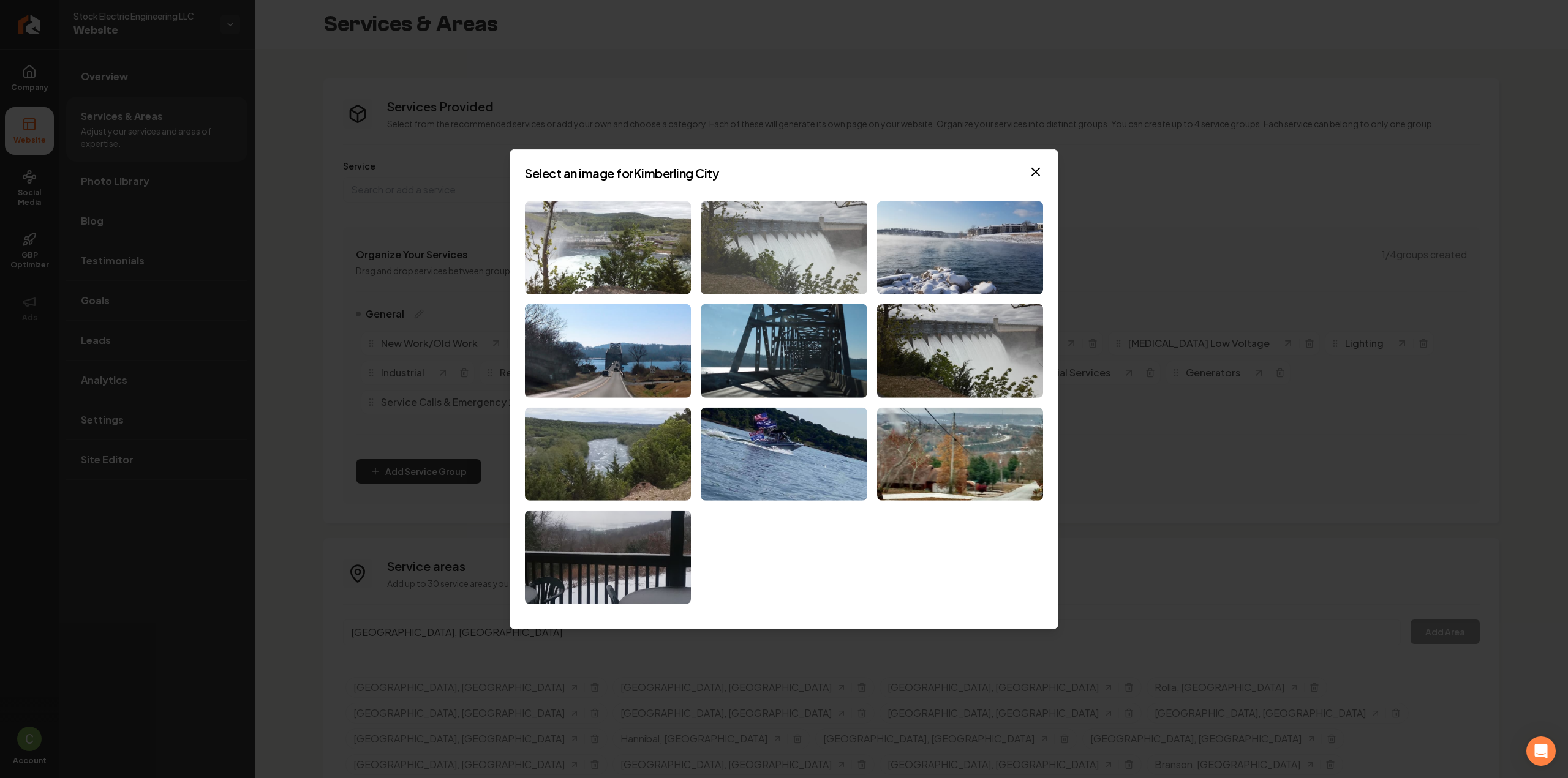
click at [737, 258] on img at bounding box center [783, 248] width 166 height 94
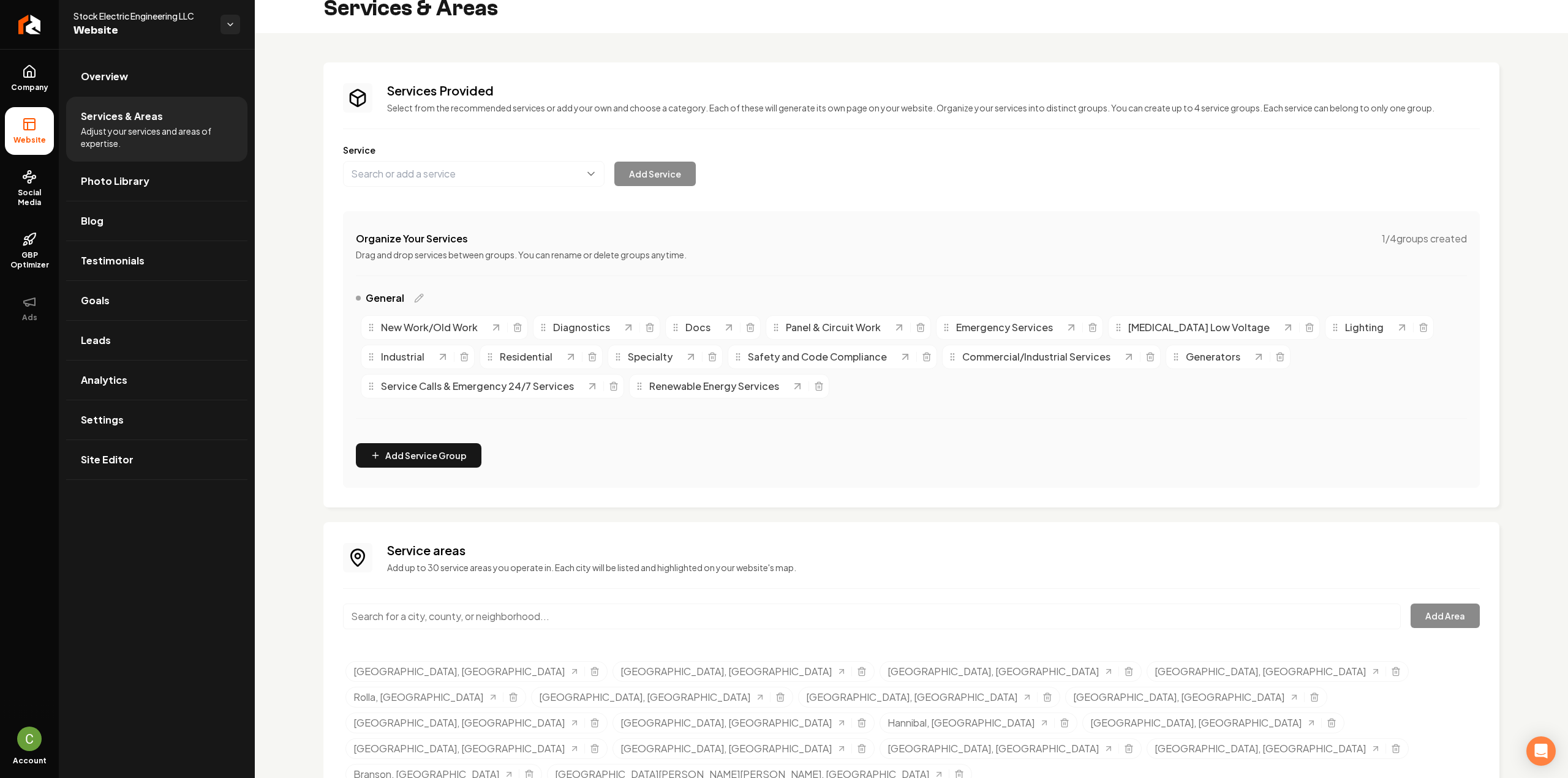
scroll to position [22, 0]
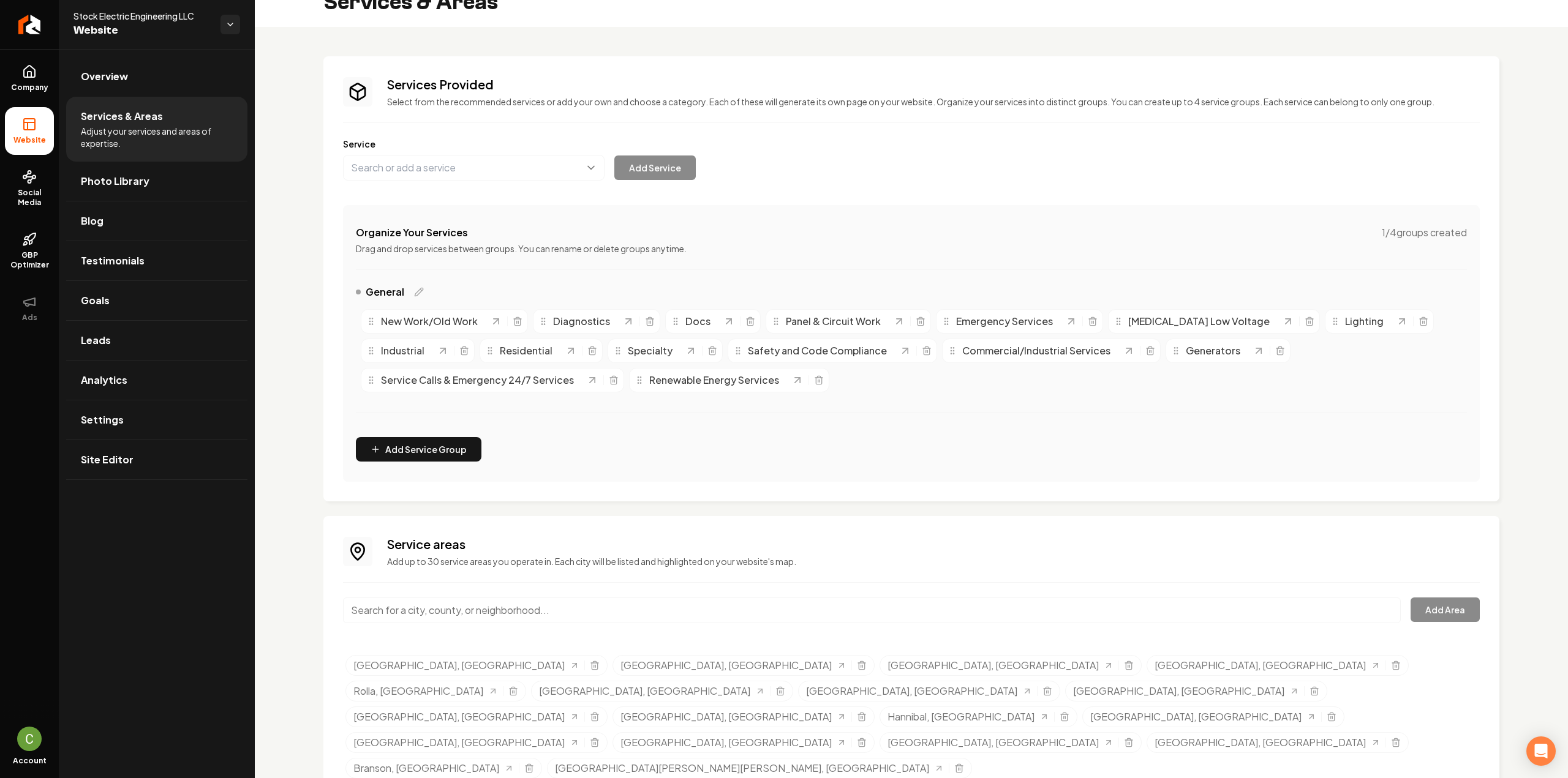
click at [532, 602] on input "Main content area" at bounding box center [872, 610] width 1058 height 26
paste input "Gainesville"
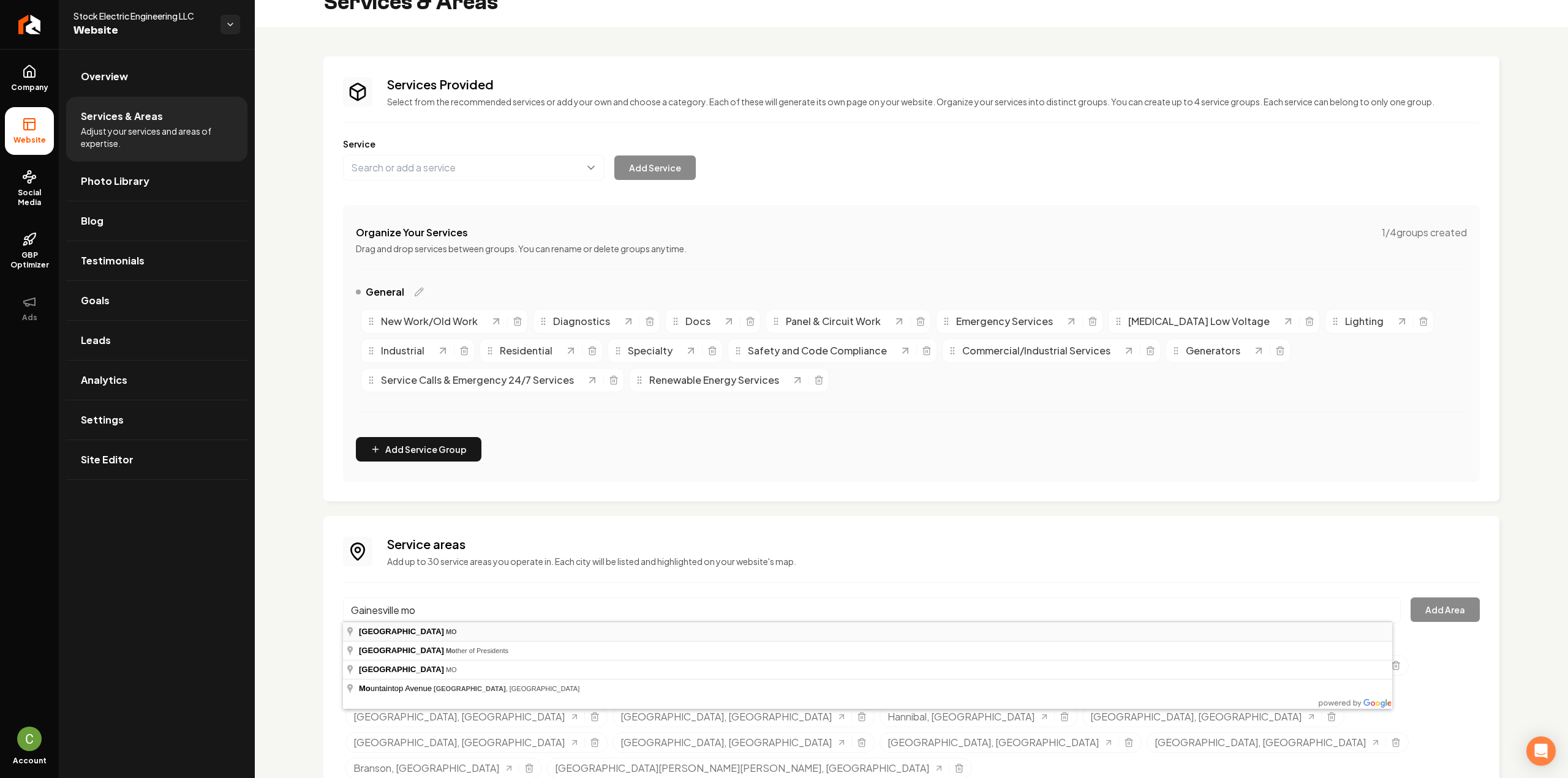
type input "Gainesville, MO"
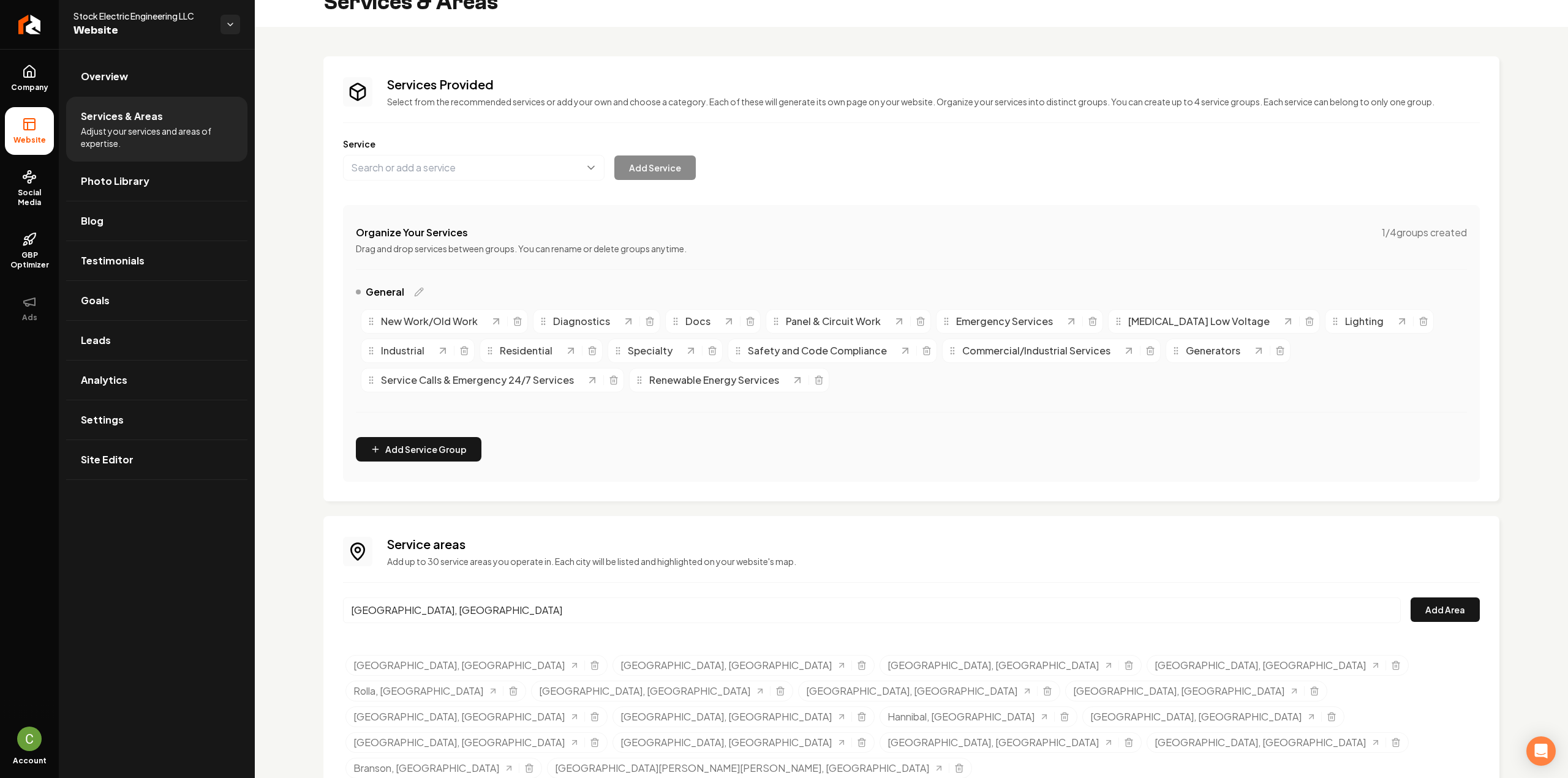
click at [1446, 620] on div "Gainesville, MO Add Area" at bounding box center [911, 618] width 1137 height 41
click at [1440, 613] on button "Add Area" at bounding box center [1445, 609] width 70 height 24
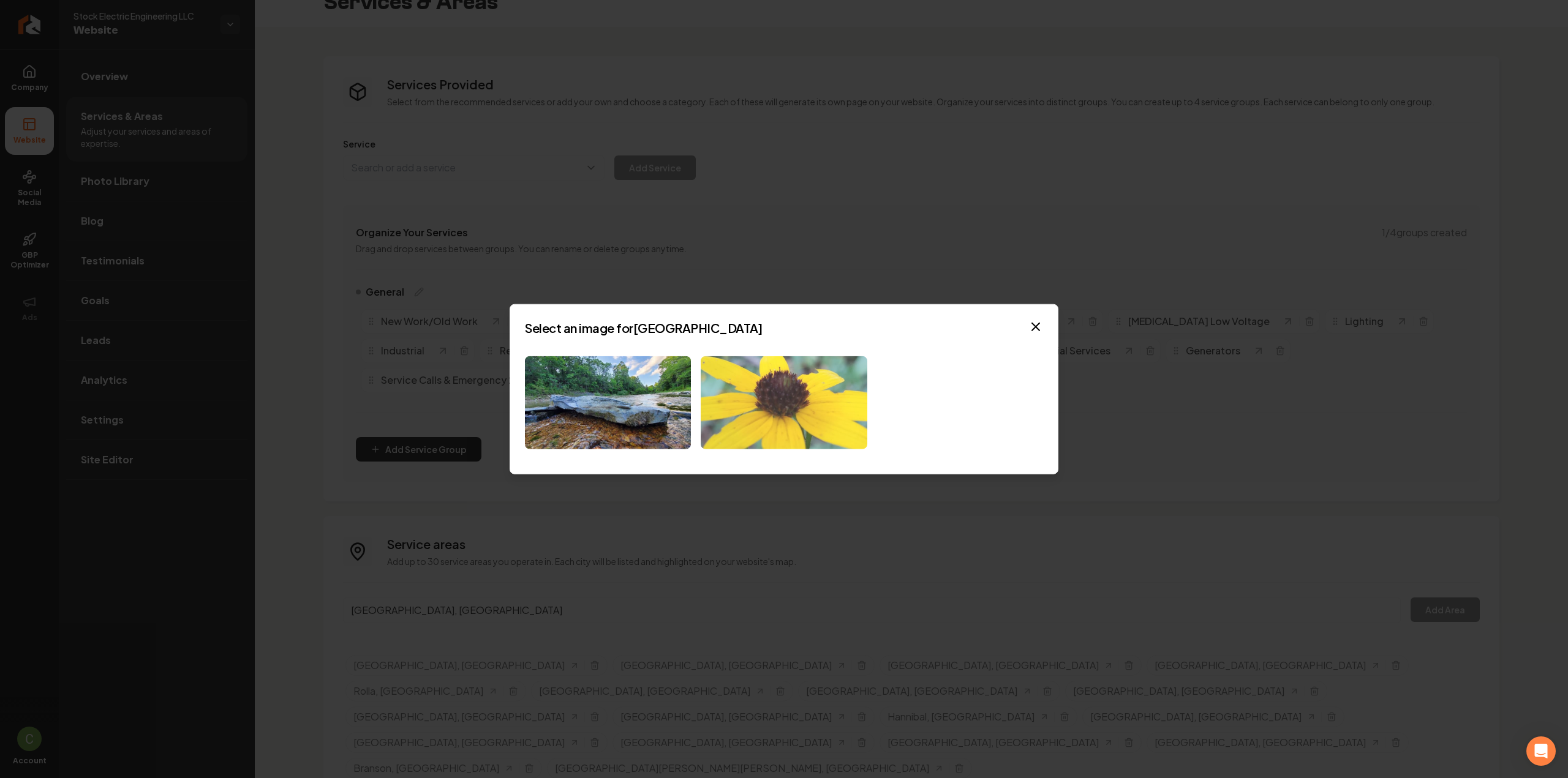
click at [775, 403] on img at bounding box center [783, 402] width 166 height 94
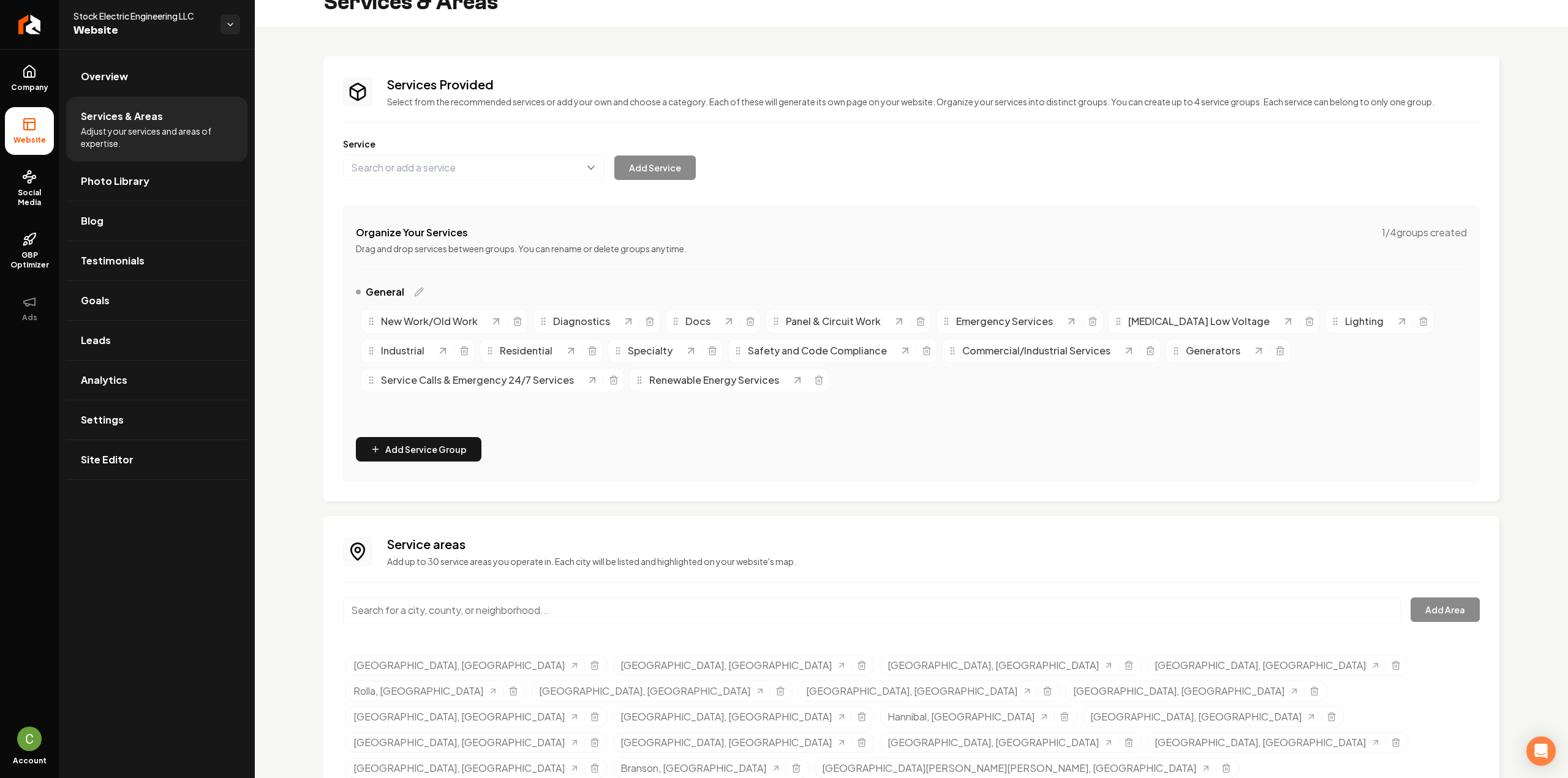
click at [547, 456] on div "Organize Your Services 1 / 4 groups created Drag and drop services between grou…" at bounding box center [911, 343] width 1137 height 276
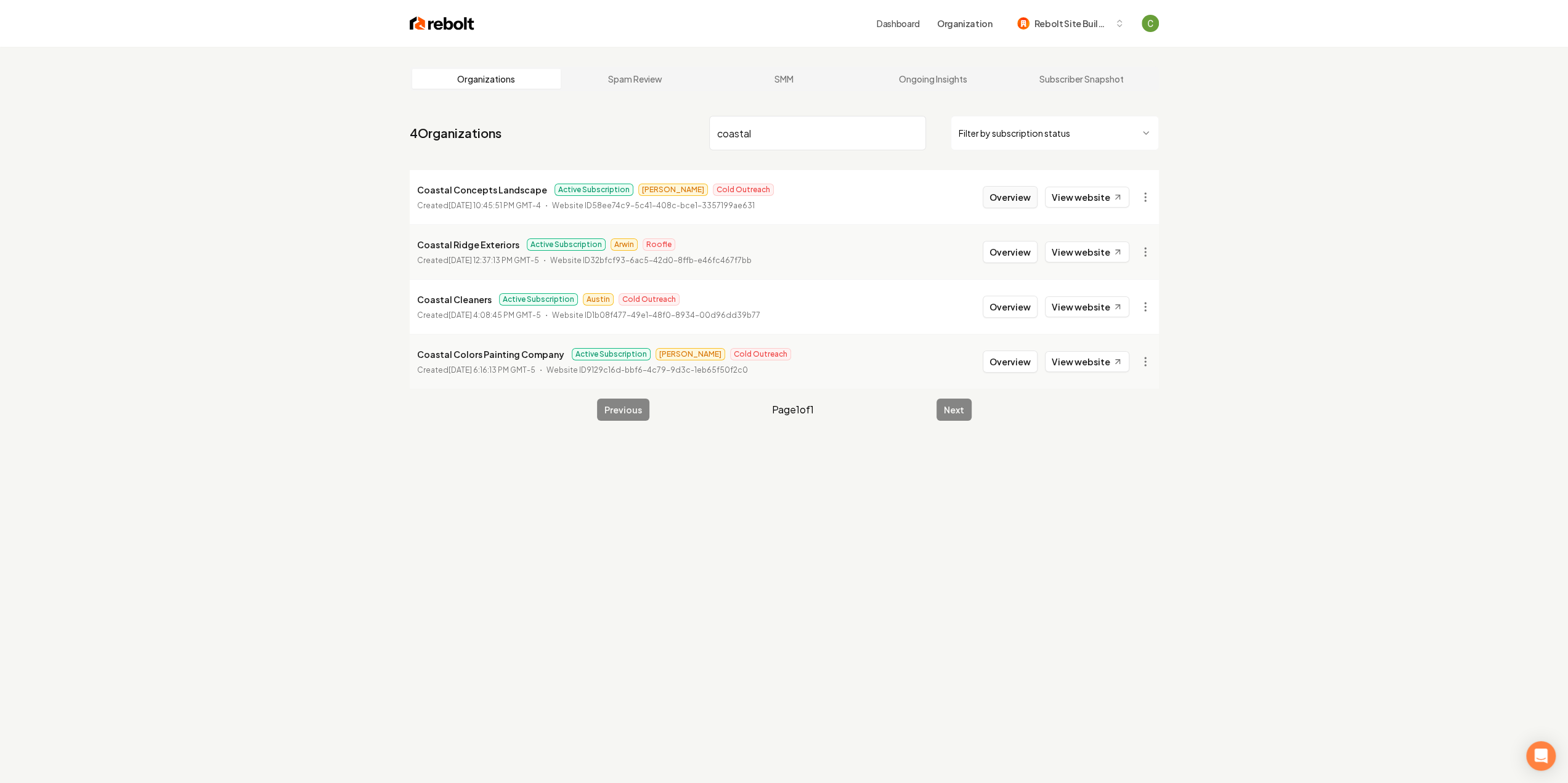
type input "coastal"
click at [1013, 191] on button "Overview" at bounding box center [1010, 197] width 55 height 22
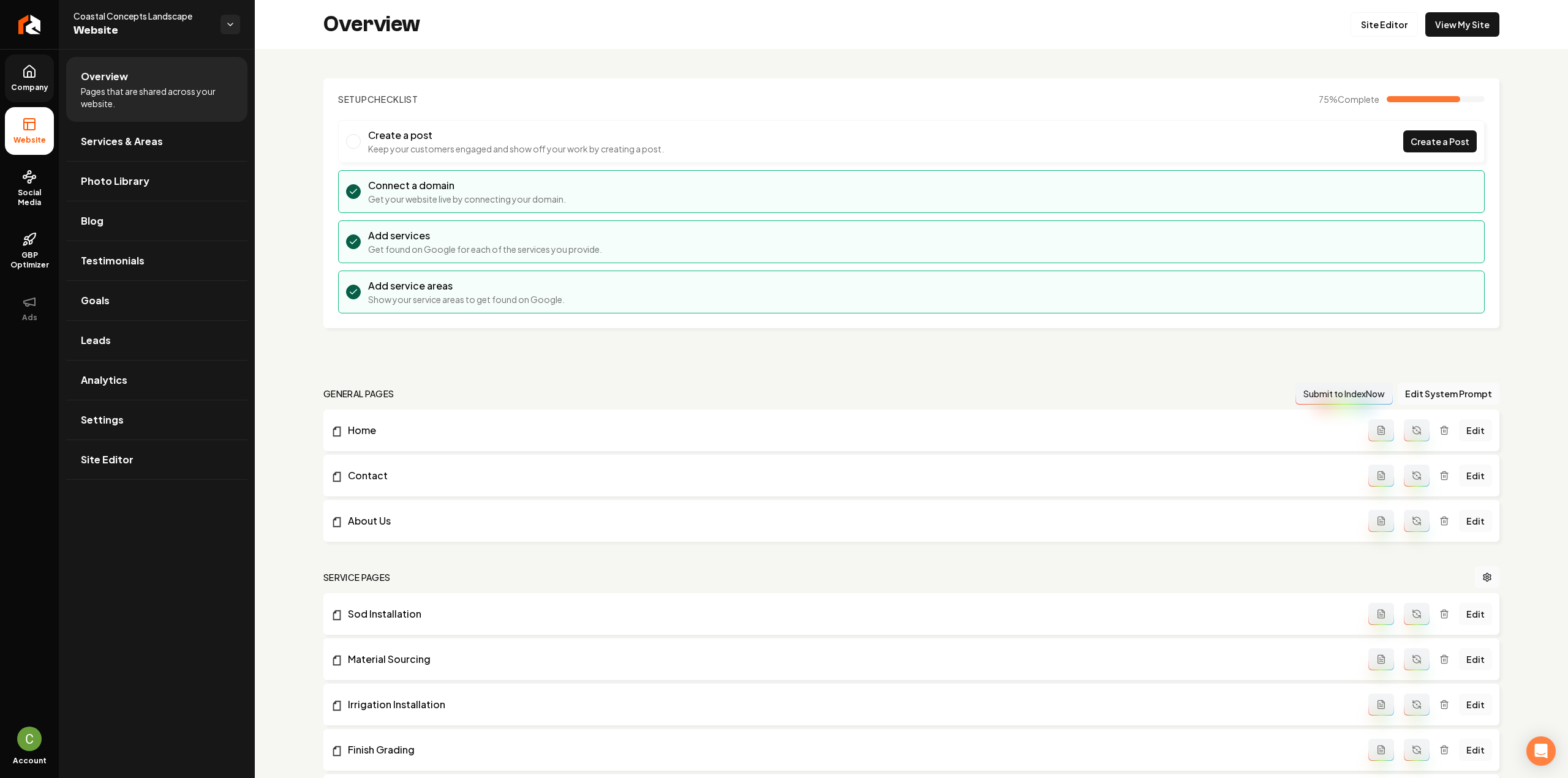
click at [51, 80] on link "Company" at bounding box center [29, 78] width 49 height 47
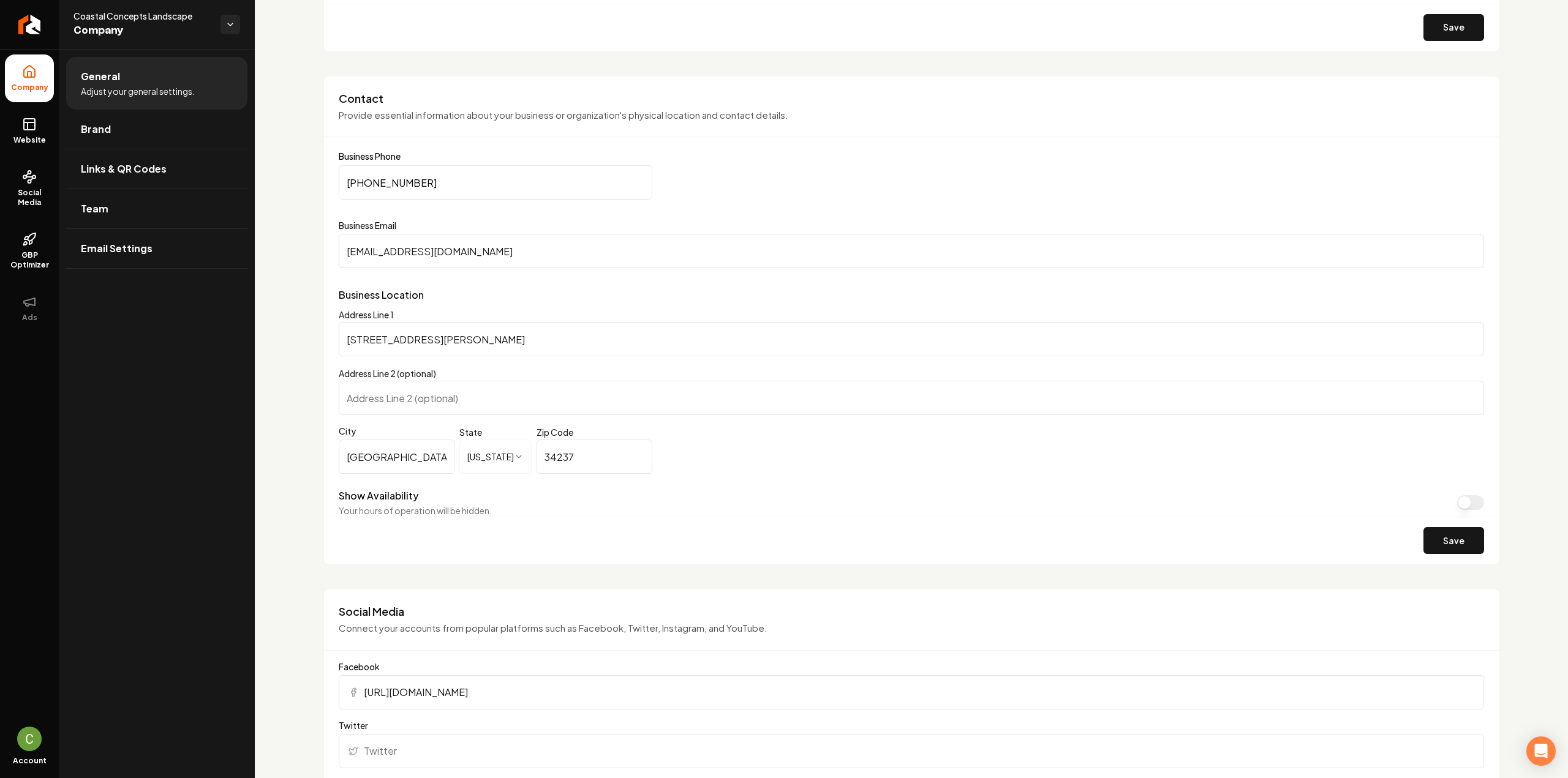
scroll to position [612, 0]
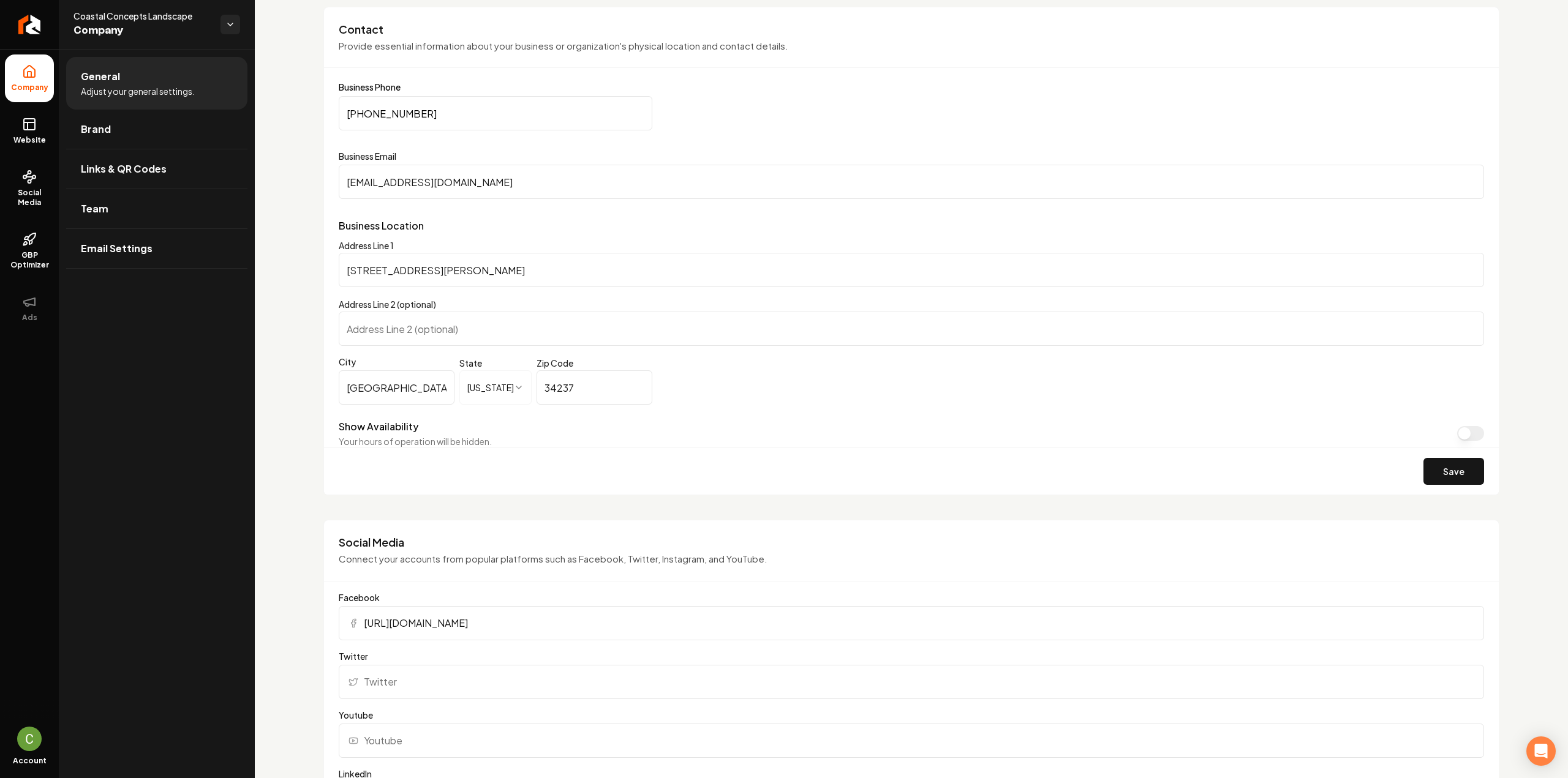
click at [470, 261] on input "[STREET_ADDRESS][PERSON_NAME]" at bounding box center [911, 270] width 1145 height 34
paste input "1774 [GEOGRAPHIC_DATA]"
type input "1774 [GEOGRAPHIC_DATA]"
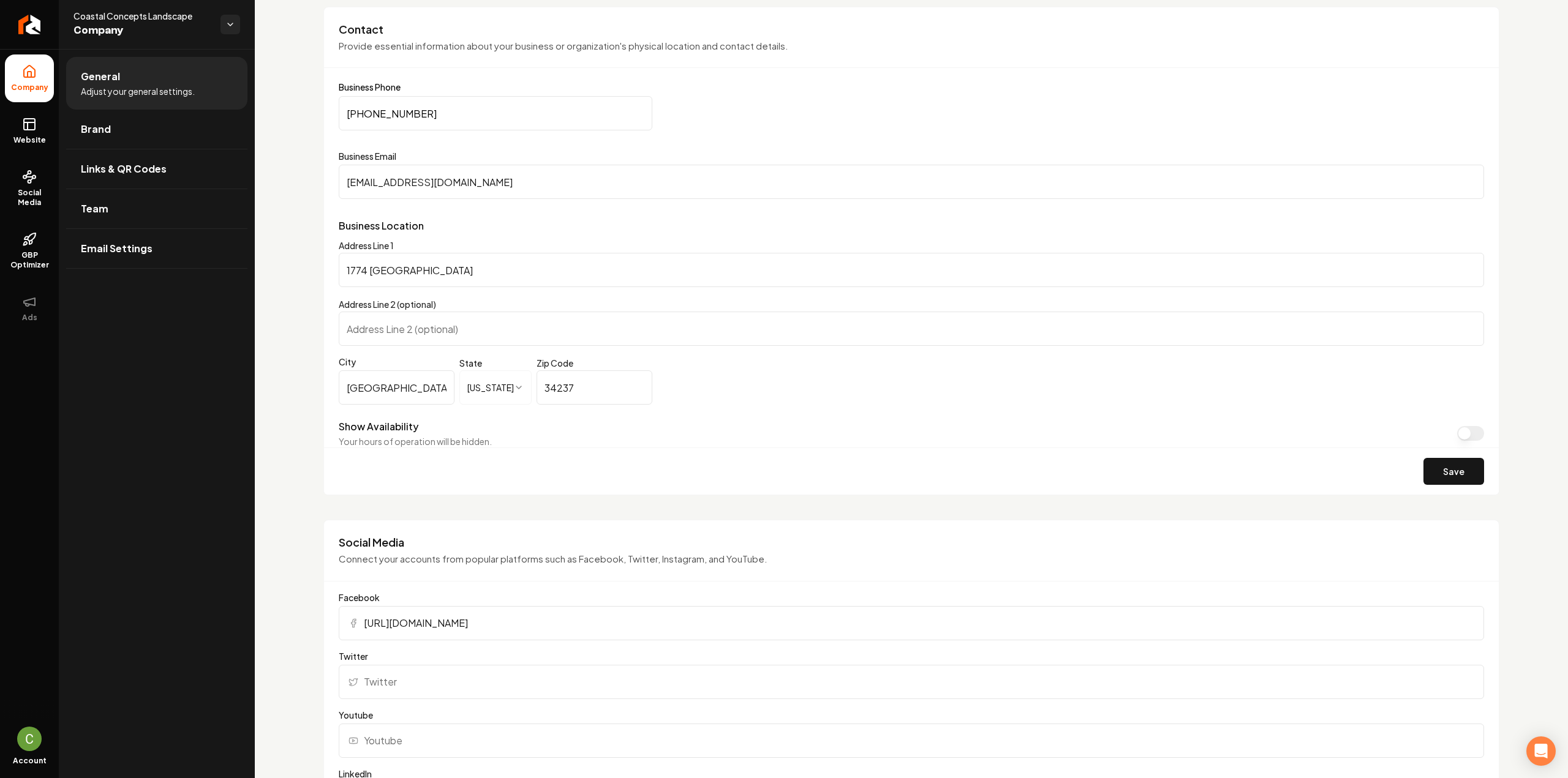
click at [596, 395] on input "34237" at bounding box center [594, 387] width 116 height 34
paste input "6"
type input "34236"
click at [1459, 462] on button "Save" at bounding box center [1453, 471] width 60 height 27
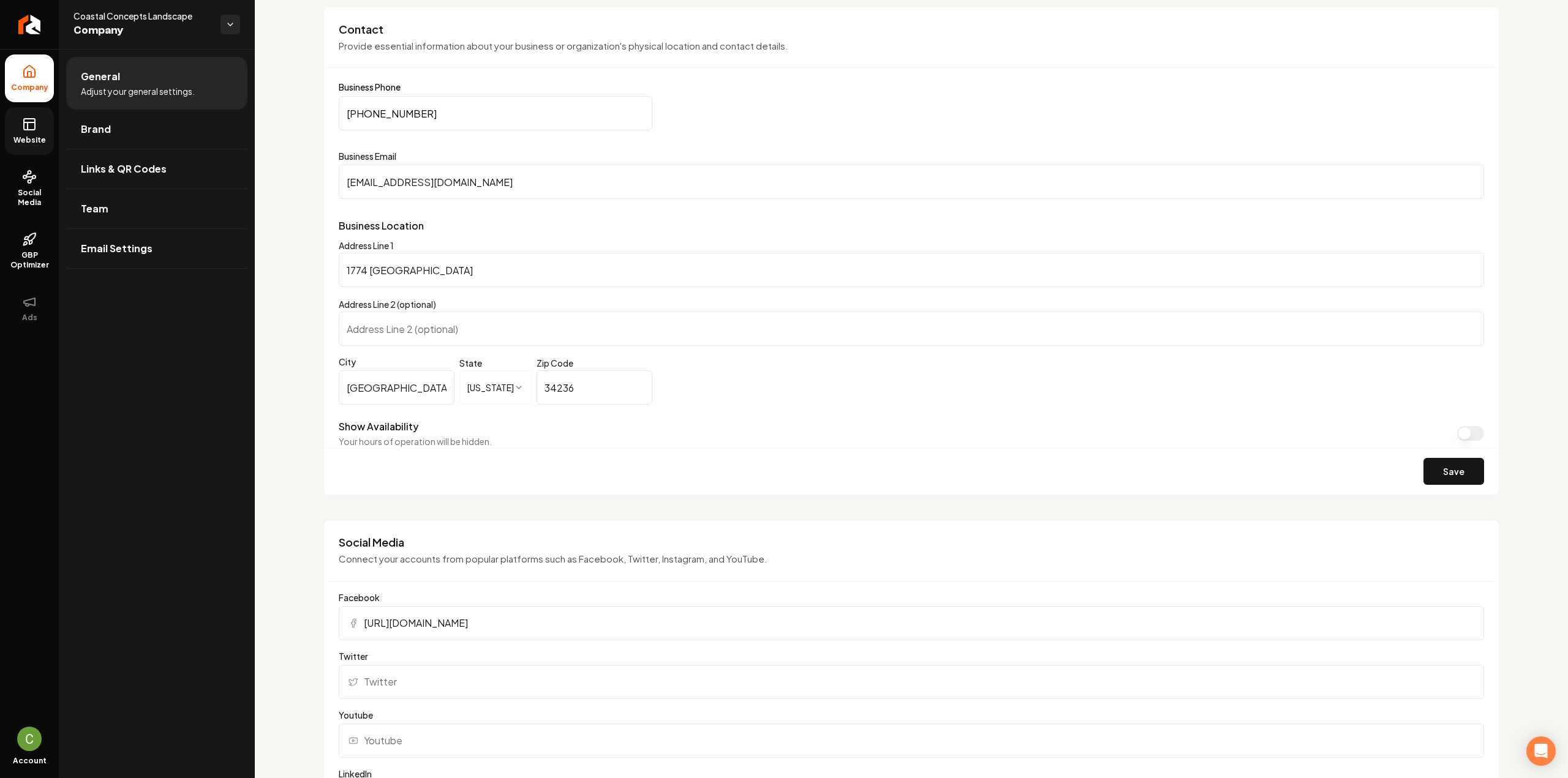
click at [28, 138] on span "Website" at bounding box center [30, 140] width 43 height 10
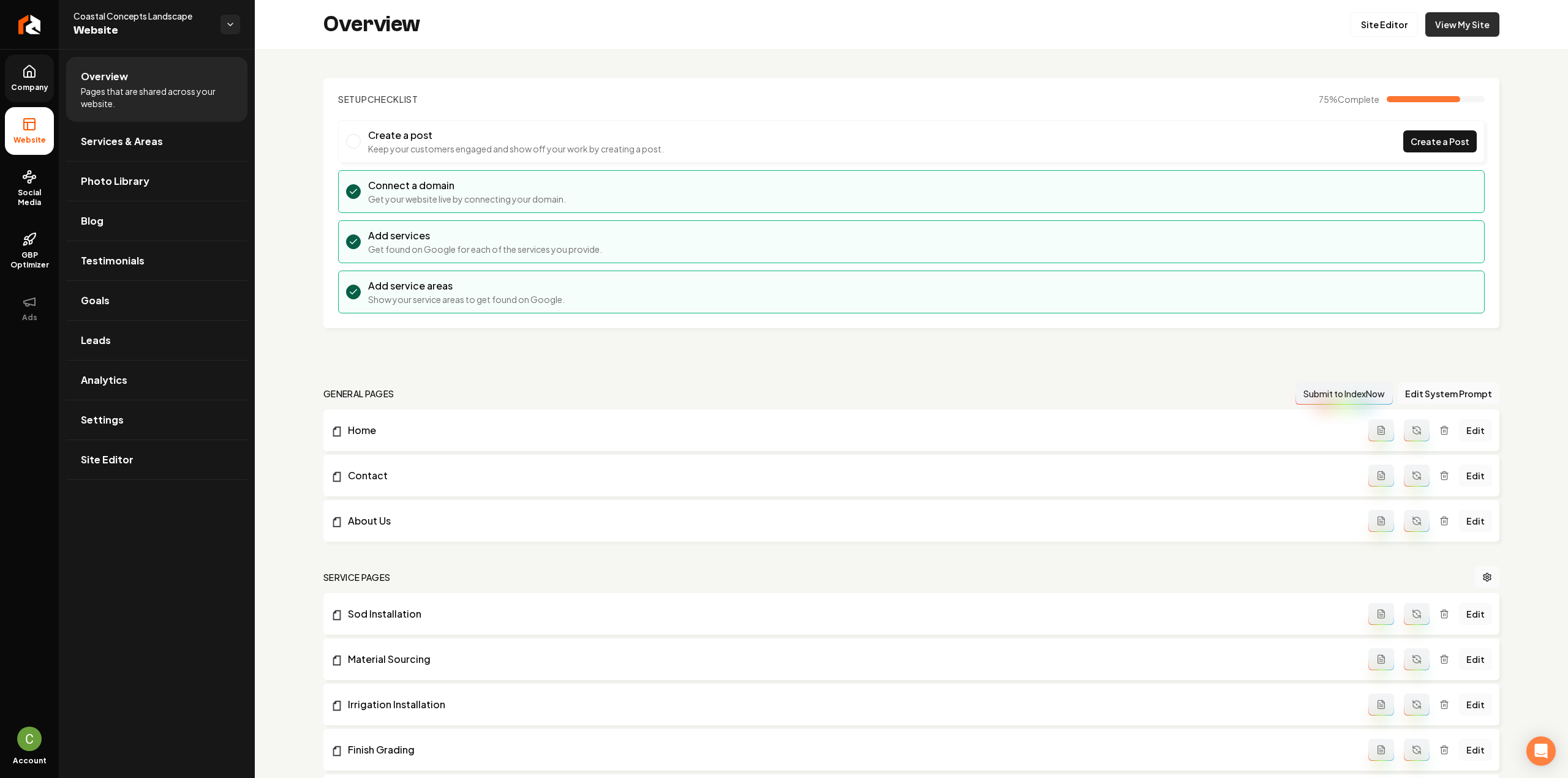
click at [1442, 18] on link "View My Site" at bounding box center [1462, 24] width 74 height 24
click at [29, 21] on icon "Return to dashboard" at bounding box center [29, 24] width 19 height 19
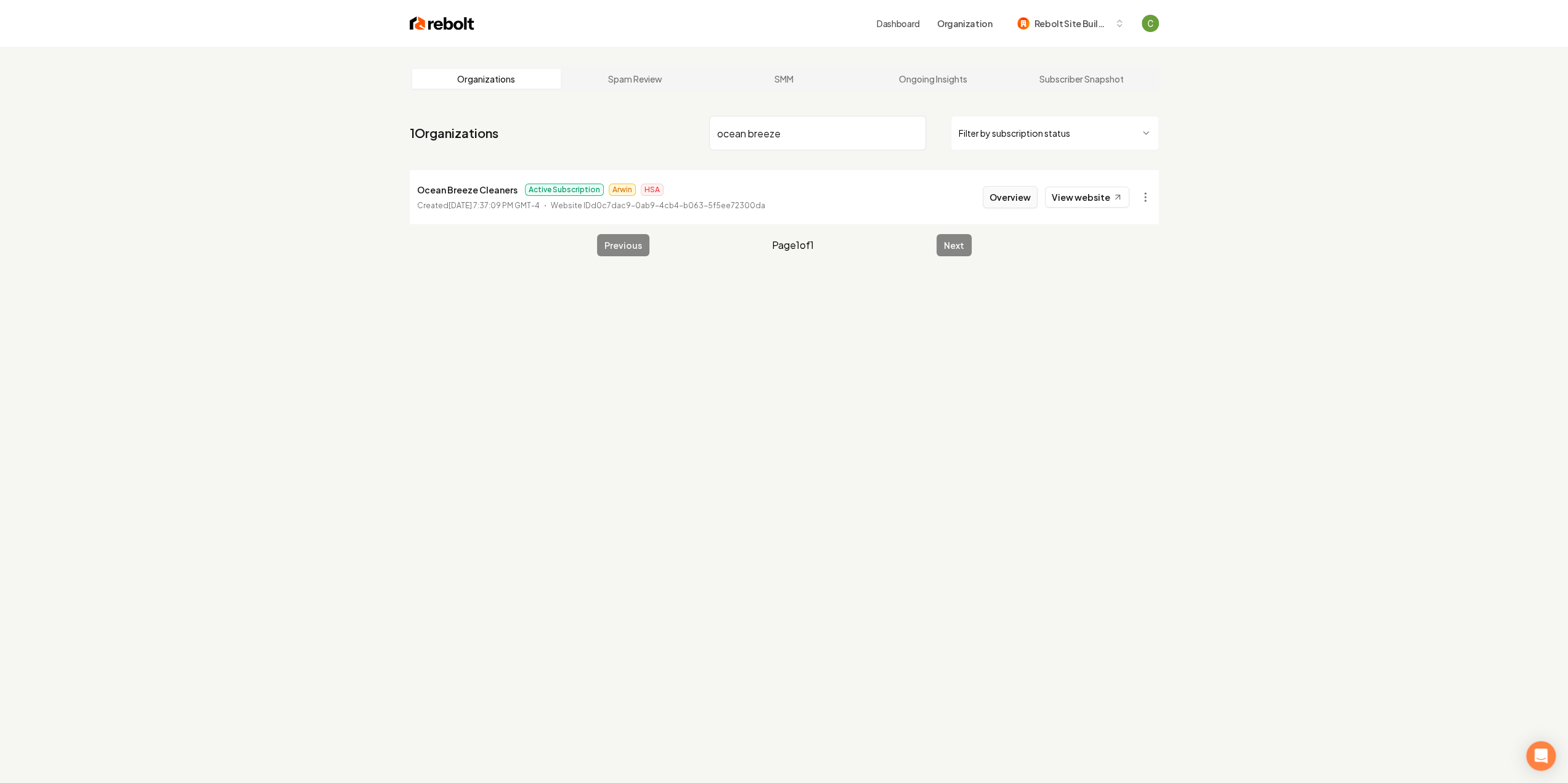
type input "ocean breeze"
click at [1023, 201] on button "Overview" at bounding box center [1010, 197] width 55 height 22
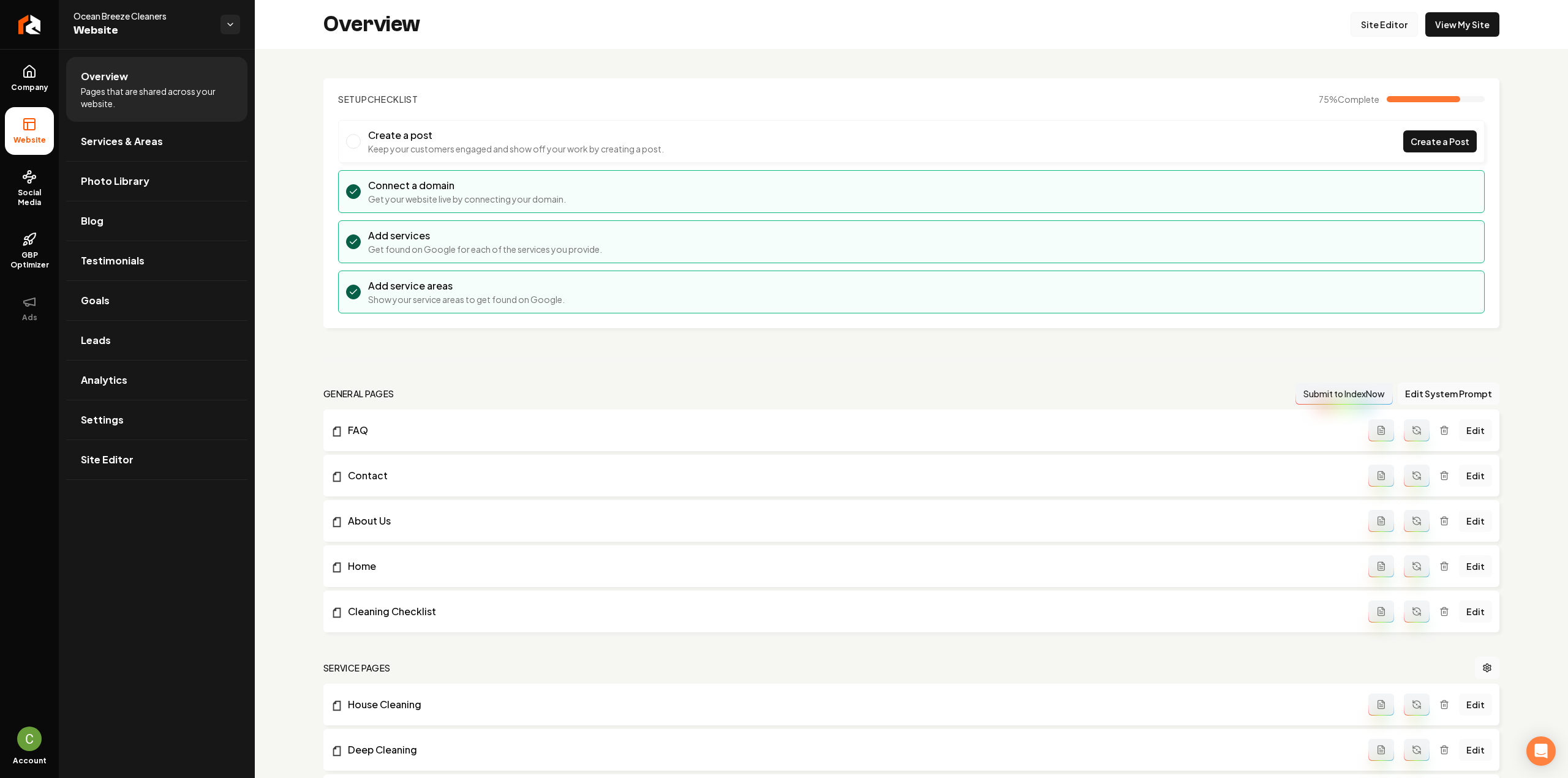
drag, startPoint x: 1378, startPoint y: 30, endPoint x: 1371, endPoint y: 32, distance: 7.3
click at [1378, 30] on link "Site Editor" at bounding box center [1384, 24] width 68 height 24
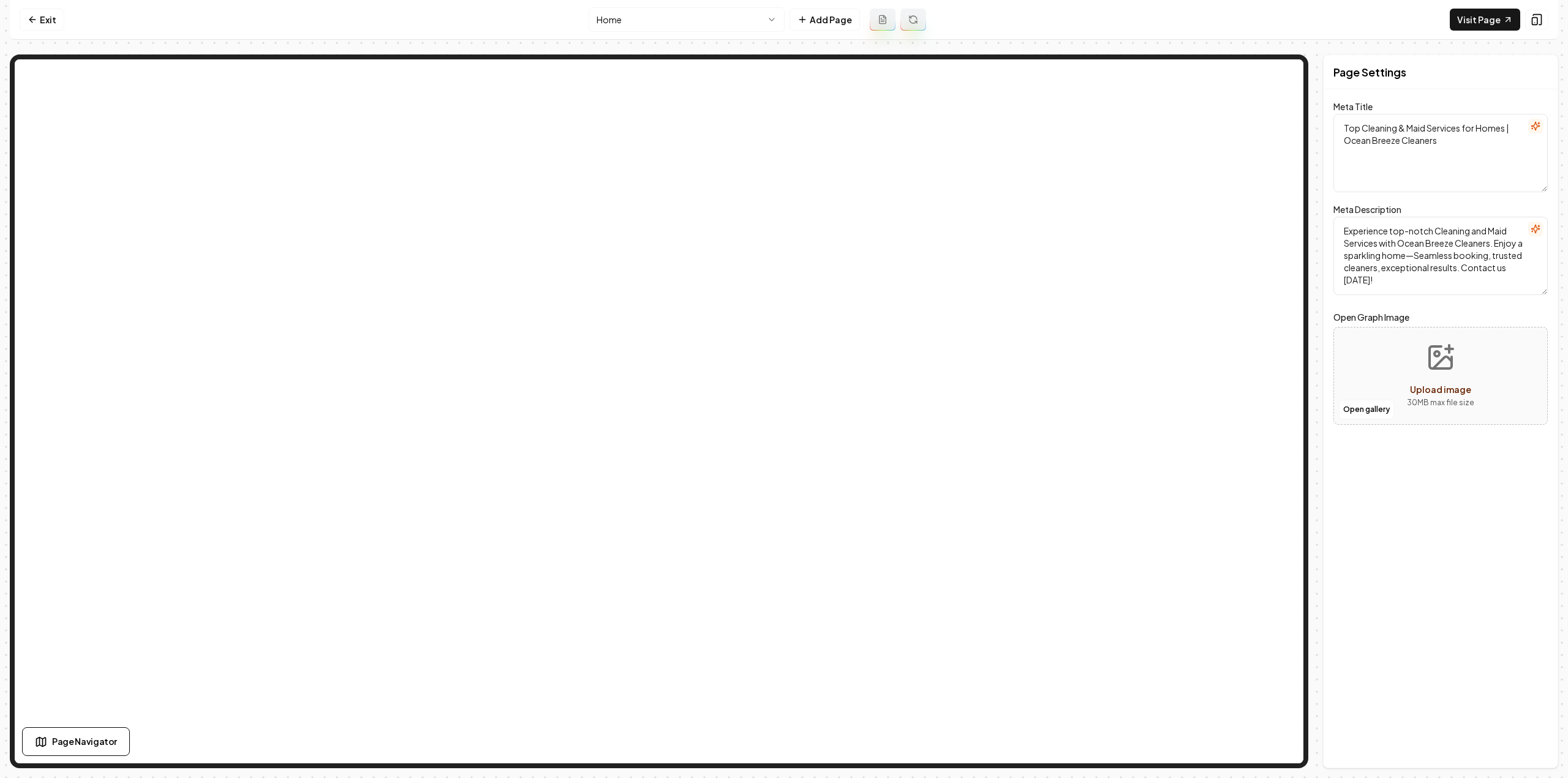
click at [673, 18] on html "Computer Required This feature is only available on a computer. Please switch t…" at bounding box center [784, 389] width 1568 height 778
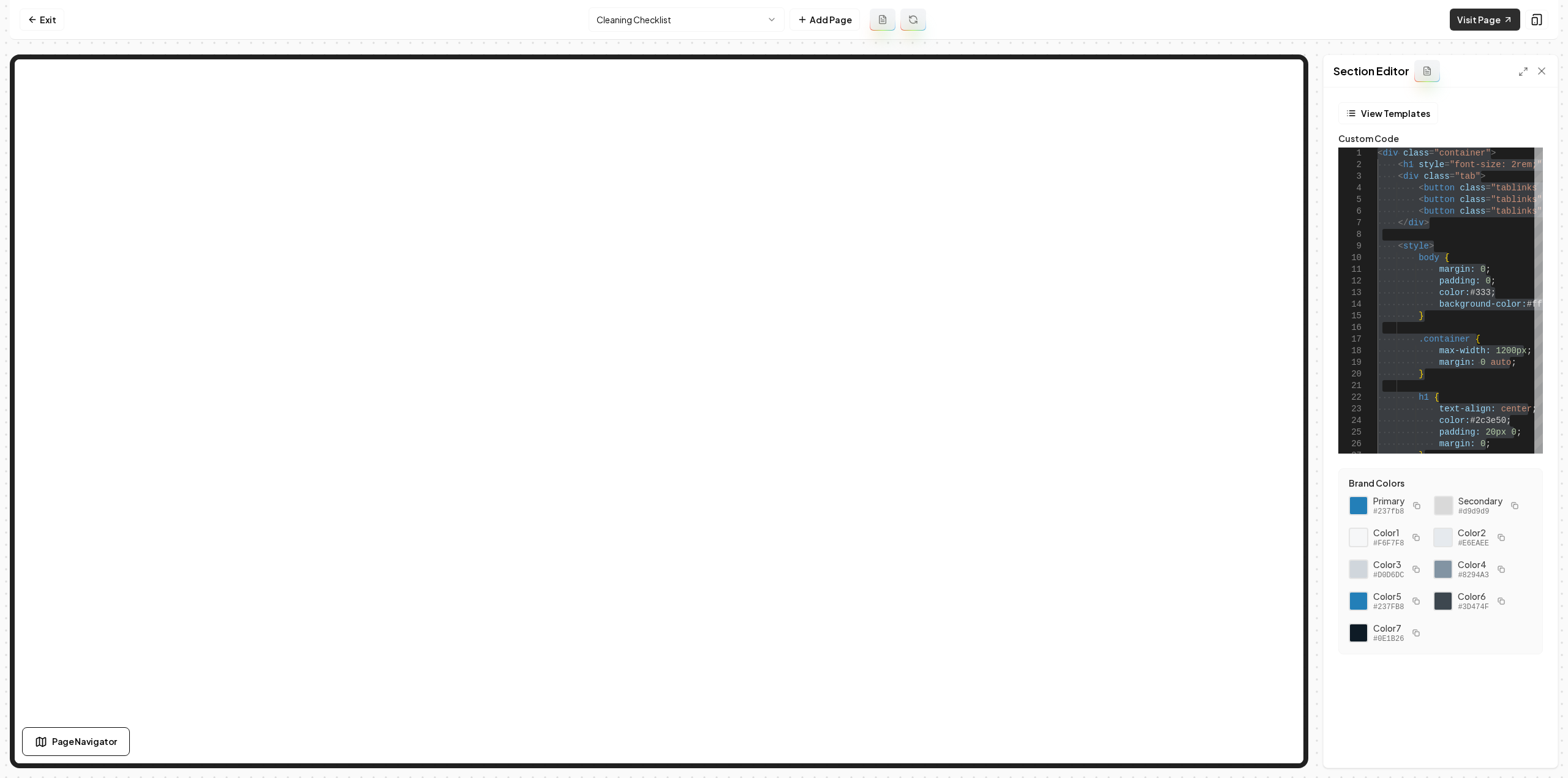
click at [1484, 29] on link "Visit Page" at bounding box center [1485, 19] width 71 height 22
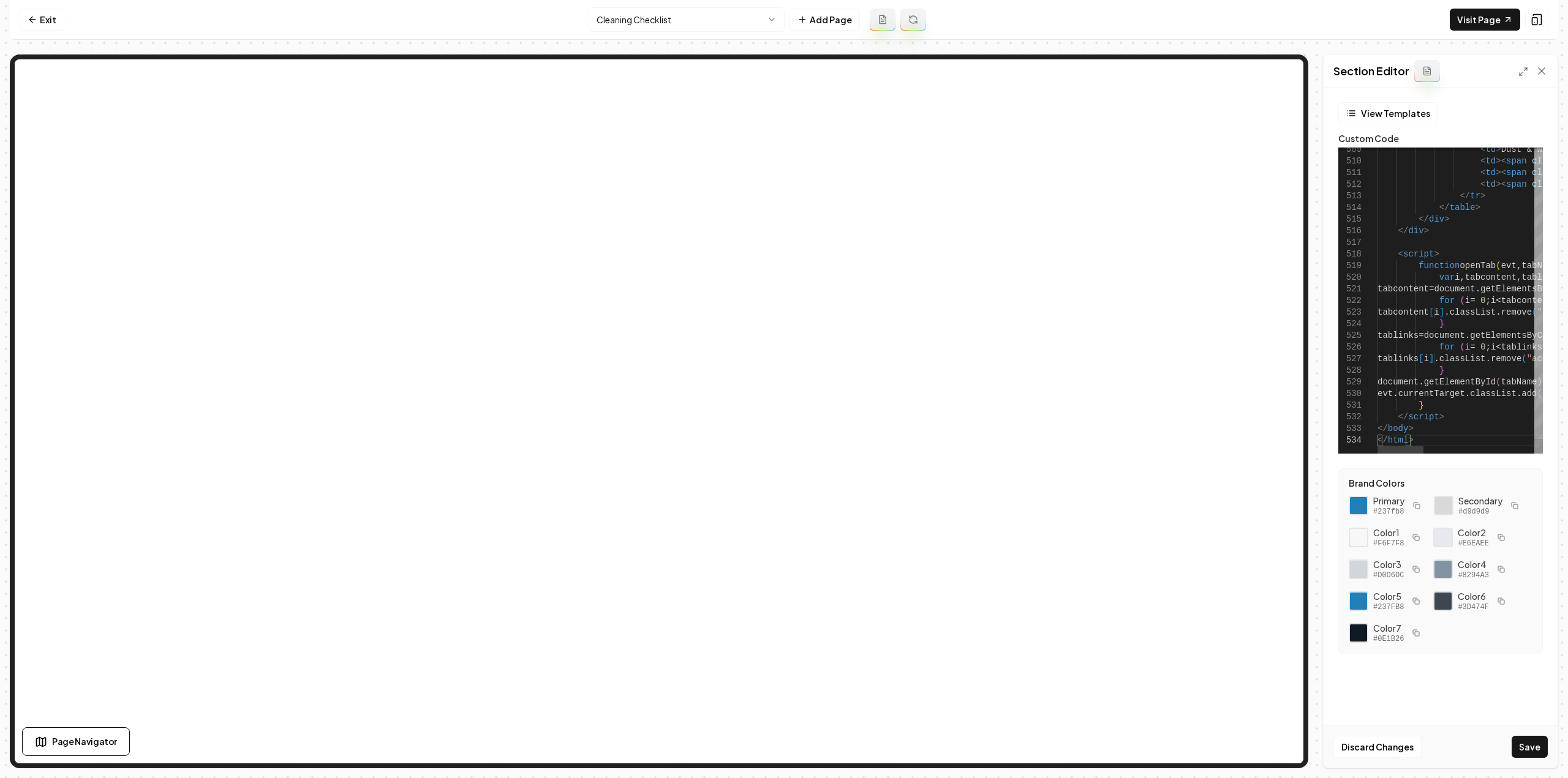
click at [1421, 446] on div at bounding box center [1456, 450] width 157 height 7
click at [1378, 453] on div at bounding box center [1401, 450] width 46 height 7
drag, startPoint x: 1415, startPoint y: 439, endPoint x: 1358, endPoint y: 426, distance: 58.5
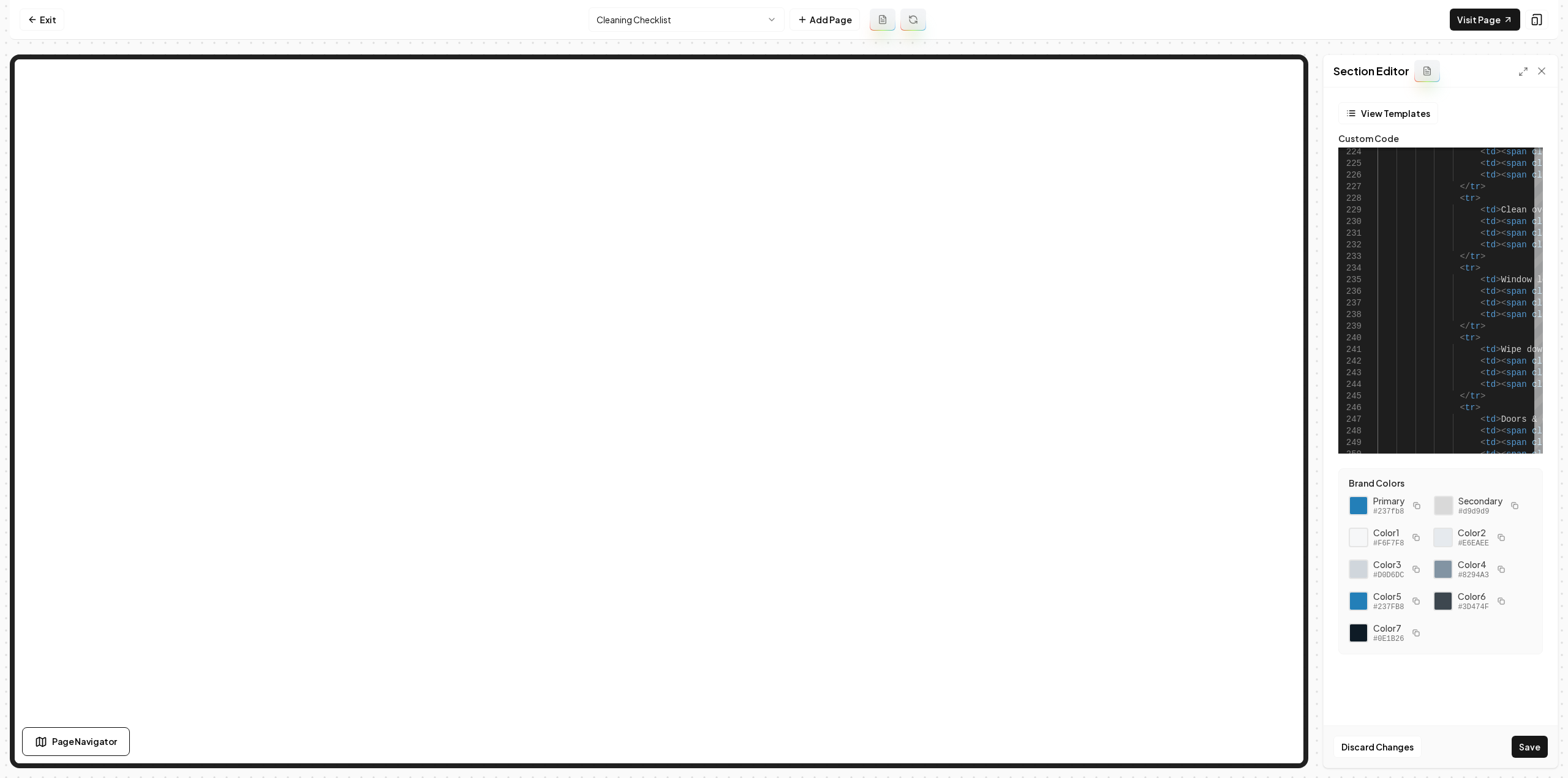
drag, startPoint x: 1521, startPoint y: 71, endPoint x: 1518, endPoint y: 80, distance: 9.5
click at [1521, 71] on icon at bounding box center [1523, 71] width 10 height 10
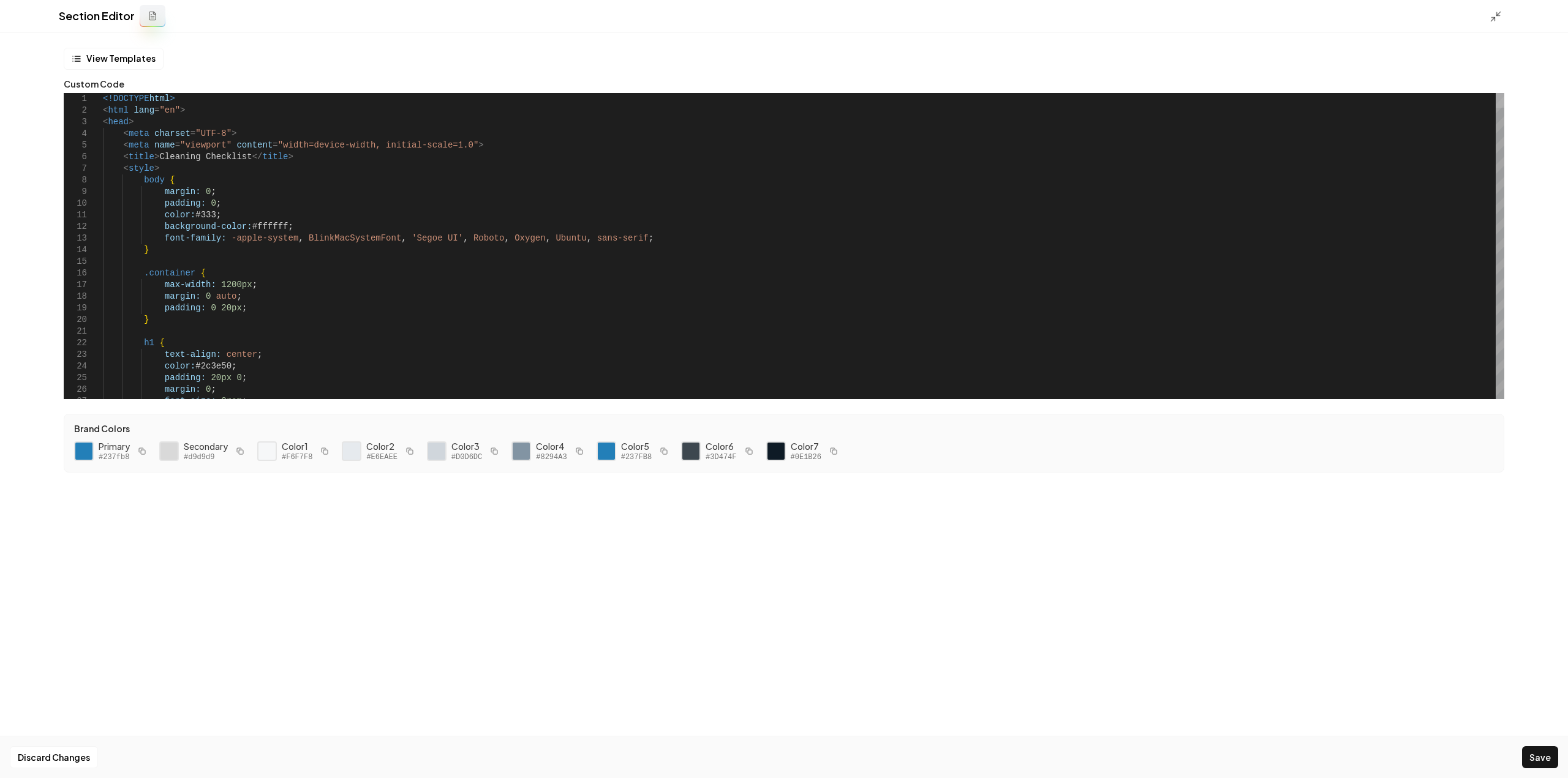
click at [1496, 93] on div at bounding box center [1499, 100] width 8 height 15
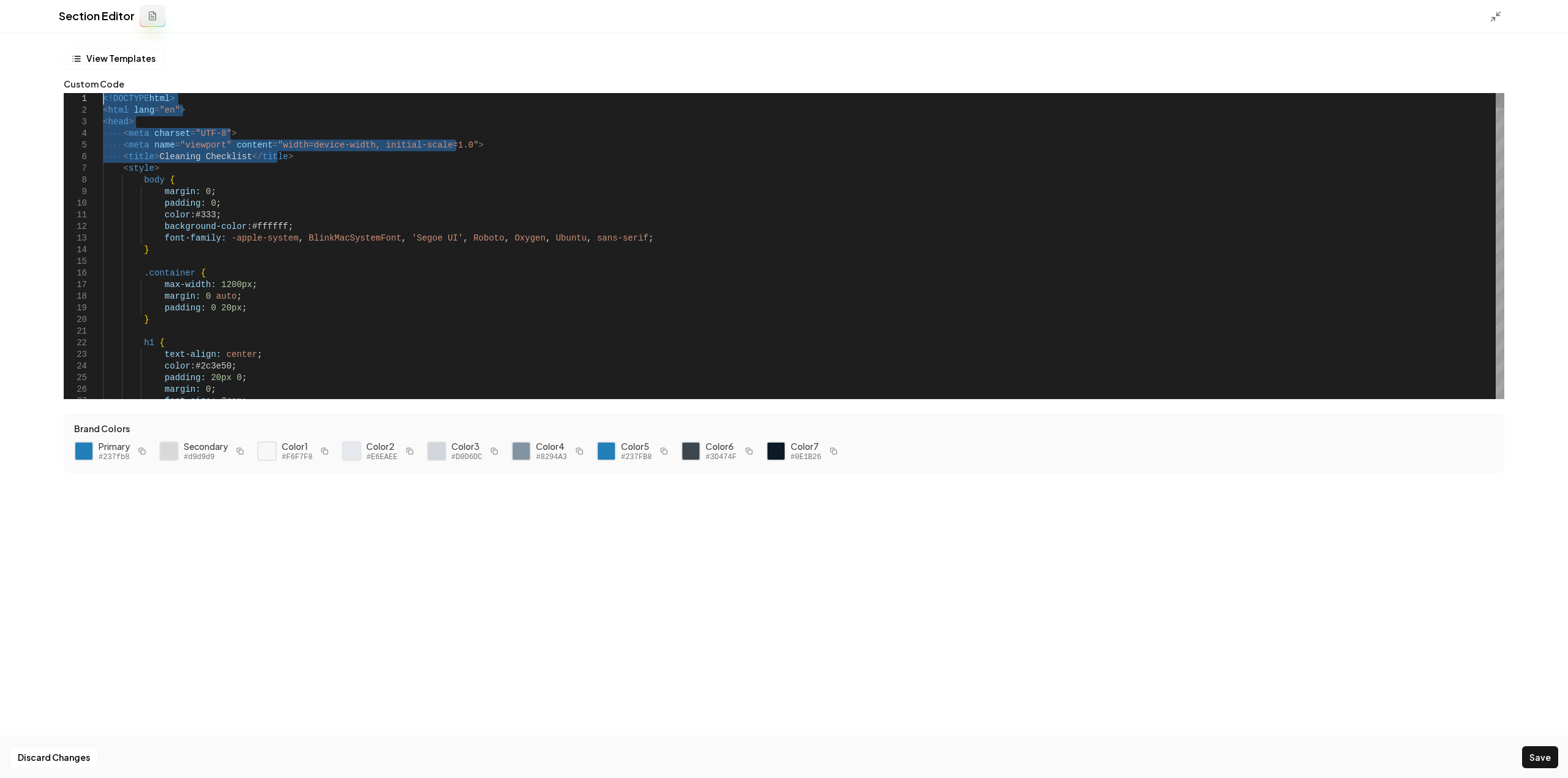
drag, startPoint x: 280, startPoint y: 154, endPoint x: 77, endPoint y: 94, distance: 211.7
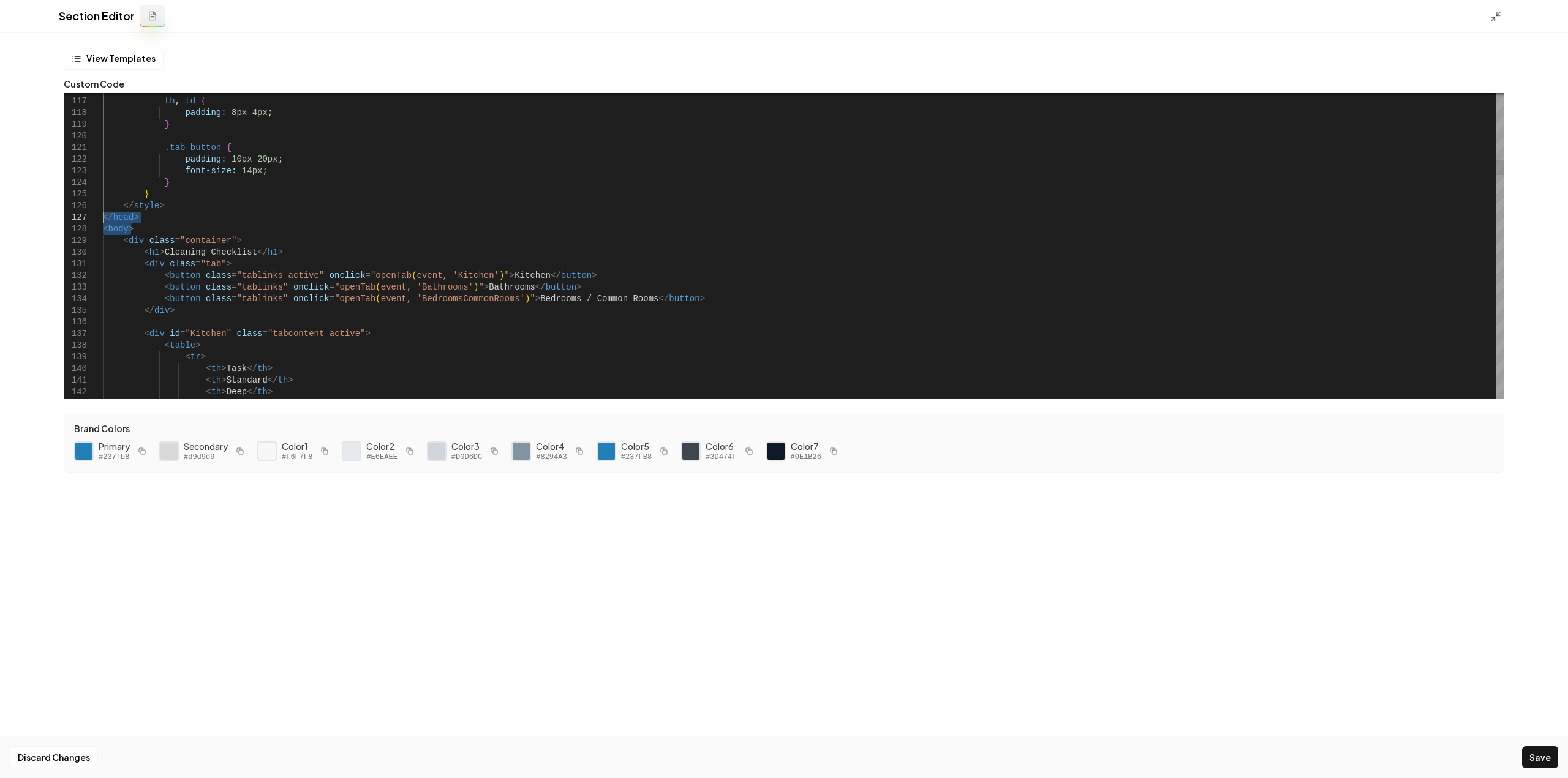
drag, startPoint x: 154, startPoint y: 230, endPoint x: 84, endPoint y: 221, distance: 70.6
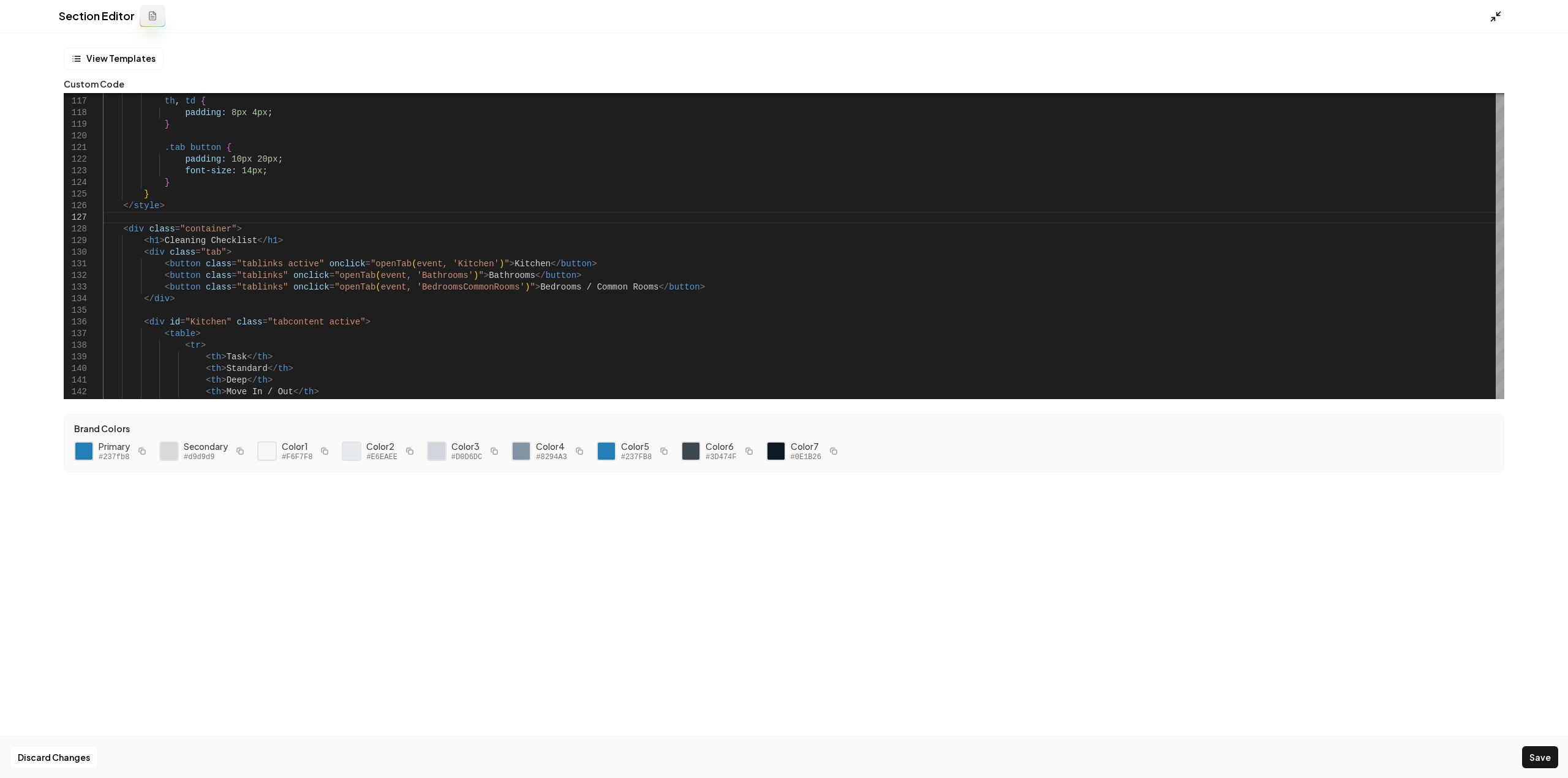
click at [1489, 19] on icon at bounding box center [1495, 16] width 12 height 12
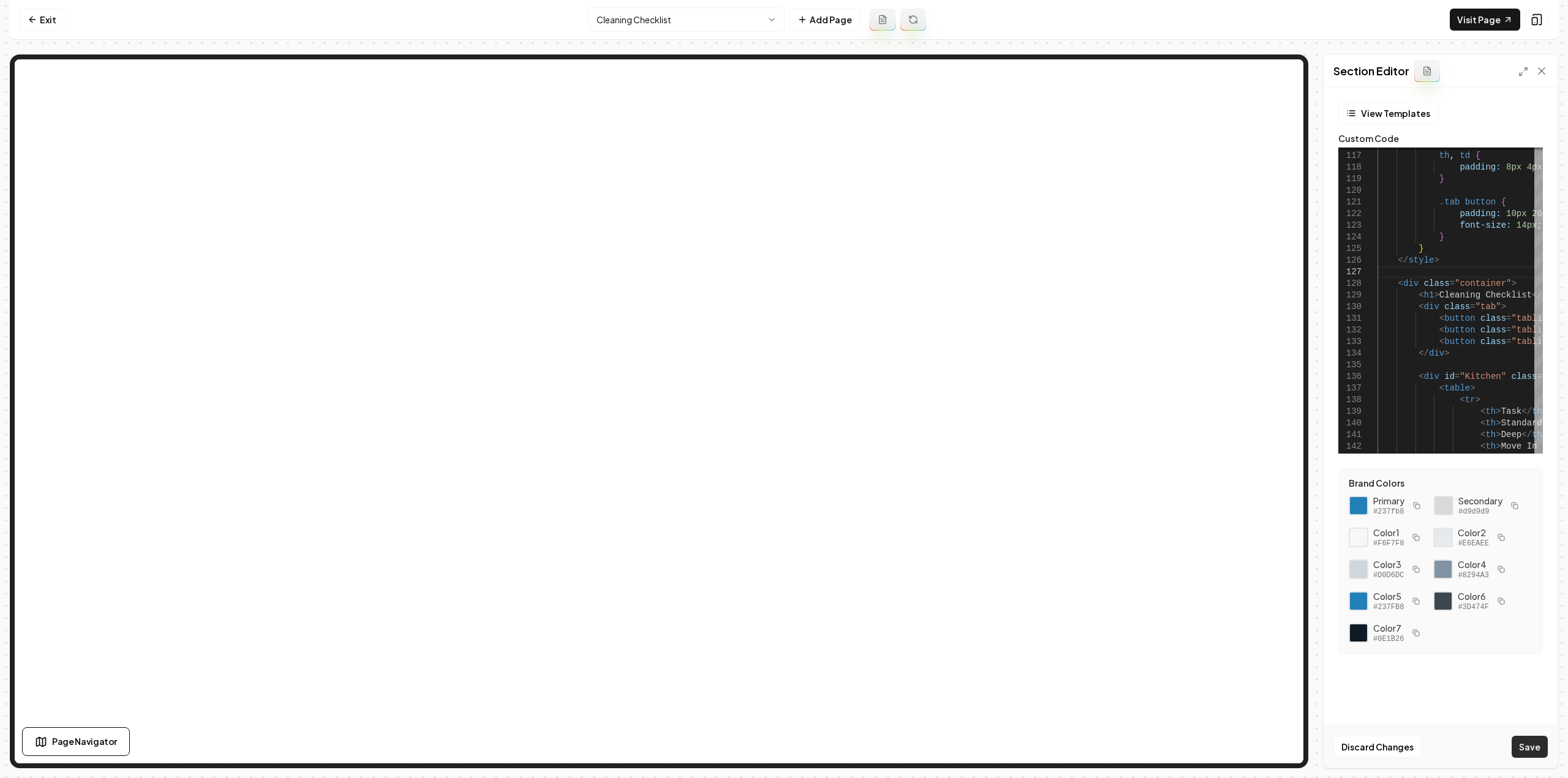
click at [1533, 747] on button "Save" at bounding box center [1529, 746] width 36 height 22
click at [1523, 70] on icon at bounding box center [1523, 71] width 10 height 10
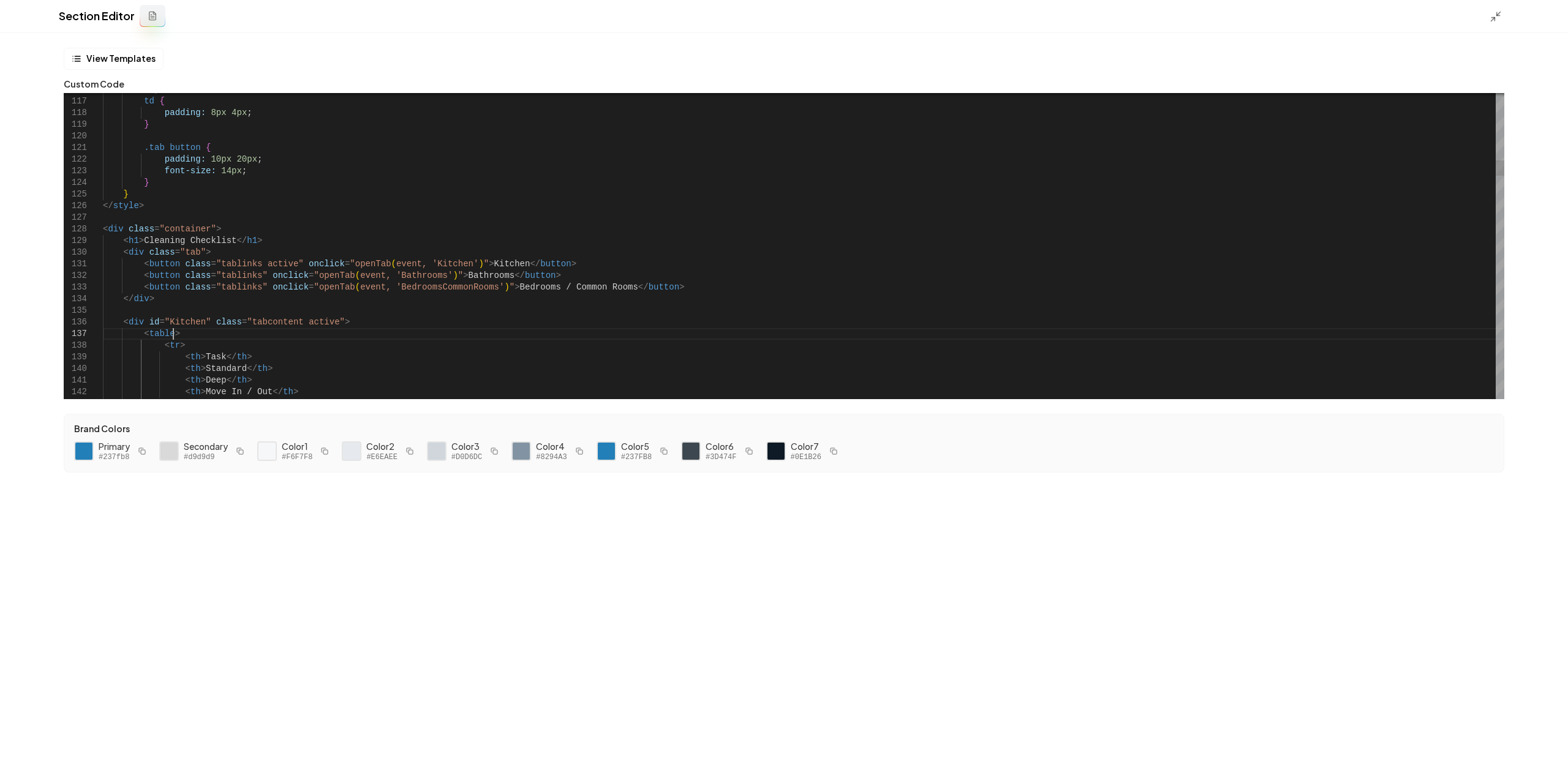
type textarea "**********"
type textarea "*"
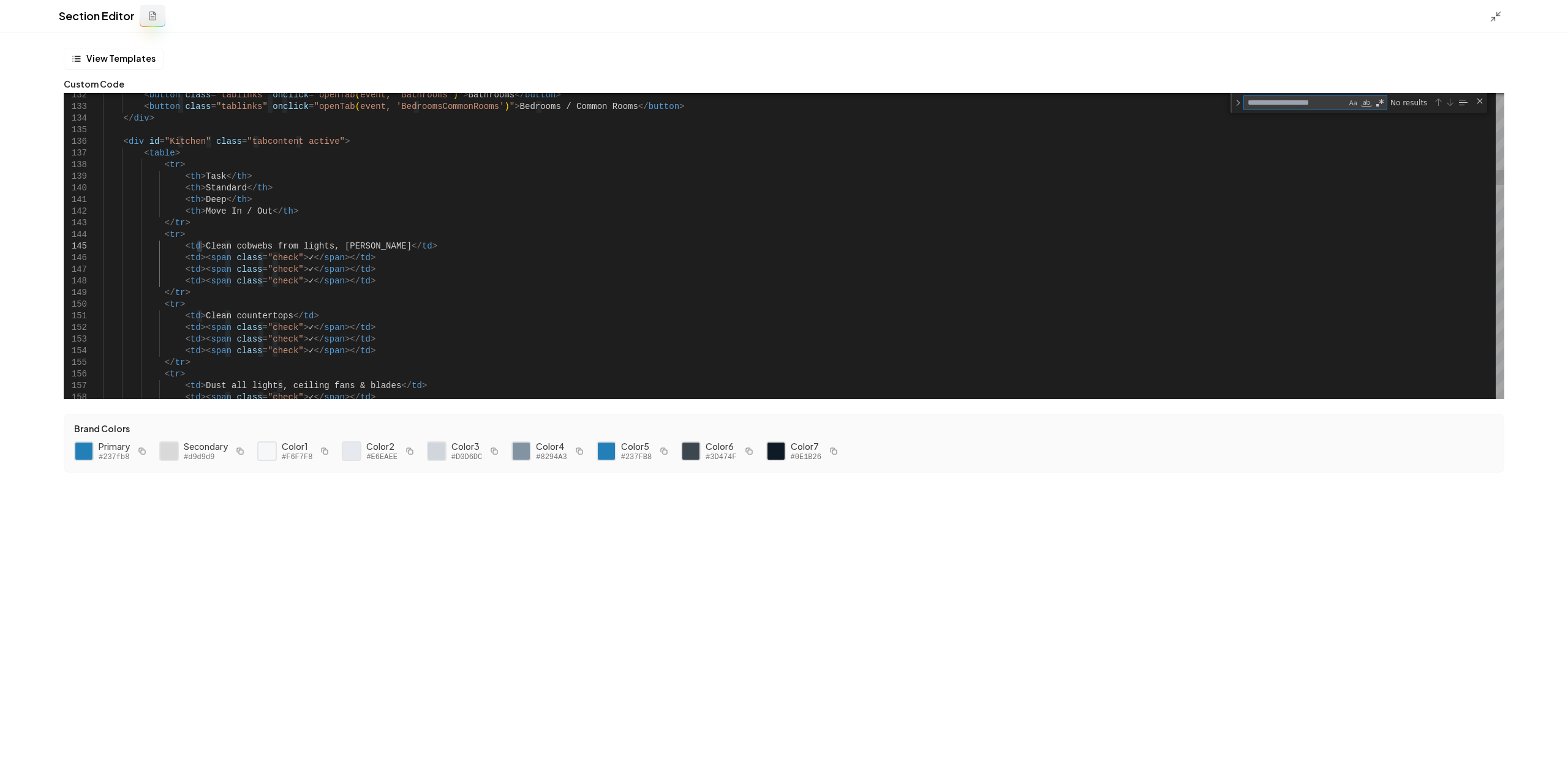
type textarea "**********"
type textarea "**"
type textarea "**********"
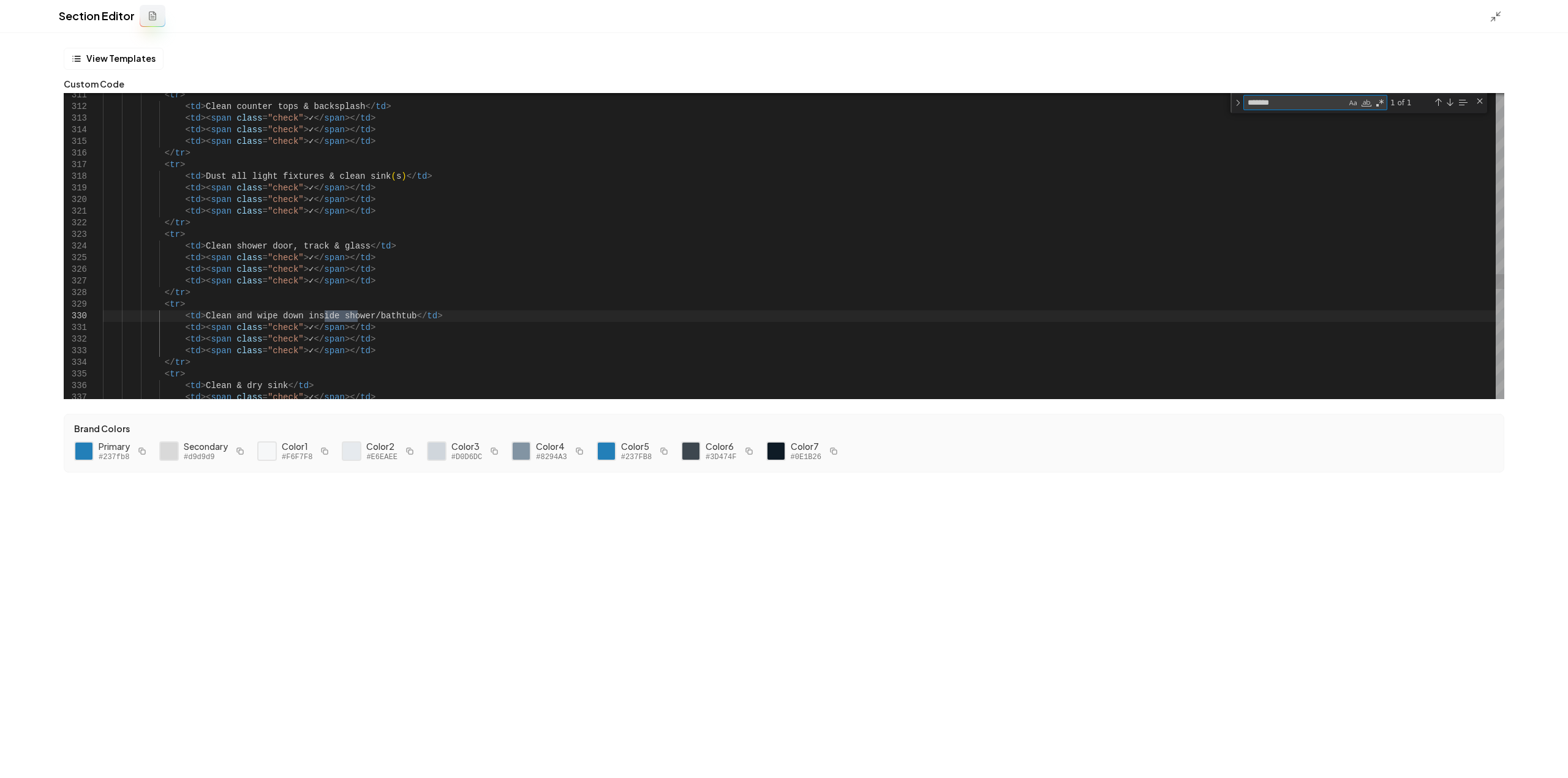
type textarea "*******"
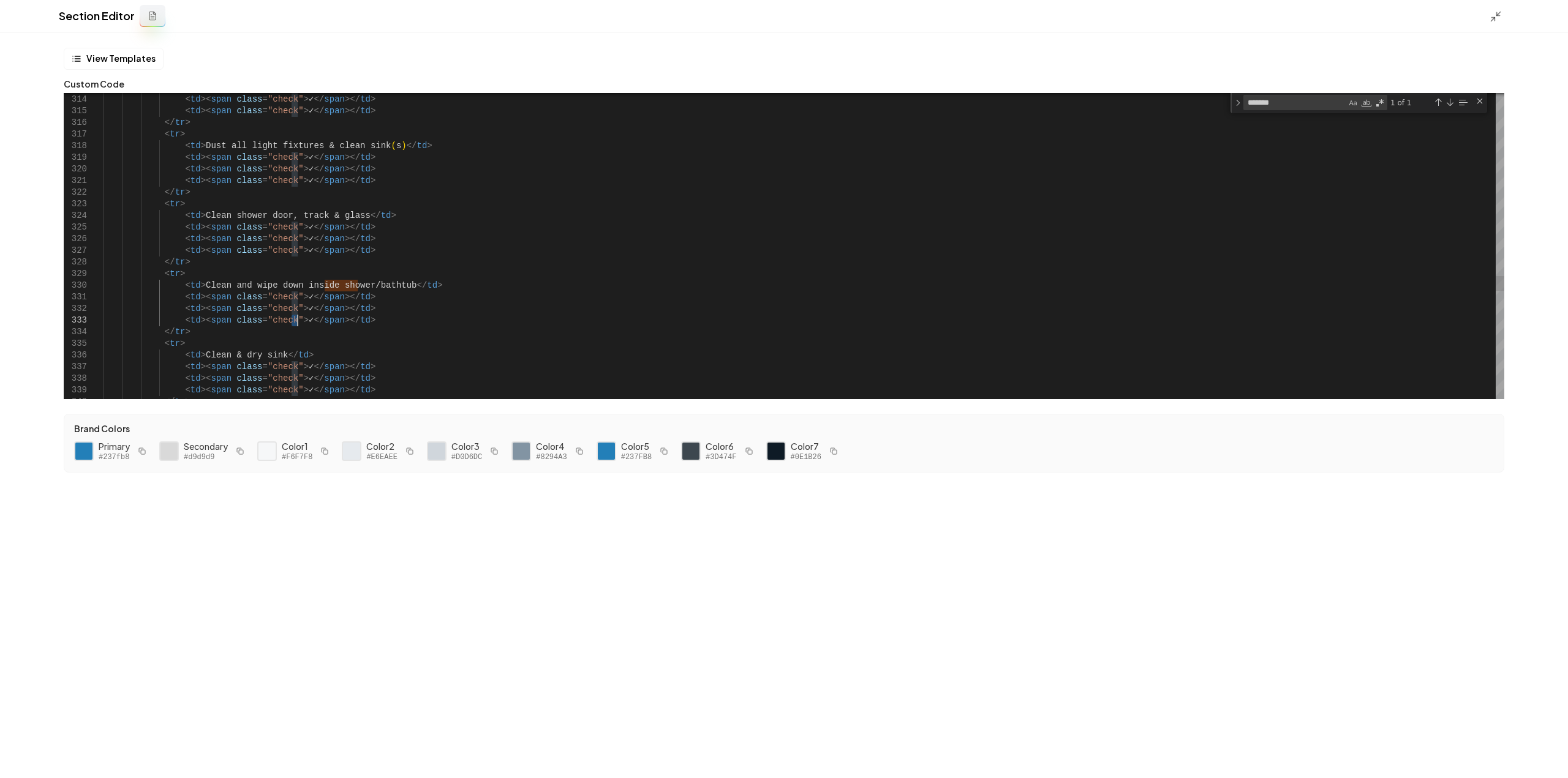
type textarea "**********"
click at [1542, 762] on button "Save" at bounding box center [1539, 758] width 36 height 22
click at [1491, 15] on icon at bounding box center [1495, 16] width 12 height 12
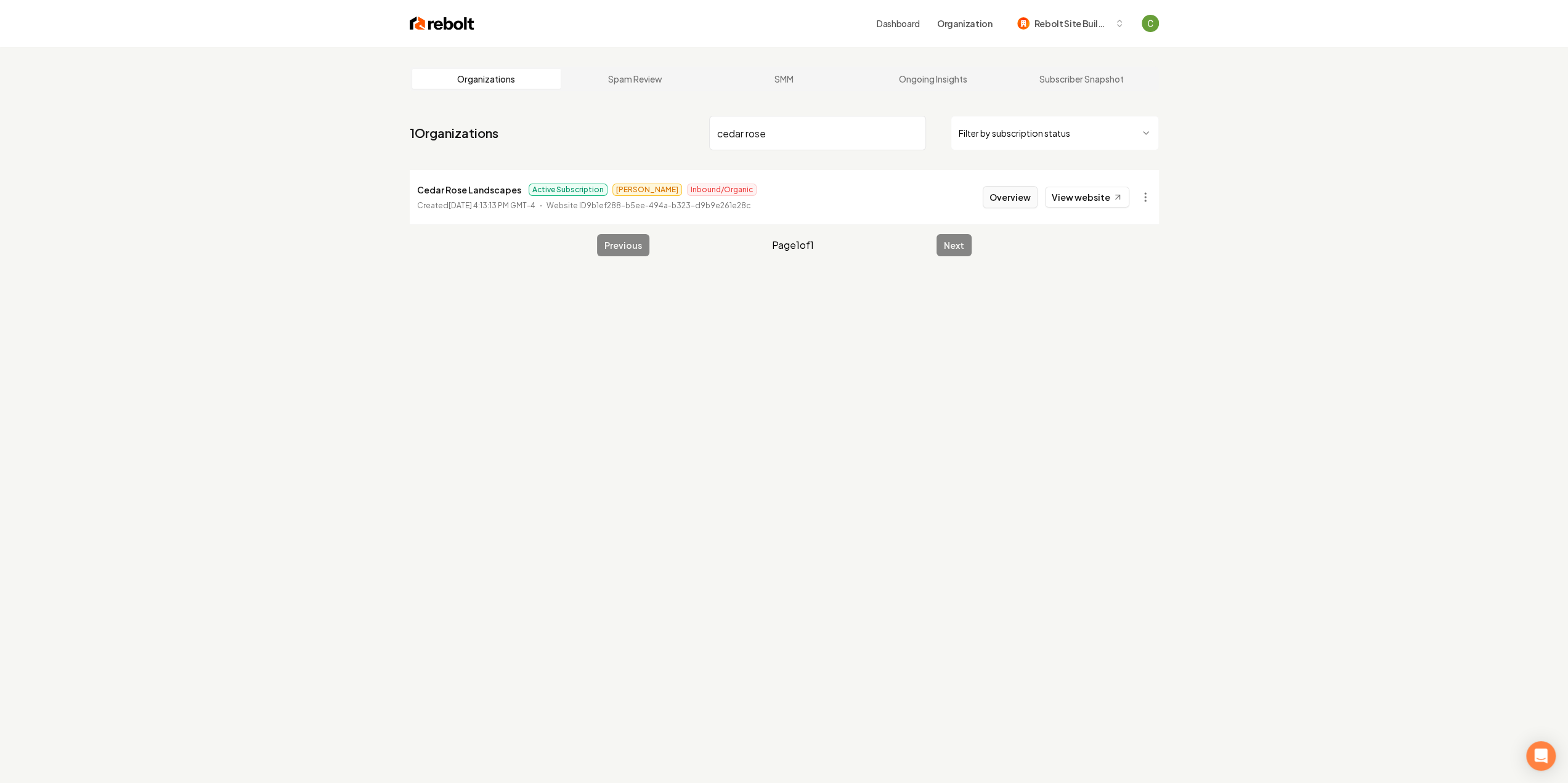
type input "cedar rose"
click at [1019, 195] on button "Overview" at bounding box center [1010, 197] width 55 height 22
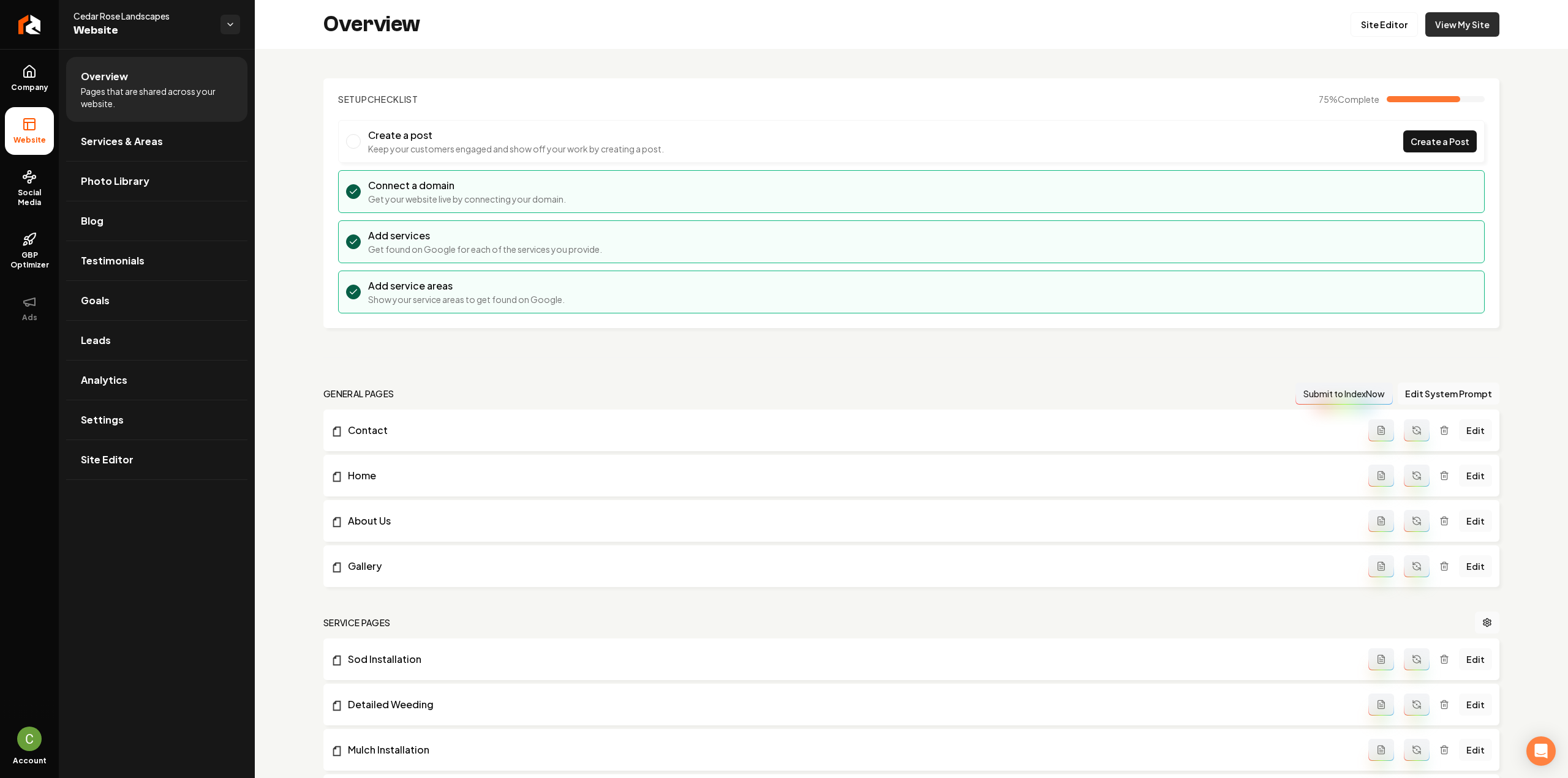
click at [1452, 32] on link "View My Site" at bounding box center [1462, 24] width 74 height 24
click at [146, 417] on link "Settings" at bounding box center [156, 420] width 181 height 39
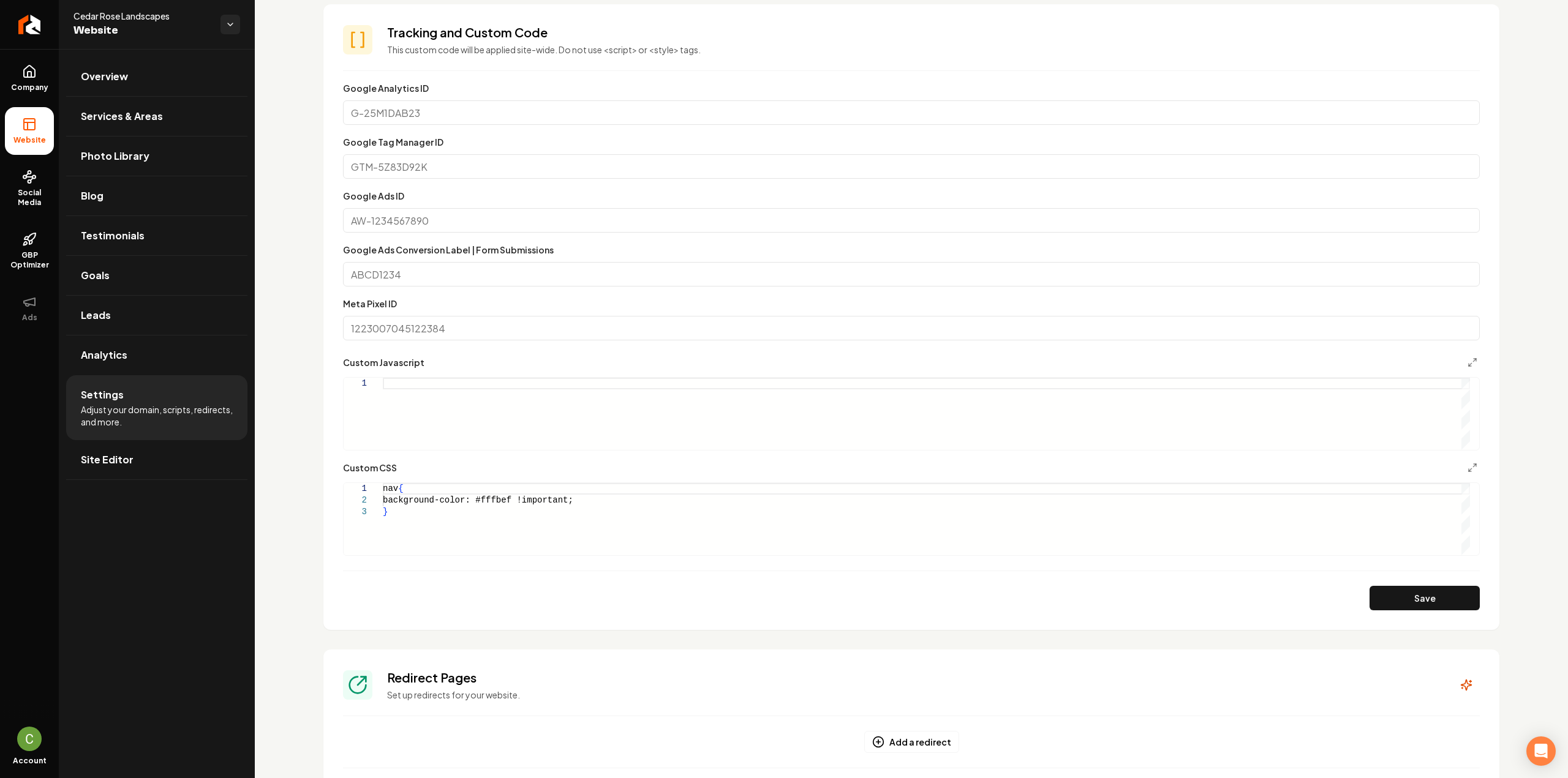
scroll to position [612, 0]
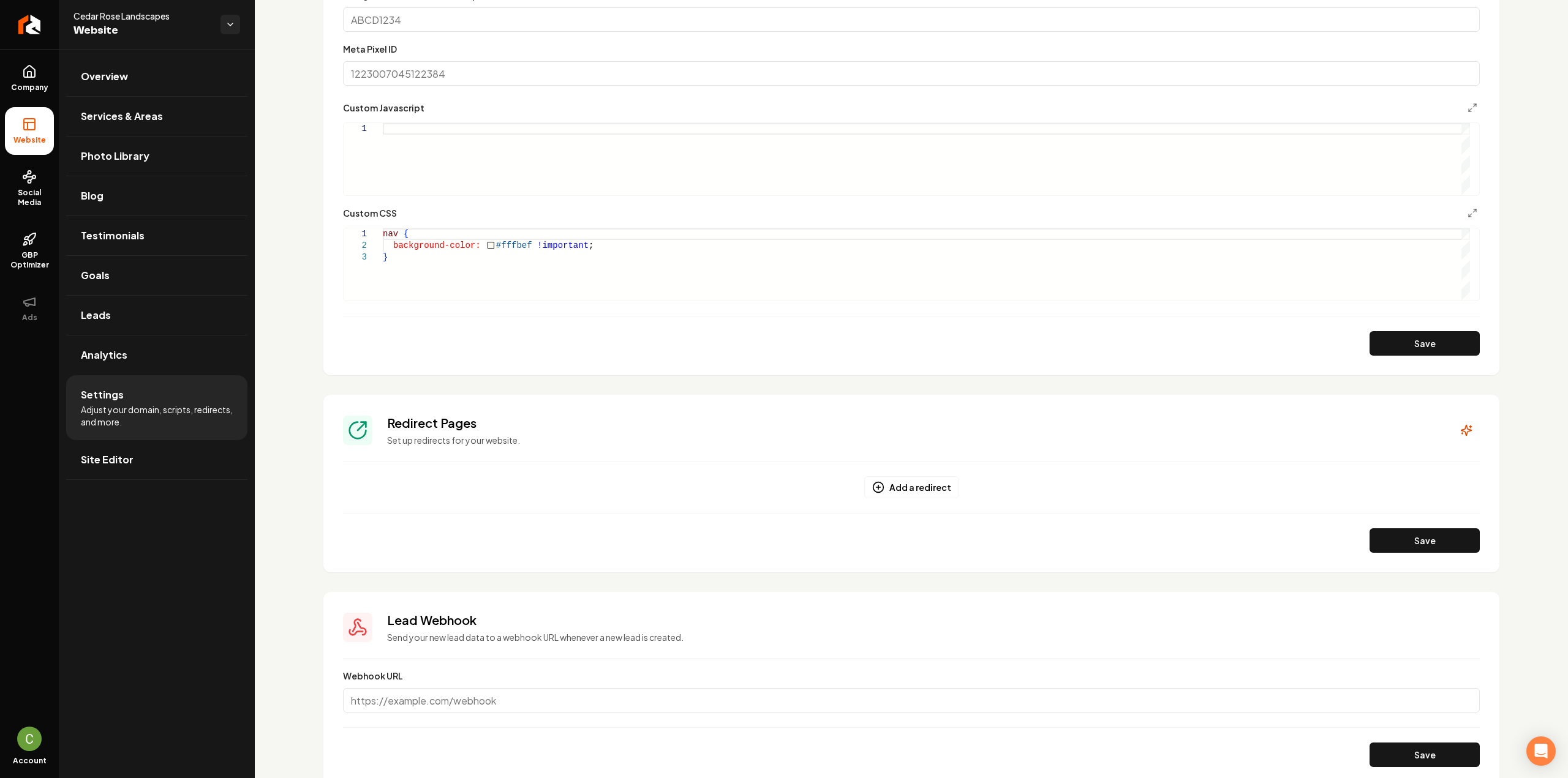
click at [780, 286] on div "nav { background-color: #fffbef !important ; }" at bounding box center [927, 264] width 1087 height 72
click at [571, 273] on div "nav { background-color: #fffbef !important ; }" at bounding box center [927, 264] width 1087 height 72
type textarea "**********"
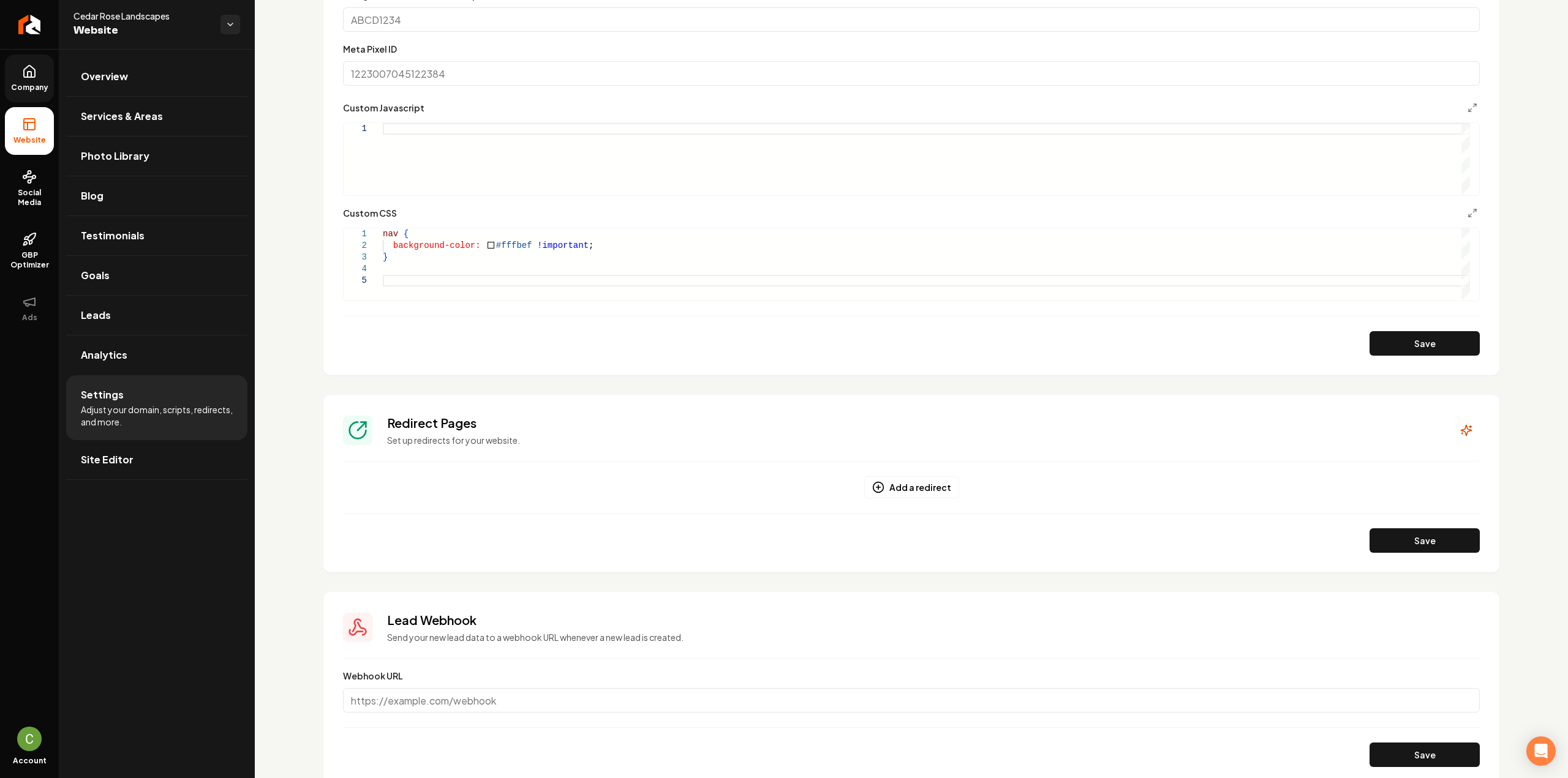
click at [41, 71] on link "Company" at bounding box center [29, 78] width 49 height 47
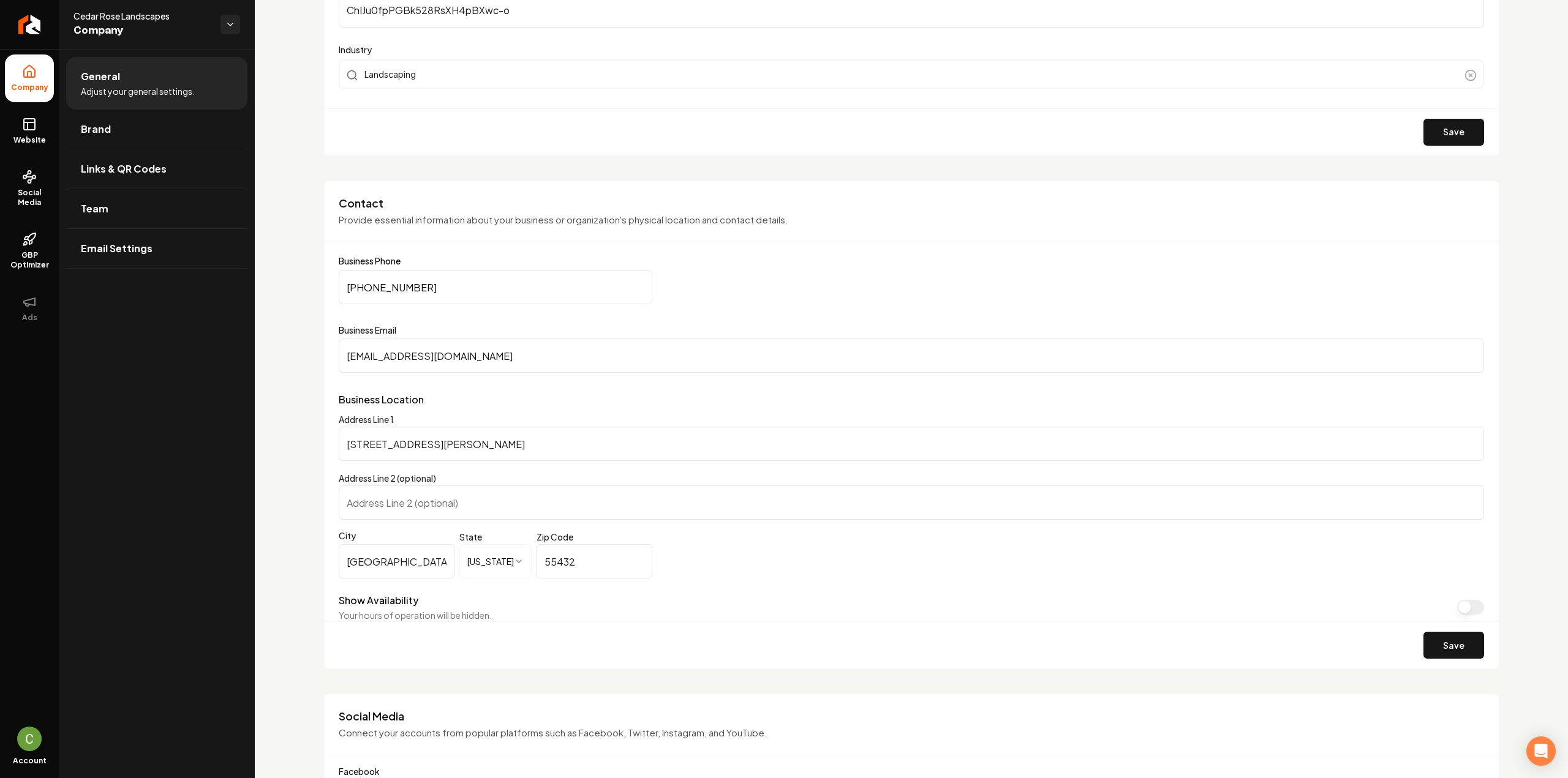
scroll to position [428, 0]
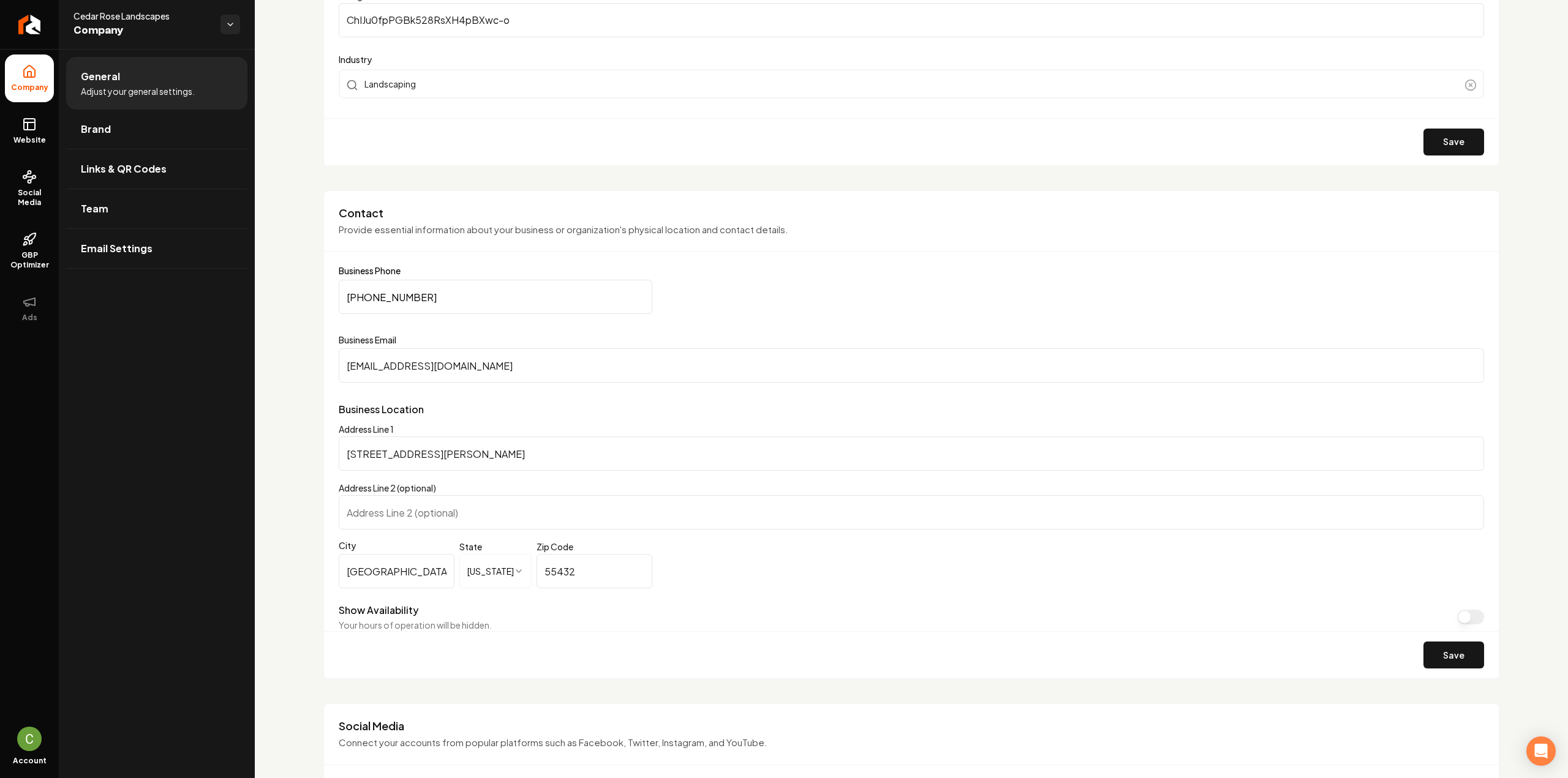
click at [533, 298] on input "[PHONE_NUMBER]" at bounding box center [495, 297] width 314 height 34
click at [32, 125] on icon at bounding box center [30, 124] width 15 height 15
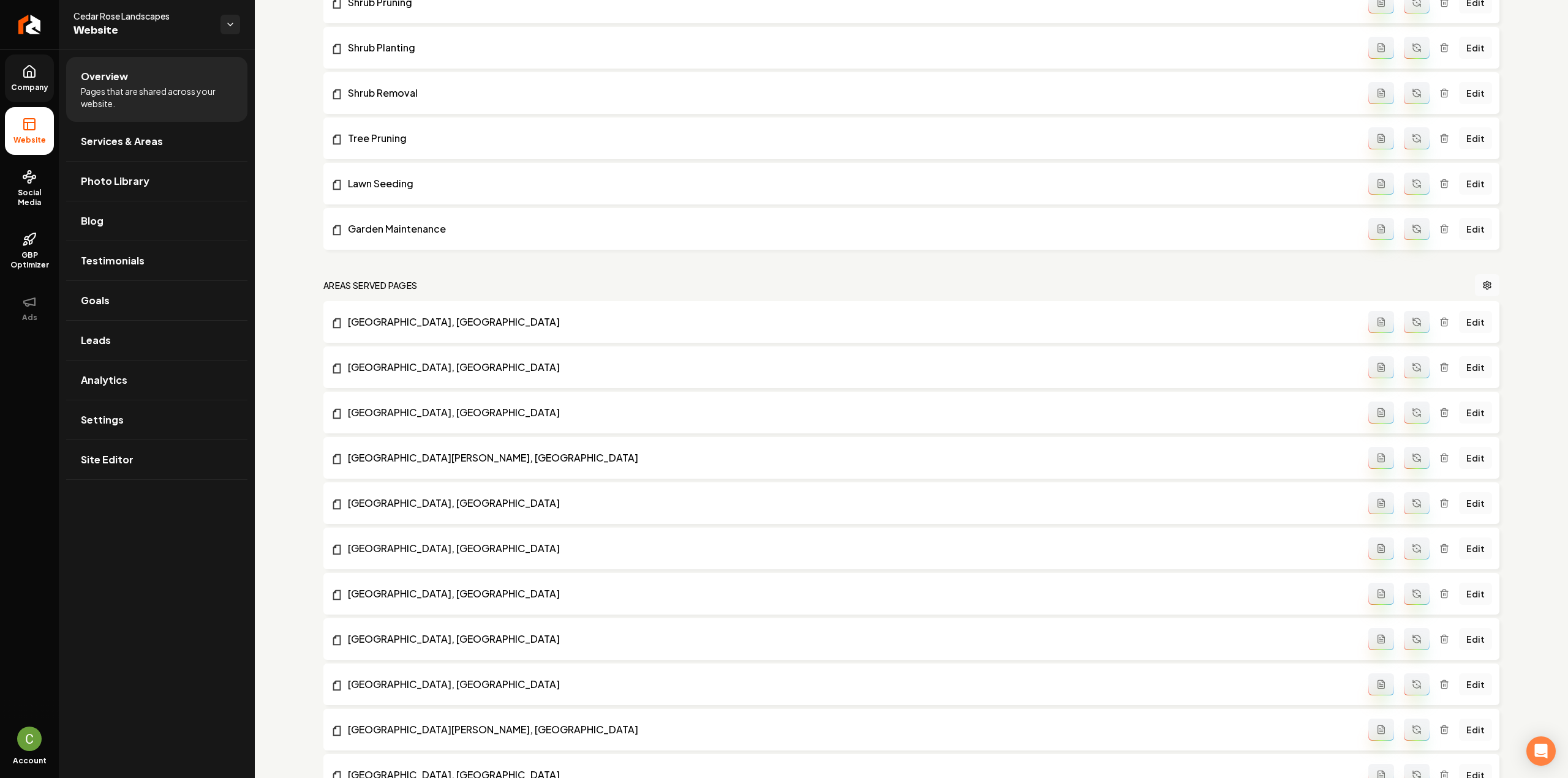
scroll to position [979, 0]
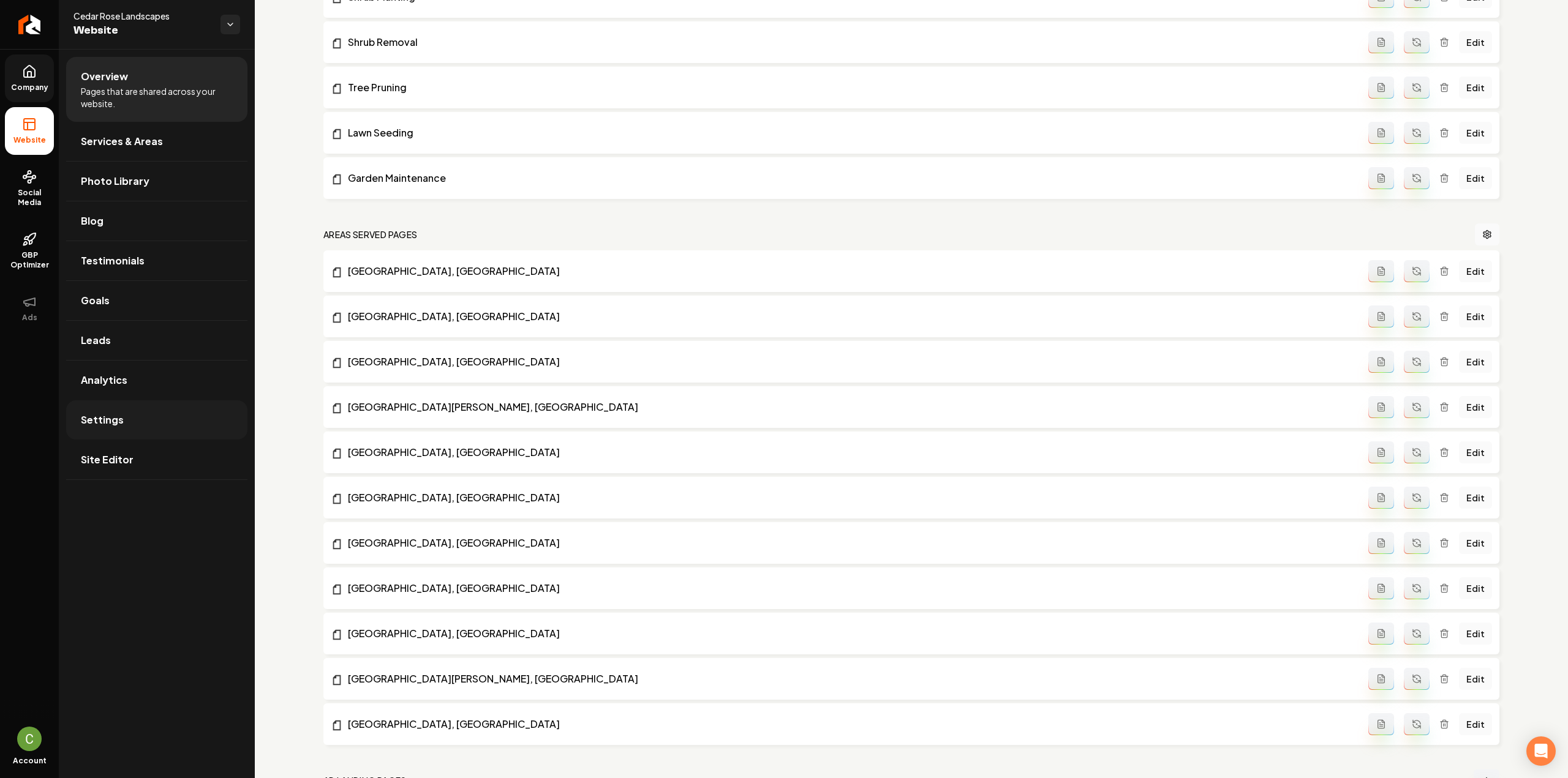
click at [140, 410] on link "Settings" at bounding box center [156, 420] width 181 height 39
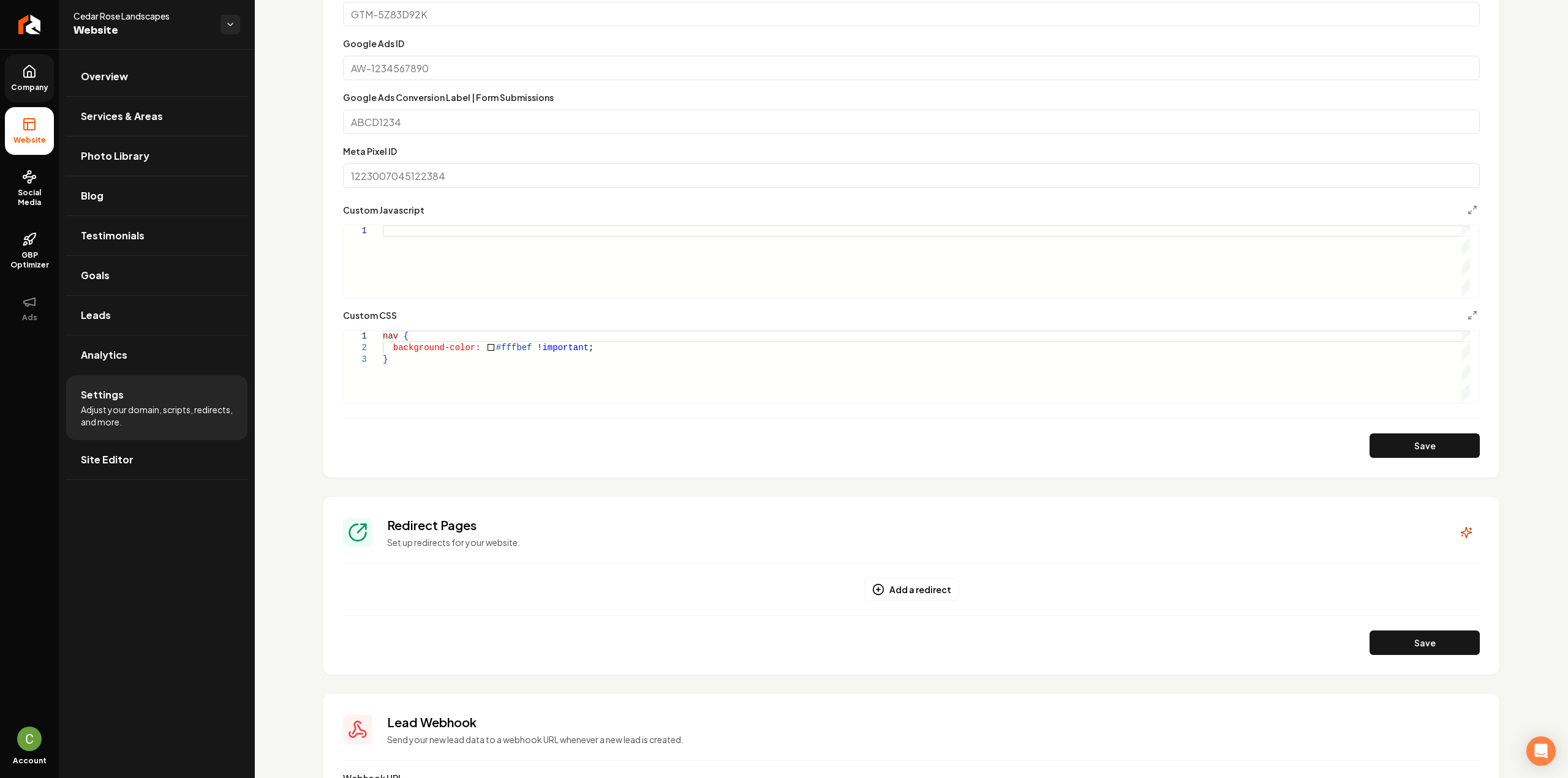
scroll to position [551, 0]
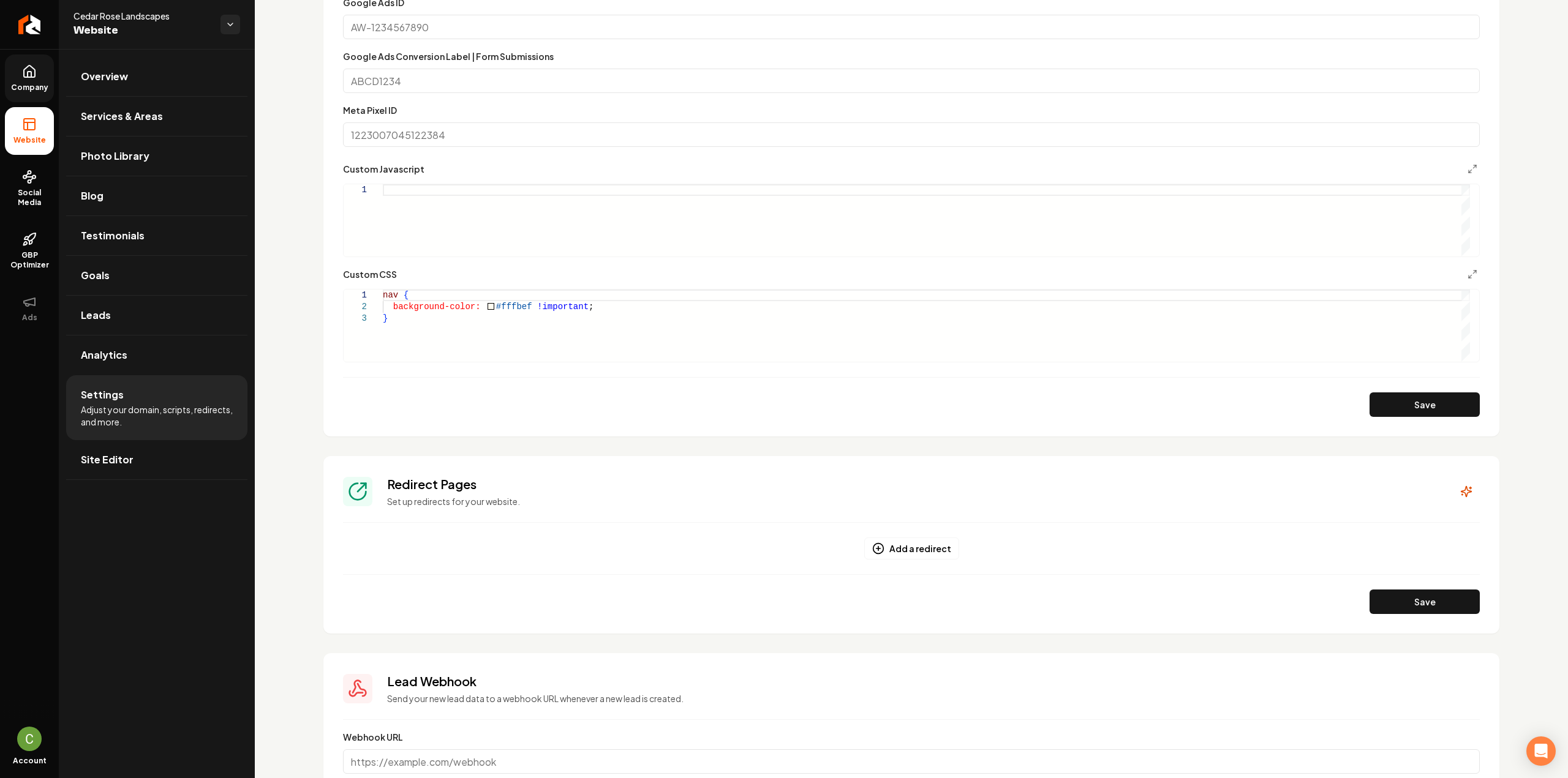
click at [423, 347] on div "nav { background-color: #fffbef !important ; }" at bounding box center [927, 325] width 1087 height 72
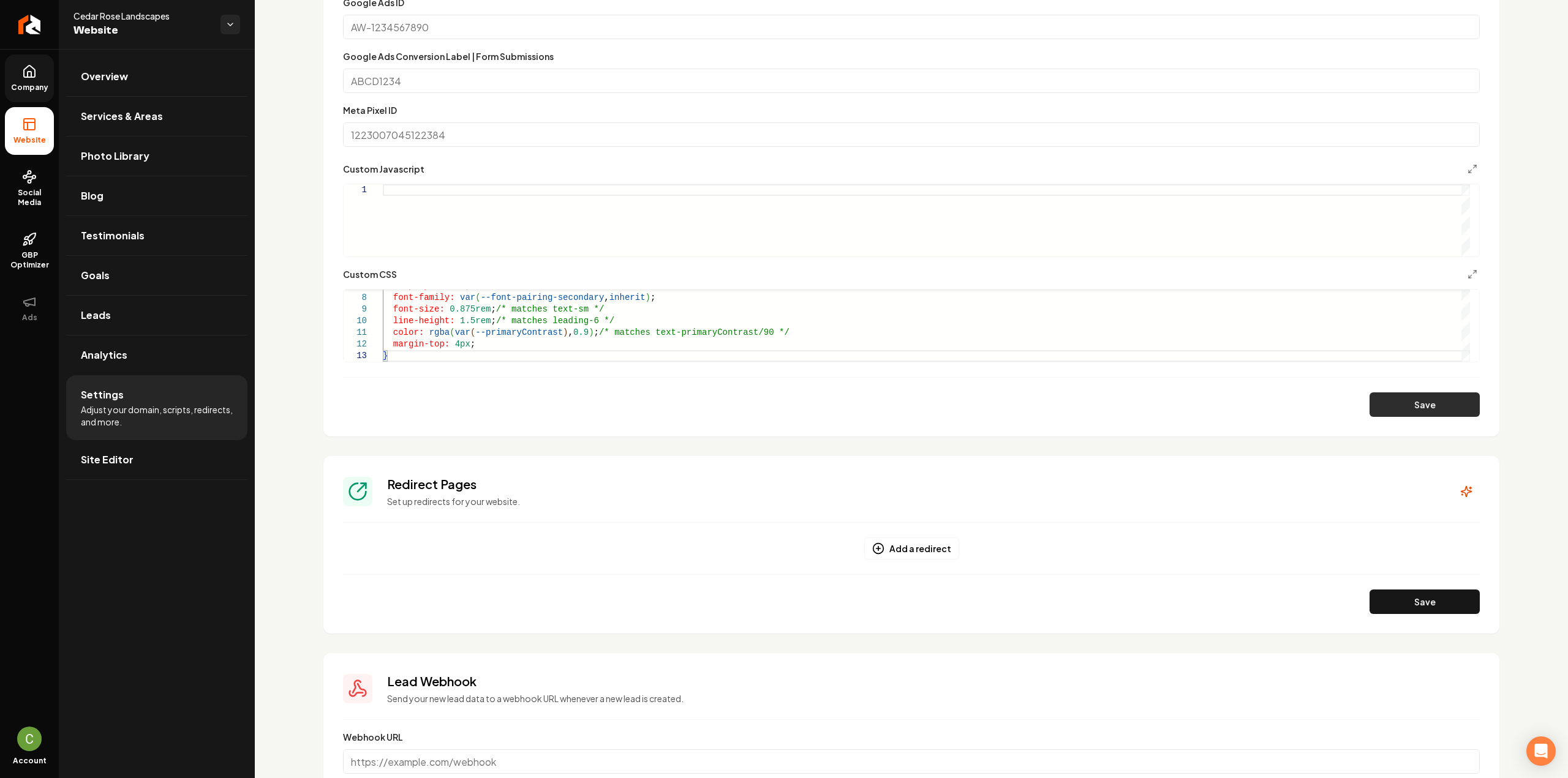
click at [1387, 403] on button "Save" at bounding box center [1424, 404] width 110 height 24
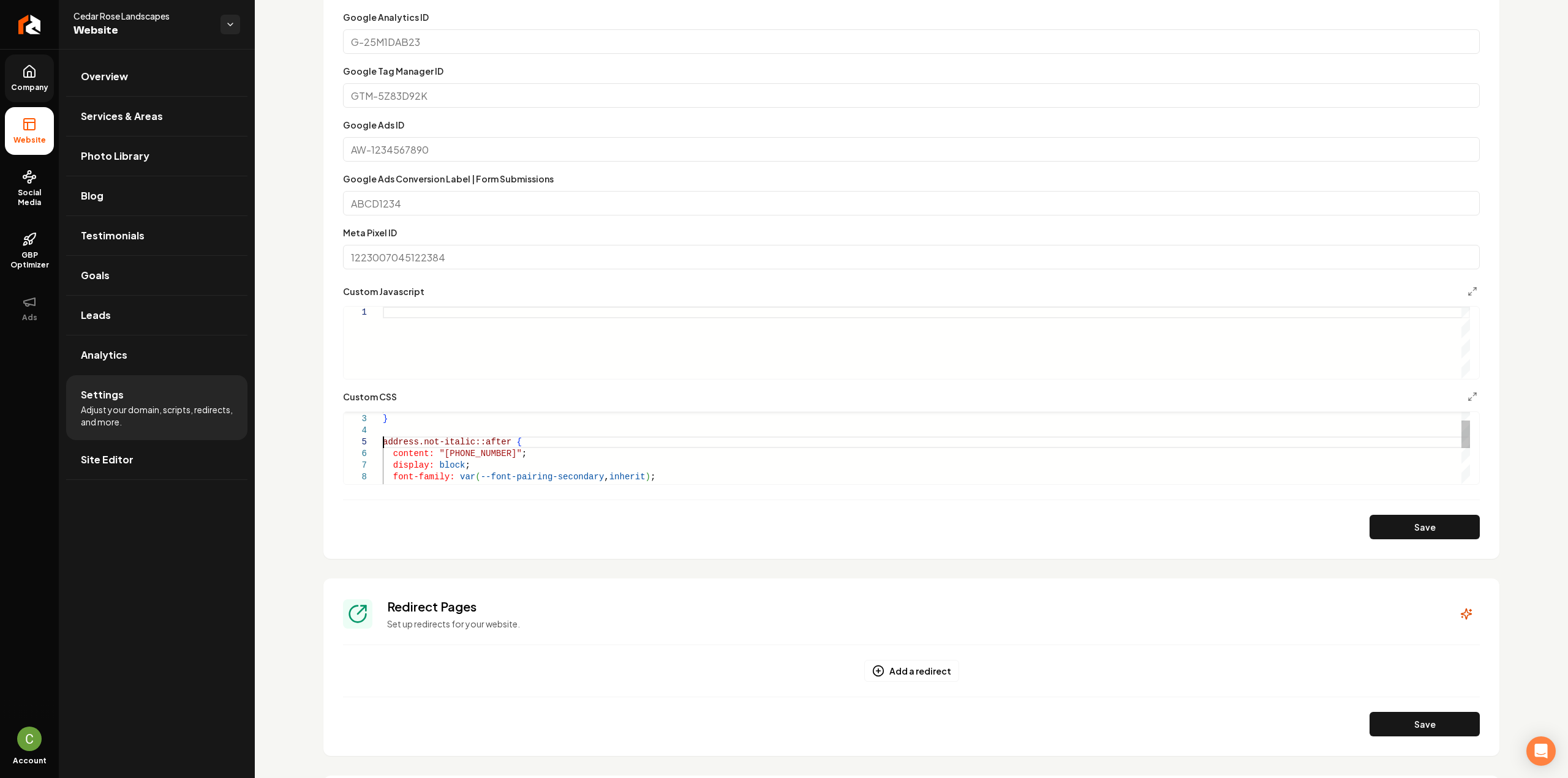
scroll to position [34, 4]
drag, startPoint x: 383, startPoint y: 442, endPoint x: 481, endPoint y: 555, distance: 149.6
click at [384, 439] on div "font-family: var ( --font-pairing-secondary , inherit ) ; font-size: 1.25rem ; …" at bounding box center [927, 465] width 1087 height 163
click at [1383, 523] on button "Save" at bounding box center [1424, 527] width 110 height 24
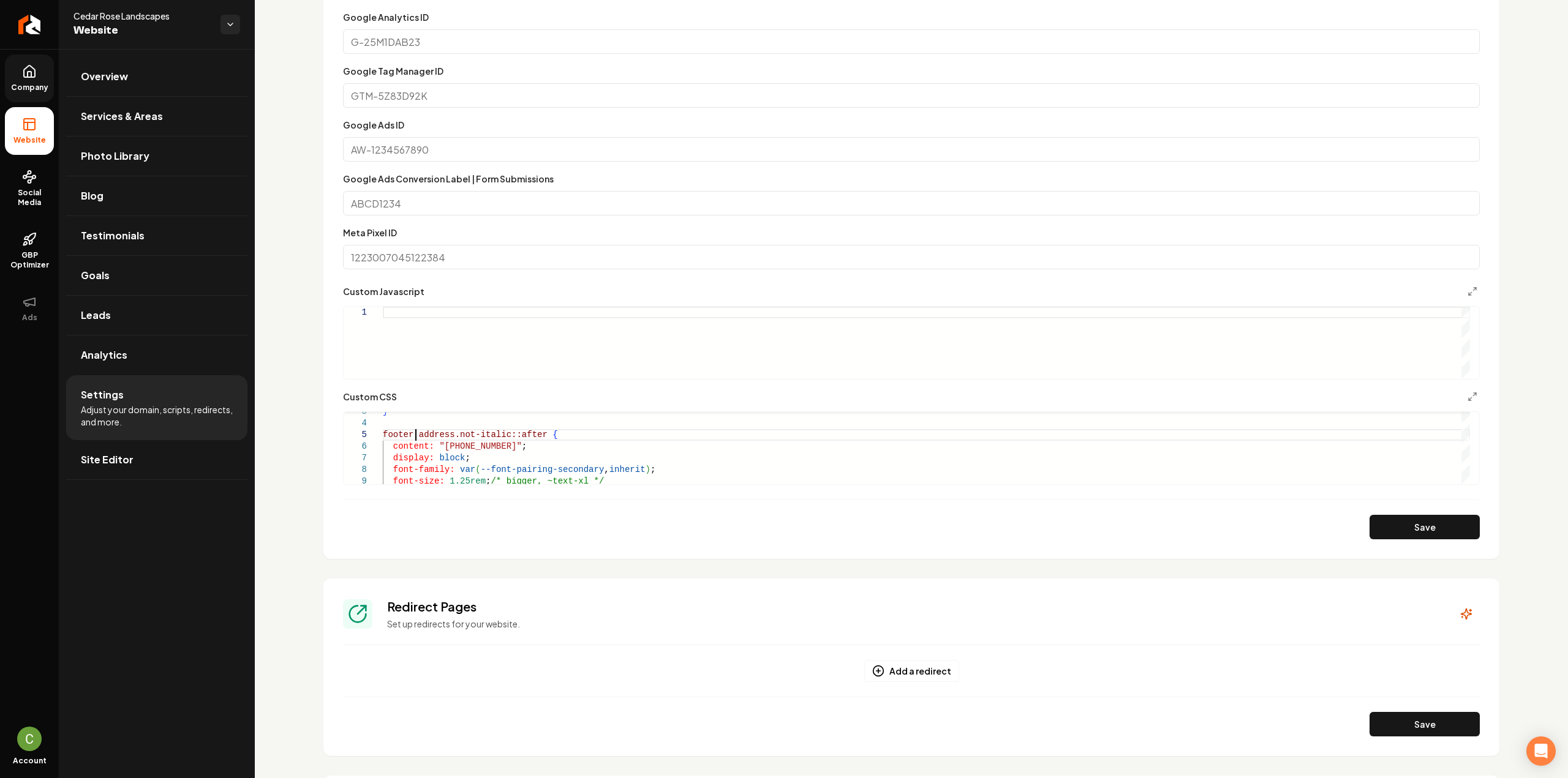
type textarea "**********"
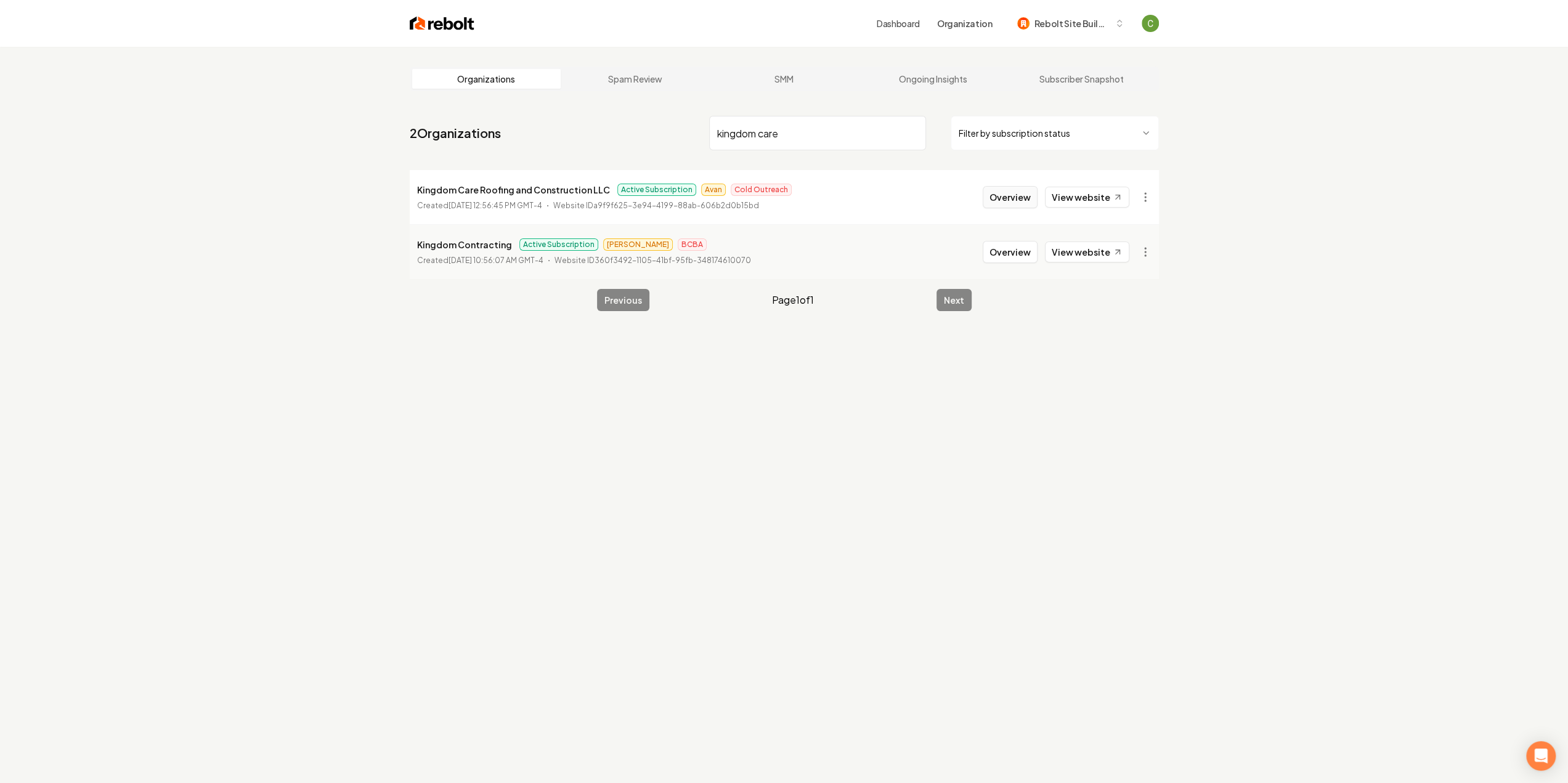
type input "kingdom care"
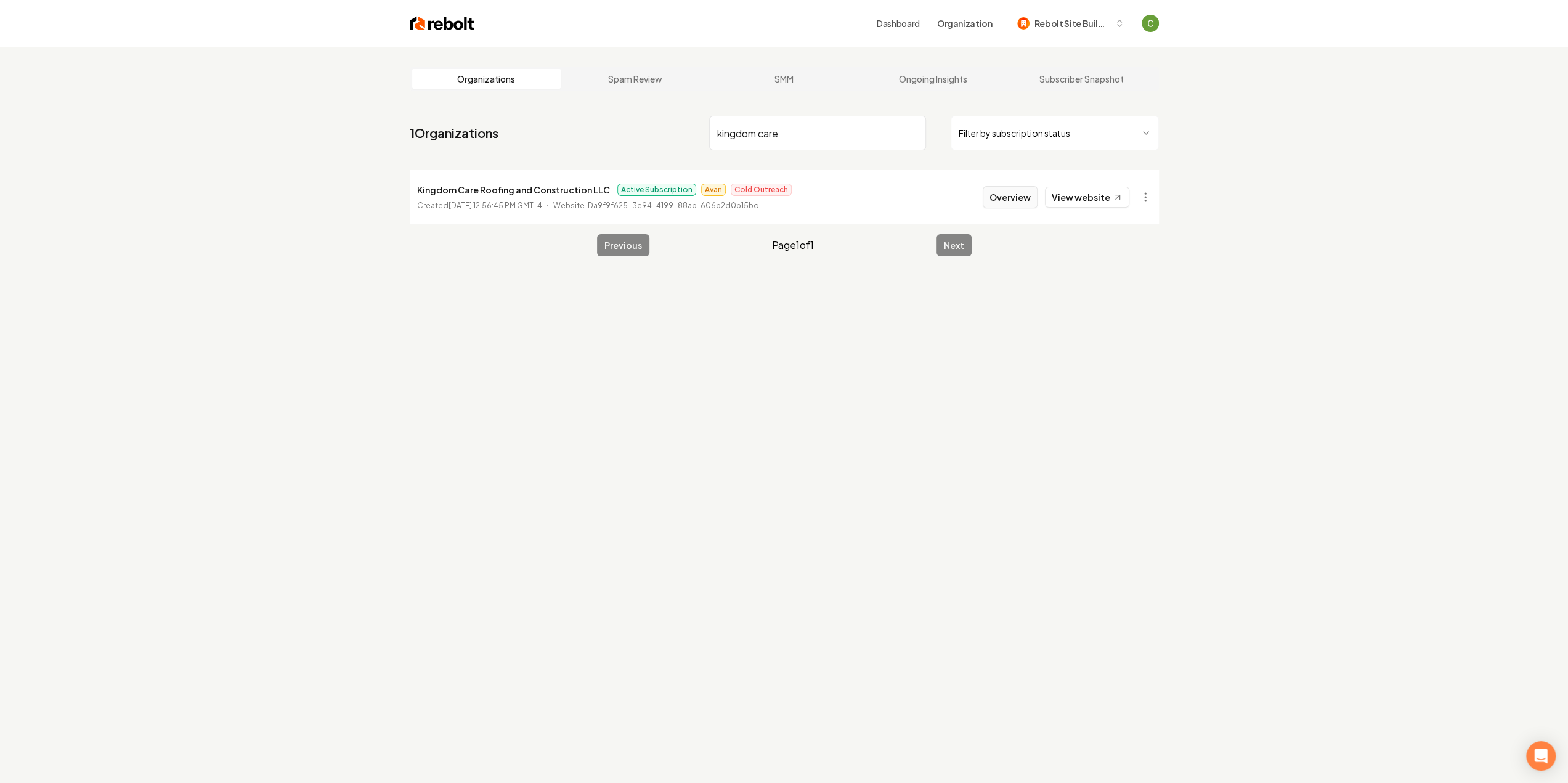
click at [1005, 204] on button "Overview" at bounding box center [1010, 197] width 55 height 22
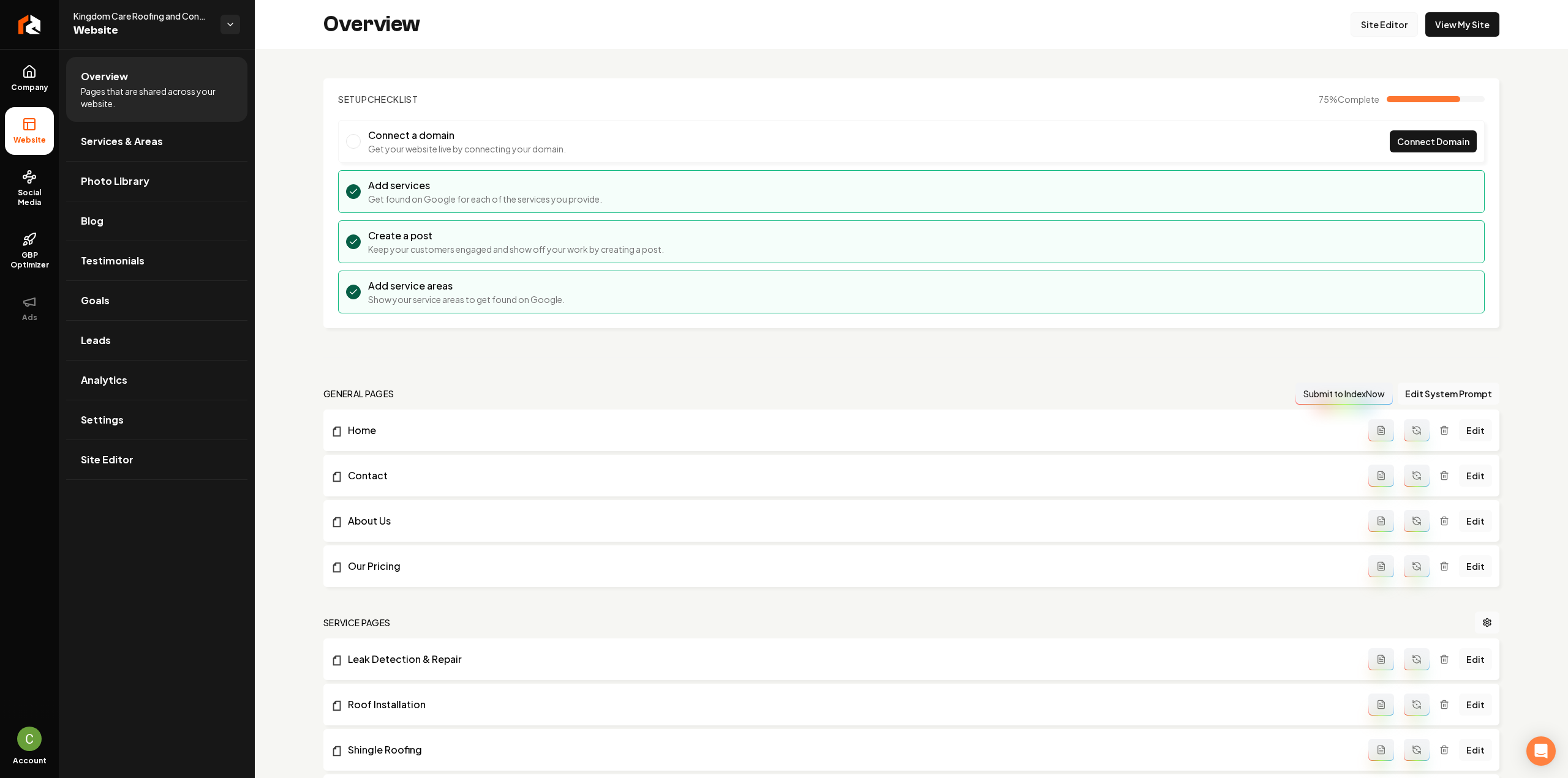
click at [1368, 20] on link "Site Editor" at bounding box center [1384, 24] width 68 height 24
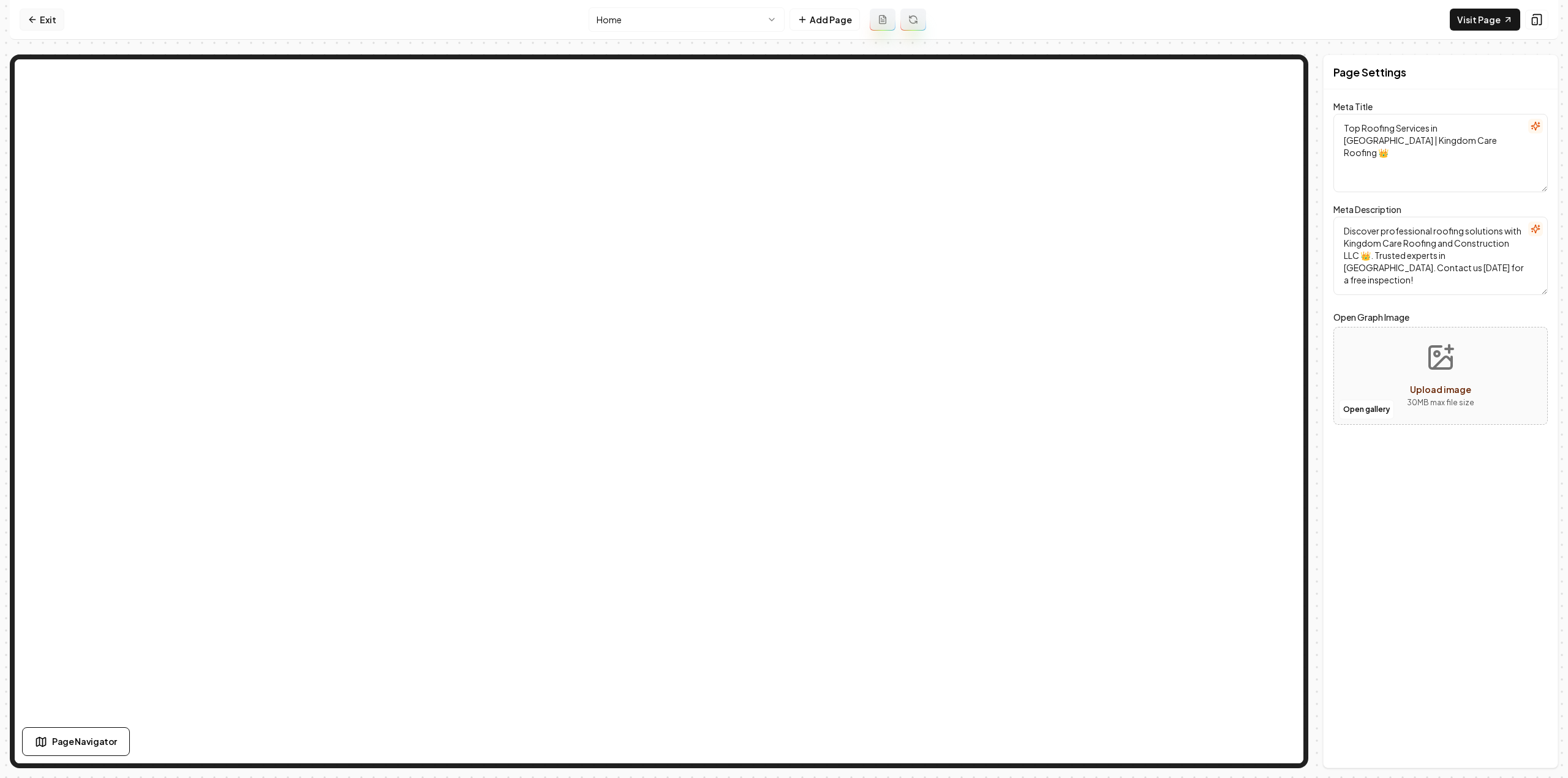
click at [35, 16] on icon at bounding box center [32, 19] width 10 height 10
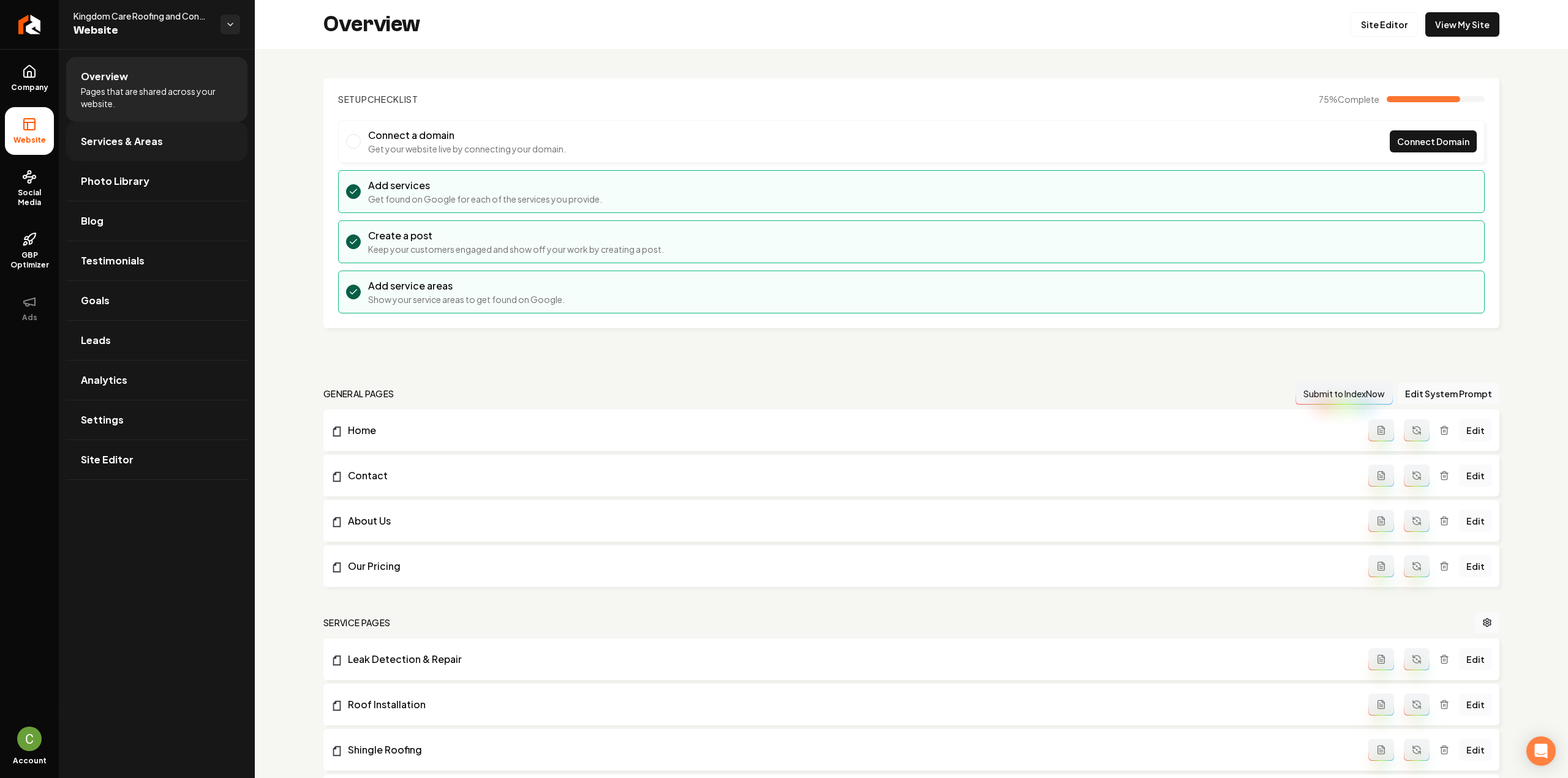
click at [168, 127] on link "Services & Areas" at bounding box center [156, 141] width 181 height 39
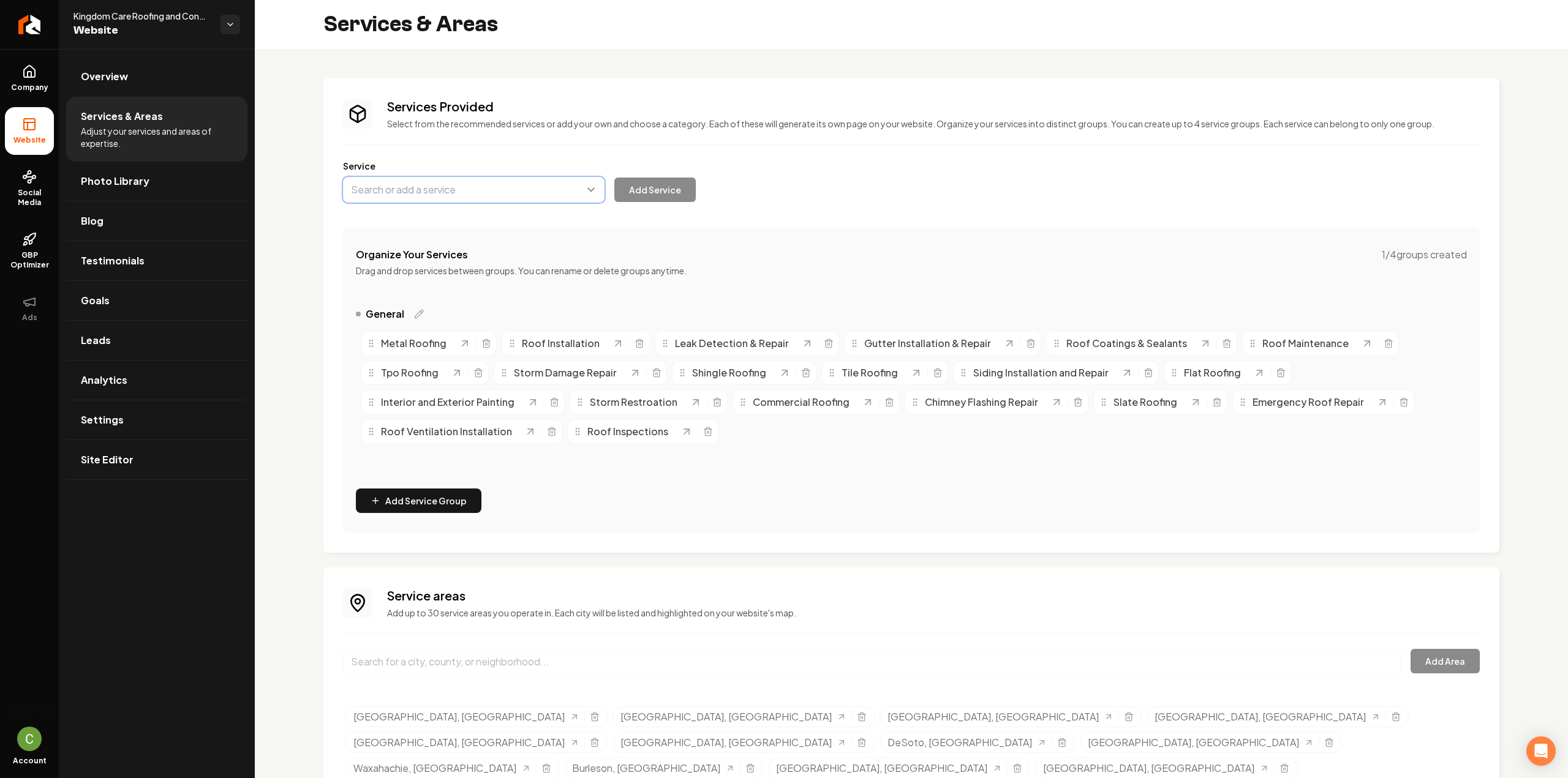
click at [455, 198] on button "Main content area" at bounding box center [474, 190] width 262 height 26
paste input "Framing Services"
type input "Framing Services"
click at [630, 193] on button "Add Service" at bounding box center [655, 189] width 82 height 24
click at [378, 198] on button "Main content area" at bounding box center [474, 190] width 262 height 26
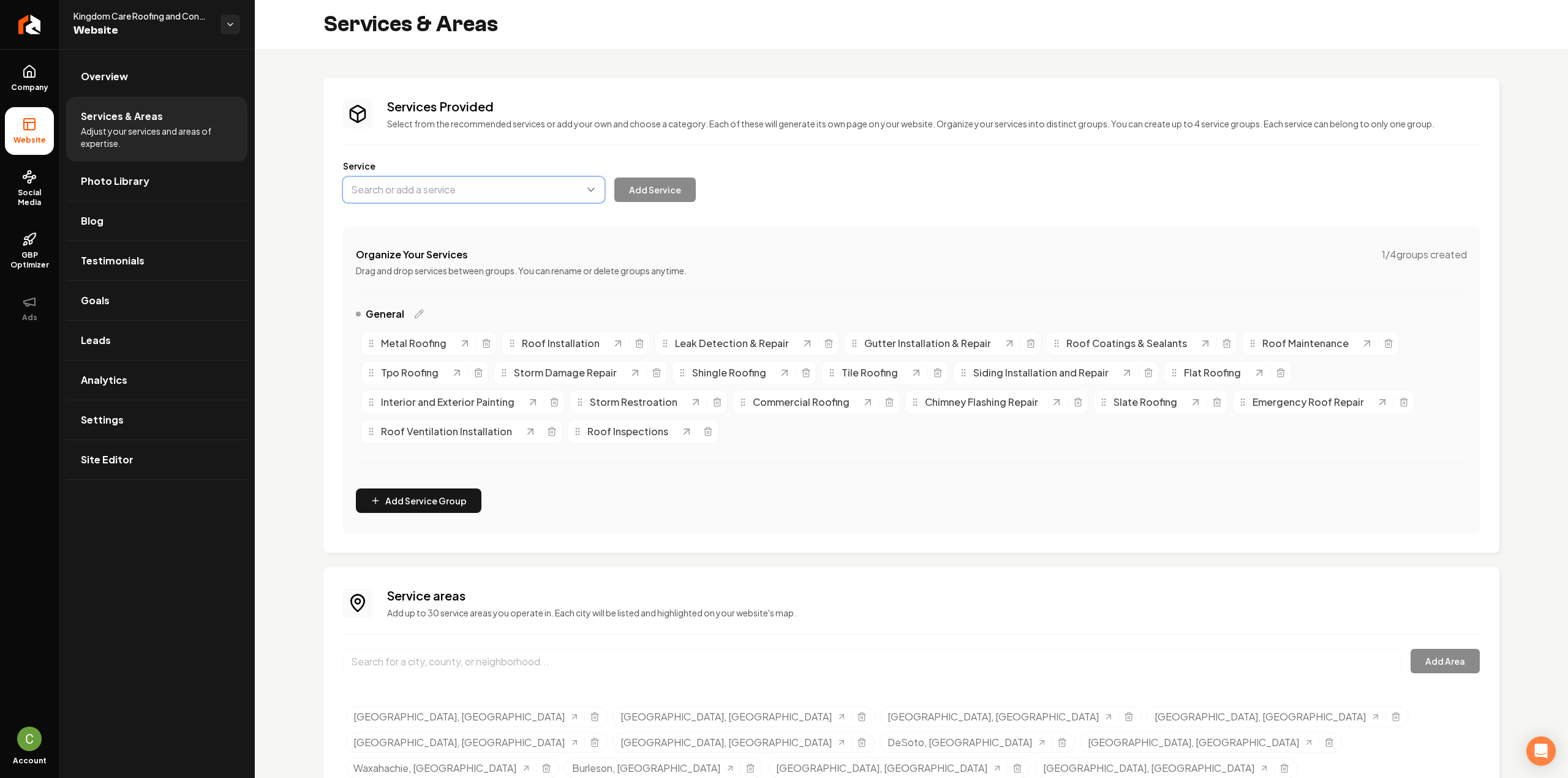
paste input "Fencing Repair and Install"
type input "Fencing Repair and Install"
click at [660, 193] on button "Add Service" at bounding box center [655, 189] width 82 height 24
click at [534, 174] on div "Service Add Service" at bounding box center [911, 181] width 1137 height 43
click at [512, 194] on button "Main content area" at bounding box center [474, 190] width 262 height 26
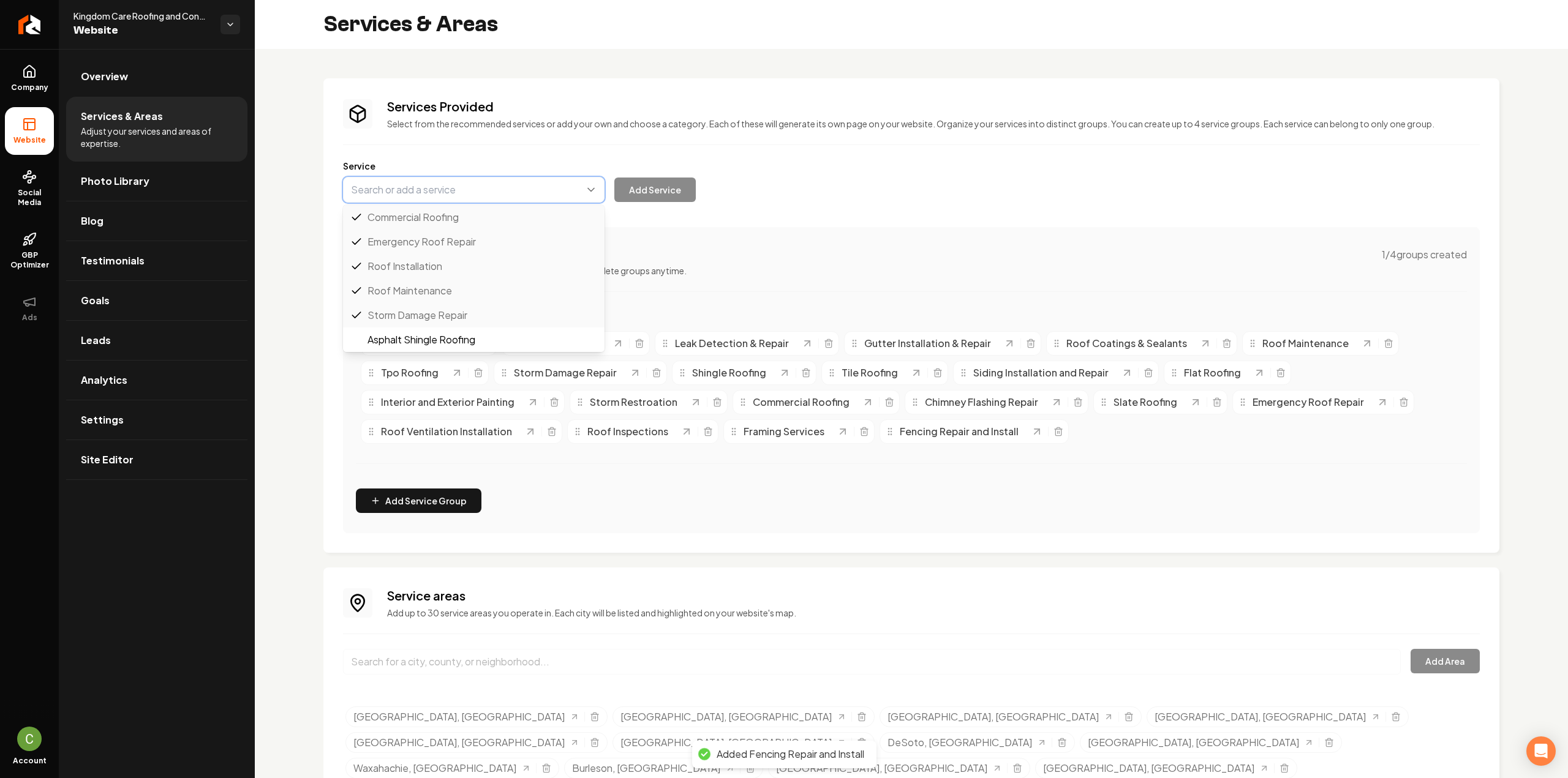
paste input "Deck Repair and Install"
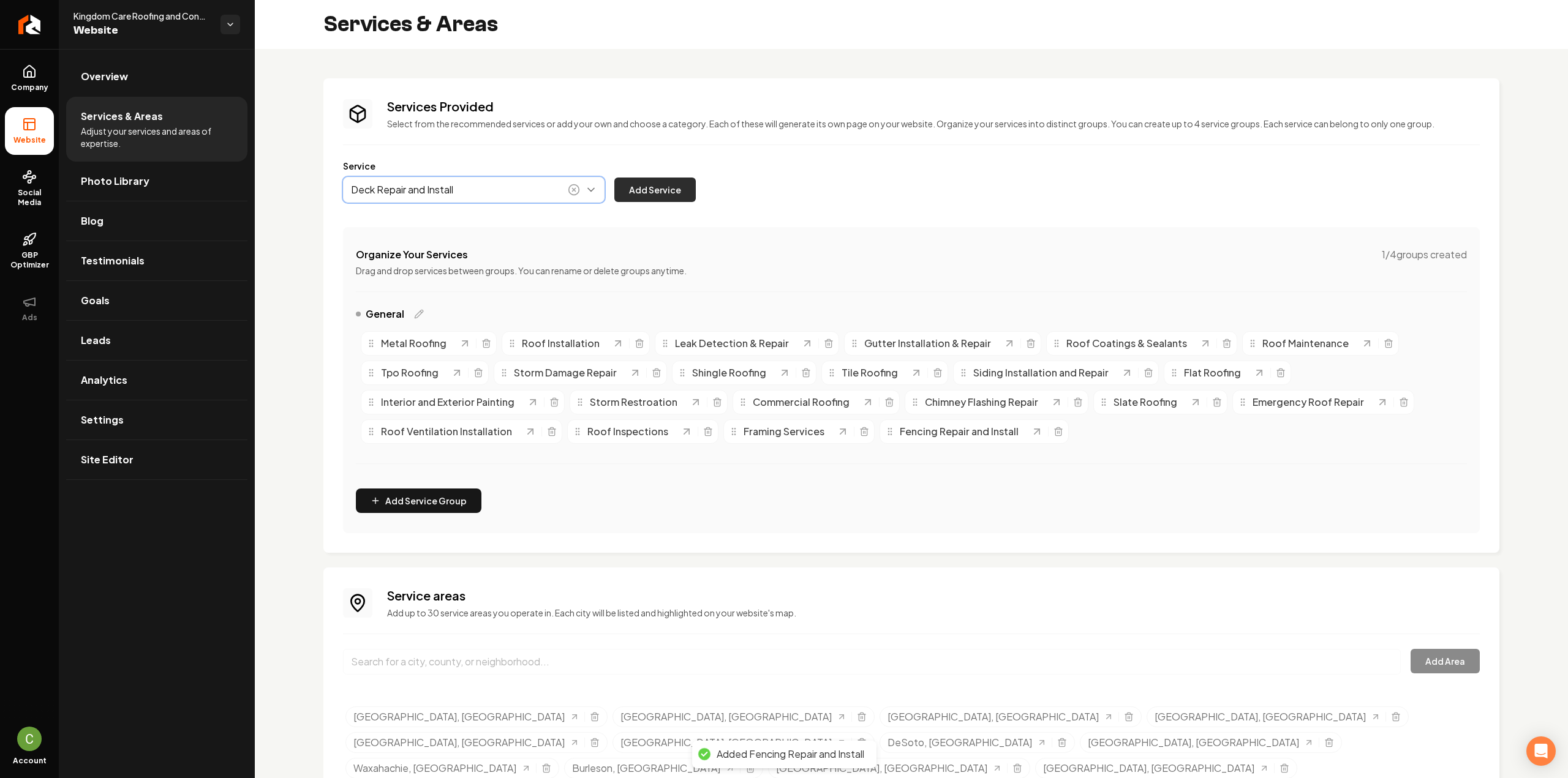
type input "Deck Repair and Install"
click at [669, 196] on button "Add Service" at bounding box center [655, 189] width 82 height 24
click at [363, 189] on button "Main content area" at bounding box center [474, 190] width 262 height 26
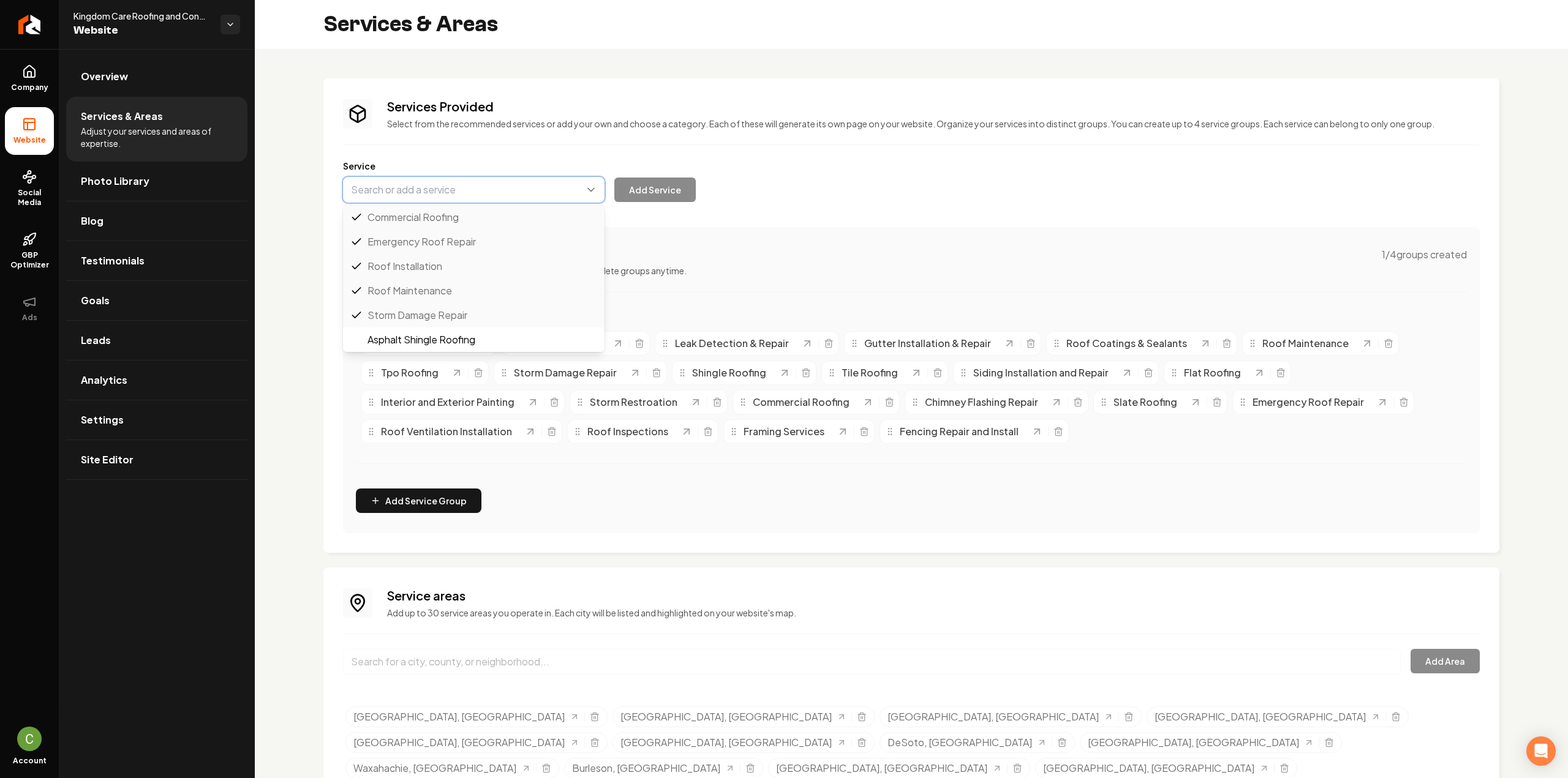
paste input "Pergola Repair and Install"
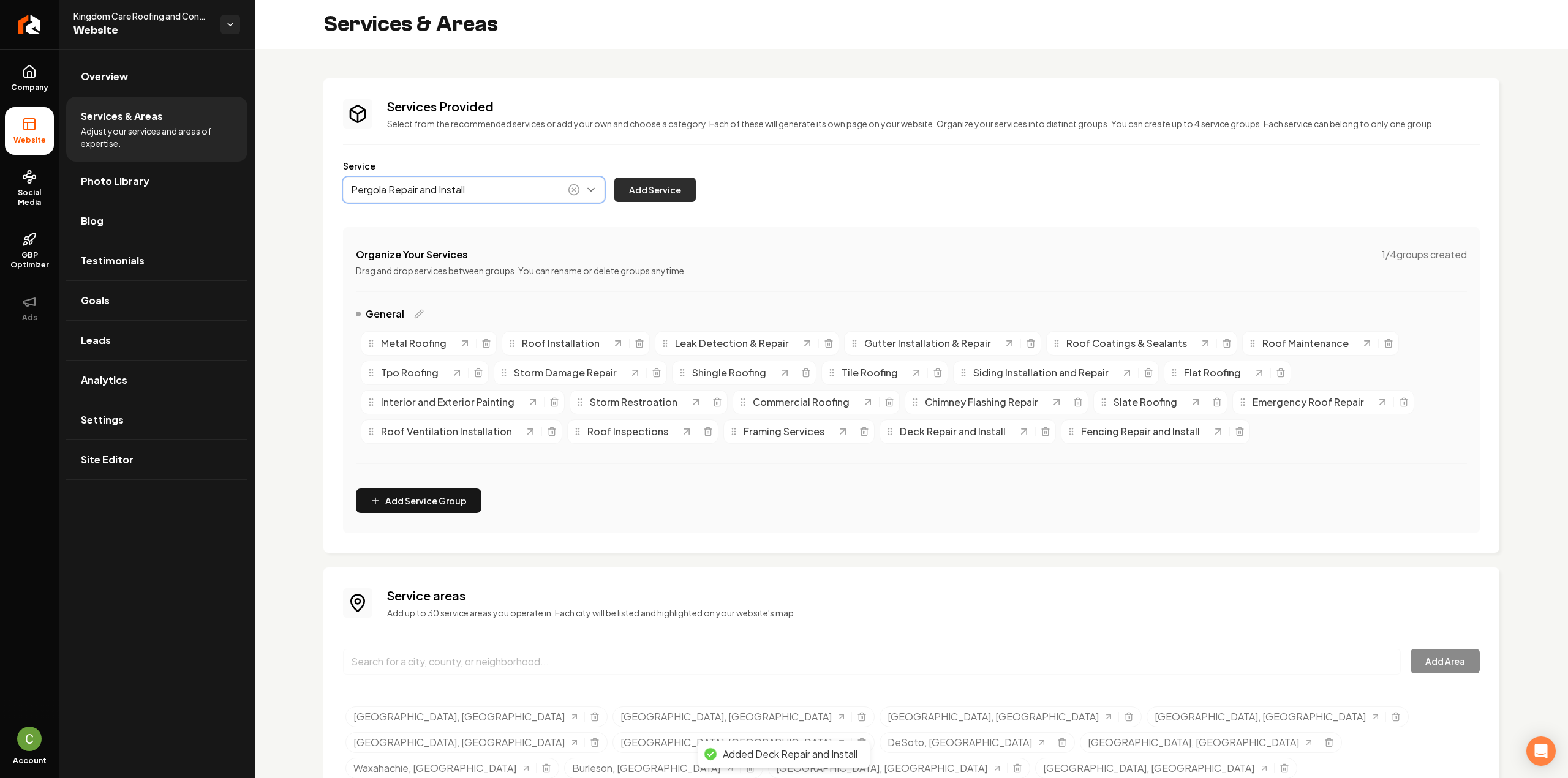
type input "Pergola Repair and Install"
click at [638, 193] on button "Add Service" at bounding box center [655, 189] width 82 height 24
drag, startPoint x: 19, startPoint y: 89, endPoint x: 22, endPoint y: 107, distance: 18.2
click at [19, 89] on span "Company" at bounding box center [30, 87] width 47 height 10
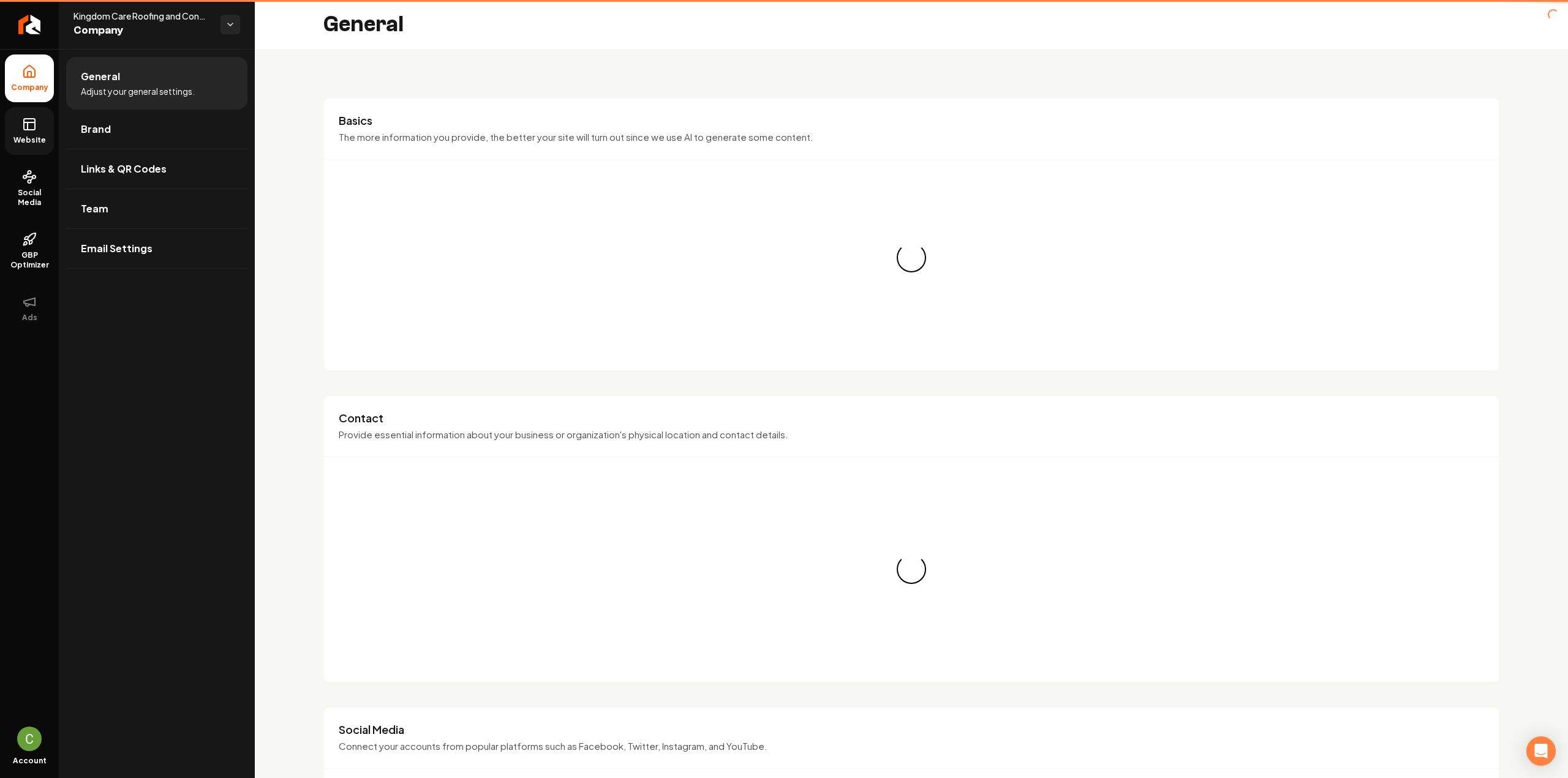
click at [31, 143] on span "Website" at bounding box center [30, 140] width 43 height 10
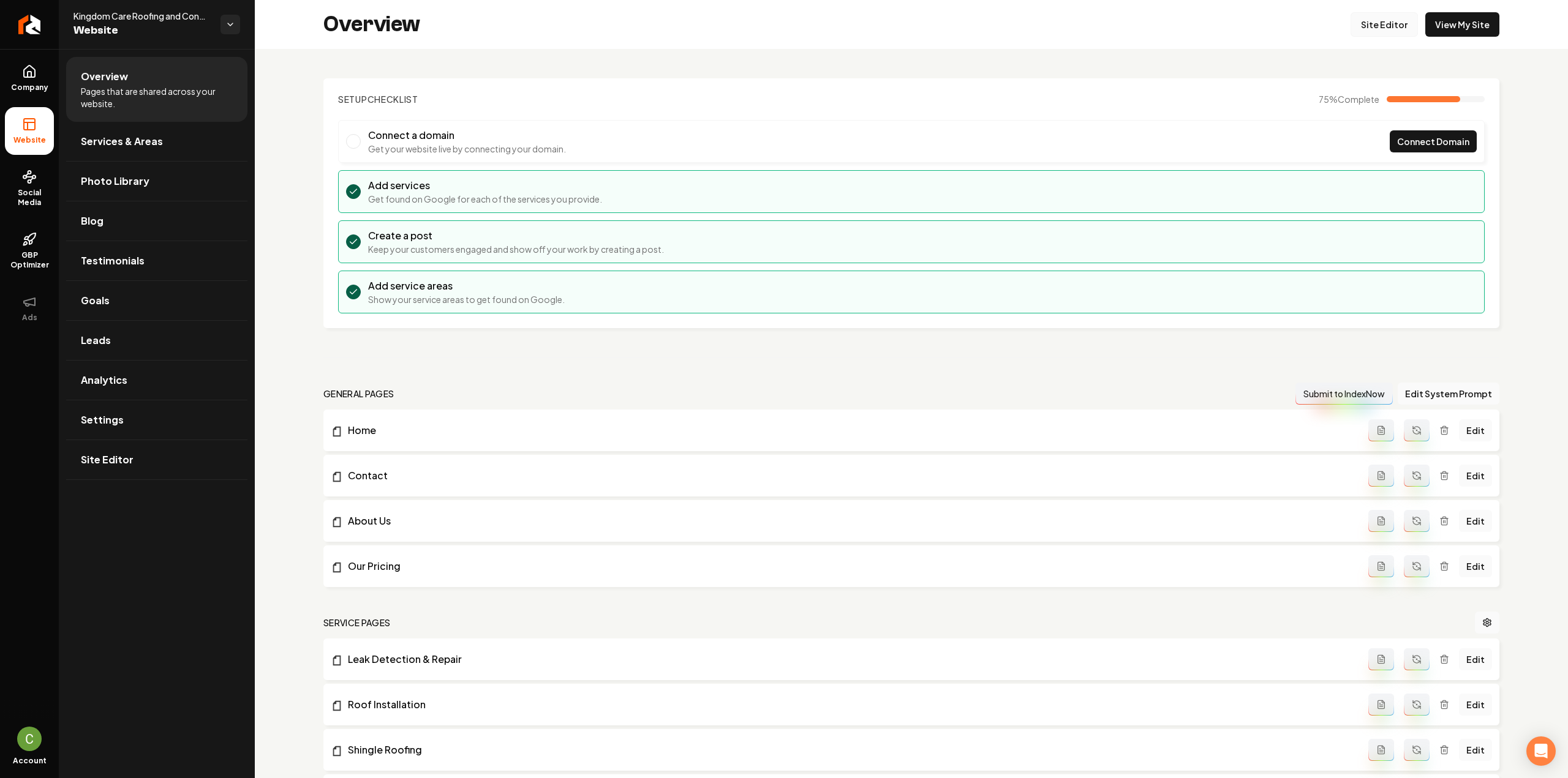
click at [1357, 33] on link "Site Editor" at bounding box center [1384, 24] width 68 height 24
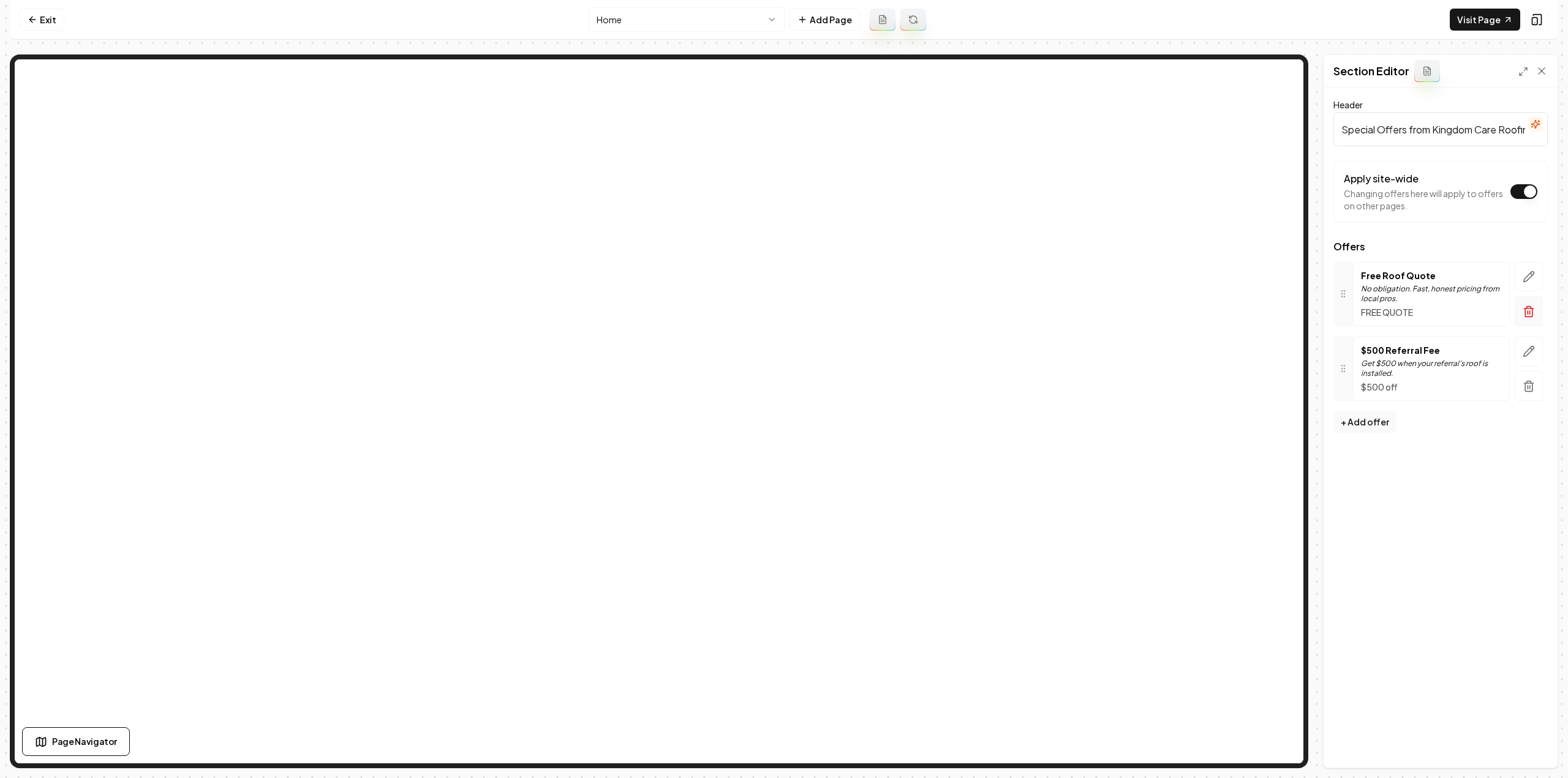
click at [1530, 311] on line "button" at bounding box center [1530, 312] width 0 height 3
click at [1364, 338] on button "+ Add offer" at bounding box center [1365, 338] width 63 height 22
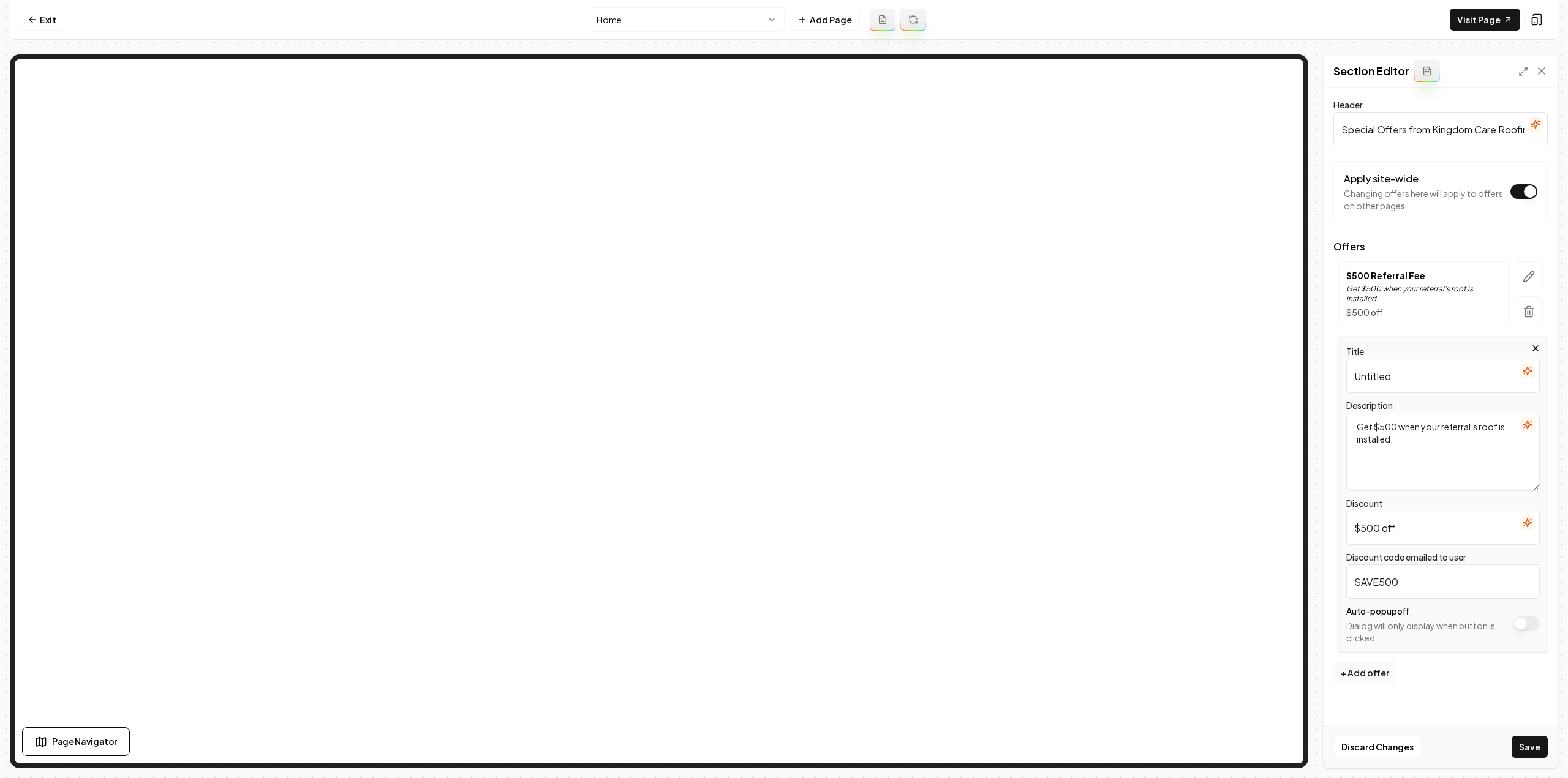
click at [1414, 452] on textarea "Get $500 when your referral’s roof is installed." at bounding box center [1443, 452] width 194 height 78
paste textarea "Complementary Documented Roof Inspection"
type textarea "Complementary Documented Roof Inspection"
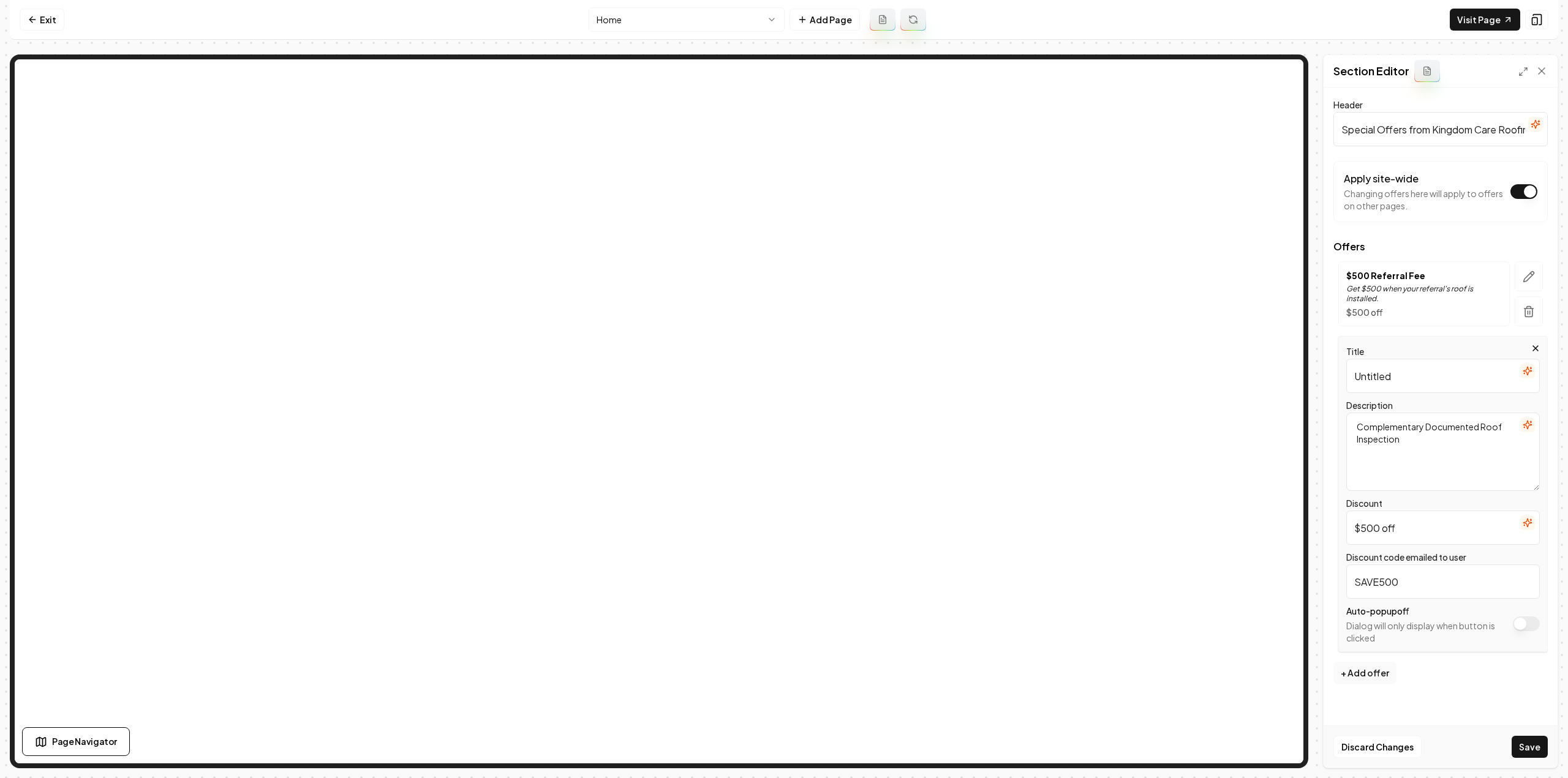
click at [1420, 376] on input "Untitled" at bounding box center [1443, 376] width 194 height 34
click at [1421, 376] on input "Untitled" at bounding box center [1443, 376] width 194 height 34
paste input "Complementary Documented Roof Inspection"
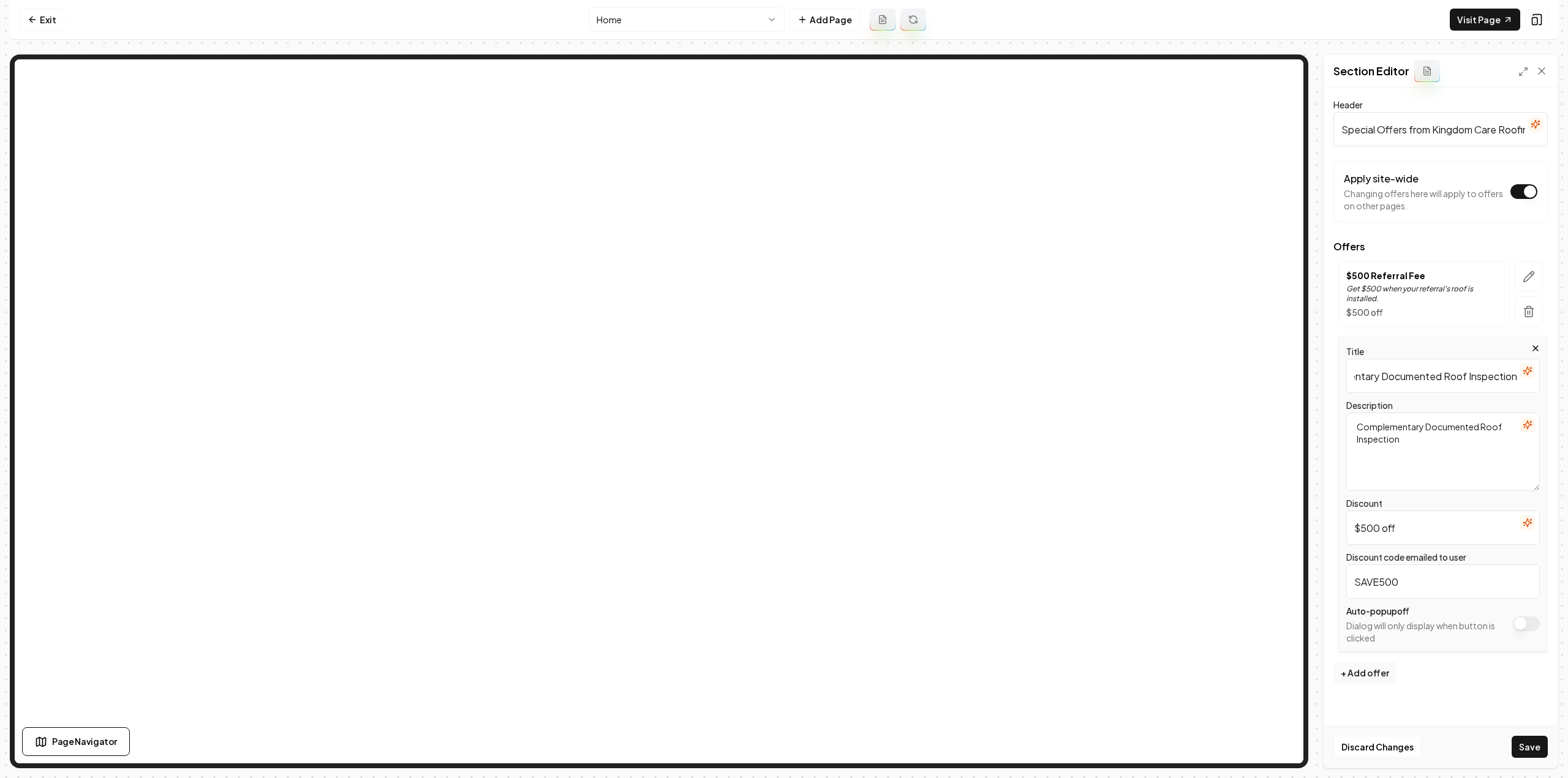
type input "Complementary Documented Roof Inspection"
click at [1420, 530] on input "$500 off" at bounding box center [1443, 528] width 194 height 34
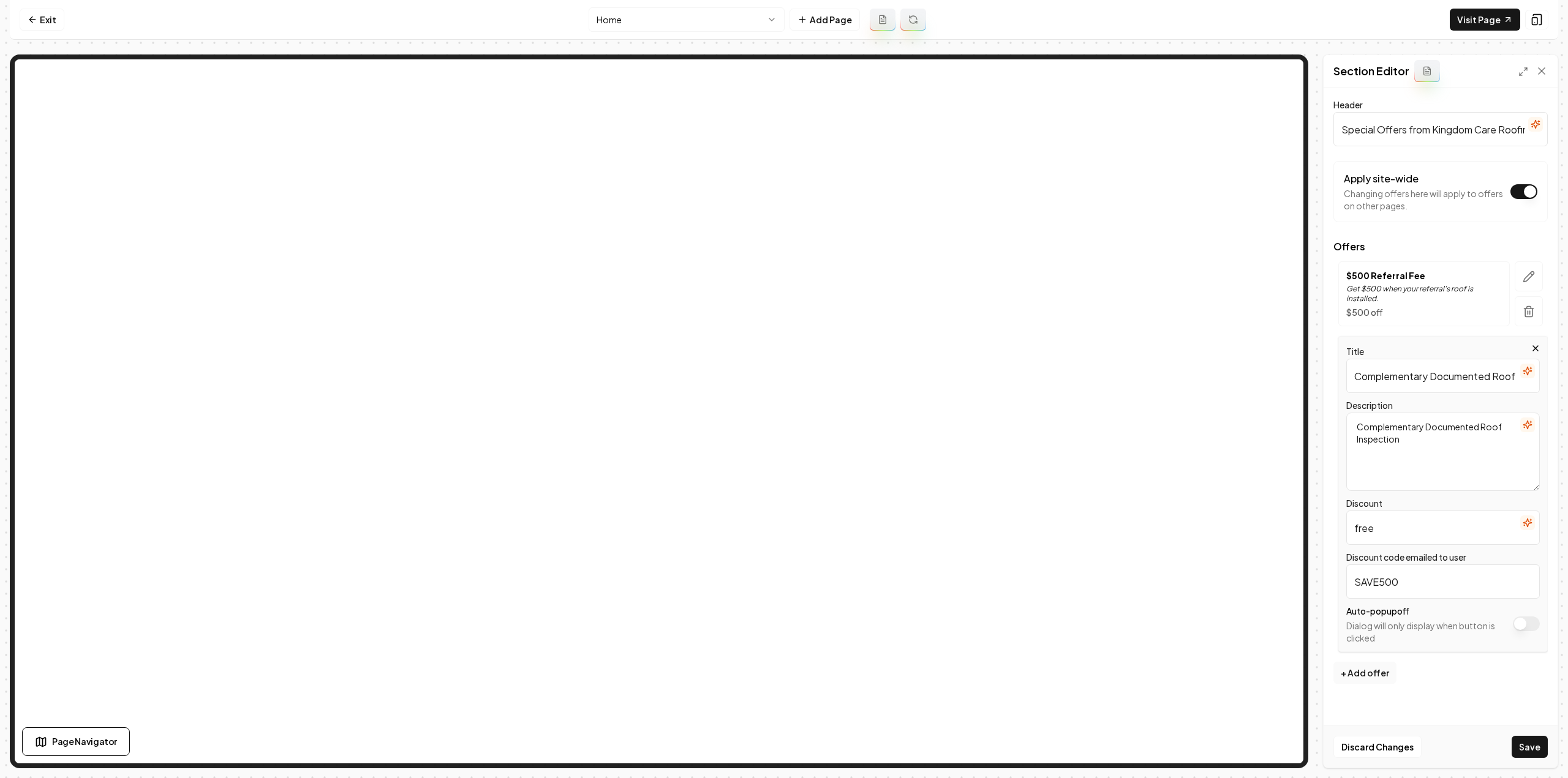
type input "free"
click at [1435, 580] on input "SAVE500" at bounding box center [1443, 581] width 194 height 34
type input "freeinspection"
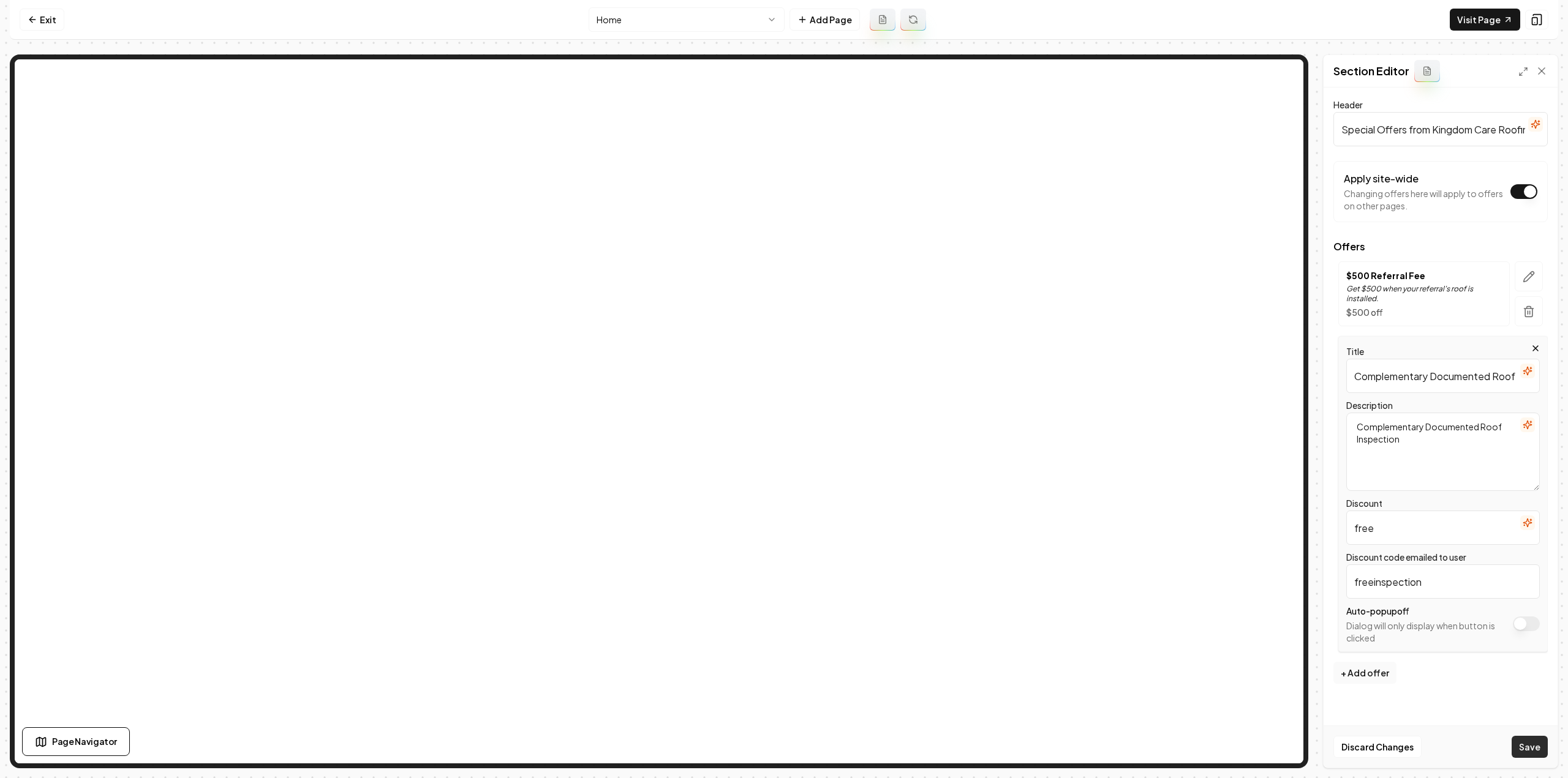
click at [1520, 749] on button "Save" at bounding box center [1529, 746] width 36 height 22
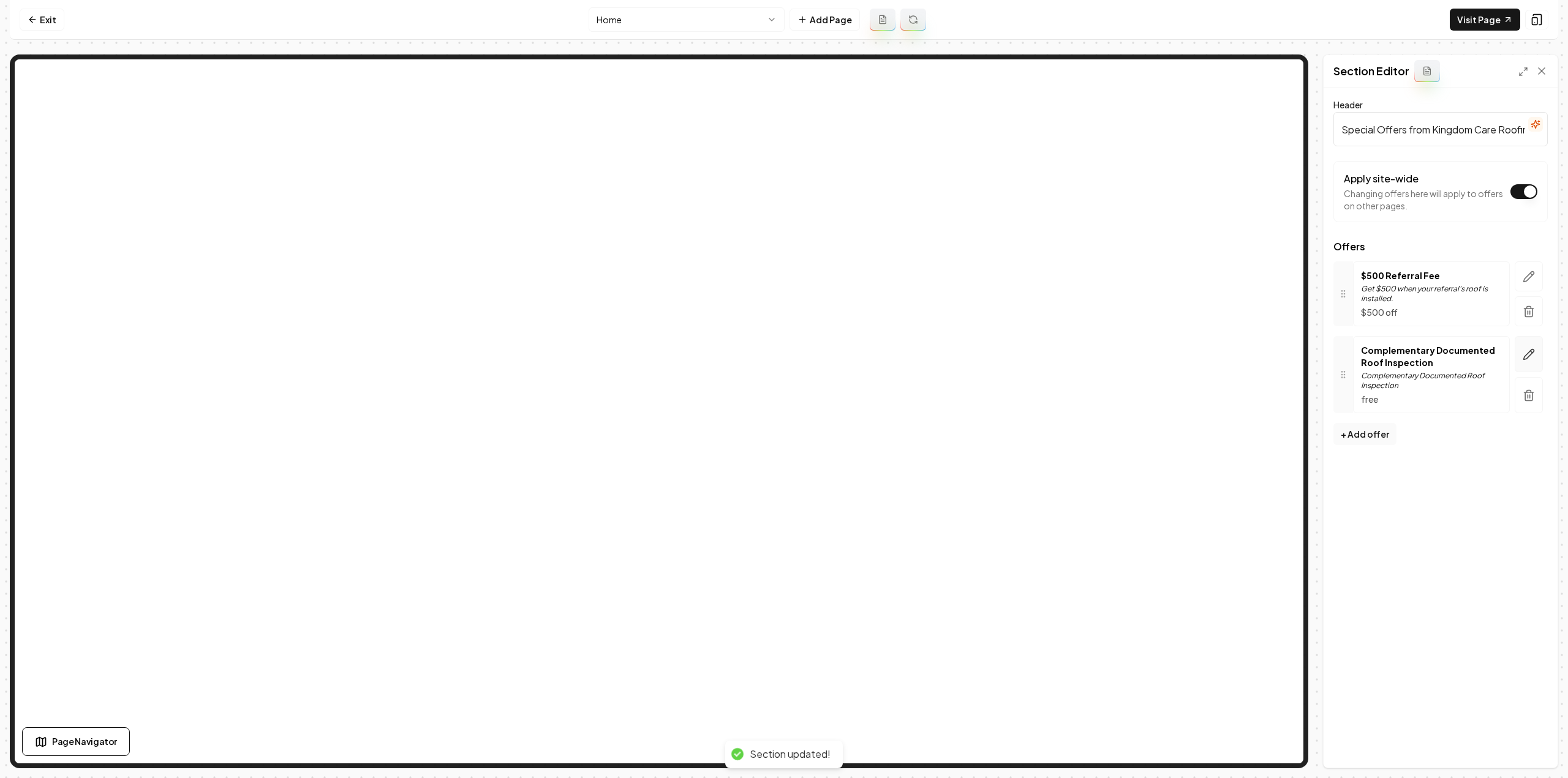
click at [1533, 352] on icon "button" at bounding box center [1528, 354] width 12 height 12
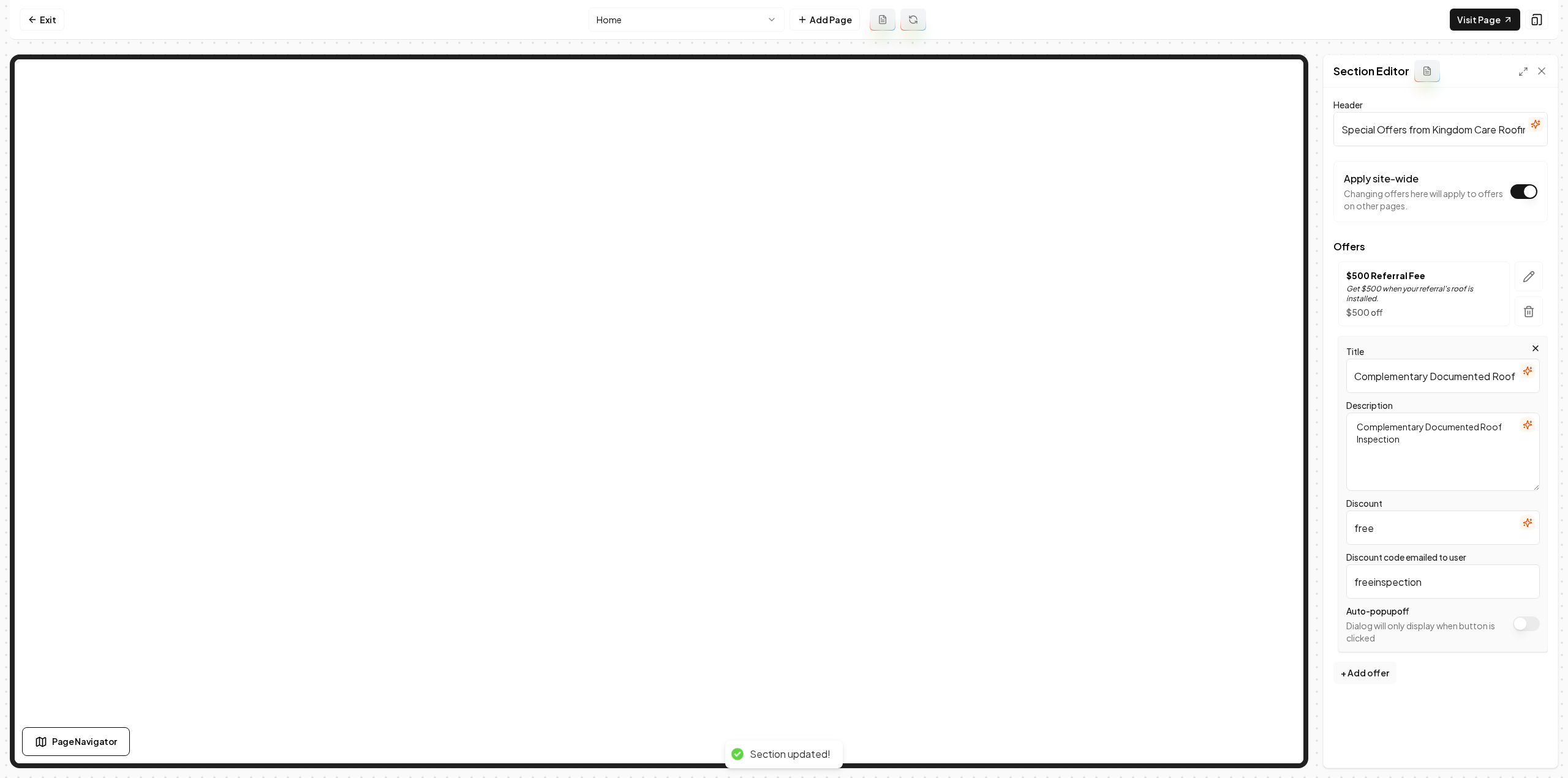
click at [1527, 420] on icon "button" at bounding box center [1527, 425] width 10 height 10
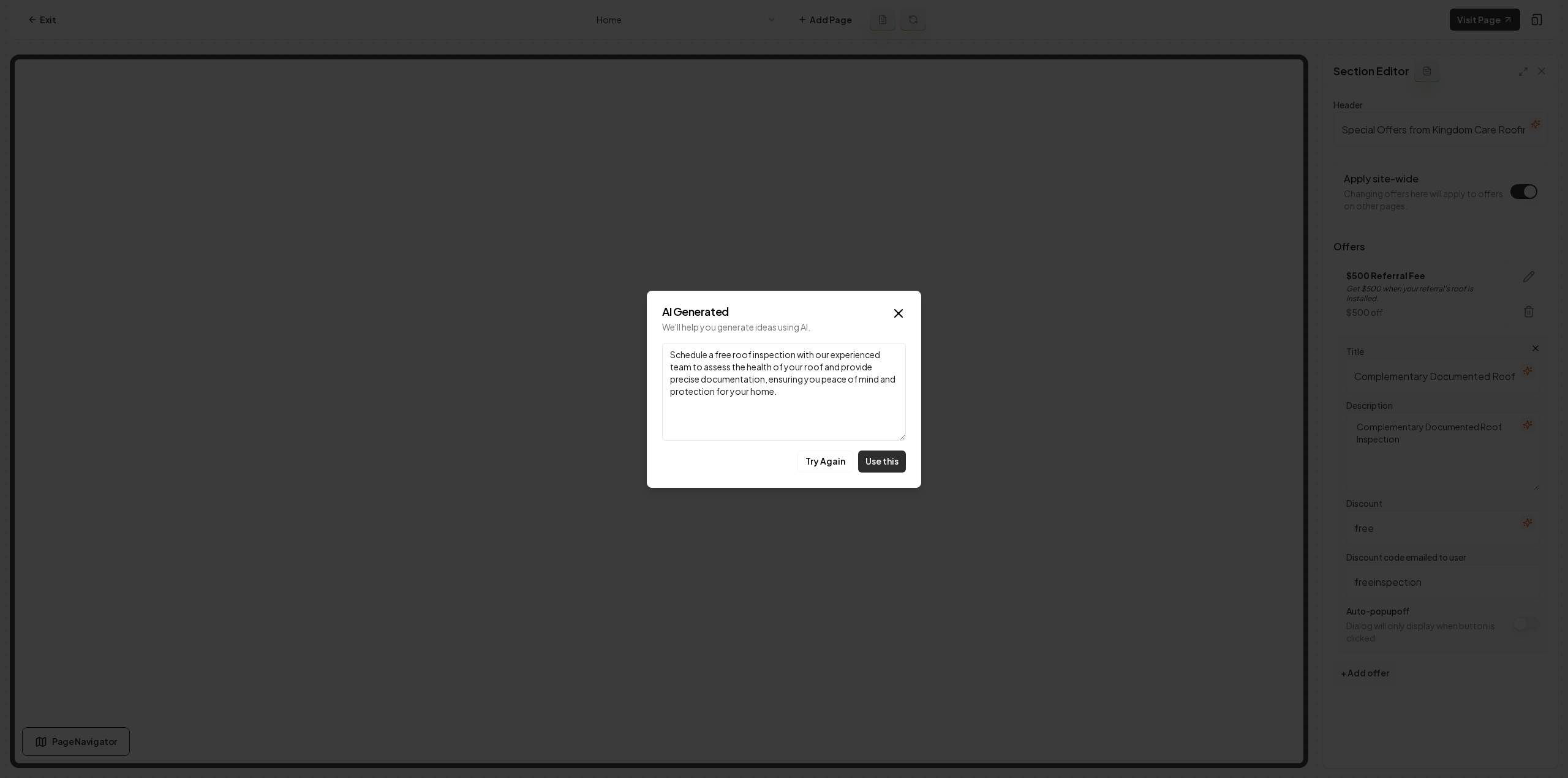
click at [893, 462] on button "Use this" at bounding box center [881, 462] width 47 height 22
type textarea "Schedule a free roof inspection with our experienced team to assess the health …"
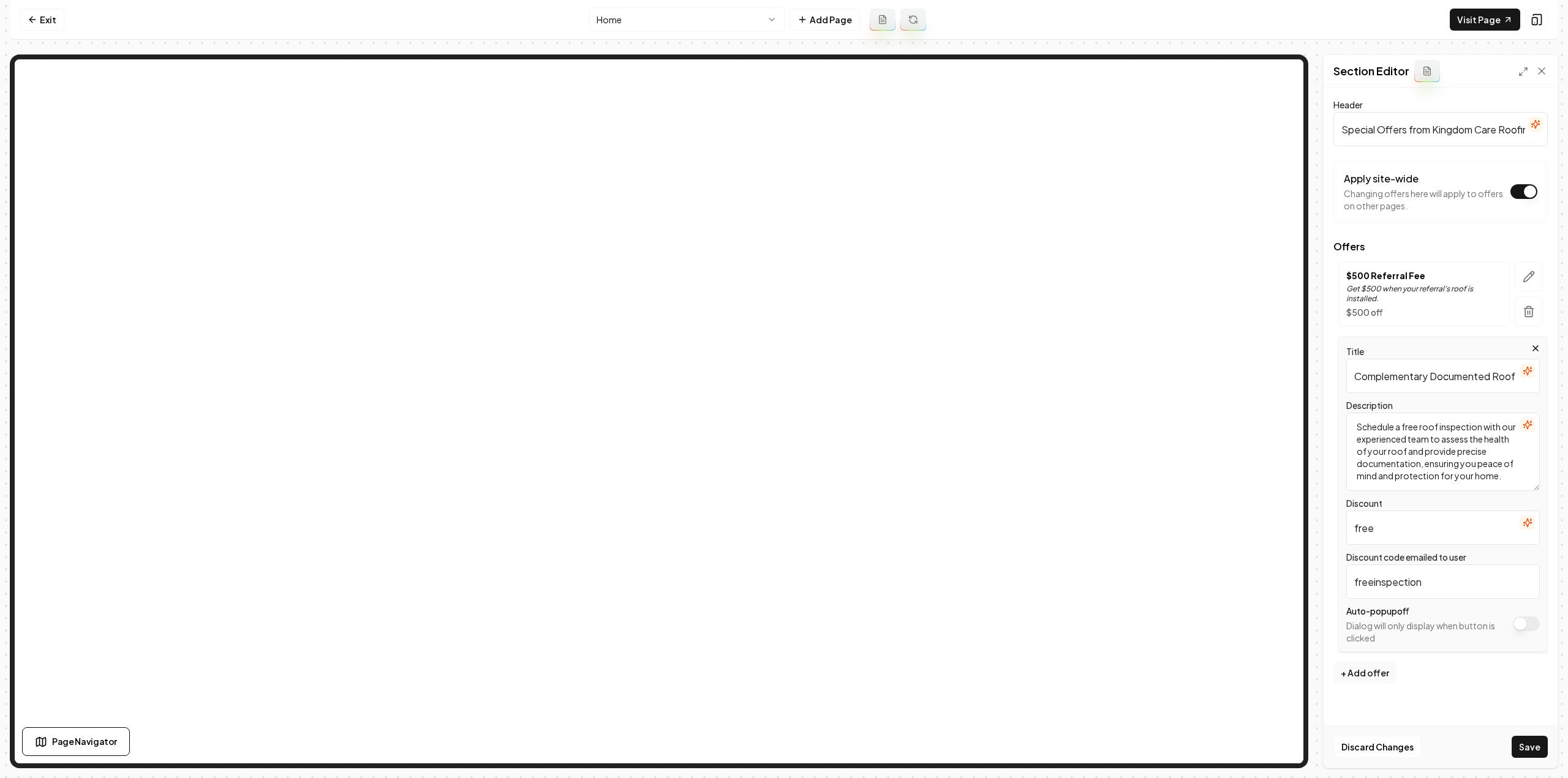
click at [1530, 368] on icon "button" at bounding box center [1527, 371] width 10 height 10
click at [1535, 752] on button "Save" at bounding box center [1529, 746] width 36 height 22
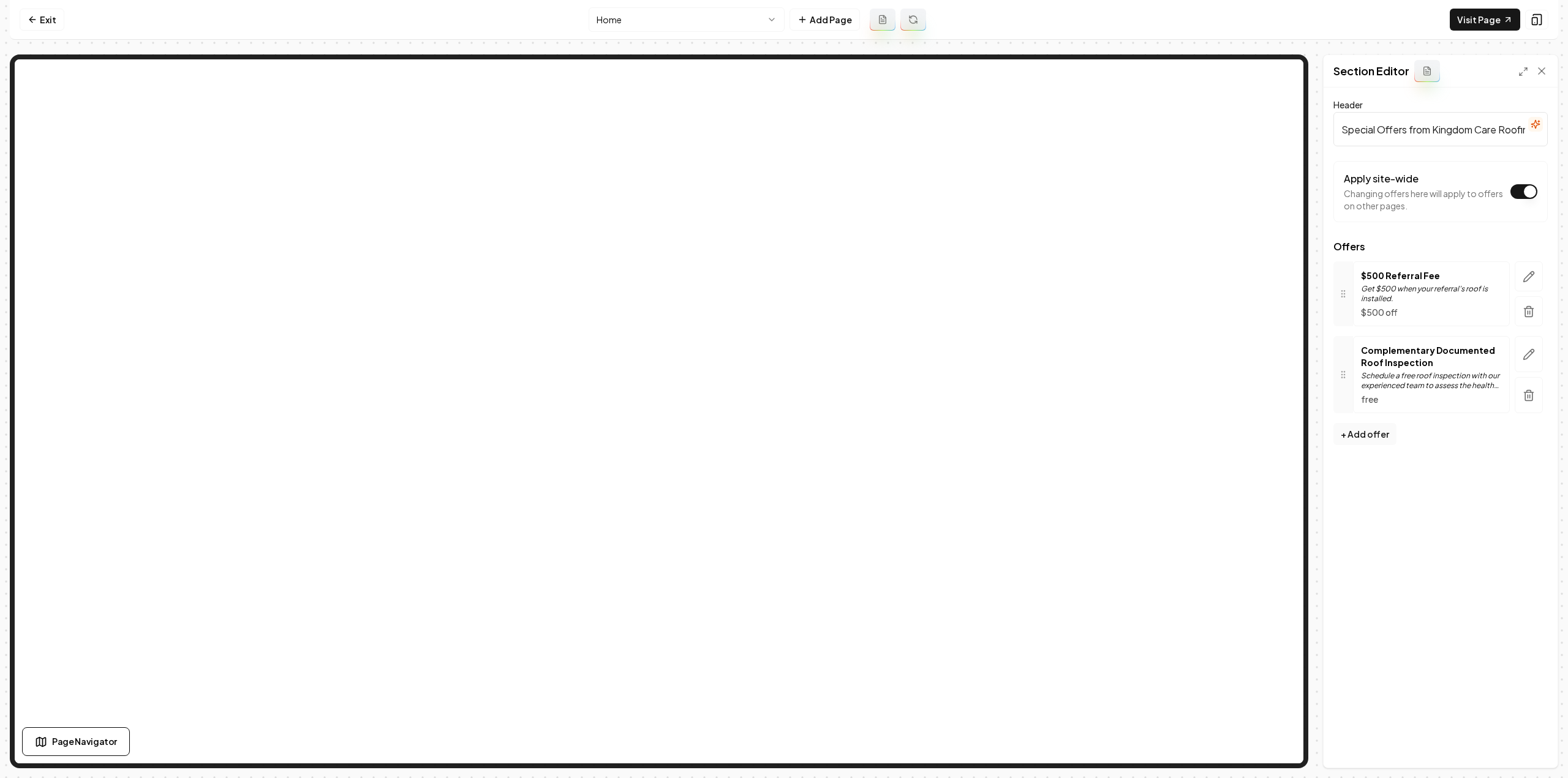
click at [632, 24] on html "Computer Required This feature is only available on a computer. Please switch t…" at bounding box center [784, 389] width 1568 height 778
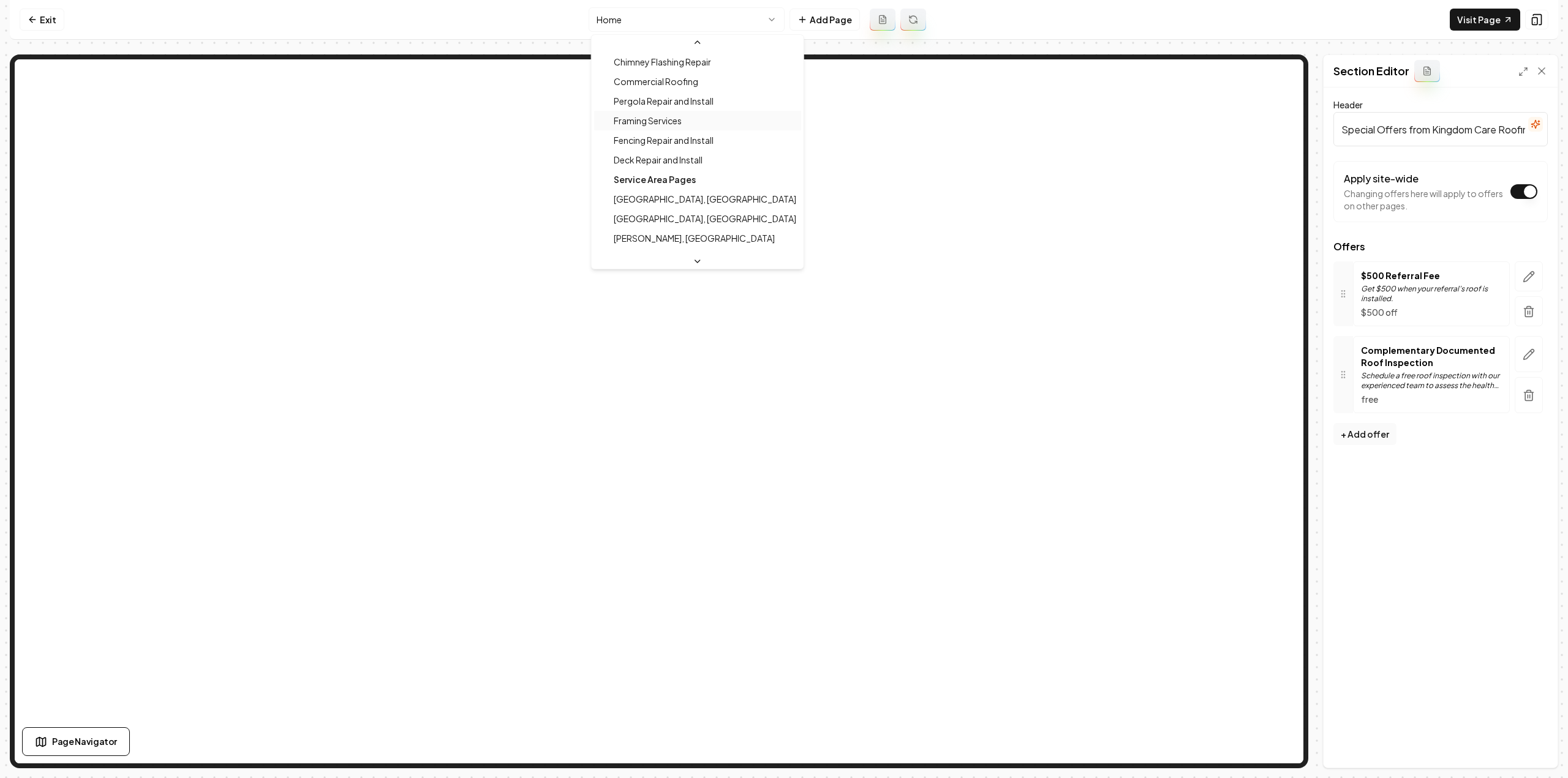
scroll to position [490, 0]
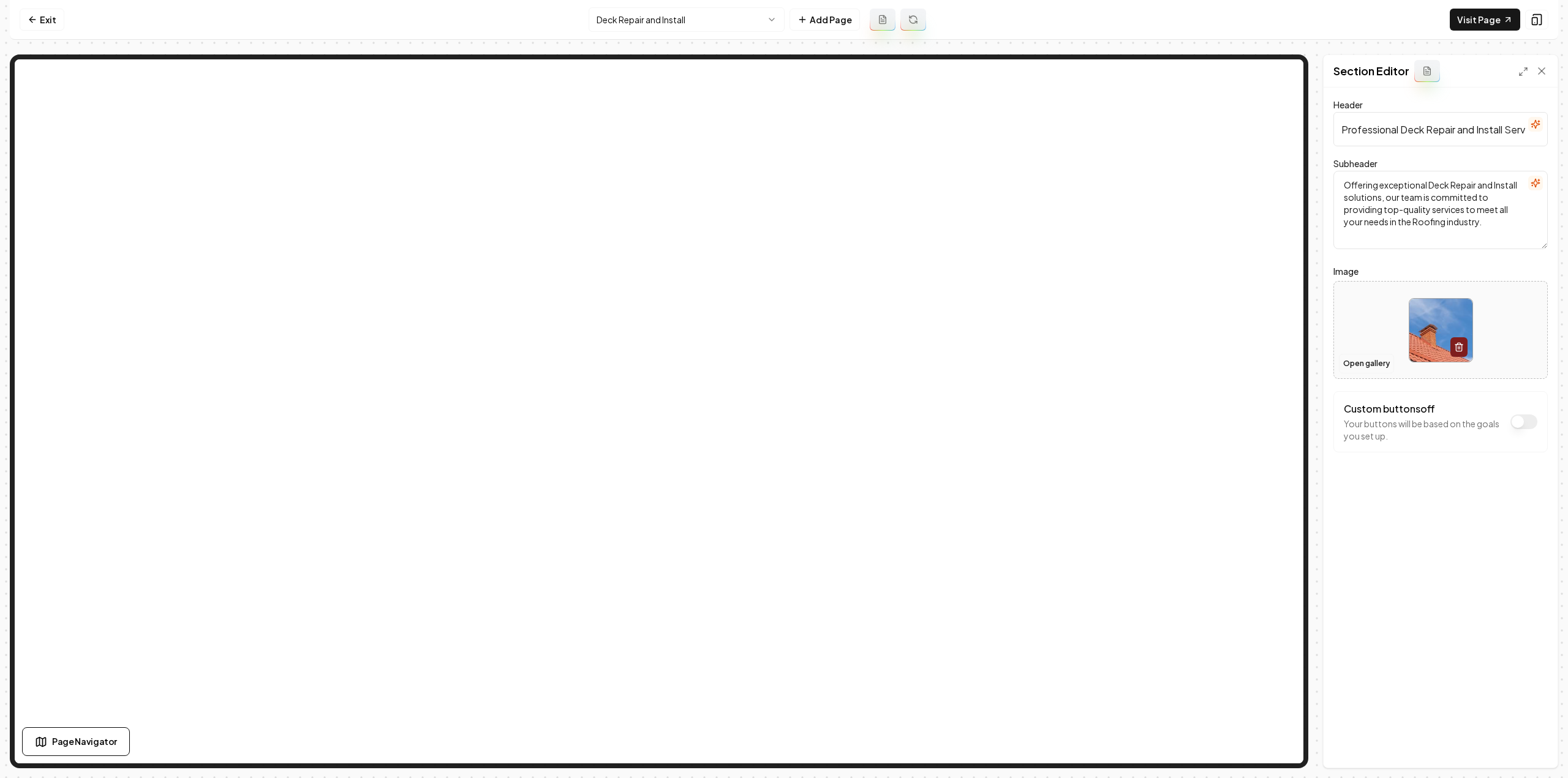
click at [1349, 363] on button "Open gallery" at bounding box center [1366, 363] width 55 height 19
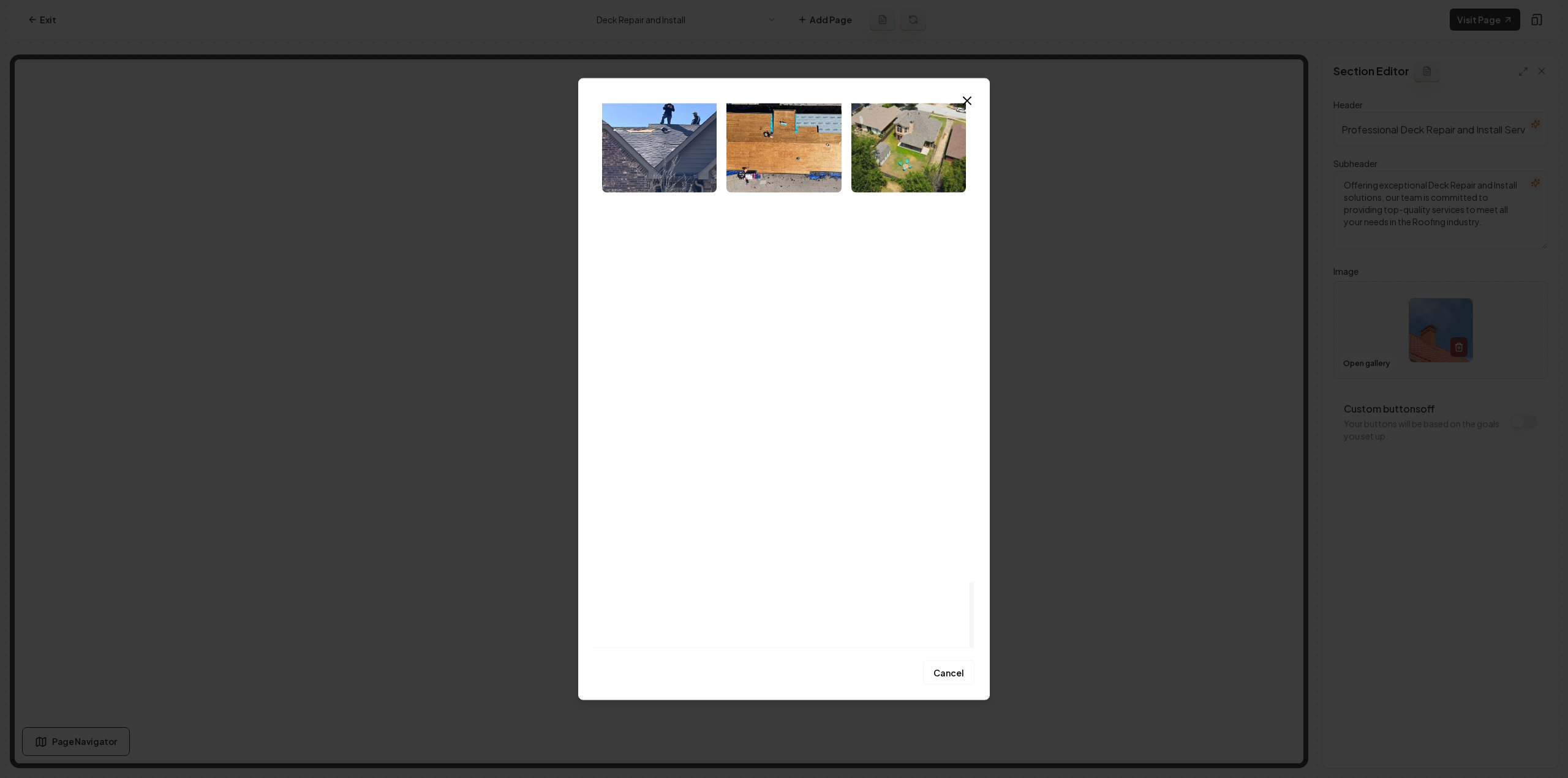
scroll to position [3955, 0]
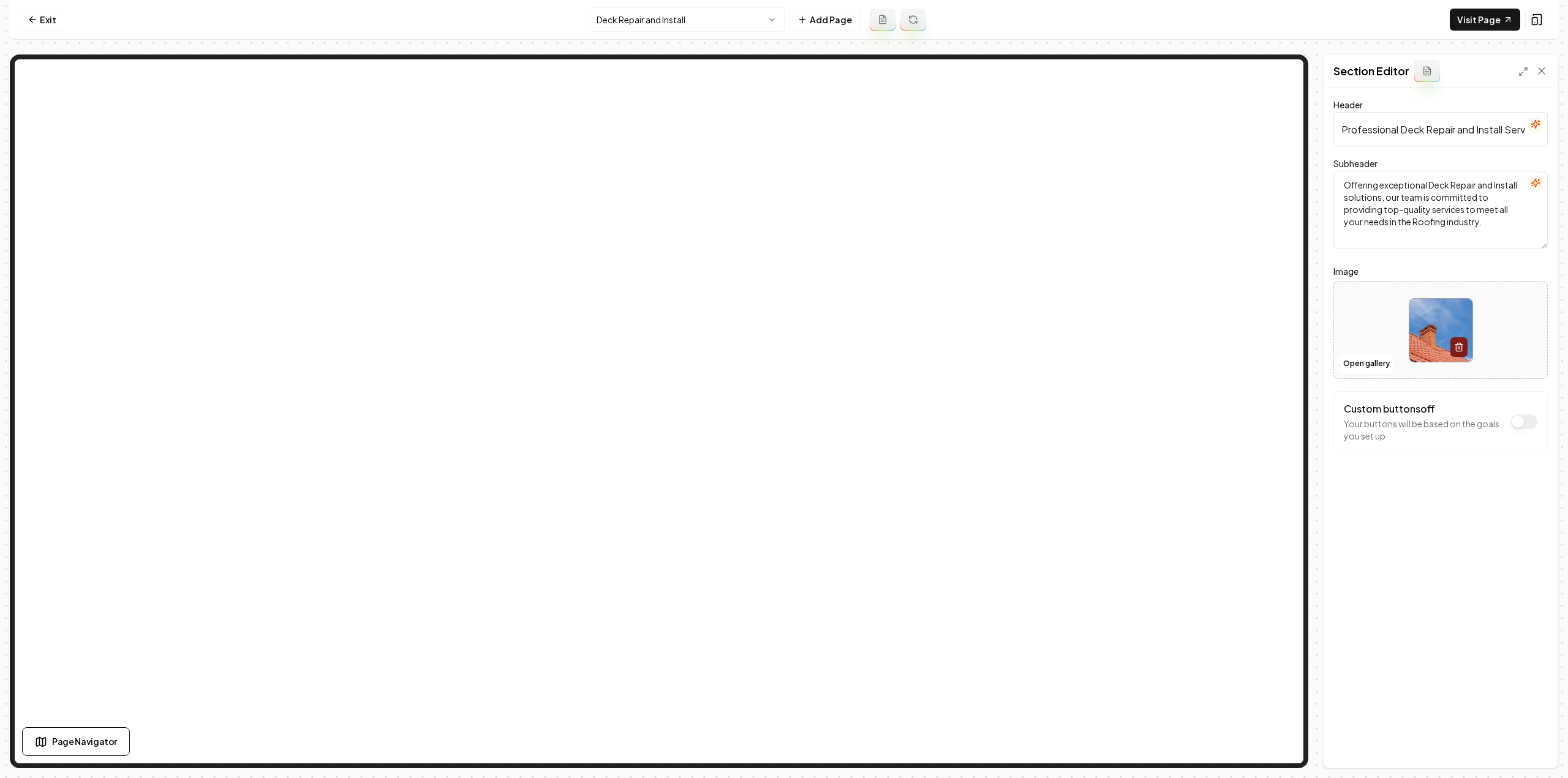
click at [1396, 578] on div "Header Professional Deck Repair and Install Services Subheader Offering excepti…" at bounding box center [1441, 427] width 234 height 680
click at [630, 22] on html "Computer Required This feature is only available on a computer. Please switch t…" at bounding box center [784, 389] width 1568 height 778
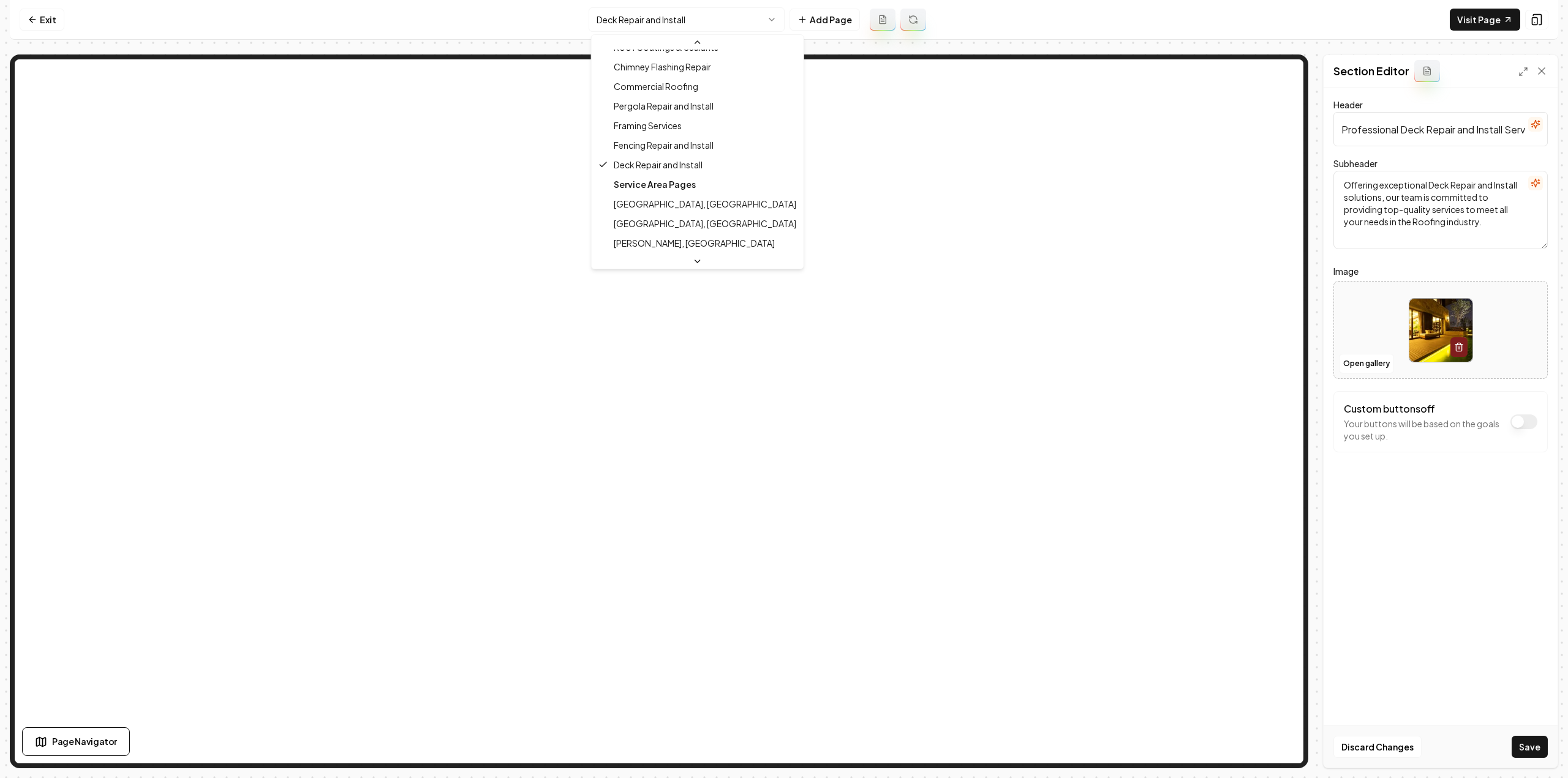
scroll to position [446, 0]
click at [1536, 744] on html "Computer Required This feature is only available on a computer. Please switch t…" at bounding box center [784, 389] width 1568 height 778
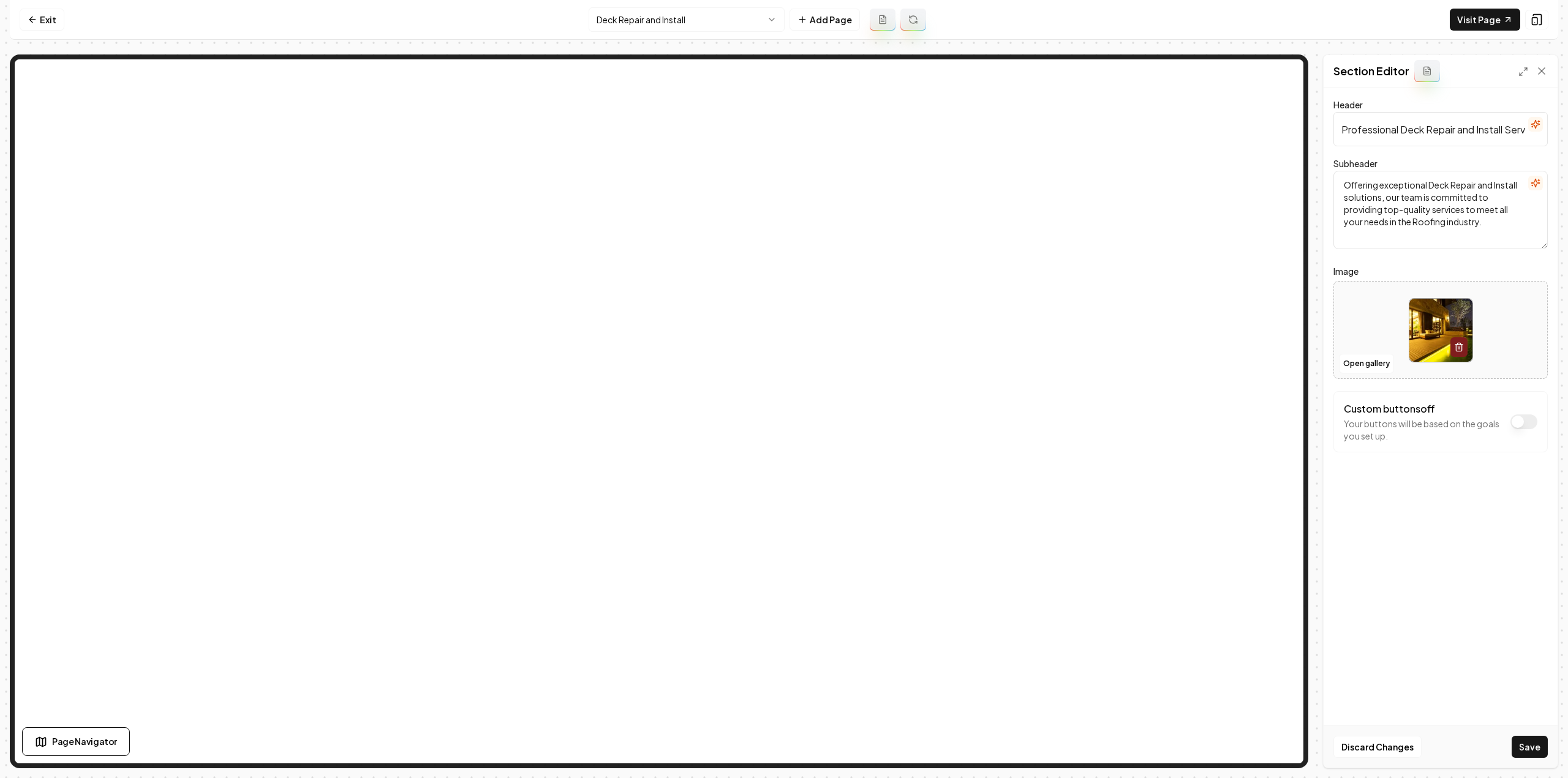
click at [1536, 744] on button "Save" at bounding box center [1529, 746] width 36 height 22
click at [637, 19] on html "Computer Required This feature is only available on a computer. Please switch t…" at bounding box center [784, 389] width 1568 height 778
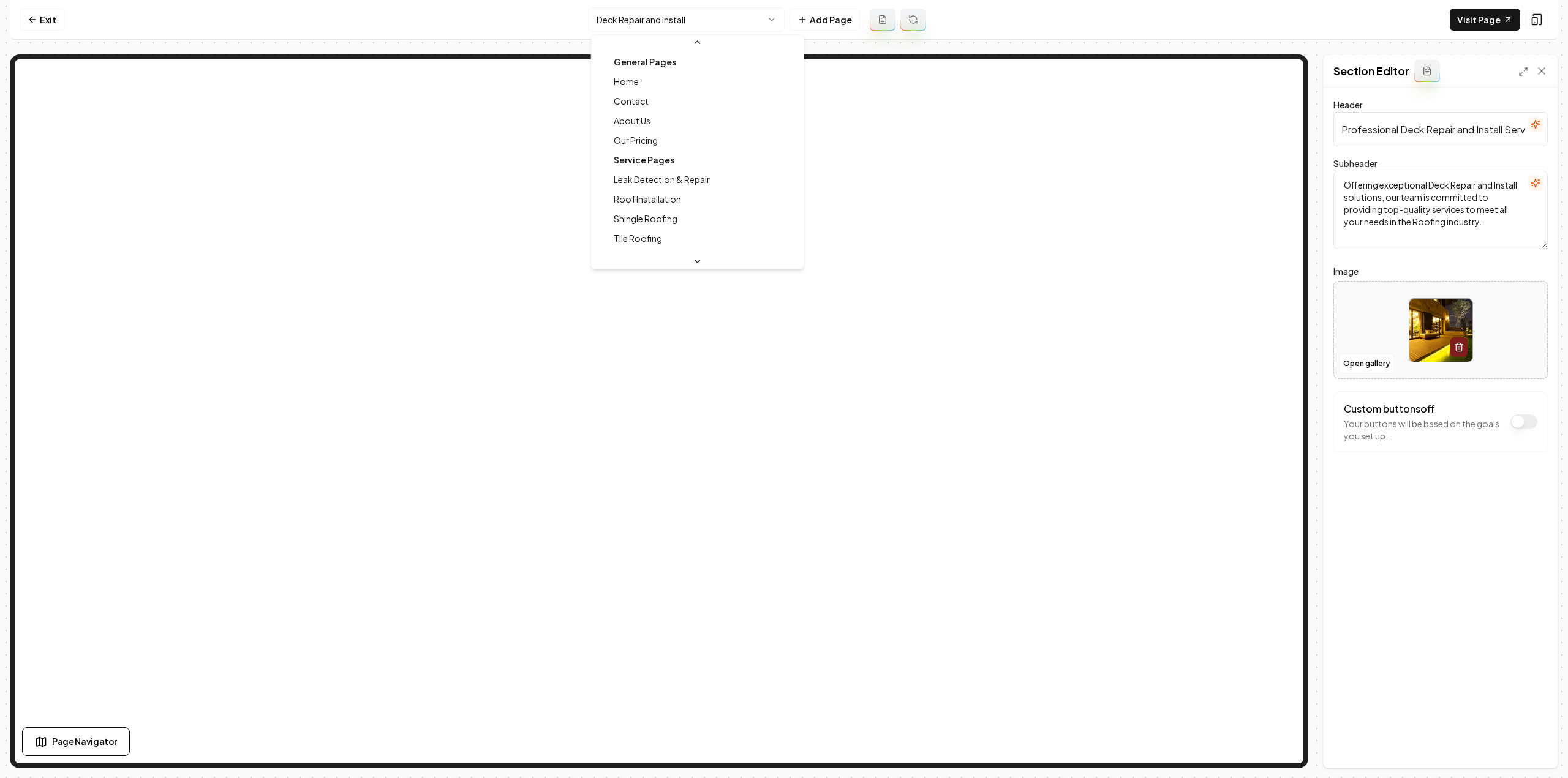
scroll to position [385, 0]
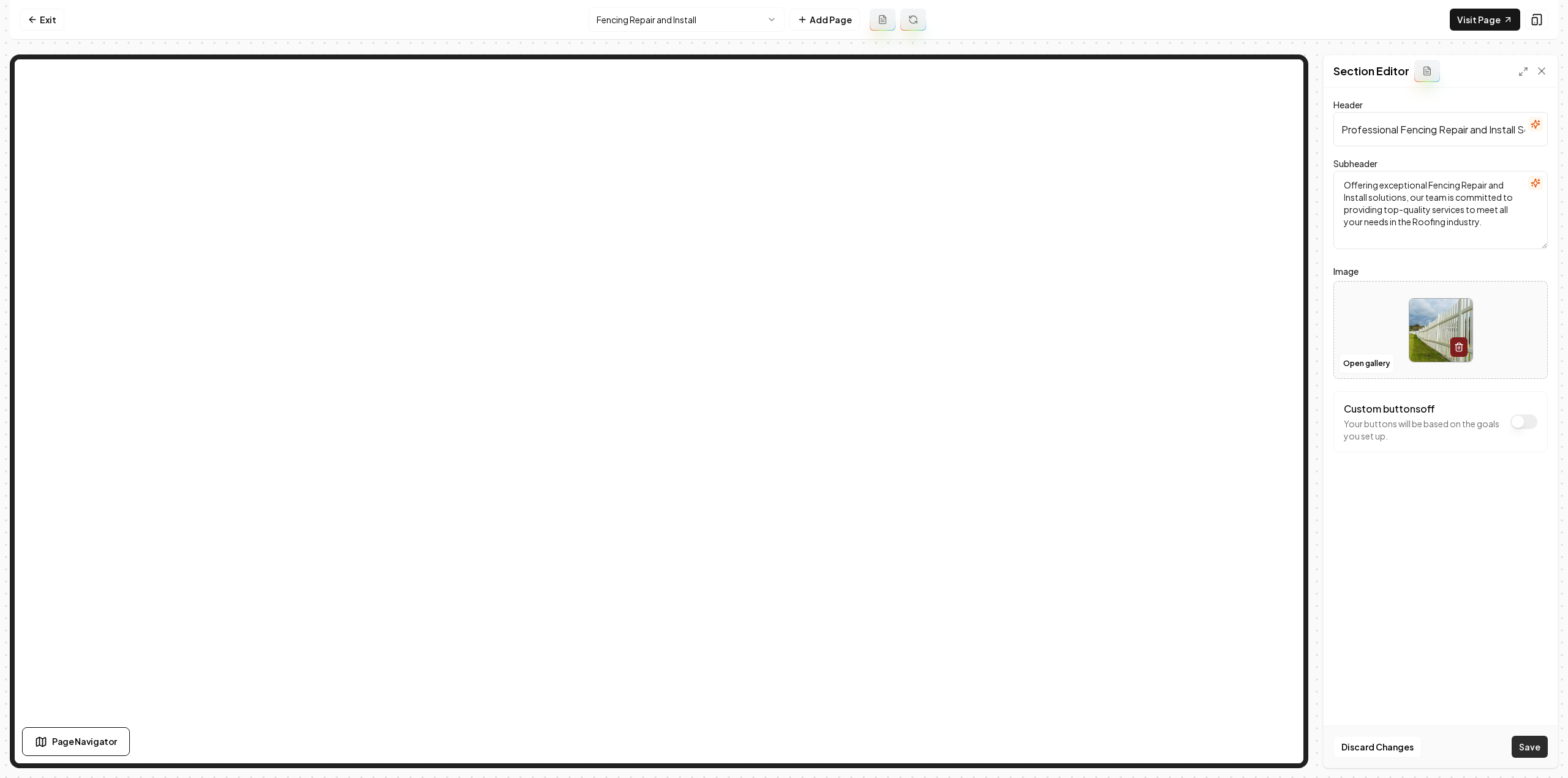
click at [1523, 750] on button "Save" at bounding box center [1529, 746] width 36 height 22
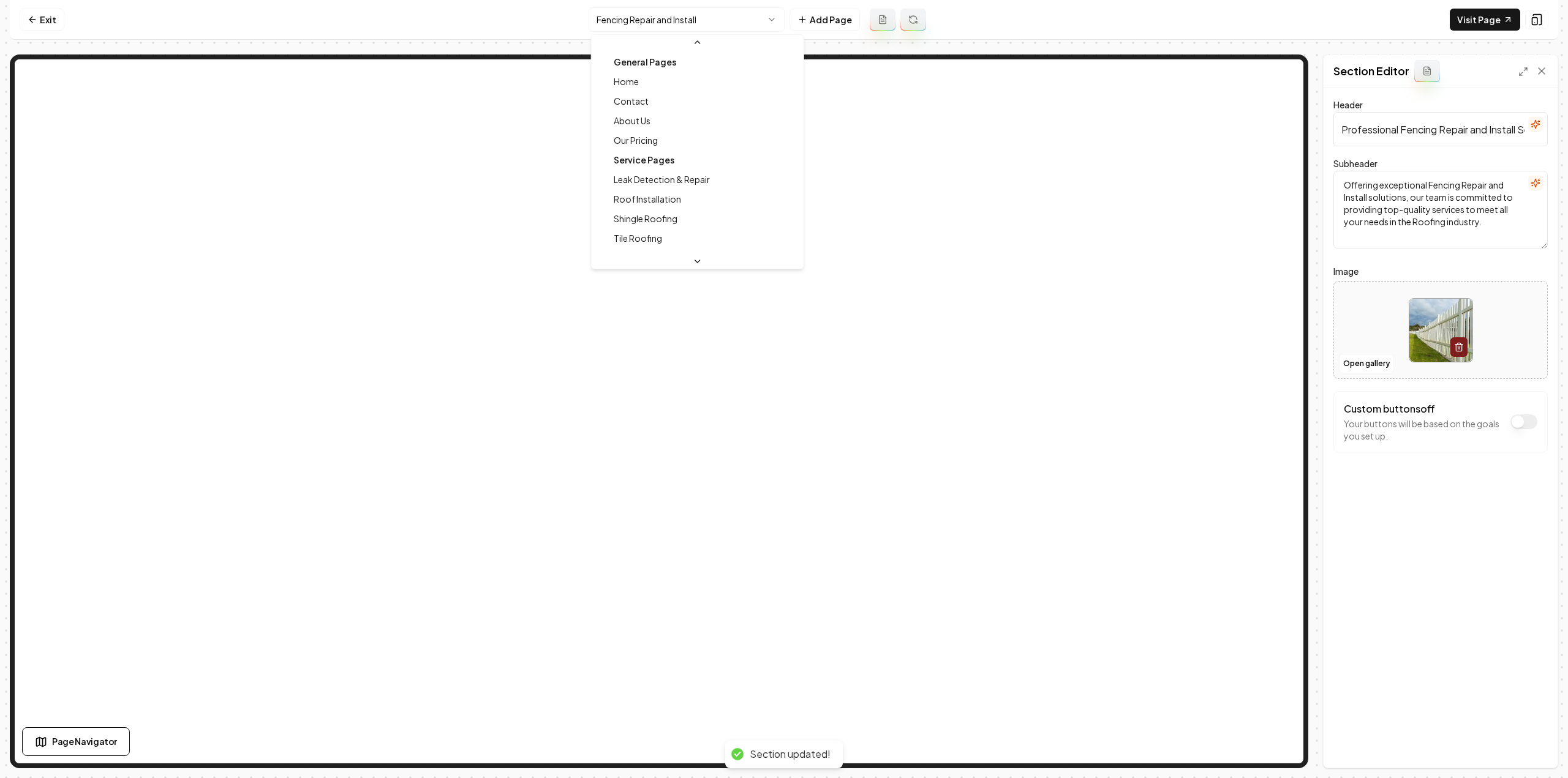
click at [663, 10] on html "Computer Required This feature is only available on a computer. Please switch t…" at bounding box center [784, 389] width 1568 height 778
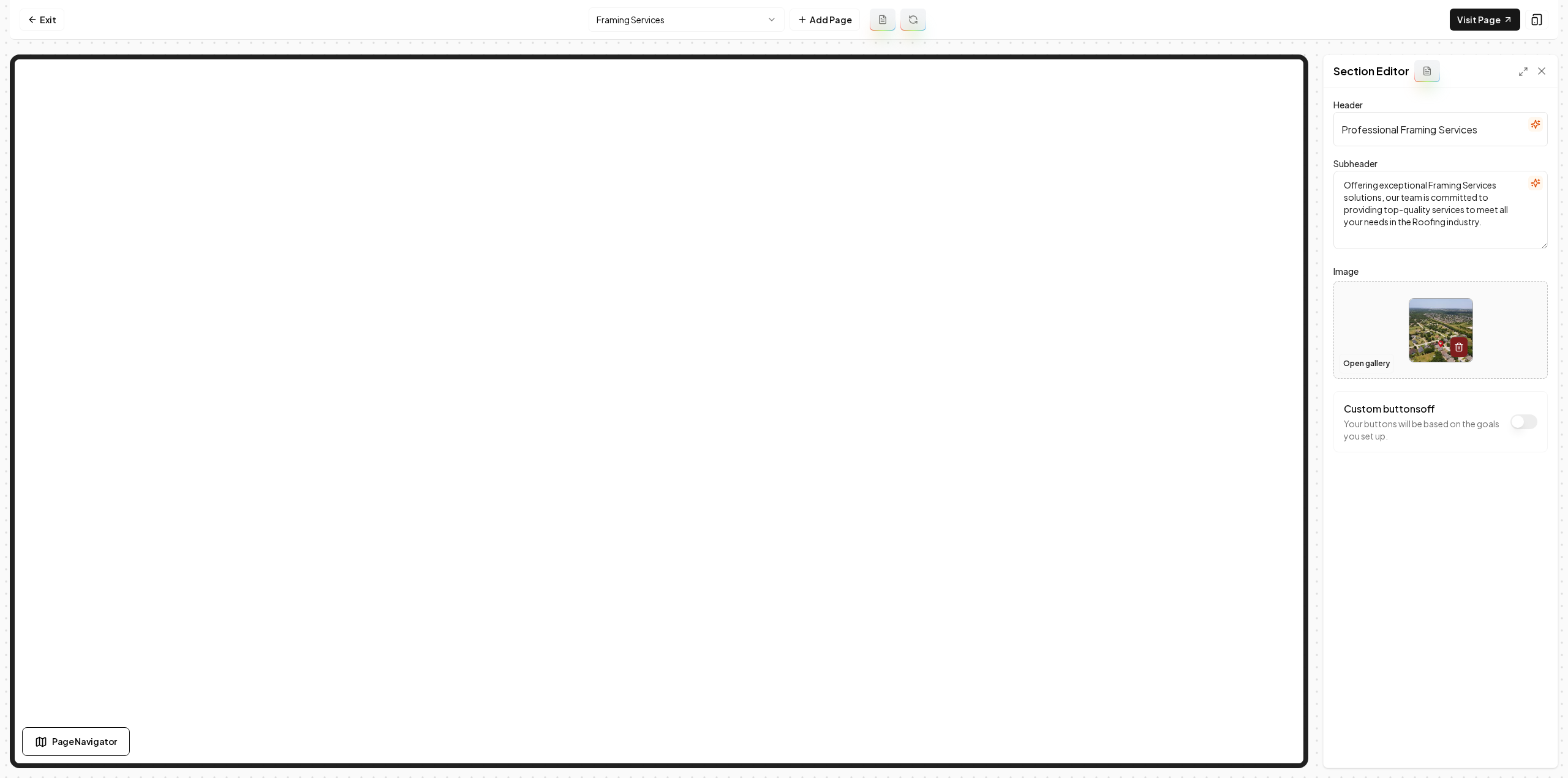
click at [1385, 361] on button "Open gallery" at bounding box center [1366, 363] width 55 height 19
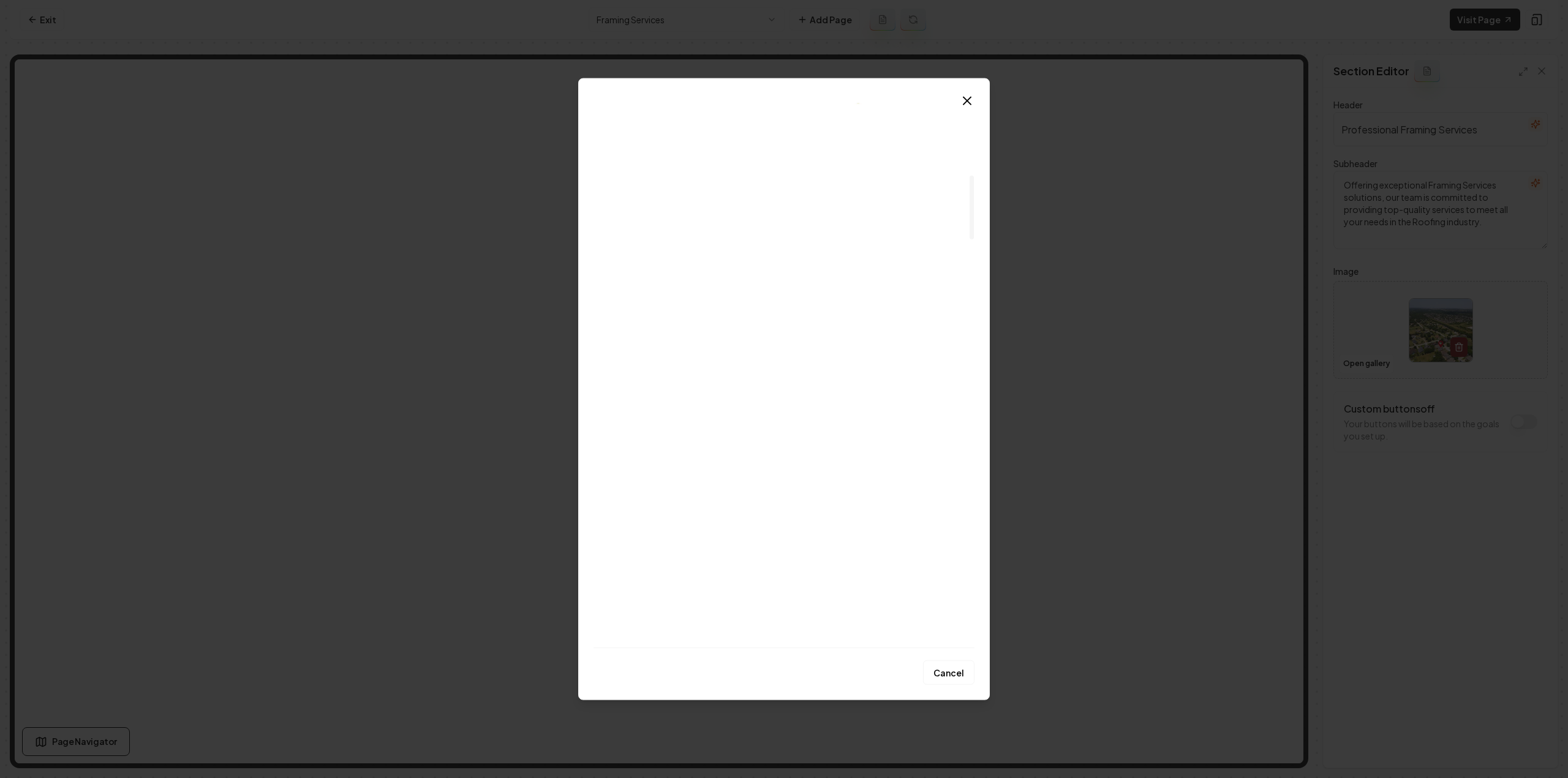
scroll to position [612, 0]
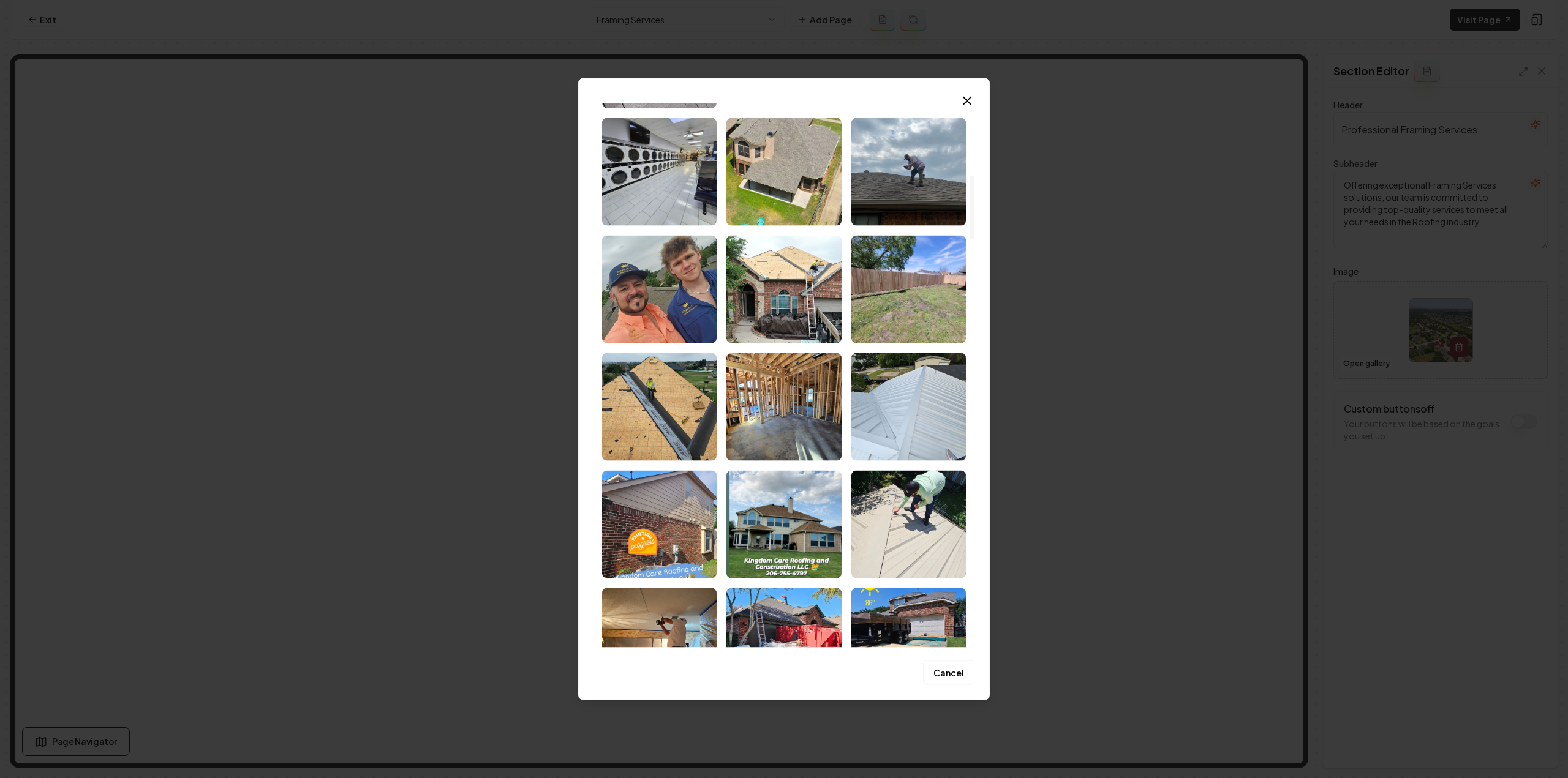
click at [790, 414] on img "Select image image_681a3e9a432c476416e20ba4.jpeg" at bounding box center [783, 406] width 114 height 108
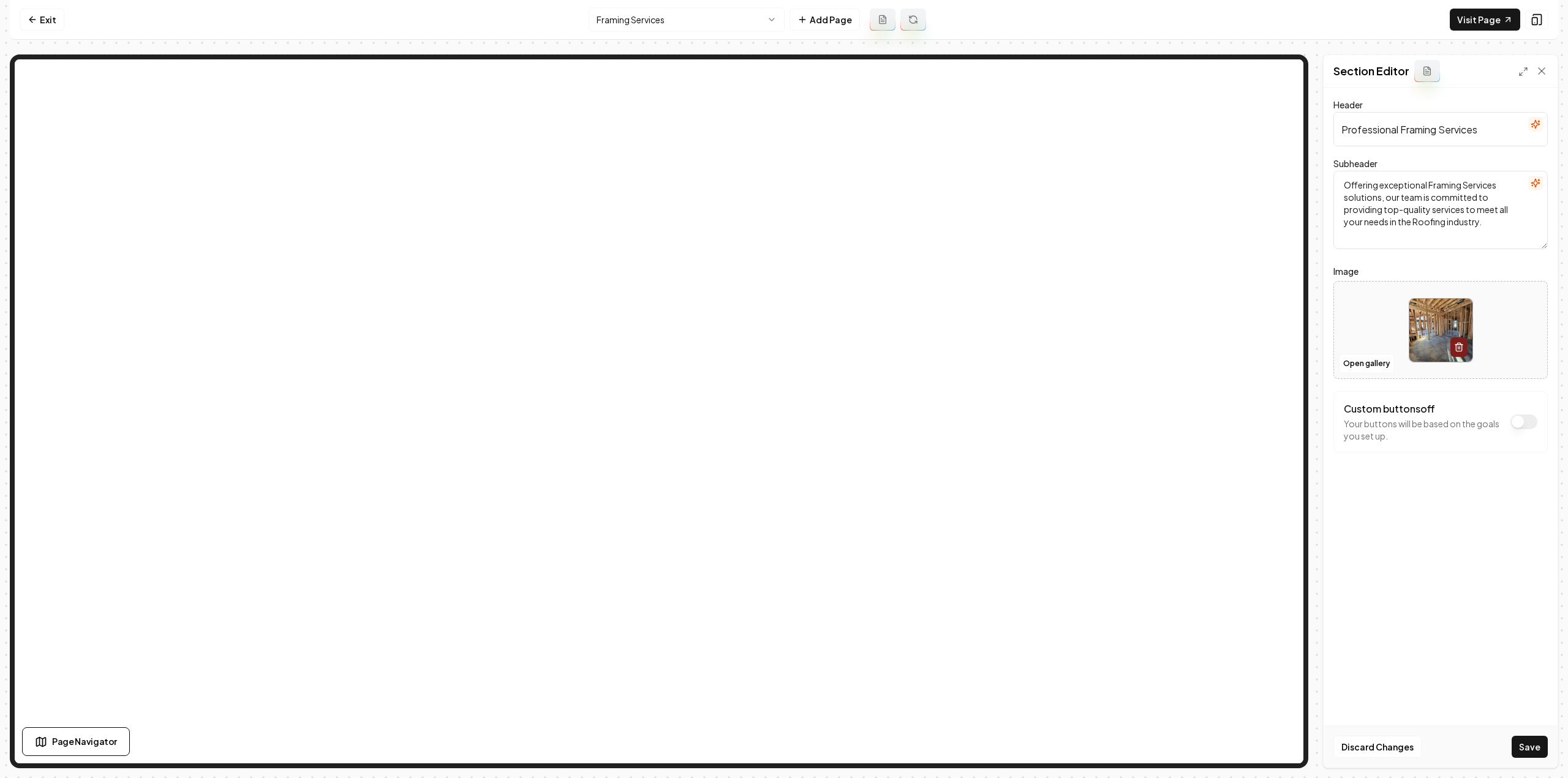
click at [1524, 752] on button "Save" at bounding box center [1529, 746] width 36 height 22
click at [650, 26] on html "Computer Required This feature is only available on a computer. Please switch t…" at bounding box center [784, 389] width 1568 height 778
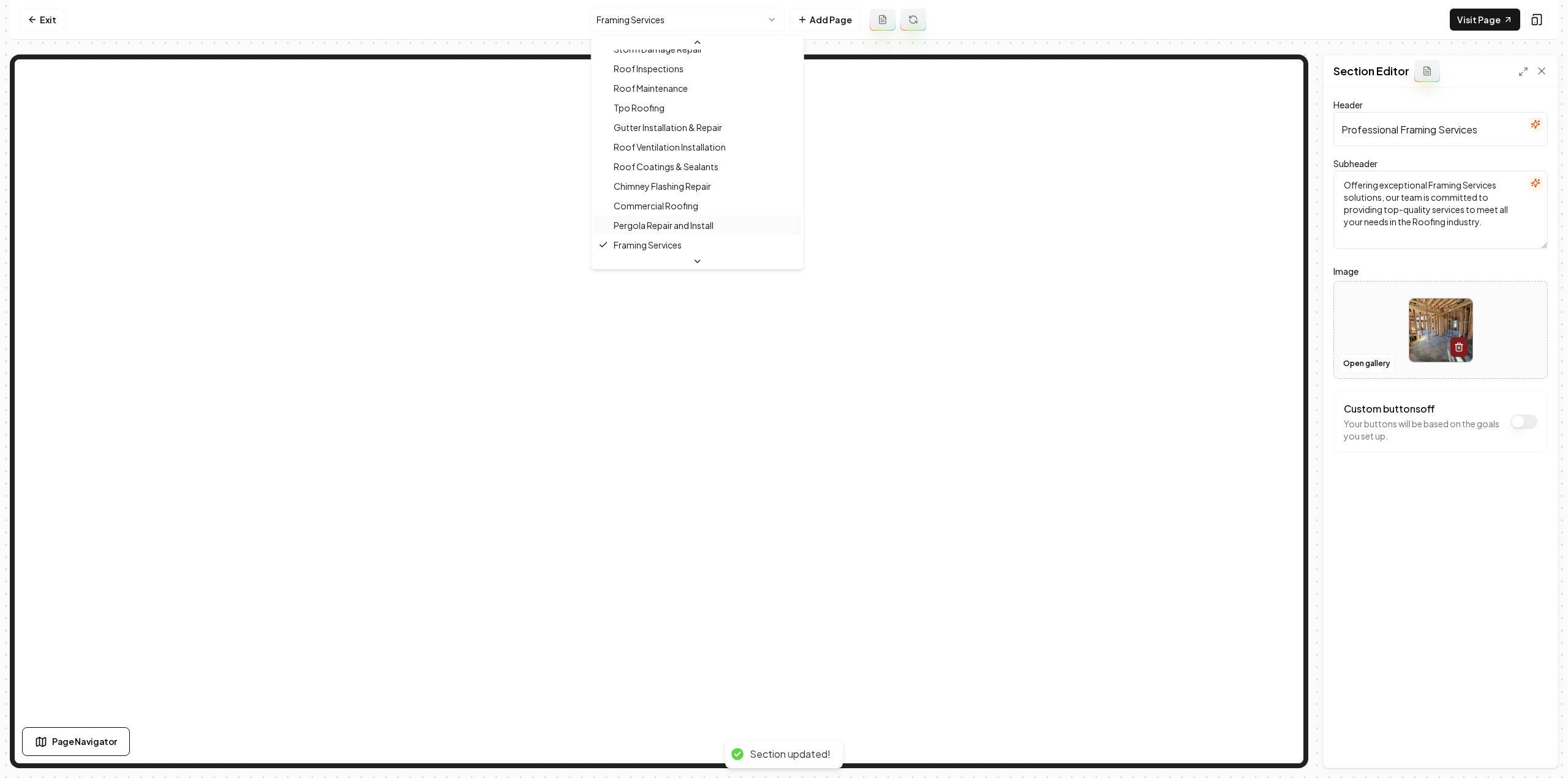
scroll to position [407, 0]
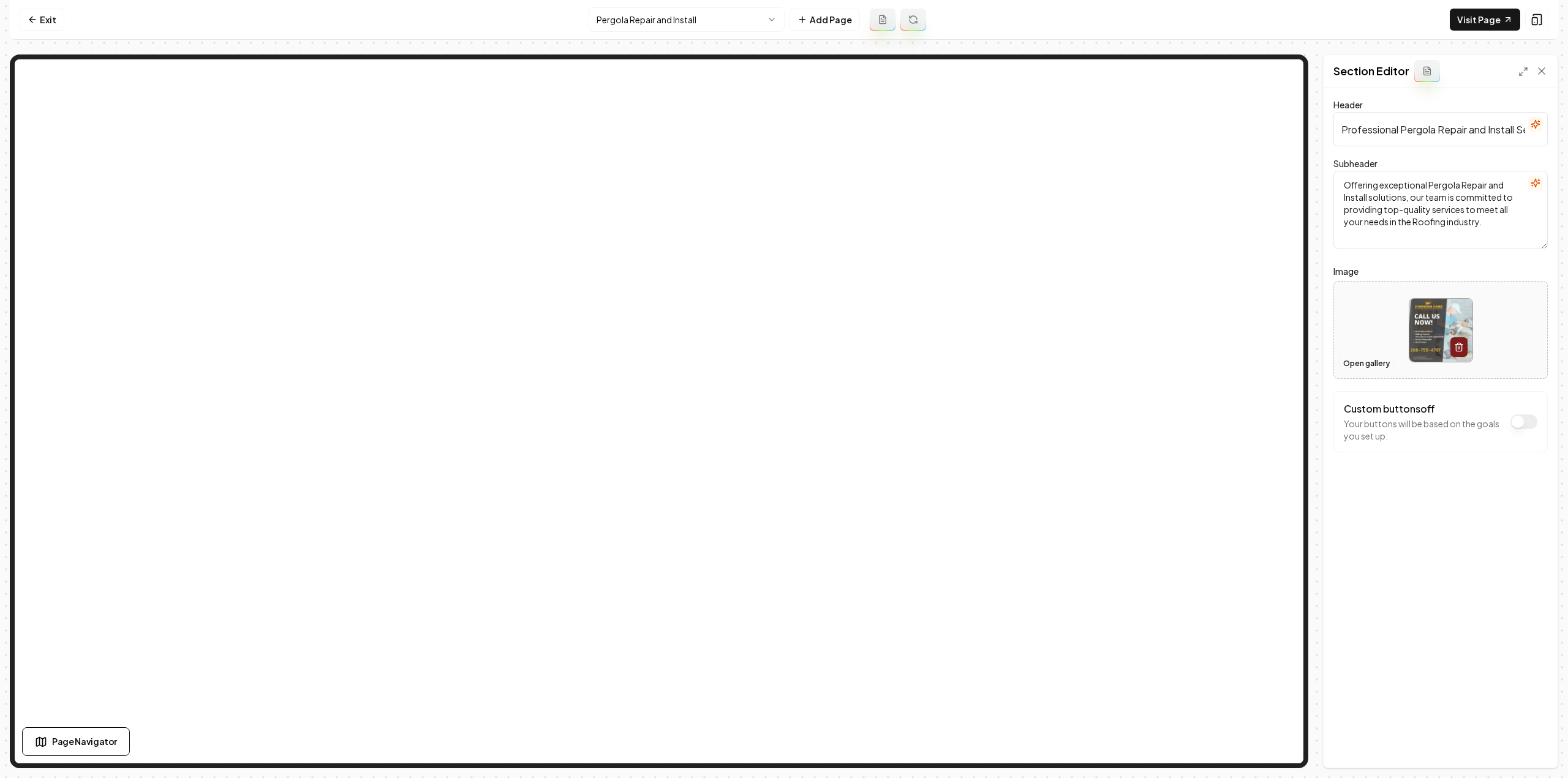
click at [1354, 361] on button "Open gallery" at bounding box center [1366, 363] width 55 height 19
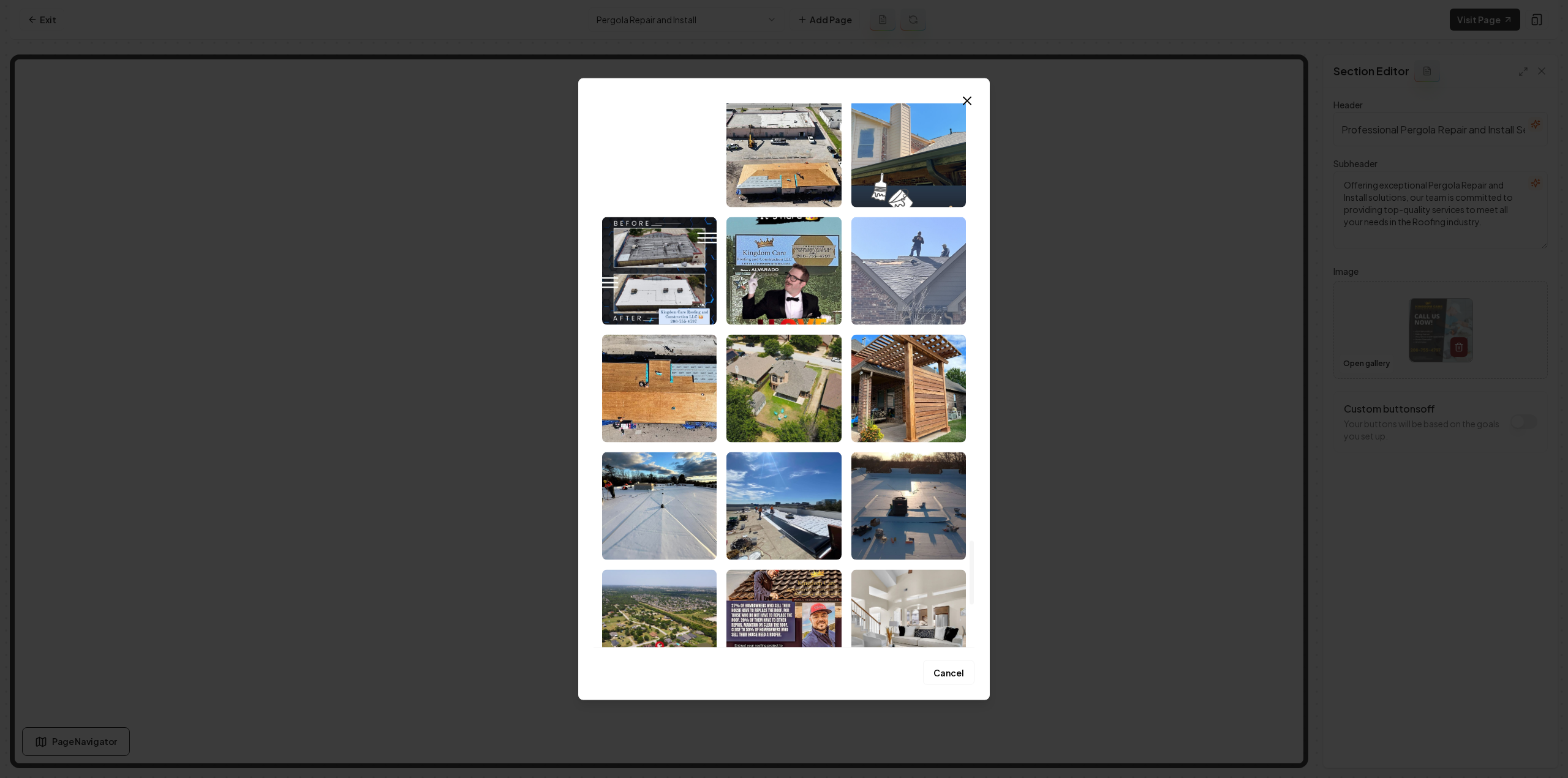
scroll to position [3857, 0]
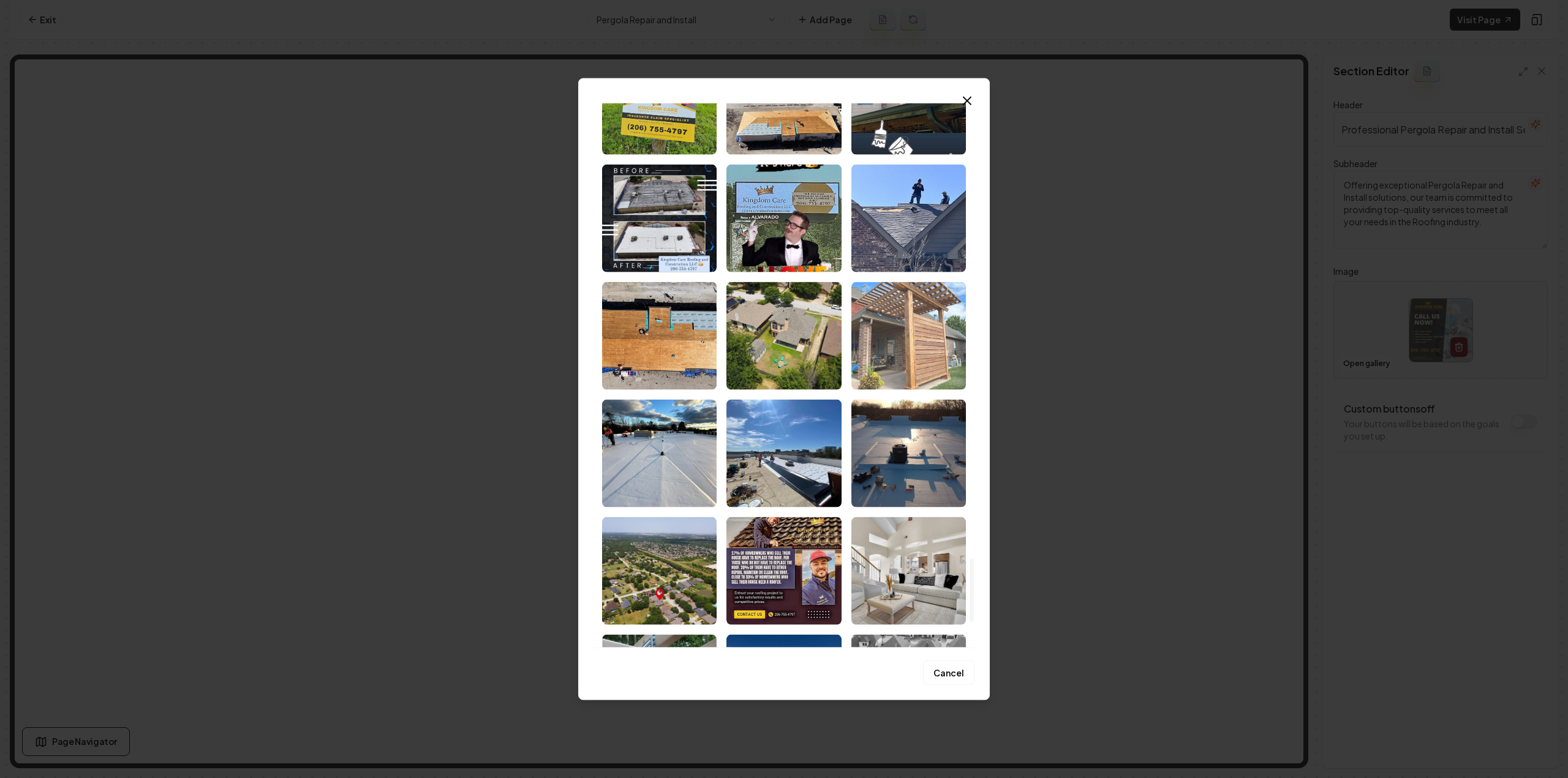
click at [929, 350] on img "Select image image_681a3e98432c476416e1fe2f.jpeg" at bounding box center [908, 336] width 114 height 108
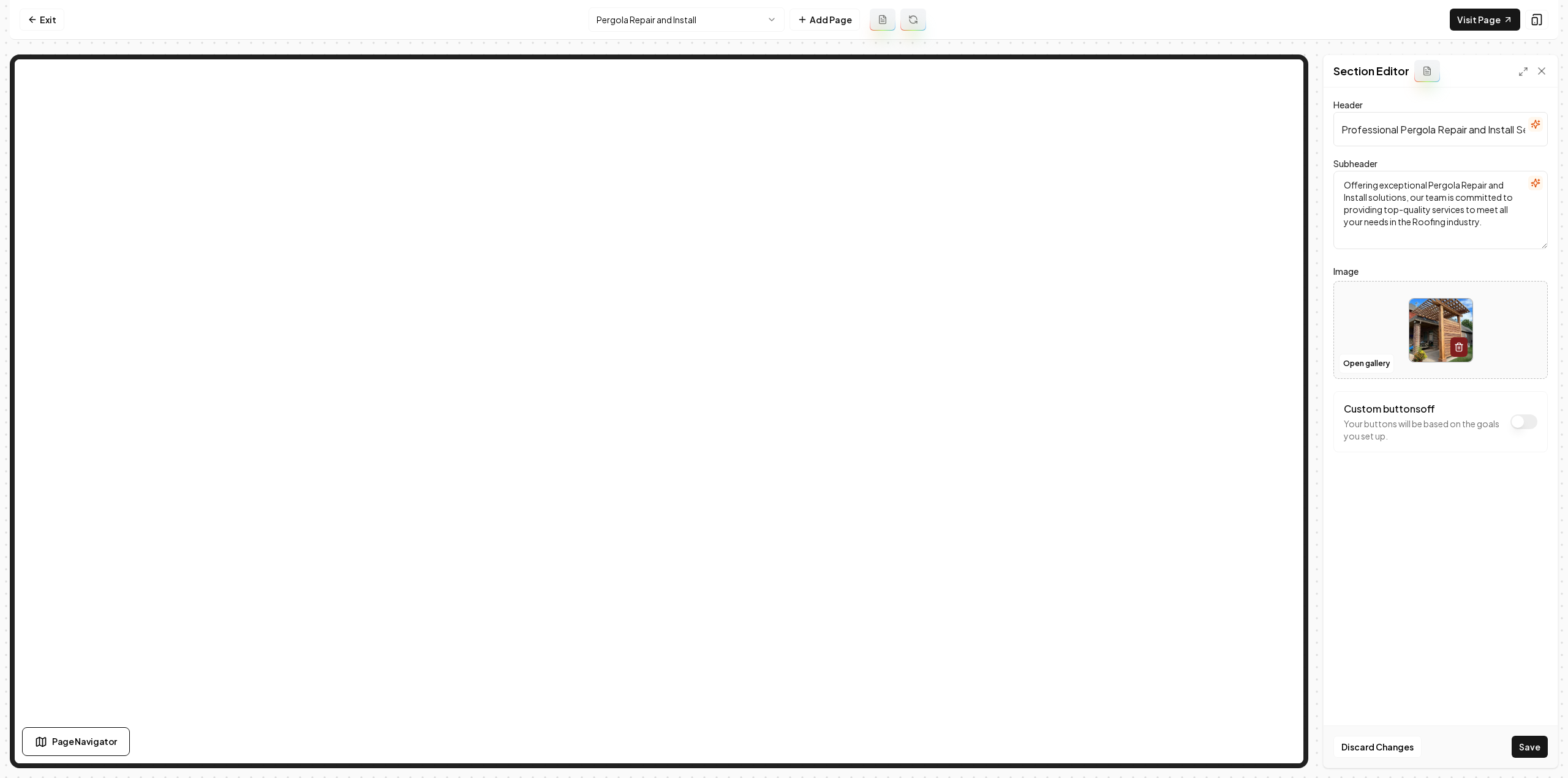
drag, startPoint x: 1534, startPoint y: 748, endPoint x: 1473, endPoint y: 714, distance: 69.8
click at [1533, 750] on button "Save" at bounding box center [1529, 746] width 36 height 22
click at [628, 13] on html "Computer Required This feature is only available on a computer. Please switch t…" at bounding box center [784, 389] width 1568 height 778
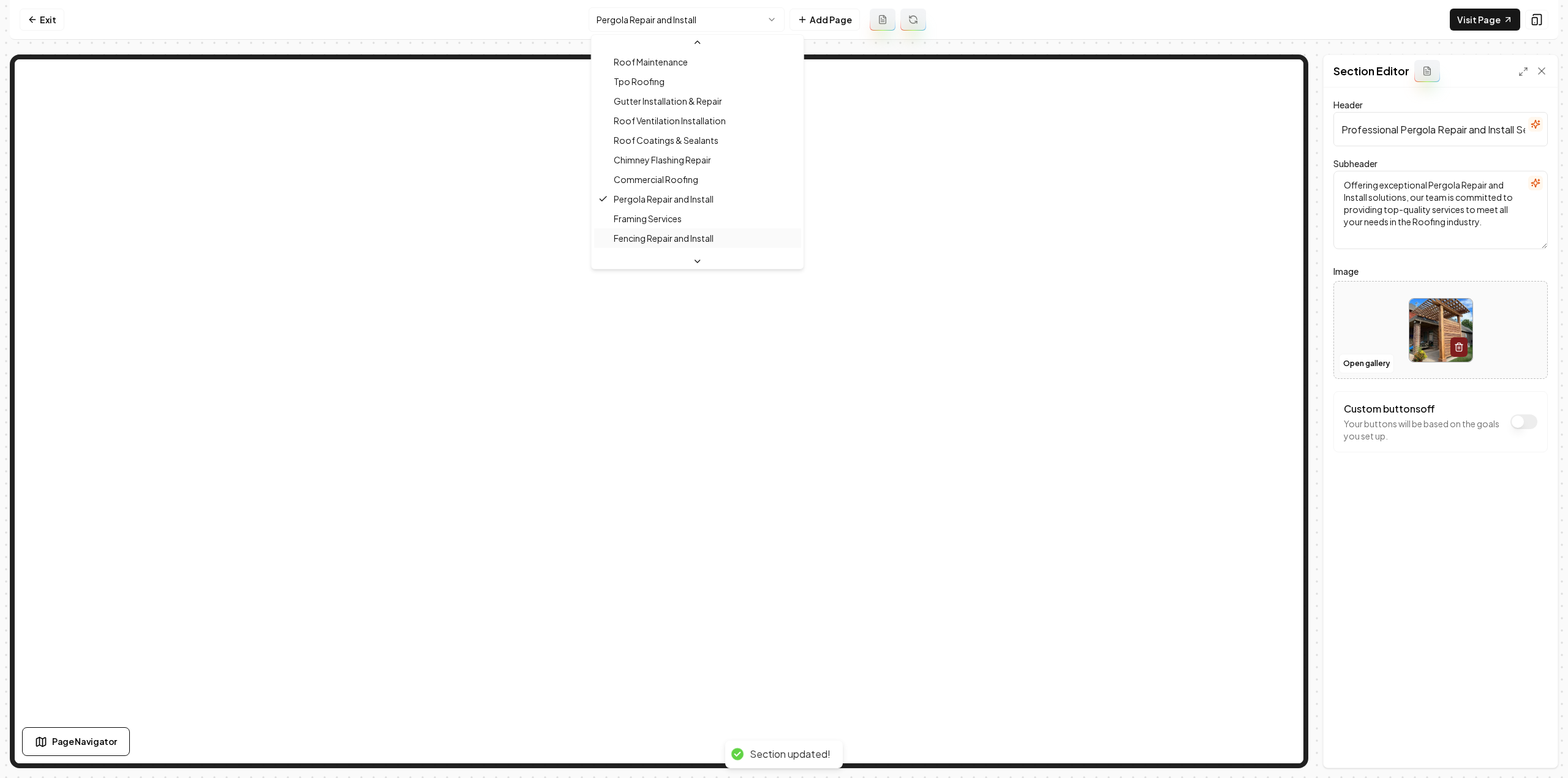
scroll to position [388, 0]
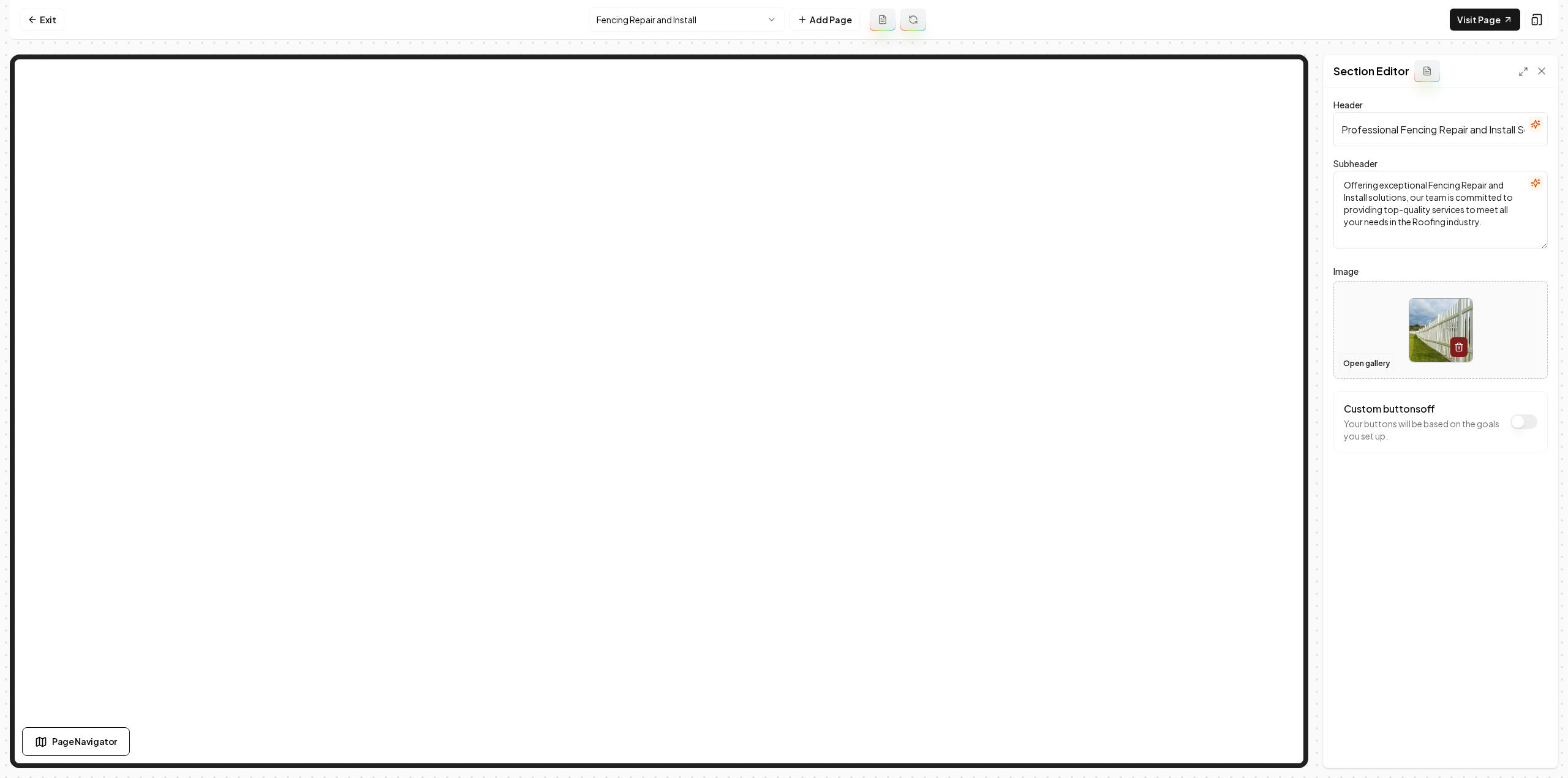
click at [1361, 364] on button "Open gallery" at bounding box center [1366, 363] width 55 height 19
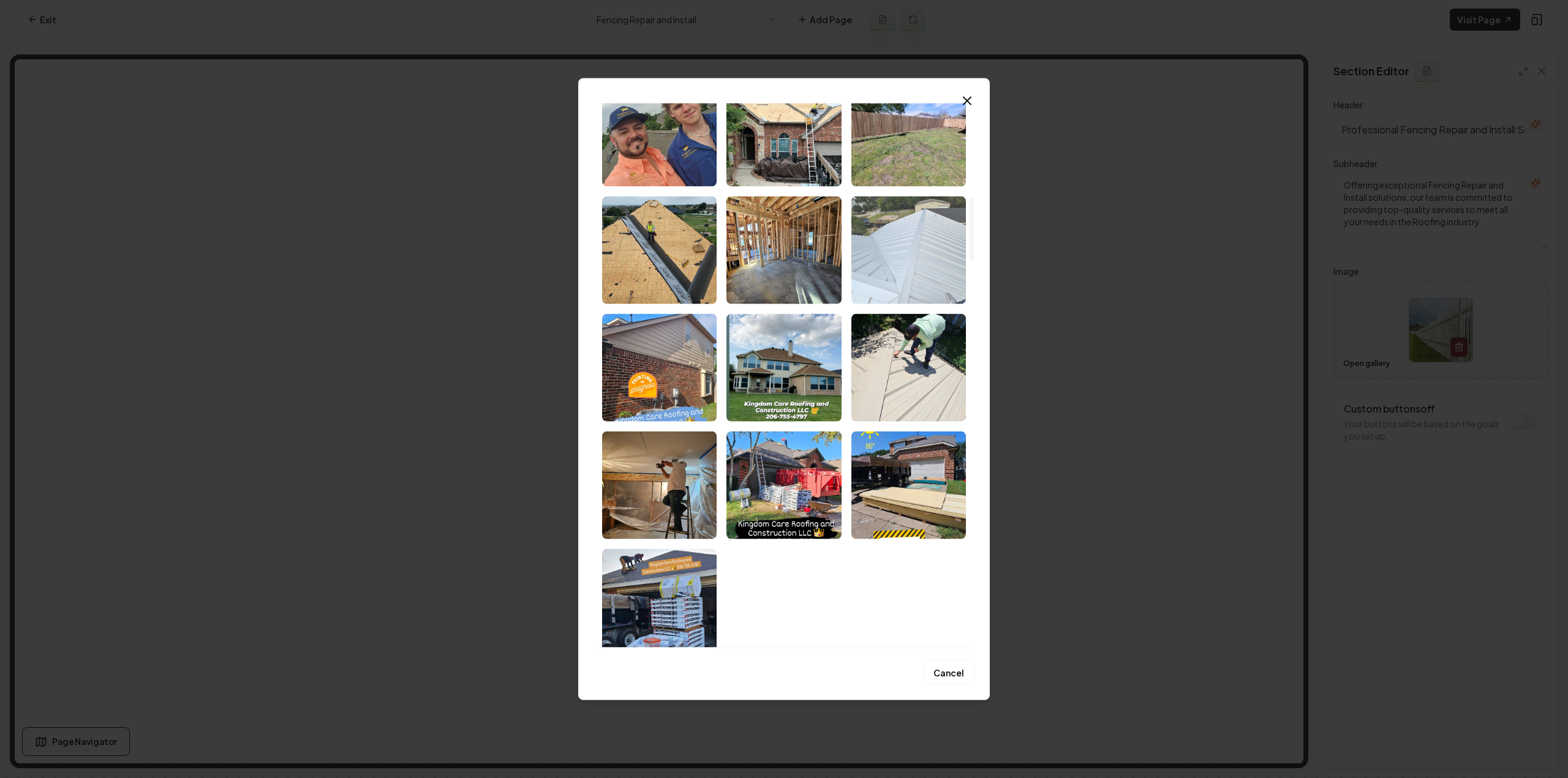
scroll to position [612, 0]
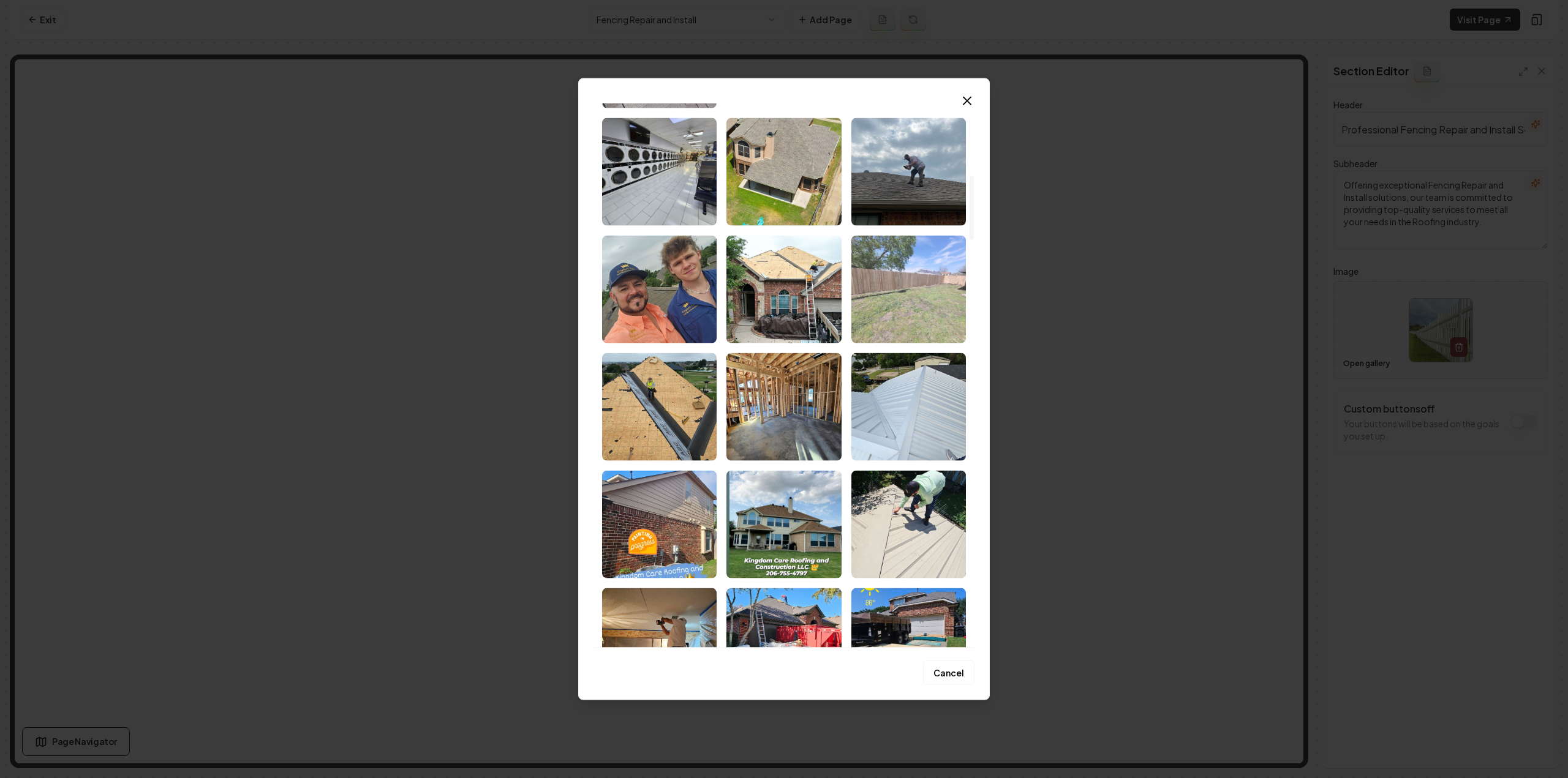
click at [944, 302] on img "Select image image_681a3e9a432c476416e20a6b.jpeg" at bounding box center [908, 288] width 114 height 108
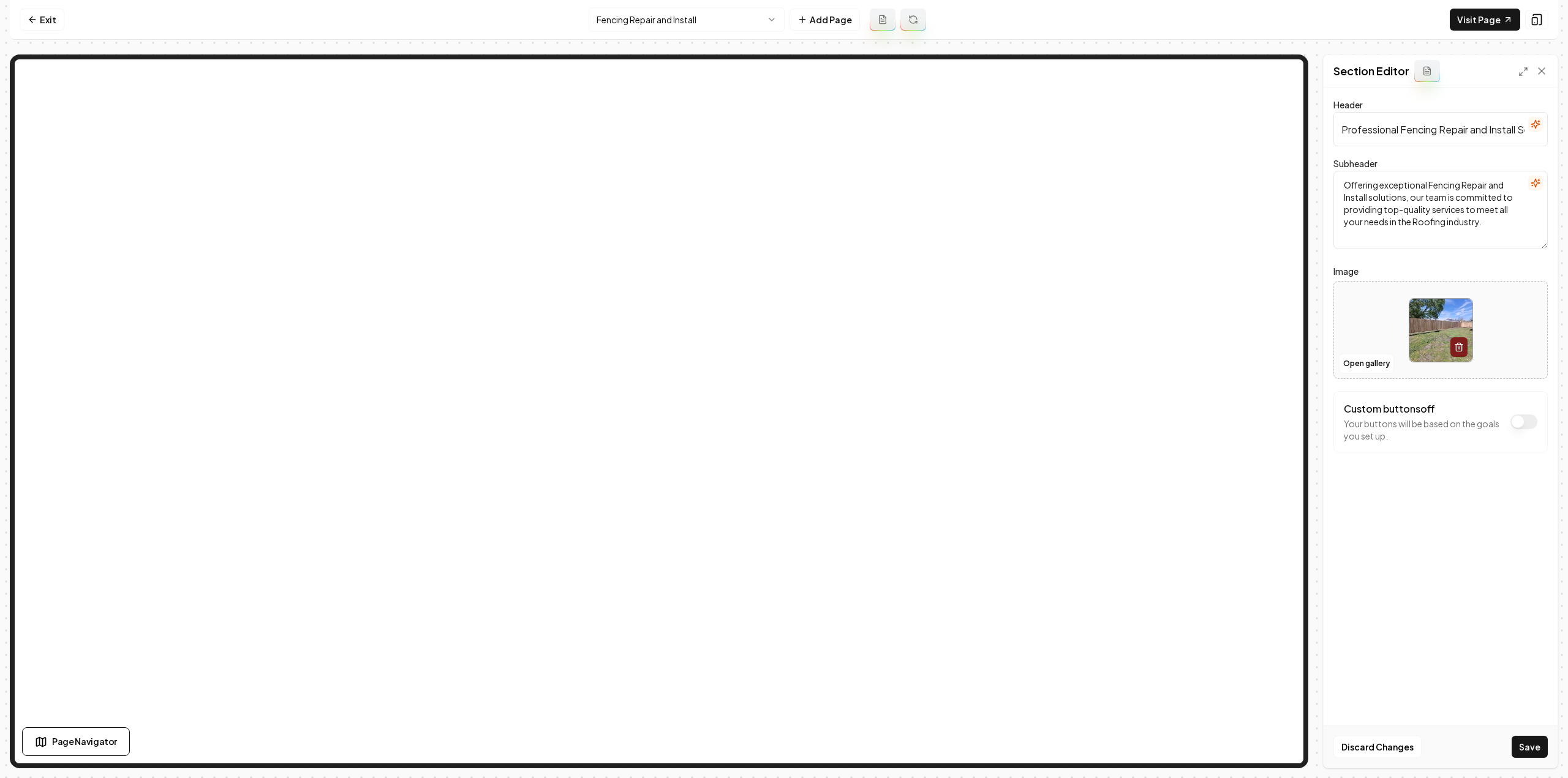
click at [1533, 746] on button "Save" at bounding box center [1529, 746] width 36 height 22
click at [696, 10] on html "Computer Required This feature is only available on a computer. Please switch t…" at bounding box center [784, 389] width 1568 height 778
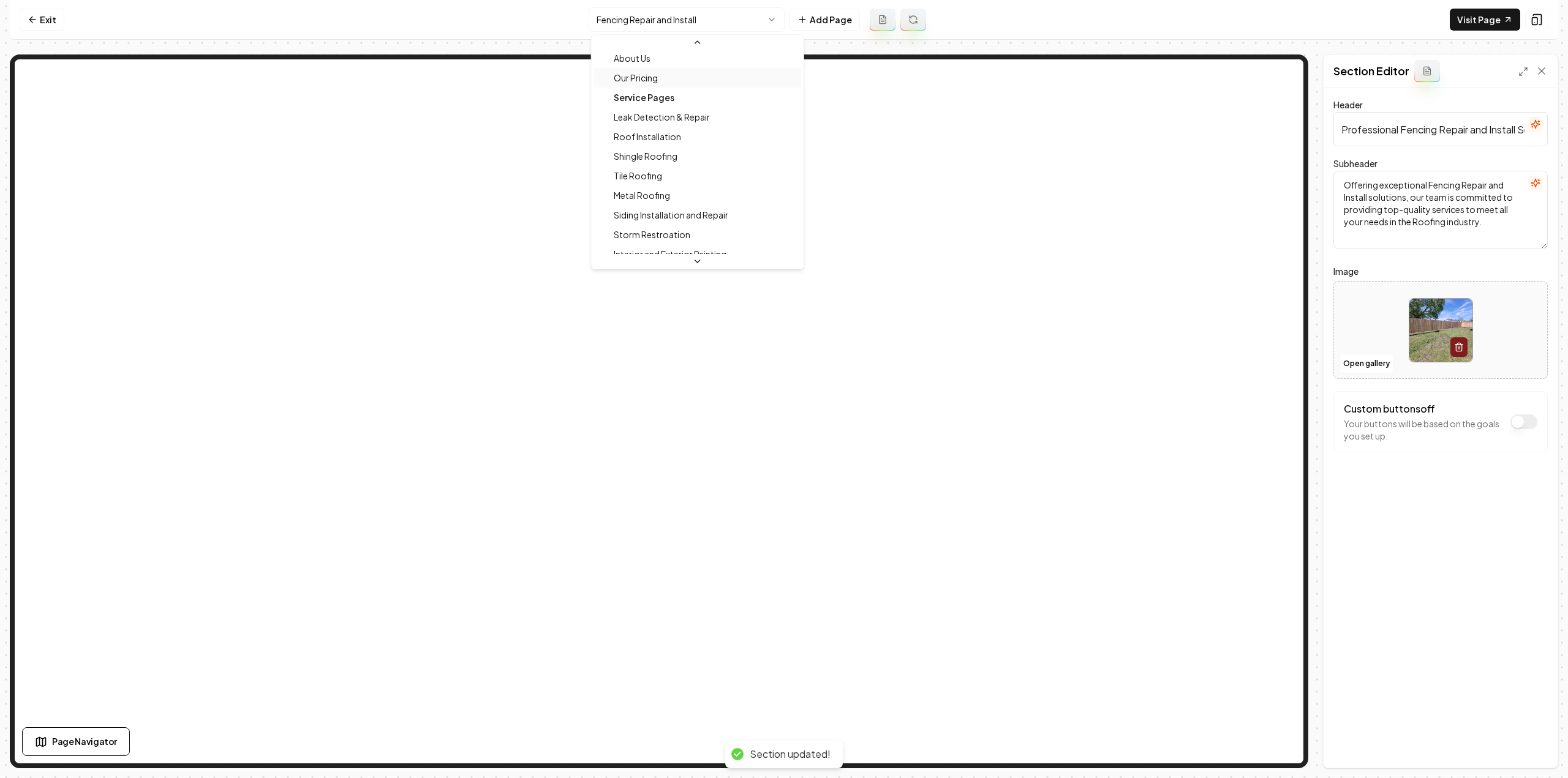
scroll to position [0, 0]
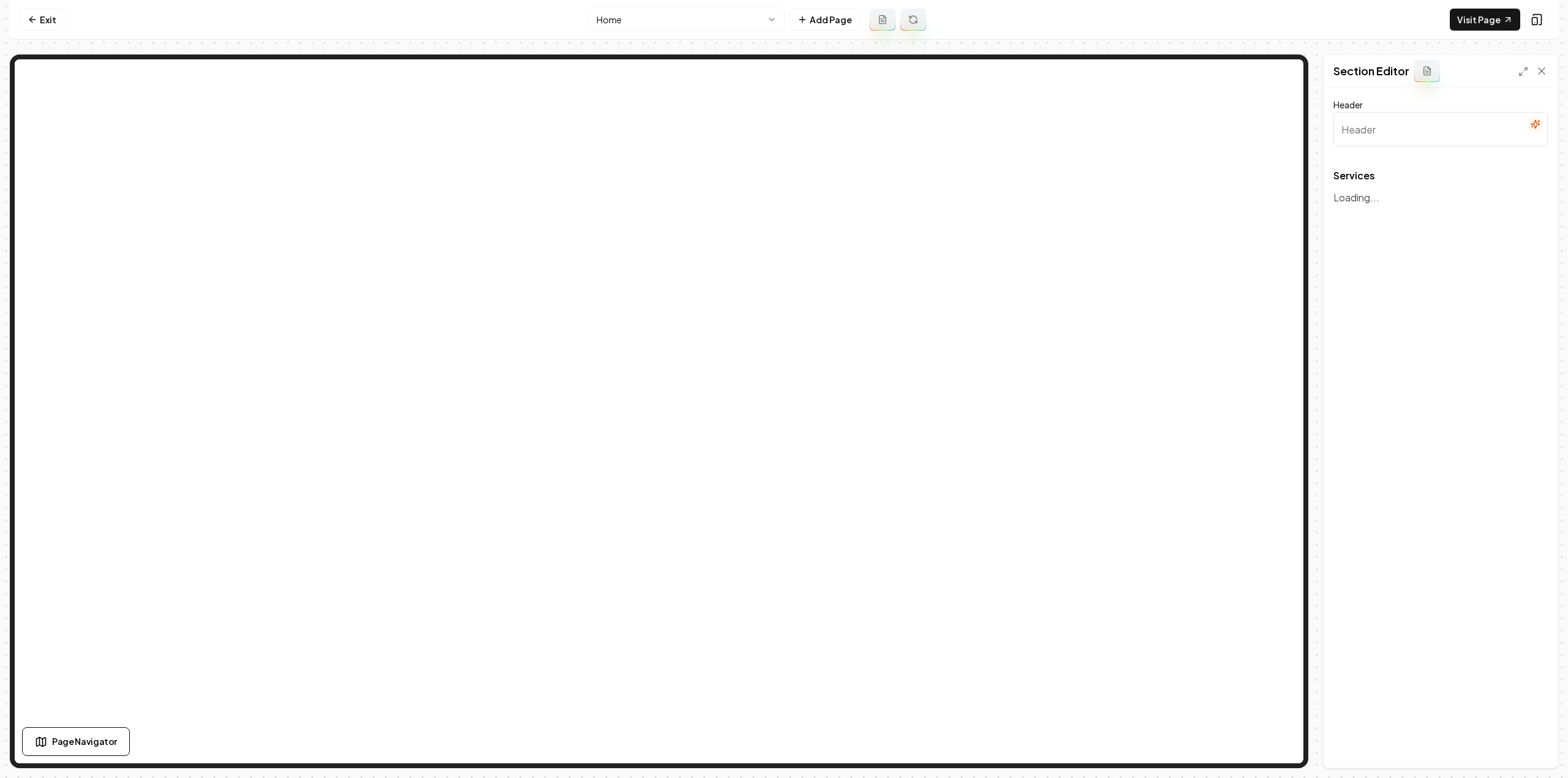
type input "Expert Roofing Solutions"
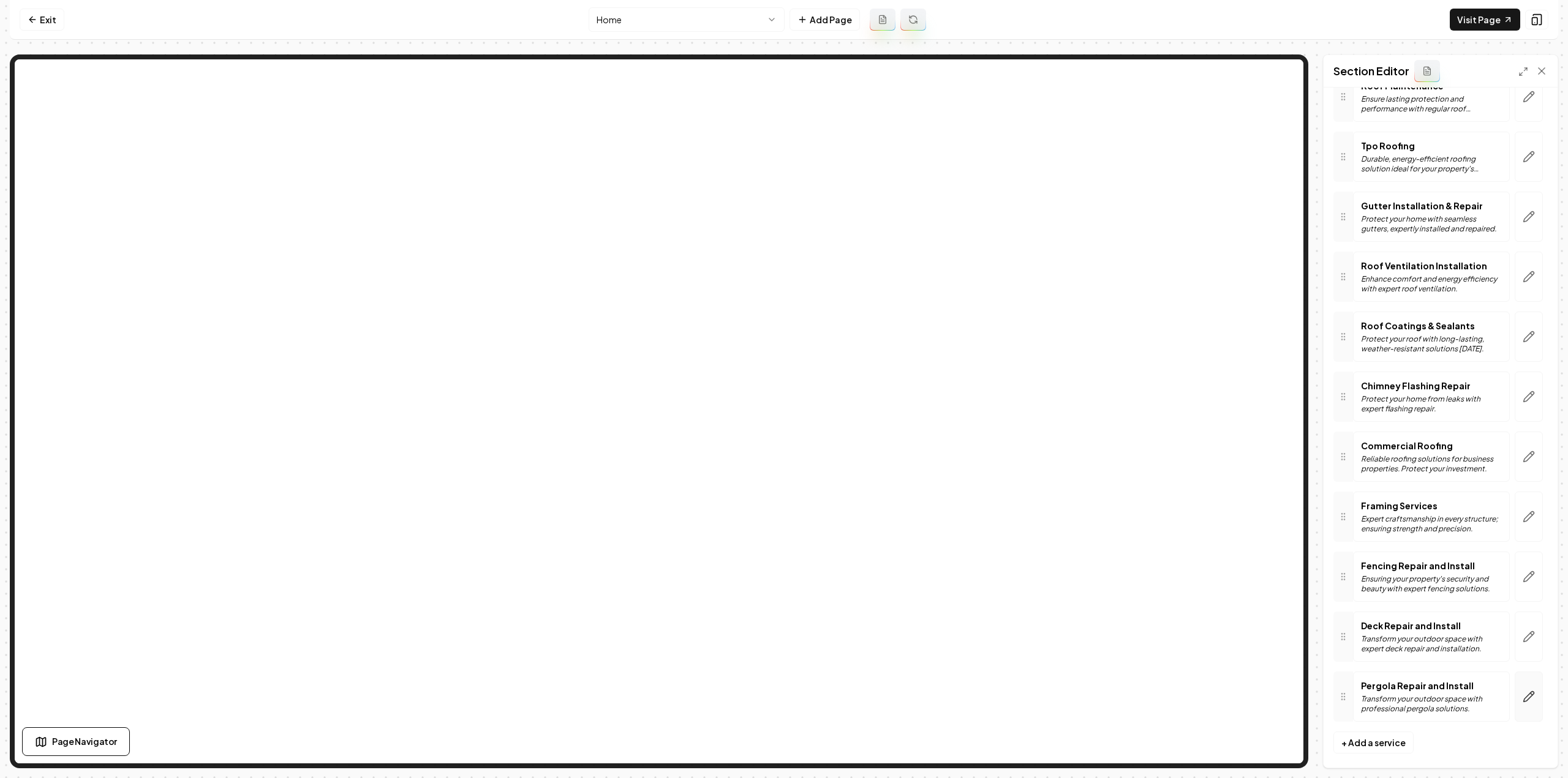
click at [1515, 682] on button "button" at bounding box center [1529, 696] width 28 height 50
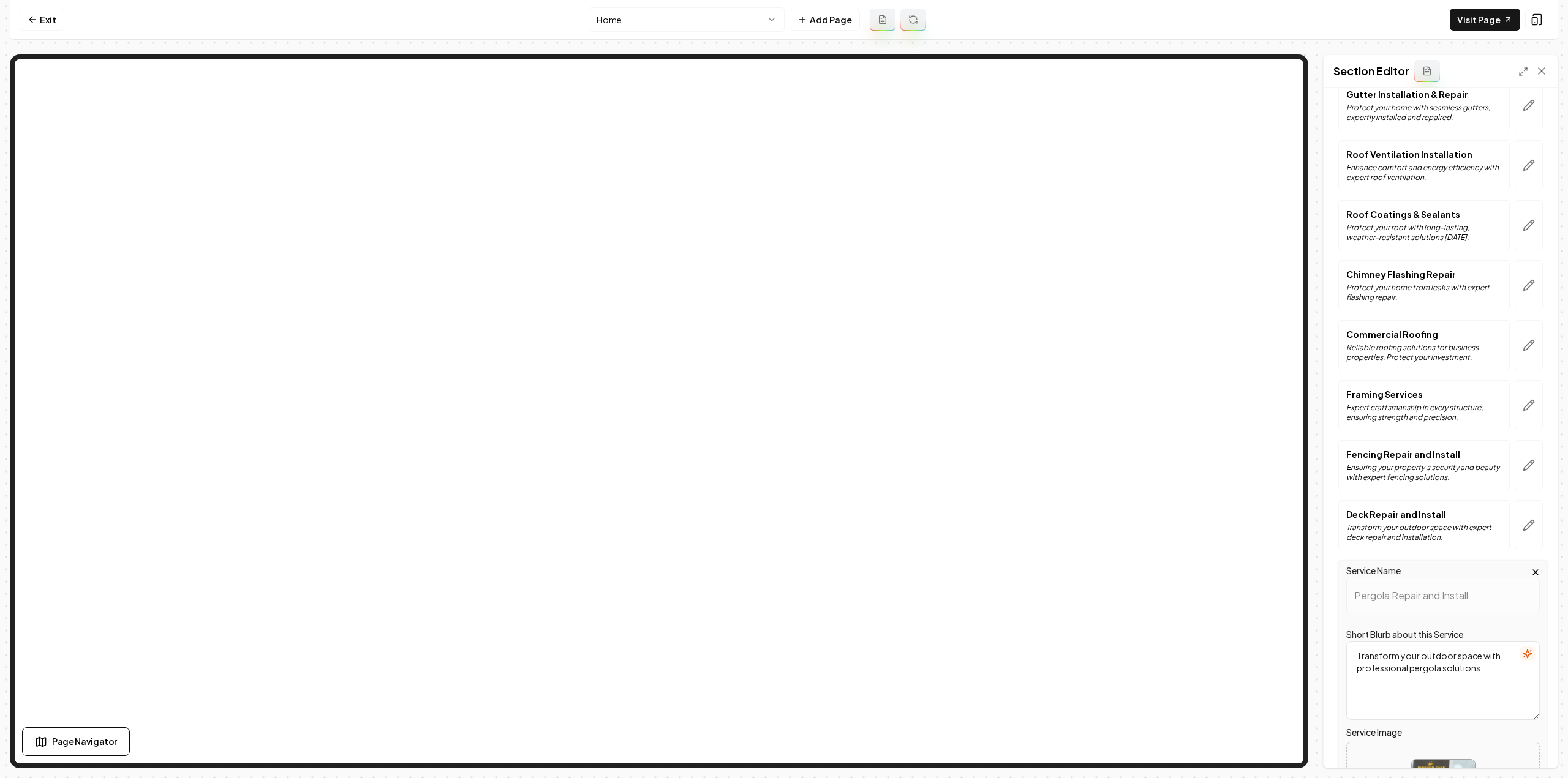
scroll to position [1170, 0]
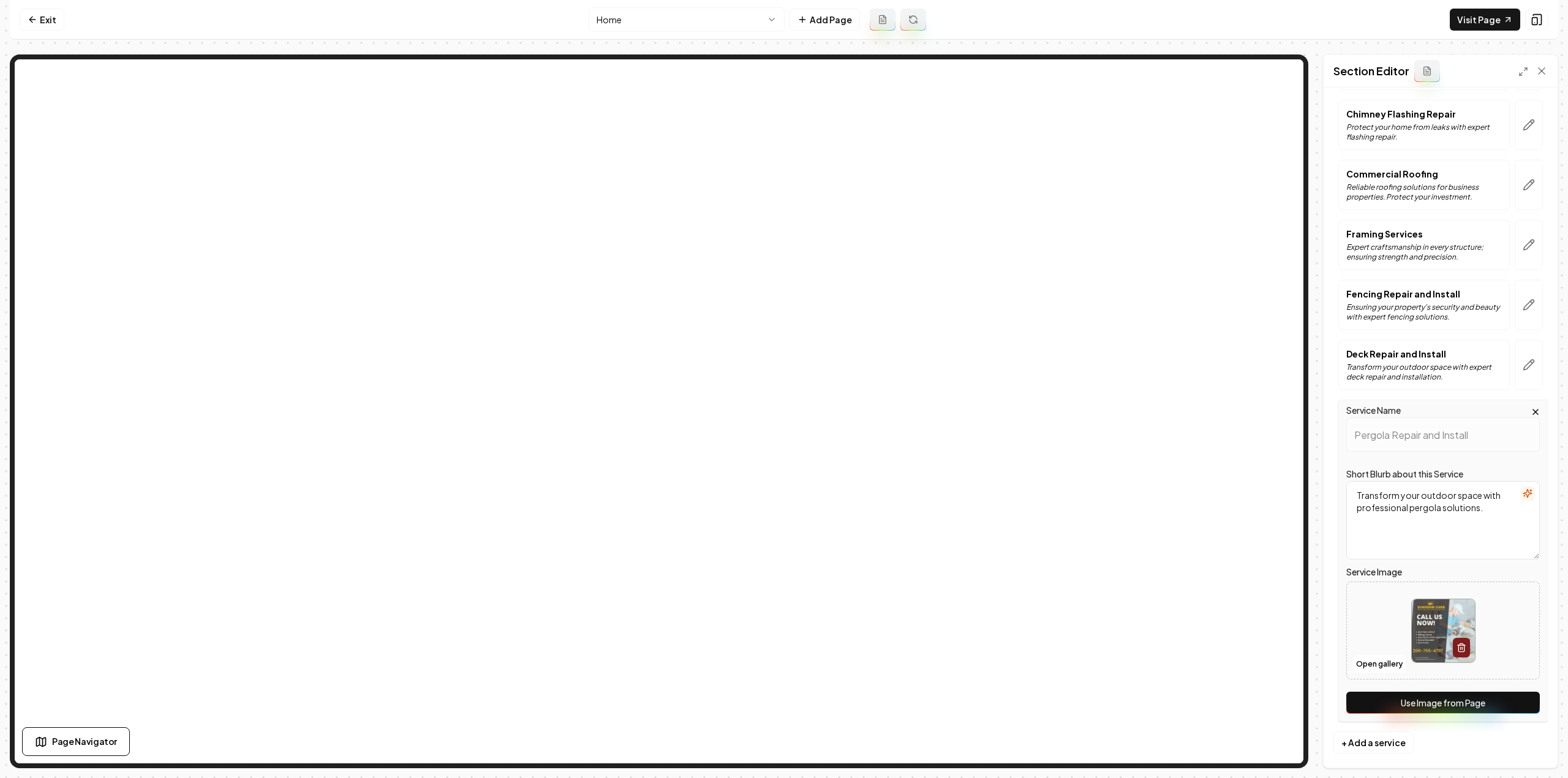
click at [1504, 692] on button "Use Image from Page" at bounding box center [1443, 703] width 194 height 22
click at [1523, 359] on icon "button" at bounding box center [1528, 364] width 12 height 12
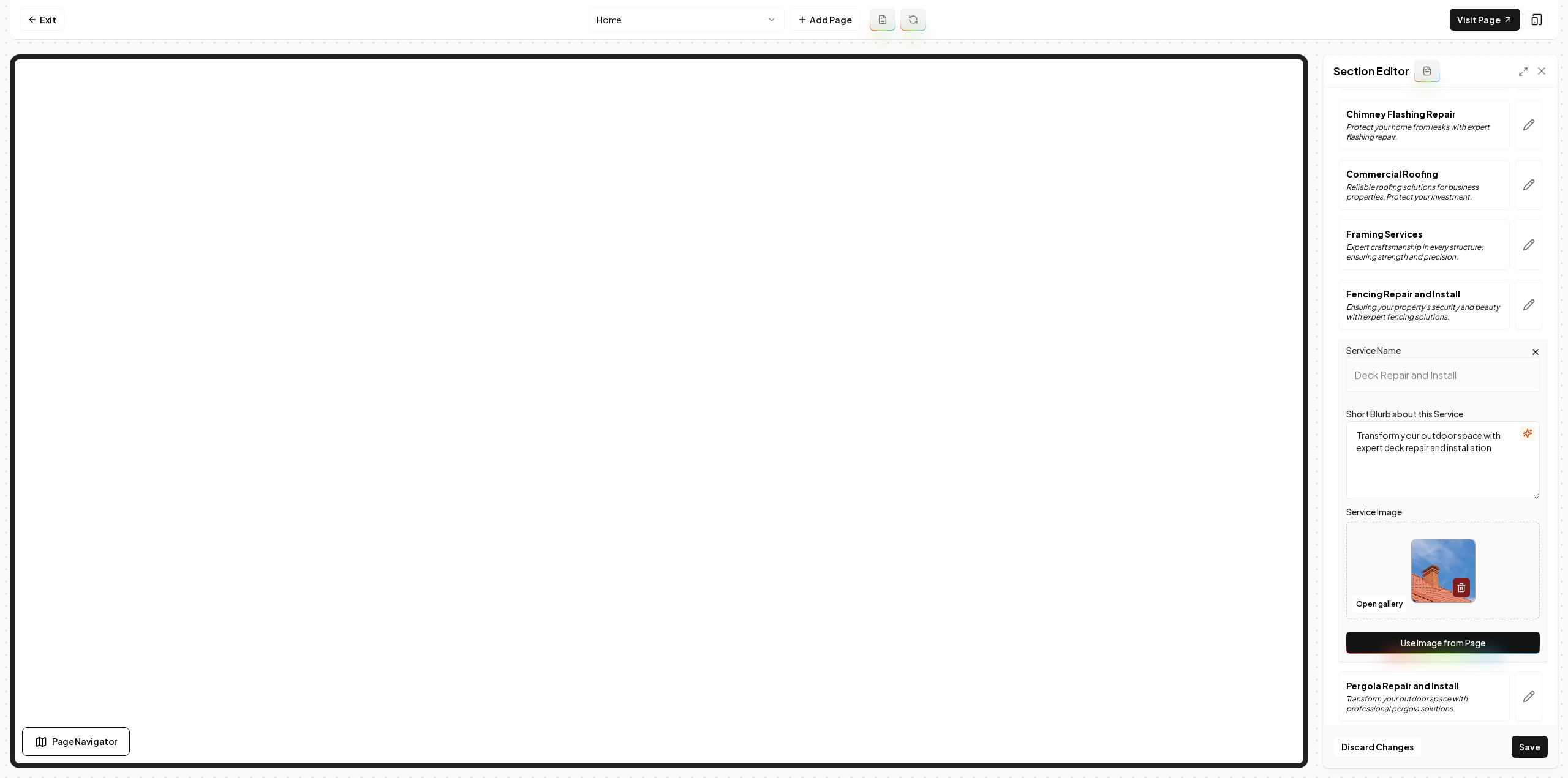
click at [1473, 631] on button "Use Image from Page" at bounding box center [1443, 643] width 194 height 22
click at [1523, 299] on icon "button" at bounding box center [1528, 304] width 12 height 12
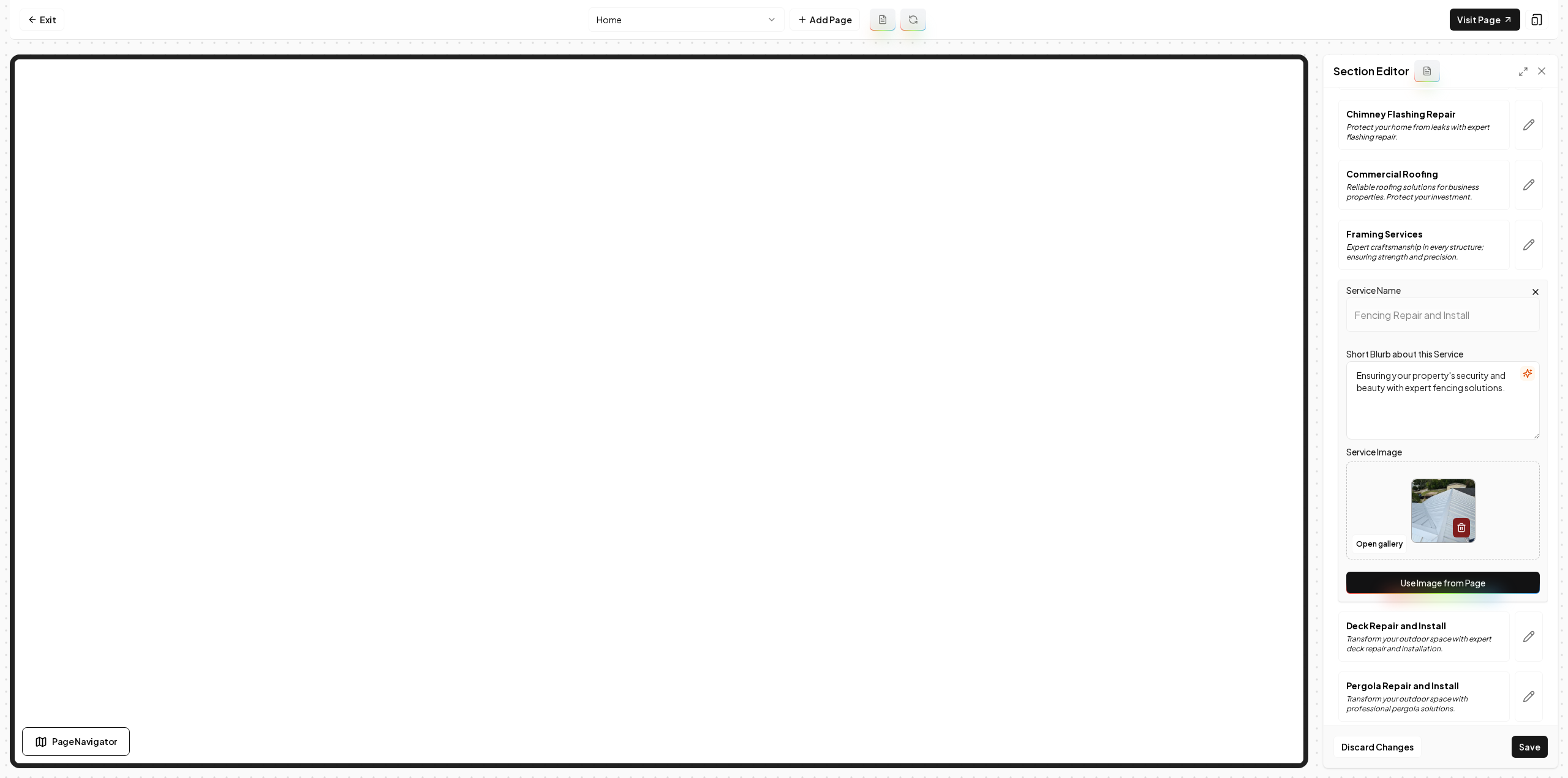
click at [1461, 579] on button "Use Image from Page" at bounding box center [1443, 583] width 194 height 22
click at [1515, 244] on button "button" at bounding box center [1529, 245] width 28 height 50
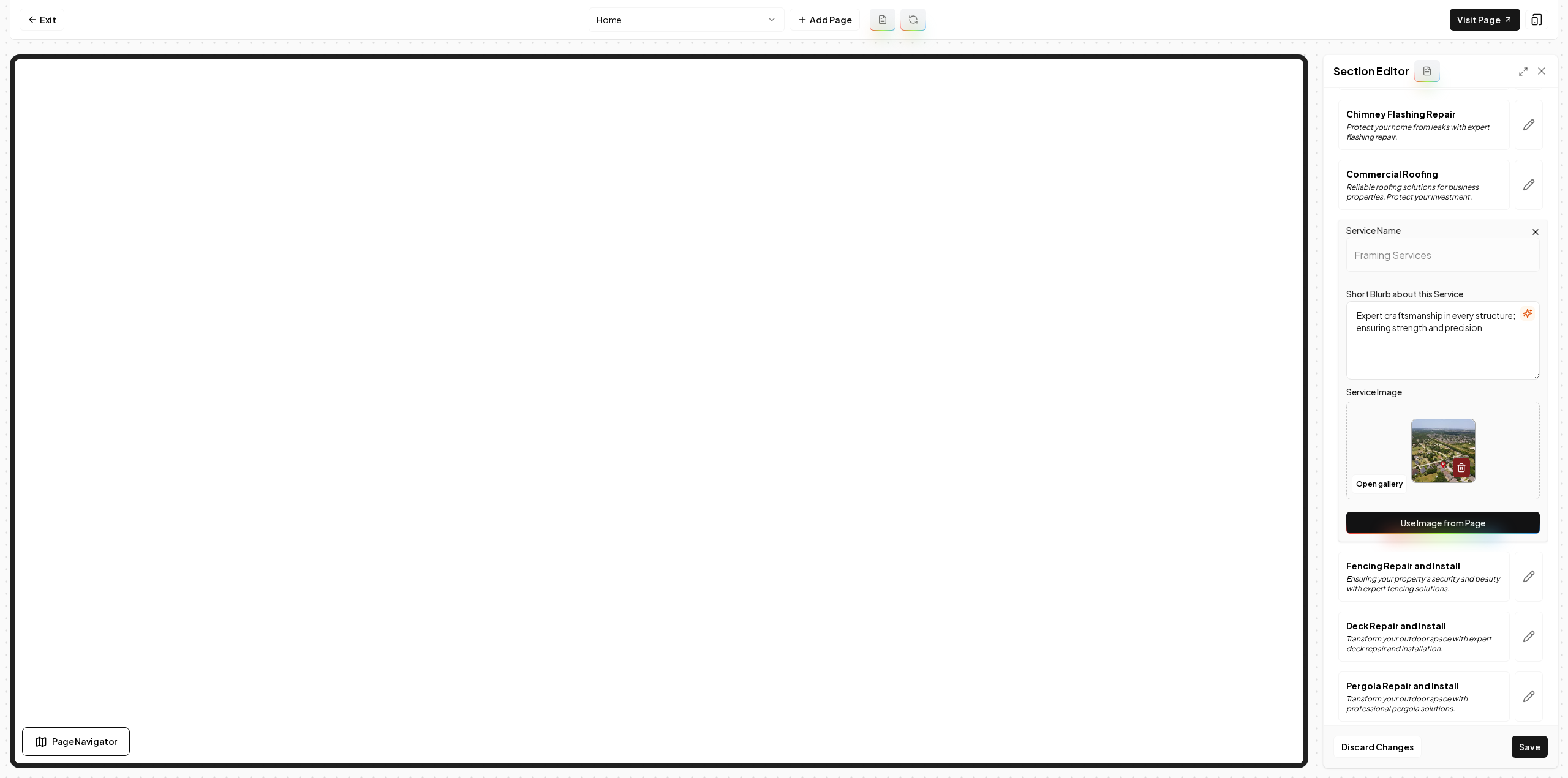
click at [1436, 512] on button "Use Image from Page" at bounding box center [1443, 523] width 194 height 22
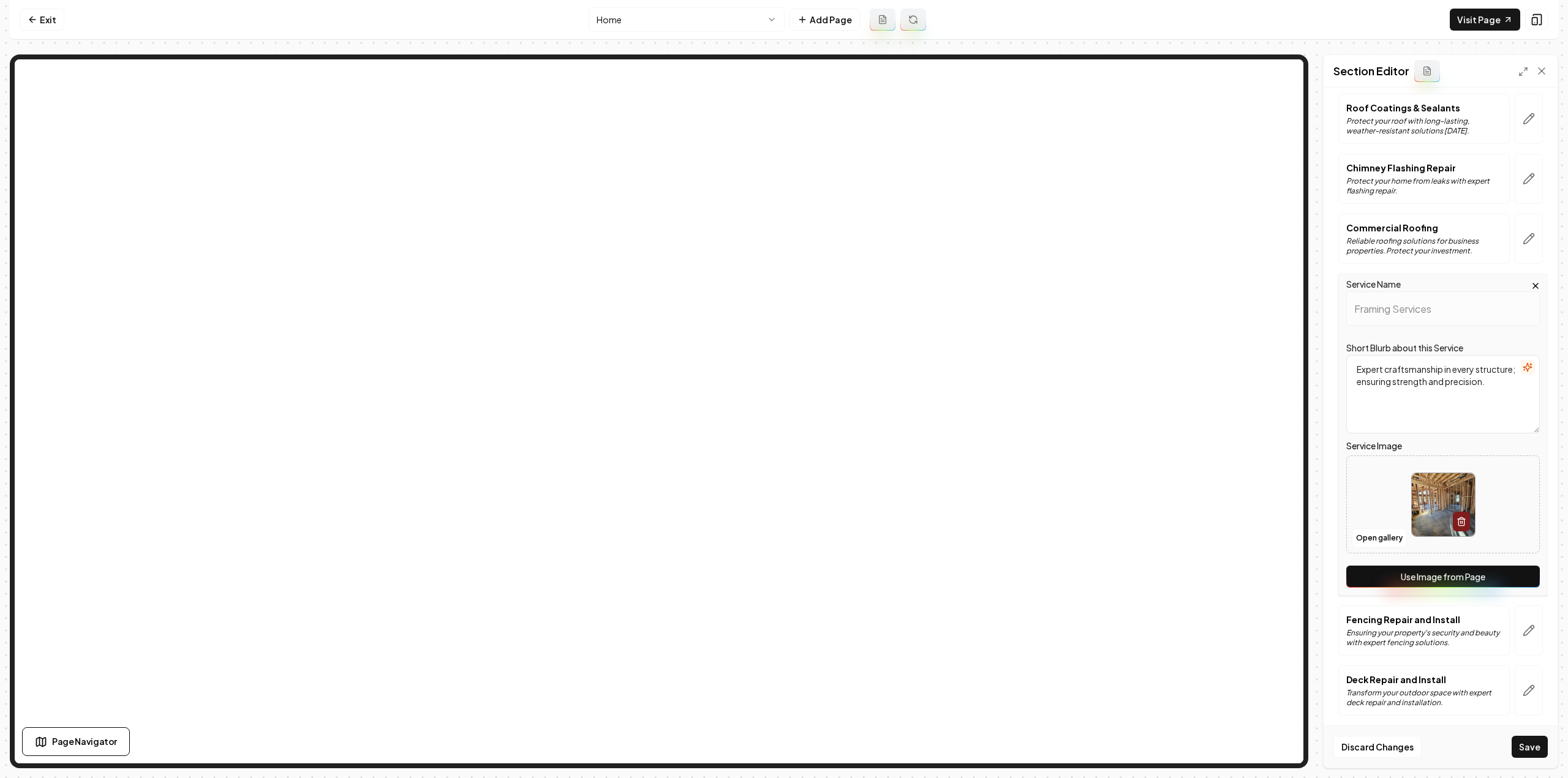
scroll to position [987, 0]
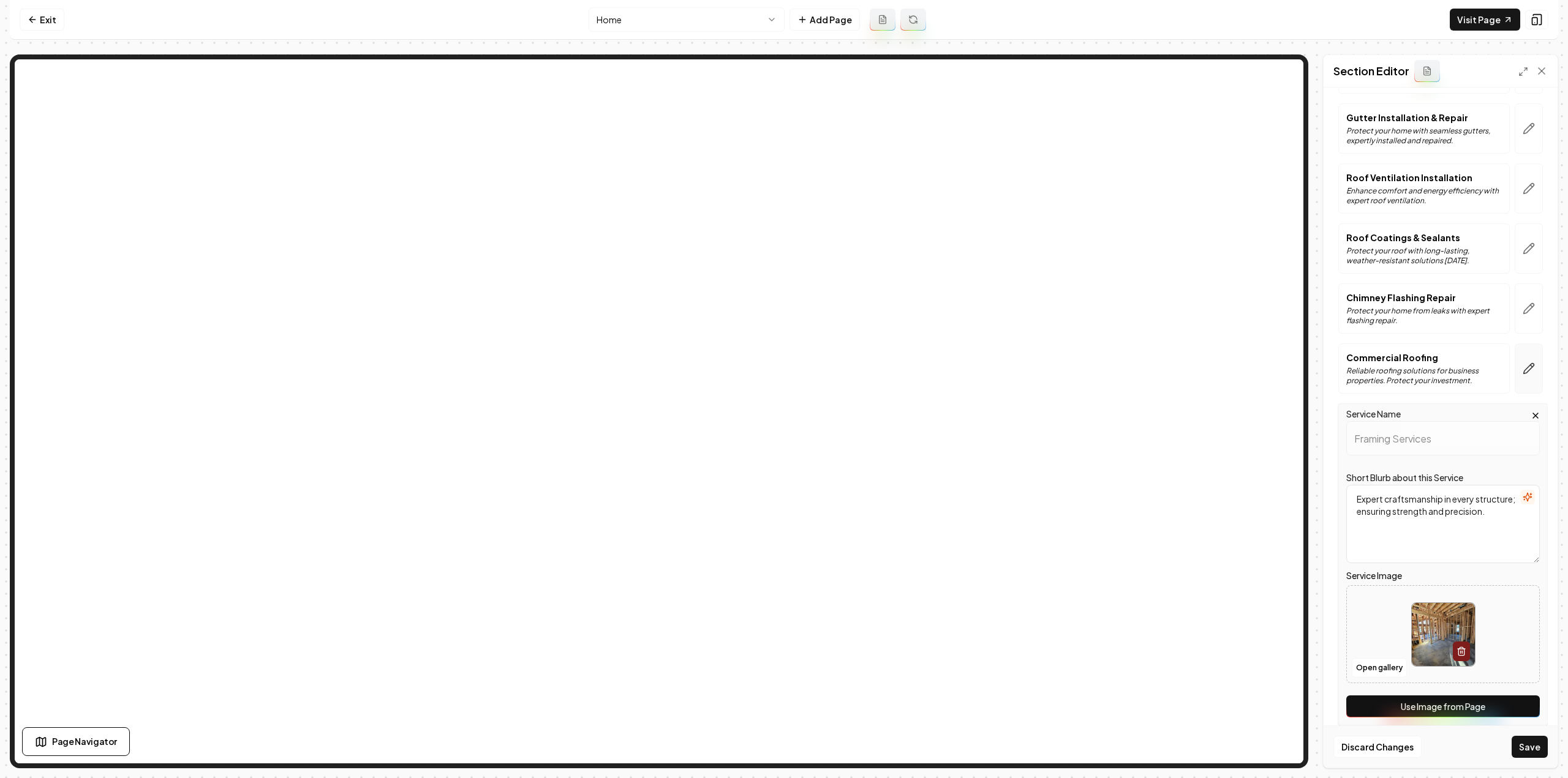
click at [1515, 360] on button "button" at bounding box center [1529, 368] width 28 height 50
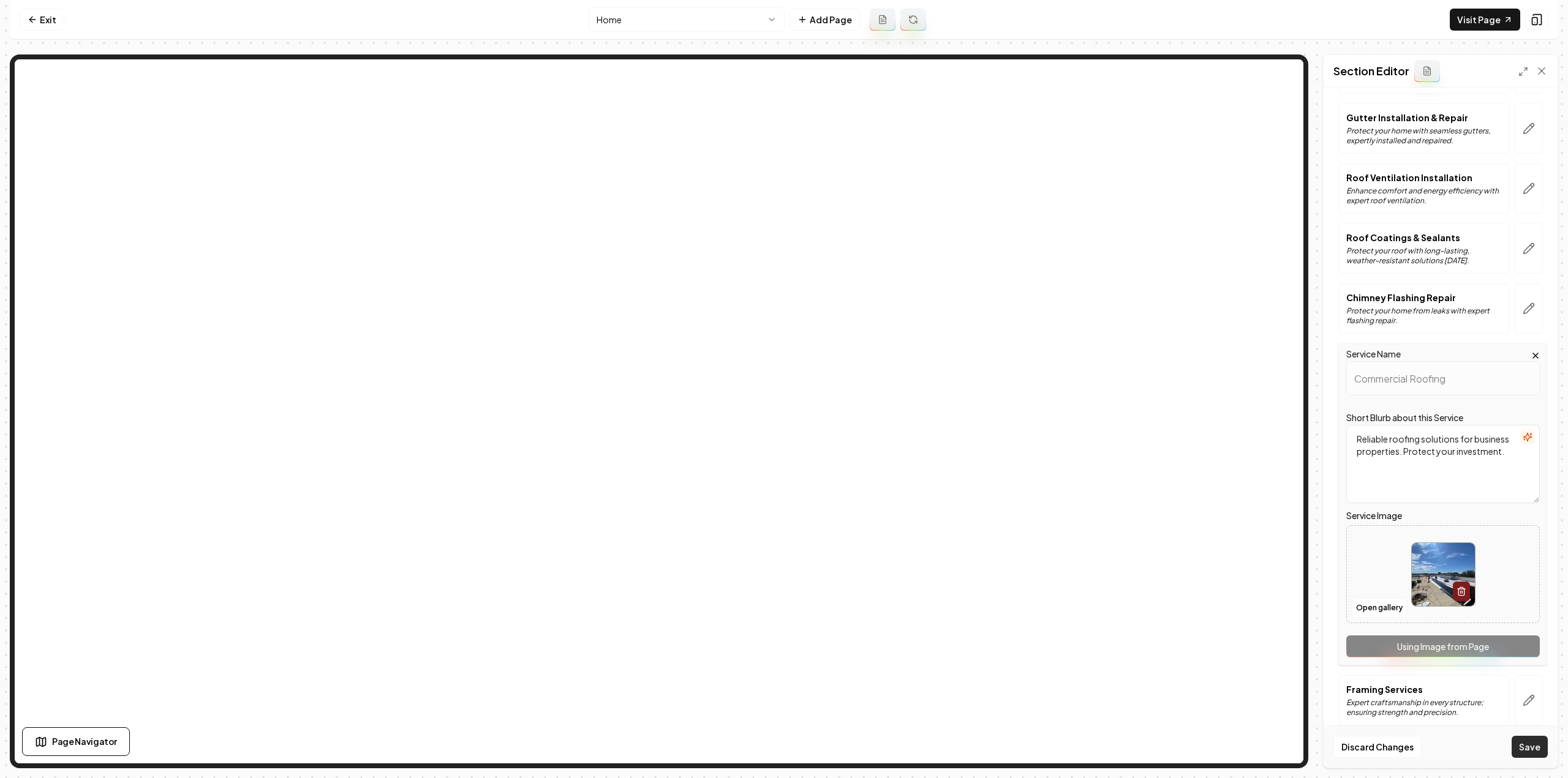
click at [1536, 755] on button "Save" at bounding box center [1529, 746] width 36 height 22
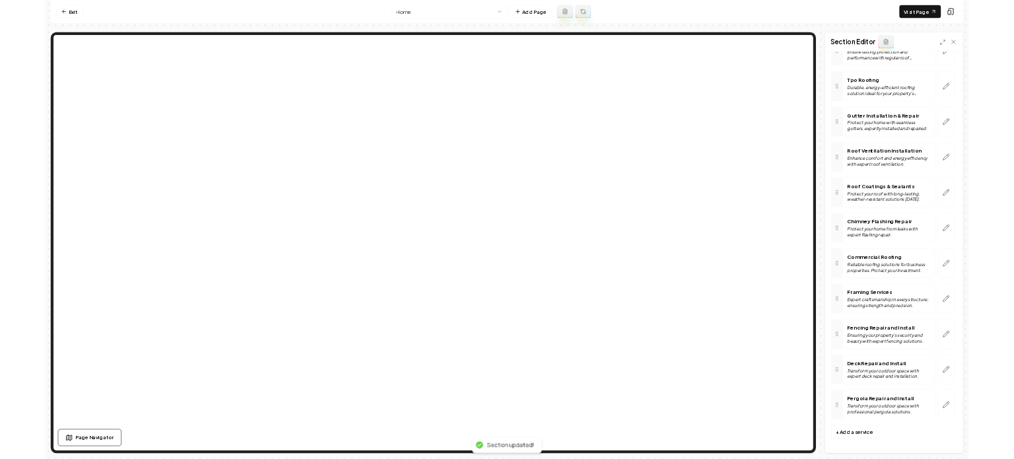
scroll to position [969, 0]
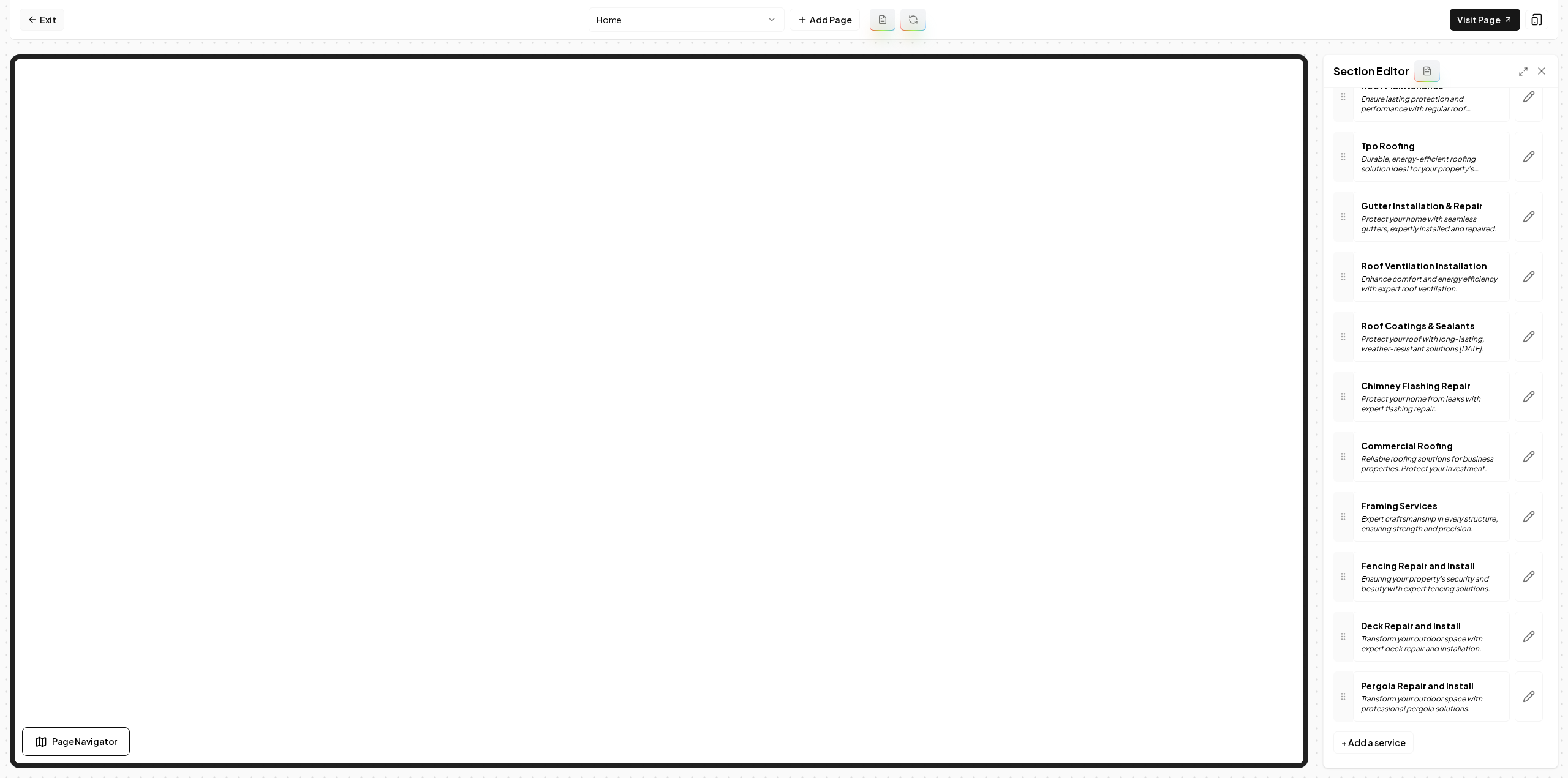
click at [47, 23] on link "Exit" at bounding box center [42, 19] width 45 height 22
